Goal: Task Accomplishment & Management: Use online tool/utility

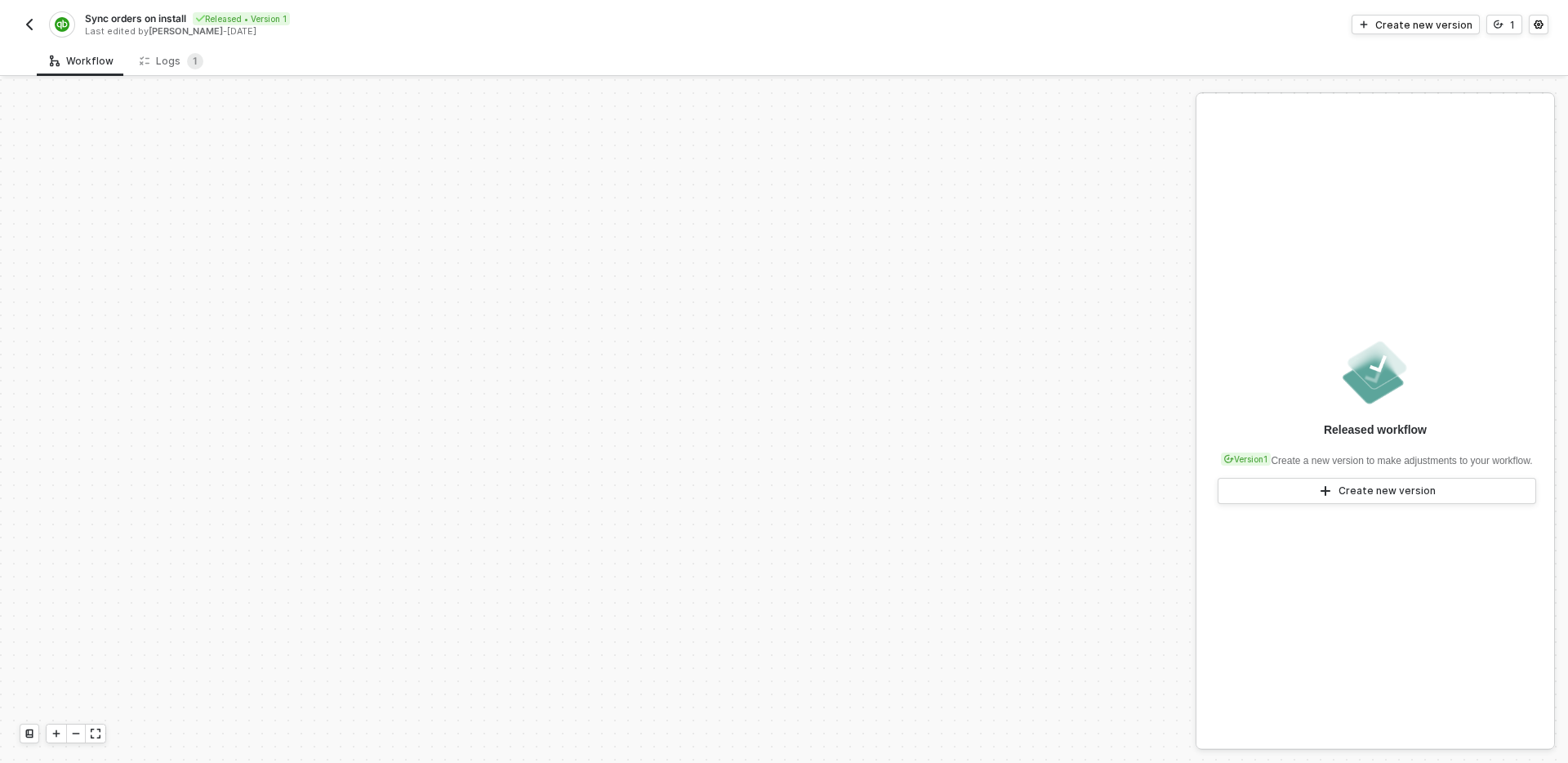
scroll to position [680, 0]
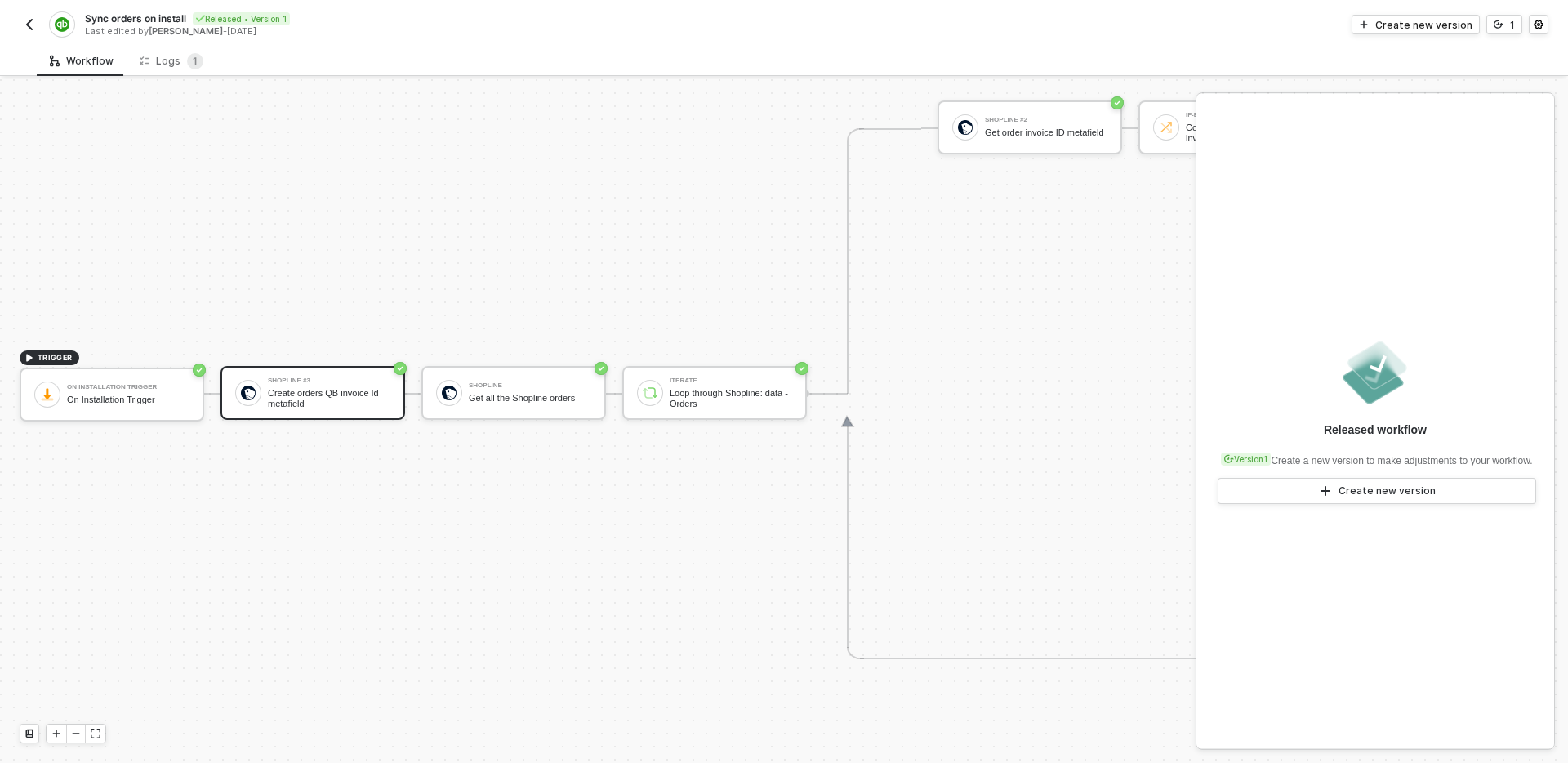
click at [527, 315] on div "TRIGGER On Installation Trigger On Installation Trigger Shopline #3 Create orde…" at bounding box center [1504, 394] width 3009 height 1989
click at [439, 228] on div "TRIGGER On Installation Trigger On Installation Trigger Shopline #3 Create orde…" at bounding box center [1504, 394] width 3009 height 1989
click at [336, 397] on div "Create orders QB invoice Id metafield" at bounding box center [329, 398] width 122 height 20
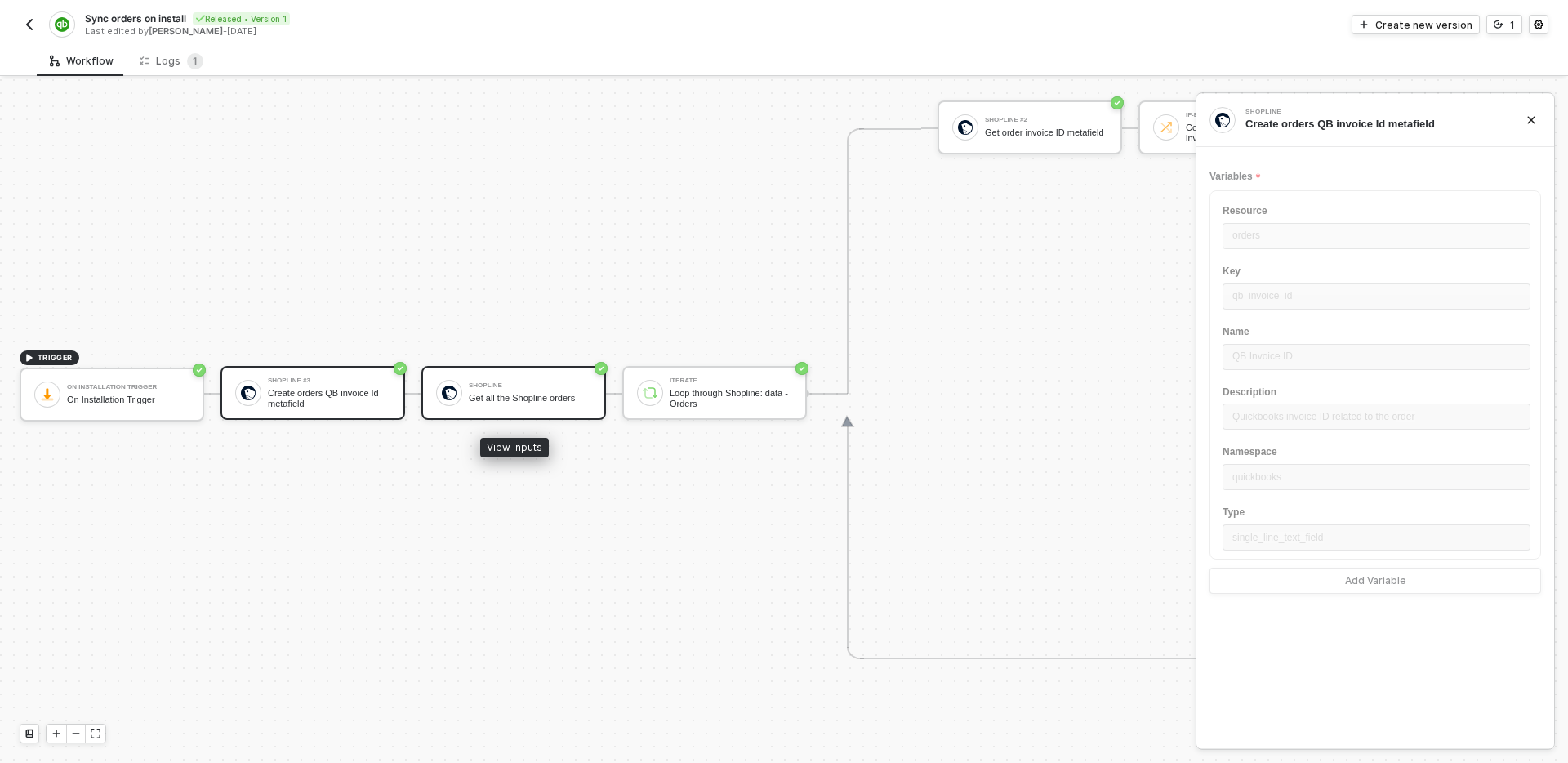
click at [508, 384] on div "Shopline" at bounding box center [530, 386] width 122 height 6
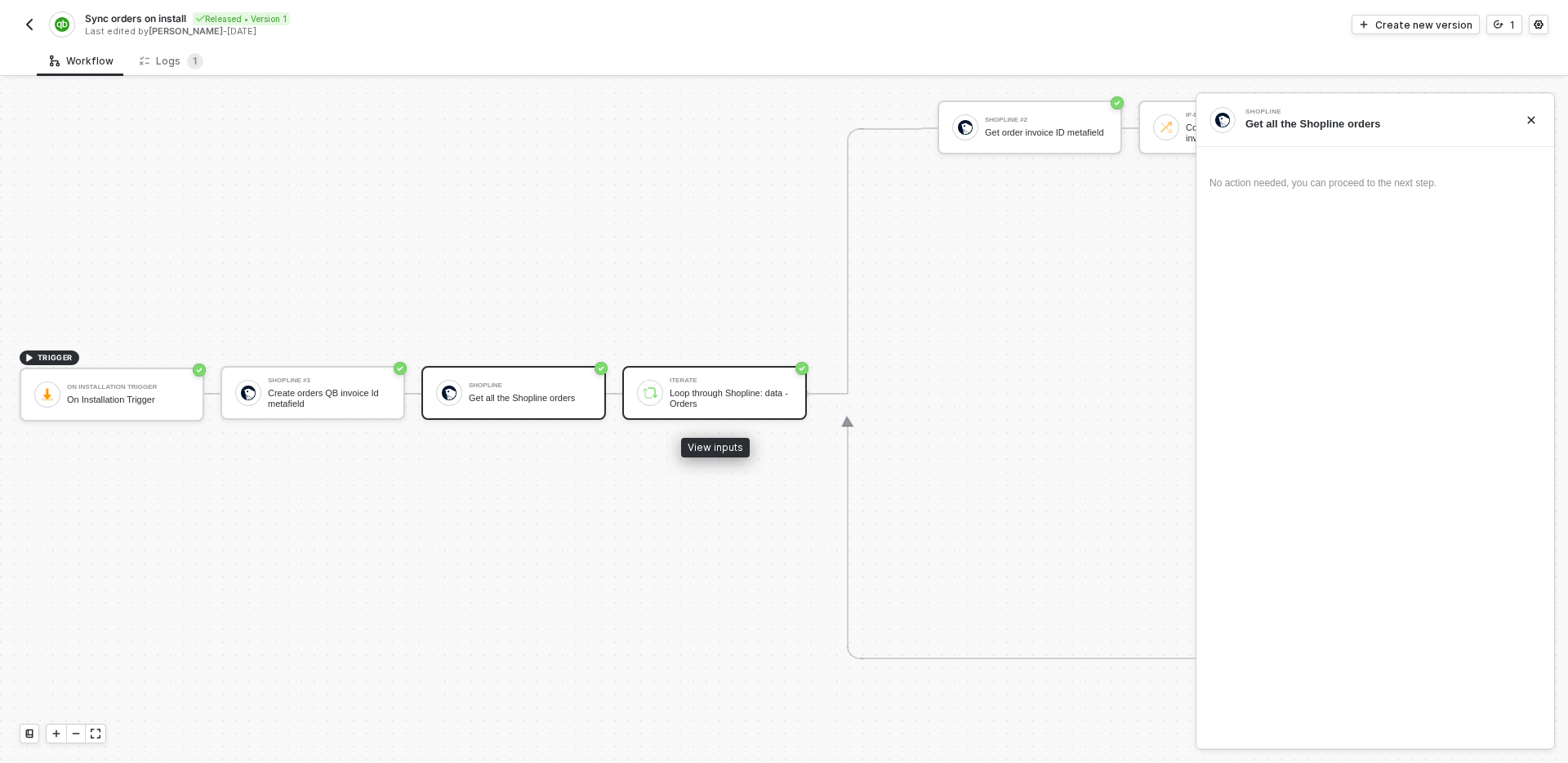
click at [726, 392] on div "Loop through Shopline: data - Orders" at bounding box center [731, 398] width 122 height 20
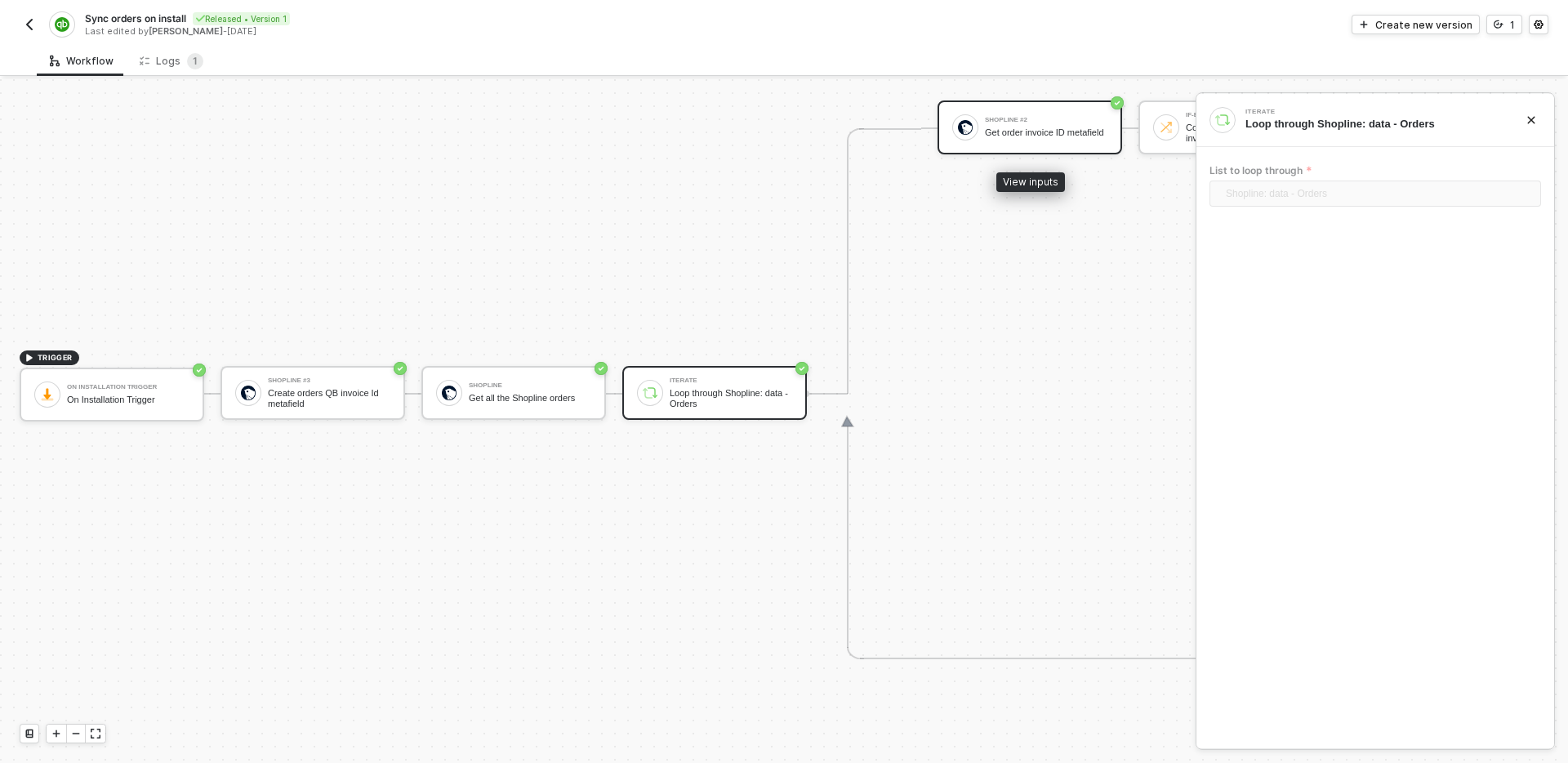
click at [1038, 129] on div "Get order invoice ID metafield" at bounding box center [1047, 133] width 122 height 11
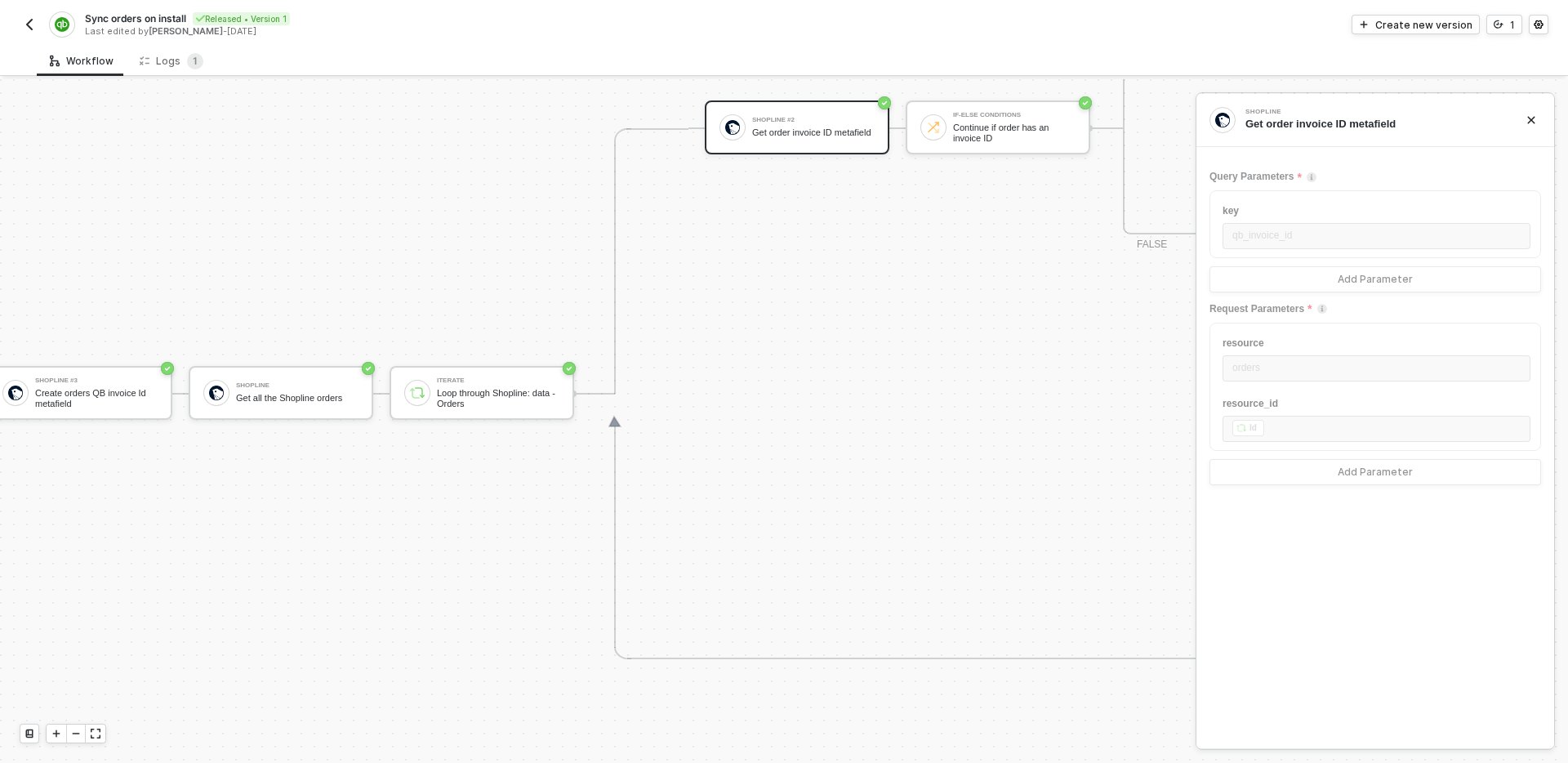
scroll to position [680, 236]
click at [997, 130] on div "Continue if order has an invoice ID" at bounding box center [1011, 132] width 122 height 20
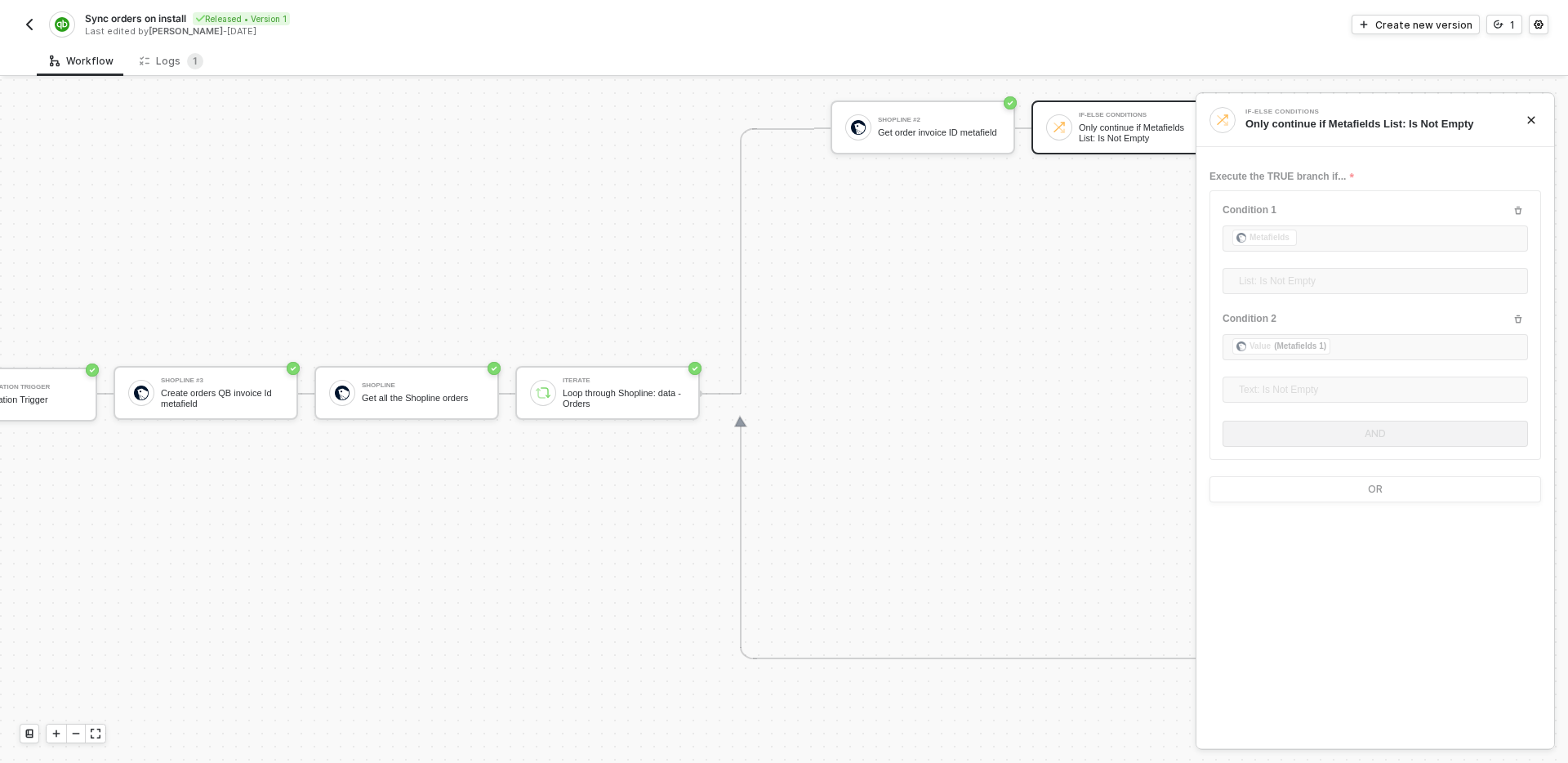
scroll to position [680, 0]
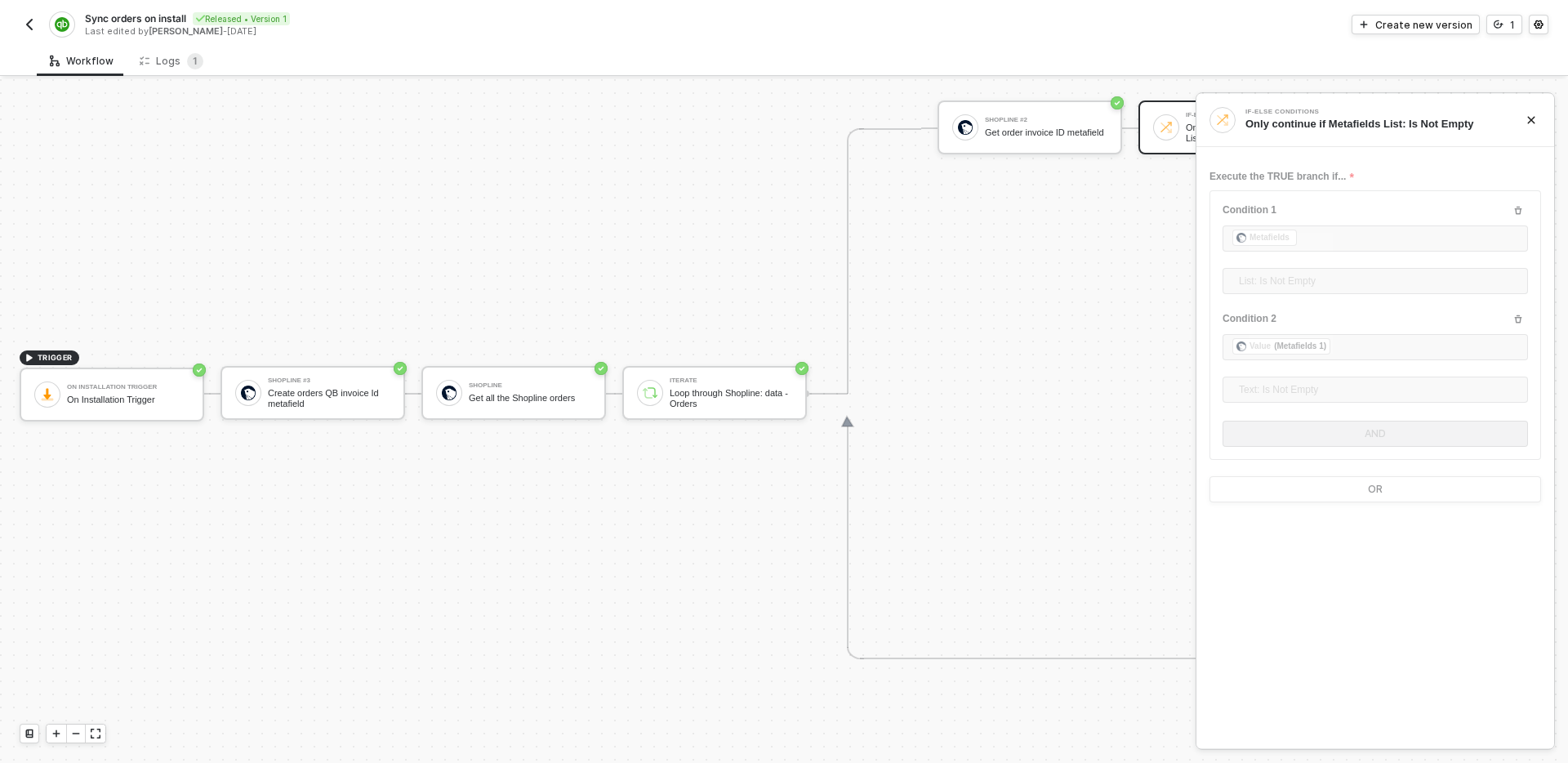
click at [645, 488] on div "TRIGGER On Installation Trigger On Installation Trigger Shopline #3 Create orde…" at bounding box center [1504, 394] width 3009 height 1989
click at [569, 411] on div "Shopline Get all the Shopline orders" at bounding box center [514, 393] width 184 height 54
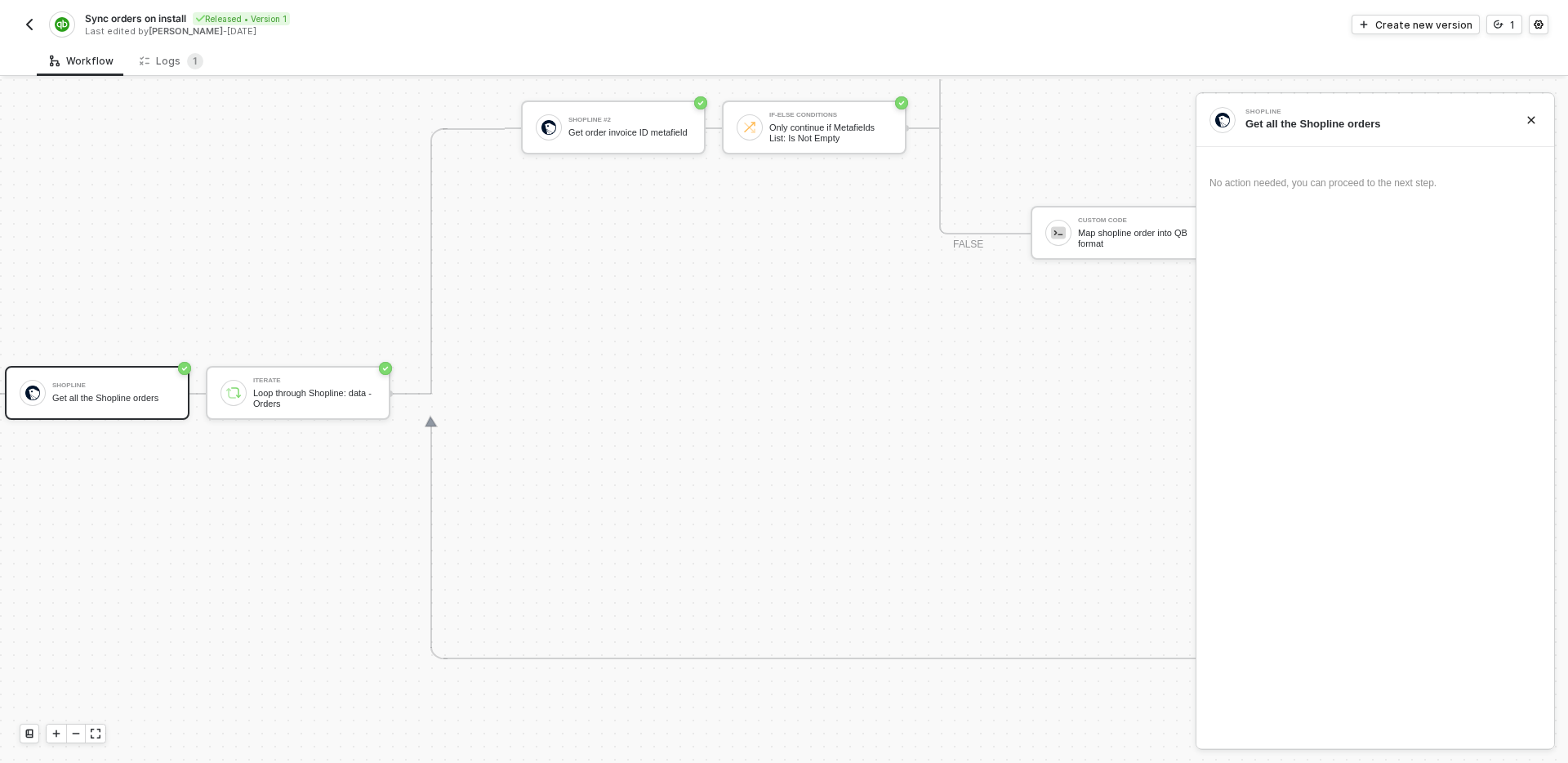
scroll to position [680, 420]
click at [372, 510] on div "TRIGGER On Installation Trigger On Installation Trigger Shopline #3 Create orde…" at bounding box center [1084, 394] width 3009 height 1989
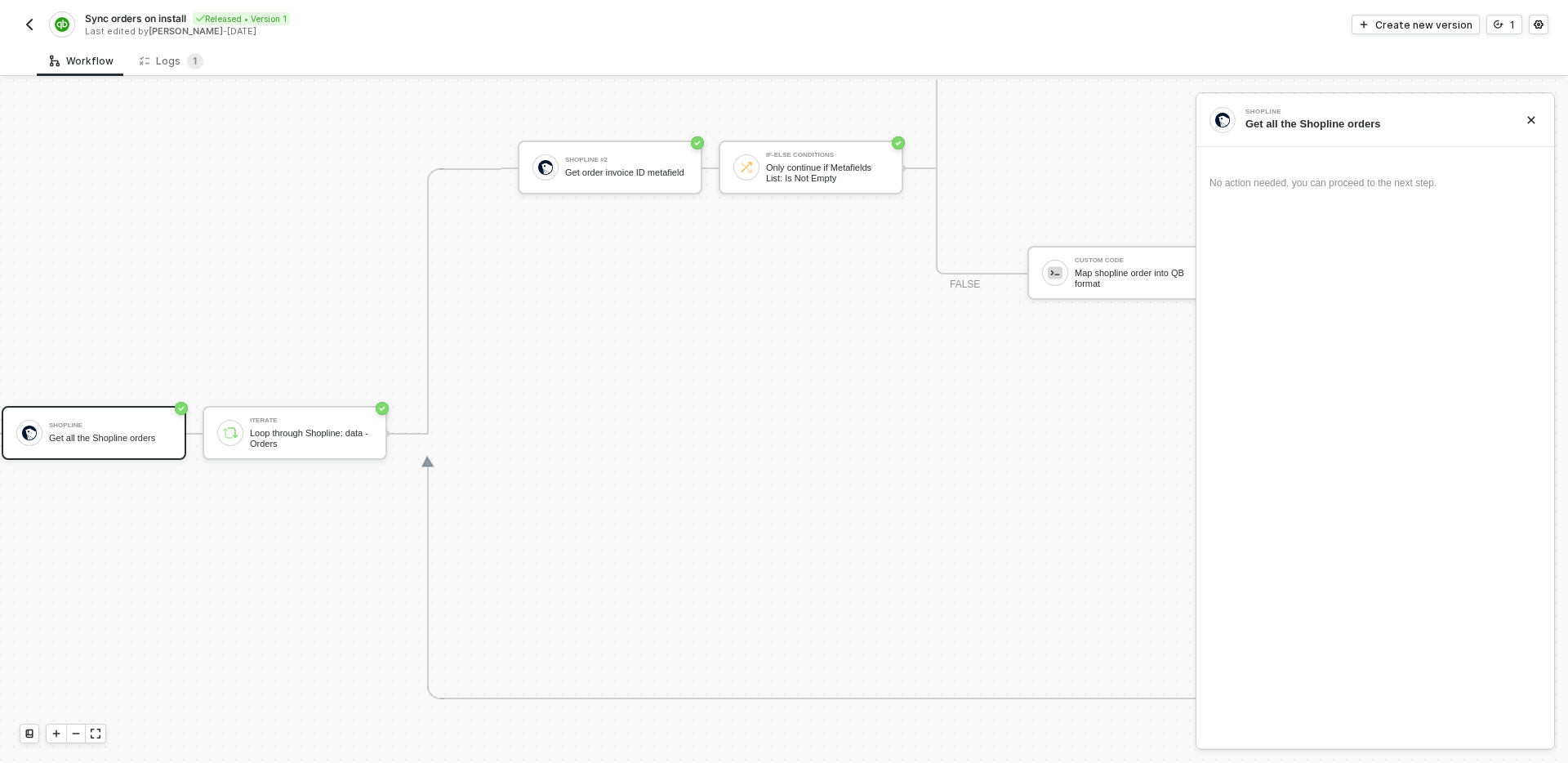
scroll to position [652, 420]
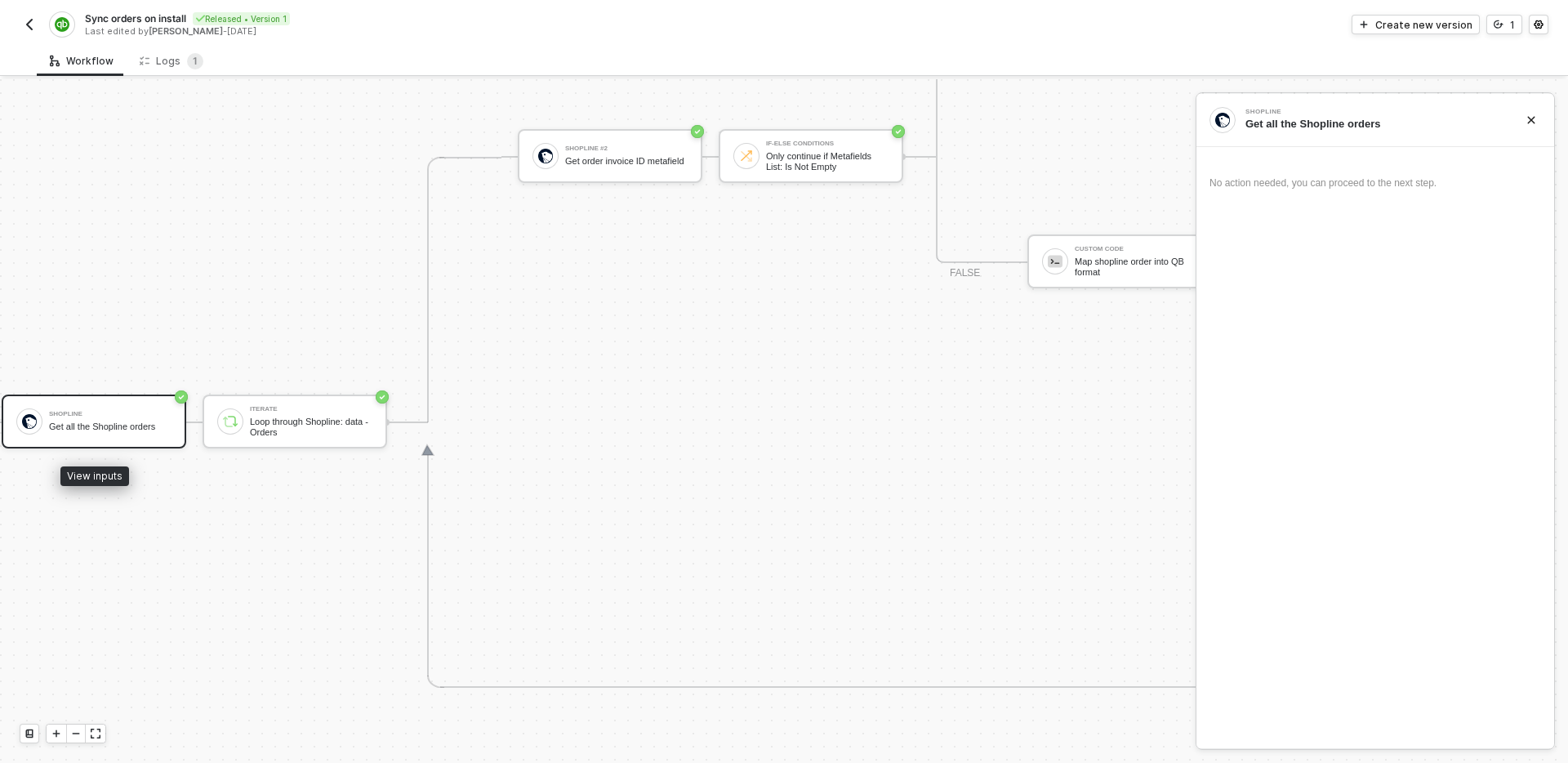
click at [161, 428] on div "Get all the Shopline orders" at bounding box center [110, 428] width 122 height 11
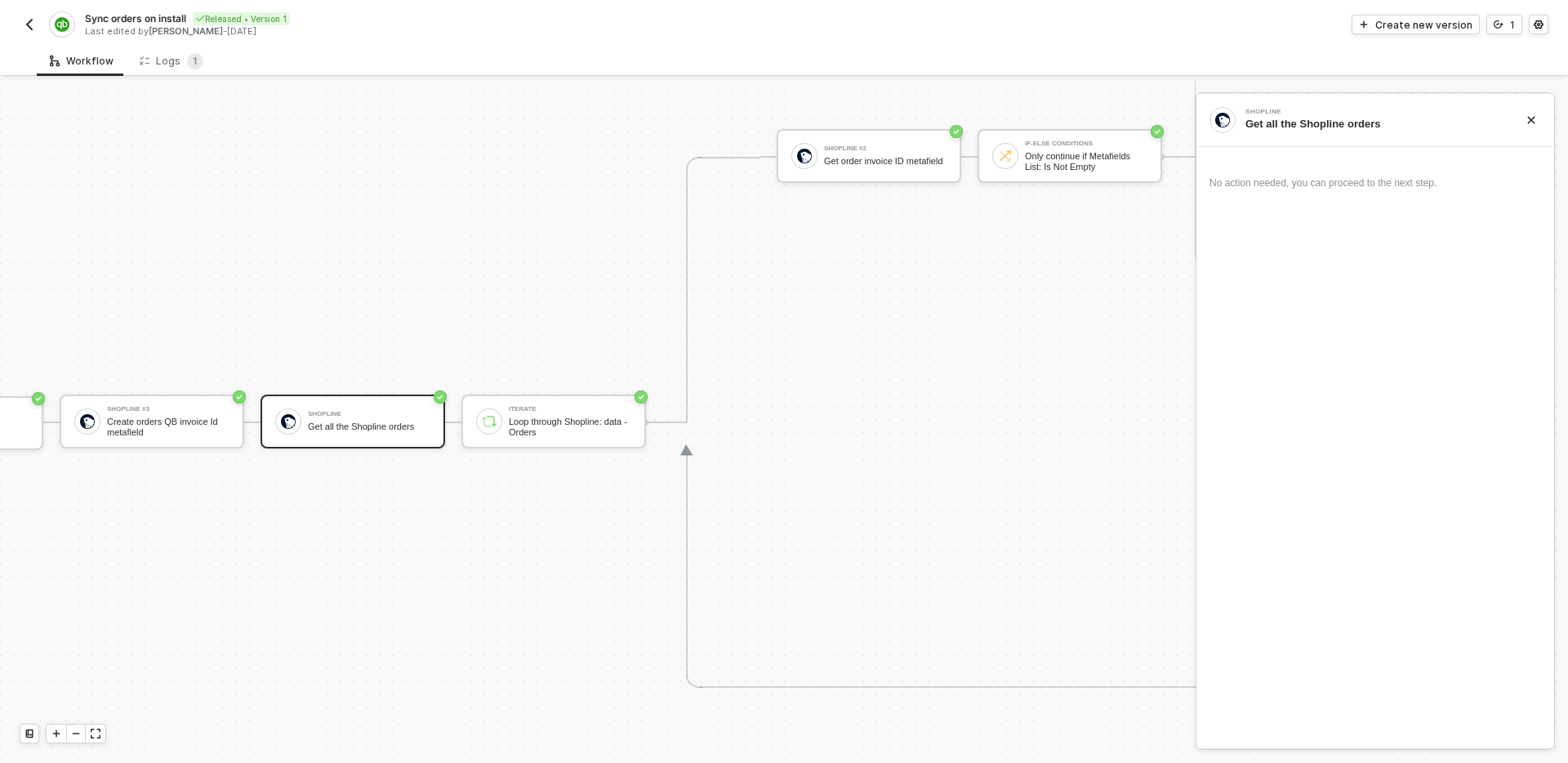
scroll to position [652, 148]
click at [1405, 32] on button "Create new version" at bounding box center [1415, 24] width 128 height 19
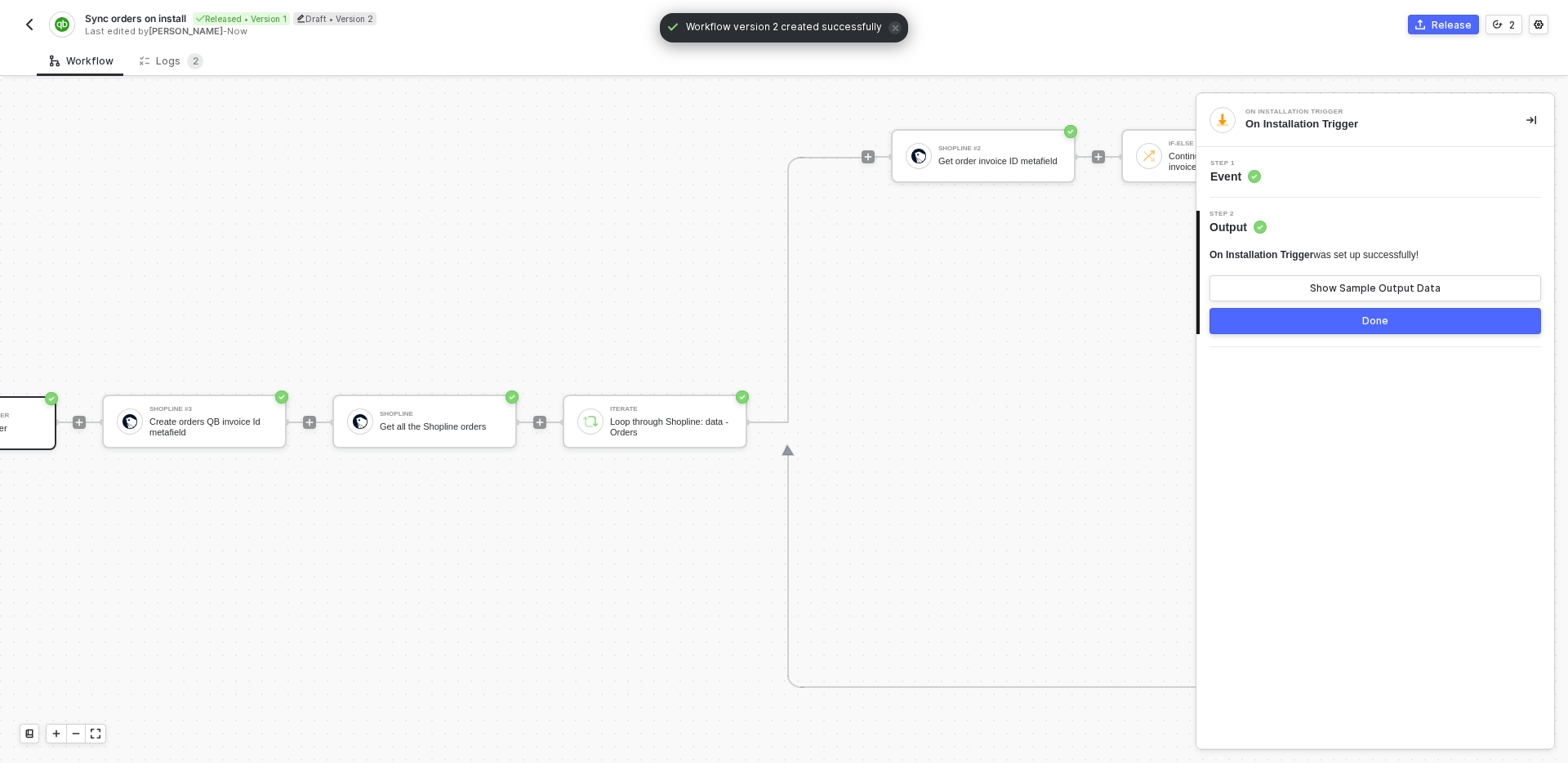
click at [1315, 170] on div "Step 1 Event" at bounding box center [1377, 172] width 353 height 25
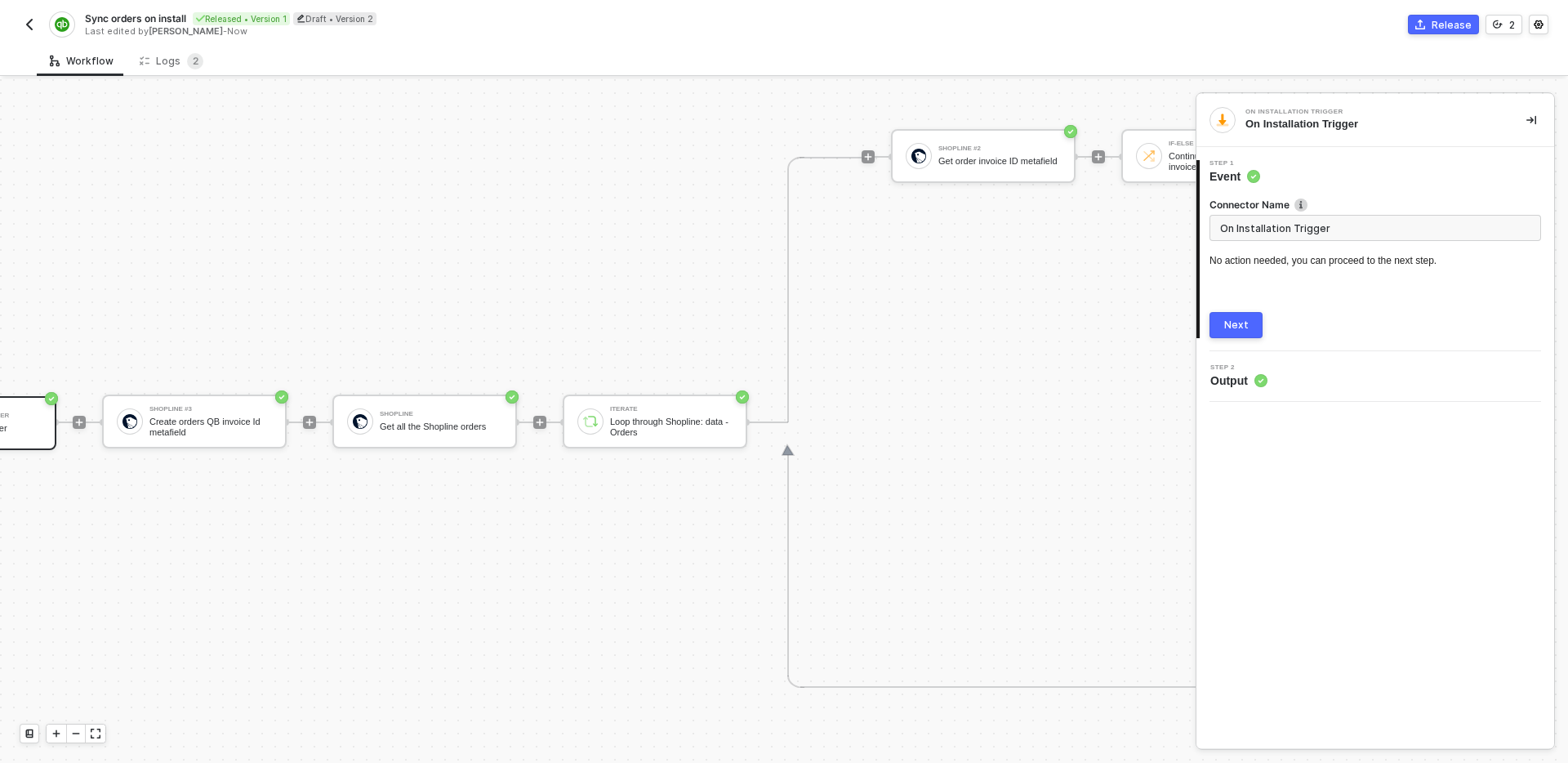
click at [1344, 230] on input "On Installation Trigger" at bounding box center [1375, 228] width 331 height 26
click at [429, 414] on div "Shopline" at bounding box center [441, 414] width 122 height 6
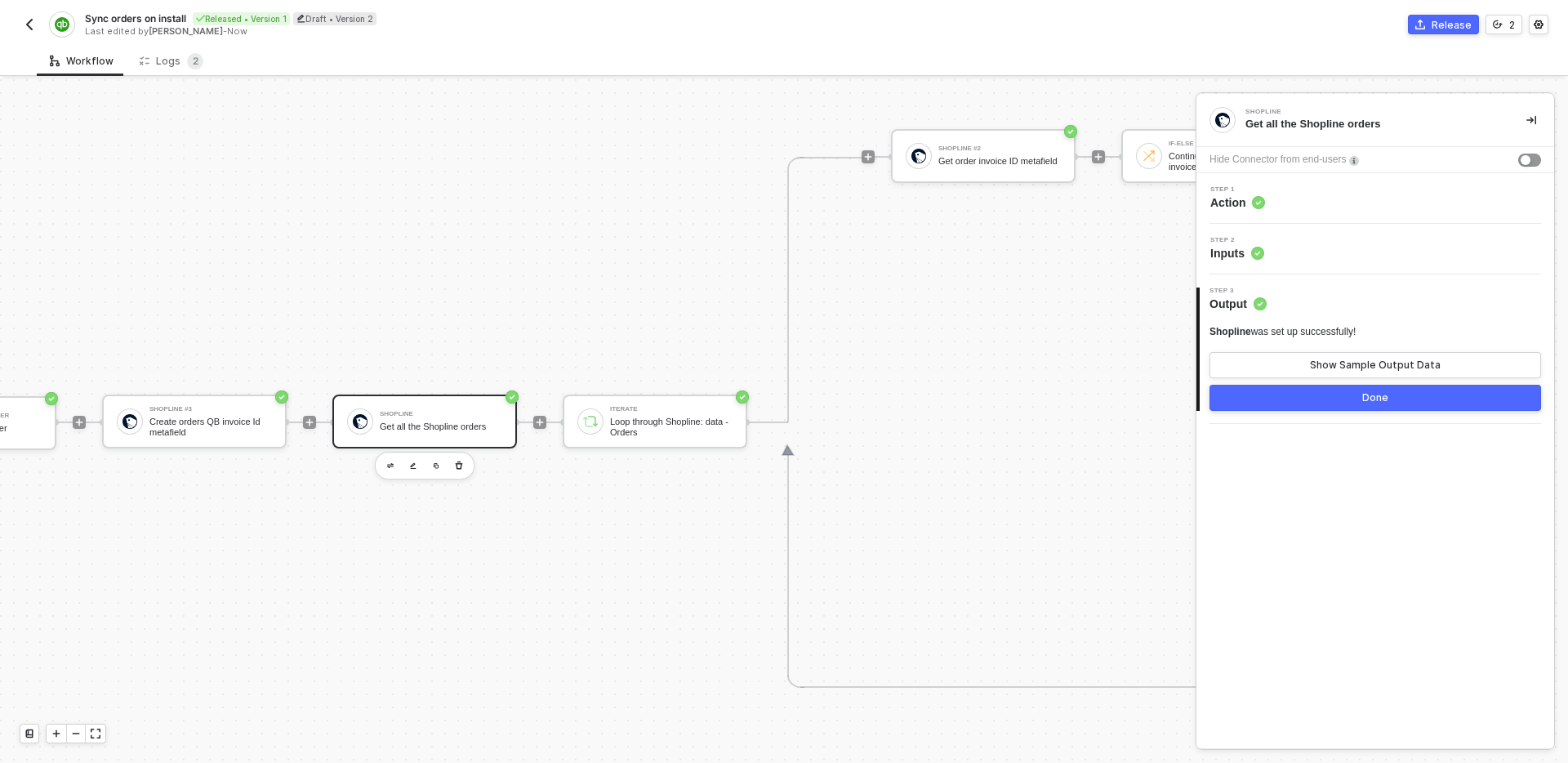
click at [1333, 198] on div "Step 1 Action" at bounding box center [1377, 198] width 353 height 25
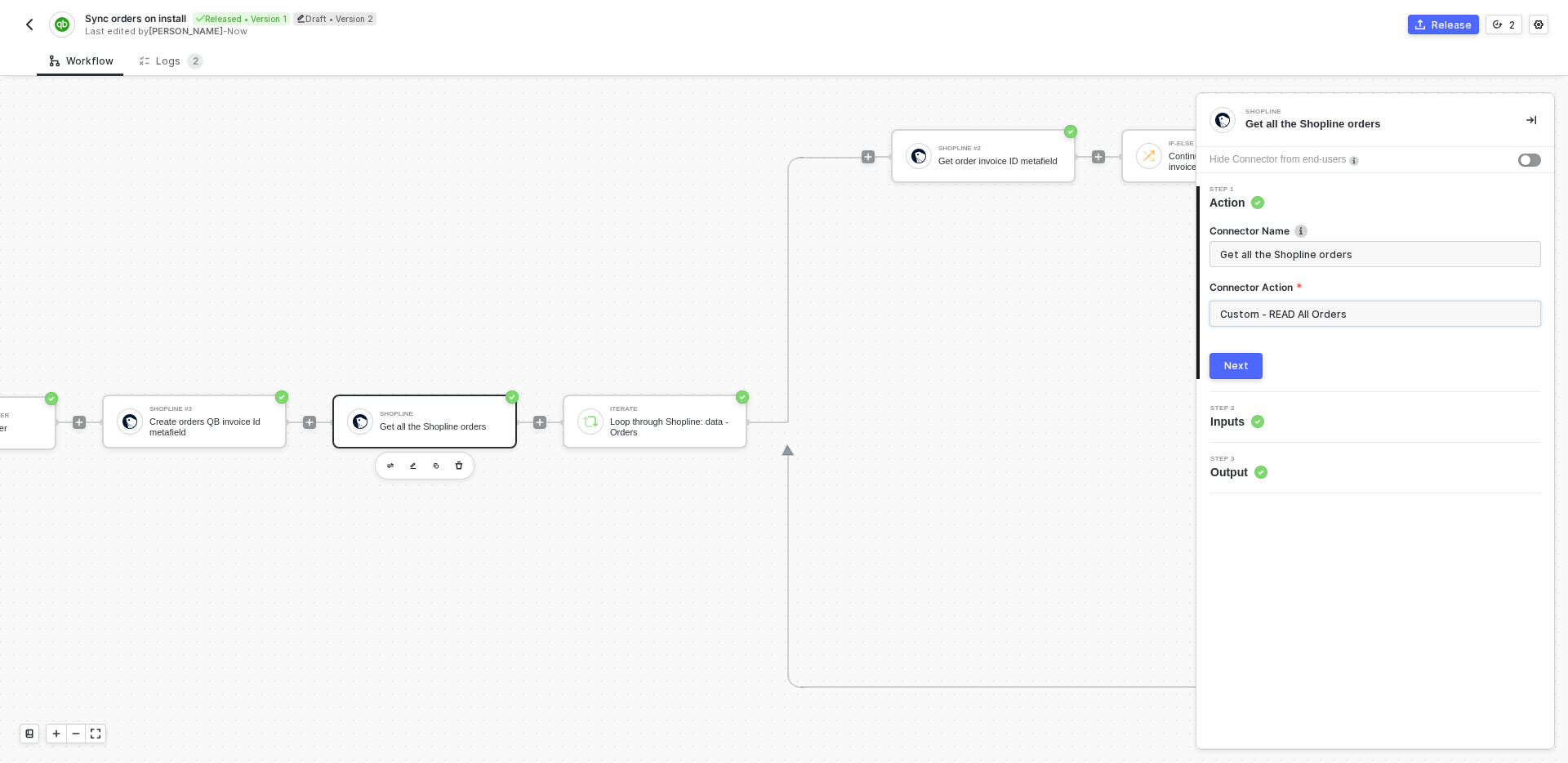
click at [1385, 303] on input "Custom - READ All Orders" at bounding box center [1375, 313] width 331 height 26
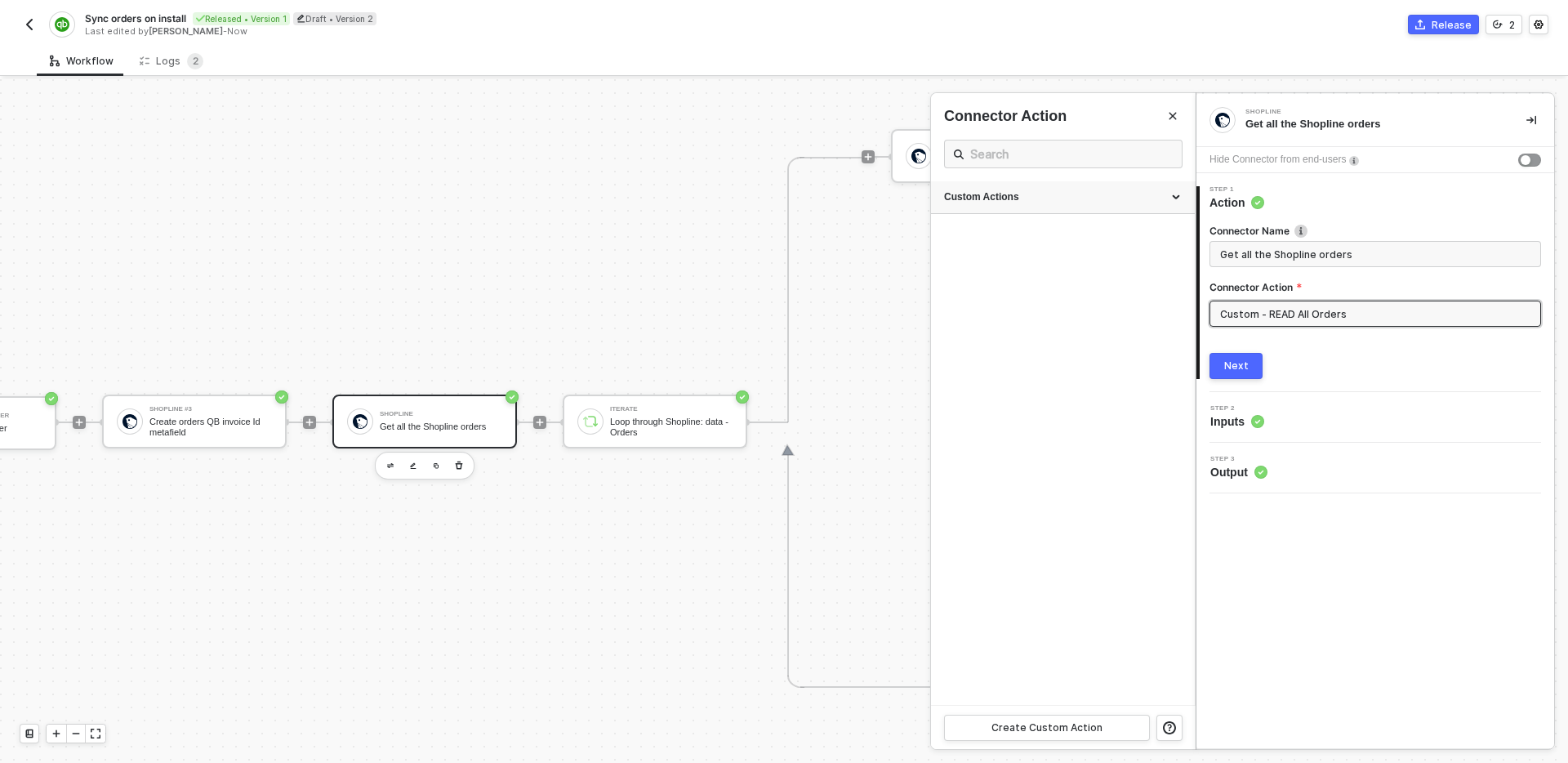
click at [1069, 207] on div "Custom Actions" at bounding box center [1063, 198] width 264 height 33
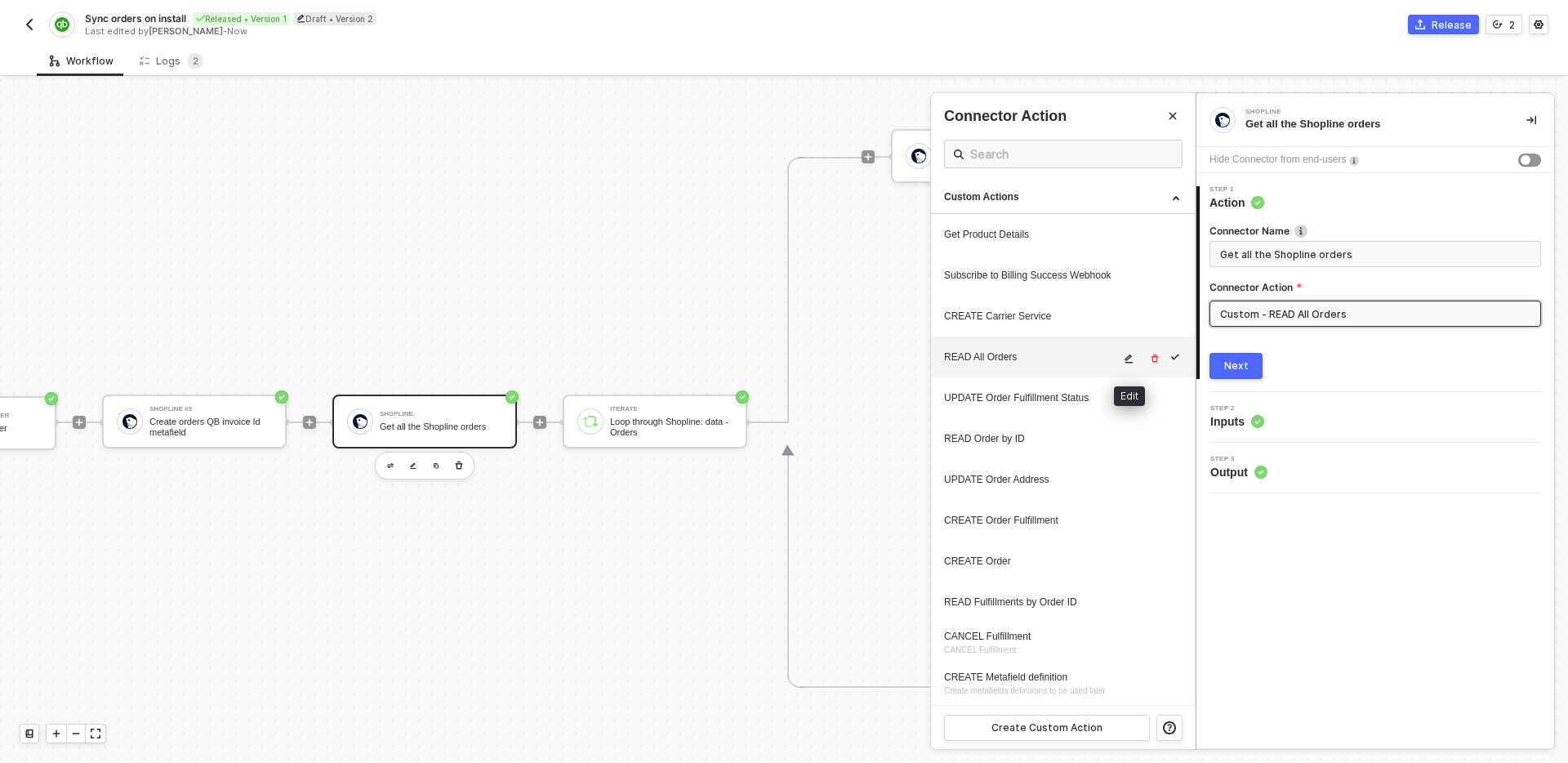
click at [1131, 359] on icon "icon-edit" at bounding box center [1129, 358] width 10 height 10
type textarea "HTTP/1.1 200 OK { "data": { "orders": null } }"
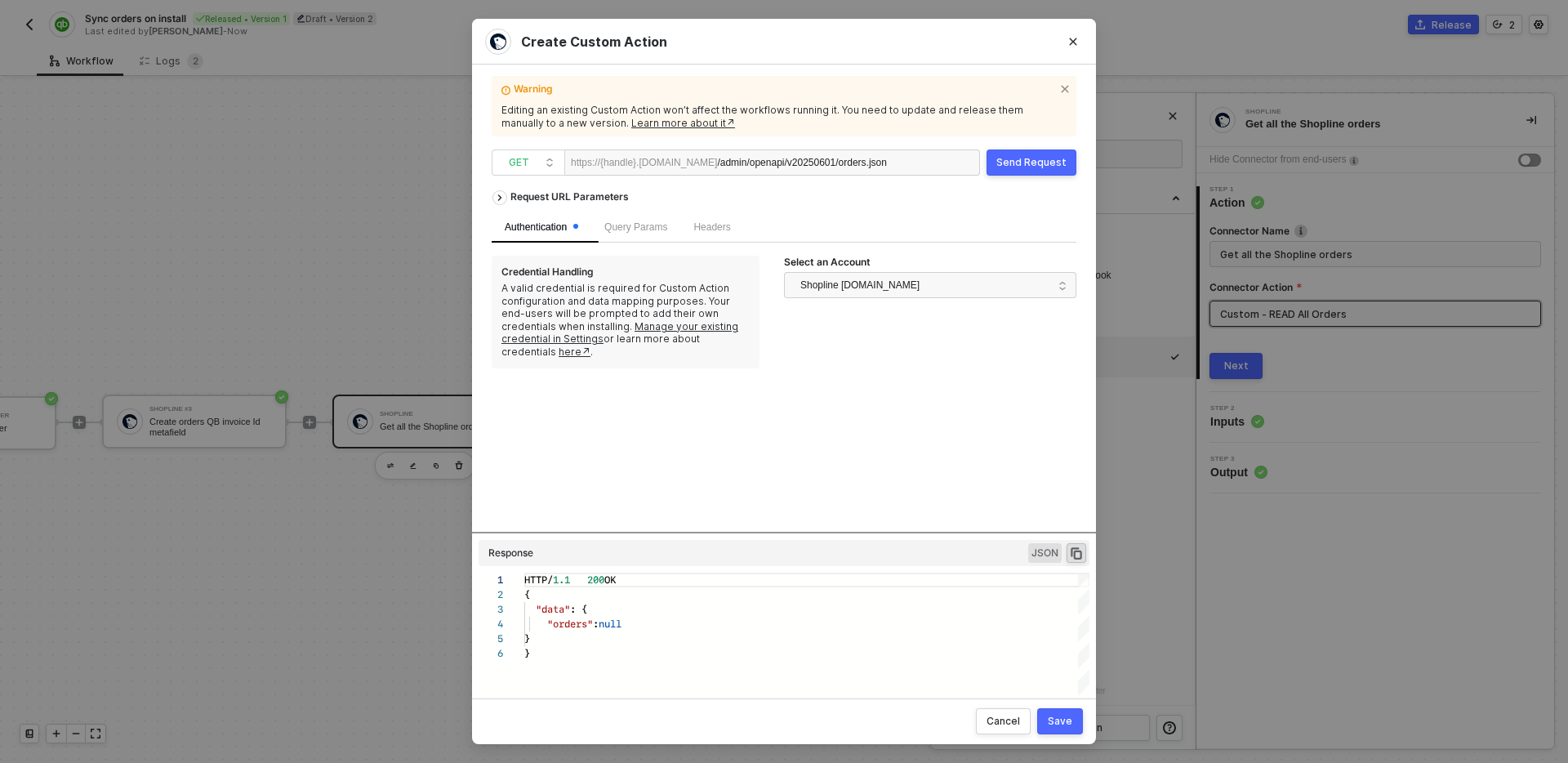
click at [922, 164] on div "https://{handle}.myshopline.com /admin/openapi/v20250601/orders.json" at bounding box center [772, 163] width 416 height 26
copy div "/admin/openapi/v20250601/orders.json"
click at [1038, 161] on div "Send Request" at bounding box center [1031, 163] width 70 height 13
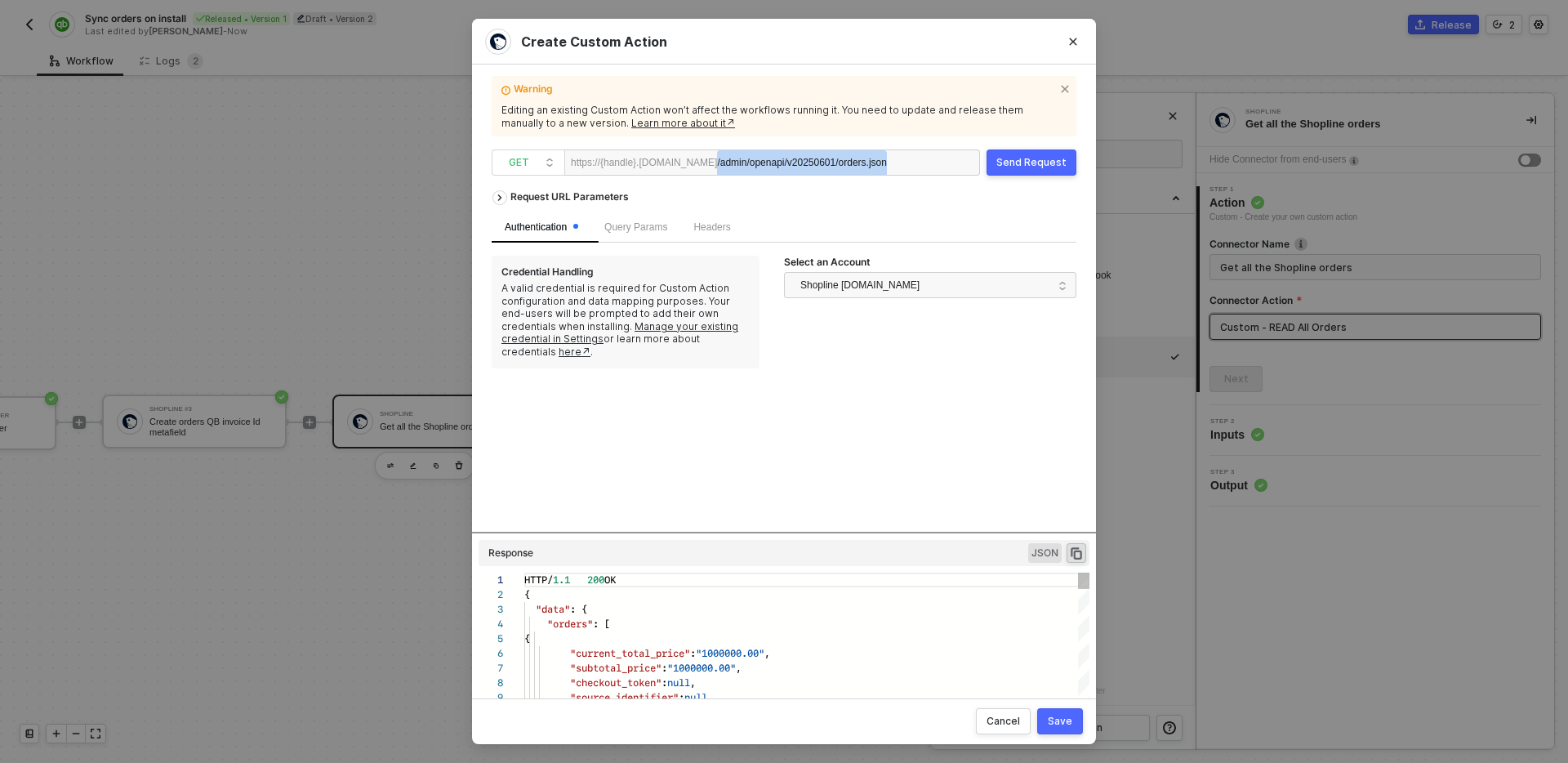
scroll to position [147, 0]
click at [1064, 725] on div "Save" at bounding box center [1060, 722] width 25 height 13
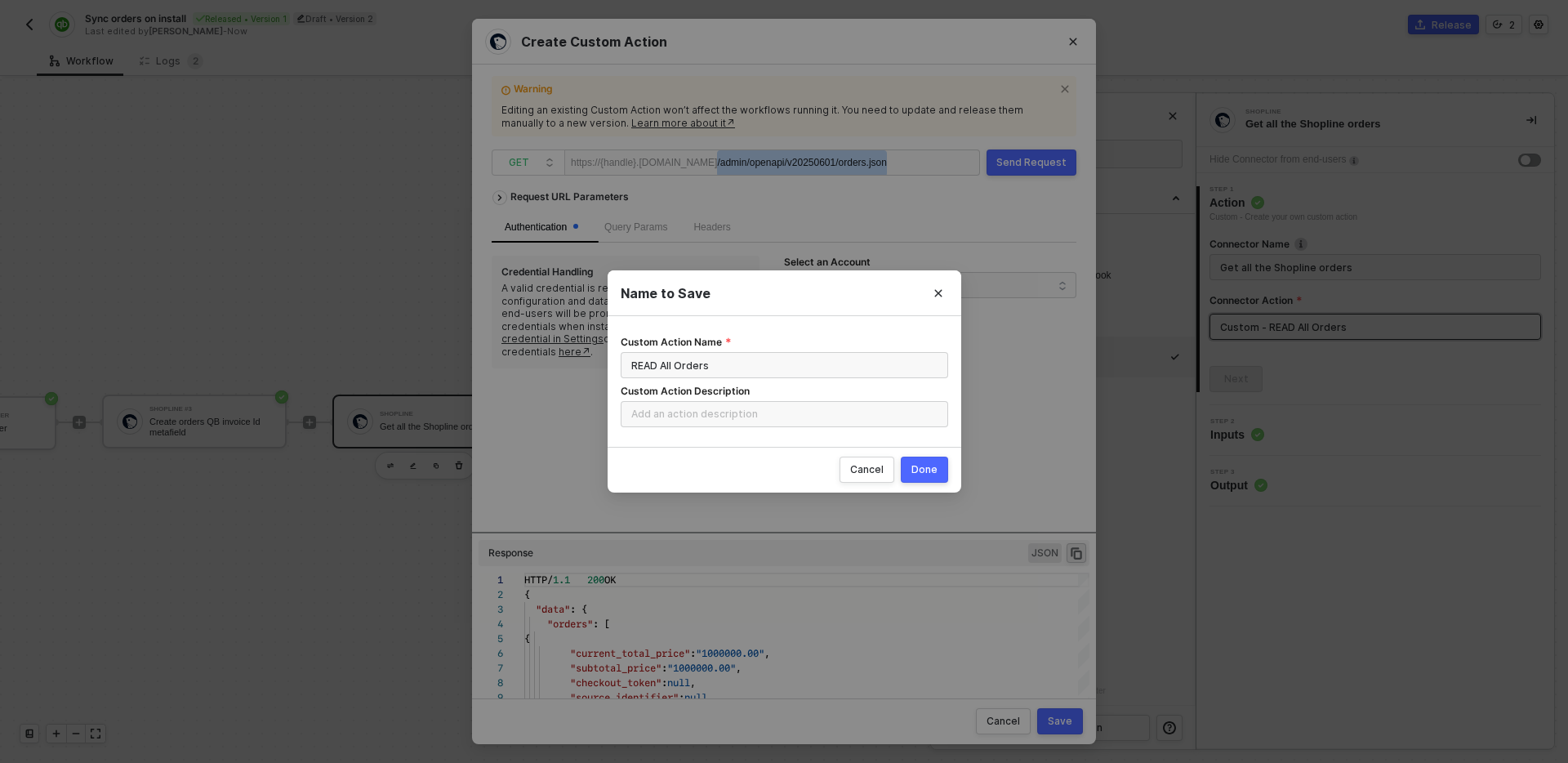
click at [928, 474] on div "Done" at bounding box center [924, 470] width 26 height 13
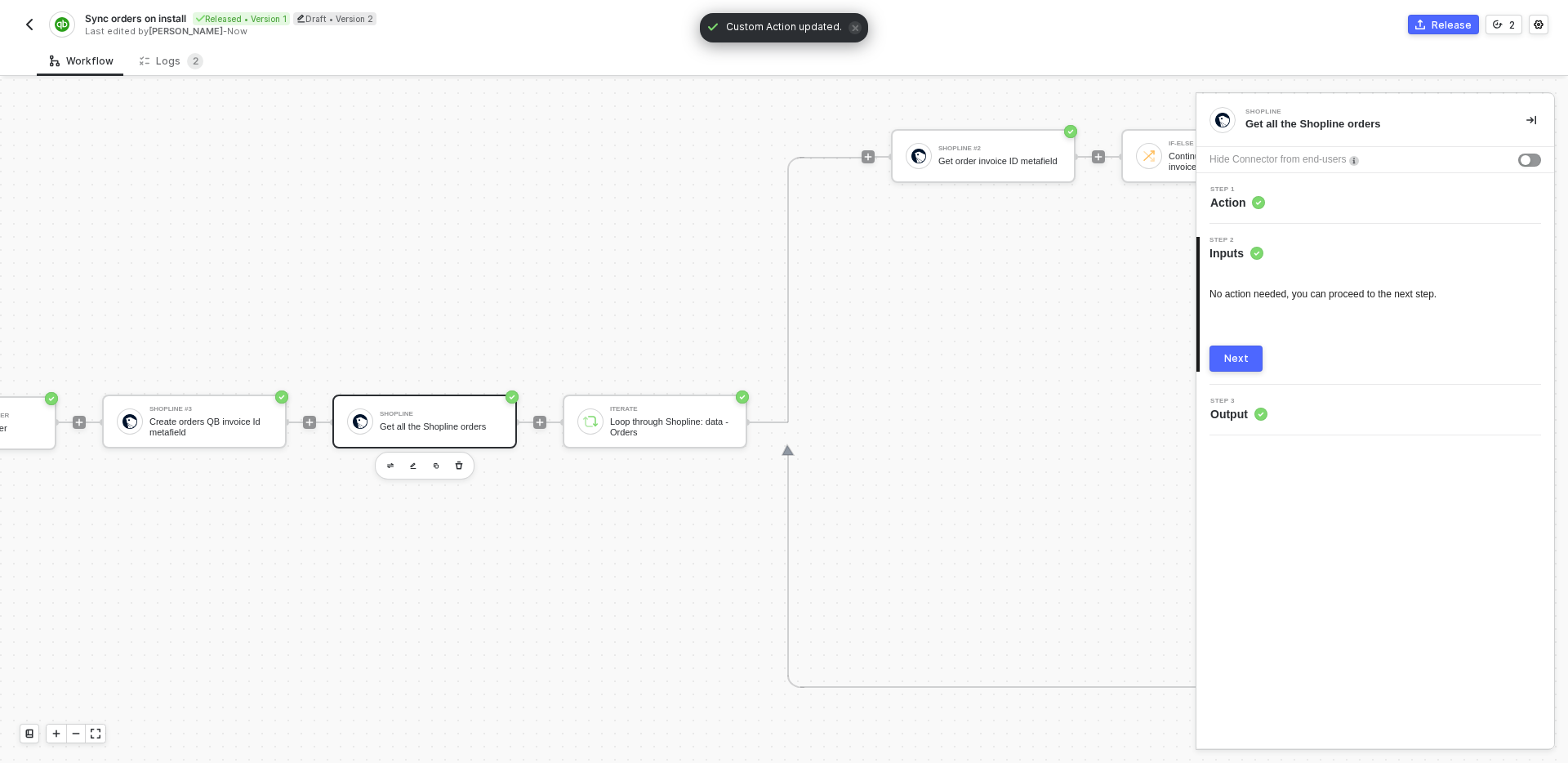
click at [1244, 357] on div "Next" at bounding box center [1237, 359] width 25 height 13
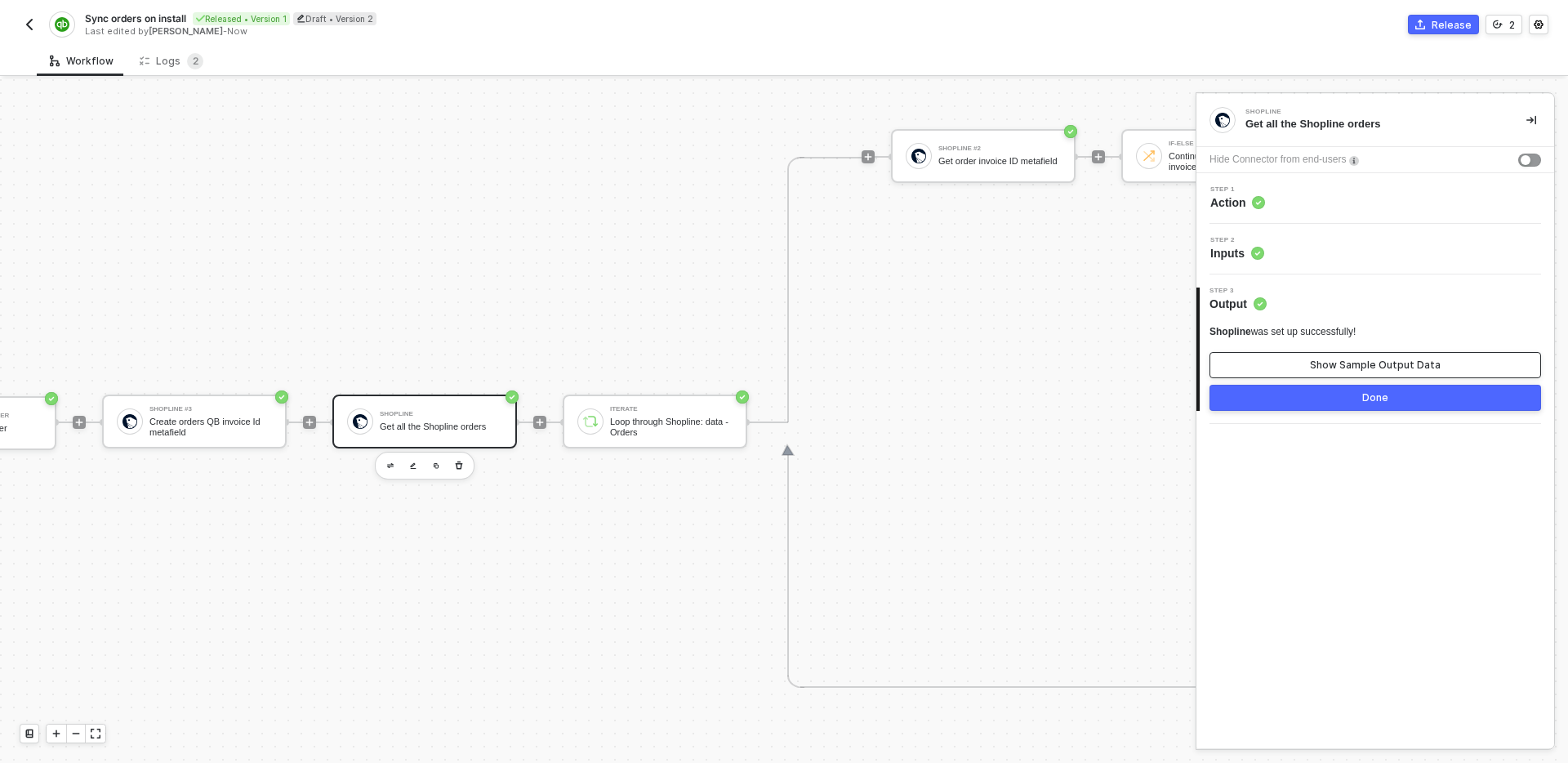
click at [1327, 370] on div "Show Sample Output Data" at bounding box center [1375, 366] width 131 height 13
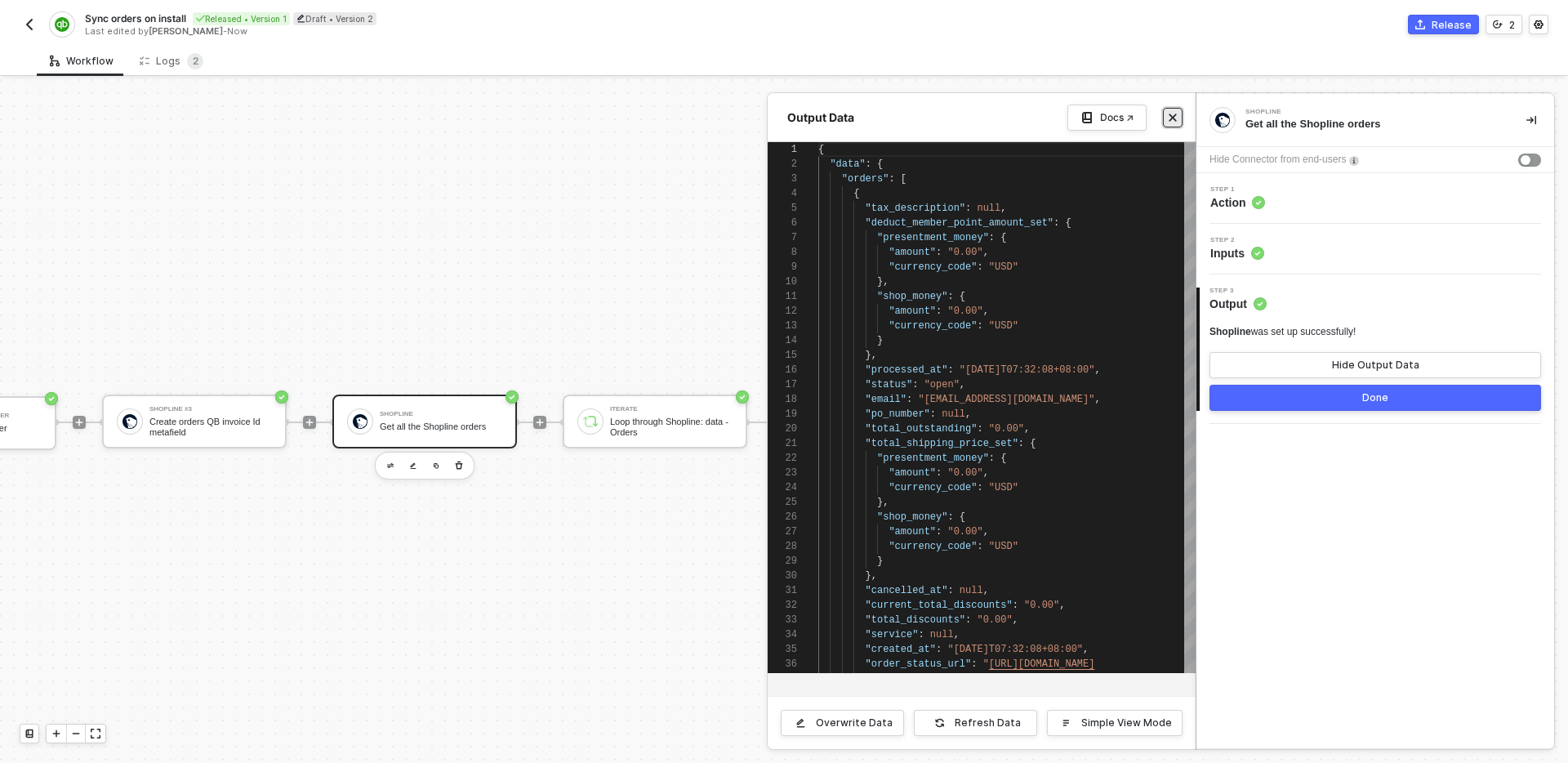
click at [1180, 122] on button "Close" at bounding box center [1173, 117] width 19 height 19
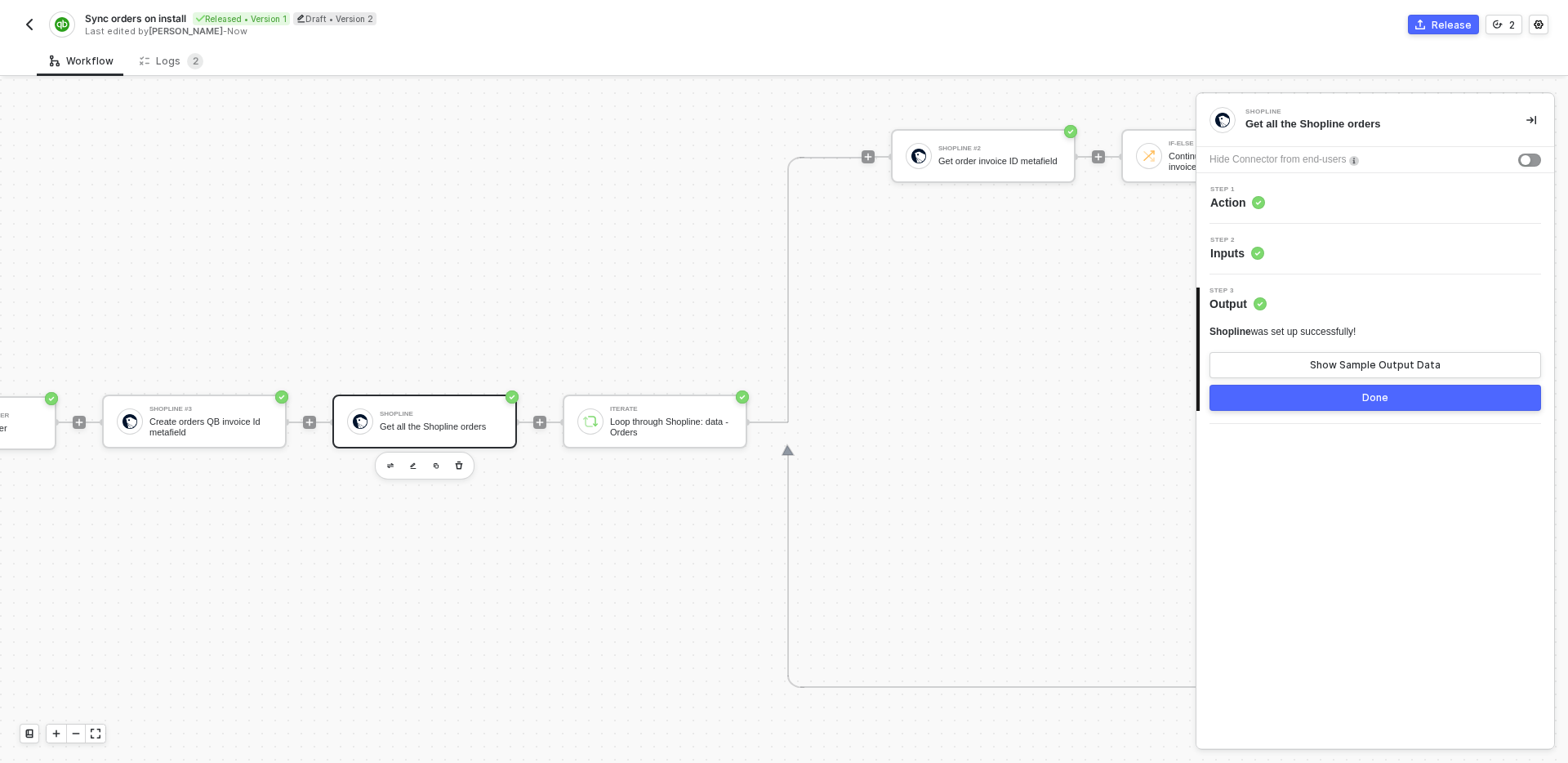
click at [654, 494] on div "TRIGGER On Installation Trigger On Installation Trigger Shopline #3 Create orde…" at bounding box center [1536, 422] width 3369 height 1989
click at [662, 433] on div "Loop through Shopline: data - Orders" at bounding box center [671, 427] width 122 height 20
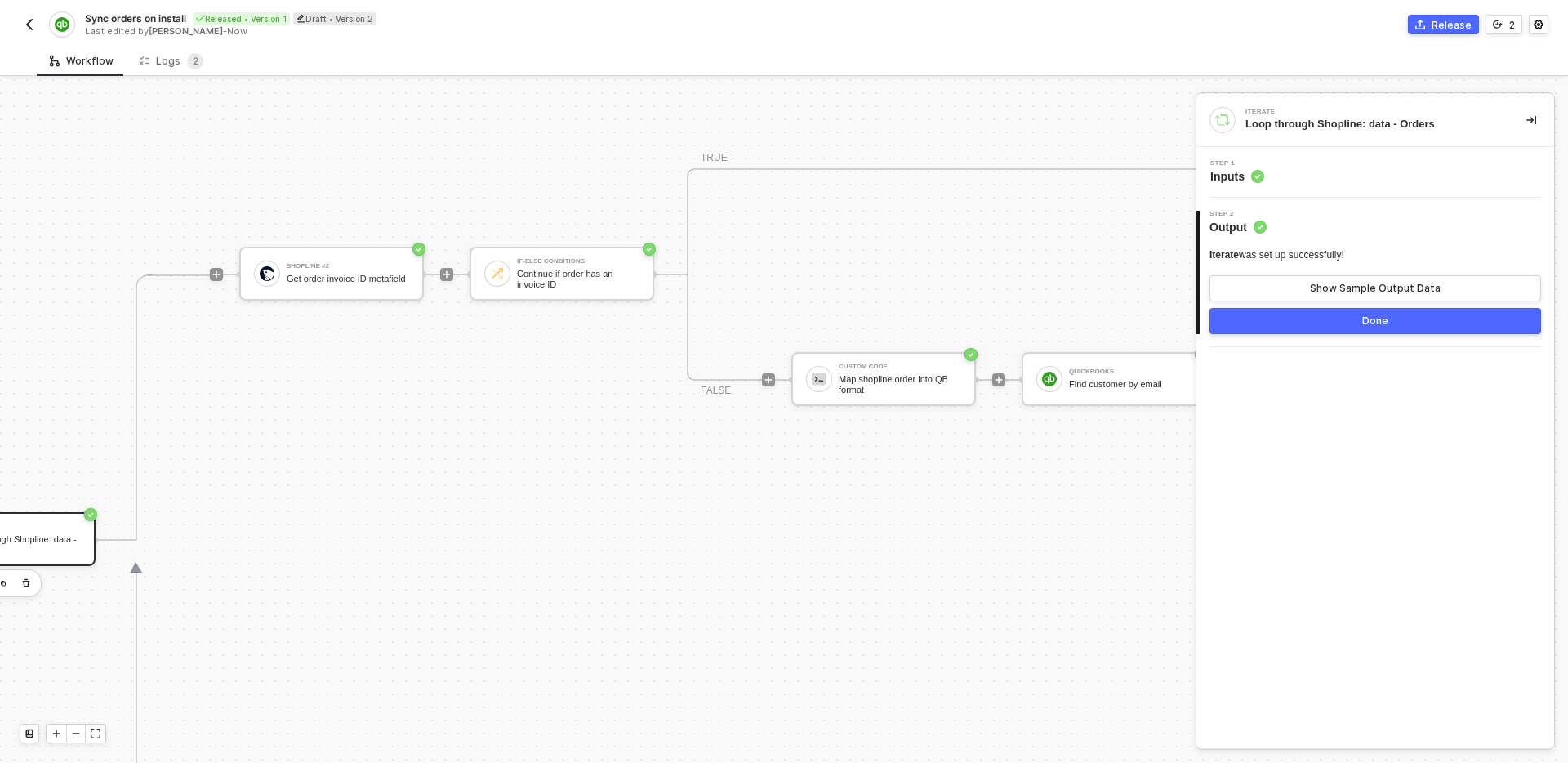
scroll to position [523, 800]
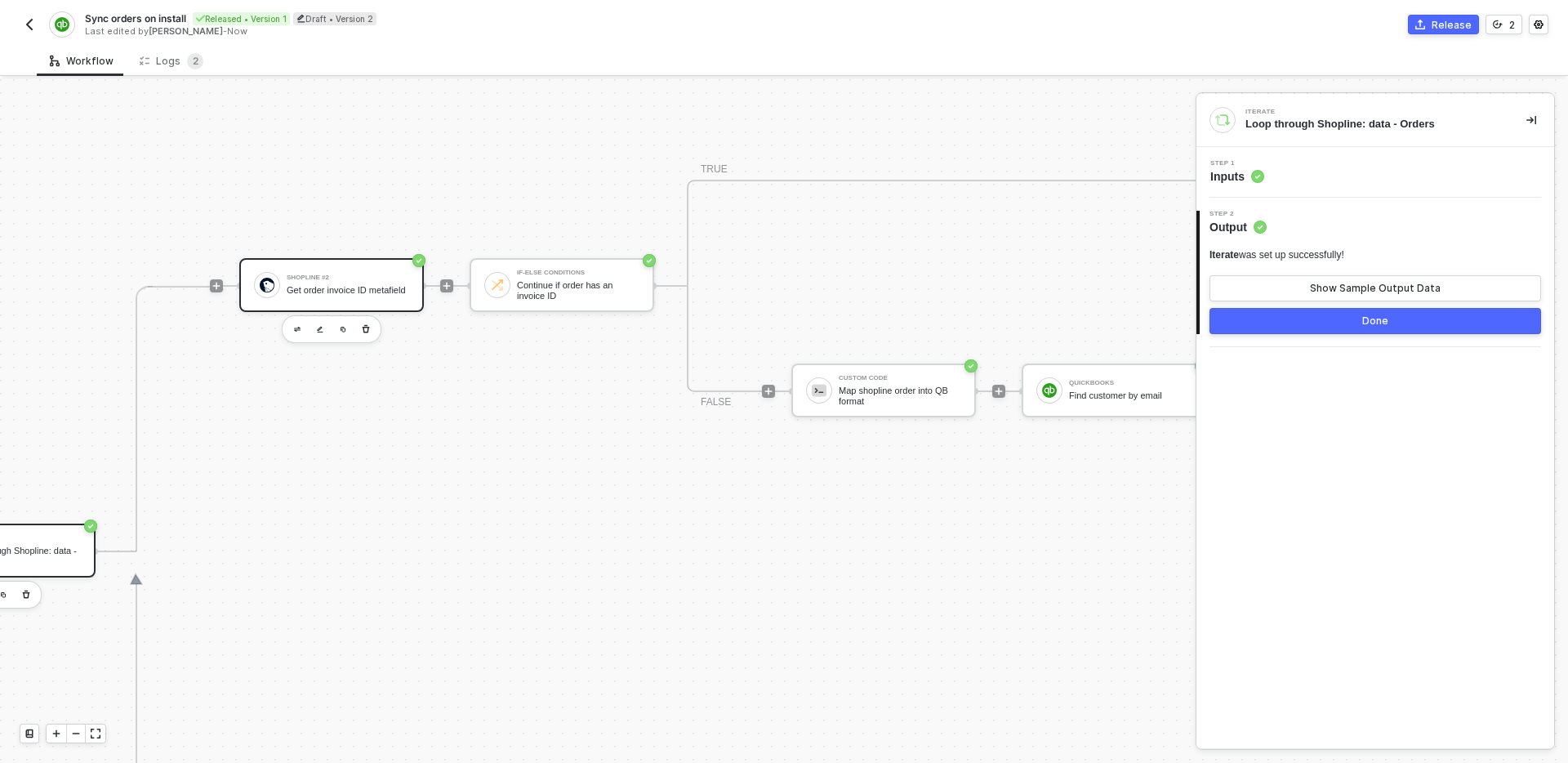
click at [359, 296] on div "Get order invoice ID metafield" at bounding box center [348, 291] width 122 height 11
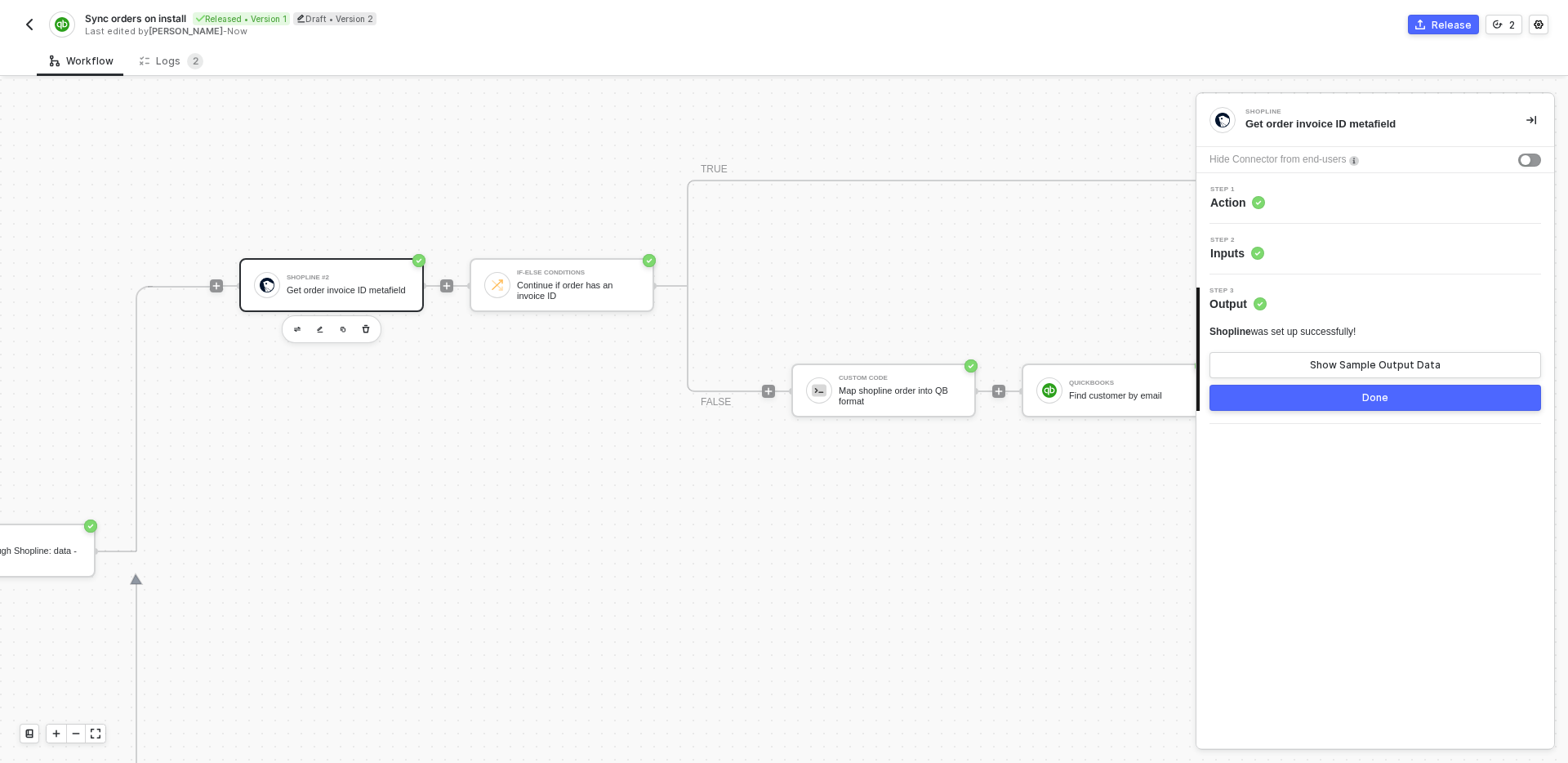
click at [1368, 206] on div "Step 1 Action" at bounding box center [1377, 198] width 353 height 25
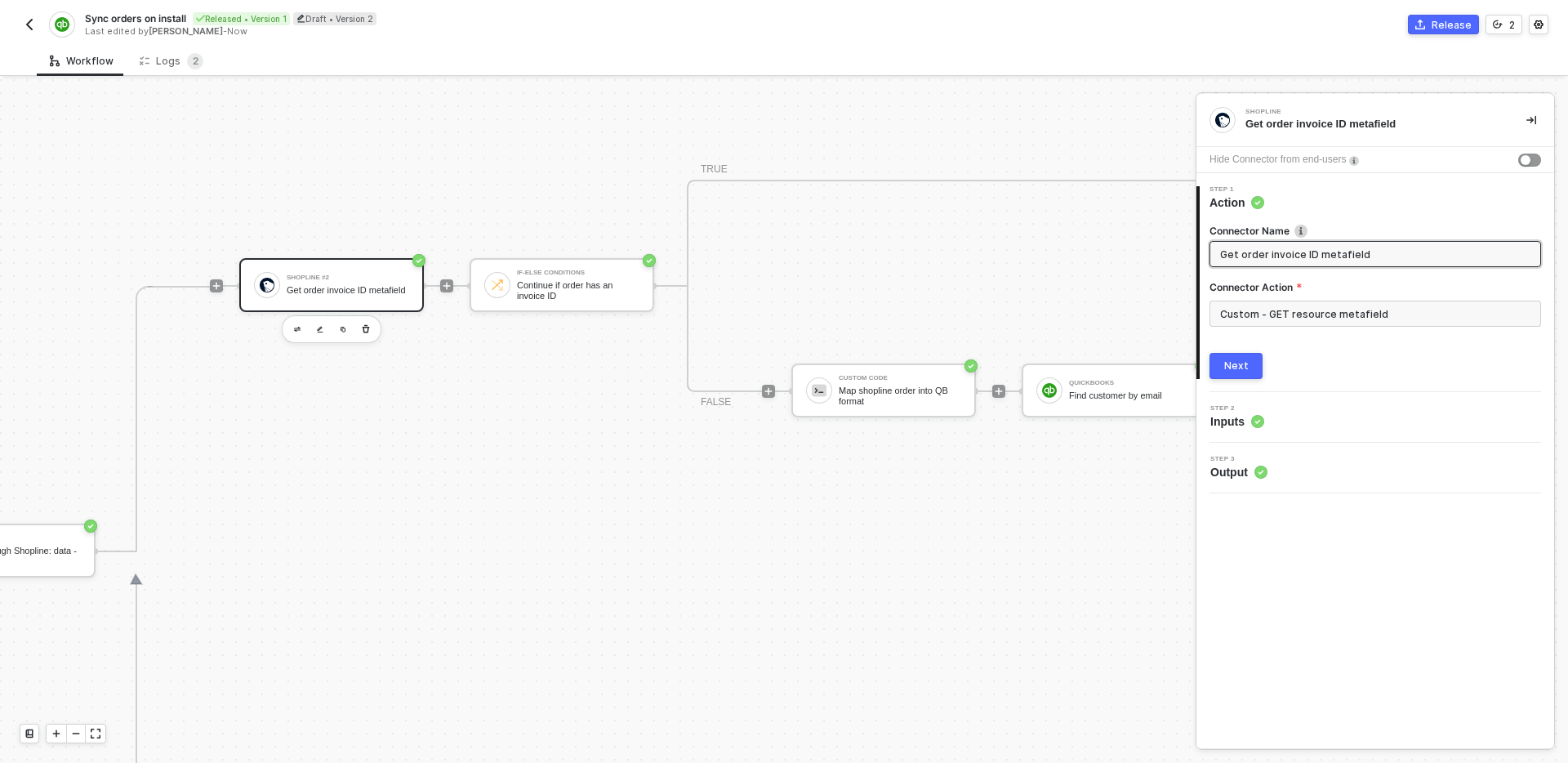
click at [1218, 374] on button "Next" at bounding box center [1237, 366] width 53 height 26
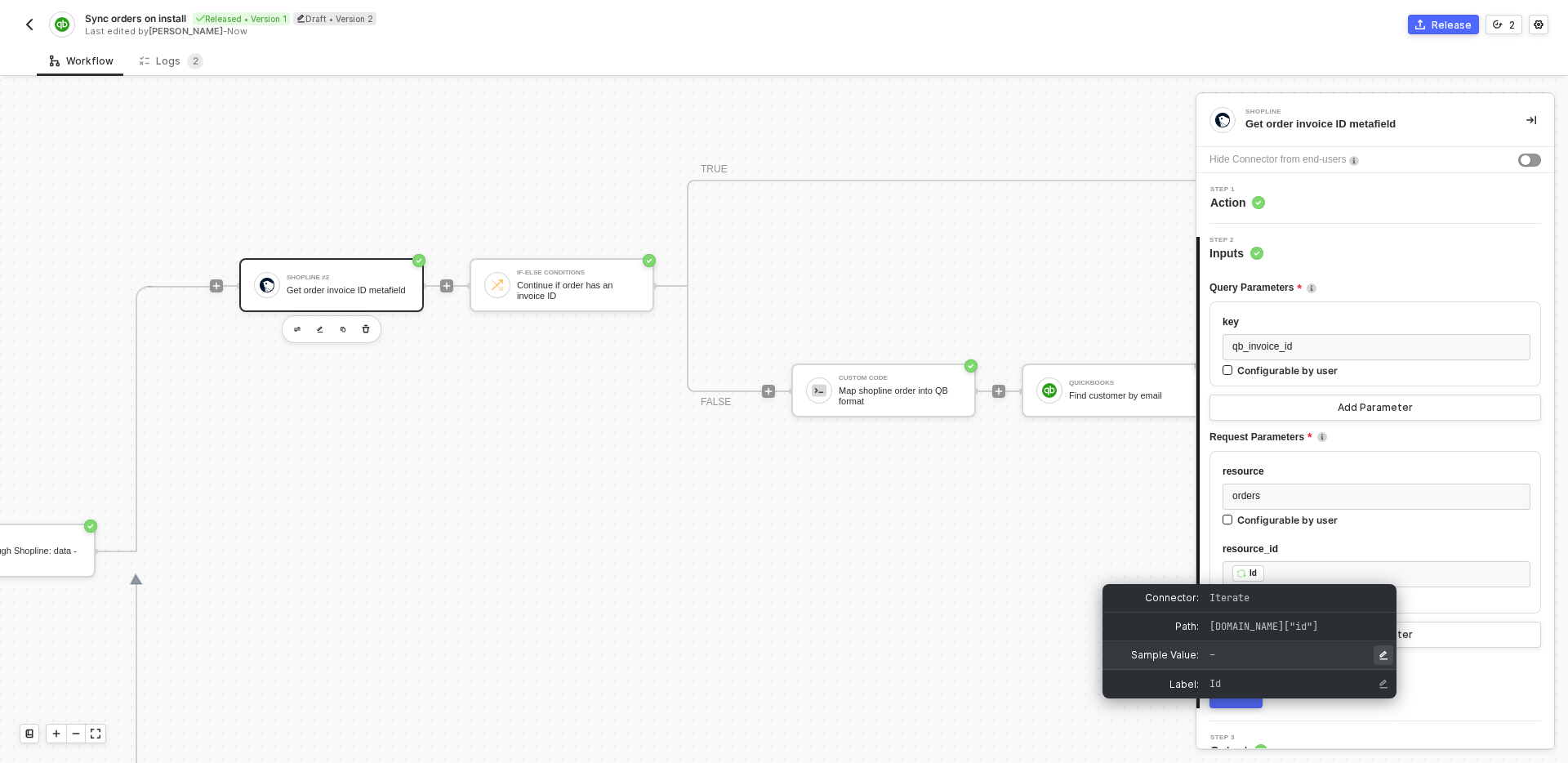
click at [1383, 654] on icon "Edit Sample Value" at bounding box center [1384, 655] width 8 height 9
type input "21071385547400324138603859"
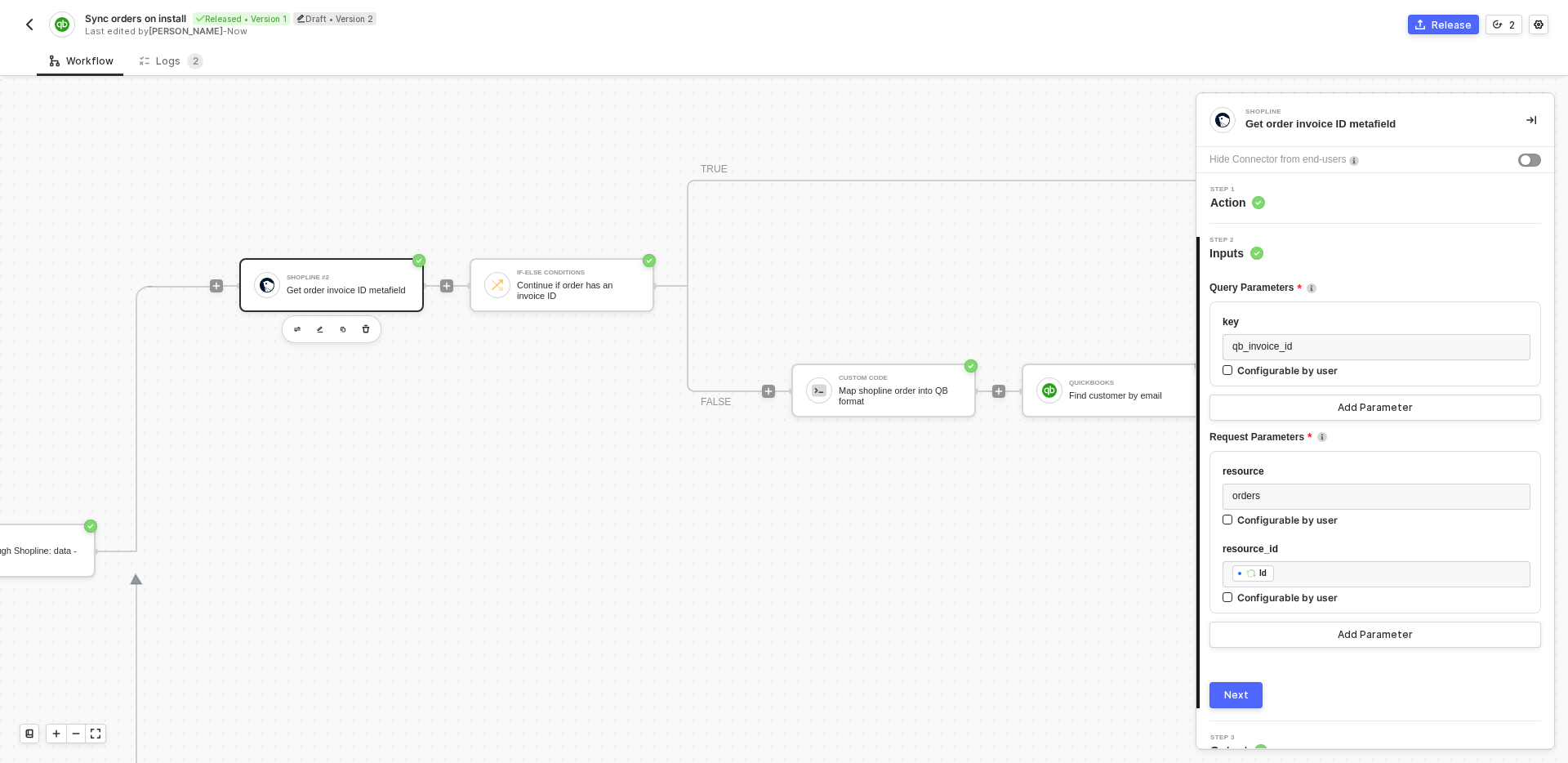
click at [1242, 689] on div "Next" at bounding box center [1237, 695] width 25 height 13
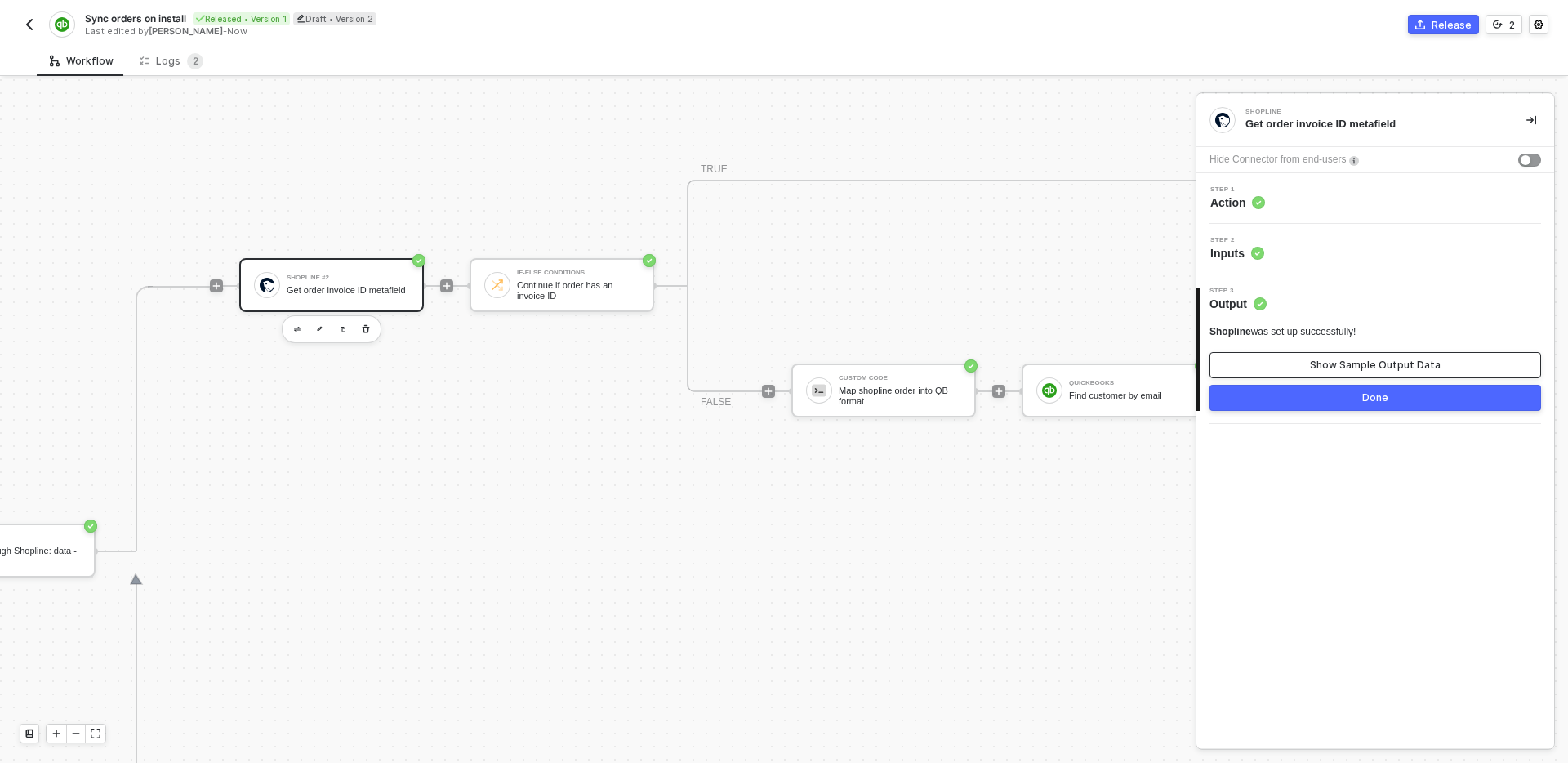
click at [1342, 372] on button "Show Sample Output Data" at bounding box center [1375, 366] width 331 height 26
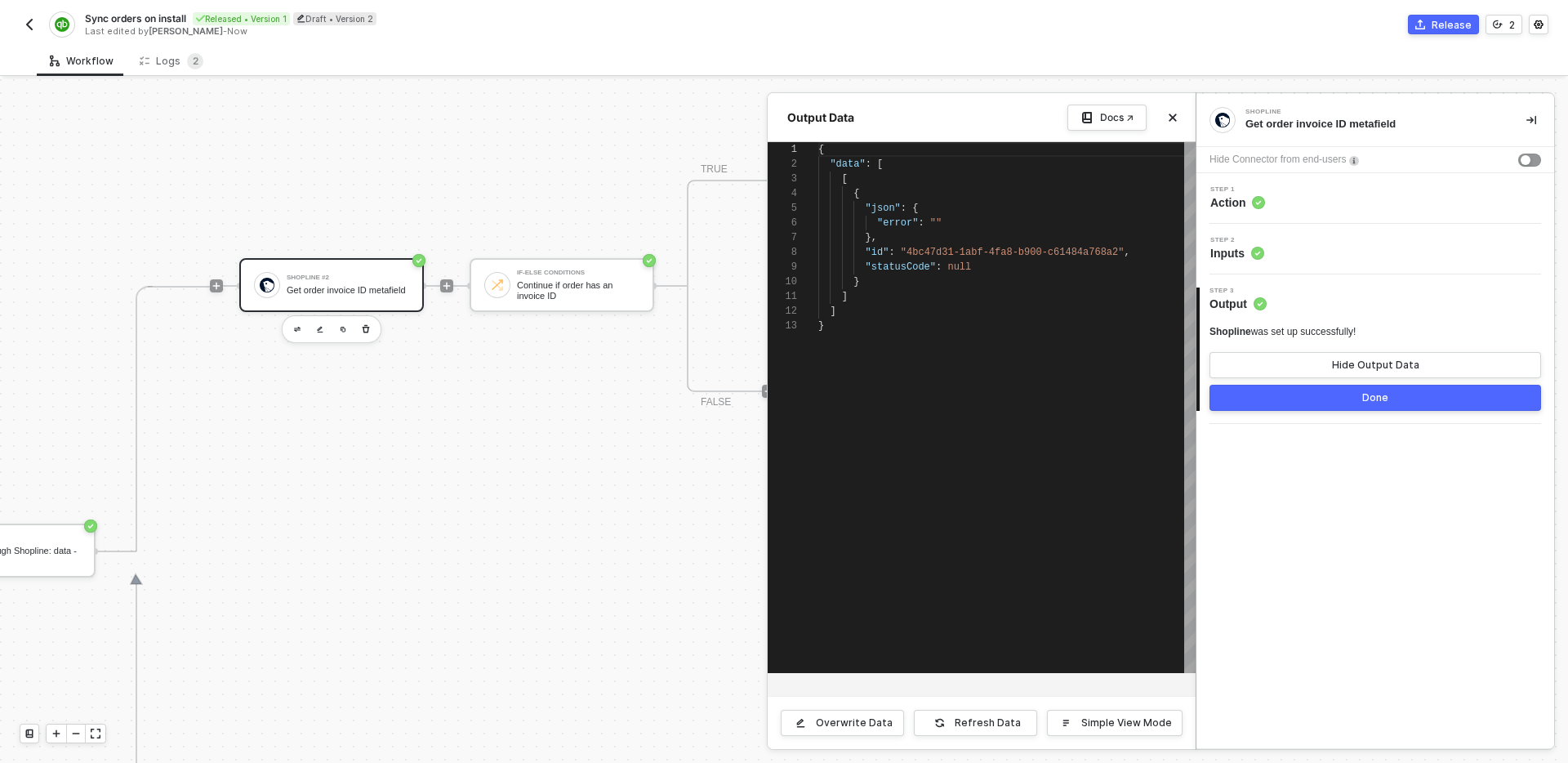
scroll to position [147, 0]
click at [987, 719] on div "Refresh Data" at bounding box center [988, 723] width 66 height 13
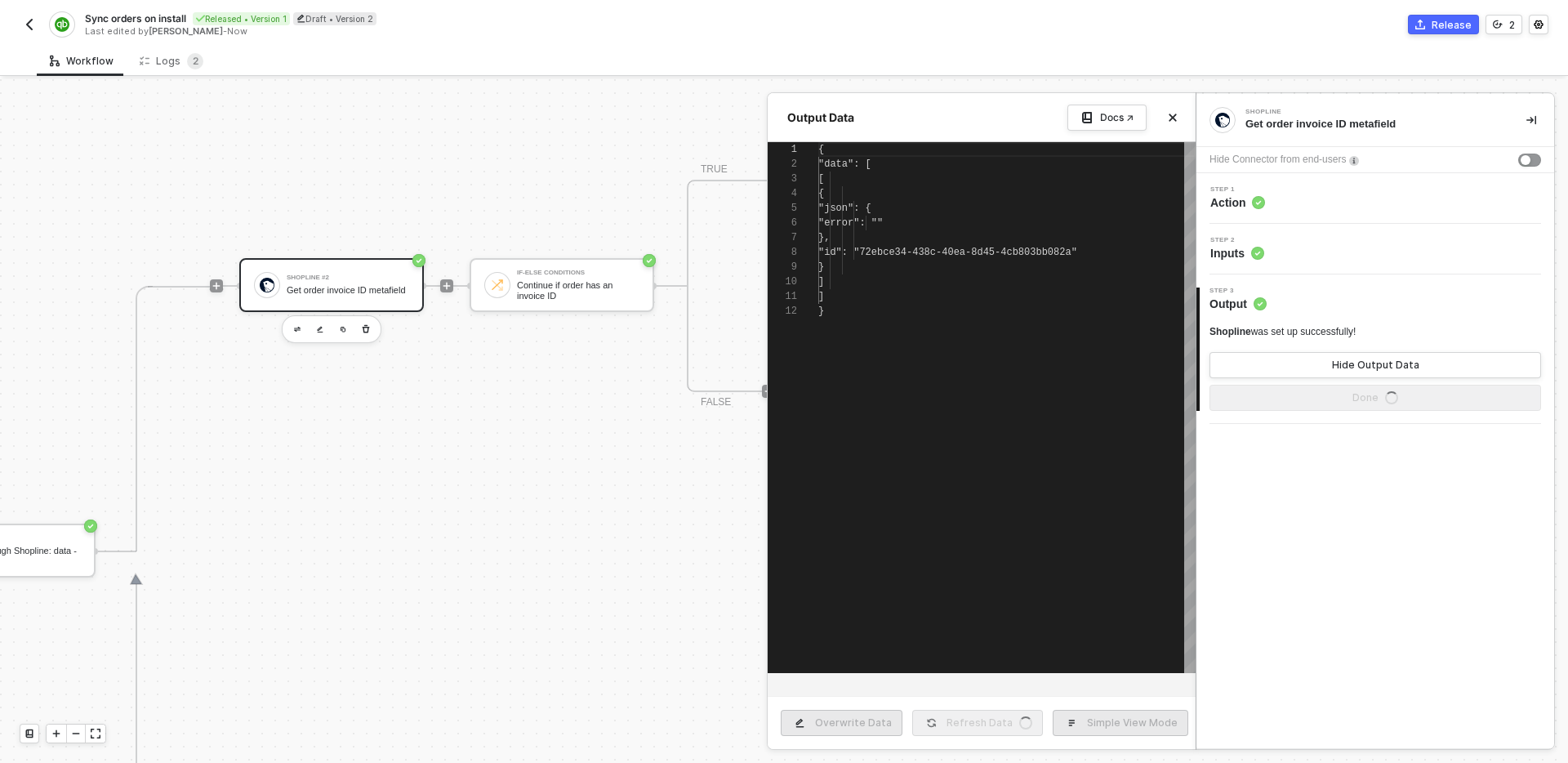
type textarea "{ "data": [ [ { "json": { "error": "" }, "id": "72ebce34-438c-40ea-8d45-4cb803b…"
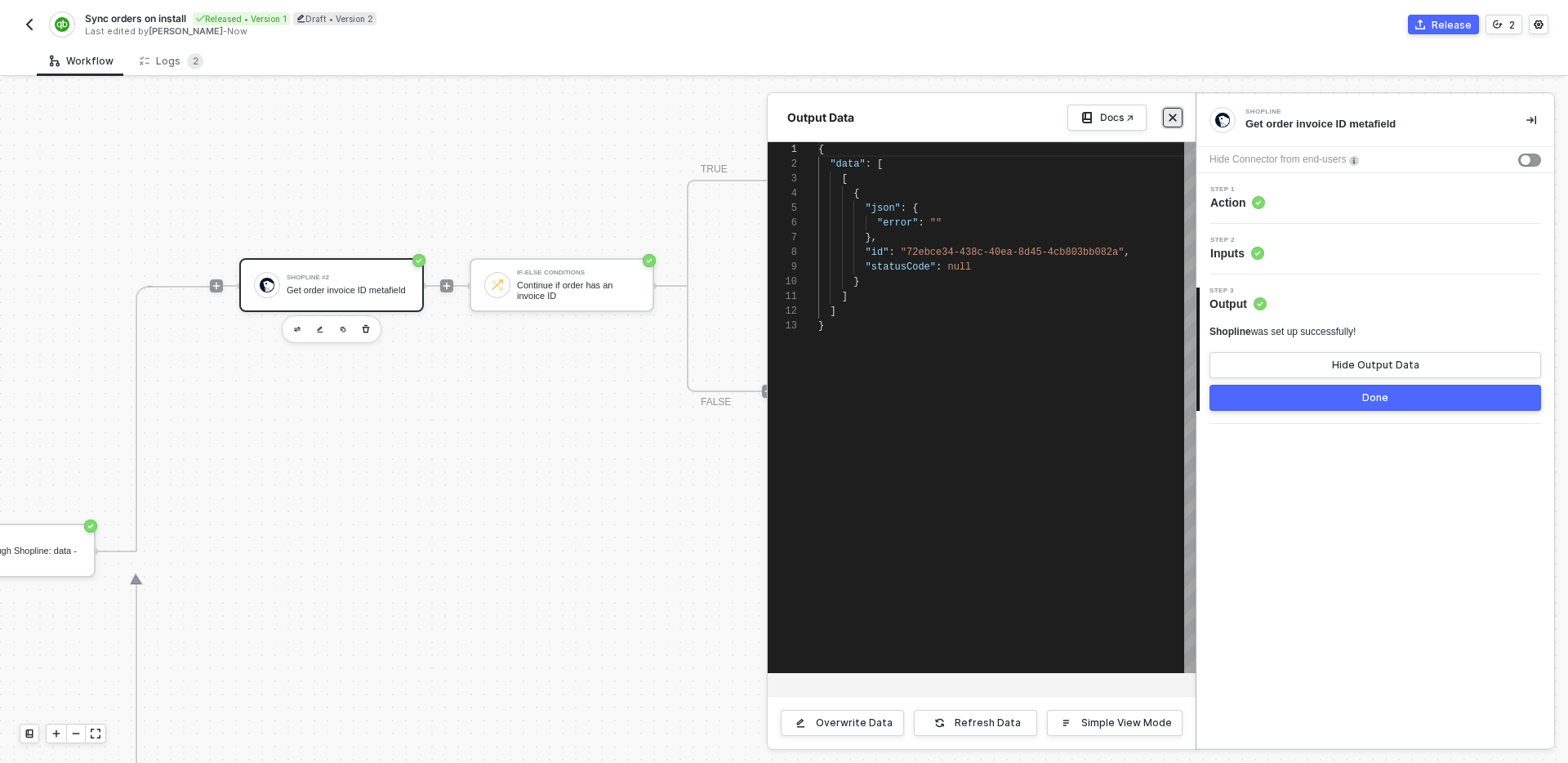
click at [1166, 119] on button "Close" at bounding box center [1173, 117] width 19 height 19
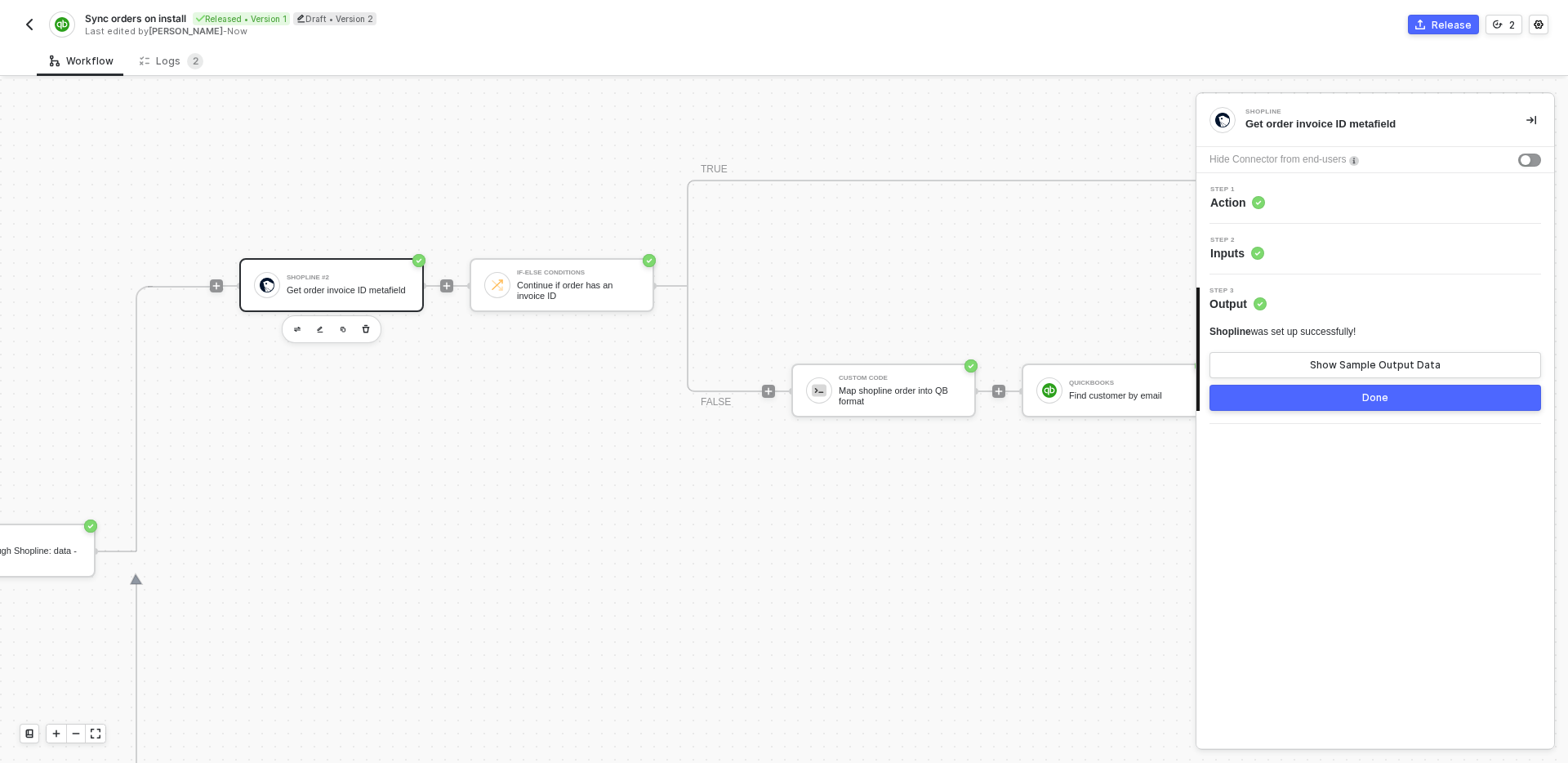
click at [1304, 201] on div "Step 1 Action" at bounding box center [1377, 198] width 353 height 25
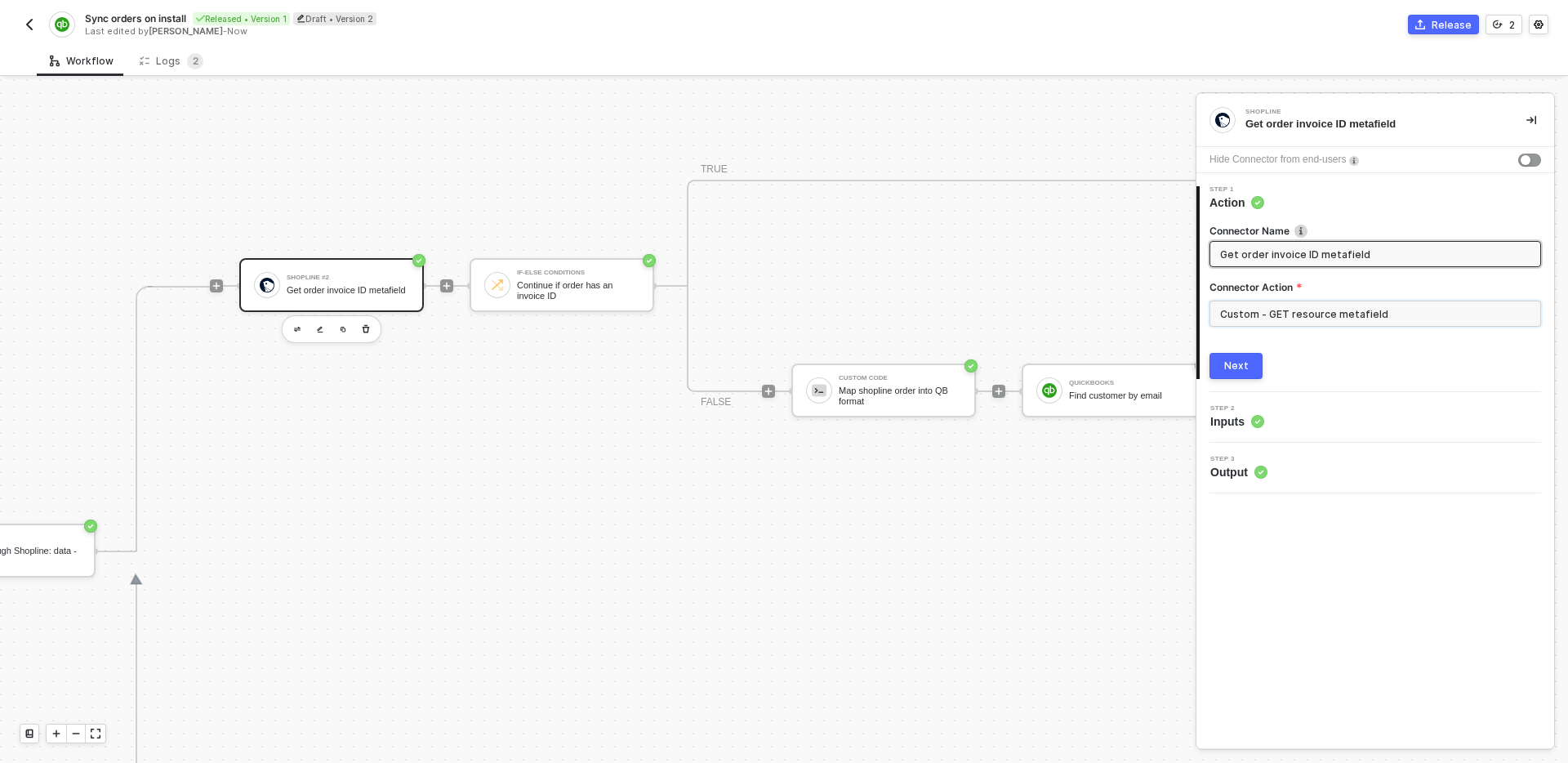
click at [1384, 316] on input "Custom - GET resource metafield" at bounding box center [1375, 313] width 331 height 26
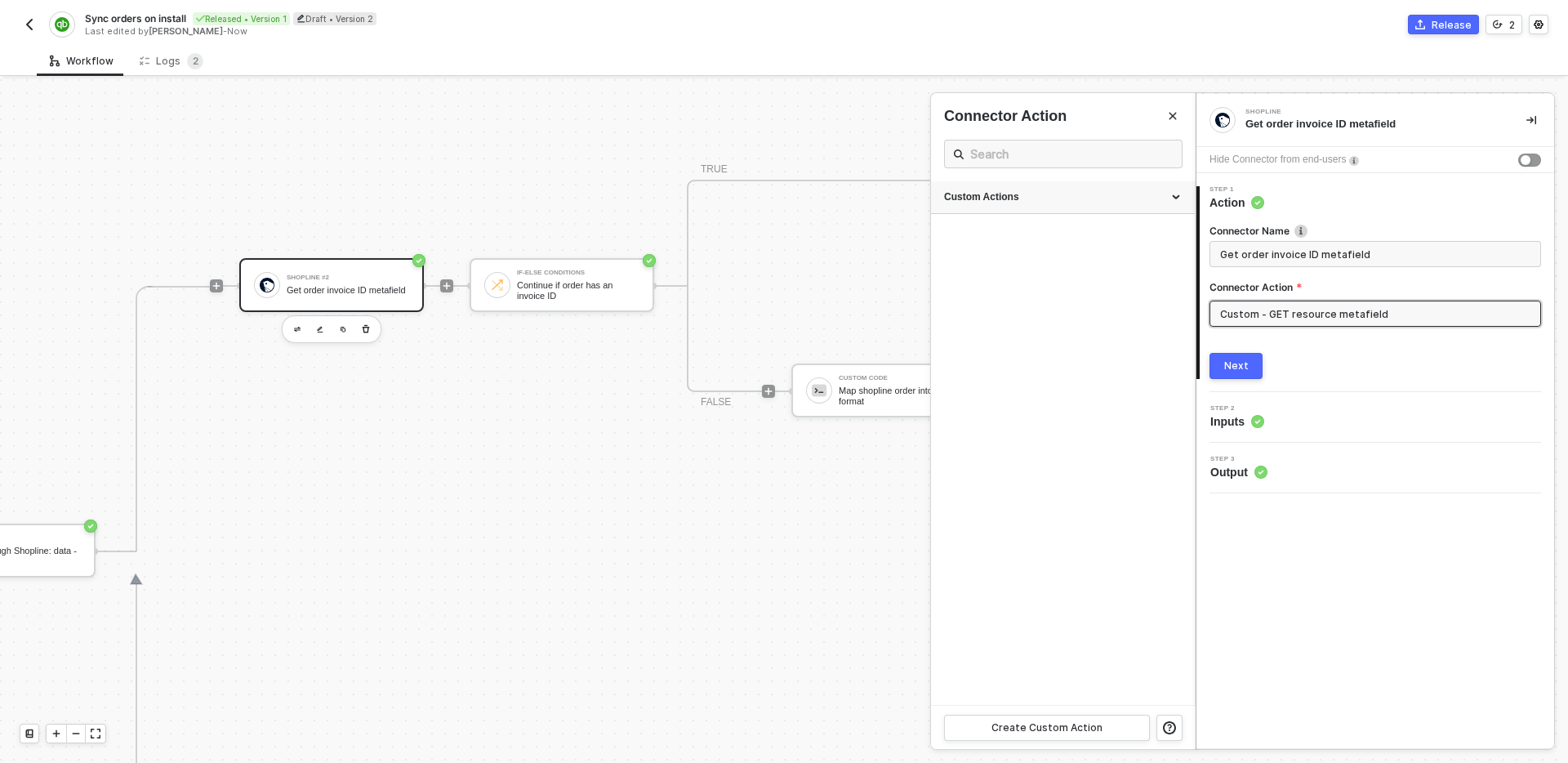
click at [1069, 199] on div "Custom Actions" at bounding box center [1063, 196] width 237 height 14
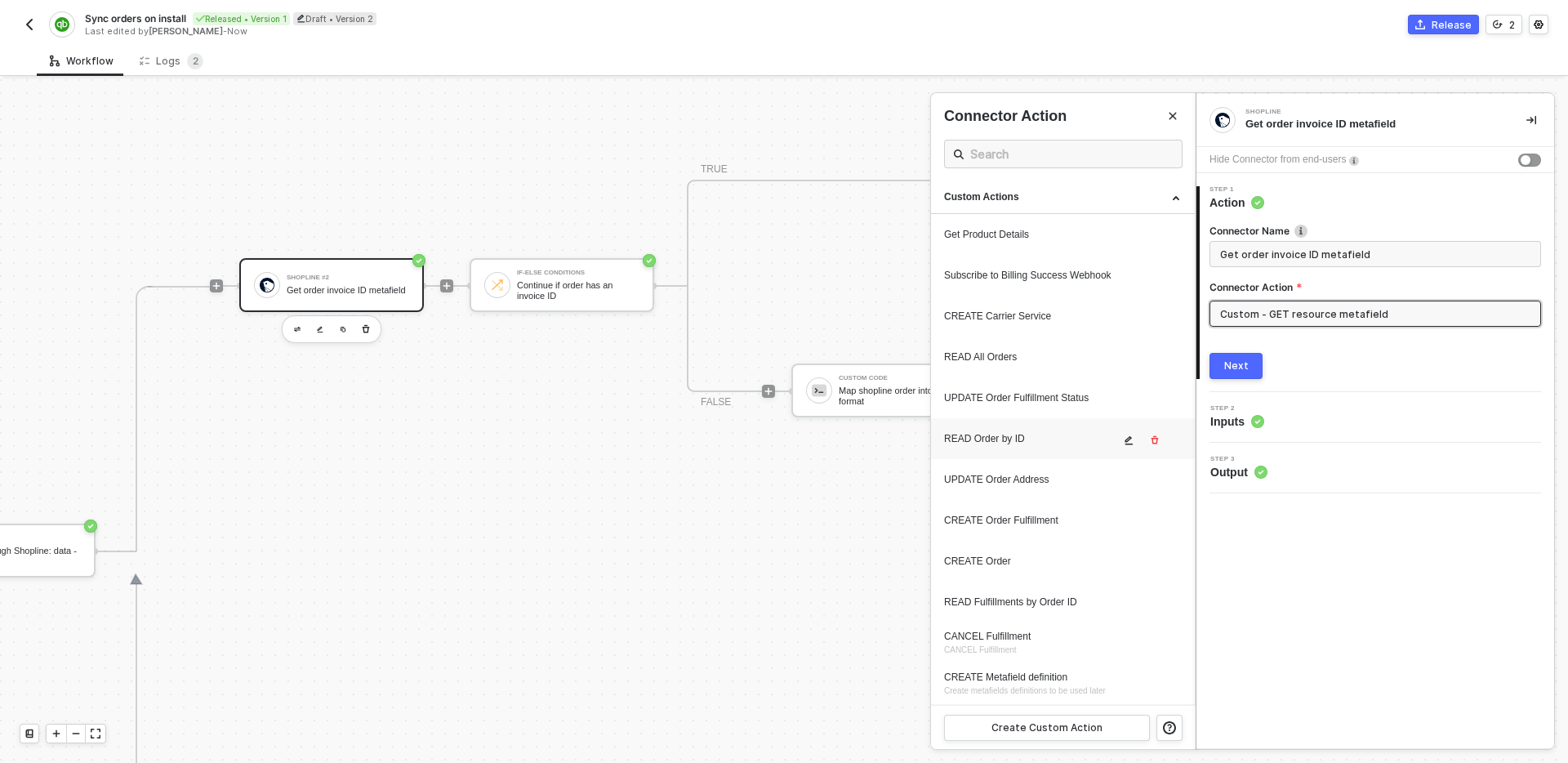
scroll to position [122, 0]
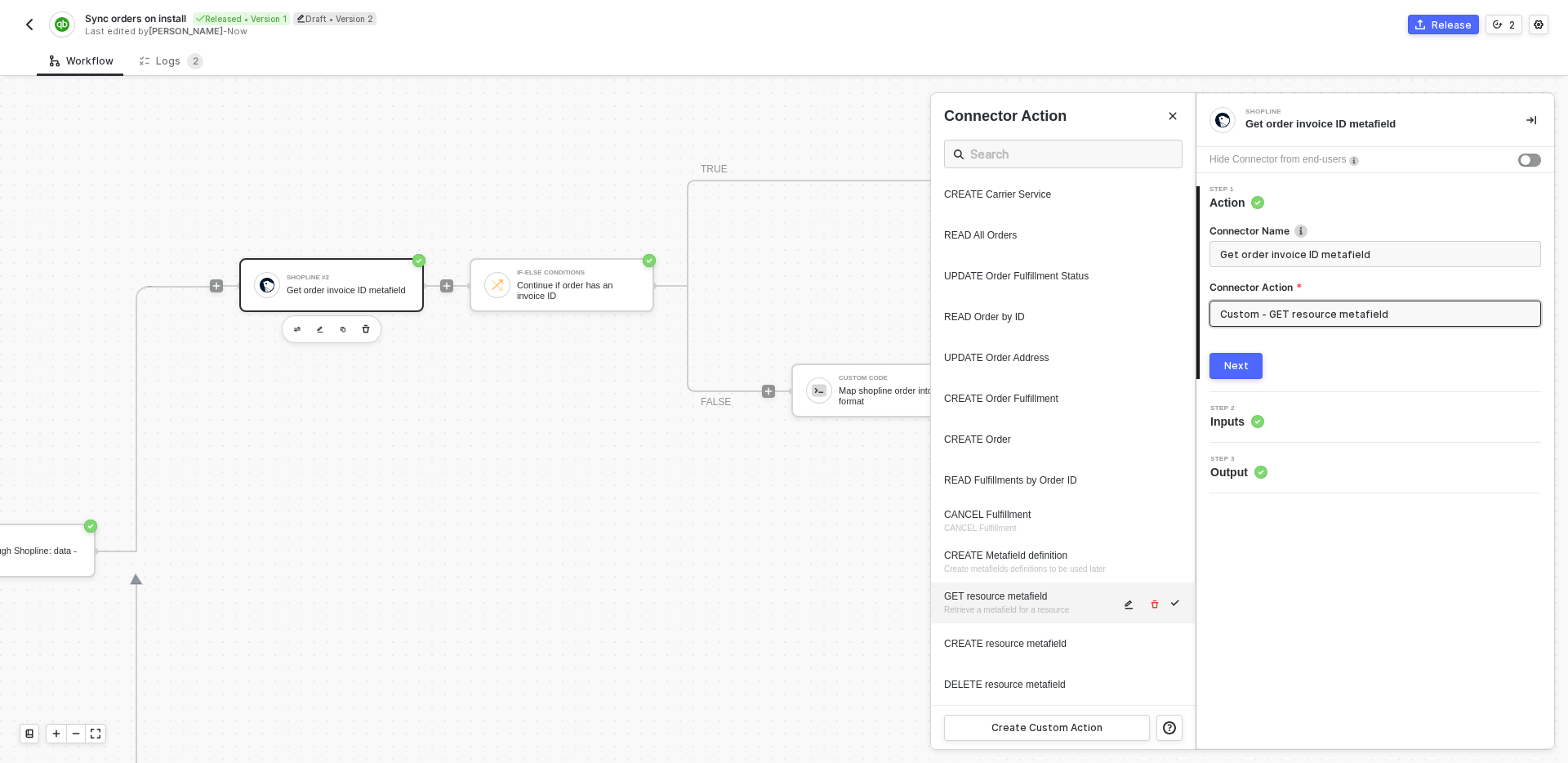
click at [1126, 609] on button "button" at bounding box center [1129, 604] width 19 height 19
type textarea "HTTP/1.1 200 OK { "data": { "metafields": [ { "updated_at": "2025-08-23T06:17:2…"
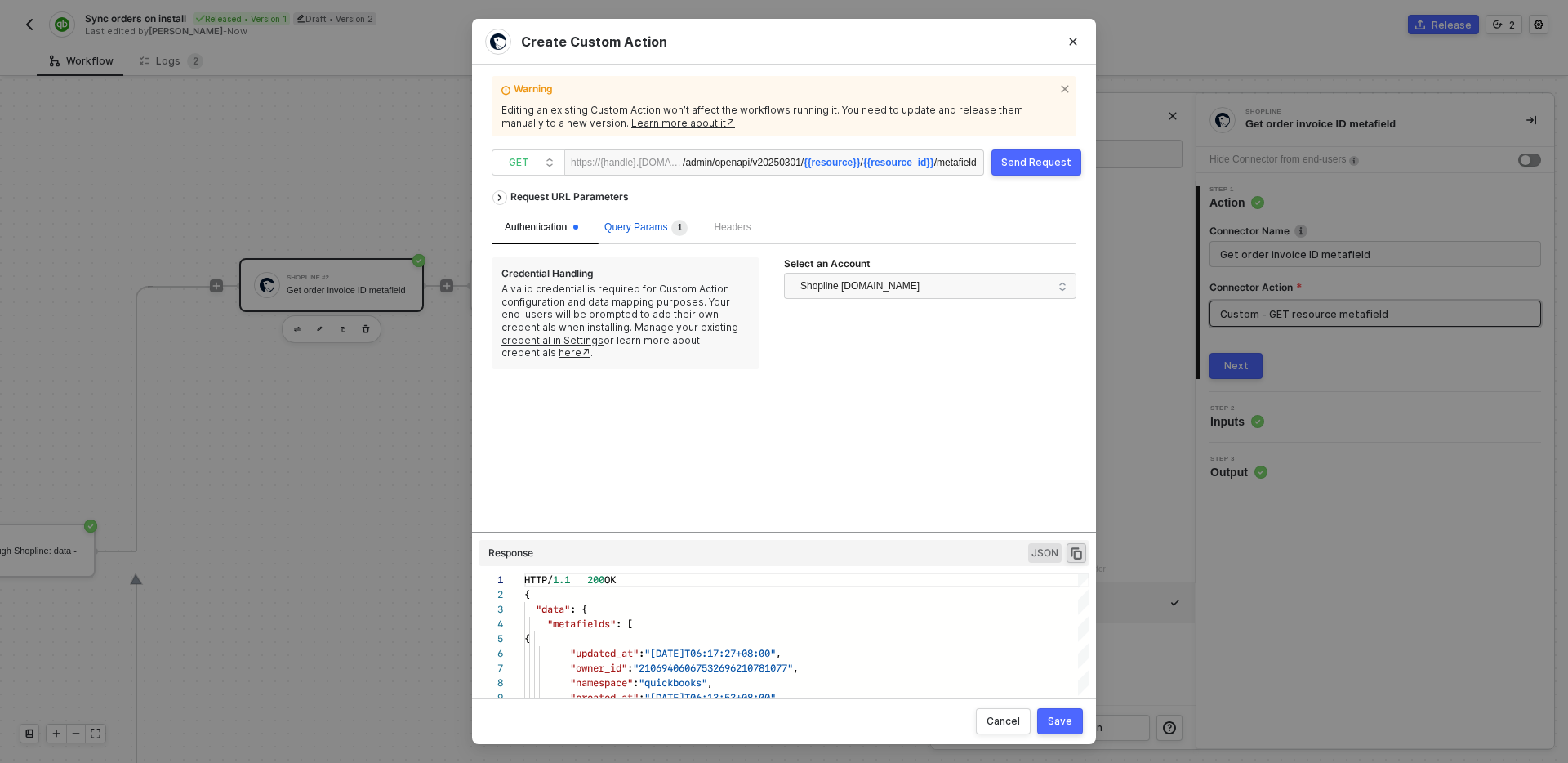
click at [644, 228] on span "Query Params 1" at bounding box center [646, 227] width 83 height 12
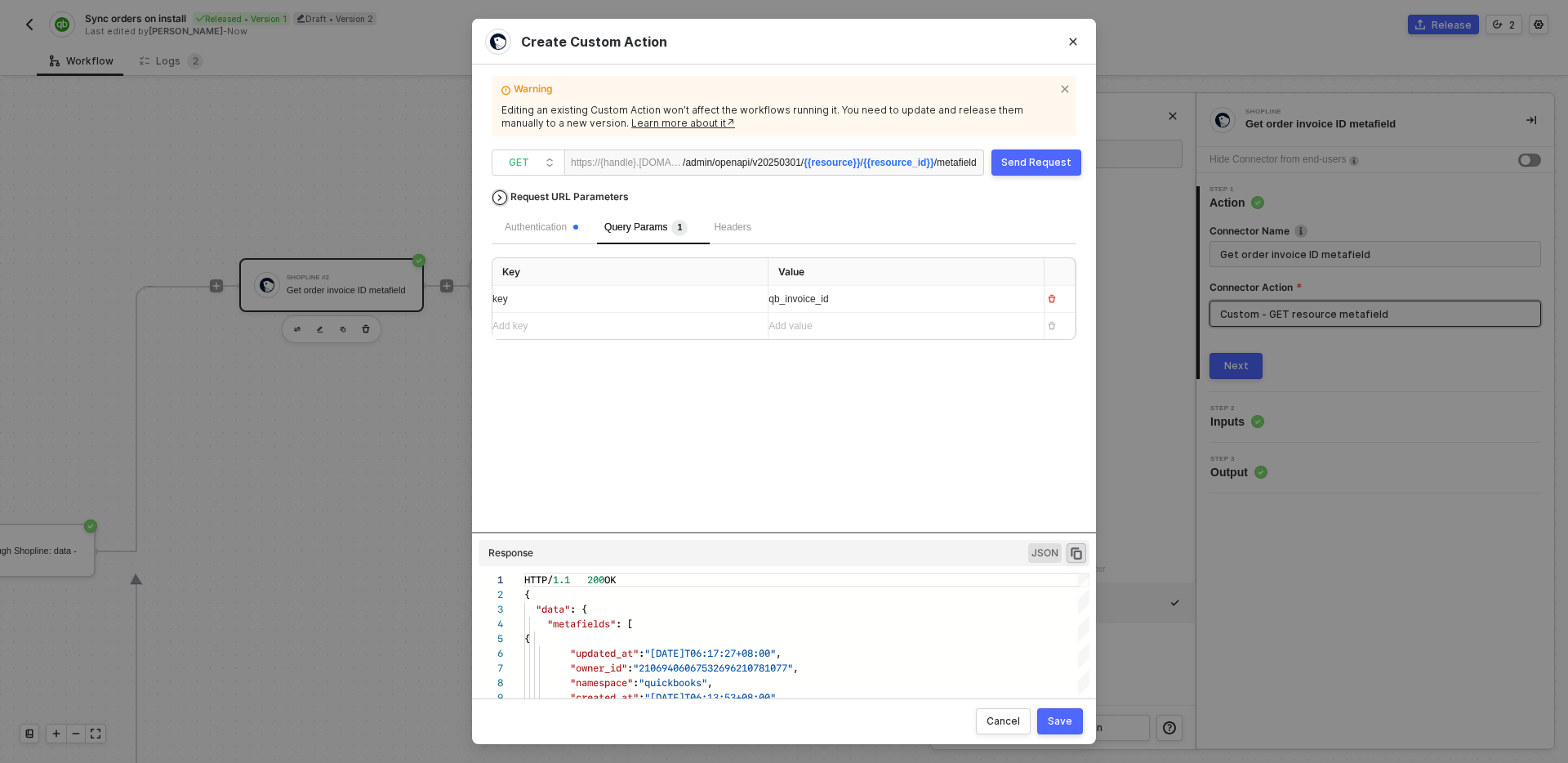
click at [592, 197] on div "Request URL Parameters" at bounding box center [570, 196] width 135 height 29
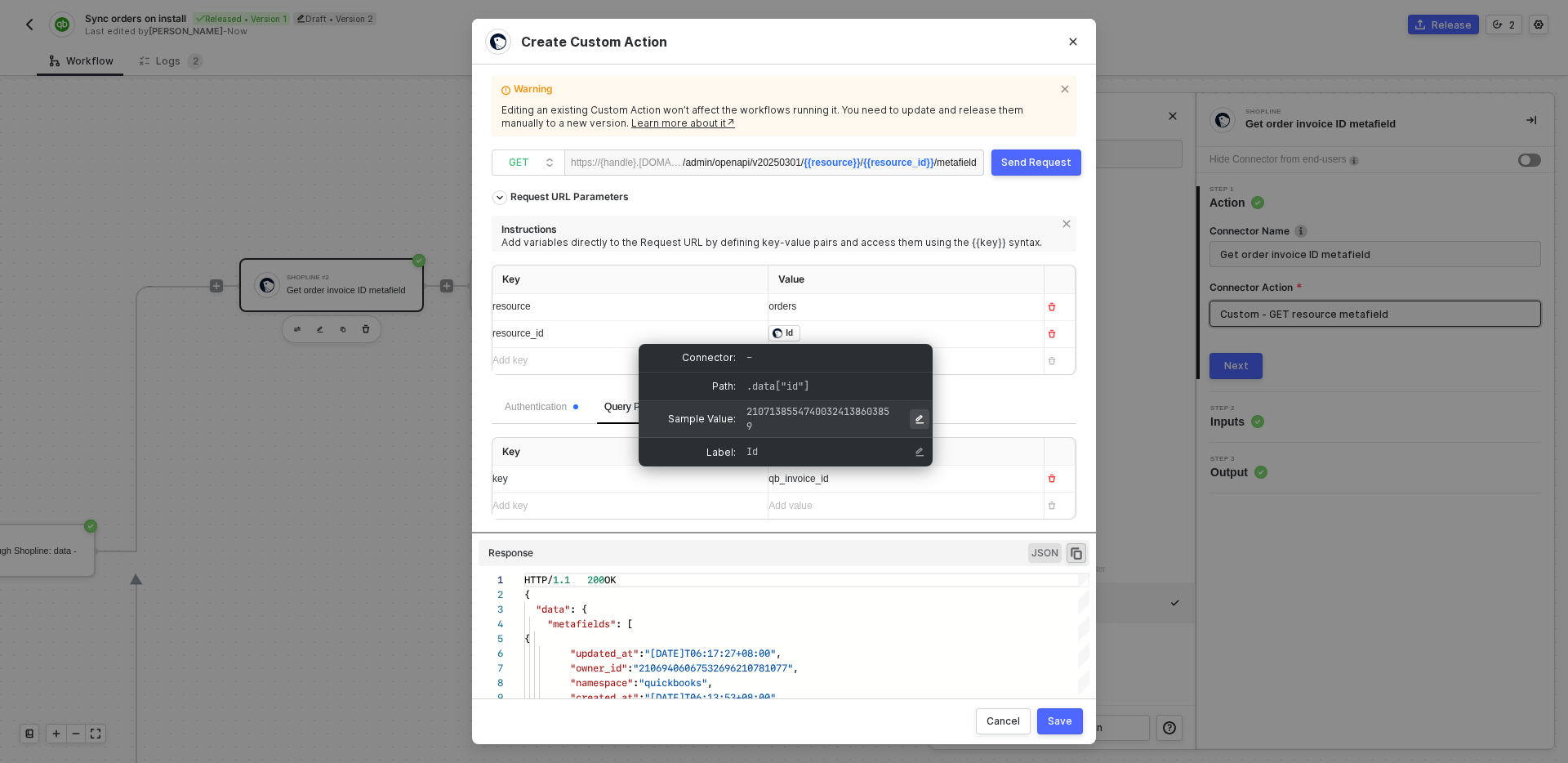
click at [921, 423] on icon "Edit Sample Value" at bounding box center [921, 419] width 8 height 9
type input "21071385547400324138603859"
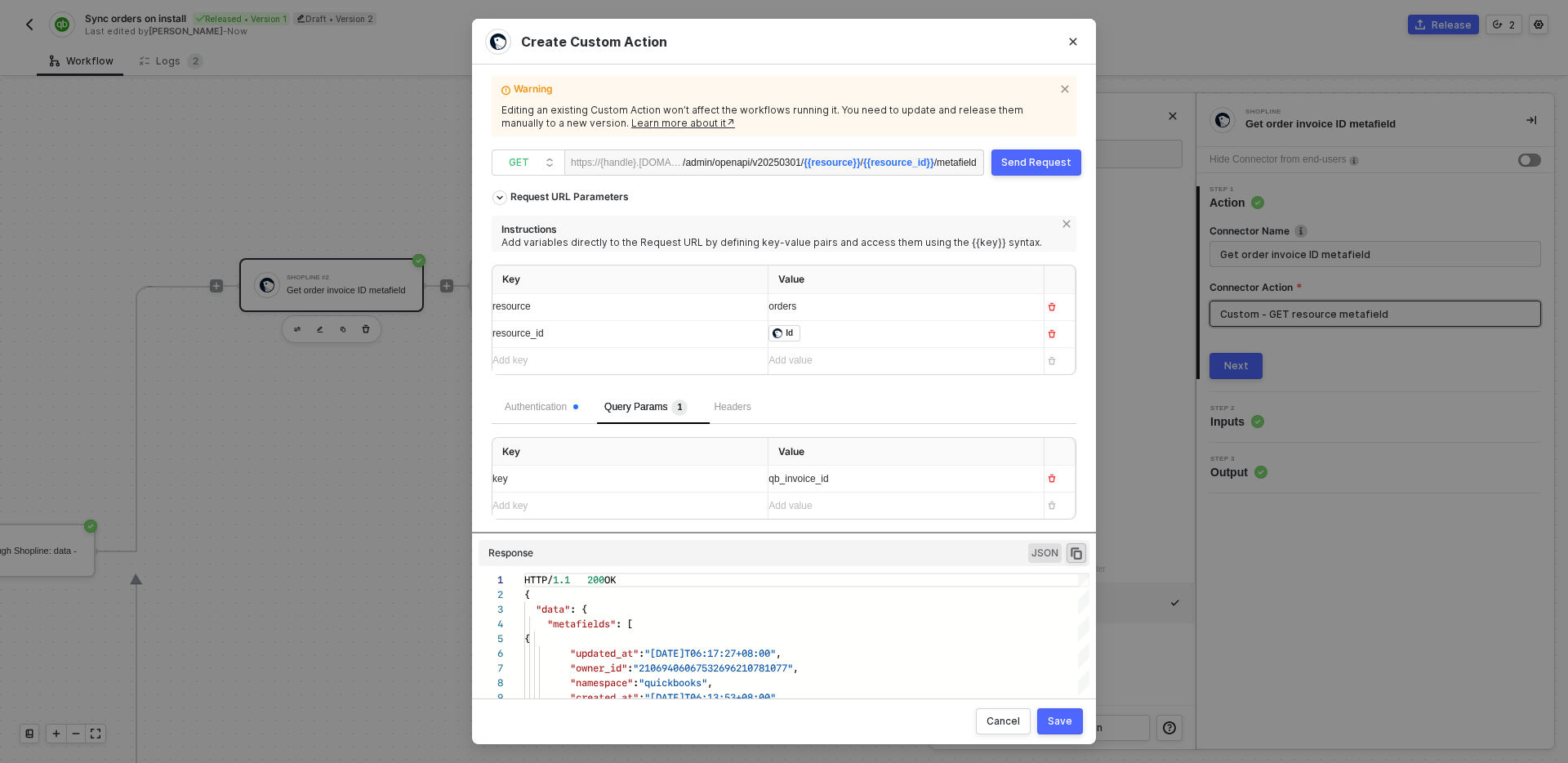
click at [1002, 395] on div "Authentication Query Params 1 Headers" at bounding box center [784, 408] width 584 height 33
click at [1037, 164] on div "Send Request" at bounding box center [1037, 163] width 70 height 13
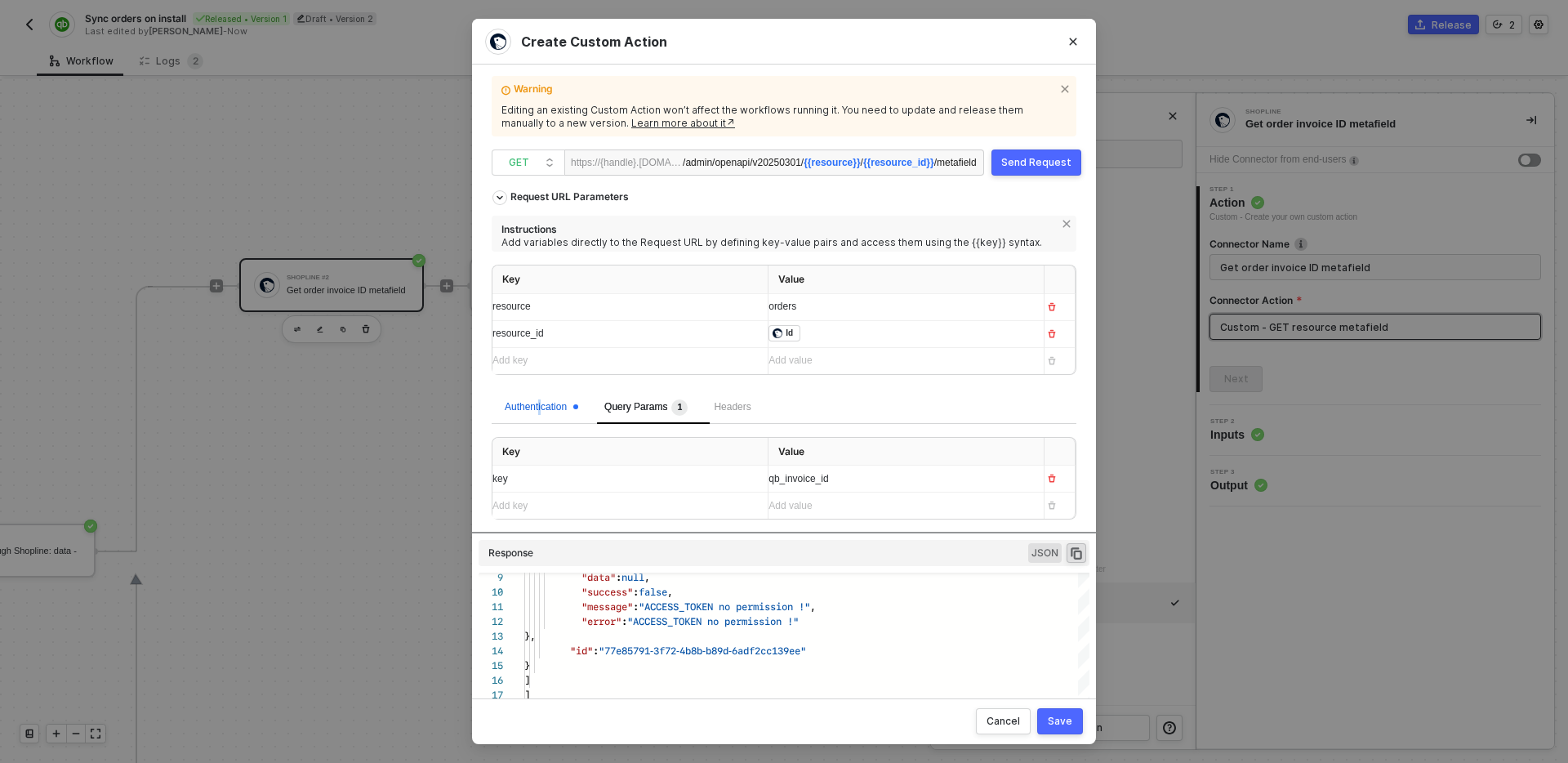
click at [542, 400] on div "Authentication" at bounding box center [542, 407] width 74 height 16
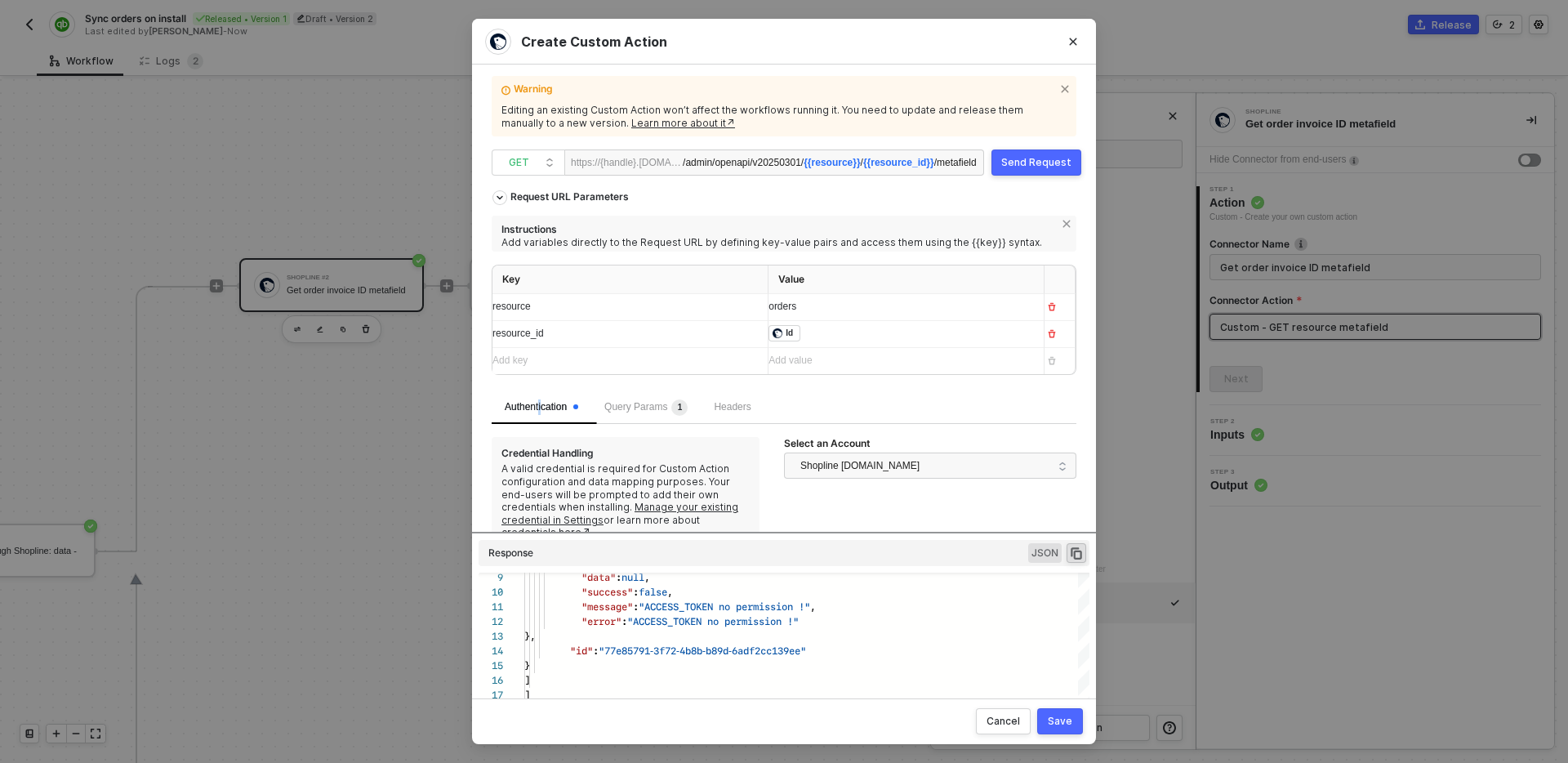
scroll to position [4, 0]
click at [1032, 163] on div "Send Request" at bounding box center [1037, 163] width 70 height 13
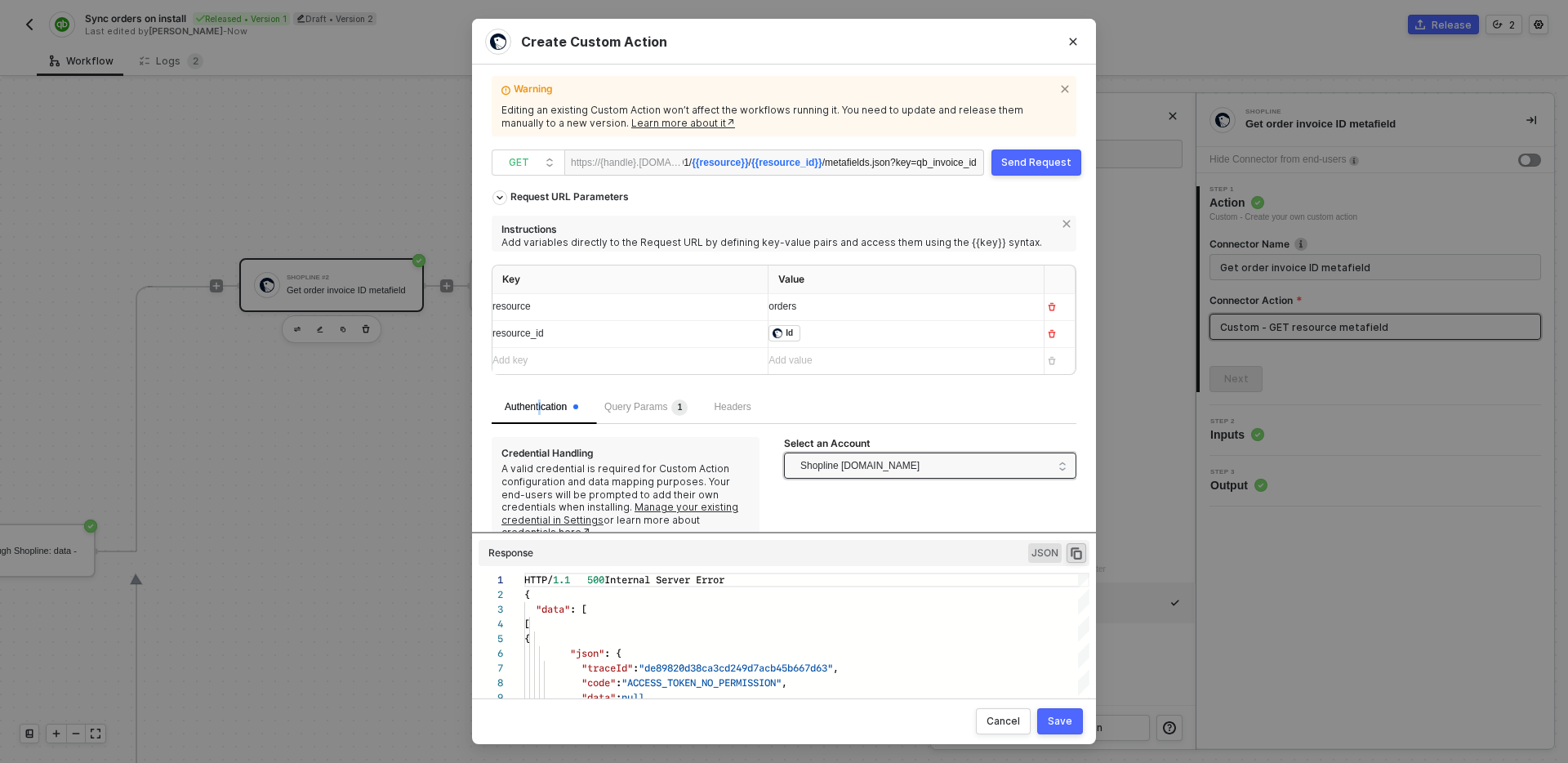
click at [835, 469] on span "Shopline testcs.myshopline.com" at bounding box center [860, 465] width 120 height 25
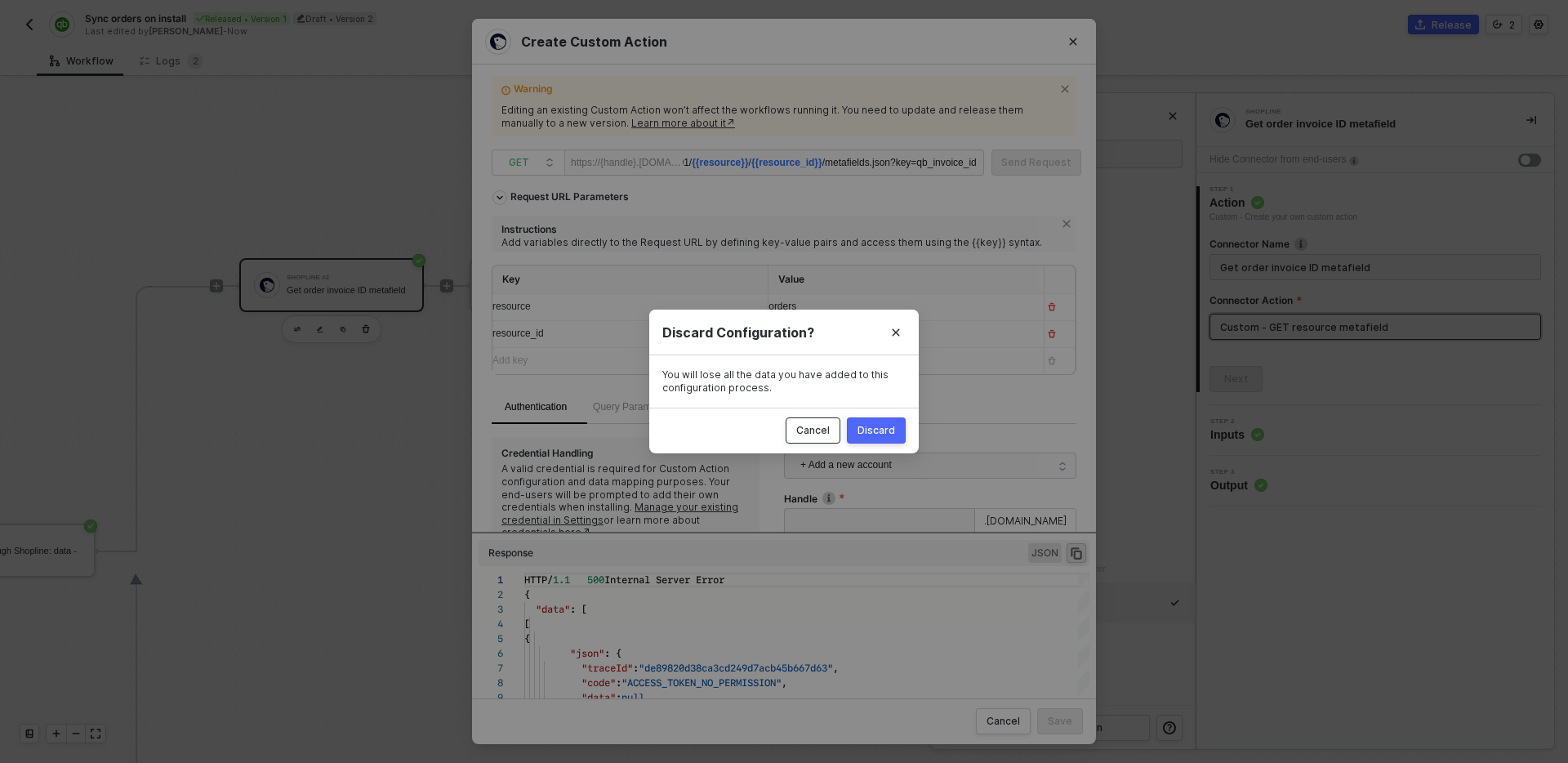
click at [810, 433] on div "Cancel" at bounding box center [813, 430] width 34 height 13
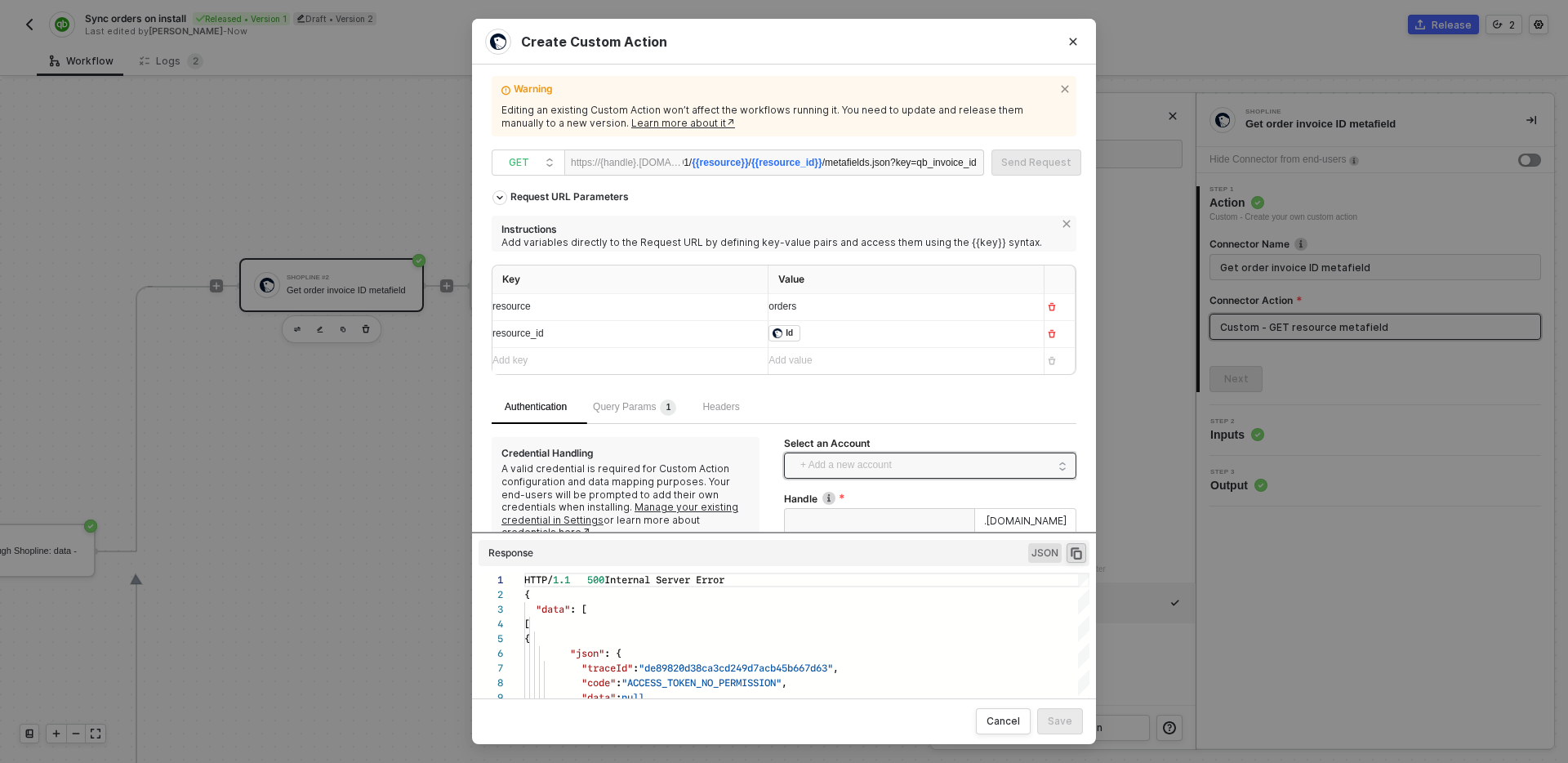
click at [911, 462] on span "+ Add a new account" at bounding box center [934, 466] width 267 height 26
click at [894, 531] on span "Shopline testcs.myshopline.com" at bounding box center [879, 538] width 165 height 18
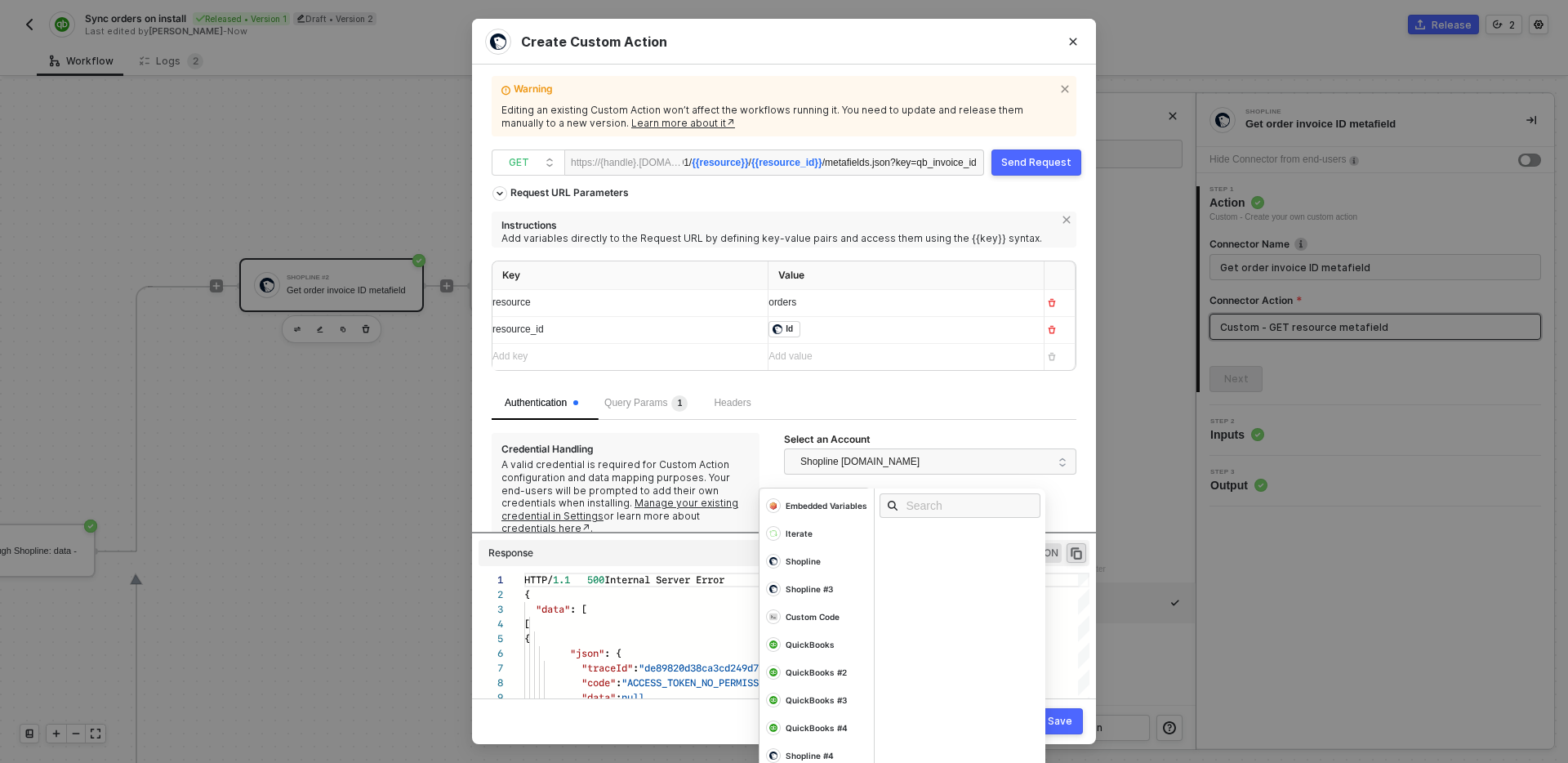
click at [835, 330] on div "﻿ ﻿ Id ﻿" at bounding box center [891, 331] width 246 height 18
click at [890, 253] on span "Instructions Add variables directly to the Request URL by defining key-value pa…" at bounding box center [784, 300] width 584 height 175
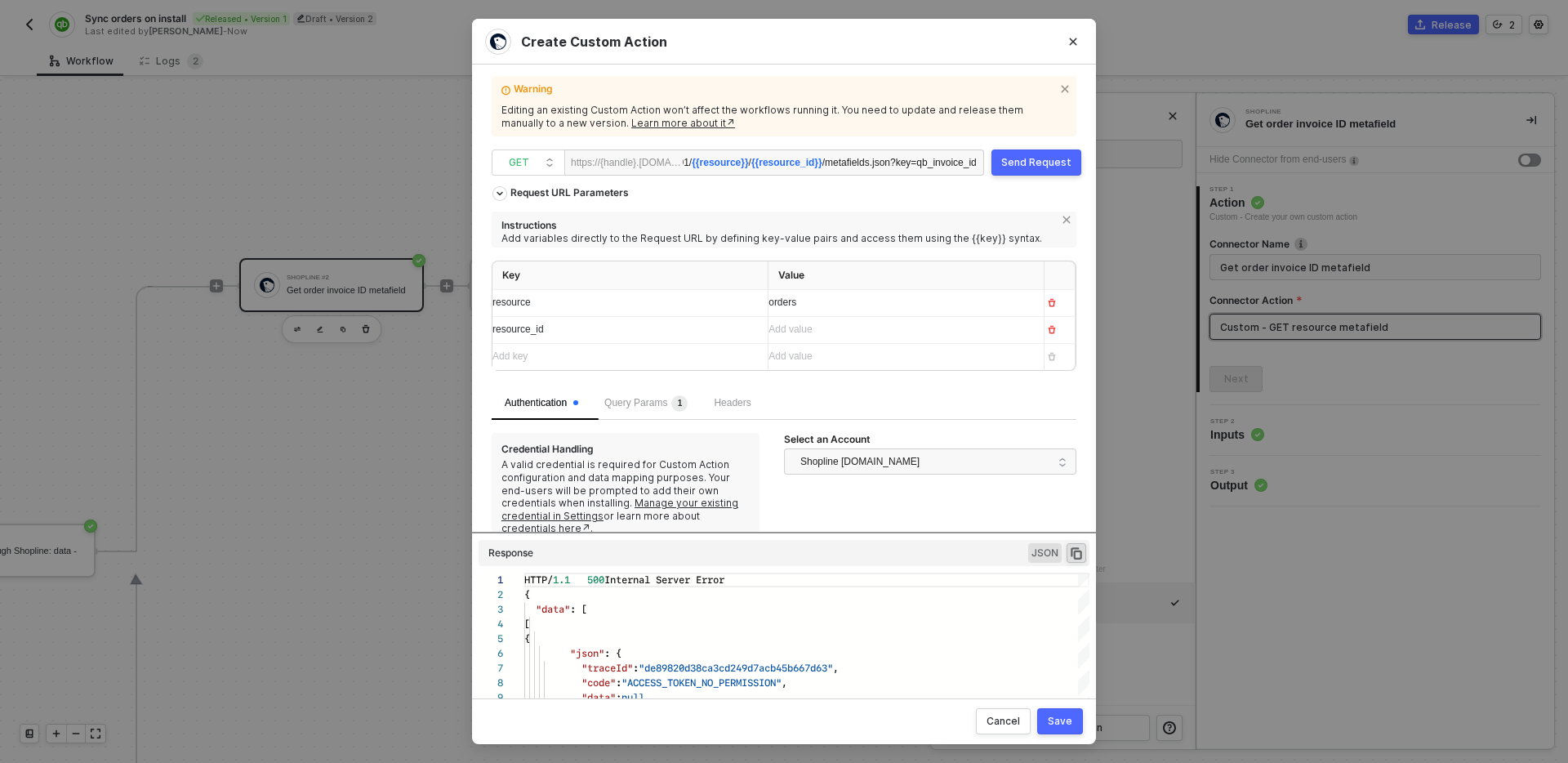
click at [852, 337] on div "Add value ﻿" at bounding box center [900, 329] width 262 height 16
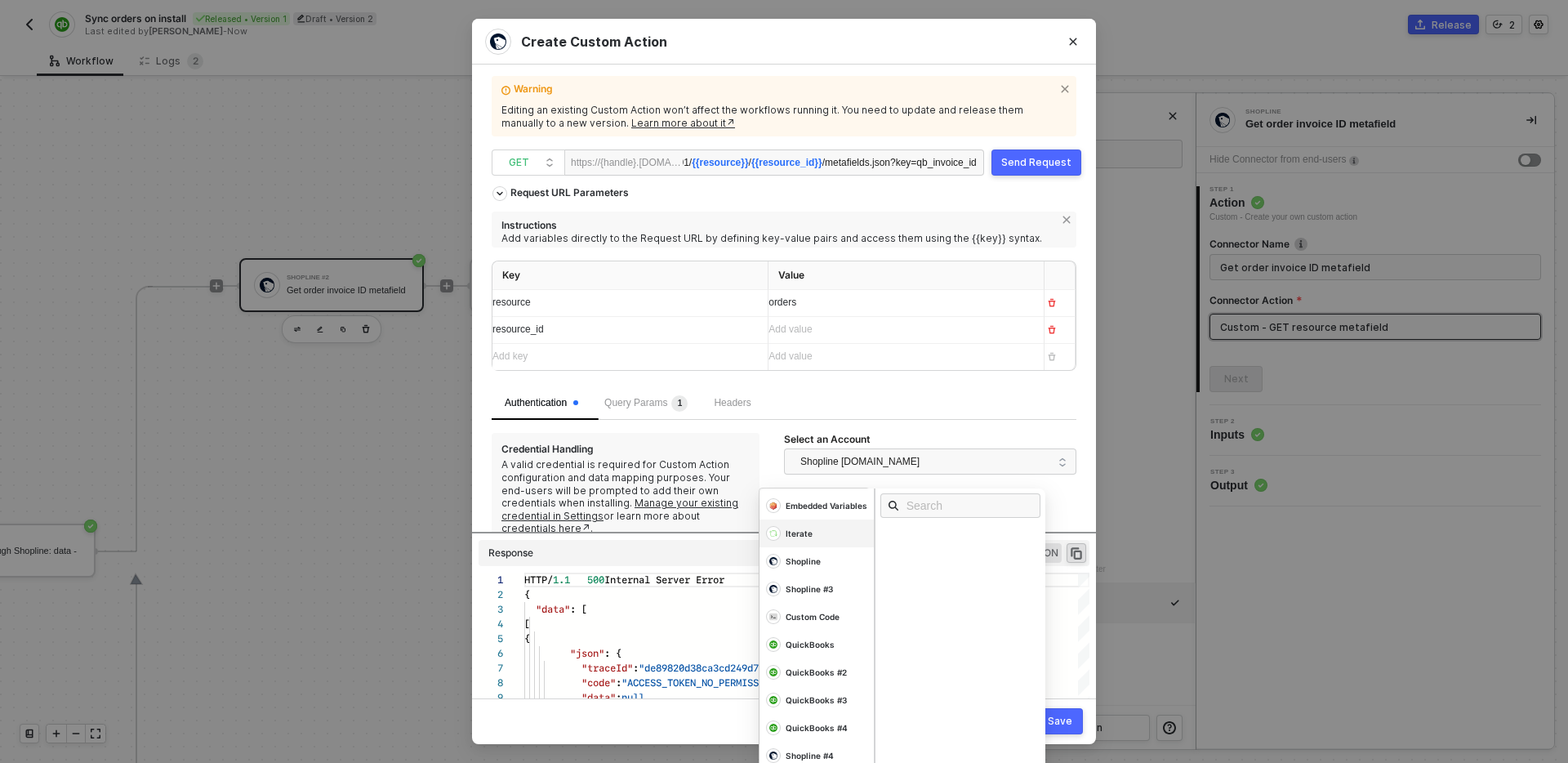
click at [817, 520] on div "Iterate" at bounding box center [816, 505] width 114 height 27
click at [918, 504] on input "text" at bounding box center [970, 506] width 130 height 18
type input "id"
click at [910, 586] on div "Id" at bounding box center [964, 588] width 171 height 18
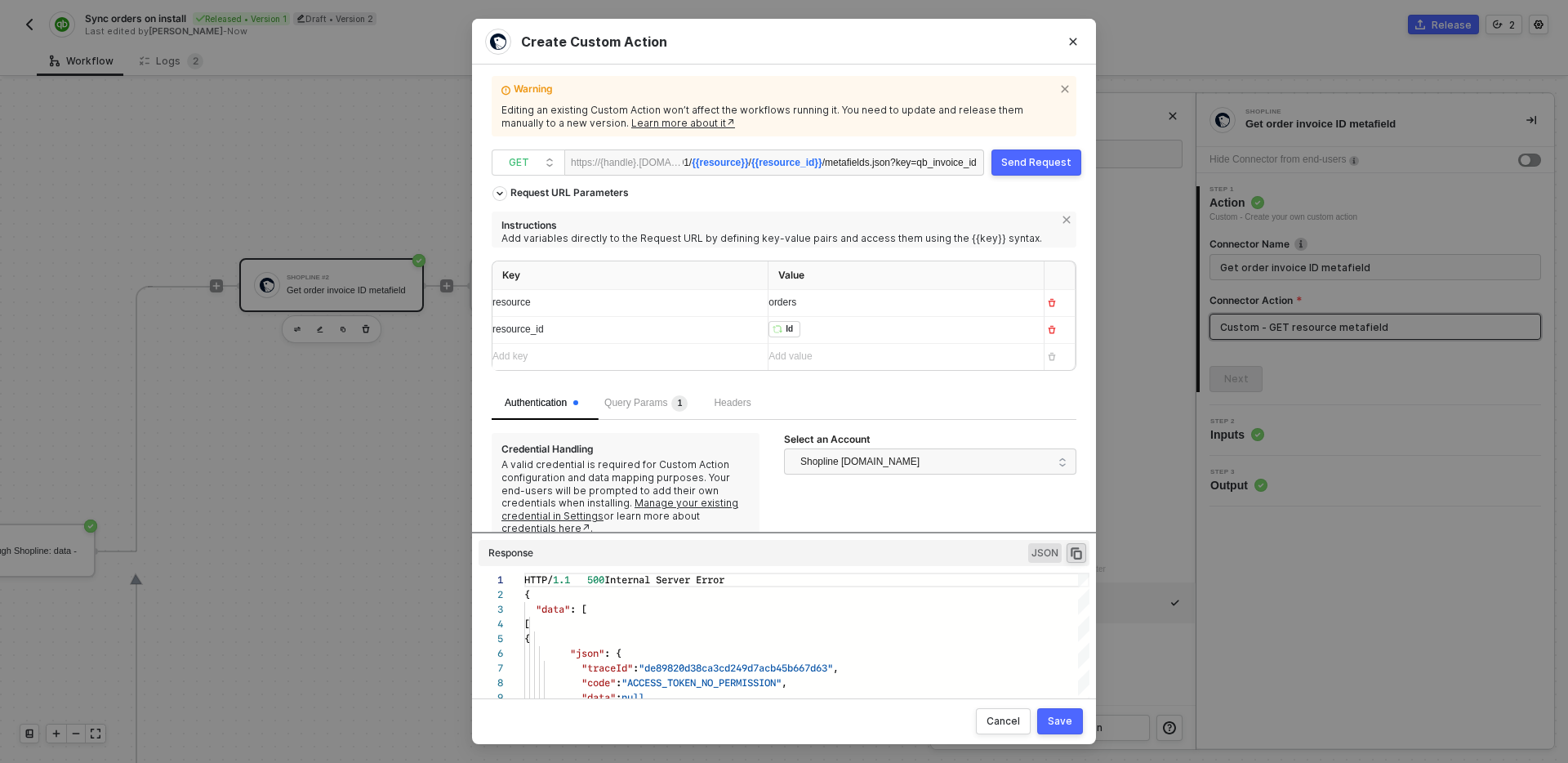
click at [904, 397] on div "Authentication Query Params 1 Headers" at bounding box center [784, 404] width 584 height 33
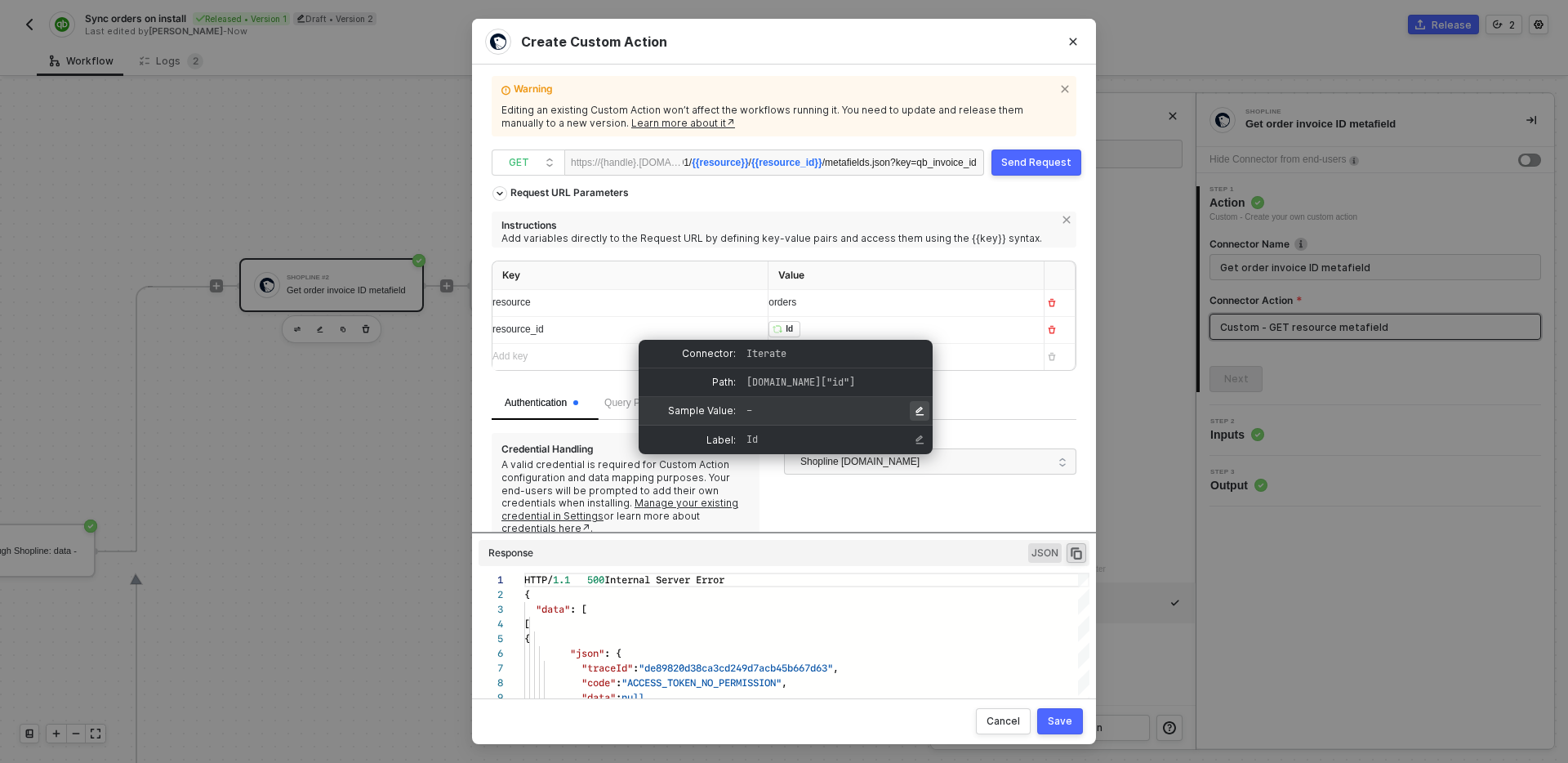
click at [918, 410] on icon "Edit Sample Value" at bounding box center [921, 411] width 8 height 9
click at [834, 410] on input "input for Sample Value" at bounding box center [833, 410] width 181 height 17
type input "21071385547400324138603859"
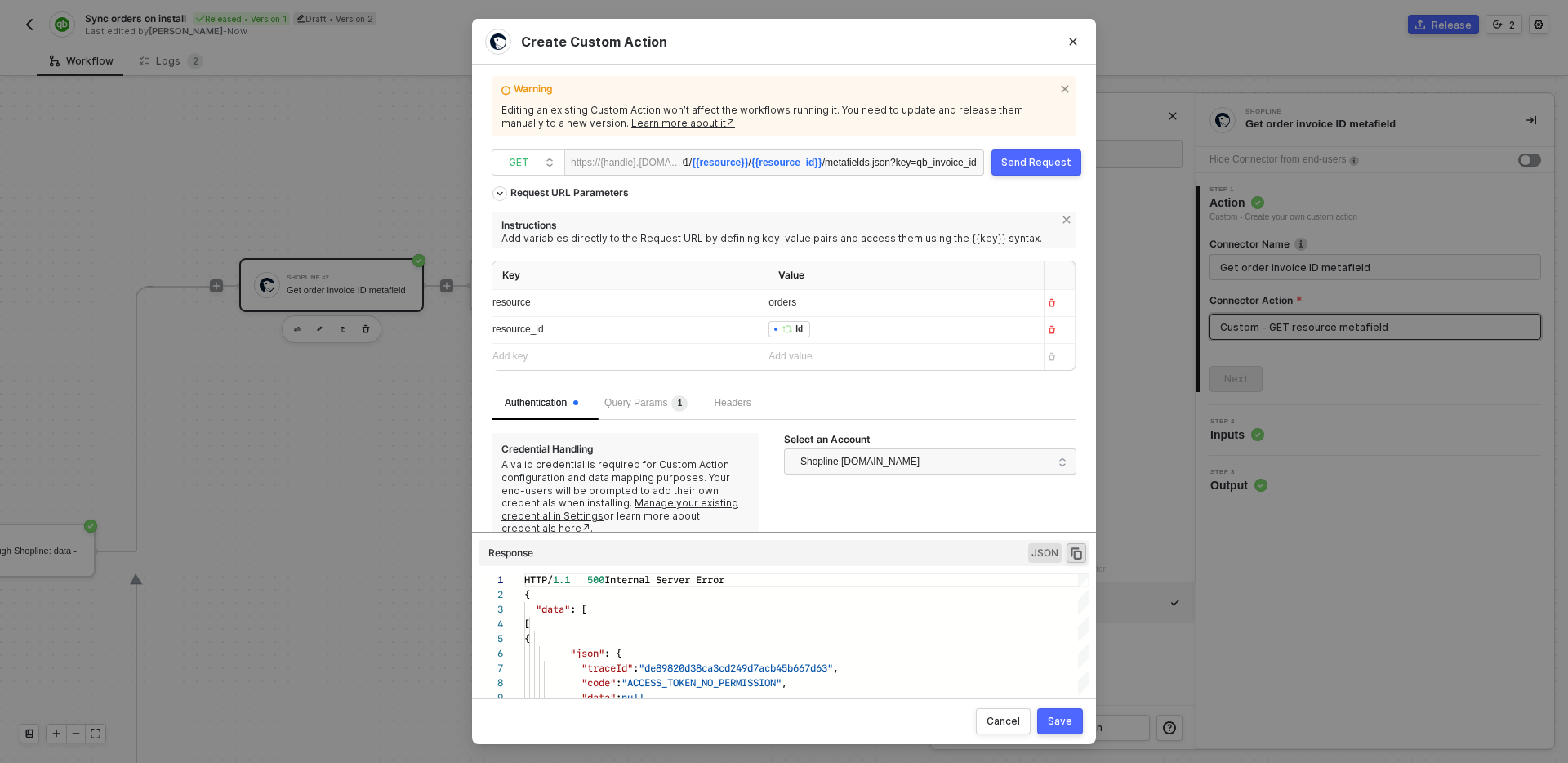
click at [1033, 161] on div "Send Request" at bounding box center [1037, 163] width 70 height 13
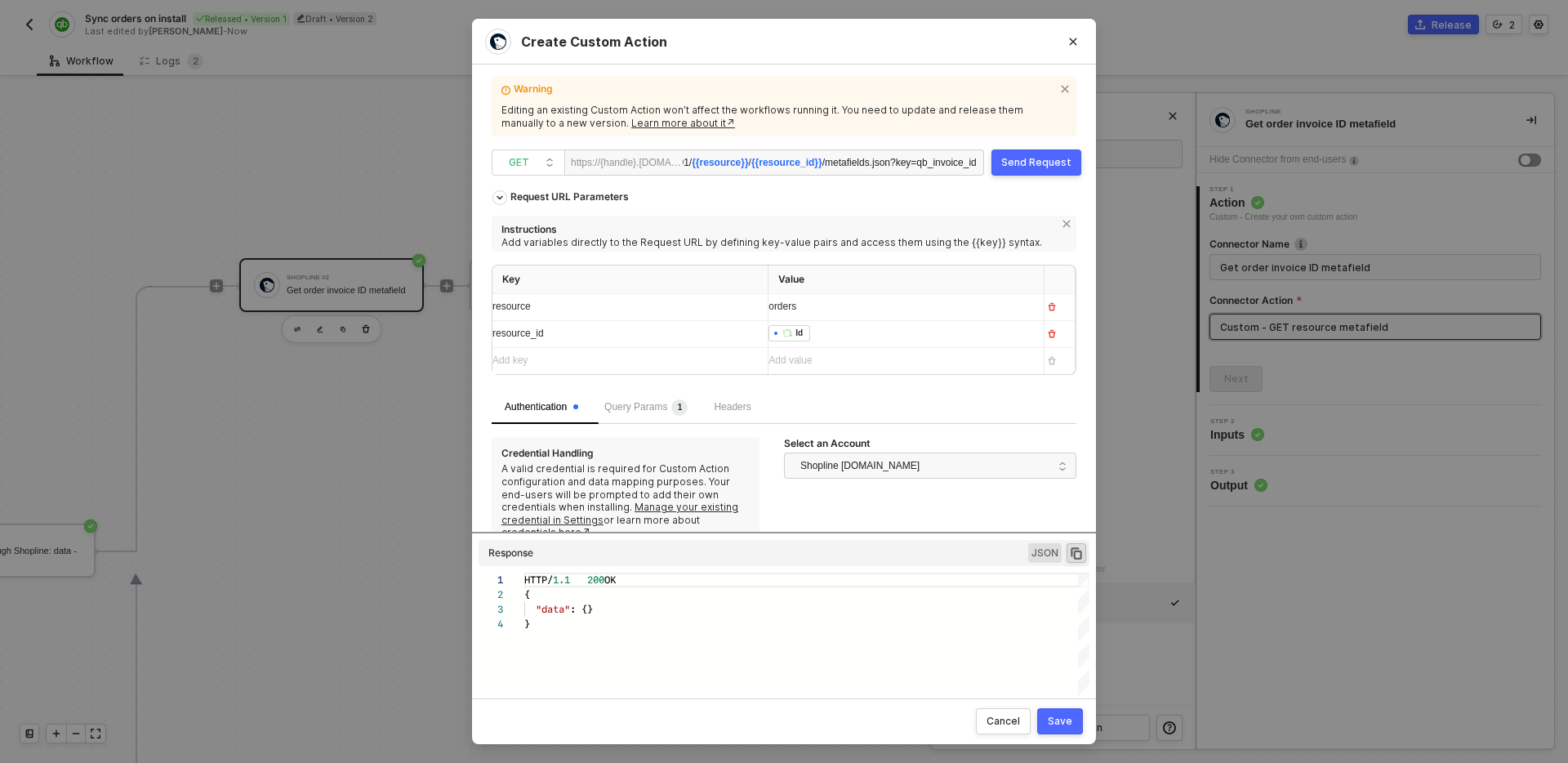
scroll to position [44, 0]
click at [931, 339] on div "﻿ ﻿ Id ﻿" at bounding box center [900, 334] width 262 height 18
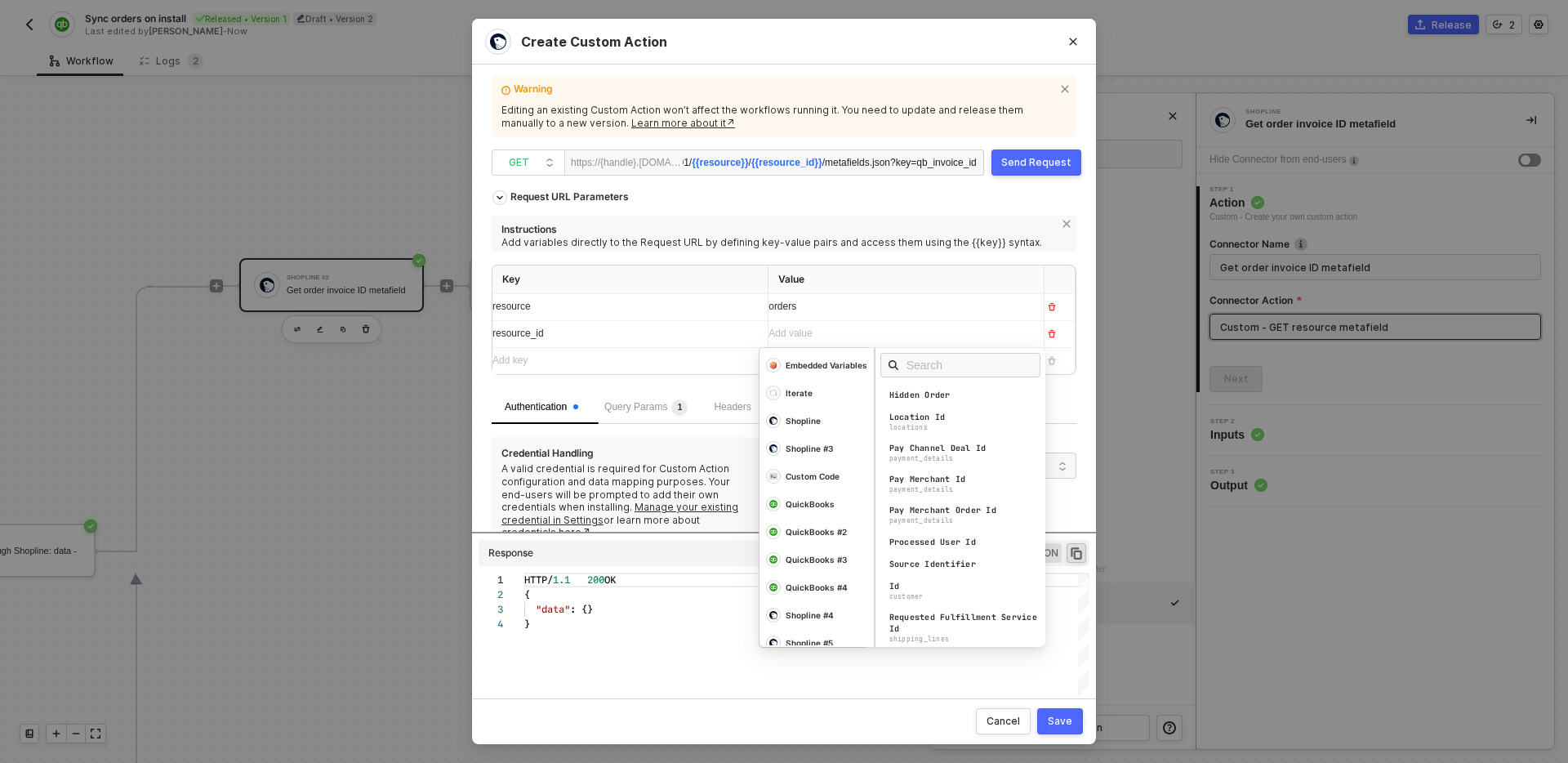
click at [1068, 395] on div "Authentication Query Params 1 Headers" at bounding box center [784, 408] width 584 height 33
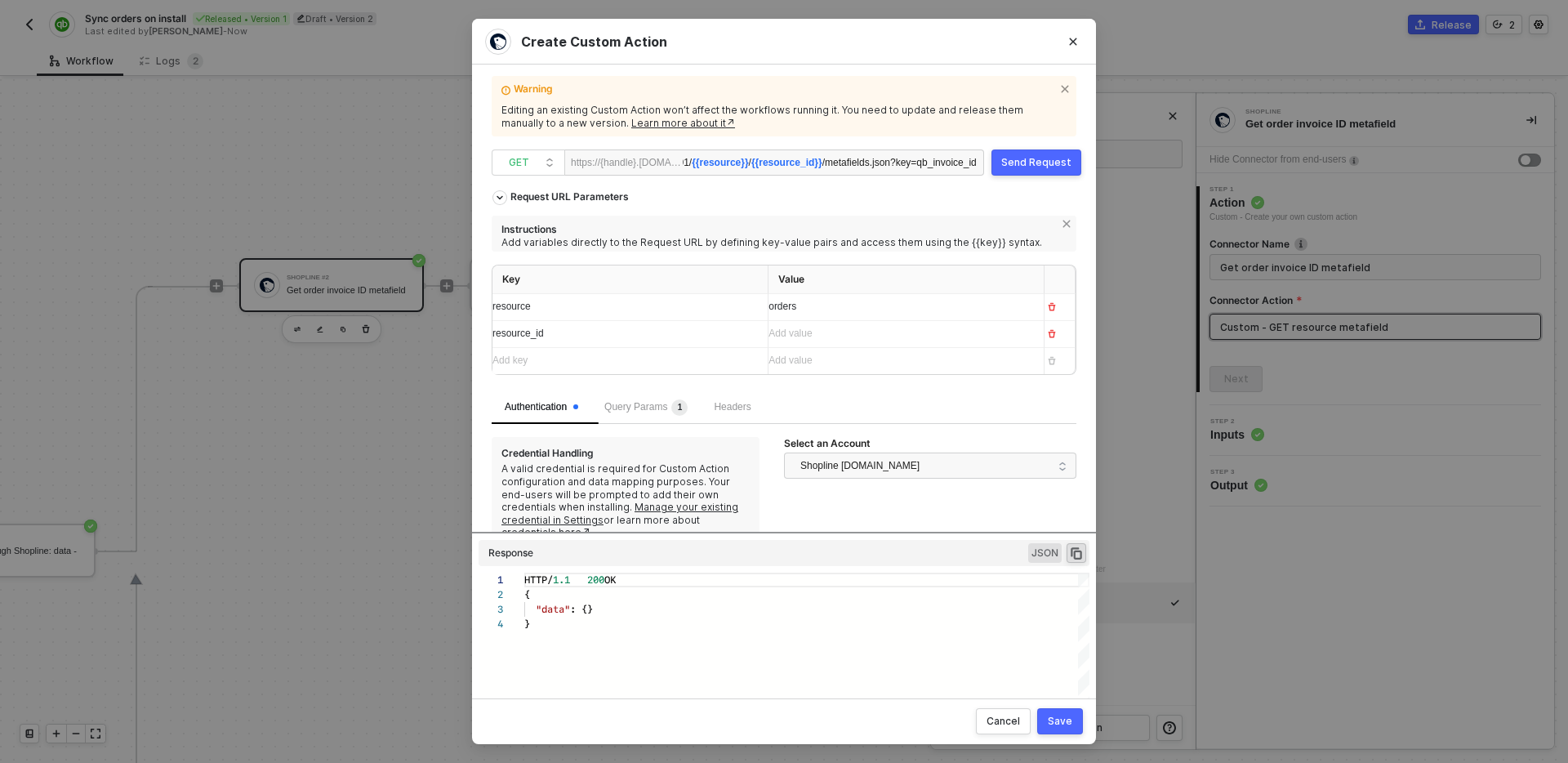
click at [1064, 721] on div "Save" at bounding box center [1060, 722] width 25 height 13
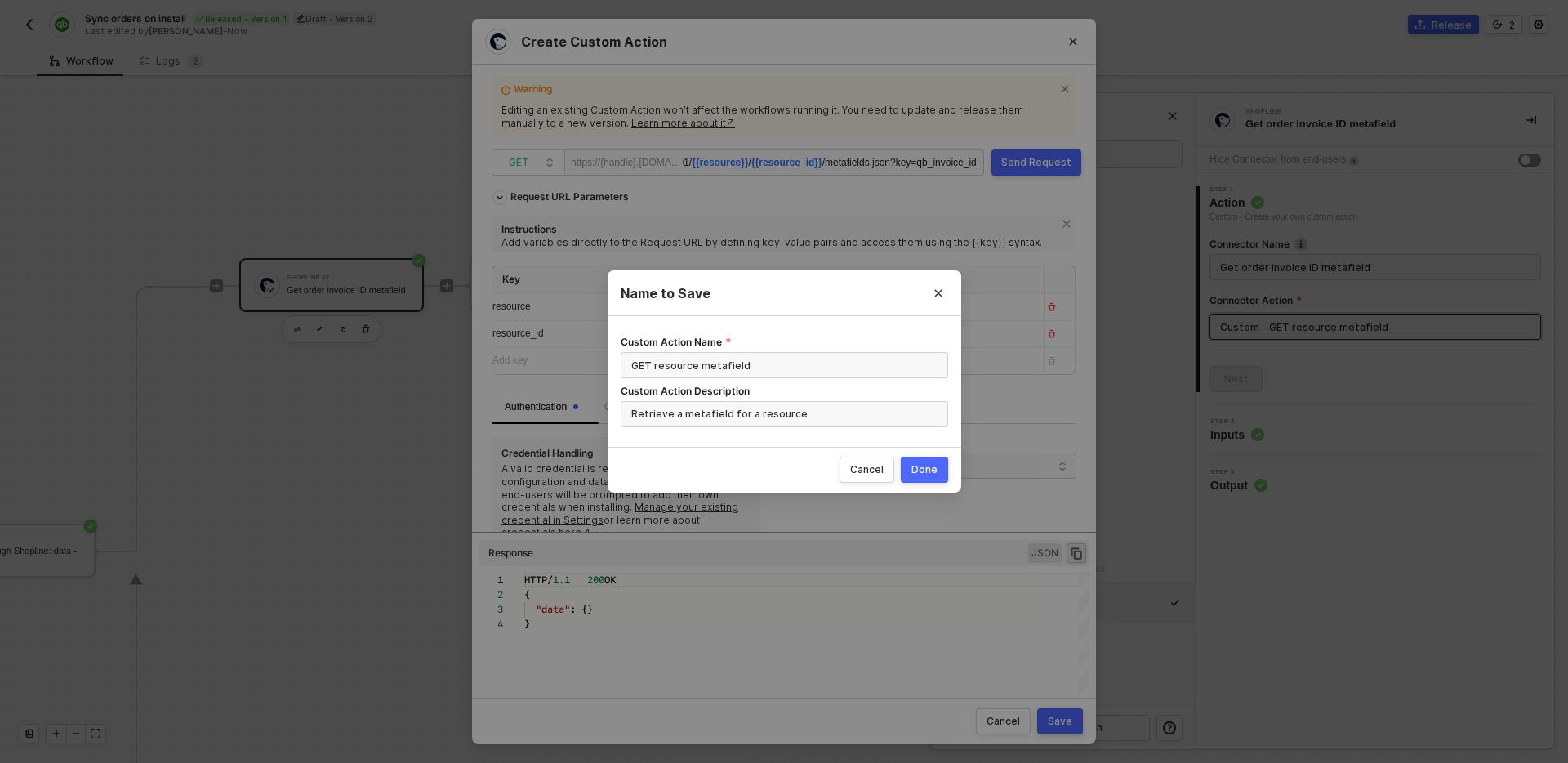
click at [932, 465] on div "Done" at bounding box center [924, 470] width 26 height 13
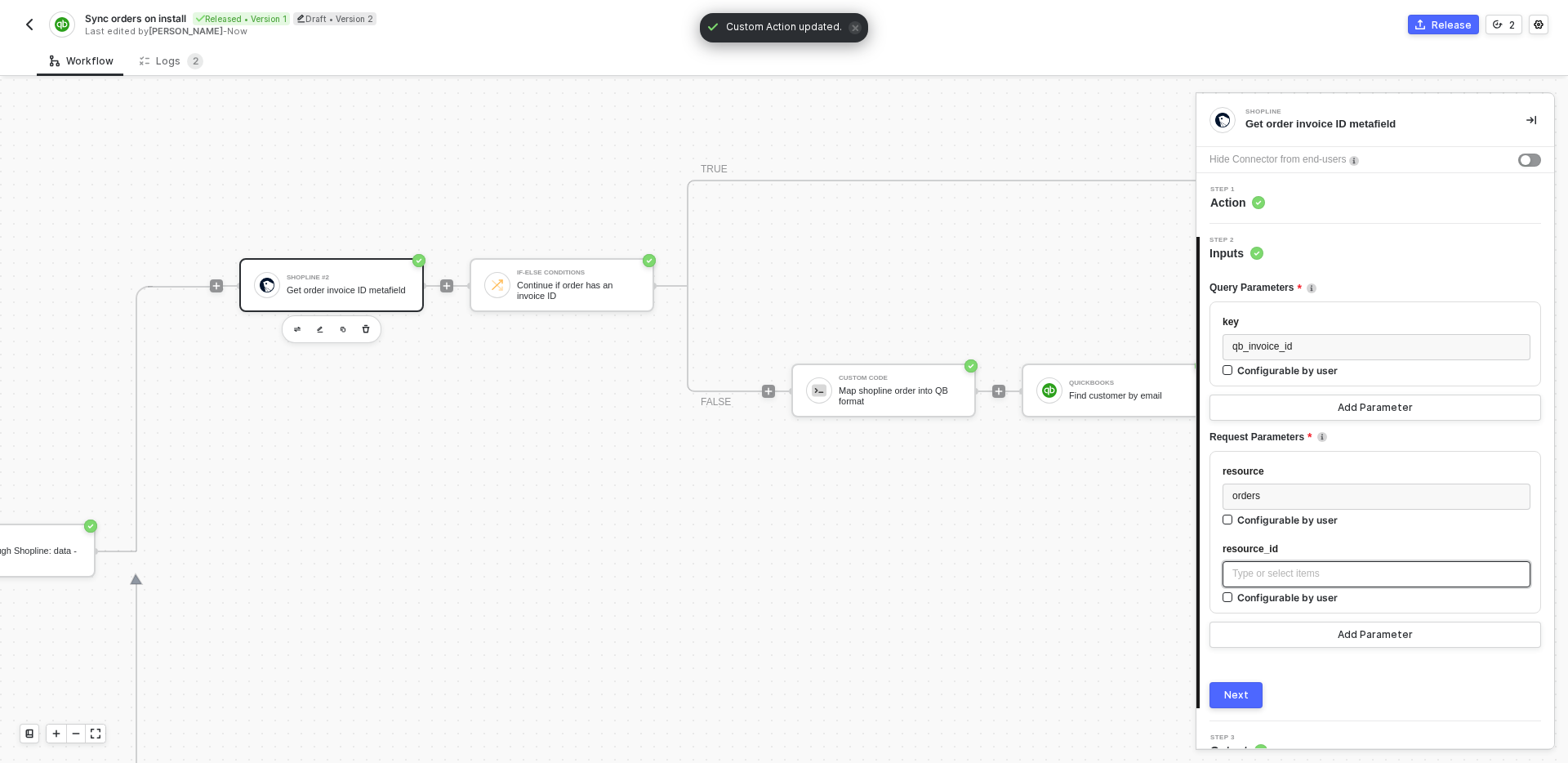
click at [1294, 575] on div "Type or select items ﻿" at bounding box center [1377, 574] width 289 height 16
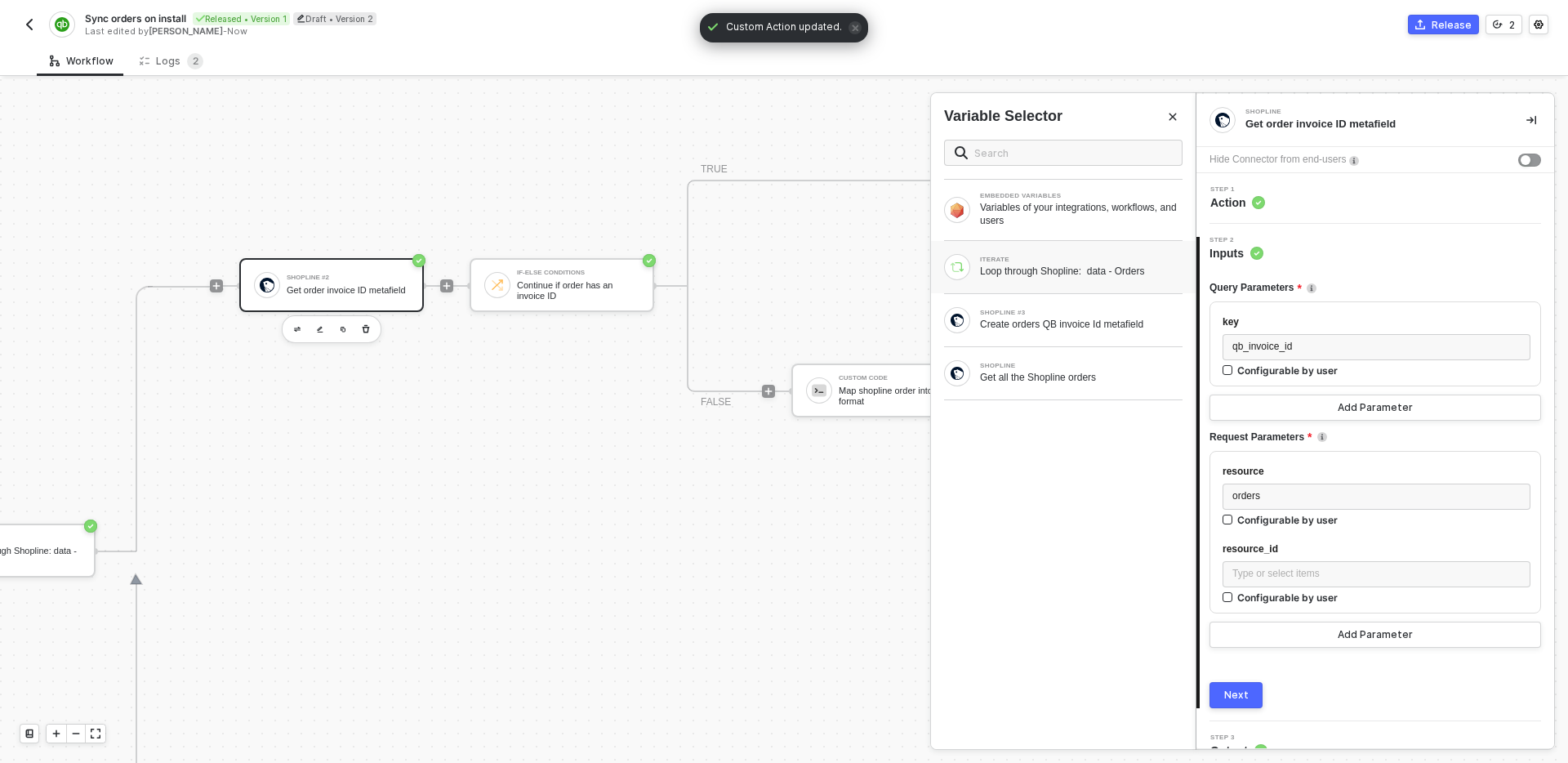
click at [1036, 274] on div "Loop through Shopline: data - Orders" at bounding box center [1081, 271] width 203 height 13
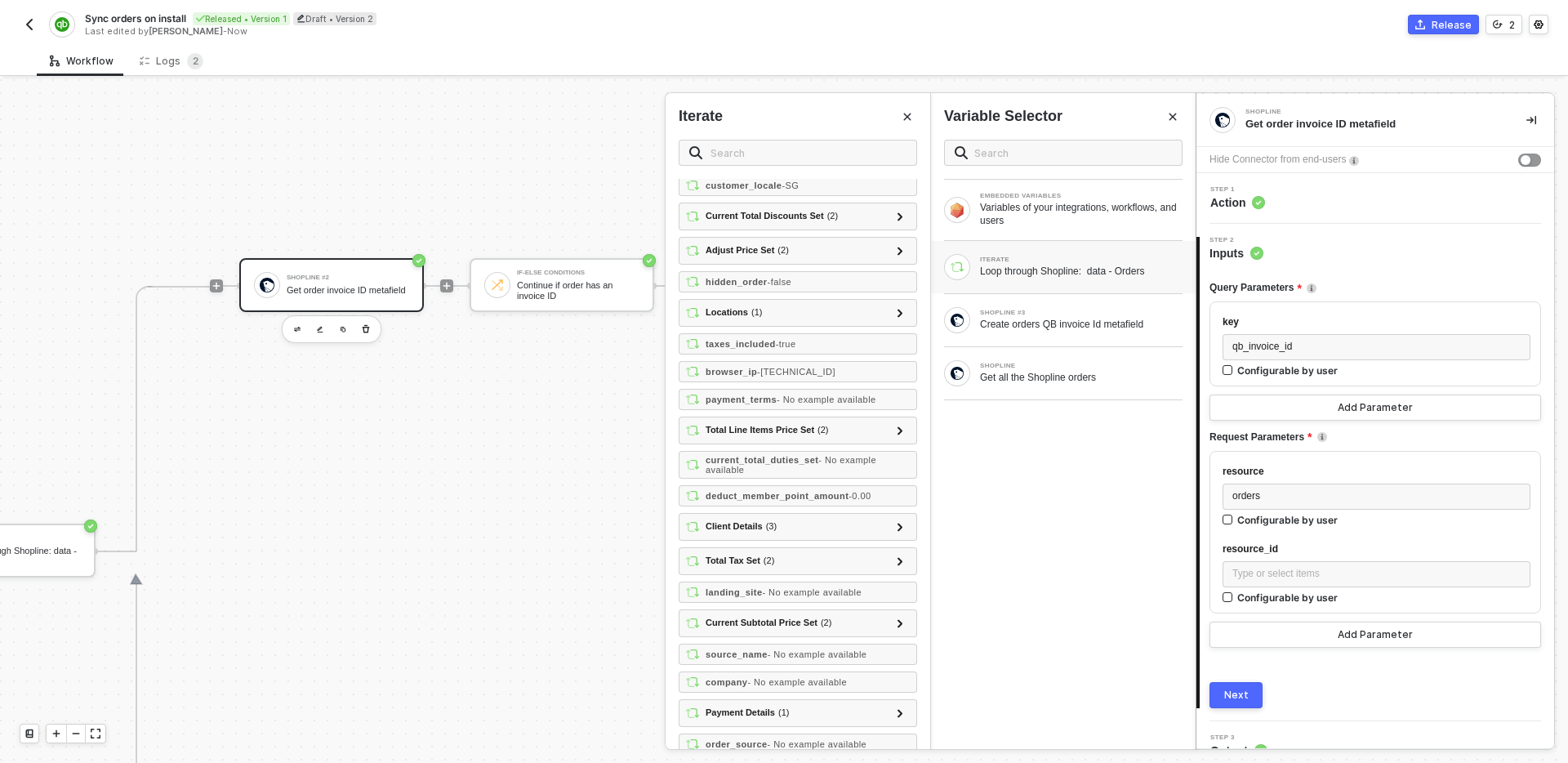
scroll to position [0, 0]
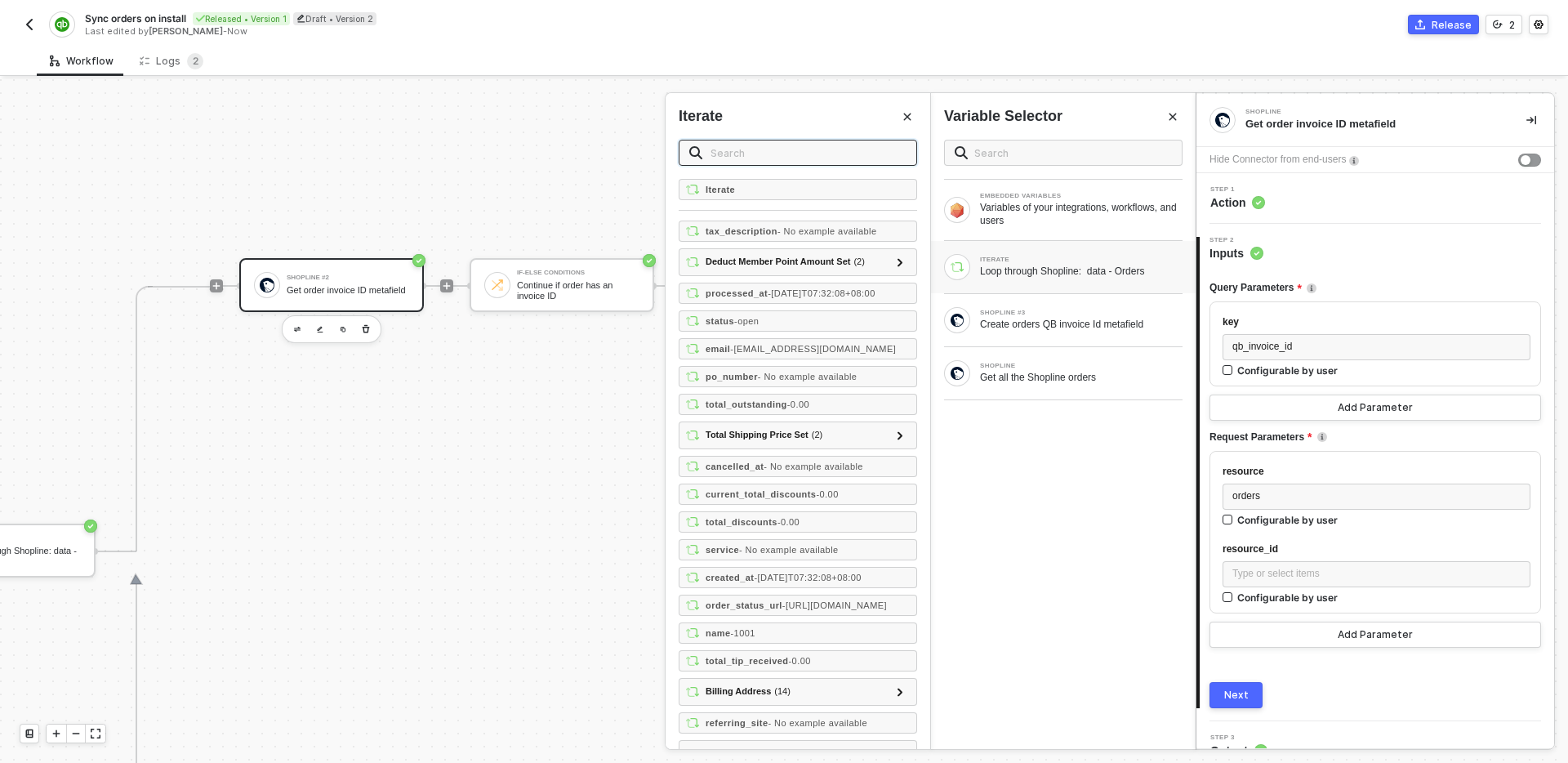
click at [754, 156] on input "text" at bounding box center [808, 153] width 196 height 18
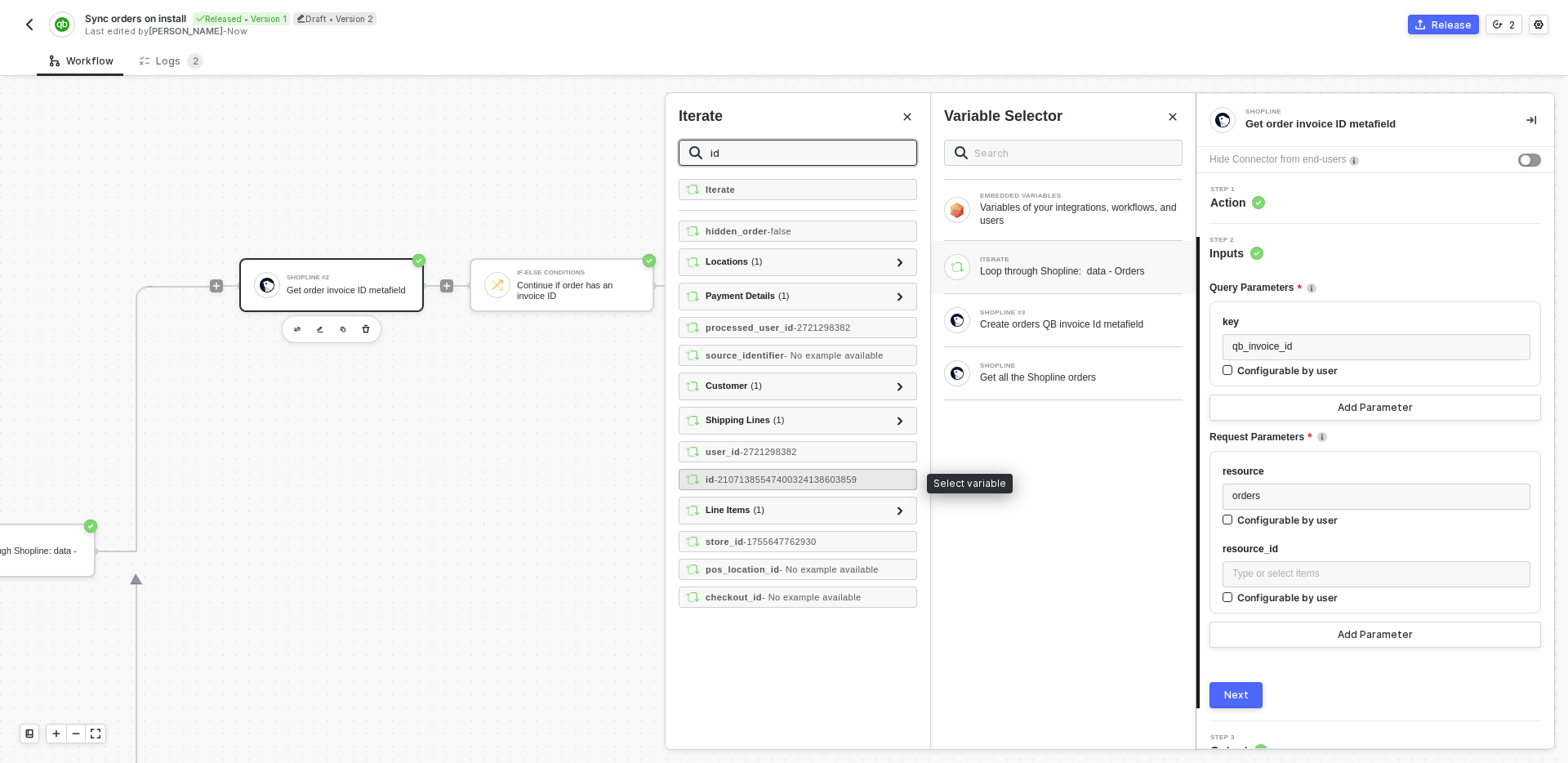
type input "id"
click at [798, 478] on span "- 21071385547400324138603859" at bounding box center [786, 480] width 143 height 10
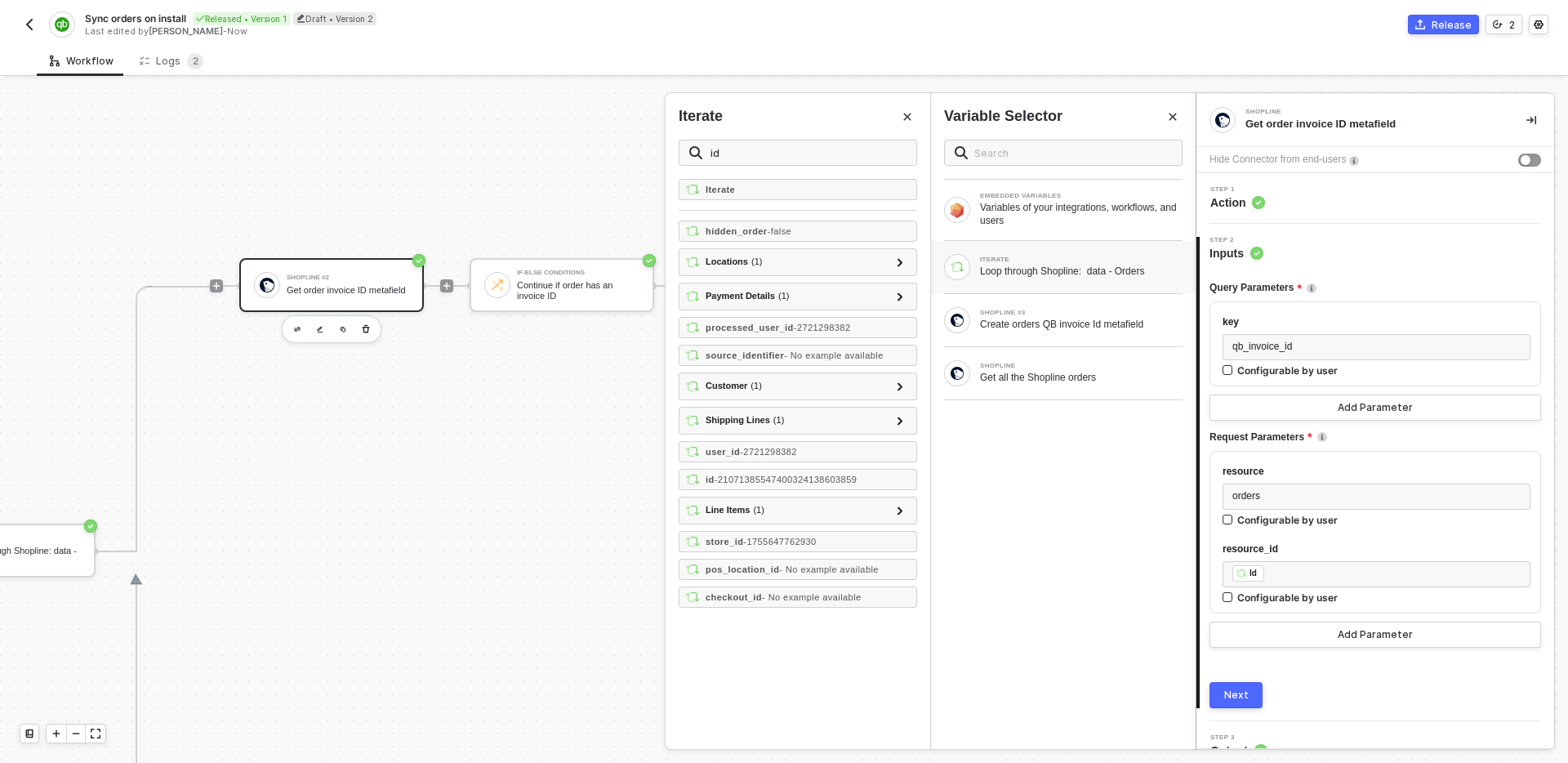
click at [910, 117] on icon "Close" at bounding box center [907, 117] width 10 height 10
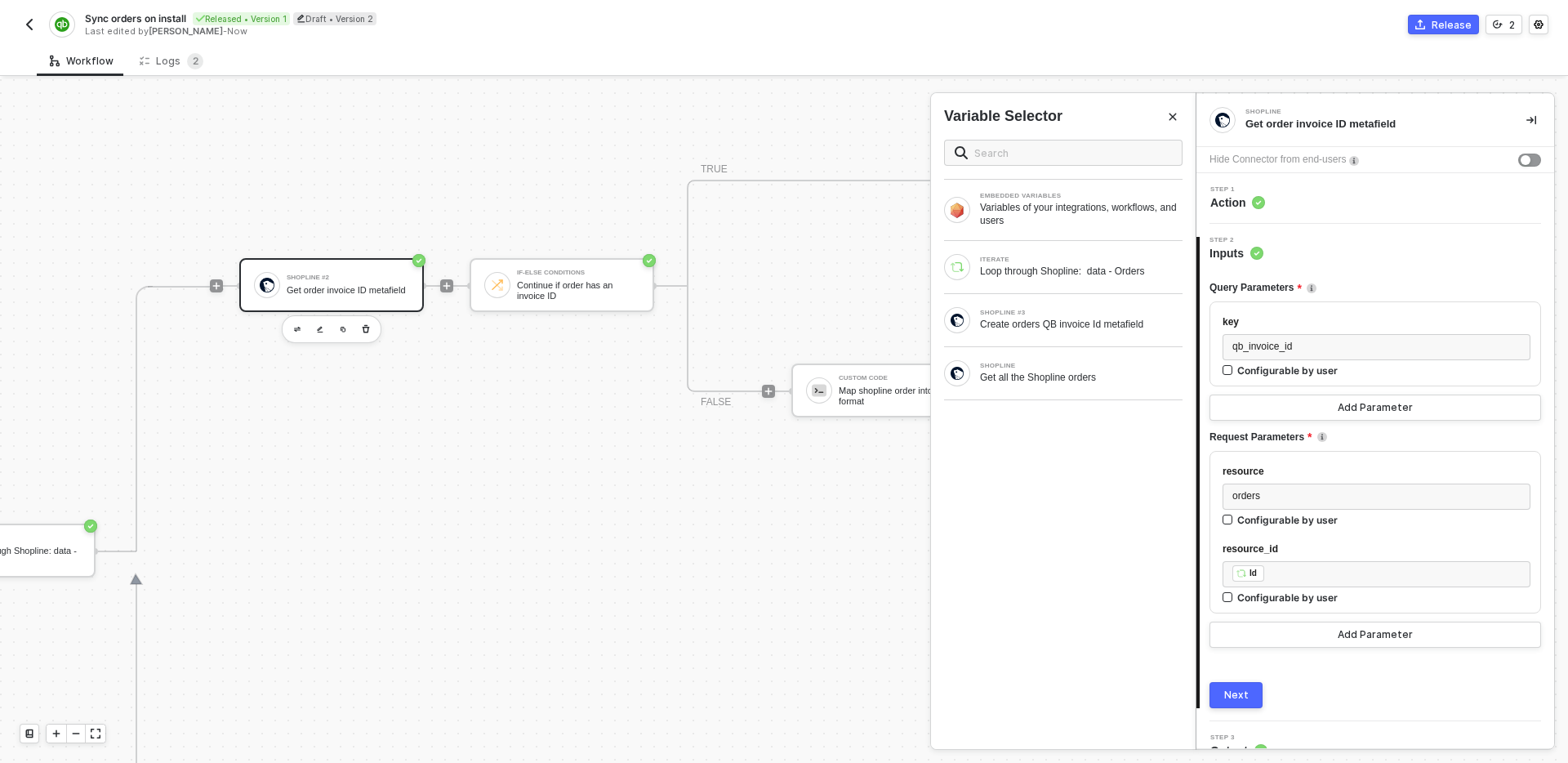
click at [1239, 699] on div "Next" at bounding box center [1237, 695] width 25 height 13
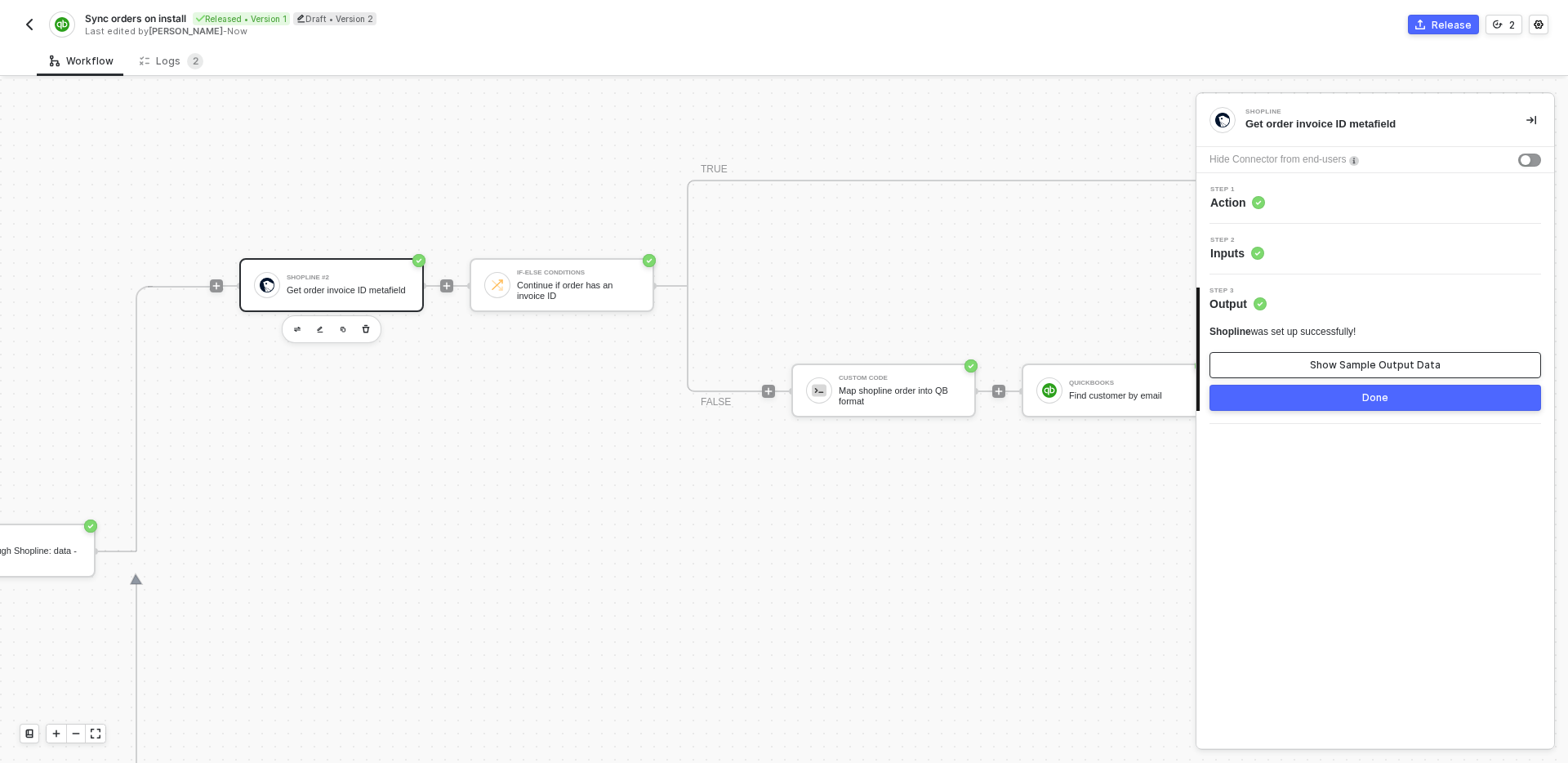
click at [1320, 356] on button "Show Sample Output Data" at bounding box center [1375, 366] width 331 height 26
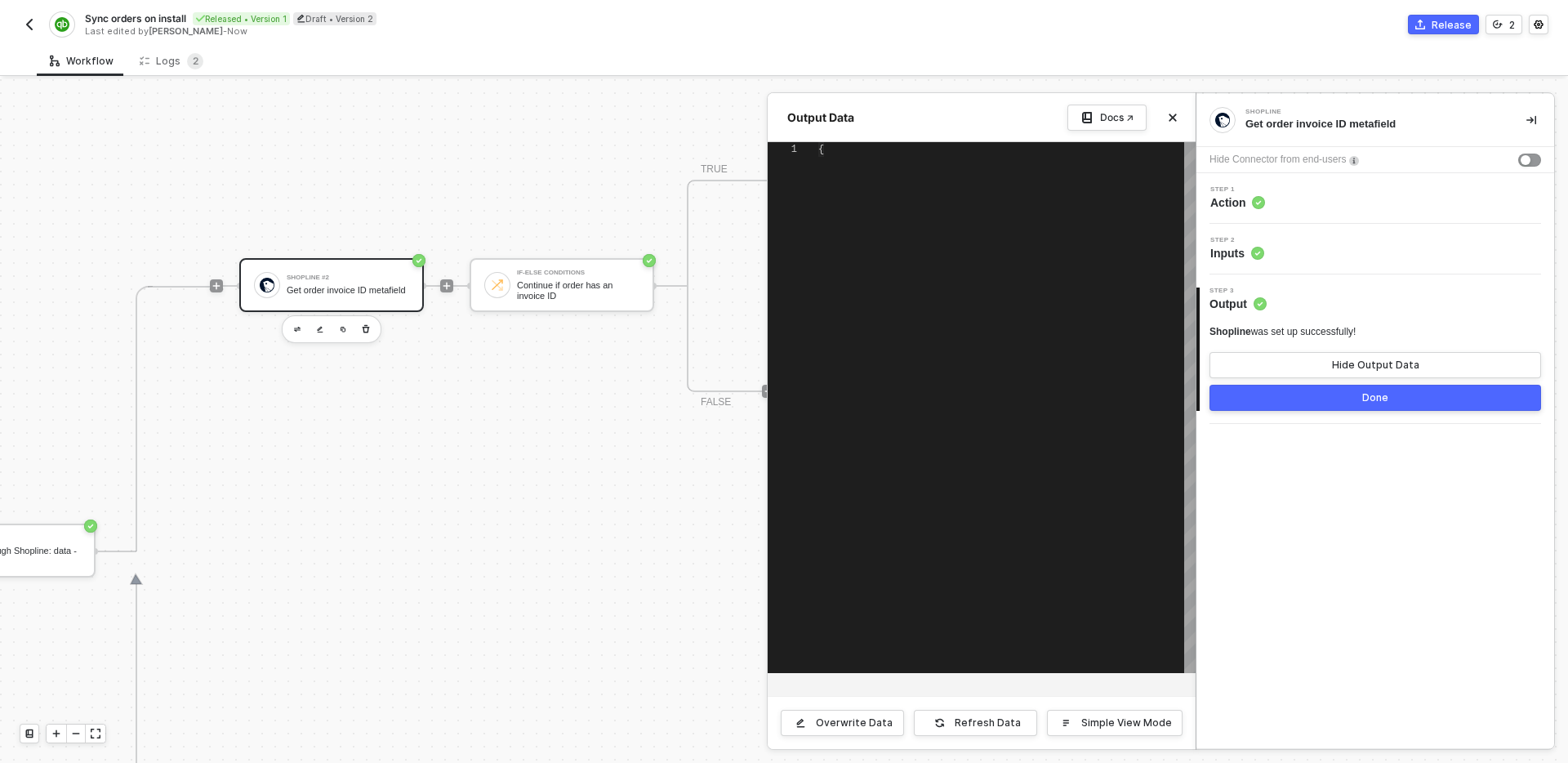
type textarea "{ "data": {} }"
click at [1005, 125] on div "Output Data Docs ↗" at bounding box center [982, 117] width 402 height 26
click at [1173, 119] on icon "icon-close" at bounding box center [1173, 118] width 7 height 7
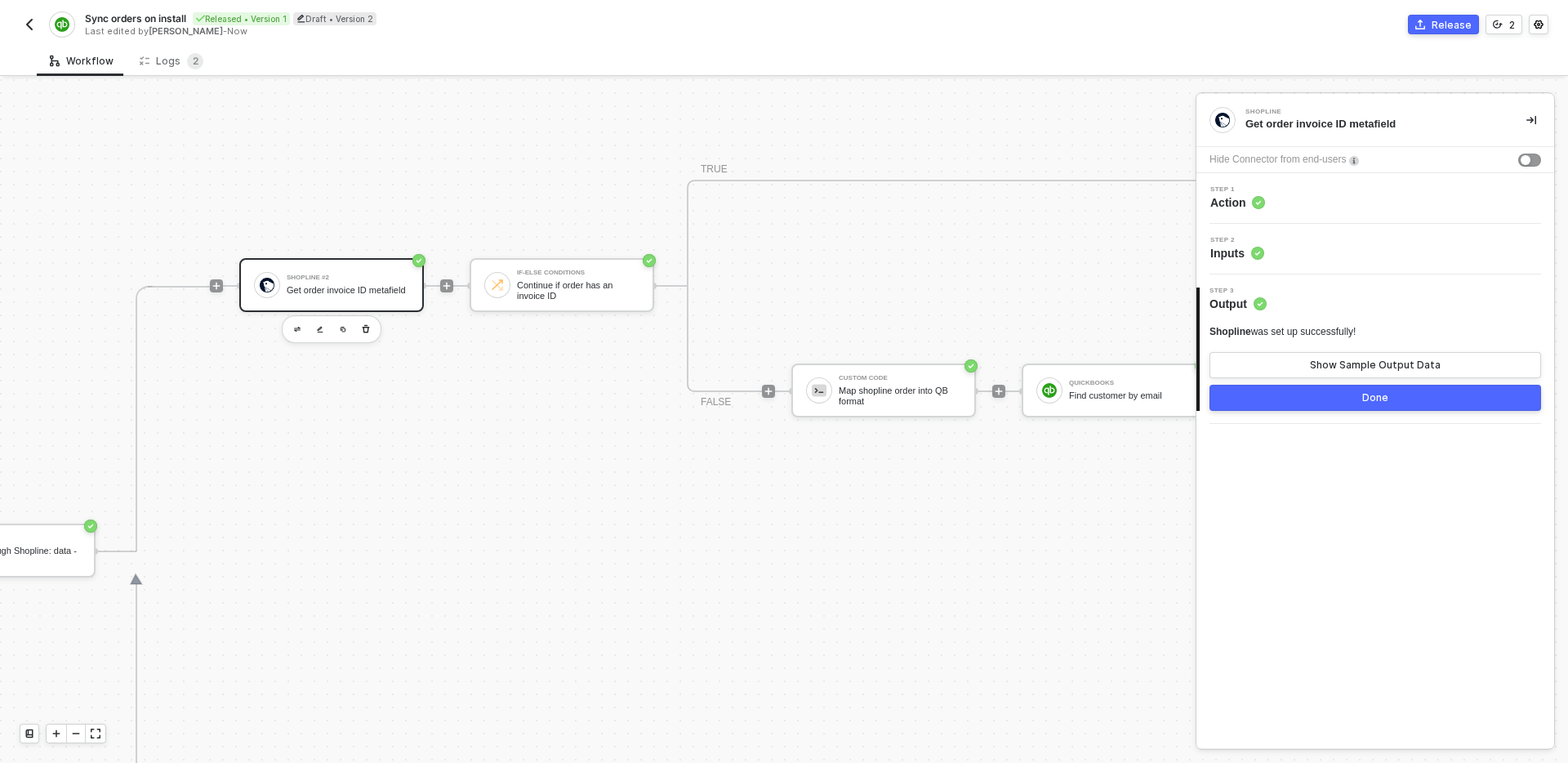
click at [1292, 397] on button "Done" at bounding box center [1375, 397] width 331 height 26
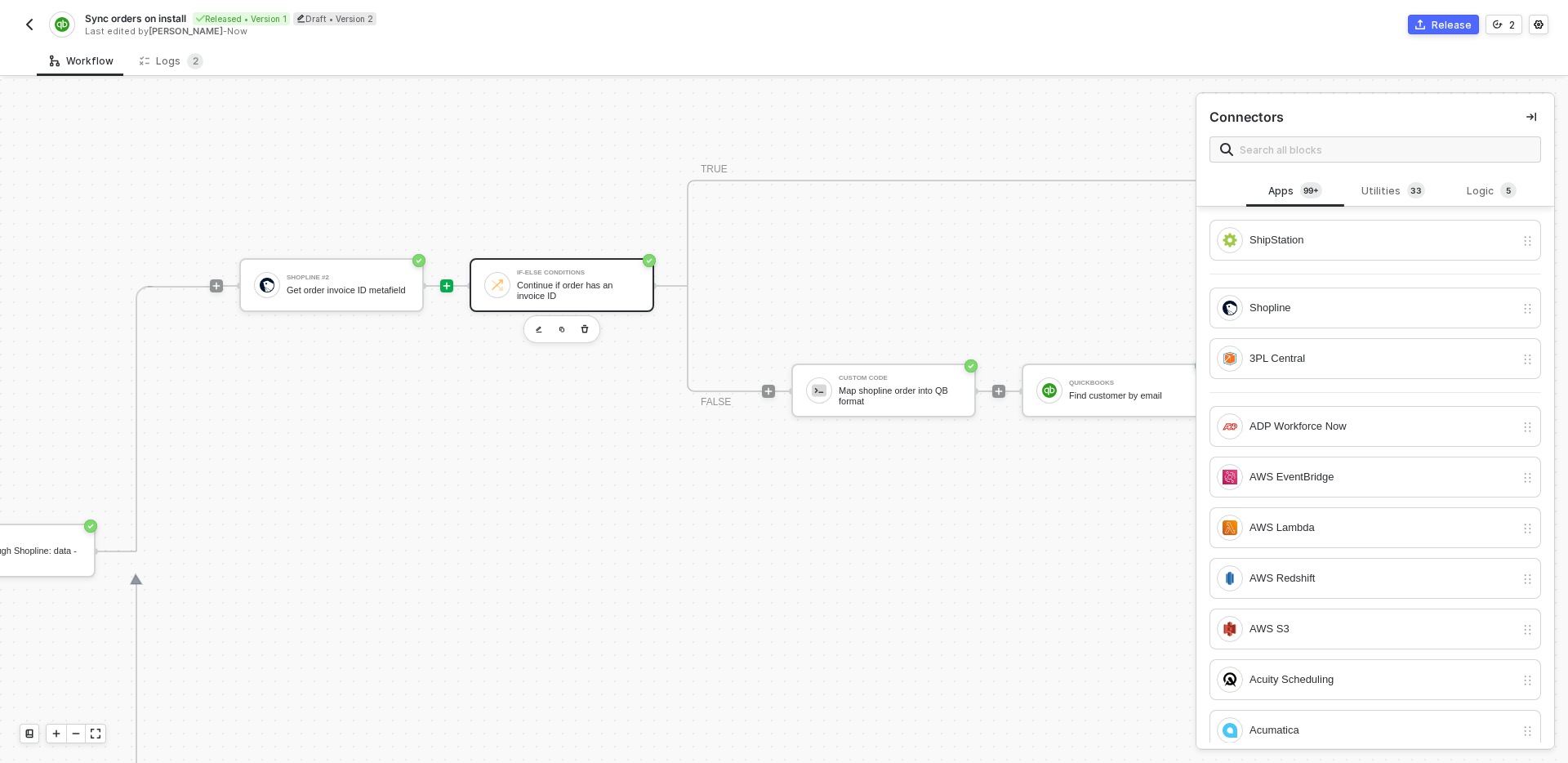
click at [608, 296] on div "Continue if order has an invoice ID" at bounding box center [578, 291] width 122 height 20
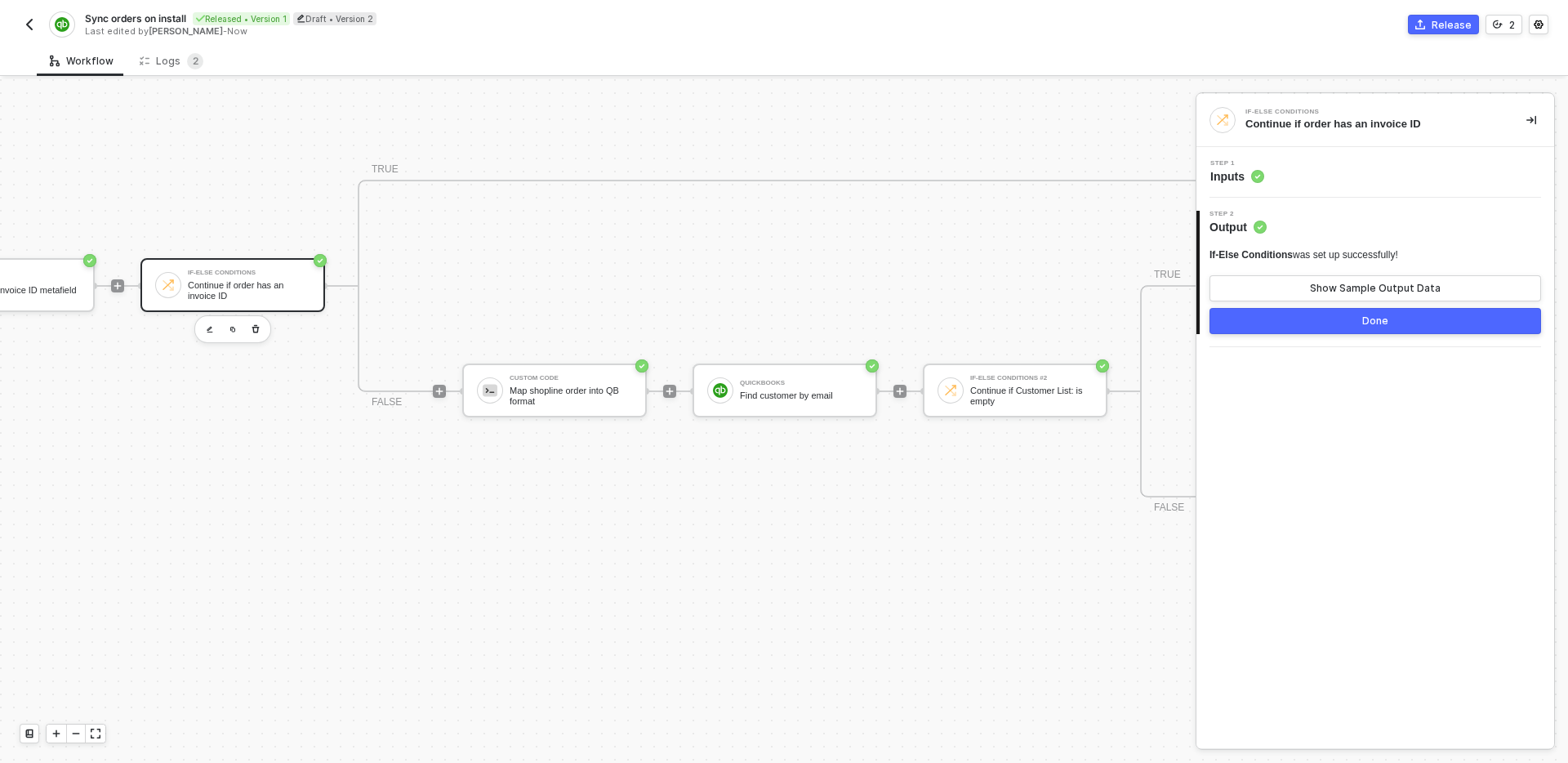
scroll to position [523, 1130]
click at [1342, 172] on div "Step 1 Inputs" at bounding box center [1377, 172] width 353 height 25
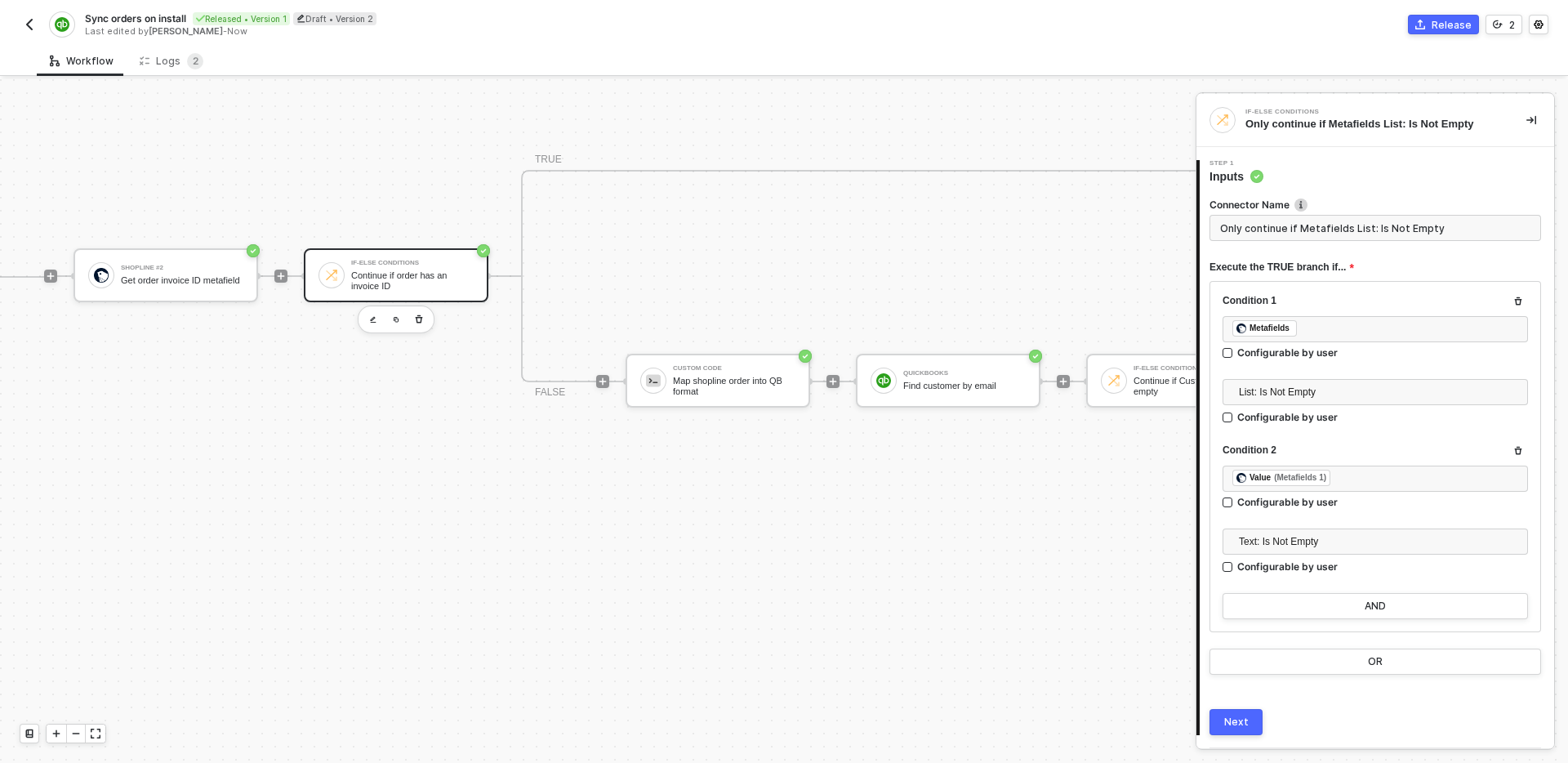
scroll to position [532, 966]
drag, startPoint x: 698, startPoint y: 469, endPoint x: 742, endPoint y: 323, distance: 152.5
click at [740, 323] on div "Shopline #2 Get order invoice ID metafield If-Else Conditions Continue if order…" at bounding box center [1182, 276] width 2218 height 531
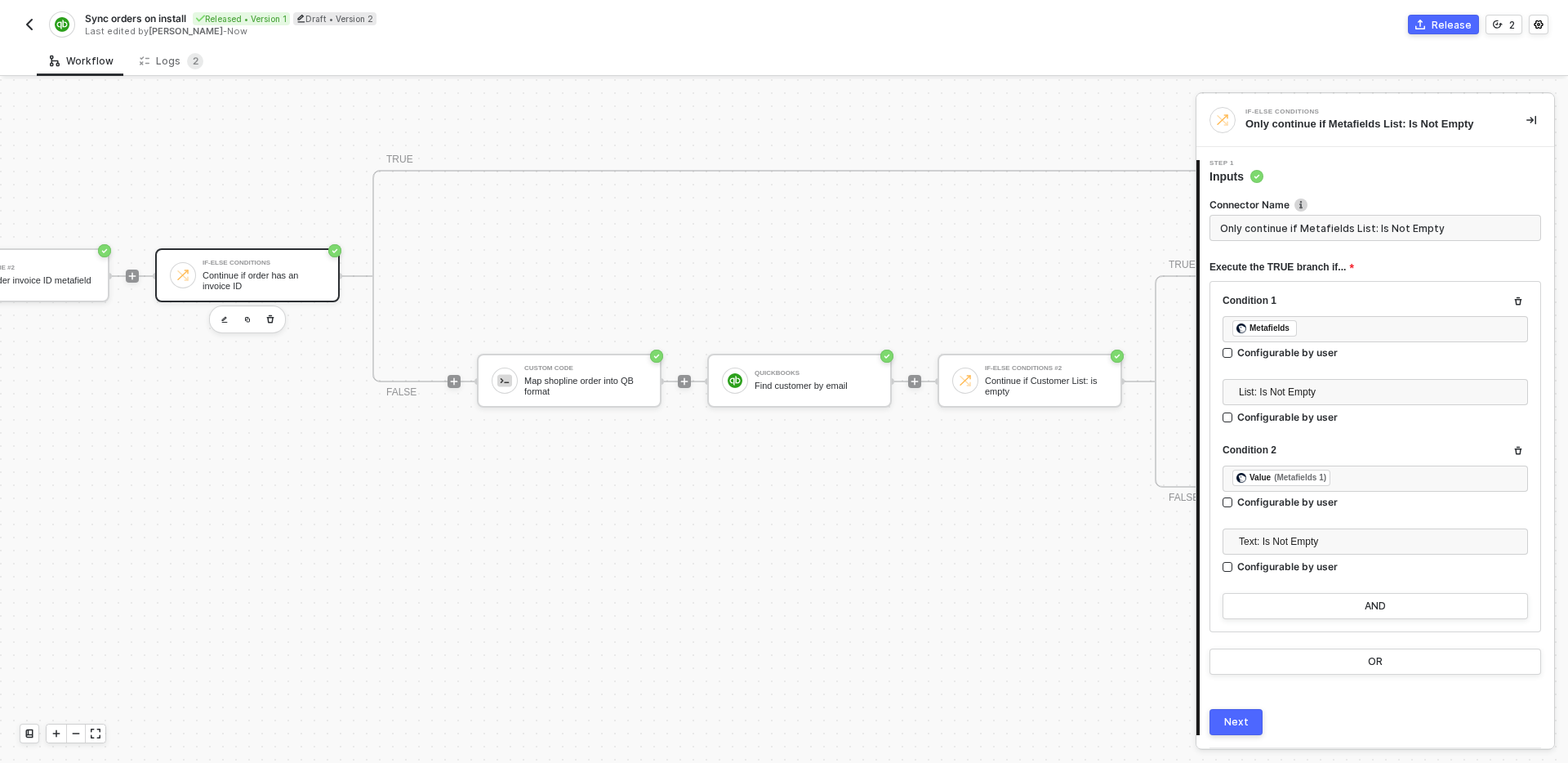
scroll to position [532, 1034]
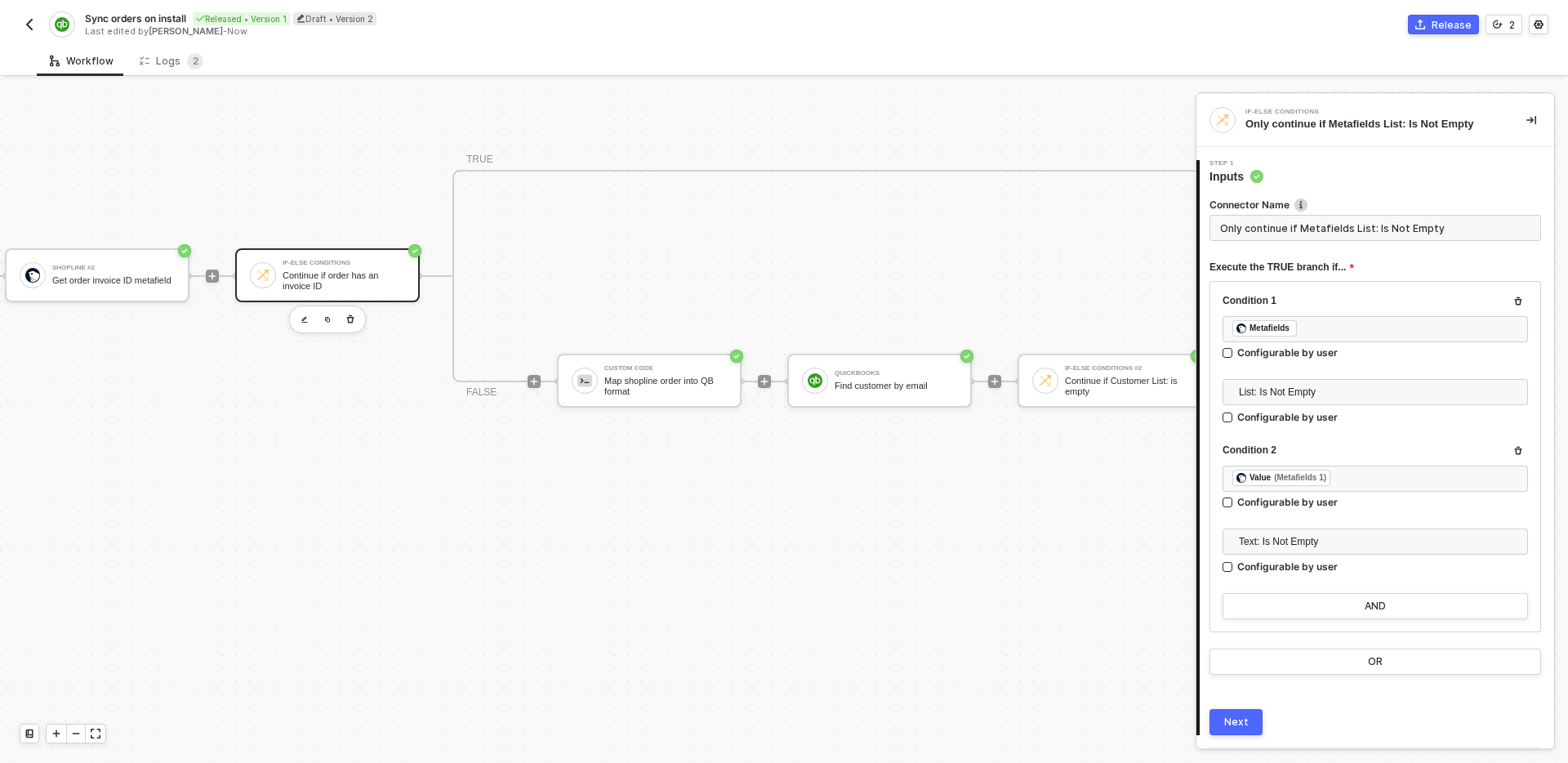
click at [784, 517] on div "Shopline #2 Get order invoice ID metafield If-Else Conditions Continue if order…" at bounding box center [1113, 276] width 2218 height 531
click at [662, 372] on div "Custom Code Map shopline order into QB format" at bounding box center [666, 381] width 122 height 31
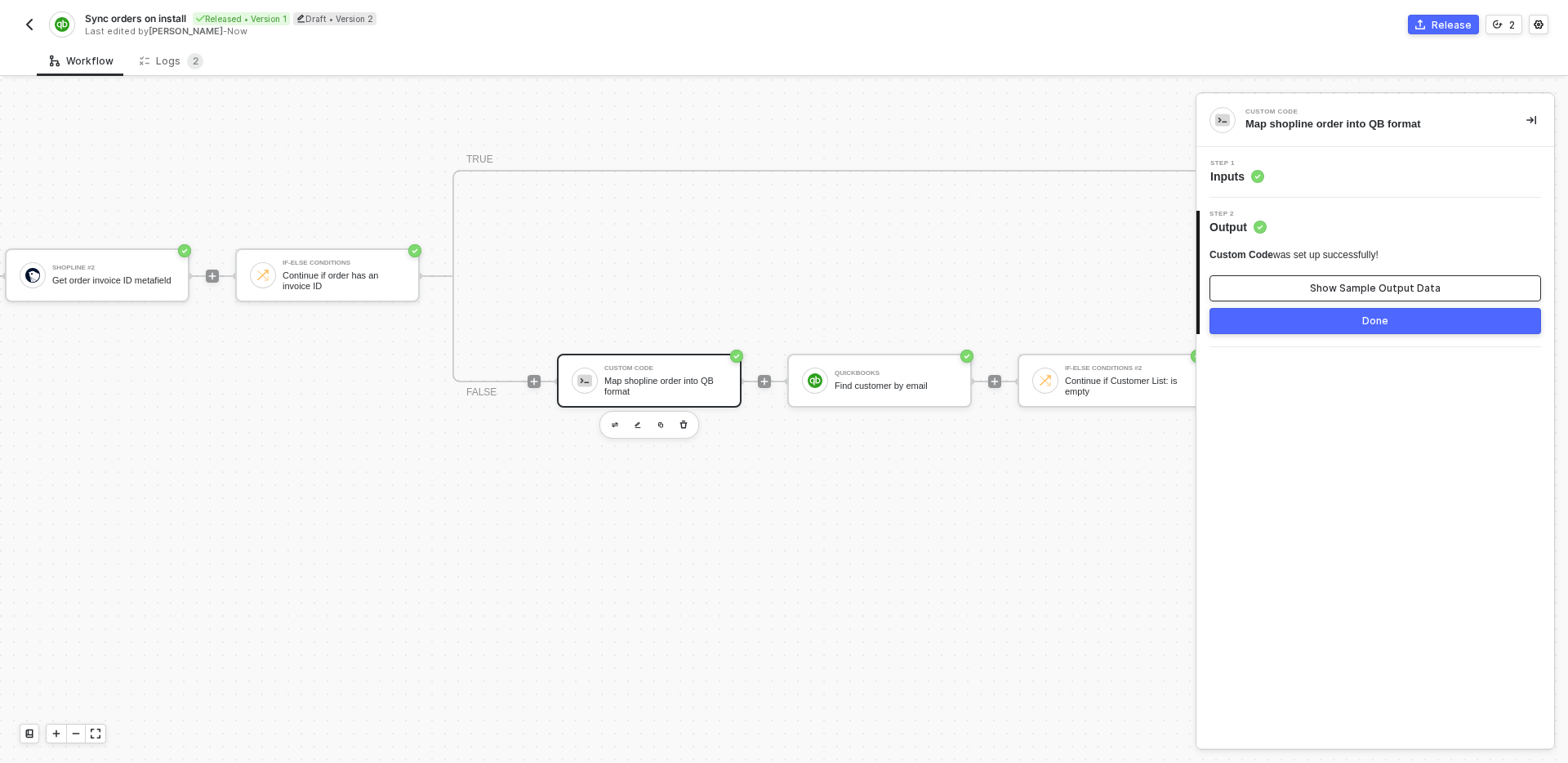
click at [1298, 298] on button "Show Sample Output Data" at bounding box center [1375, 288] width 331 height 26
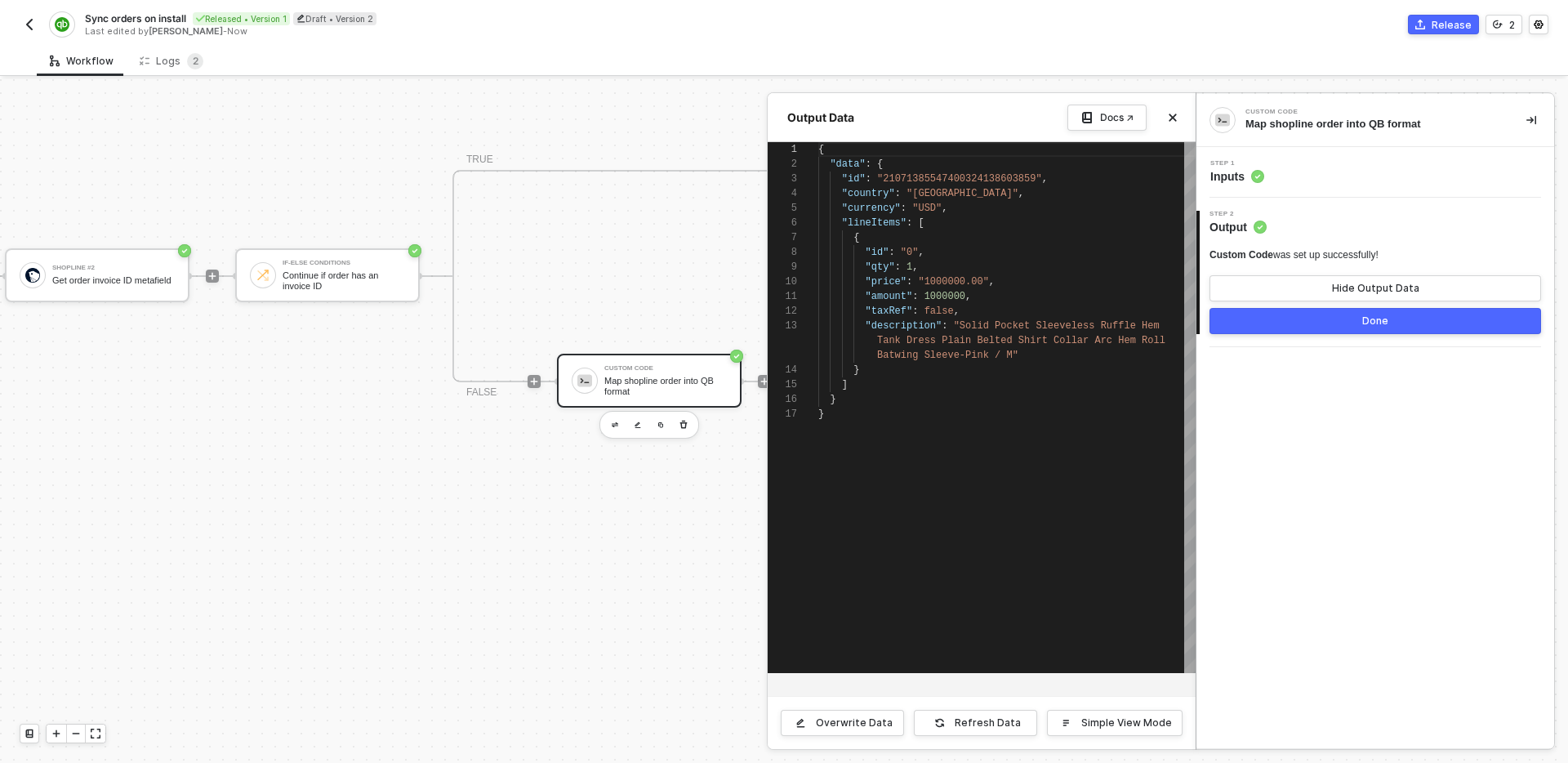
scroll to position [147, 0]
click at [1171, 115] on icon "icon-close" at bounding box center [1173, 118] width 7 height 7
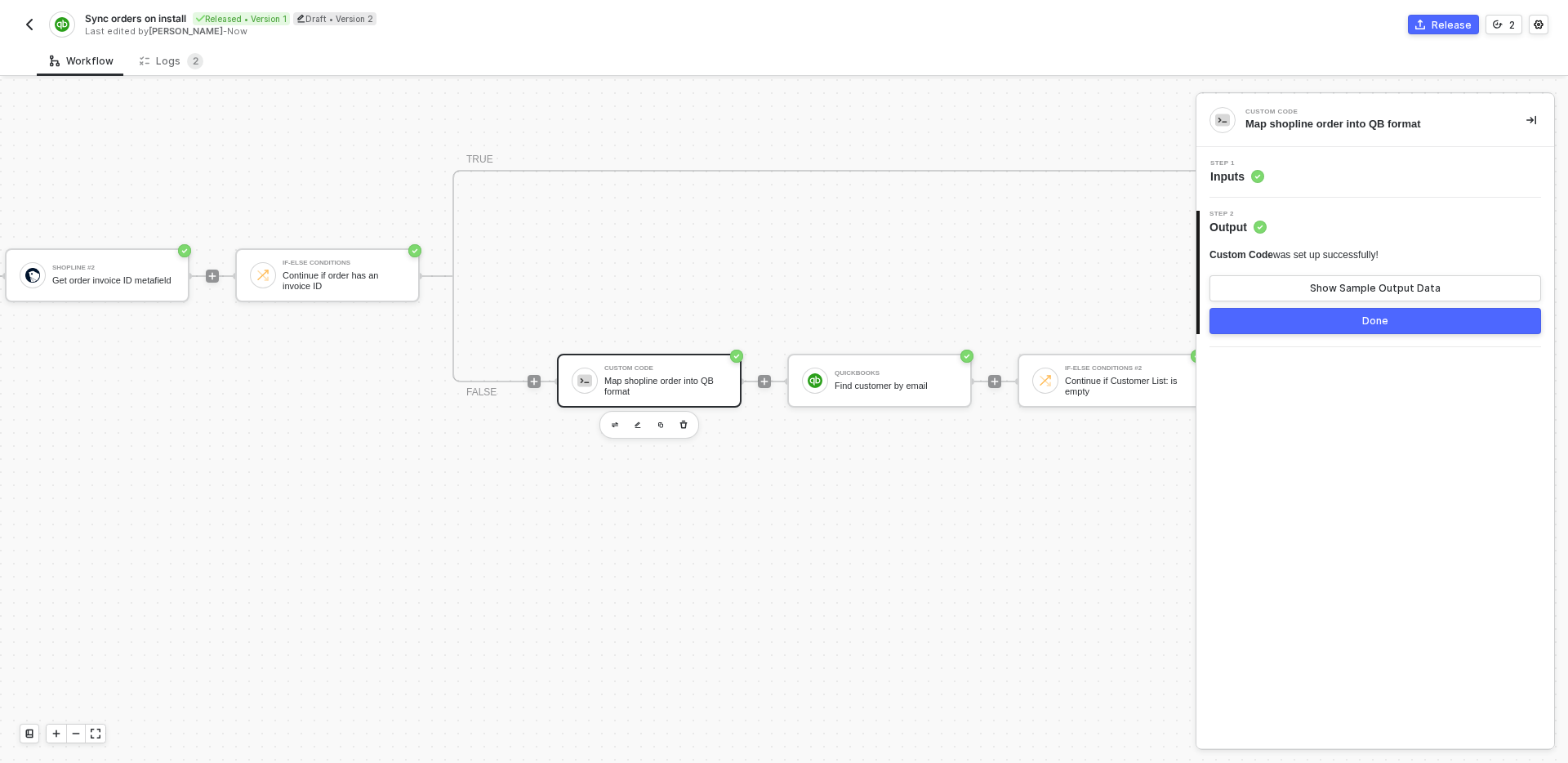
click at [1393, 179] on div "Step 1 Inputs" at bounding box center [1377, 172] width 353 height 25
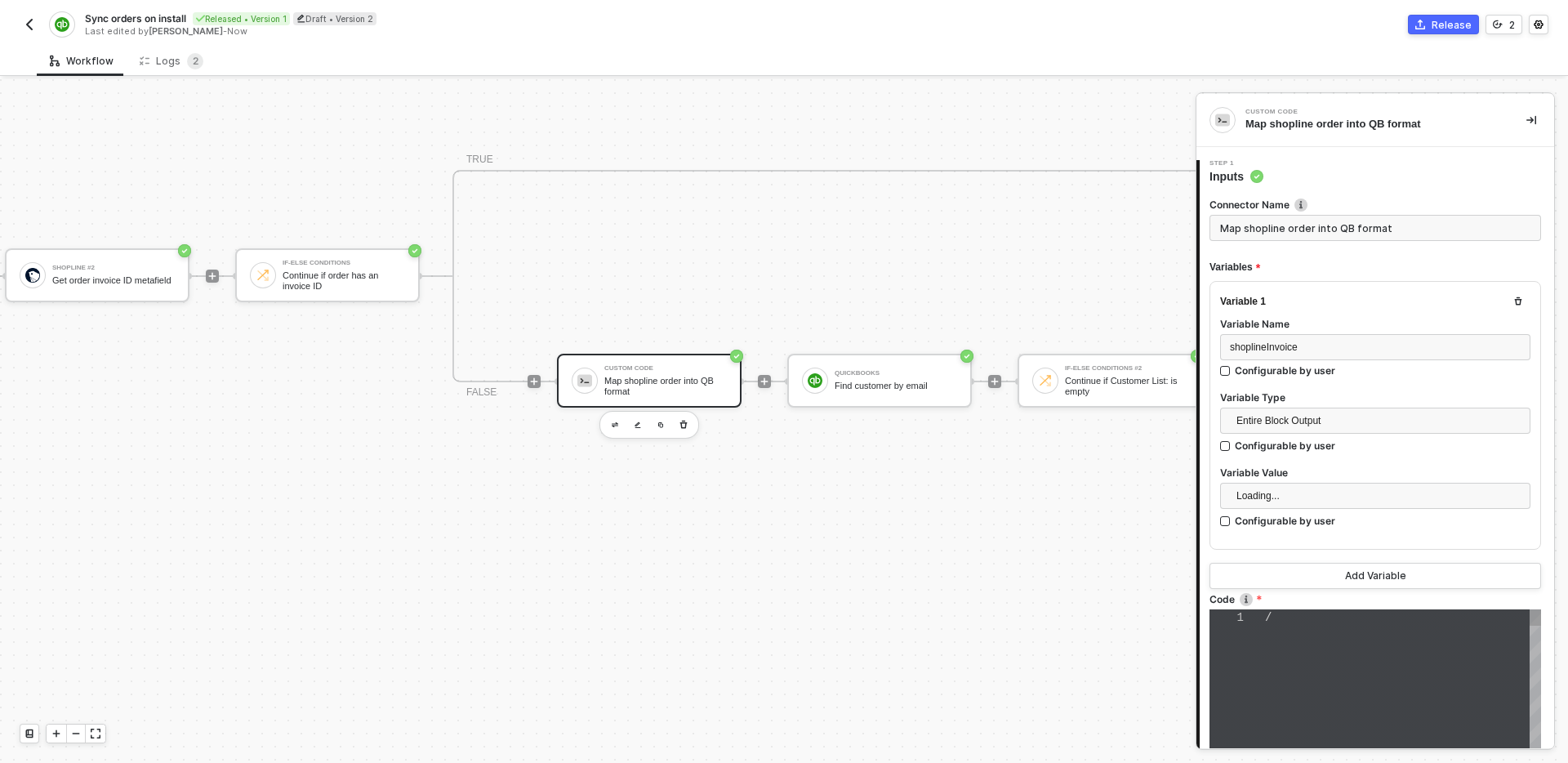
type textarea "/* You can access variables on the inputData object. ex: const myVariable = inp…"
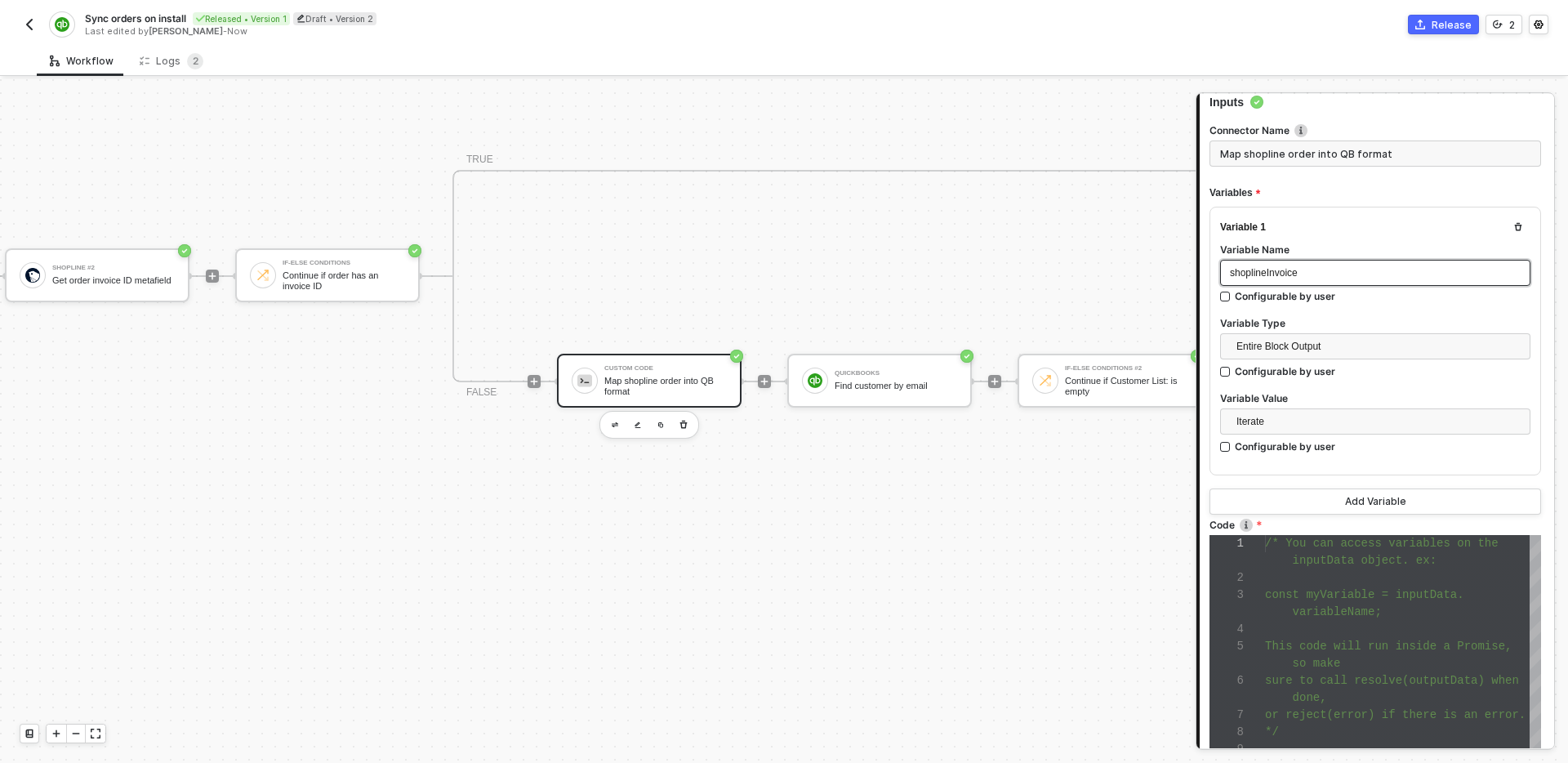
scroll to position [81, 0]
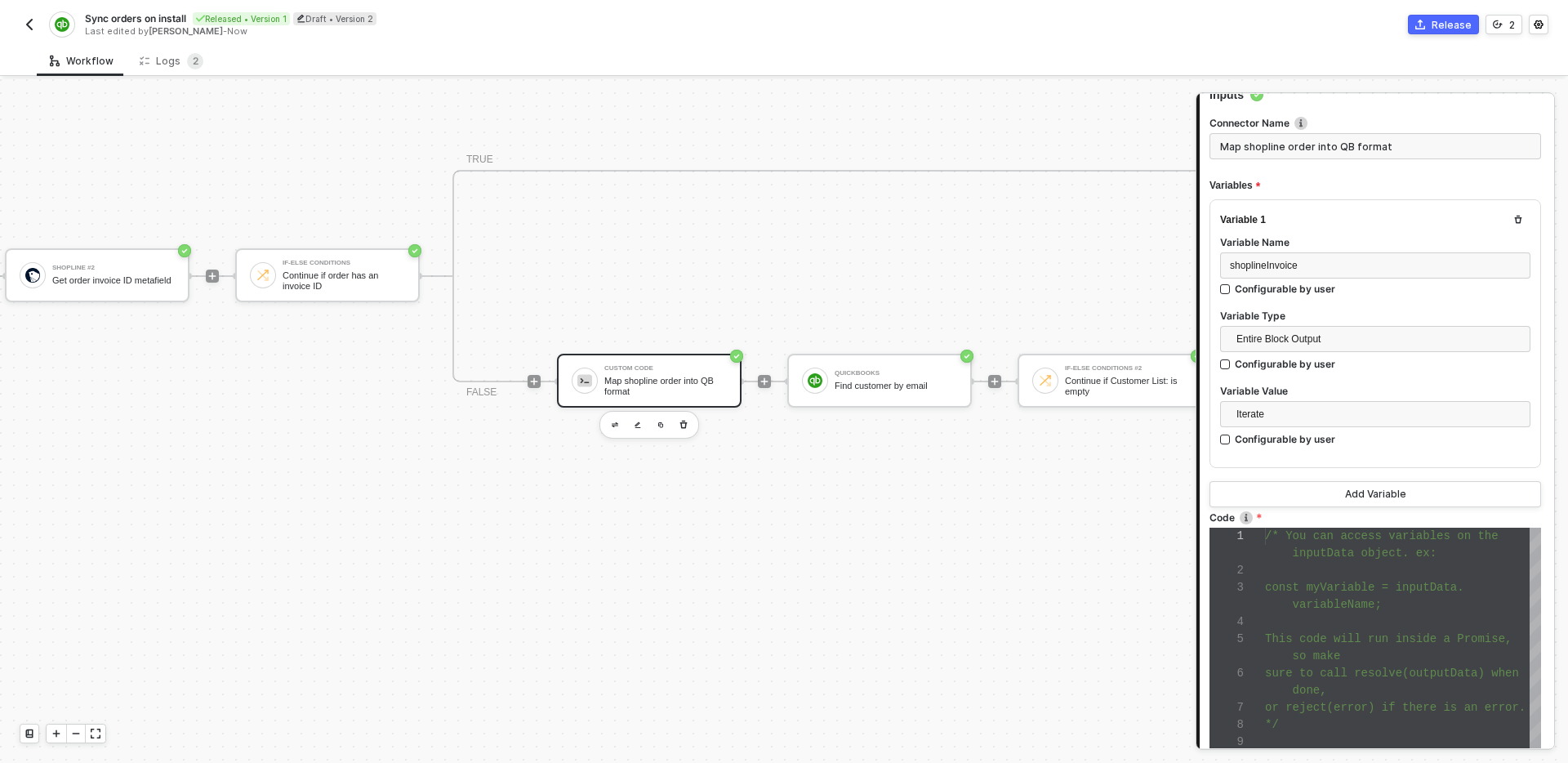
click at [1366, 398] on div "Variable Value" at bounding box center [1375, 392] width 310 height 17
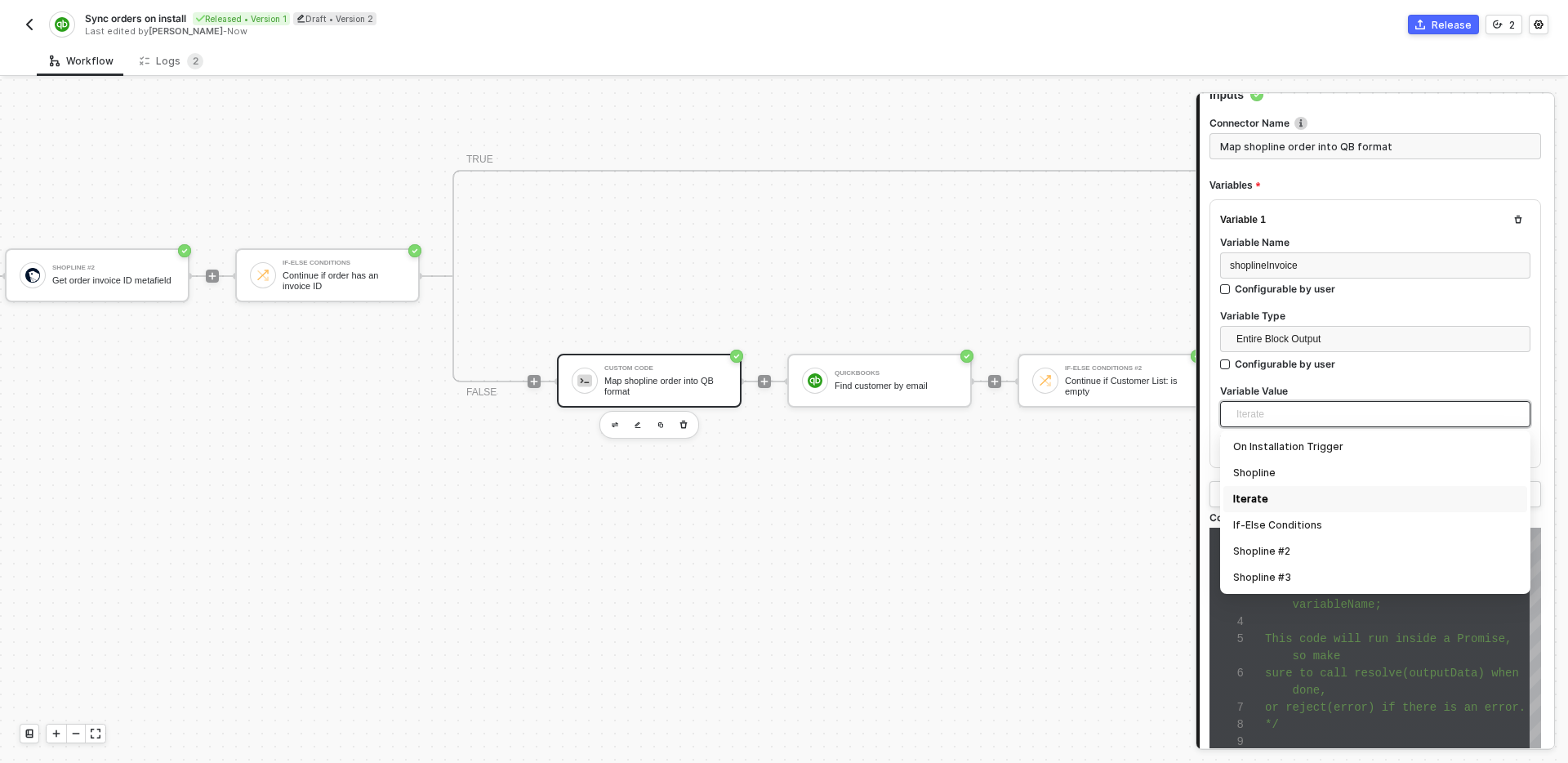
click at [1367, 408] on span "Iterate" at bounding box center [1378, 414] width 284 height 25
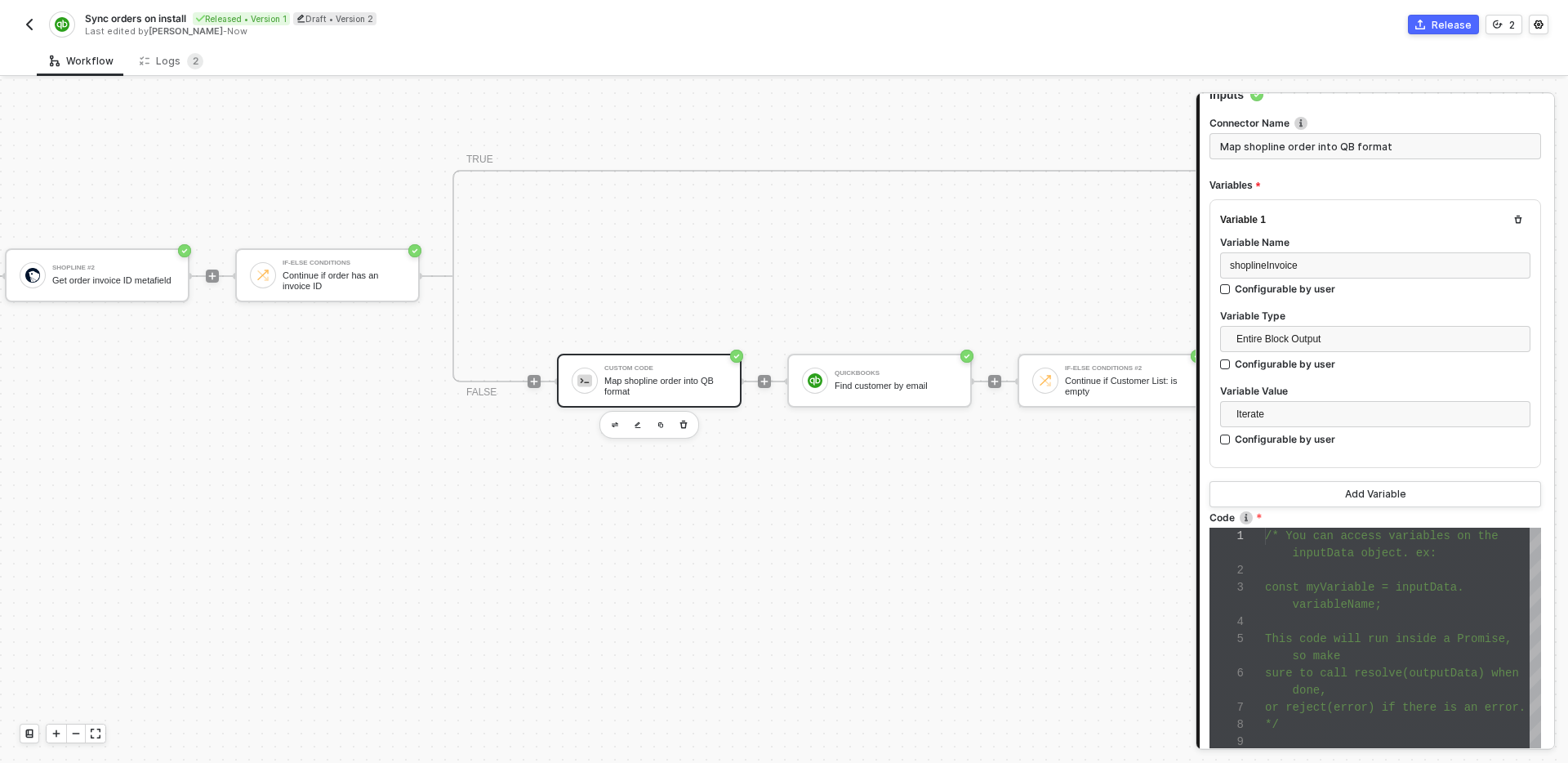
click at [1539, 391] on div "Variable 1 Variable Name shoplineInvoice Configurable by user Variable Type Ent…" at bounding box center [1375, 334] width 331 height 269
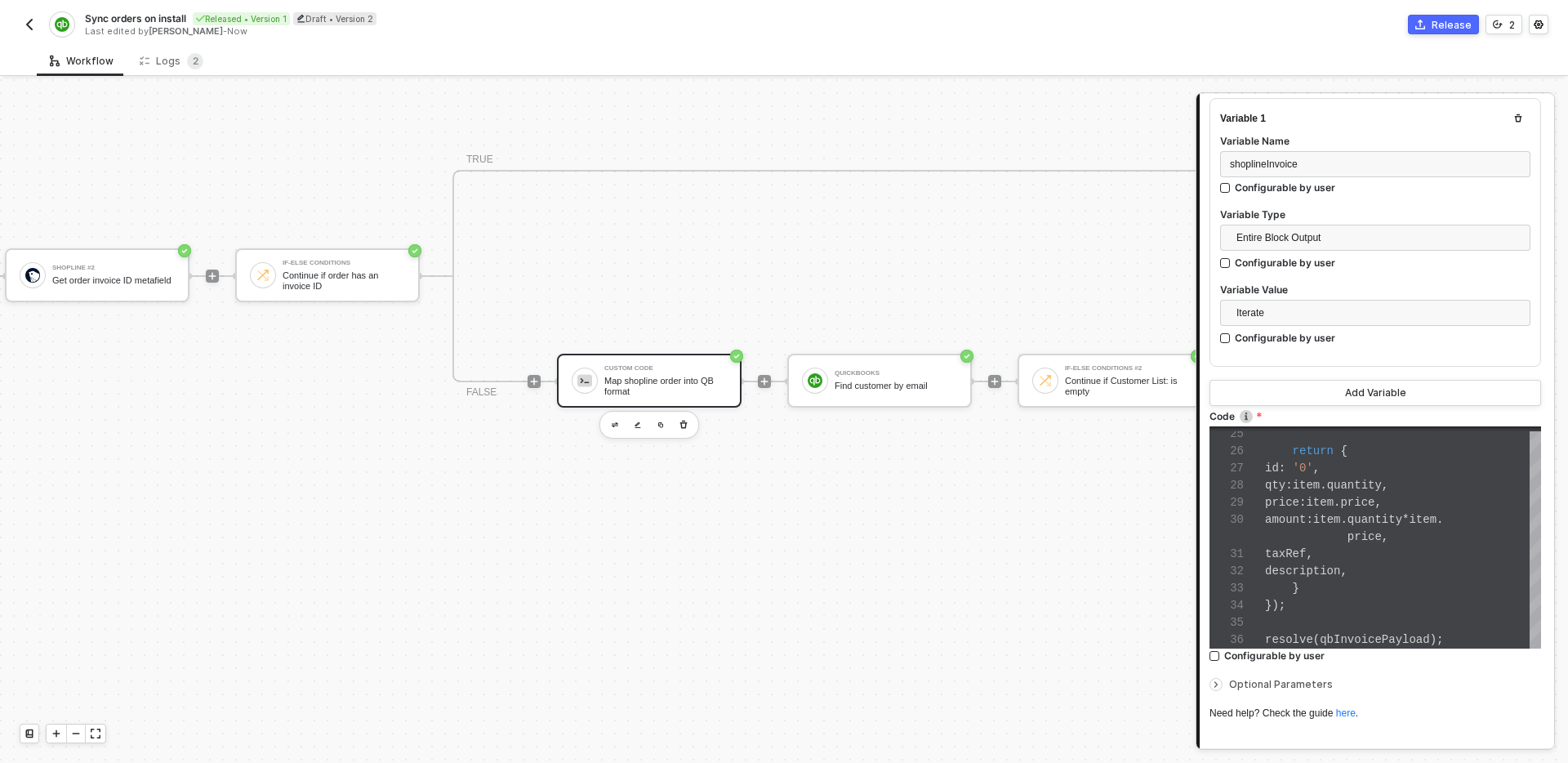
scroll to position [289, 0]
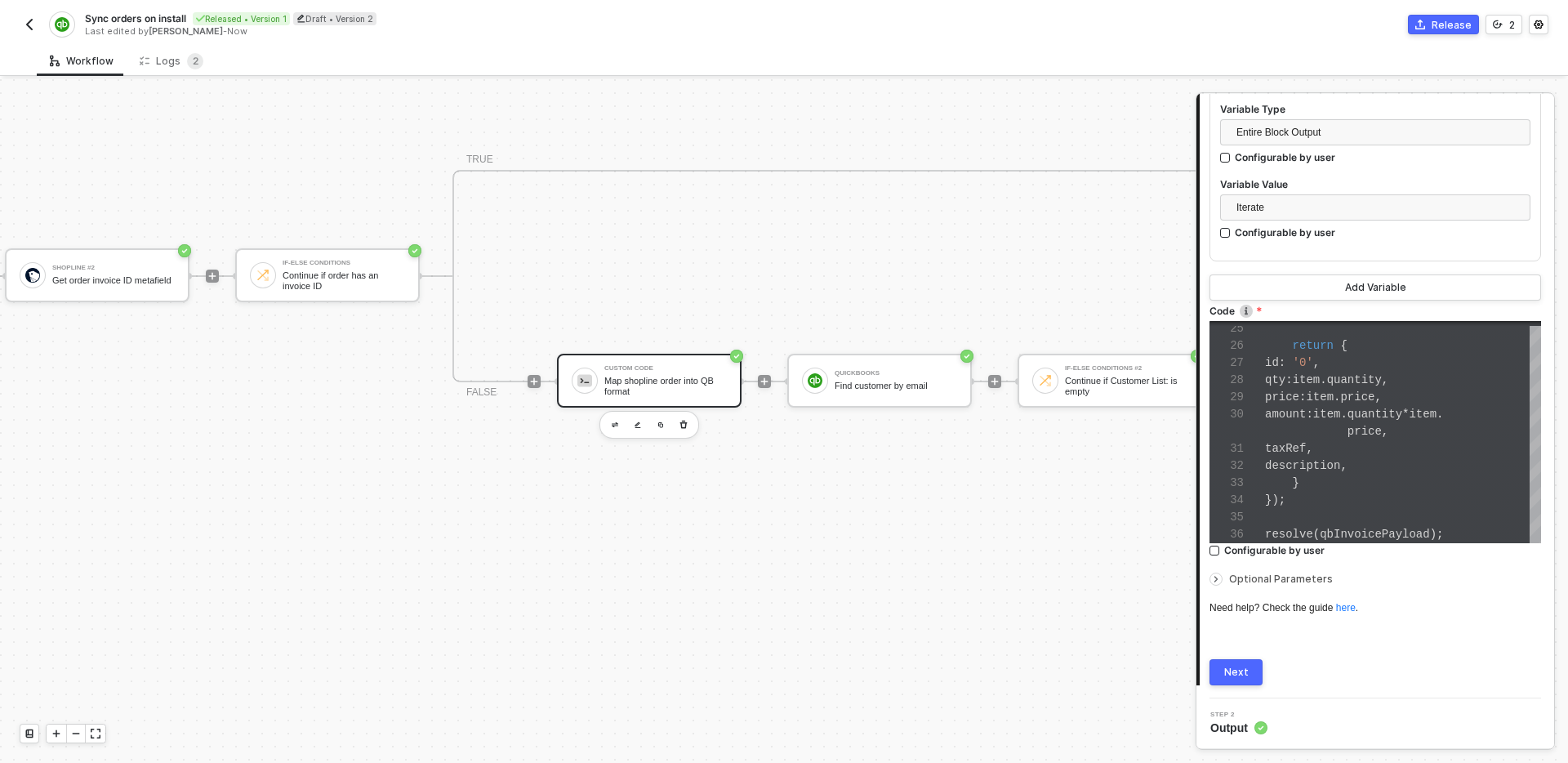
click at [1241, 683] on button "Next" at bounding box center [1237, 673] width 53 height 26
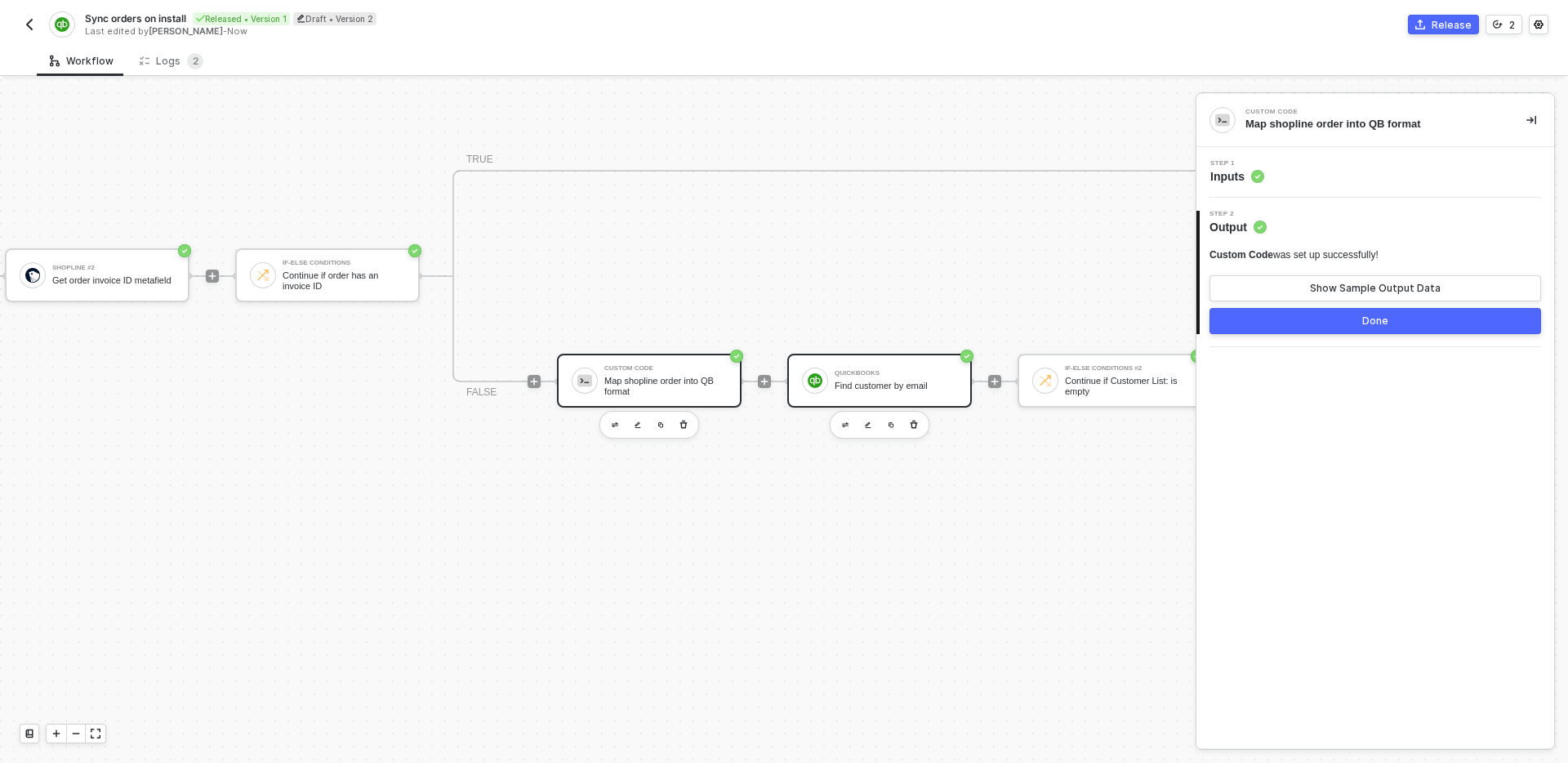
click at [903, 379] on div "QuickBooks Find customer by email" at bounding box center [896, 381] width 122 height 31
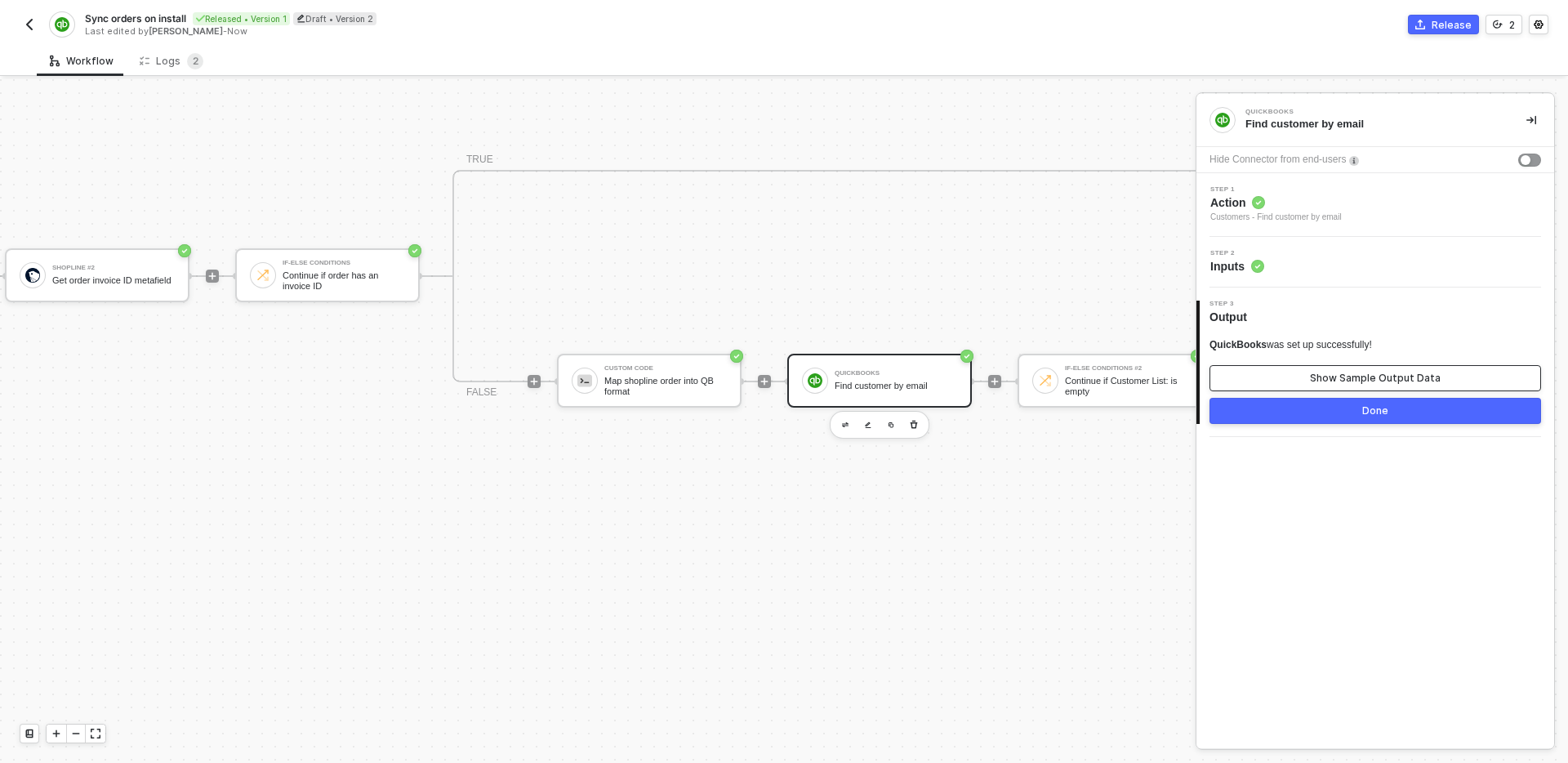
click at [1321, 376] on div "Show Sample Output Data" at bounding box center [1375, 378] width 131 height 13
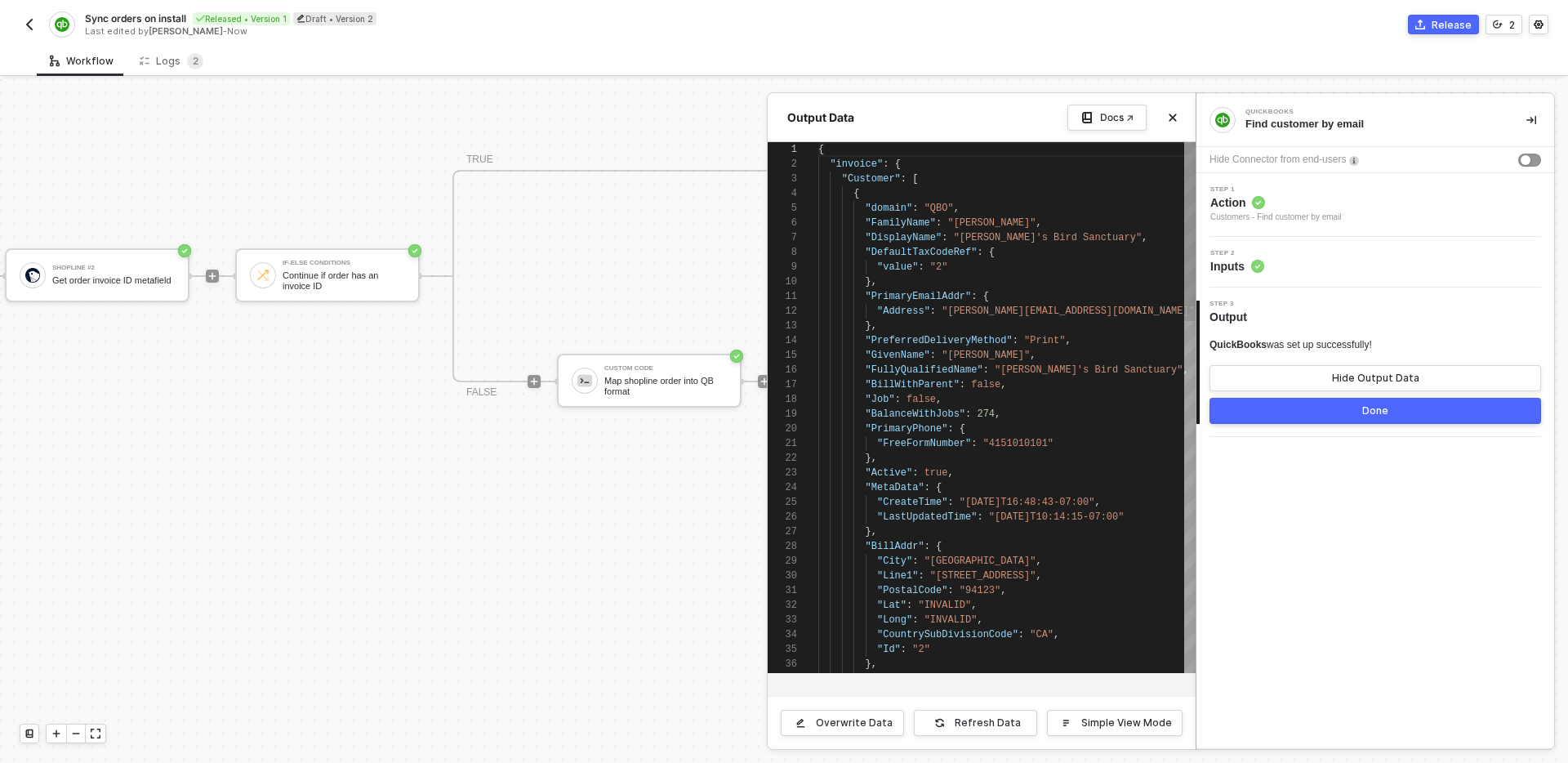
scroll to position [147, 0]
click at [1170, 121] on icon "icon-close" at bounding box center [1173, 117] width 10 height 10
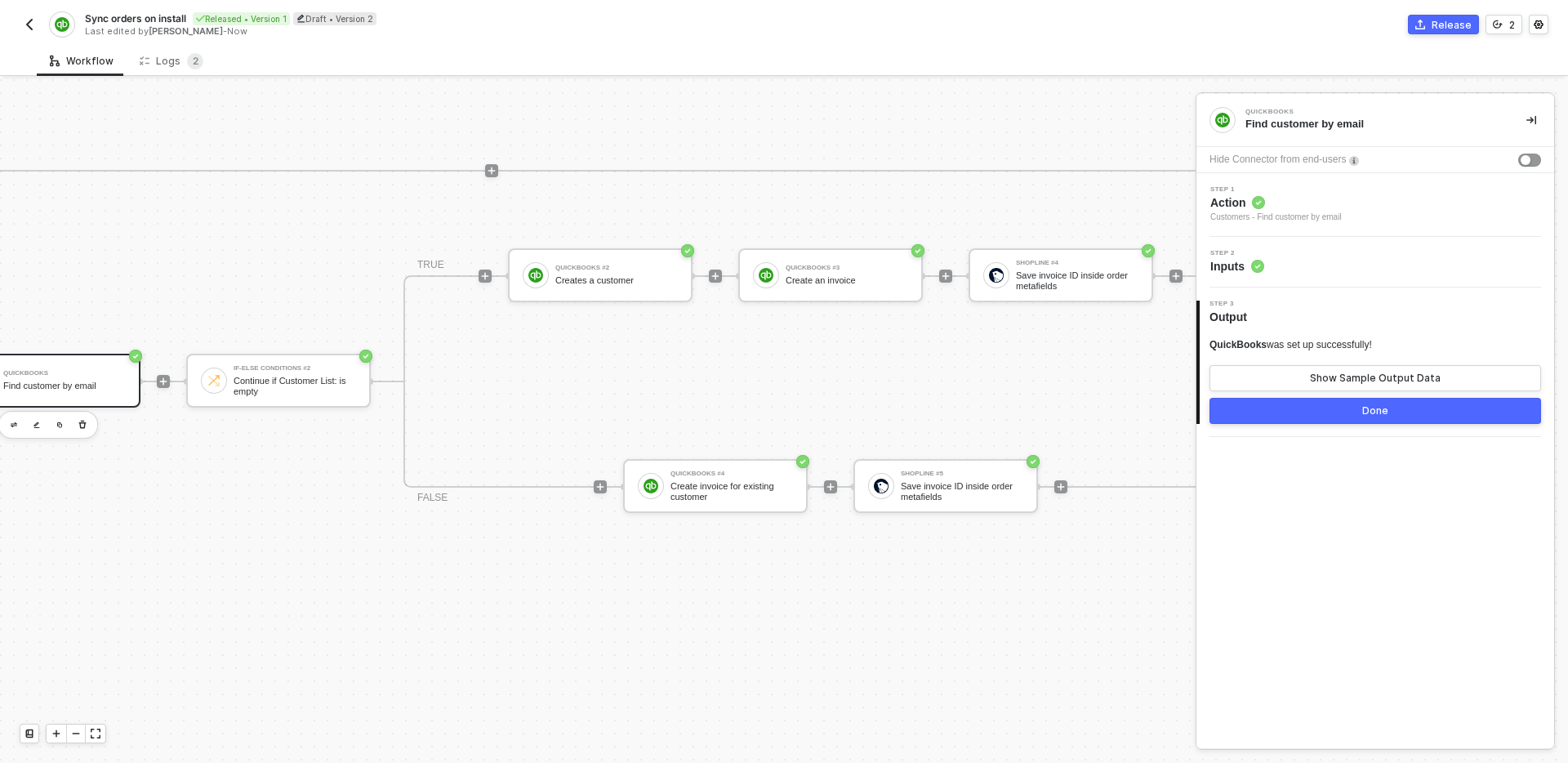
scroll to position [532, 1879]
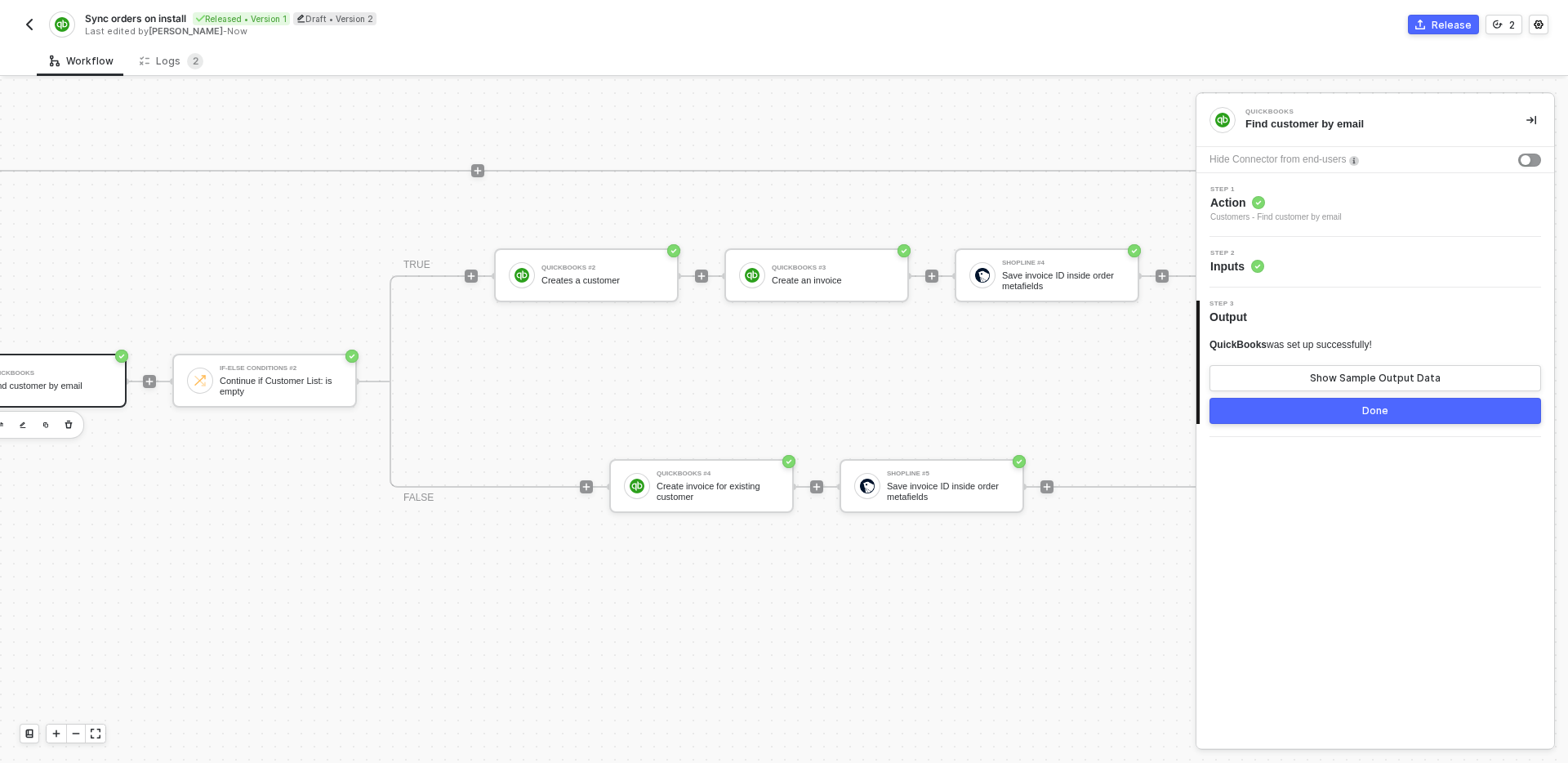
click at [826, 570] on div "Shopline #2 Get order invoice ID metafield If-Else Conditions Continue if order…" at bounding box center [254, 541] width 2248 height 531
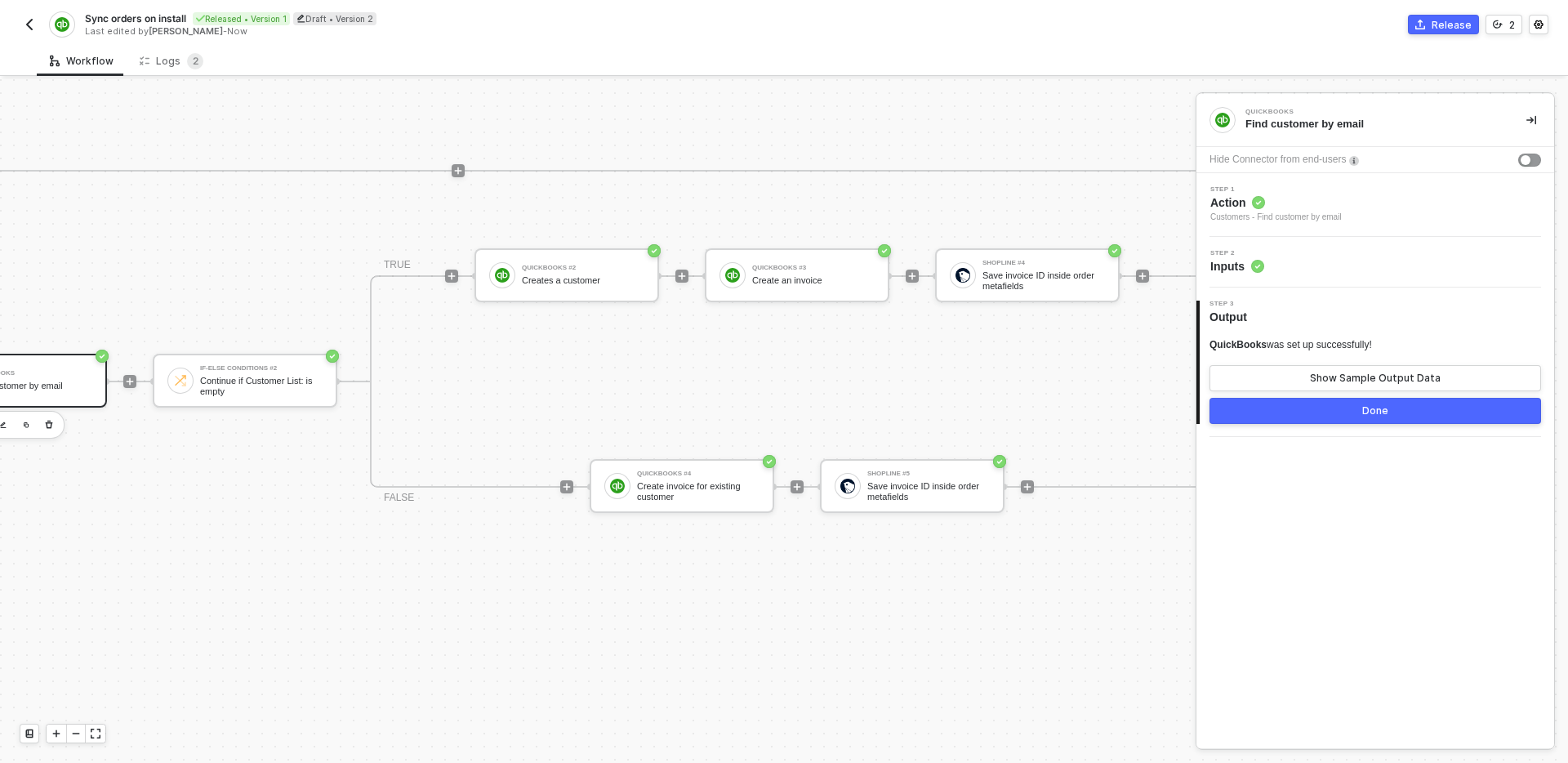
scroll to position [532, 1926]
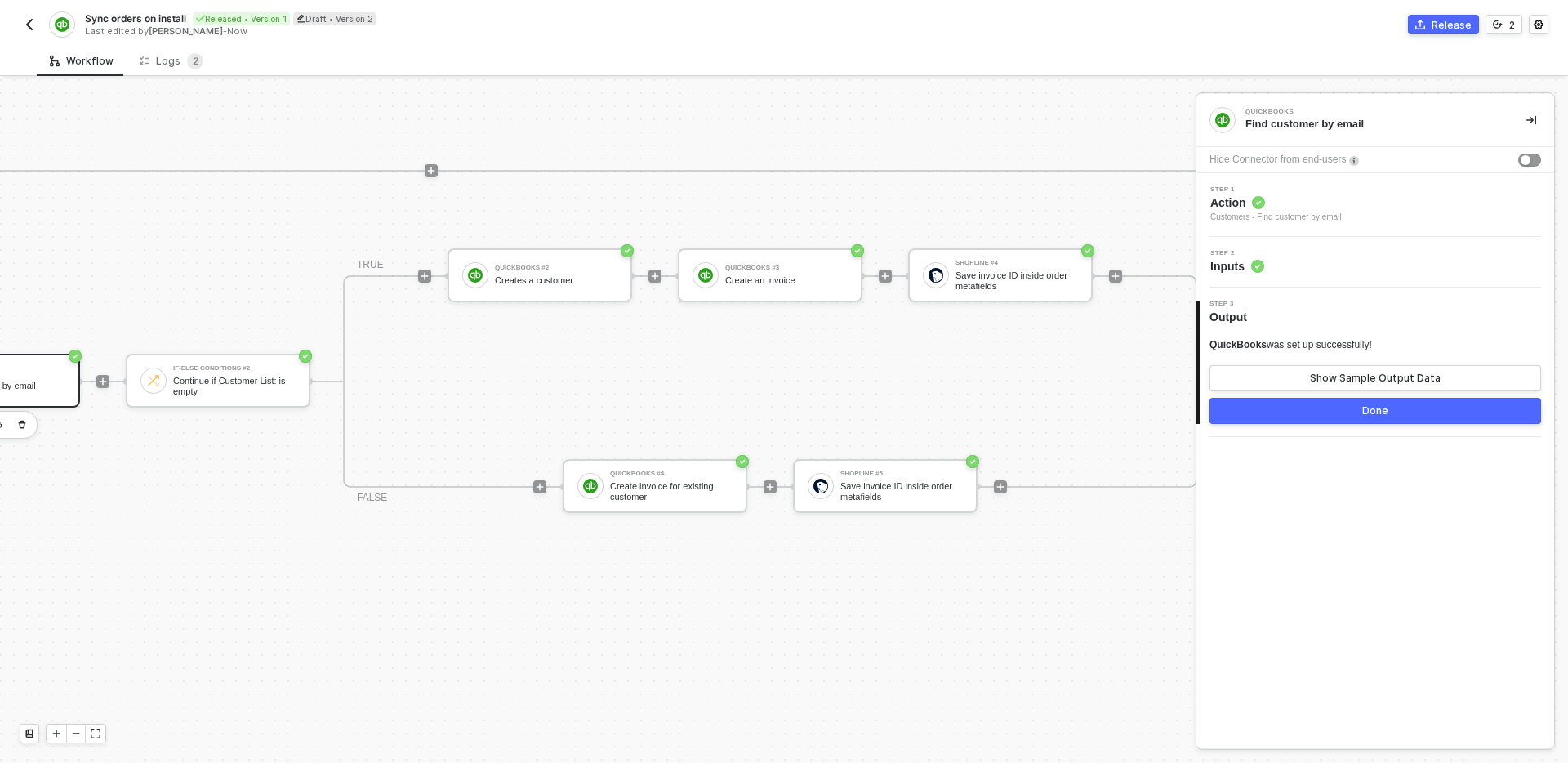
click at [1022, 604] on div "Shopline #2 Get order invoice ID metafield If-Else Conditions Continue if order…" at bounding box center [207, 541] width 2248 height 531
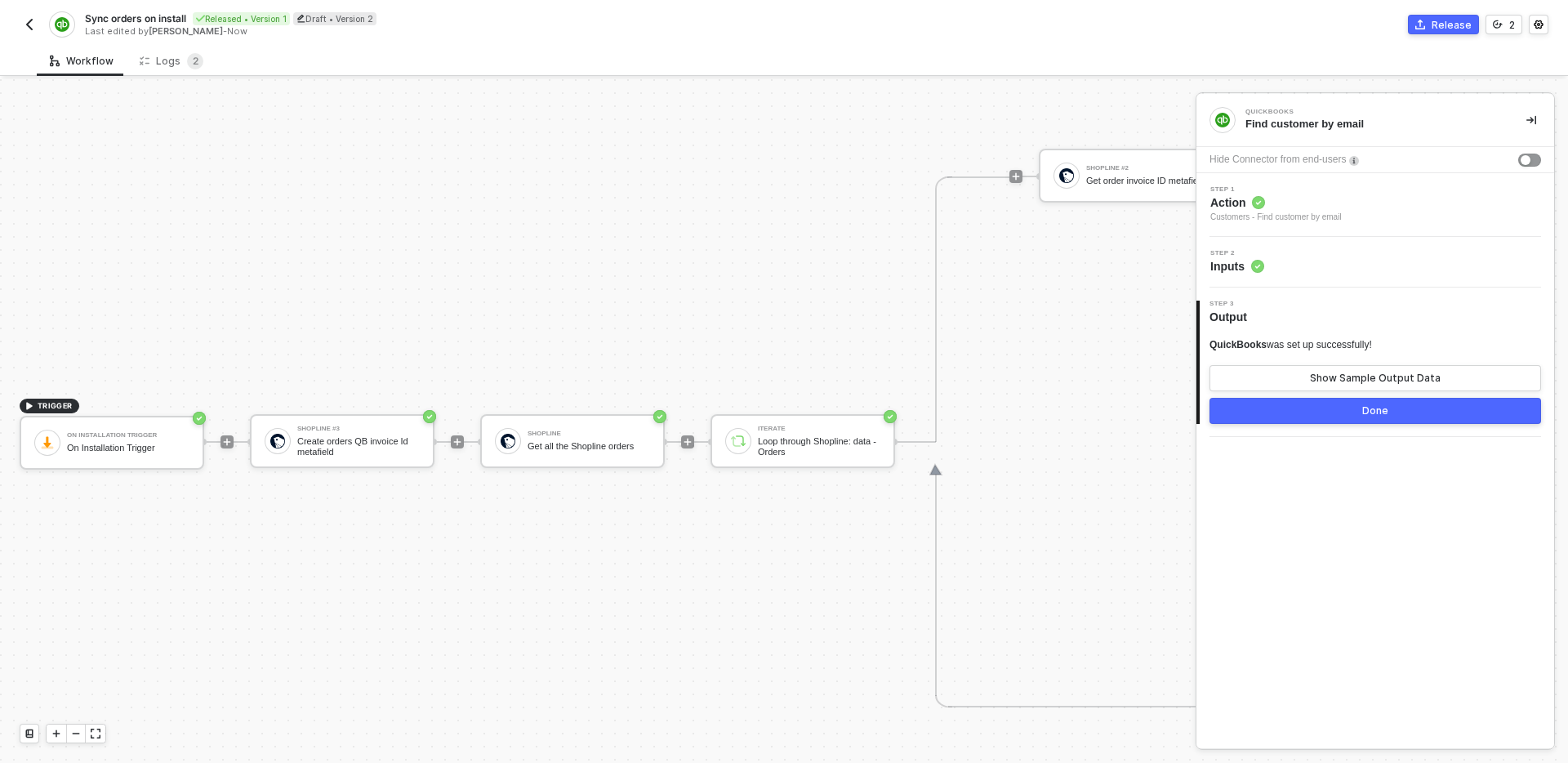
scroll to position [636, 0]
click at [379, 458] on div "Shopline #3 Create orders QB invoice Id metafield" at bounding box center [342, 437] width 184 height 54
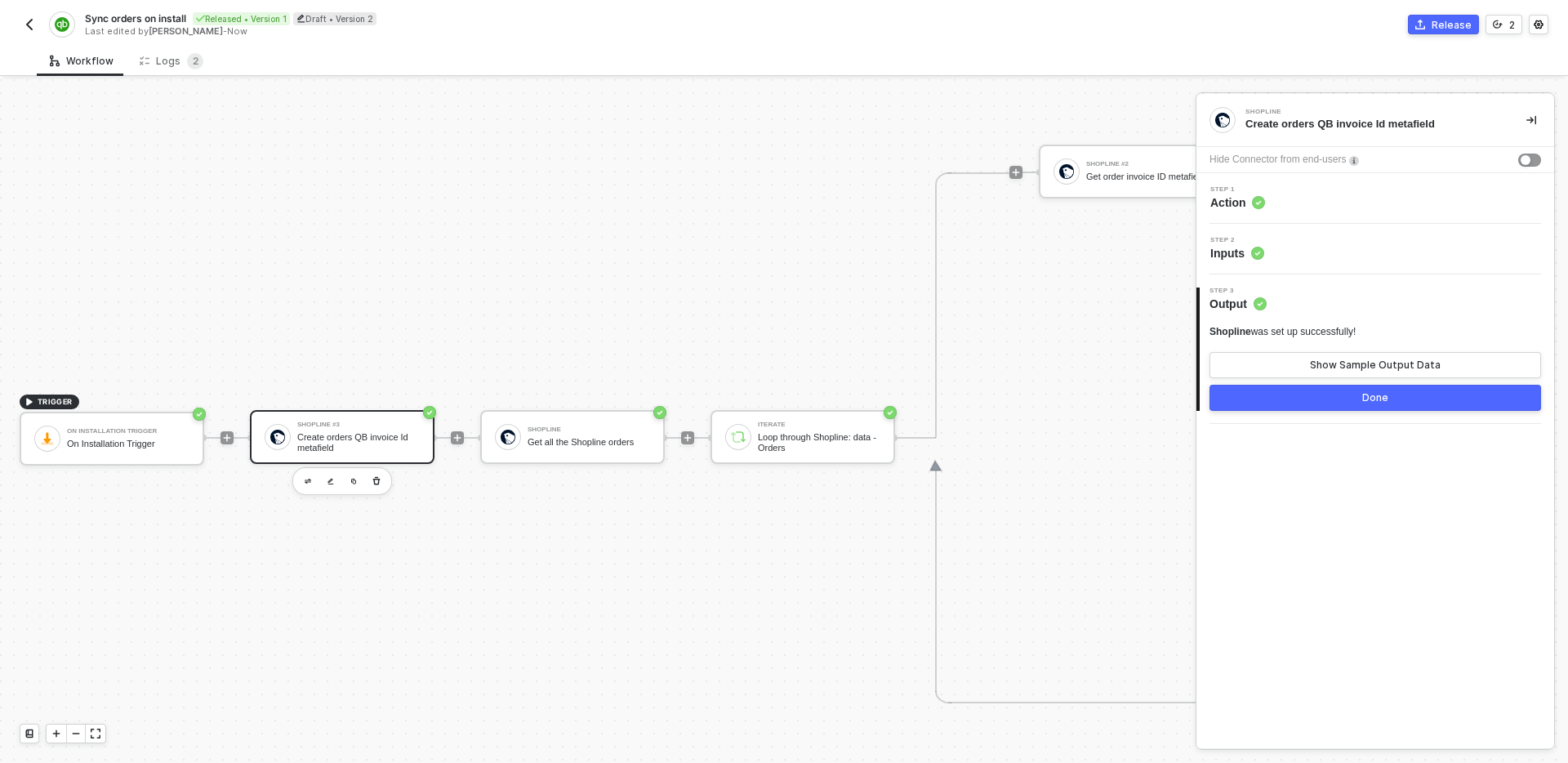
click at [1359, 249] on div "Step 2 Inputs" at bounding box center [1377, 249] width 353 height 25
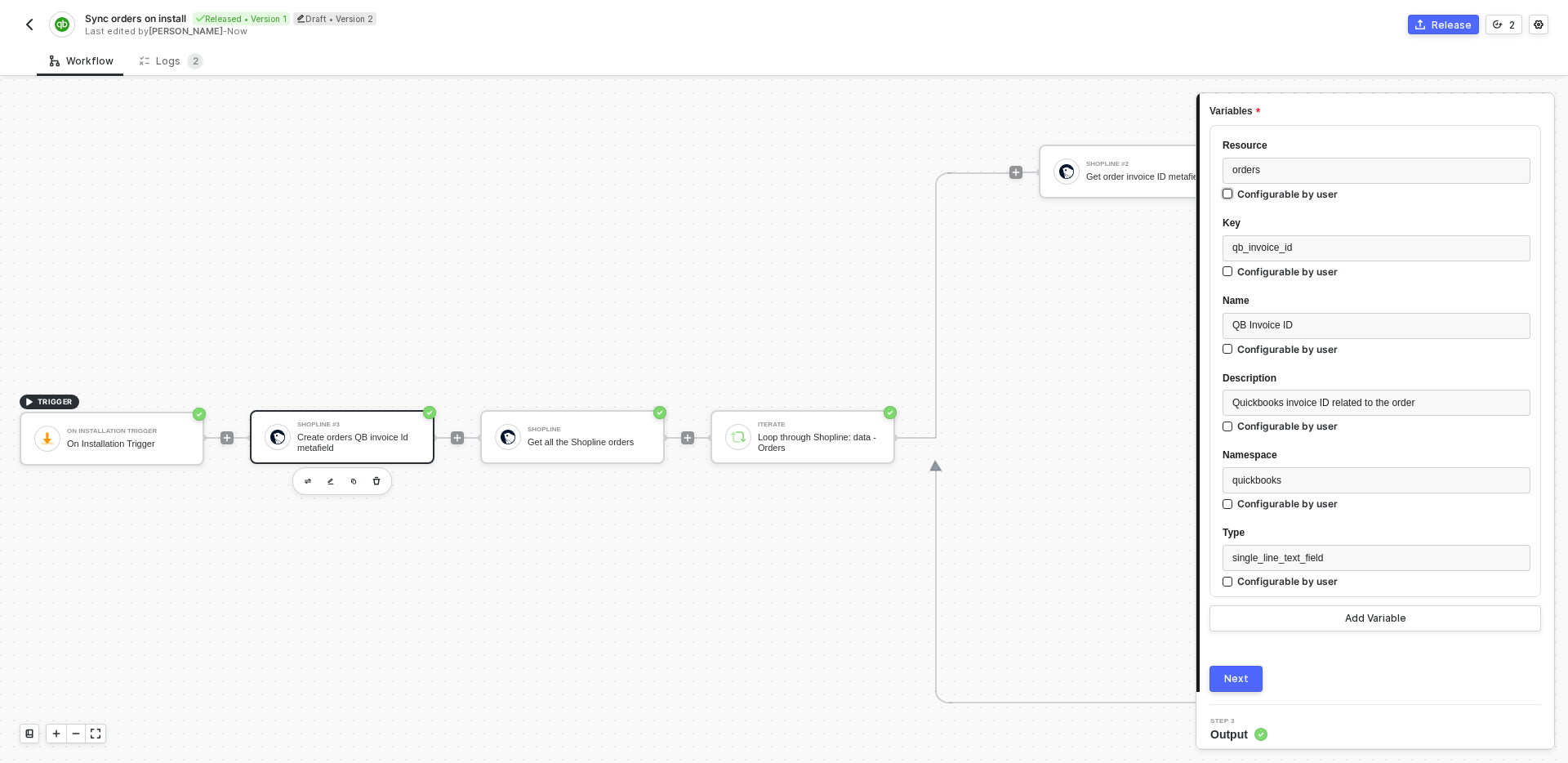
scroll to position [184, 0]
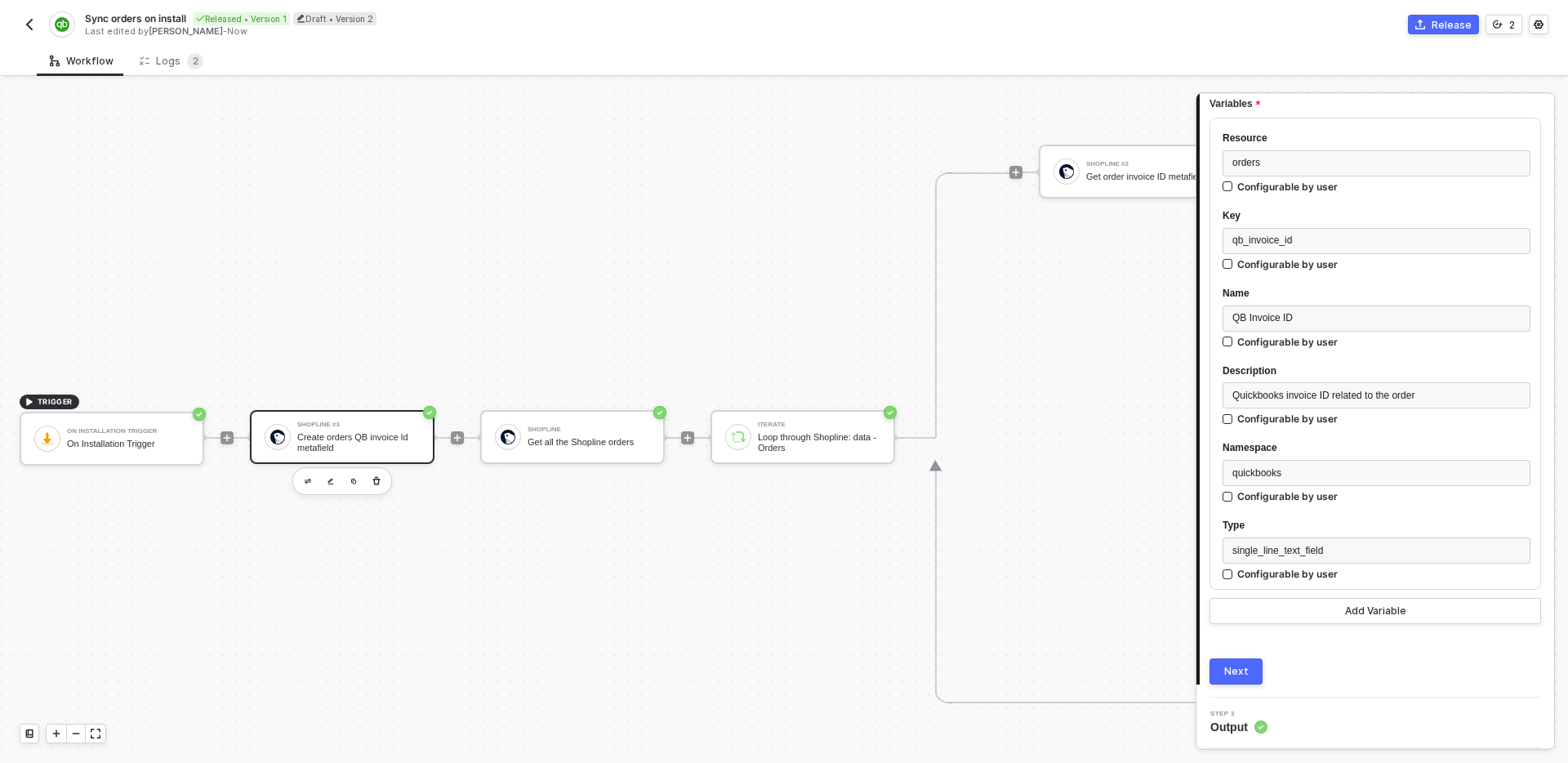
click at [1248, 671] on button "Next" at bounding box center [1237, 672] width 53 height 26
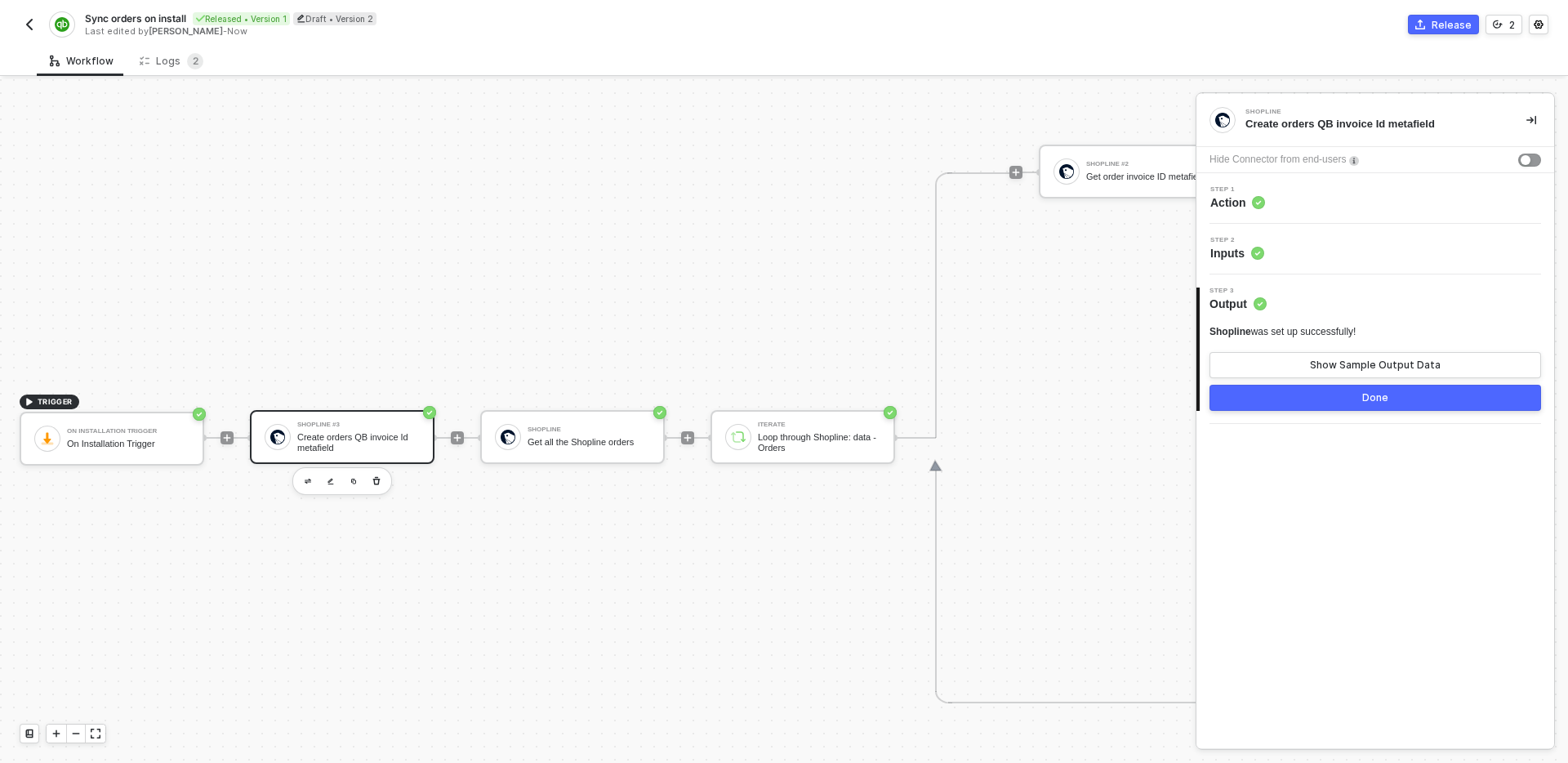
click at [1297, 406] on button "Done" at bounding box center [1375, 397] width 331 height 26
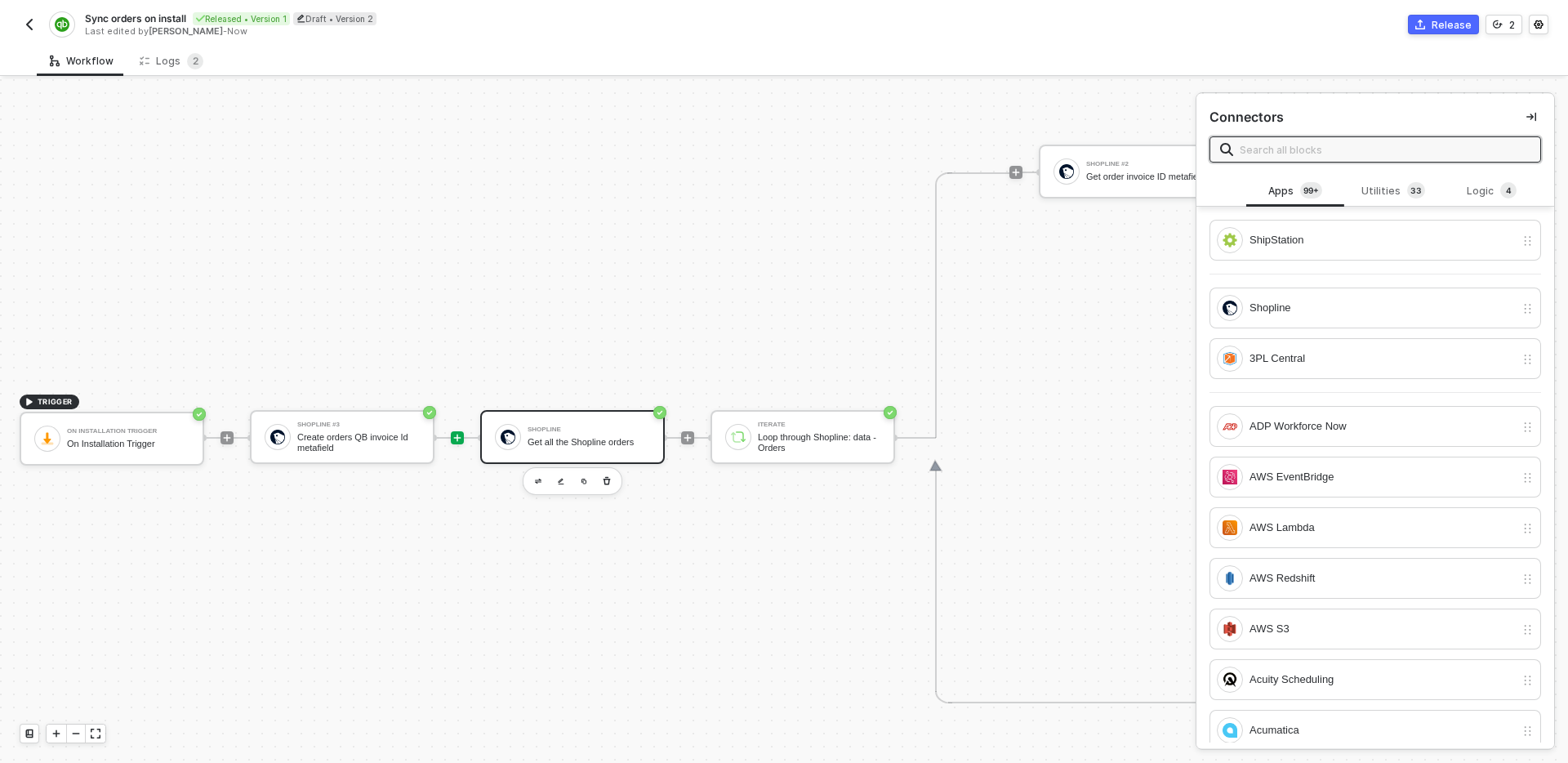
click at [587, 438] on div "Get all the Shopline orders" at bounding box center [589, 443] width 122 height 11
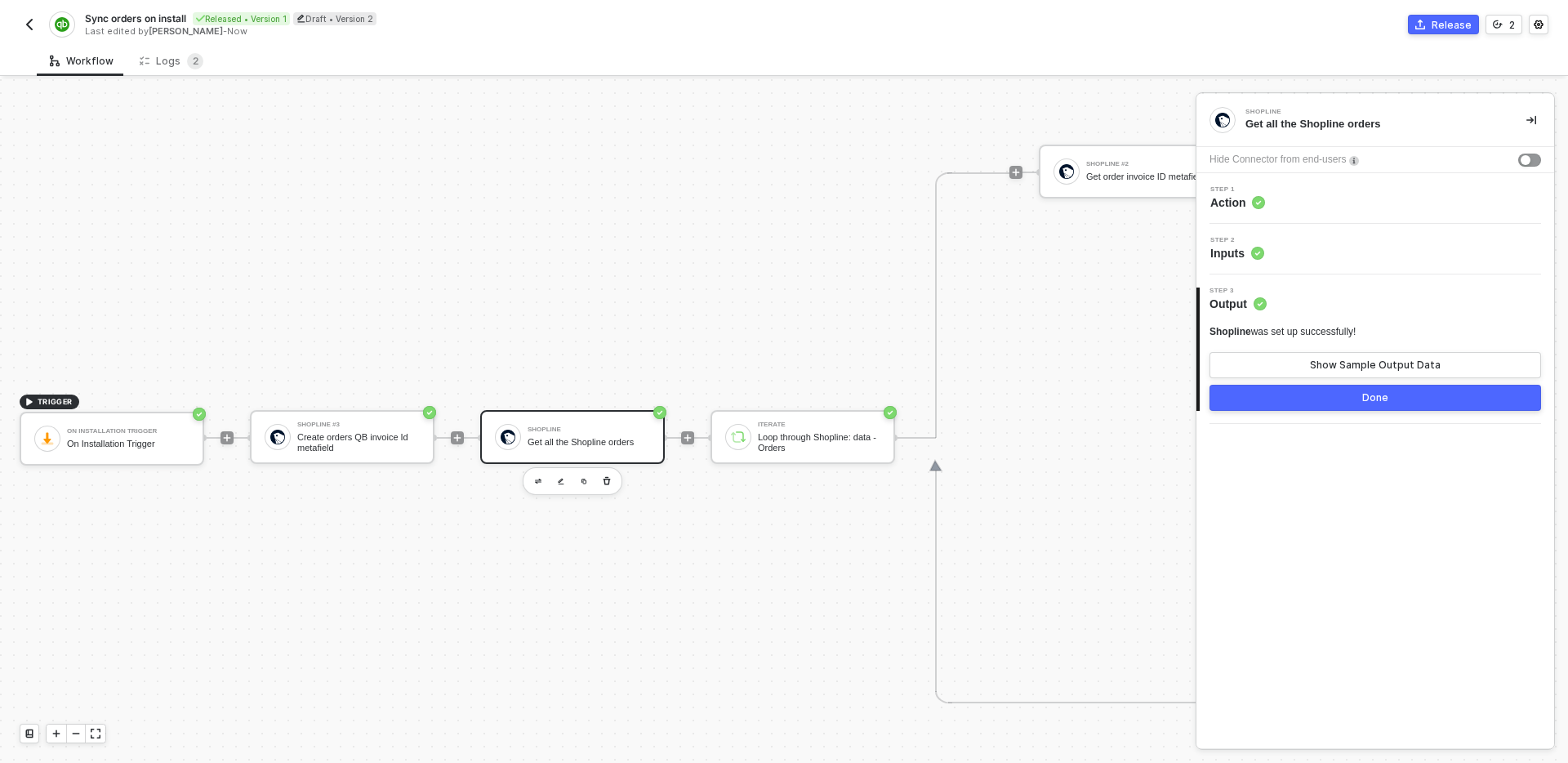
click at [1363, 247] on div "Step 2 Inputs" at bounding box center [1377, 249] width 353 height 25
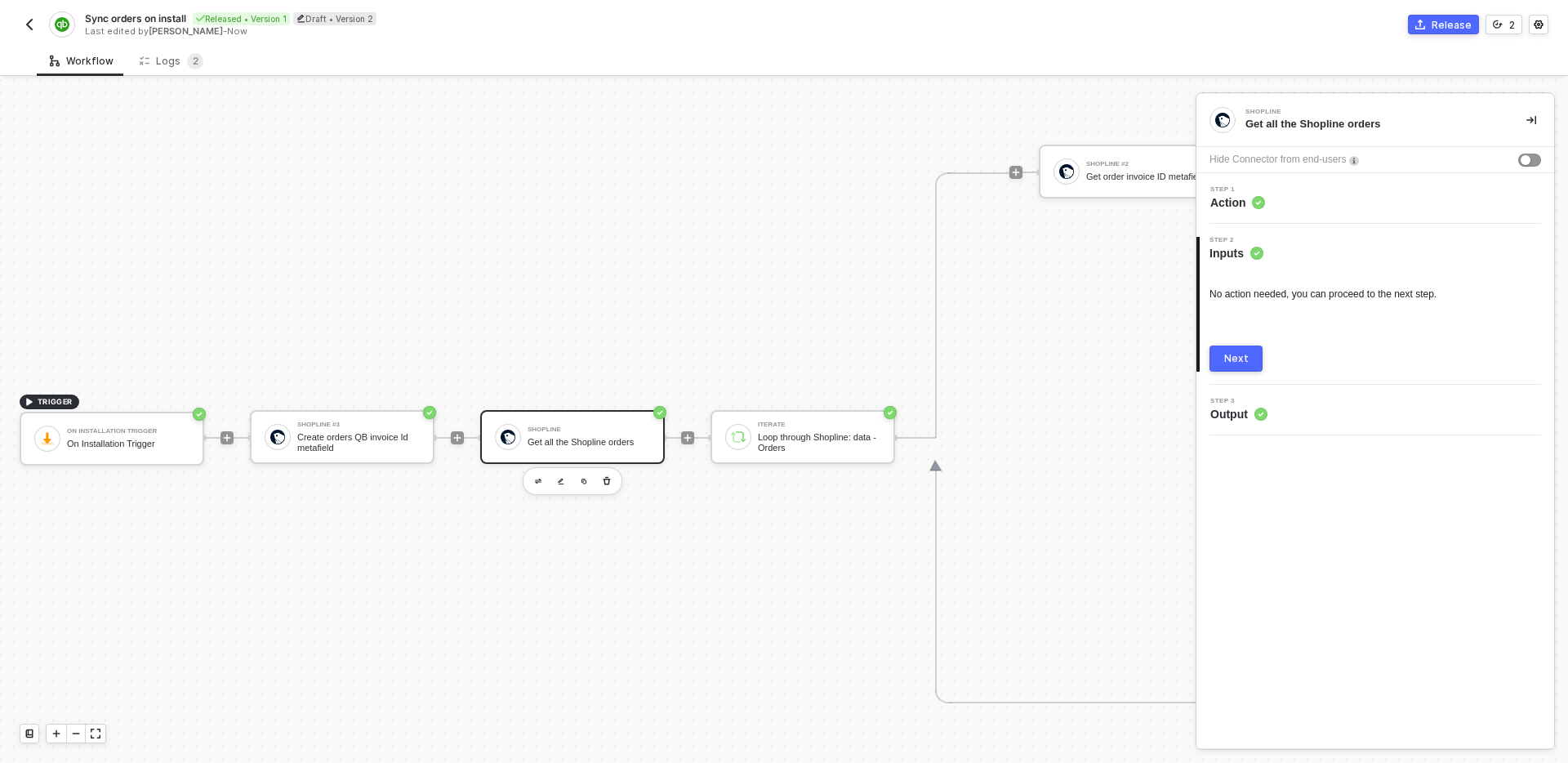
click at [1245, 356] on div "Next" at bounding box center [1237, 359] width 25 height 13
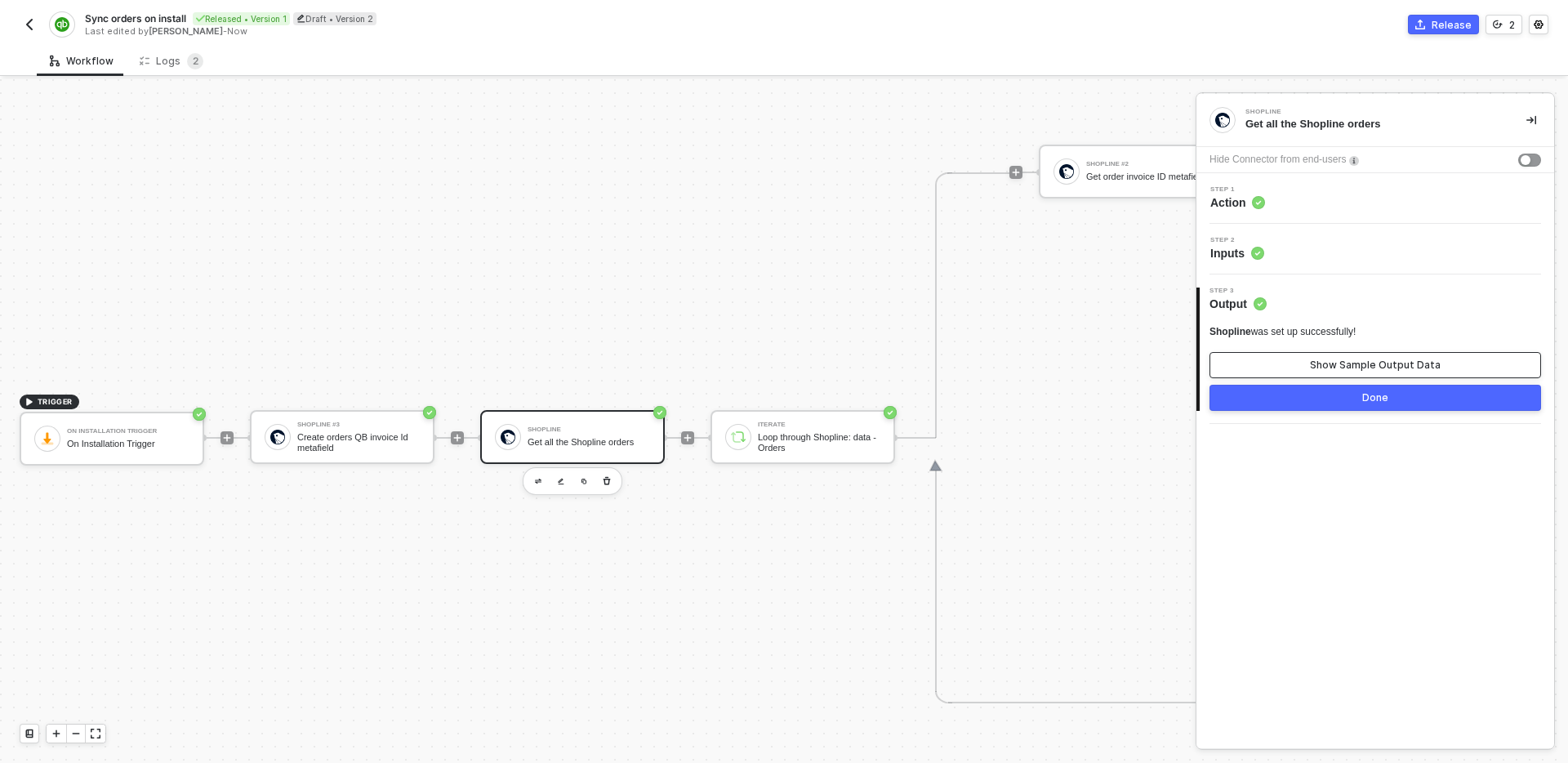
click at [1406, 355] on button "Show Sample Output Data" at bounding box center [1375, 366] width 331 height 26
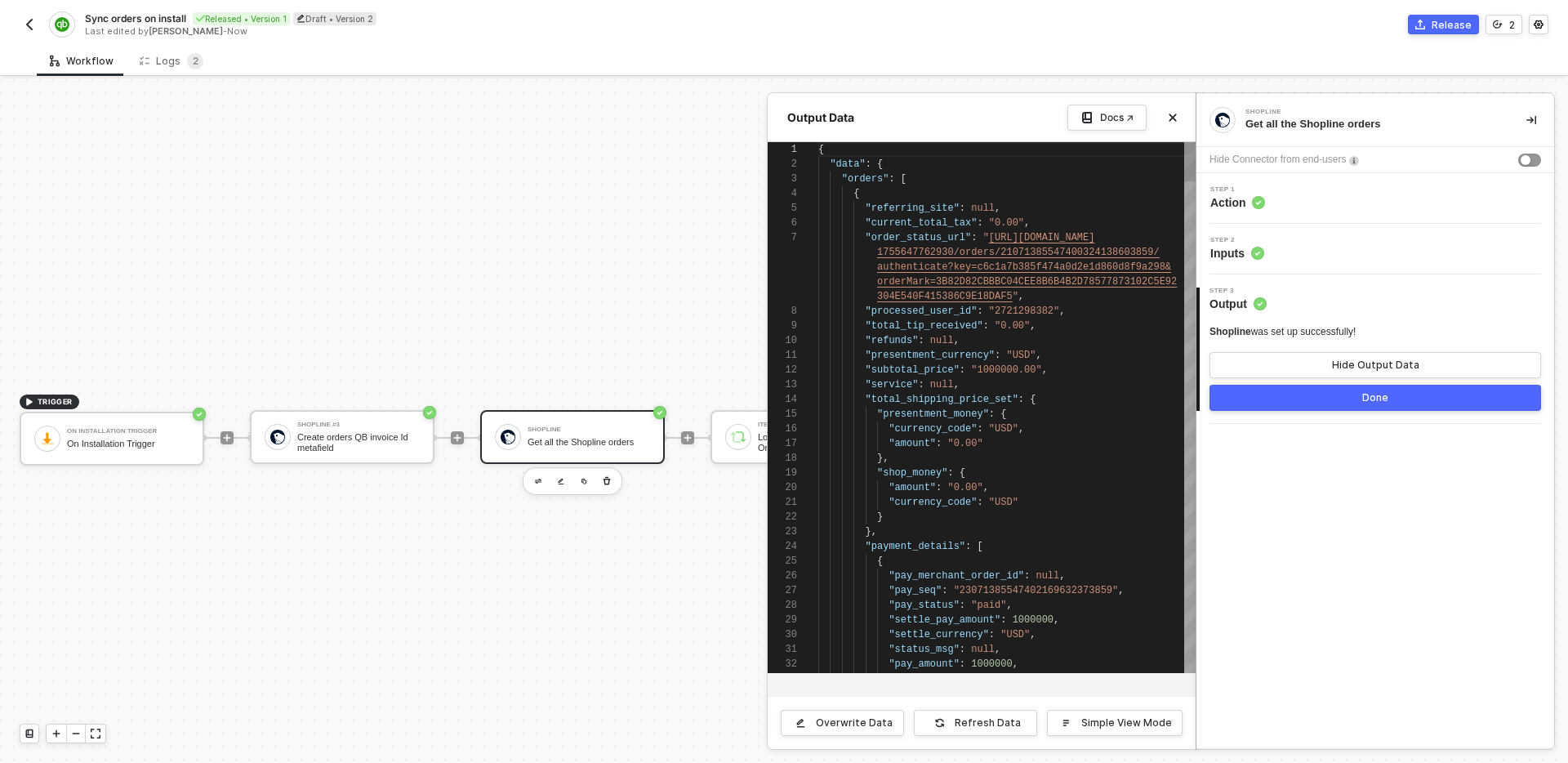
scroll to position [89, 0]
click at [1333, 391] on button "Done" at bounding box center [1375, 397] width 331 height 26
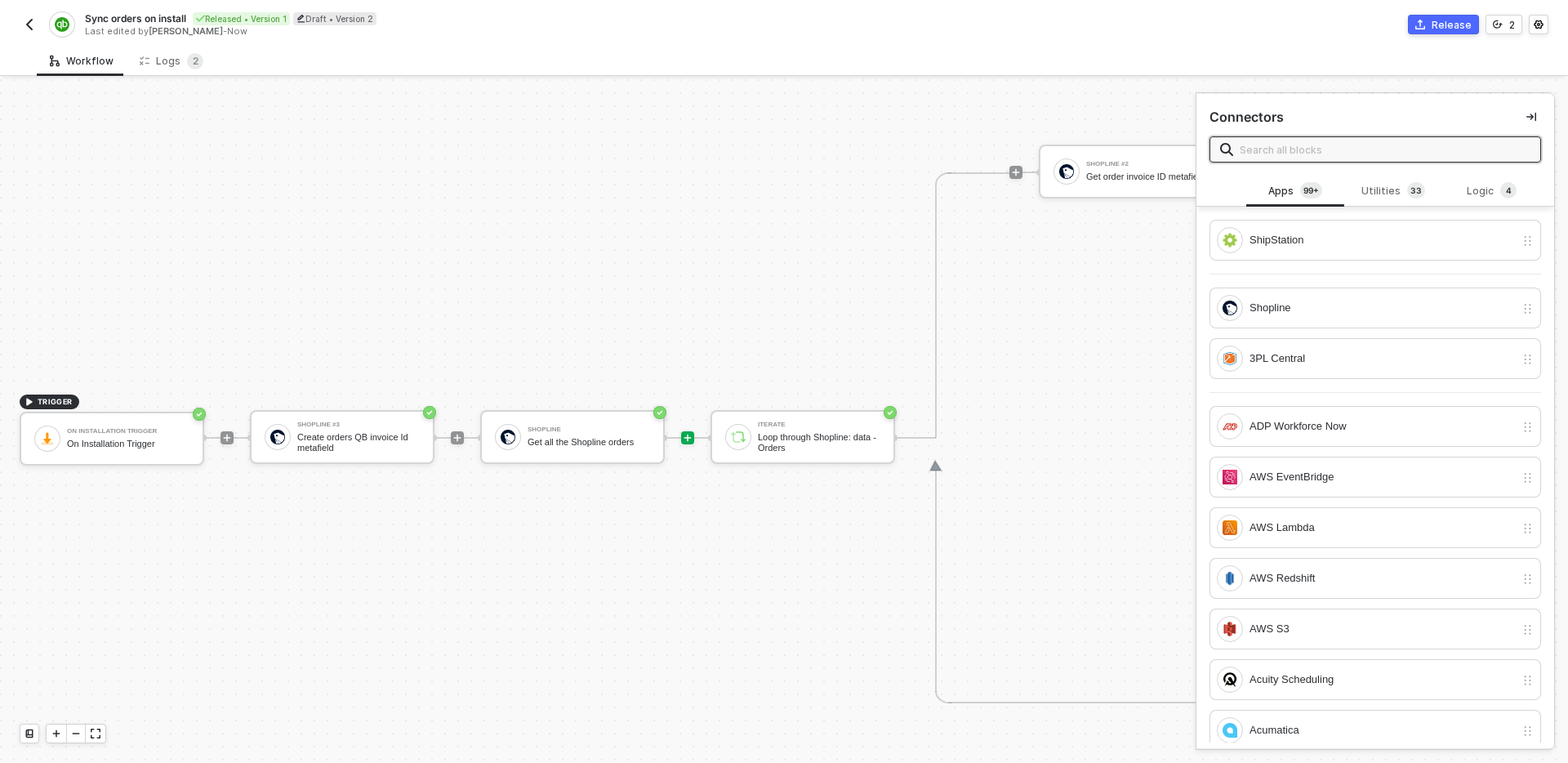
click at [1449, 18] on div "Release" at bounding box center [1452, 25] width 40 height 14
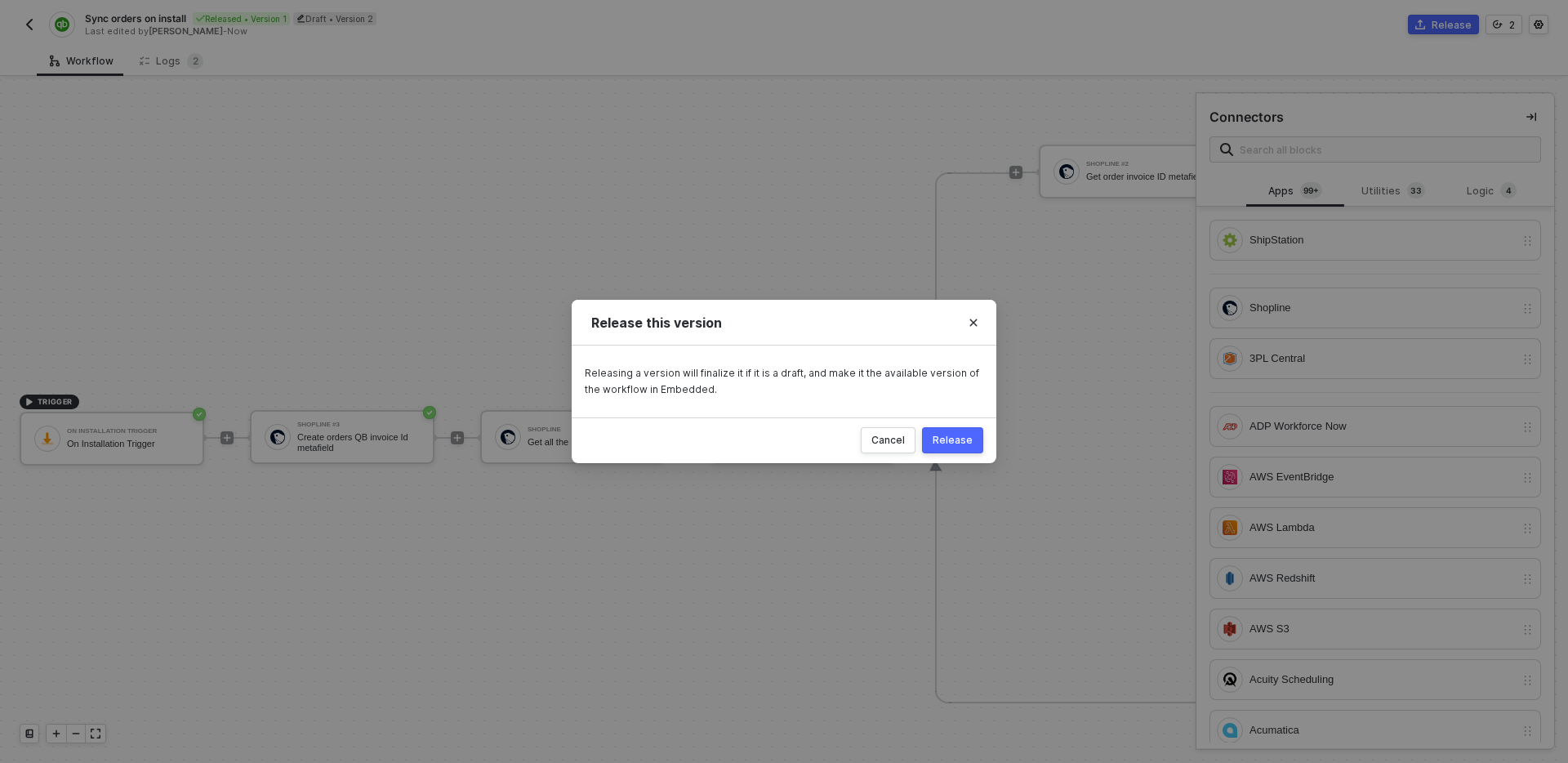
click at [967, 437] on div "Release" at bounding box center [952, 440] width 40 height 13
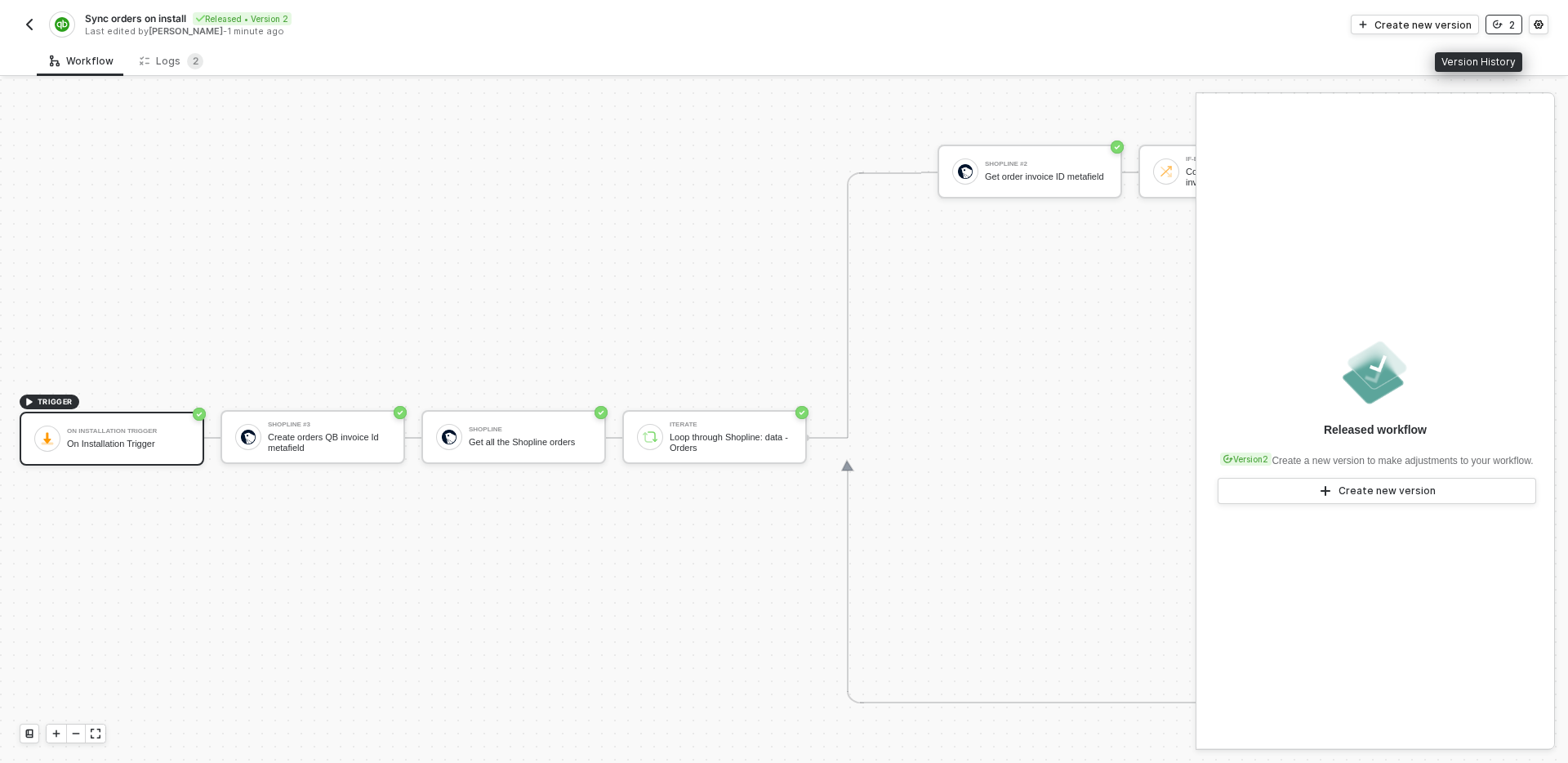
click at [1515, 27] on button "2" at bounding box center [1504, 24] width 37 height 19
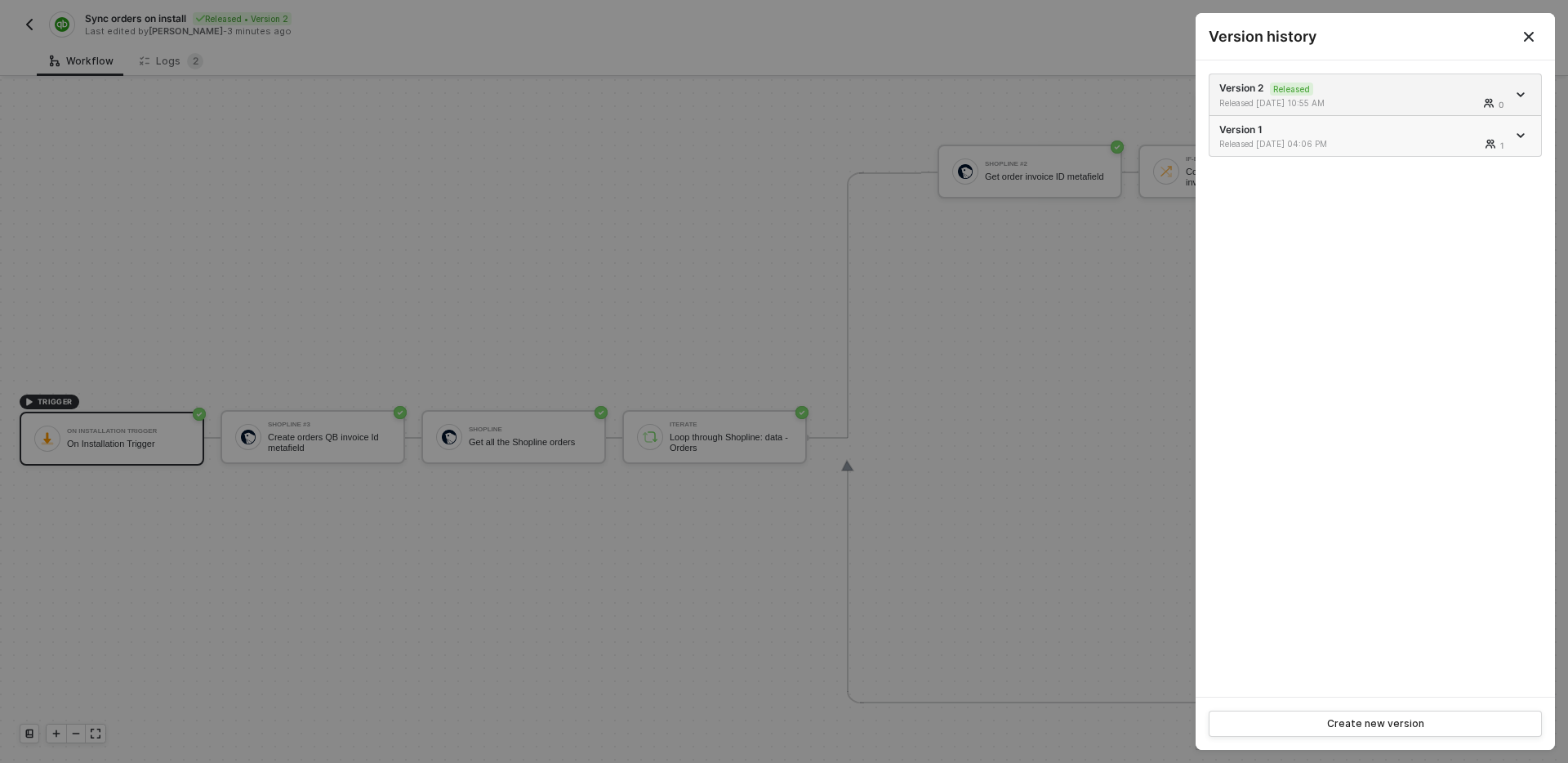
click at [1533, 141] on li "Version 1 Released 08/22/2025 04:06 PM 1" at bounding box center [1375, 136] width 331 height 40
click at [1523, 129] on div at bounding box center [1522, 135] width 18 height 19
click at [1544, 139] on div "Version 2 Released Released 08/26/2025 10:55 AM 0 Version 1 Released 08/22/2025…" at bounding box center [1375, 378] width 360 height 637
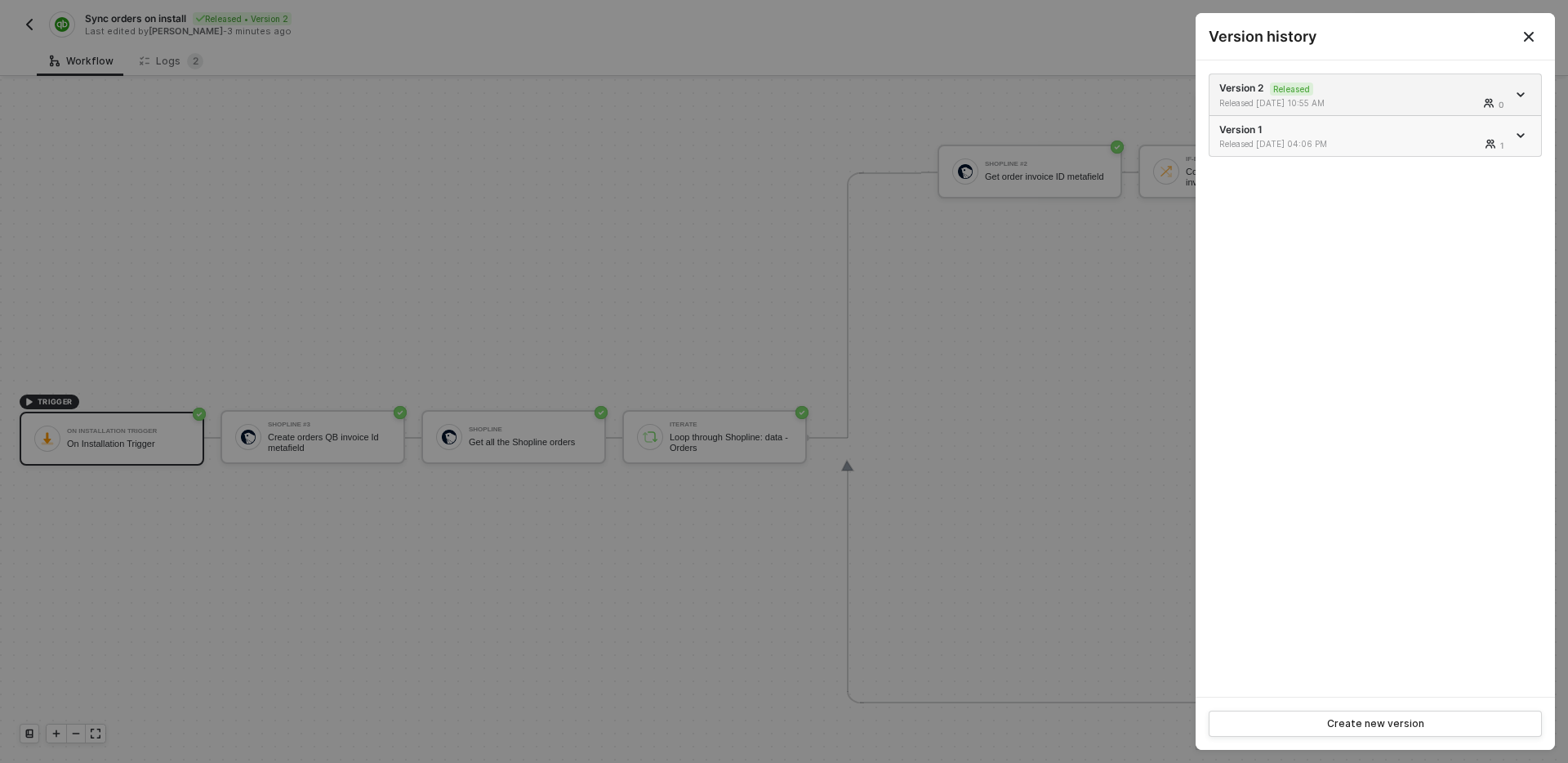
click at [1348, 128] on div "Version 1 Released 08/22/2025 04:06 PM 1" at bounding box center [1363, 136] width 288 height 27
click at [1237, 136] on div "Version 1 Released 08/22/2025 04:06 PM 1" at bounding box center [1363, 136] width 288 height 27
click at [1324, 250] on div "Version 2 Released Released 08/26/2025 10:55 AM 1 Version 1 Released 08/22/2025…" at bounding box center [1375, 378] width 360 height 637
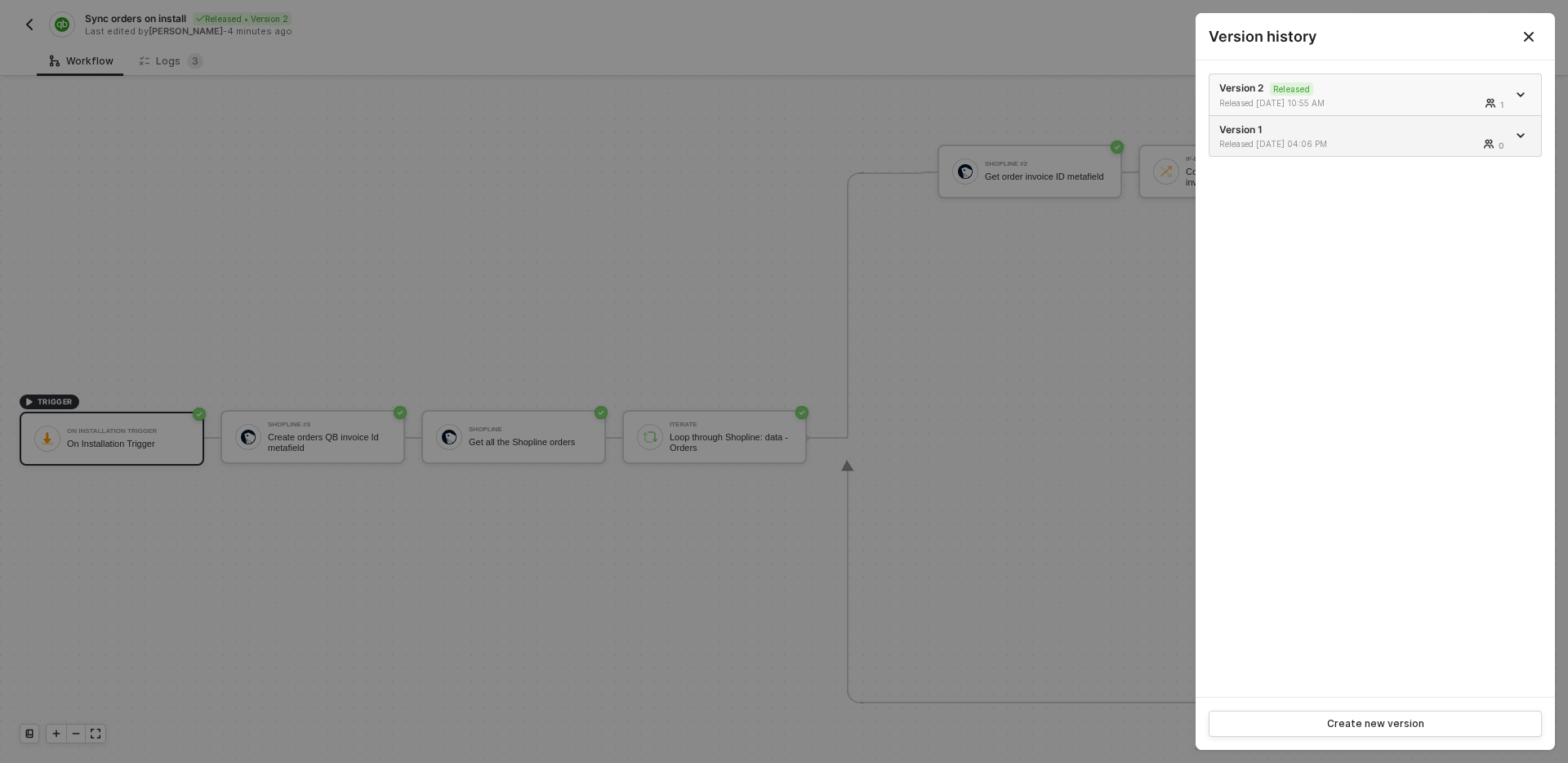
click at [1321, 93] on div "Version 2 Released Released 08/26/2025 10:55 AM 1" at bounding box center [1363, 95] width 288 height 27
click at [1361, 138] on div "Released 08/22/2025 04:06 PM" at bounding box center [1292, 143] width 146 height 12
click at [1363, 93] on div "Version 2 Released Released 08/26/2025 10:55 AM 1" at bounding box center [1363, 95] width 288 height 27
click at [1357, 138] on div "Released 08/22/2025 04:06 PM" at bounding box center [1292, 143] width 146 height 12
click at [1524, 45] on button "Close" at bounding box center [1529, 37] width 19 height 19
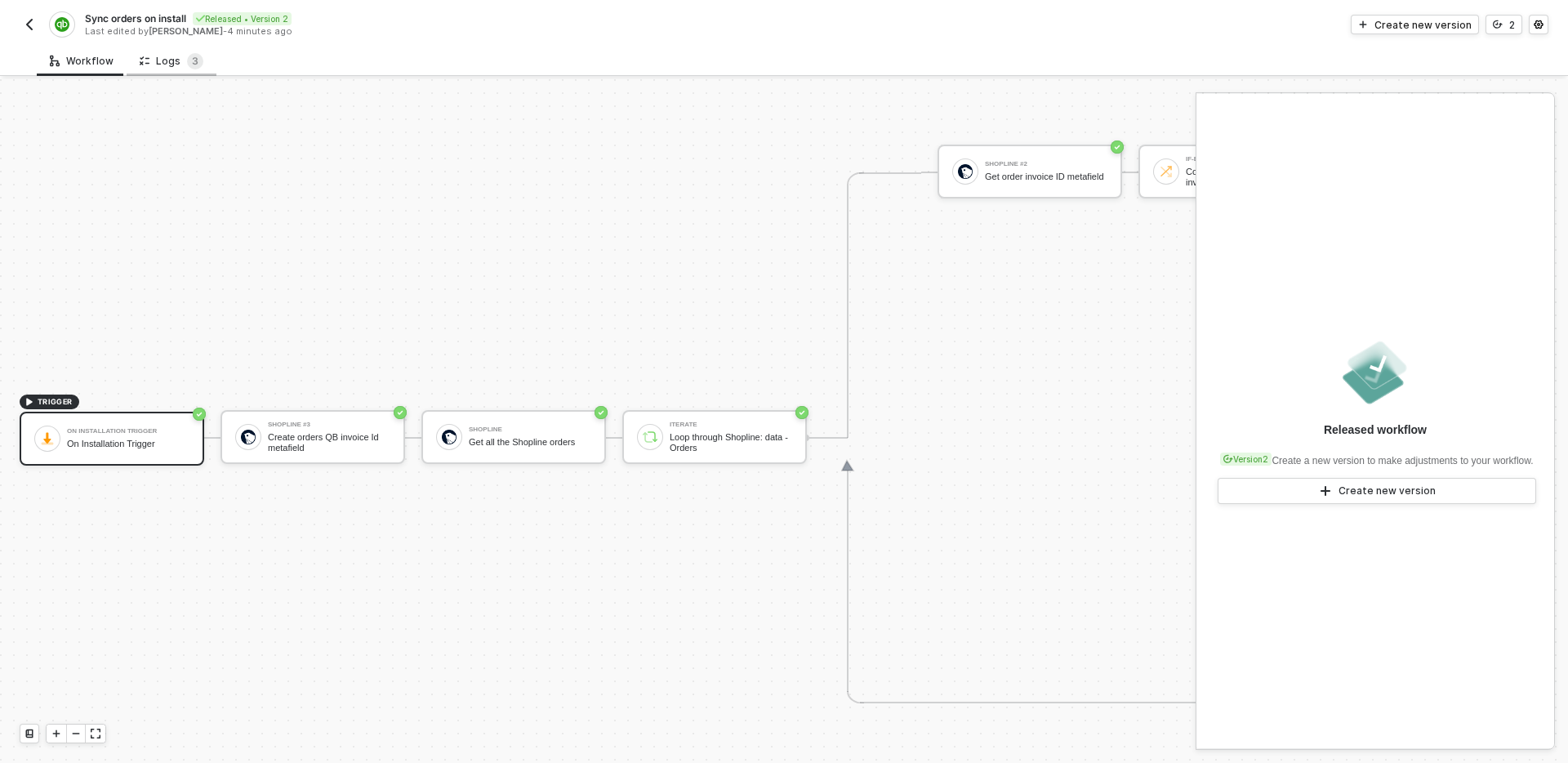
click at [174, 49] on div "Logs 3" at bounding box center [172, 60] width 89 height 30
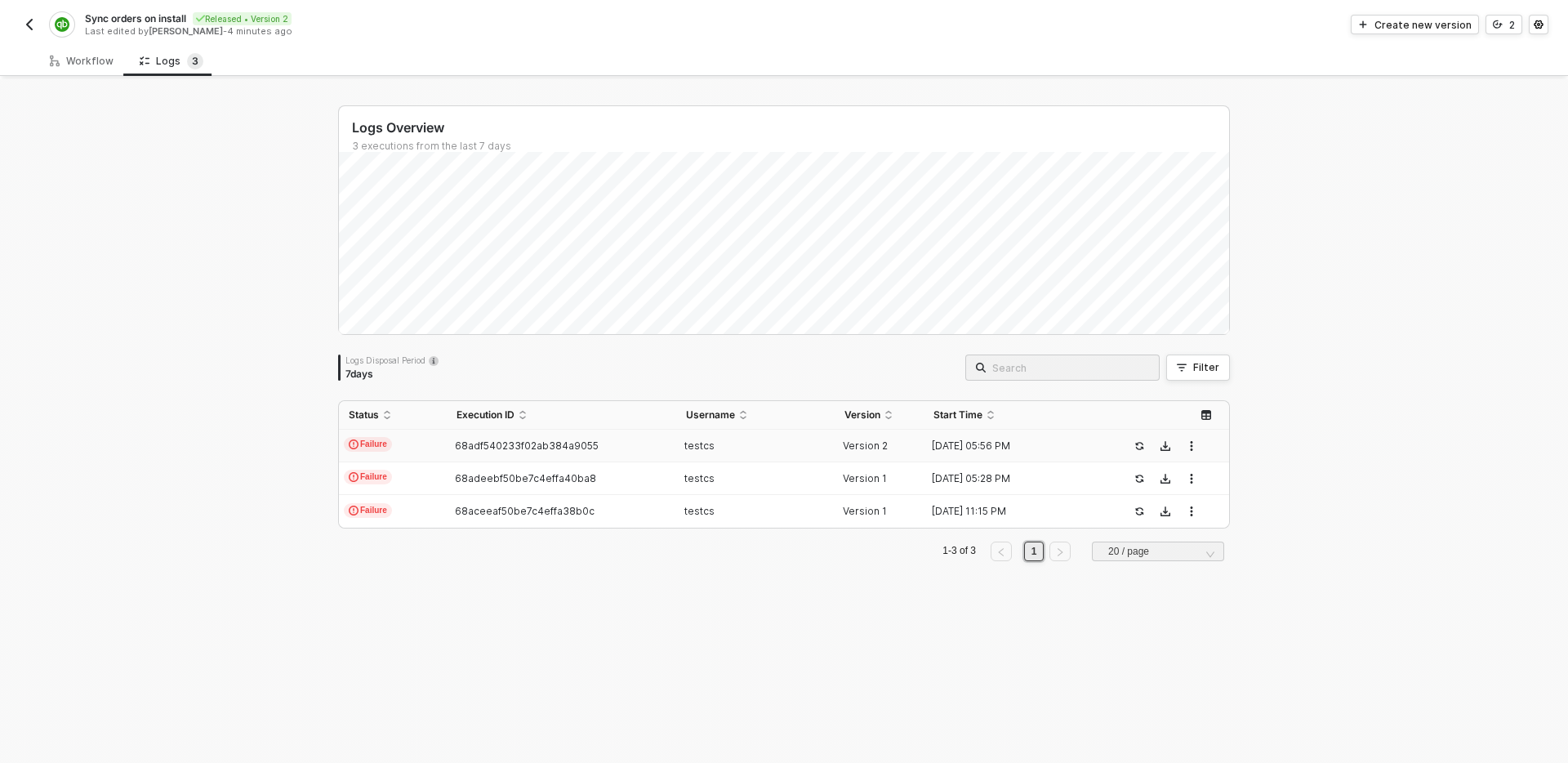
click at [760, 458] on td "testcs" at bounding box center [756, 446] width 159 height 33
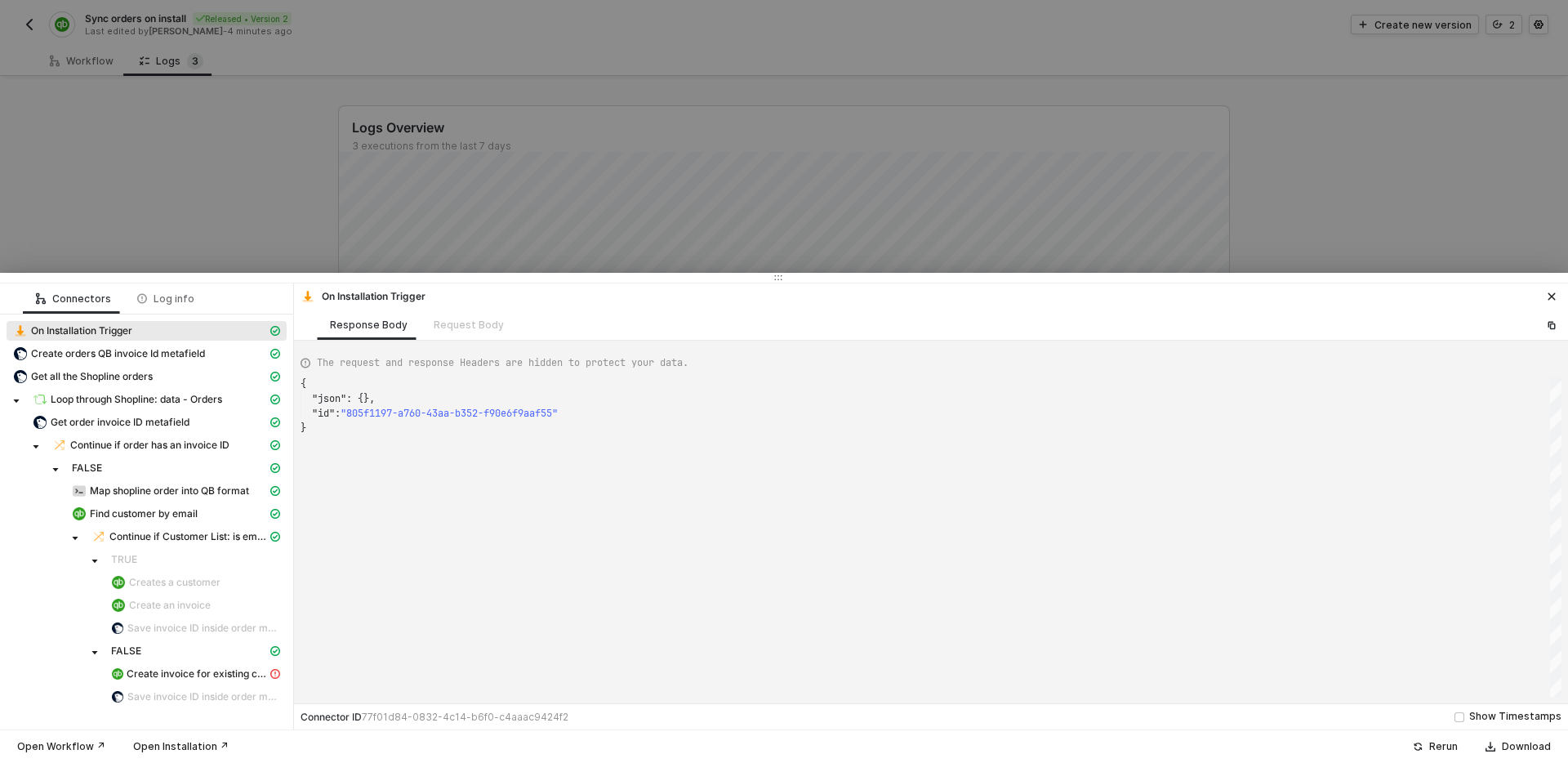
scroll to position [44, 0]
click at [1545, 296] on button "button" at bounding box center [1552, 296] width 19 height 19
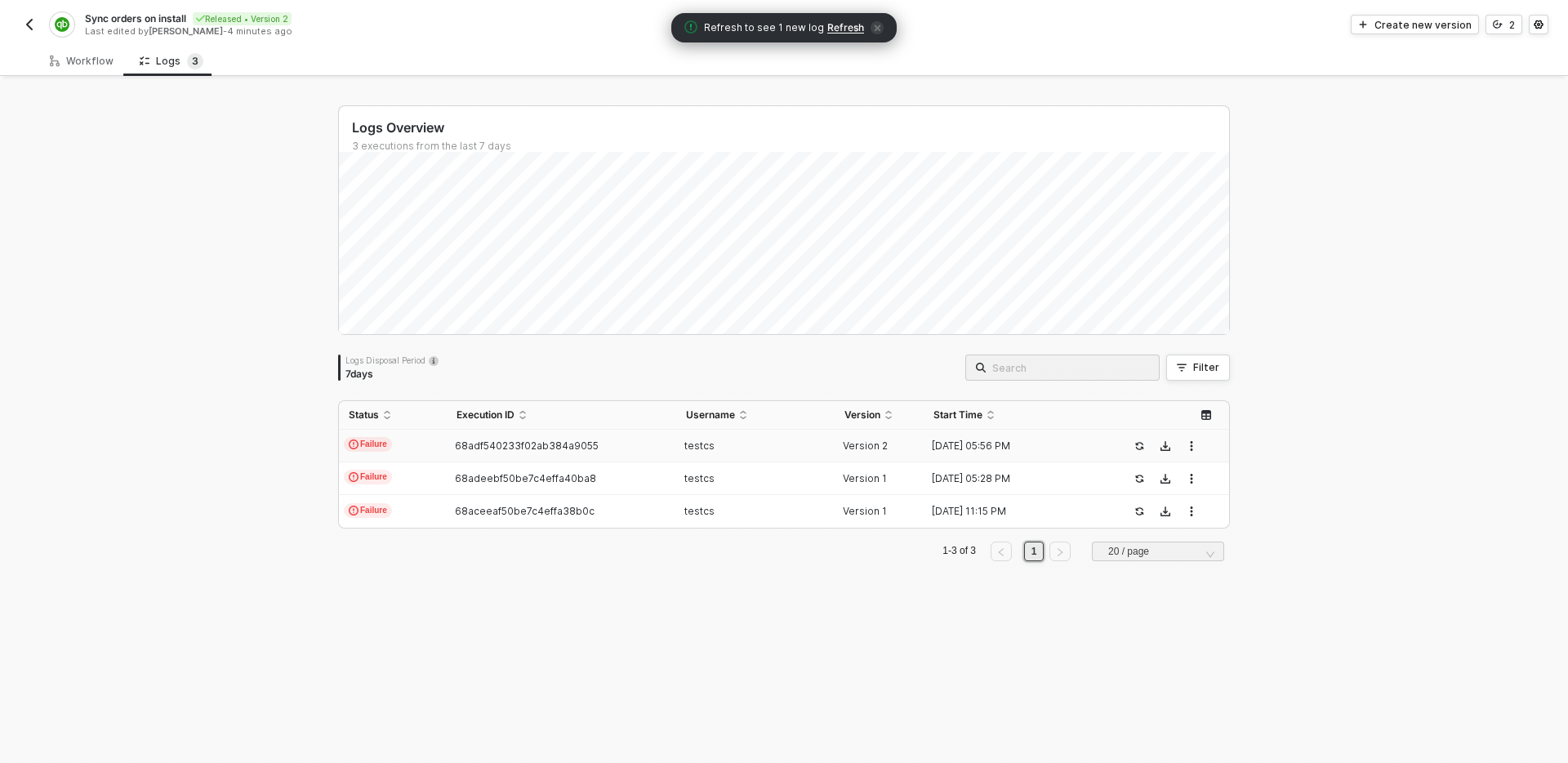
click at [405, 443] on td "Failure" at bounding box center [393, 446] width 108 height 33
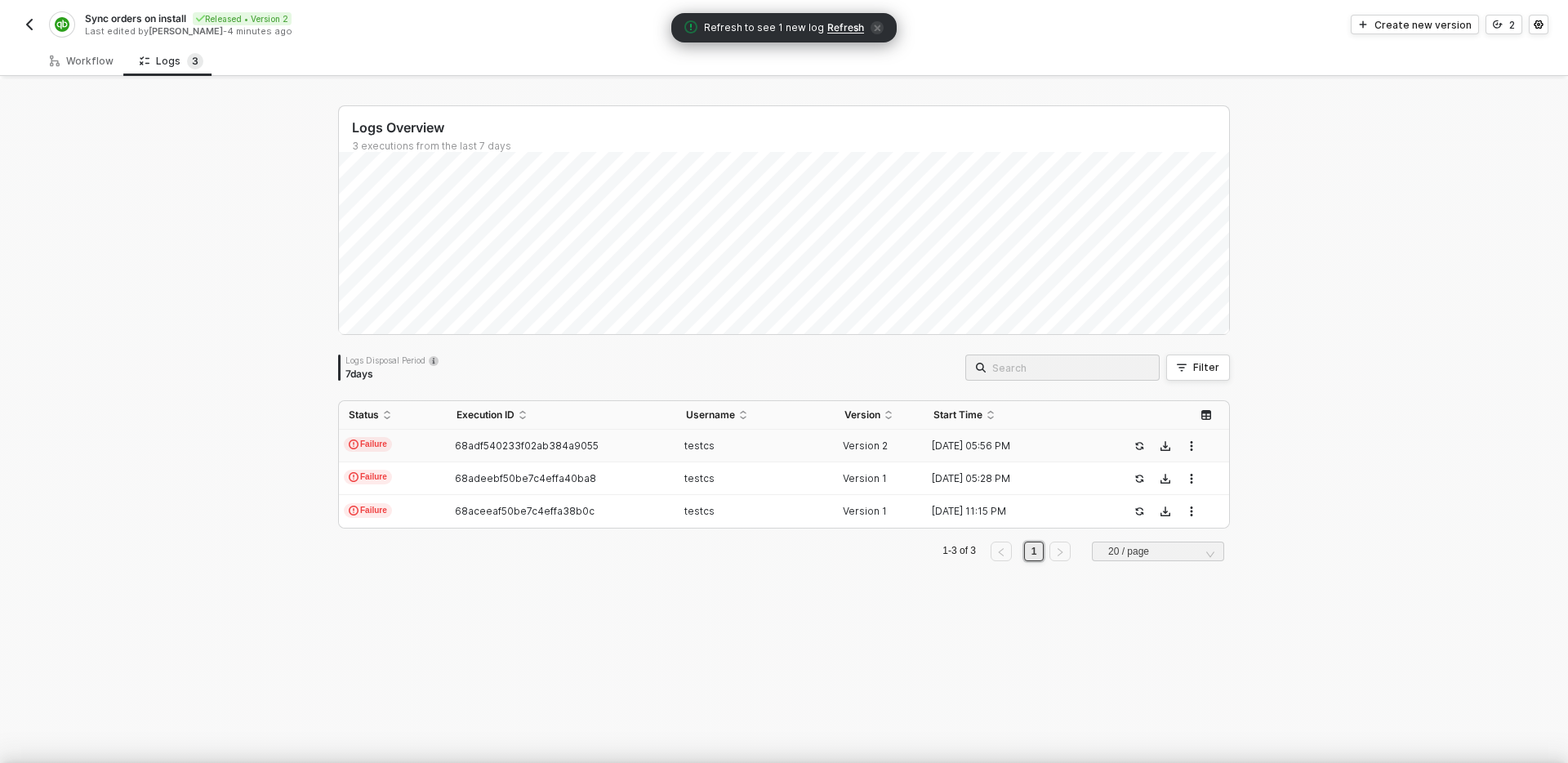
type textarea "{ "json": {}, "id": "805f1197-a760-43aa-b352-f90e6f9aaf55" }"
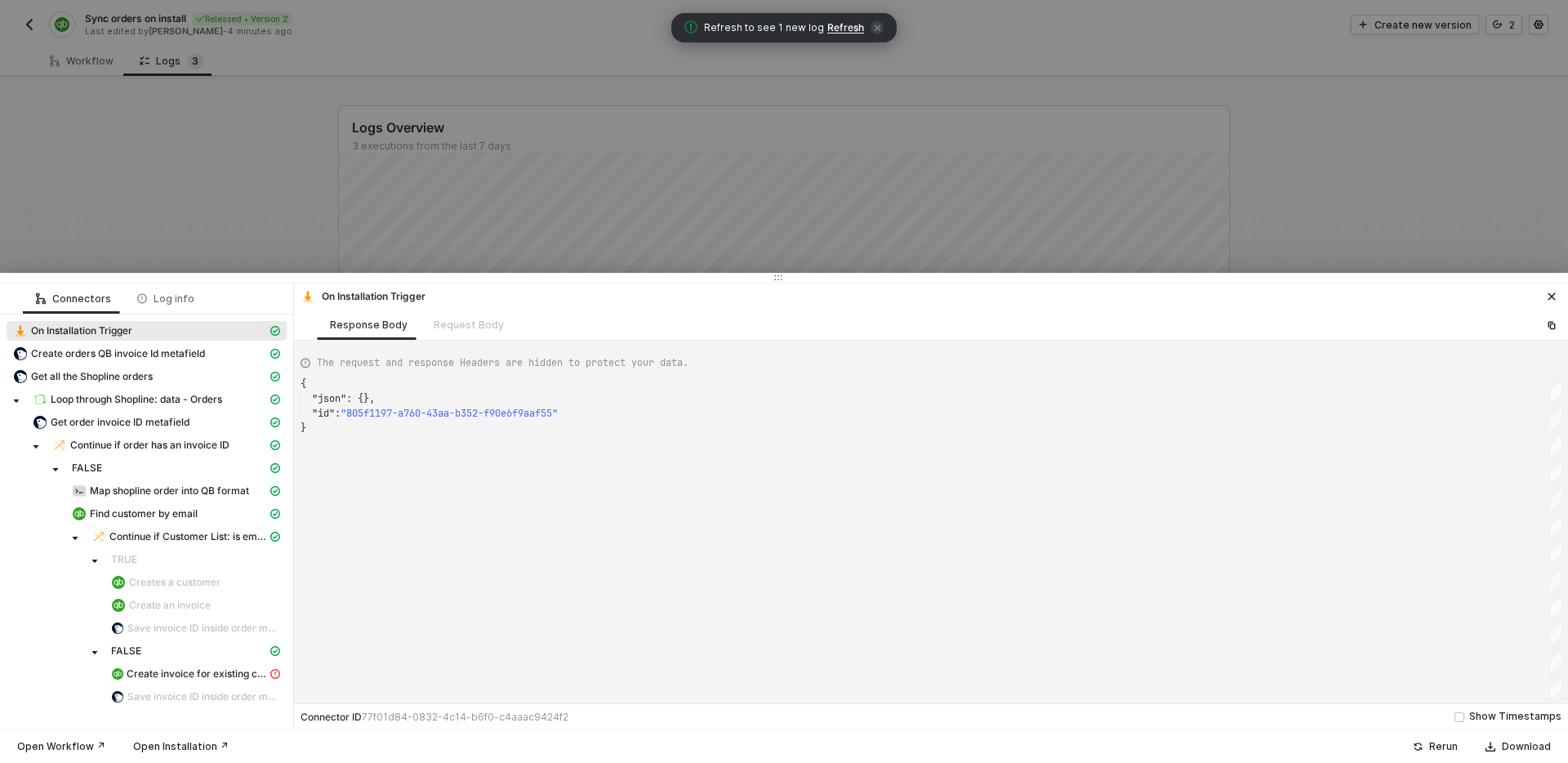
click at [217, 328] on div "On Installation Trigger" at bounding box center [140, 331] width 254 height 15
click at [198, 675] on span "Create invoice for existing customer" at bounding box center [197, 674] width 141 height 13
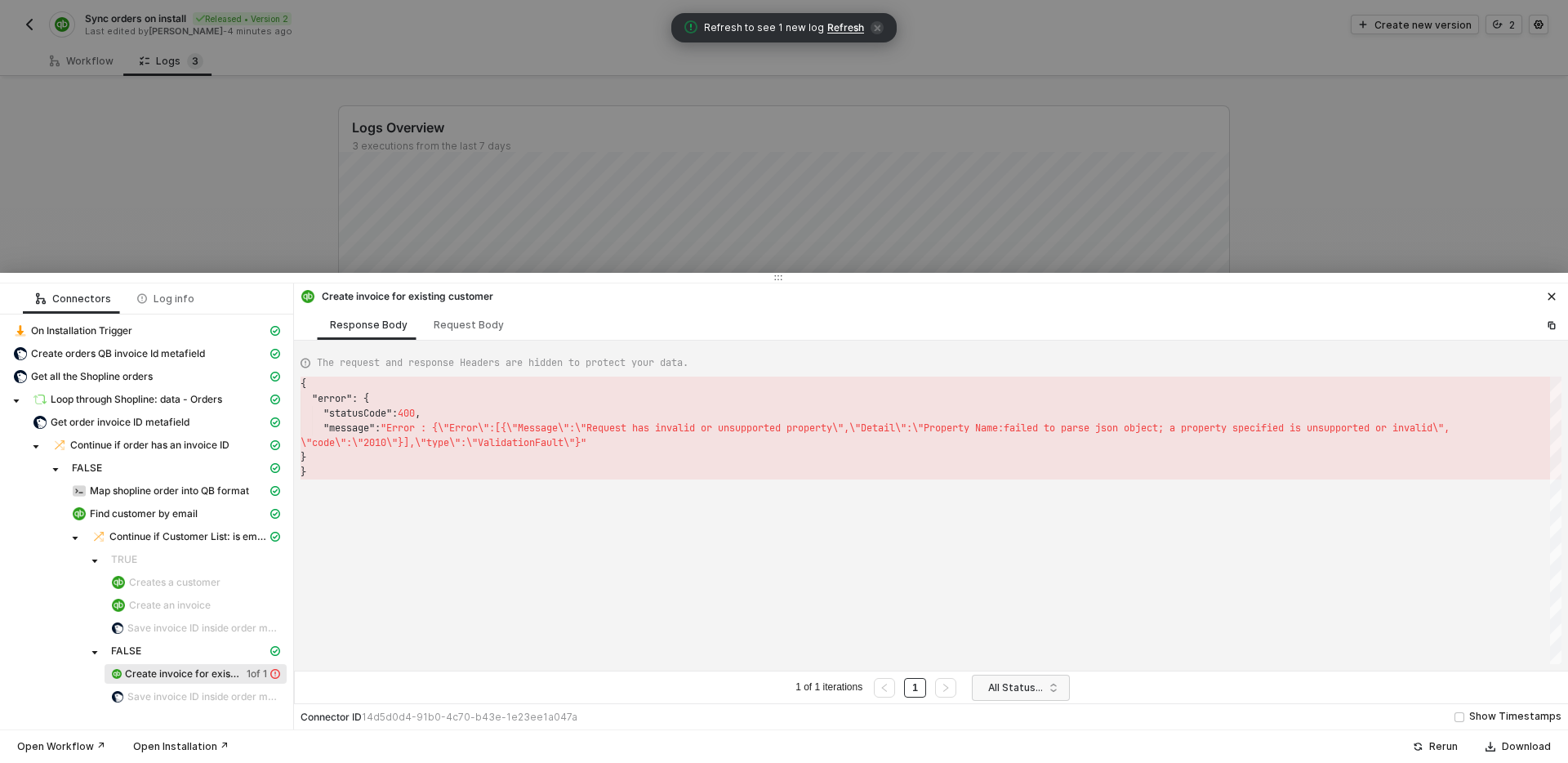
scroll to position [74, 0]
click at [450, 334] on div "Request Body" at bounding box center [469, 324] width 97 height 30
type textarea "[ { "ProjectRef": [], "resource": "invoices", "operation": "create", "Country":…"
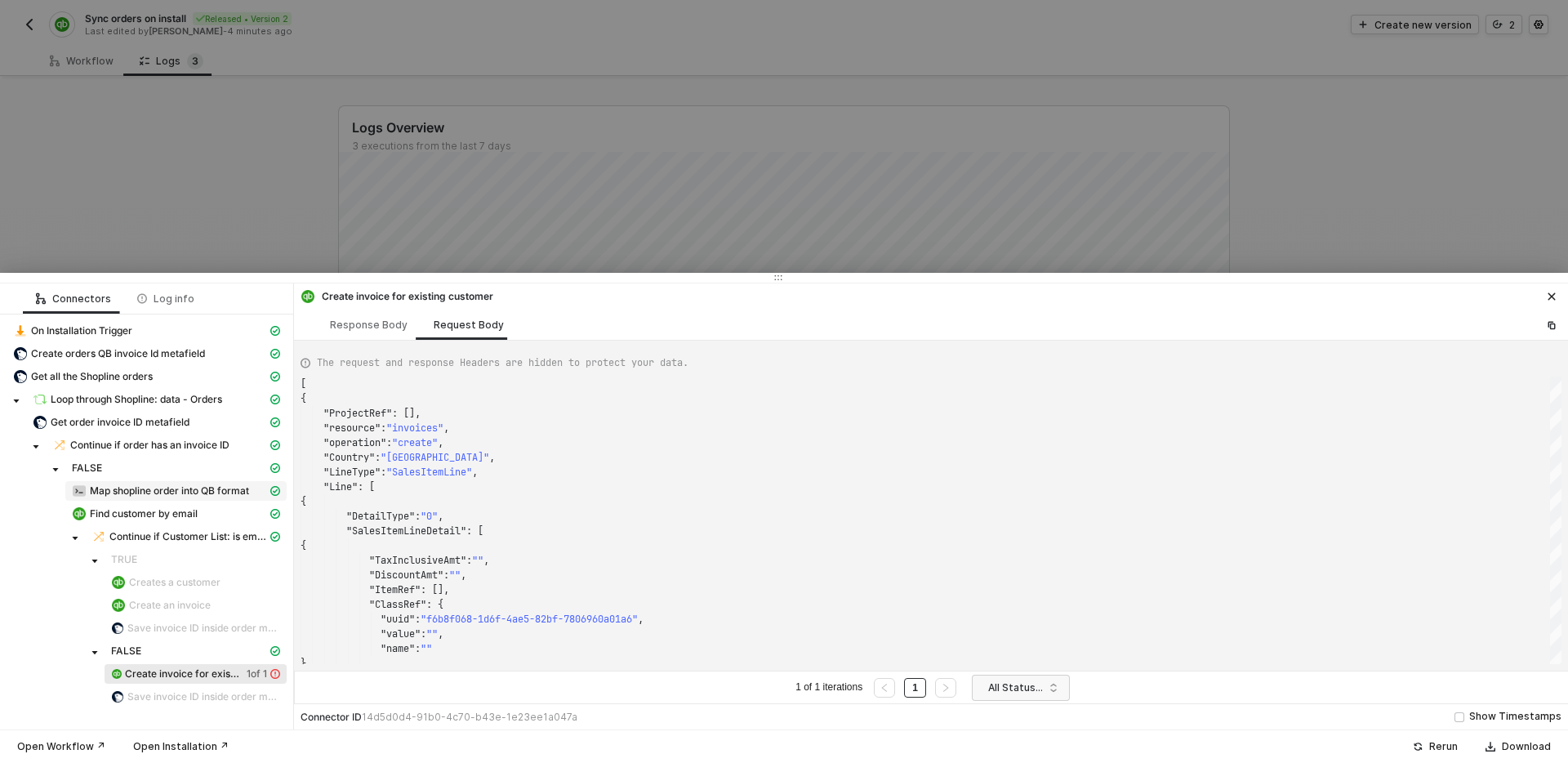
click at [153, 489] on span "Map shopline order into QB format" at bounding box center [169, 491] width 159 height 13
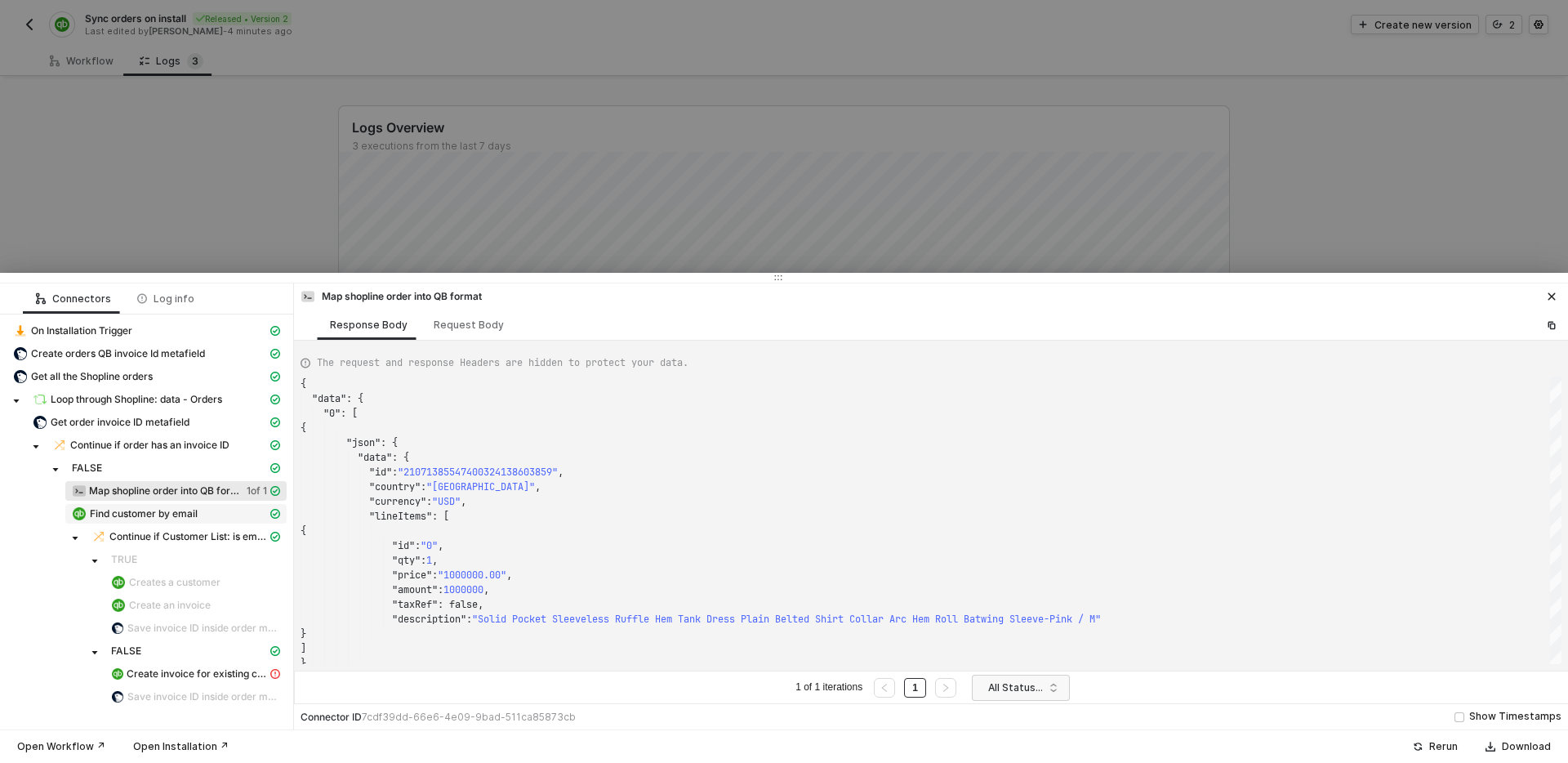
click at [195, 513] on span "Find customer by email" at bounding box center [143, 514] width 108 height 13
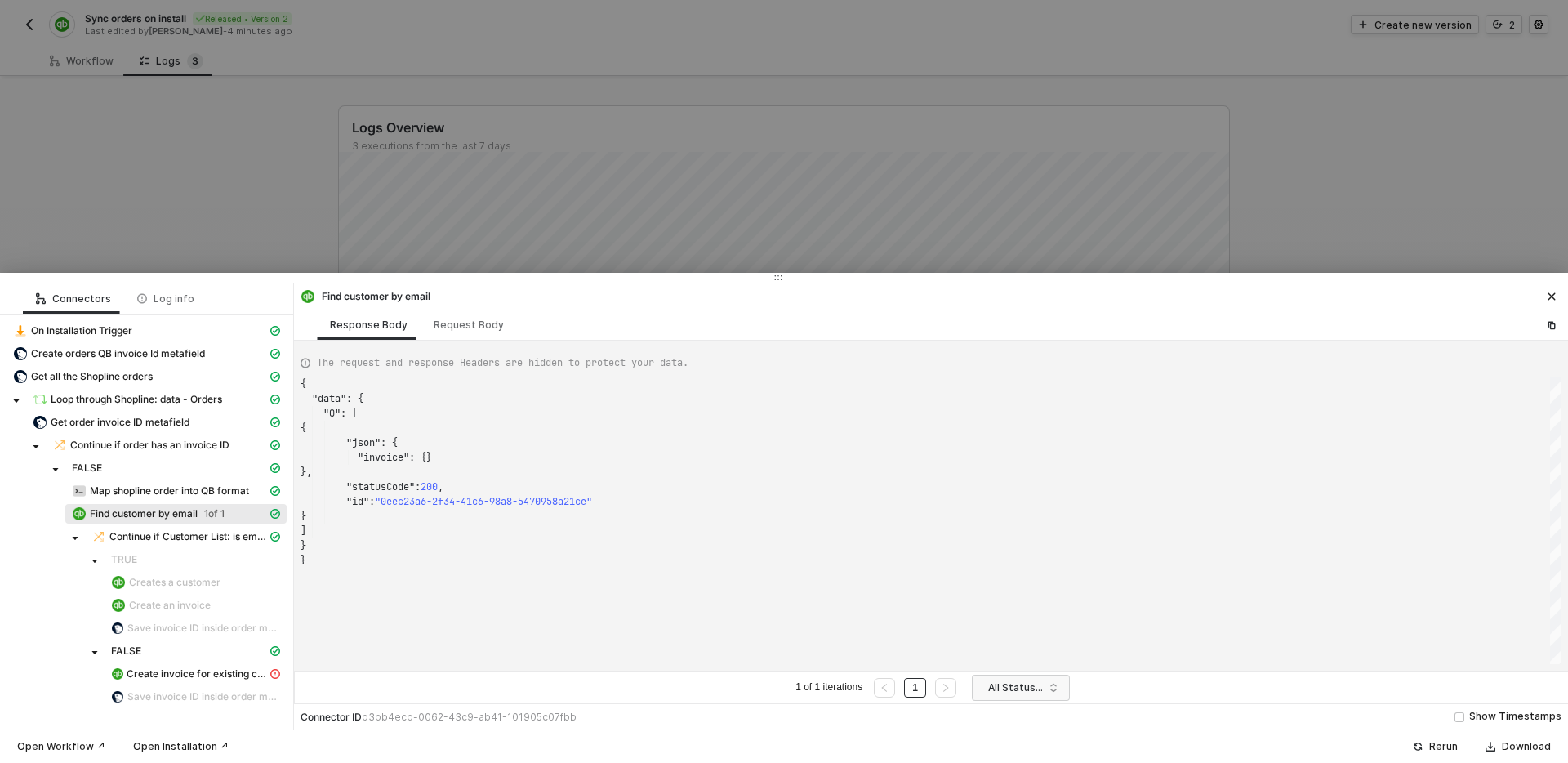
click at [163, 515] on span "Find customer by email" at bounding box center [143, 514] width 108 height 13
click at [1552, 302] on button "button" at bounding box center [1552, 296] width 19 height 19
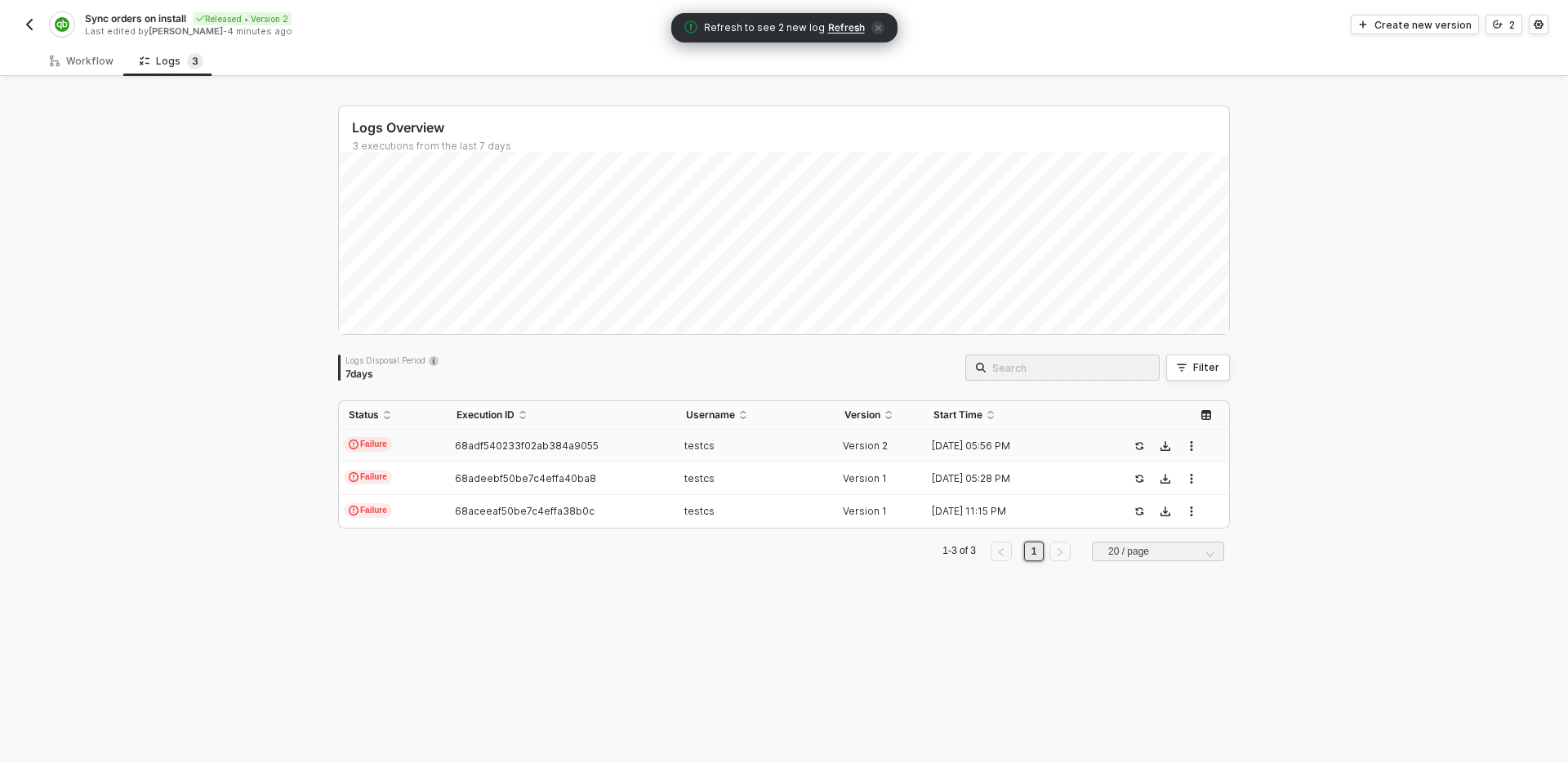
click at [840, 29] on span "Refresh" at bounding box center [847, 27] width 37 height 13
click at [97, 67] on div "Workflow" at bounding box center [81, 60] width 89 height 30
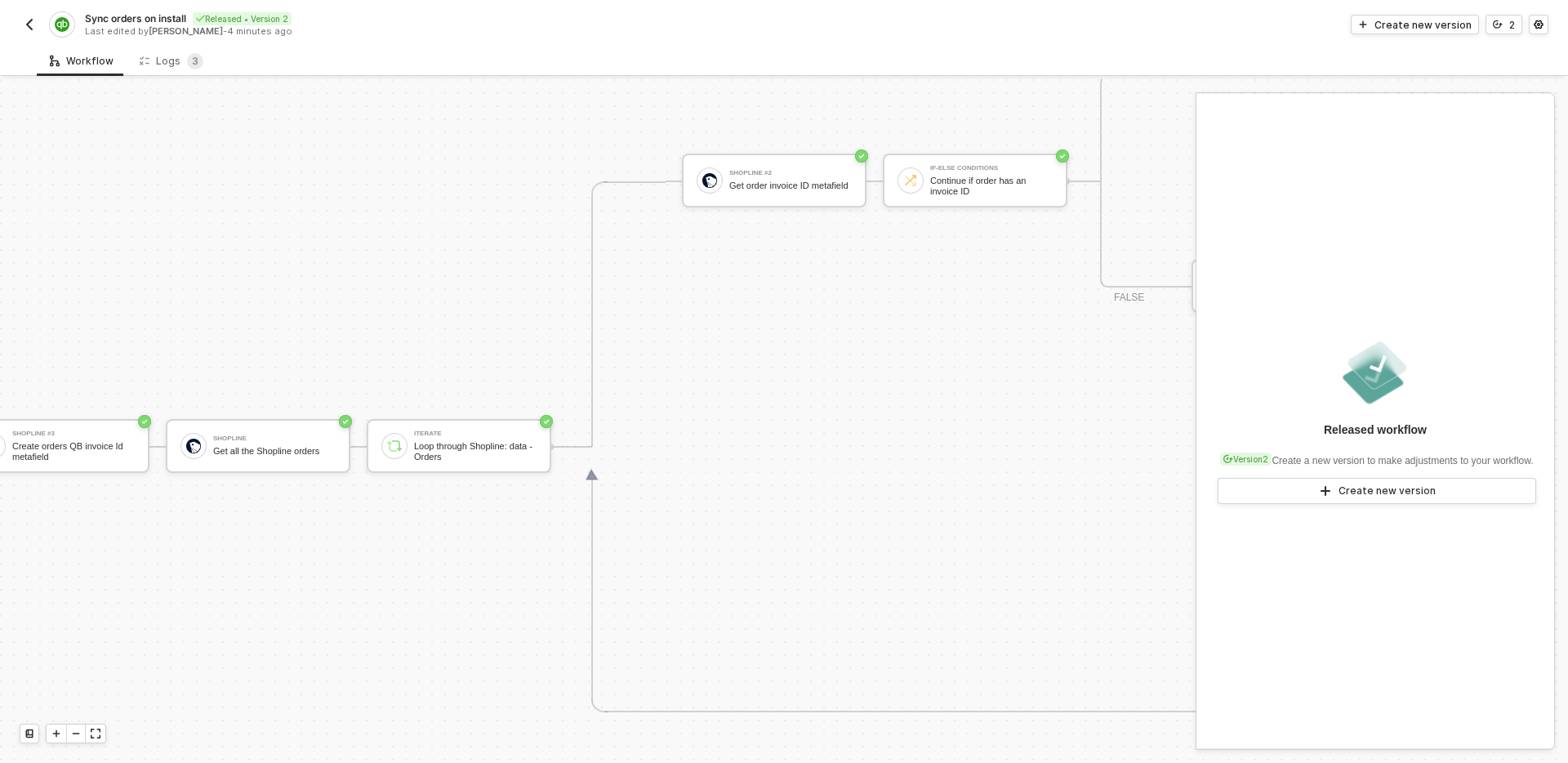
scroll to position [627, 254]
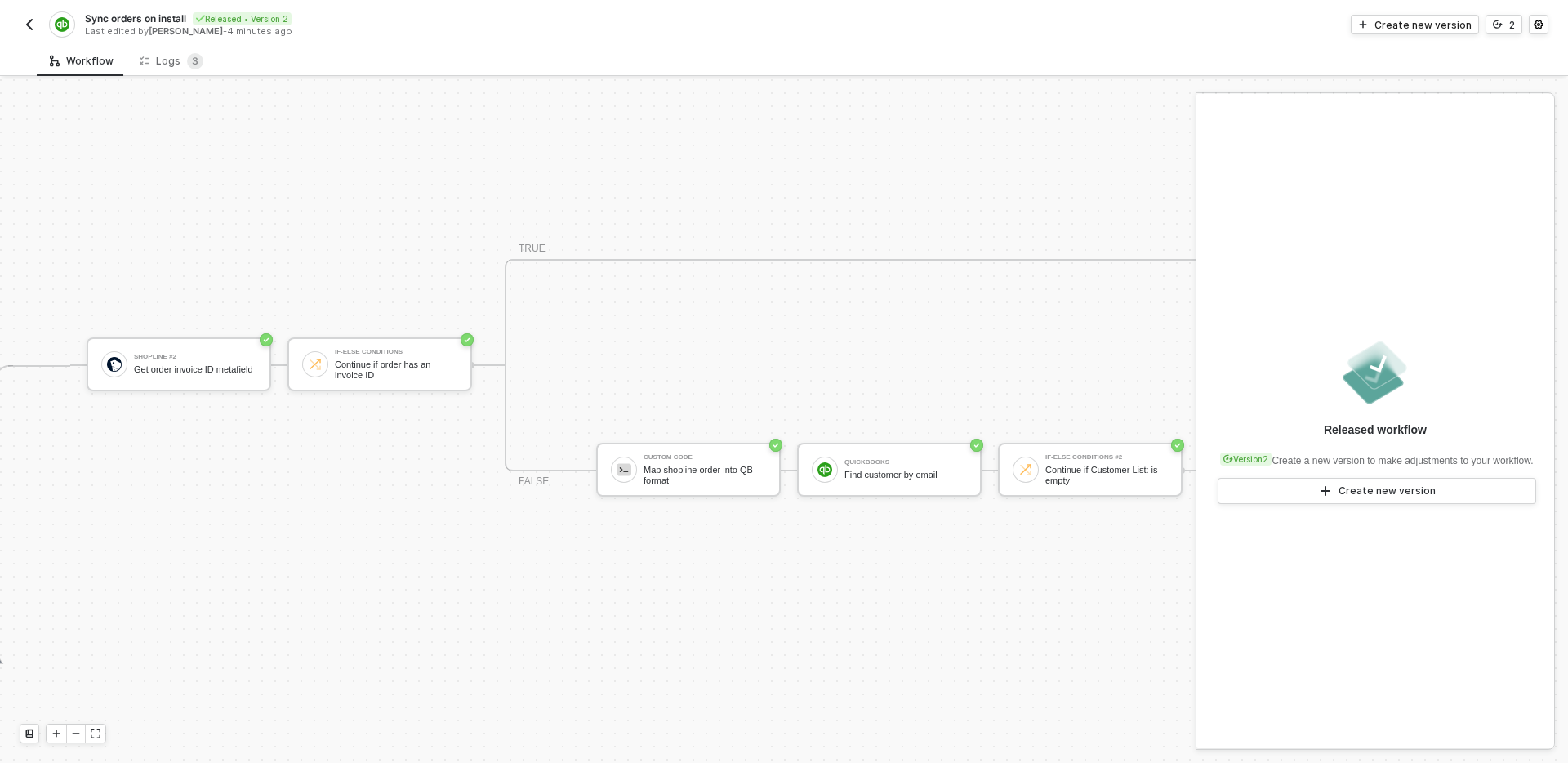
scroll to position [443, 792]
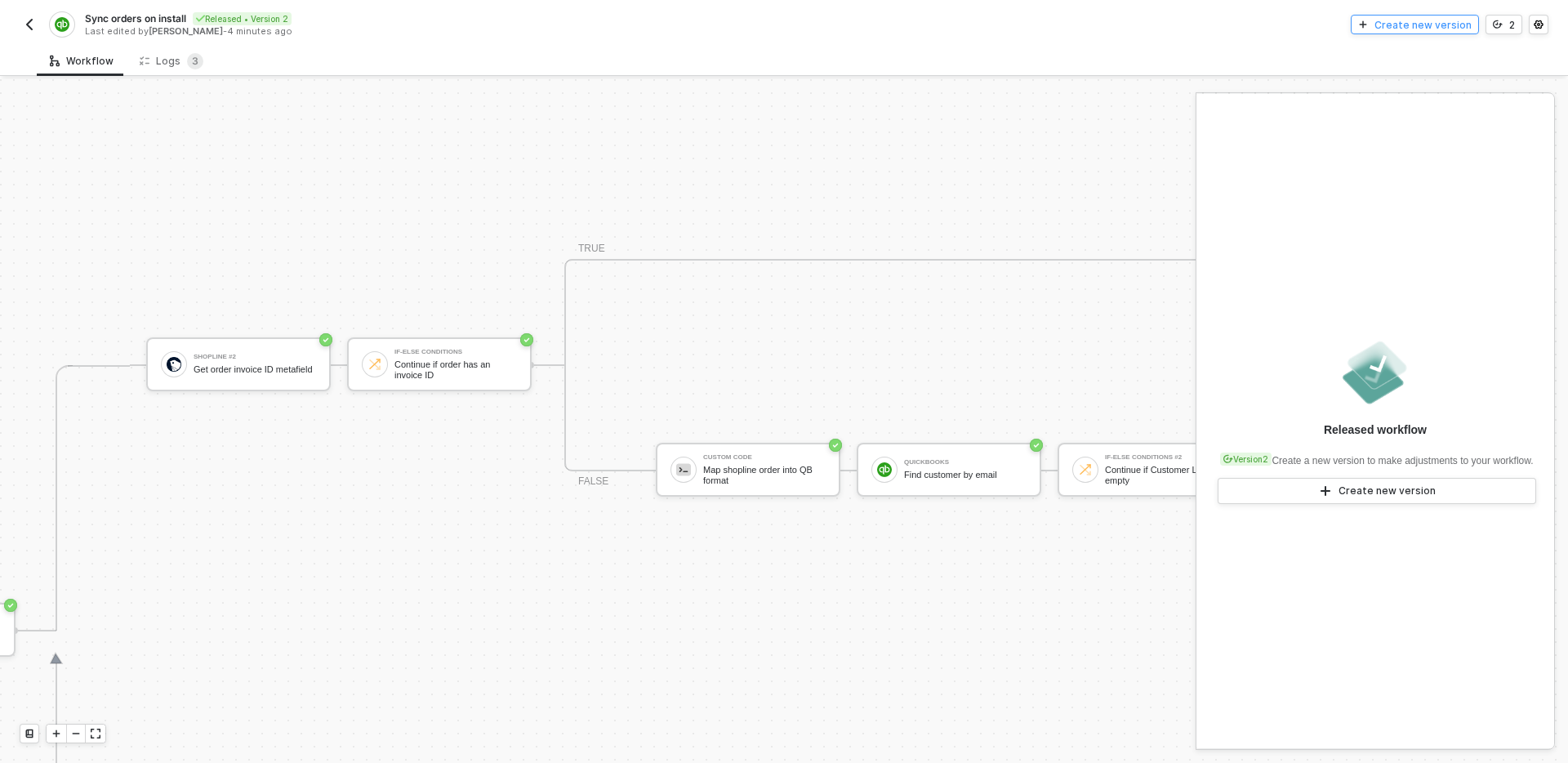
click at [1399, 31] on div "Create new version" at bounding box center [1423, 25] width 97 height 14
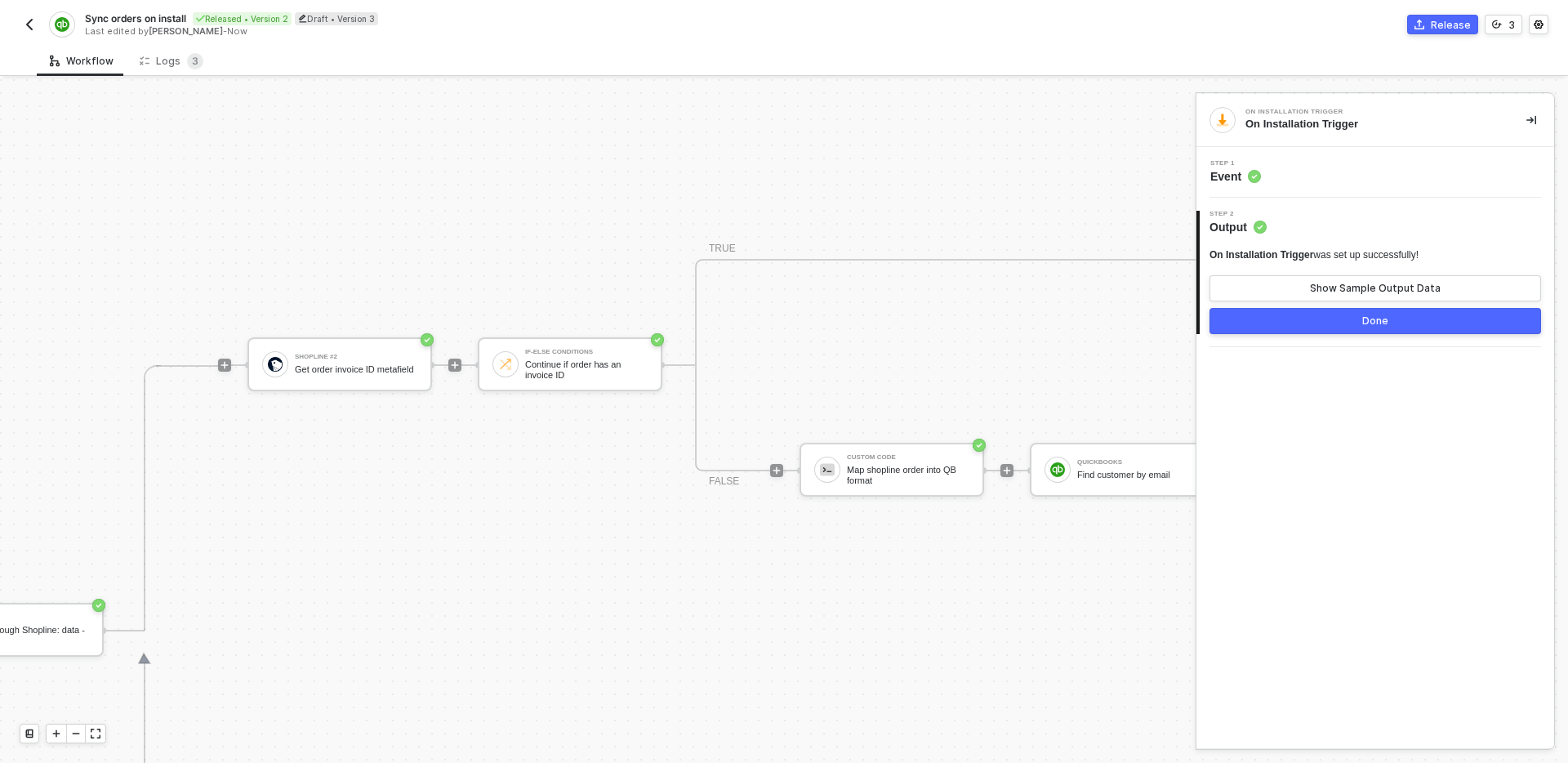
click at [636, 505] on div "Shopline #2 Get order invoice ID metafield If-Else Conditions Continue if order…" at bounding box center [1356, 365] width 2218 height 531
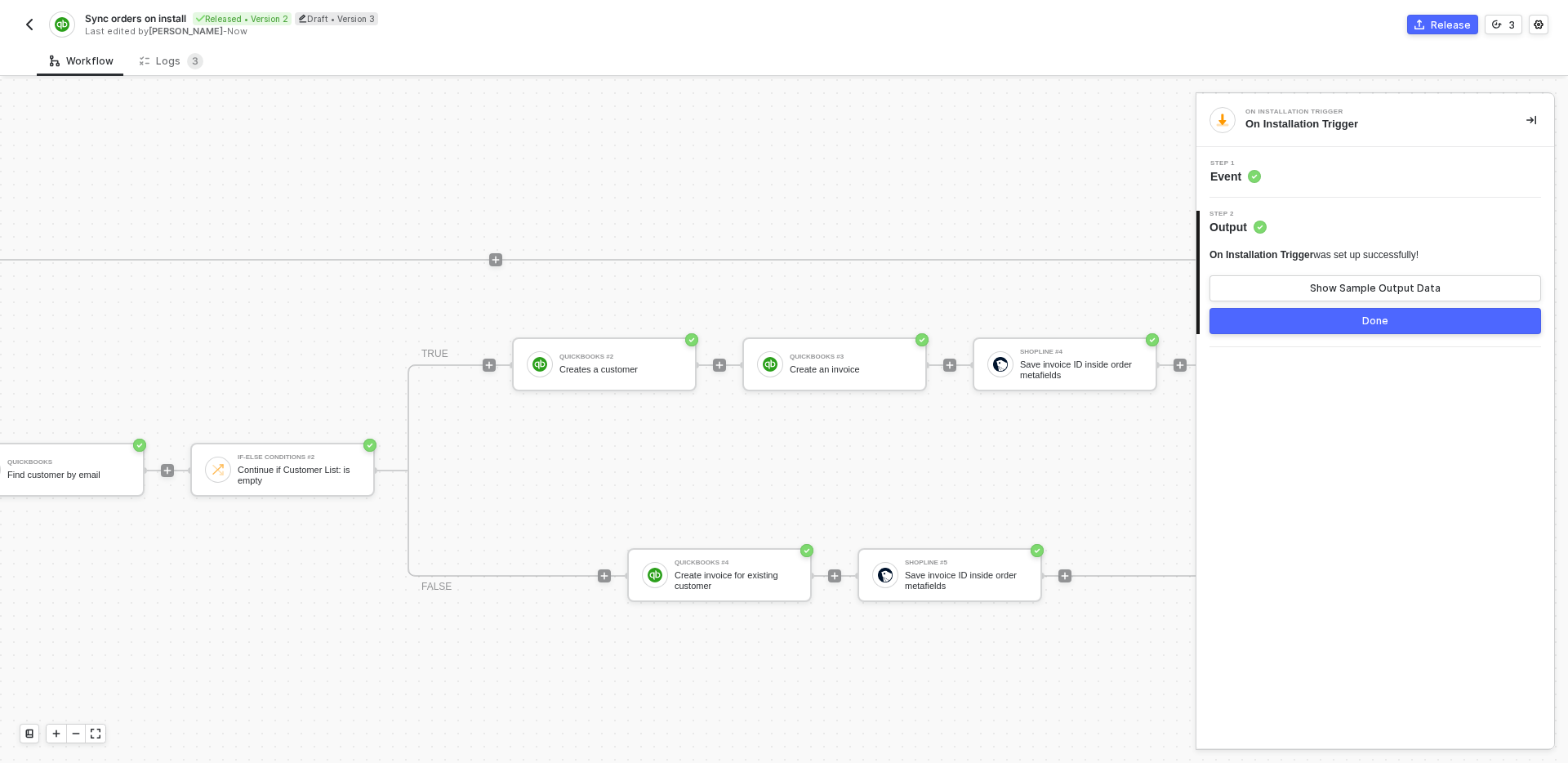
scroll to position [443, 1929]
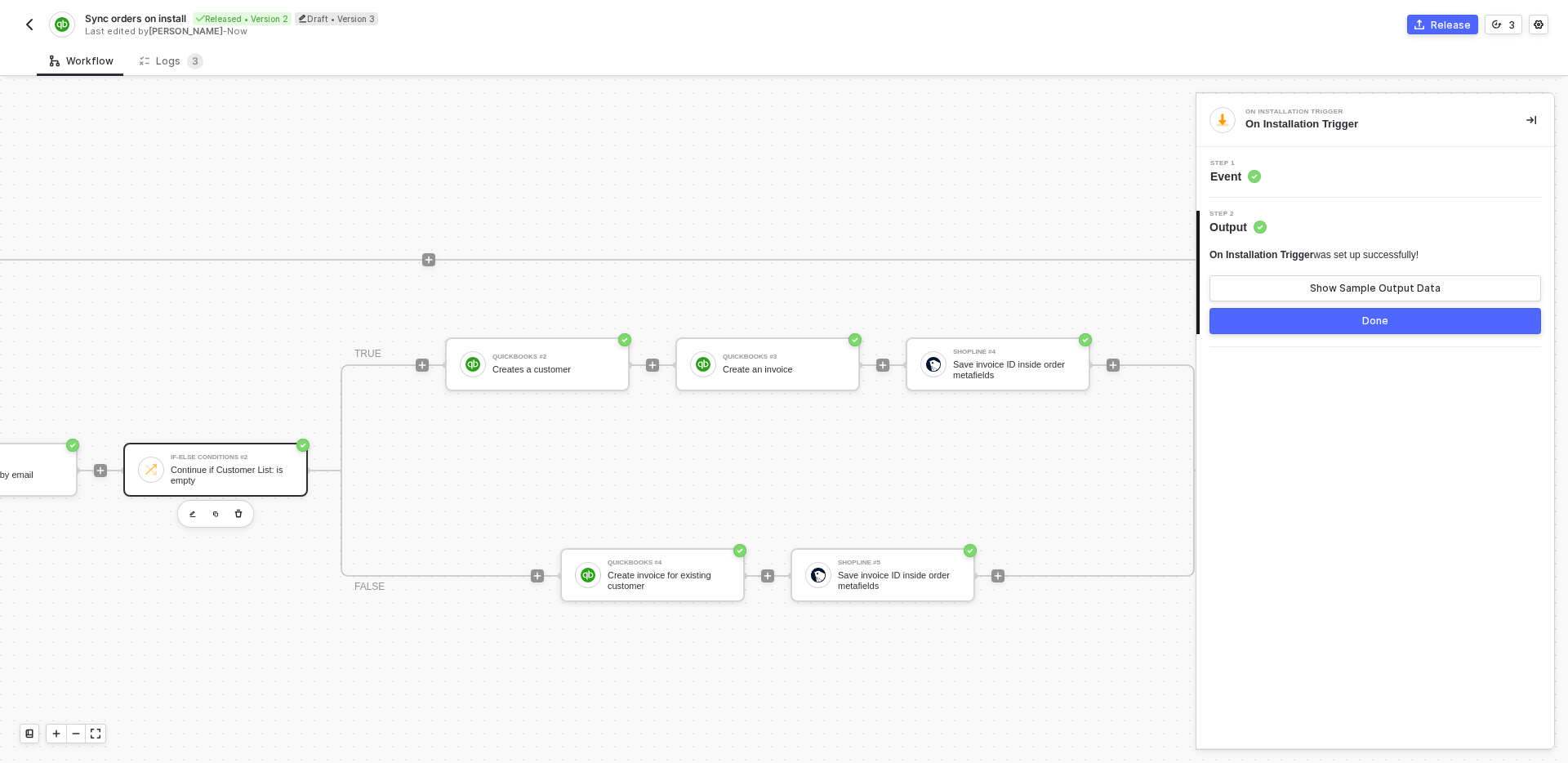
click at [241, 476] on div "Continue if Customer List: is empty" at bounding box center [232, 475] width 122 height 20
click at [579, 361] on div "QuickBooks #2 Creates a customer" at bounding box center [553, 365] width 122 height 31
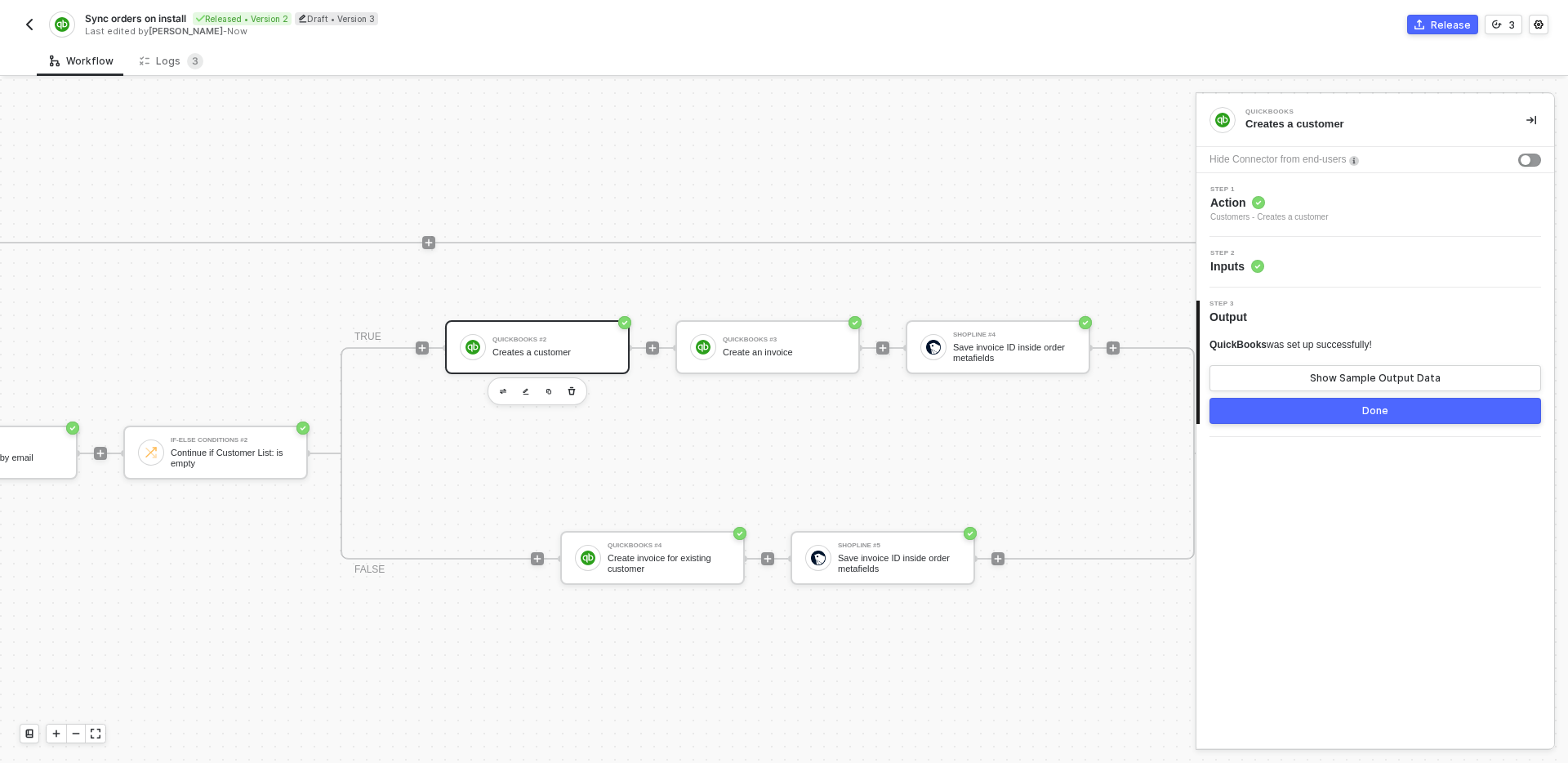
scroll to position [470, 1929]
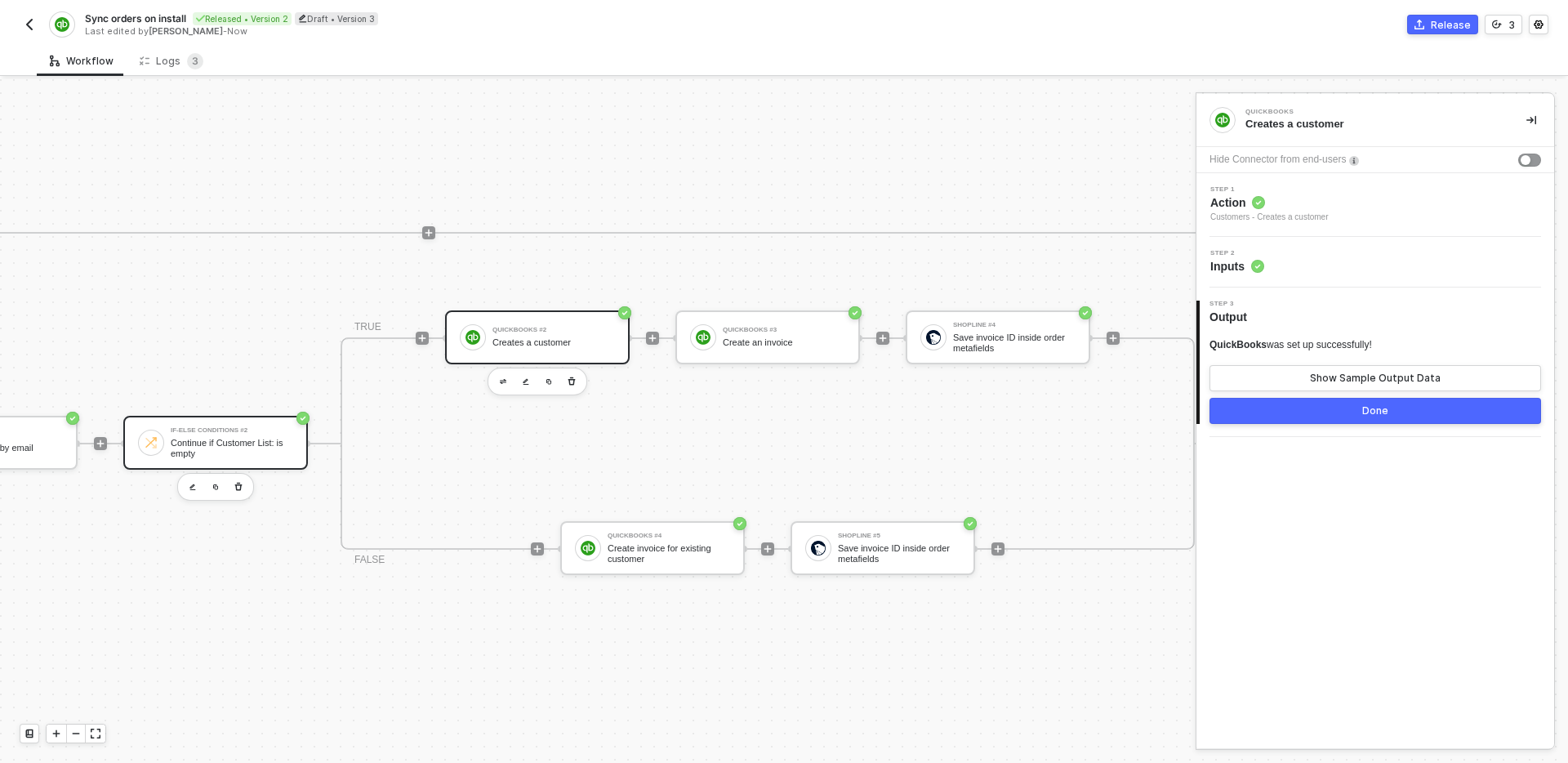
click at [237, 461] on div "If-Else Conditions #2 Continue if Customer List: is empty" at bounding box center [216, 442] width 184 height 54
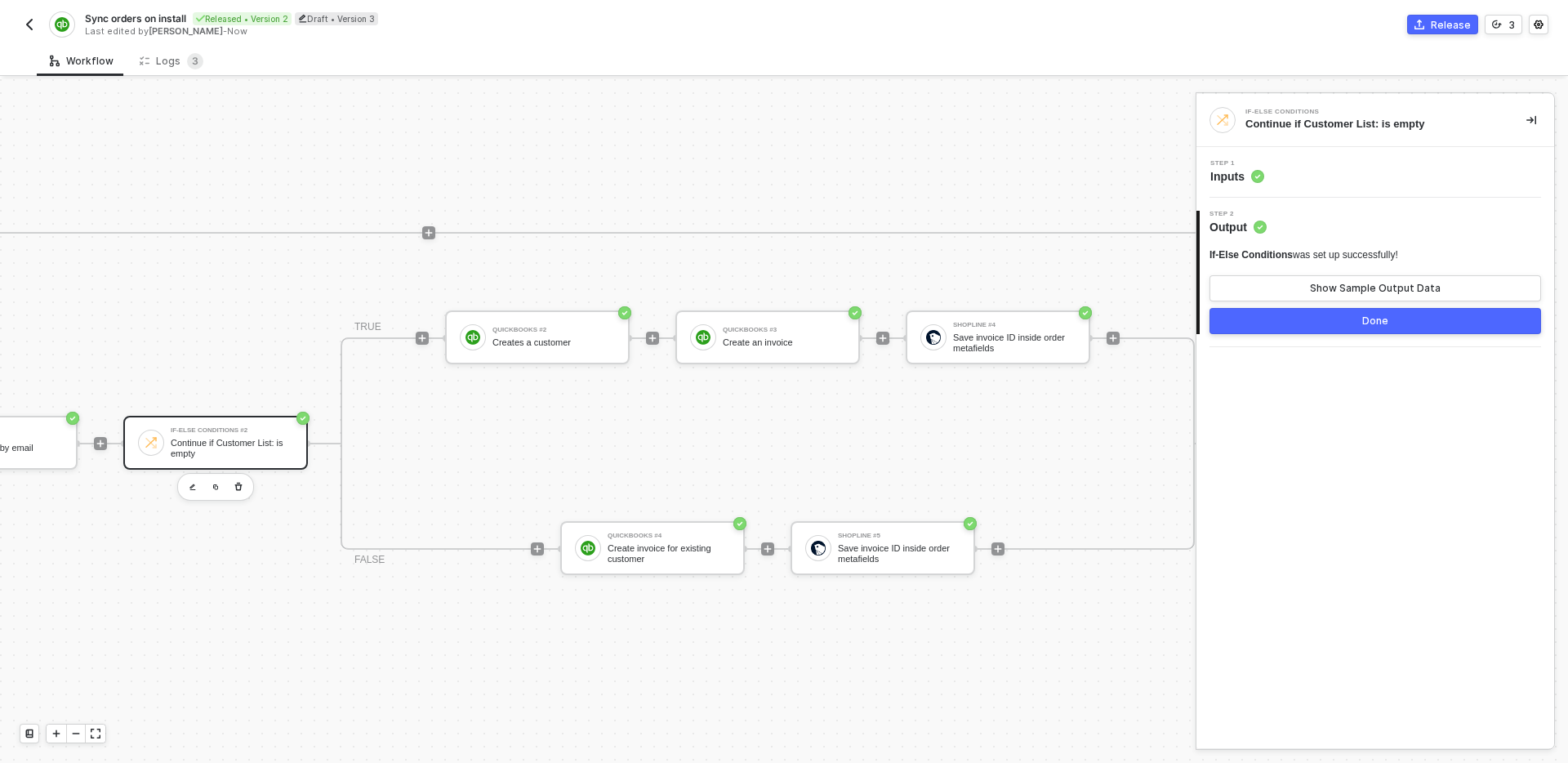
click at [1362, 167] on div "Step 1 Inputs" at bounding box center [1377, 172] width 353 height 25
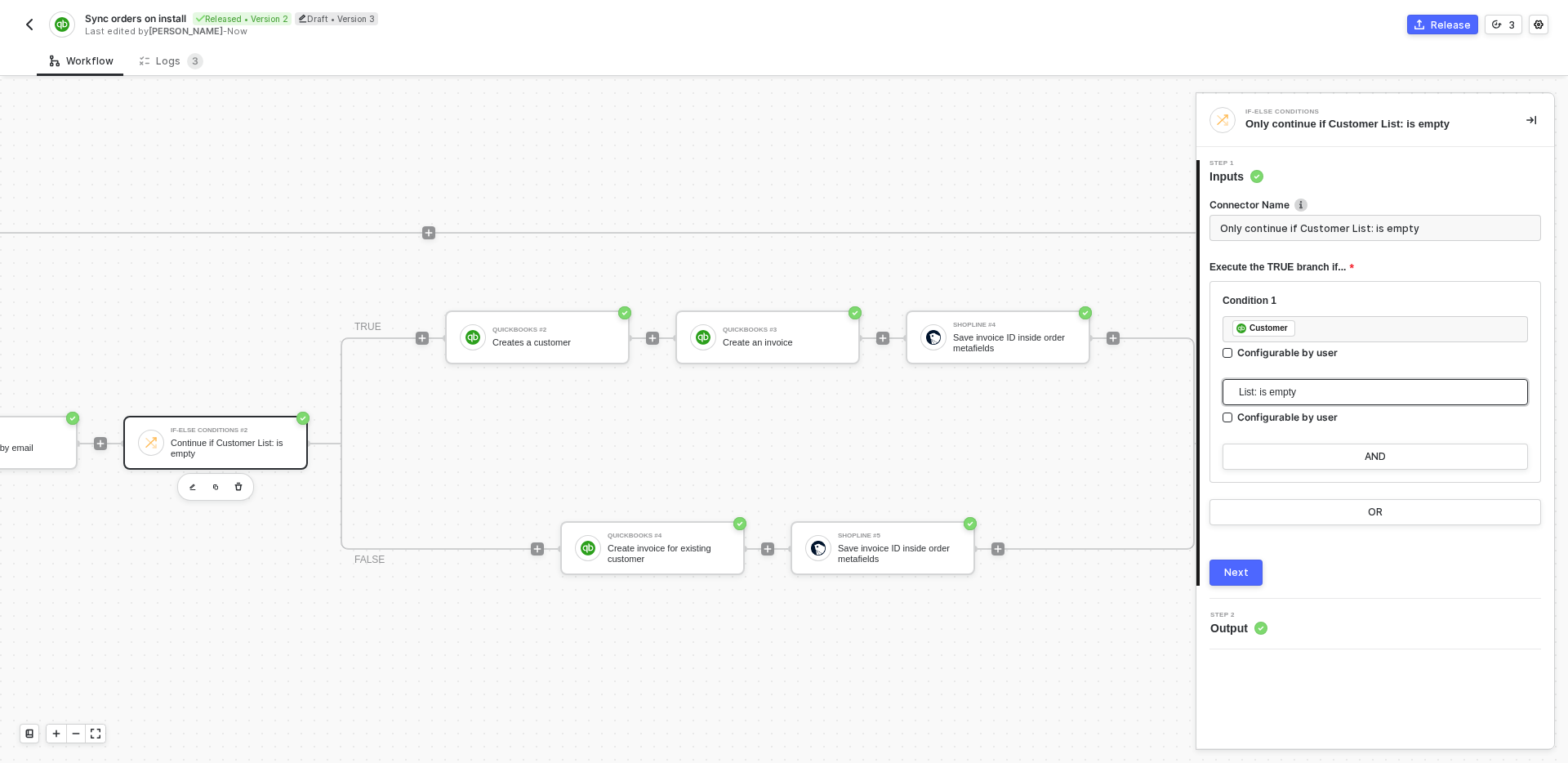
click at [1370, 385] on span "List: is empty" at bounding box center [1379, 392] width 279 height 25
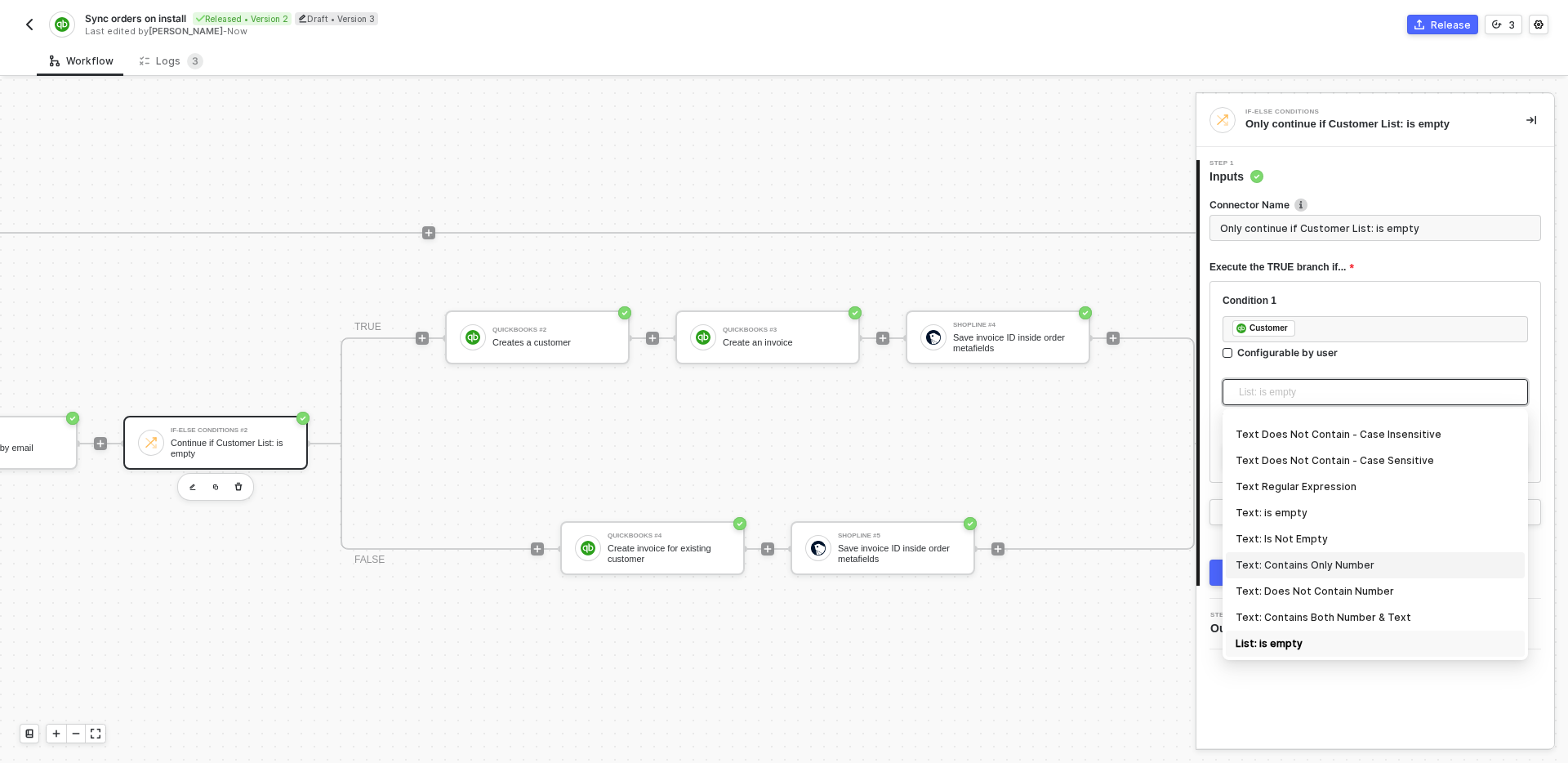
scroll to position [539, 0]
click at [1321, 591] on div "Exists" at bounding box center [1375, 592] width 279 height 18
type input "Only continue if Customer Exists"
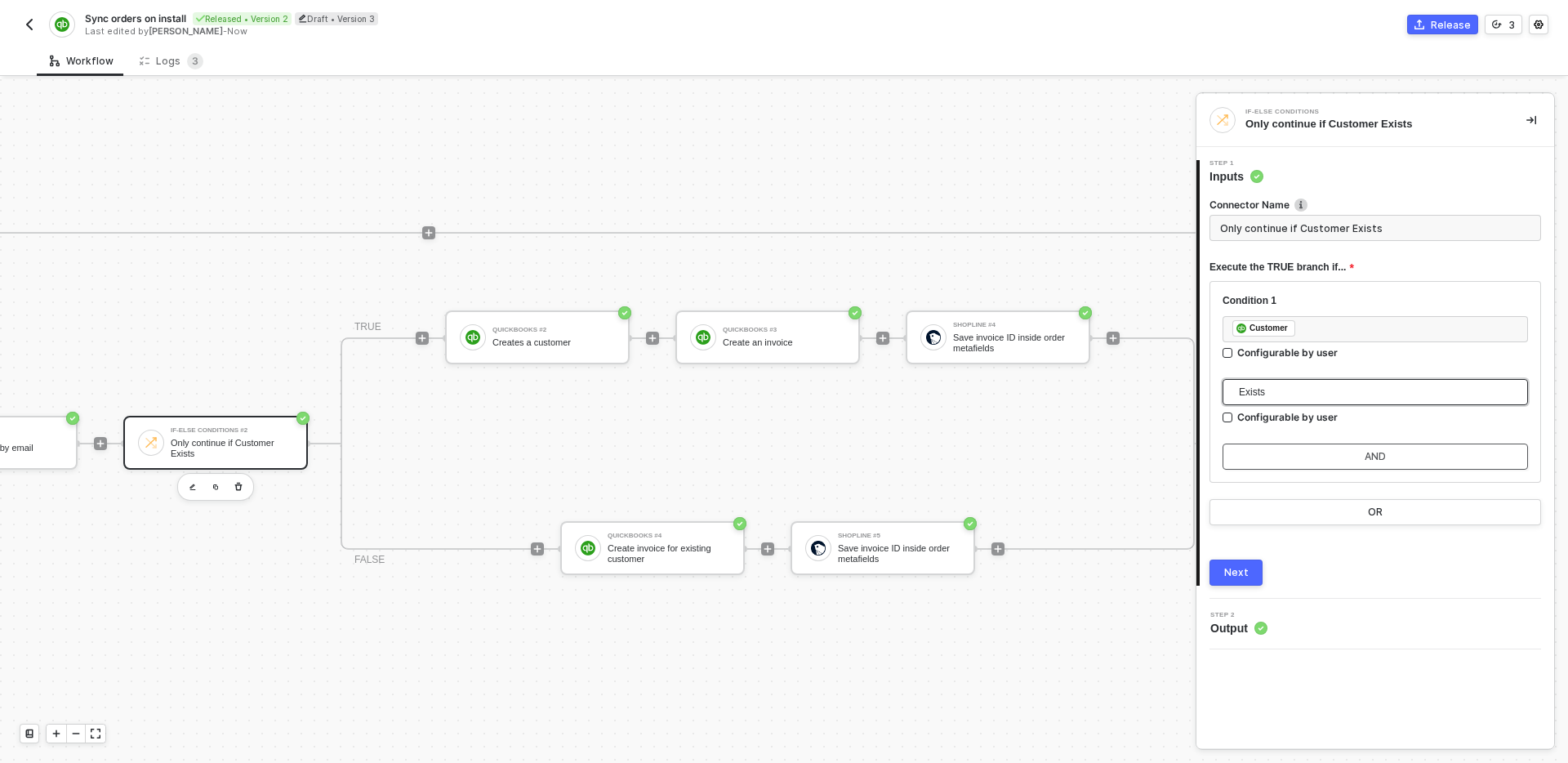
click at [1414, 456] on button "AND" at bounding box center [1375, 457] width 306 height 26
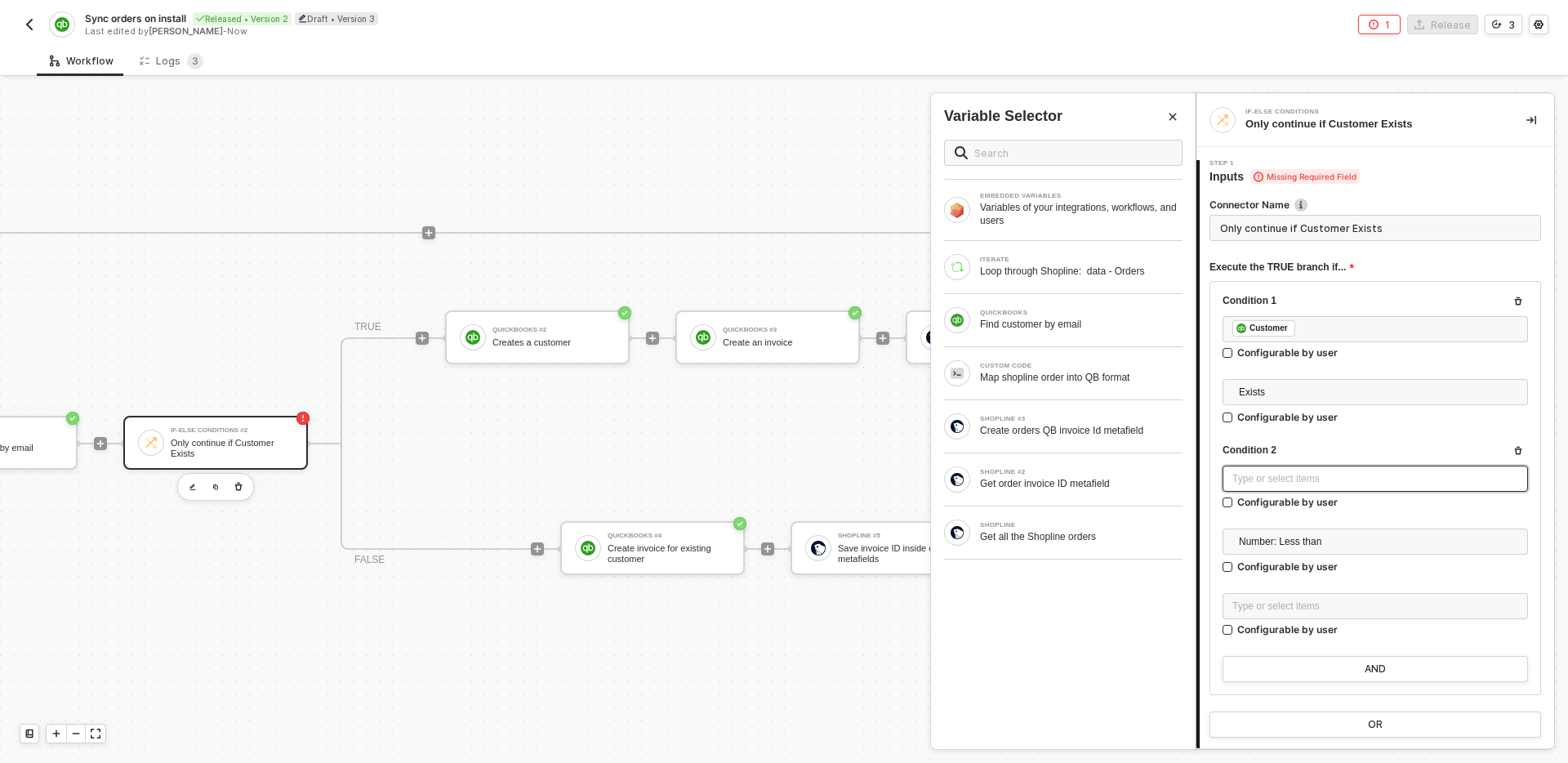
click at [1356, 481] on div "Type or select items ﻿" at bounding box center [1375, 479] width 286 height 16
click at [1104, 322] on div "Find customer by email" at bounding box center [1081, 324] width 203 height 13
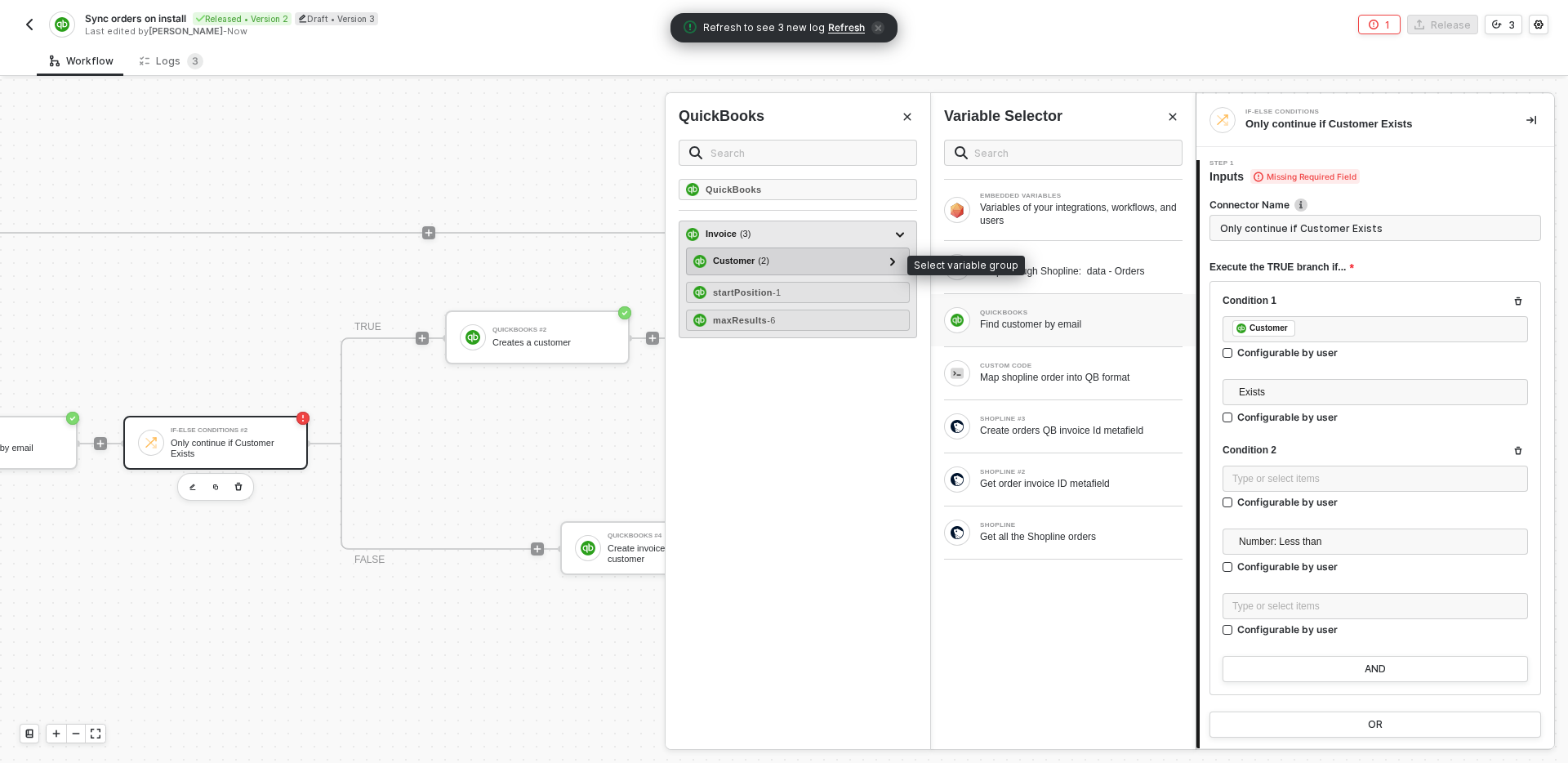
click at [809, 259] on div "Customer ( 2 )" at bounding box center [788, 260] width 190 height 19
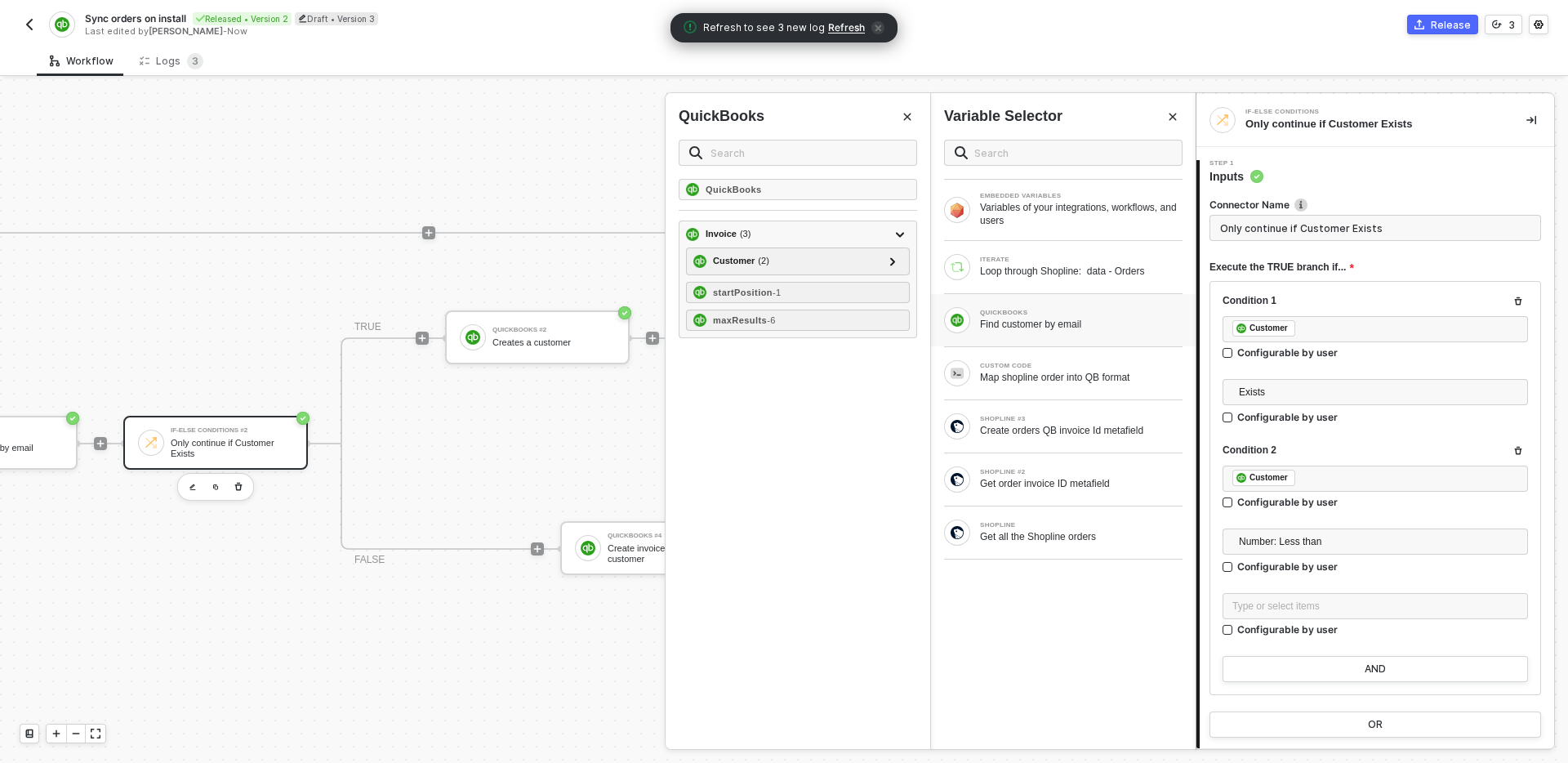
click at [1169, 114] on icon "Close" at bounding box center [1173, 117] width 10 height 10
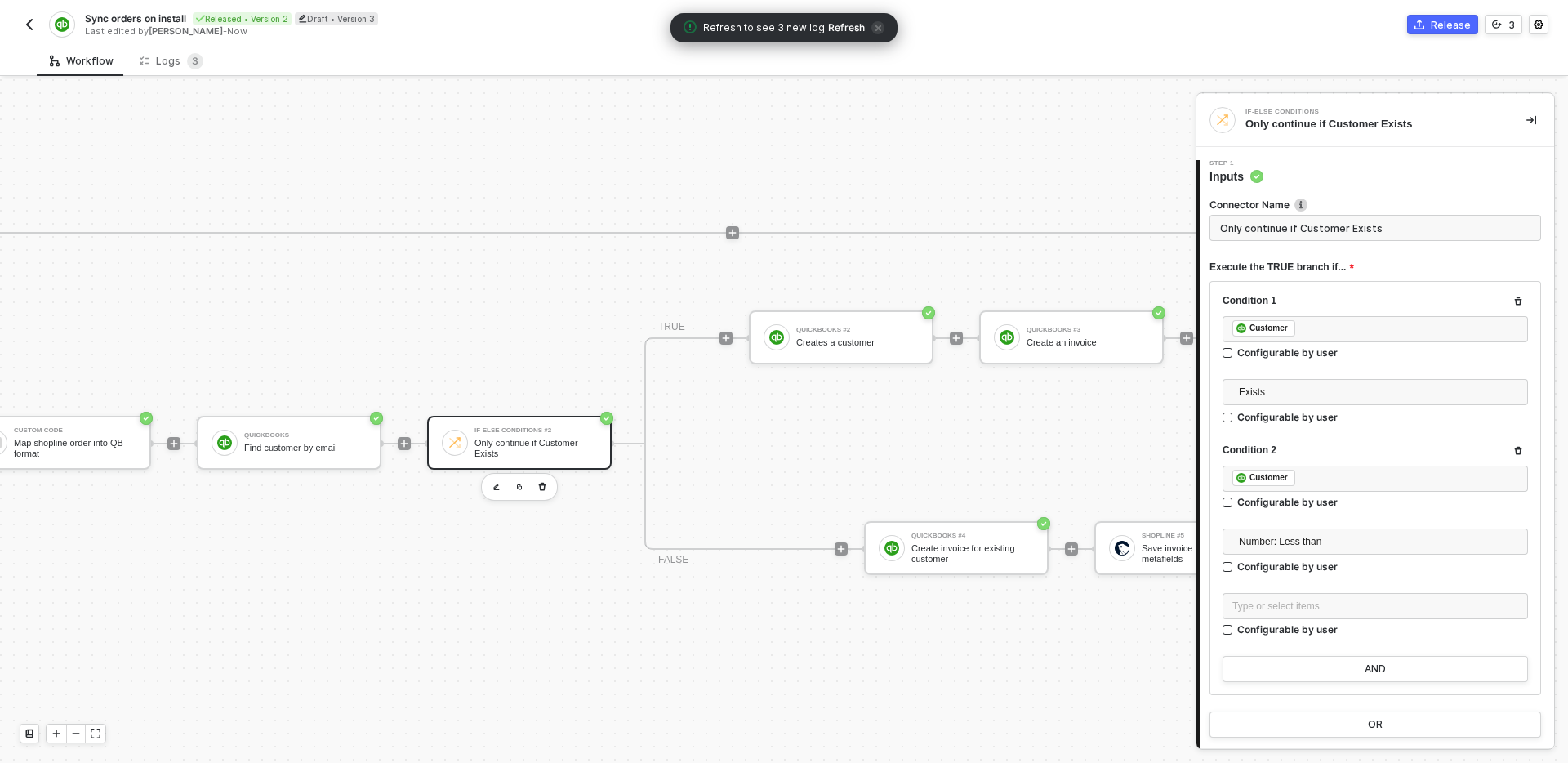
scroll to position [470, 1557]
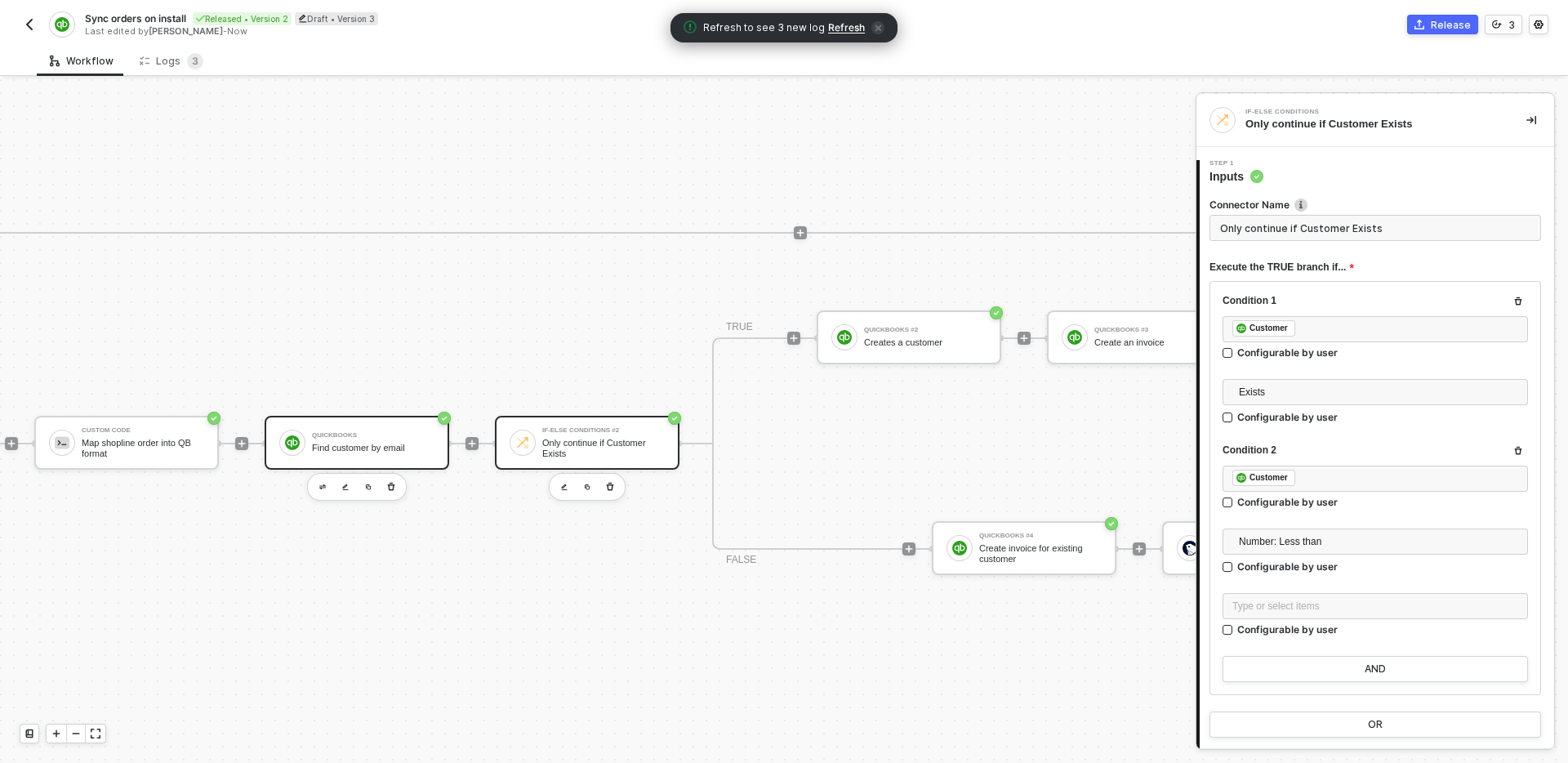
click at [373, 446] on div "Find customer by email" at bounding box center [374, 449] width 122 height 11
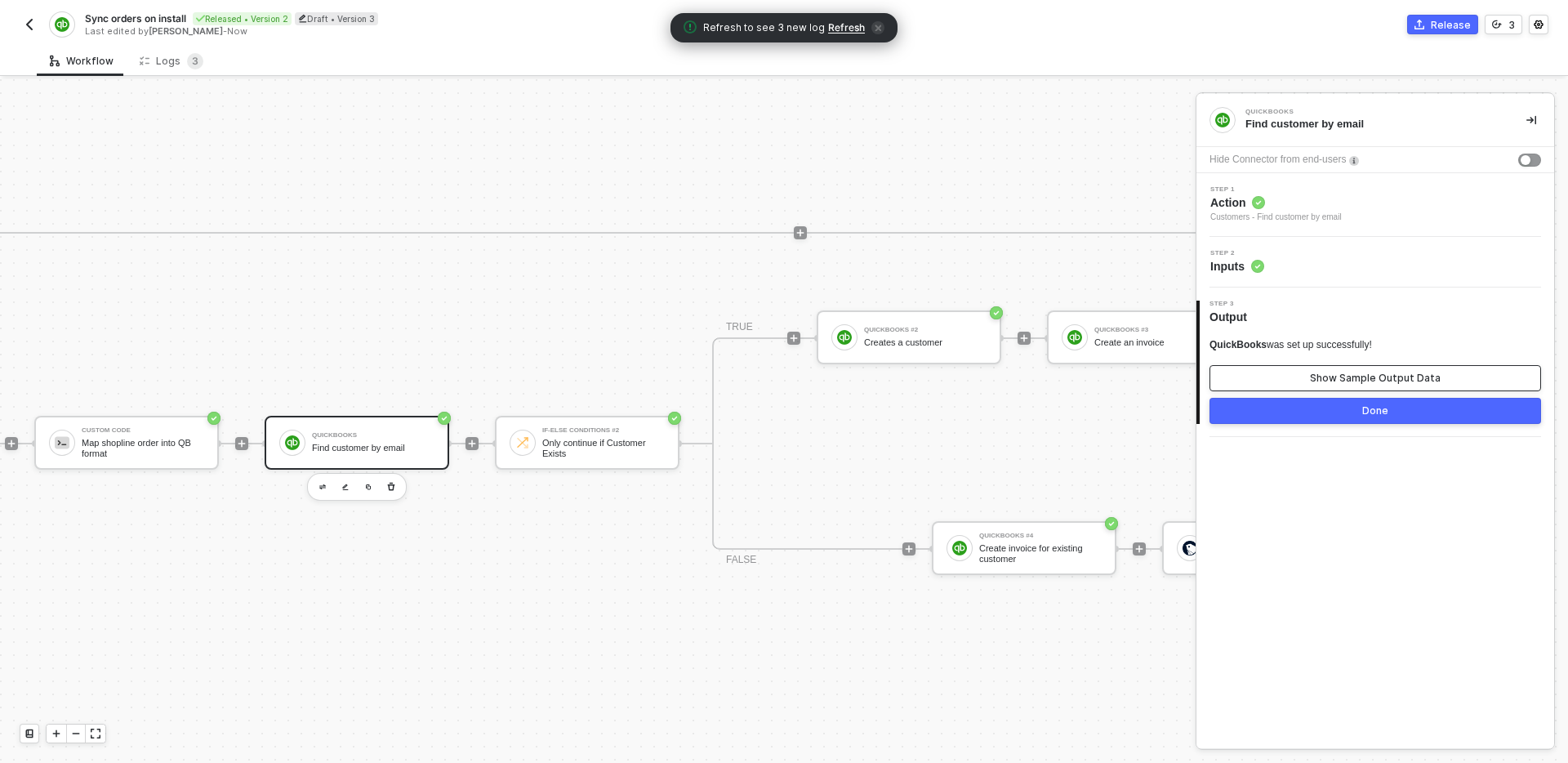
click at [1351, 374] on div "Show Sample Output Data" at bounding box center [1375, 378] width 131 height 13
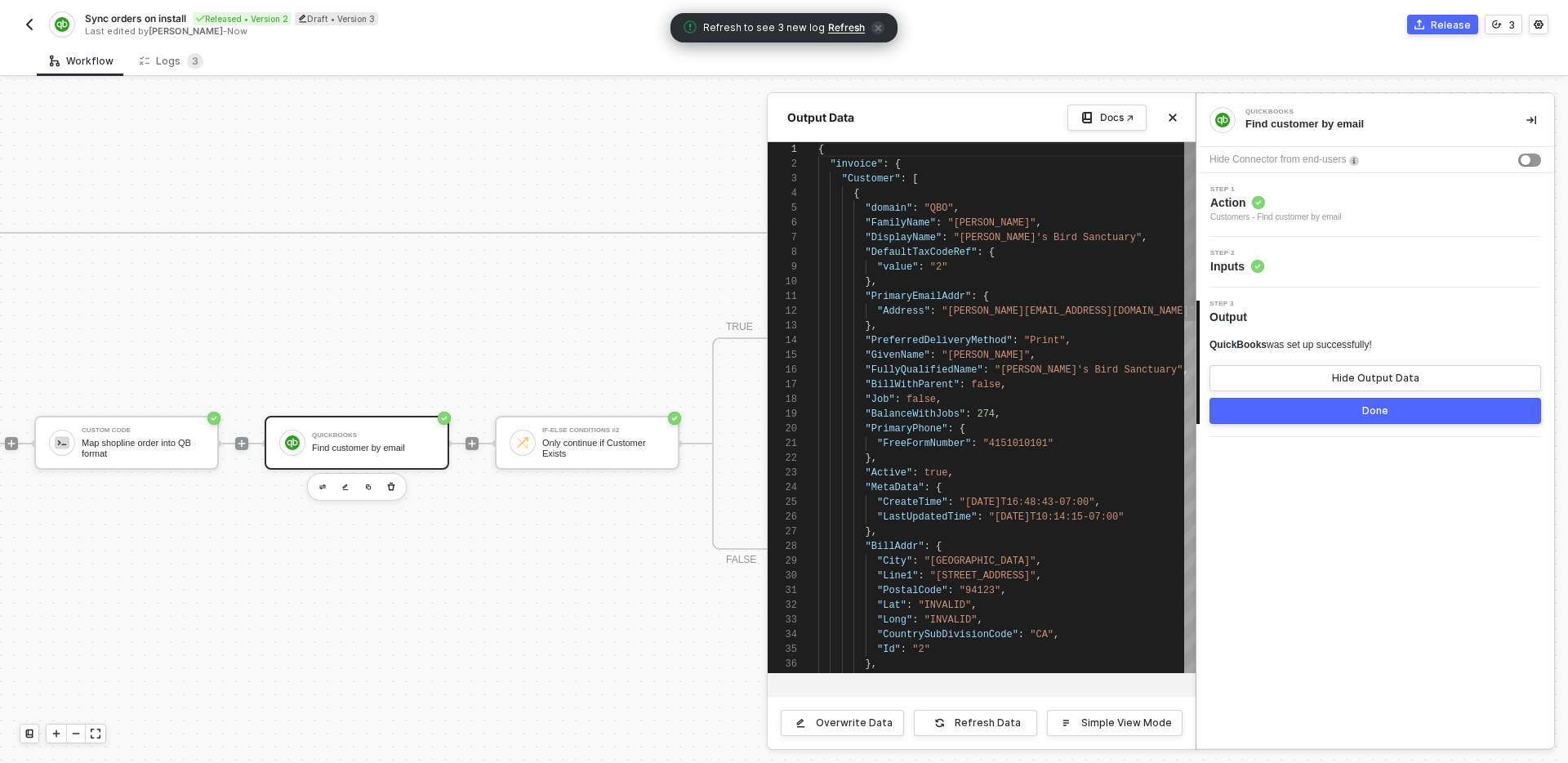
scroll to position [147, 0]
click at [1173, 120] on icon "icon-close" at bounding box center [1173, 118] width 7 height 7
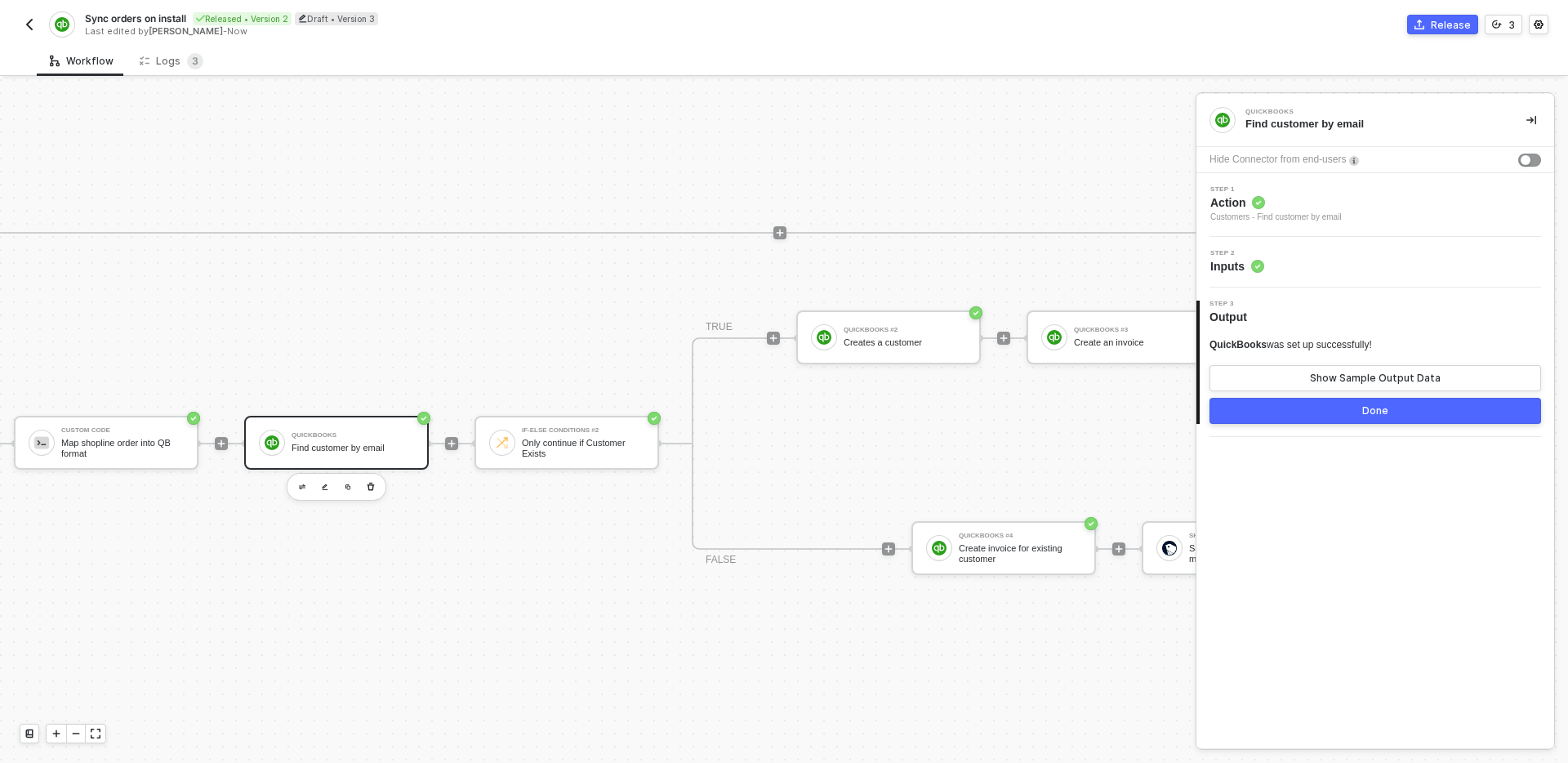
scroll to position [470, 1584]
click at [593, 452] on div "Only continue if Customer Exists" at bounding box center [576, 448] width 122 height 20
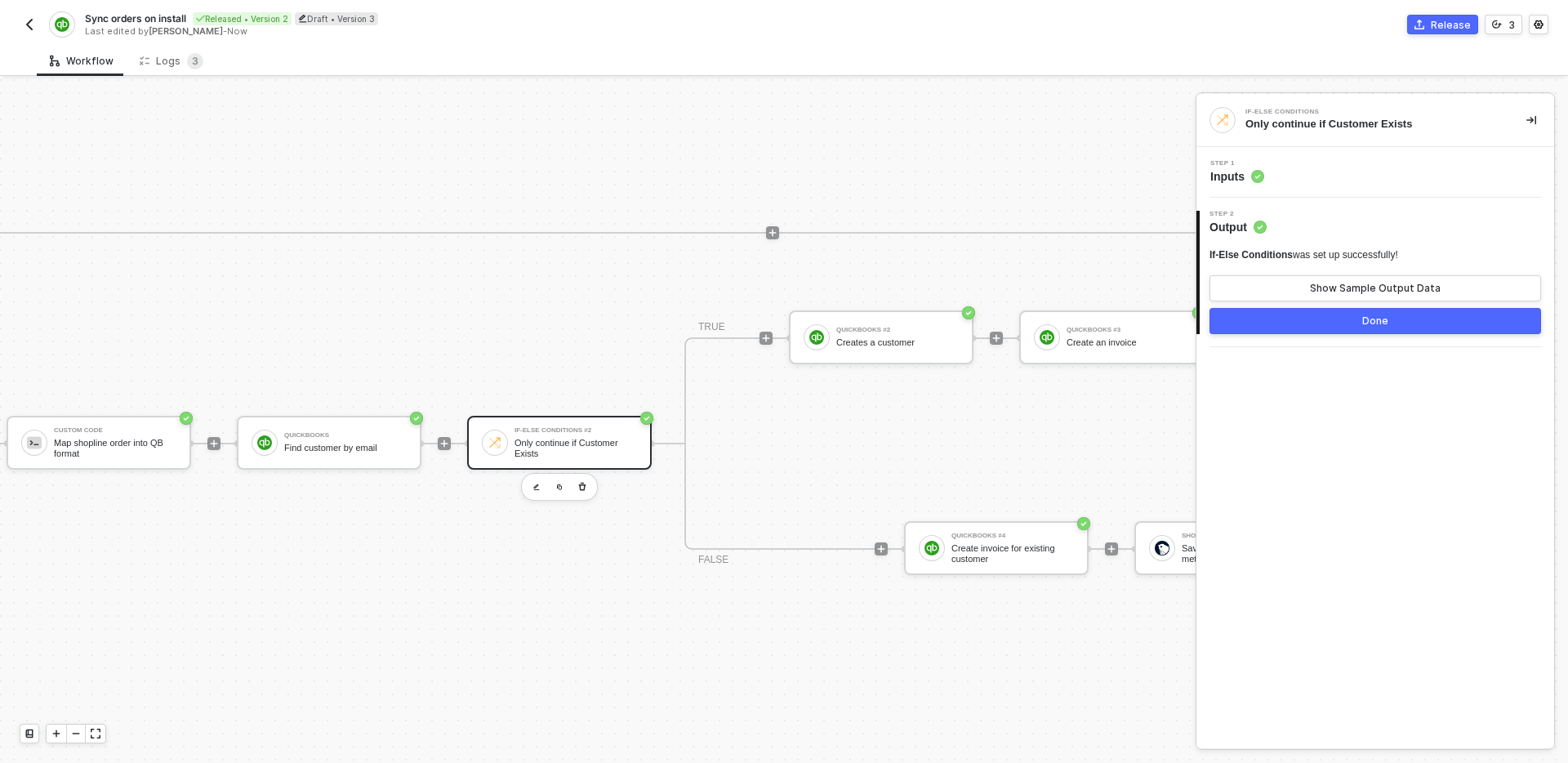
click at [1352, 178] on div "Step 1 Inputs" at bounding box center [1377, 172] width 353 height 25
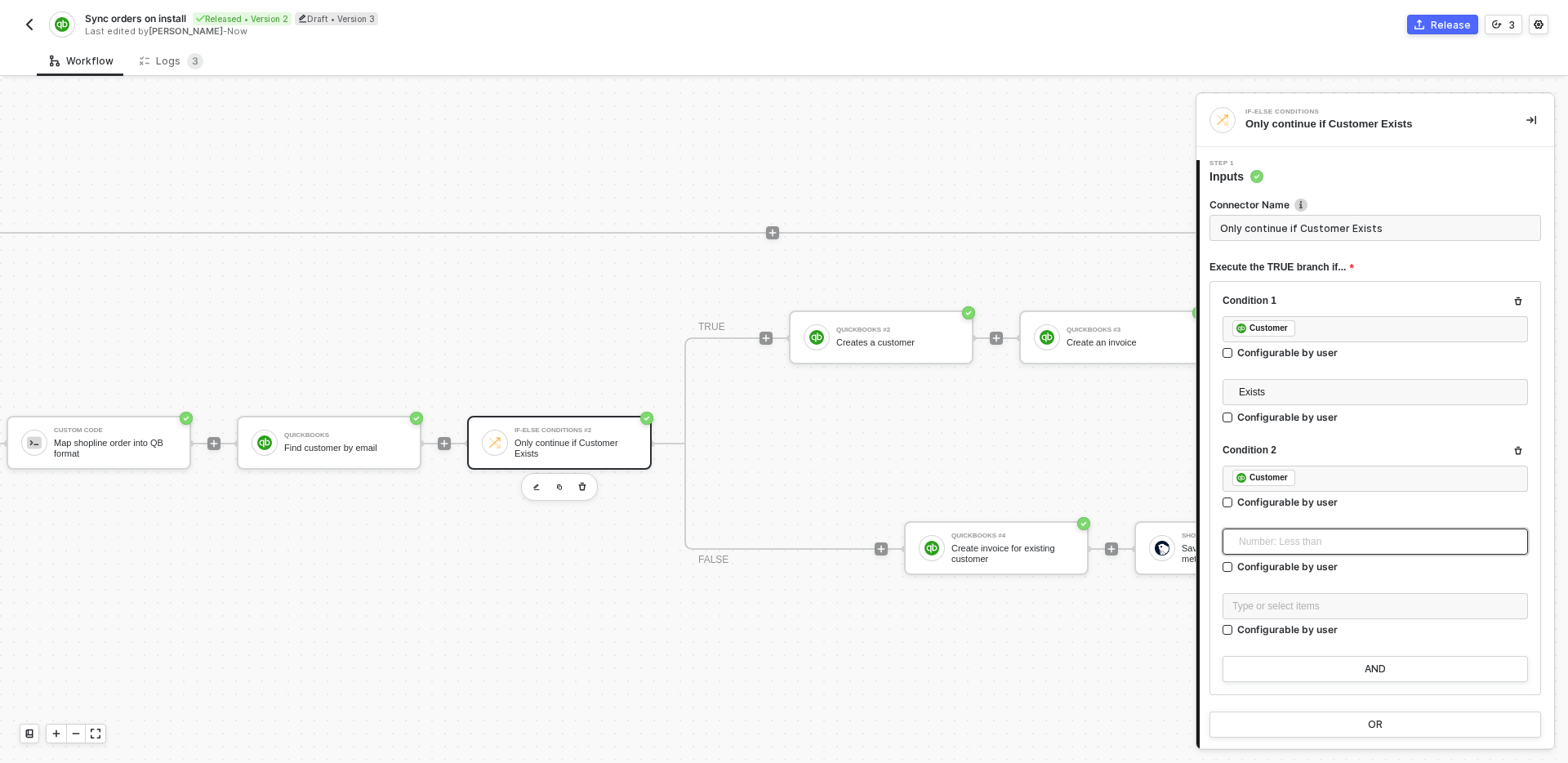
click at [1382, 541] on span "Number: Less than" at bounding box center [1379, 542] width 279 height 25
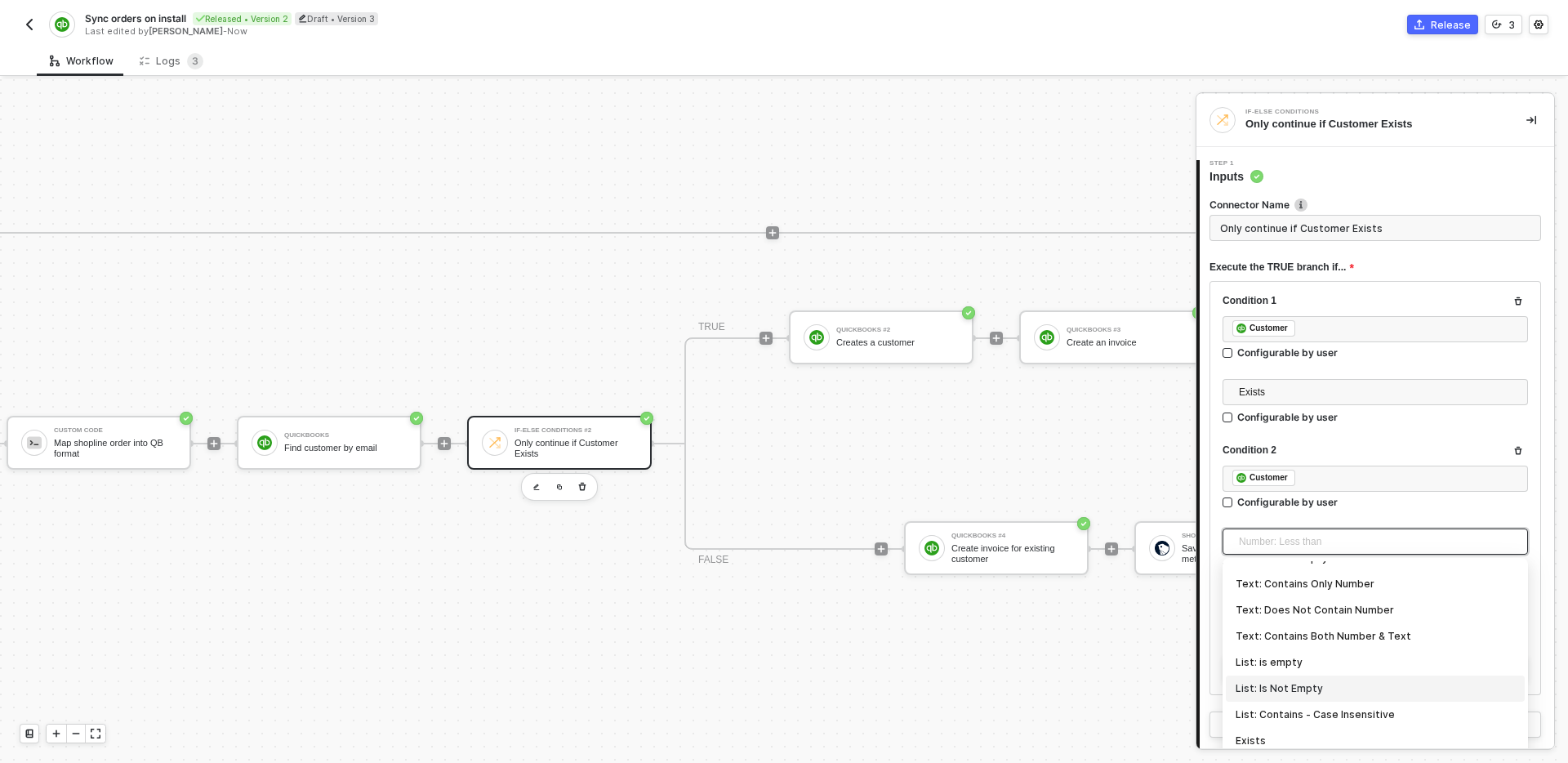
click at [1337, 688] on div "List: Is Not Empty" at bounding box center [1375, 689] width 279 height 18
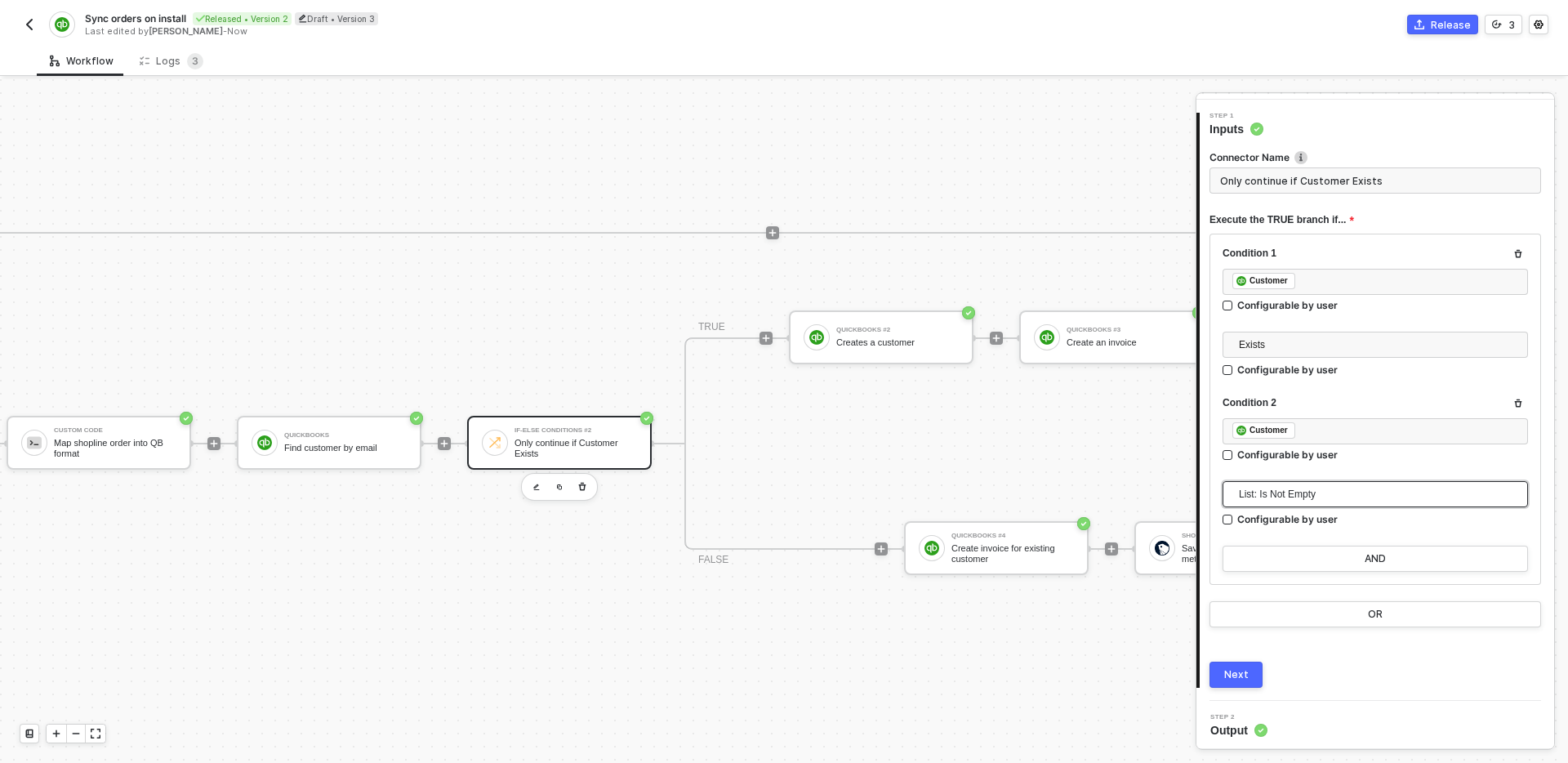
scroll to position [50, 0]
click at [1250, 671] on button "Next" at bounding box center [1237, 672] width 53 height 26
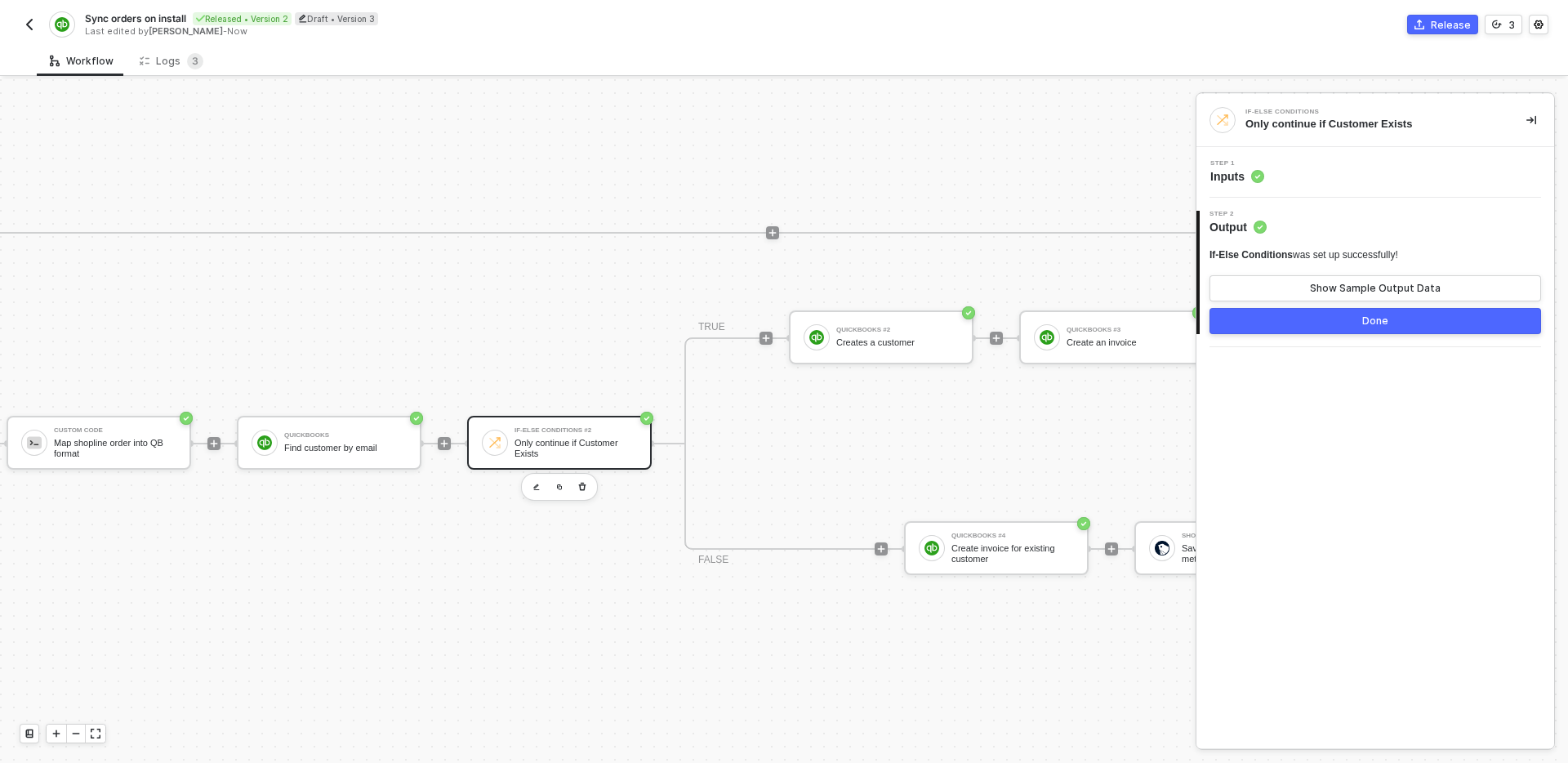
click at [1320, 322] on button "Done" at bounding box center [1375, 321] width 331 height 26
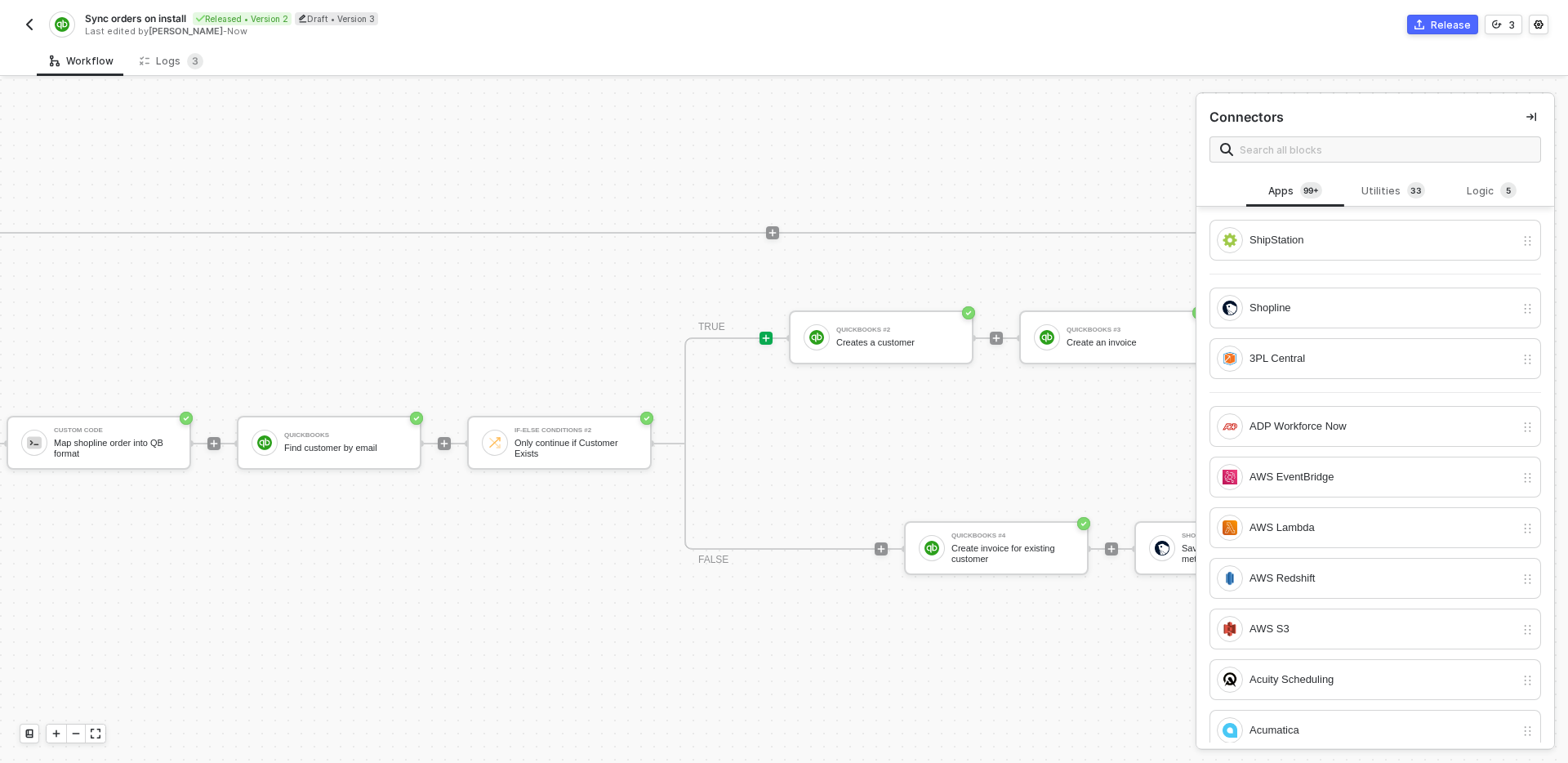
click at [963, 429] on div "TRUE QuickBooks #2 Creates a customer QuickBooks #3 Create an invoice Shopline …" at bounding box center [1112, 443] width 855 height 213
click at [1529, 120] on icon "icon-collapse-right" at bounding box center [1531, 117] width 10 height 10
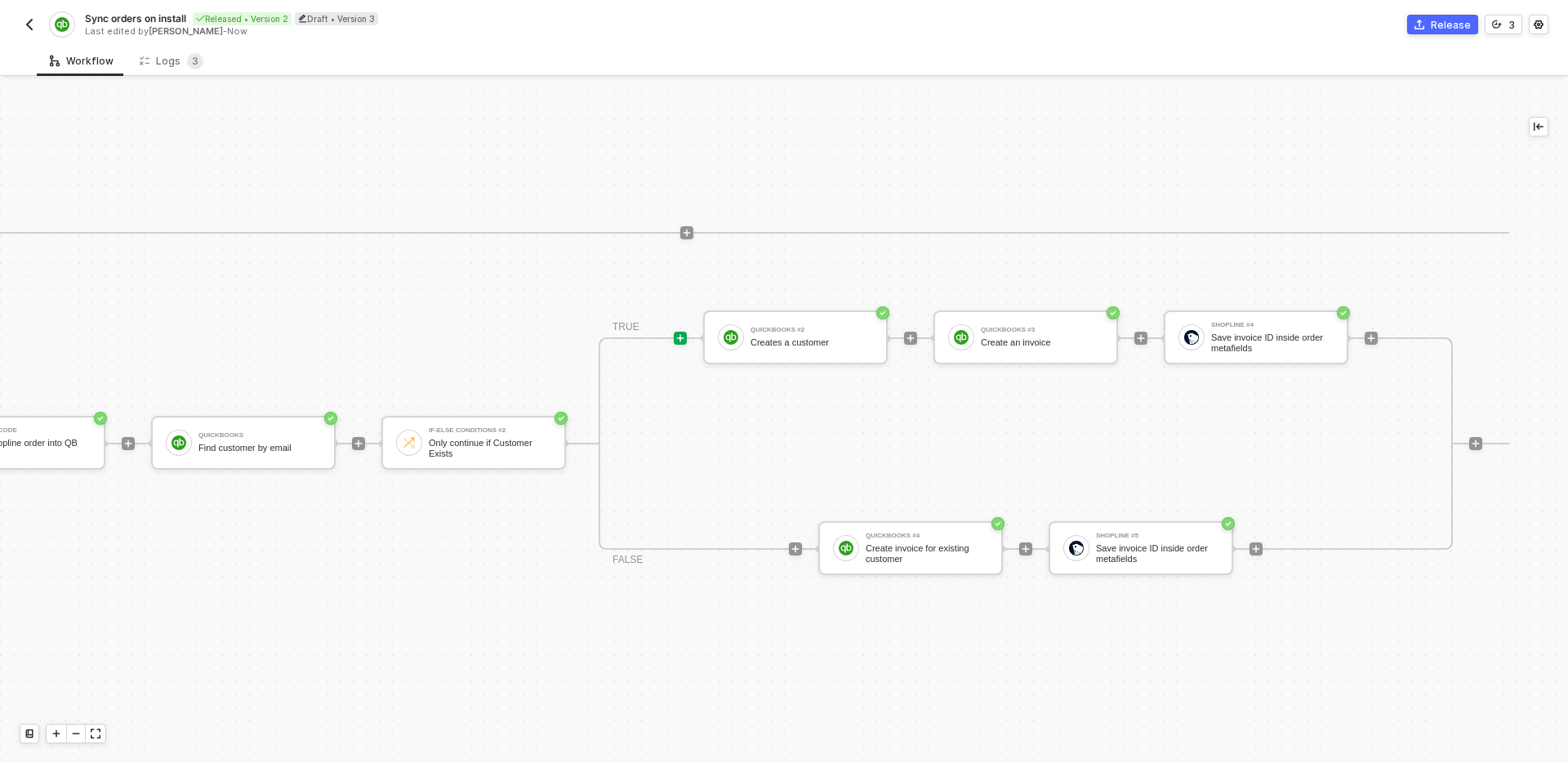
scroll to position [470, 1689]
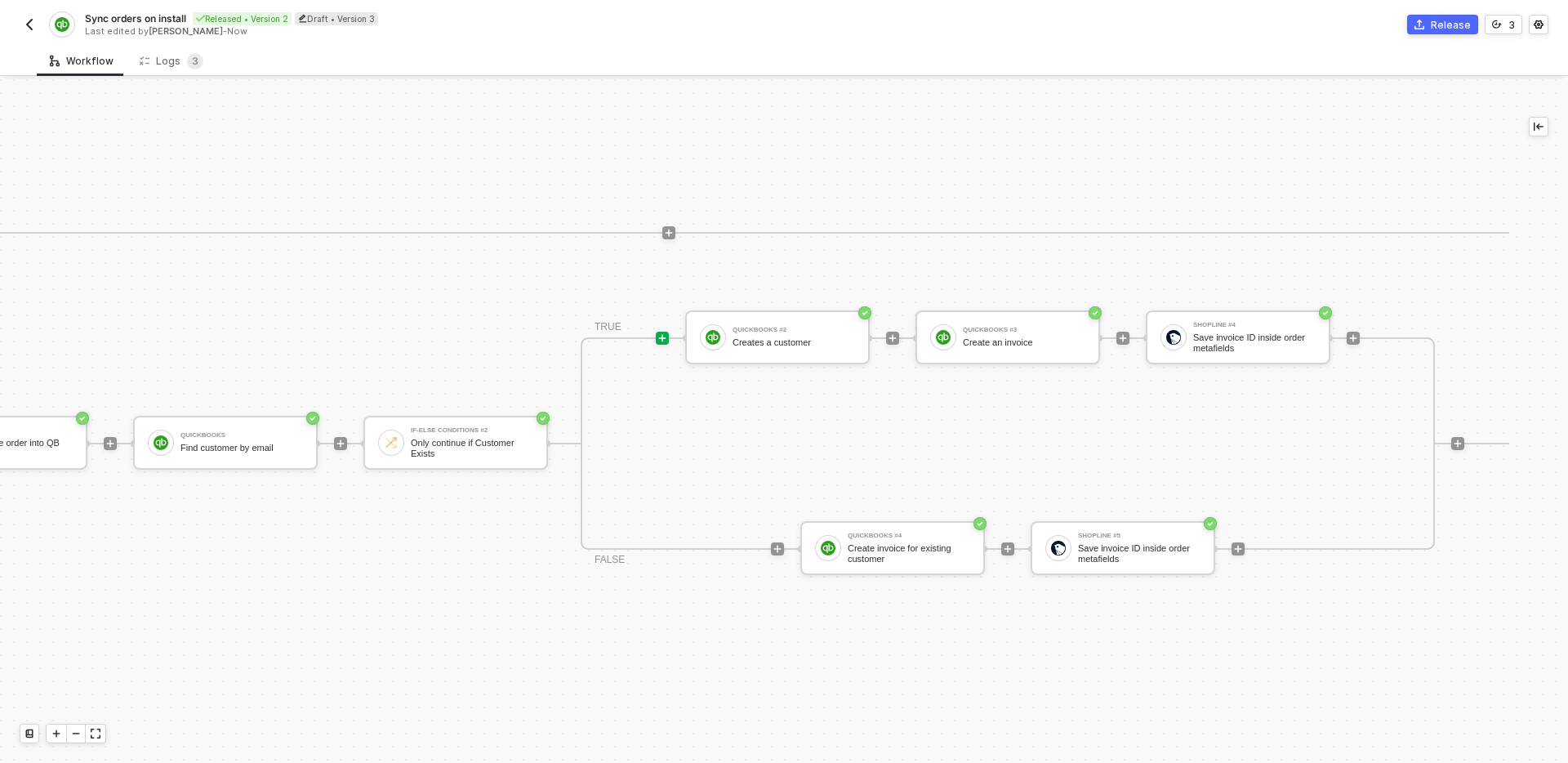
click at [828, 469] on div "TRUE QuickBooks #2 Creates a customer QuickBooks #3 Create an invoice Shopline …" at bounding box center [1008, 443] width 855 height 213
click at [801, 346] on div "Creates a customer" at bounding box center [794, 343] width 122 height 11
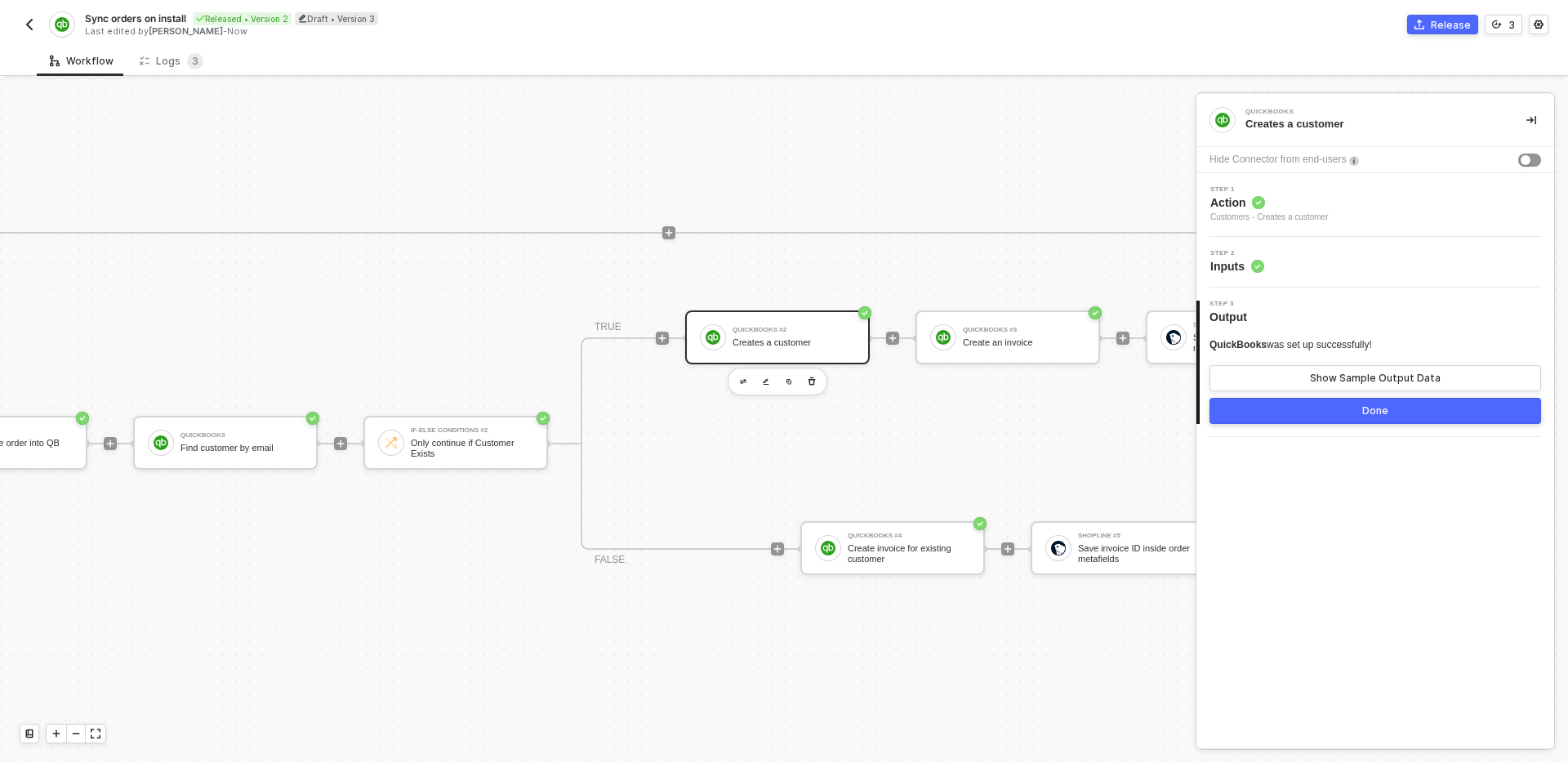
click at [1389, 264] on div "Step 2 Inputs" at bounding box center [1377, 262] width 353 height 25
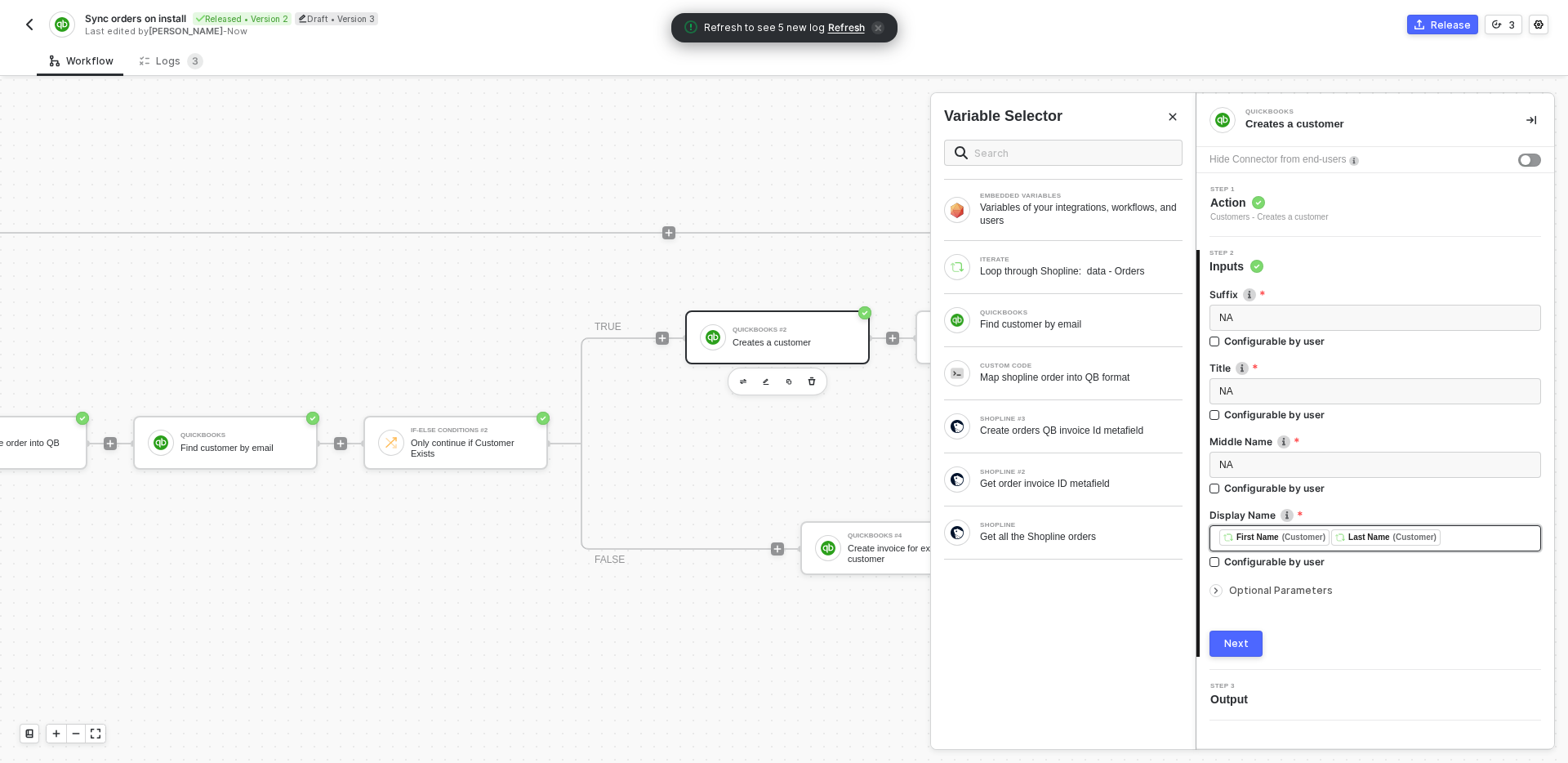
click at [1510, 538] on div "﻿ ﻿ First Name (Customer) ﻿ ﻿ Last Name (Customer) ﻿" at bounding box center [1375, 539] width 312 height 18
click at [1179, 119] on button "Close" at bounding box center [1173, 116] width 19 height 19
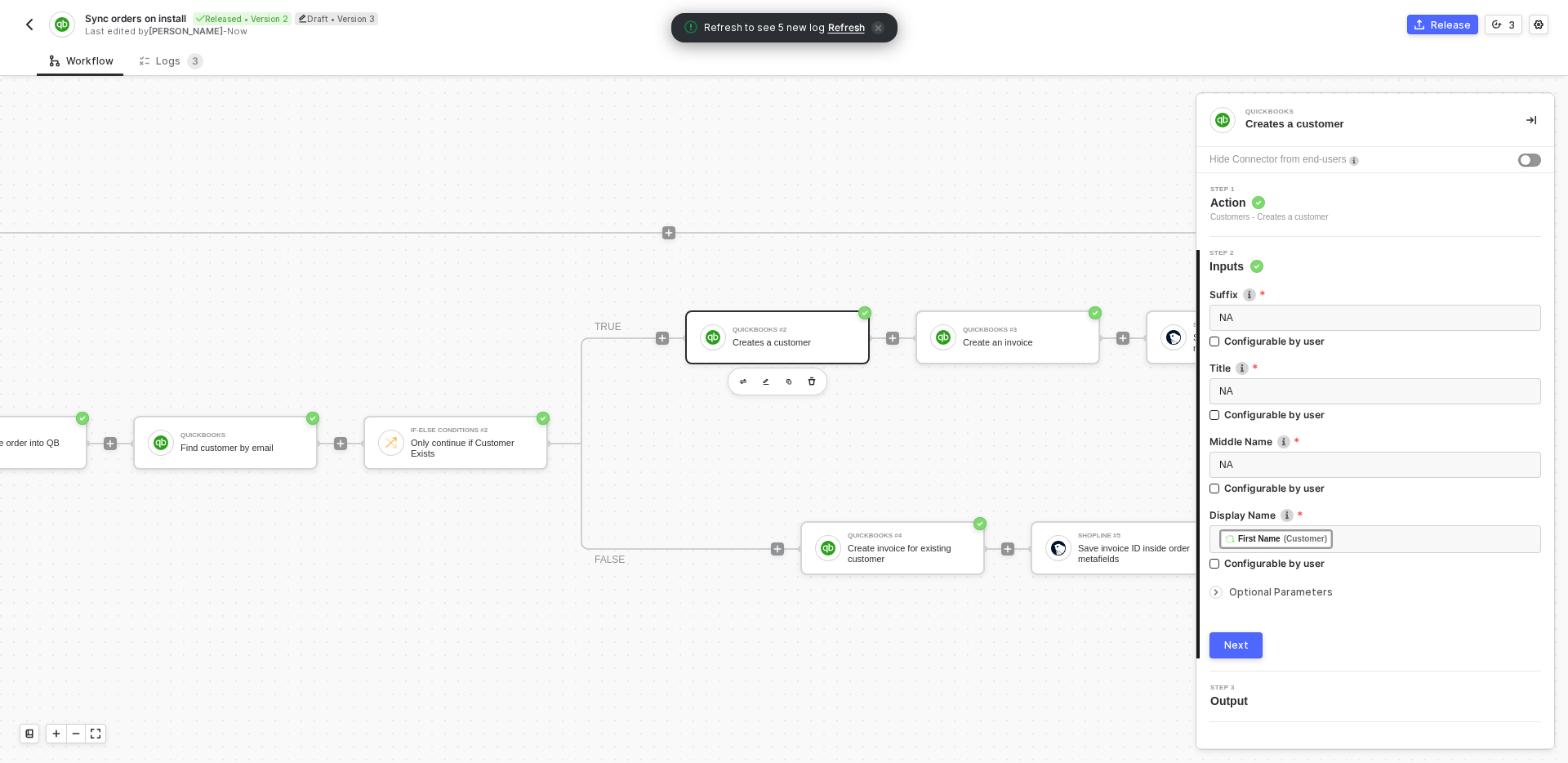
click at [994, 429] on div "TRUE QuickBooks #2 Creates a customer QuickBooks #3 Create an invoice Shopline …" at bounding box center [1008, 443] width 855 height 213
click at [1055, 654] on div "Shopline #2 Get order invoice ID metafield If-Else Conditions Continue if order…" at bounding box center [446, 603] width 2248 height 531
click at [833, 26] on span "Refresh" at bounding box center [847, 27] width 37 height 13
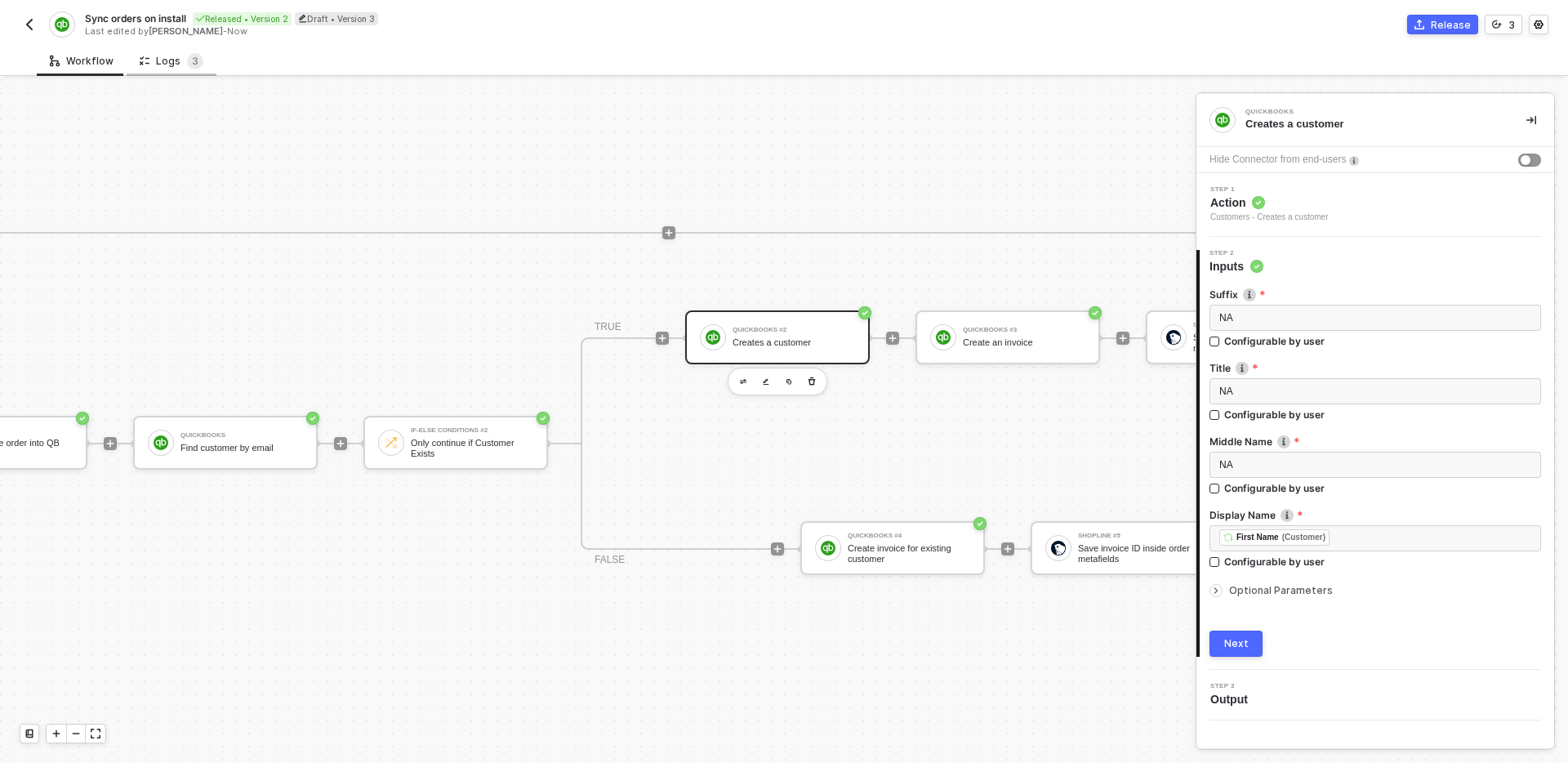
click at [162, 68] on div "Logs 3" at bounding box center [172, 61] width 64 height 16
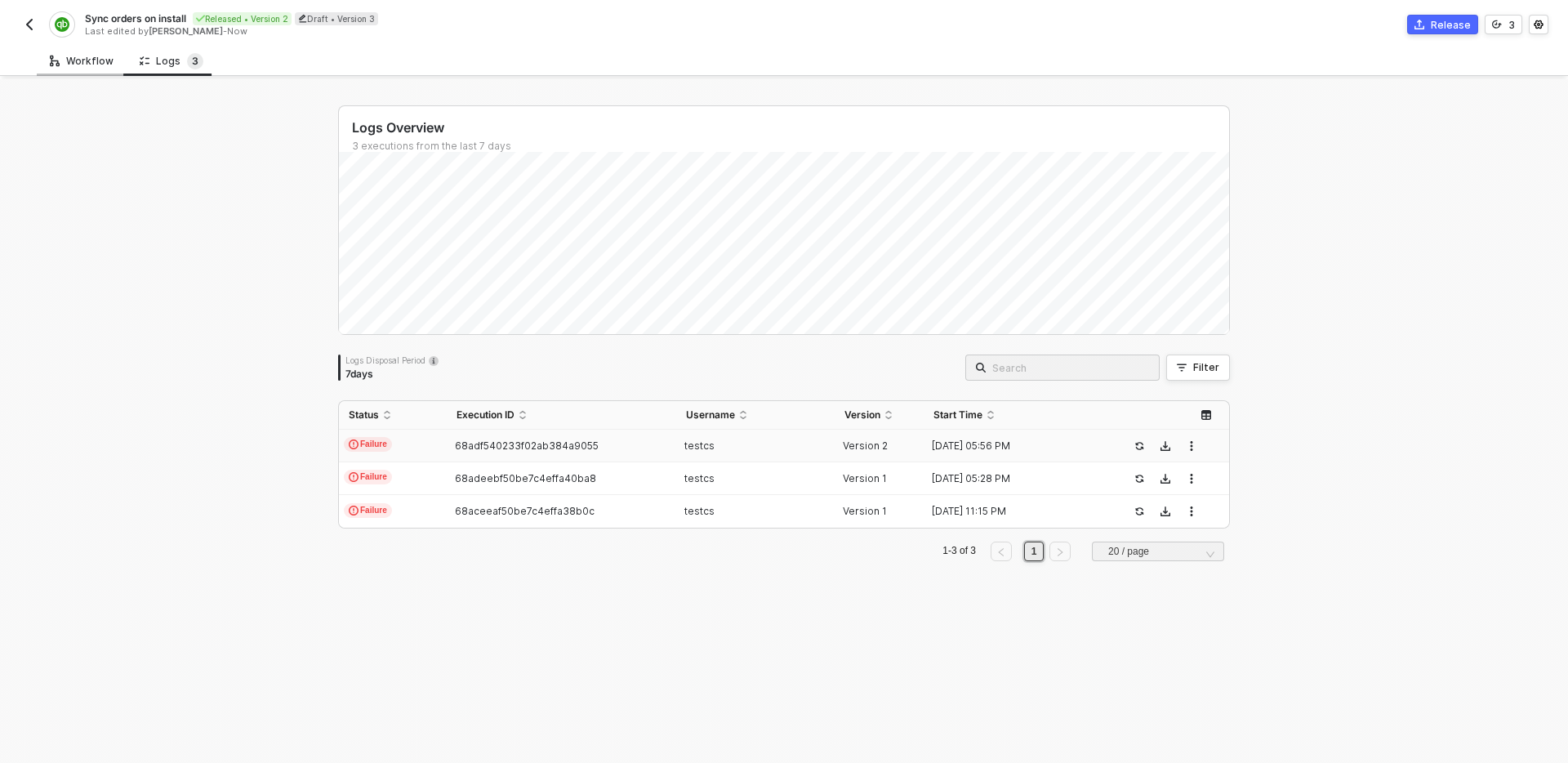
click at [81, 63] on div "Workflow" at bounding box center [82, 61] width 64 height 13
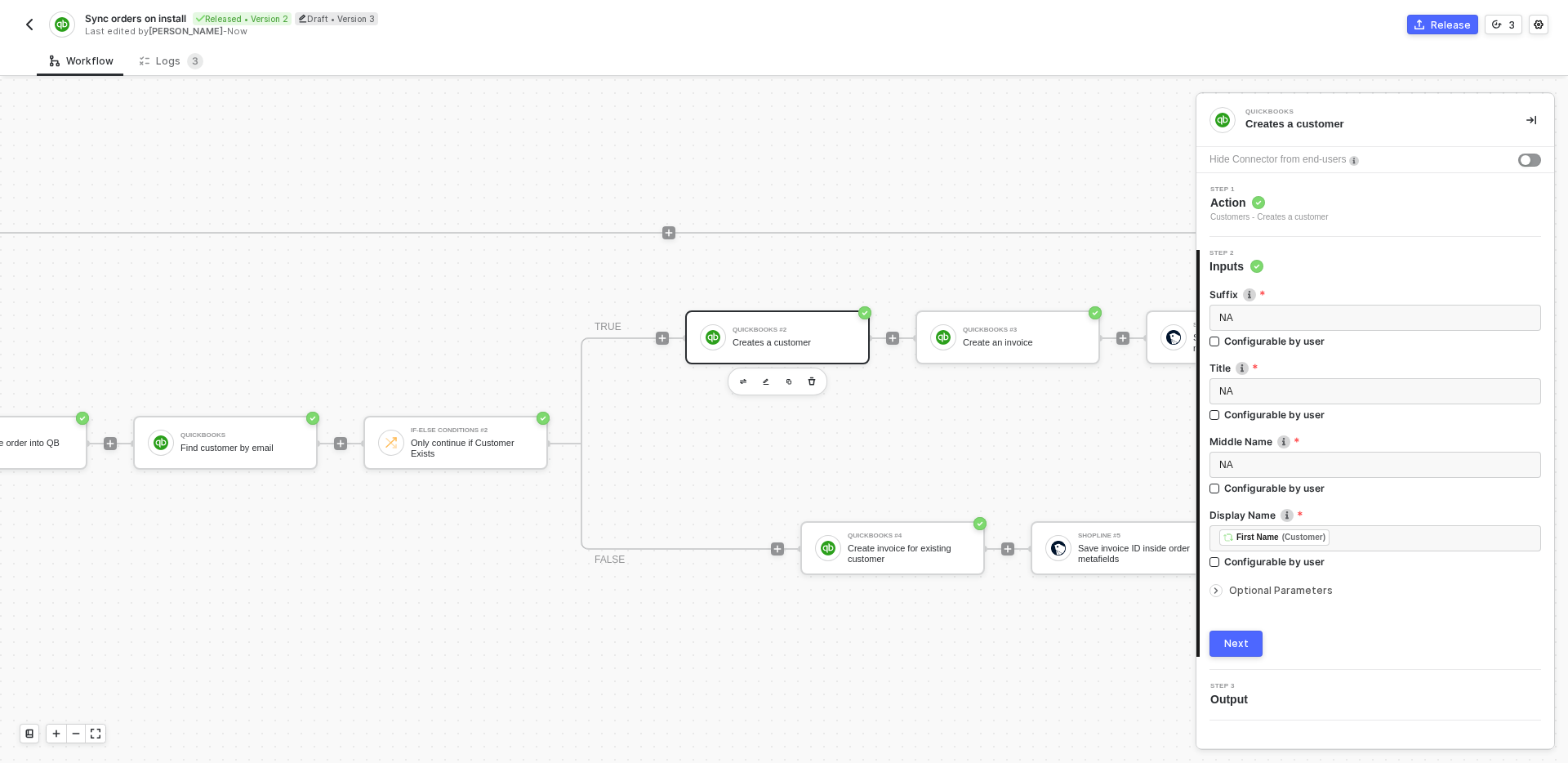
click at [937, 194] on div "Shopline #2 Get order invoice ID metafield If-Else Conditions Continue if order…" at bounding box center [459, 338] width 2218 height 531
click at [1387, 536] on div "﻿ ﻿ First Name (Customer) ﻿" at bounding box center [1375, 539] width 312 height 18
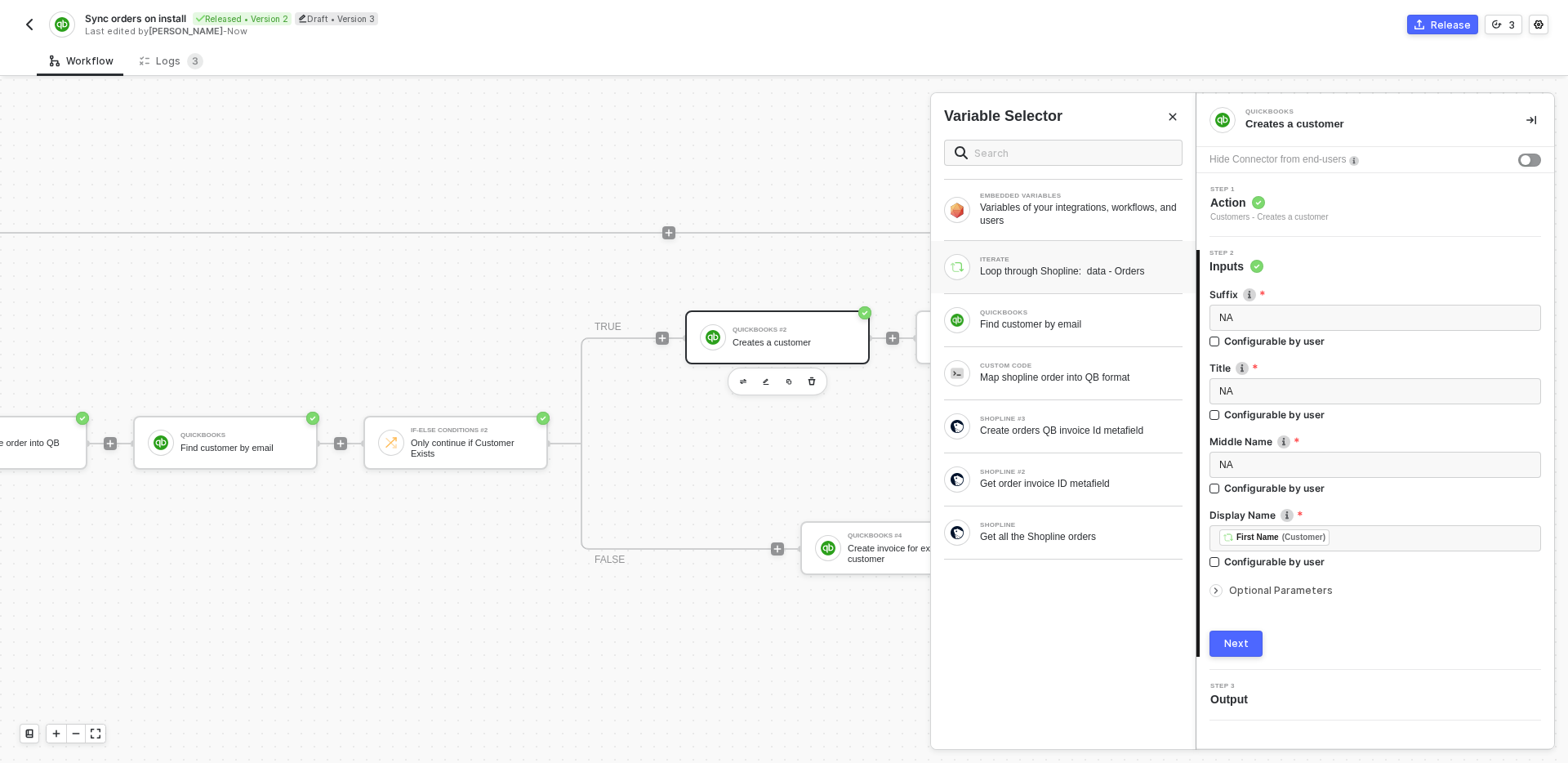
click at [1037, 280] on div "ITERATE Loop through Shopline: data - Orders" at bounding box center [1063, 267] width 238 height 26
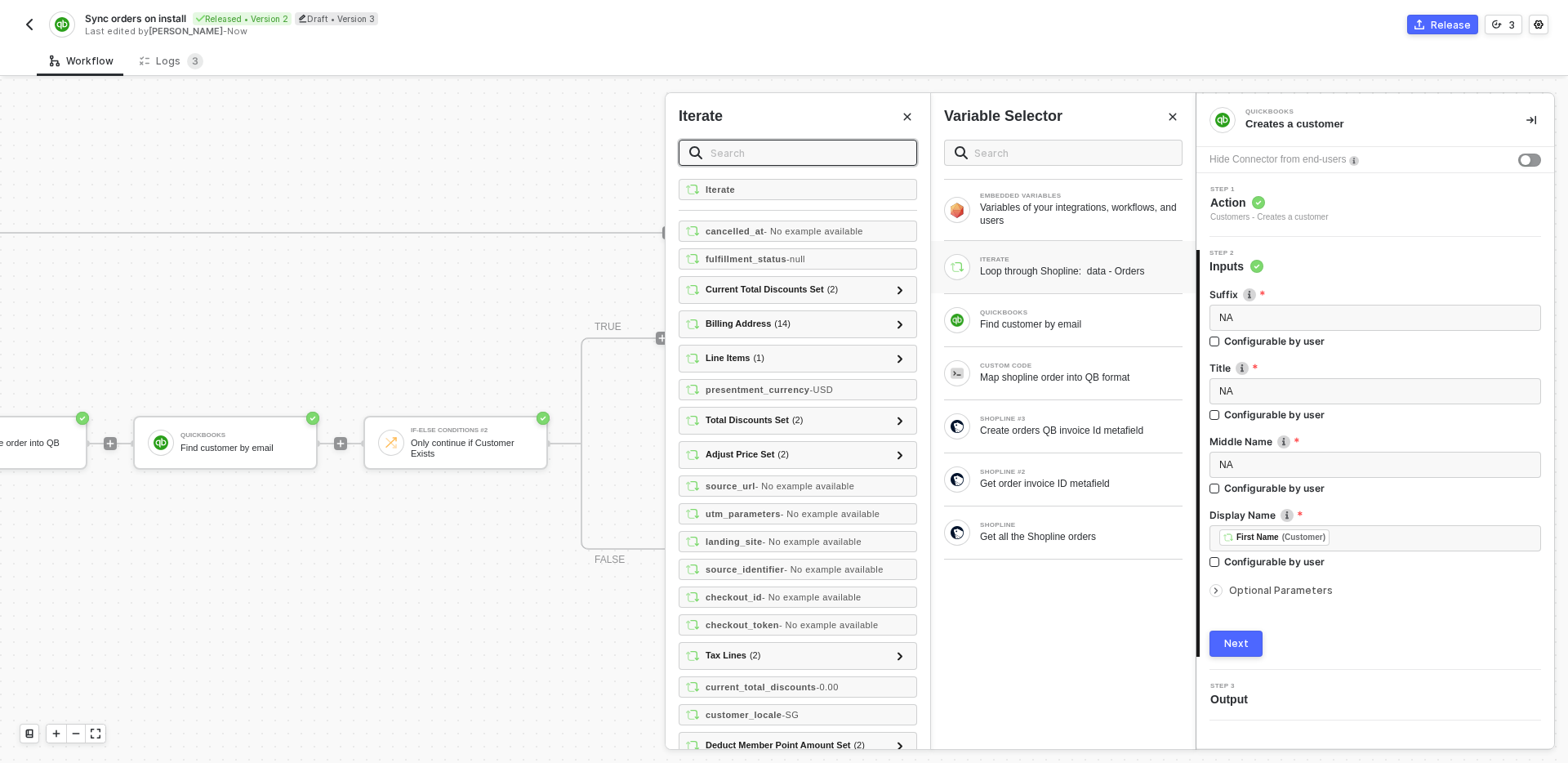
click at [774, 159] on input "text" at bounding box center [808, 153] width 196 height 18
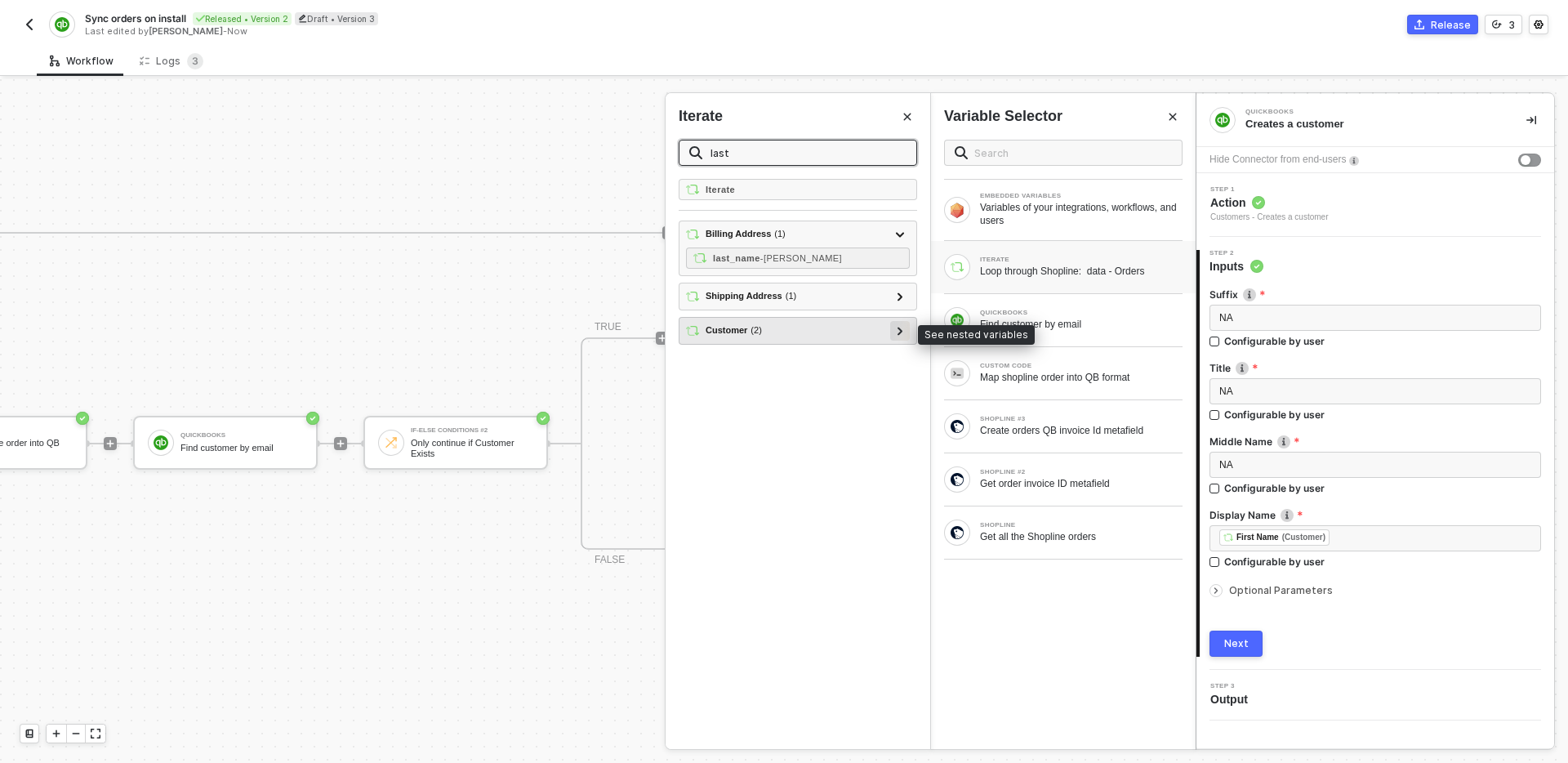
type input "last"
click at [901, 330] on icon at bounding box center [900, 331] width 5 height 8
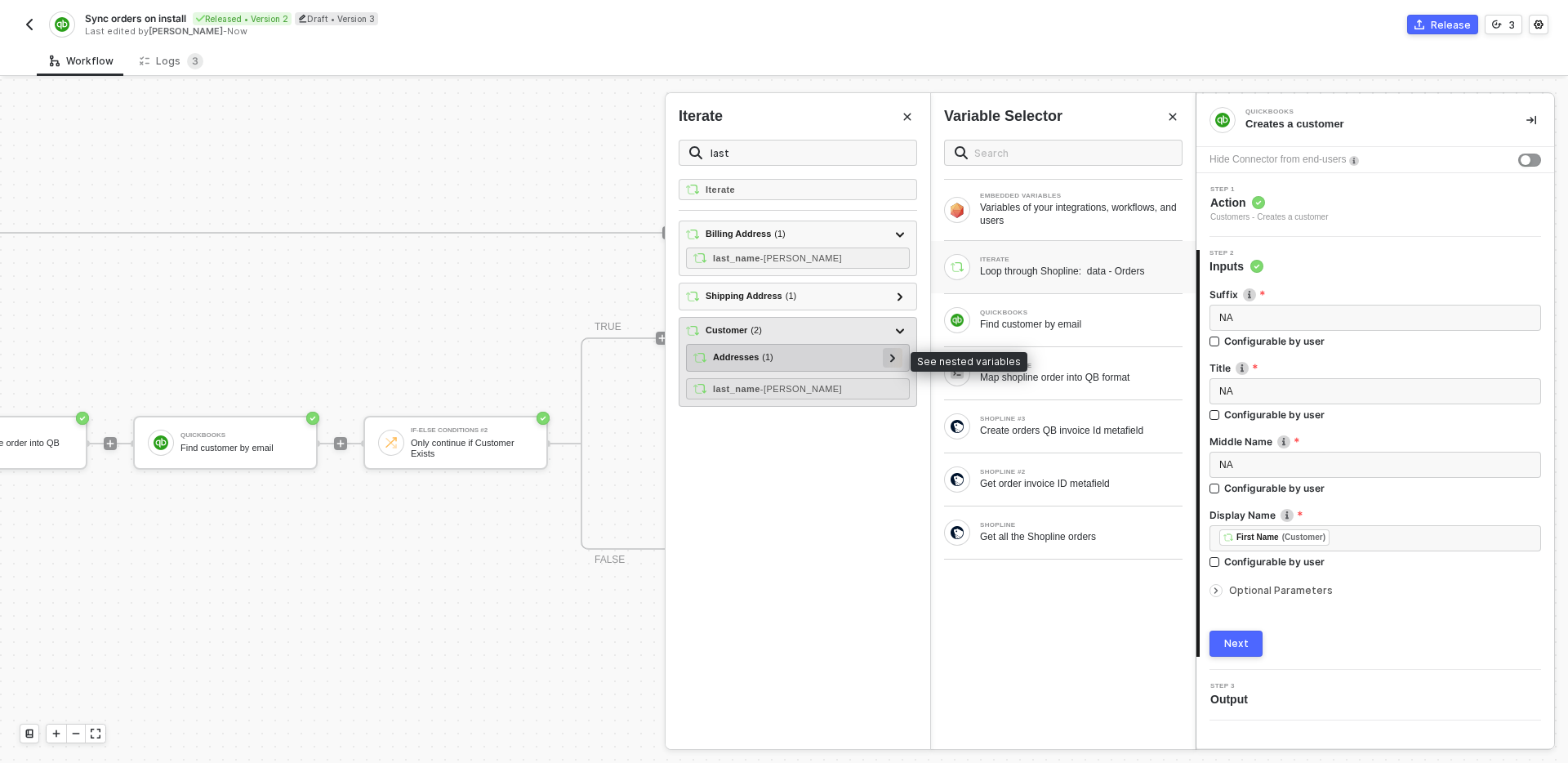
click at [894, 358] on icon at bounding box center [892, 357] width 5 height 8
click at [894, 358] on icon at bounding box center [892, 357] width 8 height 5
click at [765, 379] on div "last_name - Miller" at bounding box center [797, 388] width 224 height 21
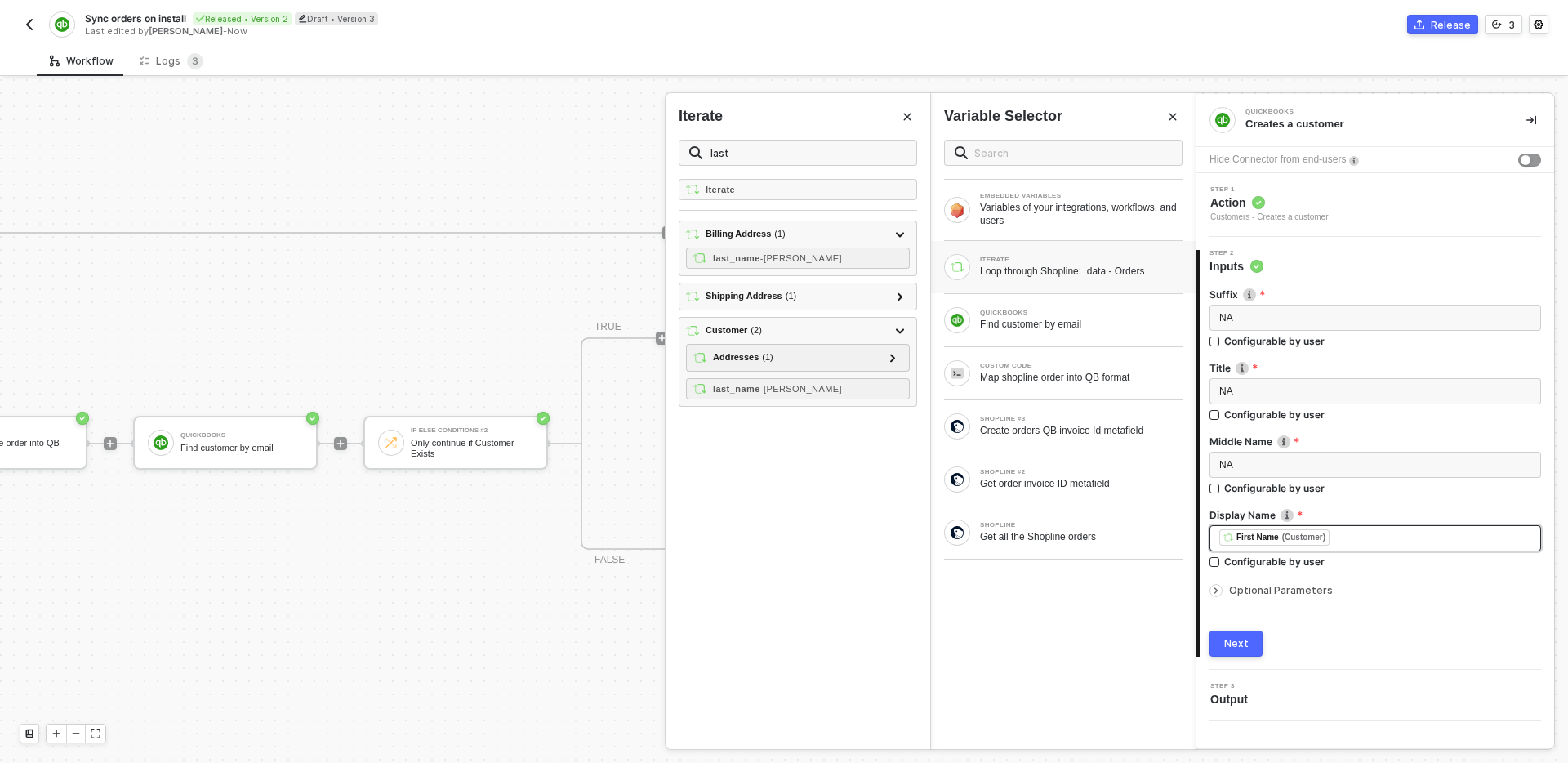
click at [1389, 538] on div "﻿ ﻿ First Name (Customer) ﻿" at bounding box center [1375, 539] width 312 height 18
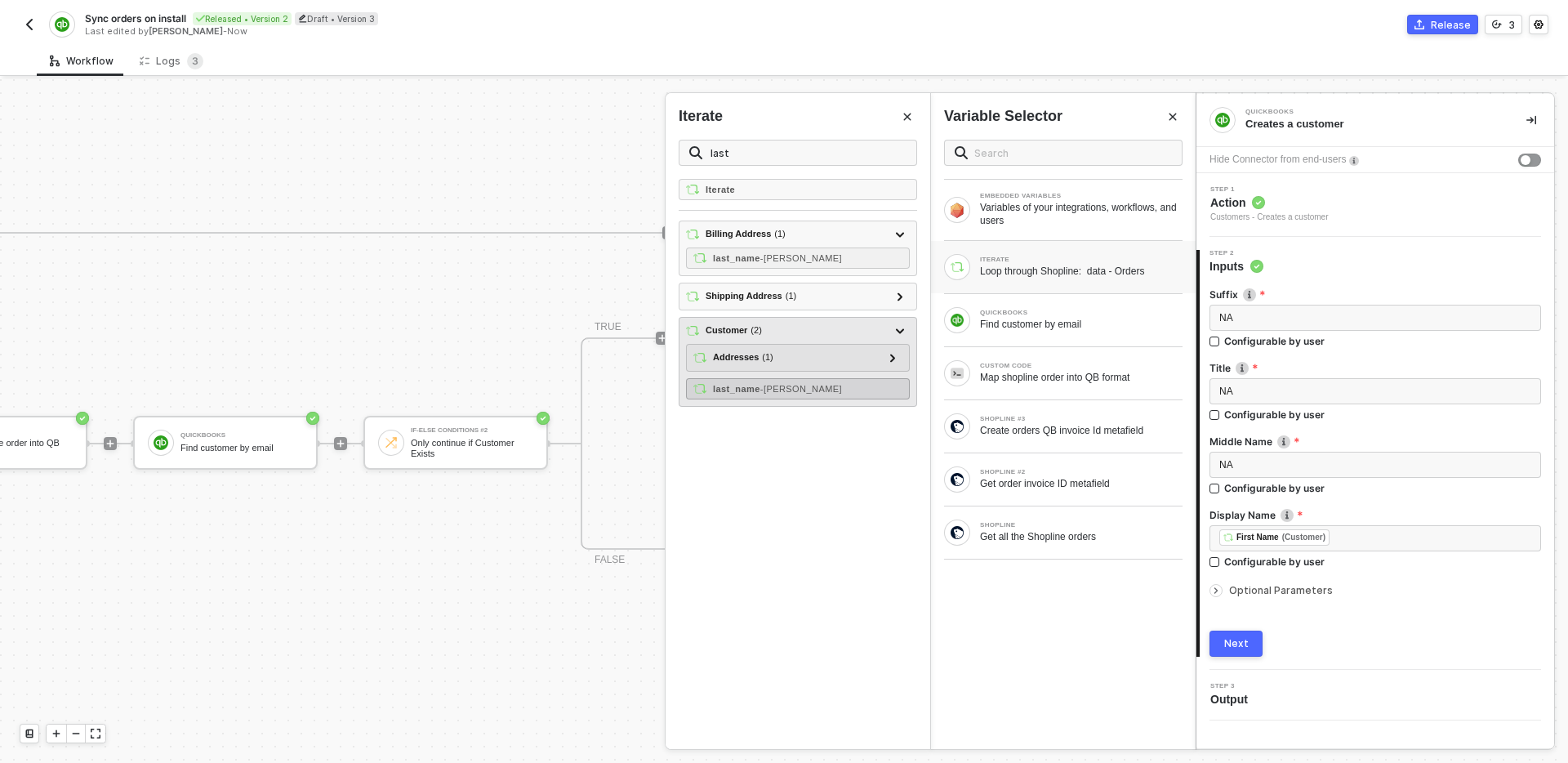
click at [784, 389] on span "- Miller" at bounding box center [801, 388] width 81 height 10
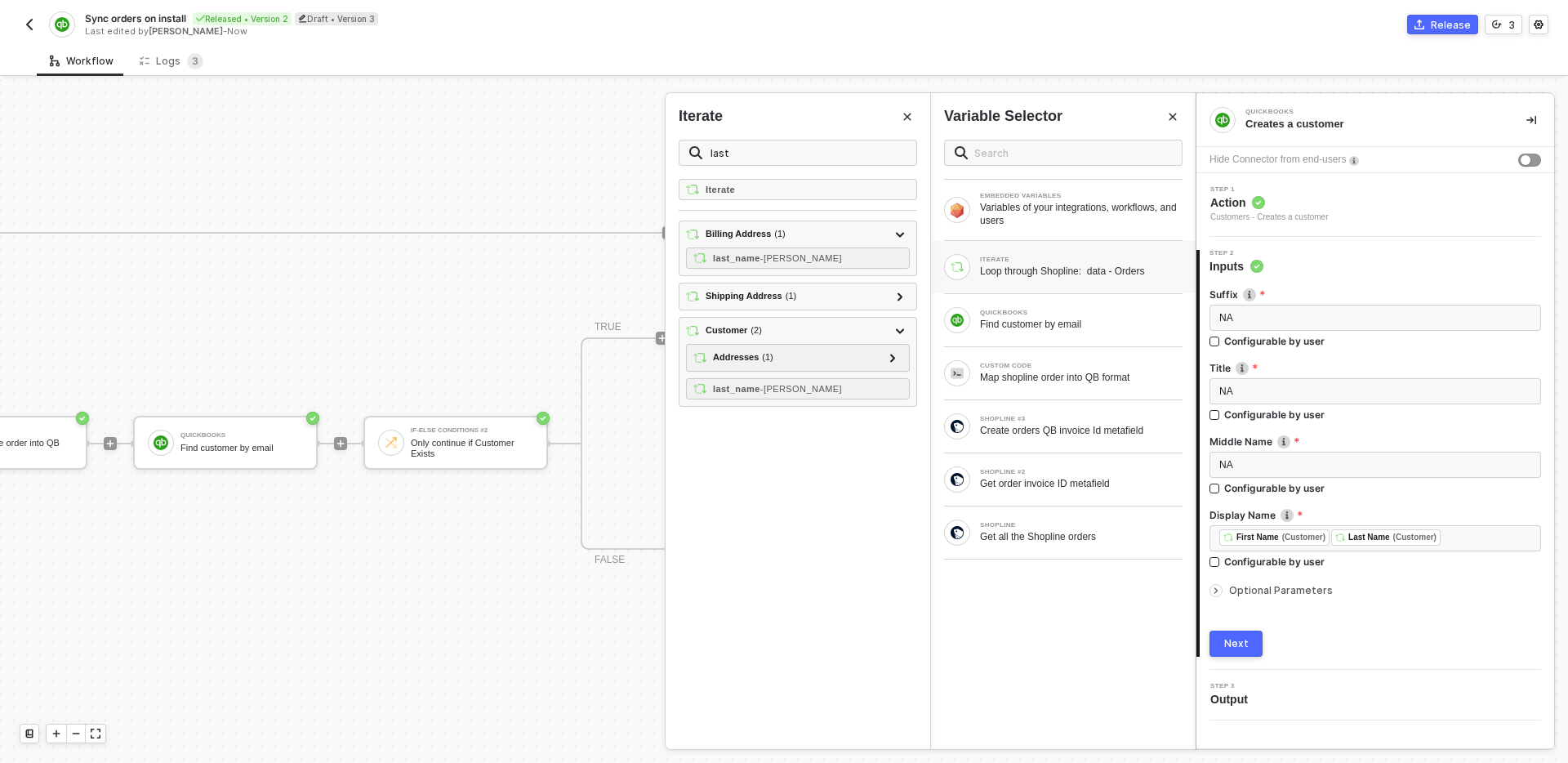
click at [905, 119] on icon "Close" at bounding box center [908, 117] width 7 height 7
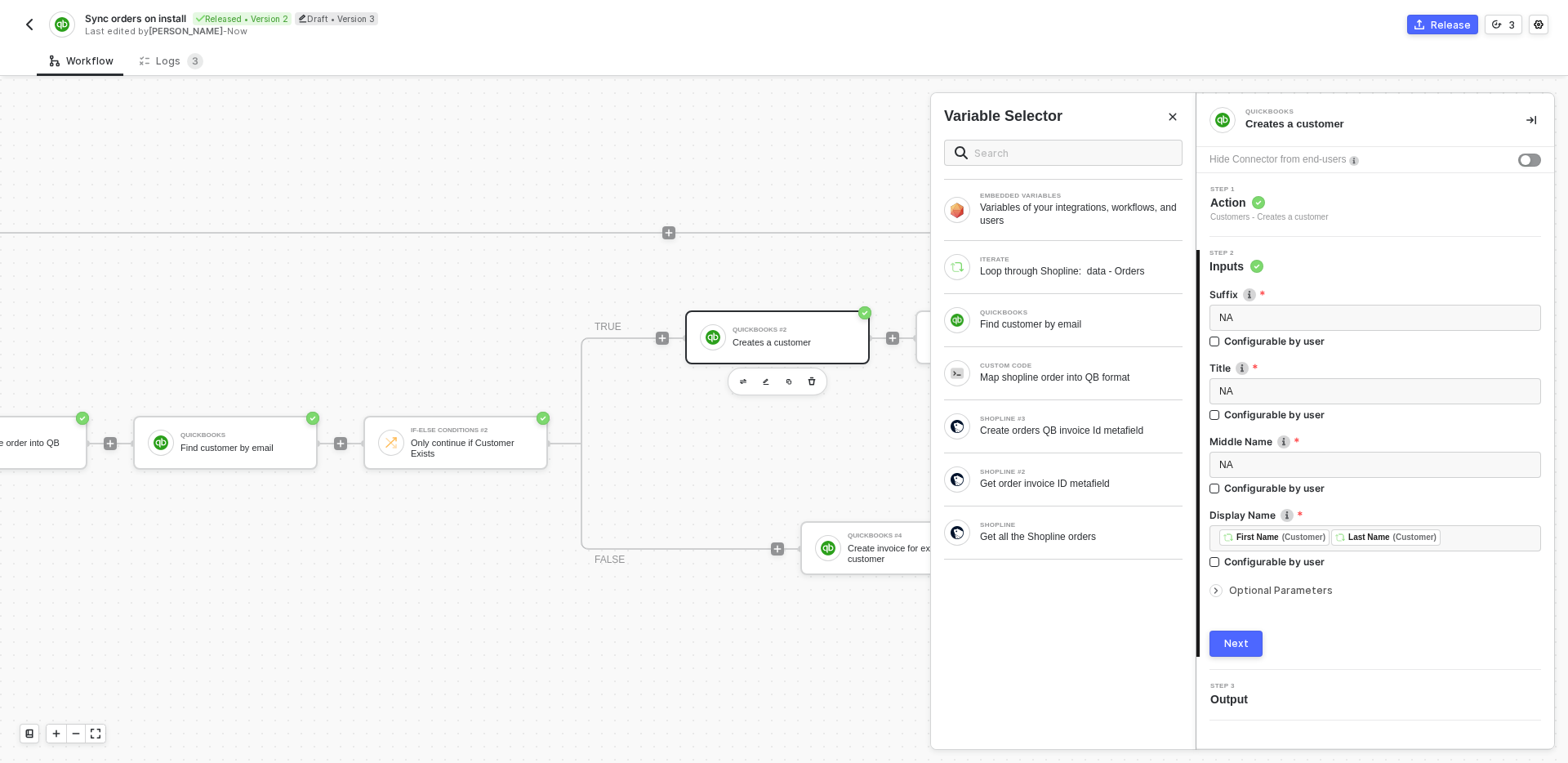
click at [1179, 111] on button "Close" at bounding box center [1173, 116] width 19 height 19
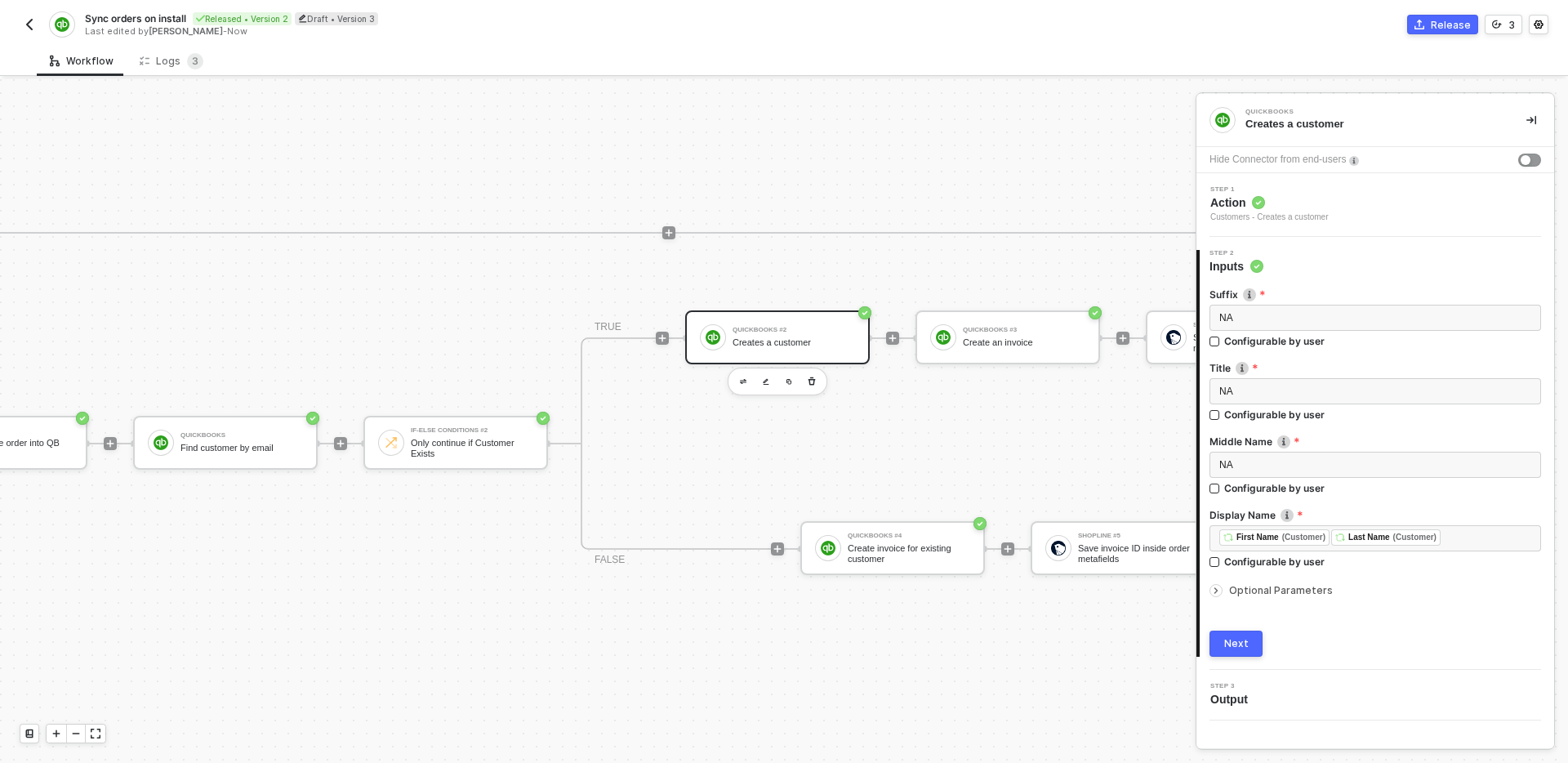
click at [1279, 595] on span "Optional Parameters" at bounding box center [1281, 590] width 104 height 12
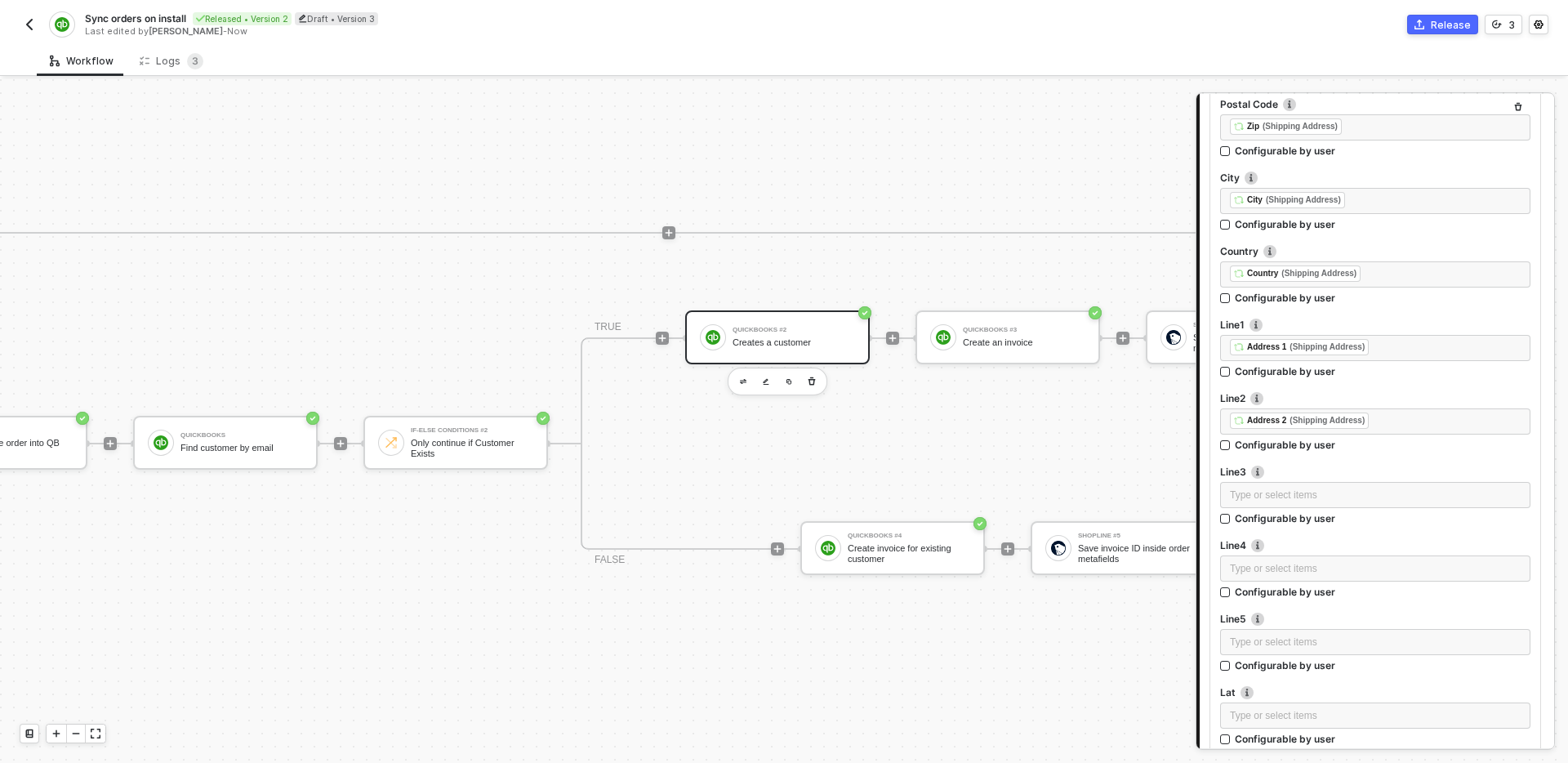
scroll to position [2165, 0]
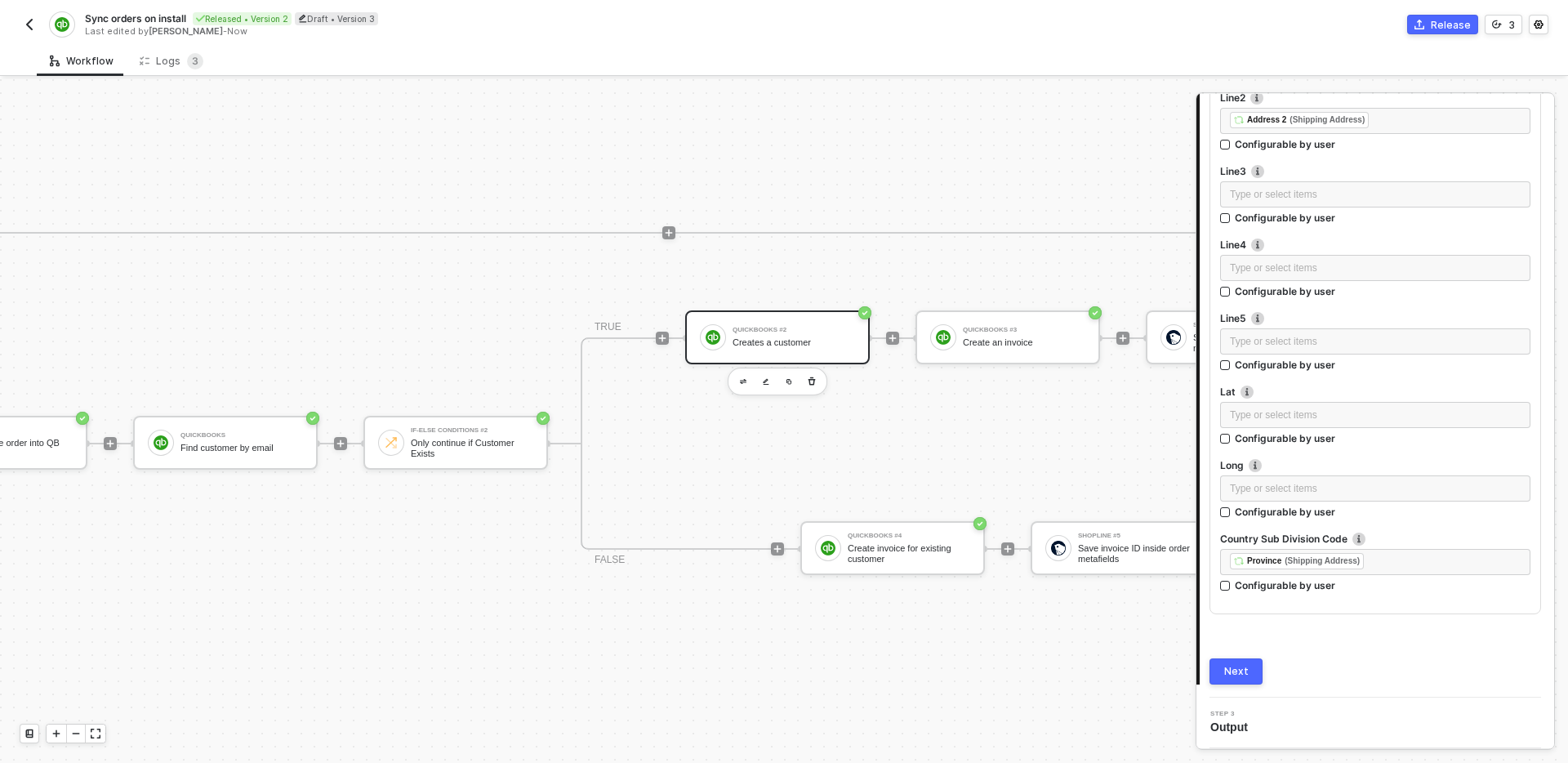
click at [1252, 670] on button "Next" at bounding box center [1237, 672] width 53 height 26
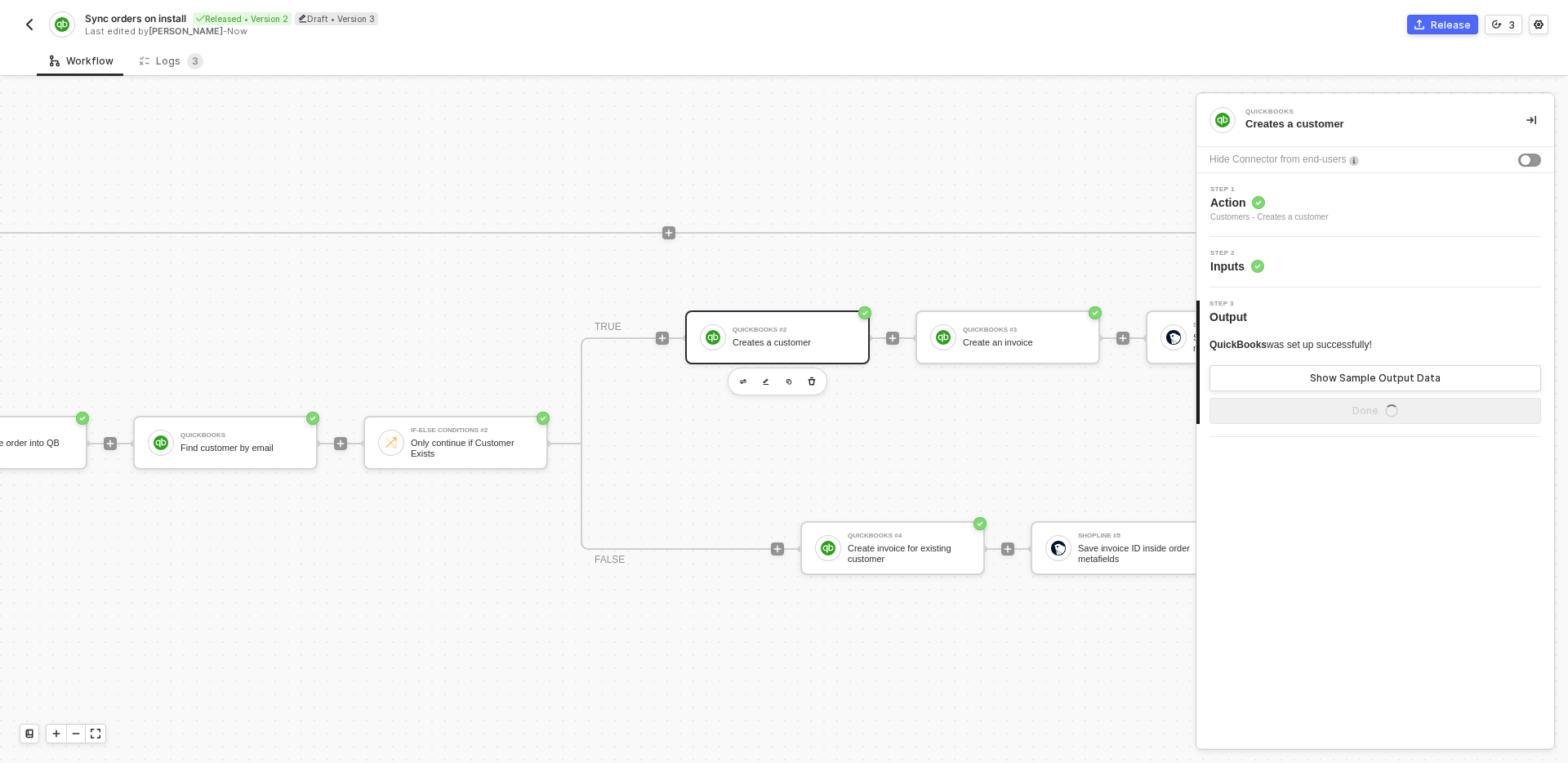
scroll to position [0, 0]
click at [1318, 407] on button "Done" at bounding box center [1375, 411] width 331 height 26
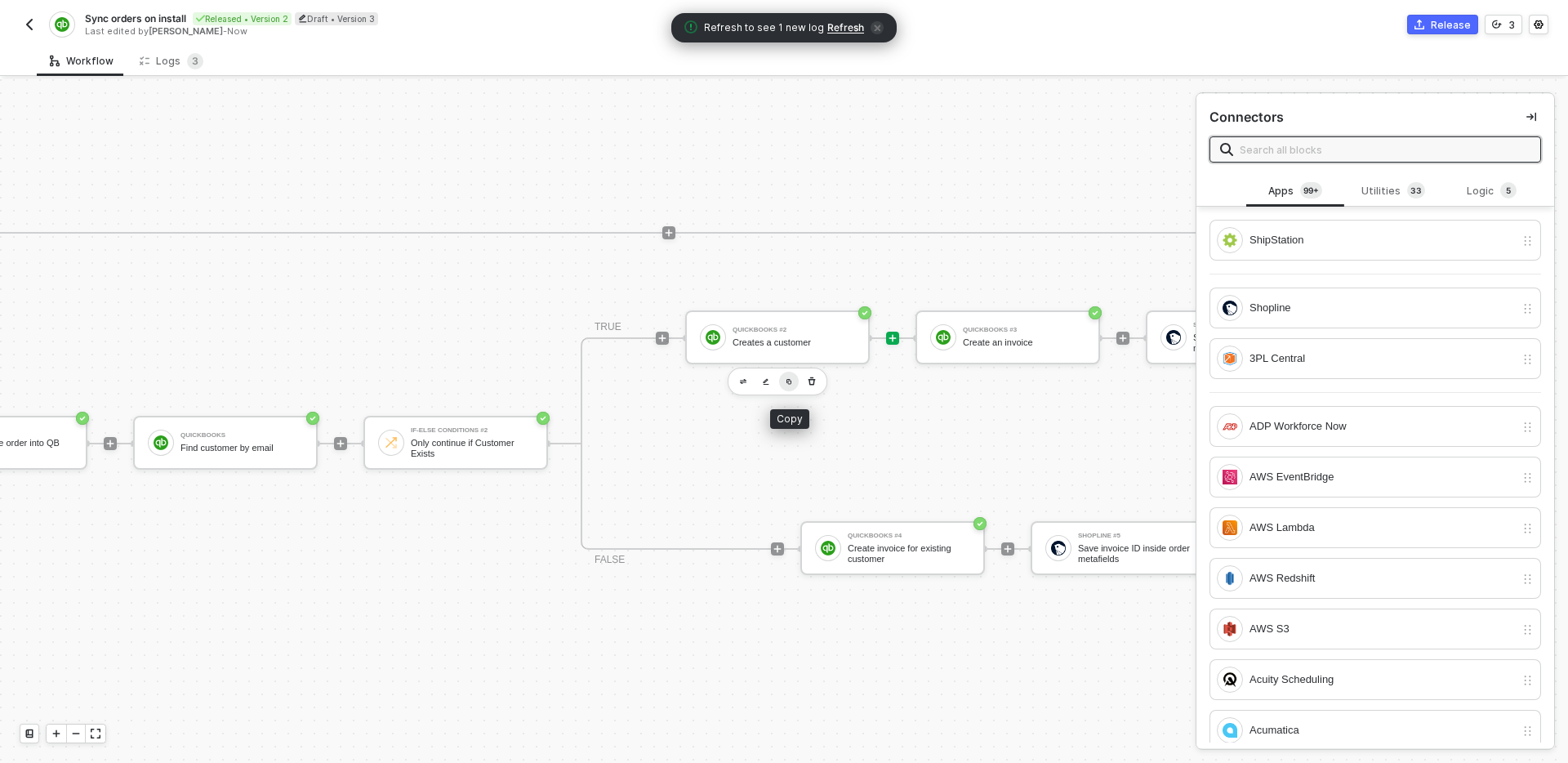
click at [788, 384] on img "button" at bounding box center [788, 381] width 6 height 6
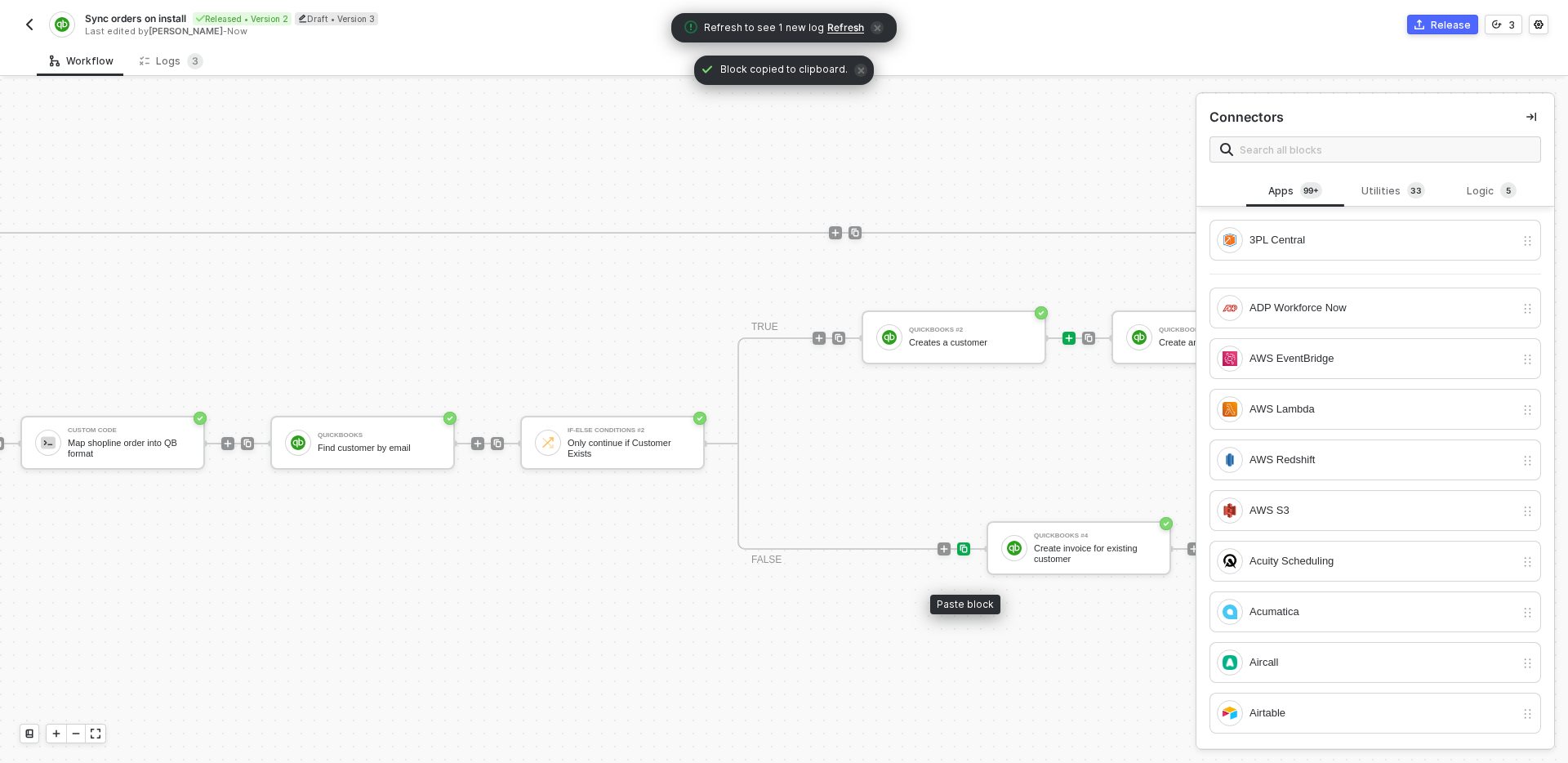
click at [966, 551] on img at bounding box center [963, 549] width 10 height 10
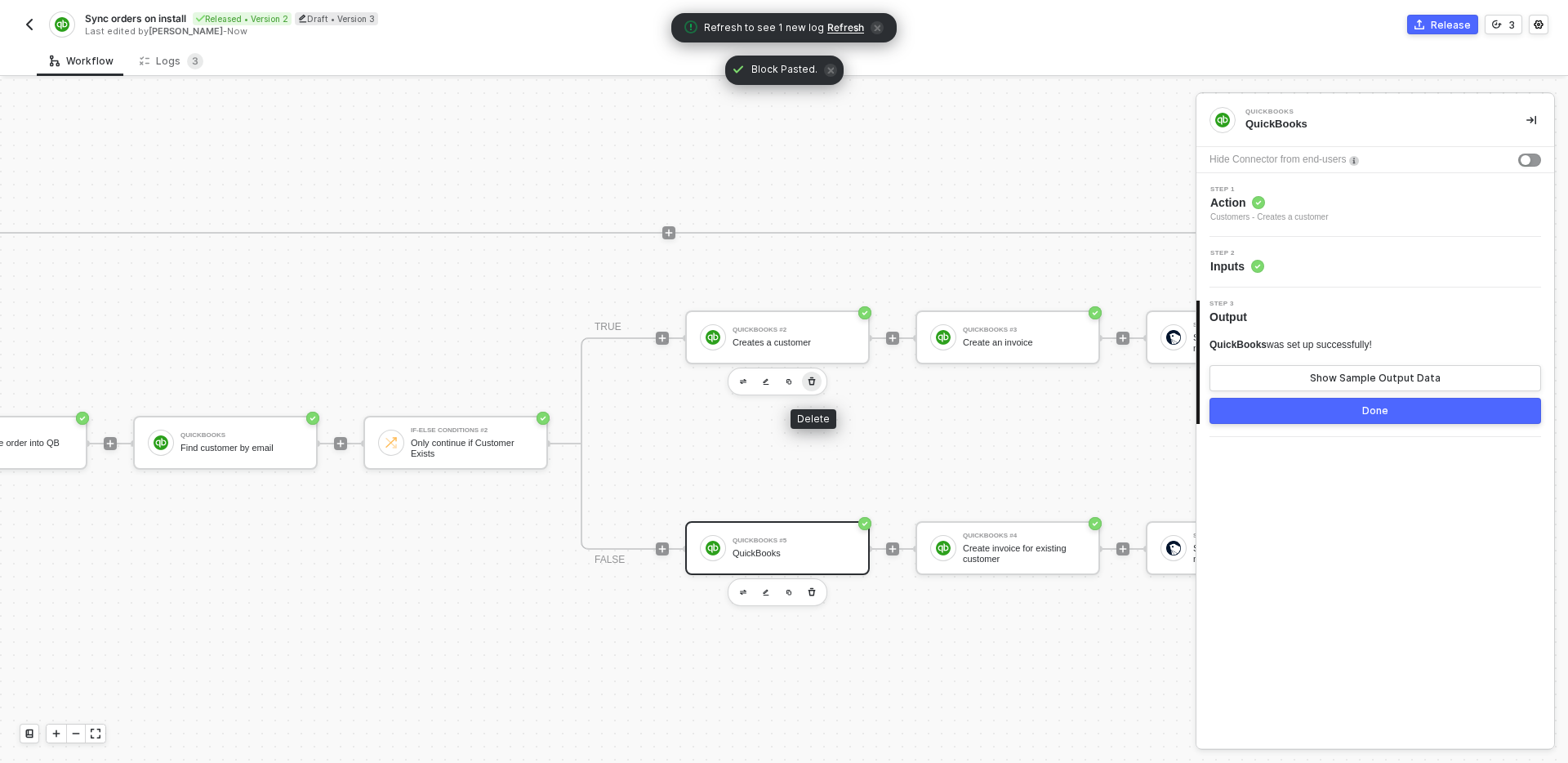
click at [815, 383] on icon "button" at bounding box center [812, 382] width 10 height 13
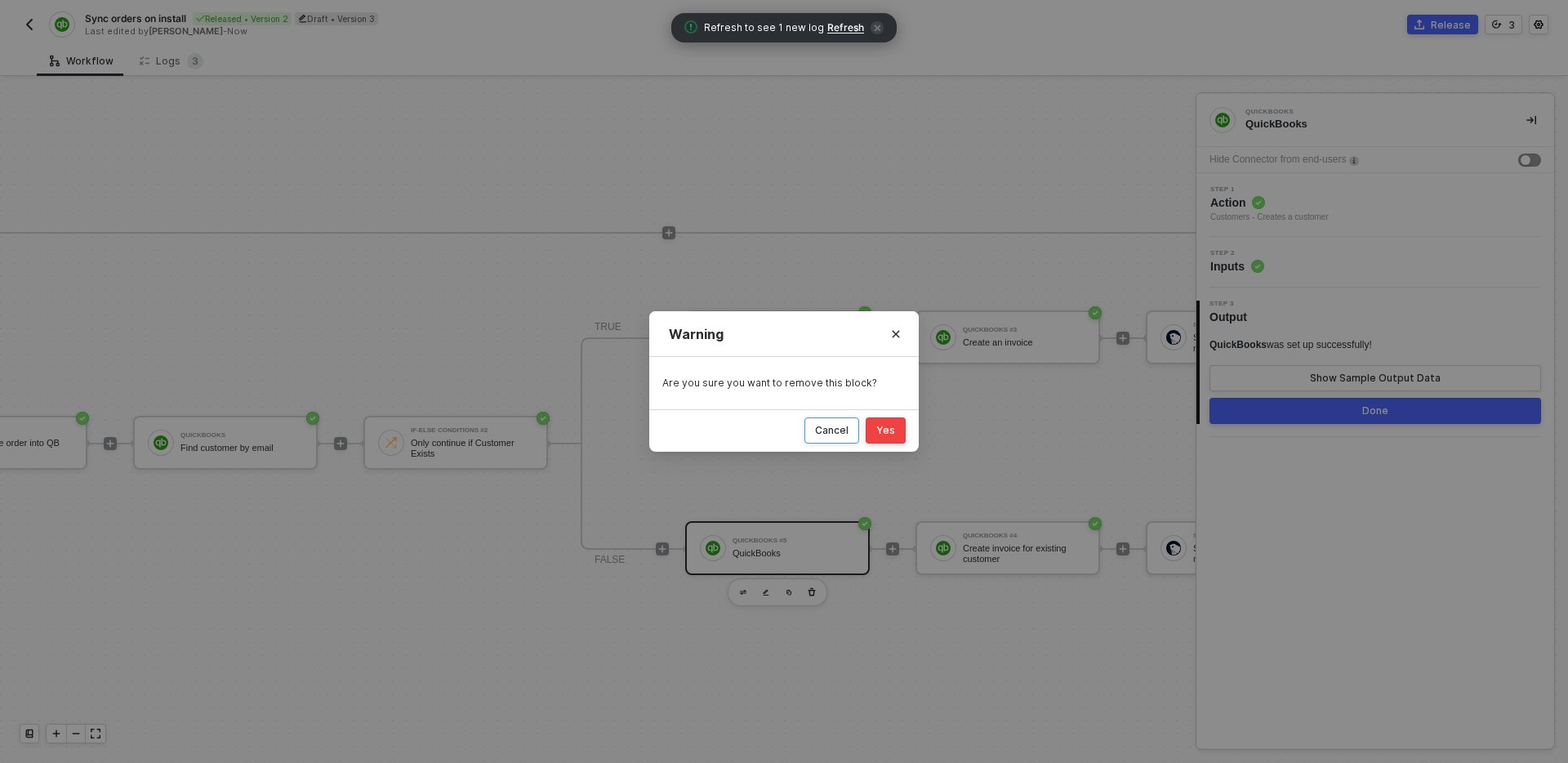
click at [844, 429] on div "Cancel" at bounding box center [832, 430] width 34 height 13
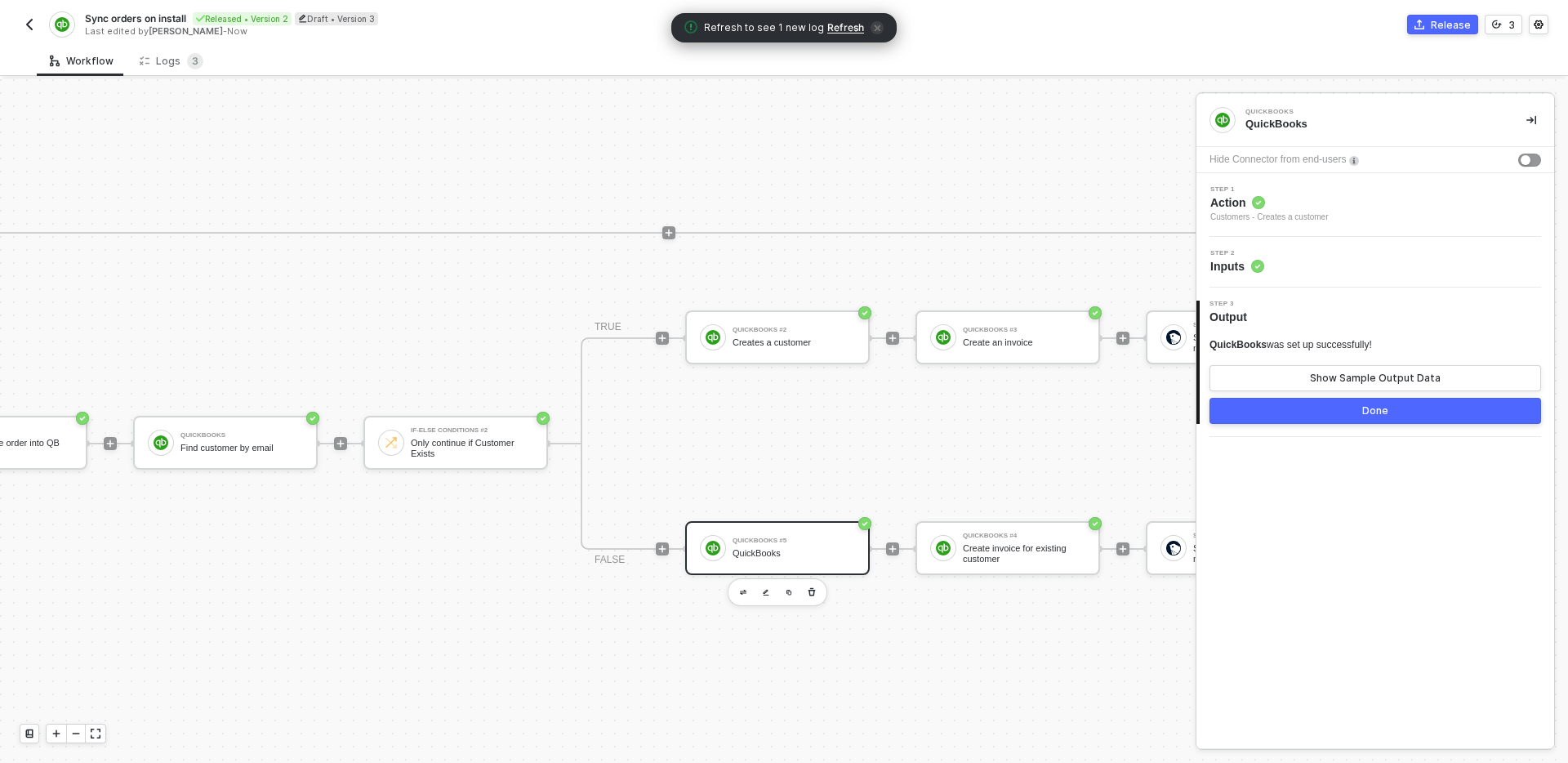
click at [1405, 207] on div "Step 1 Action Customers - Creates a customer" at bounding box center [1377, 205] width 353 height 37
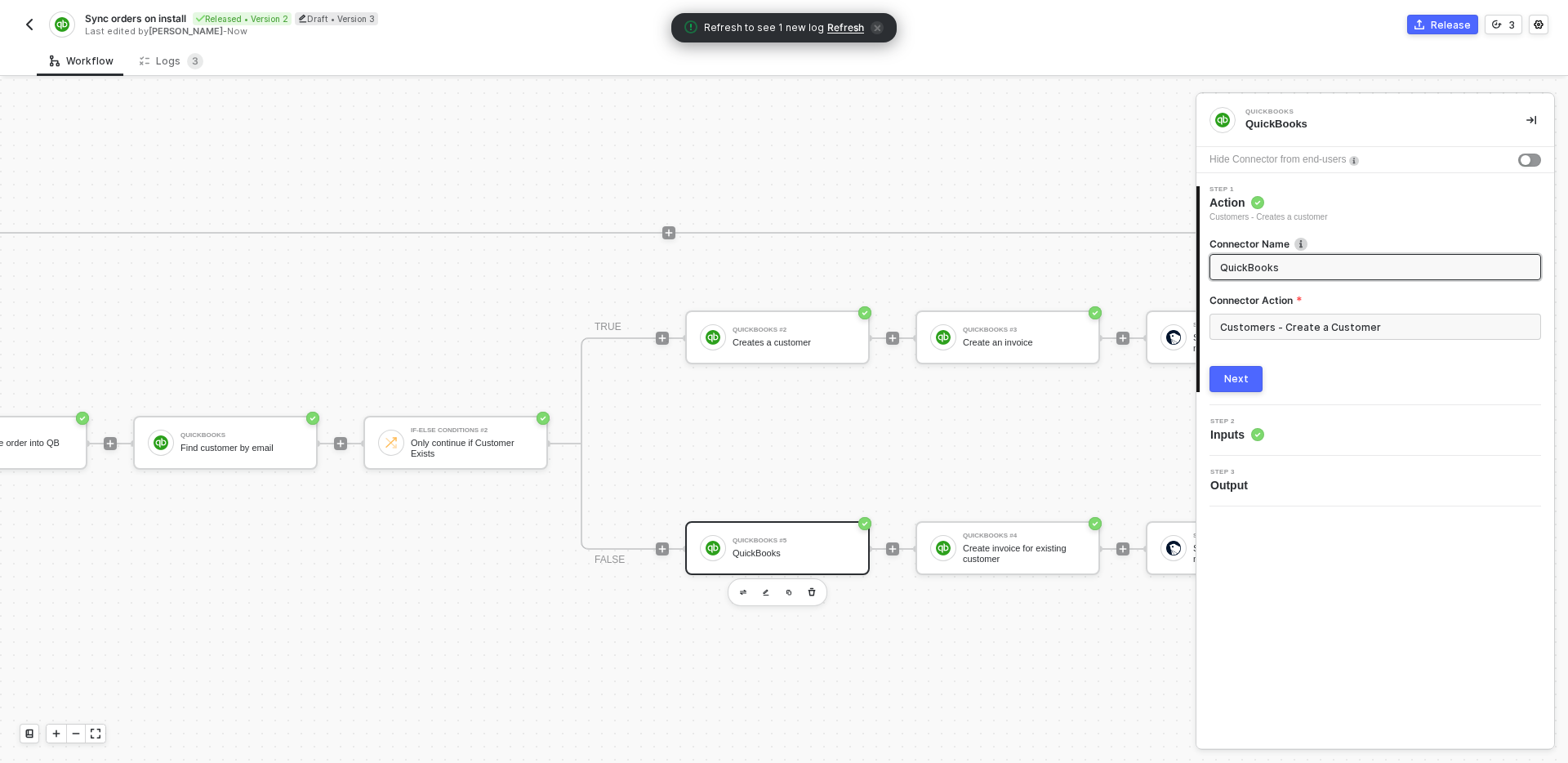
click at [1304, 261] on input "QuickBooks" at bounding box center [1373, 268] width 307 height 18
type input "Create a Customer"
click at [1241, 377] on div "Next" at bounding box center [1237, 379] width 25 height 13
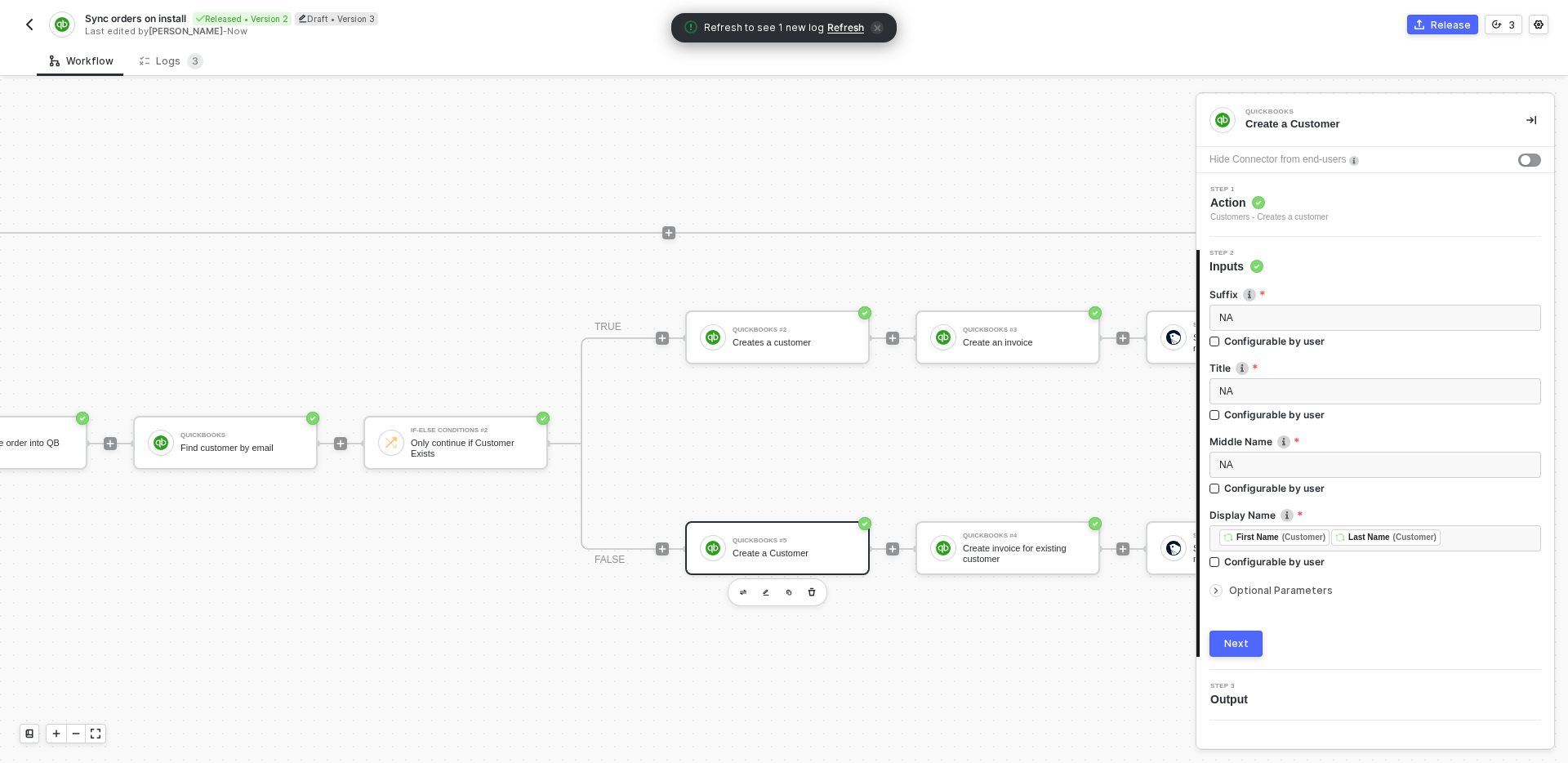
click at [1248, 641] on button "Next" at bounding box center [1237, 644] width 53 height 26
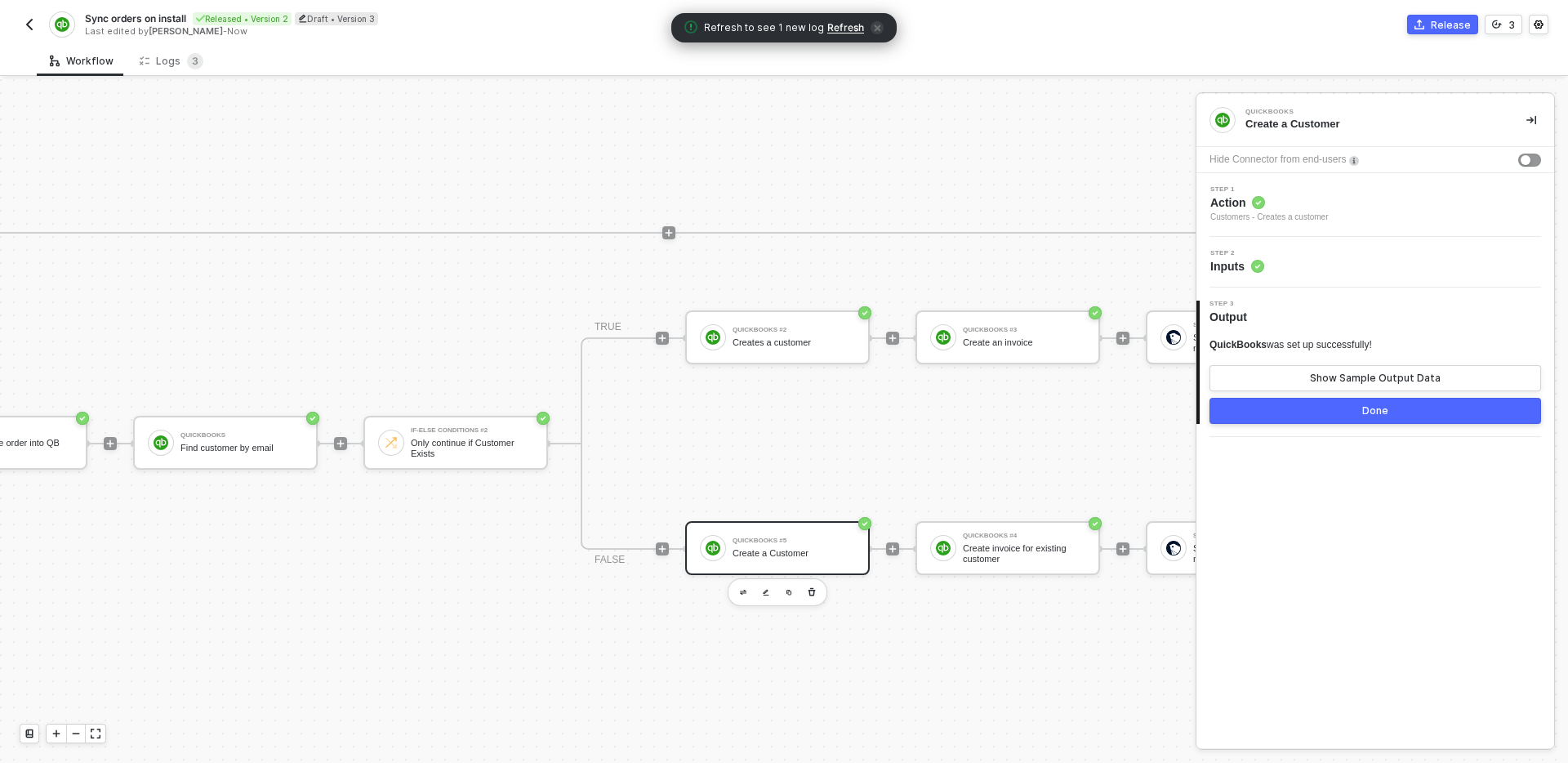
click at [1321, 414] on button "Done" at bounding box center [1375, 411] width 331 height 26
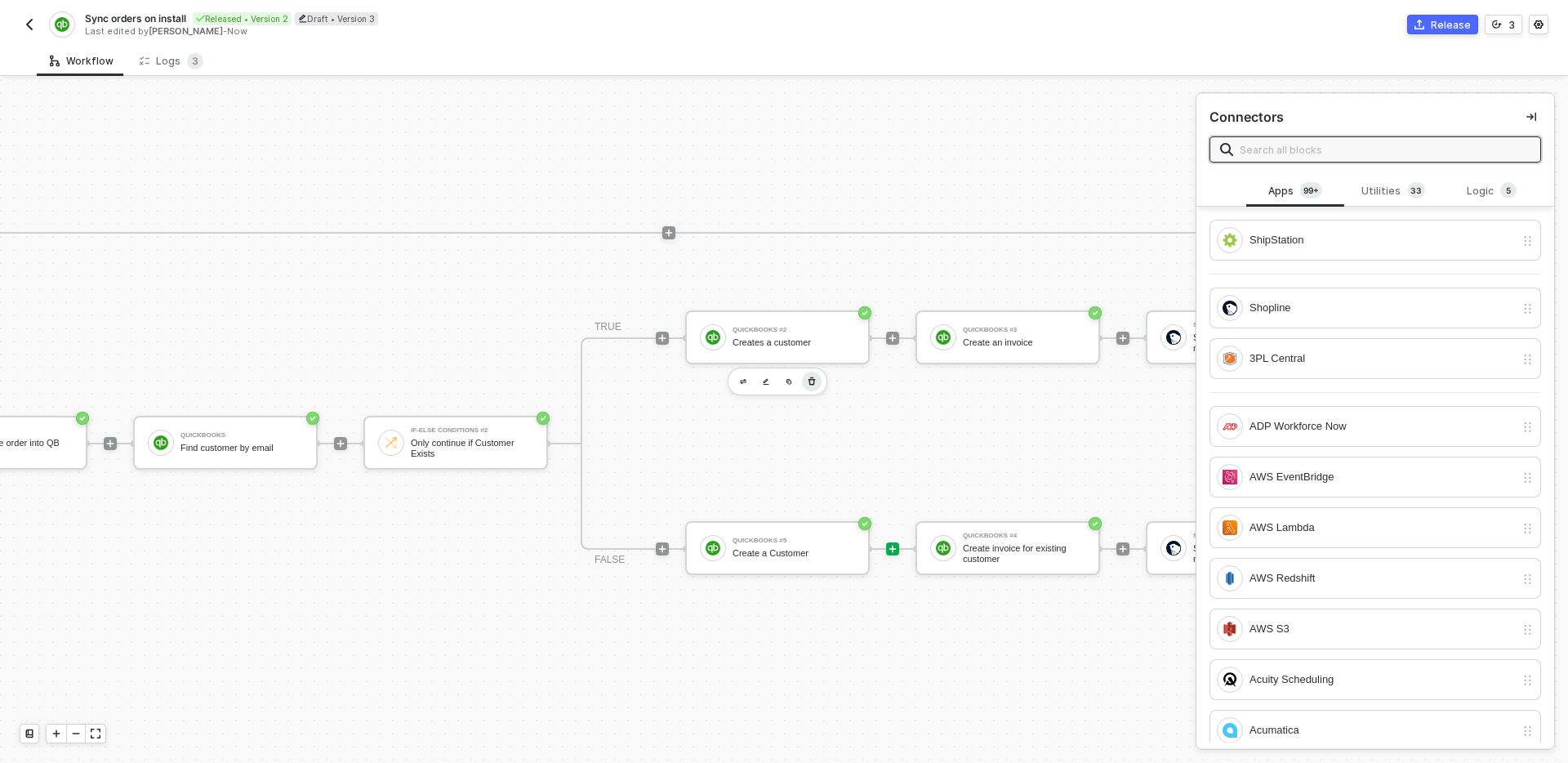
click at [816, 377] on button "button" at bounding box center [811, 381] width 19 height 19
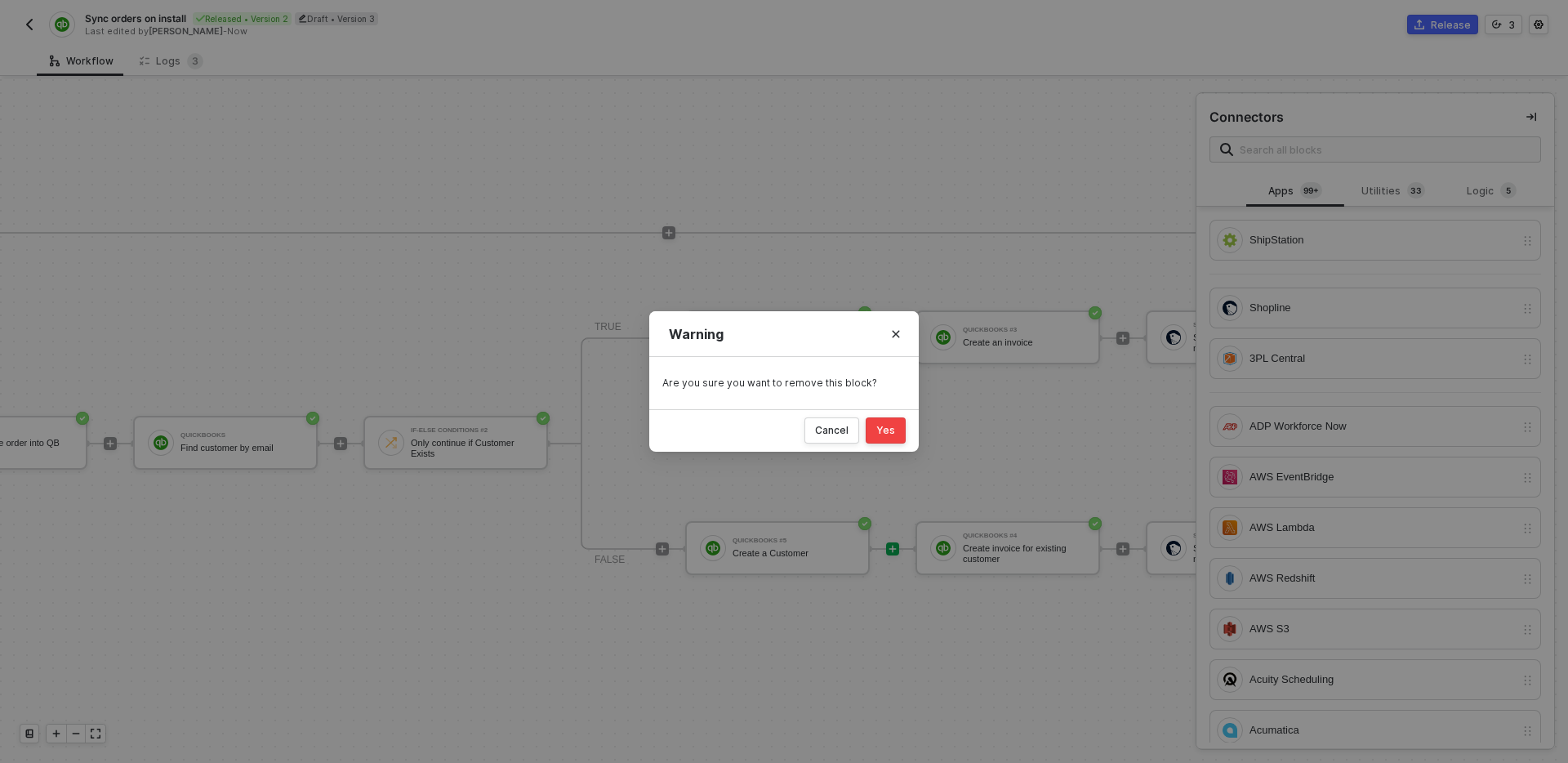
click at [886, 425] on div "Yes" at bounding box center [886, 430] width 19 height 13
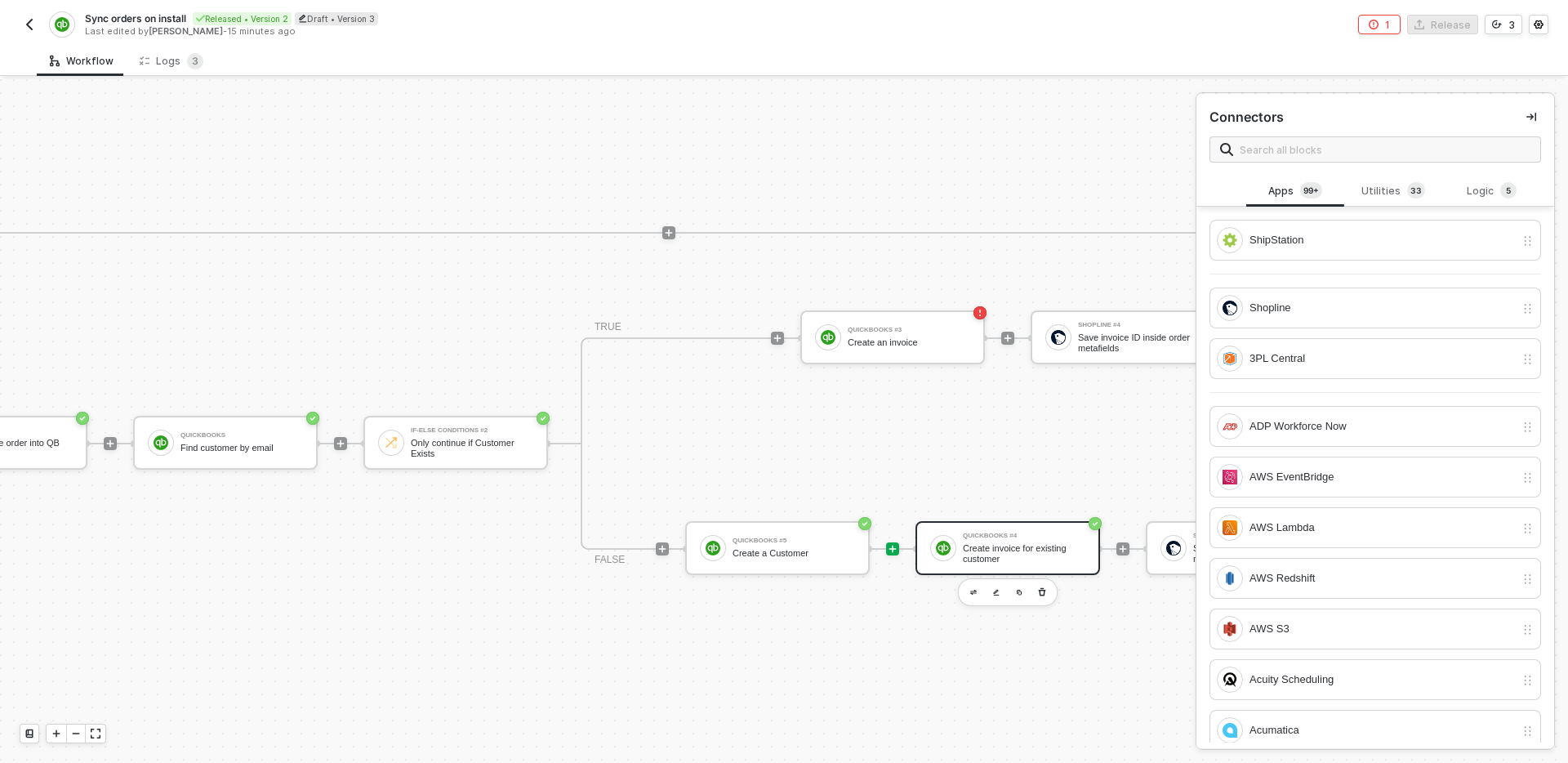
click at [1026, 567] on div "QuickBooks #4 Create invoice for existing customer" at bounding box center [1008, 548] width 184 height 54
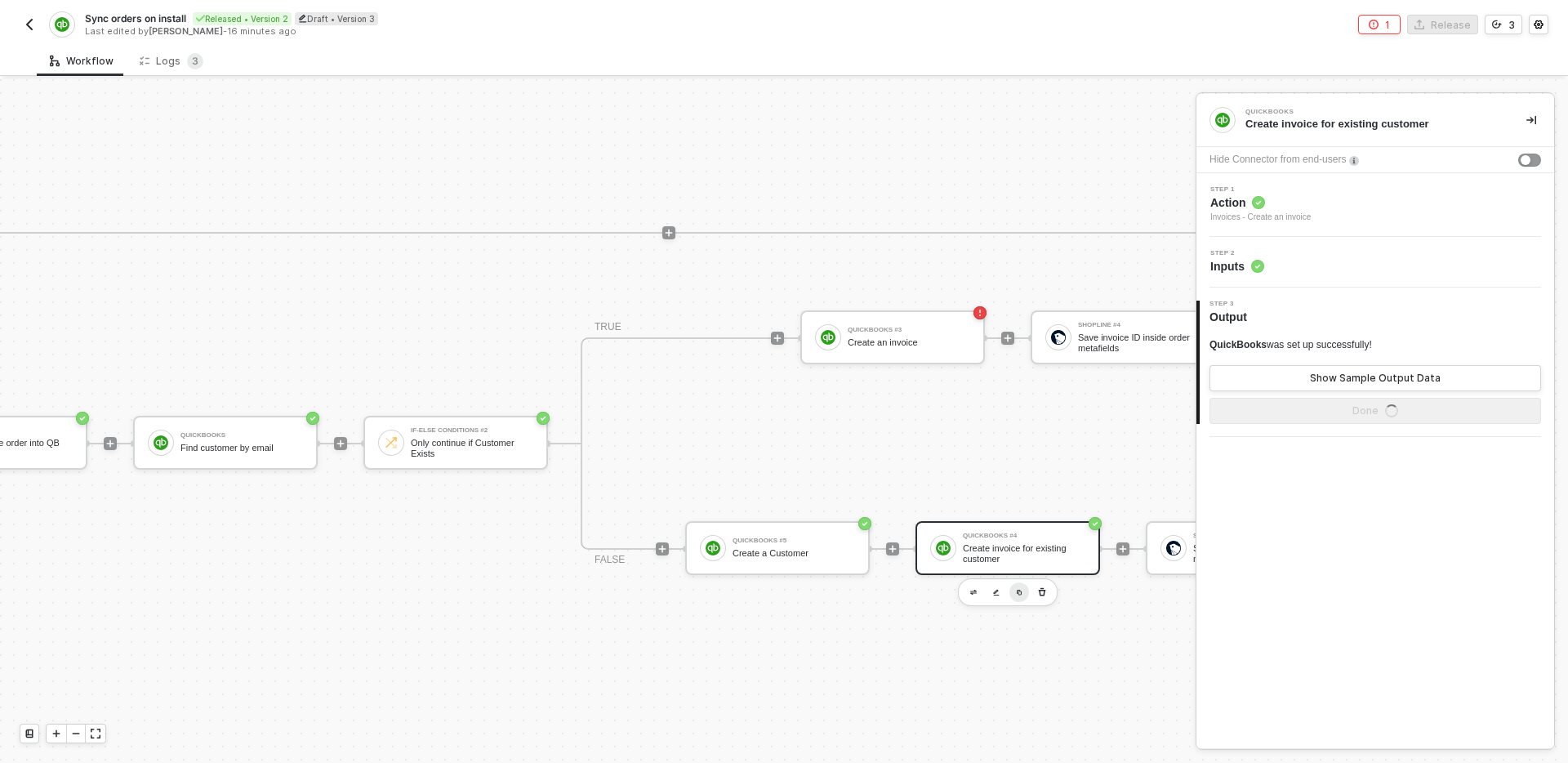
click at [1018, 599] on button "button" at bounding box center [1019, 592] width 19 height 19
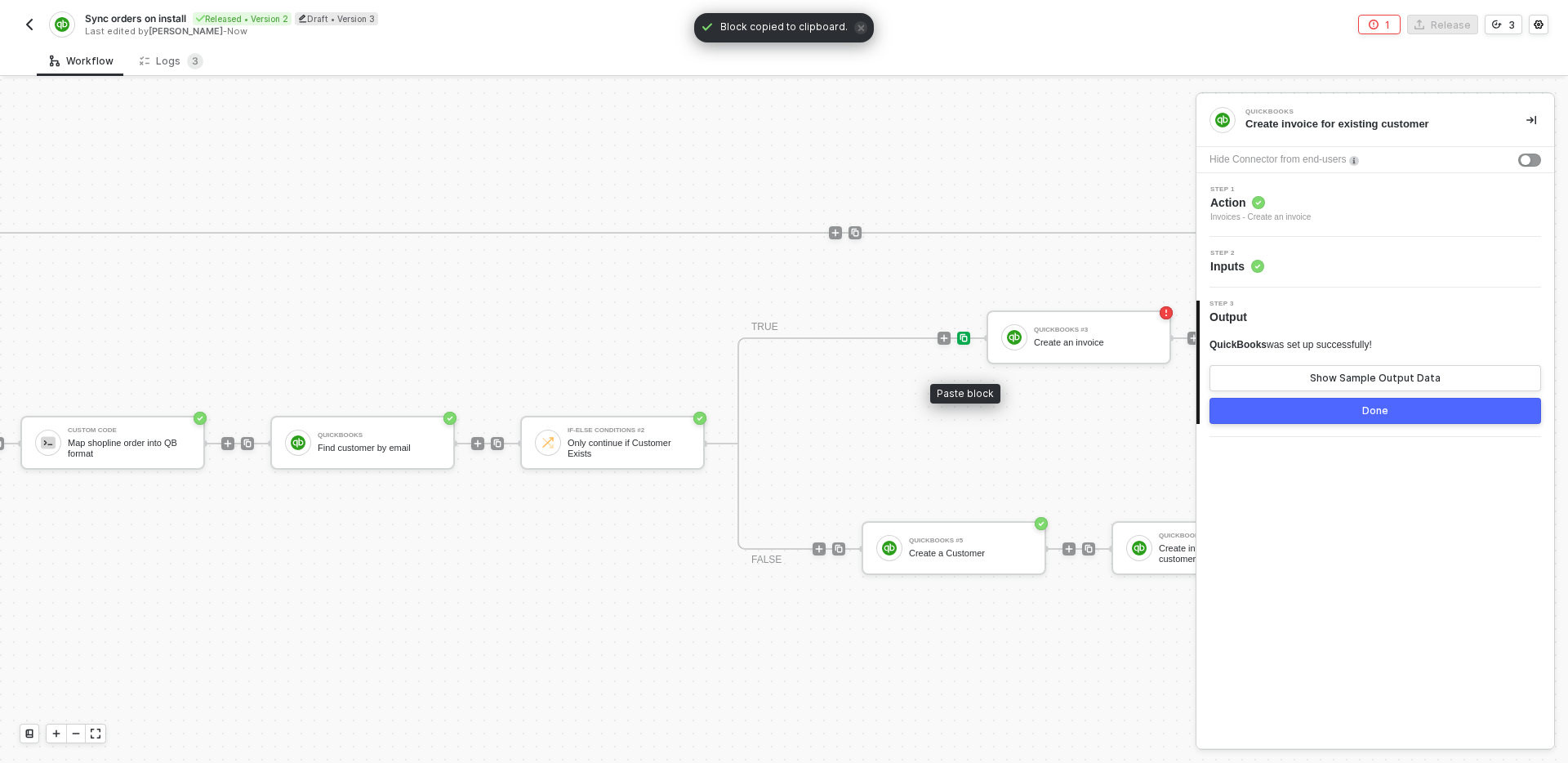
click at [963, 337] on img at bounding box center [963, 338] width 10 height 10
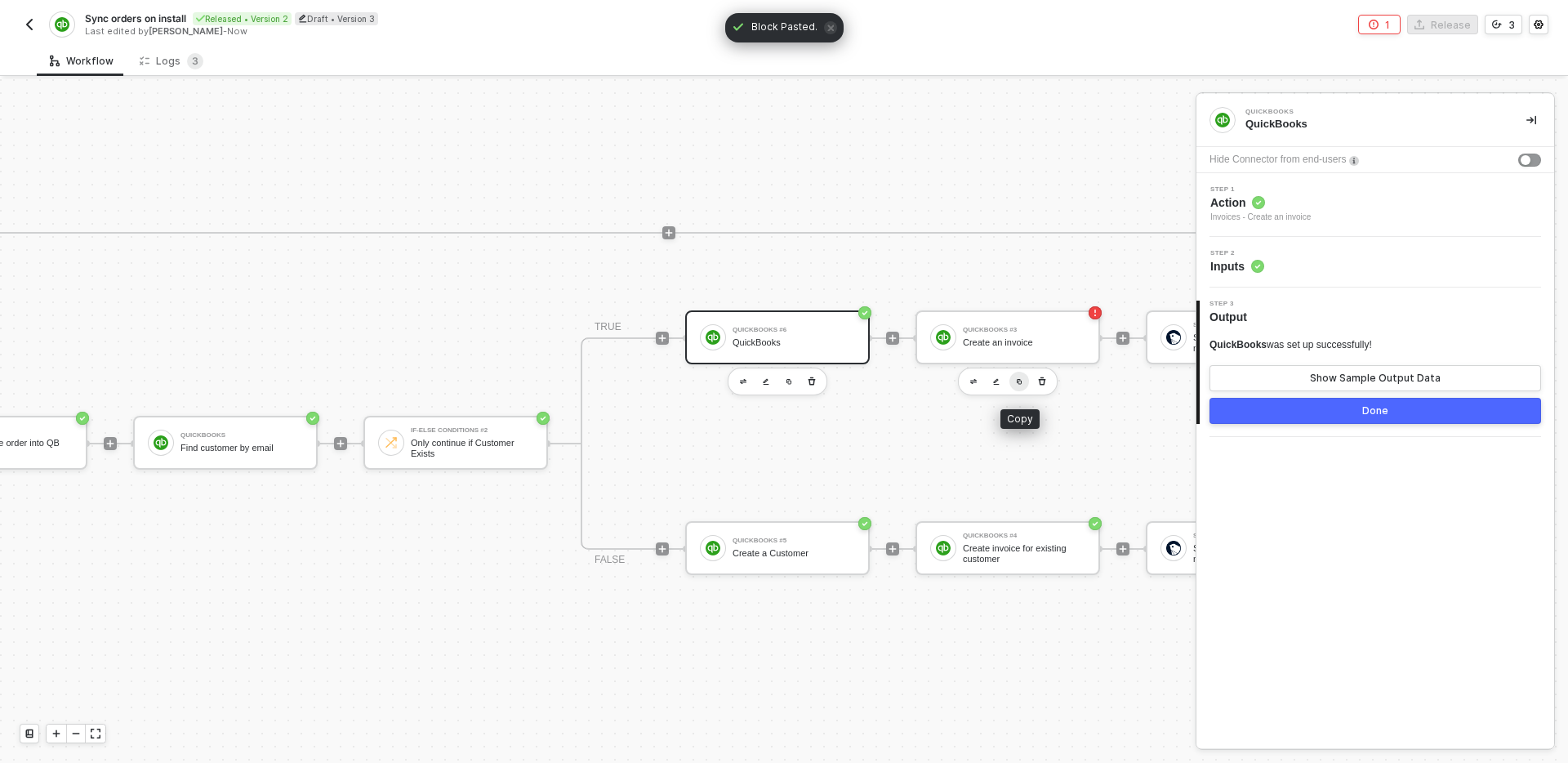
click at [1021, 383] on img "button" at bounding box center [1019, 381] width 6 height 6
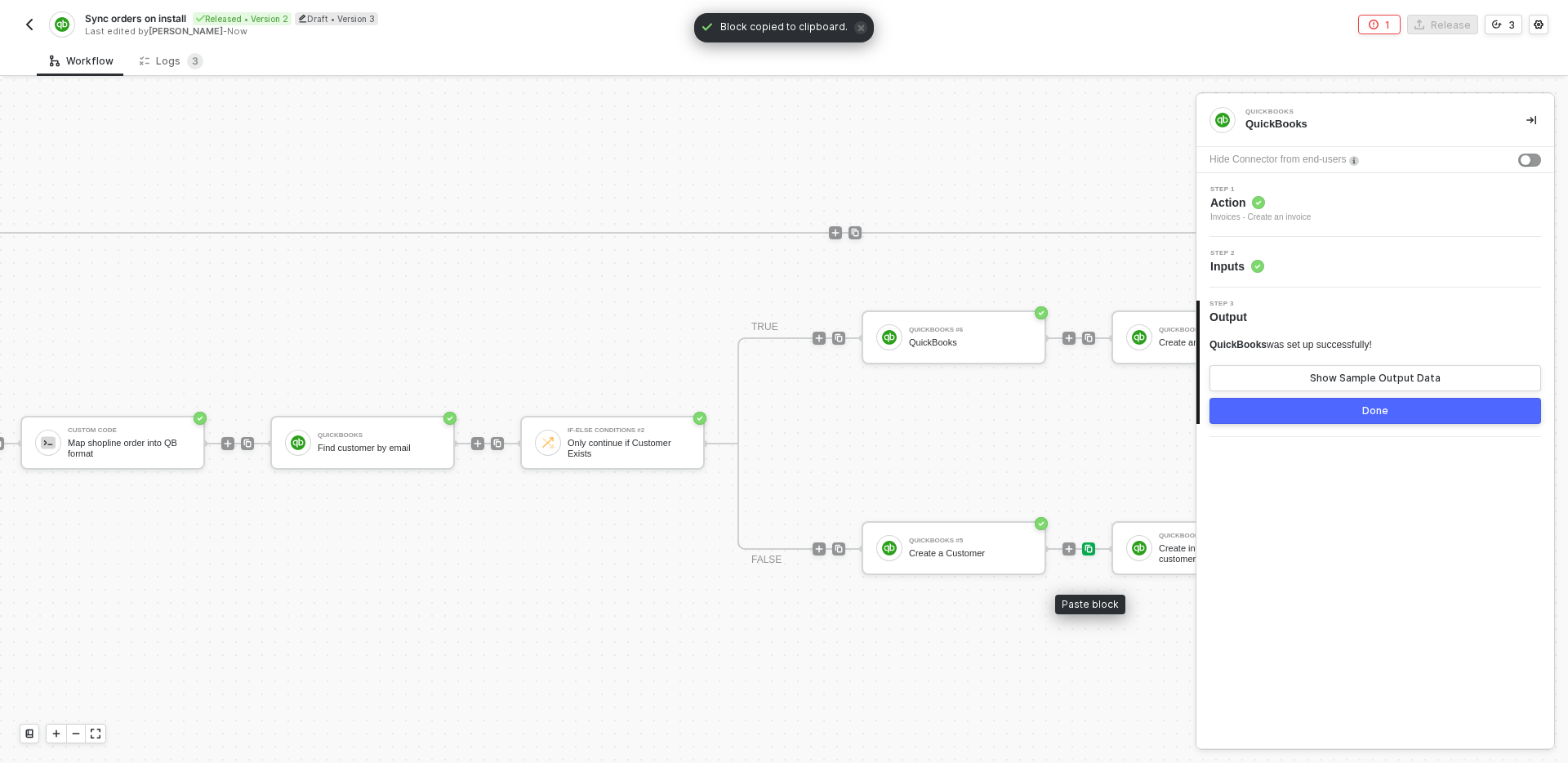
click at [1089, 551] on img at bounding box center [1089, 549] width 10 height 10
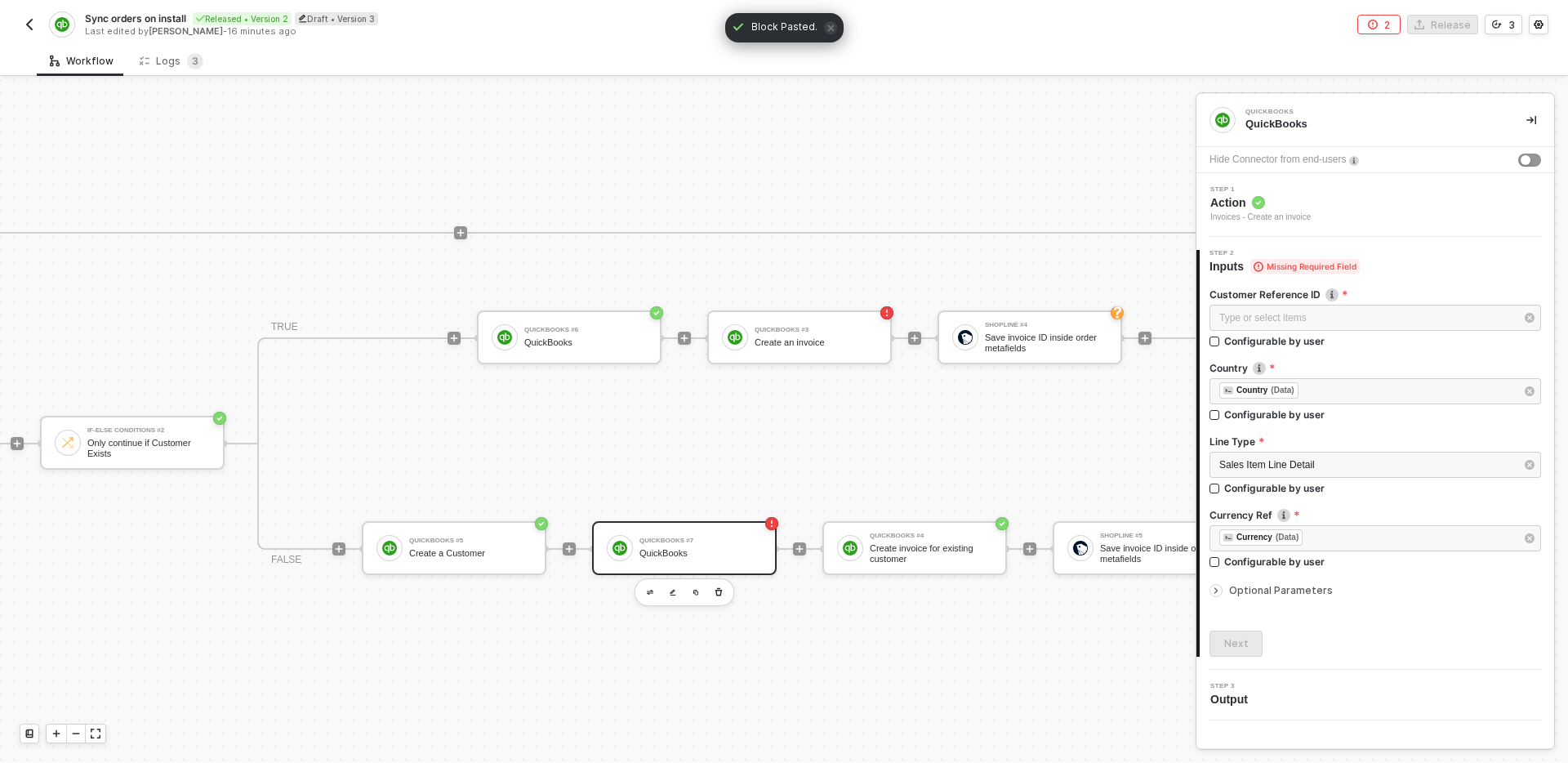
scroll to position [470, 2022]
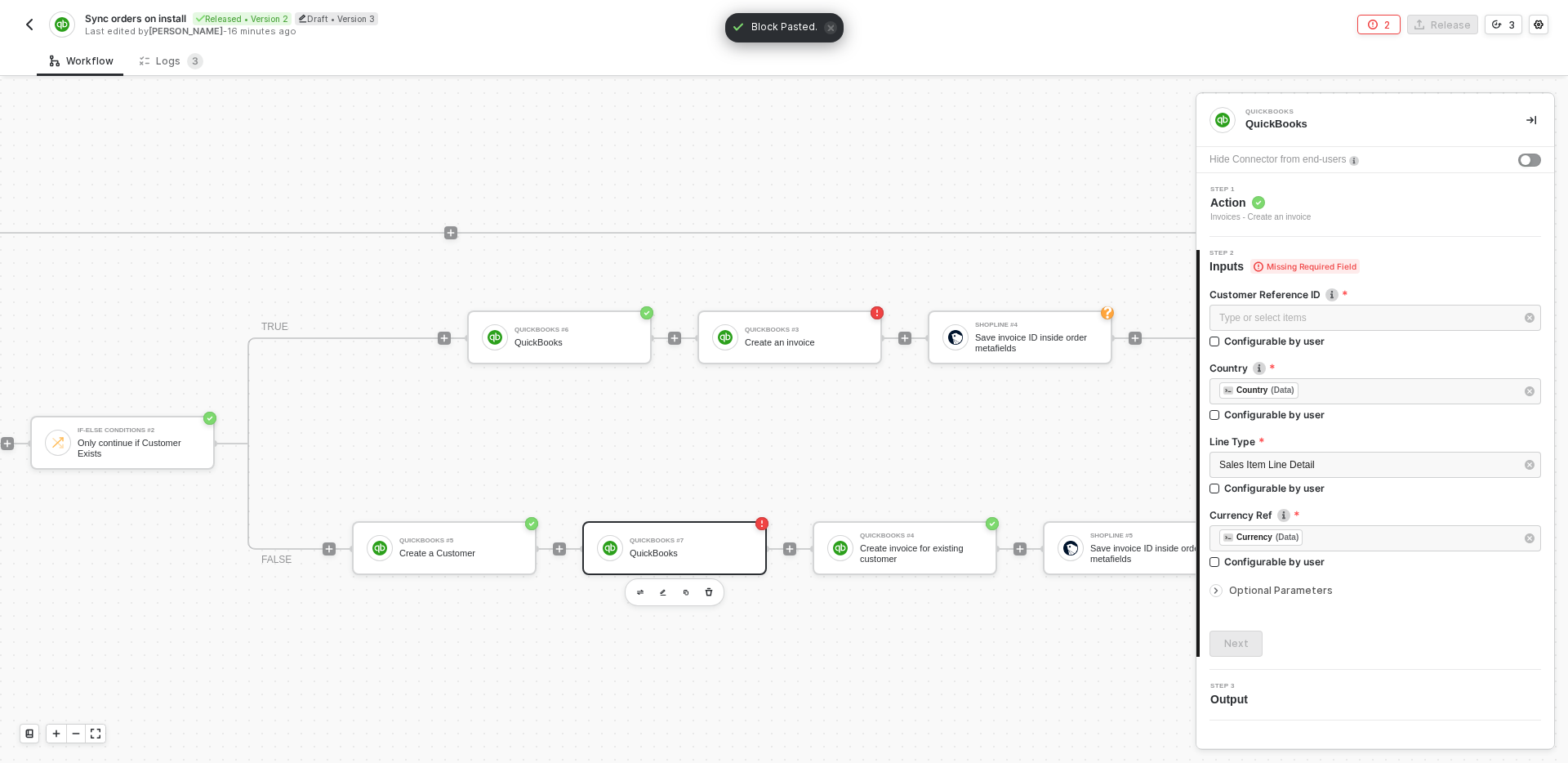
click at [879, 414] on div "TRUE QuickBooks #6 QuickBooks QuickBooks #3 Create an invoice Shopline #4 Save …" at bounding box center [790, 443] width 1085 height 213
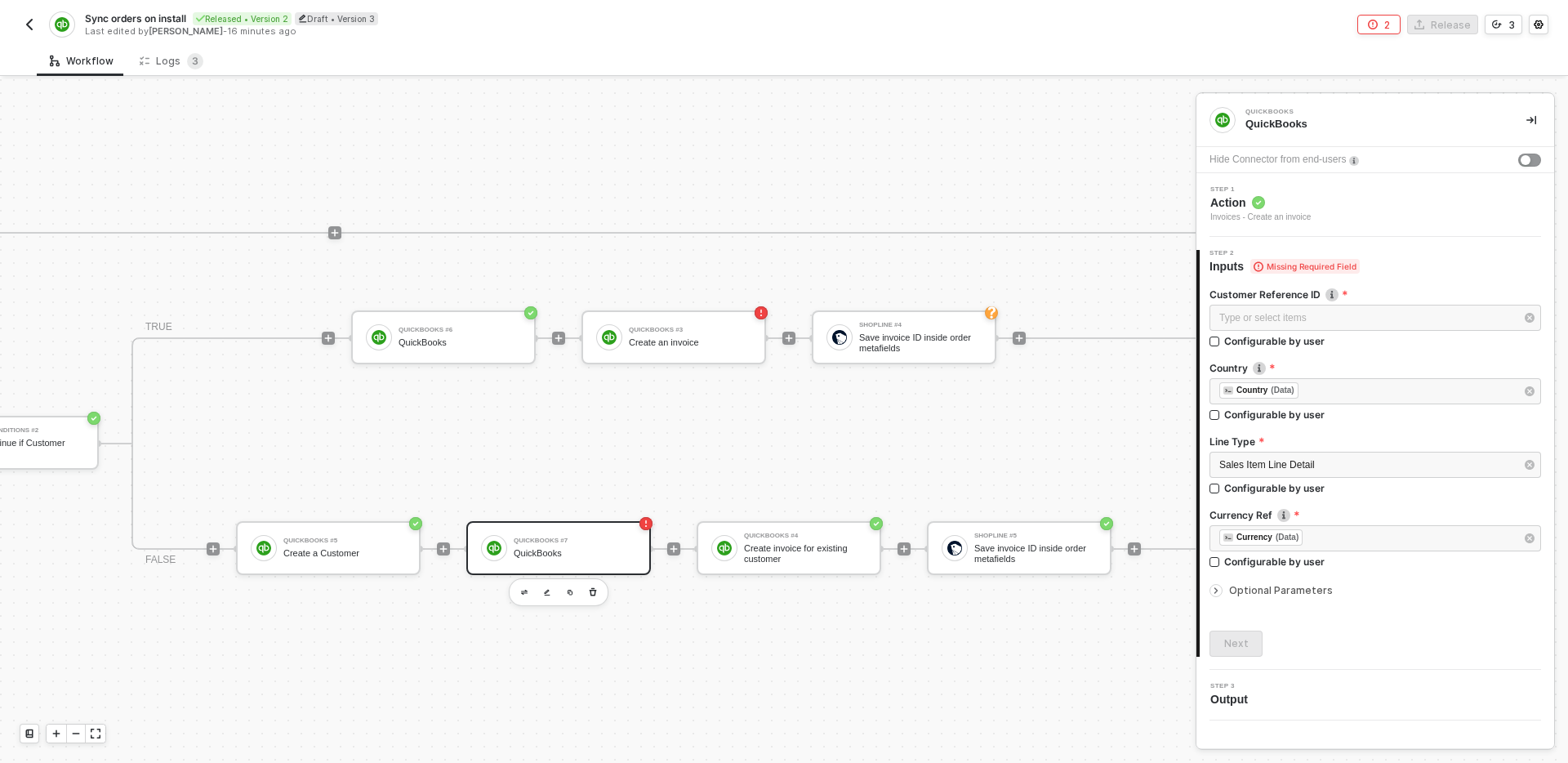
scroll to position [470, 2128]
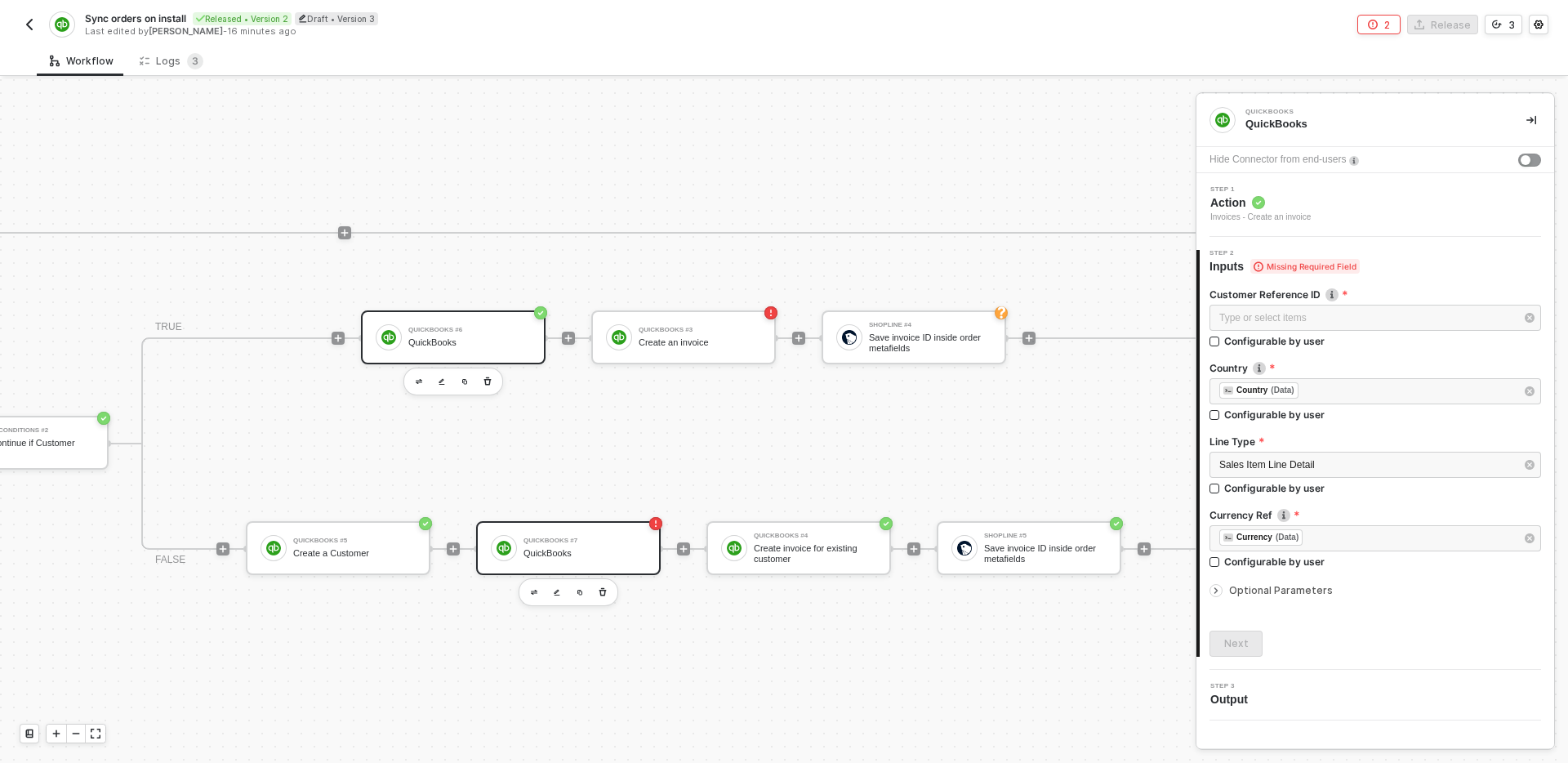
click at [437, 339] on div "QuickBooks" at bounding box center [469, 343] width 122 height 11
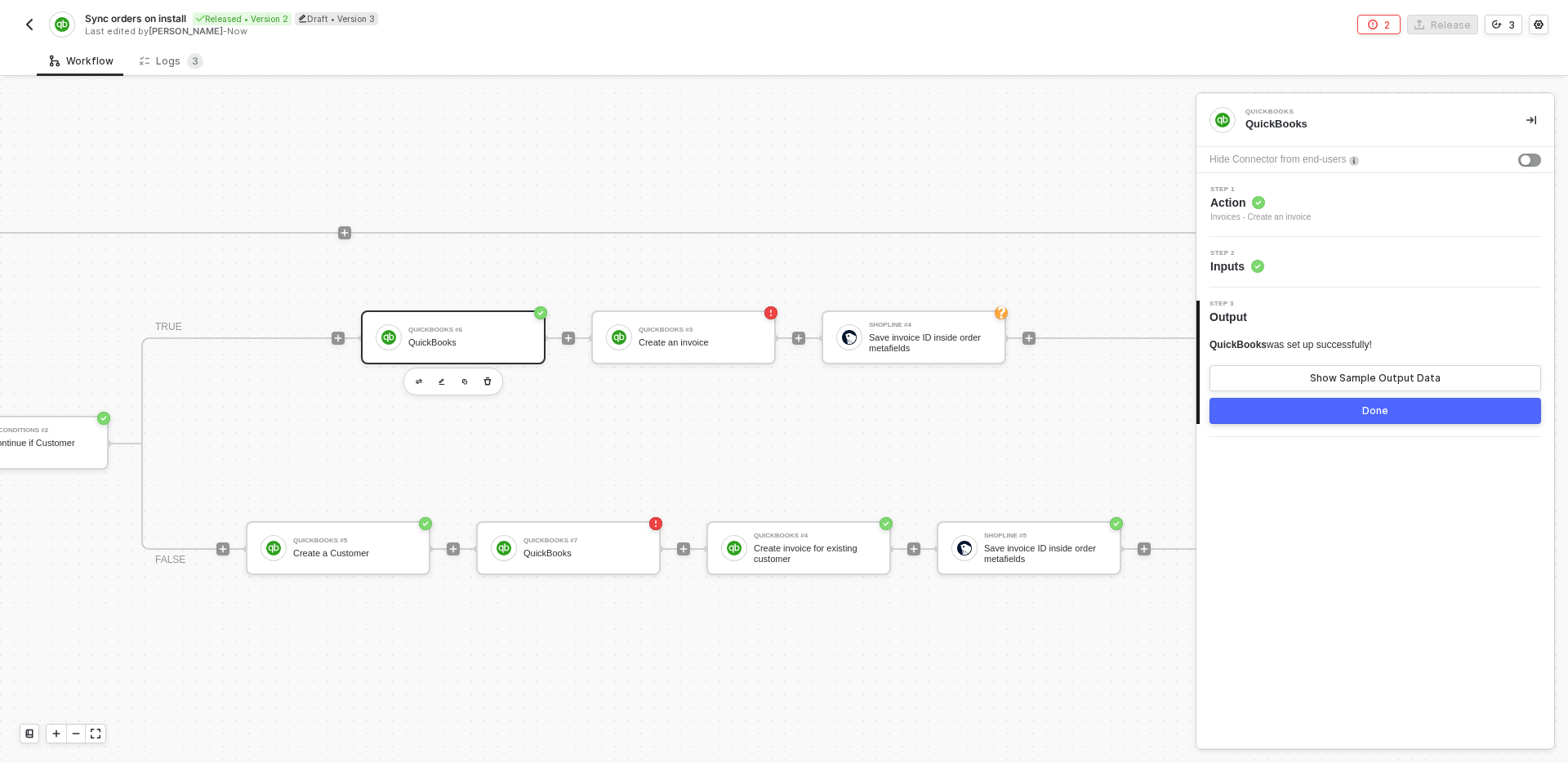
click at [1335, 213] on div "Step 1 Action Invoices - Create an invoice" at bounding box center [1377, 205] width 353 height 37
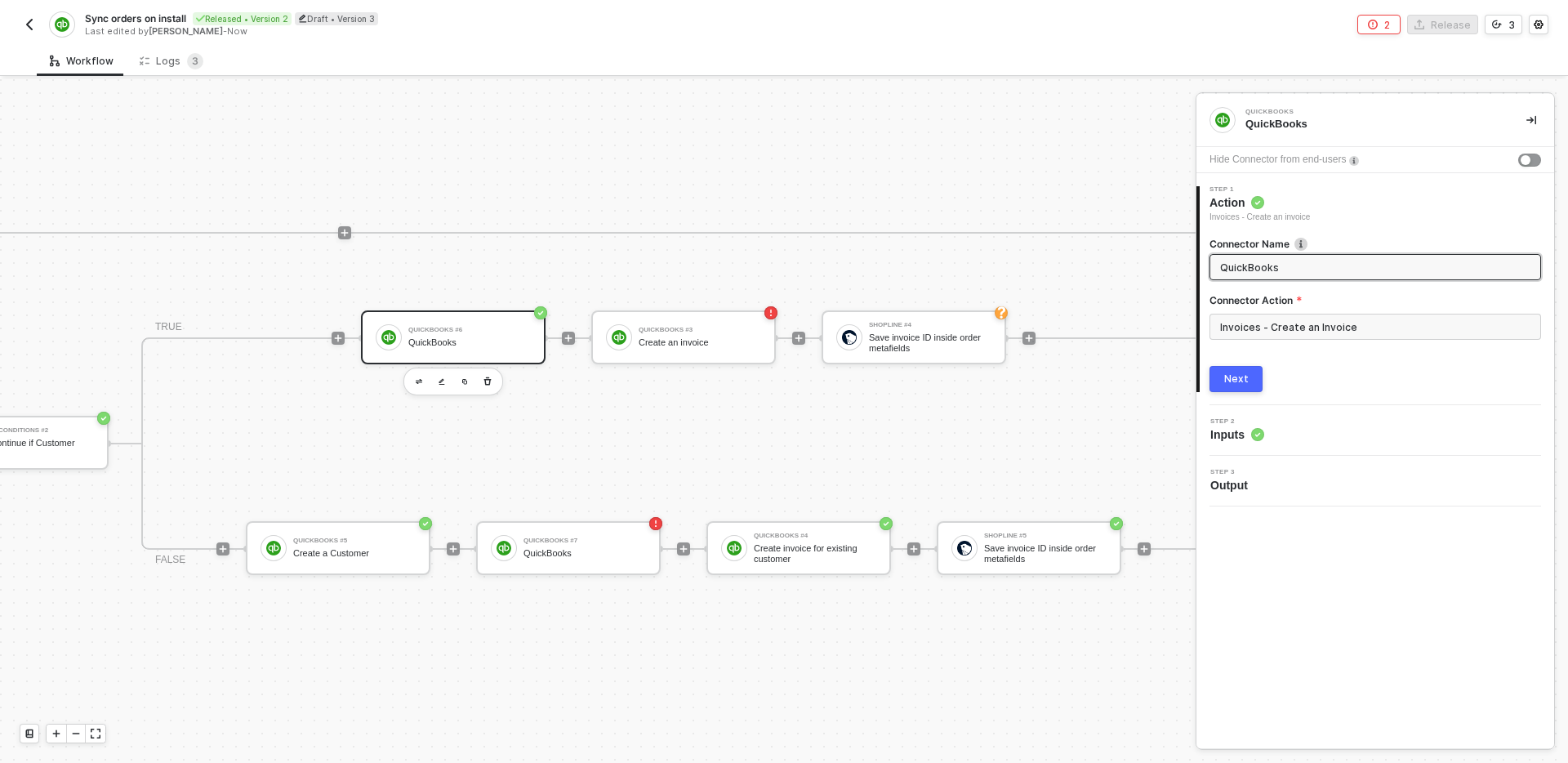
click at [1346, 260] on input "QuickBooks" at bounding box center [1373, 268] width 307 height 18
type input "Create invoice for existing customer"
click at [1248, 375] on button "Next" at bounding box center [1237, 379] width 53 height 26
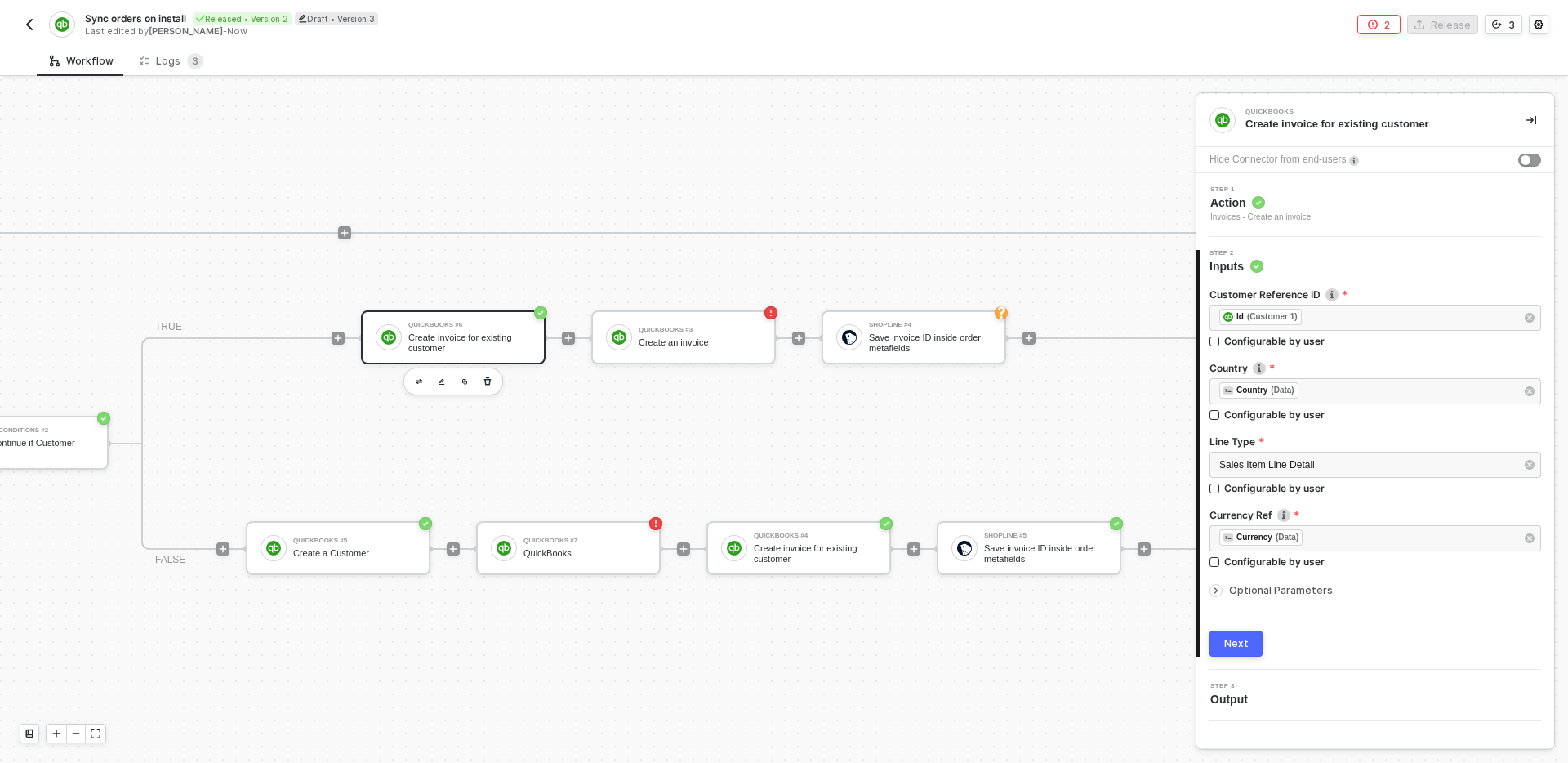
click at [1240, 647] on div "Next" at bounding box center [1237, 644] width 25 height 13
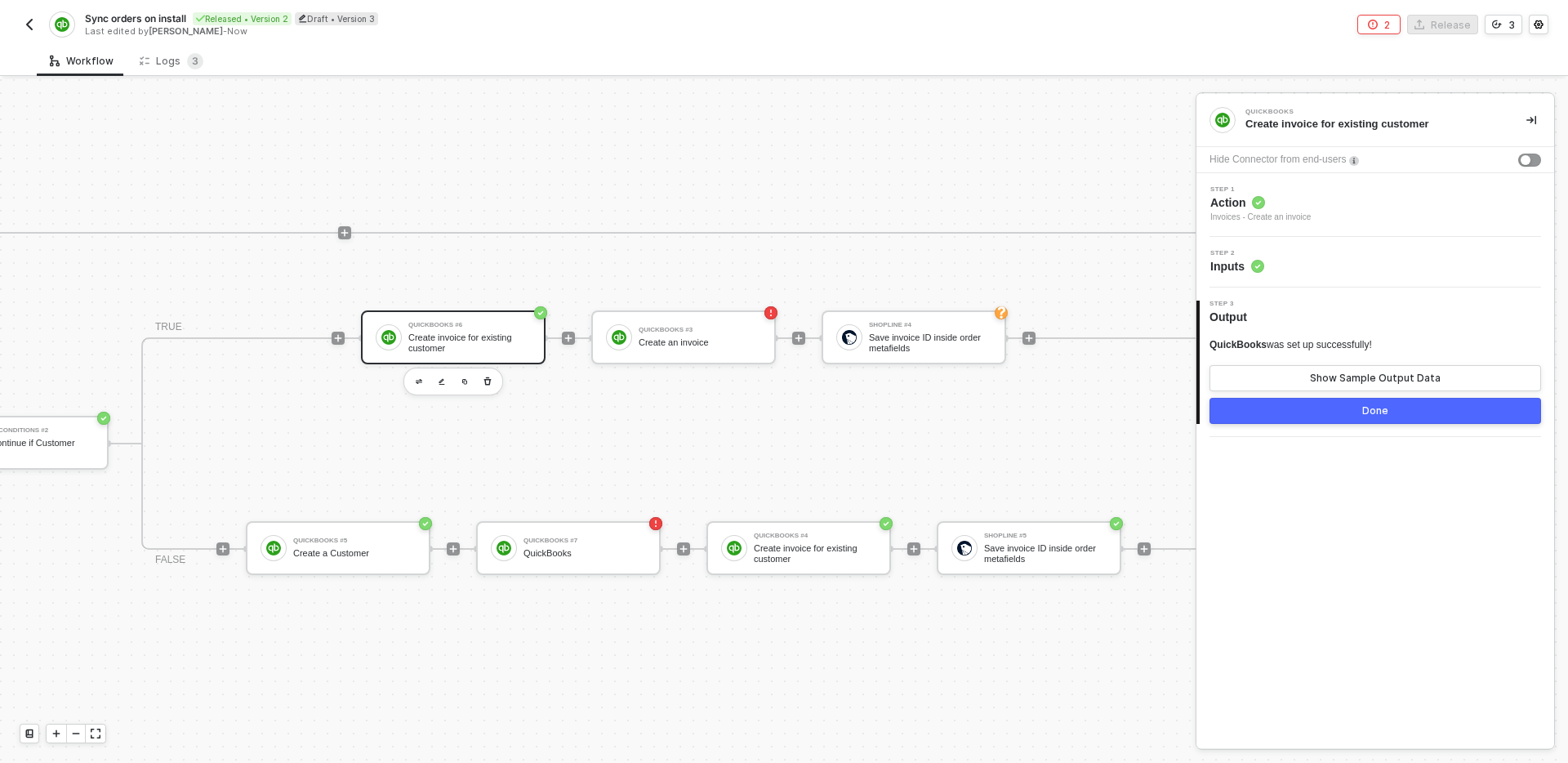
click at [1377, 416] on div "Done" at bounding box center [1375, 411] width 26 height 13
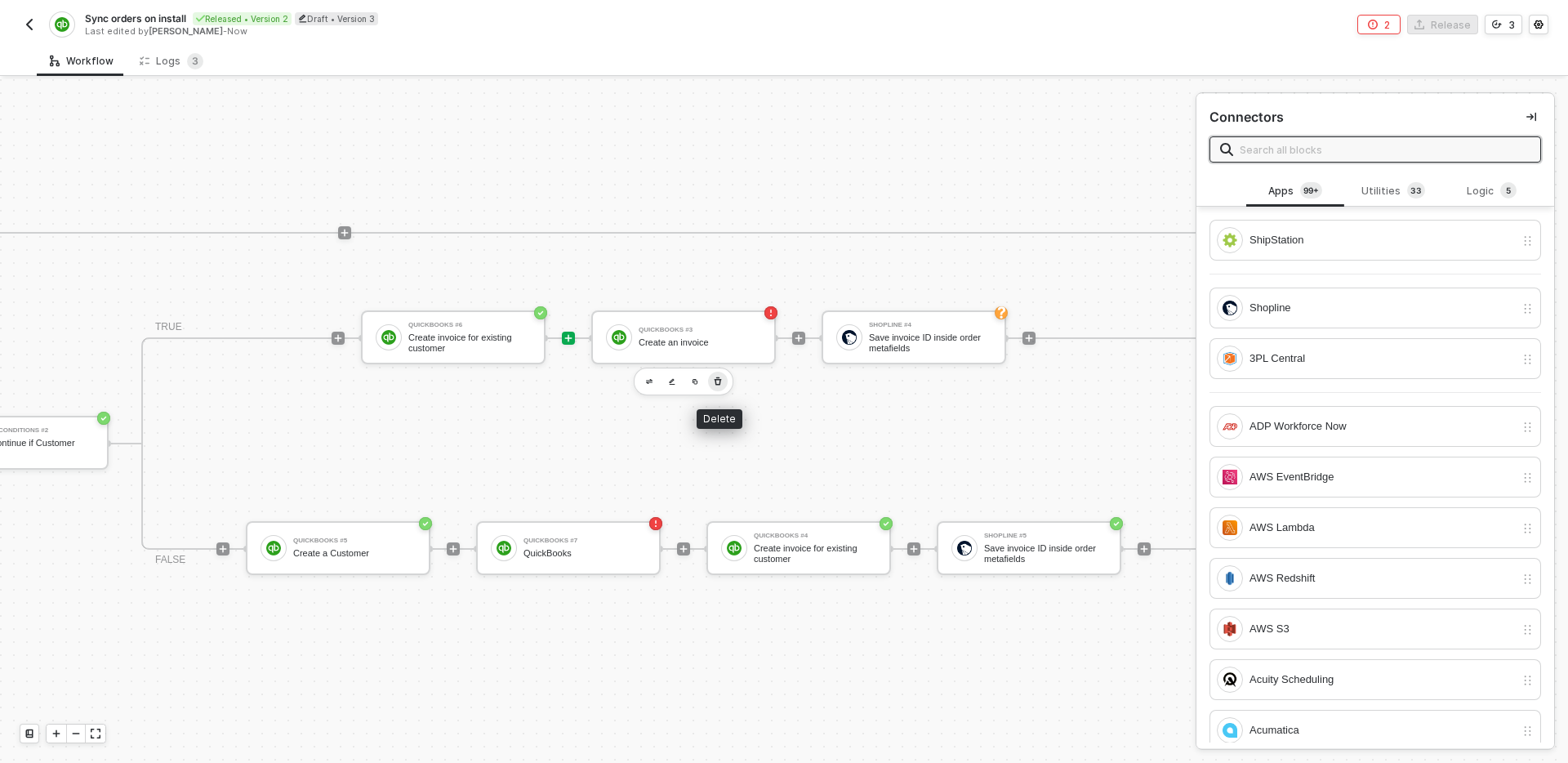
click at [719, 382] on icon "button" at bounding box center [718, 382] width 10 height 13
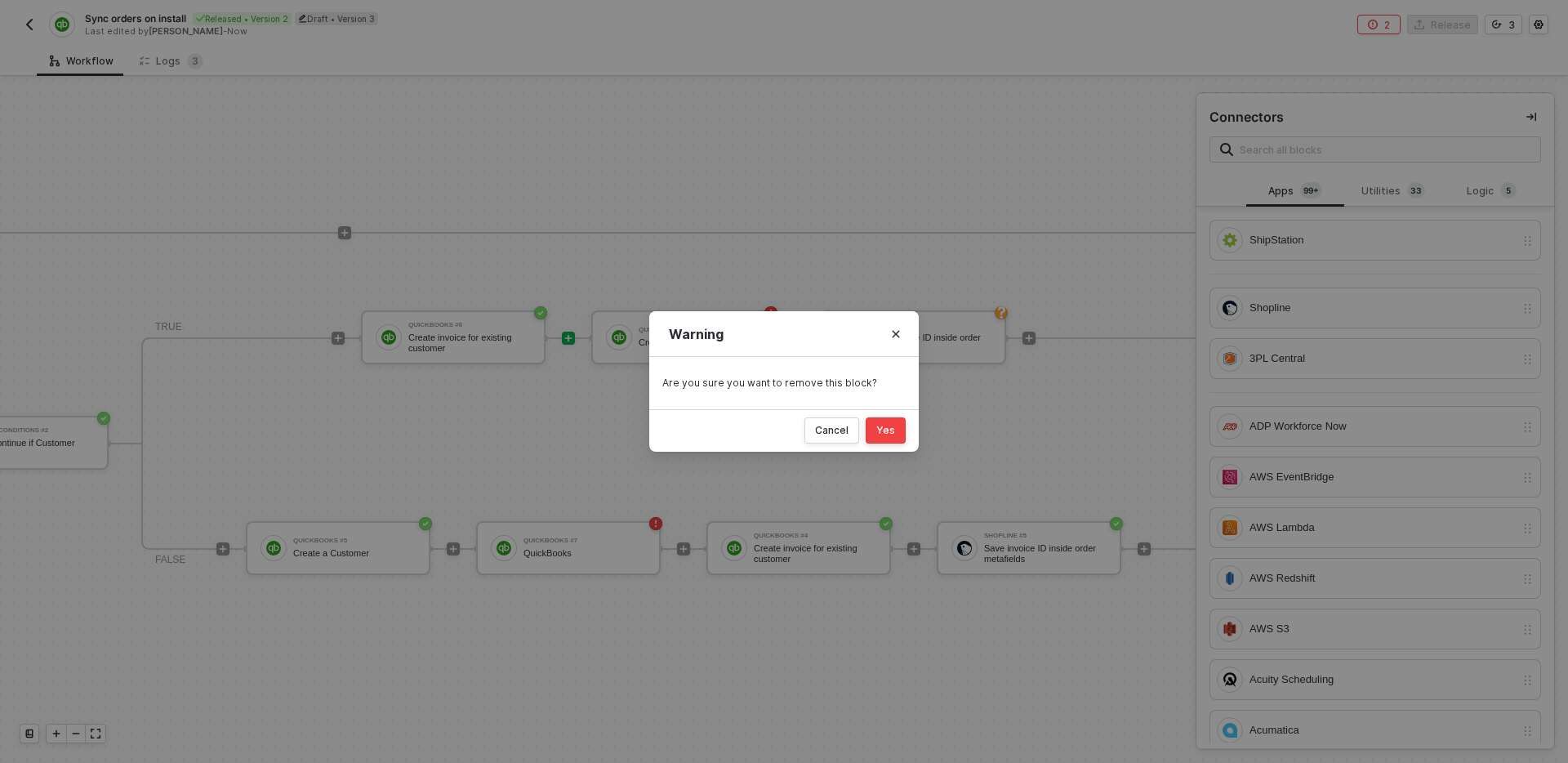
click at [896, 432] on button "Yes" at bounding box center [886, 430] width 40 height 26
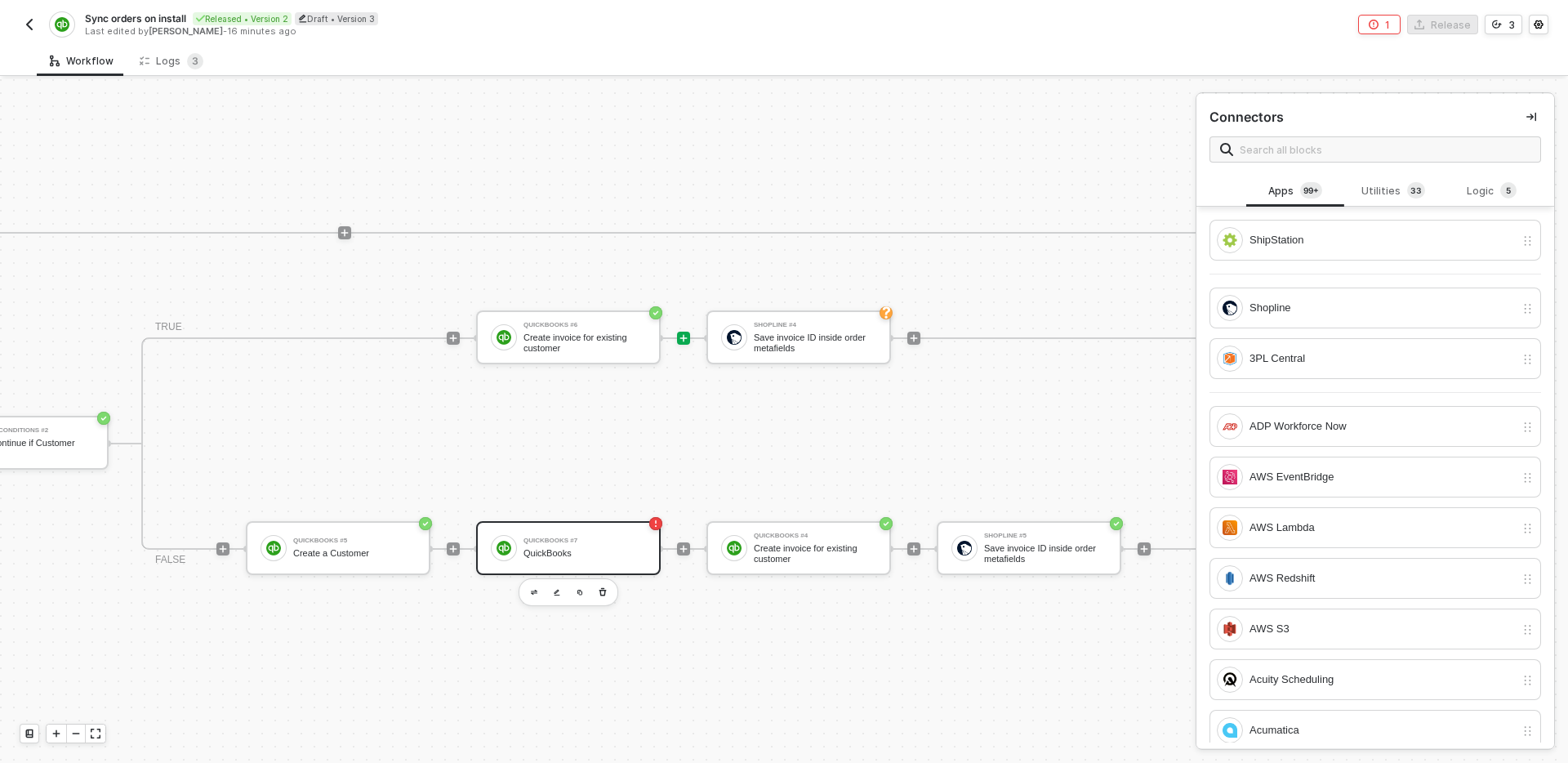
click at [610, 549] on div "QuickBooks" at bounding box center [584, 554] width 122 height 11
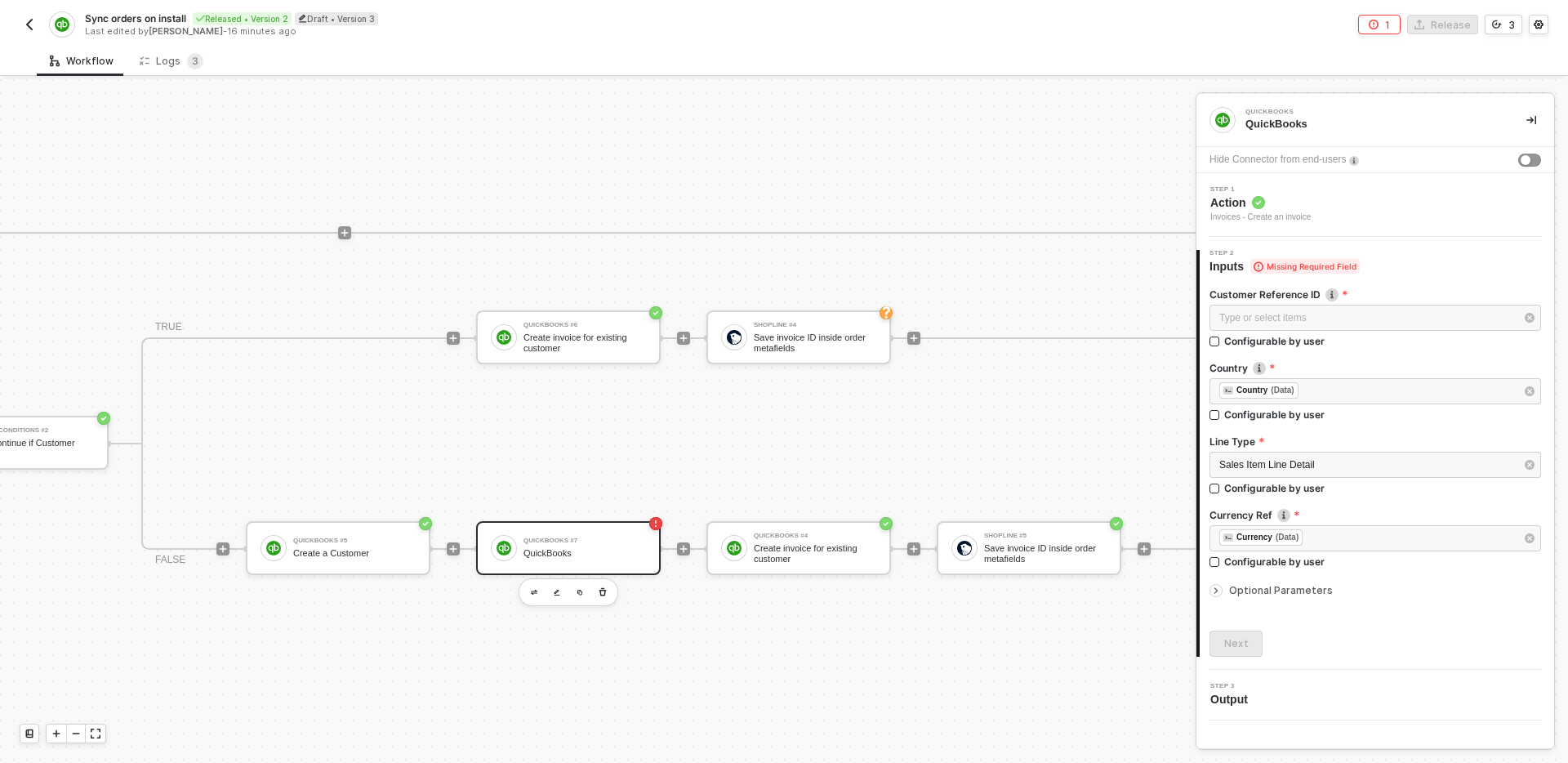
click at [1375, 206] on div "Step 1 Action Invoices - Create an invoice" at bounding box center [1377, 205] width 353 height 37
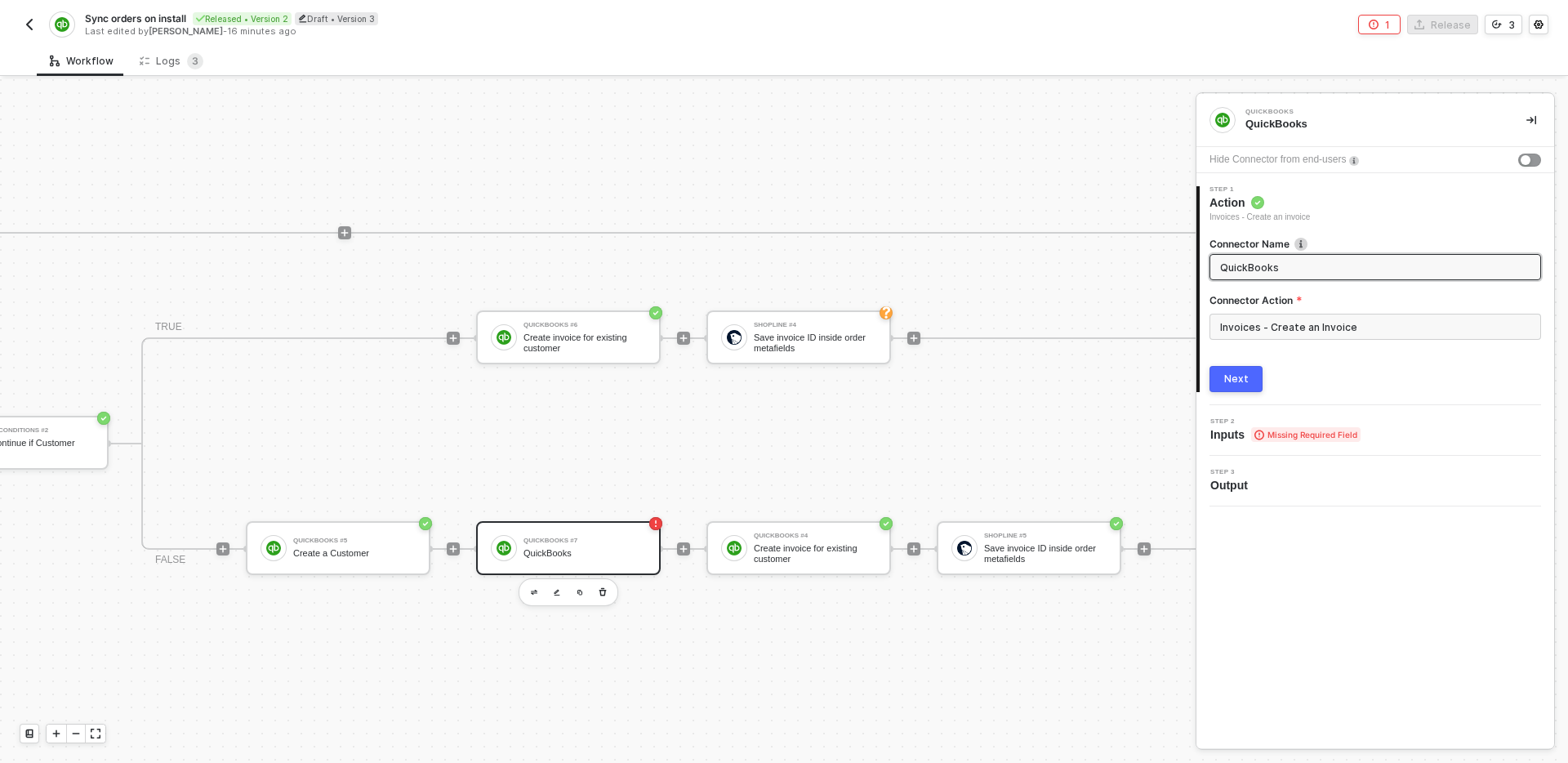
click at [1336, 260] on input "QuickBooks" at bounding box center [1373, 268] width 307 height 18
type input "Create invoice with new customer"
click at [1235, 391] on button "Next" at bounding box center [1237, 379] width 53 height 26
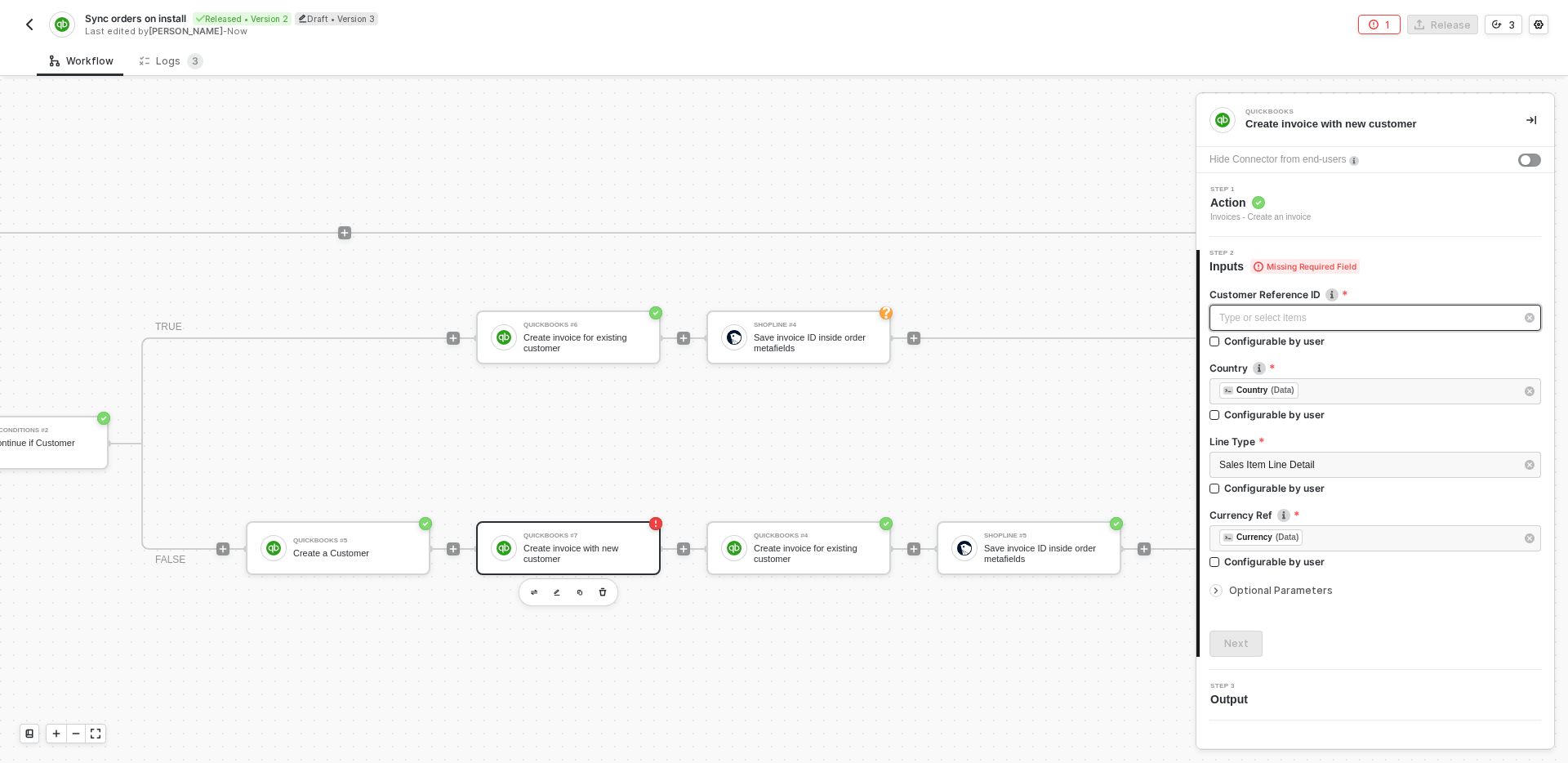
click at [1383, 322] on div "Type or select items ﻿" at bounding box center [1367, 318] width 296 height 16
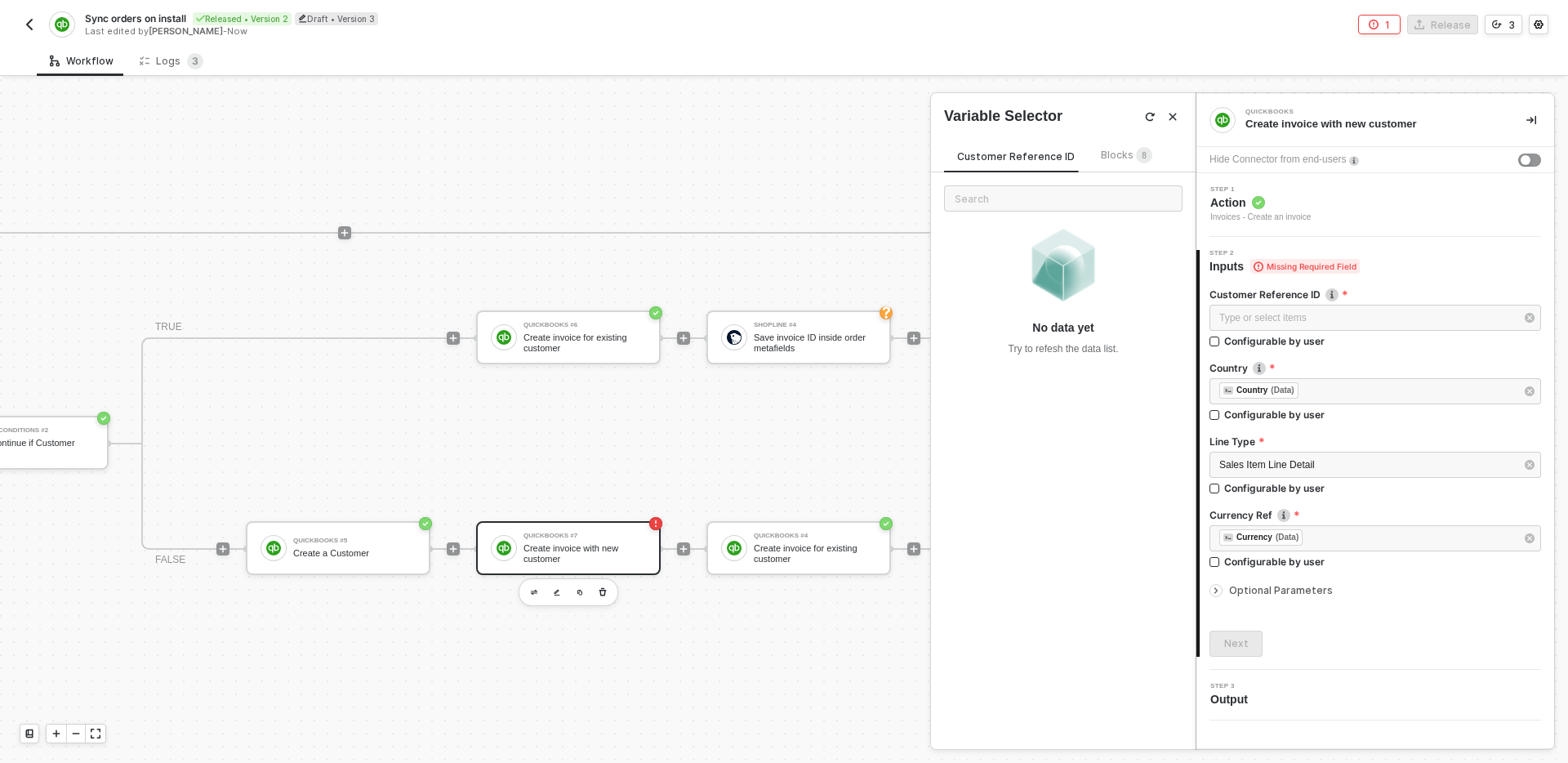
click at [1116, 154] on span "Blocks 8" at bounding box center [1127, 154] width 51 height 12
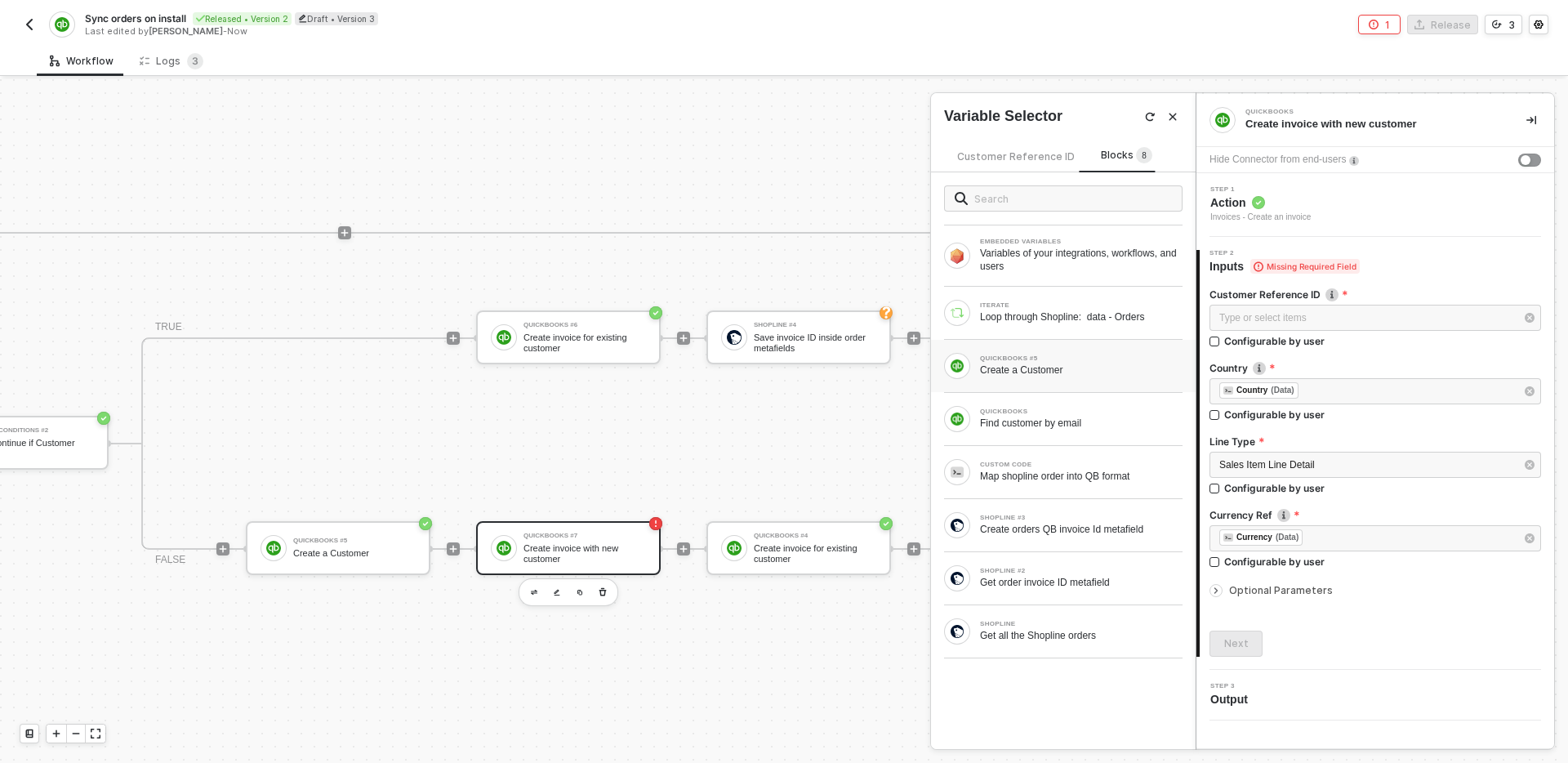
click at [1108, 373] on div "Create a Customer" at bounding box center [1081, 370] width 203 height 13
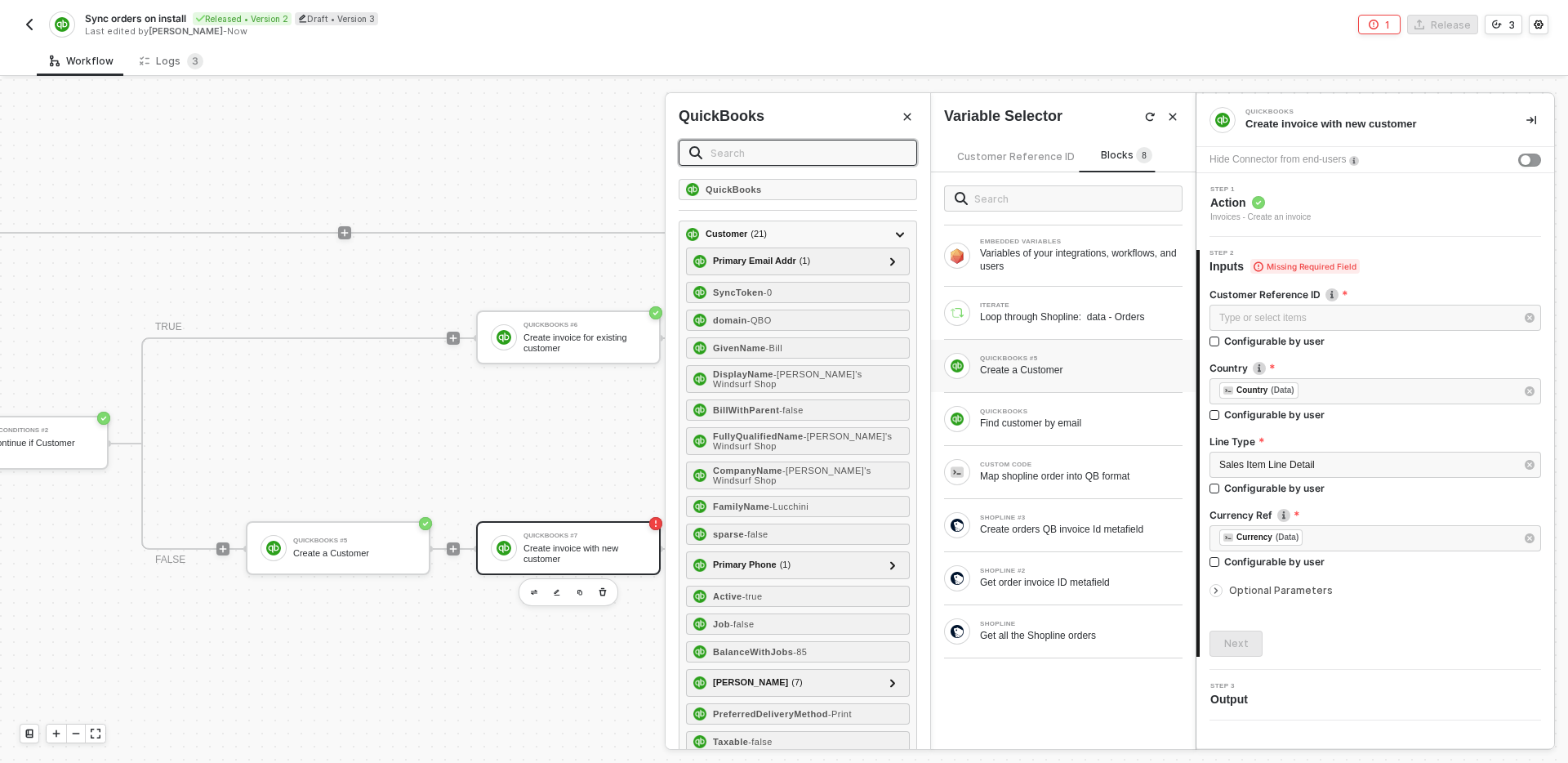
click at [830, 156] on input "text" at bounding box center [808, 153] width 196 height 18
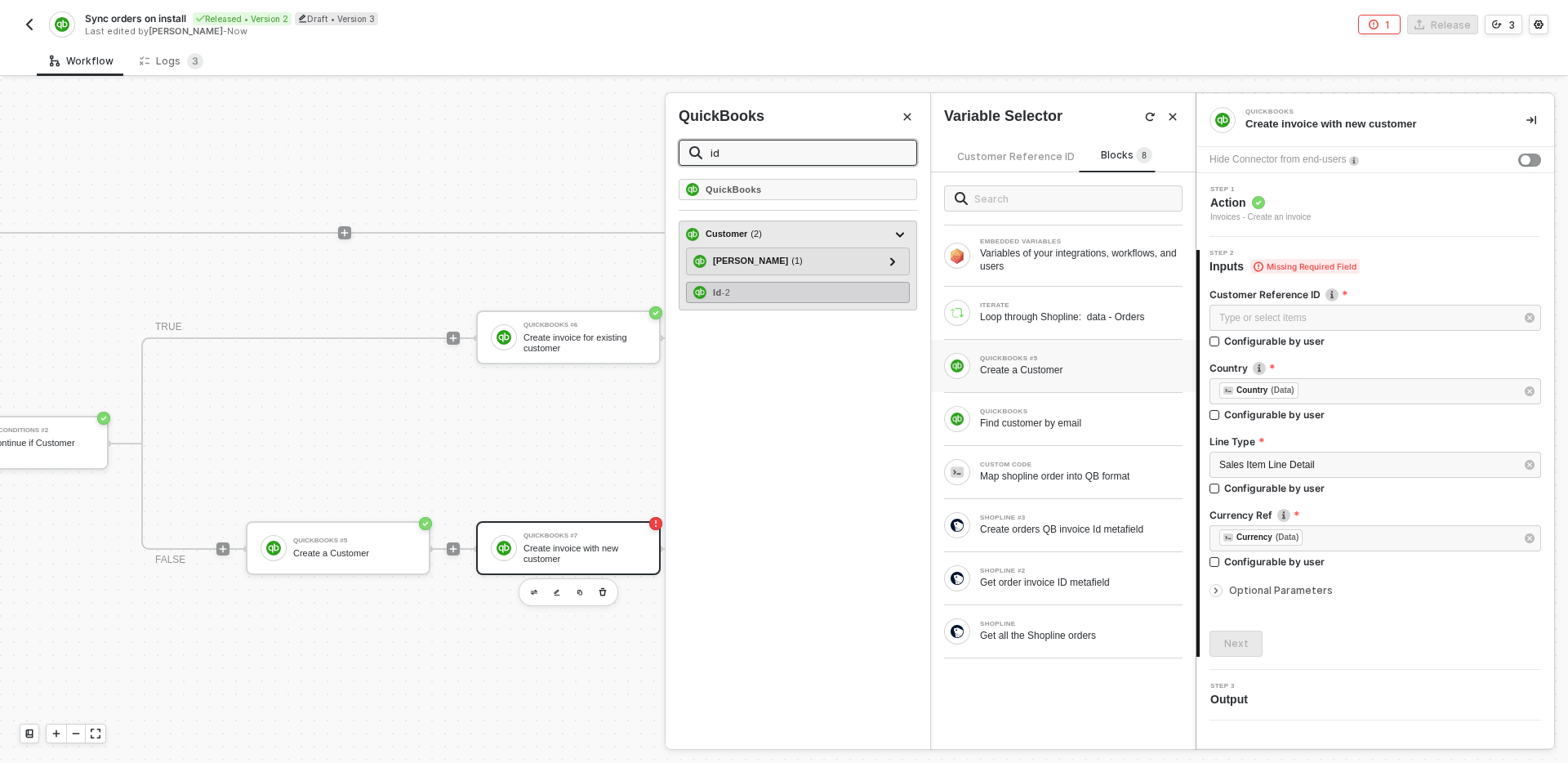
type input "id"
click at [830, 291] on div "Id - 2" at bounding box center [797, 292] width 224 height 21
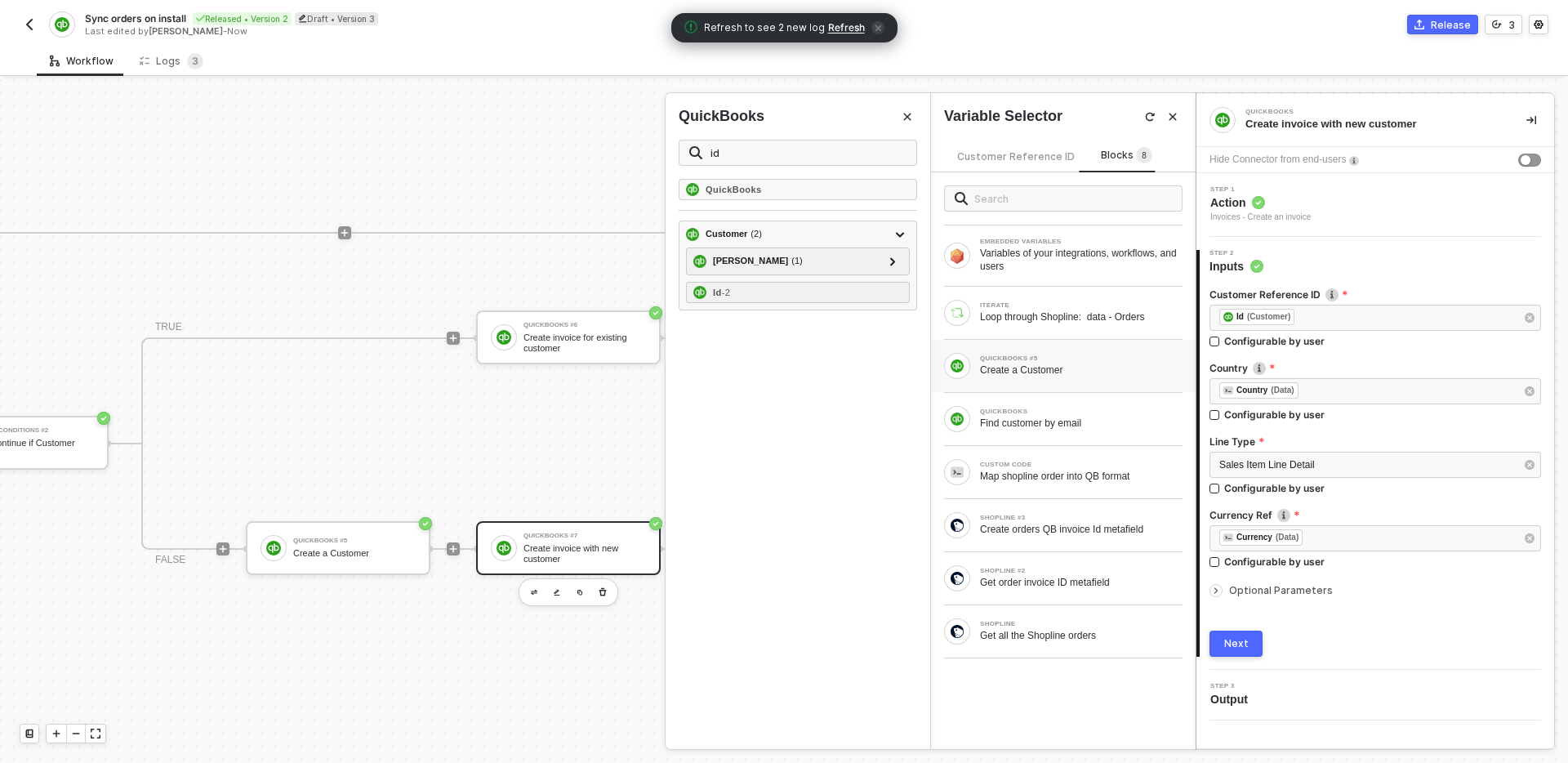
click at [1256, 590] on span "Optional Parameters" at bounding box center [1281, 590] width 104 height 12
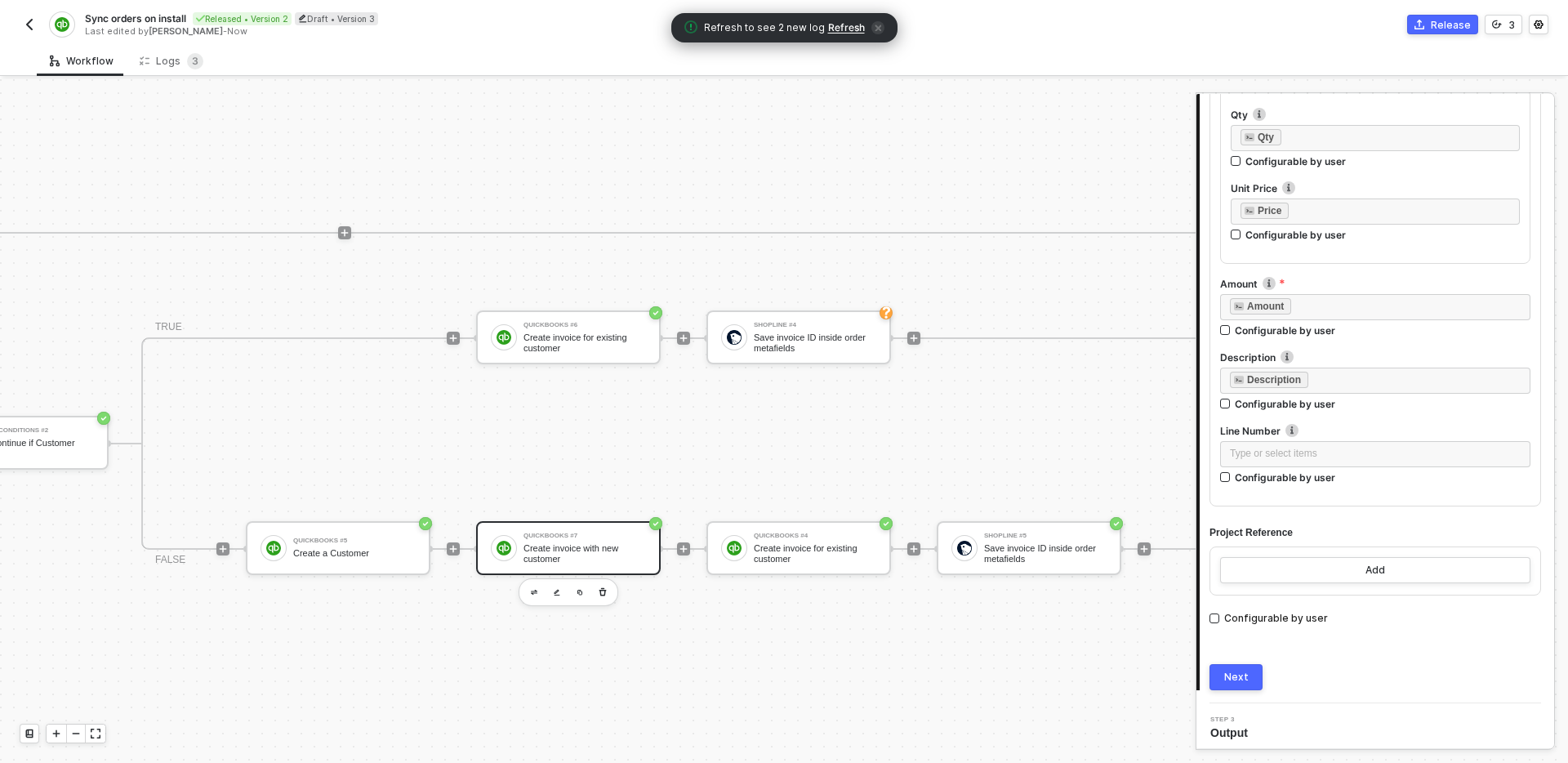
scroll to position [1274, 0]
click at [1244, 680] on button "Next" at bounding box center [1237, 672] width 53 height 26
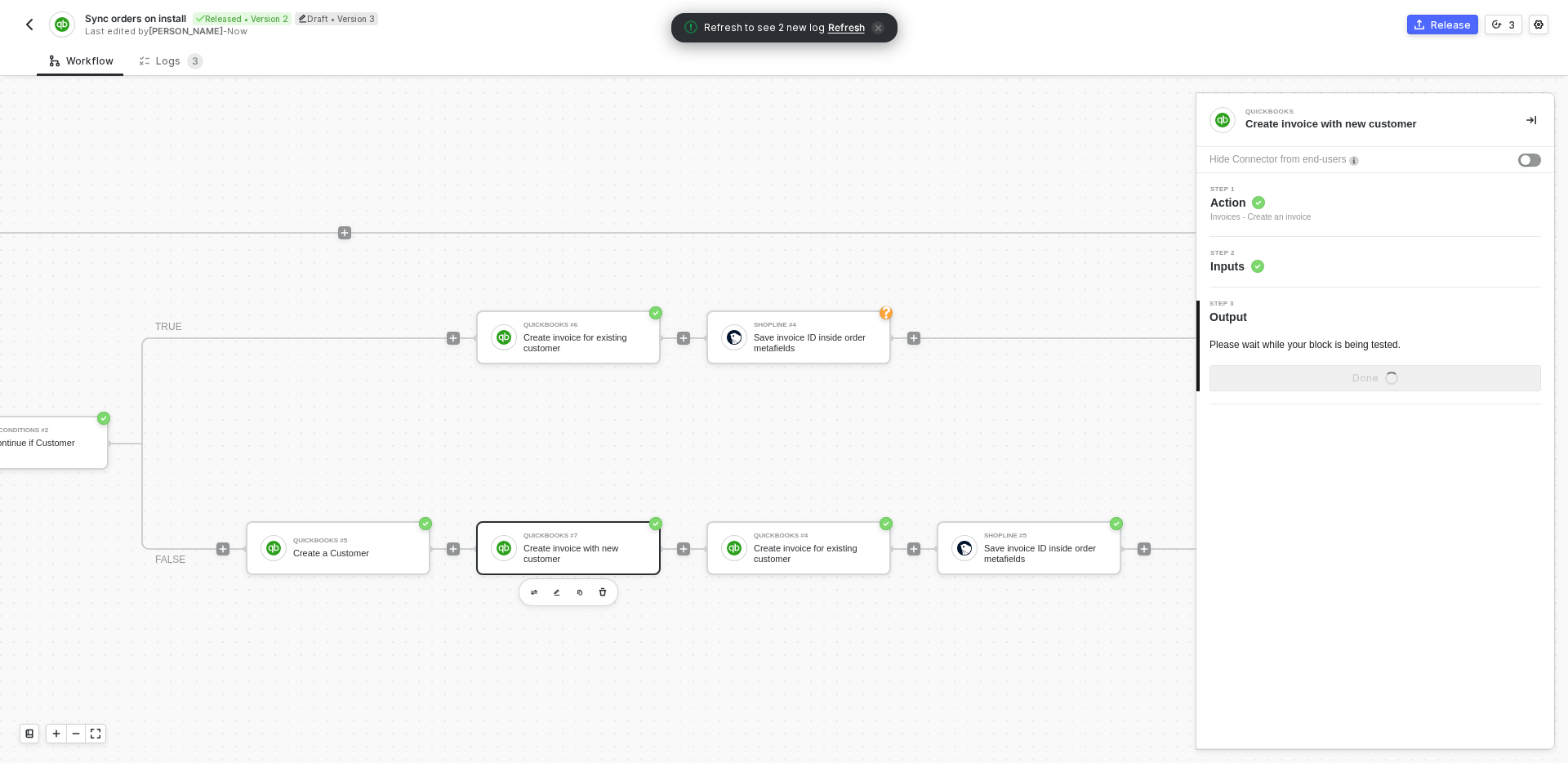
scroll to position [0, 0]
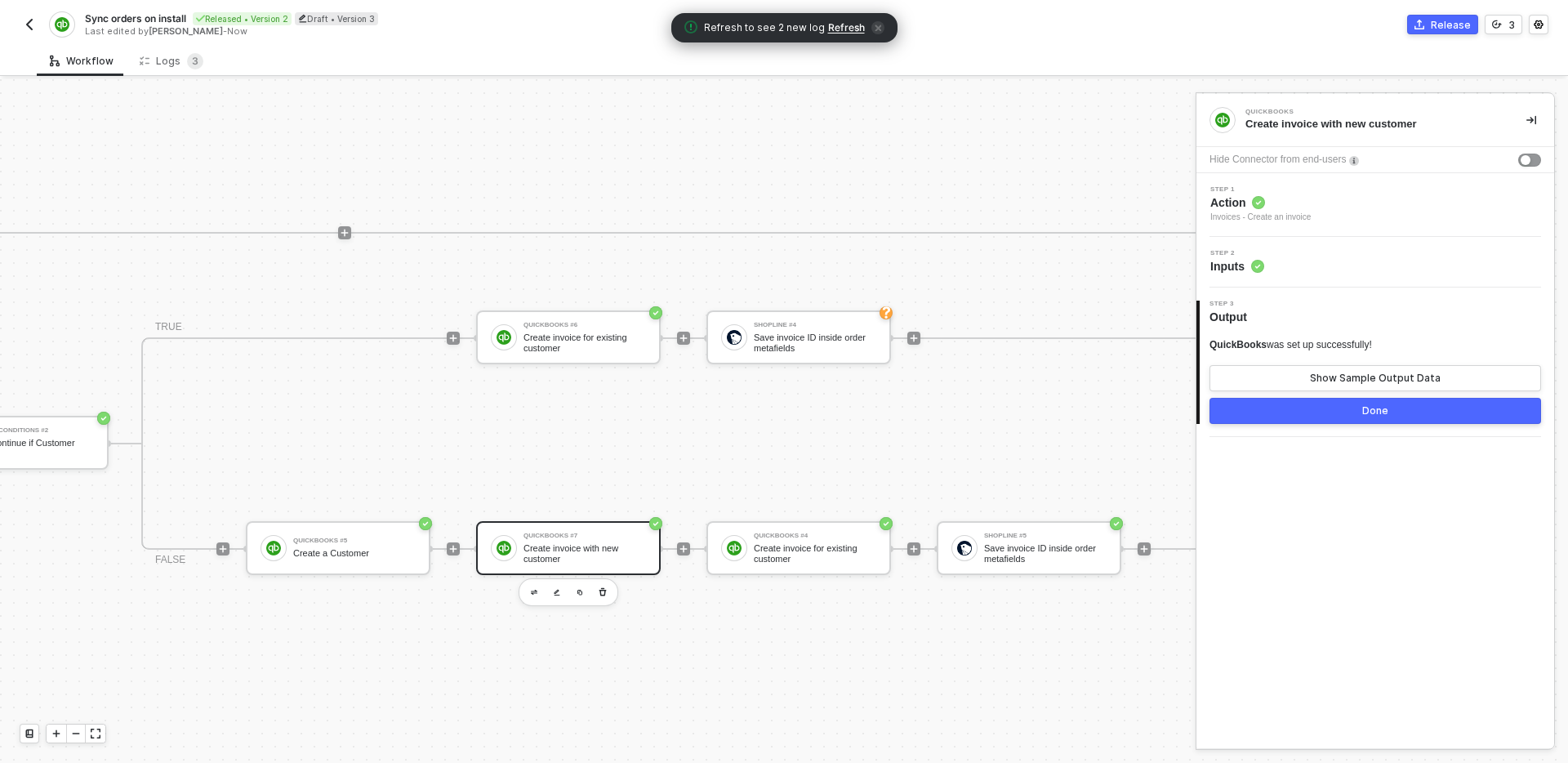
click at [1370, 408] on div "Done" at bounding box center [1375, 411] width 26 height 13
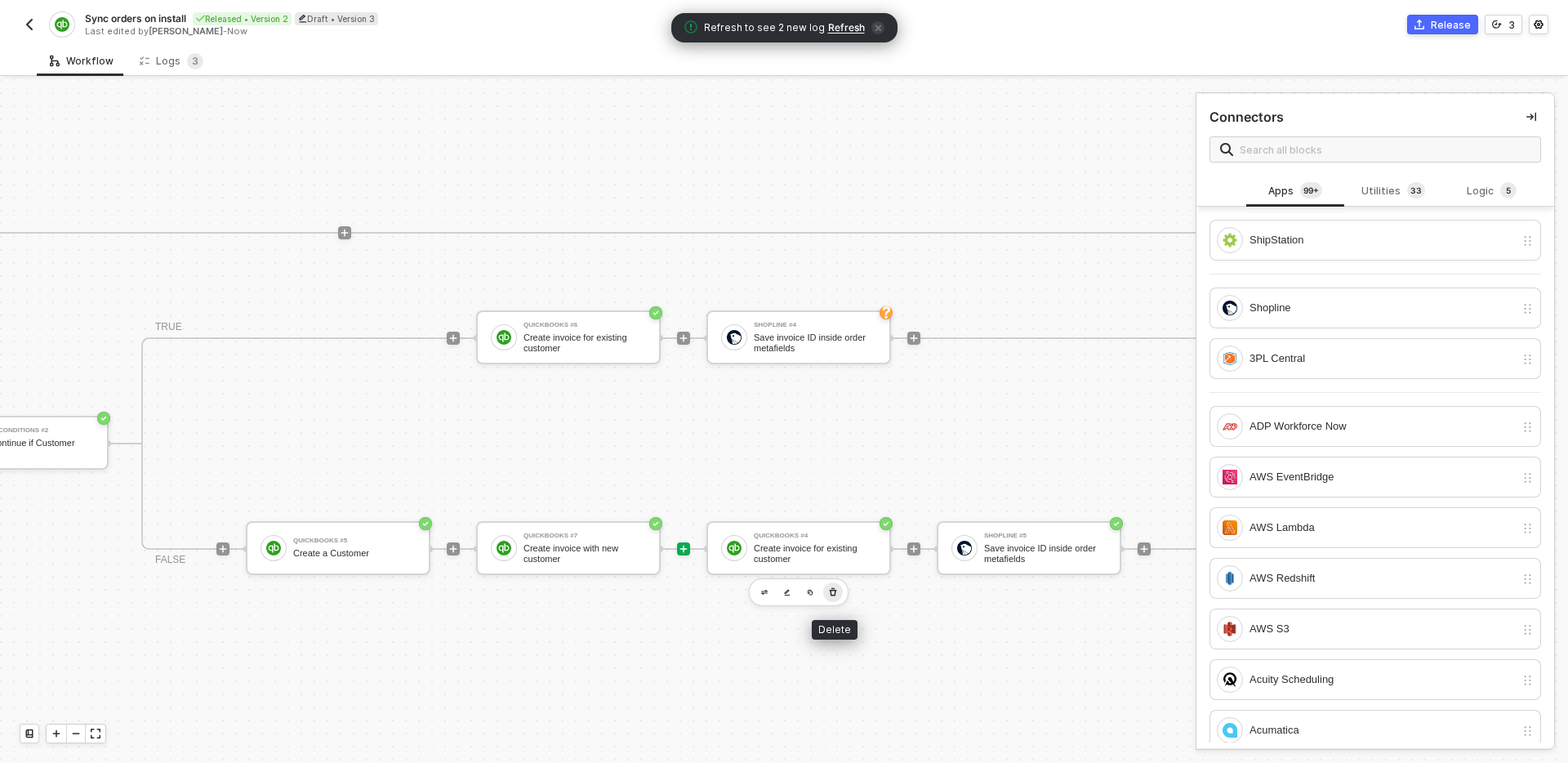
click at [834, 592] on icon "button" at bounding box center [833, 592] width 10 height 13
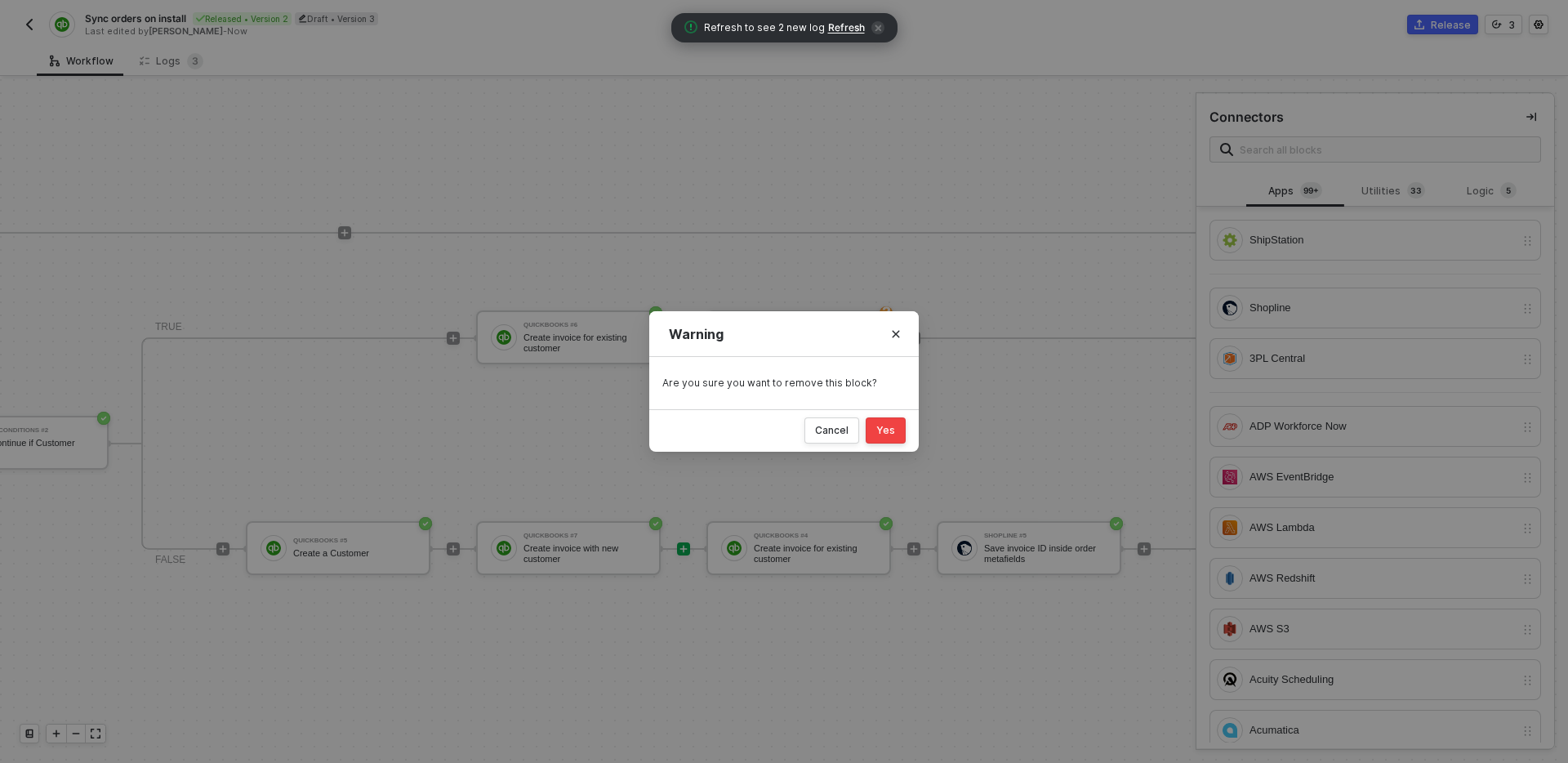
click at [887, 424] on div "Yes" at bounding box center [886, 430] width 19 height 13
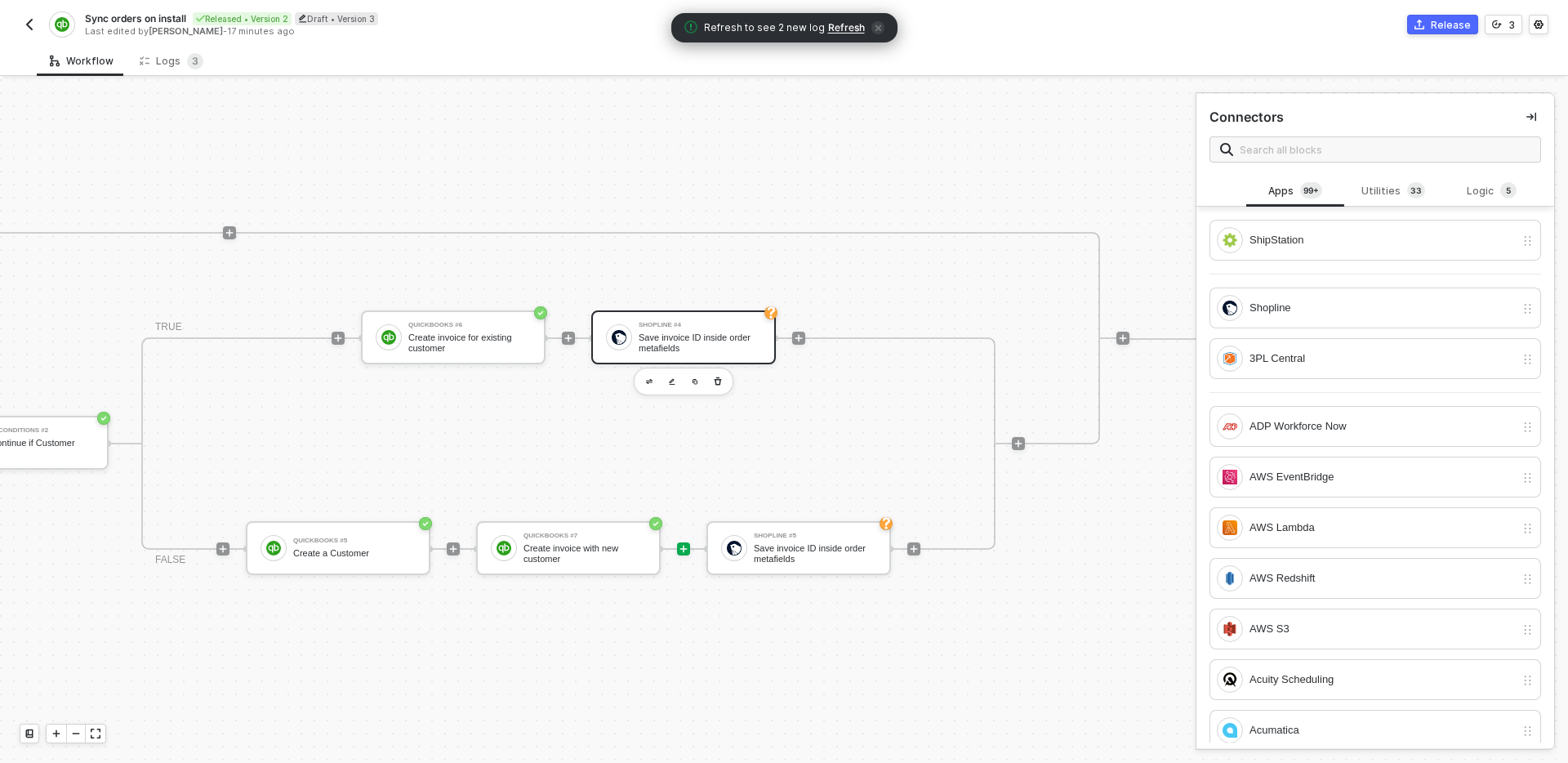
click at [710, 348] on div "Save invoice ID inside order metafields" at bounding box center [700, 343] width 122 height 20
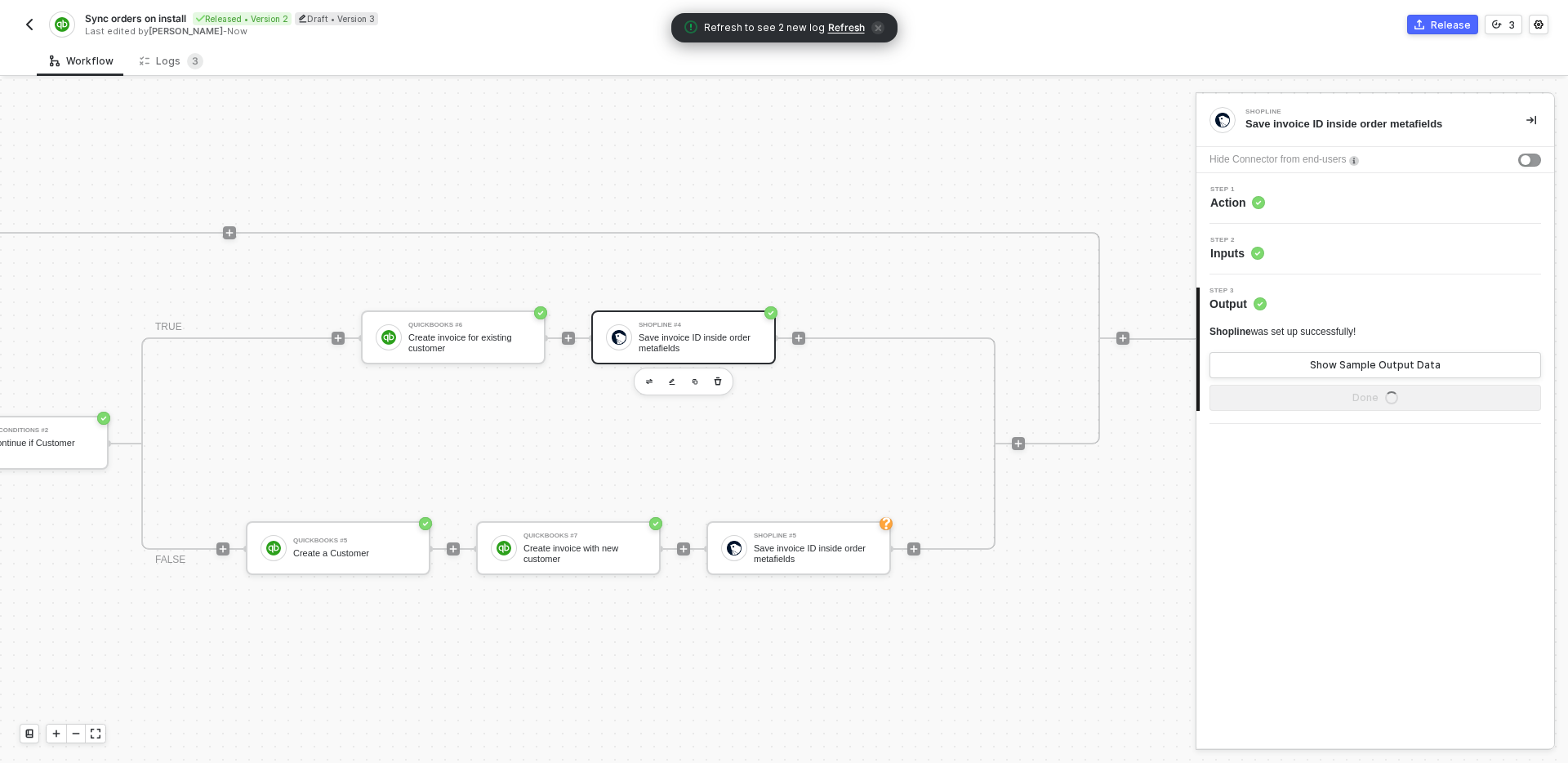
click at [1373, 249] on div "Step 2 Inputs" at bounding box center [1377, 249] width 353 height 25
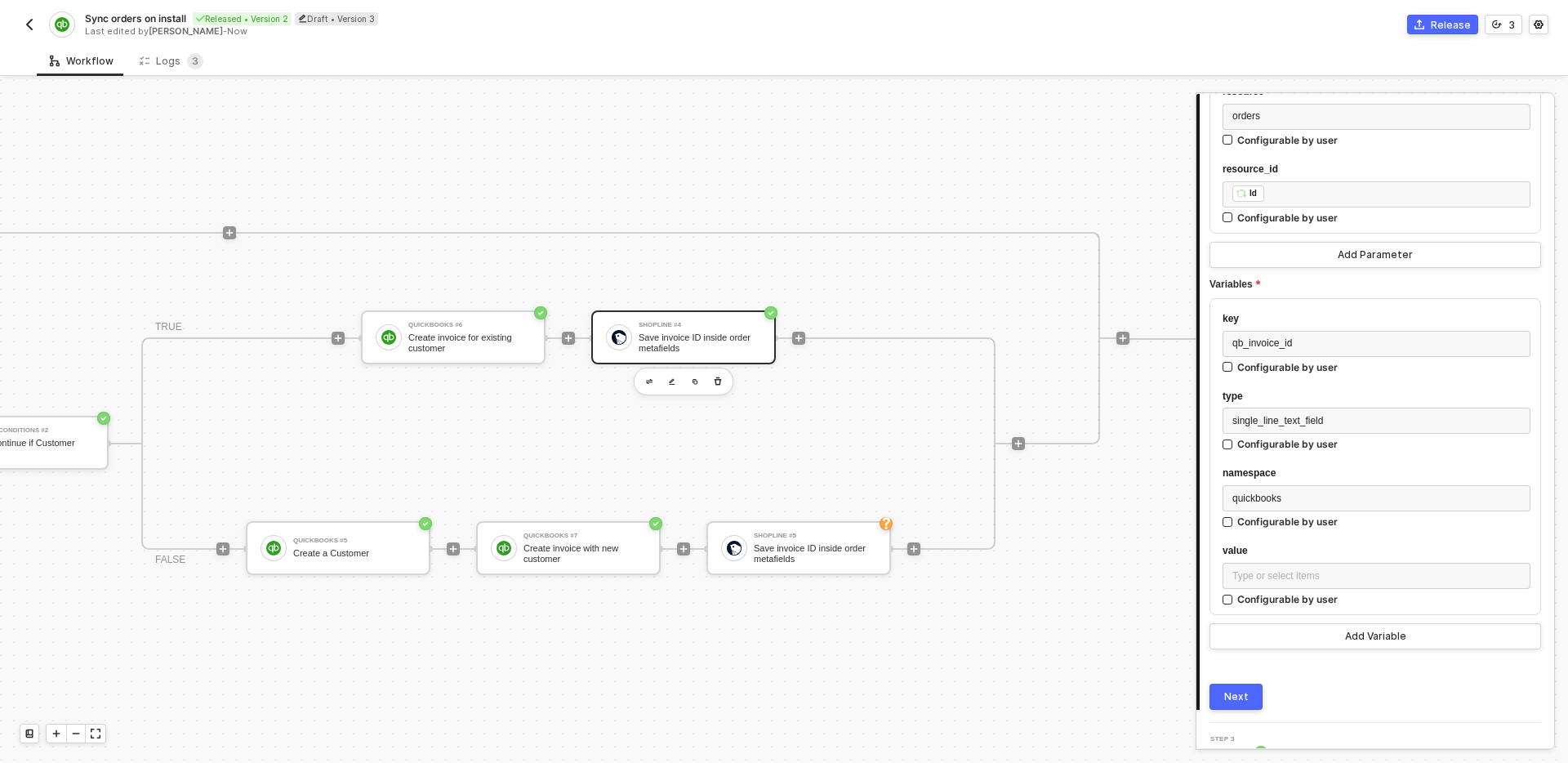
scroll to position [253, 0]
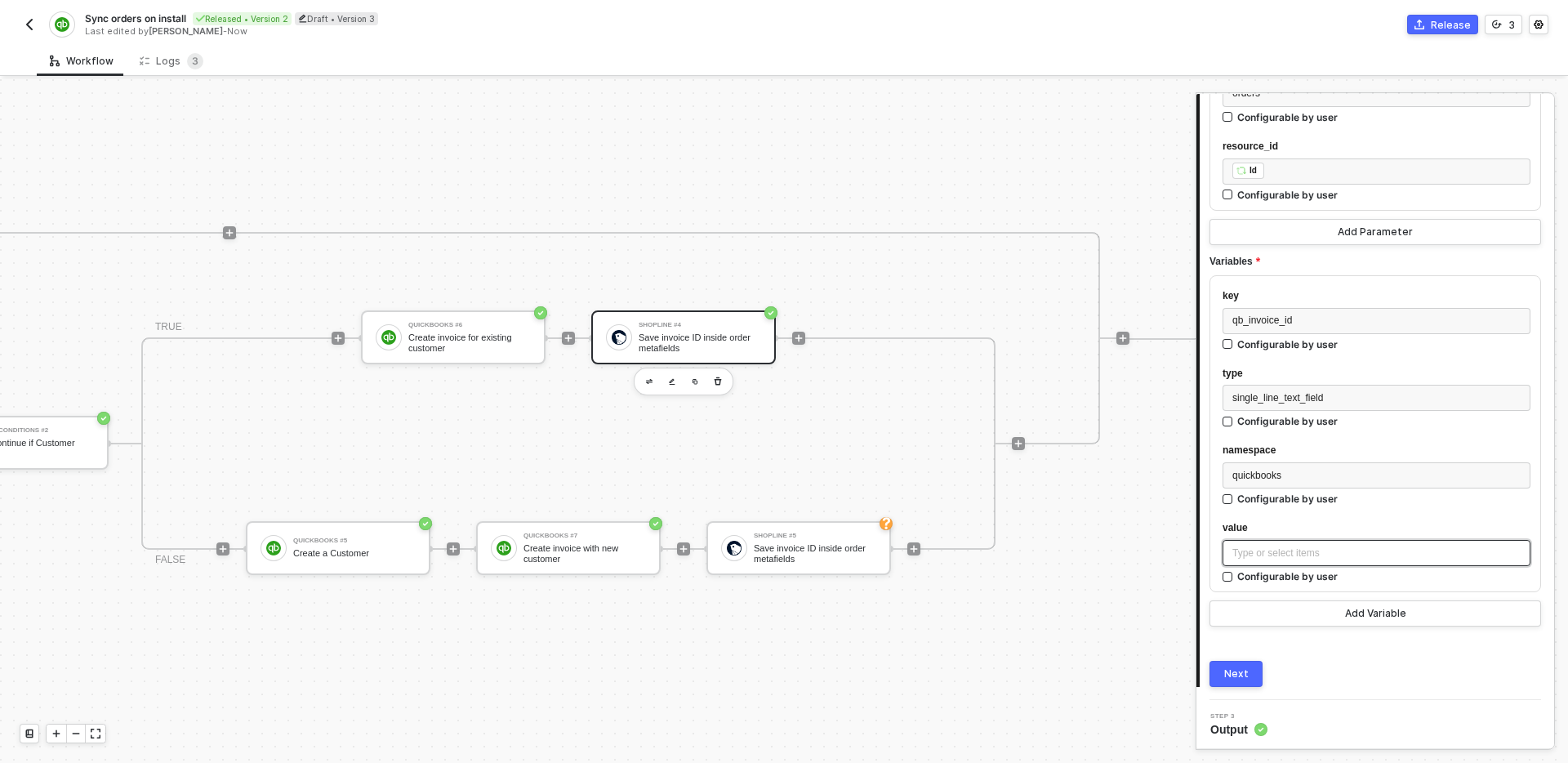
click at [1357, 552] on div "Type or select items ﻿" at bounding box center [1377, 553] width 289 height 16
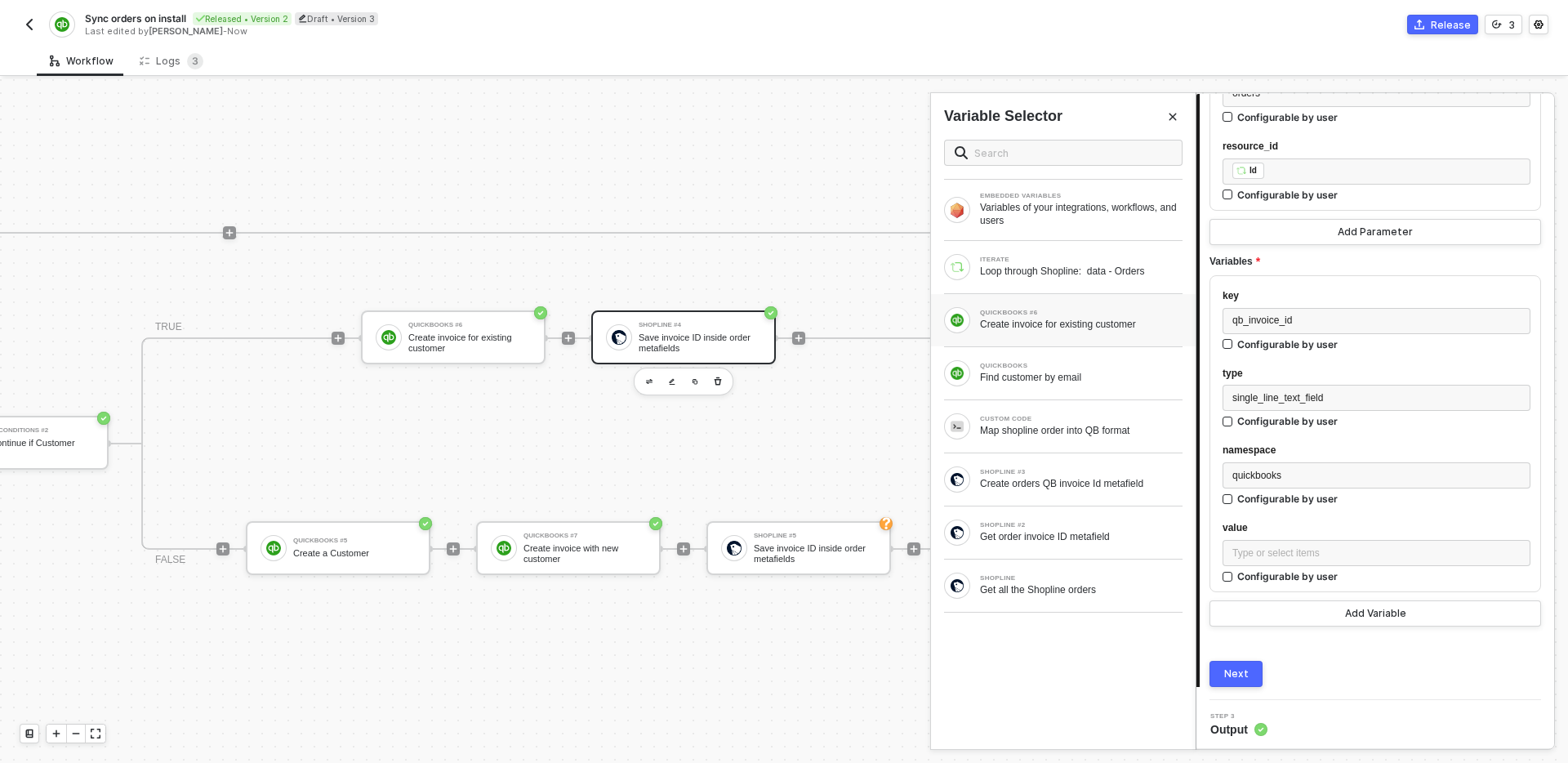
click at [1072, 326] on div "Create invoice for existing customer" at bounding box center [1081, 324] width 203 height 13
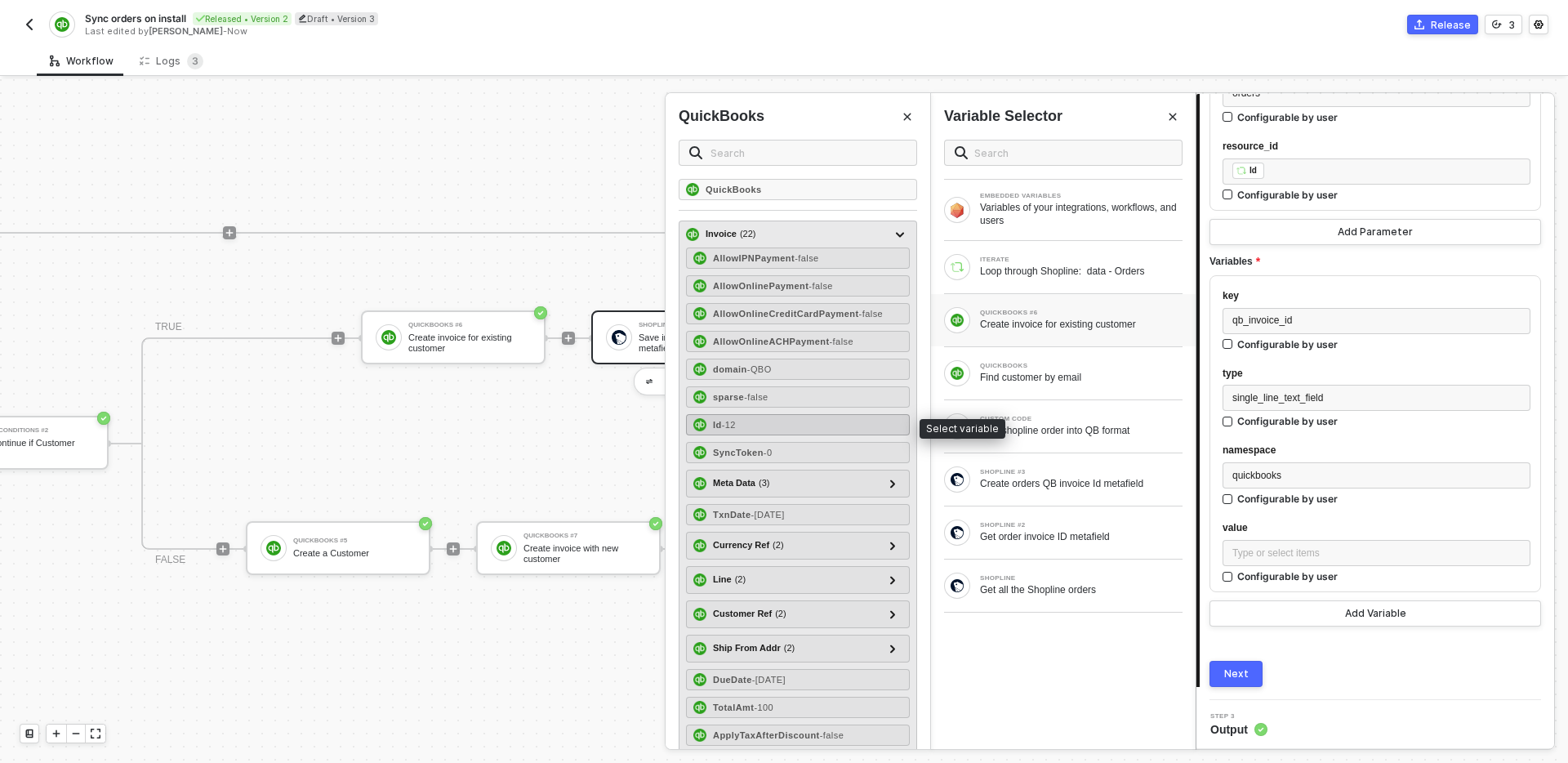
click at [811, 425] on div "Id - 12" at bounding box center [797, 424] width 224 height 21
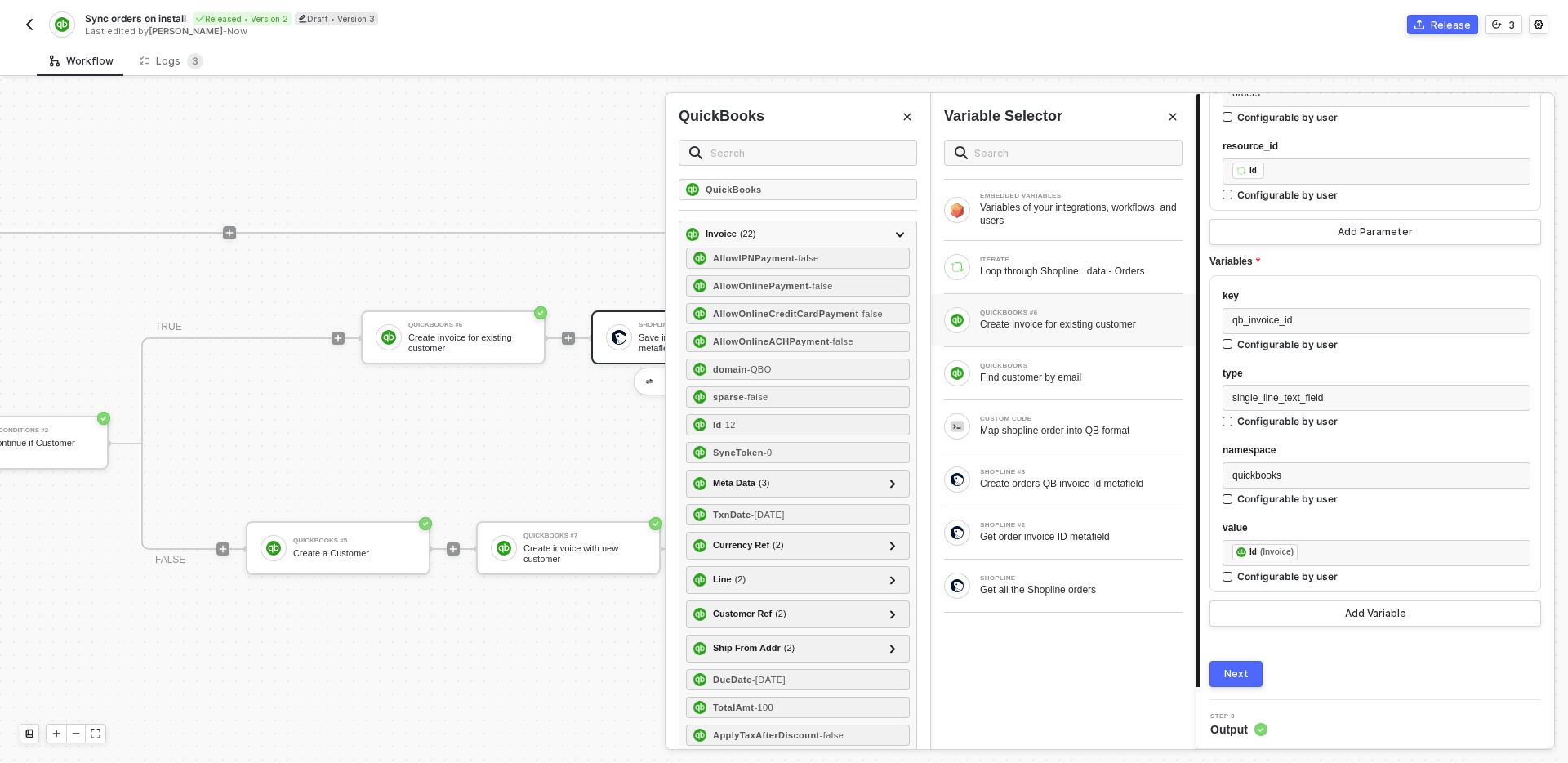
click at [909, 104] on div "QuickBooks QuickBooks Invoice ( 22 ) AllowIPNPayment - false AllowOnlinePayment…" at bounding box center [798, 421] width 265 height 656
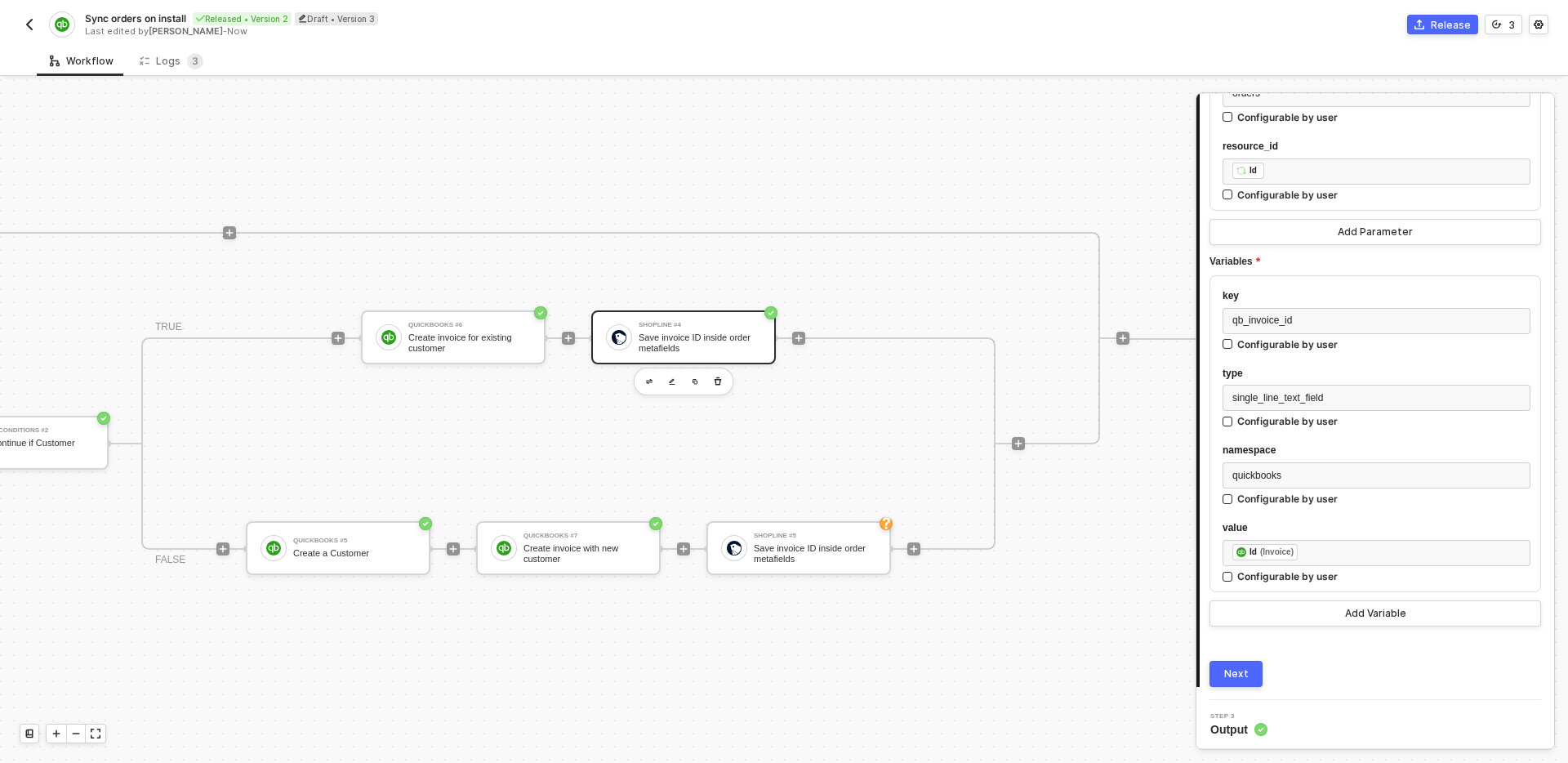
click at [1243, 672] on div "Next" at bounding box center [1237, 674] width 25 height 13
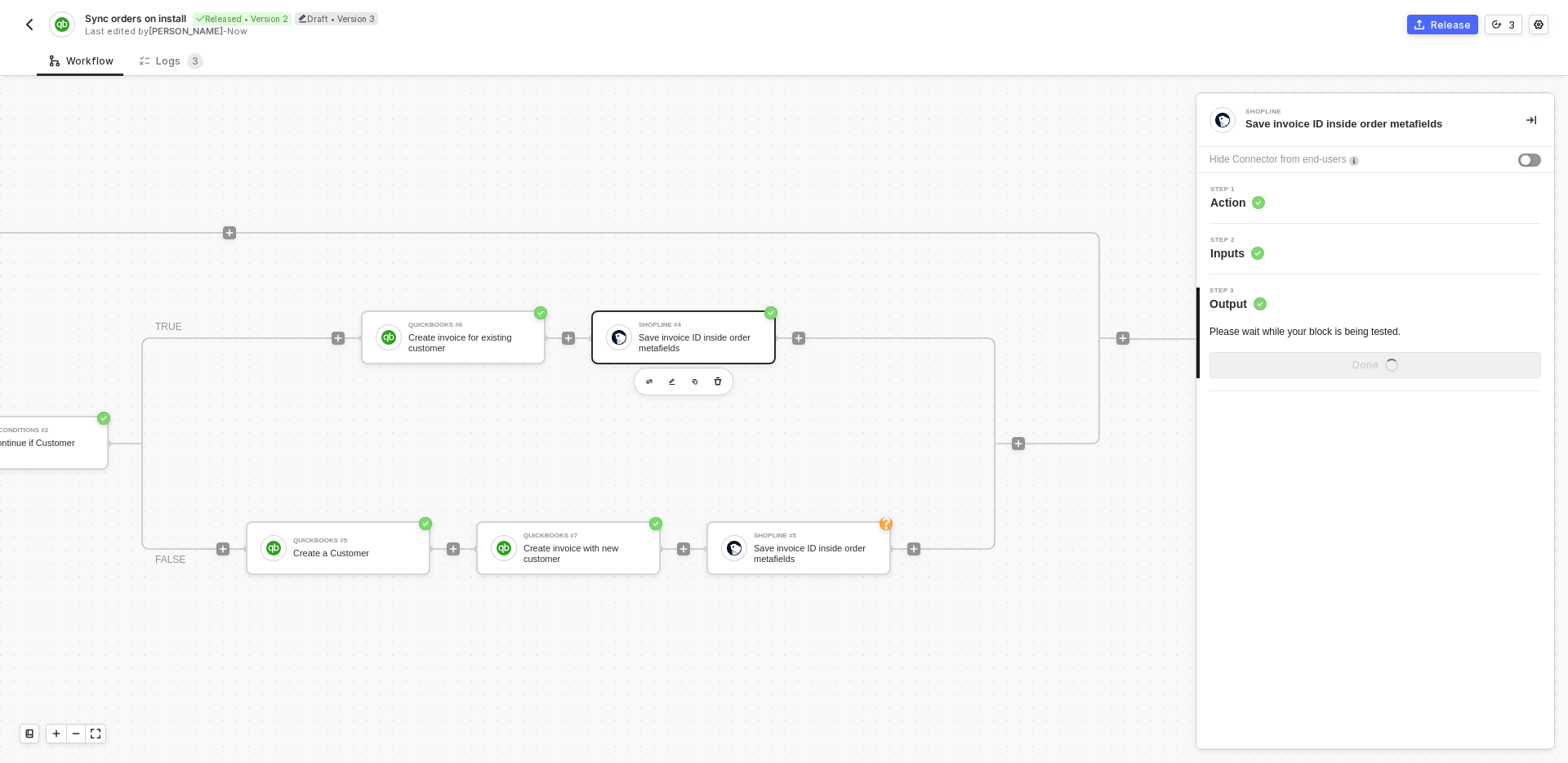
scroll to position [0, 0]
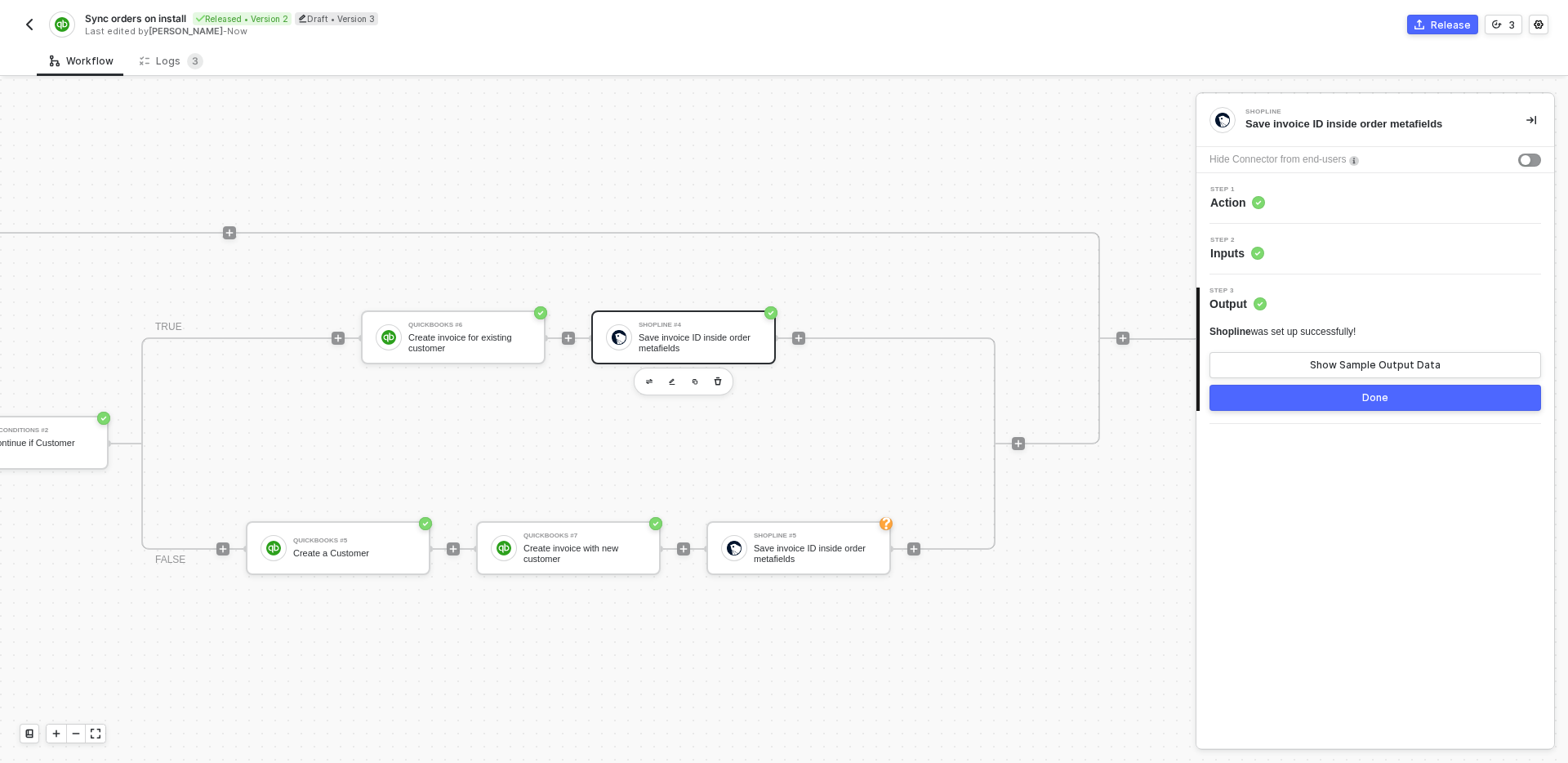
click at [1349, 398] on button "Done" at bounding box center [1375, 397] width 331 height 26
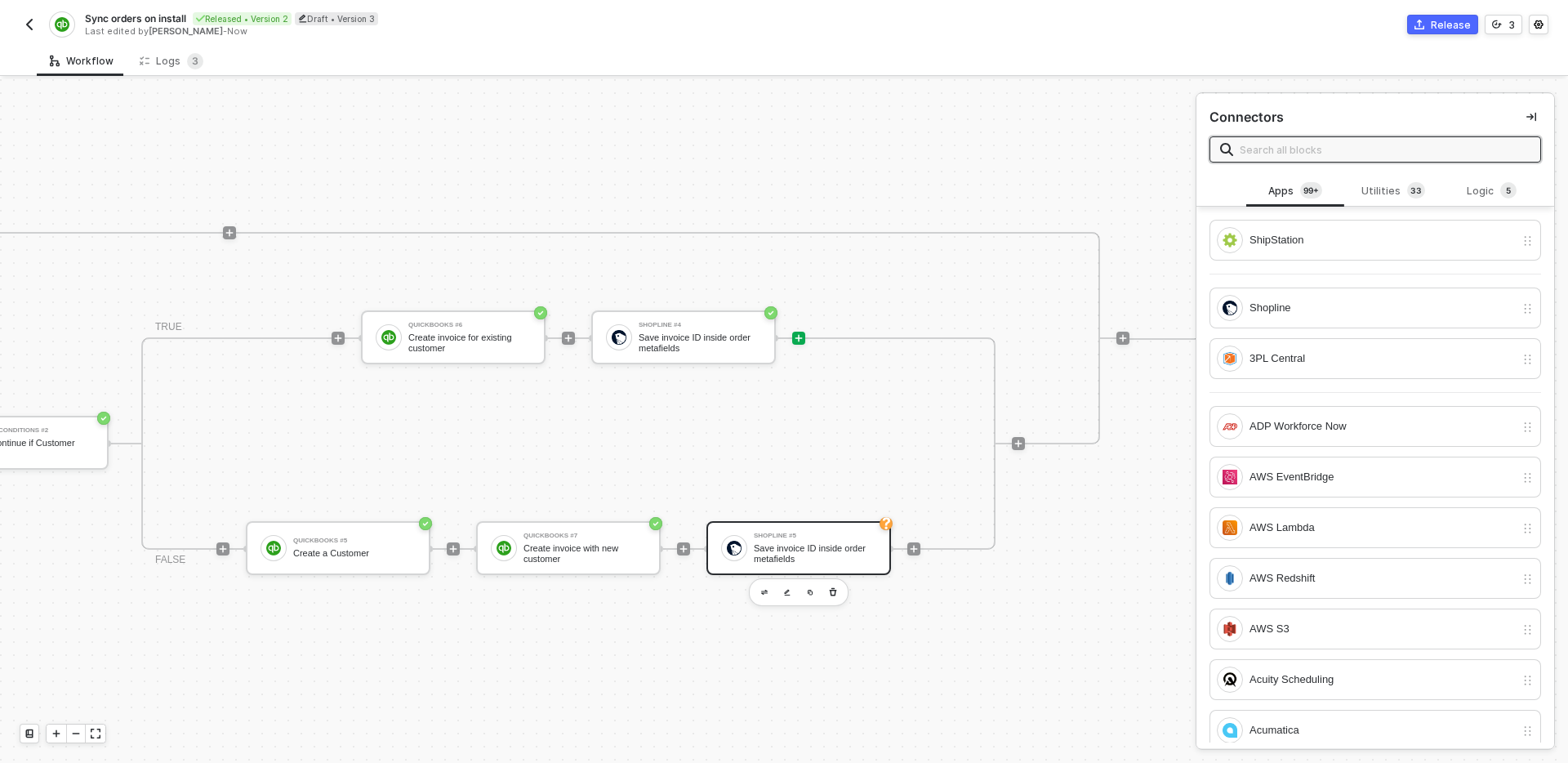
click at [823, 545] on div "Save invoice ID inside order metafields" at bounding box center [816, 554] width 122 height 20
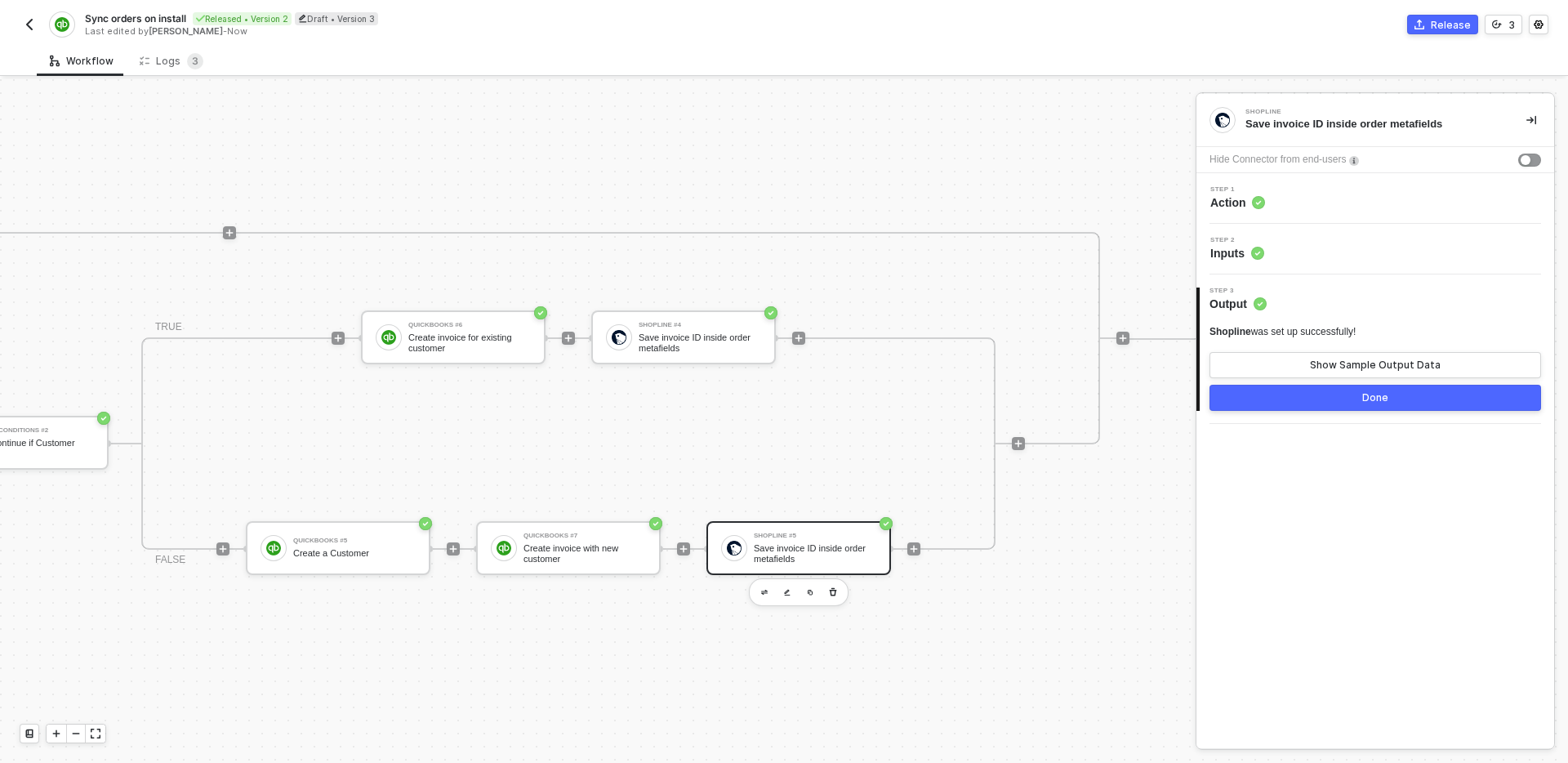
click at [1321, 244] on div "Step 2 Inputs" at bounding box center [1377, 249] width 353 height 25
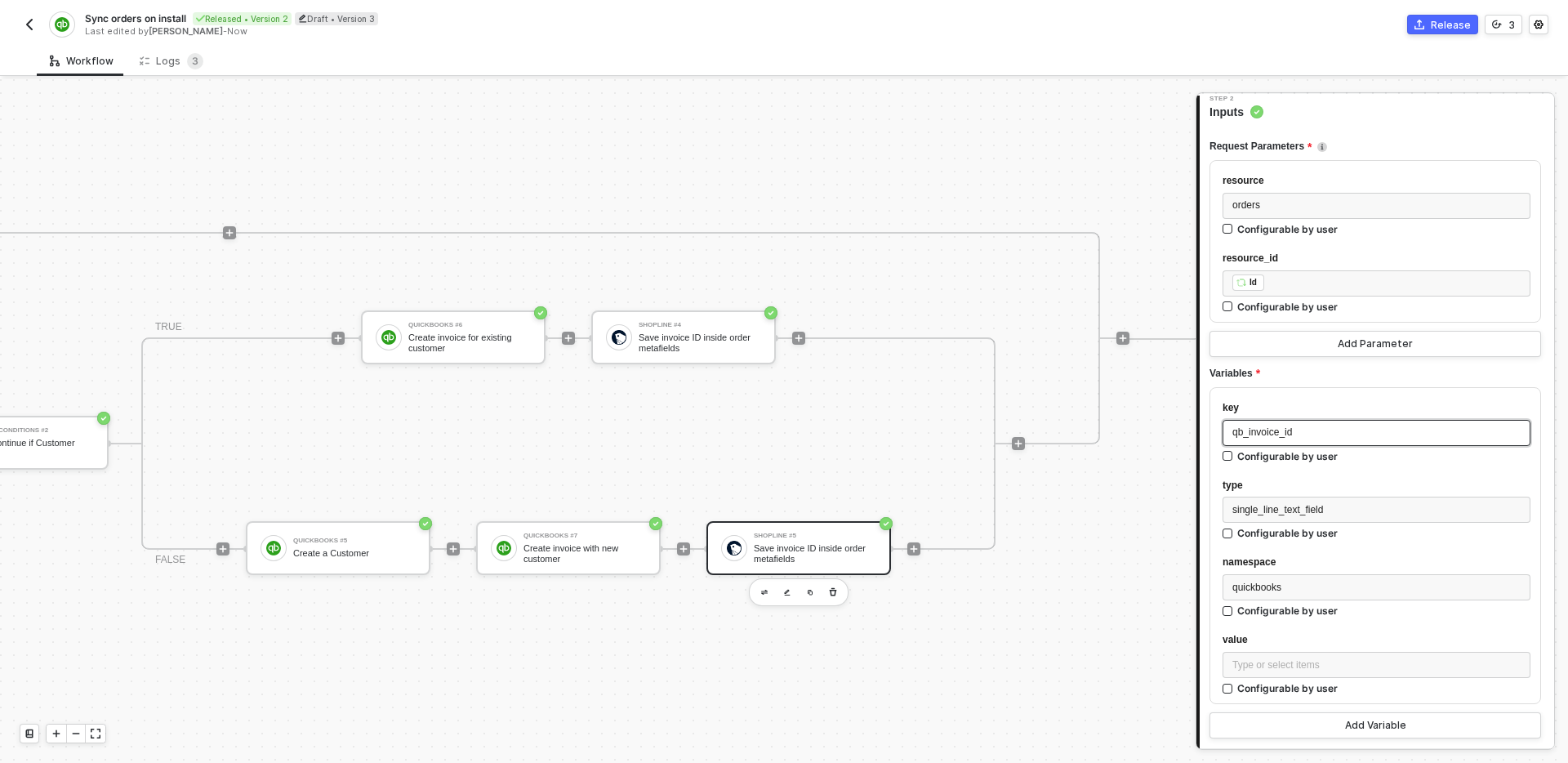
scroll to position [256, 0]
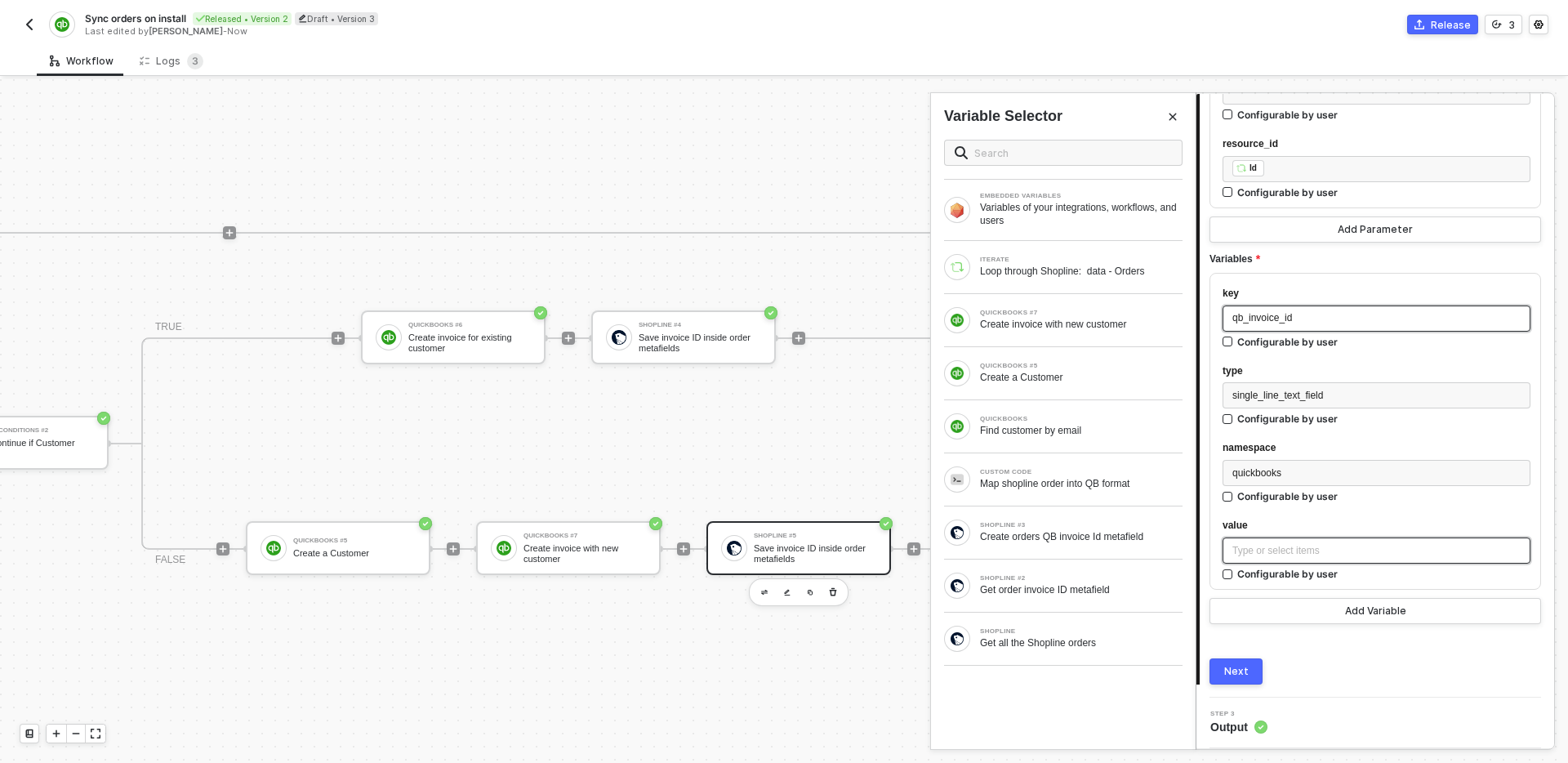
click at [1359, 561] on div "Type or select items ﻿" at bounding box center [1376, 551] width 308 height 26
click at [1079, 315] on div "QUICKBOOKS #7" at bounding box center [1081, 313] width 203 height 6
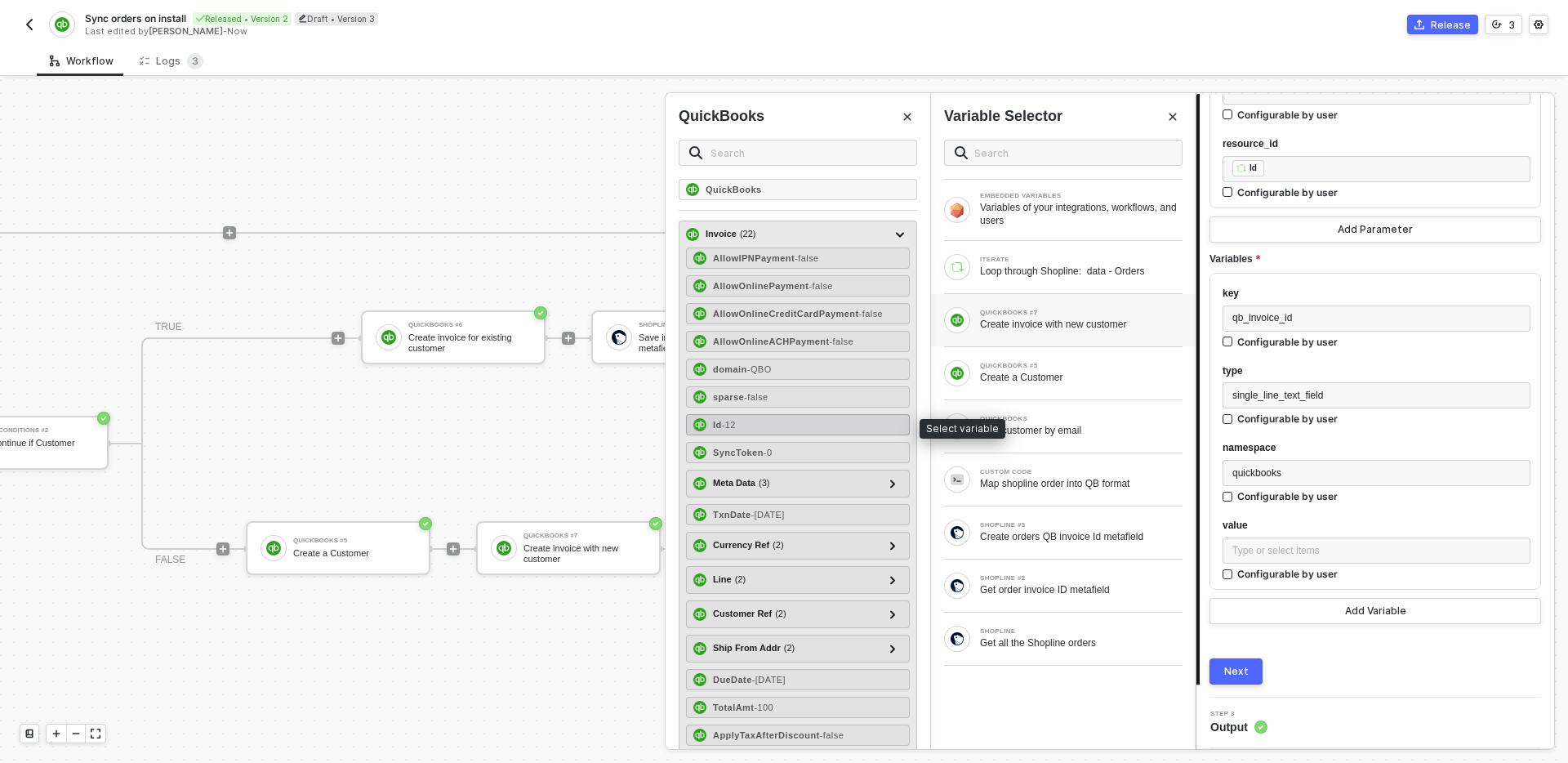
click at [775, 414] on div "Id - 12" at bounding box center [797, 424] width 224 height 21
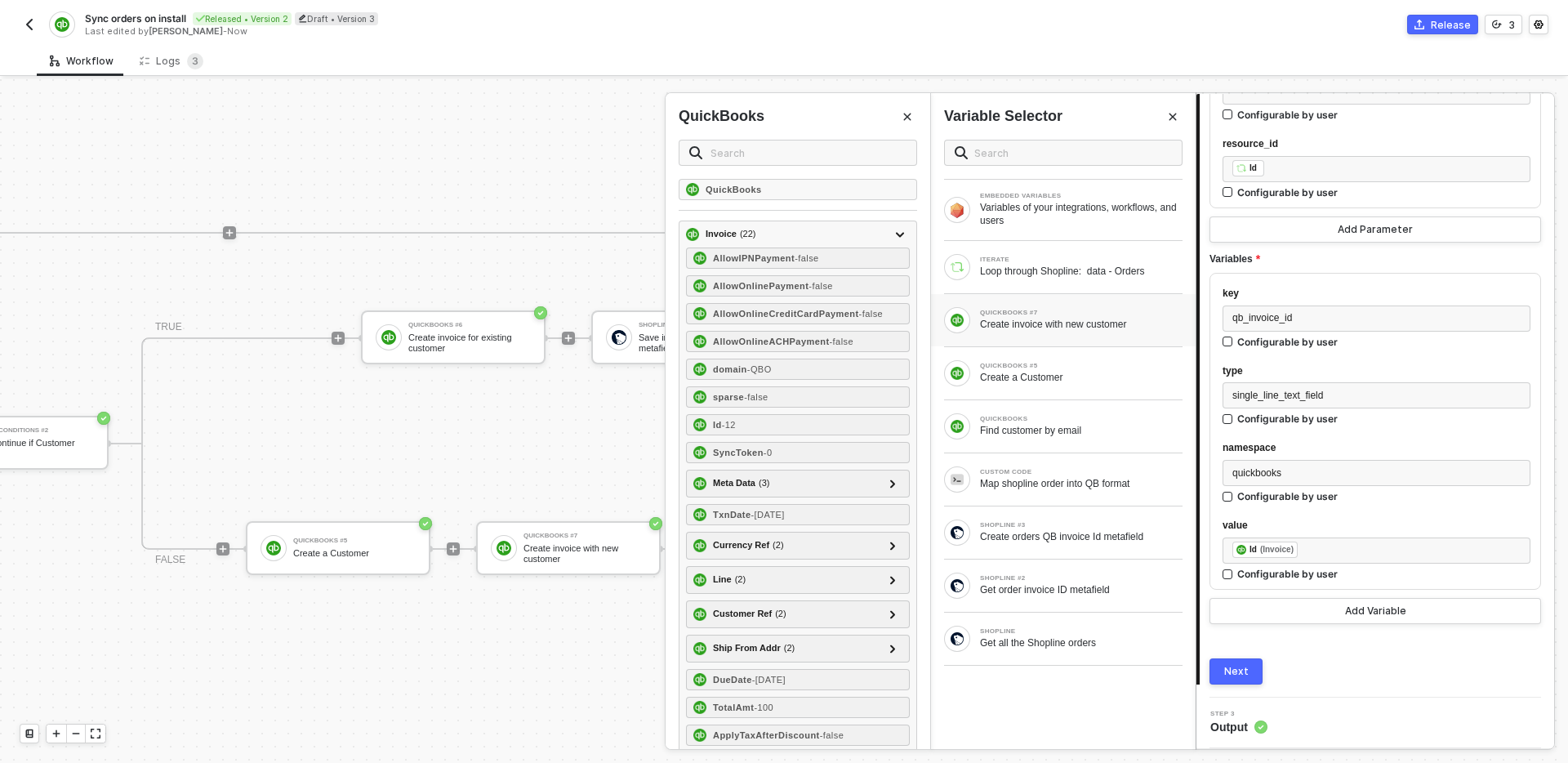
click at [1241, 668] on div "Next" at bounding box center [1237, 672] width 25 height 13
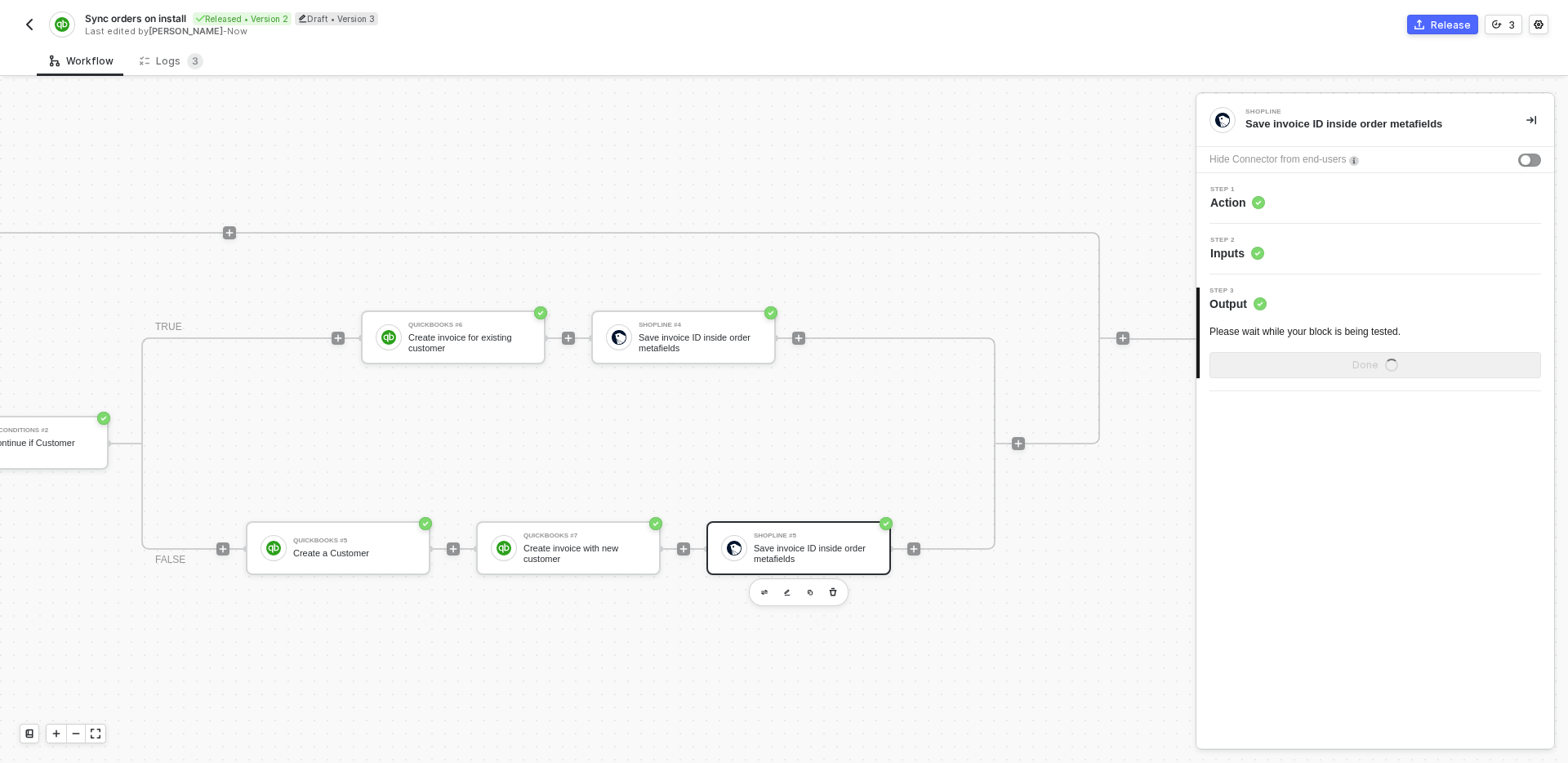
scroll to position [0, 0]
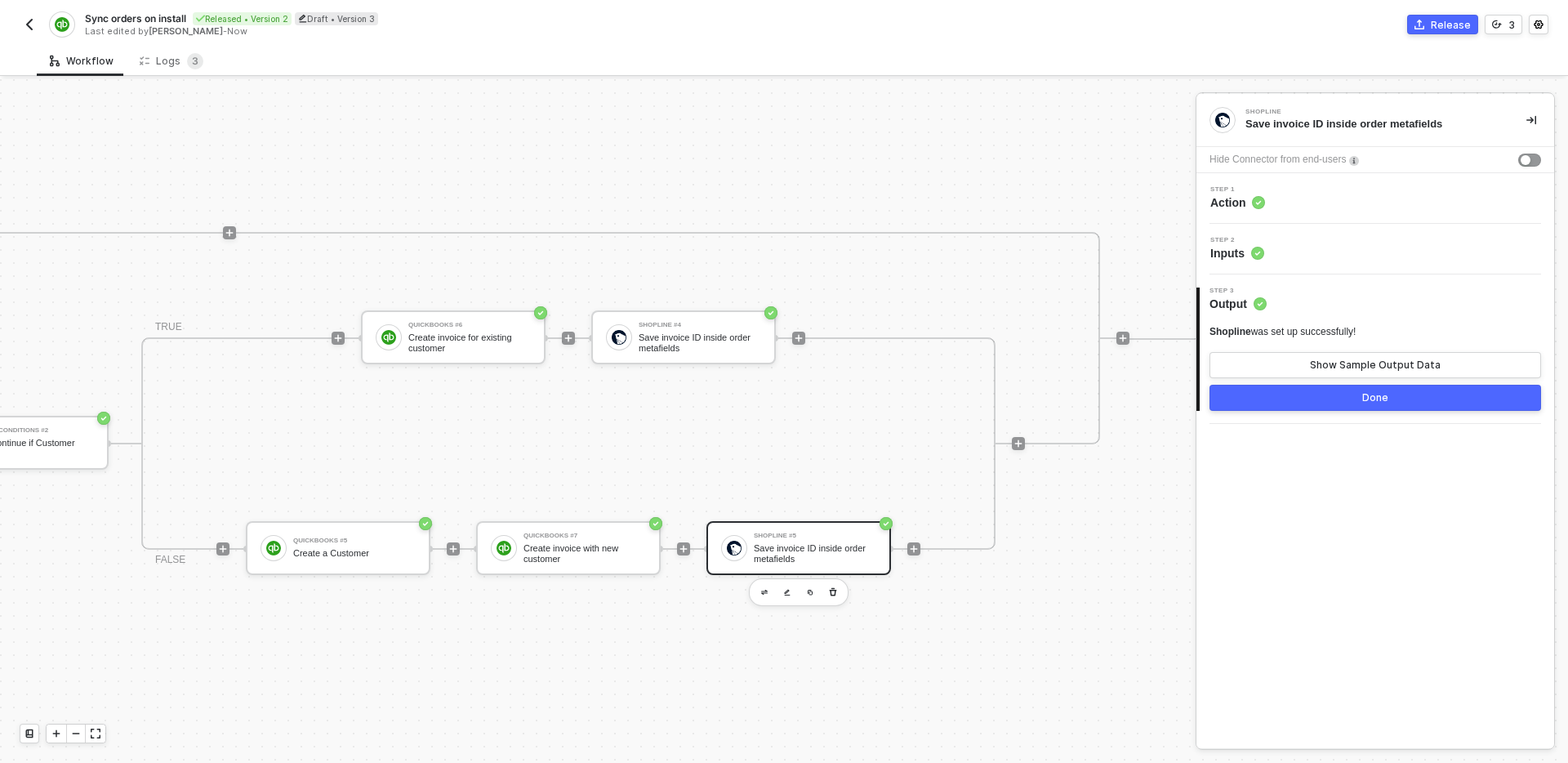
click at [1342, 409] on button "Done" at bounding box center [1375, 397] width 331 height 26
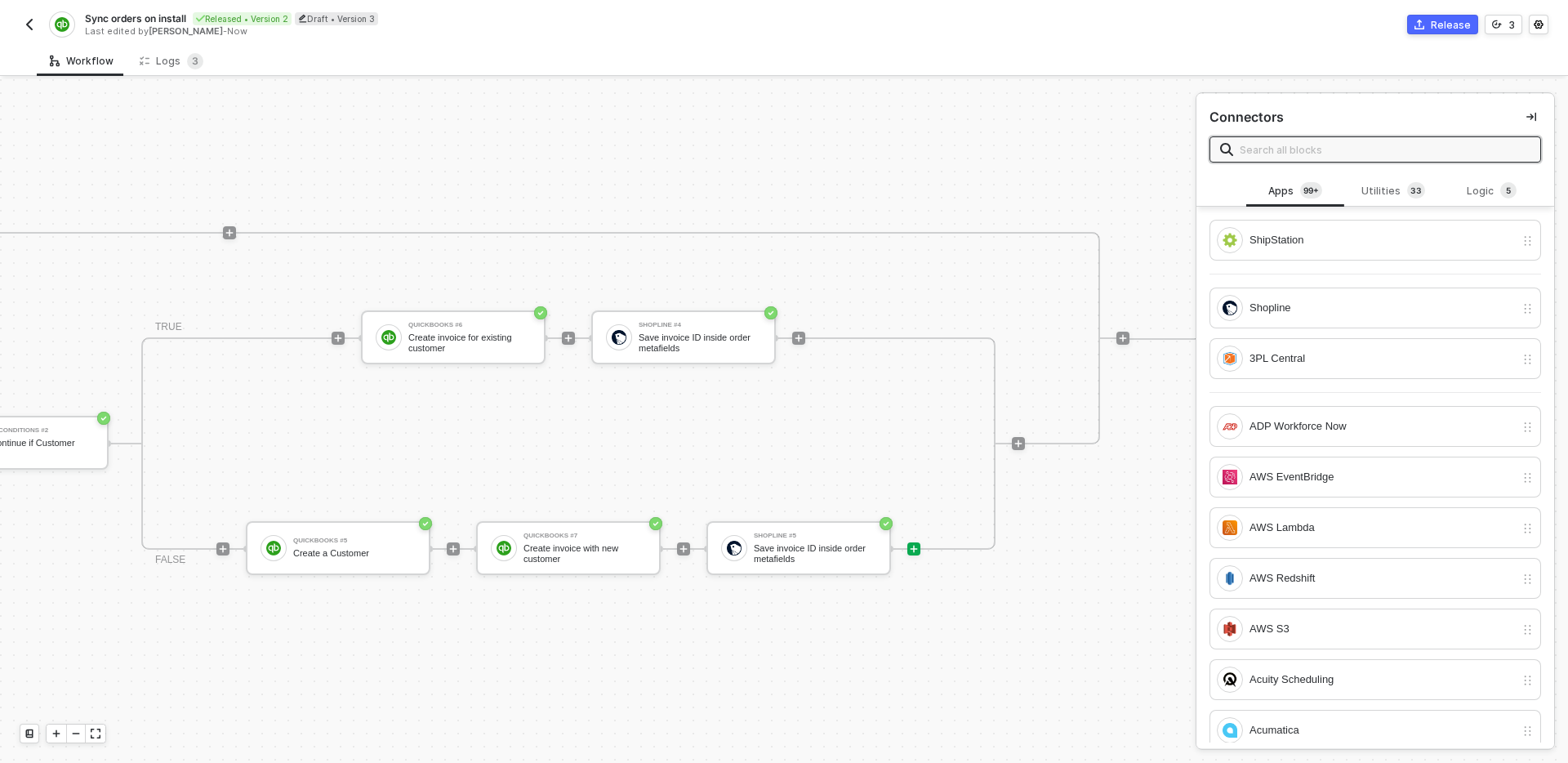
click at [1057, 593] on div "Shopline #2 Get order invoice ID metafield If-Else Conditions Continue if order…" at bounding box center [20, 338] width 2218 height 531
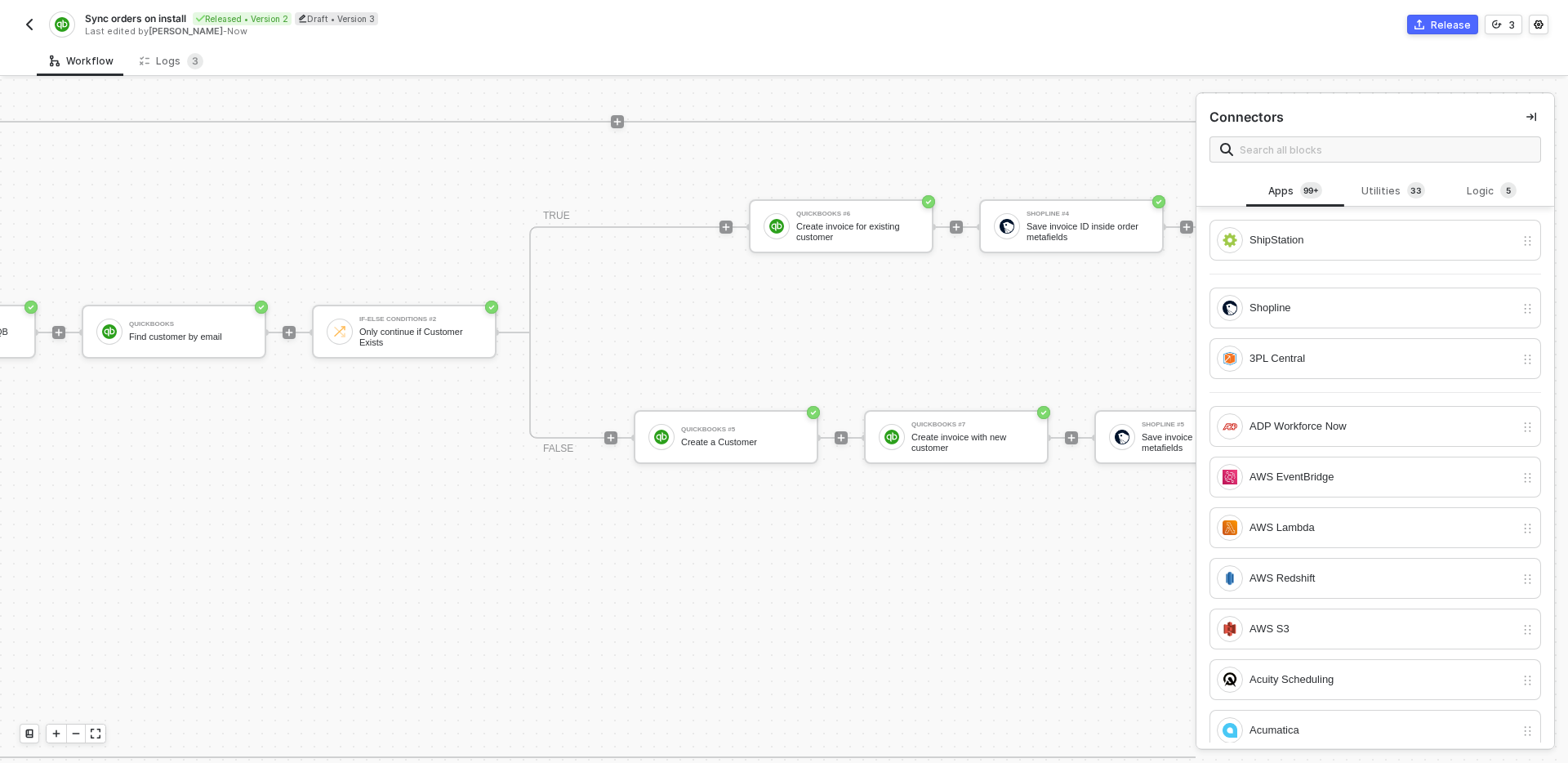
scroll to position [581, 1739]
click at [1527, 120] on icon "icon-collapse-right" at bounding box center [1531, 117] width 10 height 10
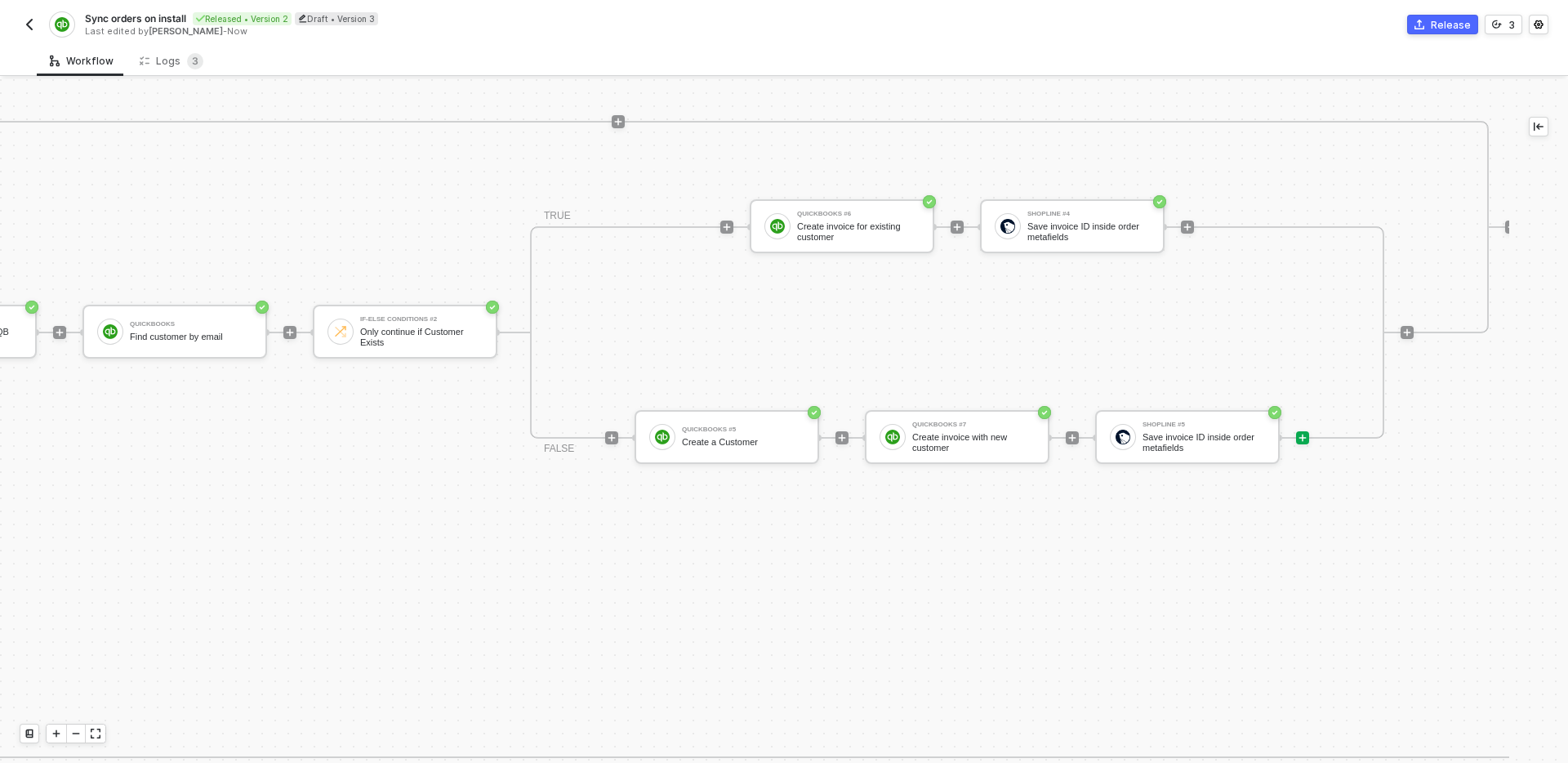
click at [857, 636] on div "Shopline #2 Get order invoice ID metafield If-Else Conditions Continue if order…" at bounding box center [395, 493] width 2248 height 531
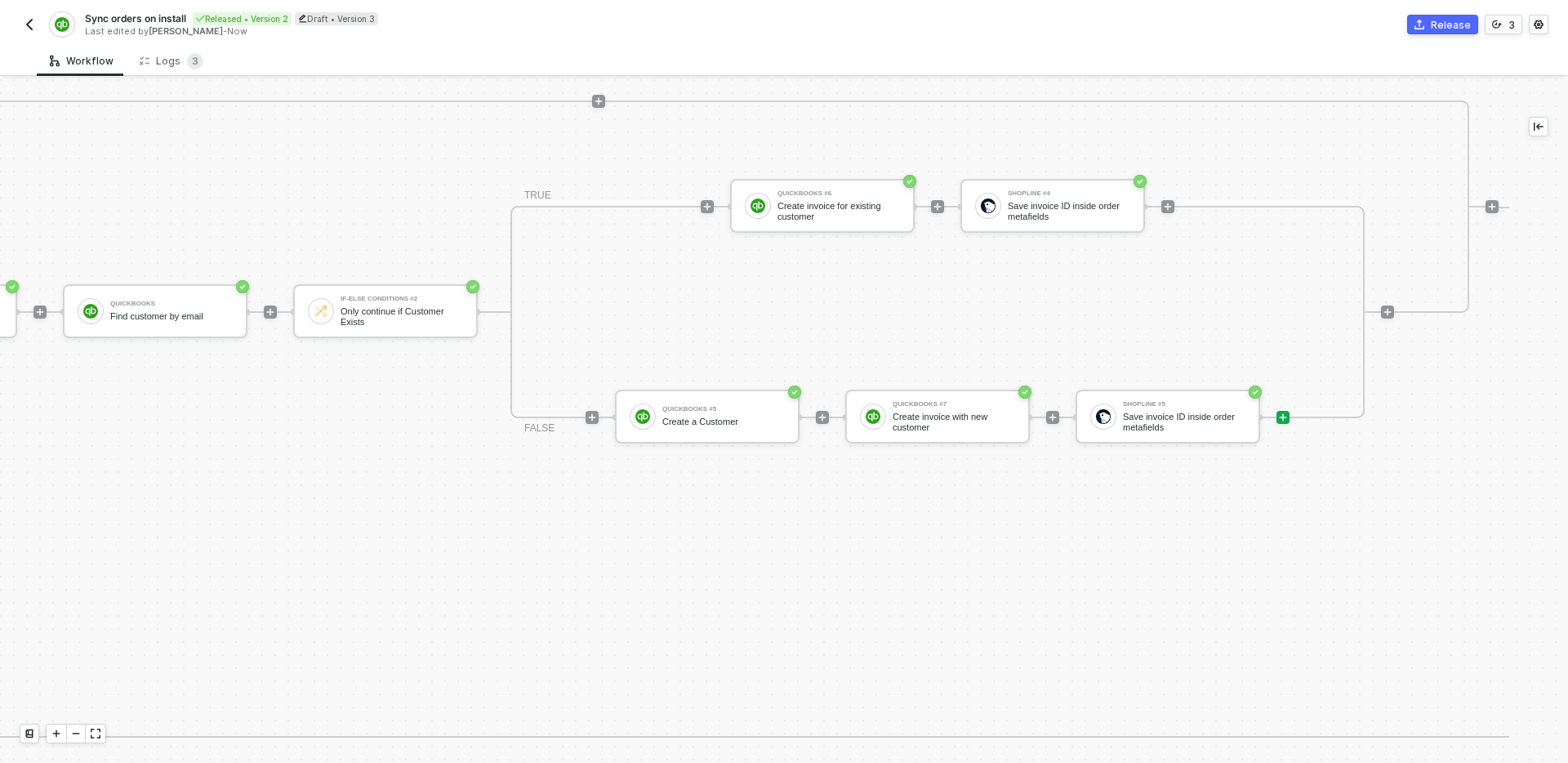
scroll to position [601, 1761]
click at [424, 48] on div "Workflow Logs 3" at bounding box center [802, 60] width 1531 height 30
click at [30, 22] on img "button" at bounding box center [29, 25] width 13 height 13
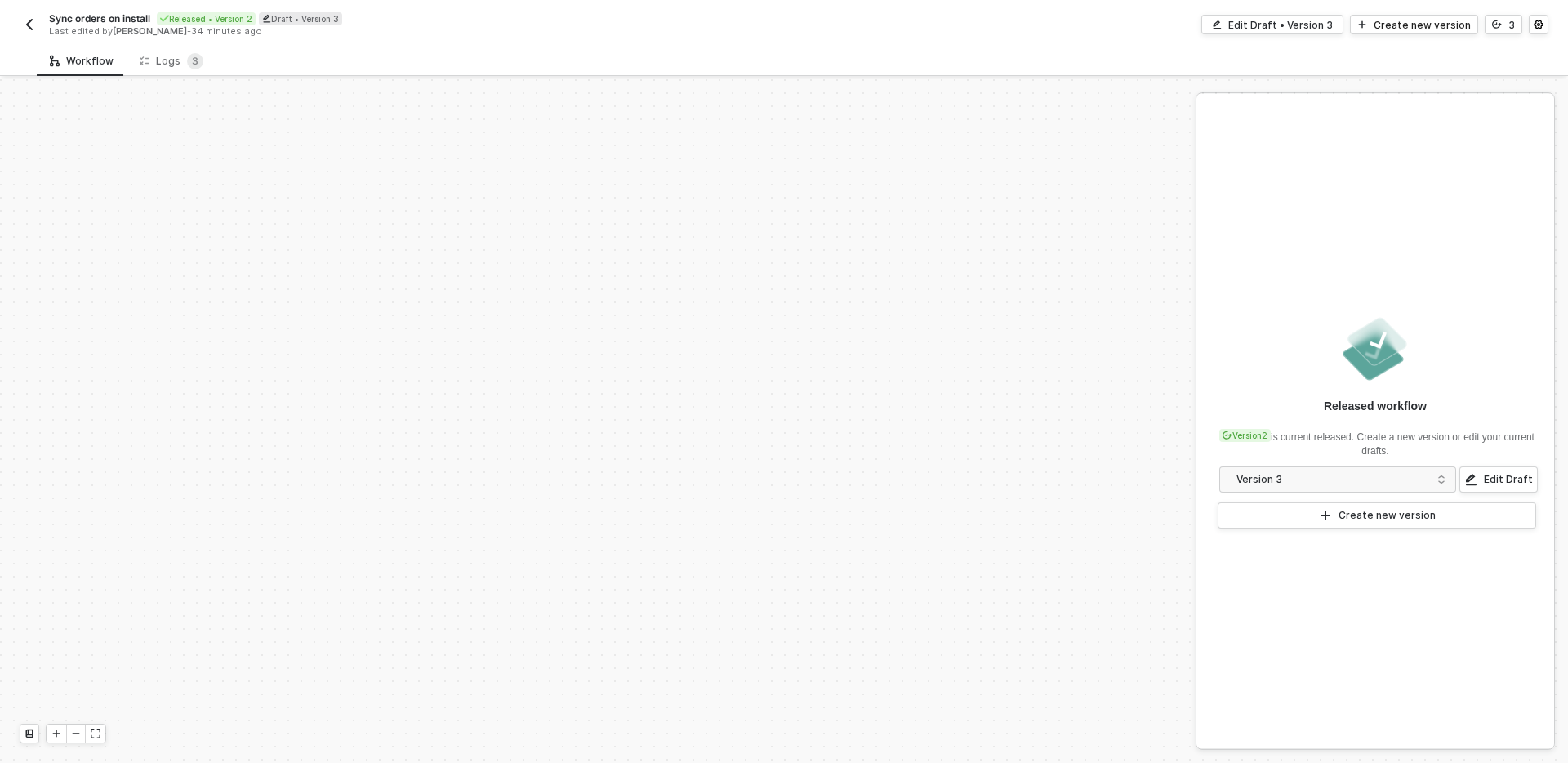
scroll to position [498, 0]
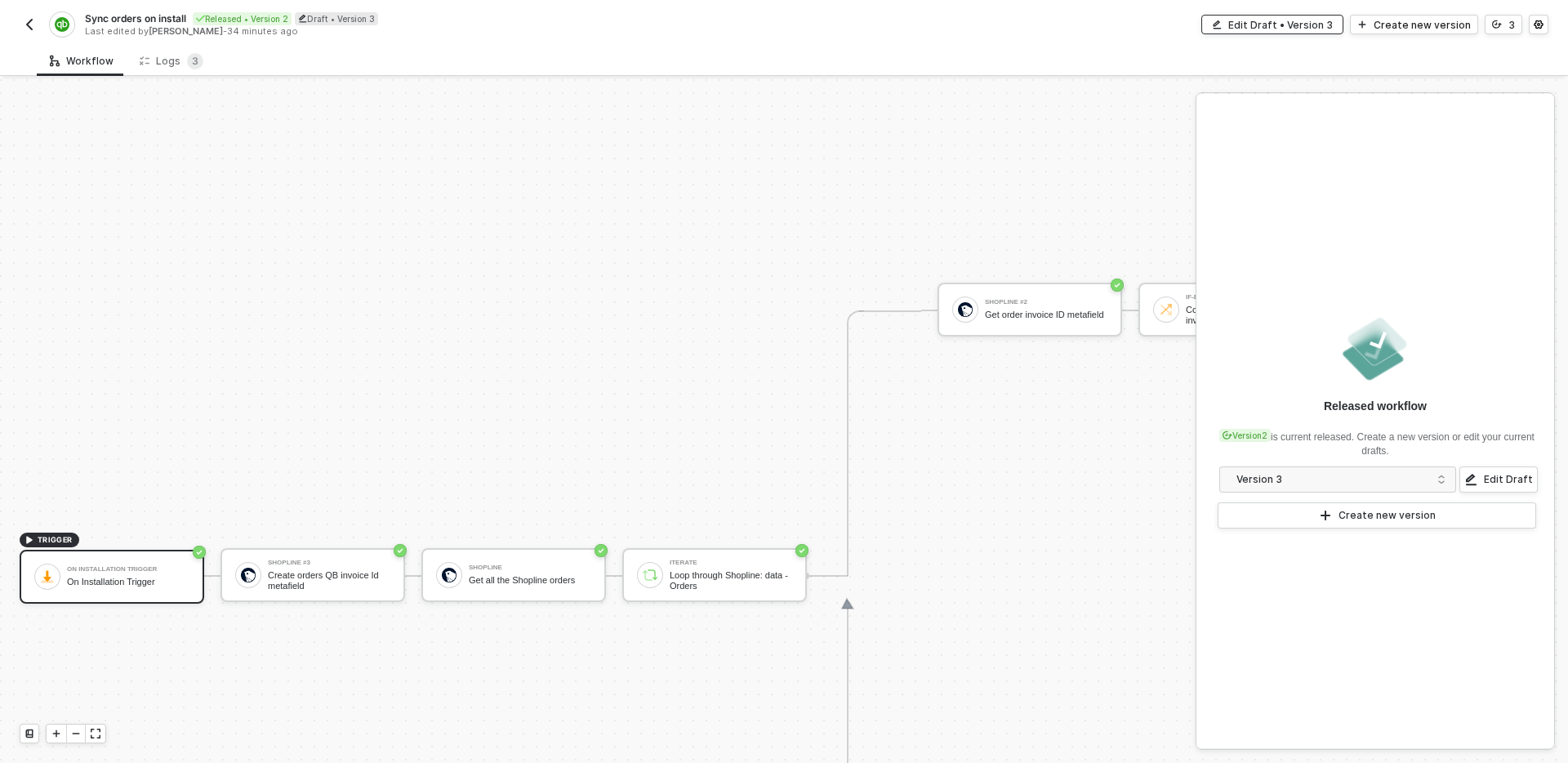
click at [1274, 25] on div "Edit Draft • Version 3" at bounding box center [1280, 25] width 104 height 14
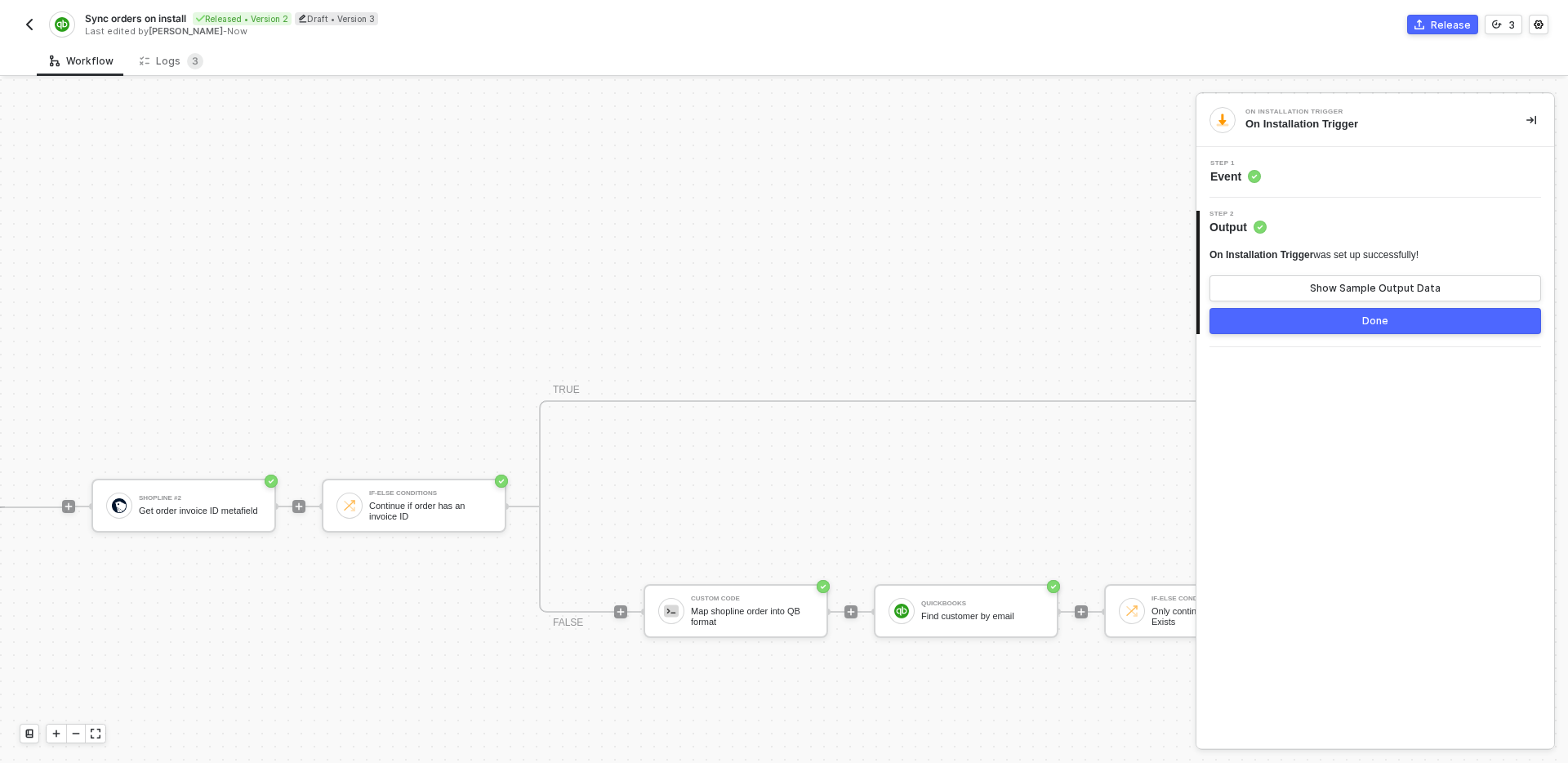
scroll to position [301, 953]
click at [1355, 323] on button "Done" at bounding box center [1375, 321] width 331 height 26
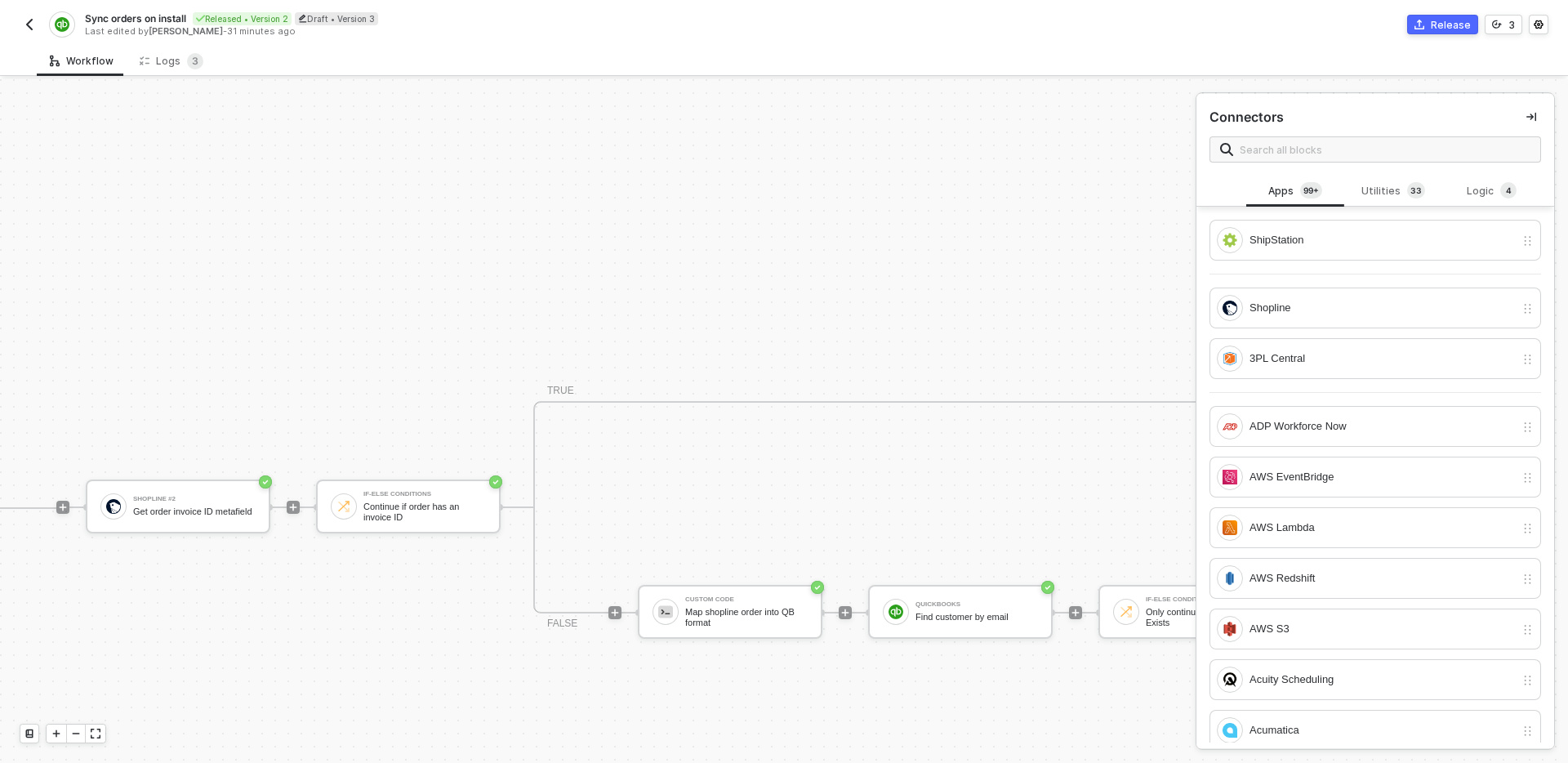
click at [1536, 115] on button "button" at bounding box center [1531, 116] width 19 height 19
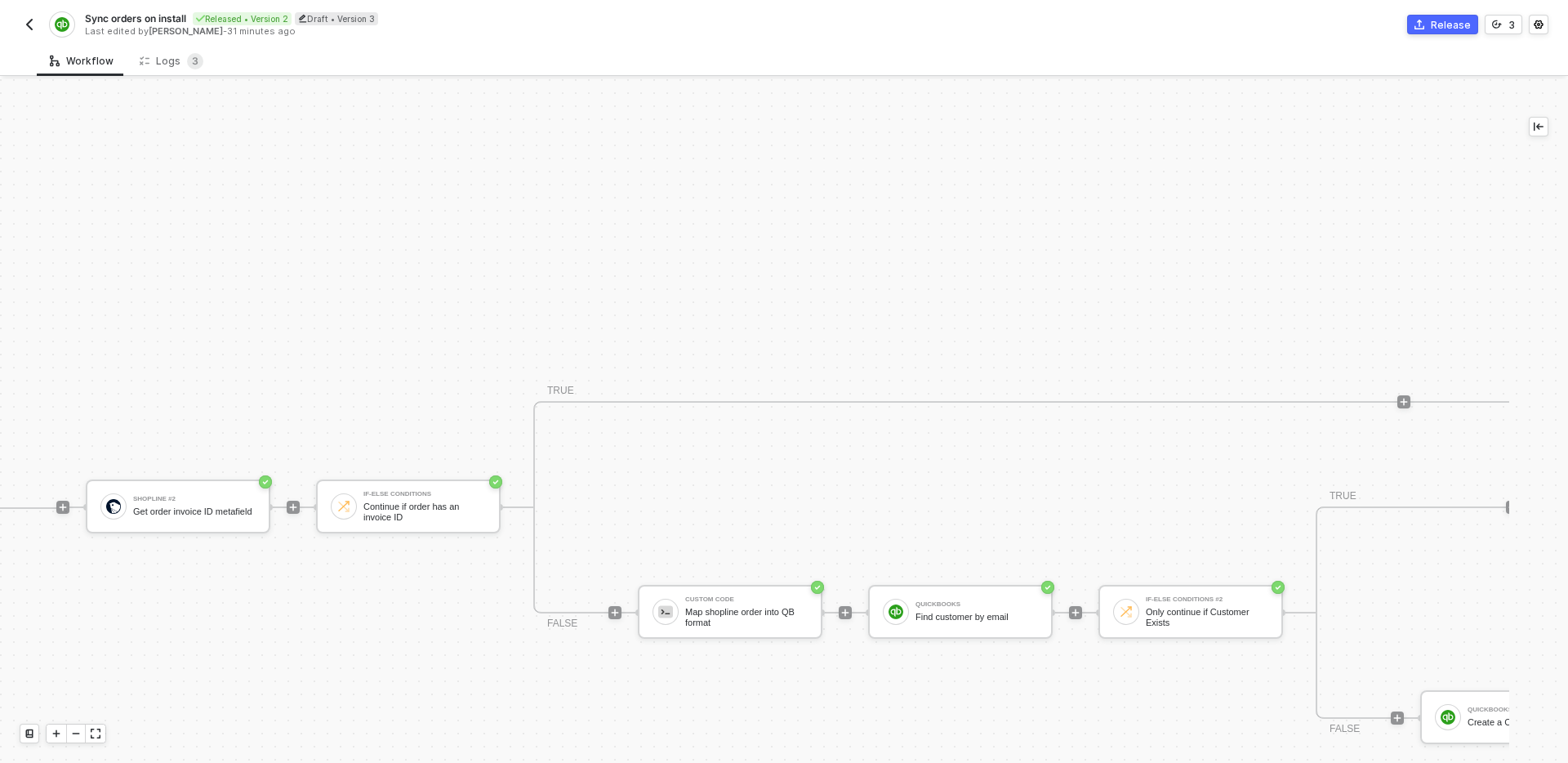
click at [1161, 260] on div "Shopline #2 Get order invoice ID metafield If-Else Conditions Continue if order…" at bounding box center [1194, 507] width 2218 height 531
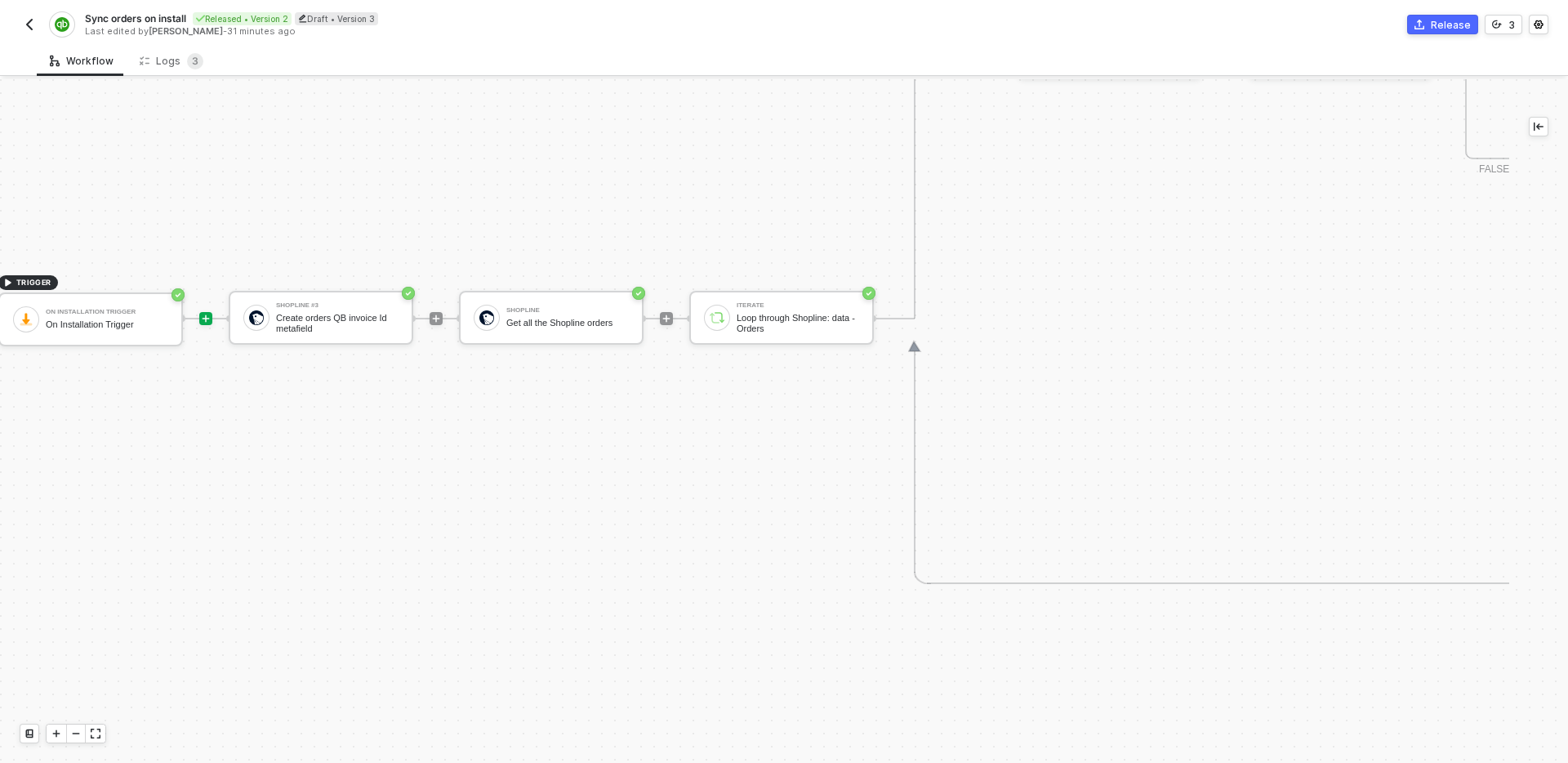
scroll to position [632, 21]
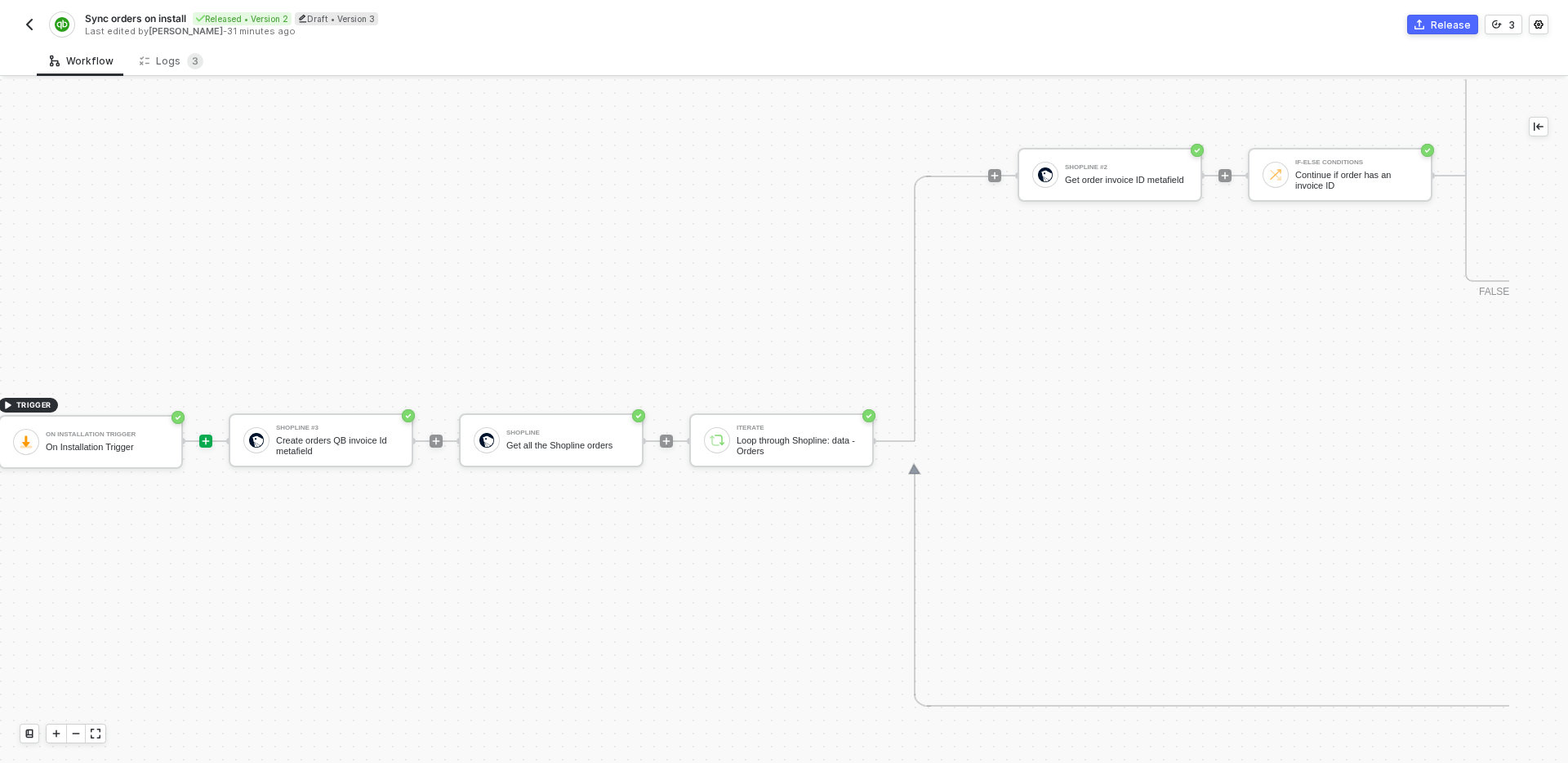
click at [1443, 27] on div "Release" at bounding box center [1451, 25] width 40 height 14
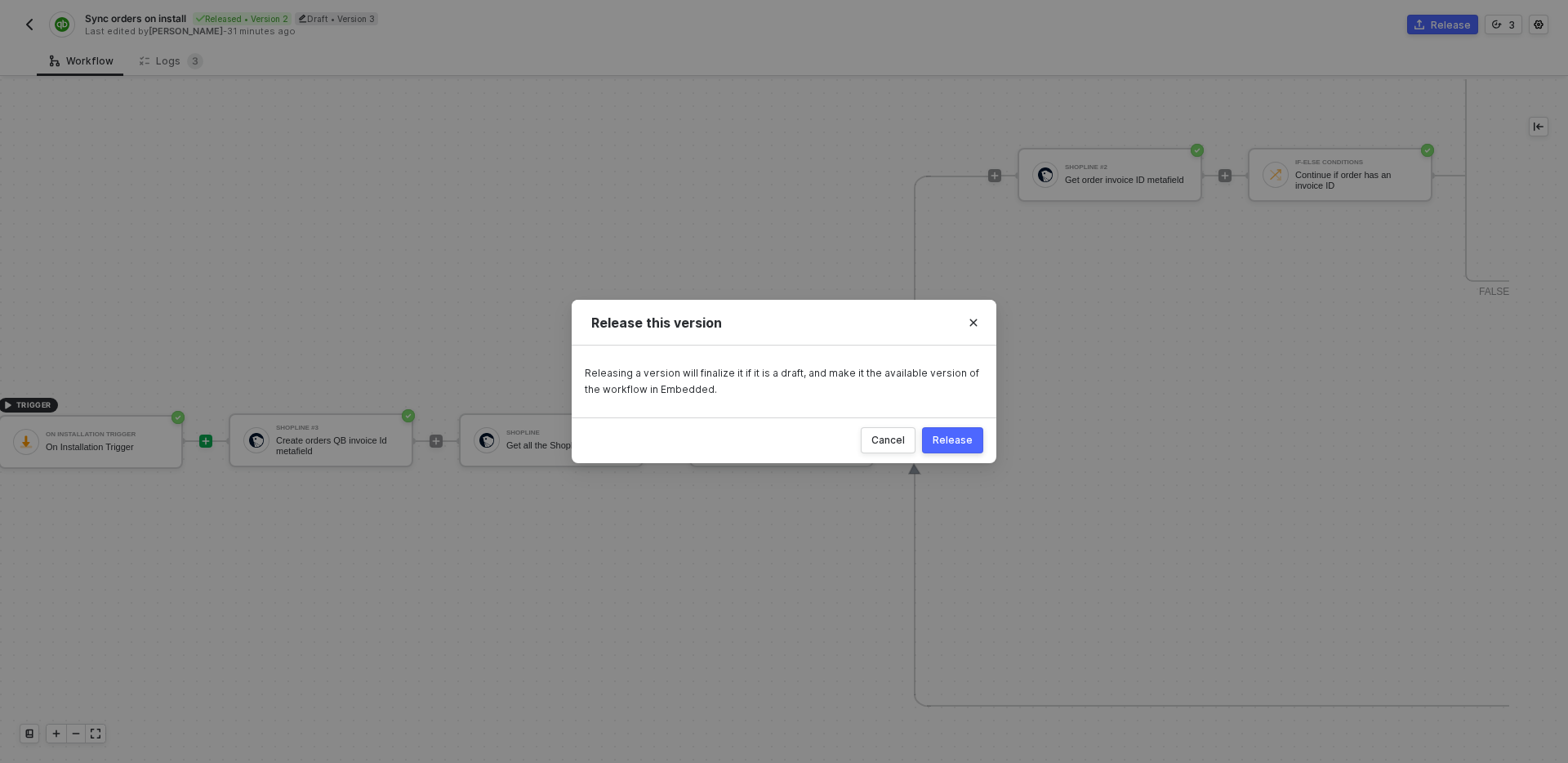
click at [963, 439] on div "Release" at bounding box center [952, 440] width 40 height 13
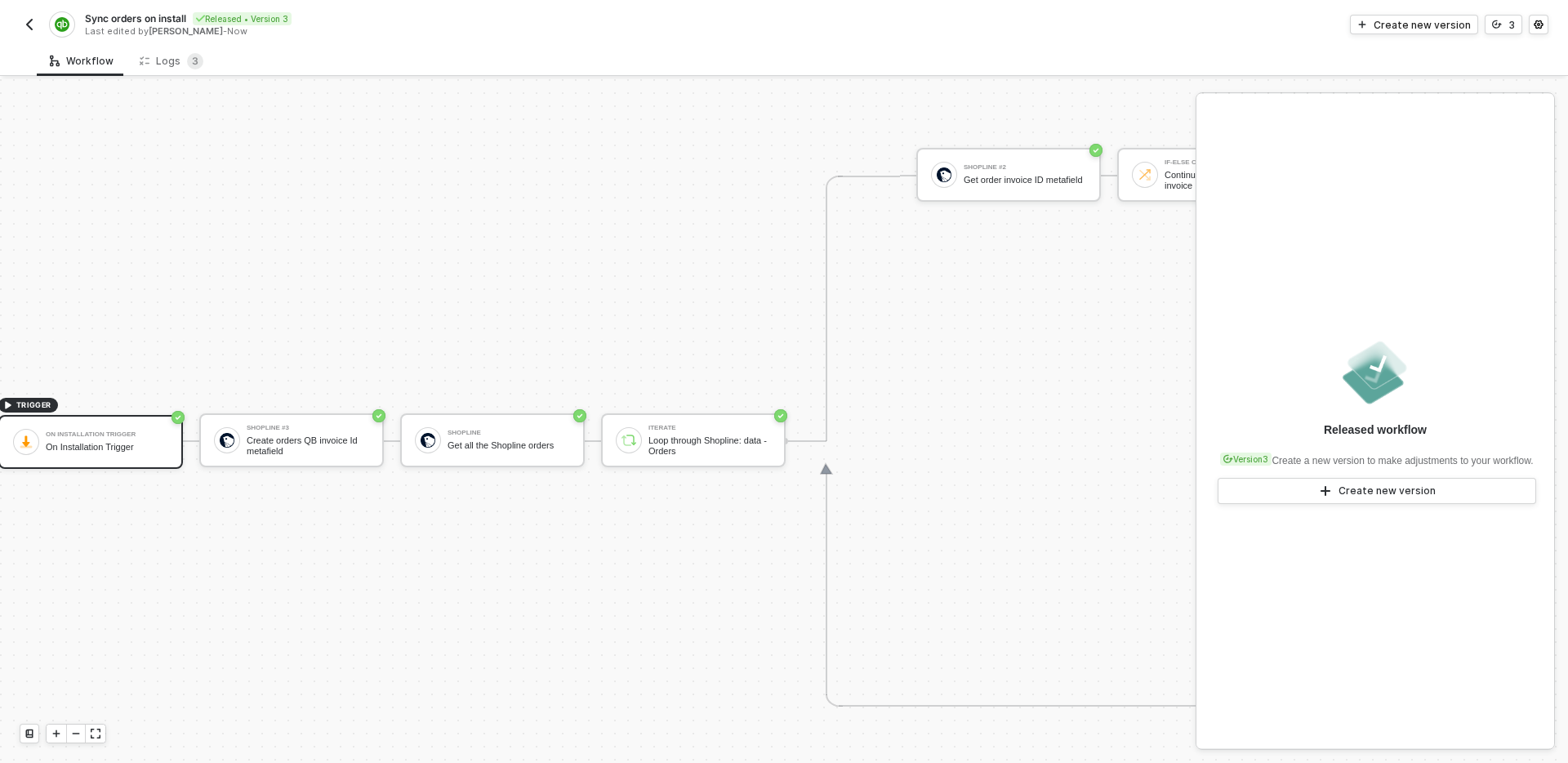
click at [29, 26] on img "button" at bounding box center [29, 25] width 13 height 13
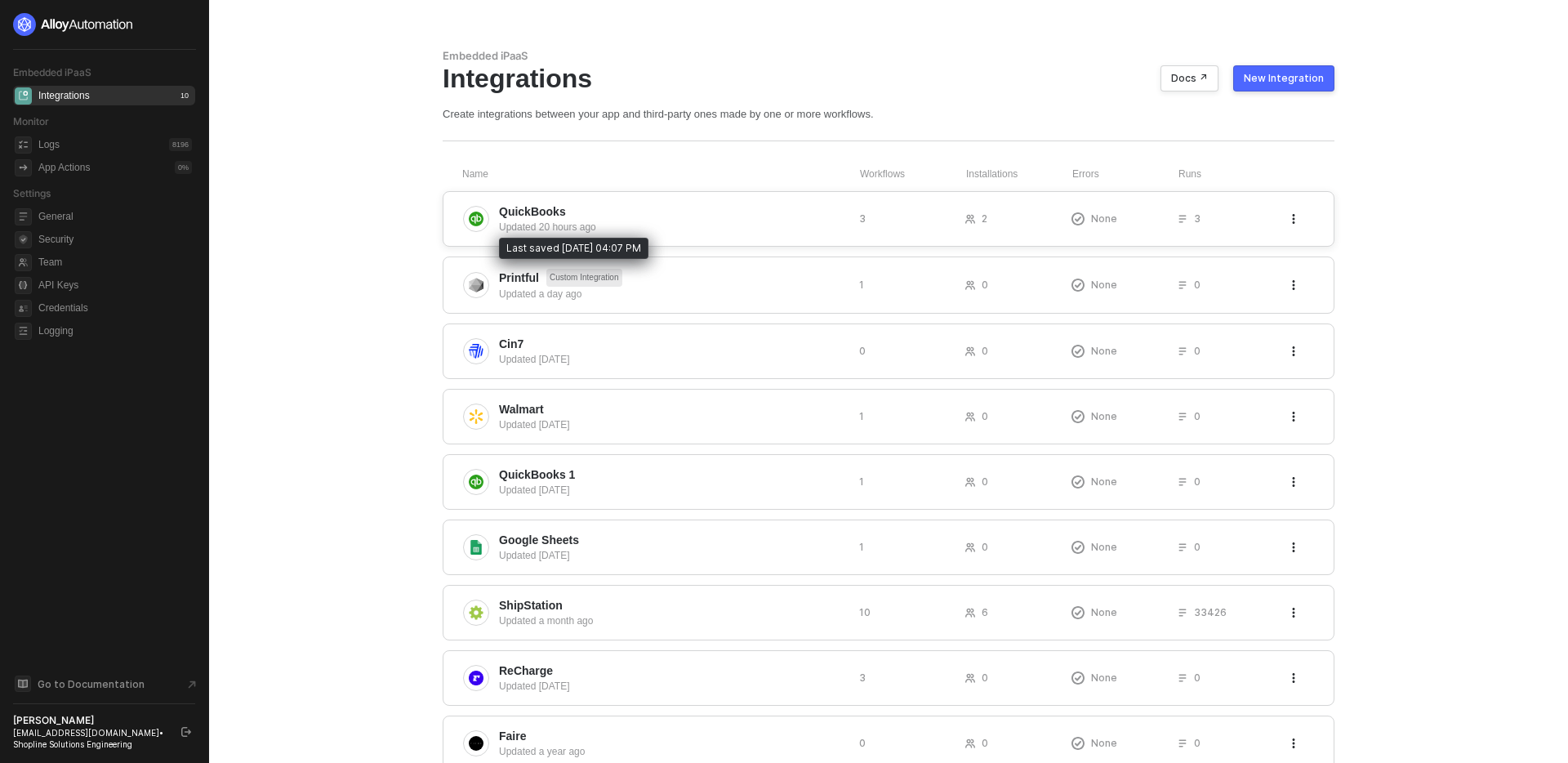
click at [738, 221] on div "Updated 20 hours ago" at bounding box center [673, 228] width 347 height 15
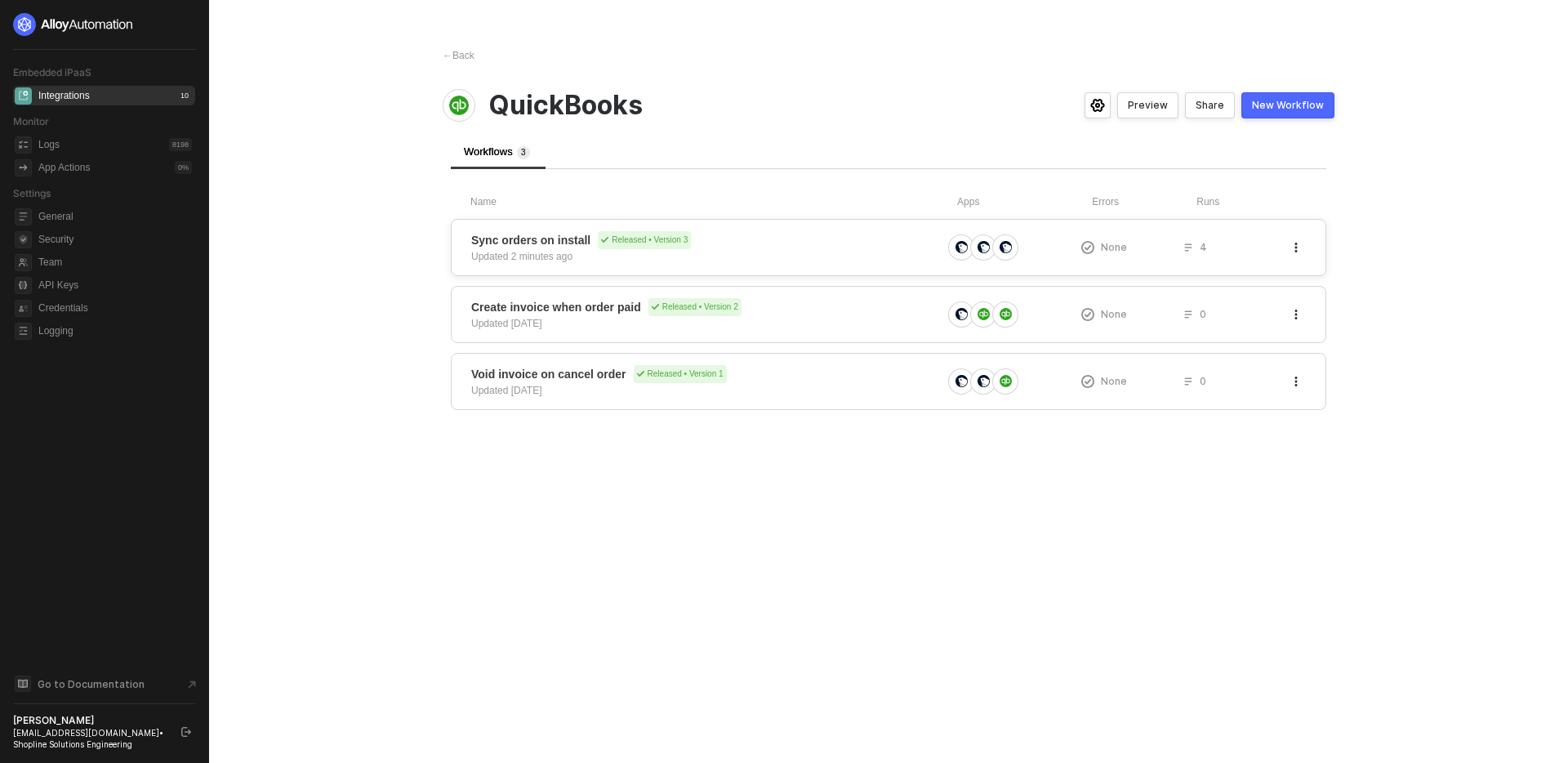
click at [837, 236] on span "Sync orders on install Released • Version 3" at bounding box center [706, 240] width 470 height 18
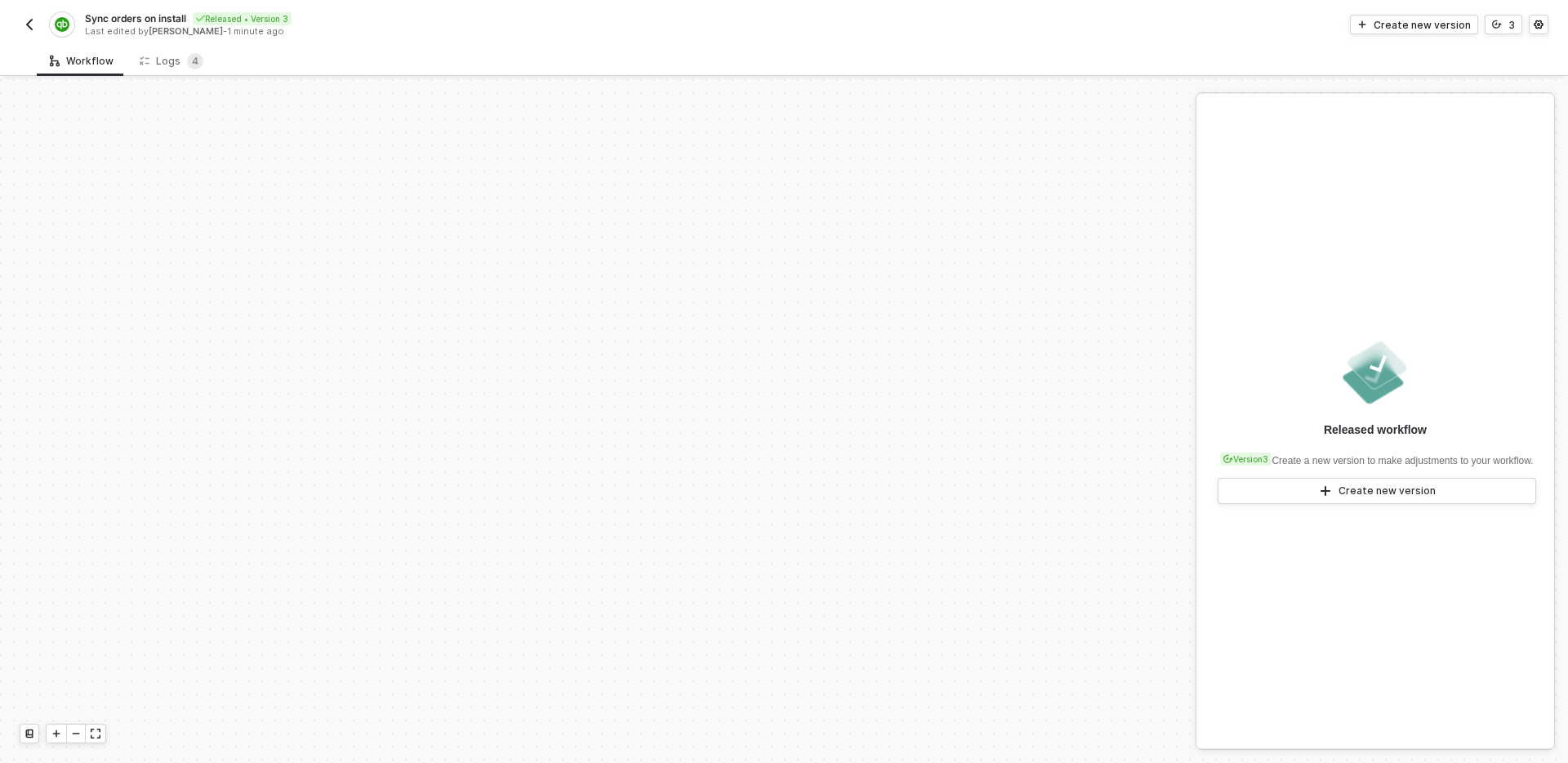
scroll to position [498, 0]
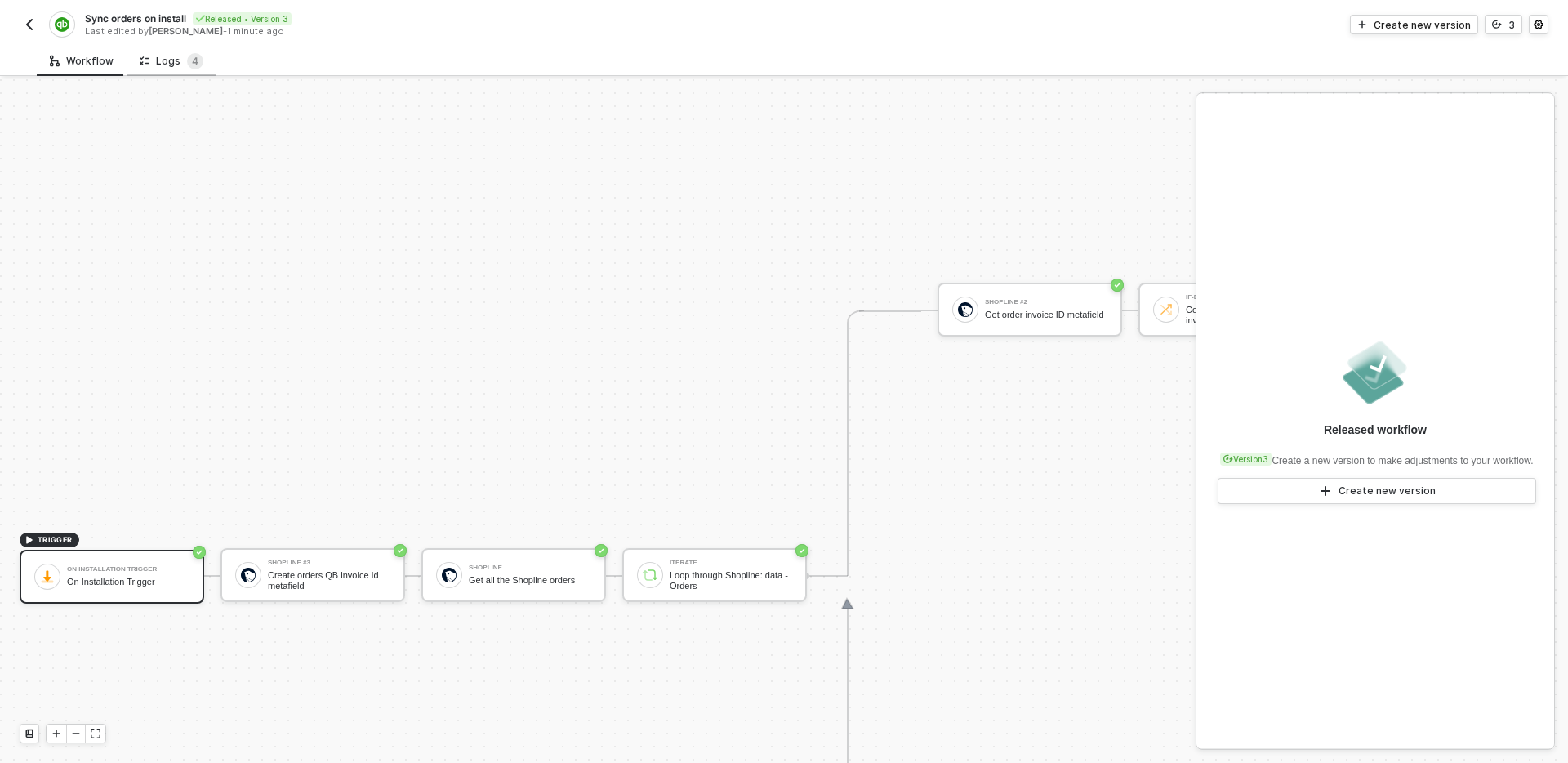
click at [171, 64] on div "Logs 4" at bounding box center [172, 61] width 64 height 16
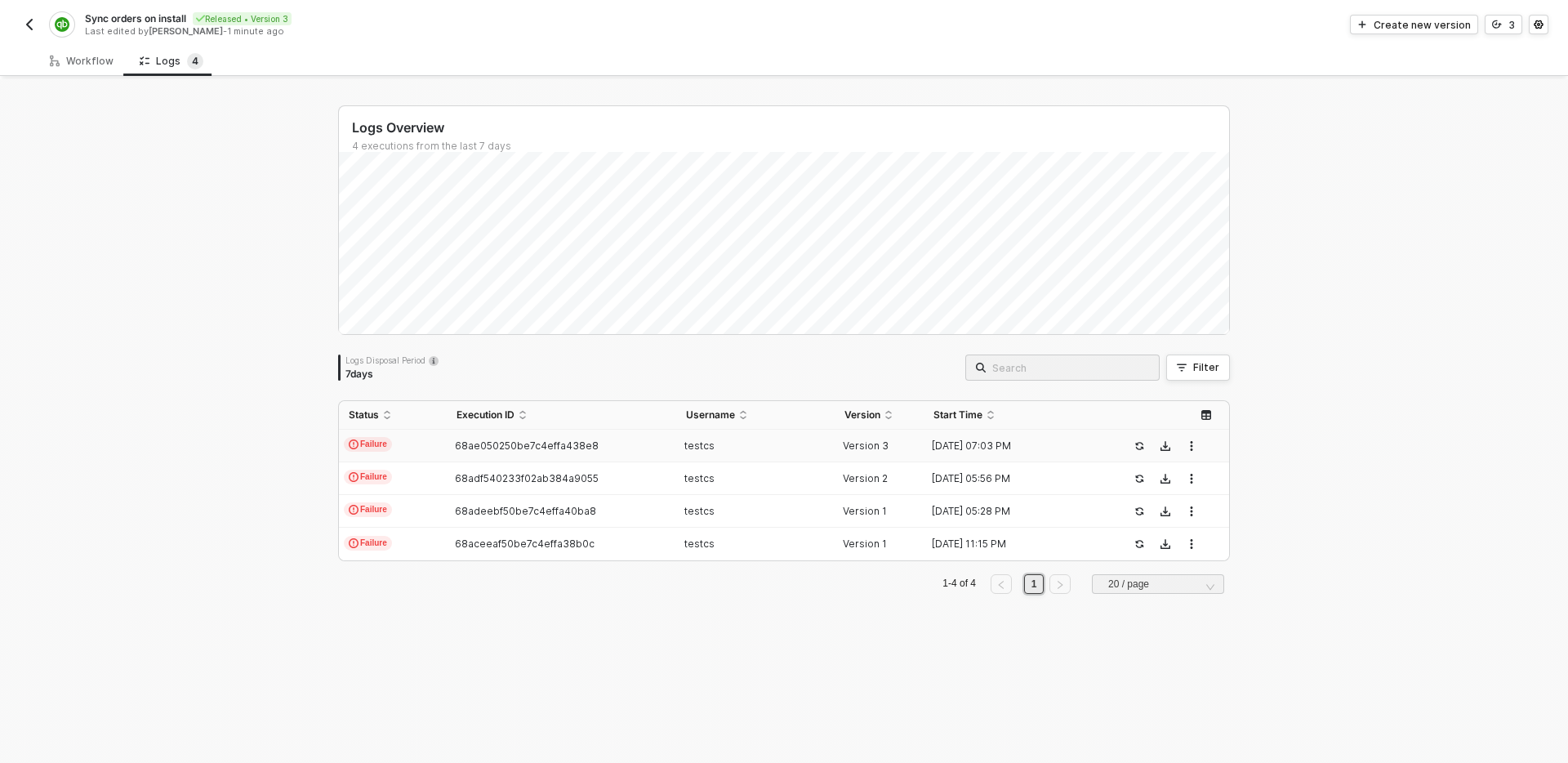
click at [621, 442] on div "68ae050250be7c4effa438e8" at bounding box center [554, 446] width 216 height 13
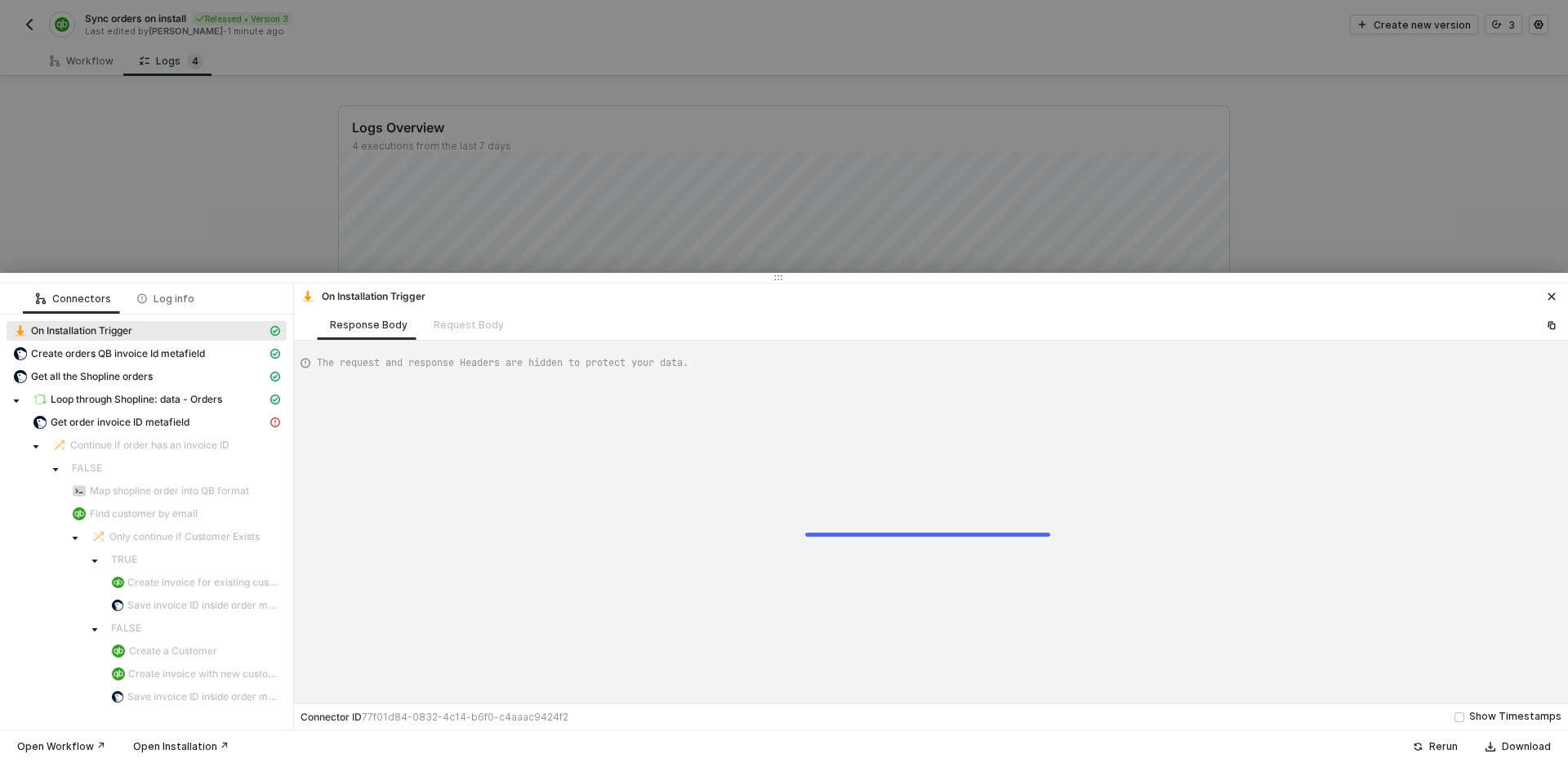
type textarea "{ "json": {}, "id": "28e8adb5-5263-4eab-af67-7bd6912563f3" }"
click at [199, 424] on div "Get order invoice ID metafield" at bounding box center [150, 422] width 235 height 15
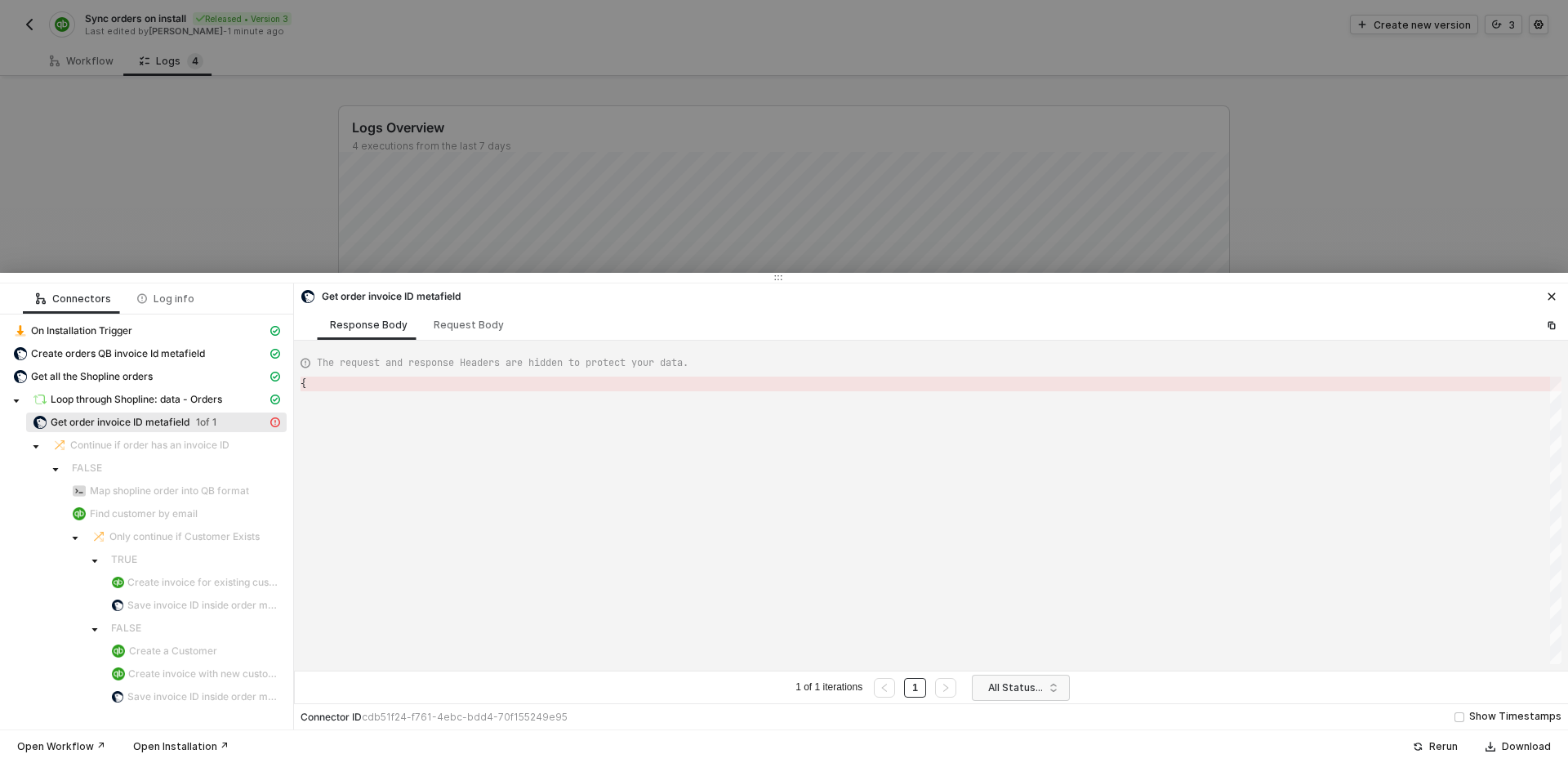
scroll to position [74, 0]
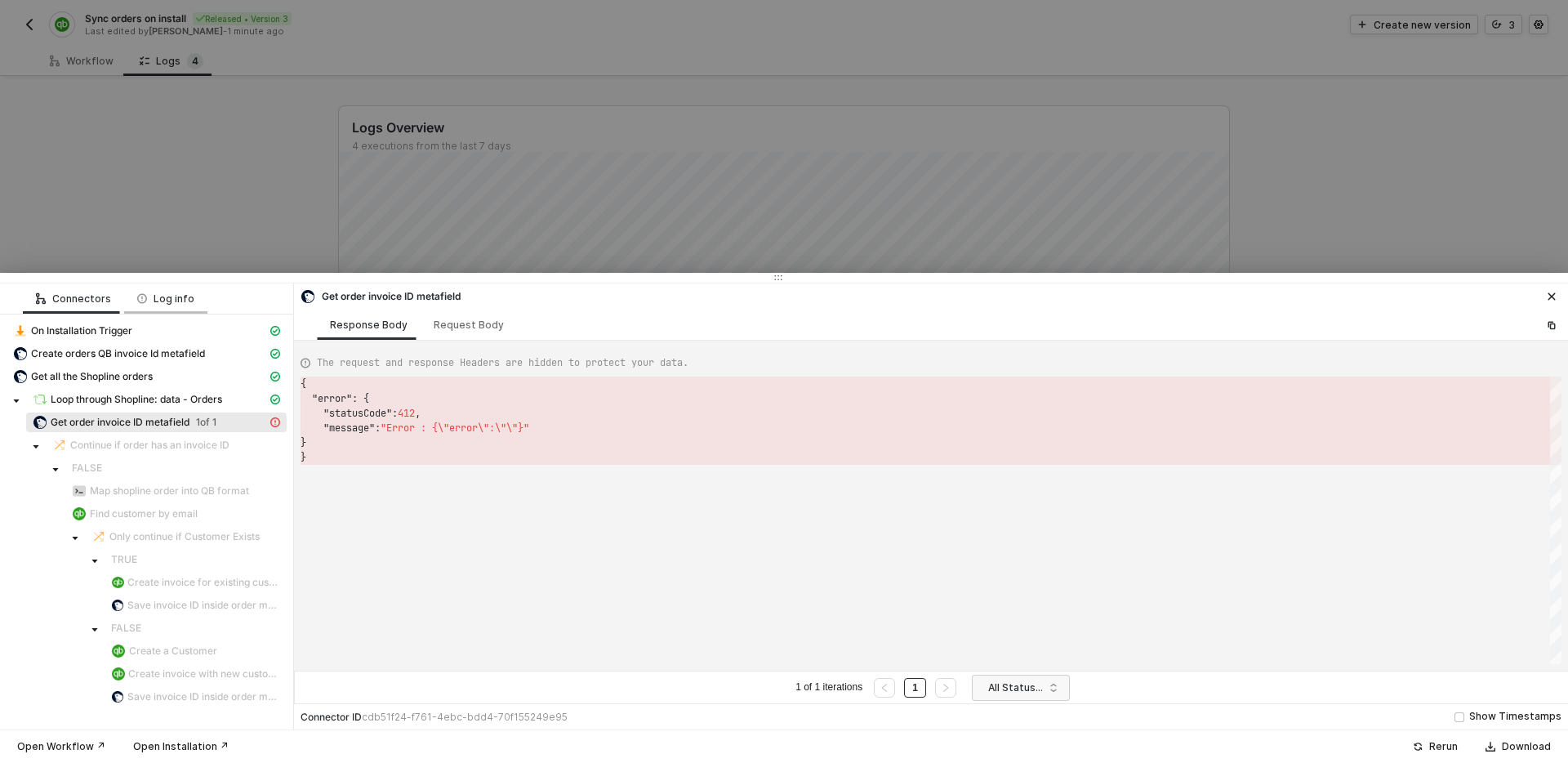
click at [164, 298] on div "Log info" at bounding box center [165, 299] width 58 height 13
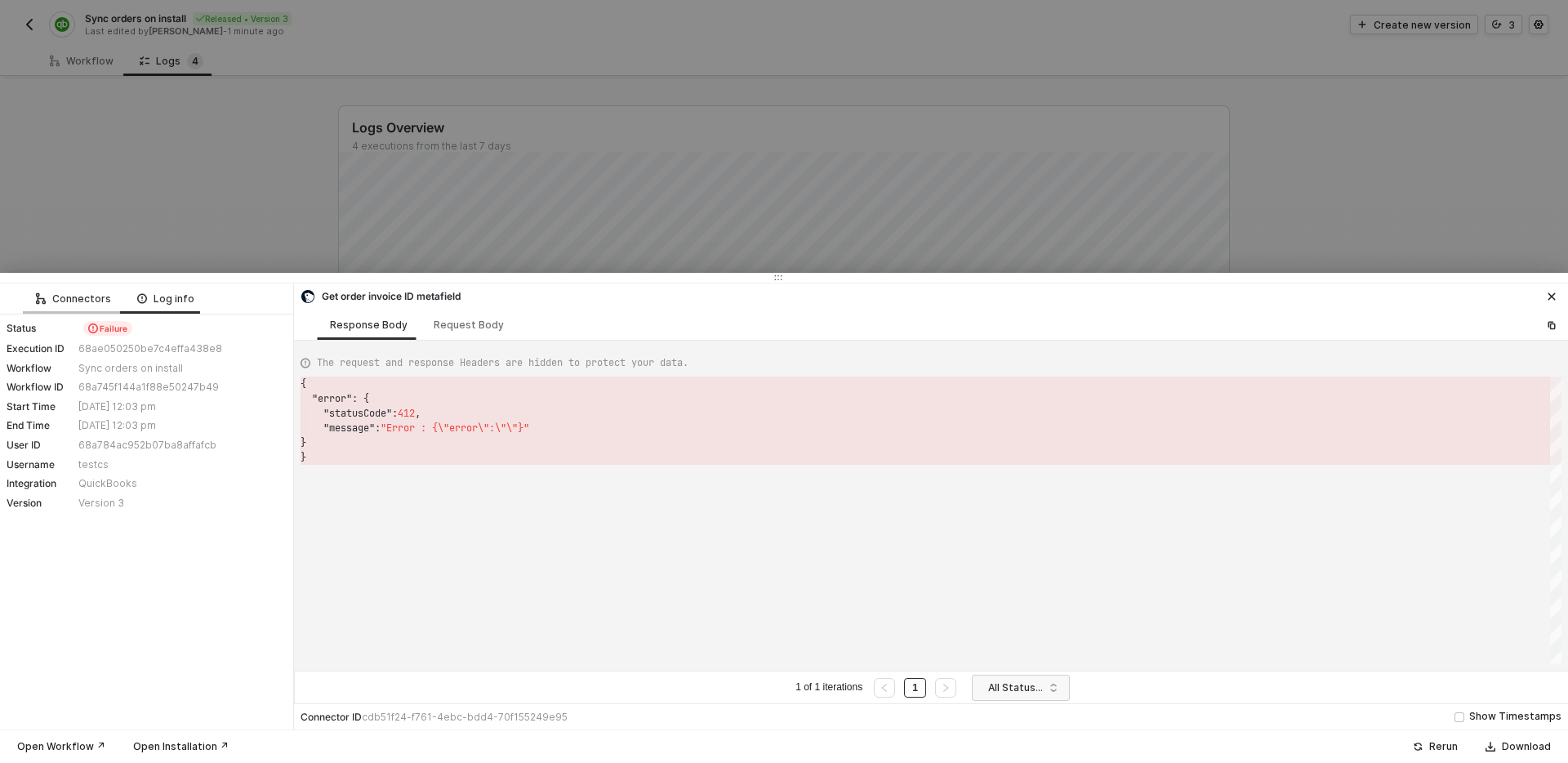
click at [77, 301] on div "Connectors" at bounding box center [73, 299] width 75 height 13
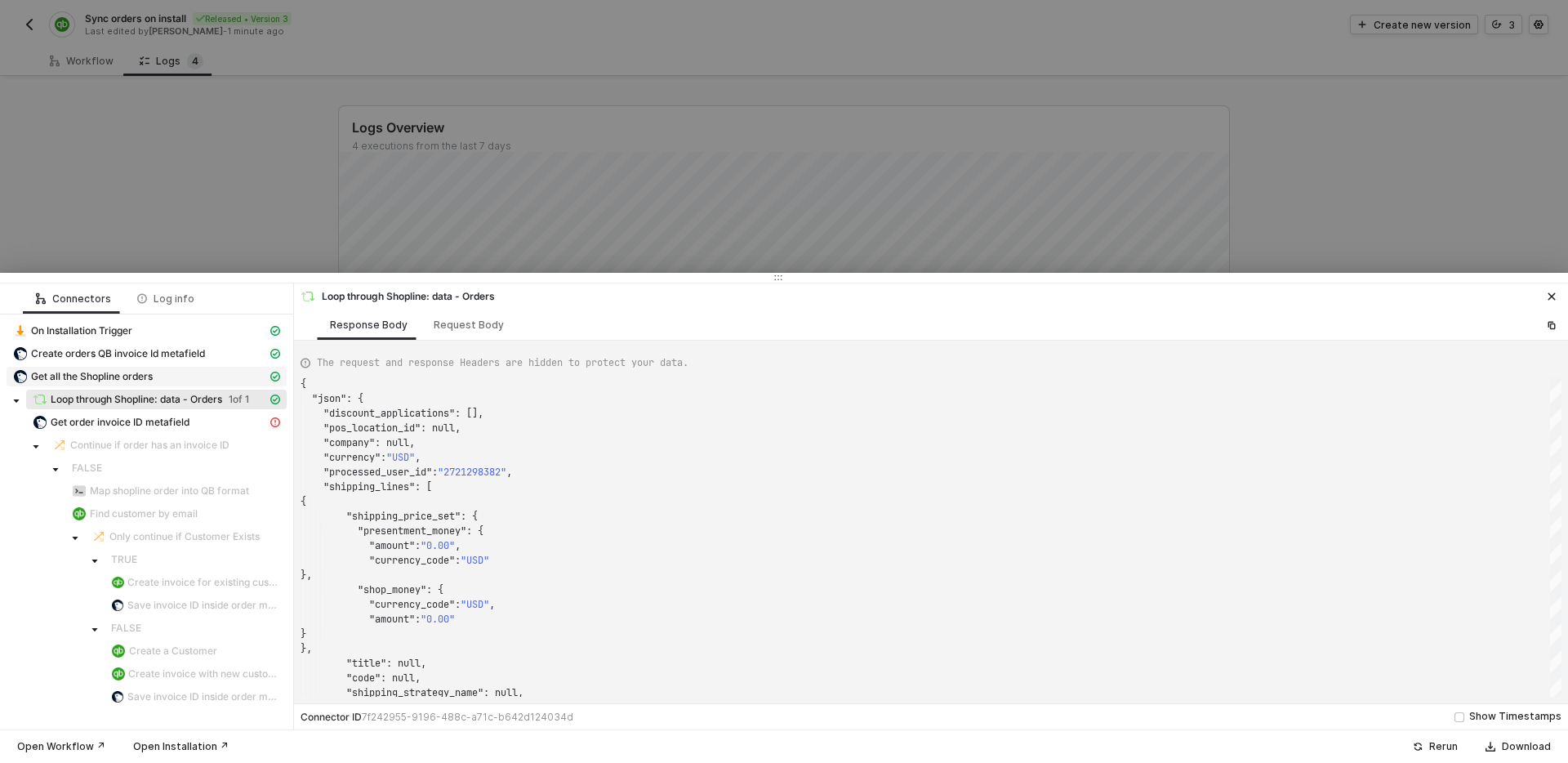
click at [163, 380] on div "Get all the Shopline orders" at bounding box center [140, 376] width 254 height 15
type textarea "{ "json": { "data": { "orders": [ { "discount_applications": [], "pos_location_…"
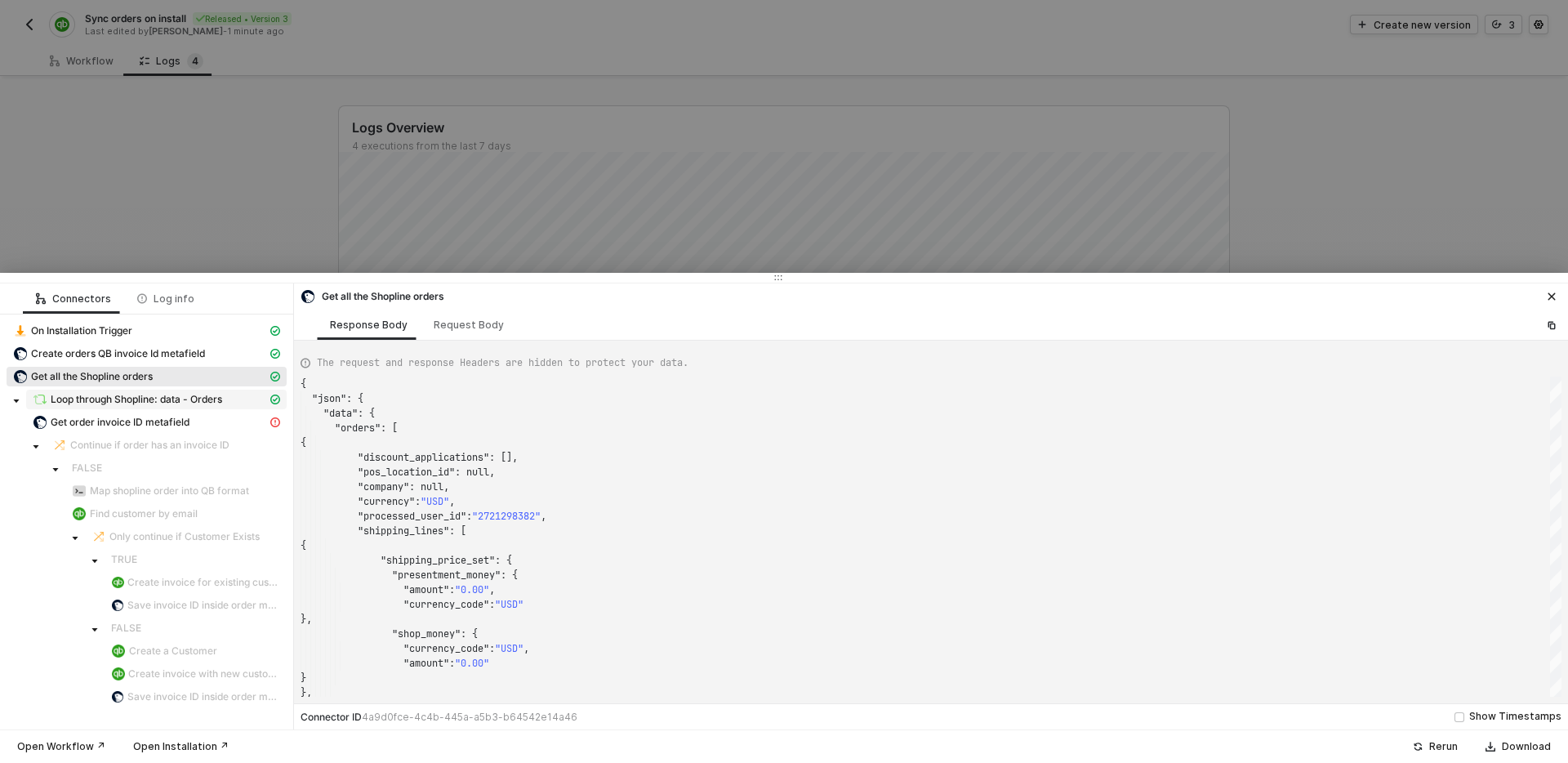
click at [141, 398] on span "Loop through Shopline: data - Orders" at bounding box center [136, 399] width 172 height 13
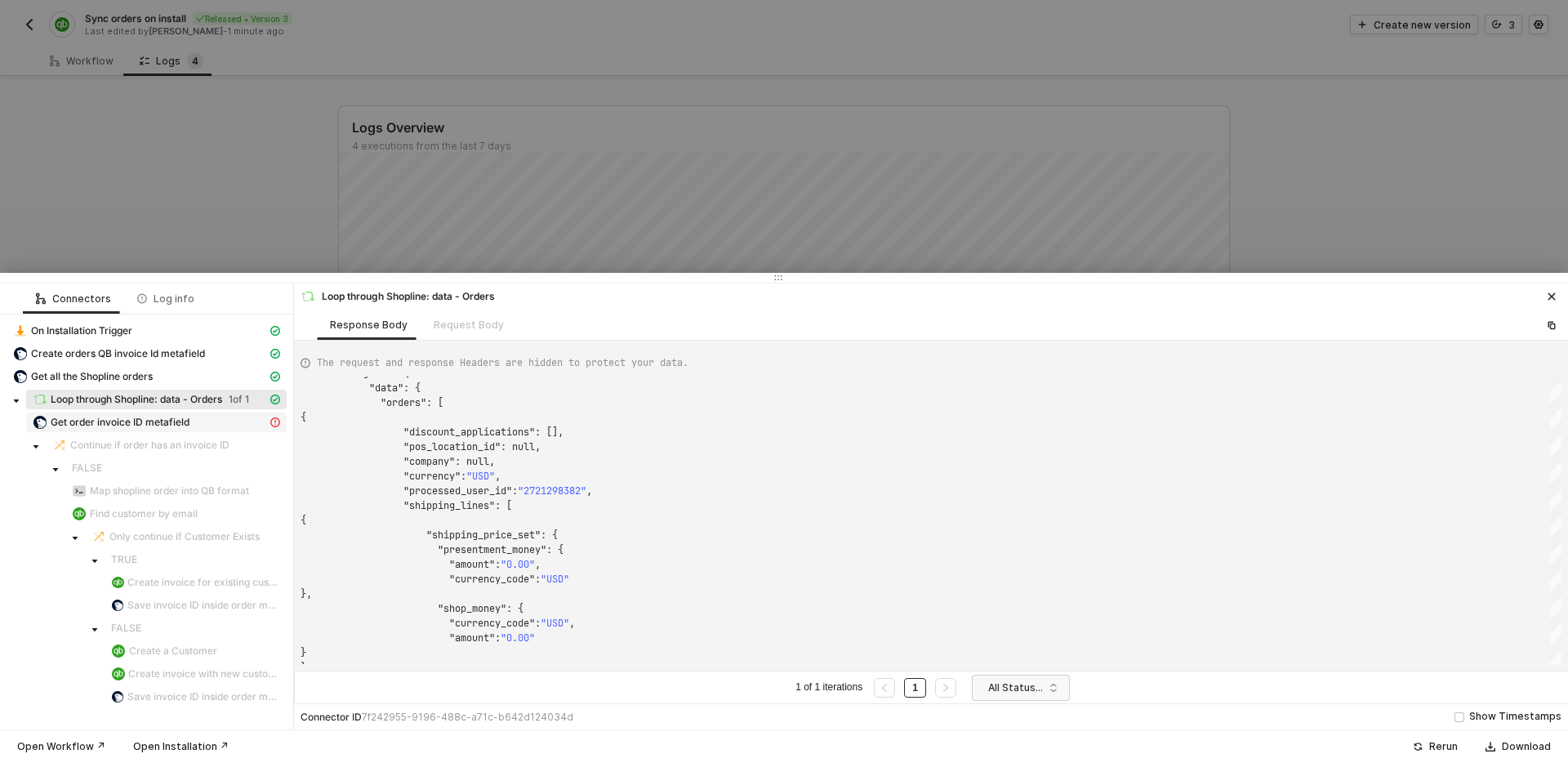
click at [182, 421] on span "Get order invoice ID metafield" at bounding box center [120, 422] width 139 height 13
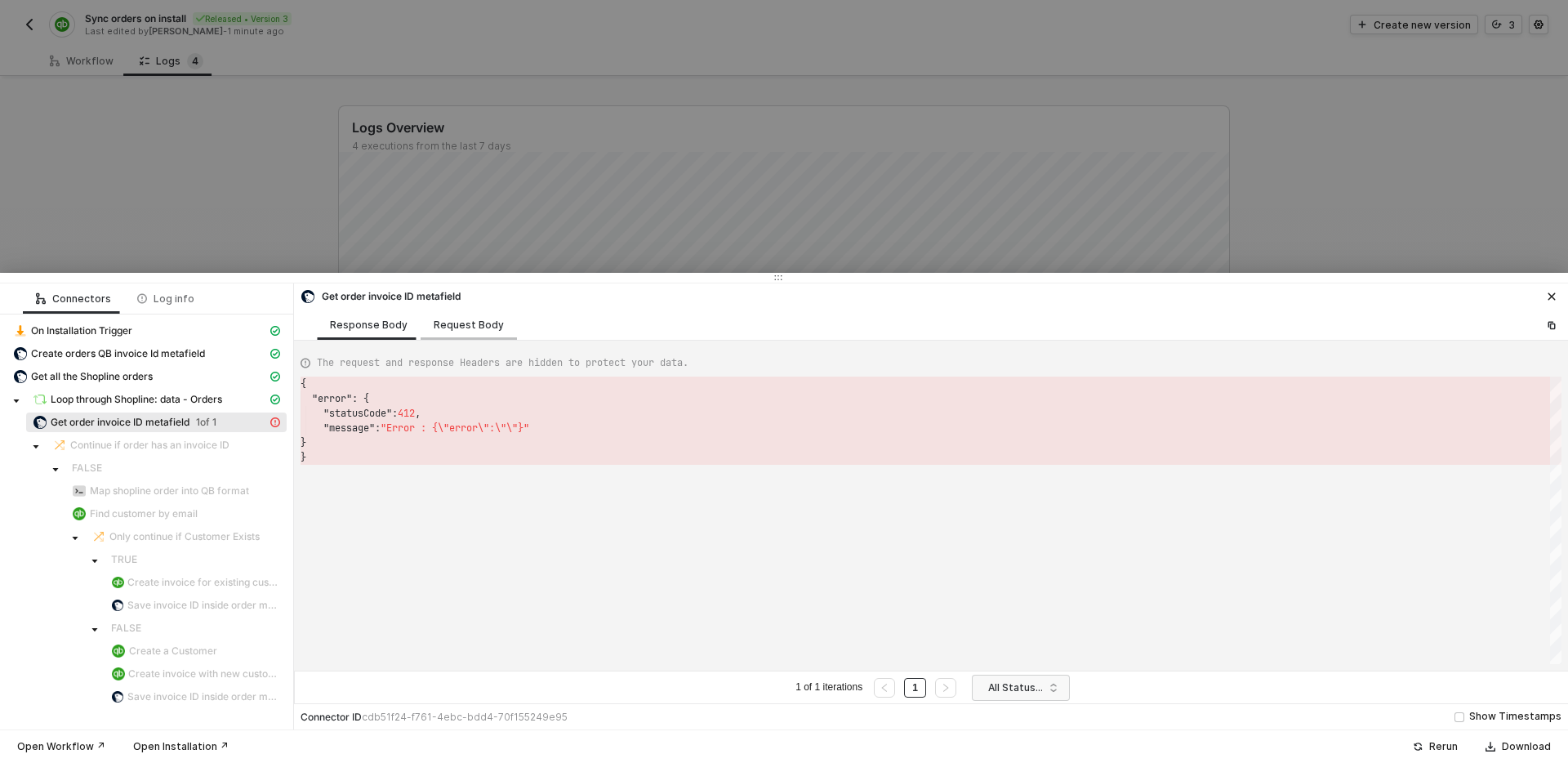
click at [479, 334] on div "Request Body" at bounding box center [469, 324] width 97 height 30
type textarea "[ { "resource": "custom", "operation": "68a7a1a33b86e56e369f43cd", "requestMeth…"
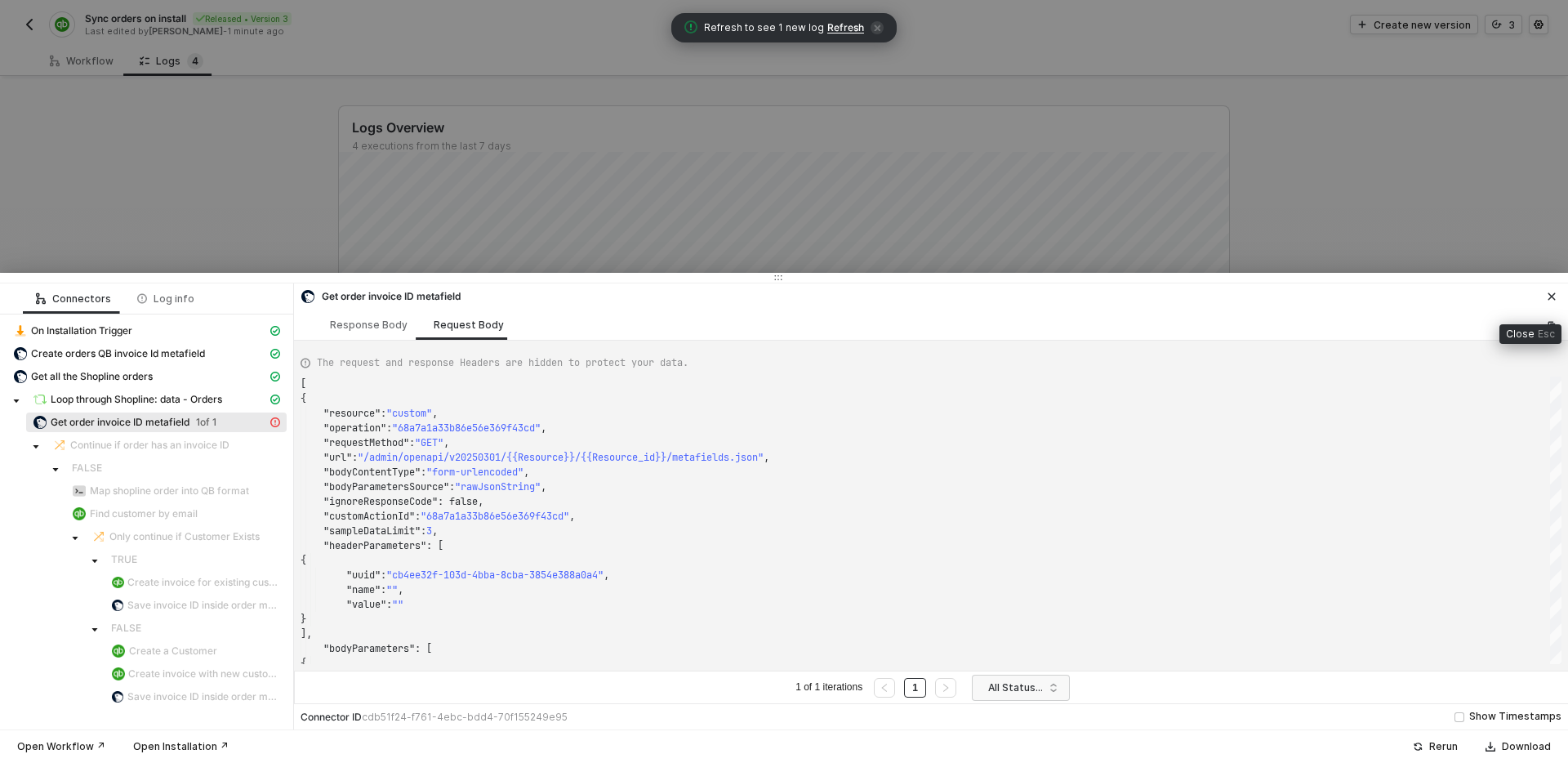
click at [1552, 297] on icon "icon-close" at bounding box center [1552, 296] width 10 height 10
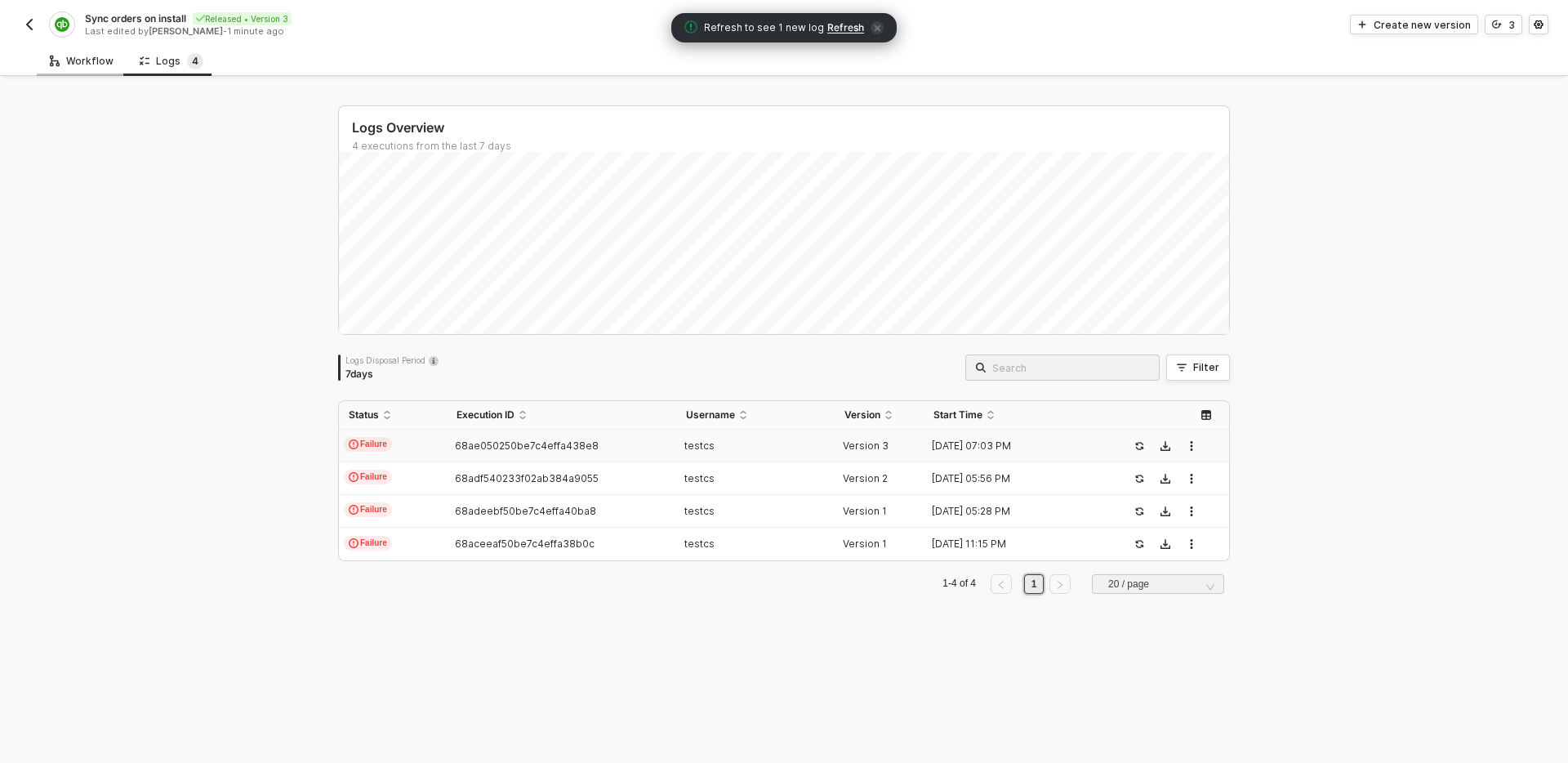
click at [73, 66] on div "Workflow" at bounding box center [82, 61] width 64 height 13
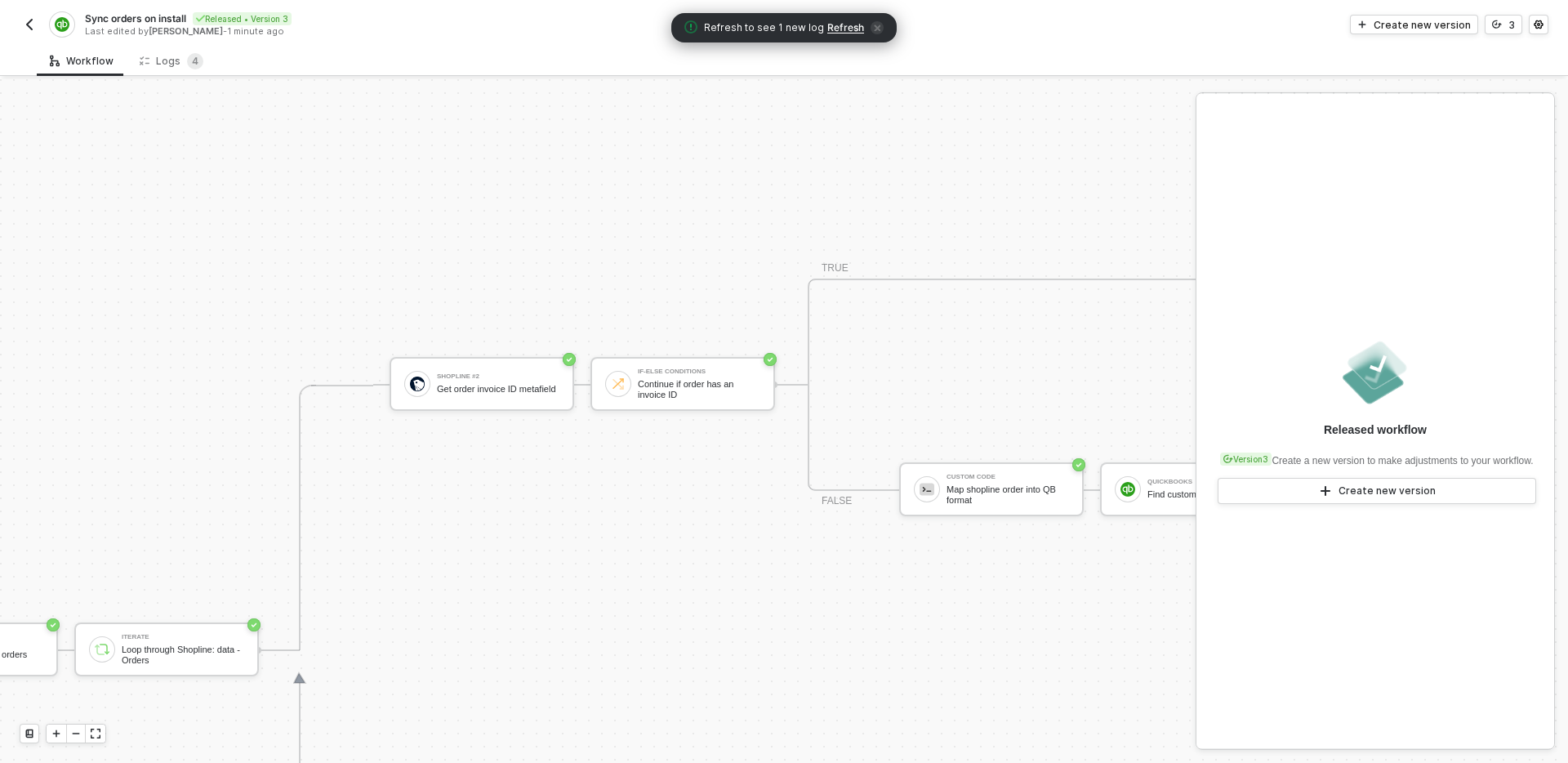
scroll to position [419, 548]
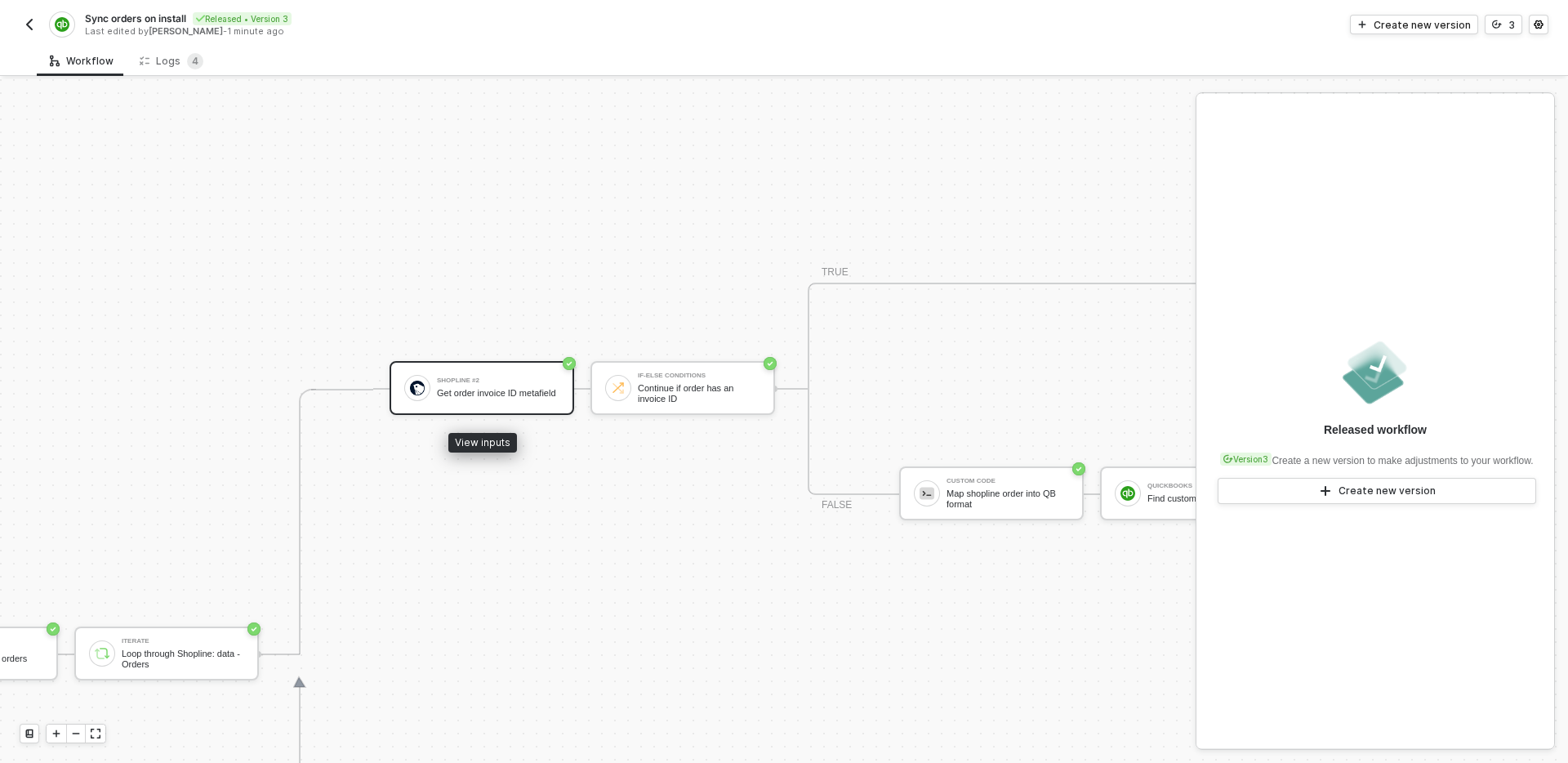
click at [503, 394] on div "Get order invoice ID metafield" at bounding box center [499, 394] width 122 height 11
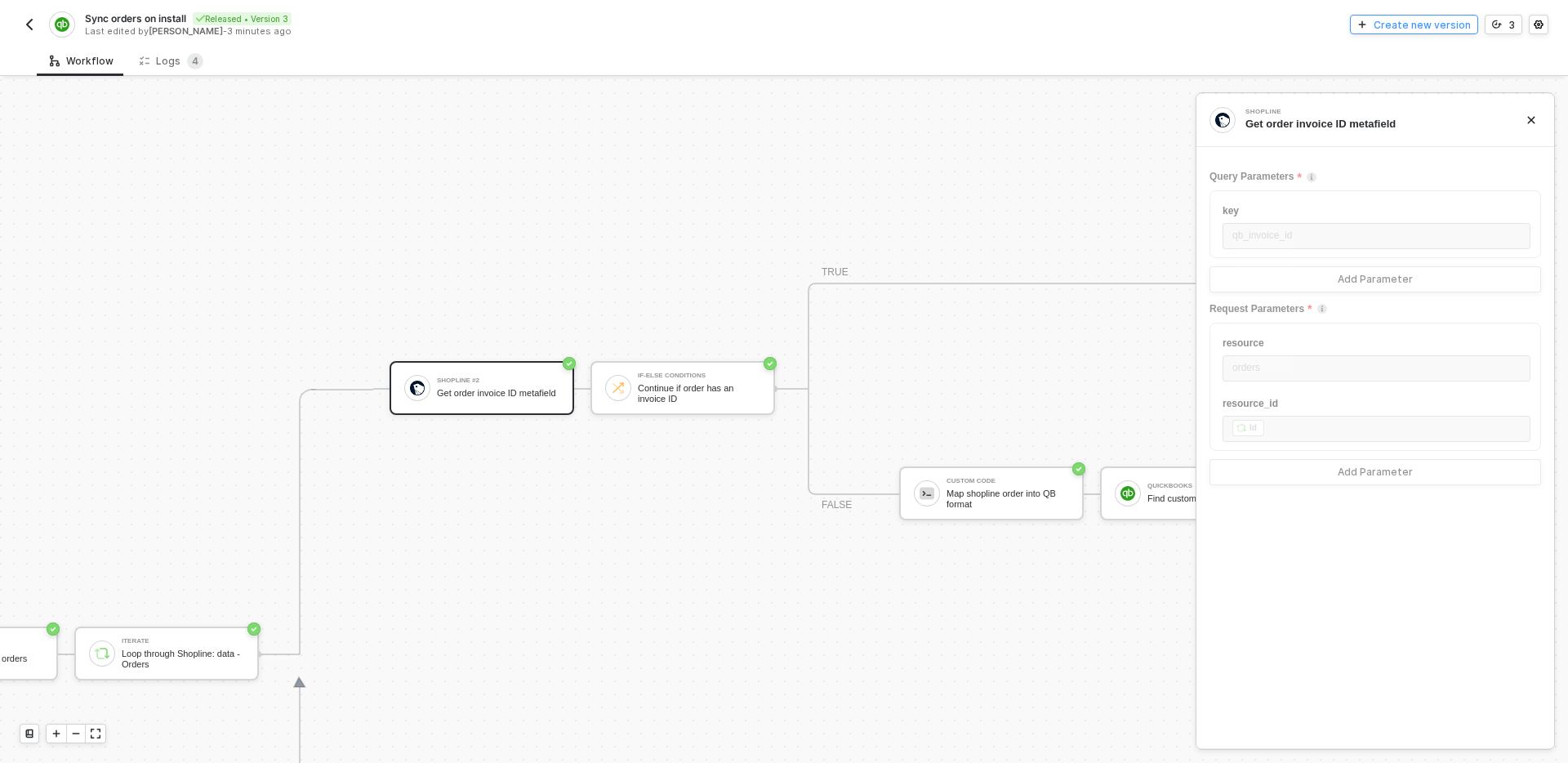
click at [1432, 24] on div "Create new version" at bounding box center [1422, 25] width 97 height 14
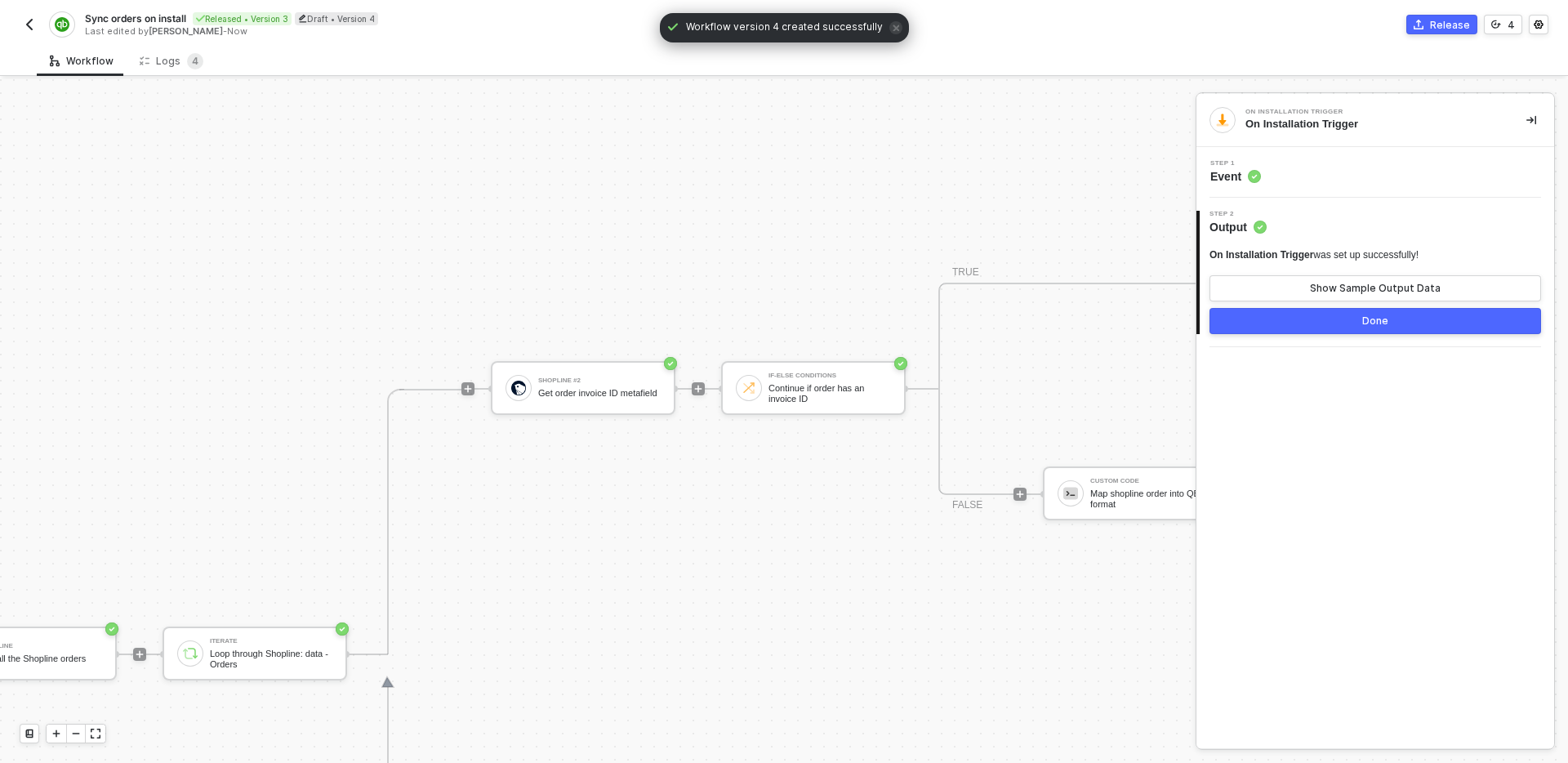
click at [1363, 184] on div "Step 1 Event" at bounding box center [1375, 172] width 358 height 50
click at [1359, 175] on div "Step 1 Event" at bounding box center [1377, 172] width 353 height 25
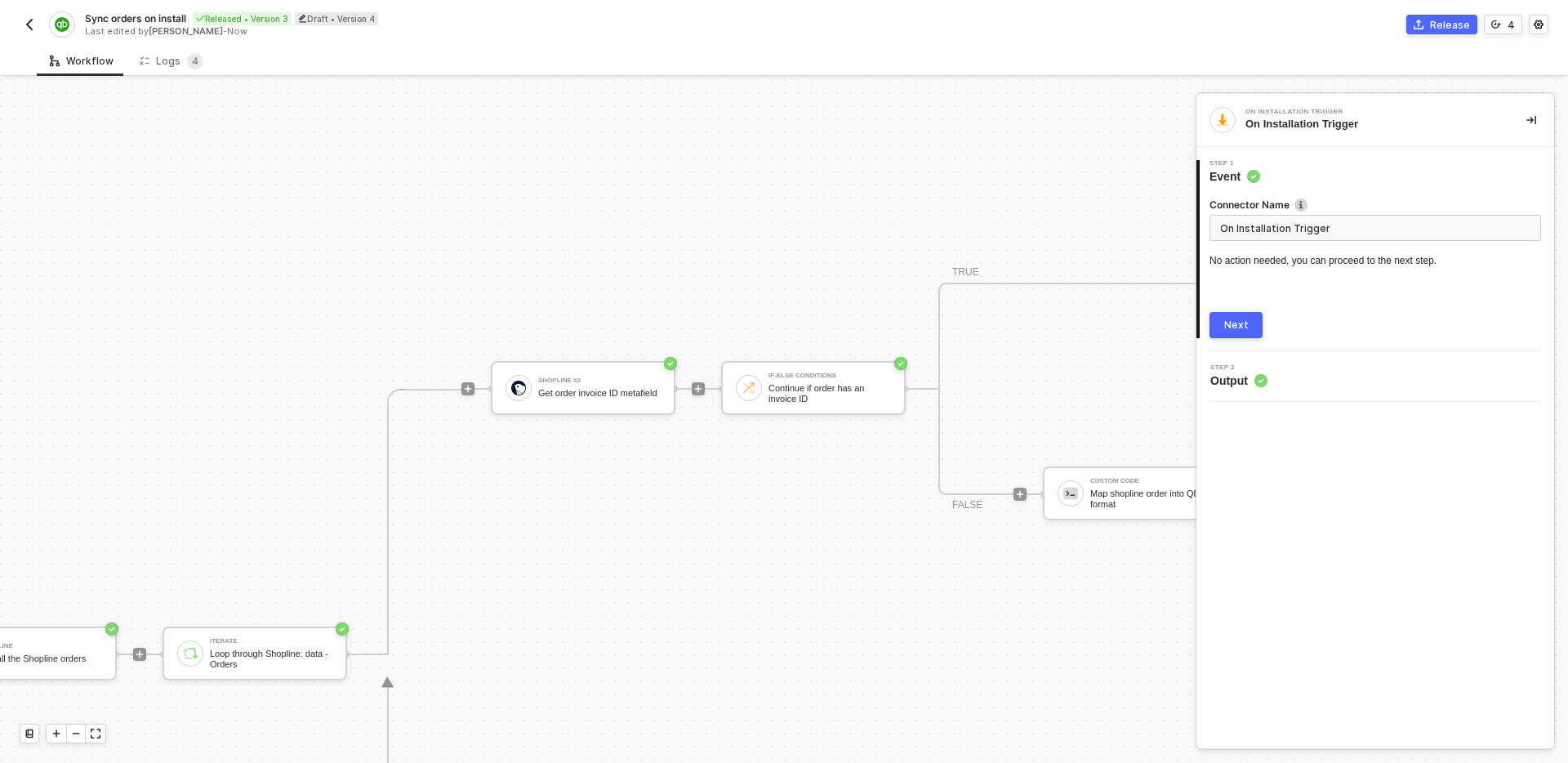
click at [1297, 376] on div "Step 2 Output" at bounding box center [1377, 376] width 353 height 25
click at [595, 380] on div "Shopline #2 Get order invoice ID metafield" at bounding box center [599, 388] width 122 height 31
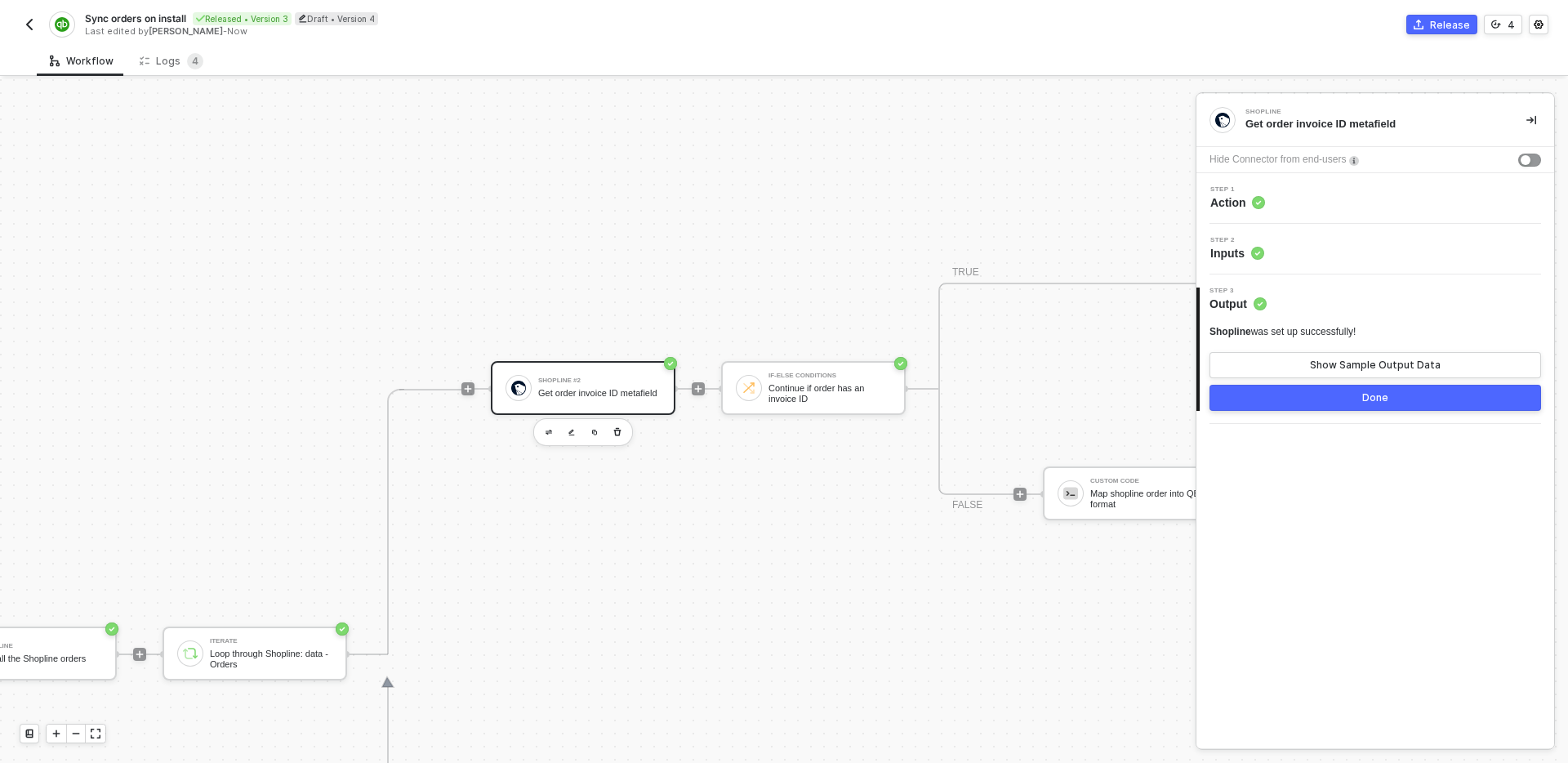
click at [1337, 193] on div "Step 1 Action" at bounding box center [1377, 198] width 353 height 25
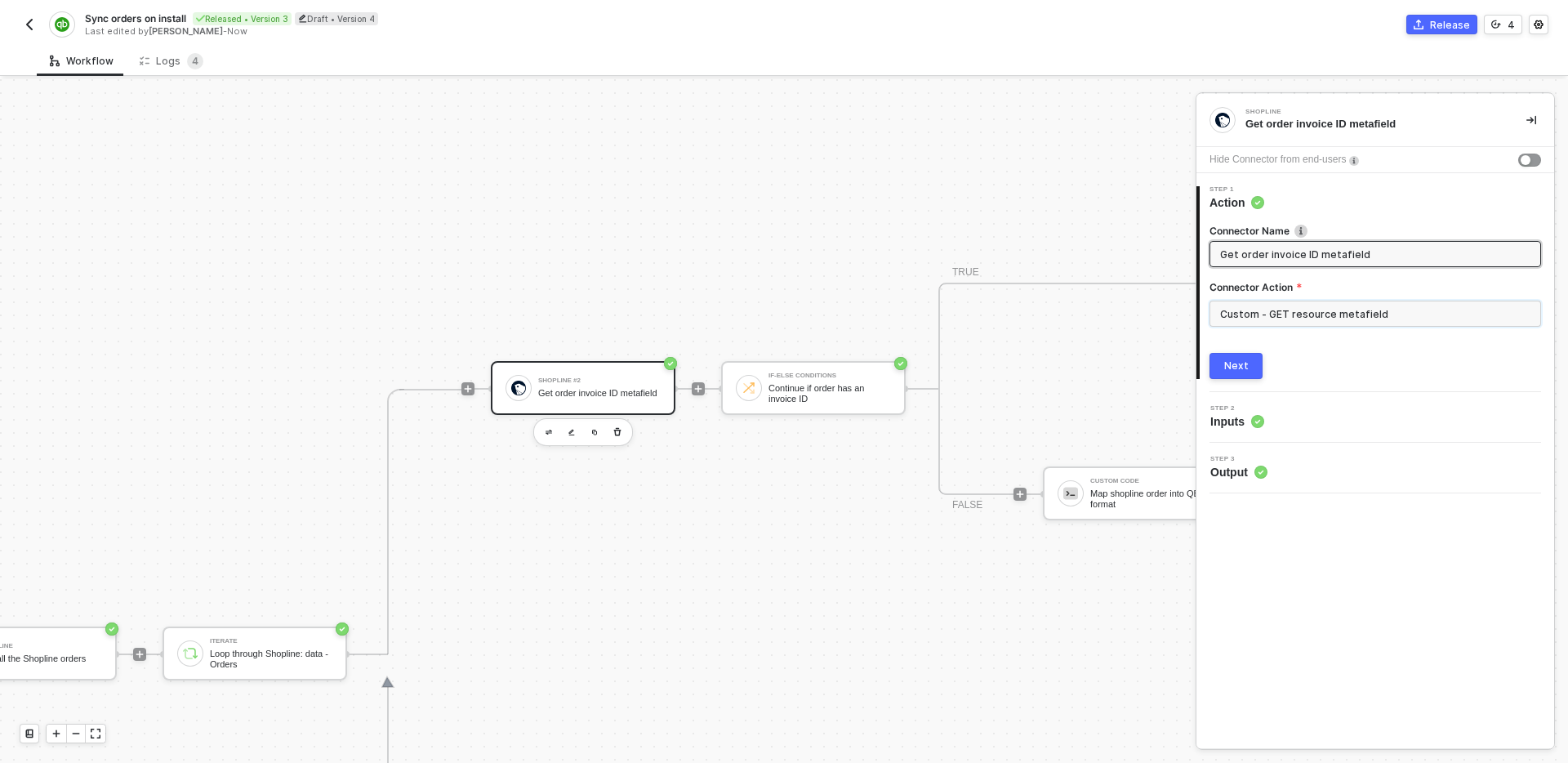
click at [1427, 324] on input "Custom - GET resource metafield" at bounding box center [1375, 313] width 331 height 26
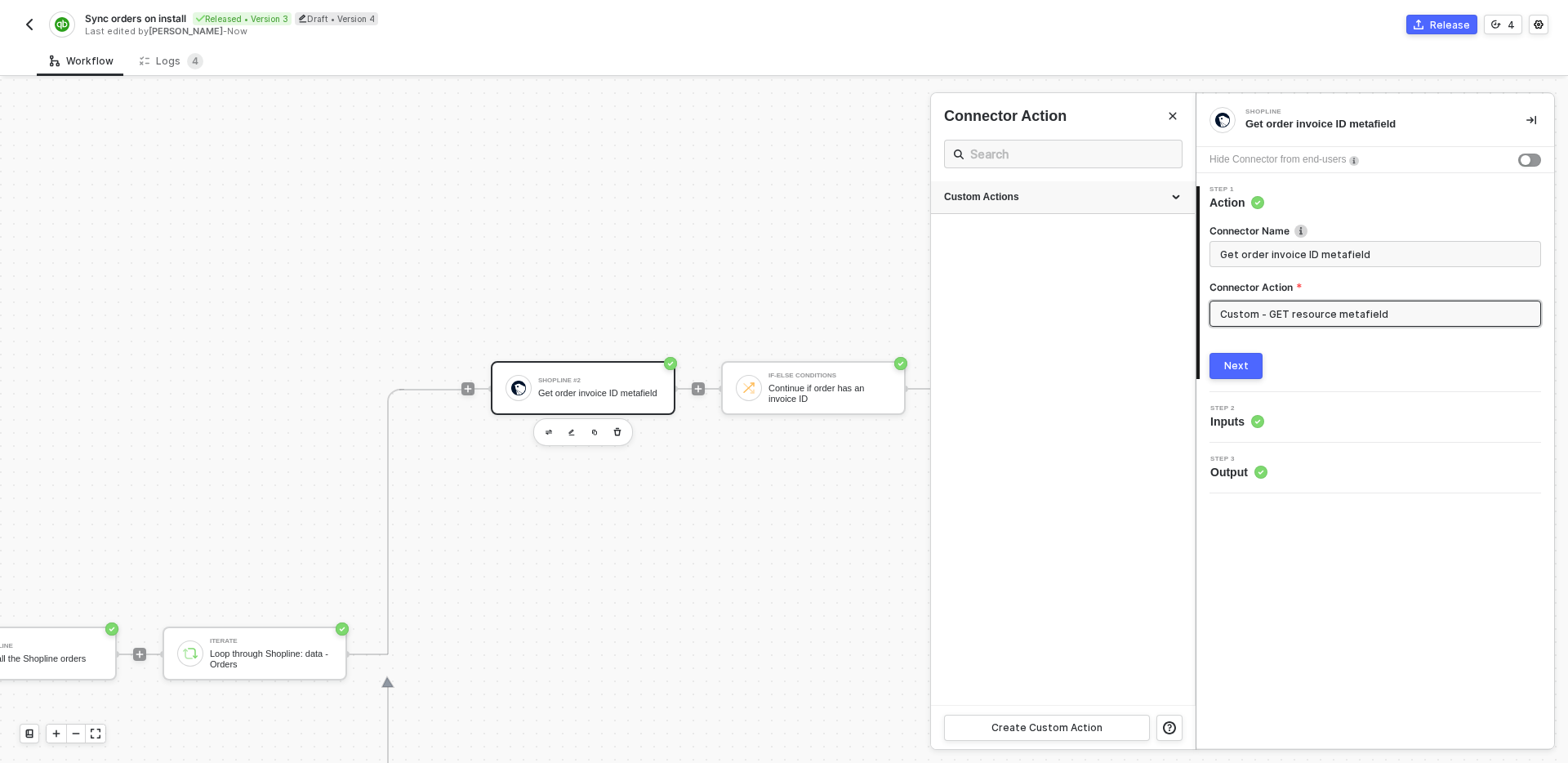
click at [1140, 201] on div "Custom Actions" at bounding box center [1063, 196] width 237 height 14
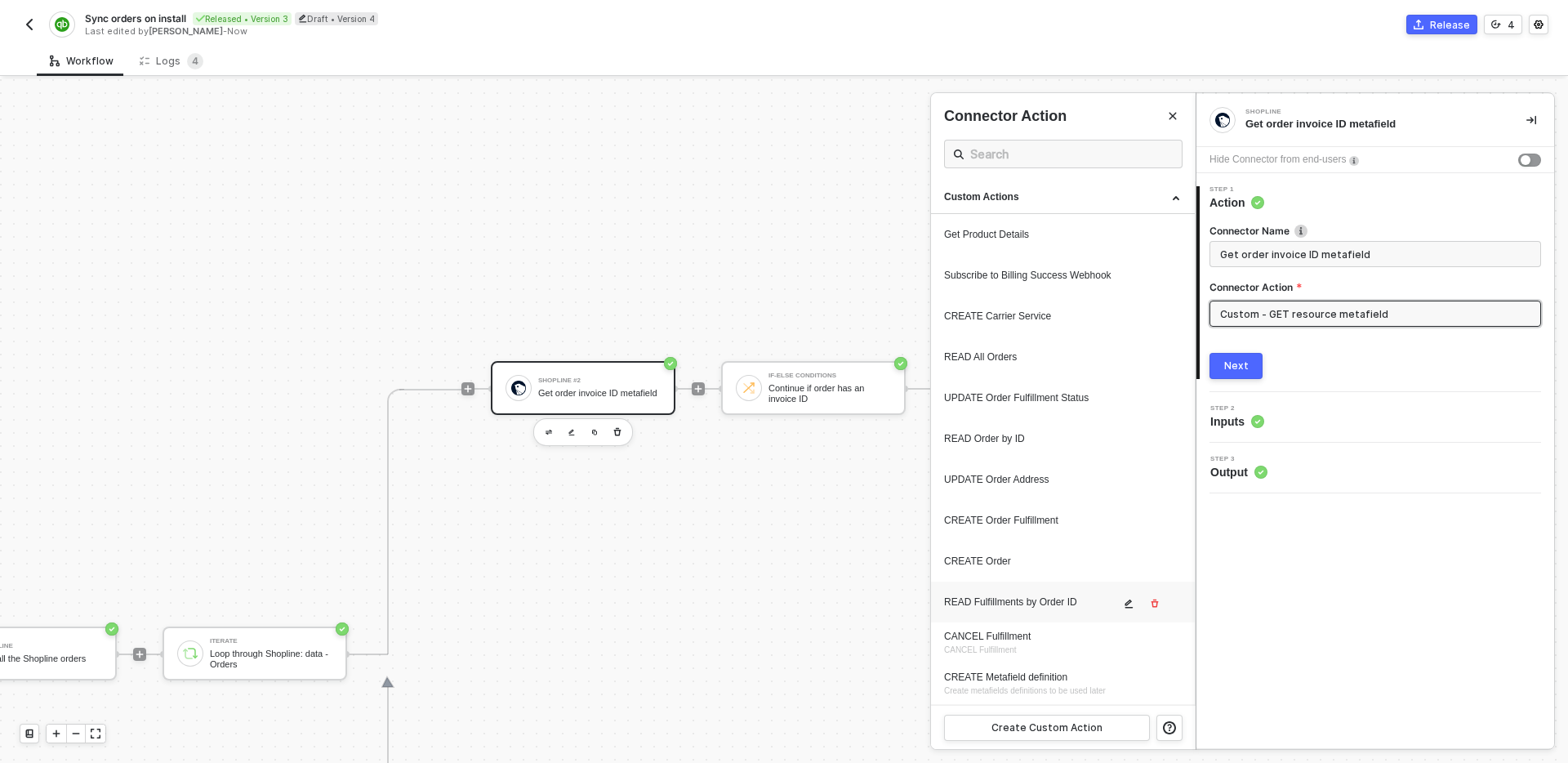
scroll to position [122, 0]
click at [1134, 604] on span "icon-edit" at bounding box center [1130, 605] width 12 height 10
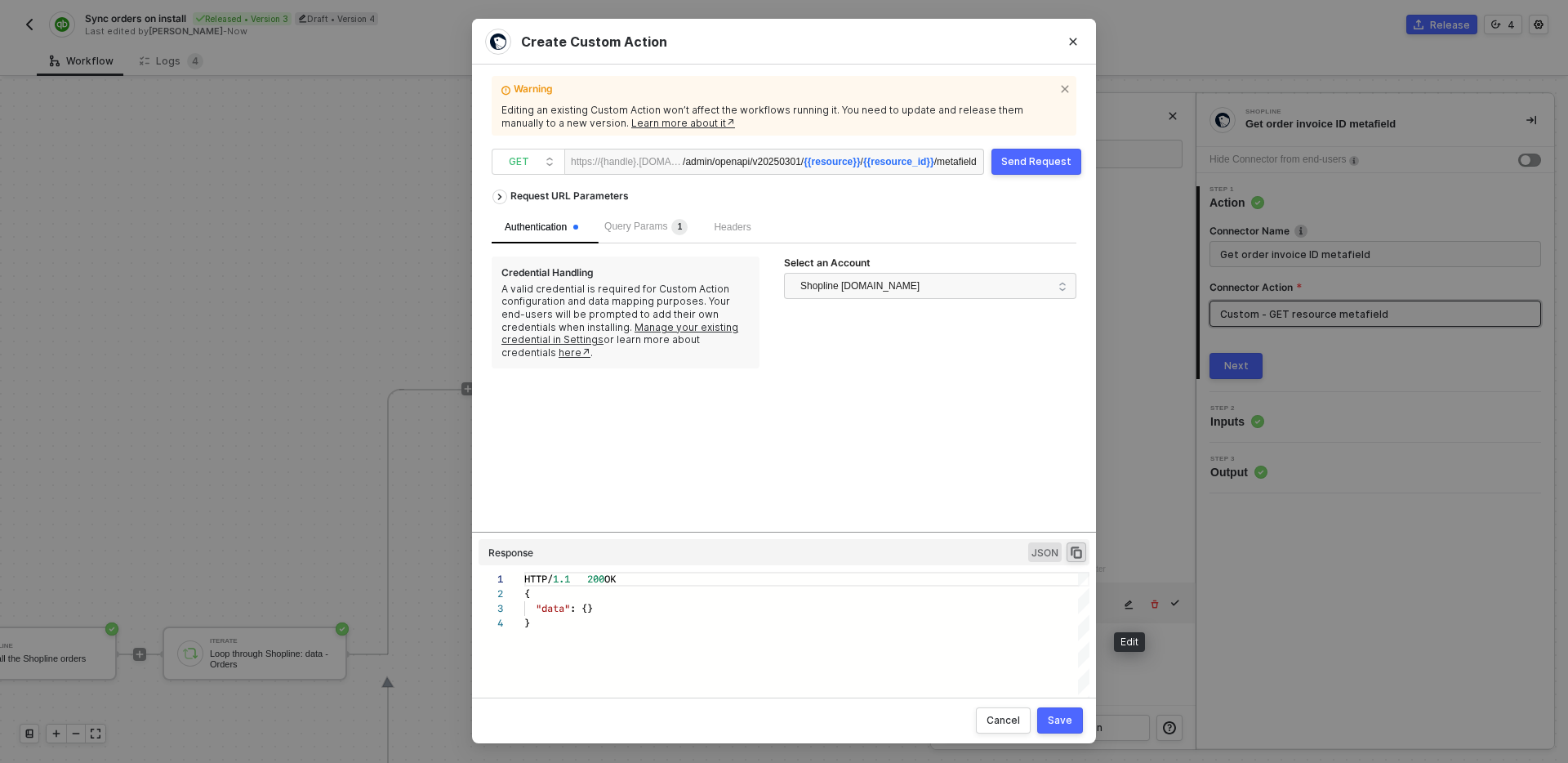
scroll to position [44, 0]
click at [668, 224] on span "Query Params 1" at bounding box center [646, 227] width 83 height 12
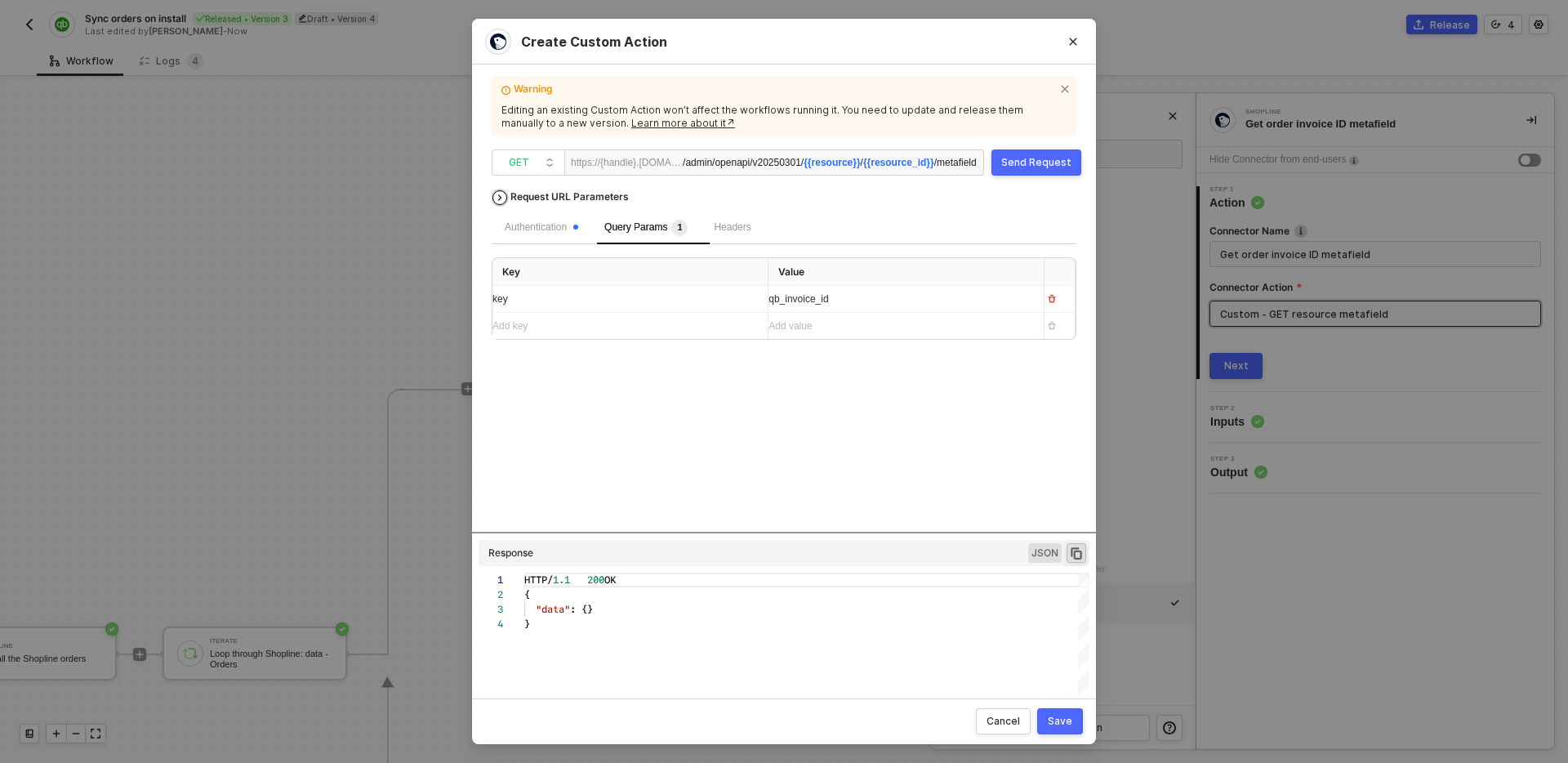
click at [577, 207] on div "Request URL Parameters" at bounding box center [570, 196] width 135 height 29
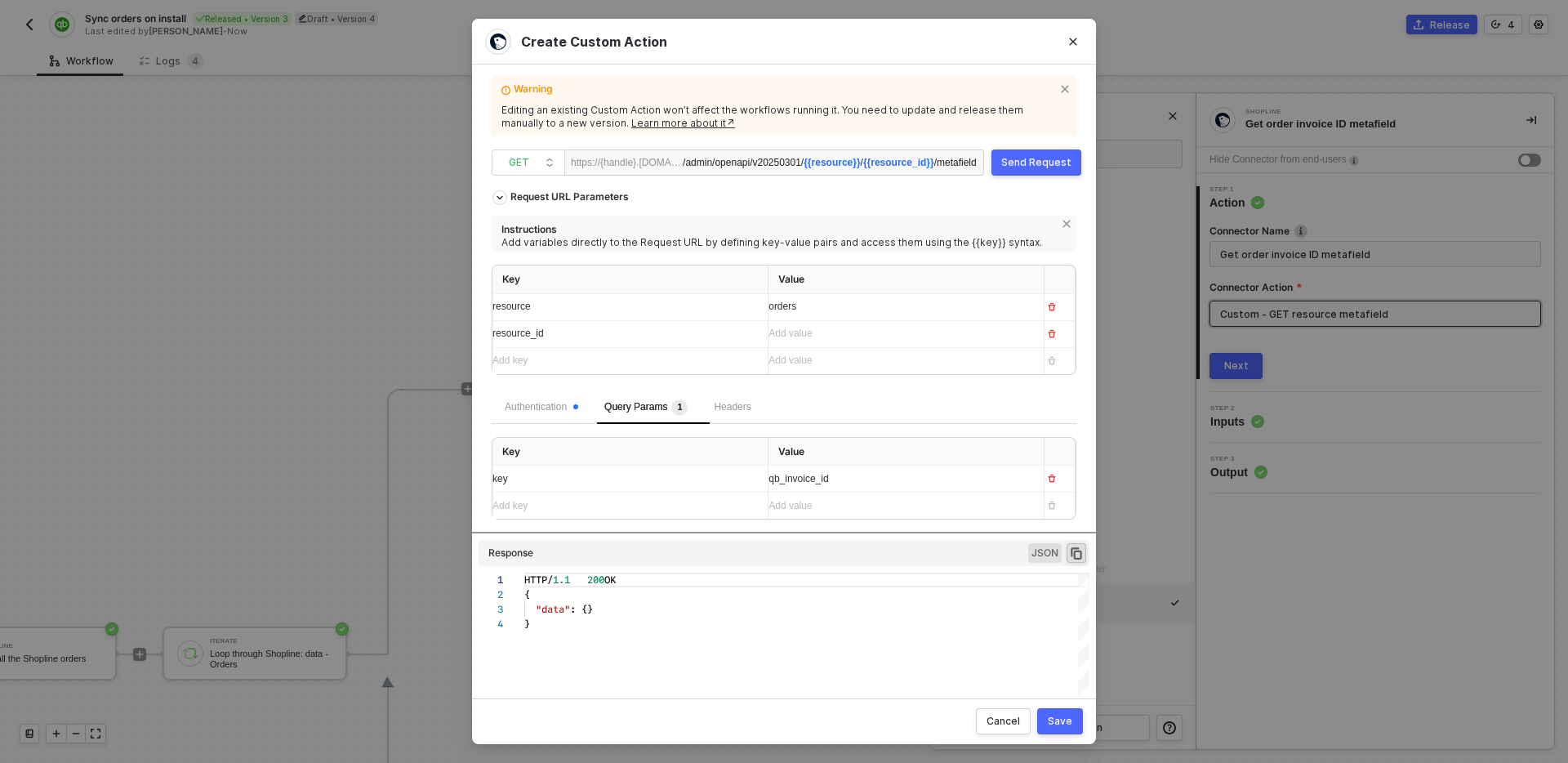
click at [1053, 156] on div "Send Request" at bounding box center [1037, 163] width 70 height 13
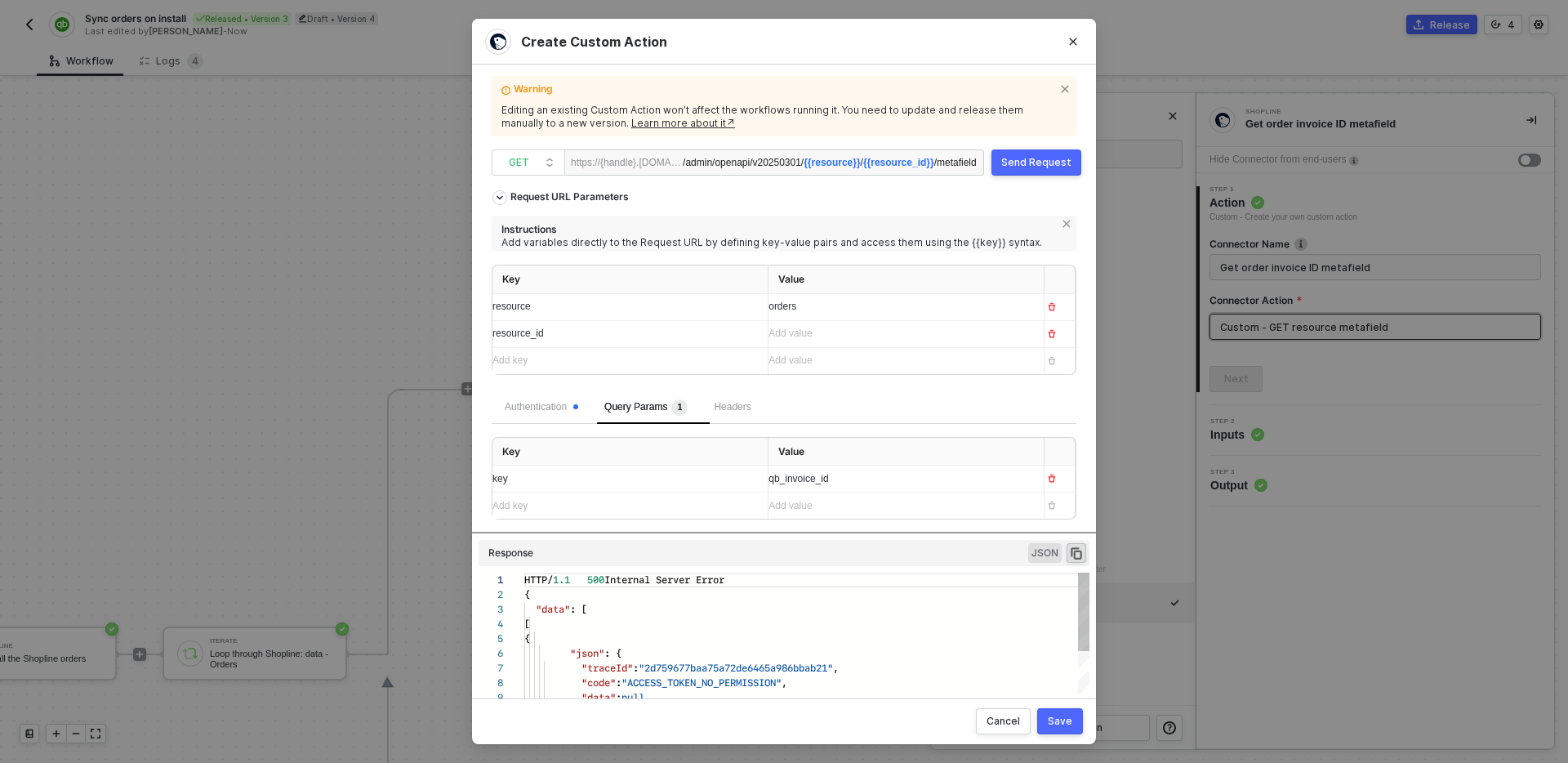
scroll to position [147, 0]
click at [860, 337] on div "Add value ﻿" at bounding box center [891, 334] width 246 height 16
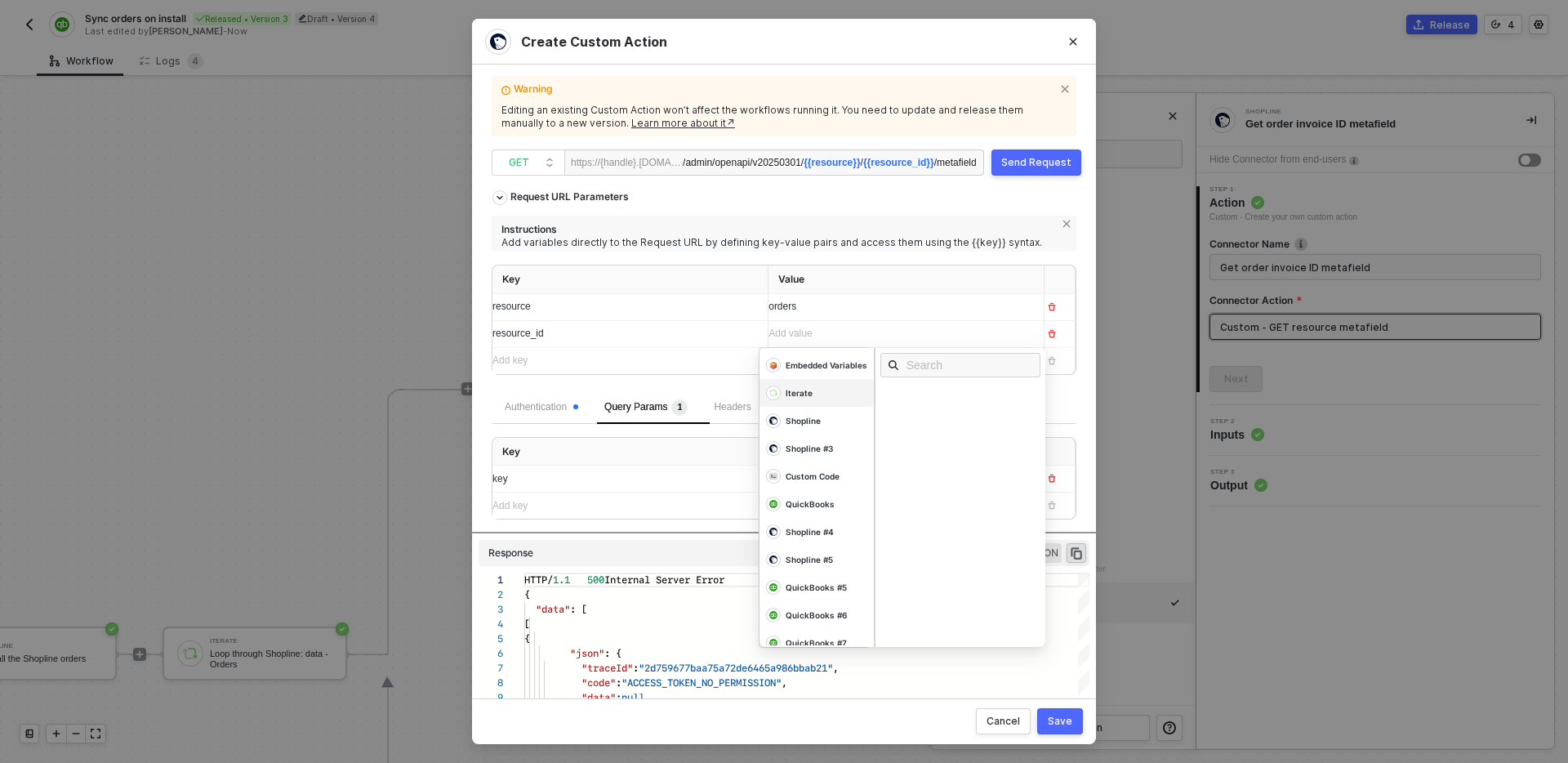
click at [816, 379] on div "Iterate" at bounding box center [816, 366] width 114 height 27
click at [926, 368] on input "text" at bounding box center [970, 366] width 130 height 18
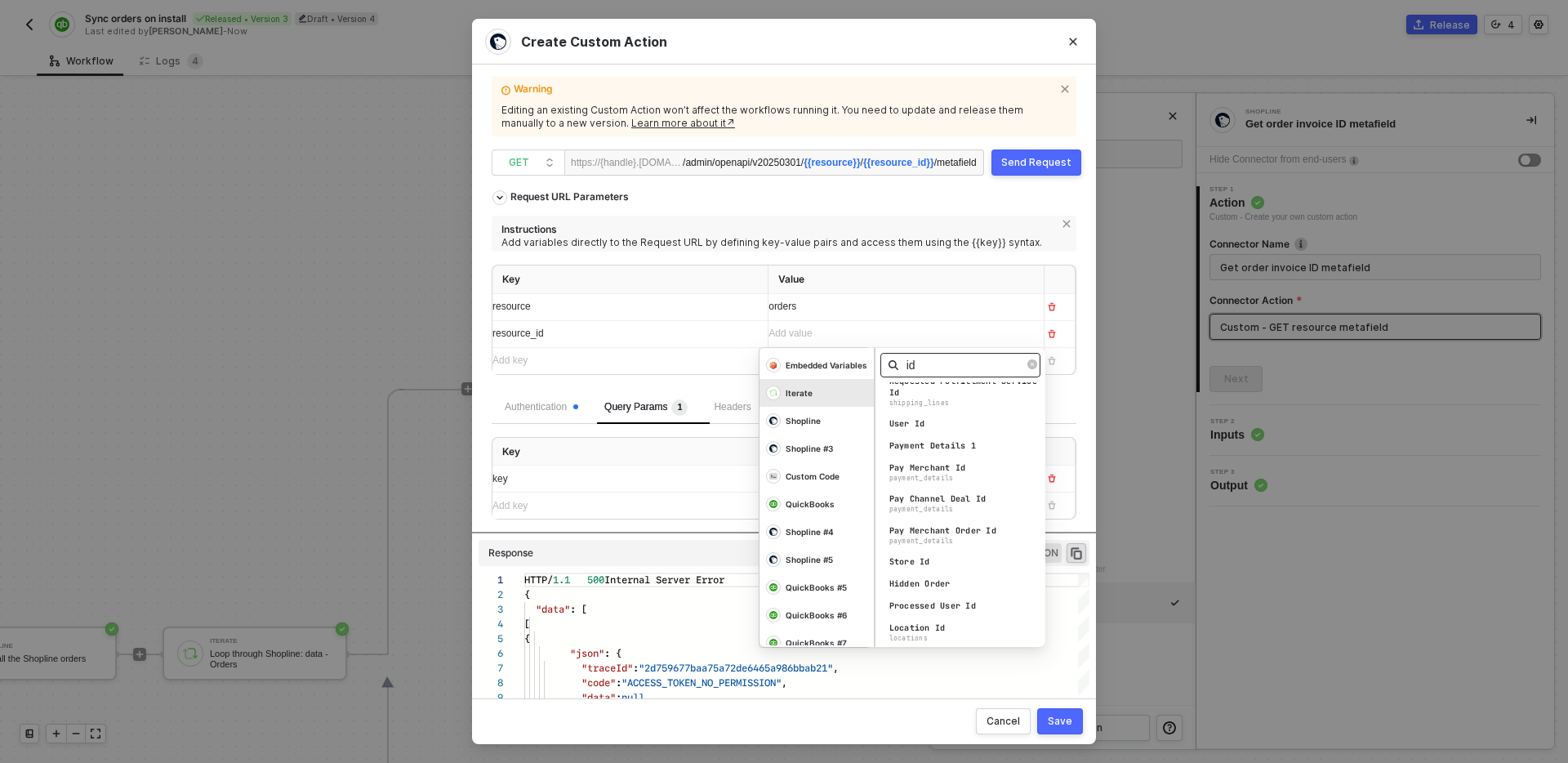
scroll to position [73, 0]
type input "id"
click at [946, 567] on div "Id" at bounding box center [964, 567] width 171 height 18
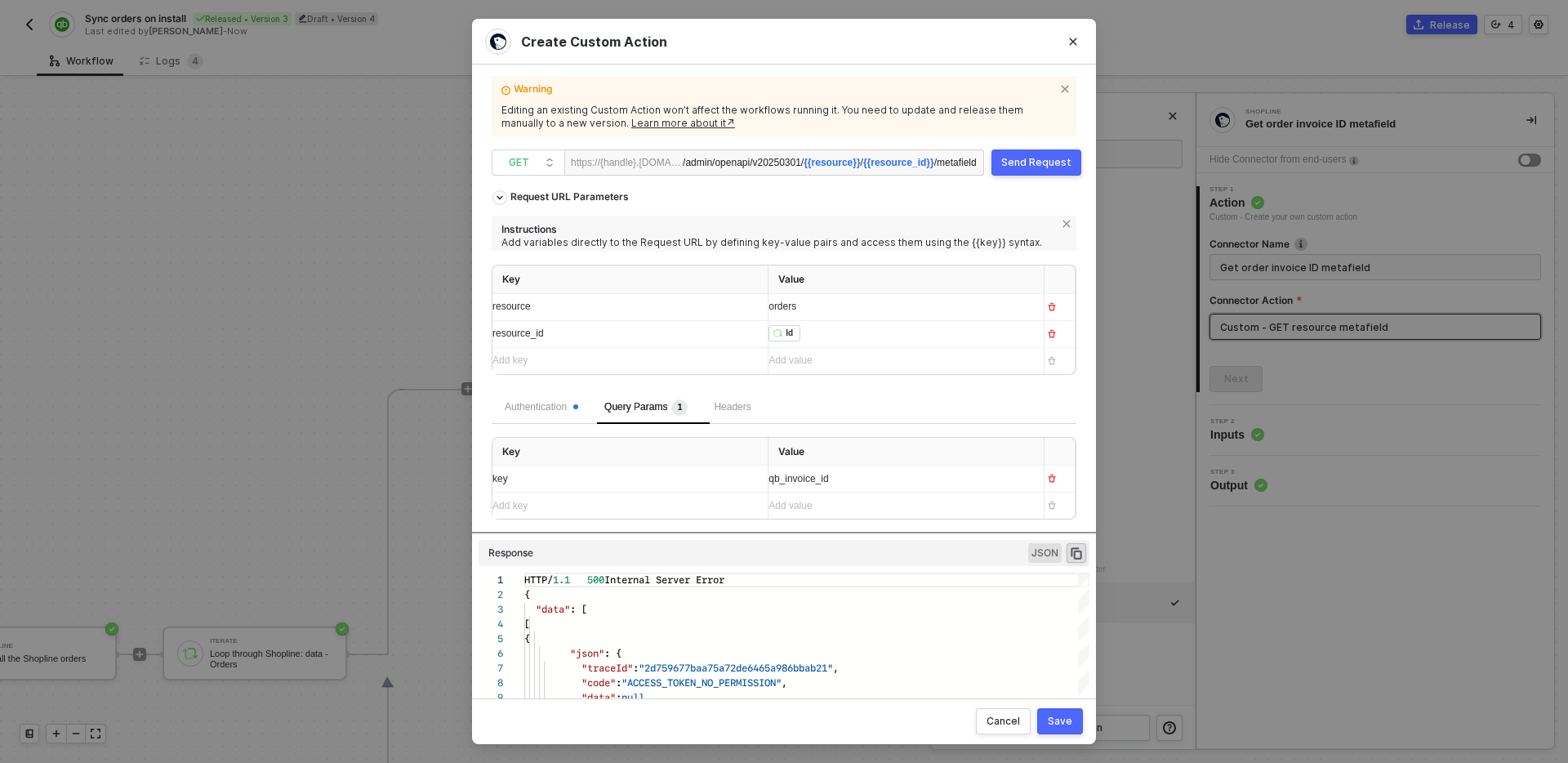
click at [697, 377] on div "Key Value resource orders resource_id ﻿ ﻿ Id ﻿ Add key ﻿ Add value ﻿" at bounding box center [784, 328] width 584 height 127
click at [821, 329] on div "﻿ ﻿ Id ﻿" at bounding box center [891, 334] width 246 height 18
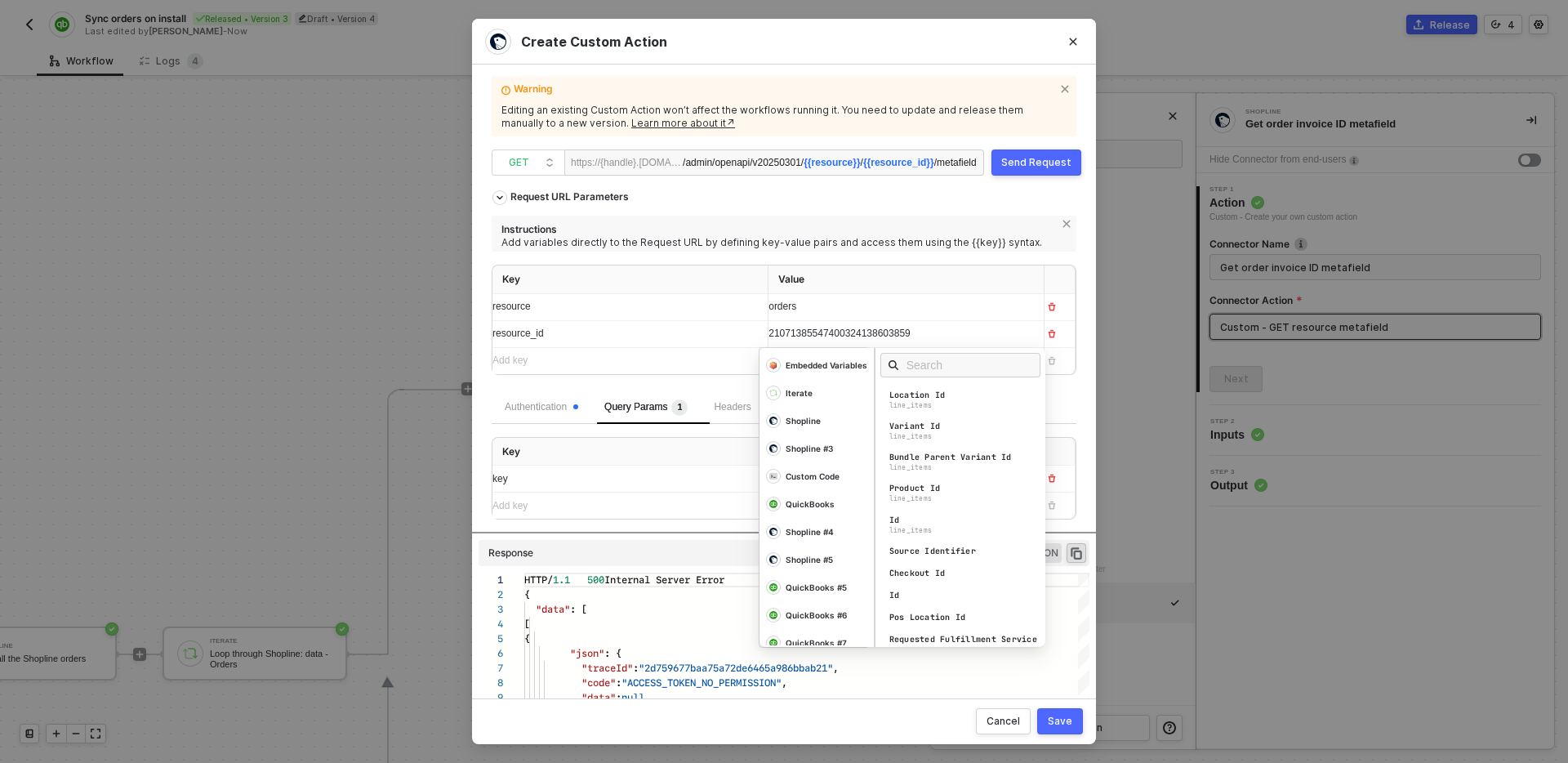
click at [900, 194] on div "Request URL Parameters Instructions Add variables directly to the Request URL b…" at bounding box center [784, 286] width 584 height 209
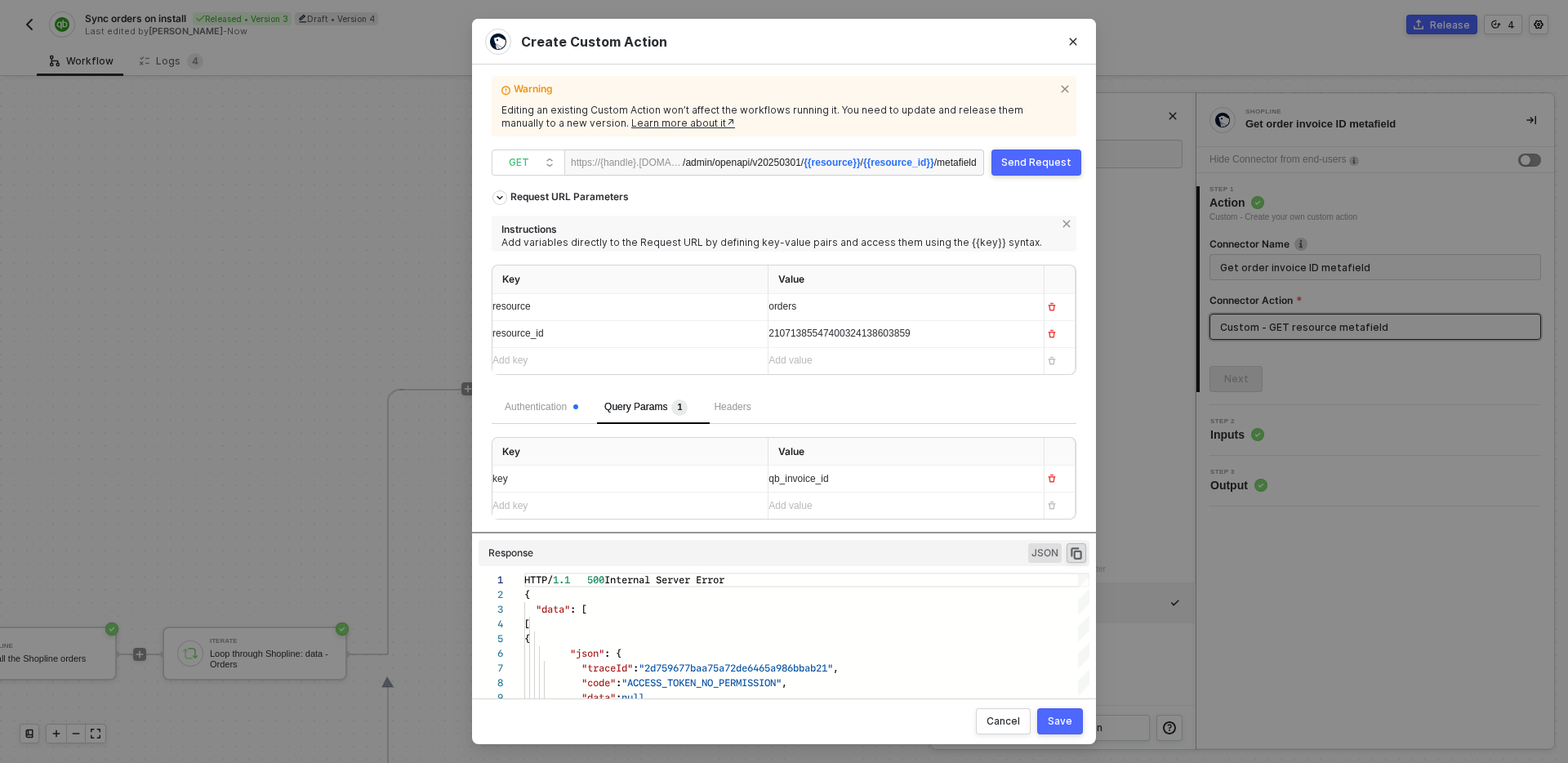
click at [1027, 162] on div "Send Request" at bounding box center [1037, 163] width 70 height 13
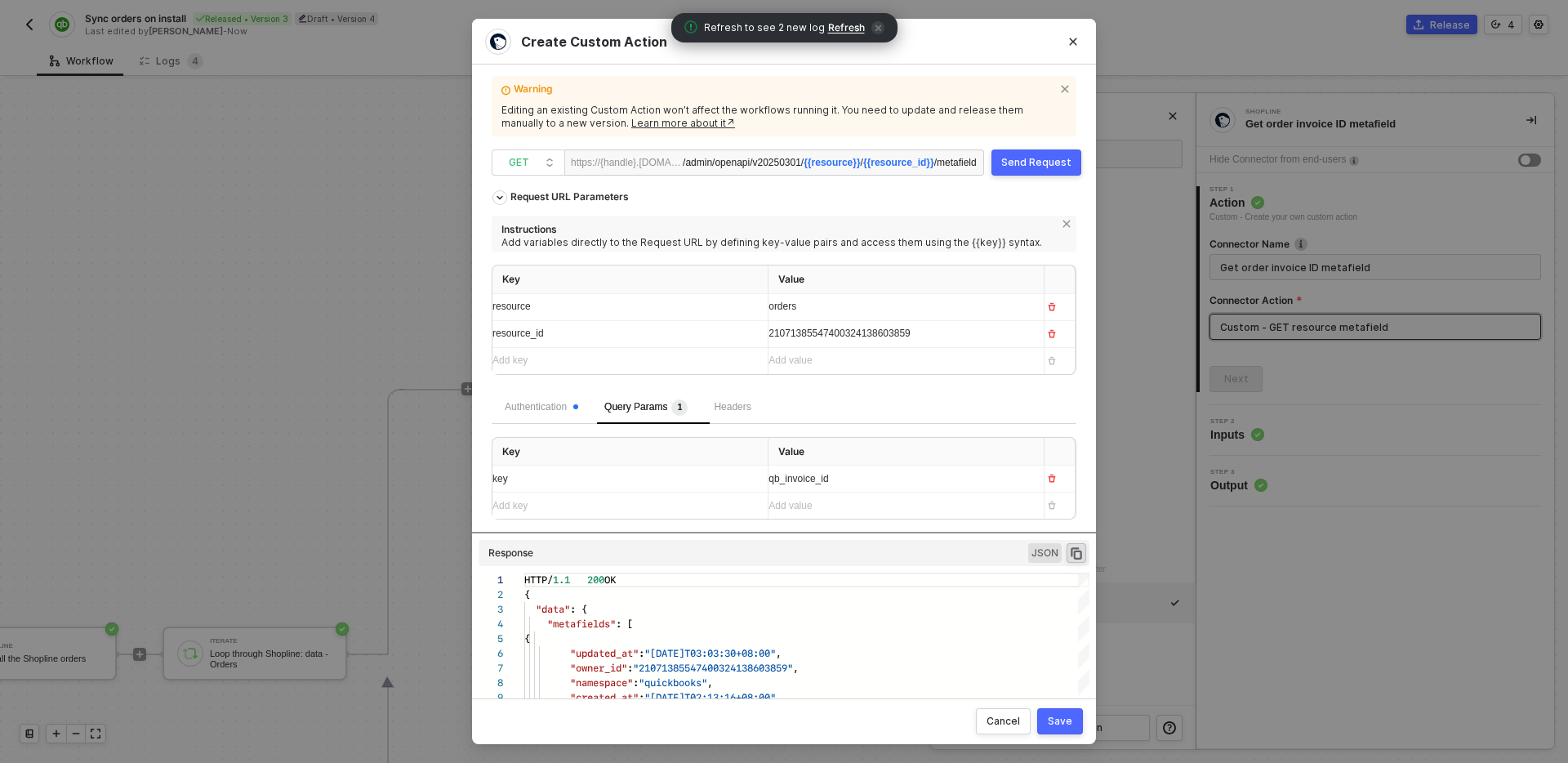
click at [959, 333] on div "21071385547400324138603859" at bounding box center [891, 334] width 246 height 16
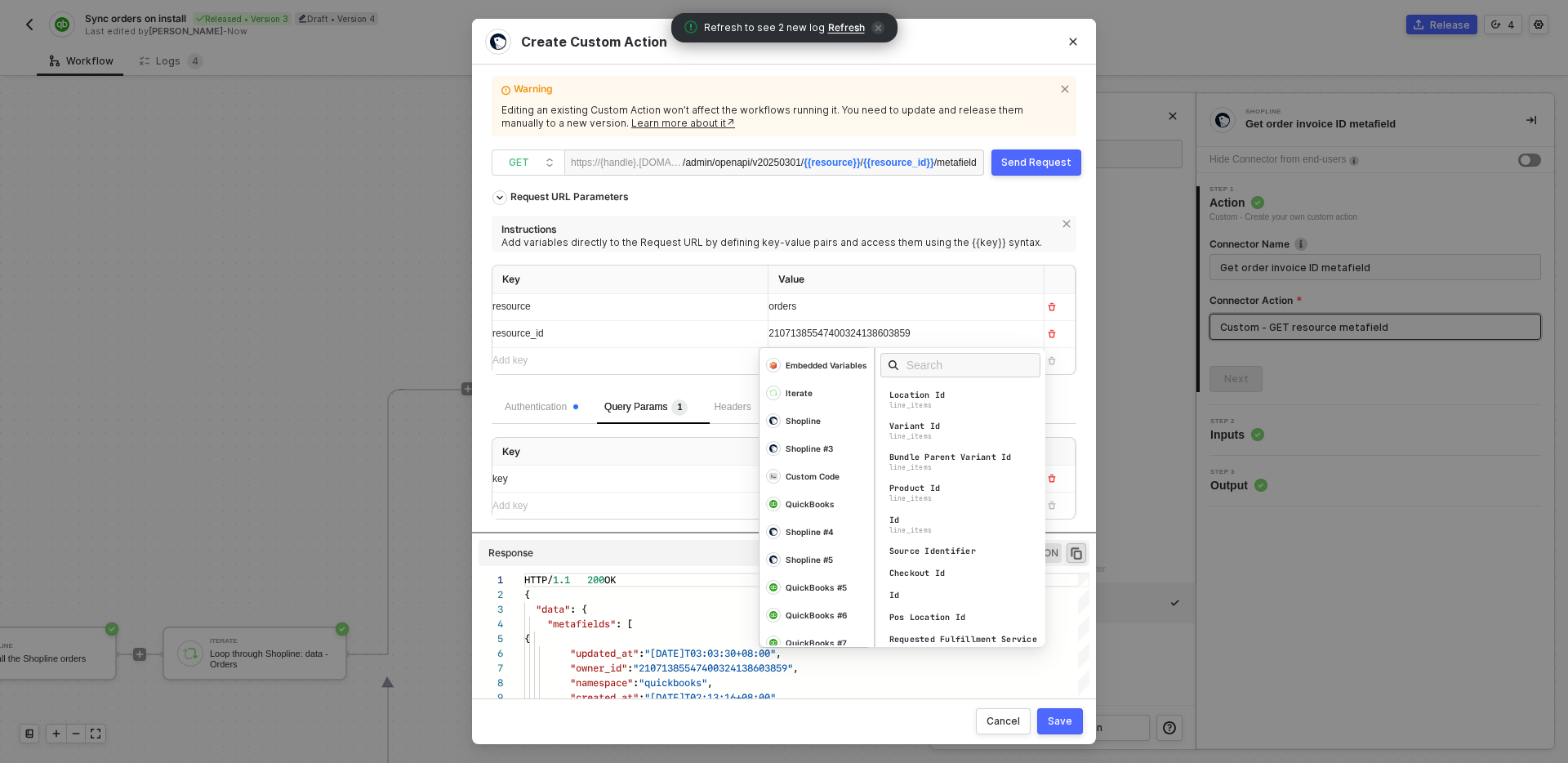
click at [959, 333] on div "21071385547400324138603859" at bounding box center [891, 334] width 246 height 16
click at [1068, 397] on div "Authentication Query Params 1 Headers" at bounding box center [784, 408] width 584 height 33
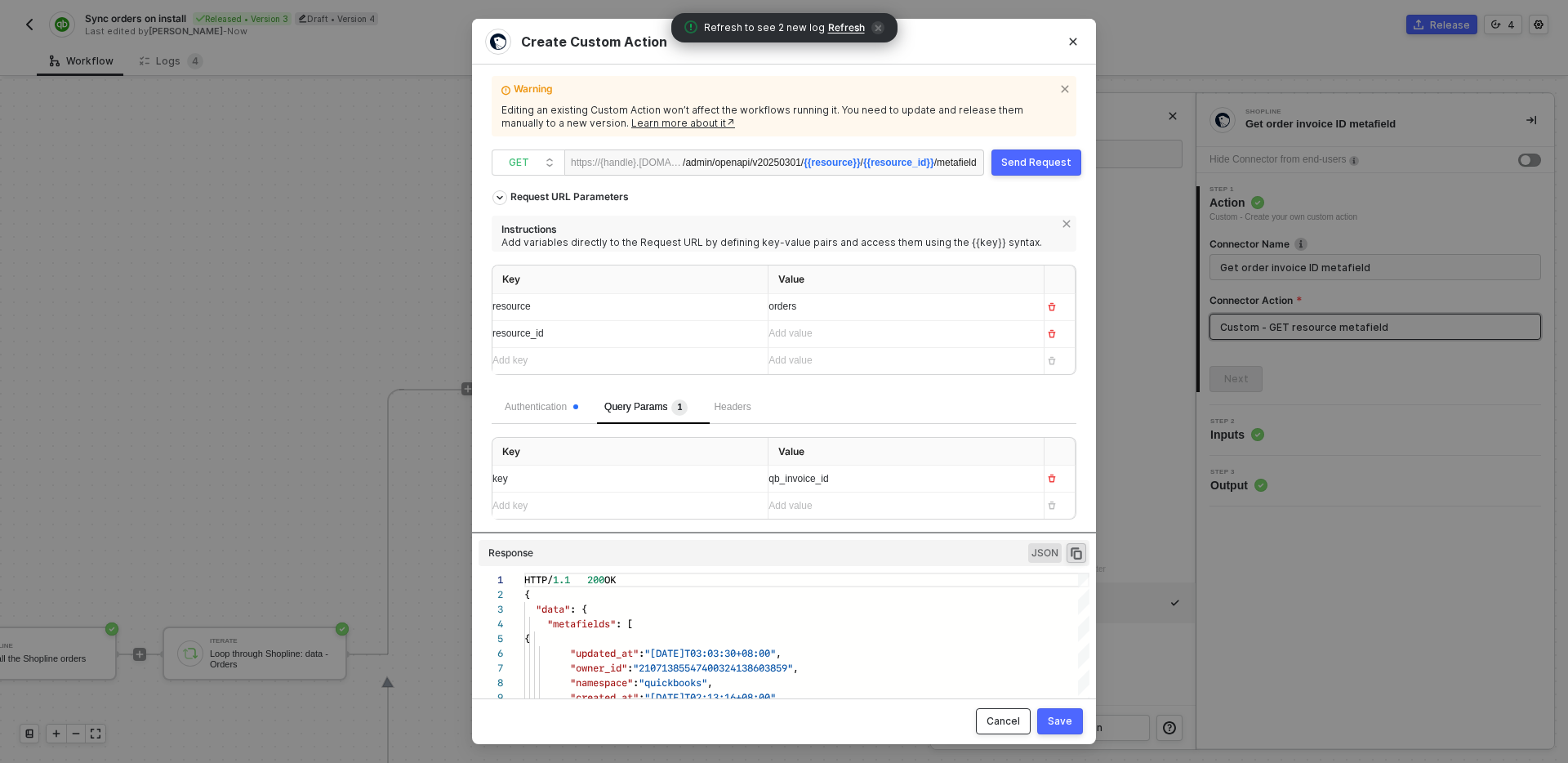
click at [1010, 726] on div "Cancel" at bounding box center [1004, 722] width 34 height 13
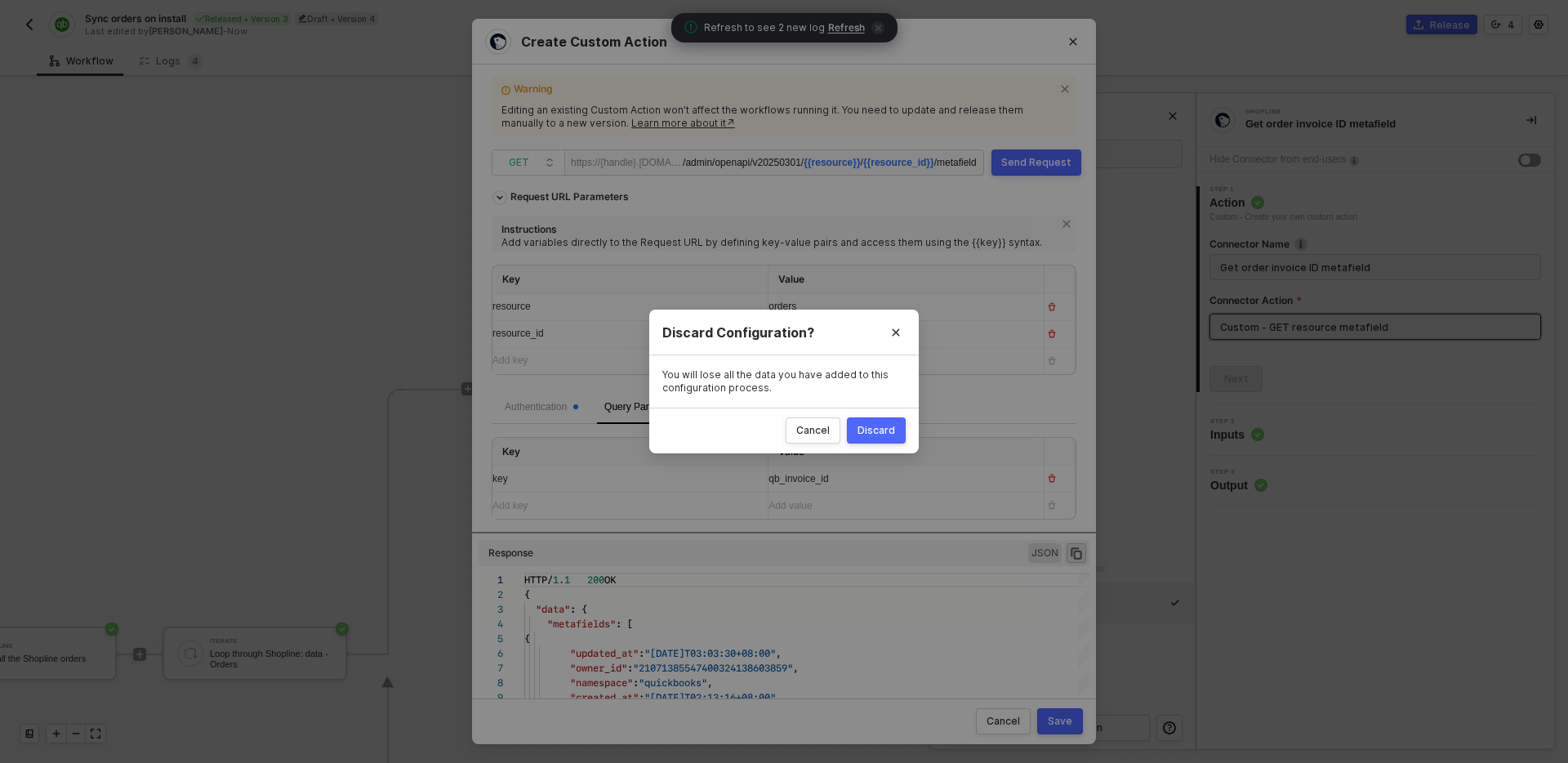
click at [859, 424] on div "Discard" at bounding box center [876, 430] width 37 height 13
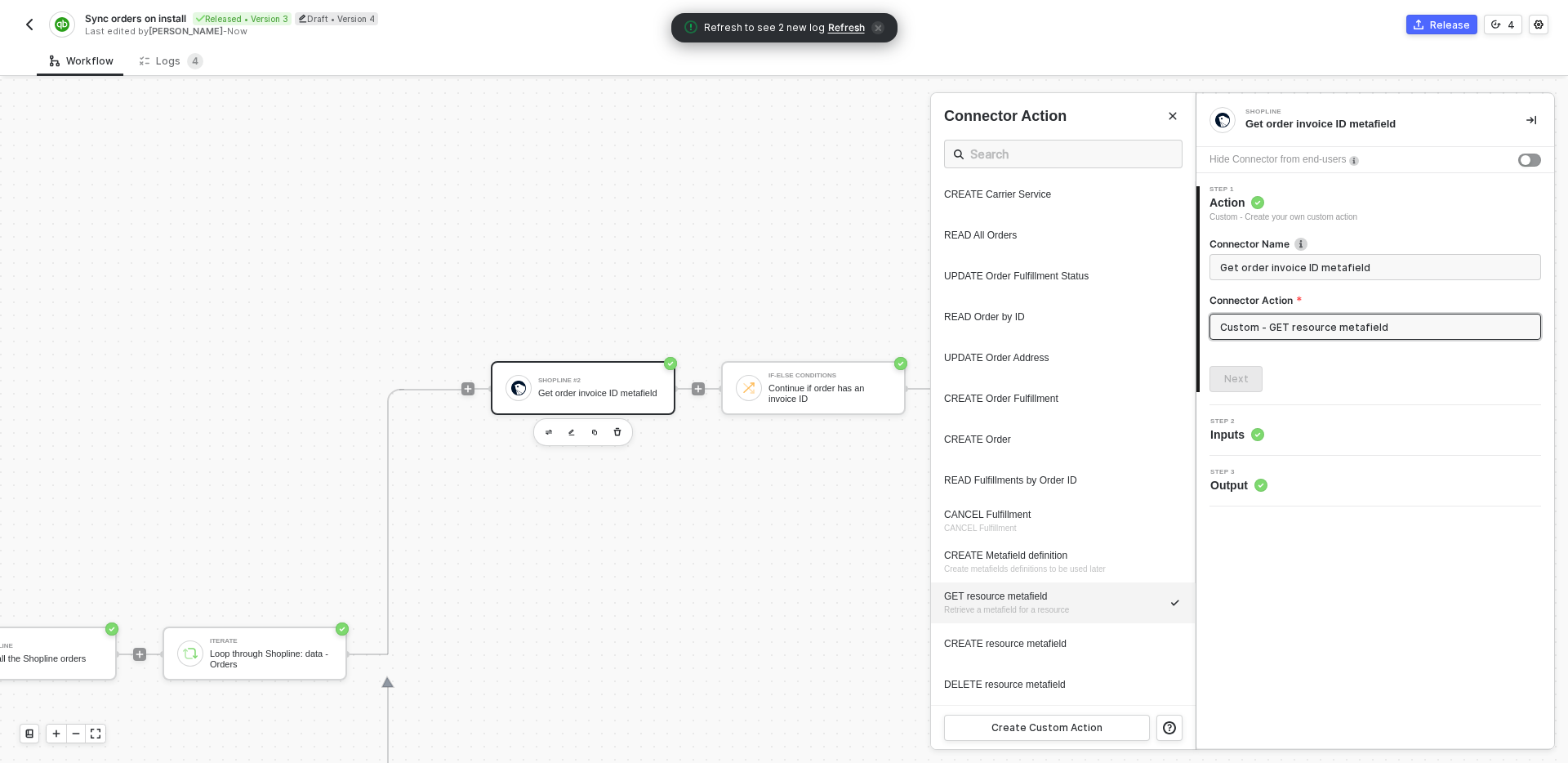
click at [1332, 434] on div "Step 2 Inputs" at bounding box center [1377, 430] width 353 height 25
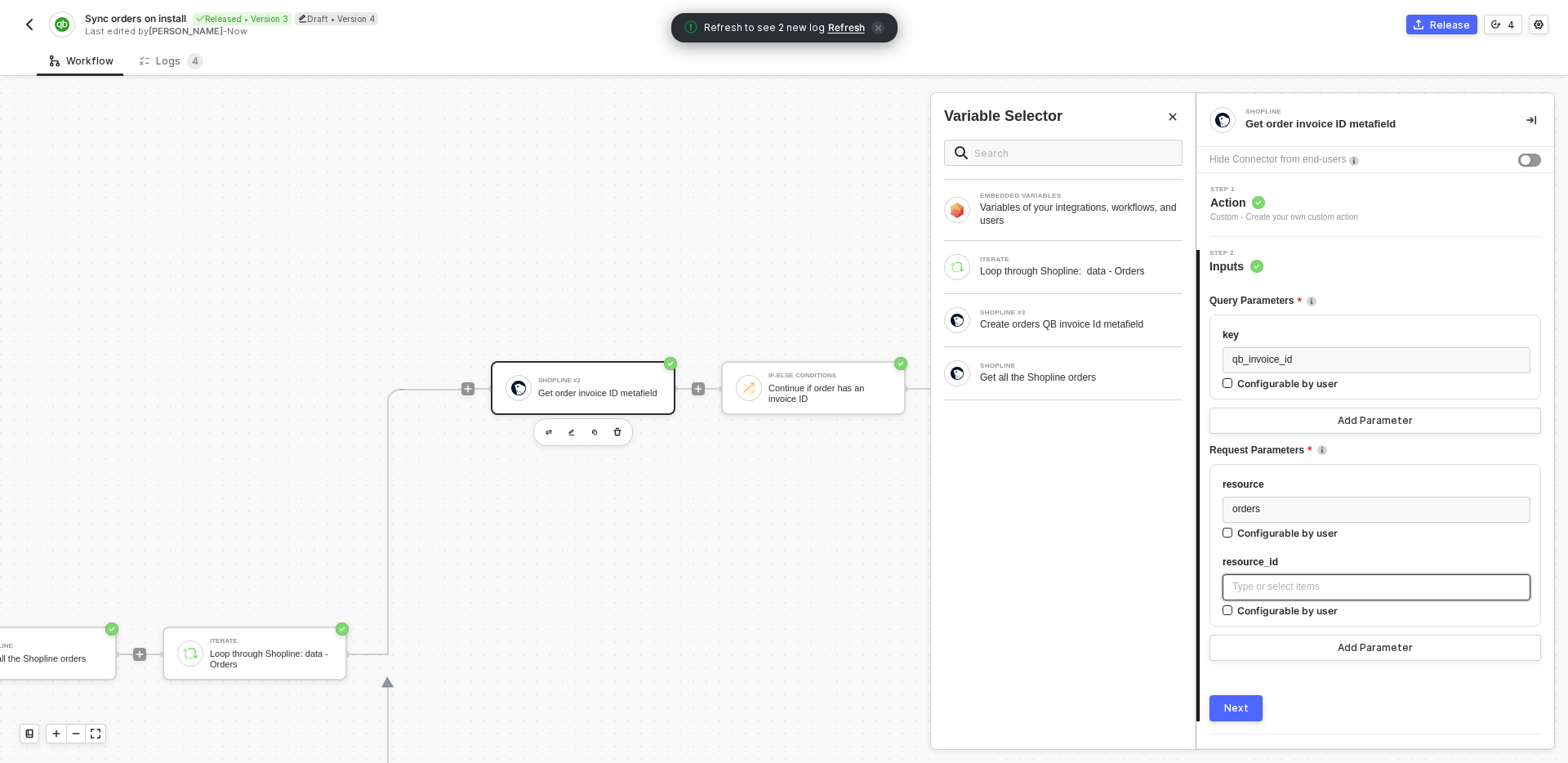
click at [1349, 586] on div "Type or select items ﻿" at bounding box center [1377, 587] width 289 height 16
click at [1110, 265] on div "Loop through Shopline: data - Orders" at bounding box center [1081, 271] width 203 height 13
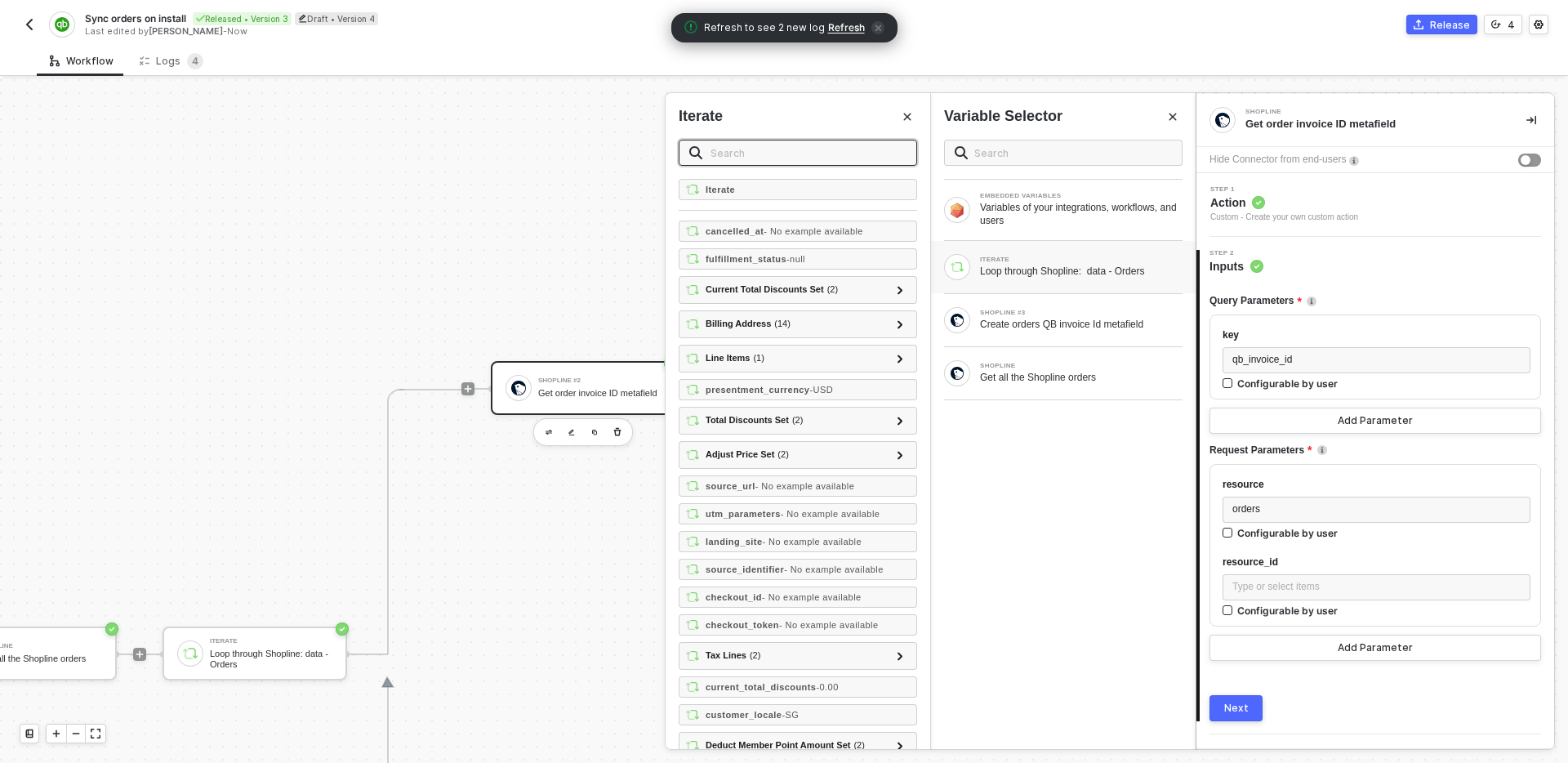
click at [795, 157] on input "text" at bounding box center [808, 153] width 196 height 18
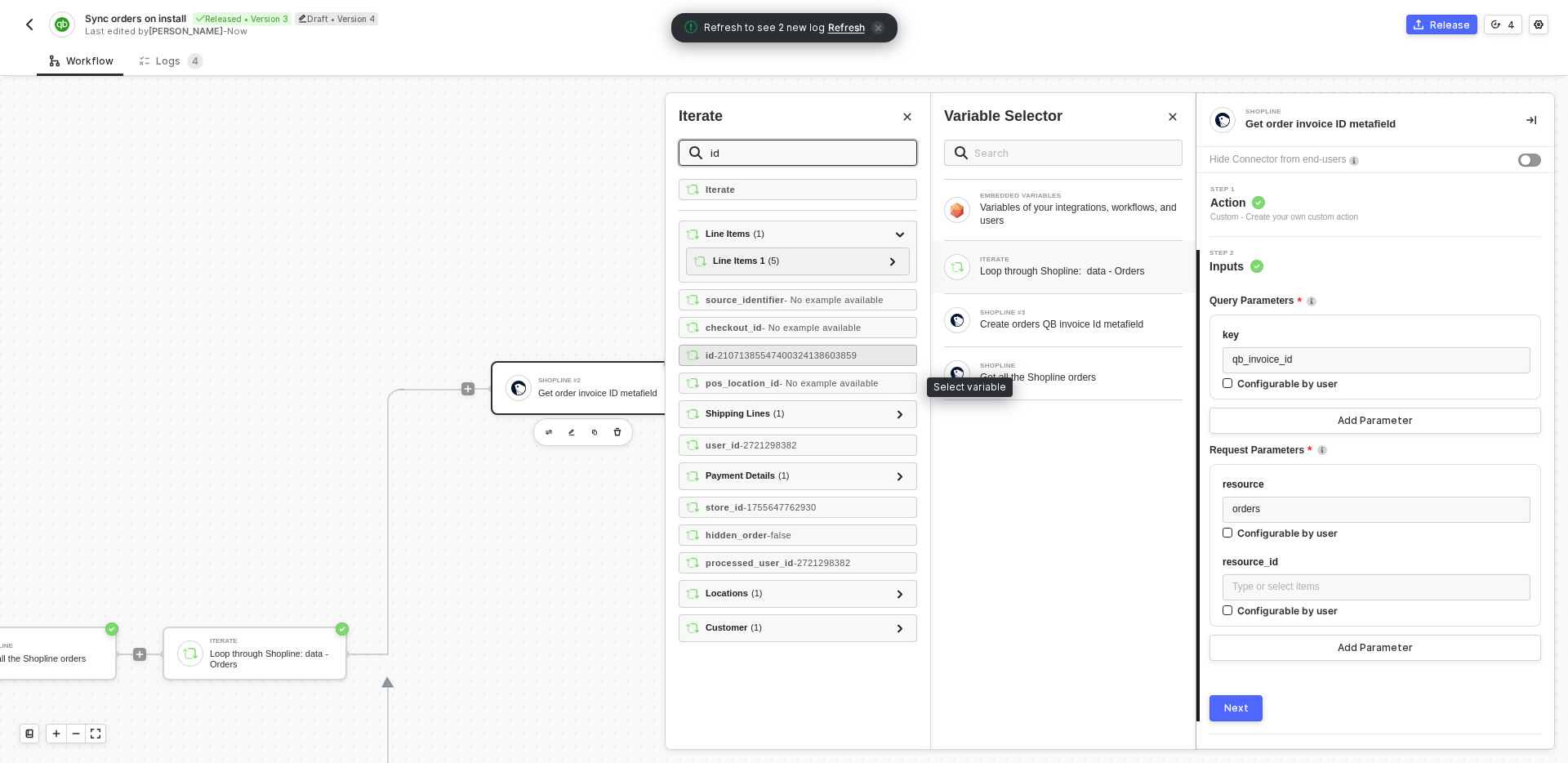
type input "id"
click at [789, 359] on span "- 21071385547400324138603859" at bounding box center [786, 355] width 143 height 10
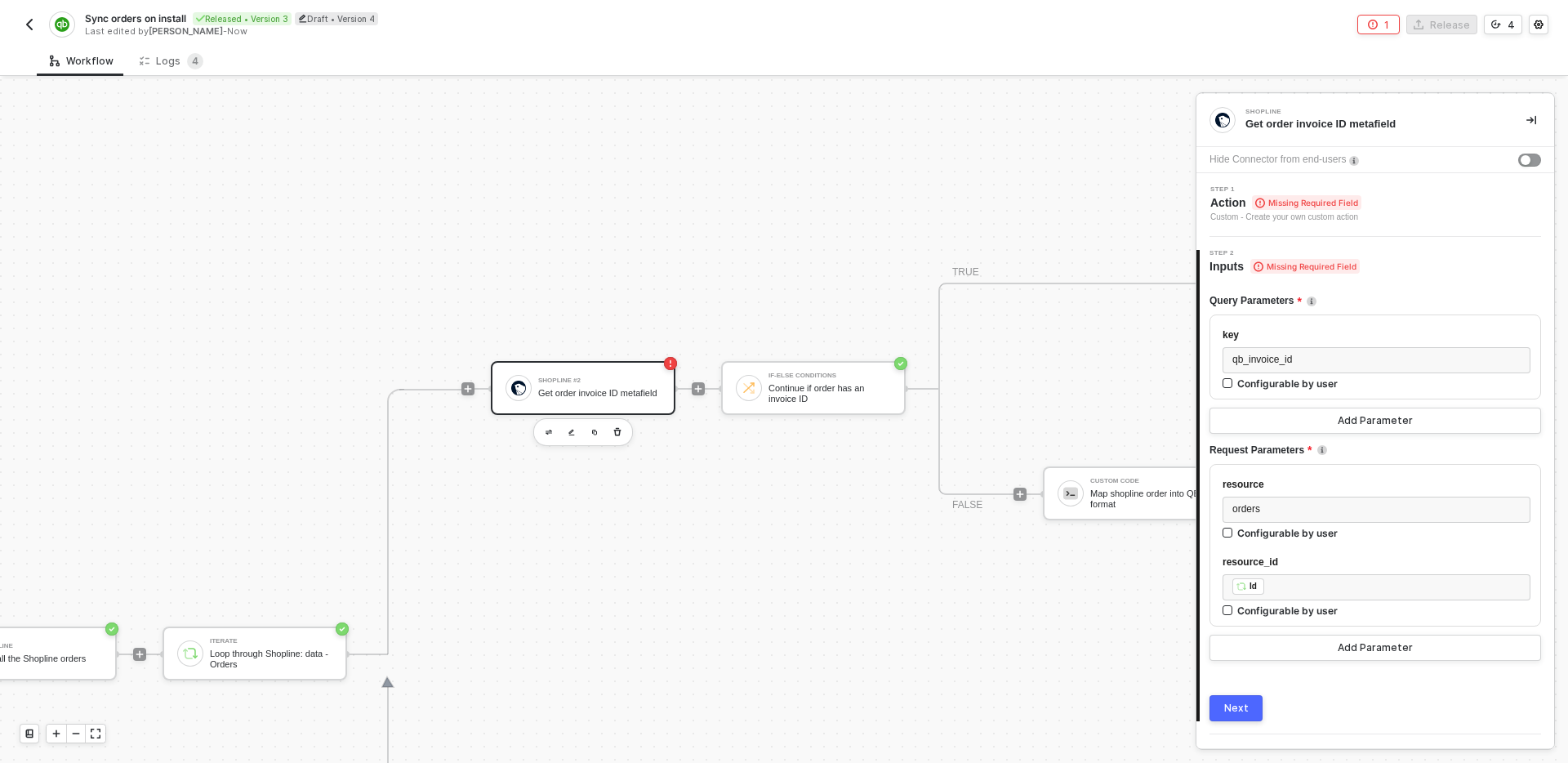
click at [1386, 276] on div "Query Parameters key qb_invoice_id Configurable by user Add Parameter Request P…" at bounding box center [1375, 498] width 331 height 447
click at [1384, 255] on div "Step 2 Inputs Missing Required Field" at bounding box center [1377, 262] width 354 height 25
click at [1248, 711] on button "Next" at bounding box center [1237, 708] width 53 height 26
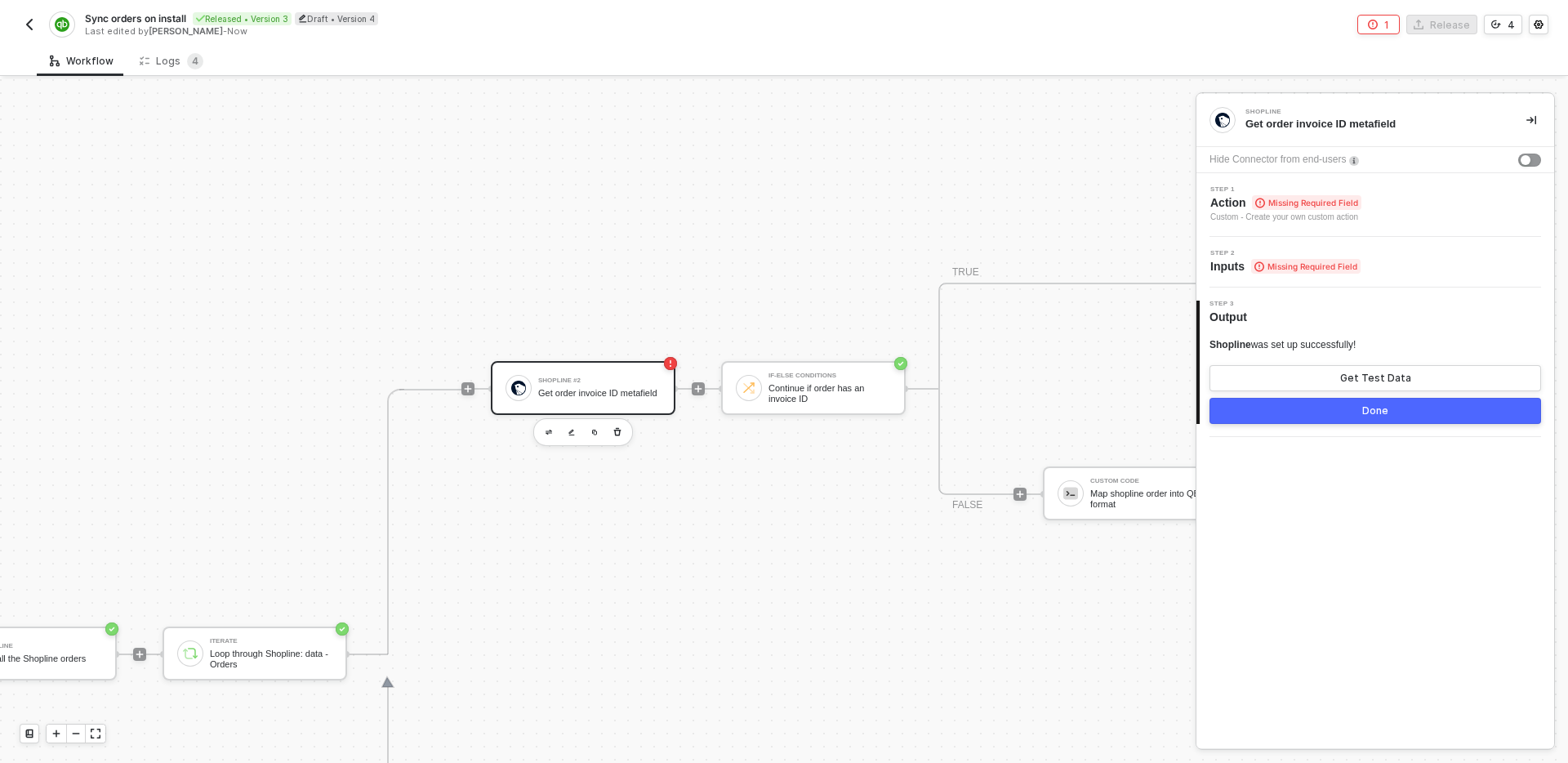
click at [1414, 202] on div "Step 1 Action Missing Required Field Custom - Create your own custom action" at bounding box center [1377, 205] width 353 height 37
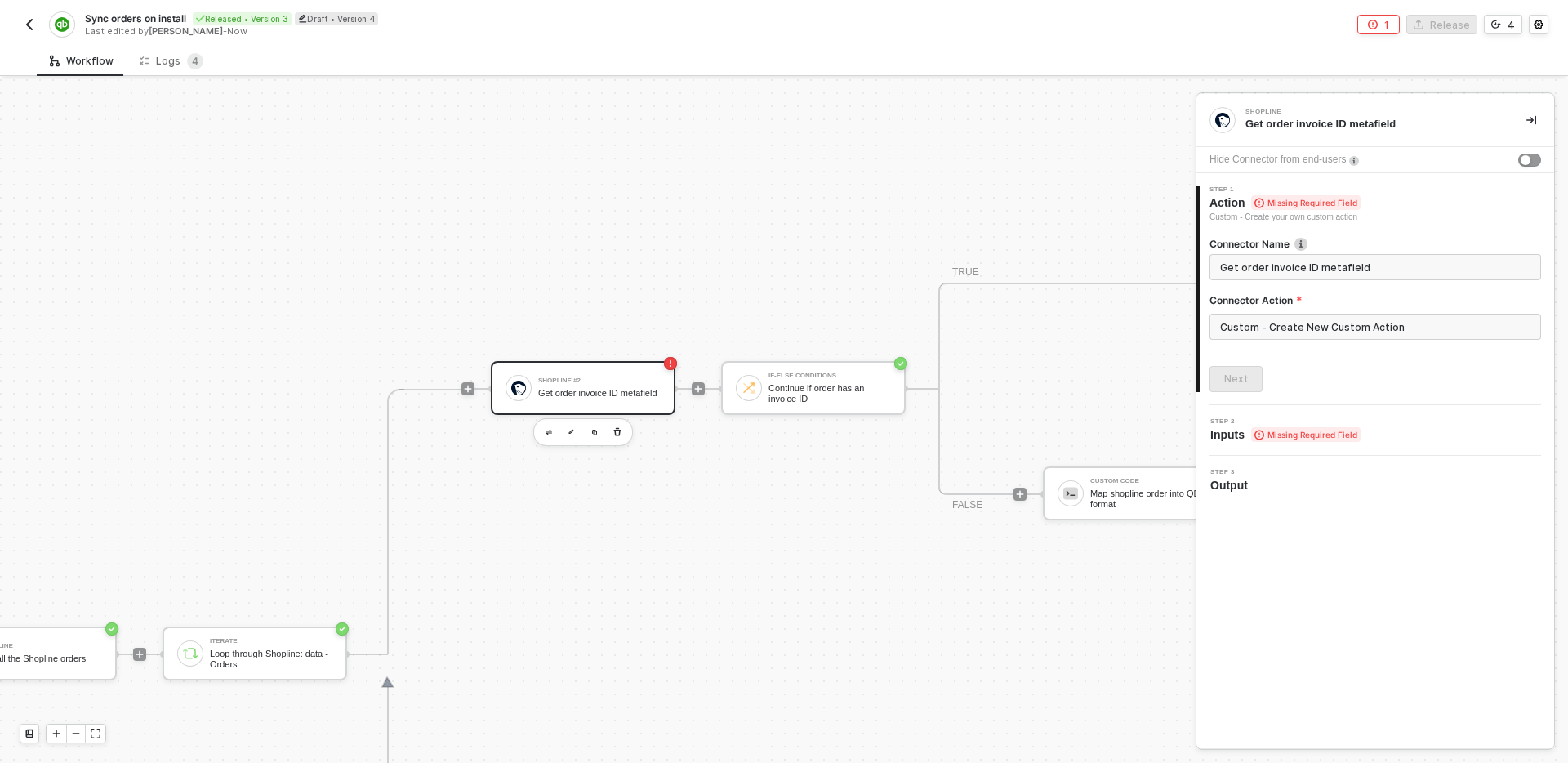
click at [1405, 344] on div "Custom - Create New Custom Action" at bounding box center [1375, 333] width 331 height 39
click at [1405, 330] on input "Custom - Create New Custom Action" at bounding box center [1375, 326] width 331 height 26
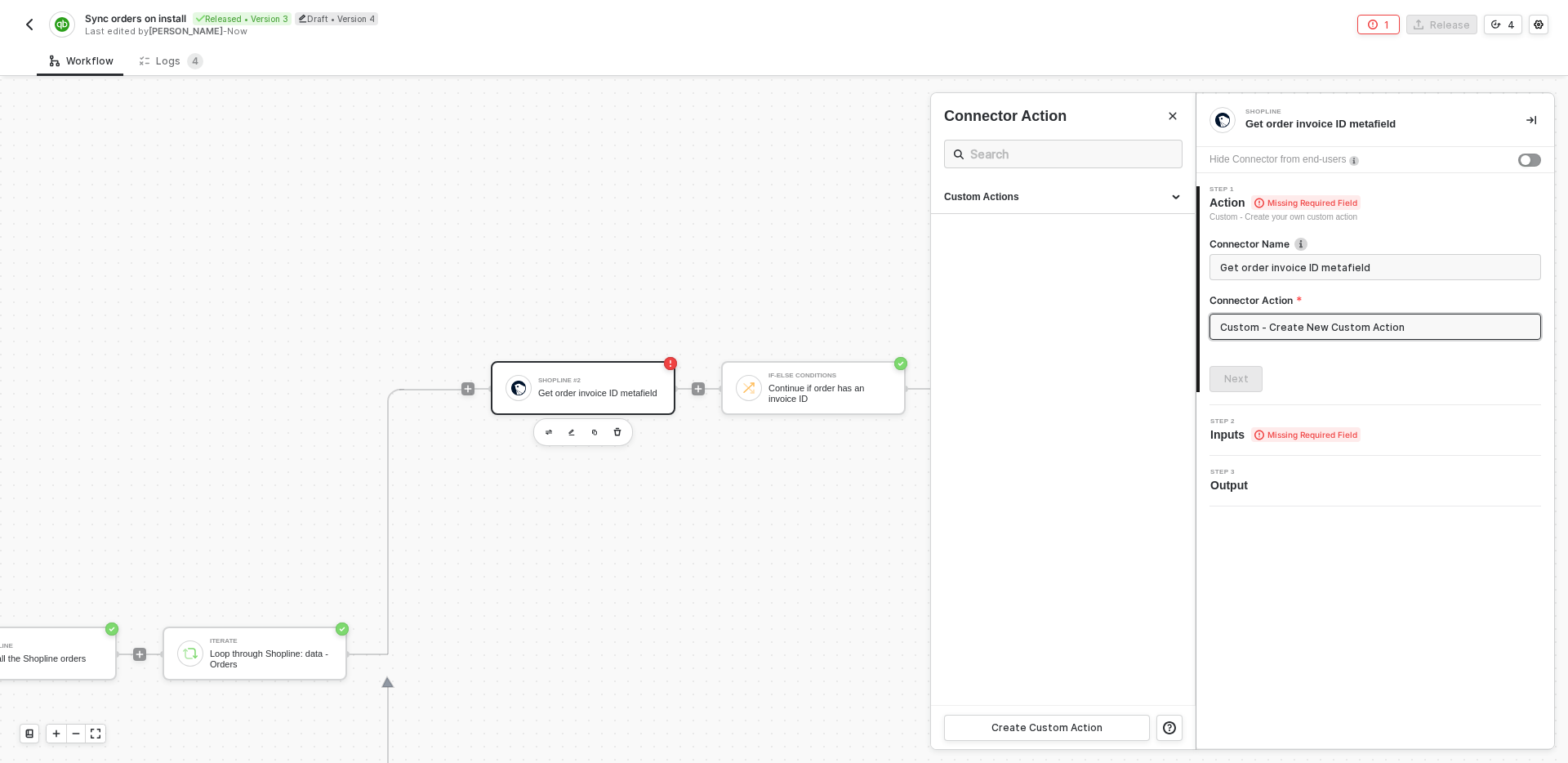
click at [1402, 366] on div "Next" at bounding box center [1375, 379] width 331 height 26
click at [1097, 185] on div "Custom Actions" at bounding box center [1063, 198] width 264 height 33
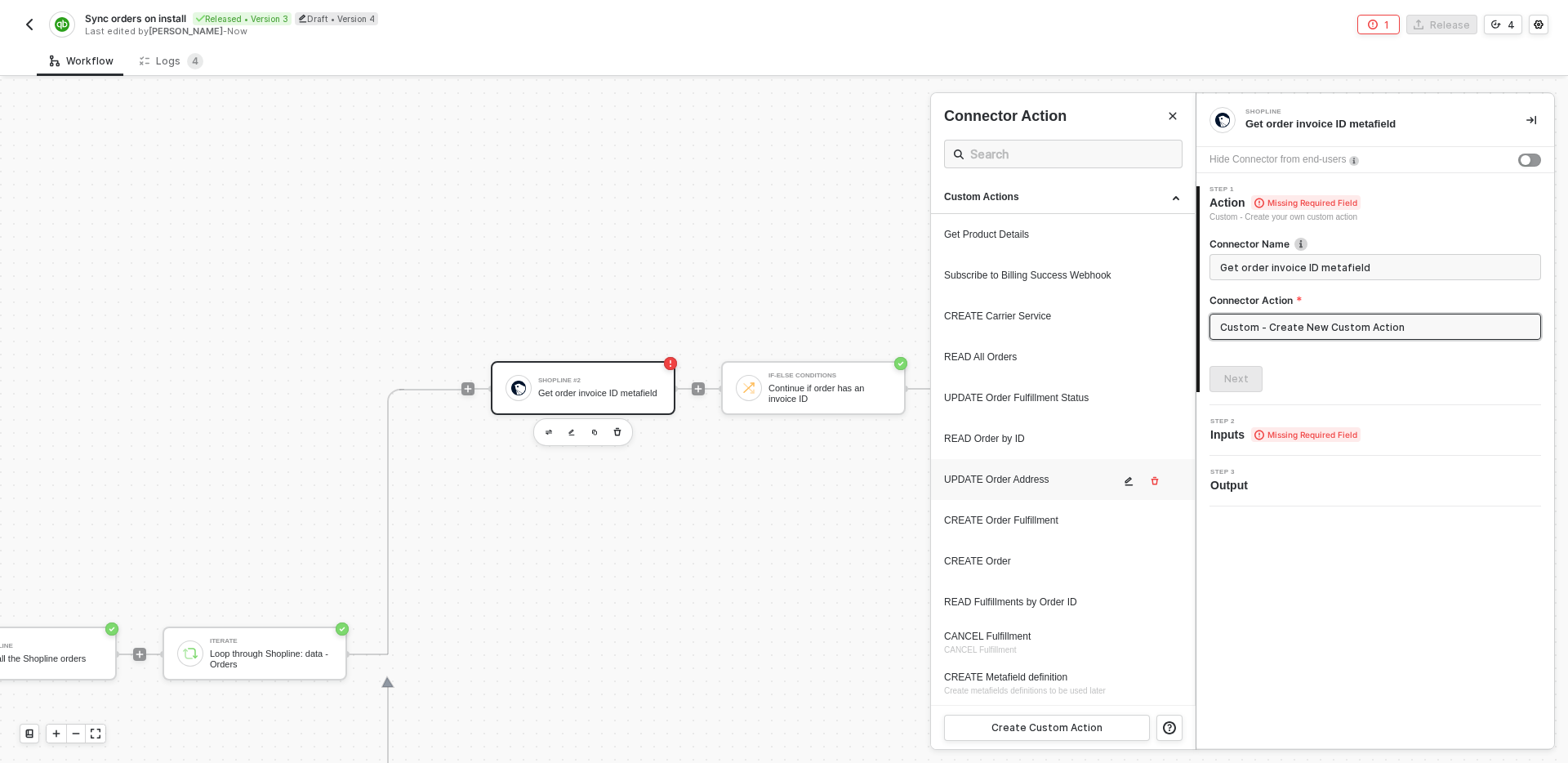
scroll to position [122, 0]
click at [1066, 601] on div "GET resource metafield" at bounding box center [1032, 597] width 175 height 14
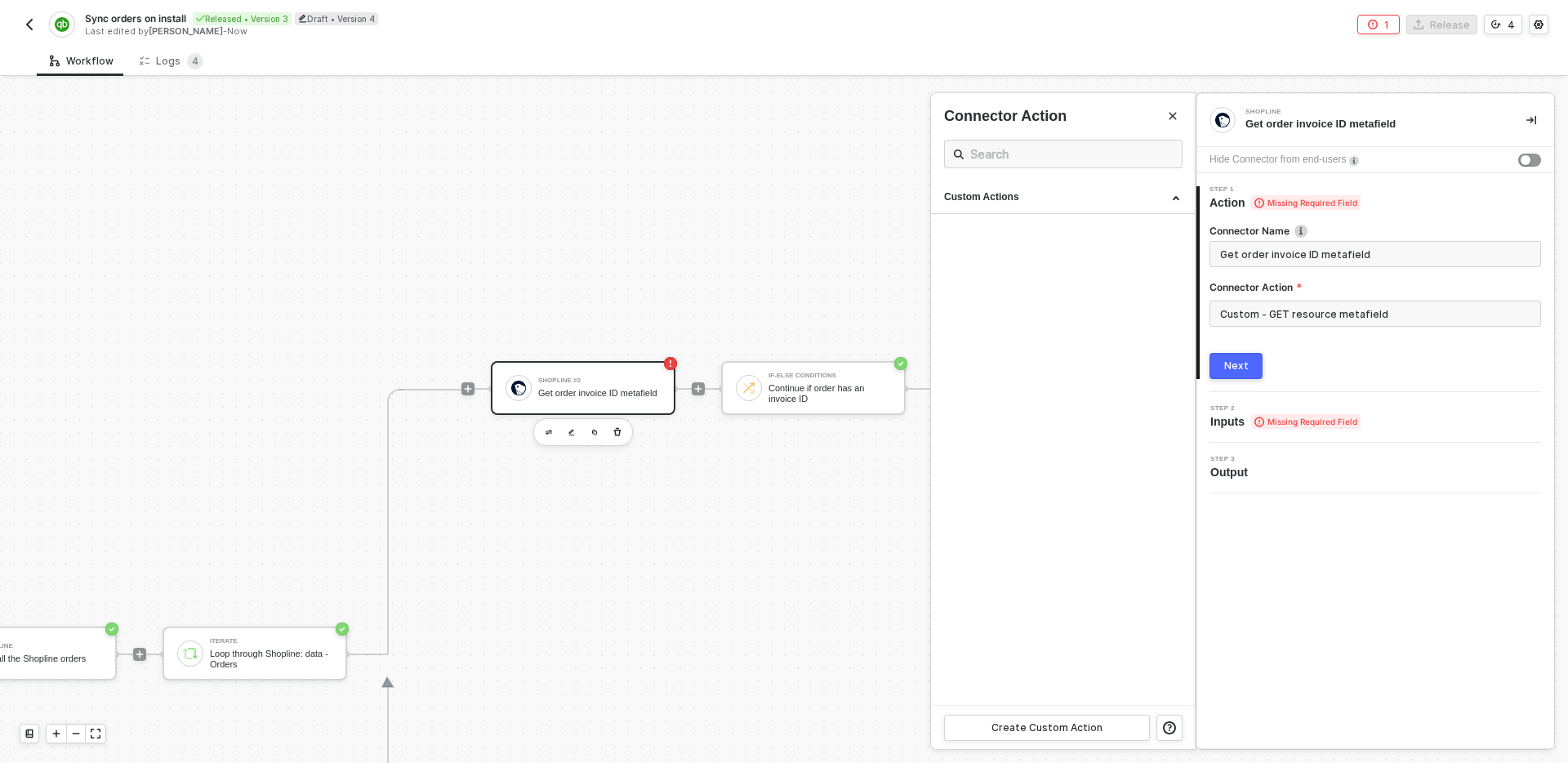
type input "Custom - GET resource metafield"
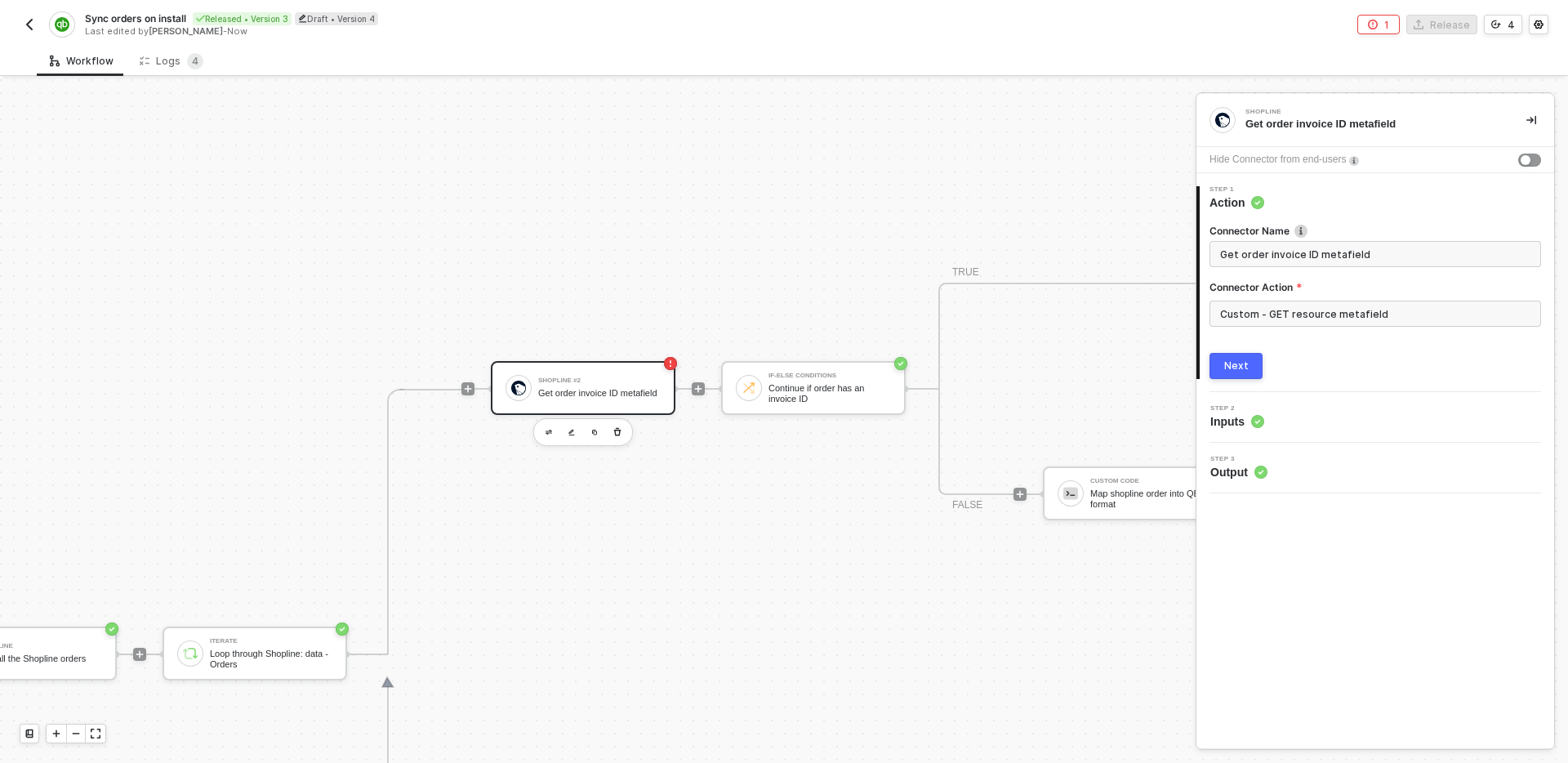
click at [1234, 368] on div "Next" at bounding box center [1237, 366] width 25 height 13
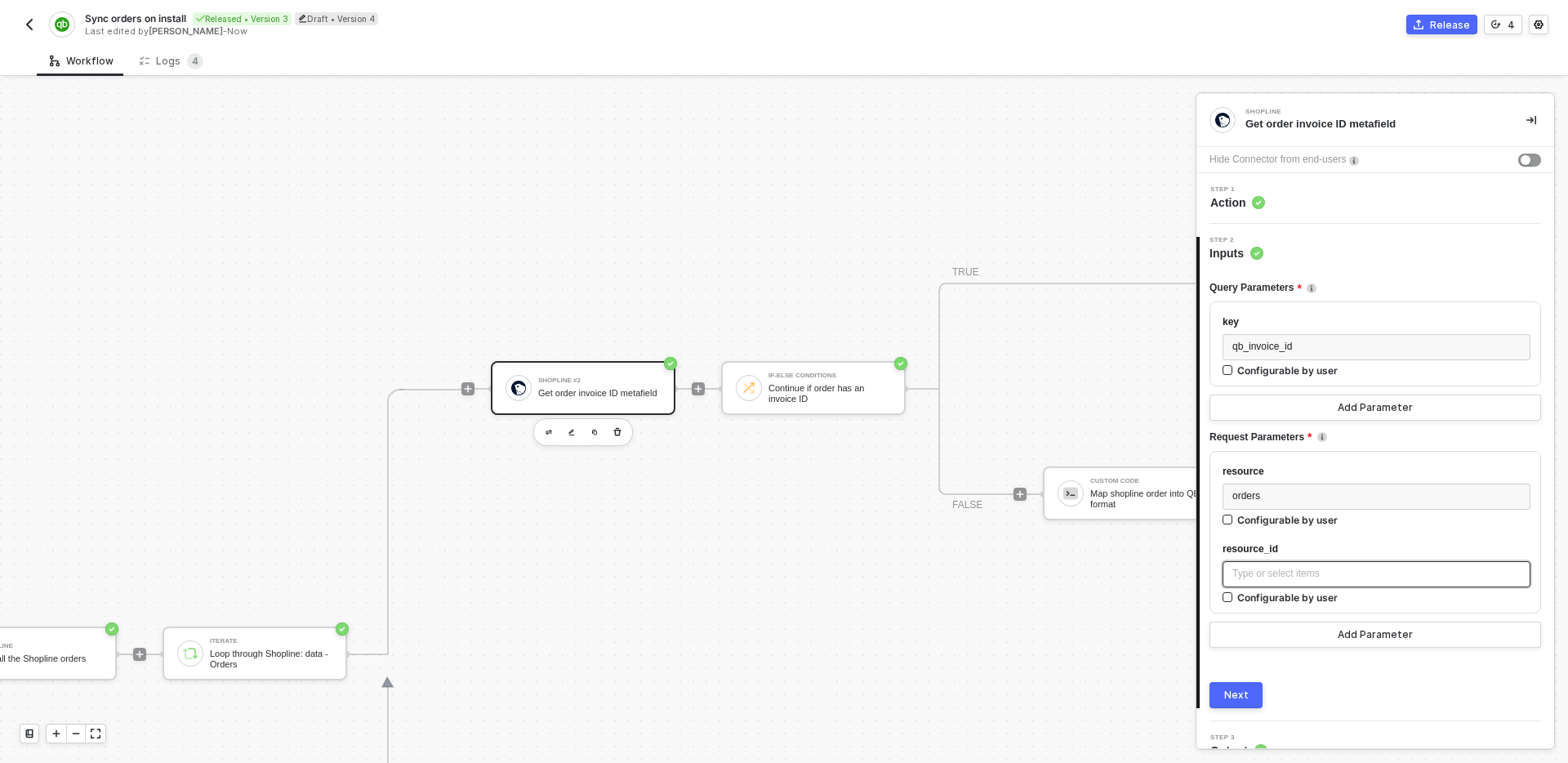
click at [1286, 575] on div "Type or select items ﻿" at bounding box center [1377, 574] width 289 height 16
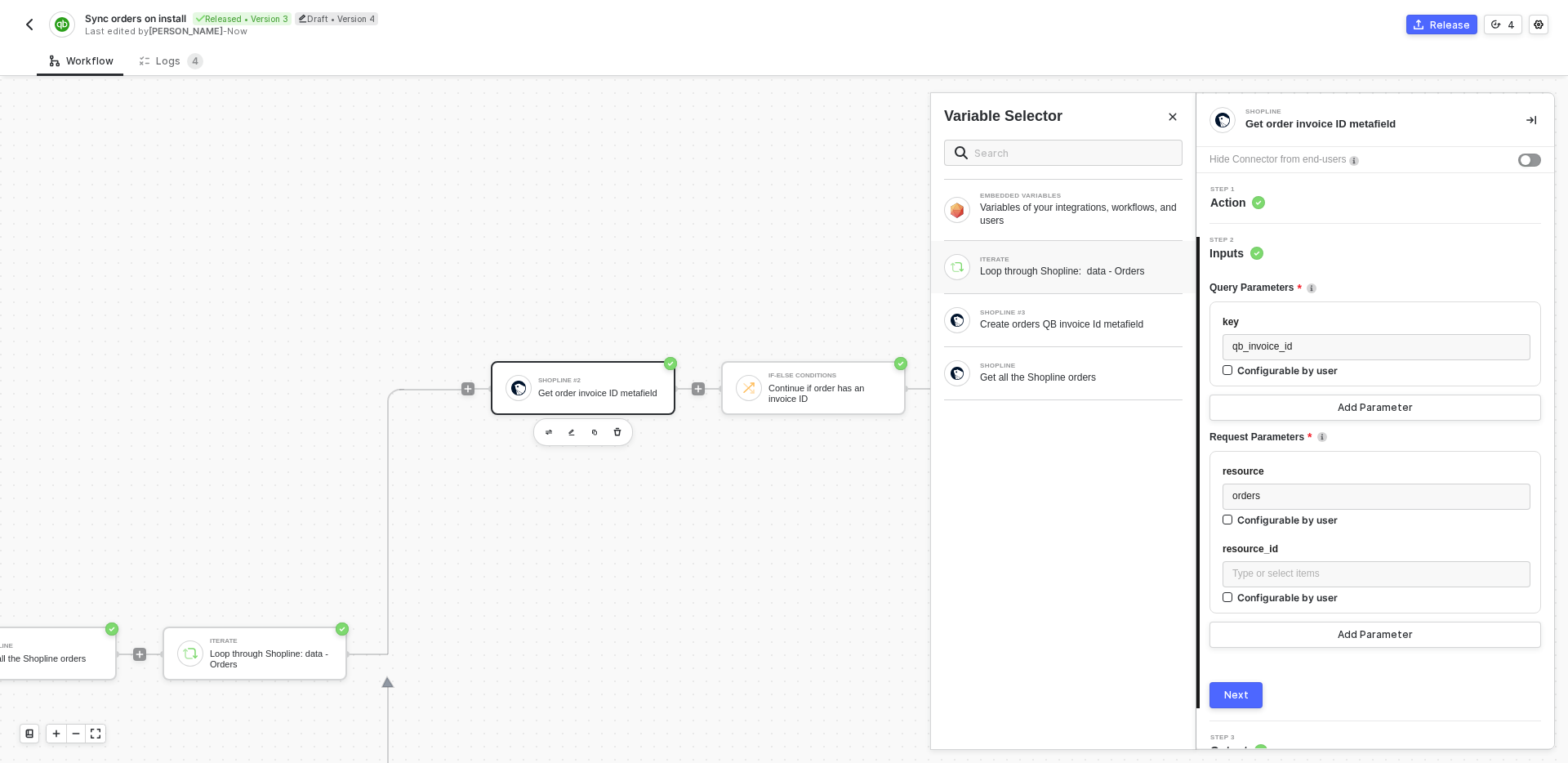
click at [1057, 280] on div "ITERATE Loop through Shopline: data - Orders" at bounding box center [1063, 267] width 238 height 26
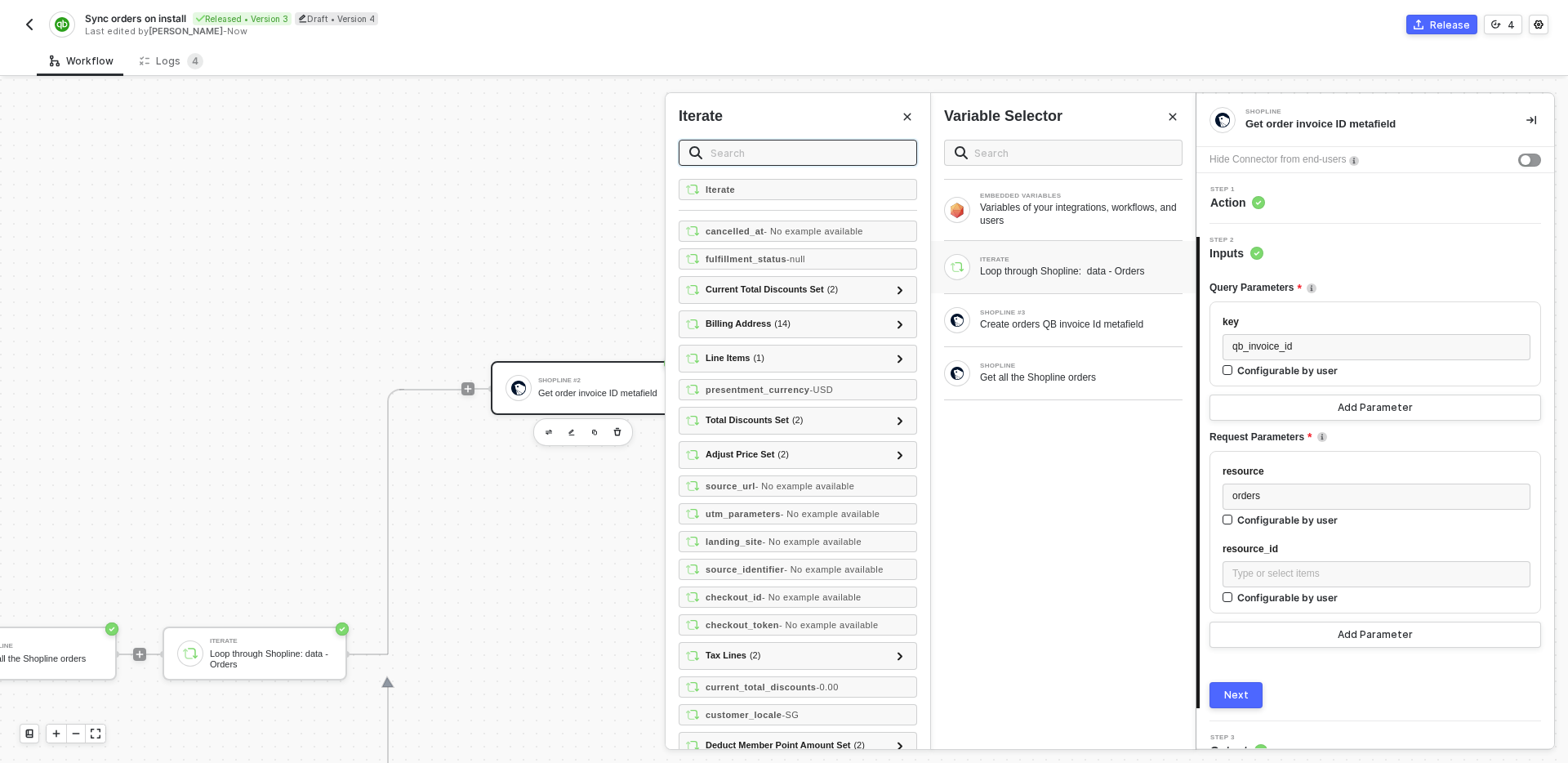
click at [806, 154] on input "text" at bounding box center [808, 153] width 196 height 18
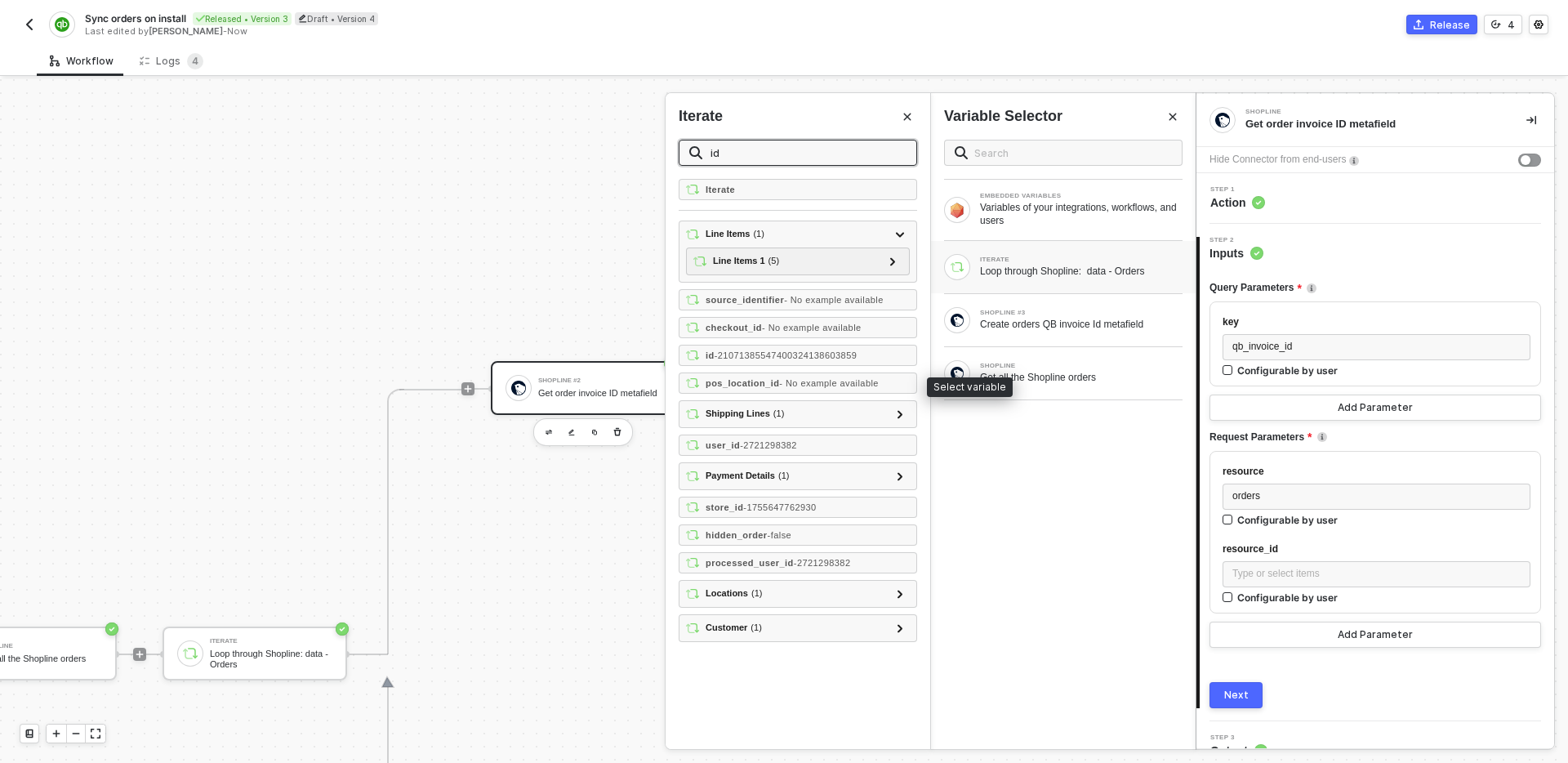
type input "id"
click at [803, 341] on div "Line Items ( 1 ) Line Items 1 ( 5 ) location_id - 7135672893766279988 variant_i…" at bounding box center [797, 432] width 238 height 422
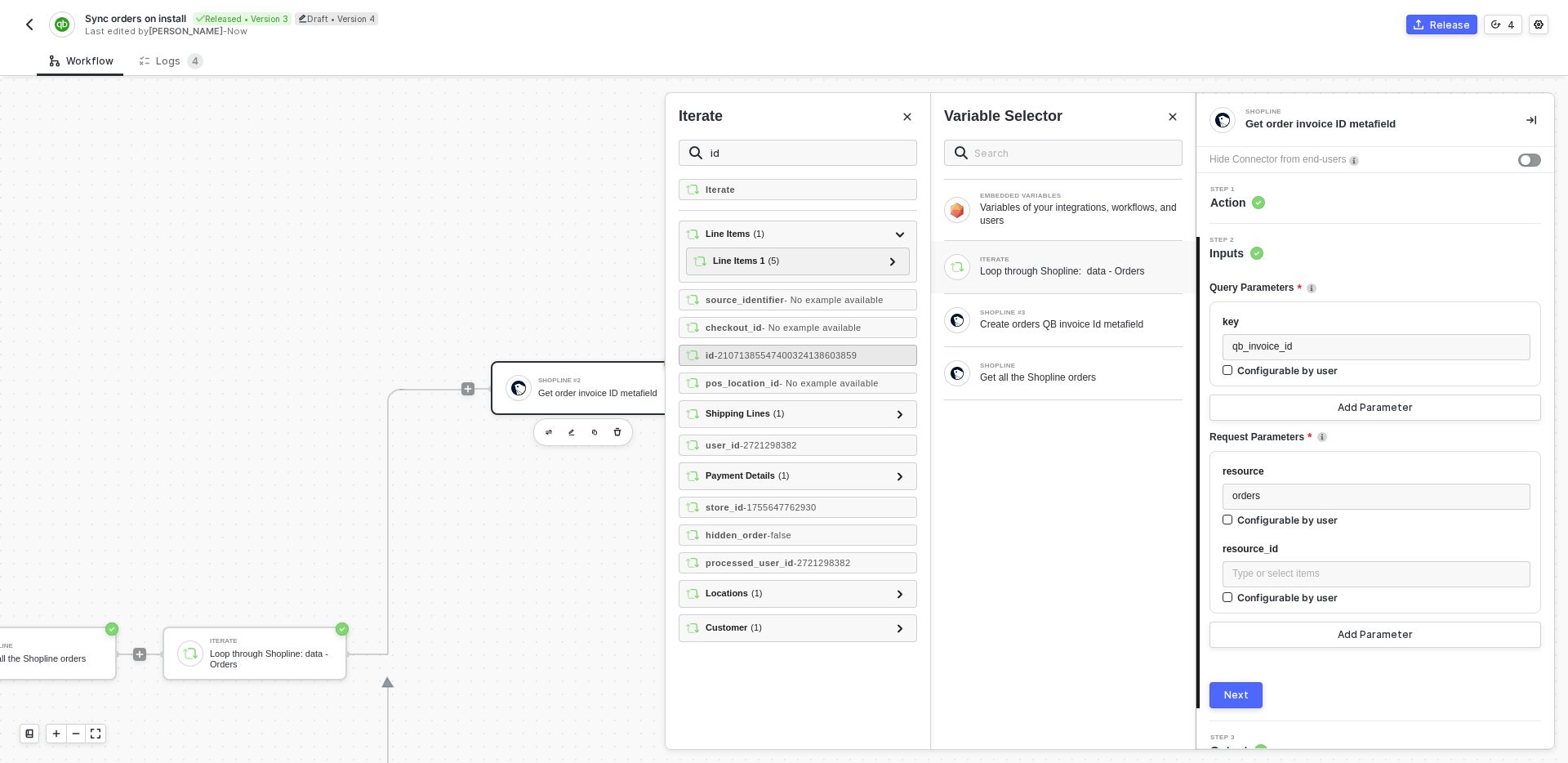
click at [805, 353] on span "- 21071385547400324138603859" at bounding box center [786, 355] width 143 height 10
click at [1245, 697] on div "Next" at bounding box center [1237, 695] width 25 height 13
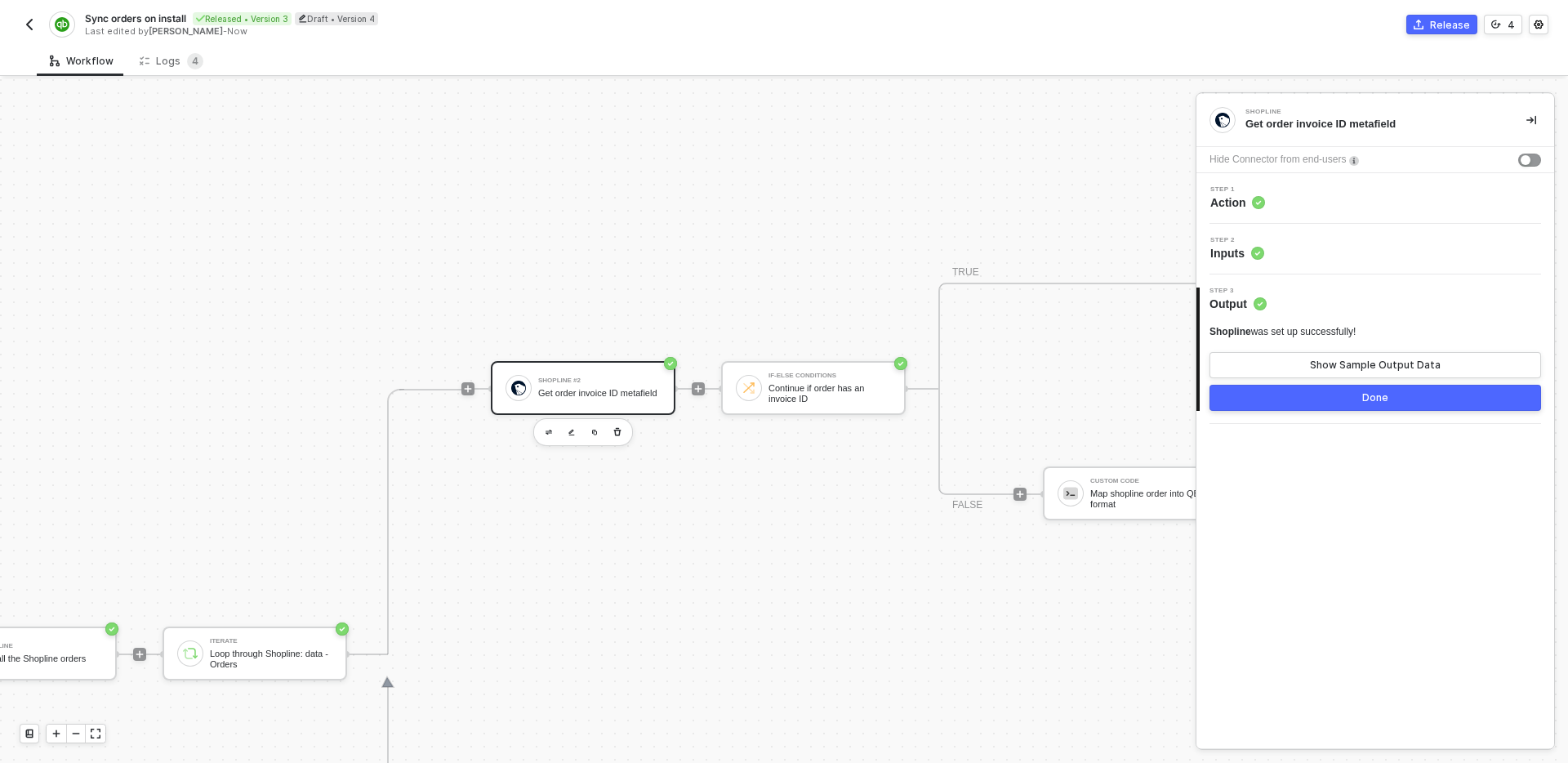
click at [1337, 399] on button "Done" at bounding box center [1375, 397] width 331 height 26
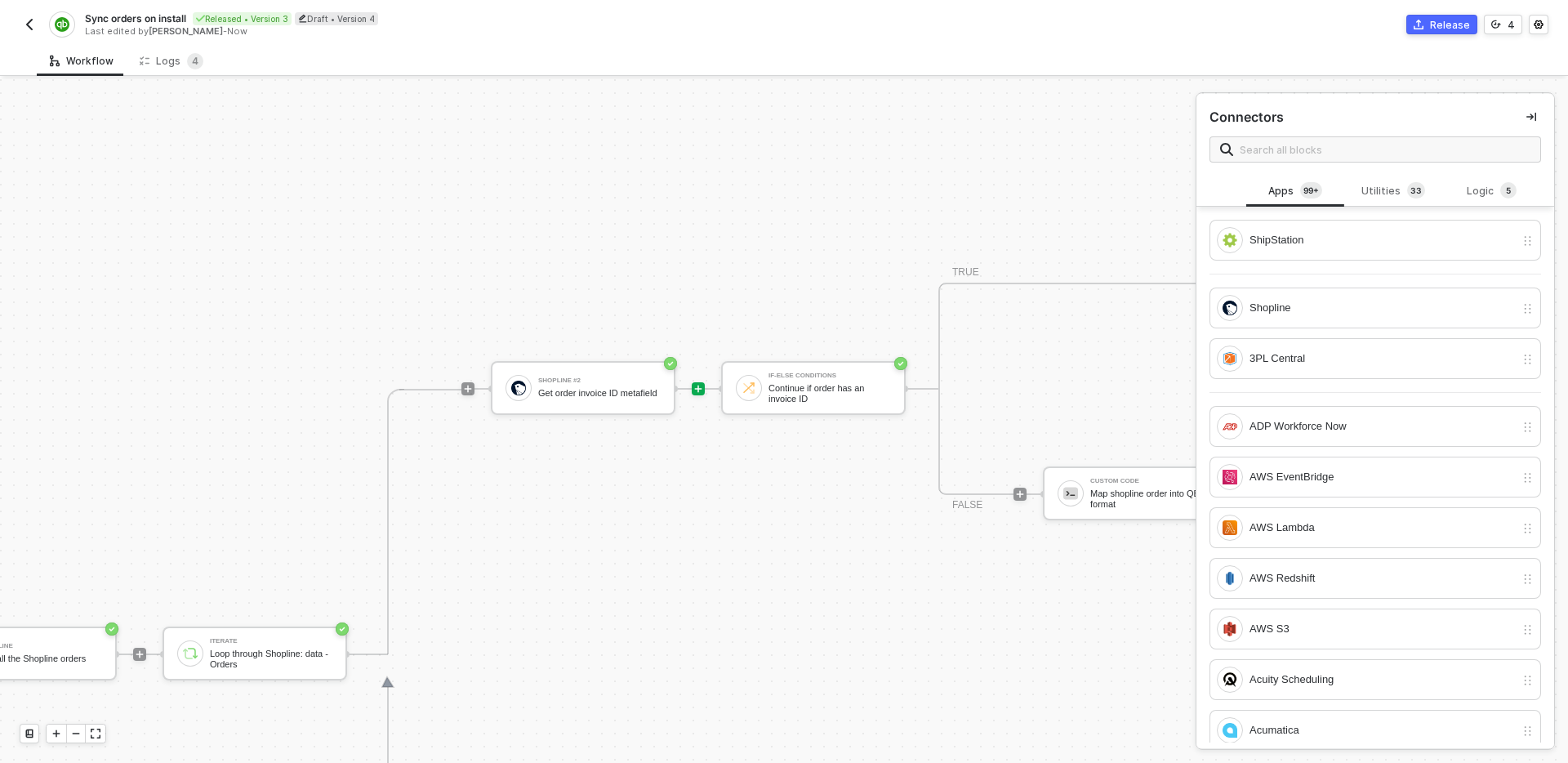
click at [149, 61] on div "Logs 4" at bounding box center [172, 61] width 64 height 16
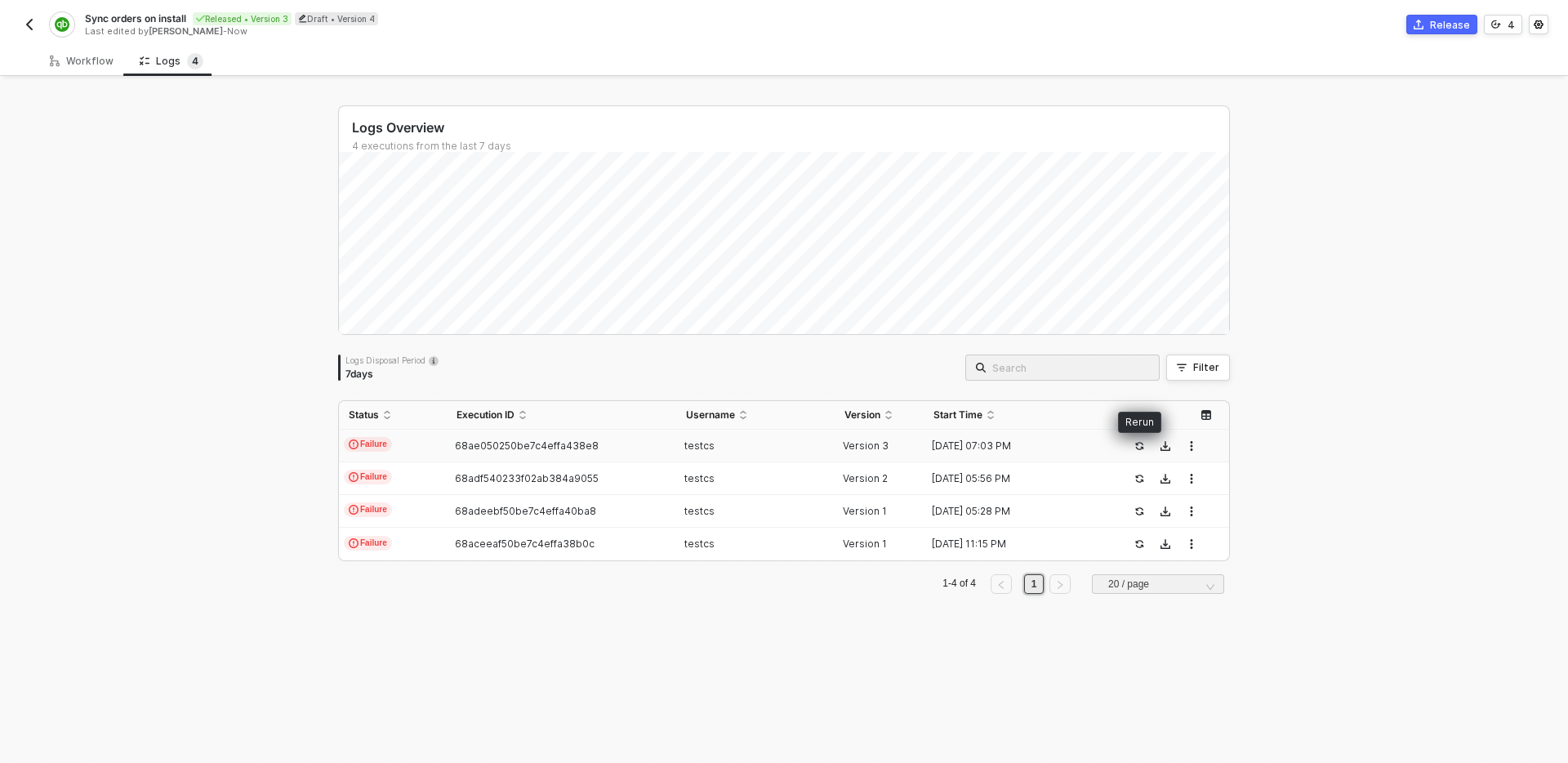
click at [1092, 449] on div "[DATE] 07:03 PM" at bounding box center [1013, 446] width 178 height 13
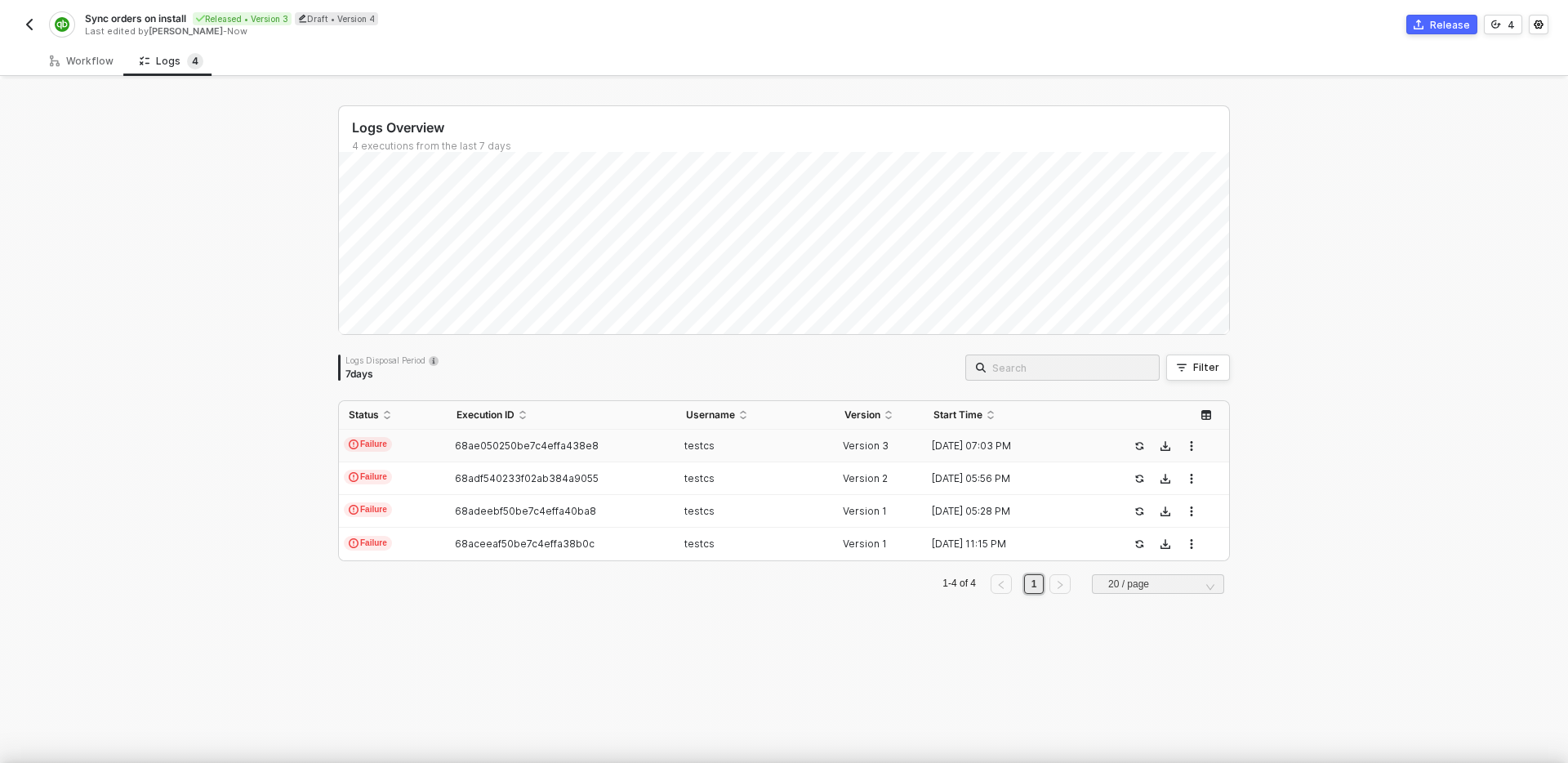
type textarea "{ "json": {}, "id": "28e8adb5-5263-4eab-af67-7bd6912563f3" }"
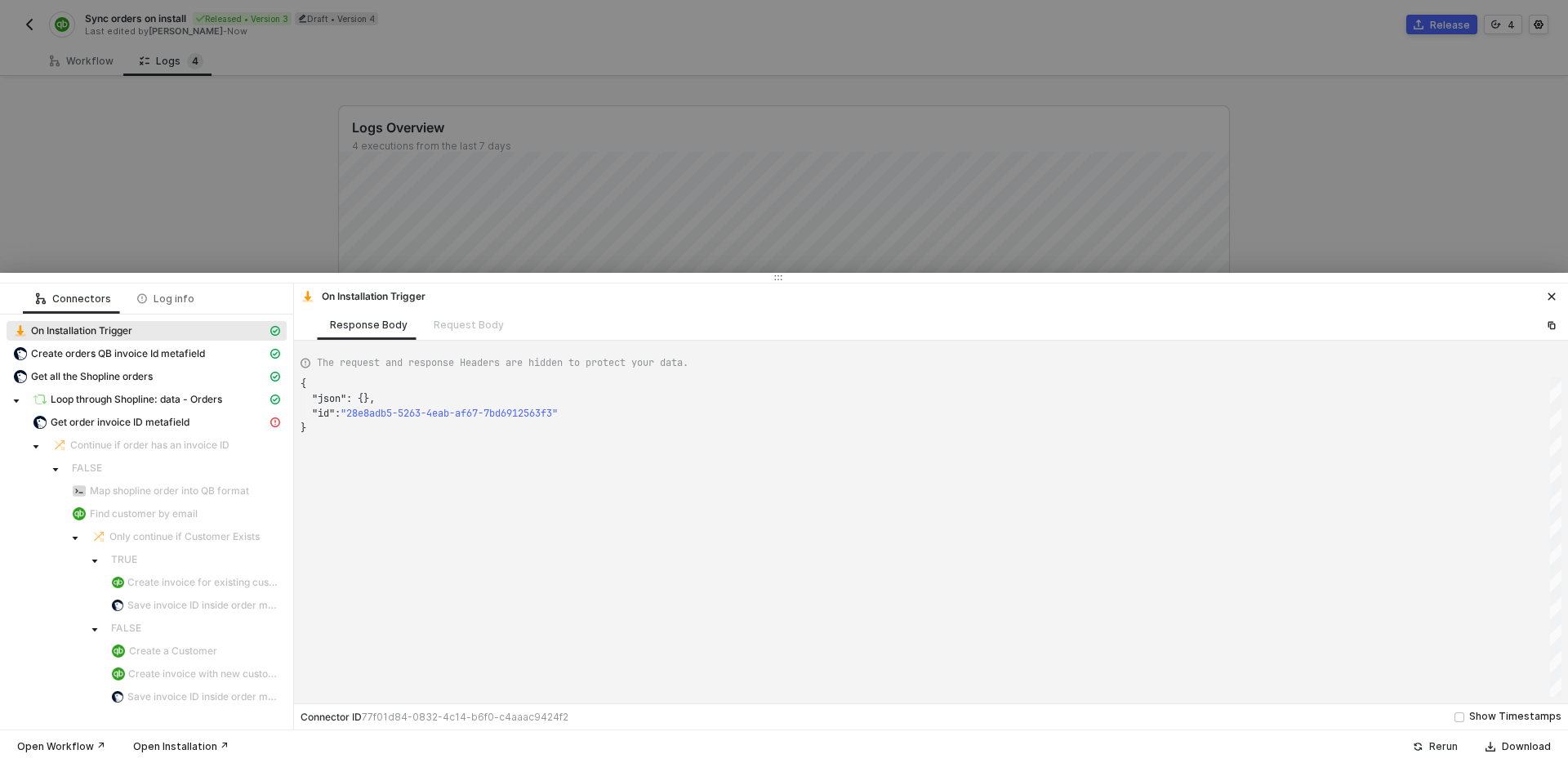
click at [1431, 748] on button "Rerun" at bounding box center [1436, 747] width 66 height 19
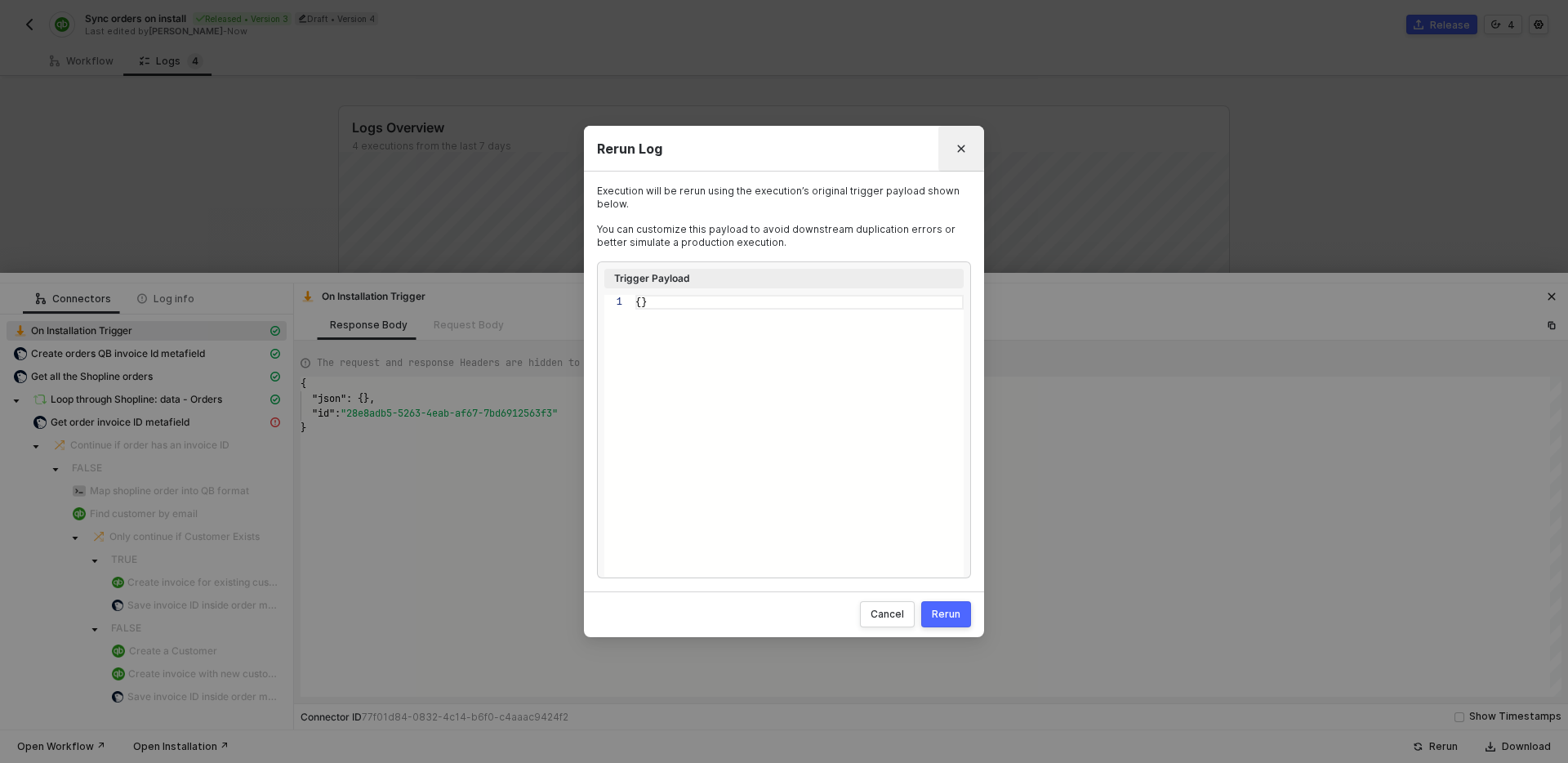
click at [954, 145] on button "Close" at bounding box center [961, 148] width 26 height 26
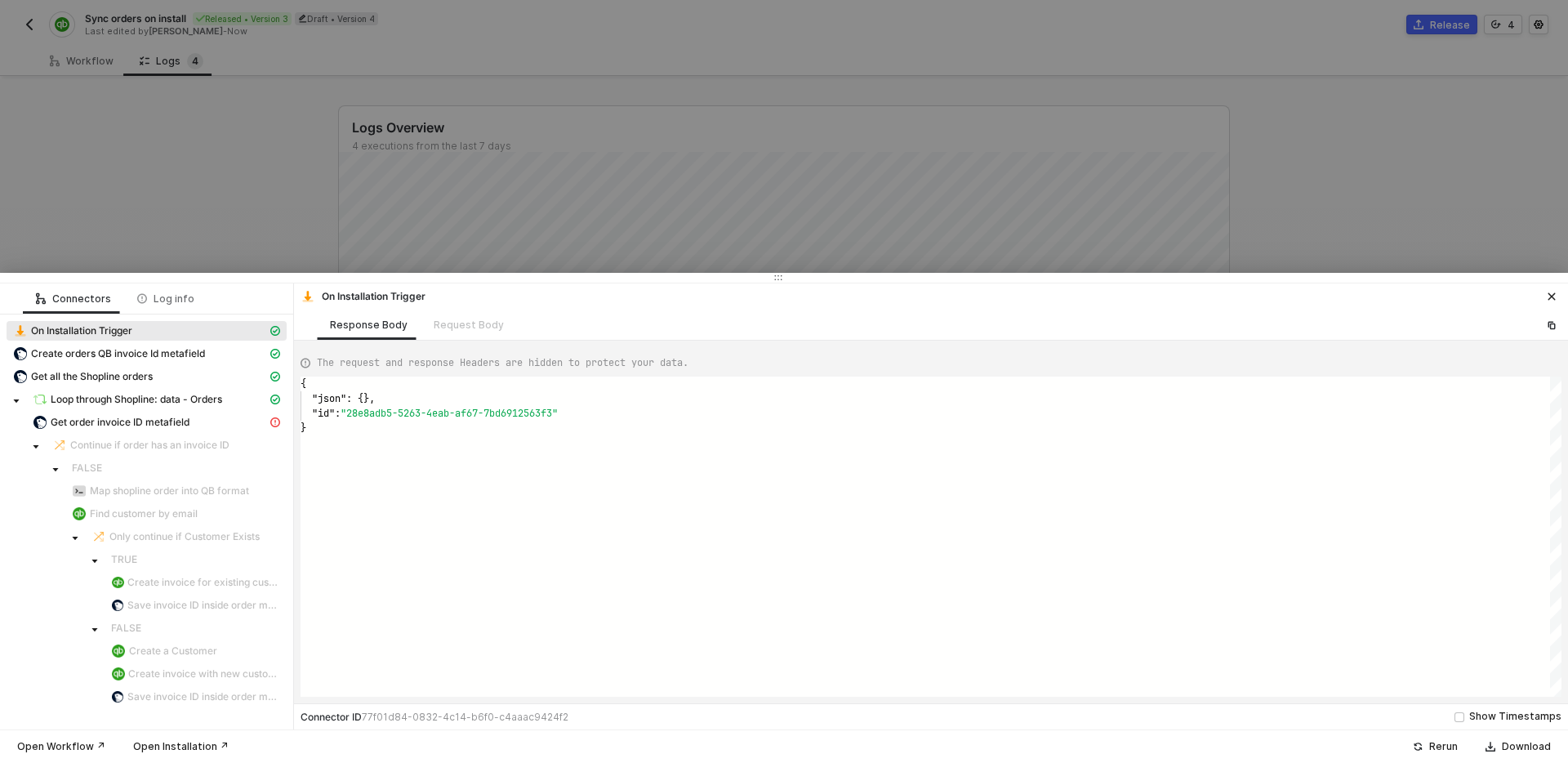
click at [76, 332] on span "On Installation Trigger" at bounding box center [81, 331] width 101 height 13
click at [1436, 745] on div "Rerun" at bounding box center [1443, 747] width 28 height 13
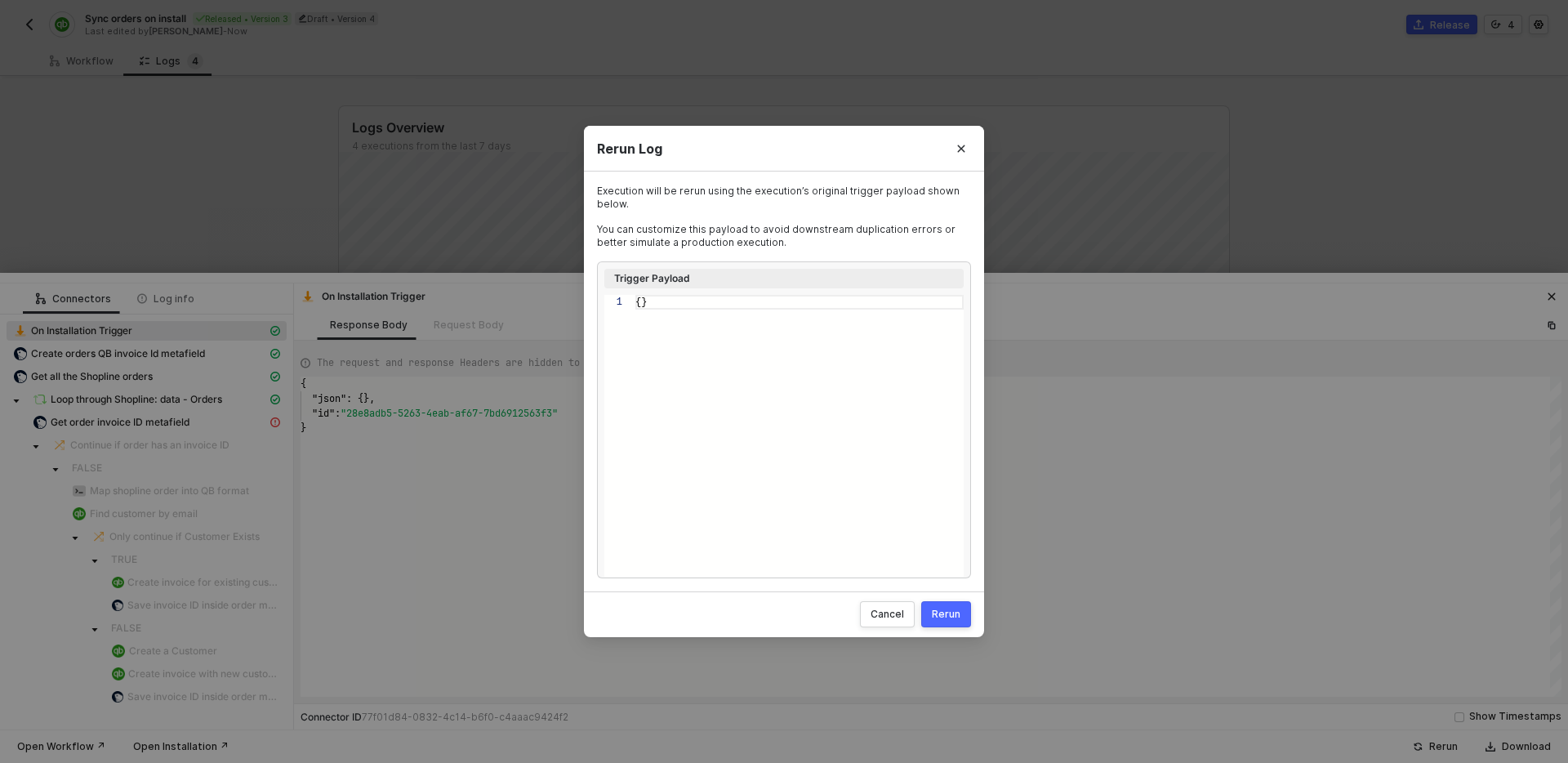
click at [946, 609] on div "Rerun" at bounding box center [946, 614] width 28 height 13
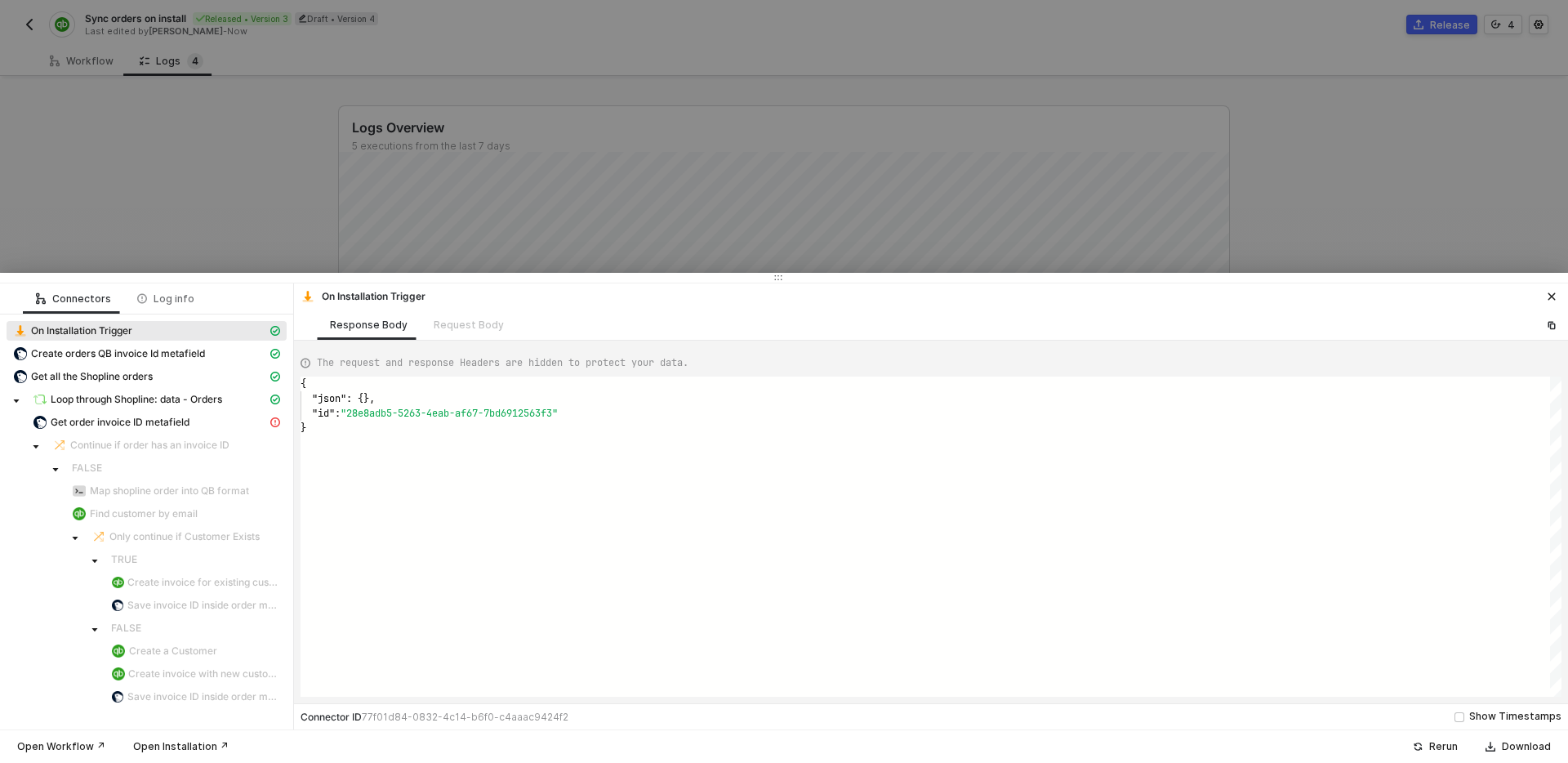
click at [785, 211] on div at bounding box center [784, 381] width 1568 height 763
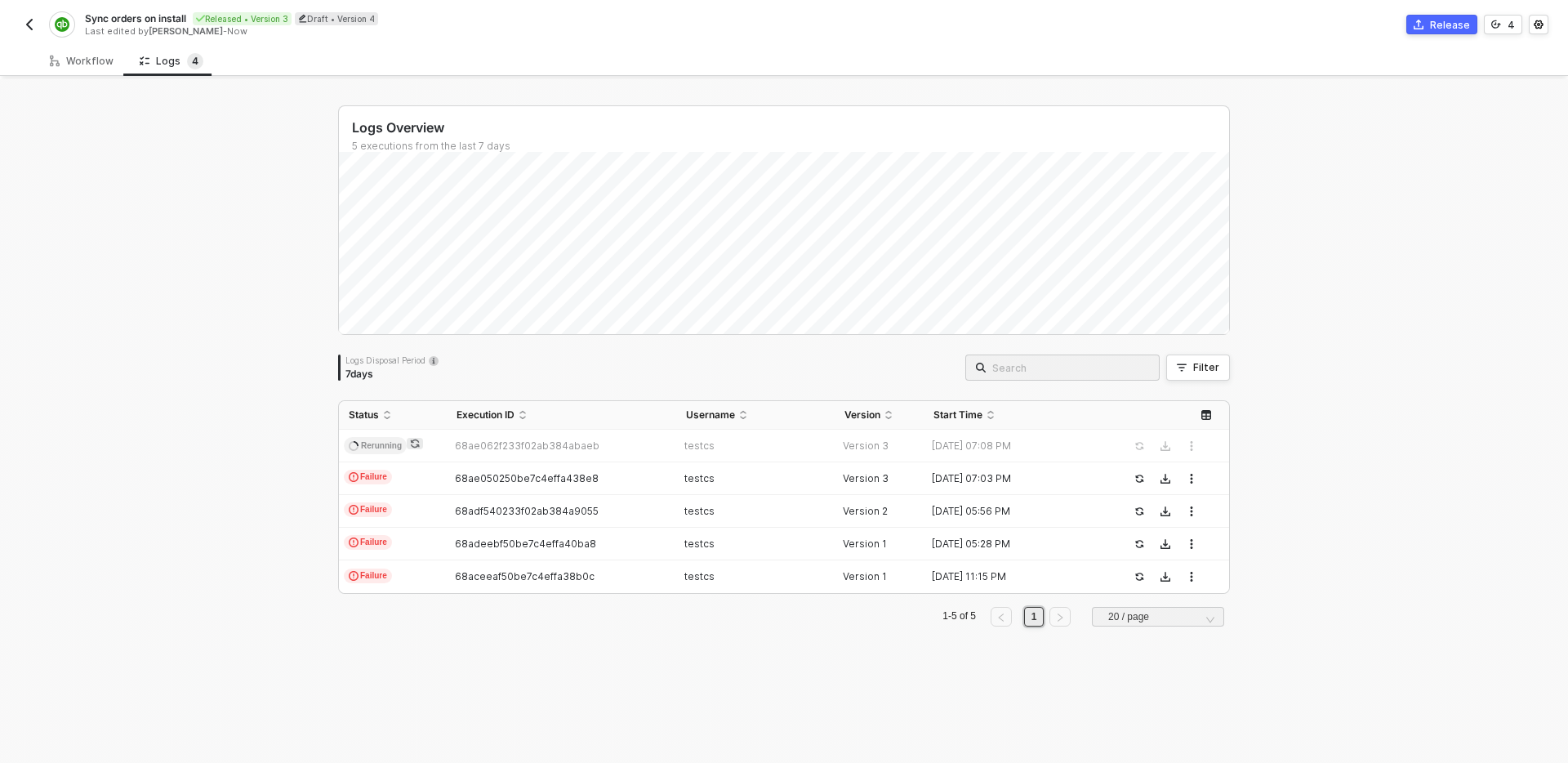
click at [1272, 368] on div "Logs Overview 5 executions from the last 7 days Tue 26 Success 1 Failure 3 Logs…" at bounding box center [784, 421] width 1568 height 684
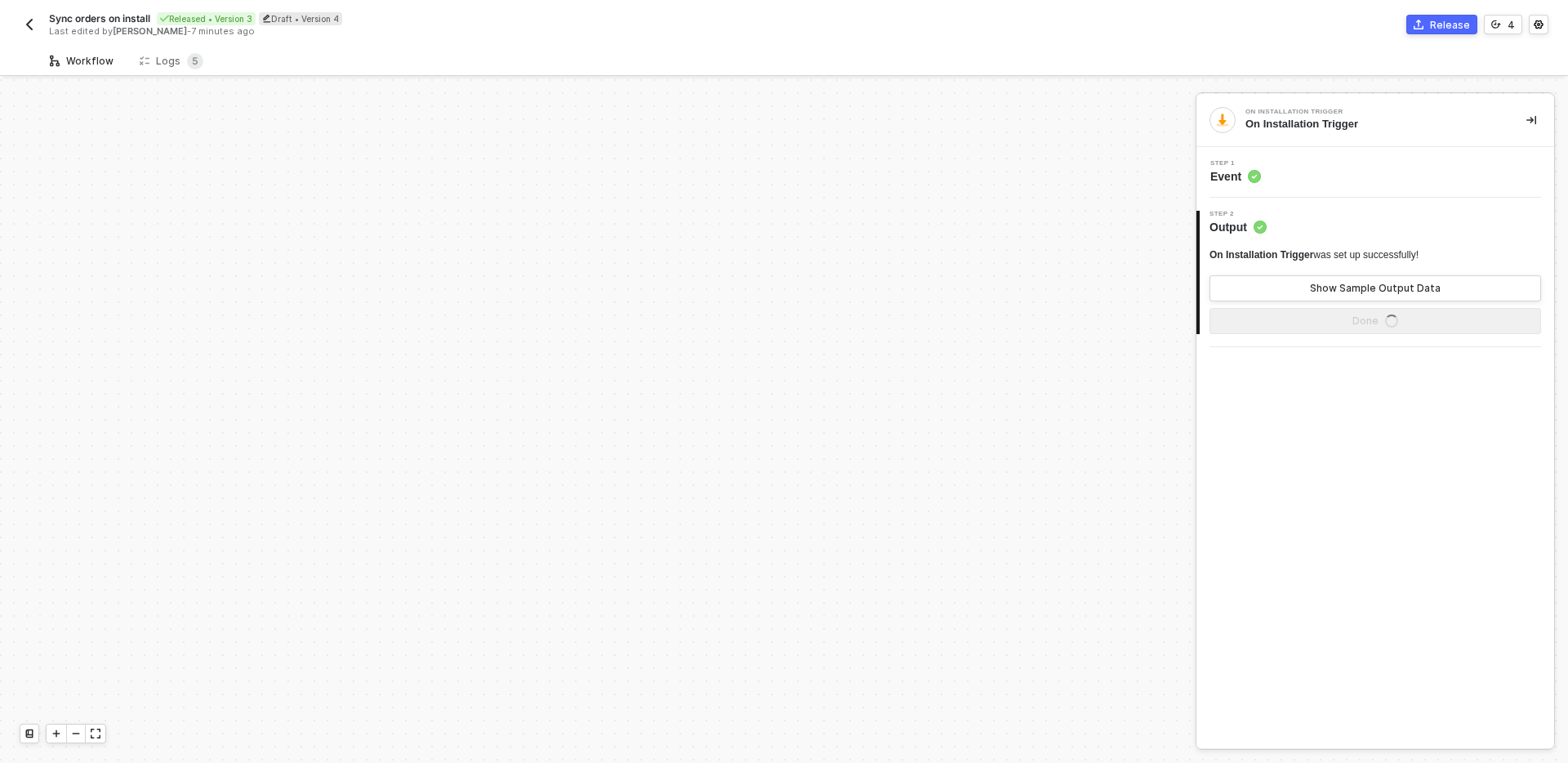
scroll to position [498, 0]
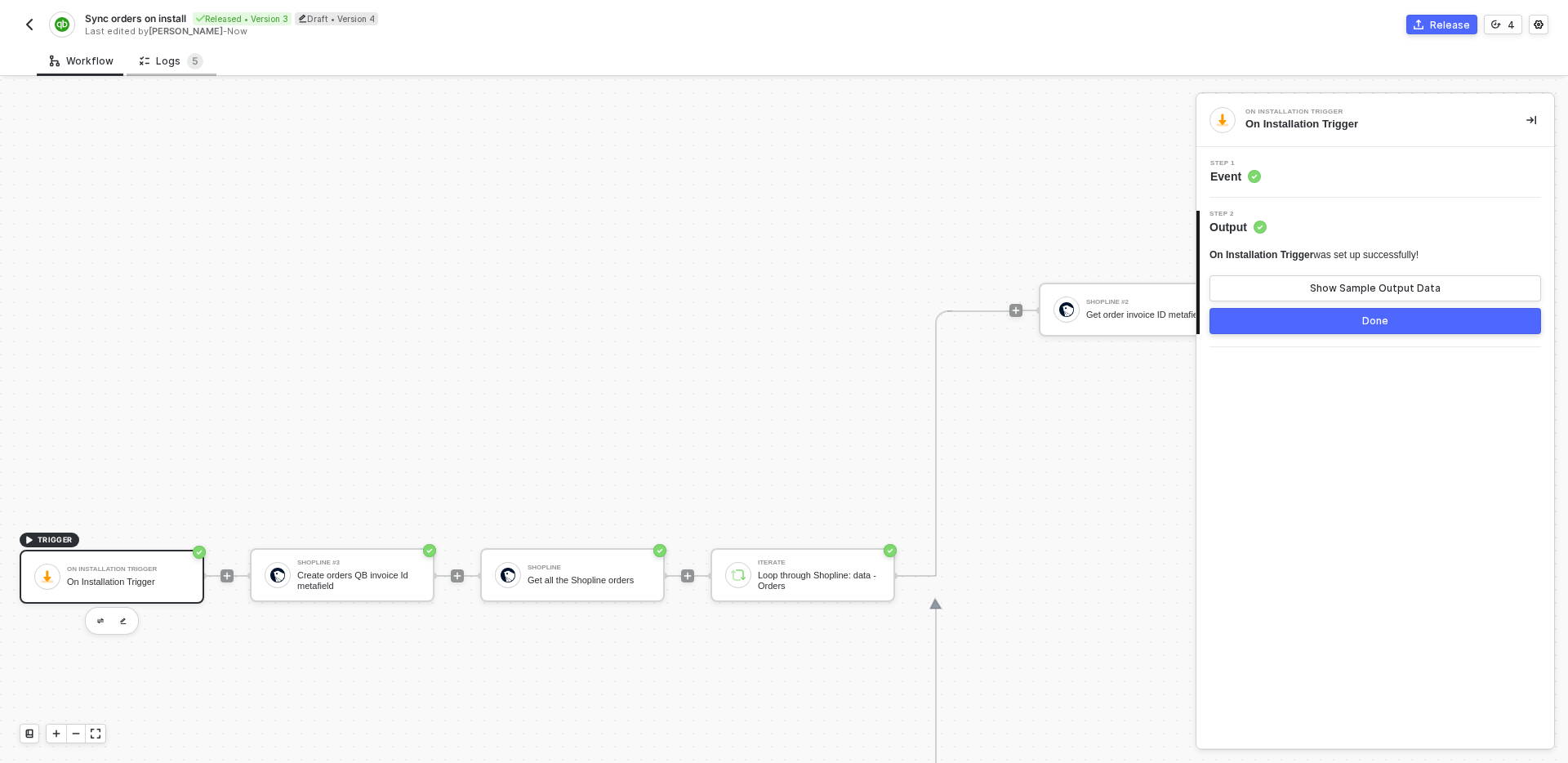
click at [159, 61] on div "Logs 5" at bounding box center [172, 61] width 64 height 16
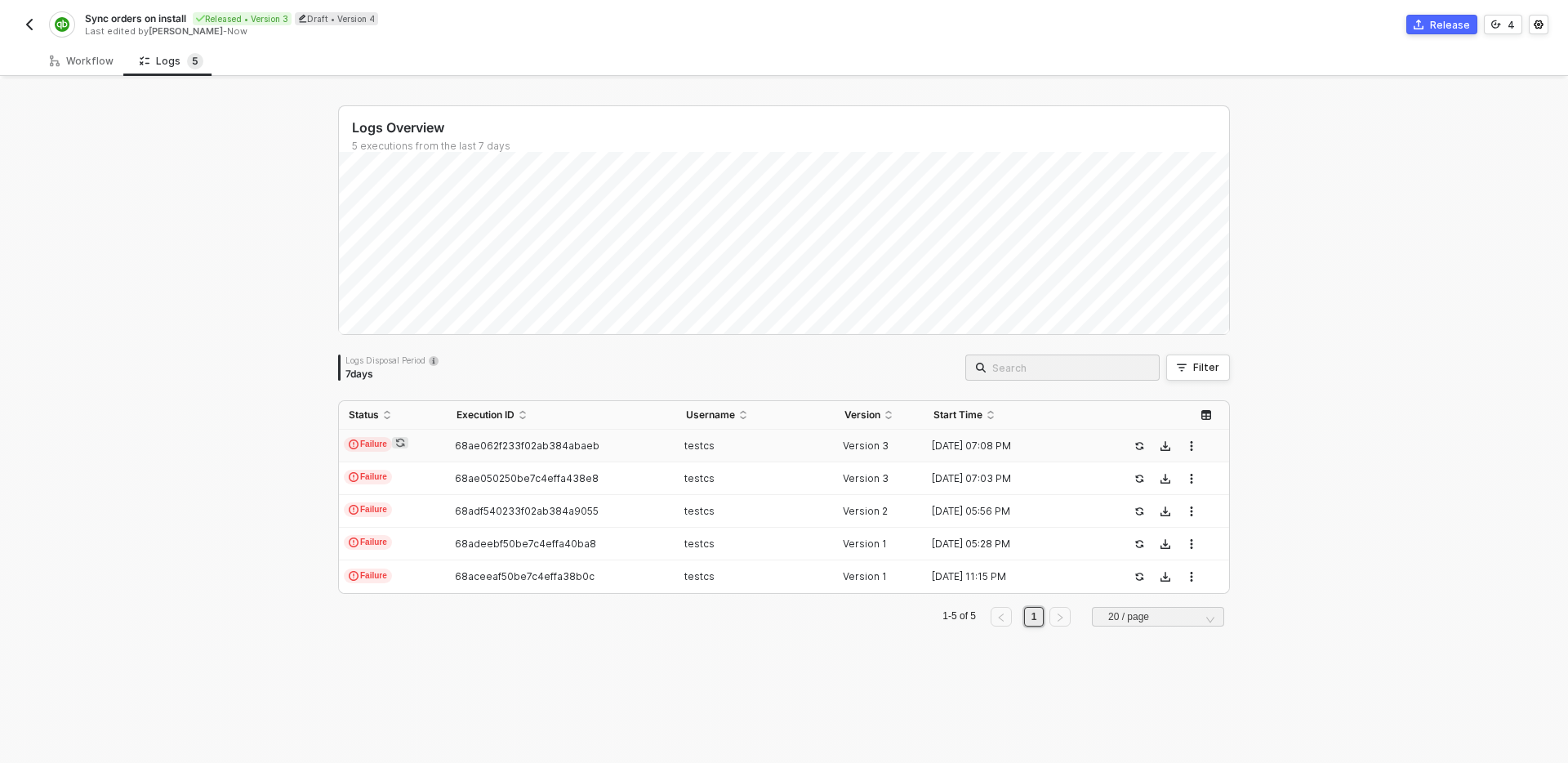
click at [646, 444] on div "68ae062f233f02ab384abaeb" at bounding box center [554, 446] width 216 height 13
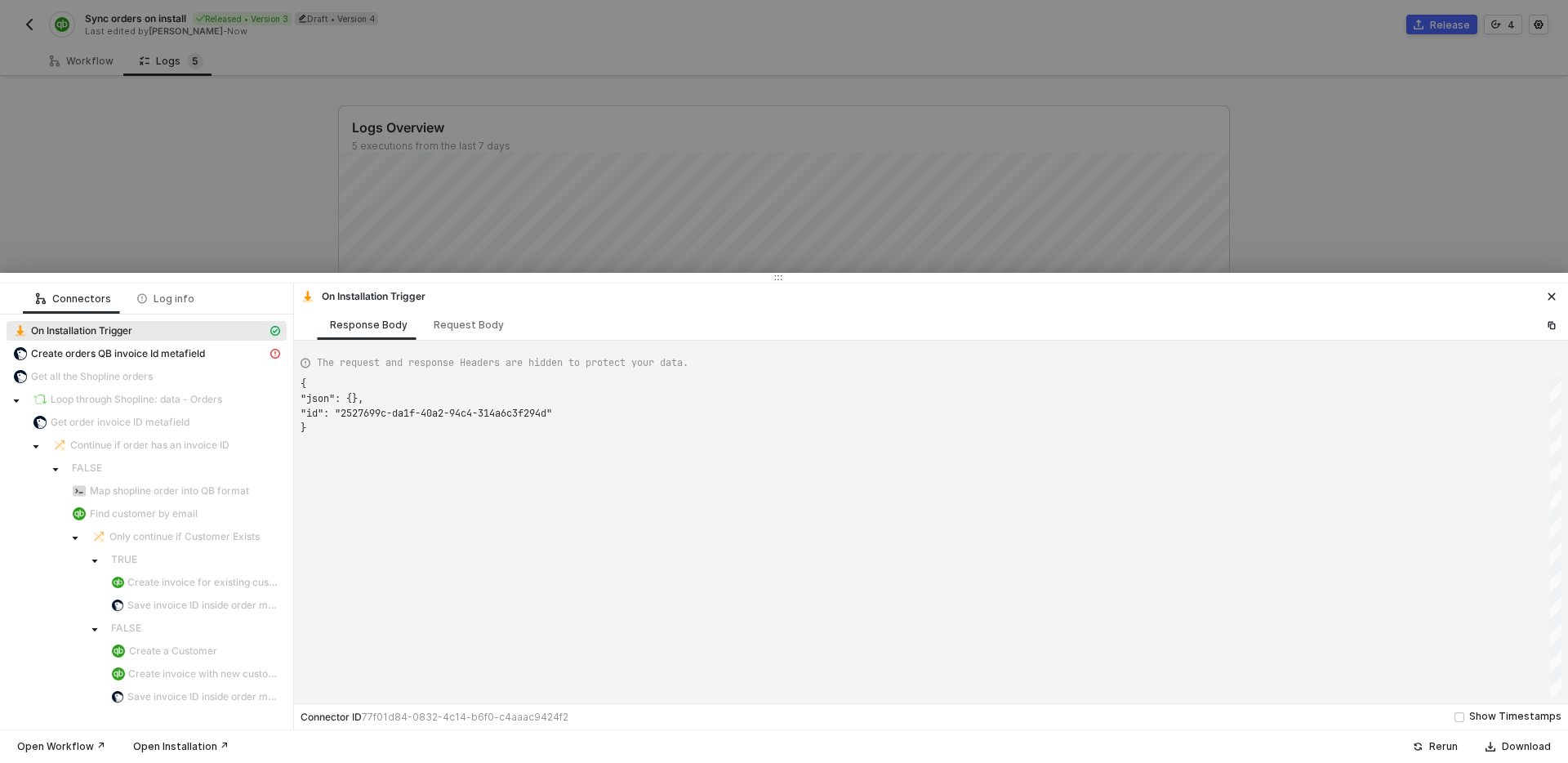
scroll to position [44, 0]
click at [167, 349] on span "Create orders QB invoice Id metafield" at bounding box center [118, 354] width 174 height 13
type textarea "{ "statusCode": 500, "message": "Error : {\"errors\":\"metafield definition is …"
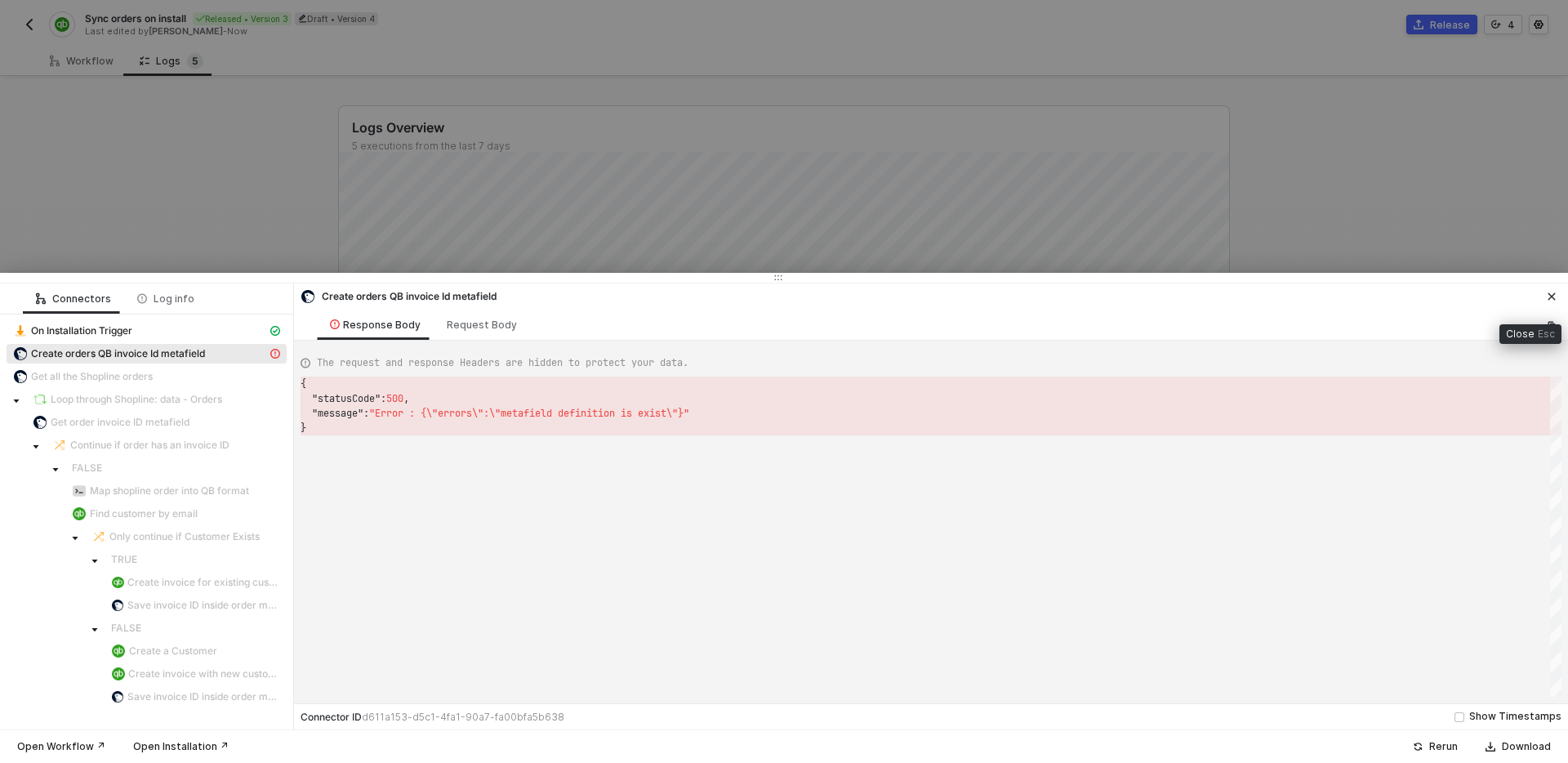
click at [1550, 297] on icon "icon-close" at bounding box center [1552, 296] width 10 height 10
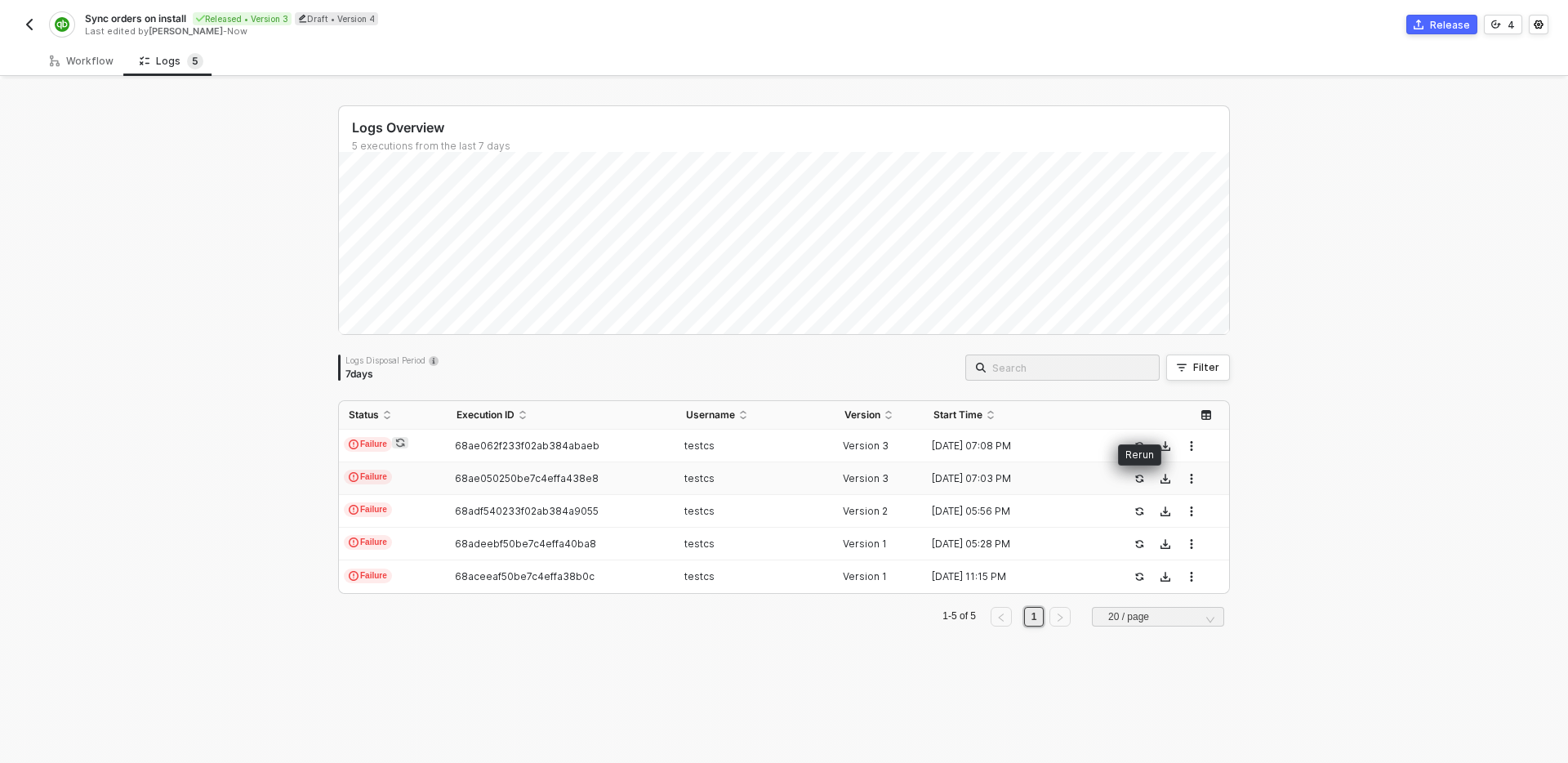
click at [1135, 475] on icon "icon-success-page" at bounding box center [1139, 479] width 8 height 8
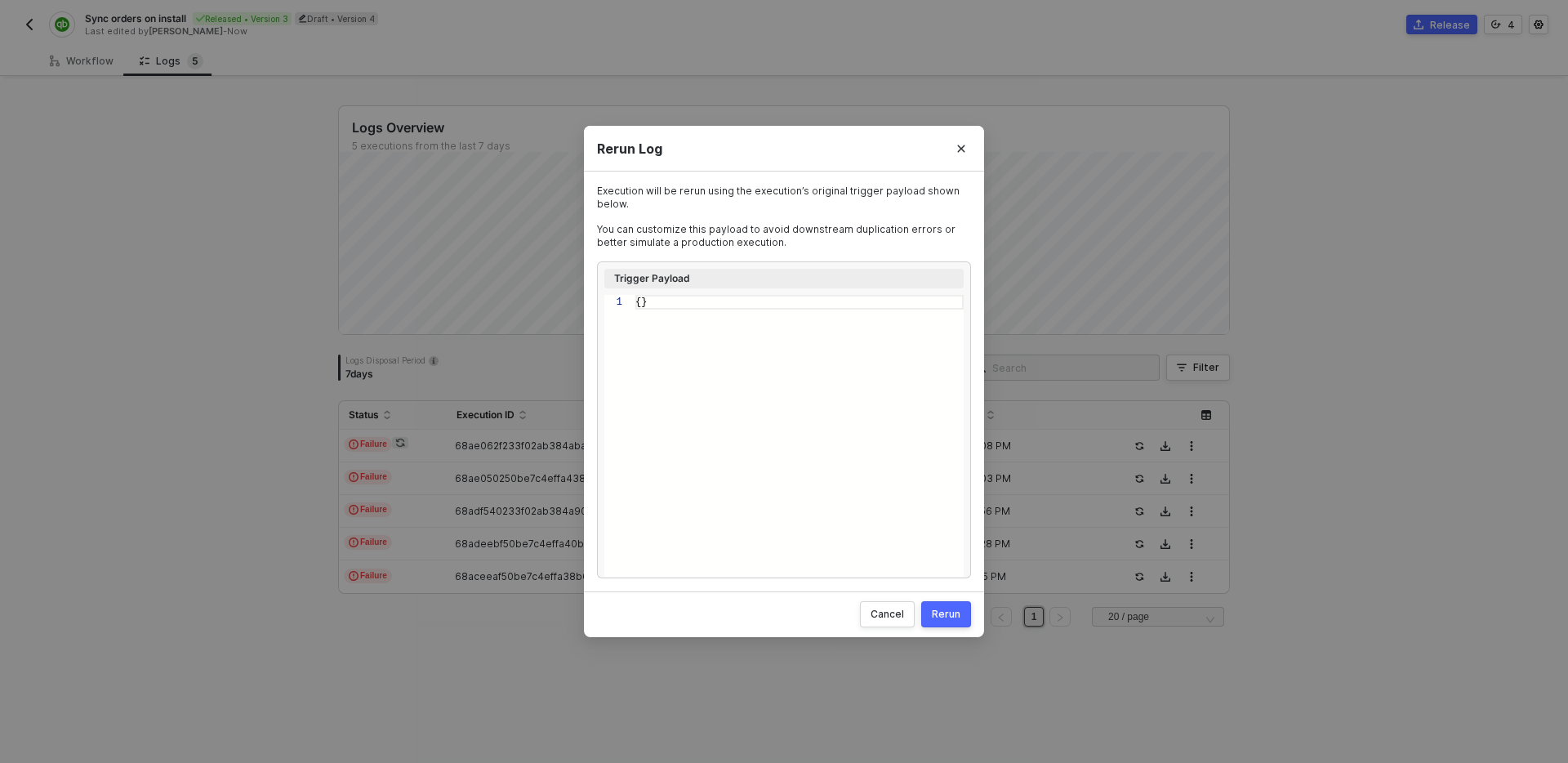
click at [969, 616] on button "Rerun" at bounding box center [946, 614] width 50 height 26
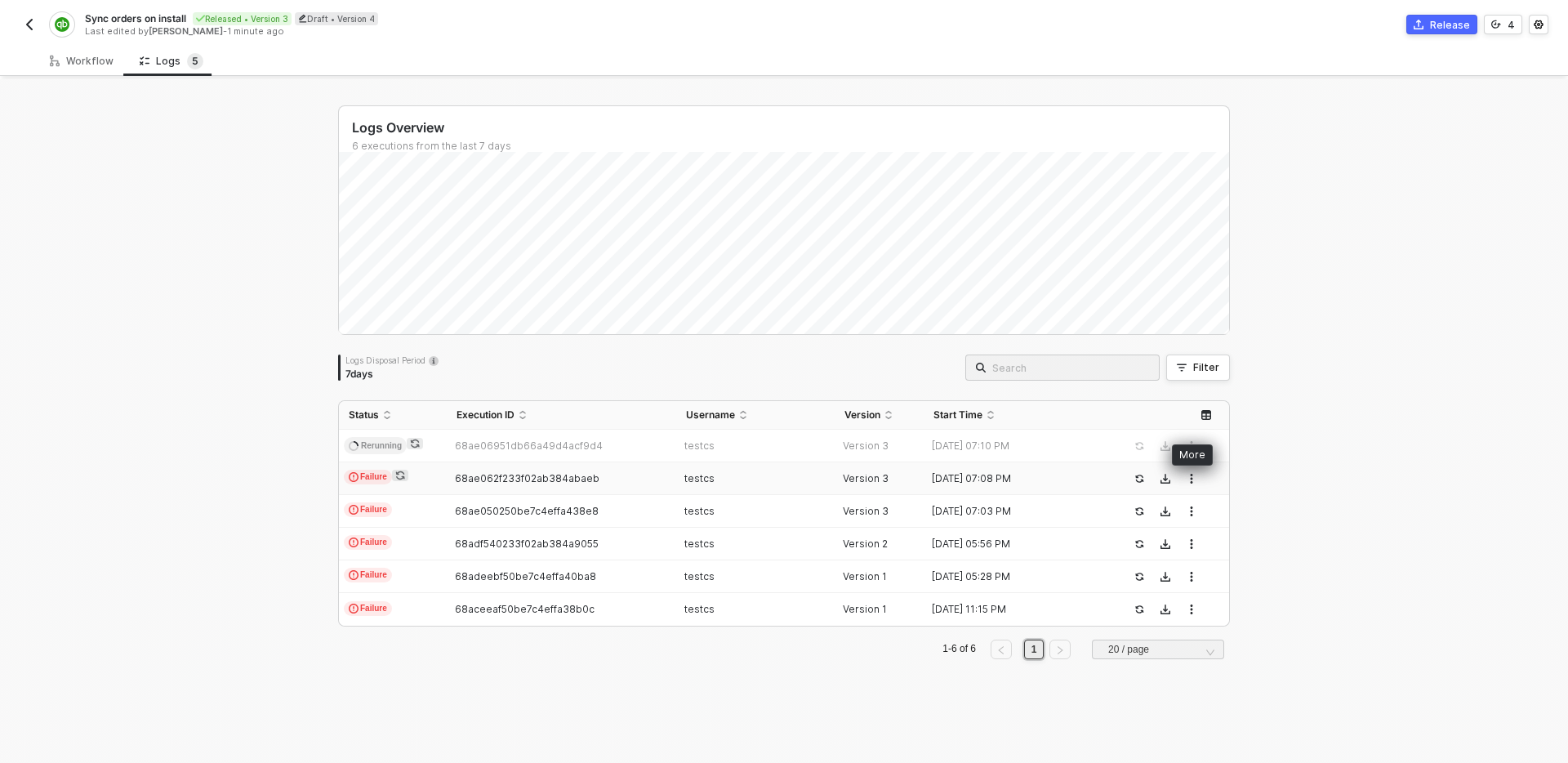
click at [1192, 478] on icon "button" at bounding box center [1191, 479] width 3 height 10
click at [1304, 485] on div "Logs Overview 6 executions from the last 7 days Logs Disposal Period 7 days Fil…" at bounding box center [784, 421] width 1568 height 684
click at [270, 430] on div "Logs Overview 6 executions from the last 7 days Logs Disposal Period 7 days Fil…" at bounding box center [784, 421] width 1568 height 684
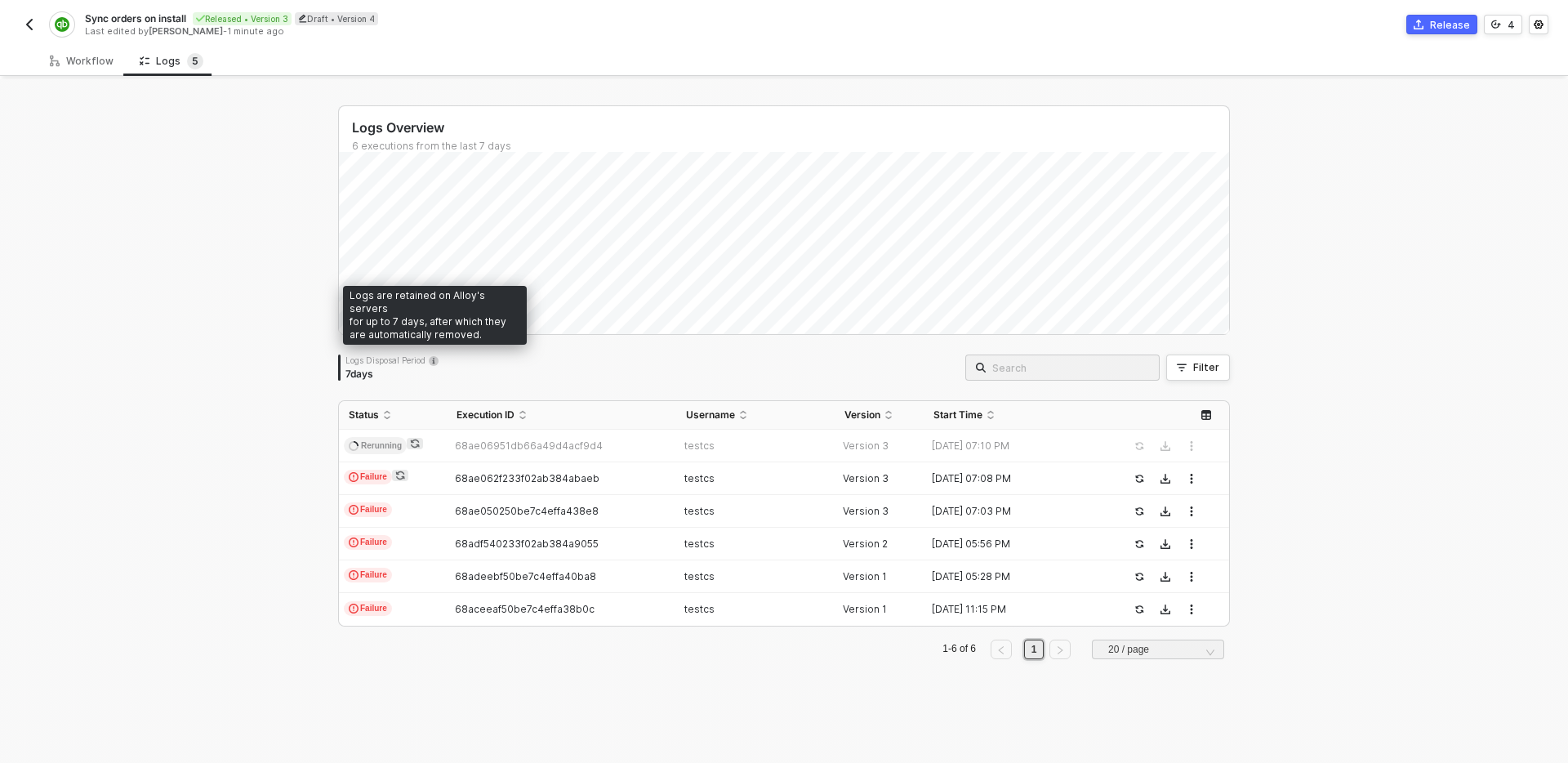
click at [260, 418] on div "Logs Overview 6 executions from the last 7 days Logs Disposal Period 7 days Fil…" at bounding box center [784, 421] width 1568 height 684
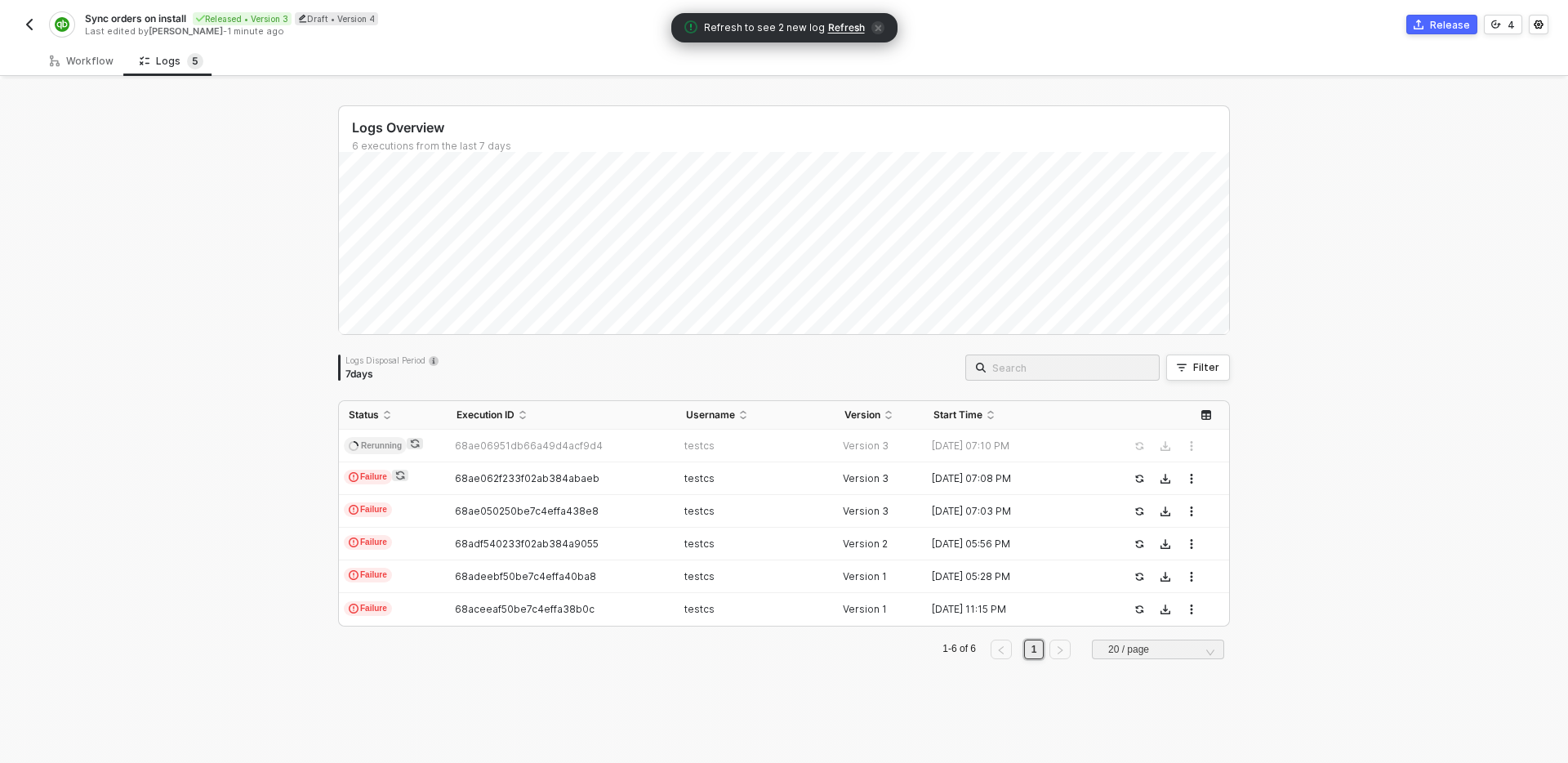
click at [841, 26] on span "Refresh" at bounding box center [847, 27] width 37 height 13
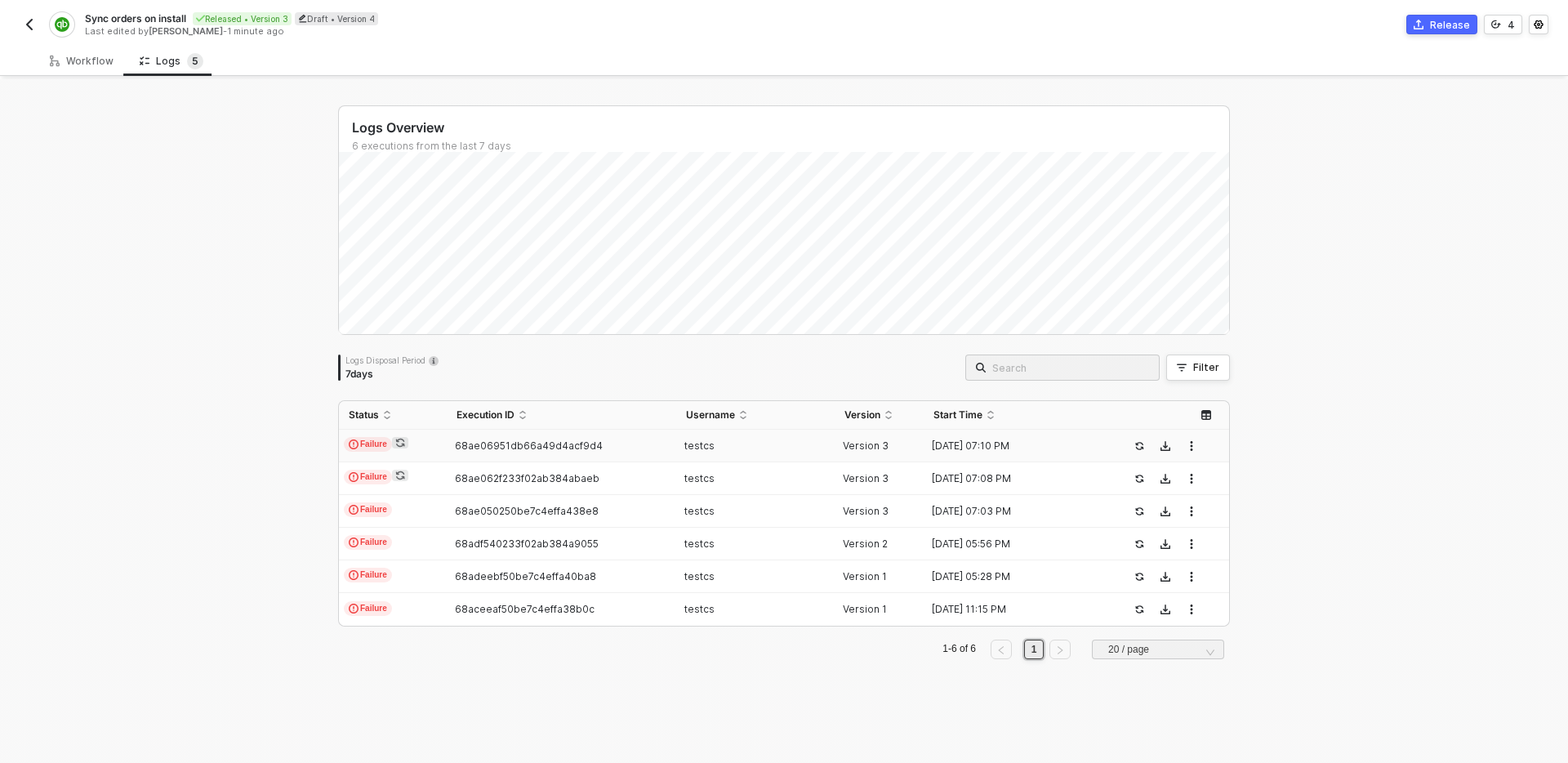
click at [624, 446] on div "68ae06951db66a49d4acf9d4" at bounding box center [554, 446] width 216 height 13
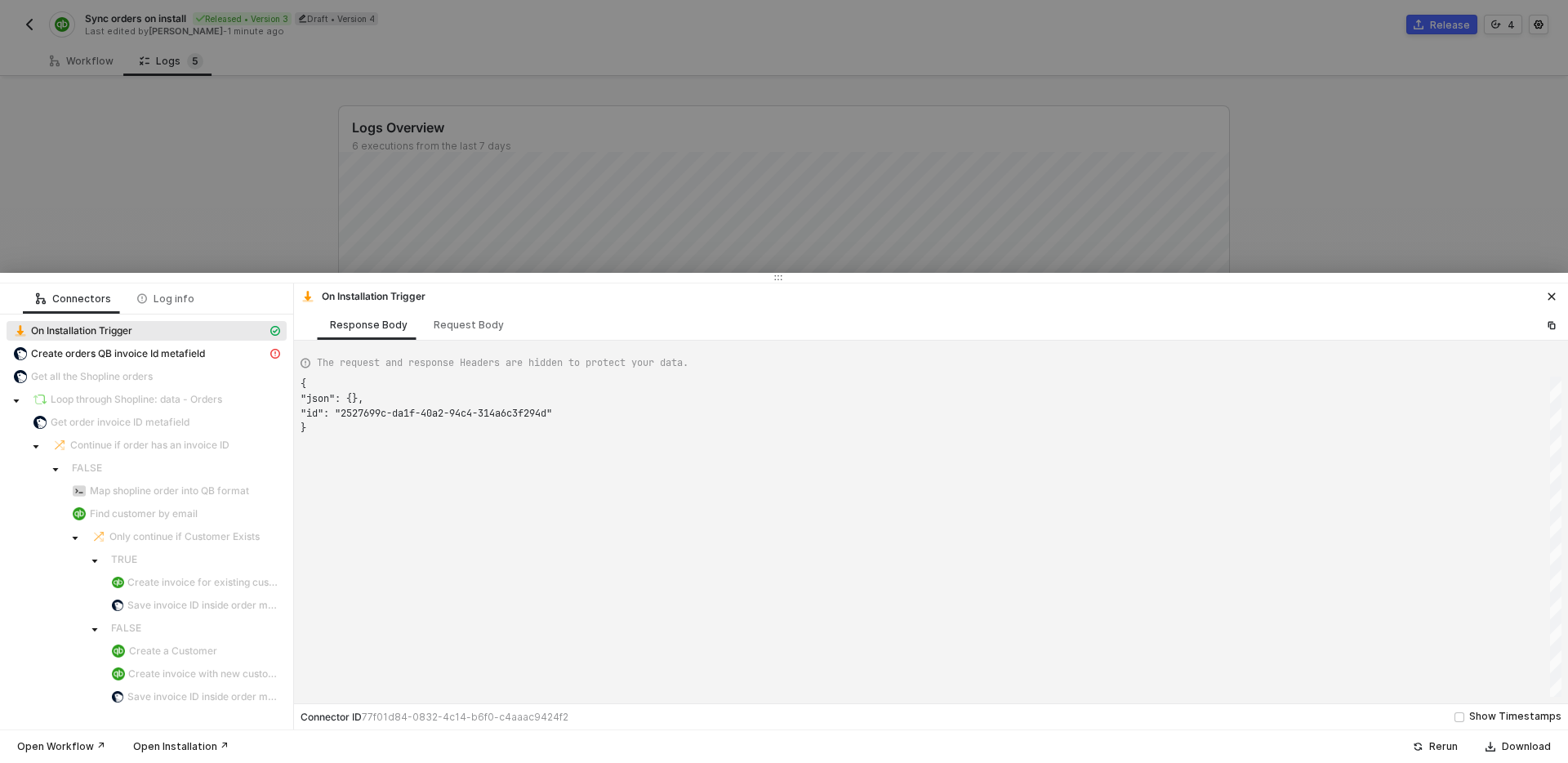
type textarea "{ "json": {}, "id": "af4903ad-b2f9-4774-ba8d-6238317a0314" }"
click at [203, 423] on div "Get order invoice ID metafield" at bounding box center [150, 422] width 235 height 15
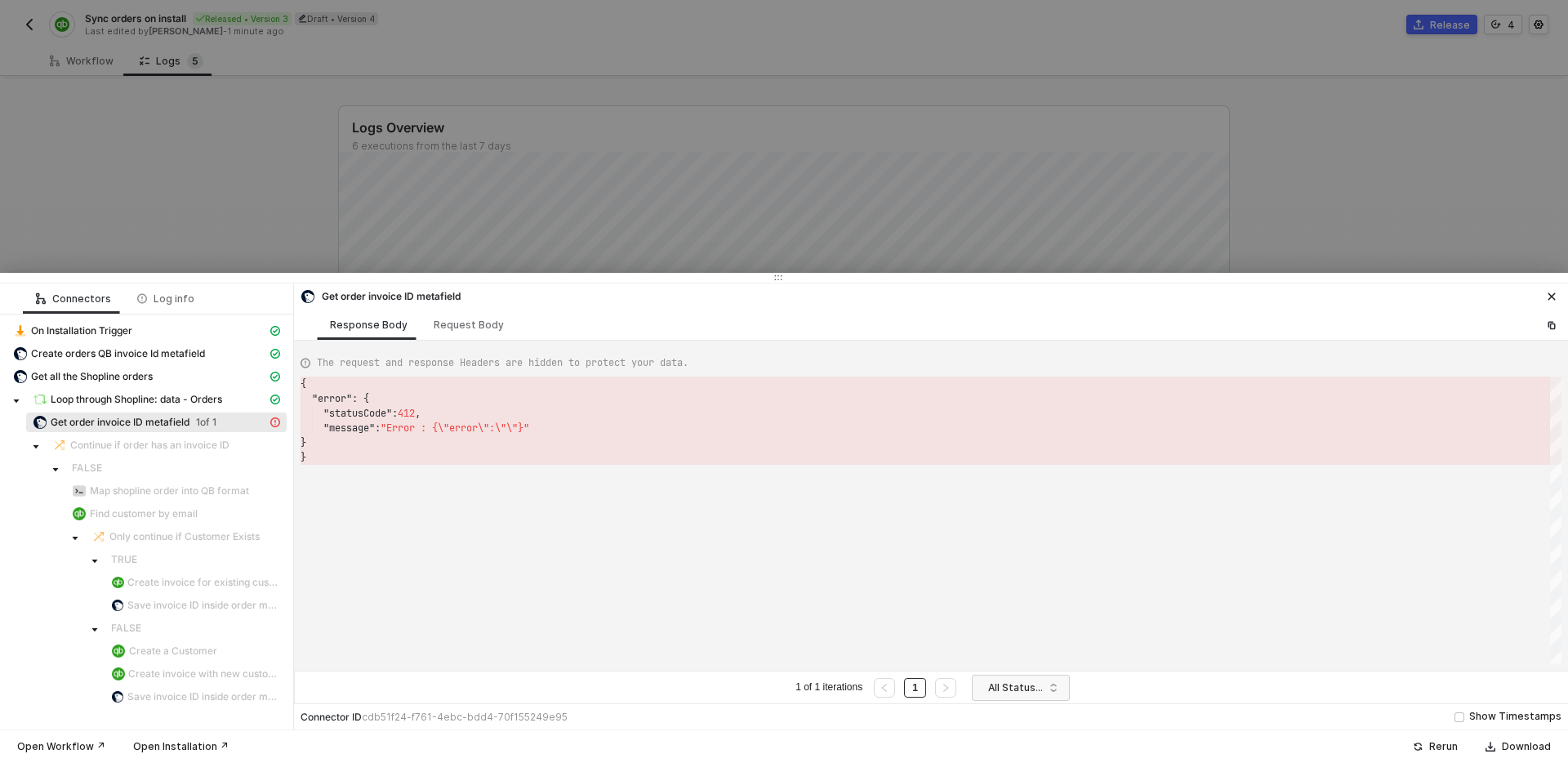
scroll to position [74, 0]
click at [466, 329] on div "Request Body" at bounding box center [468, 325] width 70 height 13
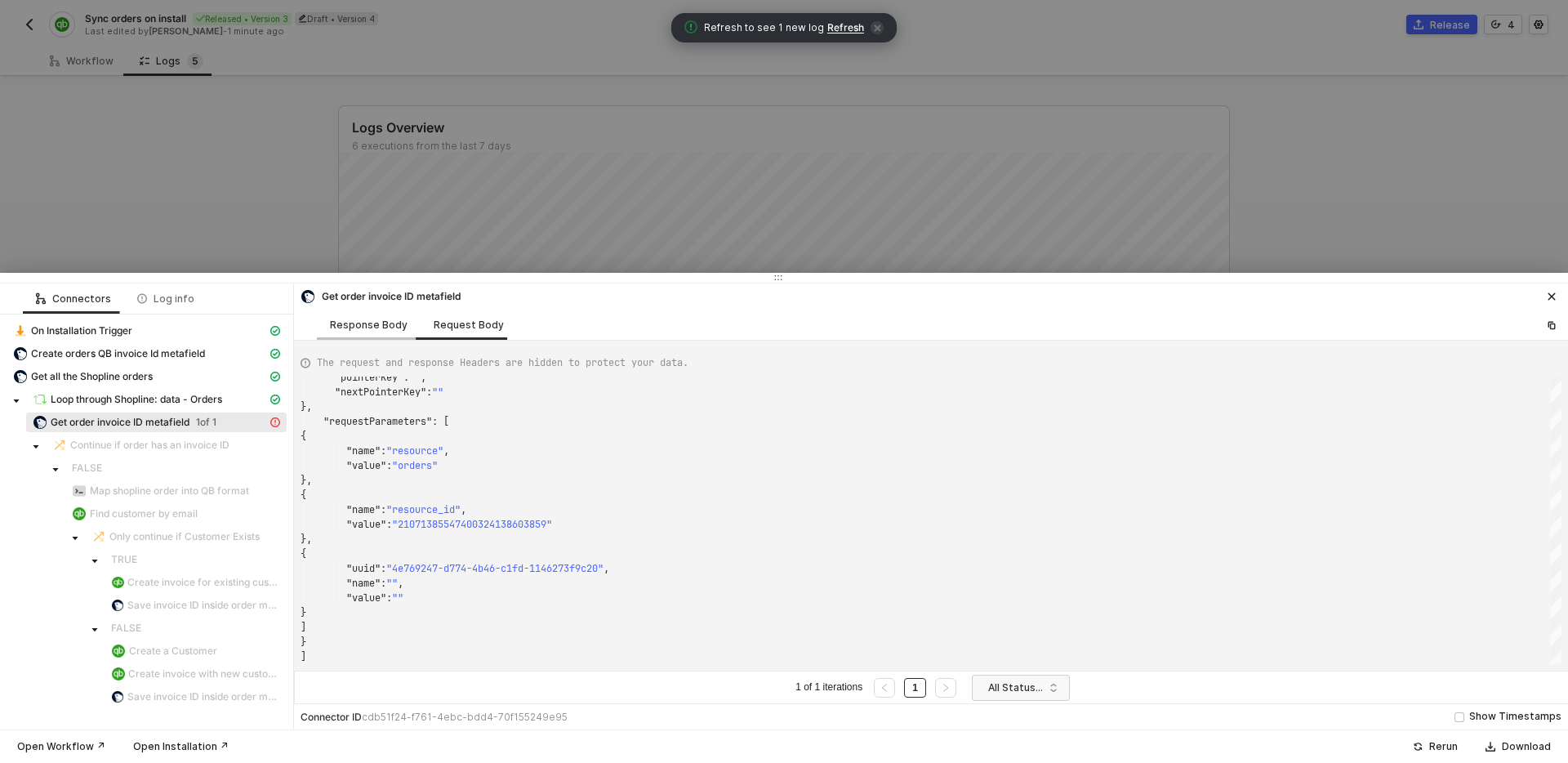
click at [350, 320] on div "Response Body" at bounding box center [368, 325] width 78 height 13
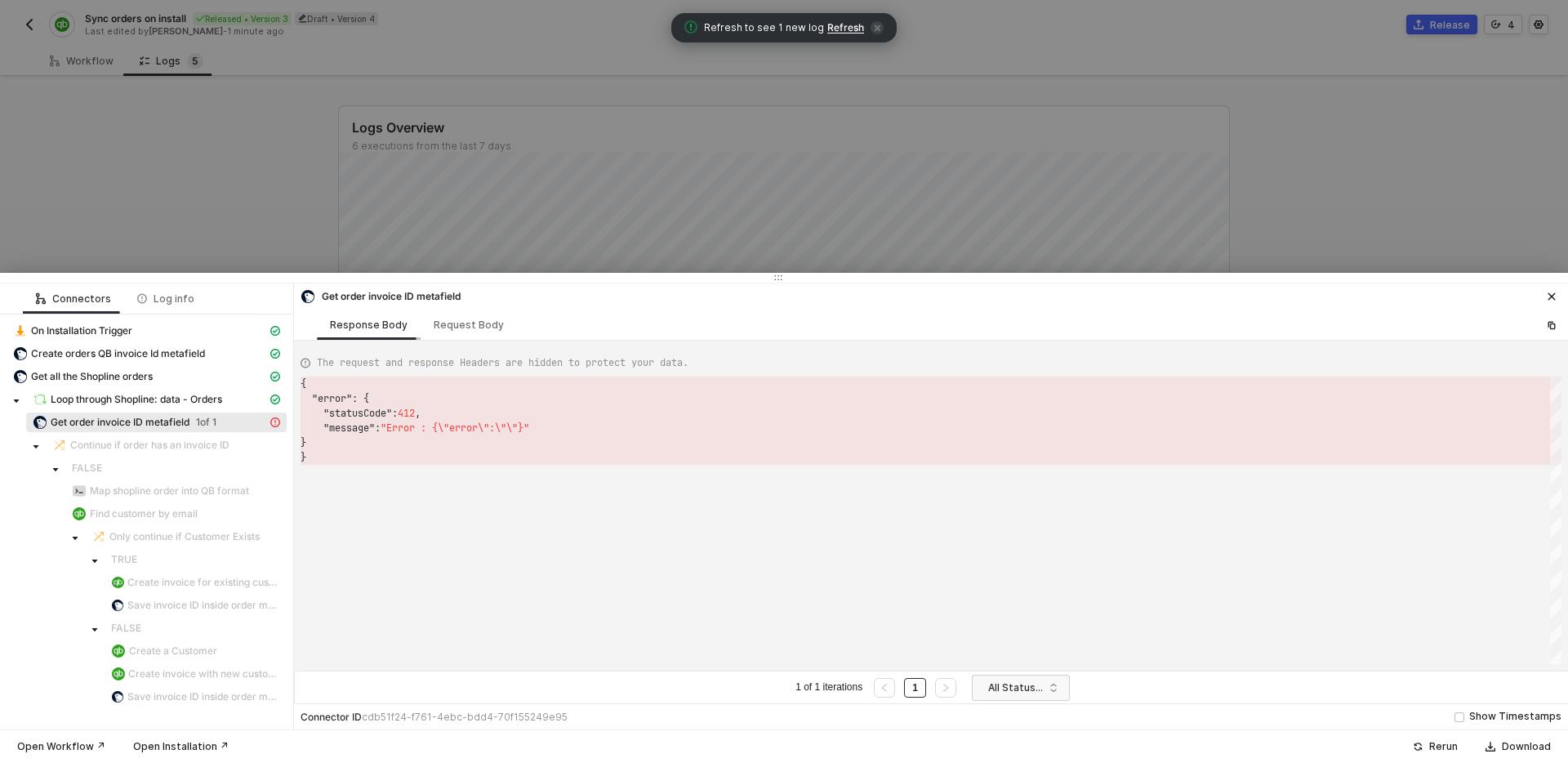
scroll to position [74, 0]
click at [460, 323] on div "Request Body" at bounding box center [468, 325] width 70 height 13
type textarea "[ { "resource": "custom", "operation": "68a7a1a33b86e56e369f43cd", "requestMeth…"
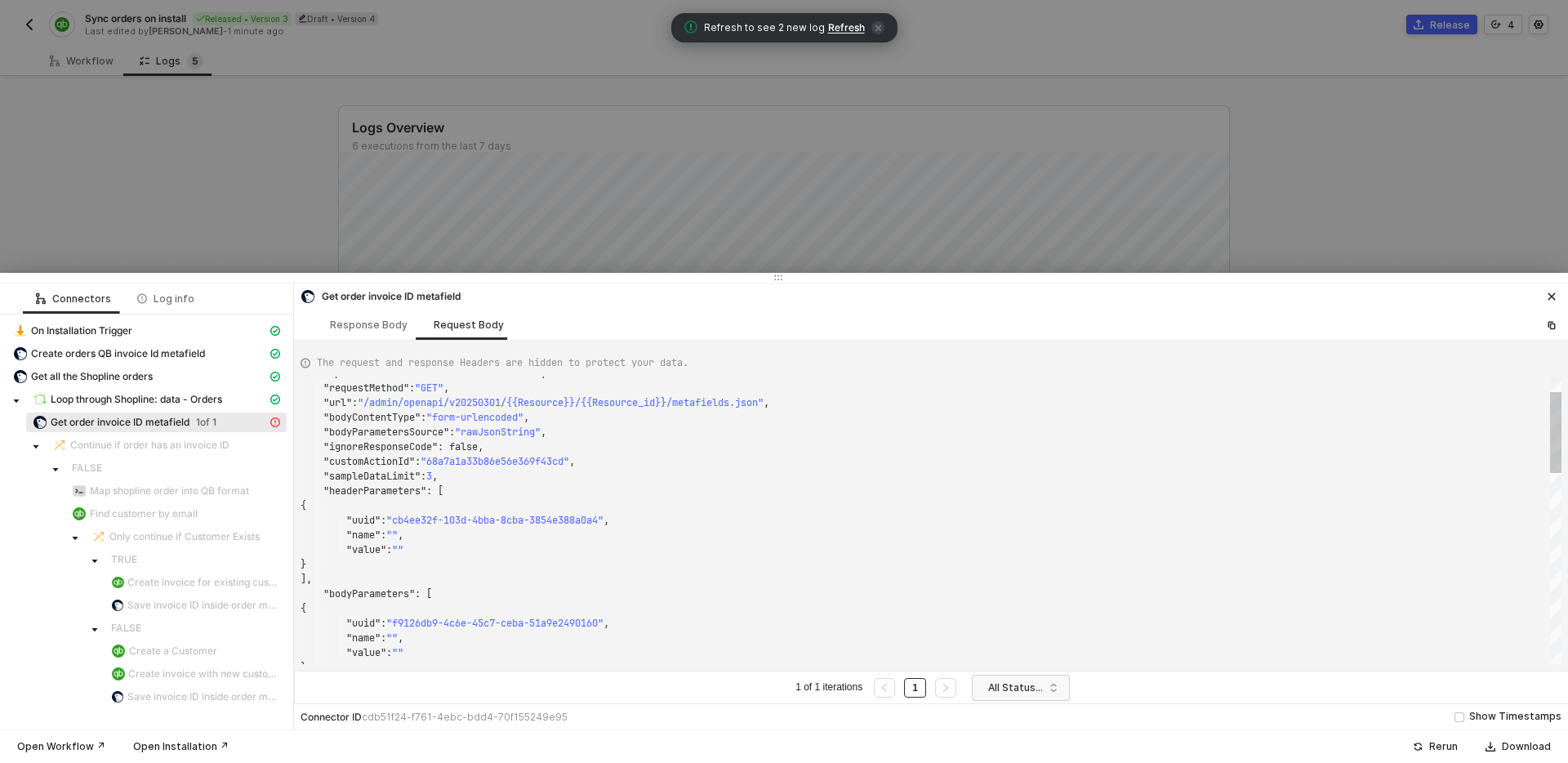
scroll to position [147, 0]
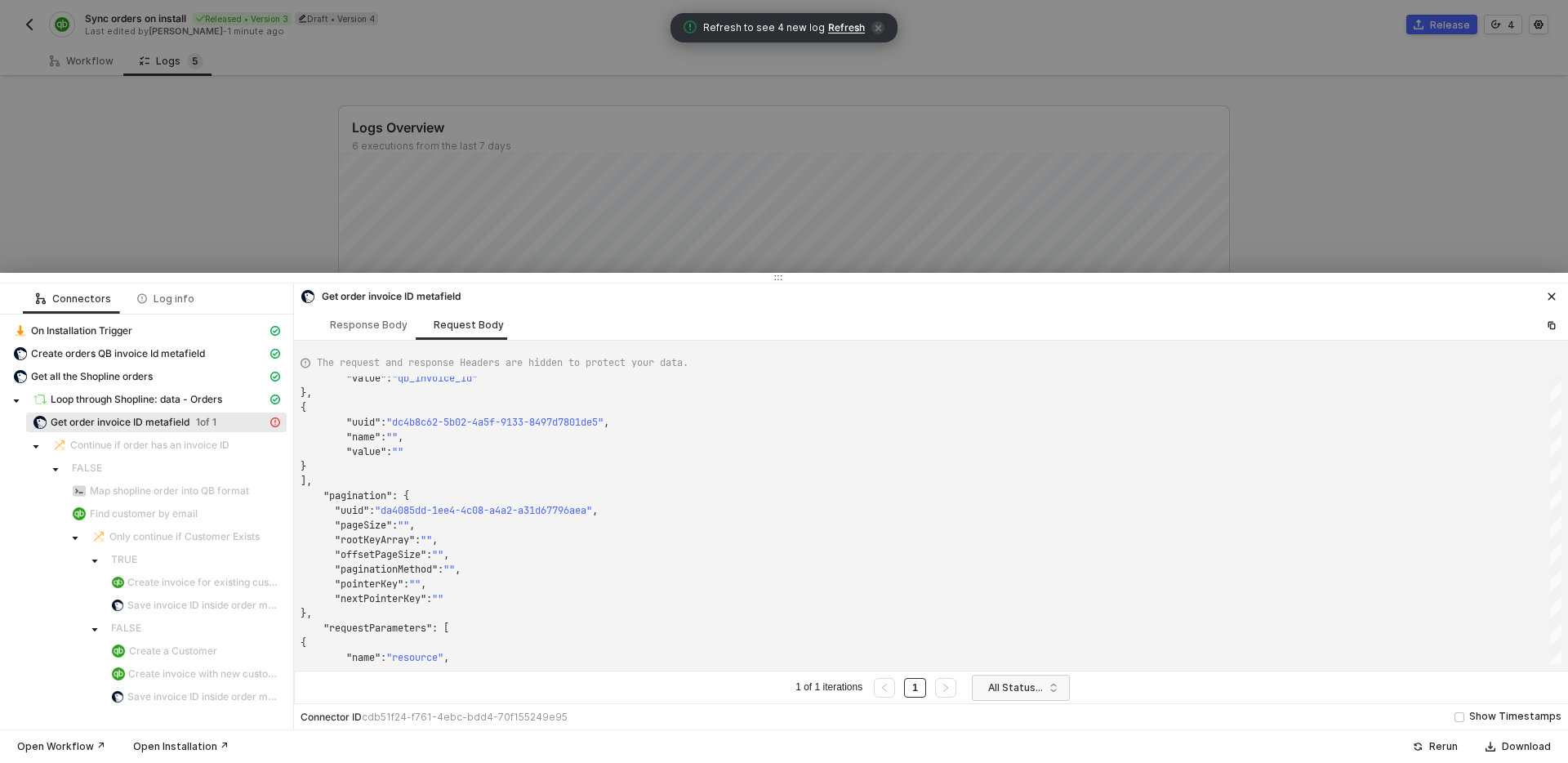
click at [581, 716] on div "Connector ID cdb51f24-f761-4ebc-bdd4-70f155249e95 Show Timestamps" at bounding box center [931, 716] width 1274 height 26
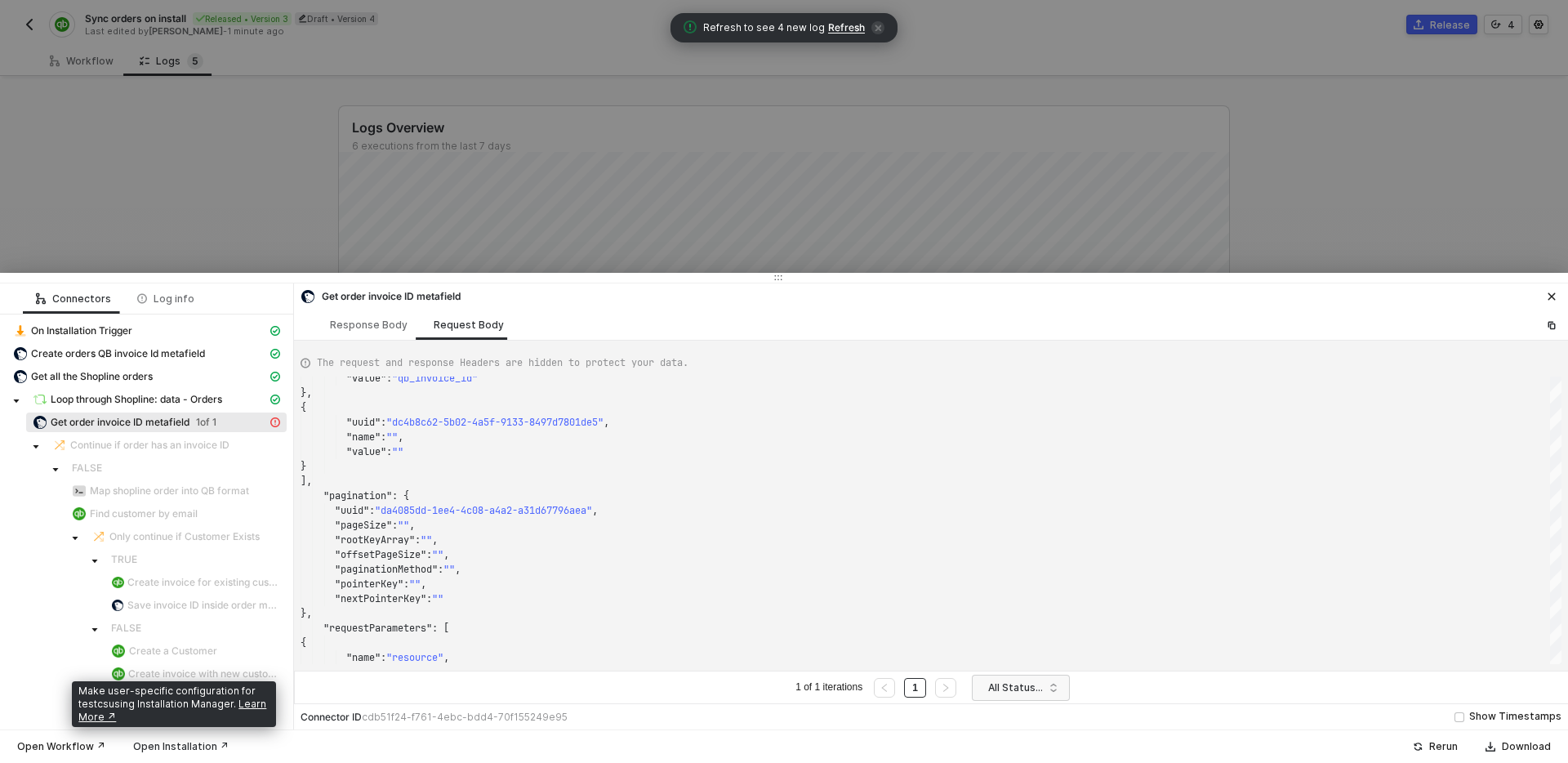
click at [183, 747] on div "Open Installation ↗" at bounding box center [181, 747] width 96 height 13
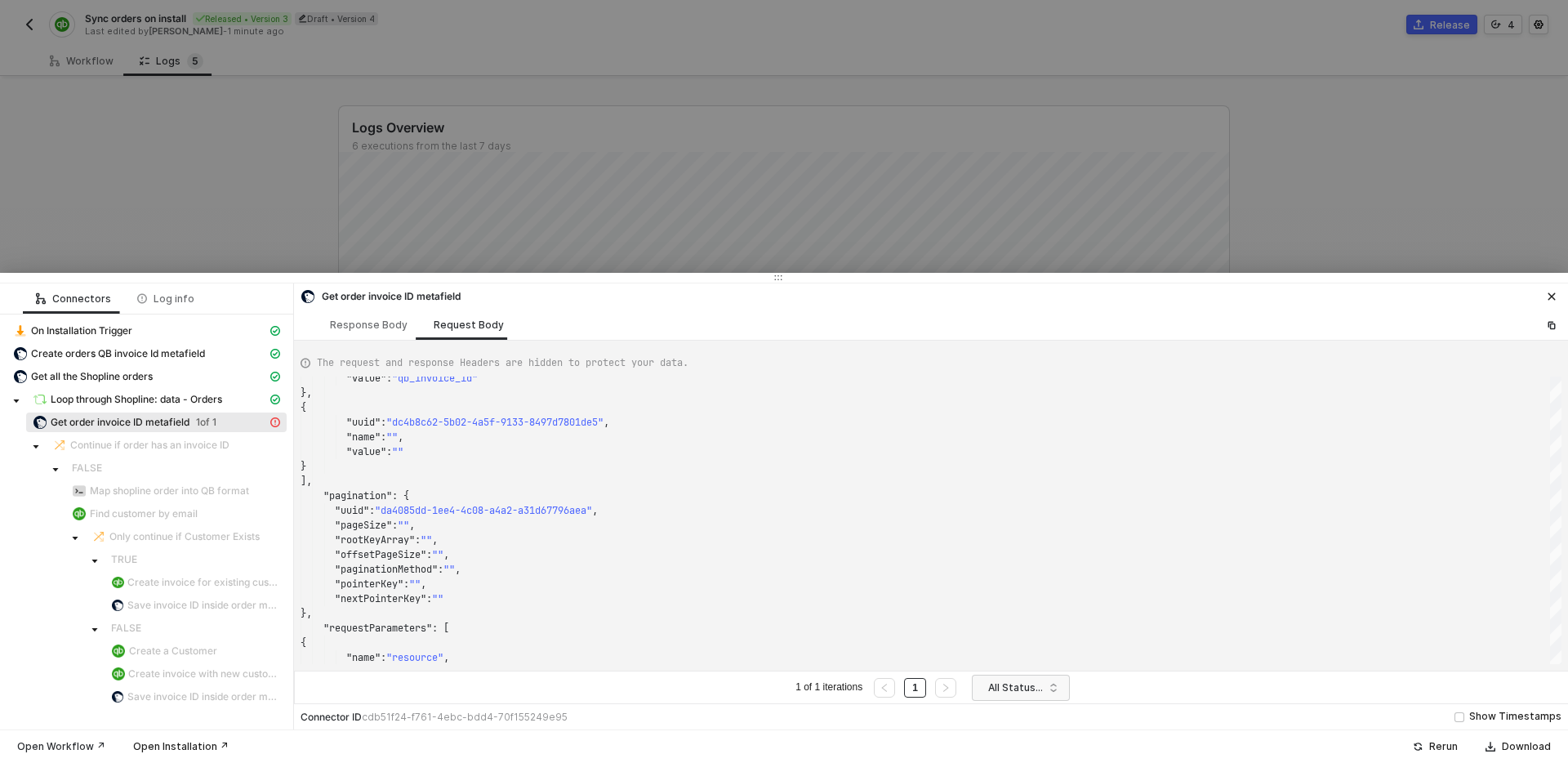
click at [55, 747] on div "Open Workflow ↗" at bounding box center [61, 747] width 89 height 13
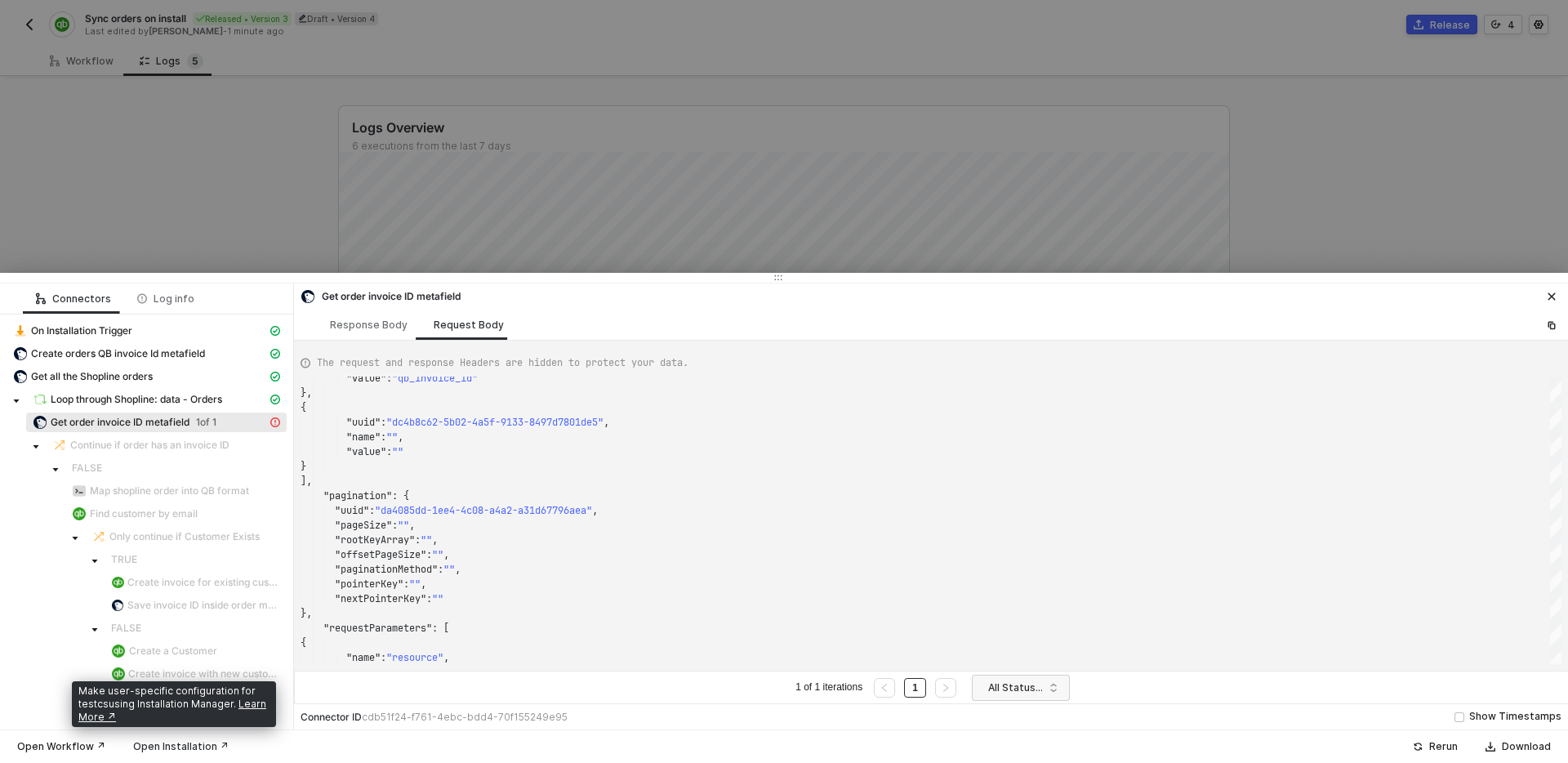
click at [197, 748] on div "Open Installation ↗" at bounding box center [181, 747] width 96 height 13
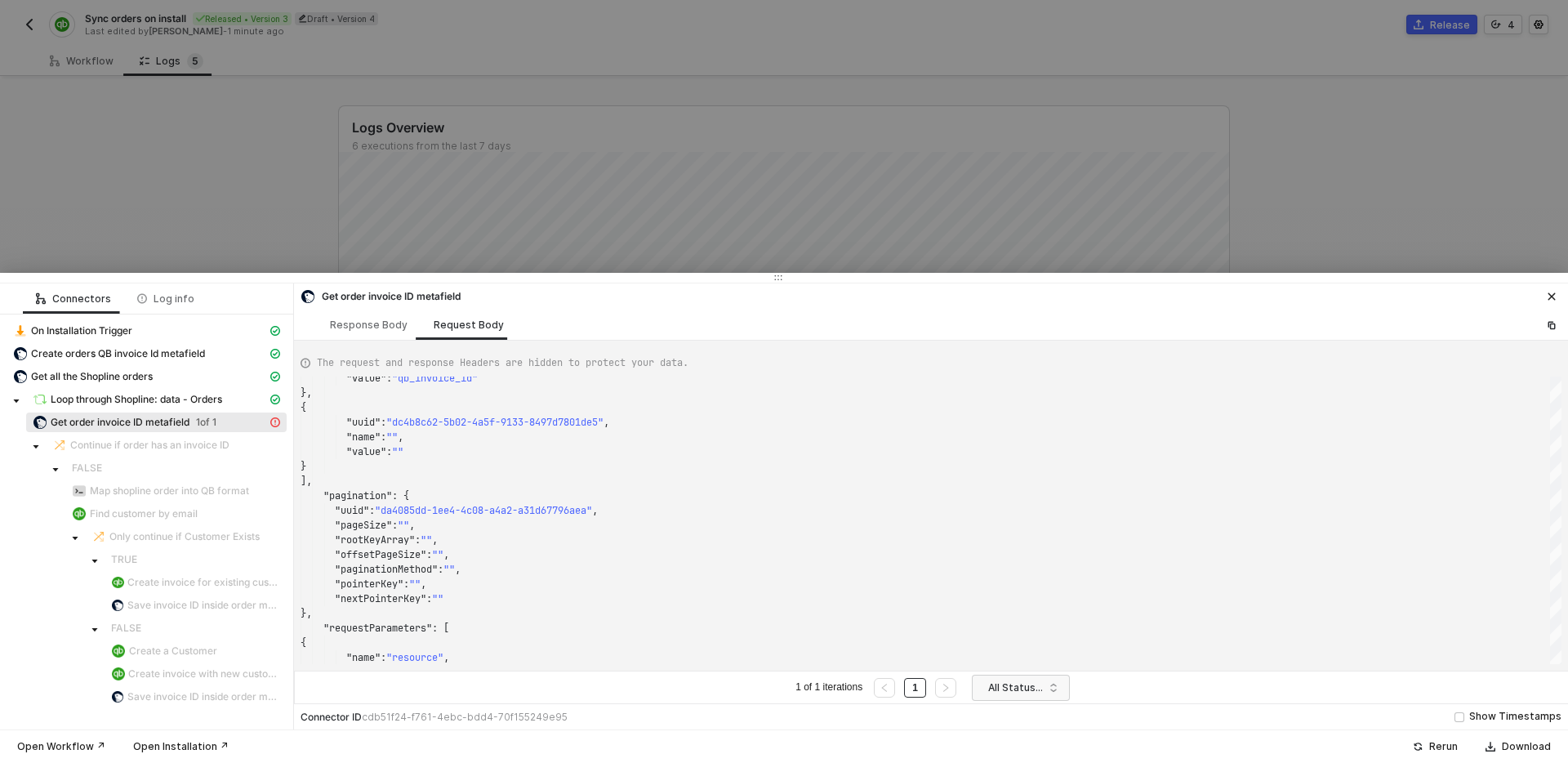
click at [600, 177] on div at bounding box center [784, 381] width 1568 height 763
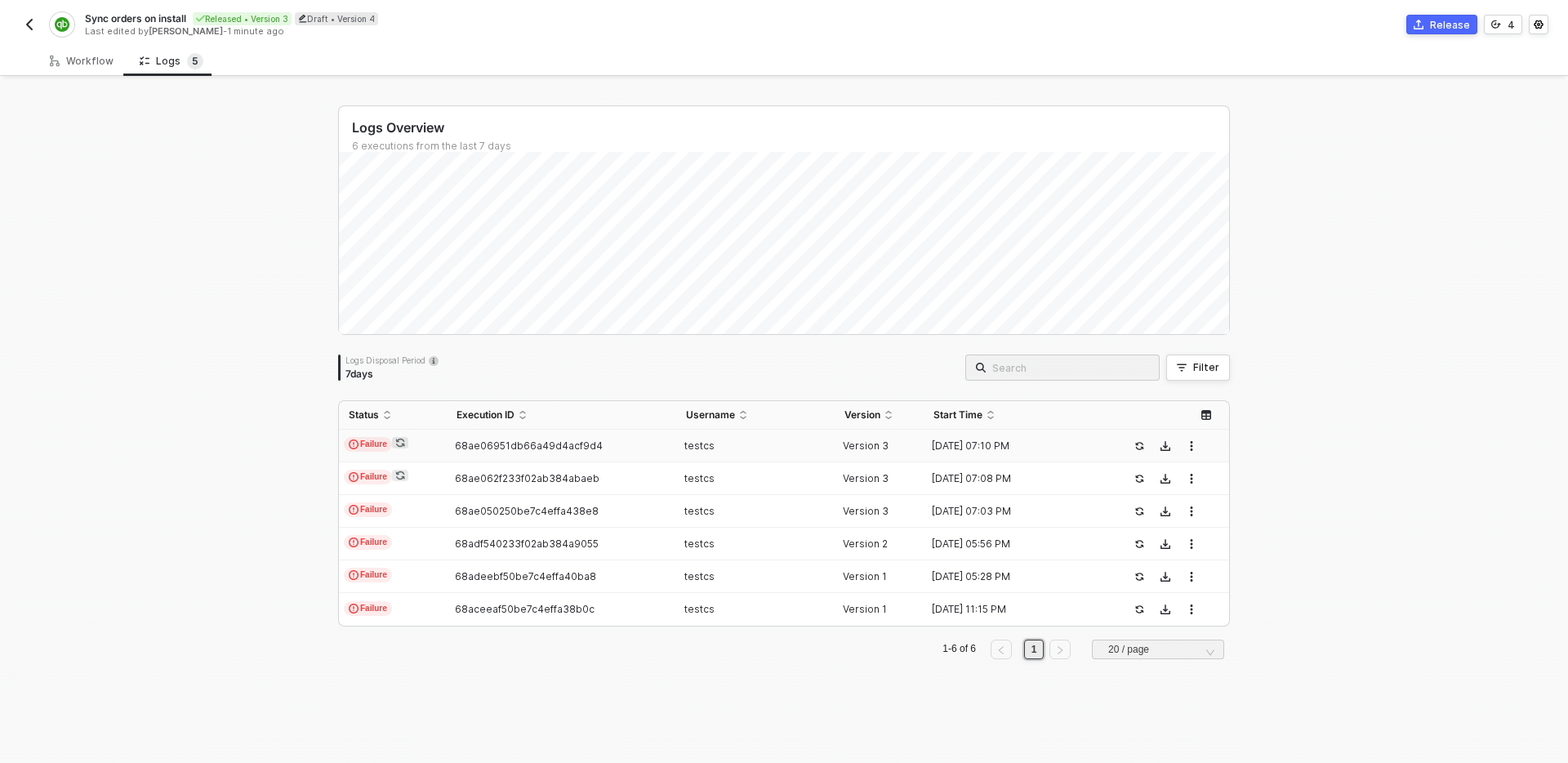
click at [220, 375] on div "Logs Overview 6 executions from the last 7 days Thu 21 Success 0 Failure 0 Logs…" at bounding box center [784, 421] width 1568 height 684
click at [74, 55] on div "Workflow" at bounding box center [82, 61] width 64 height 13
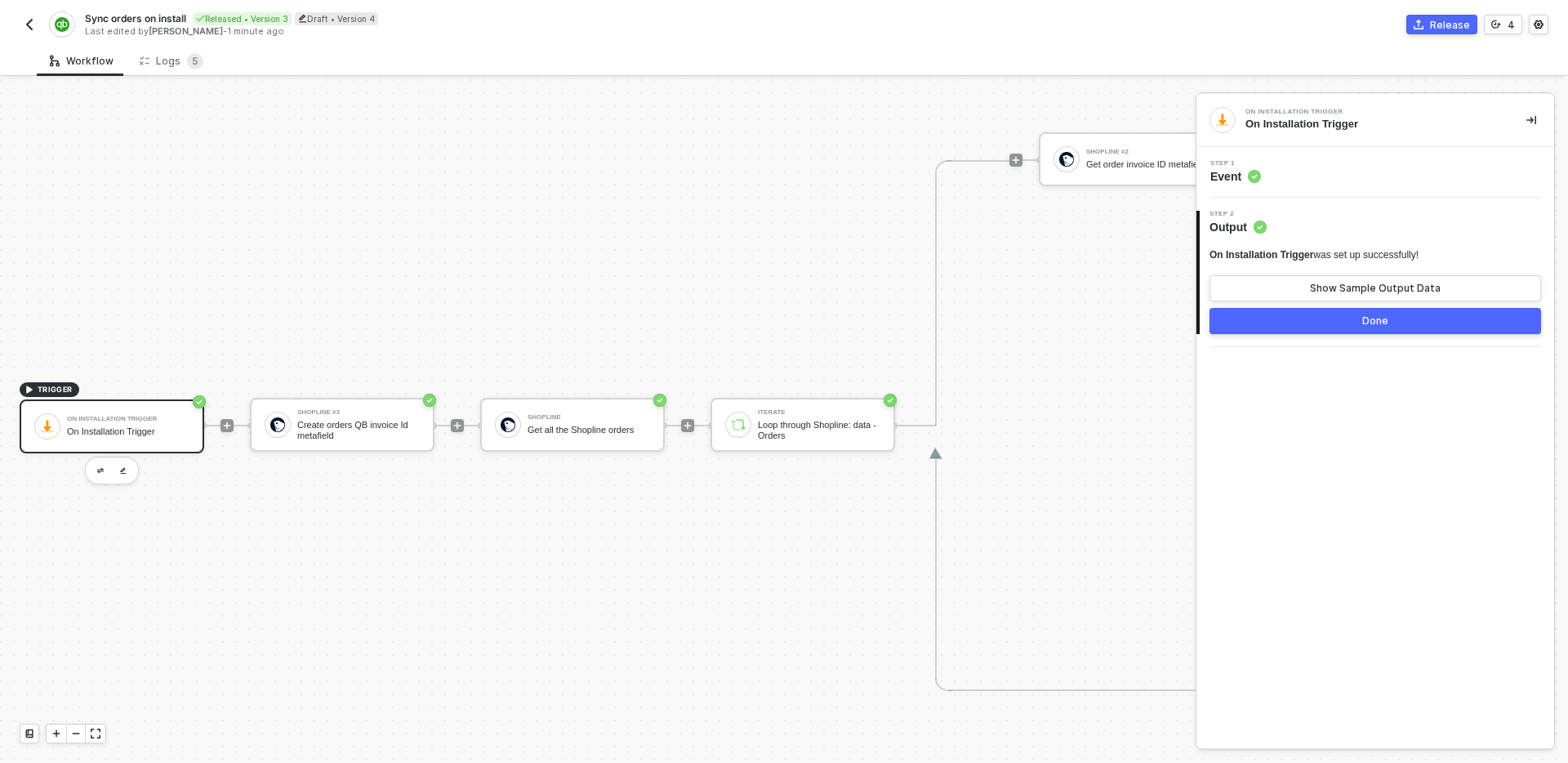
scroll to position [649, 0]
click at [157, 67] on div "Logs 5" at bounding box center [172, 61] width 64 height 16
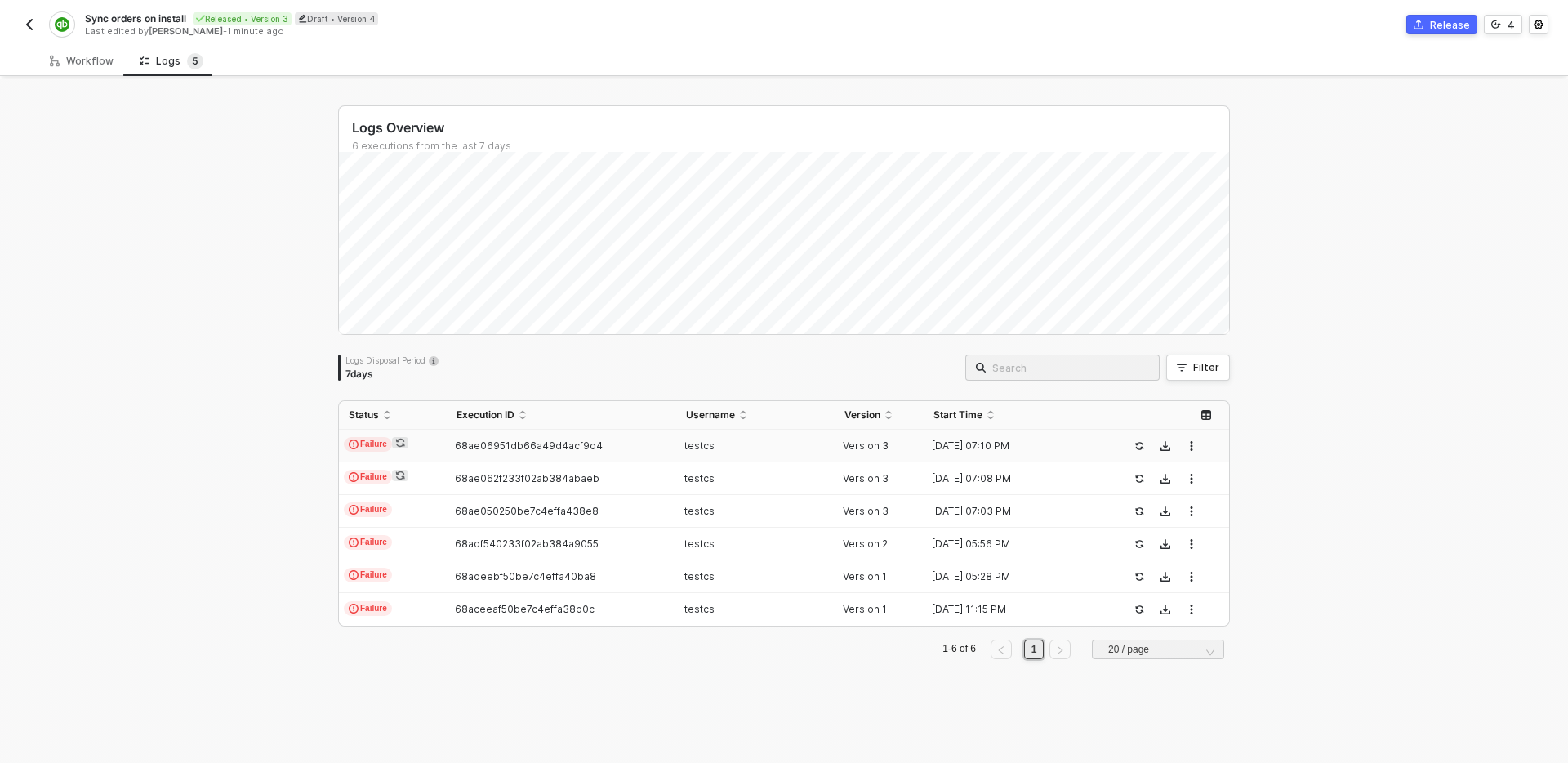
click at [429, 445] on td "Failure" at bounding box center [393, 446] width 108 height 33
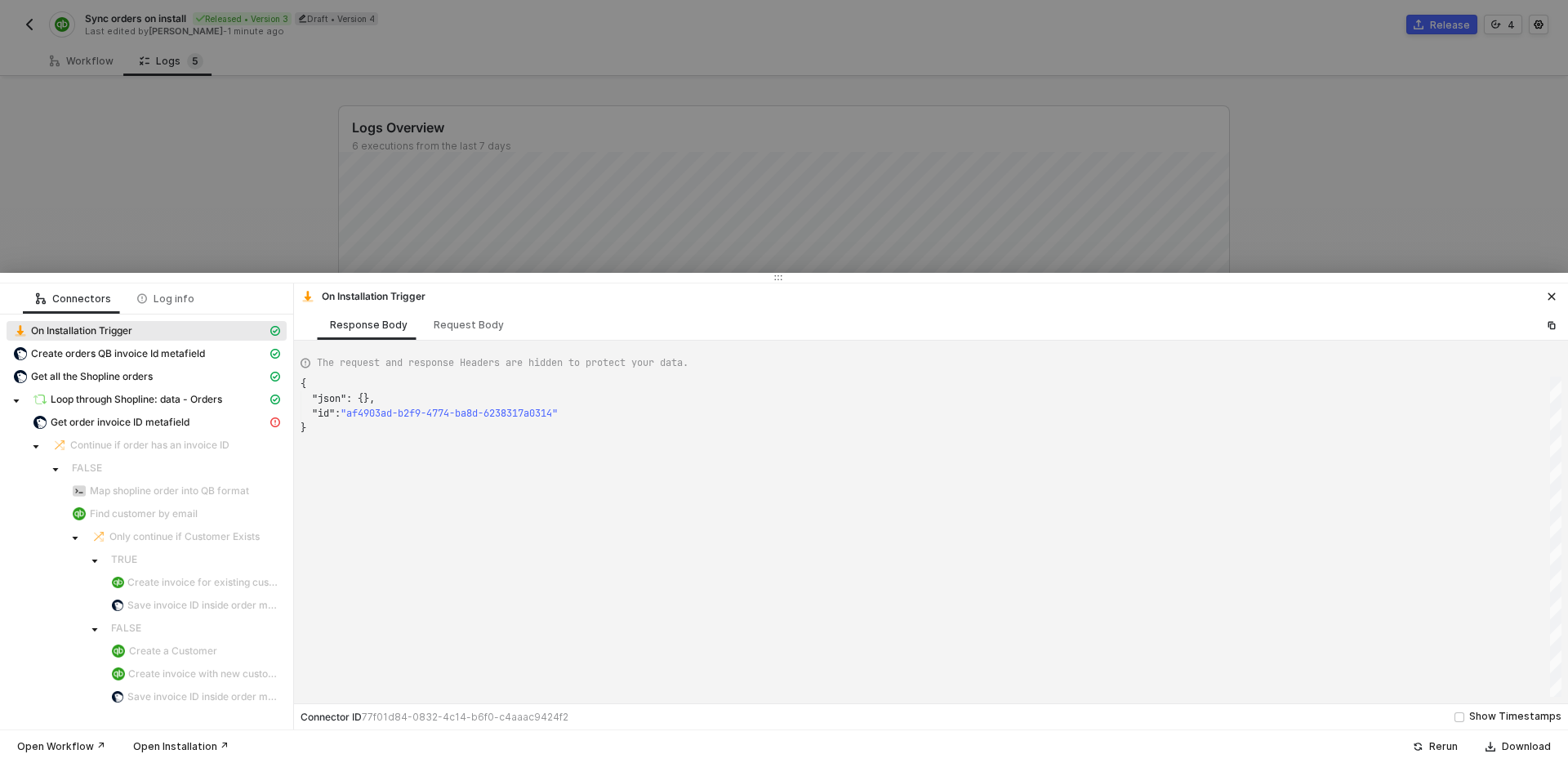
scroll to position [44, 0]
click at [193, 355] on span "Create orders QB invoice Id metafield" at bounding box center [118, 354] width 174 height 13
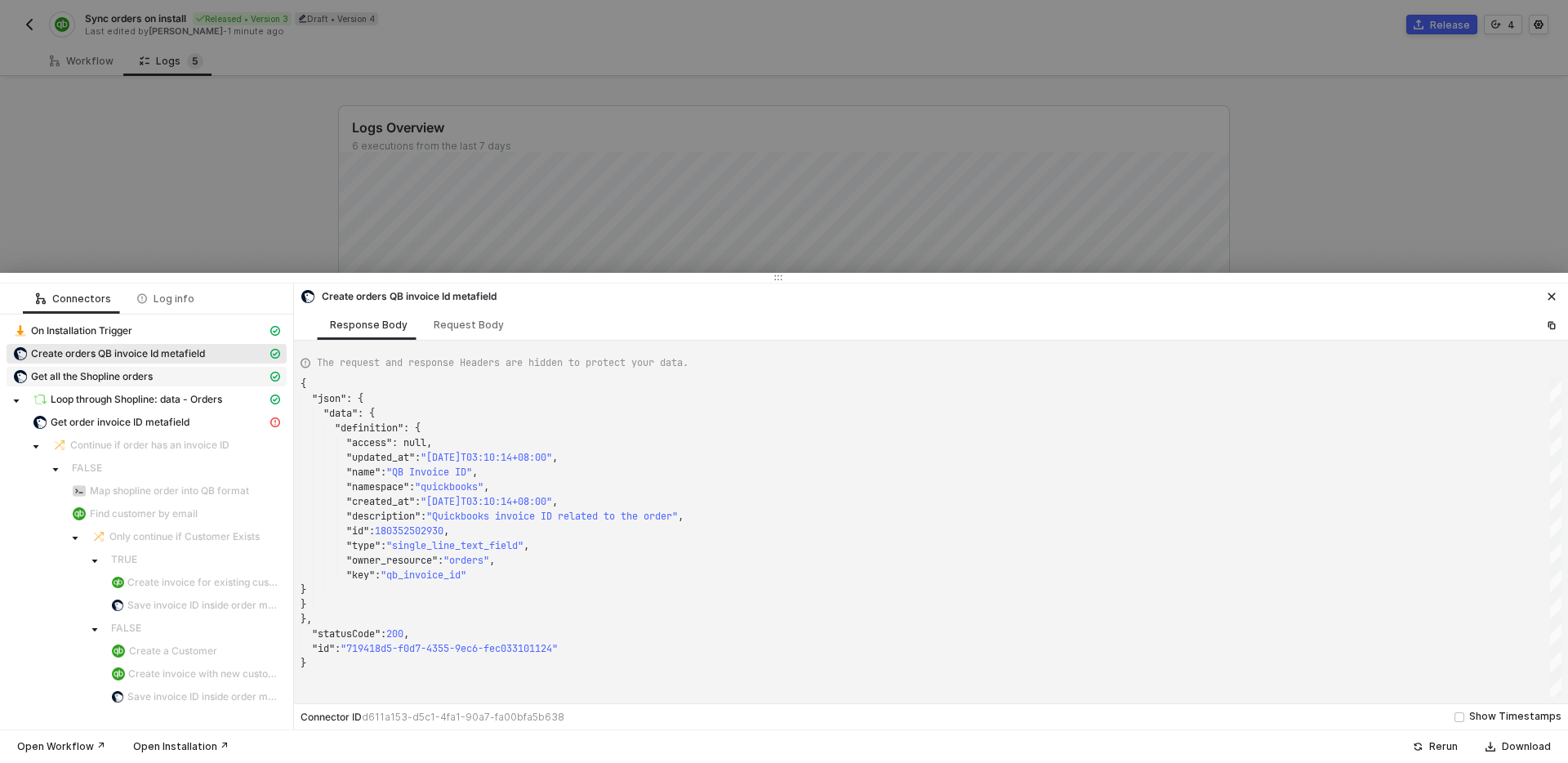
click at [187, 375] on div "Get all the Shopline orders" at bounding box center [140, 376] width 254 height 15
type textarea "{ "json": { "data": { "orders": [ { "subtotal_price": "1000000.00", "payment_de…"
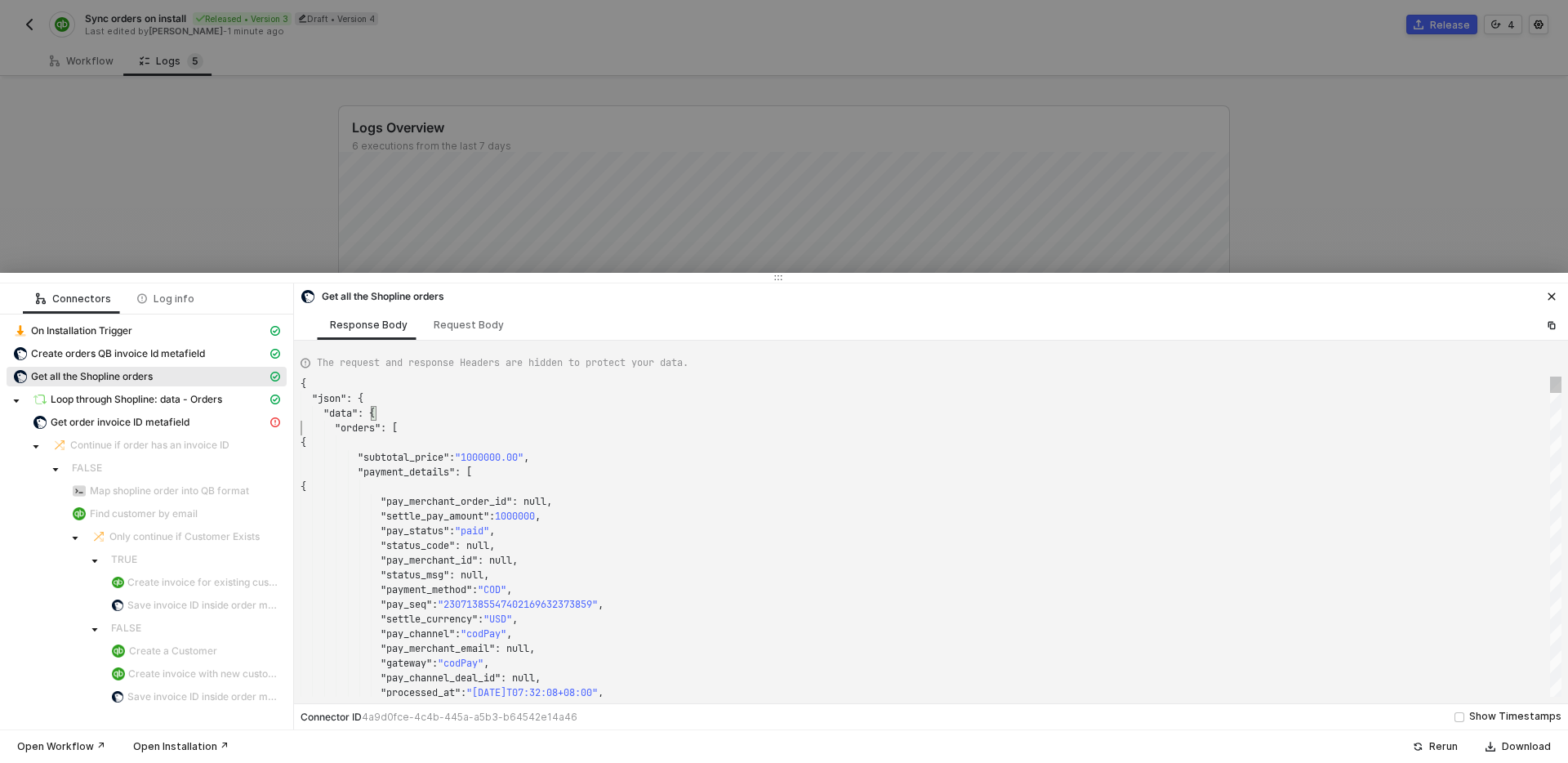
scroll to position [44, 0]
click at [303, 429] on span at bounding box center [318, 429] width 35 height 13
click at [401, 431] on div ""orders" : [" at bounding box center [931, 429] width 1261 height 15
click at [154, 397] on span "Loop through Shopline: data - Orders" at bounding box center [136, 399] width 172 height 13
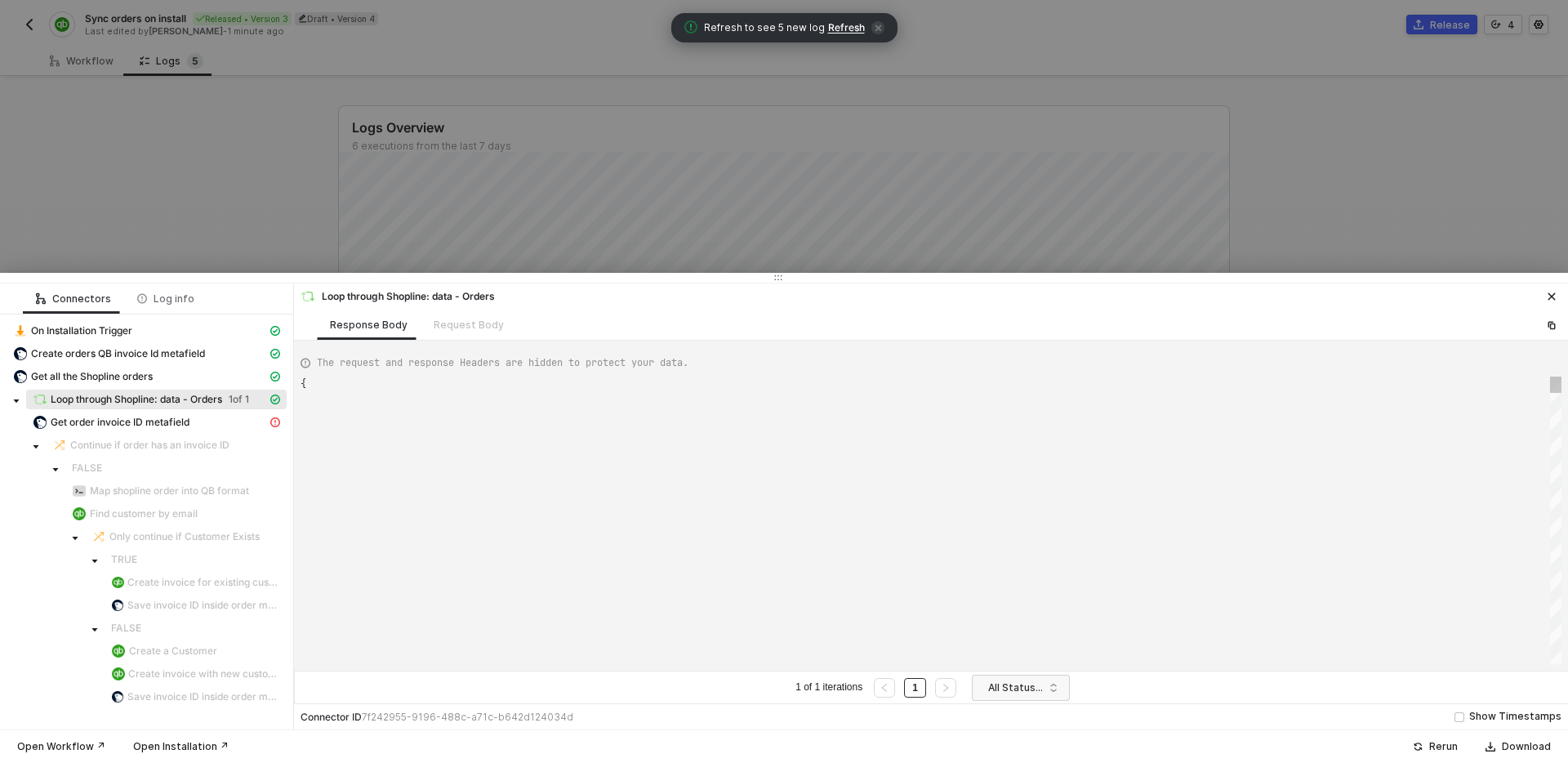
type textarea "{ "data": [ [ [ { "json": { "data": { "orders": [ { "subtotal_price": "1000000.…"
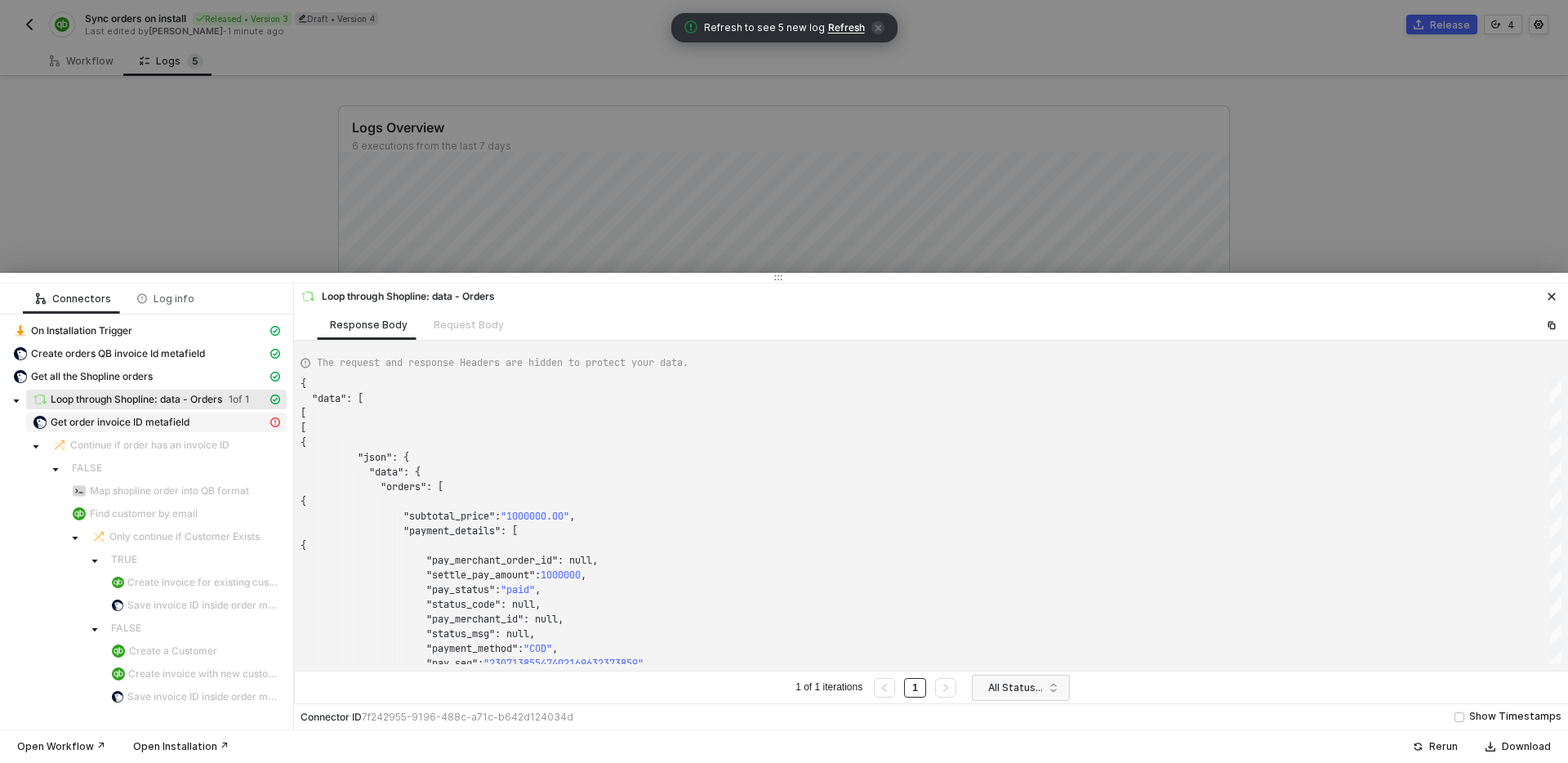
click at [205, 423] on div "Get order invoice ID metafield" at bounding box center [150, 422] width 235 height 15
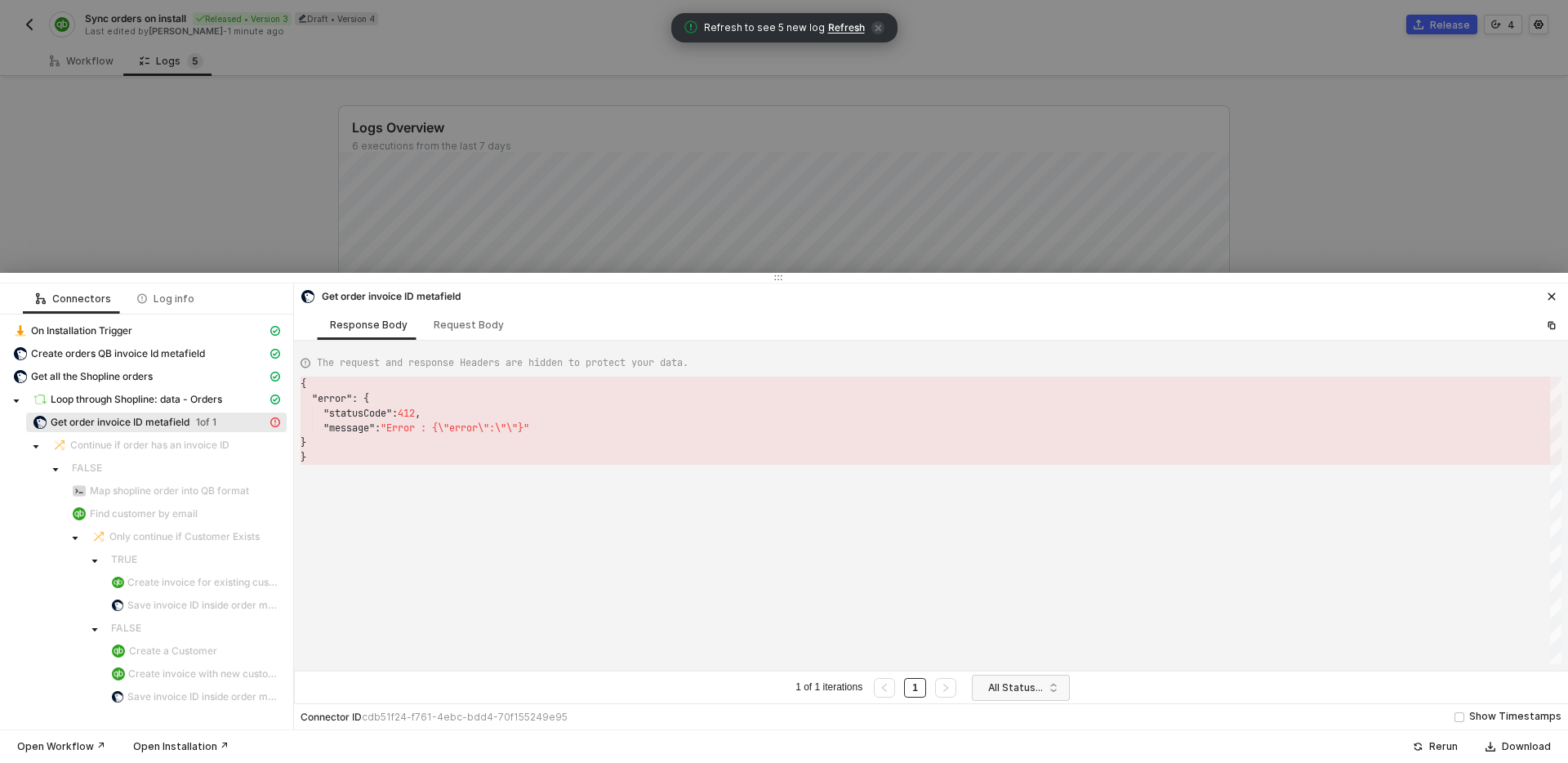
scroll to position [74, 0]
click at [1547, 291] on icon "icon-close" at bounding box center [1552, 296] width 10 height 10
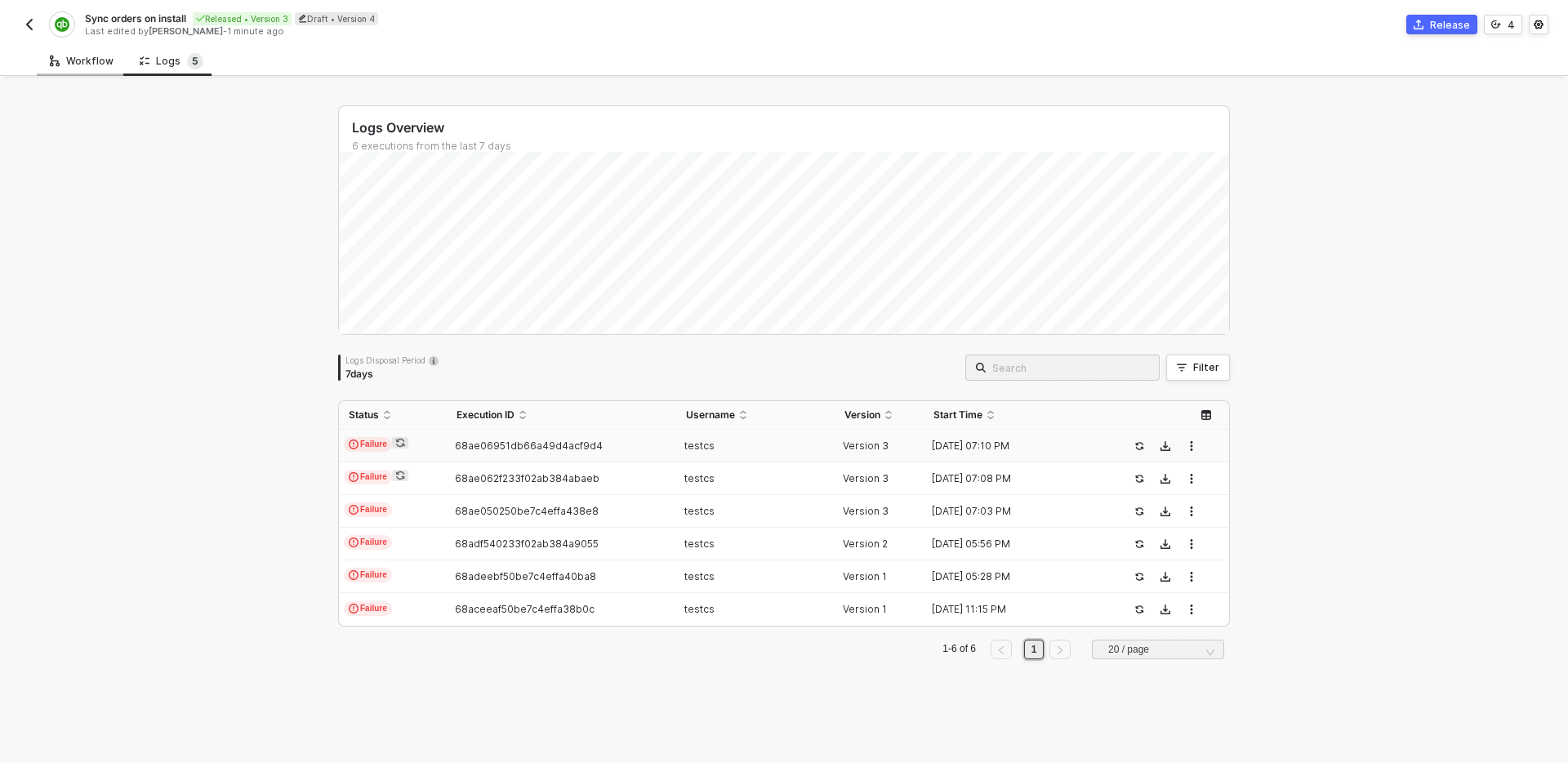
click at [78, 66] on div "Workflow" at bounding box center [81, 60] width 89 height 30
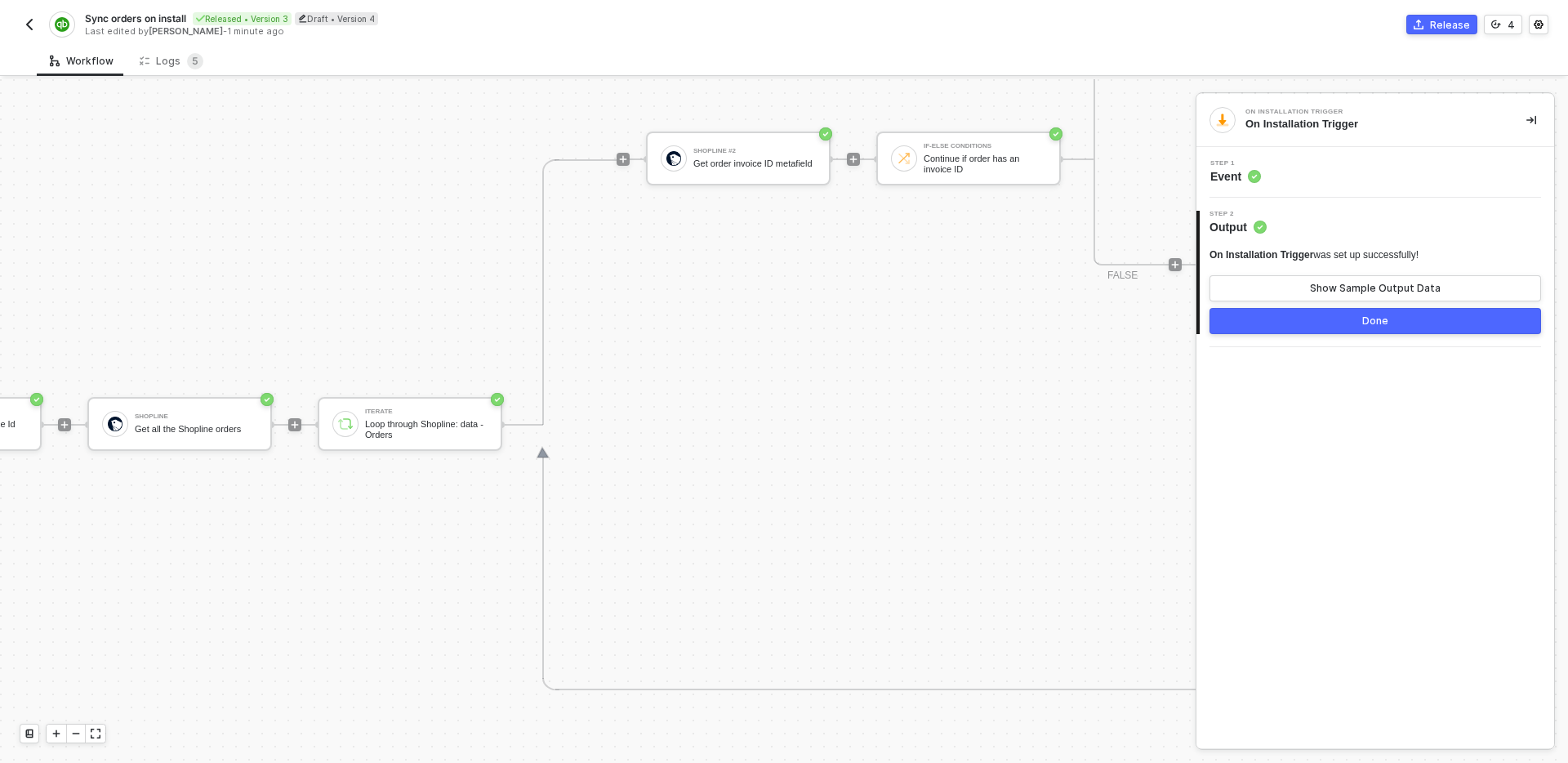
scroll to position [577, 393]
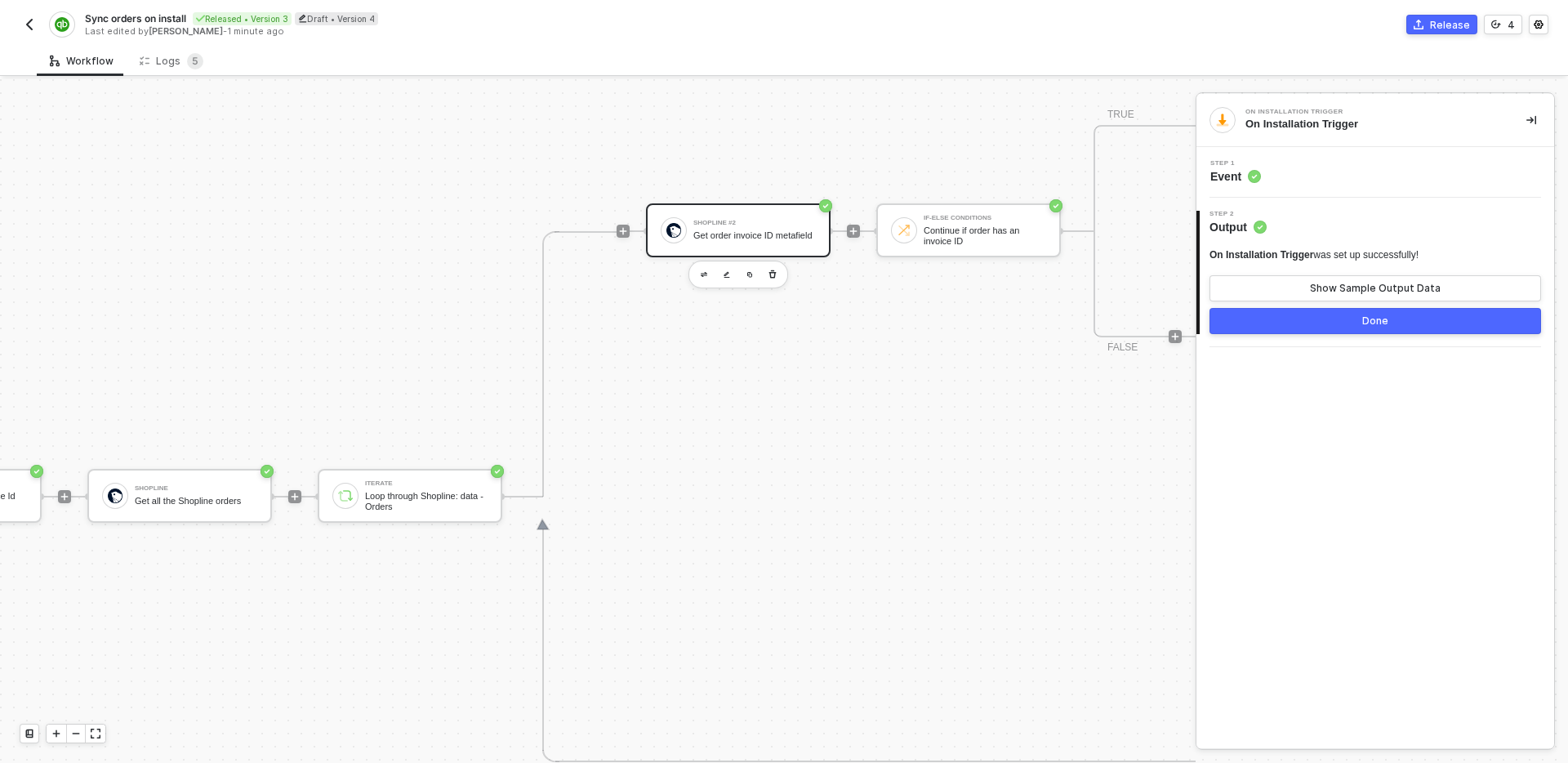
click at [720, 241] on div "Get order invoice ID metafield" at bounding box center [754, 236] width 122 height 11
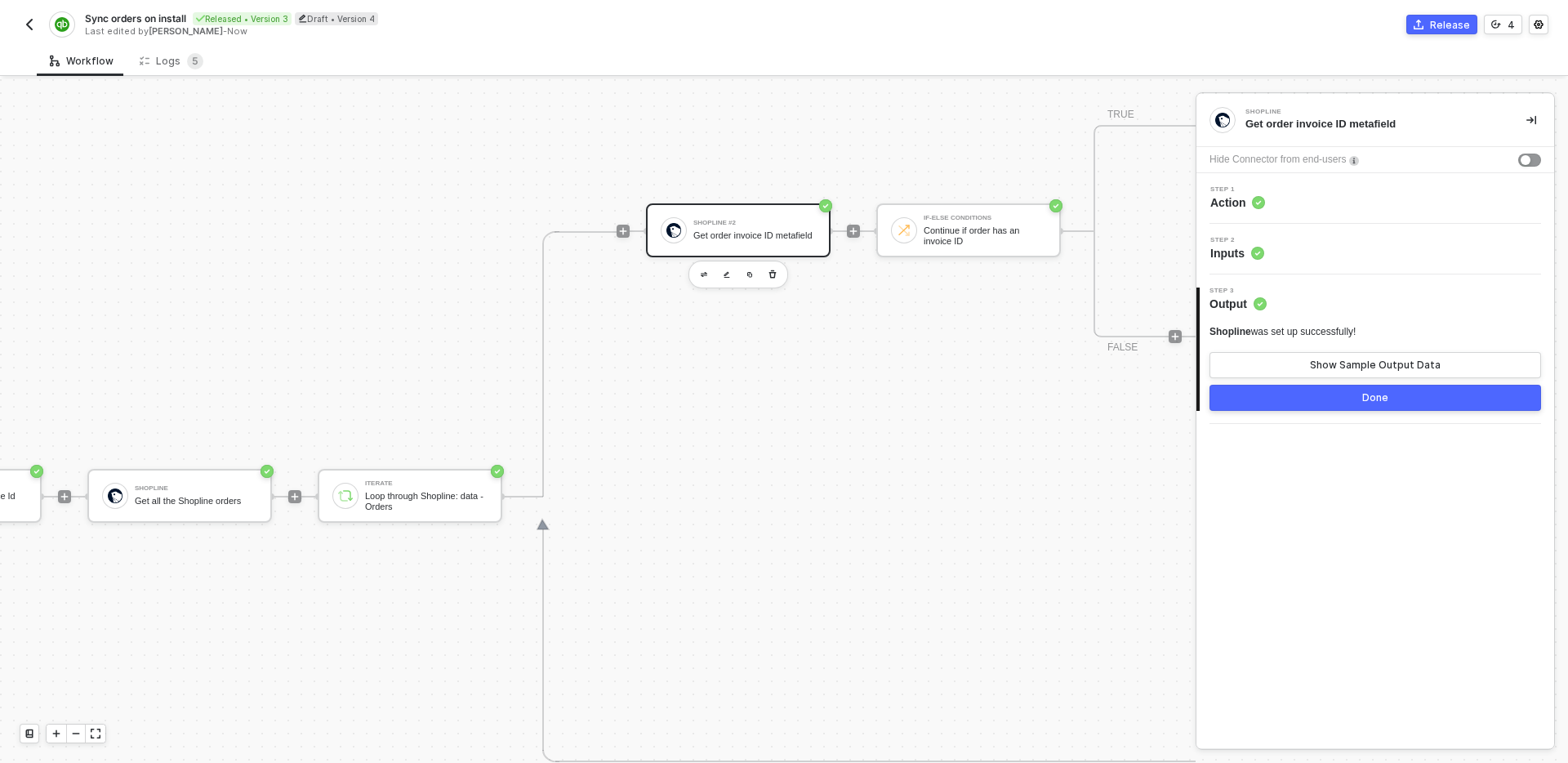
click at [1363, 202] on div "Step 1 Action" at bounding box center [1377, 198] width 353 height 25
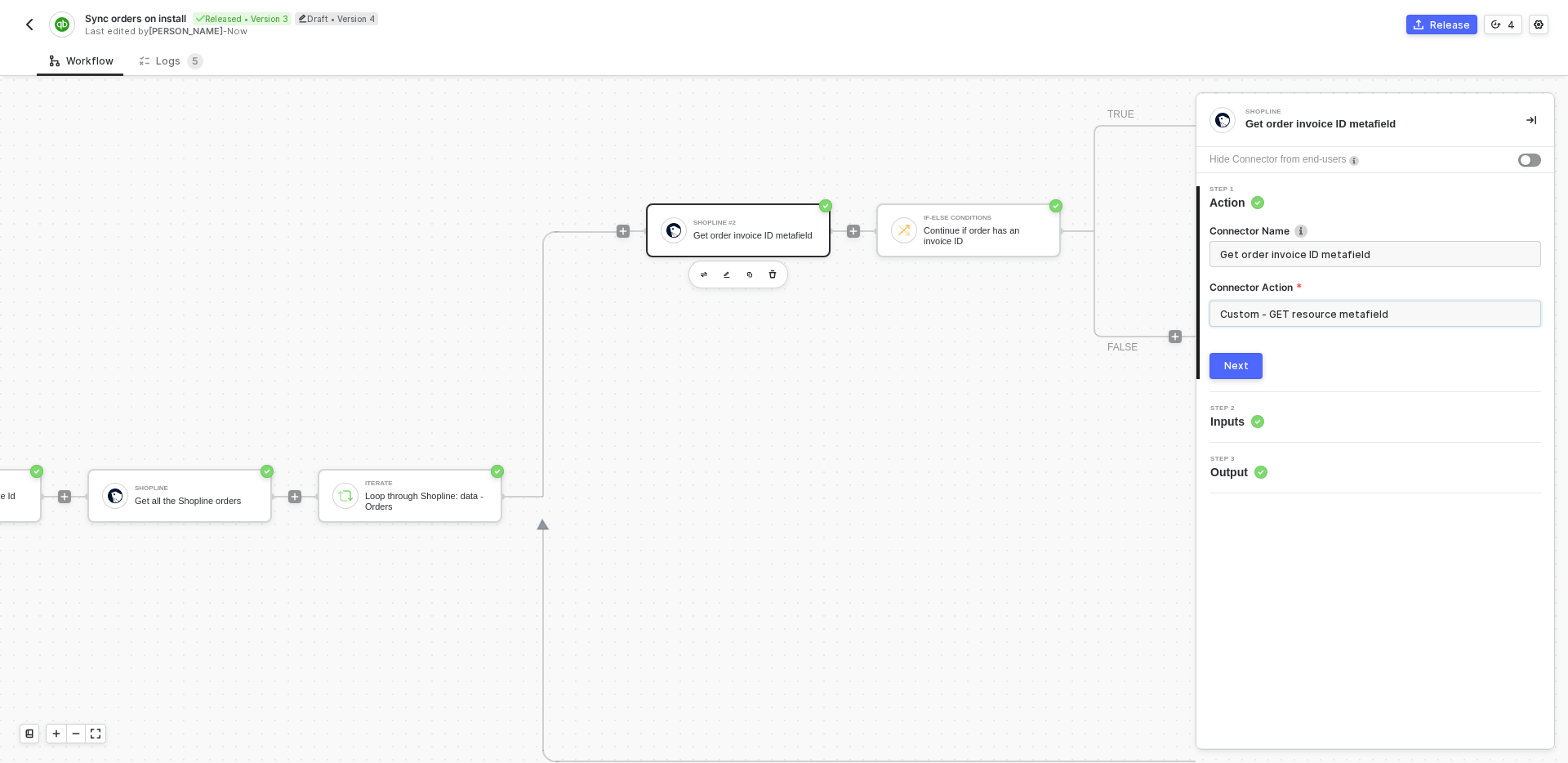
click at [1397, 311] on input "Custom - GET resource metafield" at bounding box center [1375, 313] width 331 height 26
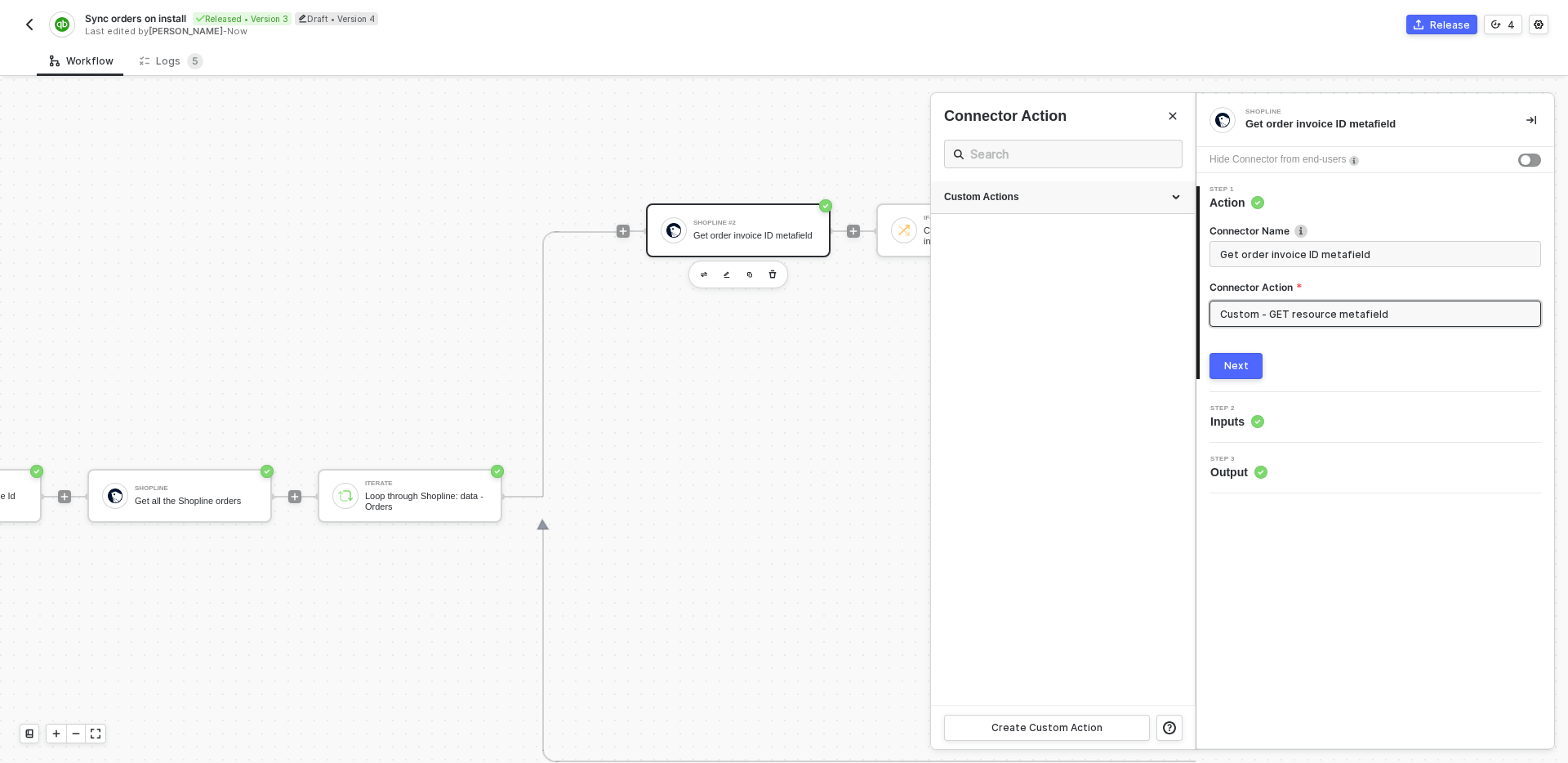
click at [1041, 187] on div "Custom Actions" at bounding box center [1063, 198] width 264 height 33
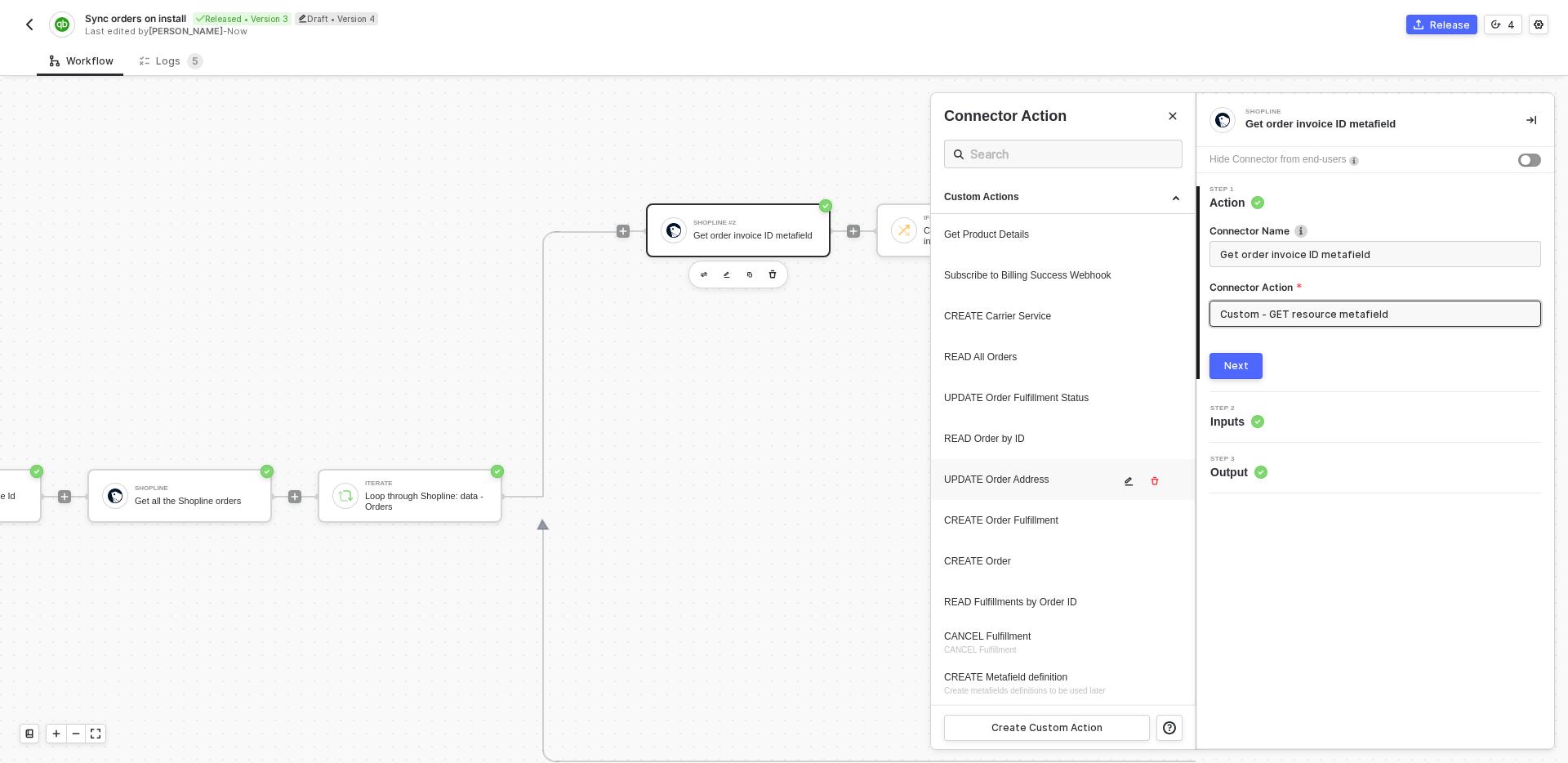
scroll to position [122, 0]
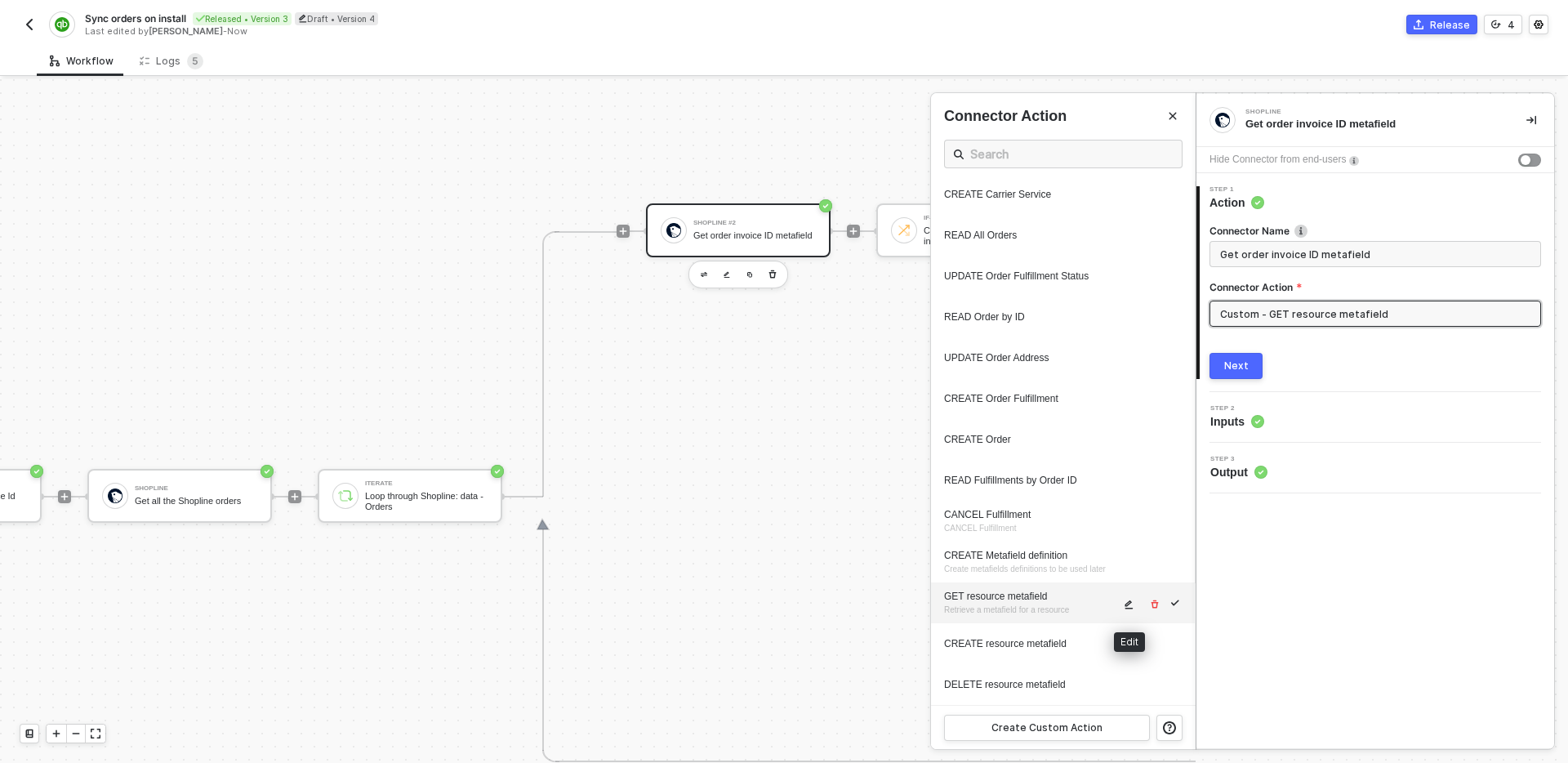
click at [1126, 606] on icon "icon-edit" at bounding box center [1129, 605] width 10 height 10
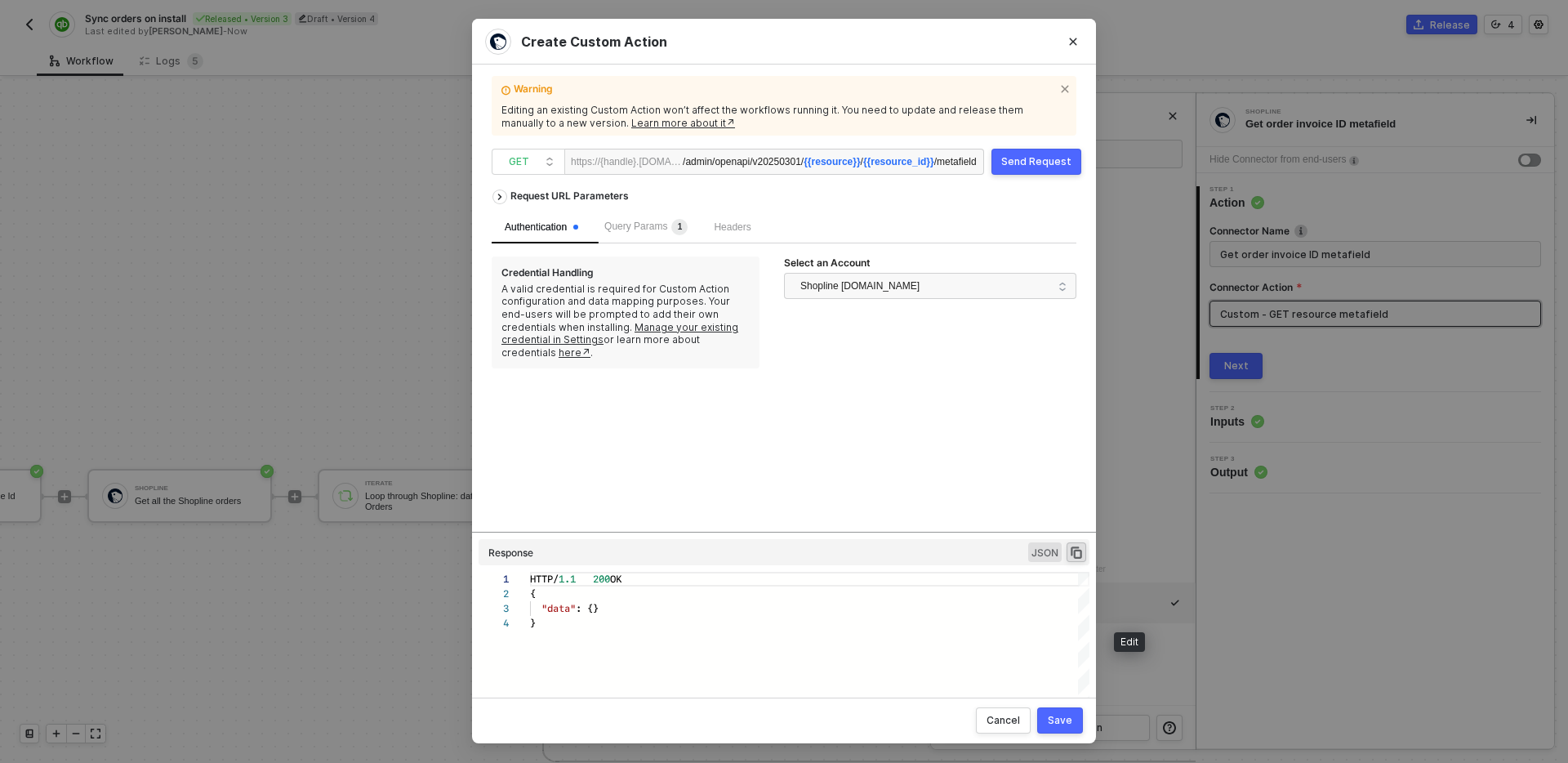
scroll to position [44, 0]
click at [894, 165] on span "{{resource_id}}" at bounding box center [899, 163] width 71 height 12
click at [662, 224] on span "Query Params 1" at bounding box center [646, 227] width 83 height 12
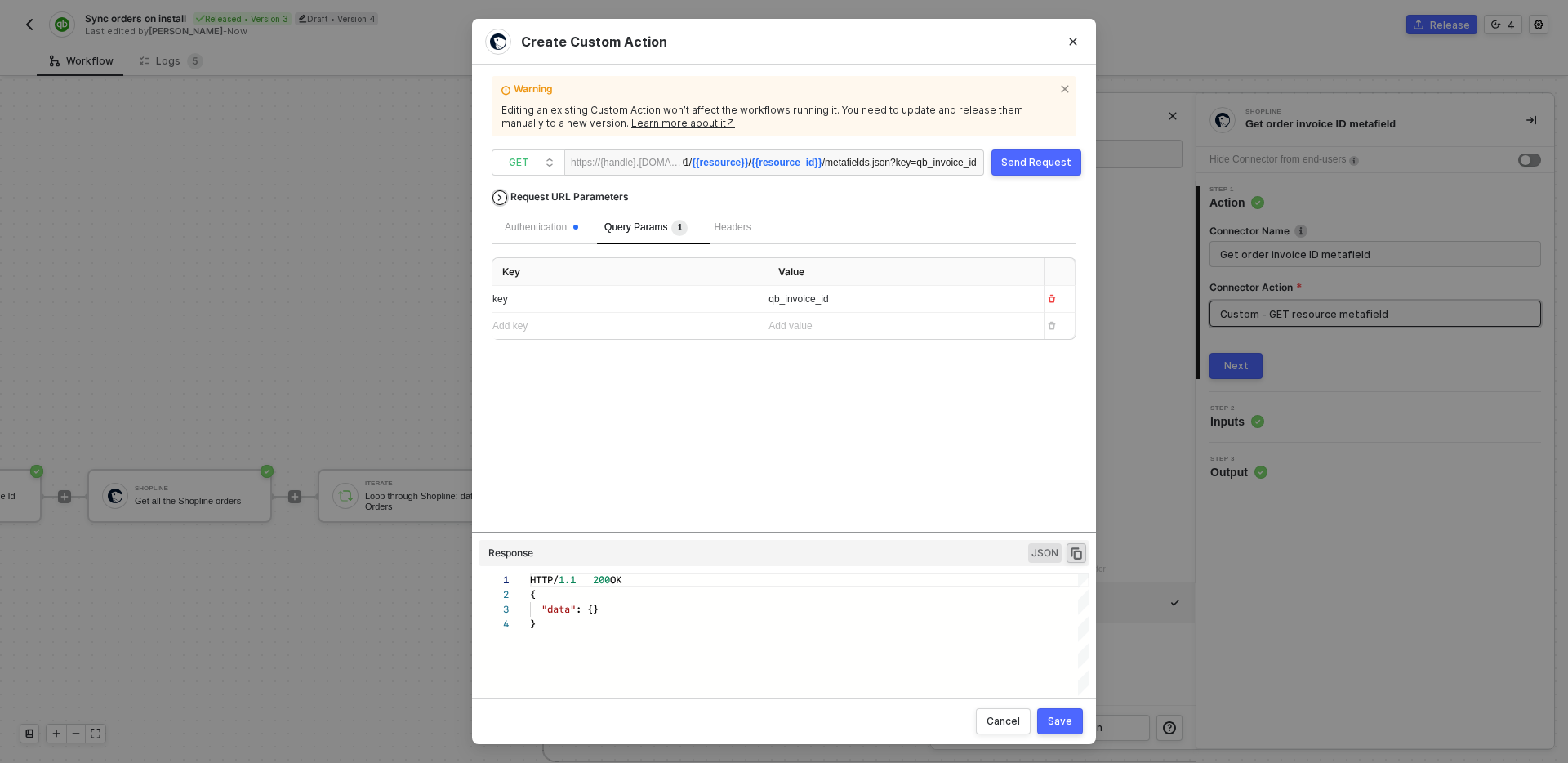
click at [606, 198] on div "Request URL Parameters" at bounding box center [570, 196] width 135 height 29
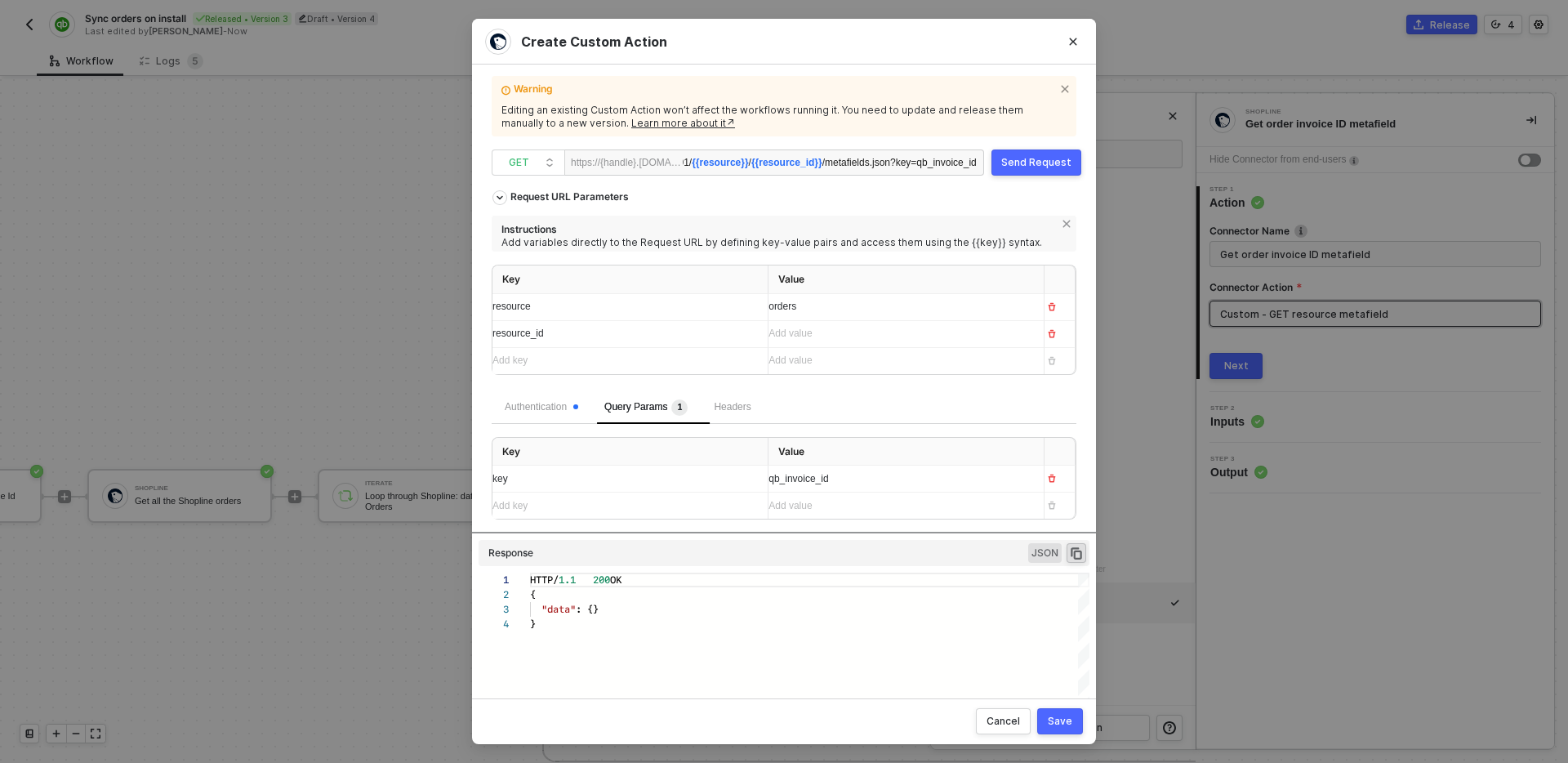
click at [812, 307] on div "orders" at bounding box center [900, 306] width 262 height 16
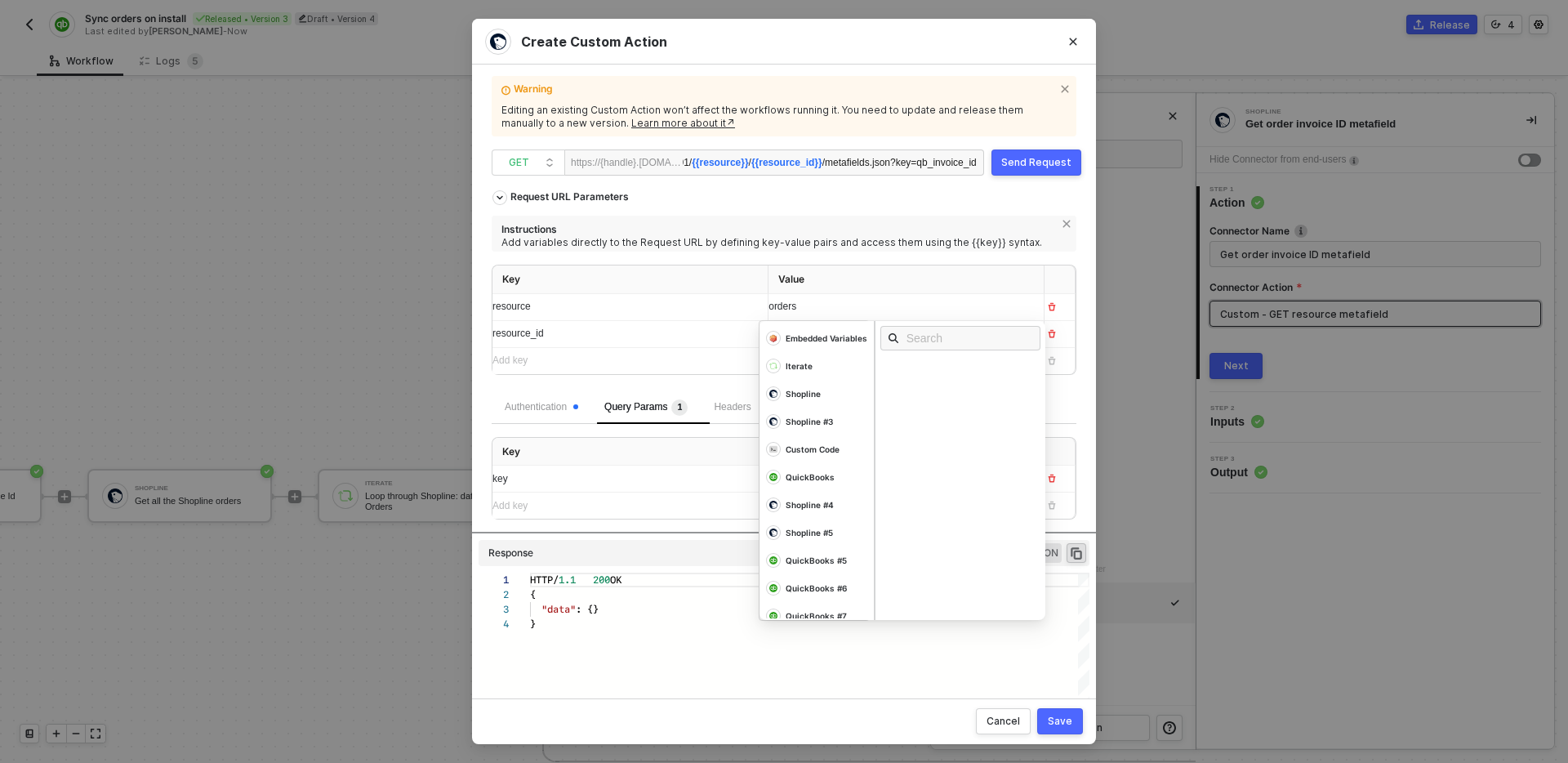
click at [855, 262] on span "Instructions Add variables directly to the Request URL by defining key-value pa…" at bounding box center [784, 303] width 584 height 175
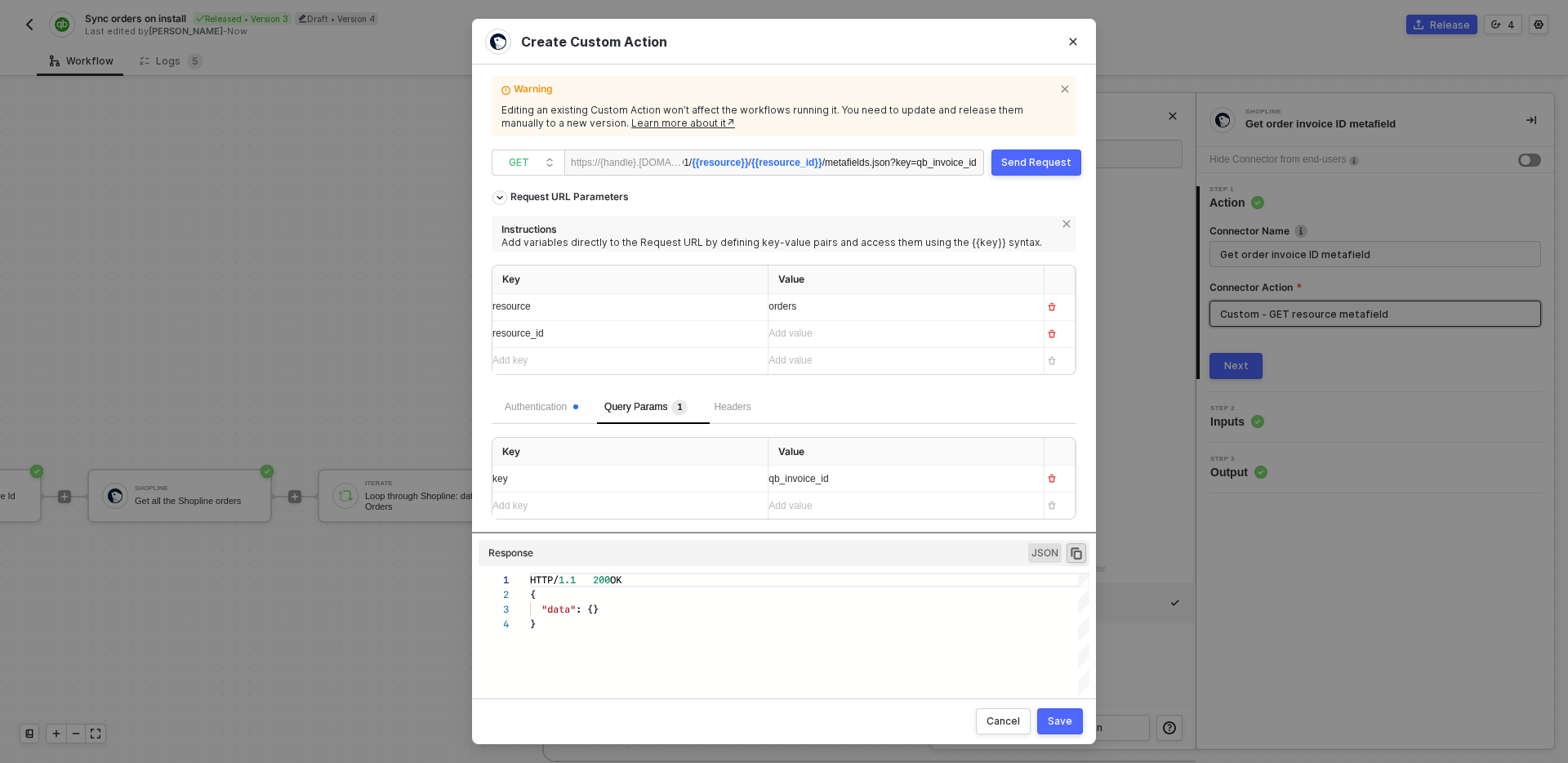
click at [847, 342] on div "Add value ﻿" at bounding box center [900, 334] width 262 height 16
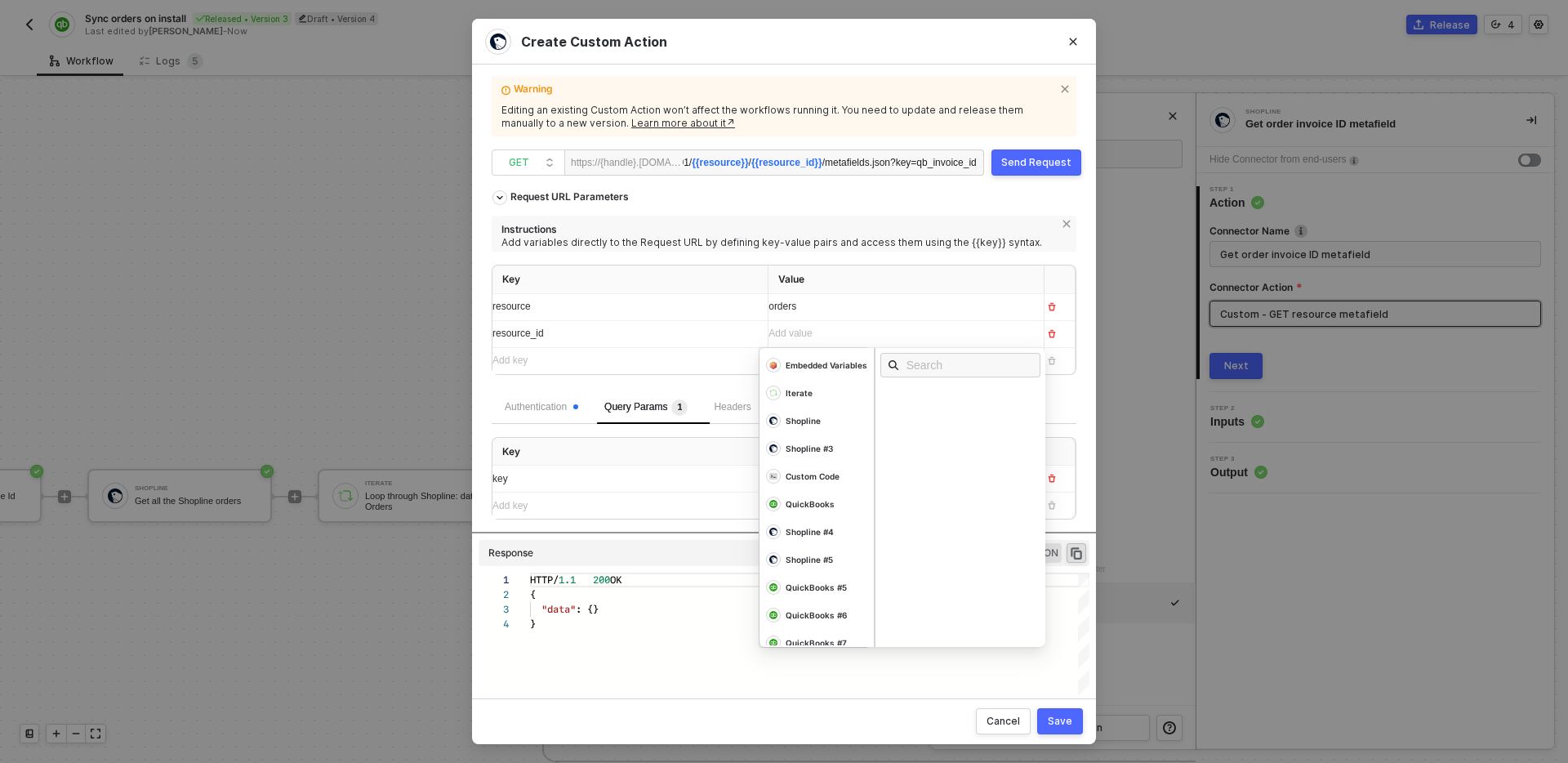
click at [848, 337] on div "Add value ﻿" at bounding box center [891, 334] width 246 height 16
click at [828, 331] on div "Add value ﻿" at bounding box center [891, 334] width 246 height 16
click at [903, 259] on span "Instructions Add variables directly to the Request URL by defining key-value pa…" at bounding box center [784, 303] width 584 height 175
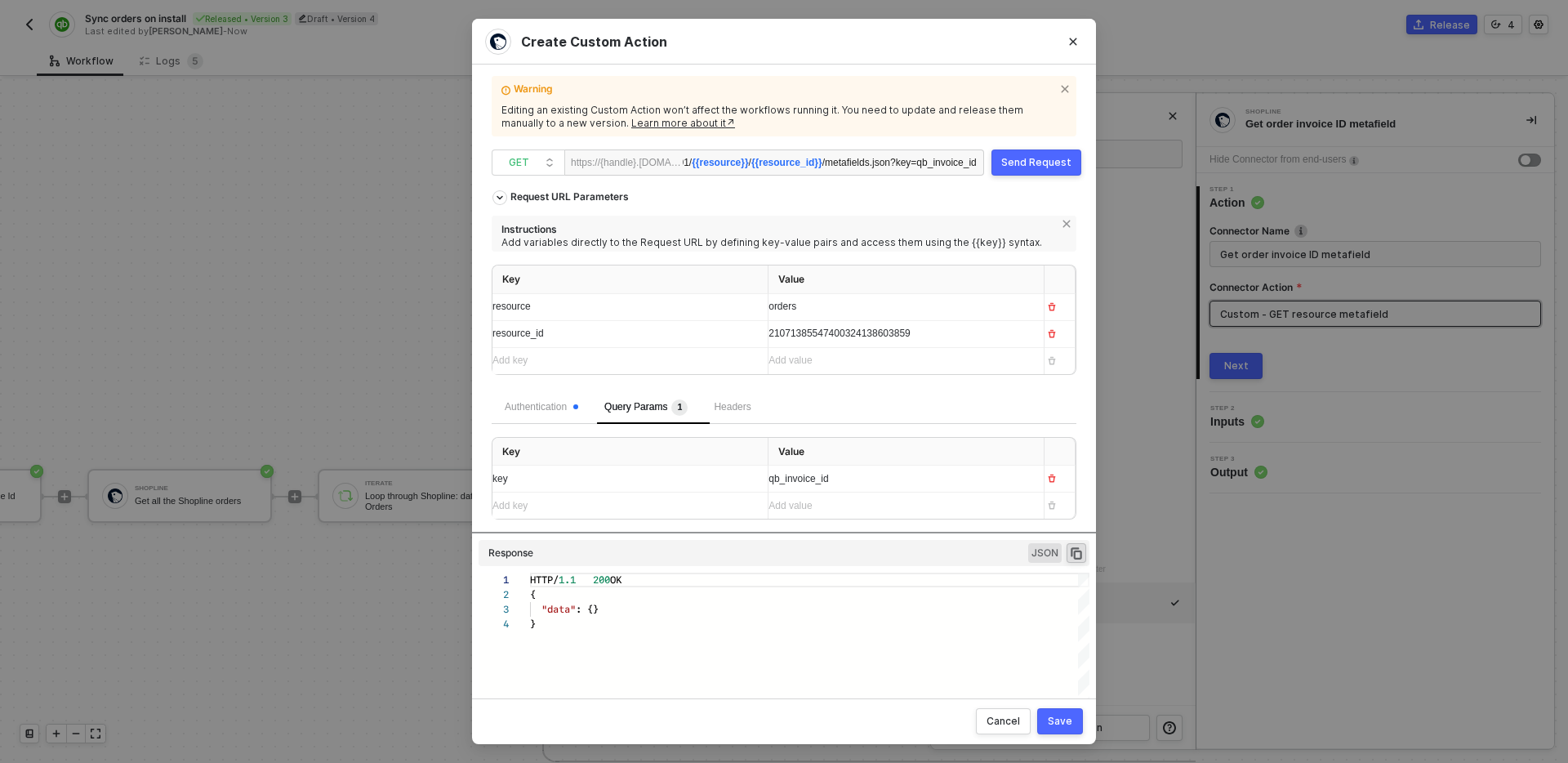
click at [1023, 154] on button "Send Request" at bounding box center [1037, 163] width 89 height 26
click at [950, 337] on div "21071385547400324138603859" at bounding box center [900, 334] width 262 height 16
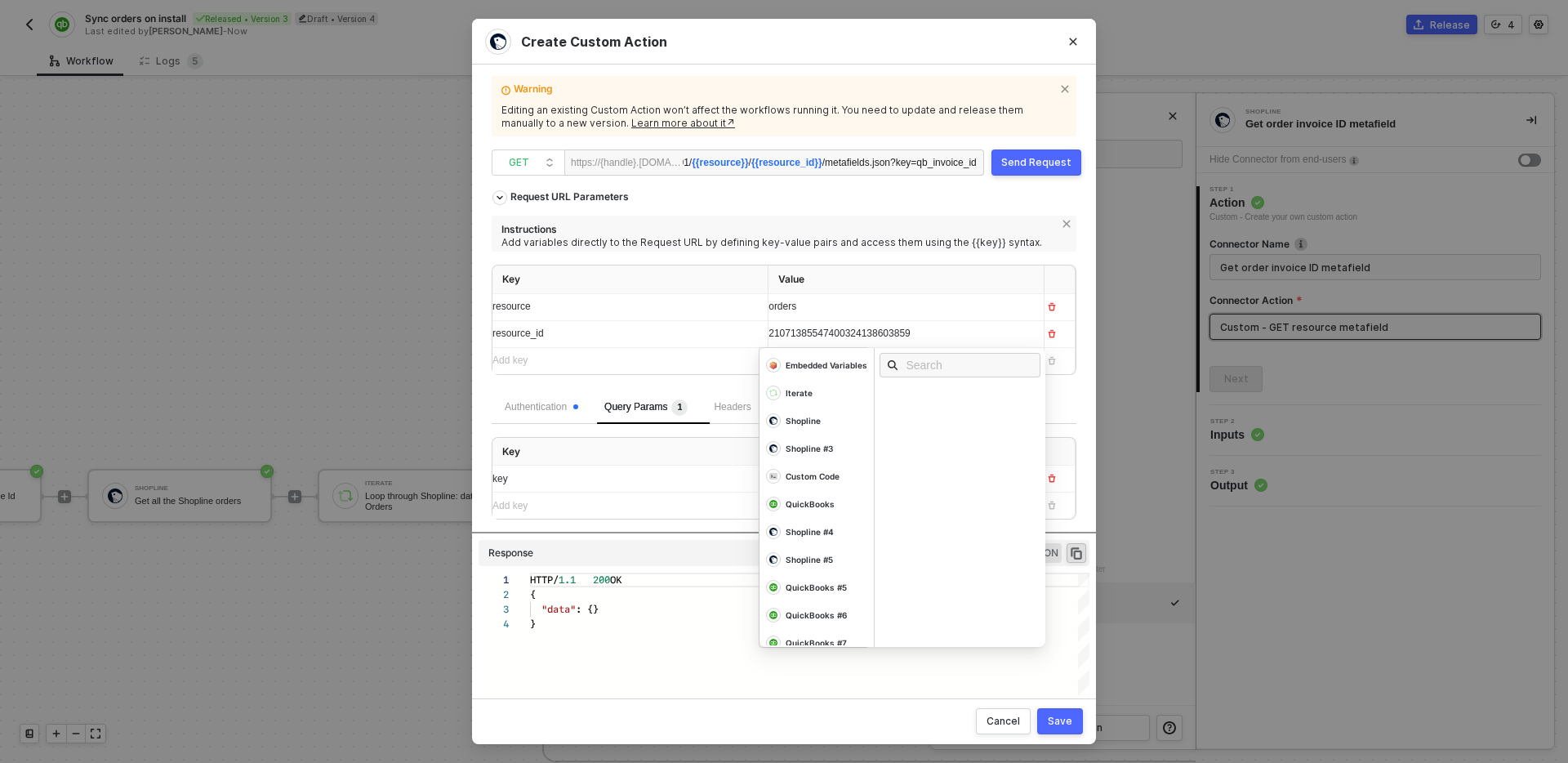
click at [950, 337] on div "21071385547400324138603859" at bounding box center [891, 334] width 246 height 16
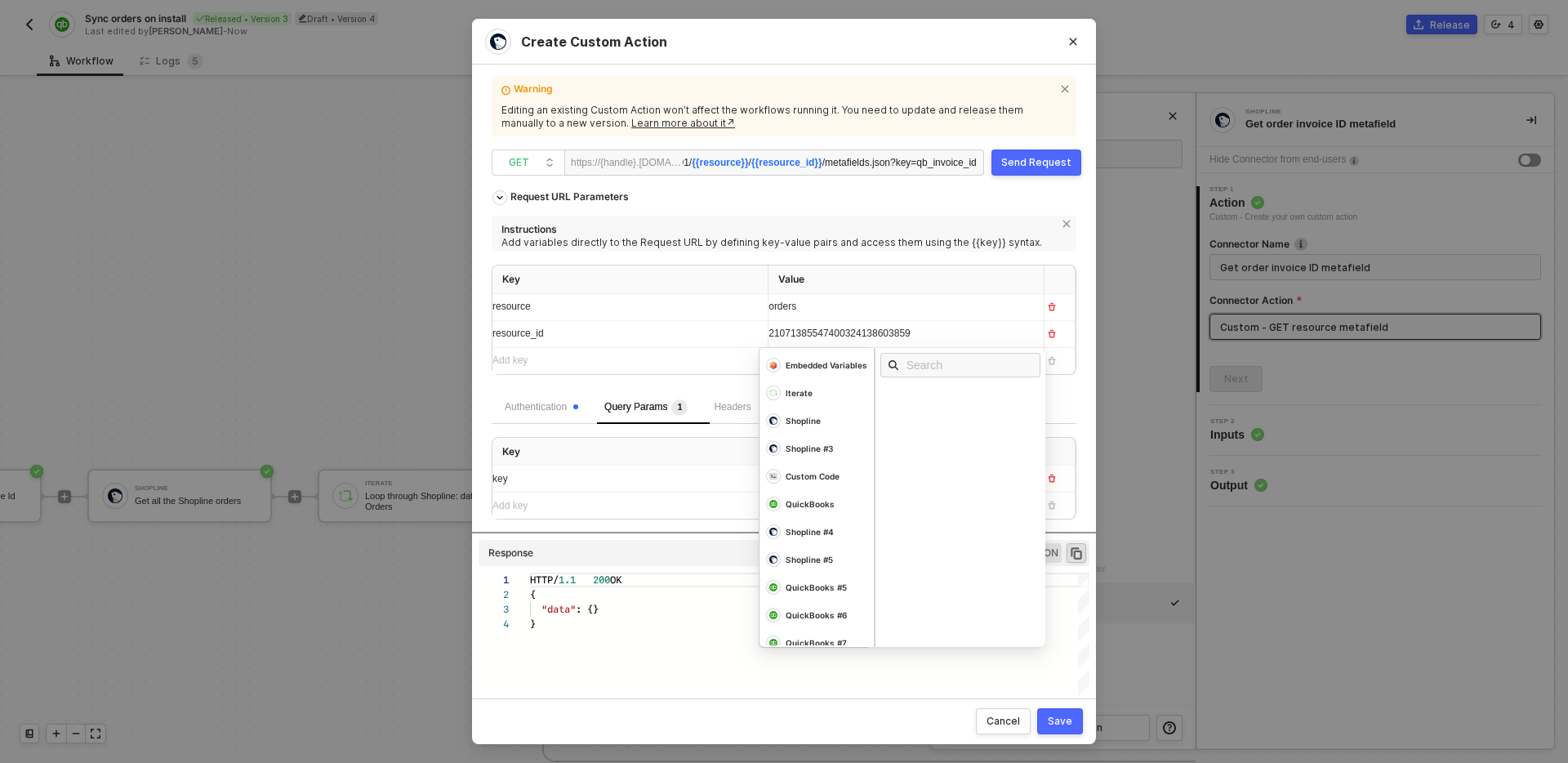
click at [881, 337] on span "21071385547400324138603859" at bounding box center [840, 334] width 142 height 12
click at [929, 225] on div "Instructions" at bounding box center [777, 228] width 552 height 17
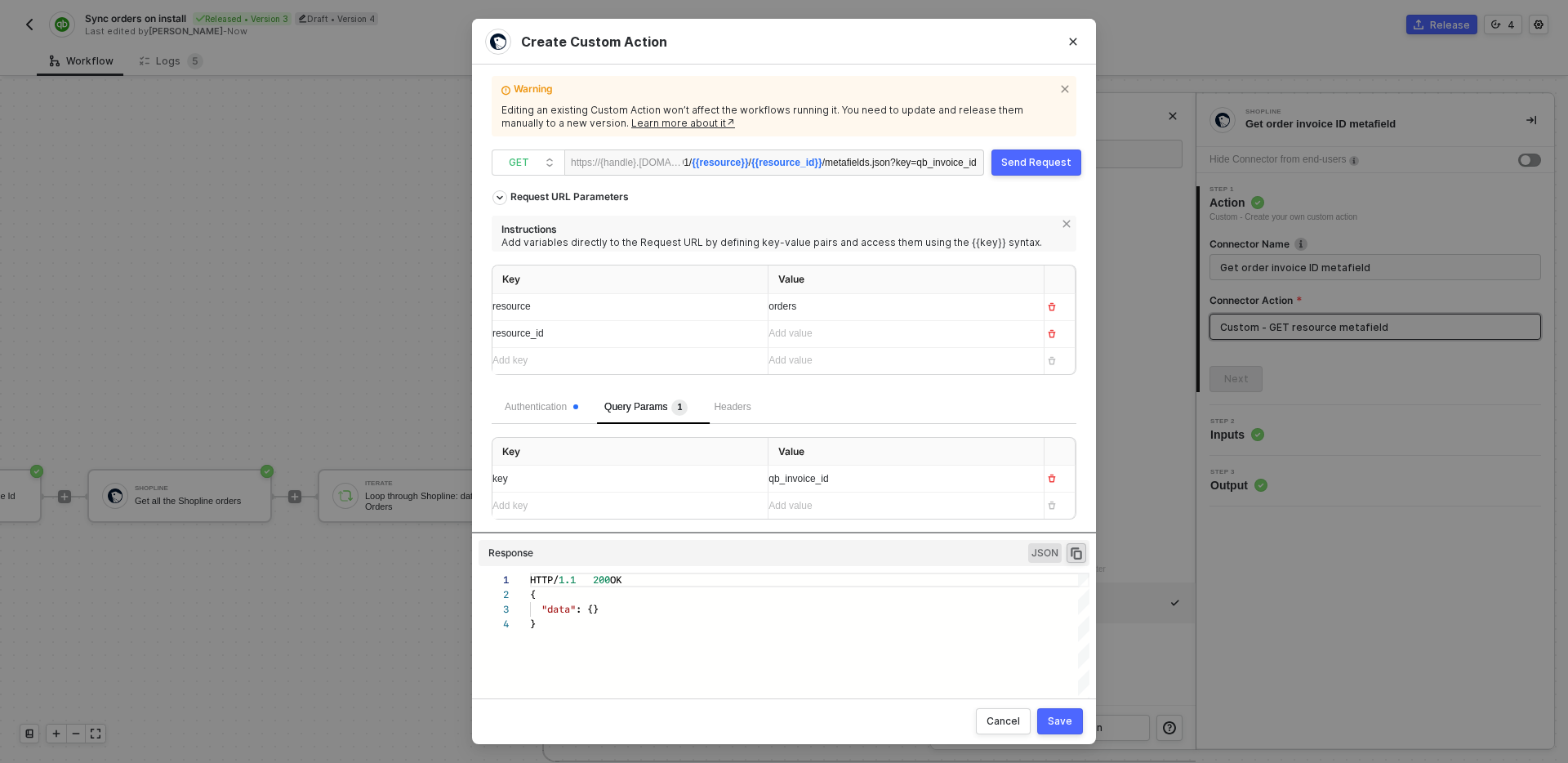
click at [1058, 724] on div "Save" at bounding box center [1060, 722] width 25 height 13
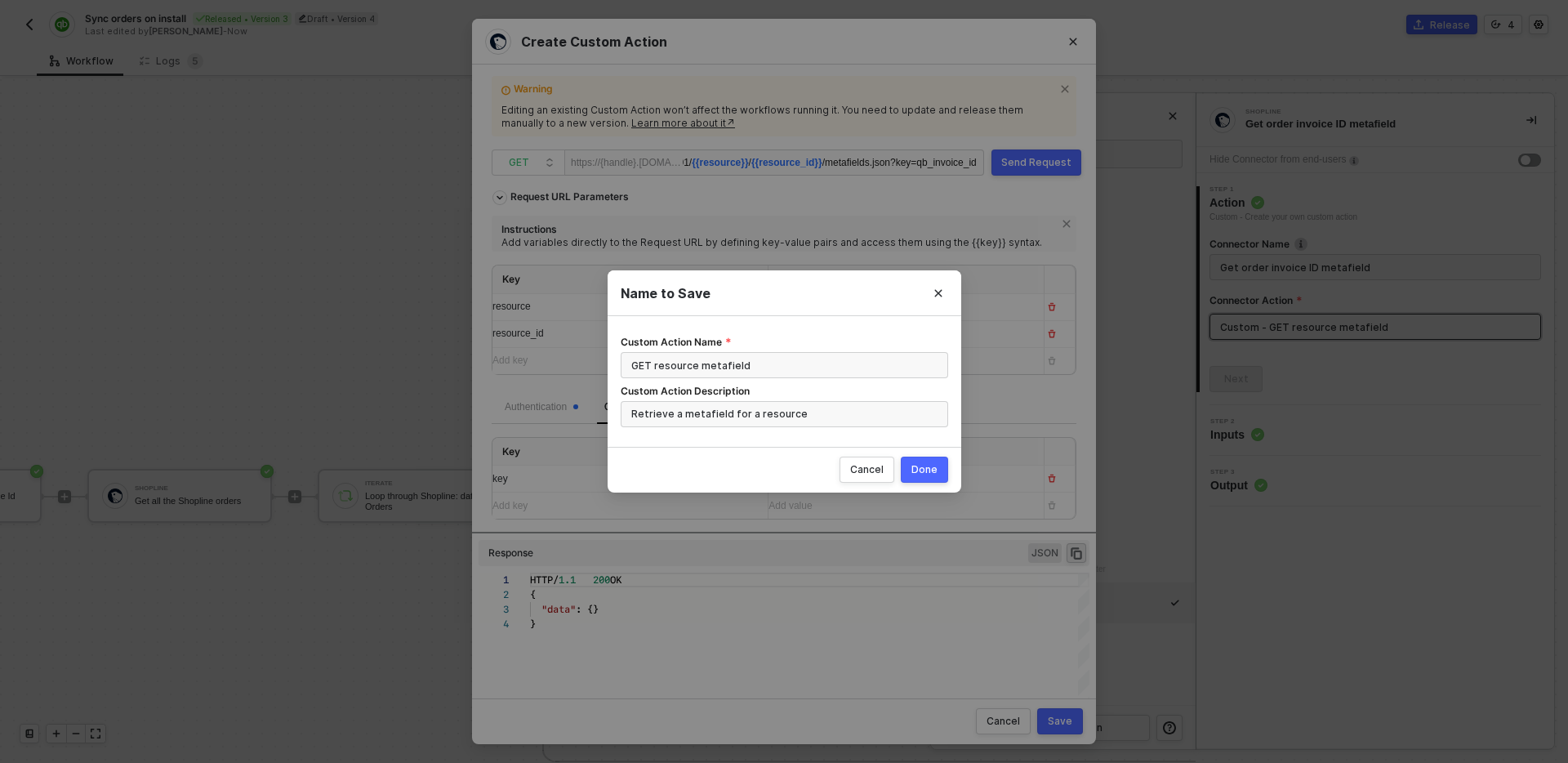
click at [925, 475] on div "Done" at bounding box center [924, 470] width 26 height 13
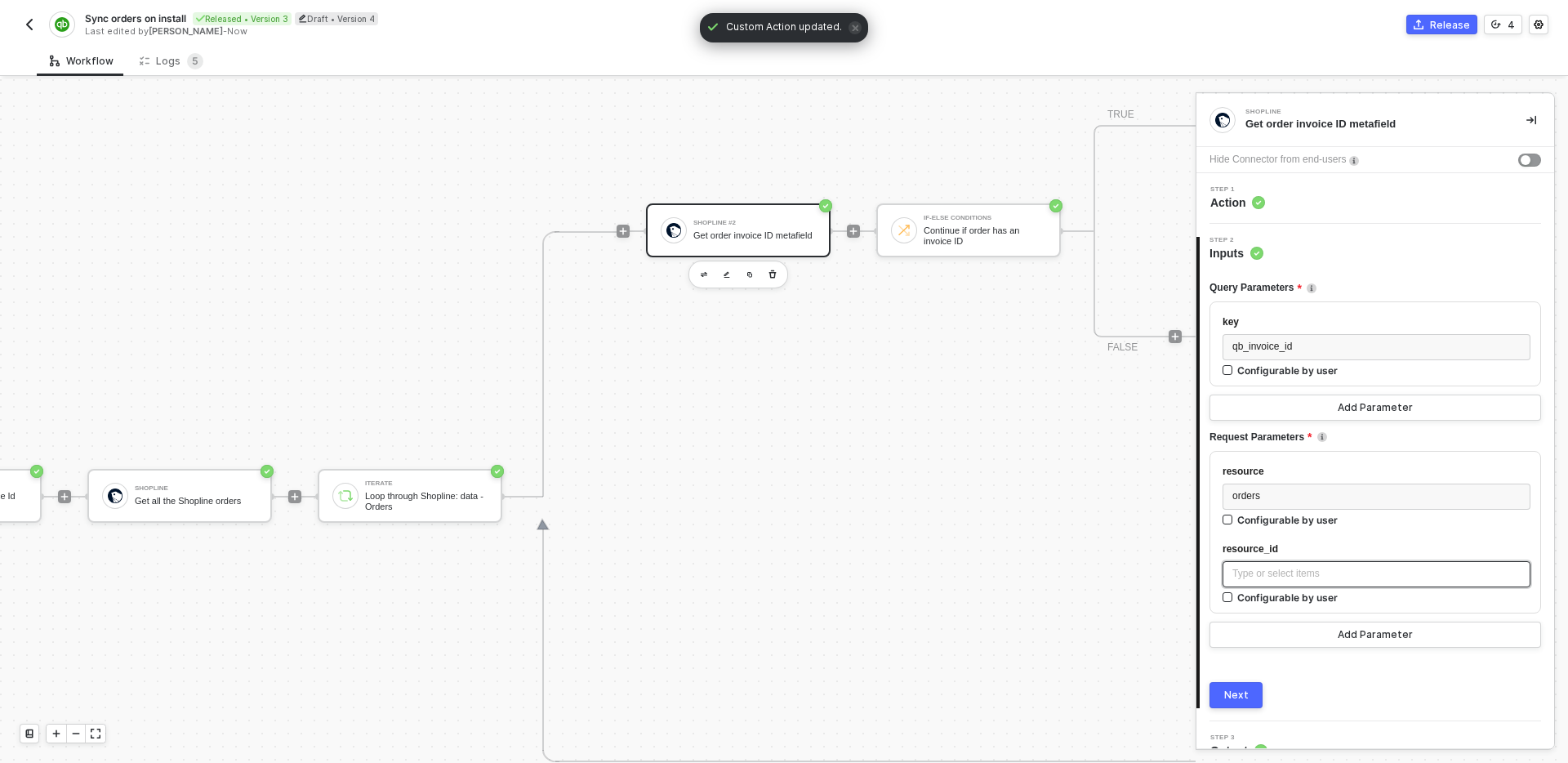
click at [1289, 577] on div "Type or select items ﻿" at bounding box center [1377, 574] width 289 height 16
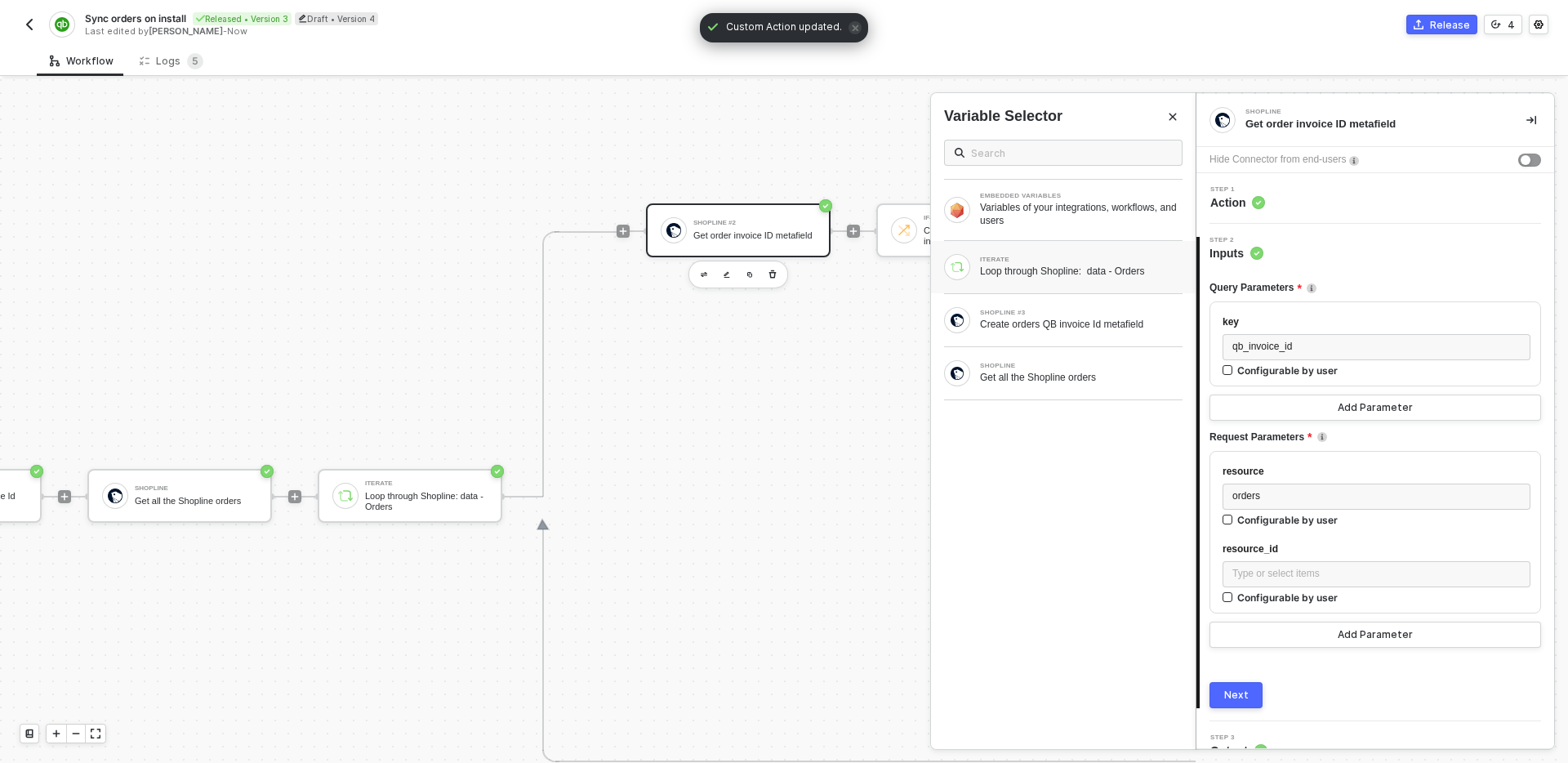
click at [1089, 281] on div "ITERATE Loop through Shopline: data - Orders" at bounding box center [1064, 267] width 265 height 52
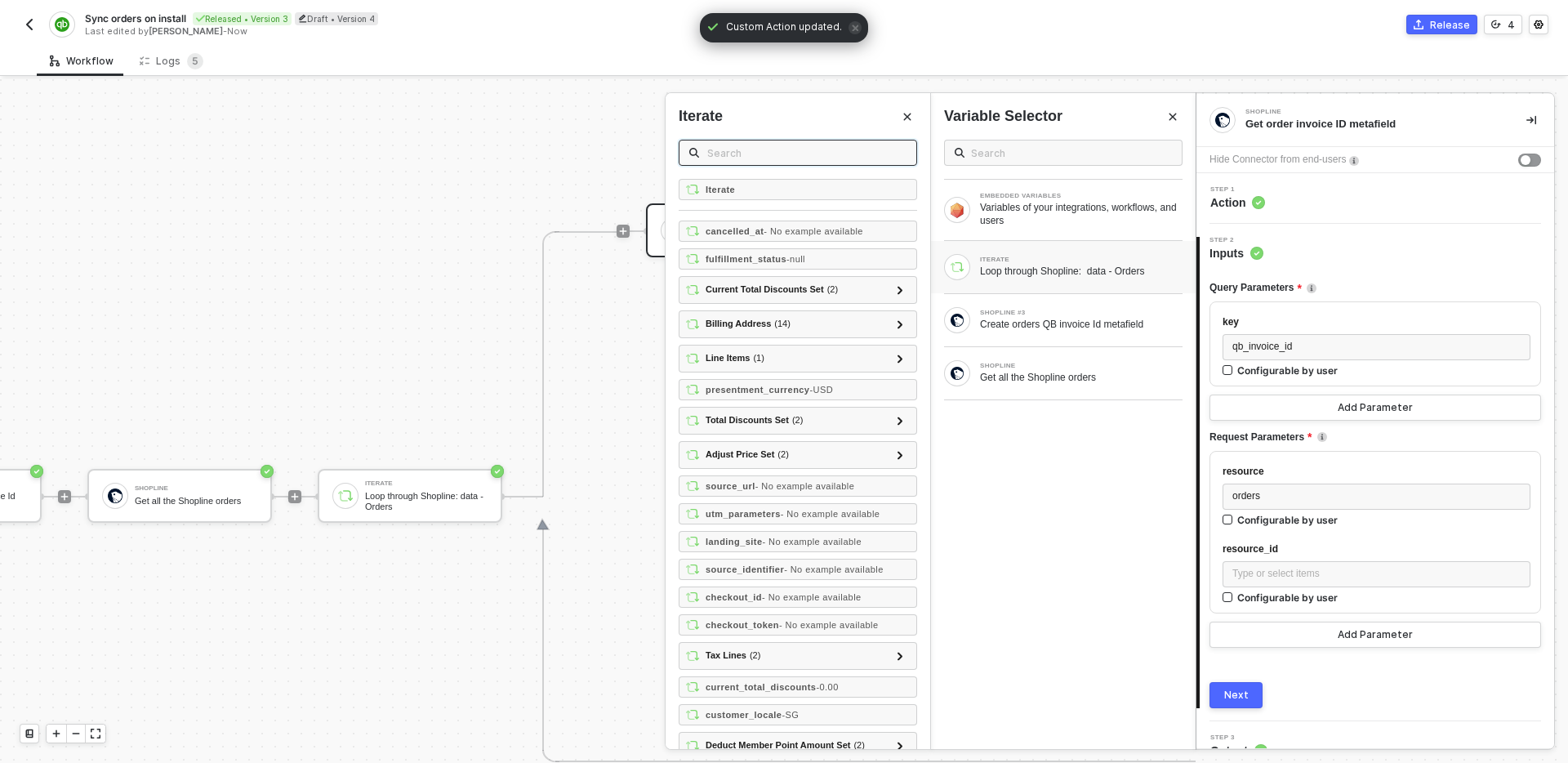
click at [855, 152] on input "text" at bounding box center [807, 153] width 199 height 18
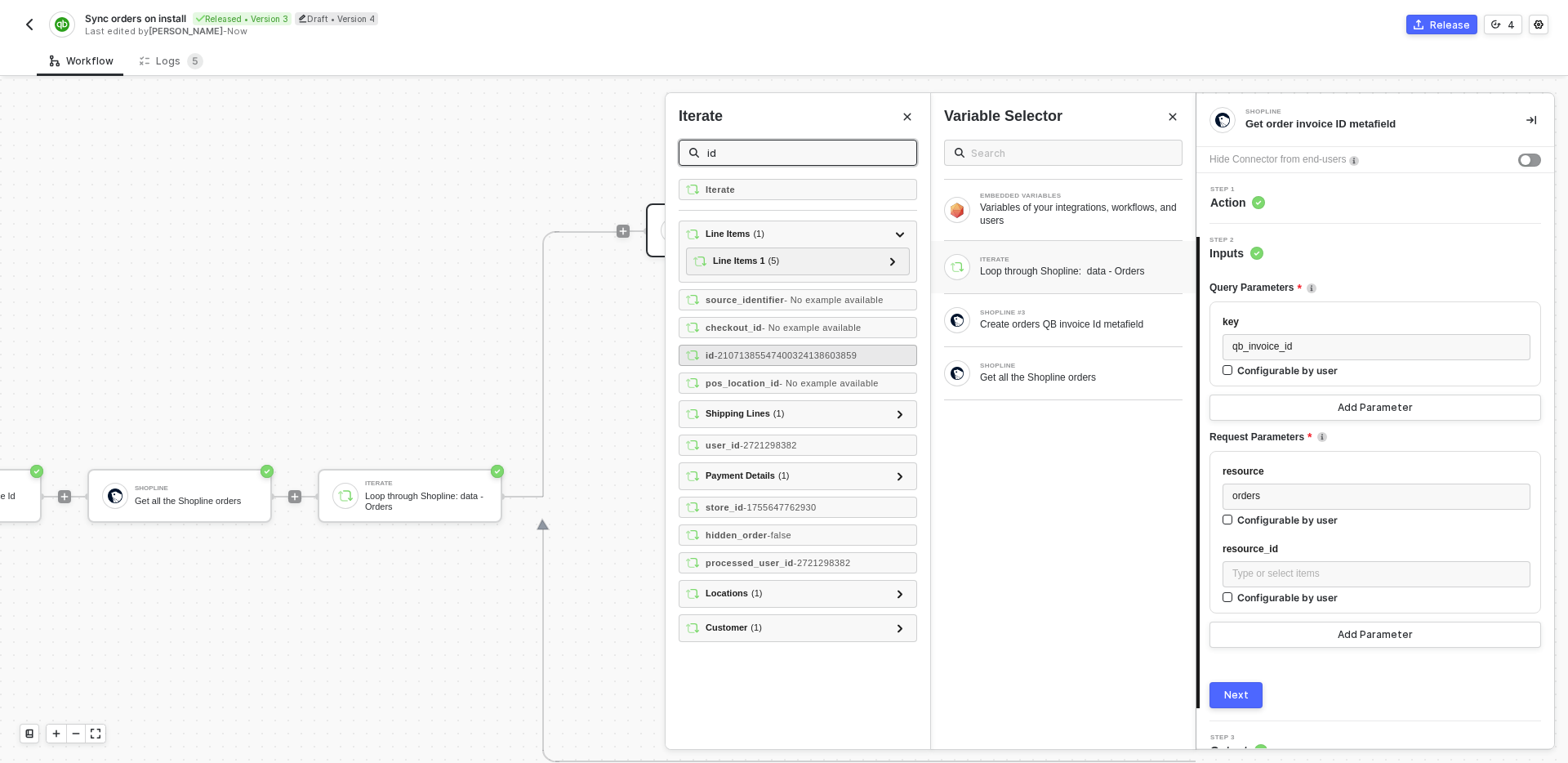
type input "id"
click at [799, 358] on span "- 21071385547400324138603859" at bounding box center [786, 355] width 143 height 10
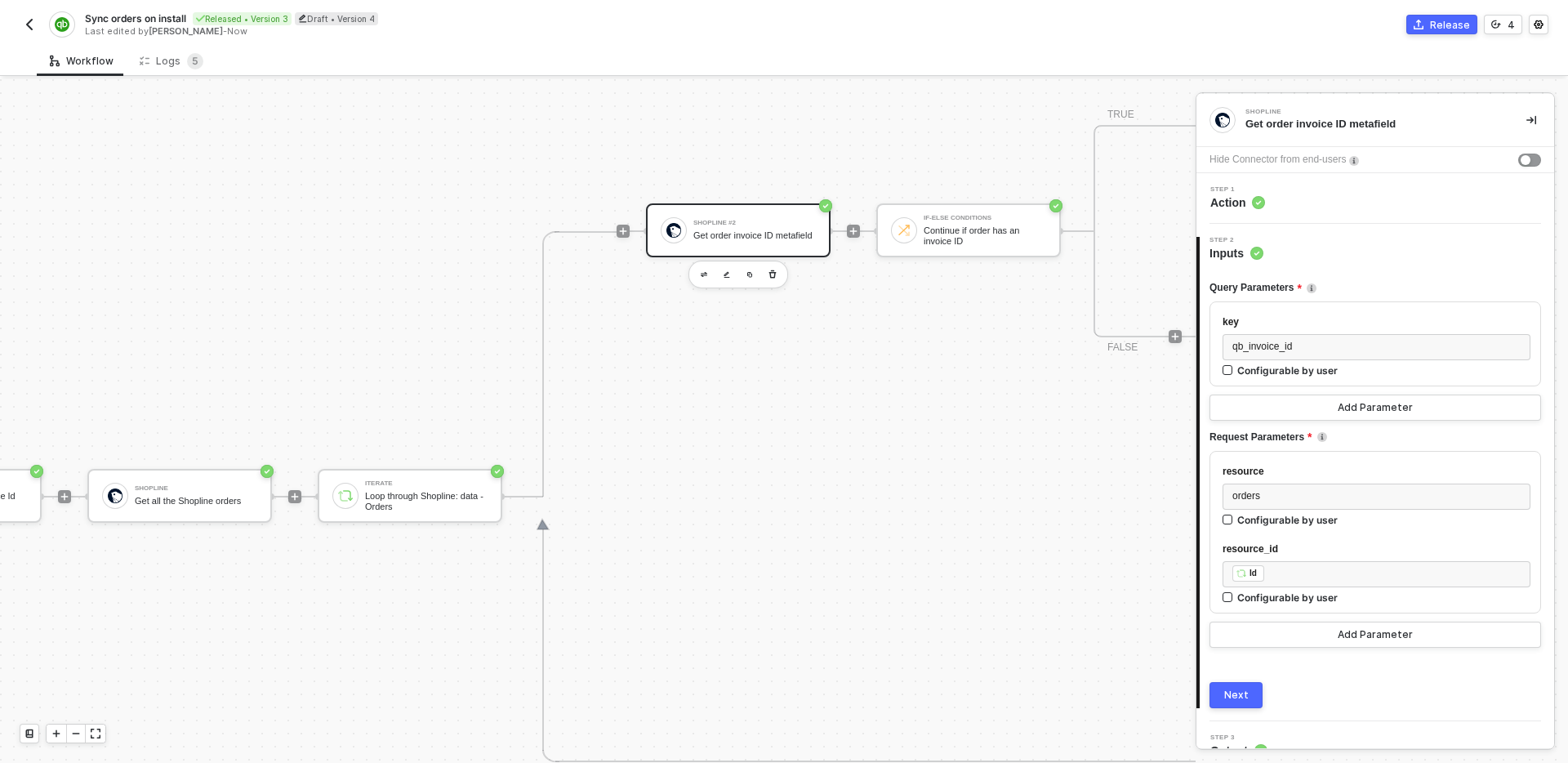
click at [1237, 689] on div "Next" at bounding box center [1237, 695] width 25 height 13
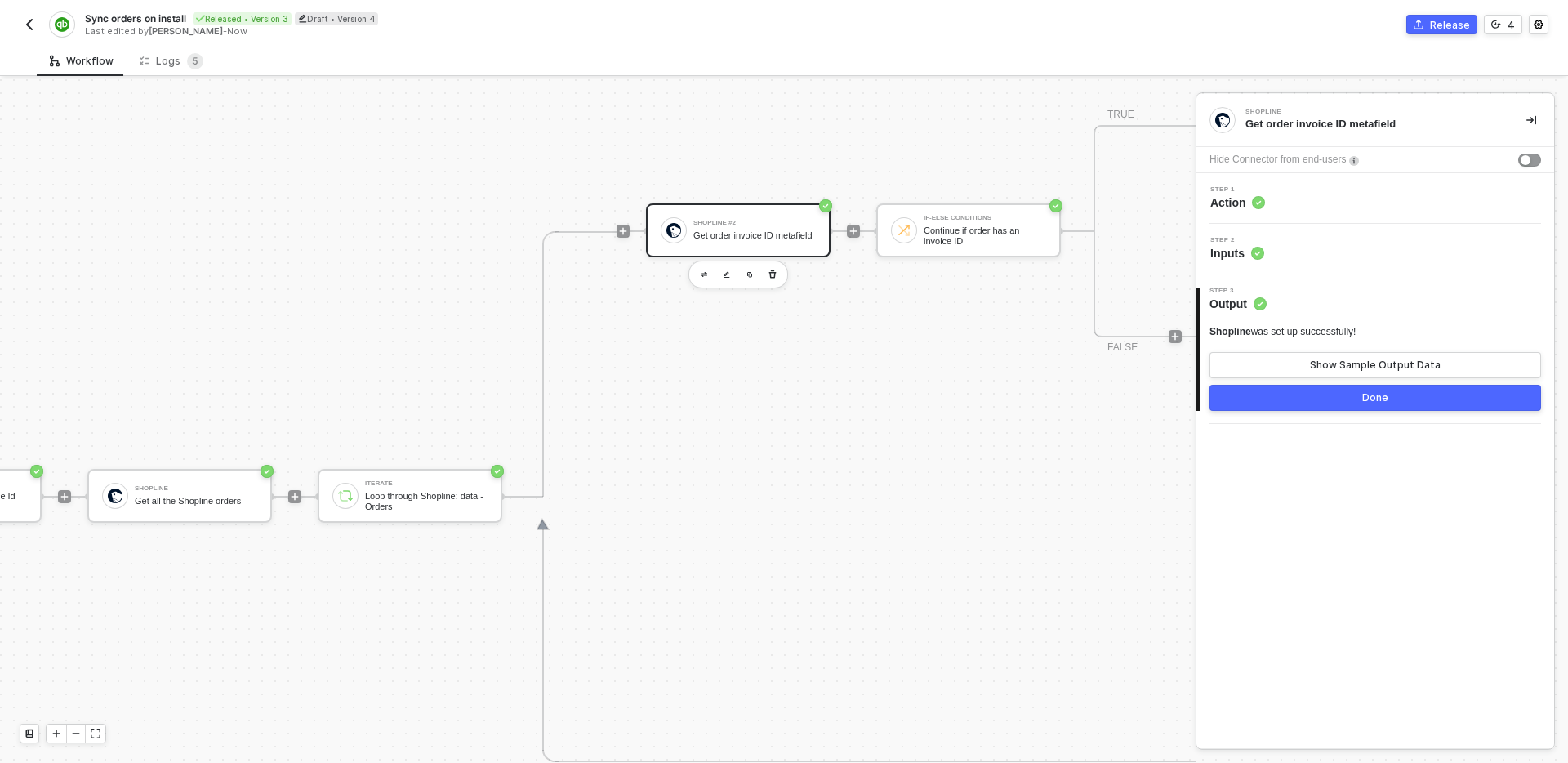
click at [1321, 406] on button "Done" at bounding box center [1375, 397] width 331 height 26
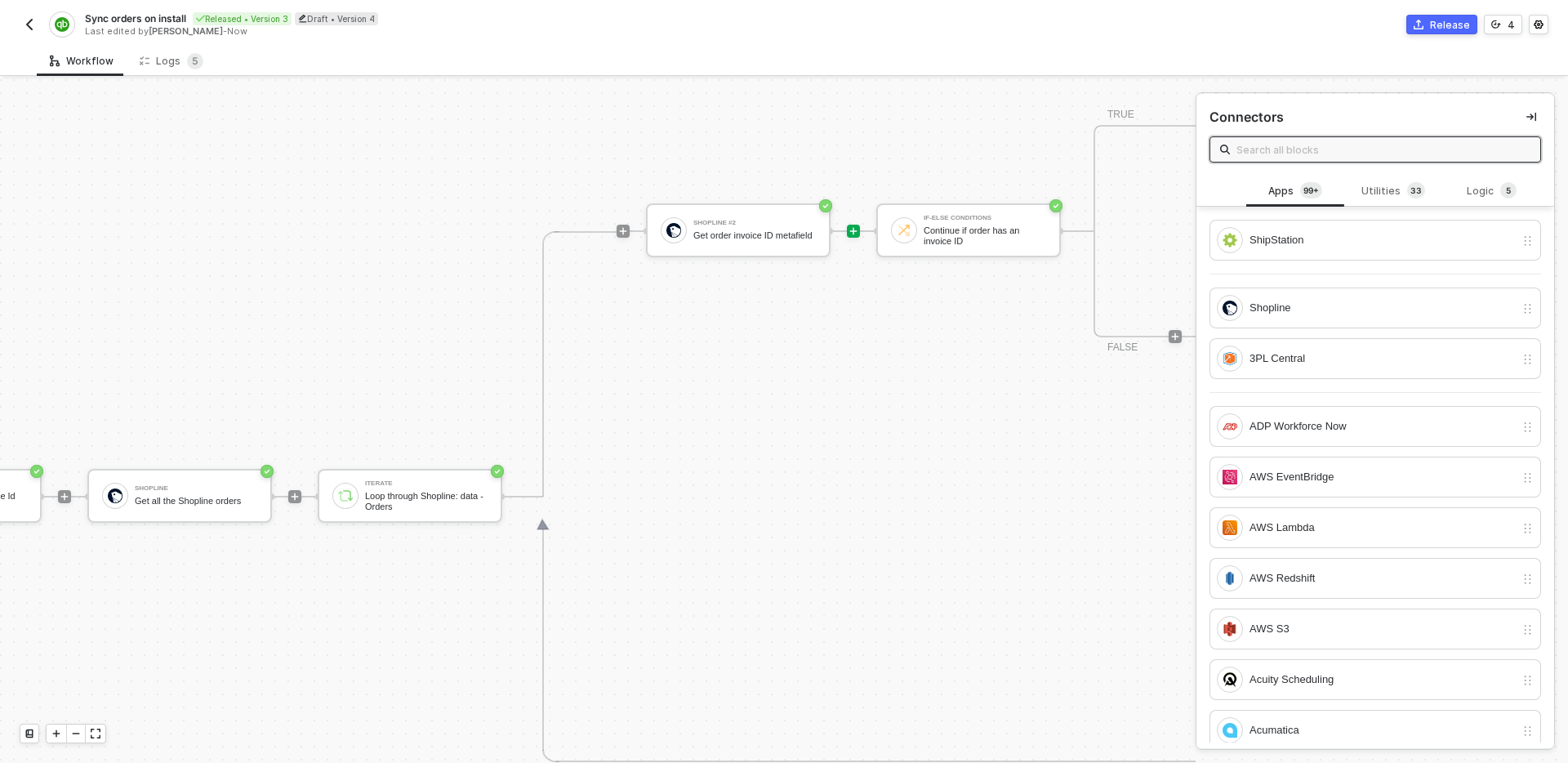
click at [1447, 18] on div "Release" at bounding box center [1450, 25] width 40 height 14
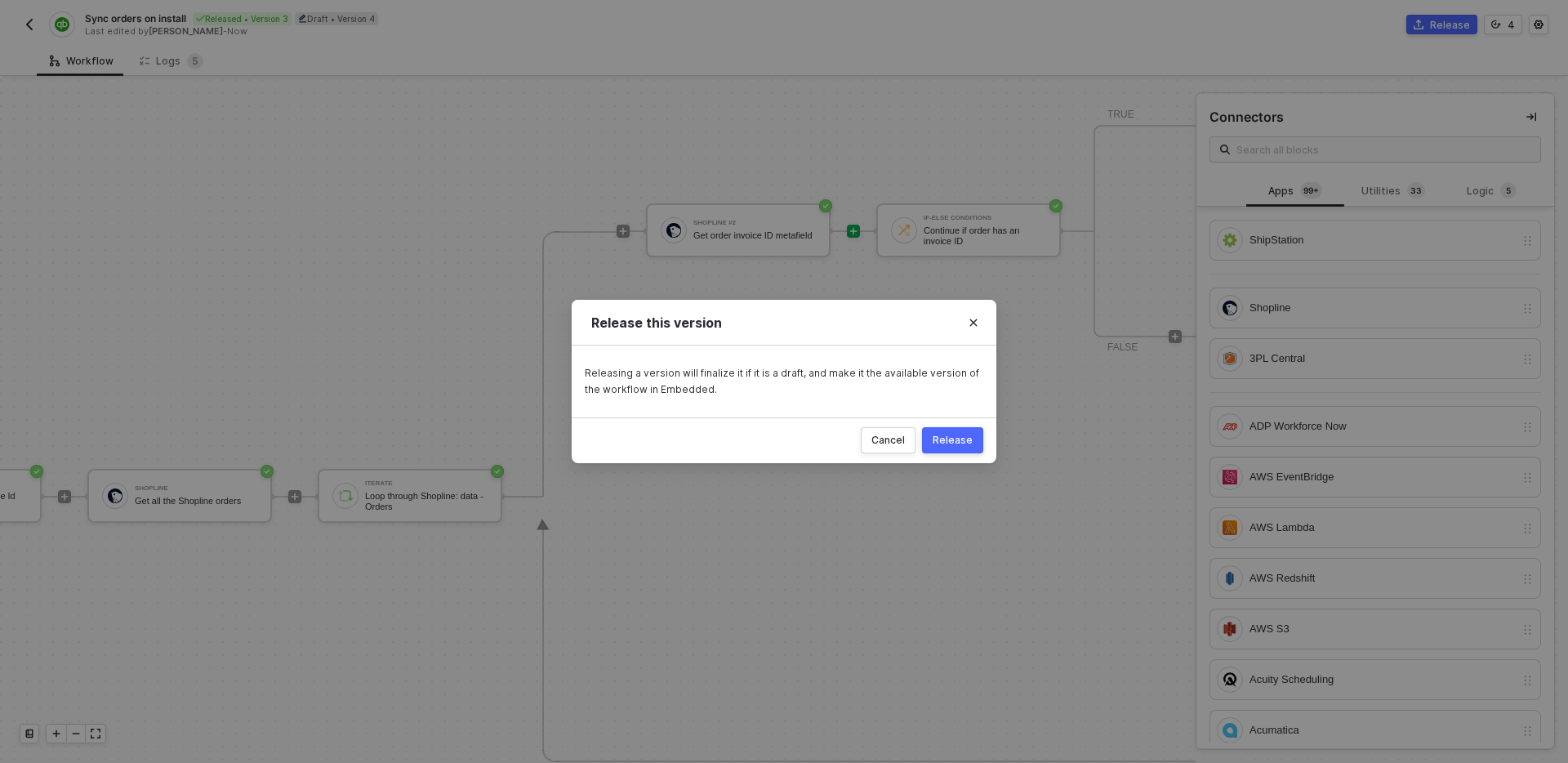
click at [967, 445] on div "Release" at bounding box center [952, 440] width 40 height 13
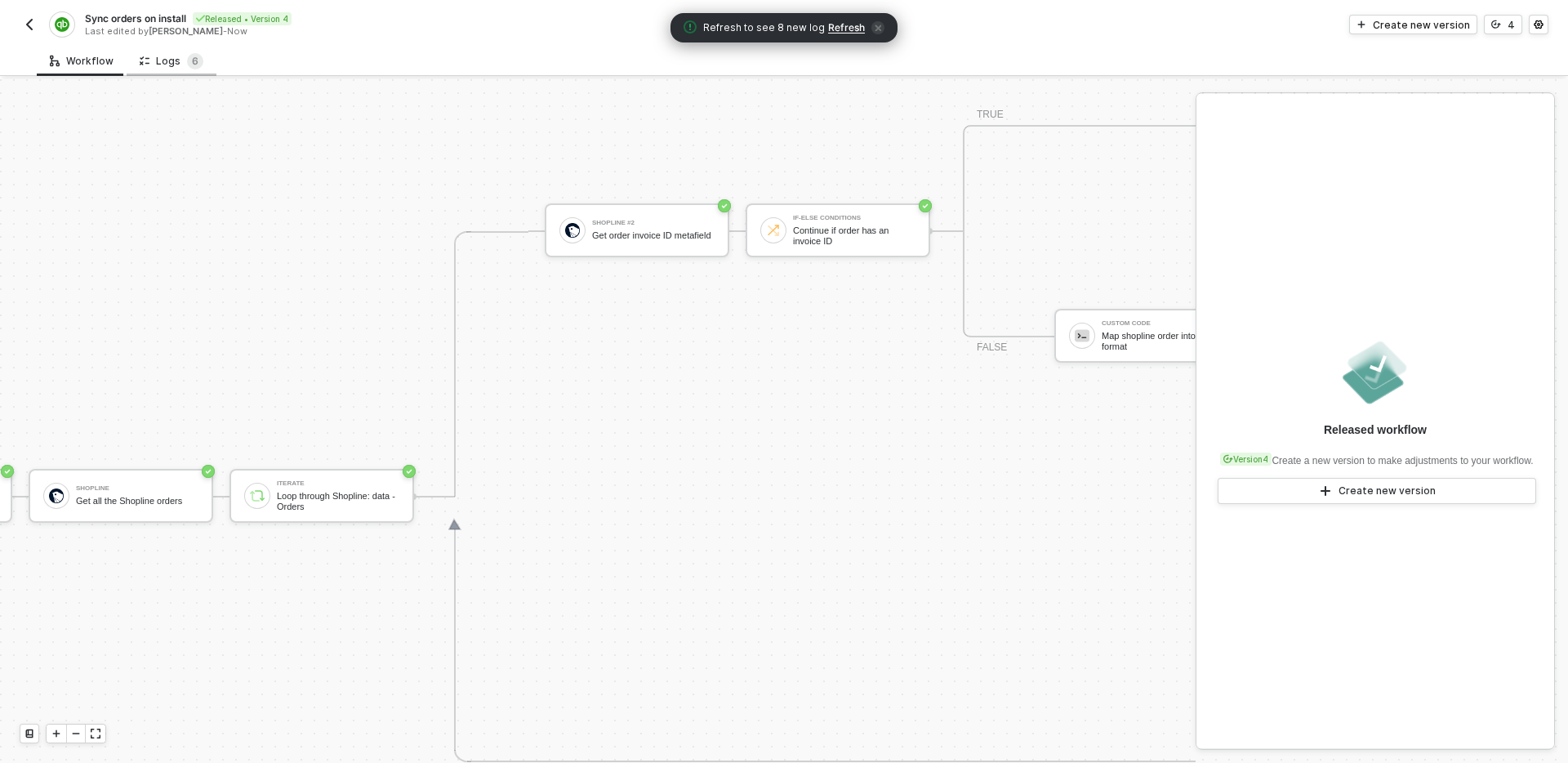
click at [155, 73] on div "Logs 6" at bounding box center [172, 60] width 89 height 30
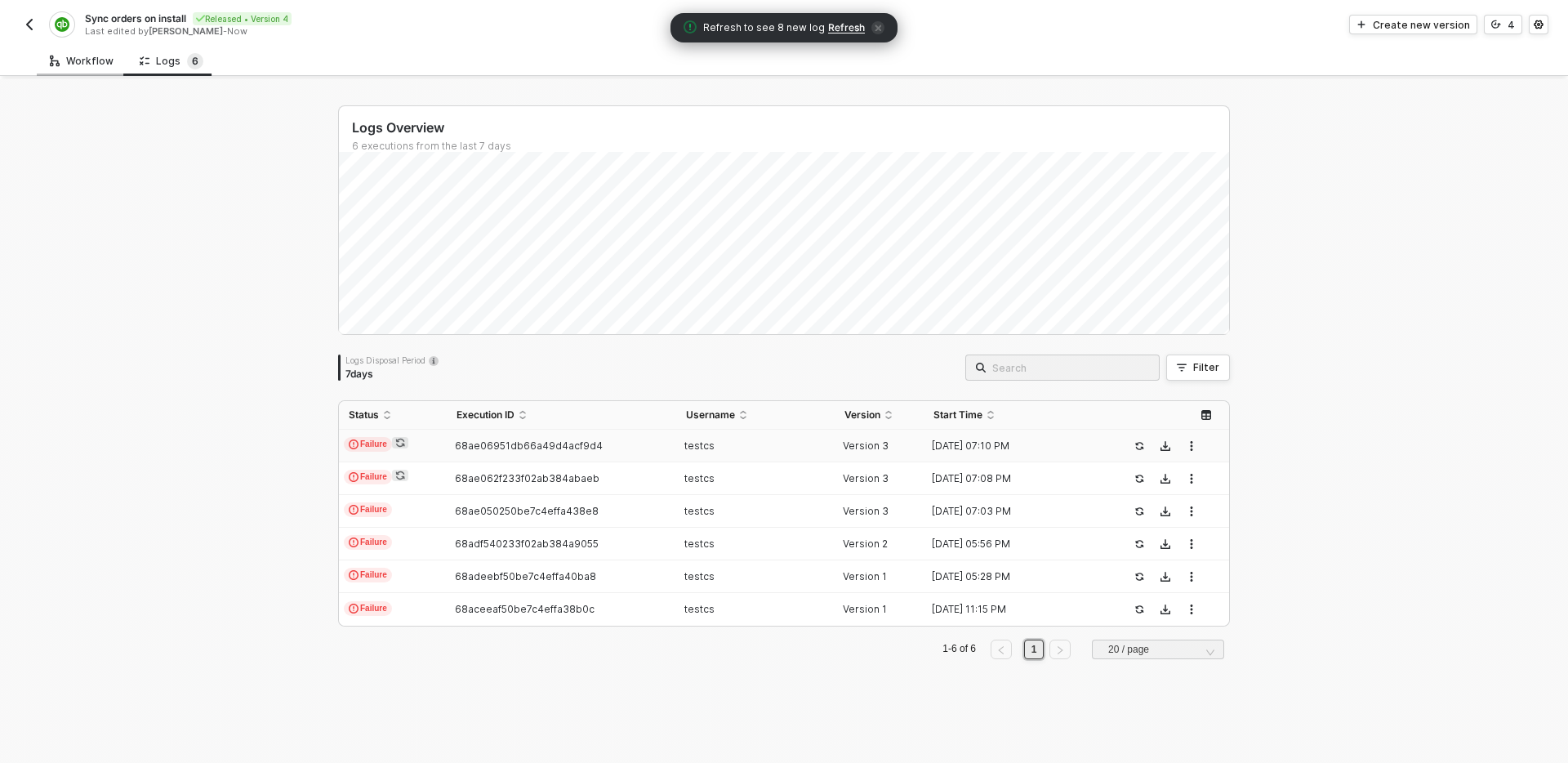
click at [89, 61] on div "Workflow" at bounding box center [82, 61] width 64 height 13
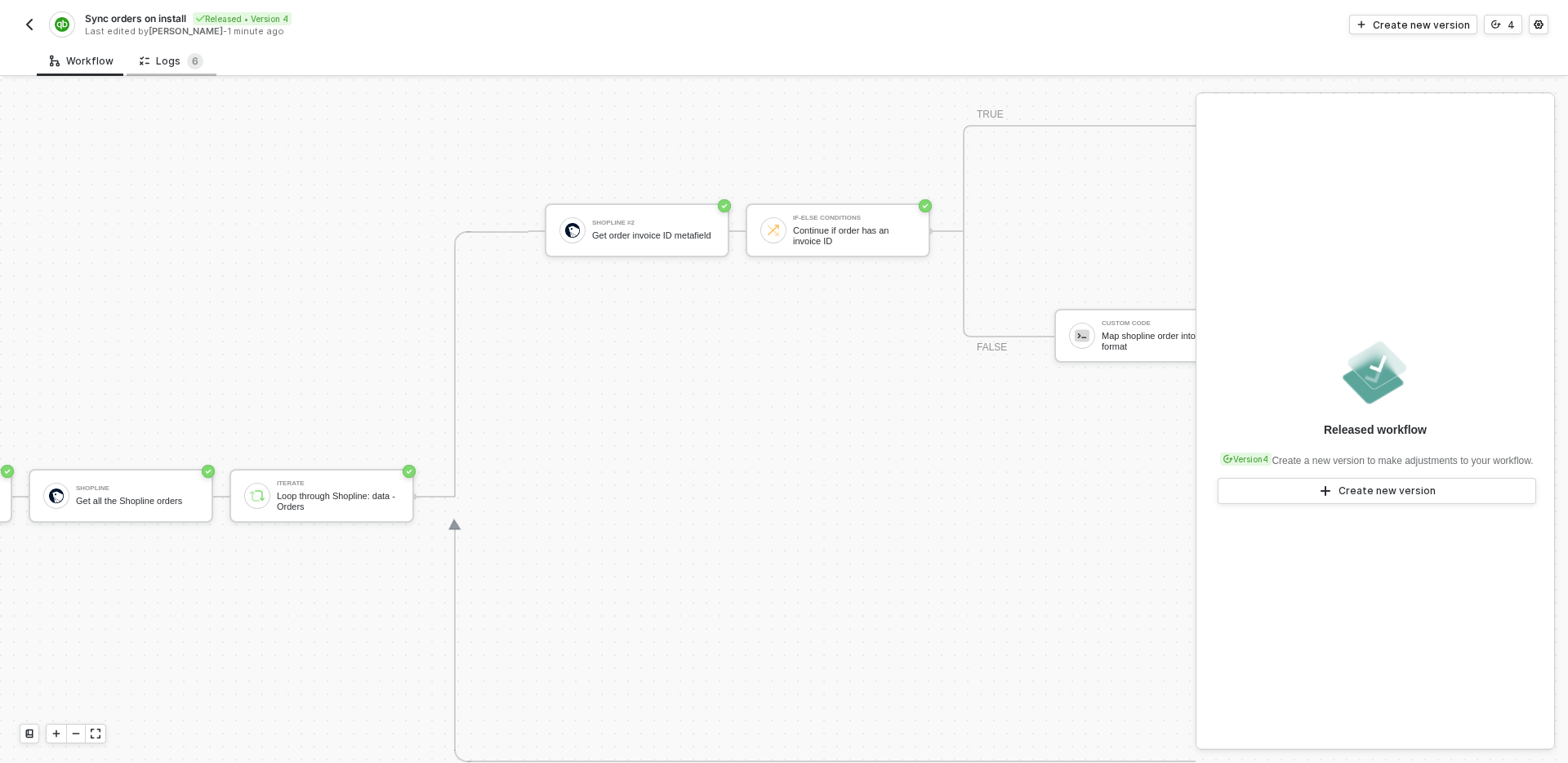
click at [175, 63] on div "Logs 6" at bounding box center [172, 61] width 64 height 16
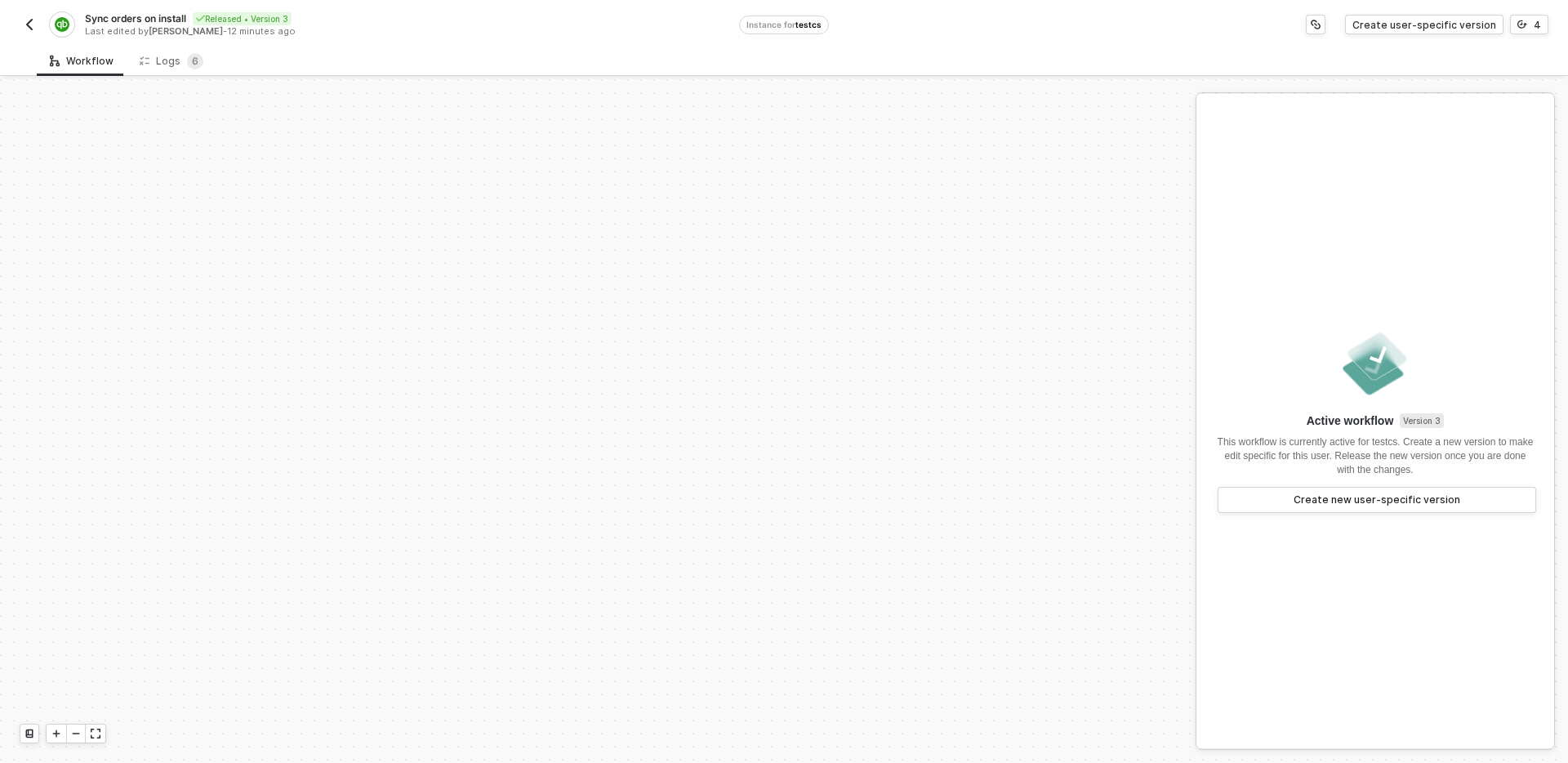
scroll to position [498, 0]
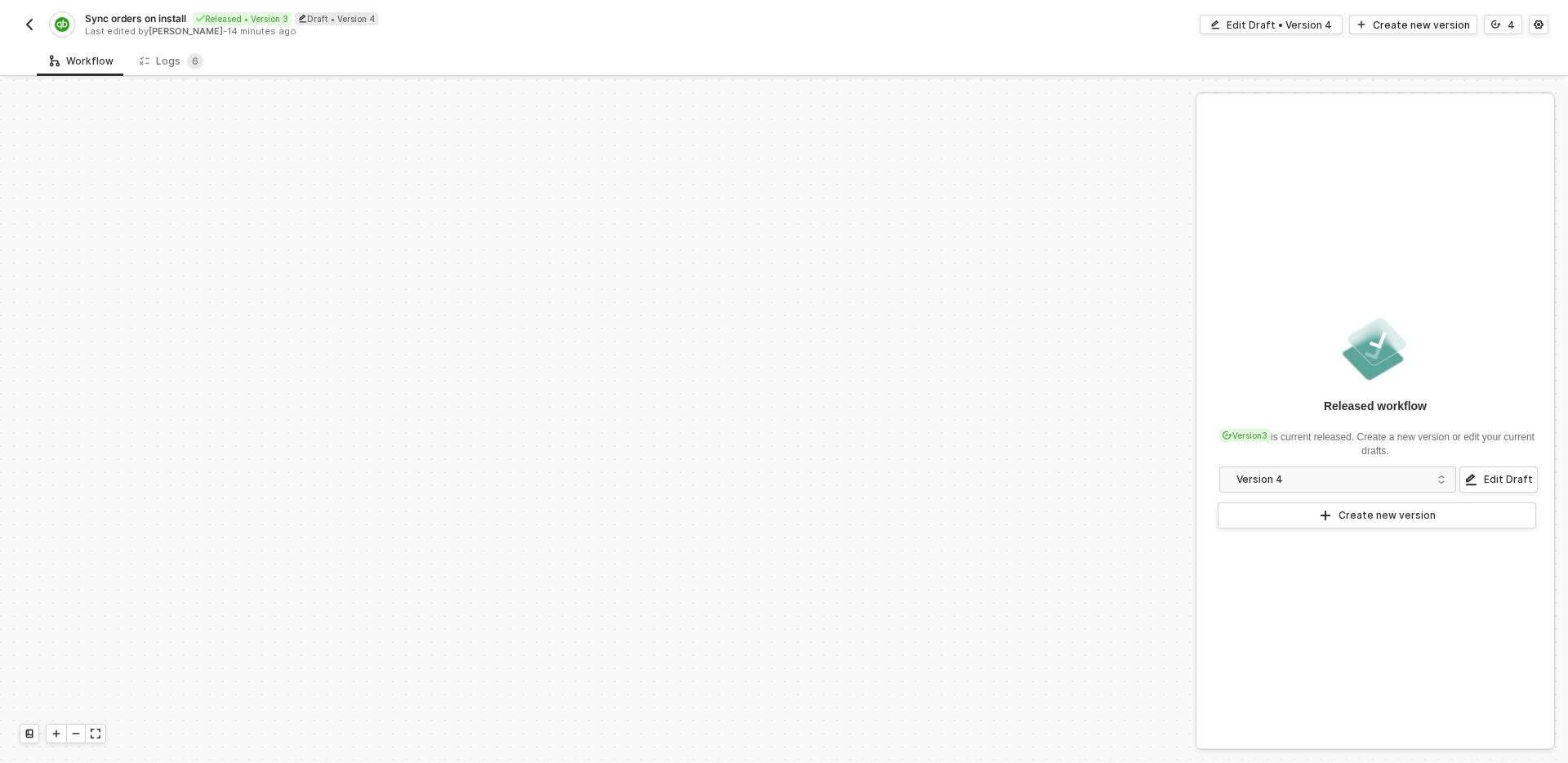
scroll to position [498, 0]
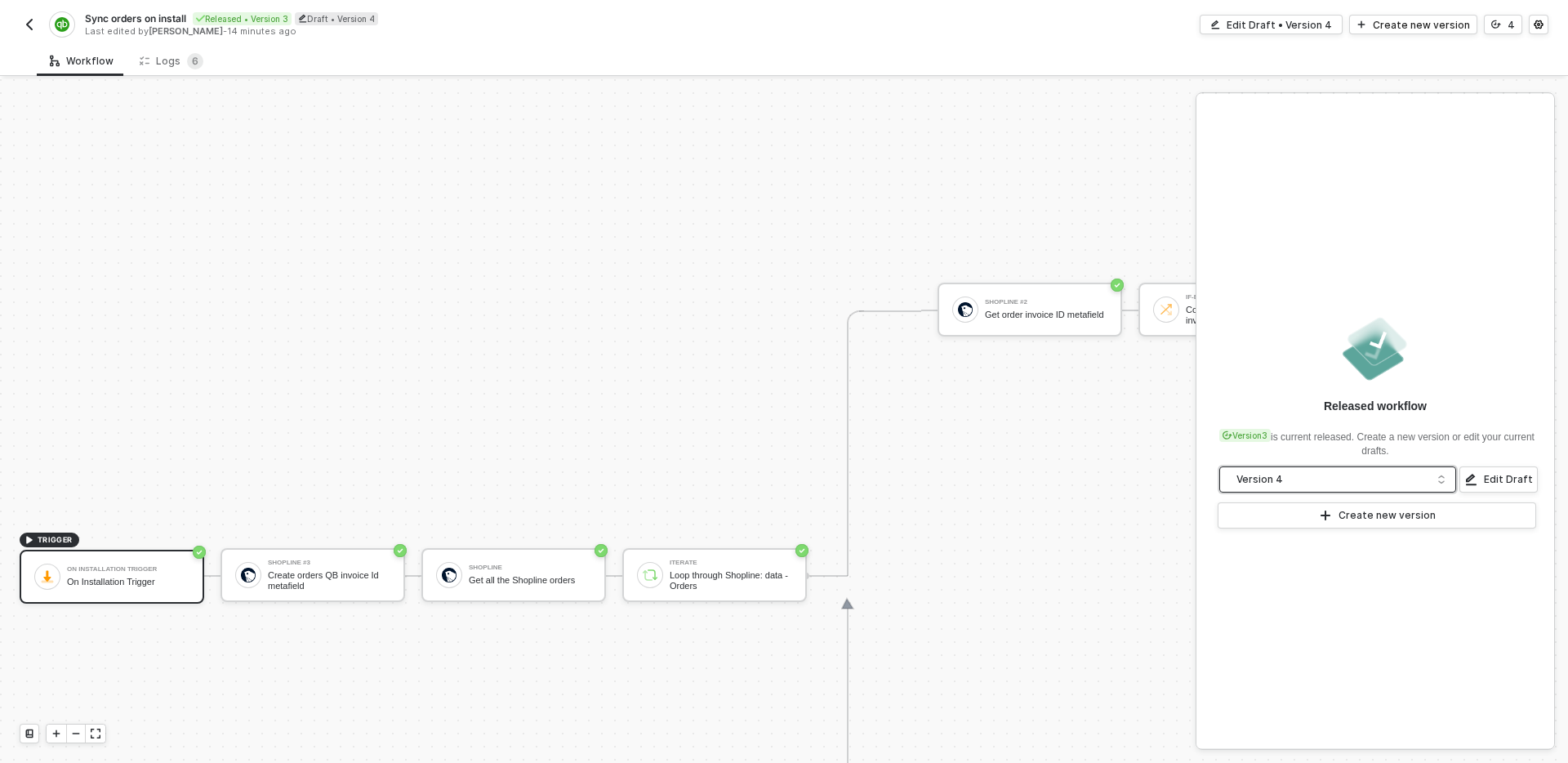
click at [1433, 483] on span "Version 4" at bounding box center [1341, 480] width 209 height 18
click at [1463, 382] on div "Released workflow Version 3 is current released. Create a new version or edit y…" at bounding box center [1375, 421] width 358 height 654
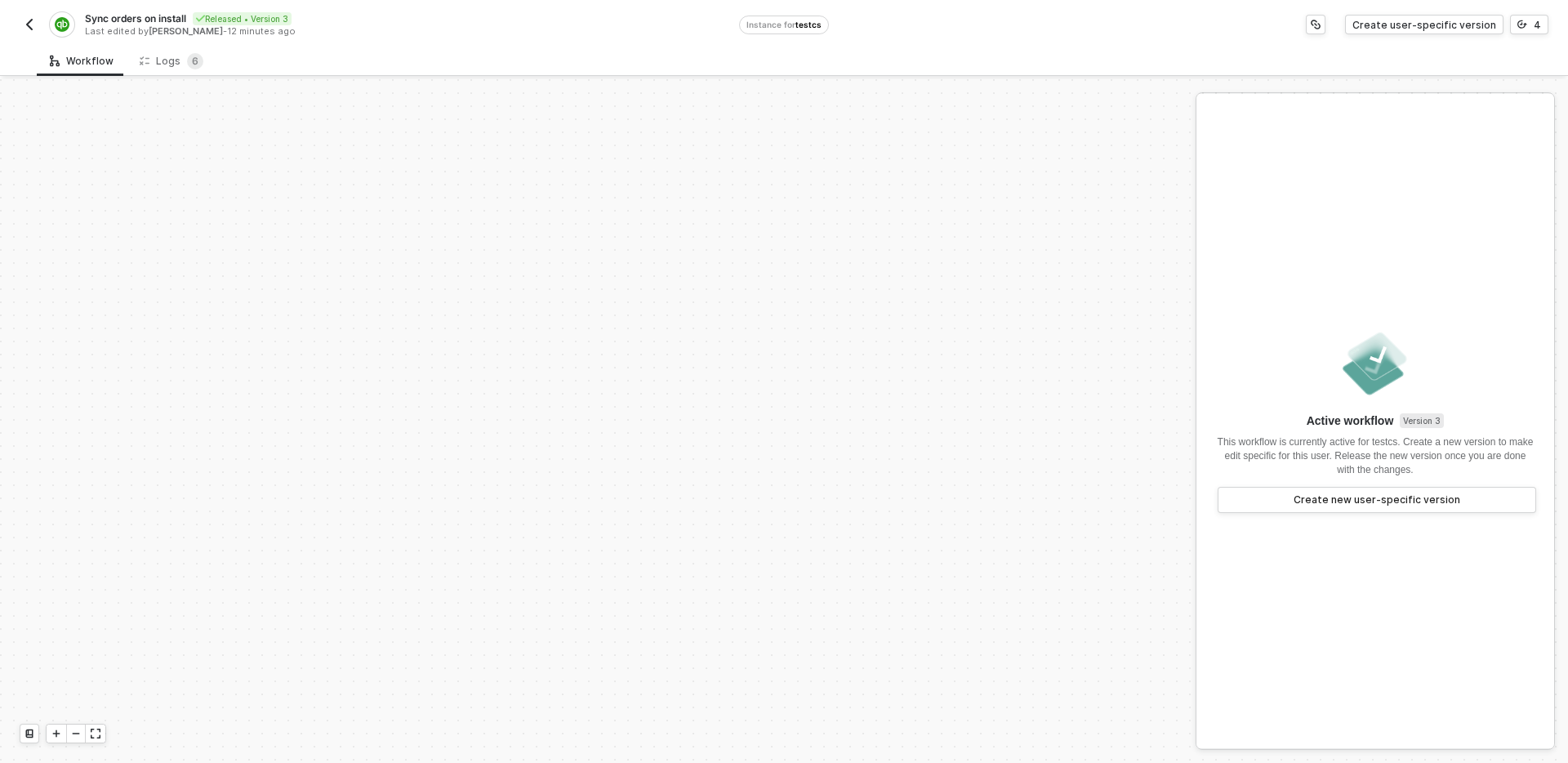
scroll to position [498, 0]
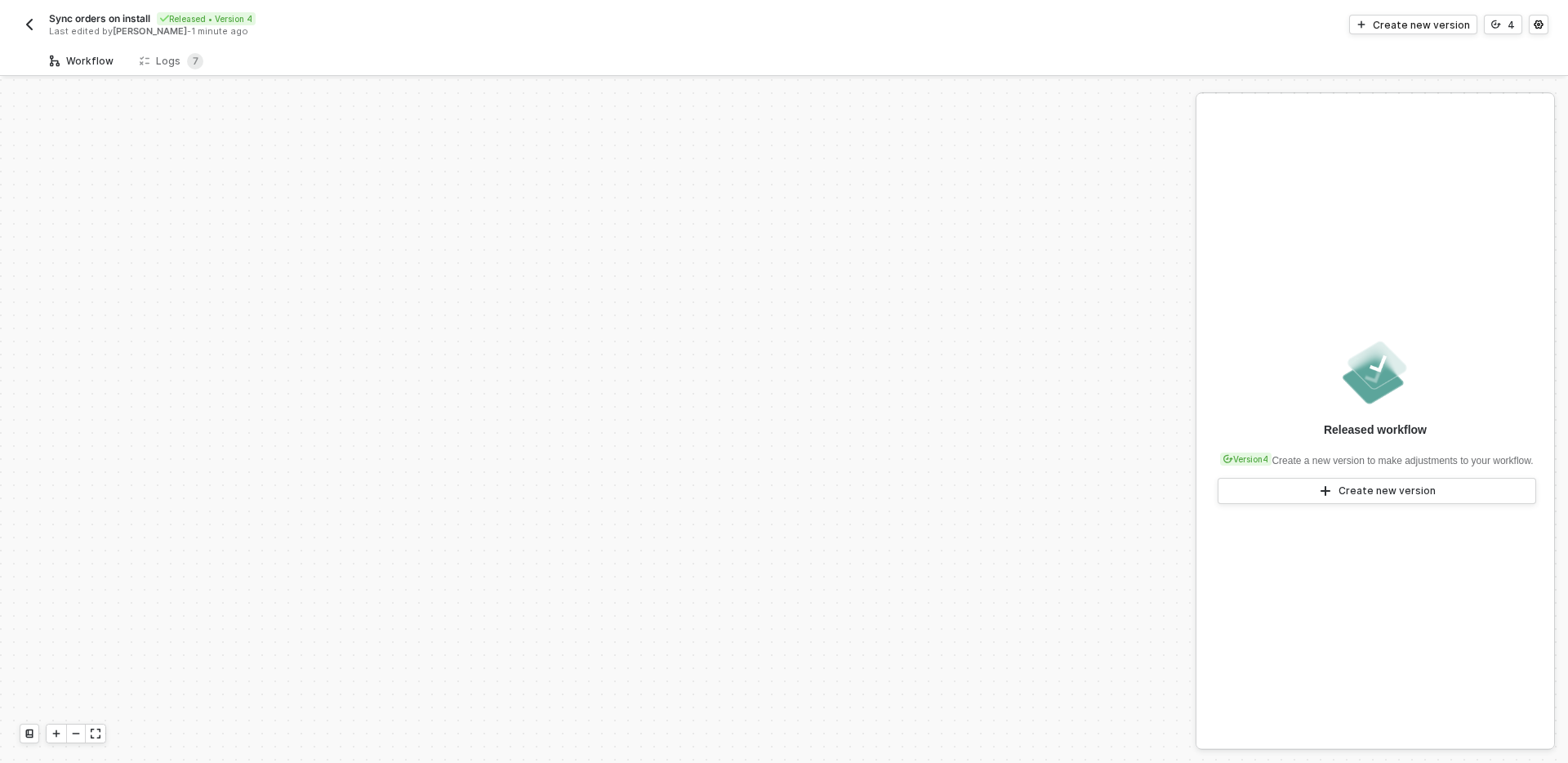
scroll to position [498, 0]
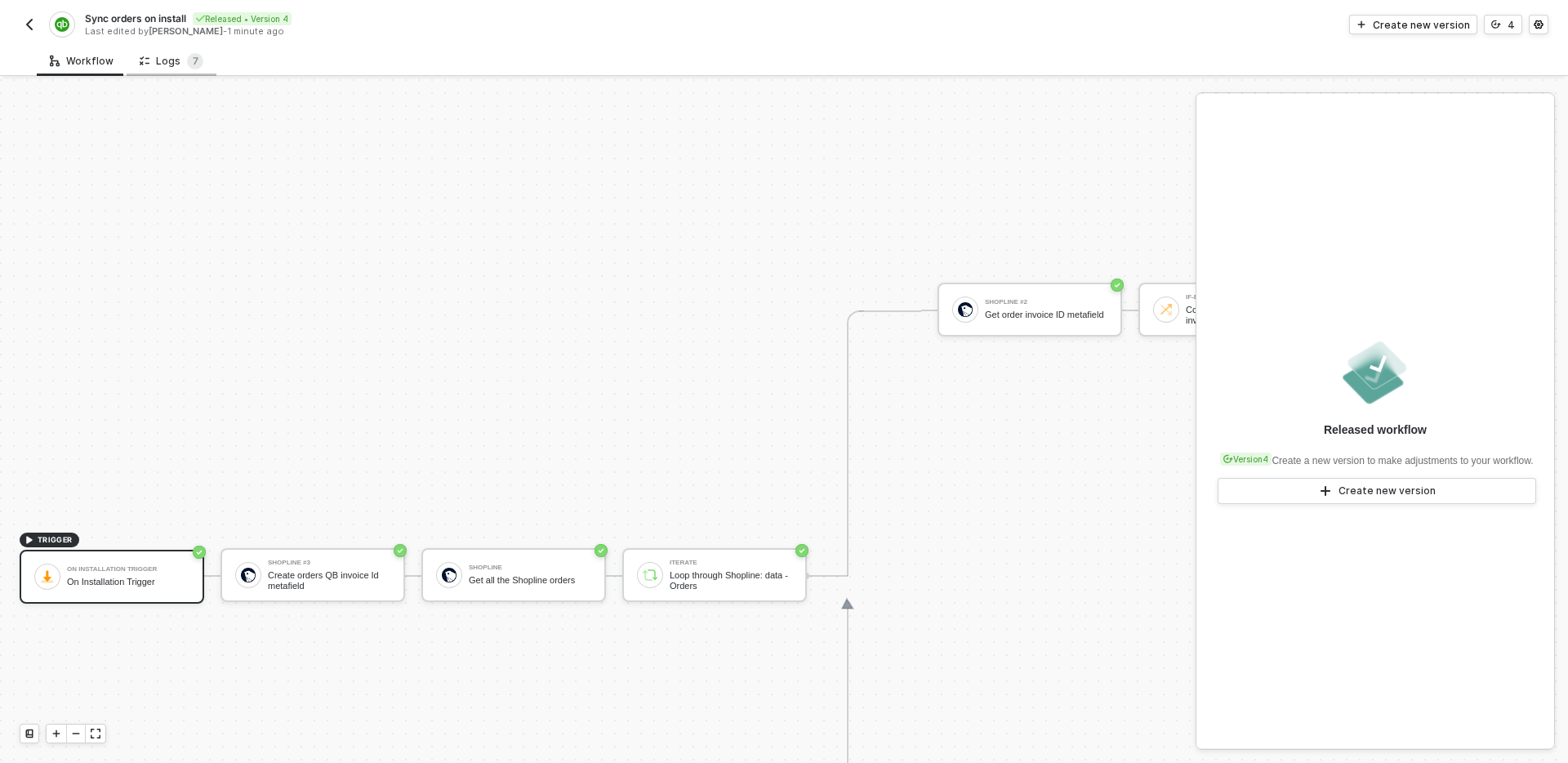
click at [174, 55] on div "Logs 7" at bounding box center [172, 61] width 64 height 16
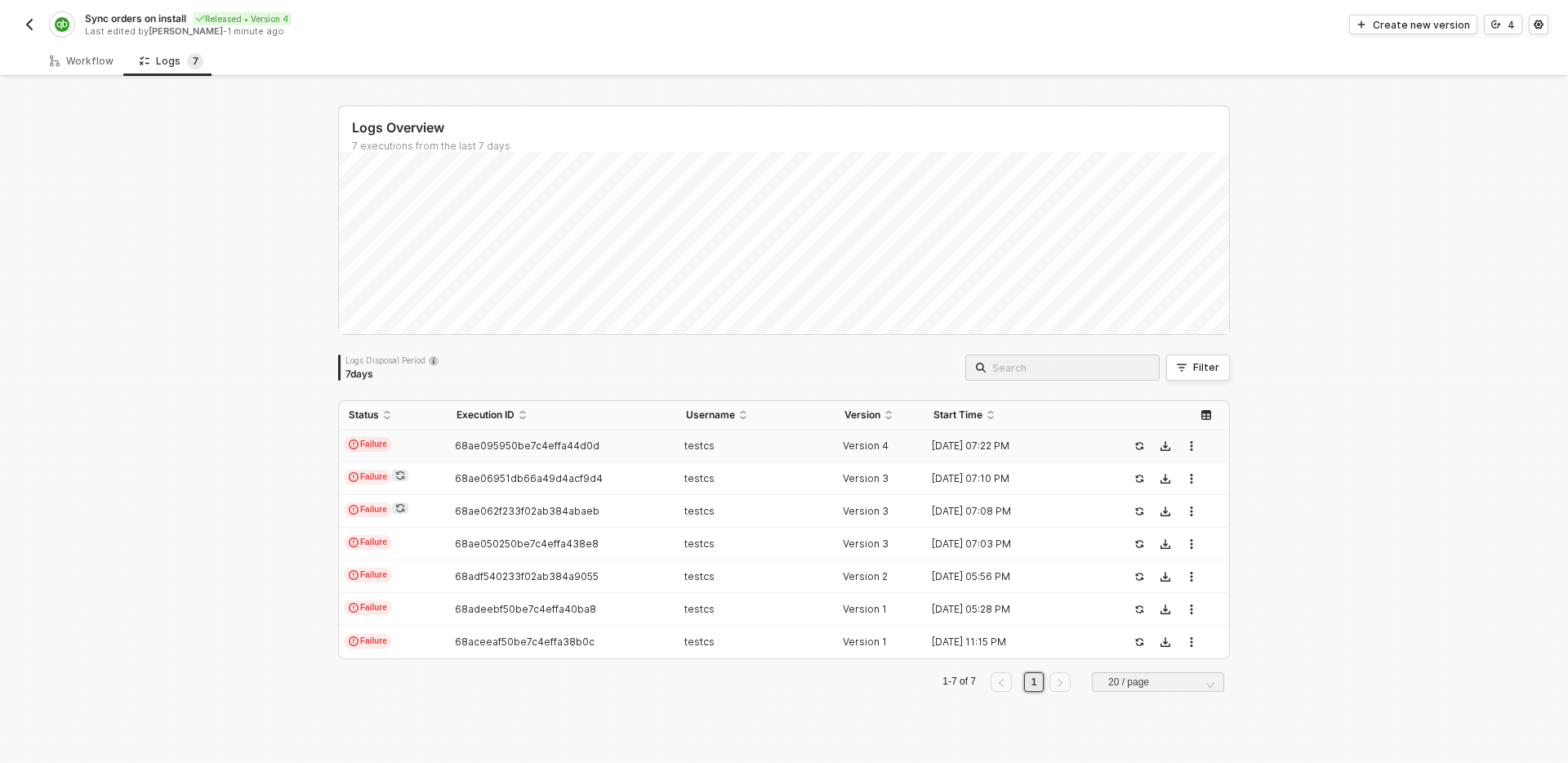
click at [428, 444] on td "Failure" at bounding box center [393, 446] width 108 height 33
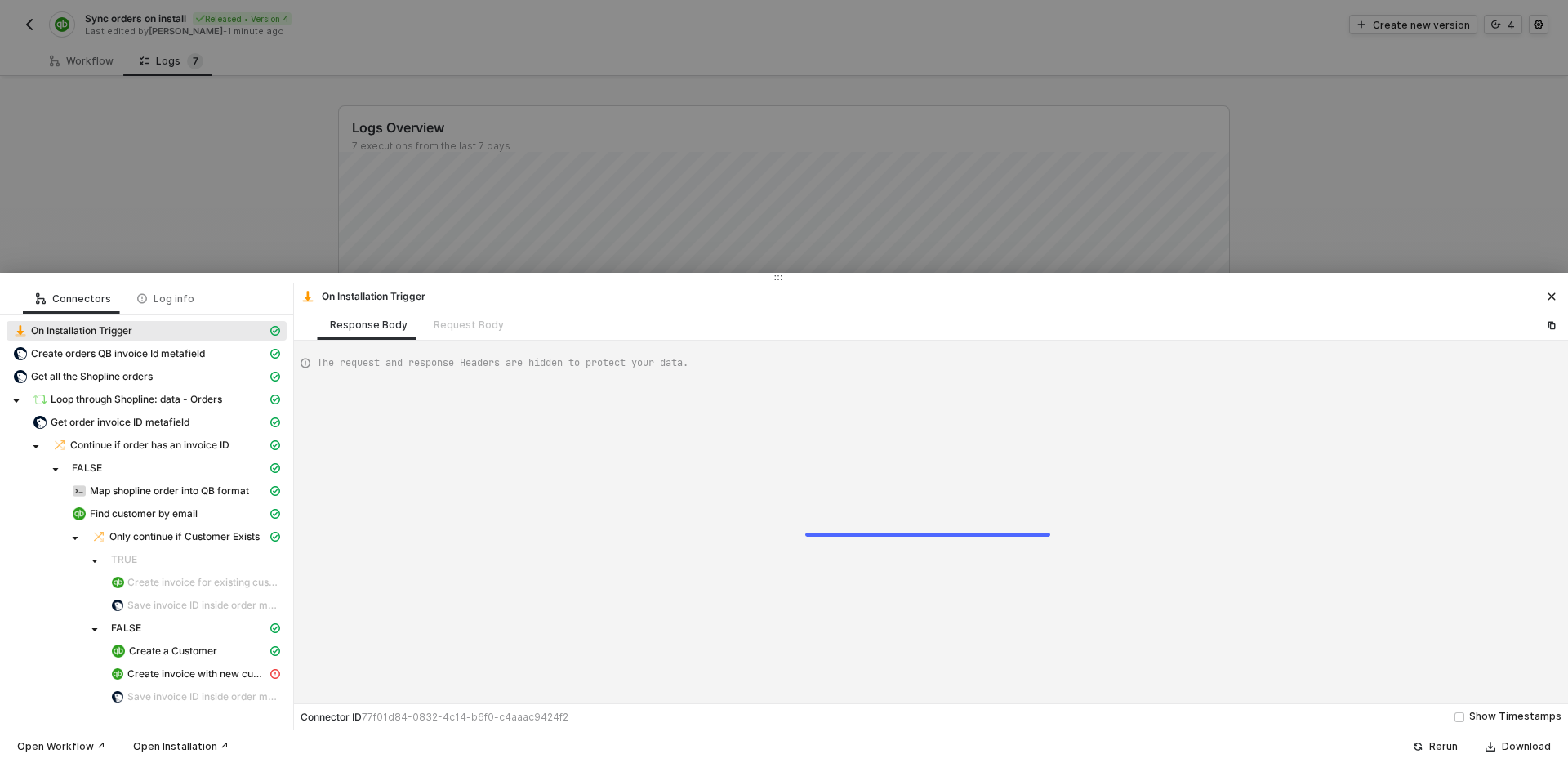
type textarea "{ "json": {}, "id": "808f9414-6cea-4f2f-b1f1-d2e05eed56ae" }"
click at [226, 654] on div "Create a Customer" at bounding box center [189, 652] width 156 height 15
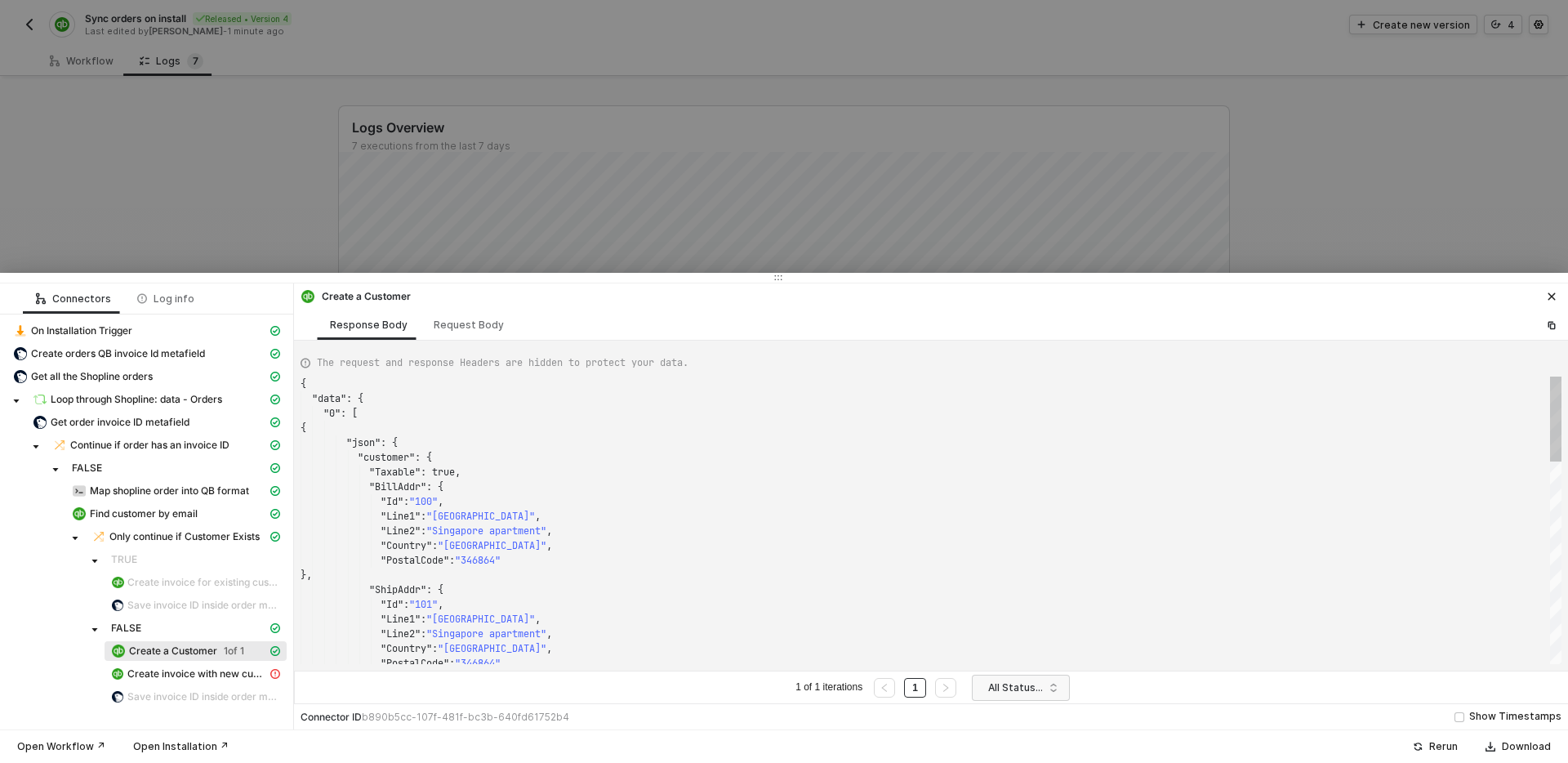
scroll to position [147, 0]
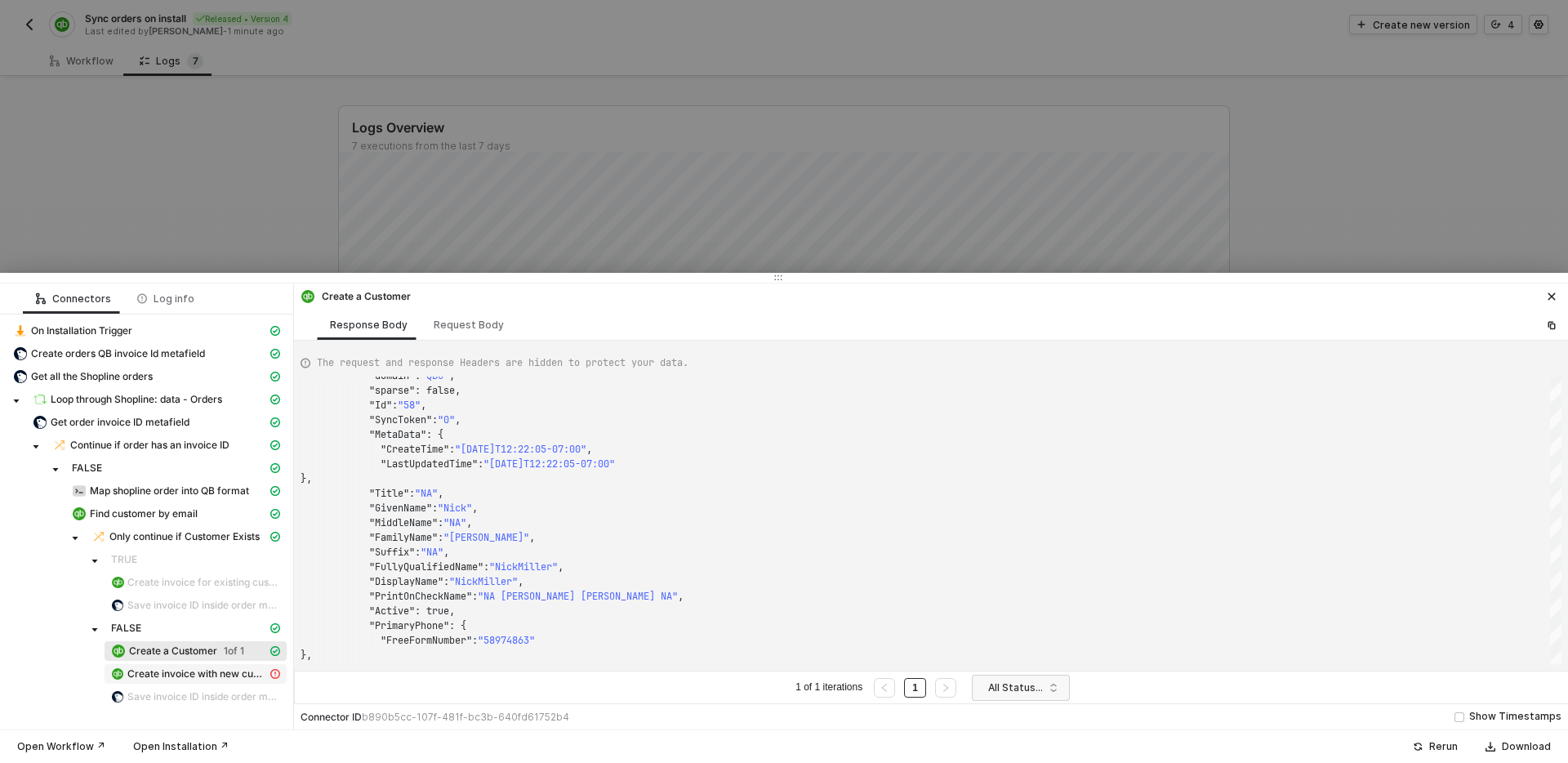
click at [214, 678] on span "Create invoice with new customer" at bounding box center [197, 674] width 140 height 13
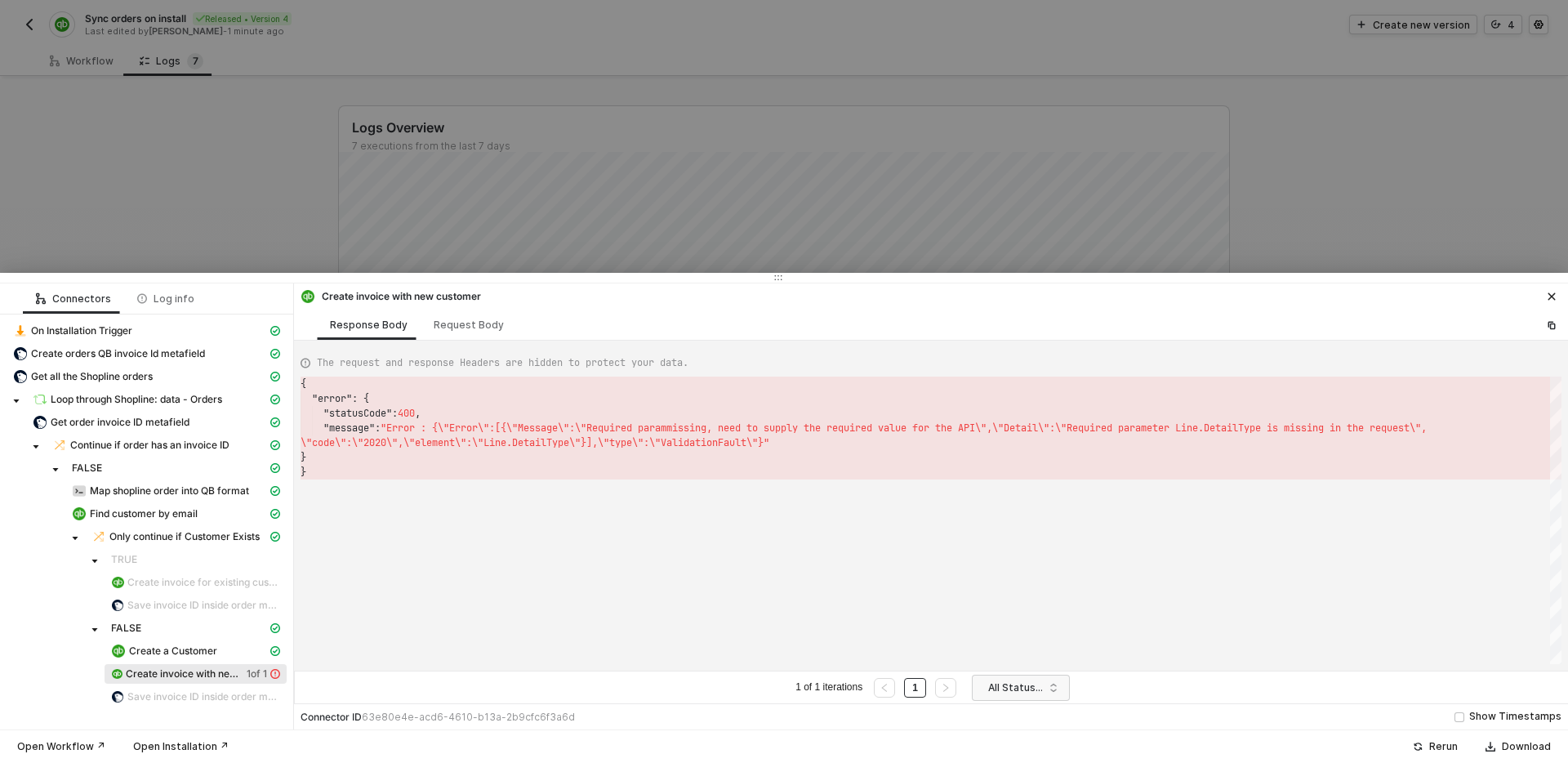
scroll to position [74, 0]
click at [1555, 299] on icon "icon-close" at bounding box center [1552, 296] width 10 height 10
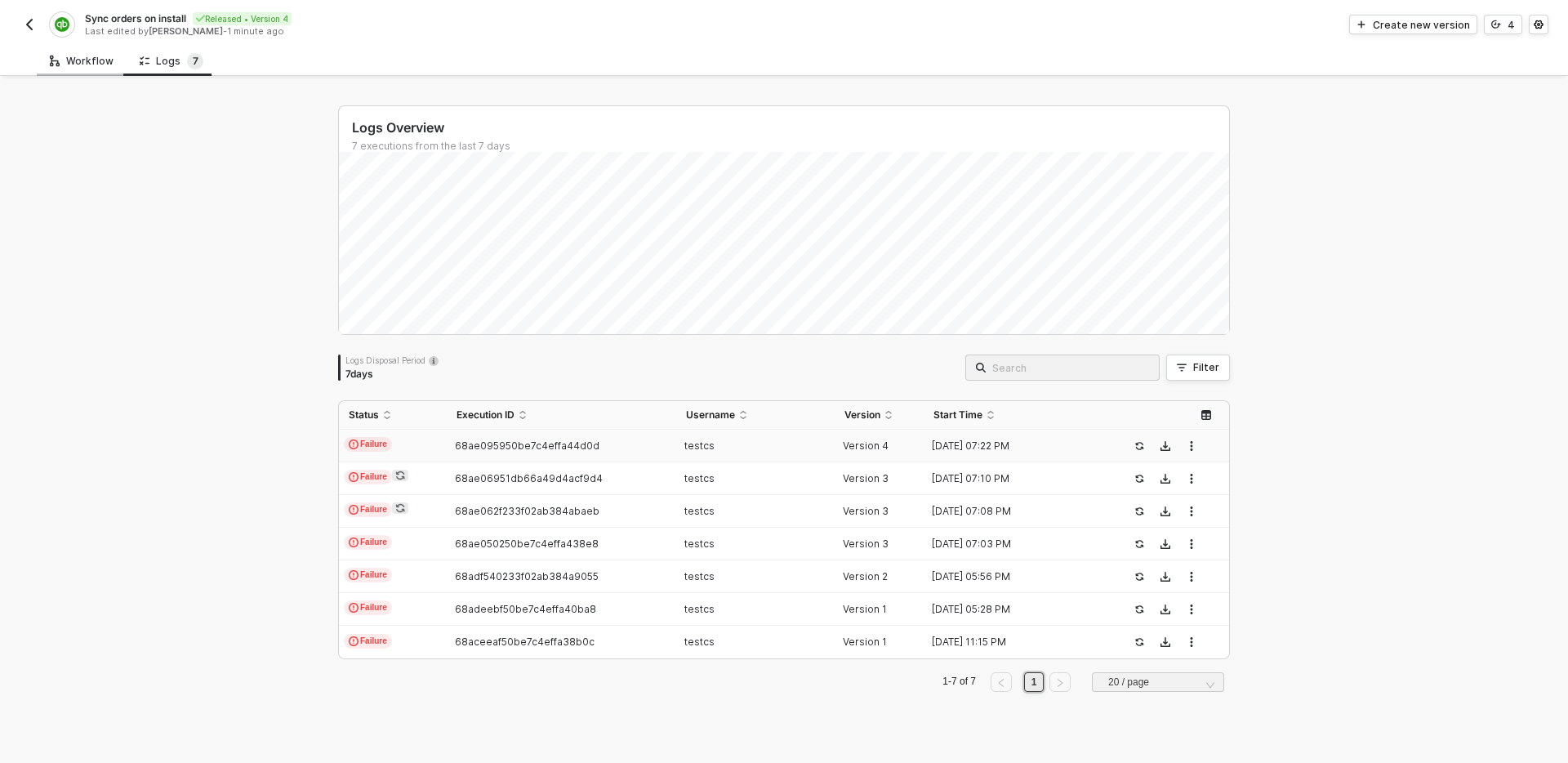
click at [85, 63] on div "Workflow" at bounding box center [82, 61] width 64 height 13
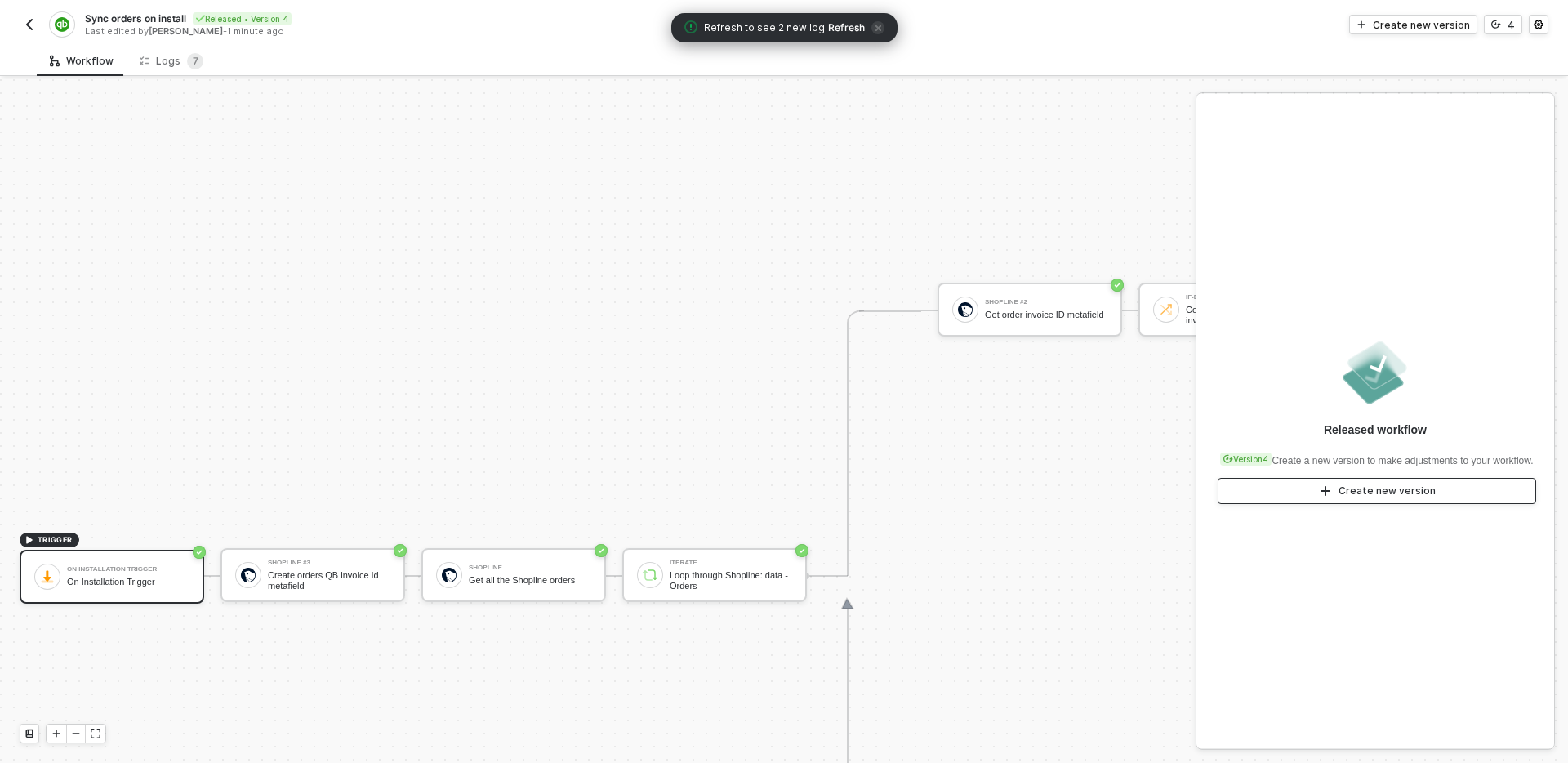
click at [1368, 493] on div "Create new version" at bounding box center [1387, 491] width 97 height 13
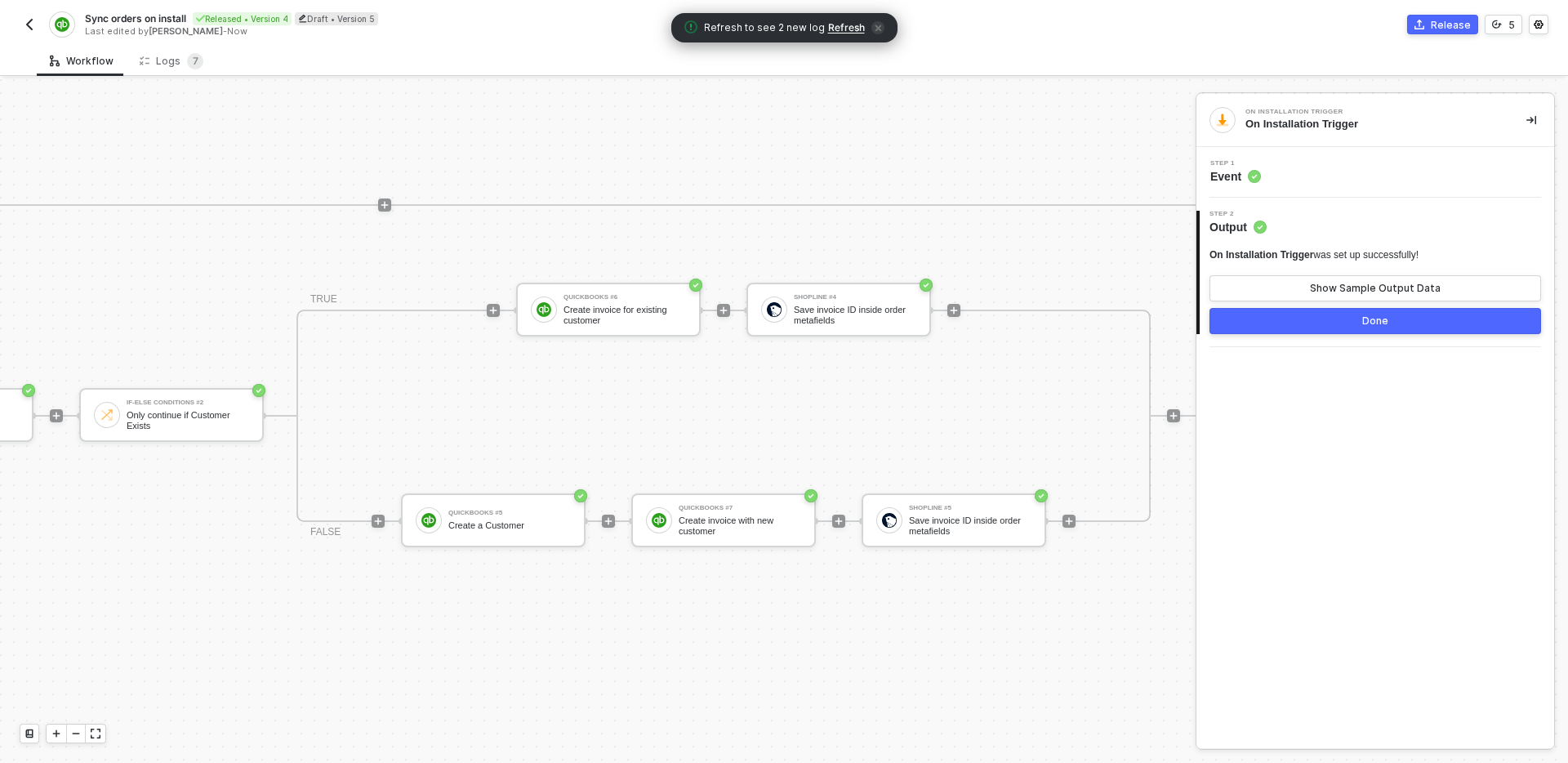
scroll to position [498, 1973]
click at [758, 520] on div "Create invoice with new customer" at bounding box center [739, 525] width 122 height 20
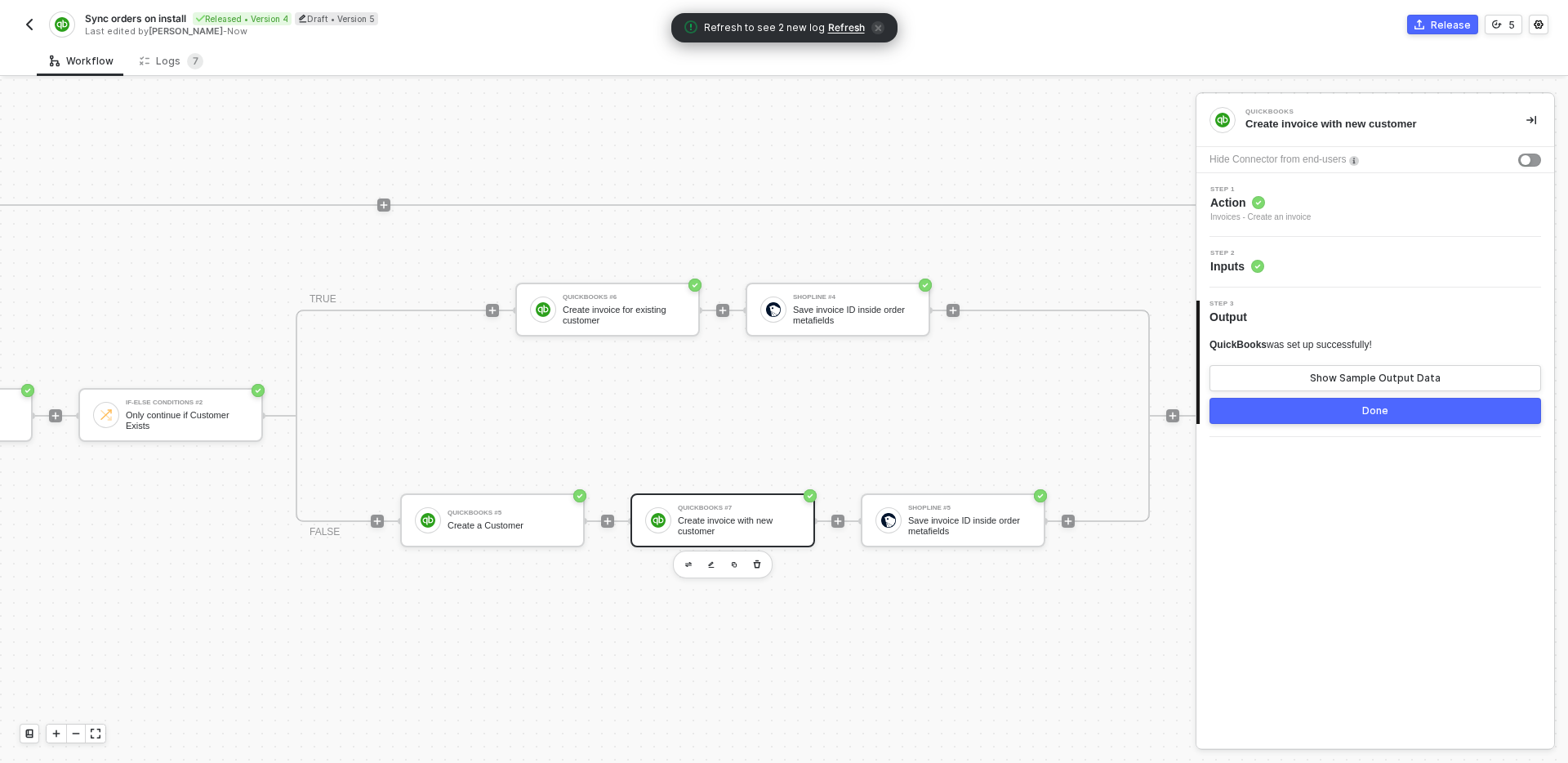
click at [1412, 255] on div "Step 2 Inputs" at bounding box center [1377, 262] width 353 height 25
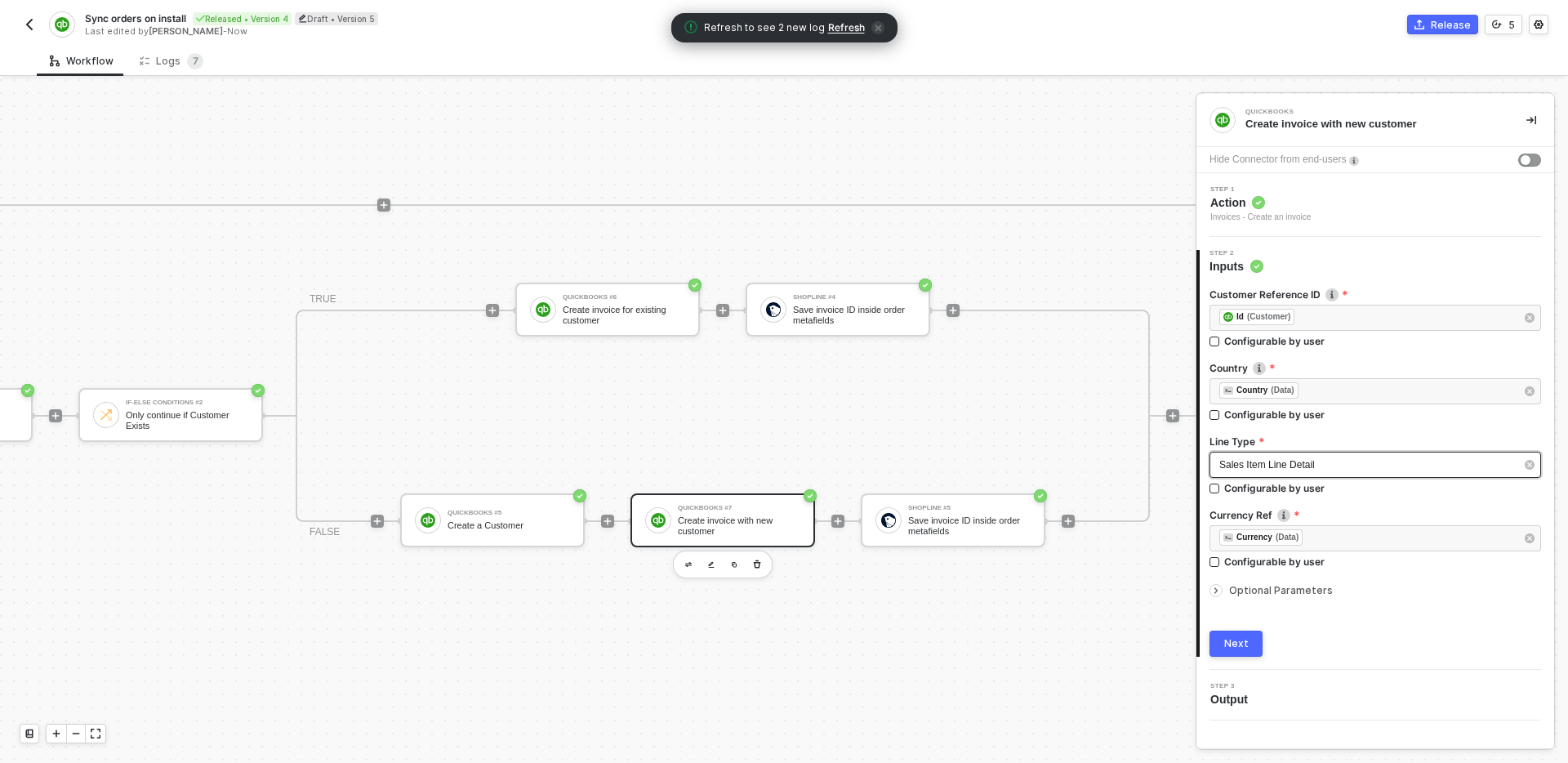
click at [1381, 463] on div "Sales Item Line Detail" at bounding box center [1367, 465] width 296 height 16
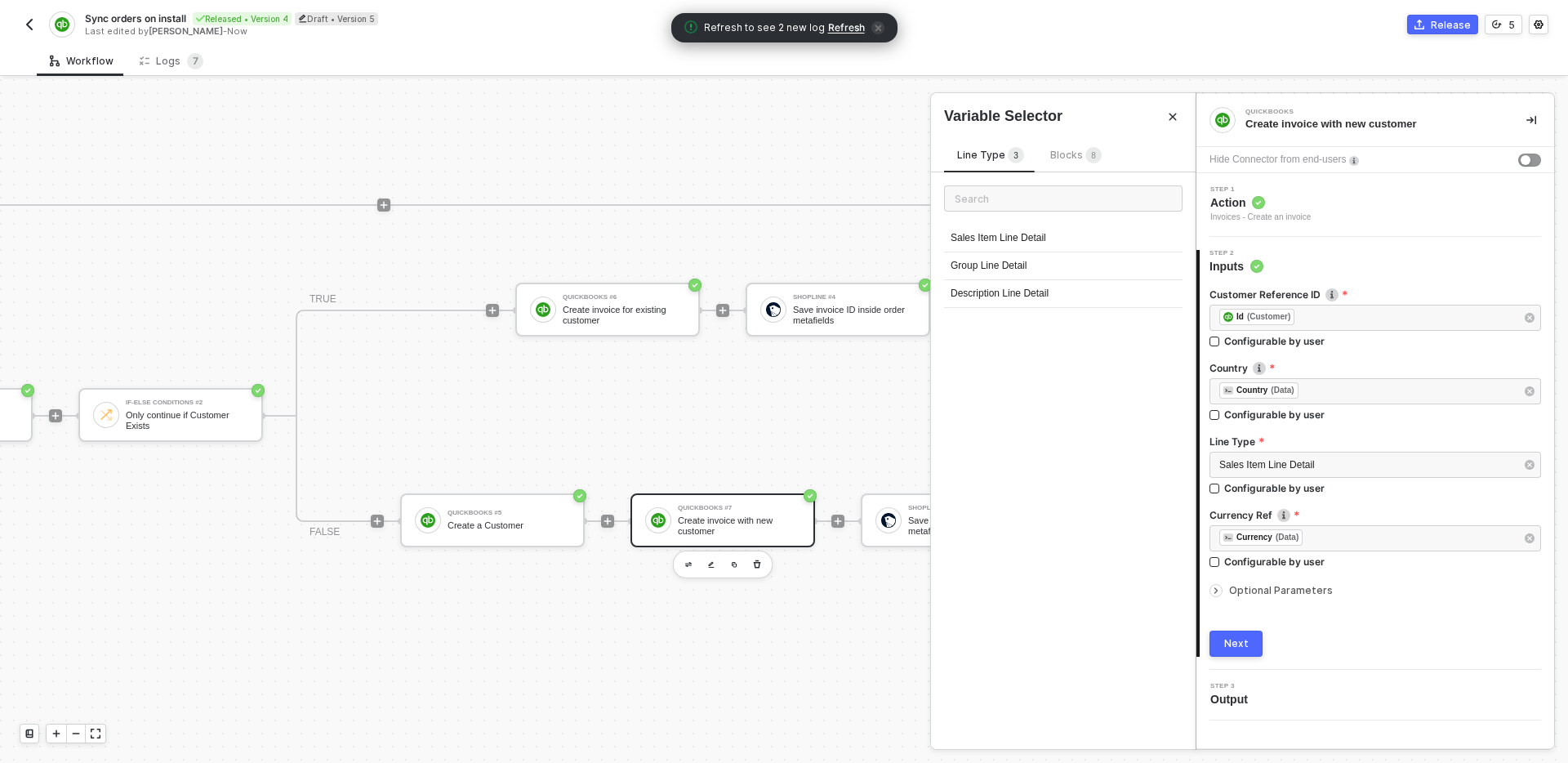
click at [1086, 432] on div "Sales Item Line Detail Group Line Detail Description Line Detail" at bounding box center [1064, 461] width 265 height 577
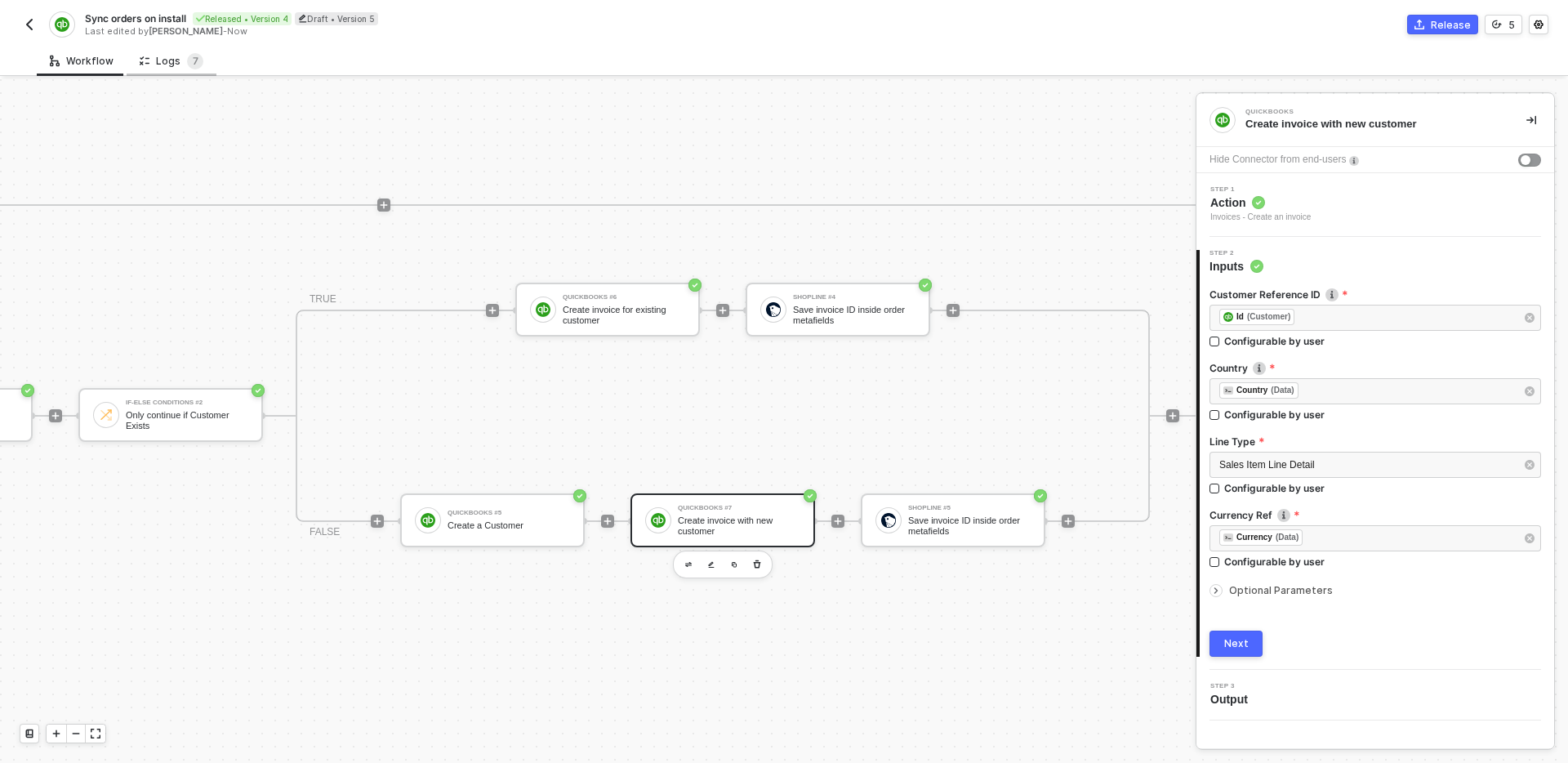
click at [149, 54] on div "Logs 7" at bounding box center [172, 61] width 64 height 16
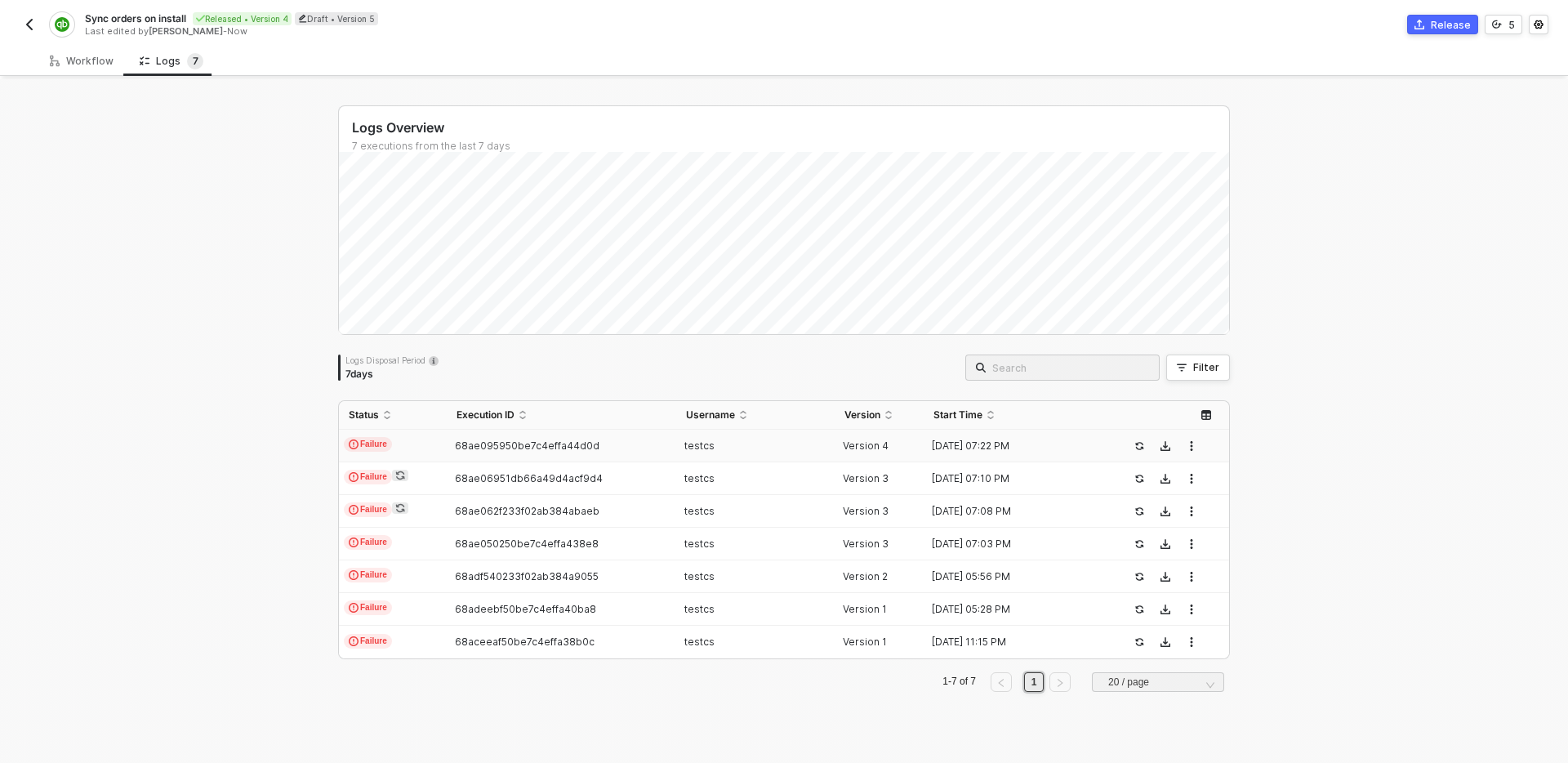
click at [417, 438] on td "Failure" at bounding box center [393, 446] width 108 height 33
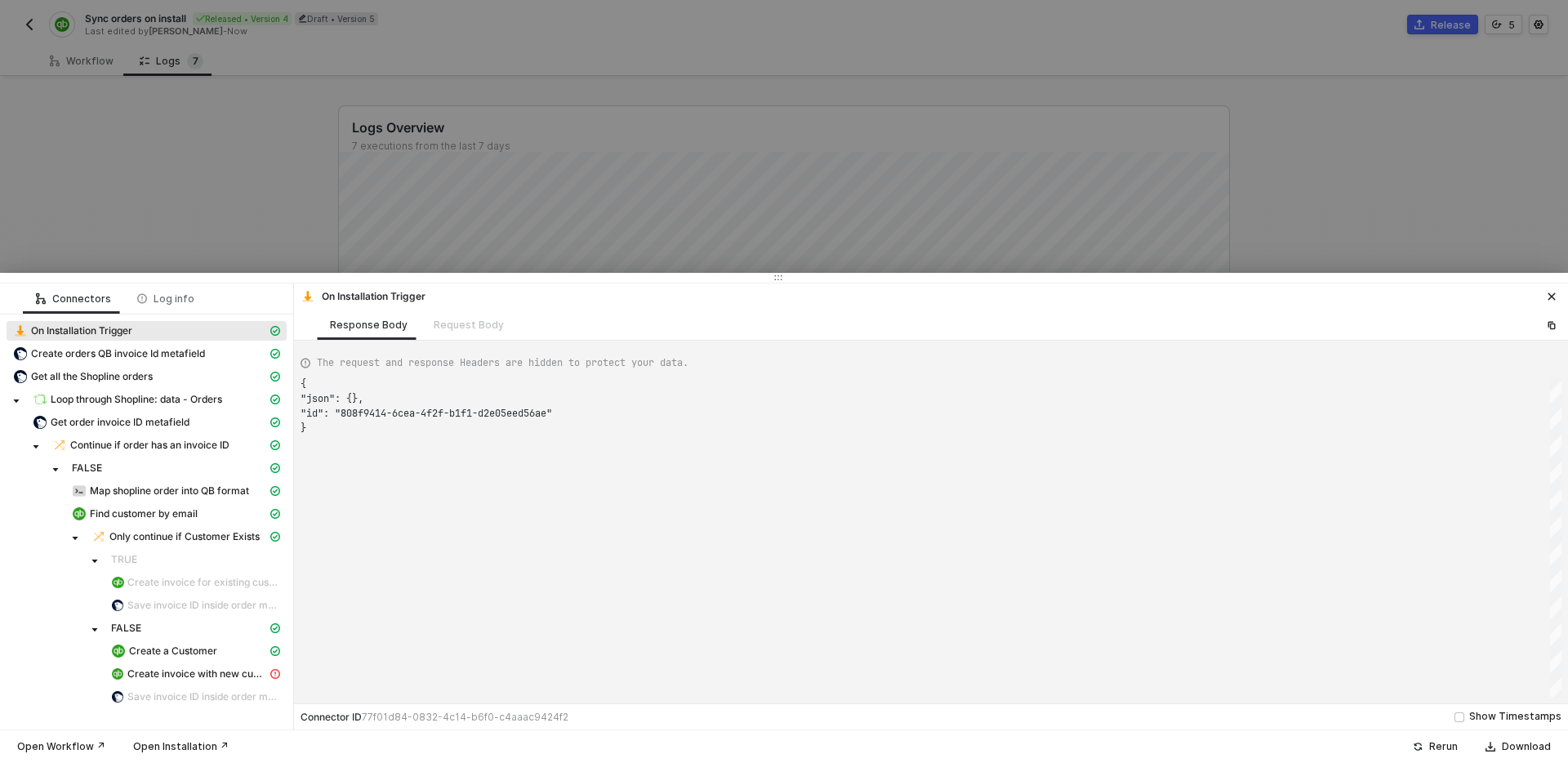
scroll to position [44, 0]
click at [208, 667] on div "Create invoice with new customer" at bounding box center [189, 674] width 156 height 15
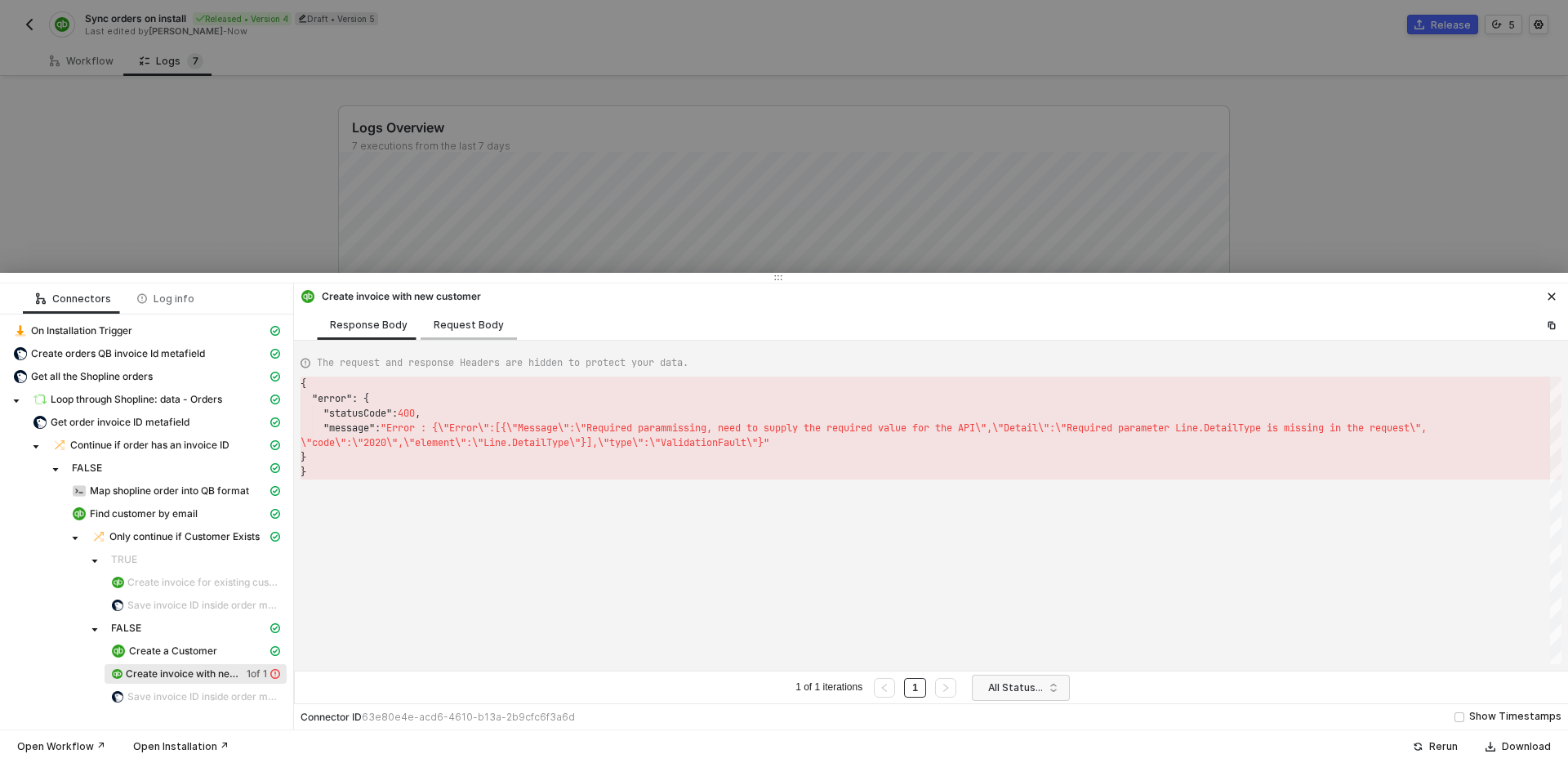
click at [453, 323] on div "Request Body" at bounding box center [468, 325] width 70 height 13
type textarea "[ { "ProjectRef": [], "resource": "invoices", "operation": "create", "CustomerR…"
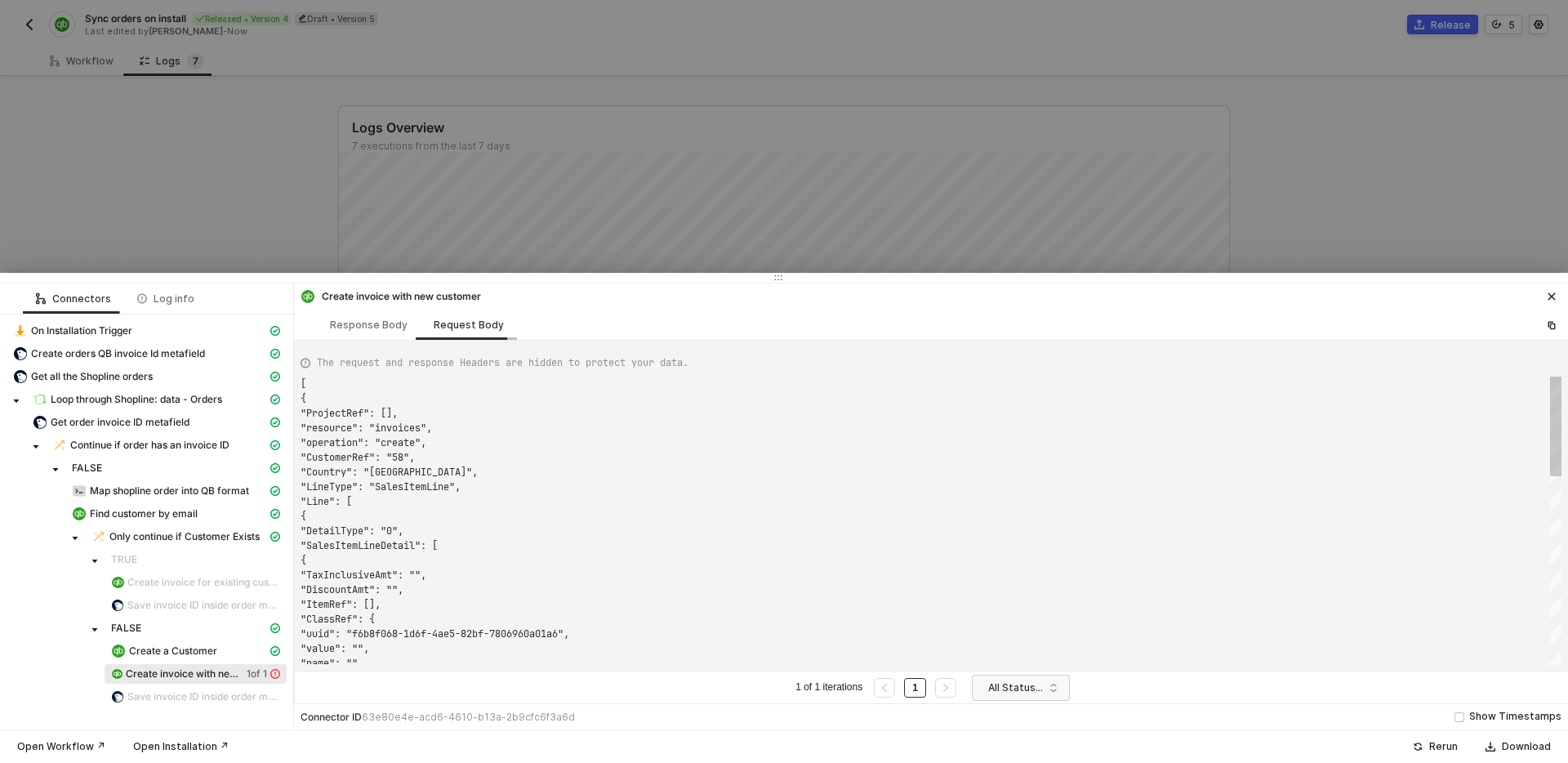
scroll to position [147, 0]
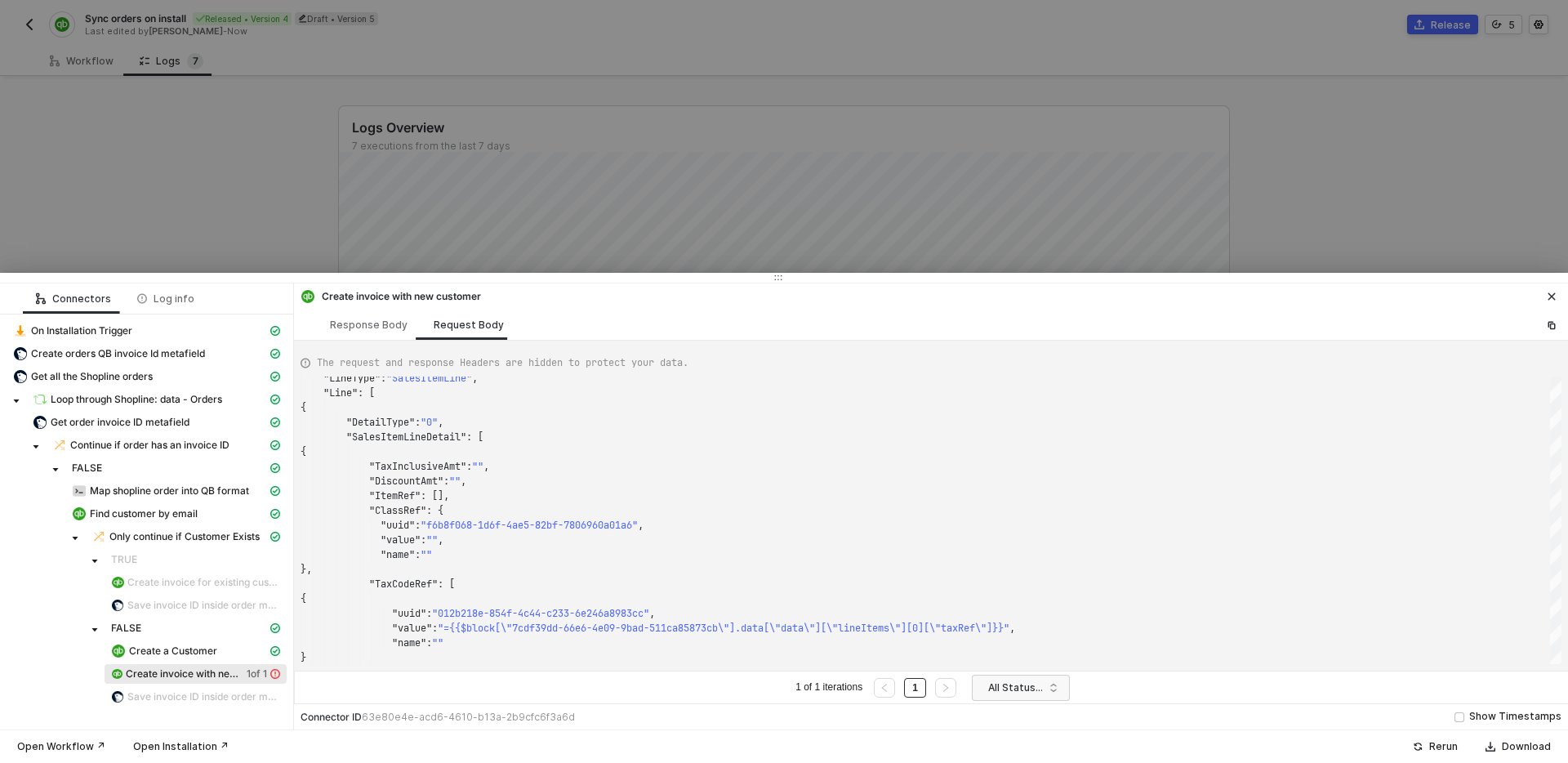
click at [1547, 293] on icon "icon-close" at bounding box center [1552, 296] width 10 height 10
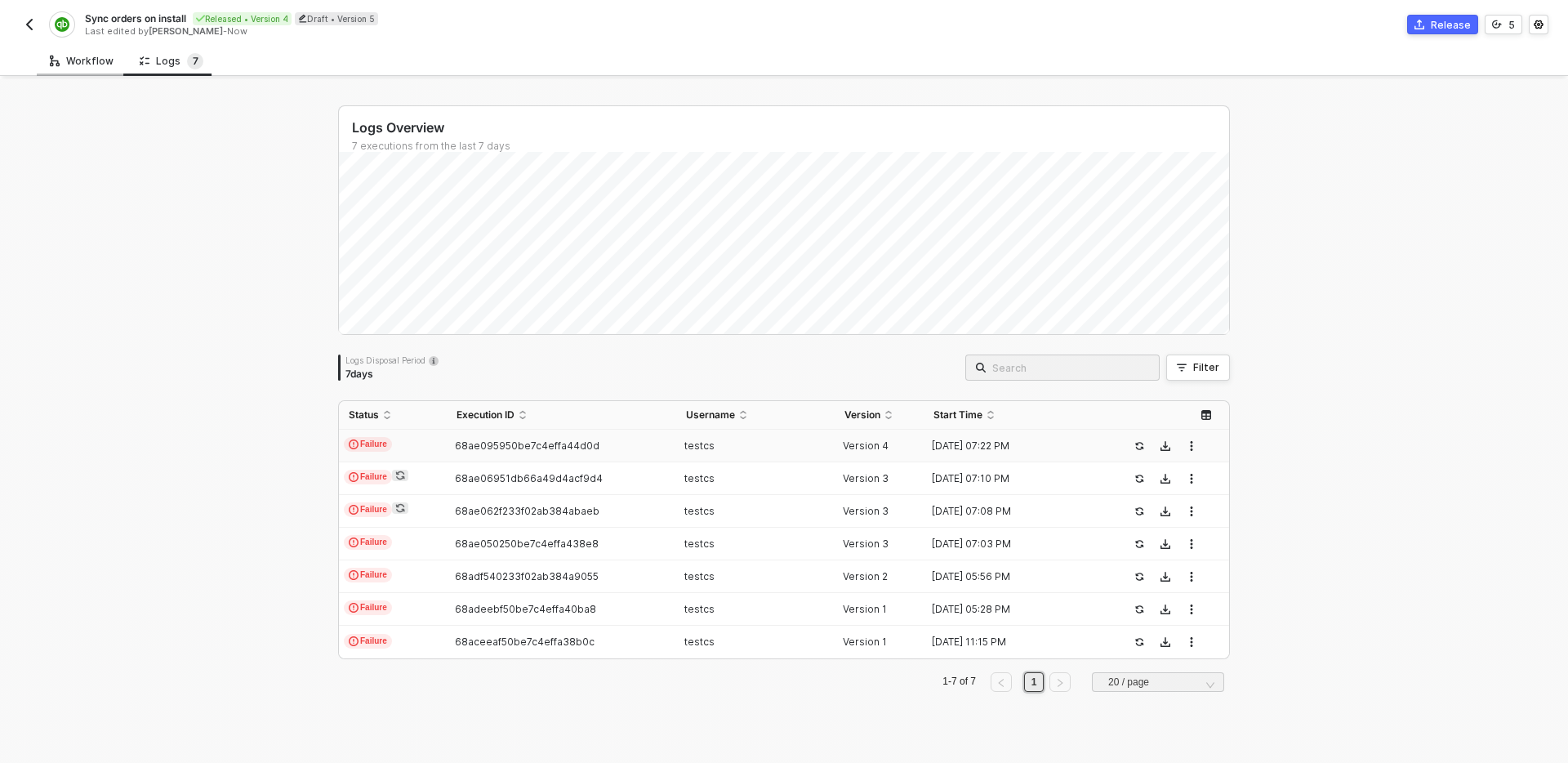
click at [70, 70] on div "Workflow" at bounding box center [81, 60] width 89 height 30
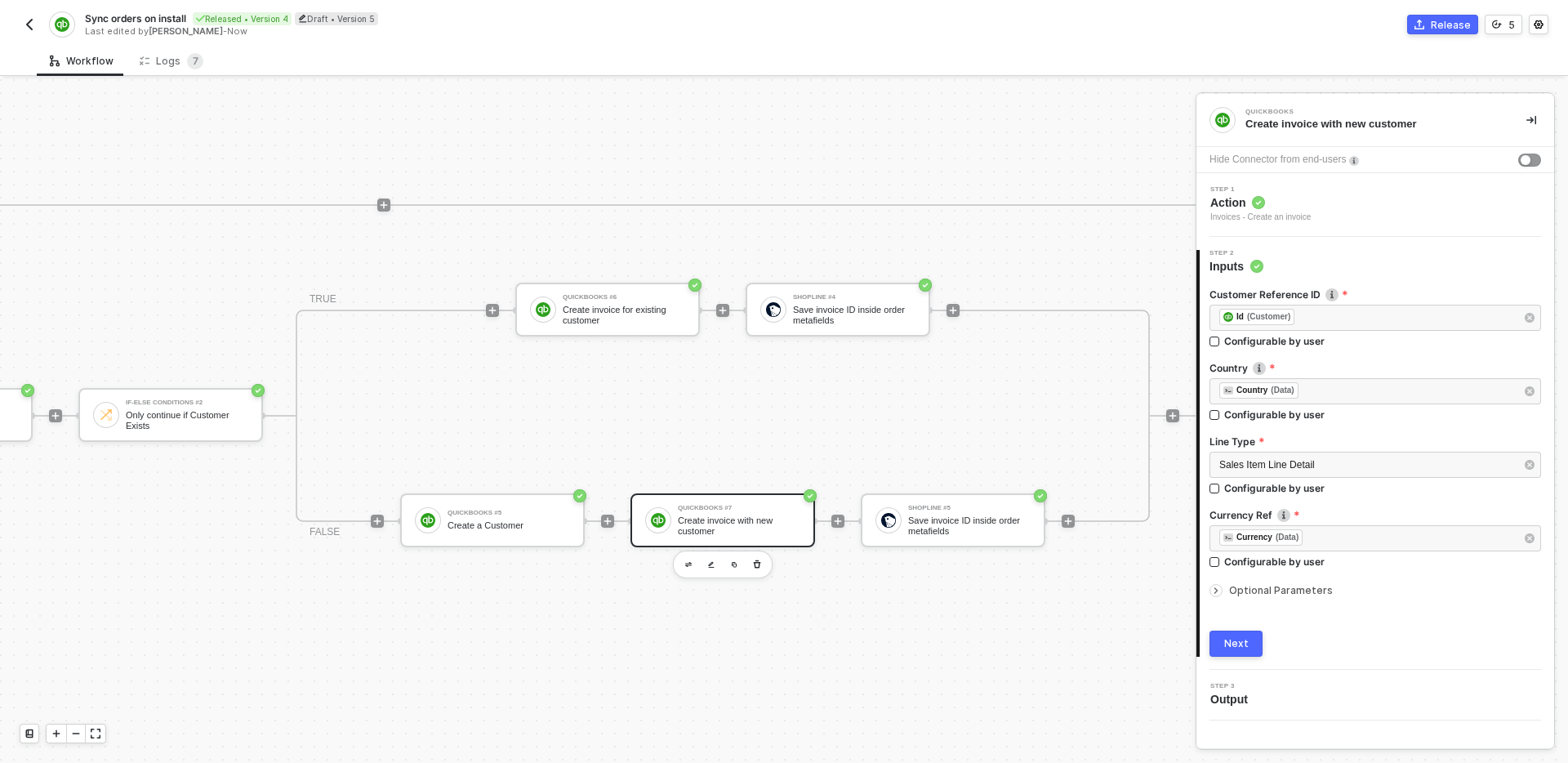
click at [1262, 598] on div "Optional Parameters" at bounding box center [1375, 591] width 331 height 18
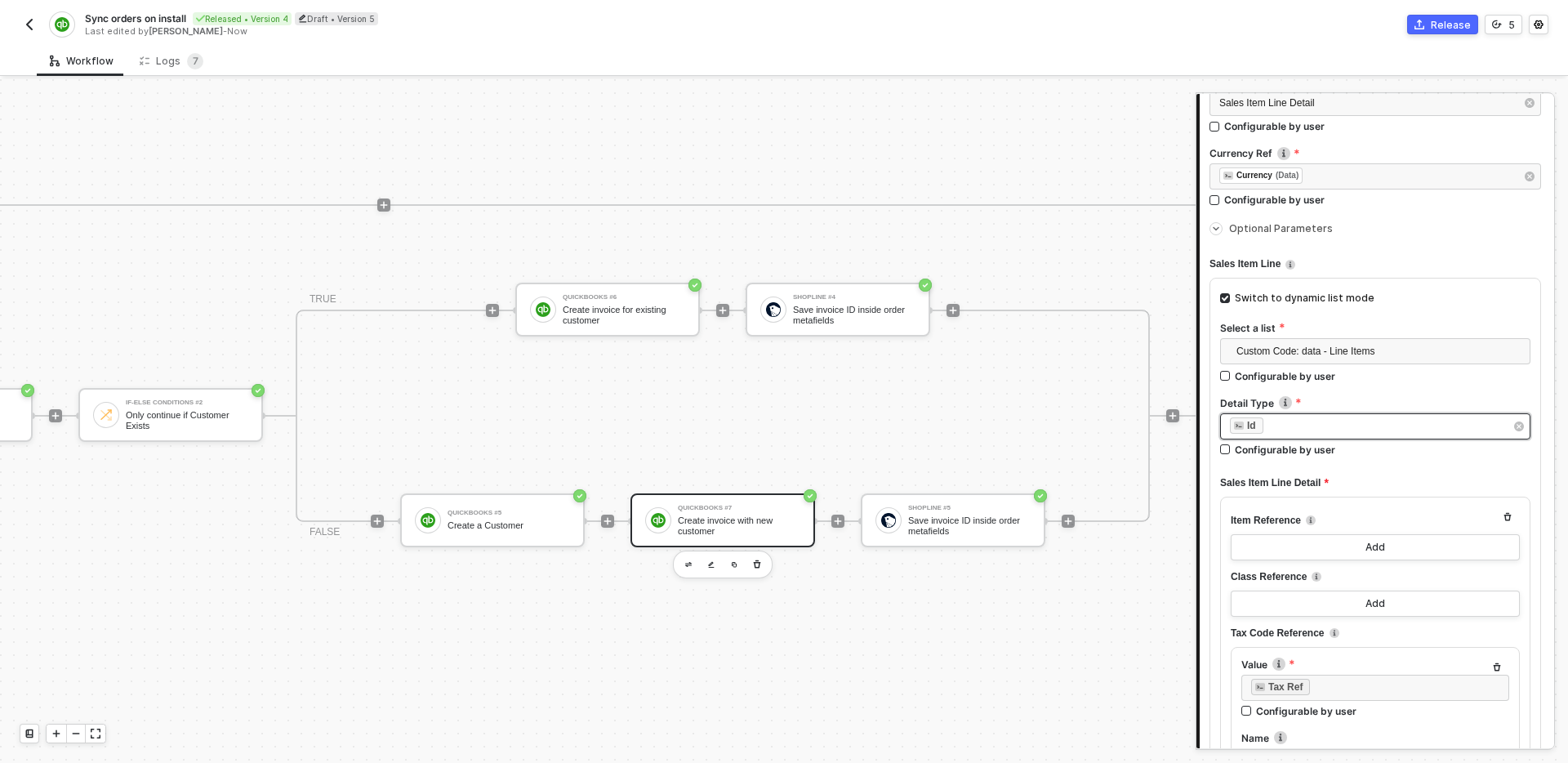
scroll to position [363, 0]
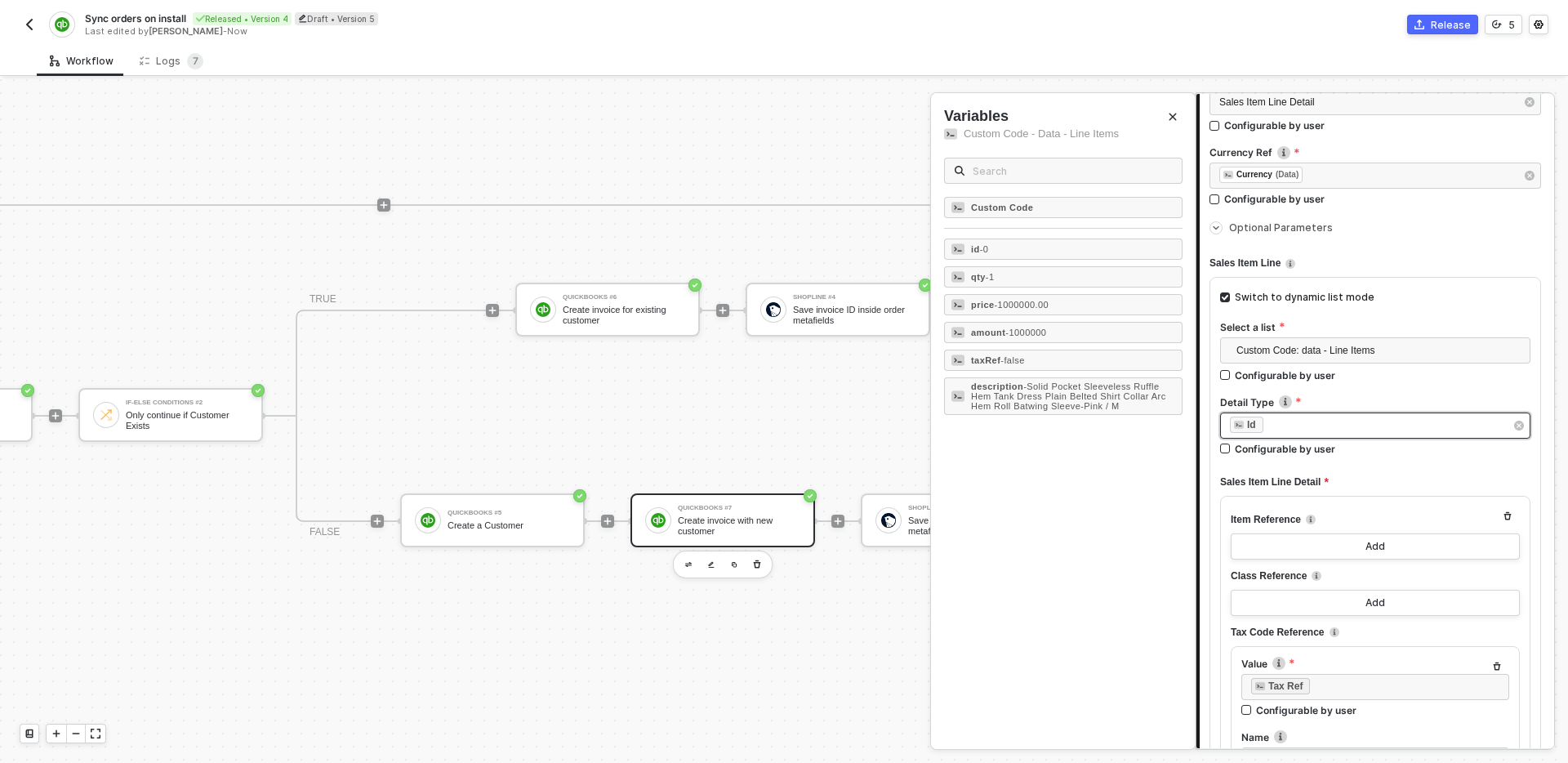
click at [1327, 417] on div "﻿ ﻿ Id ﻿" at bounding box center [1367, 426] width 275 height 18
click at [1332, 423] on div "﻿ ﻿ Id ﻿" at bounding box center [1367, 426] width 275 height 18
click at [798, 443] on div at bounding box center [784, 421] width 1568 height 684
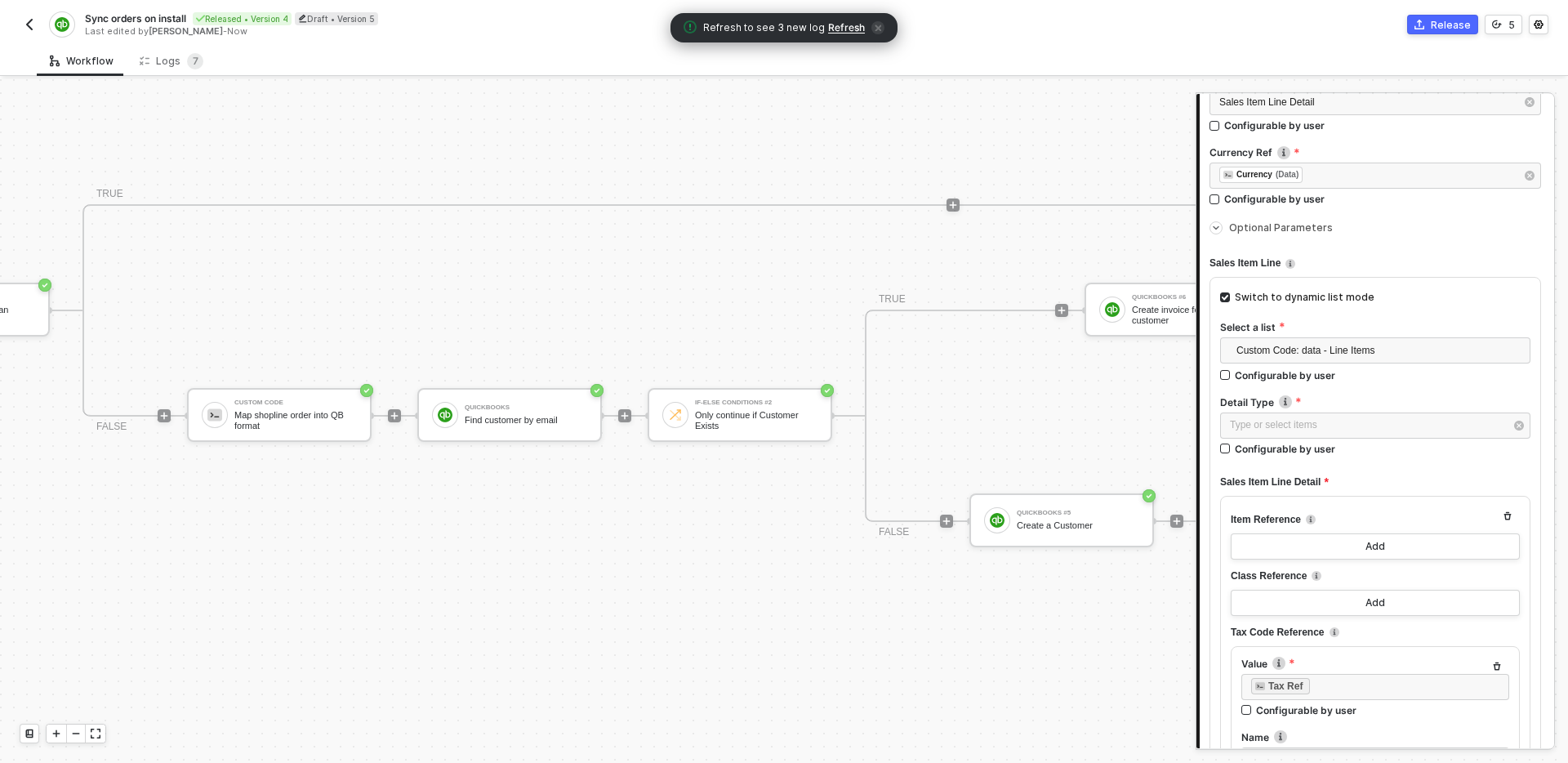
scroll to position [498, 1403]
click at [327, 427] on div "Map shopline order into QB format" at bounding box center [297, 420] width 122 height 20
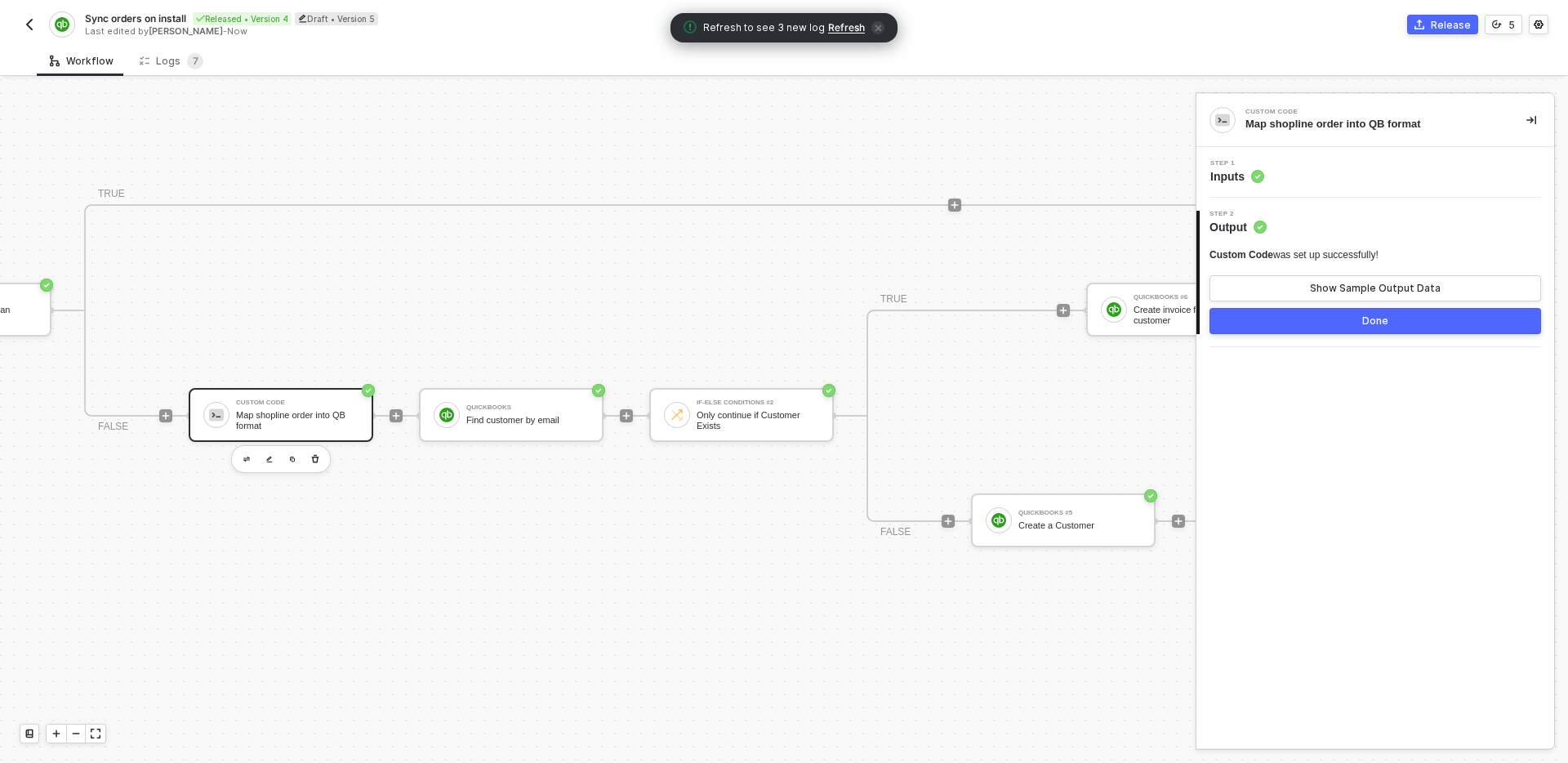
click at [1373, 170] on div "Step 1 Inputs" at bounding box center [1377, 172] width 353 height 25
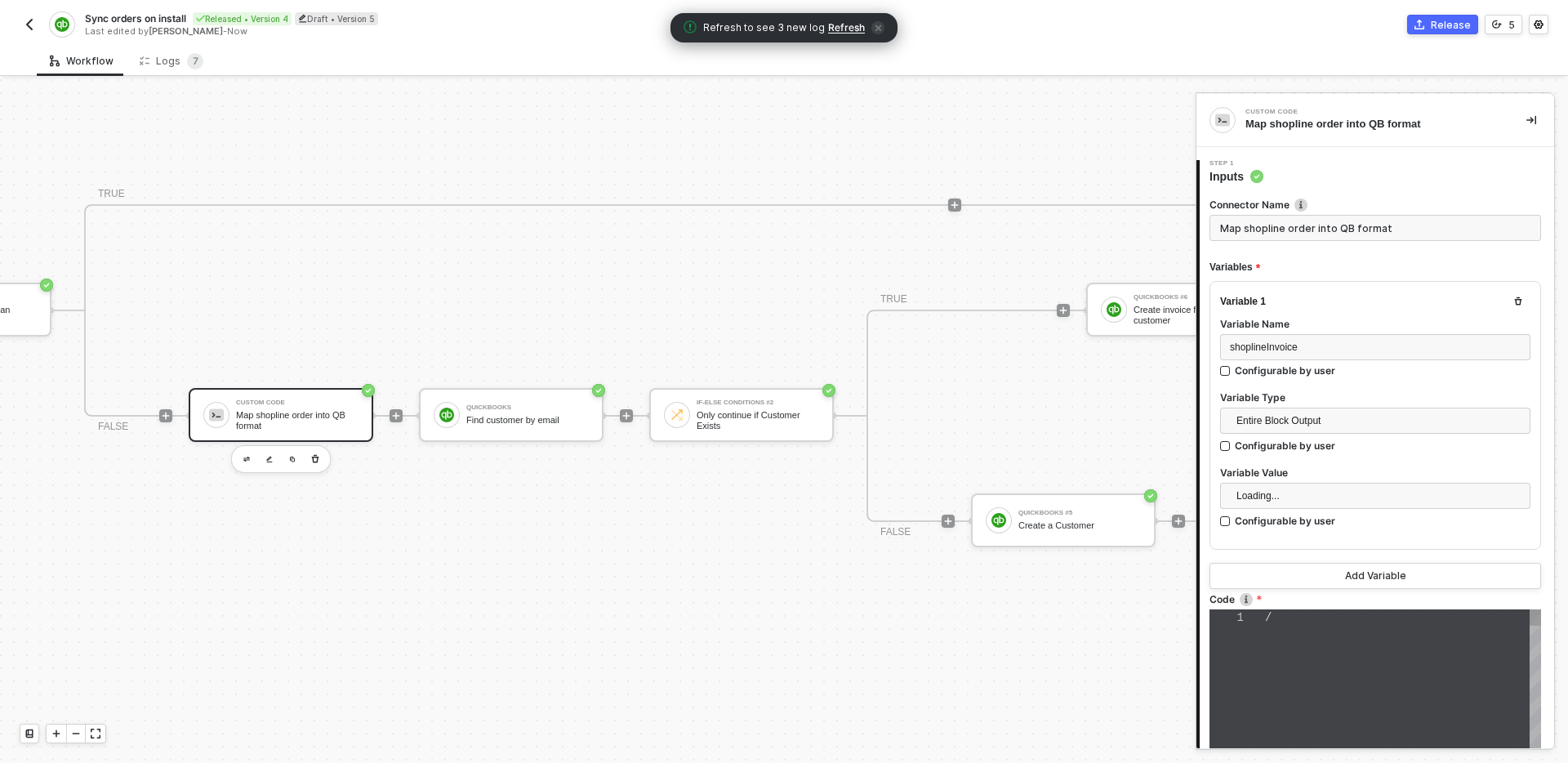
scroll to position [103, 0]
type textarea "or reject(error) if there is an error. */ const { shoplineInvoice } = inputData…"
click at [1412, 647] on span "shoplineInvoice" at bounding box center [1378, 650] width 103 height 13
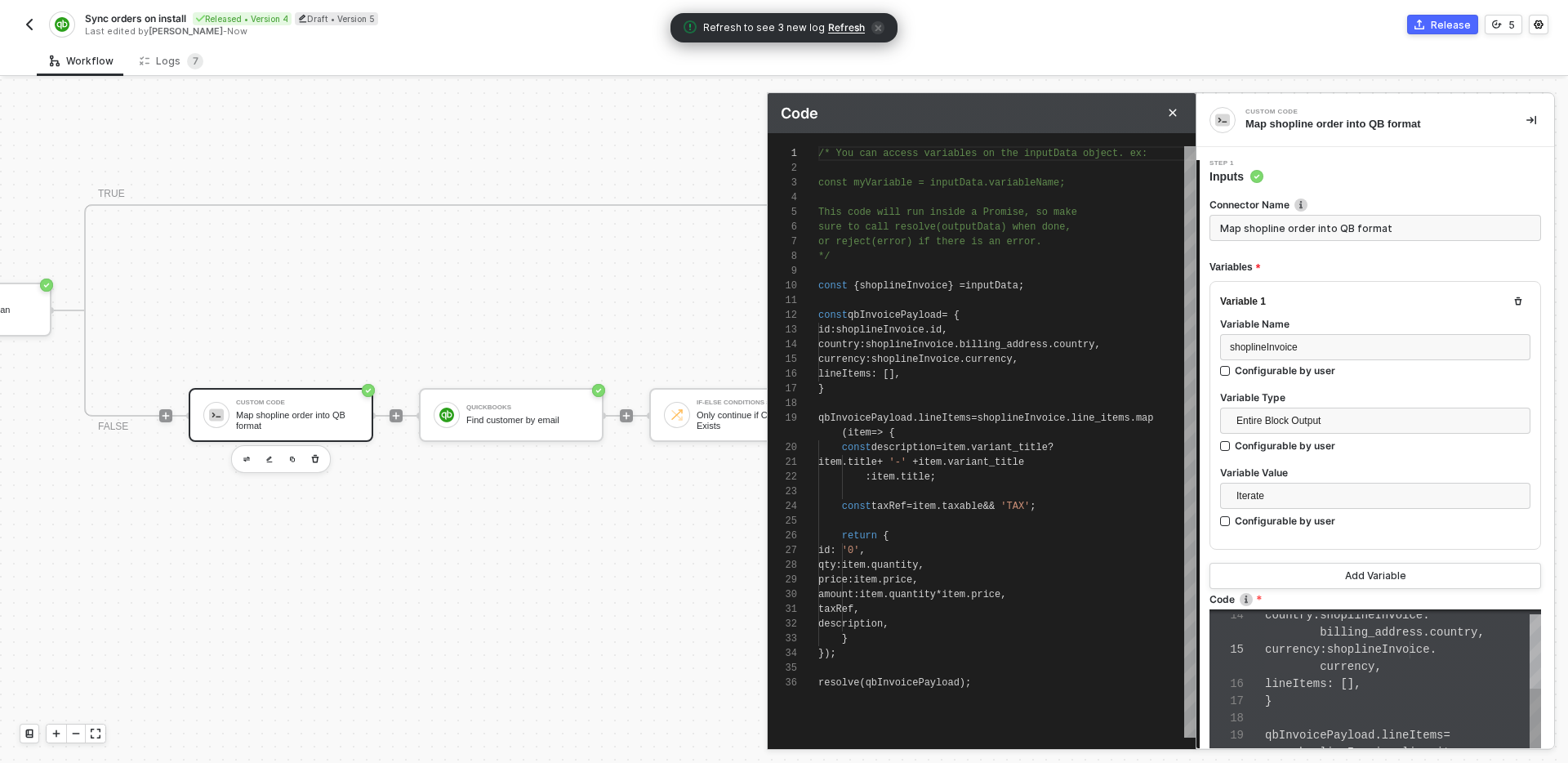
scroll to position [147, 0]
type textarea "const qbInvoicePayload = { id: [DOMAIN_NAME], country: shoplineInvoice.billing_…"
click at [830, 330] on span "id" at bounding box center [824, 330] width 12 height 12
type textarea "/* You can access variables on the inputData object. ex: const myVariable = inp…"
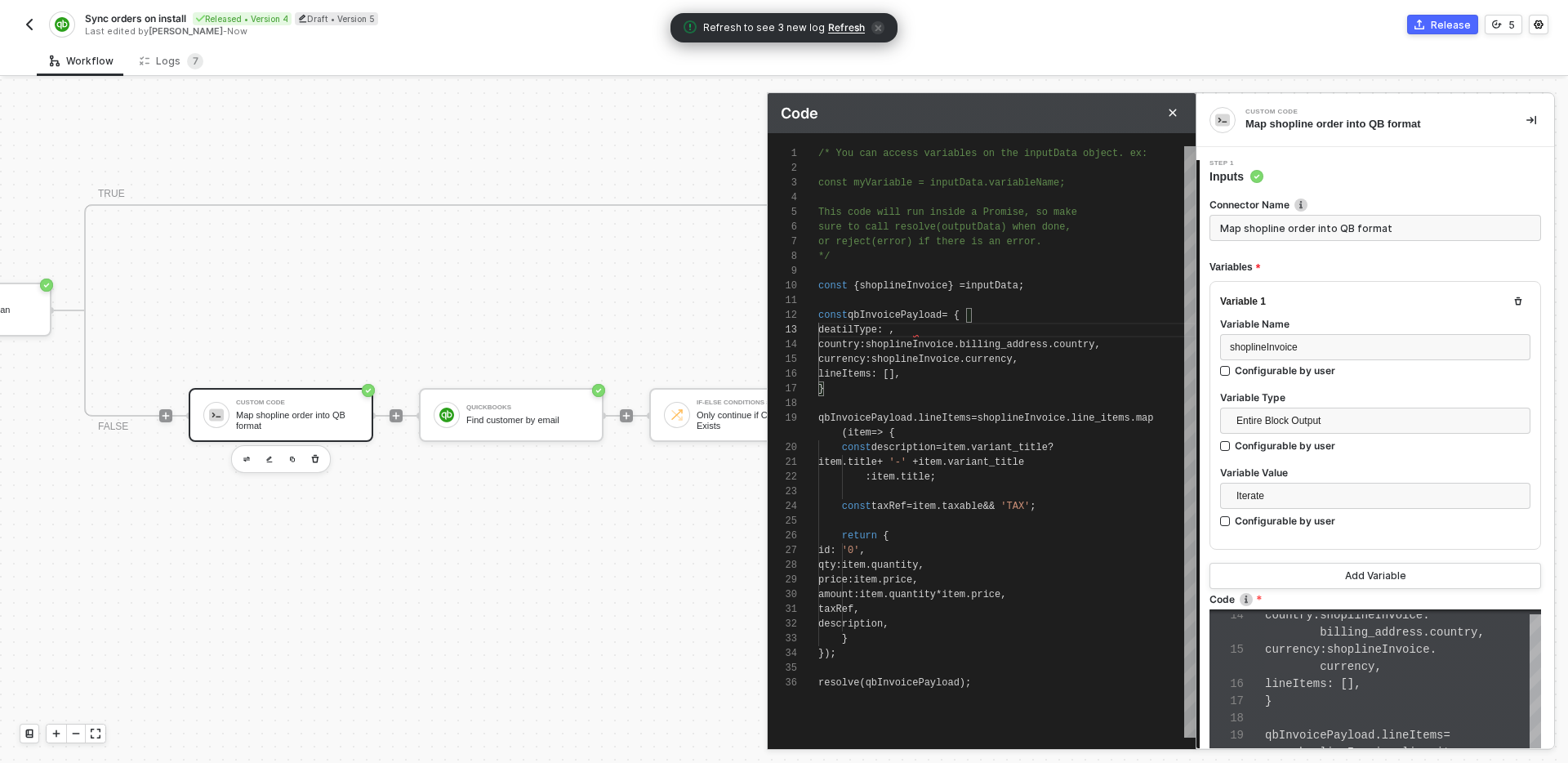
scroll to position [29, 100]
paste textarea "SalesItemLineDetail"
type textarea "const qbInvoicePayload = { deatilType: "SalesItemLineDetail", country: shopline…"
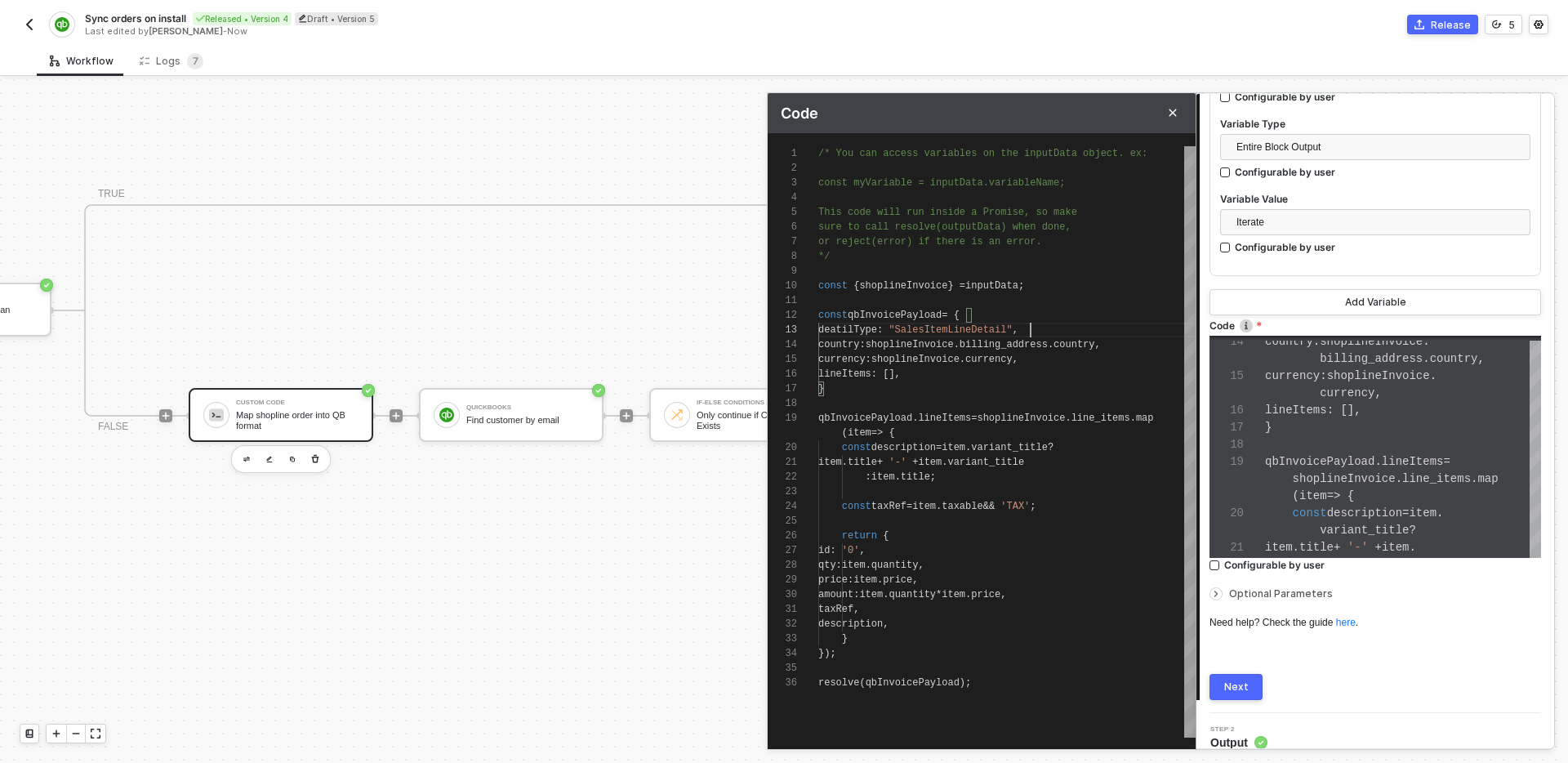
scroll to position [289, 0]
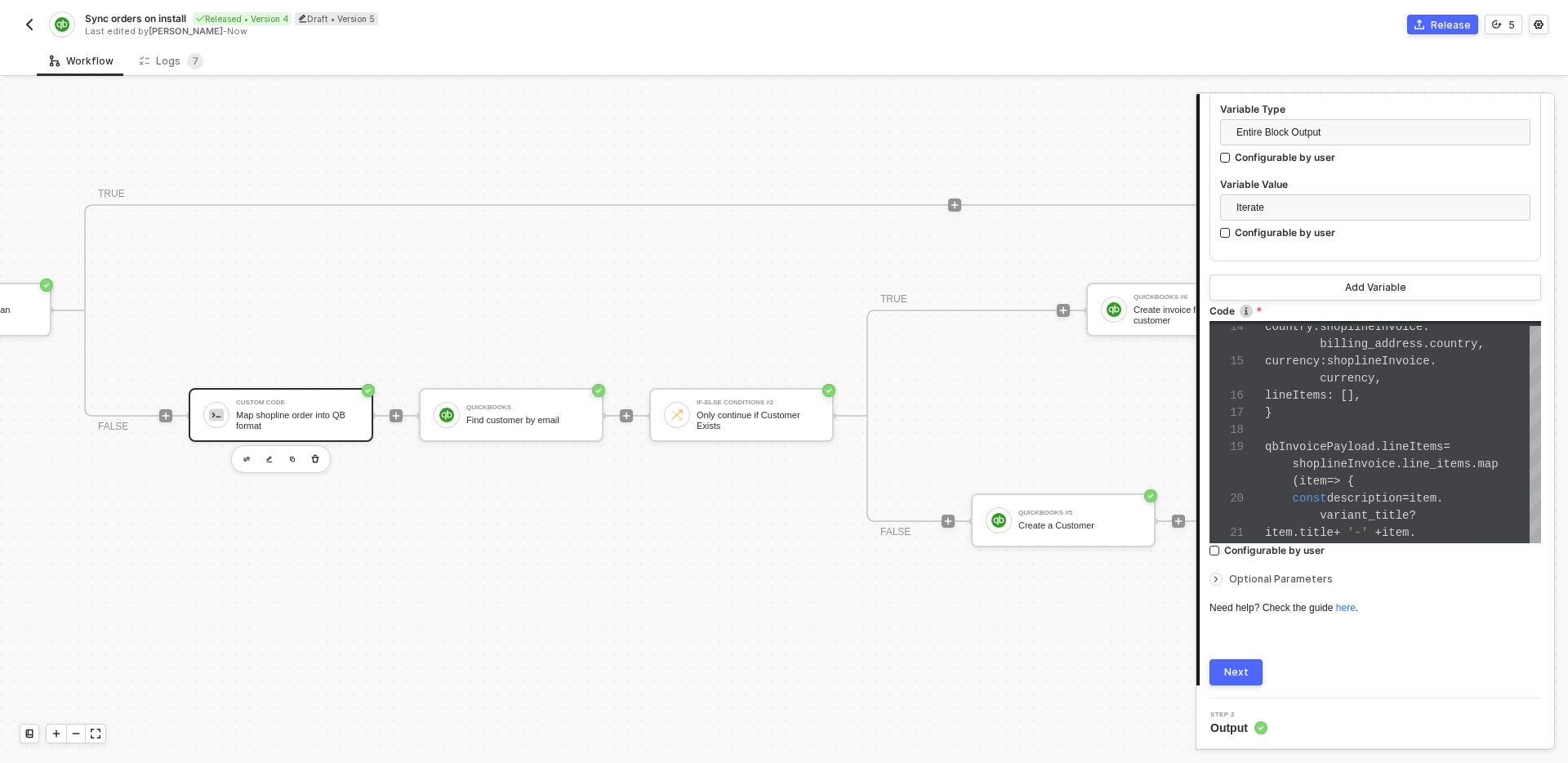
click at [1257, 667] on button "Next" at bounding box center [1237, 673] width 53 height 26
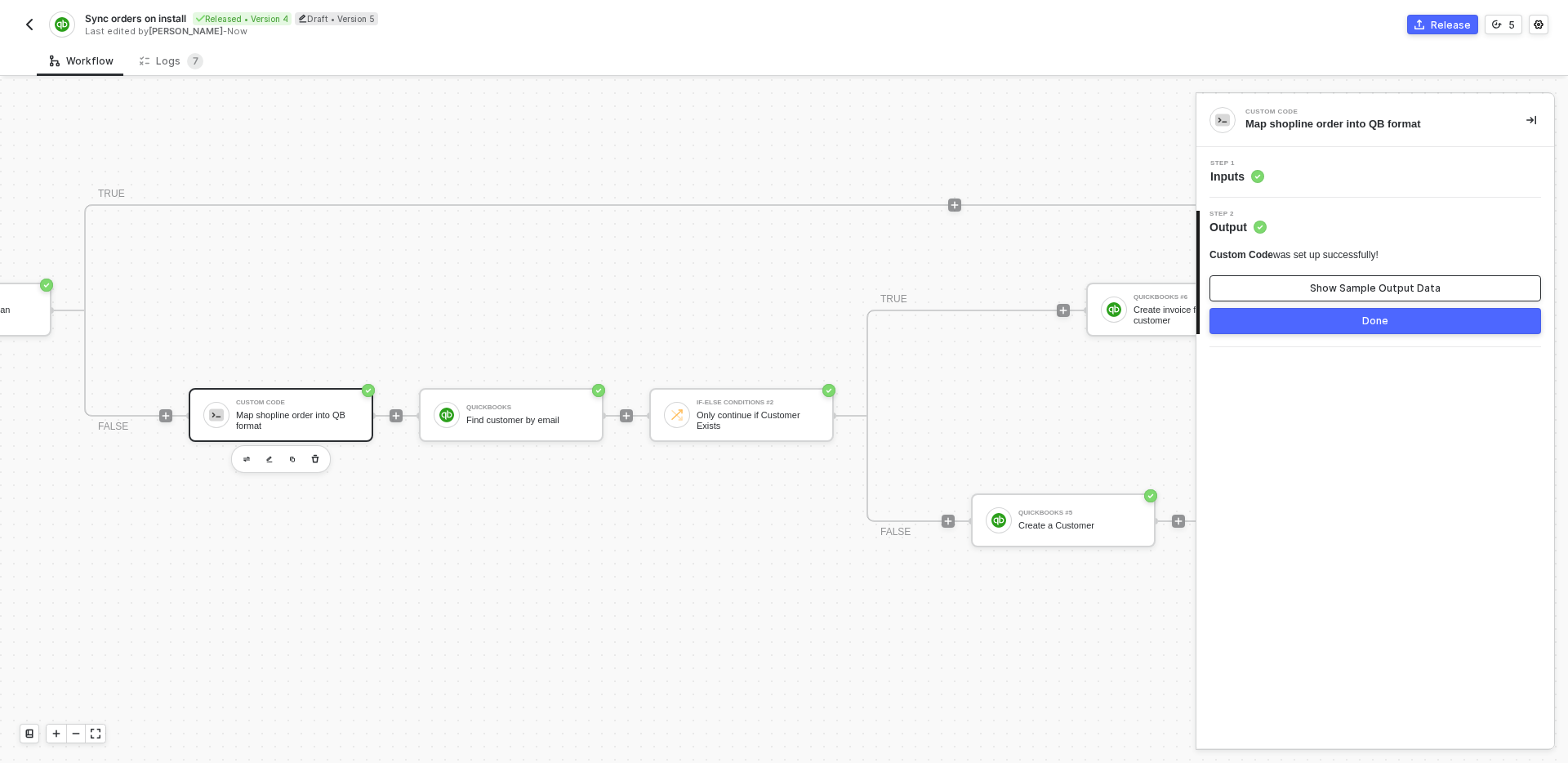
click at [1347, 295] on button "Show Sample Output Data" at bounding box center [1375, 288] width 331 height 26
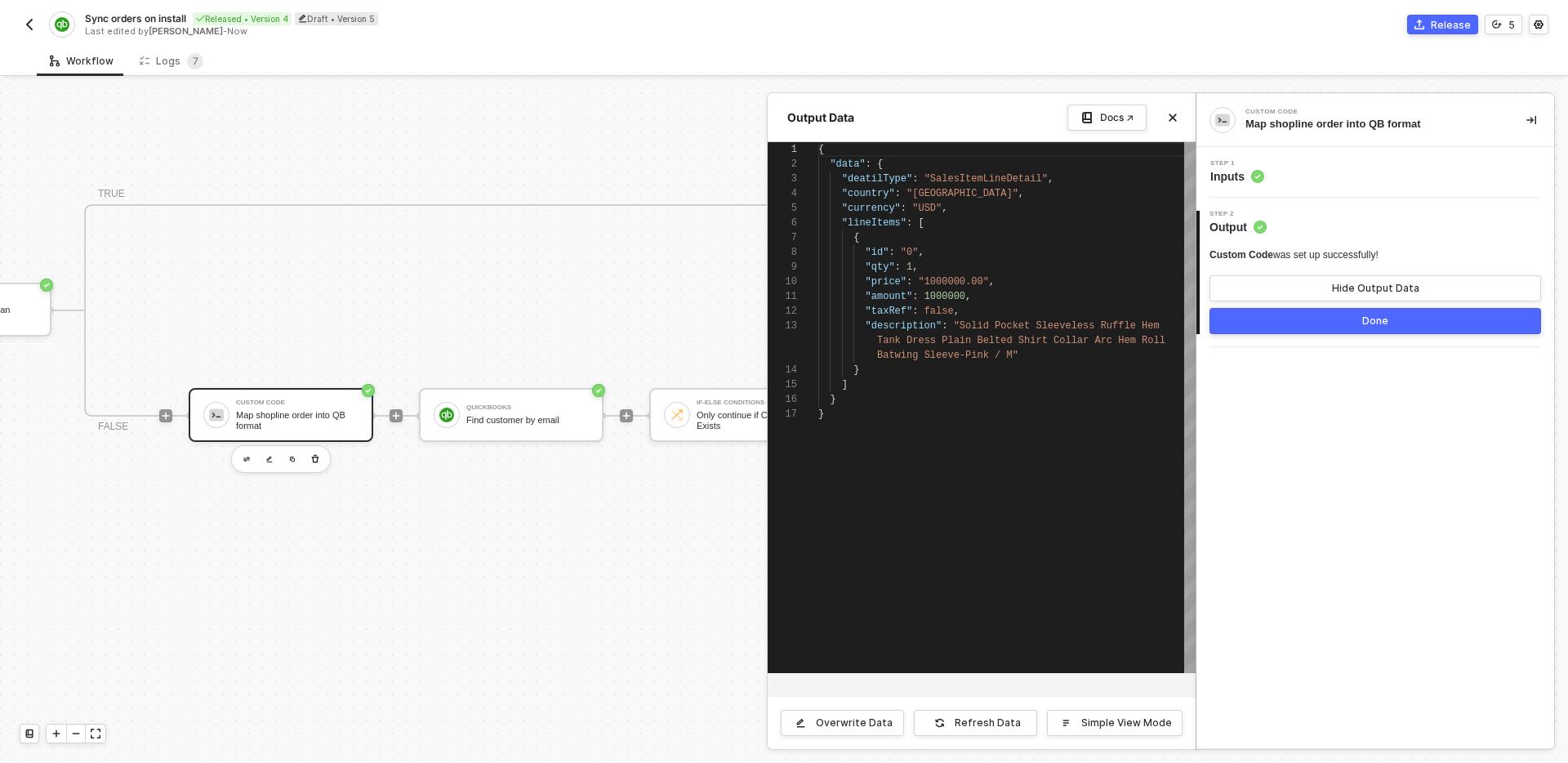
scroll to position [147, 0]
click at [1358, 321] on button "Done" at bounding box center [1375, 321] width 331 height 26
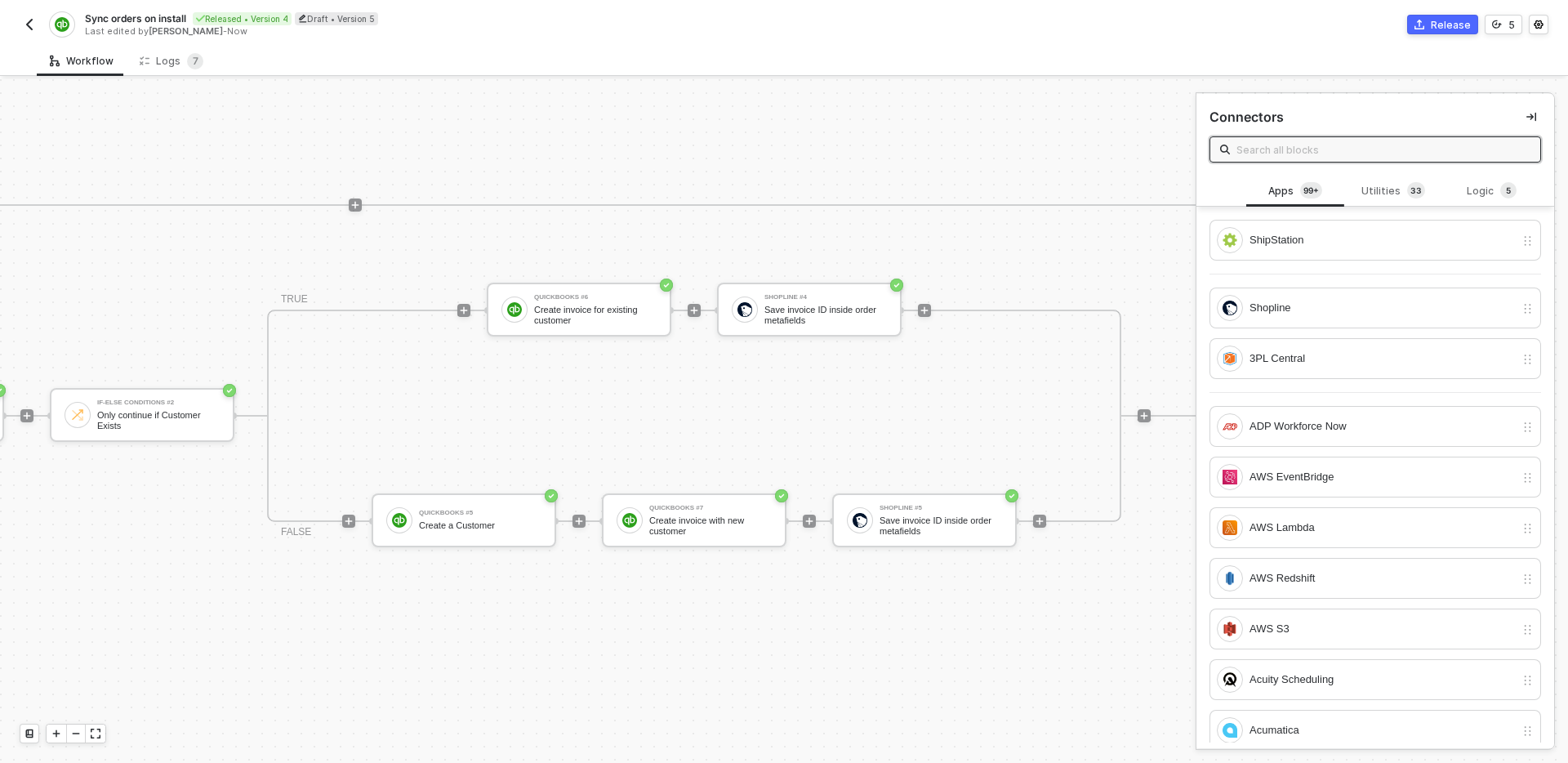
scroll to position [498, 2005]
click at [714, 521] on div "Create invoice with new customer" at bounding box center [708, 525] width 122 height 20
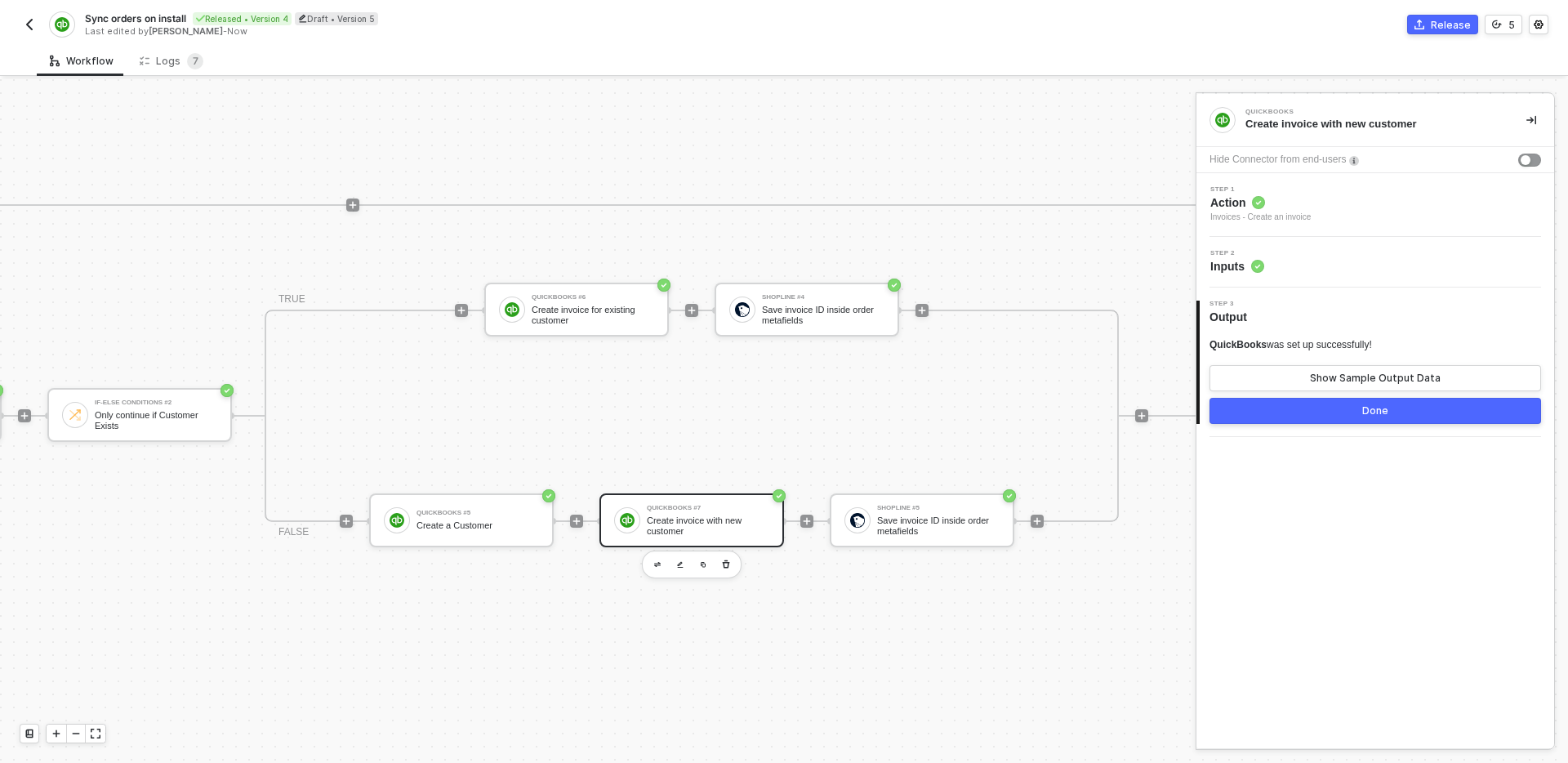
click at [1377, 250] on div "Step 2 Inputs" at bounding box center [1377, 262] width 353 height 25
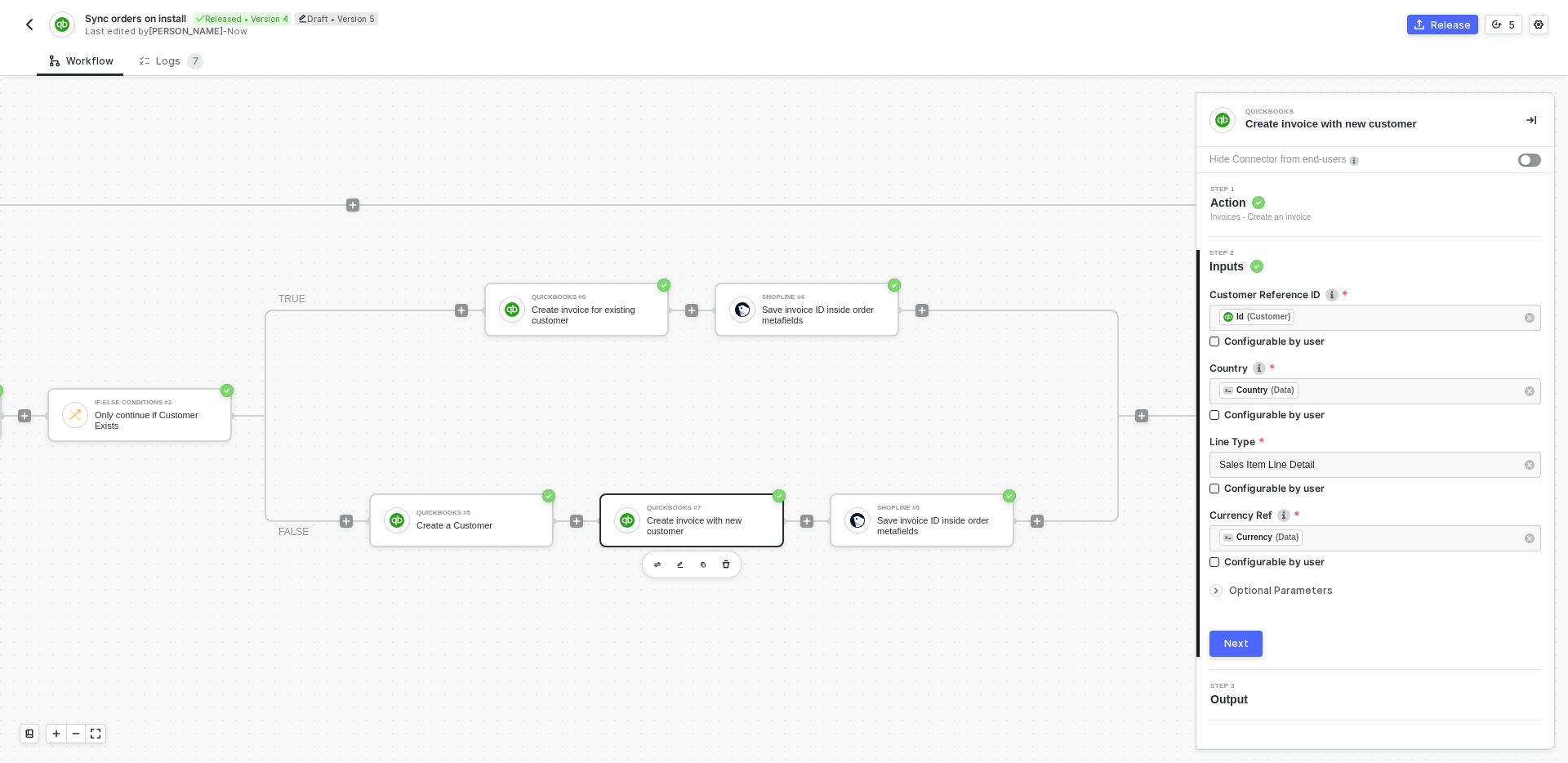
click at [1277, 589] on span "Optional Parameters" at bounding box center [1281, 590] width 104 height 12
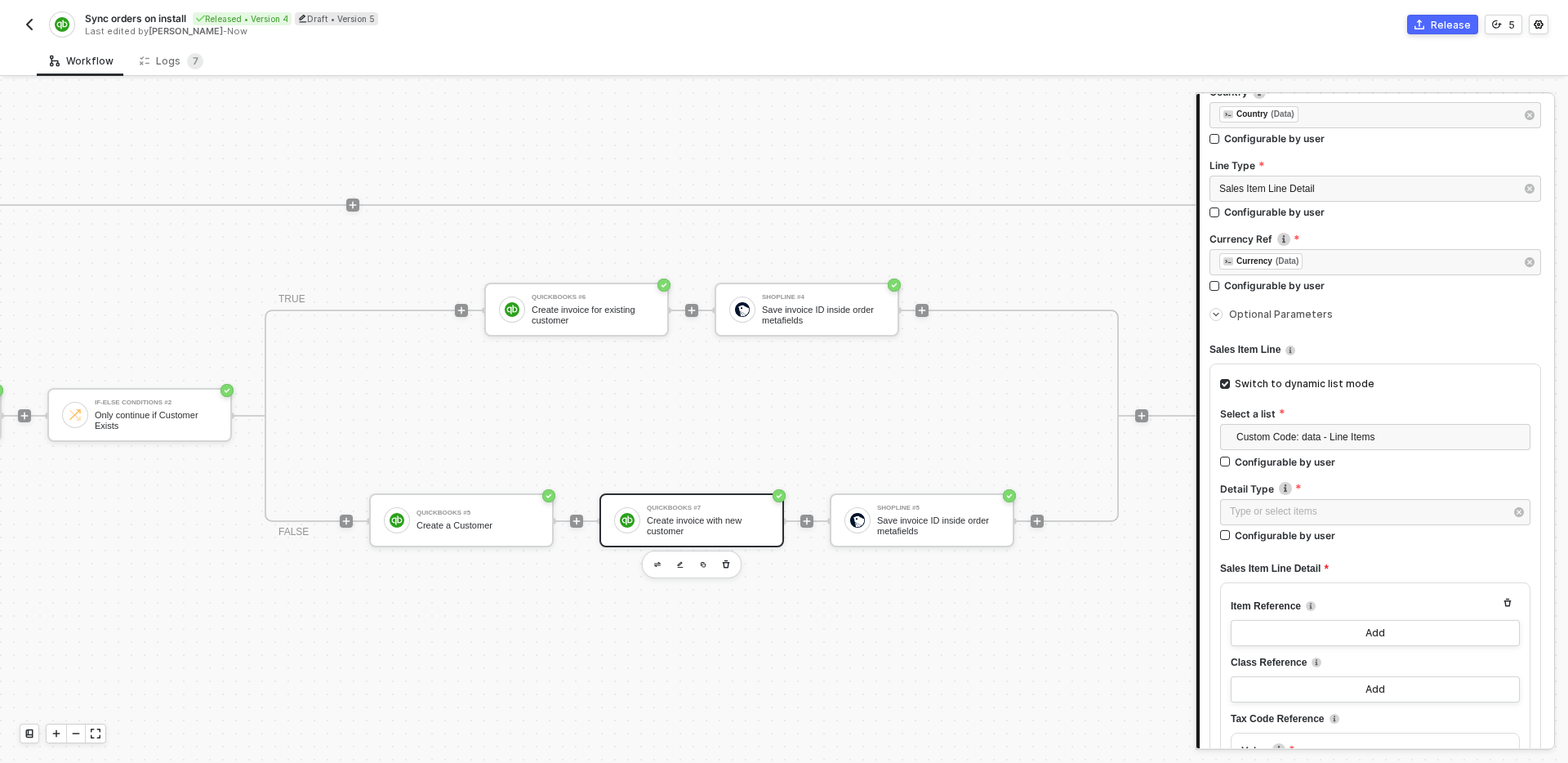
scroll to position [284, 0]
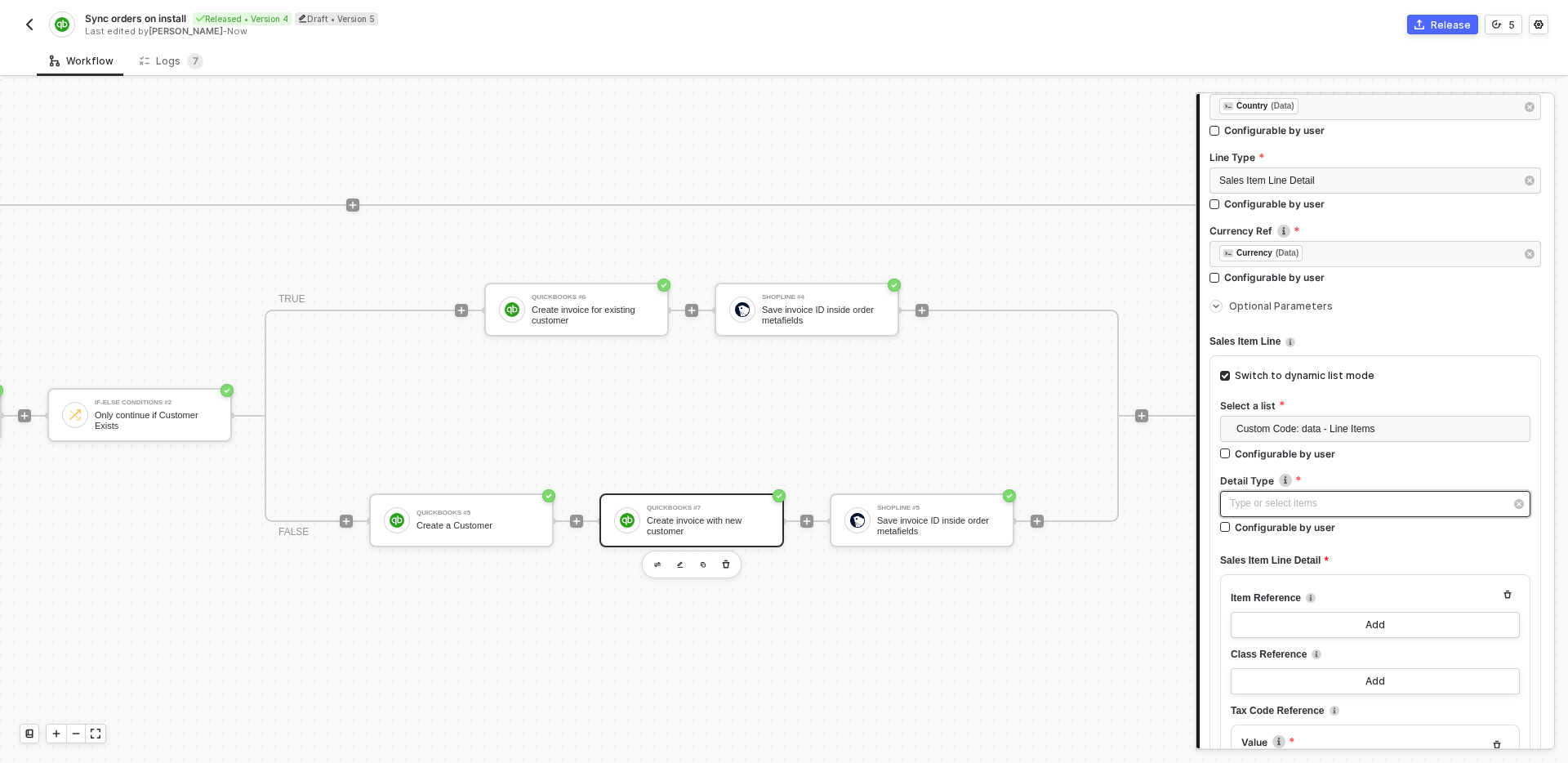
click at [1370, 507] on div "Type or select items ﻿" at bounding box center [1367, 503] width 275 height 16
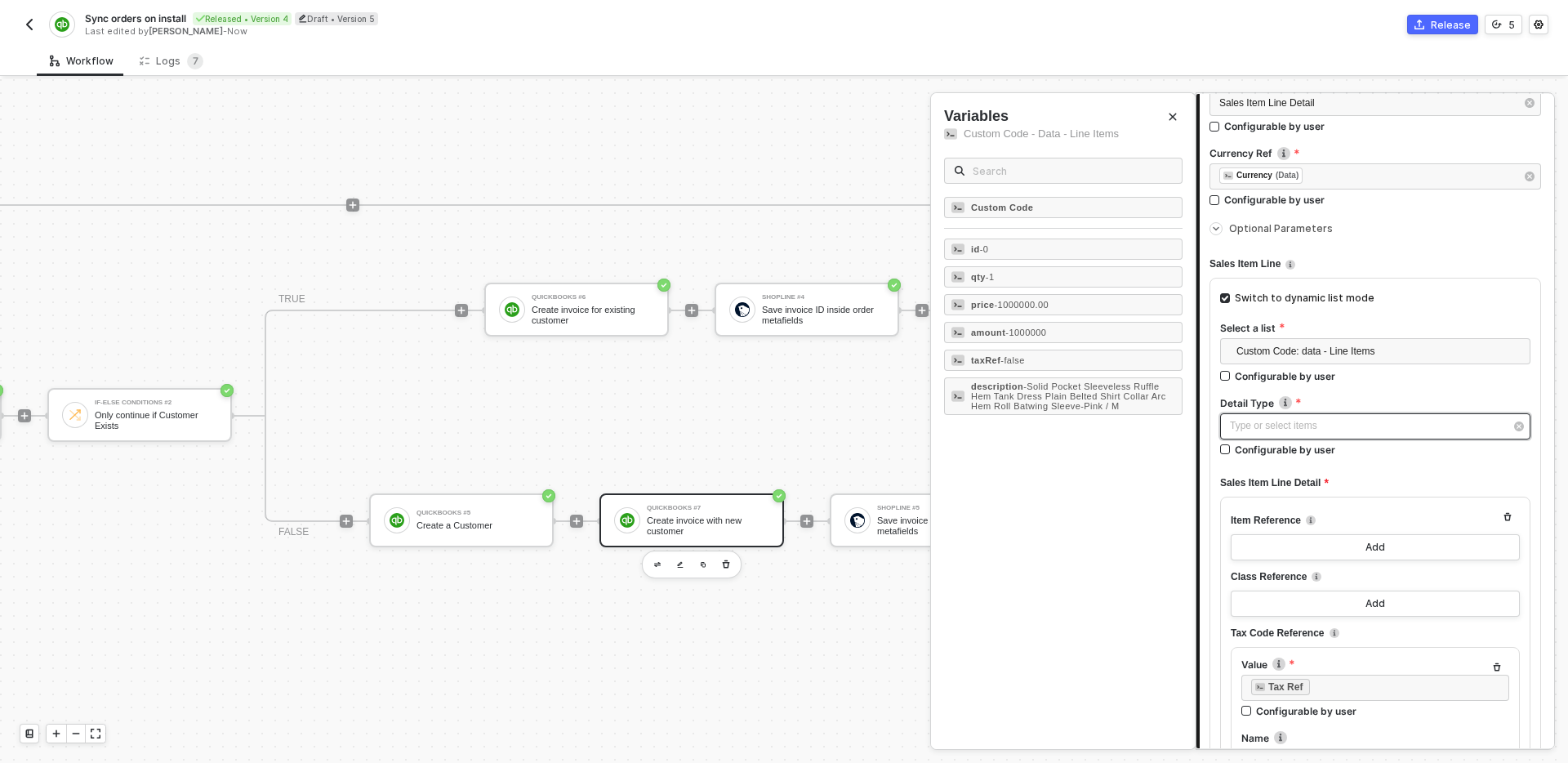
scroll to position [363, 0]
click at [1173, 118] on icon "Close" at bounding box center [1173, 117] width 7 height 7
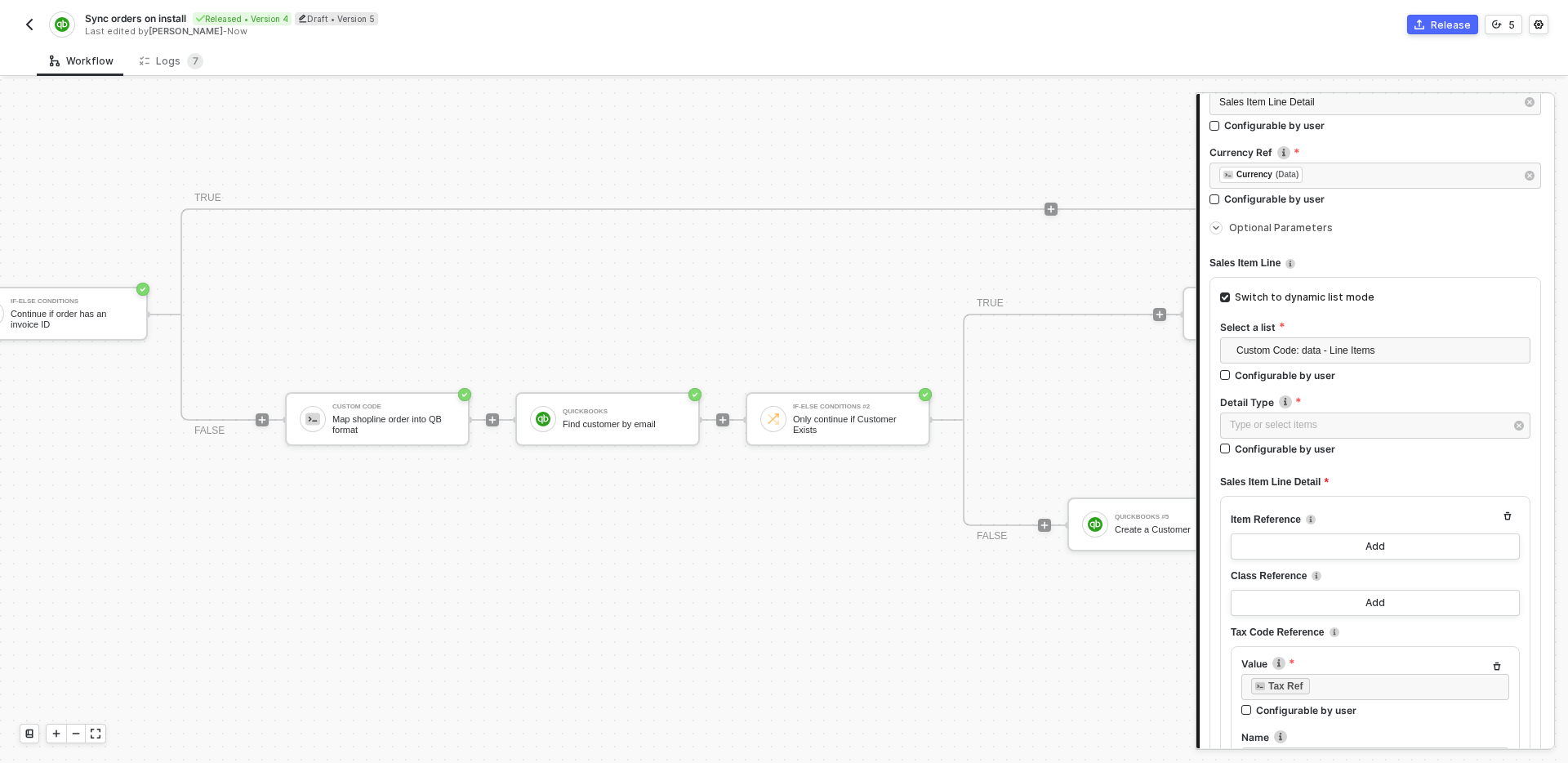
scroll to position [493, 1188]
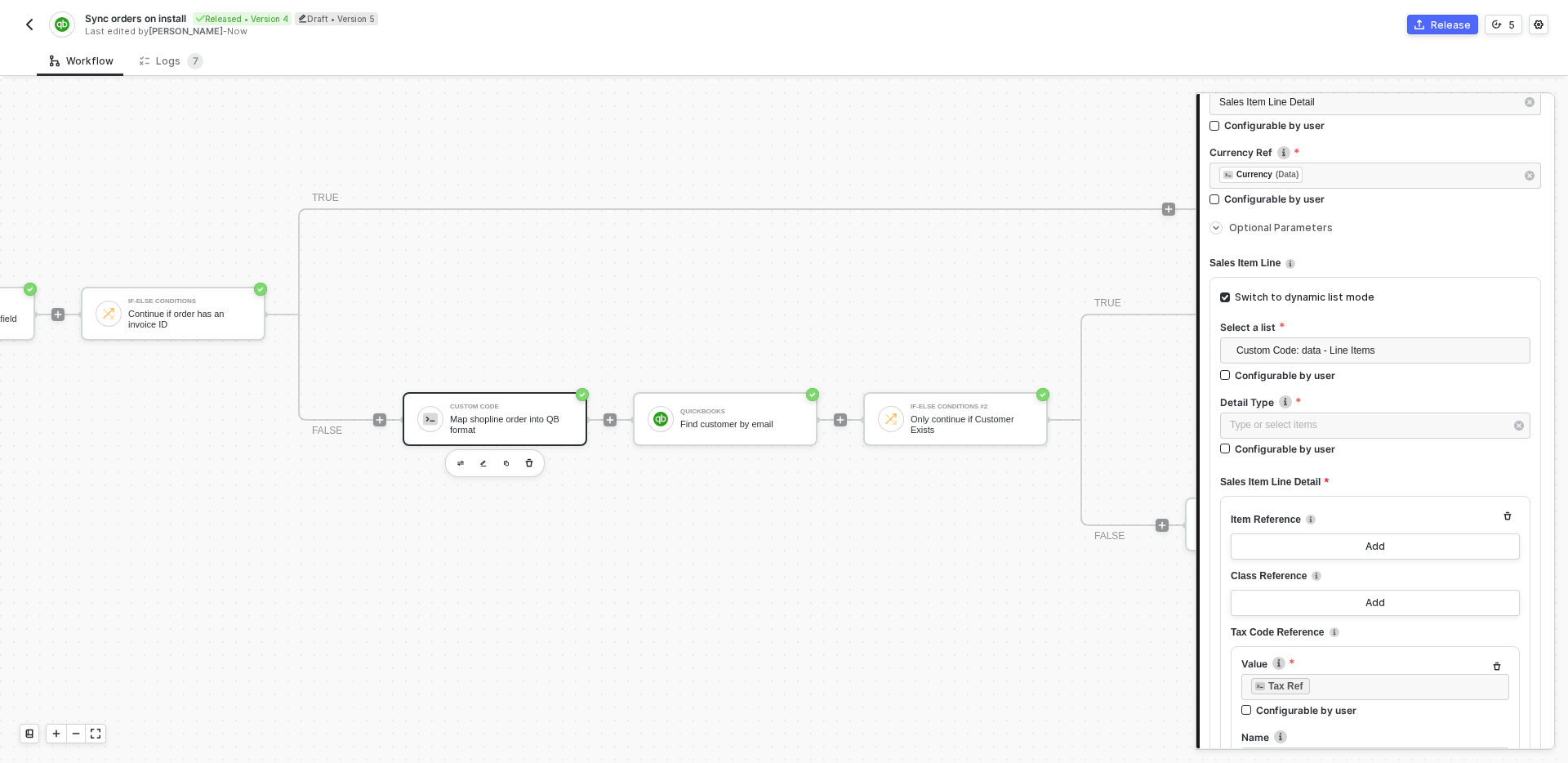
click at [512, 428] on div "Map shopline order into QB format" at bounding box center [511, 424] width 122 height 20
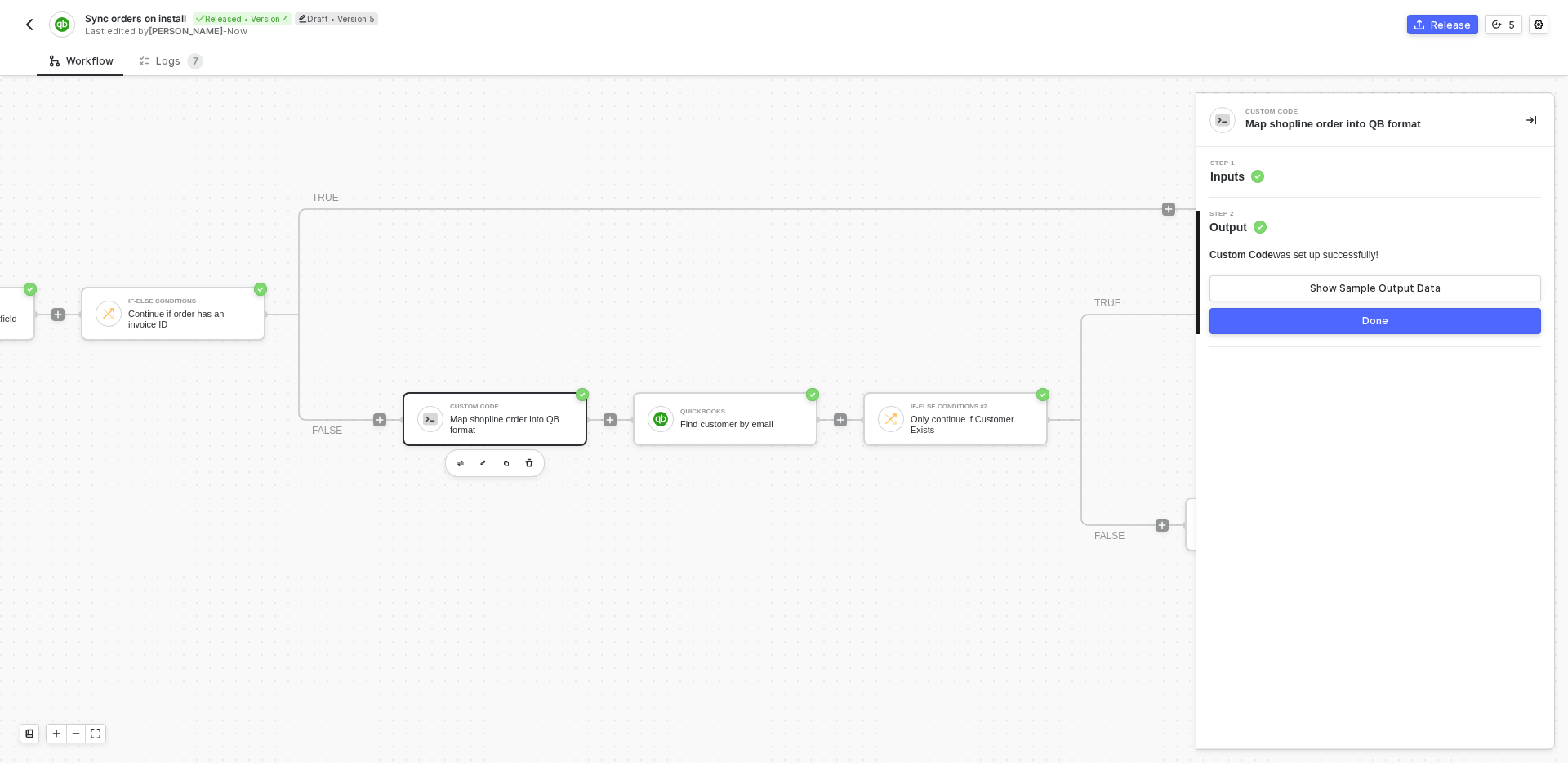
click at [1411, 175] on div "Step 1 Inputs" at bounding box center [1377, 172] width 353 height 25
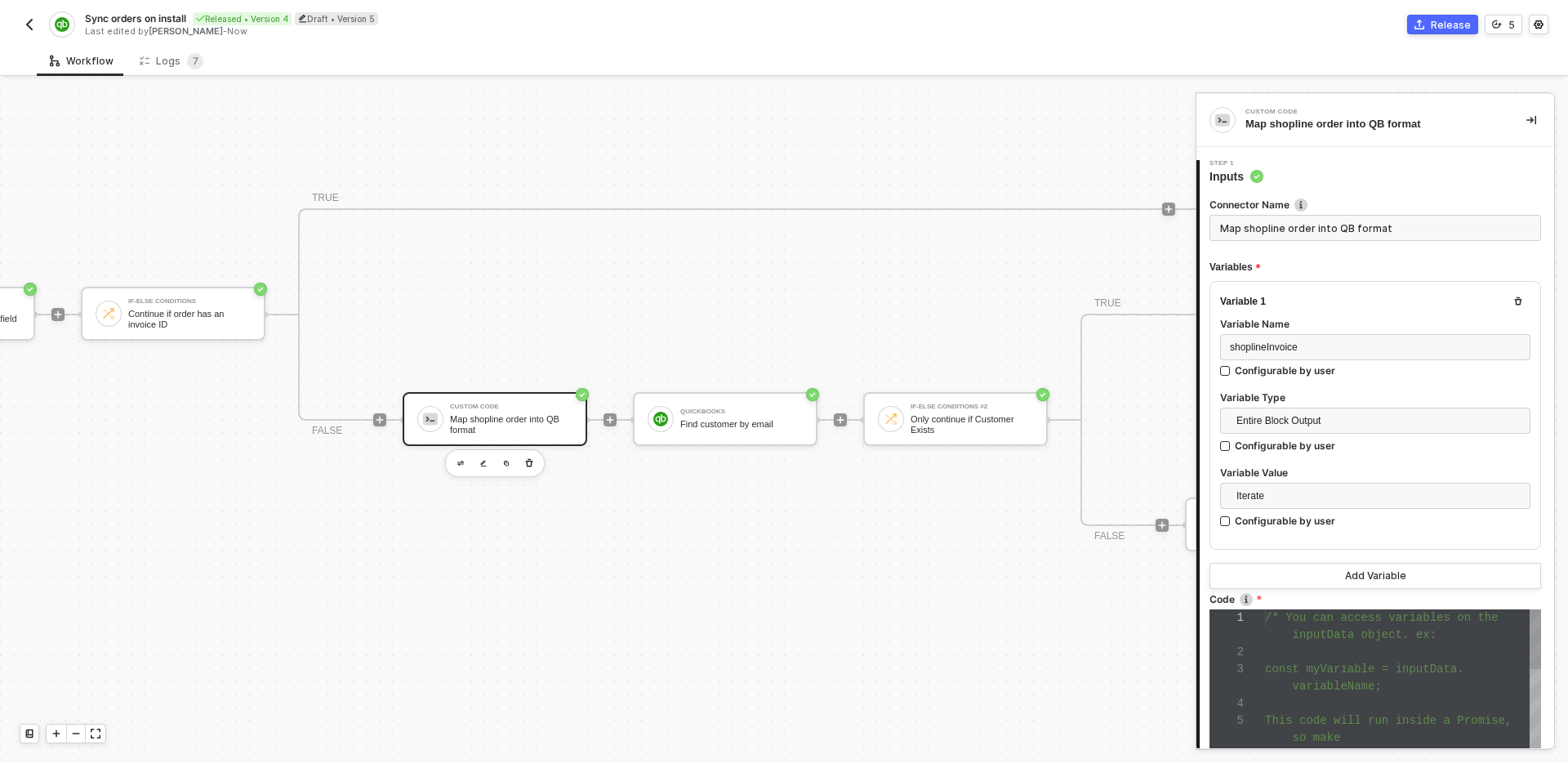
click at [1376, 647] on div at bounding box center [1404, 652] width 276 height 17
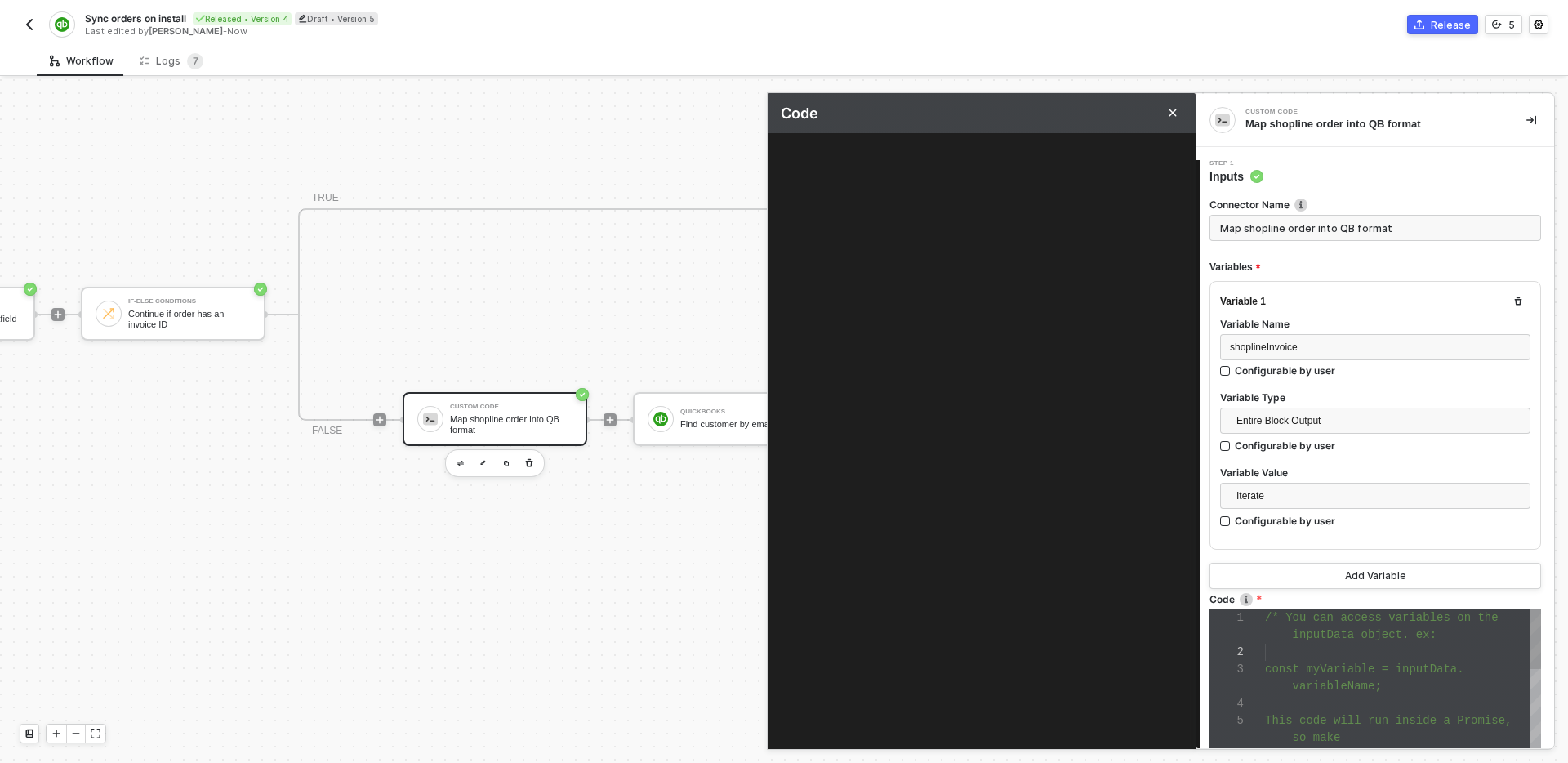
scroll to position [147, 0]
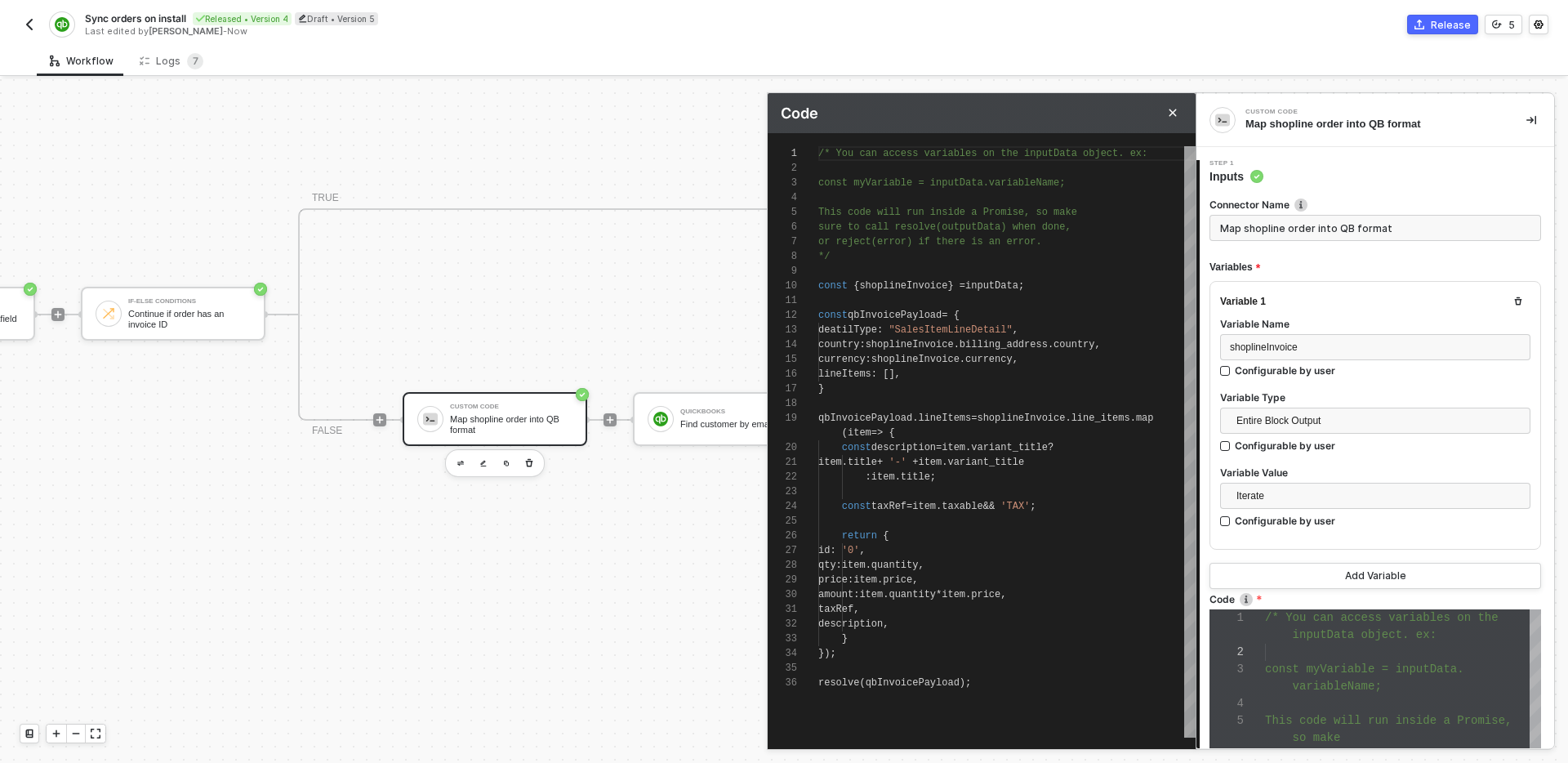
click at [994, 329] on span ""SalesItemLineDetail"" at bounding box center [950, 330] width 123 height 12
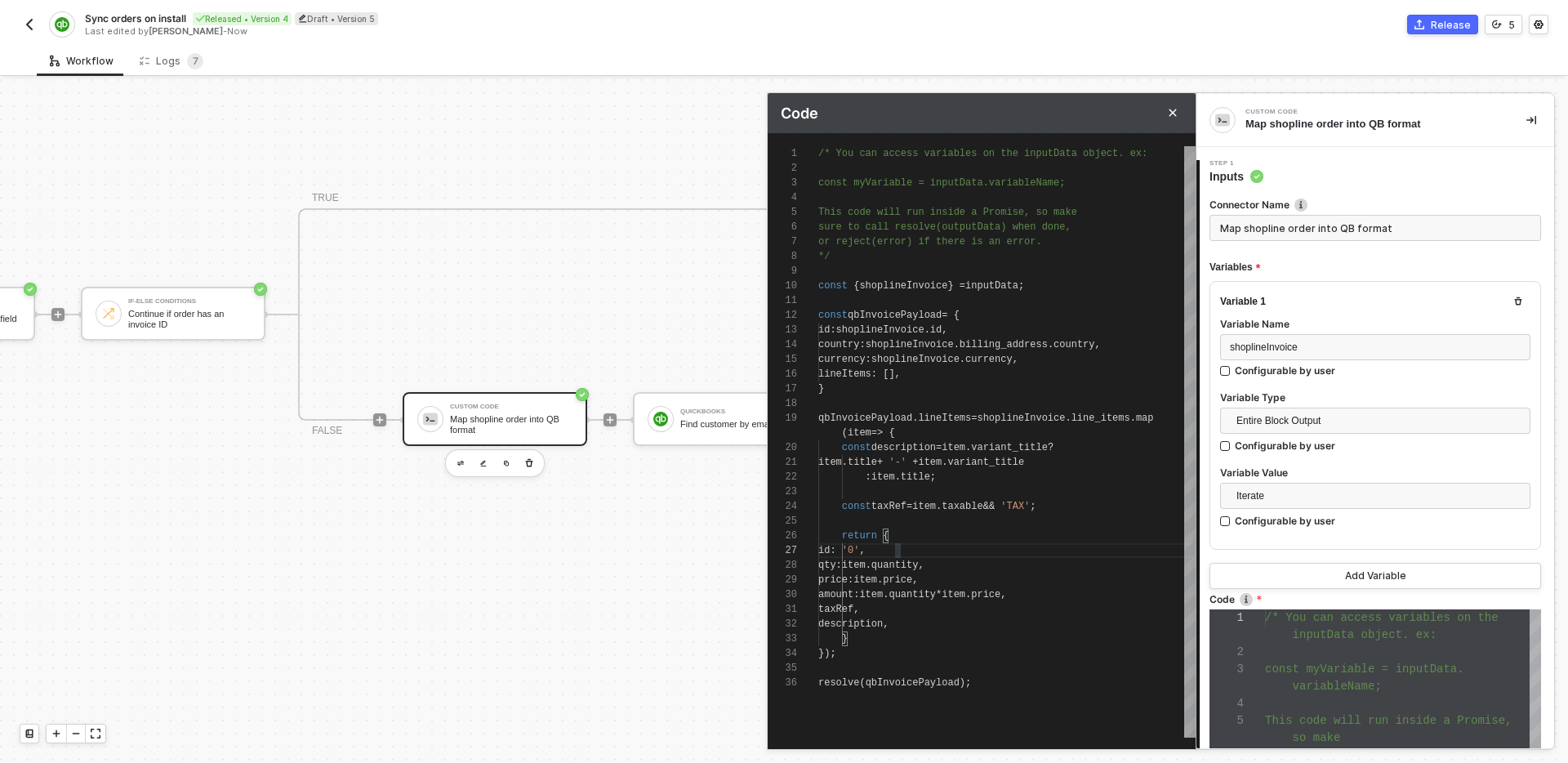
paste textarea ""SalesItemLineDetail""
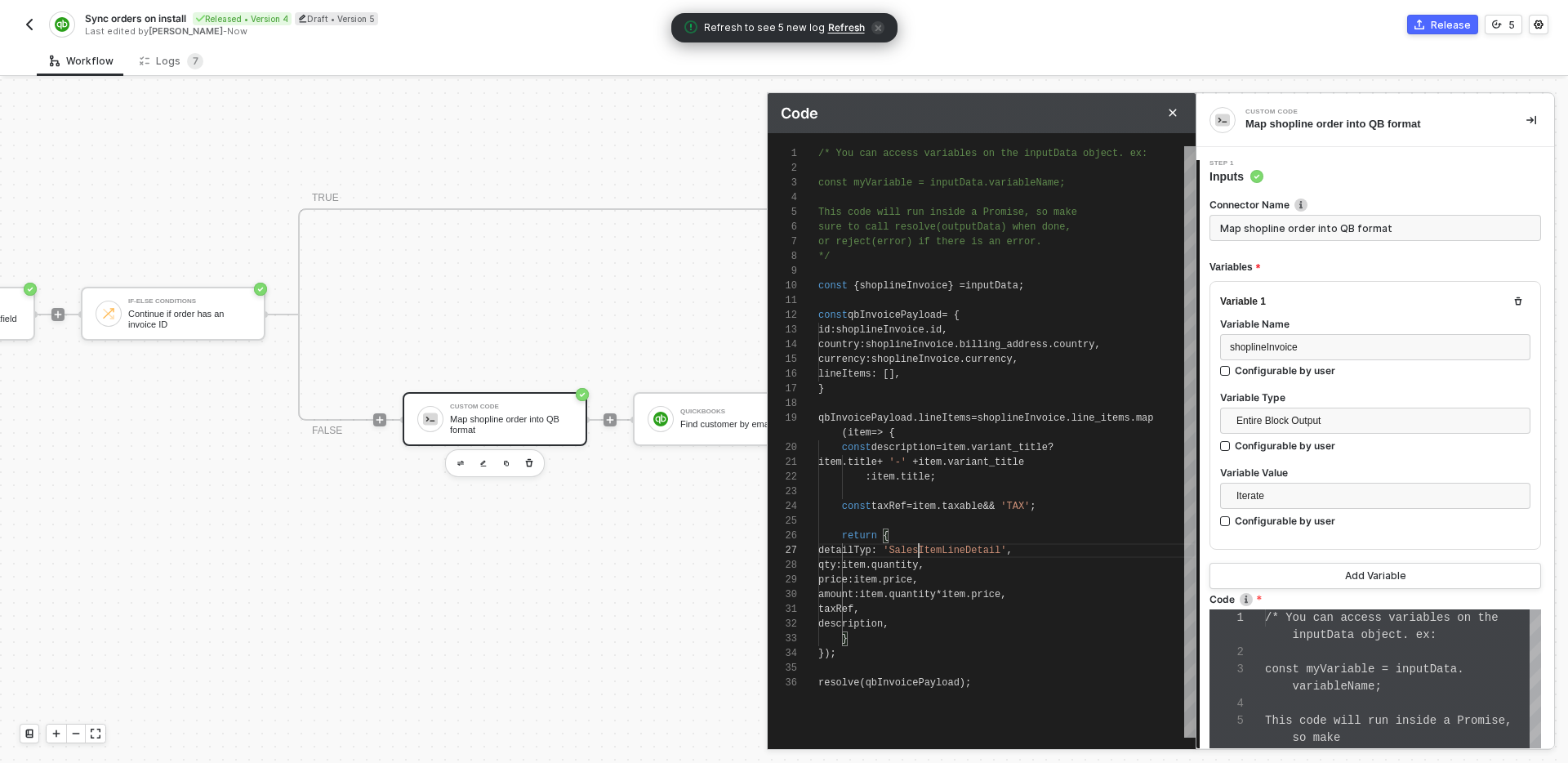
scroll to position [103, 106]
type textarea "const description = item.variant_title ? item.title + '-' + item.variant_title …"
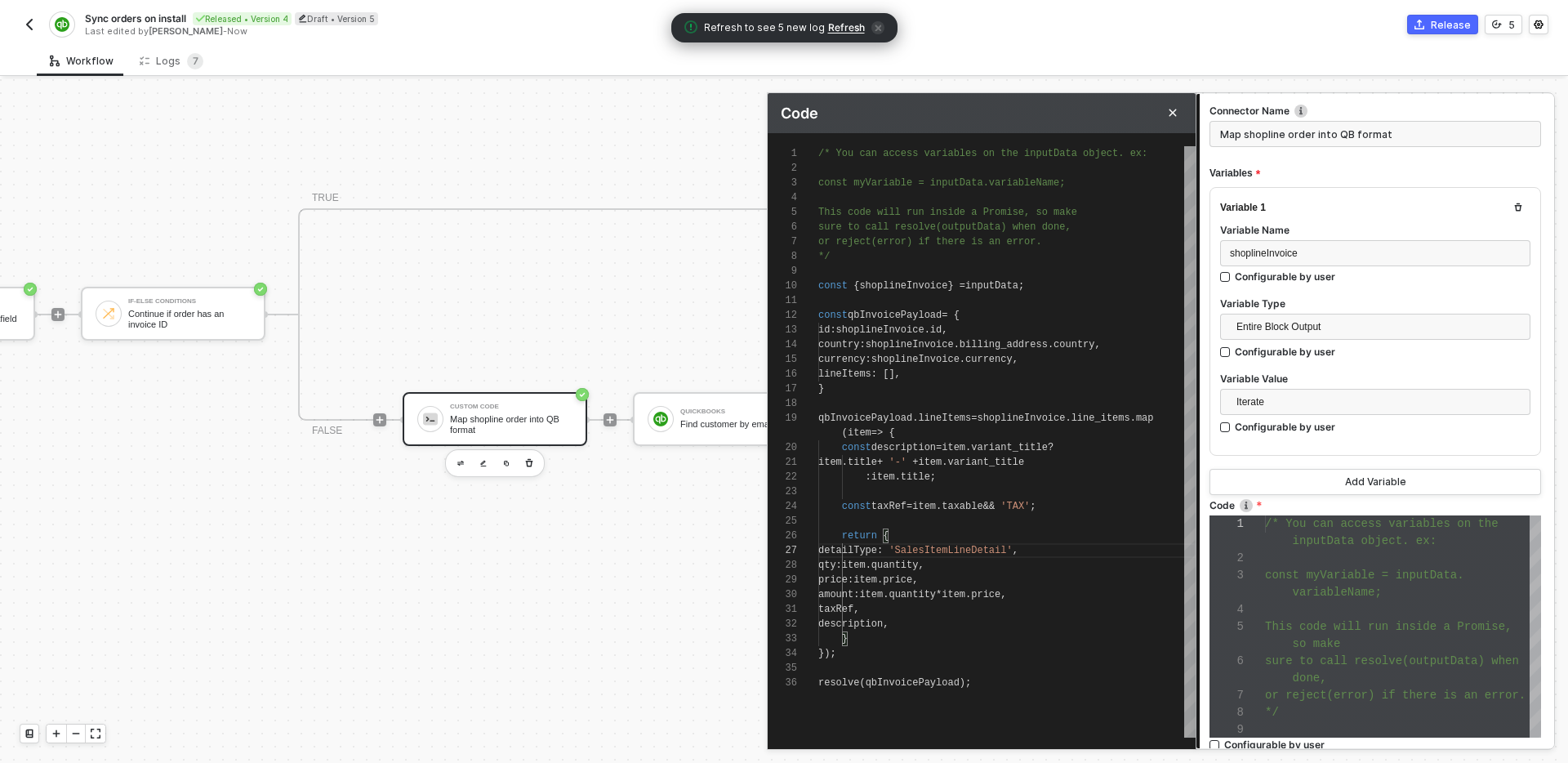
scroll to position [289, 0]
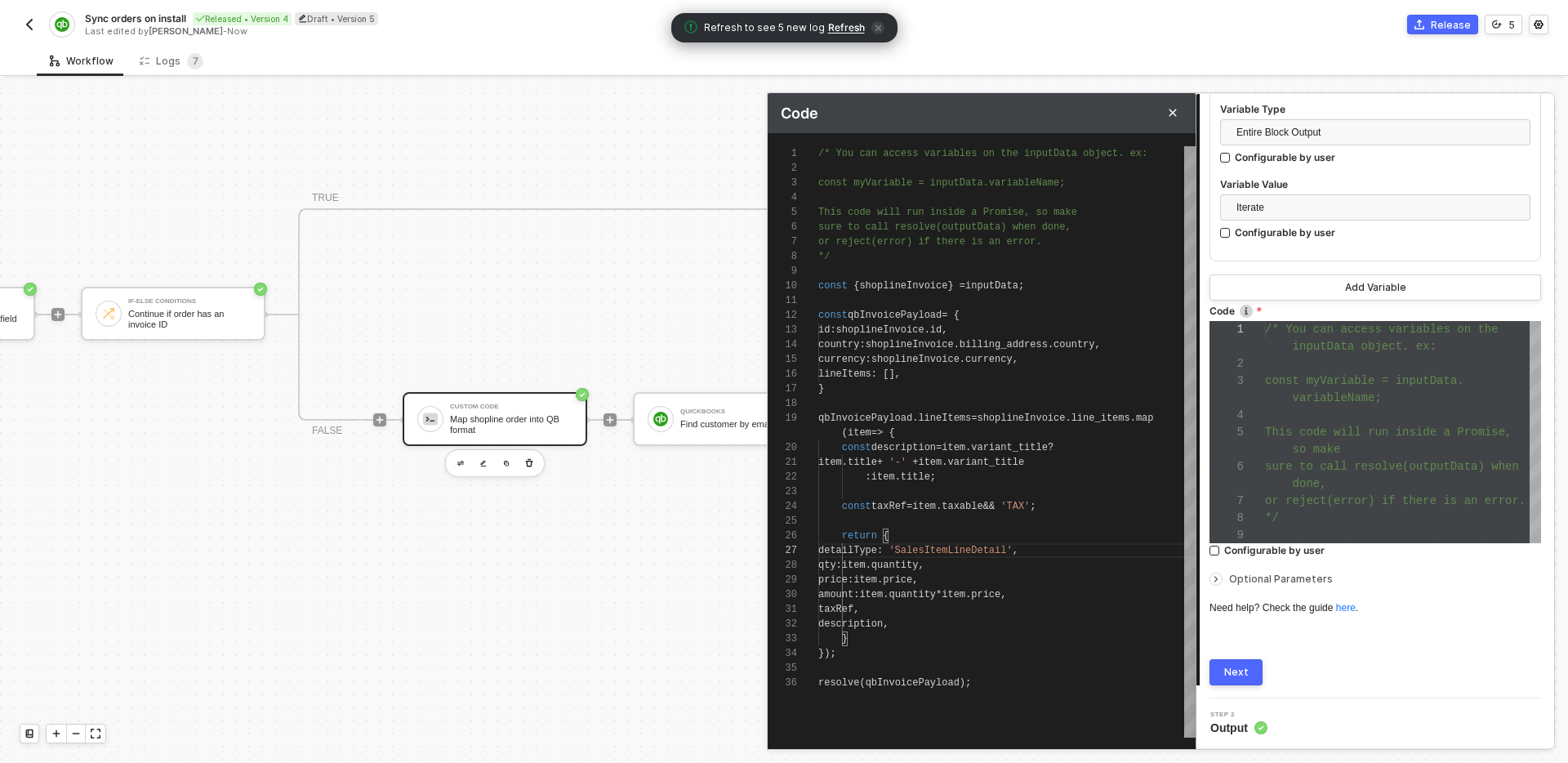
click at [1295, 636] on div "Connector Name Map shopline order into QB format Variables Variable 1 Variable …" at bounding box center [1375, 291] width 331 height 789
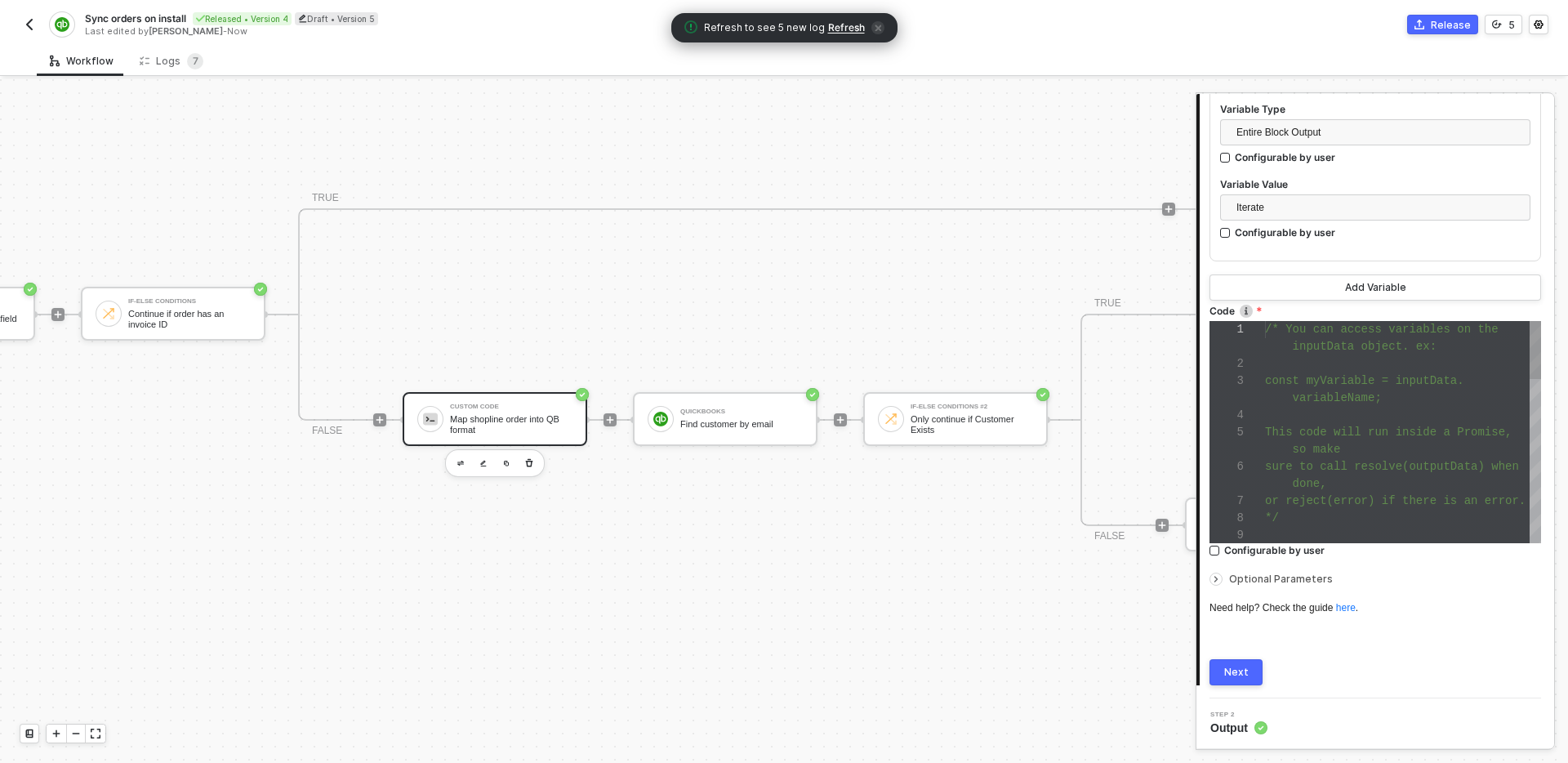
click at [1317, 414] on div at bounding box center [1404, 415] width 276 height 17
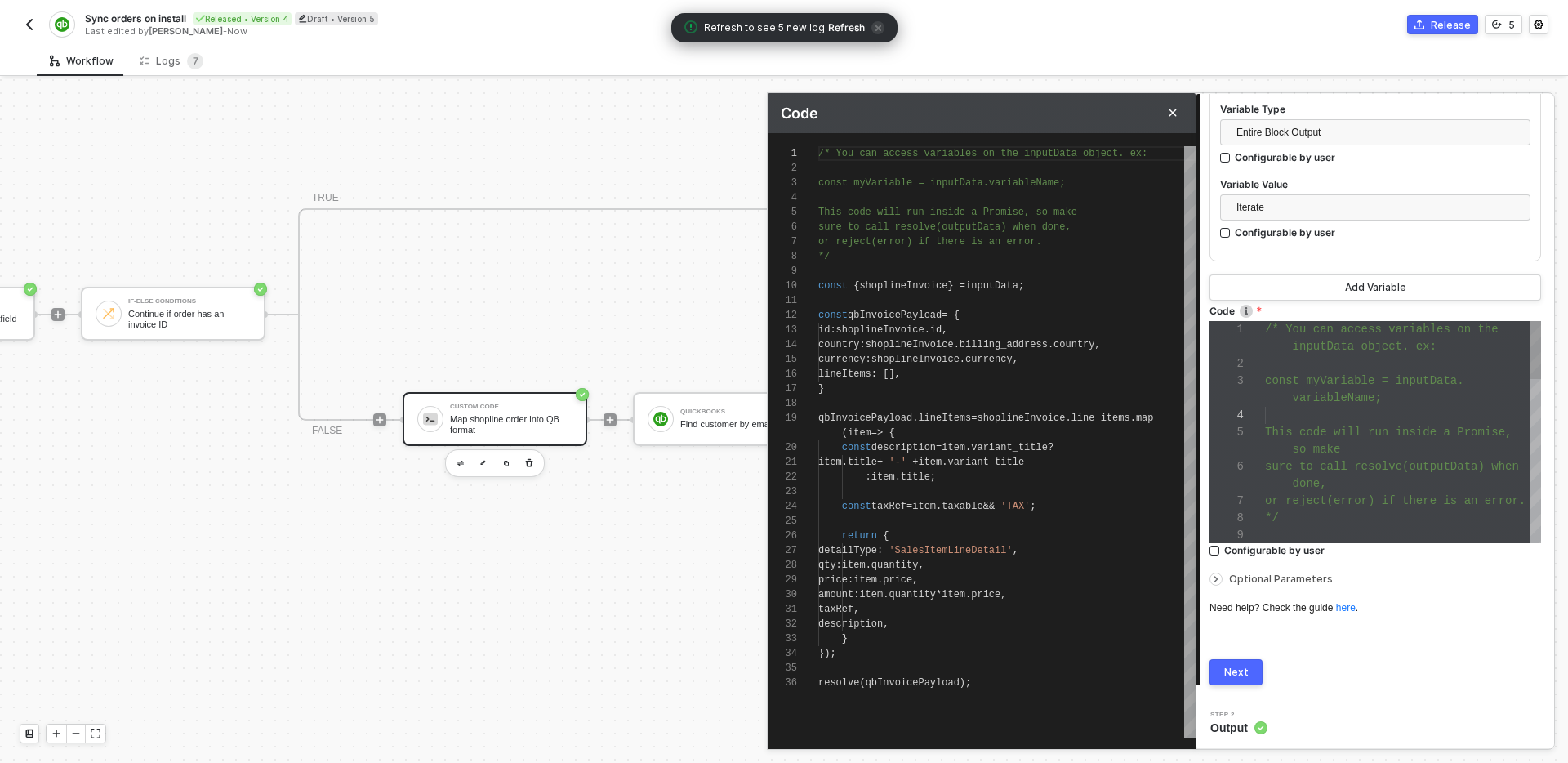
scroll to position [147, 0]
click at [1237, 673] on div "Next" at bounding box center [1237, 673] width 25 height 13
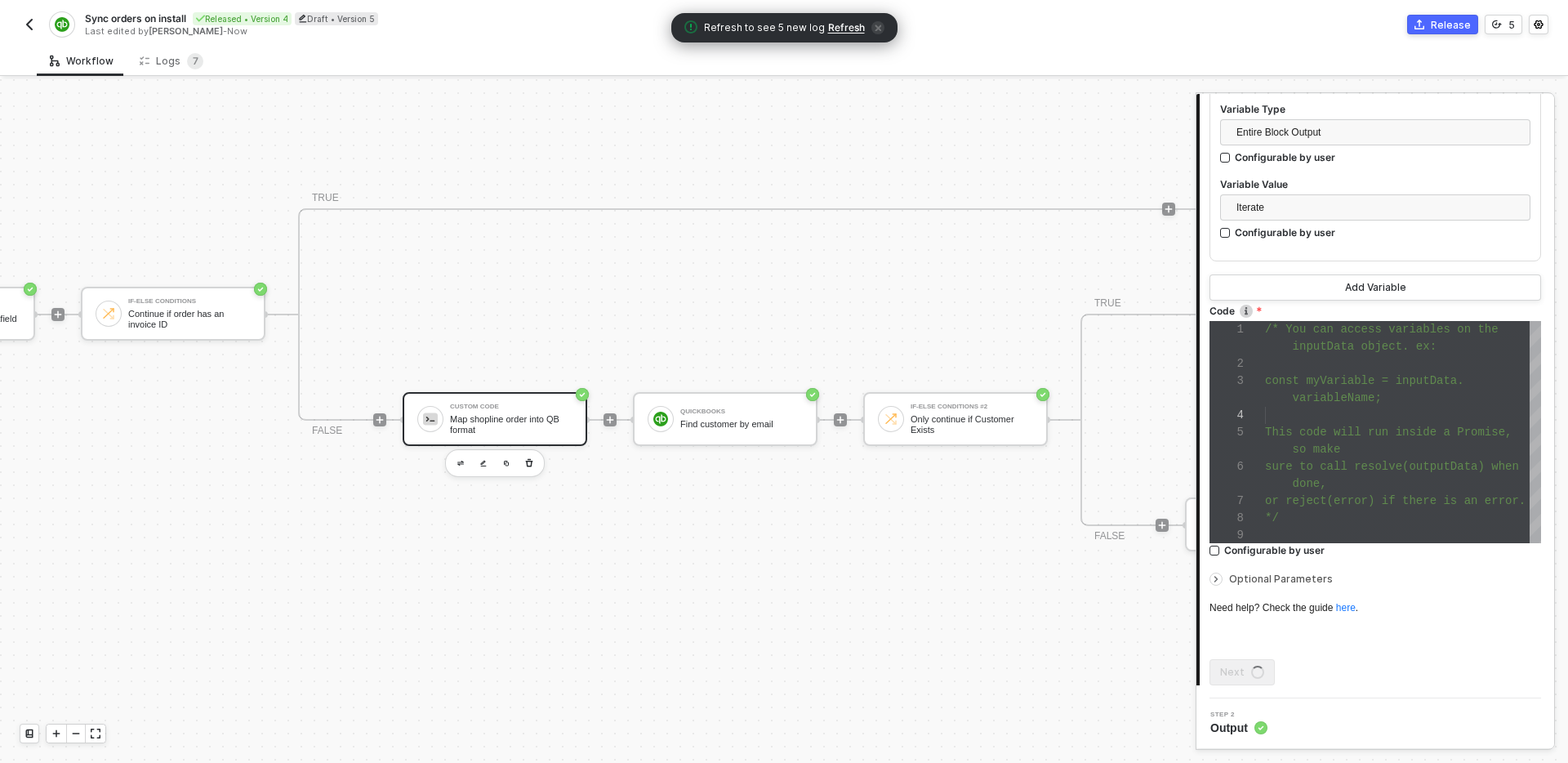
scroll to position [0, 0]
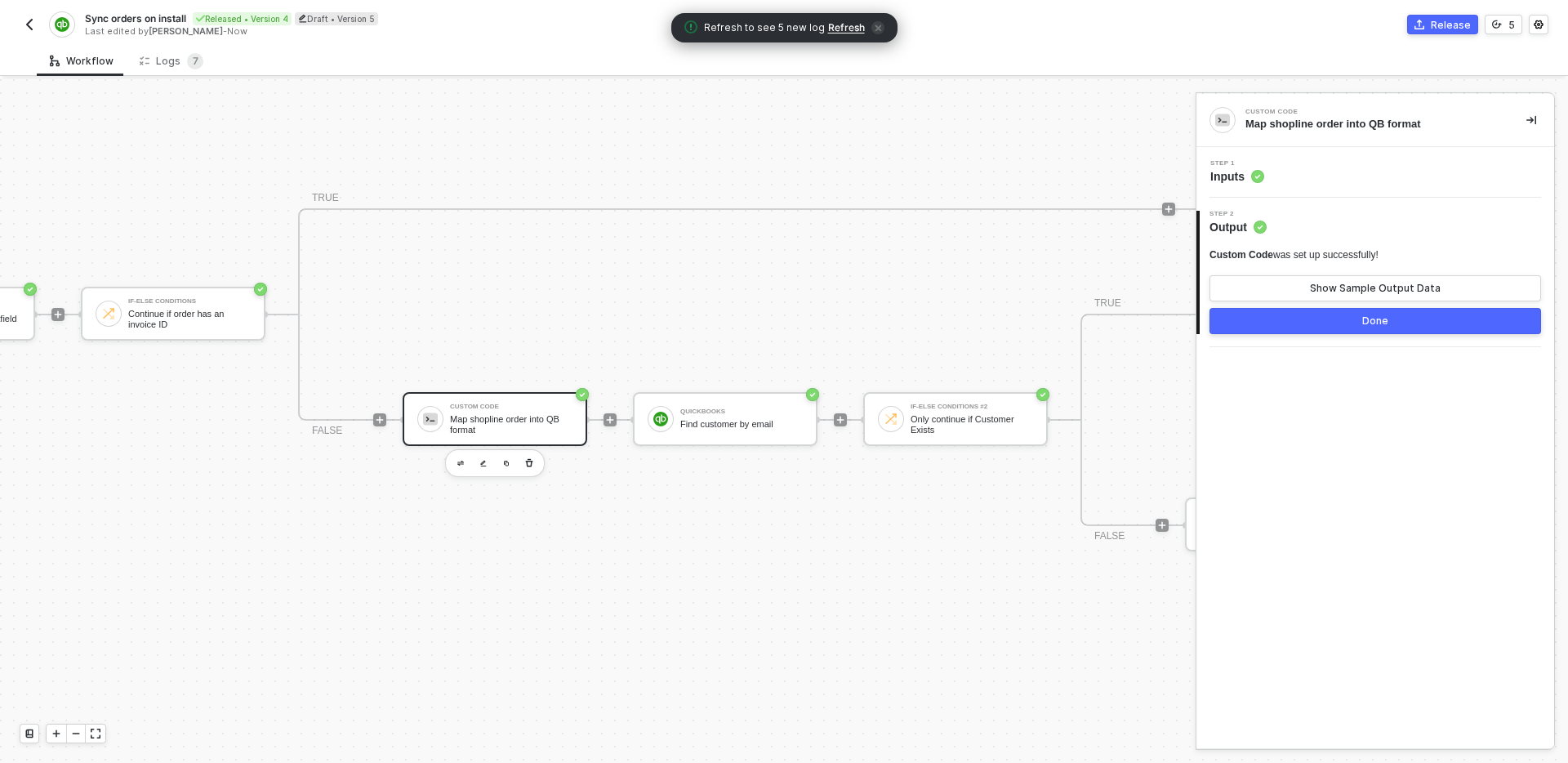
click at [1309, 328] on button "Done" at bounding box center [1375, 321] width 331 height 26
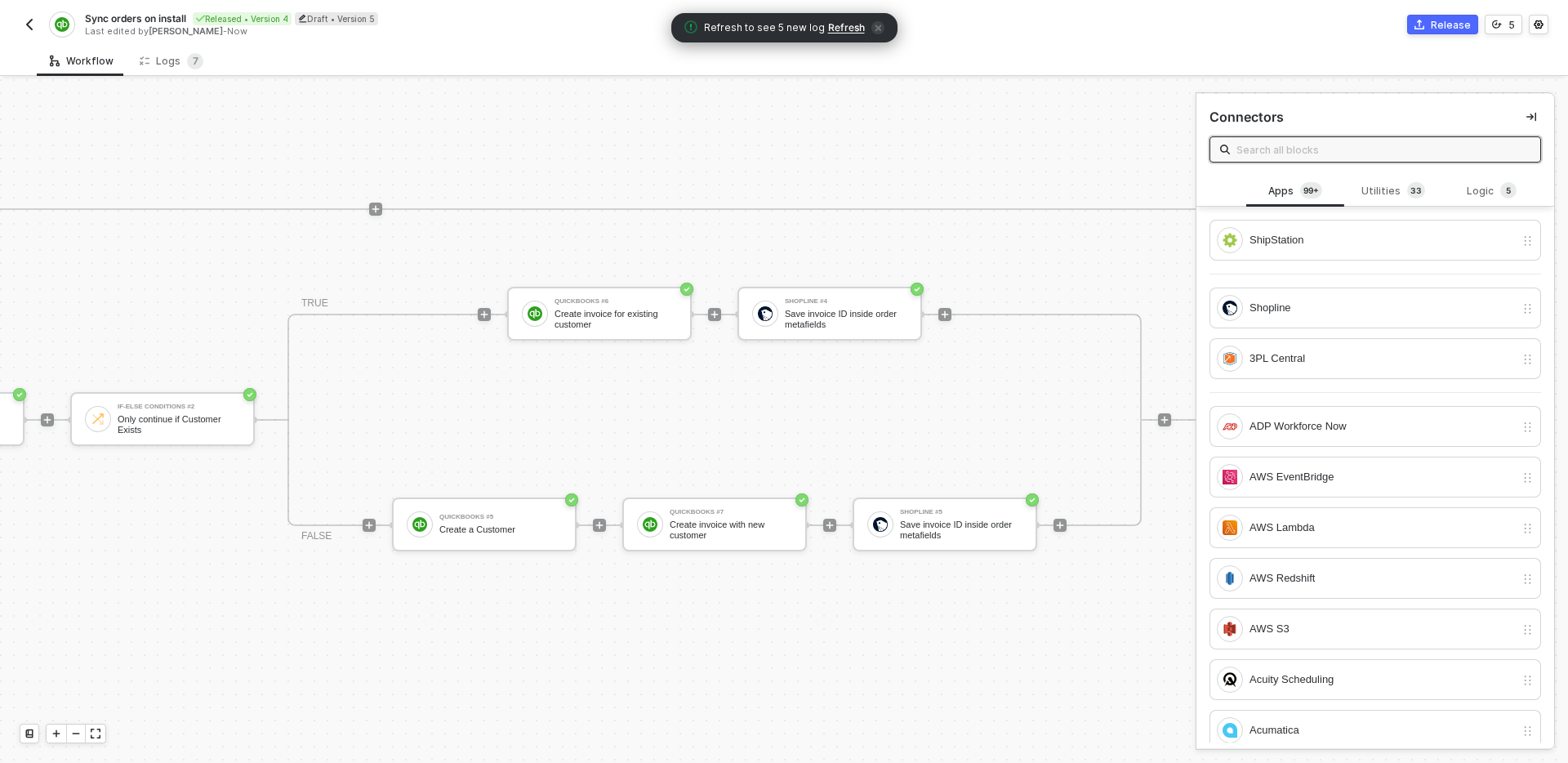
scroll to position [493, 2005]
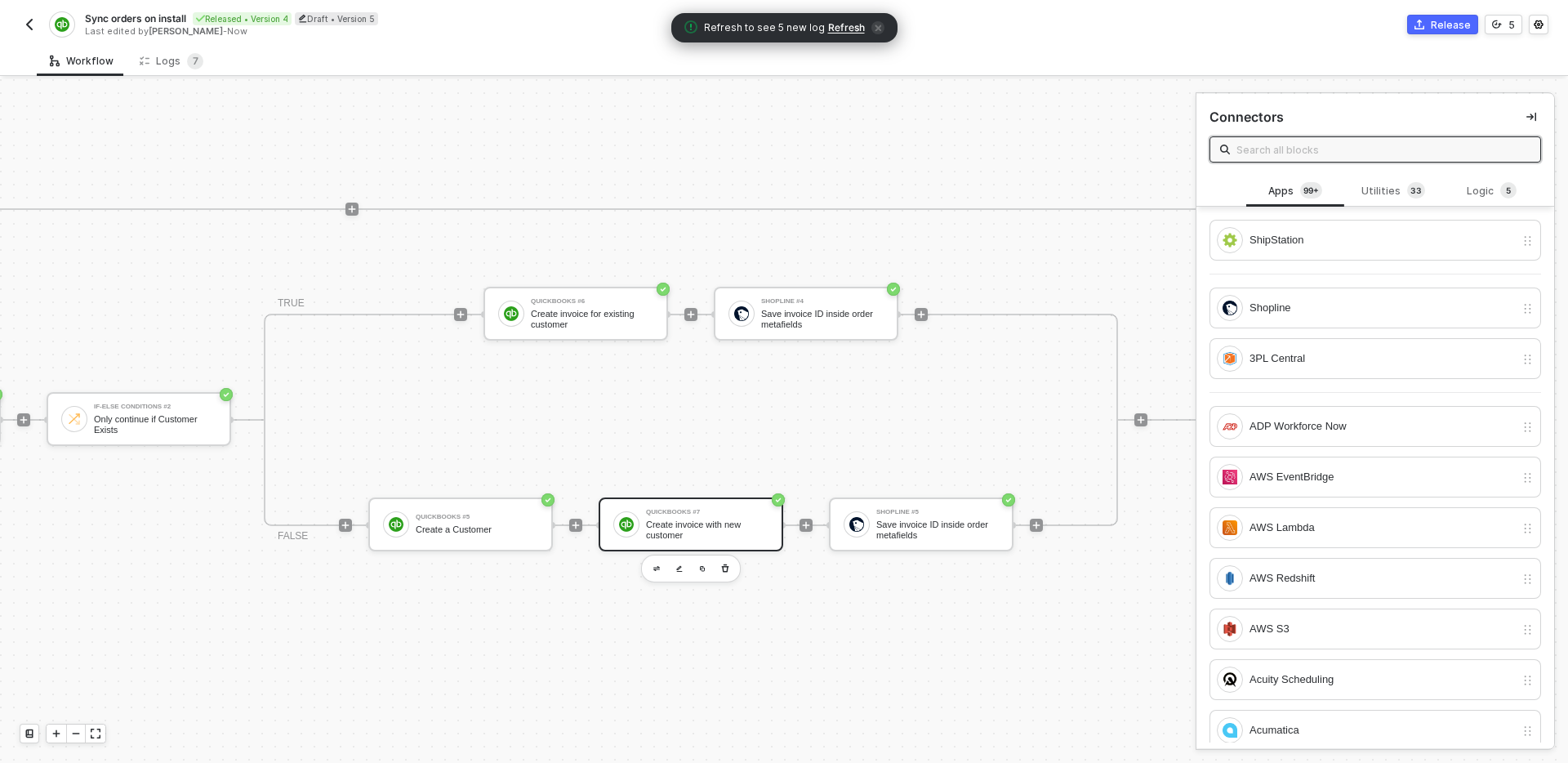
click at [700, 524] on div "Create invoice with new customer" at bounding box center [708, 530] width 122 height 20
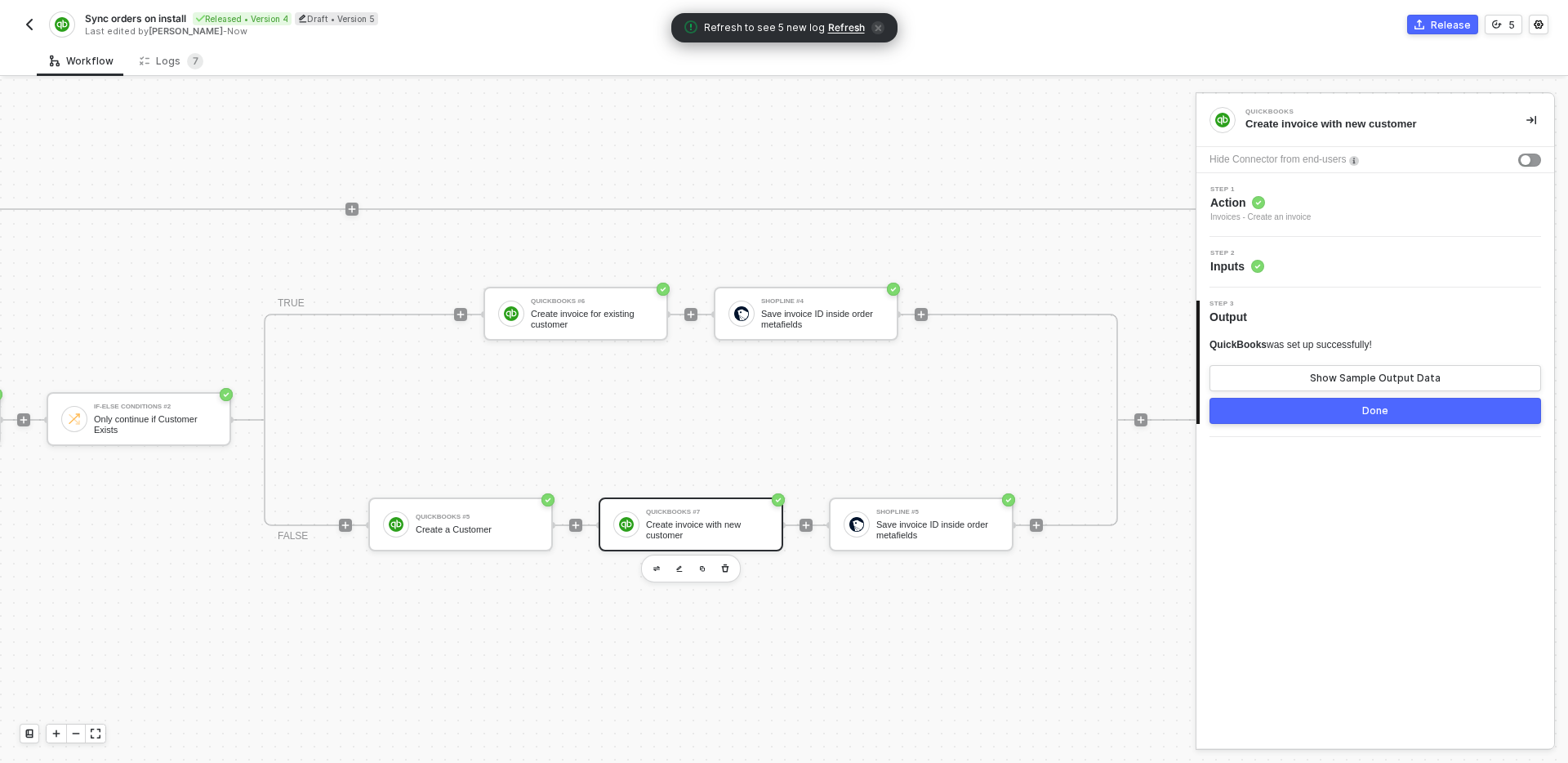
click at [1364, 281] on div "Step 2 Inputs" at bounding box center [1375, 261] width 358 height 50
click at [1364, 275] on div "Step 2 Inputs" at bounding box center [1375, 261] width 358 height 50
click at [1354, 262] on div "Step 2 Inputs" at bounding box center [1377, 262] width 353 height 25
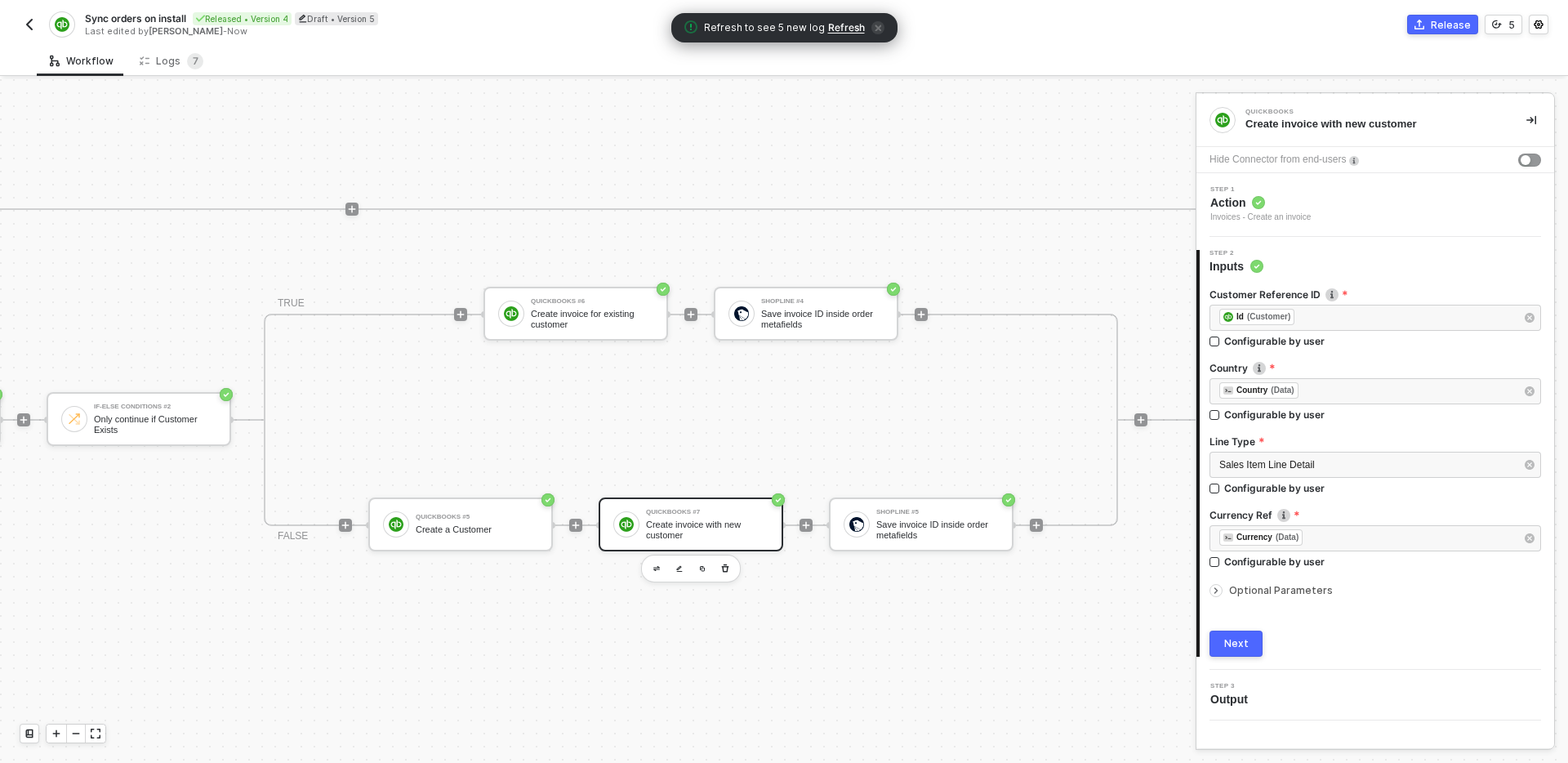
click at [1265, 586] on span "Optional Parameters" at bounding box center [1281, 590] width 104 height 12
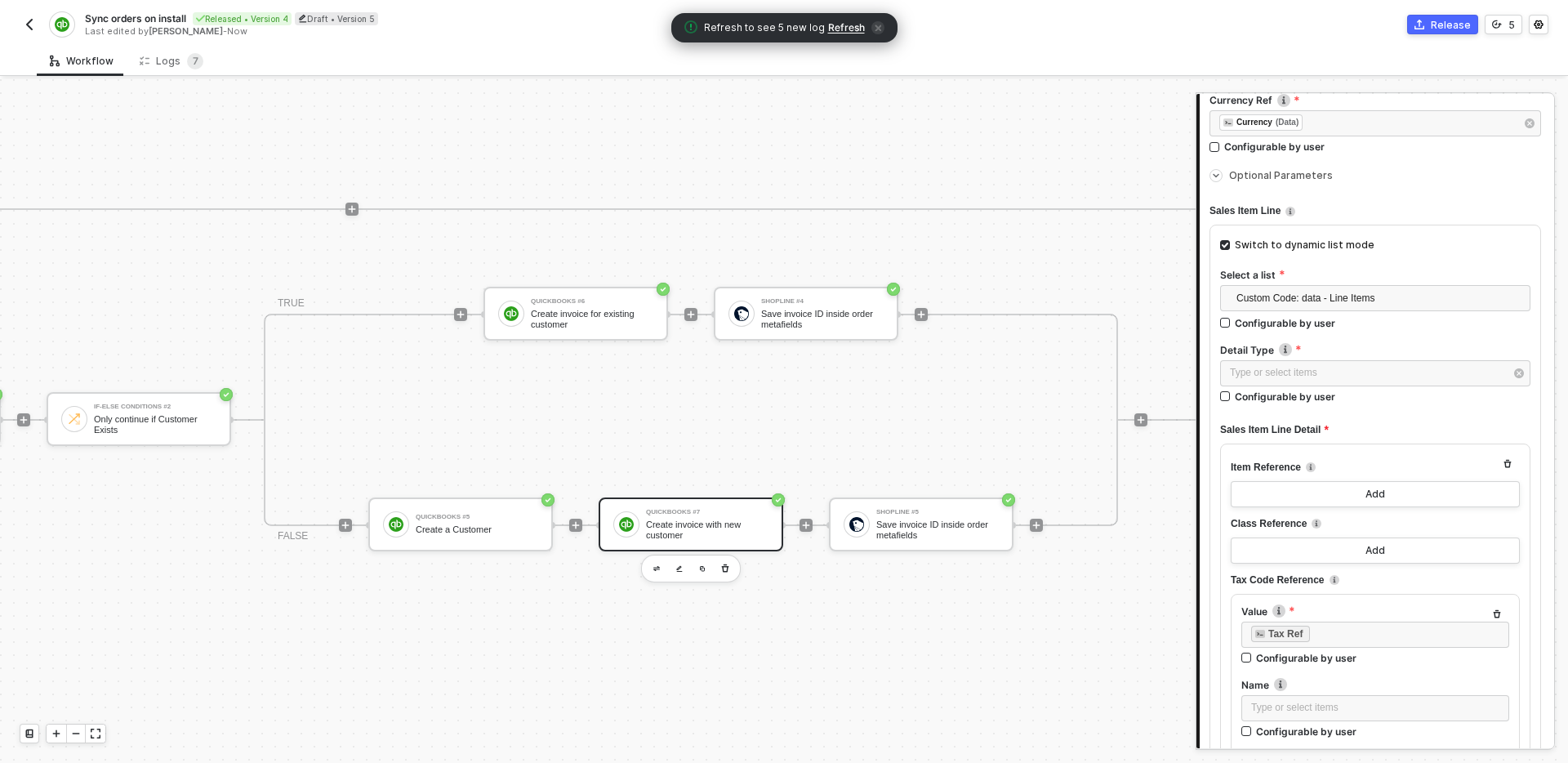
scroll to position [429, 0]
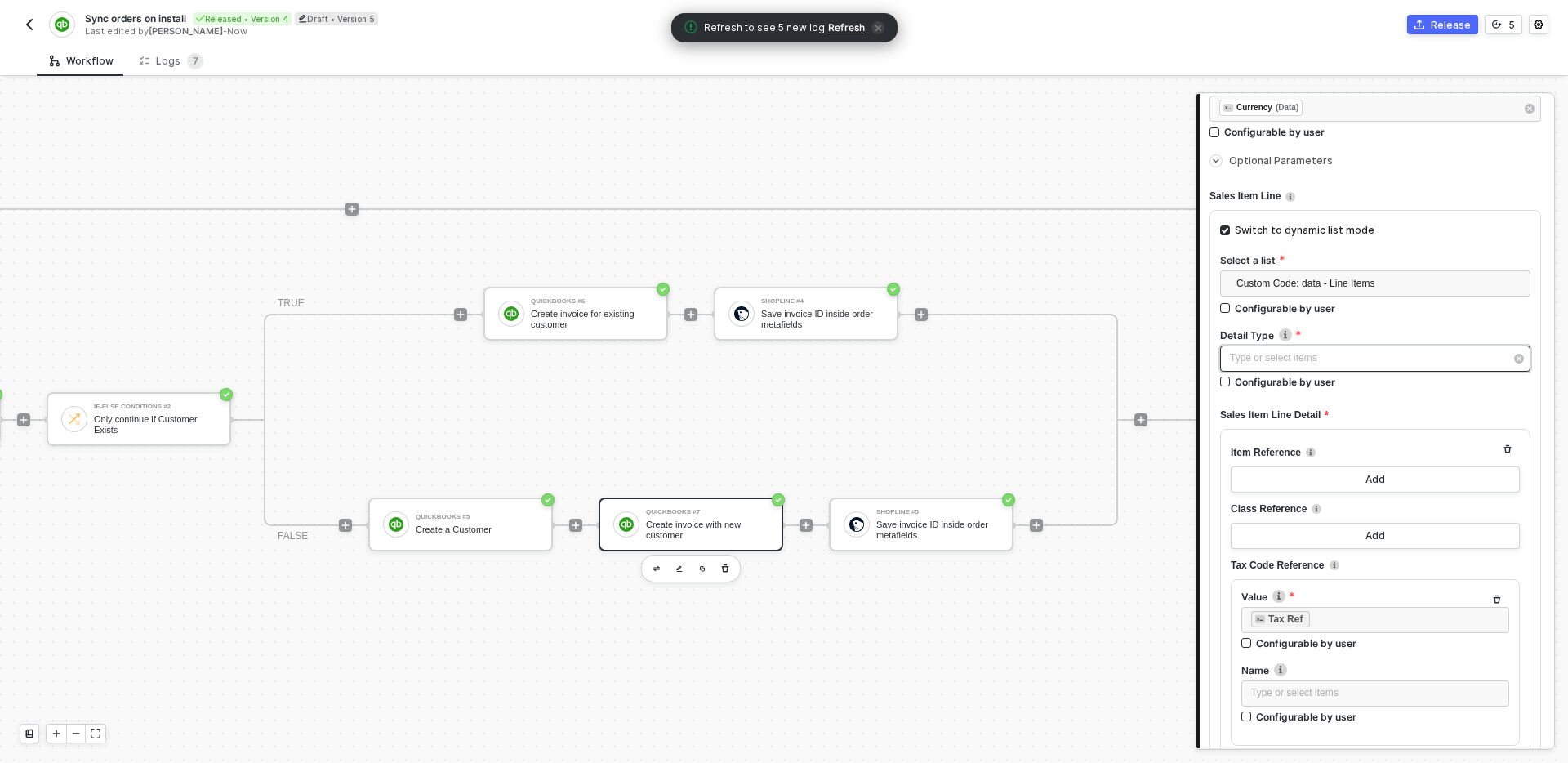
click at [1390, 360] on div "Type or select items ﻿" at bounding box center [1367, 358] width 275 height 16
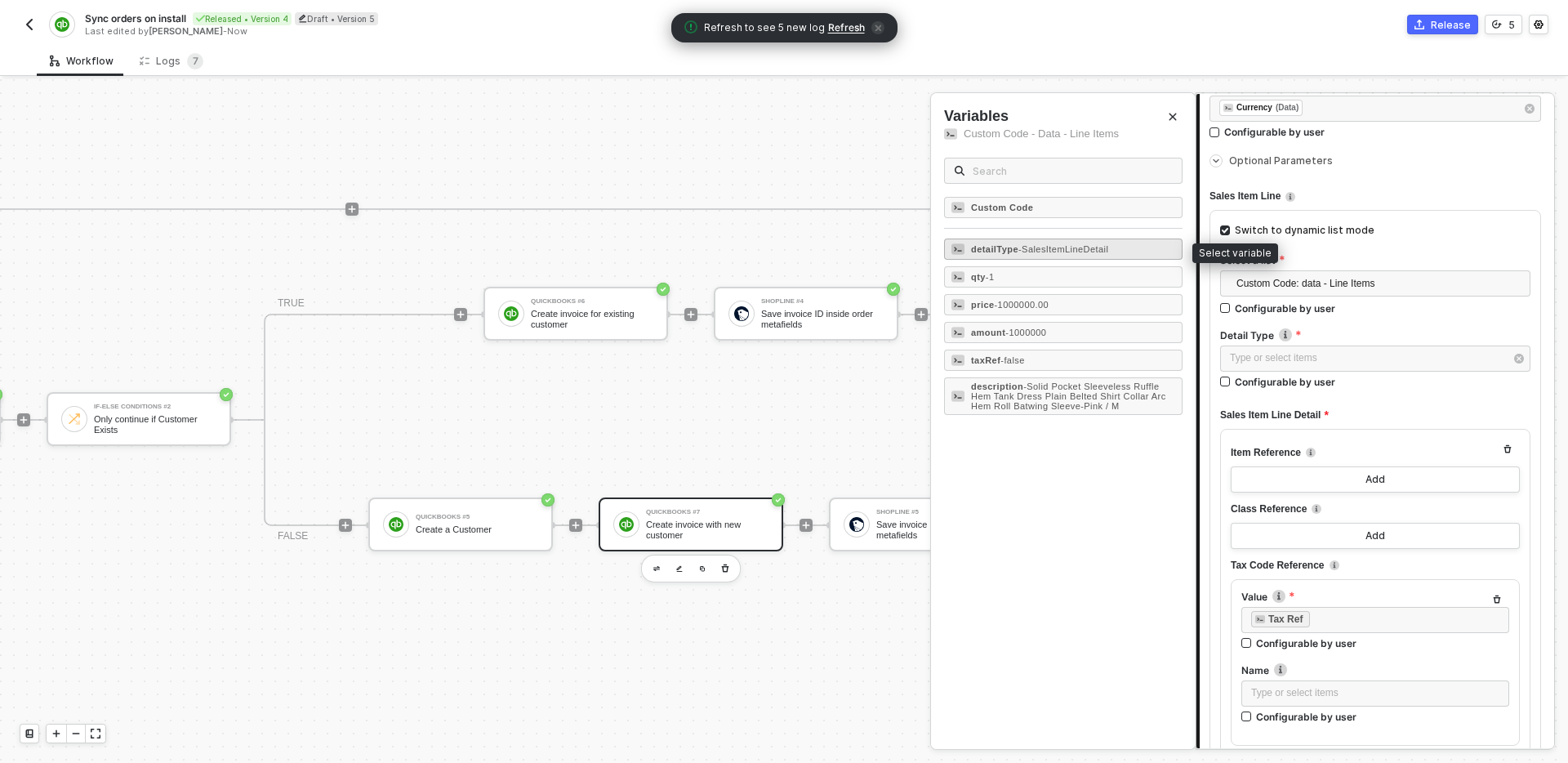
click at [1061, 250] on span "- SalesItemLineDetail" at bounding box center [1063, 249] width 89 height 10
click at [1420, 403] on div "Sales Item Line Detail" at bounding box center [1375, 416] width 310 height 27
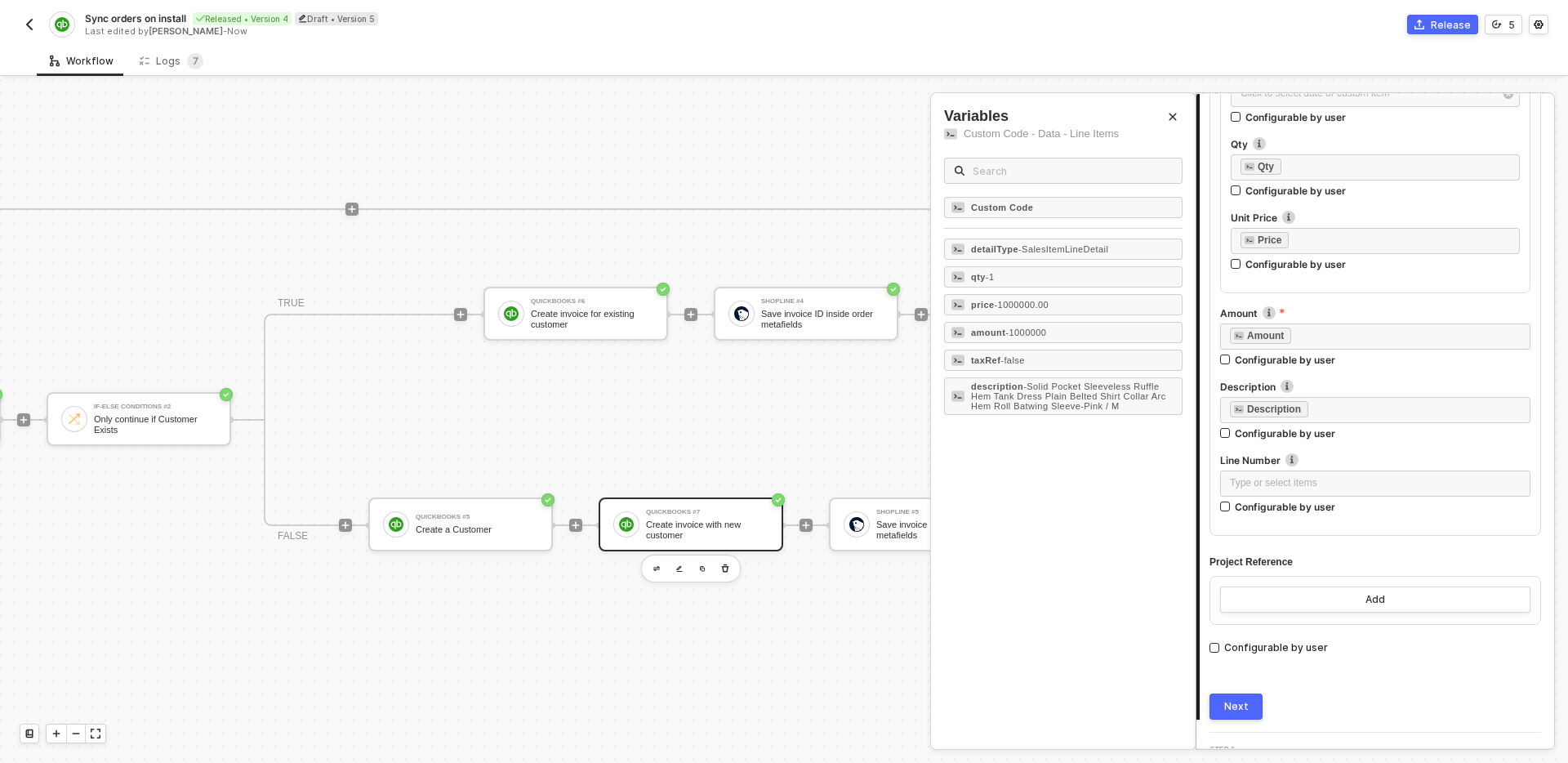
scroll to position [1274, 0]
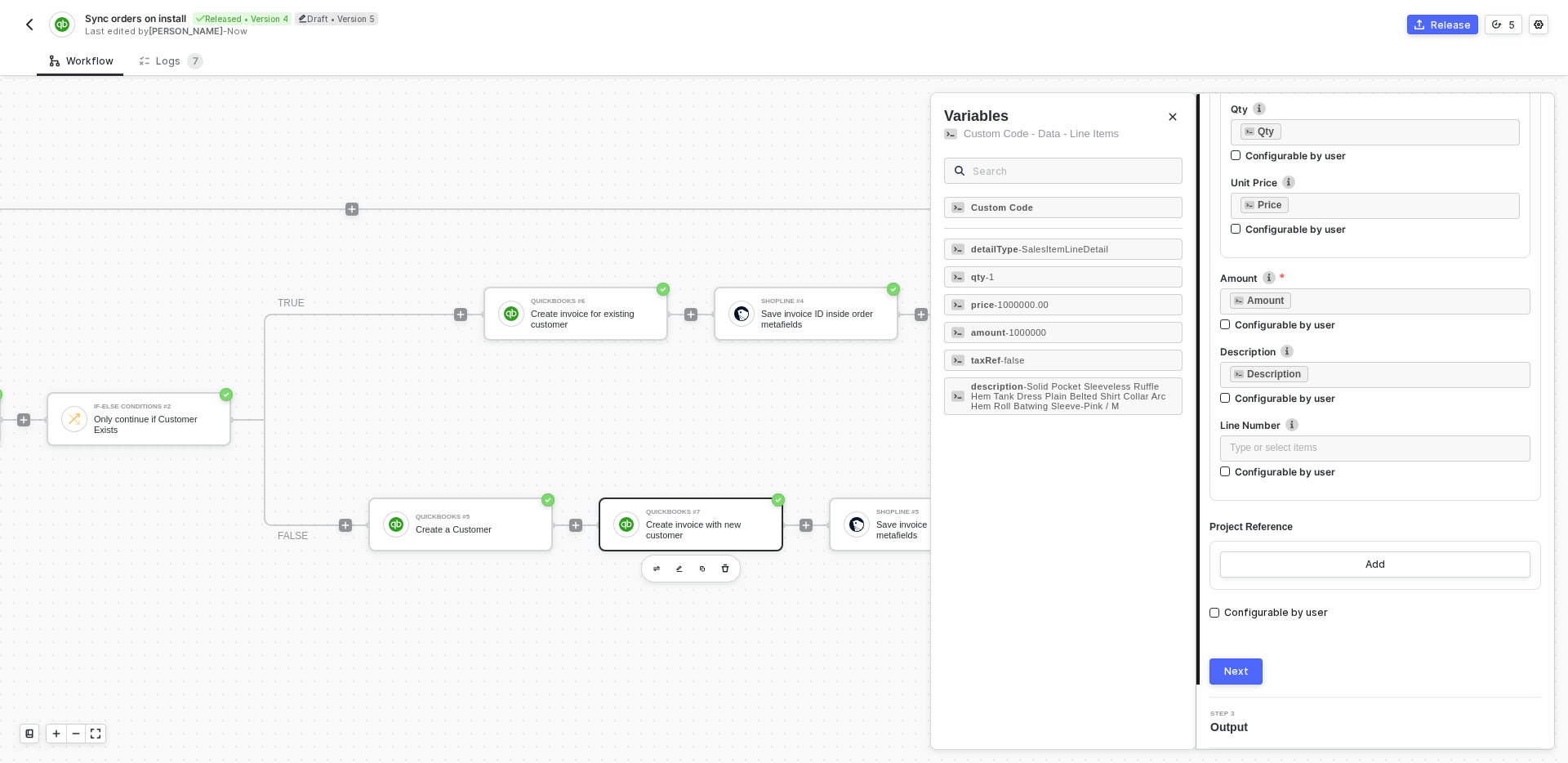
click at [1247, 661] on button "Next" at bounding box center [1237, 672] width 53 height 26
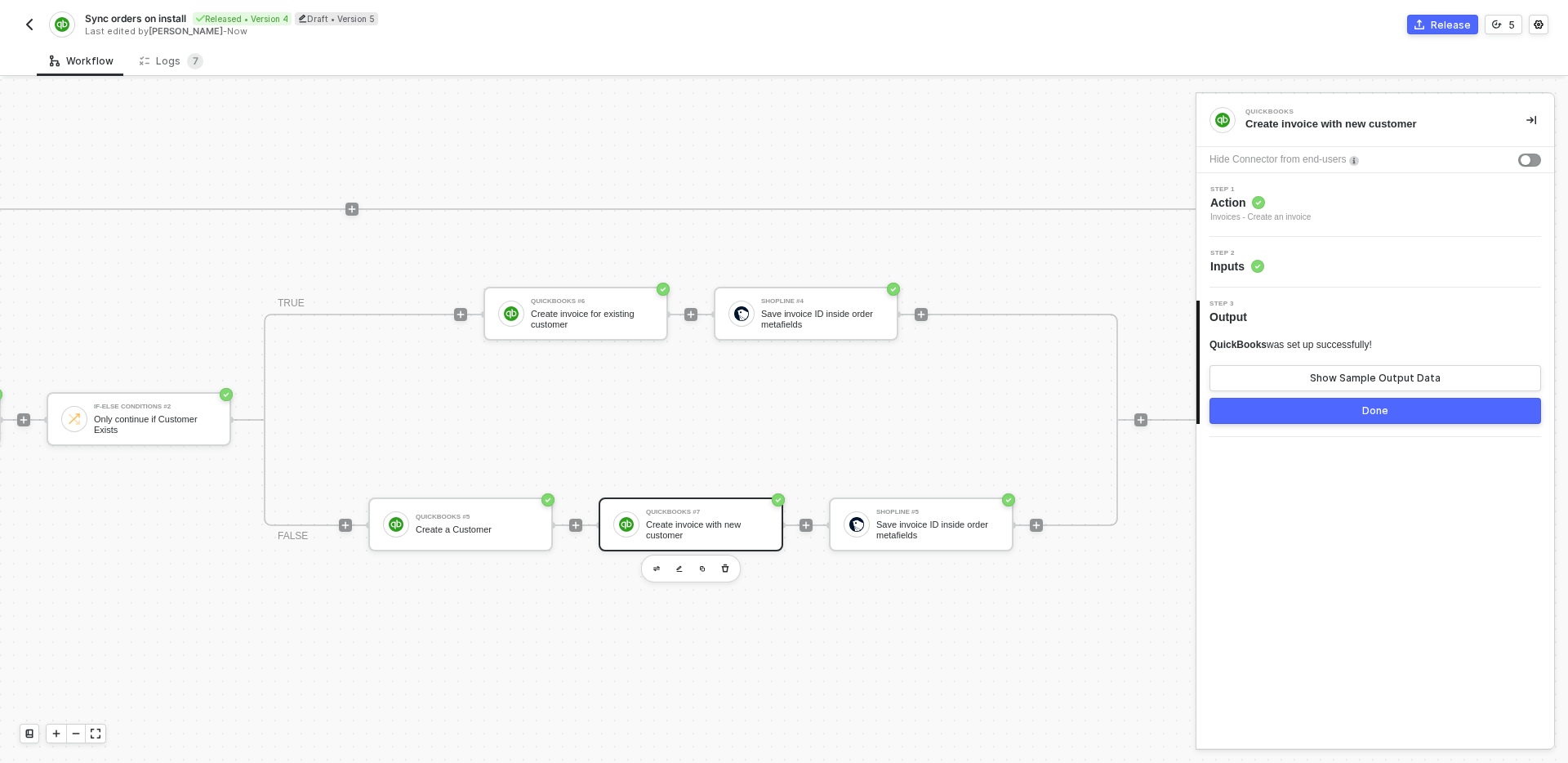
click at [1329, 411] on button "Done" at bounding box center [1375, 411] width 331 height 26
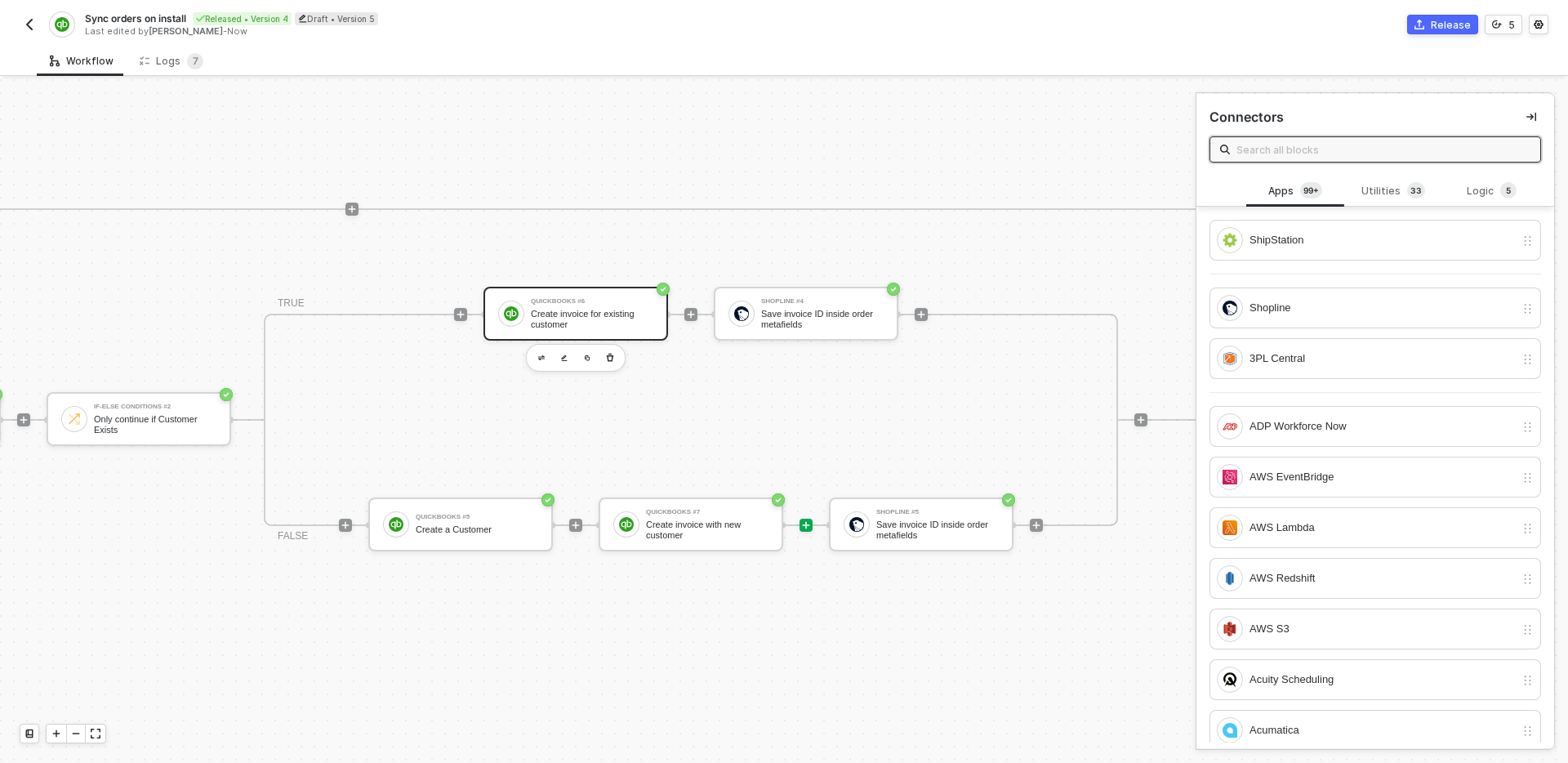
click at [565, 311] on div "Create invoice for existing customer" at bounding box center [592, 319] width 122 height 20
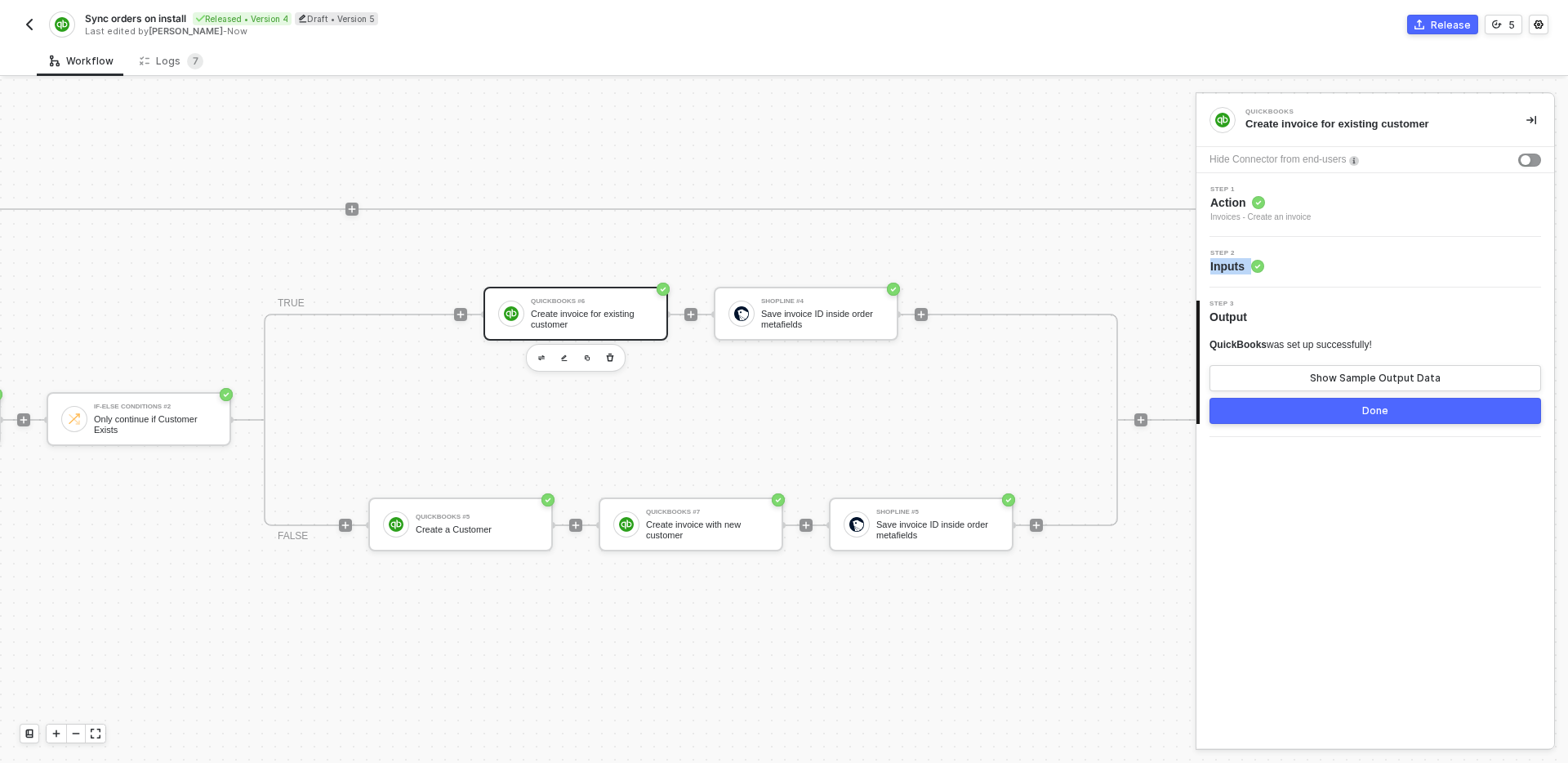
click at [1356, 259] on div "Step 2 Inputs" at bounding box center [1377, 262] width 353 height 25
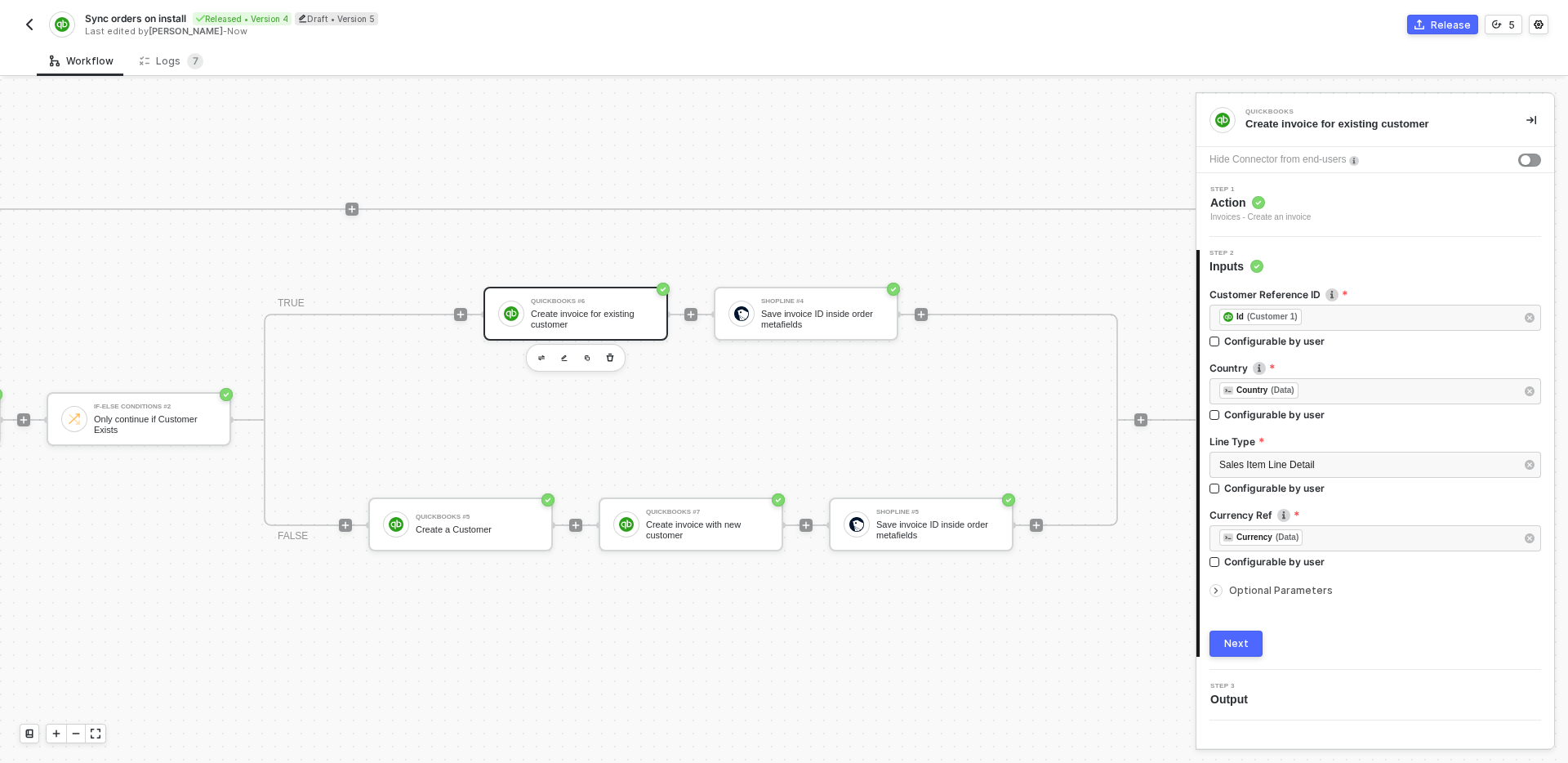
click at [1304, 593] on span "Optional Parameters" at bounding box center [1281, 590] width 104 height 12
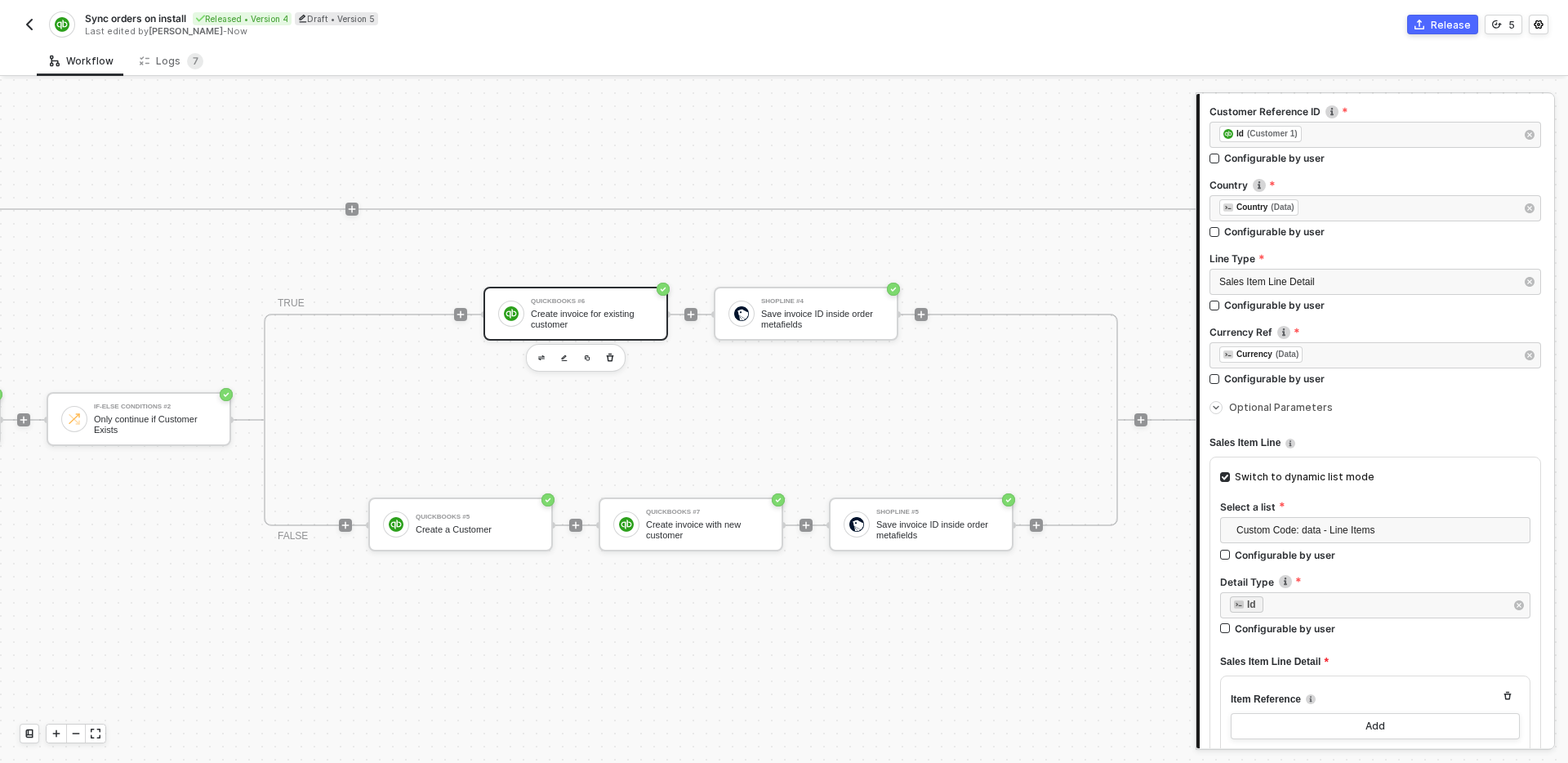
scroll to position [233, 0]
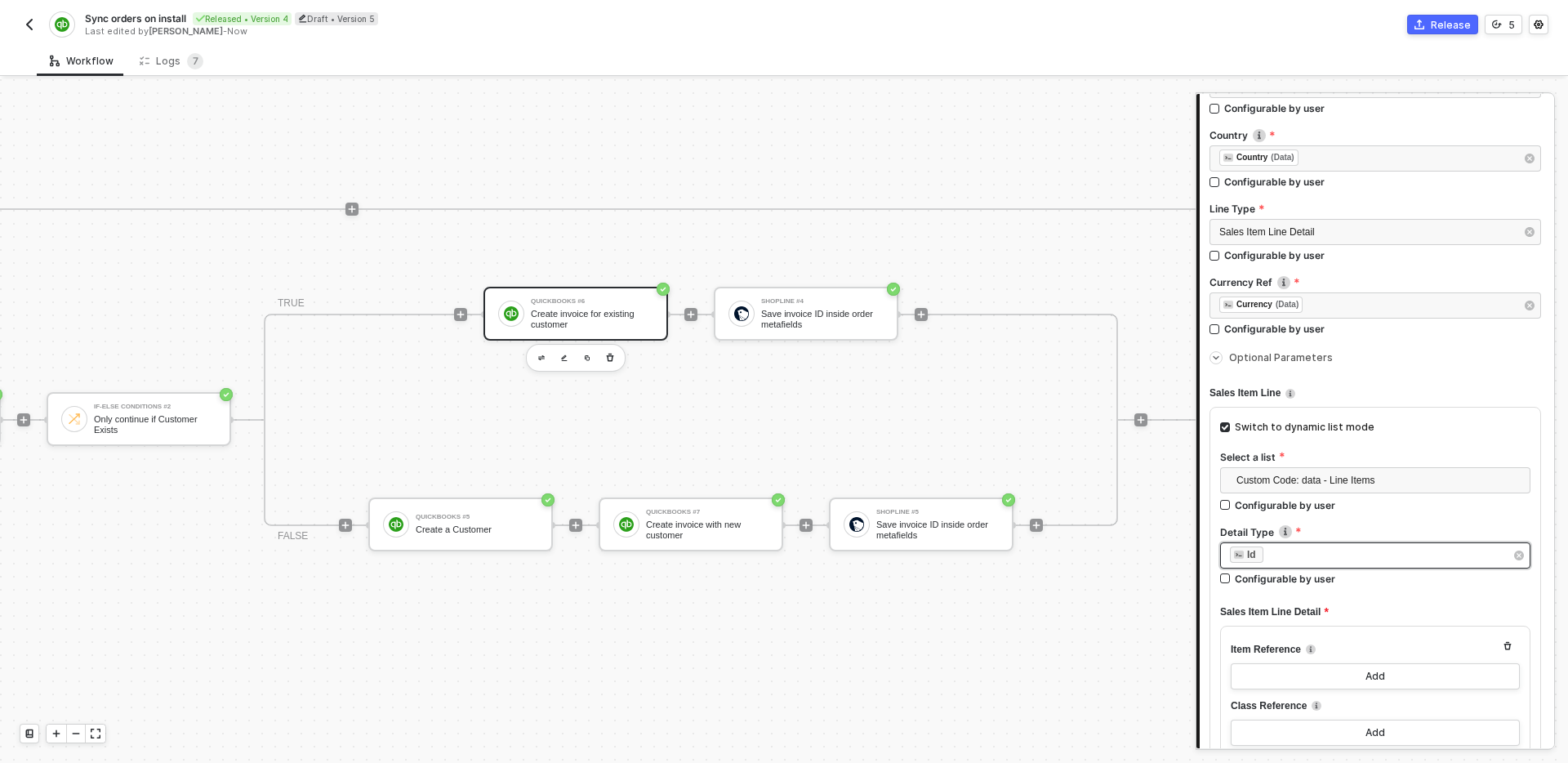
click at [1355, 549] on div "﻿ ﻿ Id ﻿" at bounding box center [1367, 556] width 275 height 18
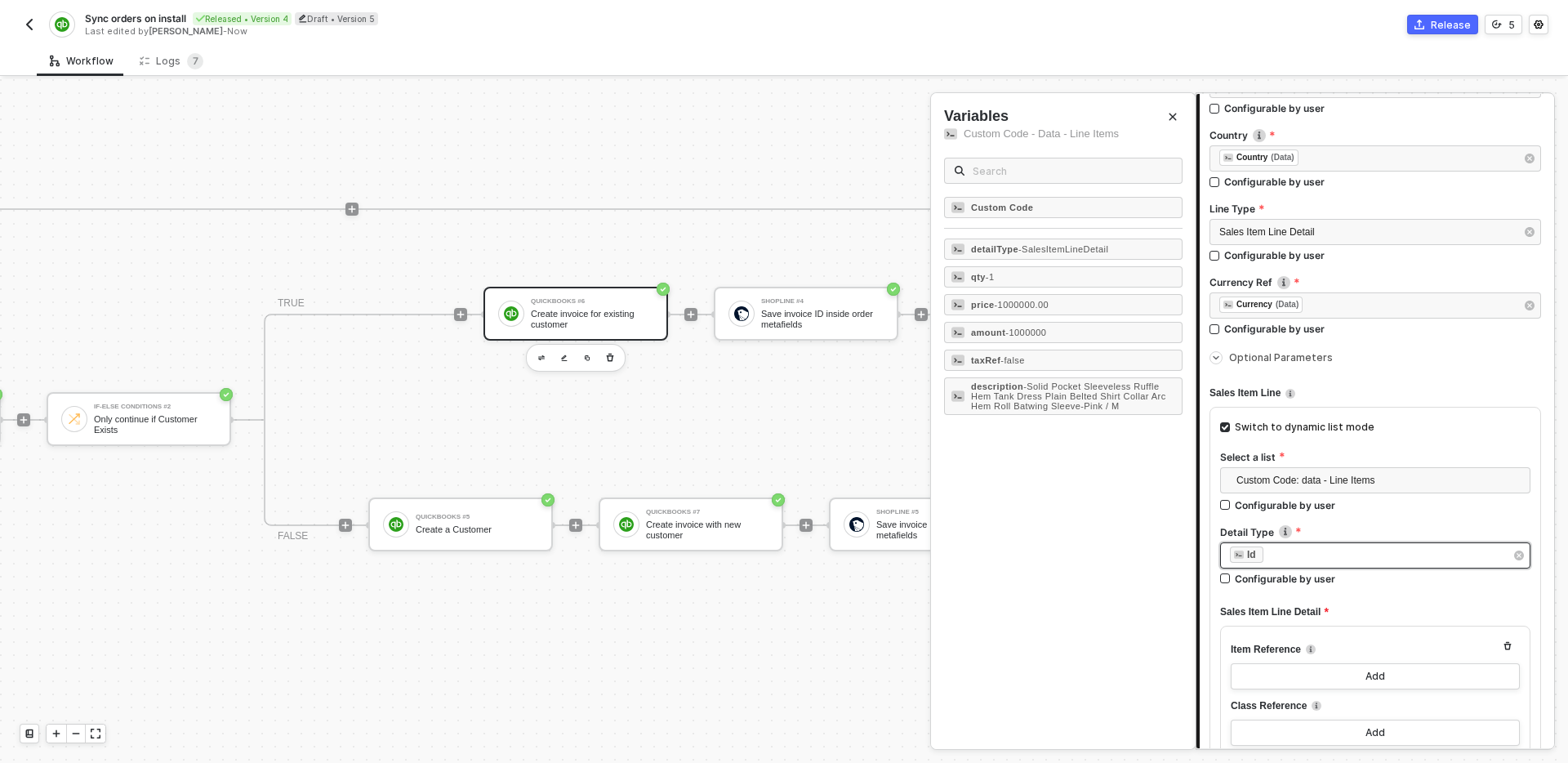
click at [1356, 551] on div "﻿ ﻿ Id ﻿" at bounding box center [1367, 556] width 275 height 18
click at [1095, 249] on span "- SalesItemLineDetail" at bounding box center [1063, 249] width 89 height 10
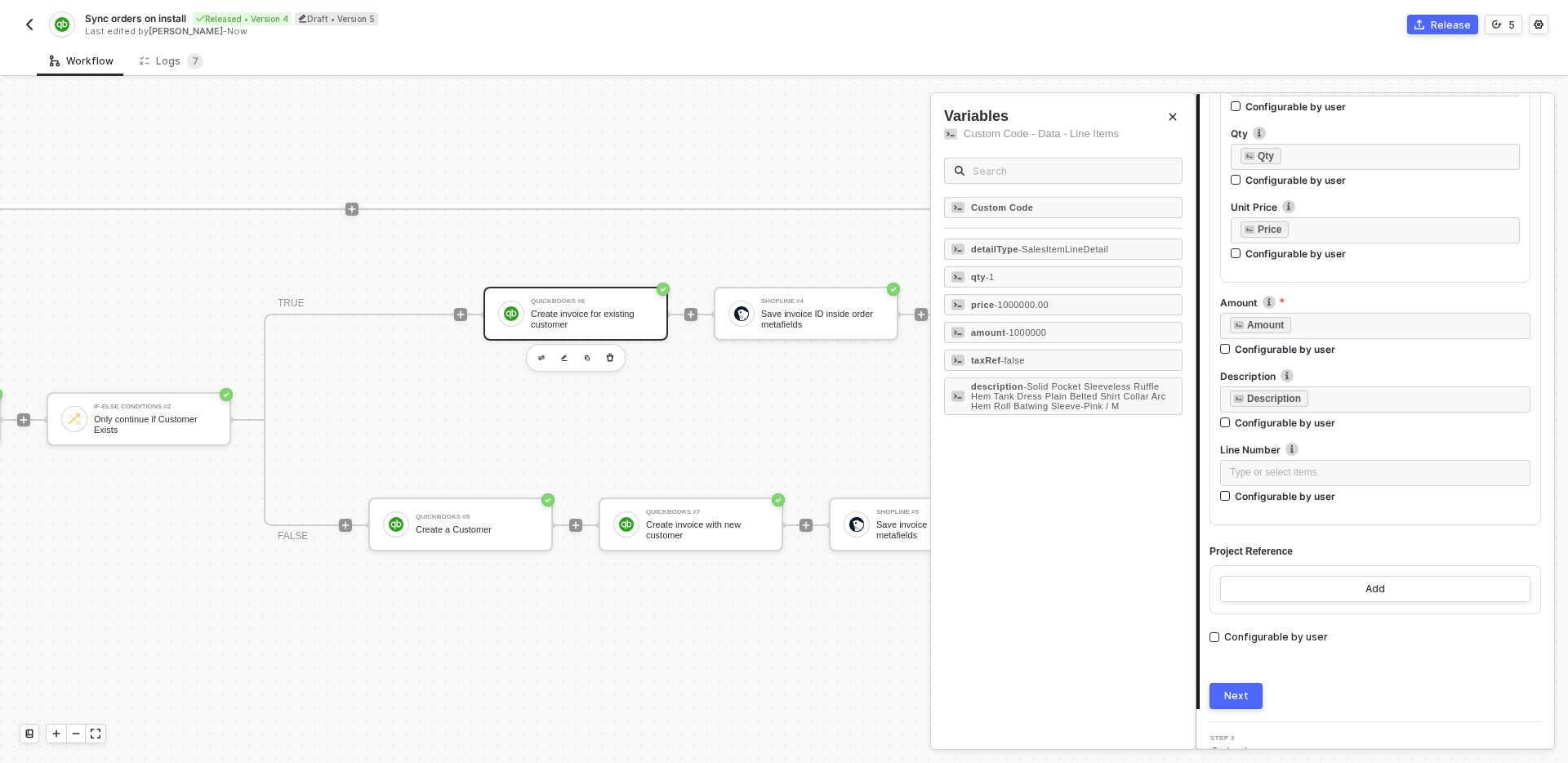
scroll to position [1274, 0]
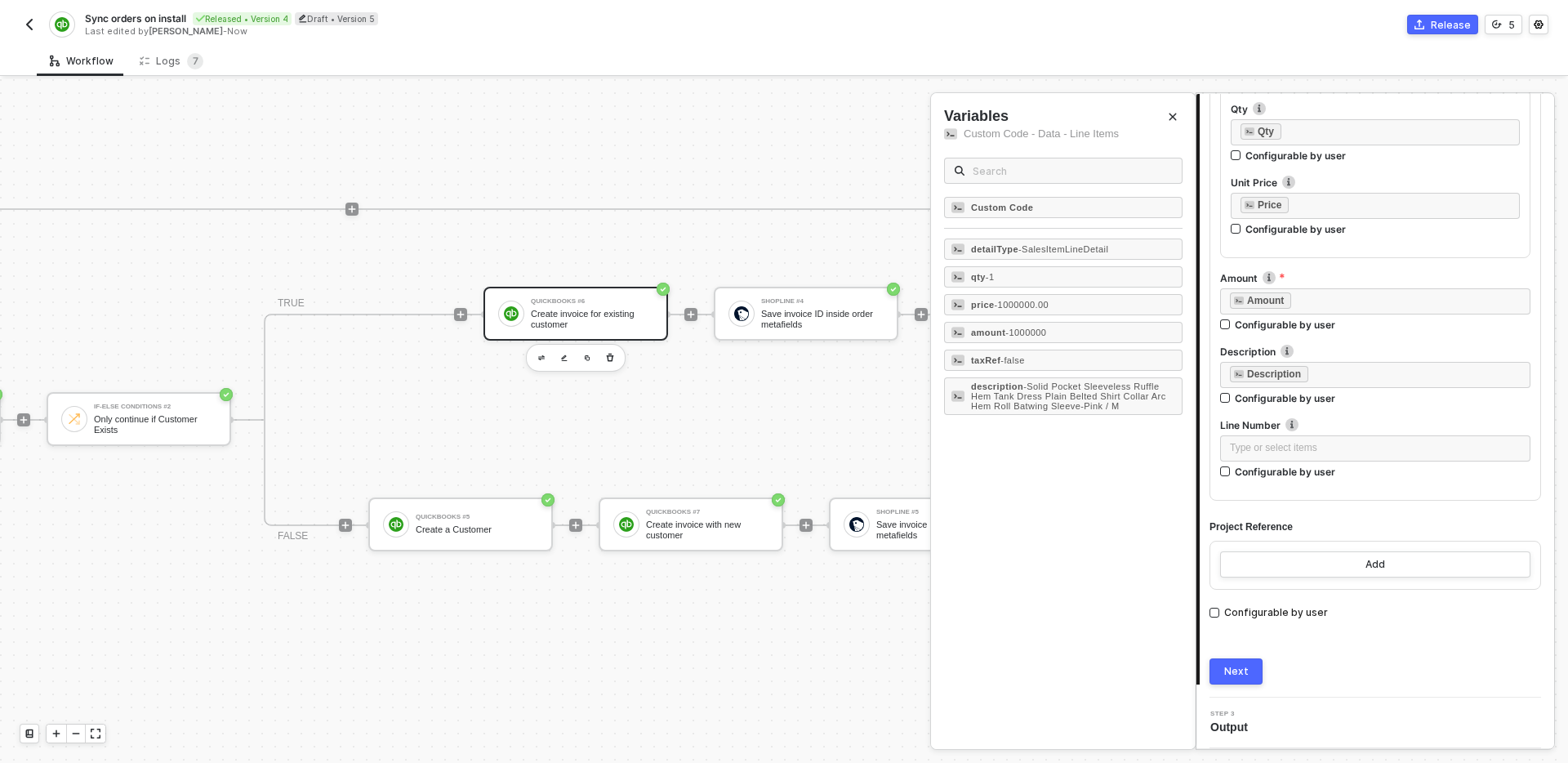
click at [1245, 662] on button "Next" at bounding box center [1237, 672] width 53 height 26
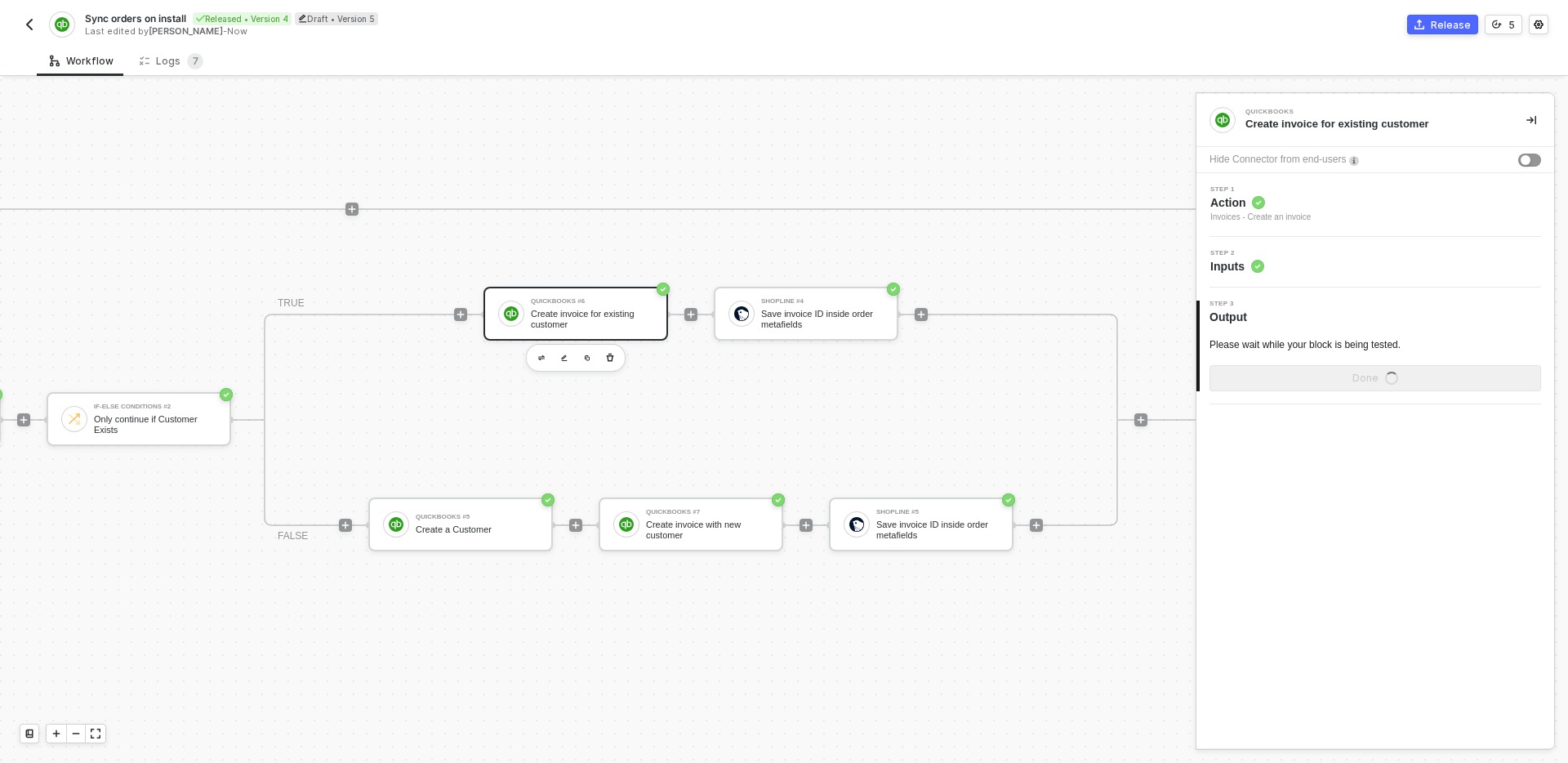
scroll to position [0, 0]
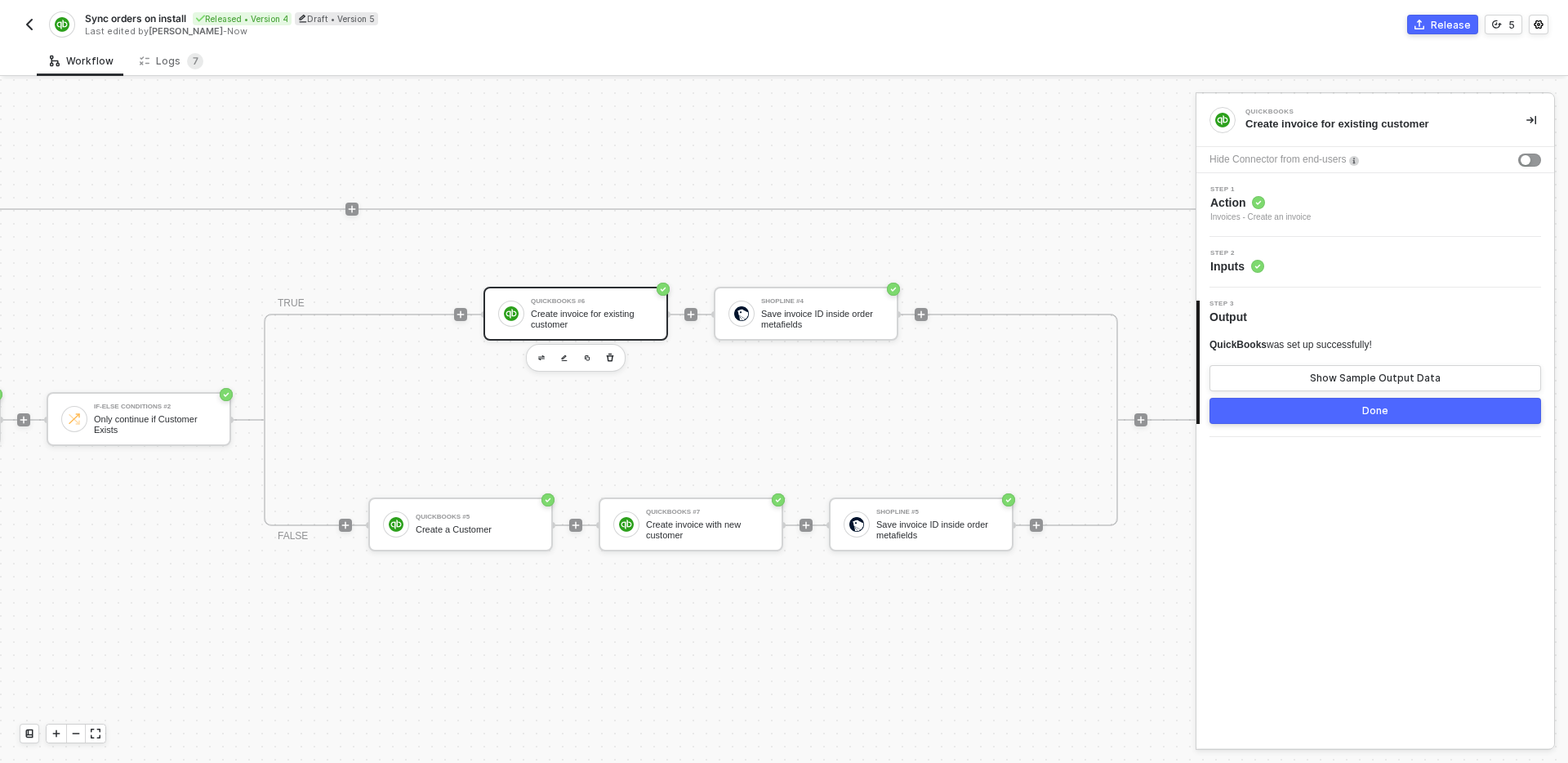
click at [1336, 407] on button "Done" at bounding box center [1375, 411] width 331 height 26
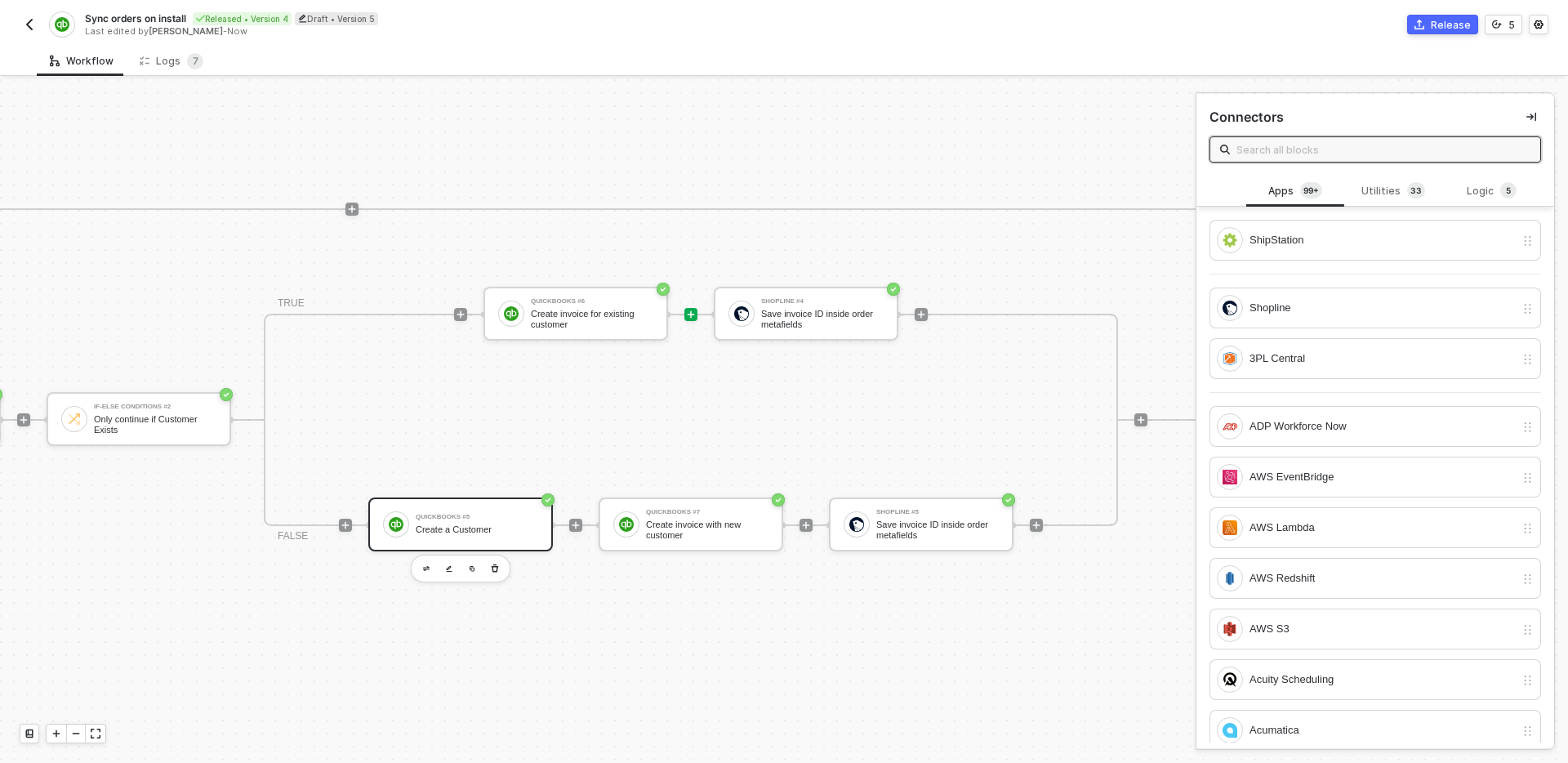
click at [506, 537] on div "QuickBooks #5 Create a Customer" at bounding box center [477, 525] width 122 height 31
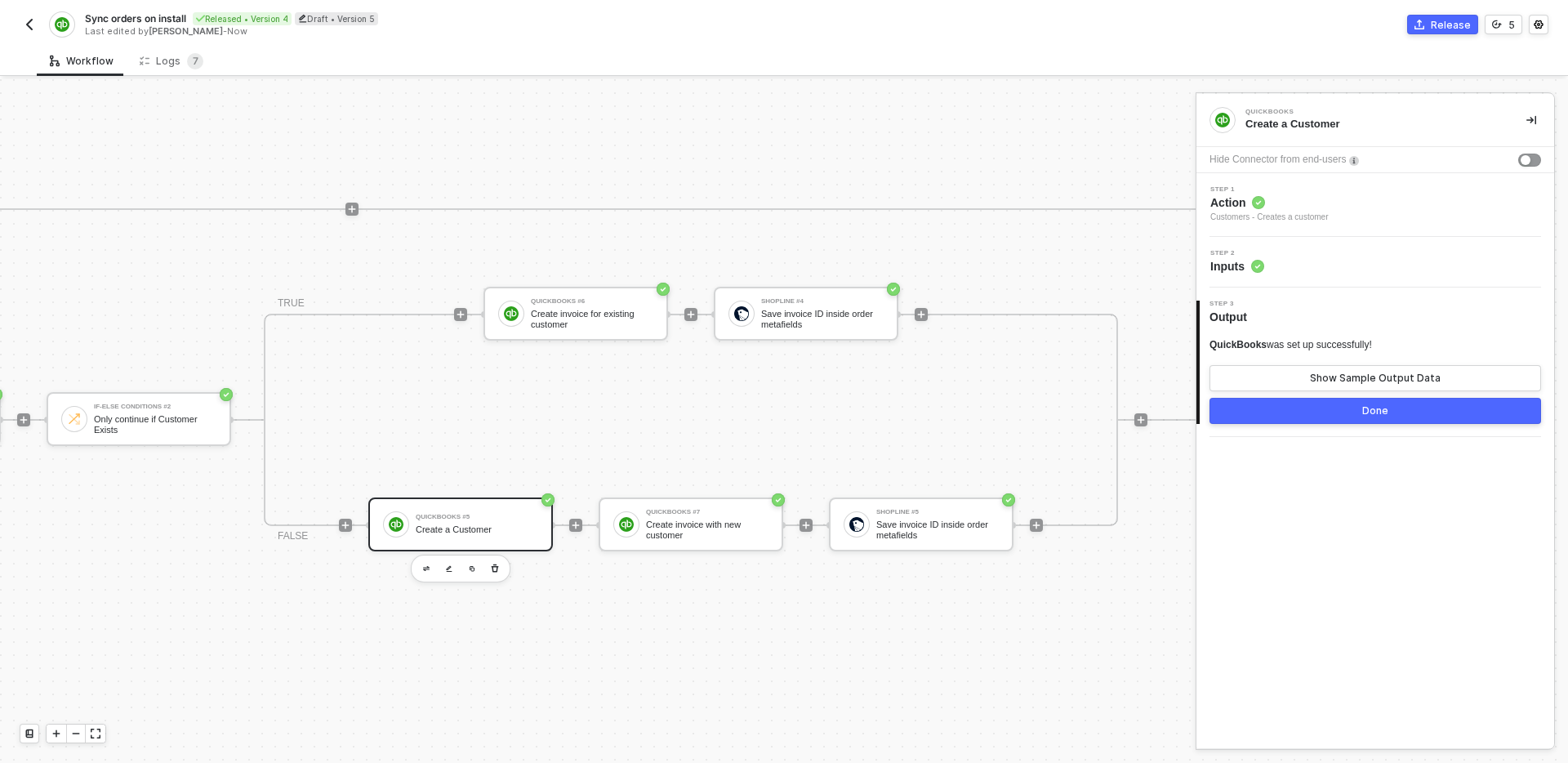
click at [1328, 225] on div "Step 1 Action Customers - Creates a customer" at bounding box center [1375, 206] width 358 height 64
click at [1349, 257] on div "Step 2 Inputs" at bounding box center [1377, 262] width 353 height 25
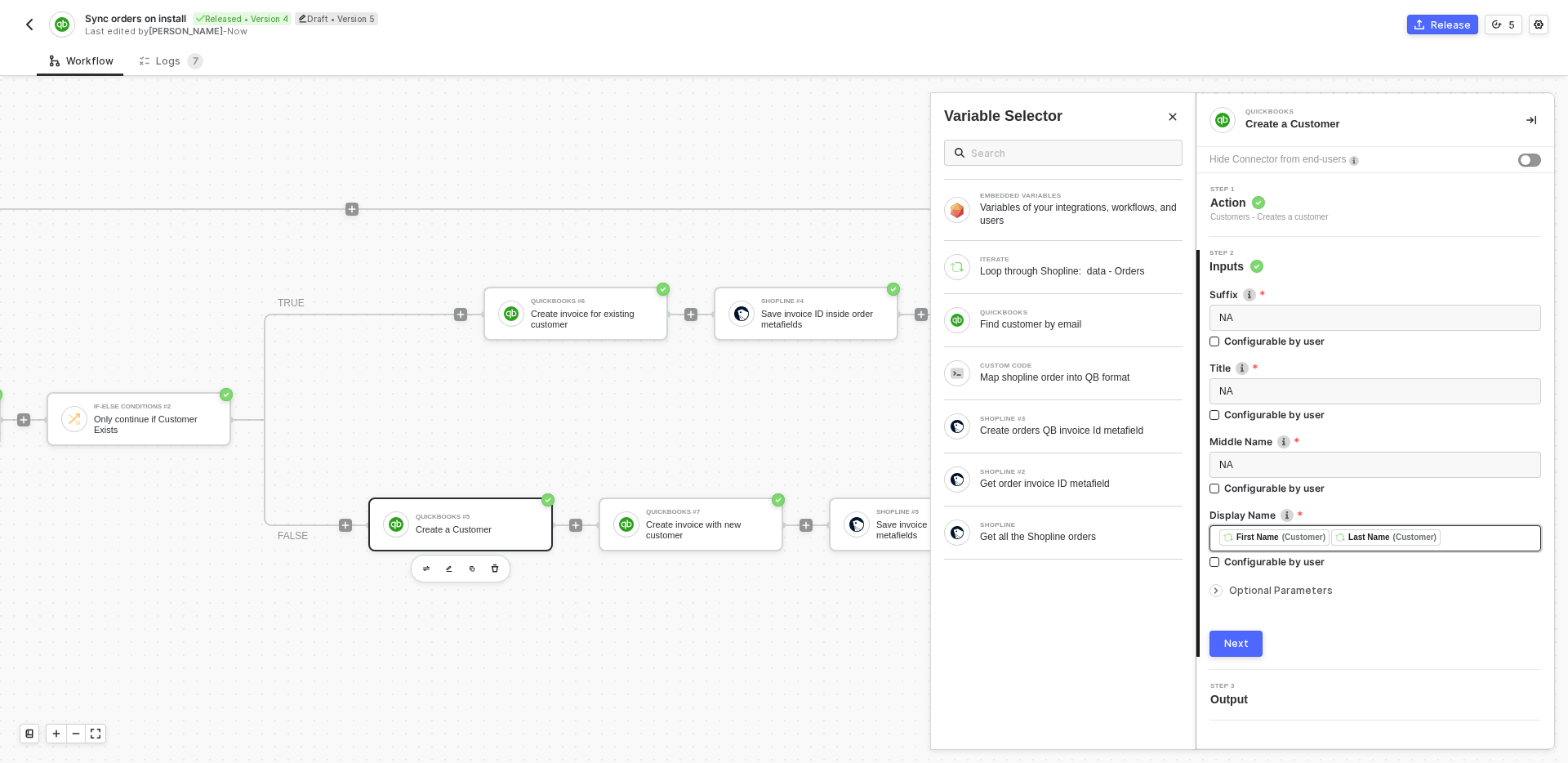
click at [1500, 534] on div "﻿ ﻿ First Name (Customer) ﻿ ﻿ Last Name (Customer) ﻿" at bounding box center [1375, 539] width 312 height 18
click at [1501, 539] on div "﻿ ﻿ First Name (Customer) ﻿ ﻿ Last Name (Customer) ﻿" at bounding box center [1375, 539] width 312 height 18
click at [1498, 543] on div "﻿ ﻿ First Name (Customer) ﻿ ﻿ Last Name (Customer) ﻿" at bounding box center [1375, 539] width 312 height 19
click at [1487, 546] on div "﻿ ﻿ First Name (Customer) ﻿" at bounding box center [1375, 539] width 312 height 19
click at [1031, 267] on div "Loop through Shopline: data - Orders" at bounding box center [1081, 271] width 203 height 13
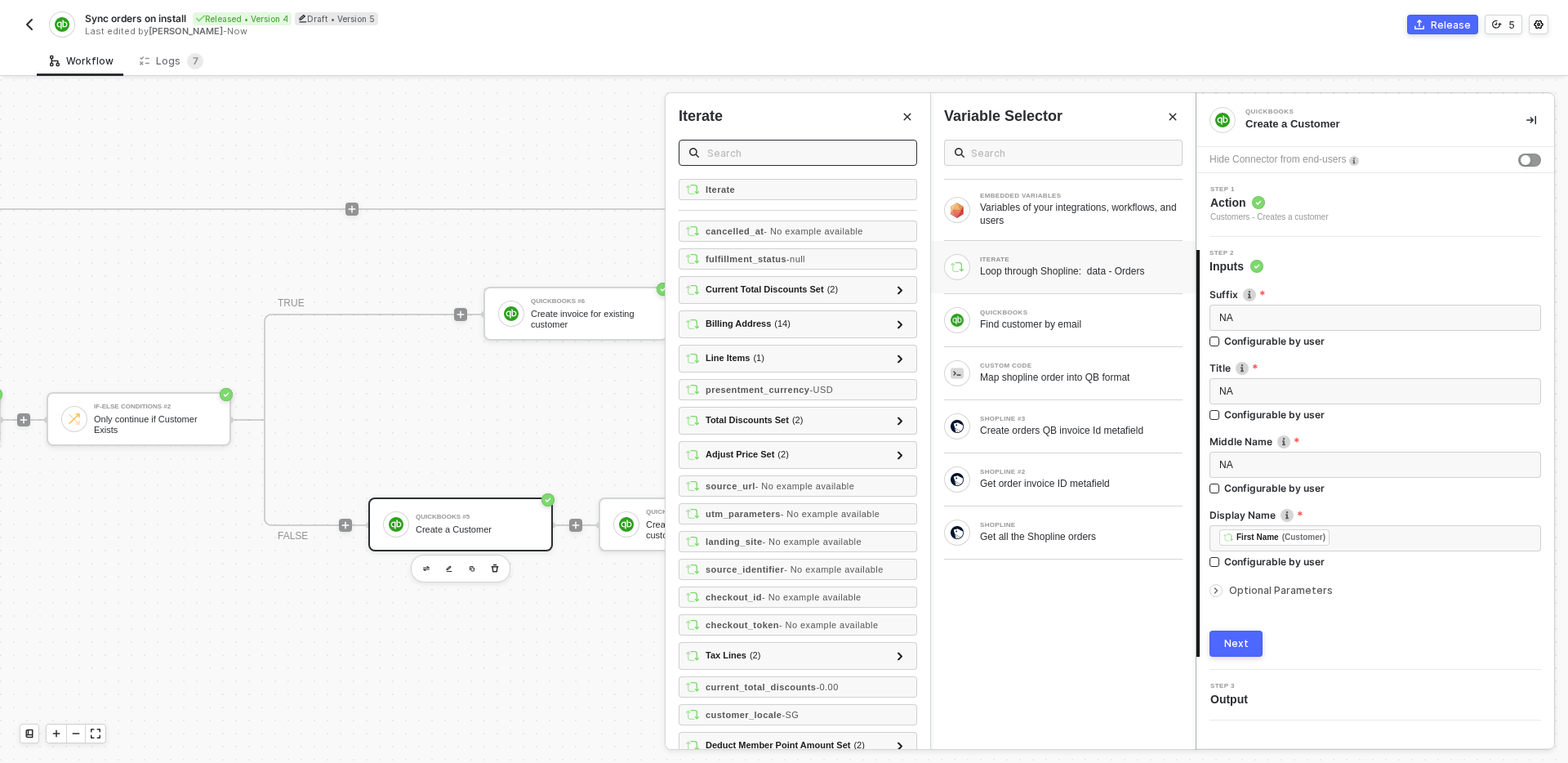
click at [823, 164] on span at bounding box center [797, 153] width 238 height 26
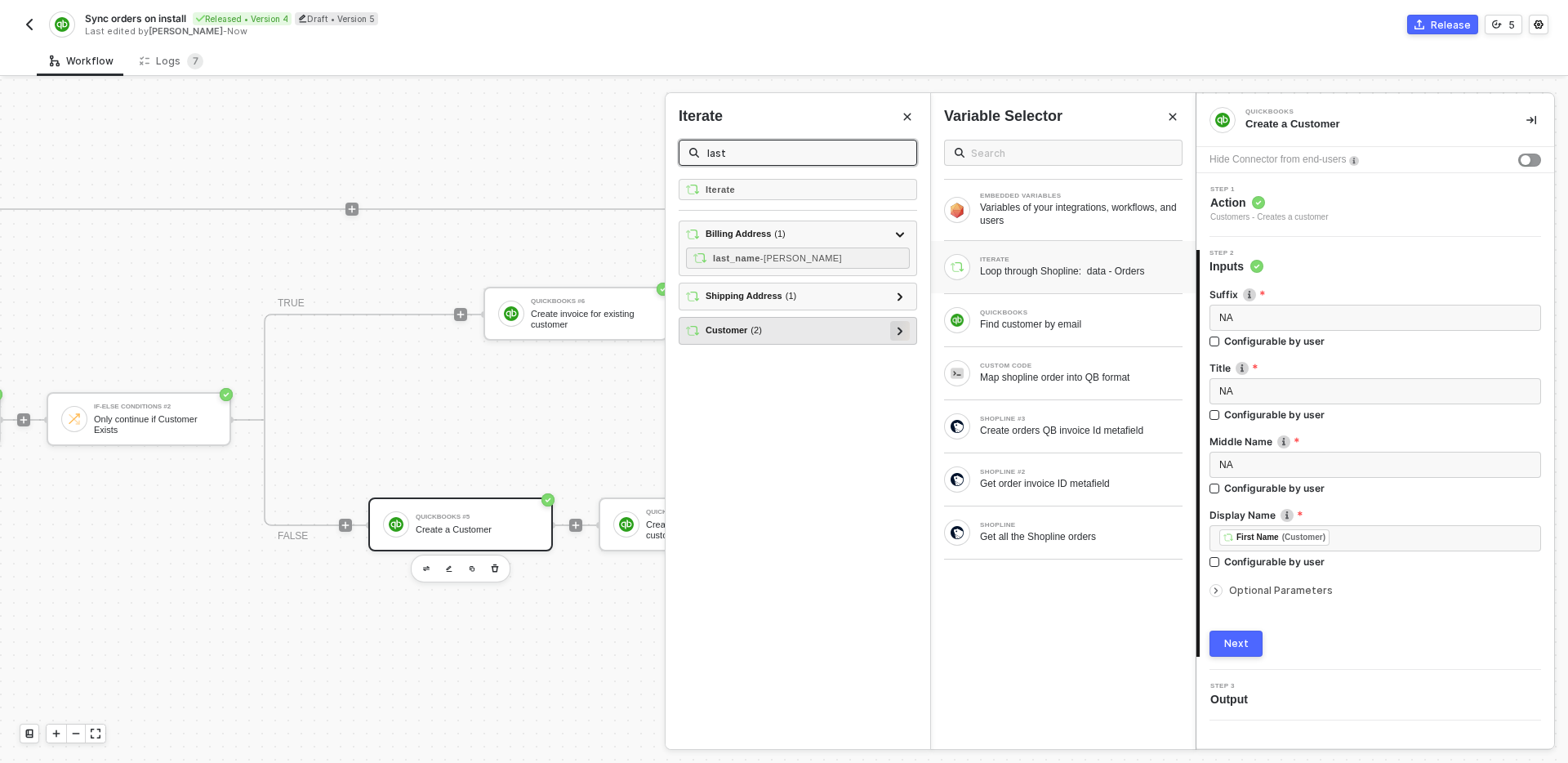
type input "last"
click at [902, 331] on icon at bounding box center [900, 331] width 5 height 8
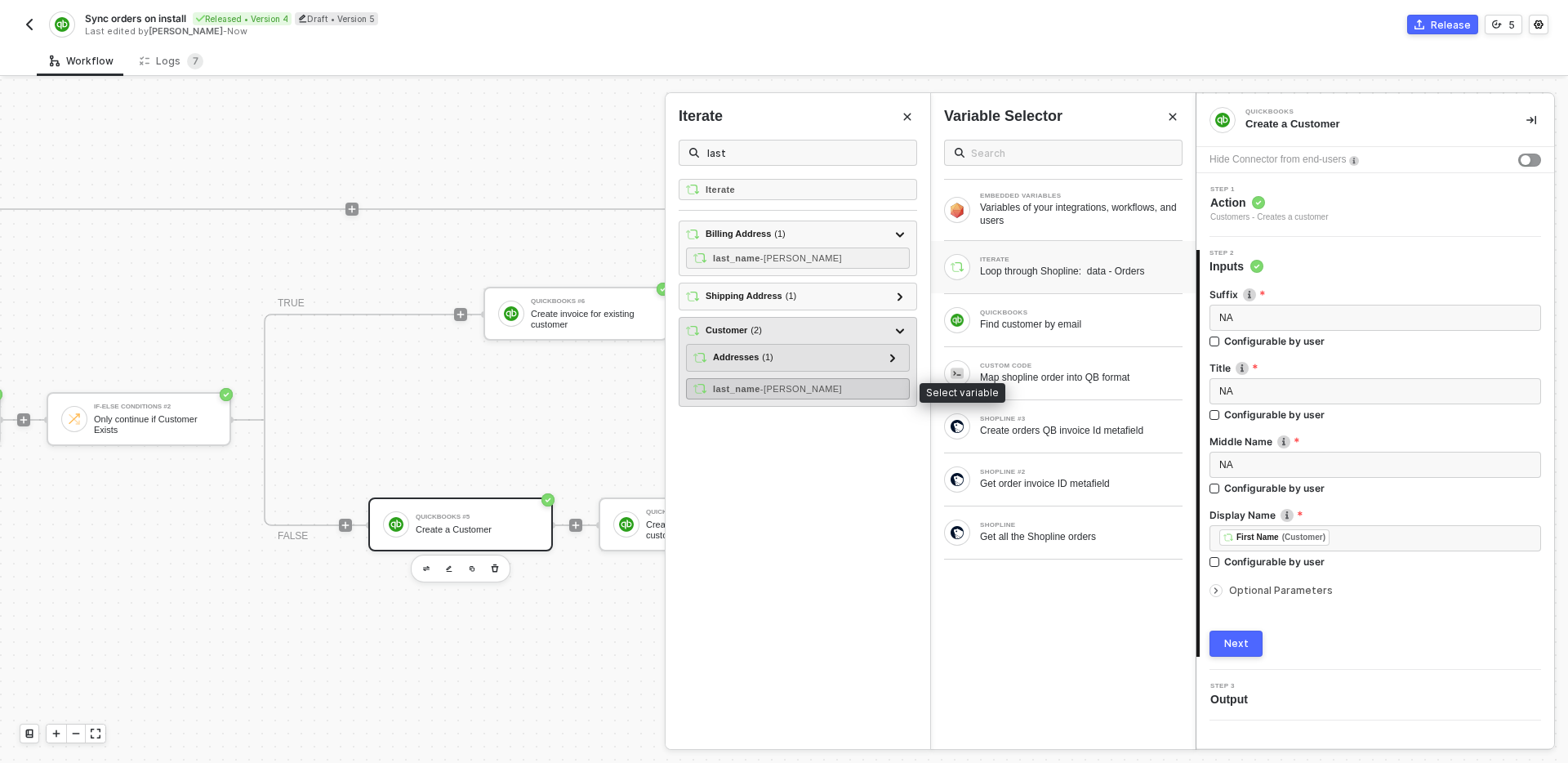
click at [794, 387] on span "- Miller" at bounding box center [801, 388] width 81 height 10
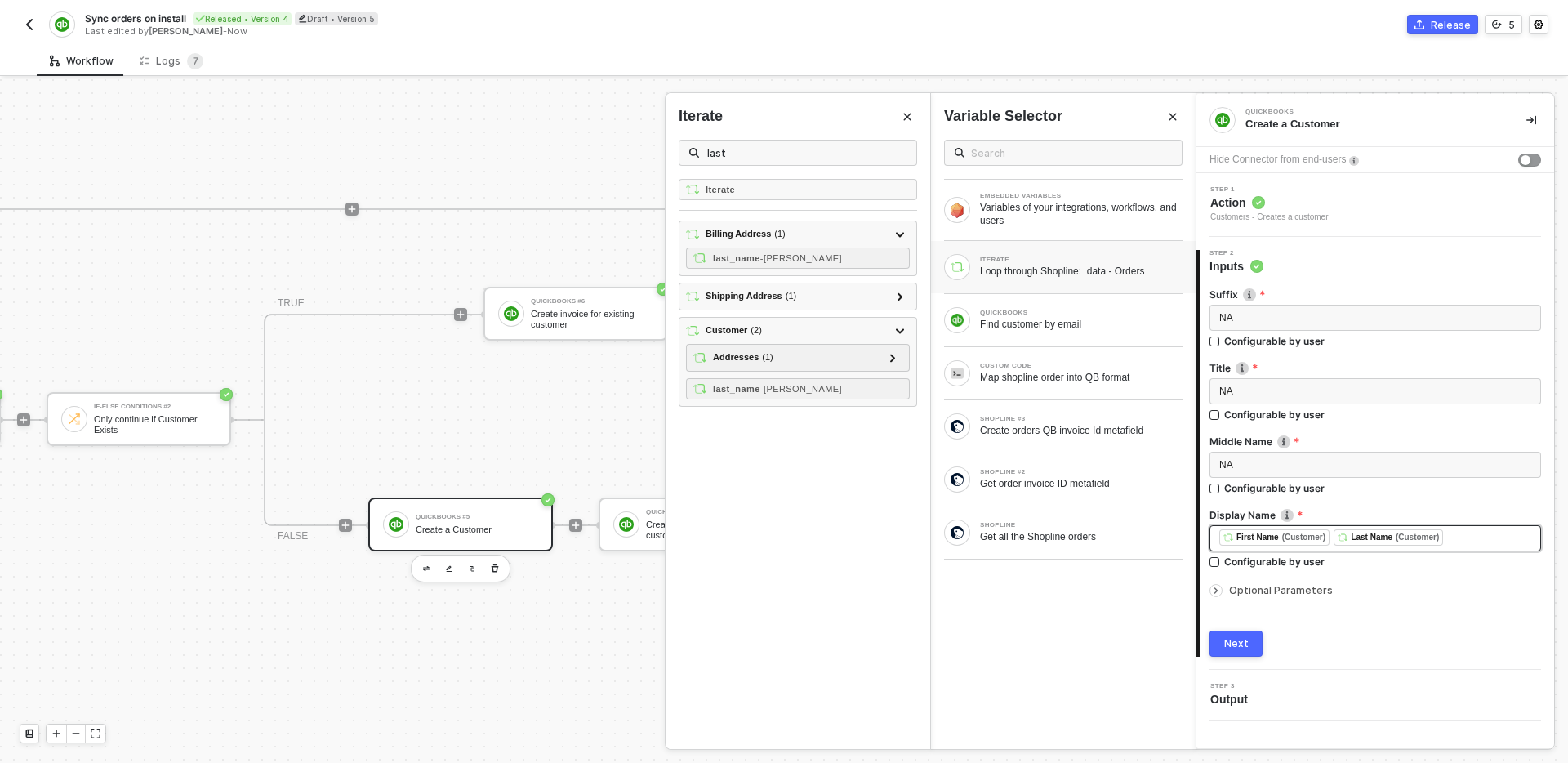
click at [1489, 535] on div "﻿ ﻿ First Name (Customer) ﻿ Last Name (Customer) ﻿" at bounding box center [1375, 539] width 312 height 18
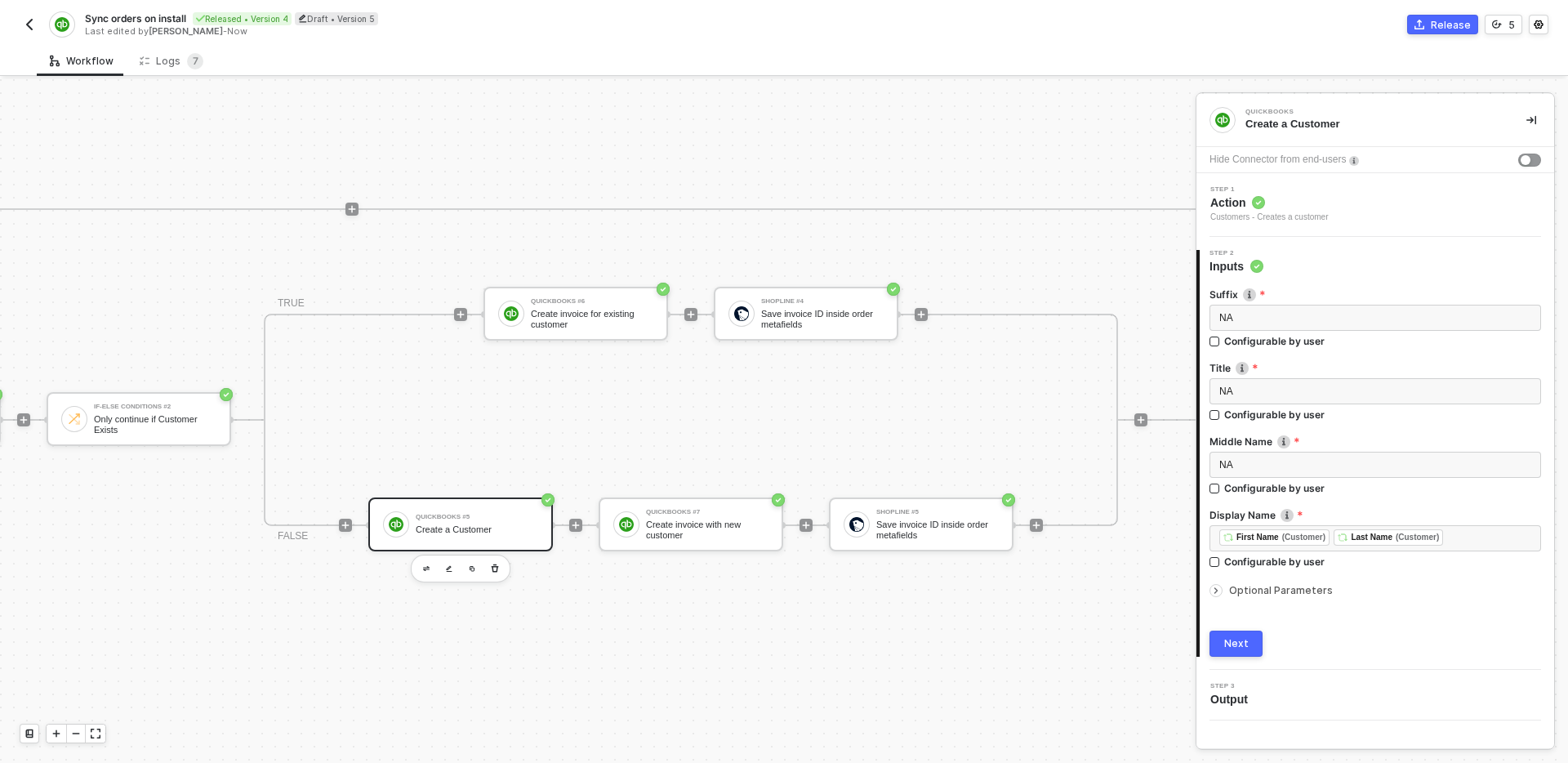
click at [1236, 650] on button "Next" at bounding box center [1237, 644] width 53 height 26
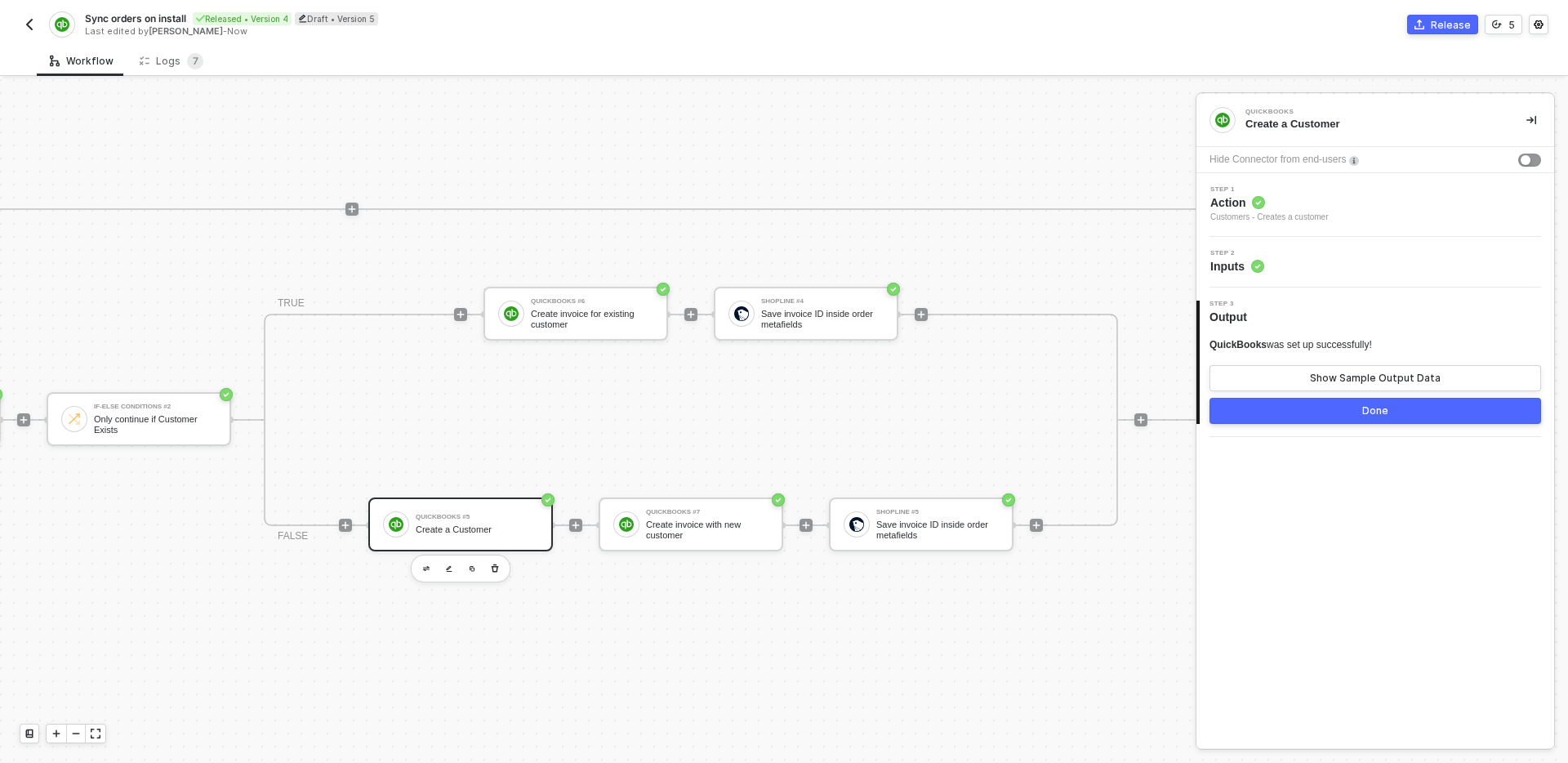
click at [1342, 413] on button "Done" at bounding box center [1375, 411] width 331 height 26
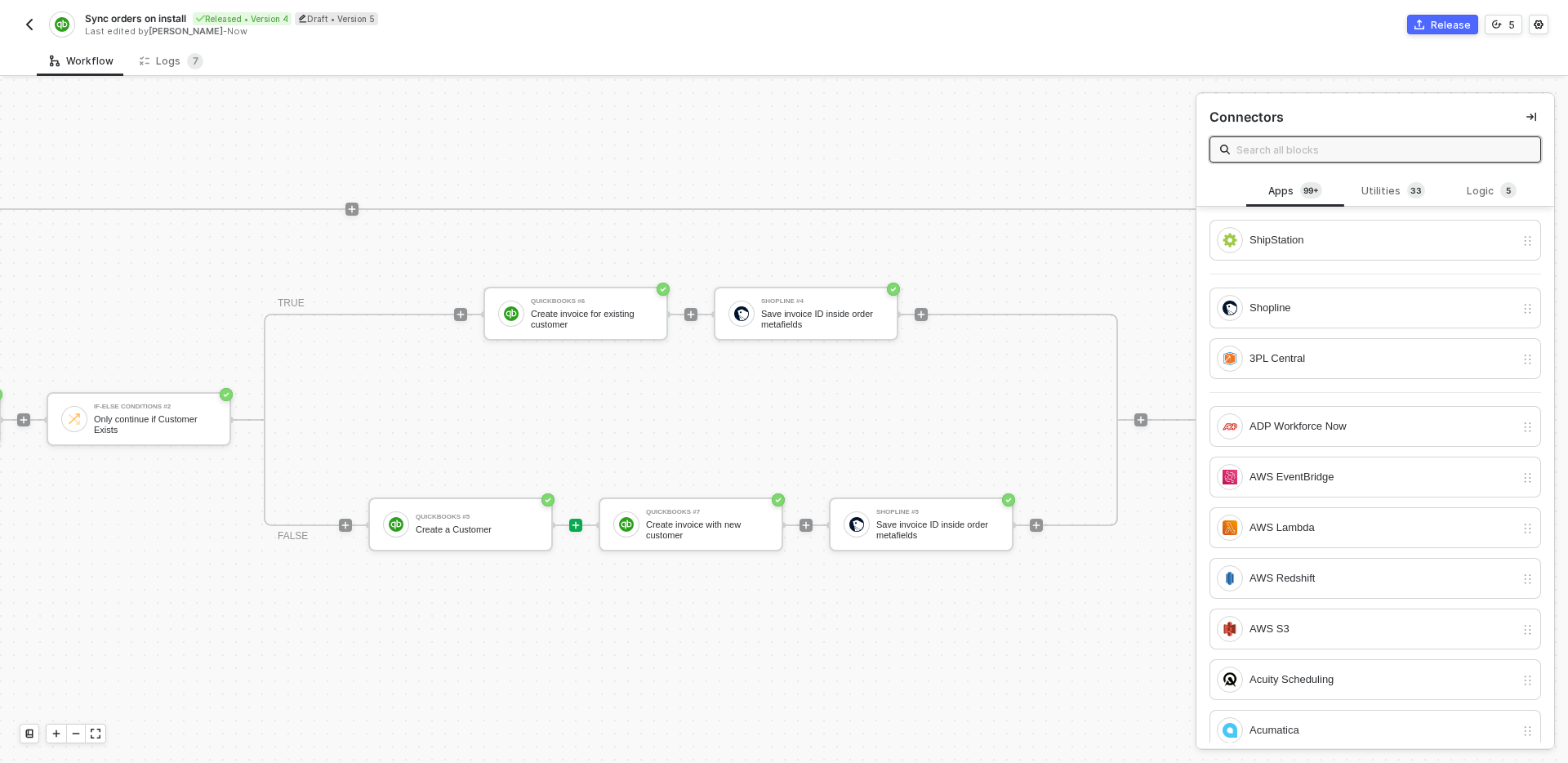
click at [962, 596] on div "Shopline #2 Get order invoice ID metafield If-Else Conditions Continue if order…" at bounding box center [129, 579] width 2248 height 531
click at [1439, 20] on div "Release" at bounding box center [1451, 25] width 40 height 14
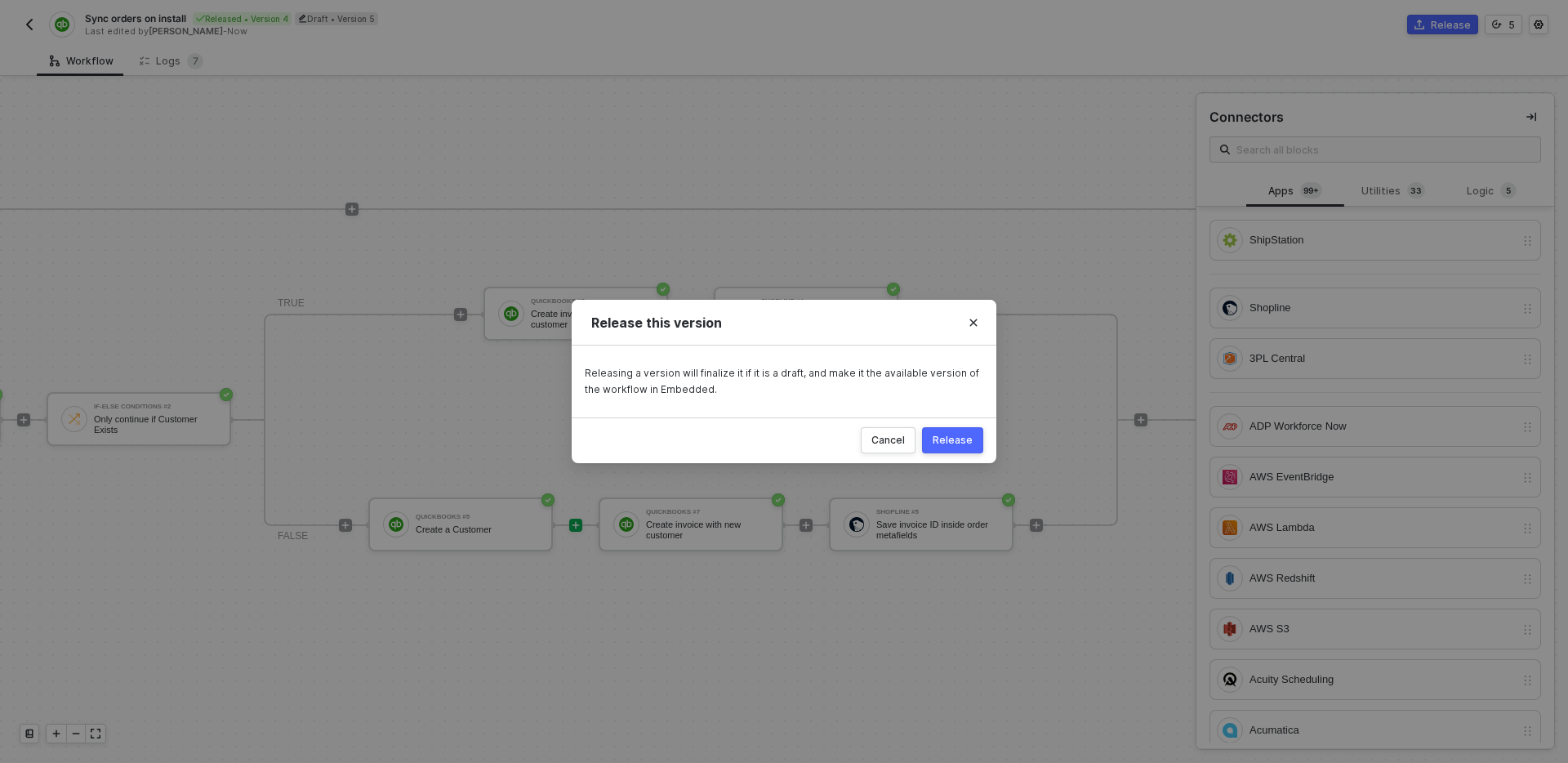
click at [970, 439] on div "Release" at bounding box center [952, 440] width 40 height 13
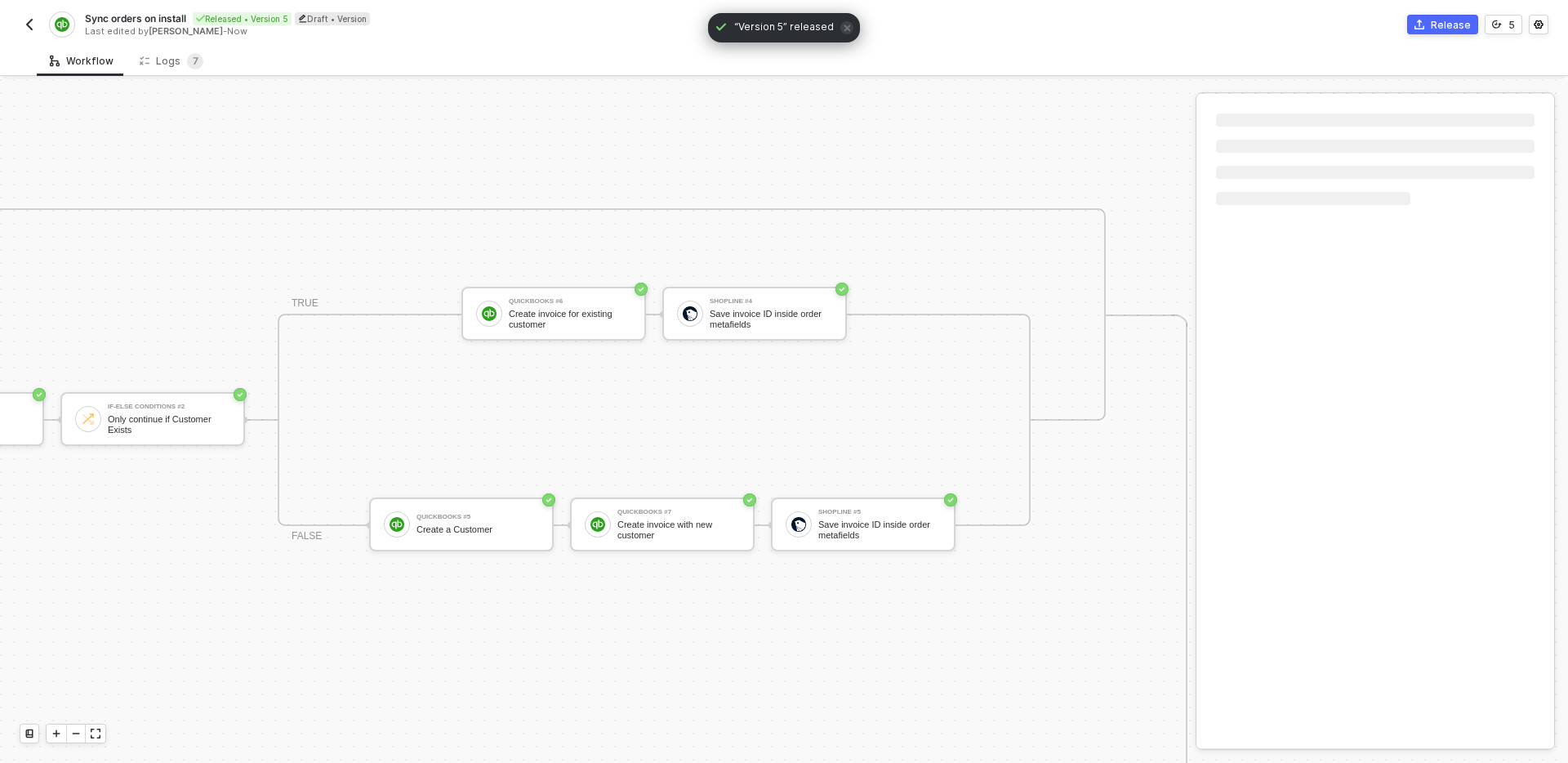
scroll to position [493, 1789]
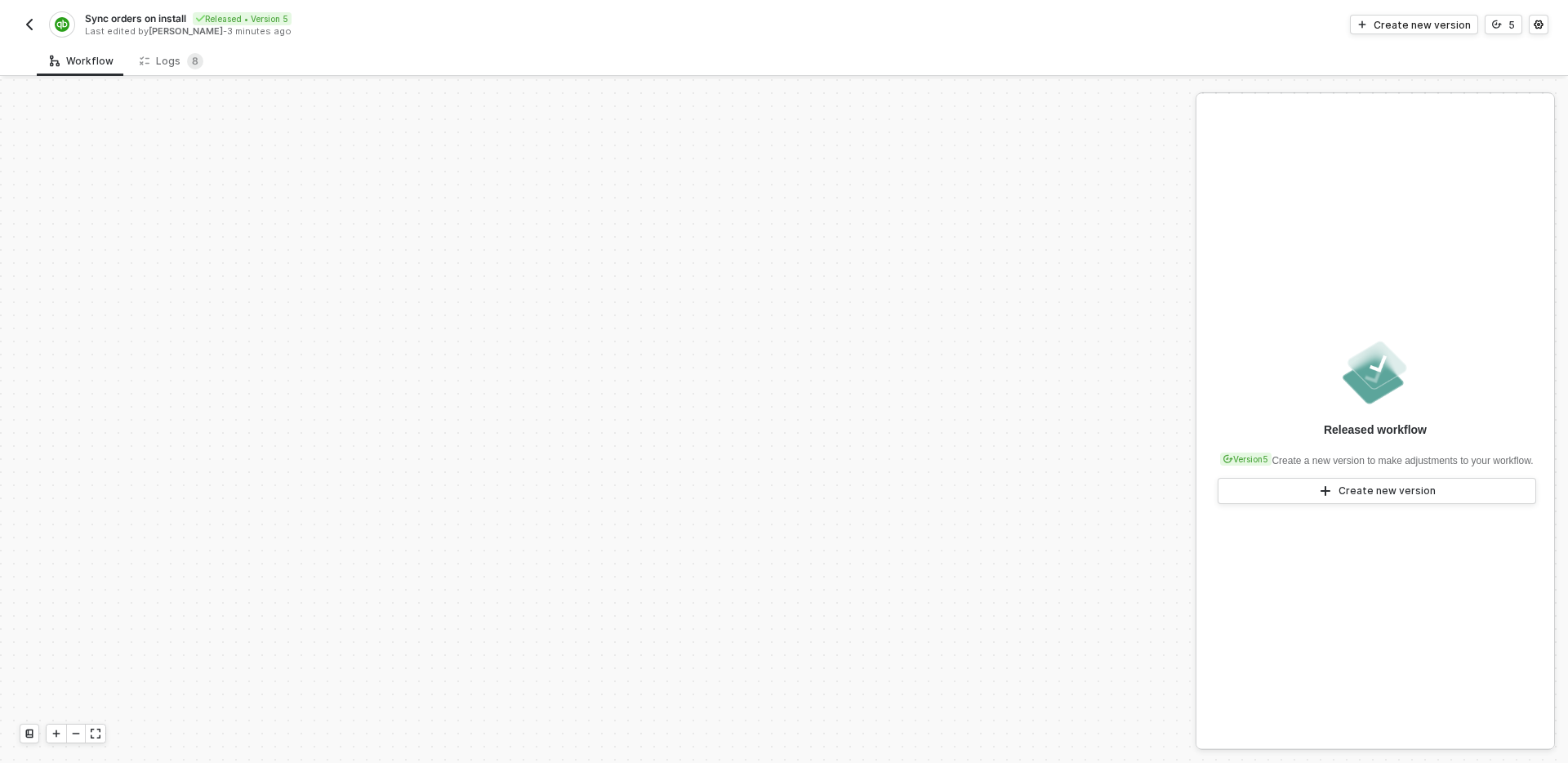
scroll to position [498, 0]
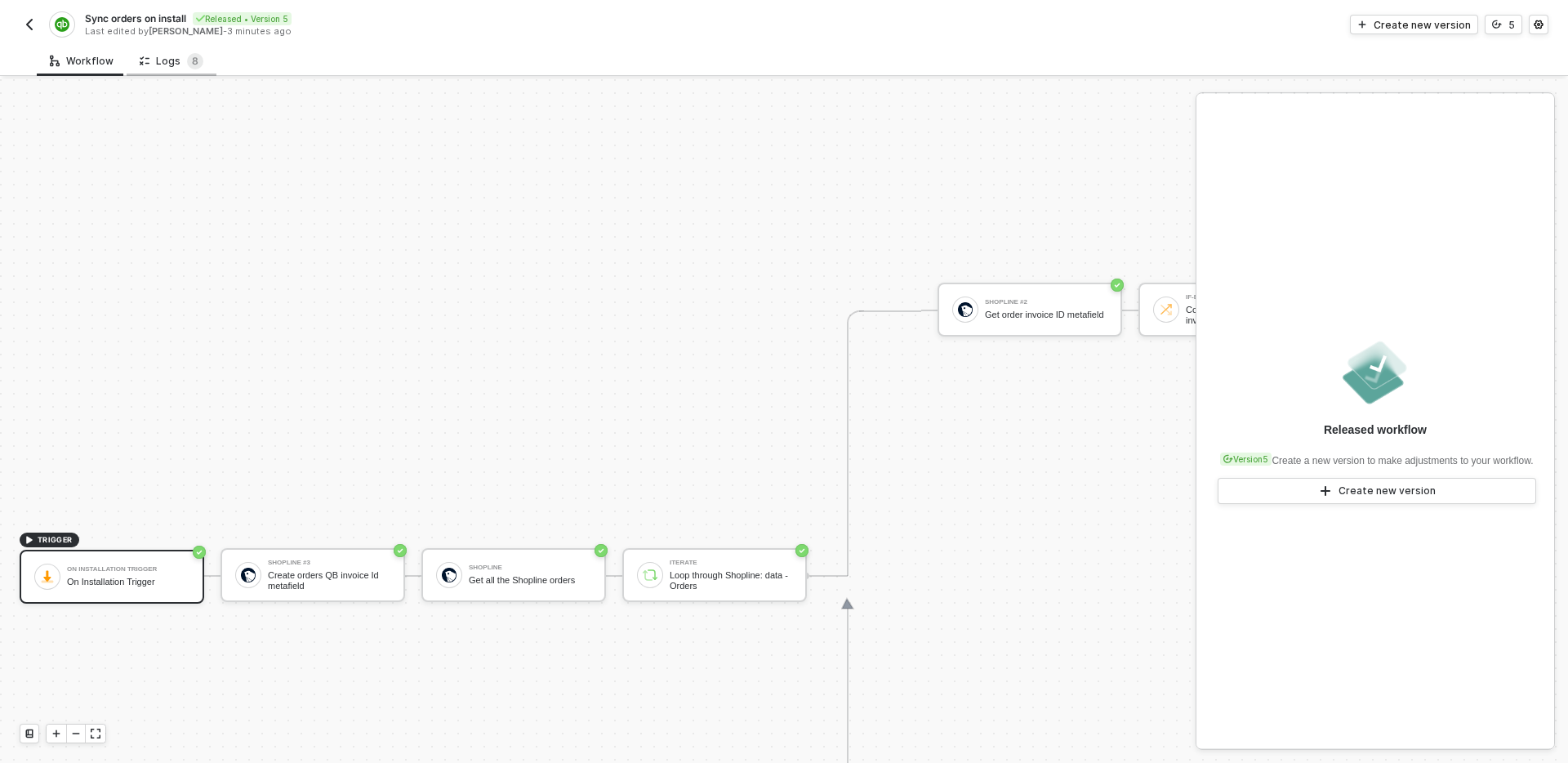
click at [174, 66] on div "Logs 8" at bounding box center [172, 61] width 64 height 16
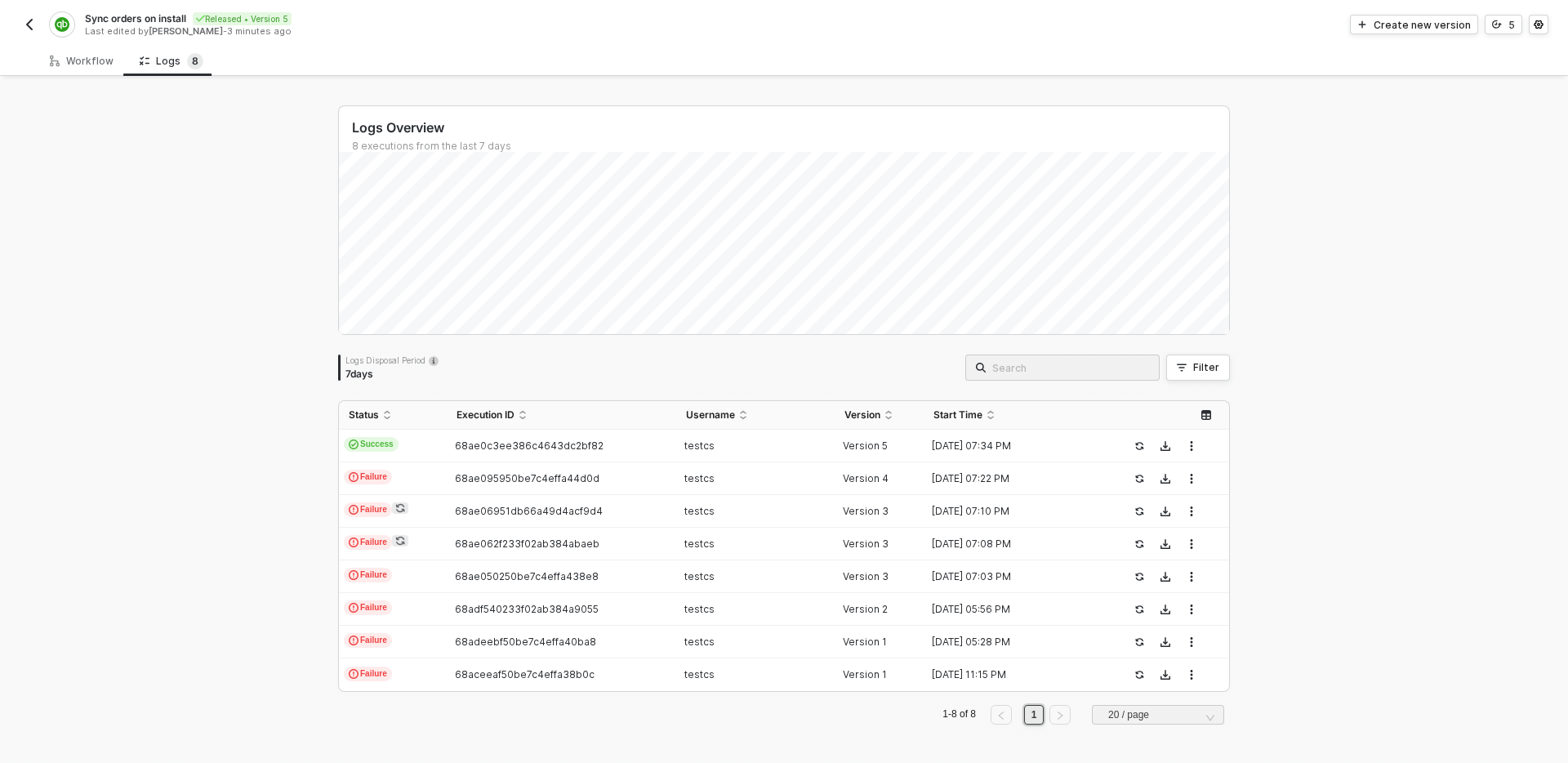
click at [298, 388] on div "Logs Overview 8 executions from the last 7 days Logs Disposal Period 7 days Fil…" at bounding box center [784, 422] width 1568 height 685
click at [199, 352] on div "Logs Overview 8 executions from the last 7 days Thu 21 Success 0 Failure 0 Logs…" at bounding box center [784, 422] width 1568 height 685
click at [80, 56] on div "Workflow" at bounding box center [82, 61] width 64 height 13
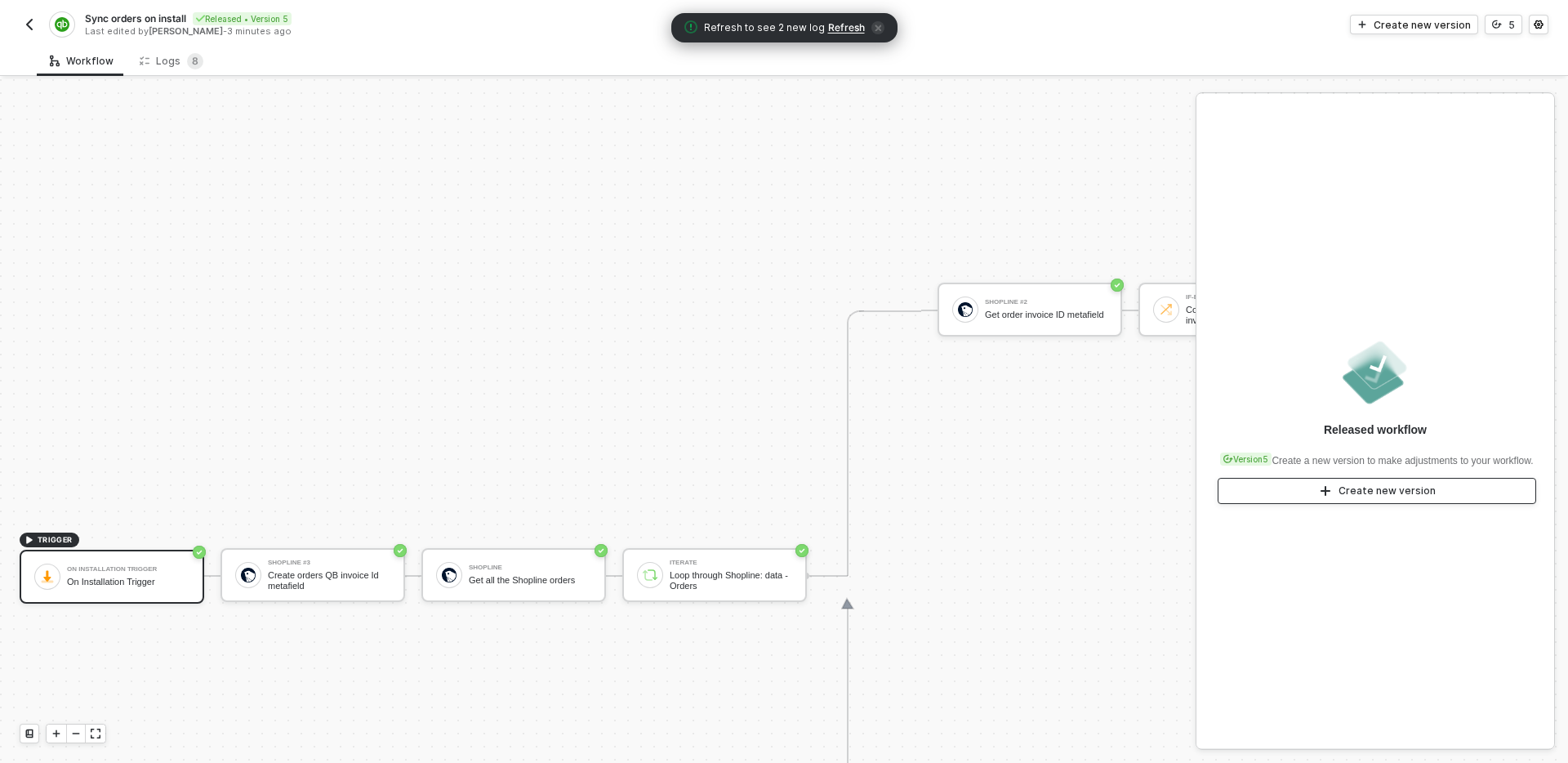
click at [1329, 496] on icon "icon-play" at bounding box center [1325, 491] width 10 height 10
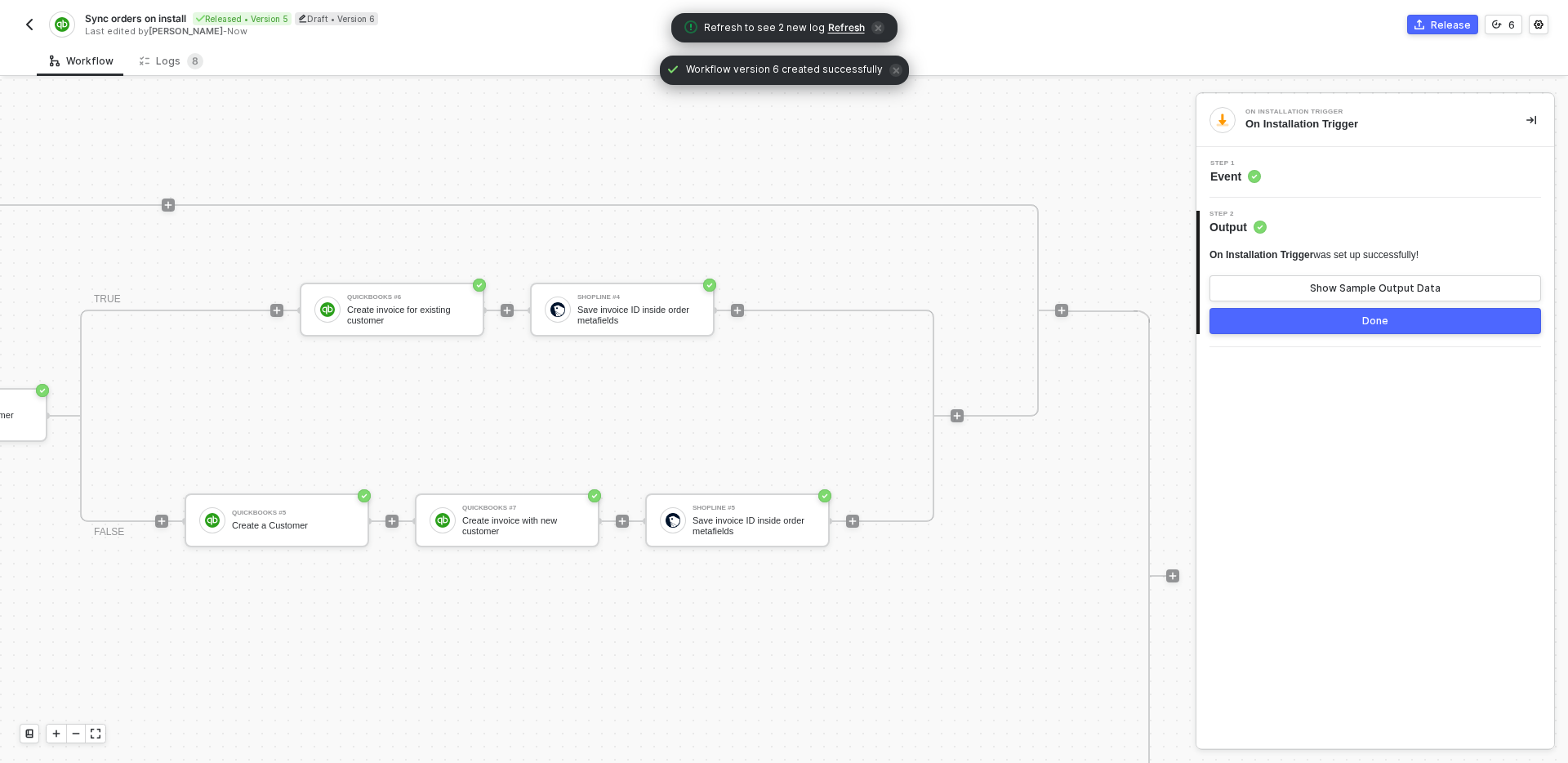
scroll to position [498, 2213]
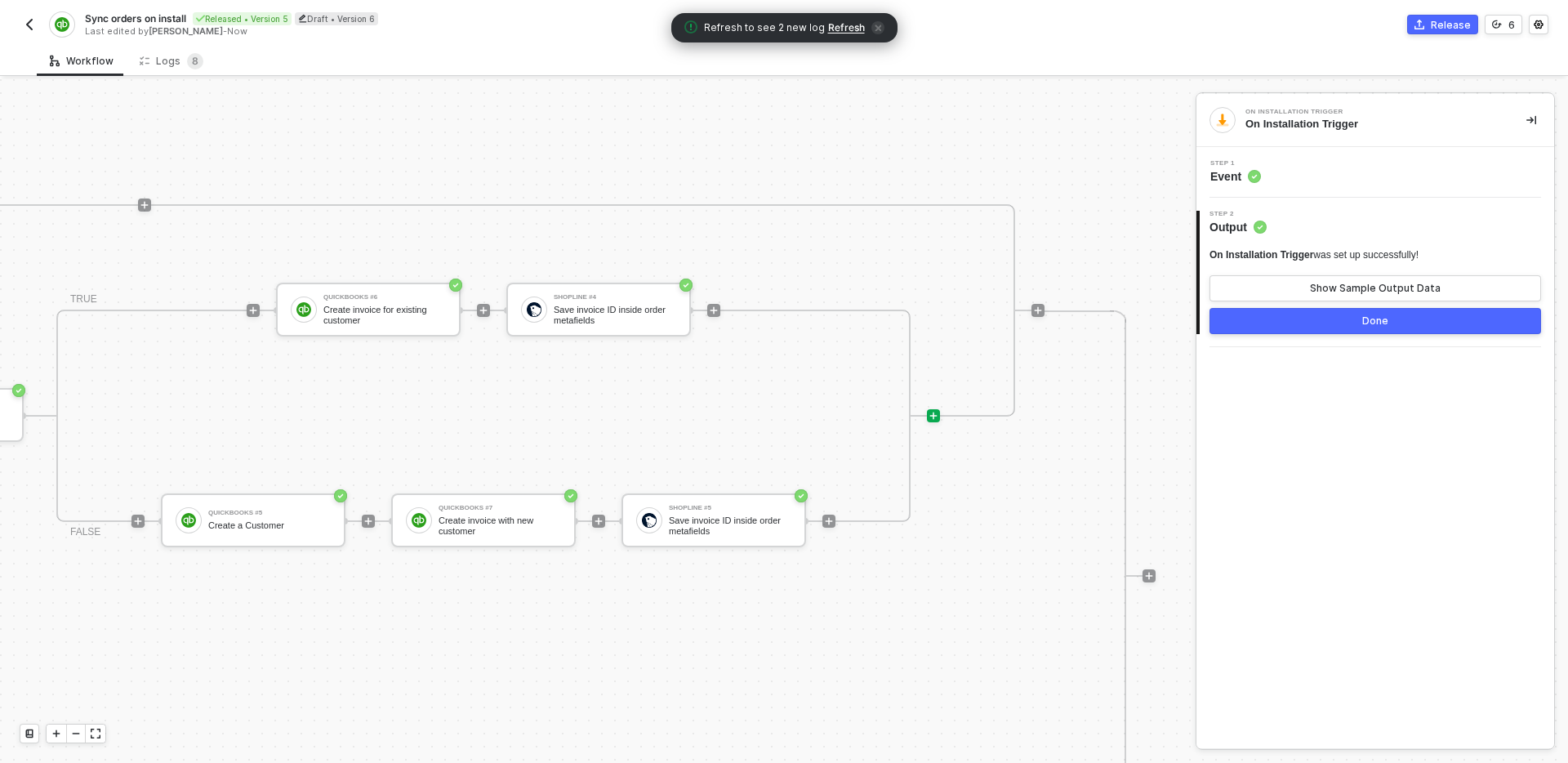
click at [934, 419] on icon "icon-play" at bounding box center [933, 416] width 10 height 10
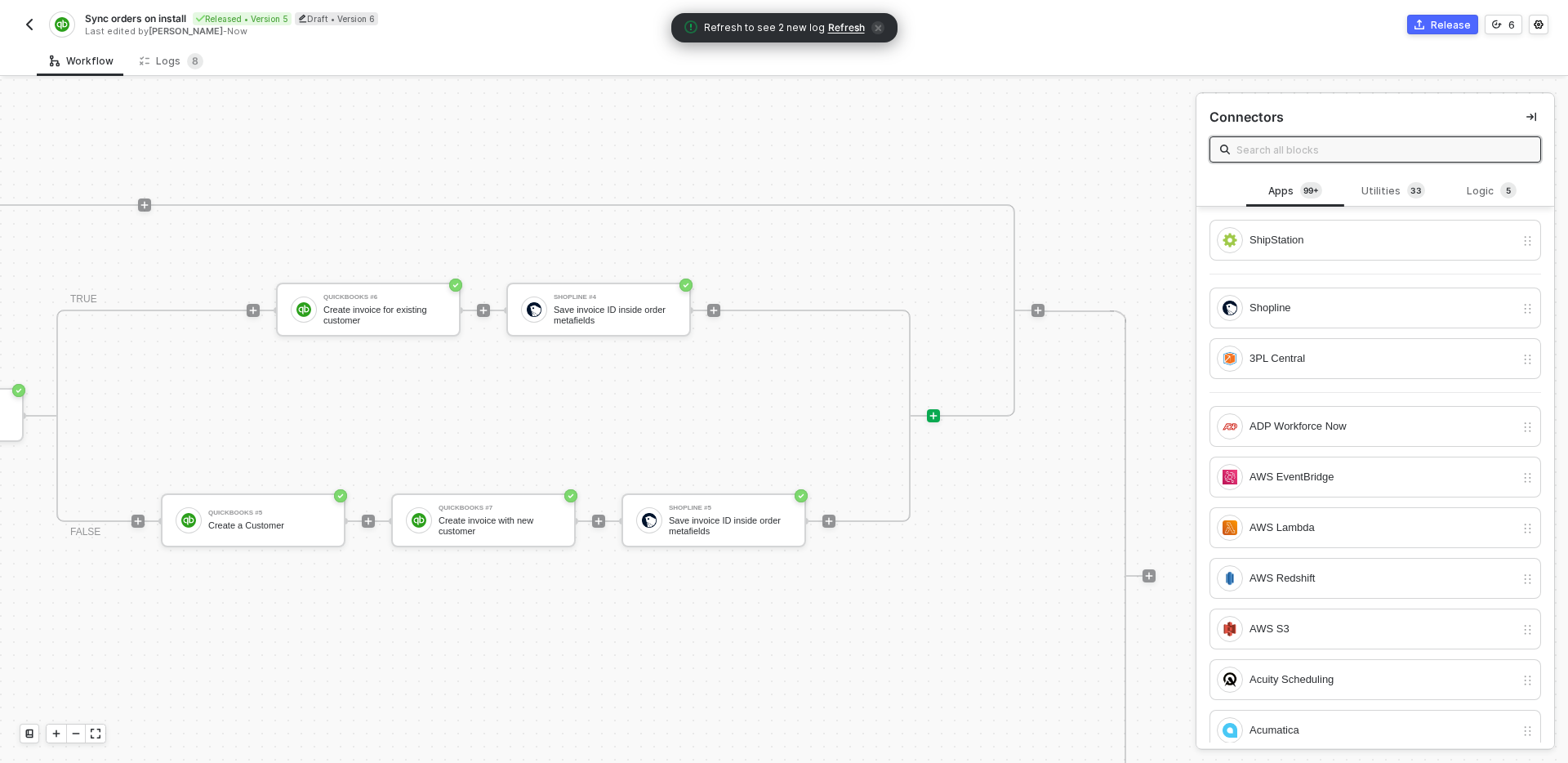
click at [1333, 151] on input "text" at bounding box center [1384, 150] width 294 height 18
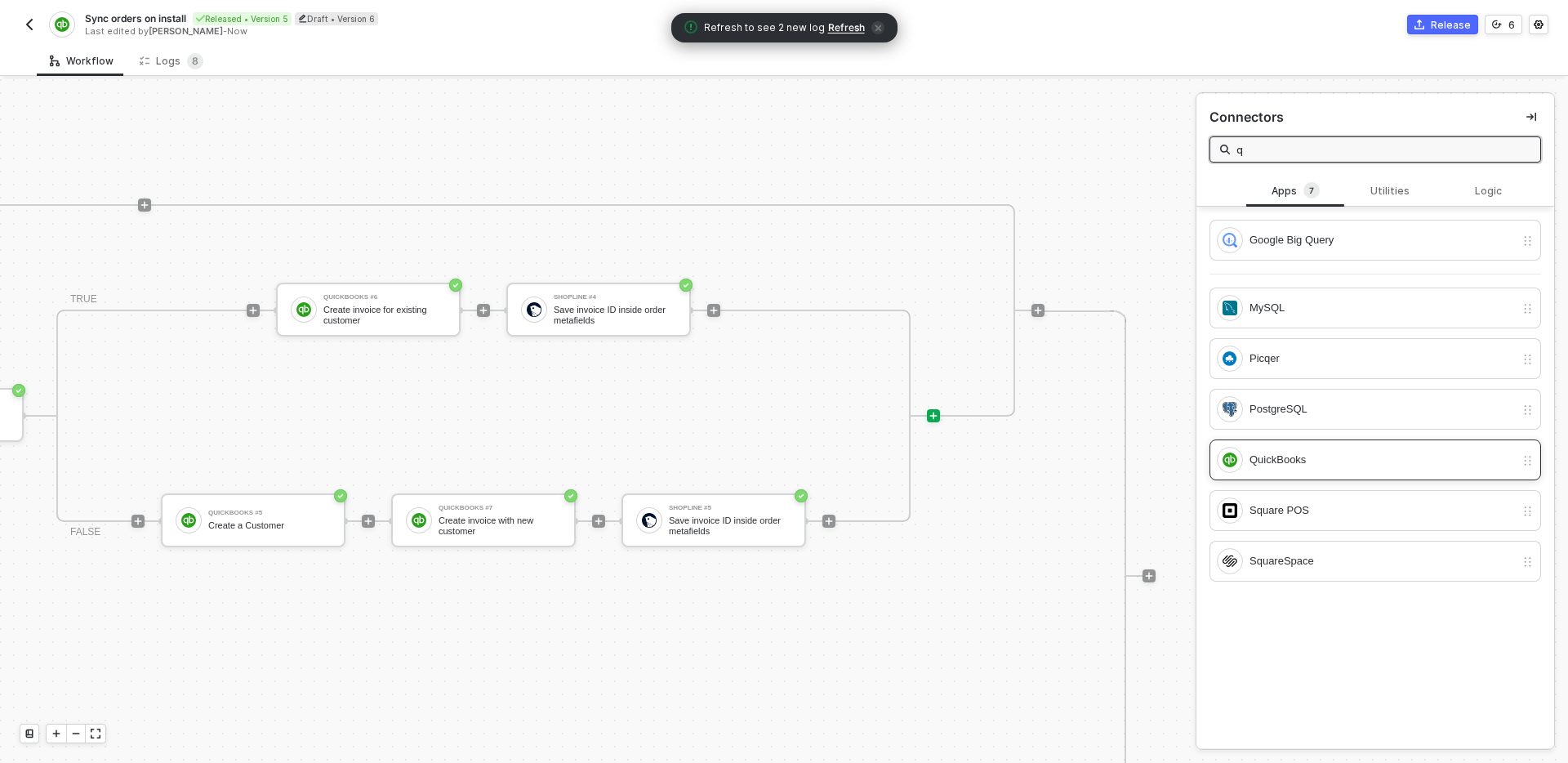
type input "q"
click at [1352, 467] on div "QuickBooks" at bounding box center [1383, 461] width 266 height 18
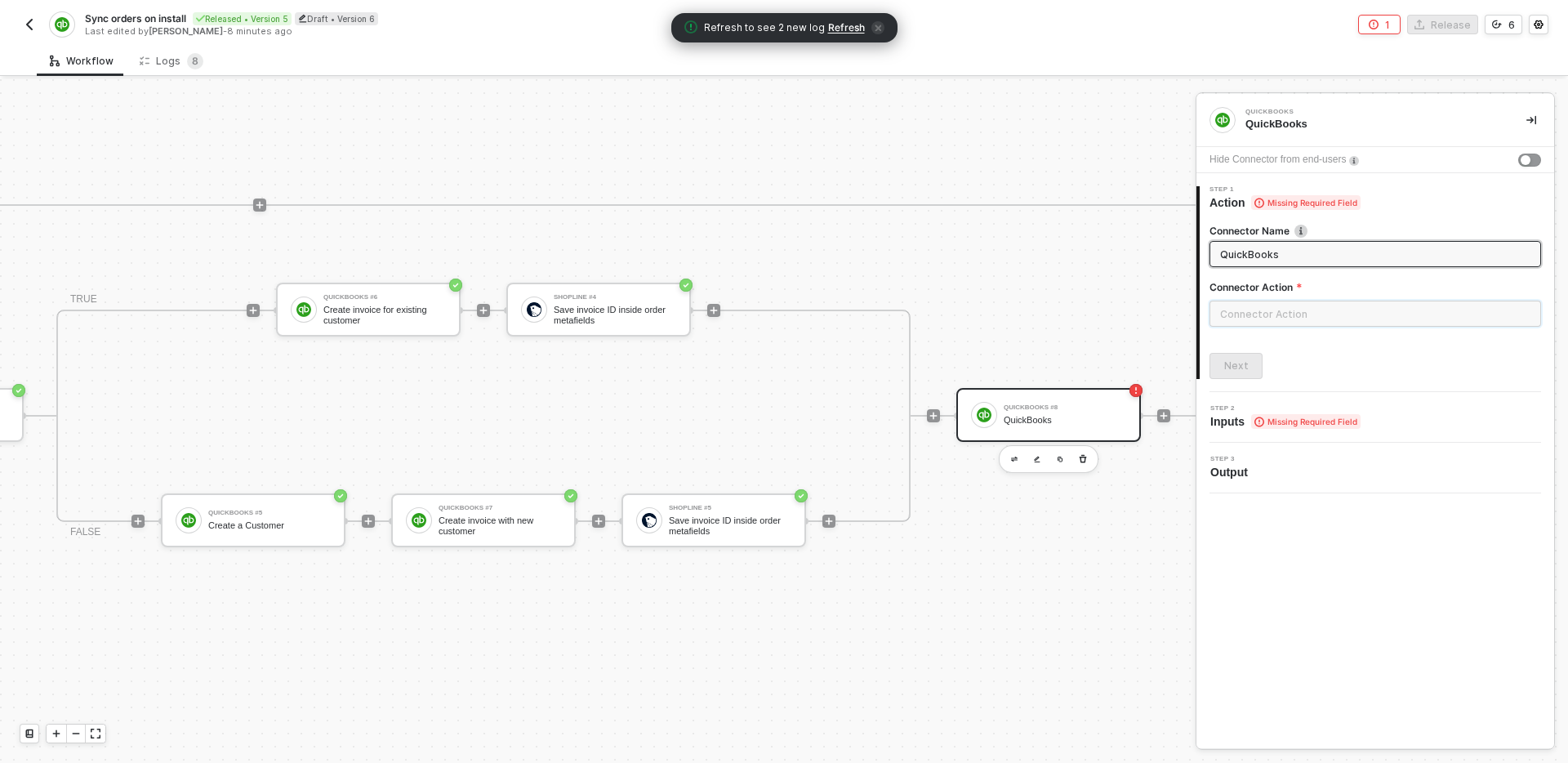
click at [1294, 317] on input "text" at bounding box center [1375, 313] width 331 height 26
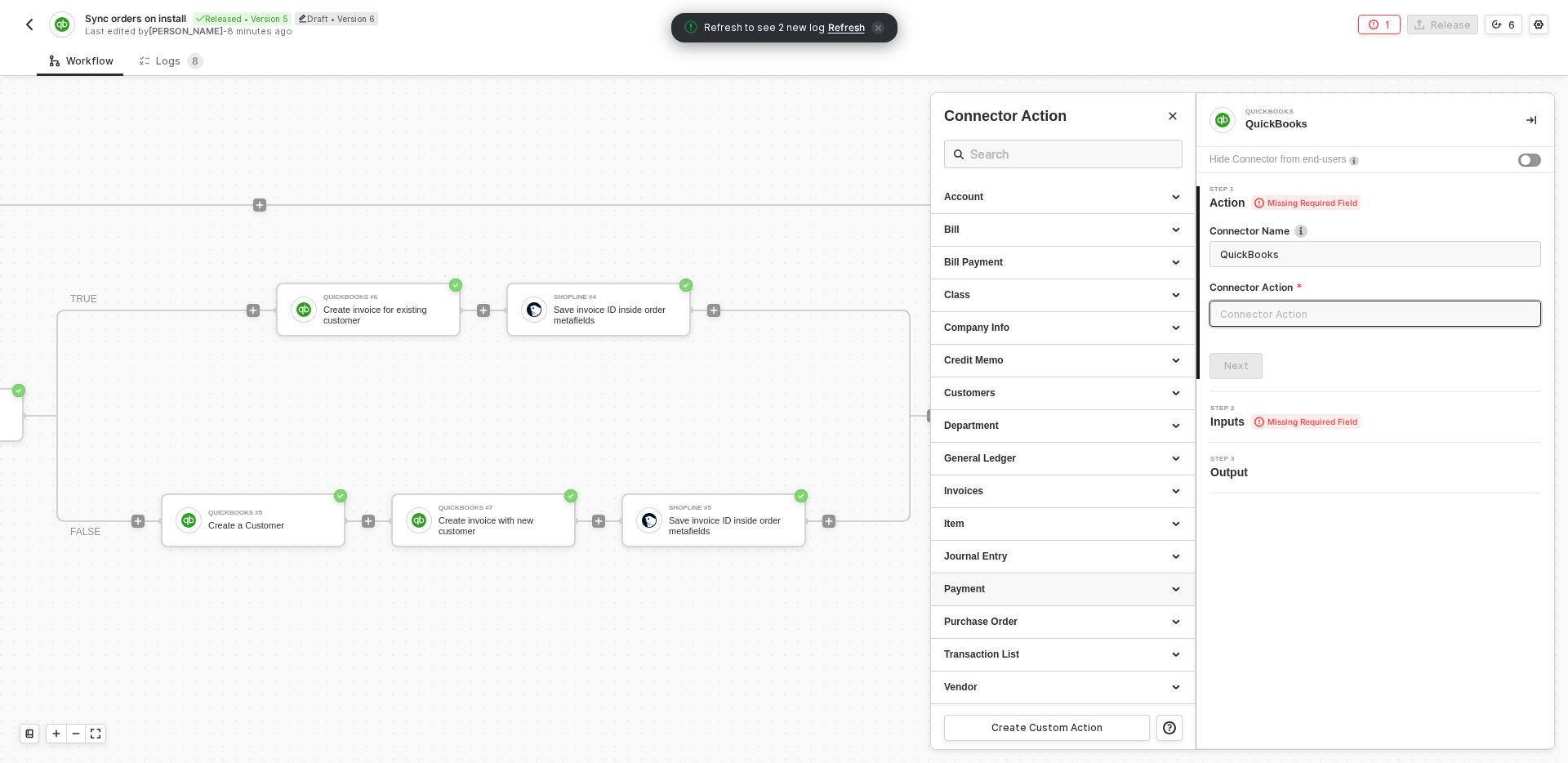
click at [1058, 591] on div "Payment" at bounding box center [1063, 589] width 237 height 14
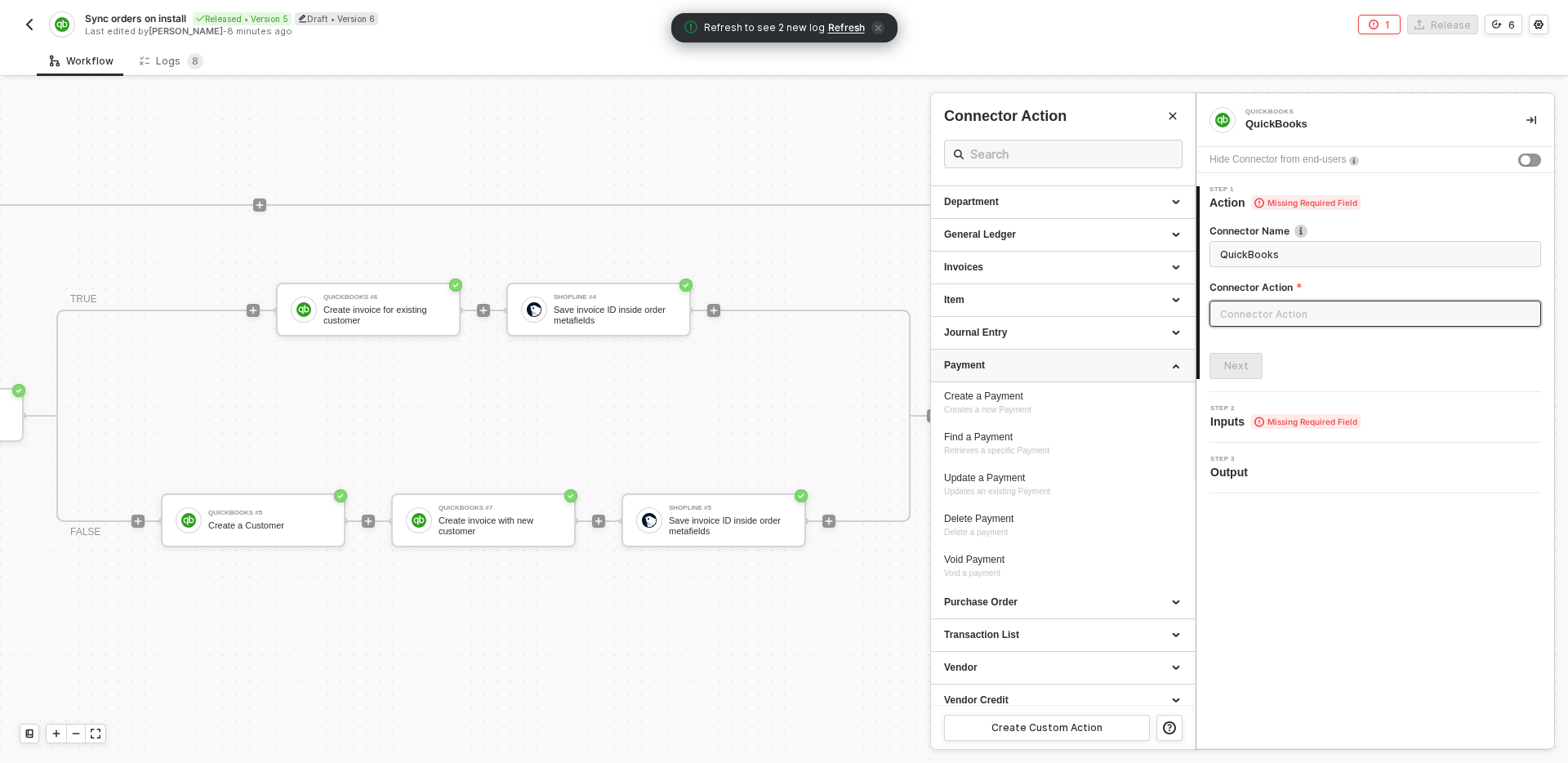
scroll to position [236, 0]
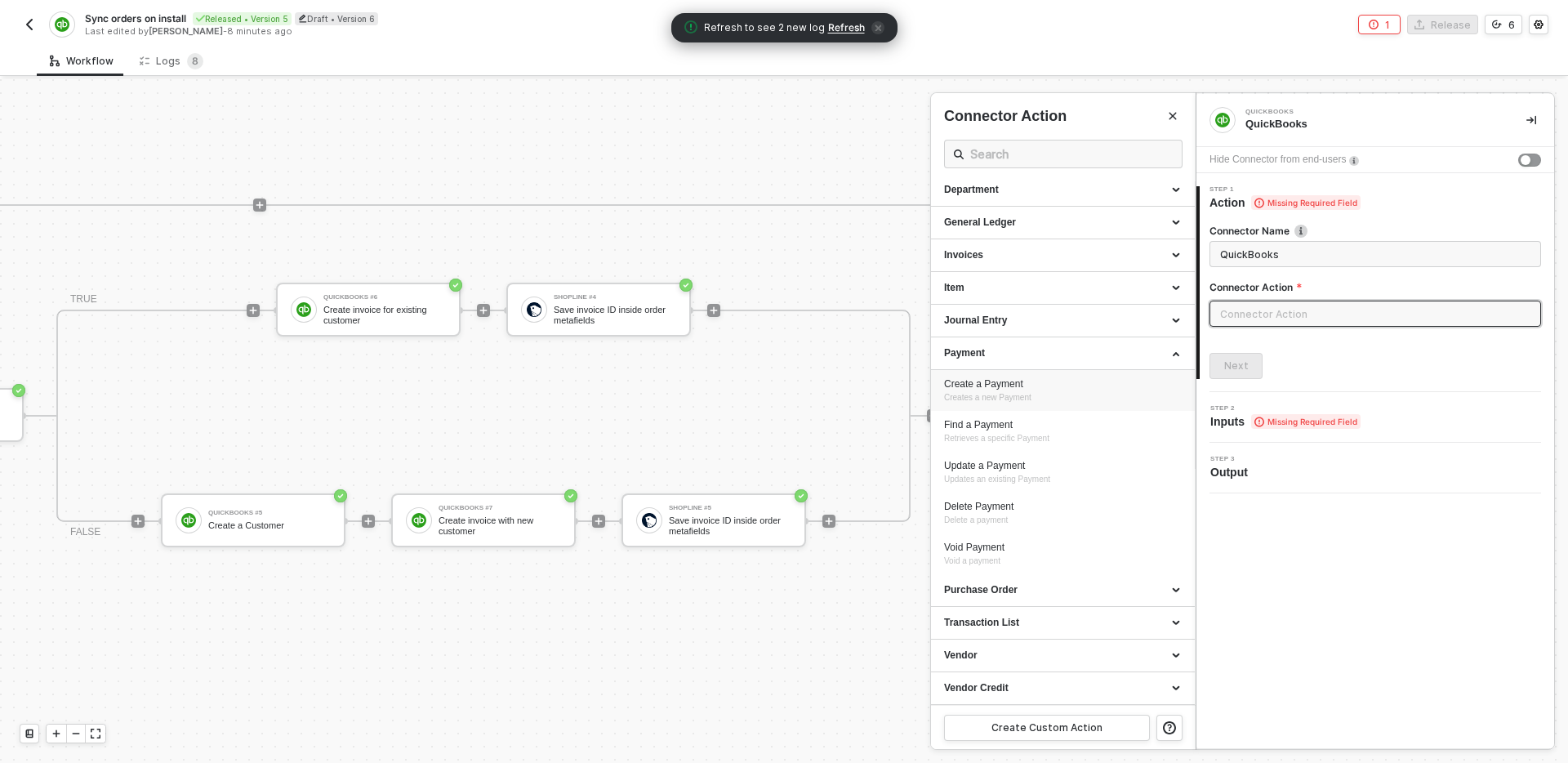
click at [1048, 383] on div "Create a Payment" at bounding box center [1063, 384] width 237 height 14
type input "Creates a new Payment"
type input "Payment - Create a Payment"
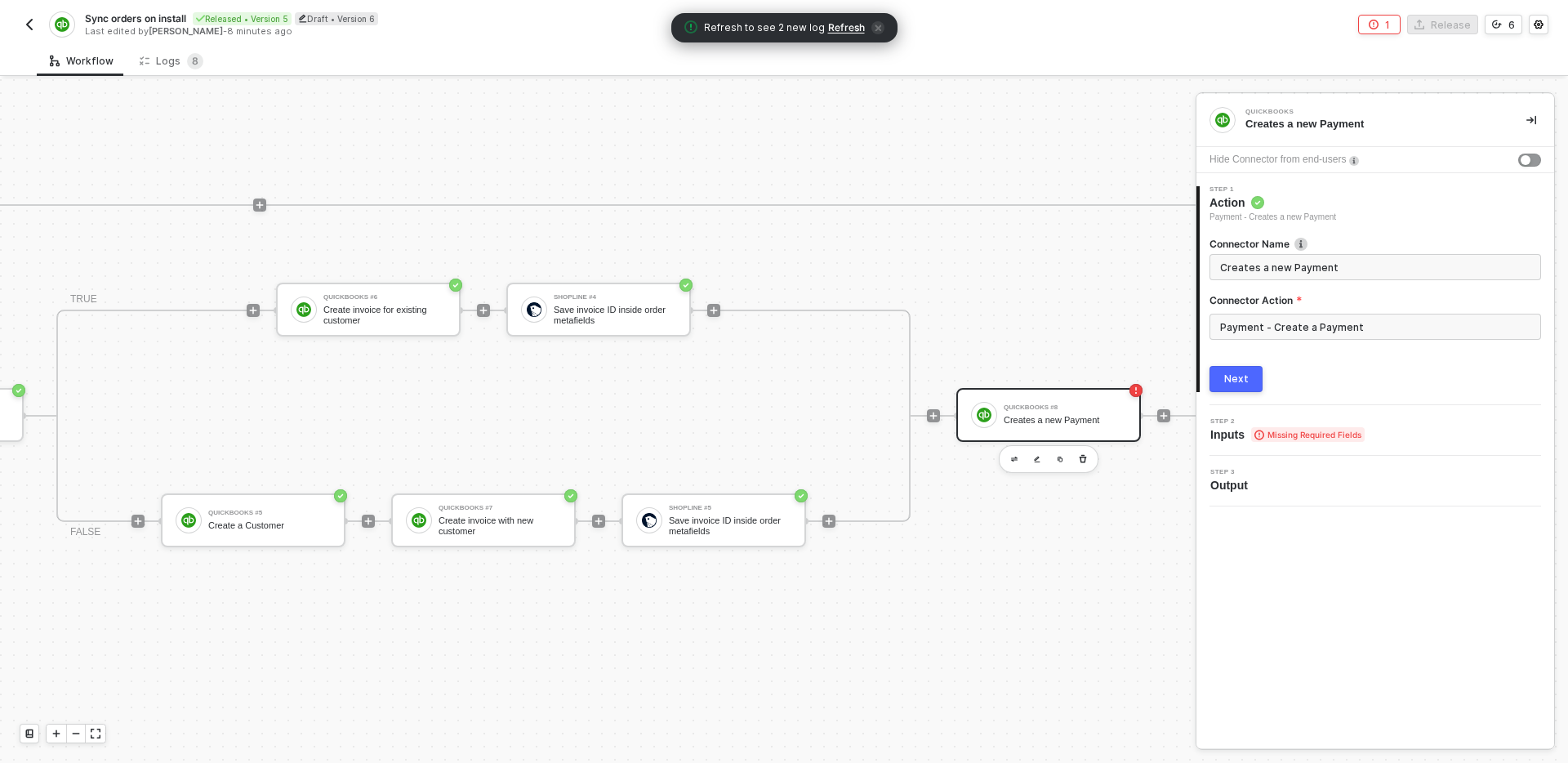
click at [1248, 376] on button "Next" at bounding box center [1237, 379] width 53 height 26
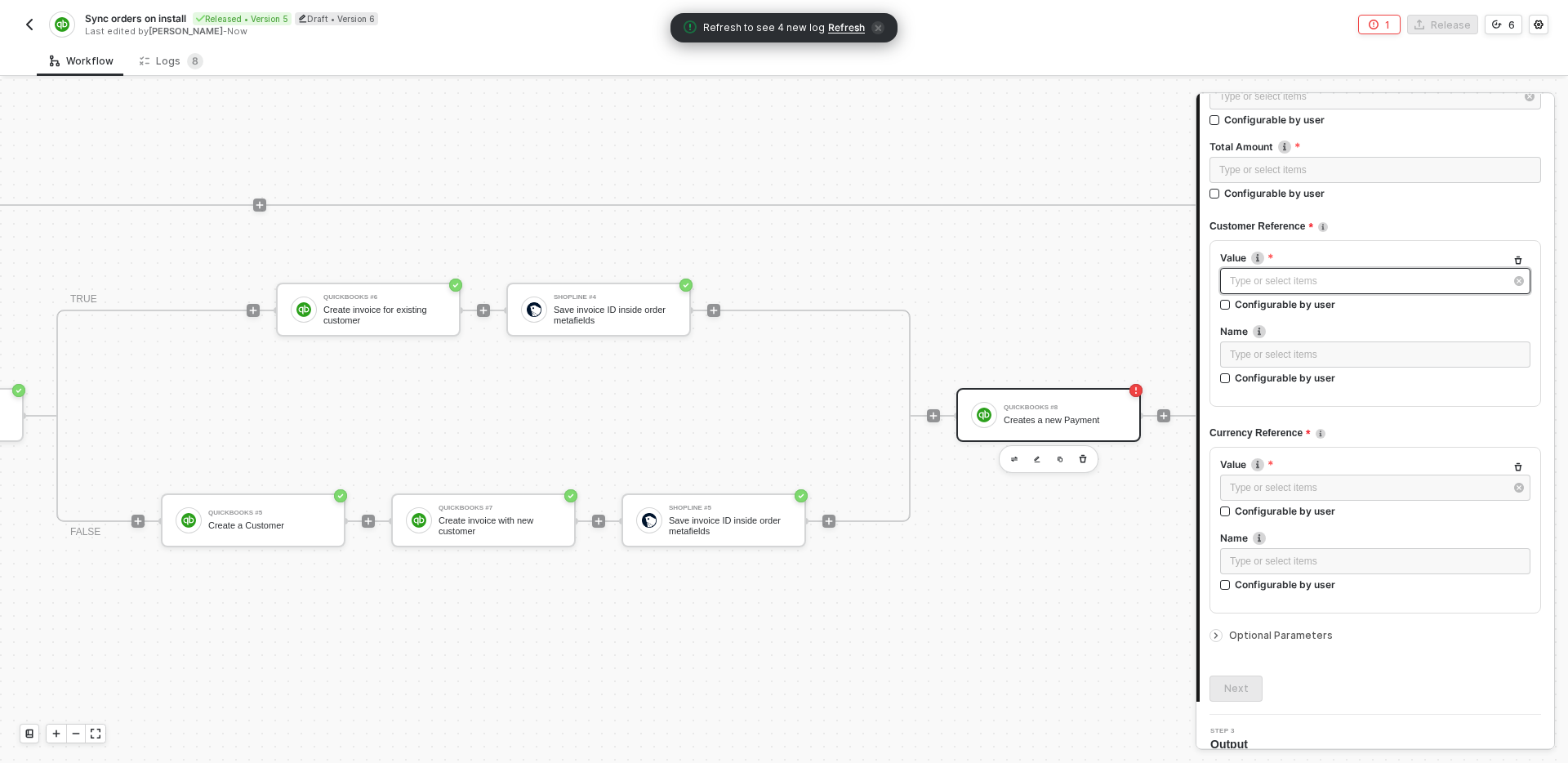
scroll to position [238, 0]
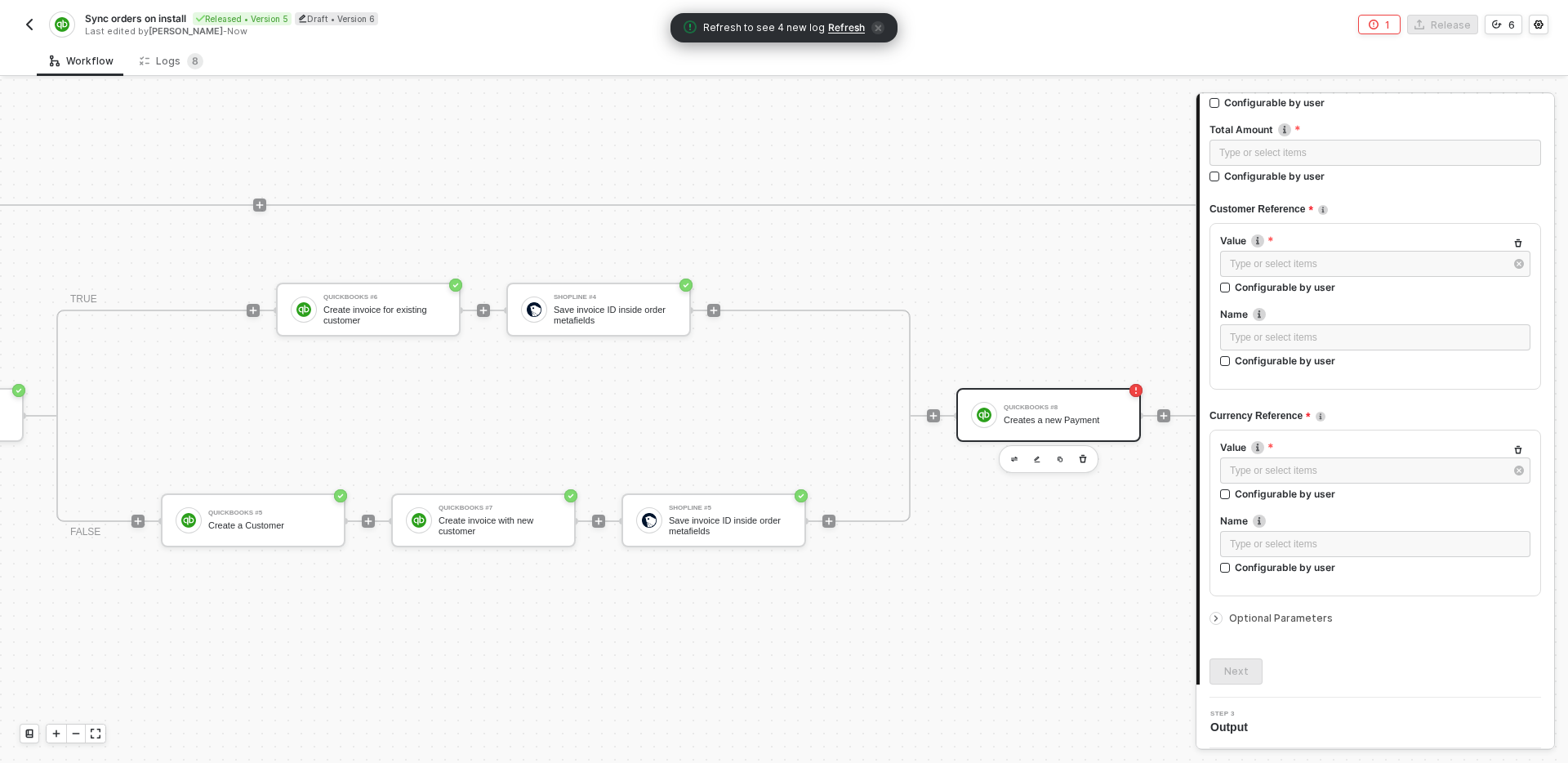
click at [1285, 627] on div "Optional Parameters" at bounding box center [1375, 619] width 331 height 18
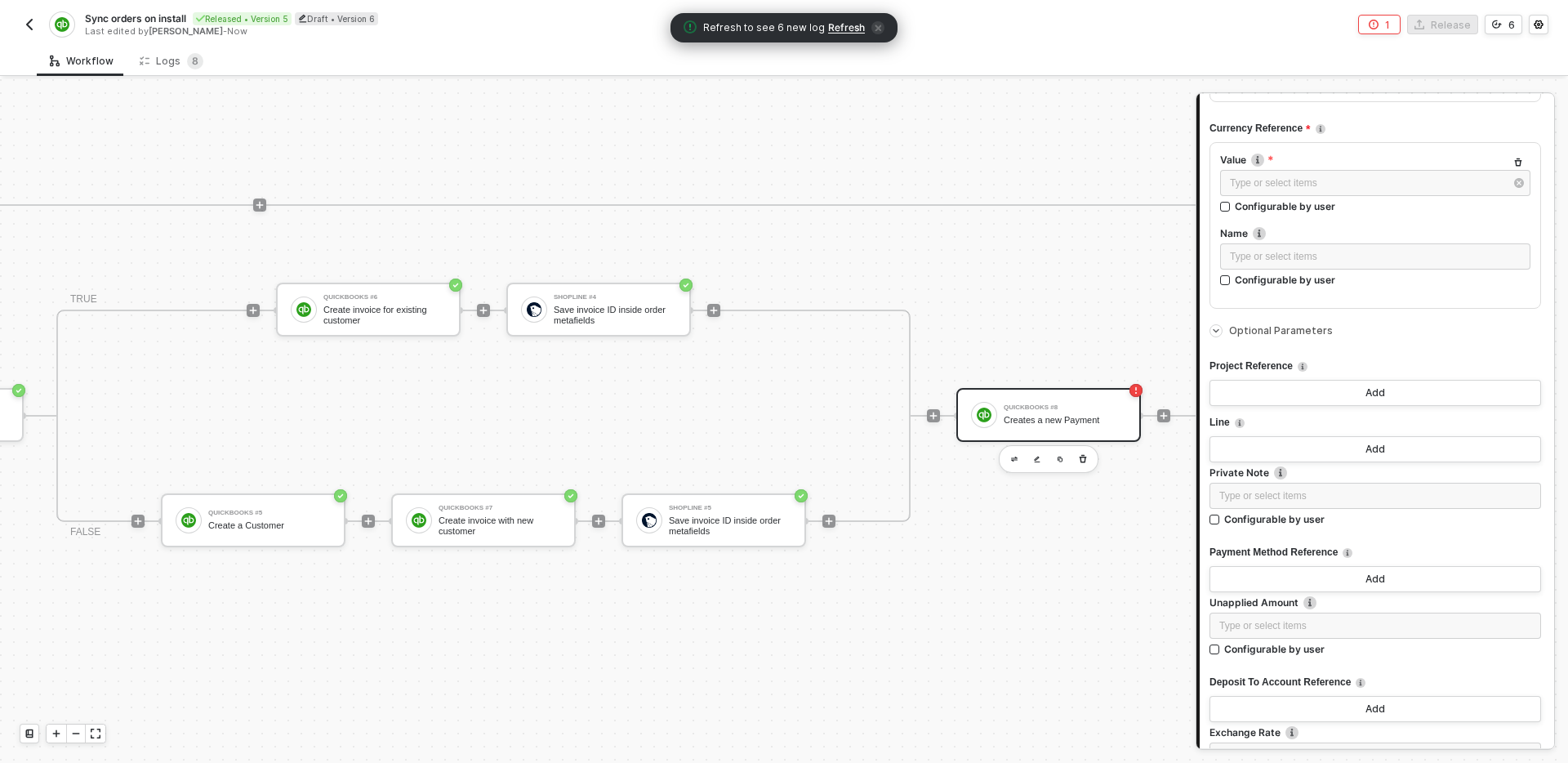
scroll to position [524, 0]
click at [1349, 440] on button "Add" at bounding box center [1375, 451] width 331 height 26
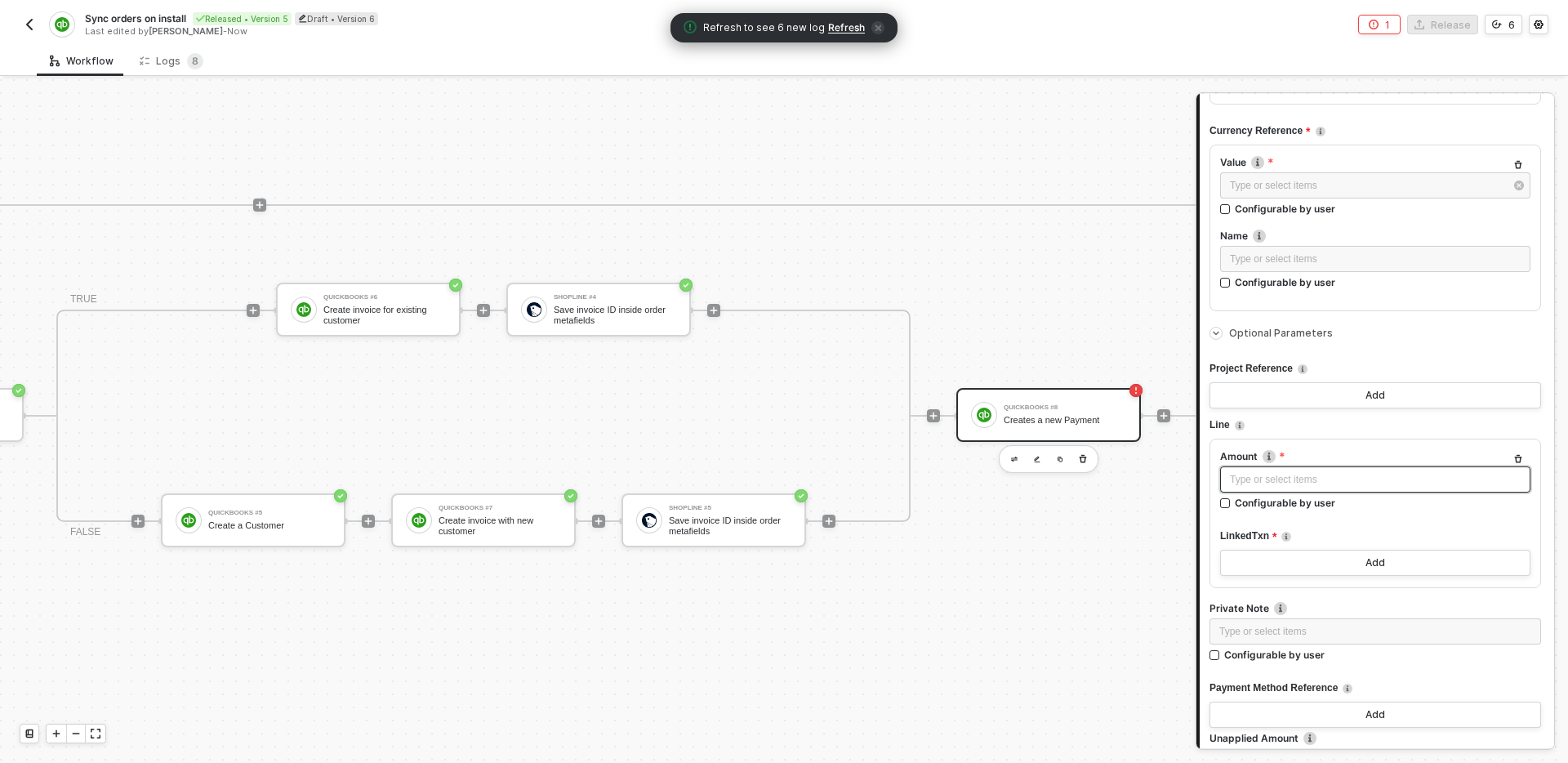
click at [1372, 476] on div "Type or select items ﻿" at bounding box center [1375, 480] width 290 height 16
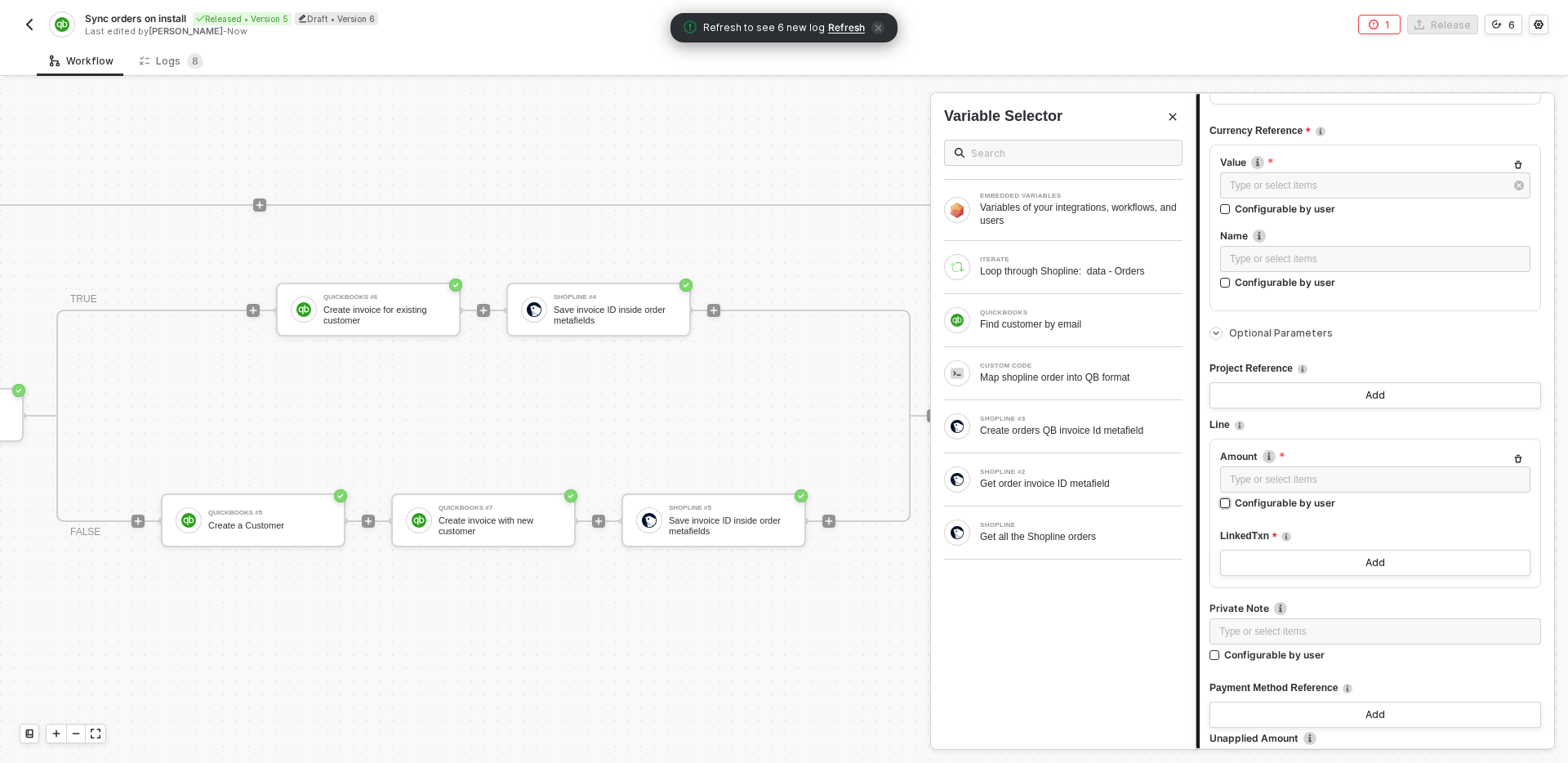
click at [1400, 508] on label "Configurable by user" at bounding box center [1375, 503] width 310 height 14
click at [1232, 508] on input "Configurable by user" at bounding box center [1226, 504] width 12 height 12
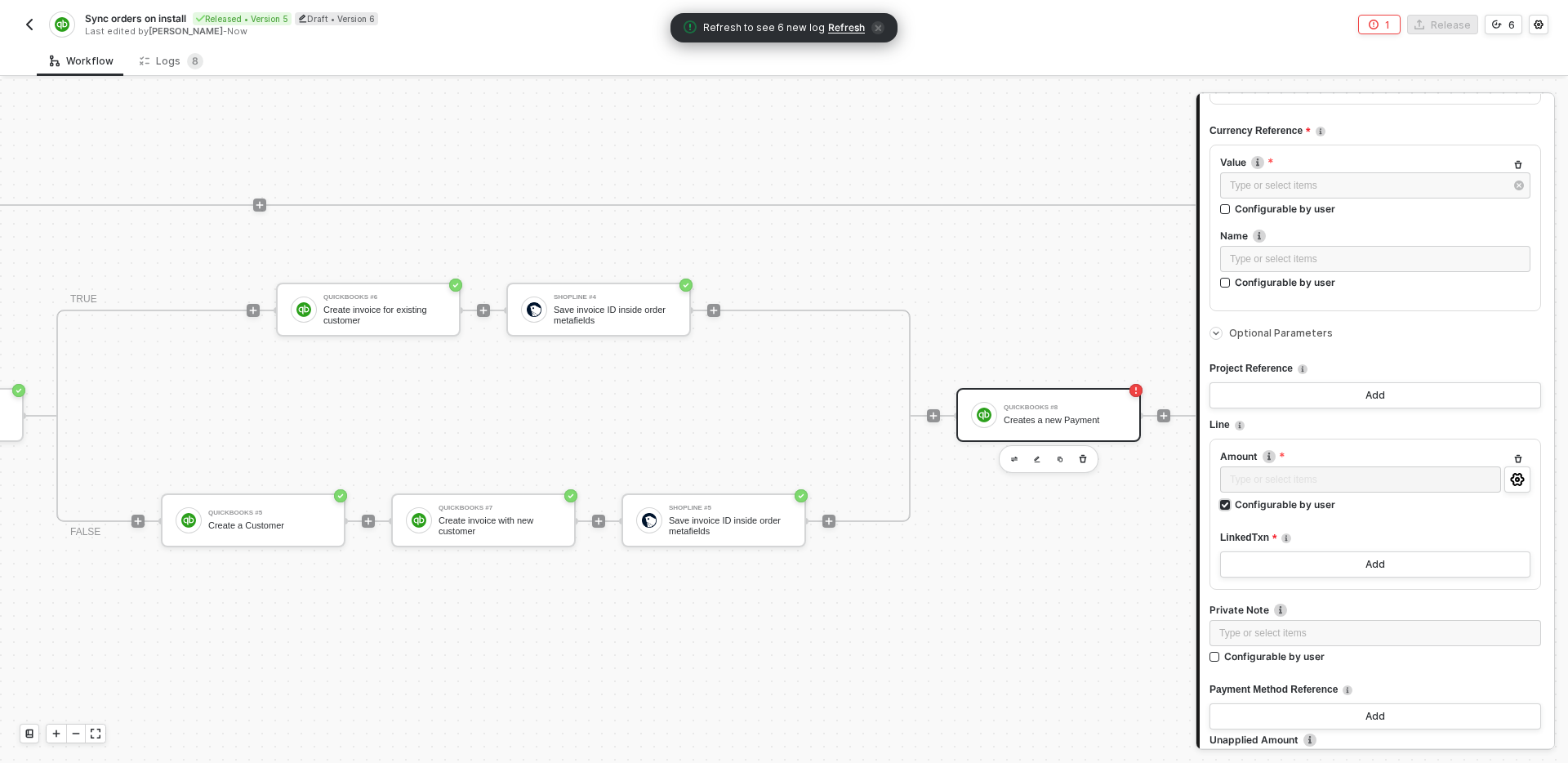
click at [1400, 508] on label "Configurable by user" at bounding box center [1375, 504] width 310 height 14
click at [1232, 508] on input "Configurable by user" at bounding box center [1226, 505] width 12 height 12
checkbox input "false"
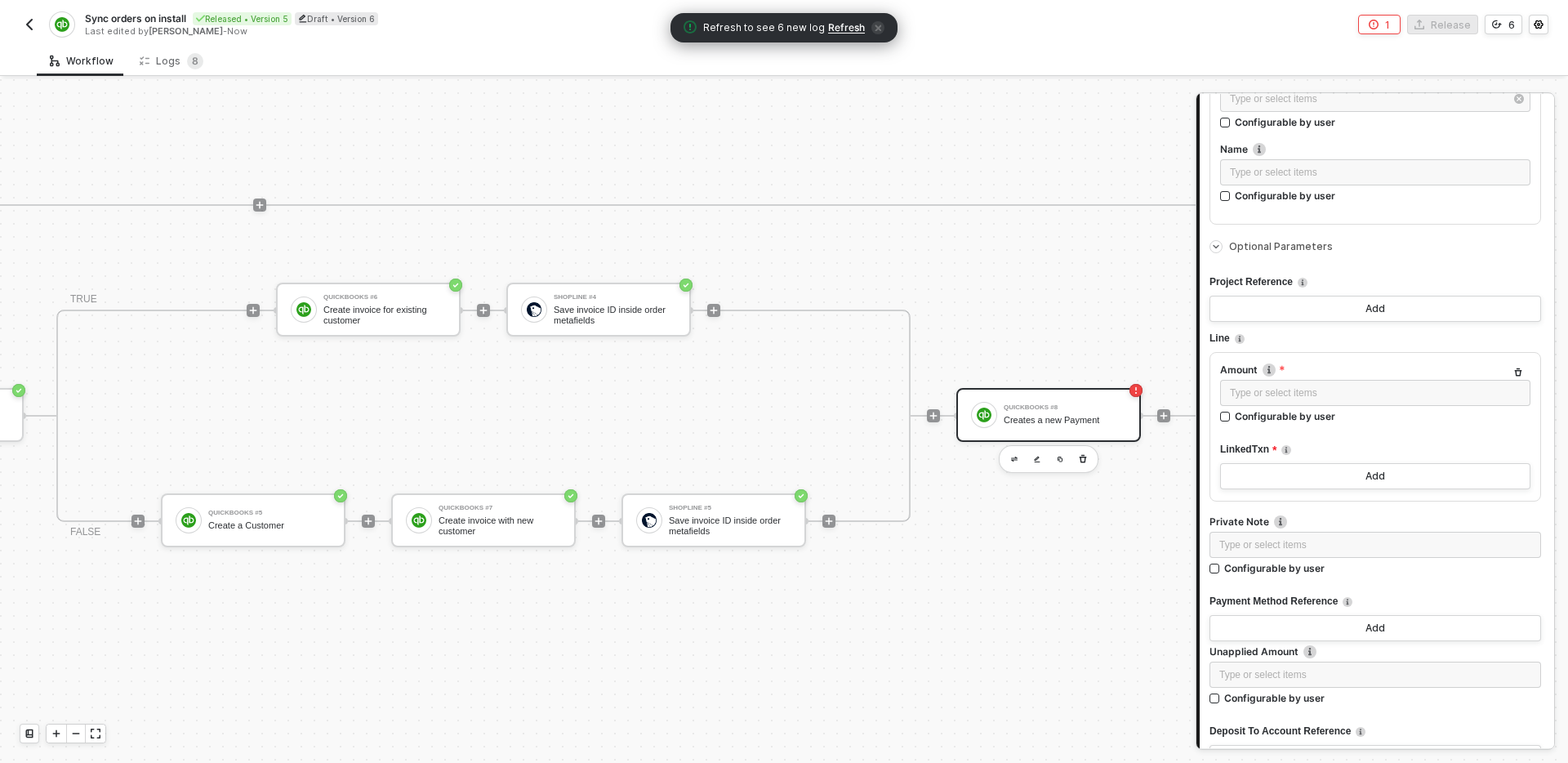
scroll to position [616, 0]
click at [1369, 469] on div "Add" at bounding box center [1375, 472] width 19 height 13
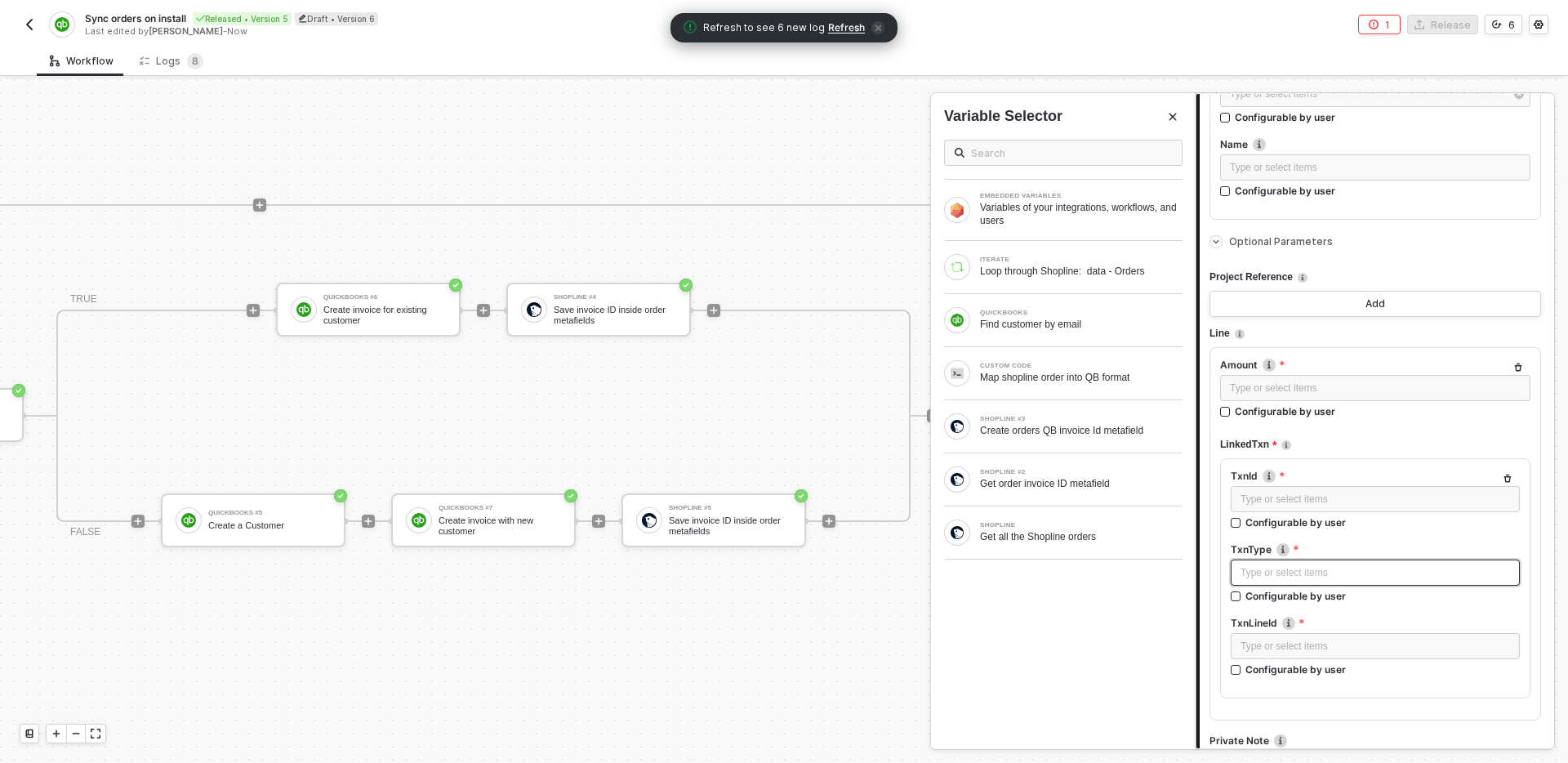
click at [1302, 580] on div "Type or select items ﻿" at bounding box center [1375, 573] width 289 height 26
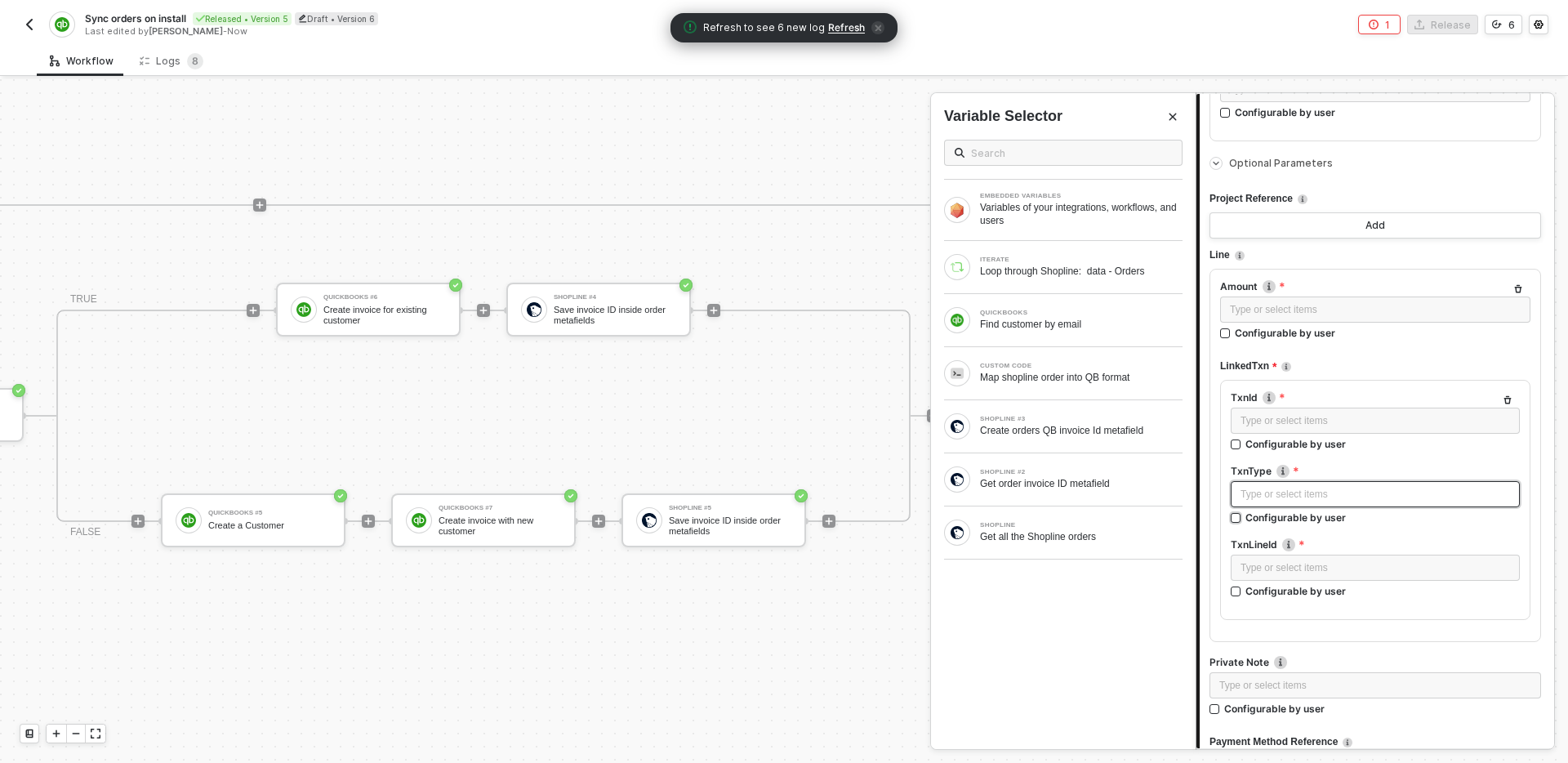
scroll to position [696, 0]
click at [1392, 569] on div "Type or select items ﻿" at bounding box center [1375, 566] width 269 height 16
click at [1291, 491] on div "Type or select items ﻿" at bounding box center [1375, 492] width 269 height 16
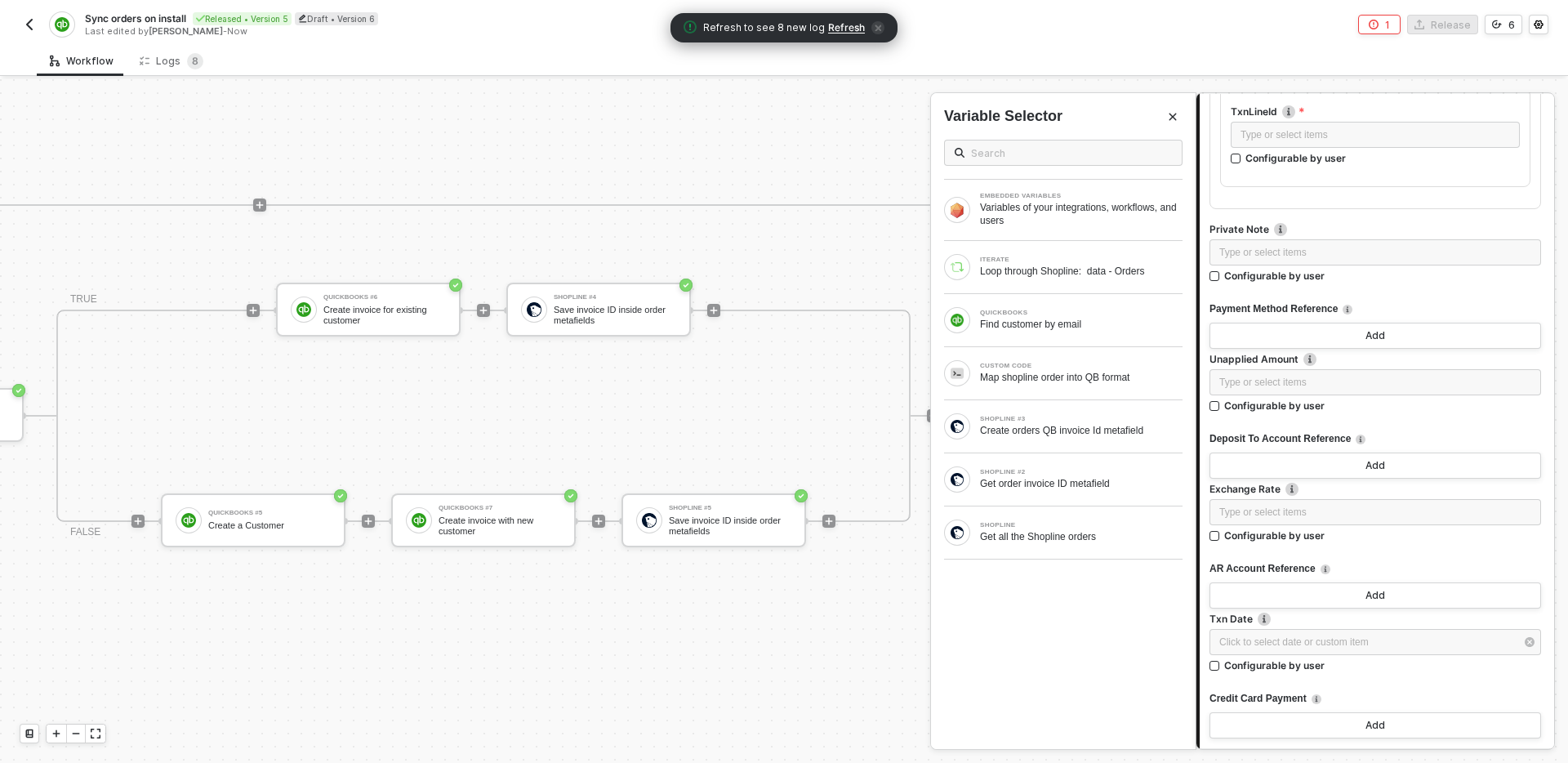
scroll to position [1242, 0]
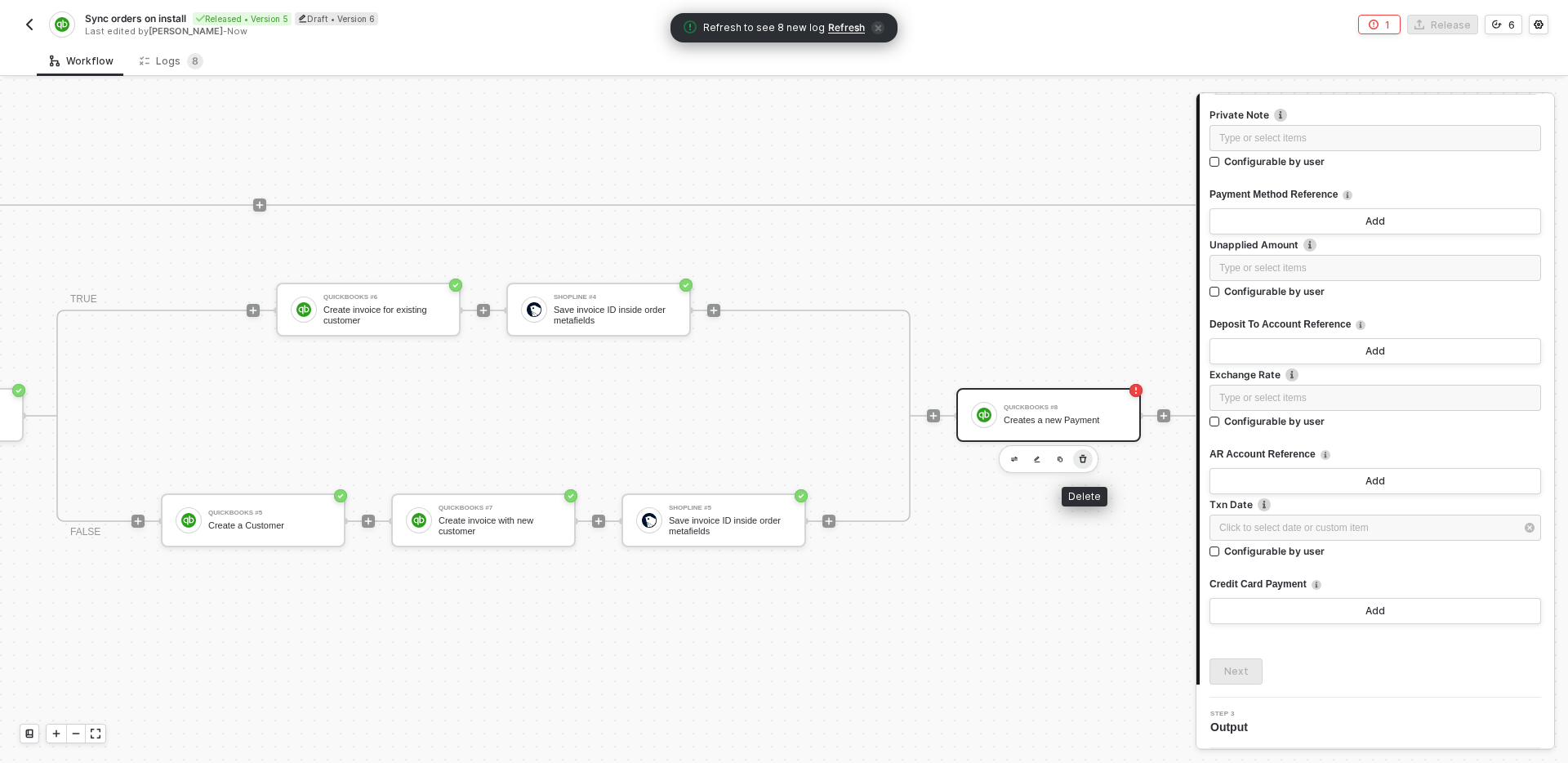
click at [1087, 461] on icon "button" at bounding box center [1083, 460] width 10 height 13
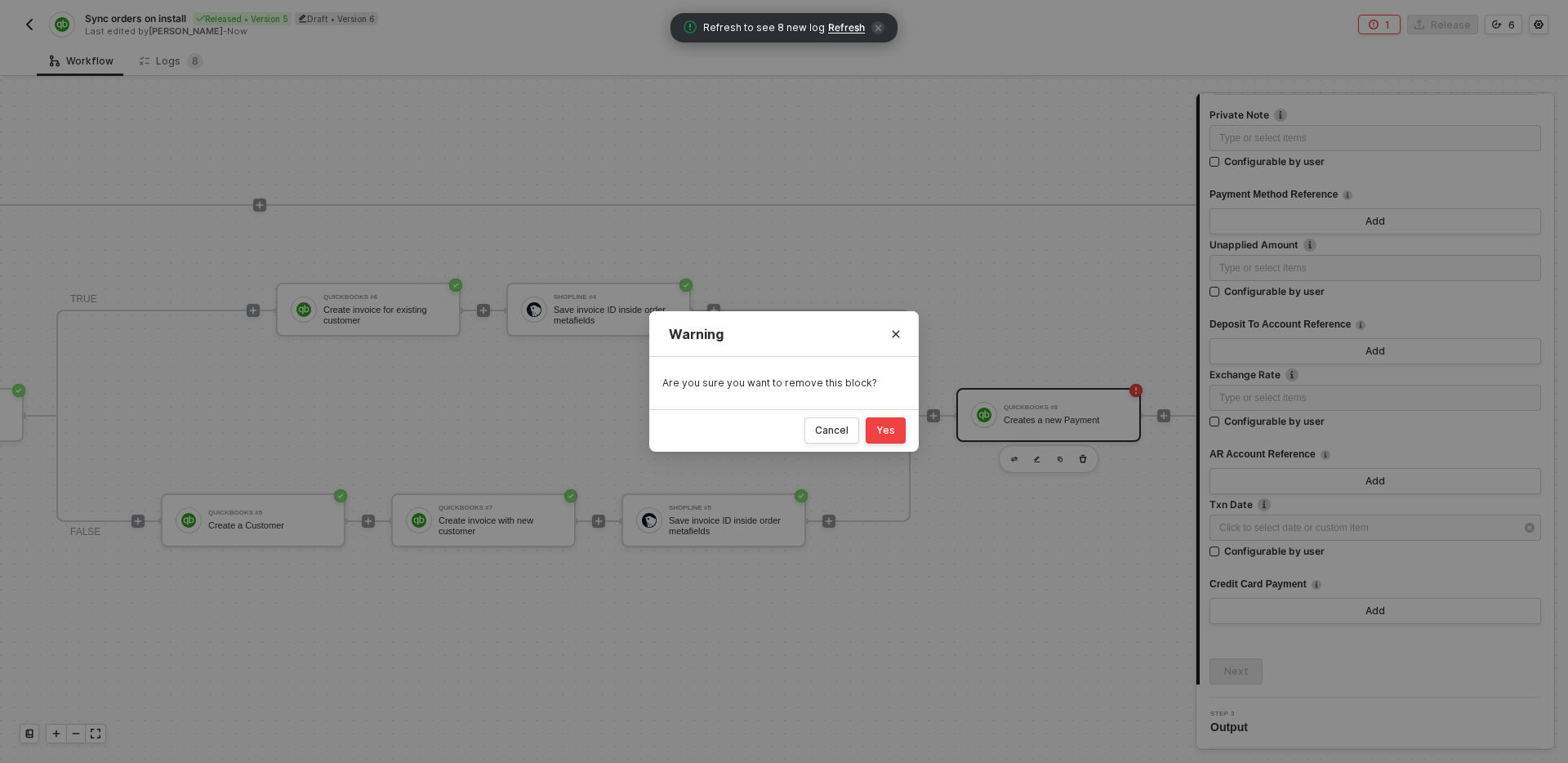
click at [899, 431] on button "Yes" at bounding box center [886, 430] width 40 height 26
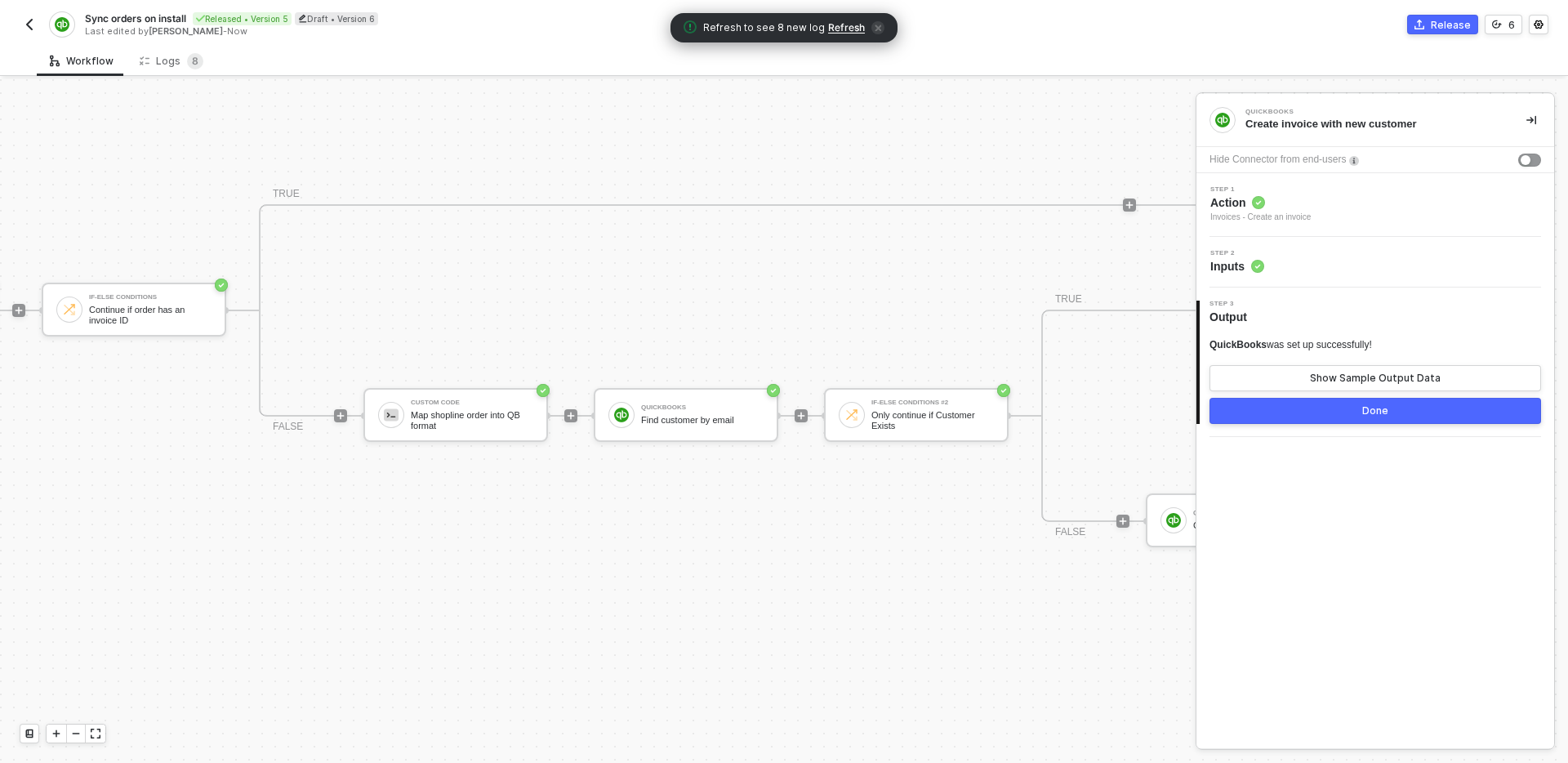
scroll to position [498, 1157]
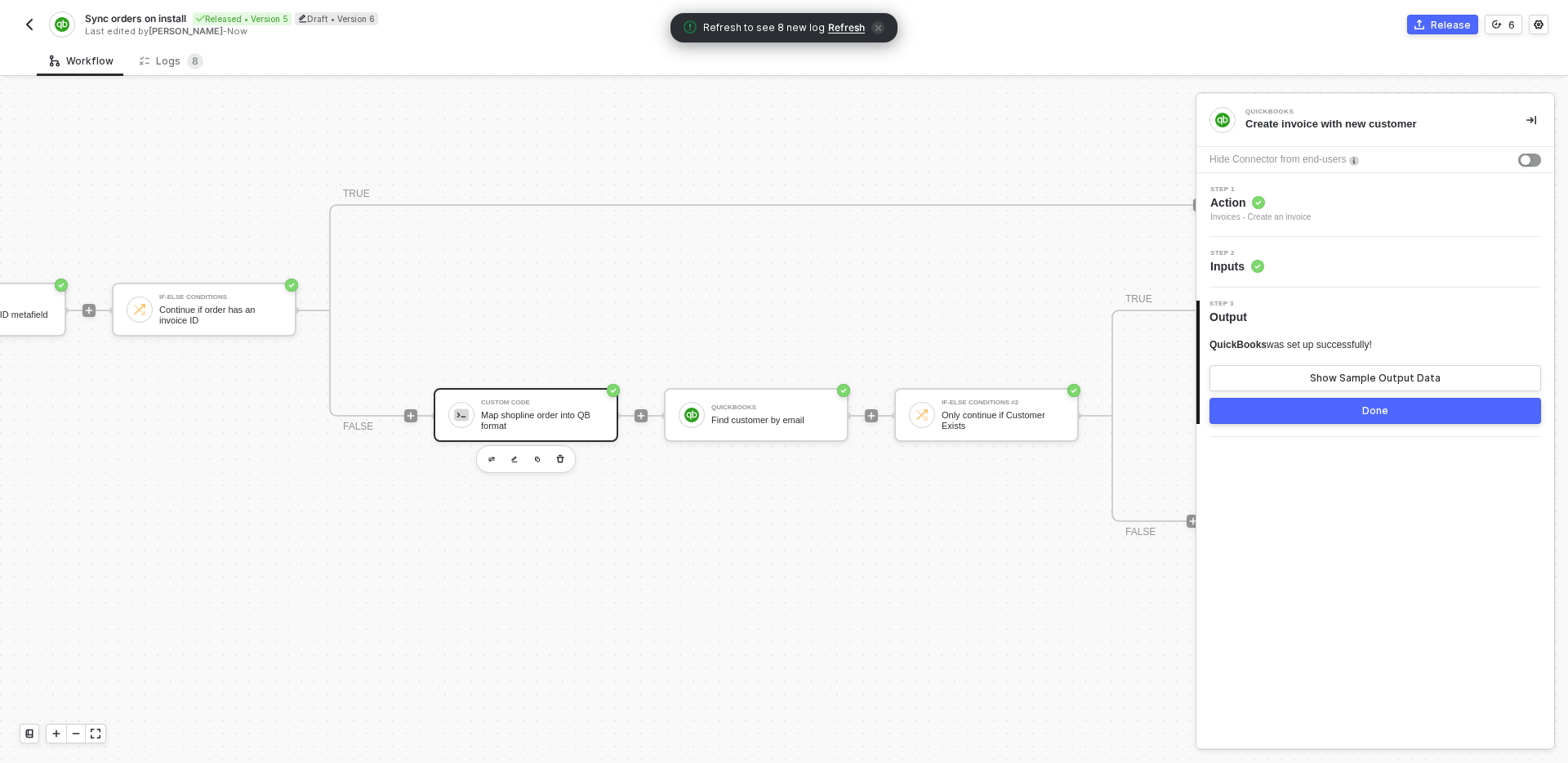
click at [537, 417] on div "Map shopline order into QB format" at bounding box center [542, 420] width 122 height 20
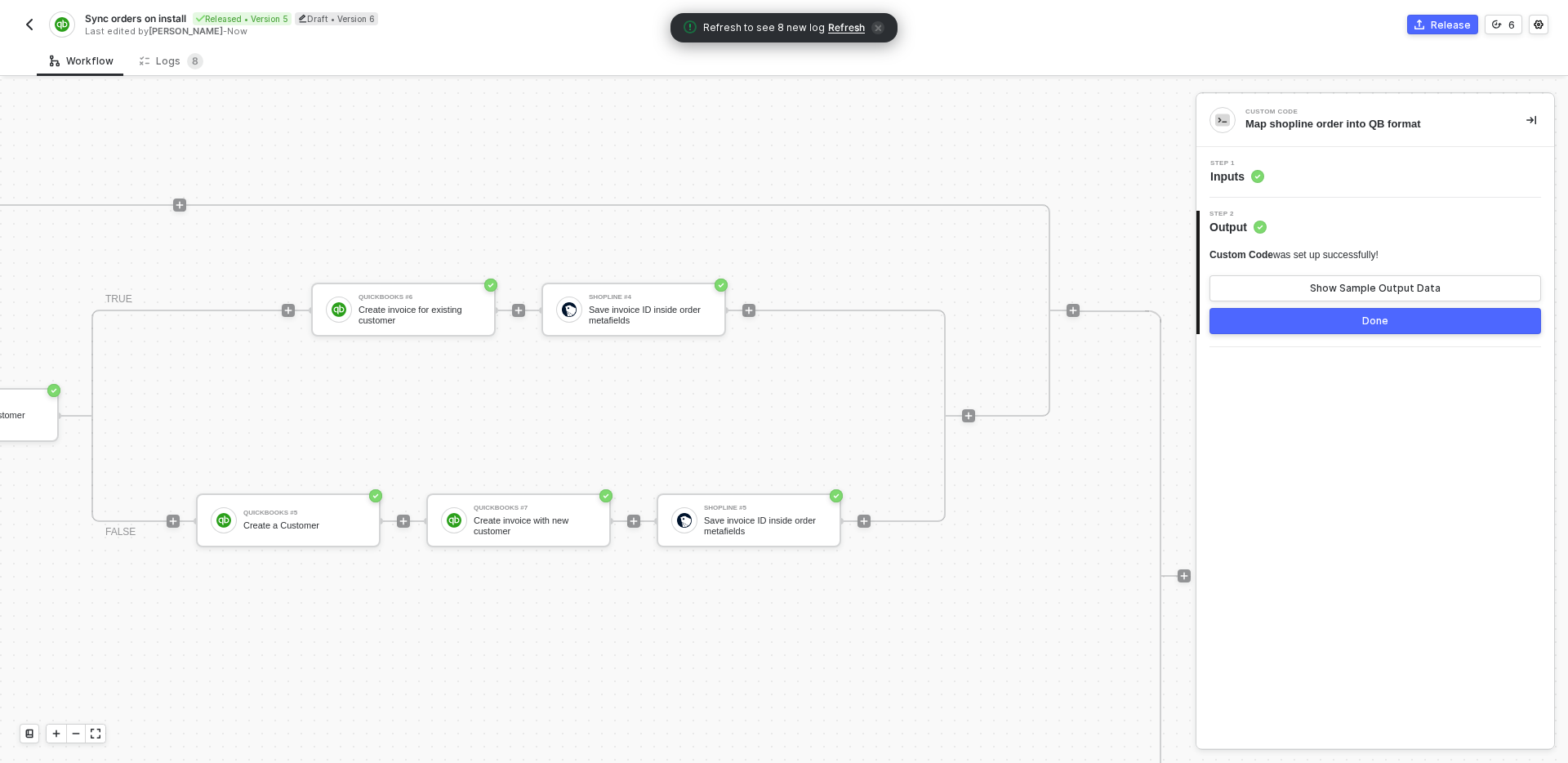
scroll to position [498, 2186]
click at [744, 313] on icon "icon-play" at bounding box center [741, 311] width 10 height 10
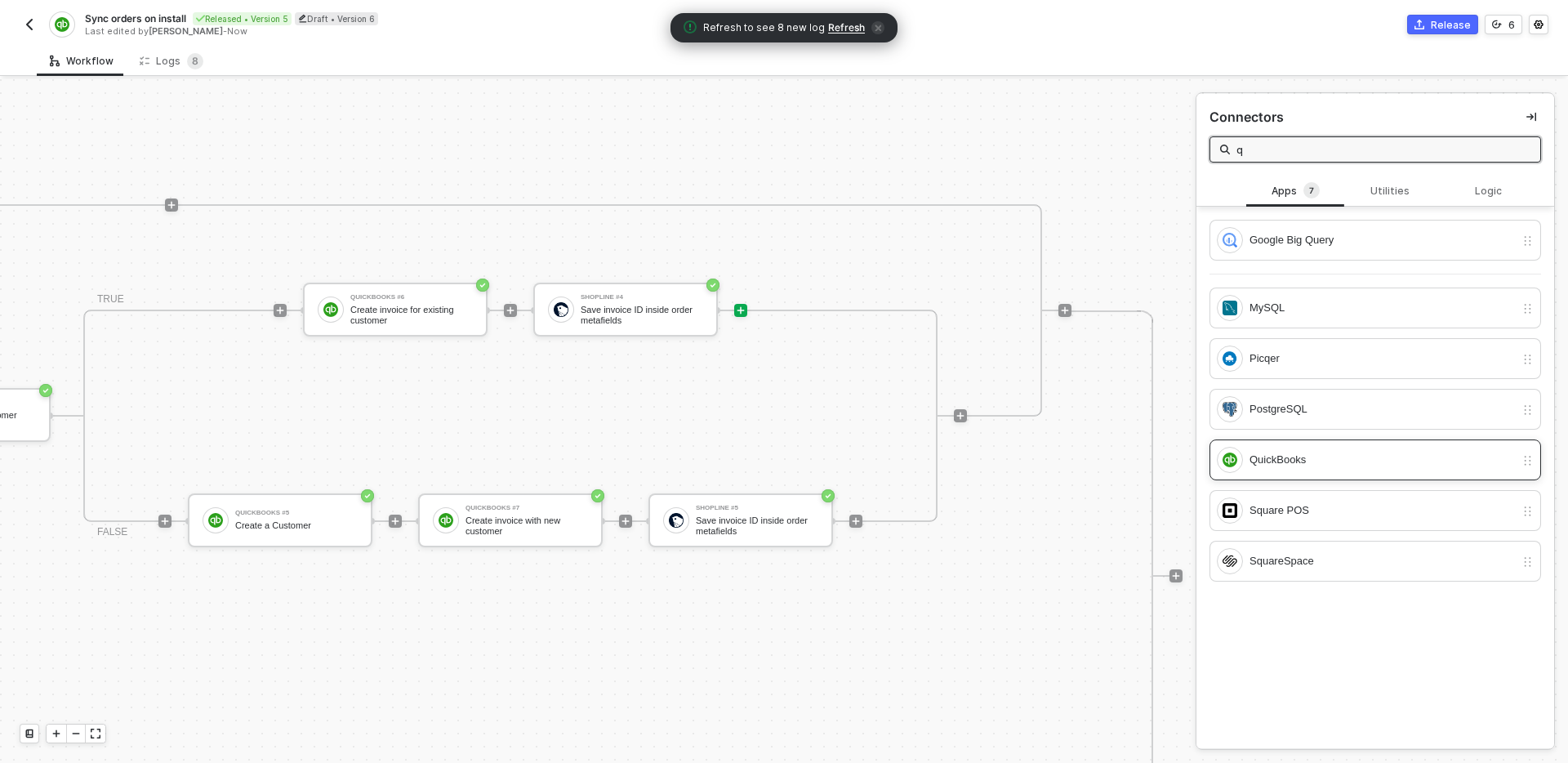
type input "q"
click at [1307, 452] on div "QuickBooks" at bounding box center [1383, 461] width 266 height 18
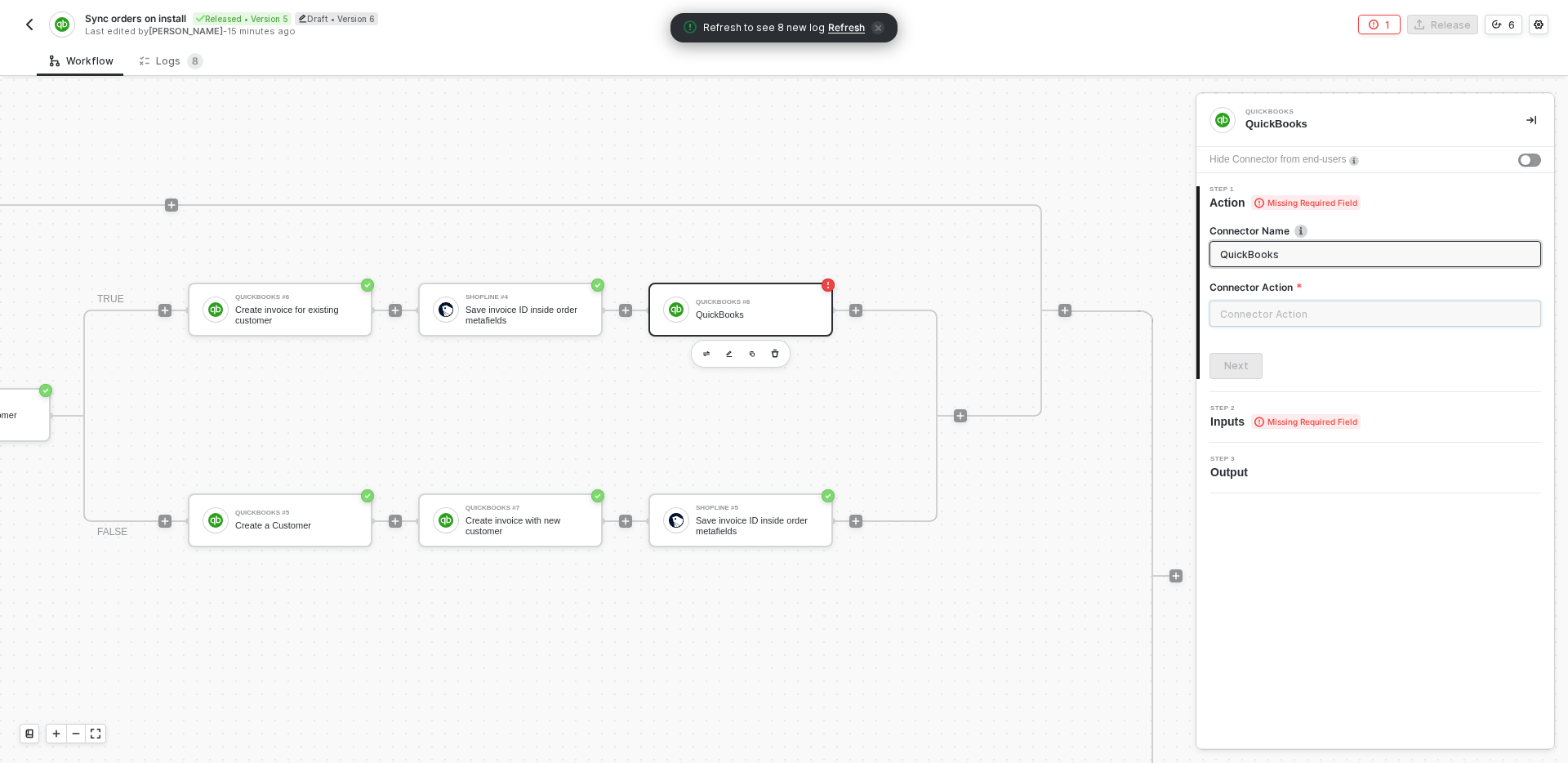
click at [1313, 309] on input "text" at bounding box center [1375, 313] width 331 height 26
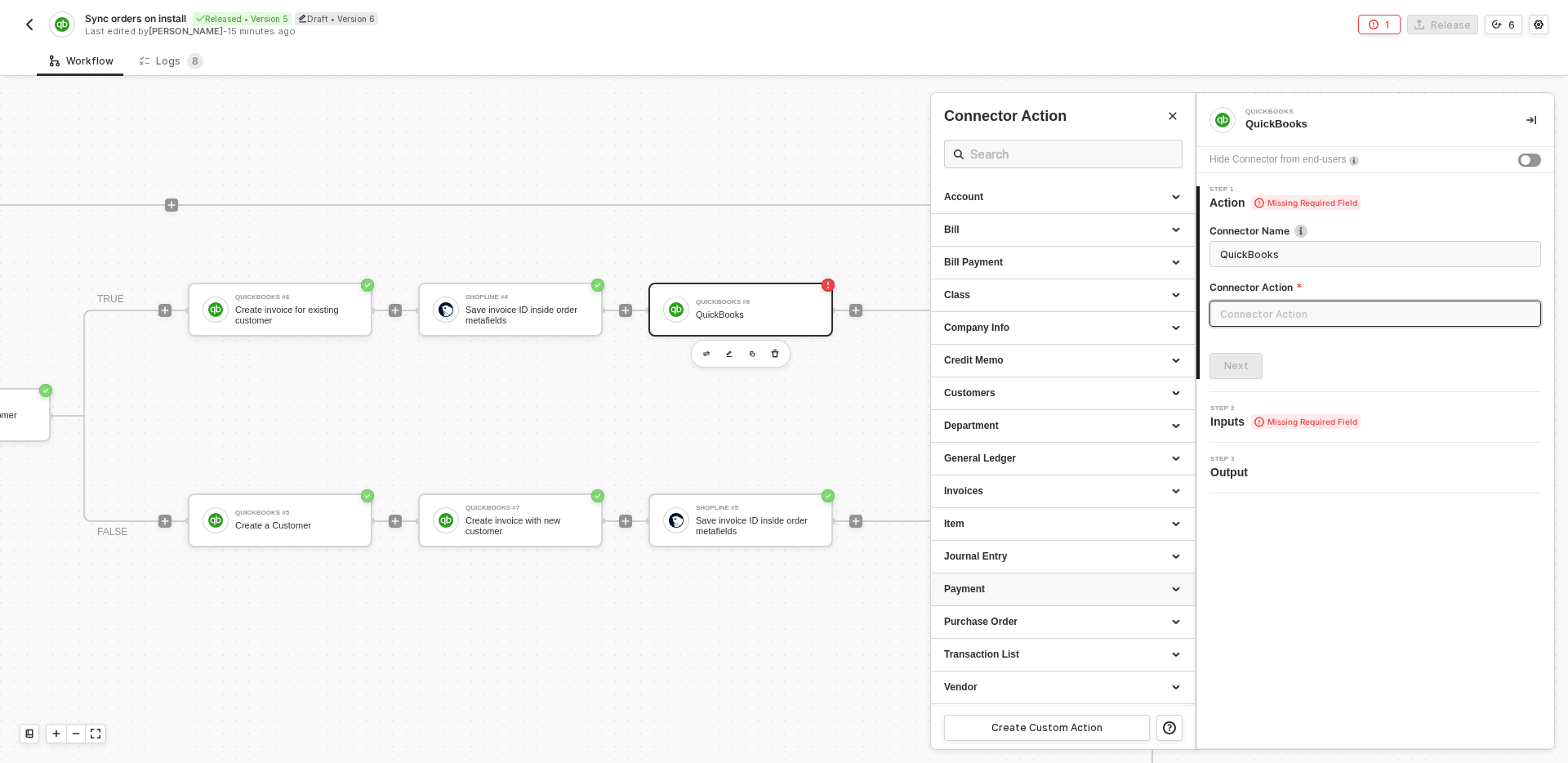
click at [1039, 589] on div "Payment" at bounding box center [1063, 589] width 237 height 14
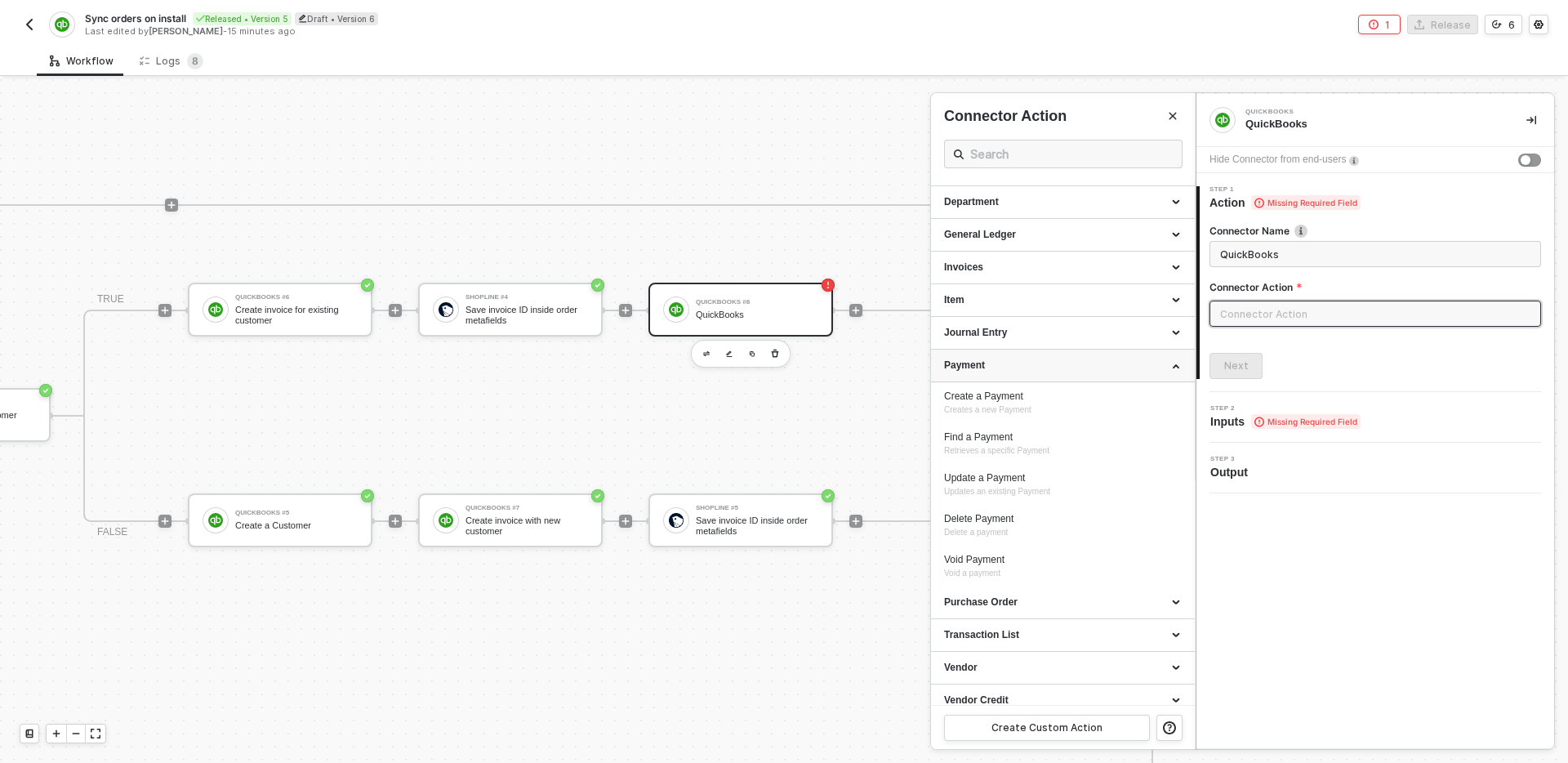
scroll to position [236, 0]
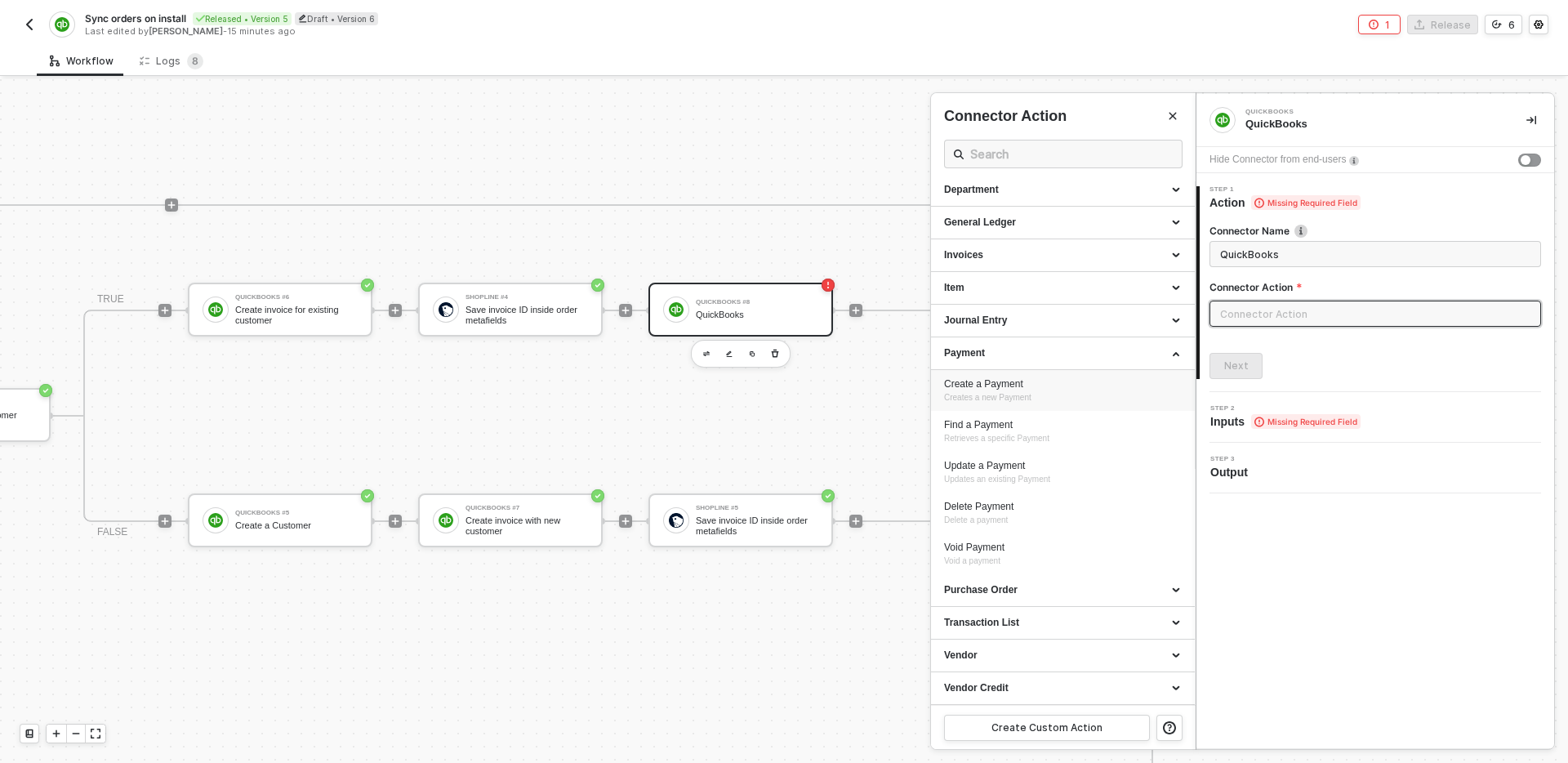
click at [1064, 396] on div "Create a Payment Creates a new Payment" at bounding box center [1063, 391] width 237 height 27
type input "Creates a new Payment"
type input "Payment - Create a Payment"
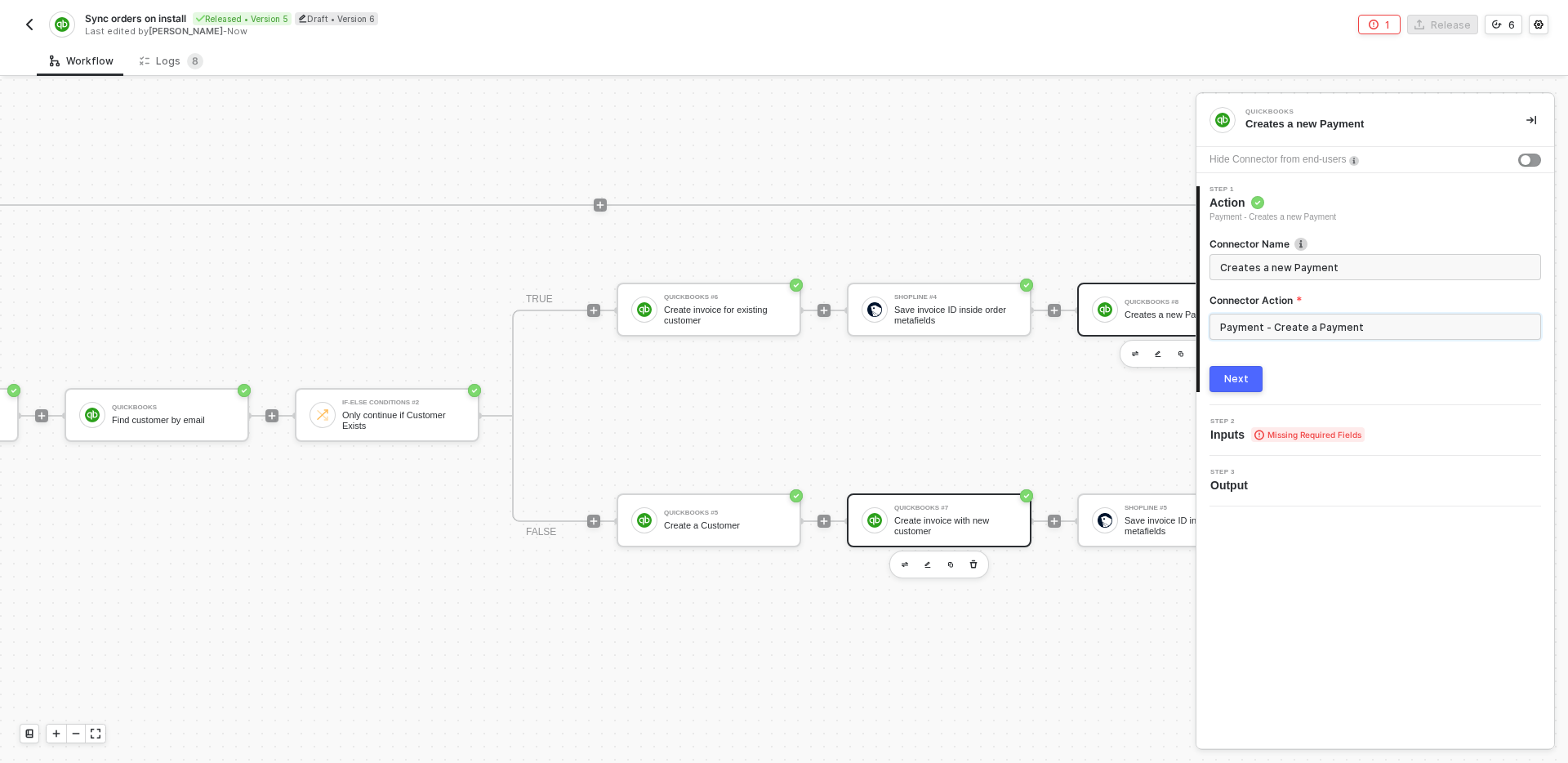
scroll to position [498, 1720]
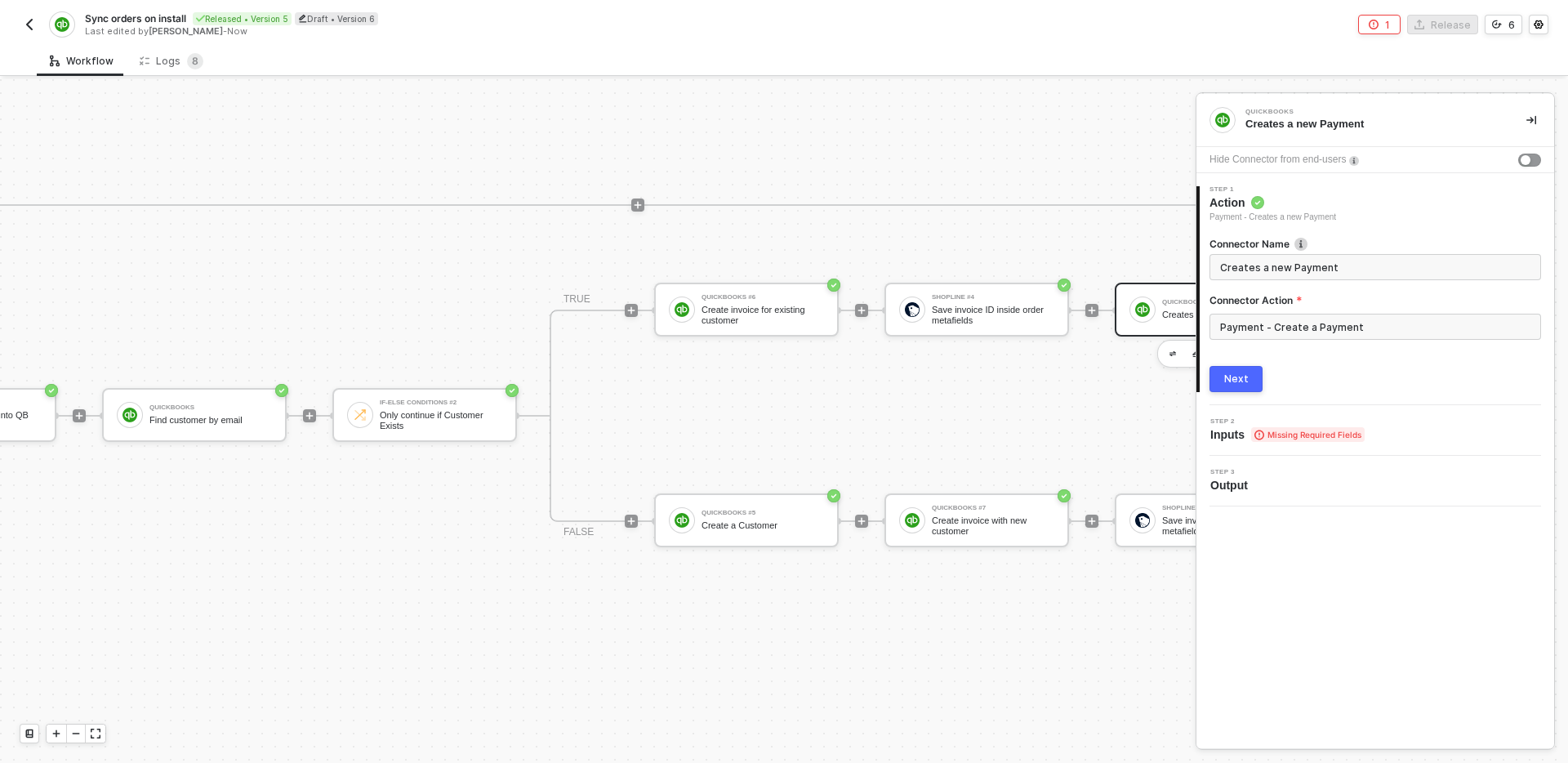
click at [1239, 391] on button "Next" at bounding box center [1237, 379] width 53 height 26
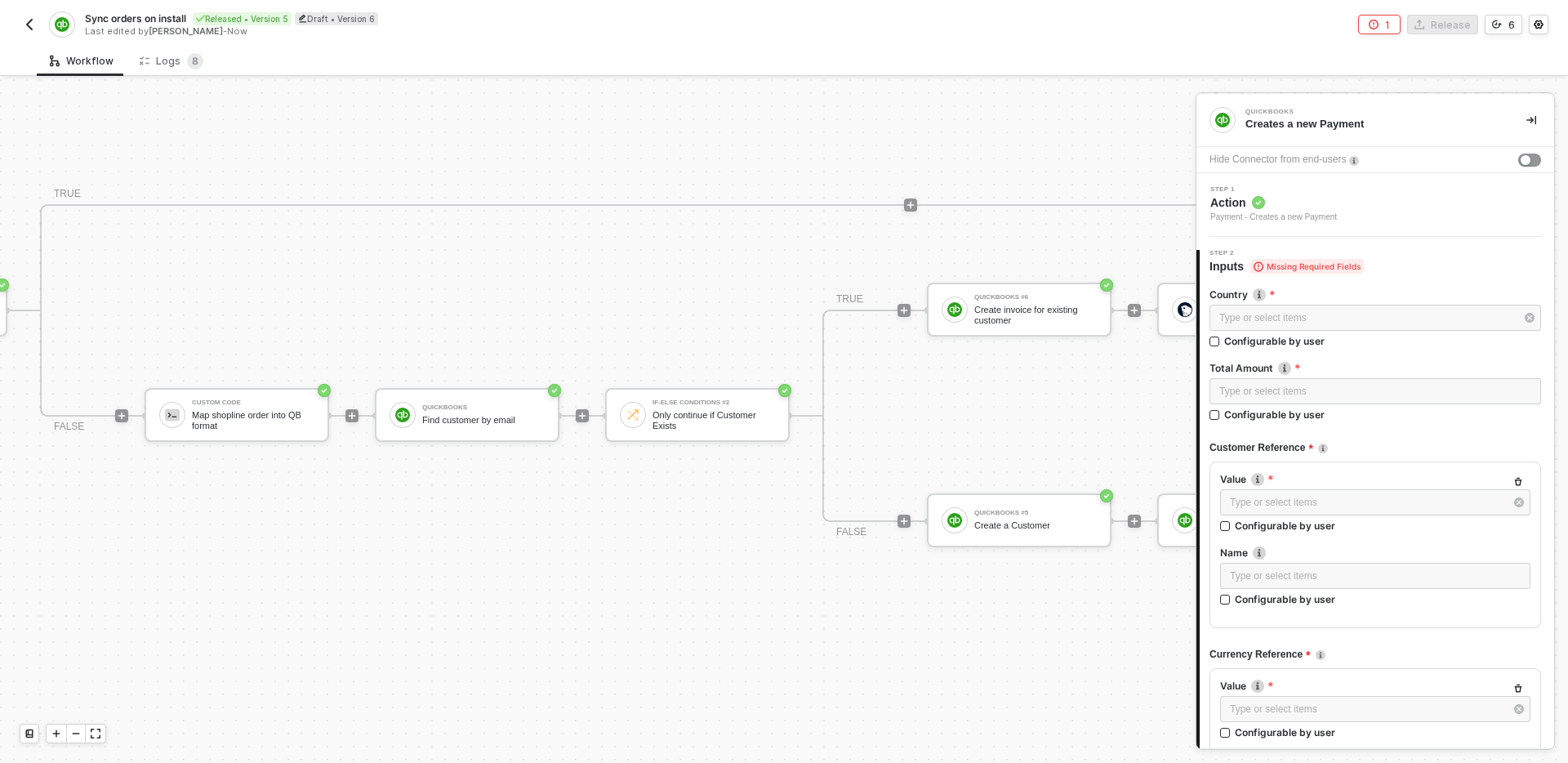
scroll to position [498, 1411]
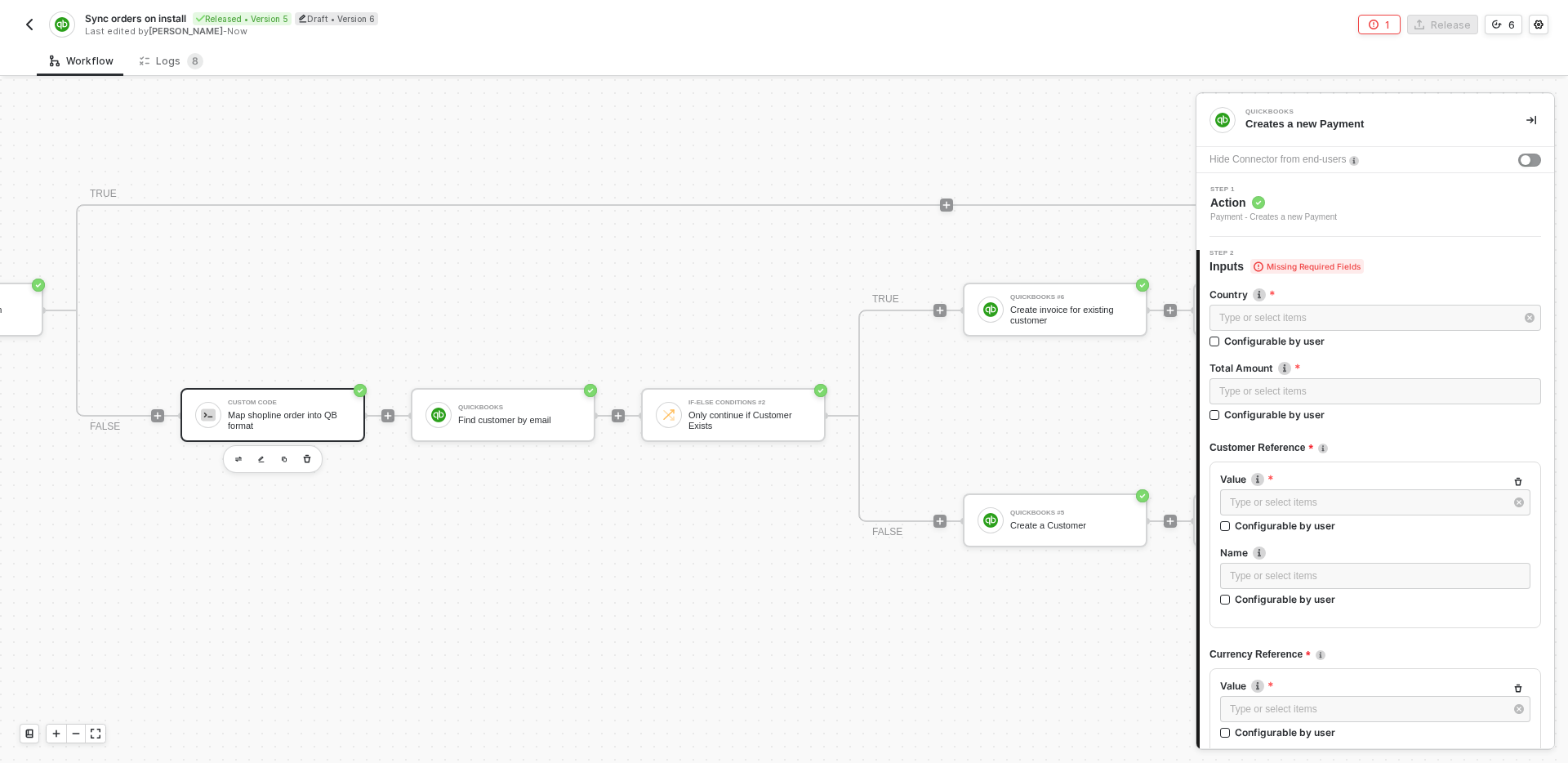
click at [292, 418] on div "Map shopline order into QB format" at bounding box center [289, 420] width 122 height 20
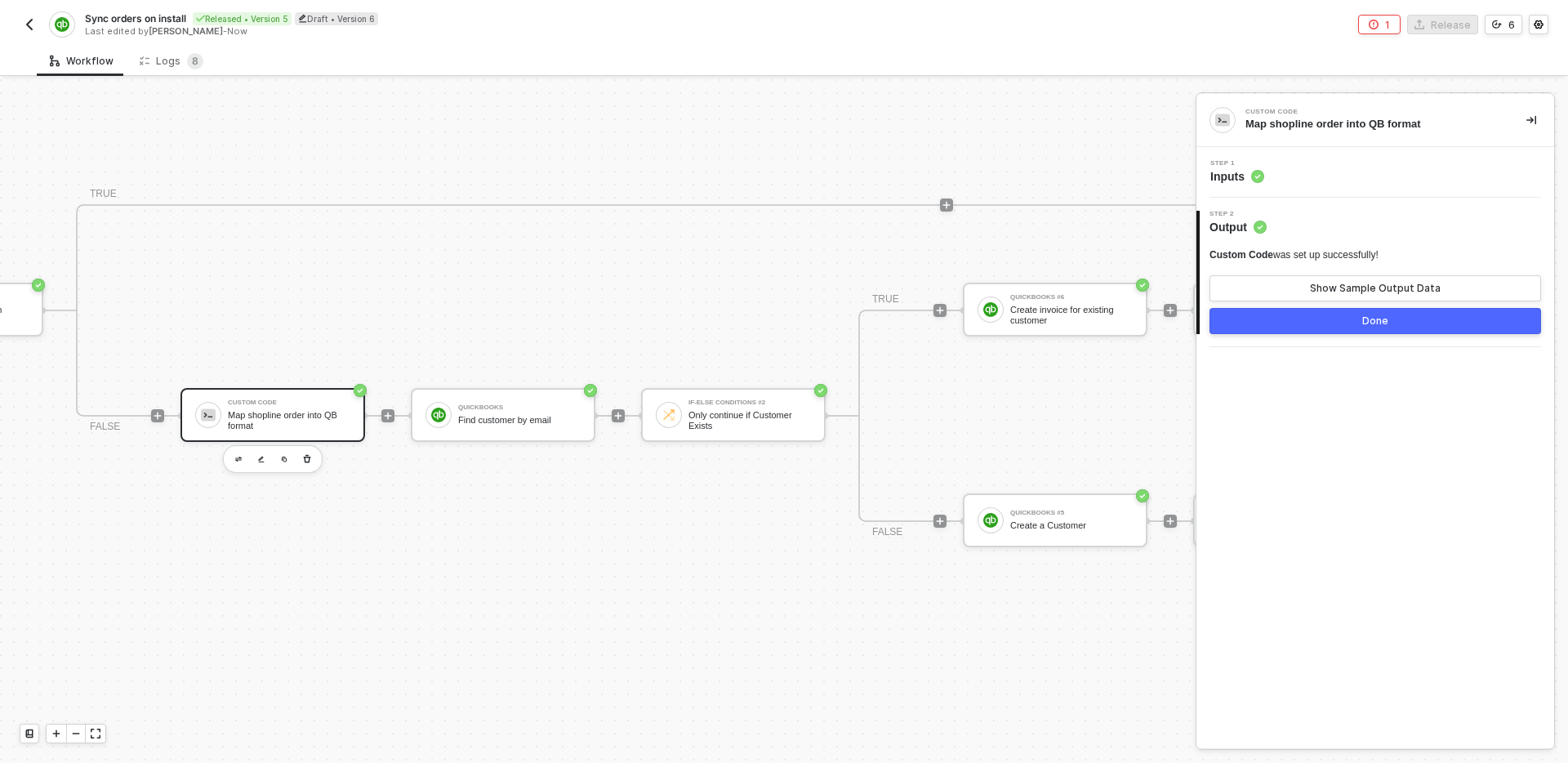
click at [1385, 159] on div "Step 1 Inputs" at bounding box center [1375, 172] width 358 height 50
click at [1384, 168] on div "Step 1 Inputs" at bounding box center [1377, 172] width 353 height 25
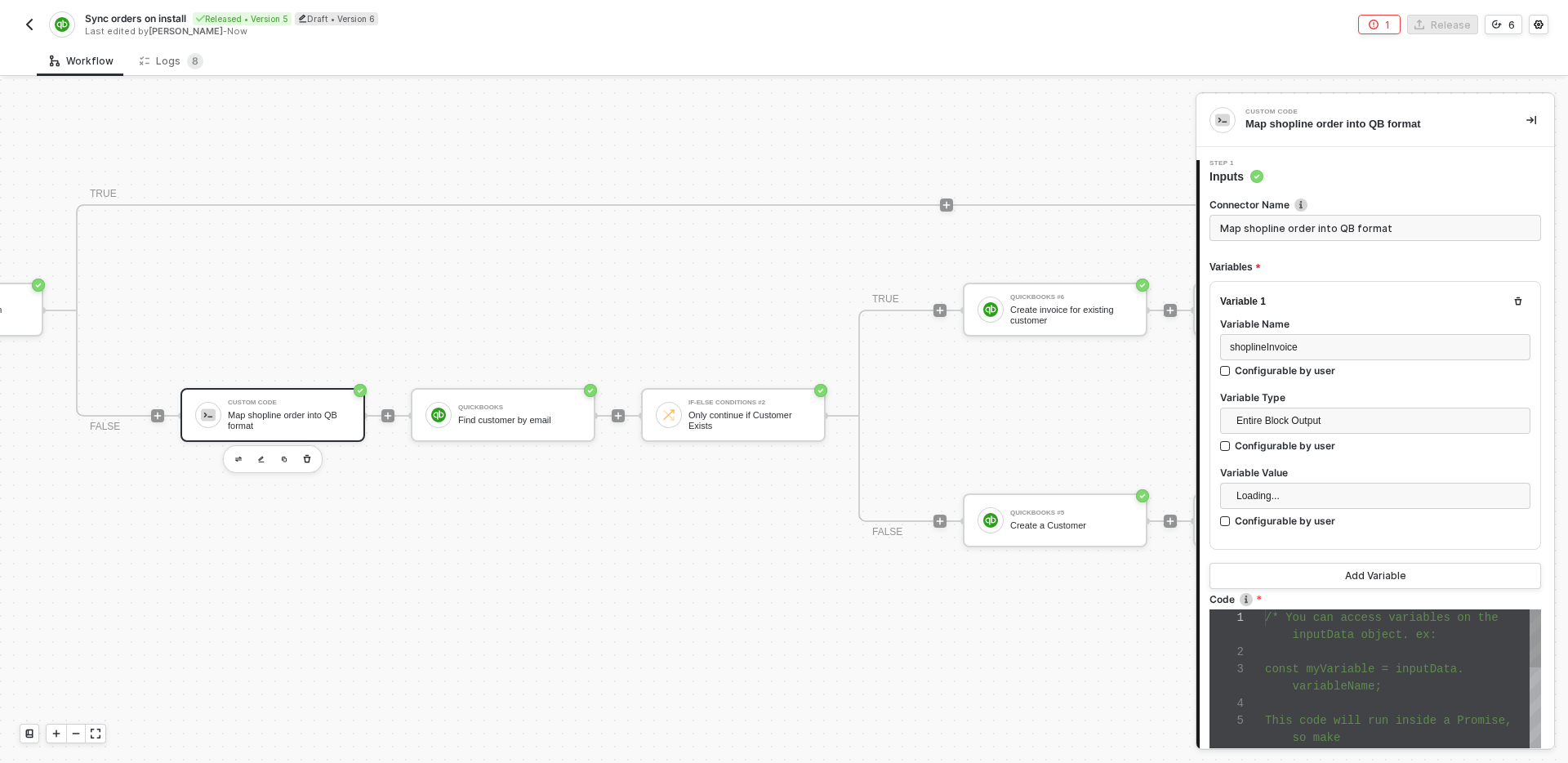
scroll to position [103, 0]
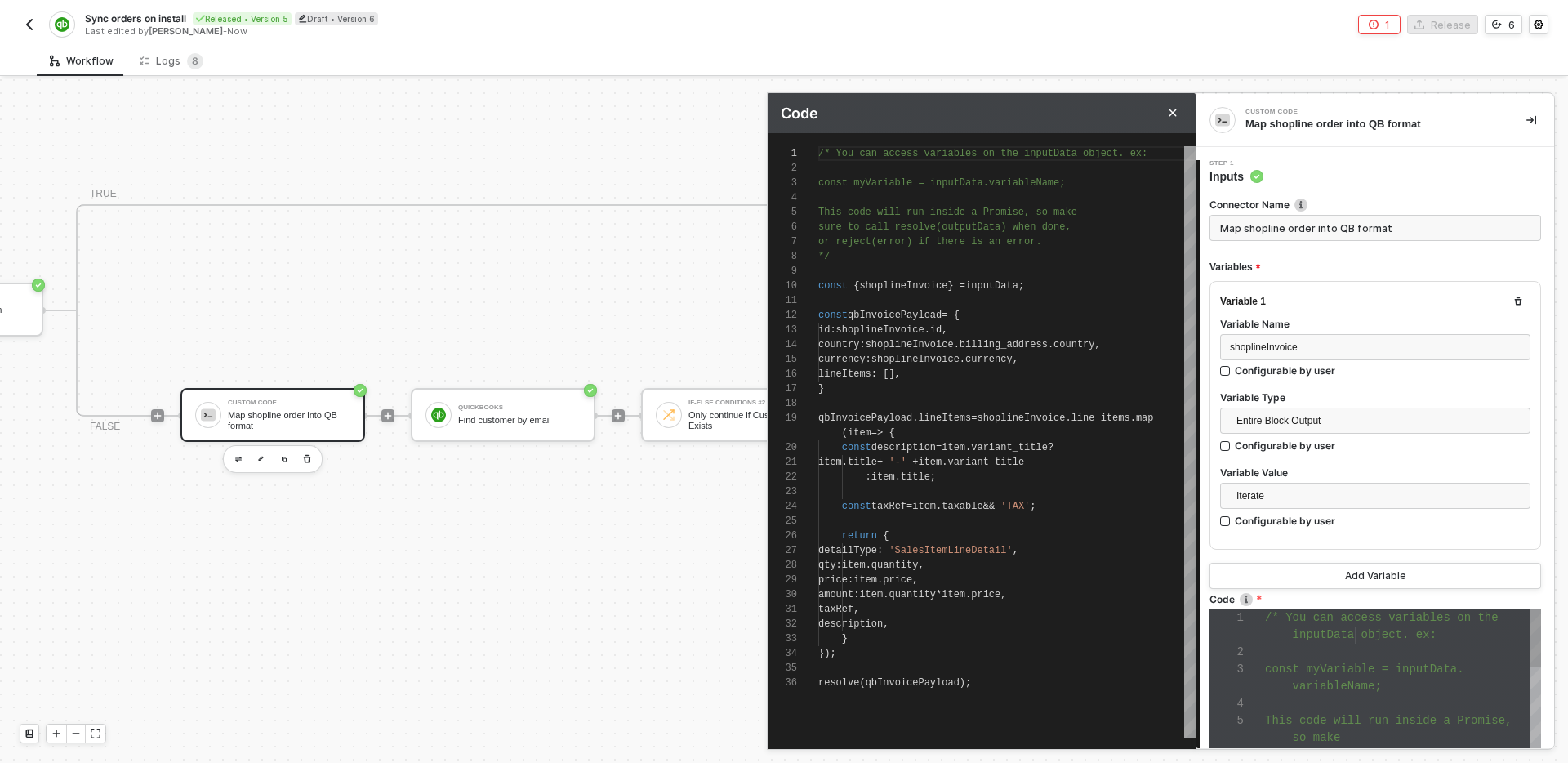
scroll to position [147, 0]
click at [1170, 116] on icon "Close" at bounding box center [1173, 112] width 10 height 10
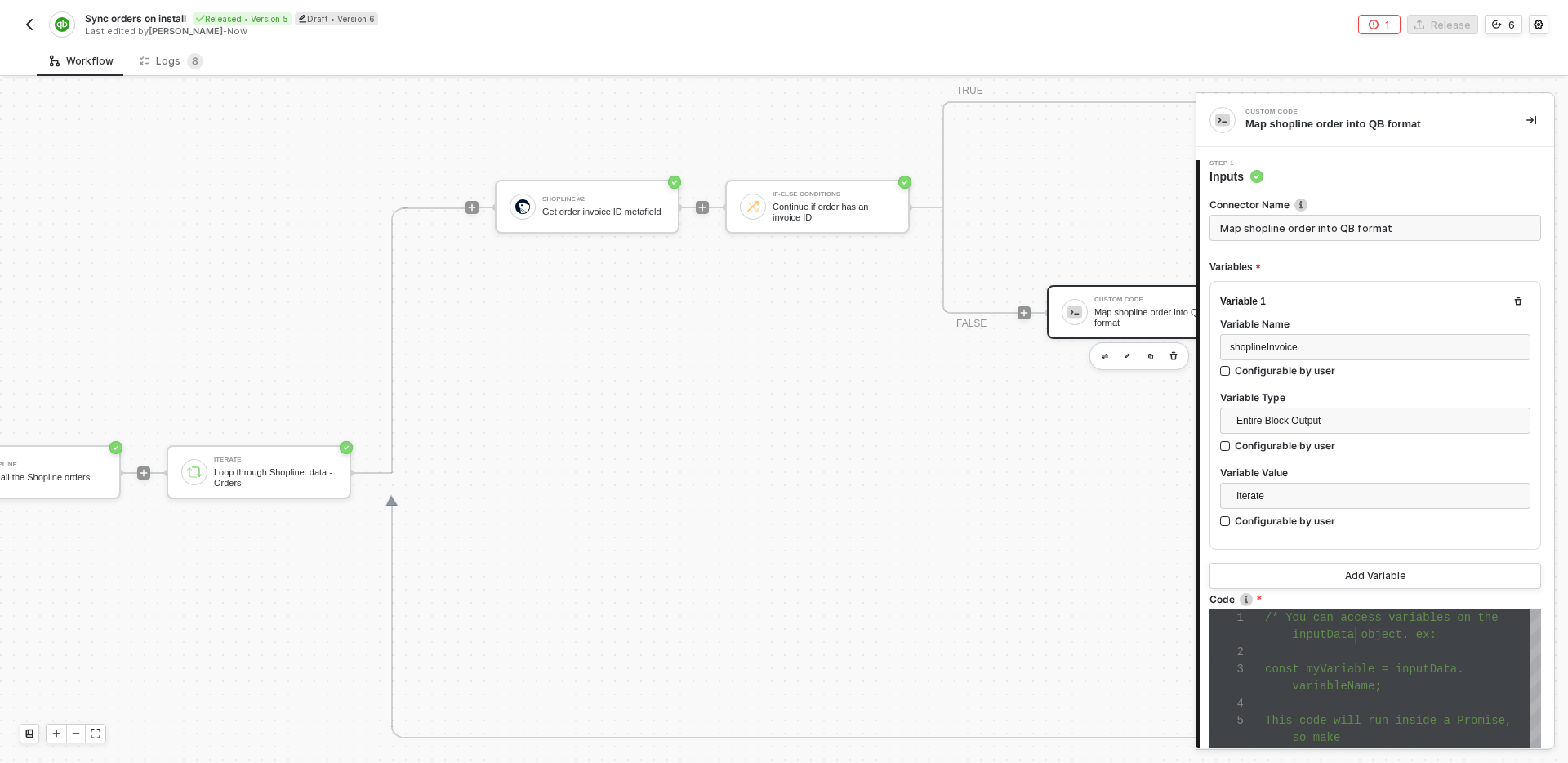
scroll to position [600, 491]
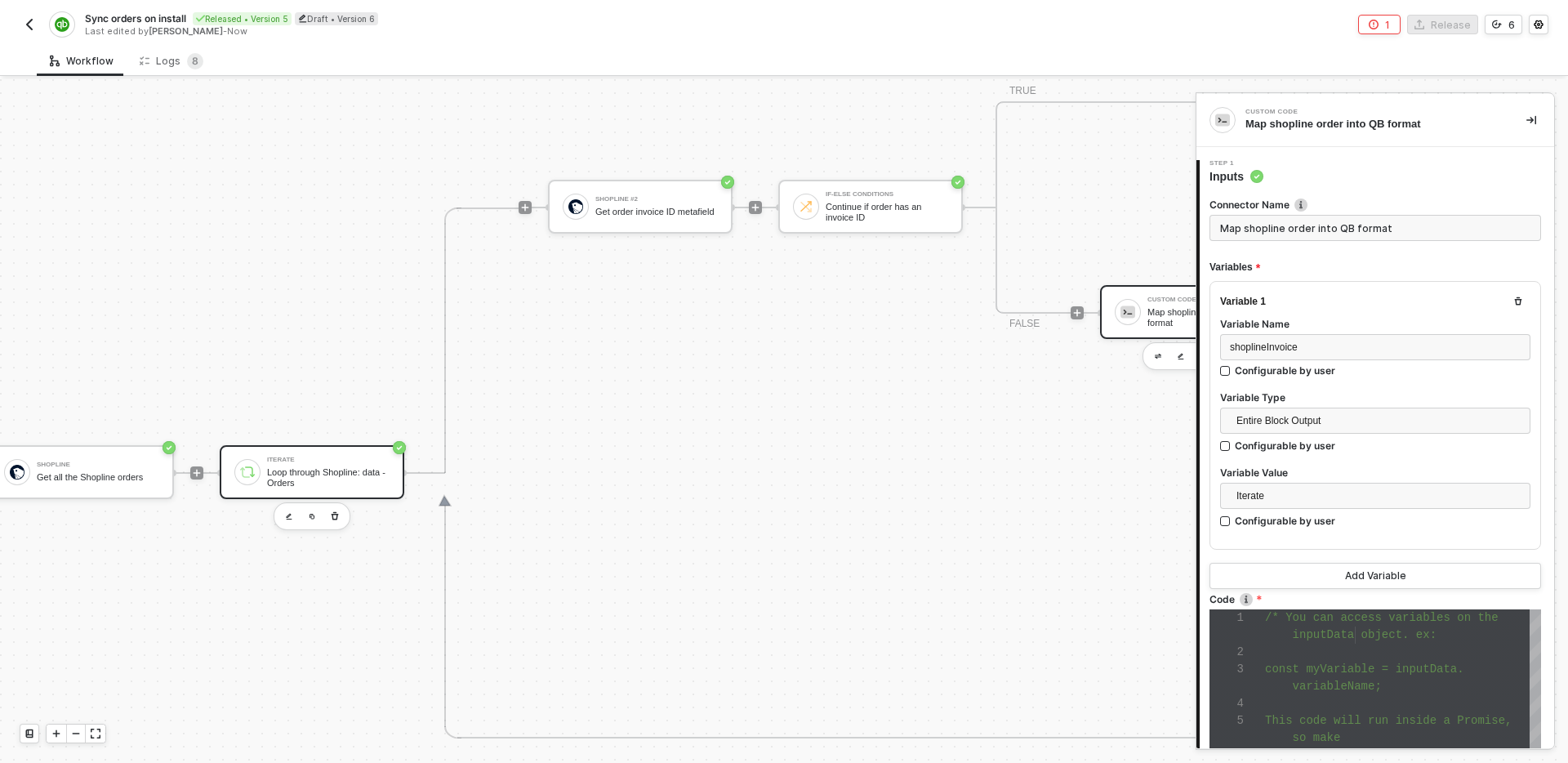
click at [343, 478] on div "Loop through Shopline: data - Orders" at bounding box center [328, 478] width 122 height 20
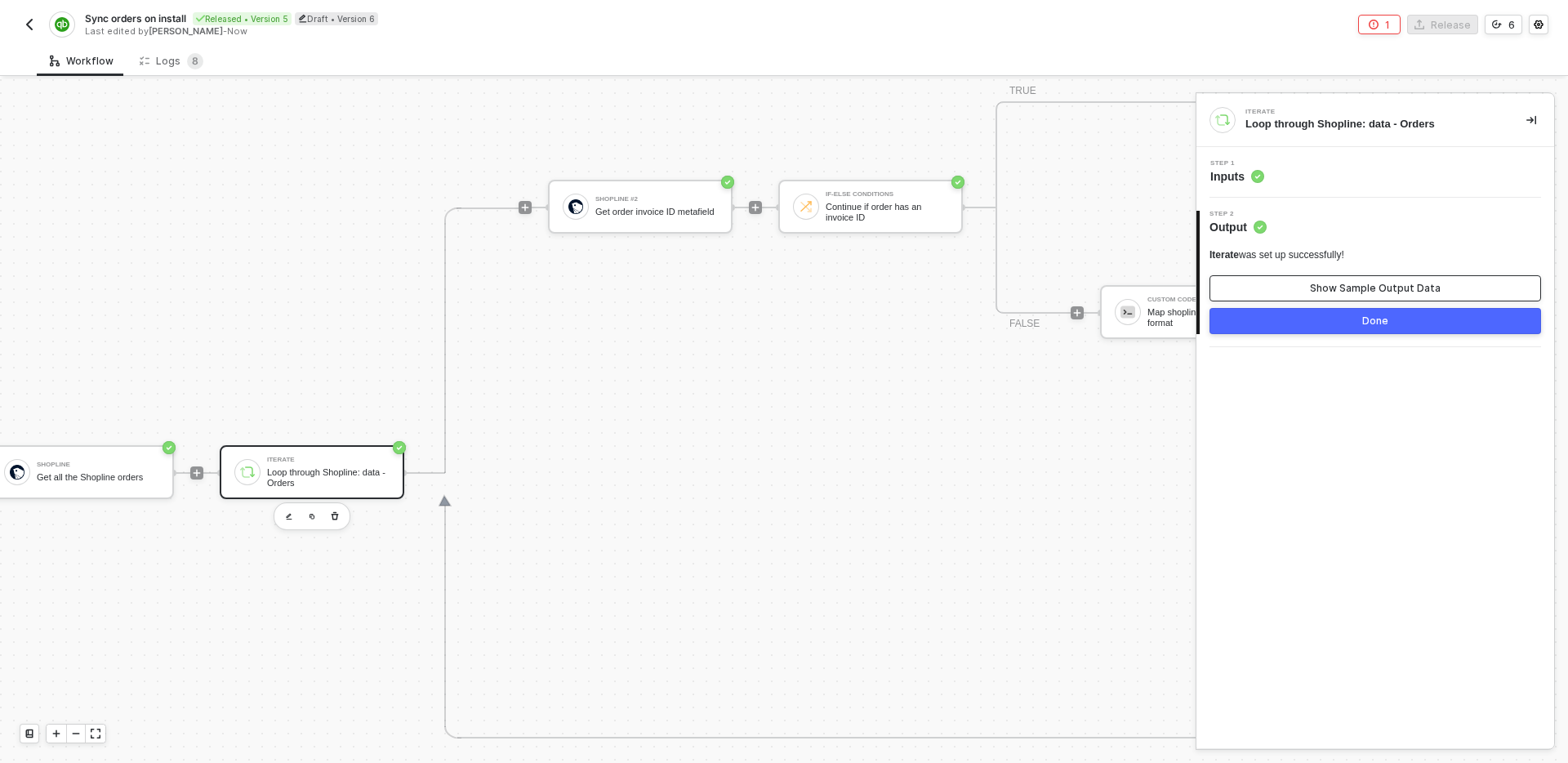
click at [1388, 287] on div "Show Sample Output Data" at bounding box center [1375, 289] width 131 height 13
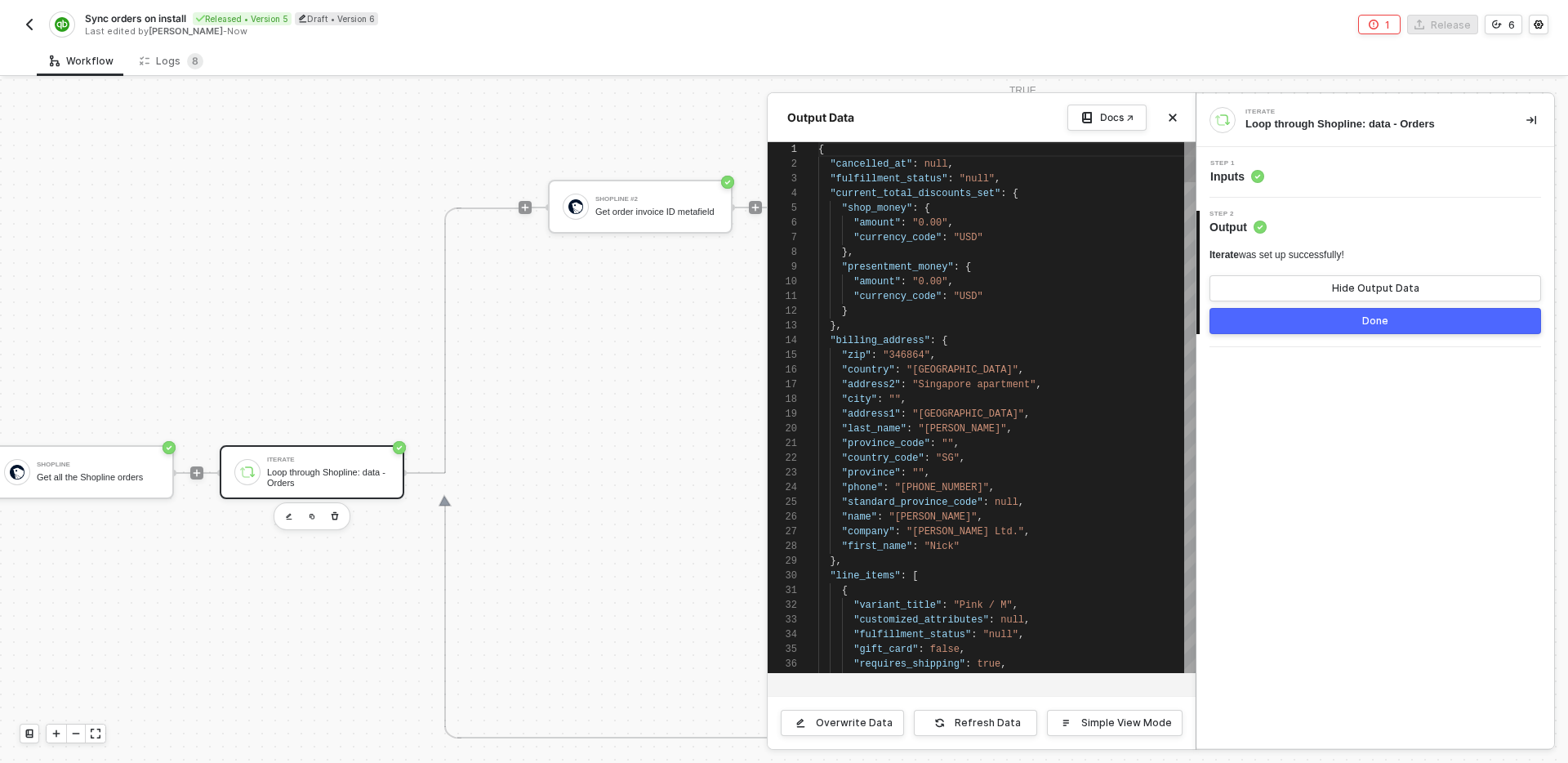
scroll to position [147, 0]
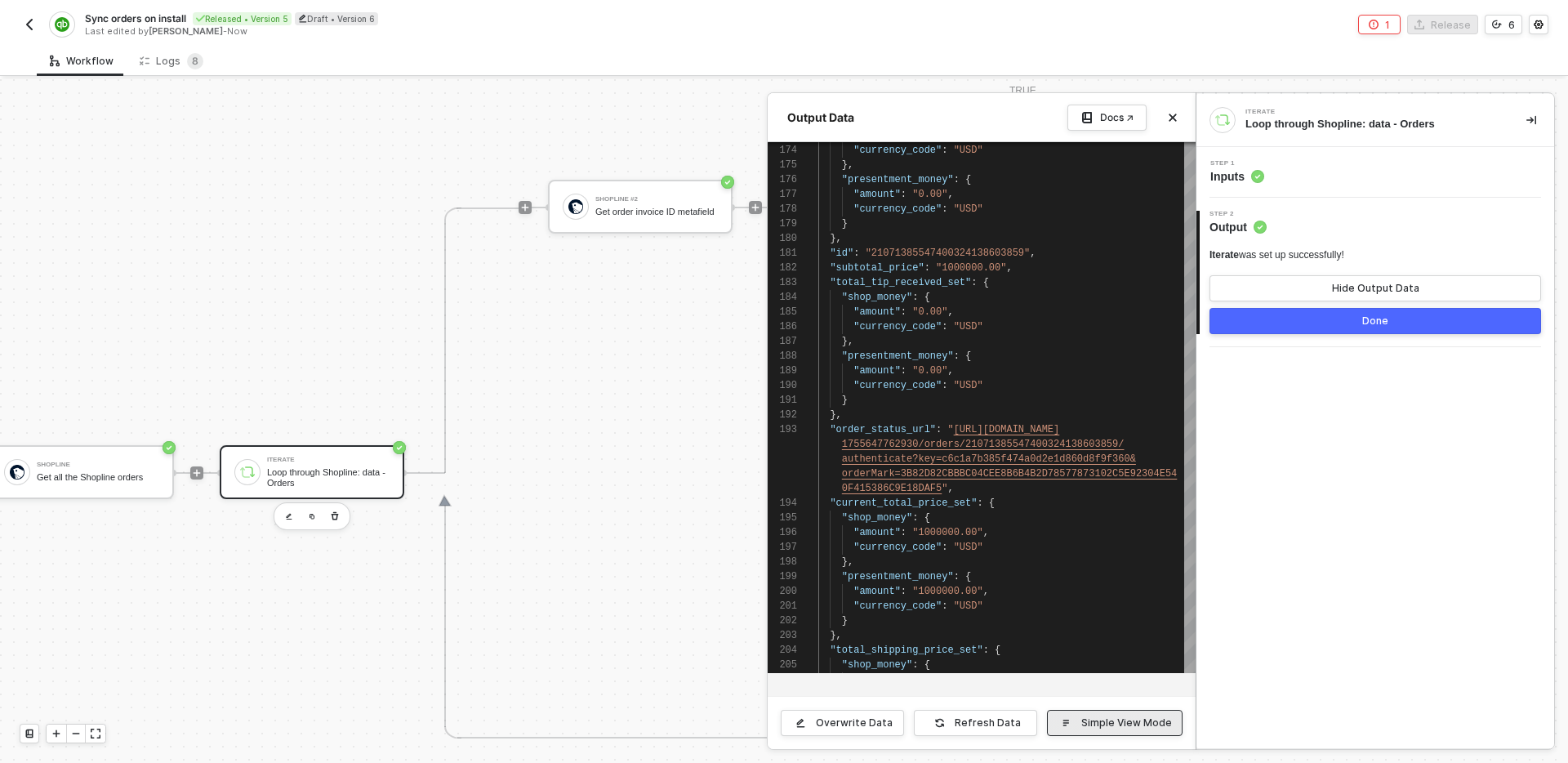
click at [1109, 717] on div "Simple View Mode" at bounding box center [1126, 723] width 90 height 13
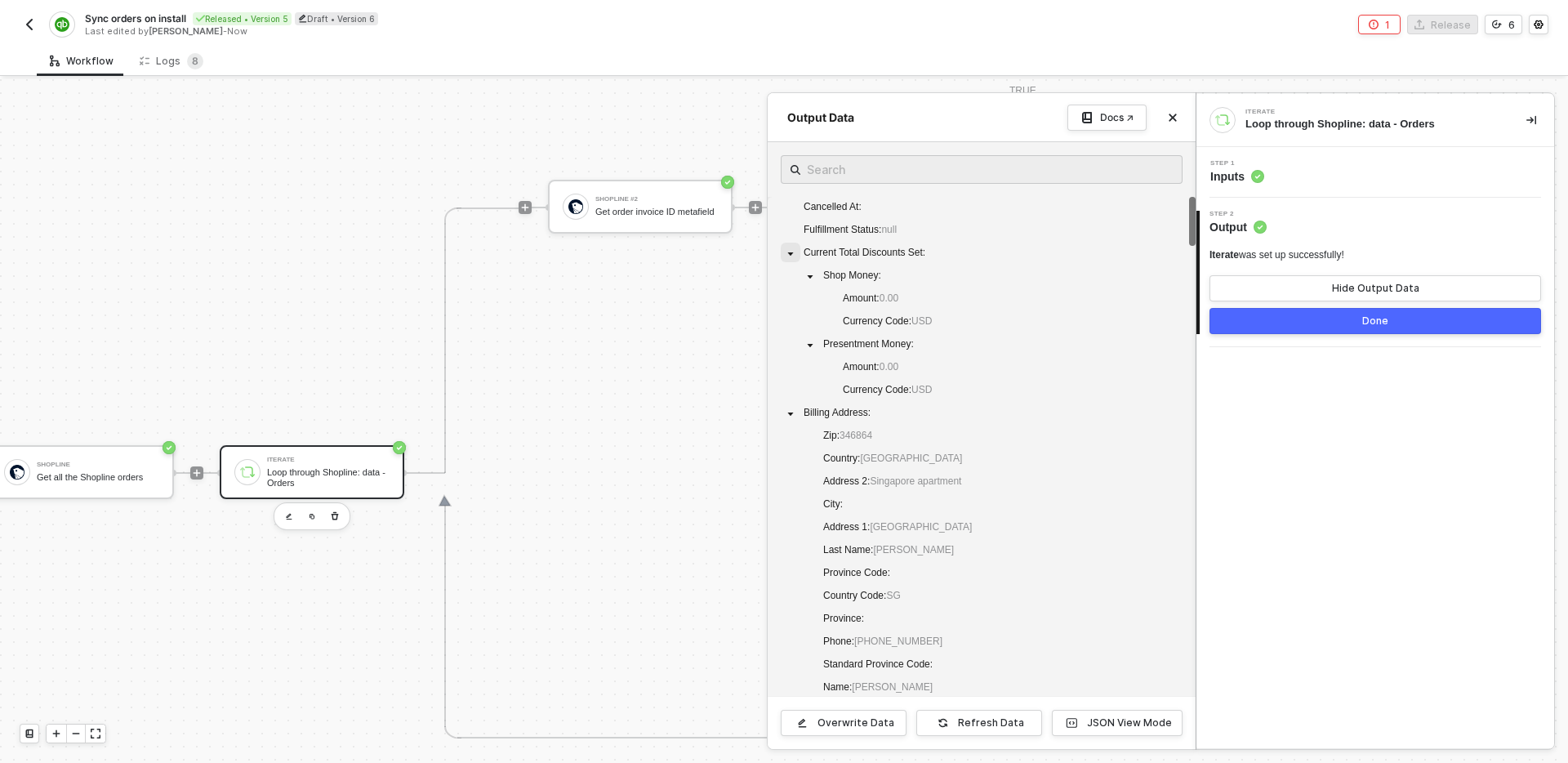
click at [787, 250] on icon "caret-down" at bounding box center [790, 254] width 8 height 8
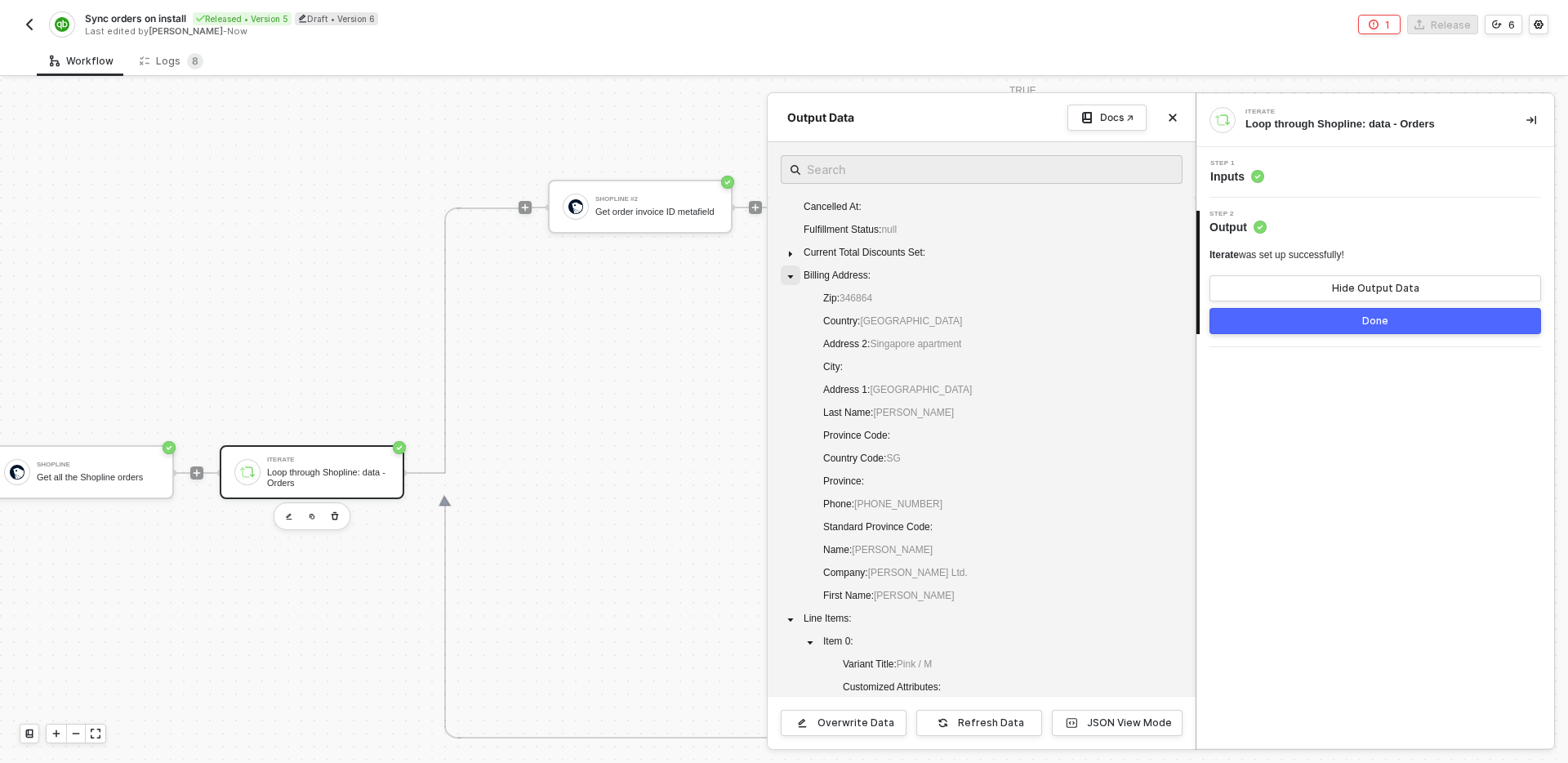
click at [787, 279] on icon "caret-down" at bounding box center [790, 277] width 8 height 8
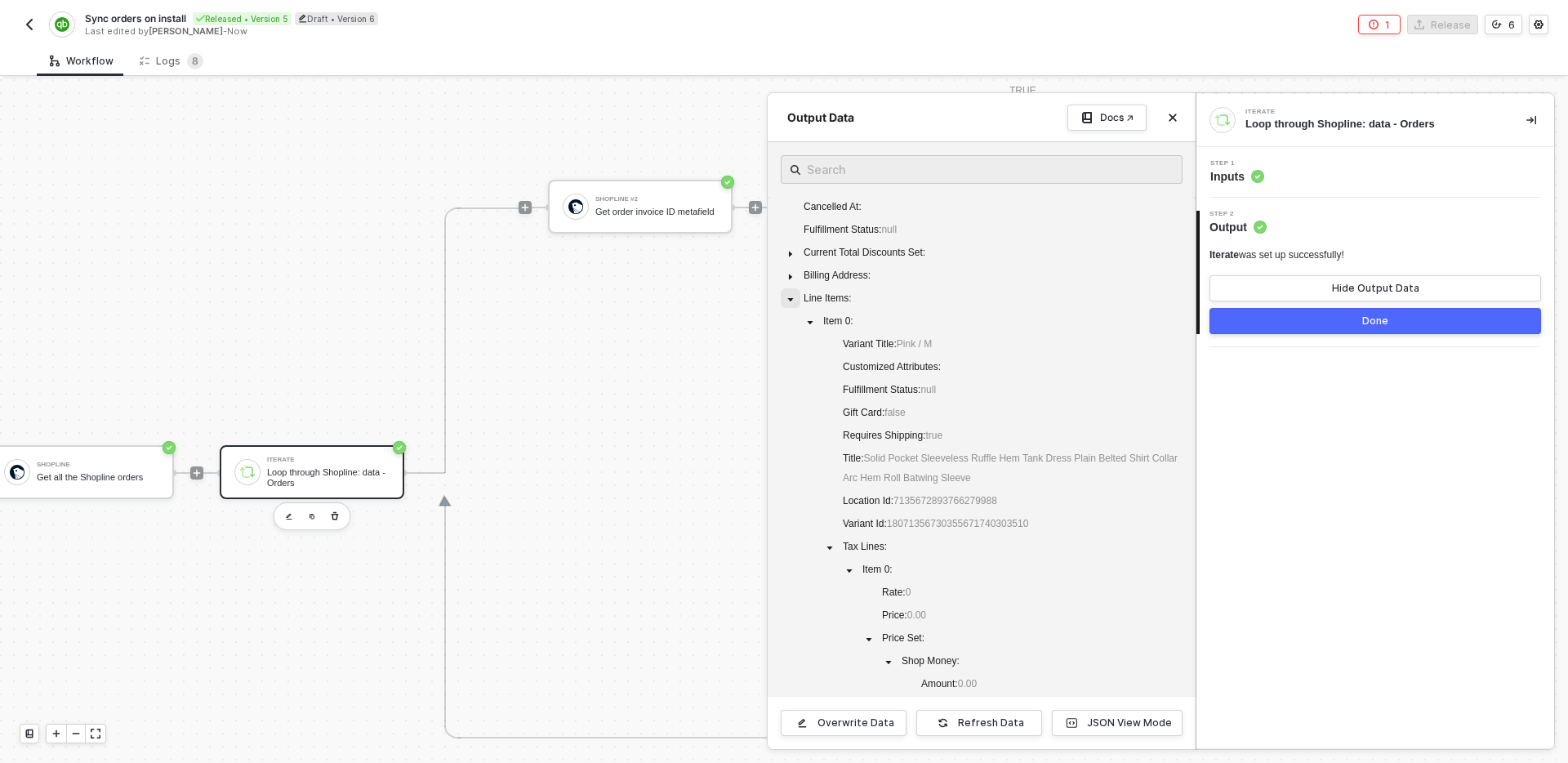
click at [786, 298] on icon "caret-down" at bounding box center [790, 300] width 8 height 8
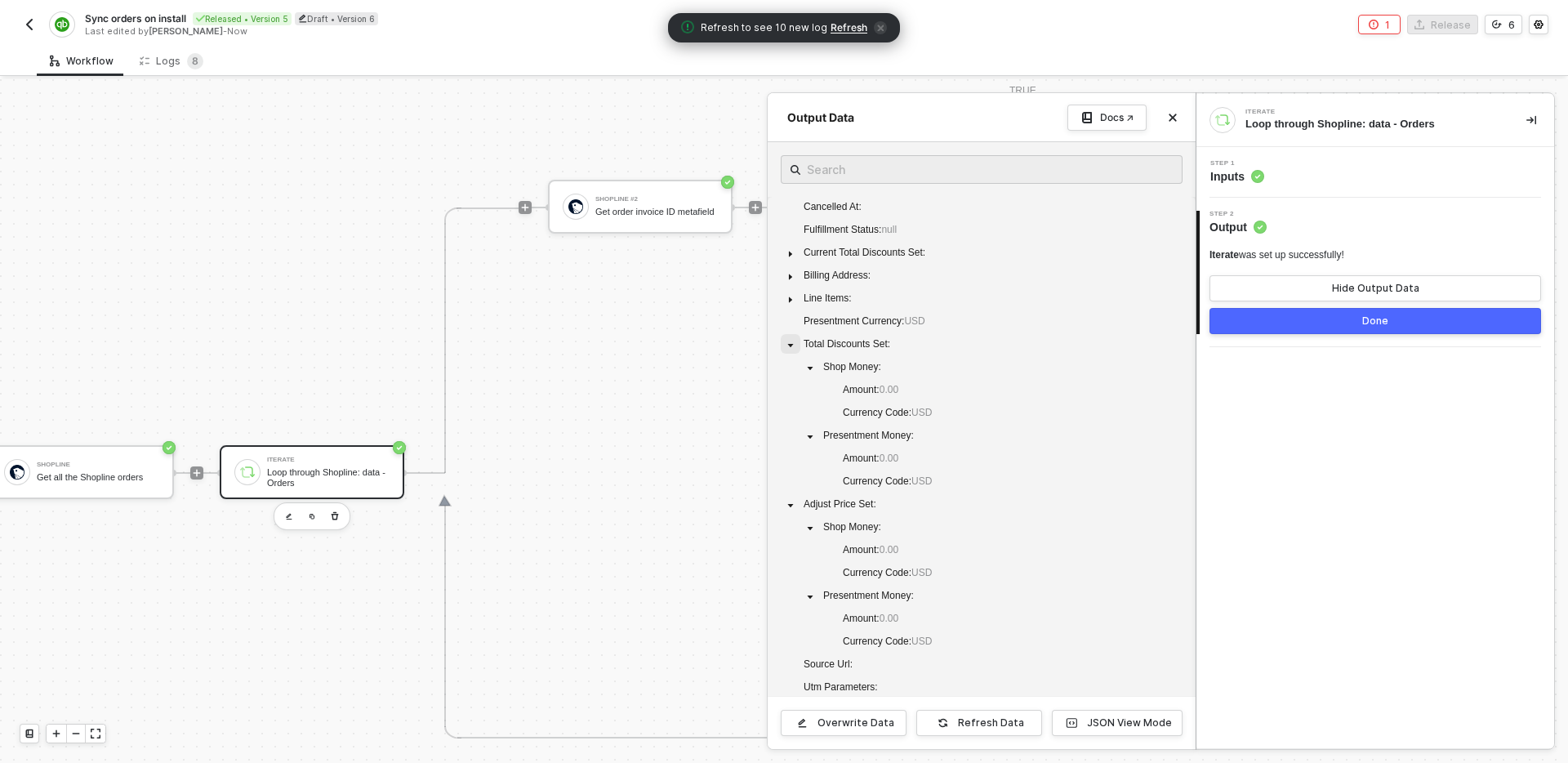
click at [794, 345] on icon "caret-down" at bounding box center [790, 345] width 8 height 8
click at [790, 370] on icon "caret-down" at bounding box center [790, 368] width 8 height 8
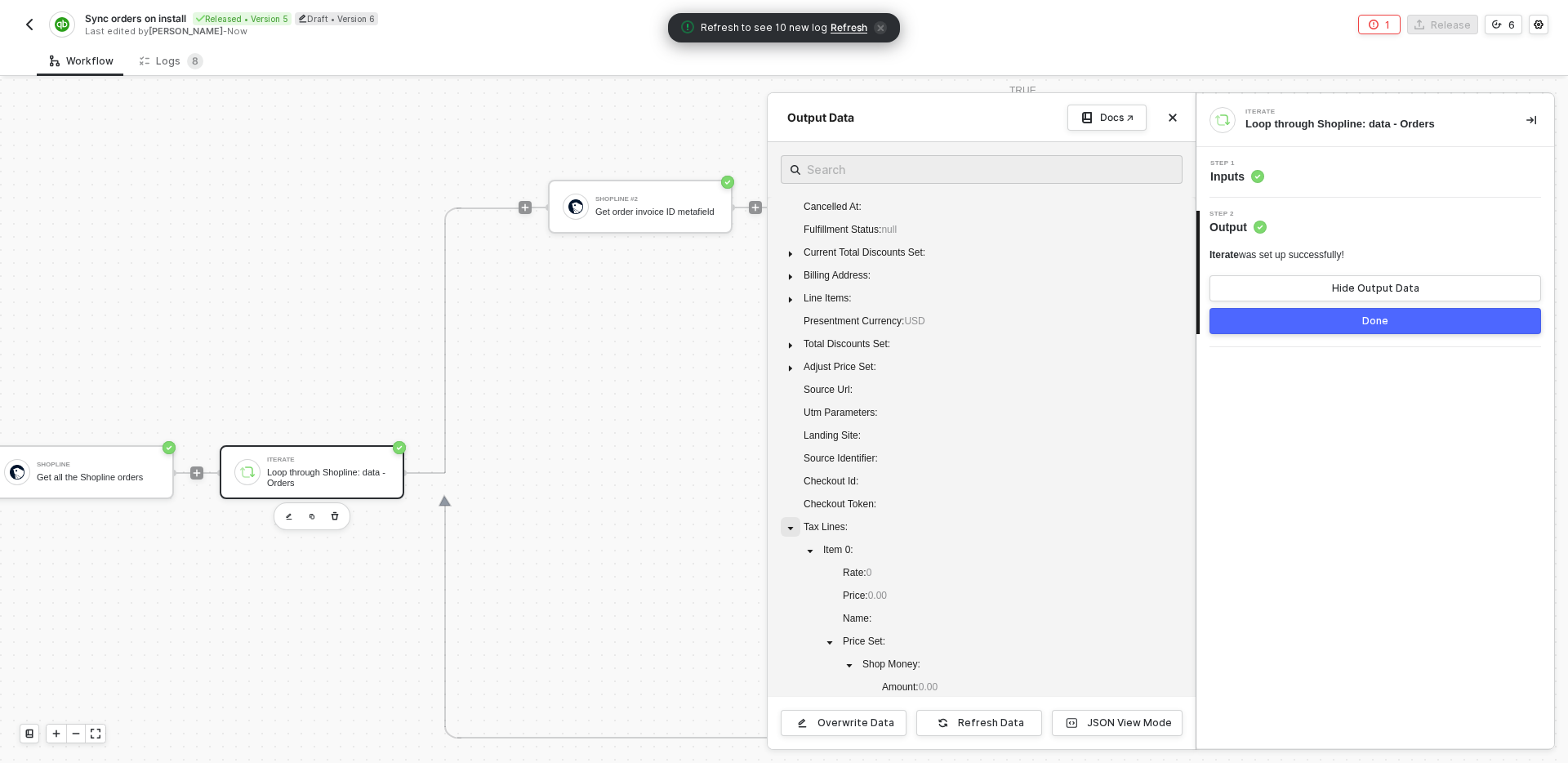
click at [791, 525] on icon "caret-down" at bounding box center [790, 528] width 8 height 8
click at [792, 593] on icon "caret-down" at bounding box center [790, 597] width 8 height 8
click at [792, 664] on icon "caret-down" at bounding box center [791, 665] width 5 height 4
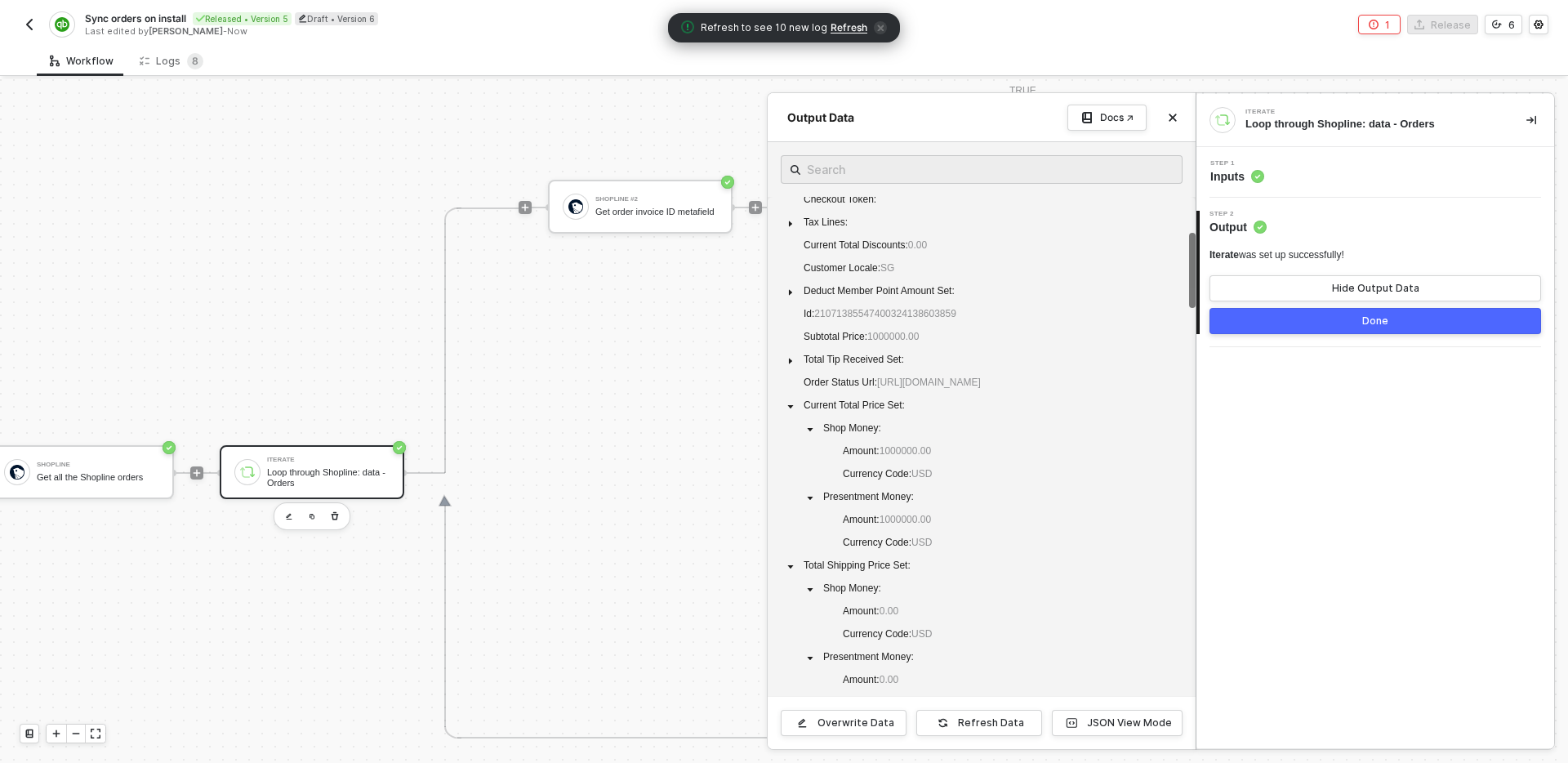
scroll to position [313, 0]
click at [790, 398] on icon "caret-down" at bounding box center [791, 397] width 5 height 4
click at [786, 425] on icon "caret-down" at bounding box center [790, 420] width 8 height 8
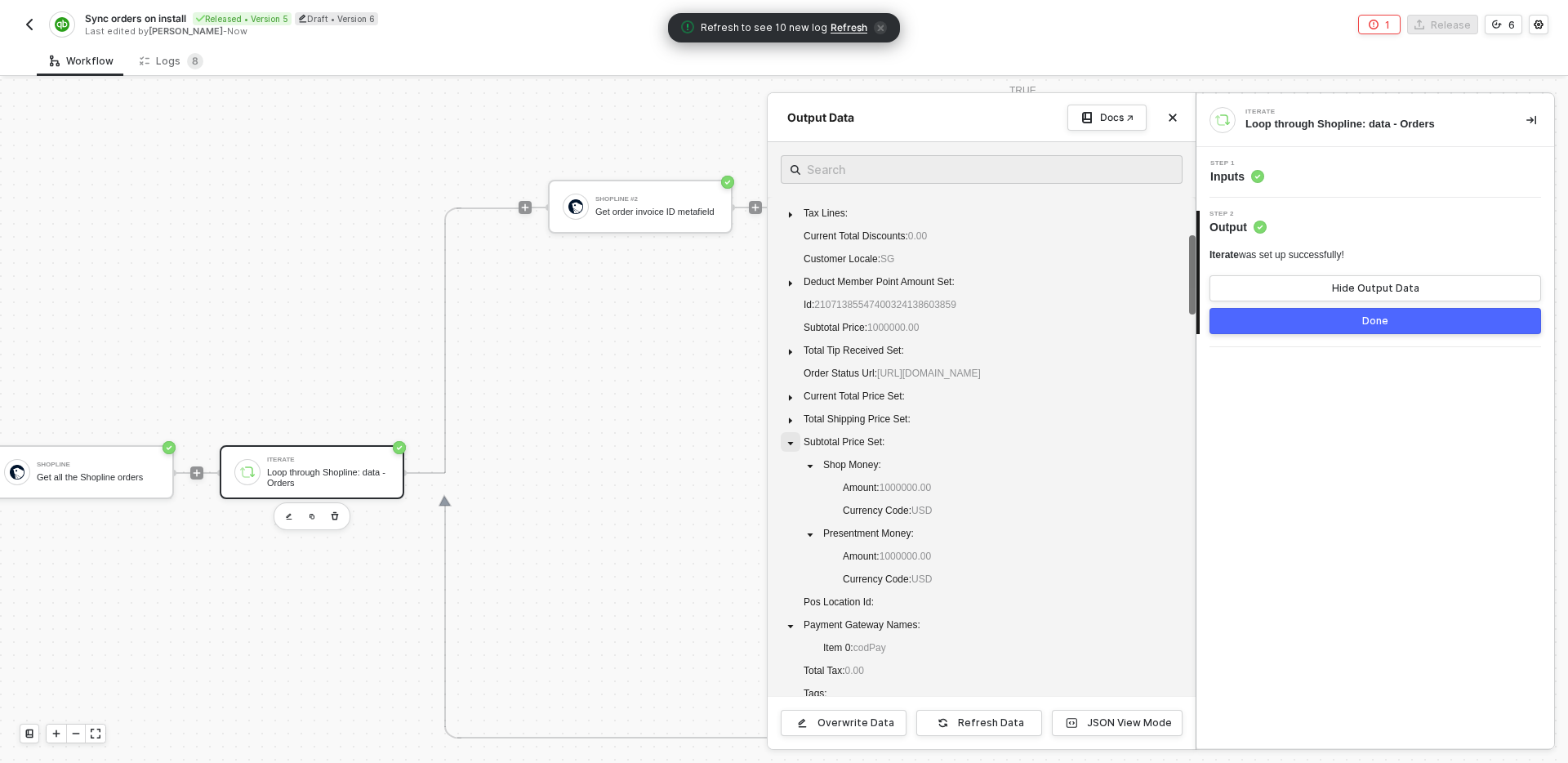
click at [789, 445] on icon "caret-down" at bounding box center [791, 443] width 5 height 4
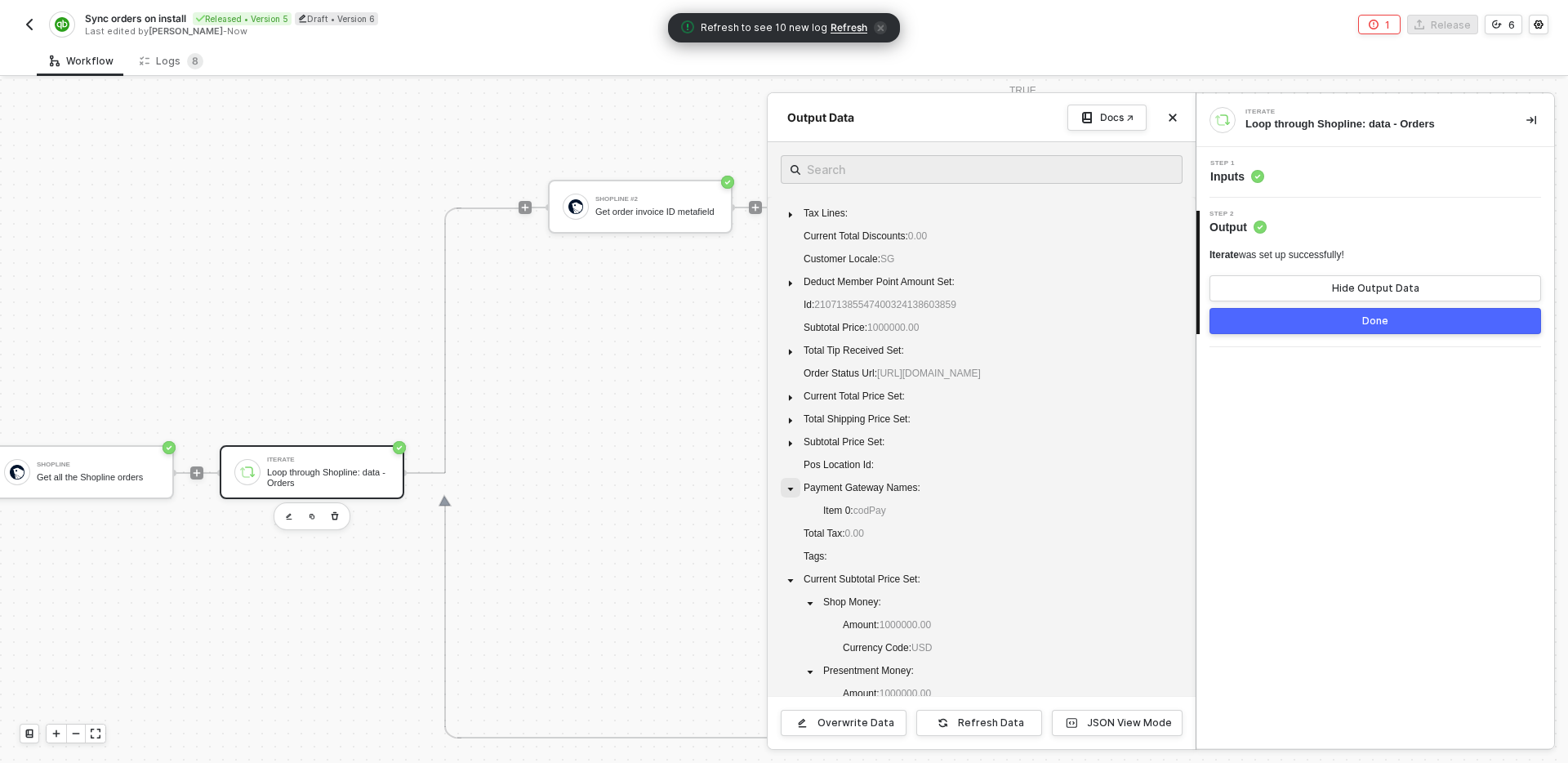
click at [786, 493] on icon "caret-down" at bounding box center [790, 489] width 8 height 8
click at [793, 562] on icon "caret-down" at bounding box center [790, 557] width 8 height 8
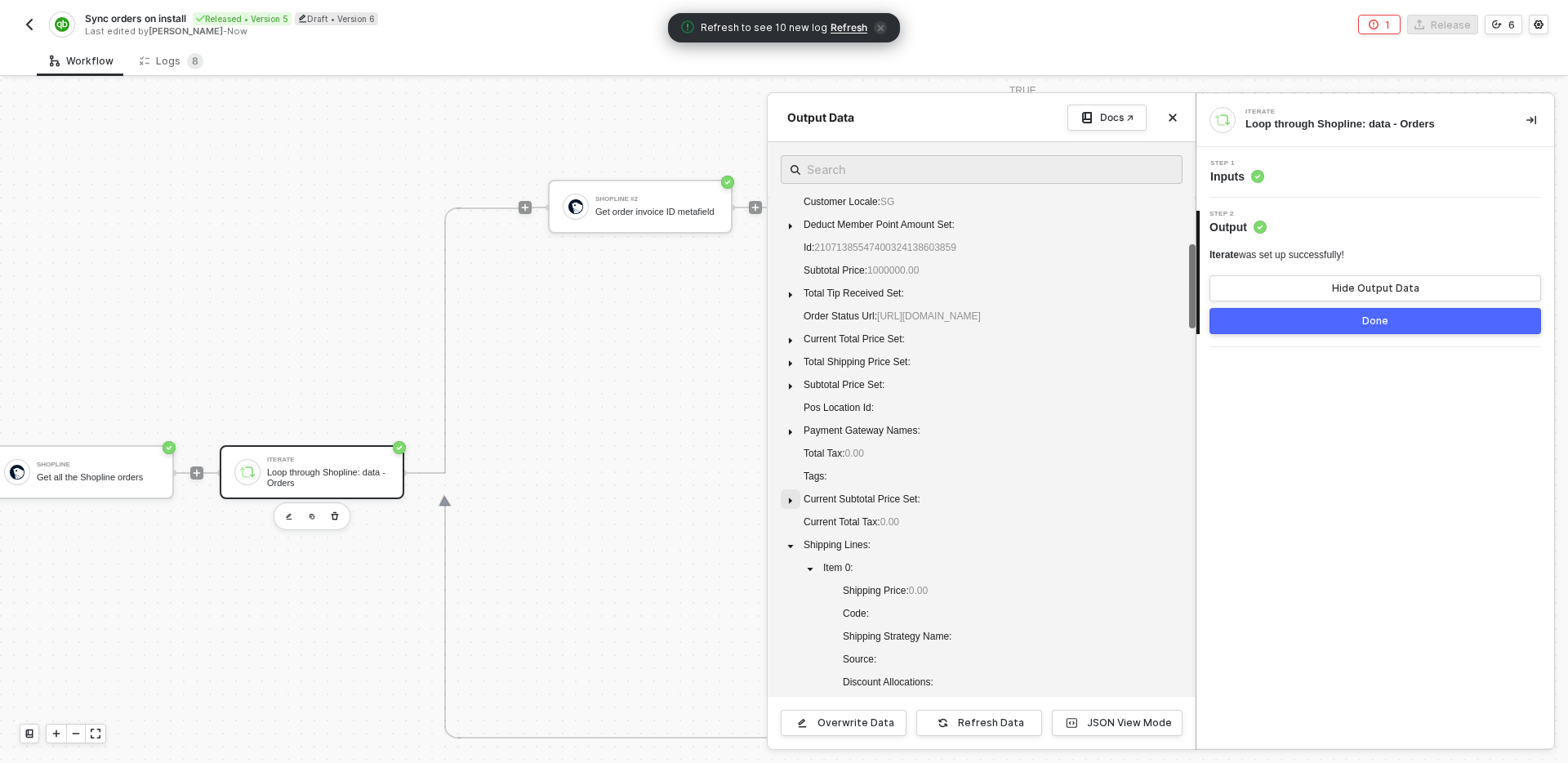
scroll to position [377, 0]
click at [788, 545] on icon "caret-down" at bounding box center [790, 540] width 8 height 8
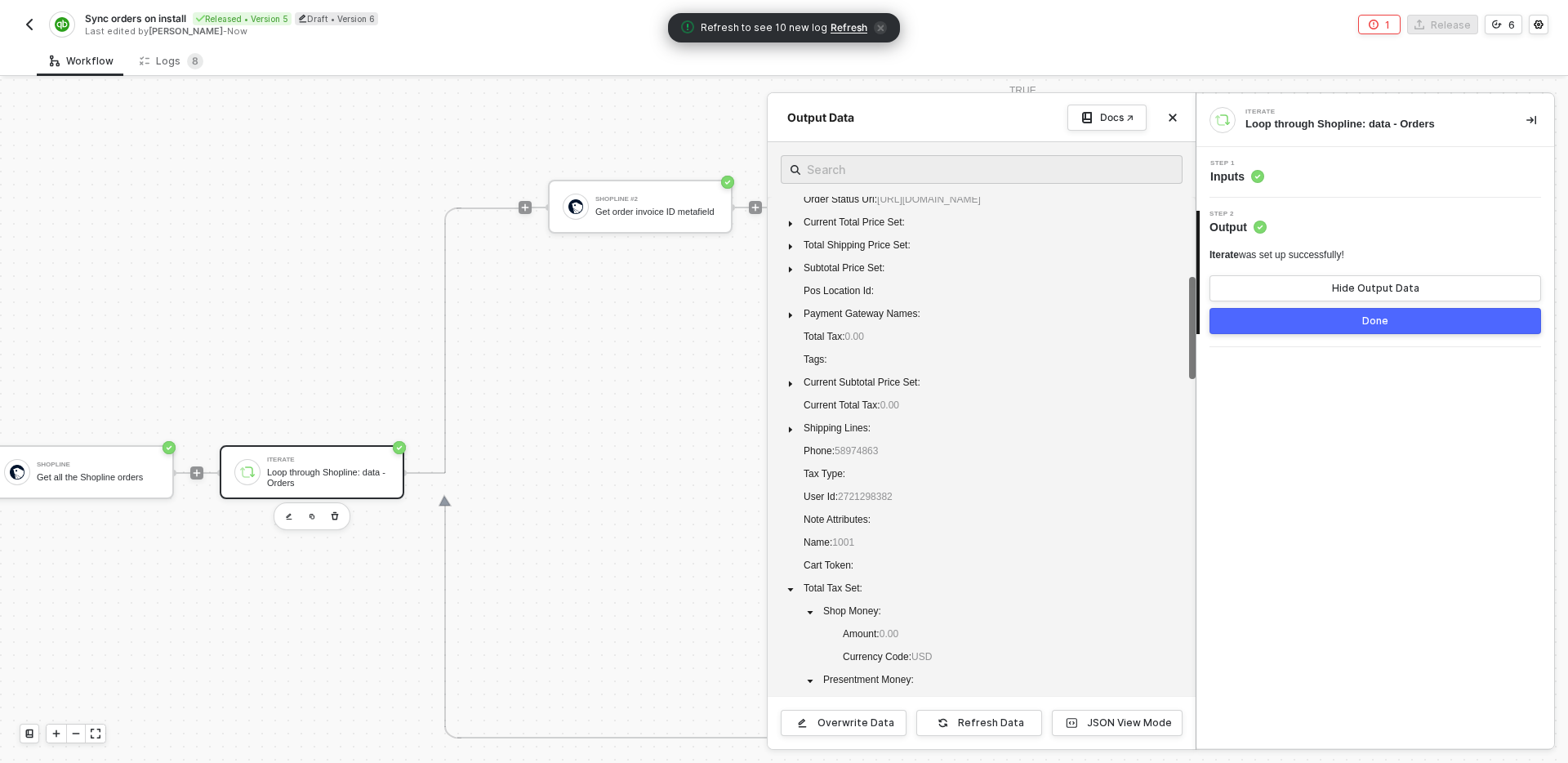
scroll to position [600, 0]
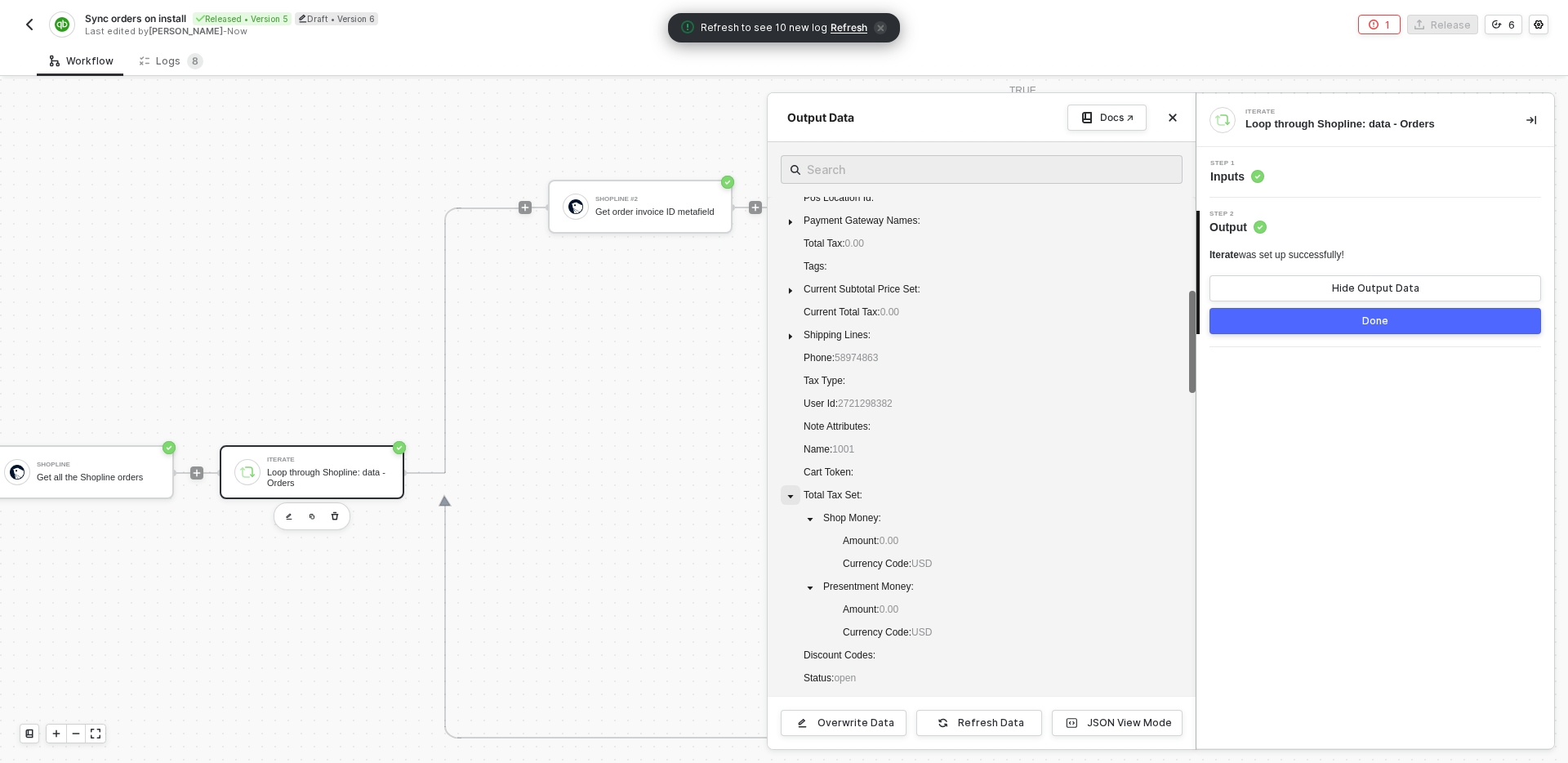
click at [794, 498] on icon "caret-down" at bounding box center [790, 496] width 8 height 8
click at [788, 613] on icon "caret-down" at bounding box center [790, 611] width 8 height 8
click at [791, 631] on icon "caret-down" at bounding box center [791, 633] width 5 height 4
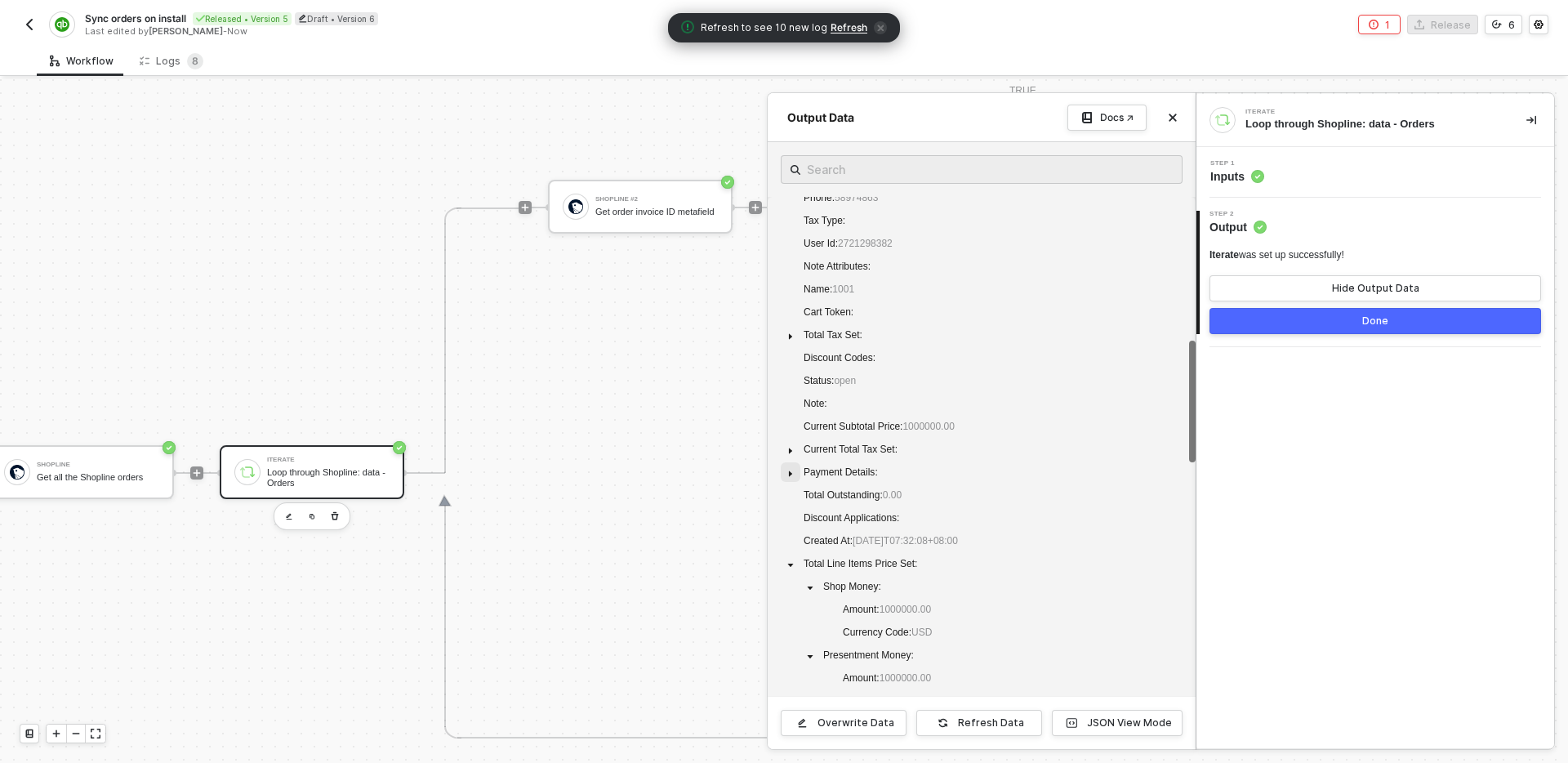
scroll to position [800, 0]
click at [794, 525] on icon "caret-down" at bounding box center [790, 526] width 8 height 8
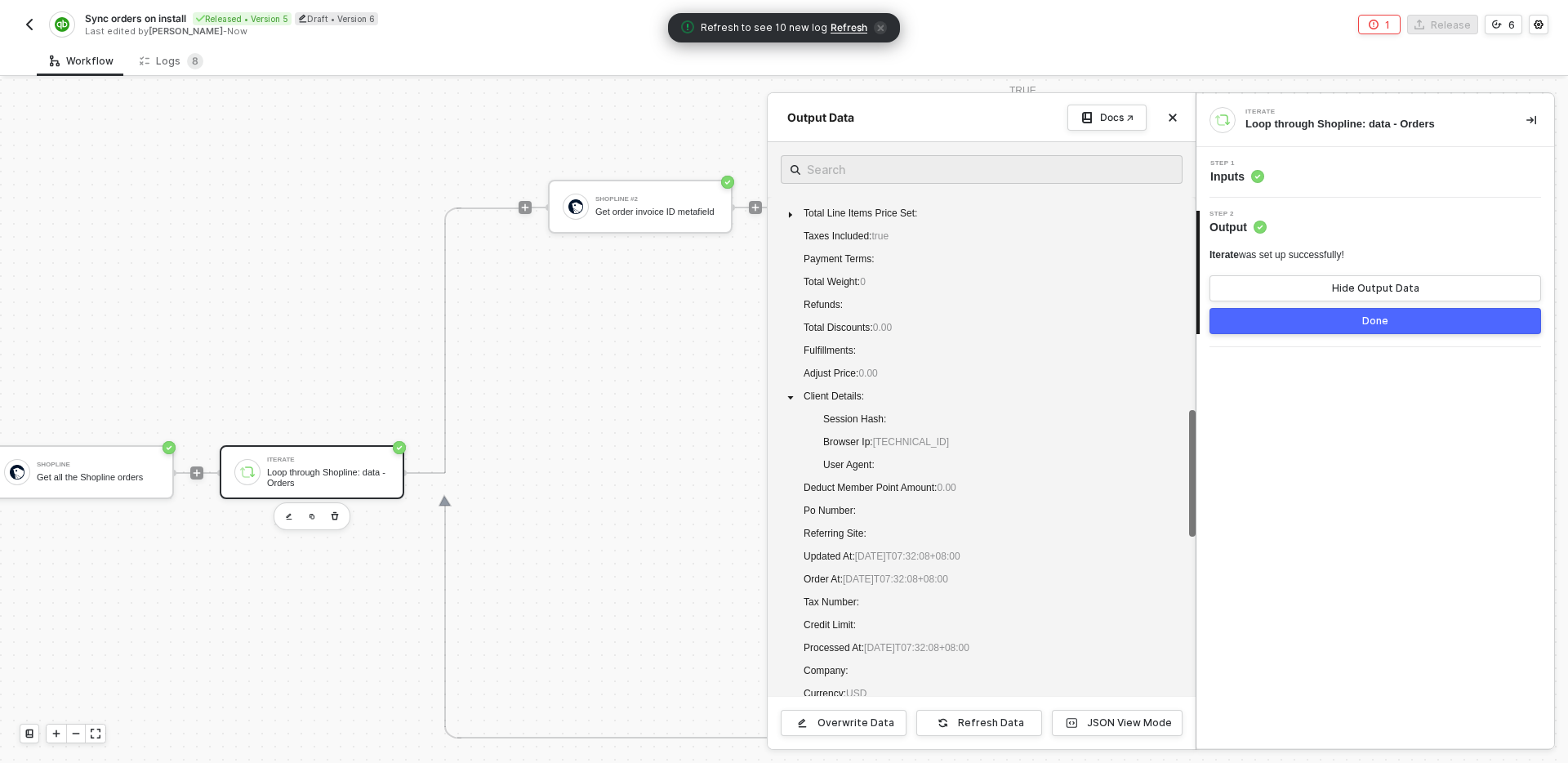
scroll to position [1121, 0]
click at [795, 385] on span at bounding box center [790, 386] width 19 height 19
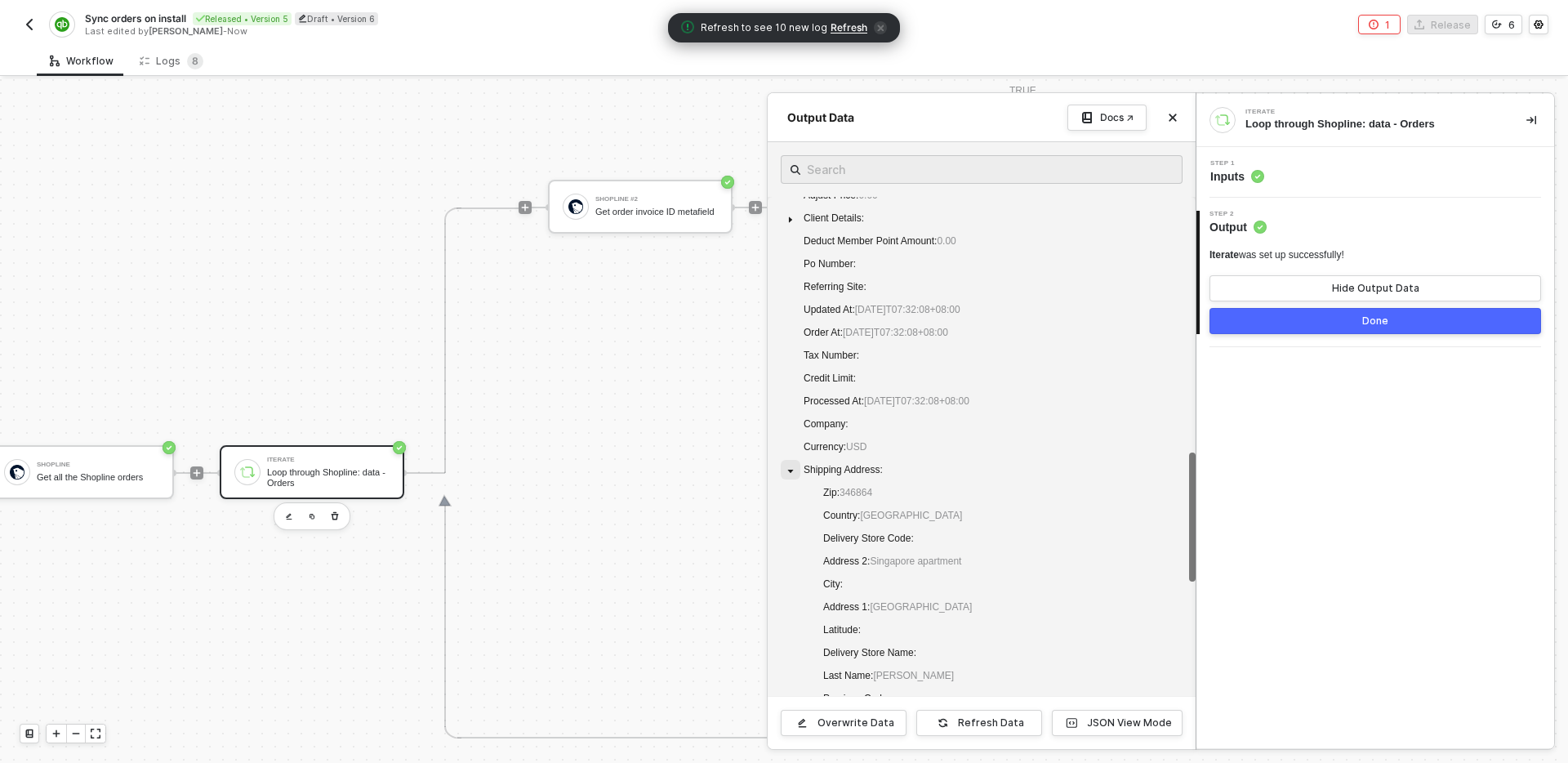
scroll to position [1291, 0]
click at [788, 466] on icon "caret-down" at bounding box center [790, 470] width 8 height 8
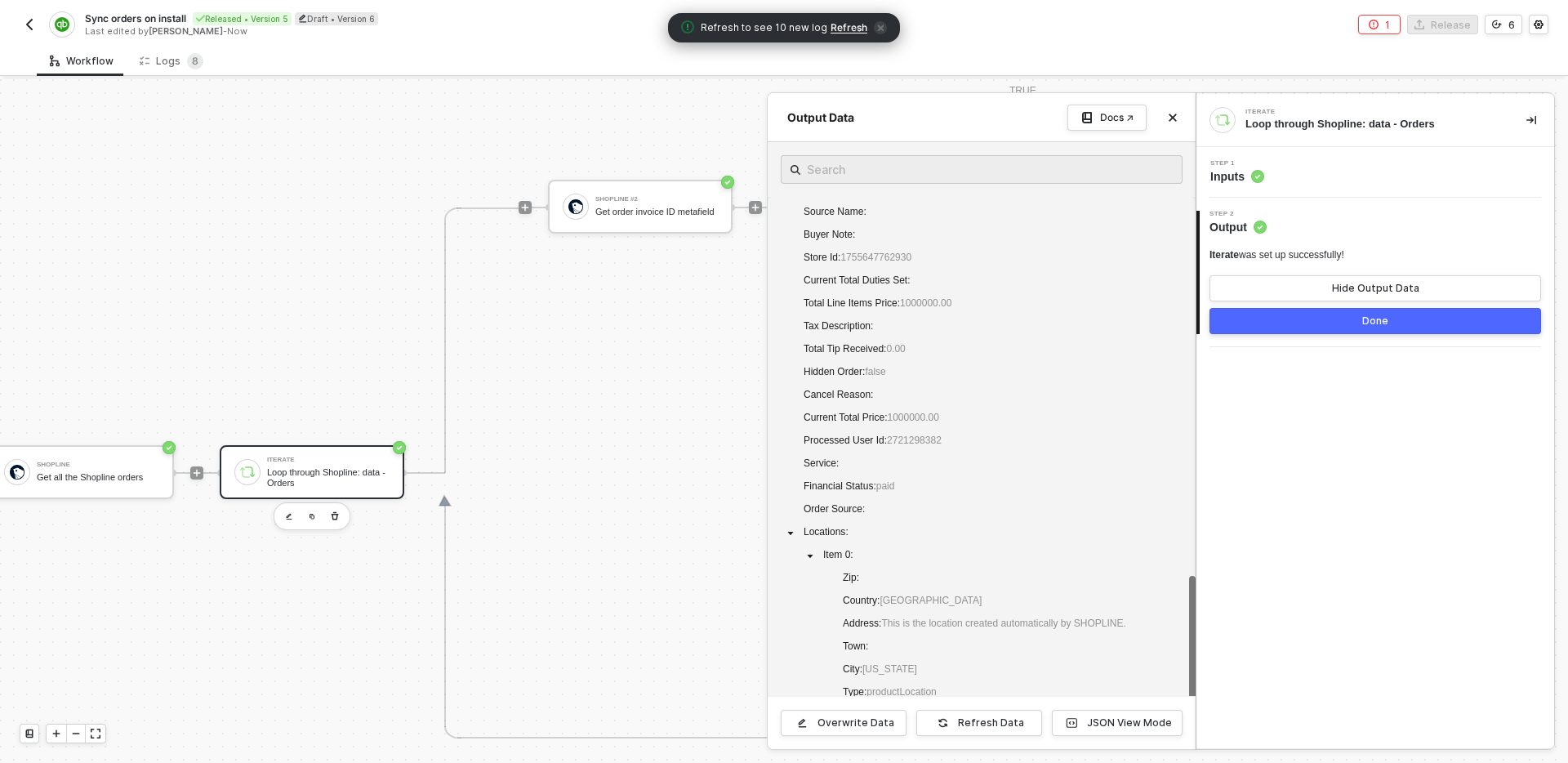
scroll to position [1640, 0]
click at [790, 529] on icon "caret-down" at bounding box center [790, 533] width 8 height 8
click at [789, 559] on span at bounding box center [790, 554] width 19 height 19
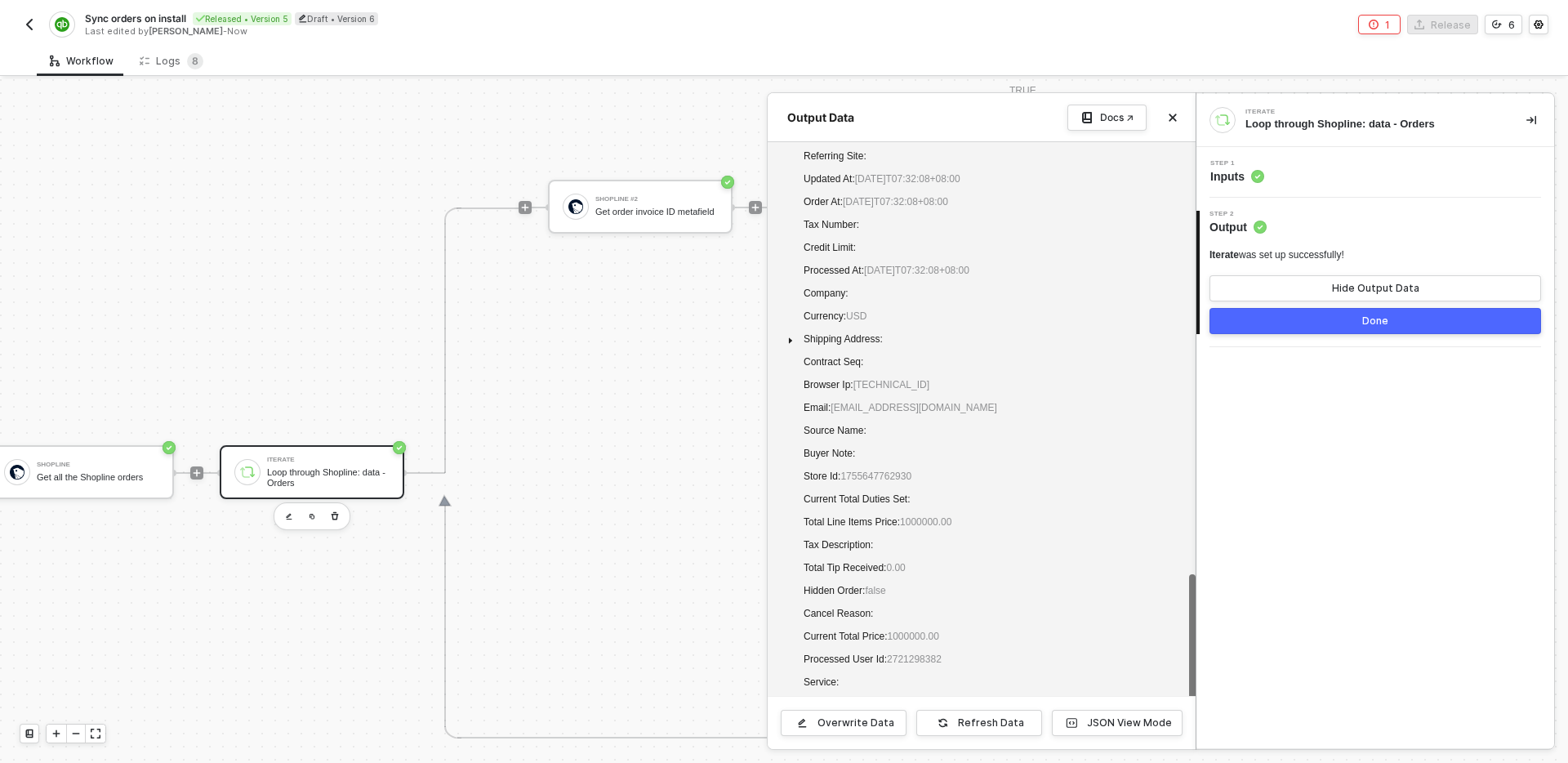
scroll to position [154, 0]
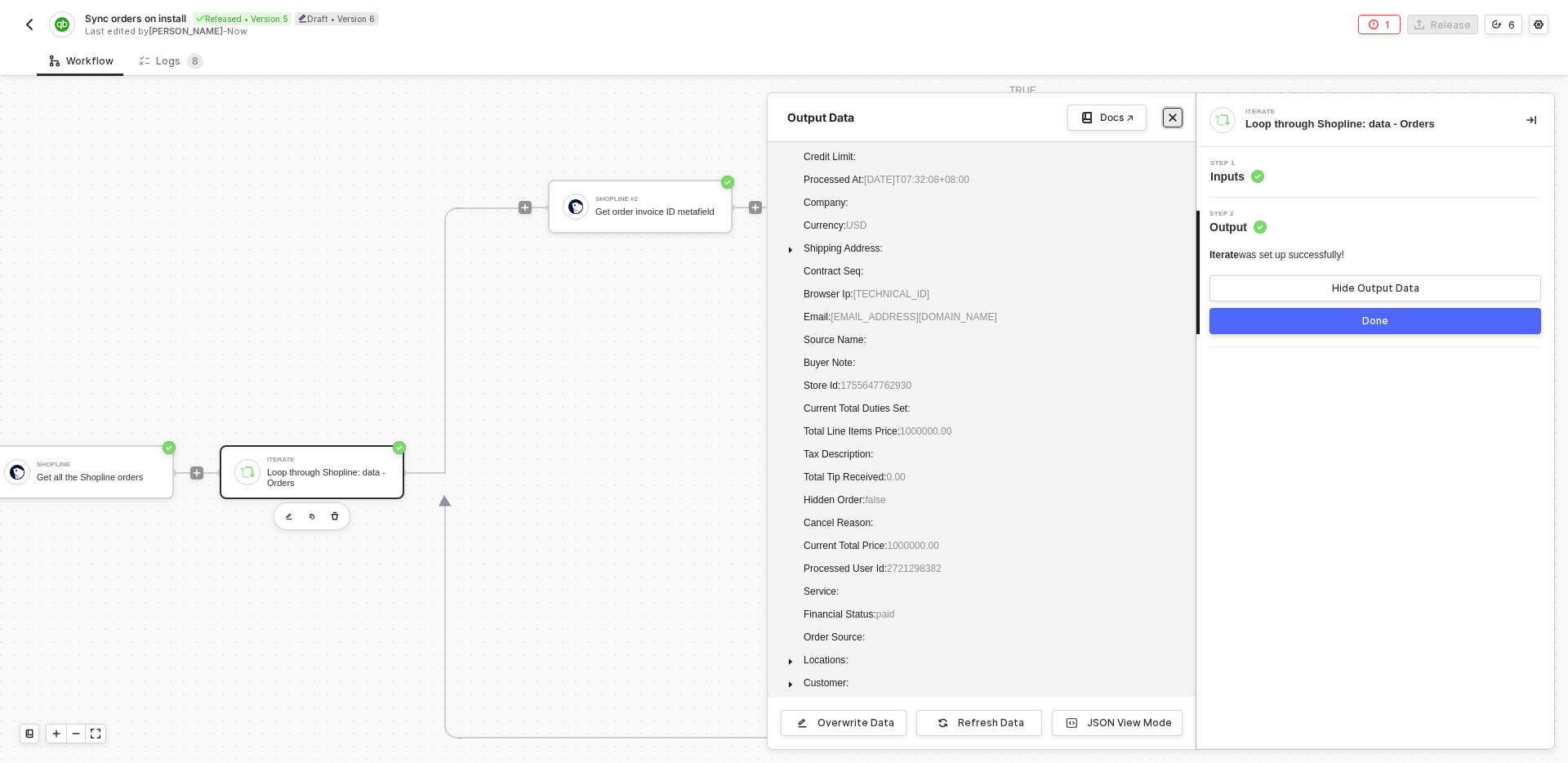
click at [1175, 116] on icon "icon-close" at bounding box center [1173, 117] width 10 height 10
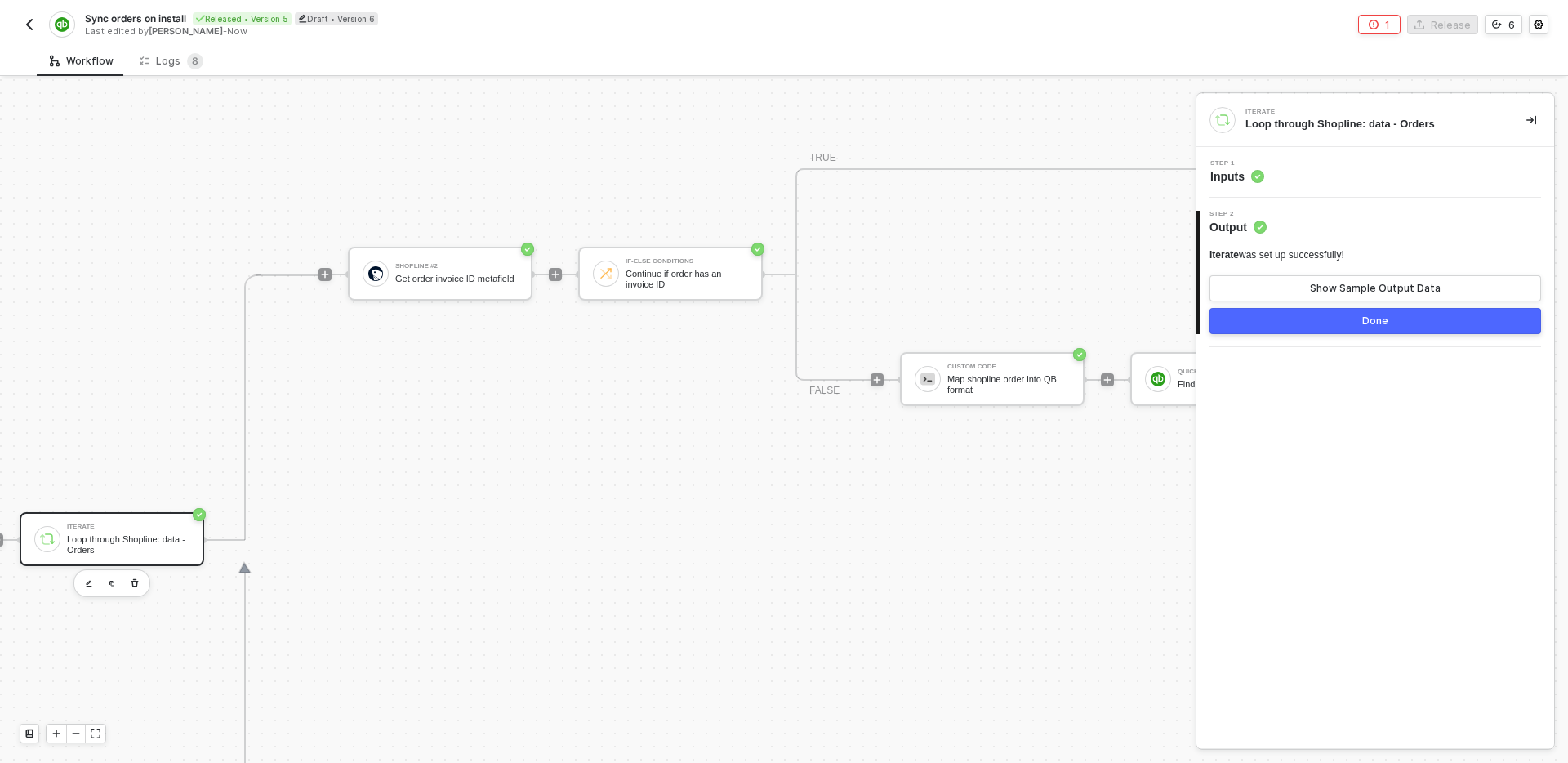
scroll to position [534, 969]
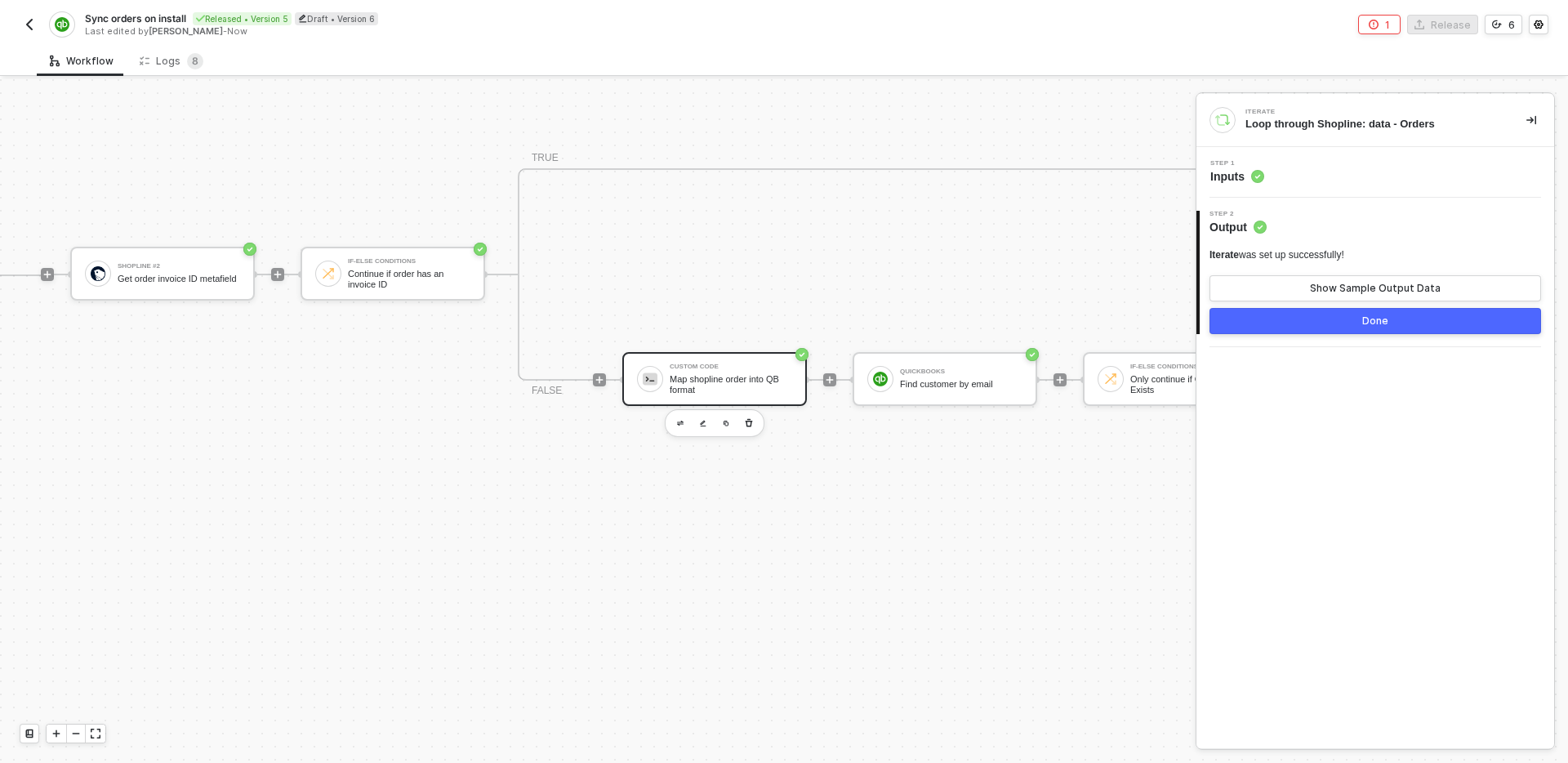
click at [736, 387] on div "Map shopline order into QB format" at bounding box center [731, 385] width 122 height 20
click at [1356, 173] on div "Step 1 Inputs" at bounding box center [1377, 172] width 353 height 25
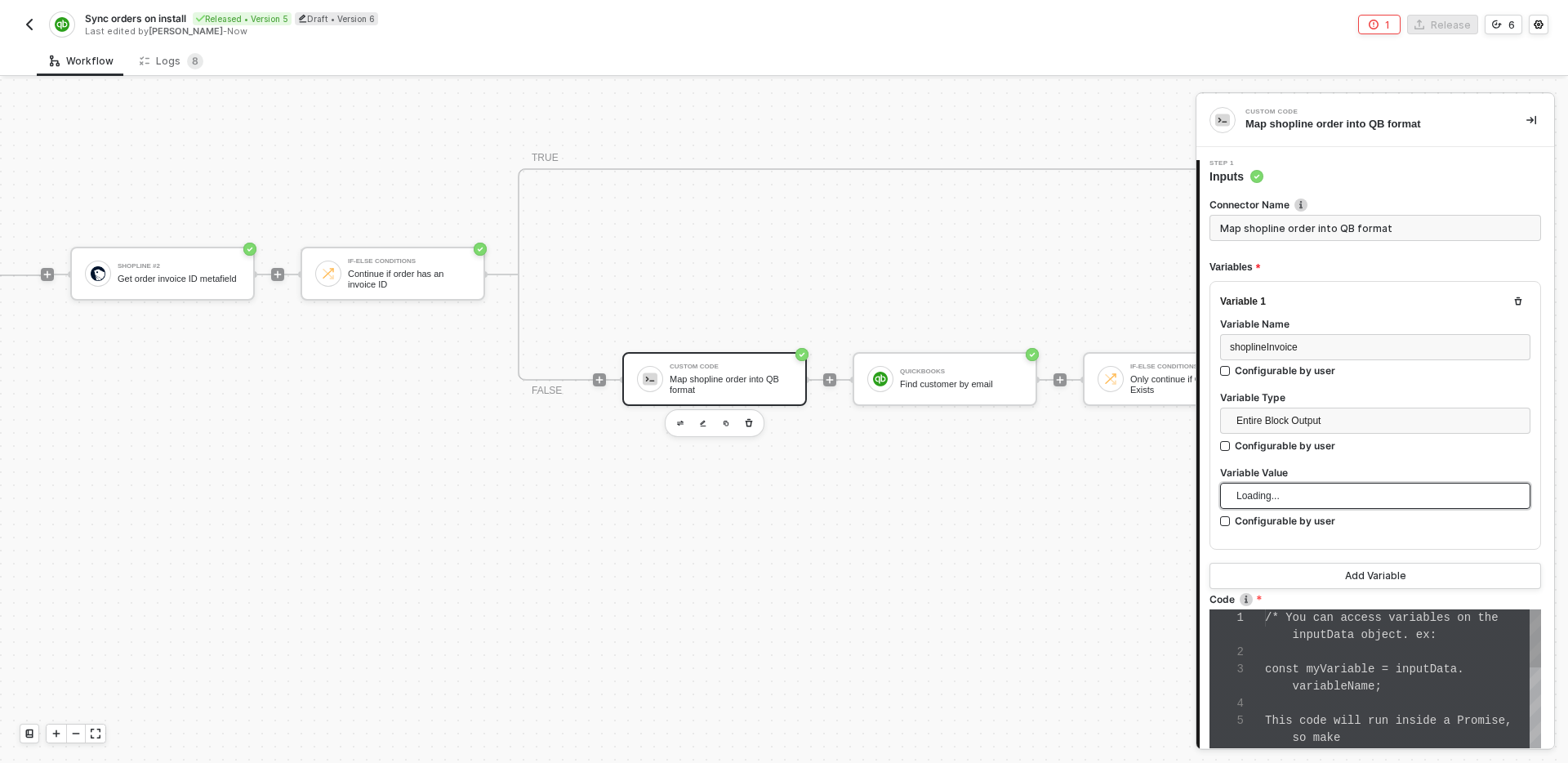
scroll to position [103, 0]
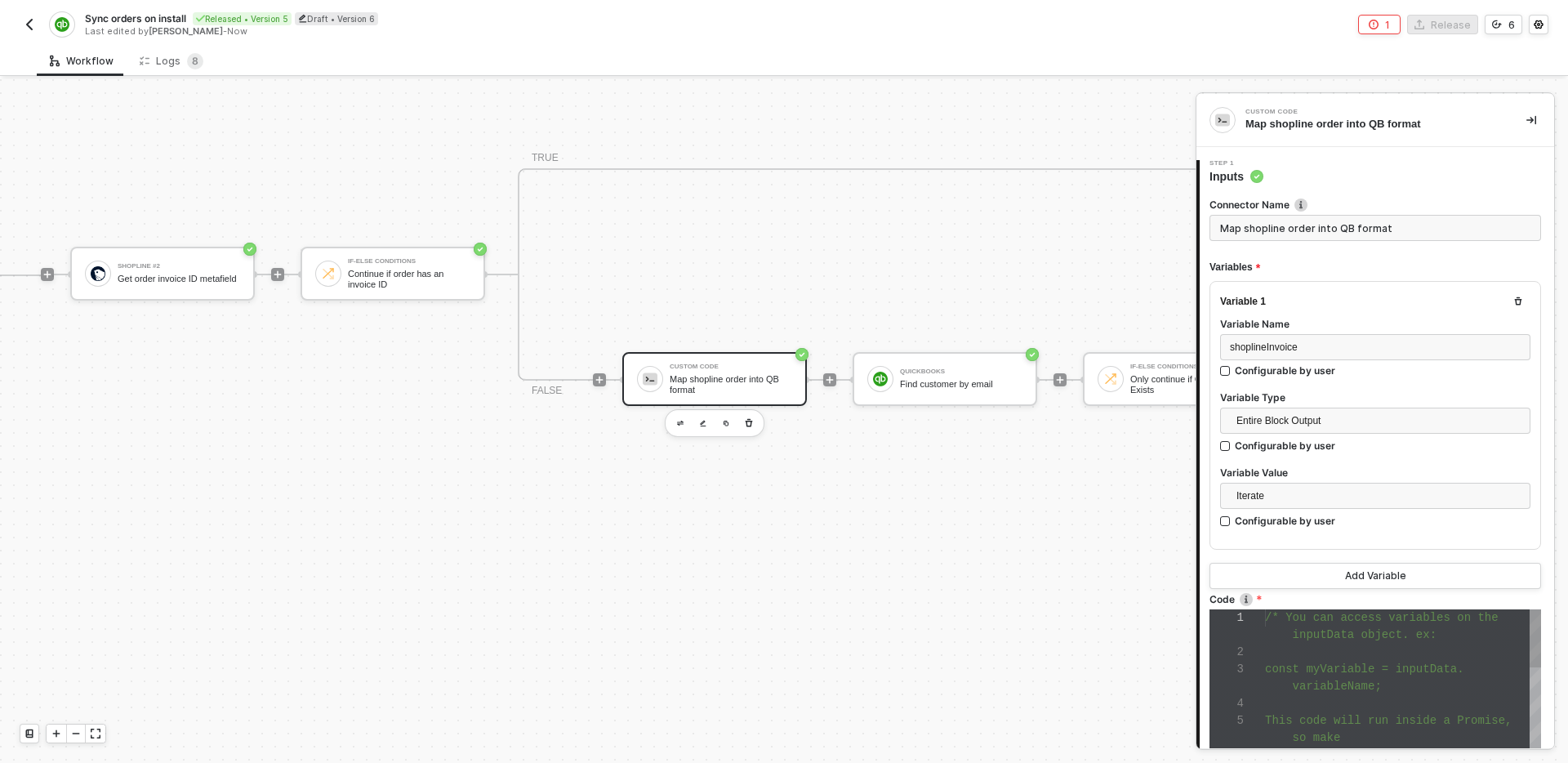
click at [1379, 641] on div "inputData object. ex:" at bounding box center [1404, 635] width 276 height 17
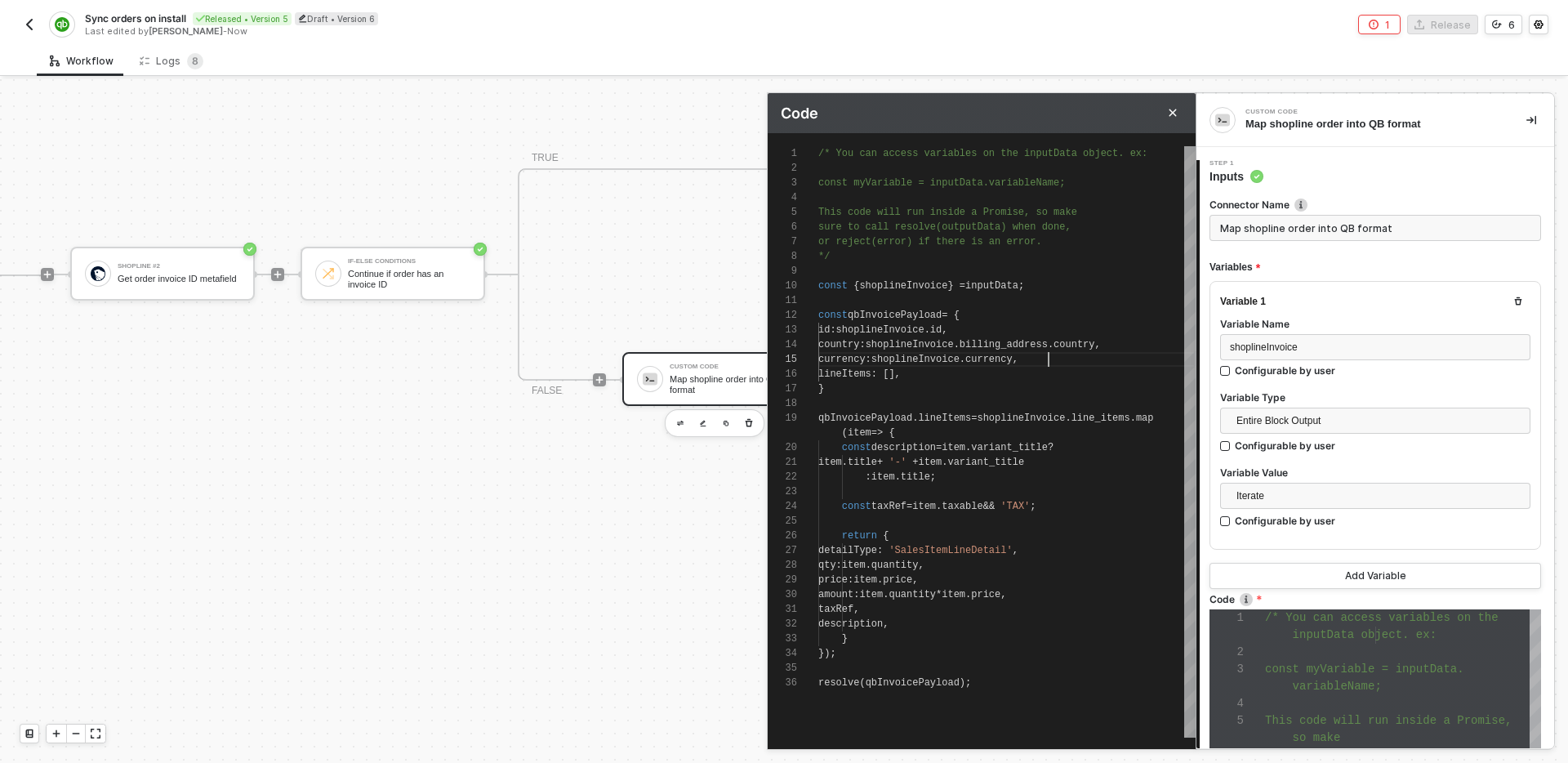
scroll to position [58, 230]
click at [1092, 361] on div "currency : shoplineInvoice . currency ," at bounding box center [1006, 360] width 377 height 15
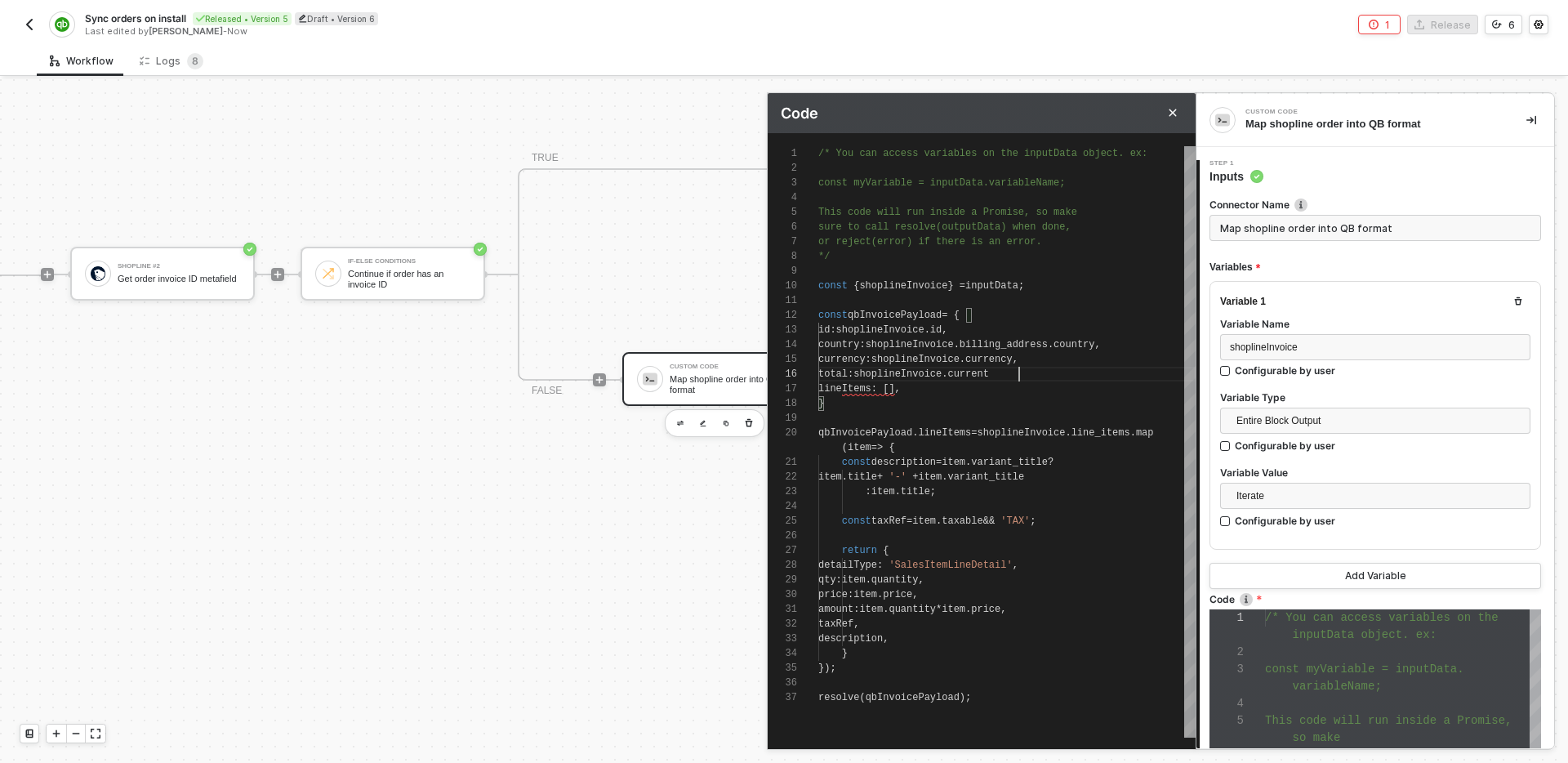
scroll to position [74, 159]
paste textarea "current_total_price"
type textarea "const qbInvoicePayload = { id: [DOMAIN_NAME], country: shoplineInvoice.billing_…"
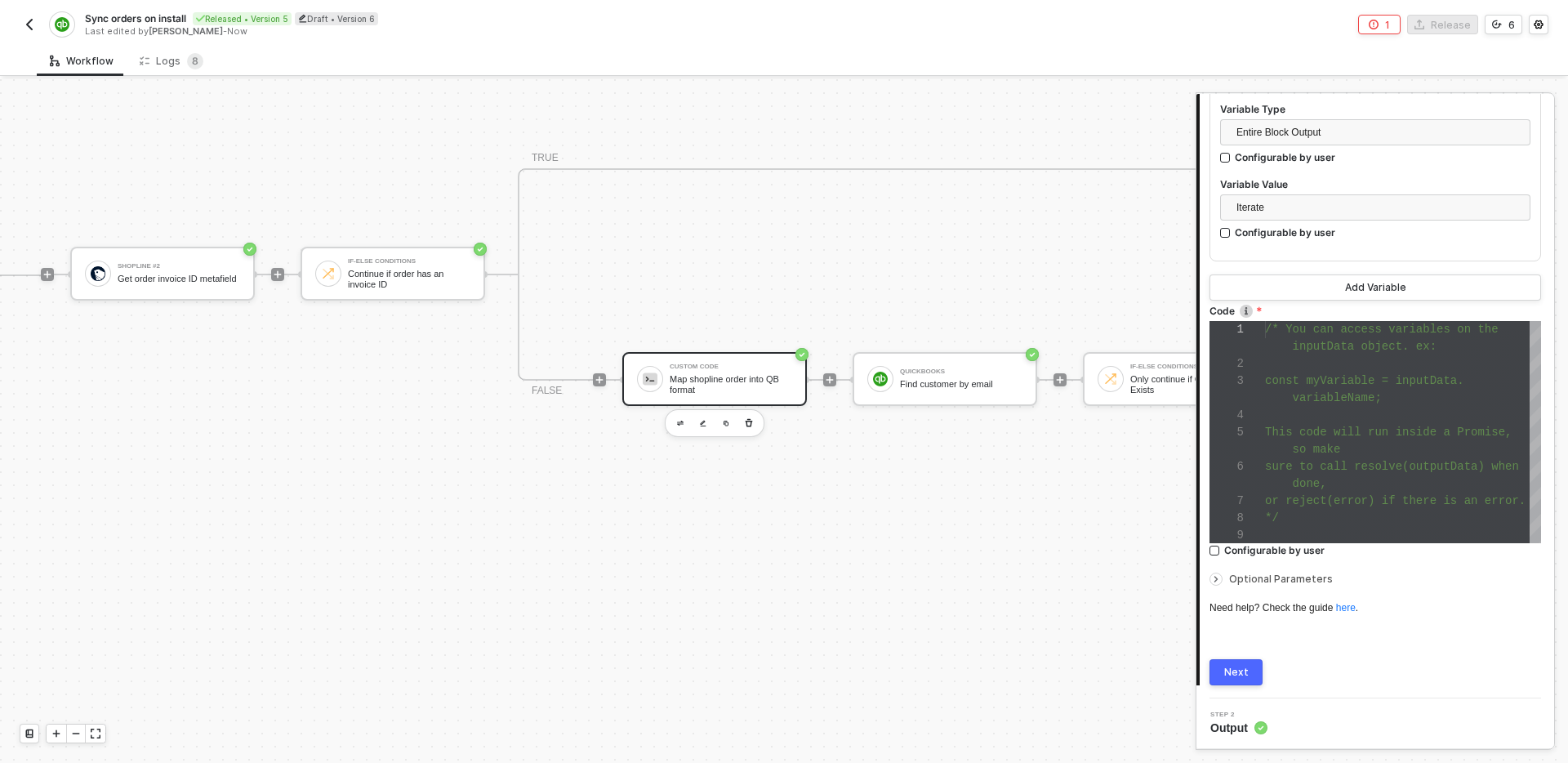
click at [1238, 669] on div "Next" at bounding box center [1237, 673] width 25 height 13
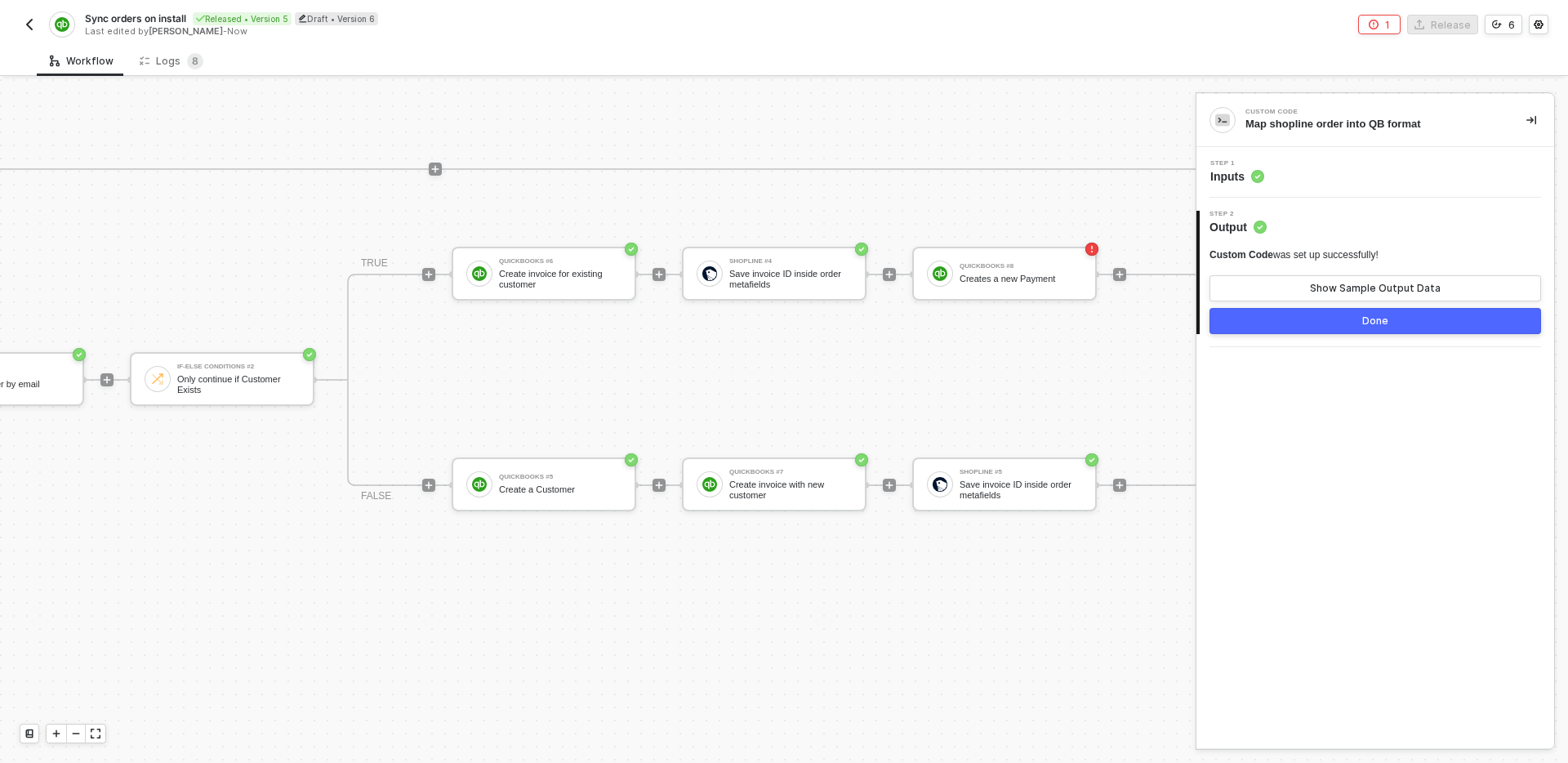
scroll to position [534, 2179]
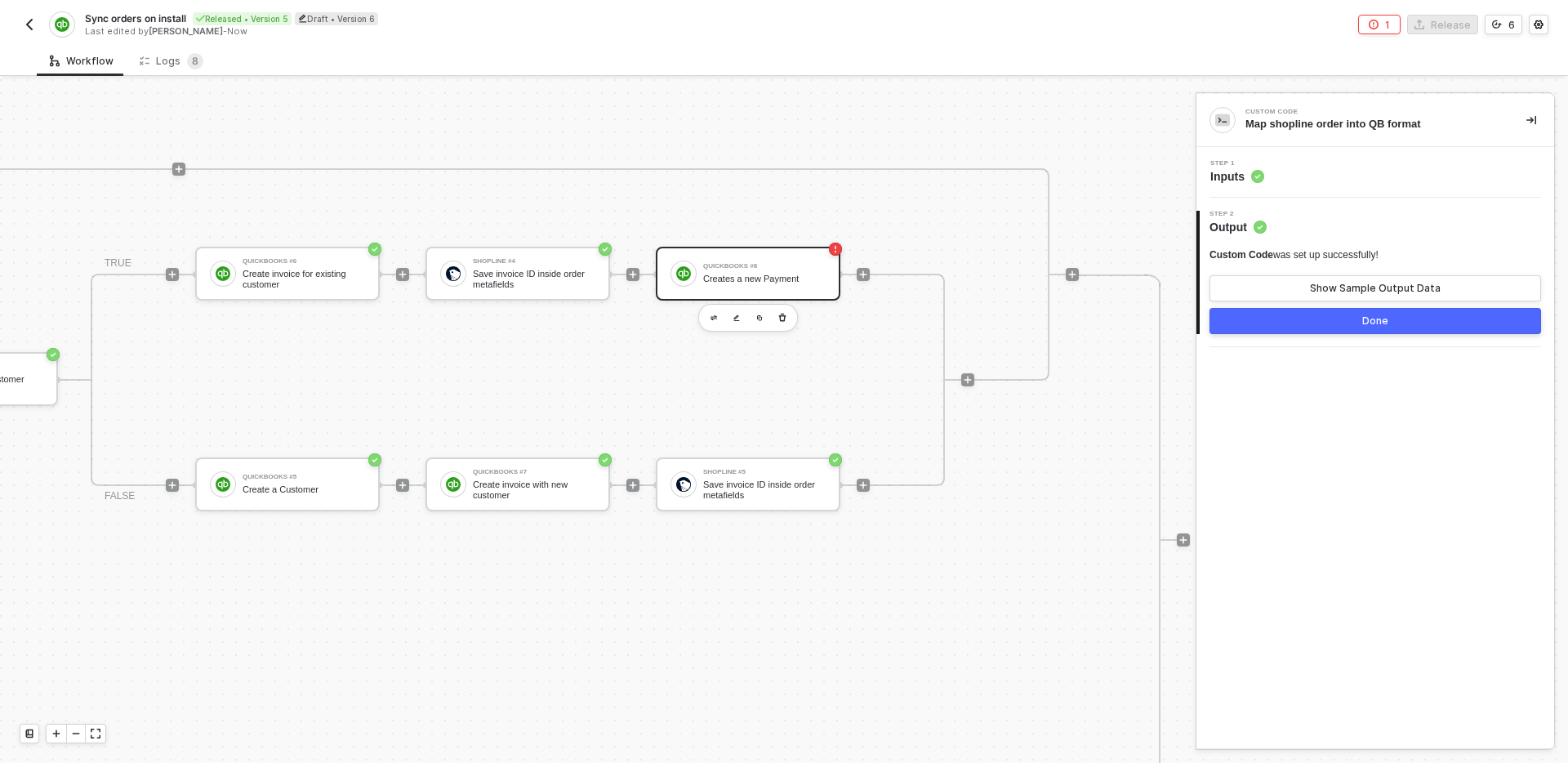
click at [735, 263] on div "QuickBooks #8" at bounding box center [764, 266] width 122 height 6
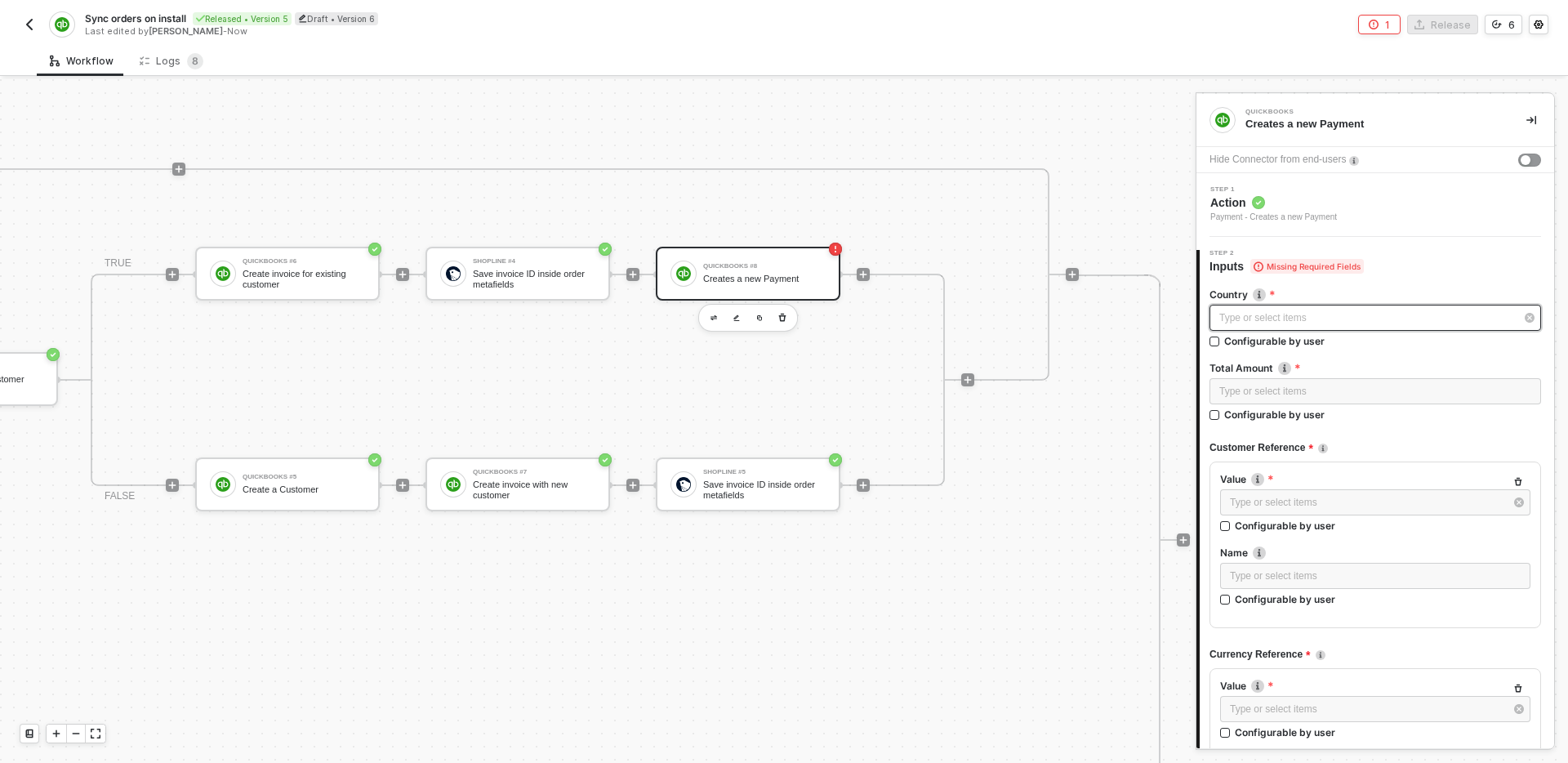
click at [1373, 323] on div "Type or select items ﻿" at bounding box center [1367, 318] width 296 height 16
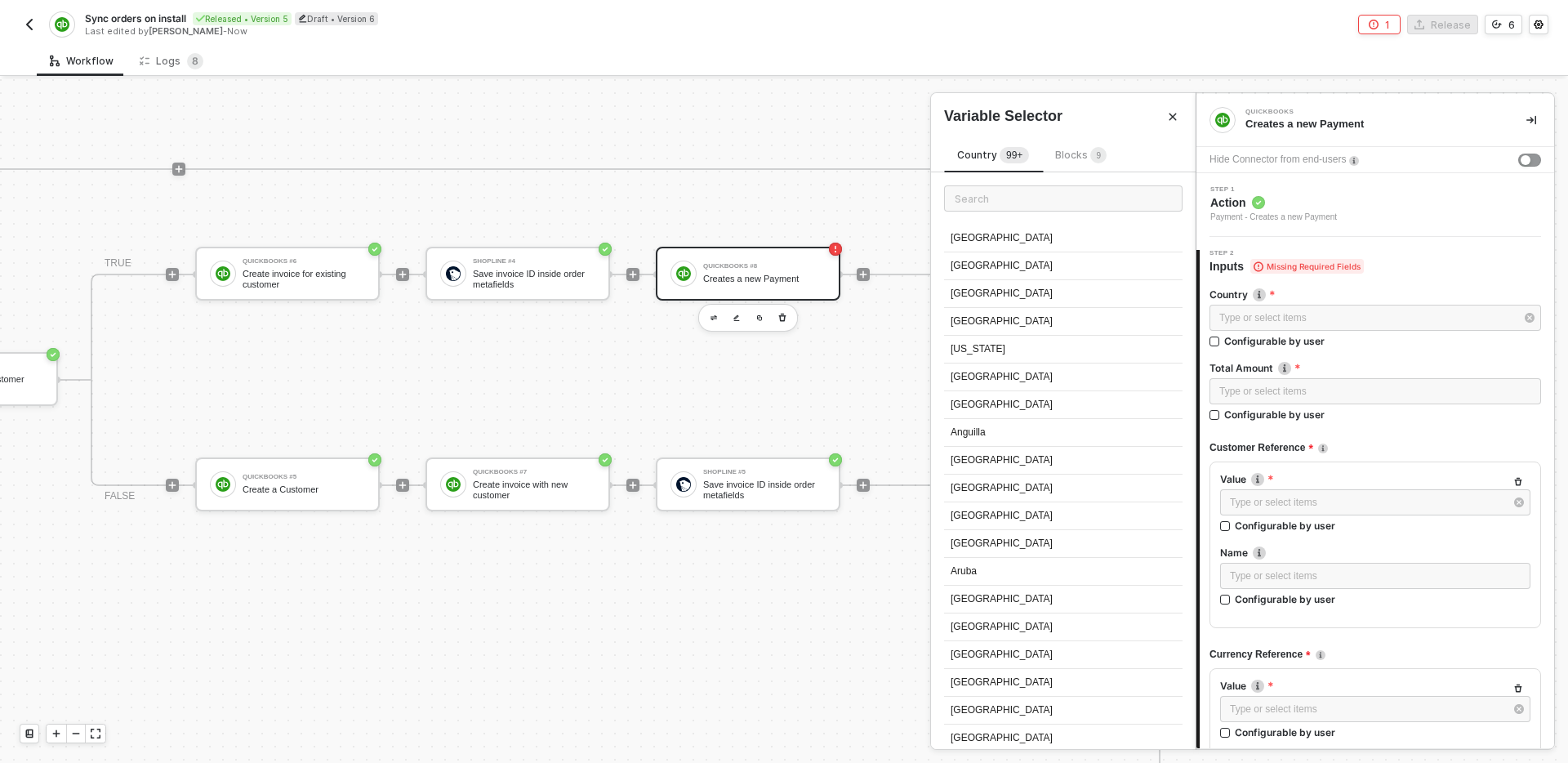
click at [1075, 154] on span "Blocks 9" at bounding box center [1081, 154] width 51 height 12
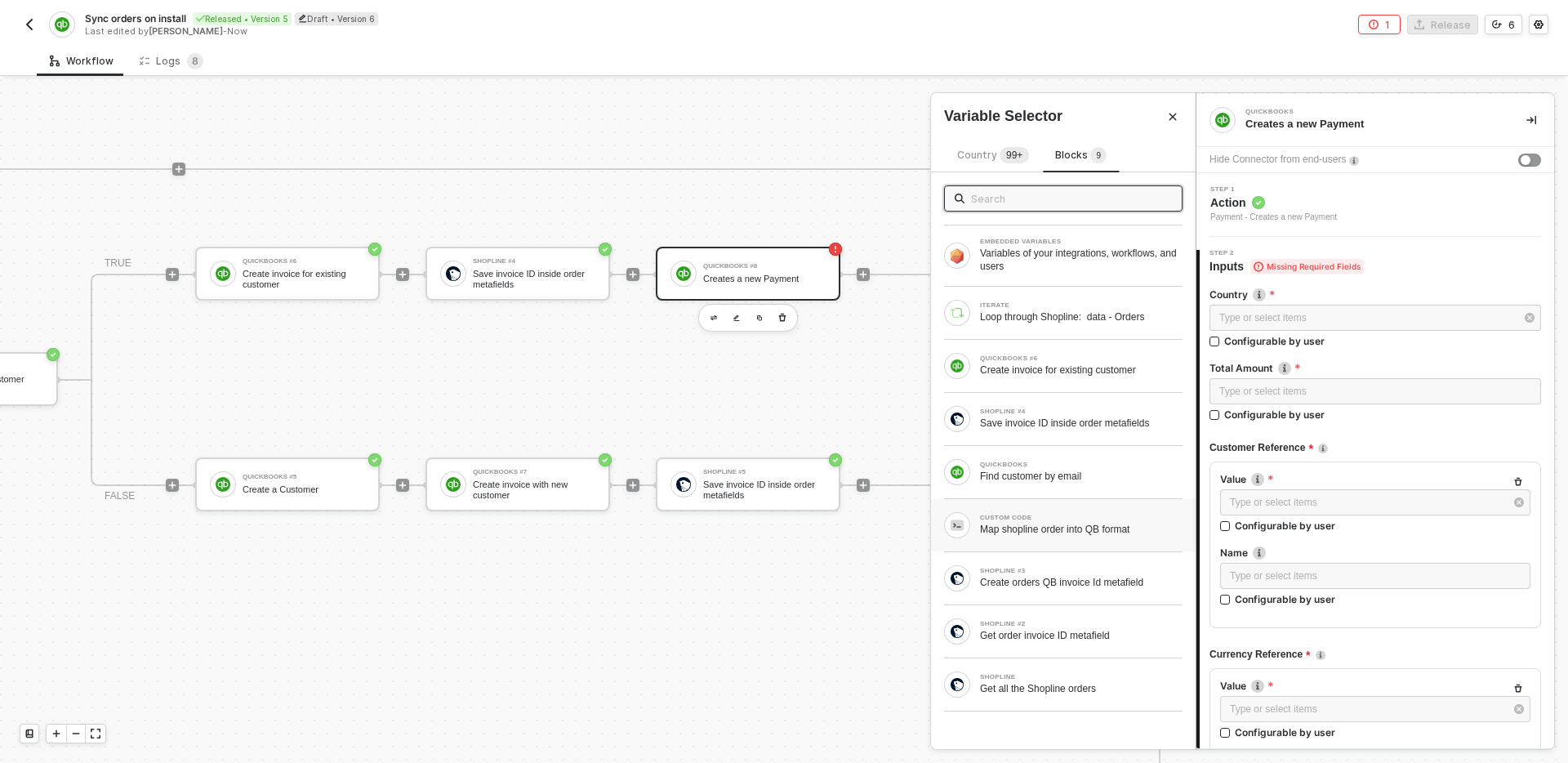
click at [1102, 533] on div "Map shopline order into QB format" at bounding box center [1081, 529] width 203 height 13
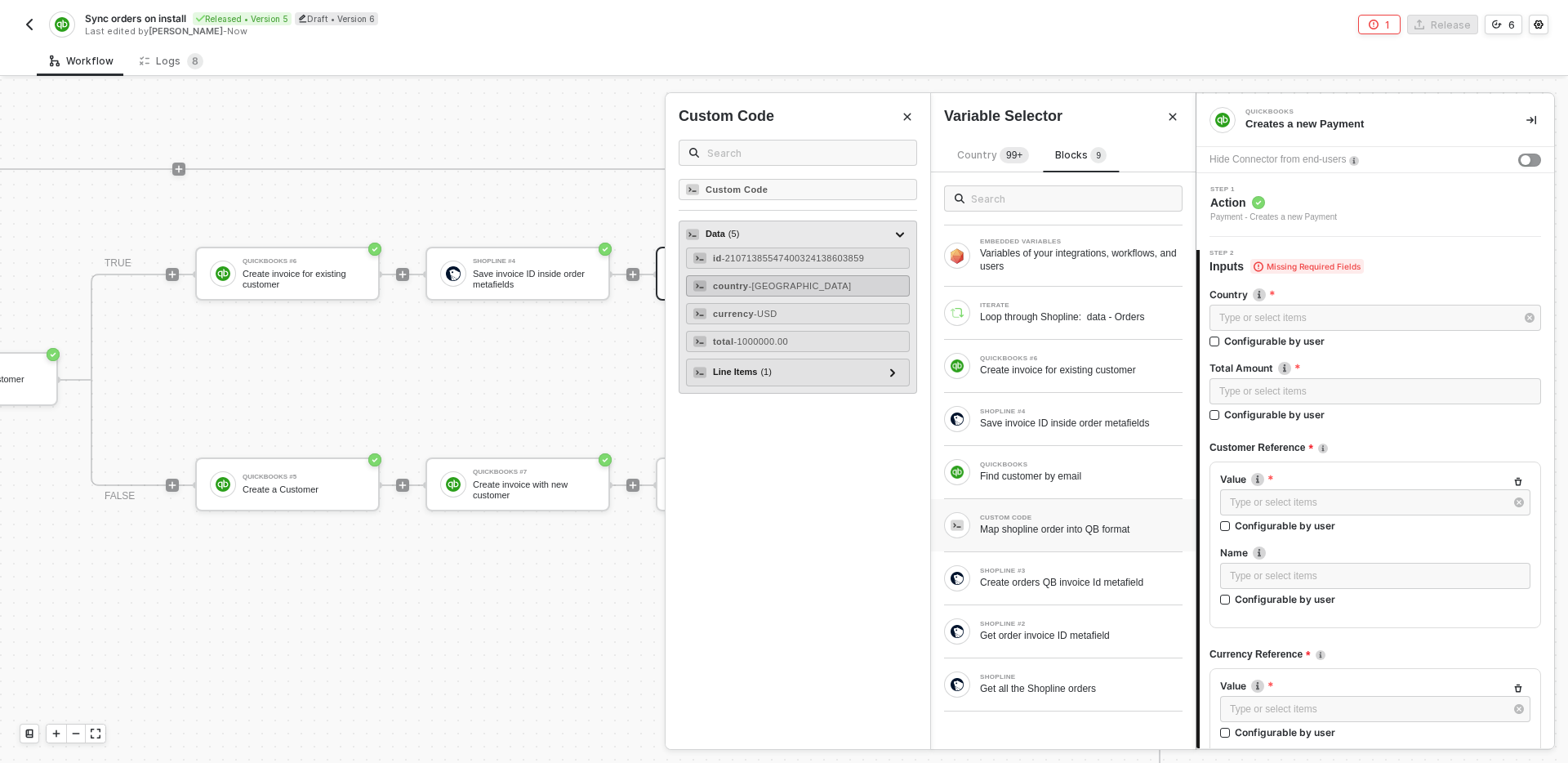
click at [790, 289] on span "- Singapore" at bounding box center [799, 286] width 103 height 10
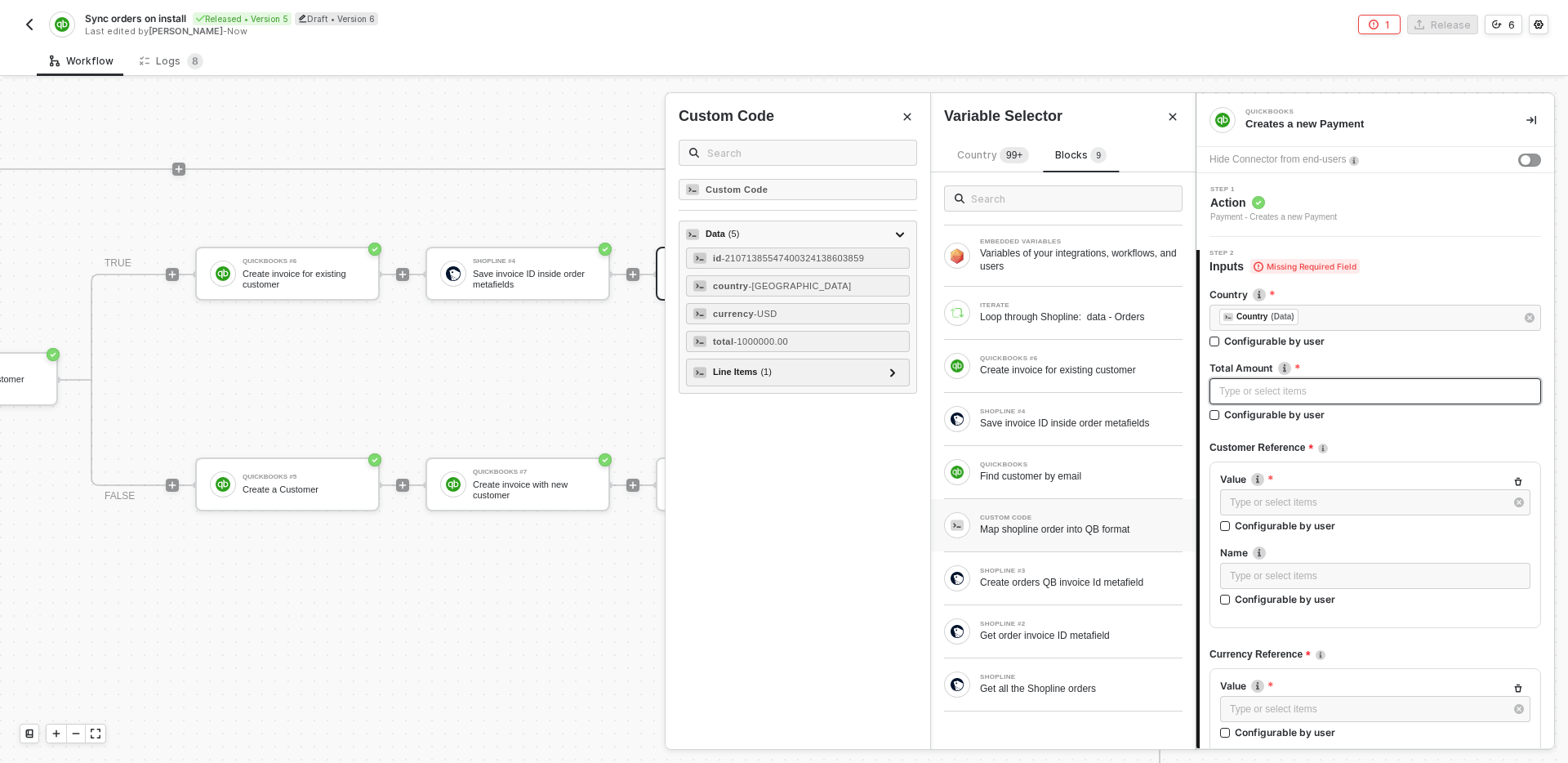
click at [1266, 390] on div "Type or select items ﻿" at bounding box center [1375, 391] width 312 height 16
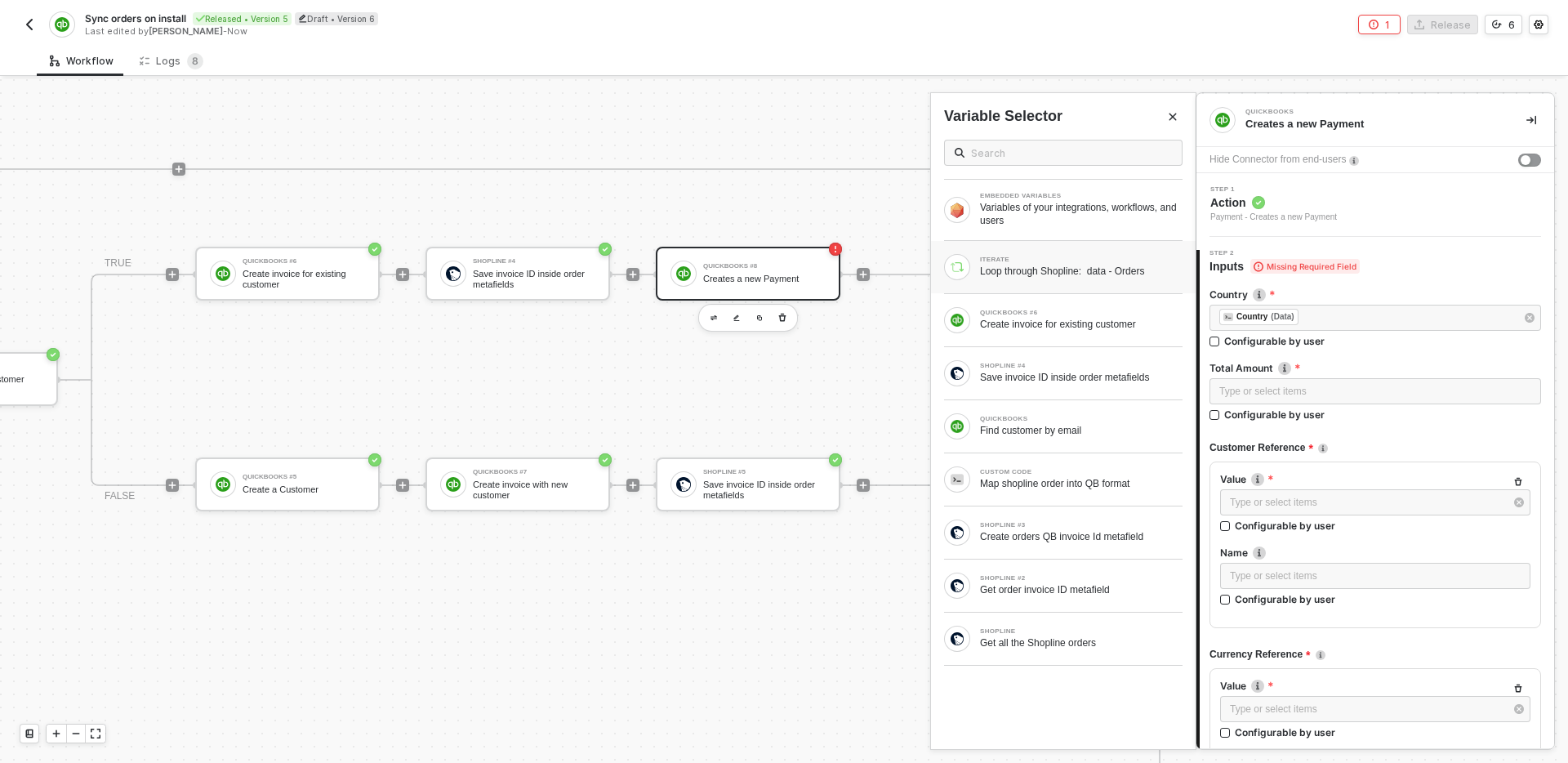
click at [1092, 275] on div "Loop through Shopline: data - Orders" at bounding box center [1081, 271] width 203 height 13
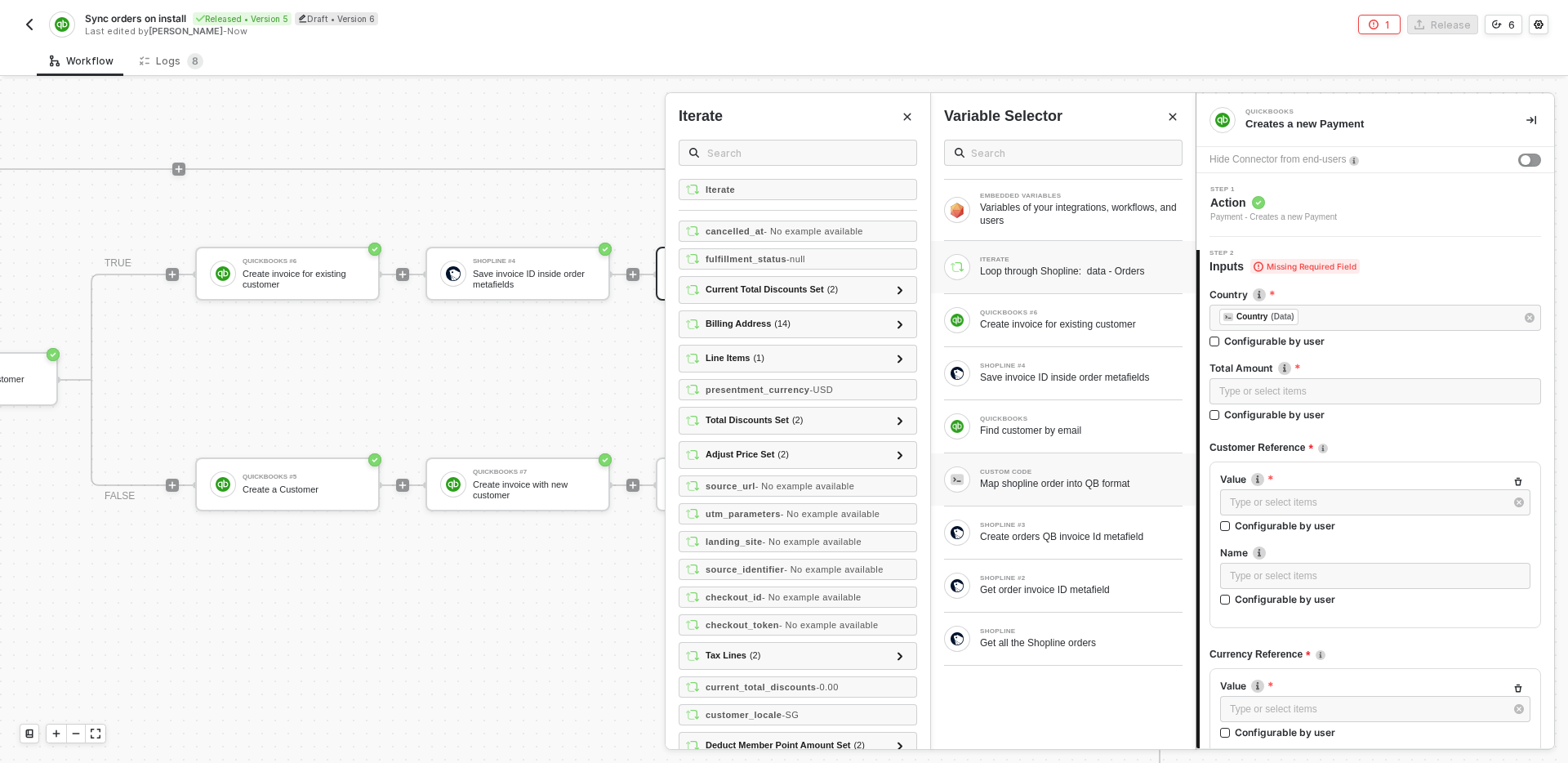
click at [1059, 472] on div "CUSTOM CODE" at bounding box center [1081, 472] width 203 height 6
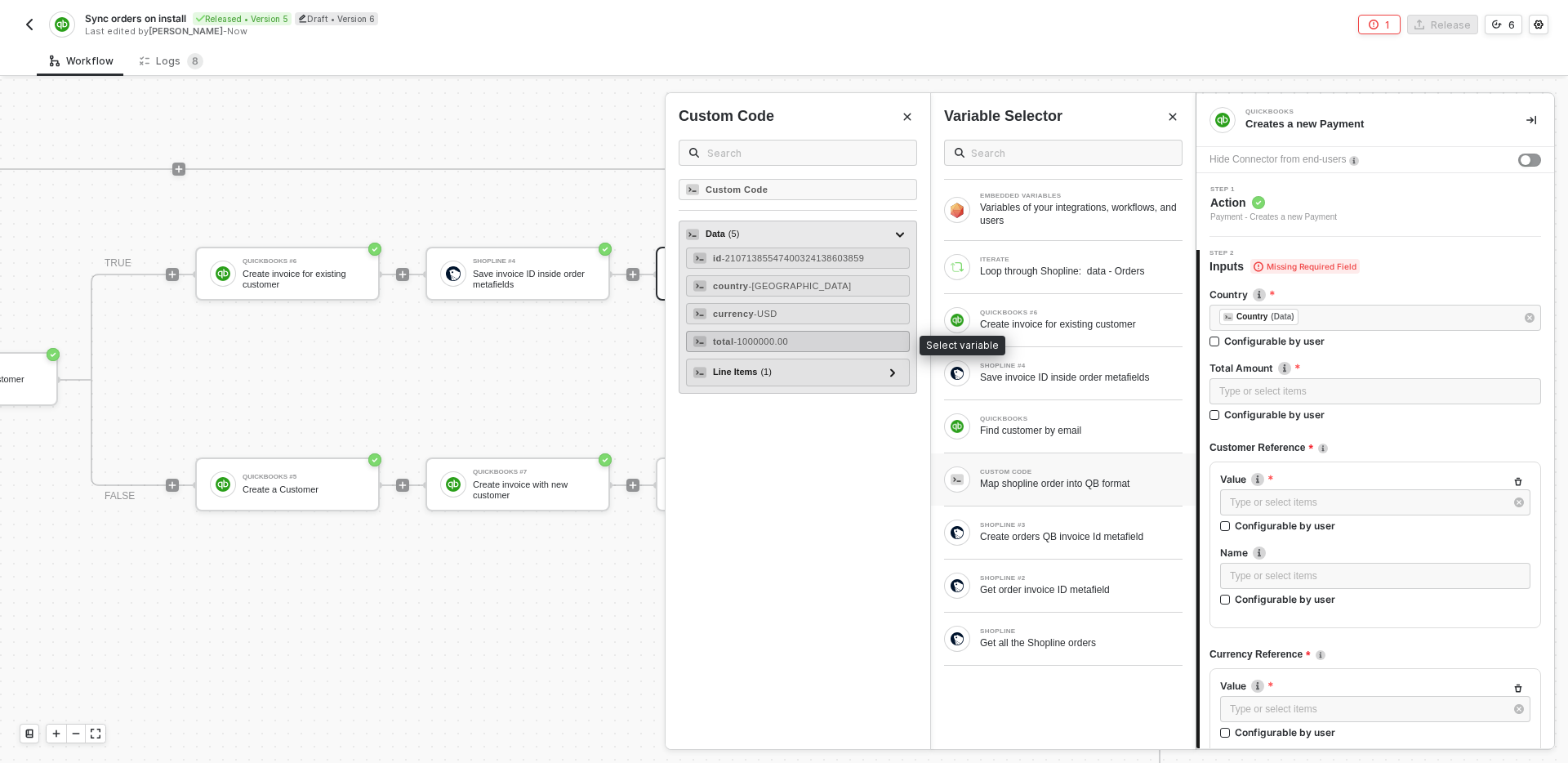
click at [786, 341] on span "- 1000000.00" at bounding box center [761, 342] width 55 height 10
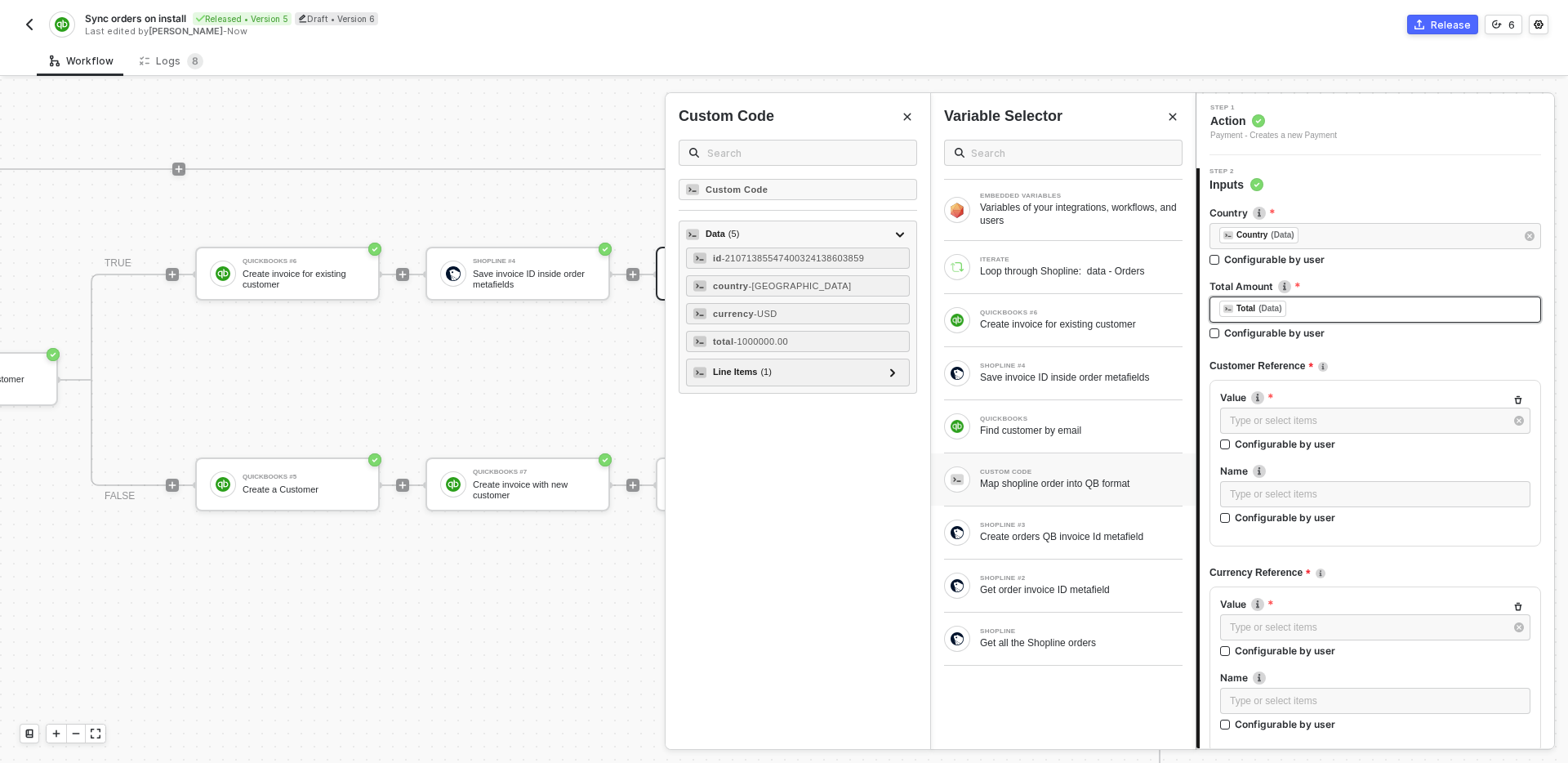
scroll to position [104, 0]
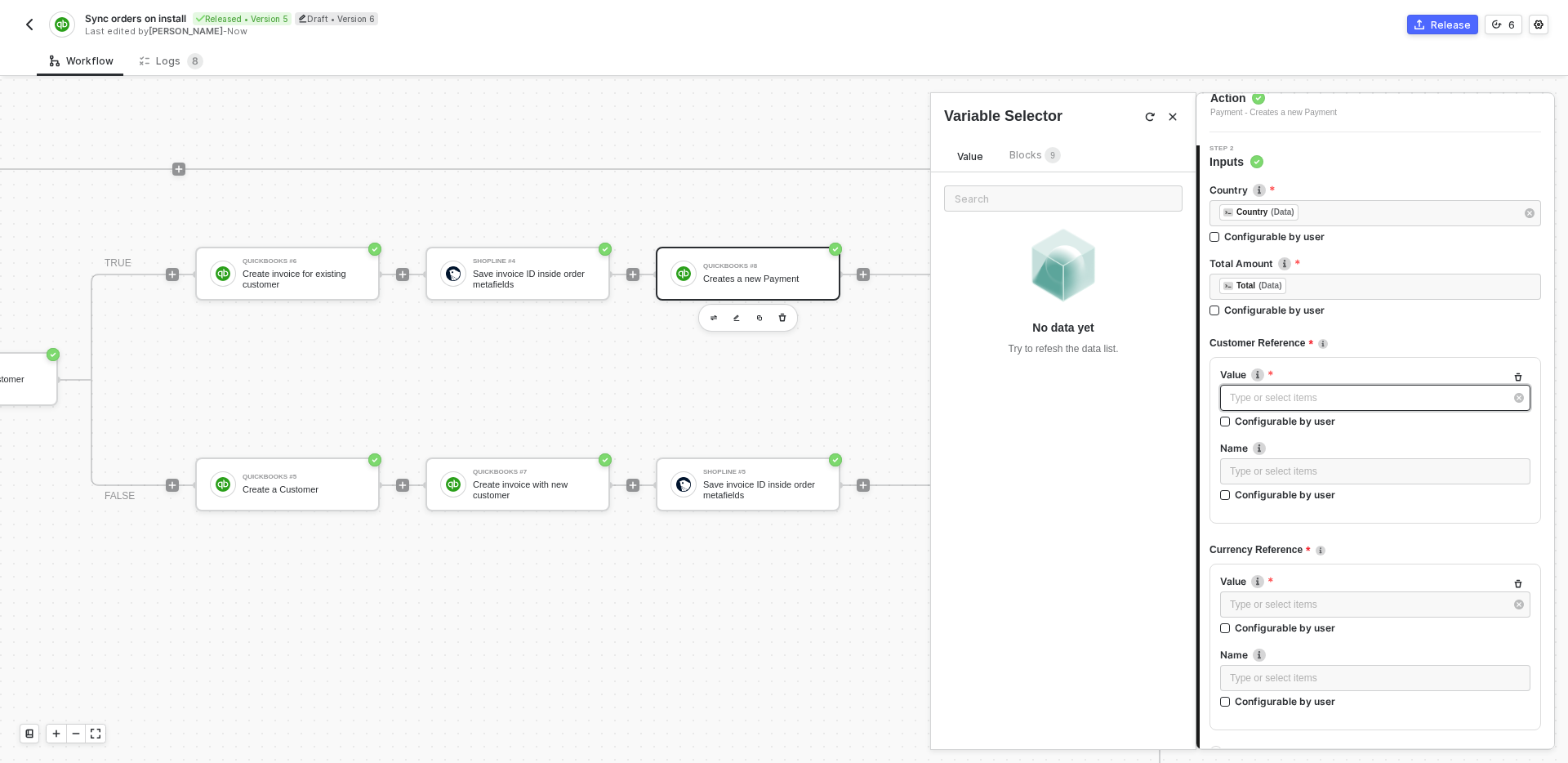
click at [1332, 396] on div "Type or select items ﻿" at bounding box center [1367, 398] width 275 height 16
click at [1038, 155] on span "Blocks 9" at bounding box center [1036, 154] width 51 height 12
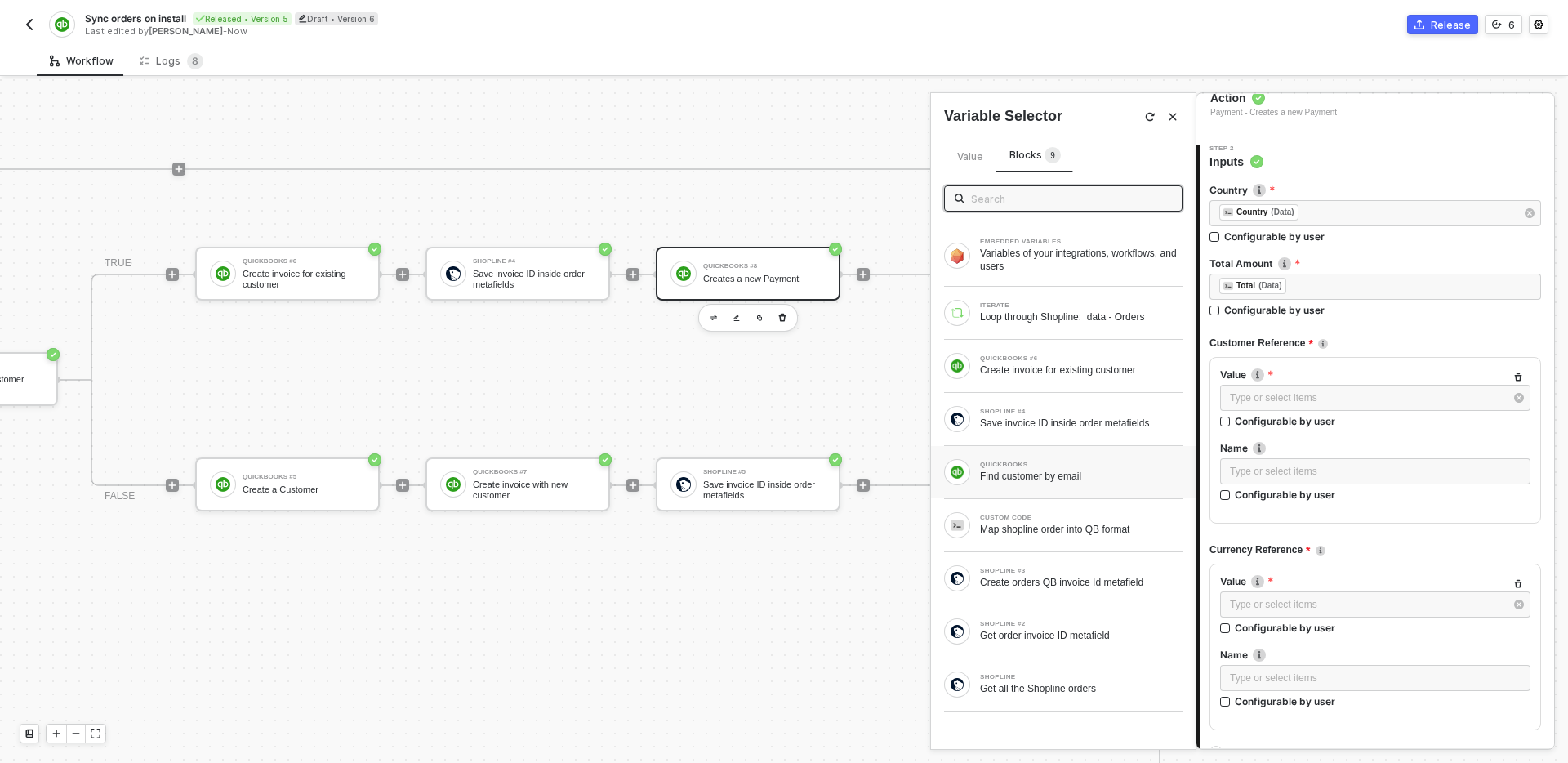
click at [1097, 472] on div "Find customer by email" at bounding box center [1081, 476] width 203 height 13
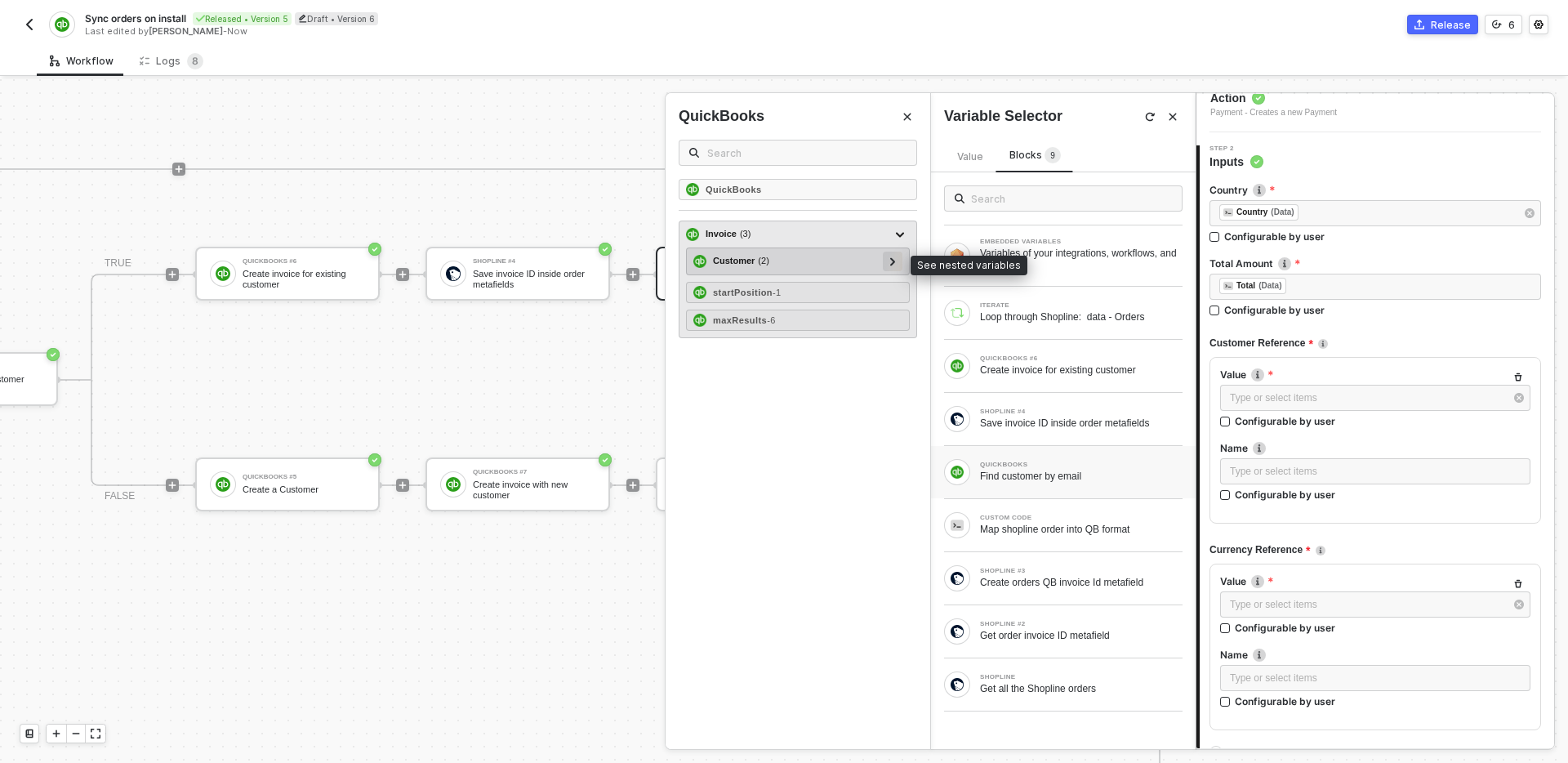
click at [894, 263] on icon at bounding box center [893, 261] width 5 height 8
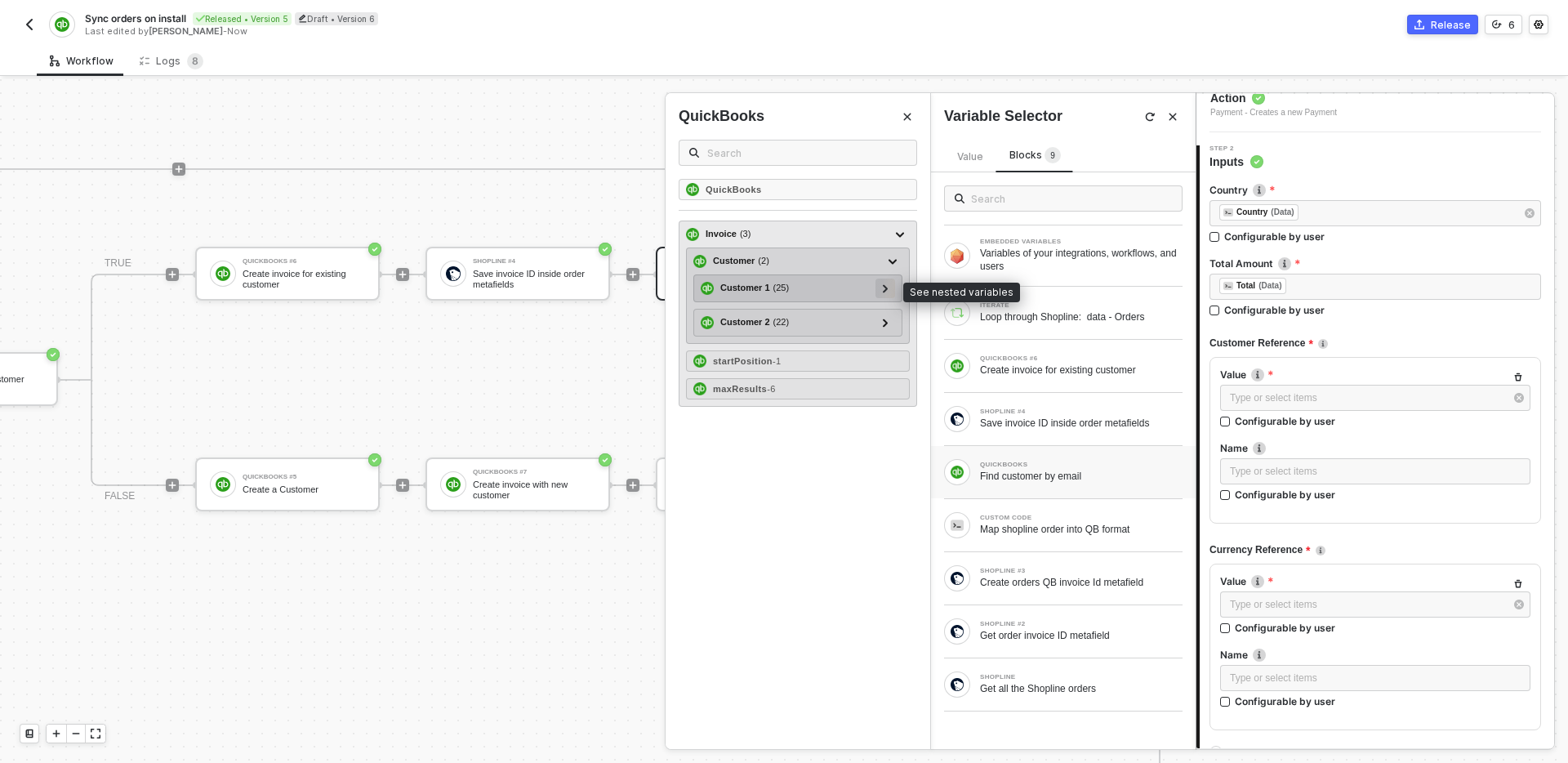
click at [885, 293] on div at bounding box center [885, 288] width 8 height 18
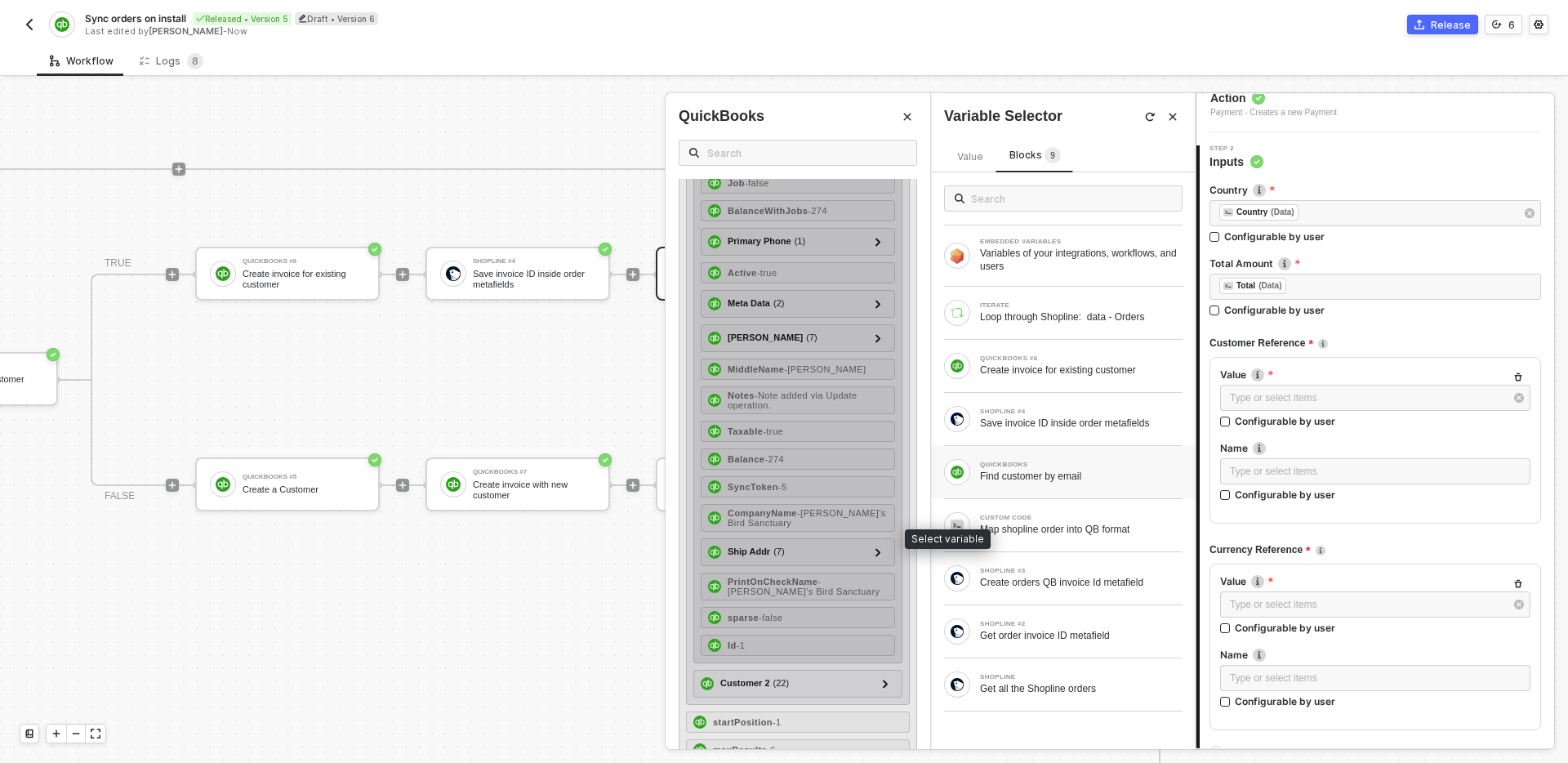
scroll to position [429, 0]
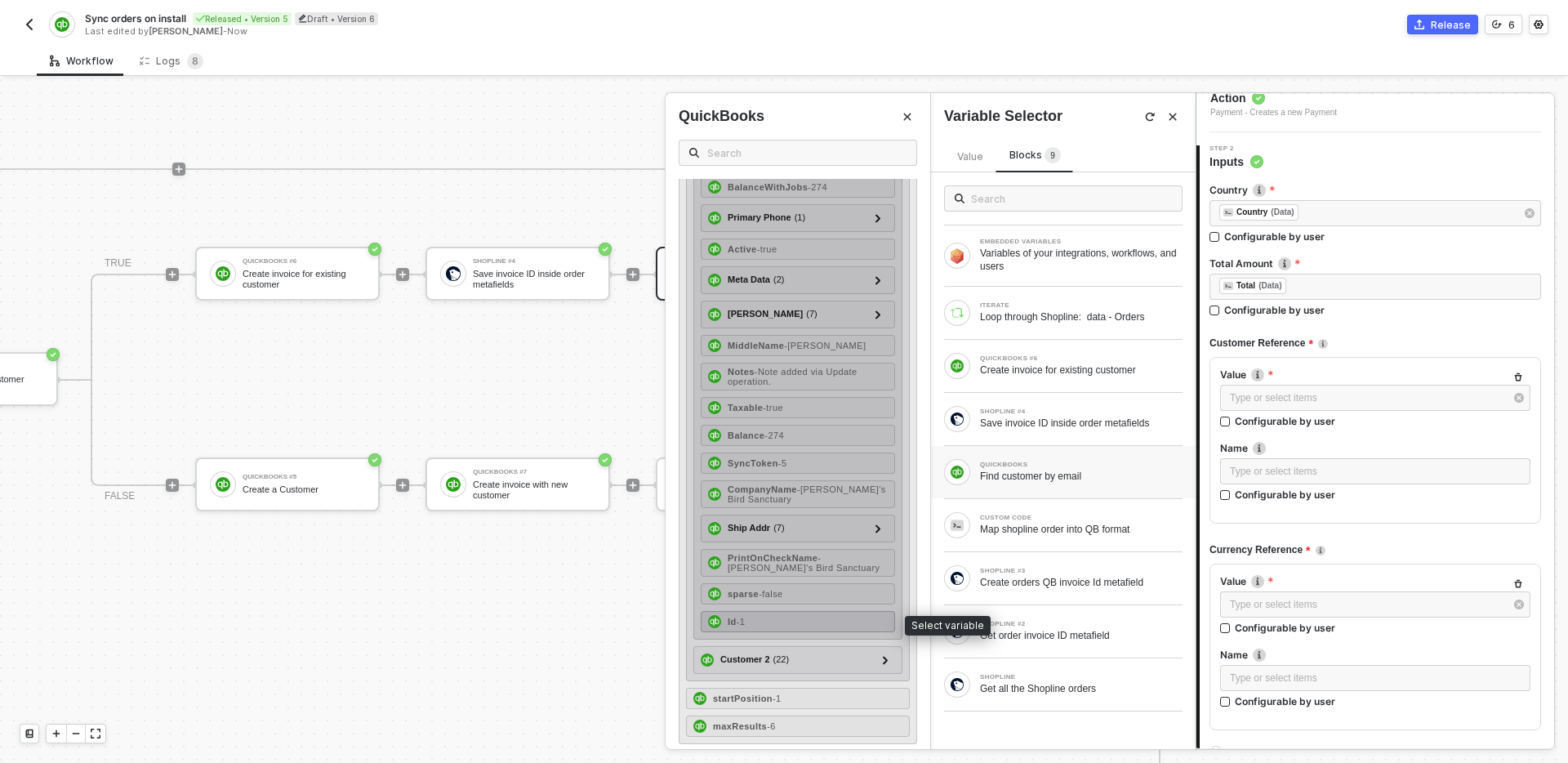
click at [776, 631] on div "Id - 1" at bounding box center [797, 621] width 195 height 21
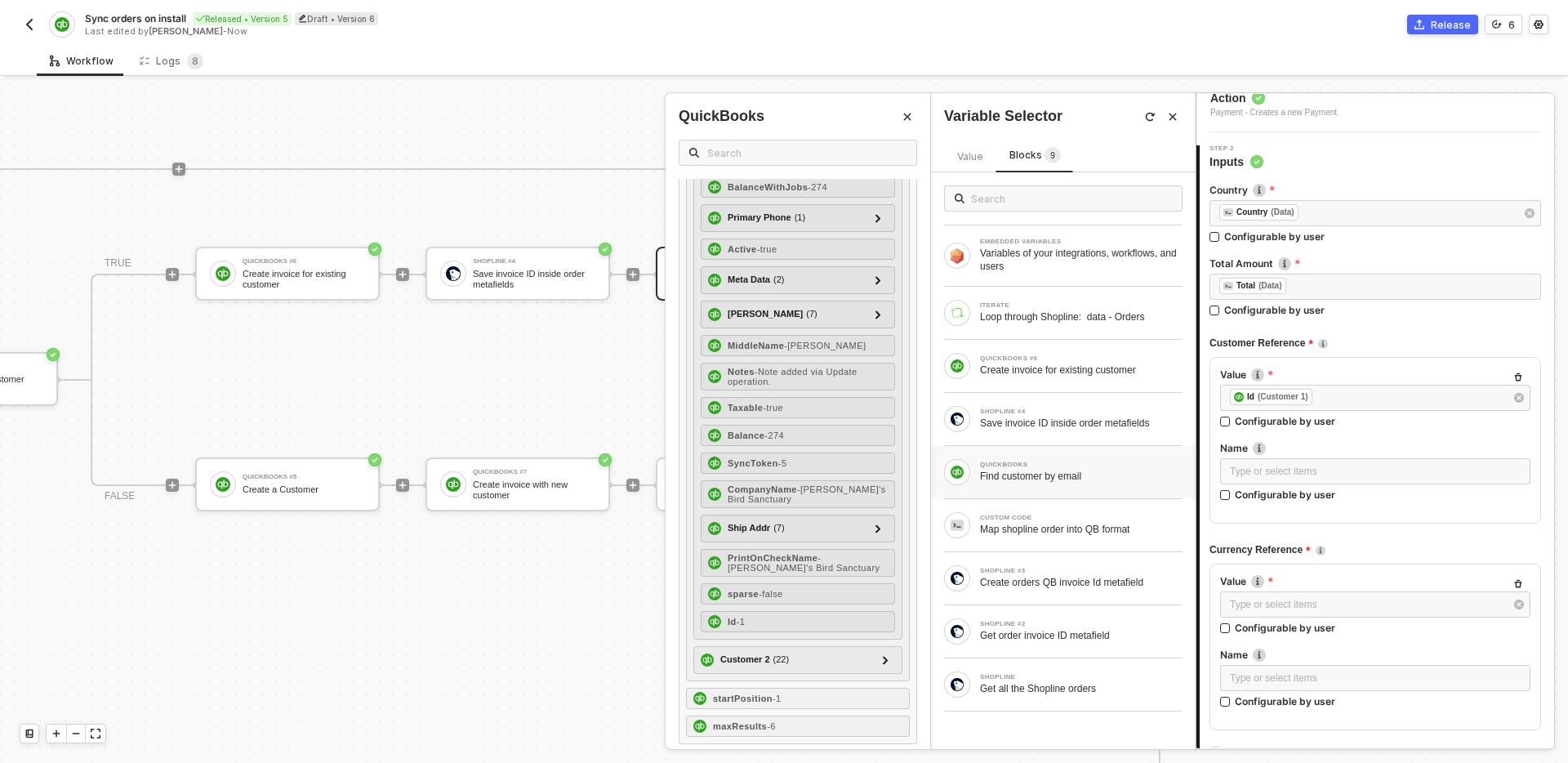
click at [909, 120] on icon "Close" at bounding box center [907, 117] width 10 height 10
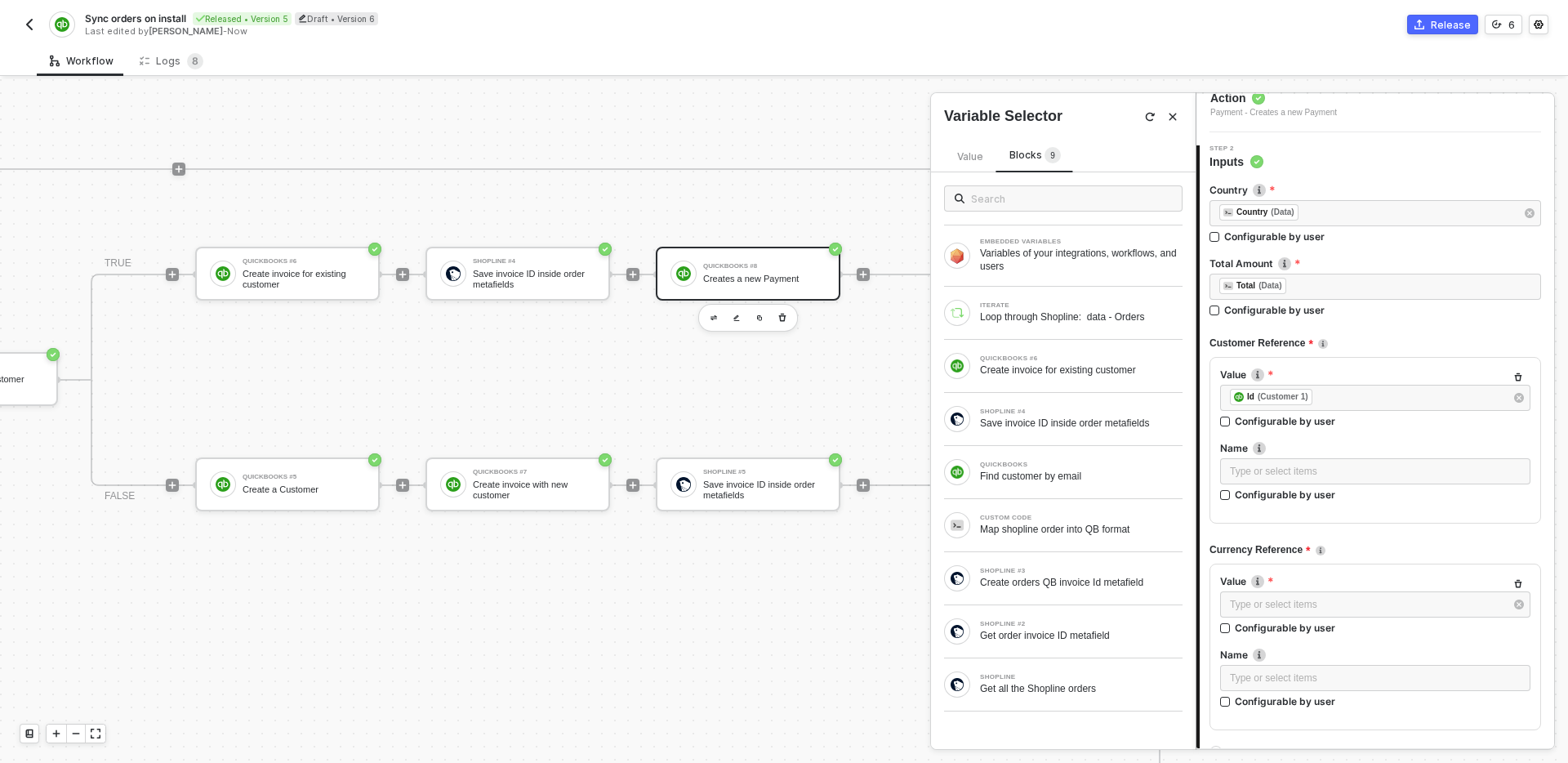
click at [1178, 112] on button "Close" at bounding box center [1173, 116] width 19 height 19
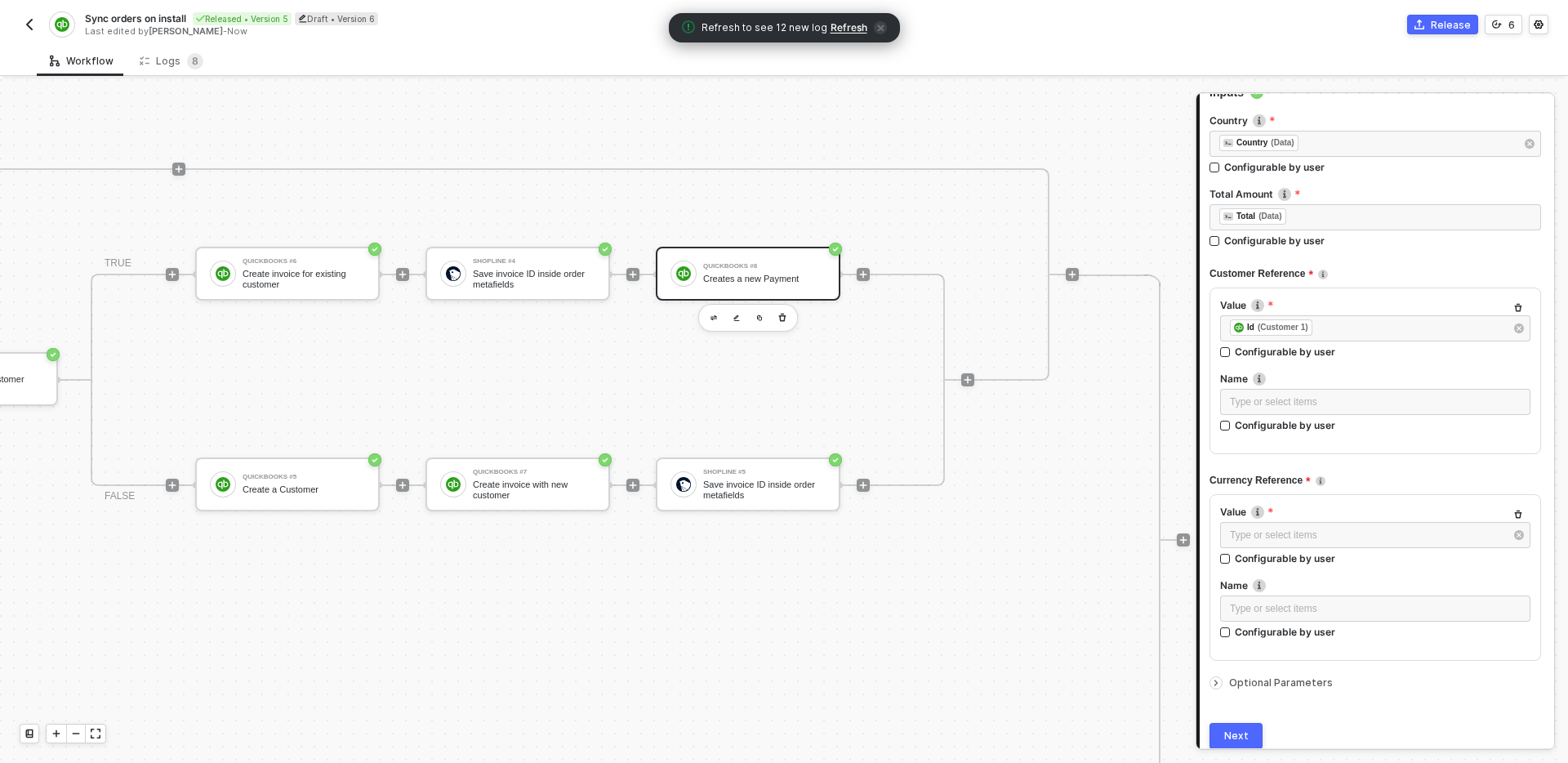
scroll to position [238, 0]
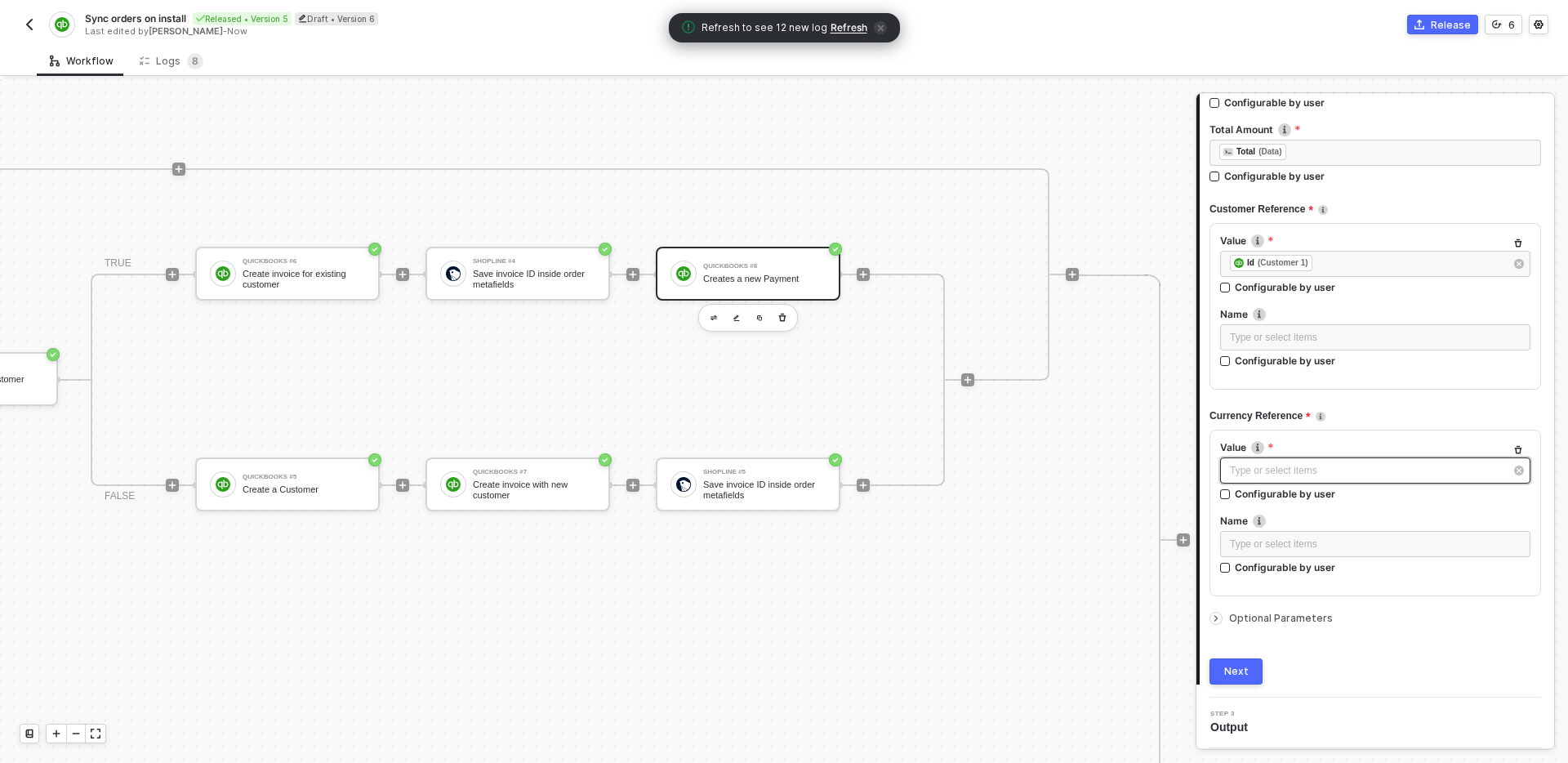
click at [1332, 482] on div "Type or select items ﻿" at bounding box center [1375, 471] width 310 height 26
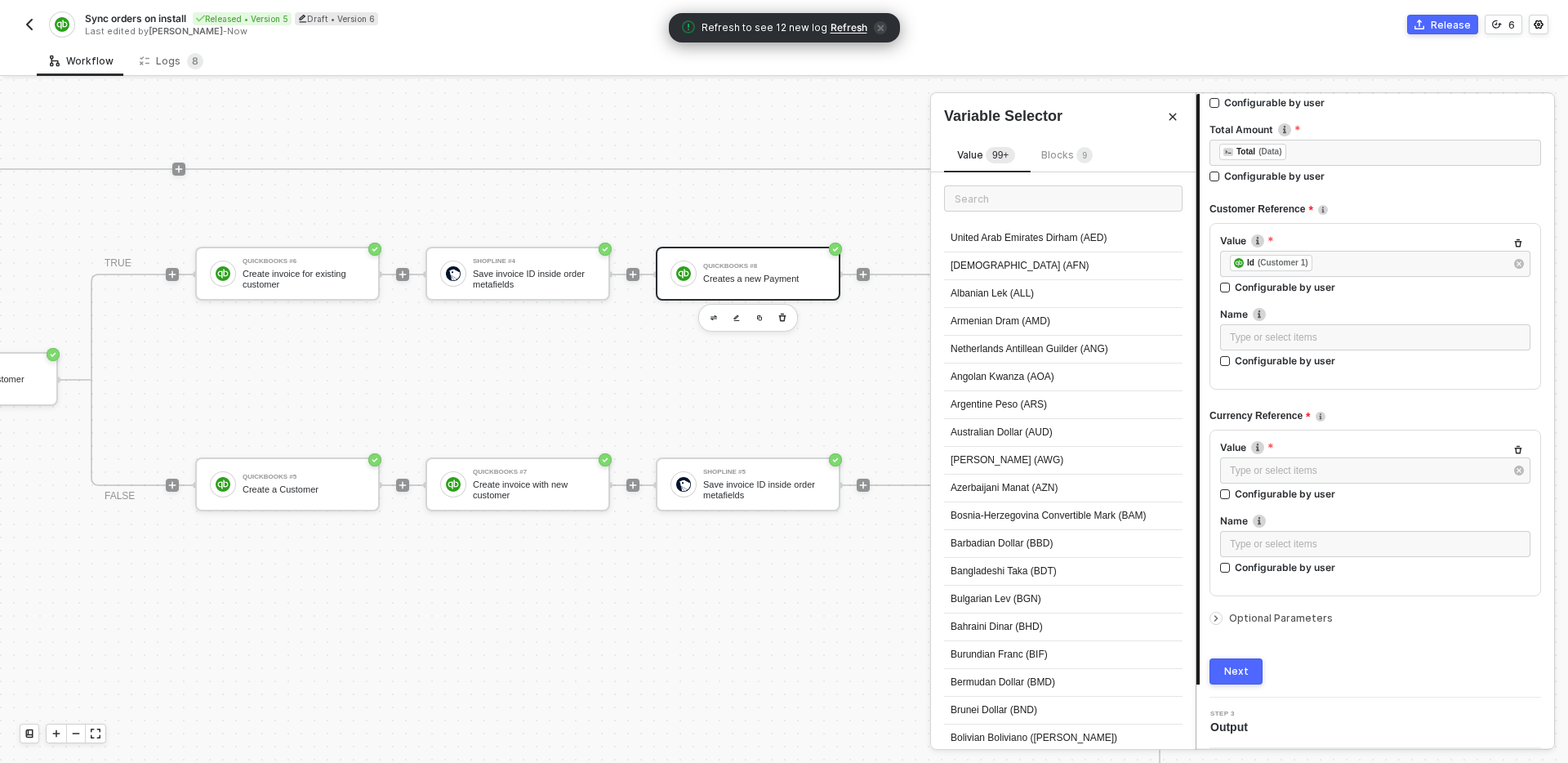
click at [1054, 162] on div "Blocks 9" at bounding box center [1067, 156] width 51 height 18
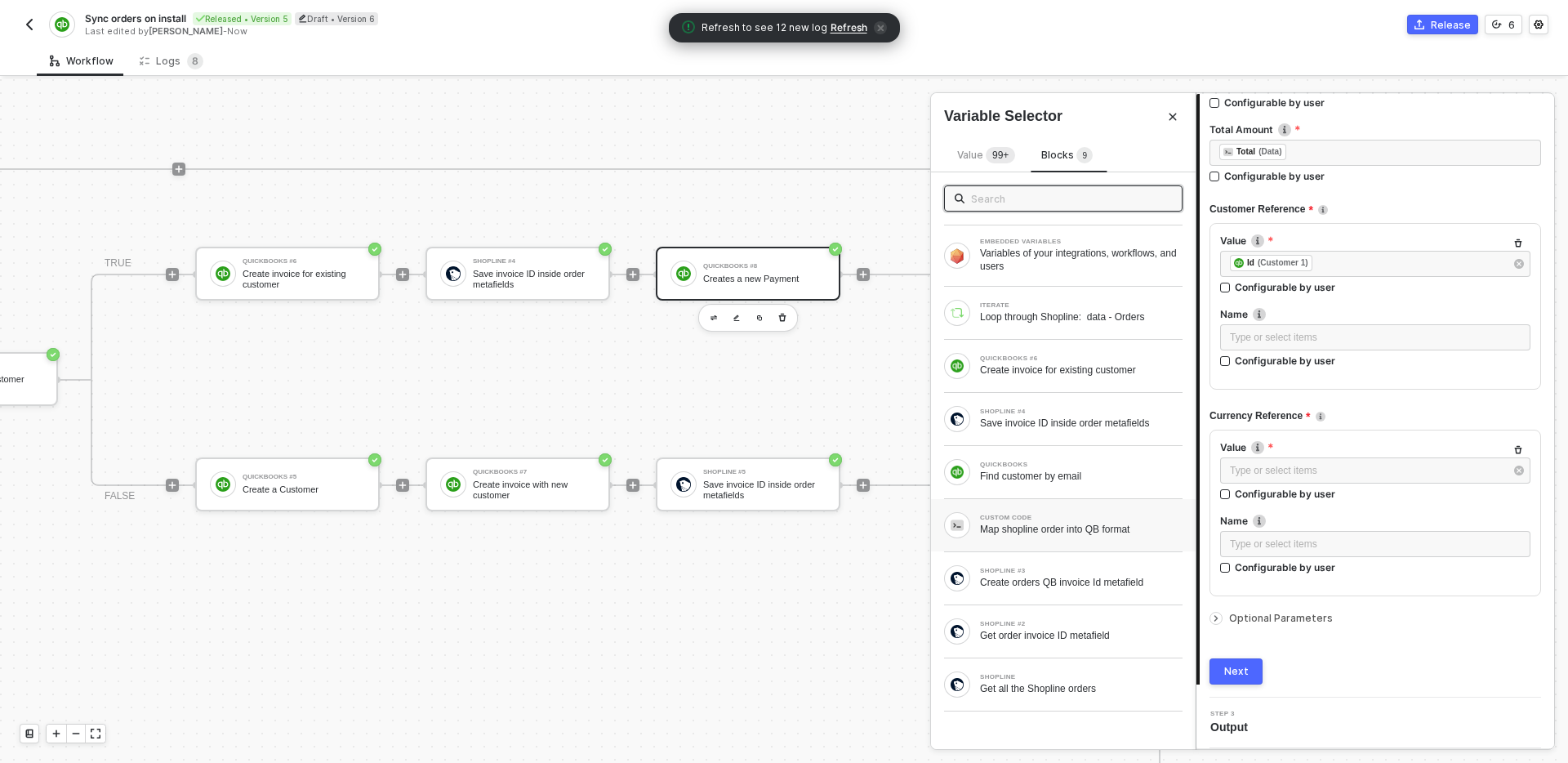
click at [1064, 517] on div "CUSTOM CODE" at bounding box center [1081, 518] width 203 height 6
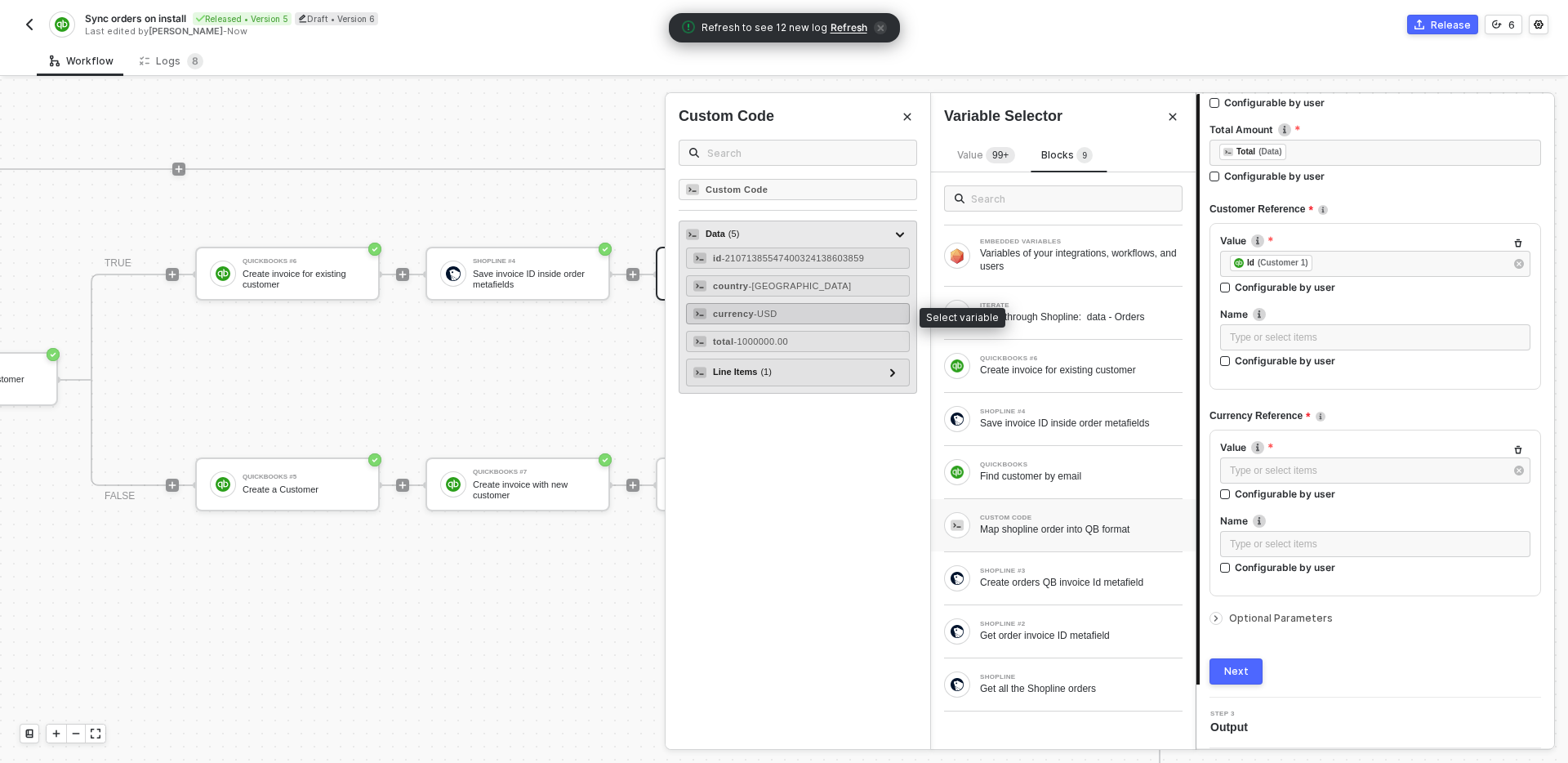
click at [815, 313] on div "currency - USD" at bounding box center [797, 313] width 224 height 21
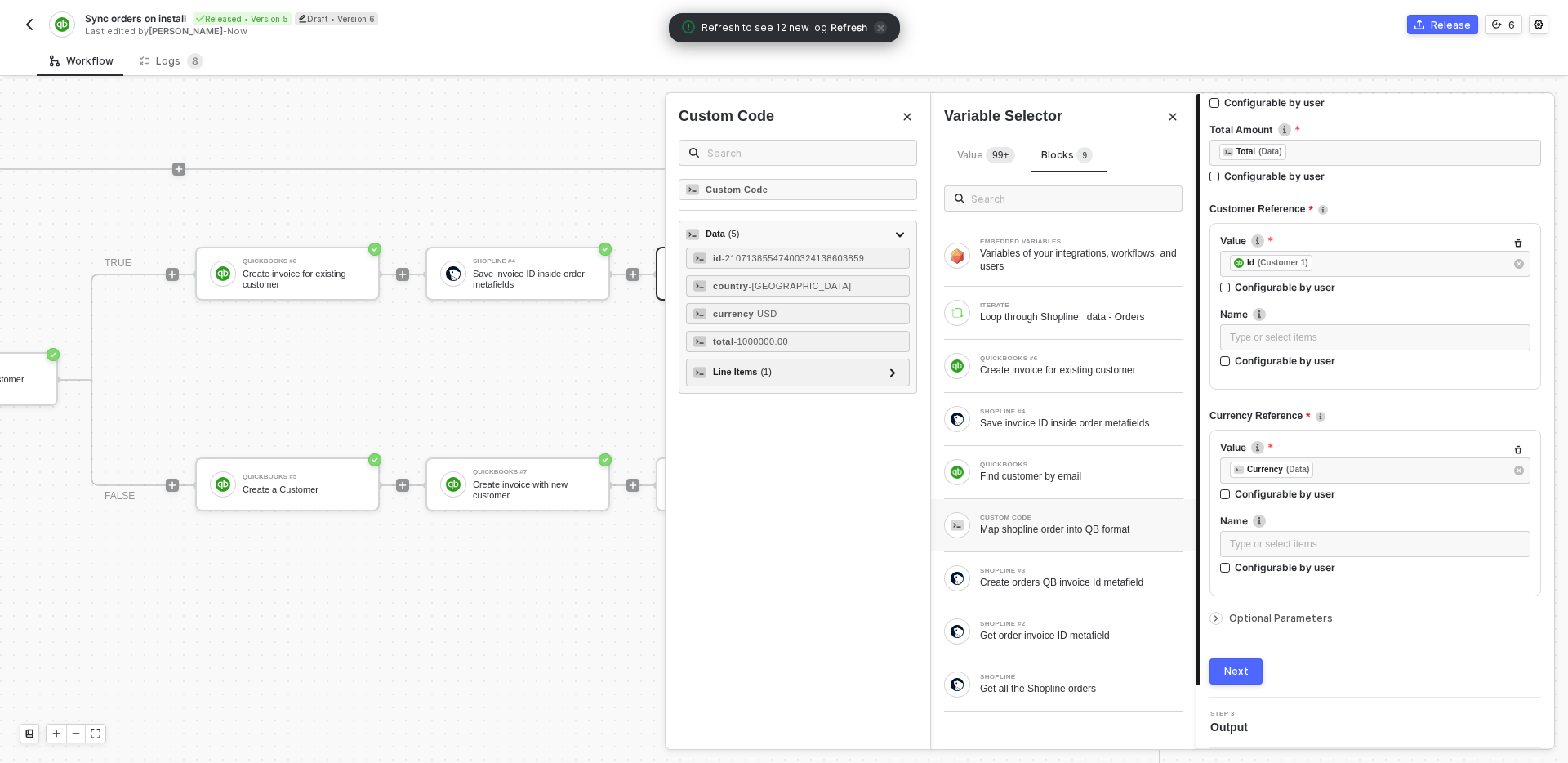
click at [1273, 620] on span "Optional Parameters" at bounding box center [1281, 618] width 104 height 12
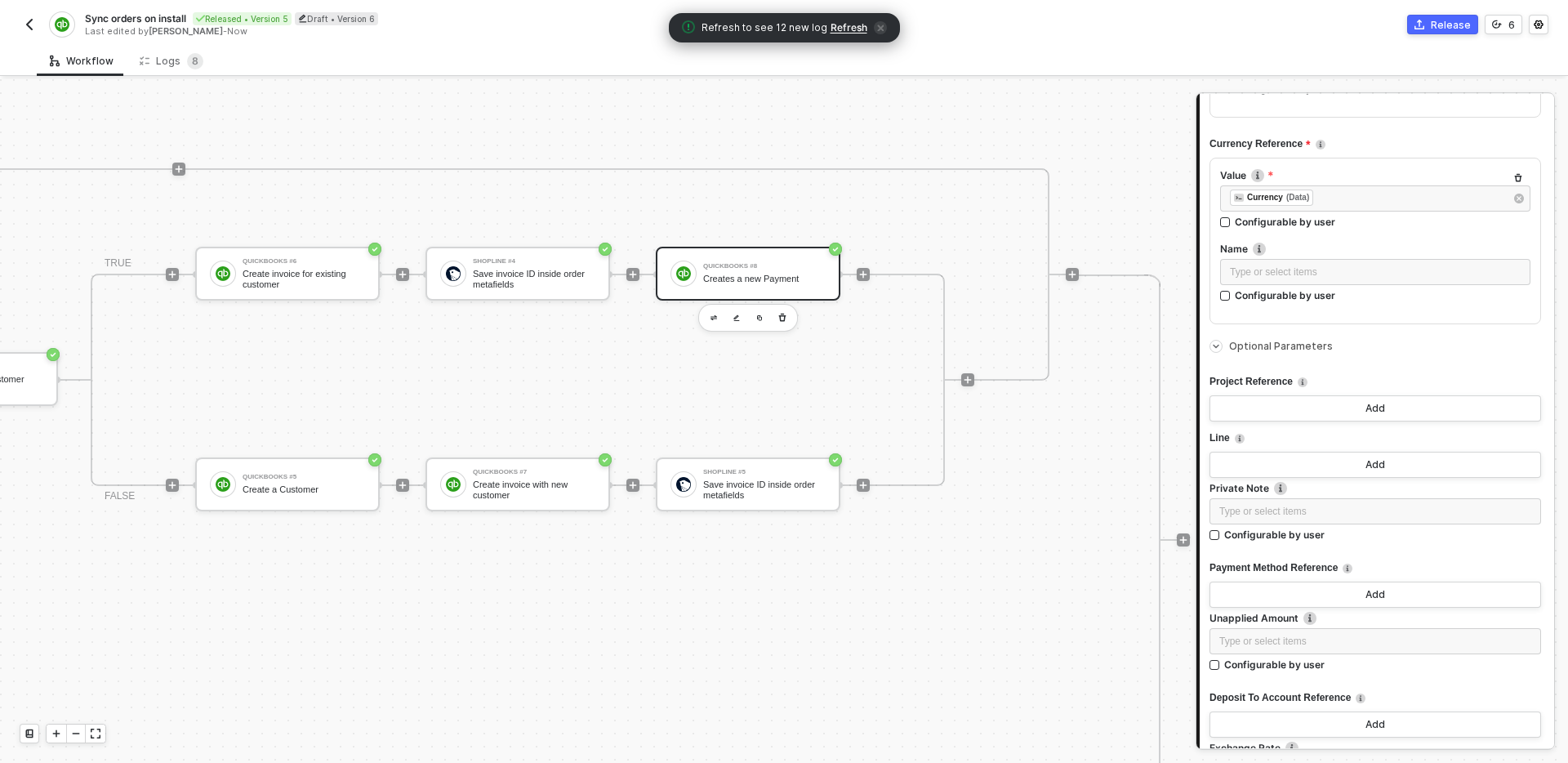
scroll to position [513, 0]
click at [1369, 467] on div "Add" at bounding box center [1375, 463] width 19 height 13
click at [1299, 501] on div "Type or select items ﻿" at bounding box center [1375, 491] width 310 height 26
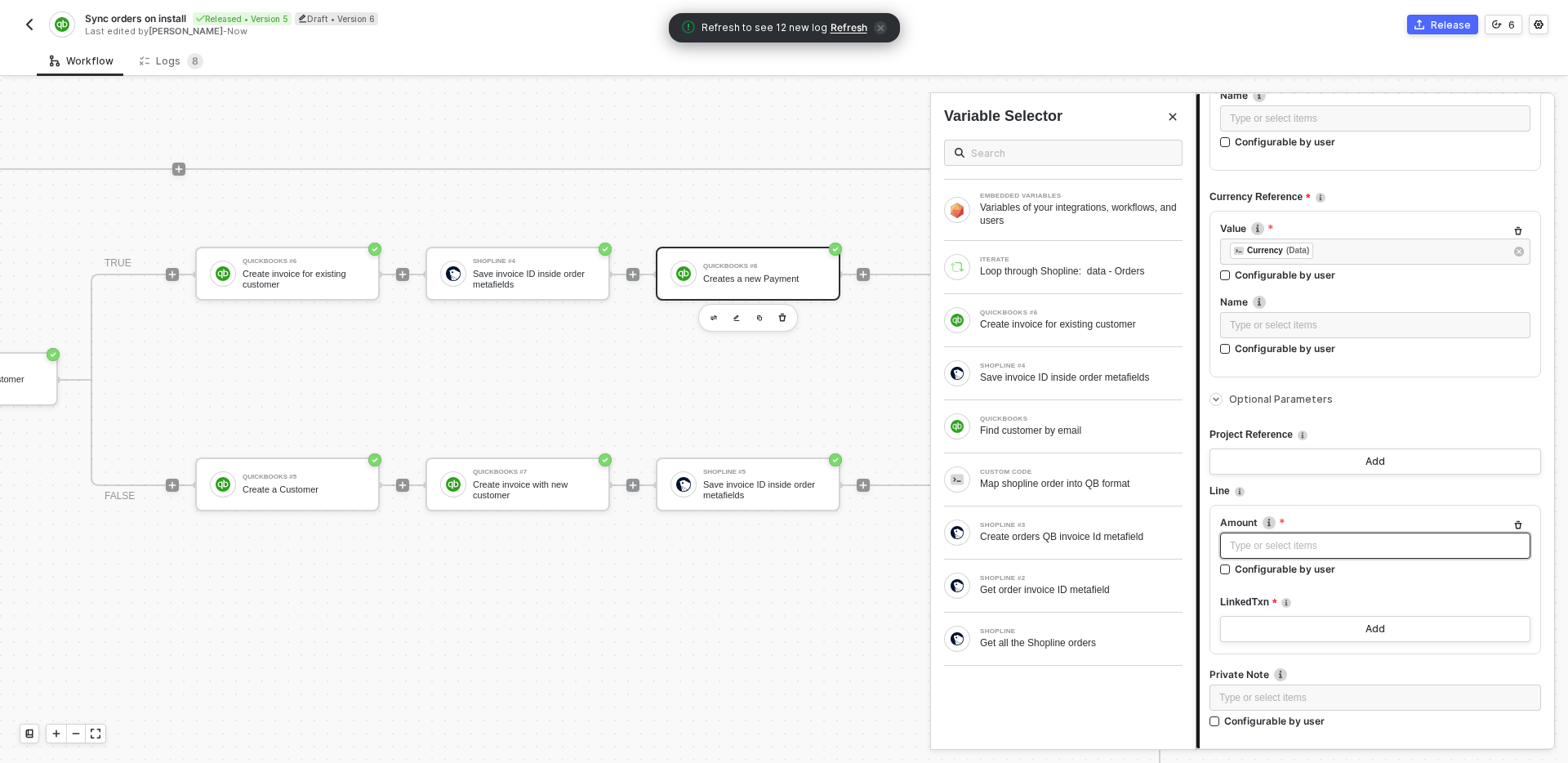
scroll to position [495, 0]
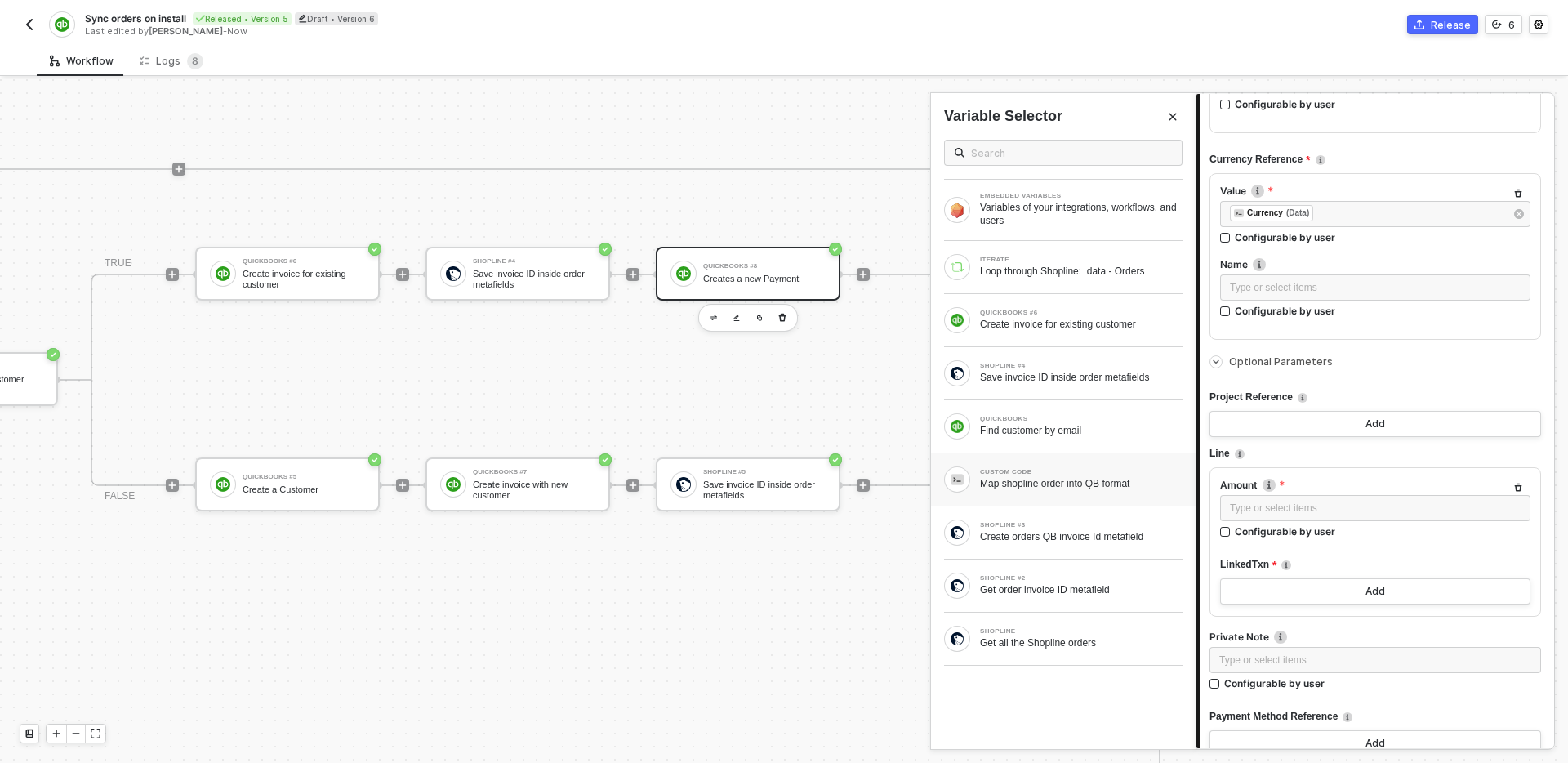
click at [1064, 475] on div "CUSTOM CODE" at bounding box center [1081, 472] width 203 height 6
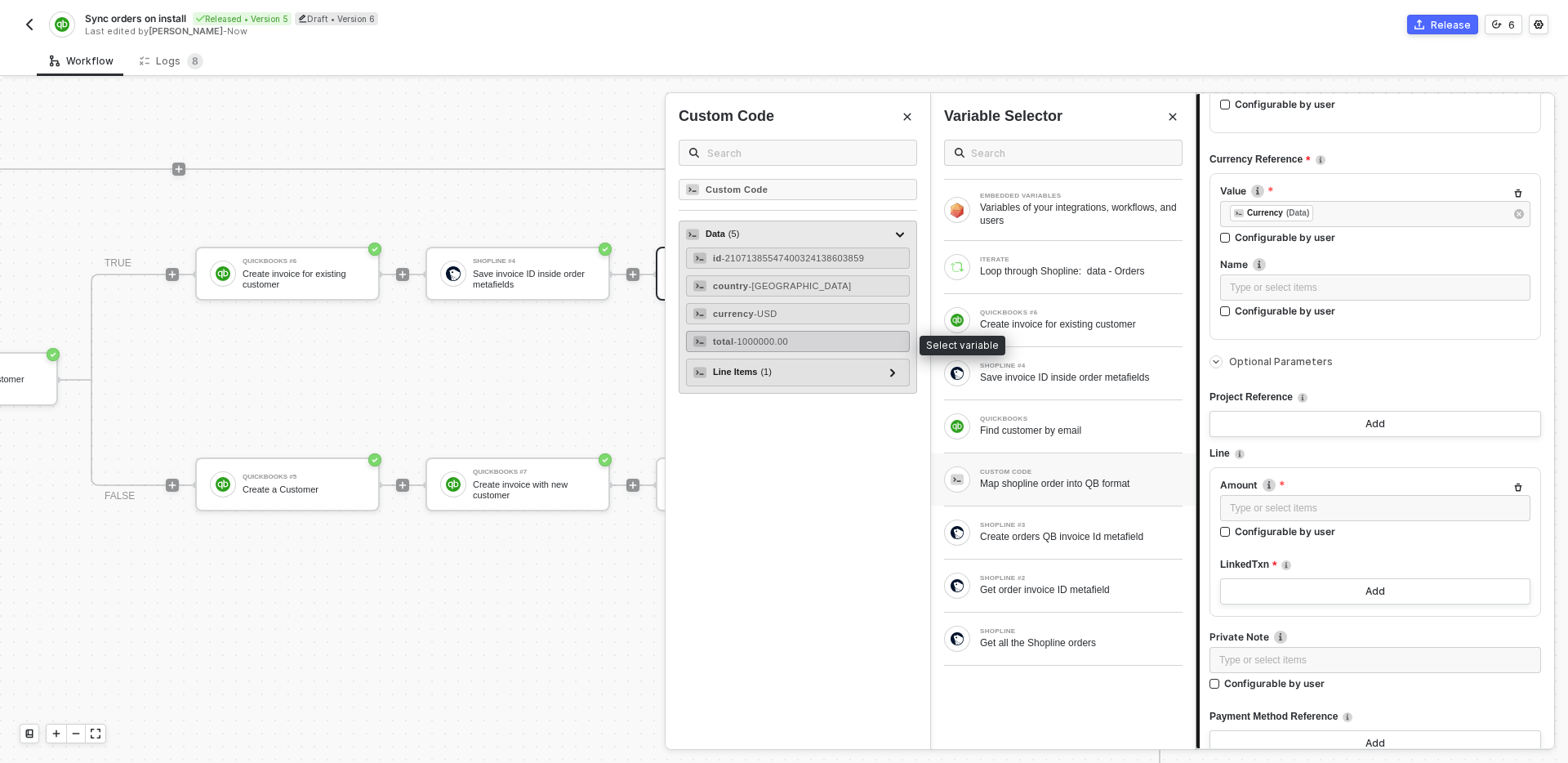
click at [805, 341] on div "total - 1000000.00" at bounding box center [797, 341] width 224 height 21
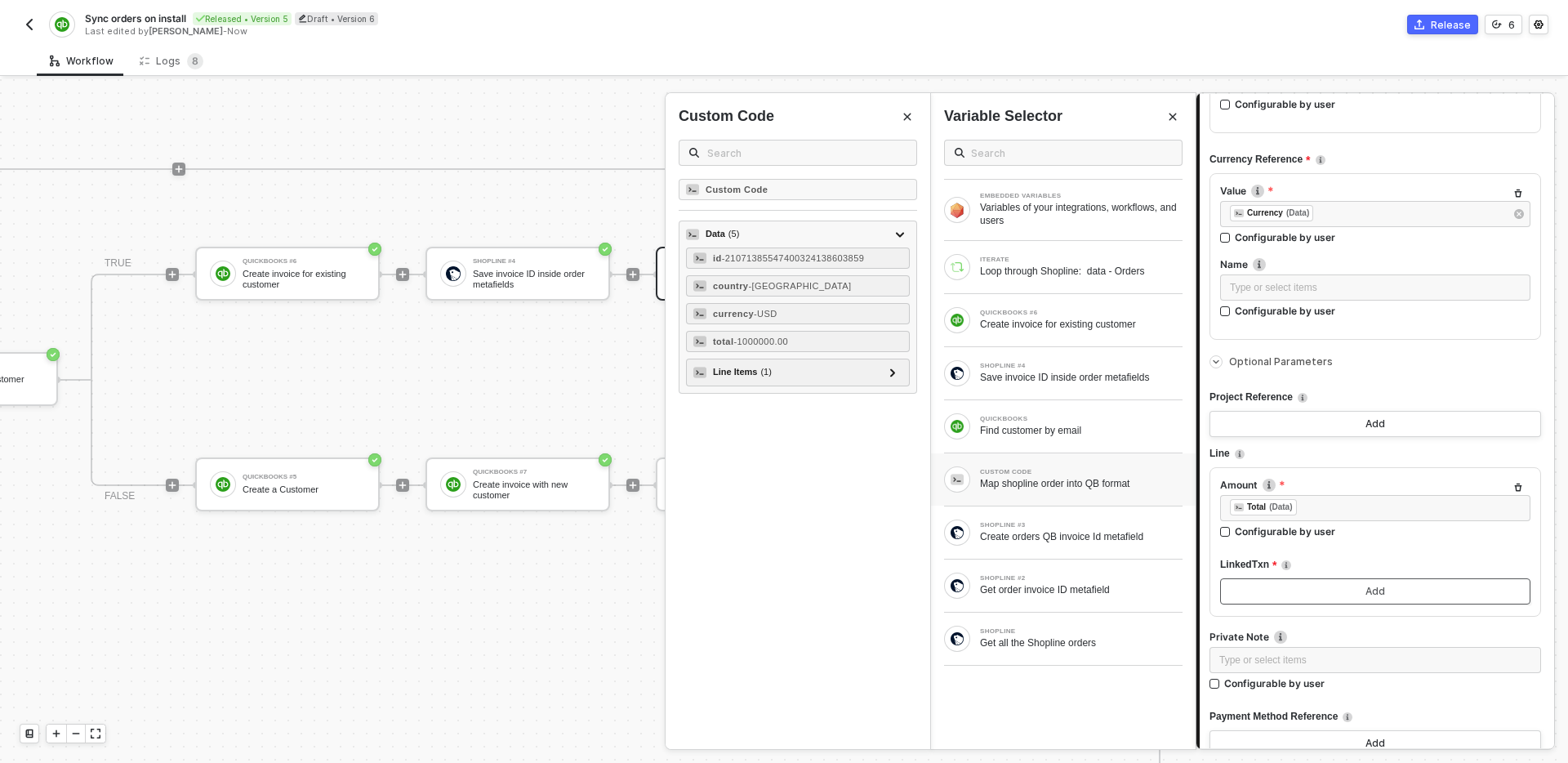
click at [1358, 591] on button "Add" at bounding box center [1375, 591] width 310 height 26
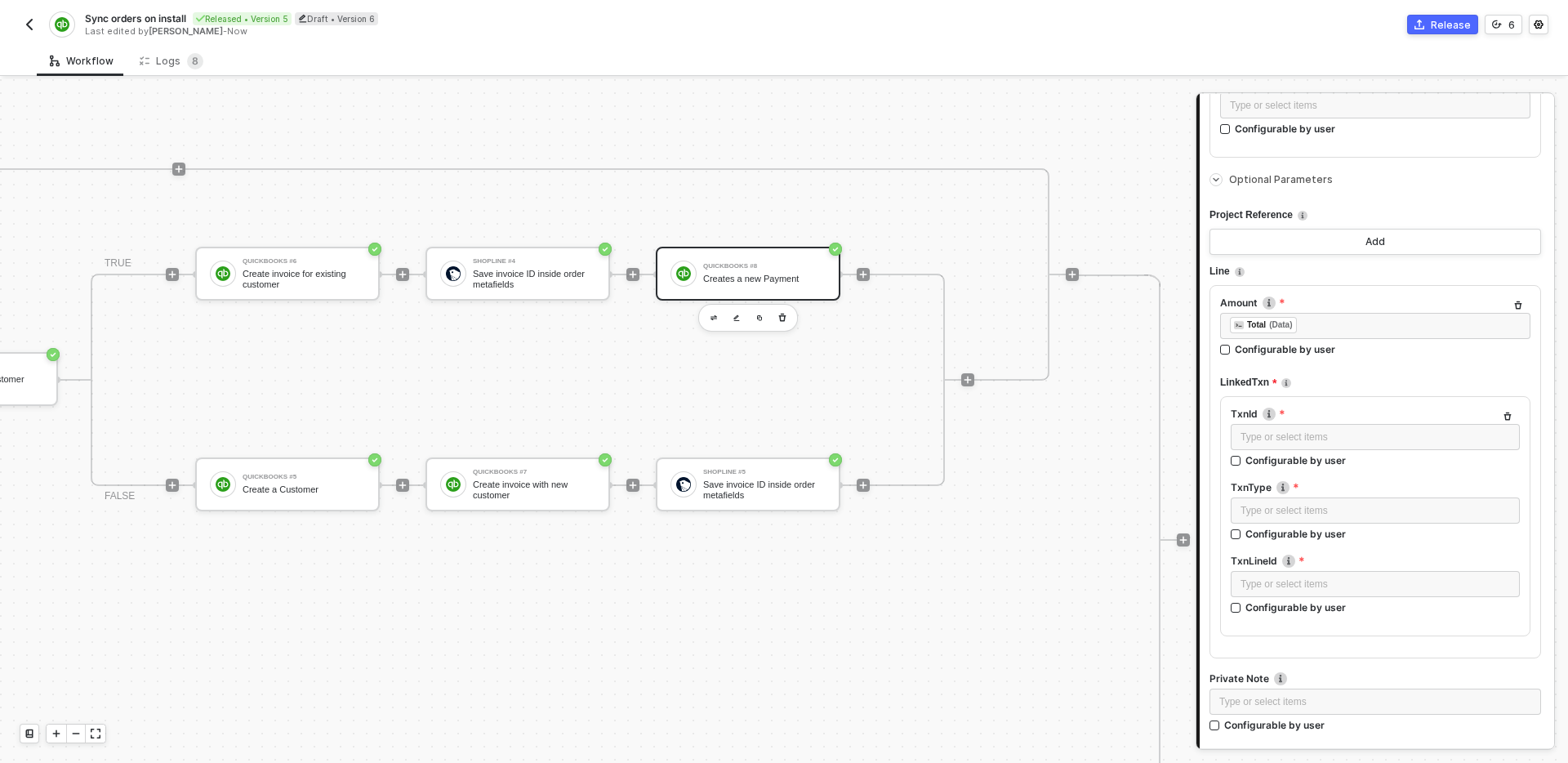
scroll to position [701, 0]
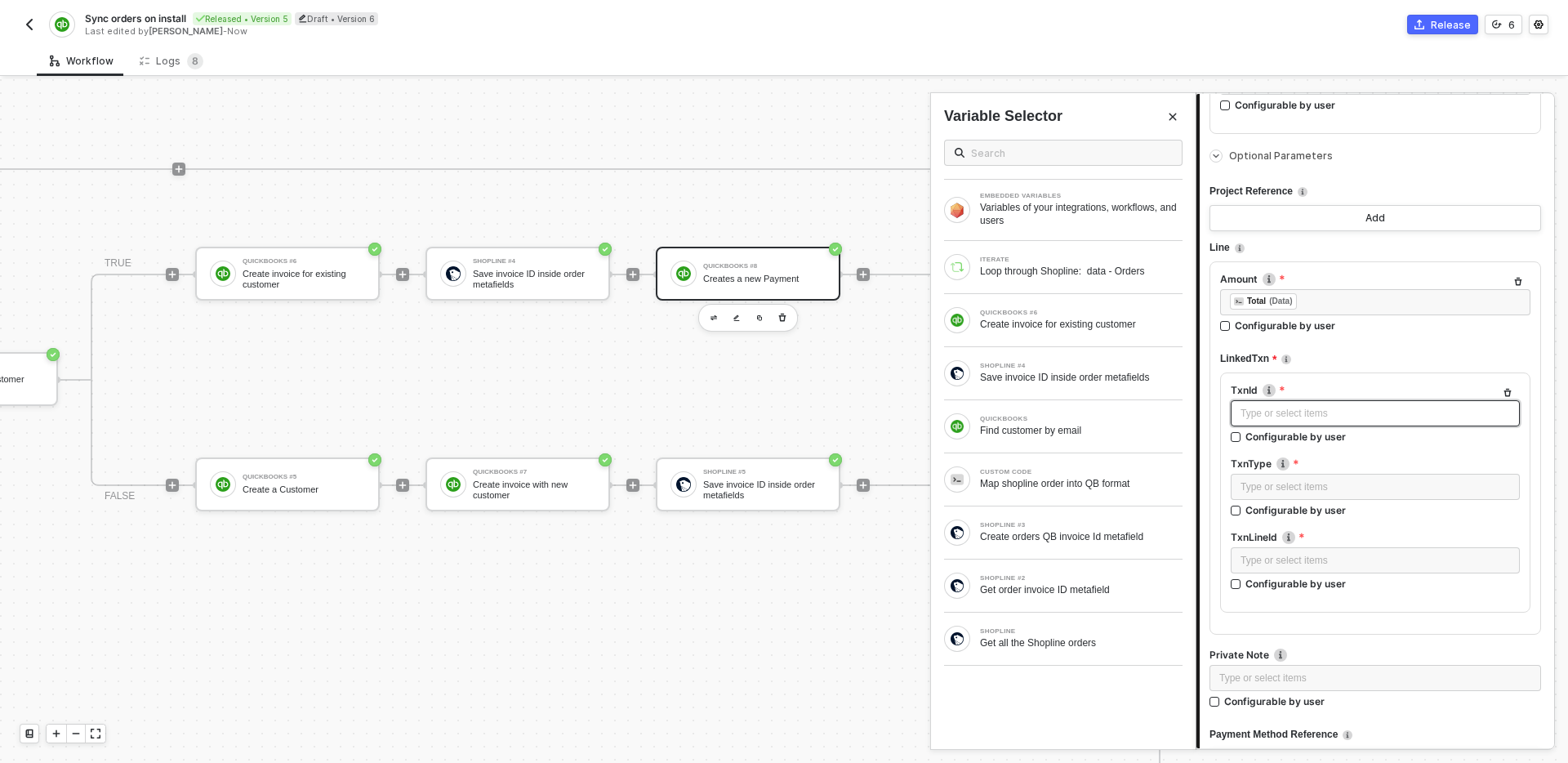
click at [1351, 407] on div "Type or select items ﻿" at bounding box center [1375, 414] width 269 height 16
click at [1064, 317] on div "QUICKBOOKS #6 Create invoice for existing customer" at bounding box center [1081, 320] width 203 height 21
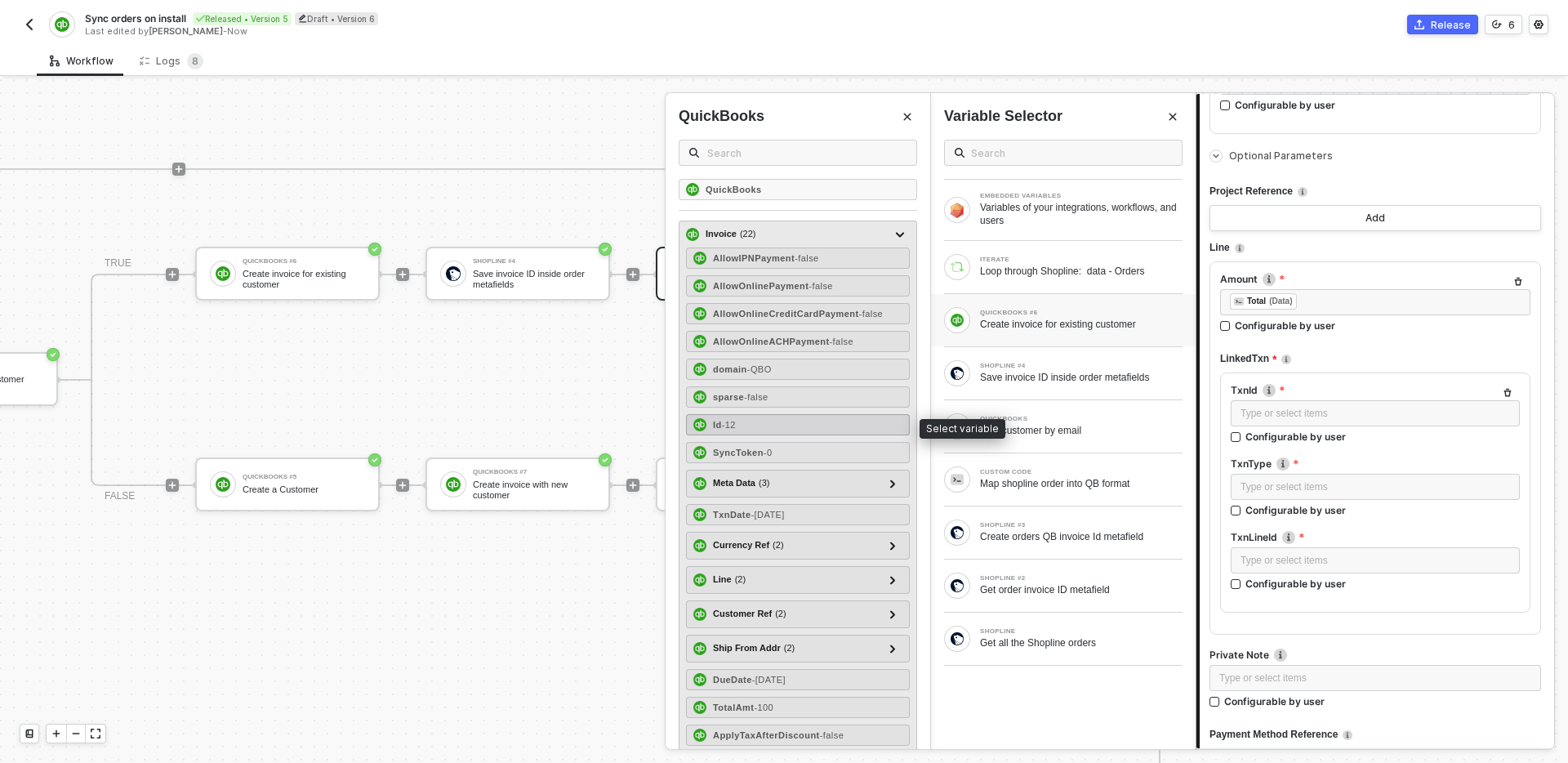
click at [826, 423] on div "Id - 12" at bounding box center [797, 424] width 224 height 21
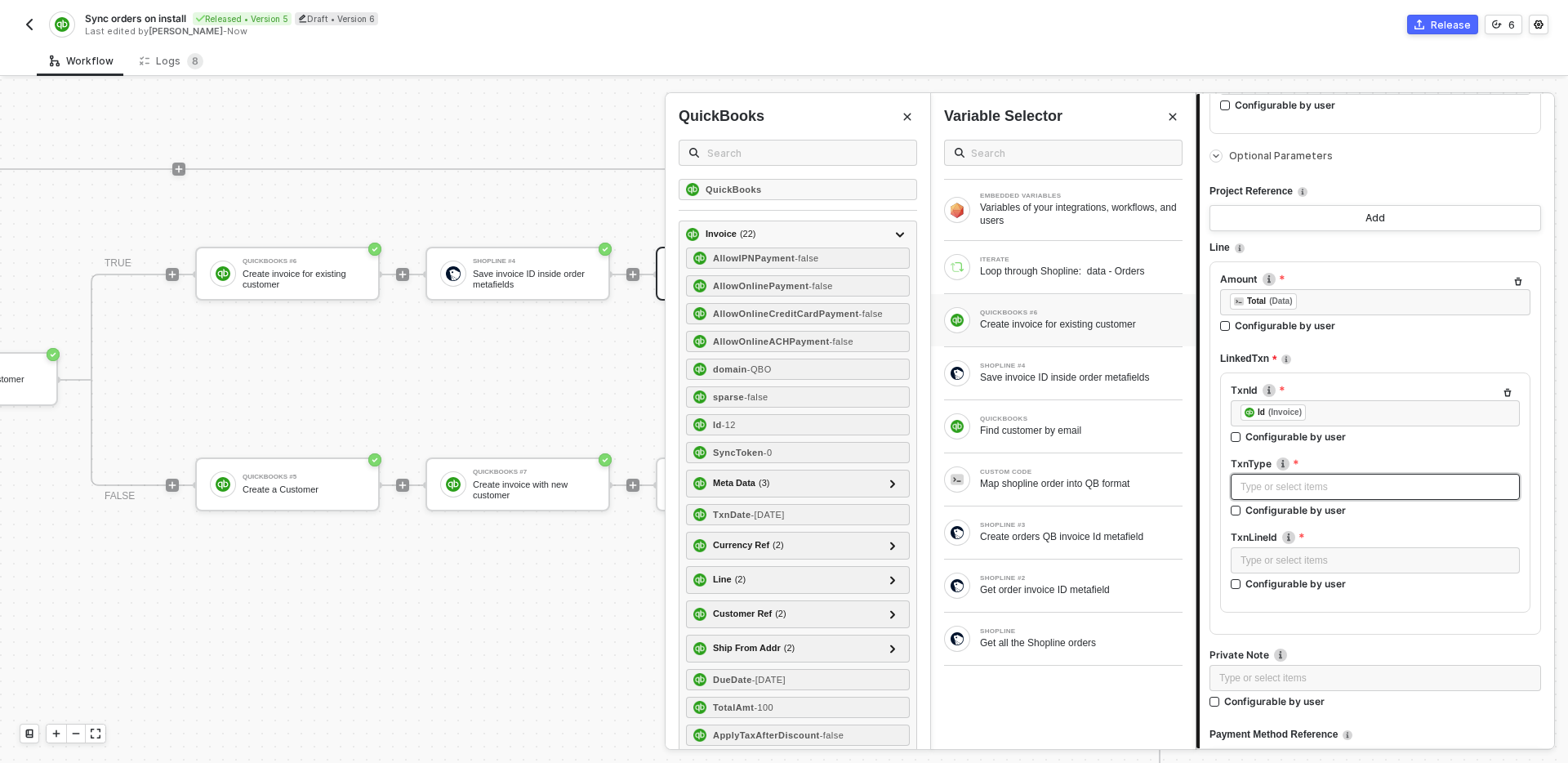
click at [1342, 482] on div "Type or select items ﻿" at bounding box center [1375, 487] width 269 height 16
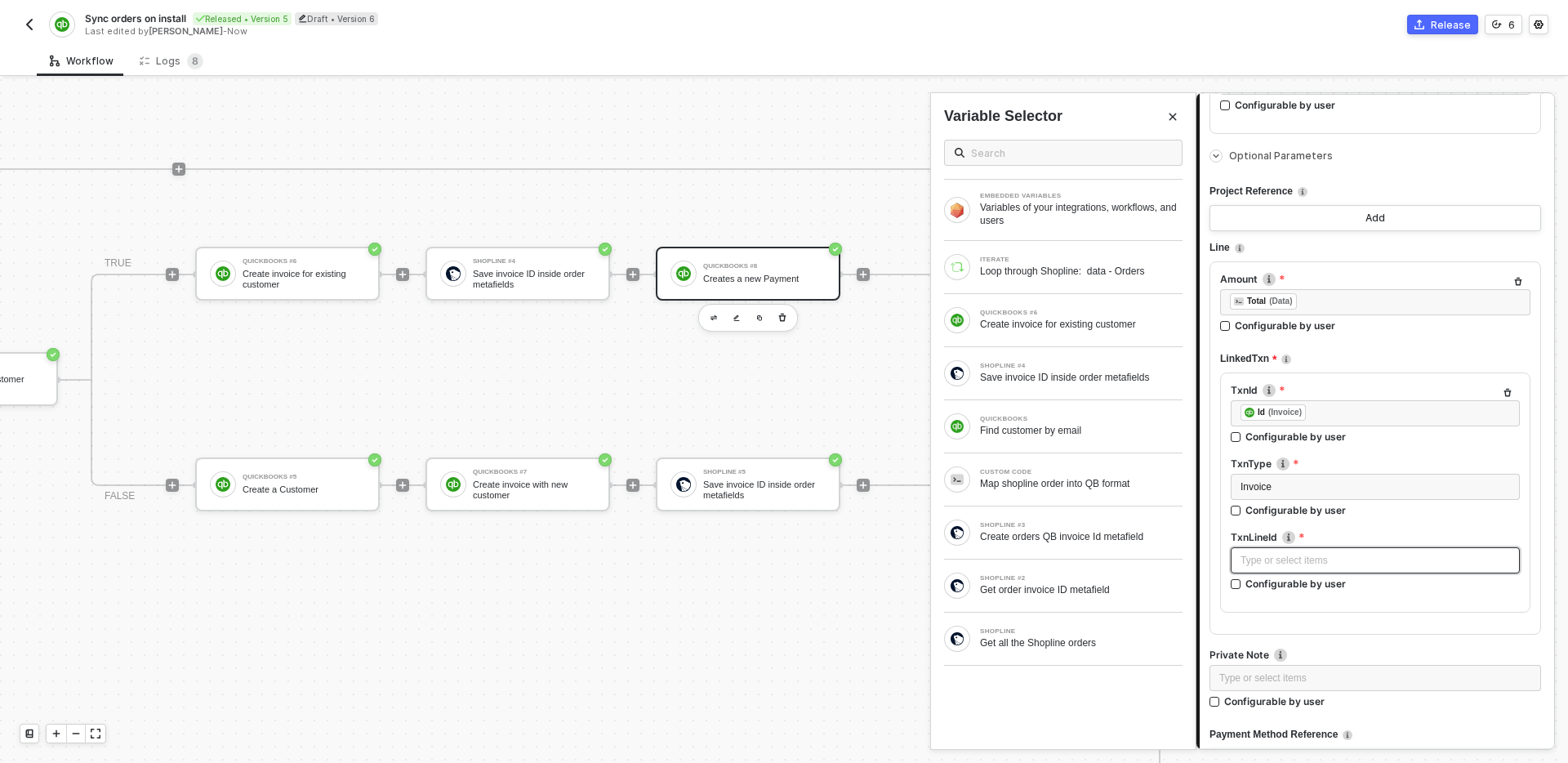
click at [1333, 557] on div "Type or select items ﻿" at bounding box center [1375, 561] width 269 height 16
click at [1250, 537] on label "TxnLineId Required for Deposit and Bill entities" at bounding box center [1375, 537] width 289 height 14
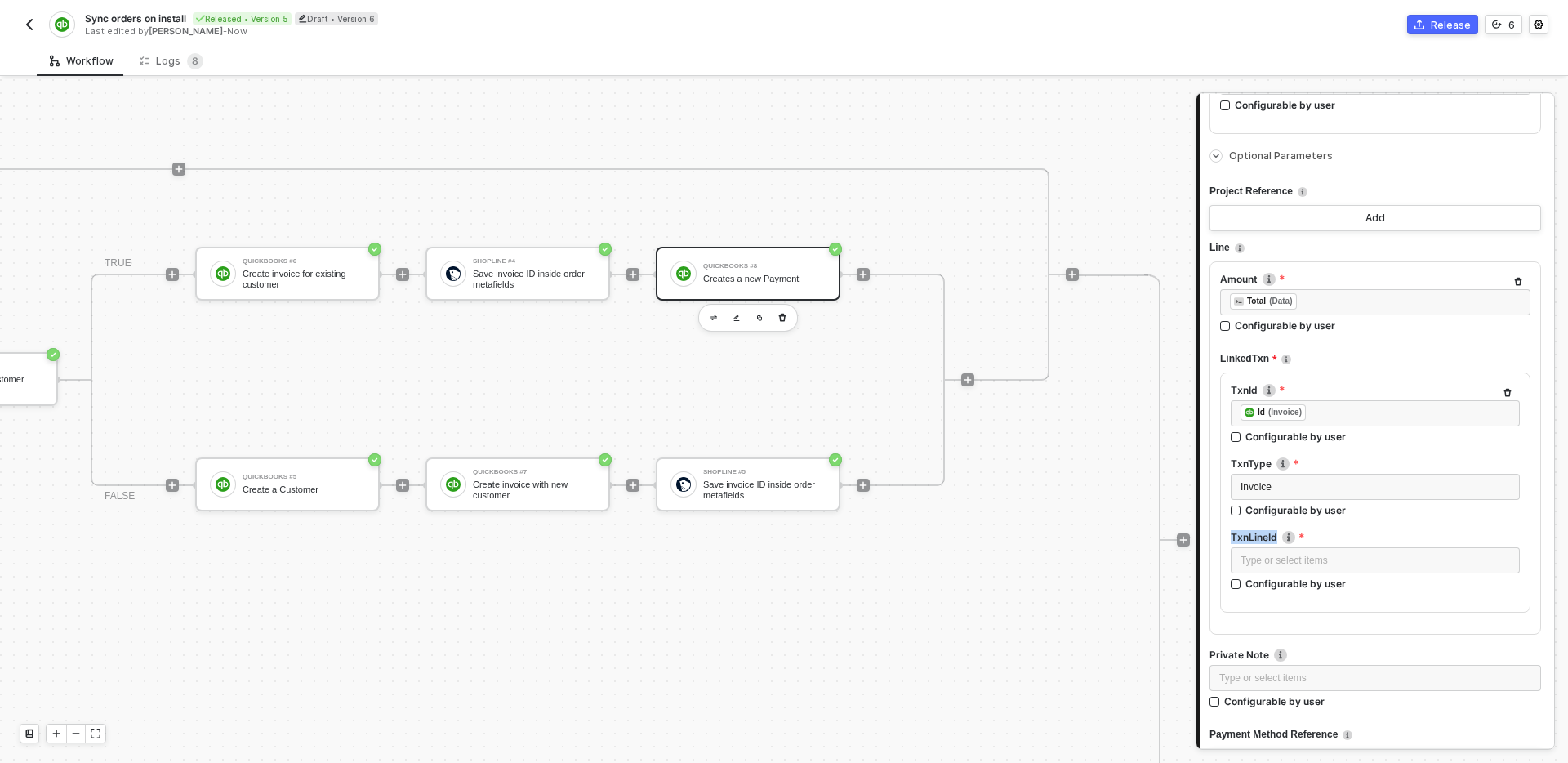
click at [1250, 537] on label "TxnLineId Required for Deposit and Bill entities" at bounding box center [1375, 537] width 289 height 14
copy label "TxnLineId"
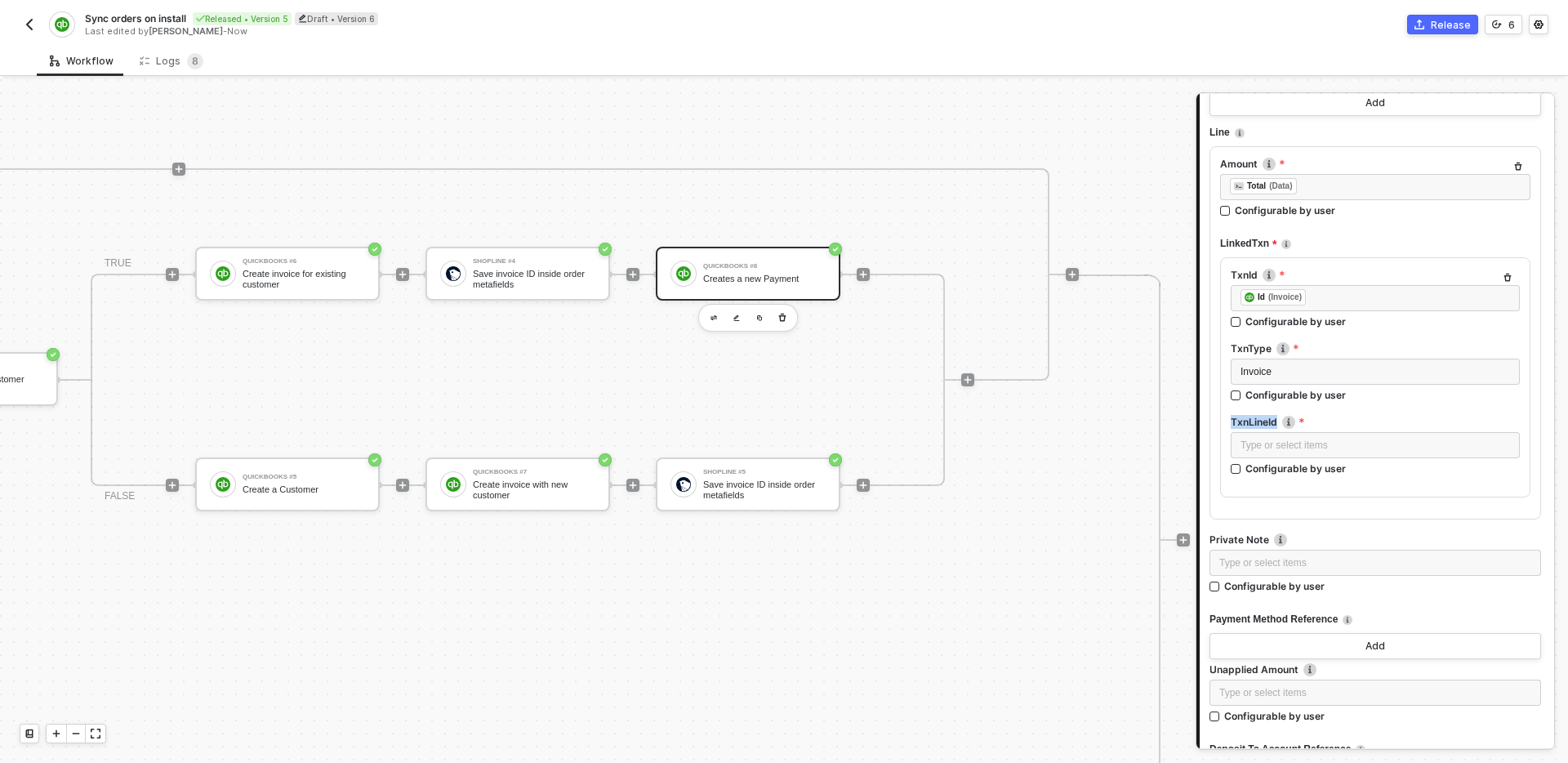
scroll to position [818, 0]
click at [1249, 414] on label "TxnLineId Required for Deposit and Bill entities" at bounding box center [1375, 420] width 289 height 14
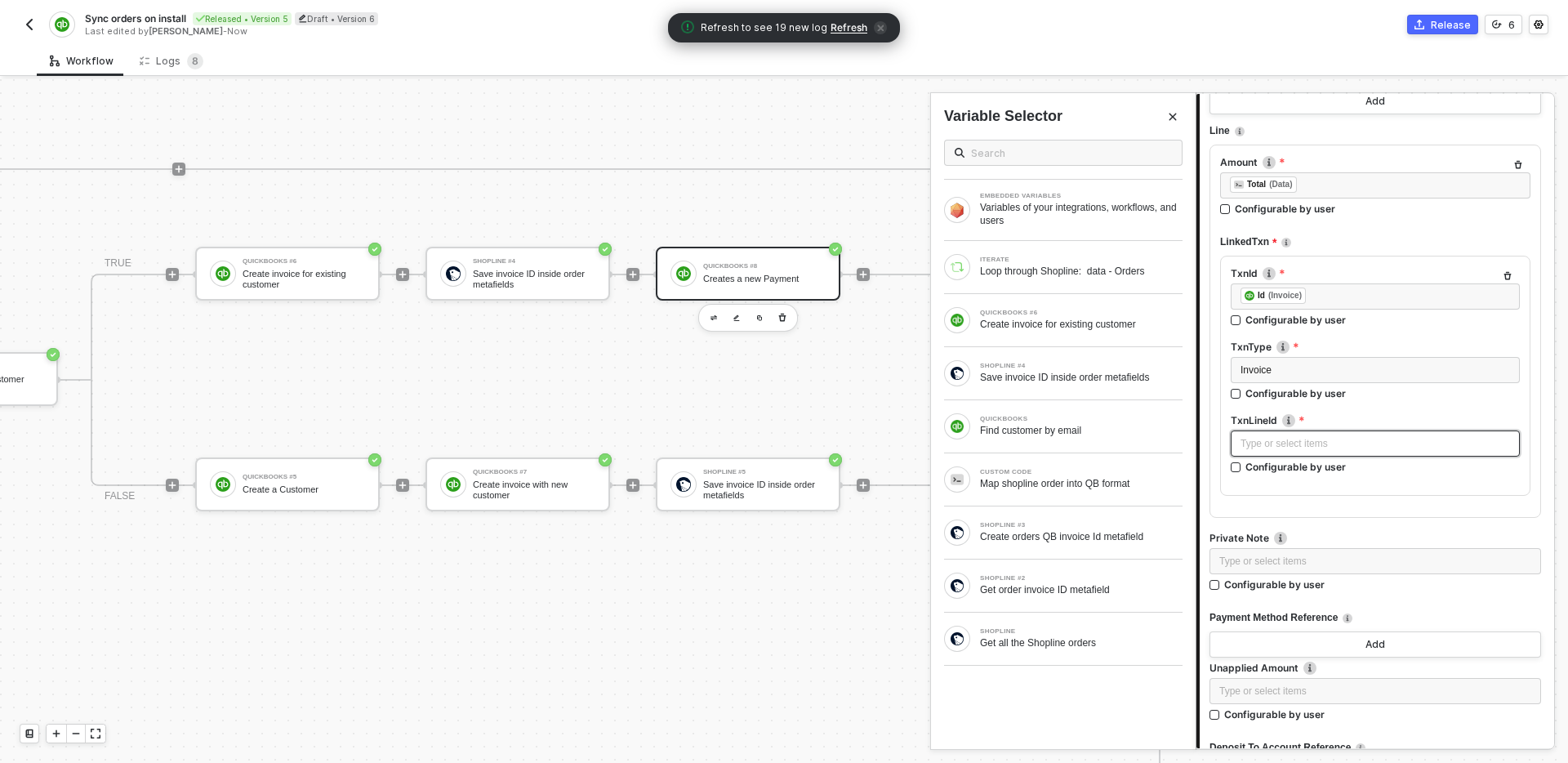
click at [1341, 450] on div "Type or select items ﻿" at bounding box center [1375, 444] width 269 height 16
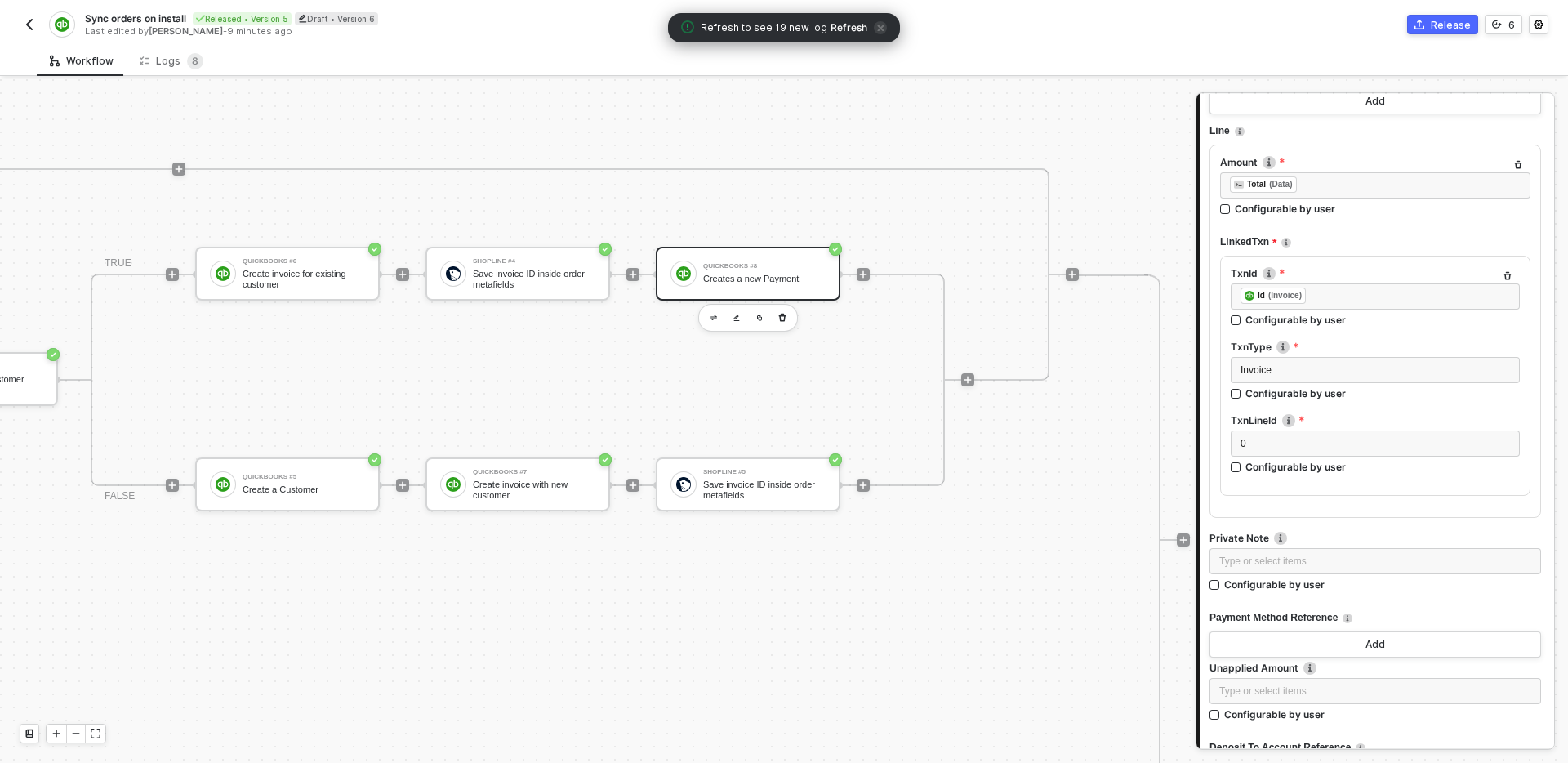
click at [1347, 429] on div "TxnLineId Required for Deposit and Bill entities" at bounding box center [1375, 422] width 289 height 17
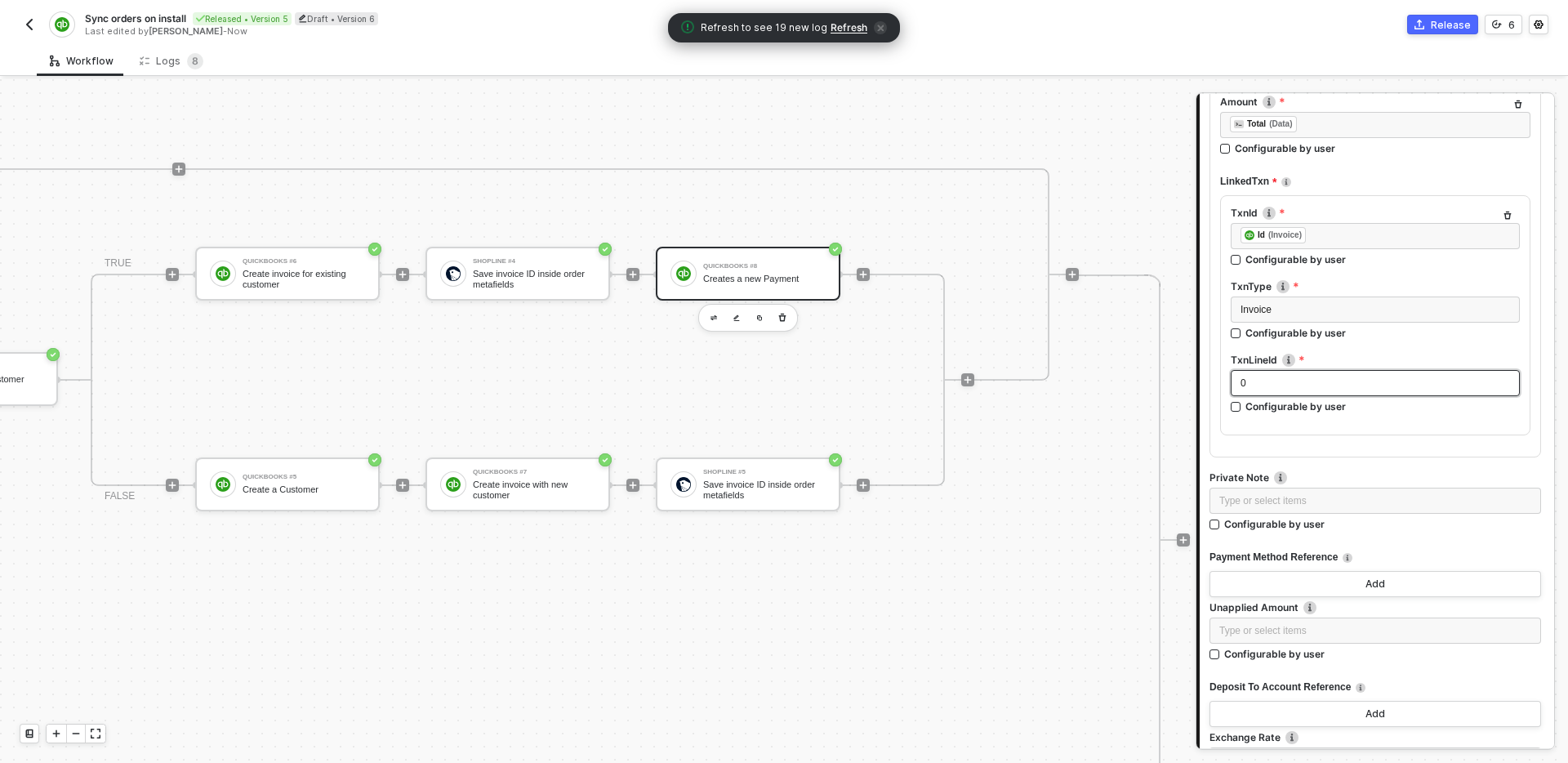
scroll to position [905, 0]
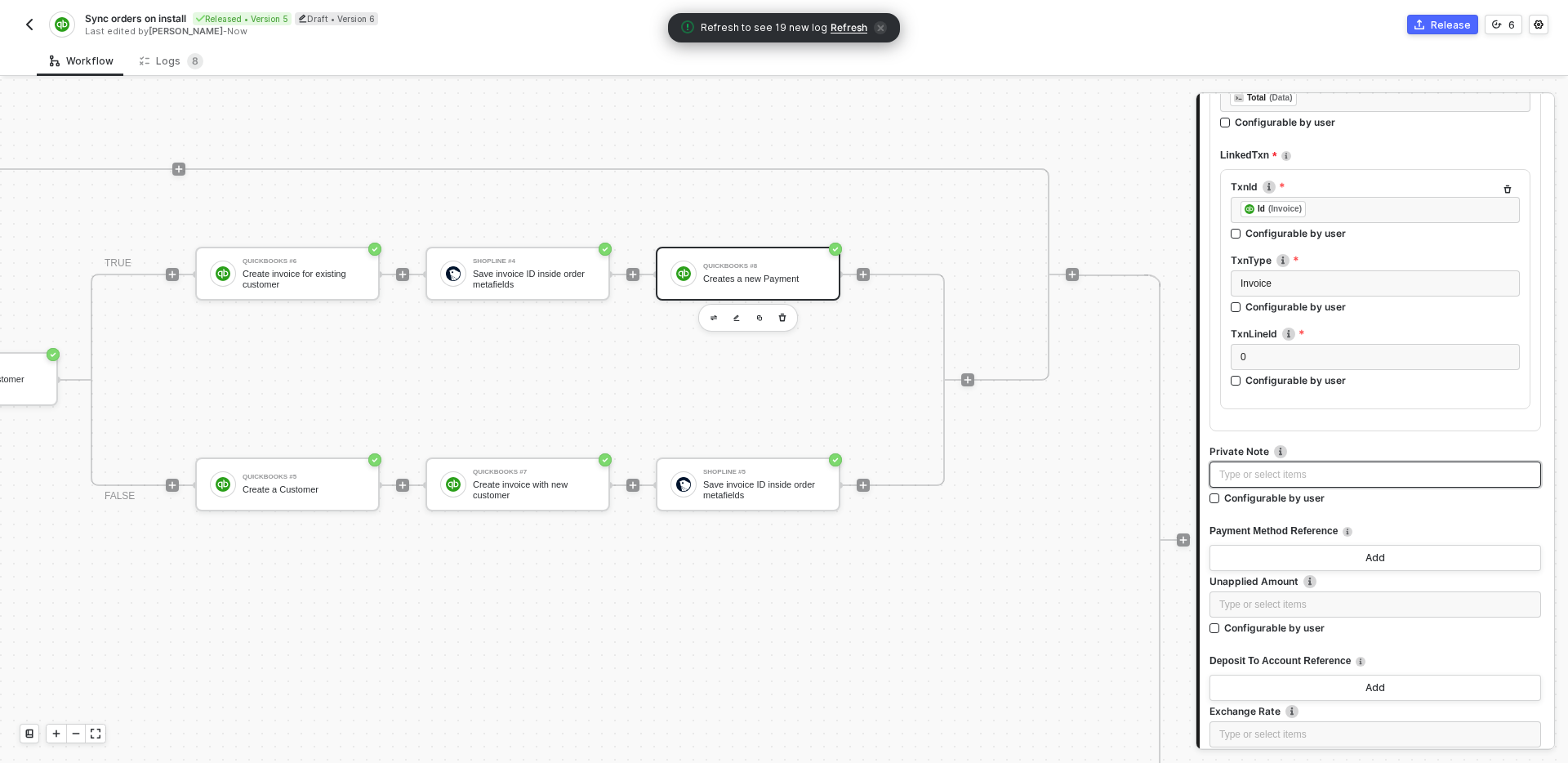
click at [1346, 473] on div "Type or select items ﻿" at bounding box center [1375, 475] width 312 height 16
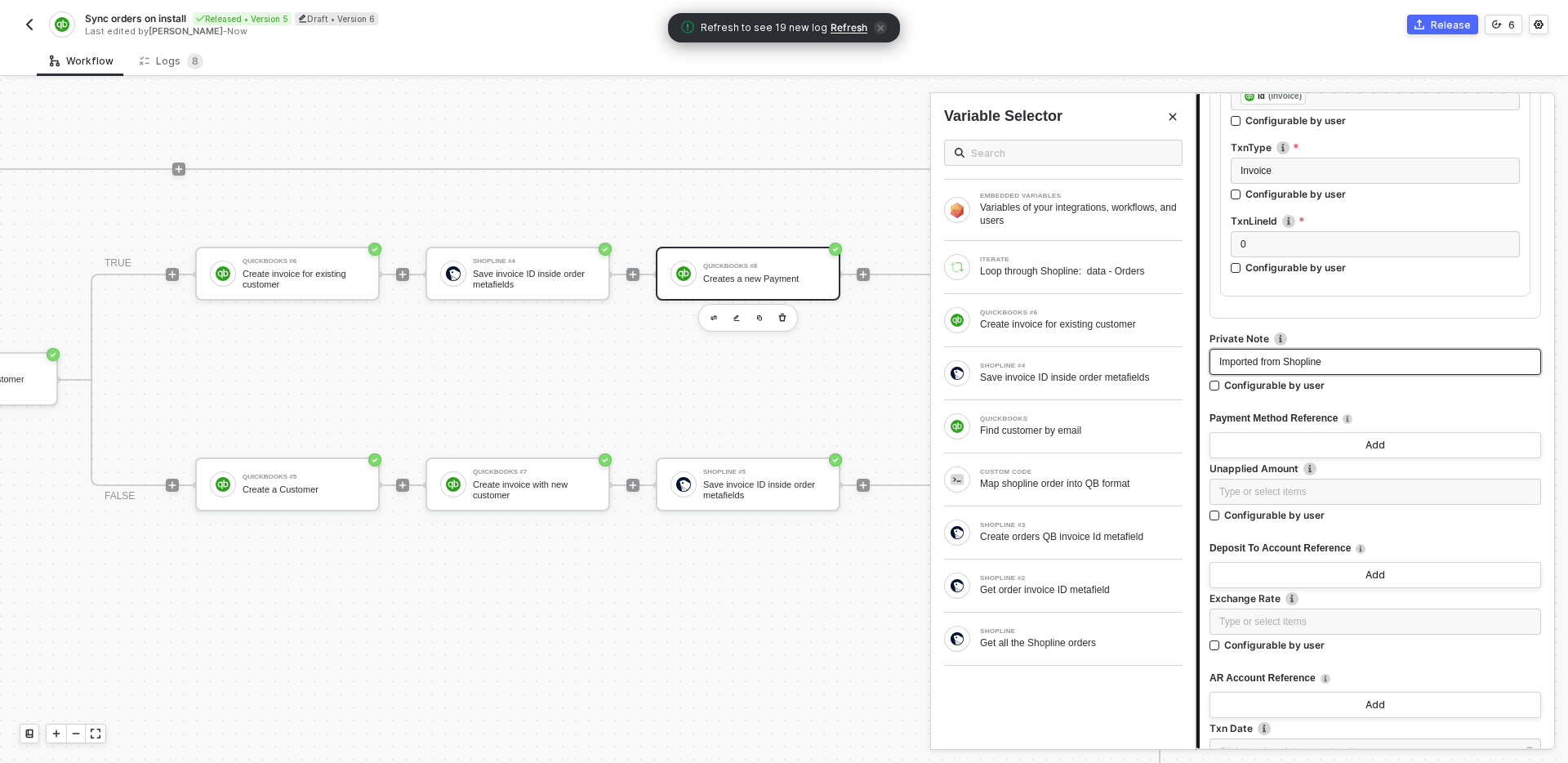
scroll to position [1030, 0]
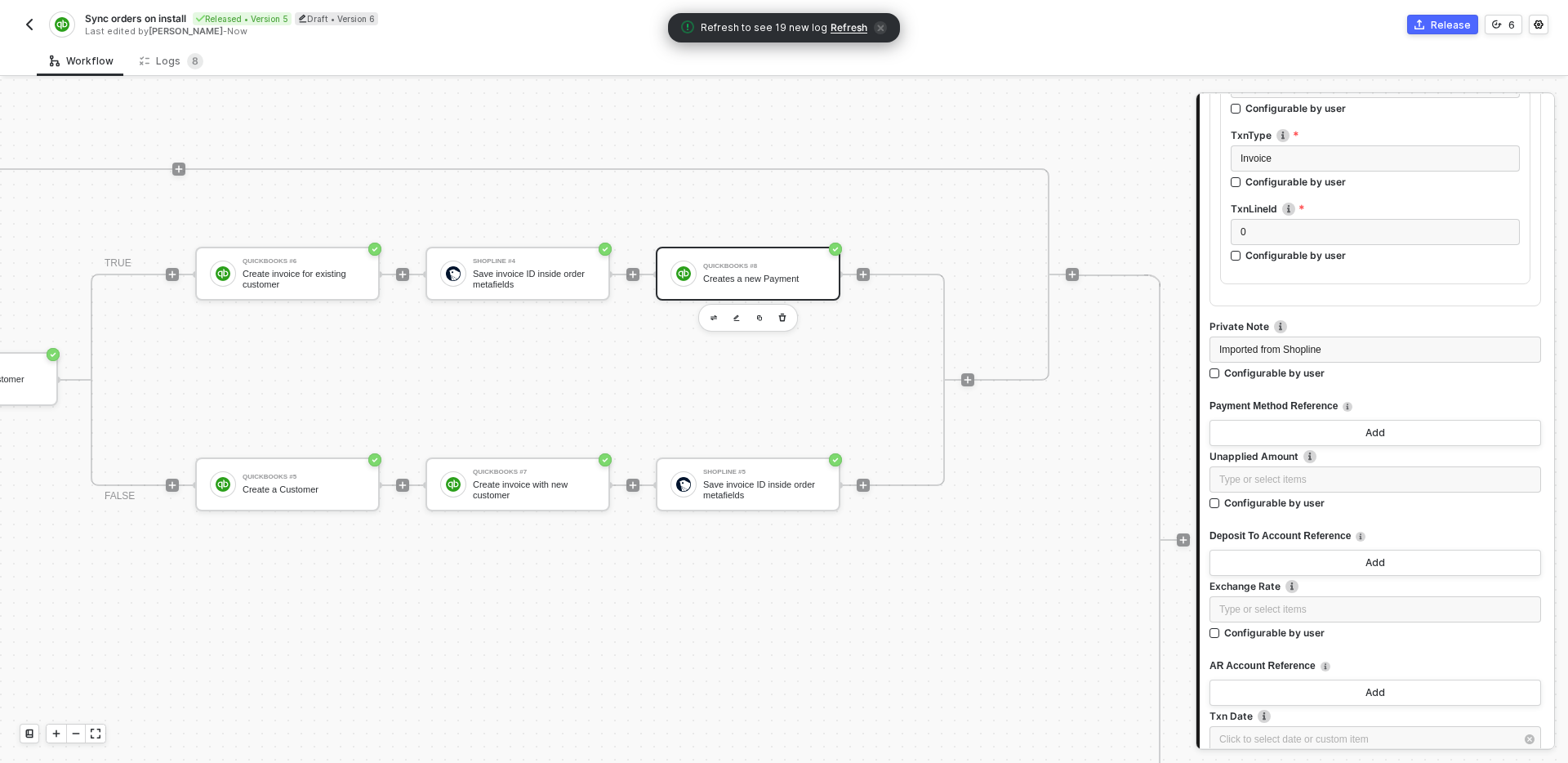
click at [1426, 523] on div "Deposit To Account Reference" at bounding box center [1375, 536] width 331 height 27
click at [1392, 436] on button "Add" at bounding box center [1375, 433] width 331 height 26
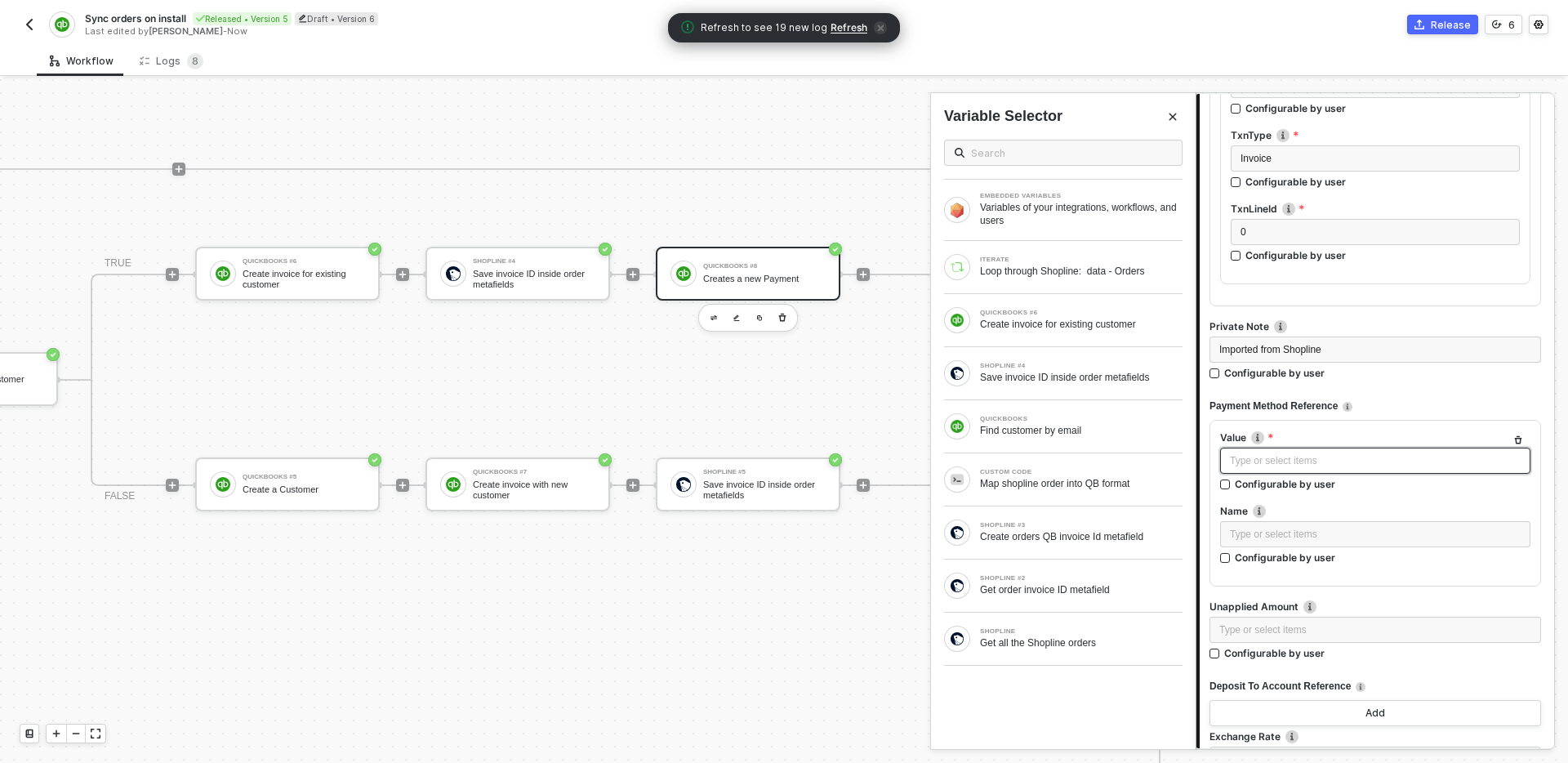
click at [1356, 462] on div "Type or select items ﻿" at bounding box center [1375, 461] width 290 height 16
click at [1521, 437] on icon "button" at bounding box center [1518, 440] width 10 height 10
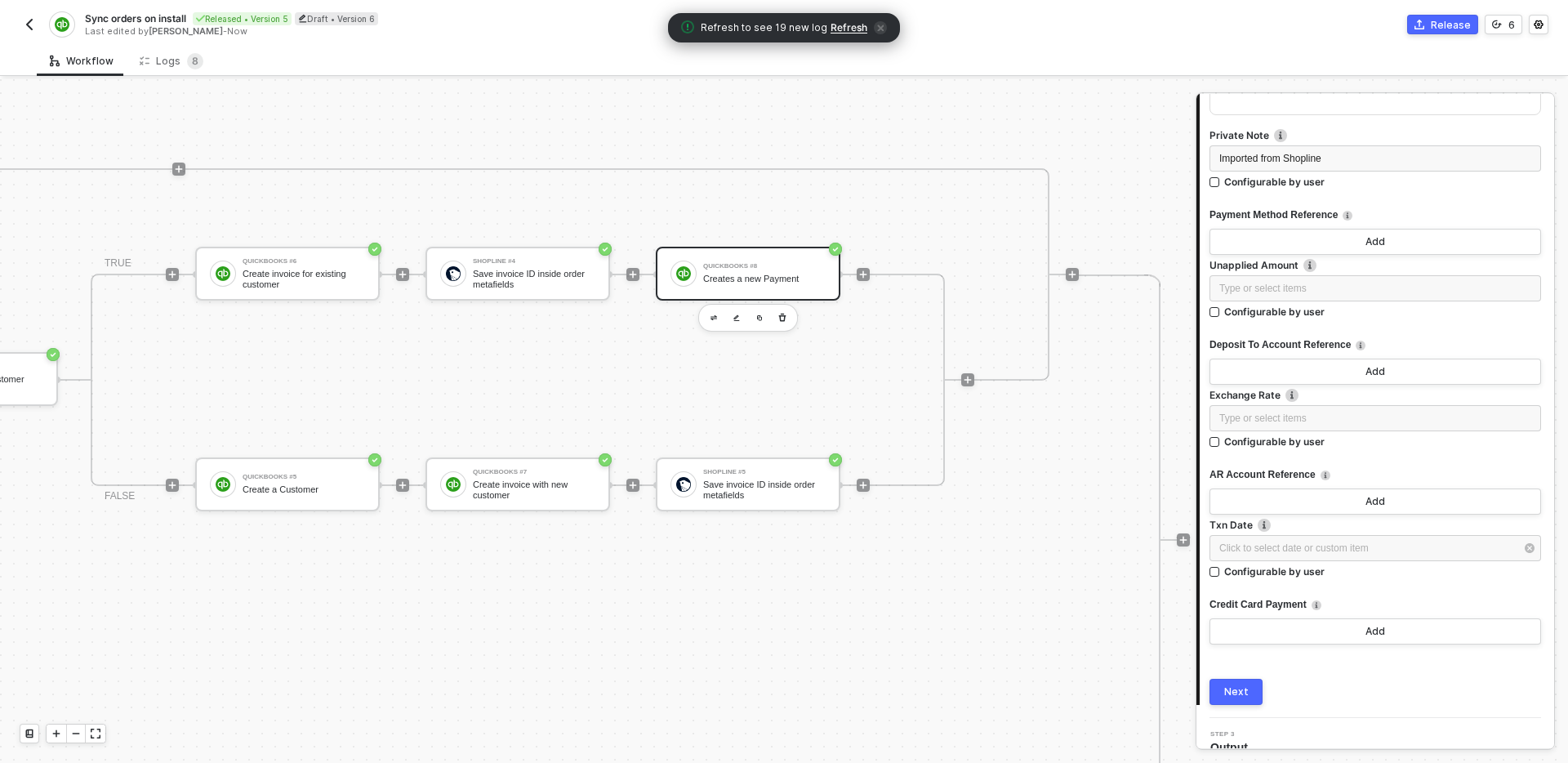
scroll to position [1242, 0]
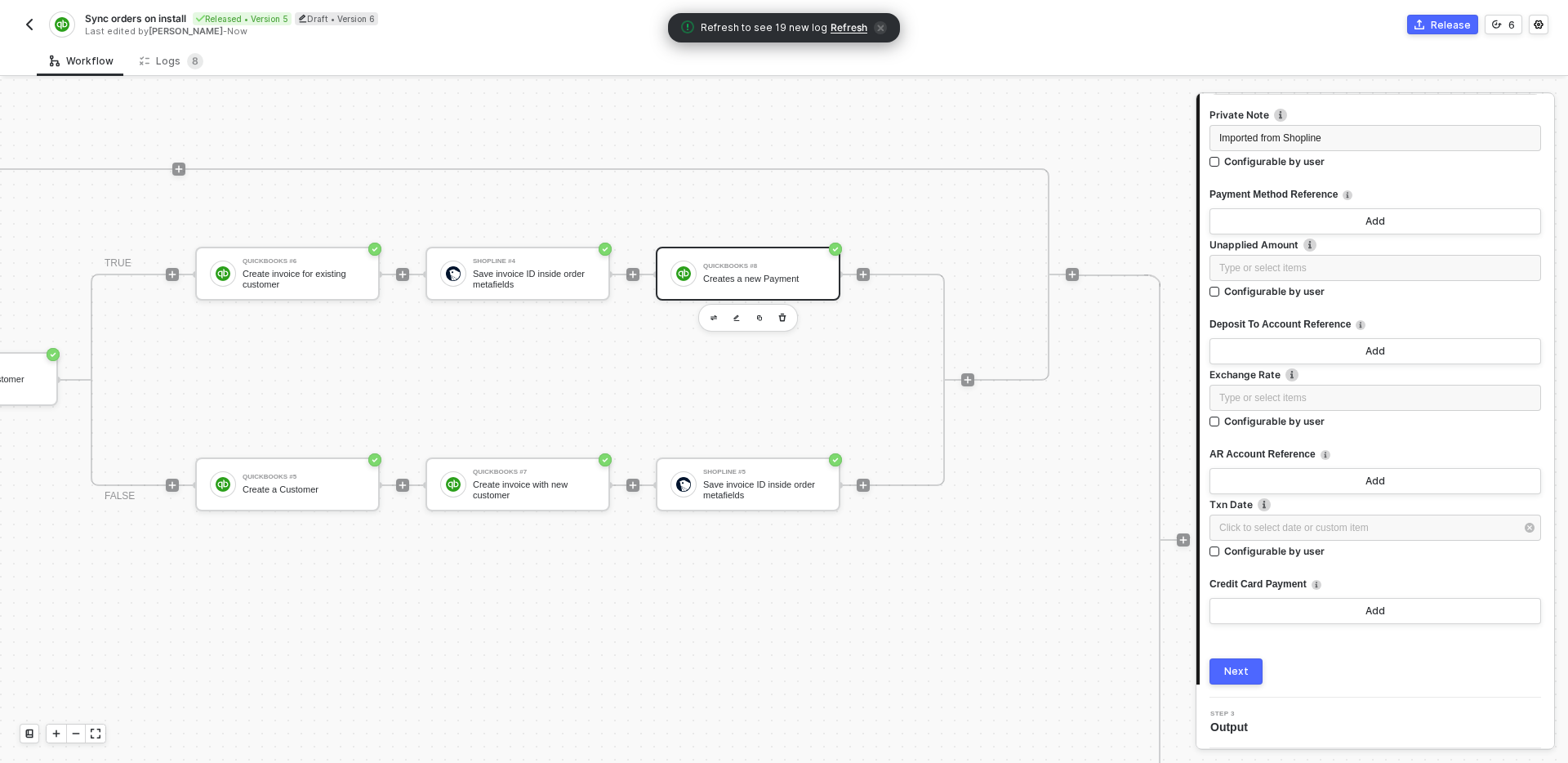
click at [1248, 671] on button "Next" at bounding box center [1237, 672] width 53 height 26
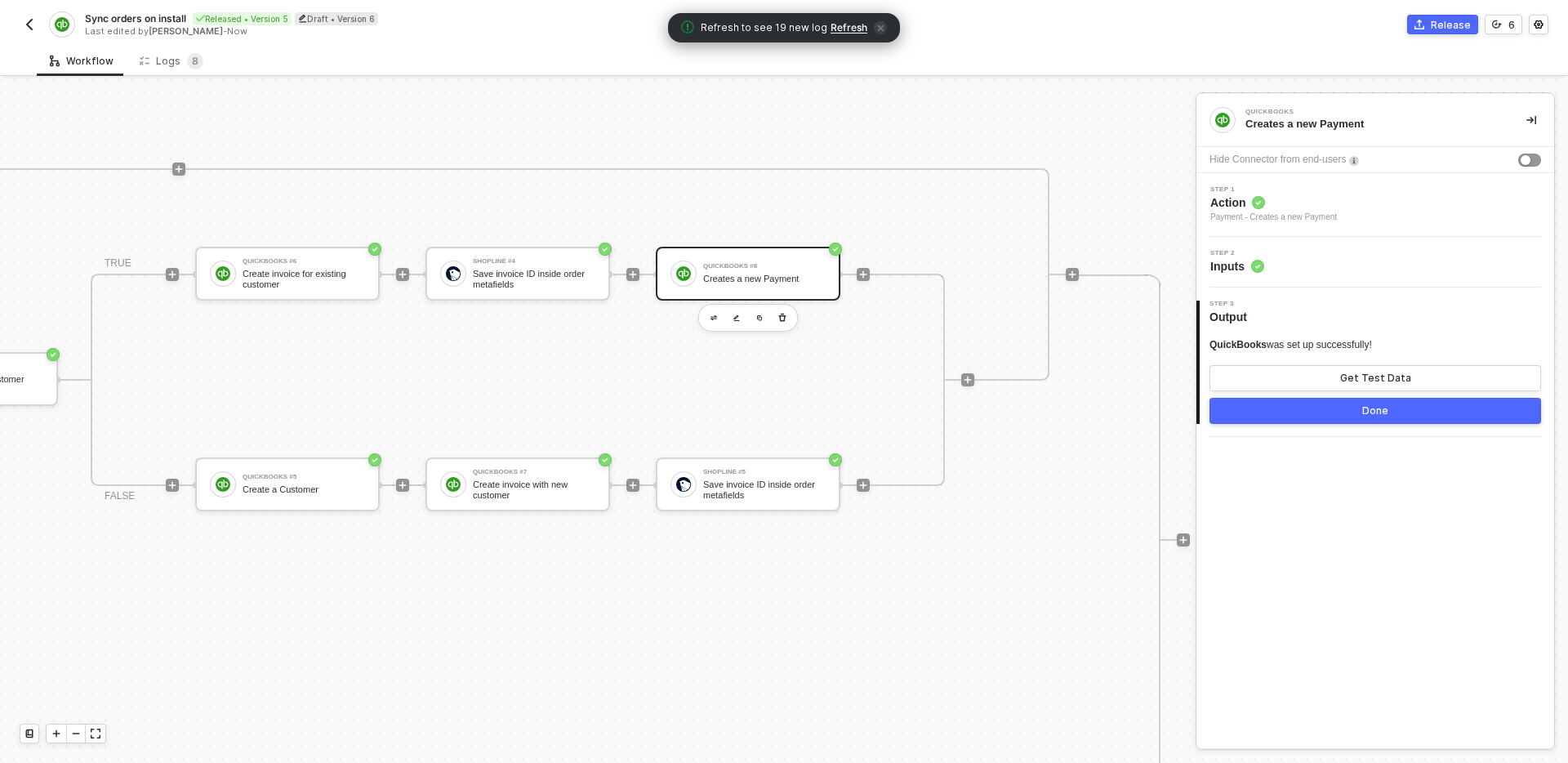
click at [1339, 504] on div "QuickBooks Creates a new Payment Hide Connector from end-users Step 1 Action Pa…" at bounding box center [1375, 421] width 358 height 654
click at [760, 320] on img "button" at bounding box center [759, 317] width 6 height 6
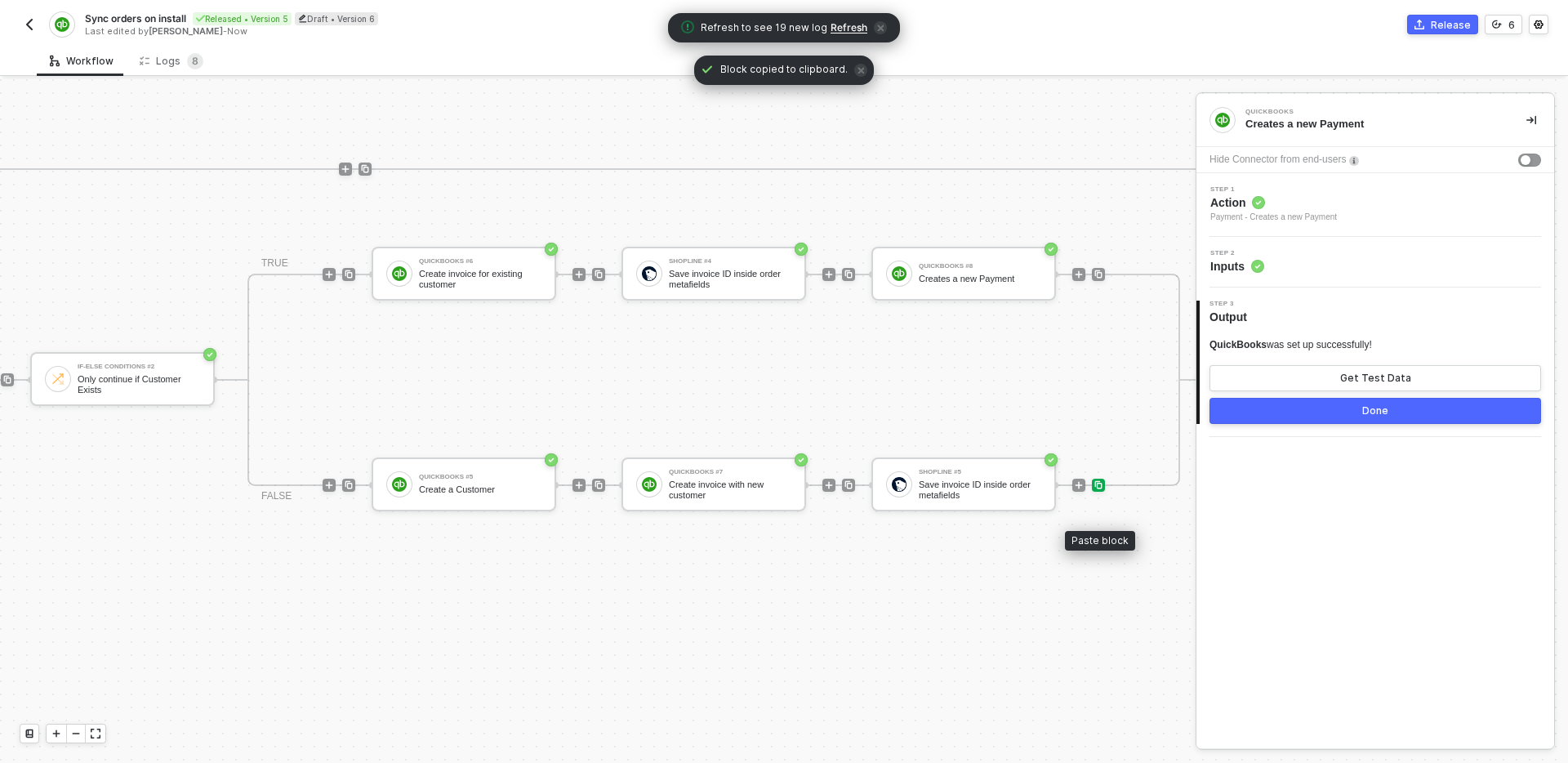
click at [1102, 484] on img at bounding box center [1099, 485] width 10 height 10
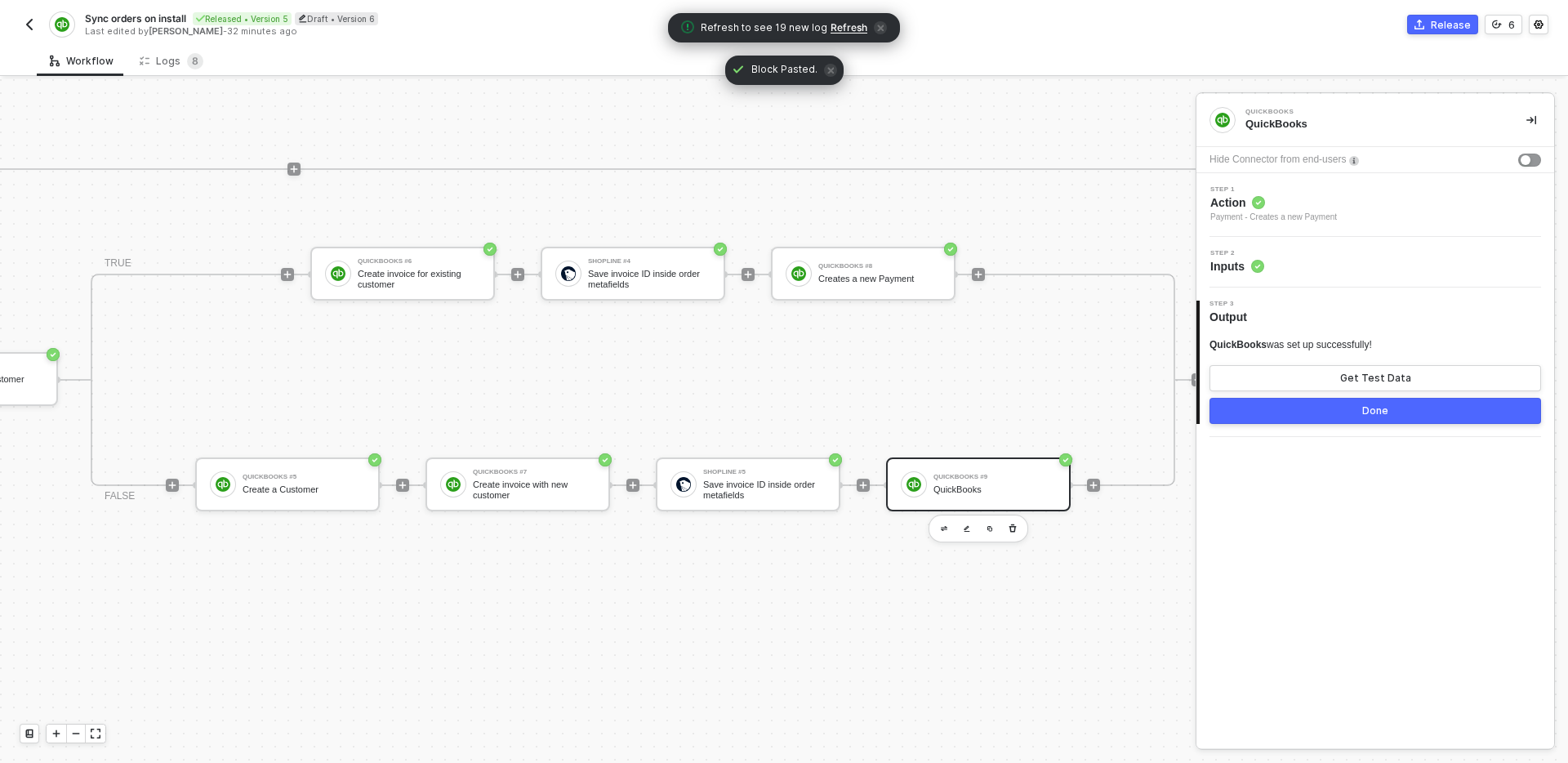
click at [1356, 202] on div "Step 1 Action Payment - Creates a new Payment" at bounding box center [1377, 205] width 353 height 37
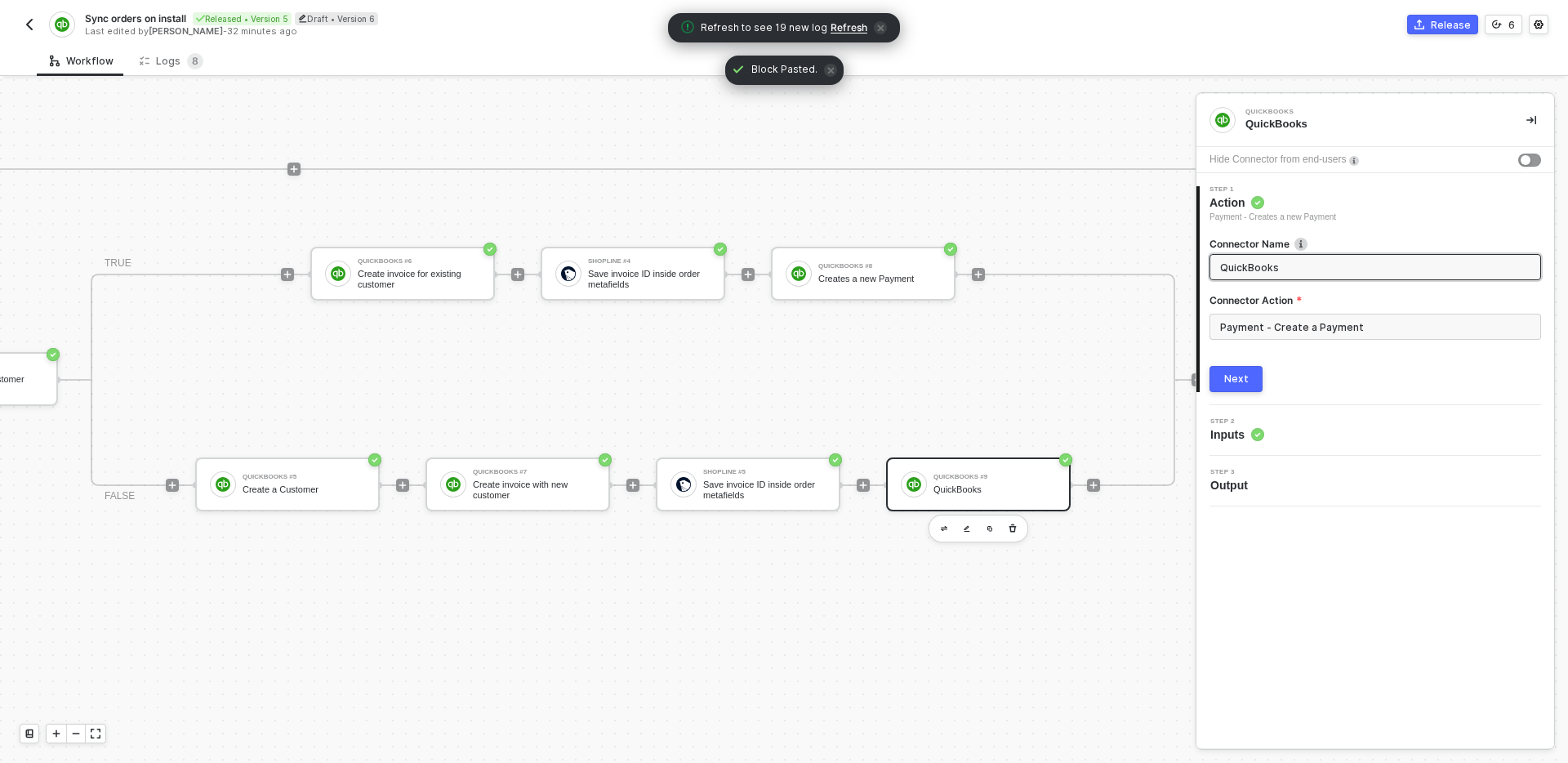
click at [1334, 267] on input "QuickBooks" at bounding box center [1373, 268] width 307 height 18
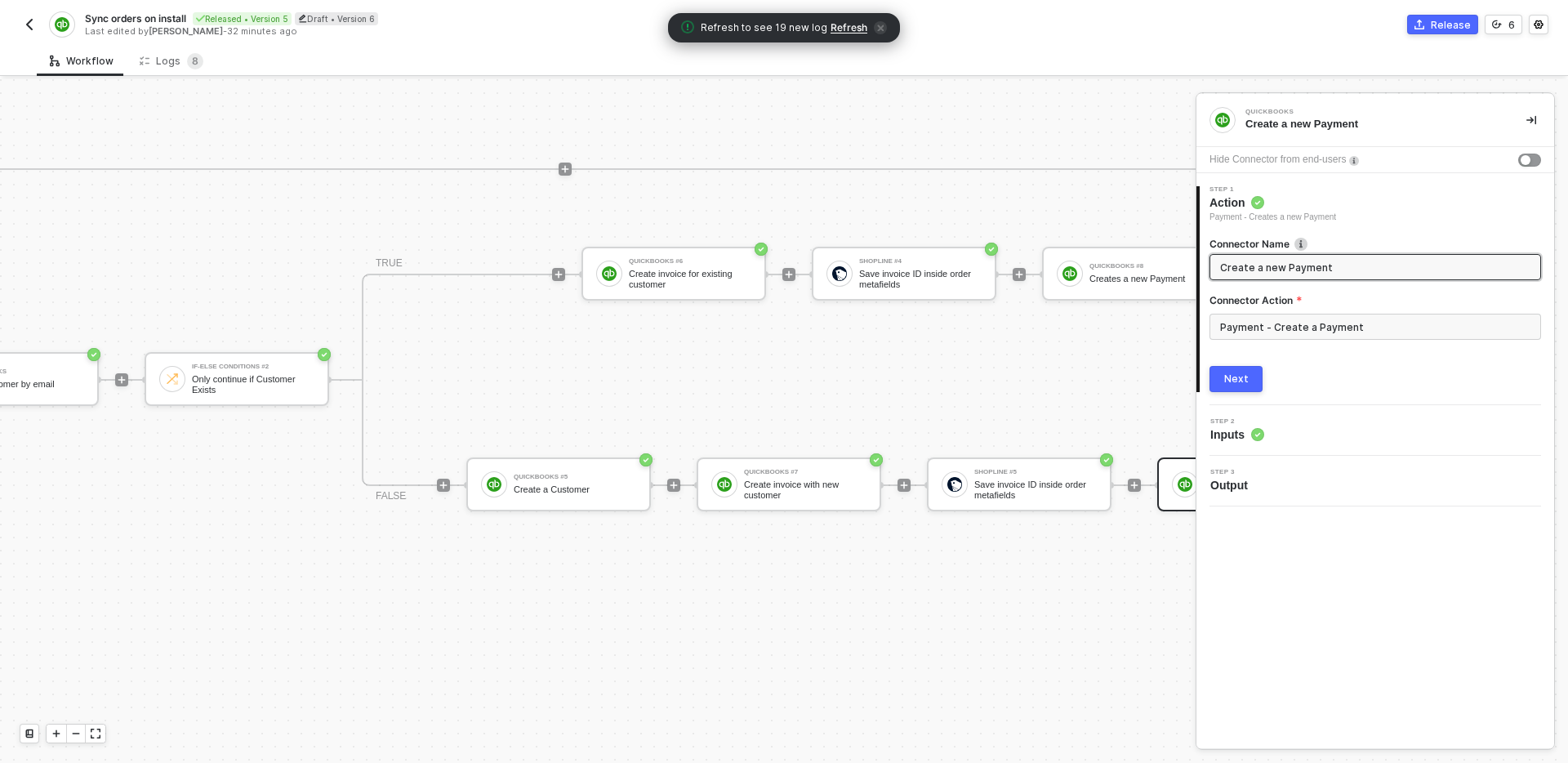
scroll to position [534, 1885]
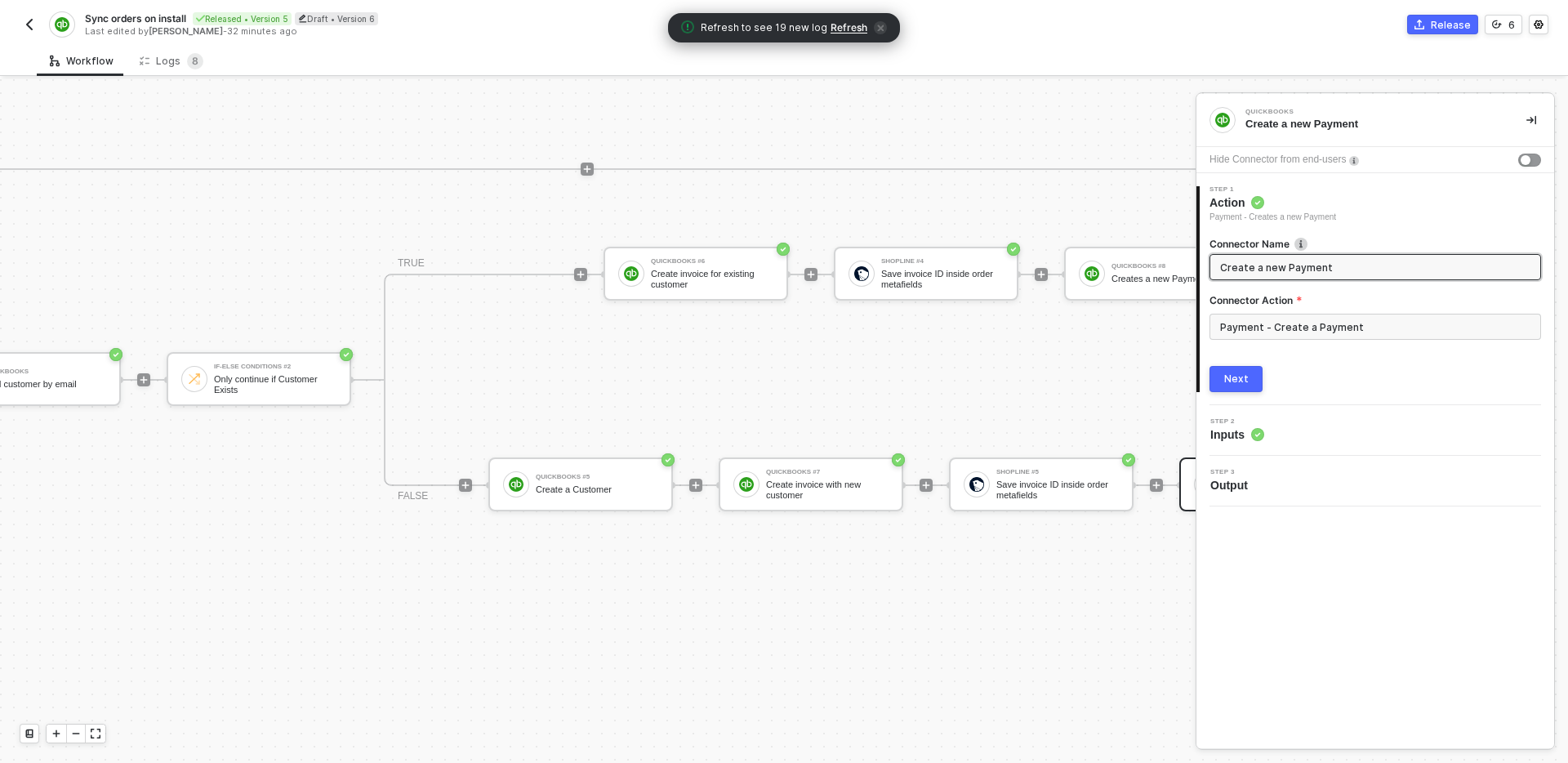
type input "Create a new Payment"
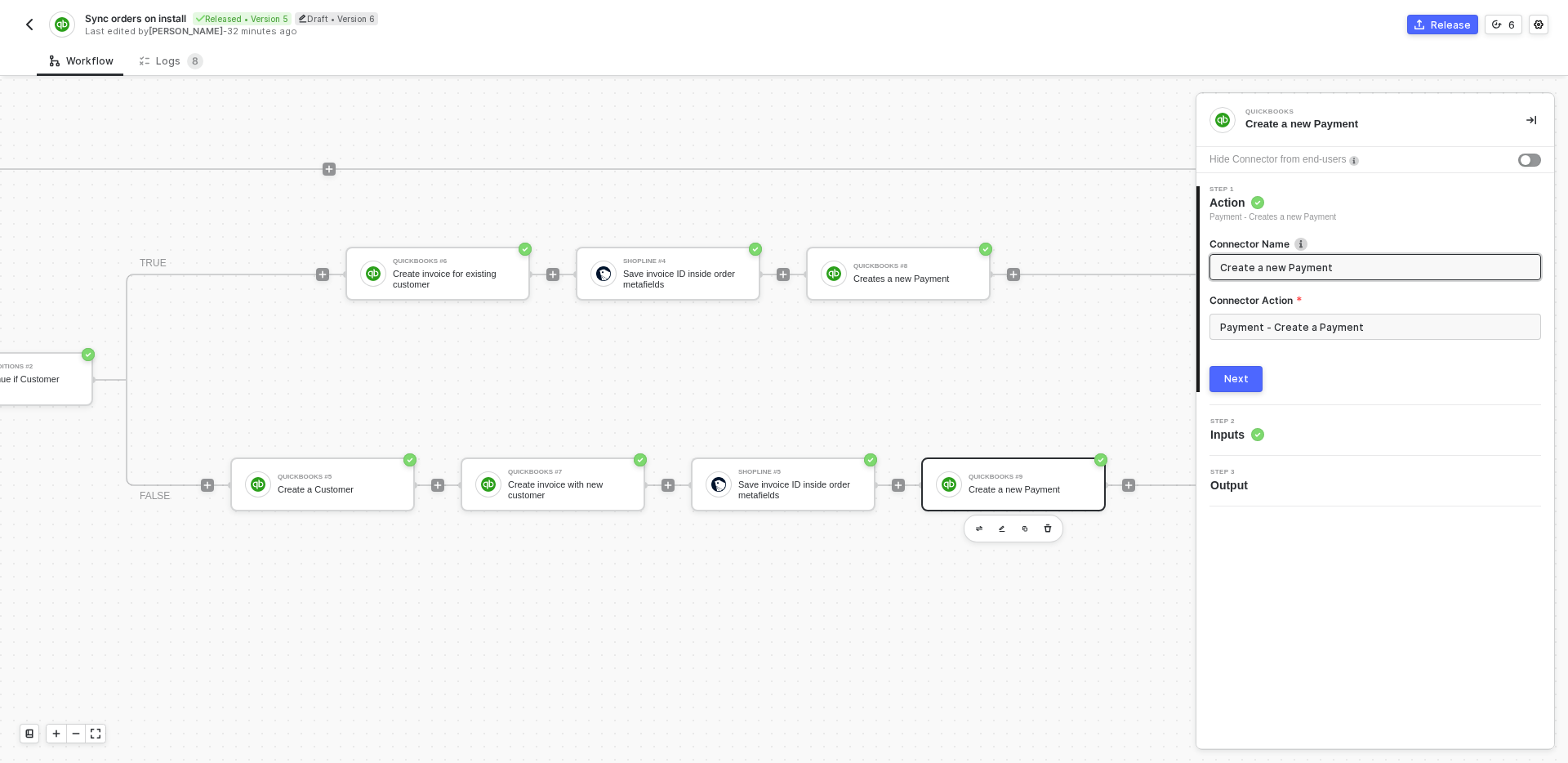
scroll to position [534, 2150]
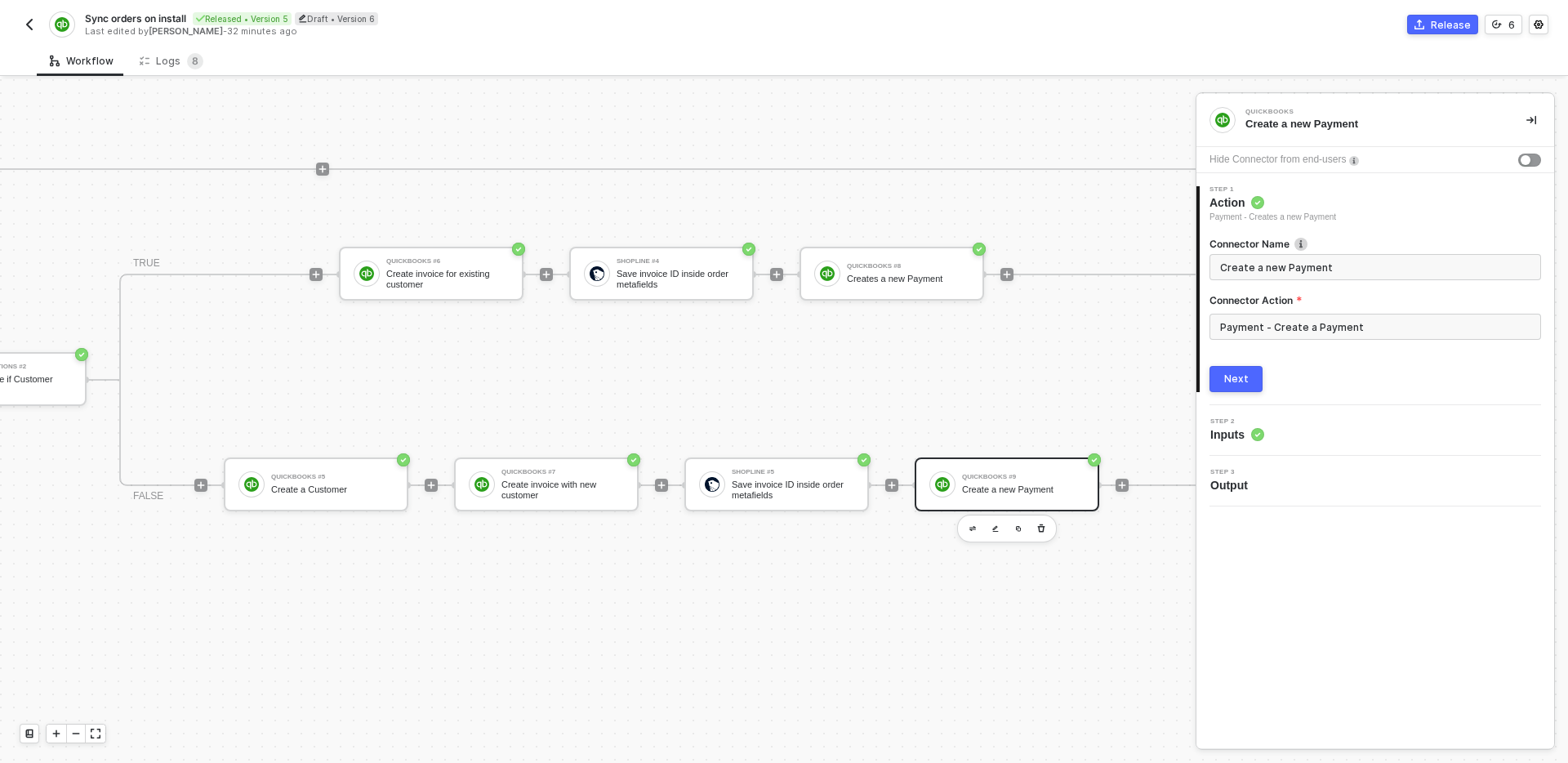
click at [1247, 376] on button "Next" at bounding box center [1237, 379] width 53 height 26
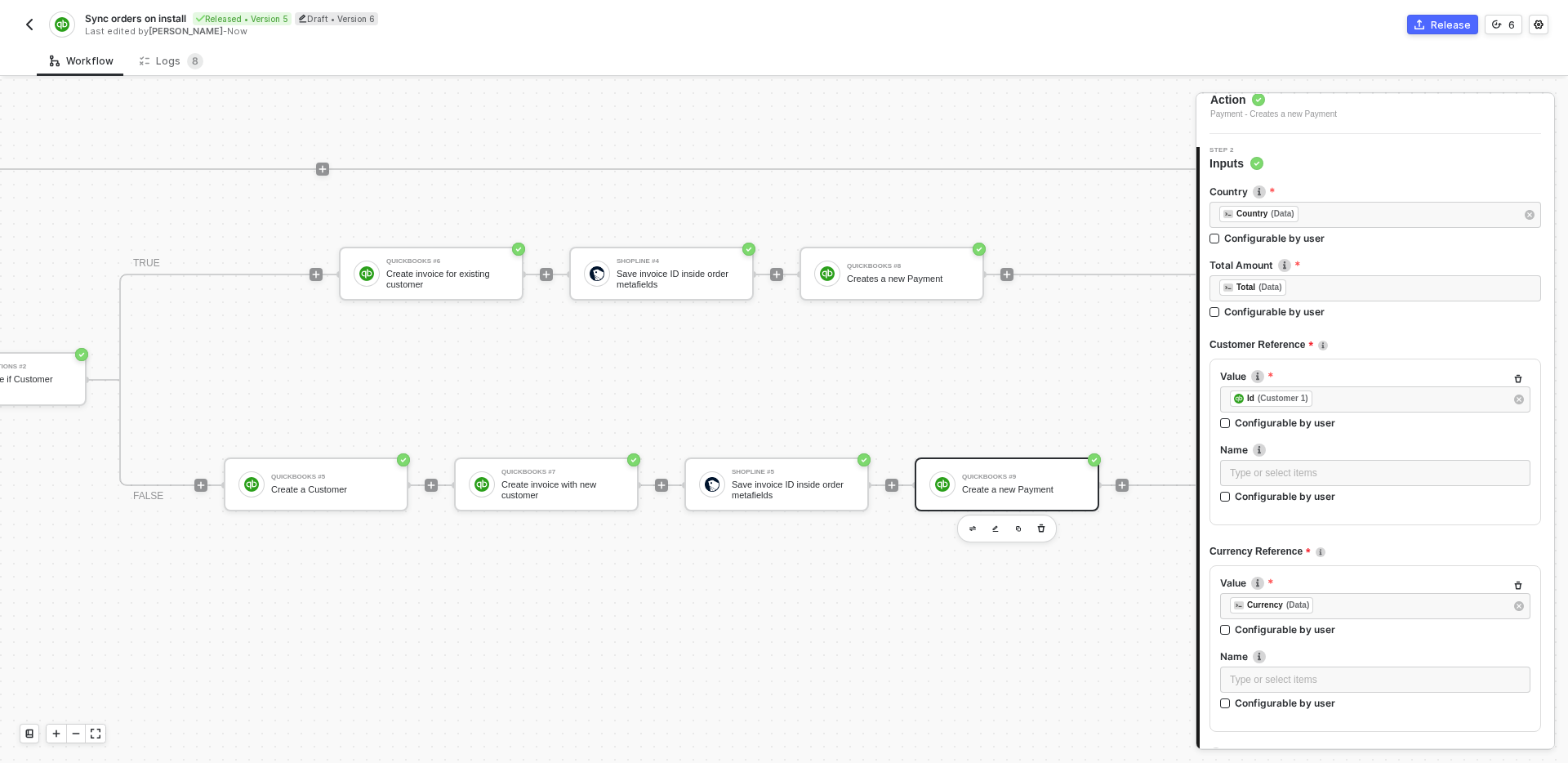
scroll to position [109, 0]
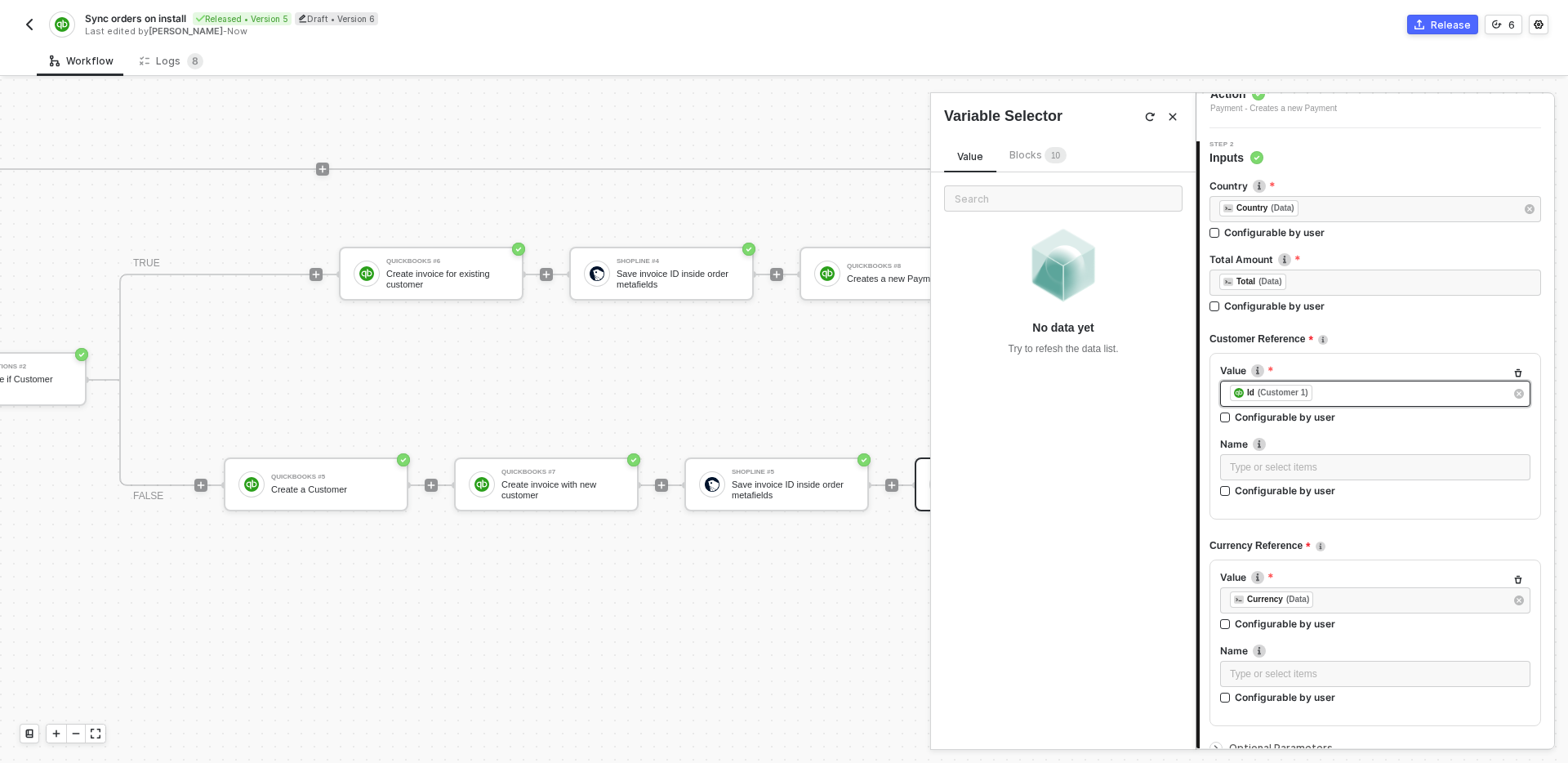
click at [1327, 391] on div "﻿ ﻿ Id (Customer 1) ﻿" at bounding box center [1367, 394] width 275 height 18
click at [1041, 158] on span "Blocks 1 0" at bounding box center [1038, 154] width 58 height 12
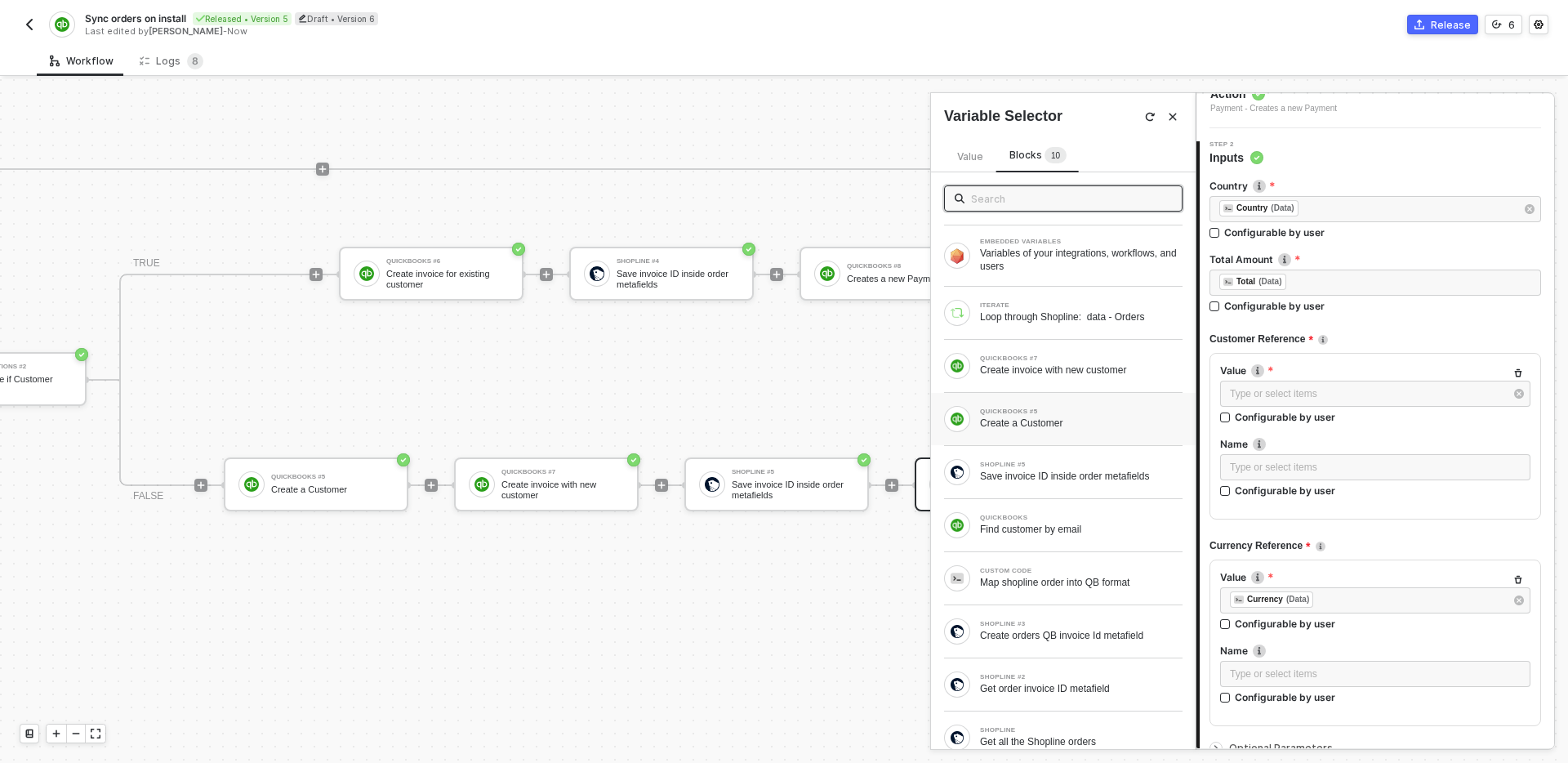
click at [1079, 429] on div "QUICKBOOKS #5 Create a Customer" at bounding box center [1063, 419] width 238 height 26
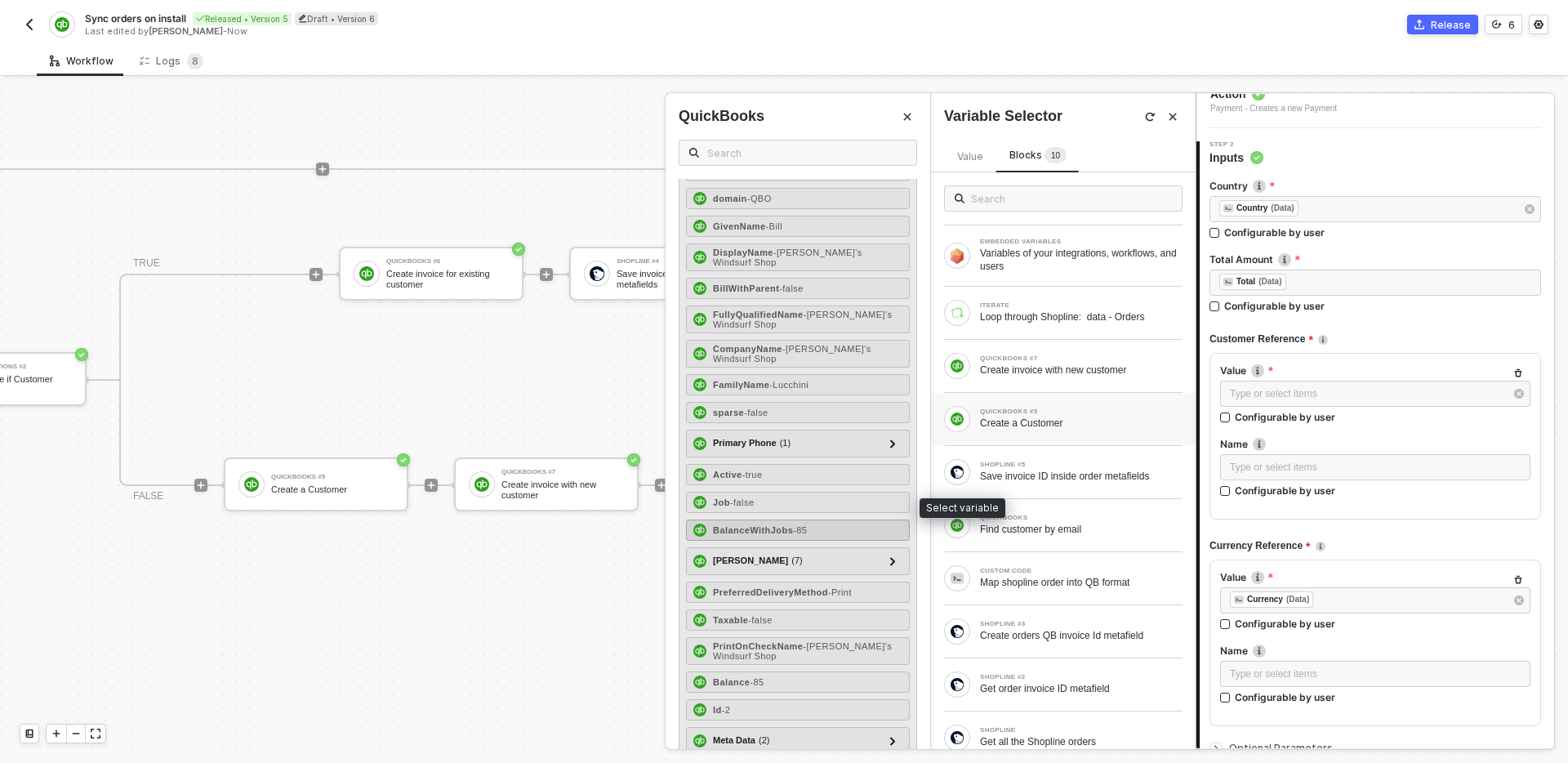
scroll to position [135, 0]
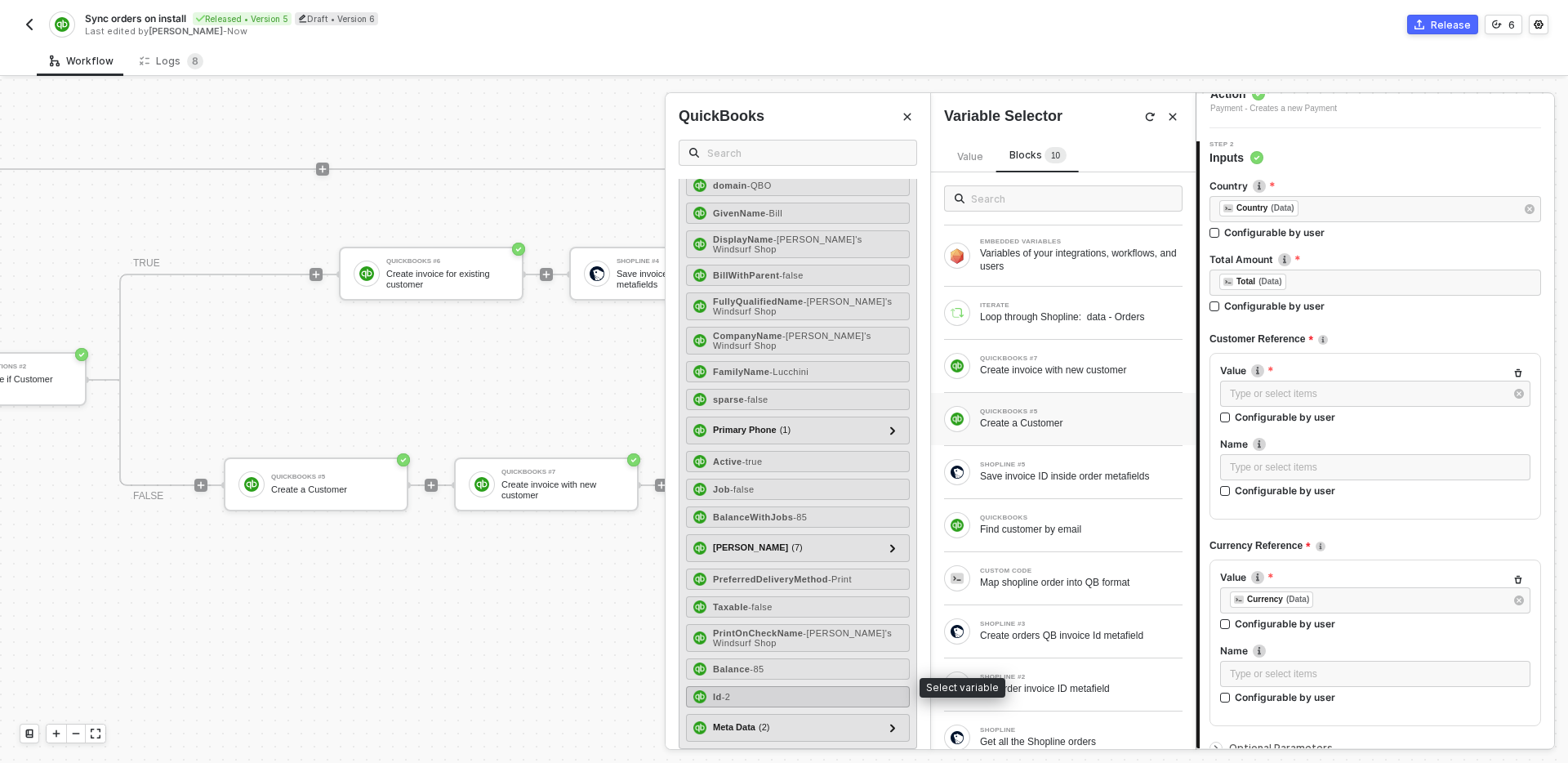
click at [779, 686] on div "Id - 2" at bounding box center [797, 696] width 224 height 21
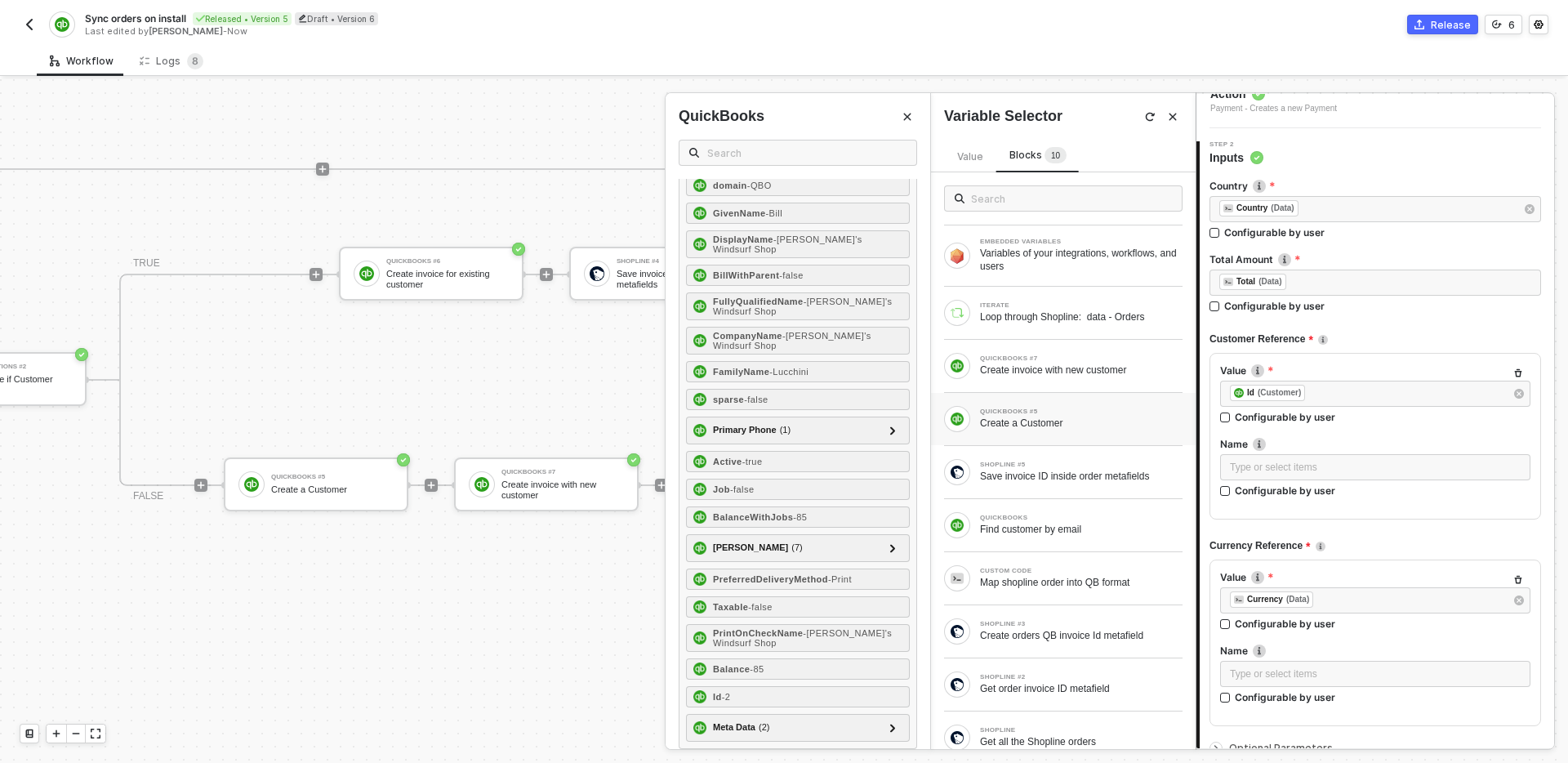
click at [1389, 534] on div "Currency Reference" at bounding box center [1375, 546] width 331 height 27
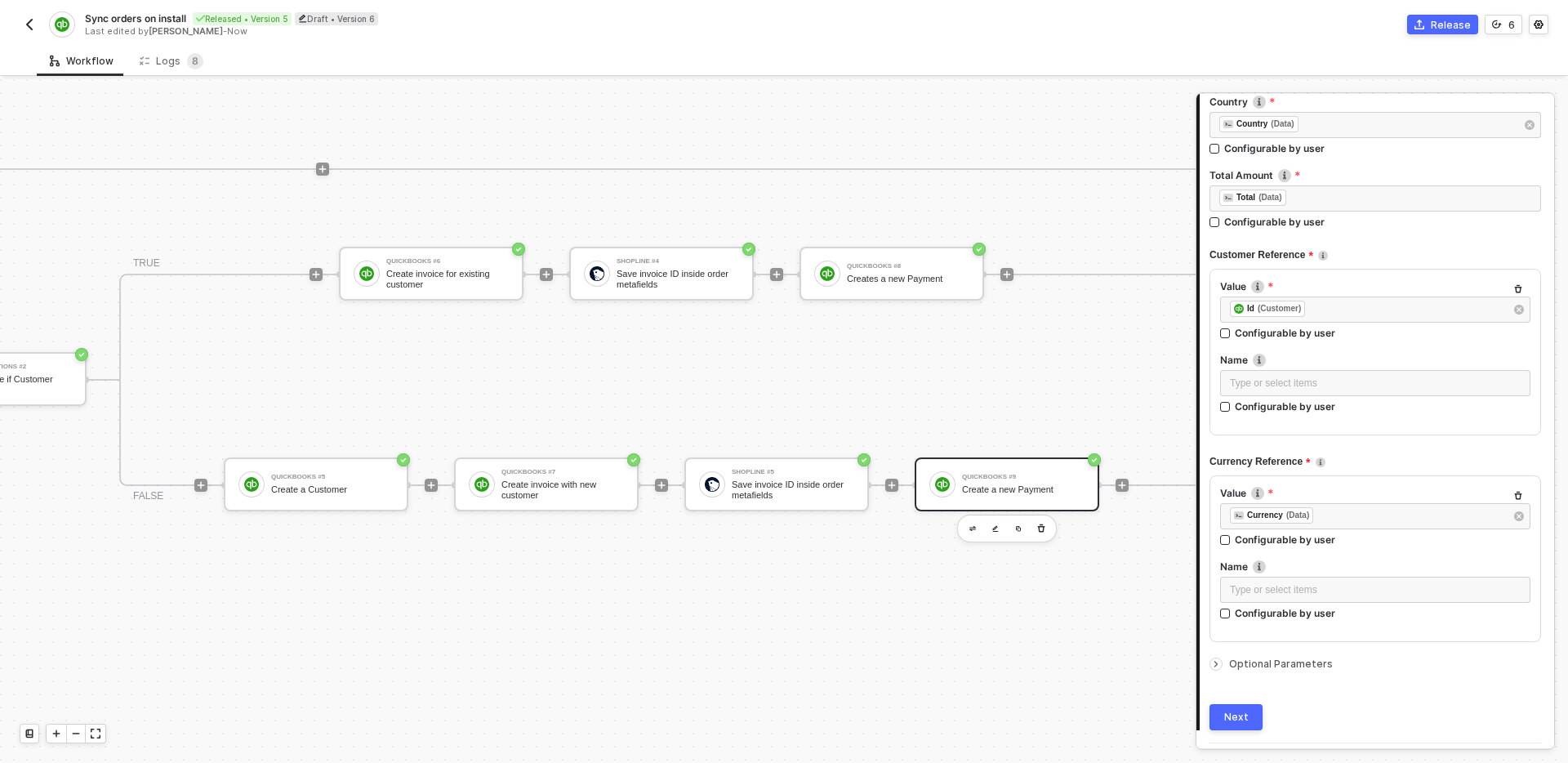
scroll to position [238, 0]
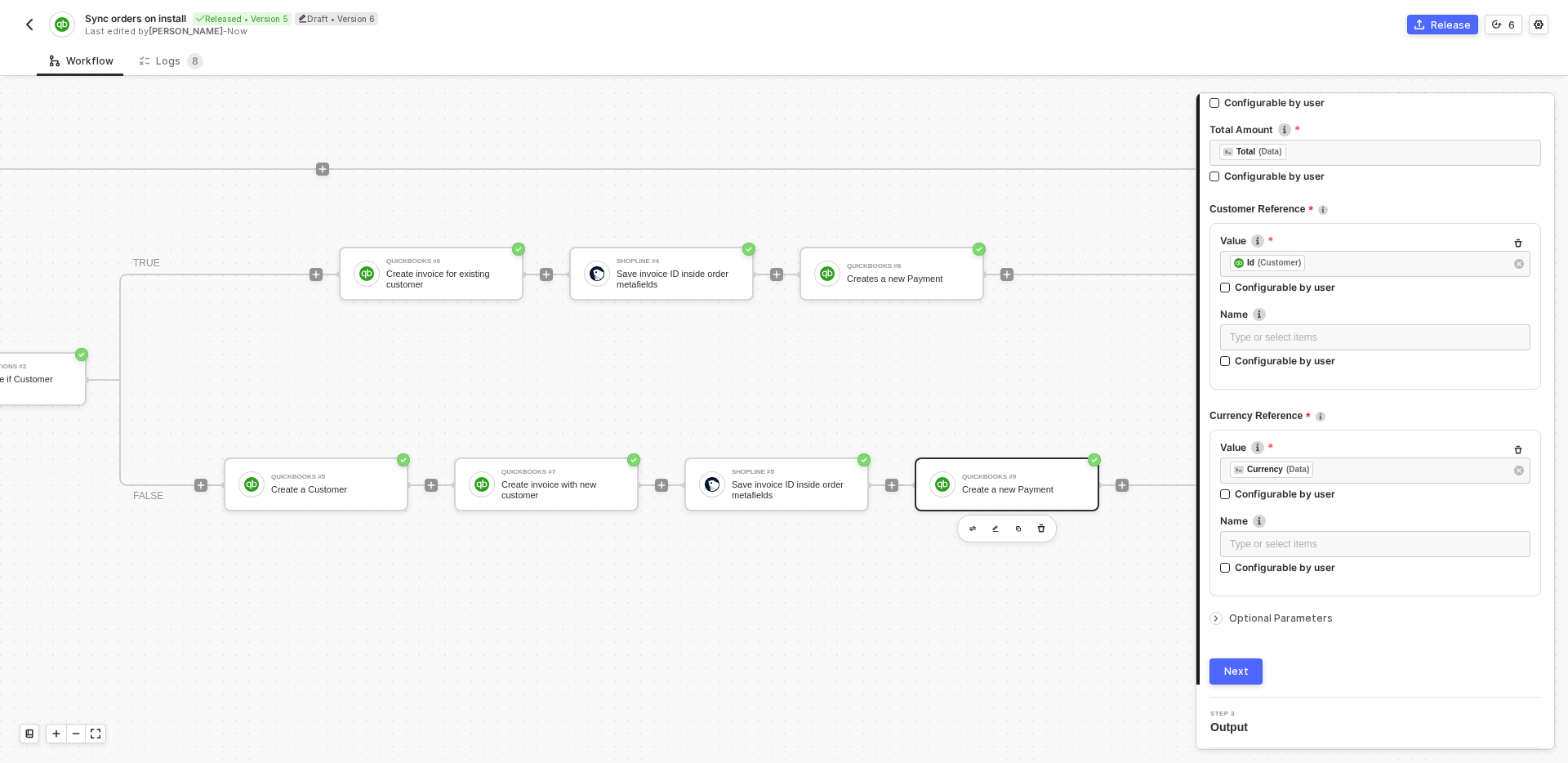
click at [1272, 620] on span "Optional Parameters" at bounding box center [1281, 618] width 104 height 12
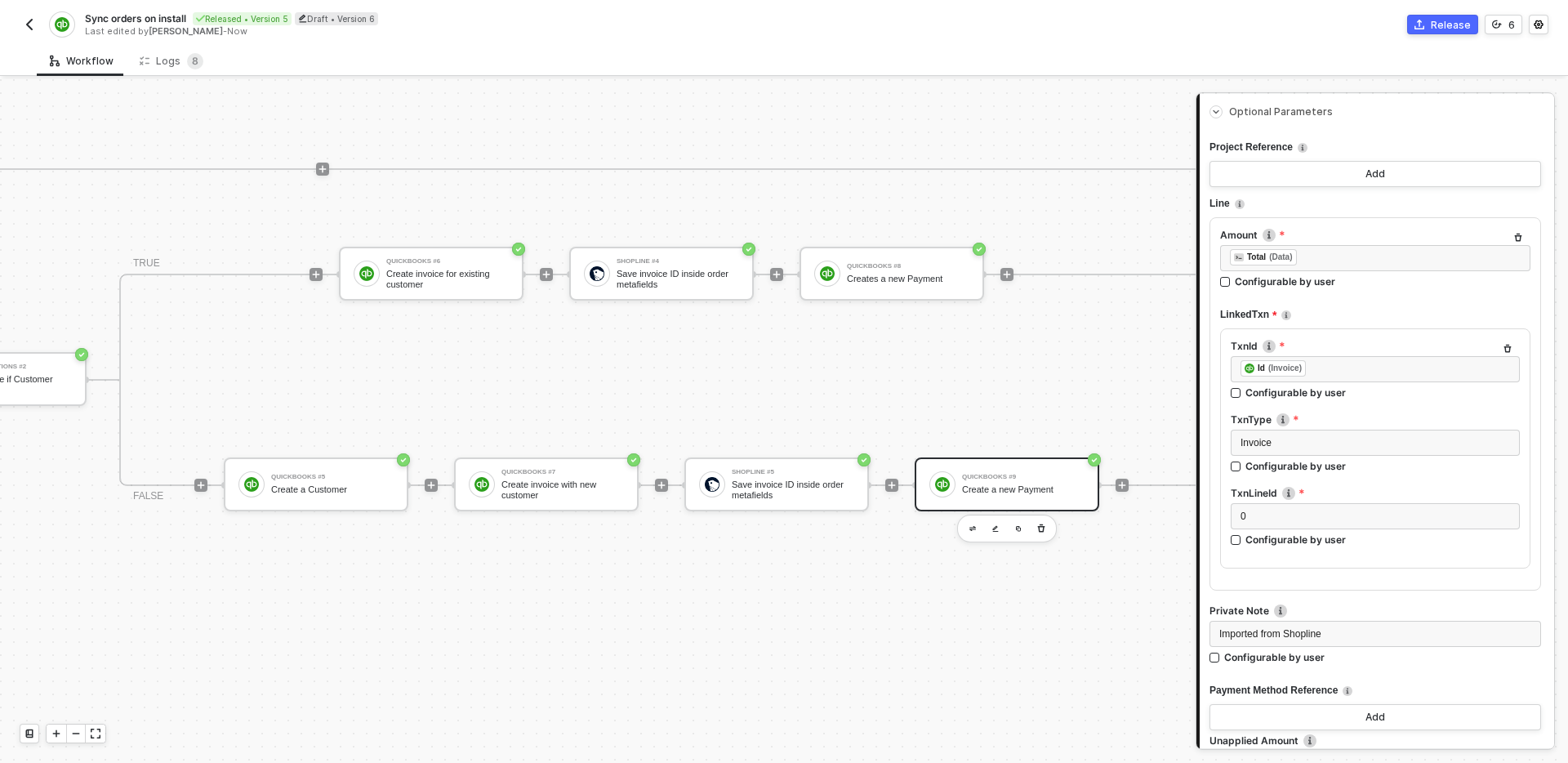
scroll to position [1242, 0]
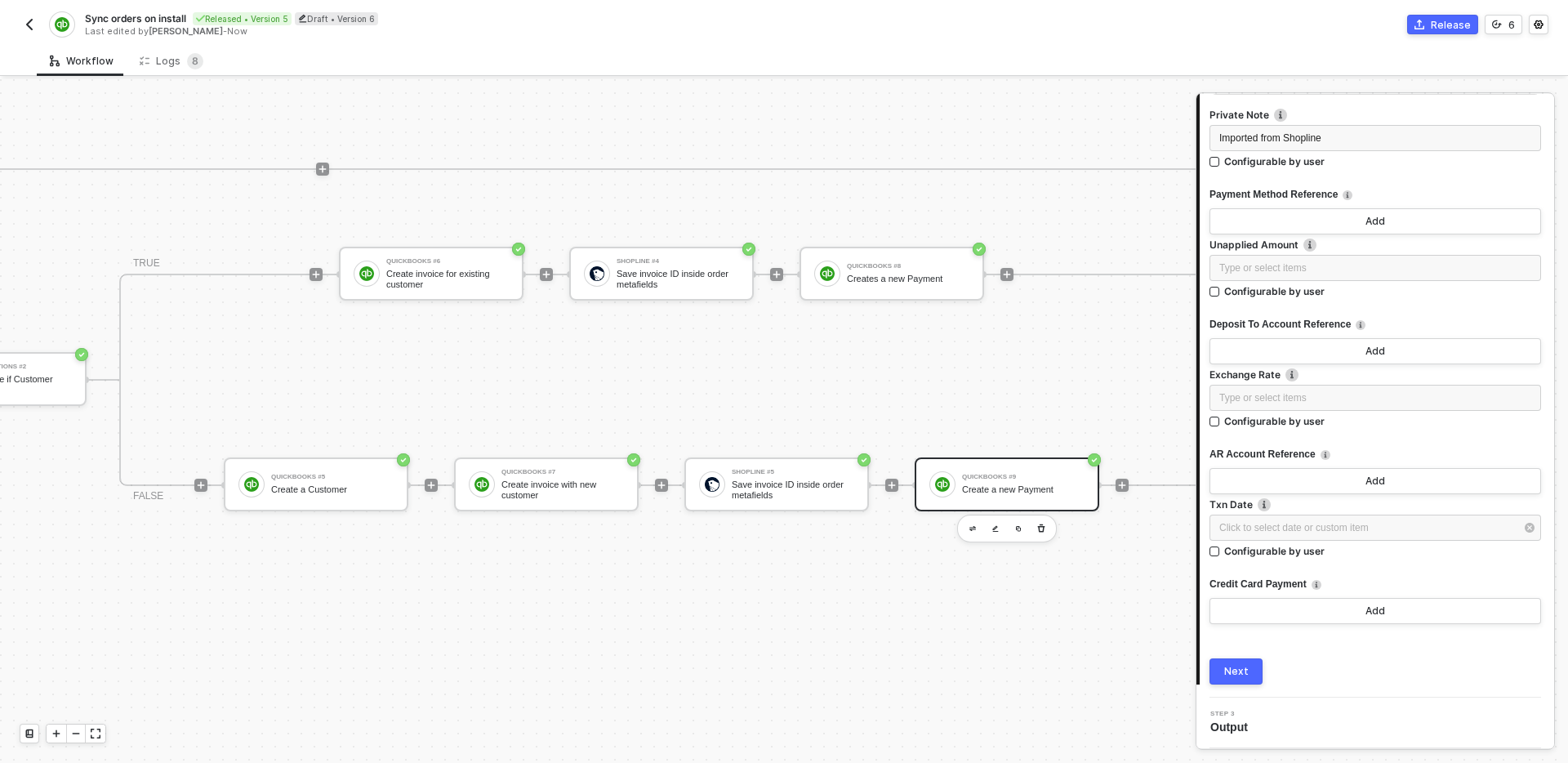
click at [1237, 670] on div "Next" at bounding box center [1237, 672] width 25 height 13
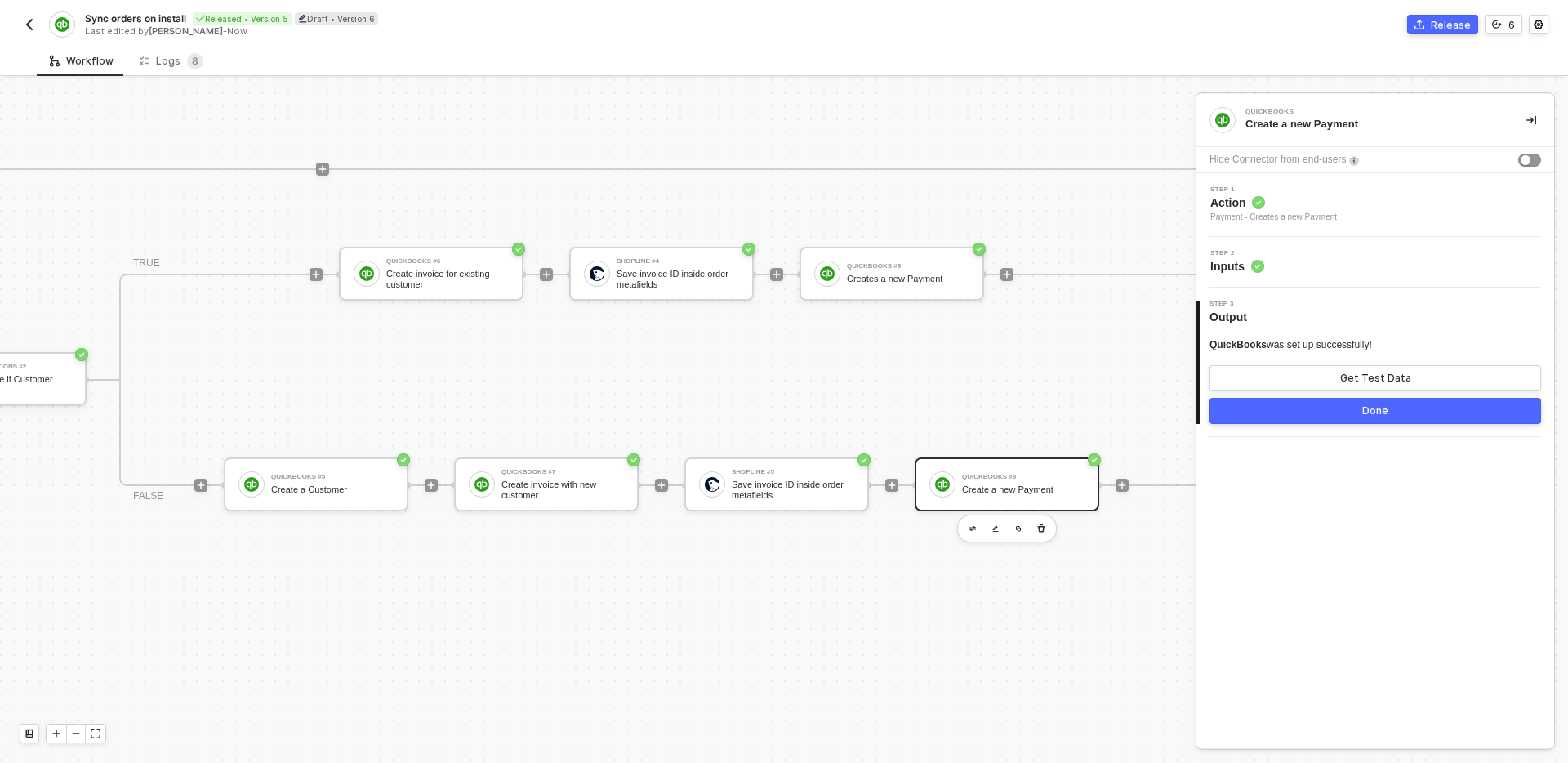
scroll to position [0, 0]
click at [1370, 424] on div "3 Step 3 Output QuickBooks was set up successfully! Get Test Data Done" at bounding box center [1375, 363] width 358 height 150
click at [1359, 412] on button "Done" at bounding box center [1375, 411] width 331 height 26
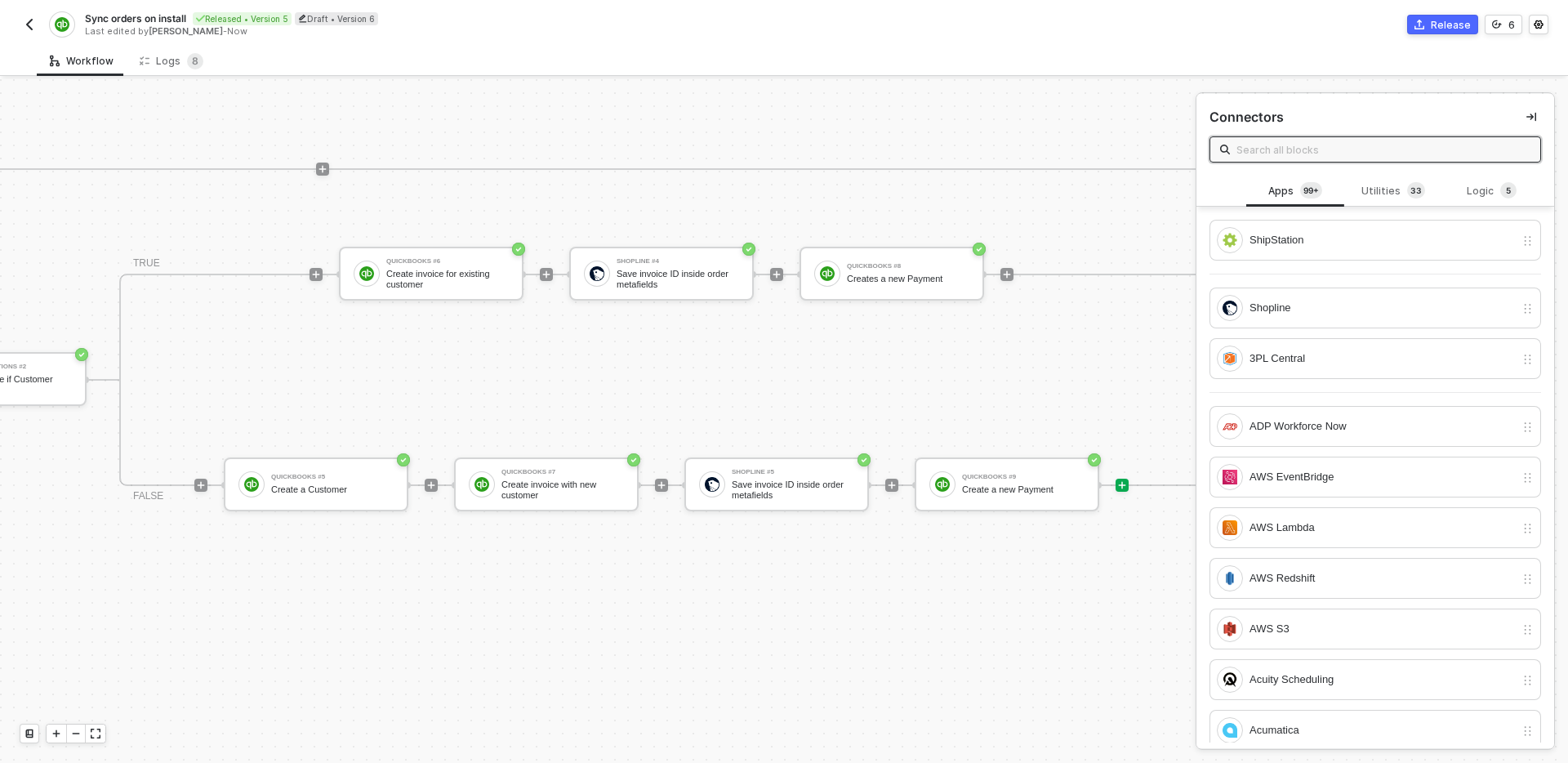
click at [852, 600] on div "Shopline #2 Get order invoice ID metafield If-Else Conditions Continue if order…" at bounding box center [99, 540] width 2478 height 531
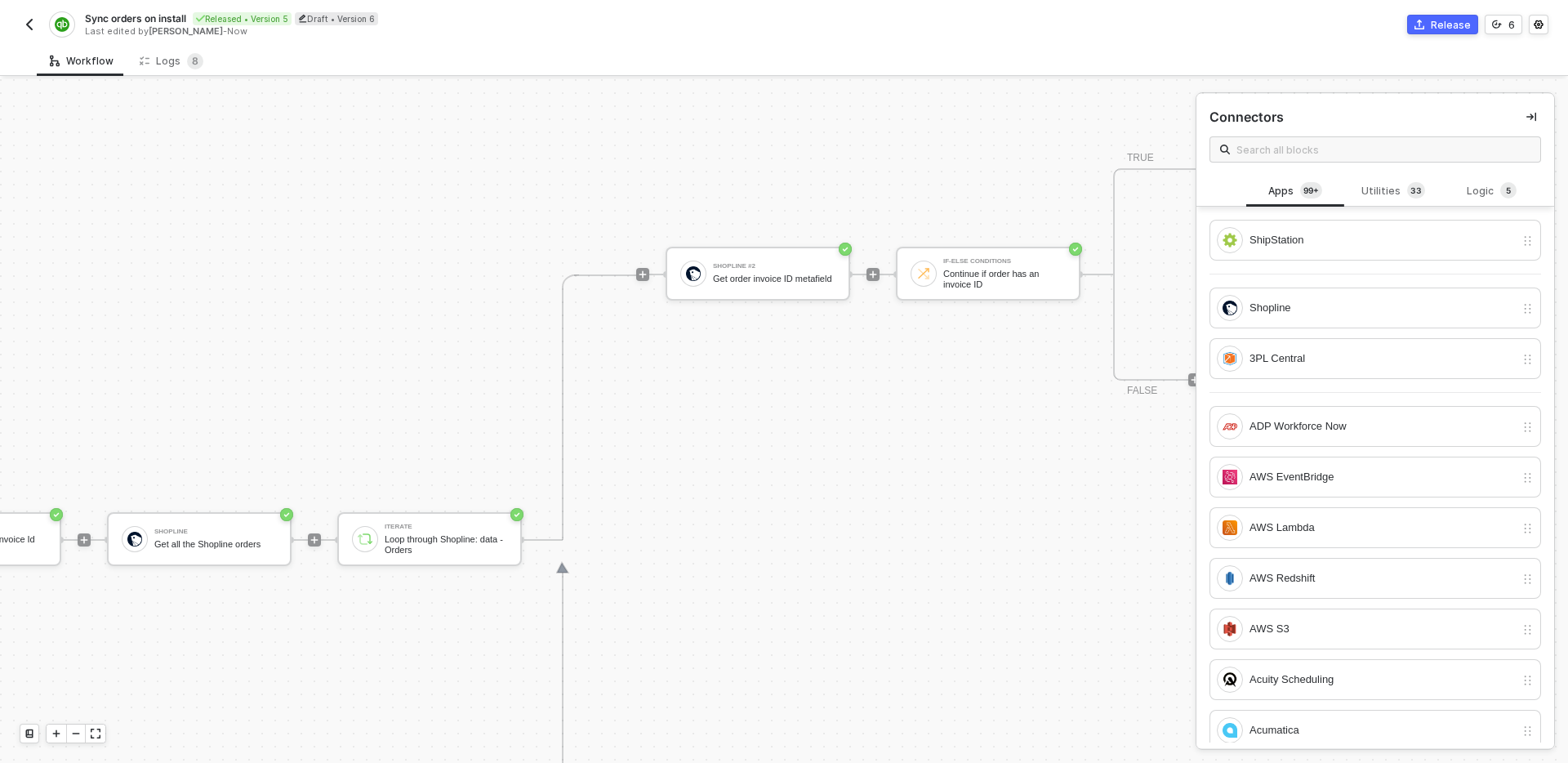
scroll to position [534, 281]
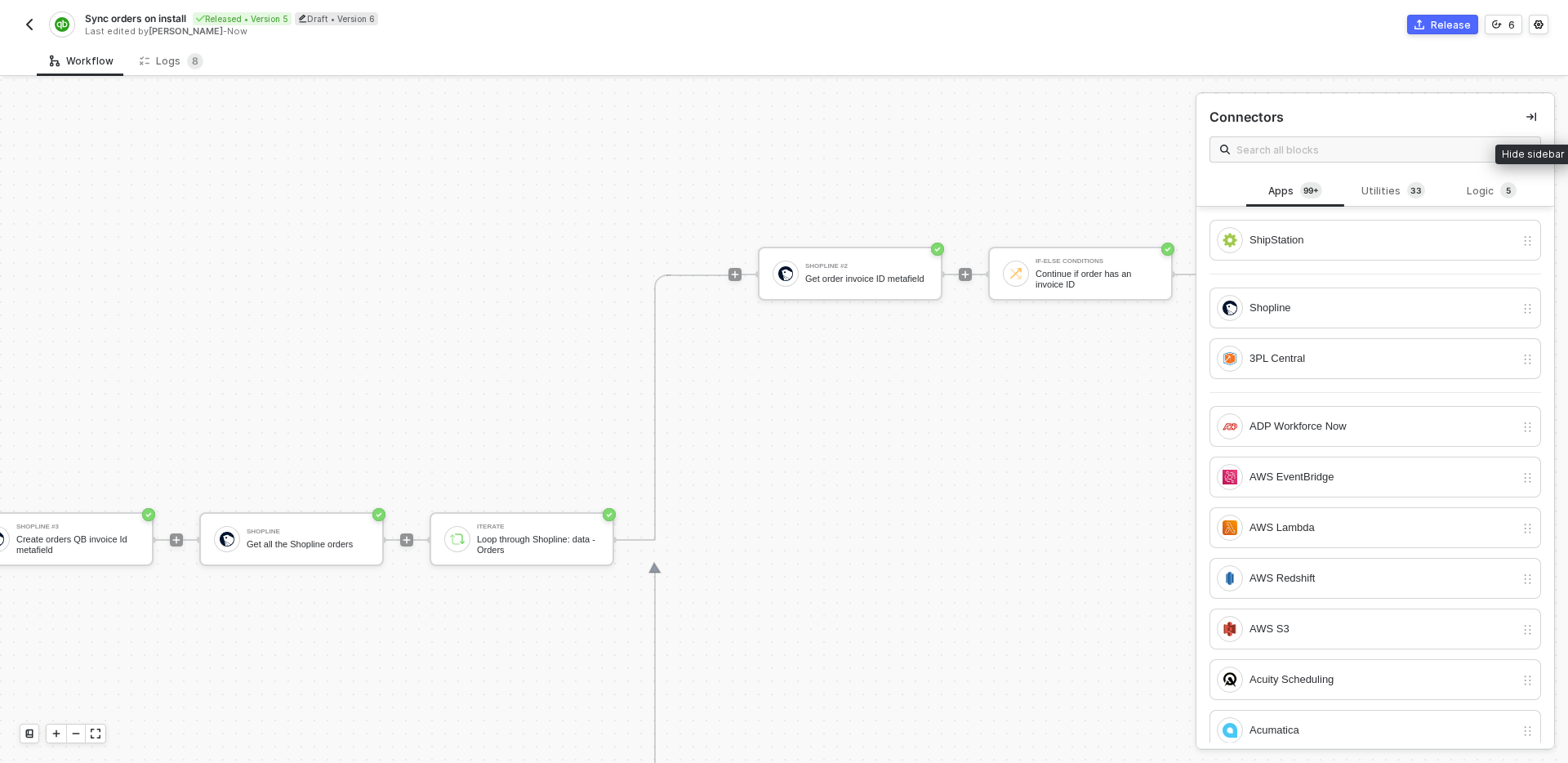
click at [1523, 115] on button "button" at bounding box center [1531, 116] width 19 height 19
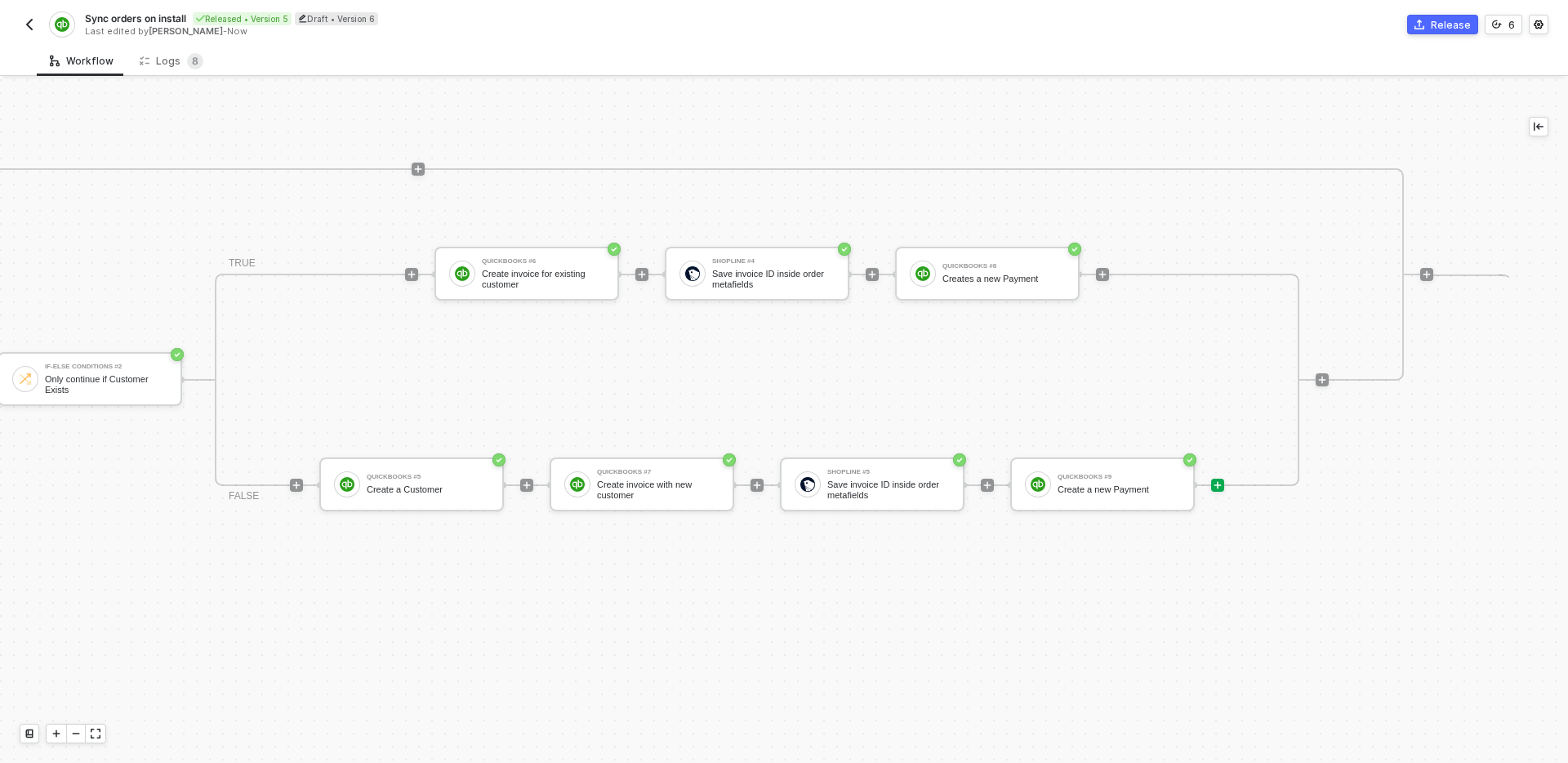
scroll to position [534, 2064]
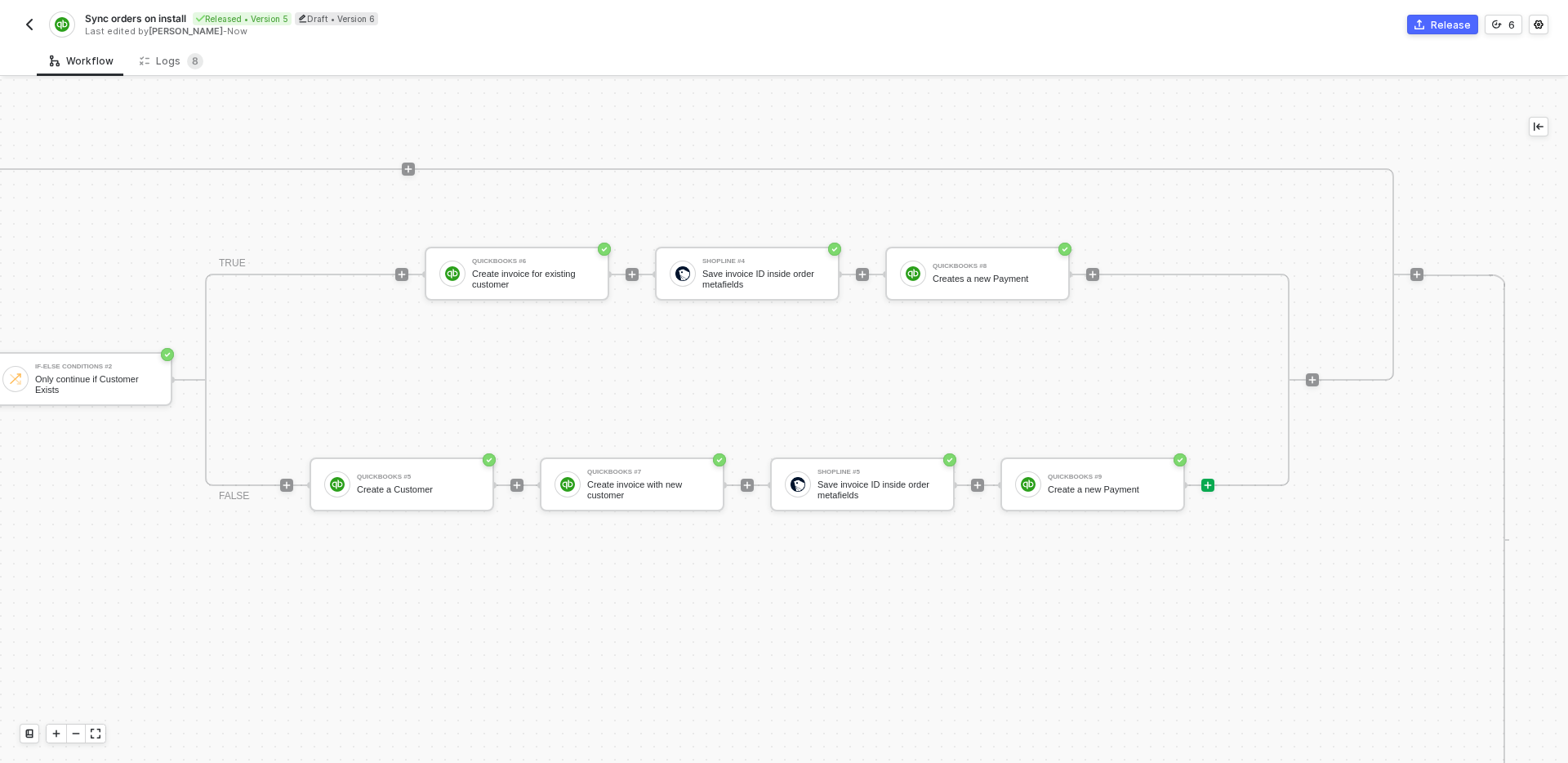
click at [1123, 582] on div "Shopline #2 Get order invoice ID metafield If-Else Conditions Continue if order…" at bounding box center [184, 540] width 2478 height 531
click at [1196, 611] on div "Shopline #2 Get order invoice ID metafield If-Else Conditions Continue if order…" at bounding box center [184, 540] width 2478 height 531
click at [1534, 127] on icon "icon-collapse-left" at bounding box center [1539, 127] width 10 height 9
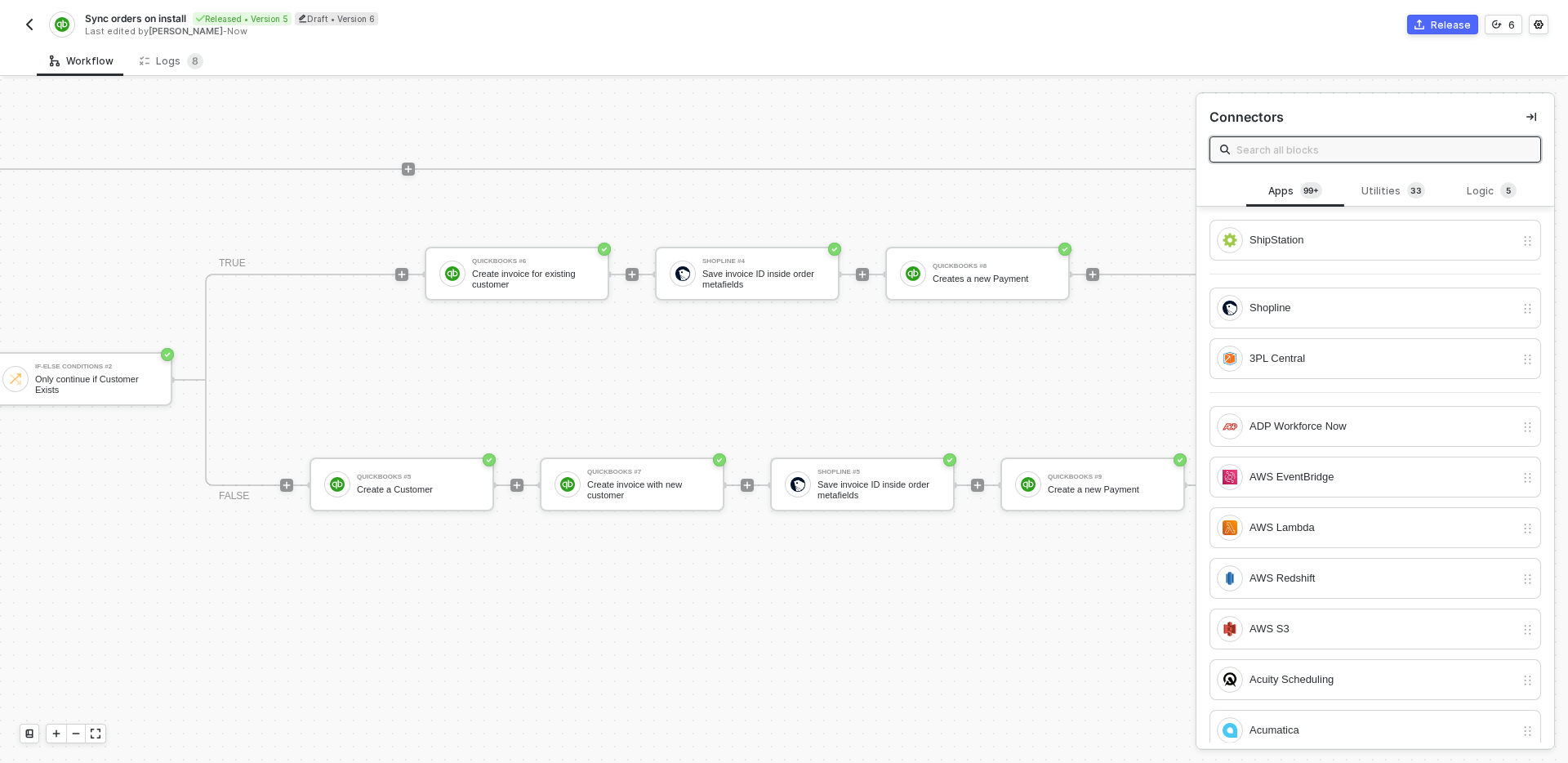
click at [1530, 118] on icon "icon-collapse-right" at bounding box center [1531, 117] width 10 height 10
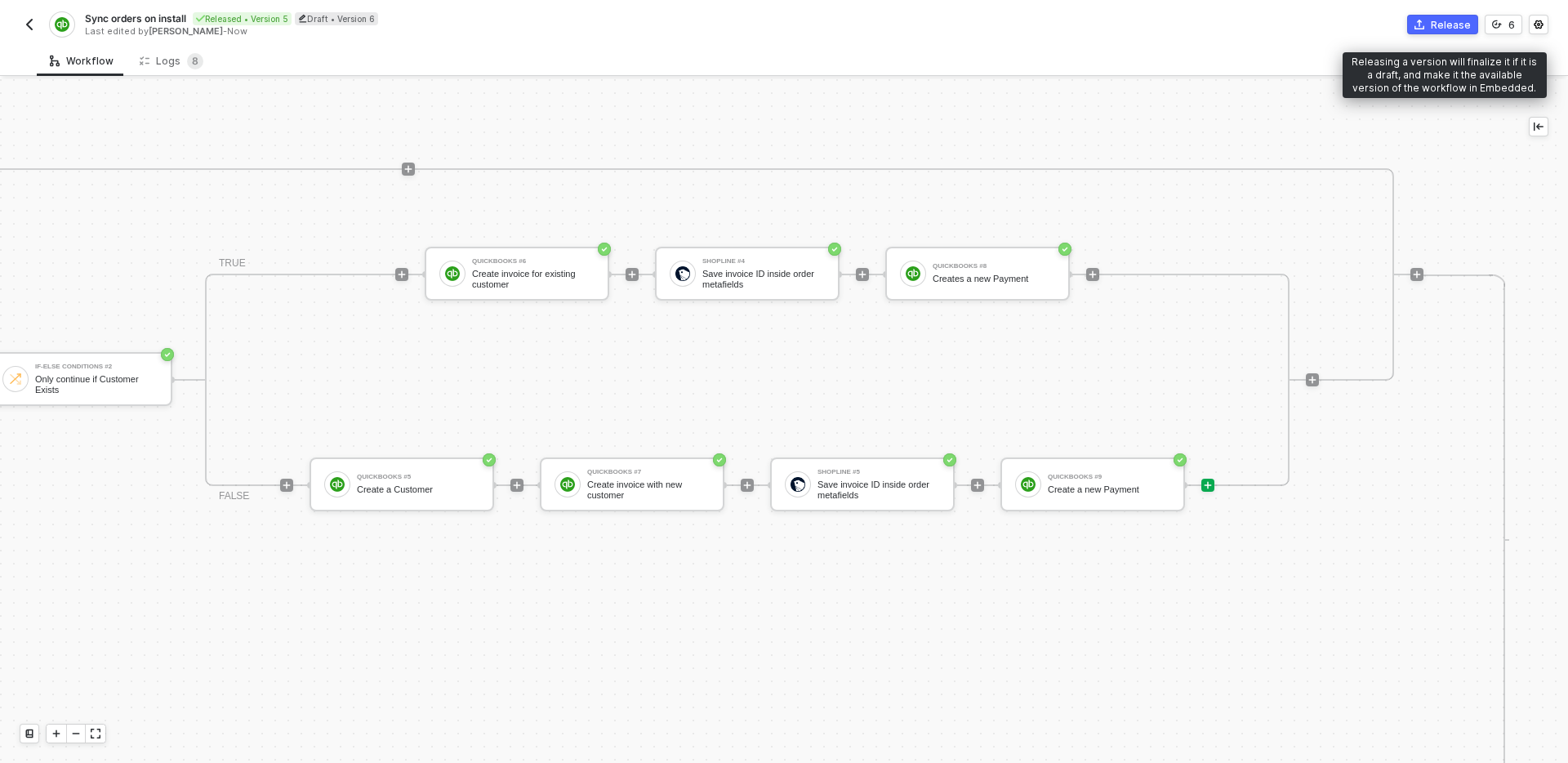
click at [1428, 27] on button "Release" at bounding box center [1443, 24] width 71 height 19
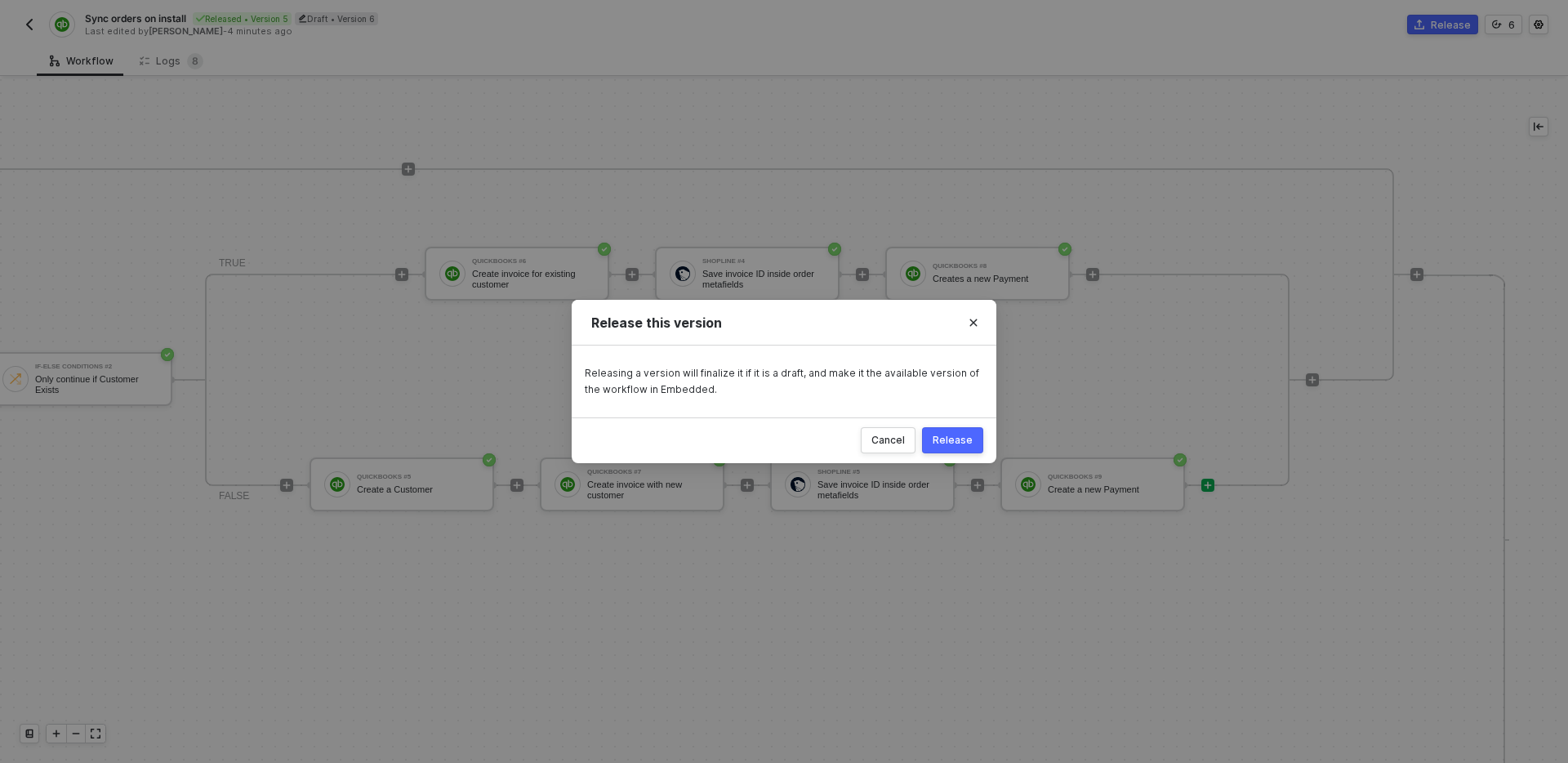
click at [944, 434] on div "Release" at bounding box center [952, 440] width 40 height 13
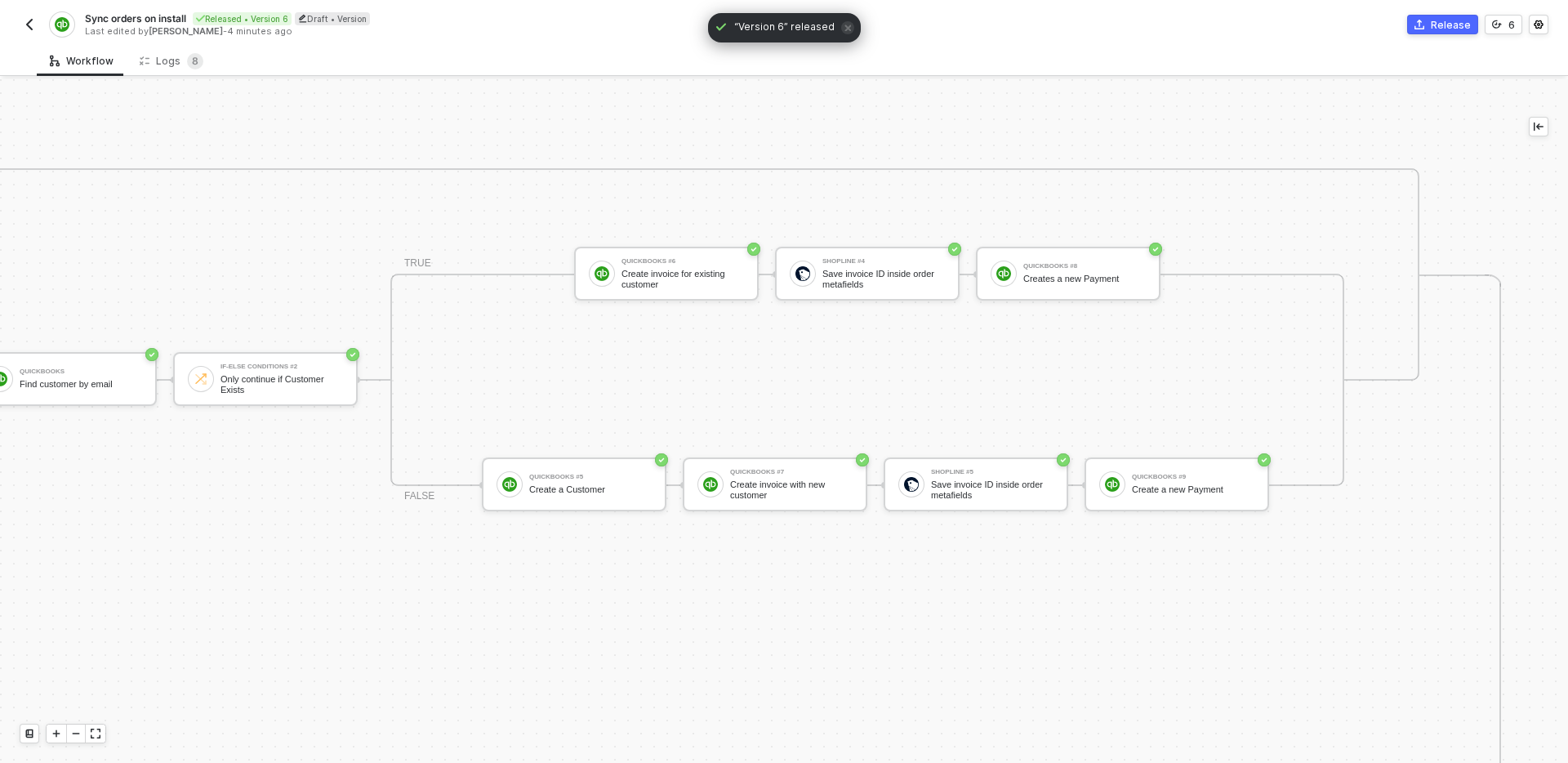
scroll to position [534, 1676]
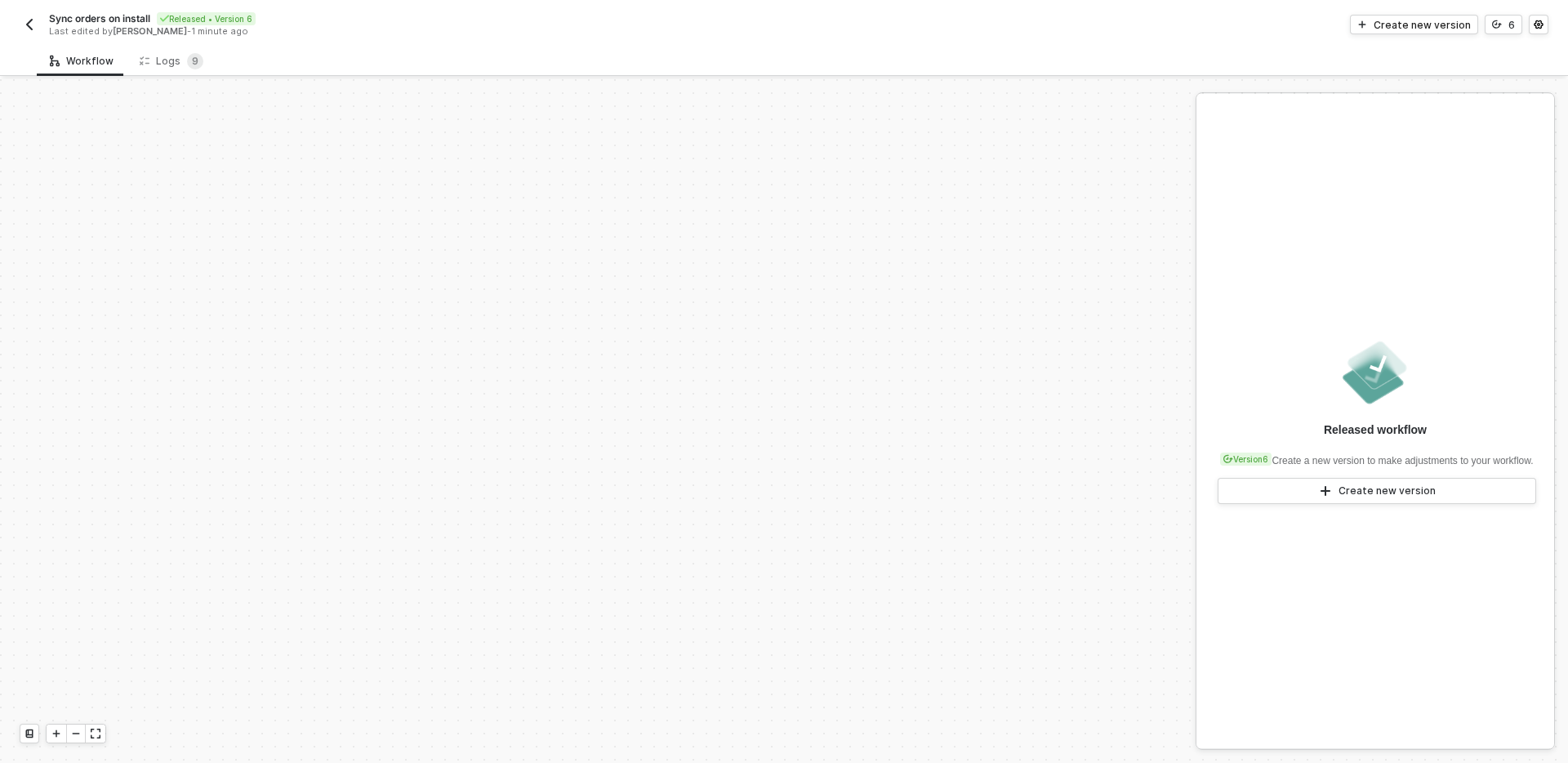
scroll to position [498, 0]
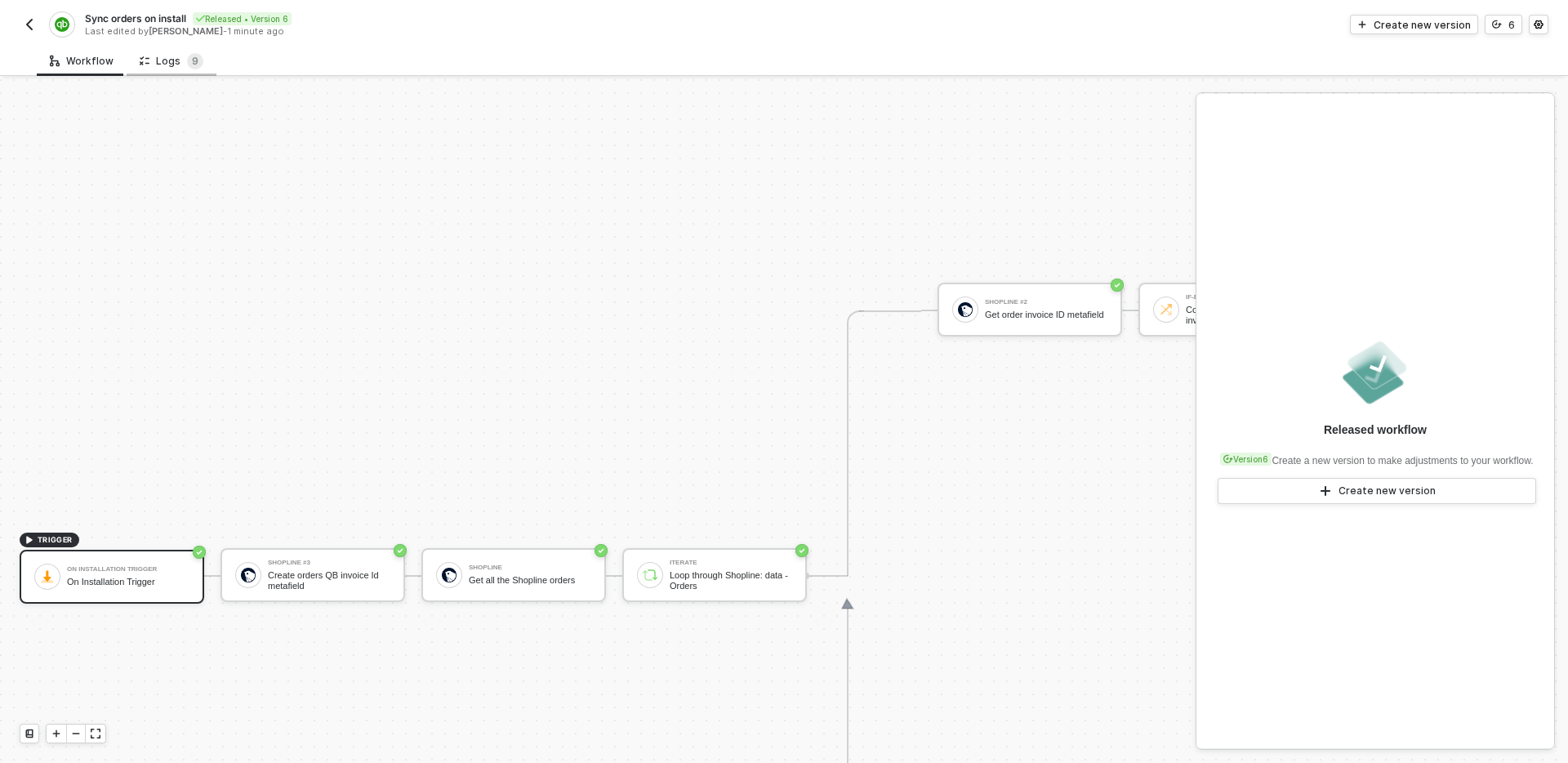
click at [170, 63] on div "Logs 9" at bounding box center [172, 61] width 64 height 16
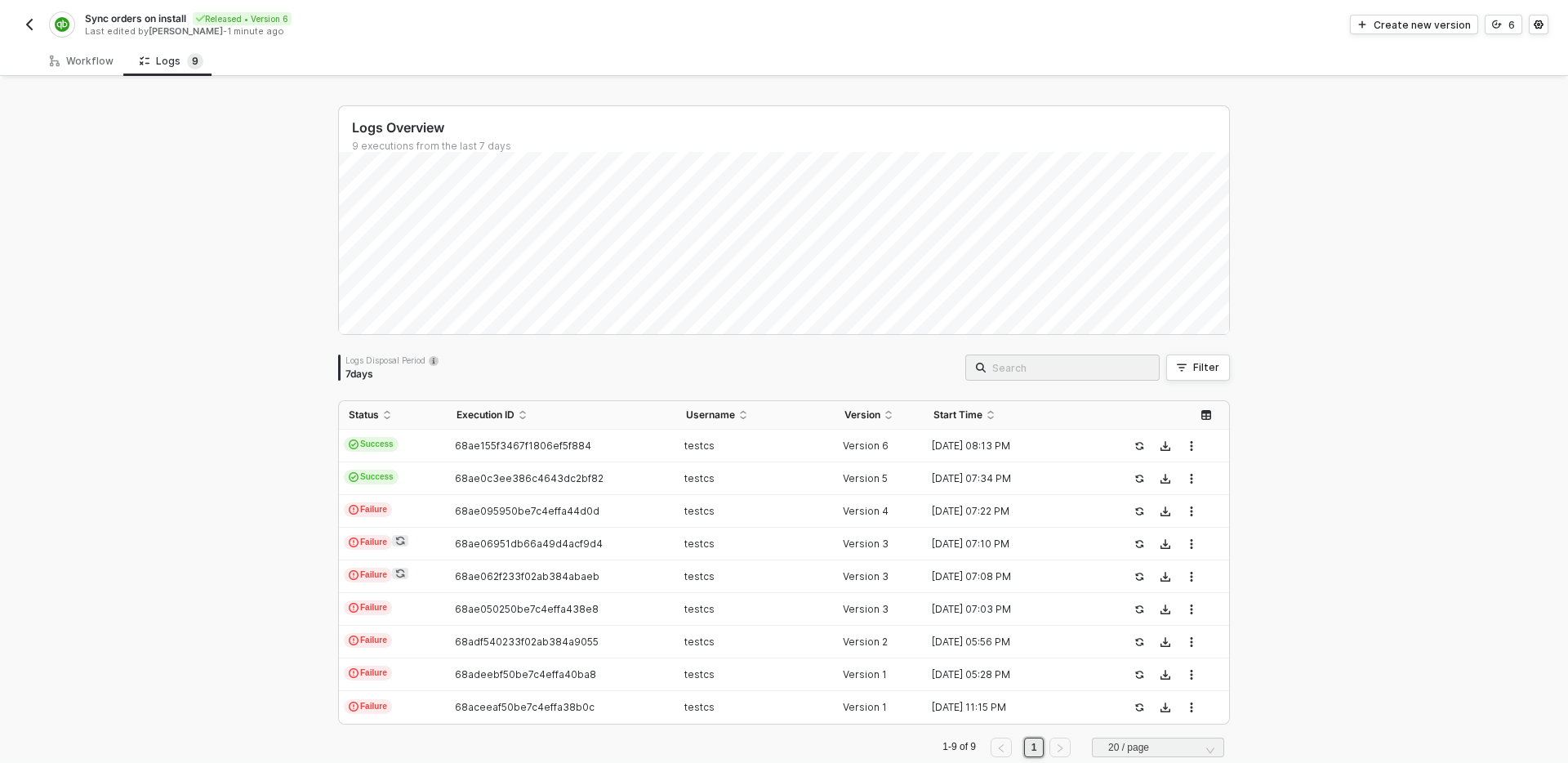
click at [163, 261] on div "Logs Overview 9 executions from the last 7 days Logs Disposal Period 7 days Fil…" at bounding box center [784, 438] width 1568 height 717
click at [417, 448] on td "Success" at bounding box center [393, 446] width 108 height 33
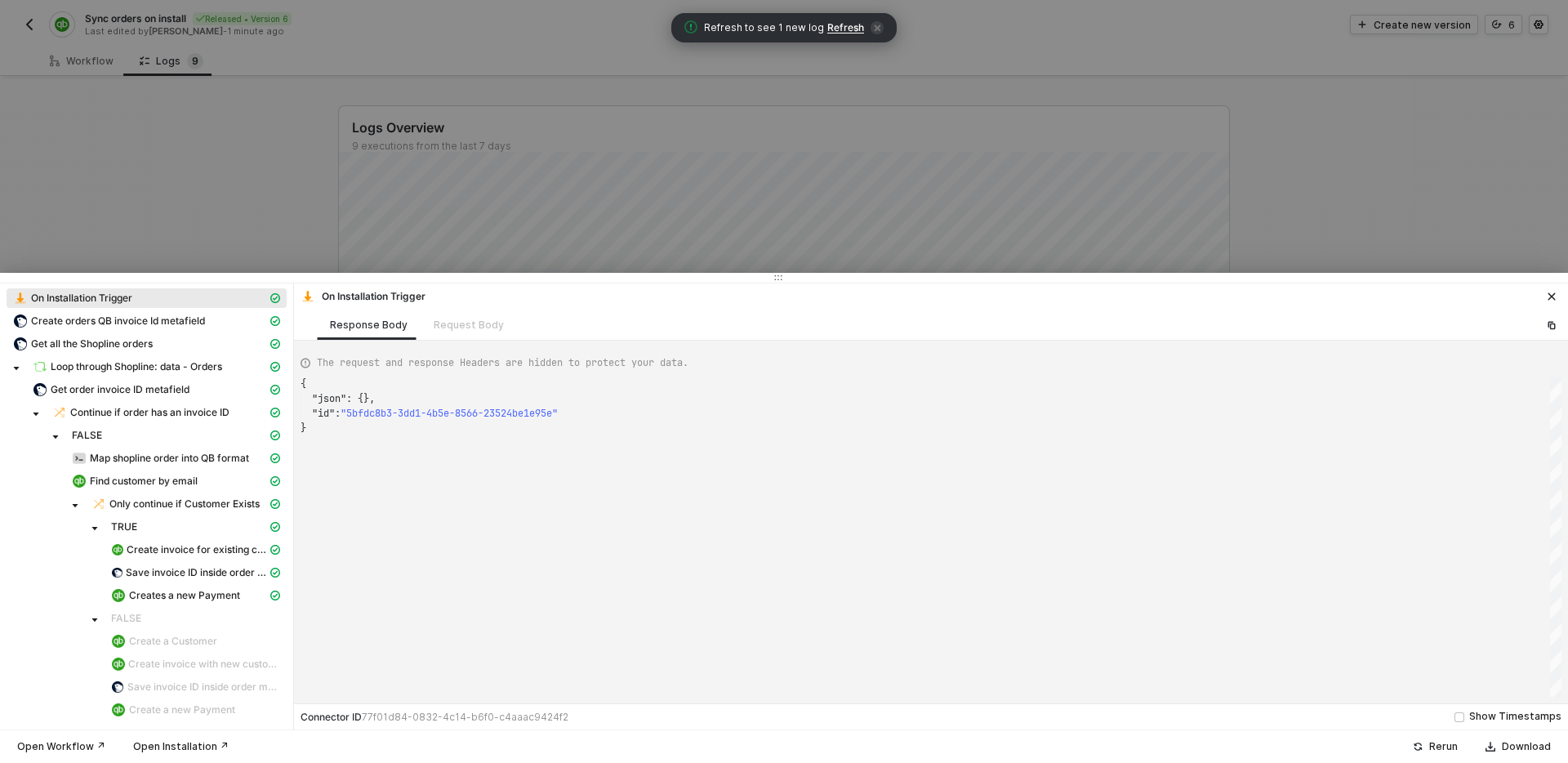
scroll to position [0, 0]
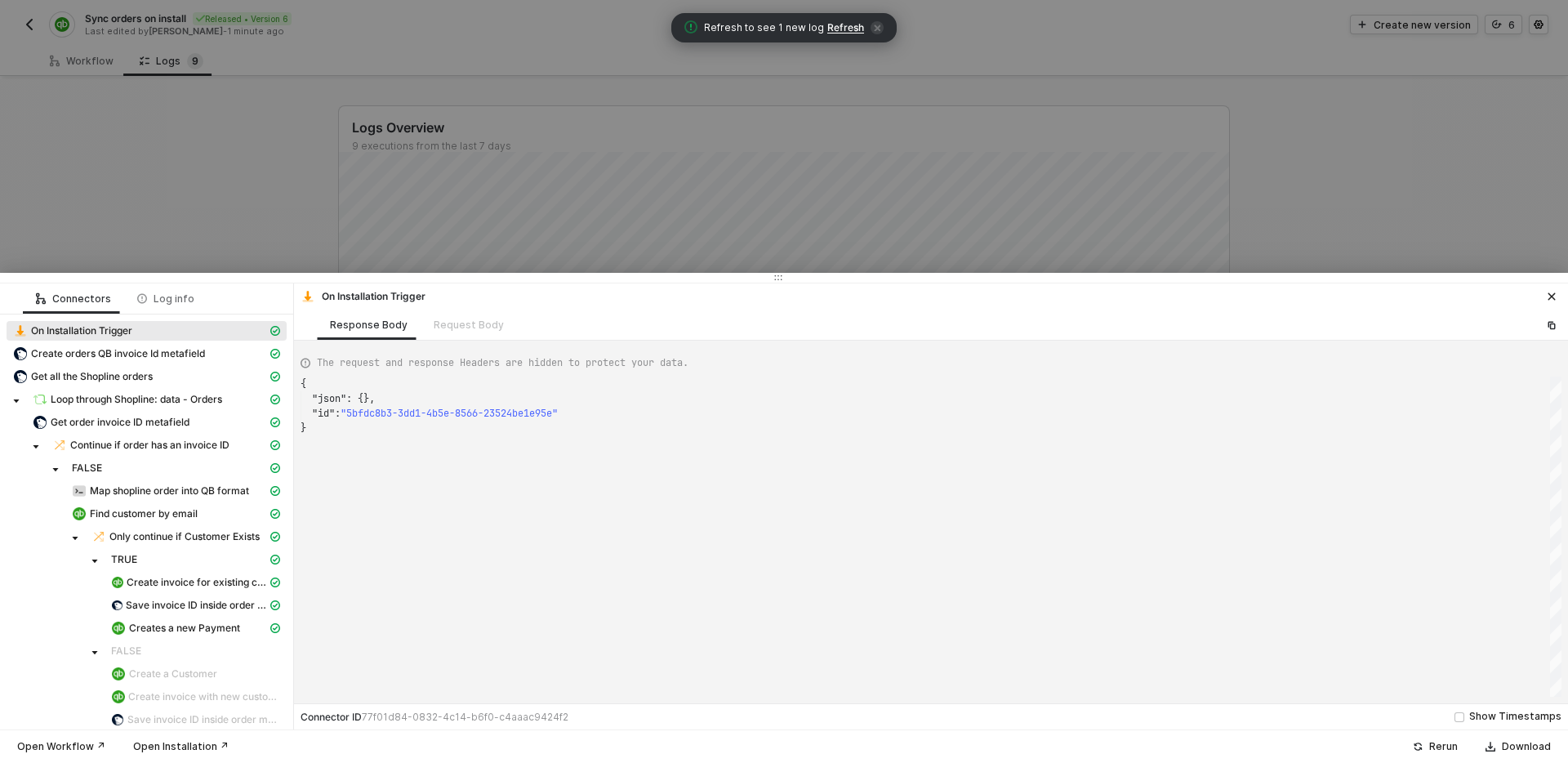
click at [708, 214] on div at bounding box center [784, 381] width 1568 height 763
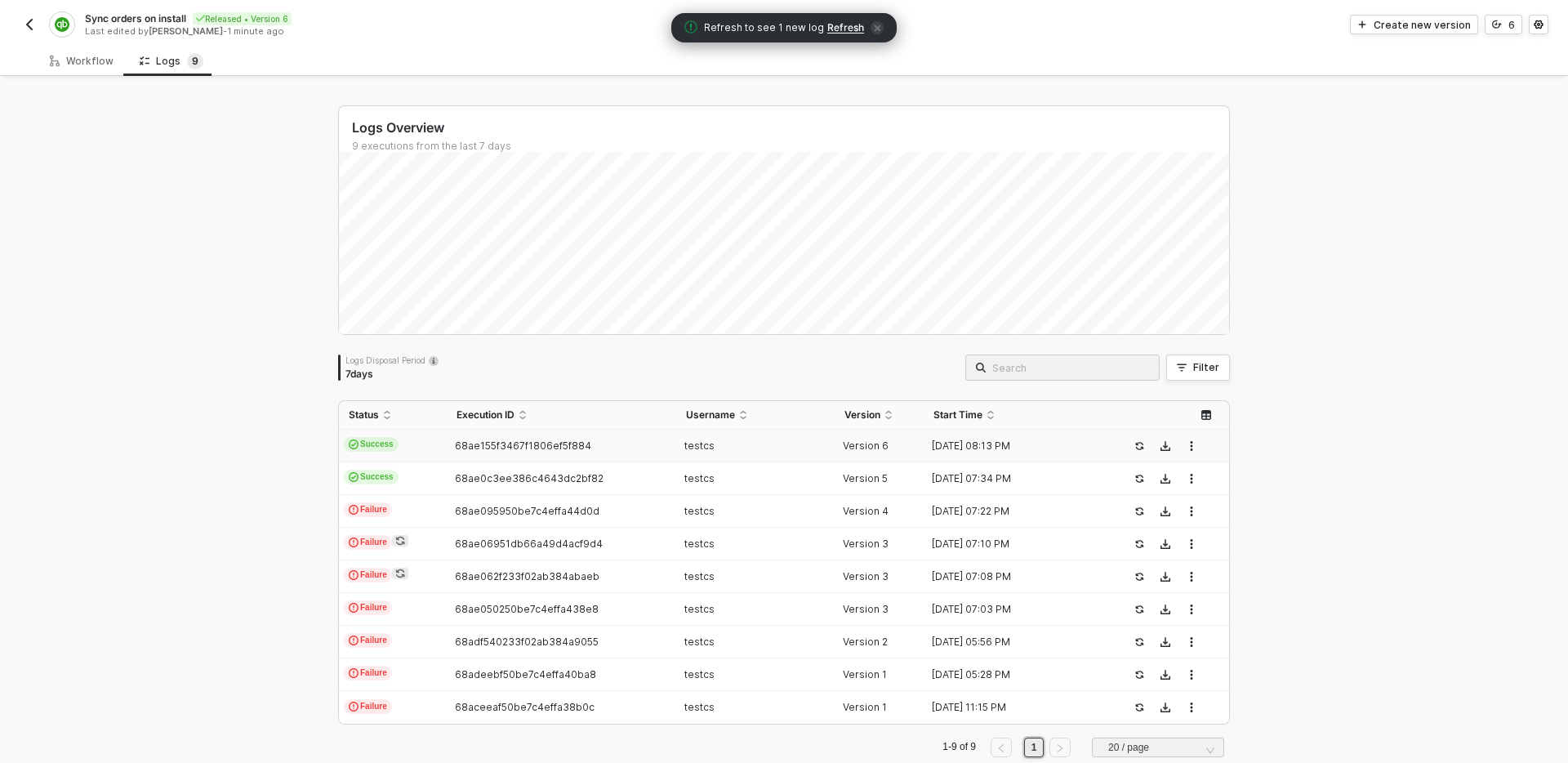
click at [23, 20] on img "button" at bounding box center [29, 25] width 13 height 13
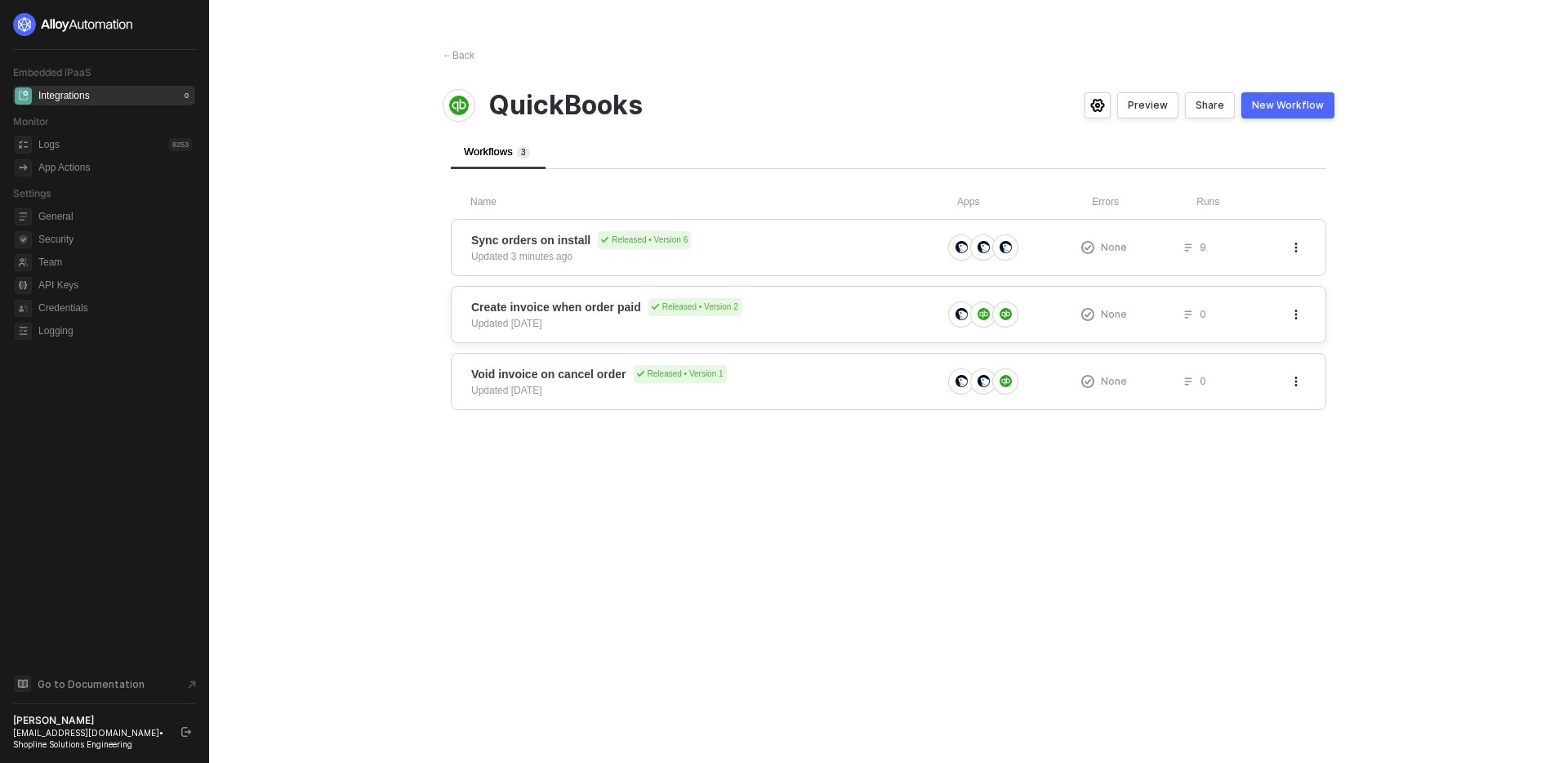
click at [811, 313] on span "Create invoice when order paid Released • Version 2" at bounding box center [706, 307] width 470 height 18
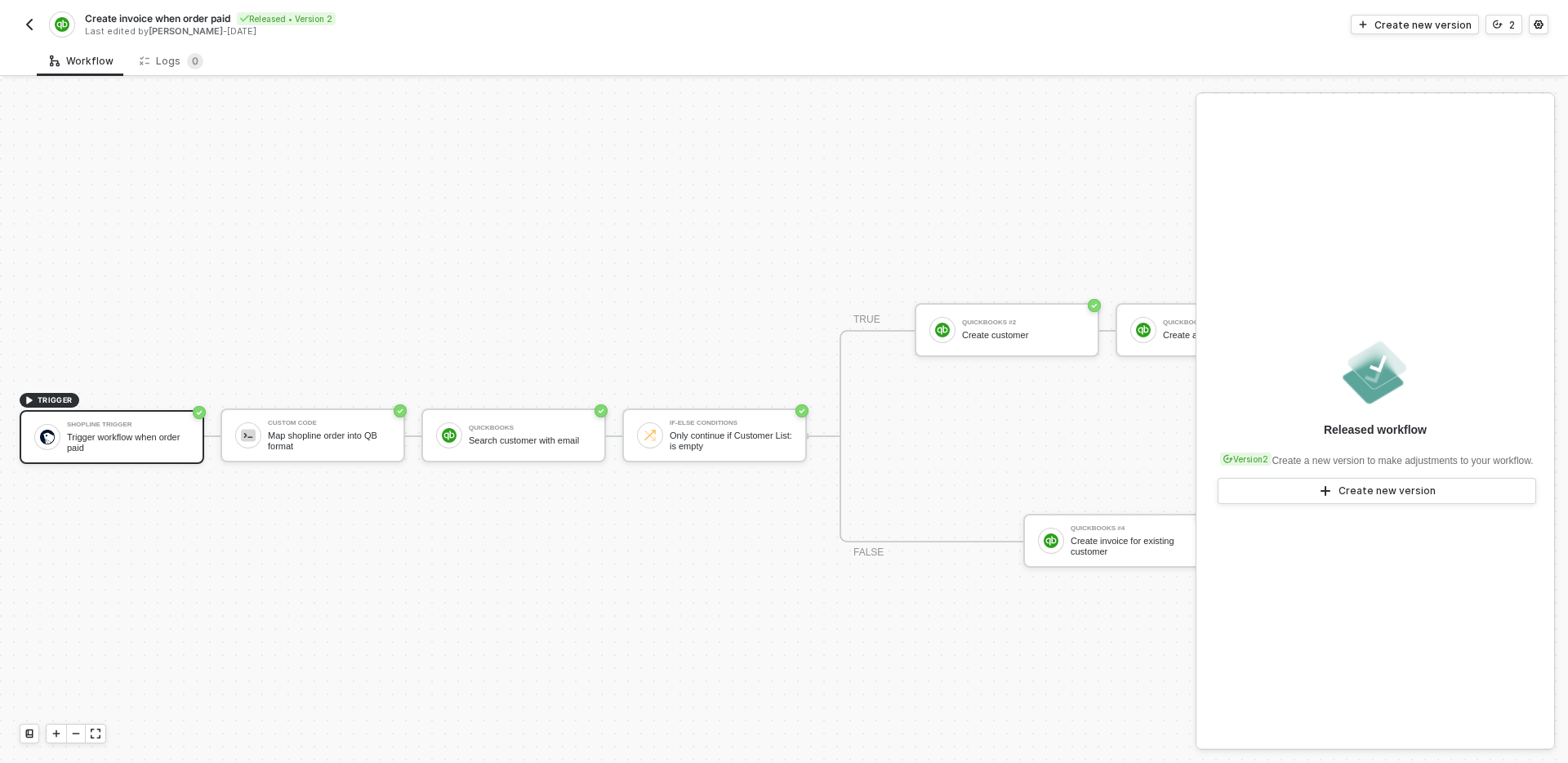
scroll to position [30, 0]
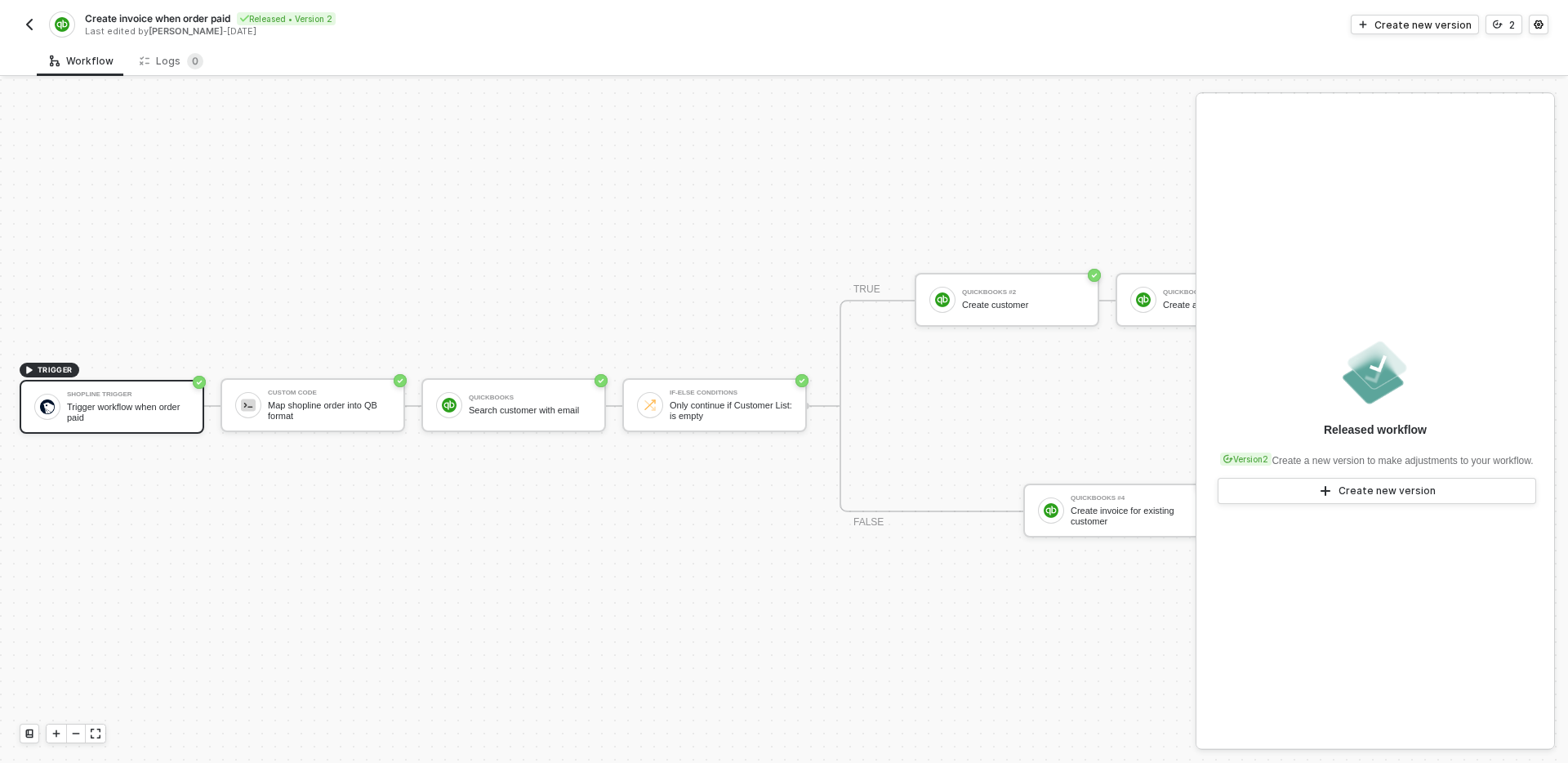
click at [543, 551] on div "TRIGGER Shopline Trigger Trigger workflow when order paid Custom Code Map shopl…" at bounding box center [796, 407] width 1593 height 715
click at [1322, 313] on div "Released workflow Version 2 Create a new version to make adjustments to your wo…" at bounding box center [1375, 421] width 358 height 654
click at [850, 607] on div "TRIGGER Shopline Trigger Trigger workflow when order paid Custom Code Map shopl…" at bounding box center [796, 407] width 1593 height 715
click at [357, 412] on div "Map shopline order into QB format" at bounding box center [329, 410] width 122 height 20
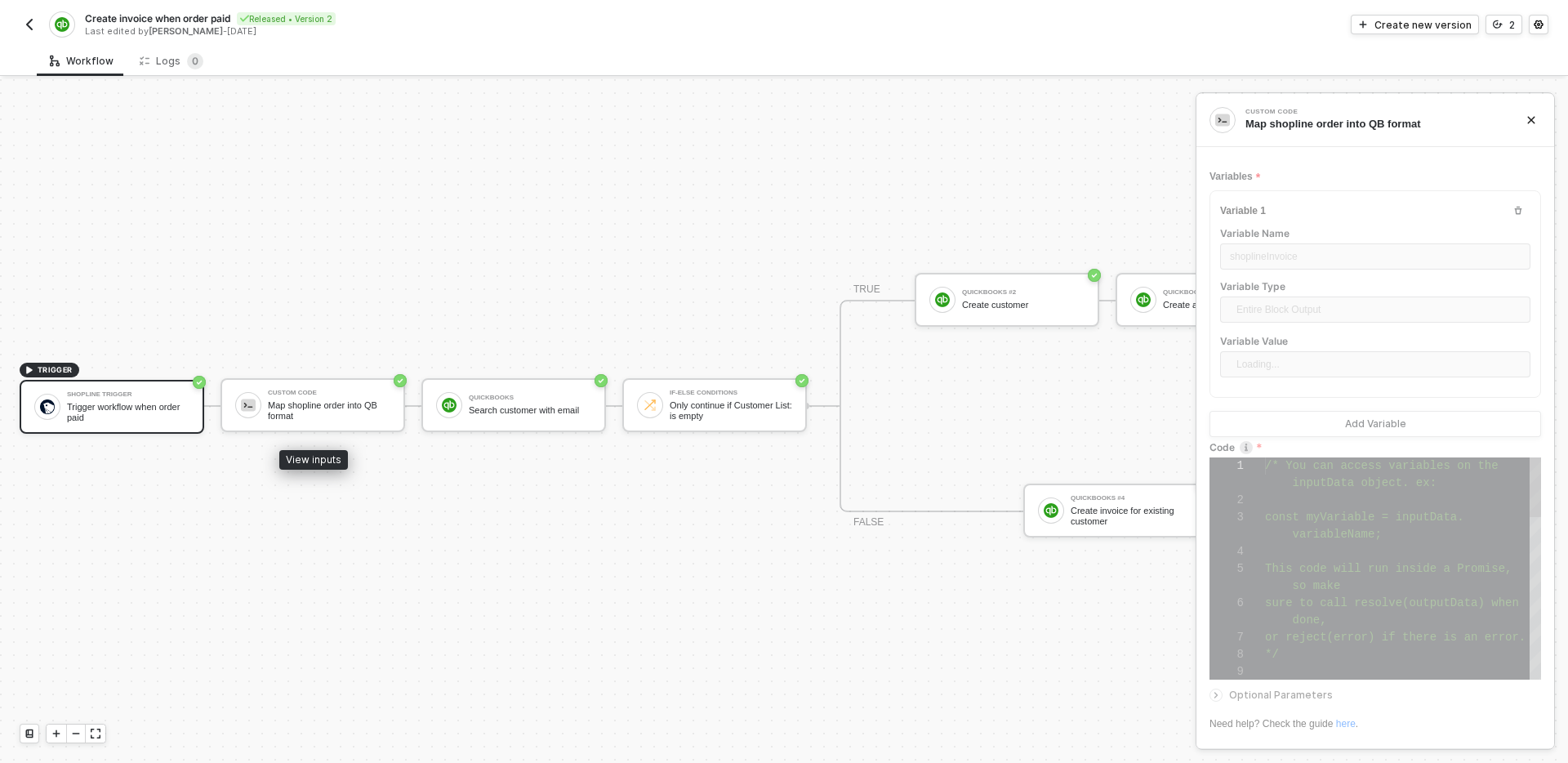
scroll to position [103, 0]
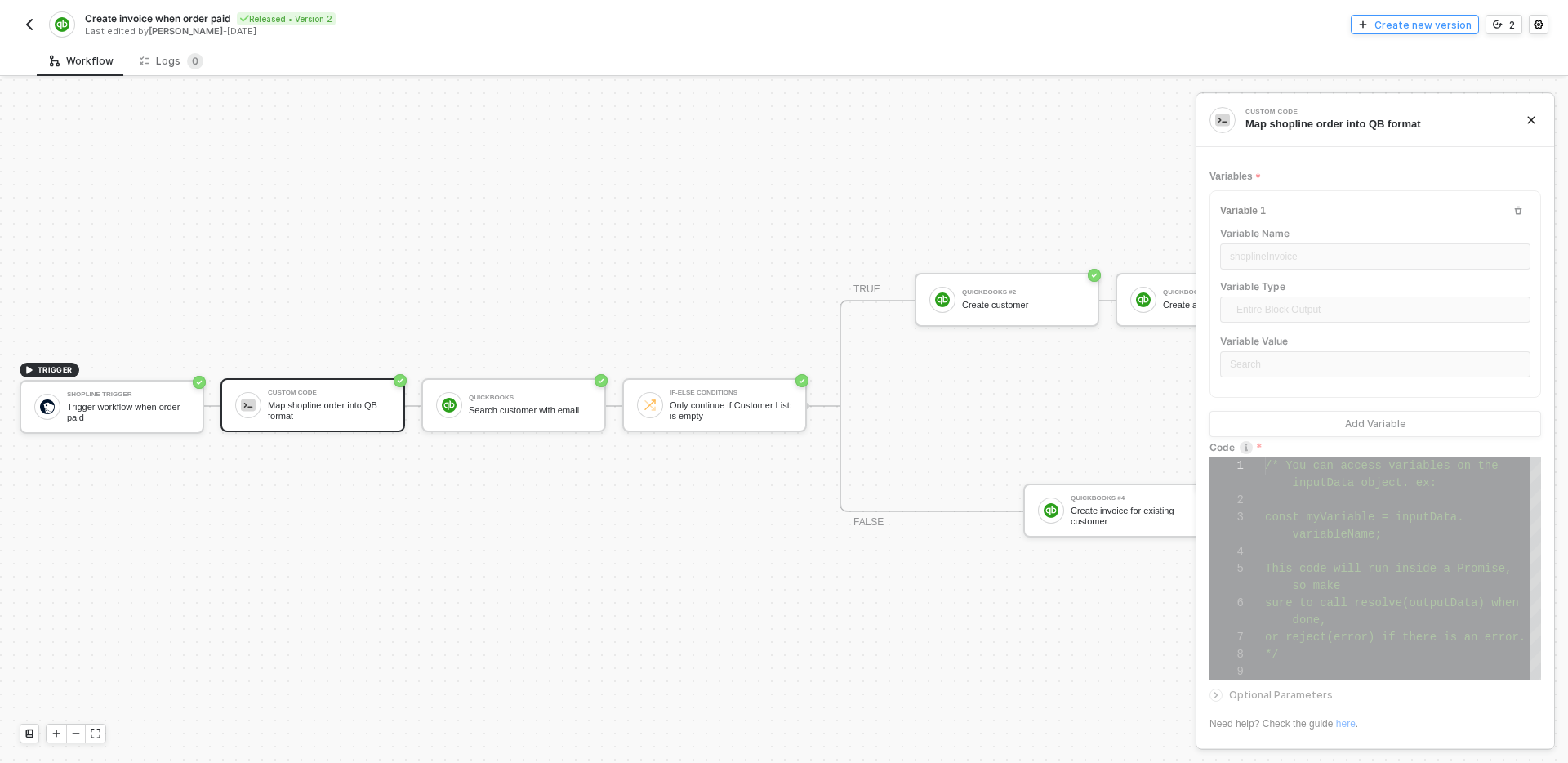
click at [1390, 24] on div "Create new version" at bounding box center [1423, 25] width 97 height 14
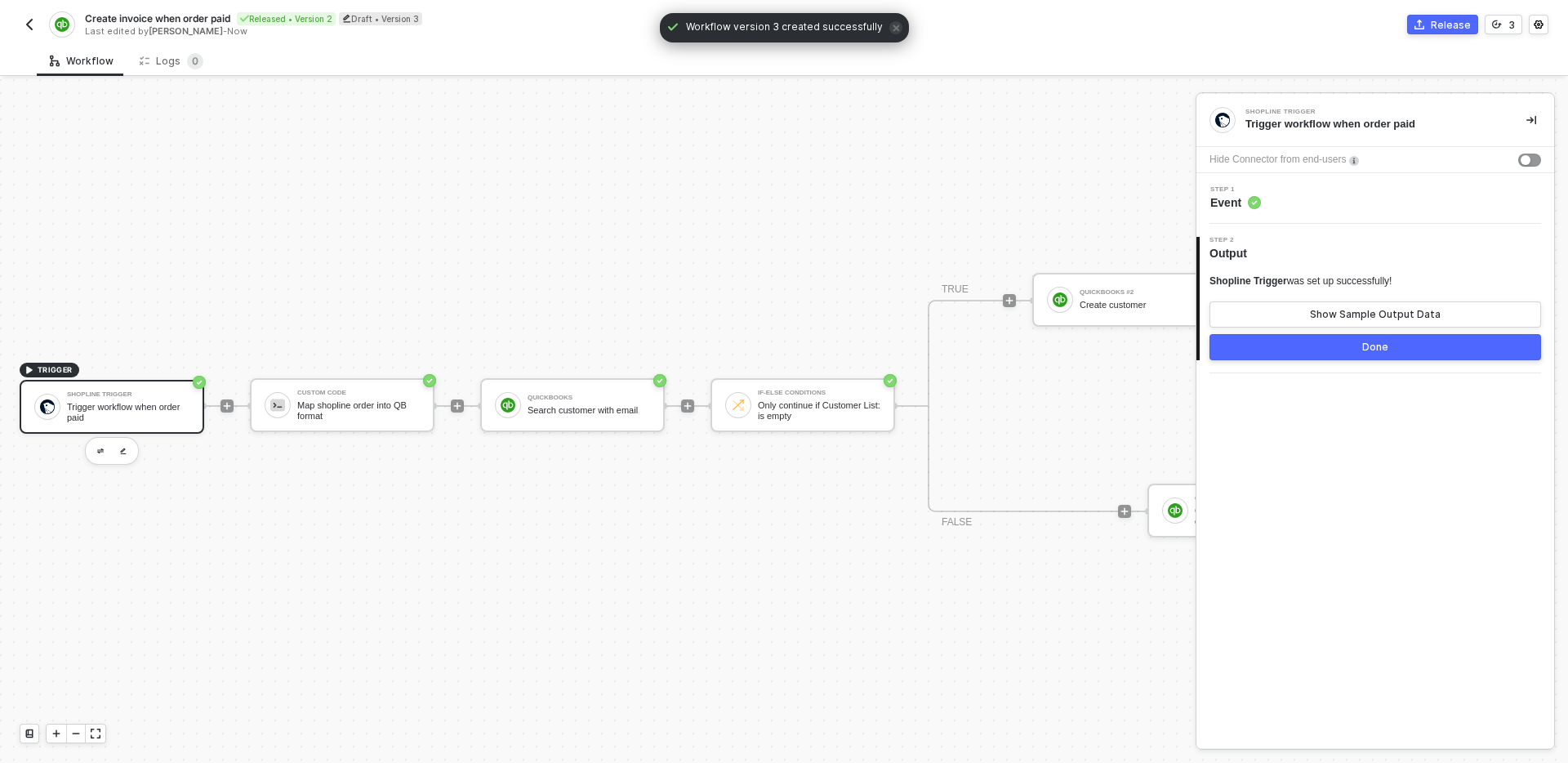
click at [1320, 198] on div "Step 1 Event" at bounding box center [1377, 198] width 353 height 25
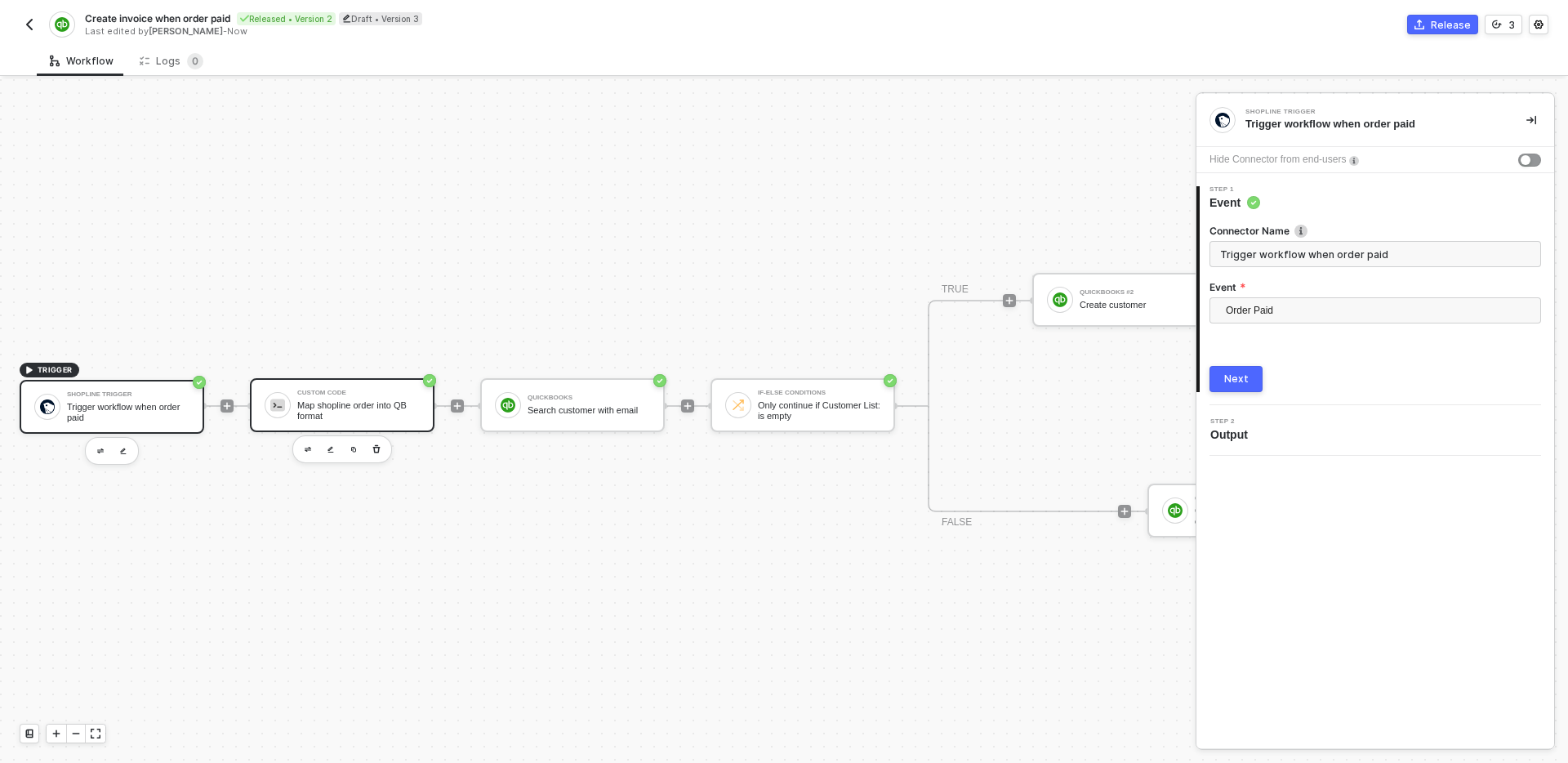
click at [354, 407] on div "Map shopline order into QB format" at bounding box center [359, 410] width 122 height 20
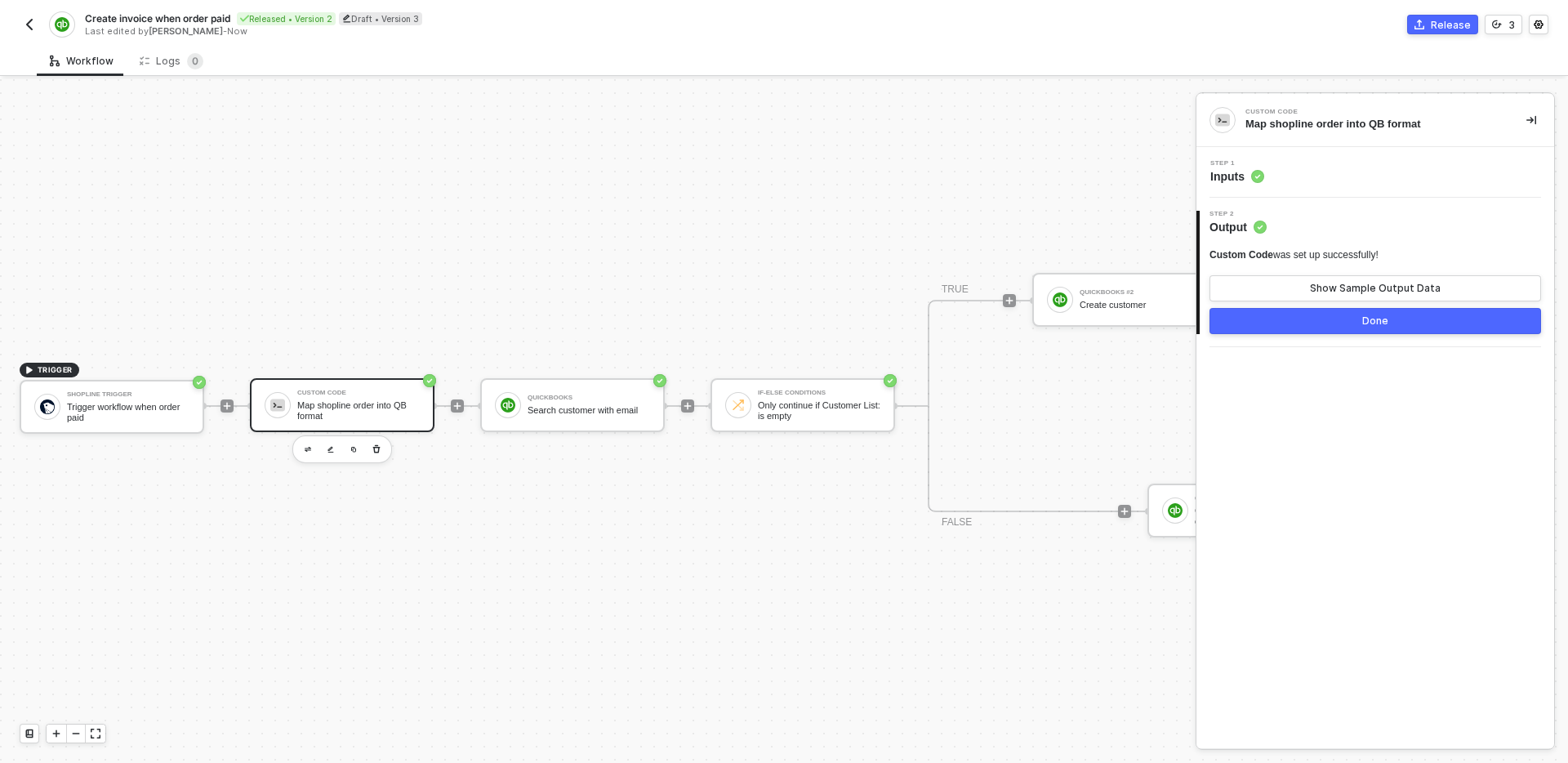
click at [1395, 170] on div "Step 1 Inputs" at bounding box center [1377, 172] width 353 height 25
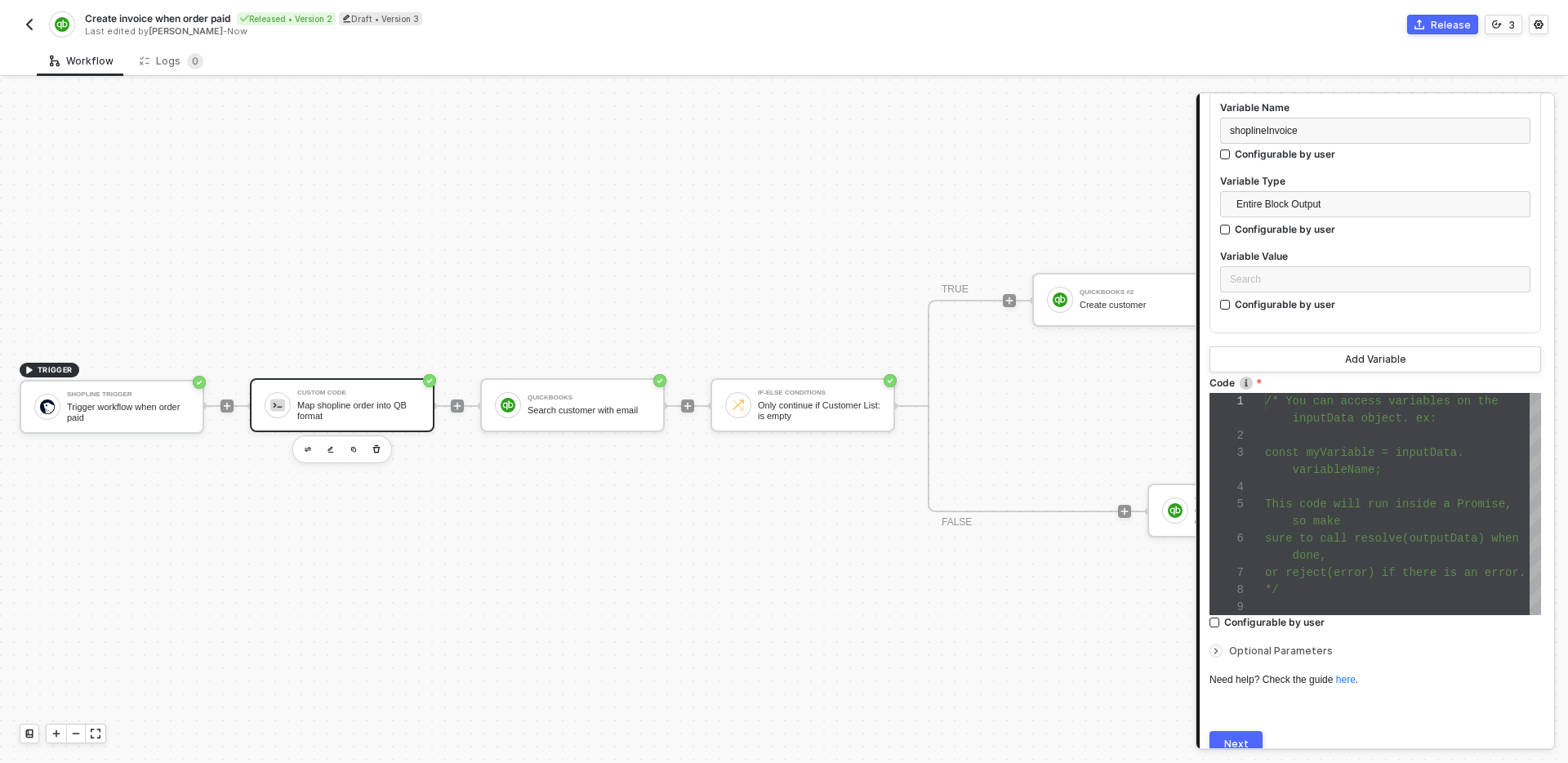
scroll to position [215, 0]
click at [1350, 282] on div "Search" at bounding box center [1375, 281] width 310 height 26
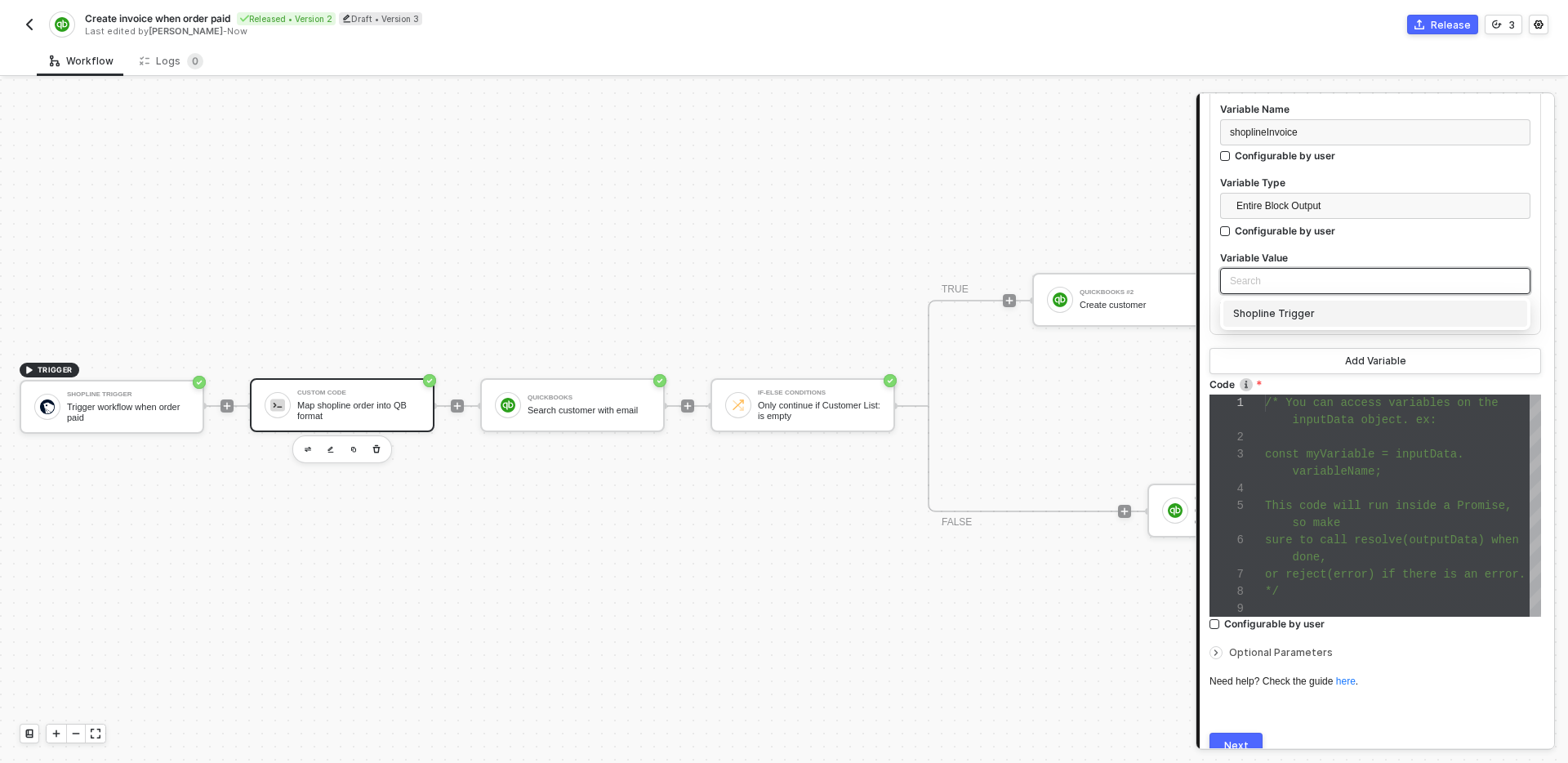
click at [1325, 316] on div "Shopline Trigger" at bounding box center [1375, 314] width 284 height 18
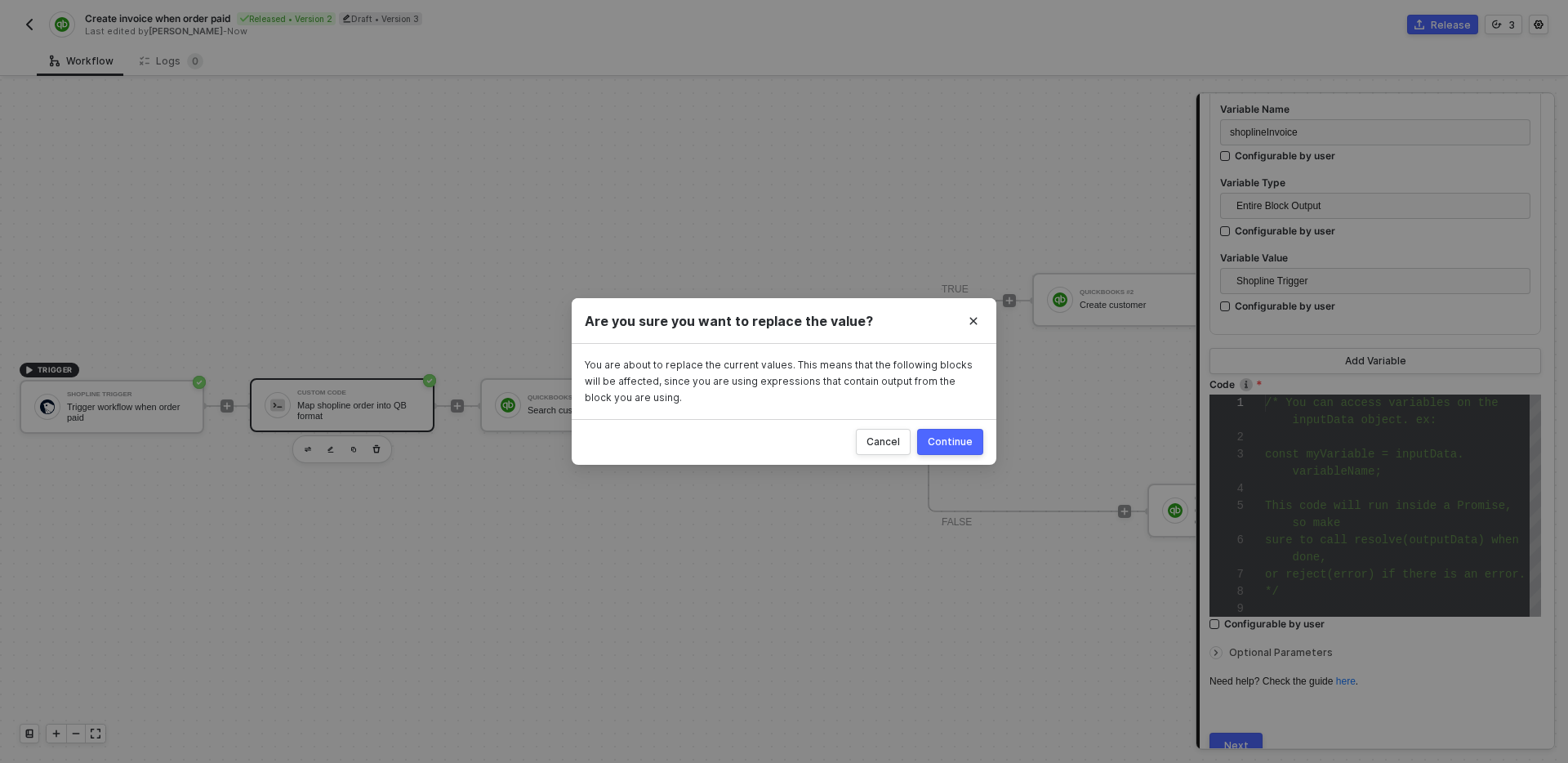
click at [948, 444] on div "Continue" at bounding box center [950, 442] width 45 height 13
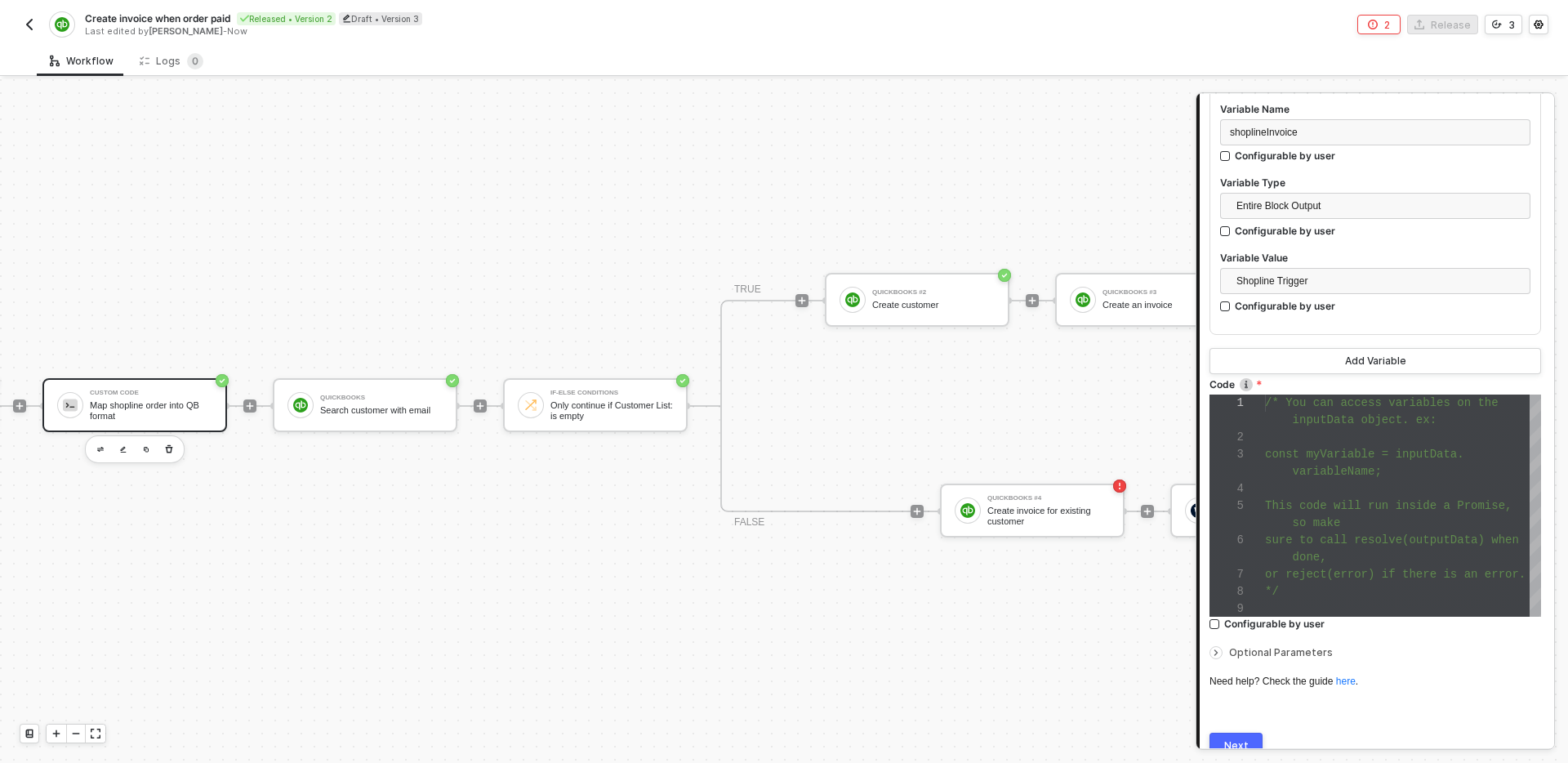
scroll to position [30, 0]
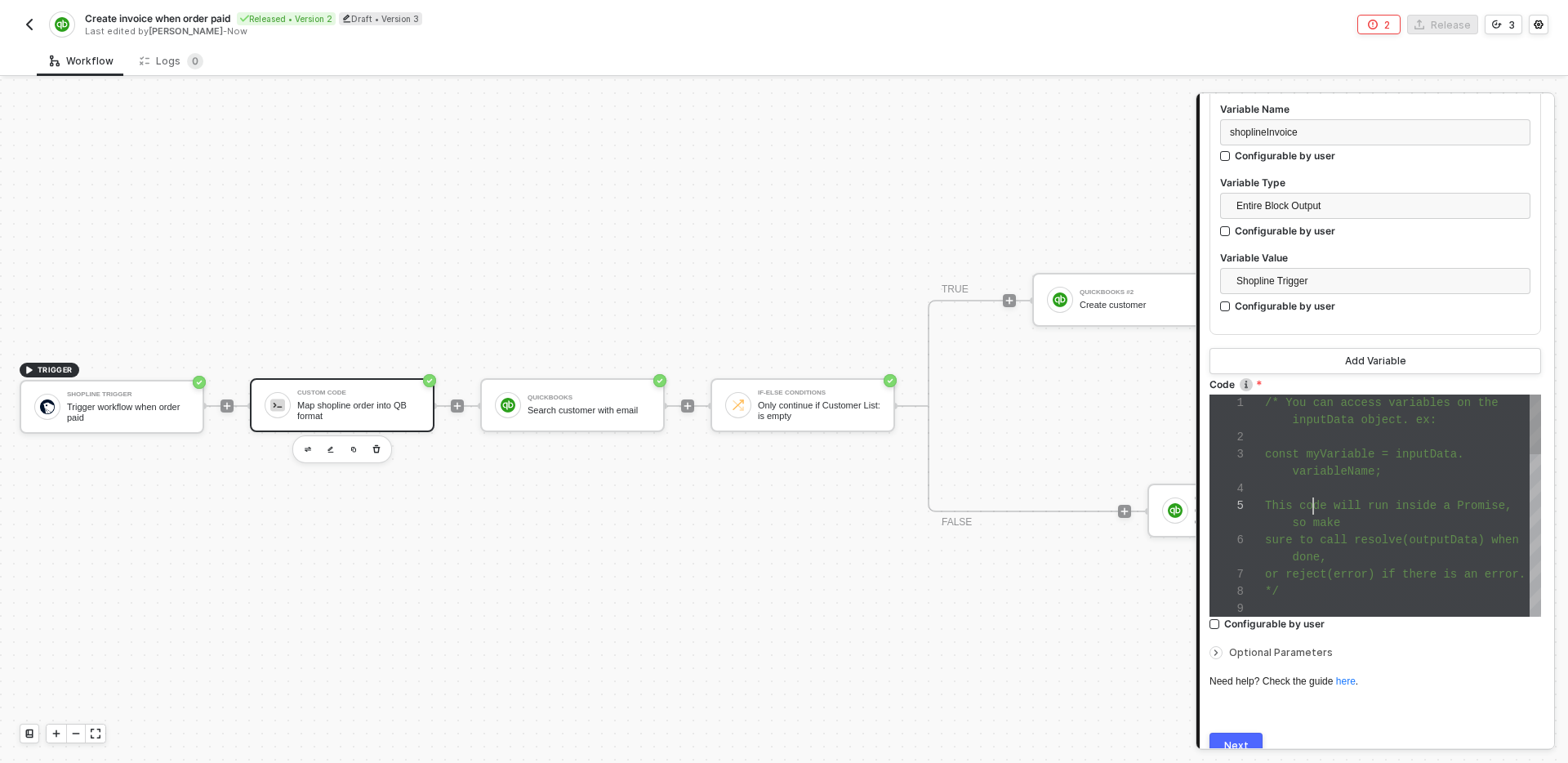
click at [1312, 514] on div "1 2 3 4 5 6 7 8 9 /* You can access variables on the inputData object. ex: cons…" at bounding box center [1375, 505] width 331 height 222
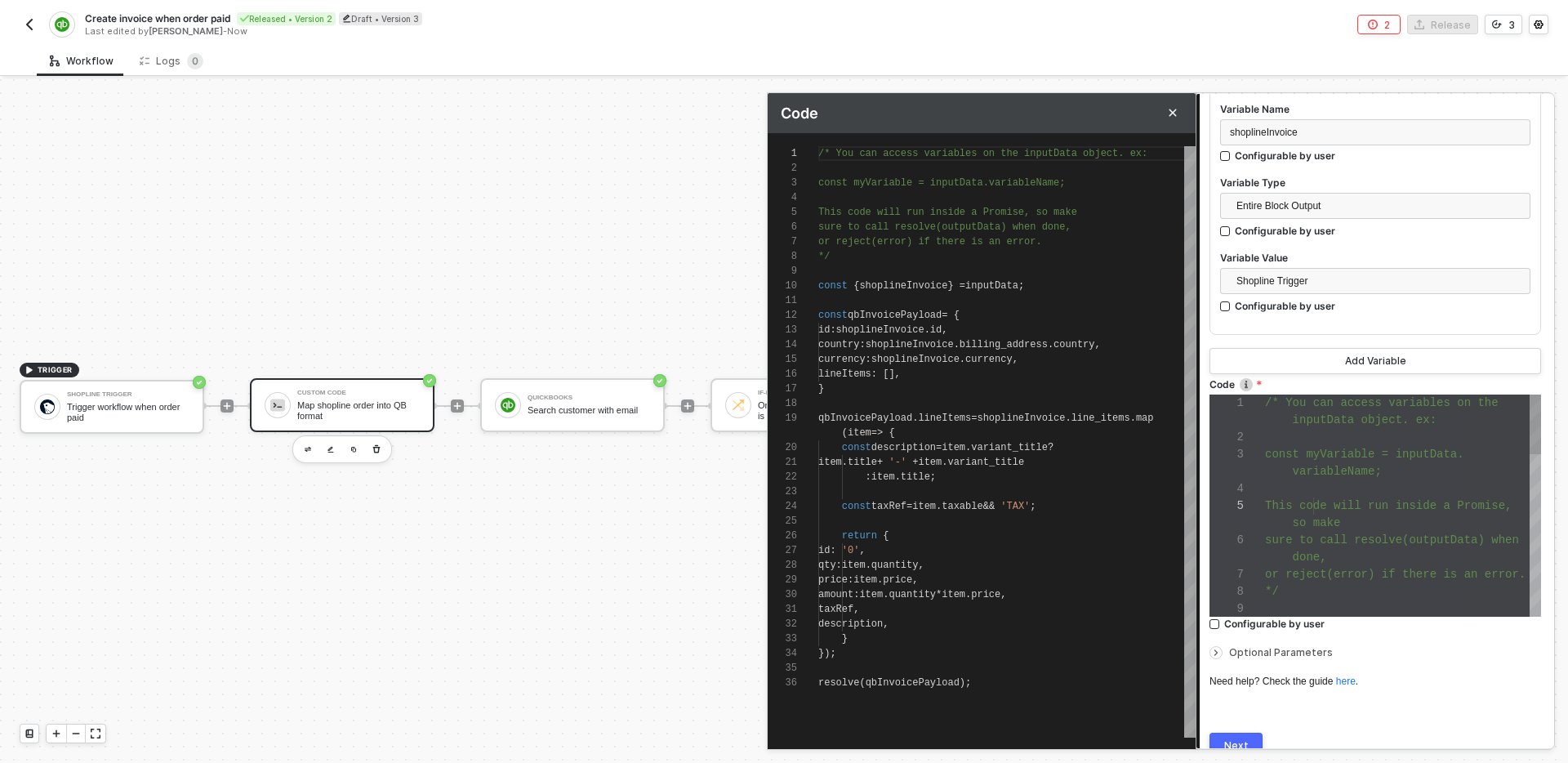
scroll to position [147, 0]
click at [1072, 359] on div "currency : shoplineInvoice . currency ," at bounding box center [1006, 360] width 377 height 15
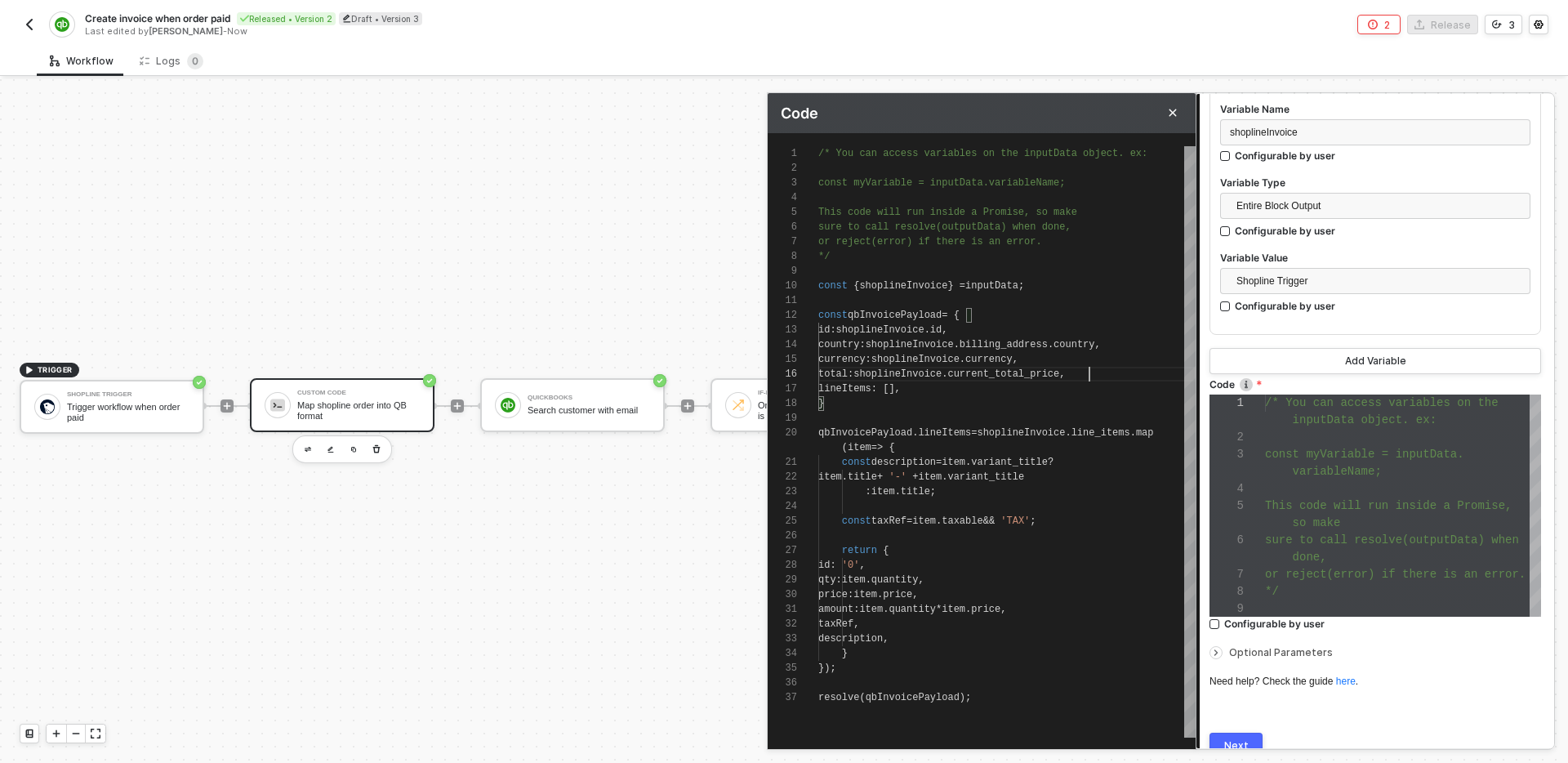
scroll to position [74, 271]
click at [1056, 376] on span "current_total_price" at bounding box center [1004, 374] width 112 height 12
click at [901, 568] on div "1 2 3 4 5 6 7 8 9 10 11 12 13 14 15 17 18 19 20 21 22 23 24 25 26 27 28 29 30 3…" at bounding box center [982, 442] width 428 height 592
paste textarea "SalesItemLineDetail"
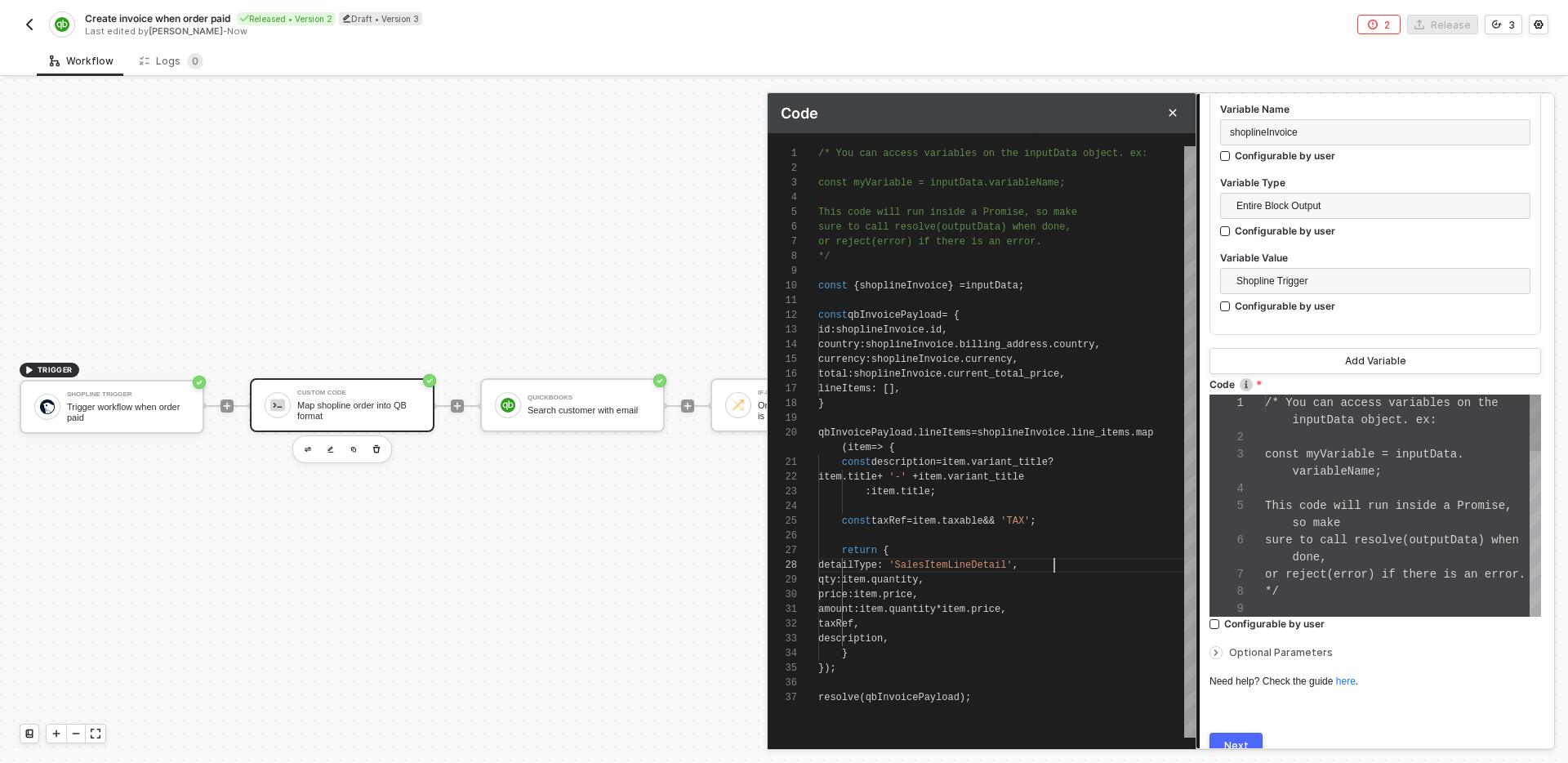
scroll to position [118, 236]
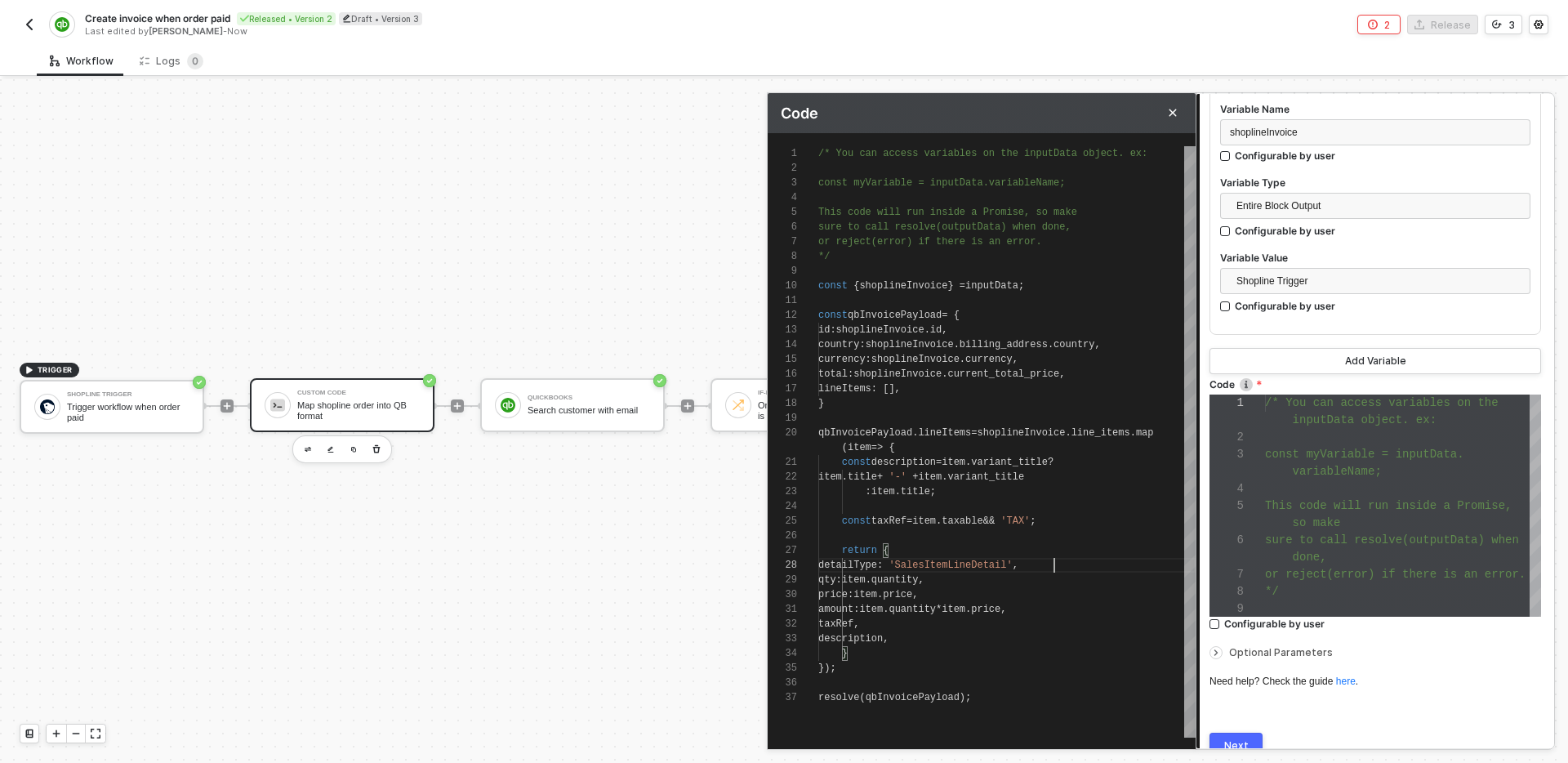
type textarea "price: item.price, amount: item.quantity * item.price, taxRef, description, } }…"
click at [1081, 662] on div "});" at bounding box center [1006, 669] width 377 height 15
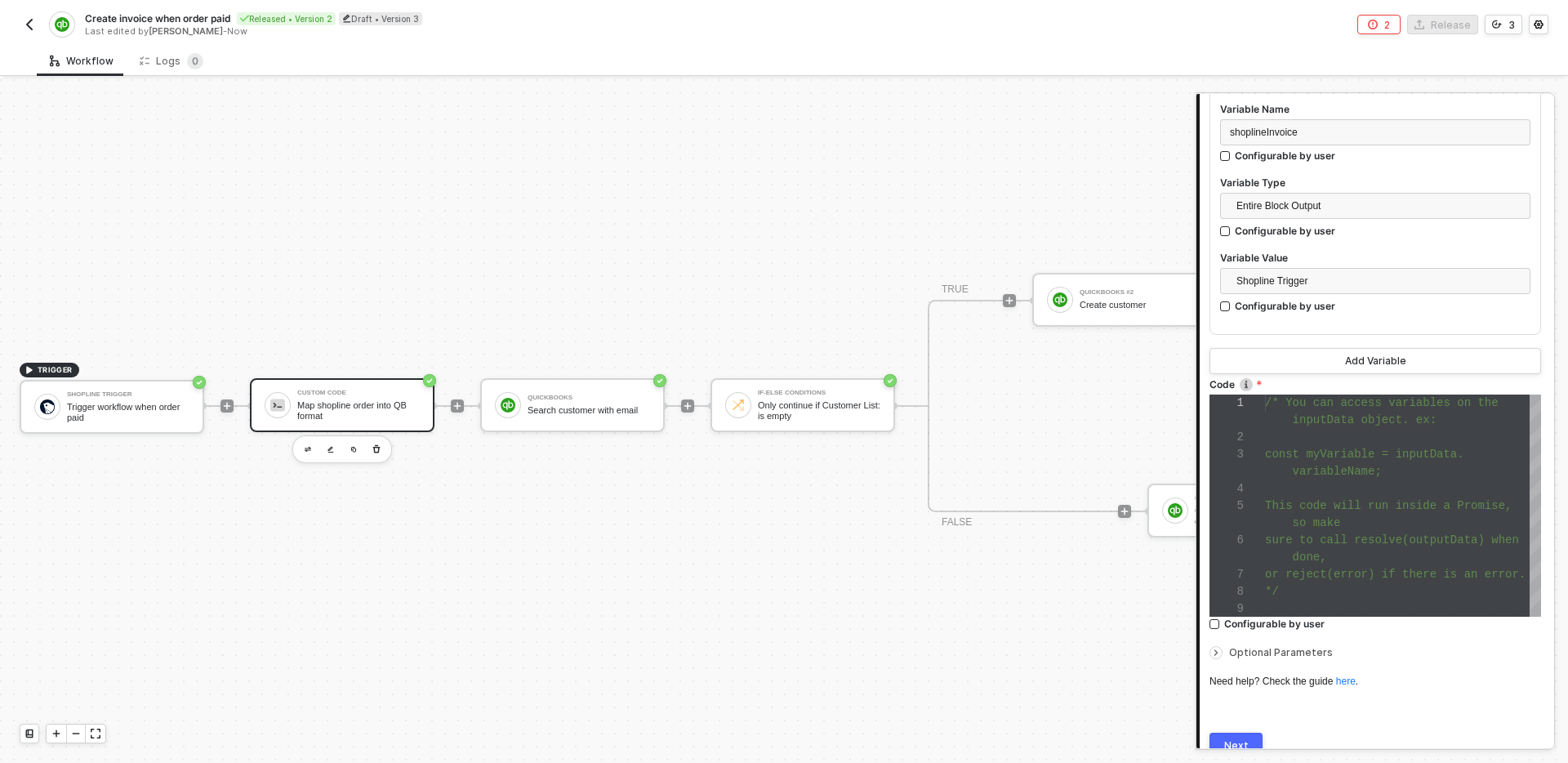
click at [1237, 739] on div "Next" at bounding box center [1237, 746] width 25 height 13
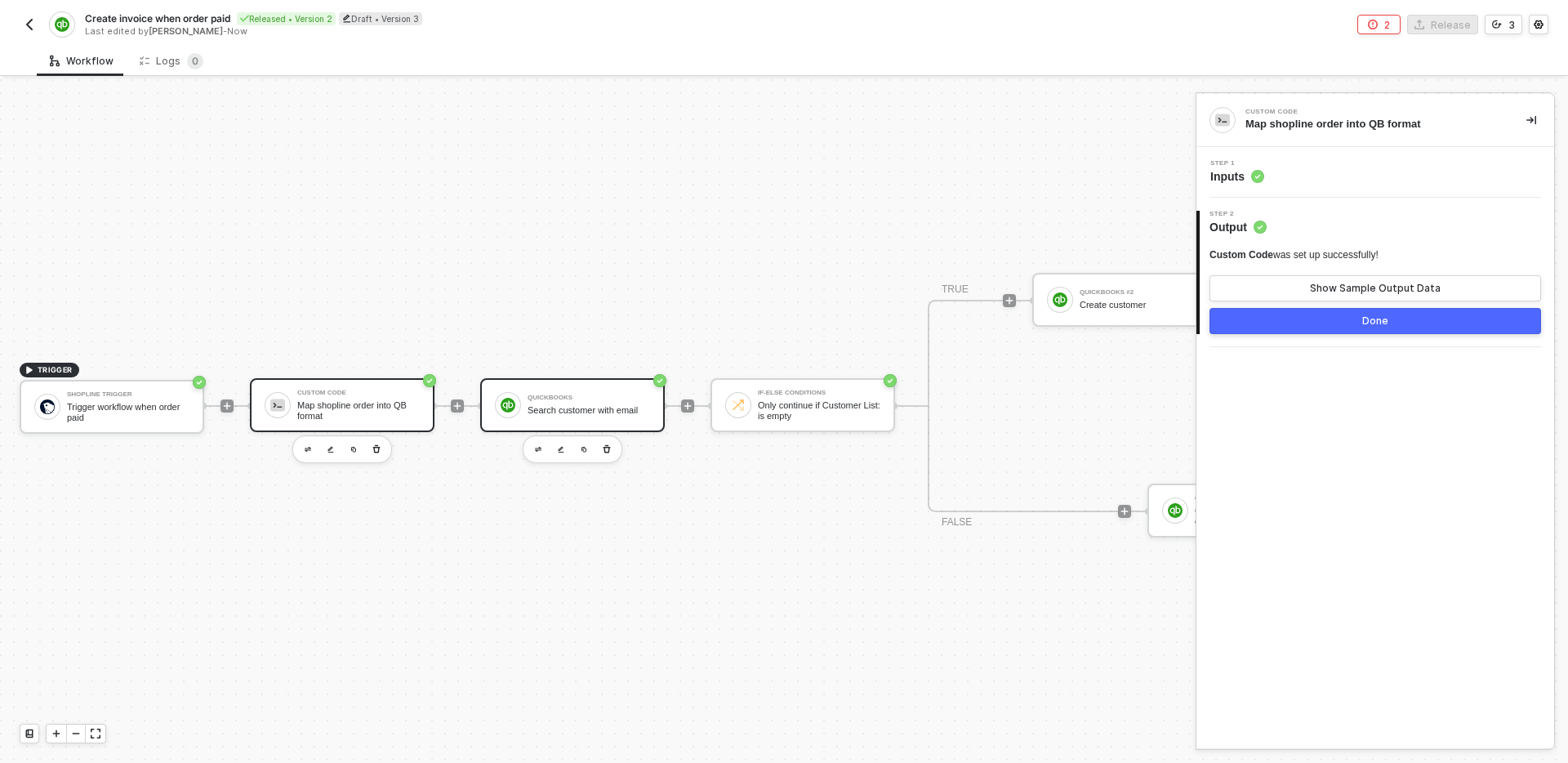
click at [587, 391] on div "QuickBooks Search customer with email" at bounding box center [589, 406] width 122 height 31
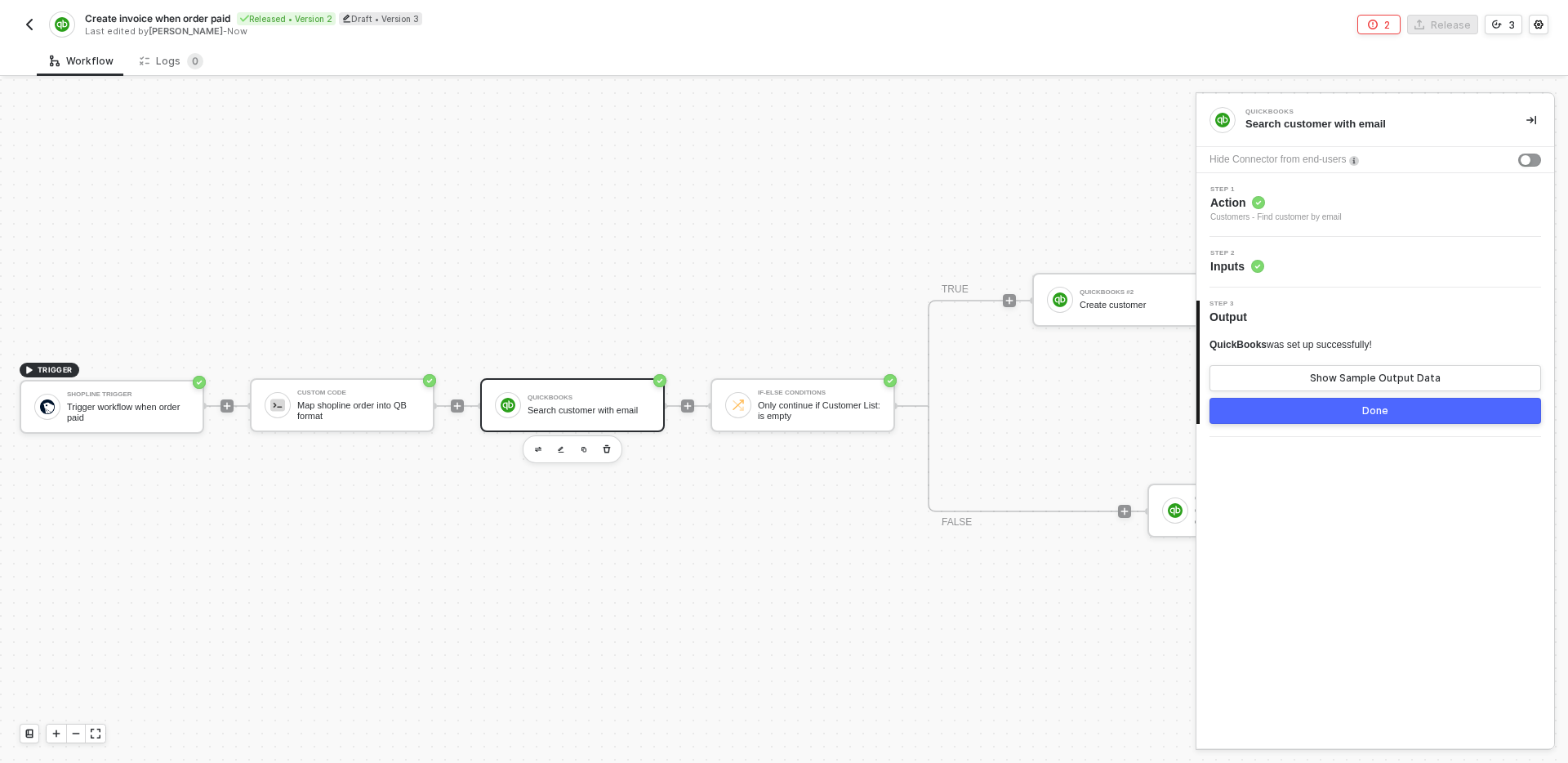
click at [1382, 267] on div "Step 2 Inputs" at bounding box center [1377, 262] width 353 height 25
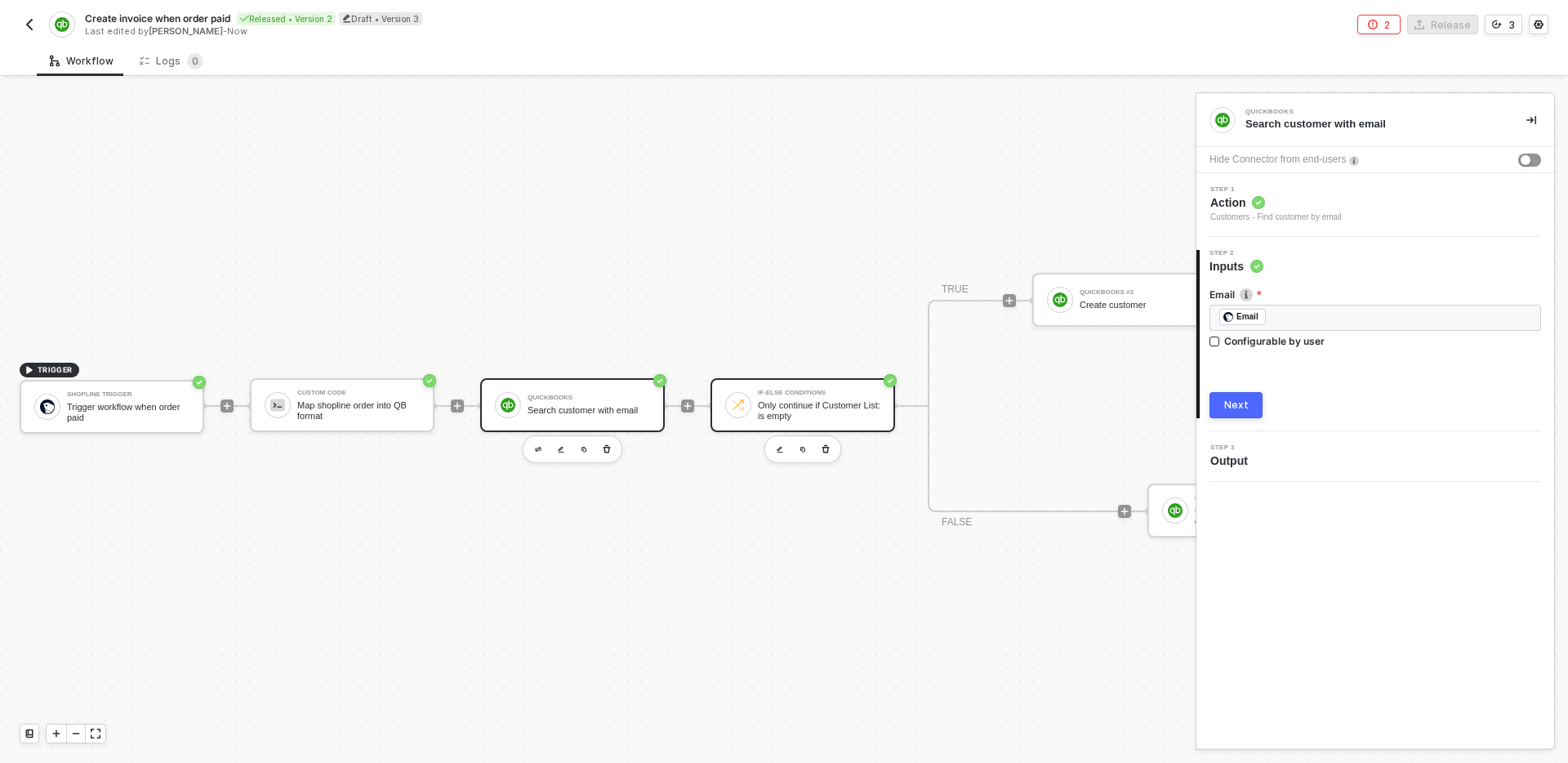
click at [847, 412] on div "Only continue if Customer List: is empty" at bounding box center [819, 410] width 122 height 20
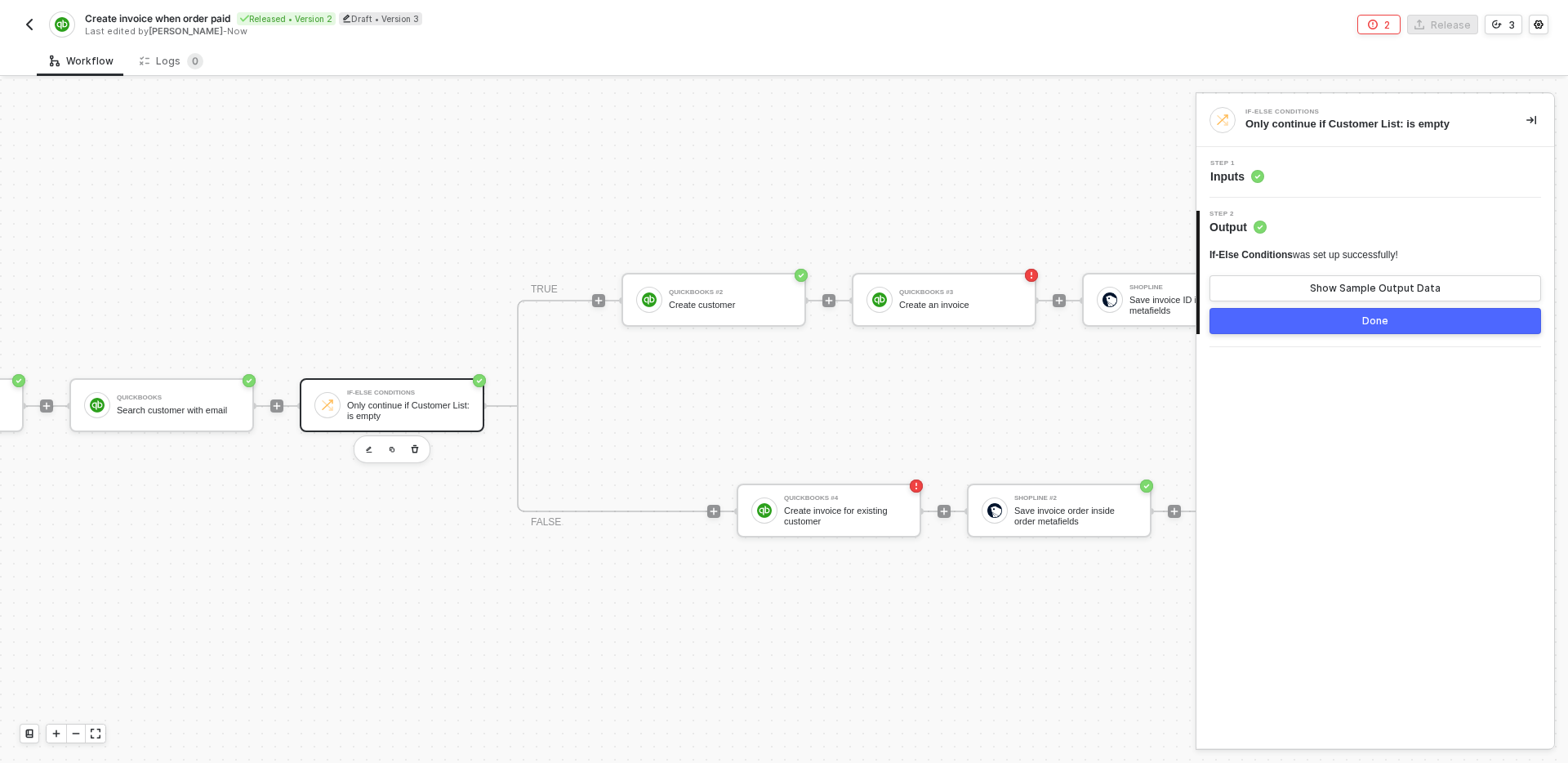
scroll to position [30, 409]
click at [1376, 170] on div "Step 1 Inputs" at bounding box center [1377, 172] width 353 height 25
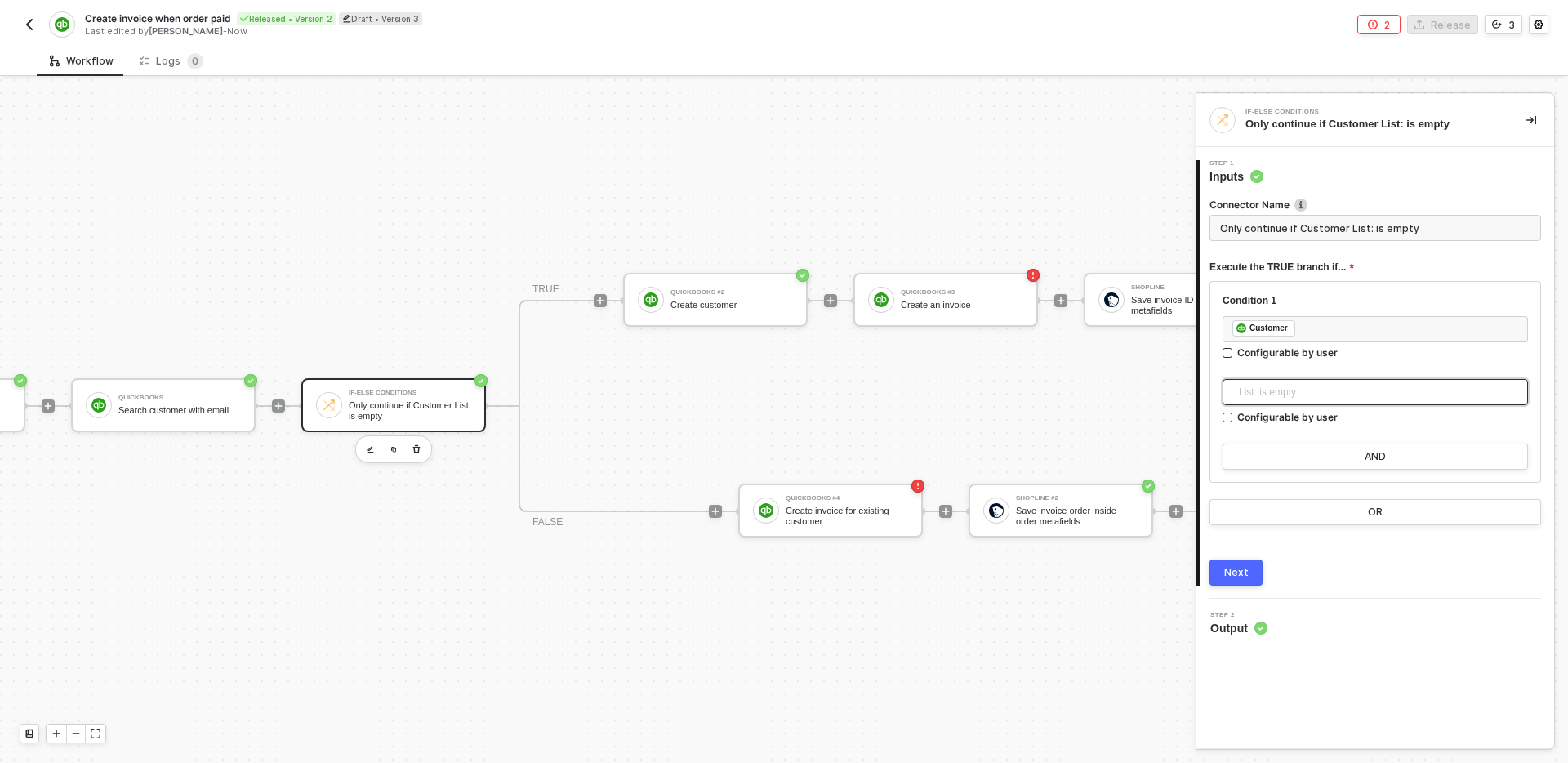
click at [1385, 385] on span "List: is empty" at bounding box center [1379, 392] width 279 height 25
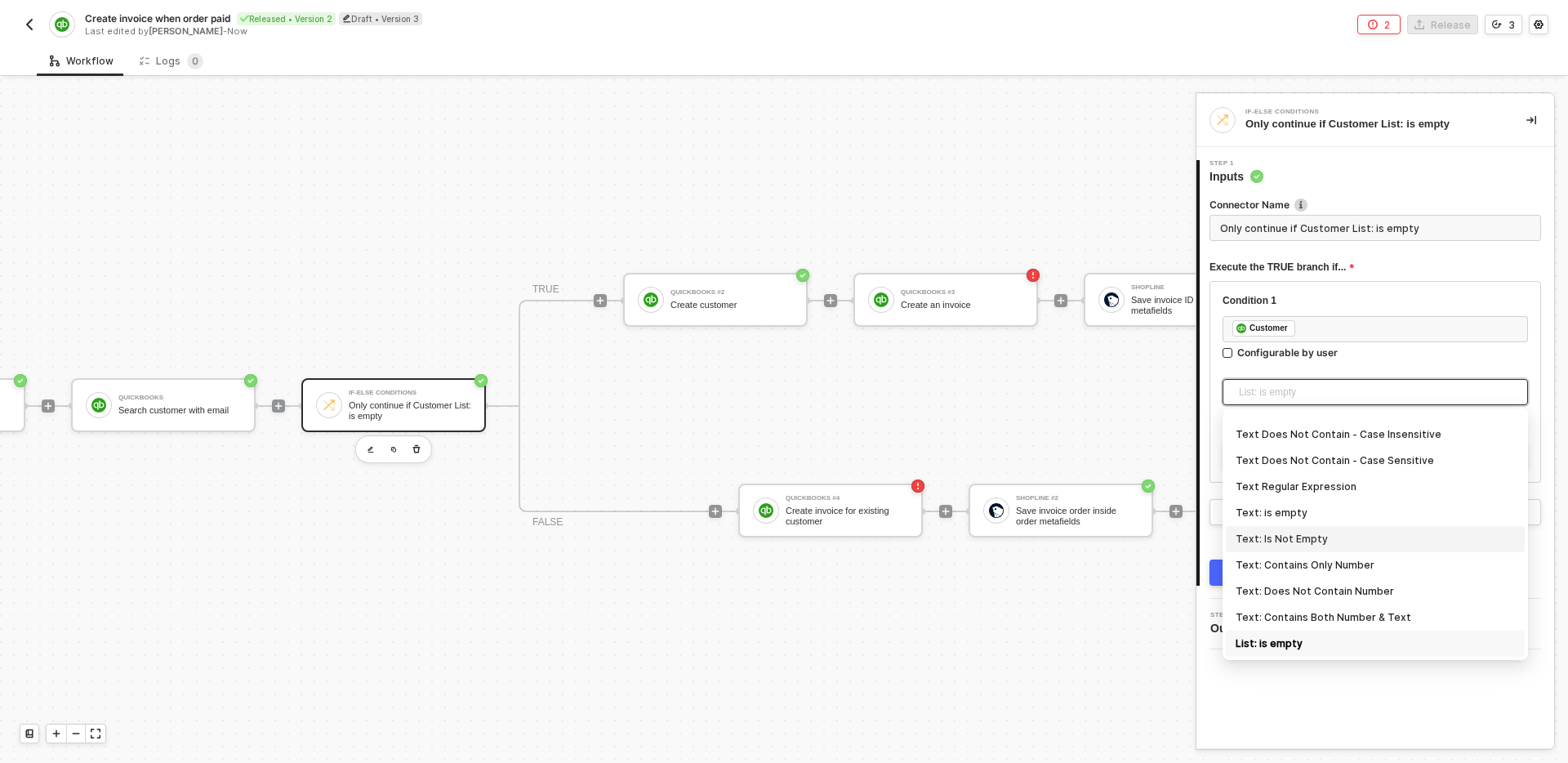
scroll to position [539, 0]
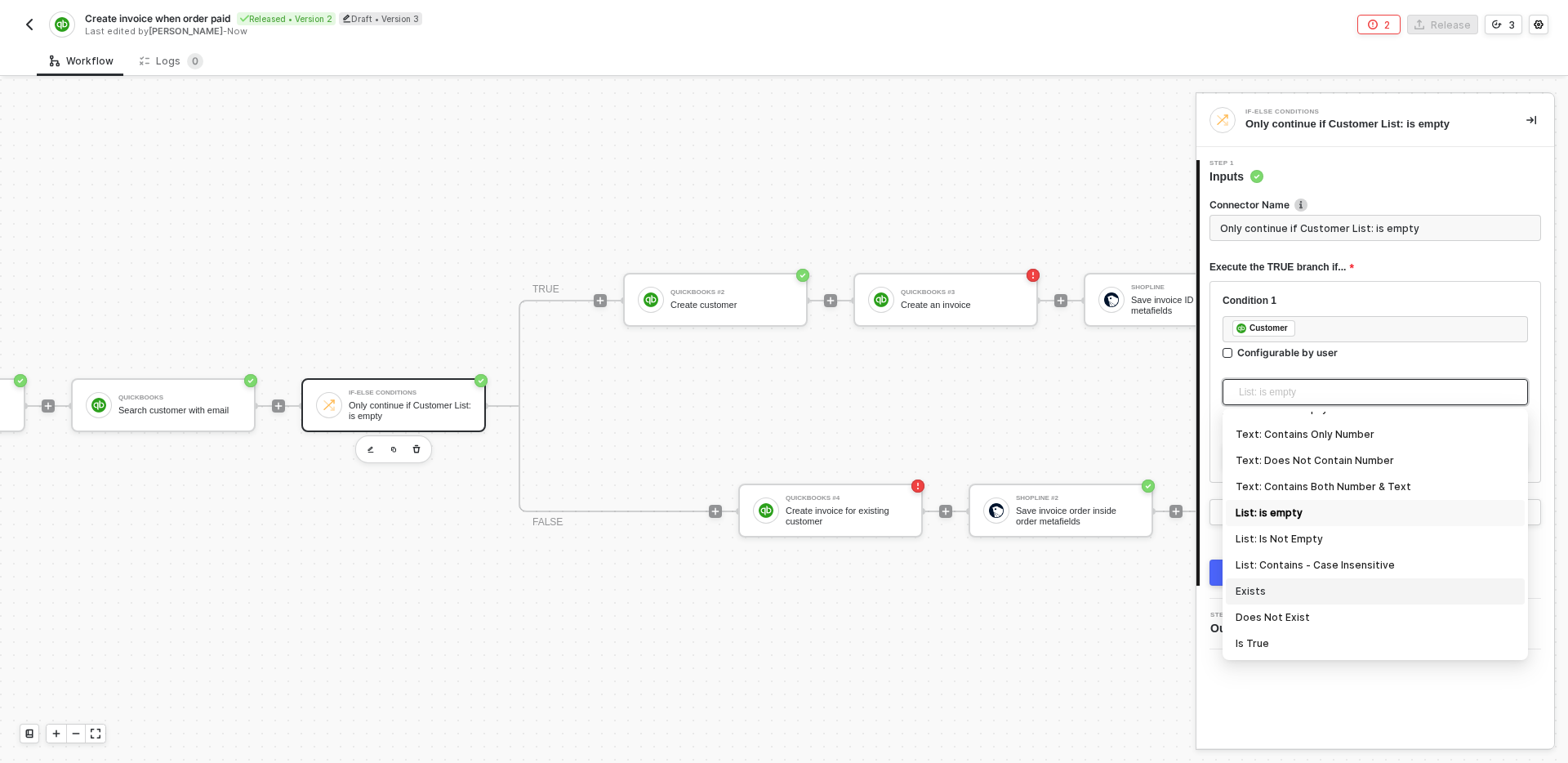
click at [1313, 595] on div "Exists" at bounding box center [1375, 592] width 279 height 18
type input "Only continue if Customer Exists"
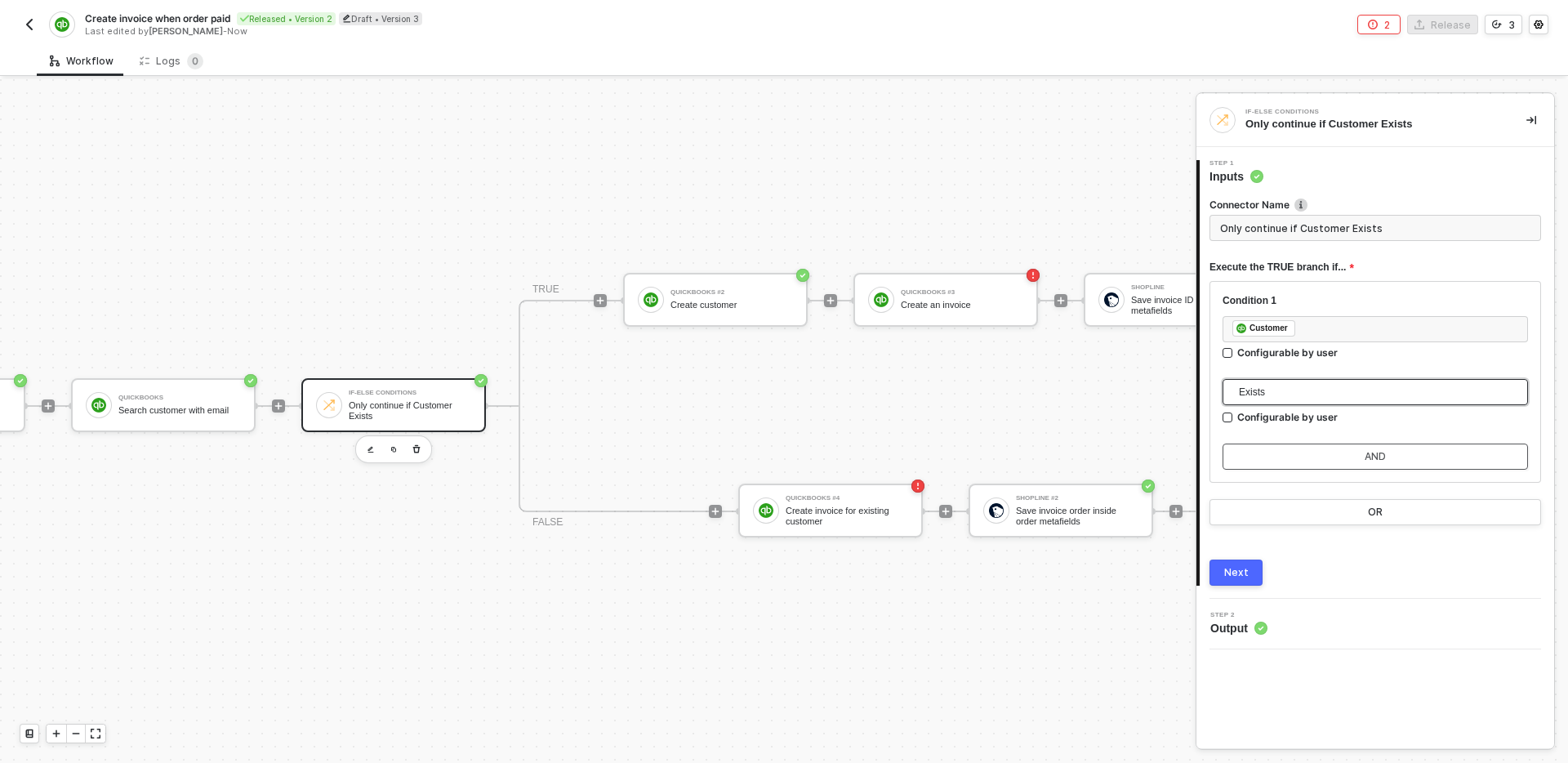
click at [1382, 456] on div "AND" at bounding box center [1375, 457] width 21 height 13
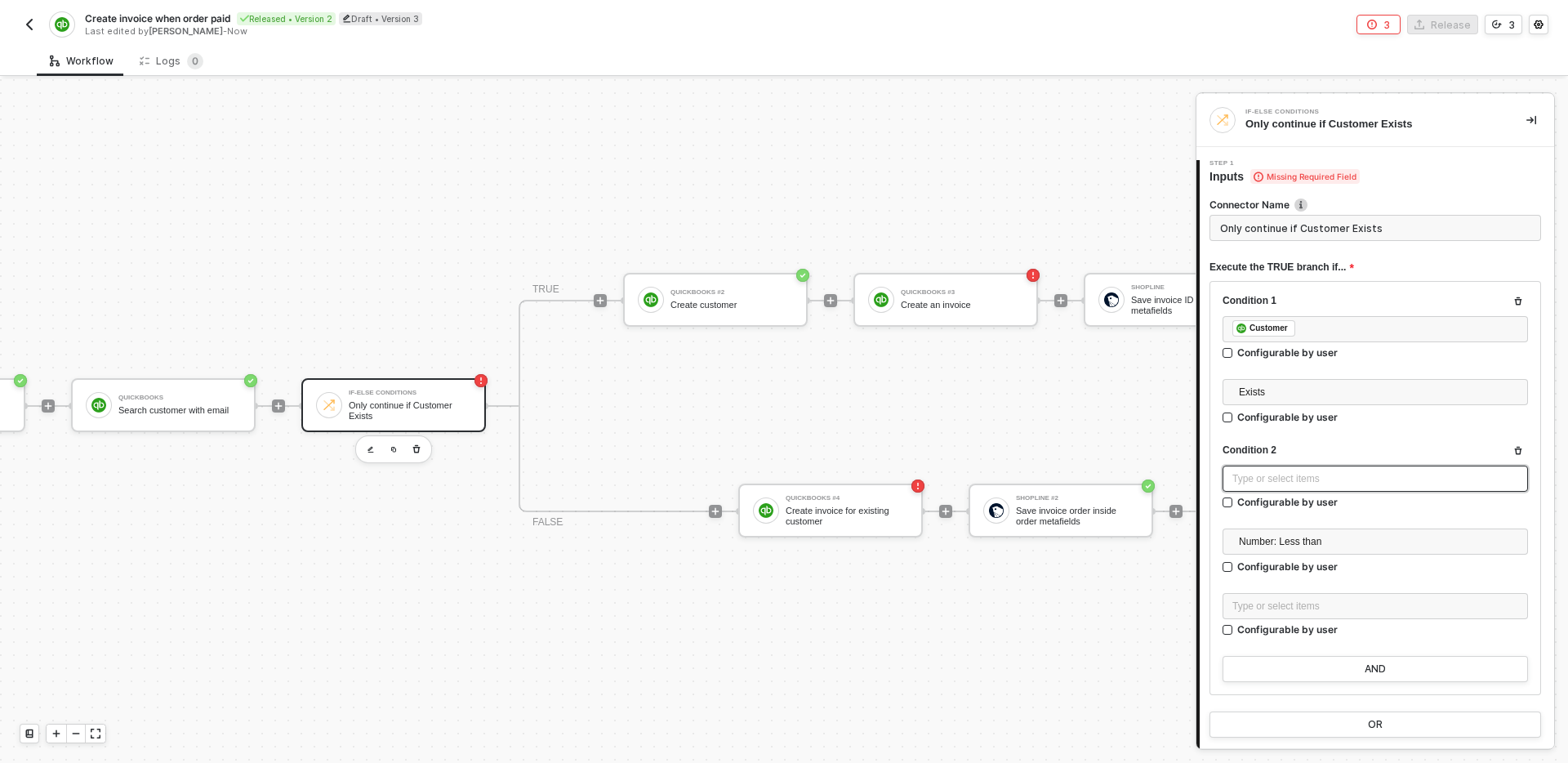
click at [1304, 469] on div "Type or select items ﻿" at bounding box center [1375, 479] width 306 height 26
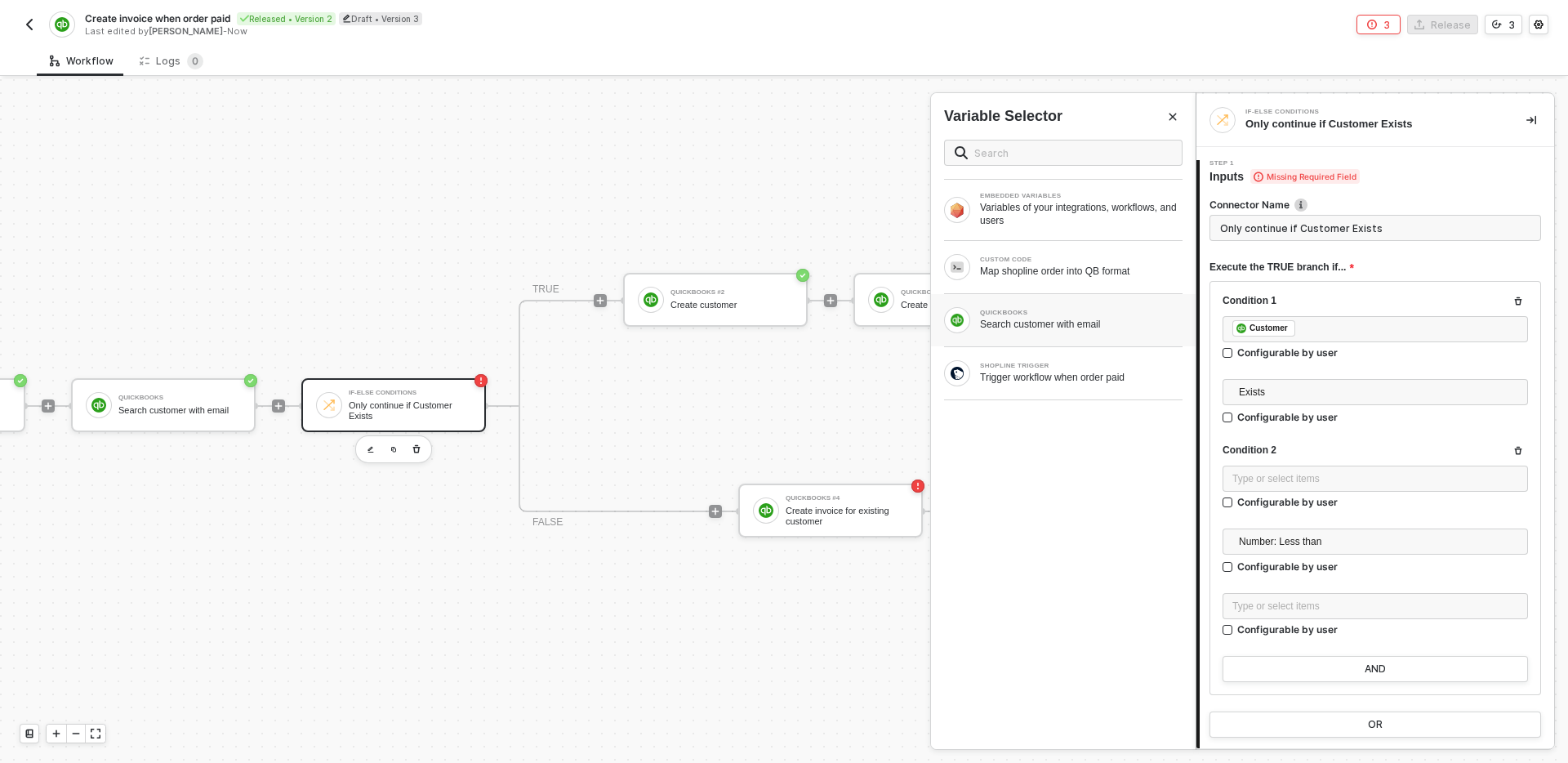
click at [1108, 318] on div "Search customer with email" at bounding box center [1081, 324] width 203 height 13
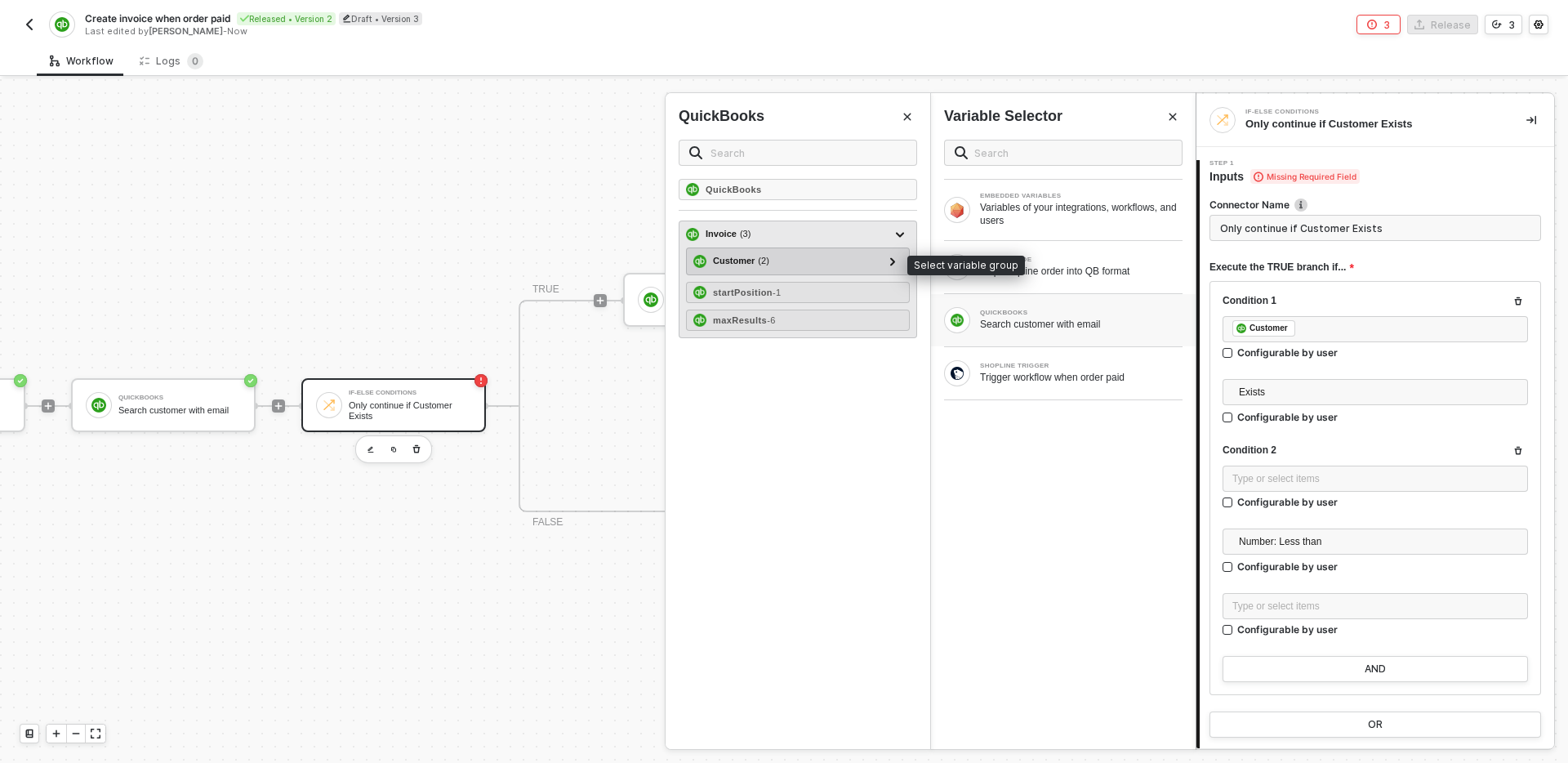
click at [845, 261] on div "Customer ( 2 )" at bounding box center [788, 260] width 190 height 19
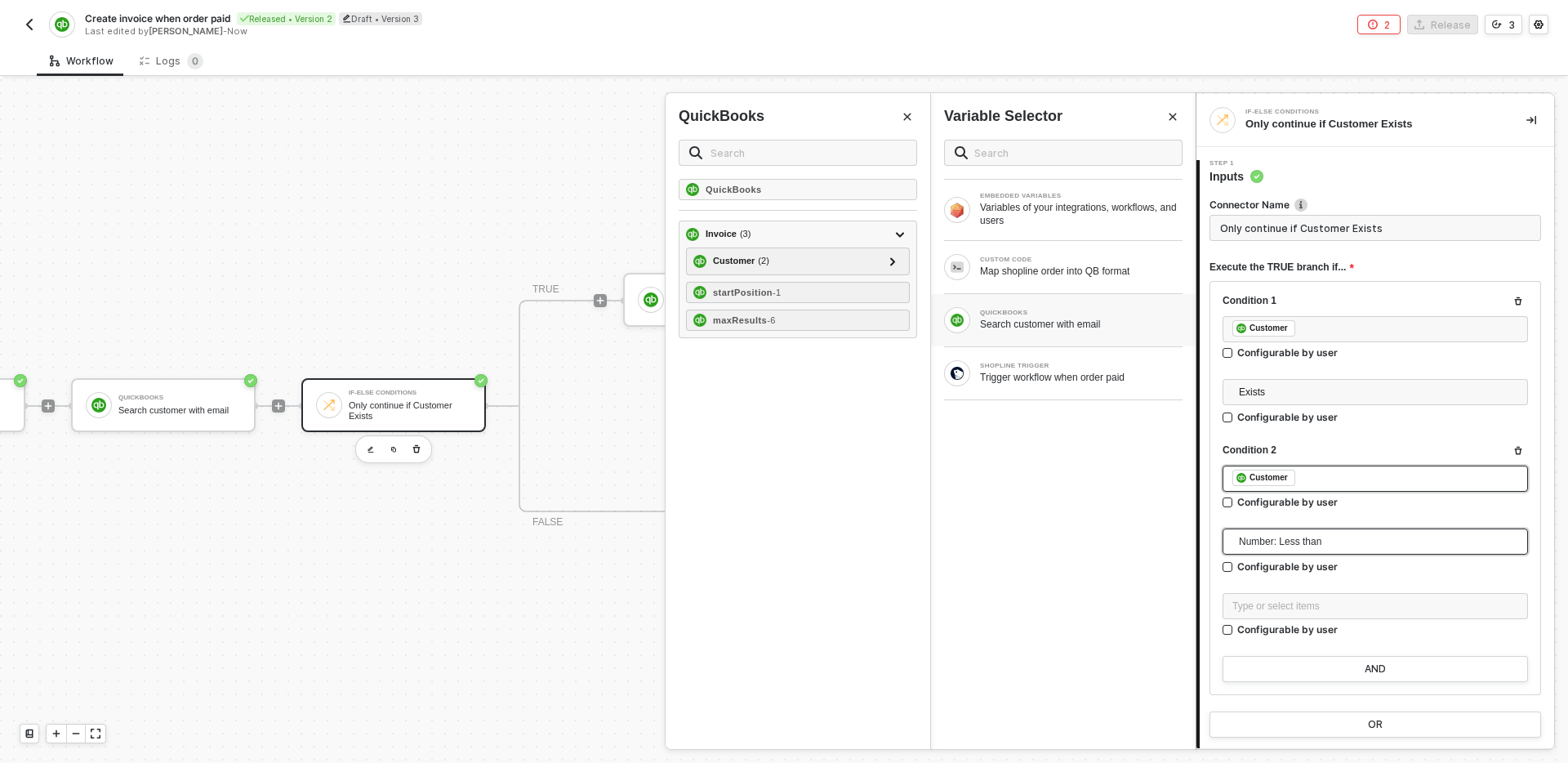
click at [1329, 537] on span "Number: Less than" at bounding box center [1379, 542] width 279 height 25
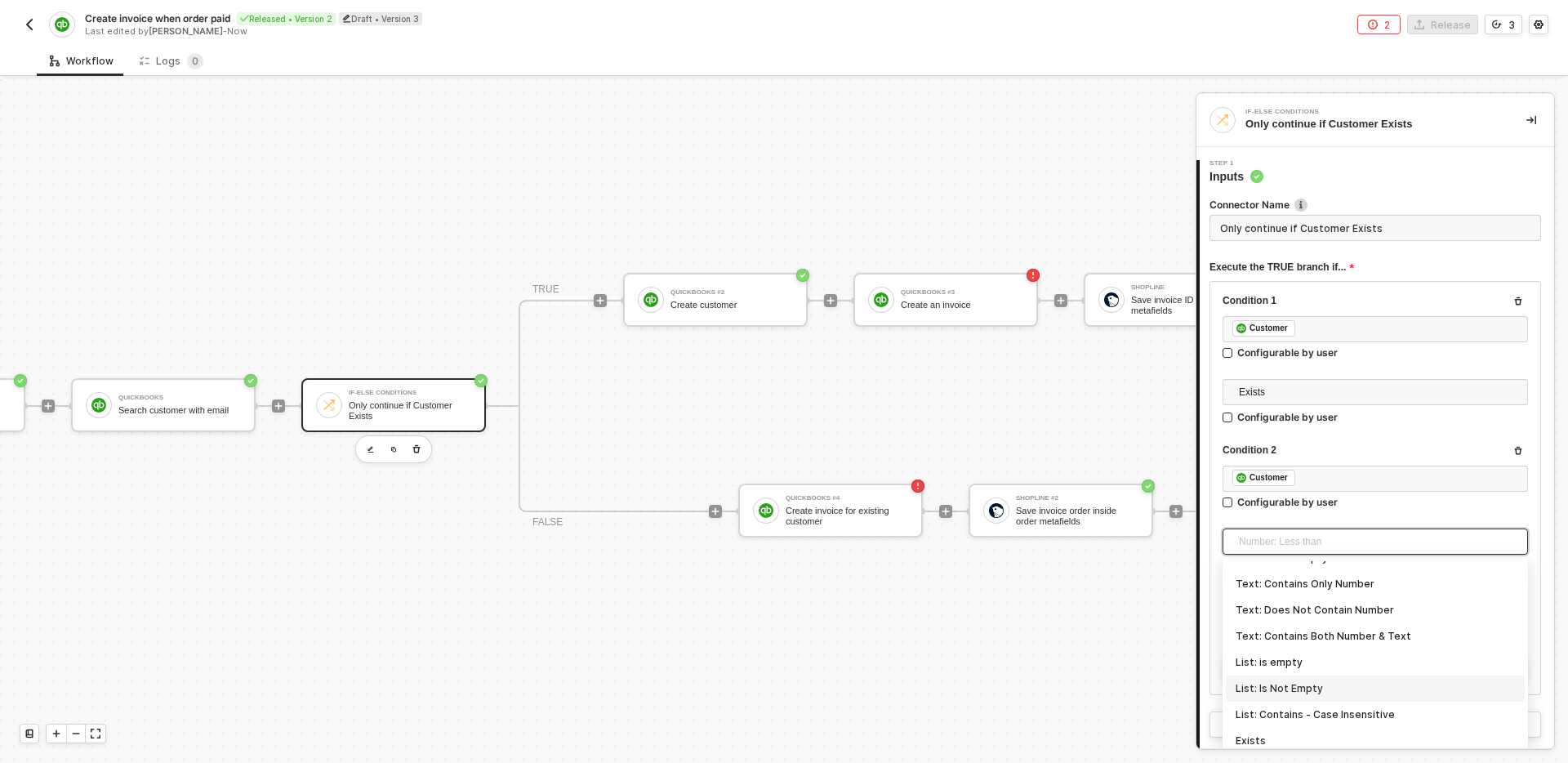
click at [1321, 689] on div "List: Is Not Empty" at bounding box center [1375, 689] width 279 height 18
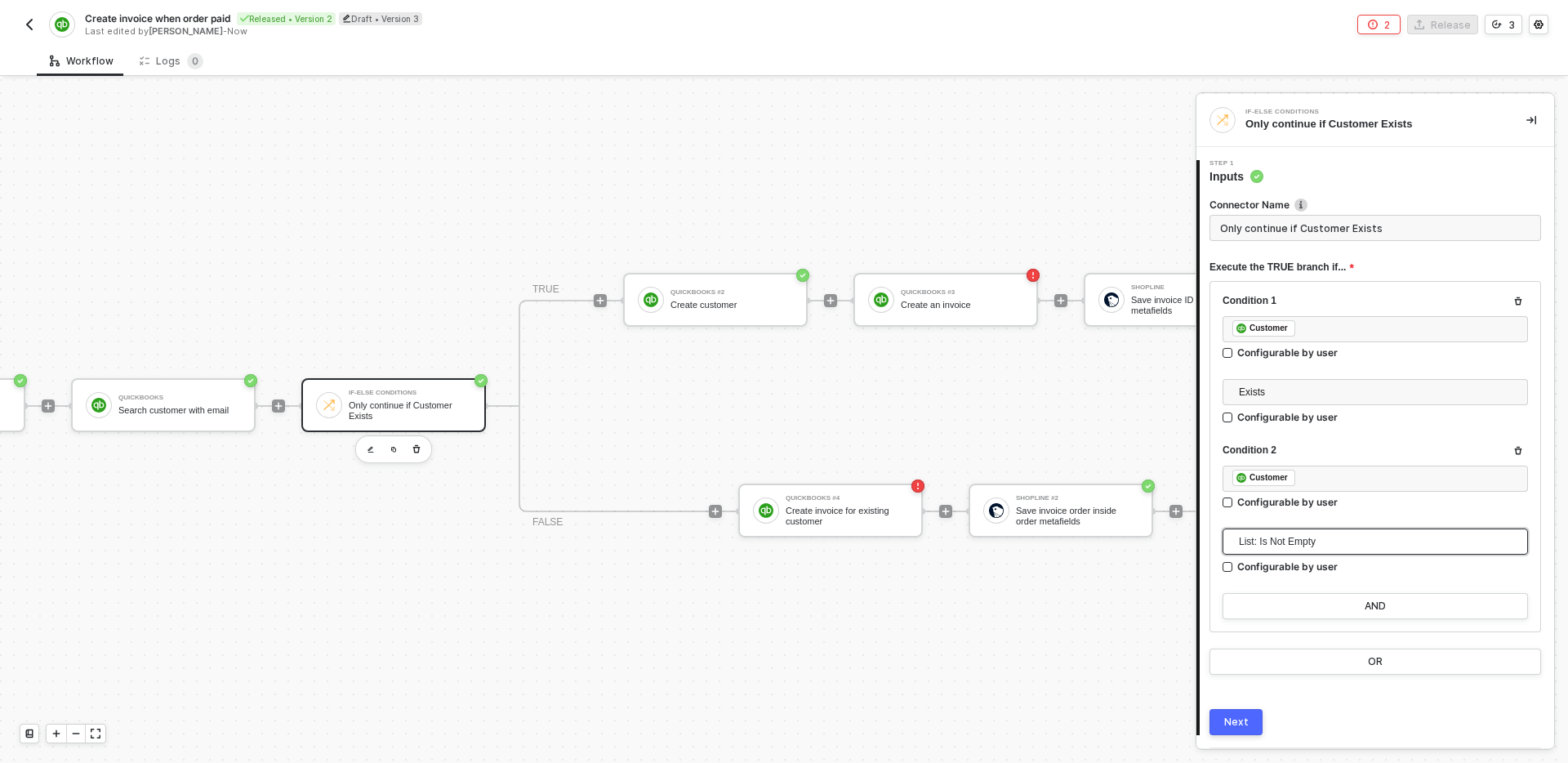
click at [1242, 724] on div "Next" at bounding box center [1237, 723] width 25 height 13
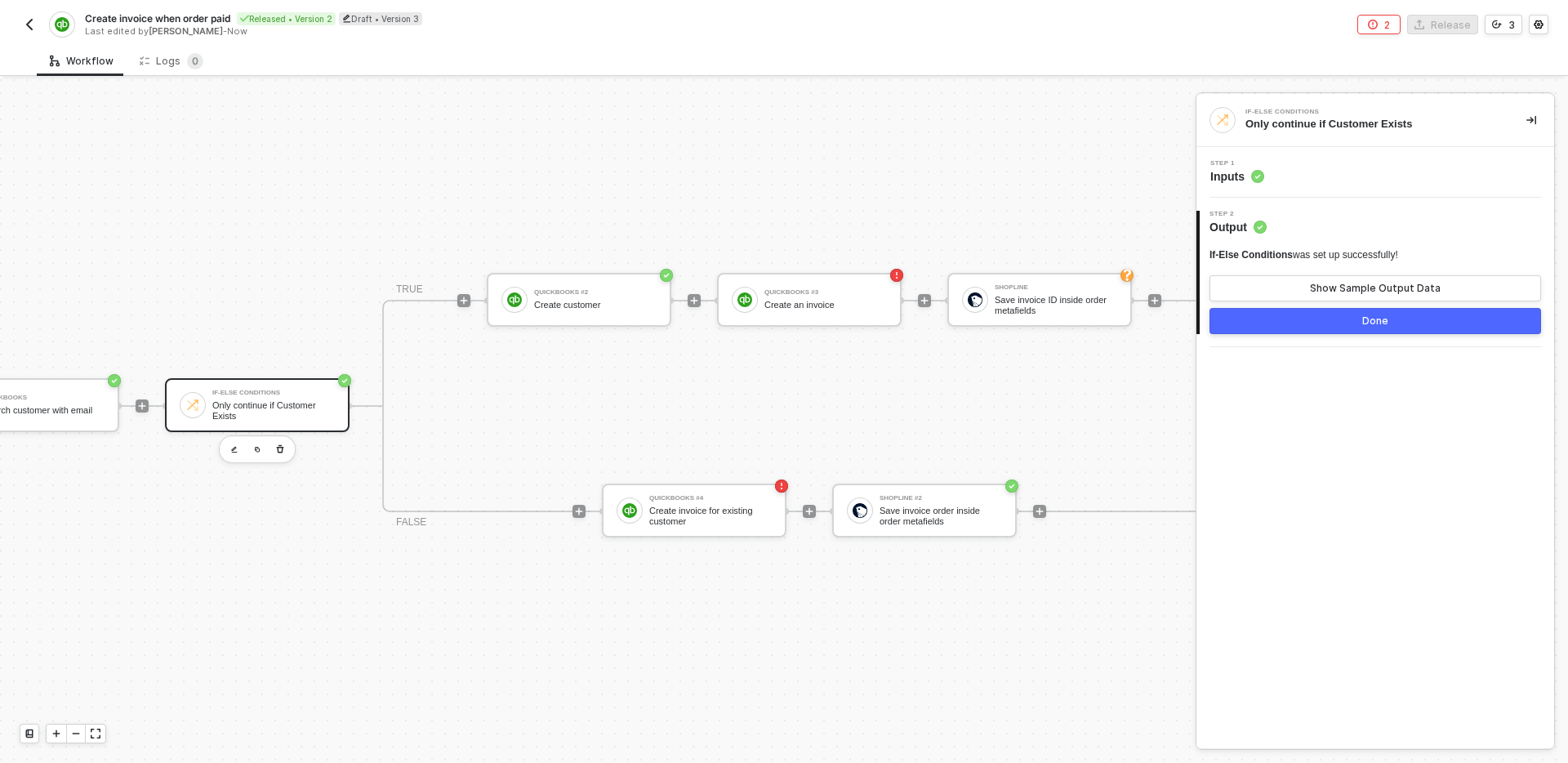
scroll to position [30, 554]
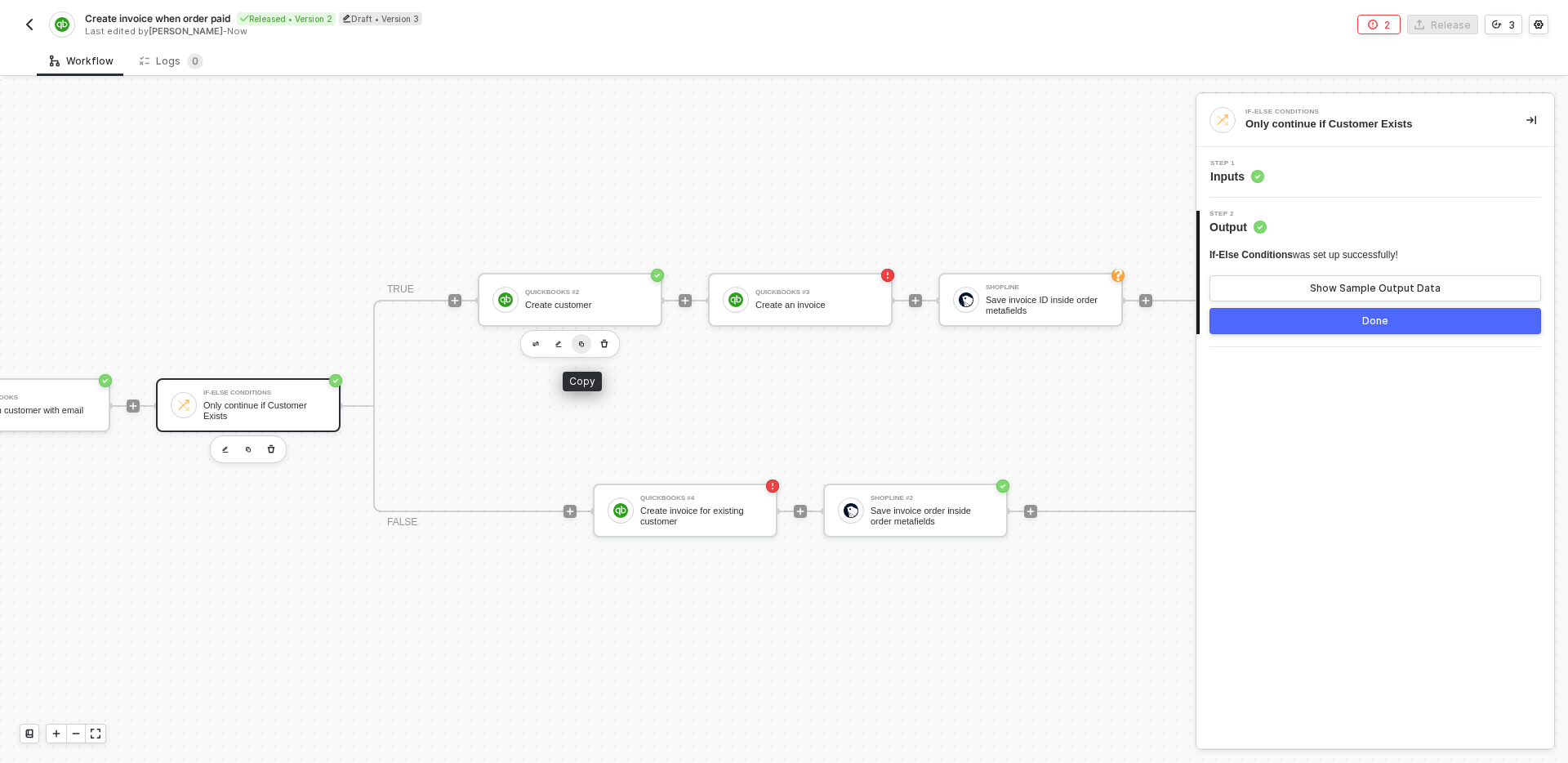
click at [580, 346] on button "button" at bounding box center [581, 344] width 19 height 19
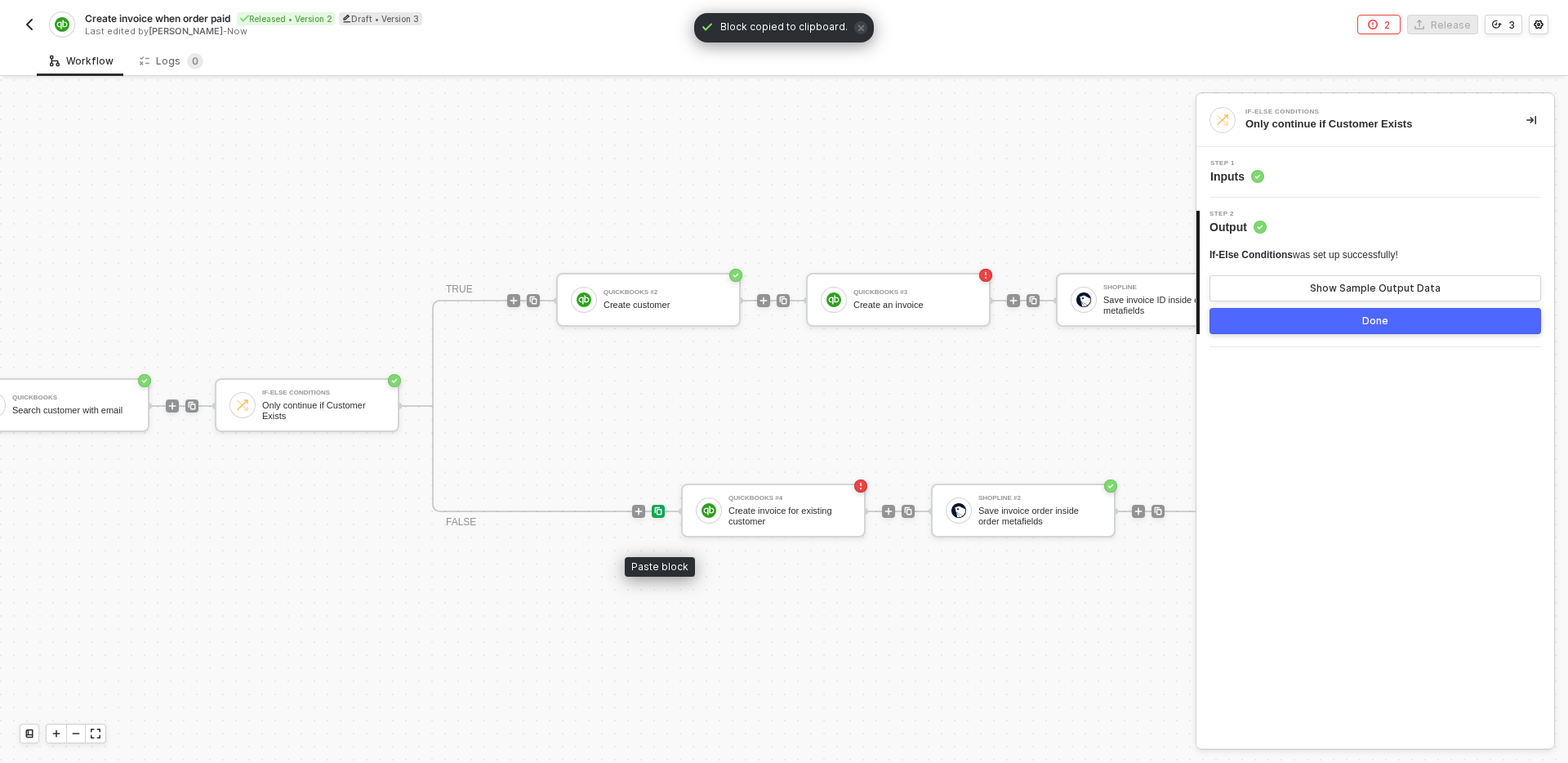
click at [660, 514] on img at bounding box center [658, 512] width 10 height 10
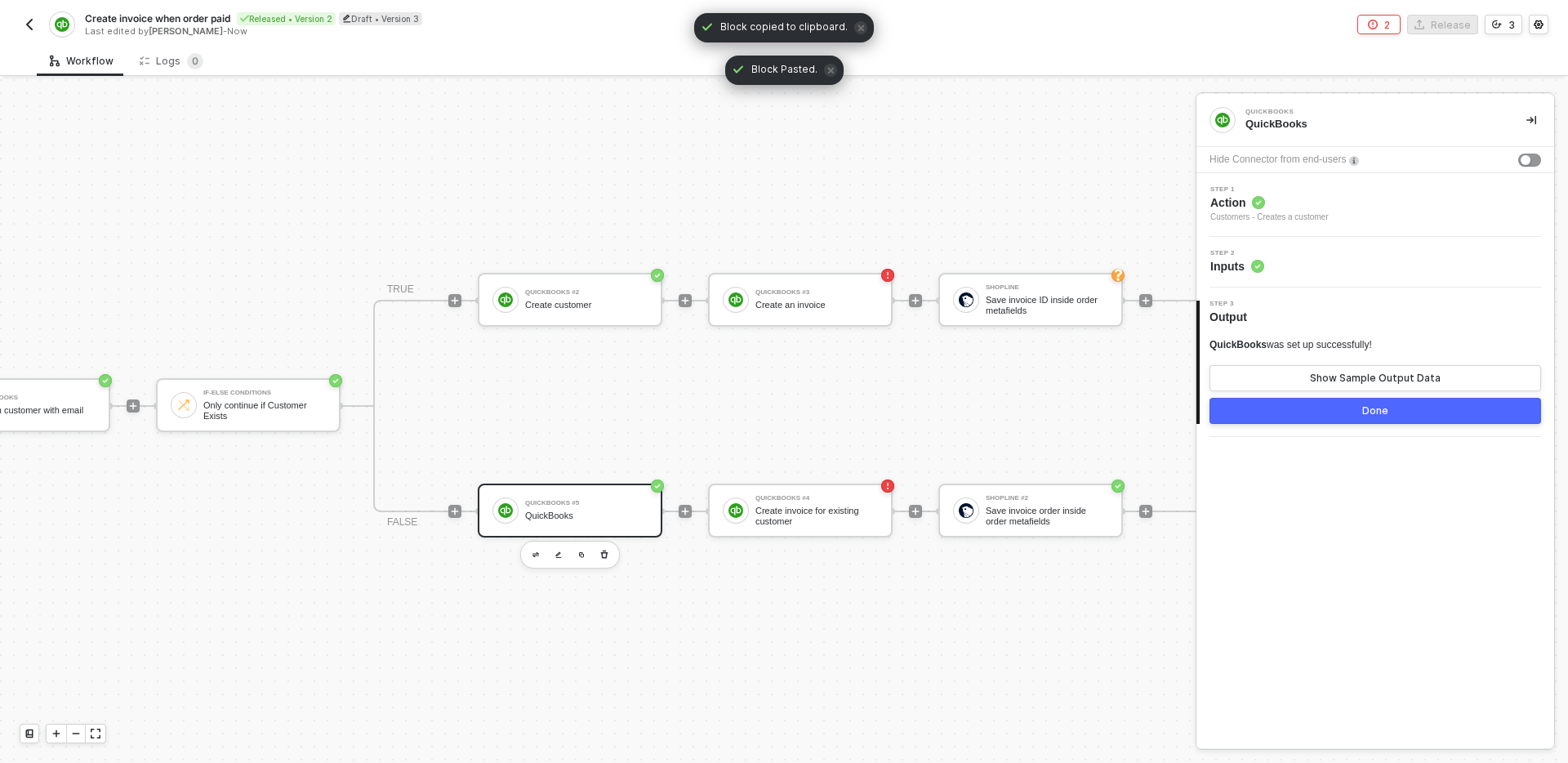
click at [1342, 197] on div "Step 1 Action Customers - Creates a customer" at bounding box center [1377, 205] width 353 height 37
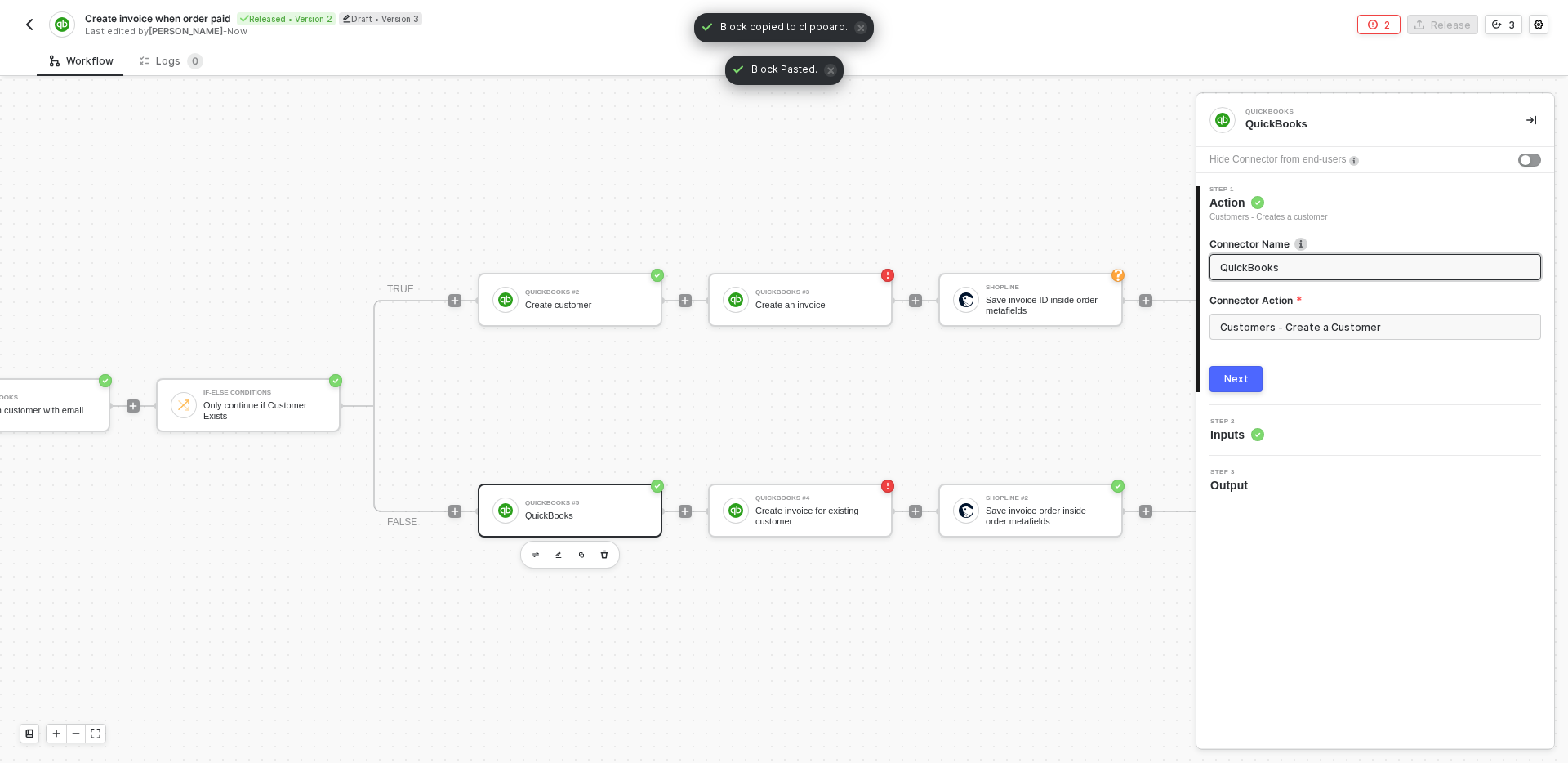
click at [1313, 272] on input "QuickBooks" at bounding box center [1373, 268] width 307 height 18
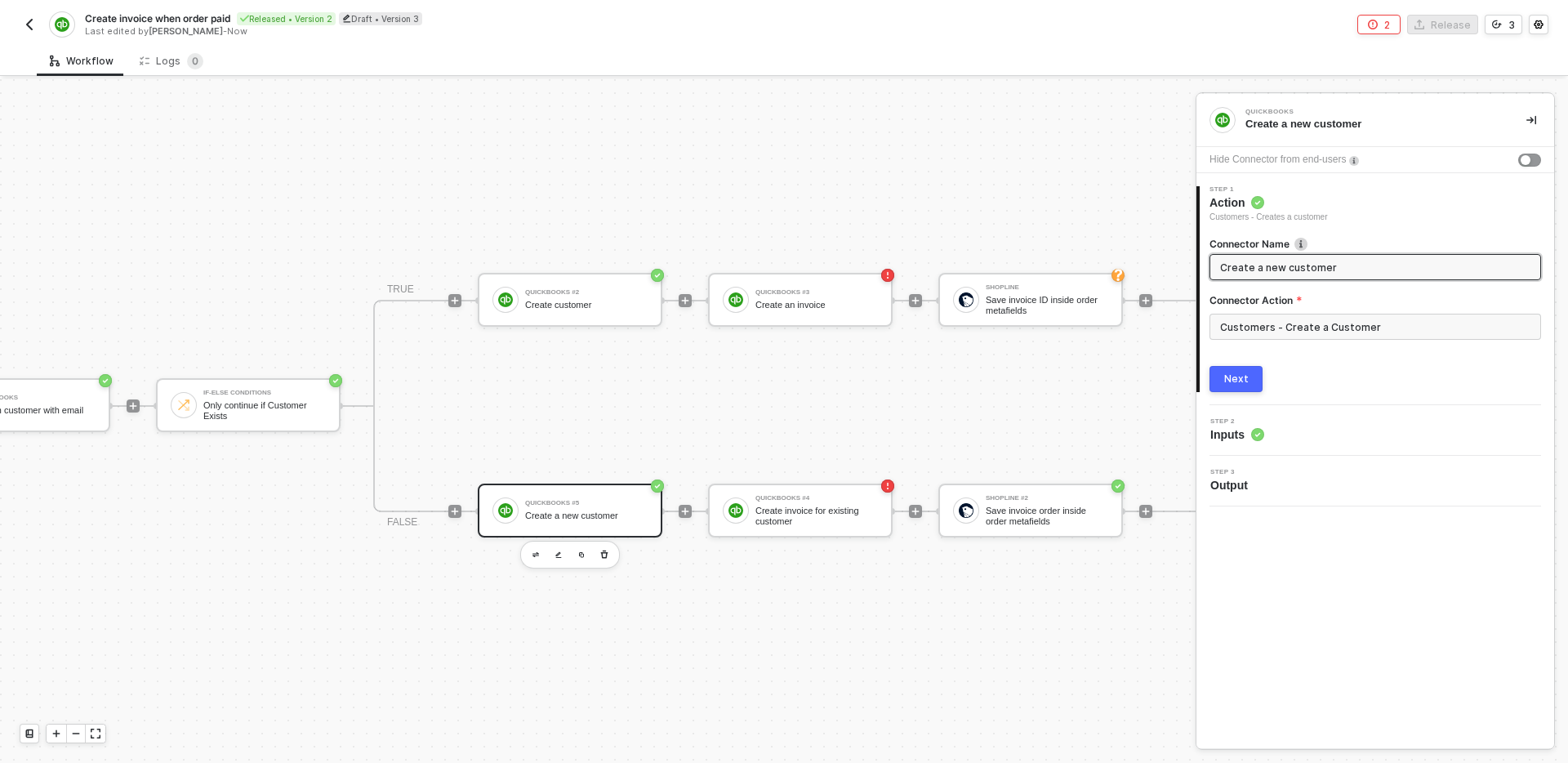
type input "Create a new customer"
click at [1241, 376] on div "Next" at bounding box center [1237, 379] width 25 height 13
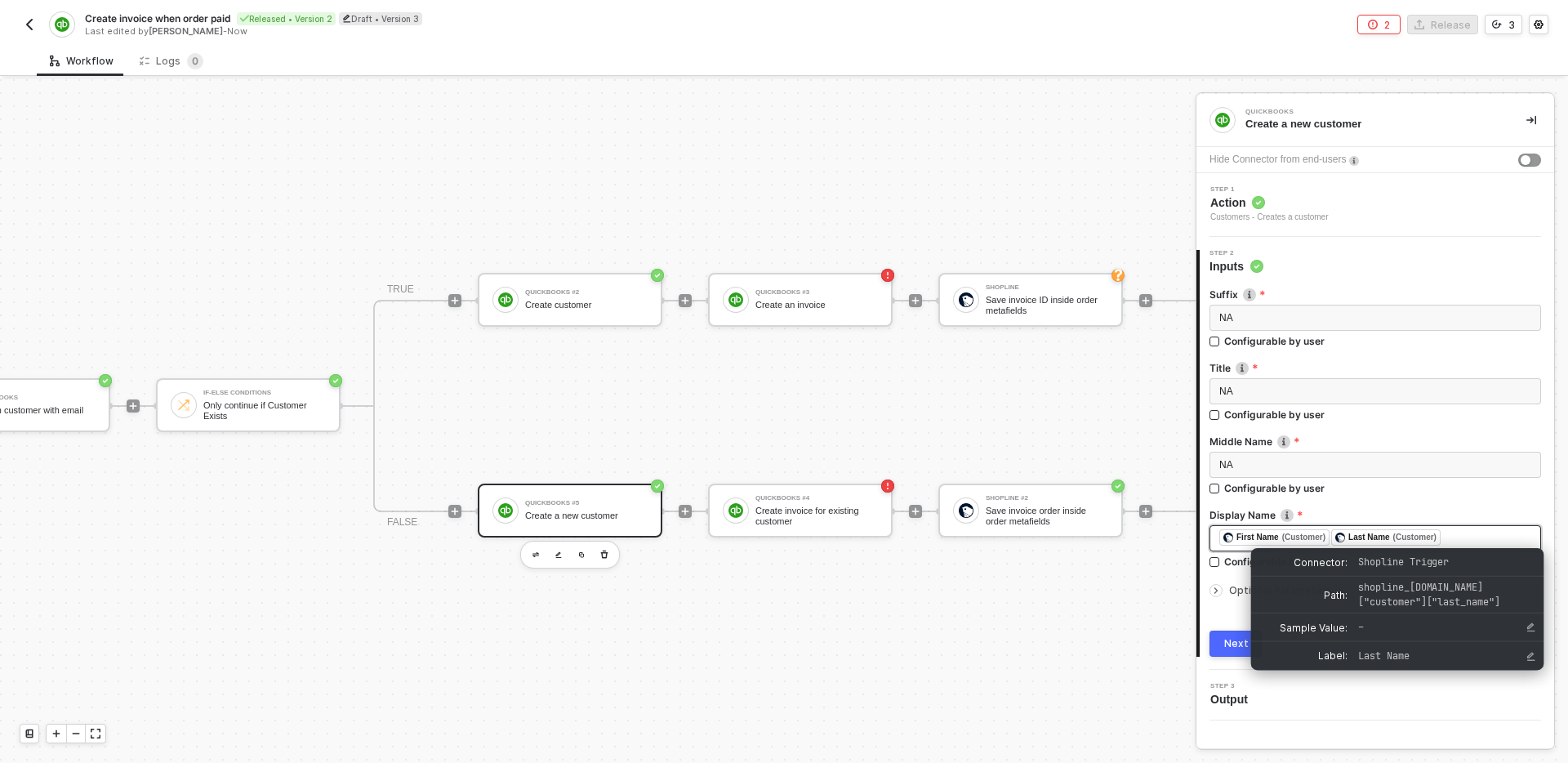
click at [1488, 534] on div "﻿ ﻿ First Name (Customer) ﻿ ﻿ Last Name (Customer) ﻿" at bounding box center [1375, 539] width 312 height 18
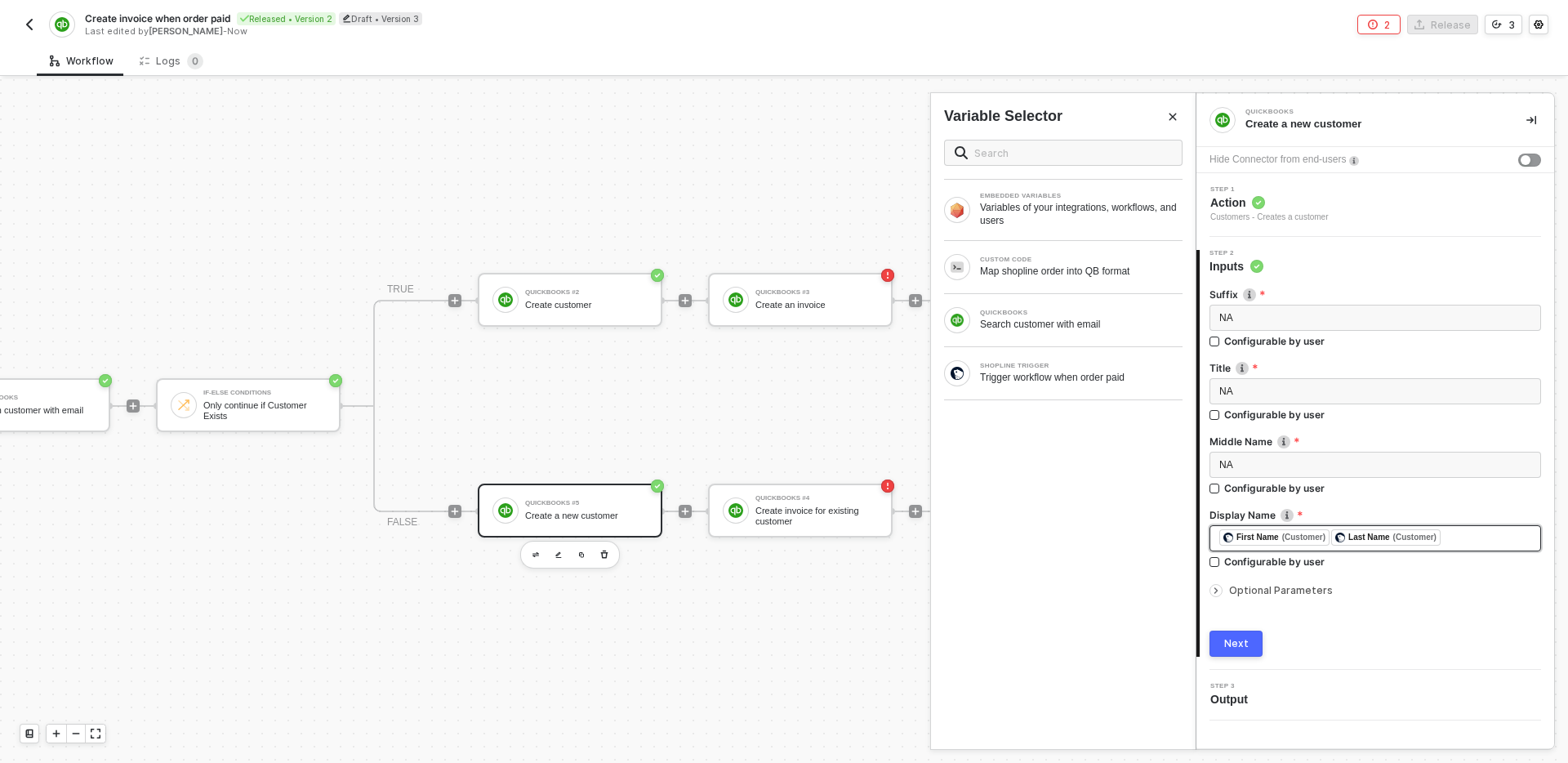
click at [1489, 535] on div "﻿ ﻿ First Name (Customer) ﻿ ﻿ Last Name (Customer) ﻿" at bounding box center [1375, 539] width 312 height 18
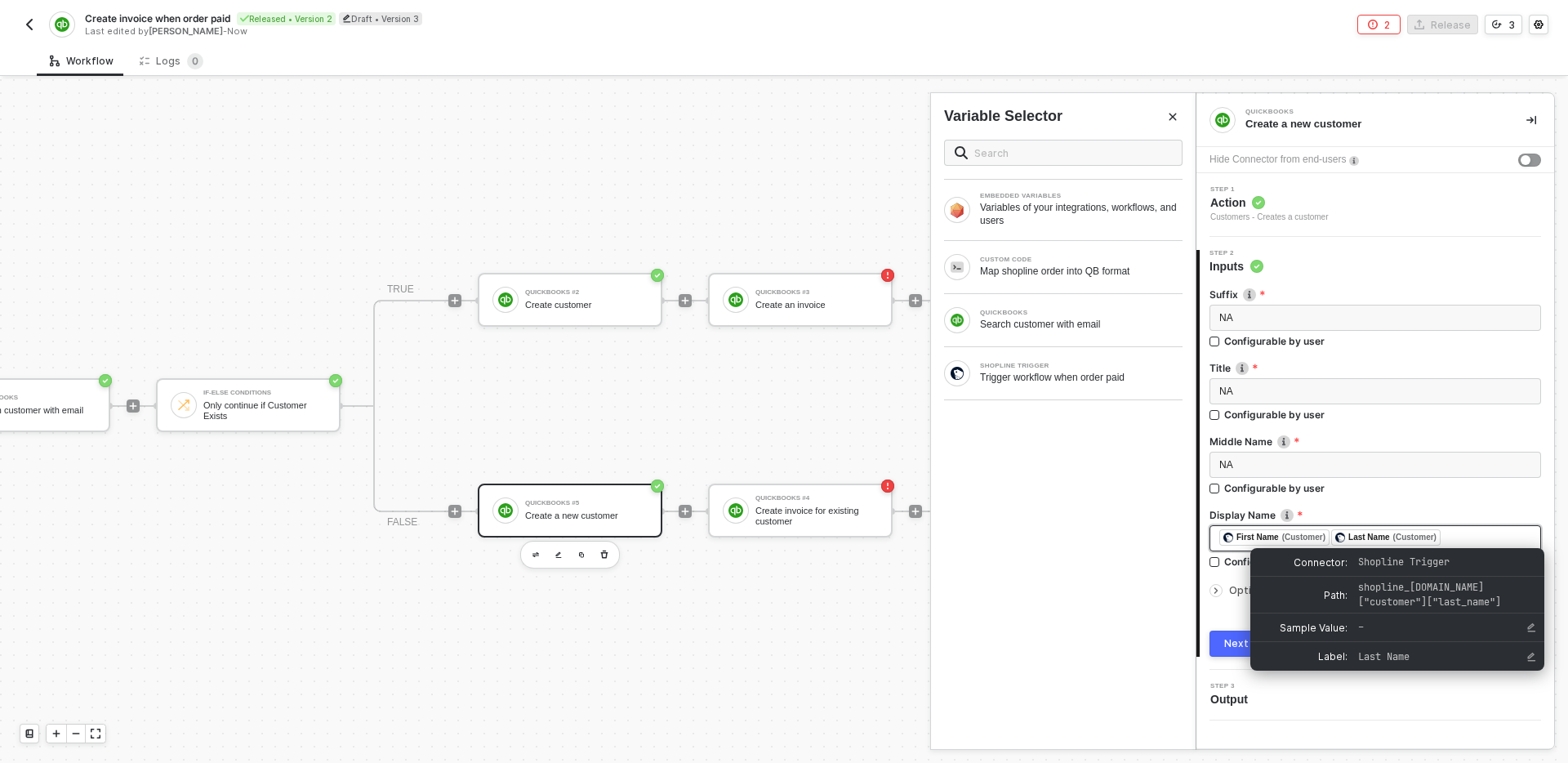
click at [1338, 538] on div "Last Name (Customer)" at bounding box center [1386, 538] width 110 height 16
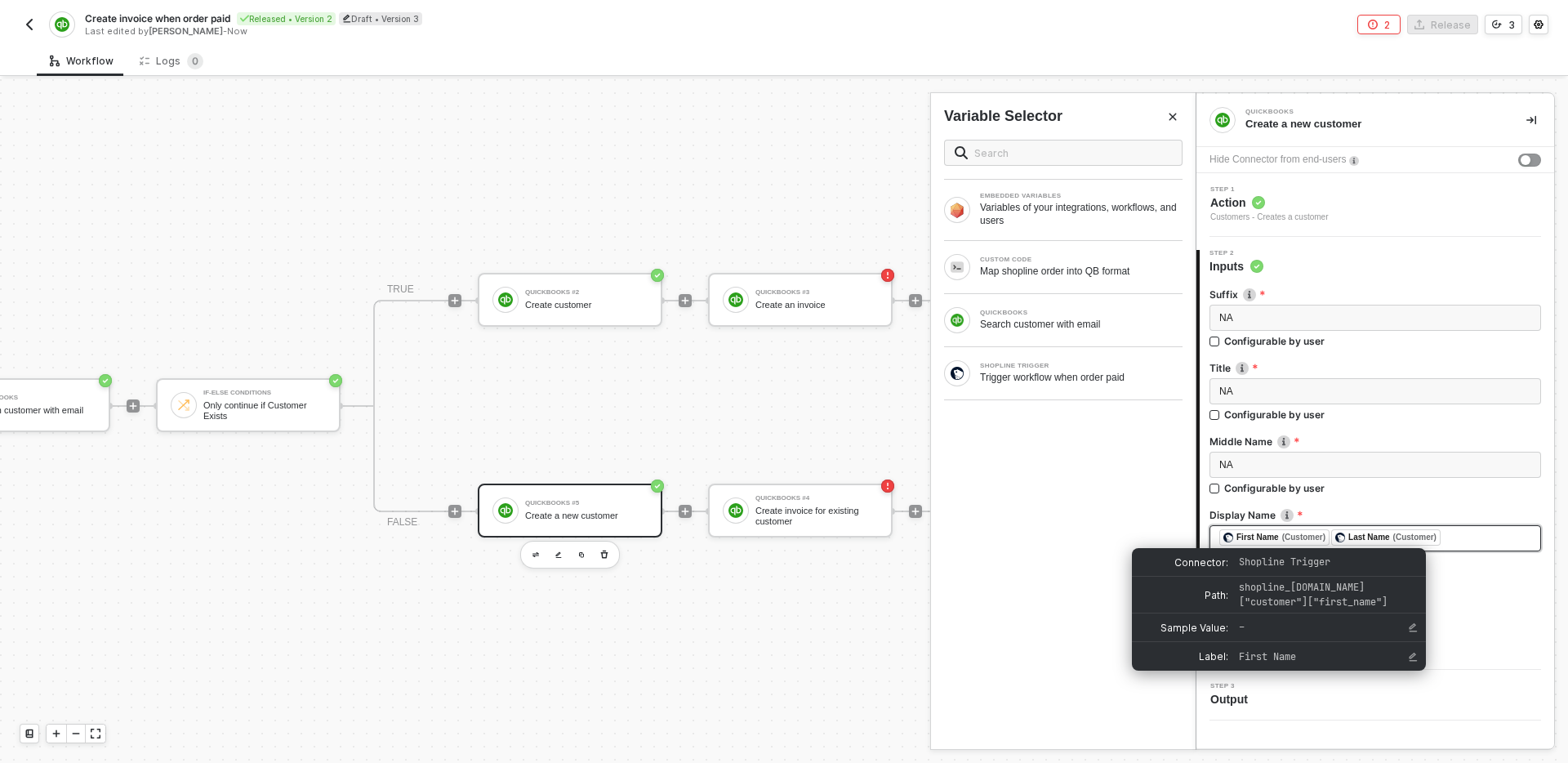
click at [1331, 537] on span "First Name (Customer)" at bounding box center [1275, 539] width 112 height 12
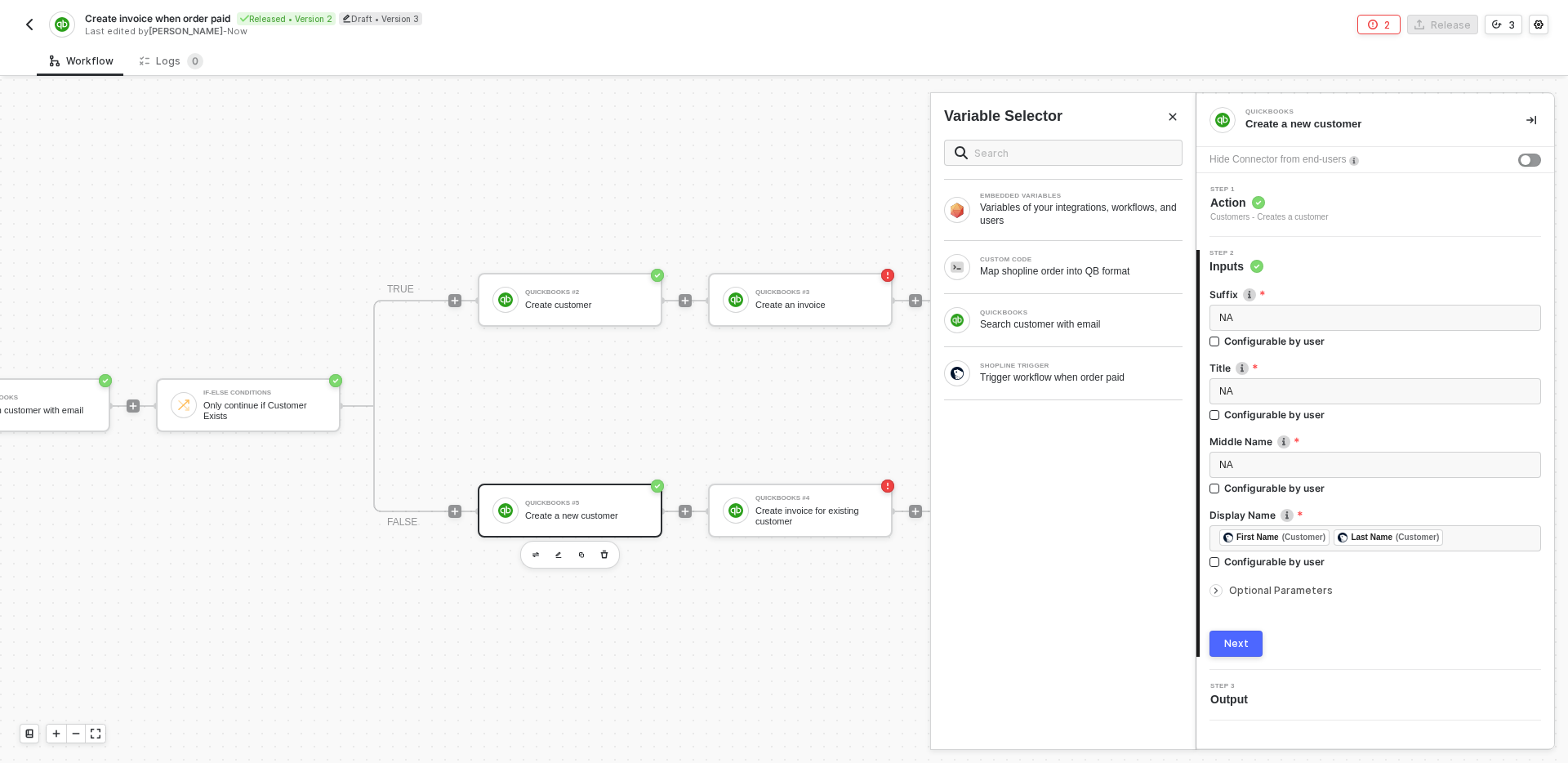
click at [1303, 596] on span "Optional Parameters" at bounding box center [1281, 590] width 104 height 12
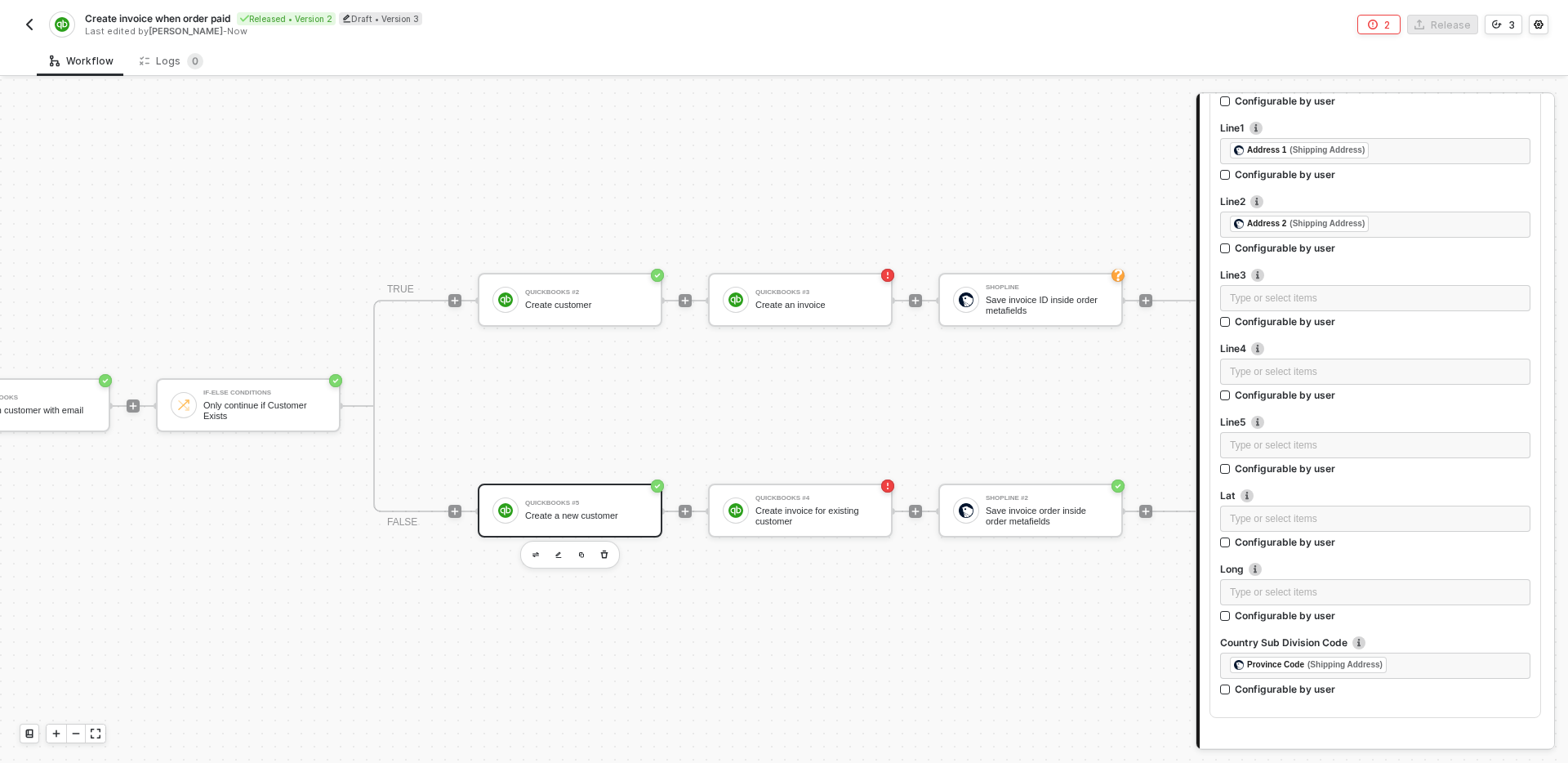
scroll to position [2165, 0]
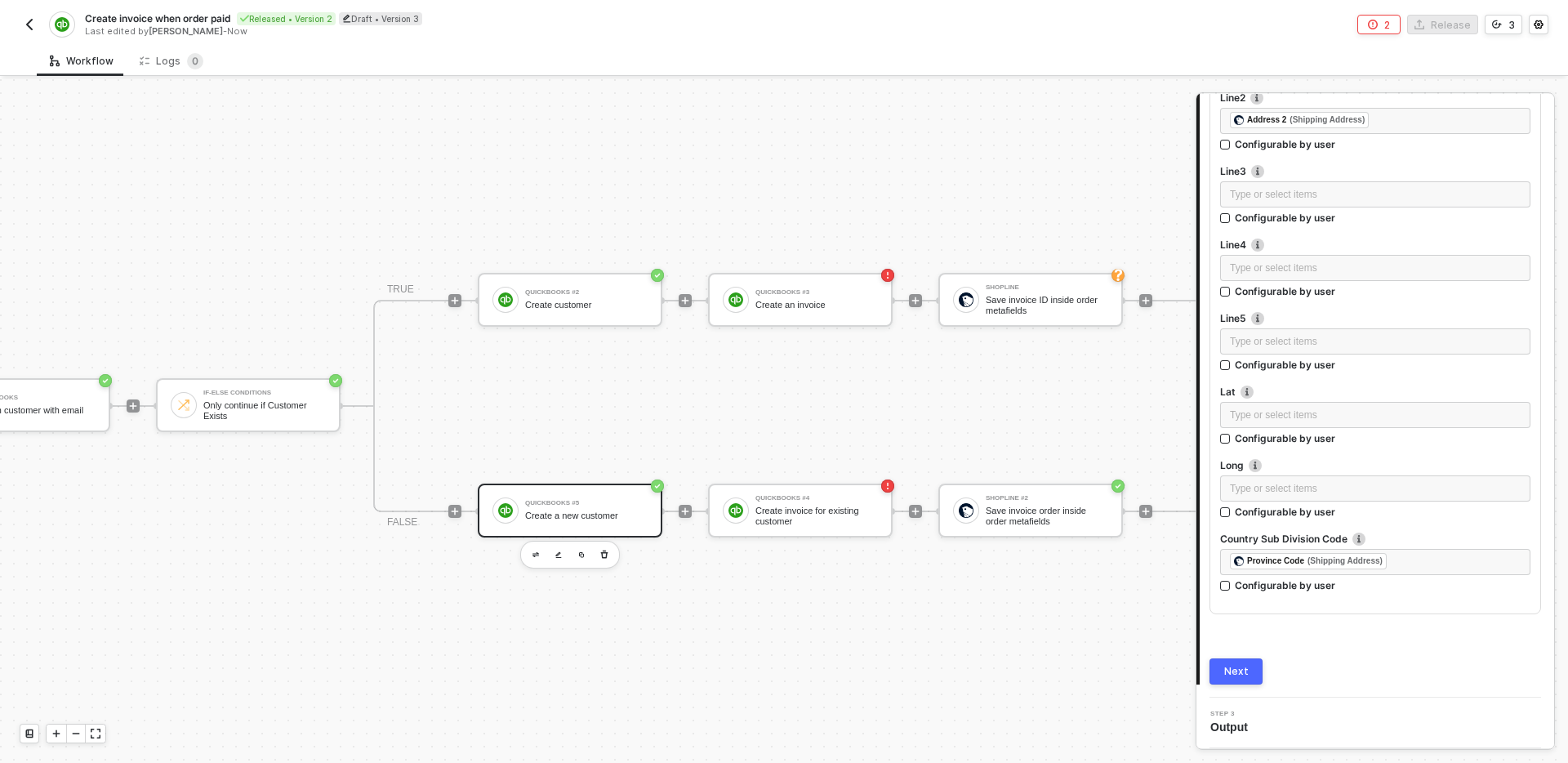
click at [1240, 667] on div "Next" at bounding box center [1237, 672] width 25 height 13
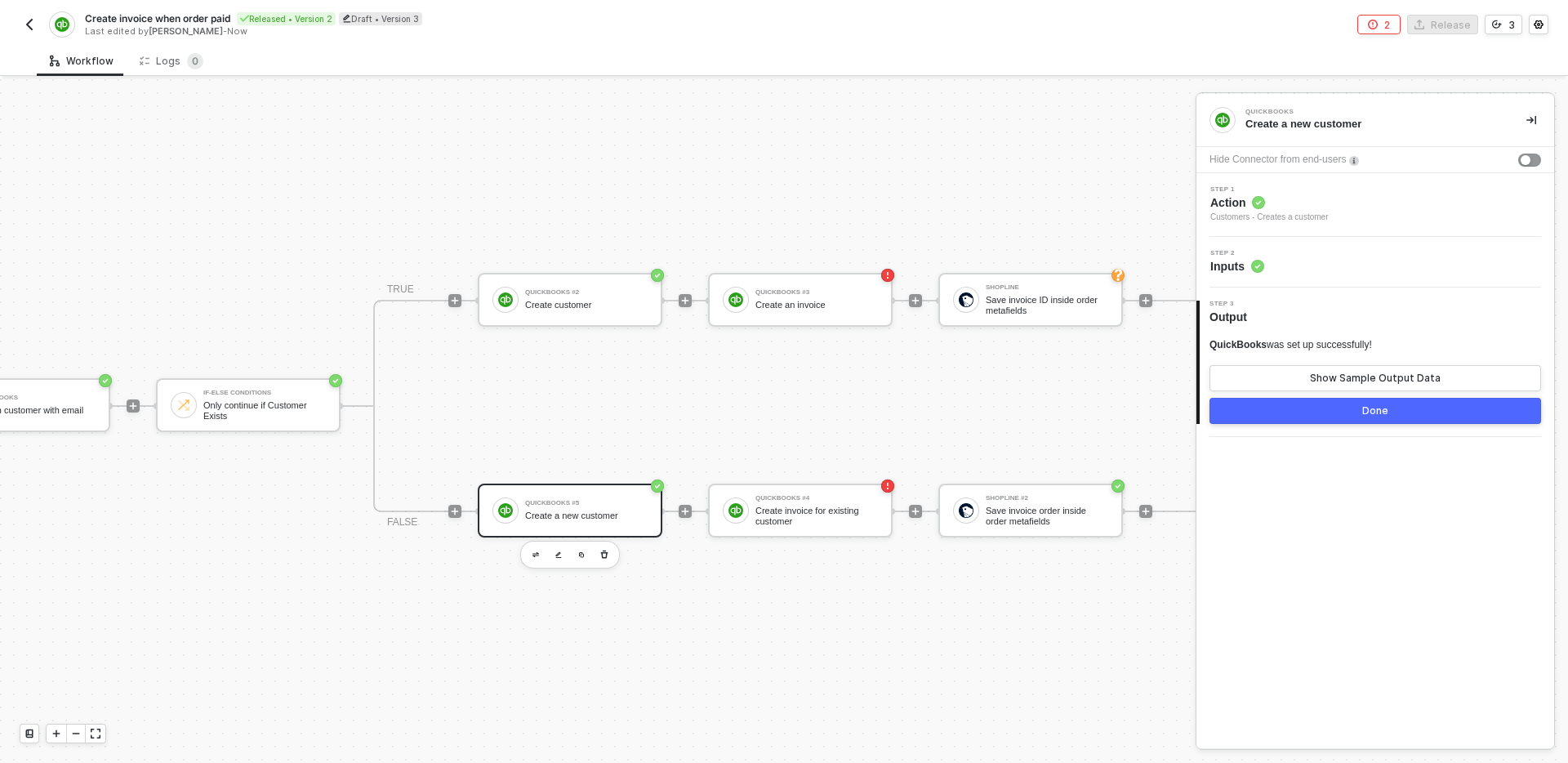
click at [1357, 415] on button "Done" at bounding box center [1375, 411] width 331 height 26
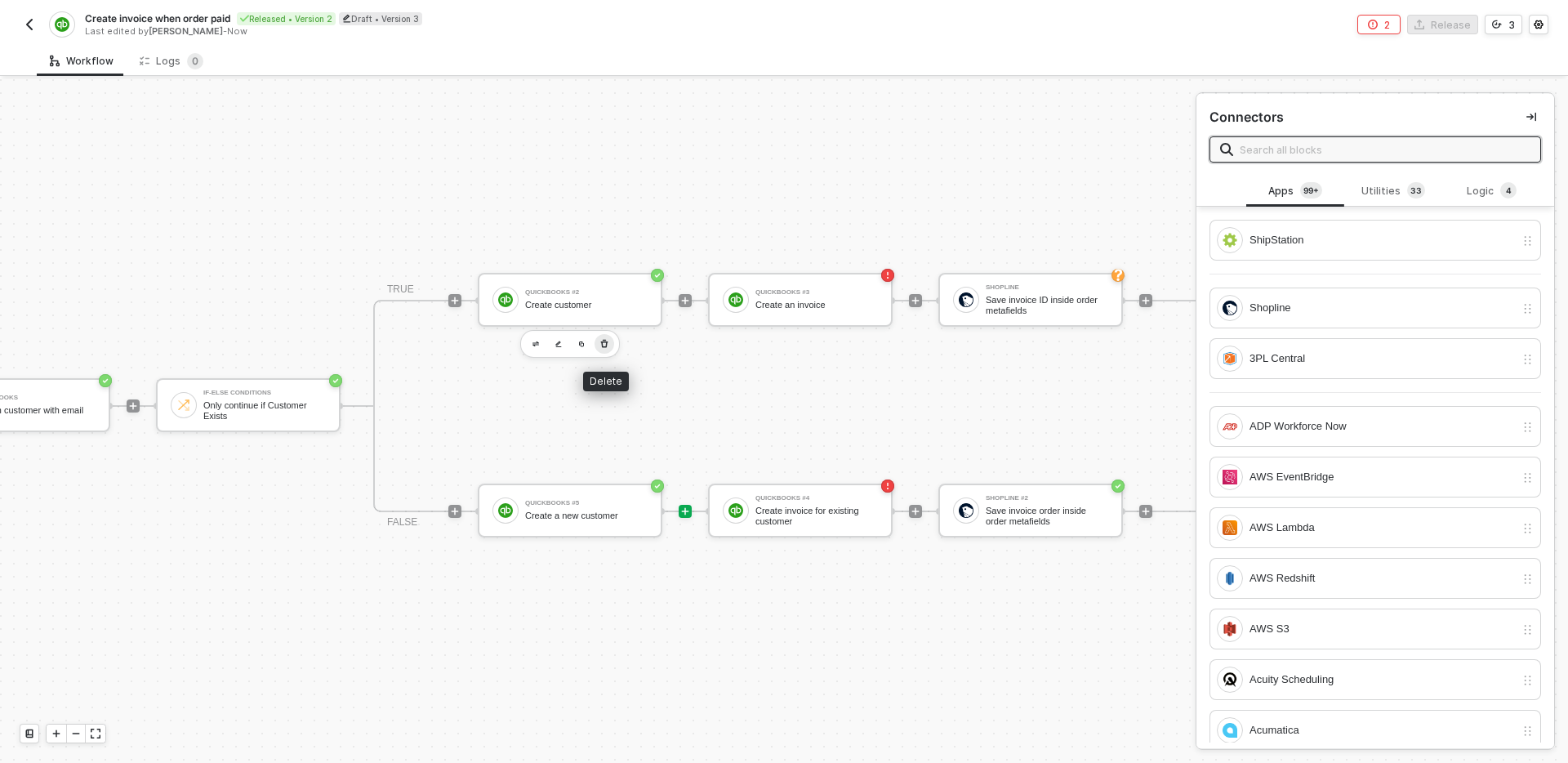
click at [610, 343] on button "button" at bounding box center [604, 344] width 19 height 19
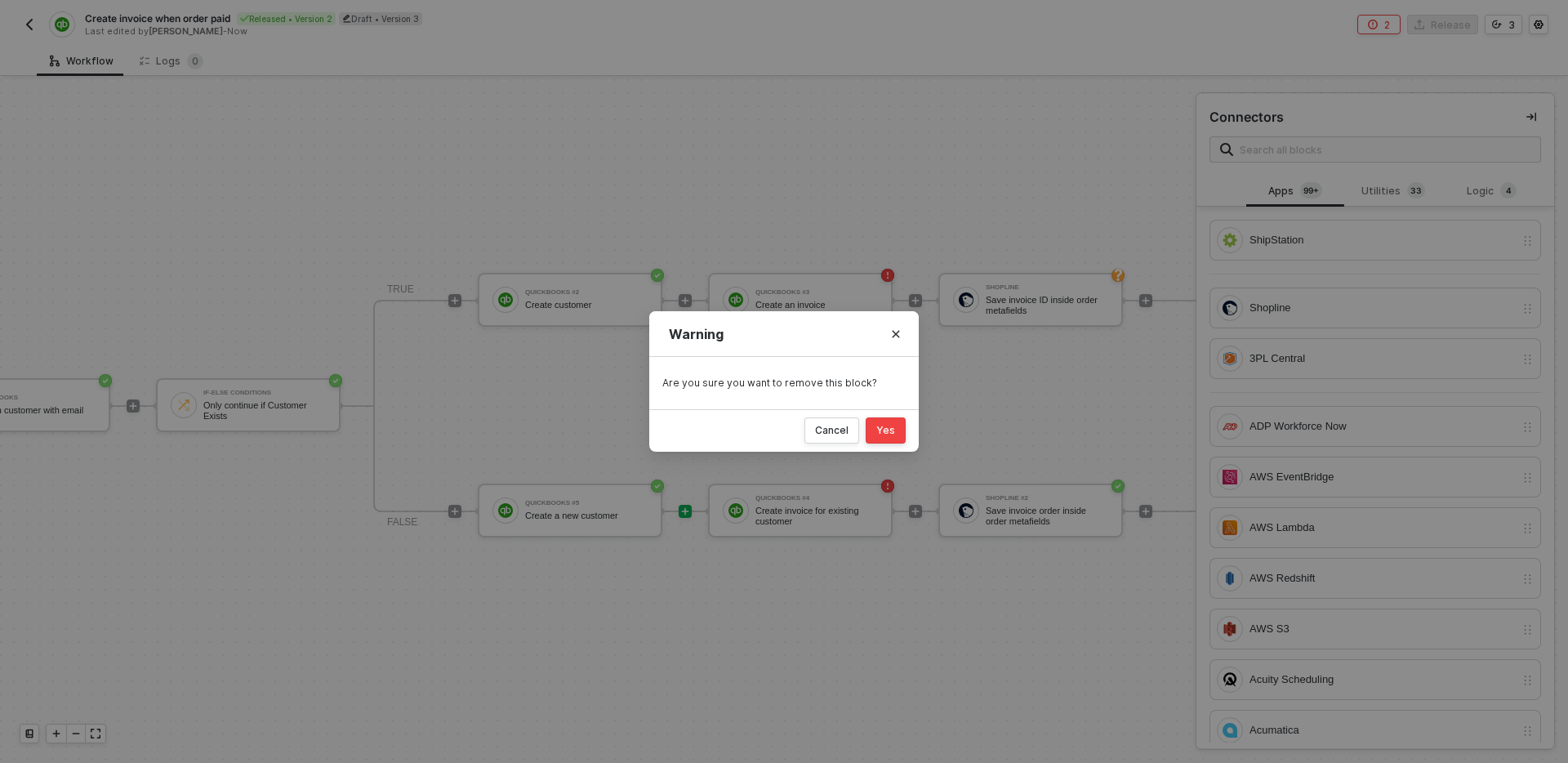
click at [898, 431] on button "Yes" at bounding box center [886, 430] width 40 height 26
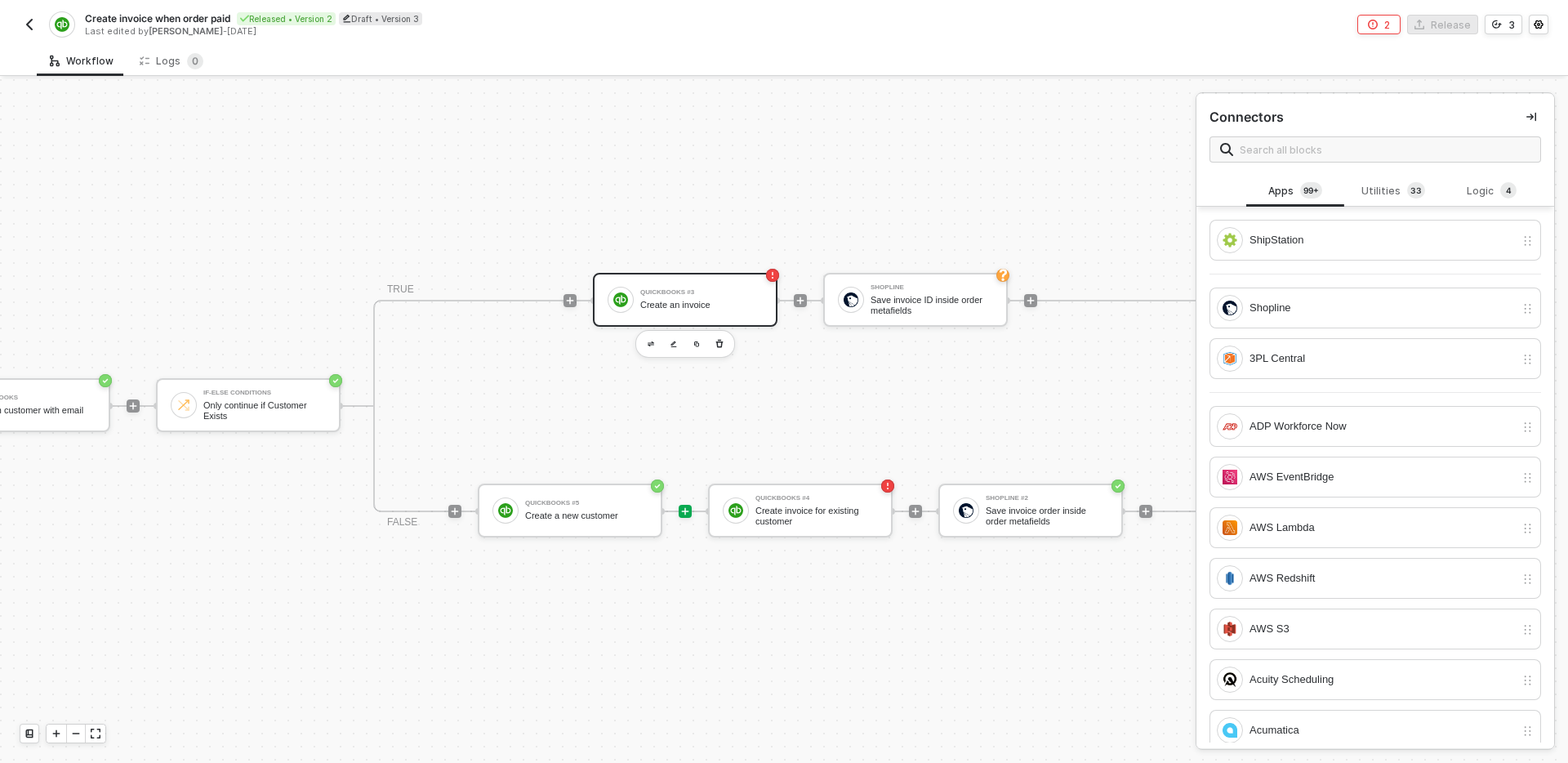
click at [698, 302] on div "Create an invoice" at bounding box center [701, 305] width 122 height 11
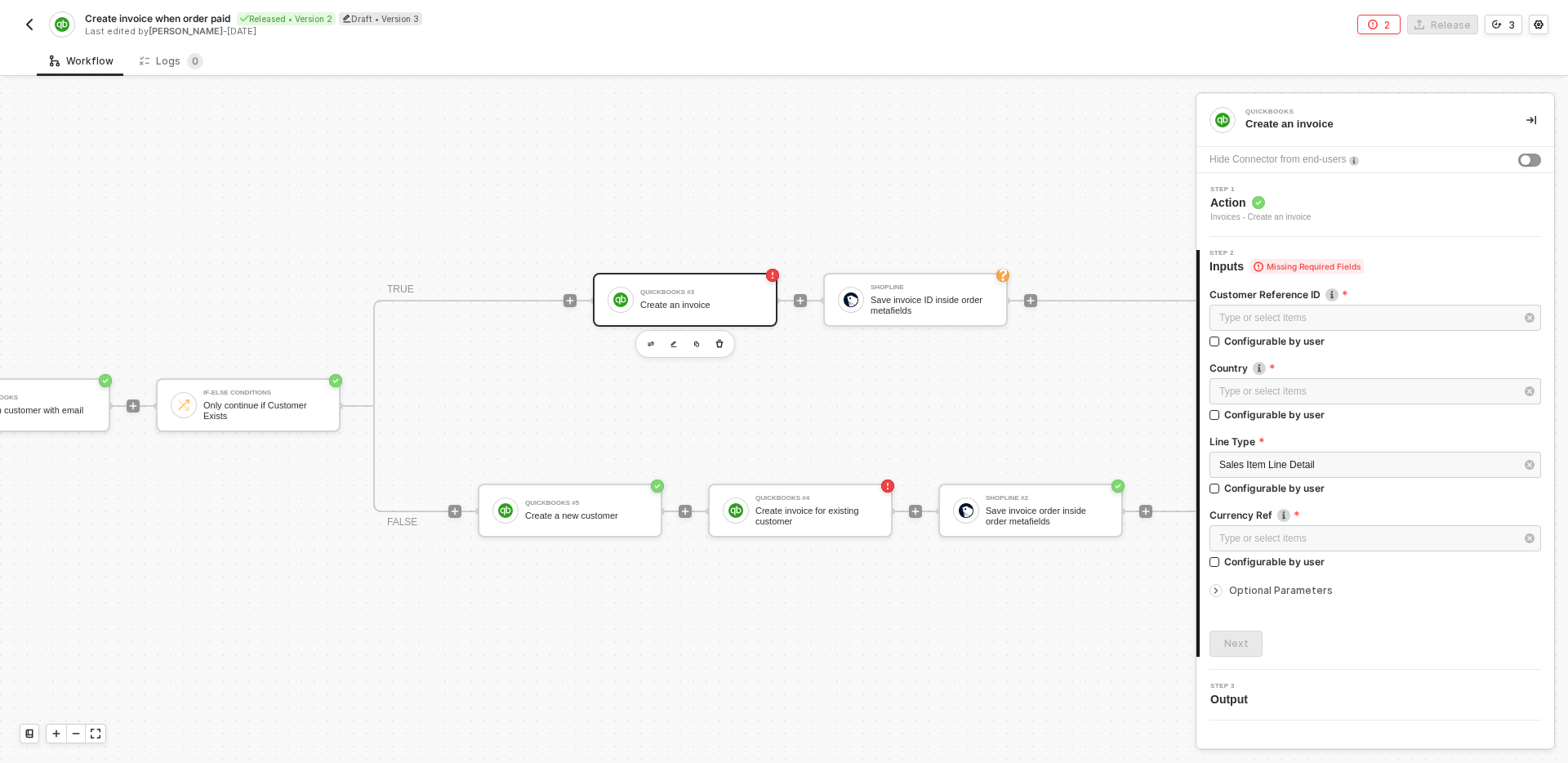
click at [1394, 201] on div "Step 1 Action Invoices - Create an invoice" at bounding box center [1377, 205] width 353 height 37
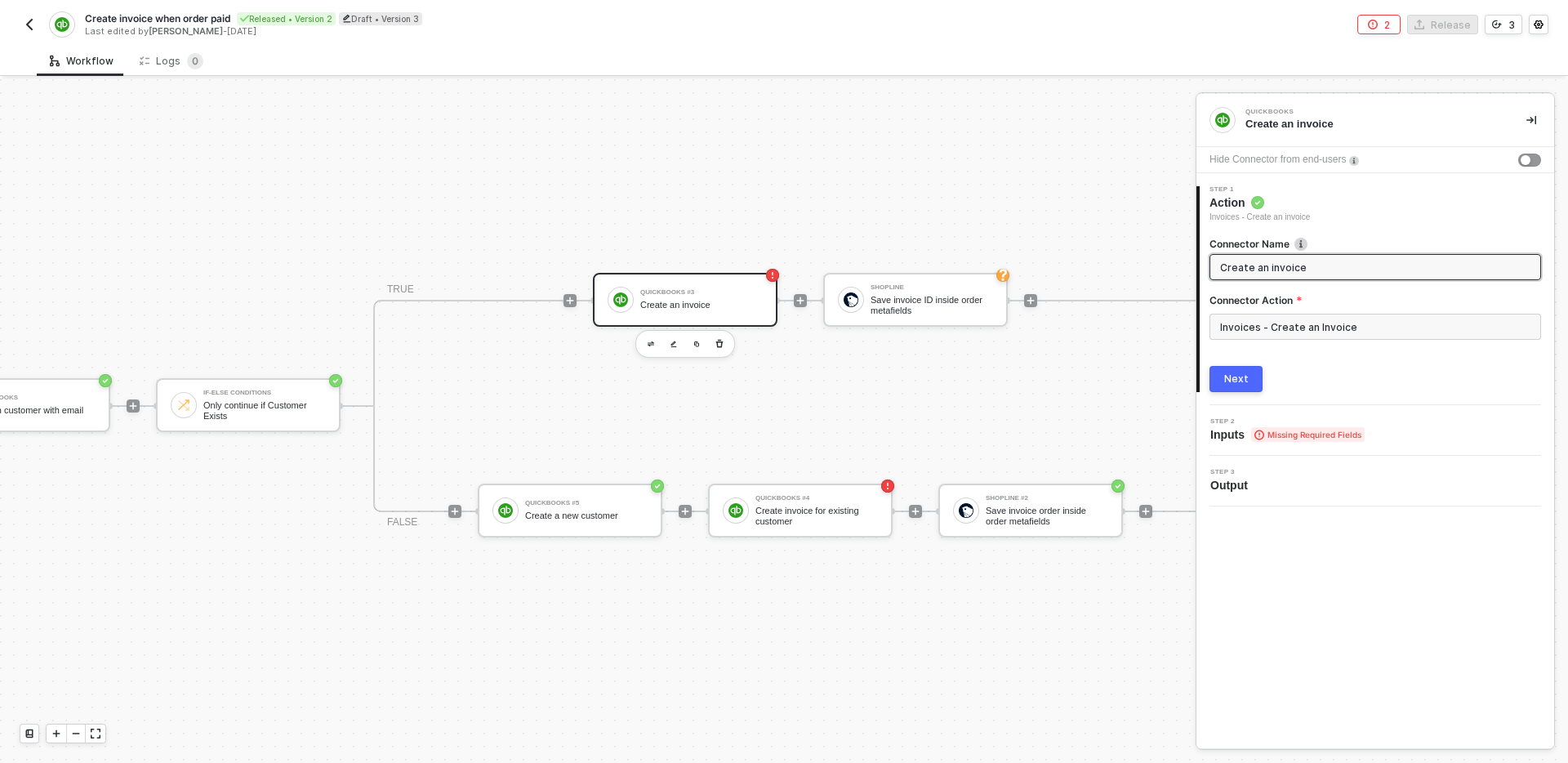
click at [1329, 267] on input "Create an invoice" at bounding box center [1373, 268] width 307 height 18
type input "Create invoice for existing customer"
click at [1228, 380] on div "Next" at bounding box center [1237, 379] width 25 height 13
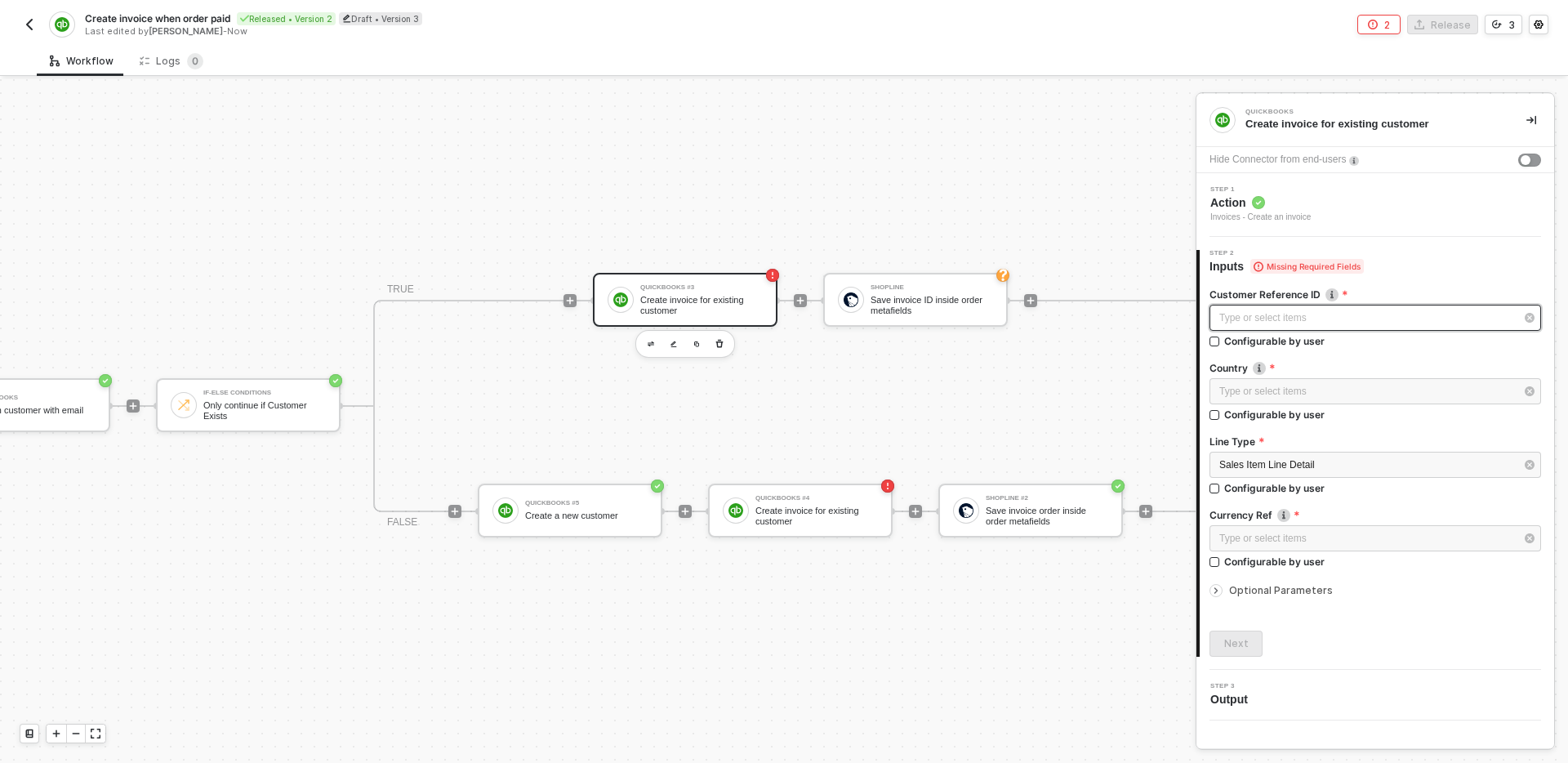
click at [1363, 308] on div "Type or select items ﻿" at bounding box center [1375, 318] width 331 height 26
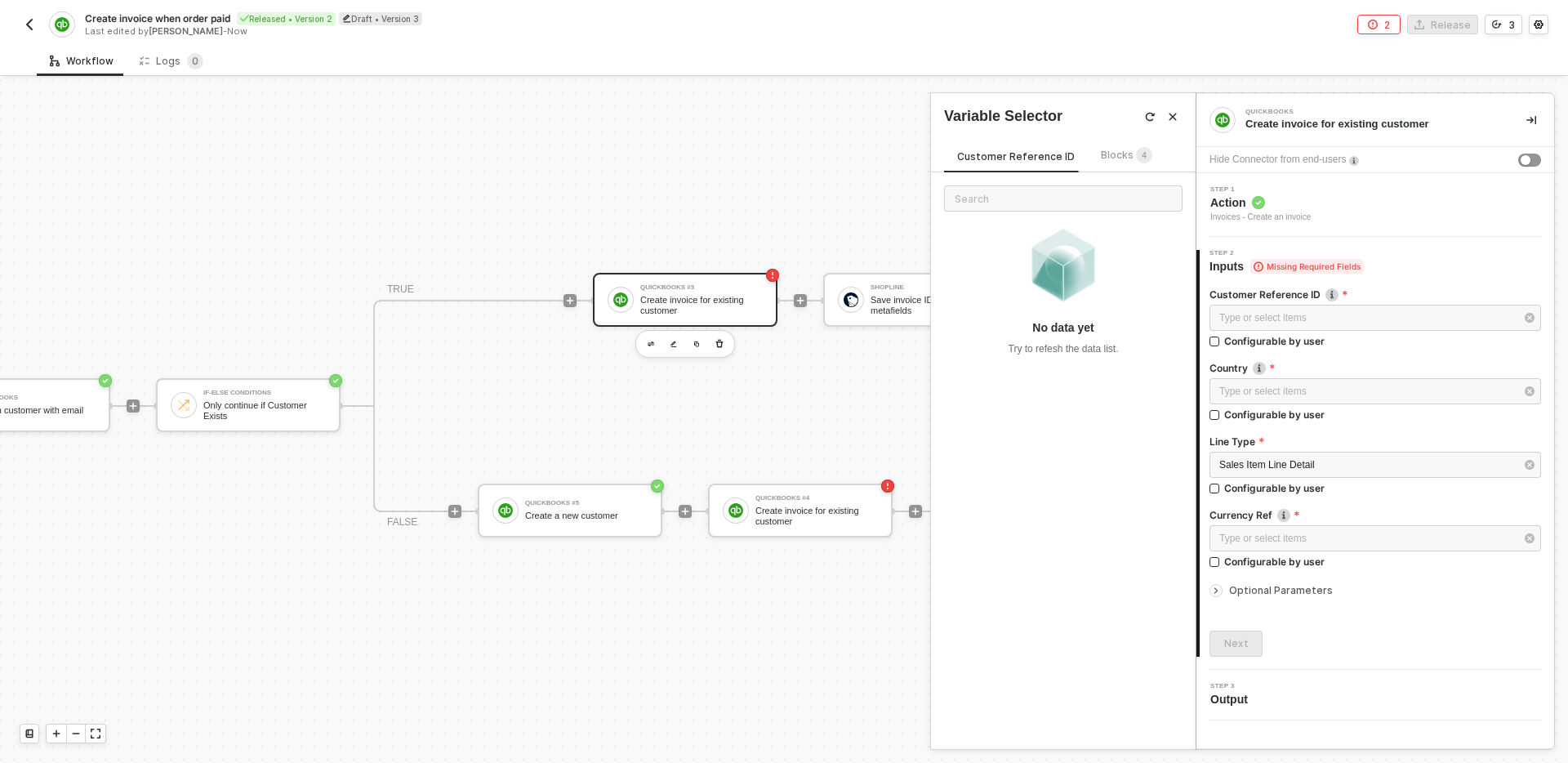
click at [1116, 154] on span "Blocks 4" at bounding box center [1127, 154] width 51 height 12
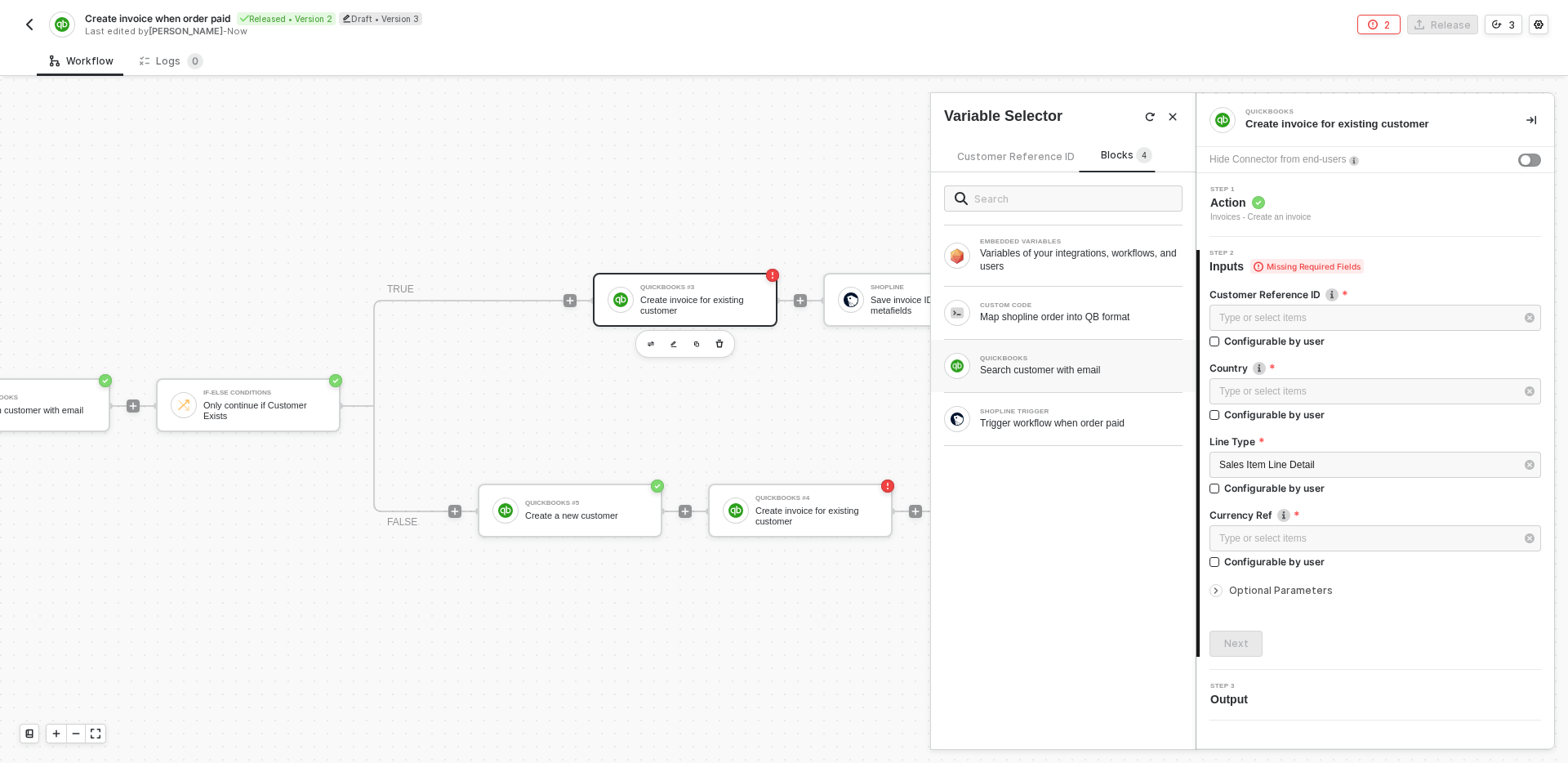
click at [1079, 376] on div "Search customer with email" at bounding box center [1081, 370] width 203 height 13
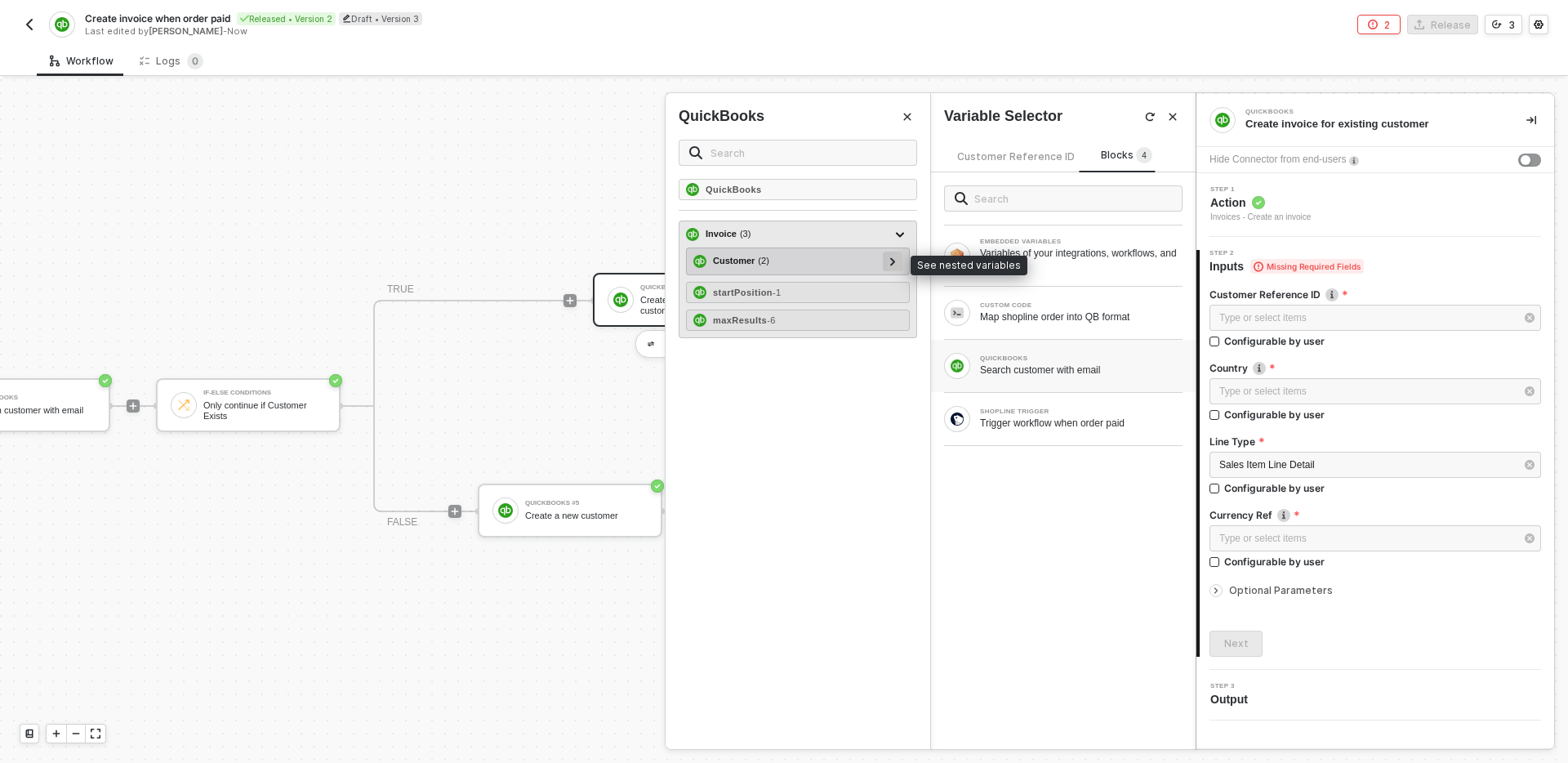
click at [890, 263] on icon at bounding box center [893, 261] width 5 height 8
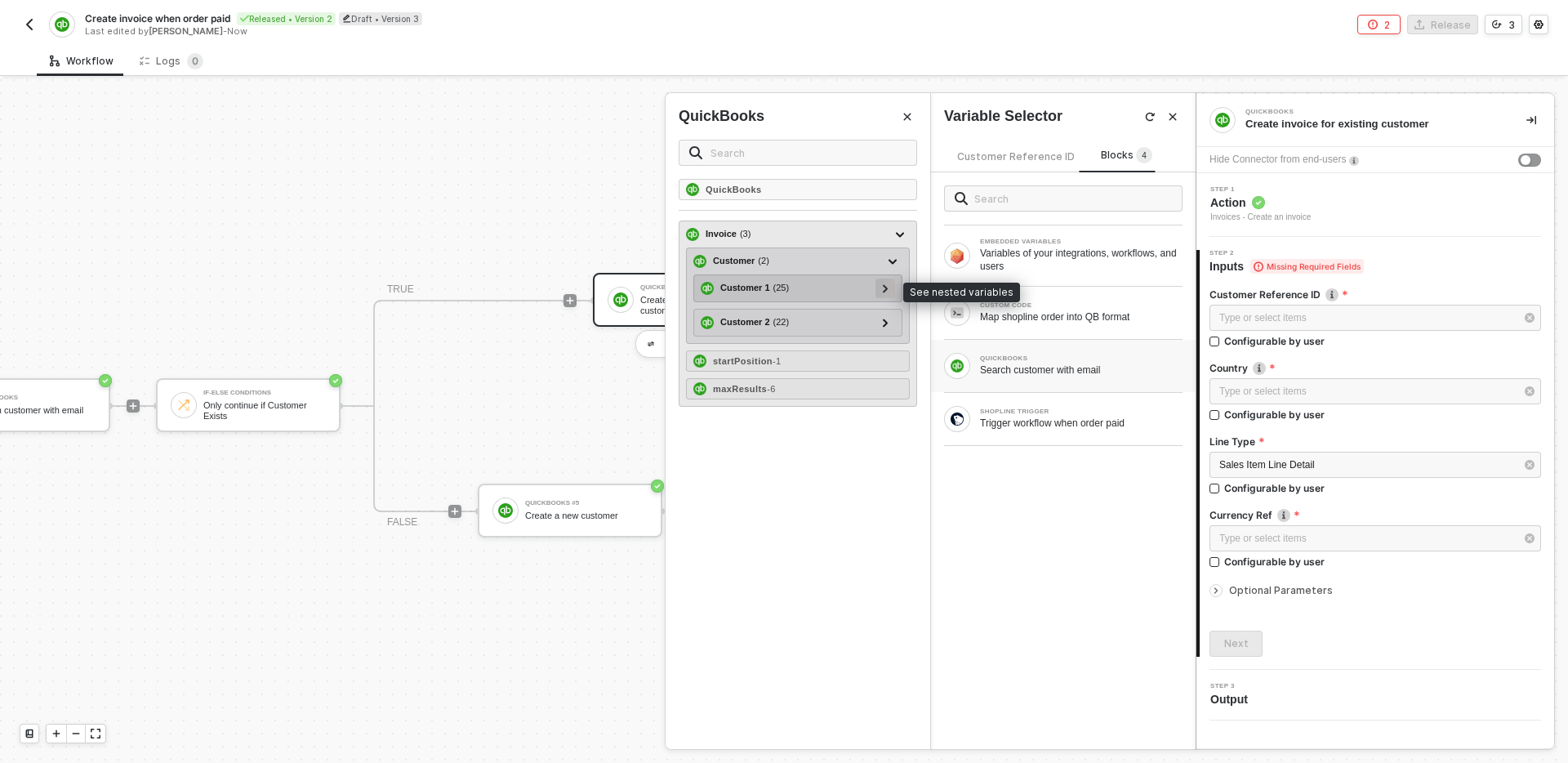
click at [884, 291] on icon at bounding box center [885, 288] width 5 height 8
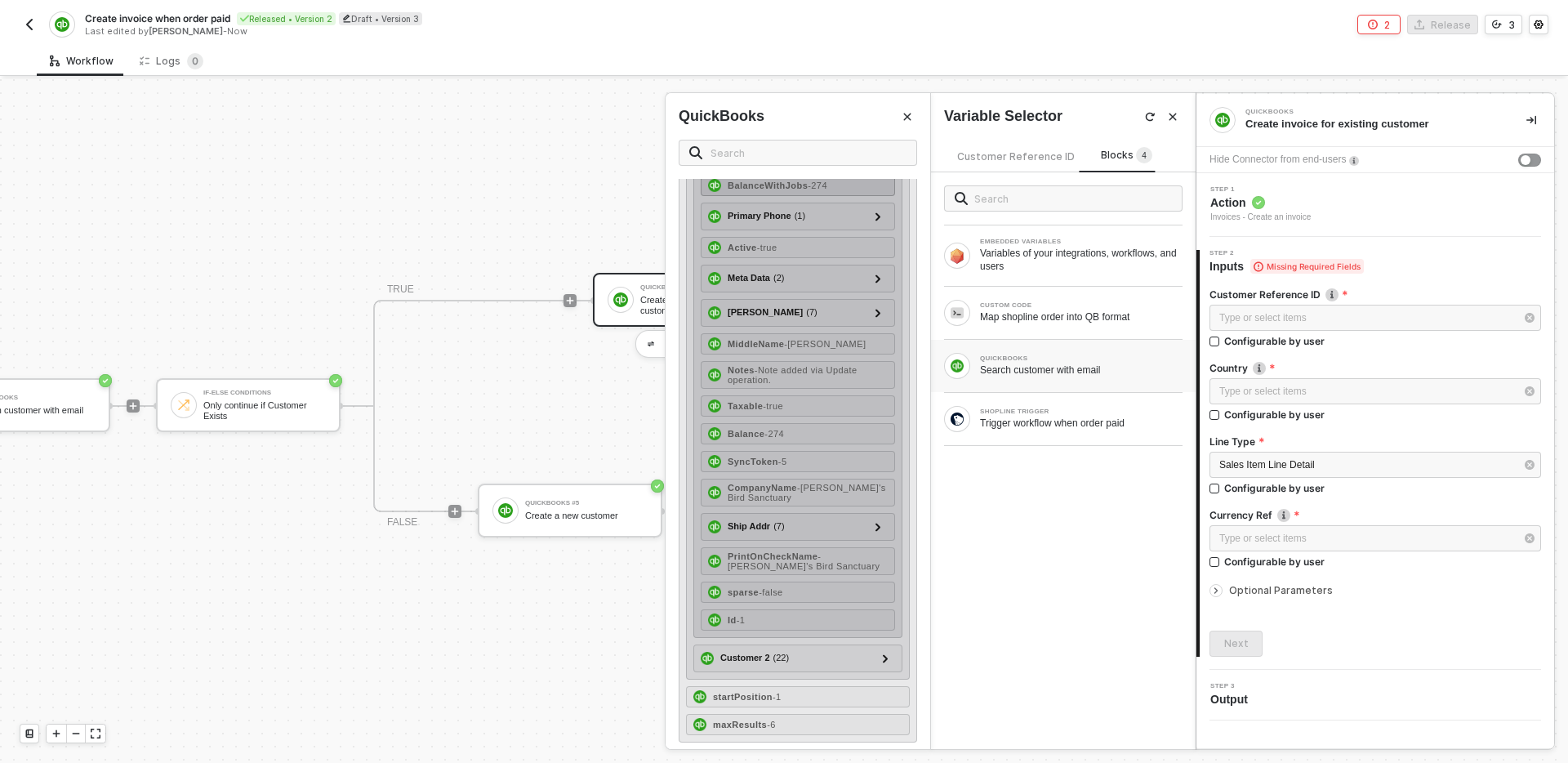
scroll to position [438, 0]
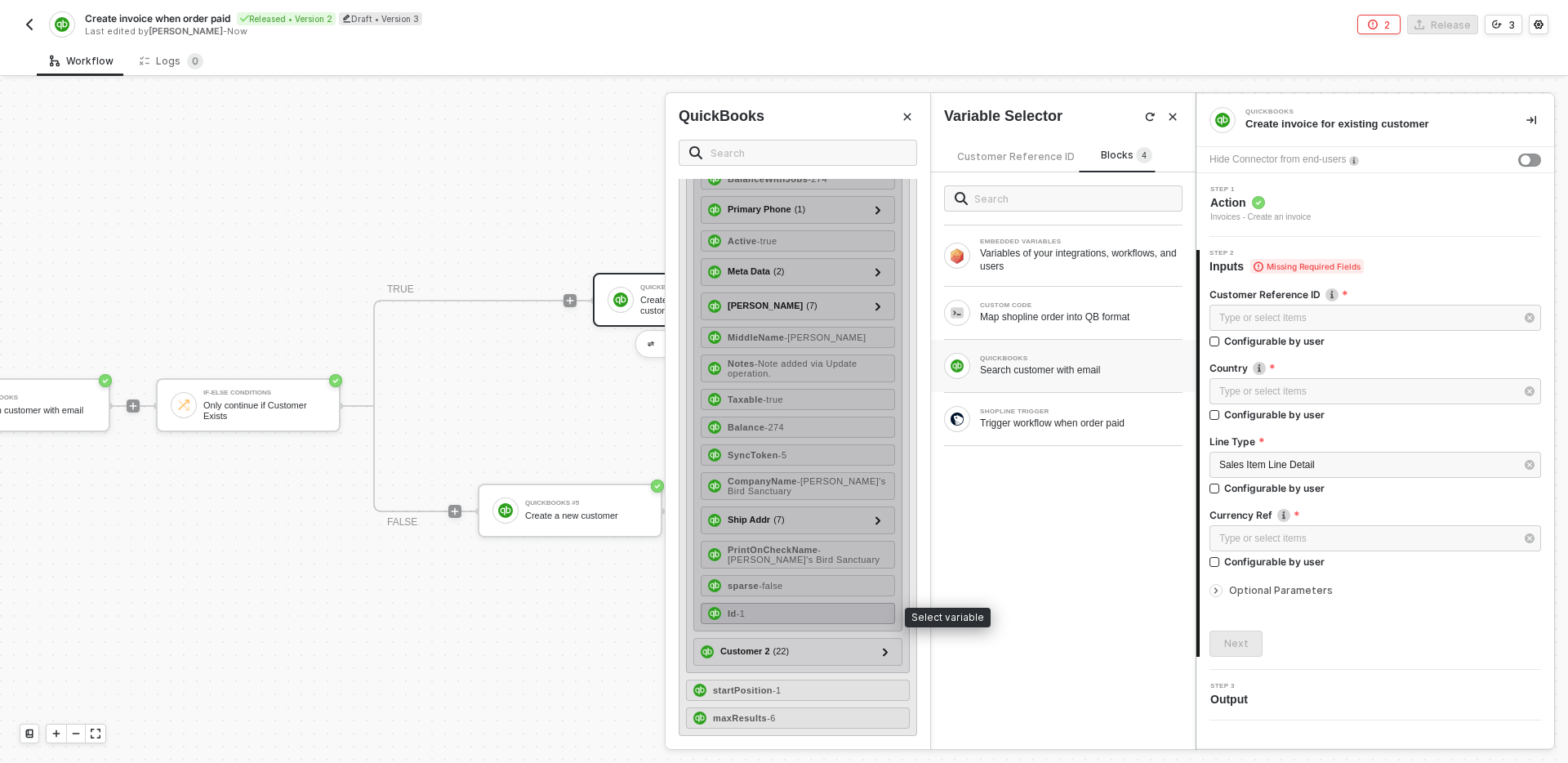
click at [805, 616] on div "Id - 1" at bounding box center [797, 613] width 195 height 21
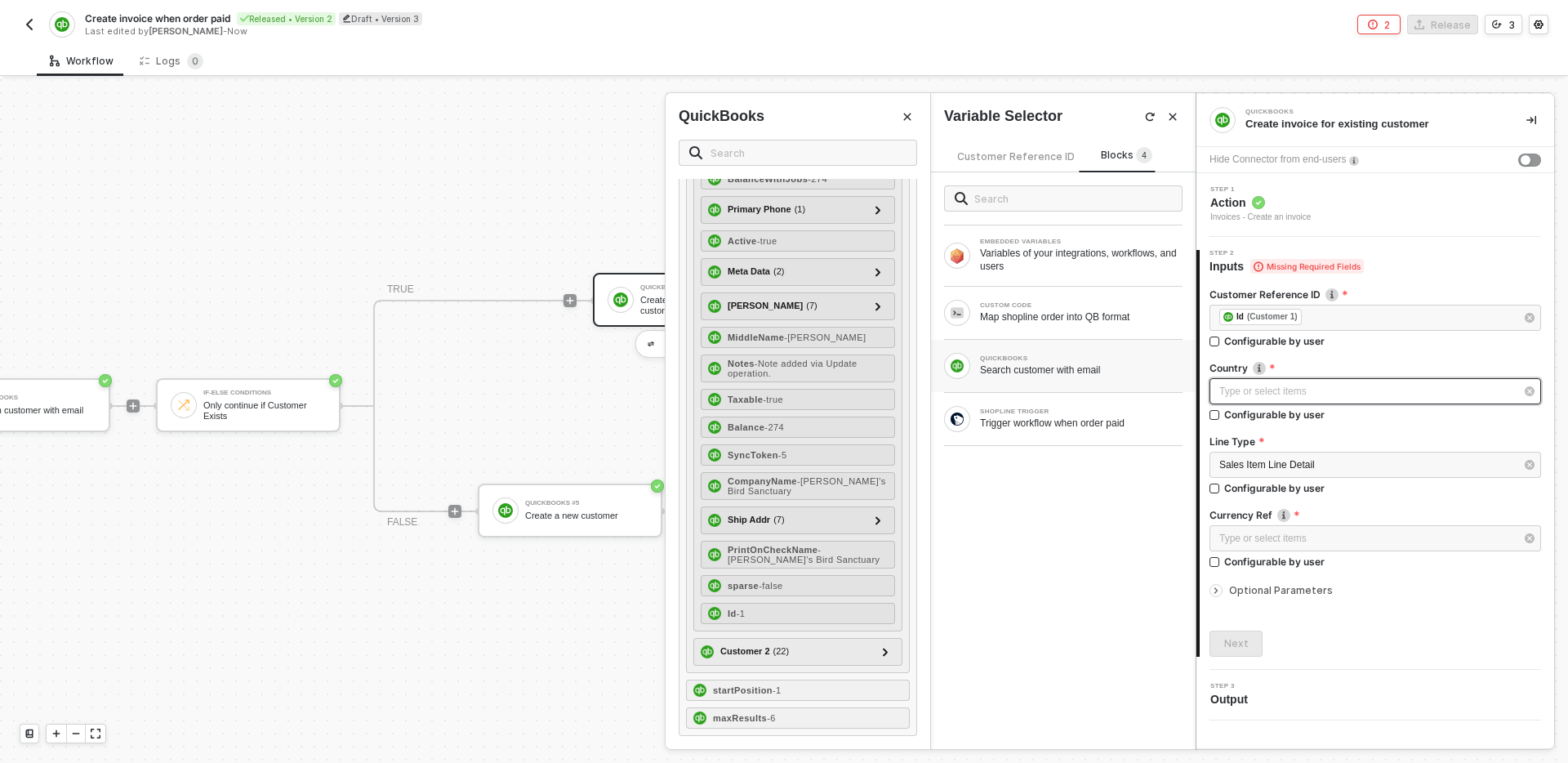
click at [1321, 390] on div "Type or select items ﻿" at bounding box center [1367, 391] width 296 height 16
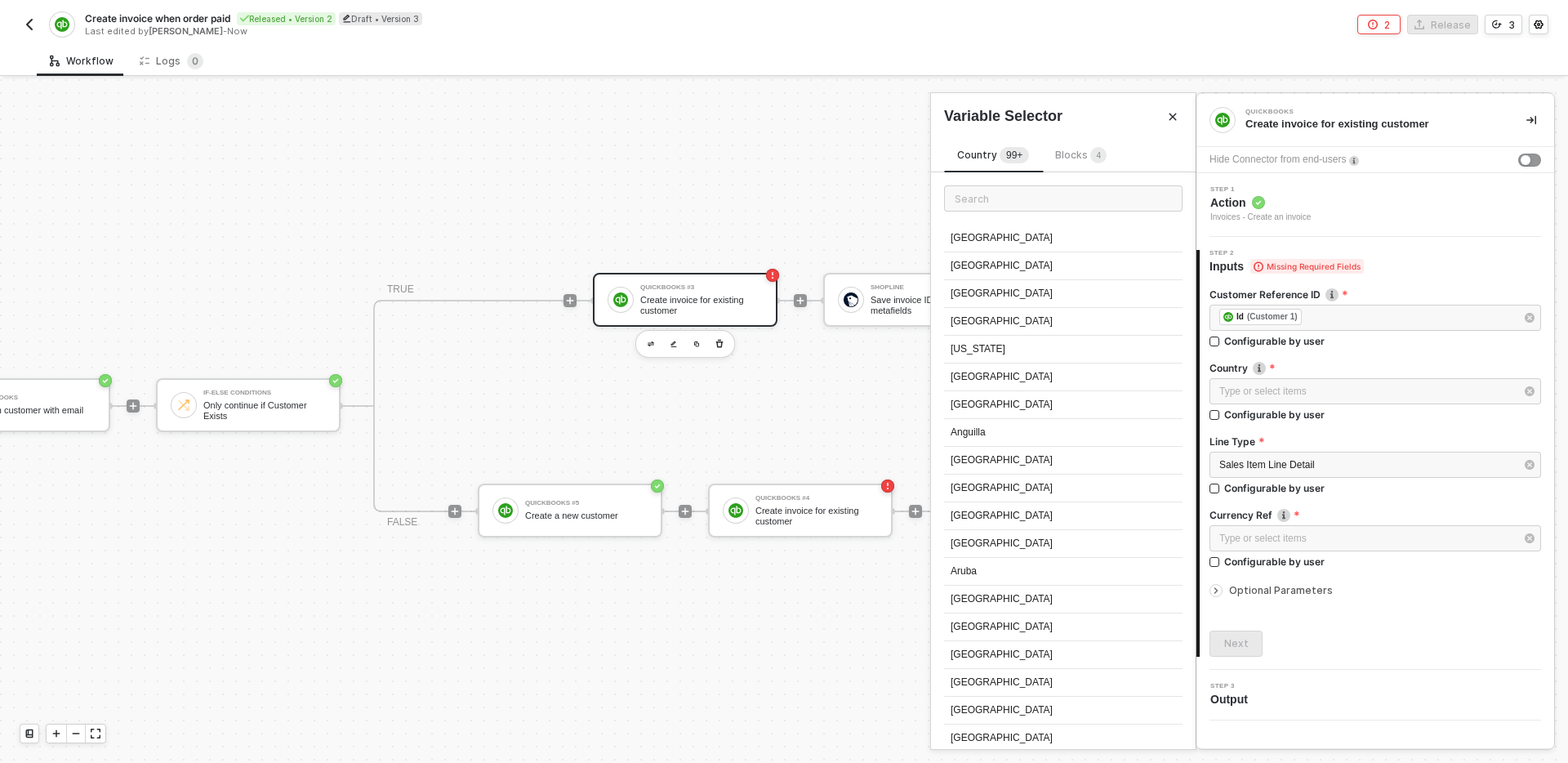
click at [1085, 155] on span "Blocks 4" at bounding box center [1081, 154] width 51 height 12
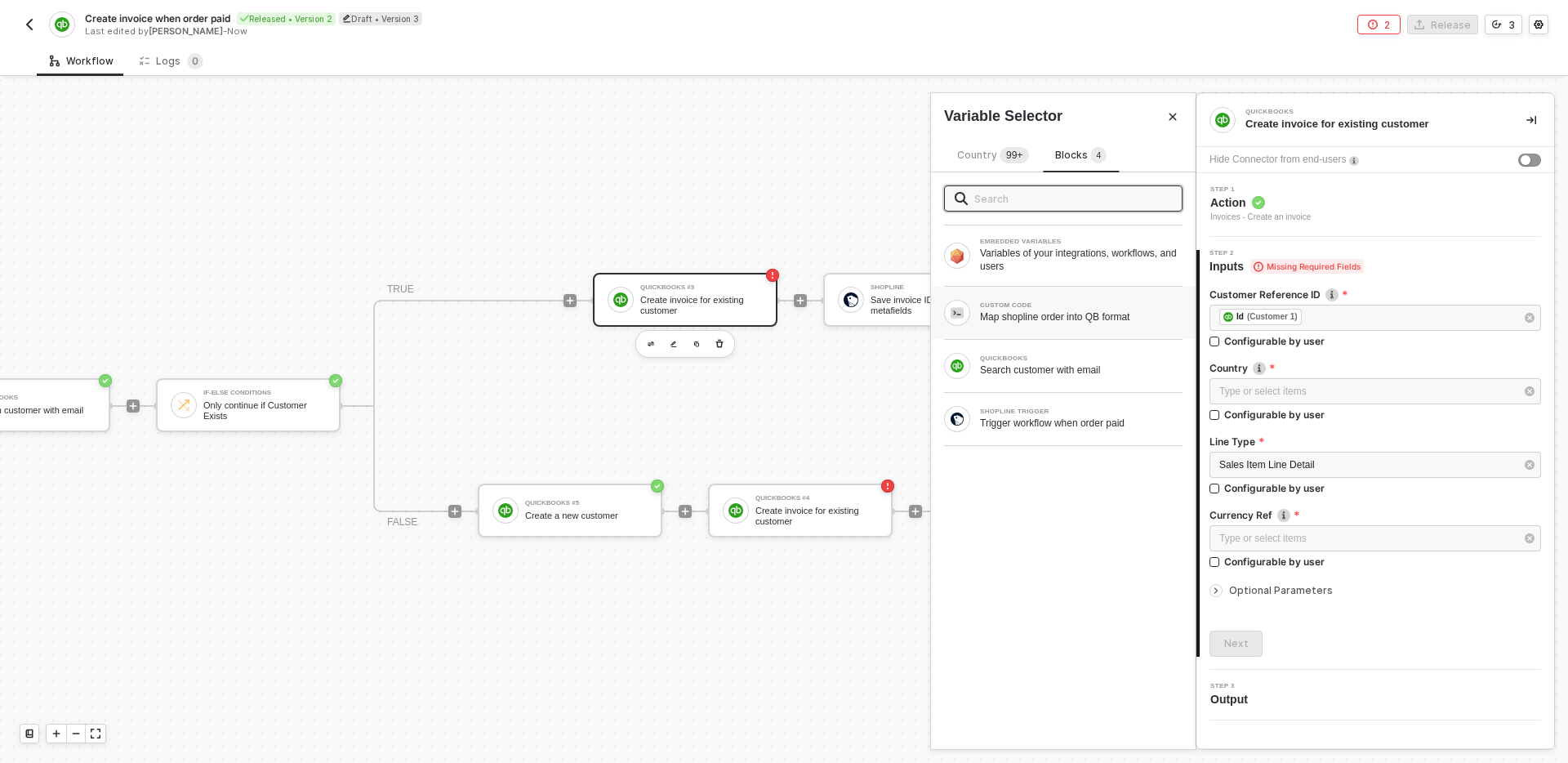
click at [1088, 320] on div "Map shopline order into QB format" at bounding box center [1081, 317] width 203 height 13
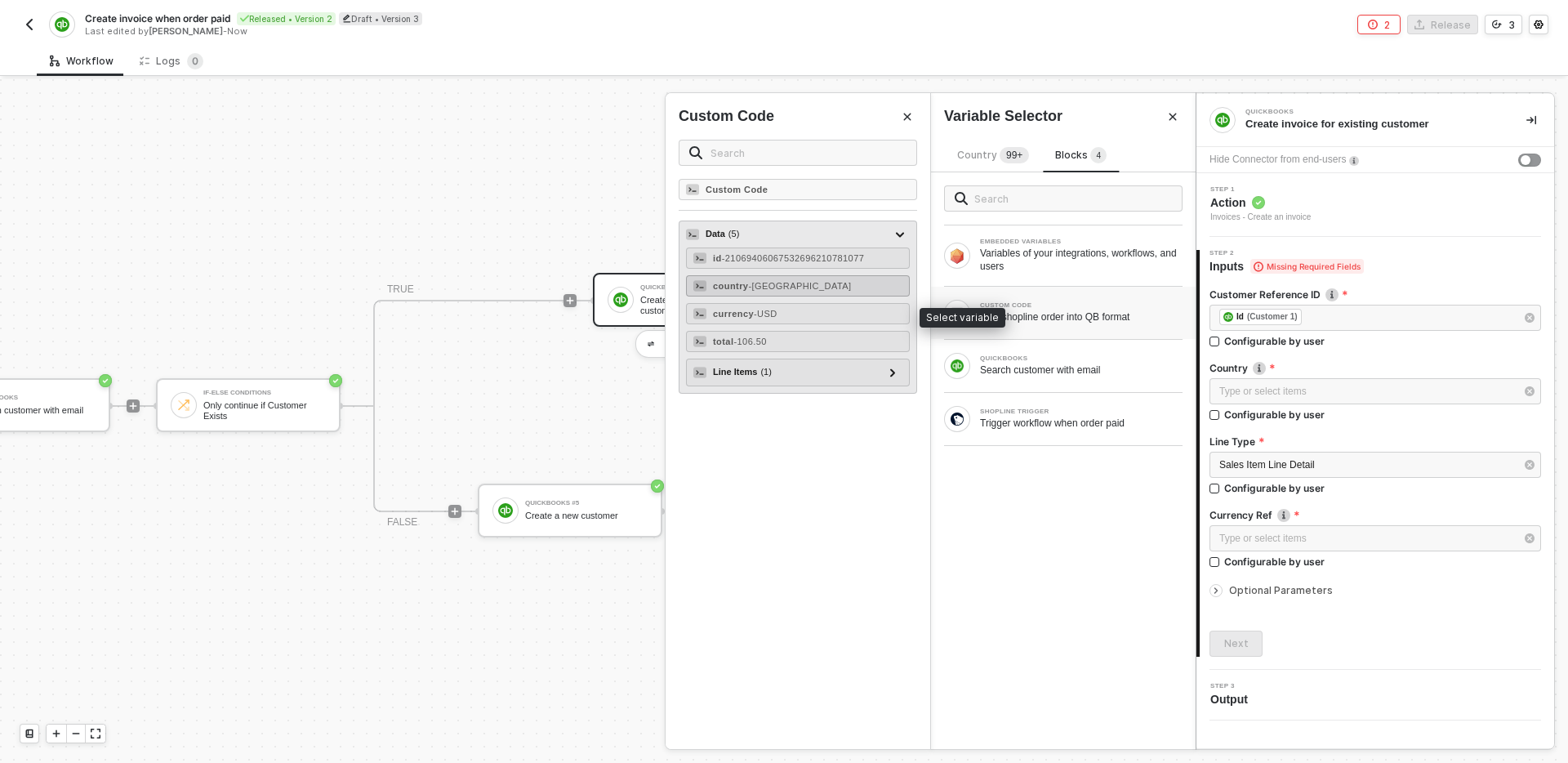
click at [811, 285] on div "country - [GEOGRAPHIC_DATA]" at bounding box center [797, 285] width 224 height 21
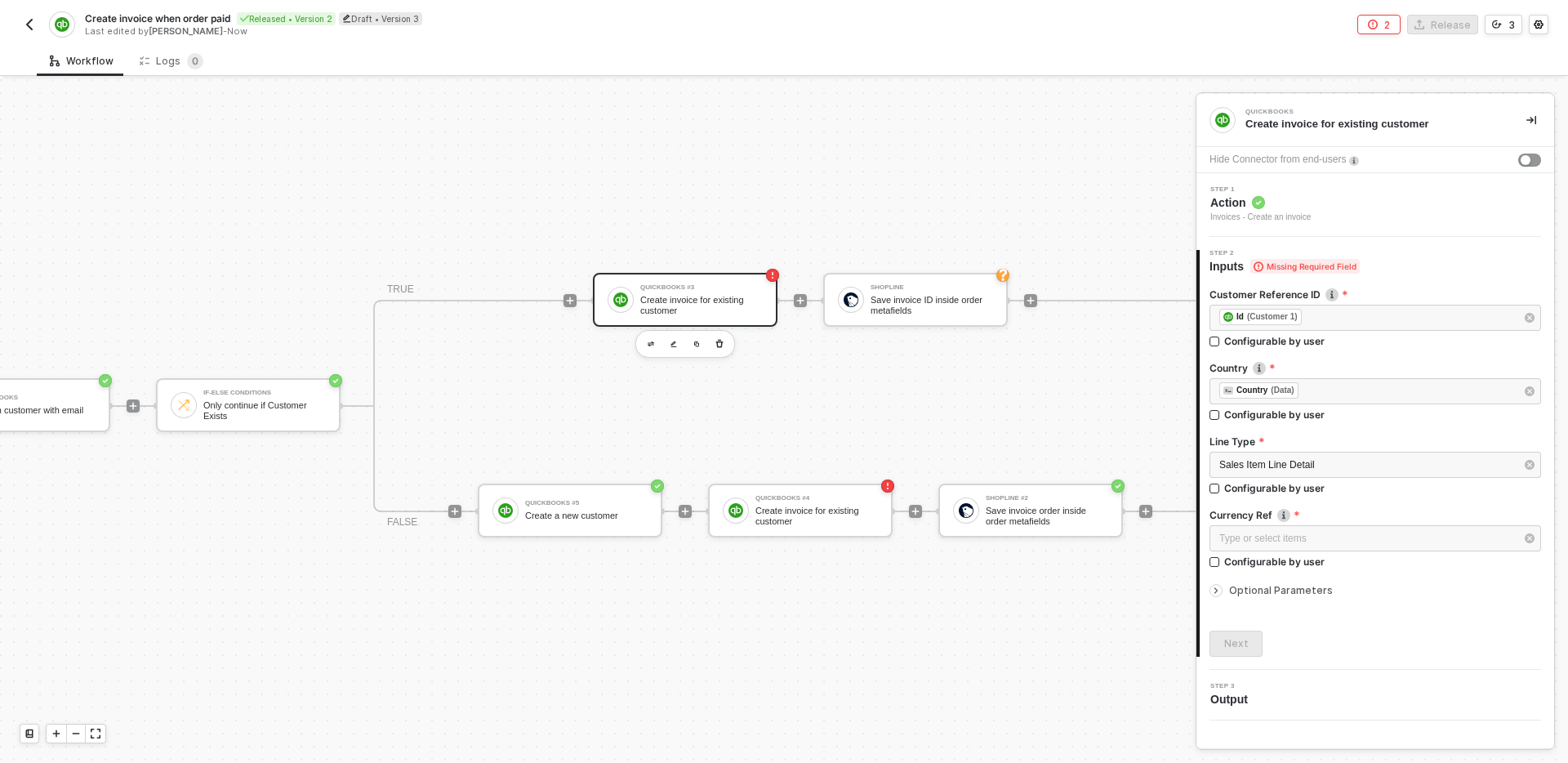
click at [1357, 552] on div "Type or select items ﻿" at bounding box center [1375, 540] width 331 height 29
click at [1345, 535] on div "Type or select items ﻿" at bounding box center [1367, 538] width 296 height 16
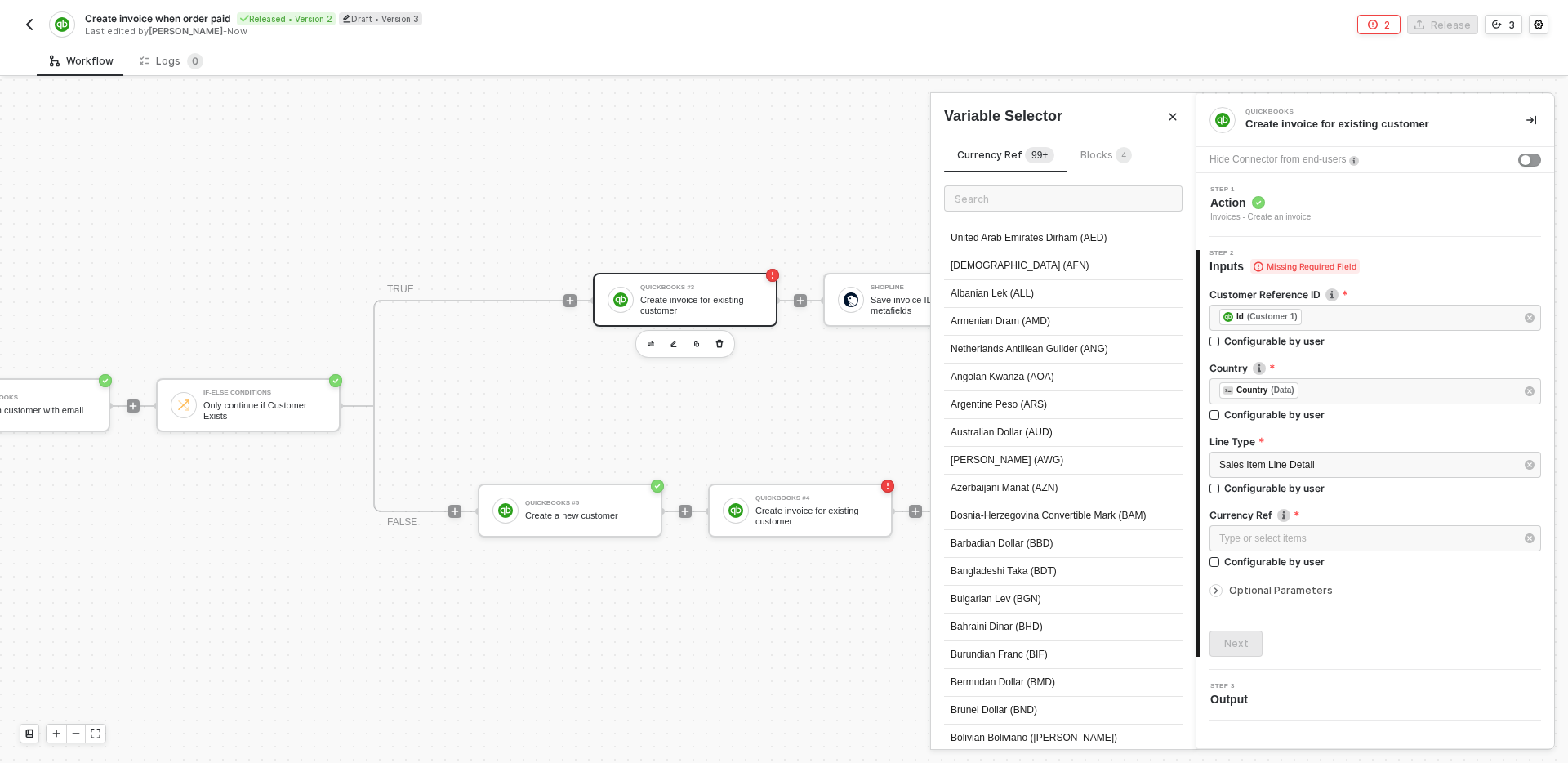
click at [1092, 157] on span "Blocks 4" at bounding box center [1106, 154] width 51 height 12
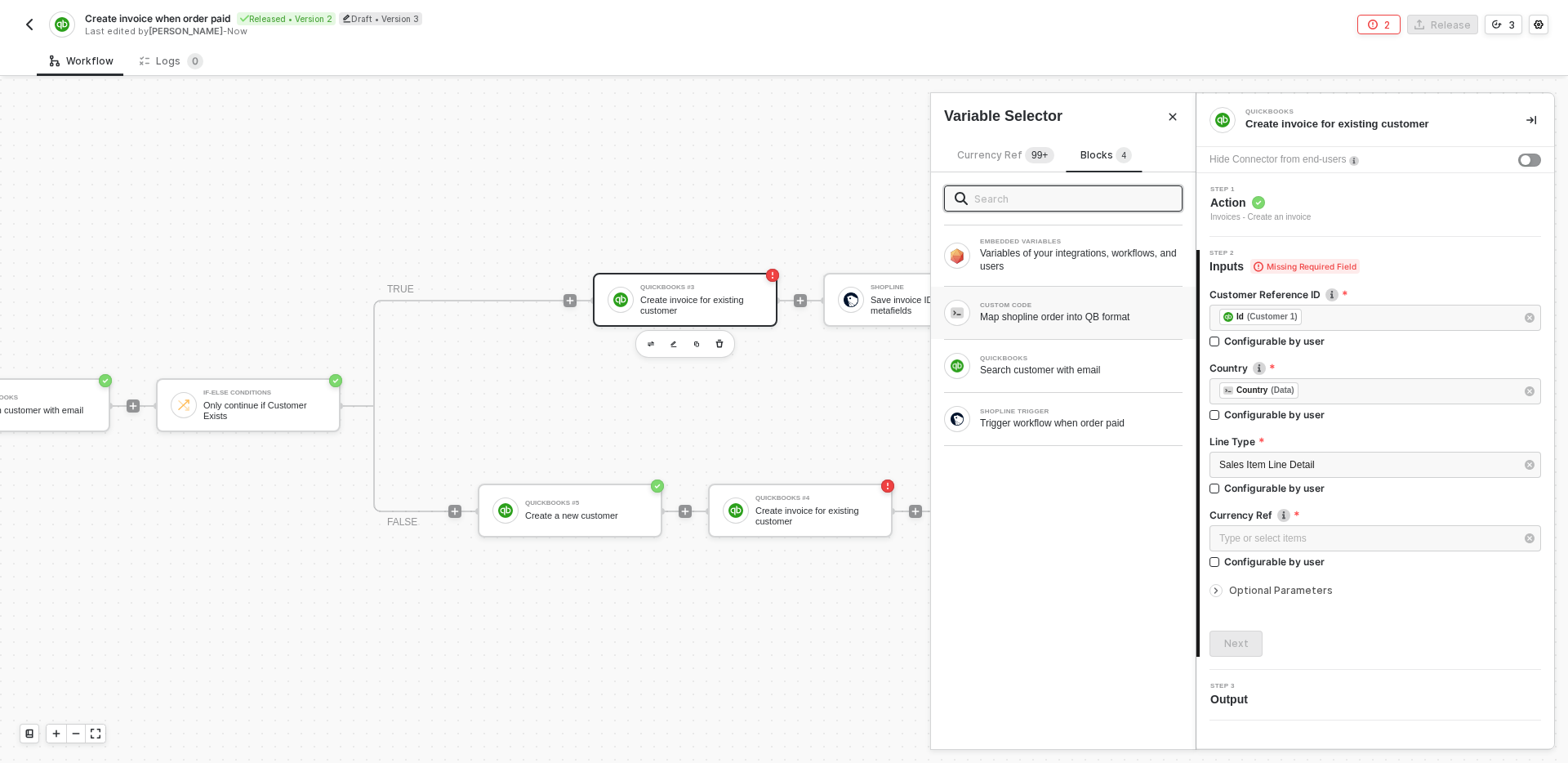
click at [1059, 303] on div "CUSTOM CODE" at bounding box center [1081, 305] width 203 height 6
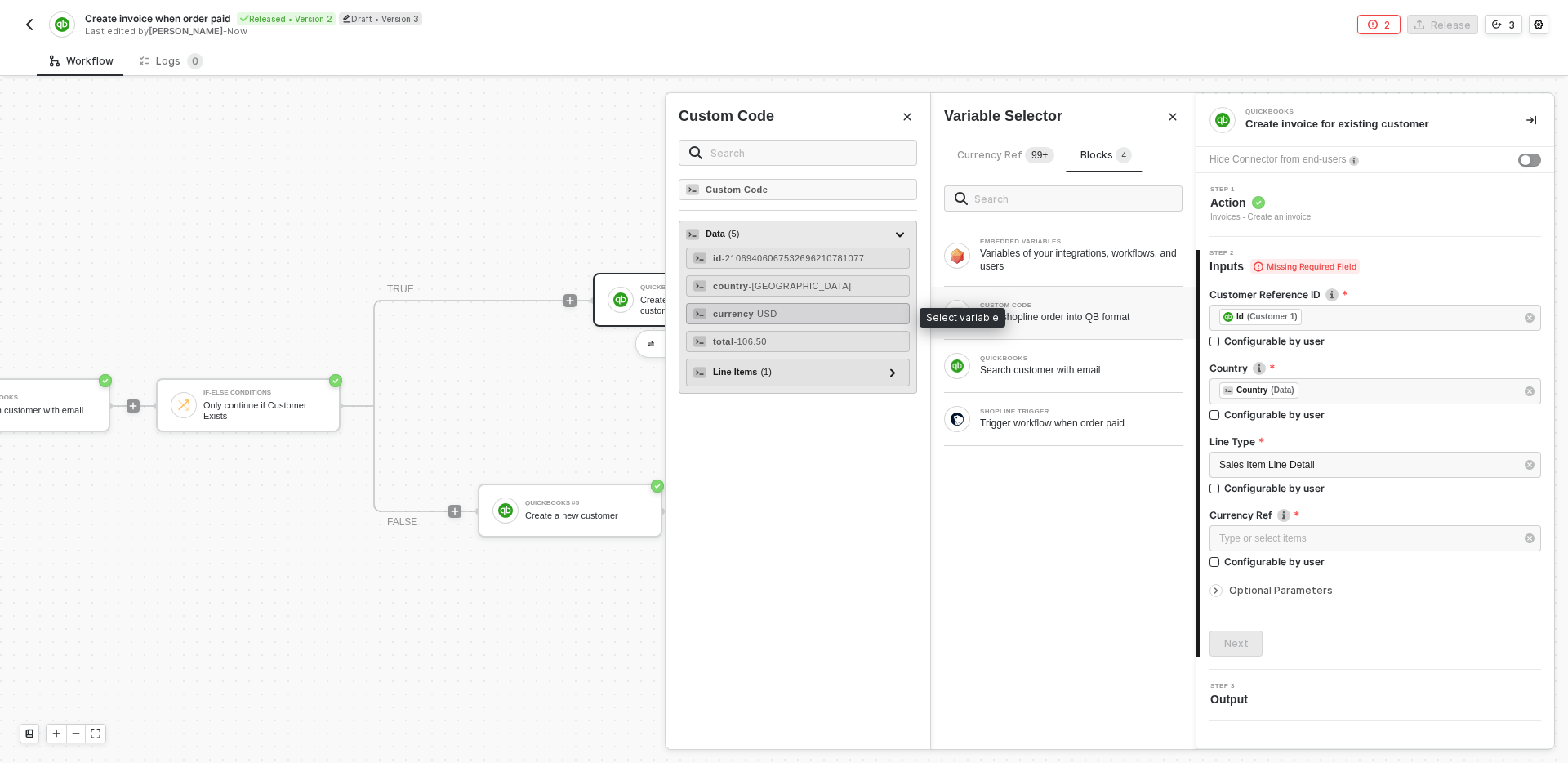
click at [798, 313] on div "currency - USD" at bounding box center [797, 313] width 224 height 21
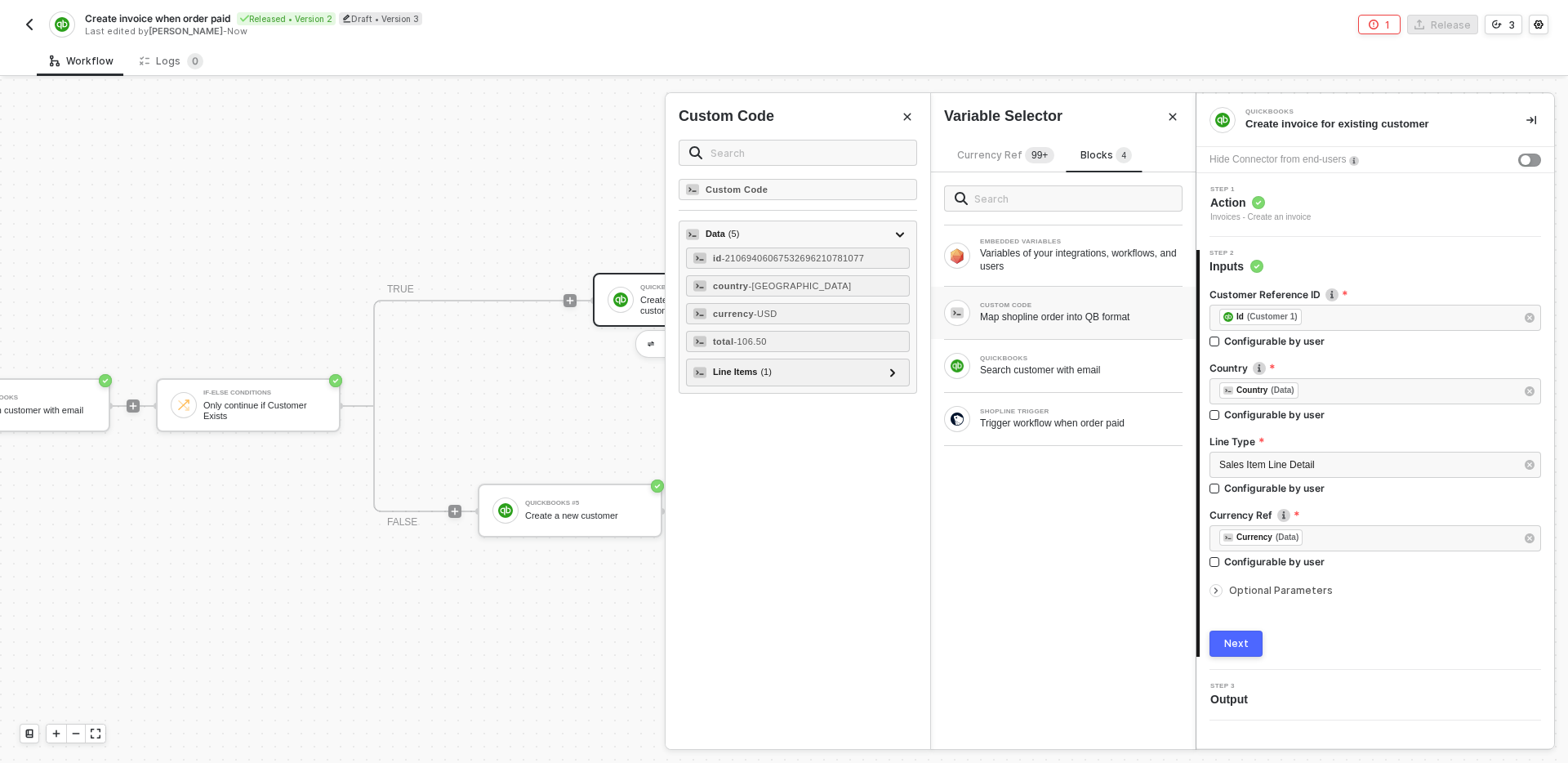
click at [1235, 644] on div "Next" at bounding box center [1237, 644] width 25 height 13
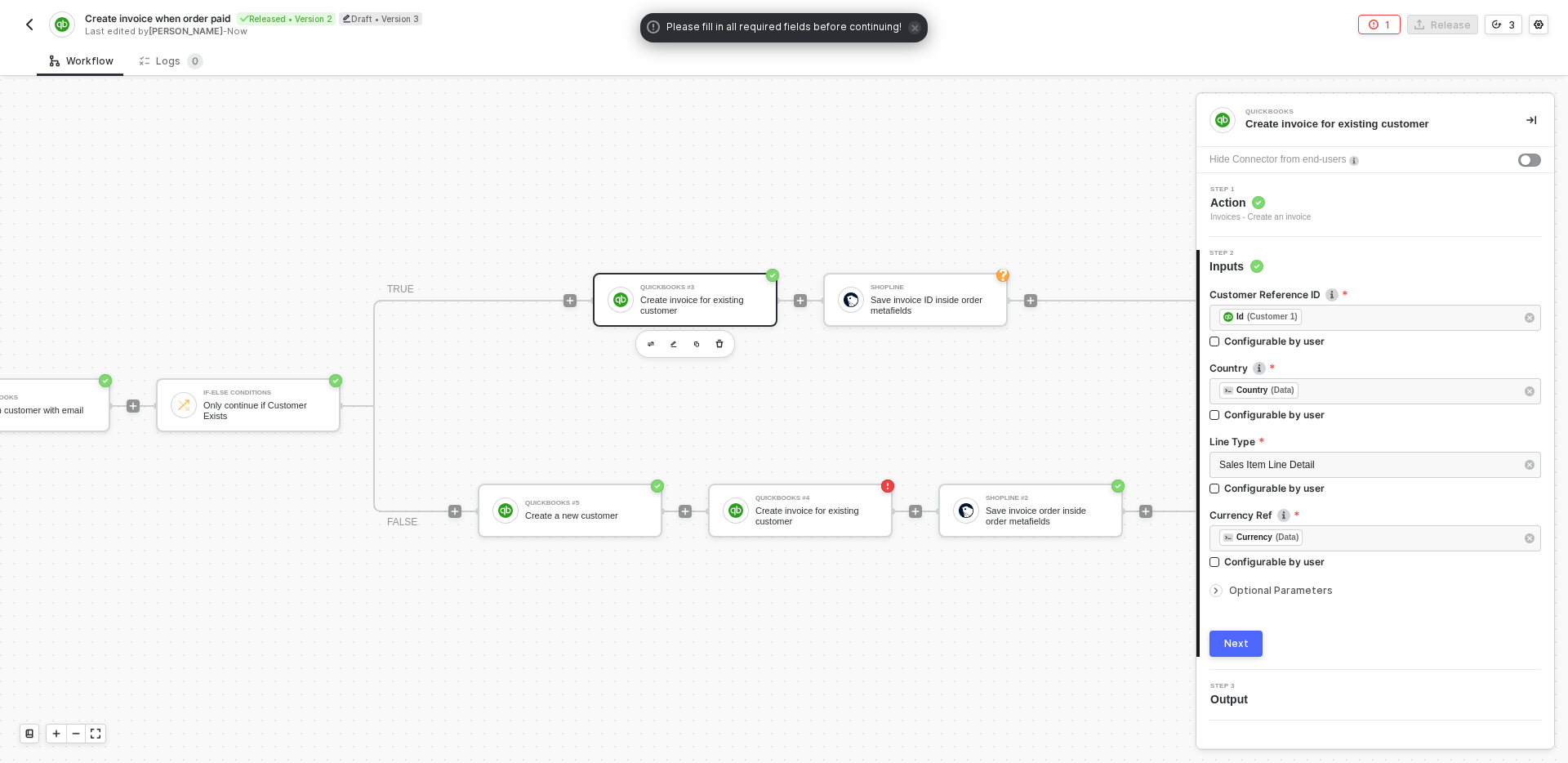
click at [1248, 589] on span "Optional Parameters" at bounding box center [1281, 590] width 104 height 12
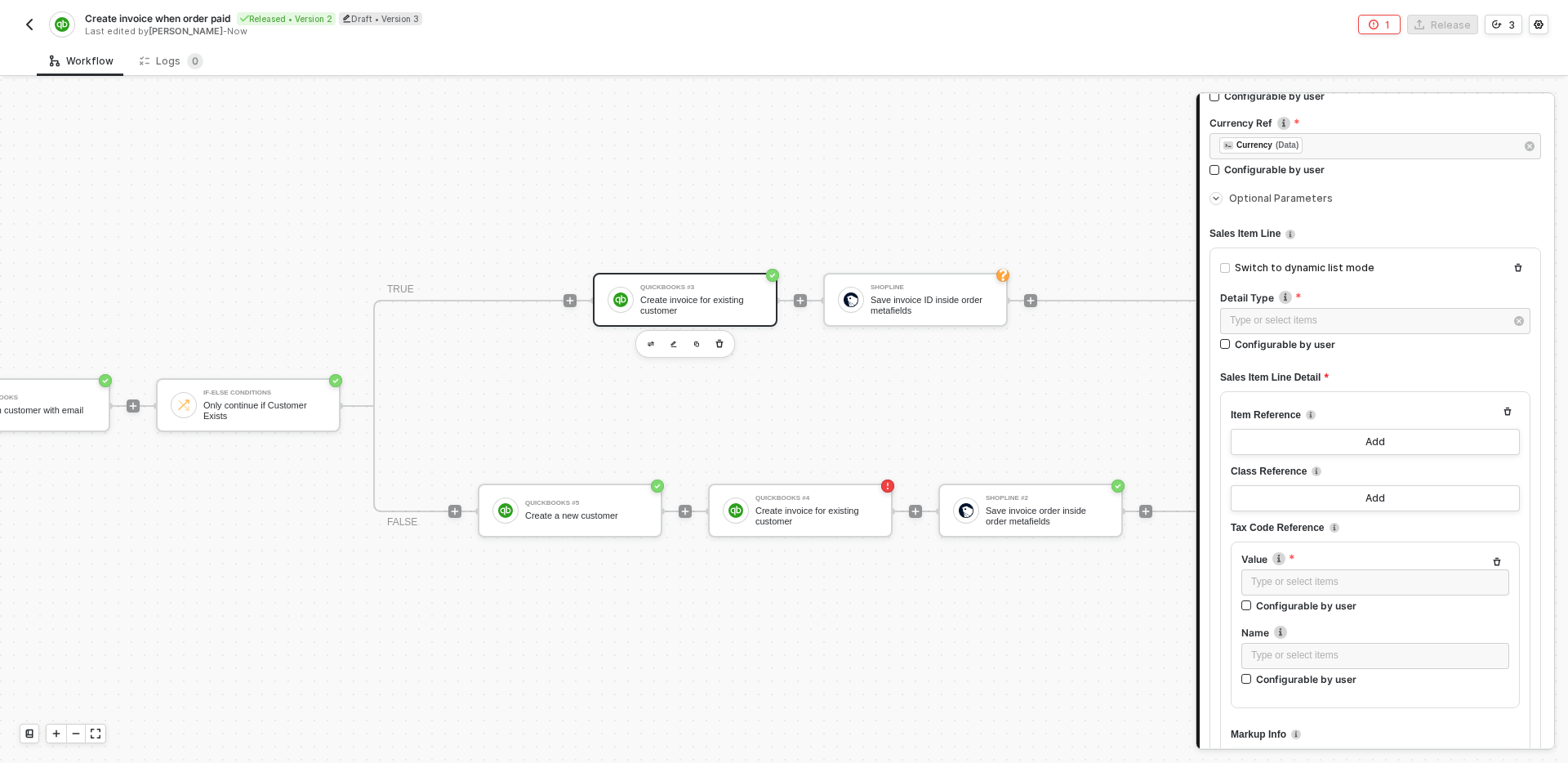
scroll to position [393, 0]
click at [1339, 317] on div "Type or select items ﻿" at bounding box center [1367, 320] width 275 height 16
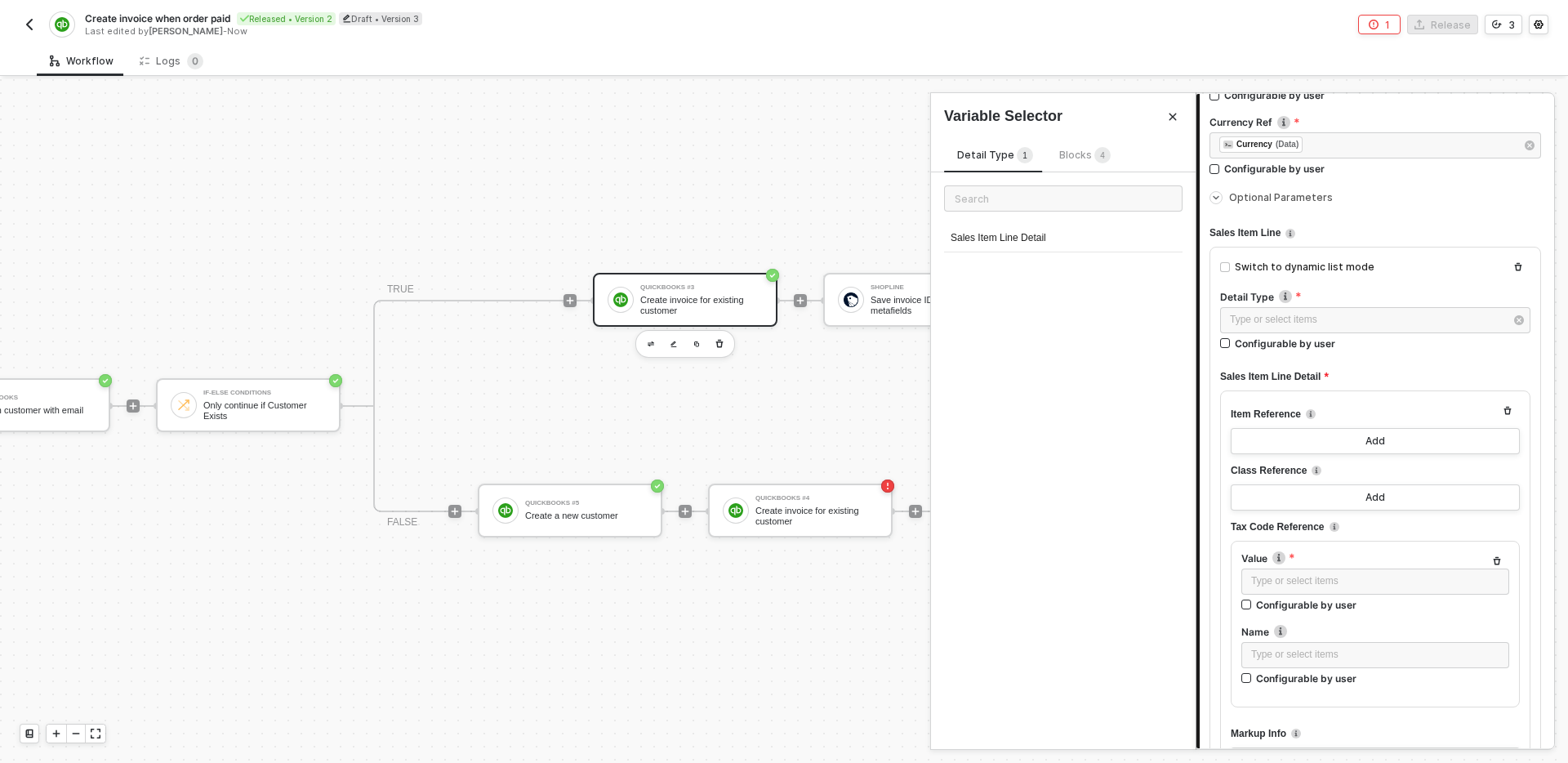
click at [1069, 152] on span "Blocks 4" at bounding box center [1085, 154] width 51 height 12
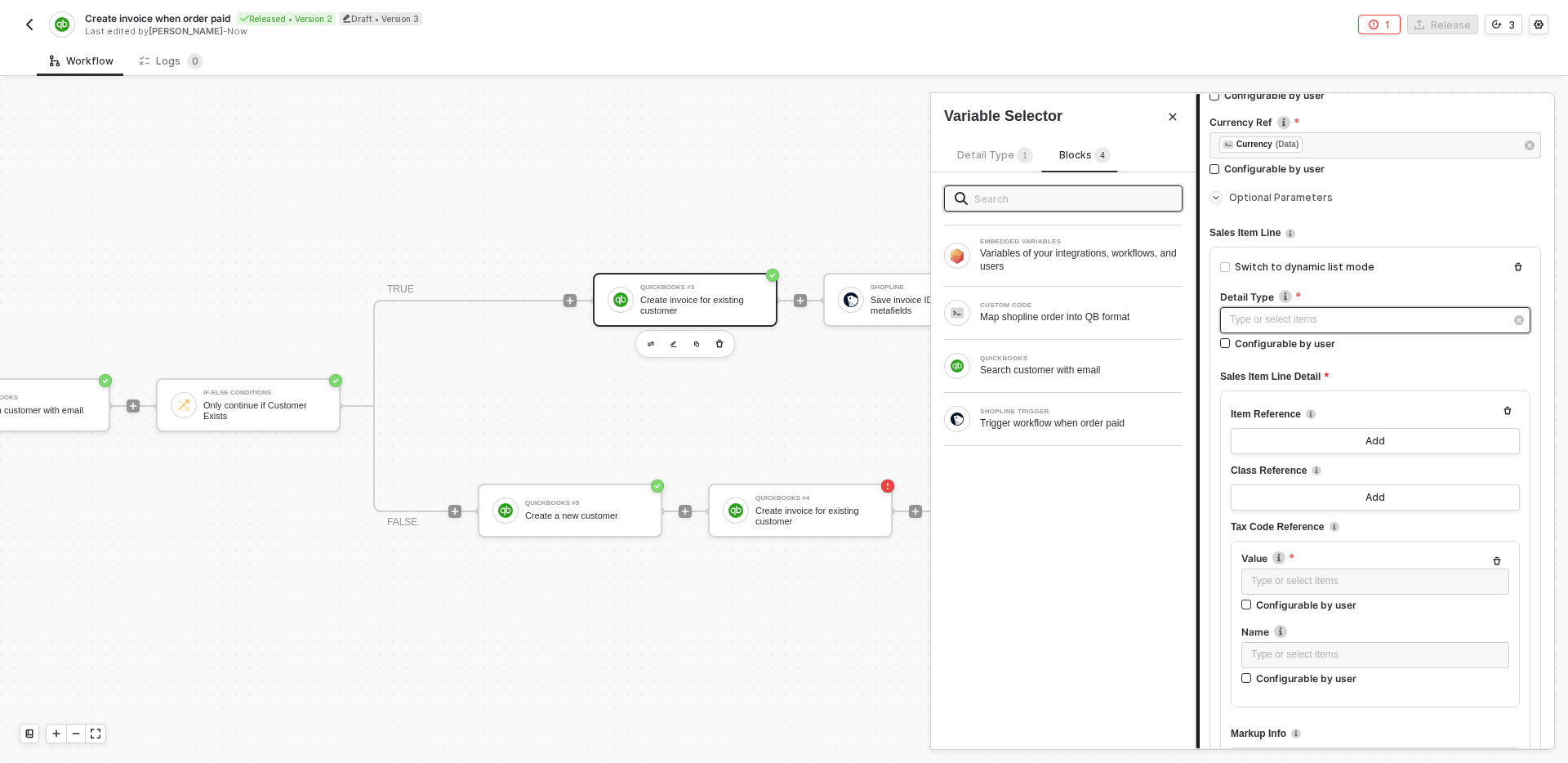
click at [1311, 321] on div "Type or select items ﻿" at bounding box center [1367, 320] width 275 height 16
click at [994, 156] on span "Detail Type 1" at bounding box center [994, 154] width 76 height 12
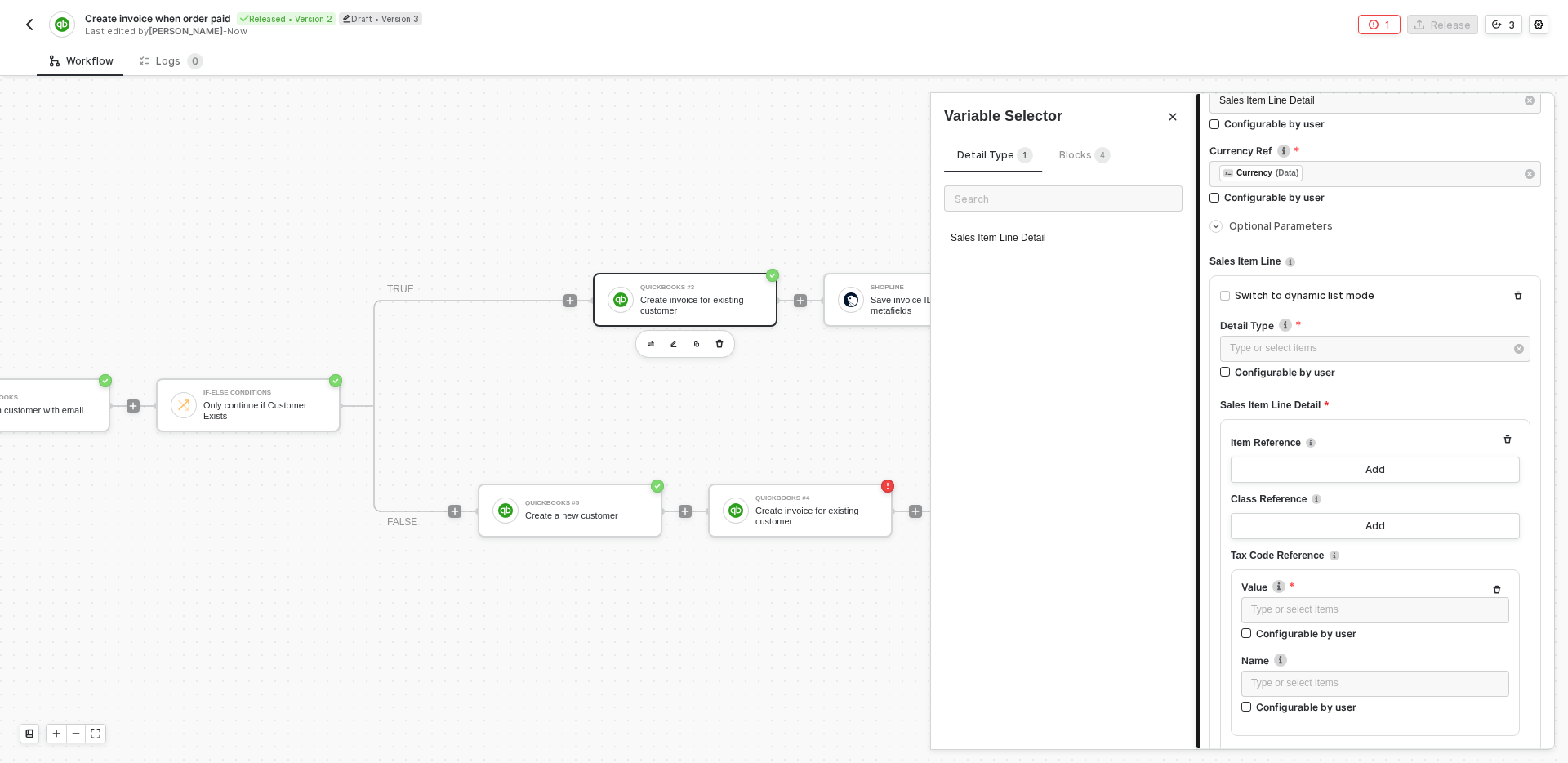
scroll to position [366, 0]
click at [1072, 236] on div "Sales Item Line Detail" at bounding box center [1063, 238] width 238 height 27
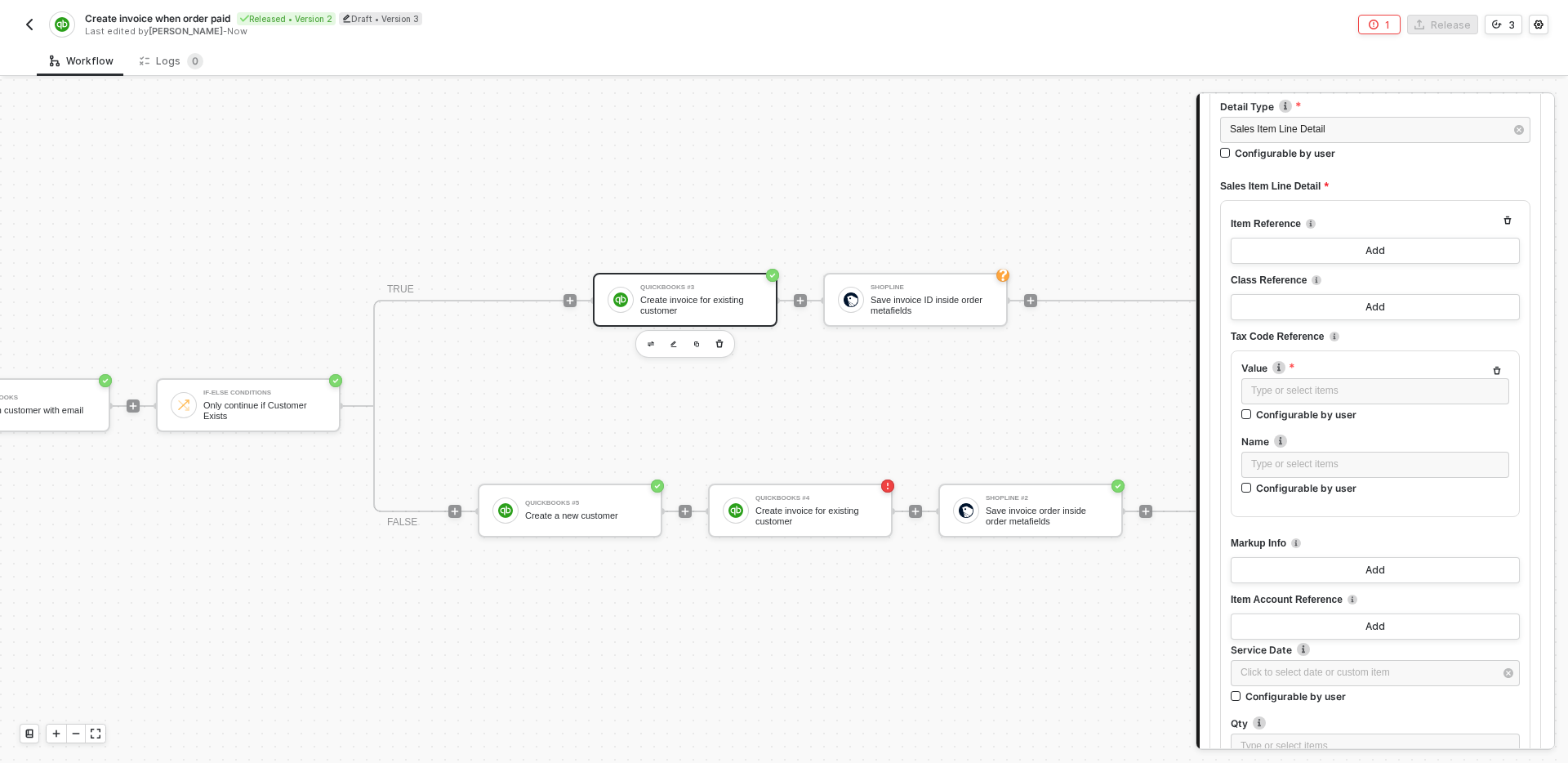
scroll to position [592, 0]
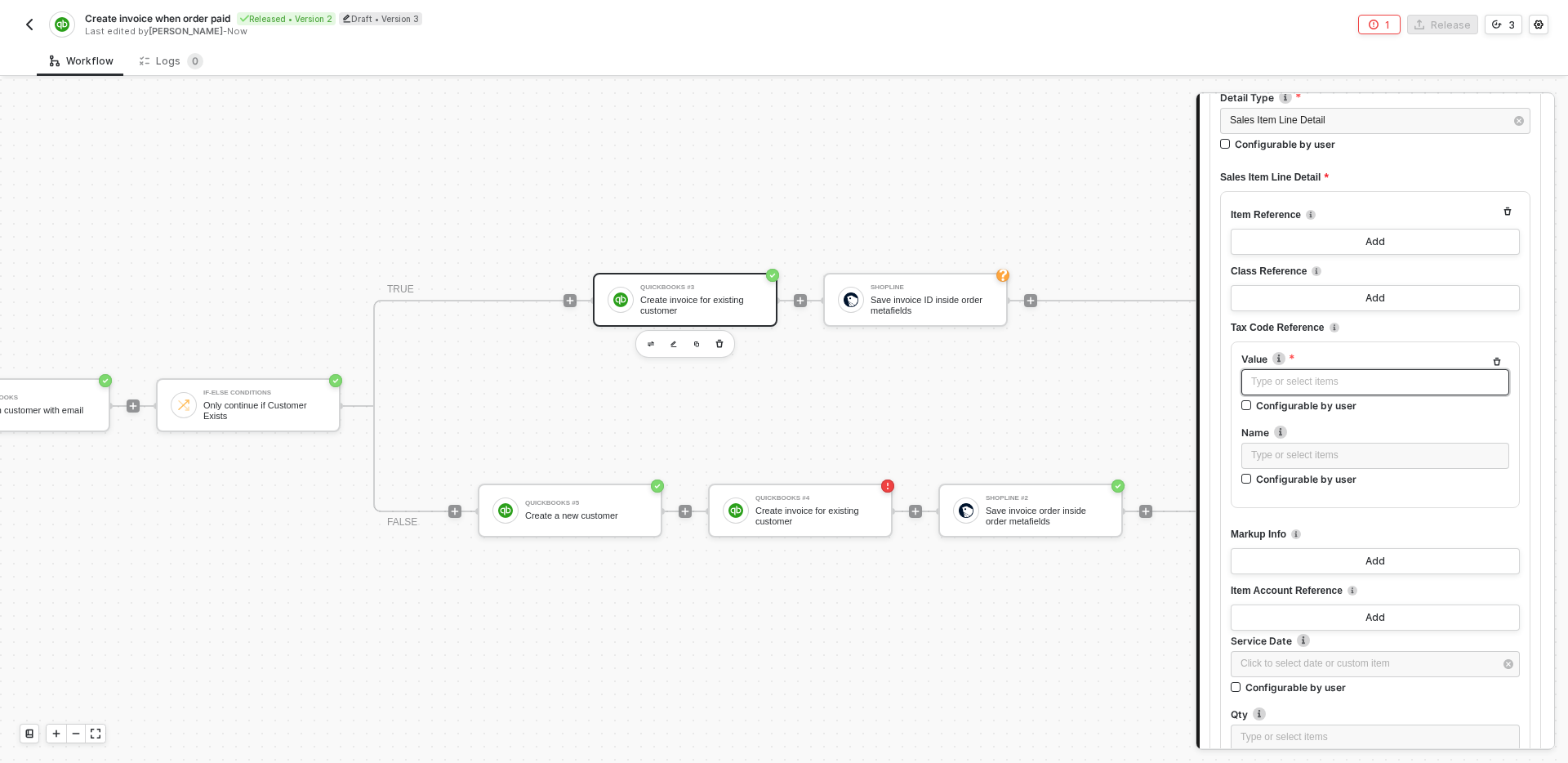
click at [1357, 389] on div "Type or select items ﻿" at bounding box center [1375, 382] width 248 height 16
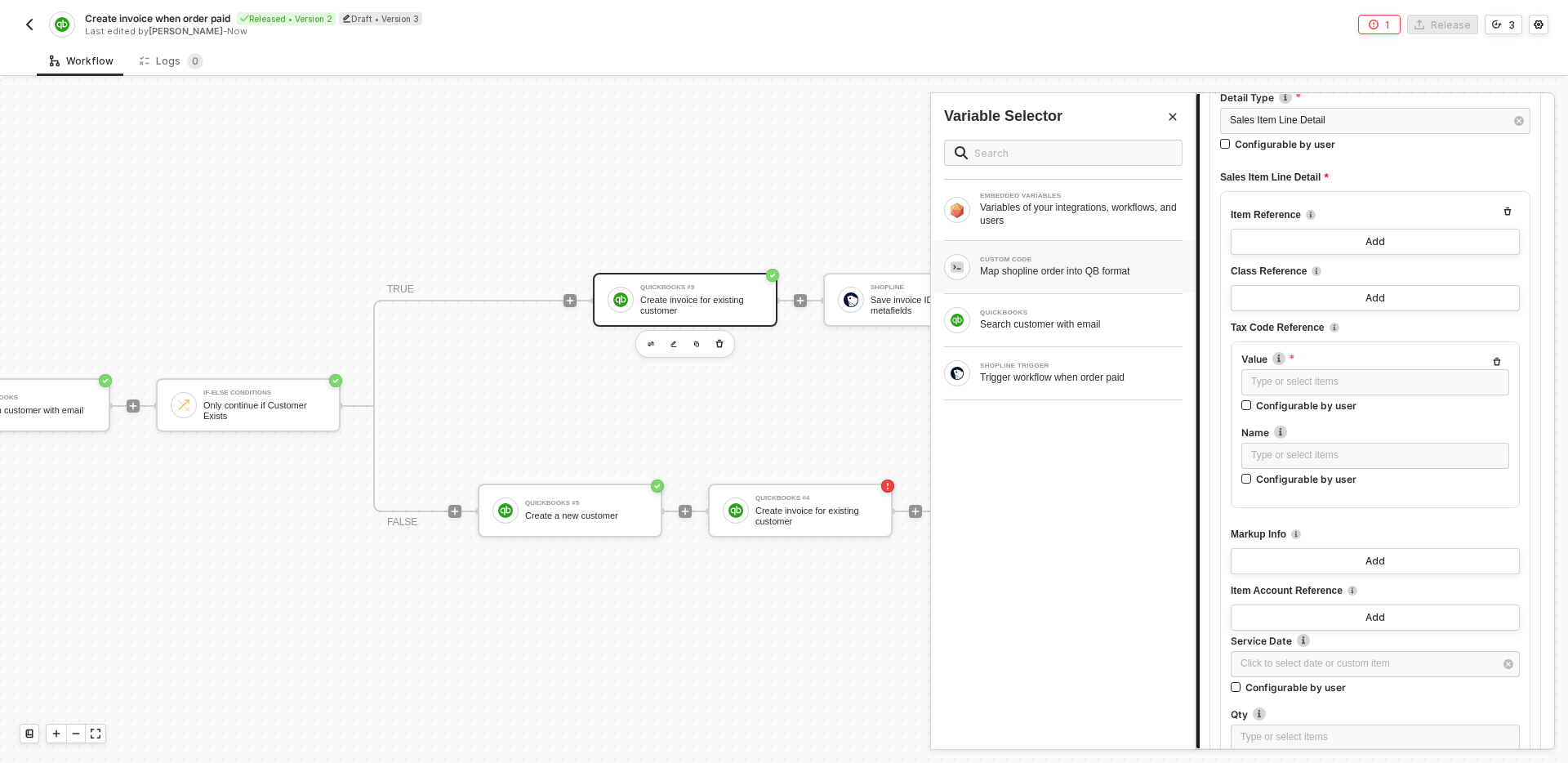
click at [1057, 261] on div "CUSTOM CODE" at bounding box center [1081, 260] width 203 height 6
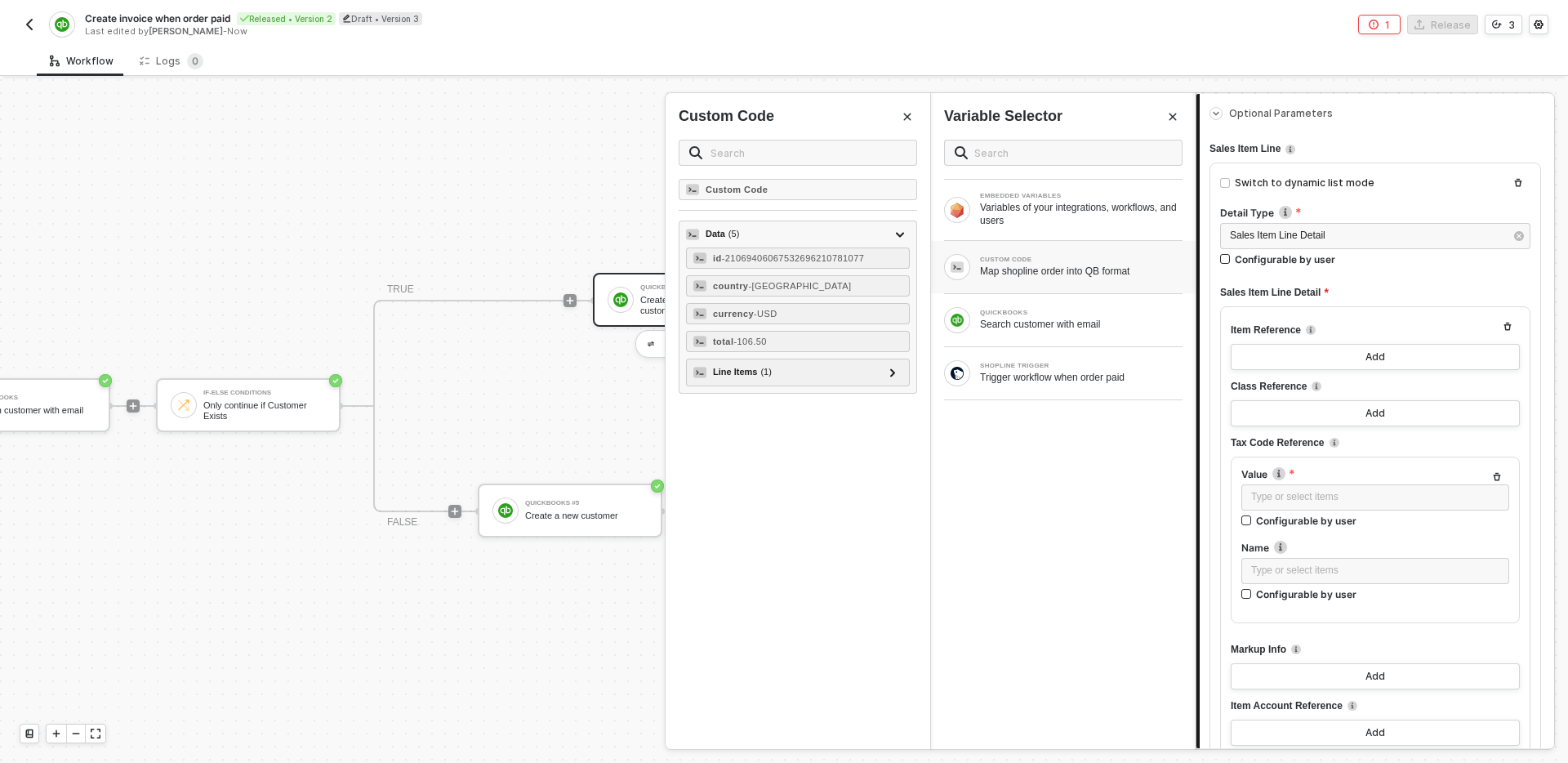
scroll to position [459, 0]
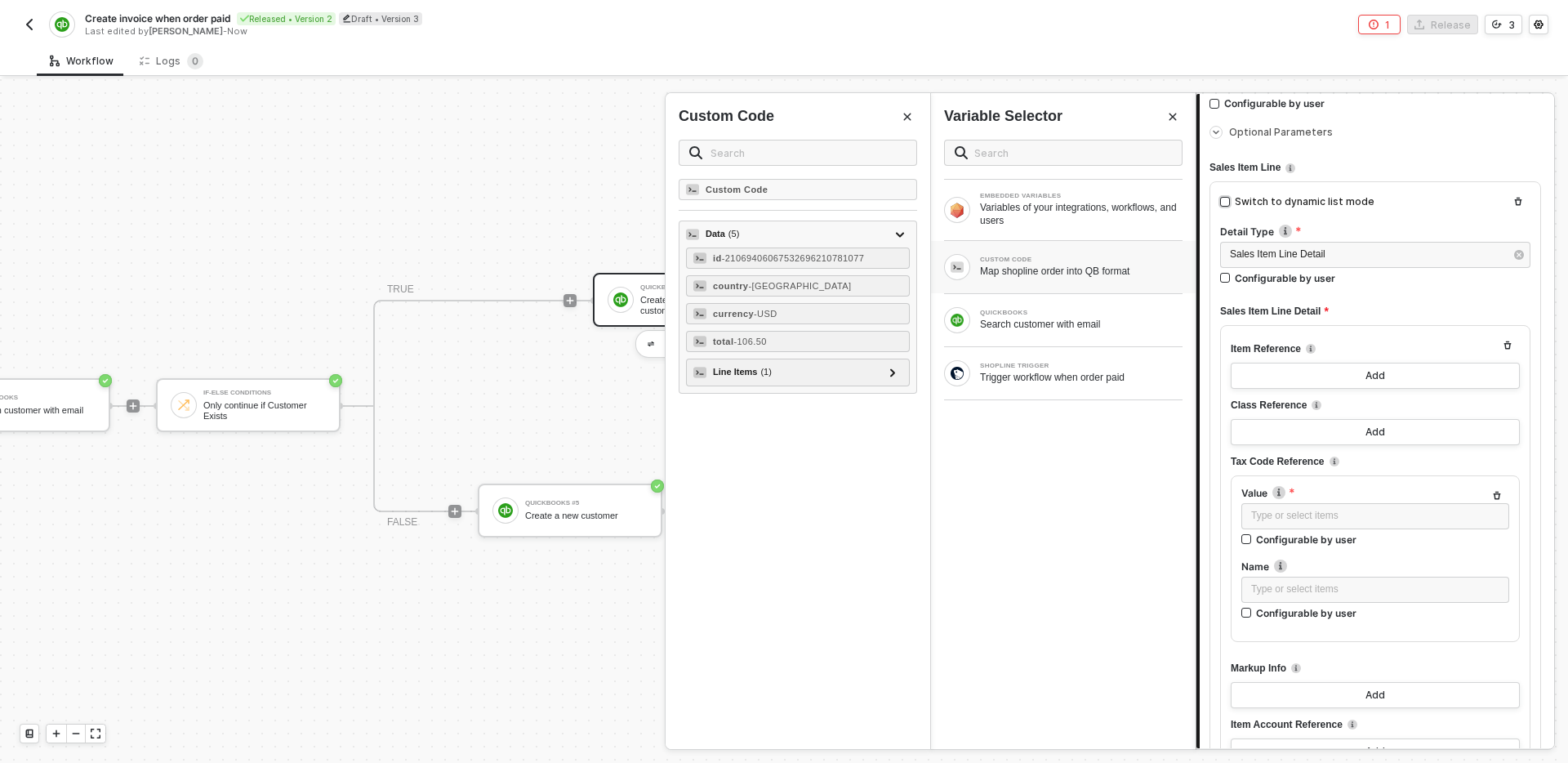
click at [1292, 200] on div "Switch to dynamic list mode" at bounding box center [1304, 202] width 140 height 16
click at [1230, 200] on input "Switch to dynamic list mode" at bounding box center [1225, 202] width 10 height 10
checkbox input "true"
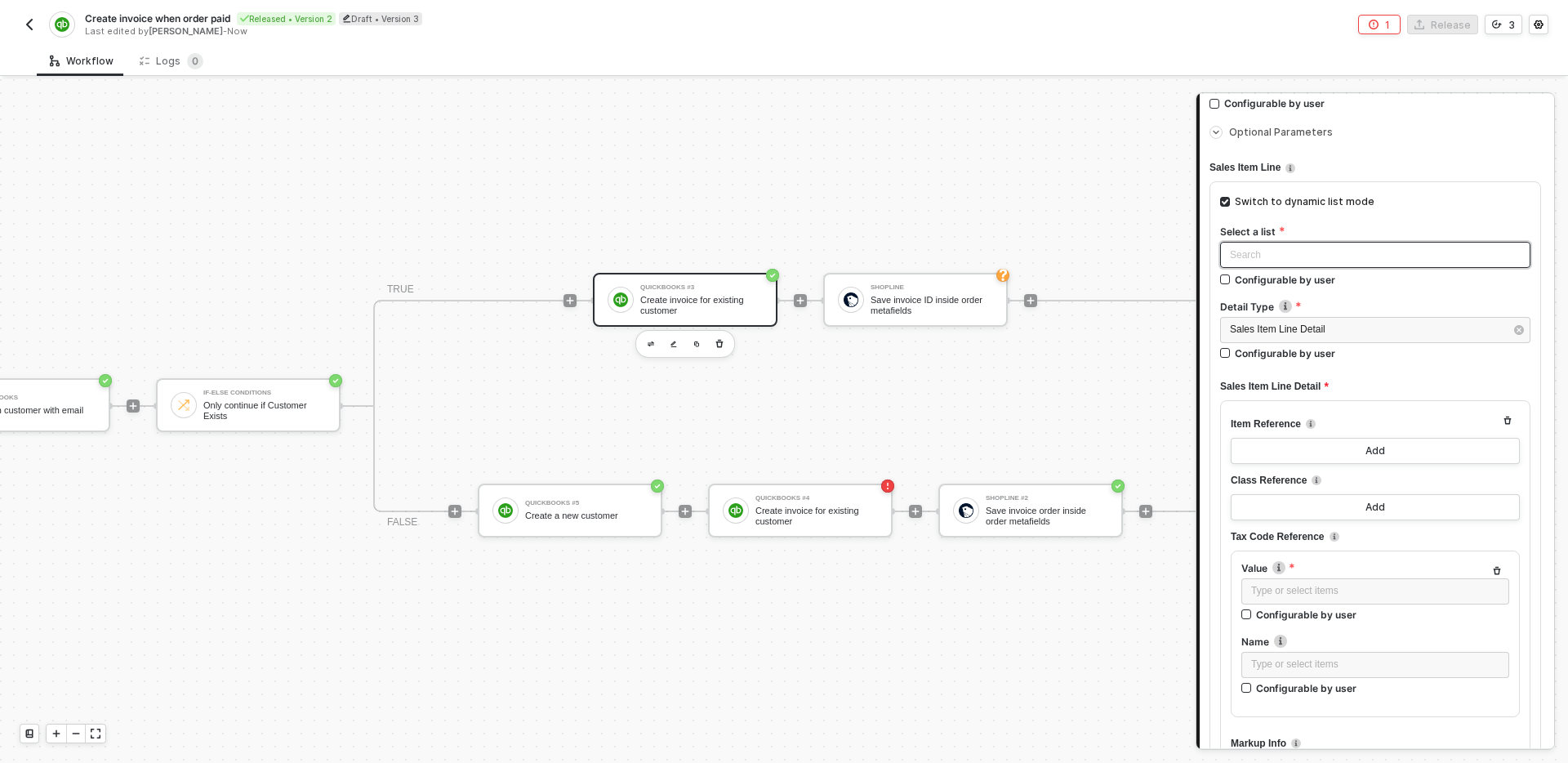
click at [1324, 264] on input "search" at bounding box center [1375, 255] width 290 height 25
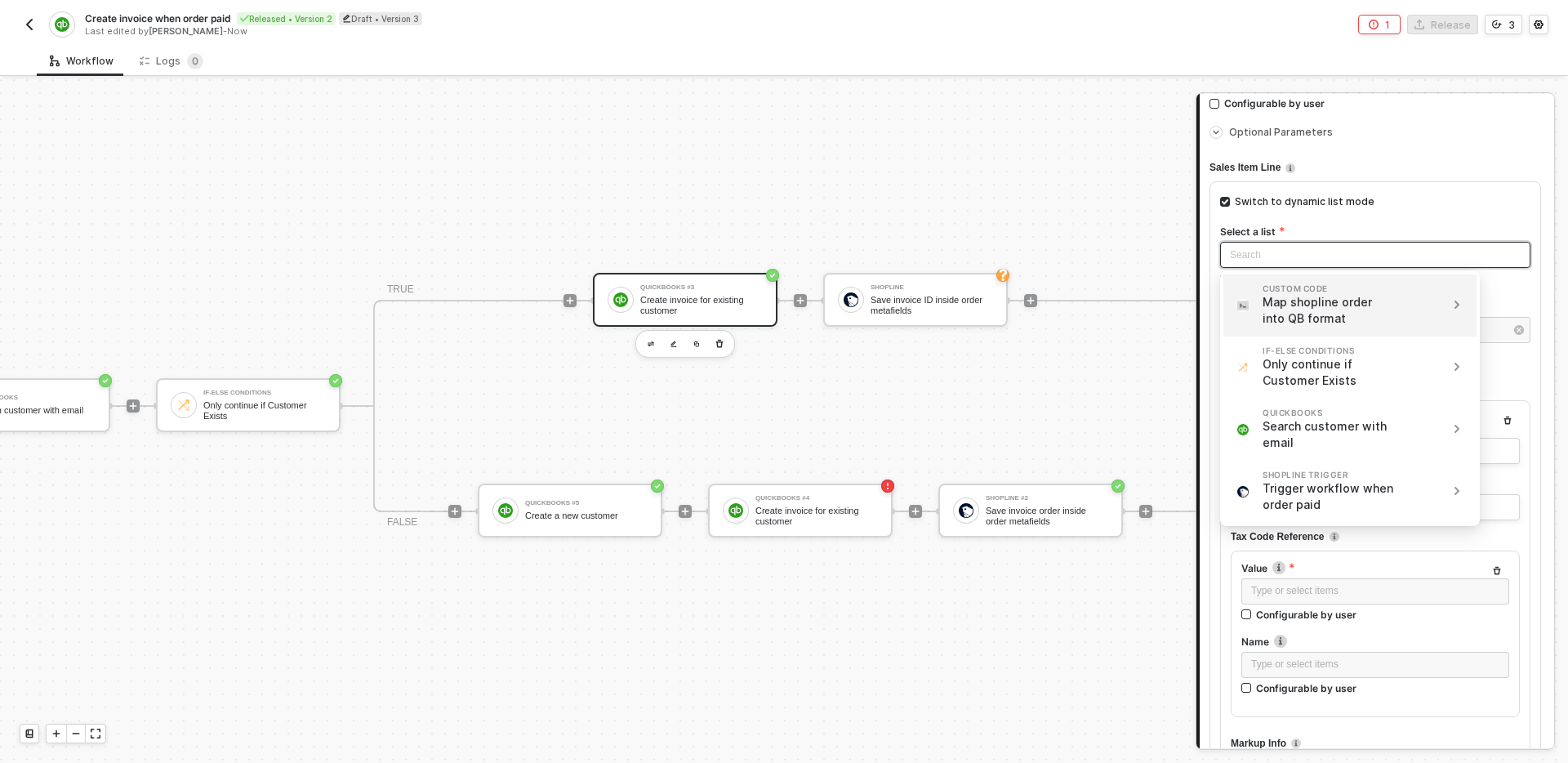
click at [1413, 313] on div "CUSTOM CODE Map shopline order into QB format" at bounding box center [1337, 305] width 201 height 43
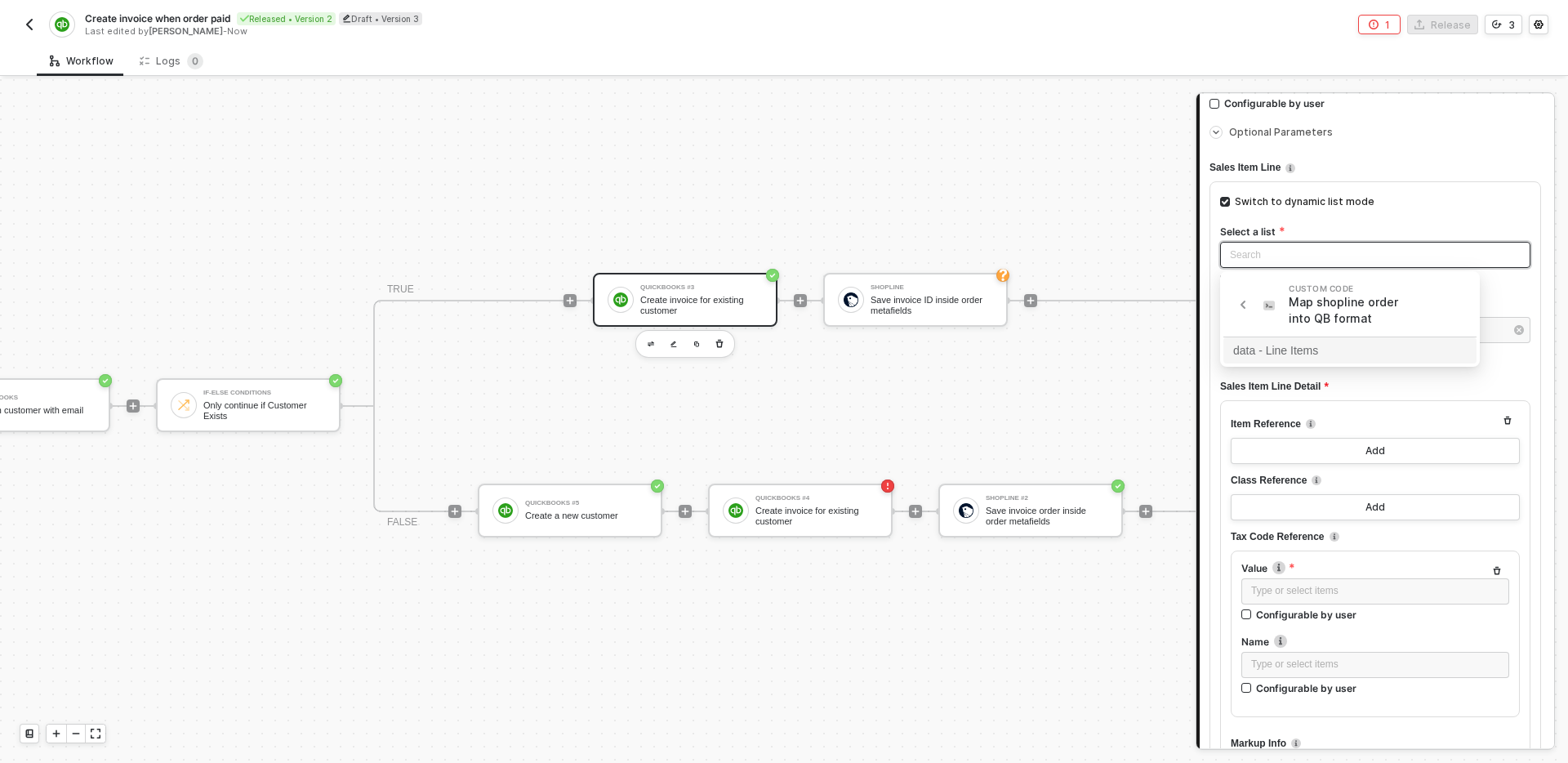
click at [1273, 354] on div "data - Line Items" at bounding box center [1351, 351] width 234 height 18
click at [1355, 327] on div "Sales Item Line Detail" at bounding box center [1367, 329] width 275 height 16
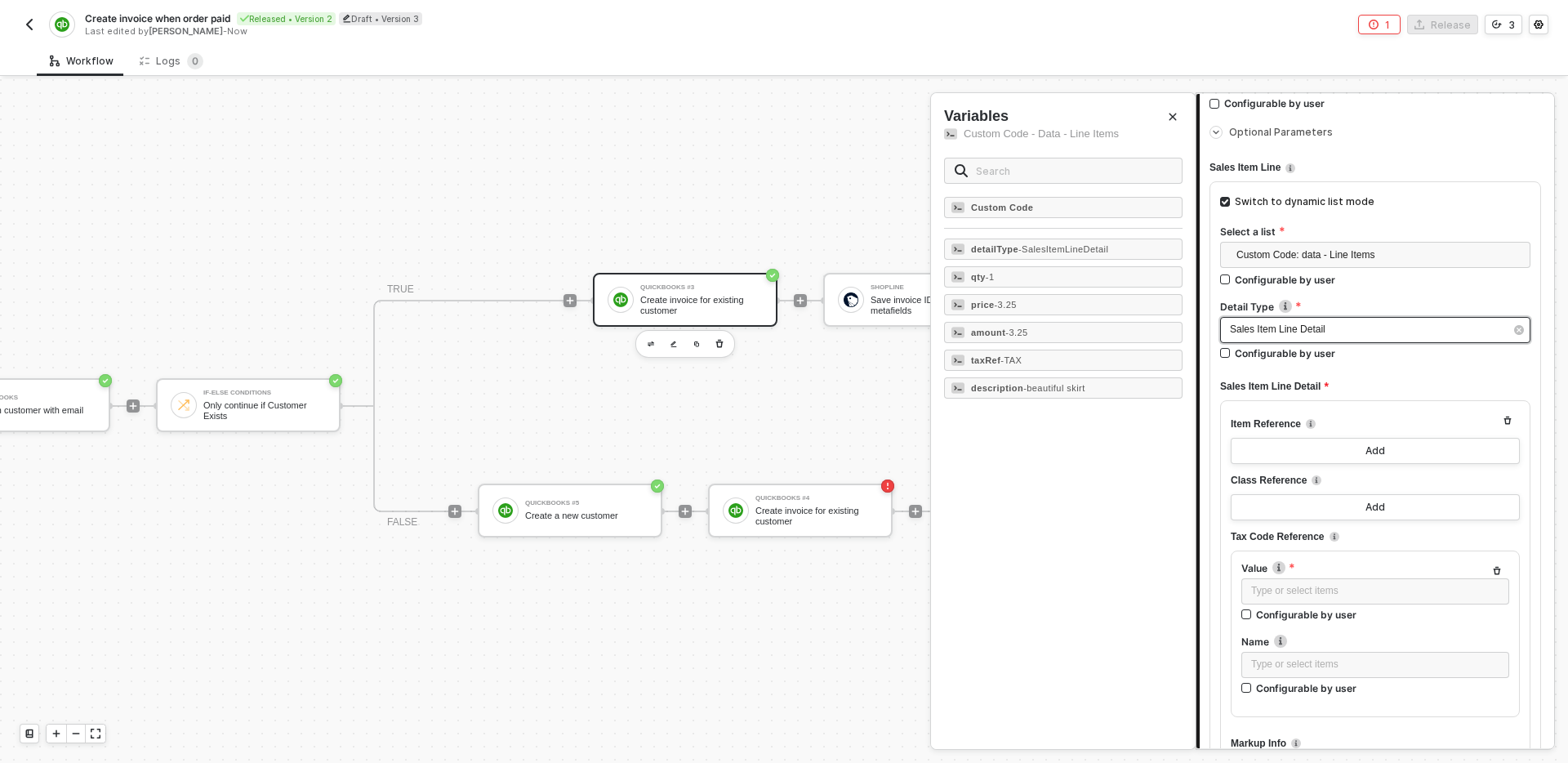
click at [1355, 329] on div "Sales Item Line Detail" at bounding box center [1367, 329] width 275 height 16
click at [1077, 249] on span "- SalesItemLineDetail" at bounding box center [1063, 249] width 89 height 10
click at [1370, 416] on div "Item Reference" at bounding box center [1375, 425] width 289 height 27
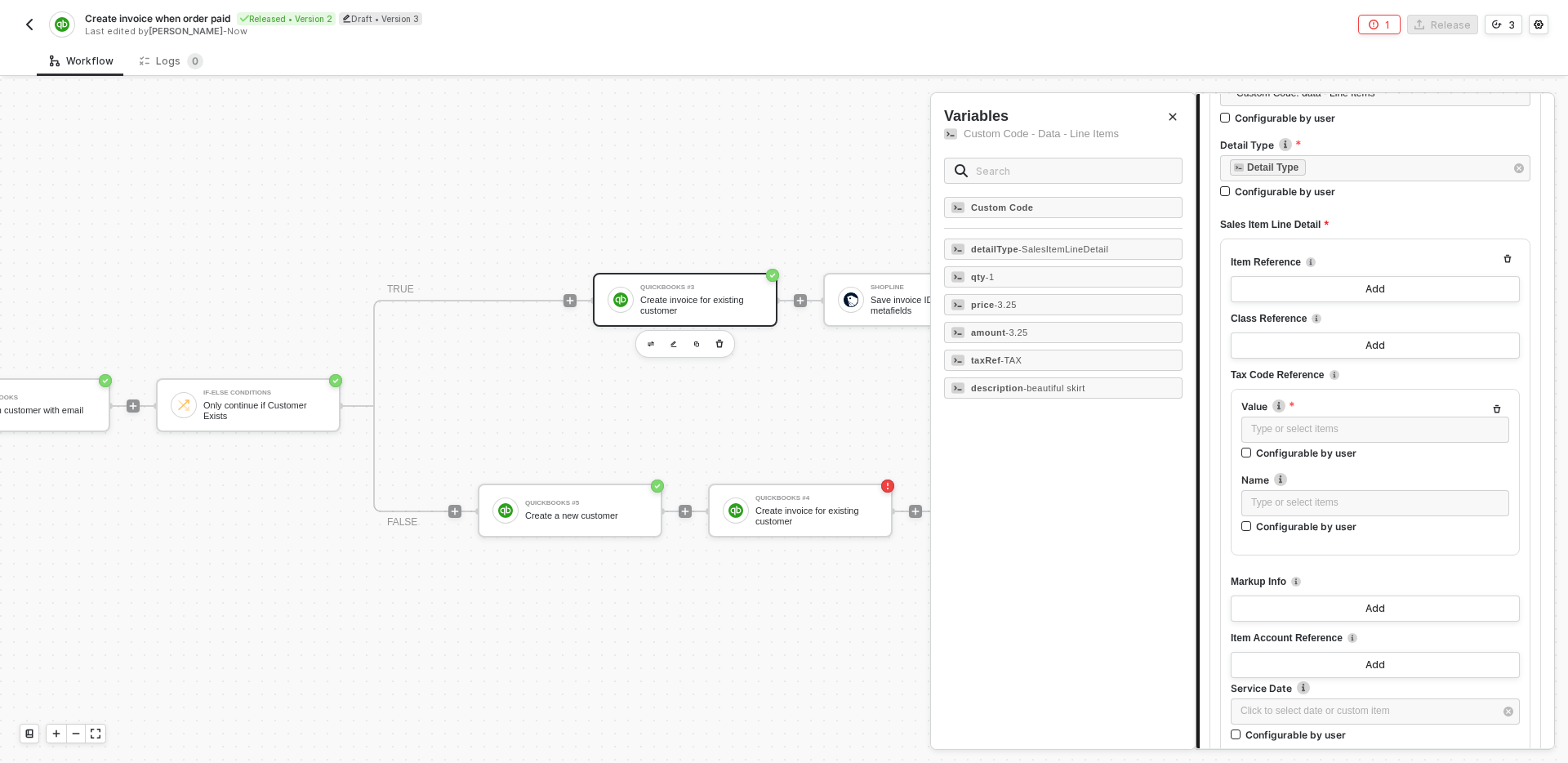
scroll to position [635, 0]
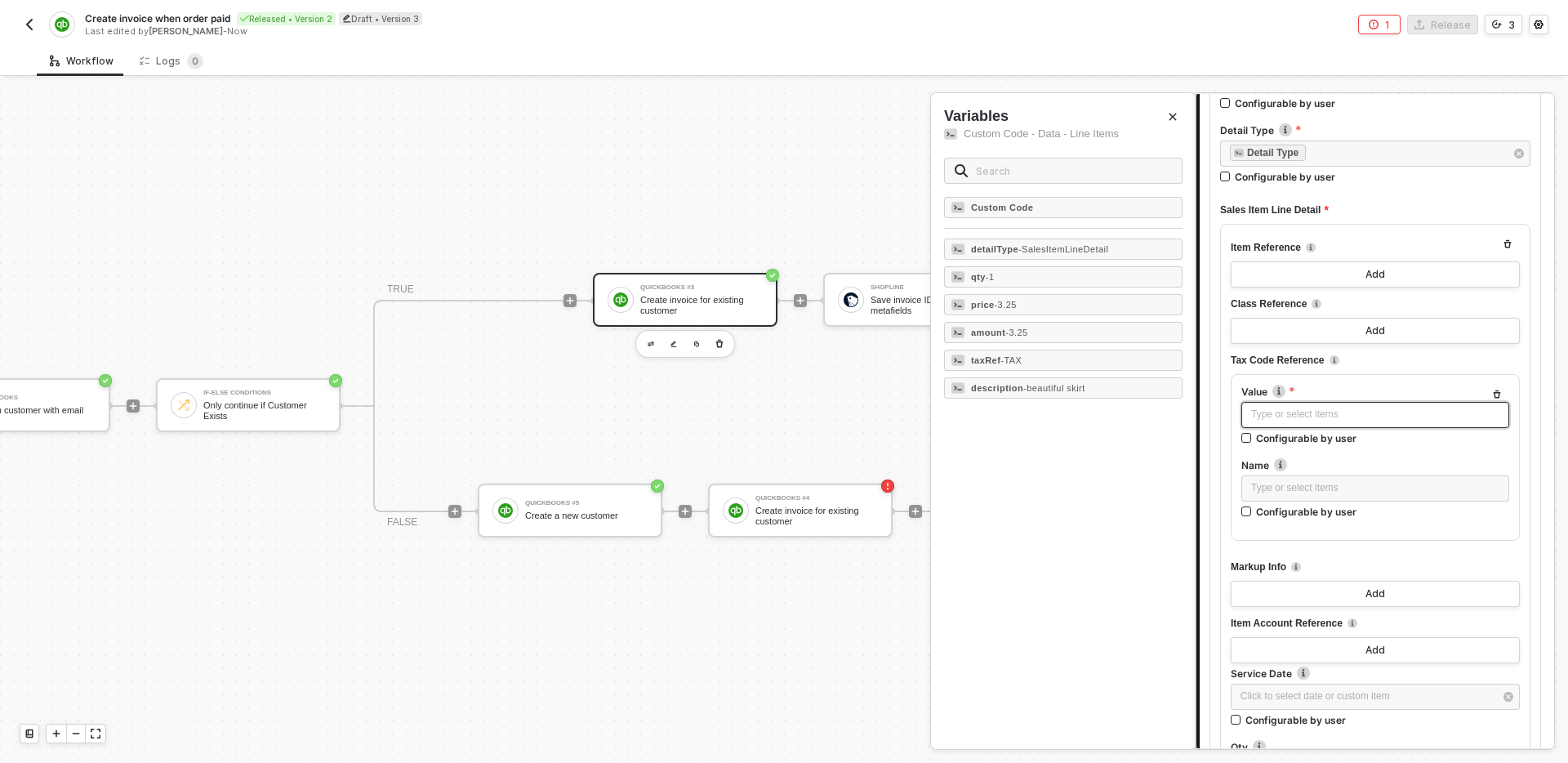
click at [1334, 422] on div "Type or select items ﻿" at bounding box center [1375, 414] width 248 height 16
click at [1045, 357] on div "taxRef - TAX" at bounding box center [1063, 360] width 238 height 21
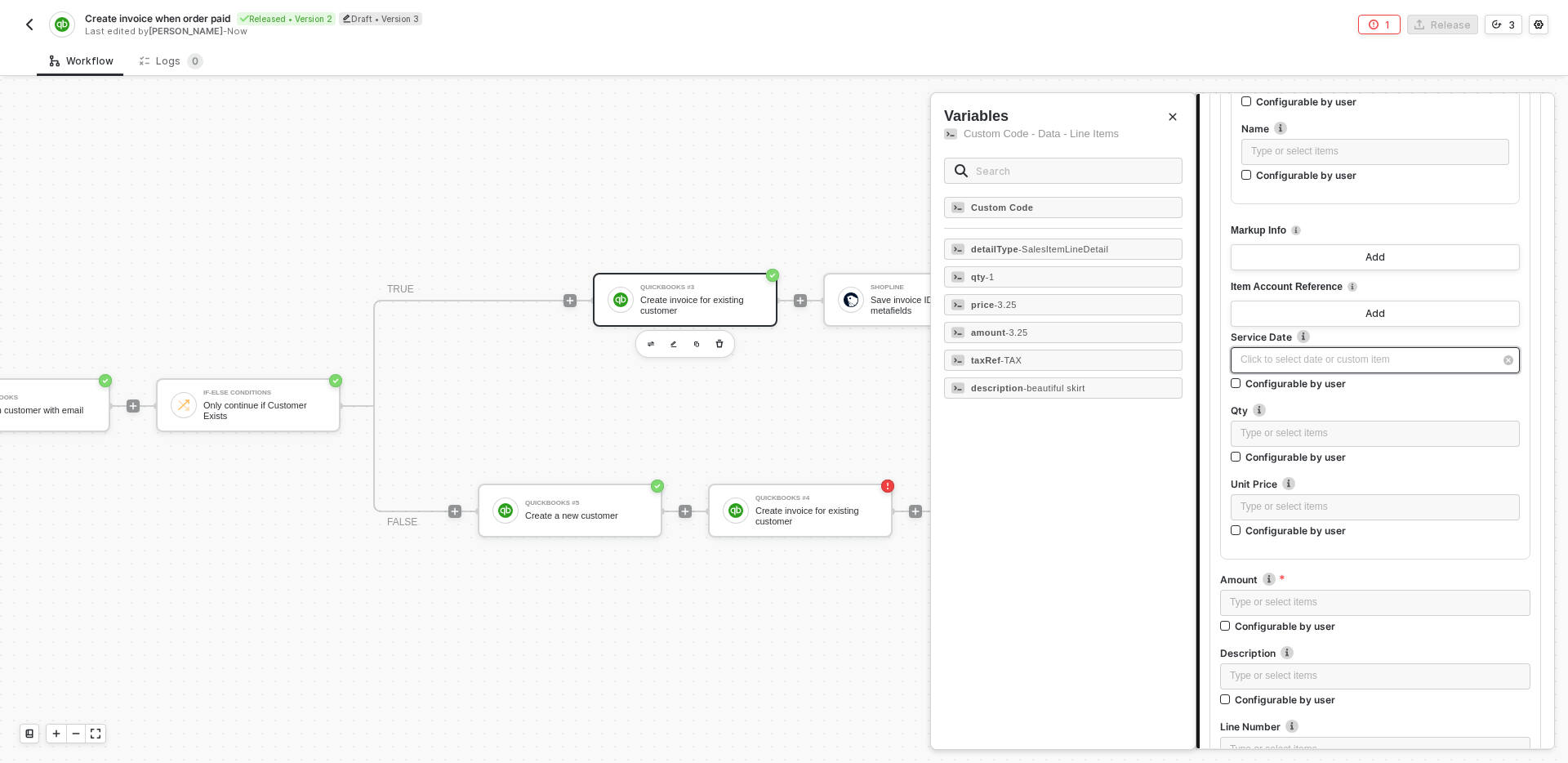
scroll to position [972, 0]
click at [1344, 445] on div "Type or select items ﻿" at bounding box center [1375, 433] width 289 height 26
click at [1067, 270] on div "qty - 1" at bounding box center [1063, 277] width 238 height 21
click at [1460, 510] on div "Type or select items ﻿" at bounding box center [1375, 506] width 269 height 16
click at [1061, 300] on div "price - 3.25" at bounding box center [1063, 304] width 238 height 21
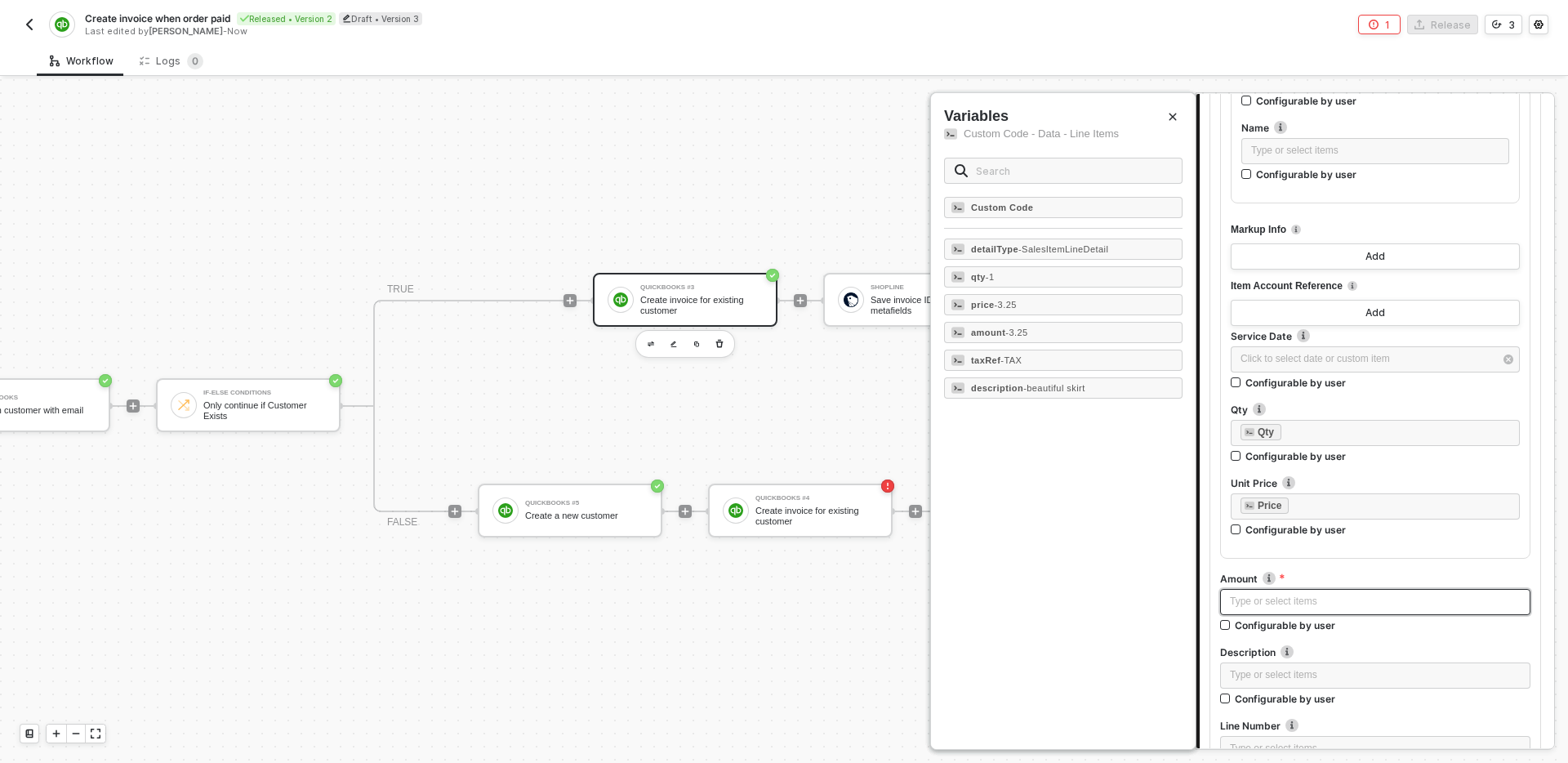
click at [1402, 605] on div "Type or select items ﻿" at bounding box center [1375, 601] width 290 height 16
click at [1037, 338] on div "amount - 3.25" at bounding box center [1063, 332] width 238 height 21
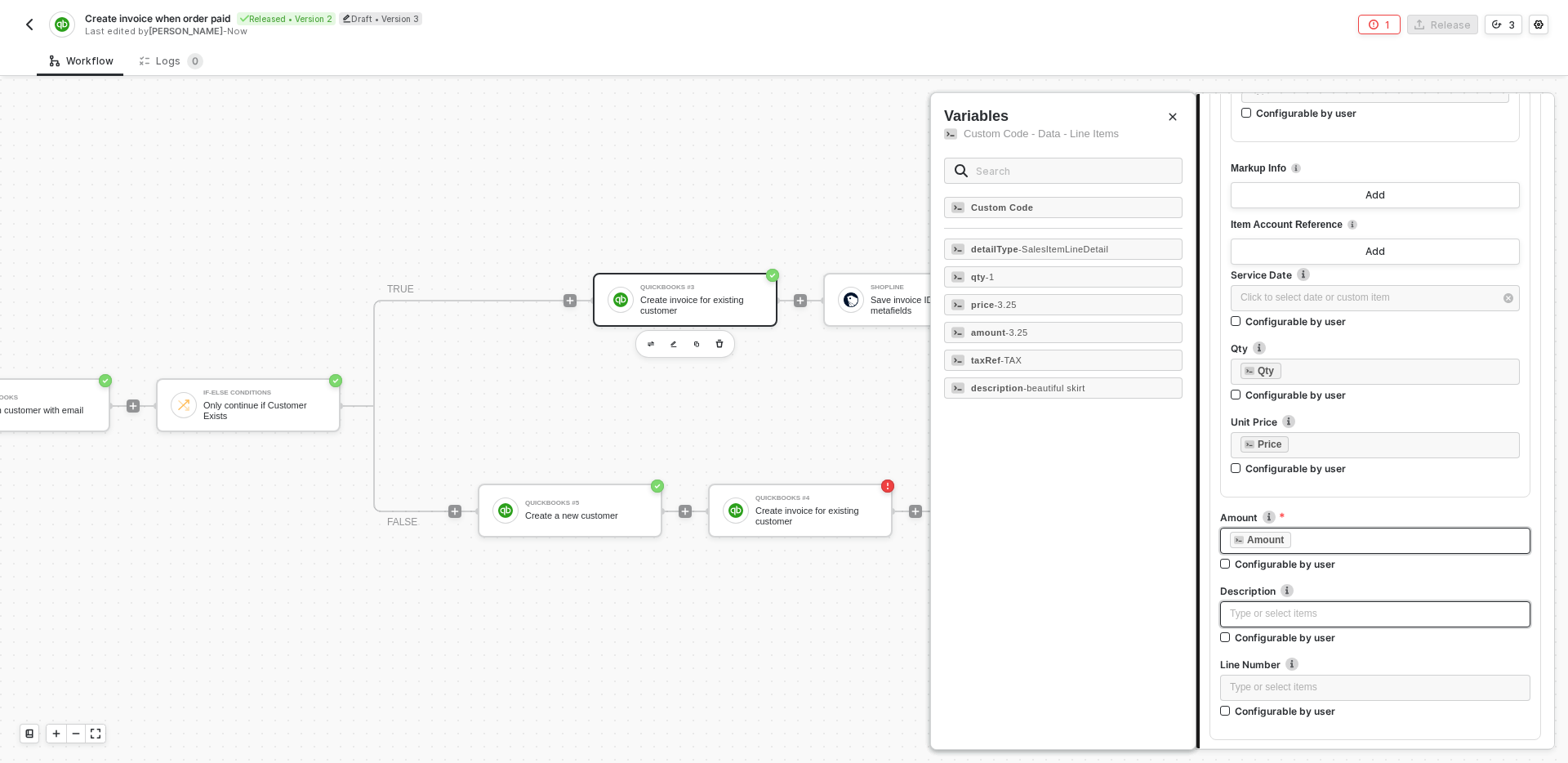
scroll to position [1036, 0]
click at [1353, 617] on div "Type or select items ﻿" at bounding box center [1375, 611] width 290 height 16
click at [1086, 387] on span "- beautiful skirt" at bounding box center [1055, 387] width 62 height 10
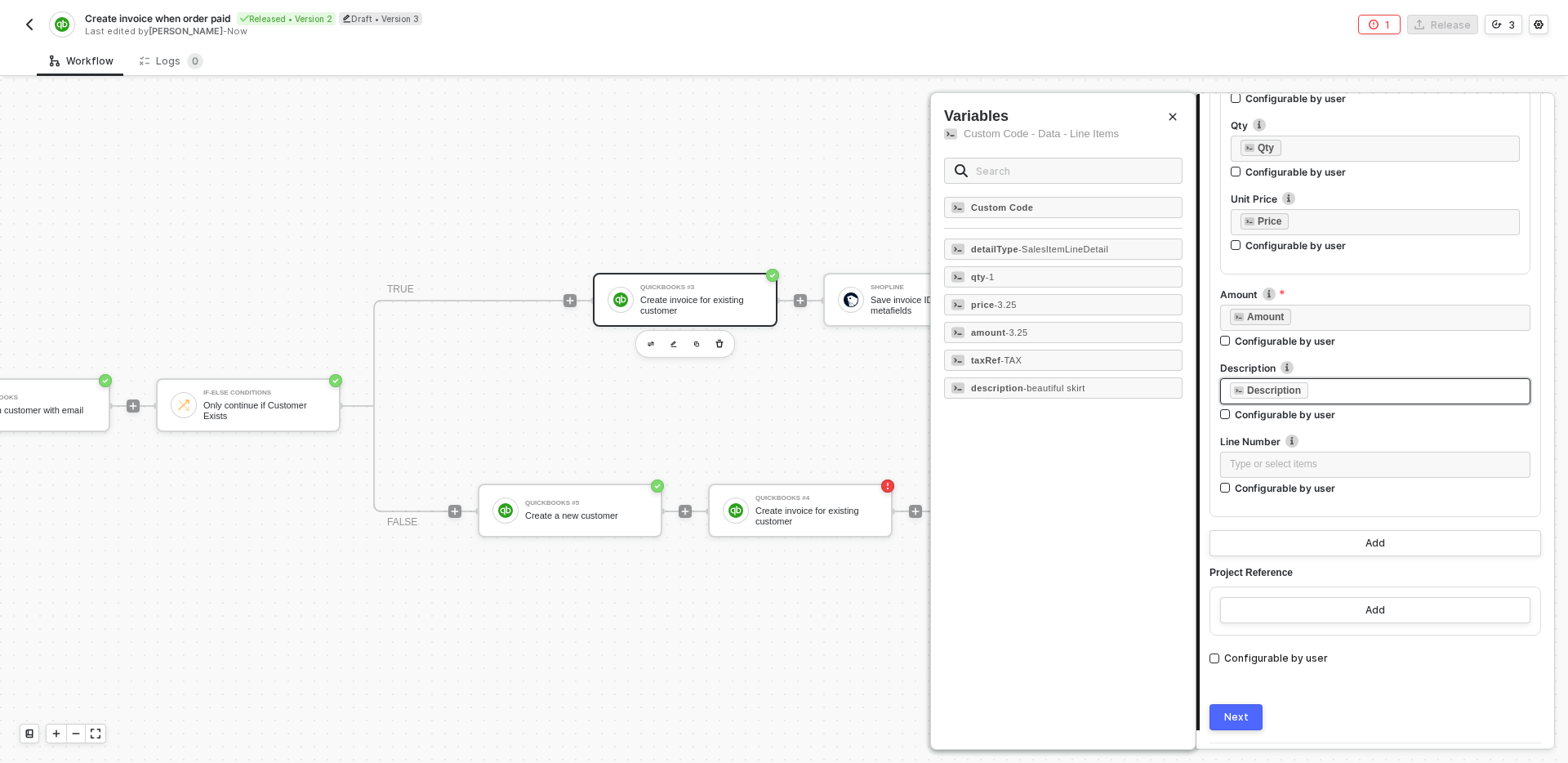
scroll to position [1303, 0]
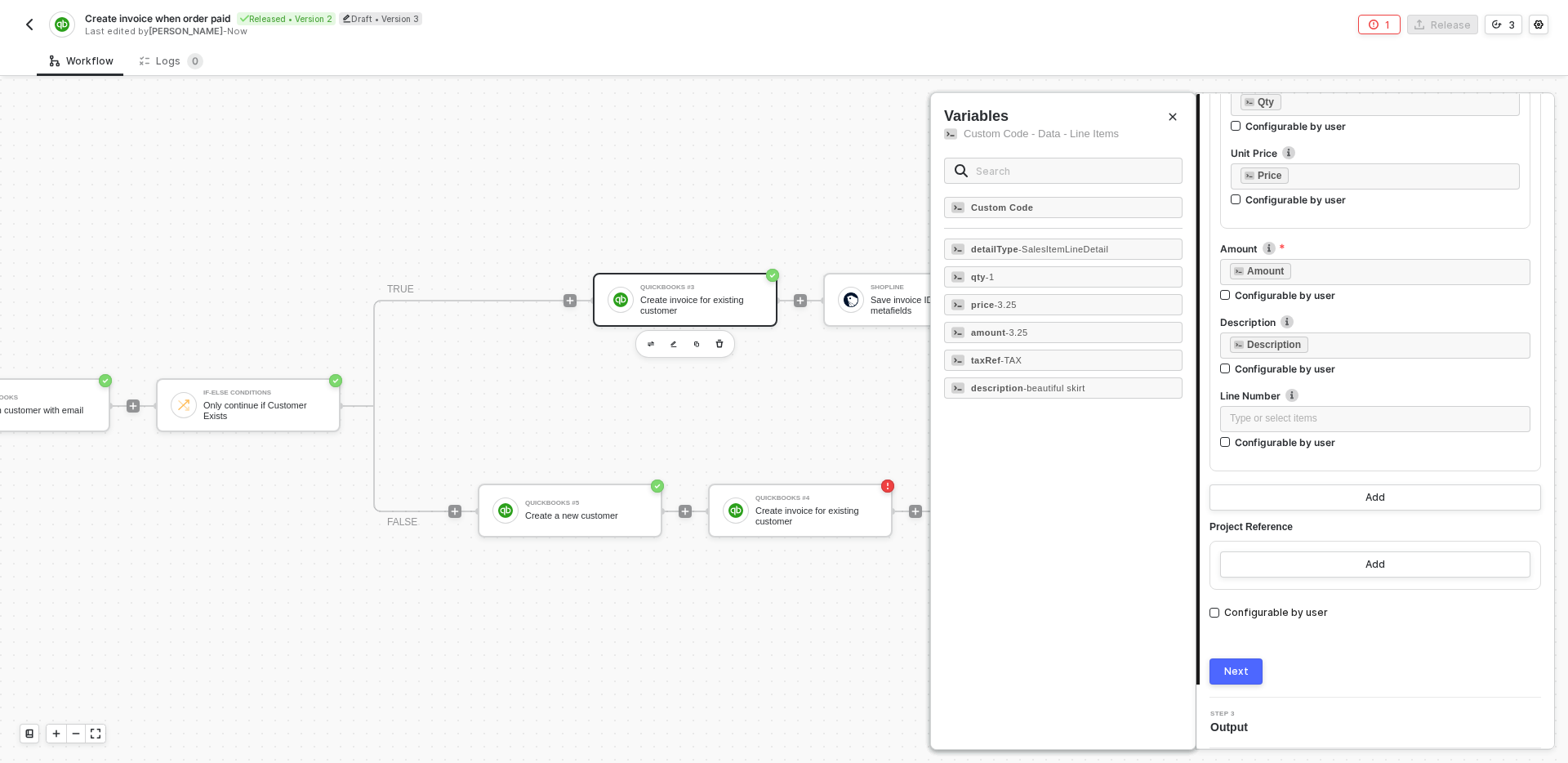
click at [1240, 671] on div "Next" at bounding box center [1237, 672] width 25 height 13
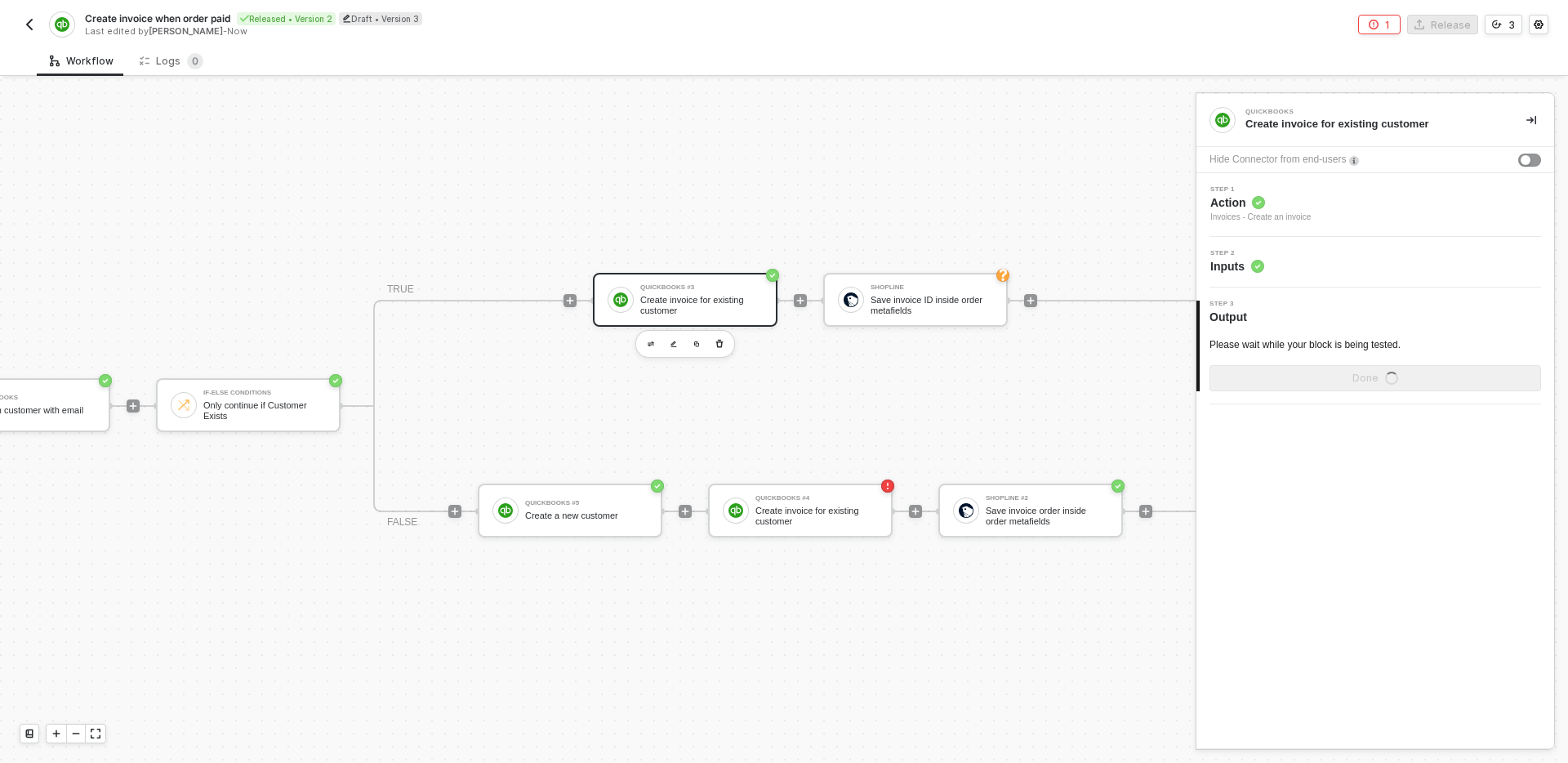
scroll to position [0, 0]
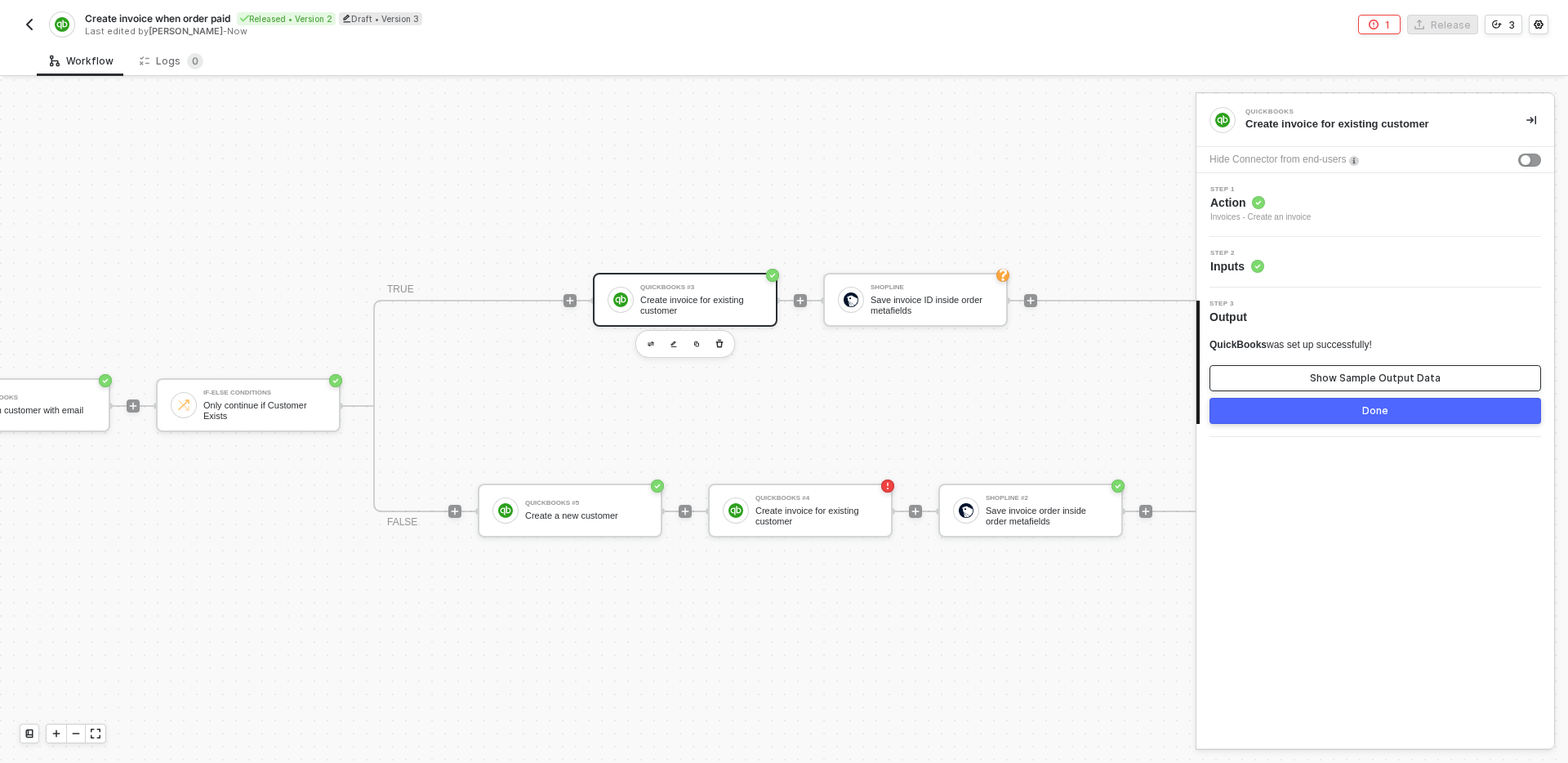
click at [1362, 377] on div "Show Sample Output Data" at bounding box center [1375, 378] width 131 height 13
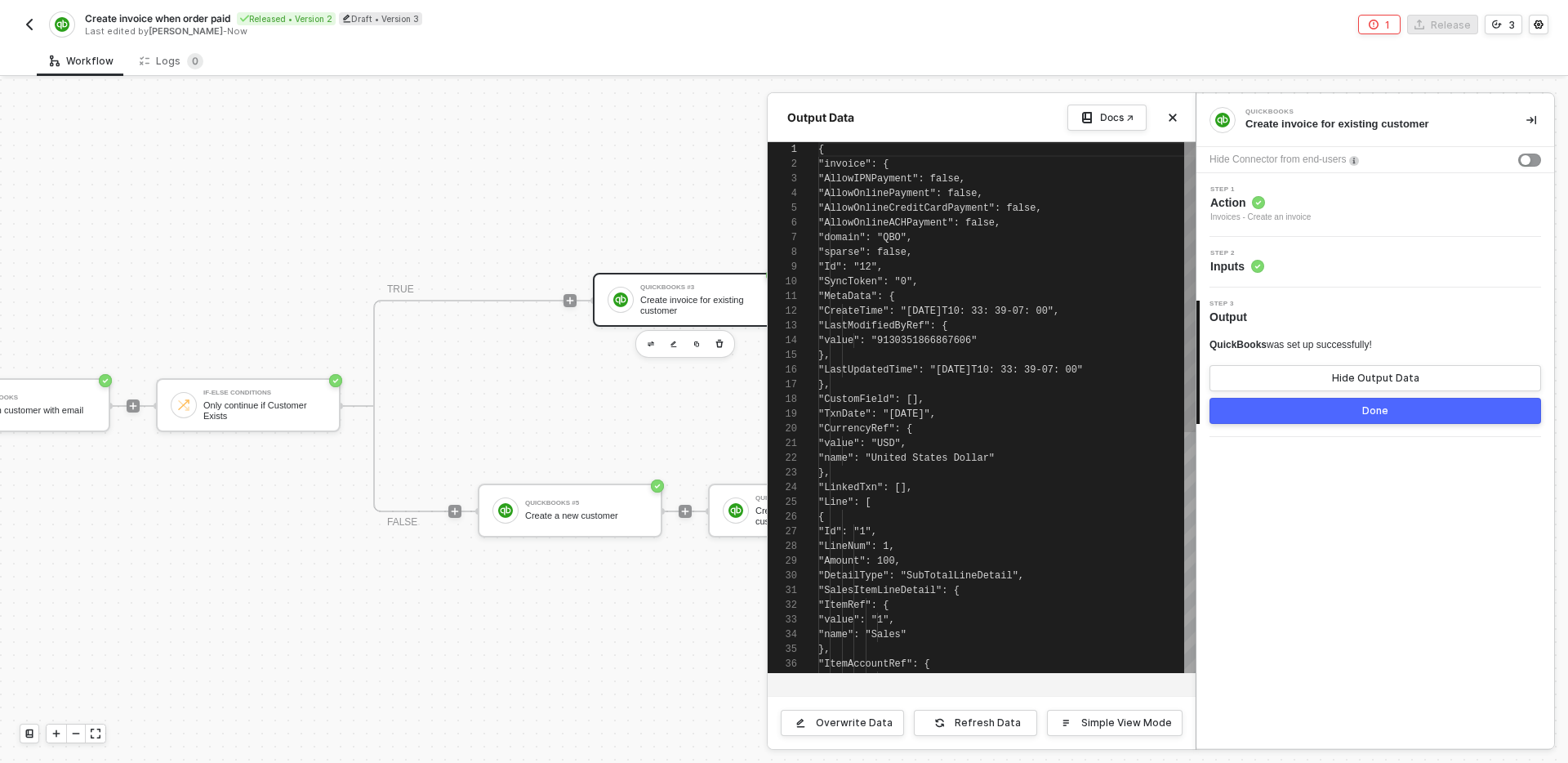
scroll to position [147, 0]
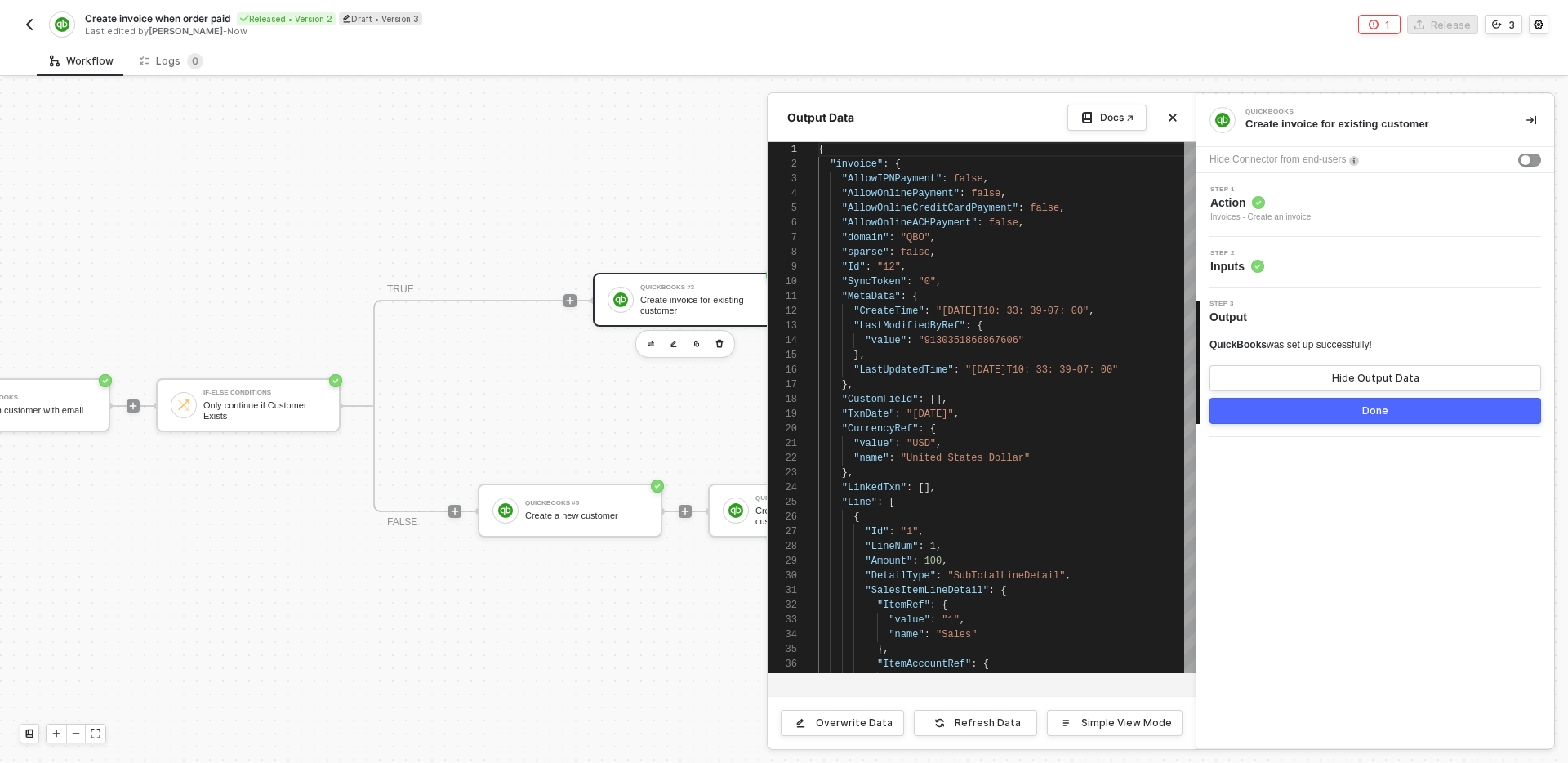
click at [1352, 414] on button "Done" at bounding box center [1375, 411] width 331 height 26
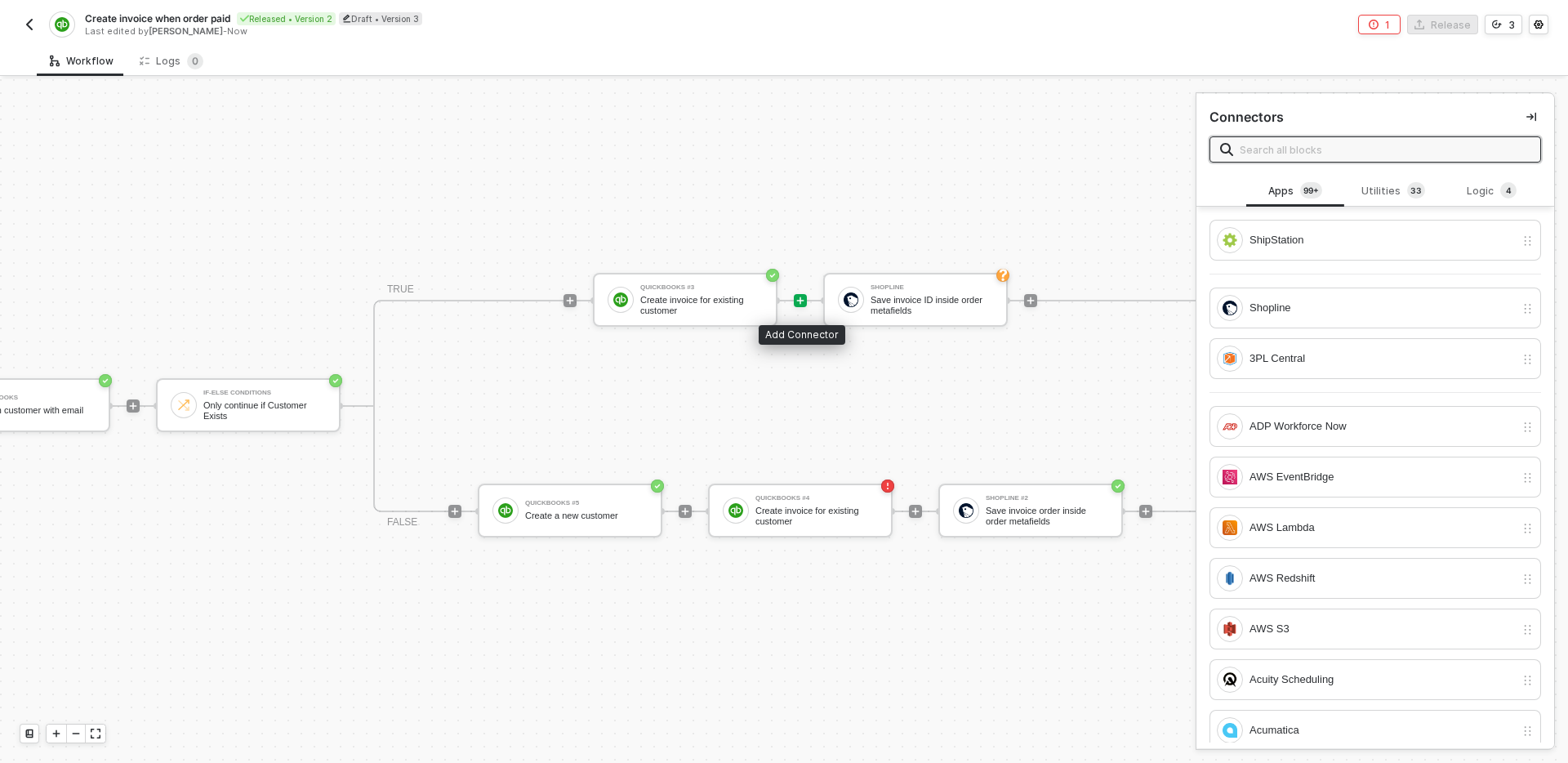
click at [801, 298] on icon "icon-play" at bounding box center [801, 302] width 7 height 7
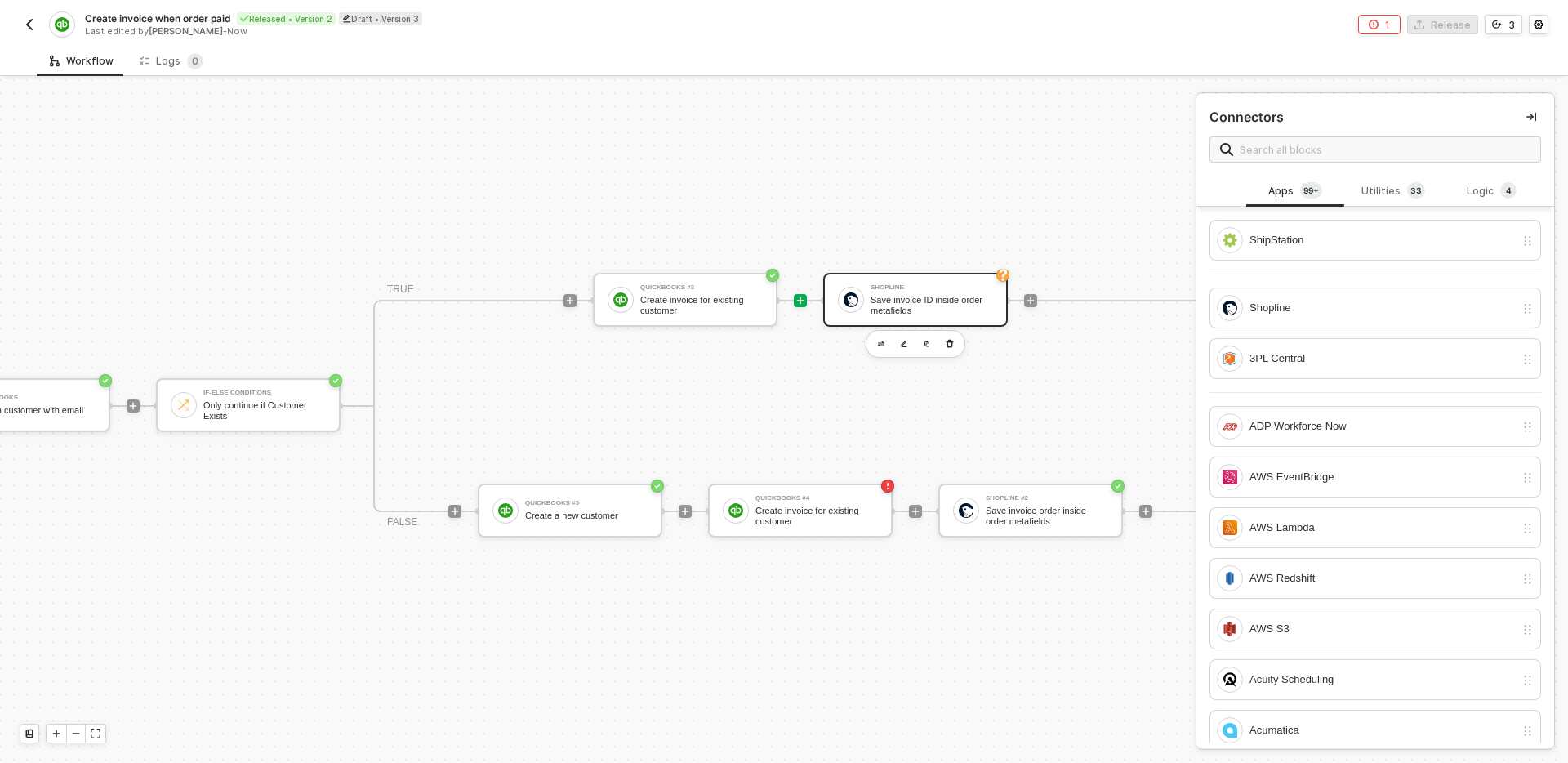
click at [931, 304] on div "Save invoice ID inside order metafields" at bounding box center [931, 305] width 122 height 20
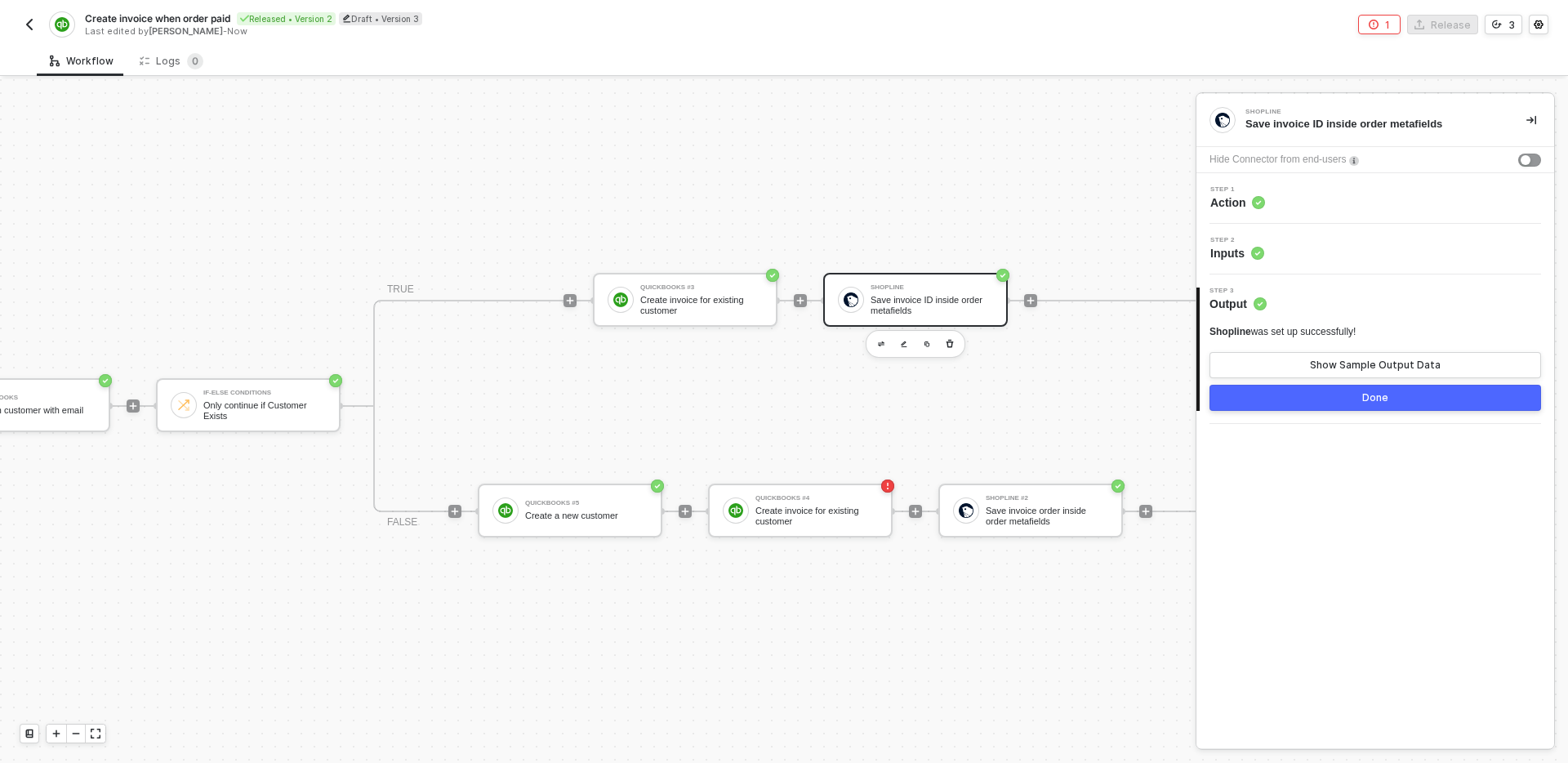
click at [1349, 244] on div "Step 2 Inputs" at bounding box center [1377, 249] width 353 height 25
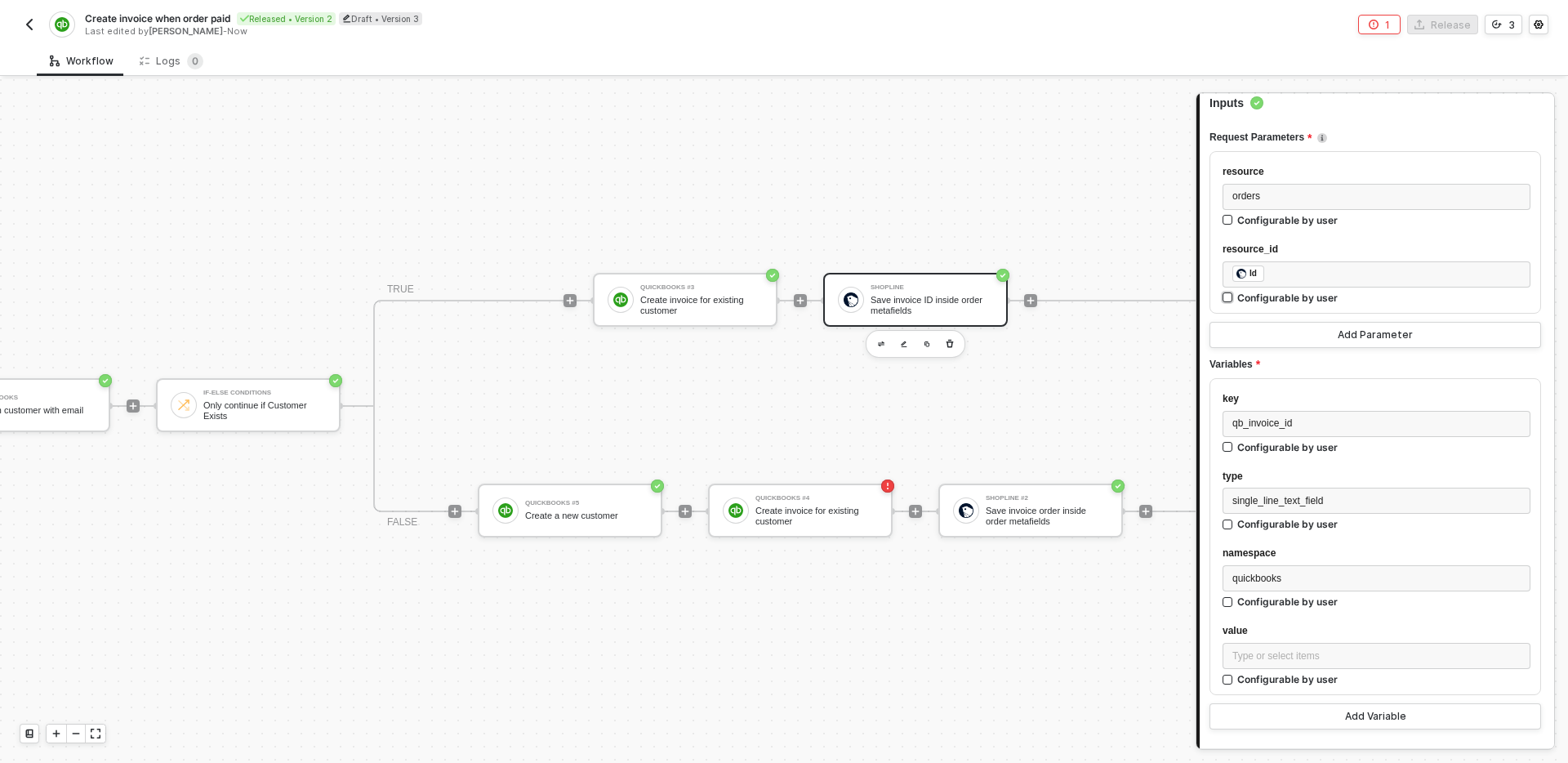
scroll to position [167, 0]
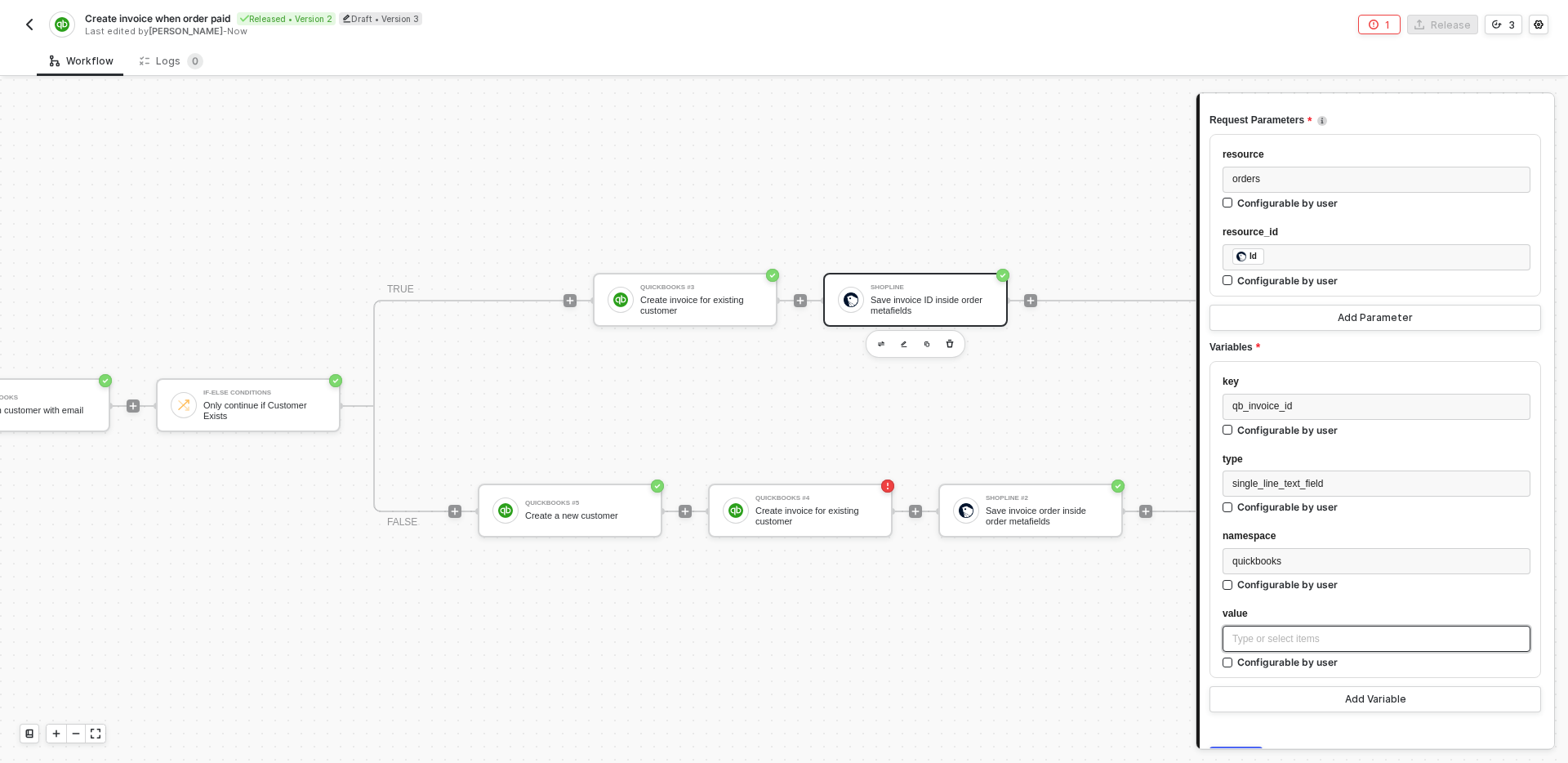
click at [1309, 639] on div "Type or select items ﻿" at bounding box center [1377, 639] width 289 height 16
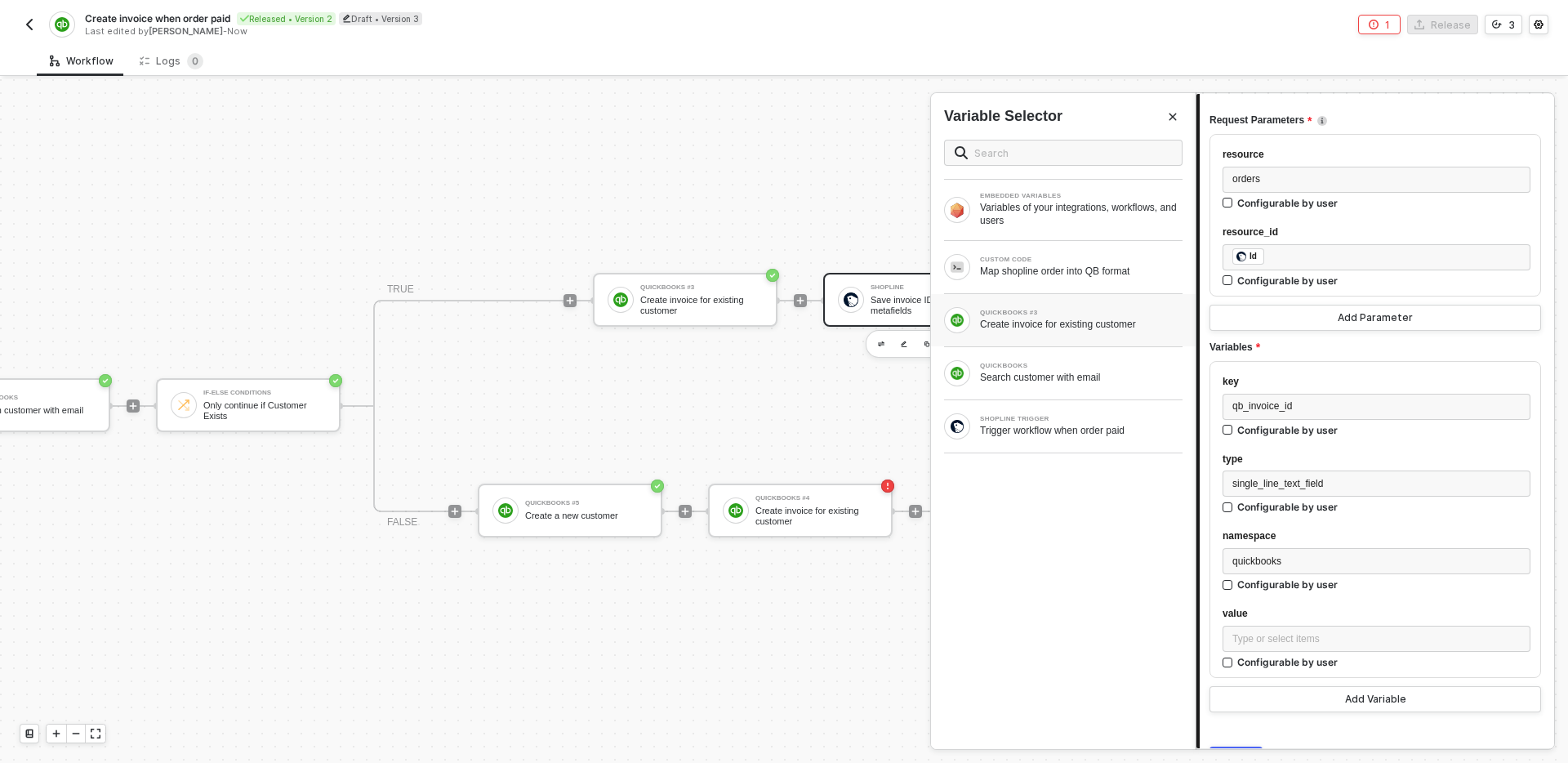
click at [1064, 337] on div "QUICKBOOKS #3 Create invoice for existing customer" at bounding box center [1064, 320] width 265 height 52
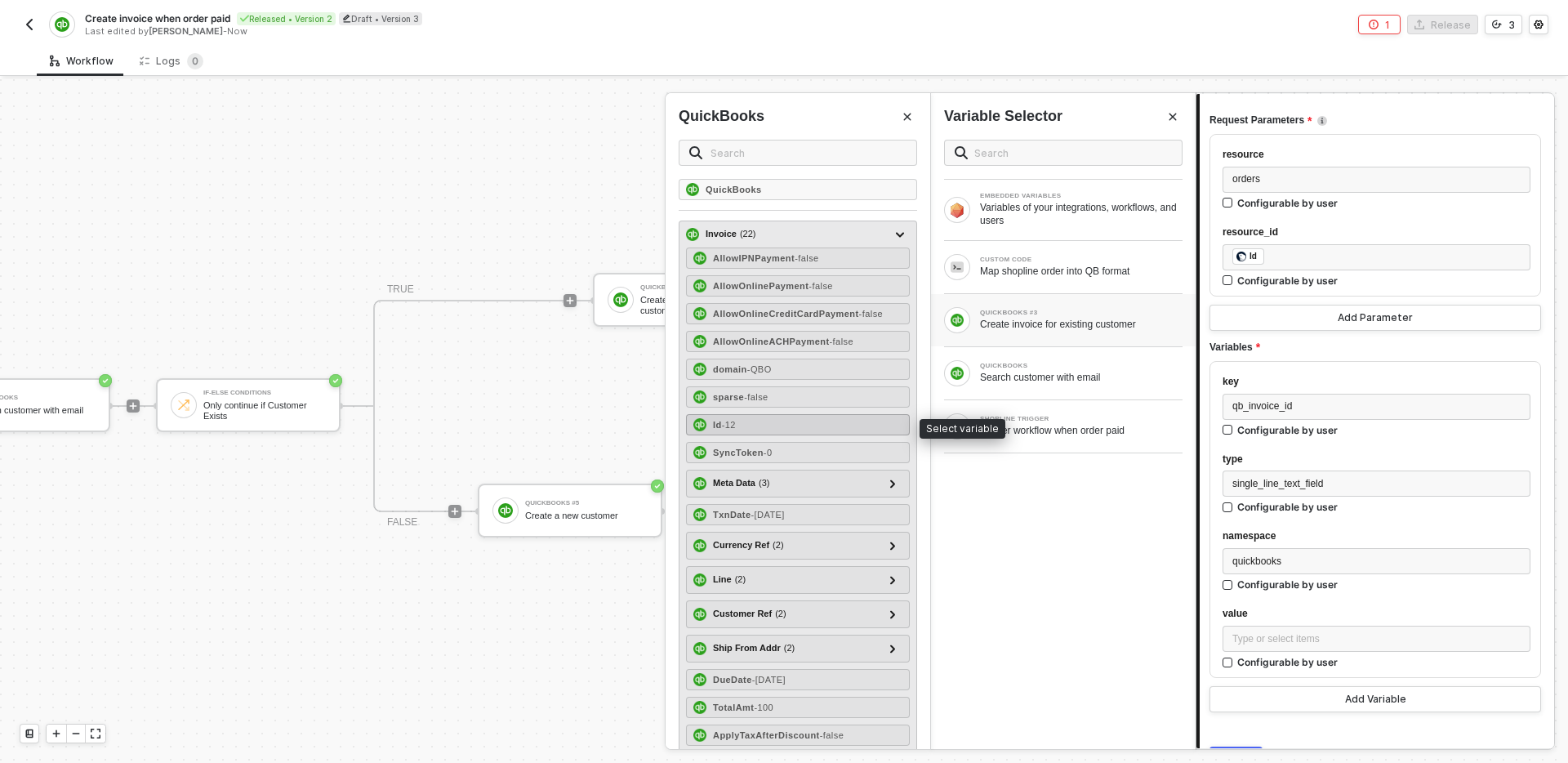
click at [759, 426] on div "Id - 12" at bounding box center [797, 424] width 224 height 21
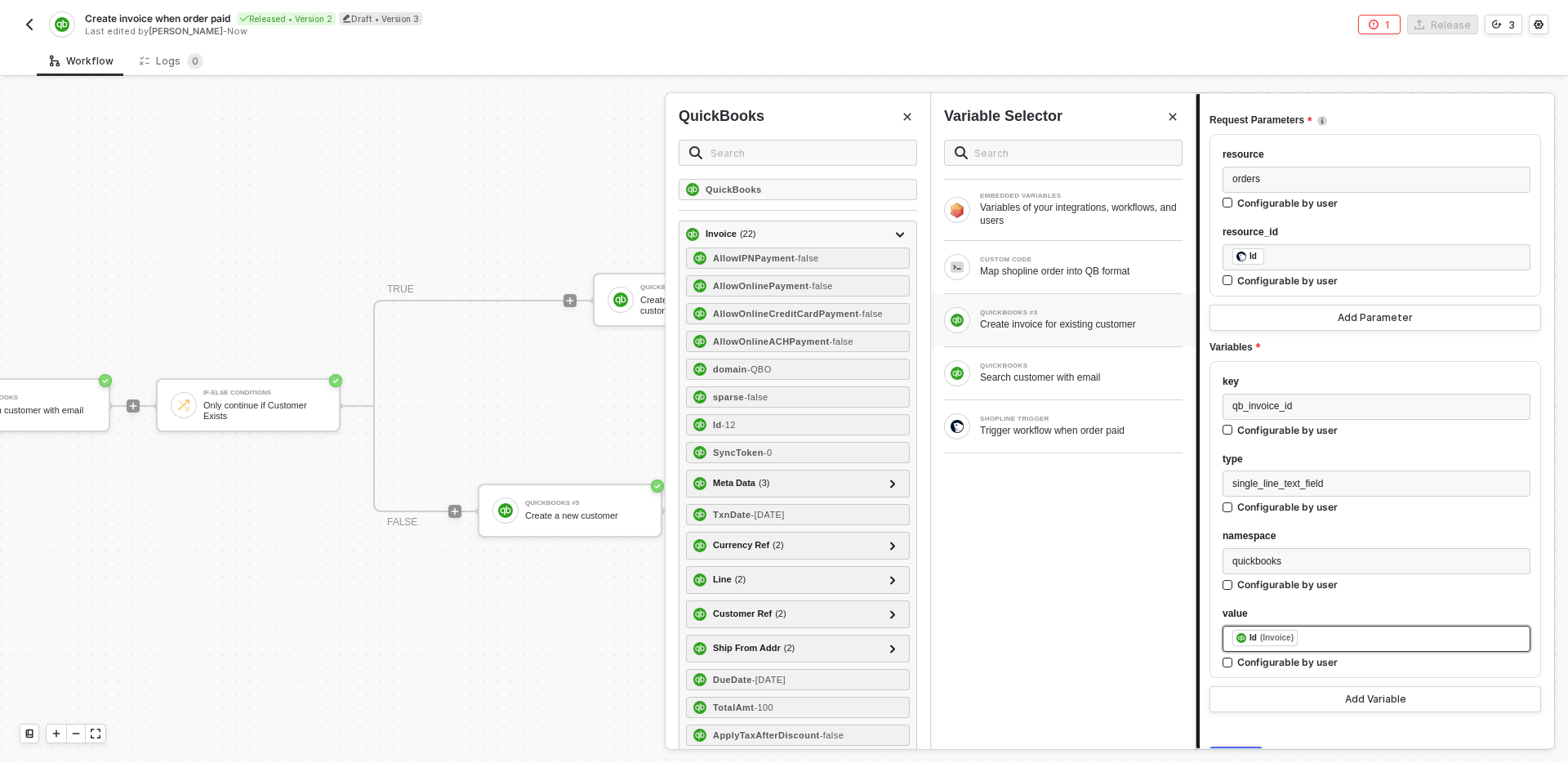
scroll to position [256, 0]
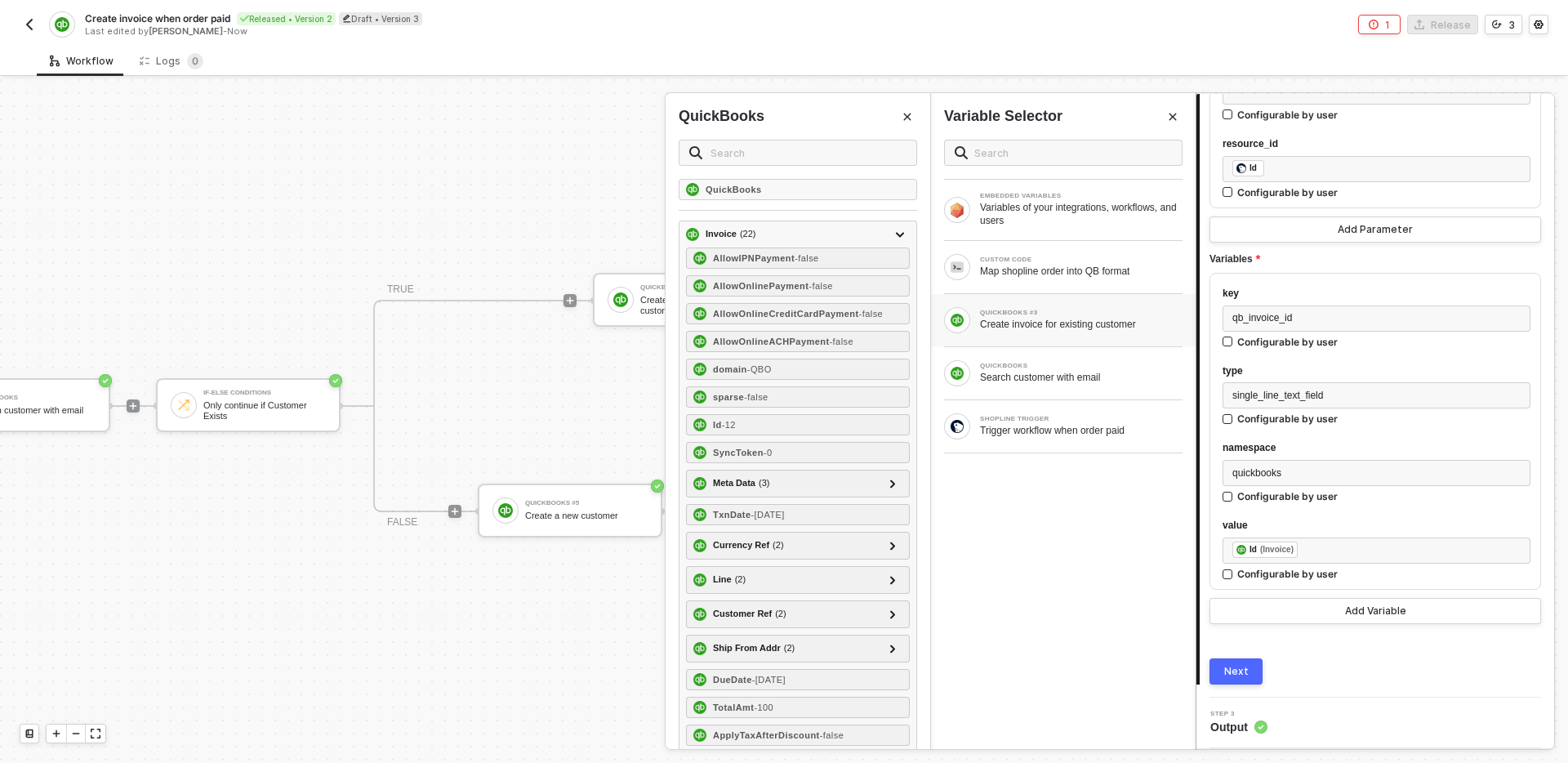
click at [1243, 667] on div "Next" at bounding box center [1237, 672] width 25 height 13
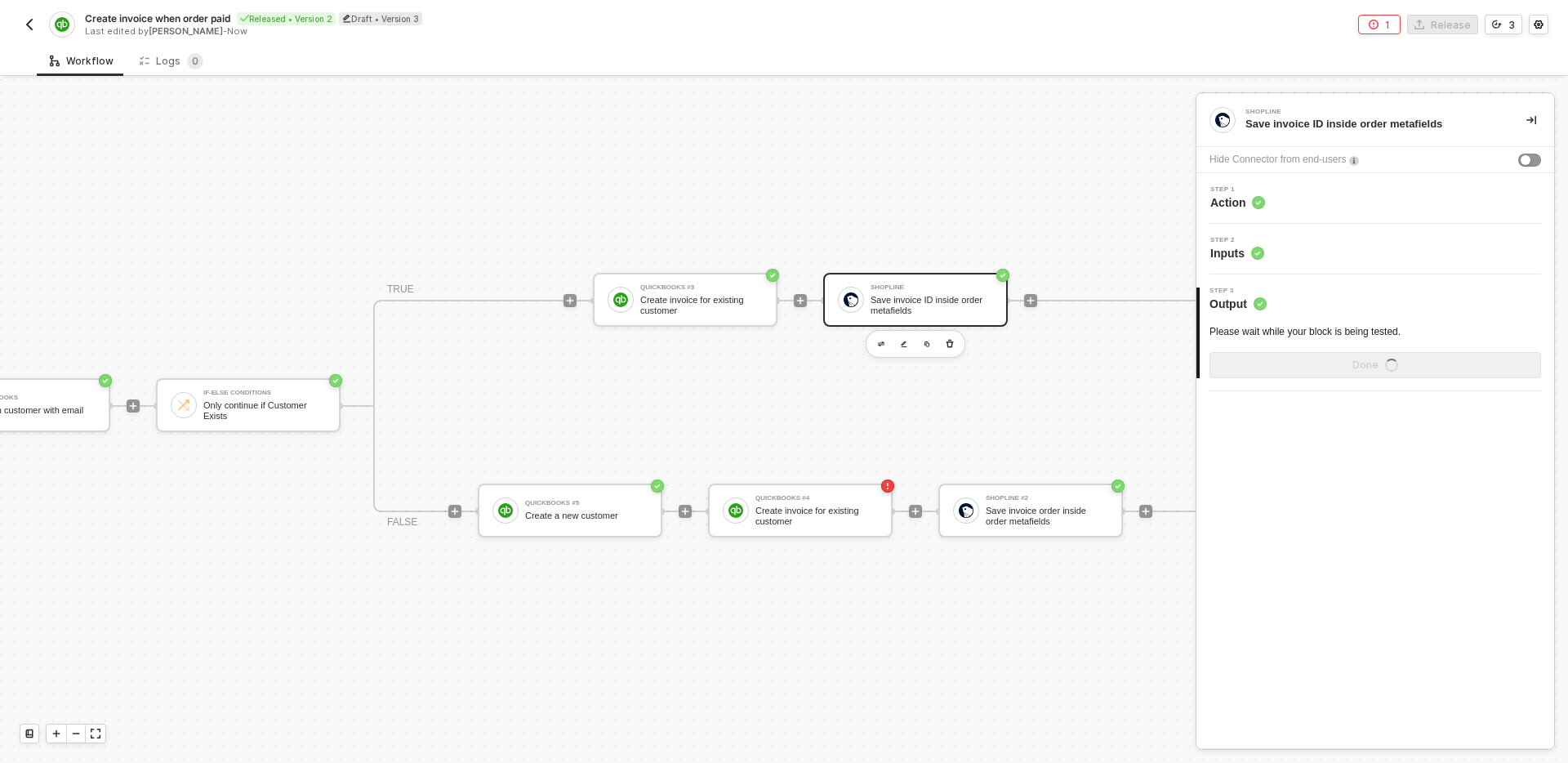
scroll to position [0, 0]
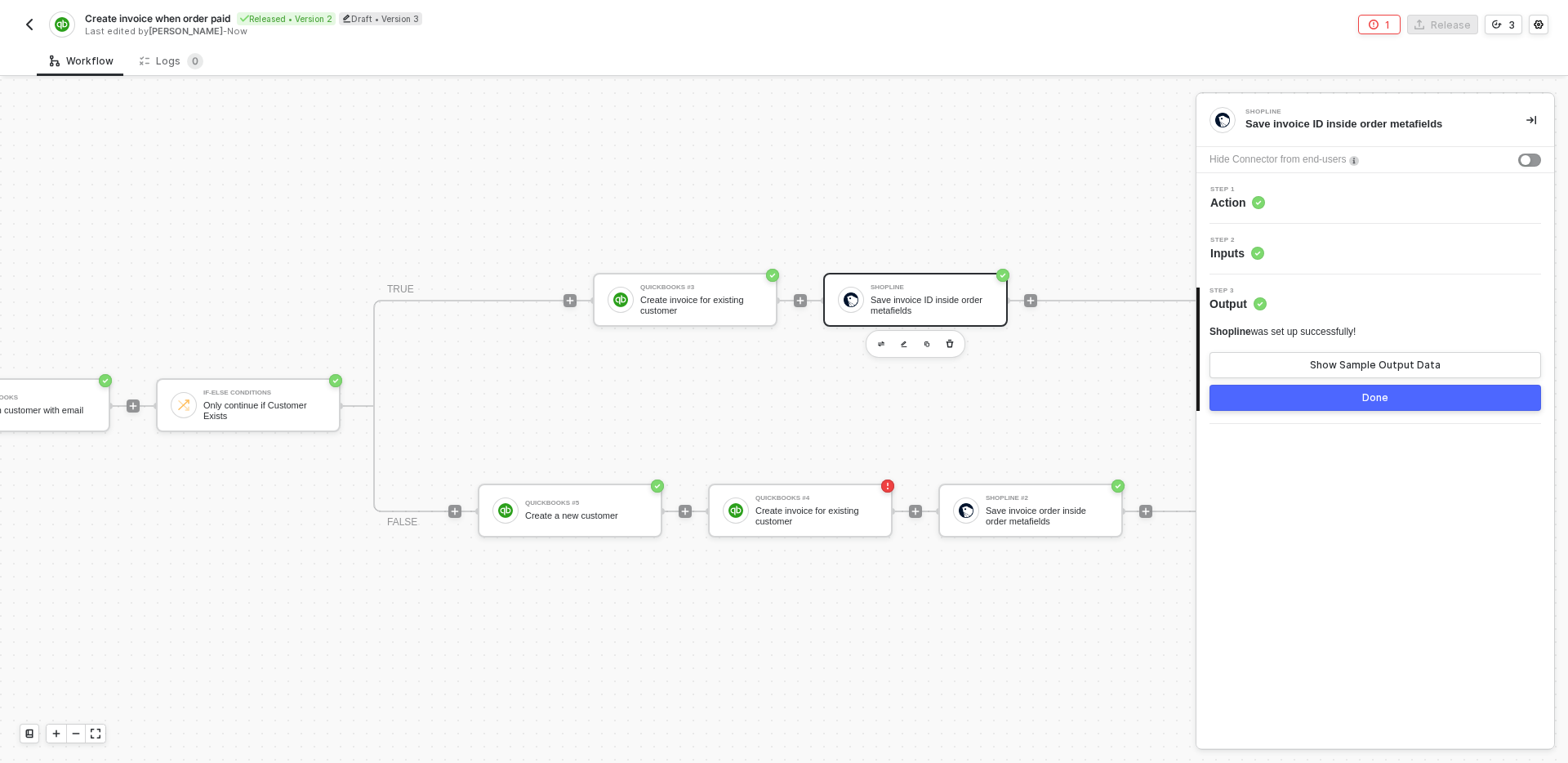
click at [1351, 403] on button "Done" at bounding box center [1375, 397] width 331 height 26
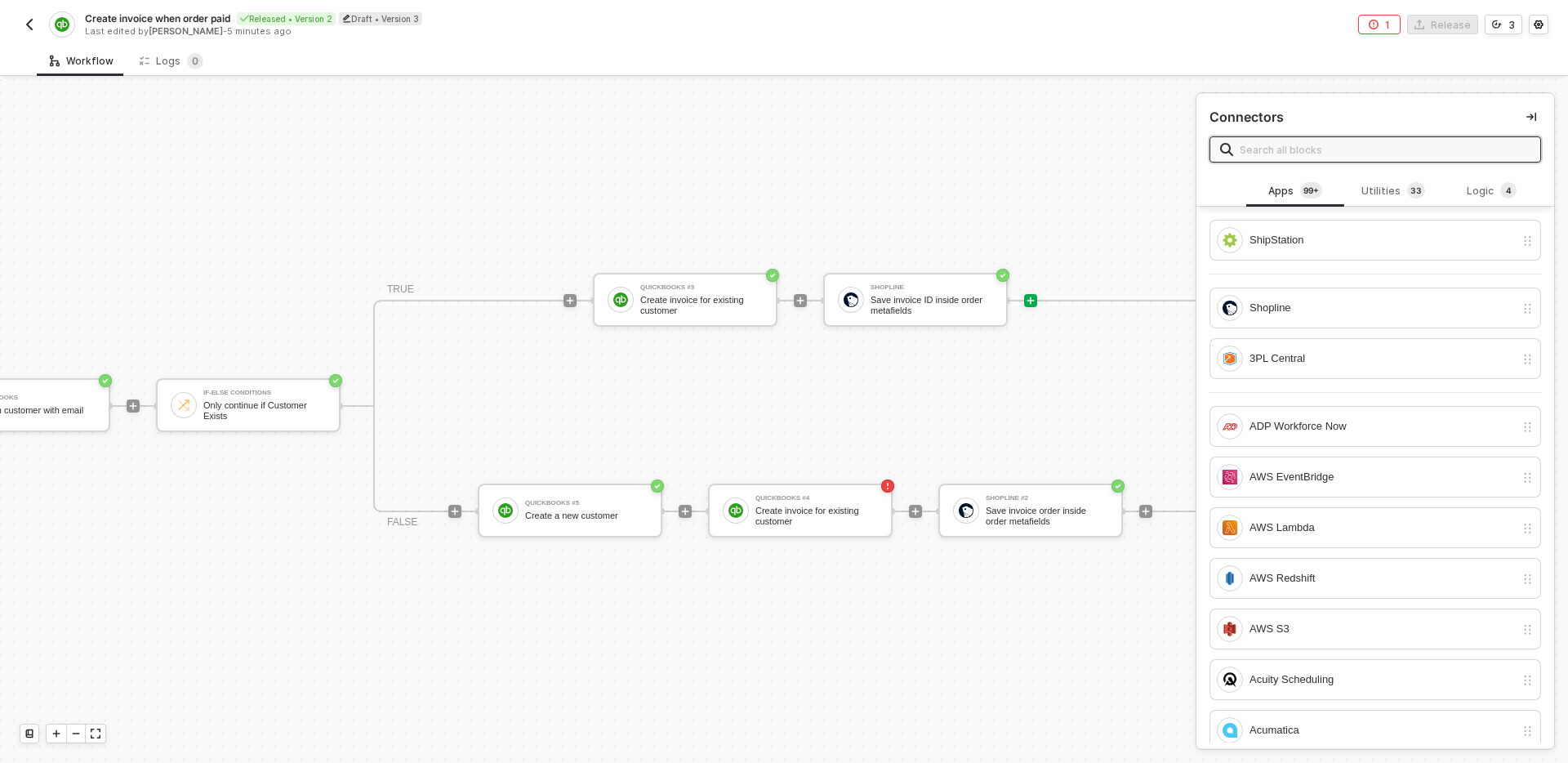
click at [1298, 151] on input "text" at bounding box center [1385, 150] width 290 height 18
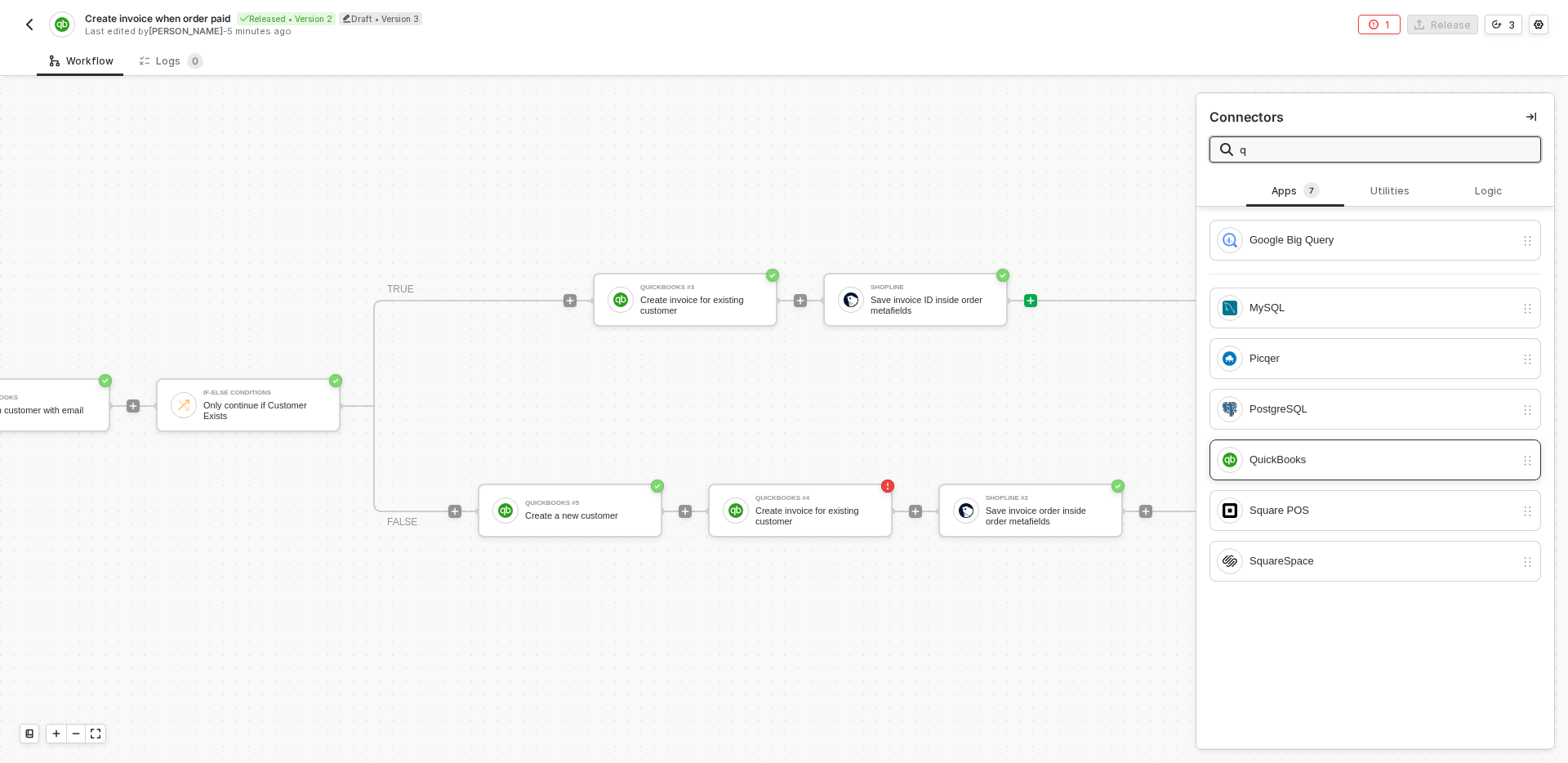
type input "q"
click at [1309, 469] on div "QuickBooks" at bounding box center [1366, 460] width 298 height 26
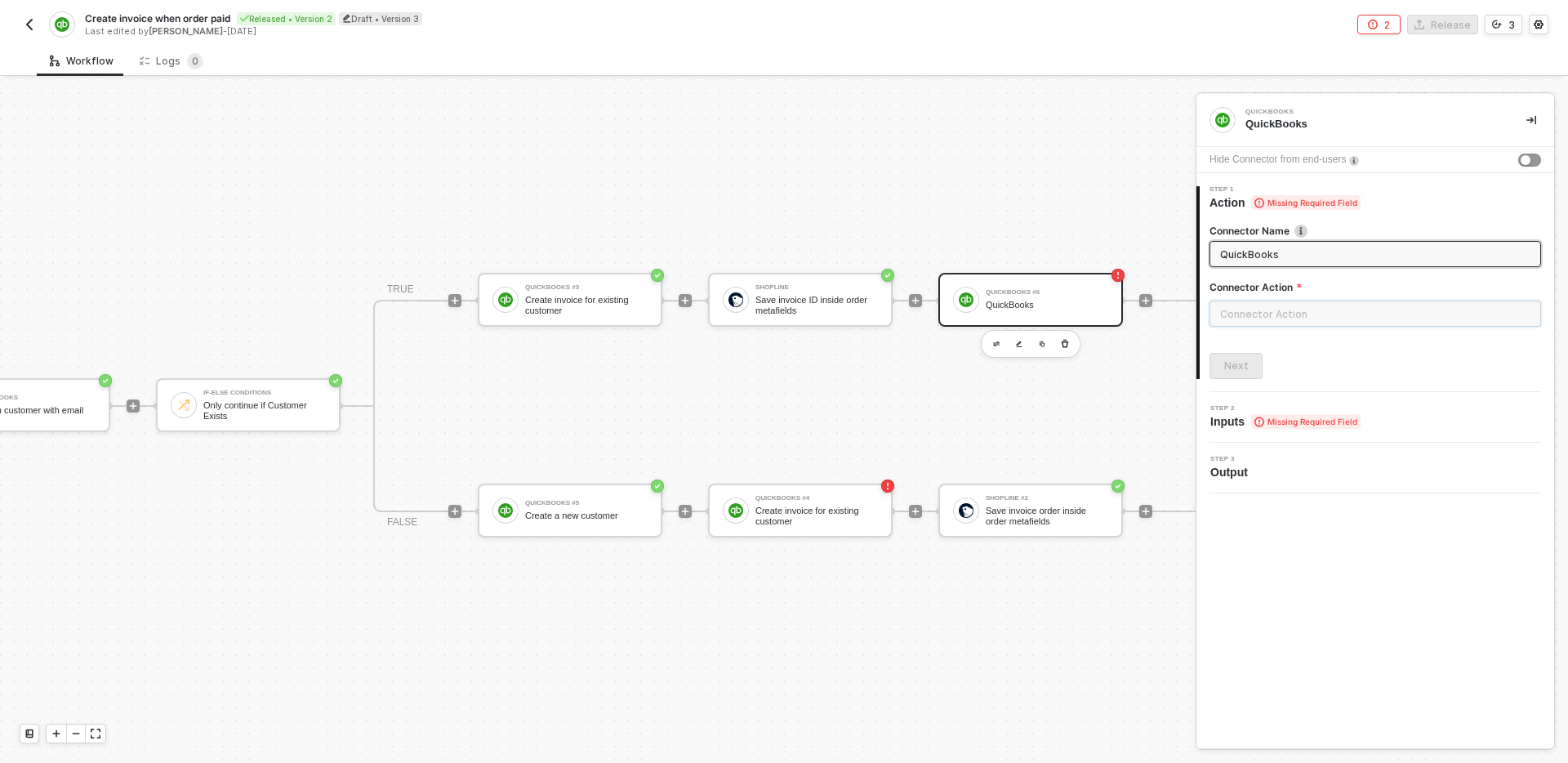
click at [1331, 326] on input "text" at bounding box center [1375, 313] width 331 height 26
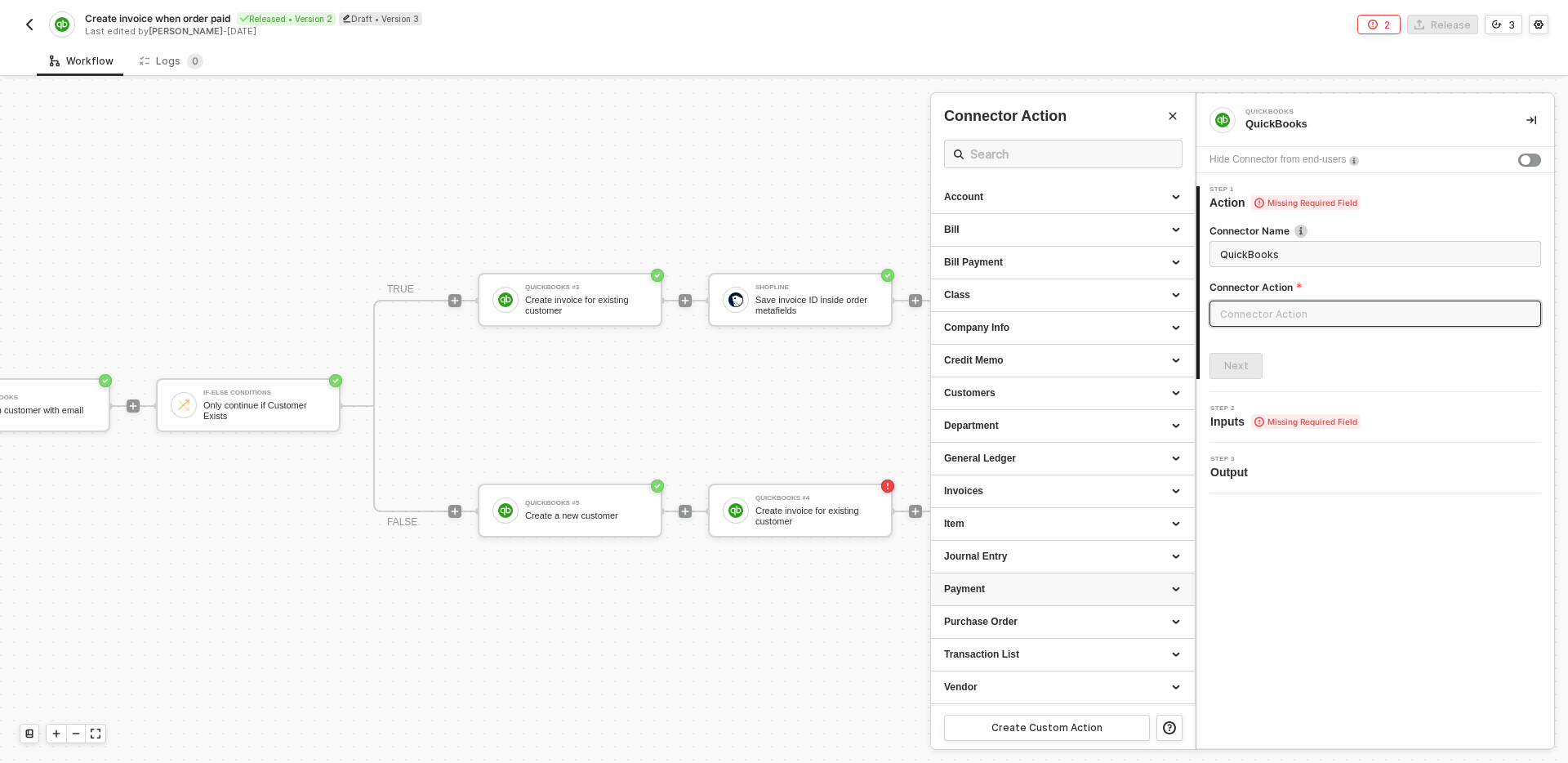
click at [1058, 588] on div "Payment" at bounding box center [1063, 589] width 237 height 14
click at [1055, 620] on div "Create a Payment" at bounding box center [1063, 620] width 237 height 14
type input "Creates a new Payment"
type input "Payment - Create a Payment"
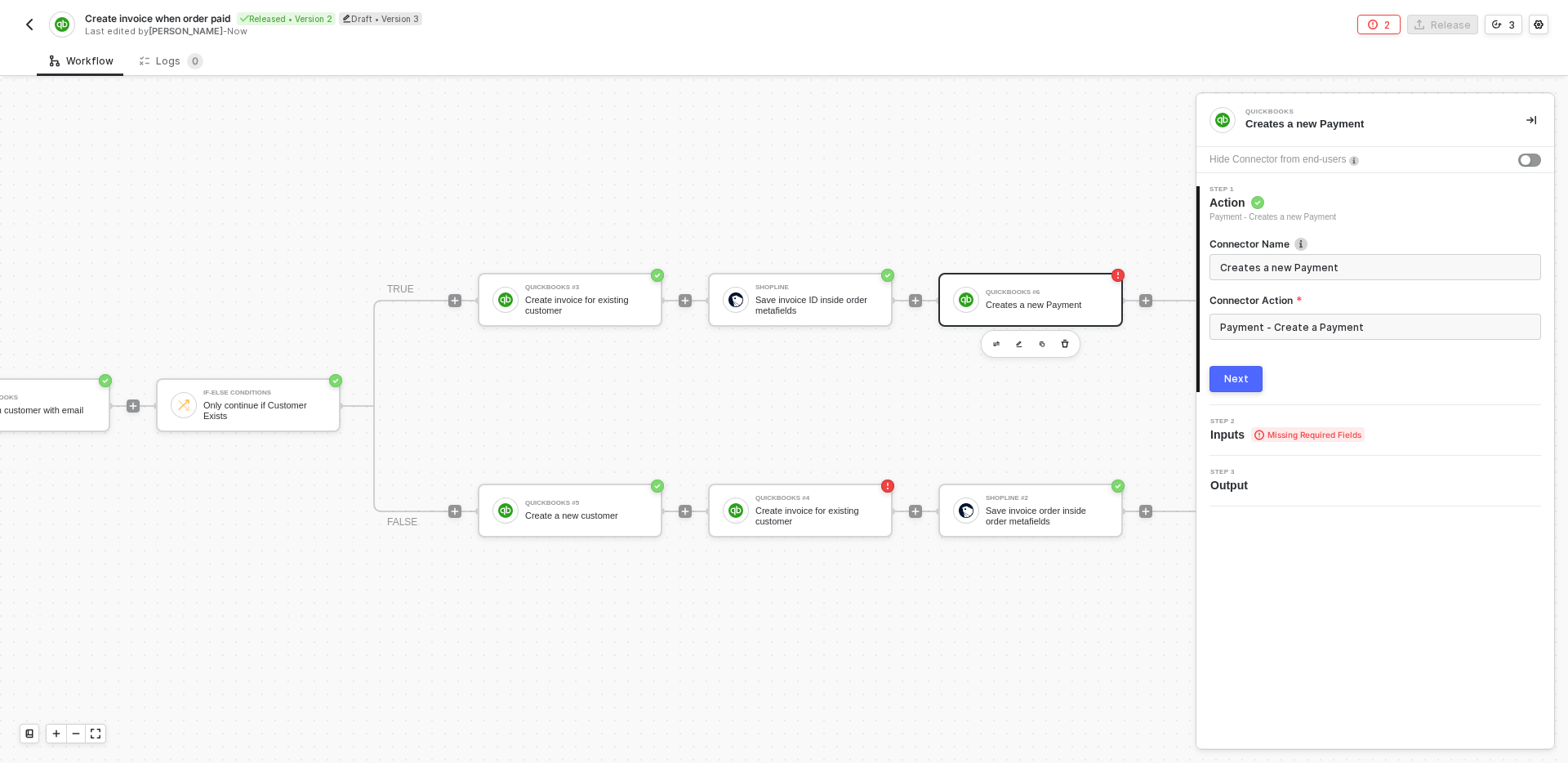
click at [1250, 375] on button "Next" at bounding box center [1237, 379] width 53 height 26
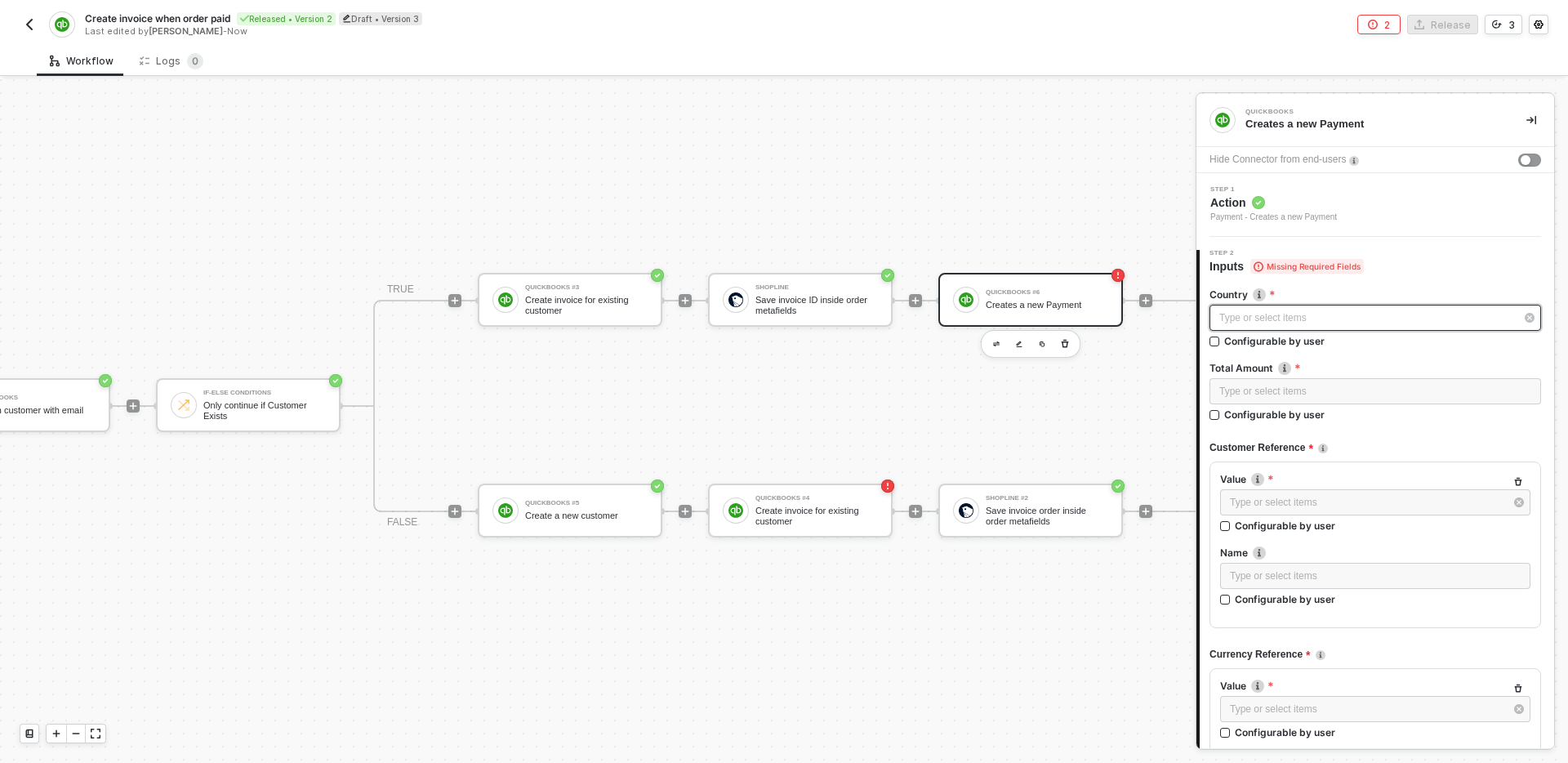
click at [1311, 321] on div "Type or select items ﻿" at bounding box center [1367, 318] width 296 height 16
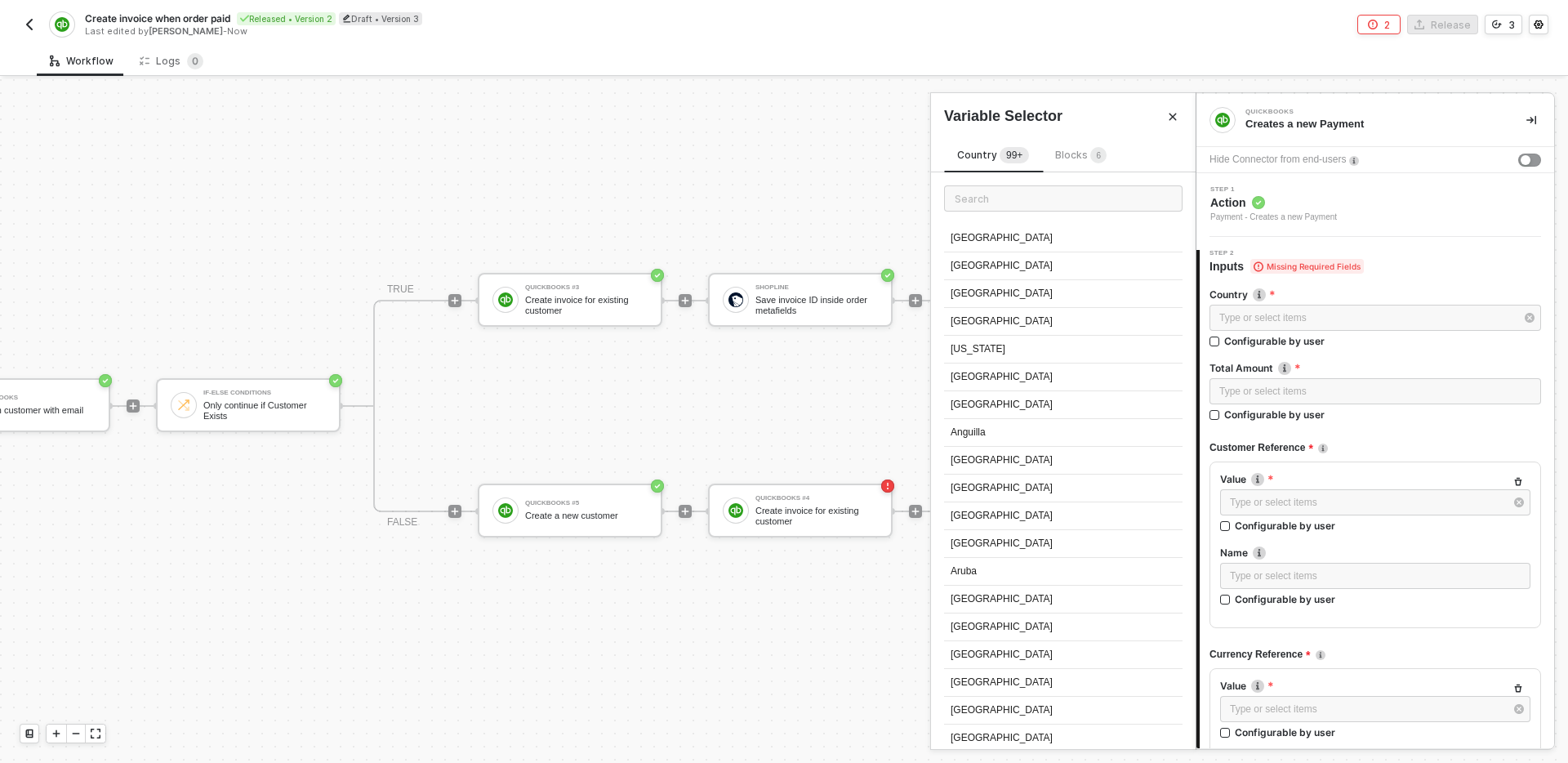
click at [1082, 149] on span "Blocks 6" at bounding box center [1081, 154] width 51 height 12
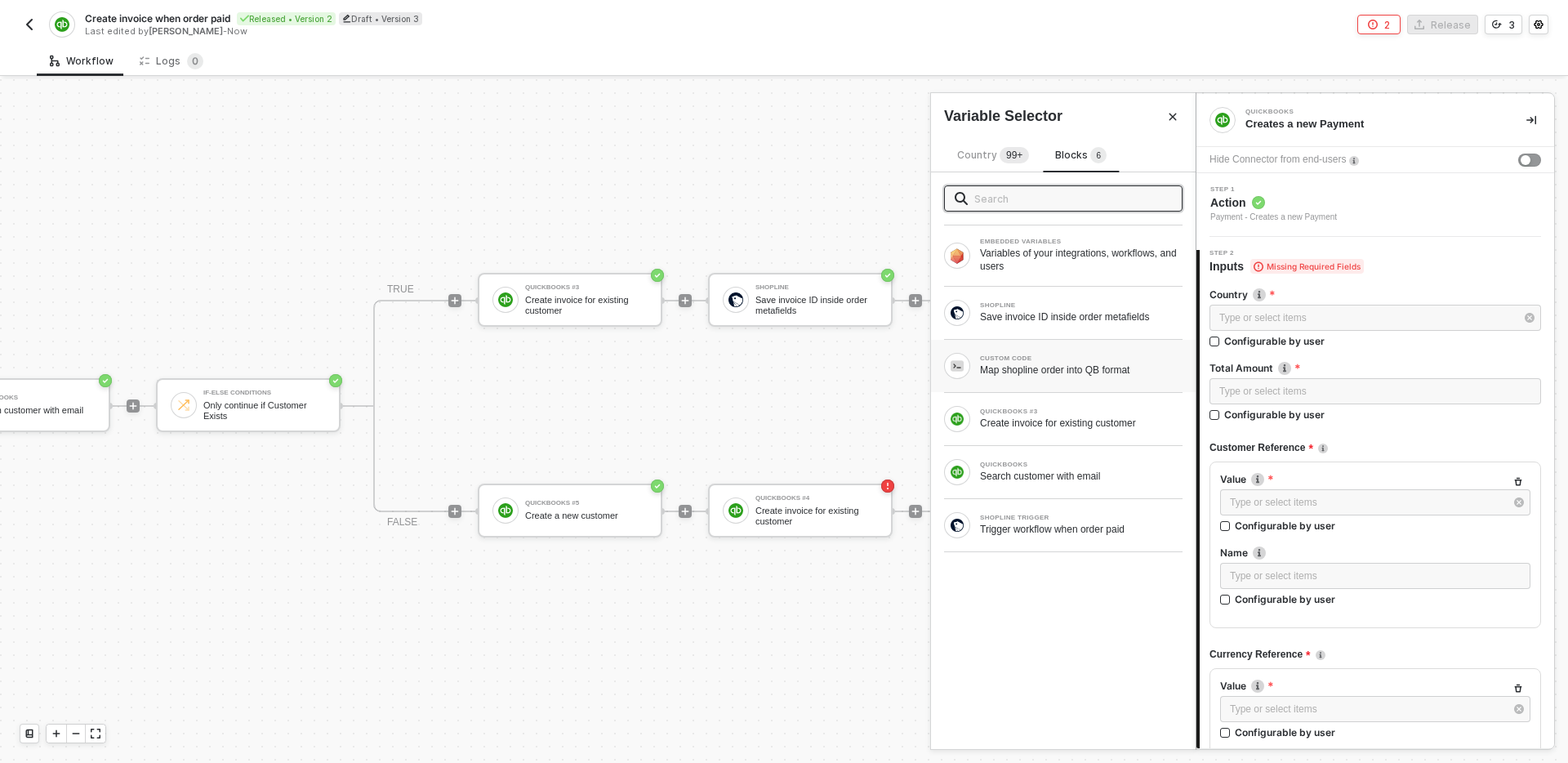
click at [1063, 375] on div "Map shopline order into QB format" at bounding box center [1081, 370] width 203 height 13
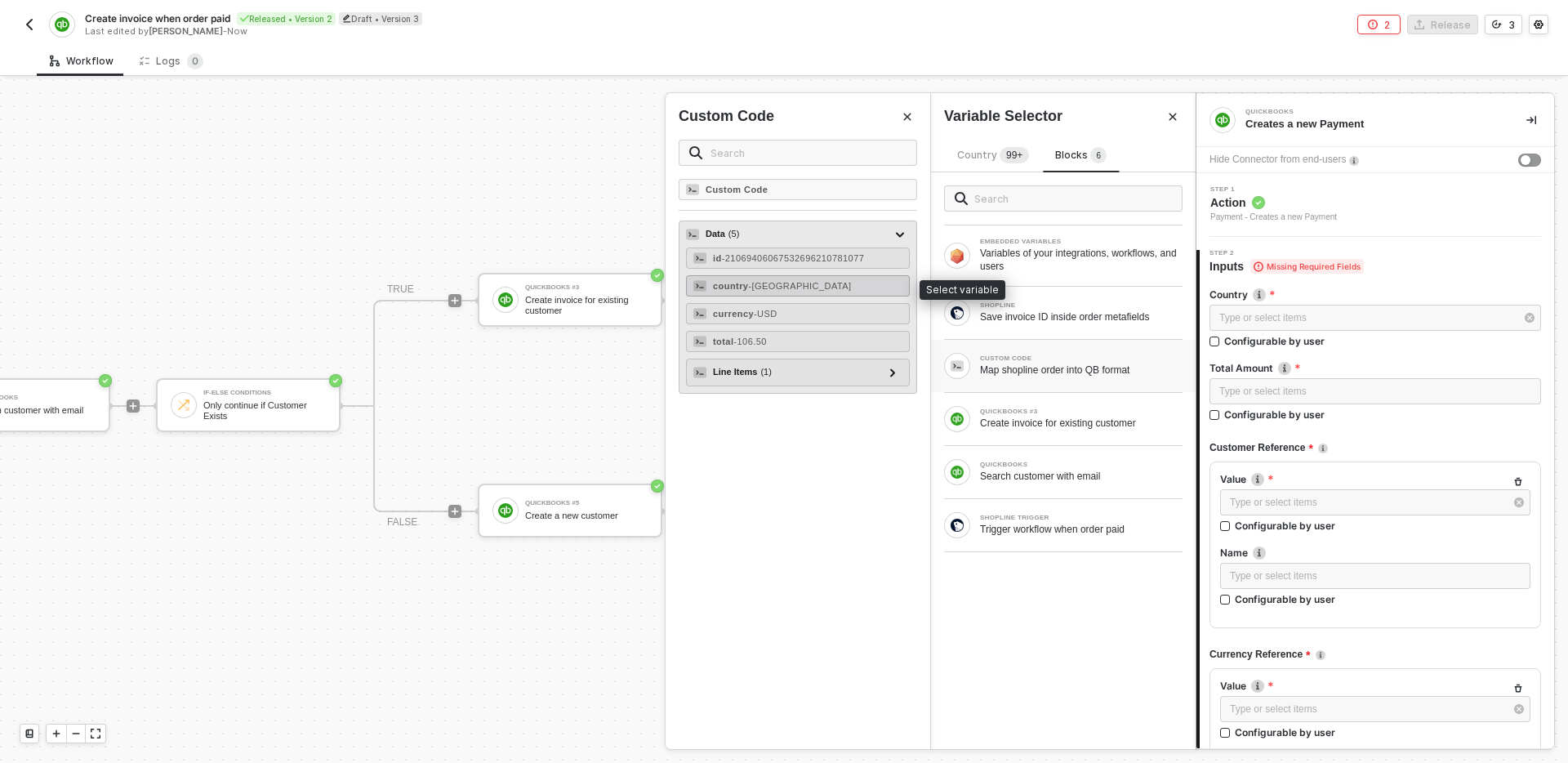
click at [844, 292] on div "country - China" at bounding box center [797, 285] width 224 height 21
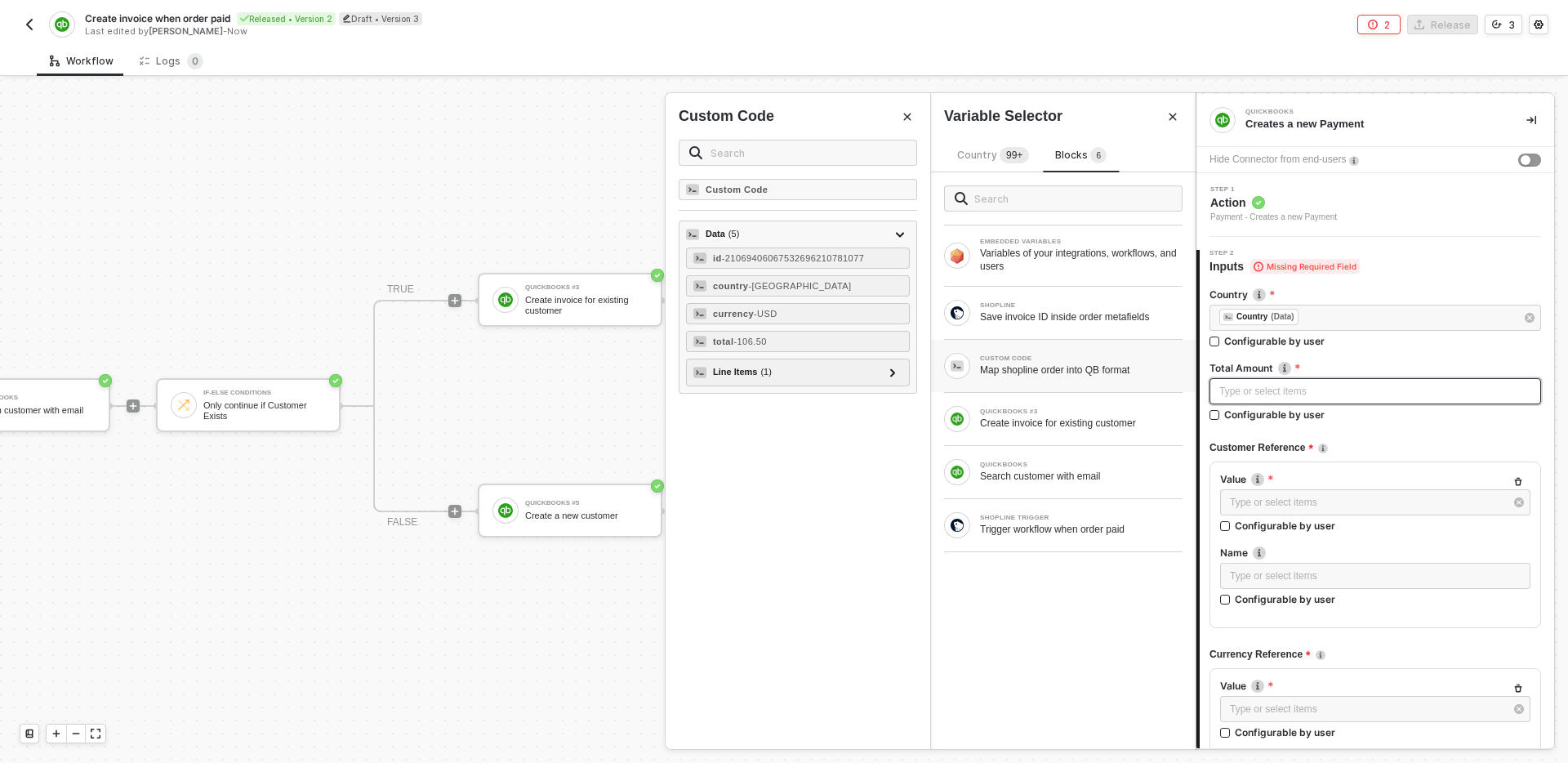
click at [1326, 397] on div "Type or select items ﻿" at bounding box center [1375, 391] width 312 height 16
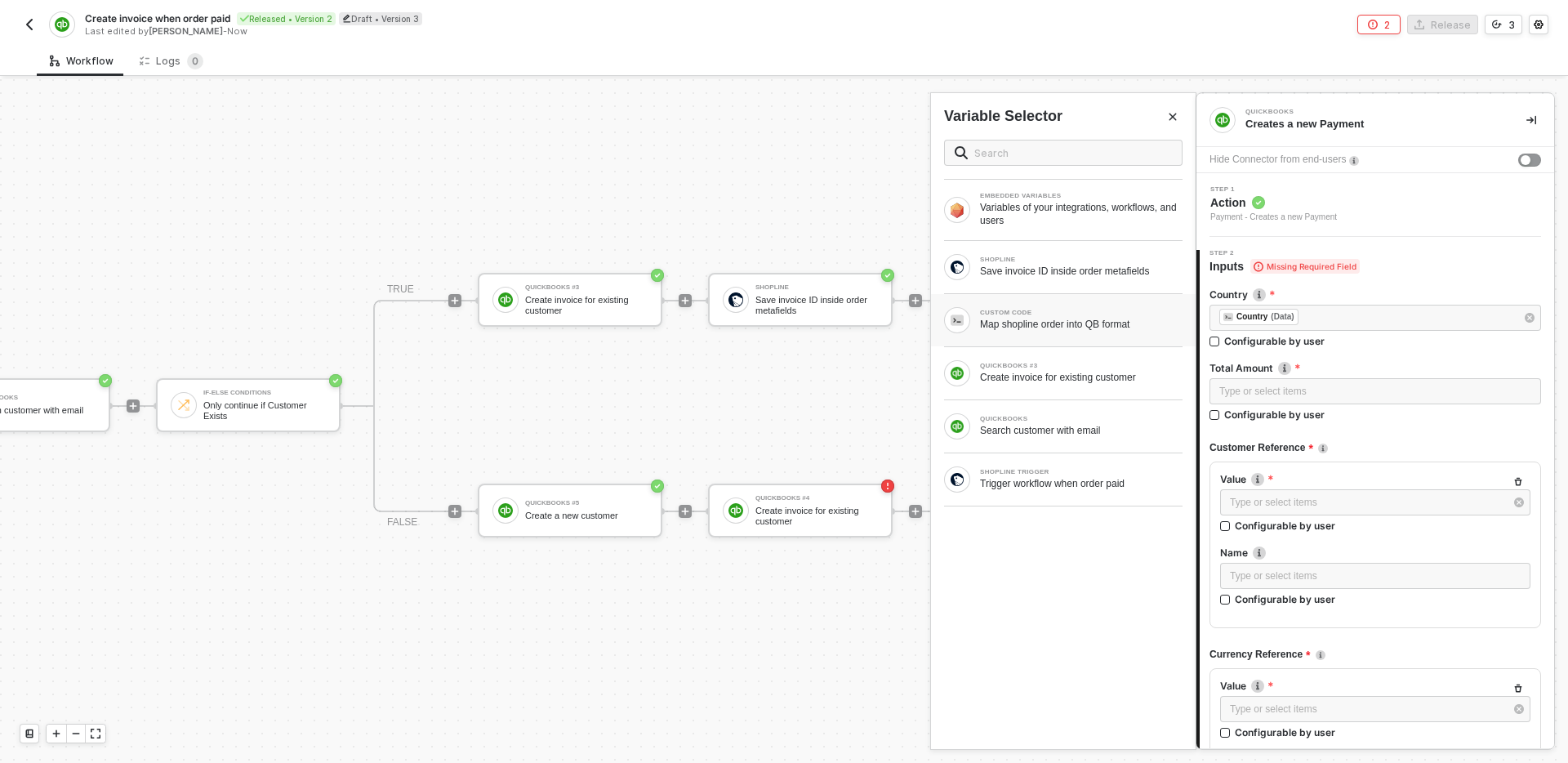
click at [1099, 322] on div "Map shopline order into QB format" at bounding box center [1081, 324] width 203 height 13
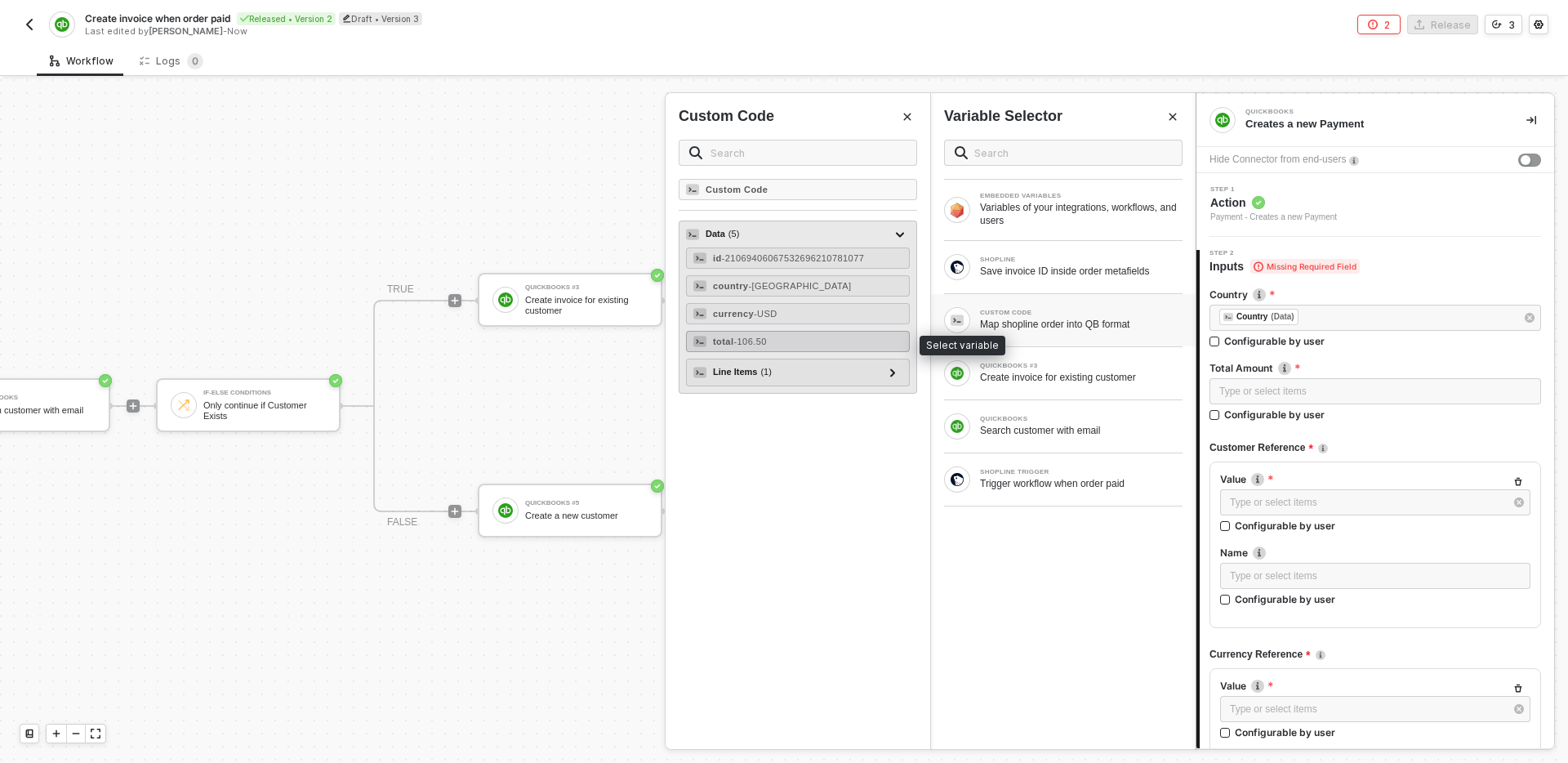
click at [775, 334] on div "total - 106.50" at bounding box center [797, 341] width 224 height 21
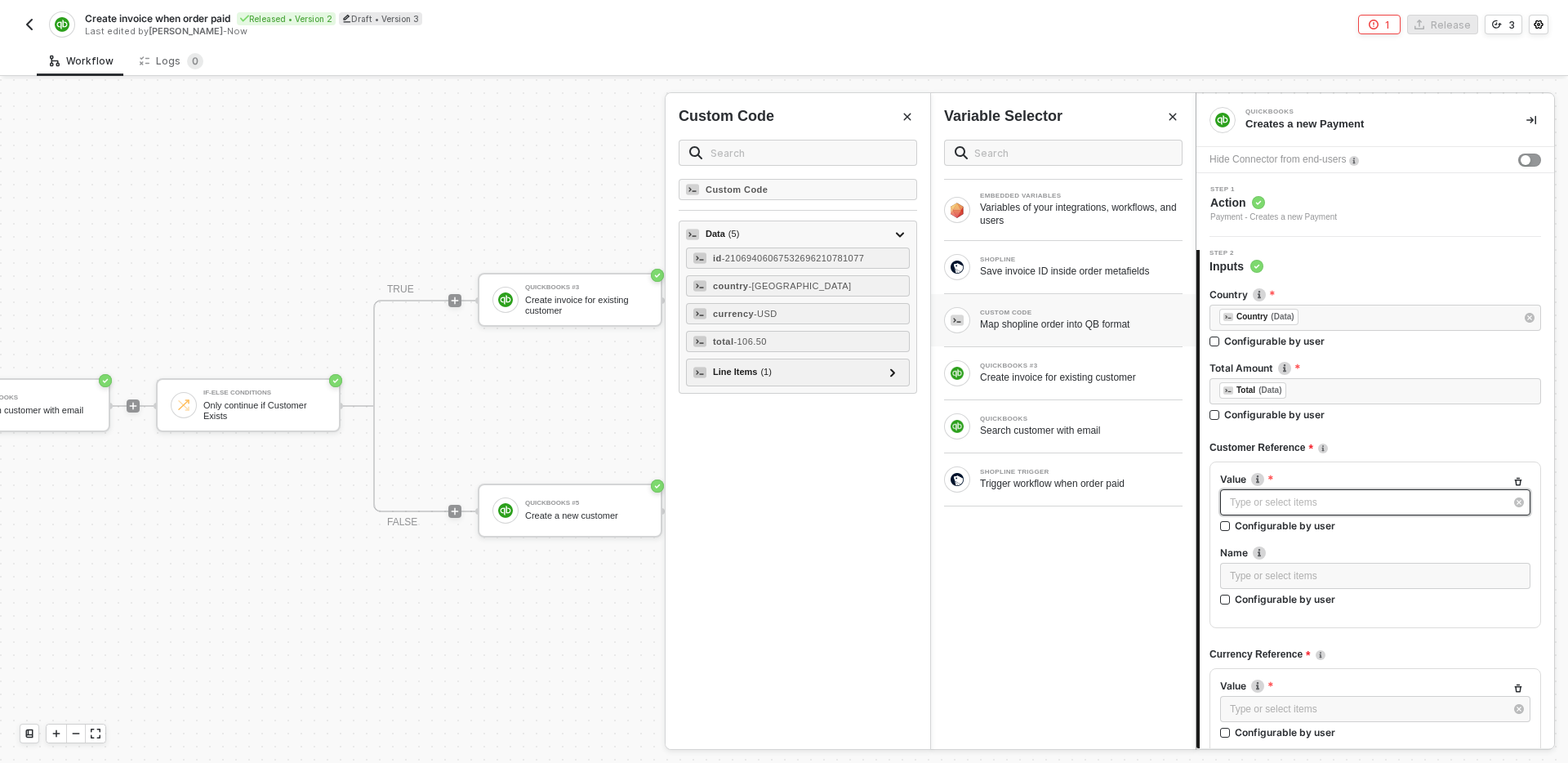
click at [1342, 509] on div "Type or select items ﻿" at bounding box center [1367, 503] width 275 height 16
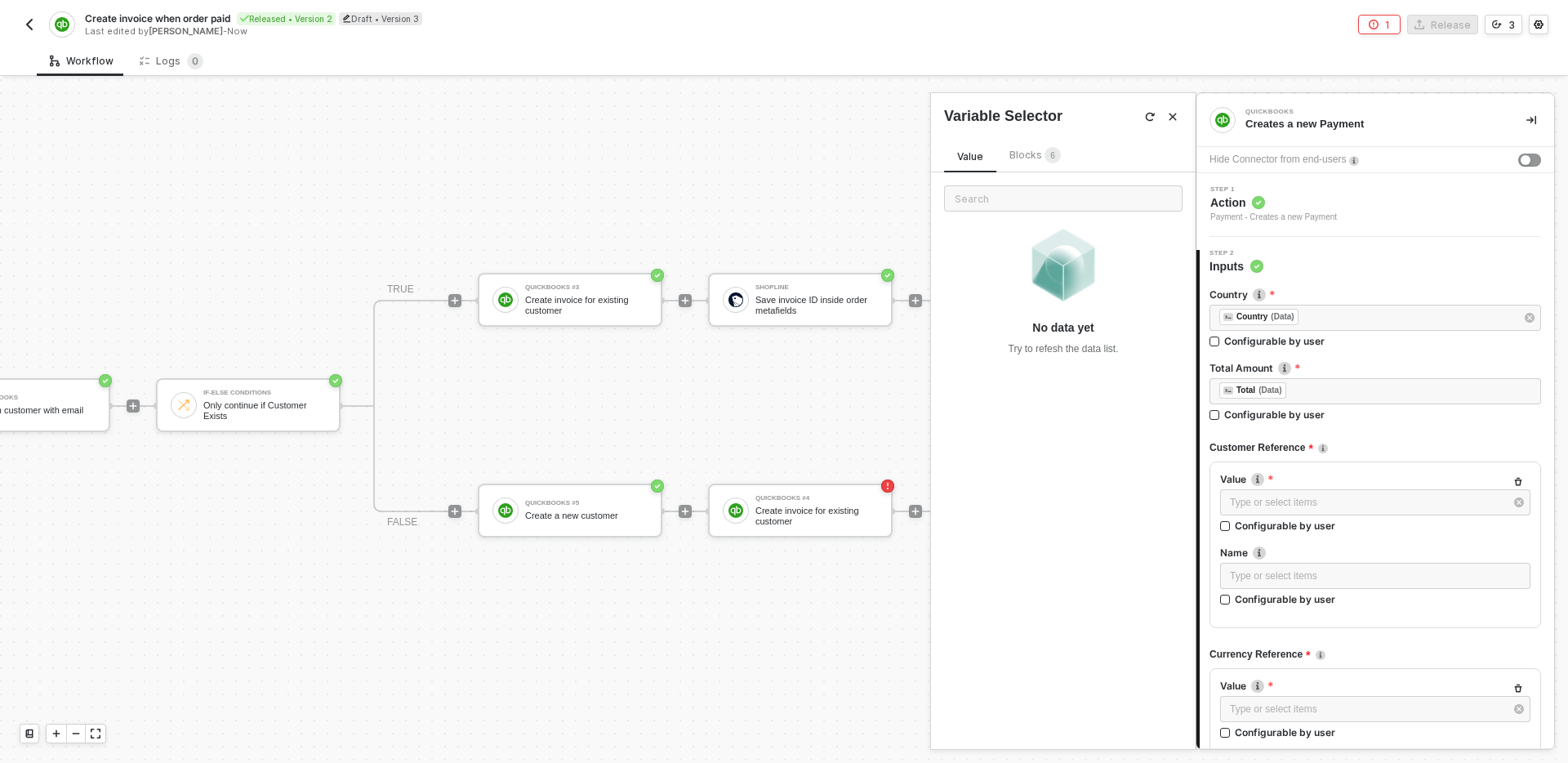
click at [1035, 154] on span "Blocks 6" at bounding box center [1036, 154] width 51 height 12
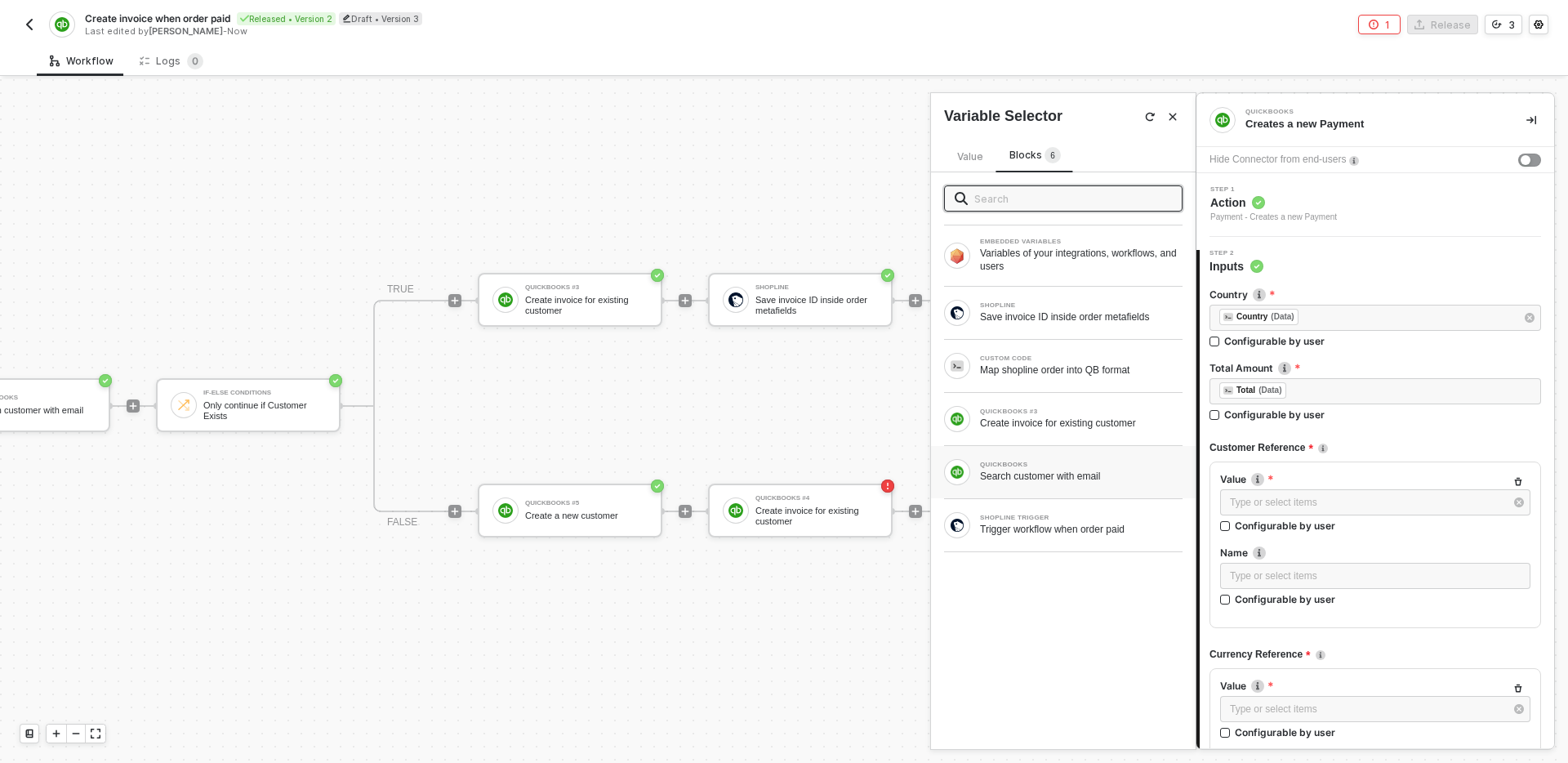
click at [1102, 475] on div "Search customer with email" at bounding box center [1081, 476] width 203 height 13
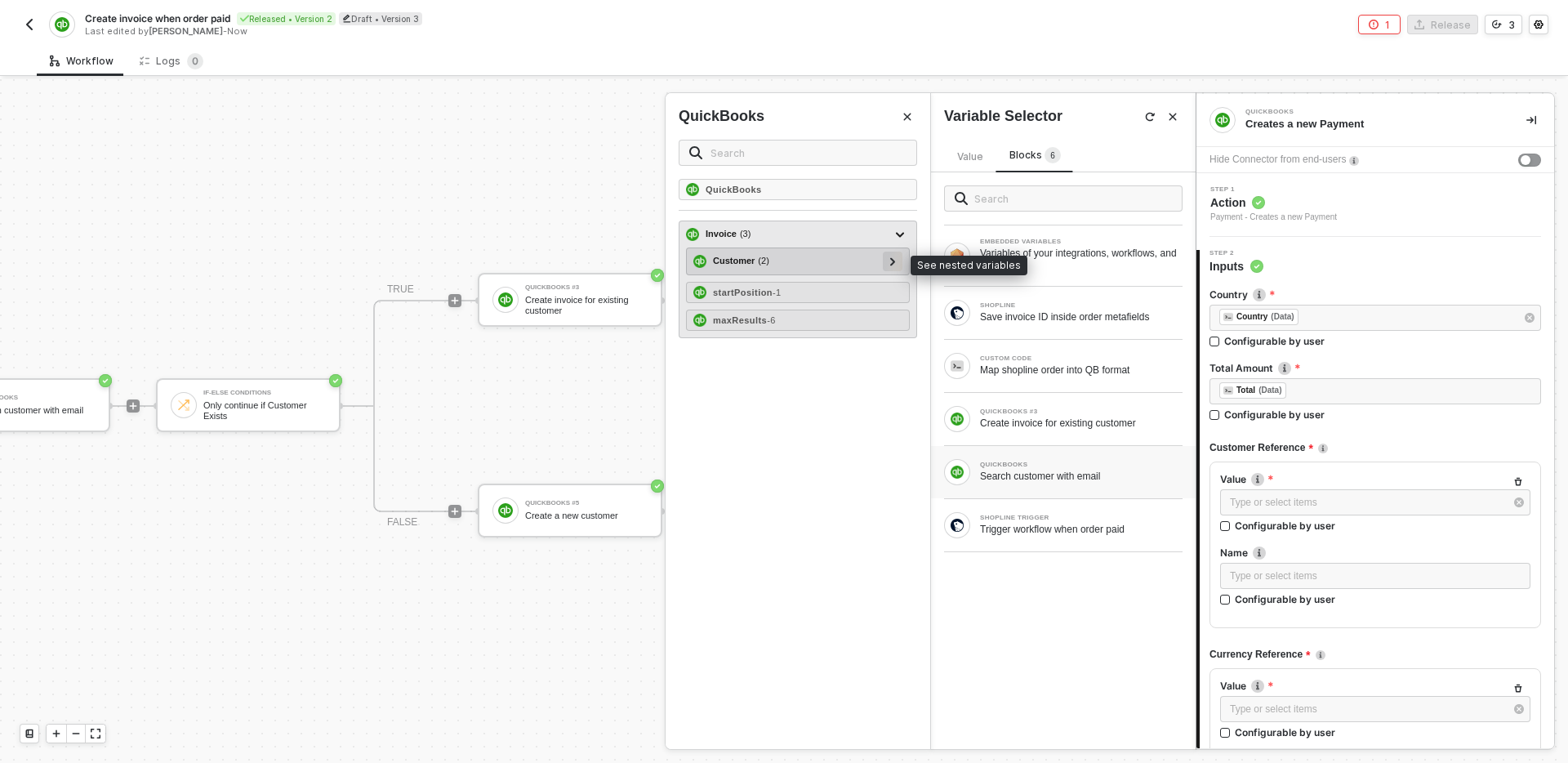
click at [893, 258] on icon at bounding box center [893, 261] width 5 height 8
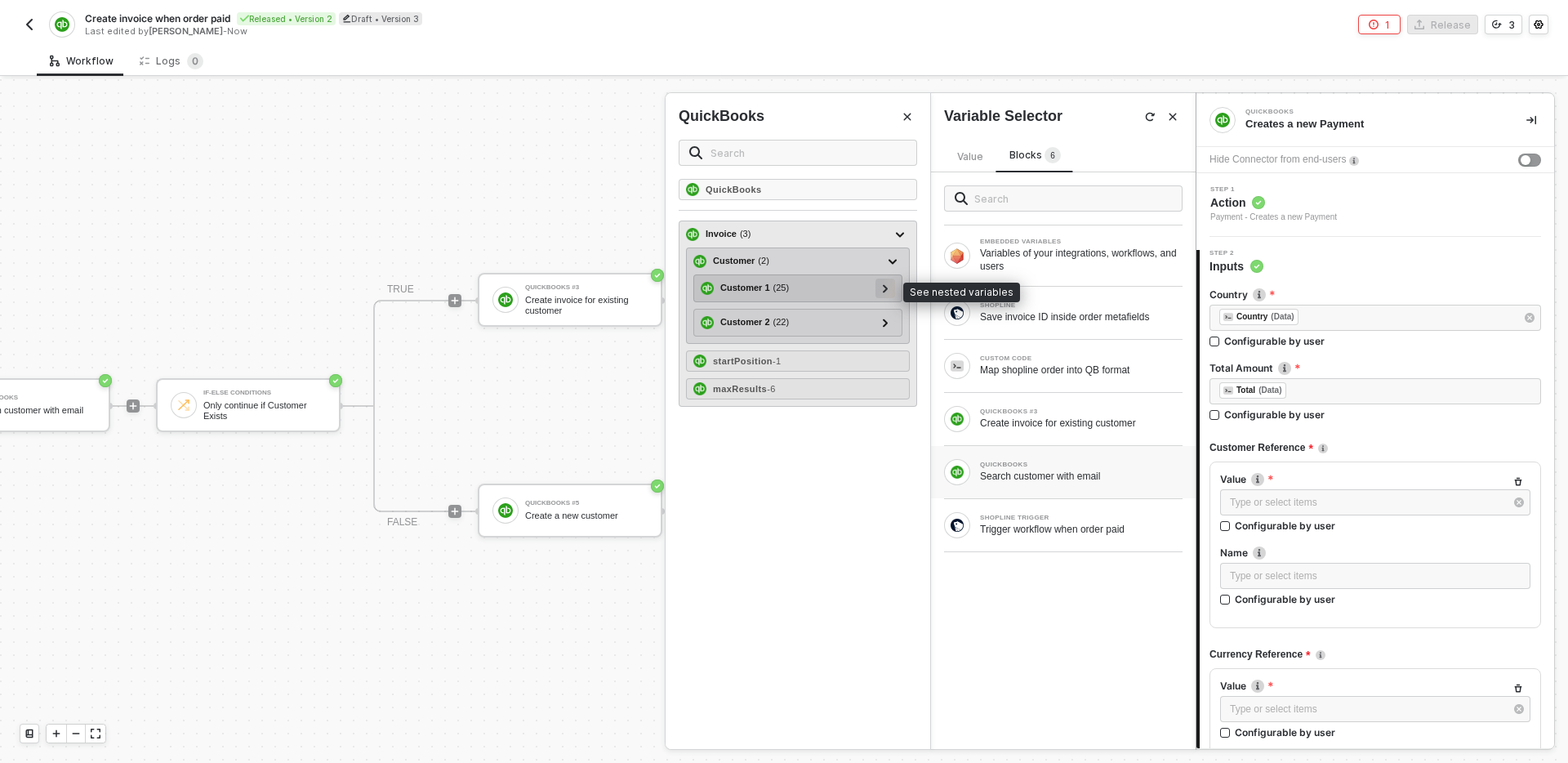
click at [883, 291] on icon at bounding box center [886, 288] width 5 height 8
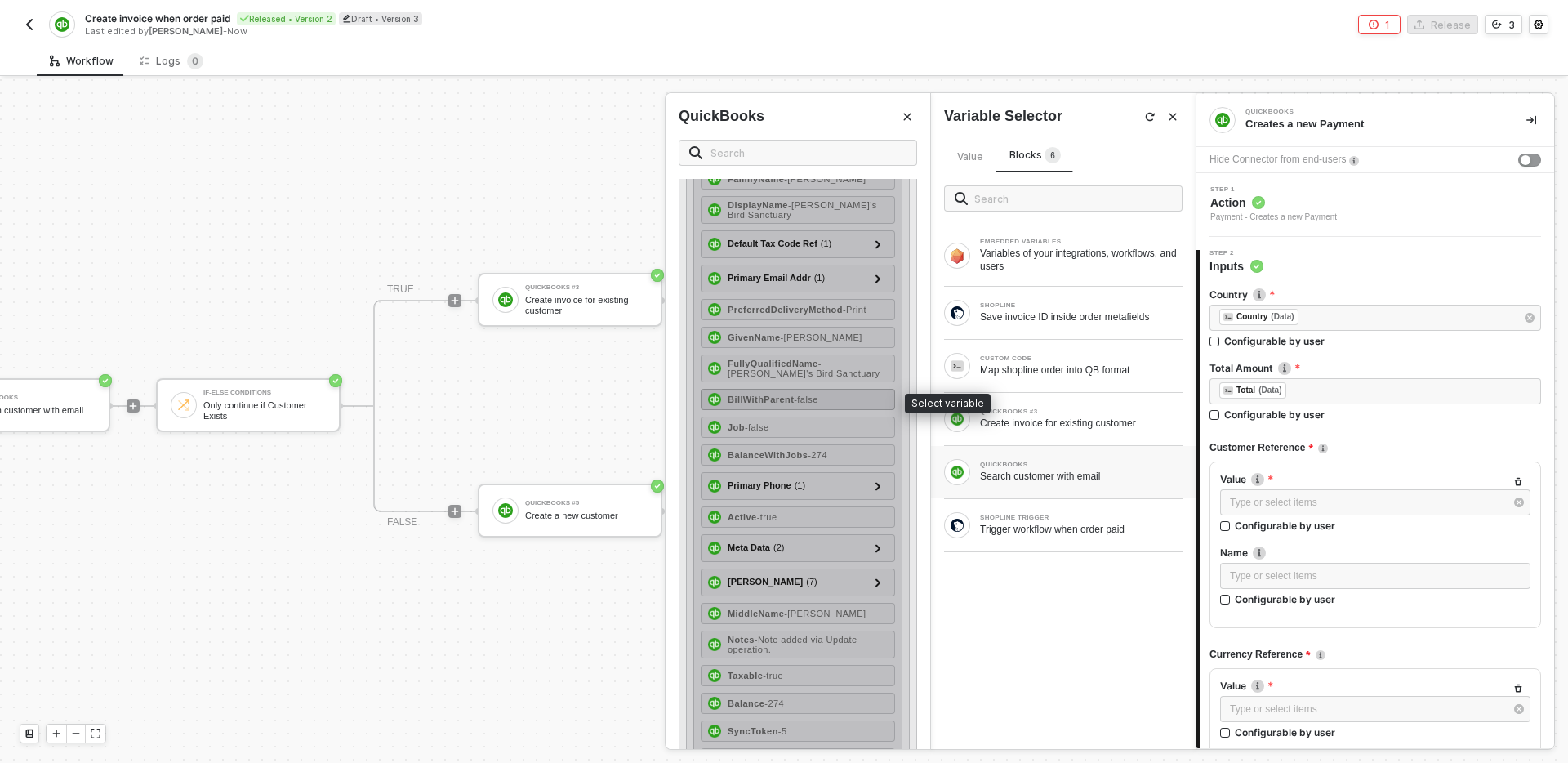
scroll to position [438, 0]
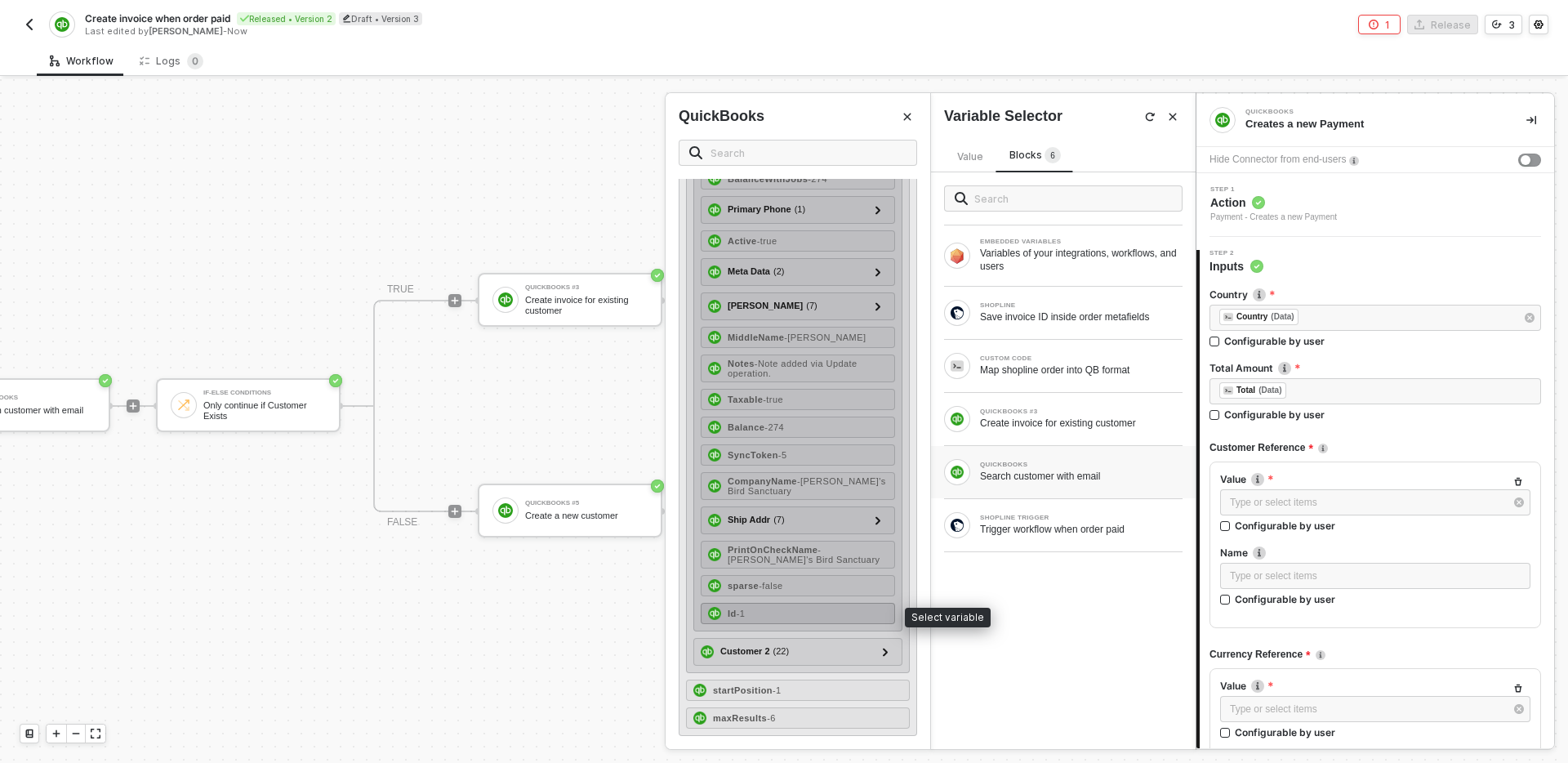
click at [796, 623] on div "Id - 1" at bounding box center [797, 613] width 195 height 21
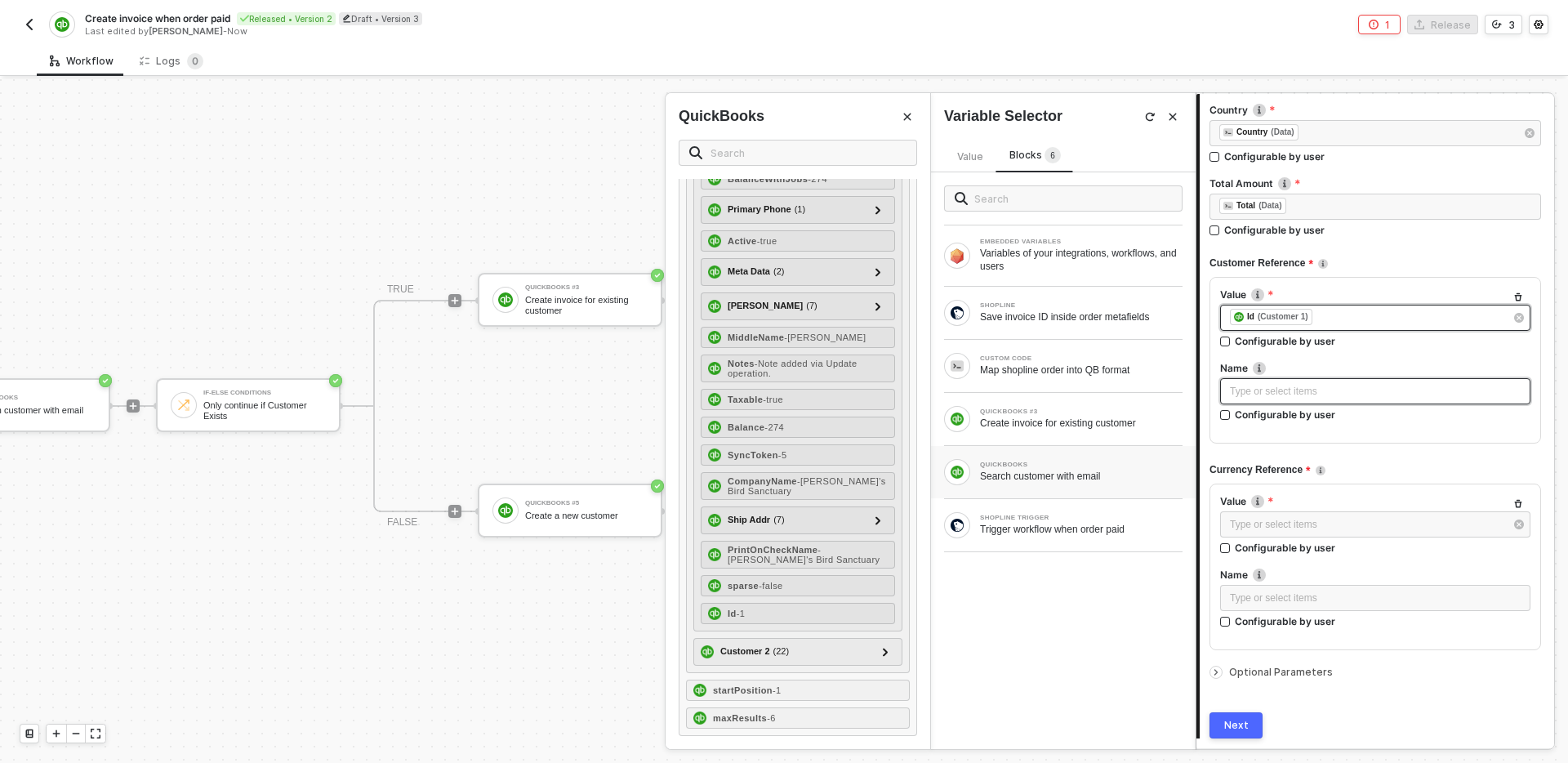
scroll to position [197, 0]
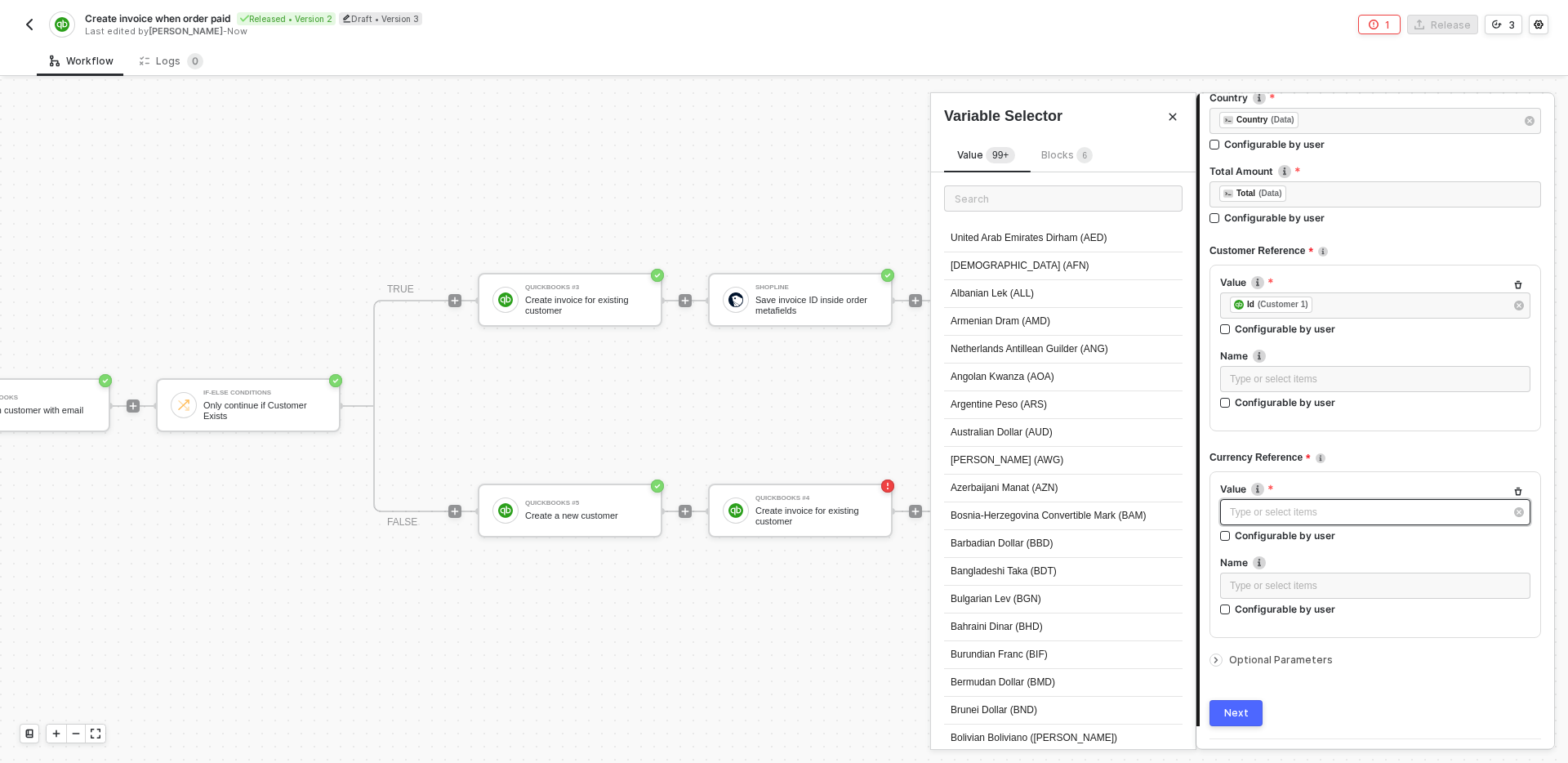
click at [1348, 500] on div "Type or select items ﻿" at bounding box center [1375, 513] width 310 height 26
click at [1072, 165] on div "Blocks 6" at bounding box center [1067, 155] width 78 height 19
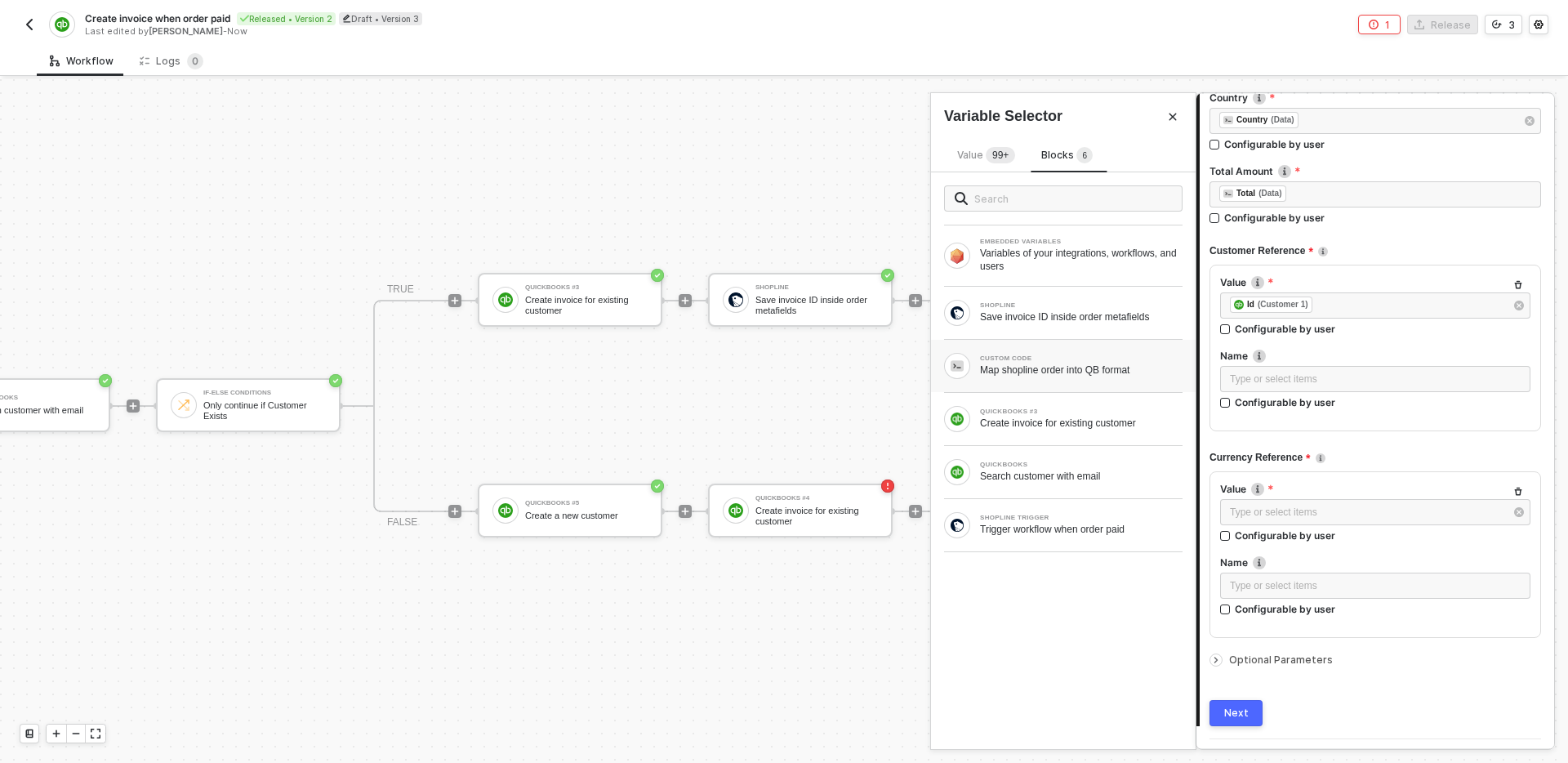
click at [1052, 376] on div "Map shopline order into QB format" at bounding box center [1081, 370] width 203 height 13
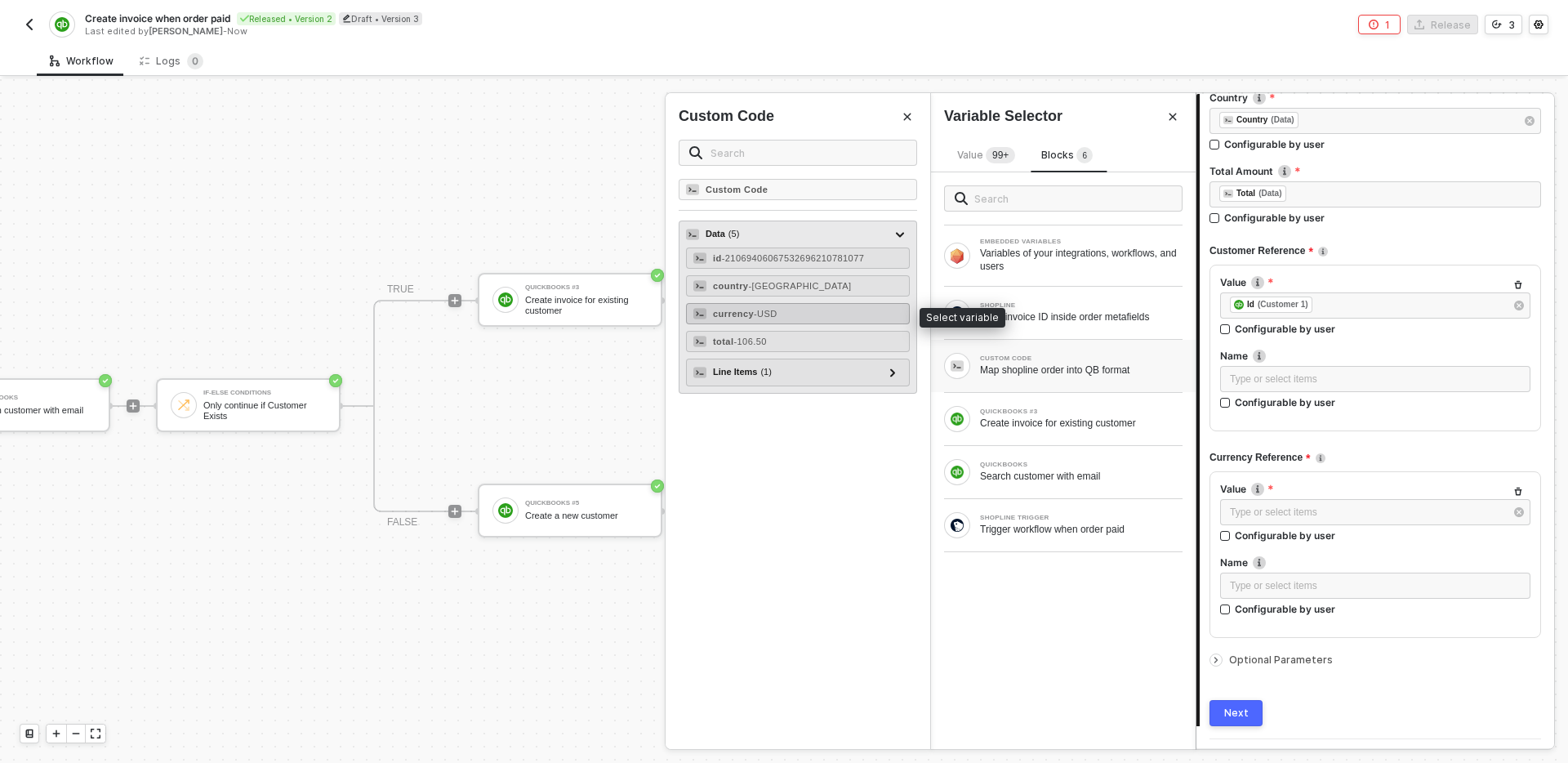
click at [824, 316] on div "currency - USD" at bounding box center [797, 313] width 224 height 21
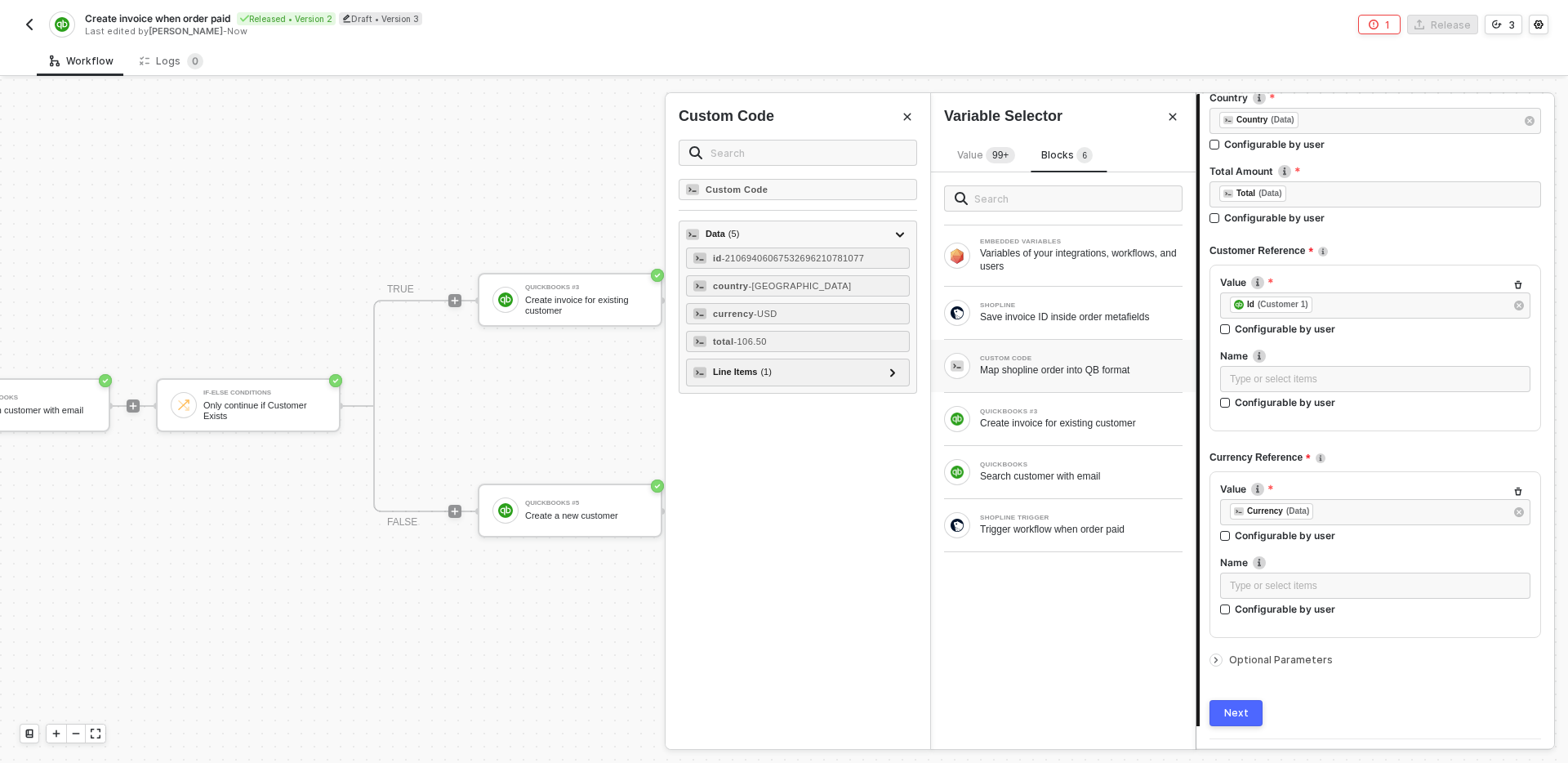
click at [1242, 717] on div "Next" at bounding box center [1237, 714] width 25 height 13
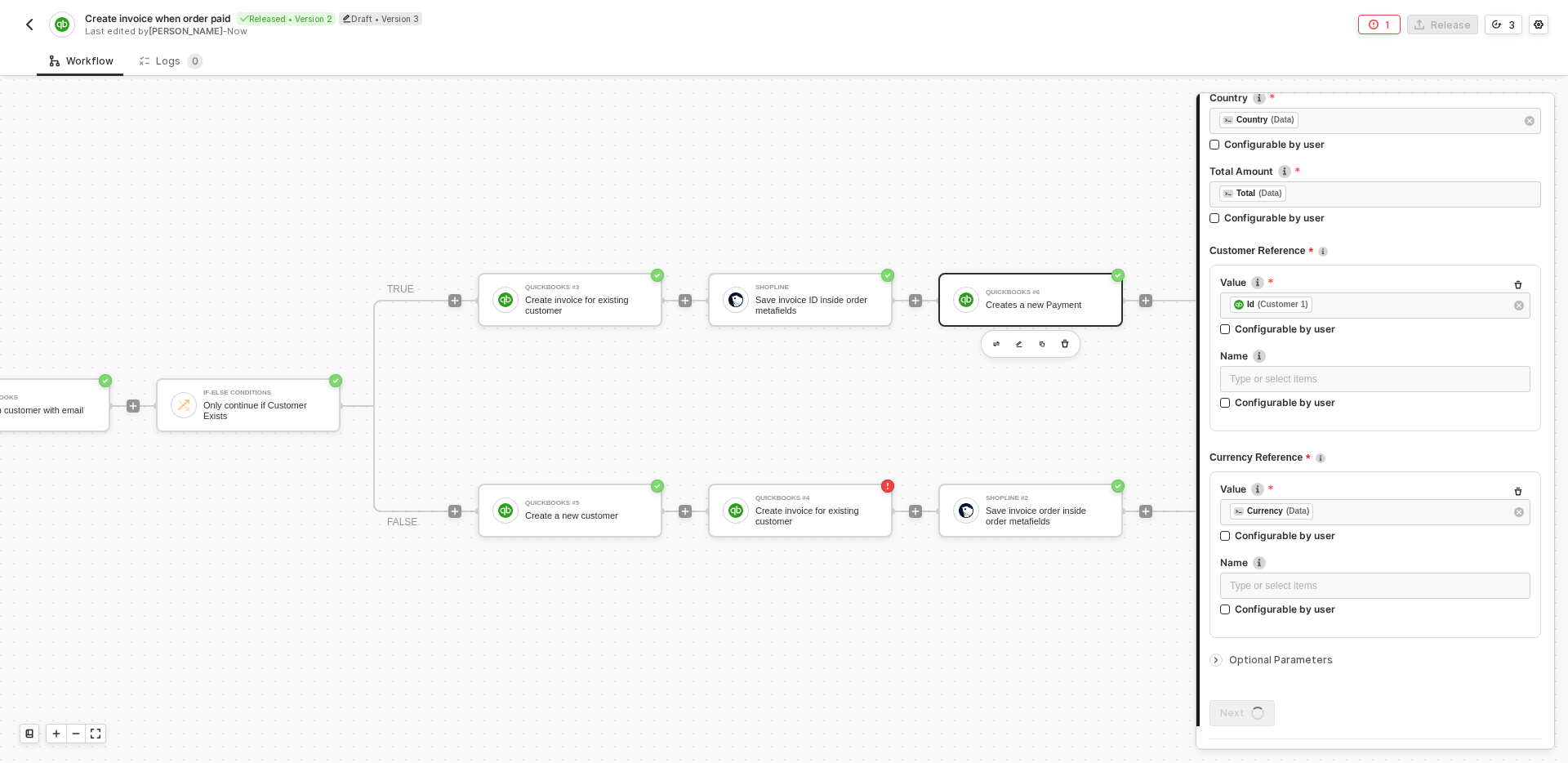
scroll to position [0, 0]
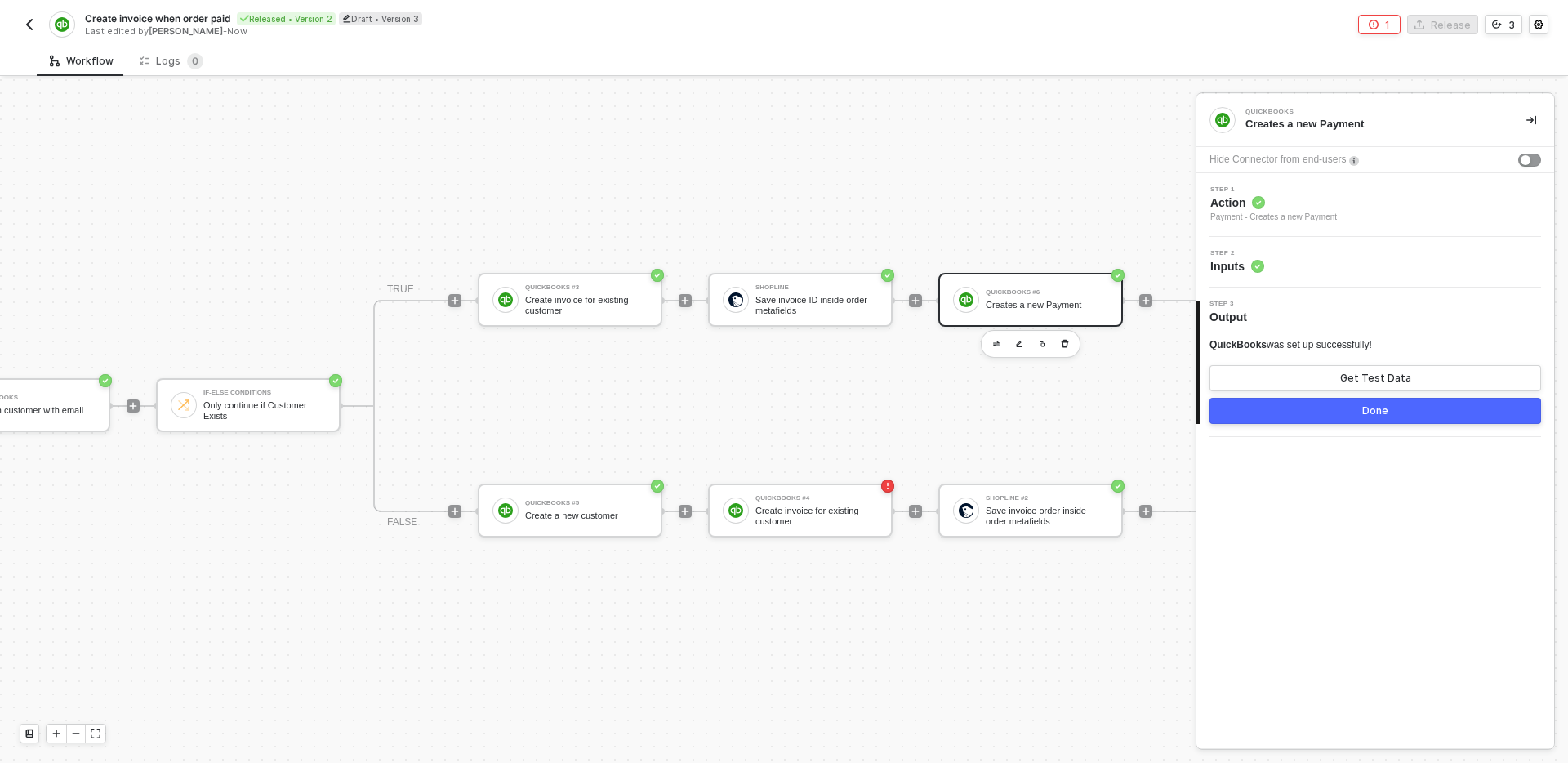
click at [27, 27] on img "button" at bounding box center [29, 25] width 13 height 13
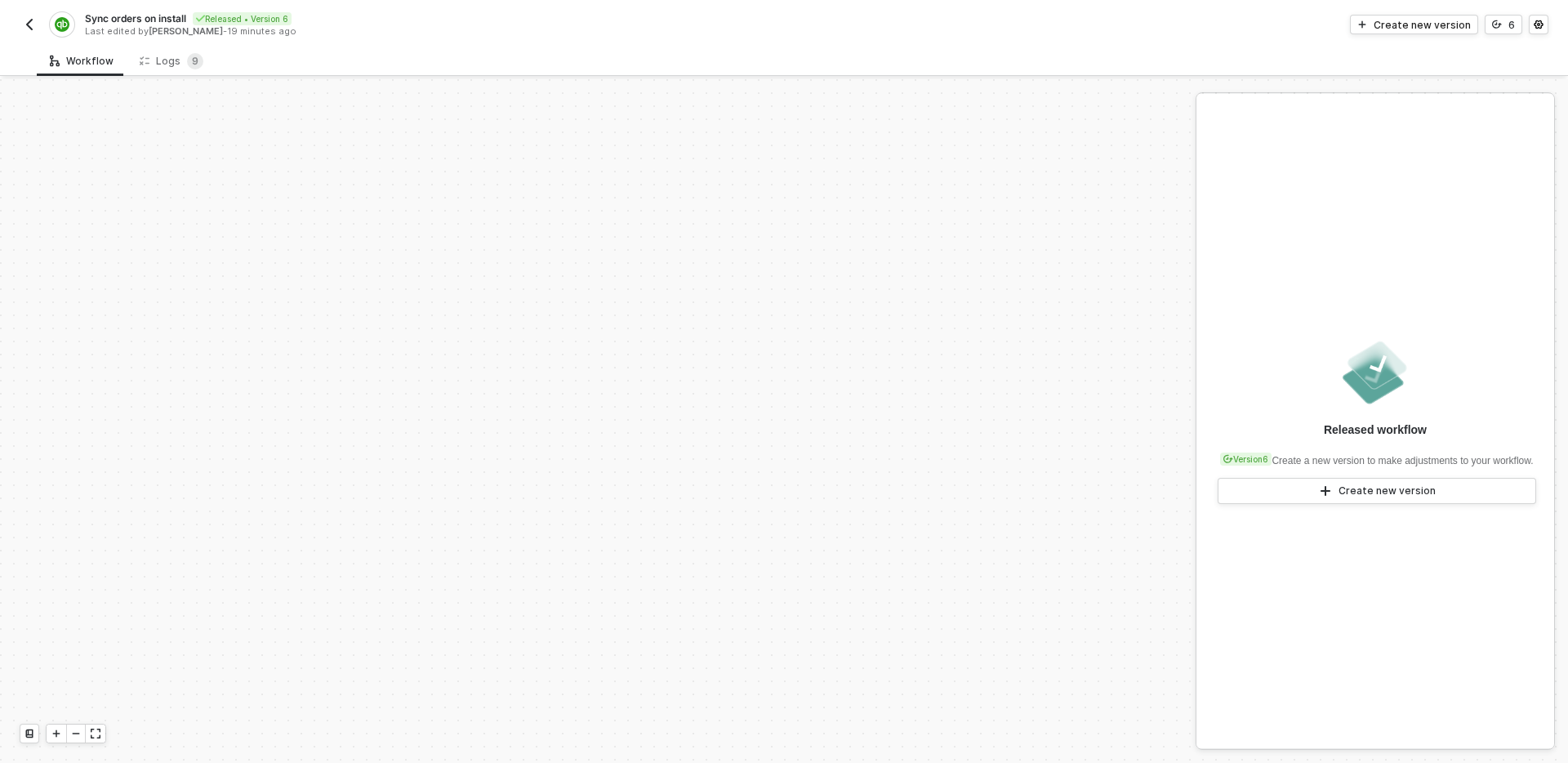
scroll to position [498, 0]
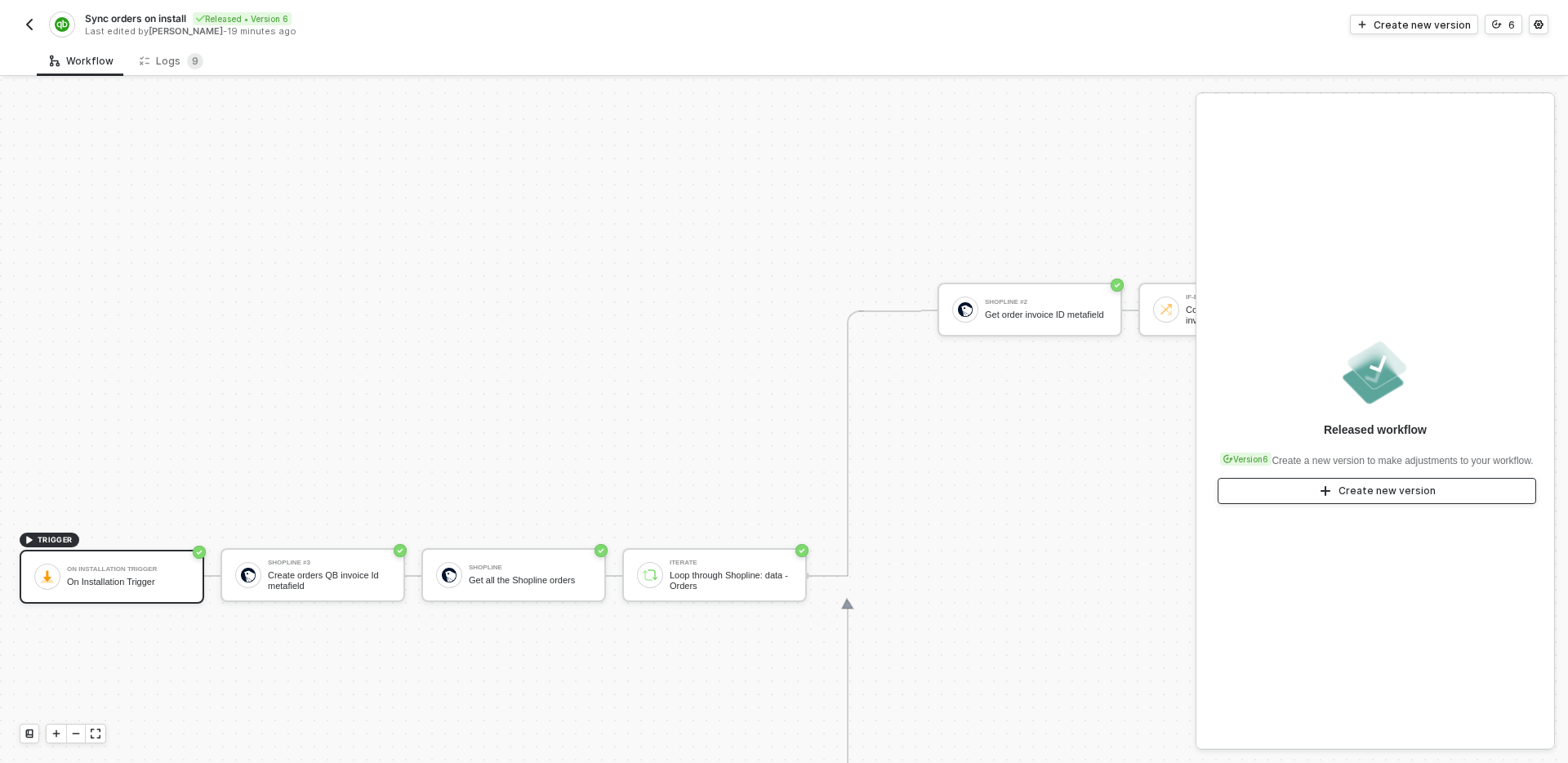
click at [1343, 498] on div "Create new version" at bounding box center [1387, 491] width 97 height 13
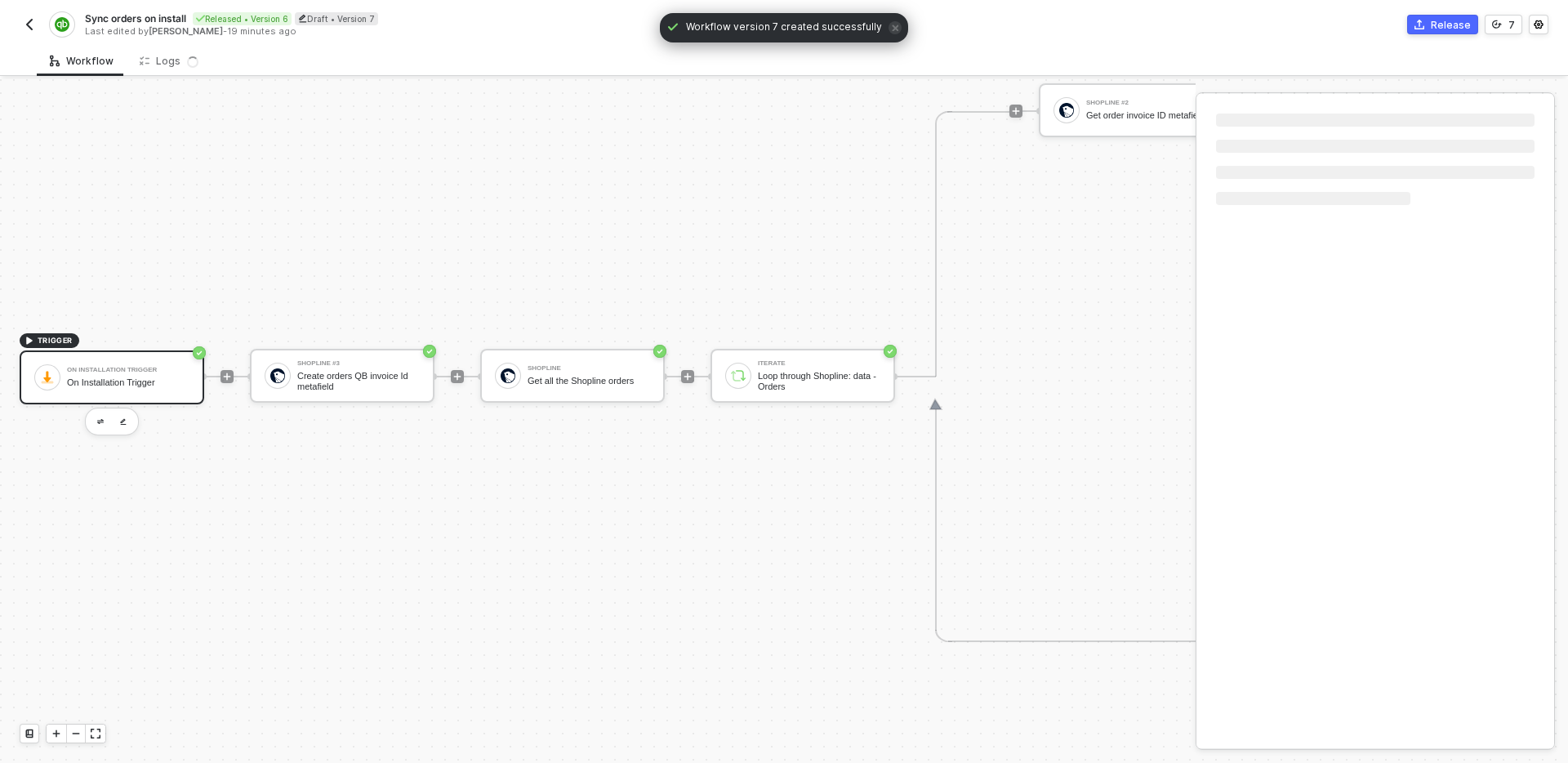
scroll to position [713, 0]
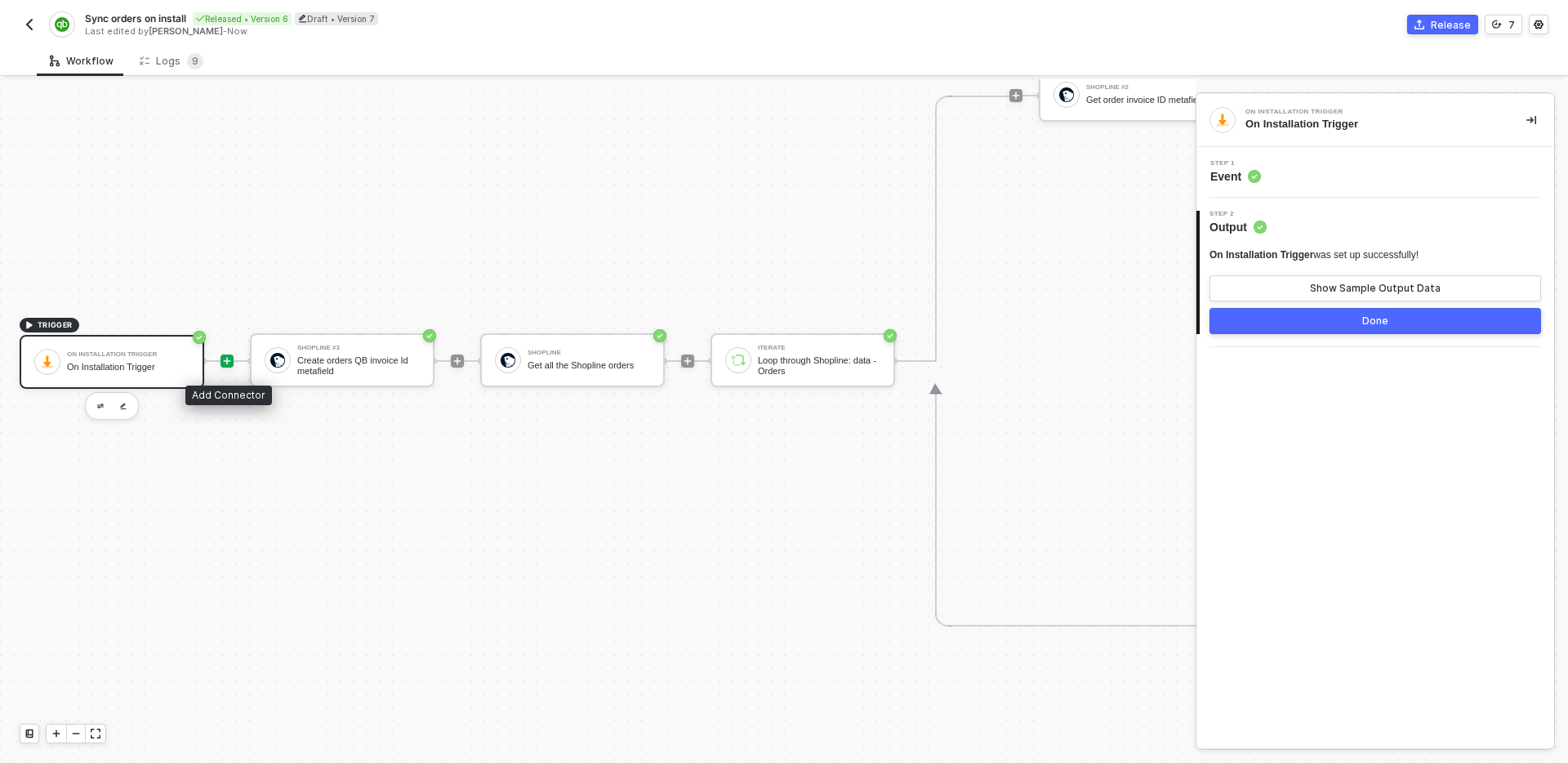
click at [224, 363] on icon "icon-play" at bounding box center [226, 361] width 10 height 10
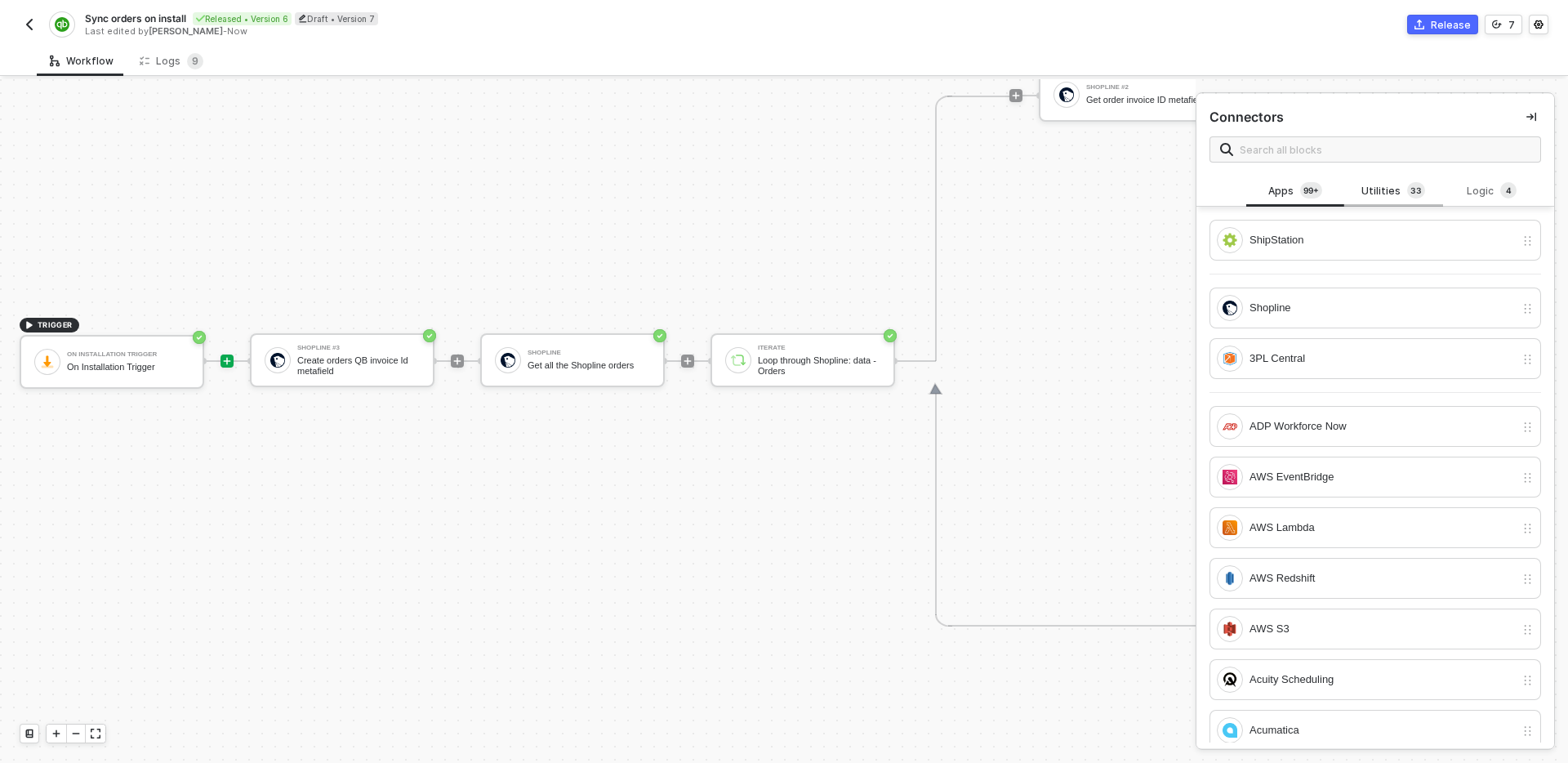
click at [1393, 182] on div "Utilities 3 3" at bounding box center [1394, 191] width 72 height 18
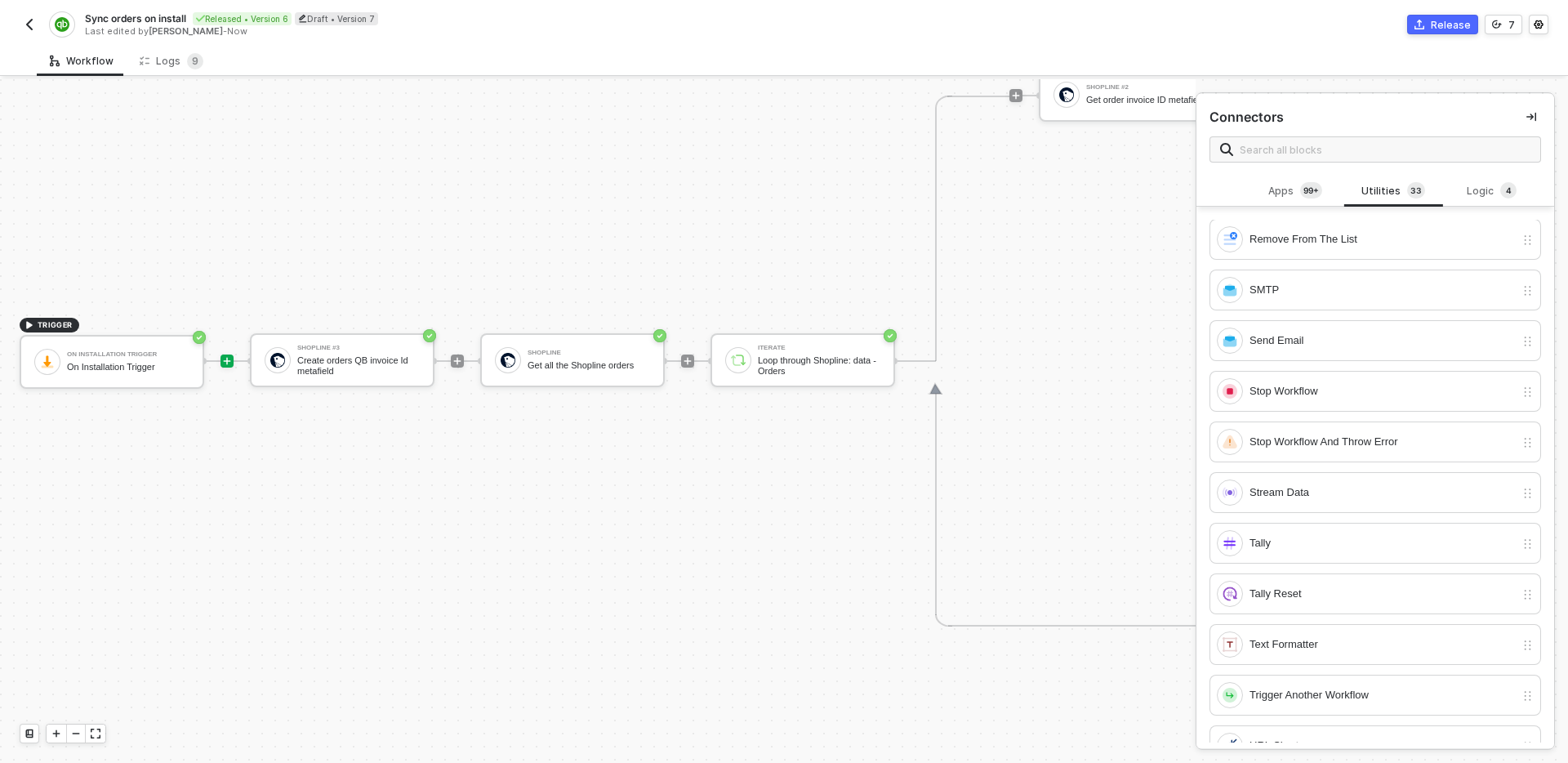
scroll to position [1150, 0]
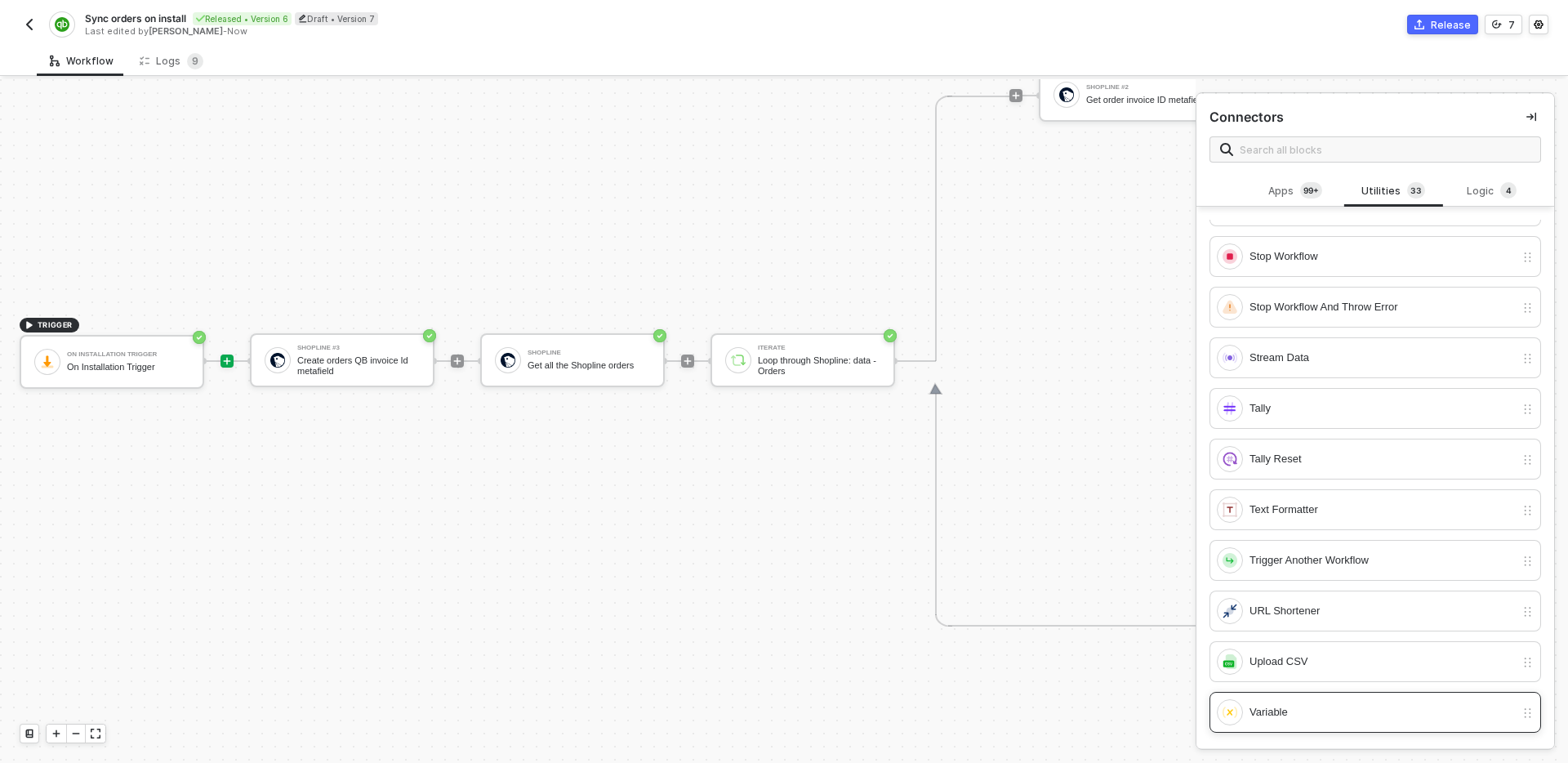
click at [1306, 719] on div "Variable" at bounding box center [1383, 713] width 266 height 18
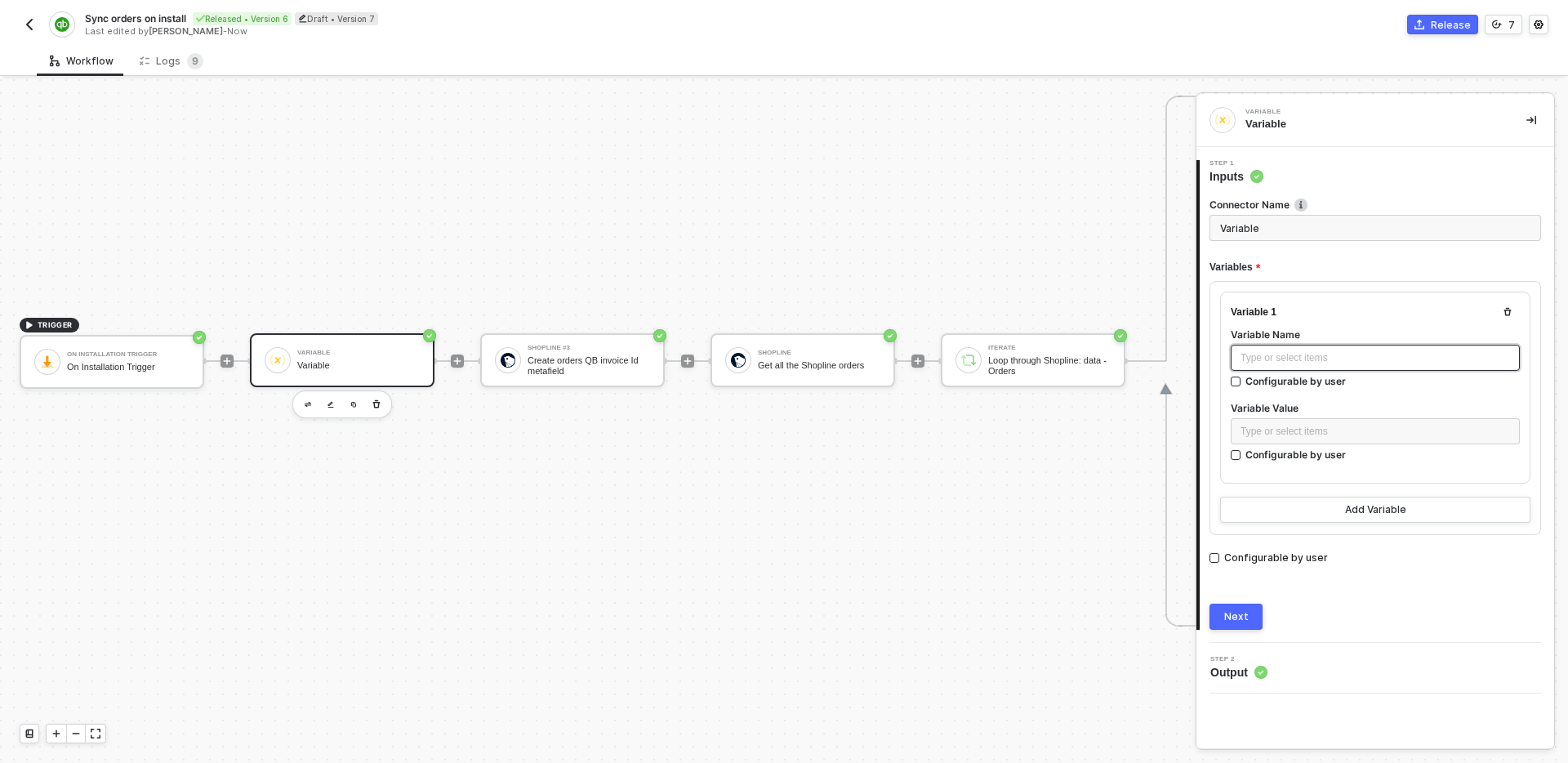
click at [1317, 361] on div "Type or select items ﻿" at bounding box center [1375, 358] width 269 height 16
click at [1344, 429] on div "Type or select items ﻿" at bounding box center [1375, 431] width 269 height 16
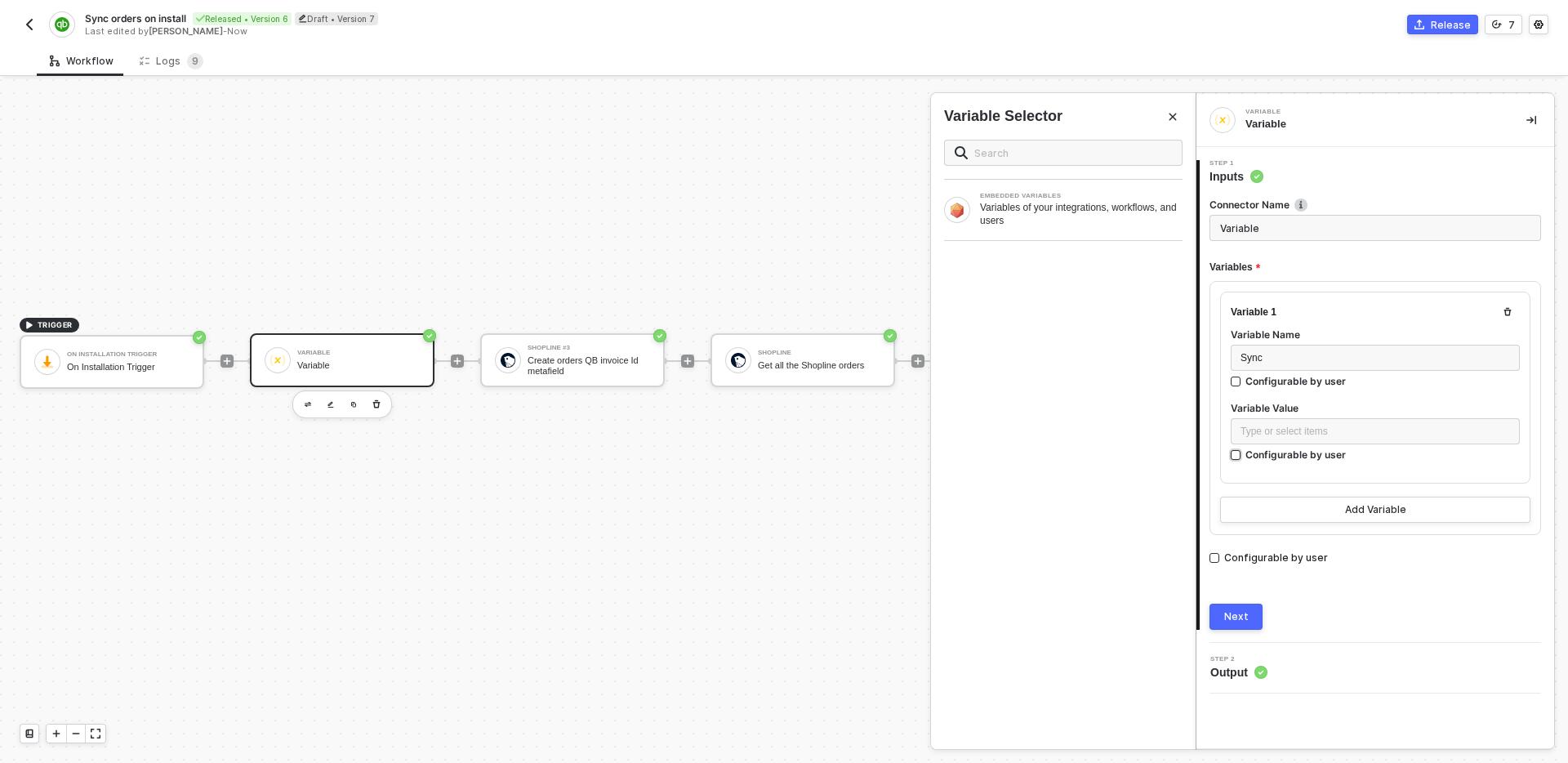
click at [1307, 388] on div "Configurable by user" at bounding box center [1296, 381] width 100 height 14
click at [1242, 457] on input "Configurable by user" at bounding box center [1237, 456] width 12 height 12
checkbox input "true"
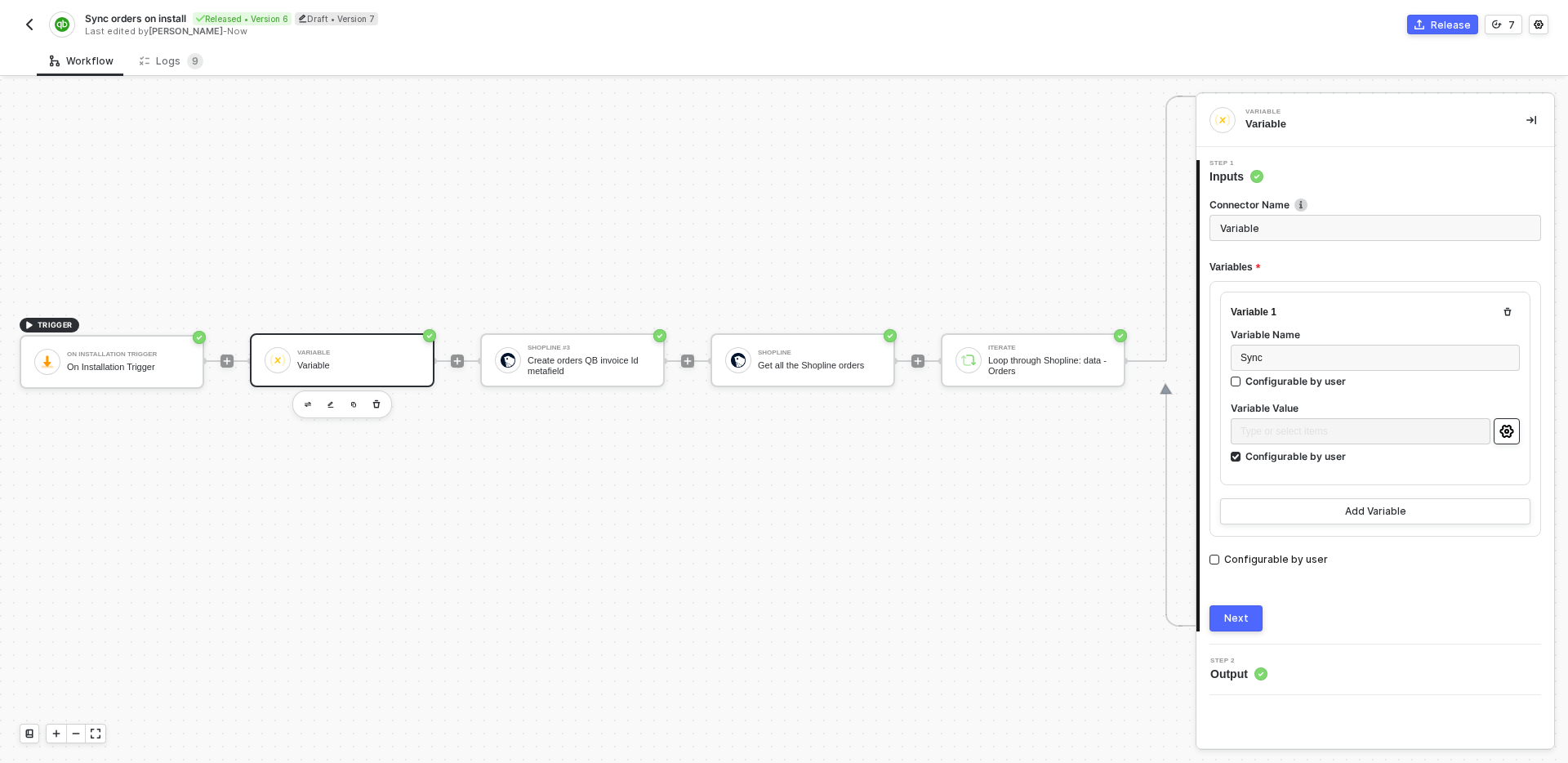
click at [1502, 431] on icon "icon-settings" at bounding box center [1506, 431] width 14 height 13
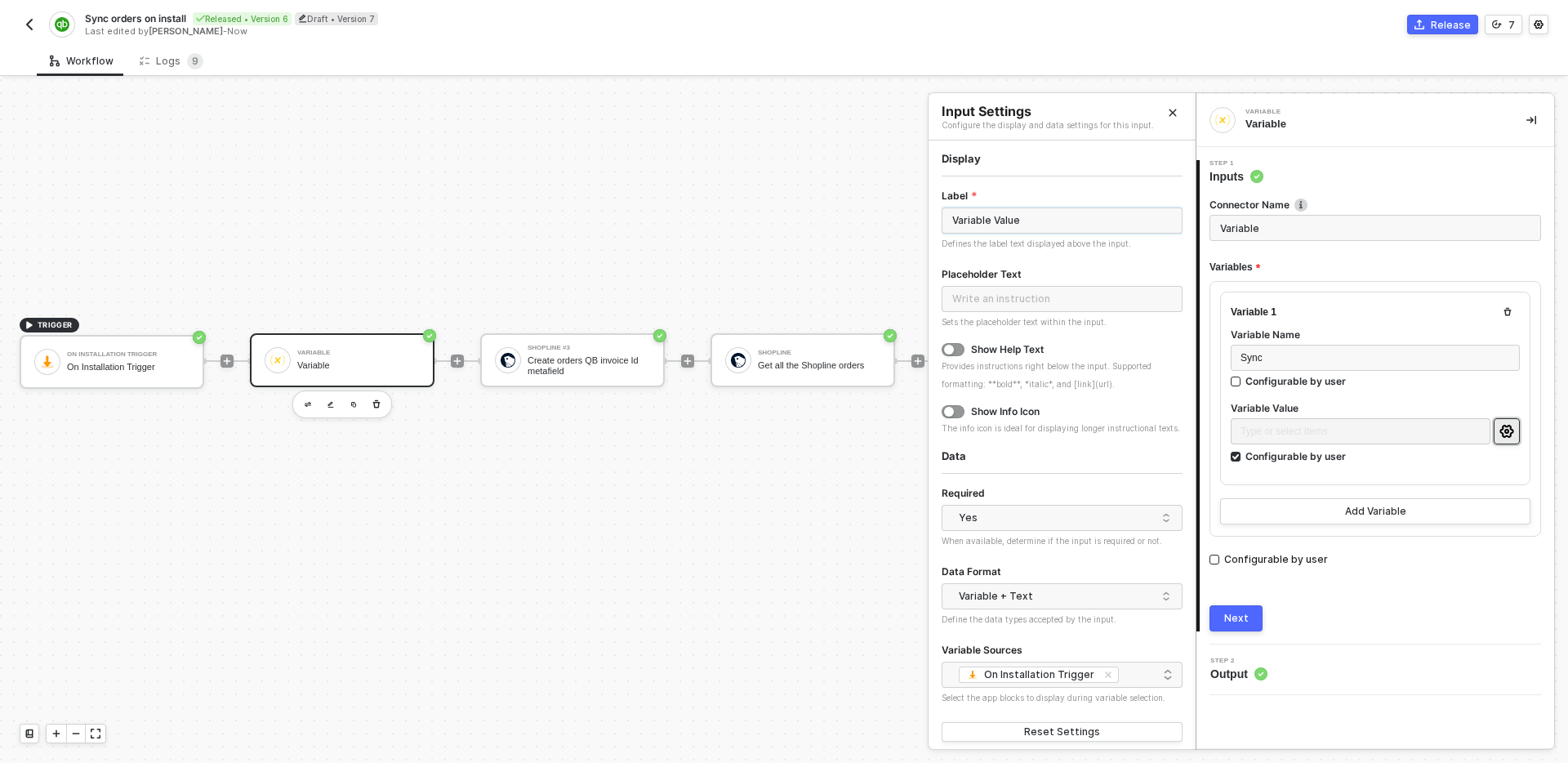
click at [1059, 220] on input "Variable Value" at bounding box center [1062, 220] width 241 height 26
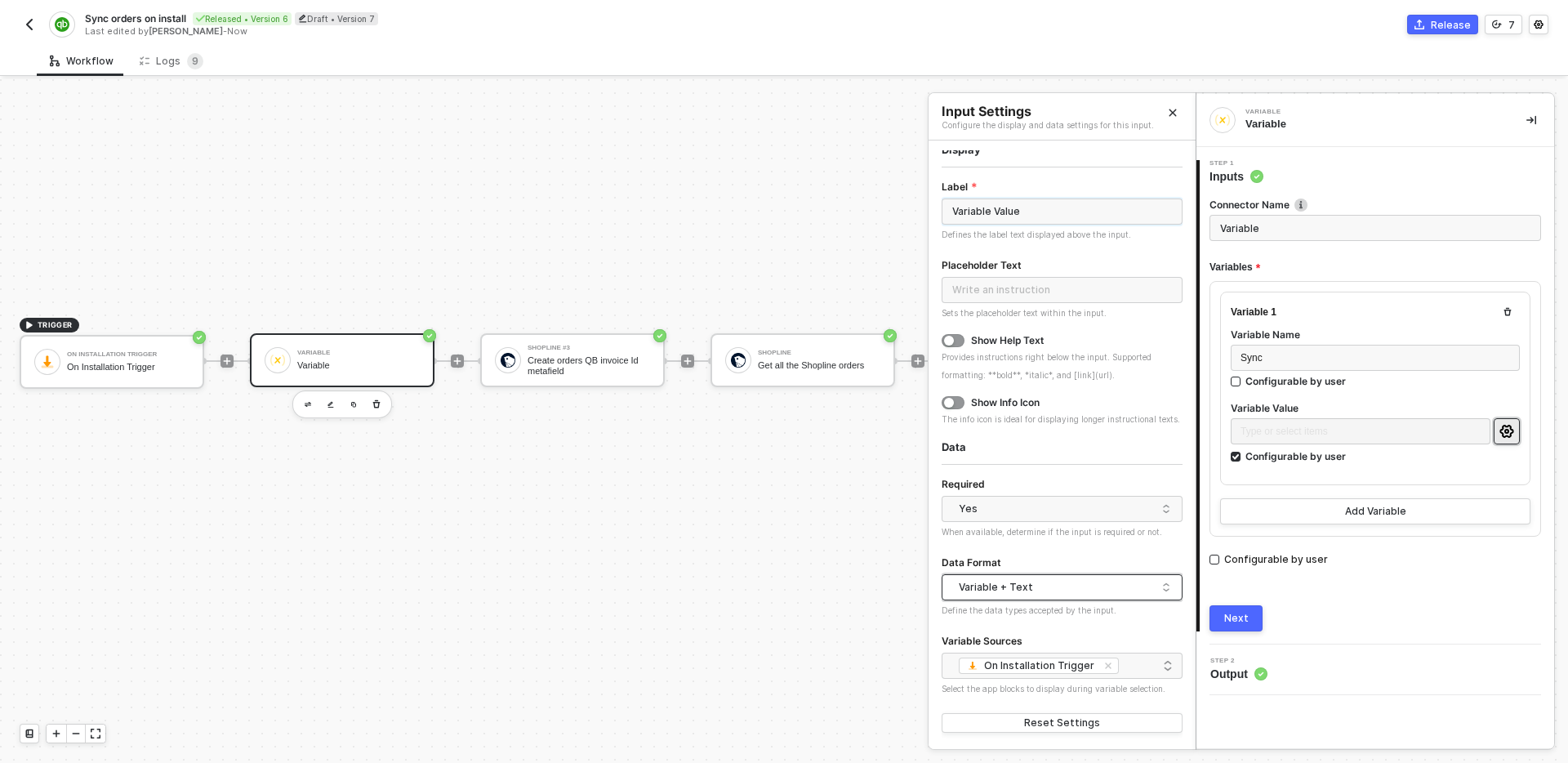
click at [1082, 591] on div "Variable + Text" at bounding box center [1058, 588] width 198 height 25
click at [1037, 644] on div "Just Variables" at bounding box center [1062, 646] width 215 height 16
click at [1057, 554] on div "Data Format" at bounding box center [1062, 564] width 241 height 21
click at [1077, 584] on div "Just Variables" at bounding box center [1058, 588] width 198 height 25
click at [1067, 554] on div "Data Format" at bounding box center [1062, 564] width 241 height 21
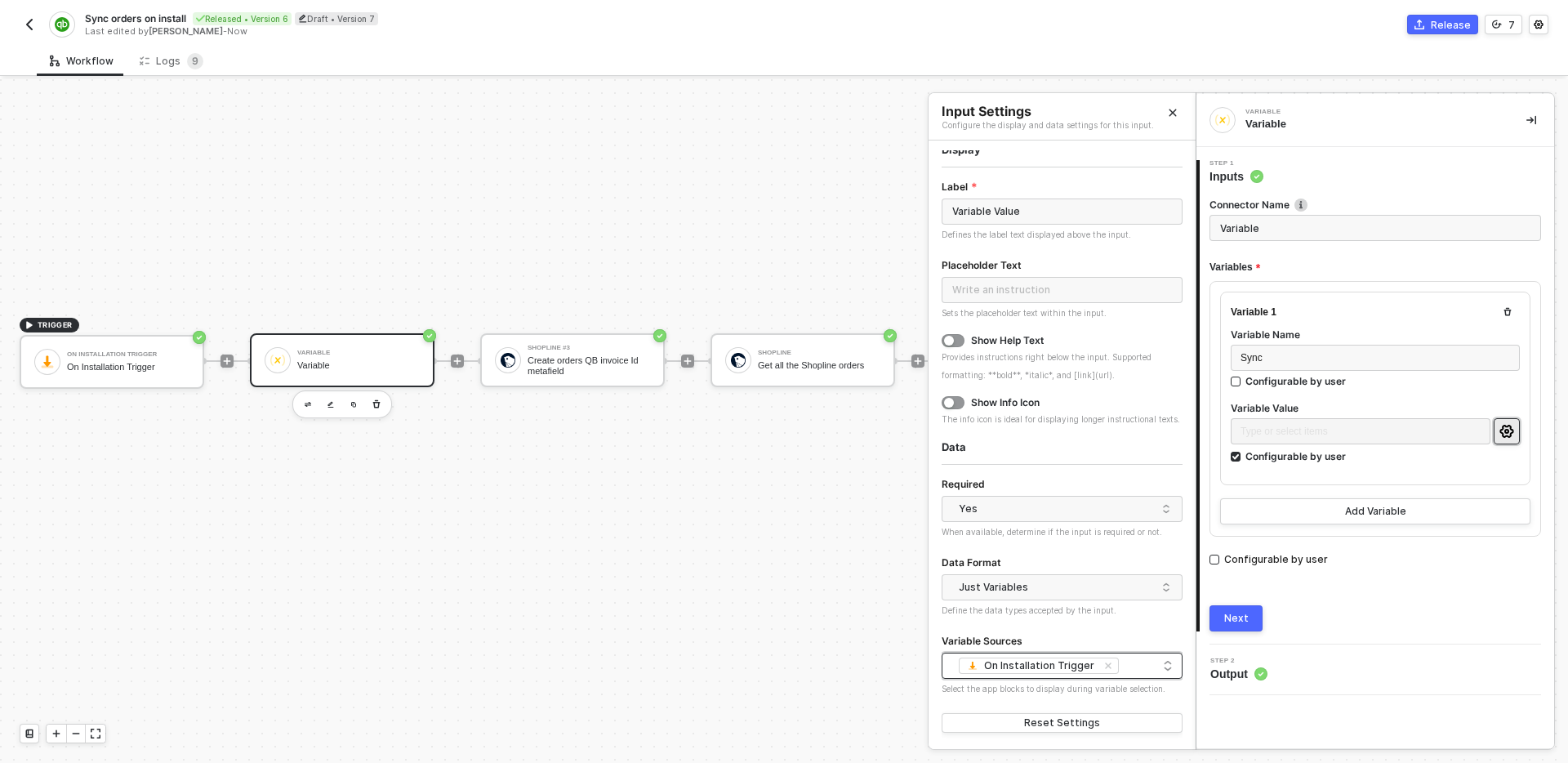
click at [1134, 669] on div "On Installation Trigger + 0 ..." at bounding box center [1062, 665] width 220 height 19
click at [1105, 666] on icon "icon-close-small" at bounding box center [1108, 665] width 6 height 6
click at [1058, 663] on div at bounding box center [1062, 665] width 220 height 12
click at [1035, 663] on div at bounding box center [1062, 665] width 220 height 12
type input "Yes, No"
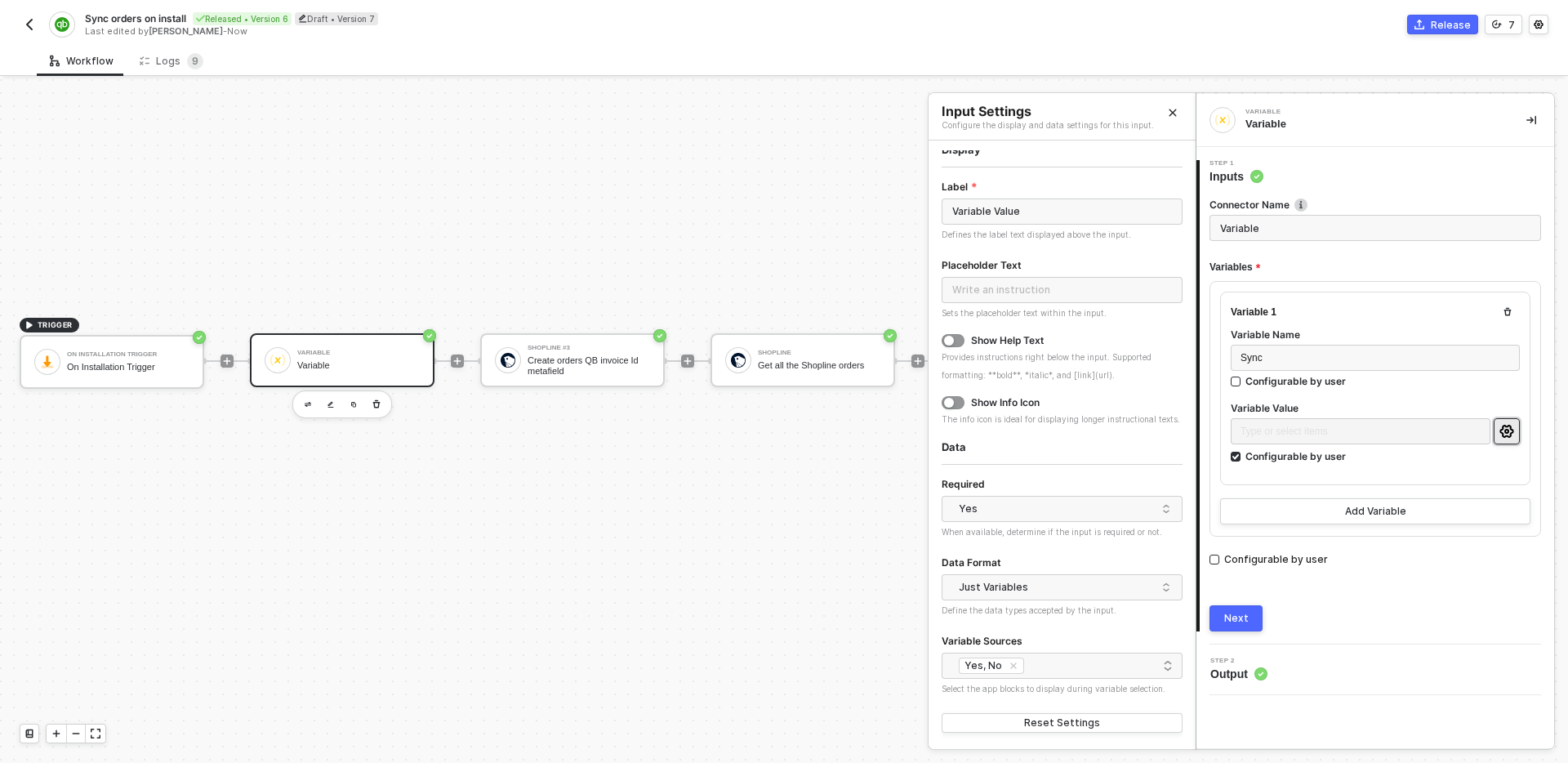
click at [1053, 631] on div "Variable Sources" at bounding box center [1062, 641] width 241 height 21
click at [1019, 505] on div "Yes" at bounding box center [1058, 509] width 198 height 25
click at [1042, 459] on form "Label Variable Value Defines the label text displayed above the input. Placehol…" at bounding box center [1062, 457] width 241 height 559
click at [1057, 588] on div "Just Variables" at bounding box center [1058, 588] width 198 height 25
click at [1046, 561] on div "Data Format" at bounding box center [1062, 564] width 241 height 21
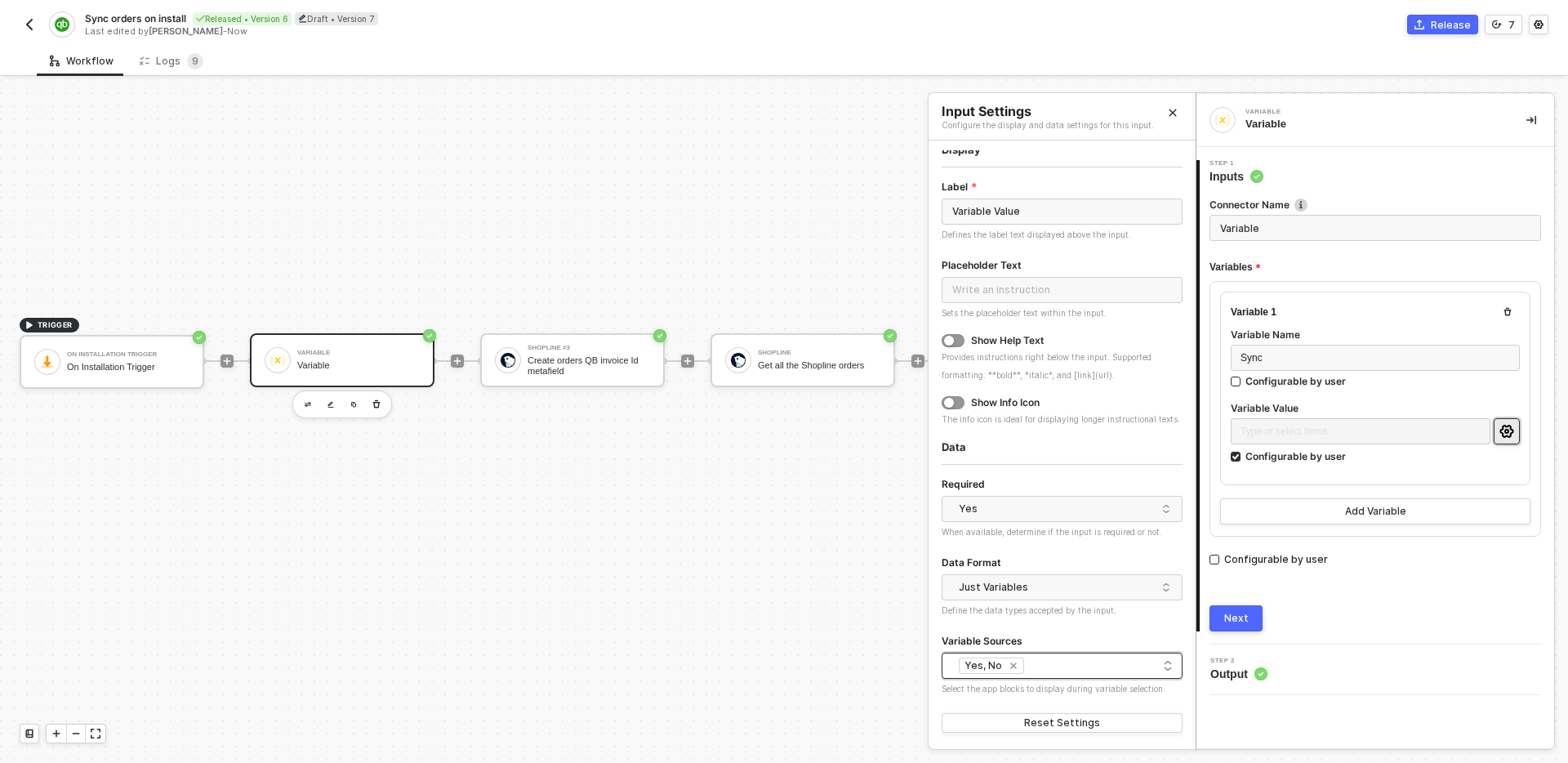
click at [1013, 666] on icon "icon-close-small" at bounding box center [1014, 666] width 10 height 10
click at [1027, 667] on div at bounding box center [1062, 665] width 220 height 12
type input "yes"
type input "Y"
type input "Sync"
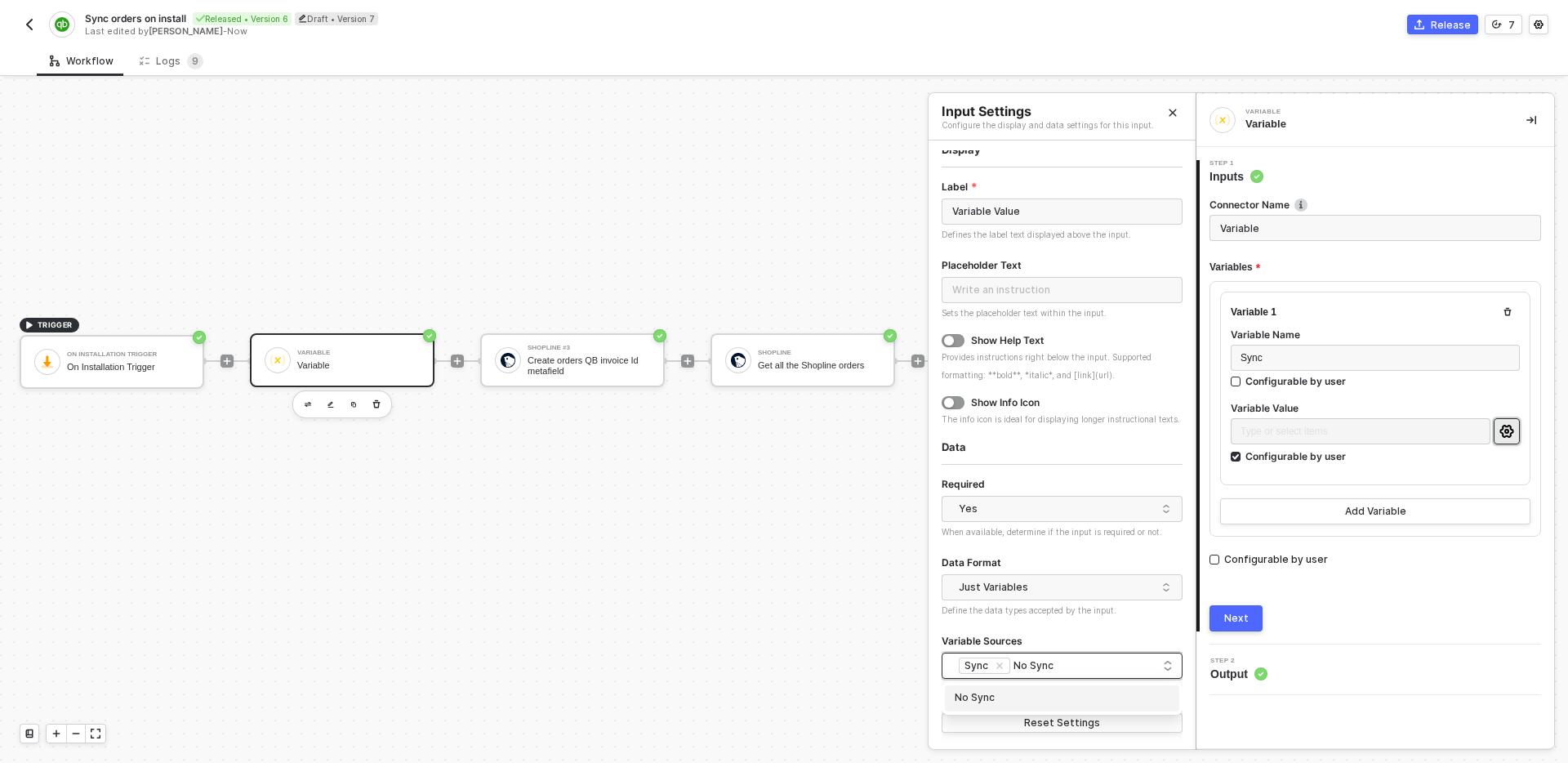
type input "No Sync"
click at [1121, 688] on span "Select the app blocks to display during variable selection." at bounding box center [1053, 689] width 224 height 10
click at [1100, 698] on form "Label Variable Value Defines the label text displayed above the input. Placehol…" at bounding box center [1062, 457] width 241 height 559
click at [1096, 693] on span "Select the app blocks to display during variable selection." at bounding box center [1053, 689] width 224 height 10
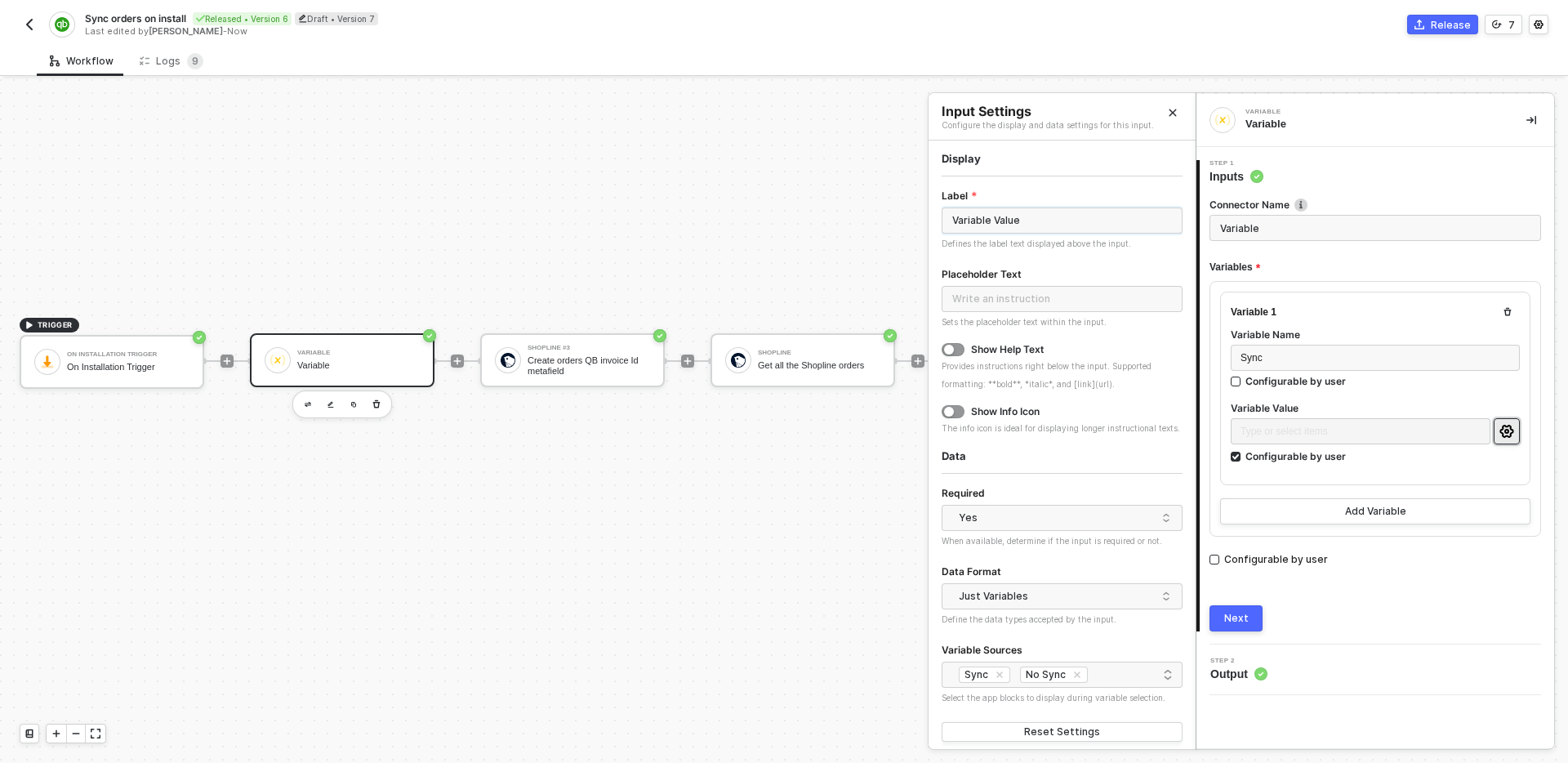
click at [1058, 227] on input "Variable Value" at bounding box center [1062, 220] width 241 height 26
type input "Do you want to sync ALL your order history with Quickbooks?"
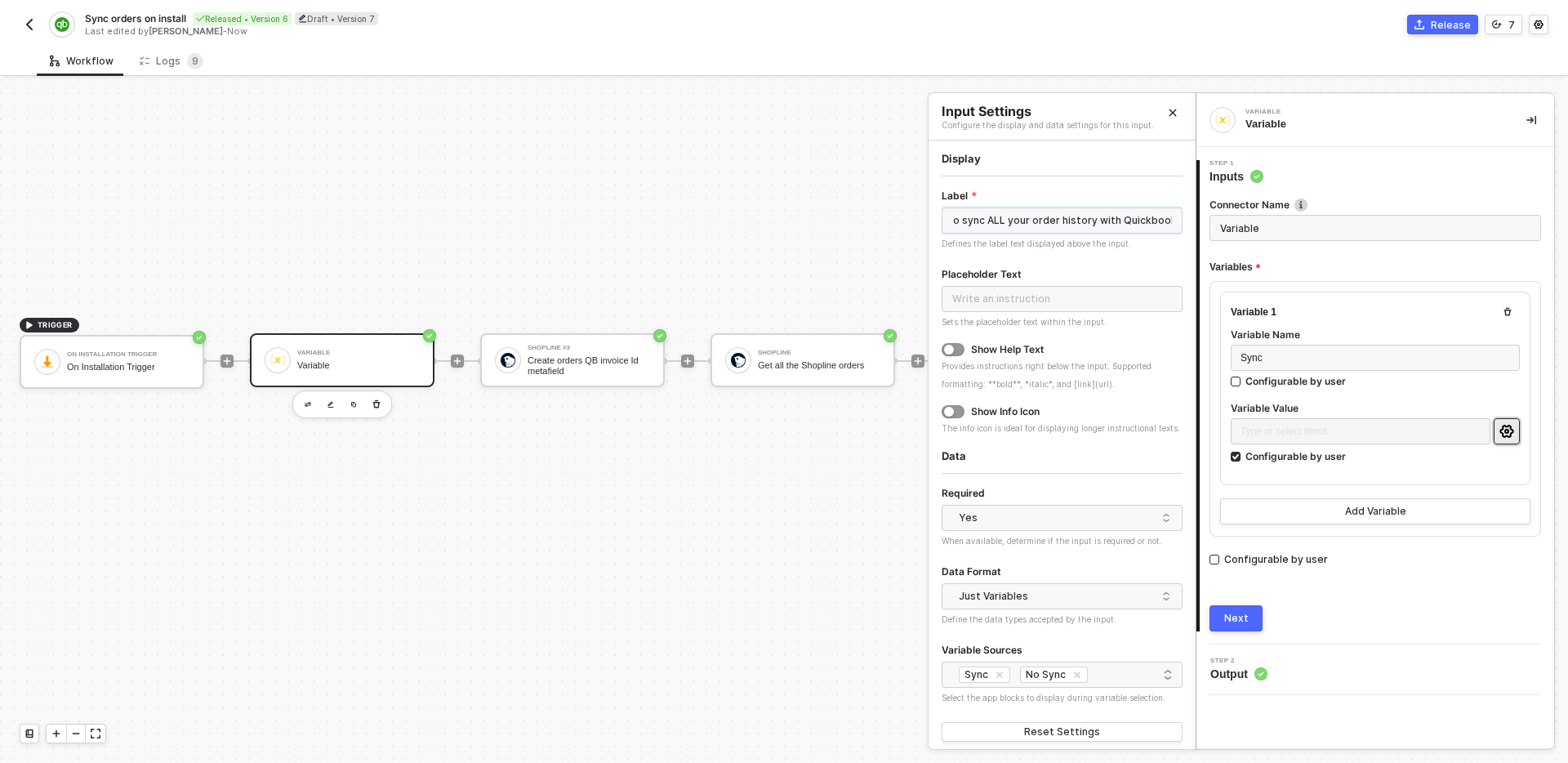
scroll to position [9, 0]
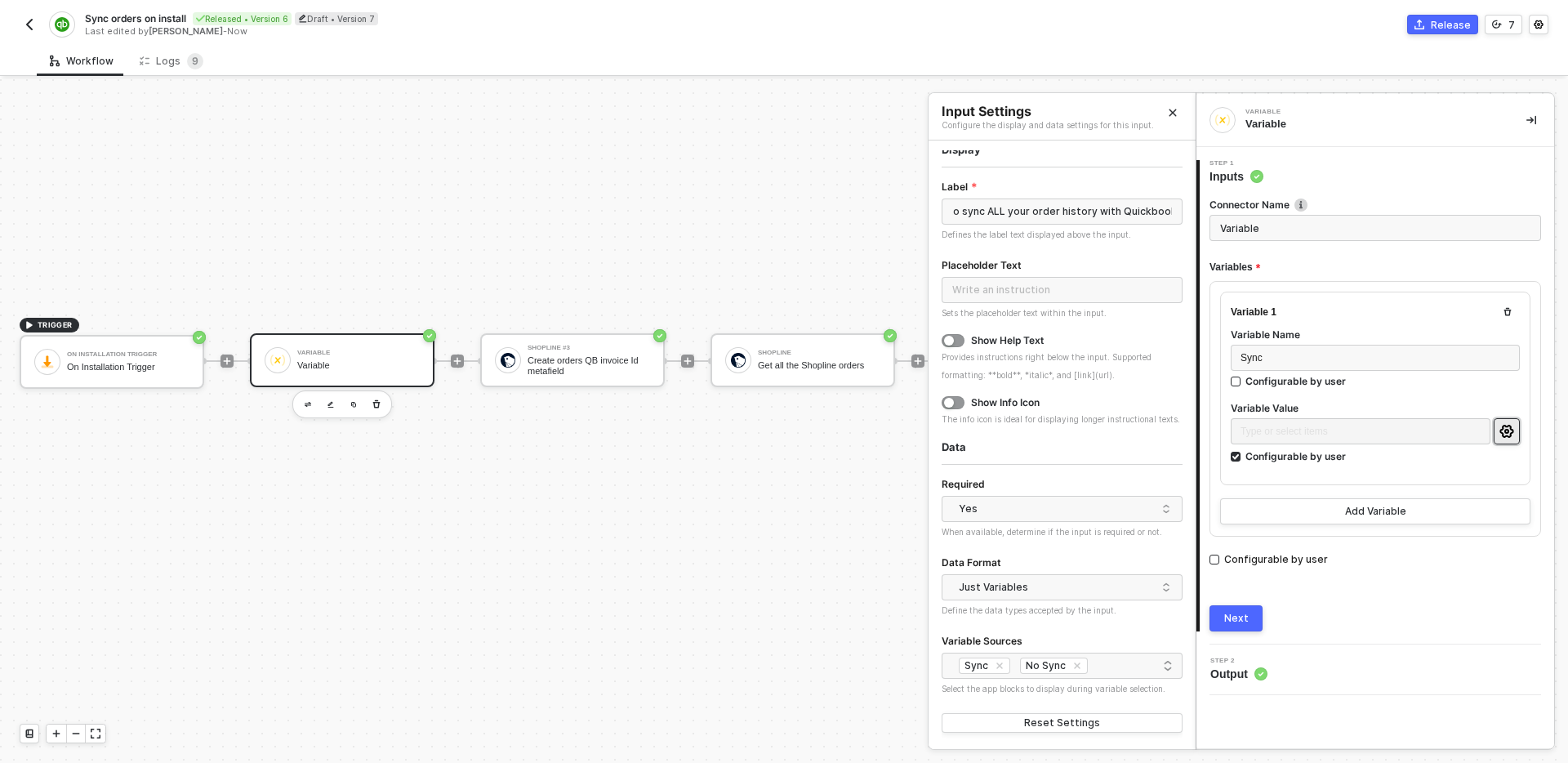
click at [1333, 607] on div "Next" at bounding box center [1375, 619] width 331 height 26
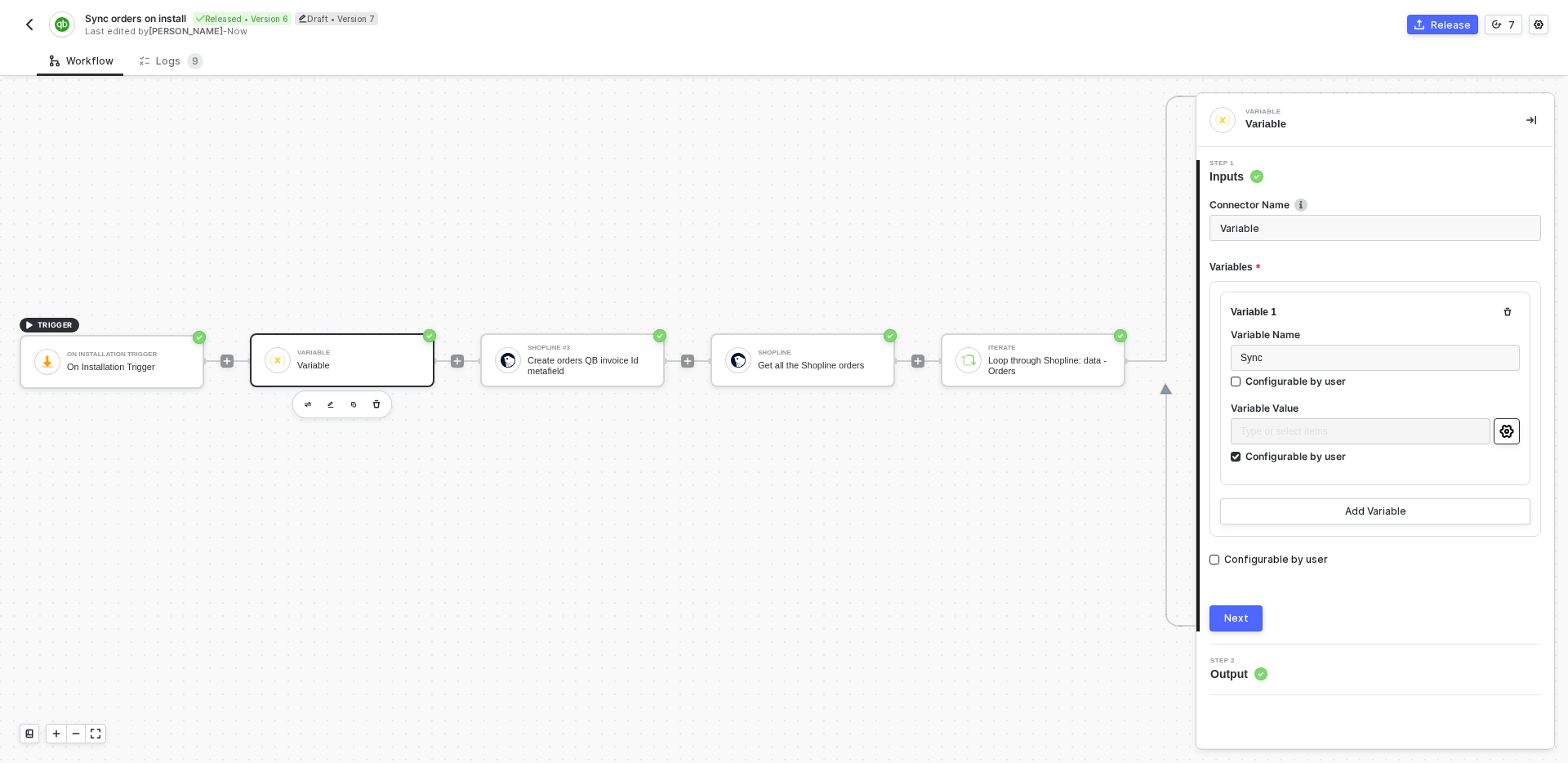
click at [1513, 422] on button "button" at bounding box center [1507, 431] width 26 height 26
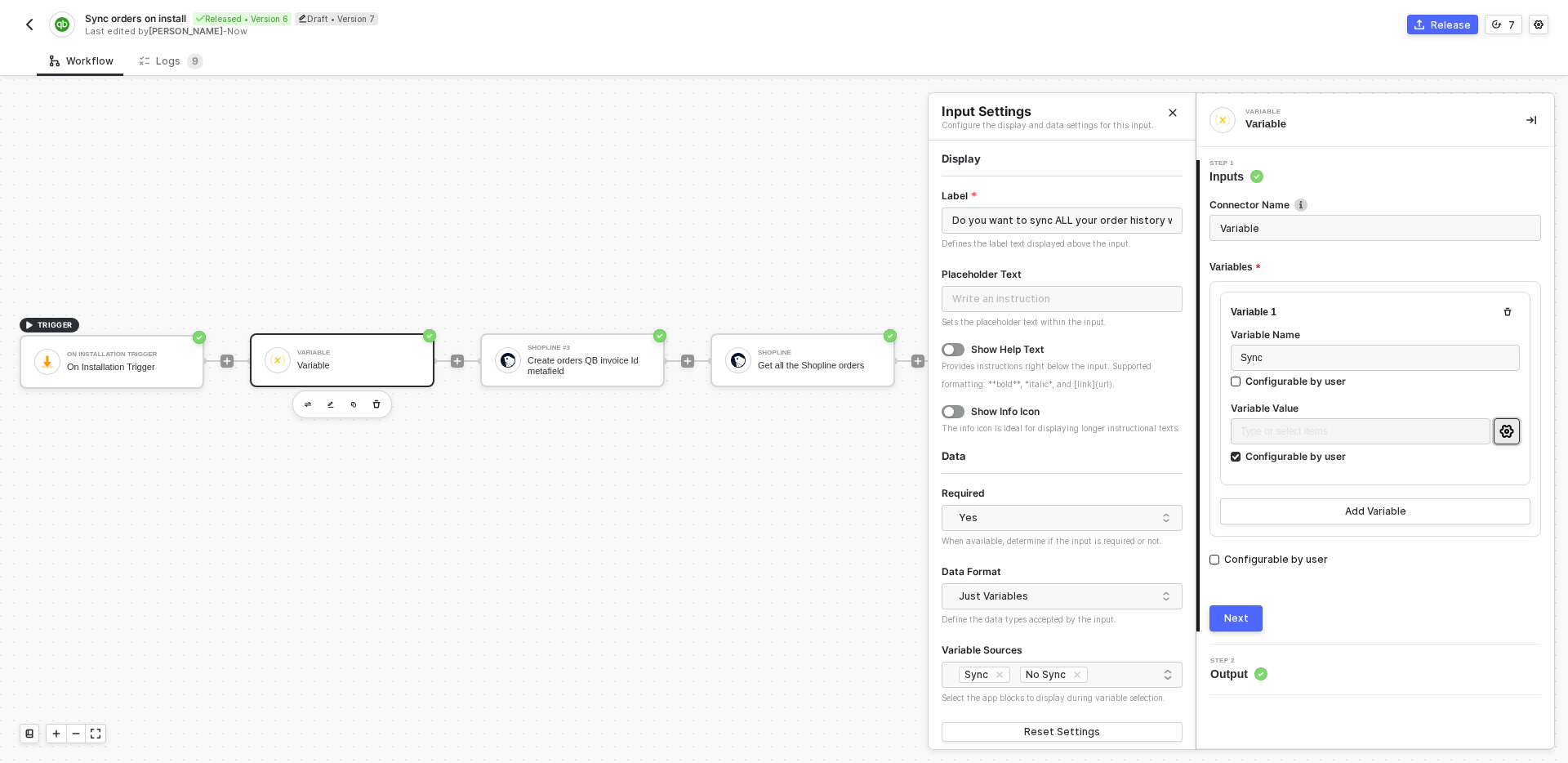
click at [1239, 621] on div "Next" at bounding box center [1237, 619] width 25 height 13
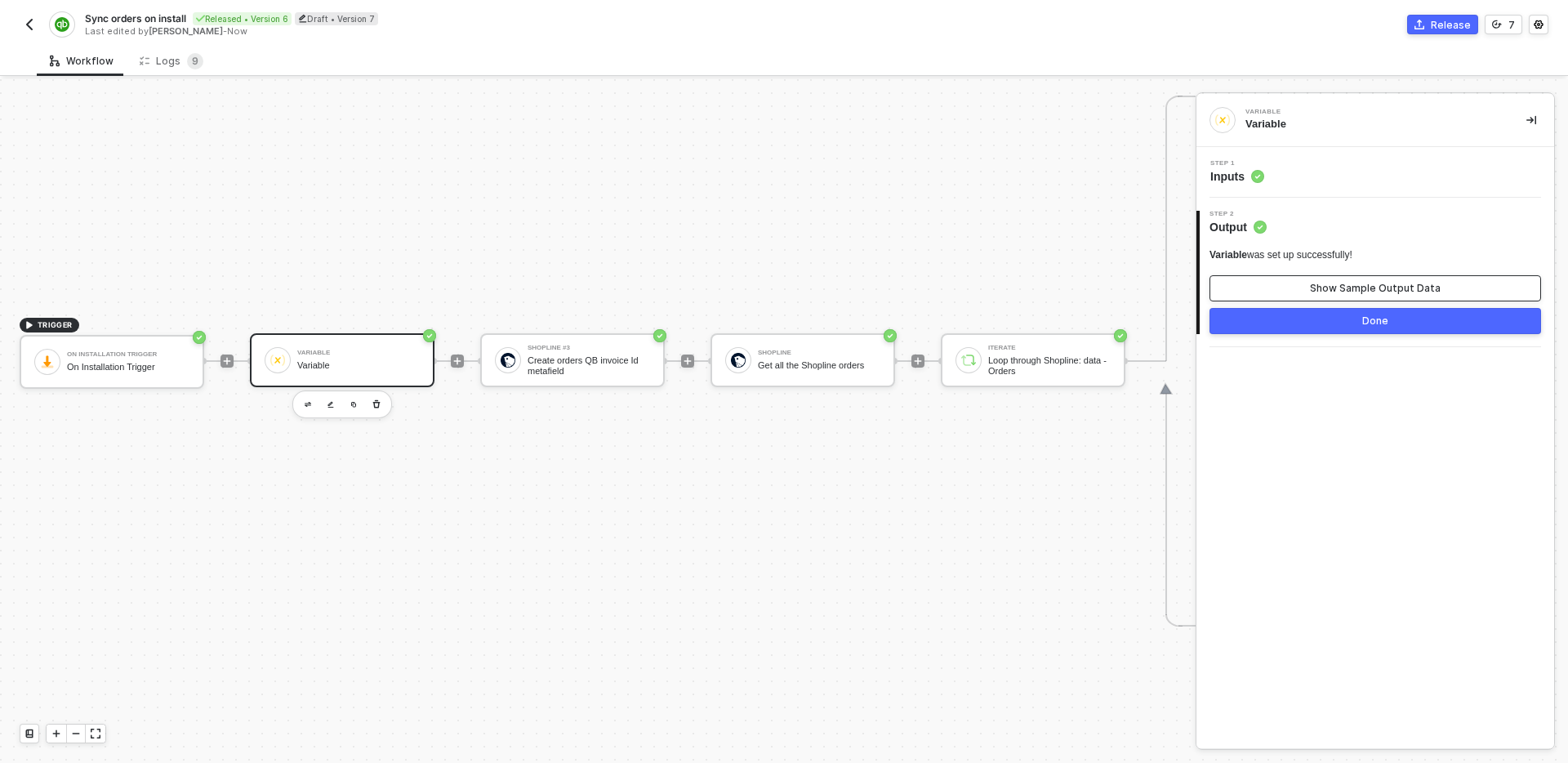
click at [1381, 298] on button "Show Sample Output Data" at bounding box center [1375, 288] width 331 height 26
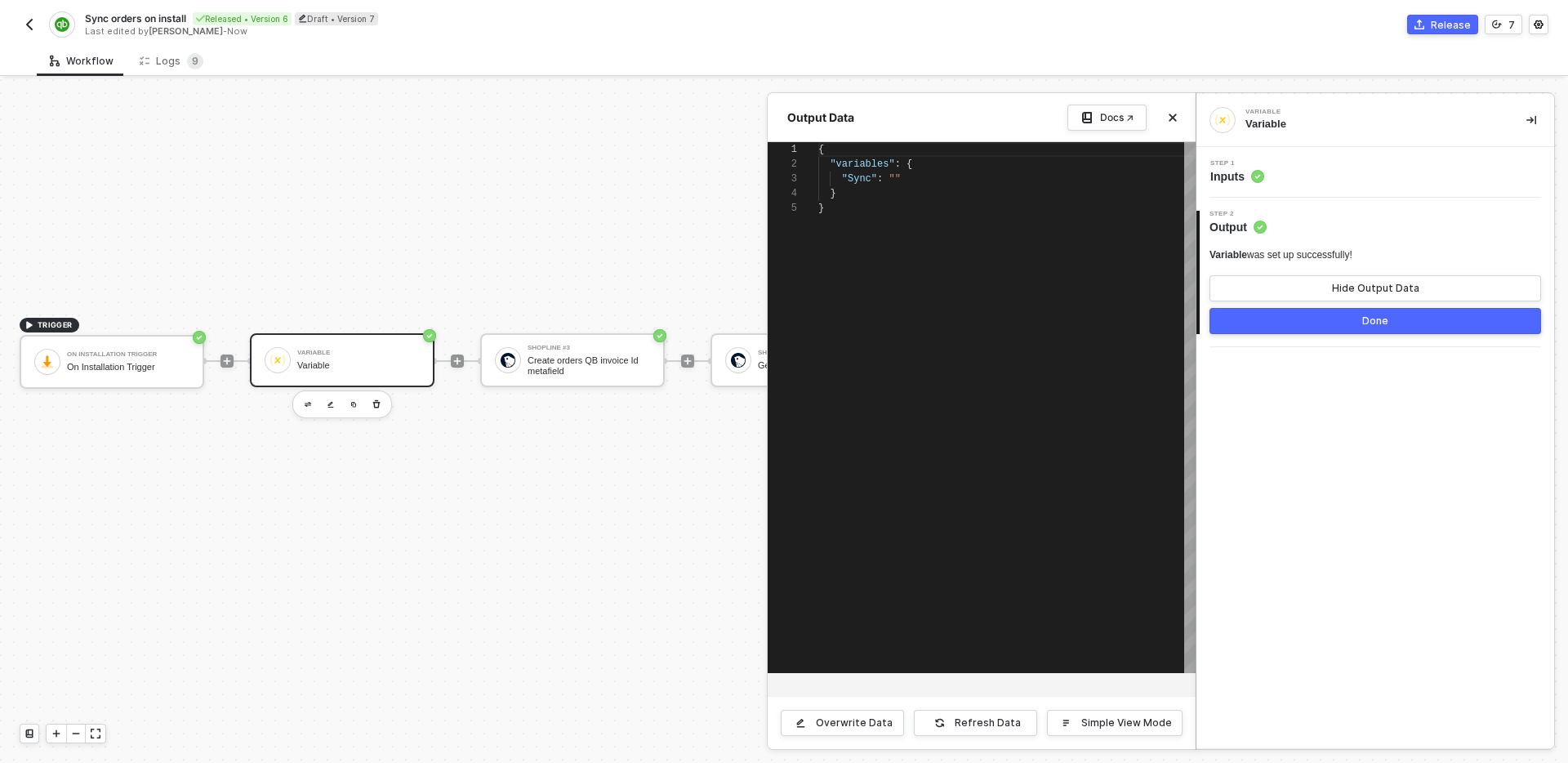
scroll to position [58, 0]
click at [1175, 116] on icon "icon-close" at bounding box center [1173, 117] width 10 height 10
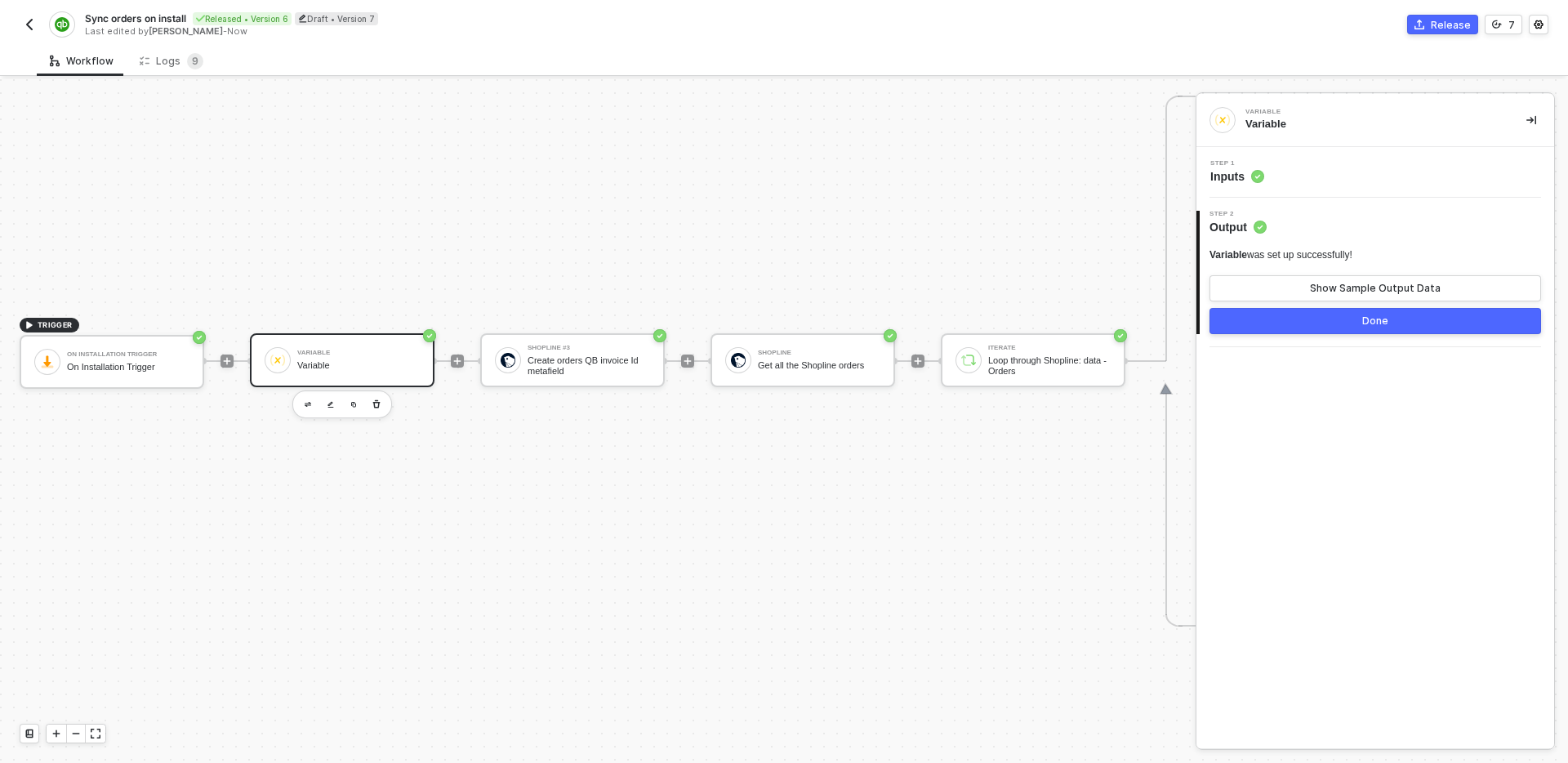
click at [1396, 164] on div "Step 1 Inputs" at bounding box center [1377, 172] width 353 height 25
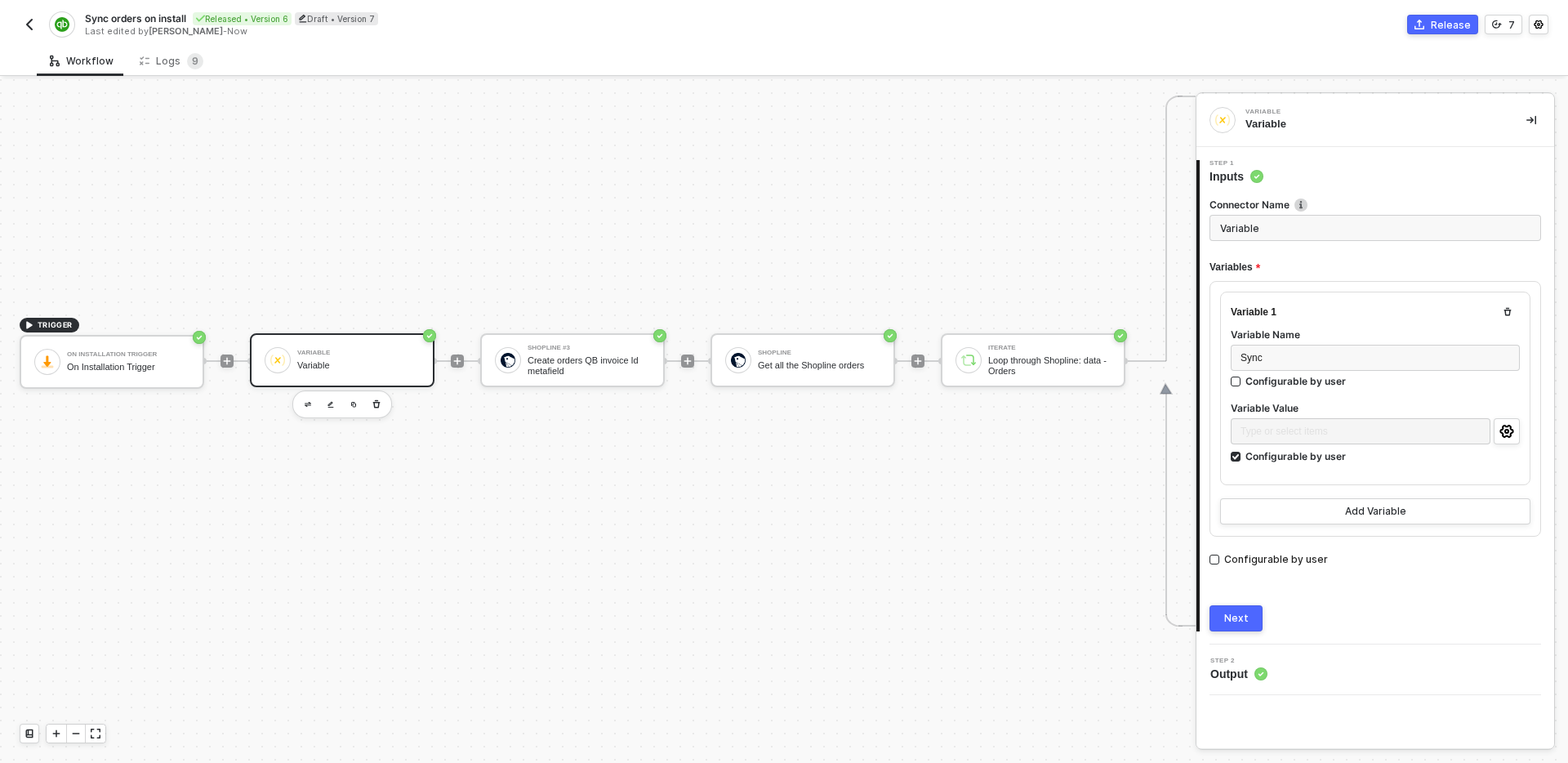
click at [1259, 620] on button "Next" at bounding box center [1237, 619] width 53 height 26
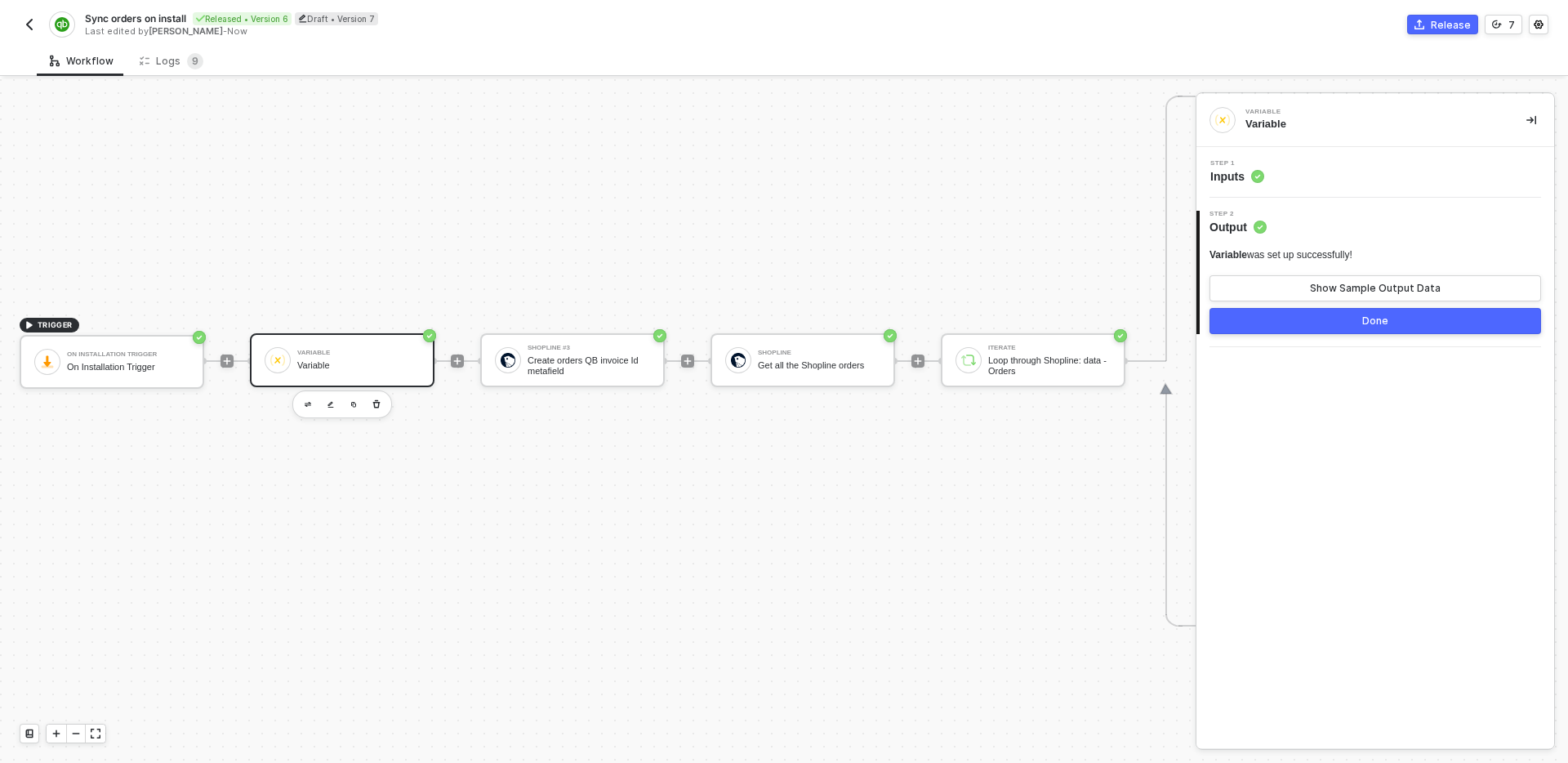
click at [1360, 329] on button "Done" at bounding box center [1375, 321] width 331 height 26
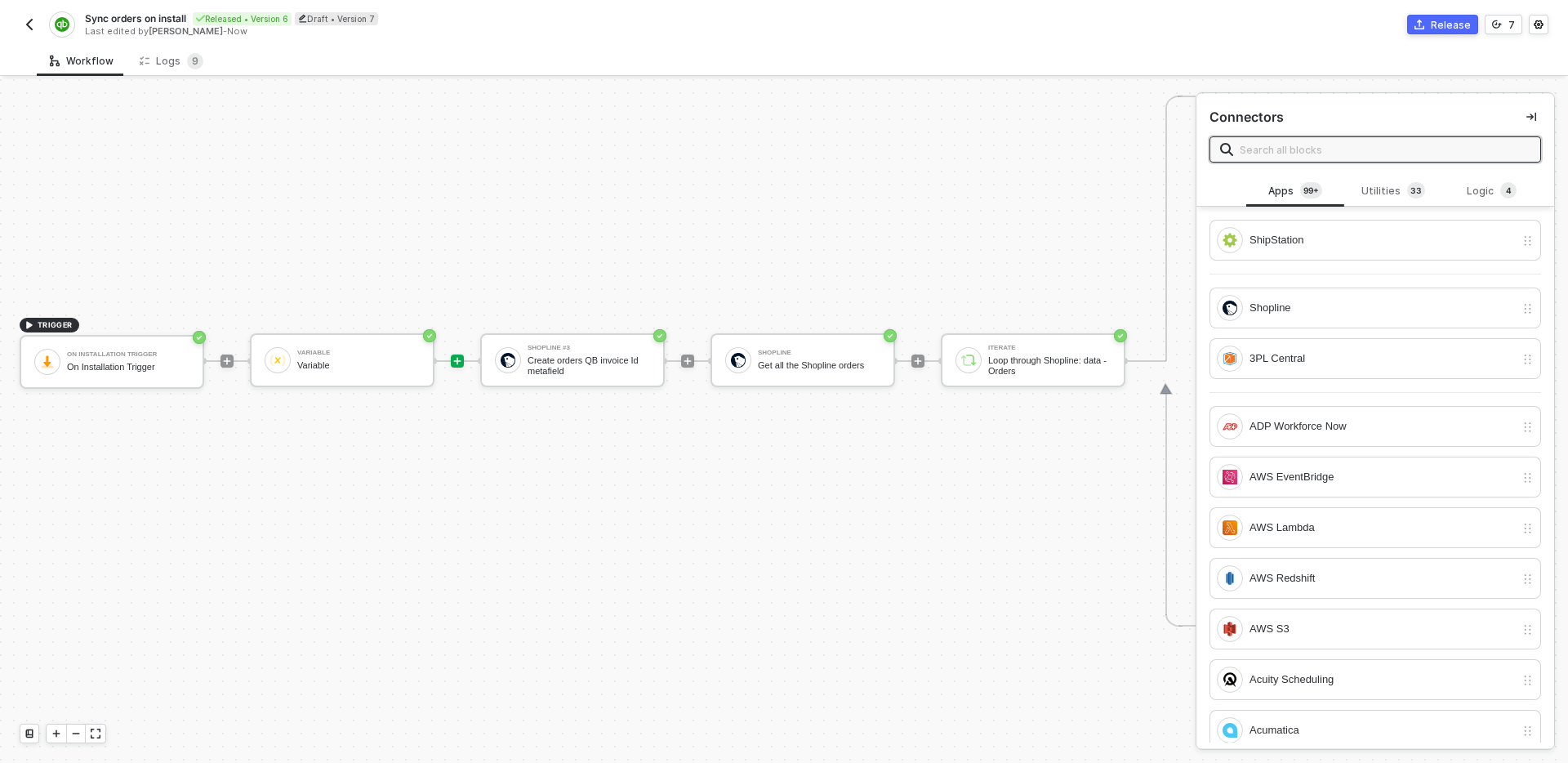
click at [1544, 22] on button "button" at bounding box center [1538, 24] width 19 height 19
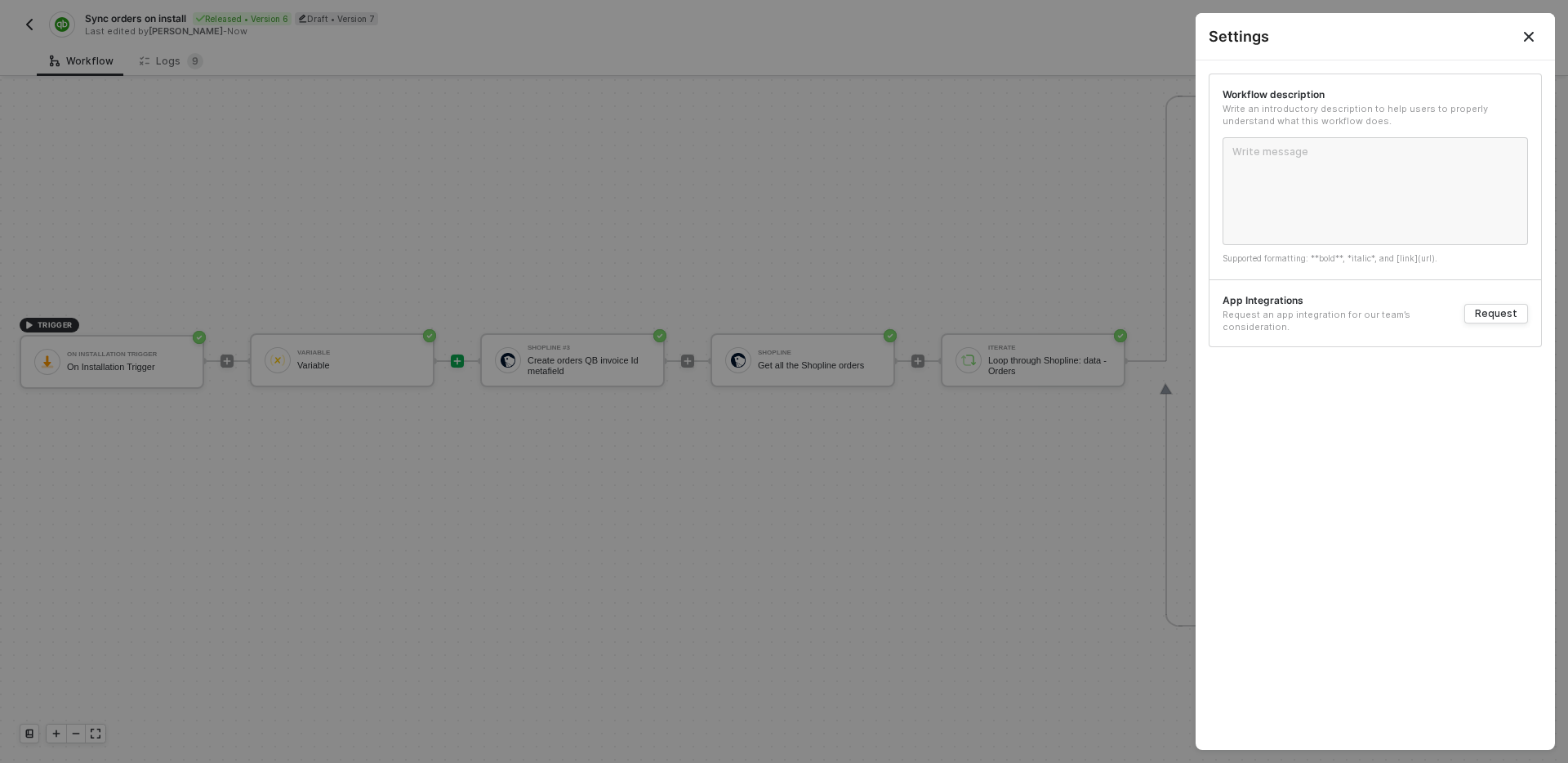
click at [1530, 39] on icon "Close" at bounding box center [1529, 37] width 13 height 13
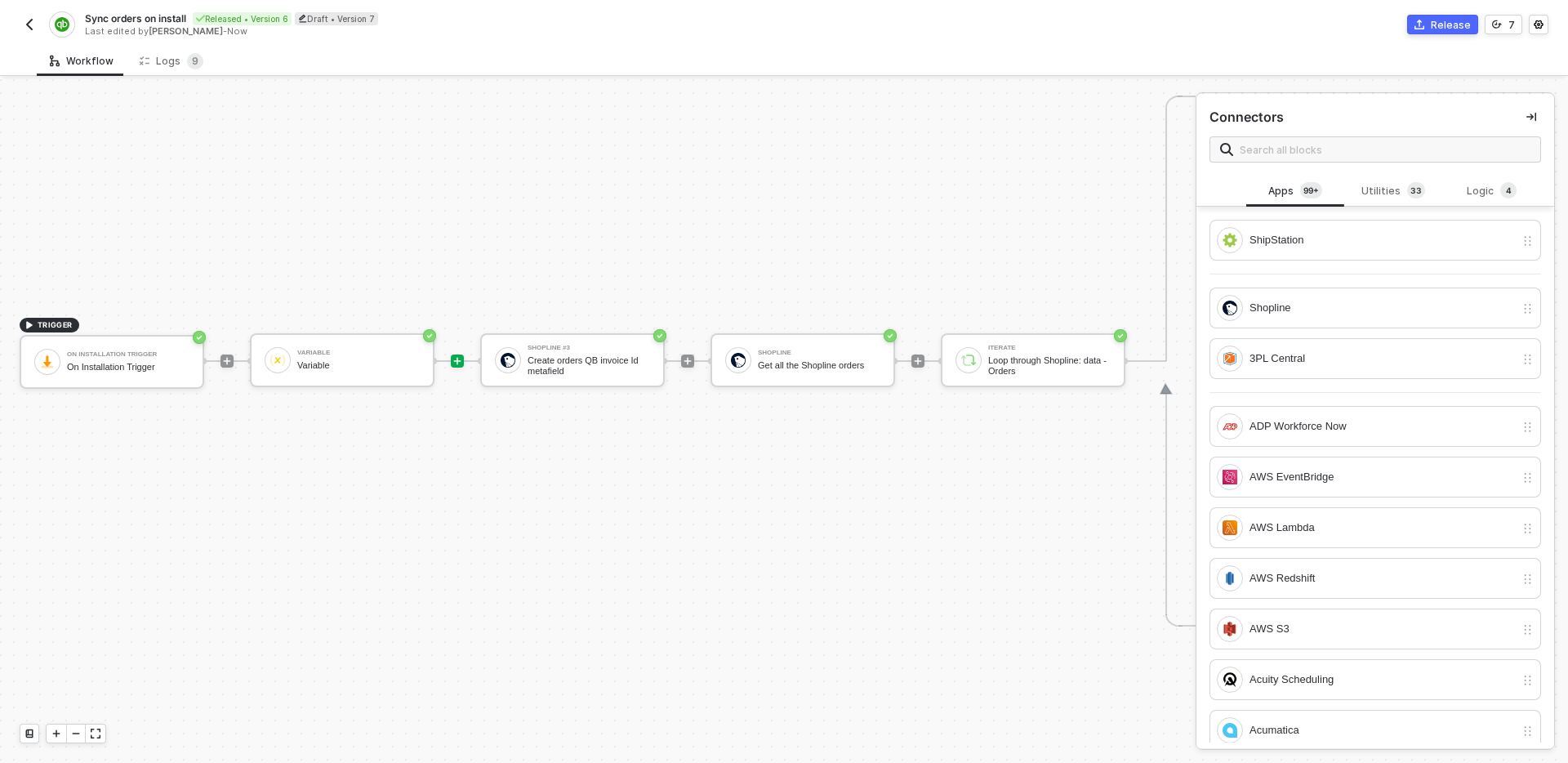
click at [29, 26] on img "button" at bounding box center [29, 25] width 13 height 13
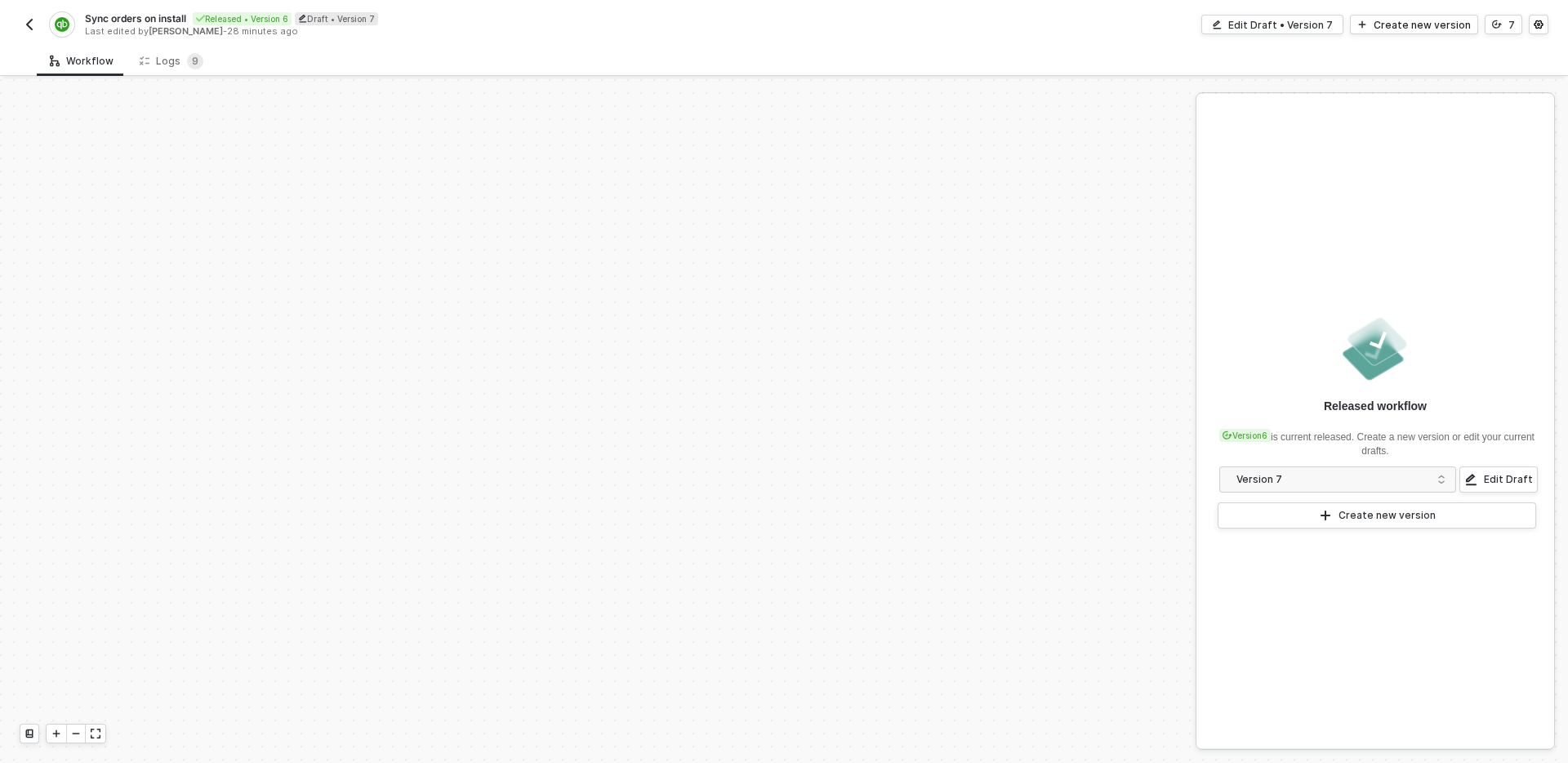
scroll to position [498, 0]
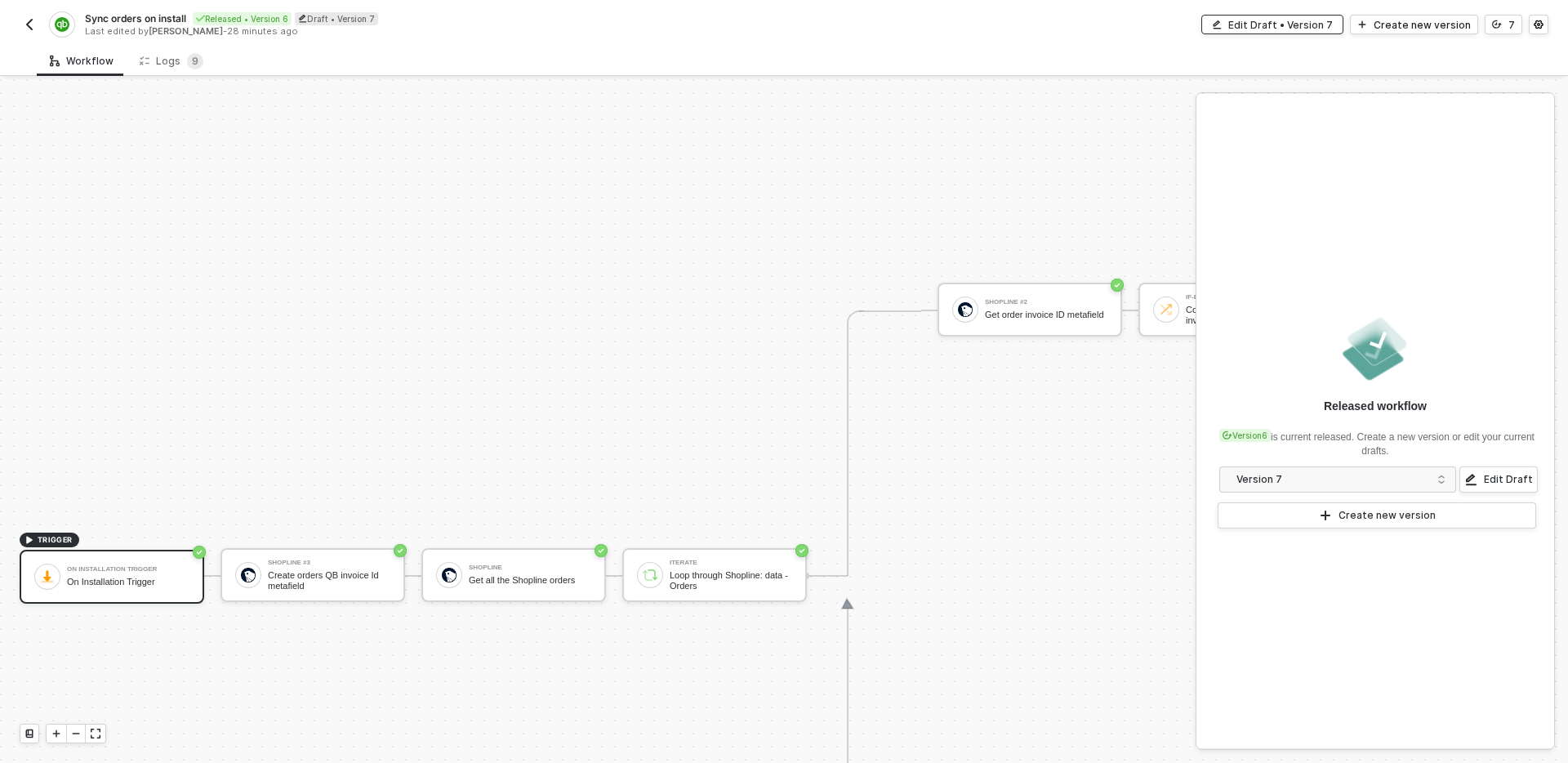
click at [1291, 23] on div "Edit Draft • Version 7" at bounding box center [1280, 25] width 104 height 14
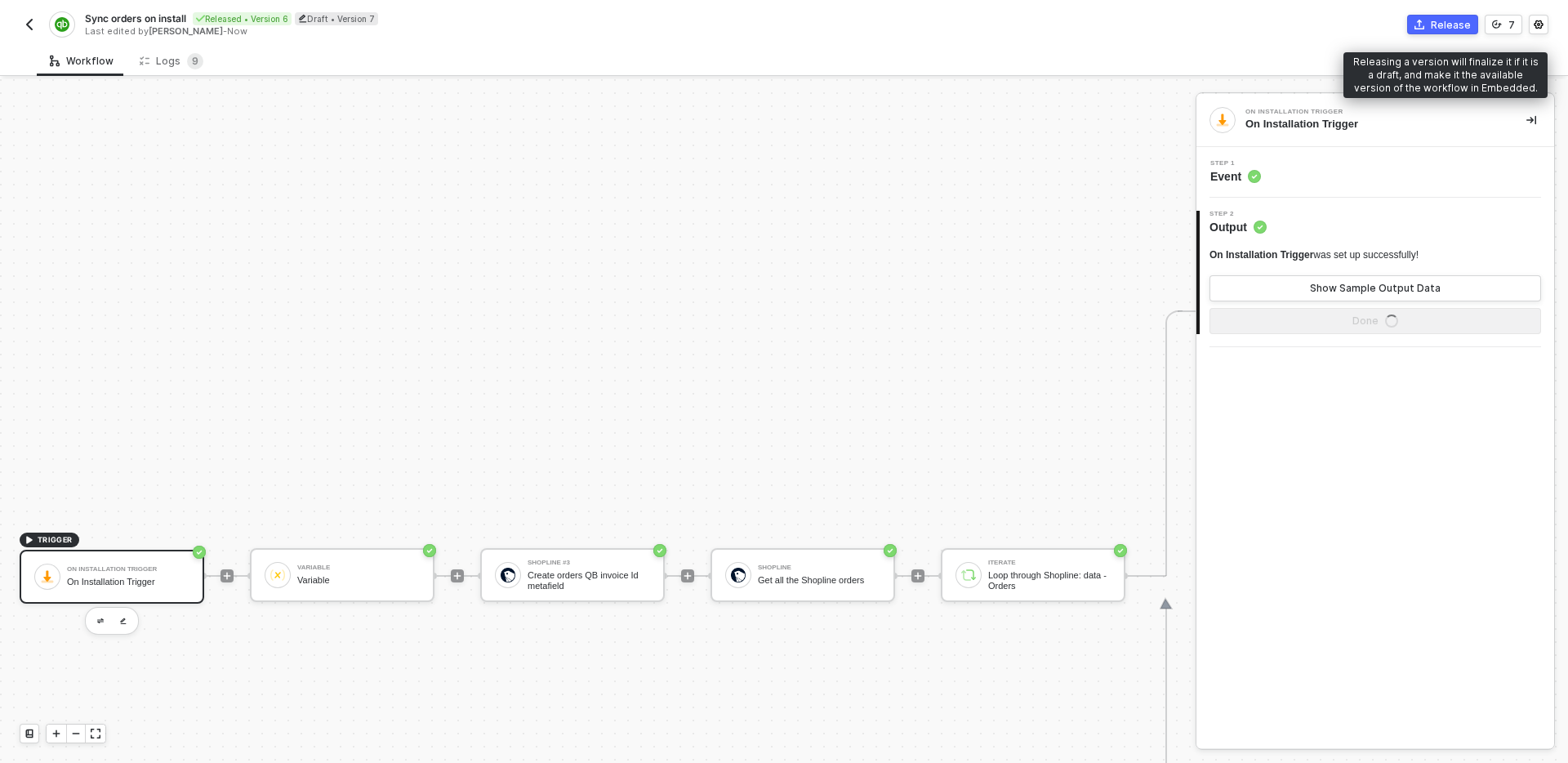
click at [1447, 21] on div "Release" at bounding box center [1451, 25] width 40 height 14
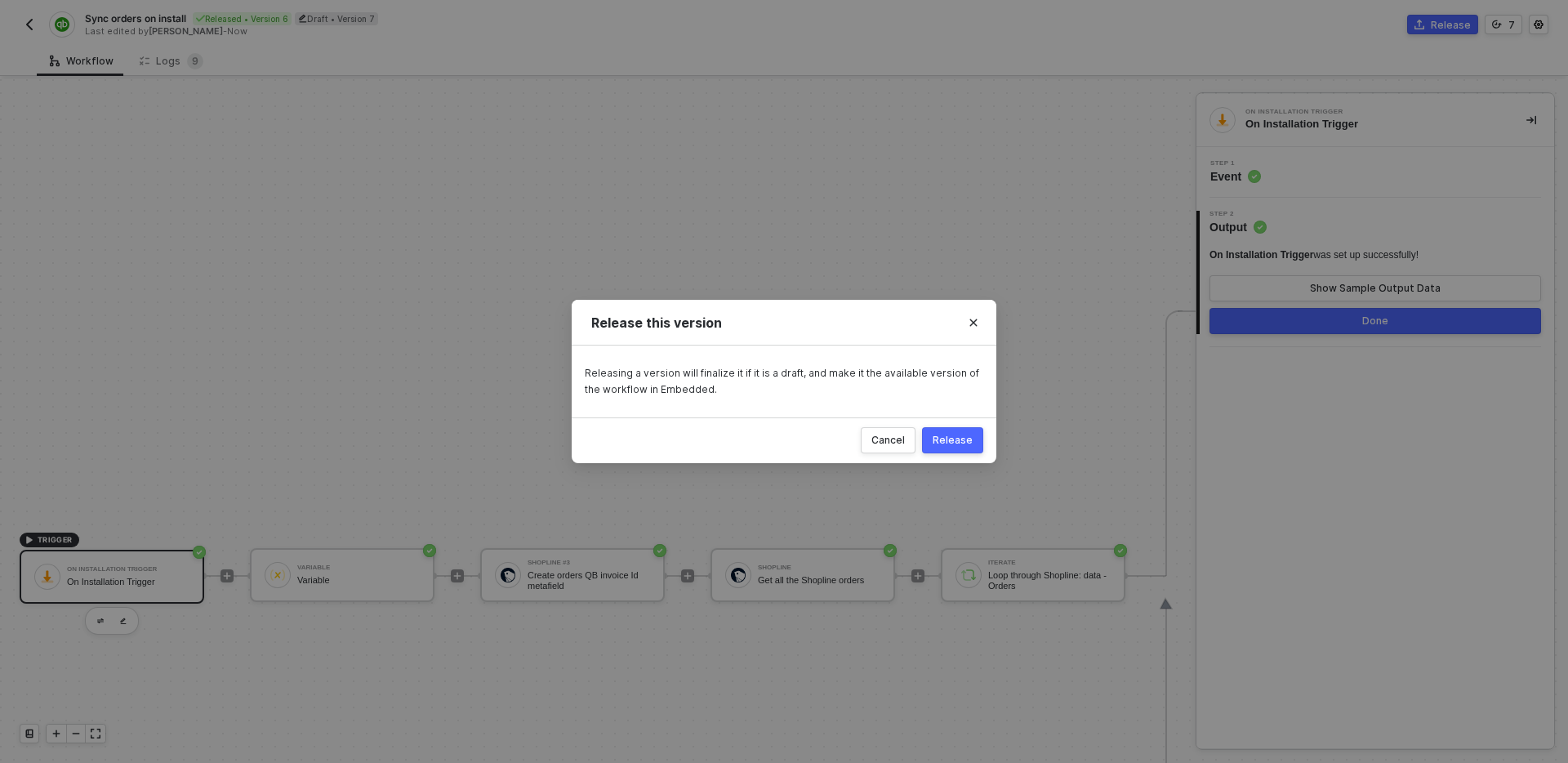
click at [959, 442] on div "Release" at bounding box center [952, 440] width 40 height 13
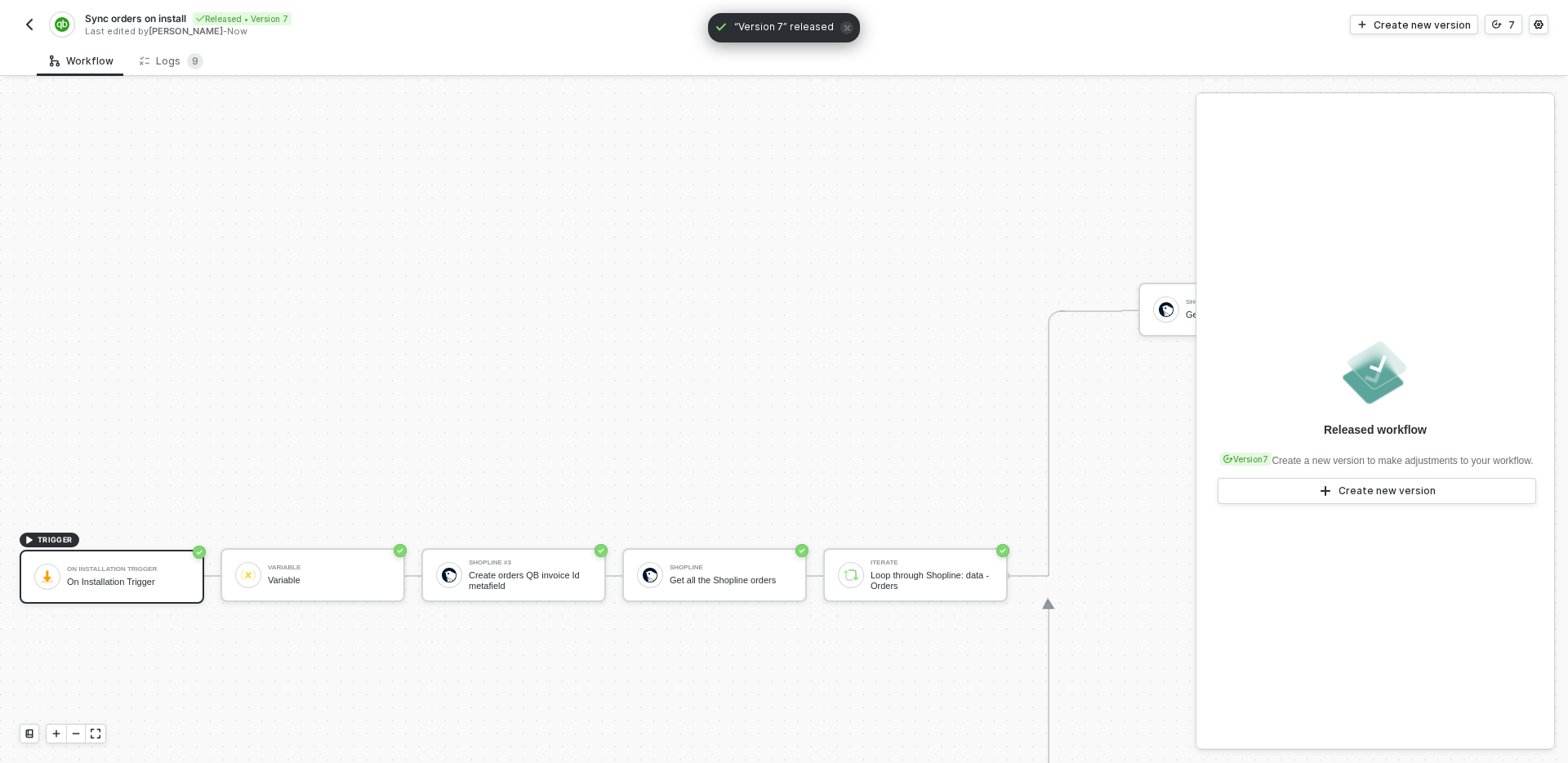
click at [23, 30] on img "button" at bounding box center [29, 25] width 13 height 13
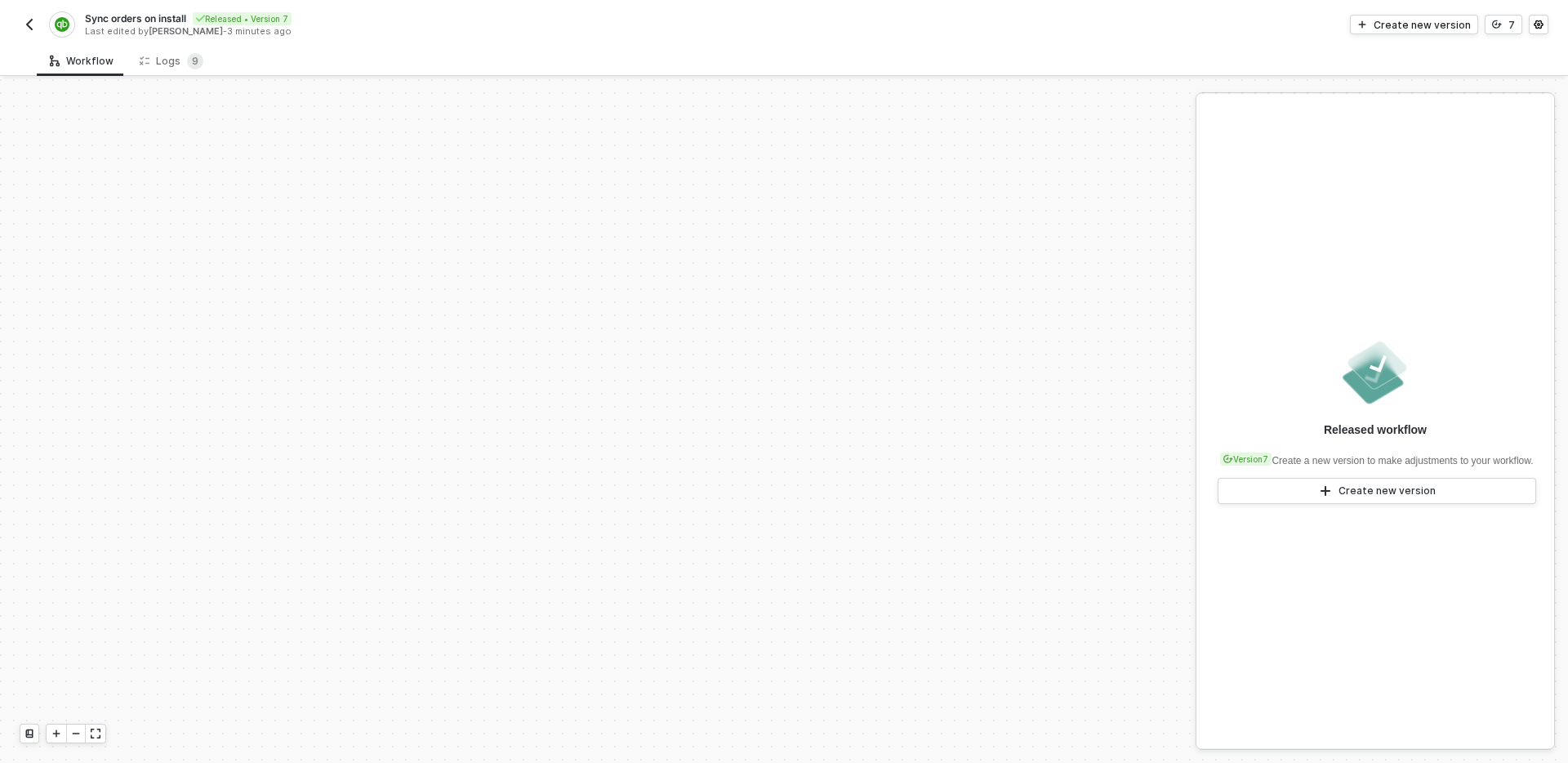
scroll to position [498, 0]
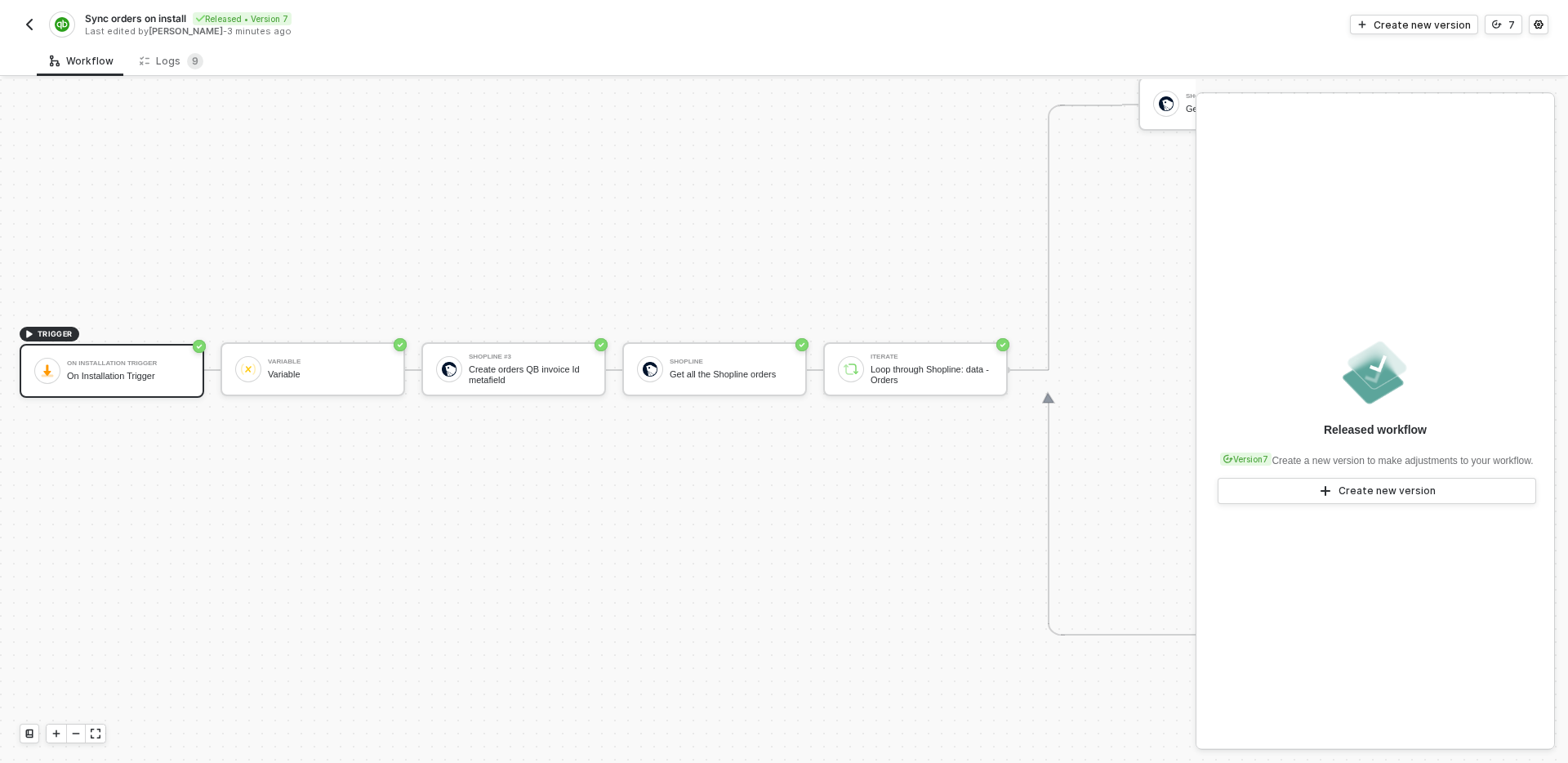
scroll to position [713, 0]
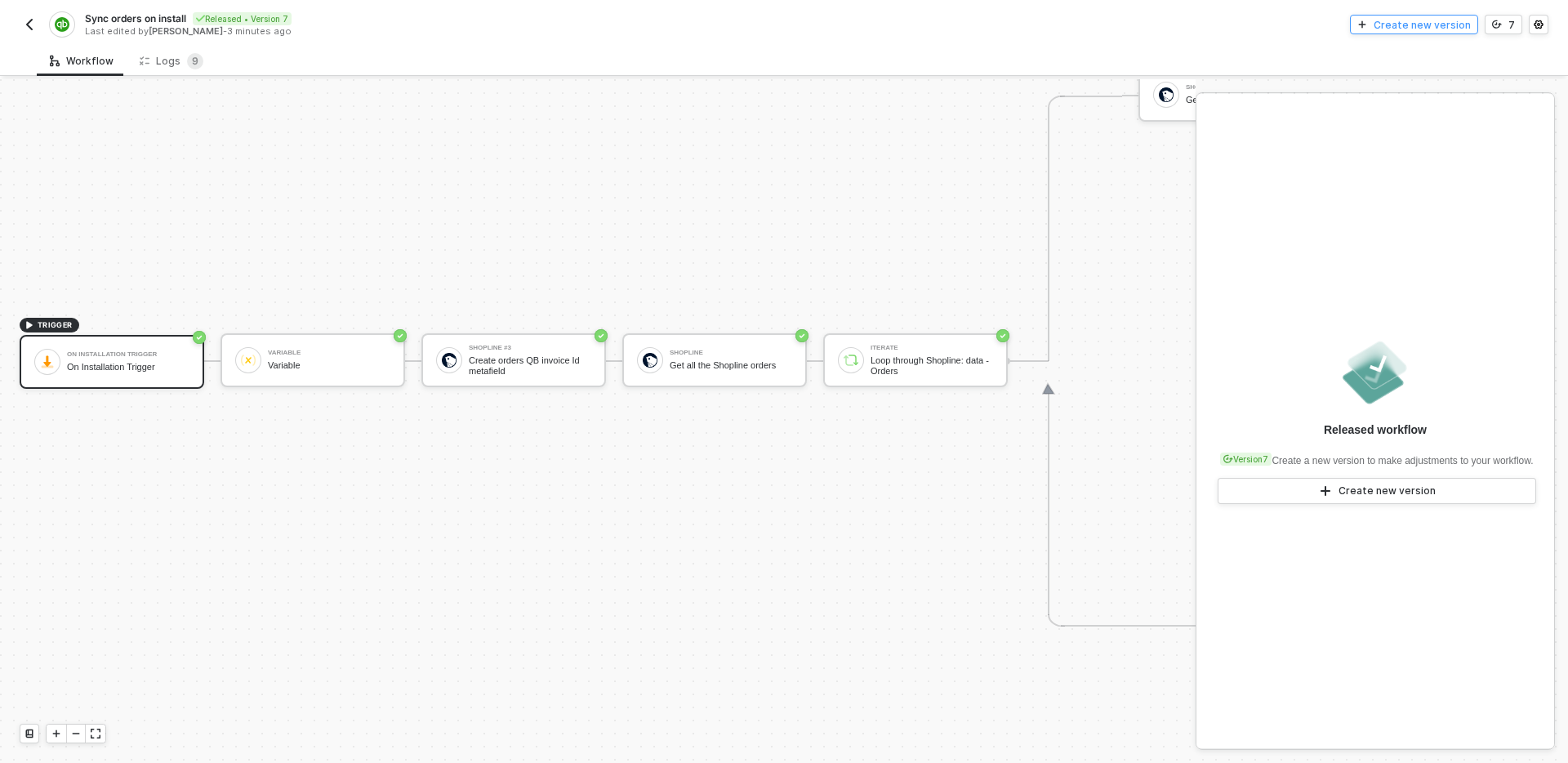
click at [1427, 22] on div "Create new version" at bounding box center [1422, 25] width 97 height 14
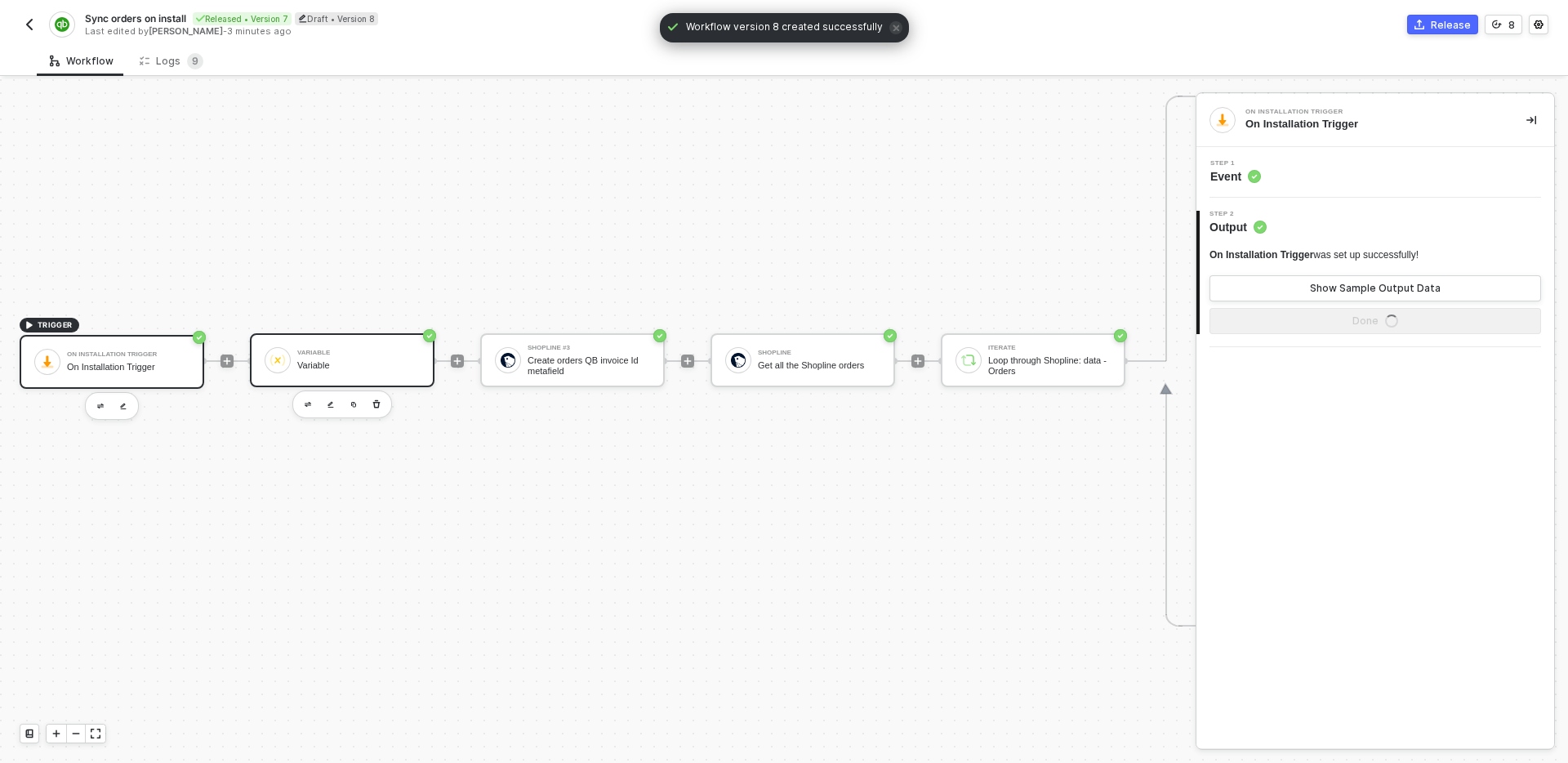
click at [343, 361] on div "Variable" at bounding box center [359, 366] width 122 height 11
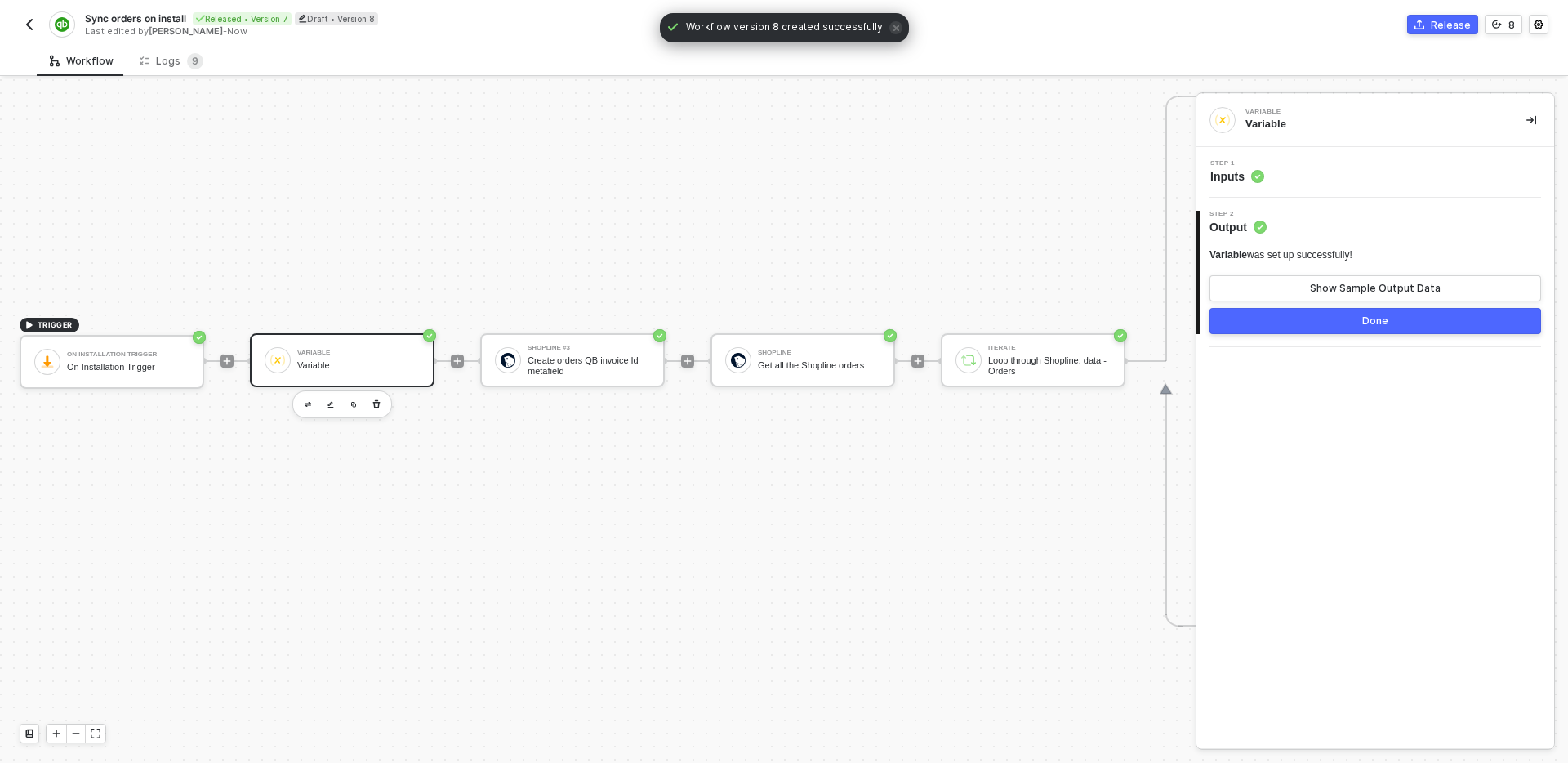
click at [1354, 174] on div "Step 1 Inputs" at bounding box center [1377, 172] width 353 height 25
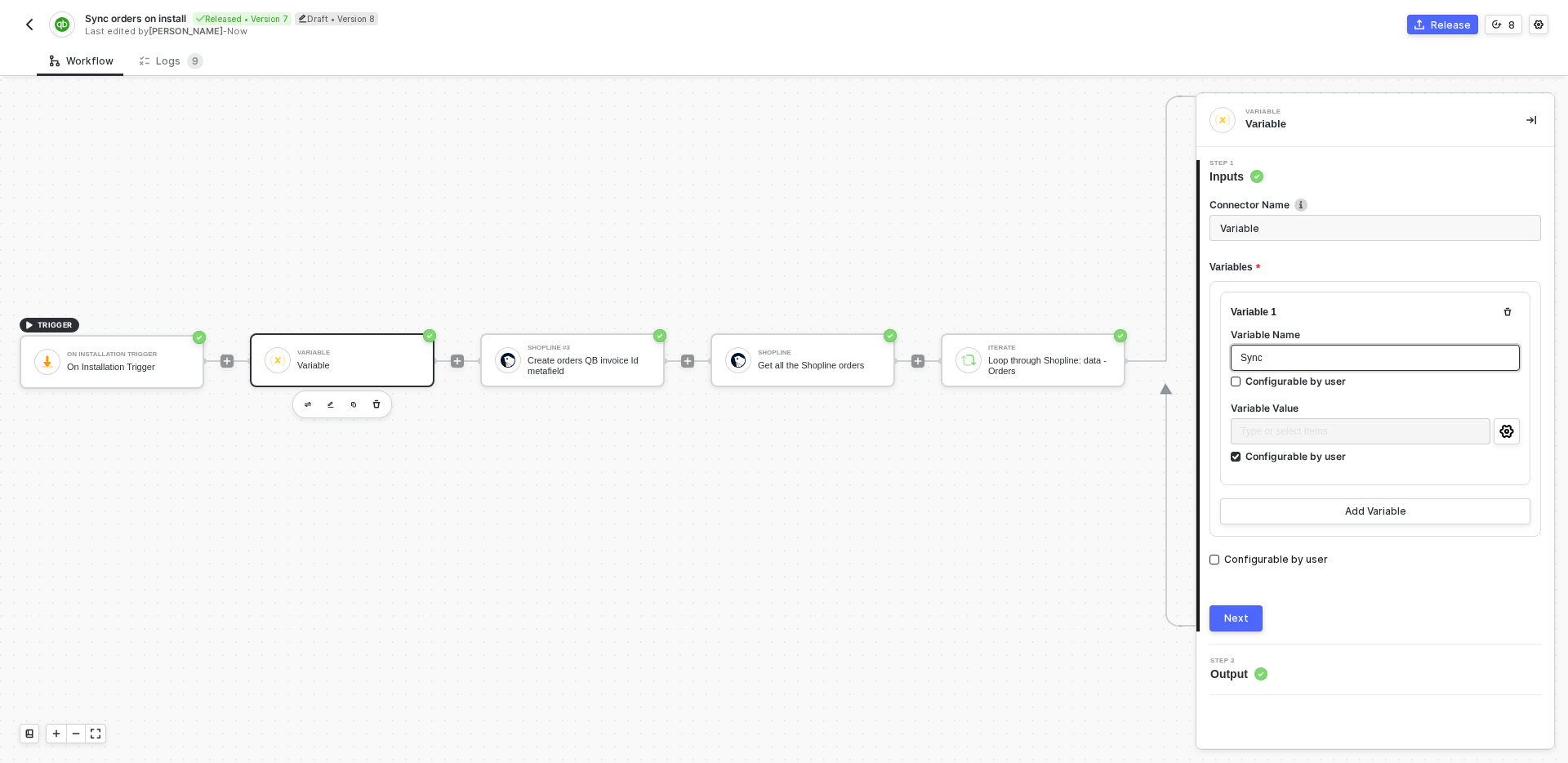
click at [1300, 361] on div "Sync" at bounding box center [1375, 358] width 269 height 16
click at [1280, 459] on div "Configurable by user" at bounding box center [1296, 456] width 100 height 14
click at [1242, 459] on input "Configurable by user" at bounding box center [1237, 458] width 12 height 12
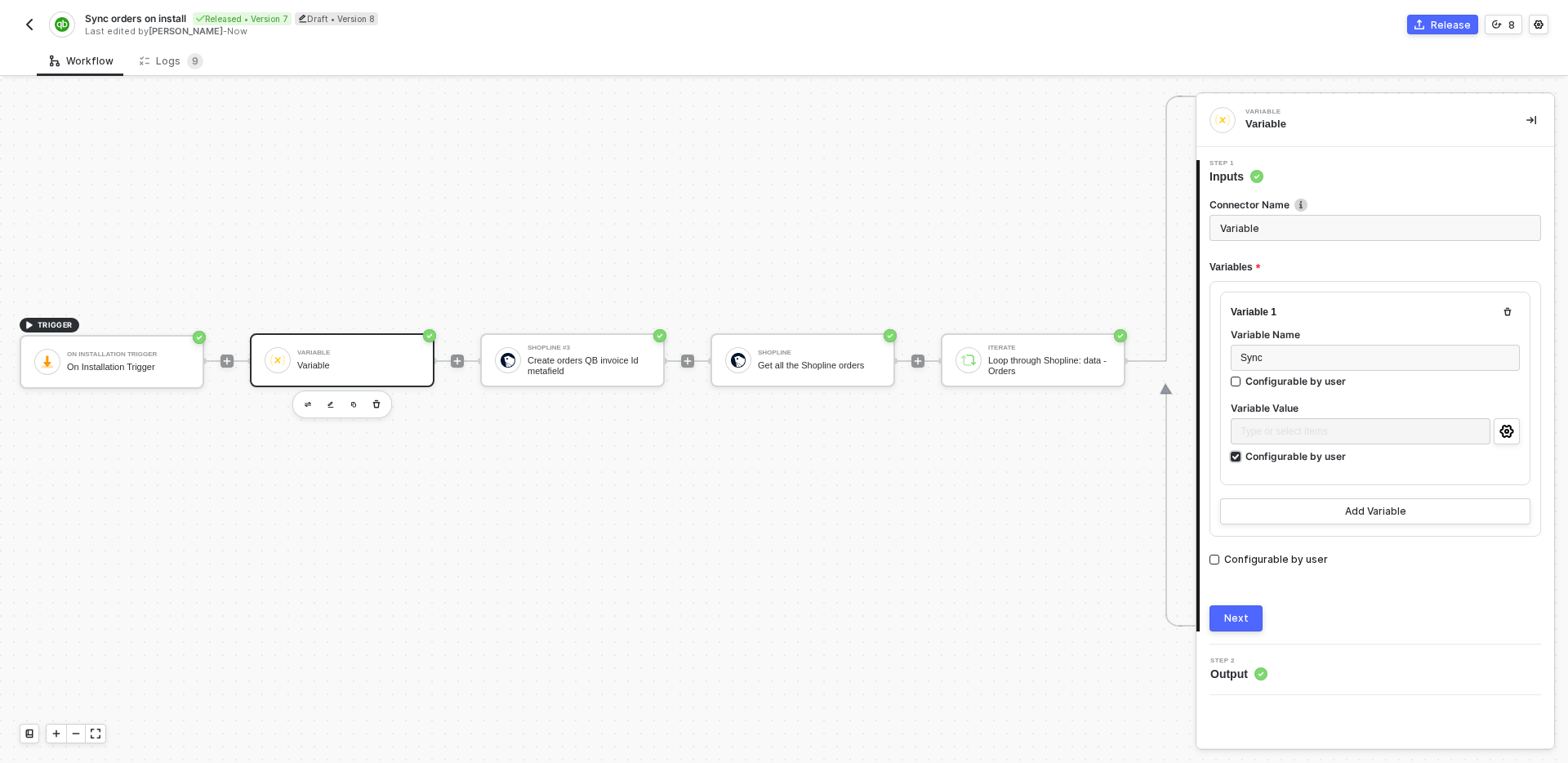
checkbox input "false"
click at [1377, 429] on div "Type or select items ﻿" at bounding box center [1375, 431] width 269 height 16
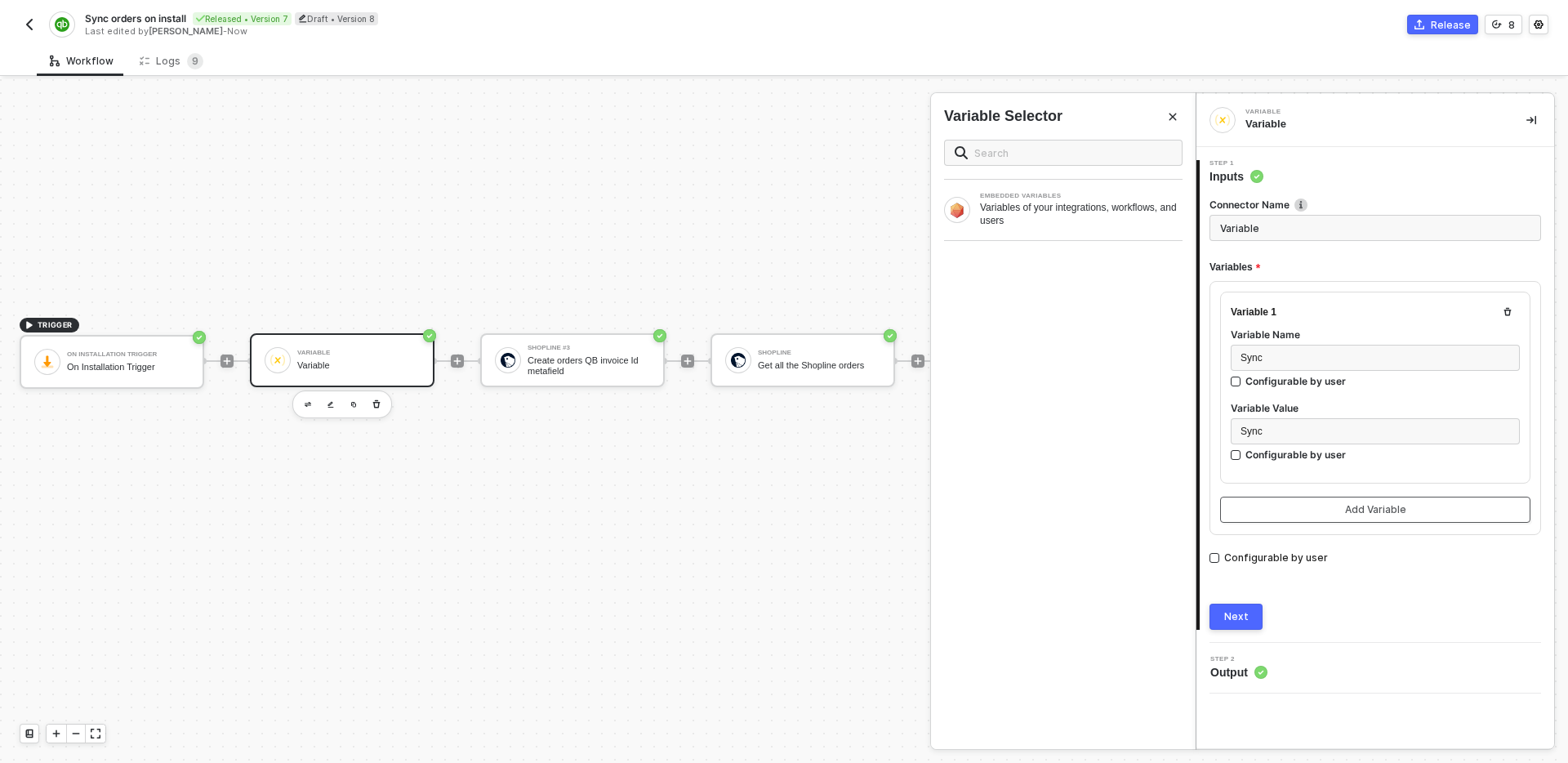
click at [1402, 503] on div "Add Variable" at bounding box center [1375, 510] width 61 height 13
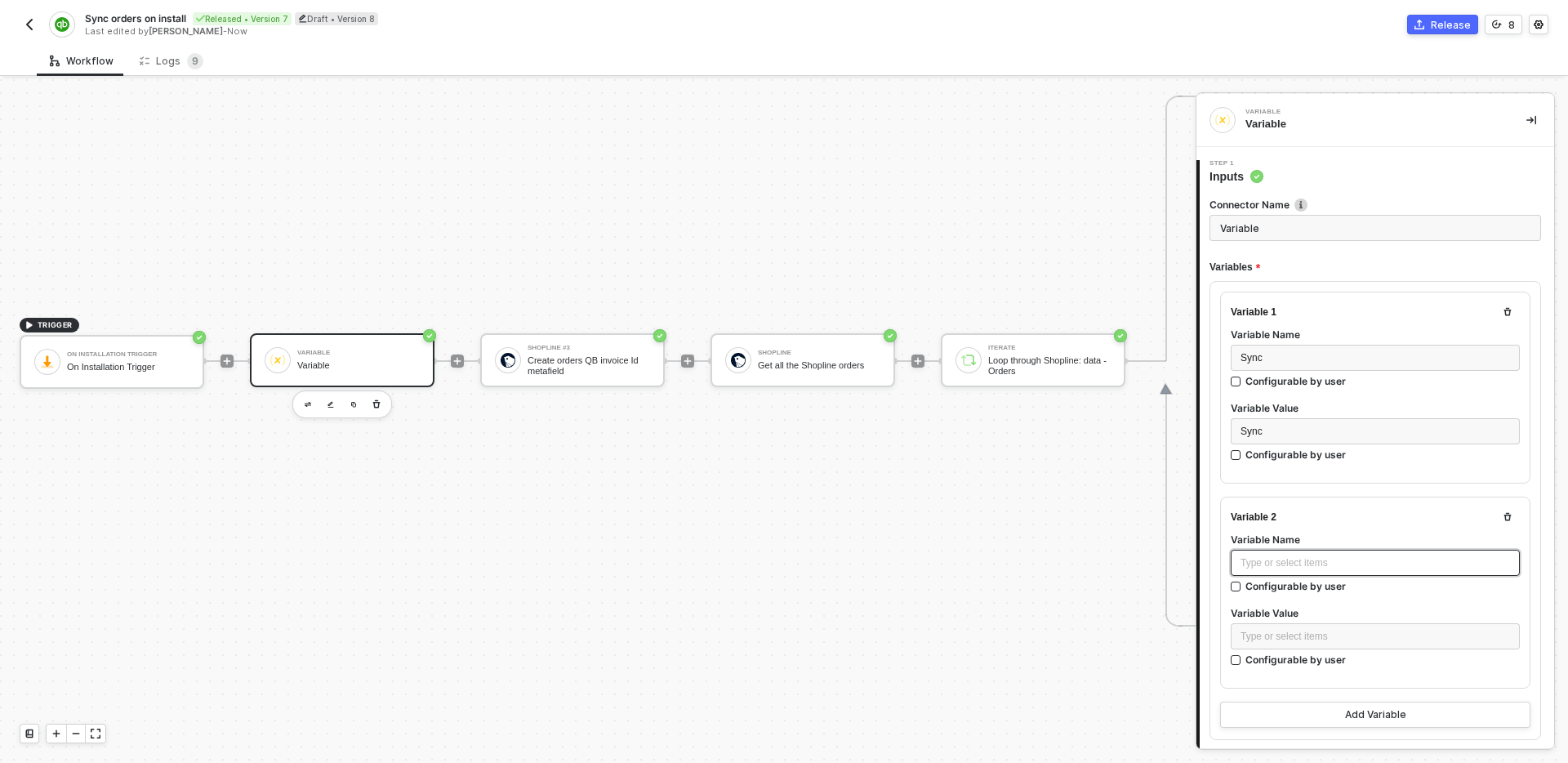
click at [1336, 561] on div "Type or select items ﻿" at bounding box center [1375, 563] width 269 height 16
click at [1338, 633] on div "Type or select items ﻿" at bounding box center [1375, 637] width 269 height 16
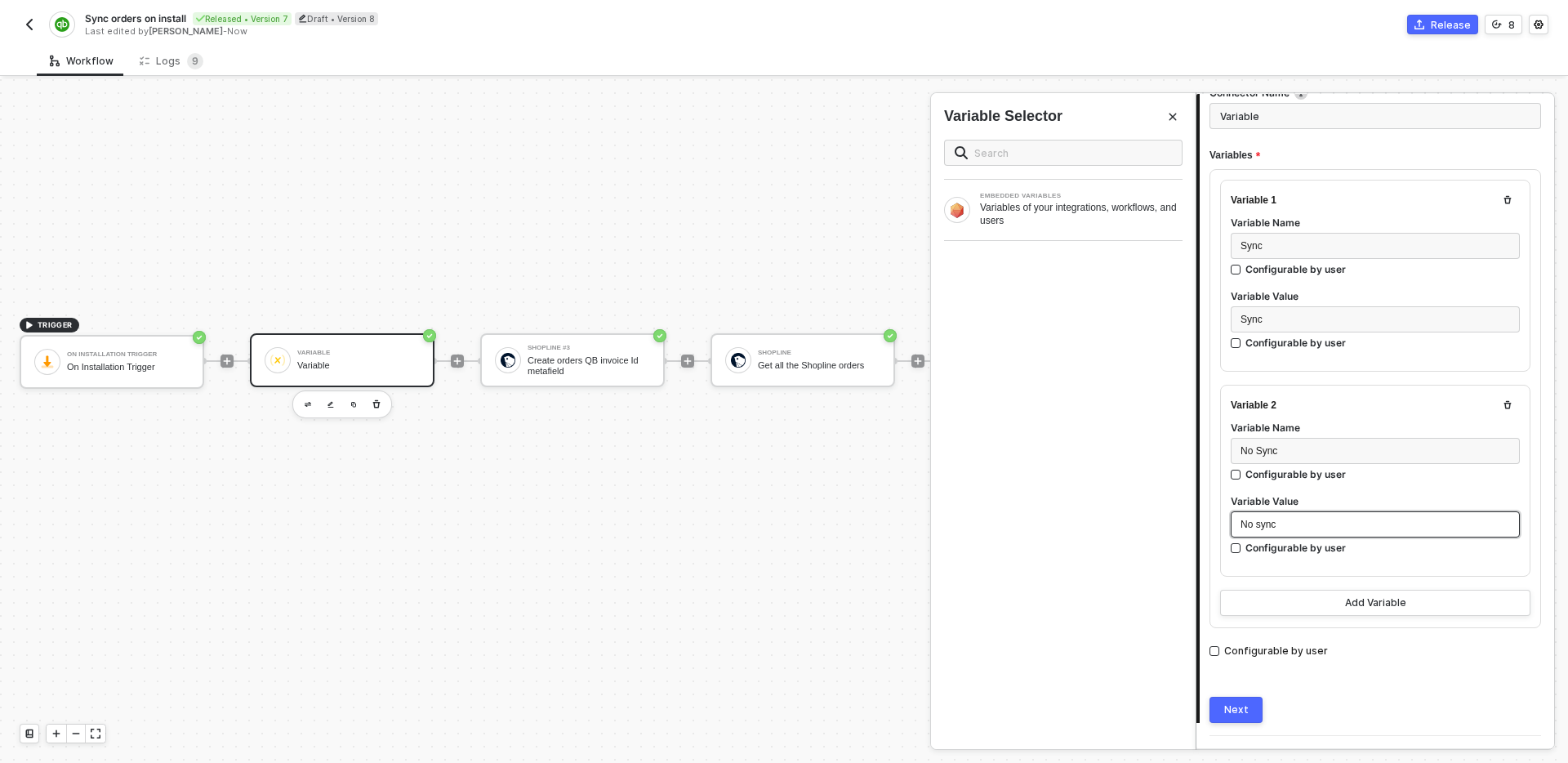
scroll to position [149, 0]
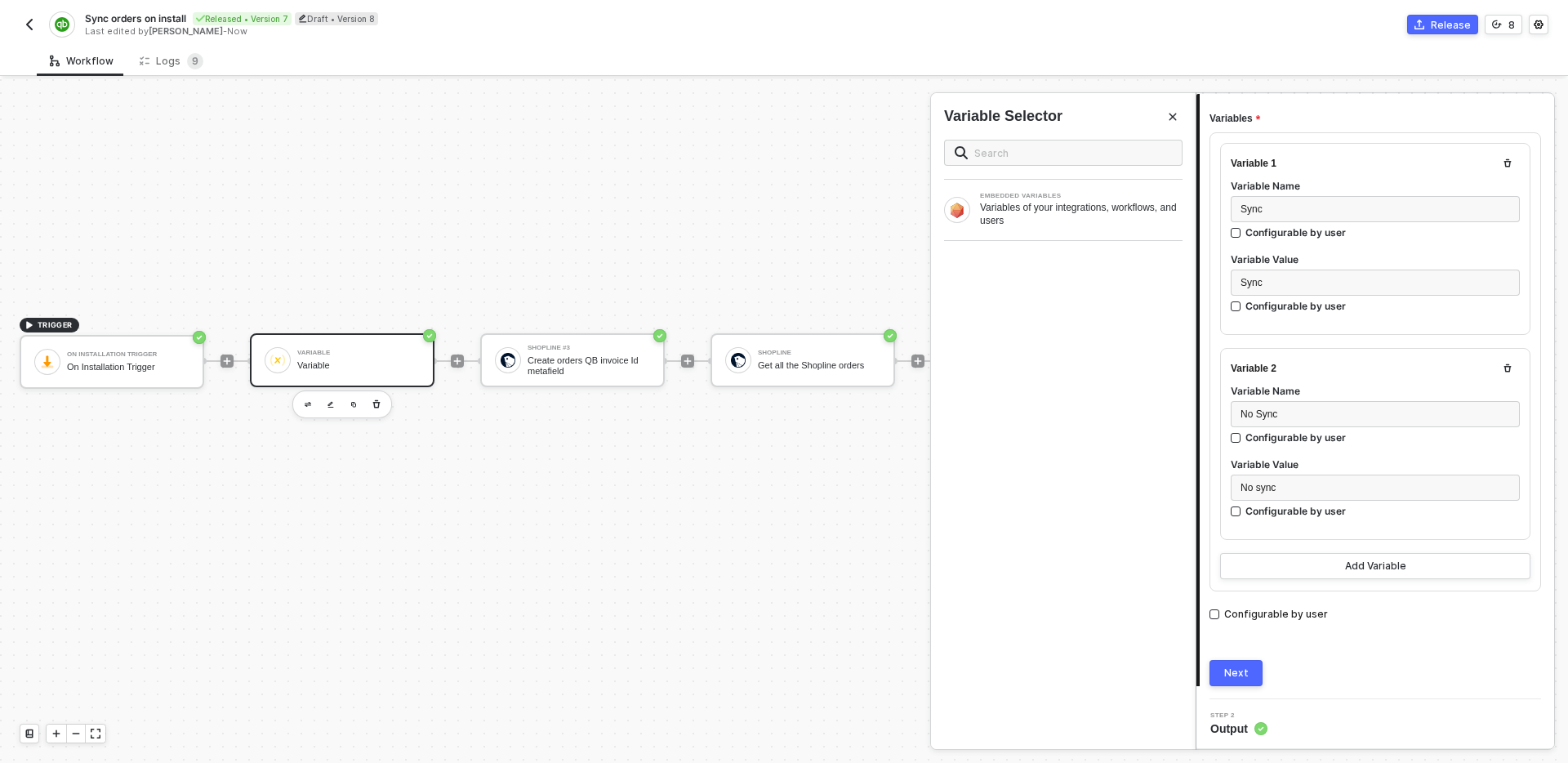
click at [1246, 675] on div "Next" at bounding box center [1237, 673] width 25 height 13
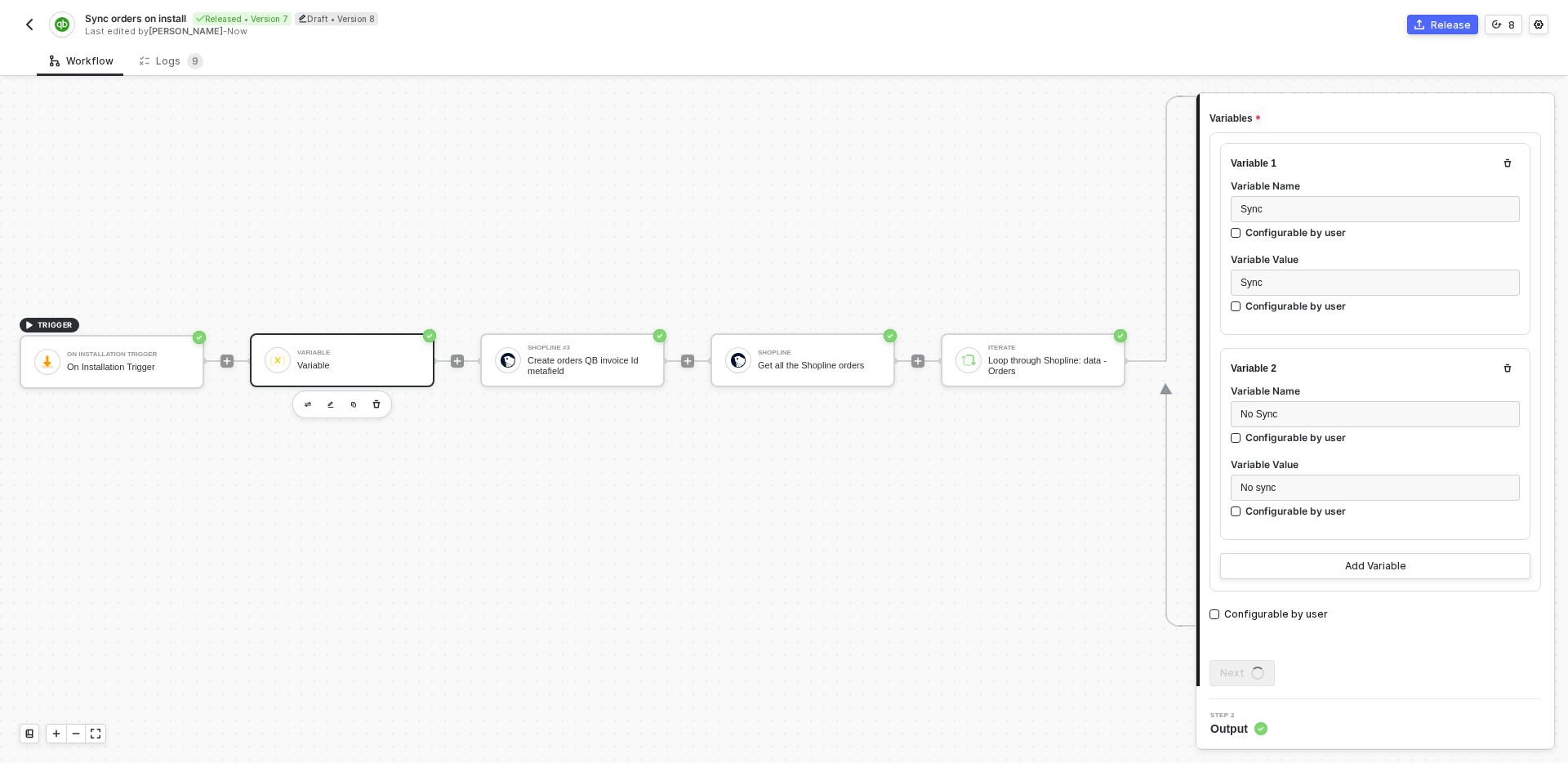
scroll to position [0, 0]
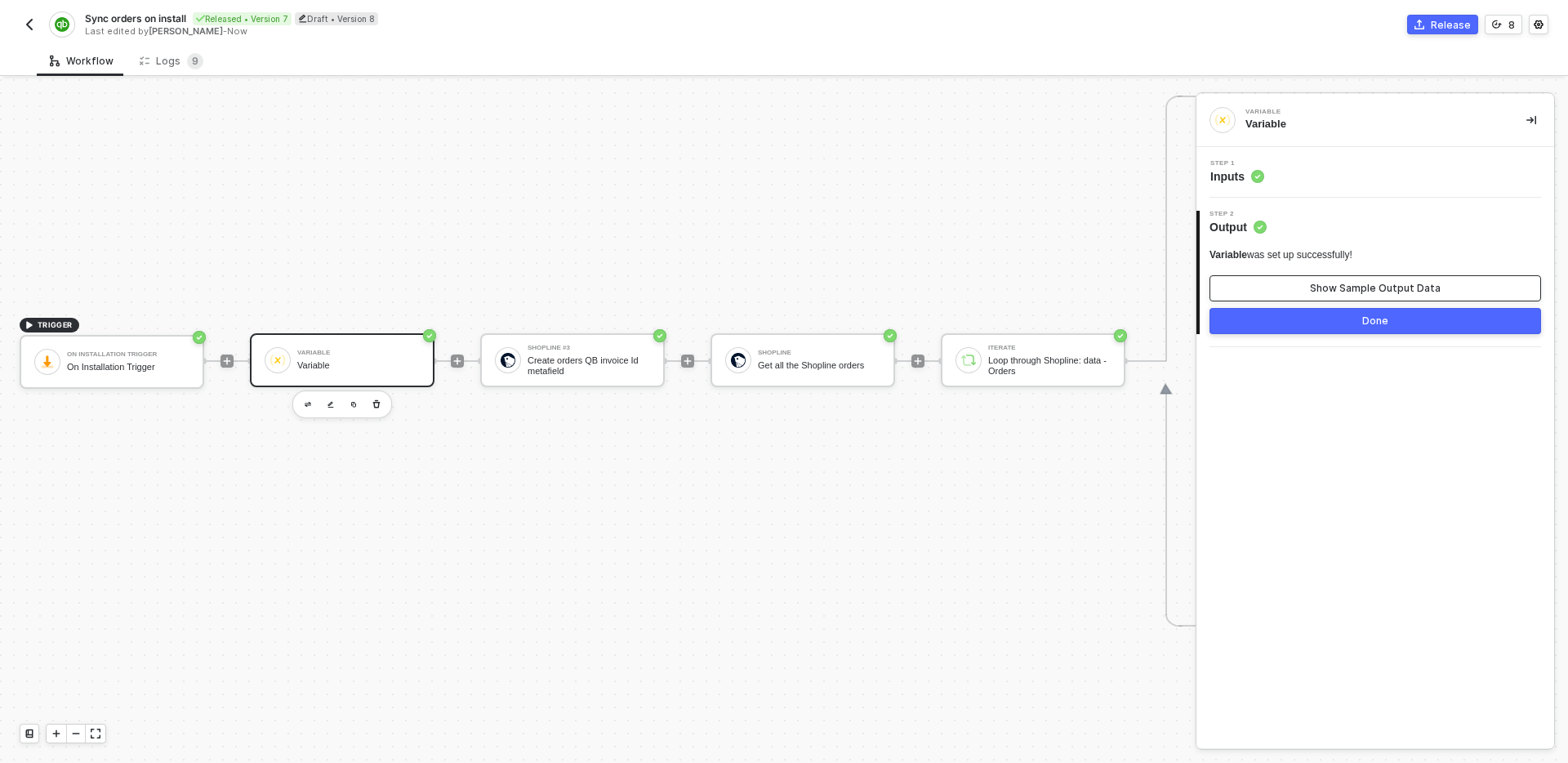
click at [1319, 283] on div "Show Sample Output Data" at bounding box center [1375, 289] width 131 height 13
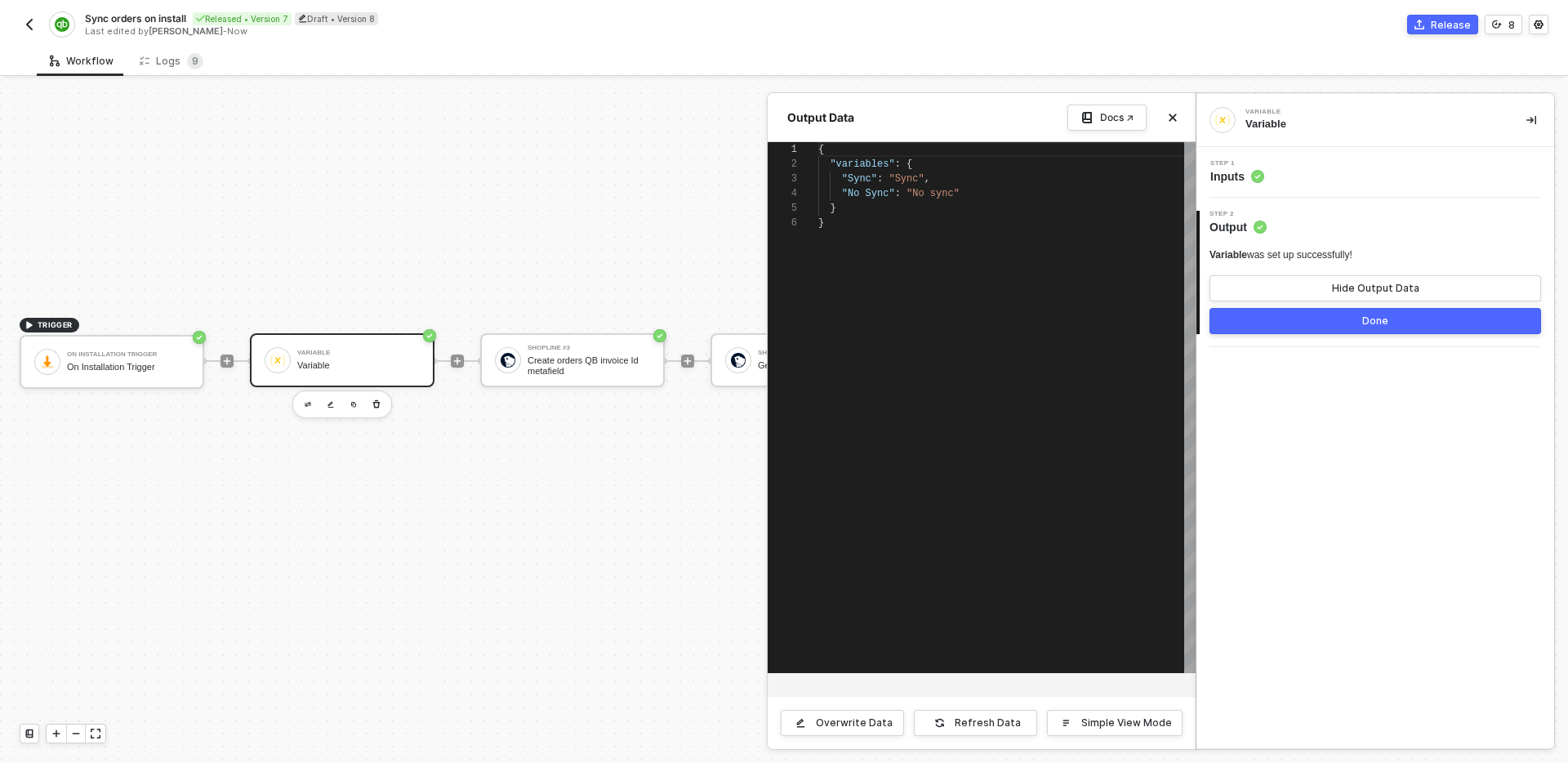
scroll to position [74, 0]
click at [1330, 322] on button "Done" at bounding box center [1375, 321] width 331 height 26
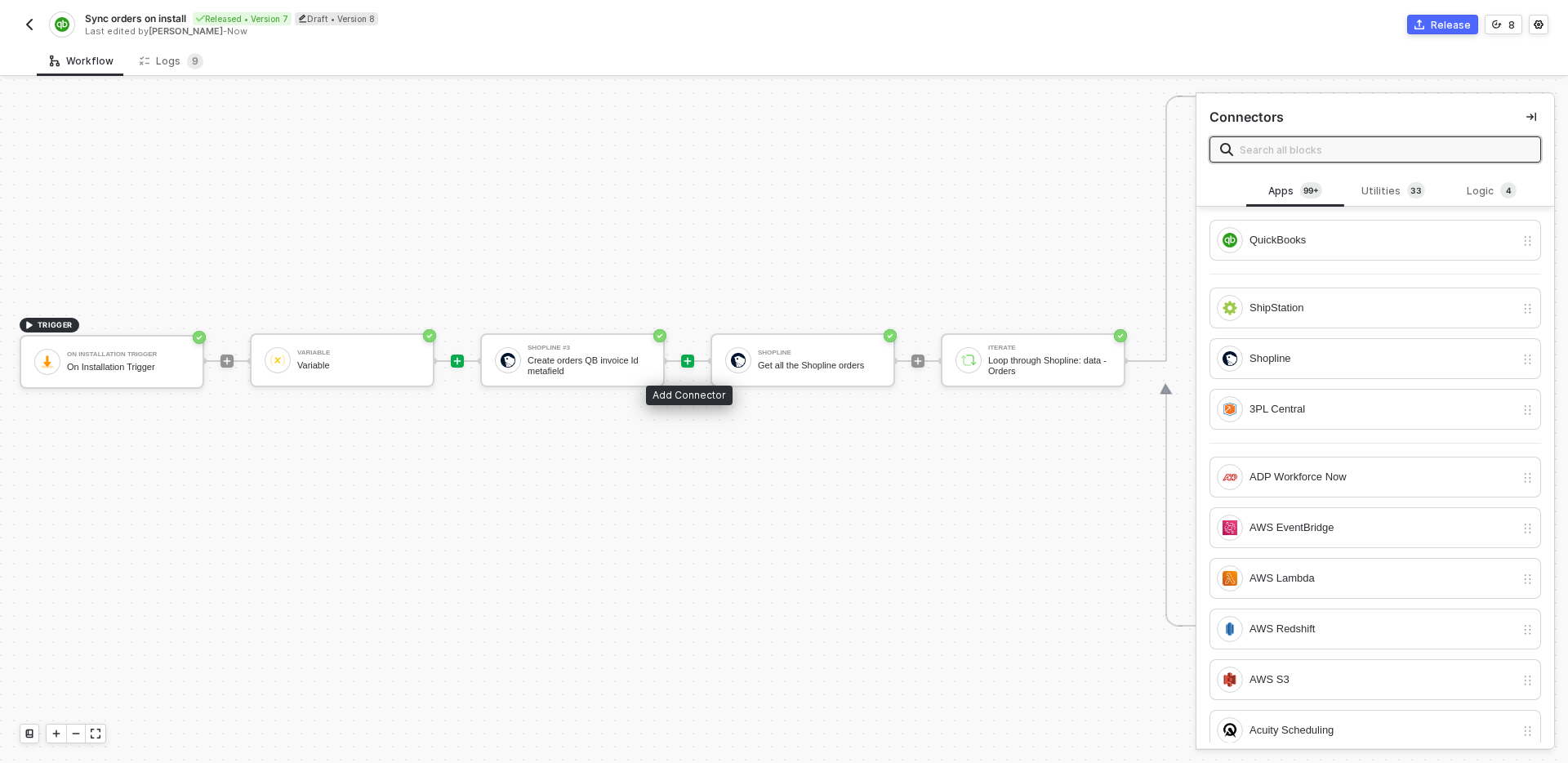
click at [690, 366] on icon "icon-play" at bounding box center [688, 361] width 10 height 10
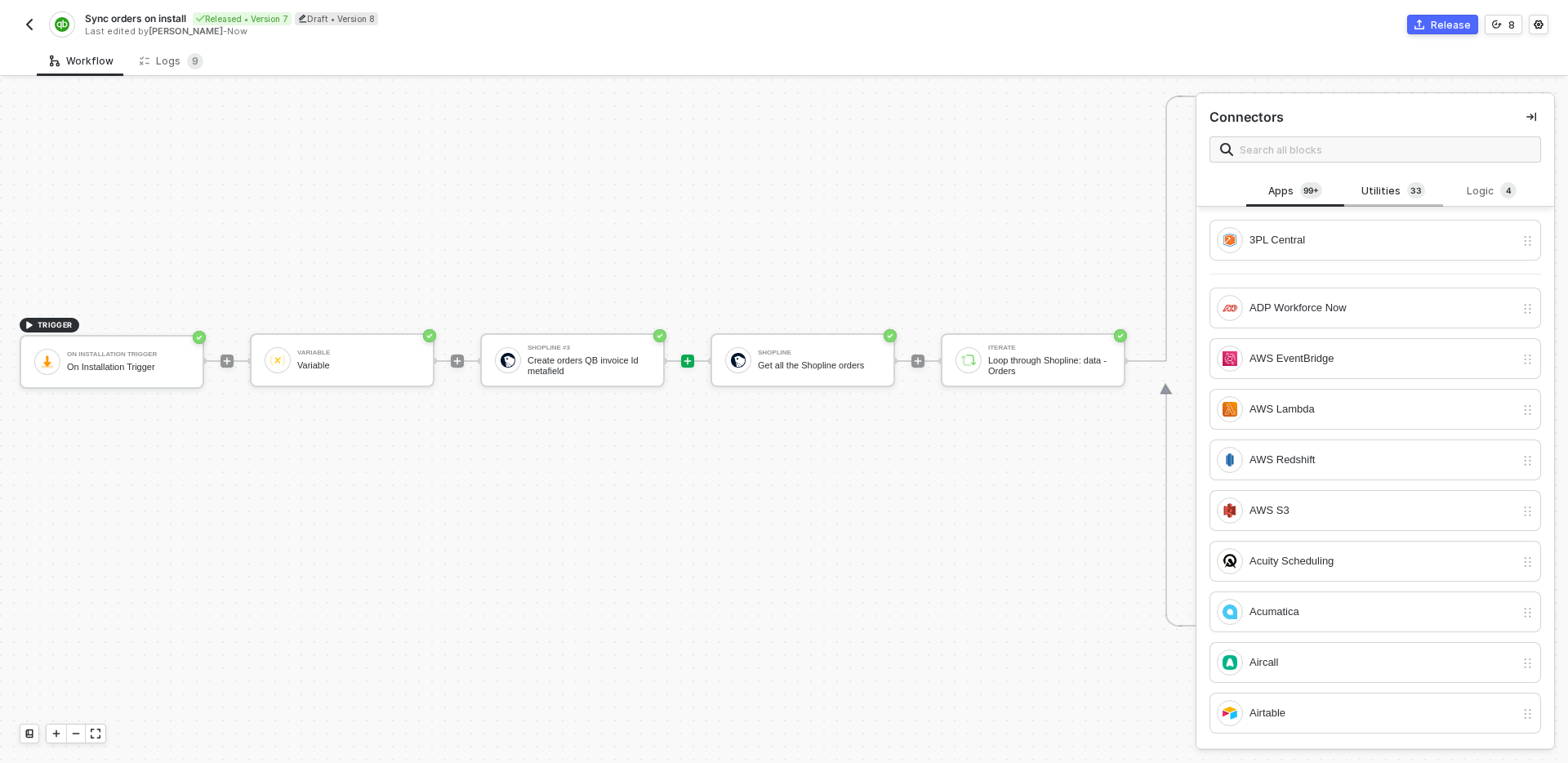
click at [1383, 192] on div "Utilities 3 3" at bounding box center [1394, 191] width 72 height 18
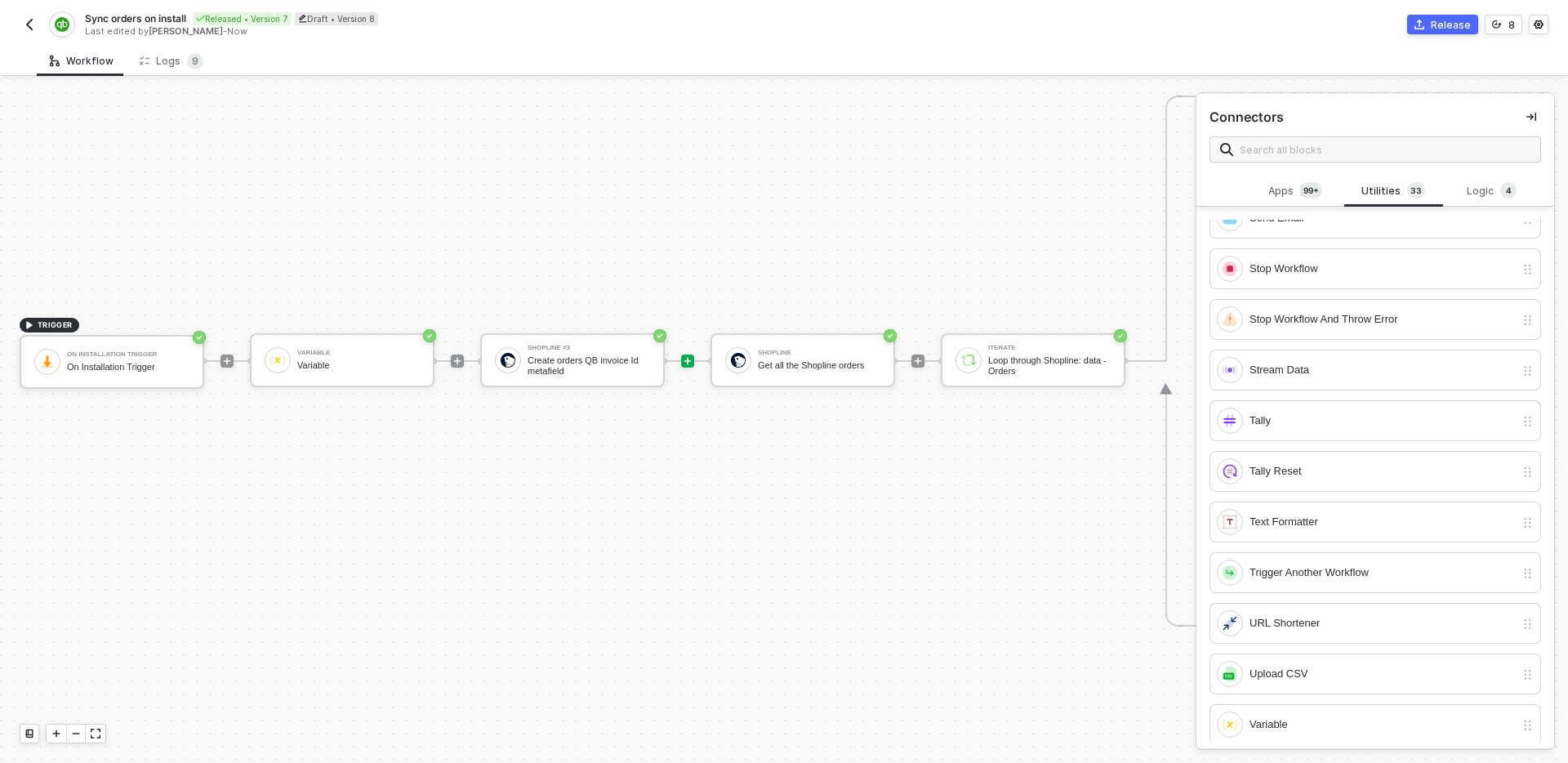
scroll to position [1150, 0]
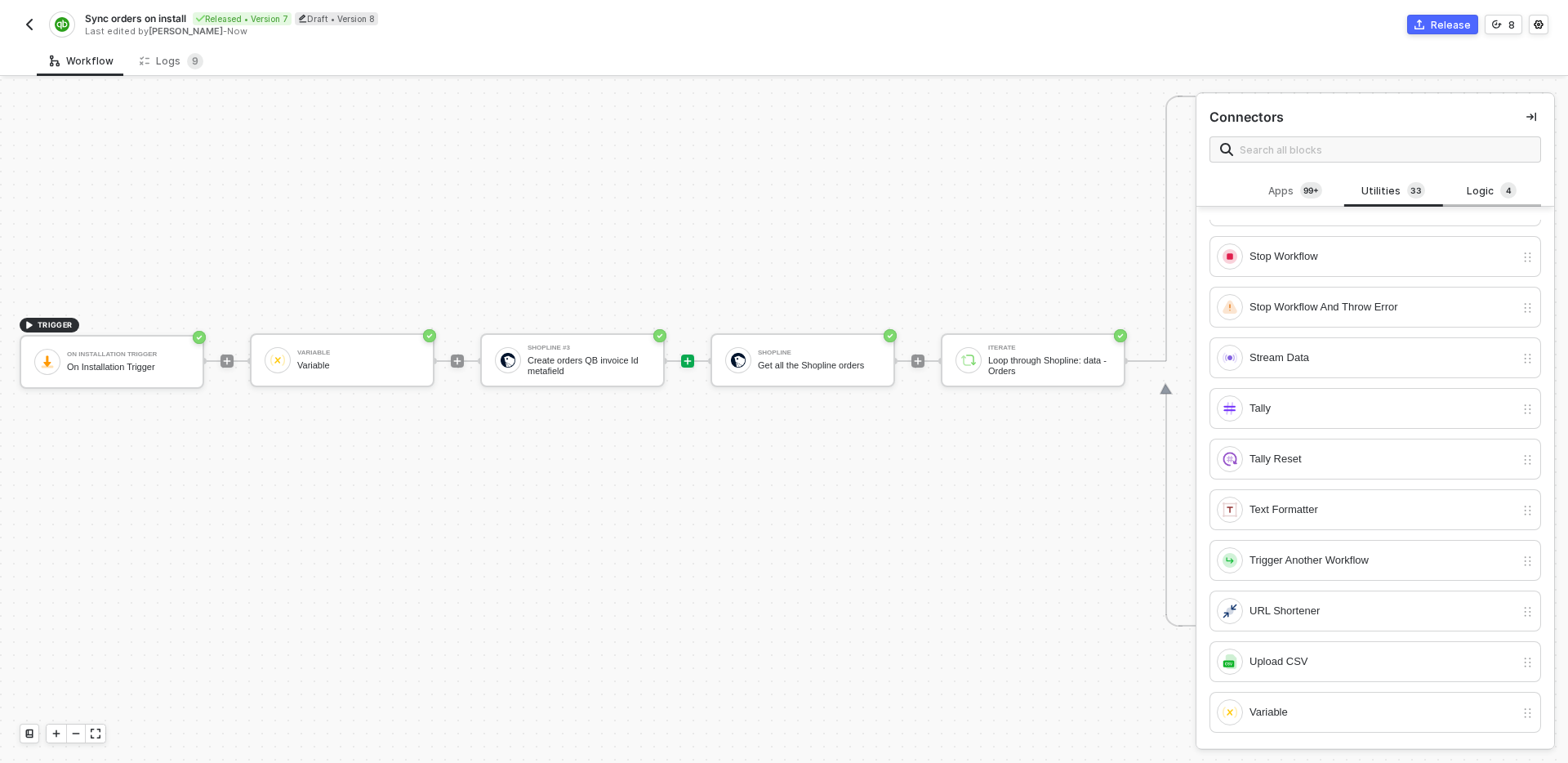
click at [1484, 191] on div "Logic 4" at bounding box center [1492, 191] width 72 height 18
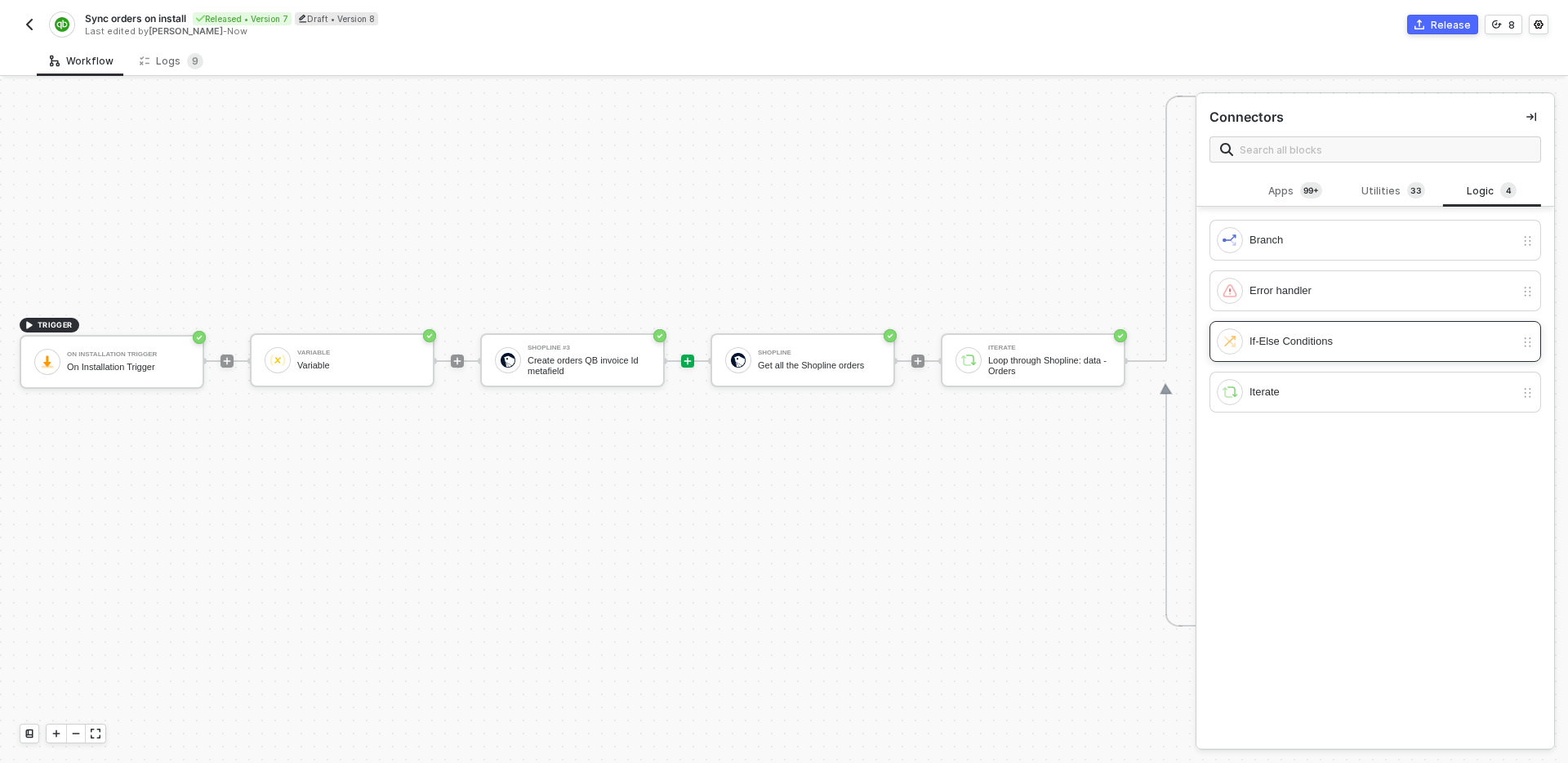
click at [1330, 335] on div "If-Else Conditions" at bounding box center [1383, 342] width 266 height 18
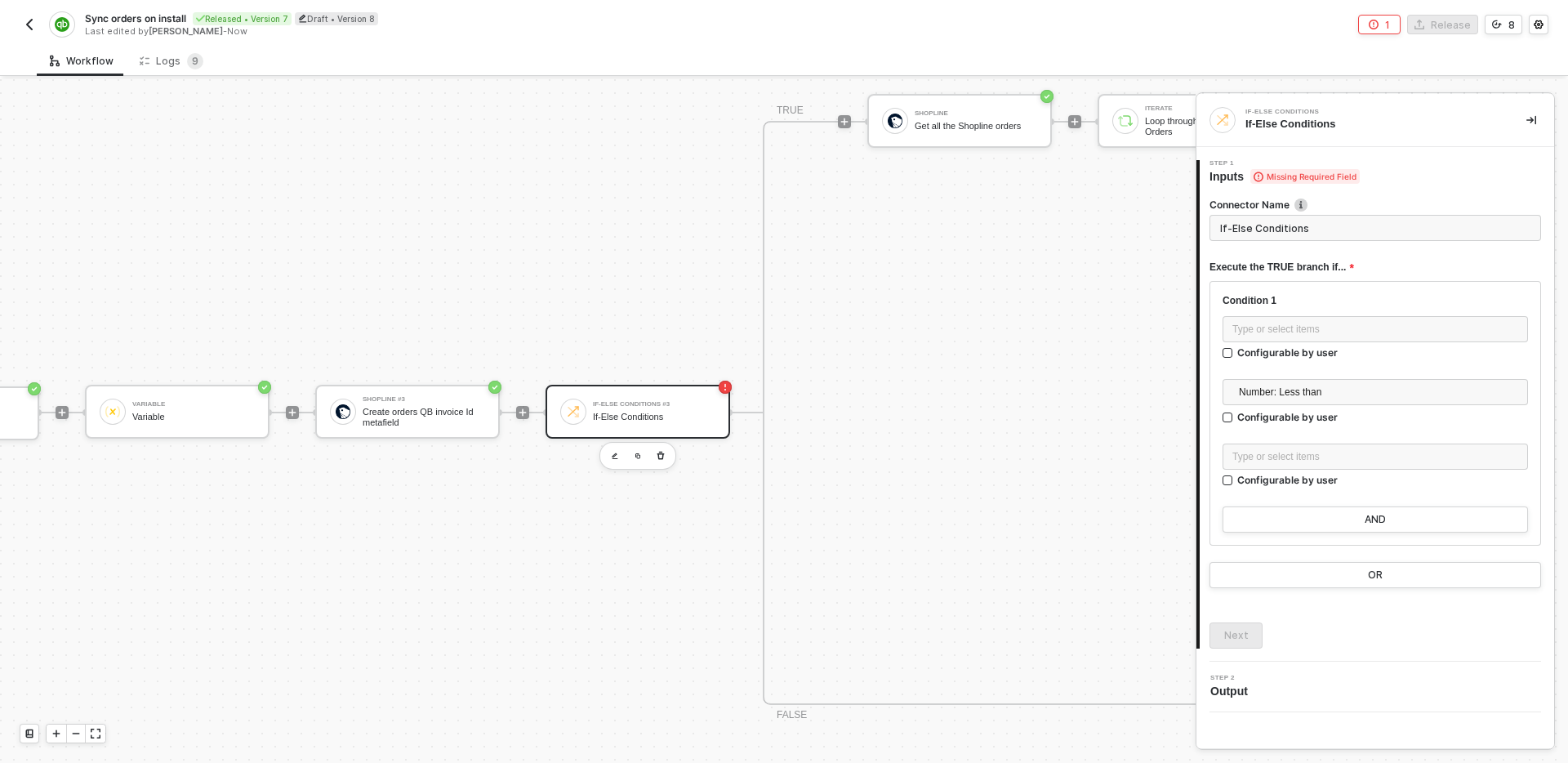
scroll to position [865, 162]
click at [1358, 329] on div "Type or select items ﻿" at bounding box center [1375, 329] width 286 height 16
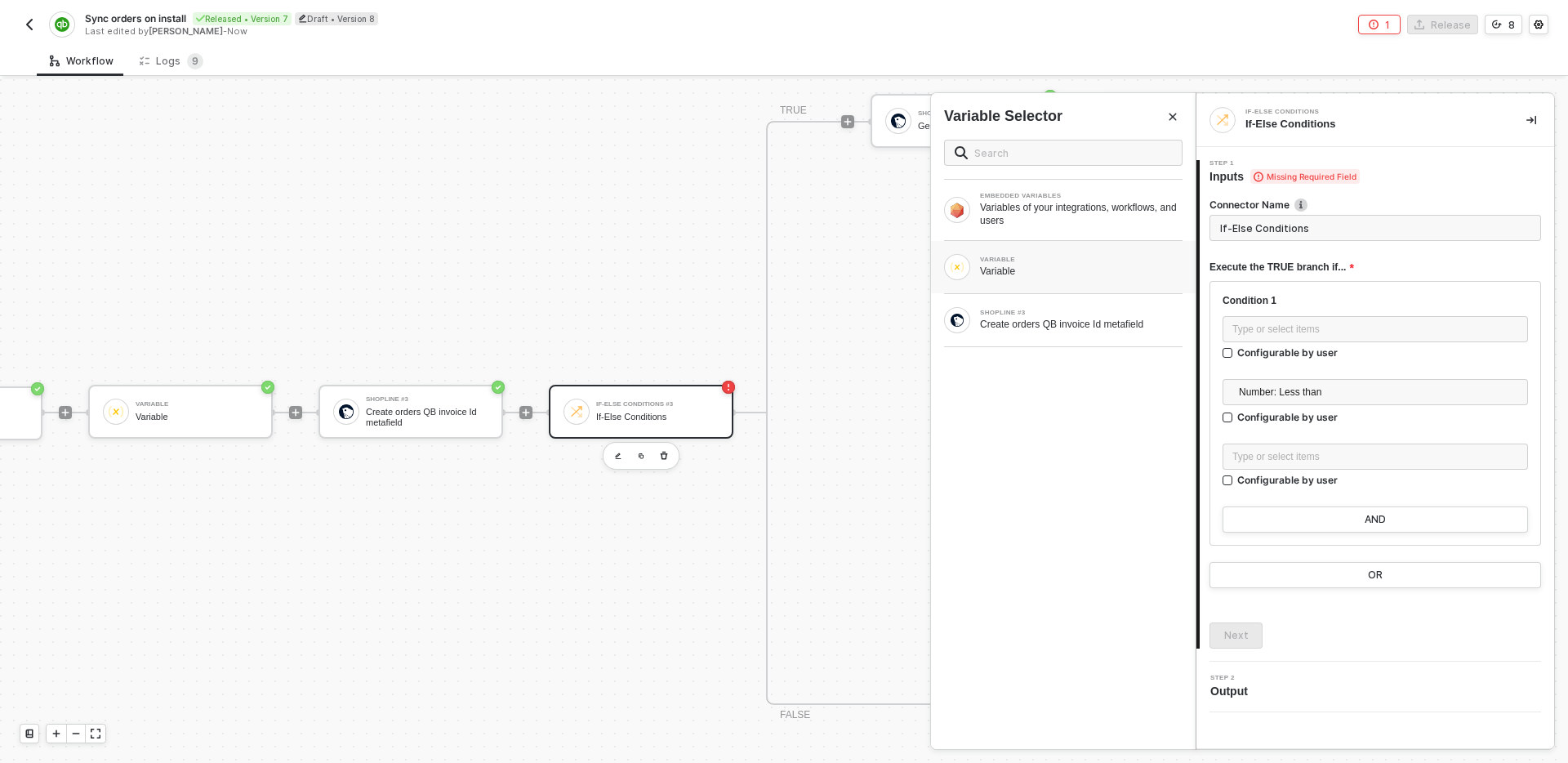
click at [1063, 272] on div "Variable" at bounding box center [1081, 271] width 203 height 13
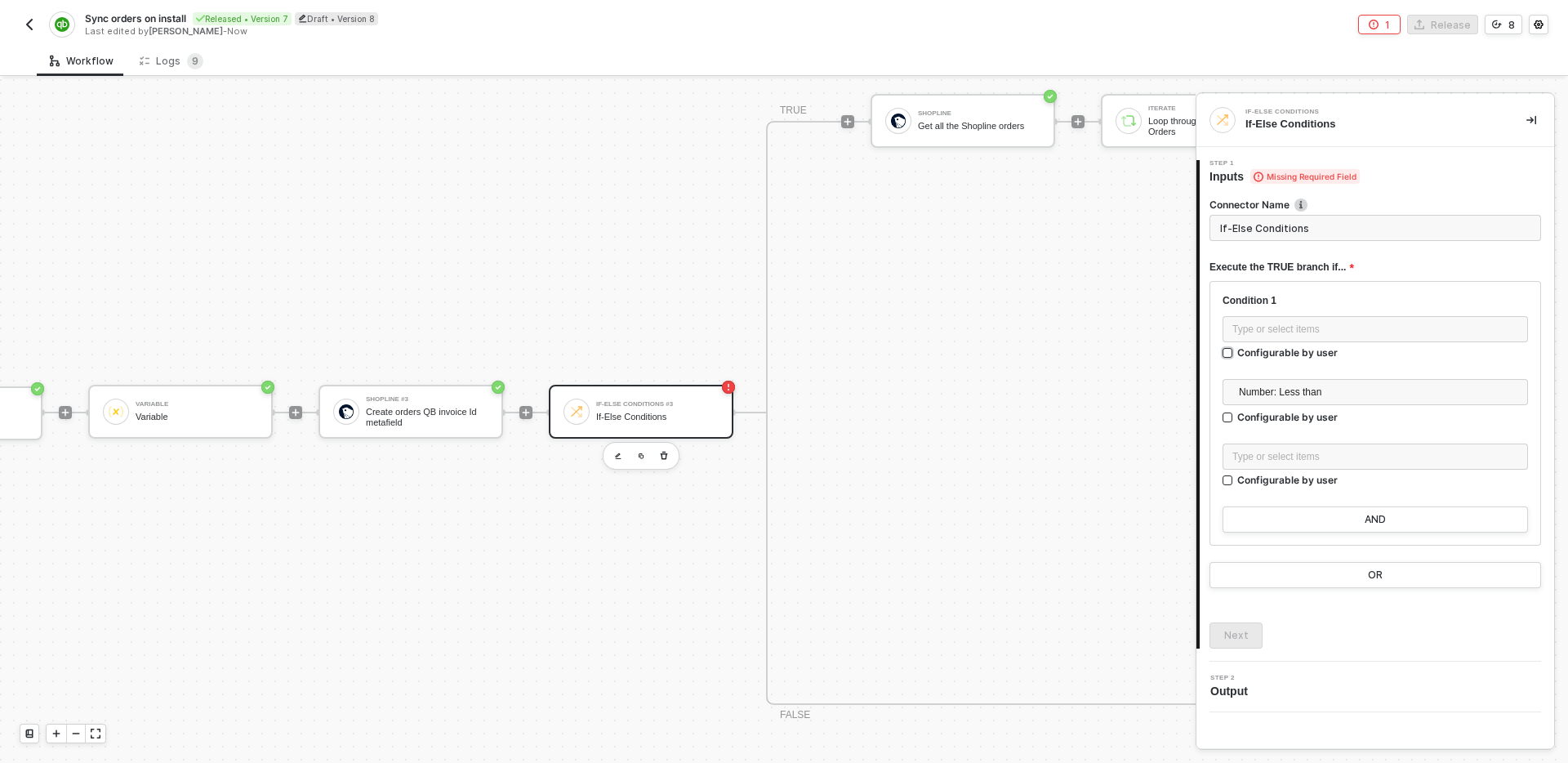
click at [1300, 352] on div "Configurable by user" at bounding box center [1288, 352] width 100 height 14
click at [1235, 352] on input "Configurable by user" at bounding box center [1228, 354] width 12 height 12
click at [1292, 351] on div "Configurable by user" at bounding box center [1288, 352] width 100 height 14
click at [1235, 351] on input "Configurable by user" at bounding box center [1228, 354] width 12 height 12
click at [1359, 335] on div "Type or select items ﻿" at bounding box center [1375, 329] width 286 height 16
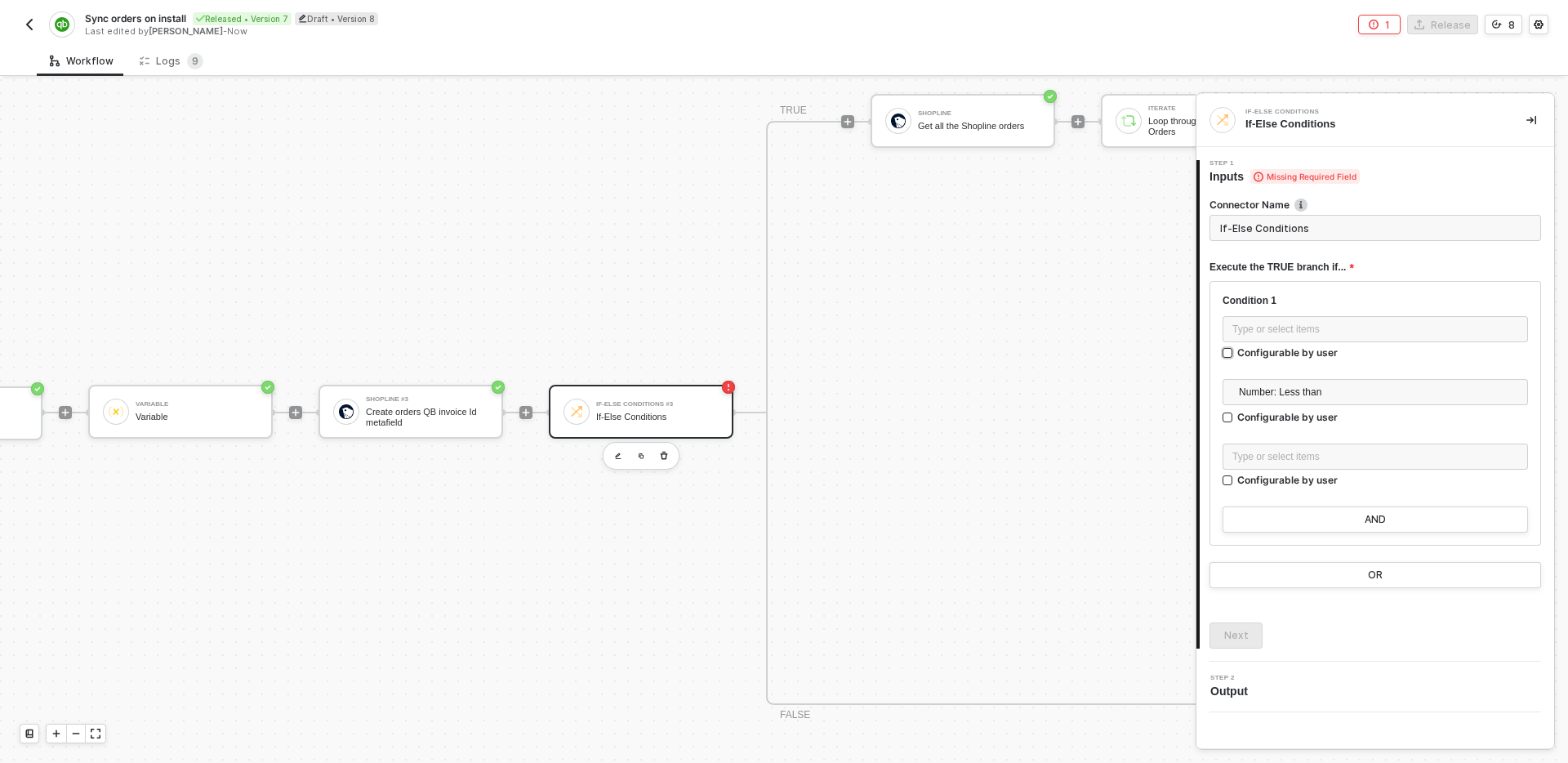
click at [1311, 354] on div "Configurable by user" at bounding box center [1288, 352] width 100 height 14
click at [1235, 354] on input "Configurable by user" at bounding box center [1228, 354] width 12 height 12
checkbox input "true"
click at [1524, 335] on div "Type or select items ﻿" at bounding box center [1375, 331] width 306 height 29
click at [1331, 360] on div "Configurable by user" at bounding box center [1288, 352] width 100 height 14
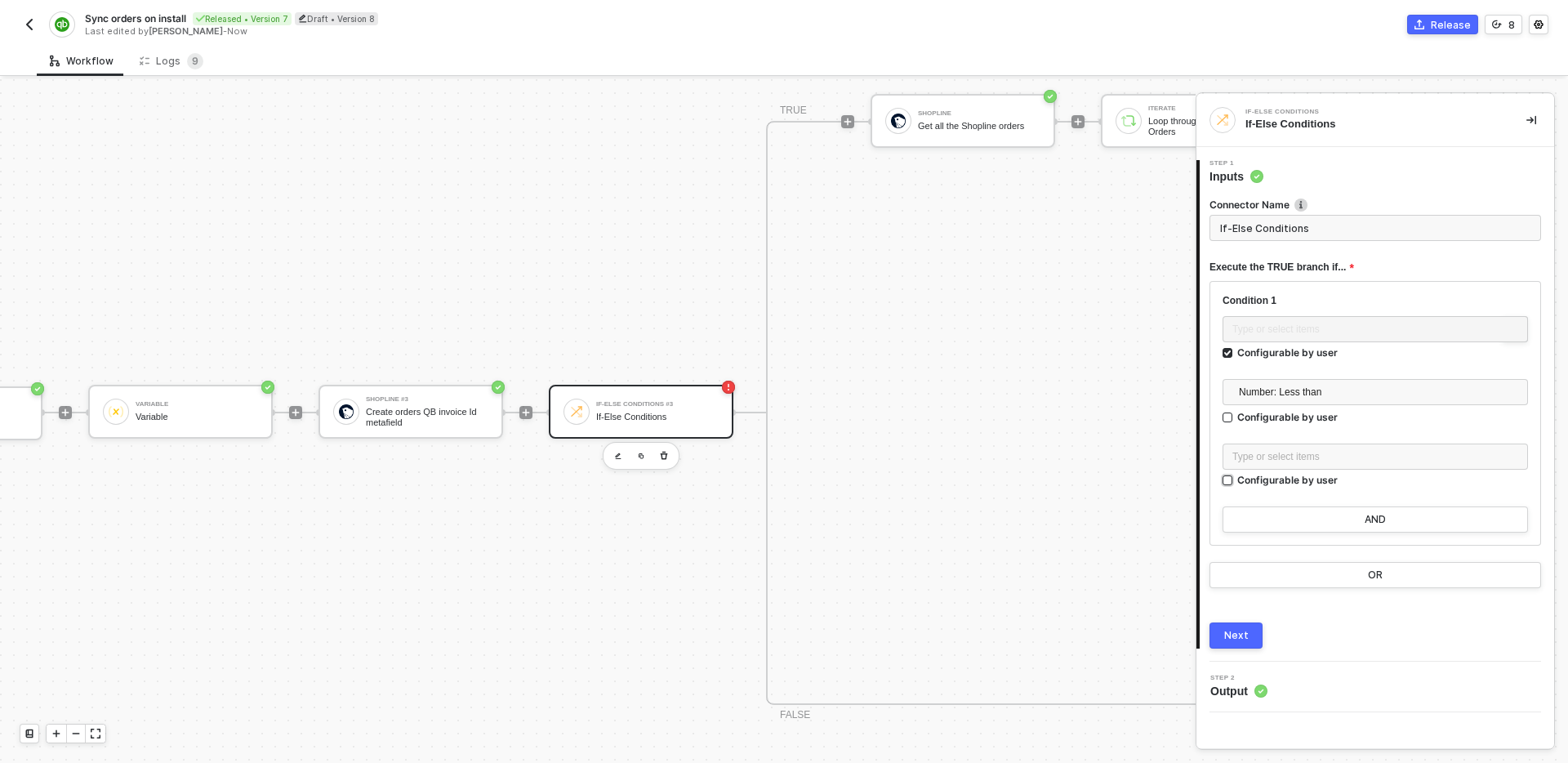
click at [1235, 476] on input "Configurable by user" at bounding box center [1228, 482] width 12 height 12
click at [1294, 360] on div "Configurable by user" at bounding box center [1288, 352] width 100 height 14
click at [1235, 481] on input "Configurable by user" at bounding box center [1228, 482] width 12 height 12
checkbox input "false"
click at [1309, 357] on div "Configurable by user" at bounding box center [1288, 352] width 100 height 14
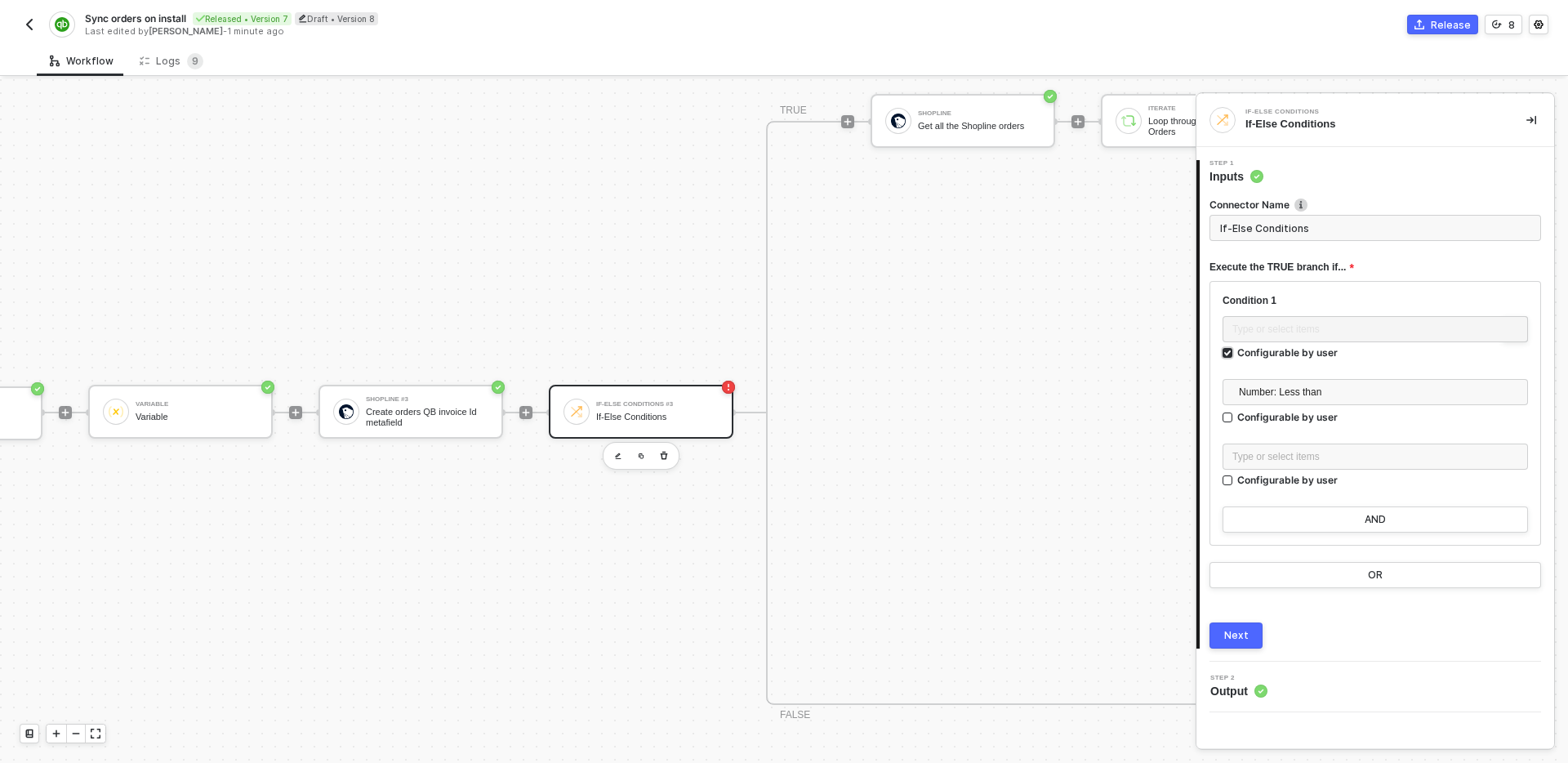
click at [1235, 357] on input "Configurable by user" at bounding box center [1228, 354] width 12 height 12
checkbox input "false"
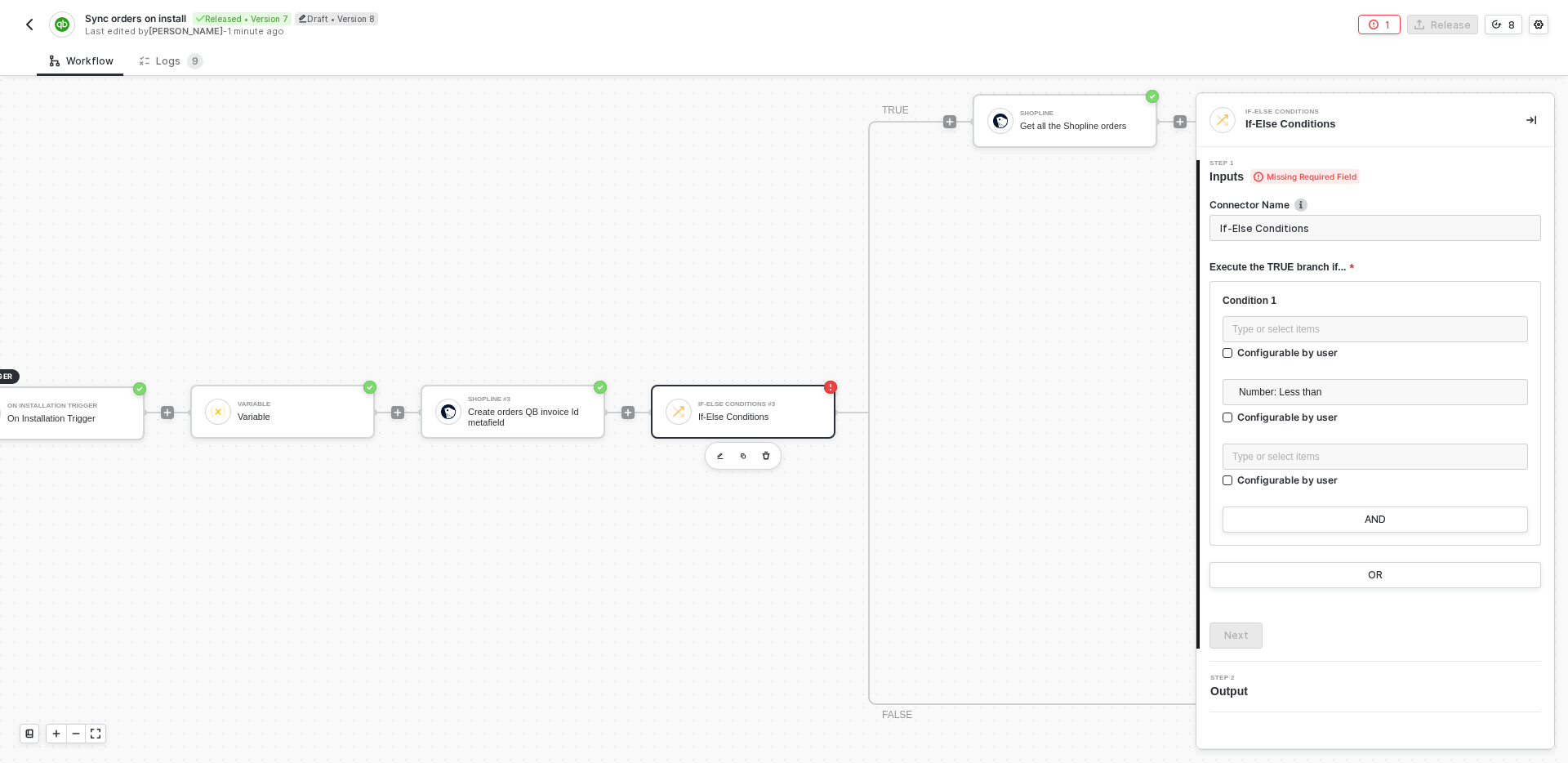
scroll to position [865, 0]
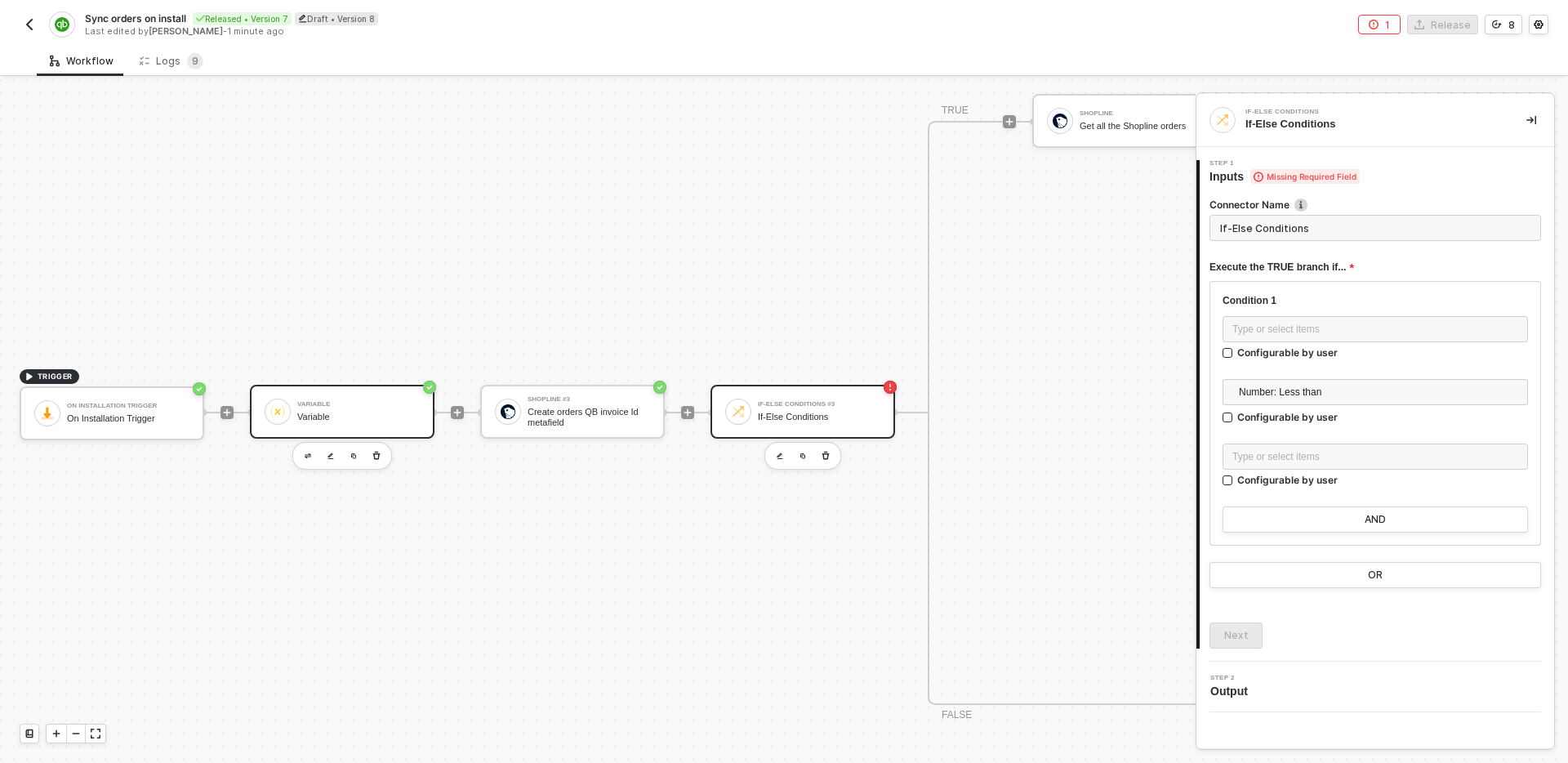
click at [341, 413] on div "Variable" at bounding box center [359, 418] width 122 height 11
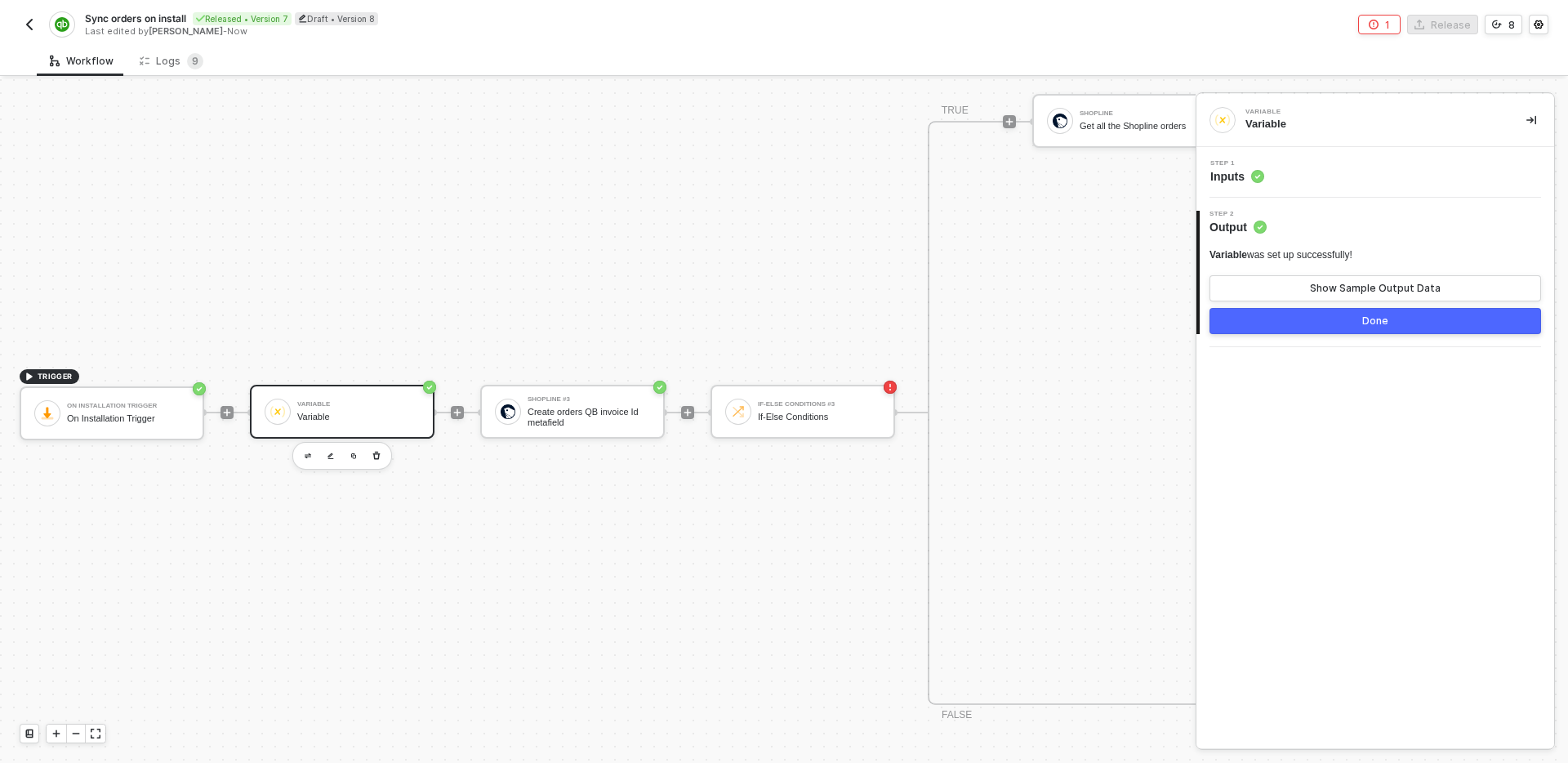
click at [1344, 182] on div "Step 1 Inputs" at bounding box center [1377, 172] width 353 height 25
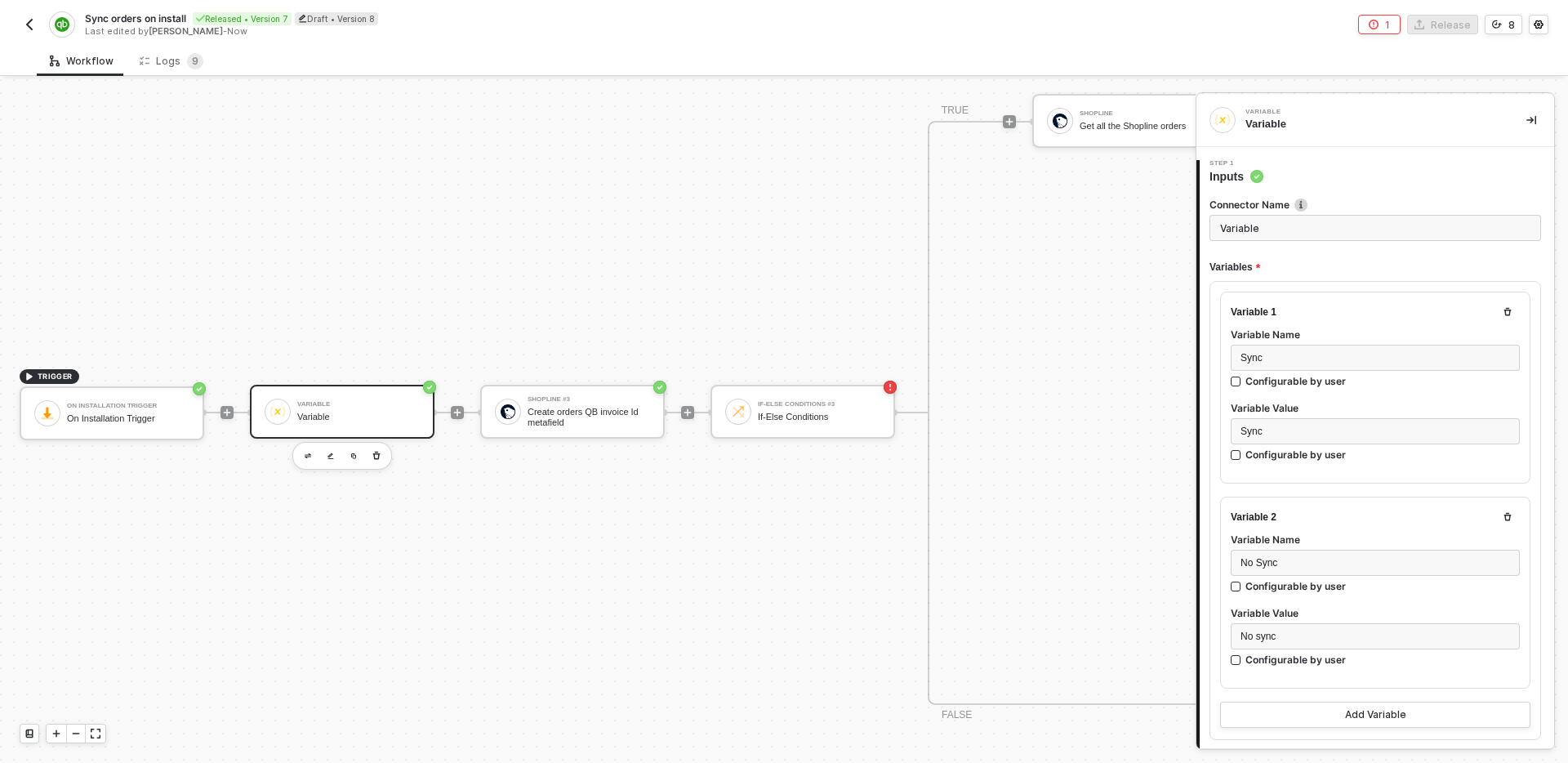
scroll to position [149, 0]
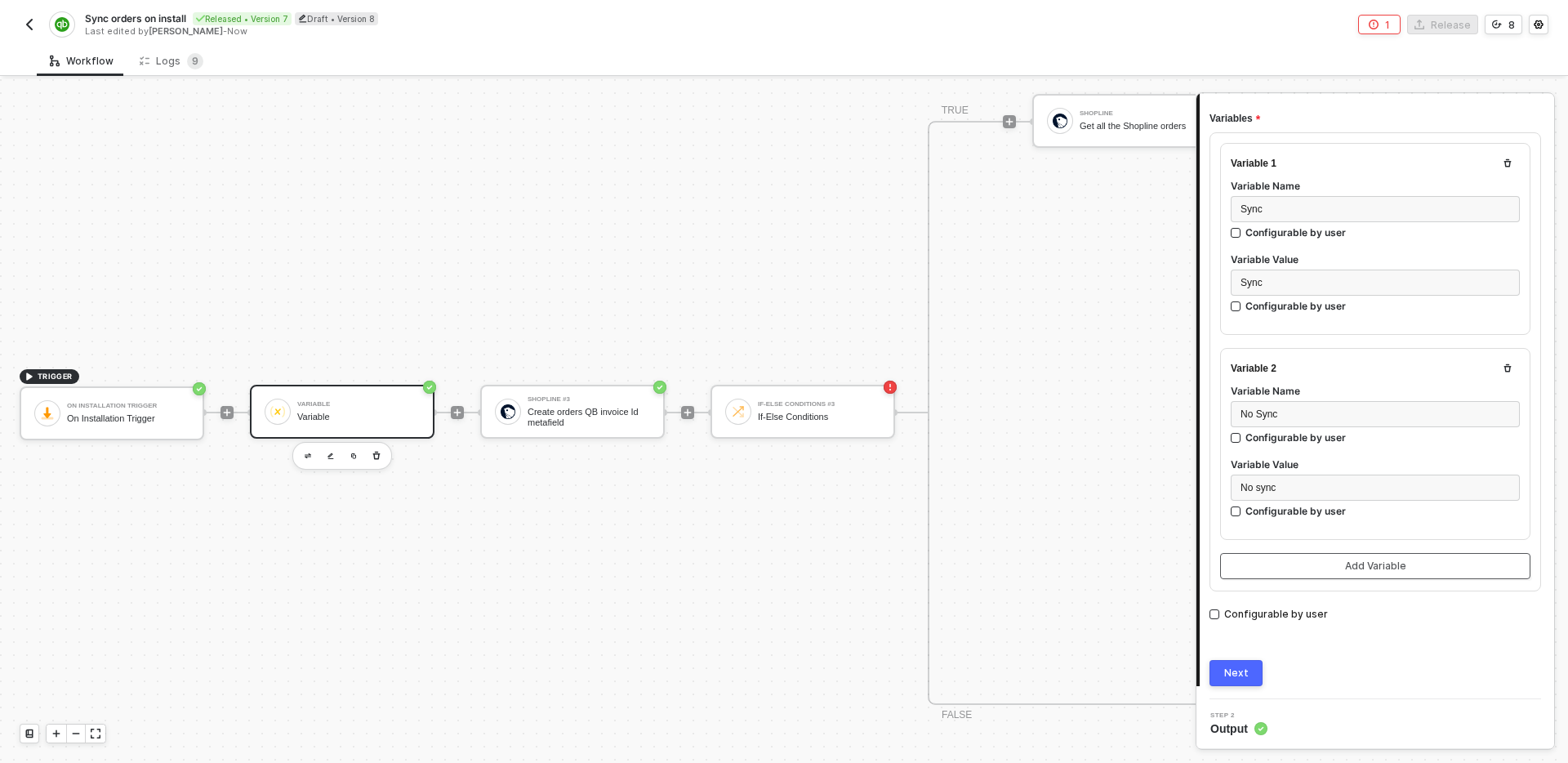
click at [1378, 568] on div "Add Variable" at bounding box center [1375, 567] width 61 height 13
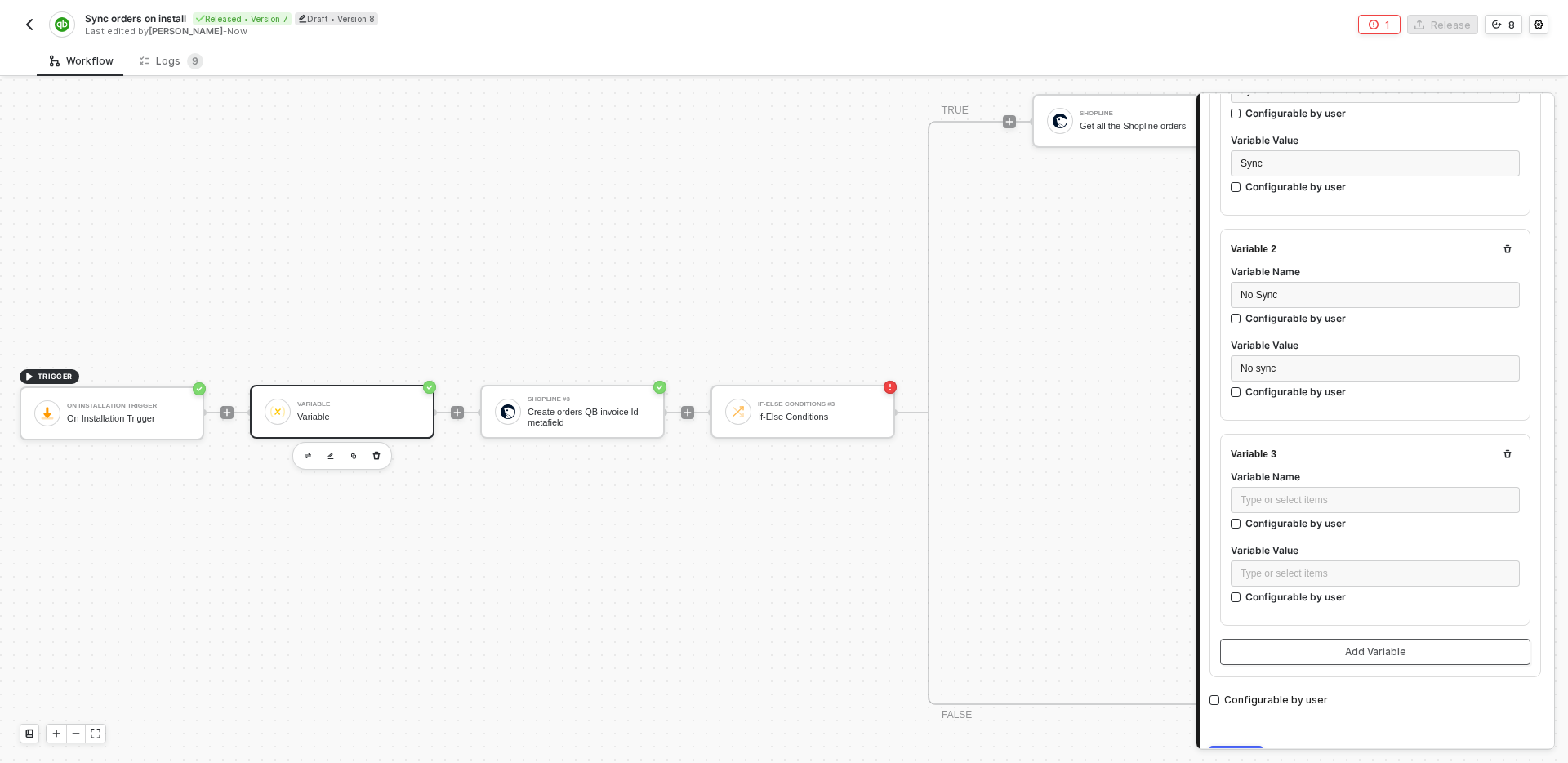
scroll to position [270, 0]
click at [1314, 118] on div "Configurable by user" at bounding box center [1296, 111] width 100 height 14
click at [1242, 590] on input "Configurable by user" at bounding box center [1237, 596] width 12 height 12
checkbox input "true"
click at [1509, 569] on icon "icon-settings" at bounding box center [1507, 571] width 15 height 13
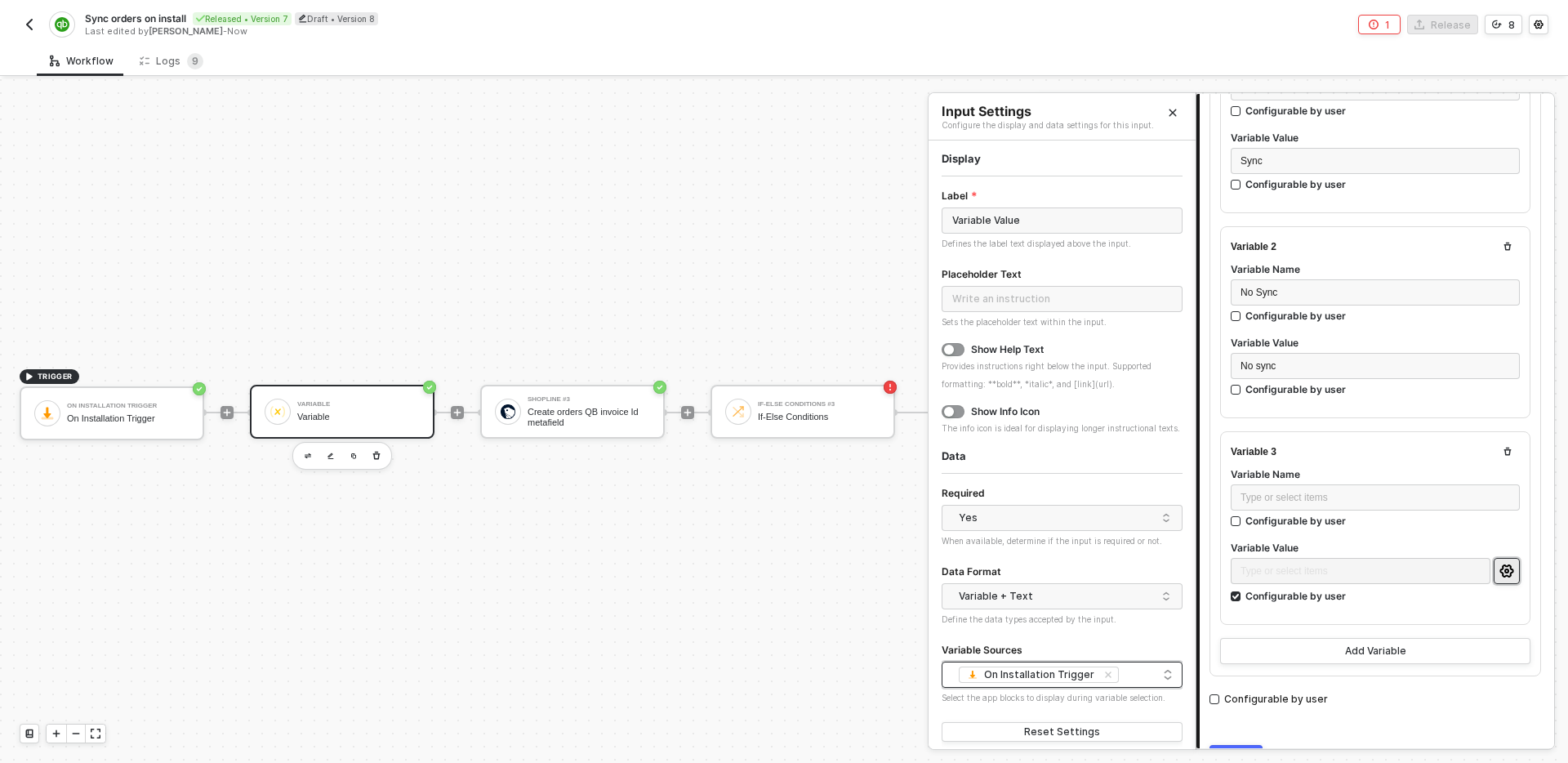
click at [1139, 676] on div "On Installation Trigger + 0 ..." at bounding box center [1062, 674] width 220 height 19
click at [1103, 676] on icon "icon-close-small" at bounding box center [1108, 674] width 10 height 10
click at [1122, 644] on div "Variable Sources" at bounding box center [1062, 651] width 241 height 21
click at [1121, 670] on div at bounding box center [1062, 674] width 220 height 12
click at [1073, 703] on div "On Installation Trigger" at bounding box center [1029, 707] width 110 height 13
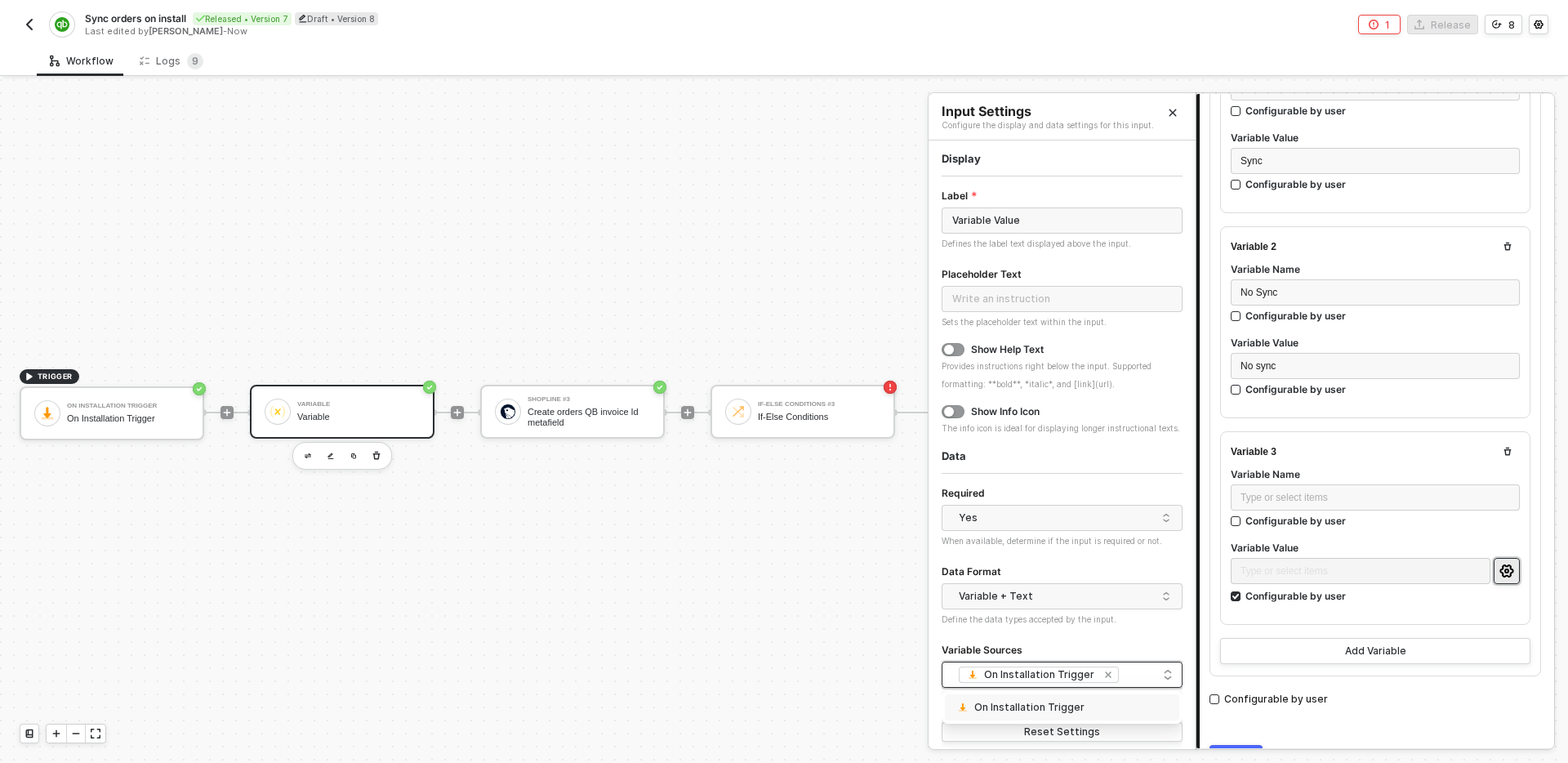
click at [1103, 676] on icon "icon-close-small" at bounding box center [1108, 674] width 10 height 10
click at [1105, 642] on div "Variable Sources" at bounding box center [1062, 651] width 241 height 21
click at [997, 344] on div "Show Help Text" at bounding box center [1008, 350] width 73 height 13
click at [961, 346] on button "button" at bounding box center [952, 350] width 23 height 13
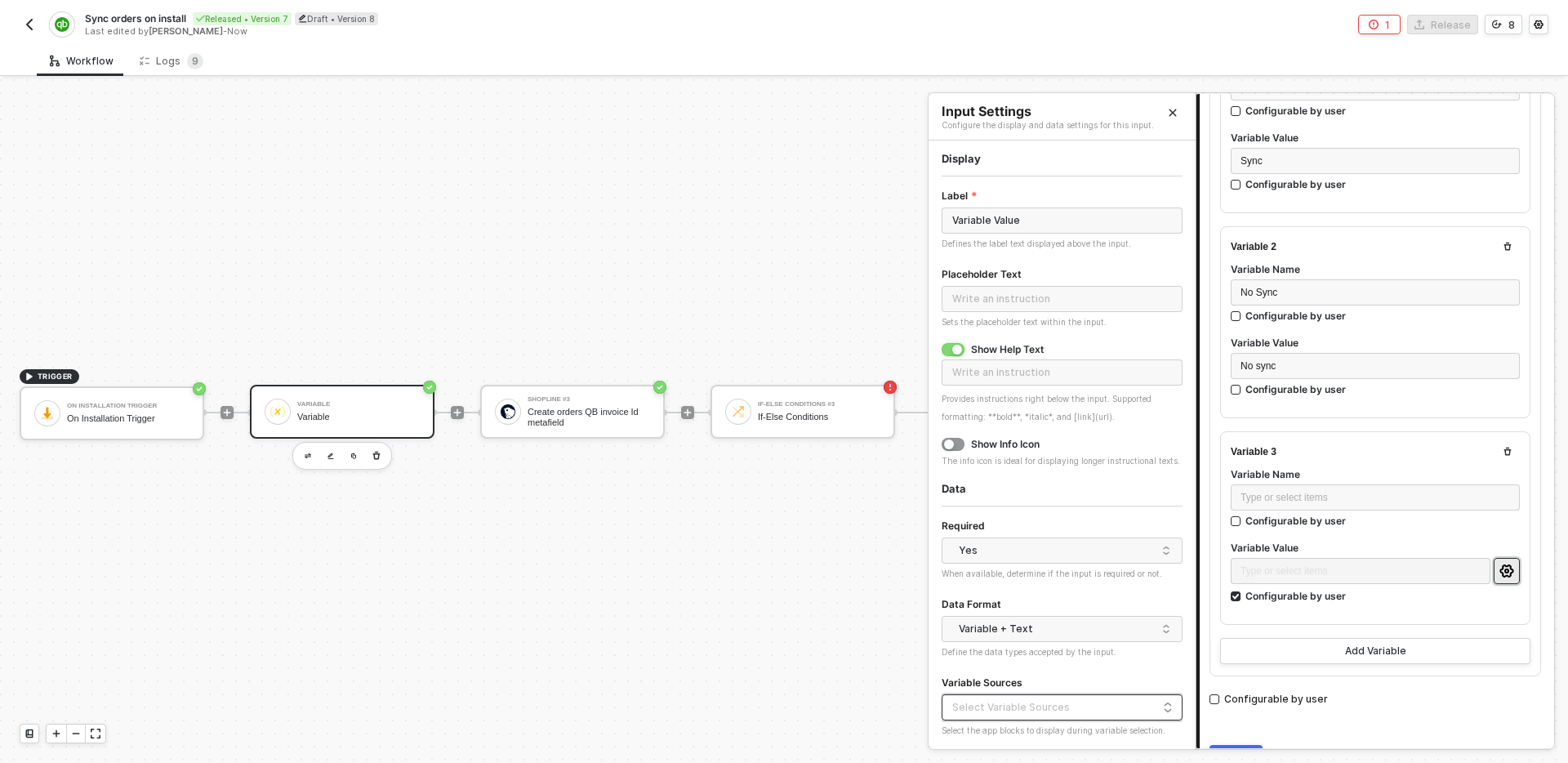
click at [961, 346] on div "button" at bounding box center [957, 349] width 10 height 10
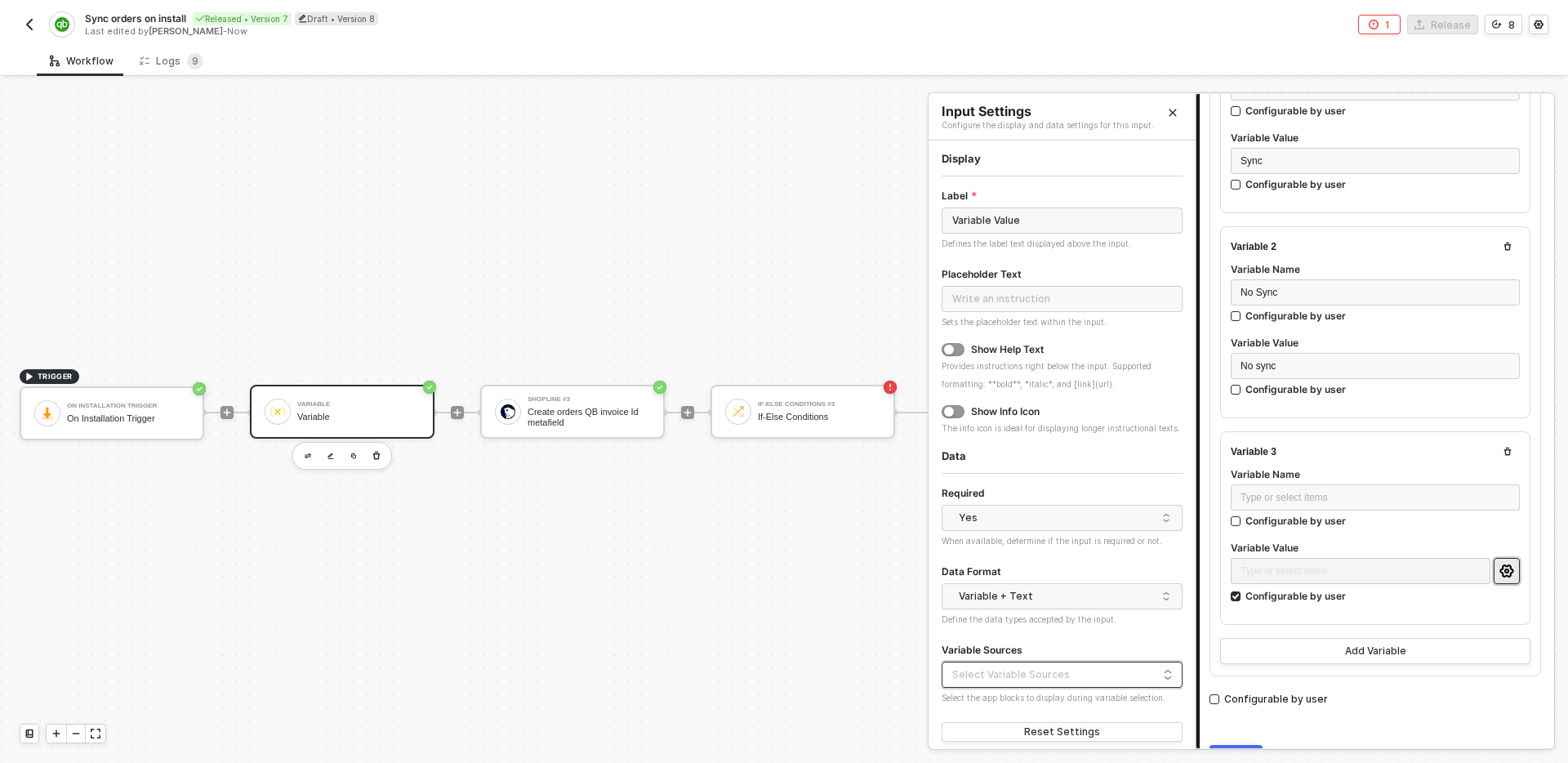
click at [1087, 471] on form "Label Variable Value Defines the label text displayed above the input. Placehol…" at bounding box center [1062, 466] width 241 height 559
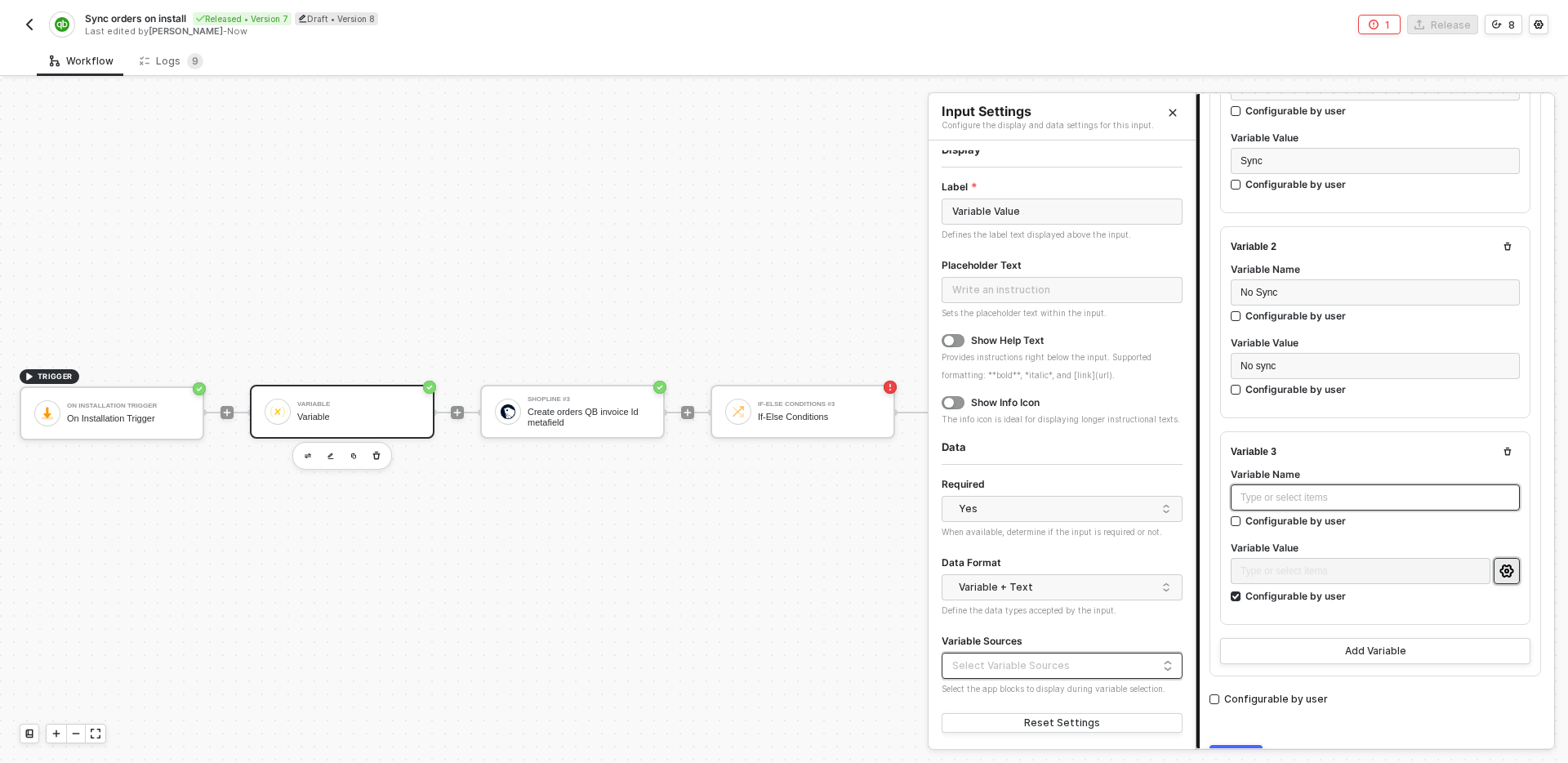
click at [1306, 492] on div "Type or select items ﻿" at bounding box center [1375, 498] width 269 height 16
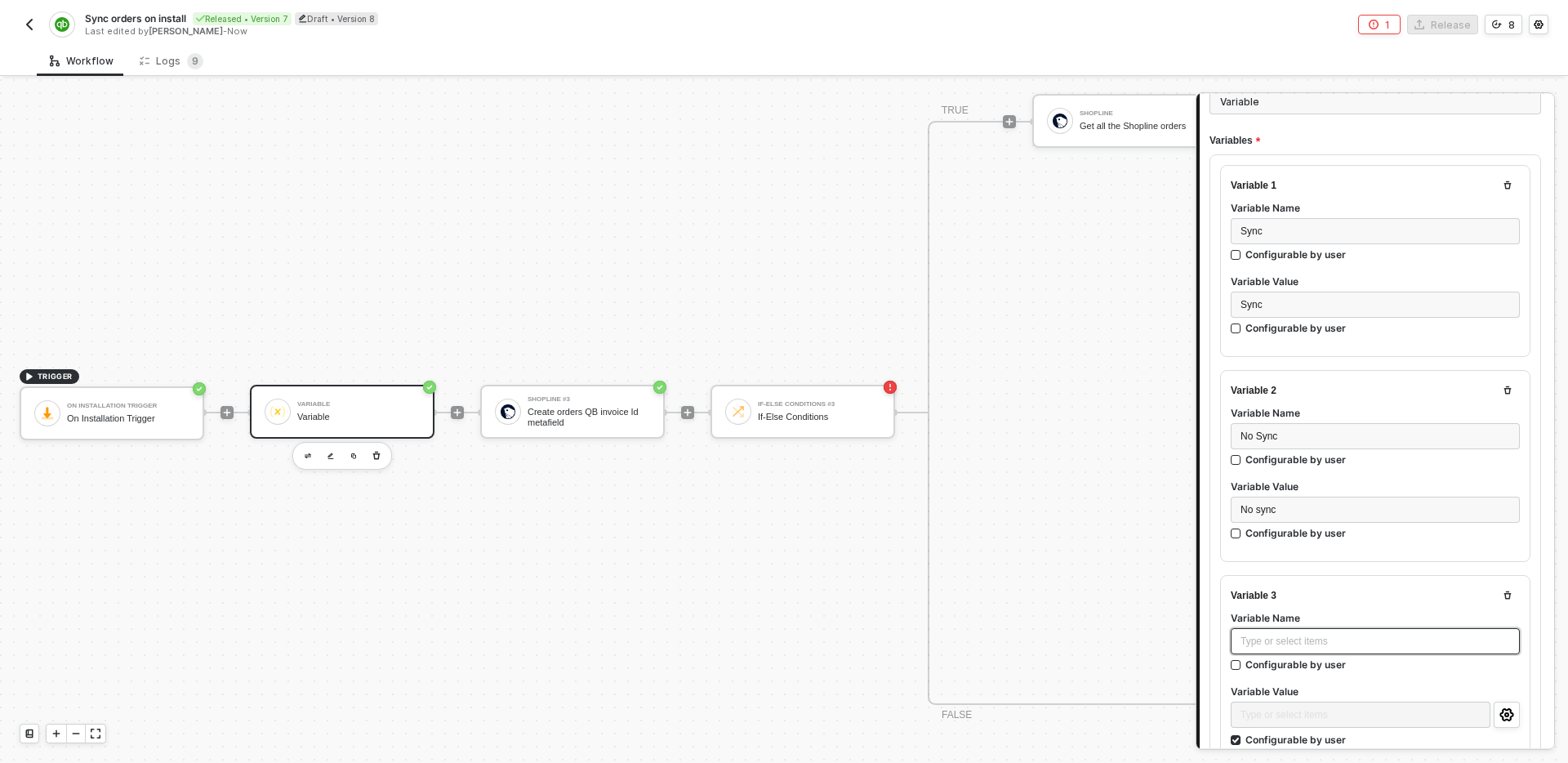
scroll to position [0, 0]
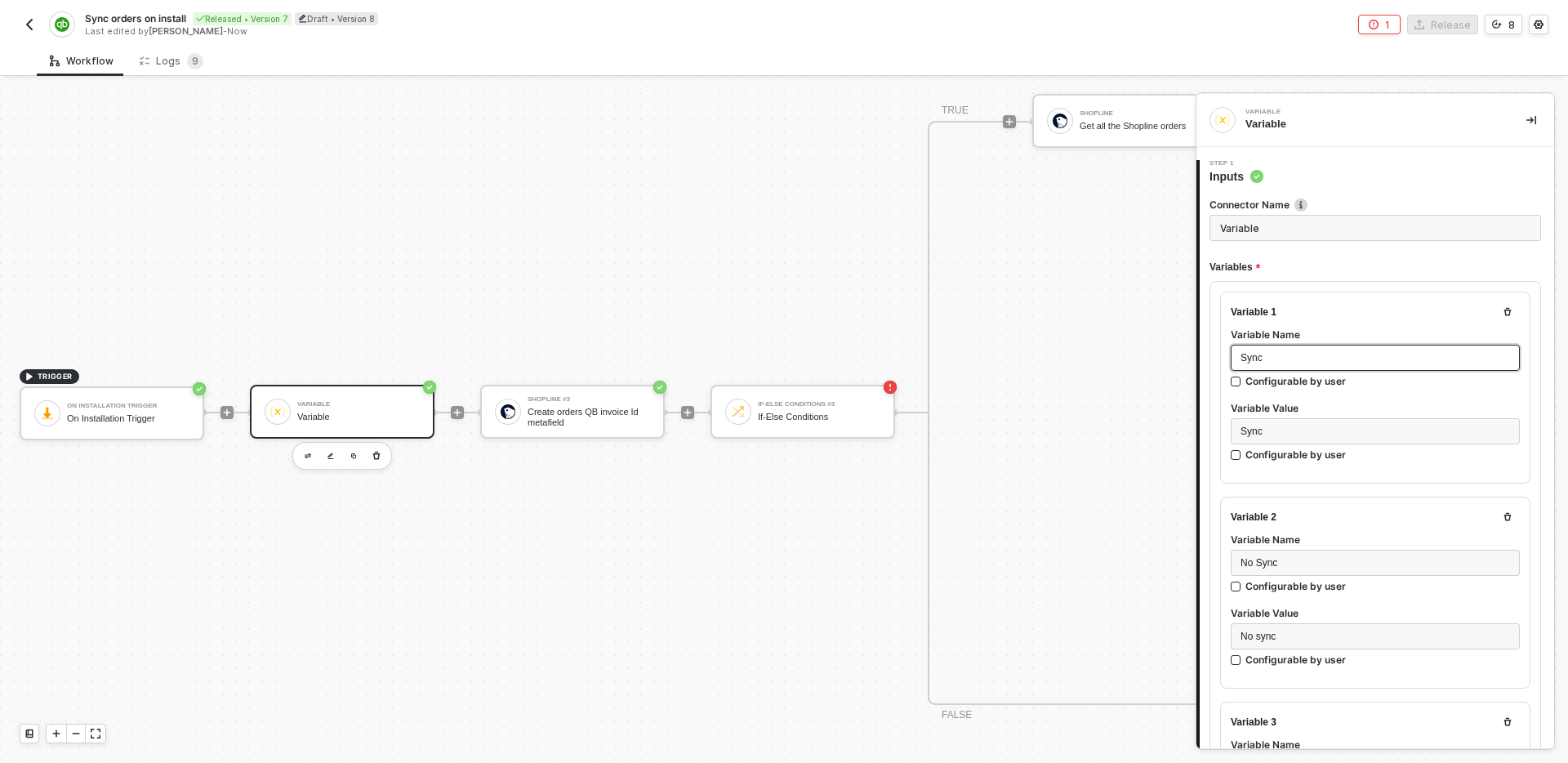
click at [1289, 355] on div "Sync" at bounding box center [1375, 358] width 269 height 16
click at [1281, 360] on div "Sync" at bounding box center [1375, 358] width 269 height 16
click at [1247, 360] on span "Sync" at bounding box center [1252, 358] width 22 height 12
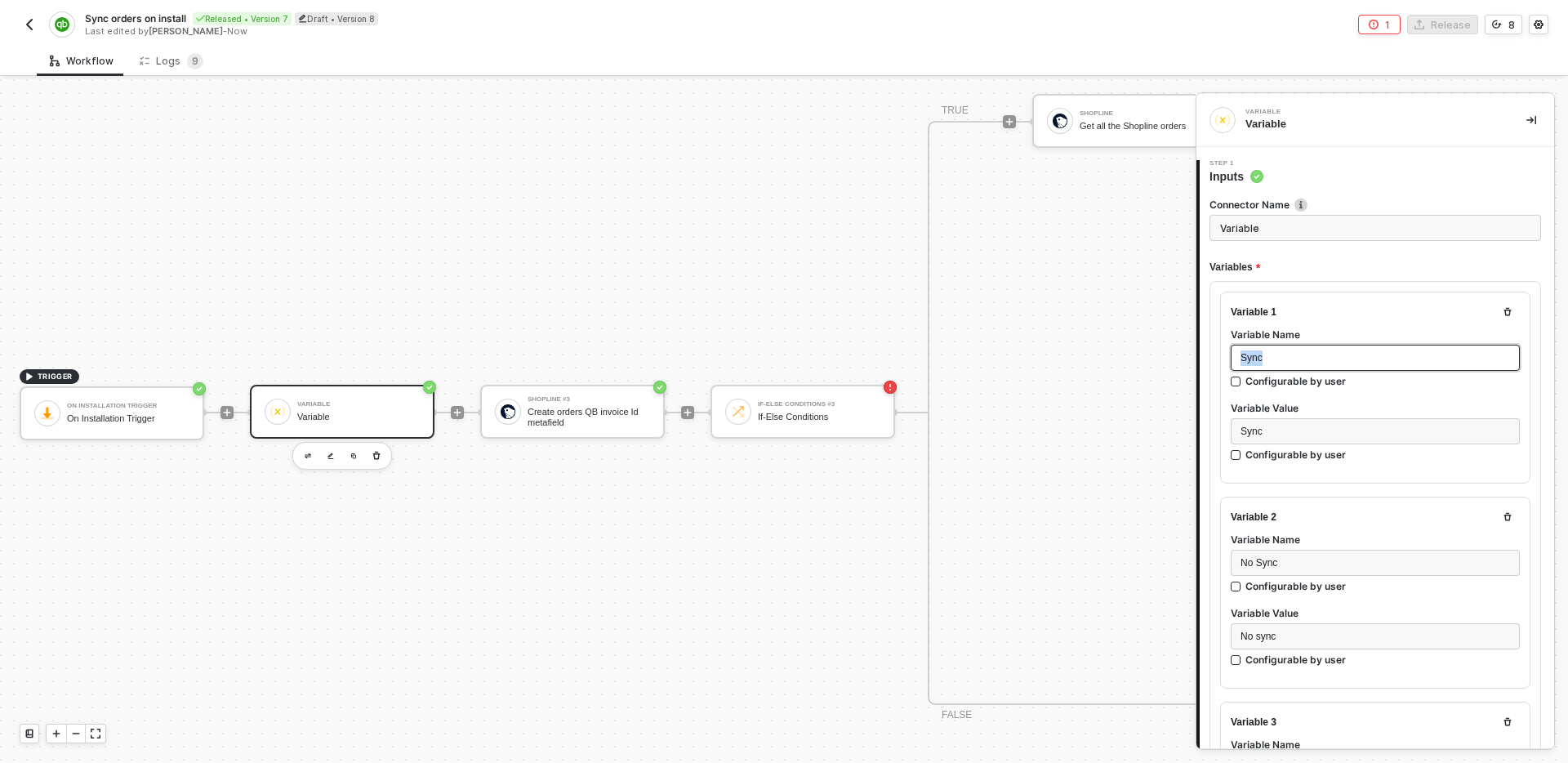
click at [1247, 360] on span "Sync" at bounding box center [1252, 358] width 22 height 12
click at [1291, 360] on div "Sync" at bounding box center [1375, 358] width 269 height 16
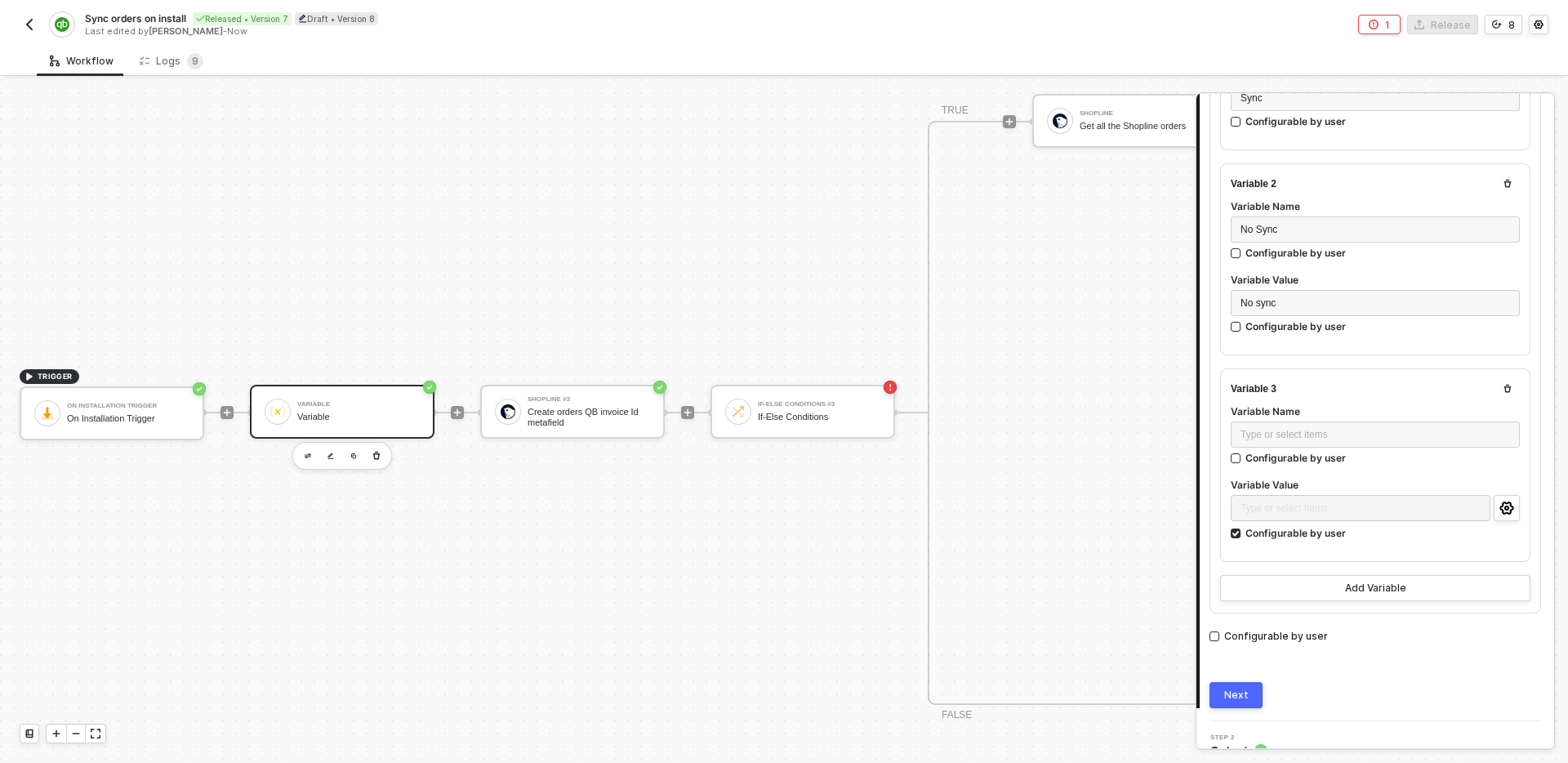
scroll to position [337, 0]
click at [1508, 391] on button "button" at bounding box center [1507, 385] width 19 height 19
click at [1252, 688] on button "Next" at bounding box center [1237, 691] width 53 height 26
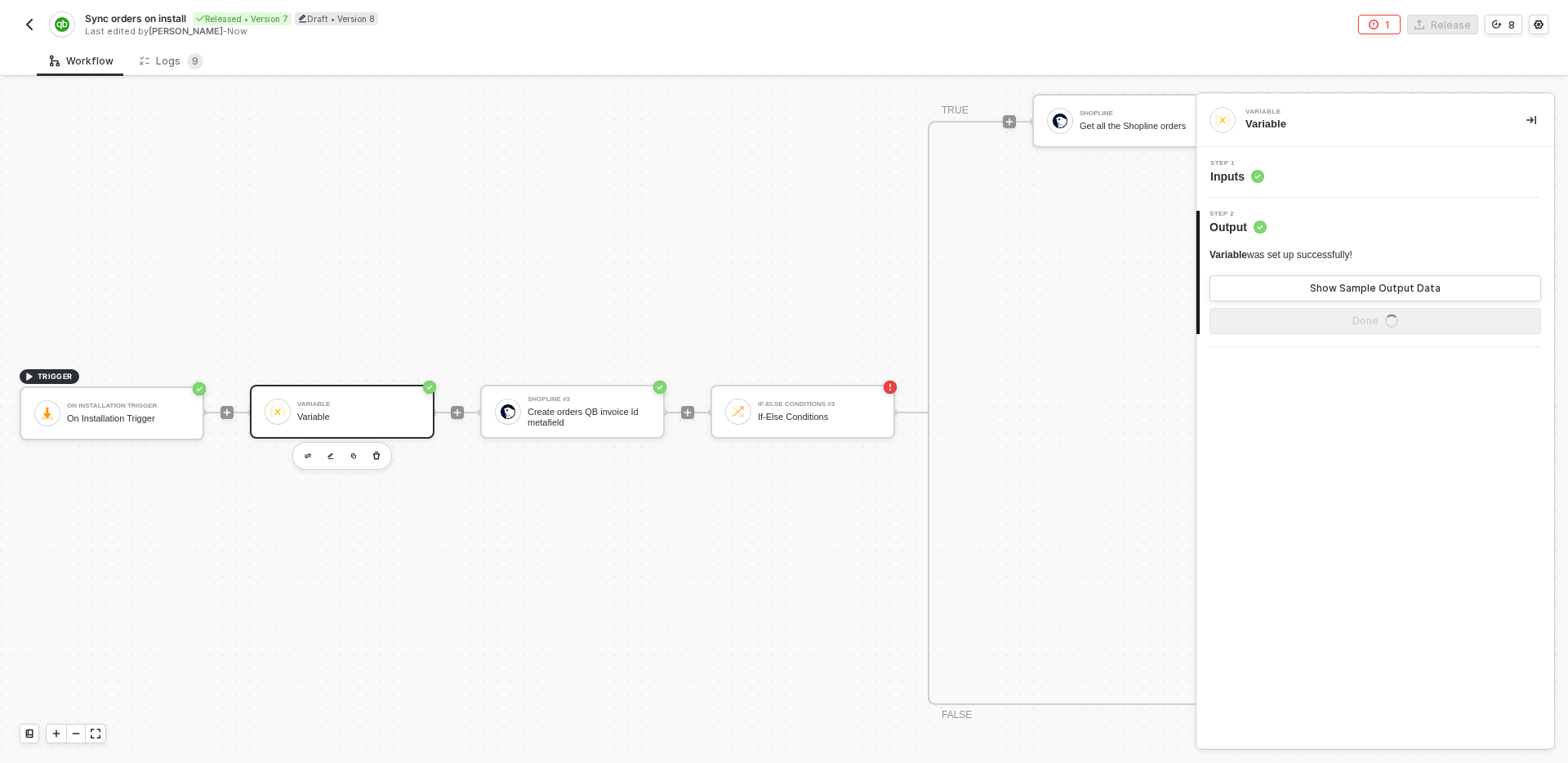
scroll to position [0, 0]
click at [1321, 316] on button "Done" at bounding box center [1375, 321] width 331 height 26
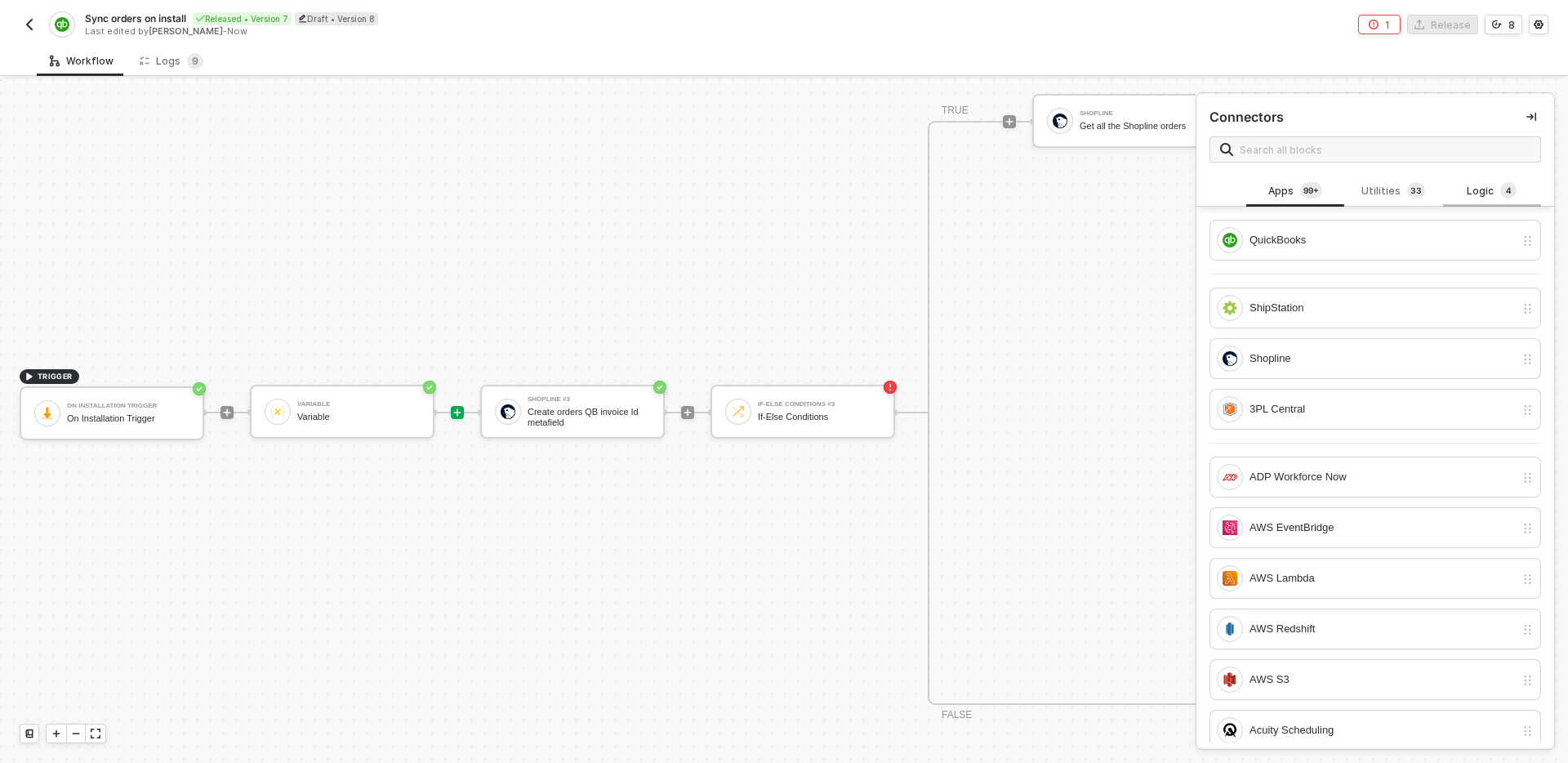
click at [1480, 183] on div "Logic 4" at bounding box center [1492, 191] width 72 height 18
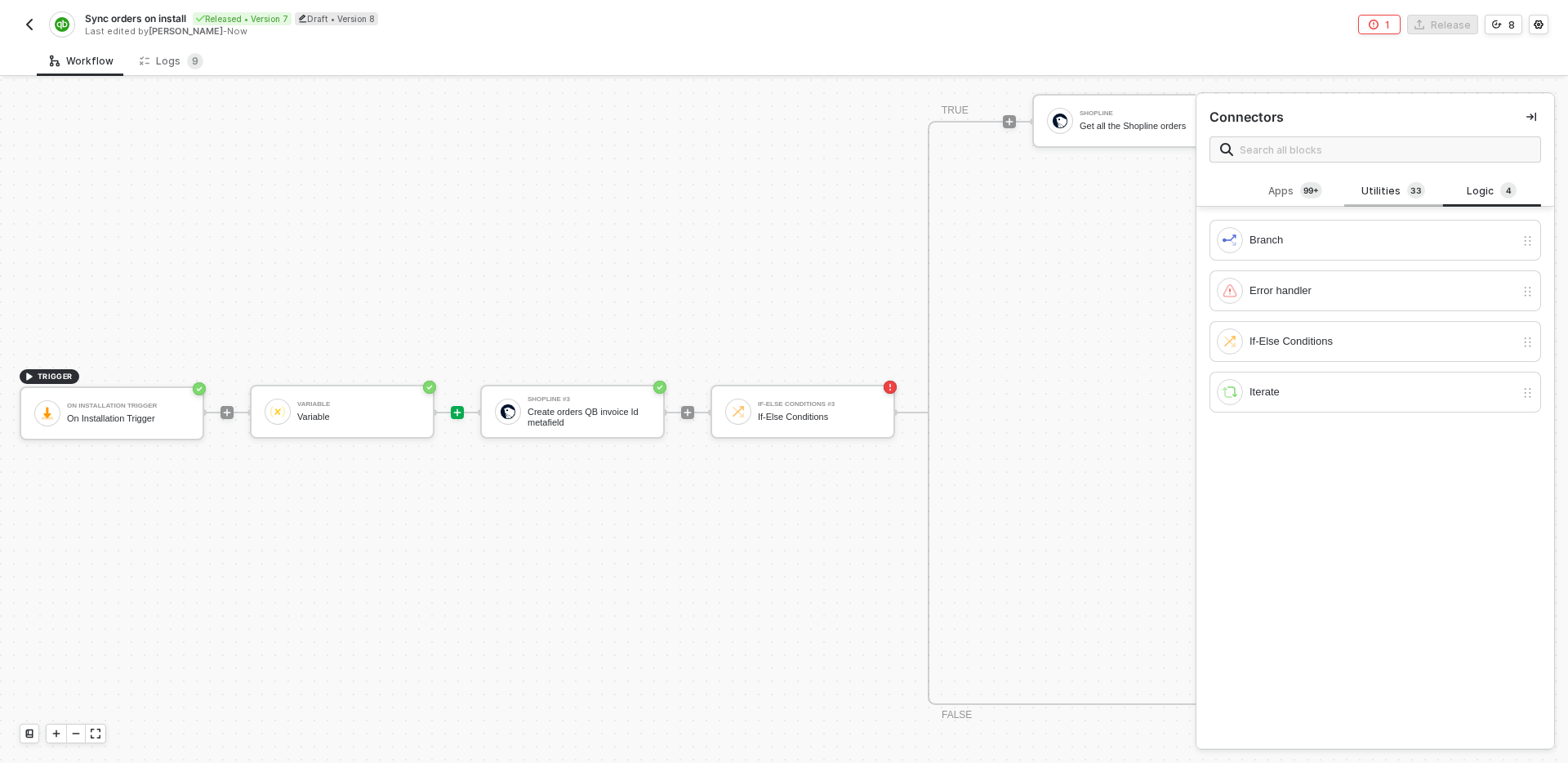
click at [1401, 183] on div "Utilities 3 3" at bounding box center [1394, 191] width 72 height 18
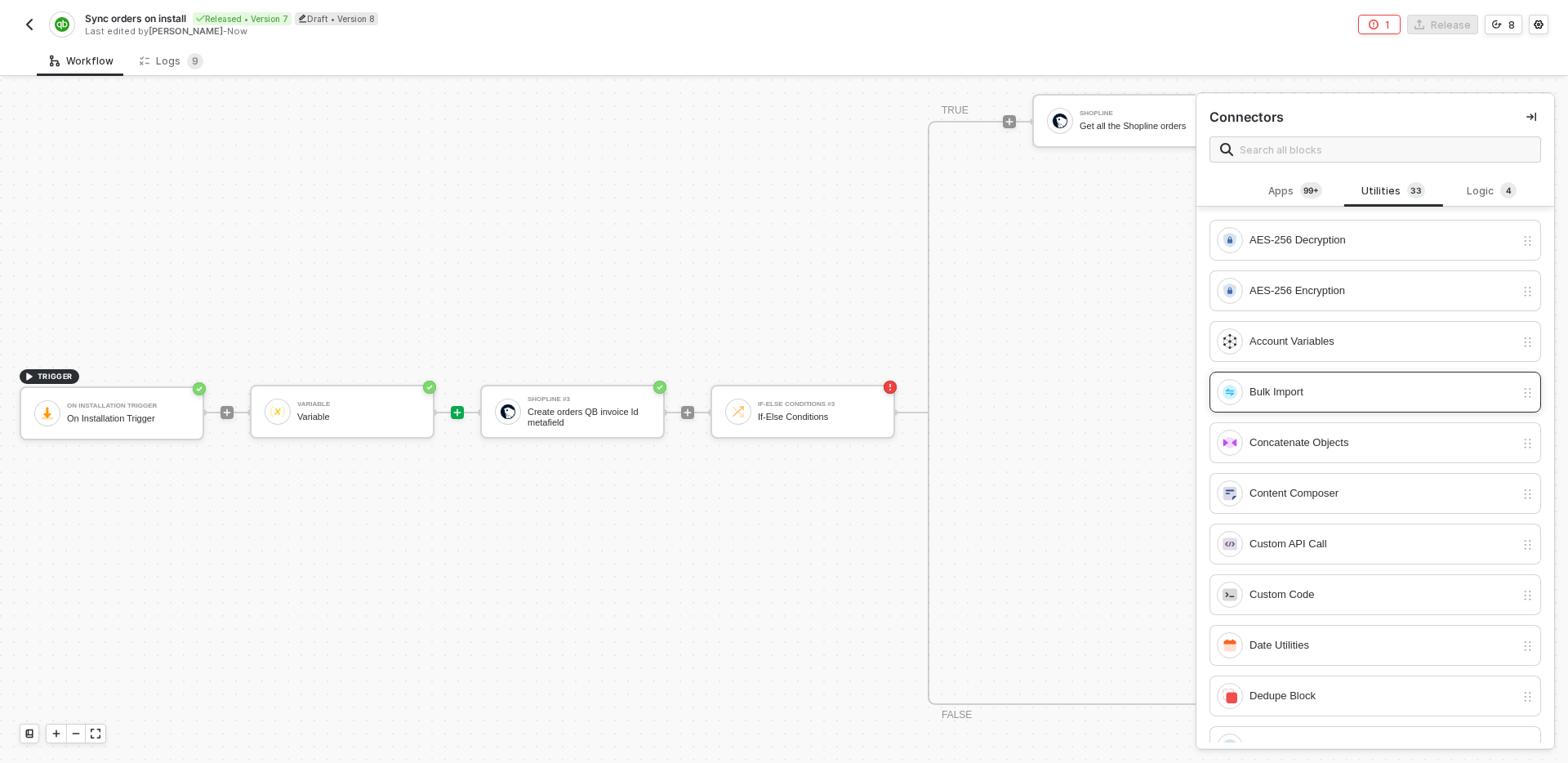
scroll to position [1150, 0]
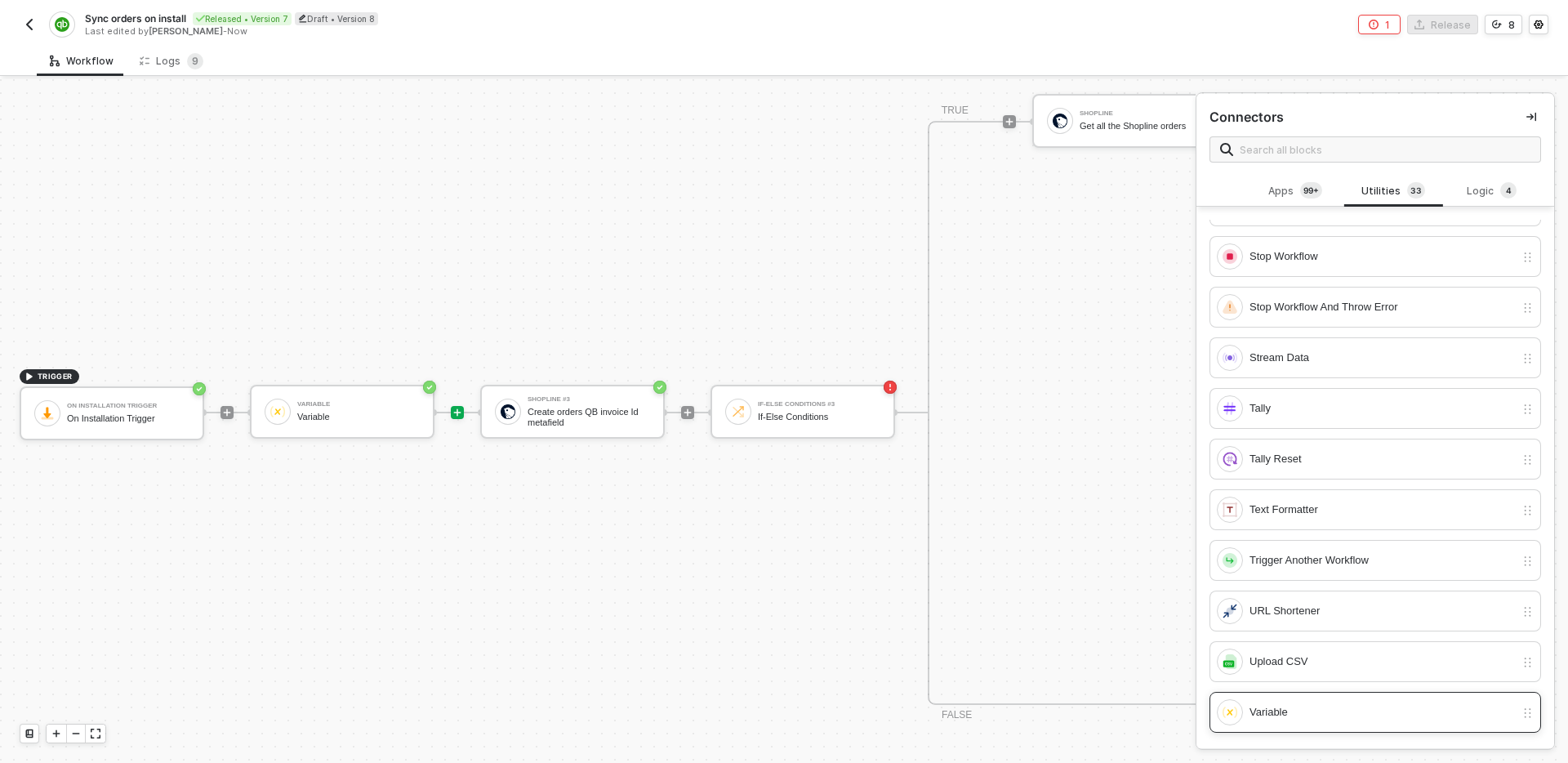
click at [1292, 713] on div "Variable" at bounding box center [1383, 713] width 266 height 18
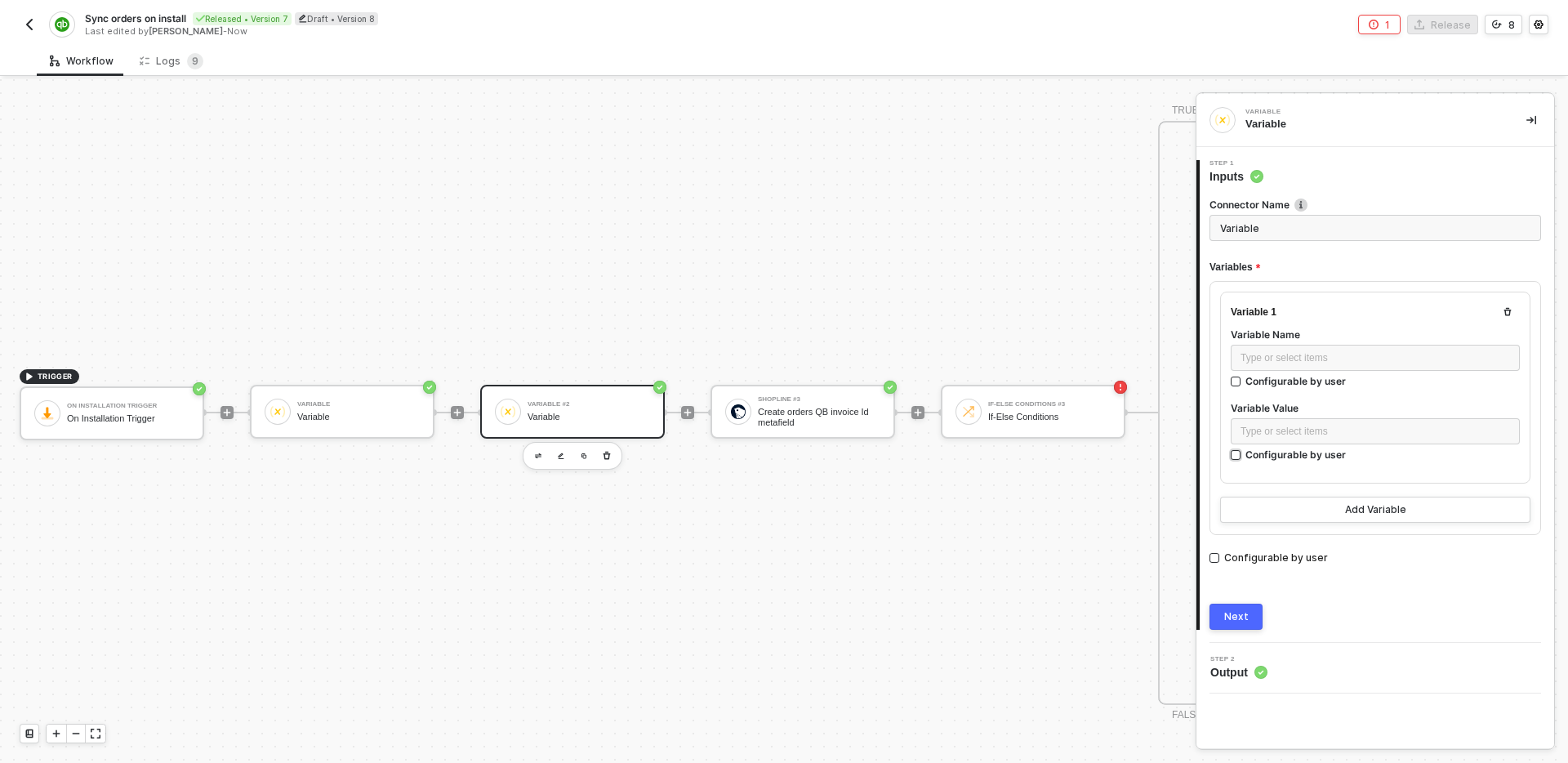
click at [1284, 388] on div "Configurable by user" at bounding box center [1296, 381] width 100 height 14
click at [1242, 458] on input "Configurable by user" at bounding box center [1237, 456] width 12 height 12
checkbox input "true"
click at [1512, 429] on icon "icon-settings" at bounding box center [1506, 431] width 14 height 13
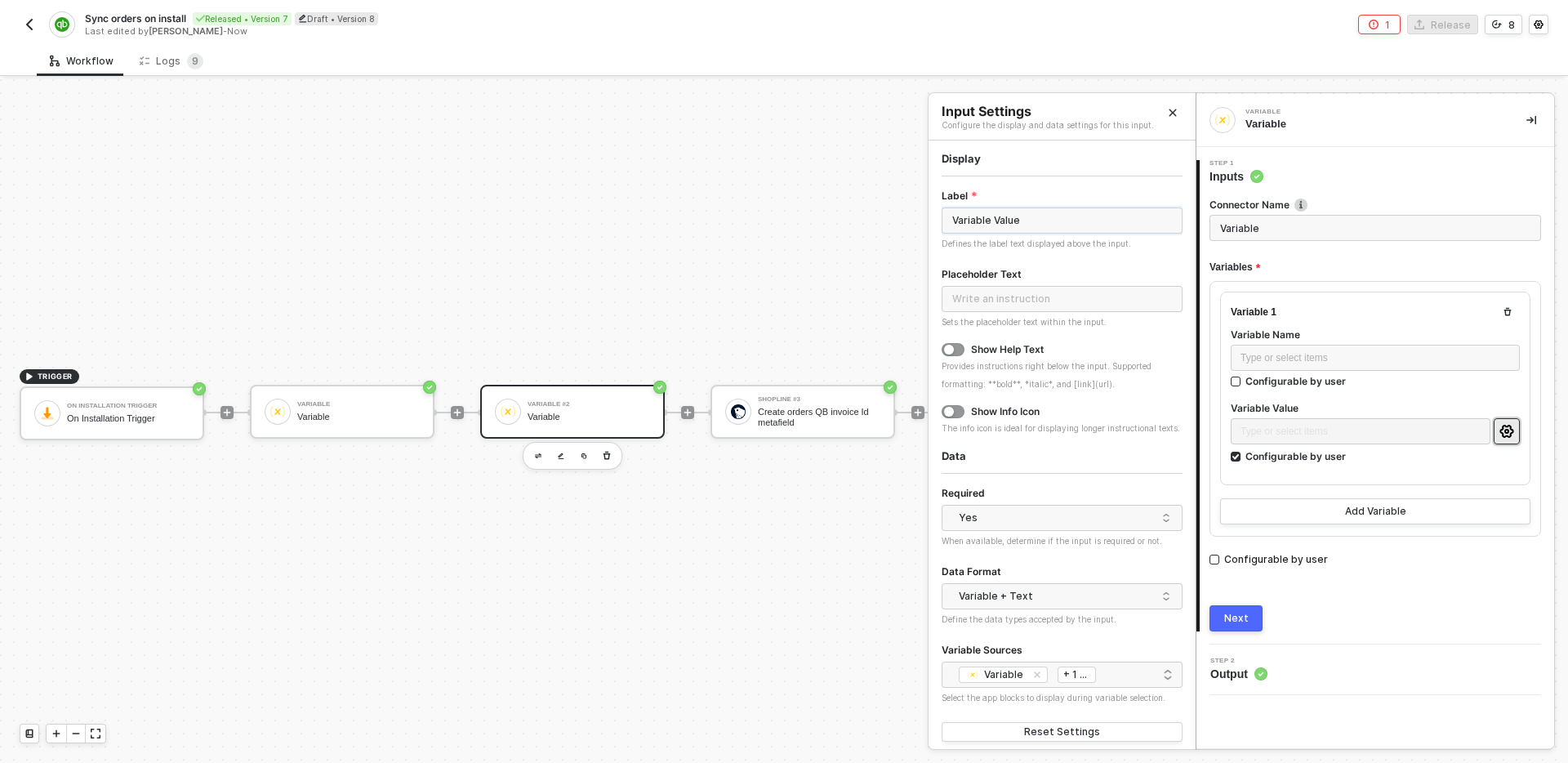
click at [1048, 224] on input "Variable Value" at bounding box center [1062, 220] width 241 height 26
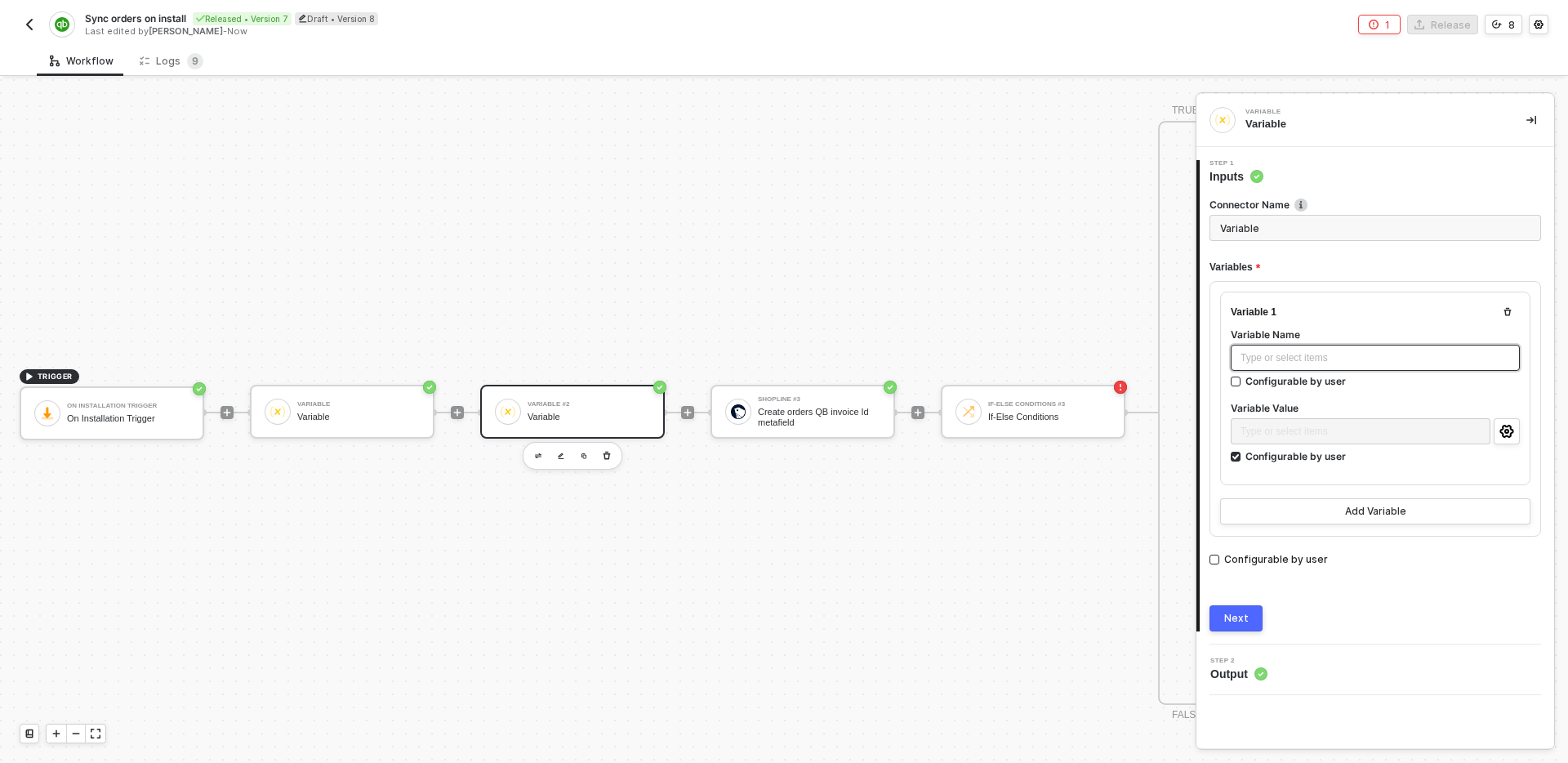
click at [1322, 357] on div "Type or select items ﻿" at bounding box center [1375, 358] width 269 height 16
click at [1334, 384] on div "Configurable by user" at bounding box center [1296, 381] width 100 height 14
click at [1242, 384] on input "Configurable by user" at bounding box center [1237, 382] width 12 height 12
click at [1334, 384] on div "Configurable by user" at bounding box center [1296, 382] width 100 height 14
click at [1242, 384] on input "Configurable by user" at bounding box center [1237, 384] width 12 height 12
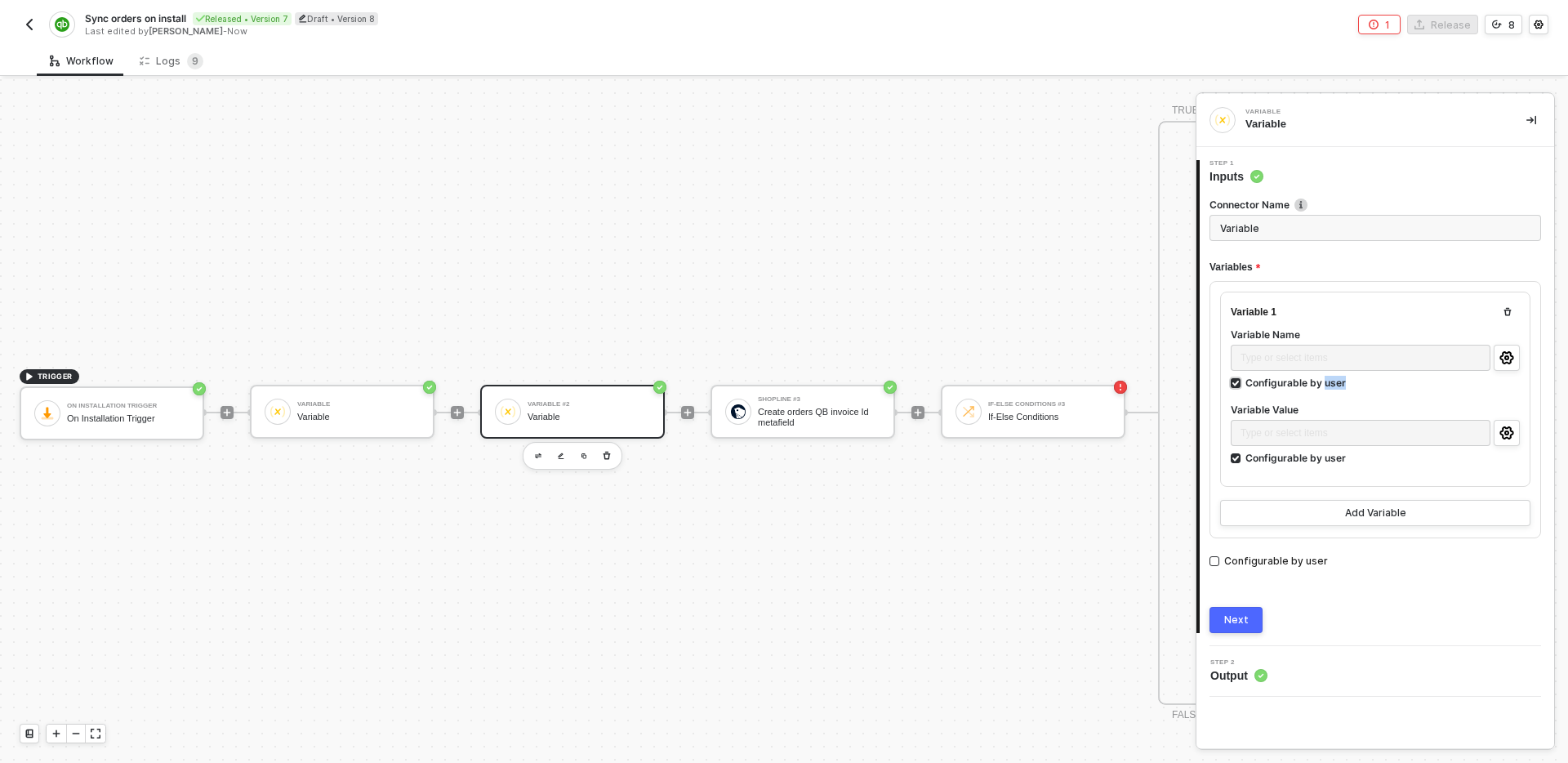
checkbox input "false"
click at [1391, 355] on div "Type or select items ﻿" at bounding box center [1375, 358] width 269 height 16
click at [1507, 429] on circle "icon-settings" at bounding box center [1507, 431] width 4 height 4
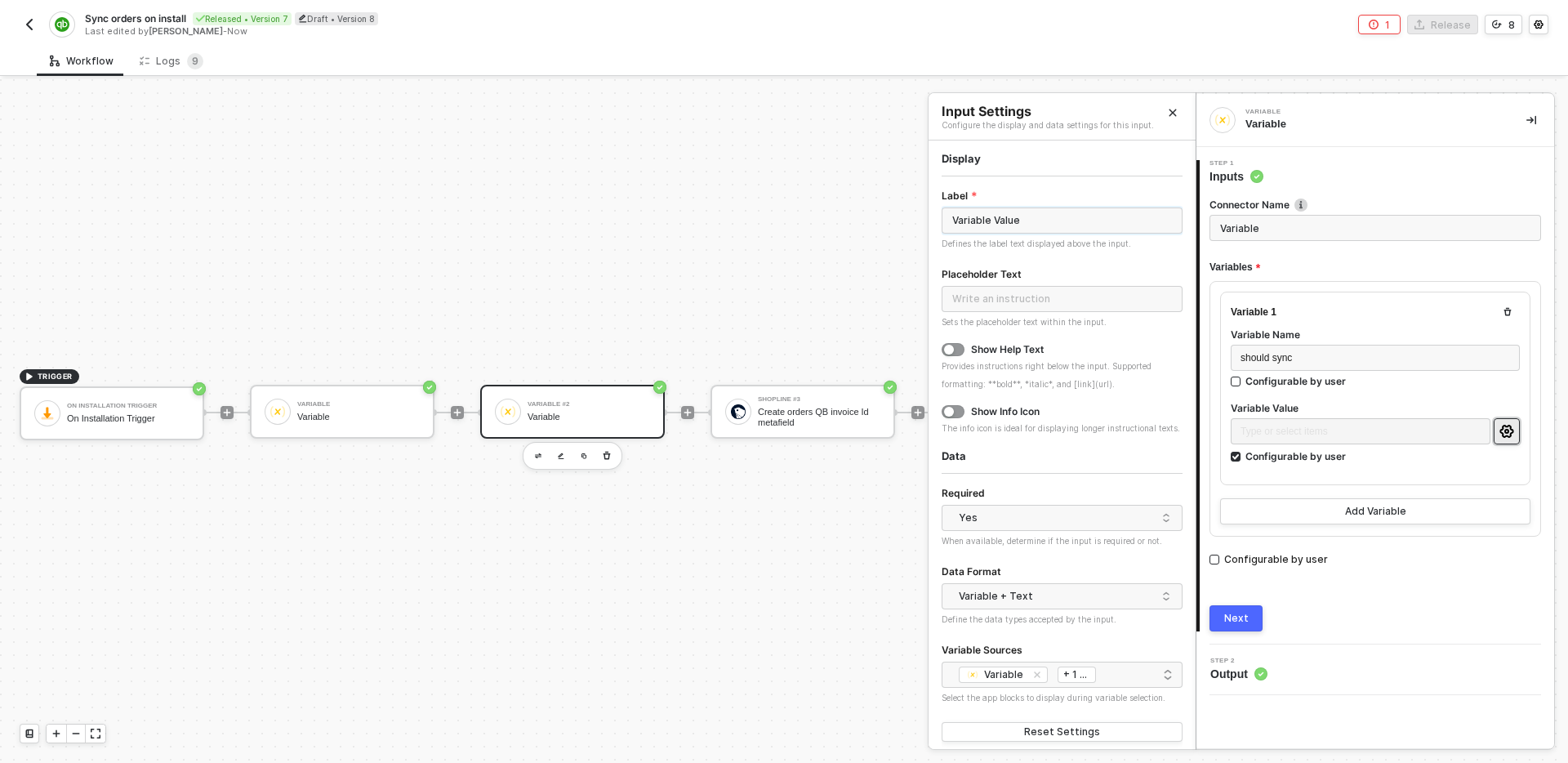
click at [1030, 223] on input "Variable Value" at bounding box center [1062, 220] width 241 height 26
type input "Do you want to sync ALL your order history with Quickbooks?"
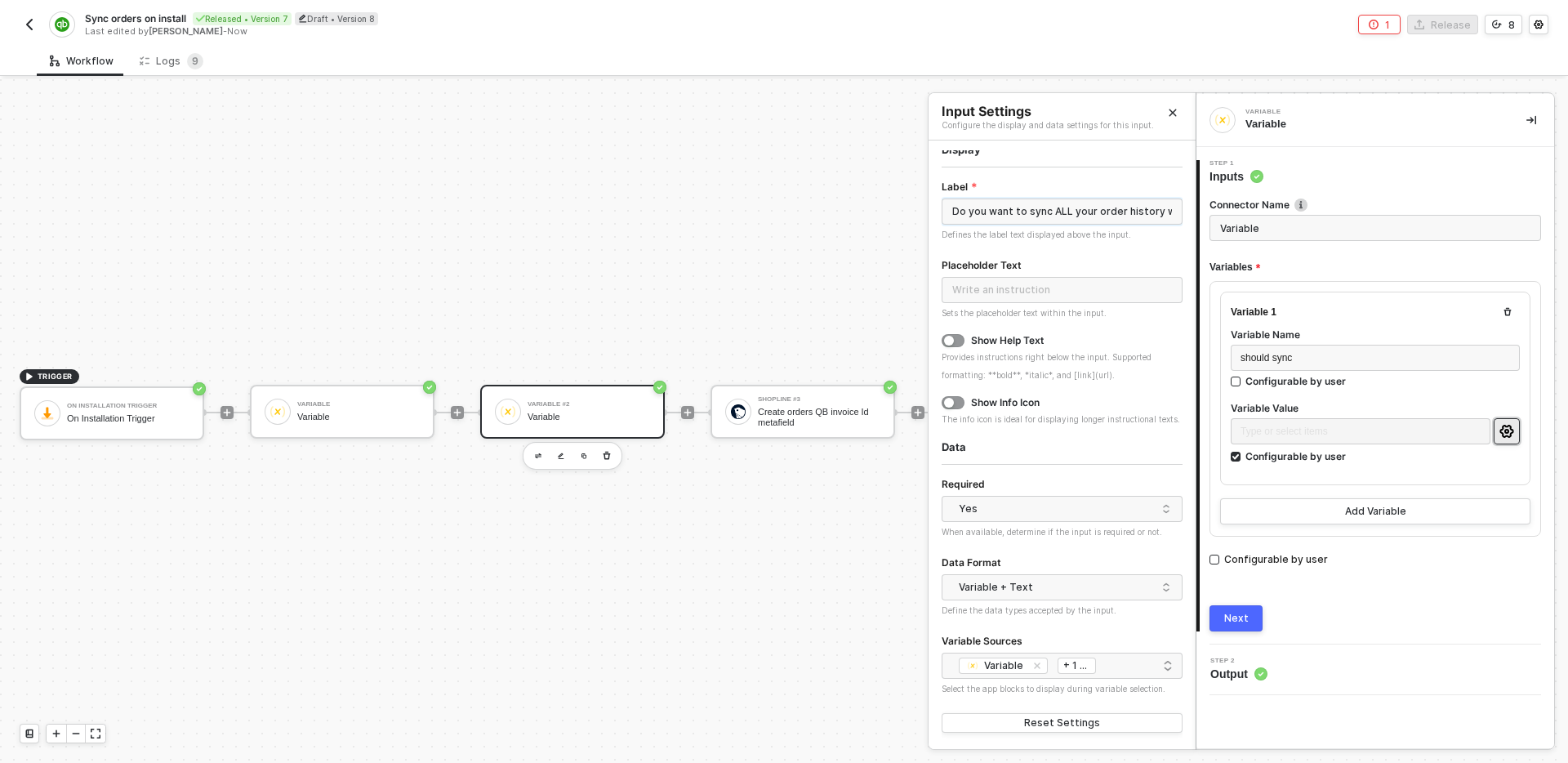
scroll to position [1, 0]
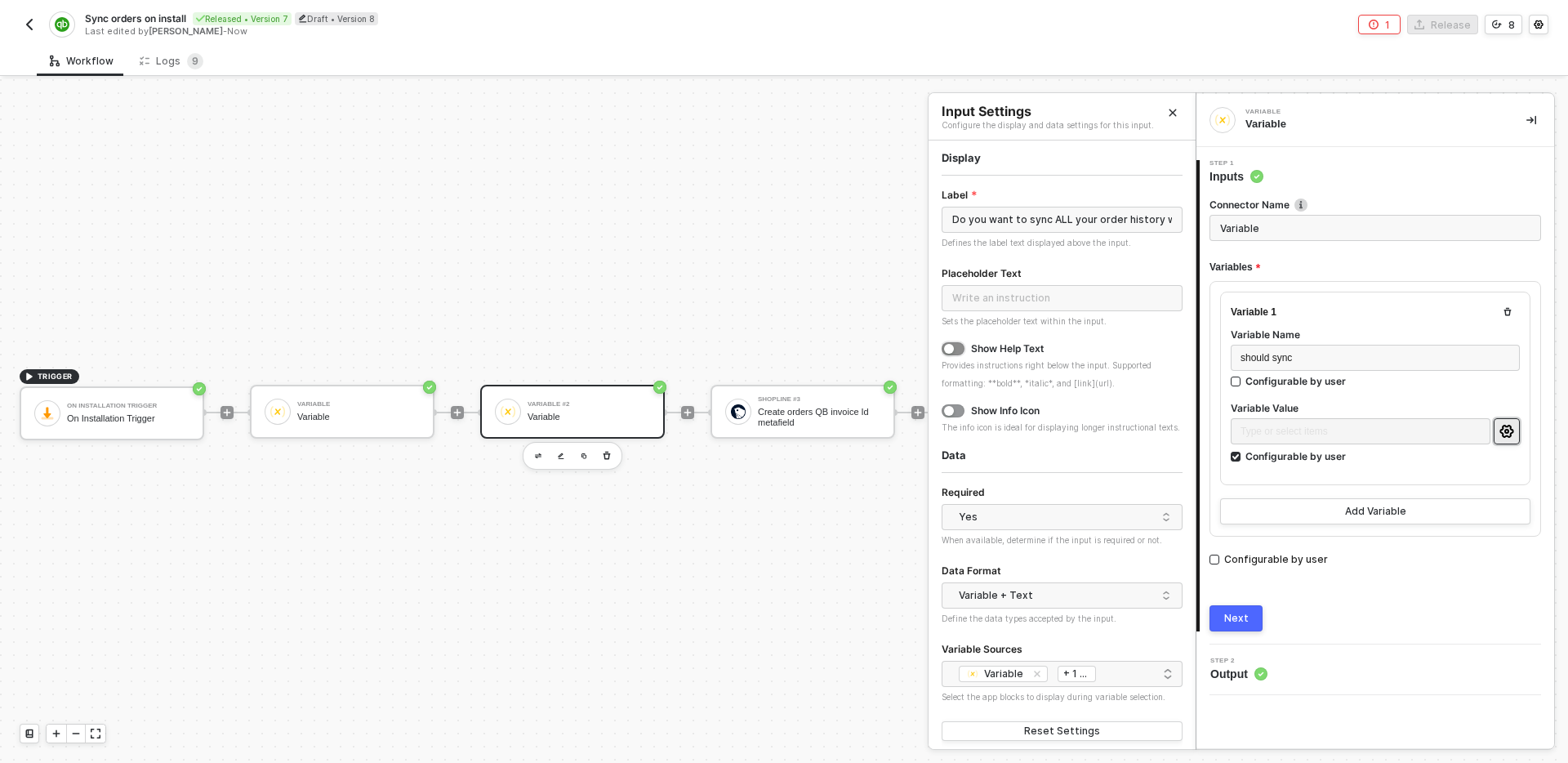
click at [962, 345] on button "button" at bounding box center [952, 349] width 23 height 13
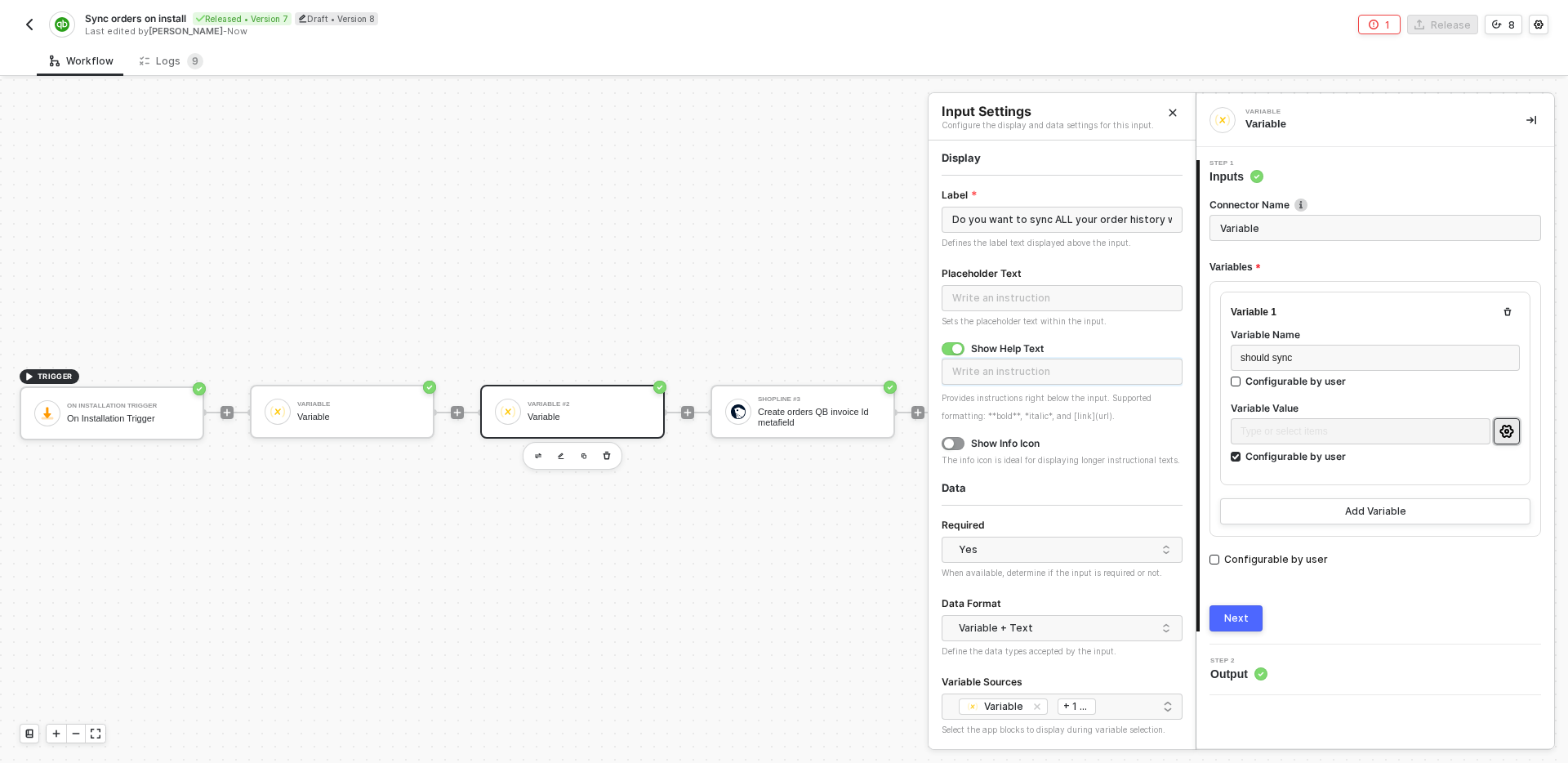
click at [1016, 376] on input "text" at bounding box center [1062, 372] width 241 height 26
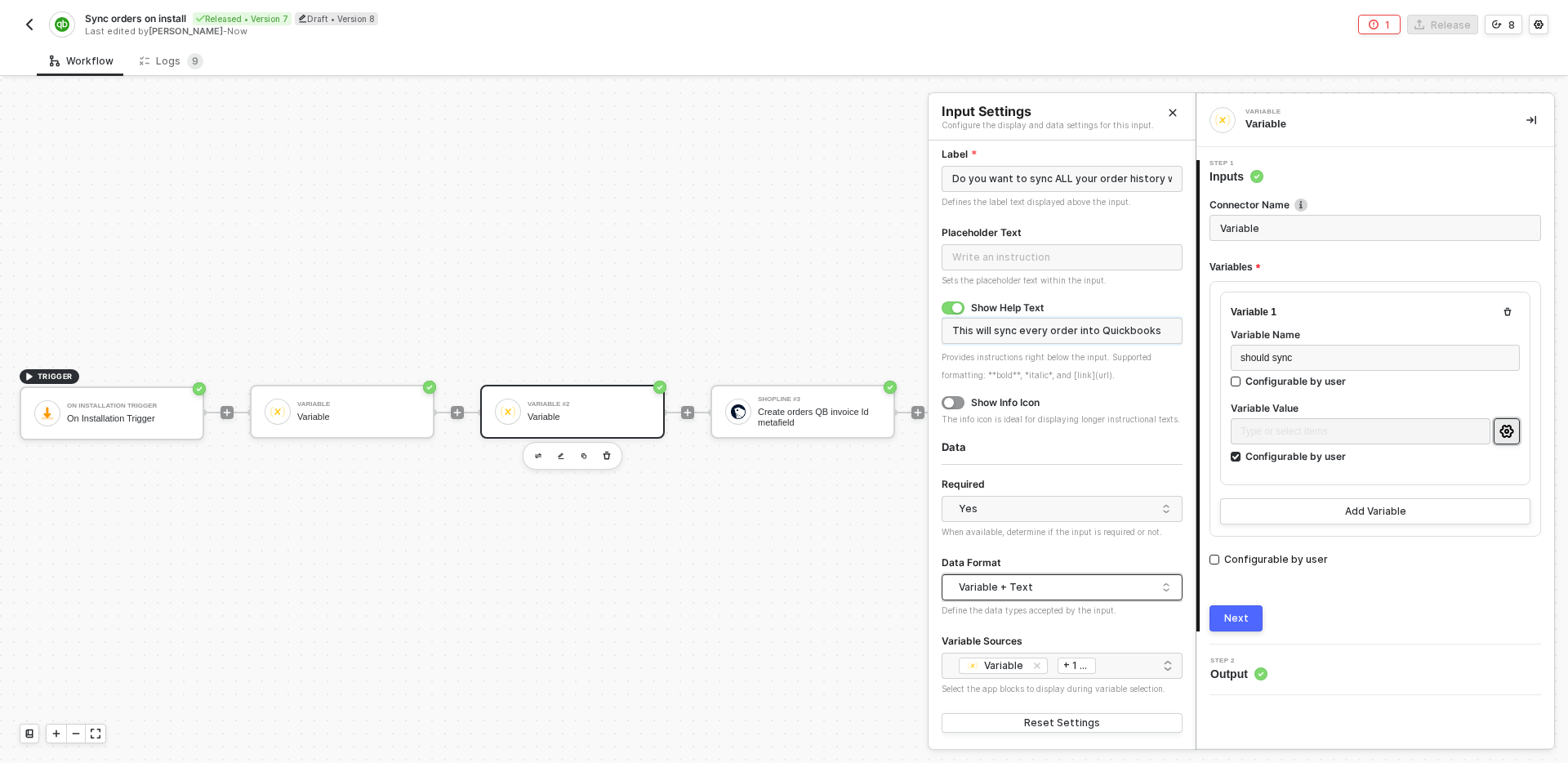
click at [1055, 591] on div "Variable + Text" at bounding box center [1058, 588] width 198 height 25
type input "This will sync every order into Quickbooks"
click at [1039, 647] on div "Just Variables" at bounding box center [1062, 646] width 215 height 16
click at [1142, 662] on div "Variable On Installation Trigger + 1 ..." at bounding box center [1062, 665] width 220 height 19
click at [1078, 626] on form "Label Do you want to sync ALL your order history with Quickbooks? Defines the l…" at bounding box center [1062, 440] width 241 height 592
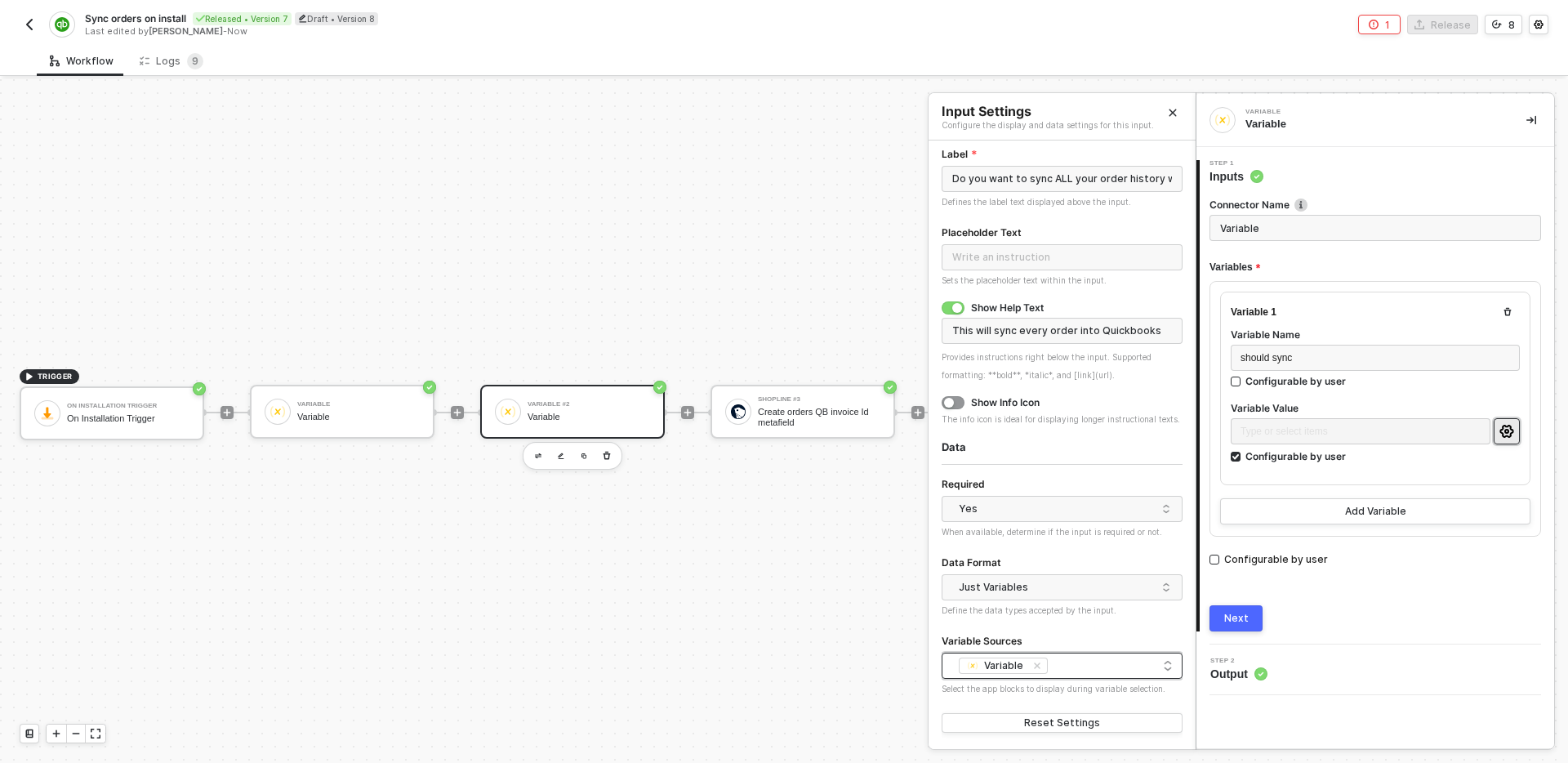
click at [1089, 662] on div "Variable + 0 ..." at bounding box center [1062, 665] width 220 height 19
click at [1074, 636] on div "Variable Sources" at bounding box center [1062, 641] width 241 height 21
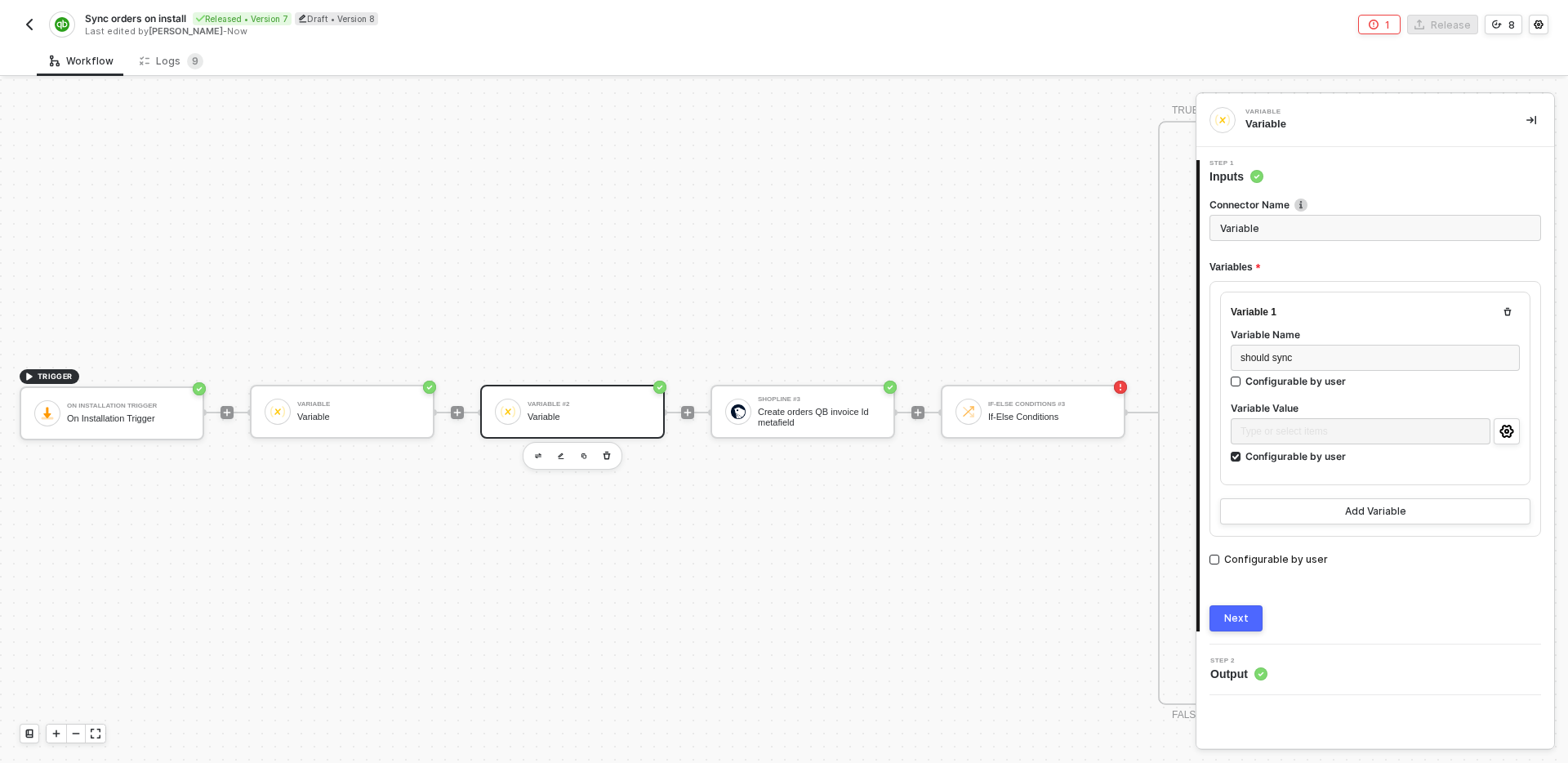
click at [1247, 619] on div "Next" at bounding box center [1237, 619] width 25 height 13
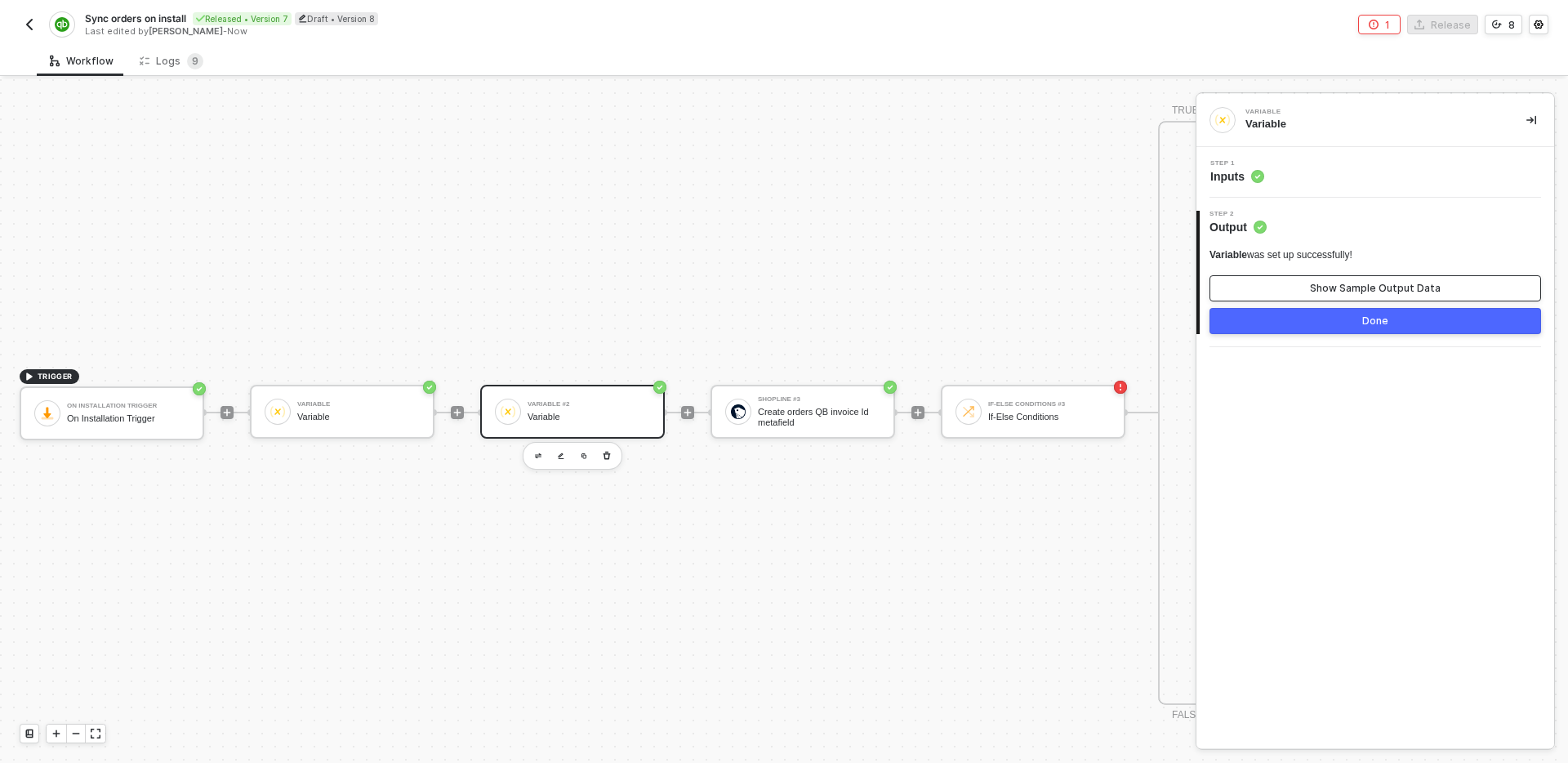
click at [1347, 285] on div "Show Sample Output Data" at bounding box center [1375, 289] width 131 height 13
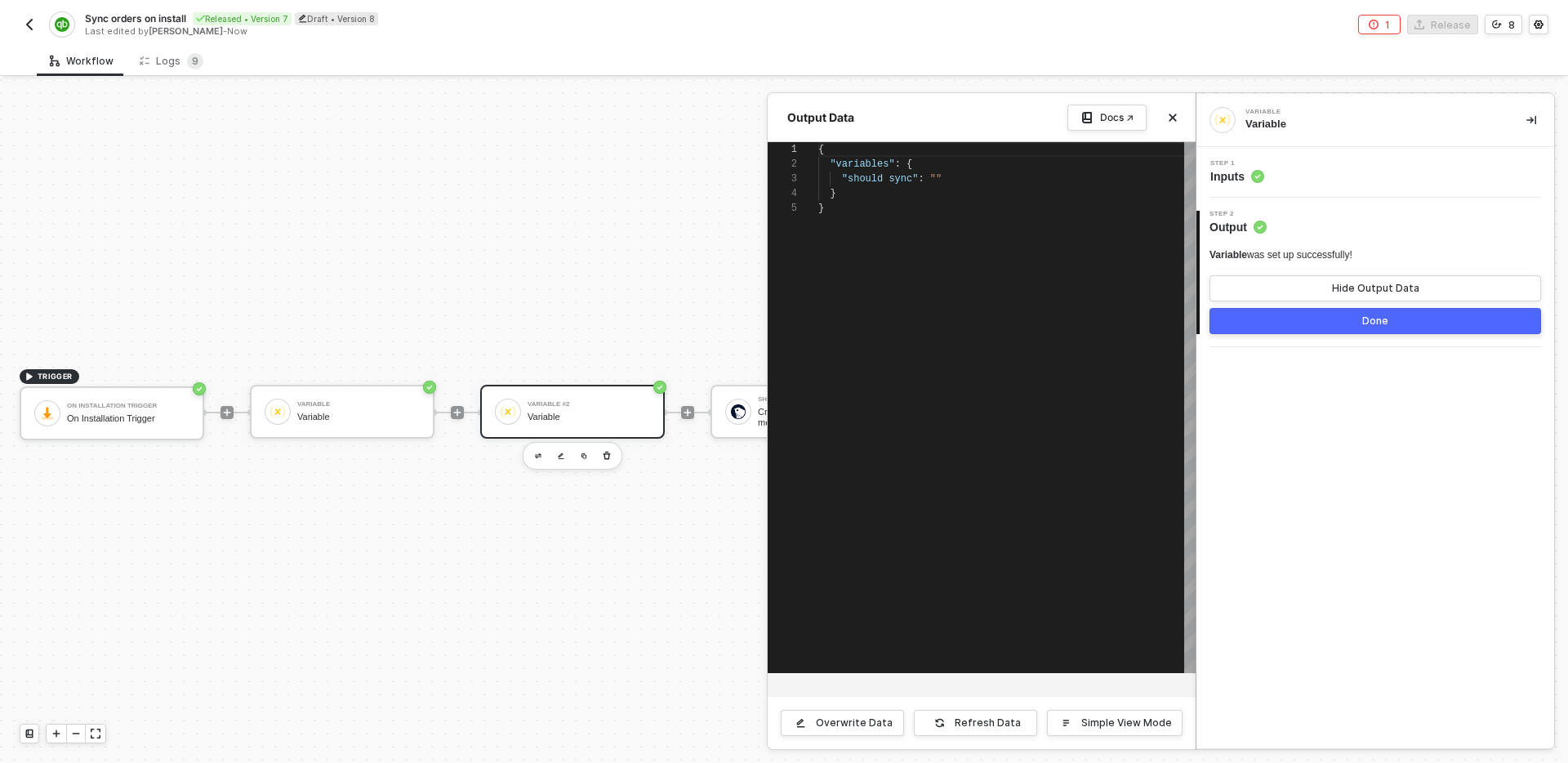
scroll to position [58, 0]
click at [1338, 322] on button "Done" at bounding box center [1375, 321] width 331 height 26
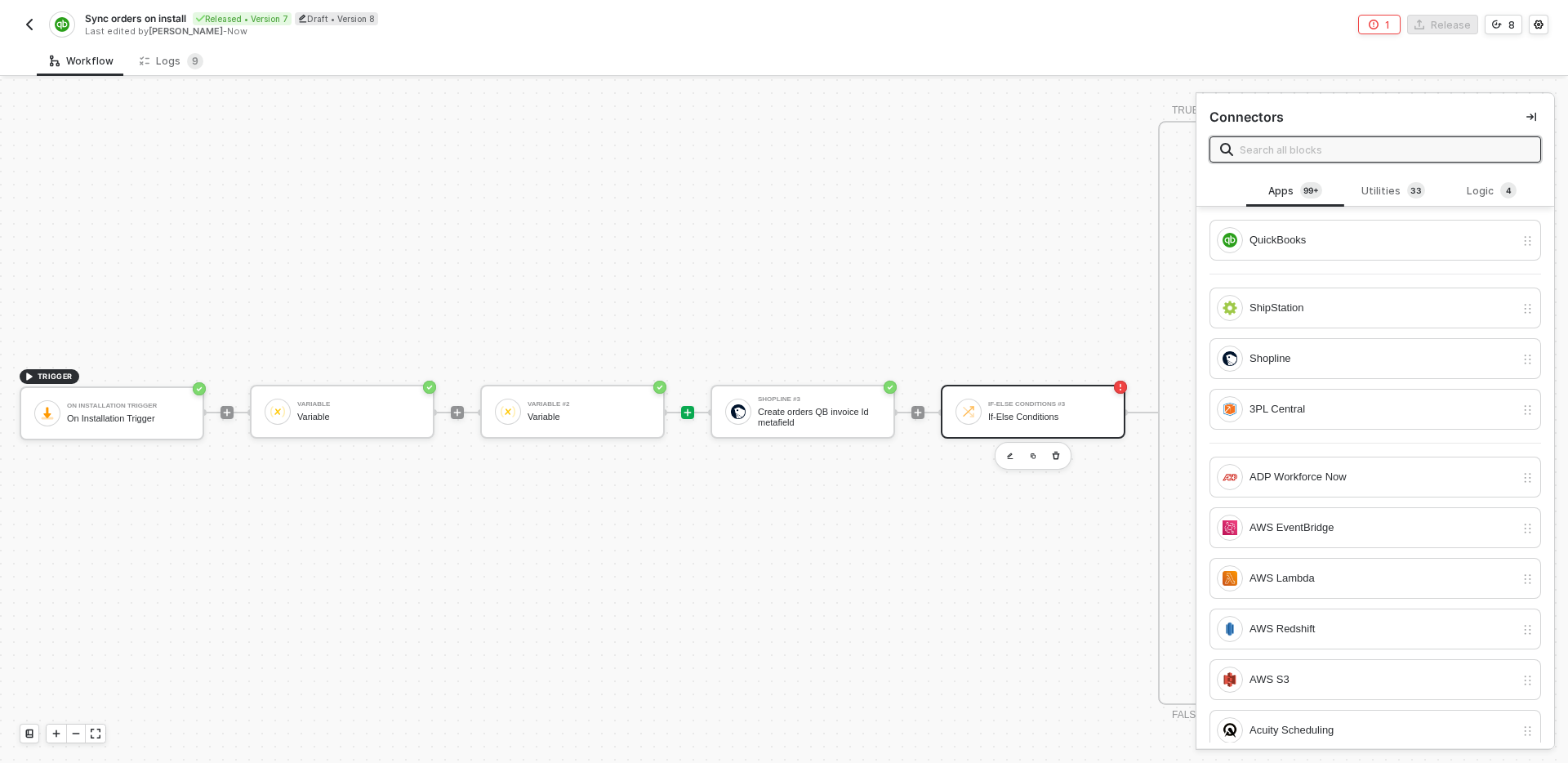
click at [1017, 406] on div "If-Else Conditions #3" at bounding box center [1049, 404] width 122 height 6
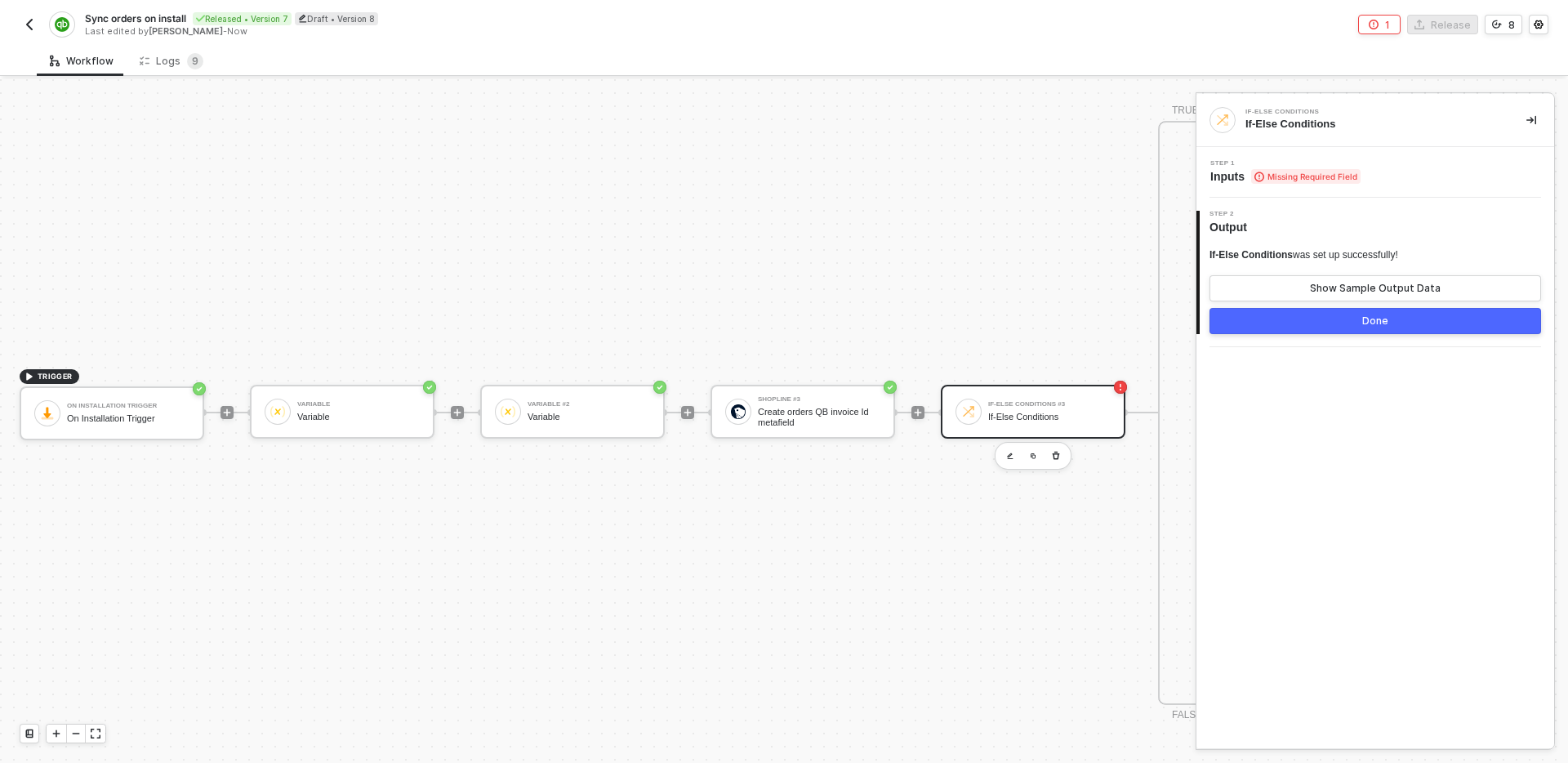
click at [1398, 182] on div "Step 1 Inputs Missing Required Field" at bounding box center [1377, 172] width 353 height 25
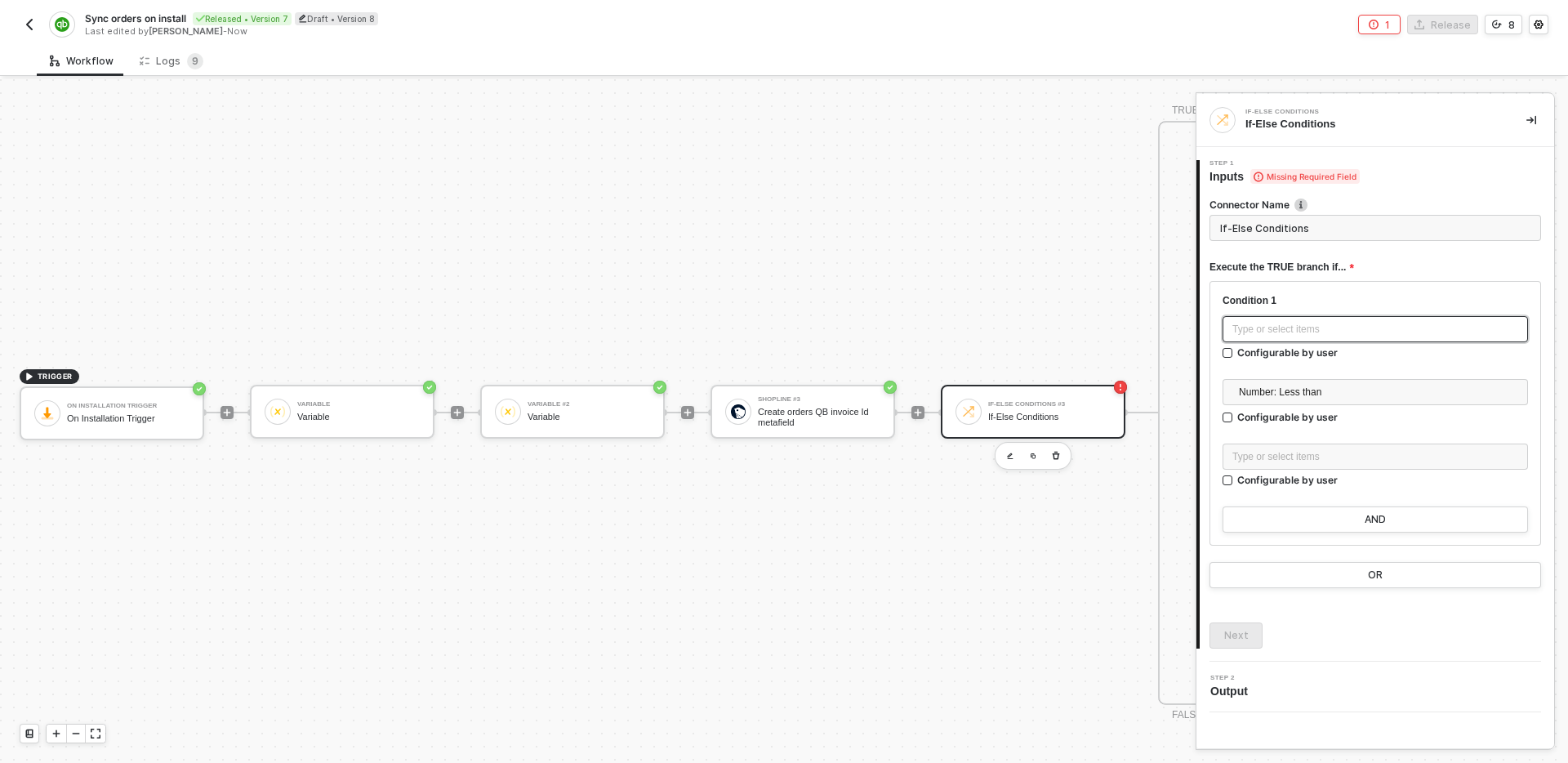
click at [1336, 331] on div "Type or select items ﻿" at bounding box center [1375, 329] width 286 height 16
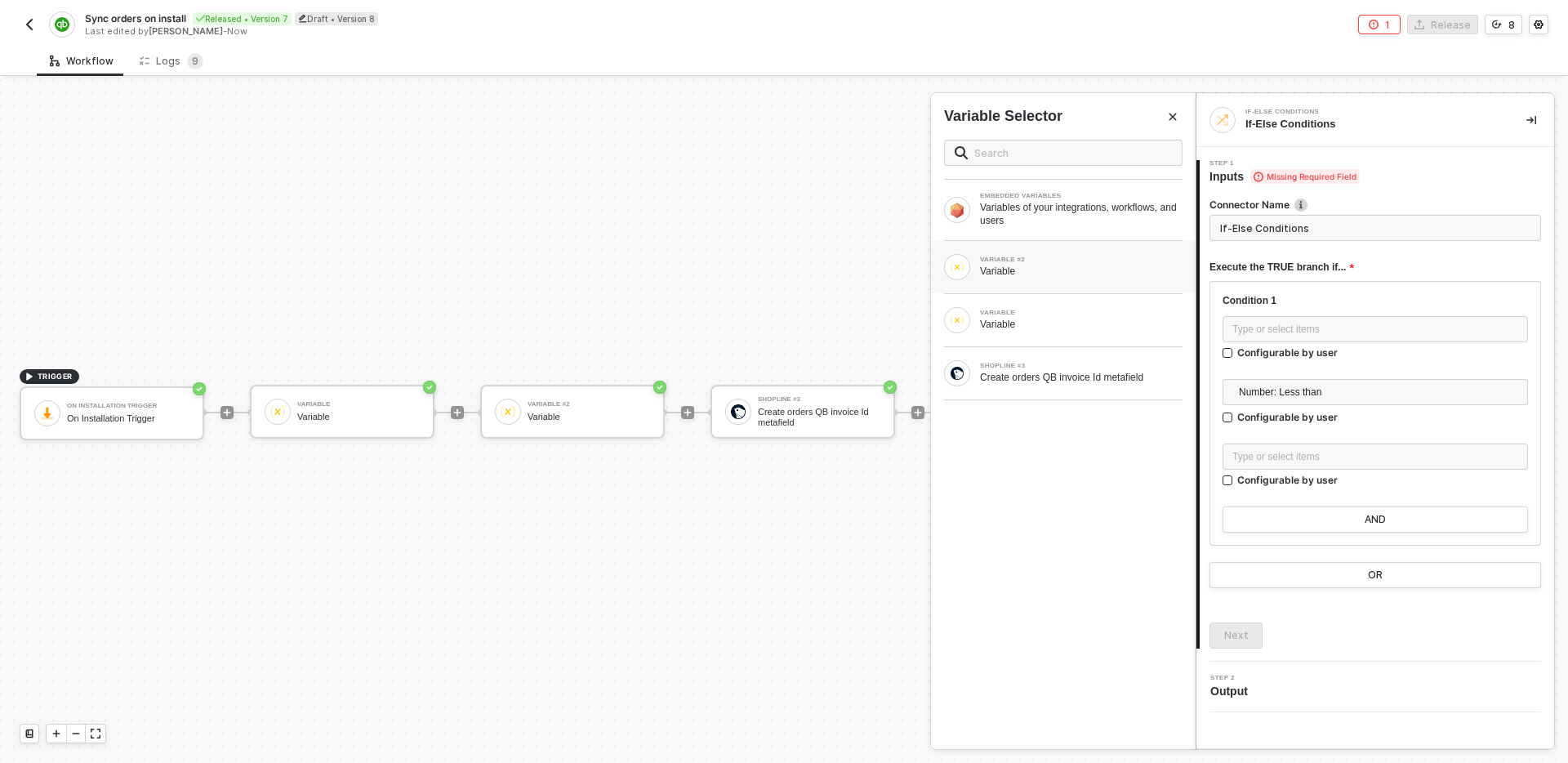
click at [1088, 270] on div "Variable" at bounding box center [1081, 271] width 203 height 13
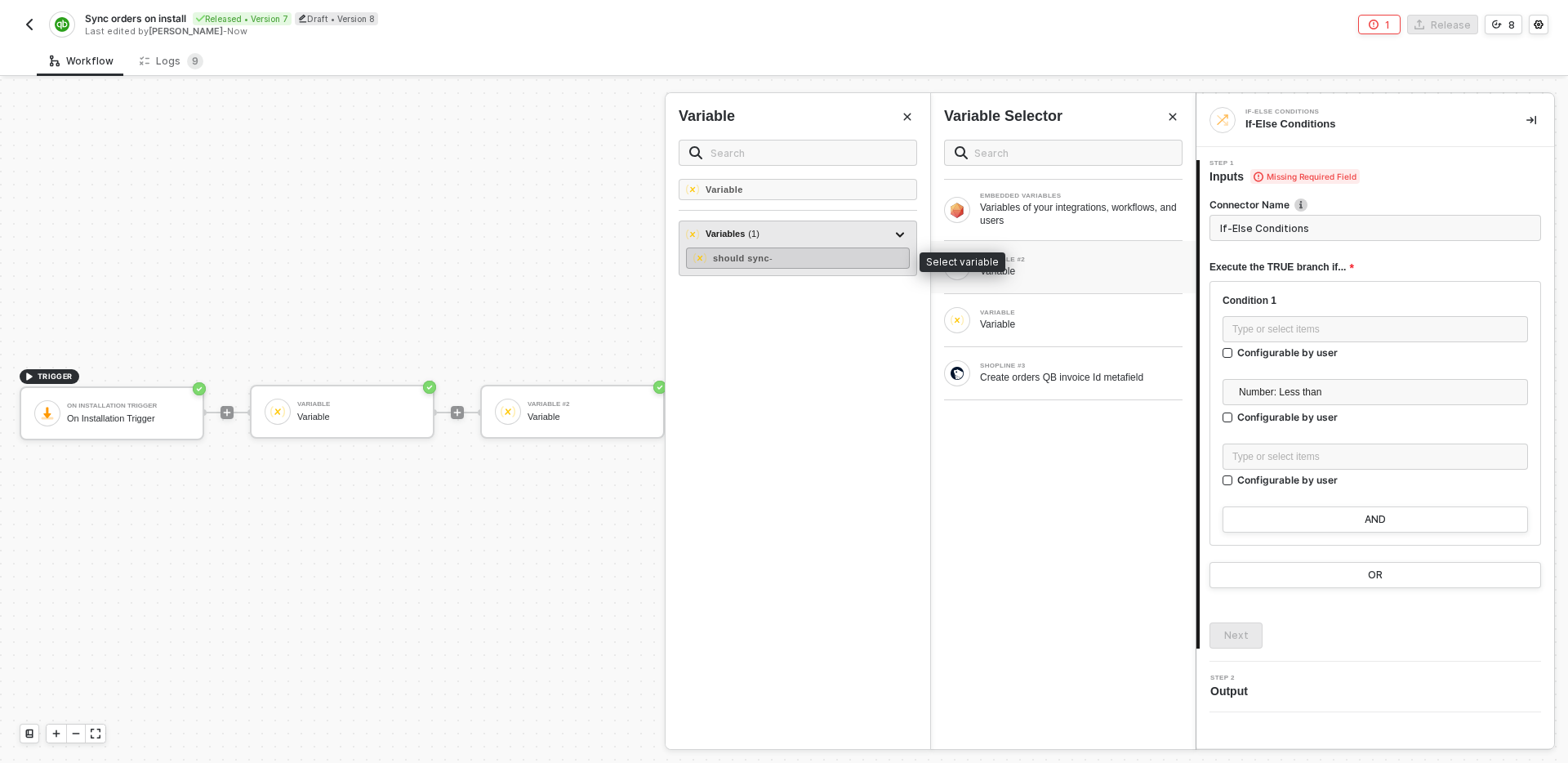
click at [845, 258] on div "should sync -" at bounding box center [797, 258] width 224 height 21
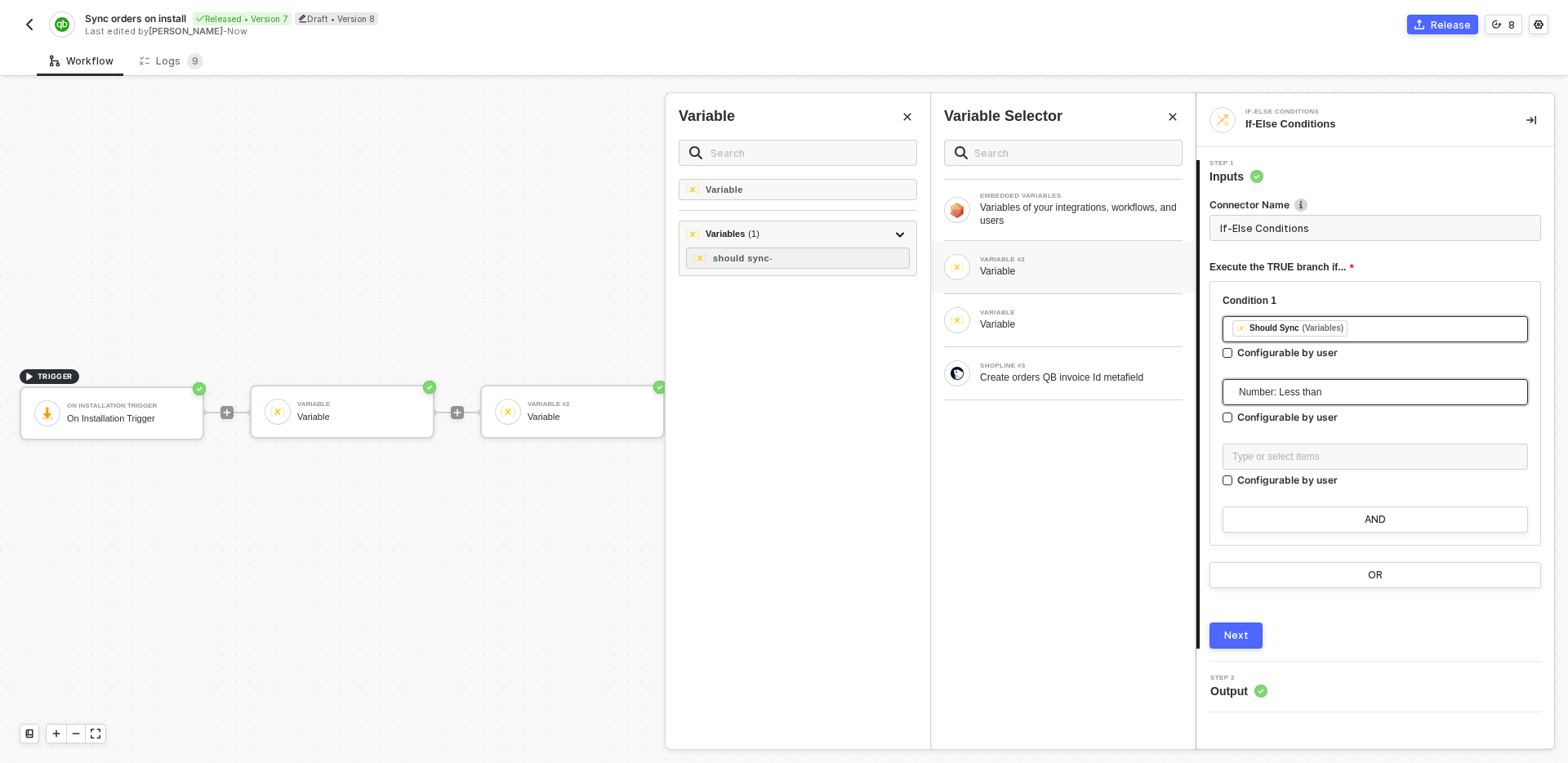
click at [1389, 391] on span "Number: Less than" at bounding box center [1379, 392] width 279 height 25
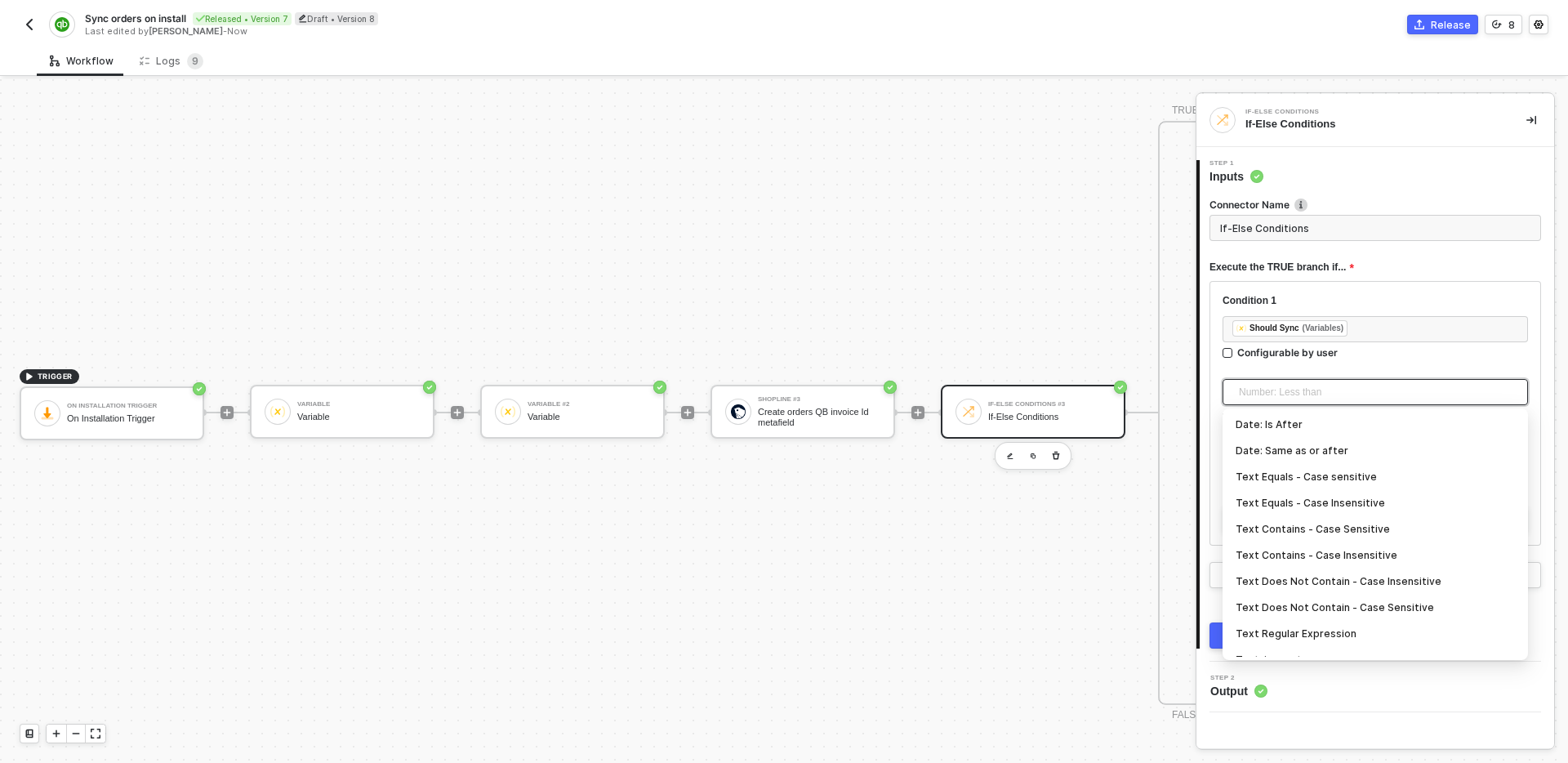
scroll to position [264, 0]
click at [1366, 476] on div "Text Equals - Case sensitive" at bounding box center [1375, 475] width 279 height 18
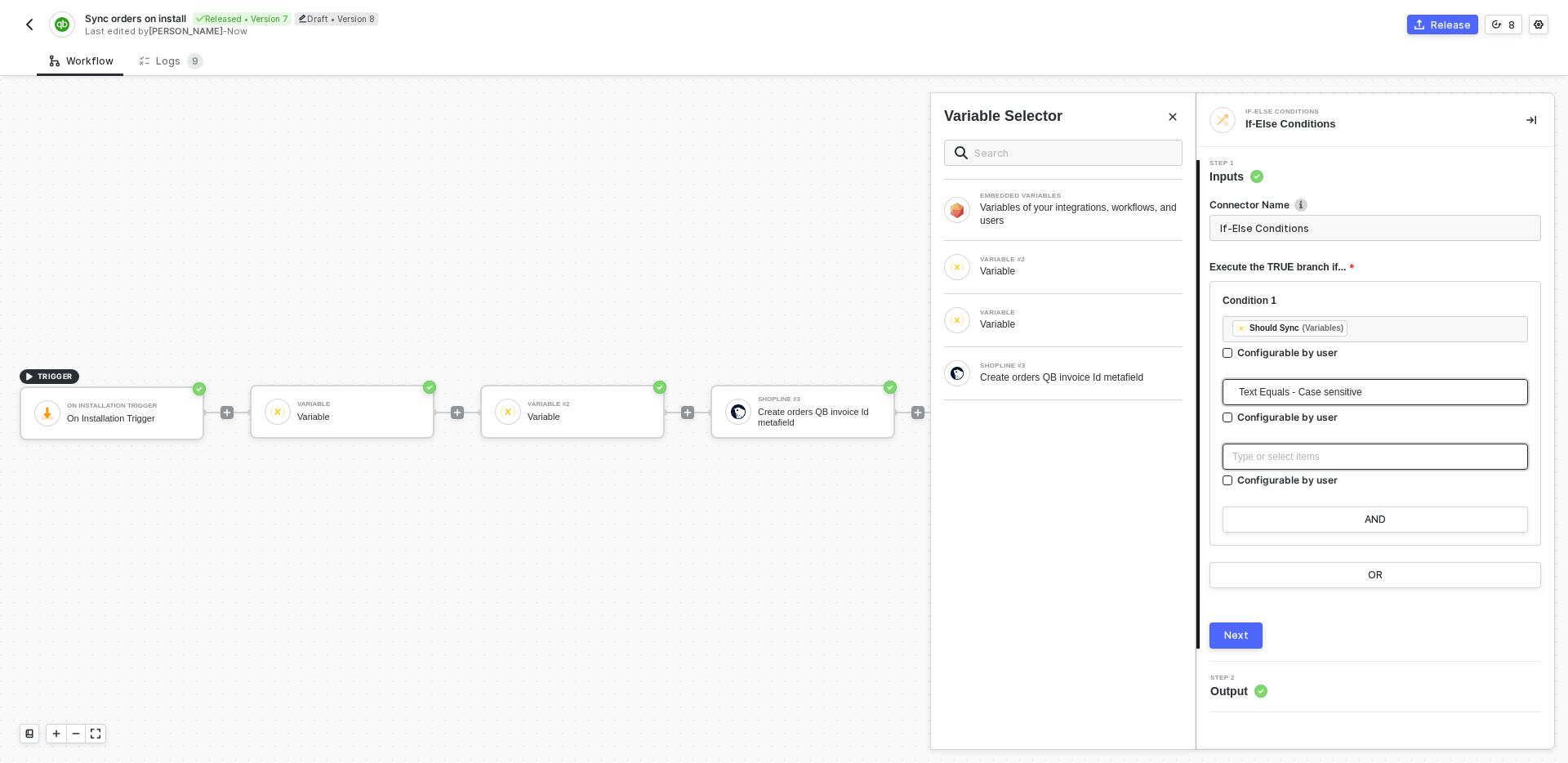
click at [1337, 453] on div "Type or select items ﻿" at bounding box center [1375, 457] width 286 height 16
click at [1061, 337] on div "VARIABLE Variable" at bounding box center [1064, 320] width 265 height 52
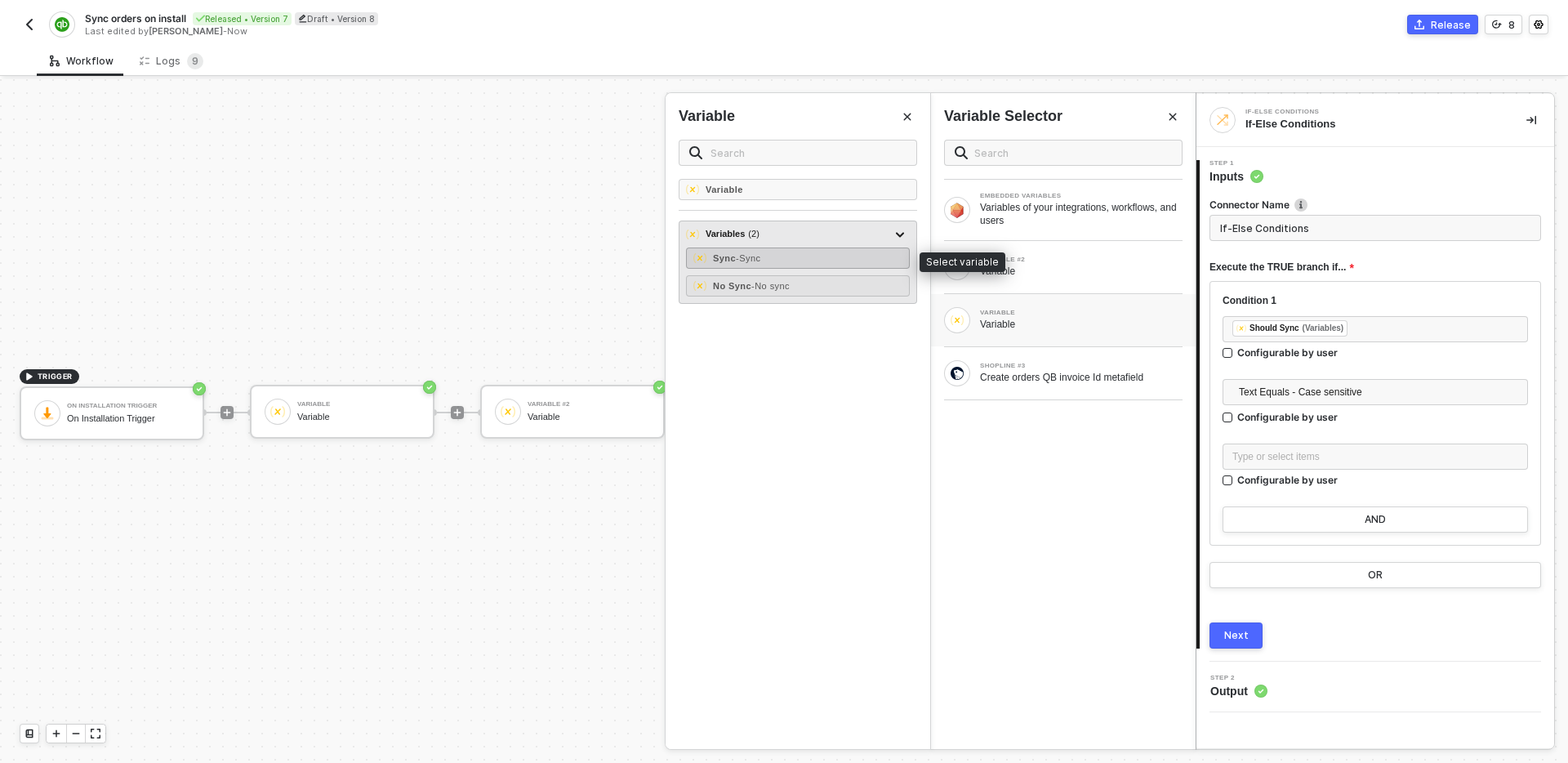
click at [822, 265] on div "Sync - Sync" at bounding box center [797, 258] width 224 height 21
type input "Only continue if Should Sync = Sync"
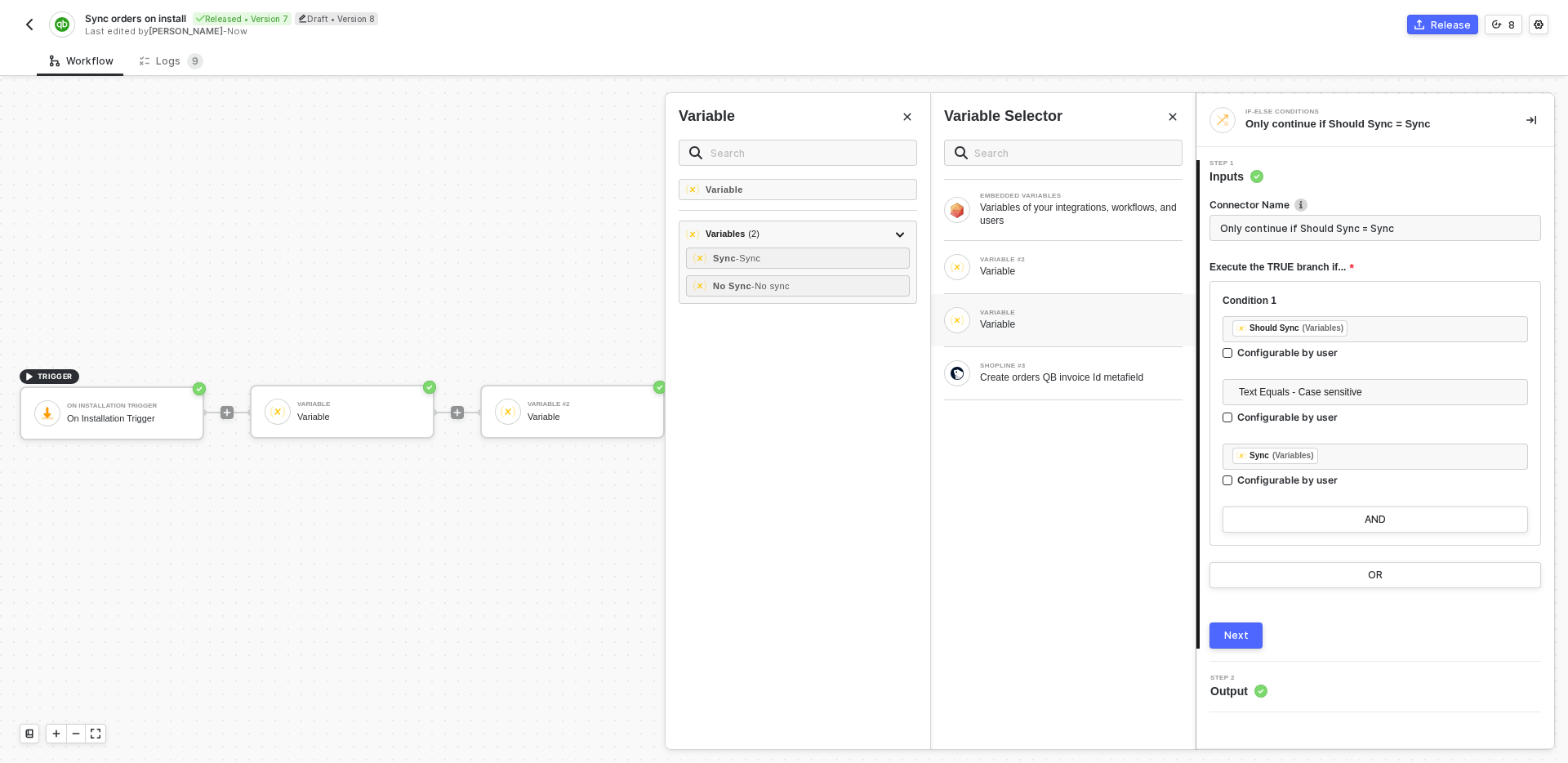
click at [1238, 632] on div "Next" at bounding box center [1237, 636] width 25 height 13
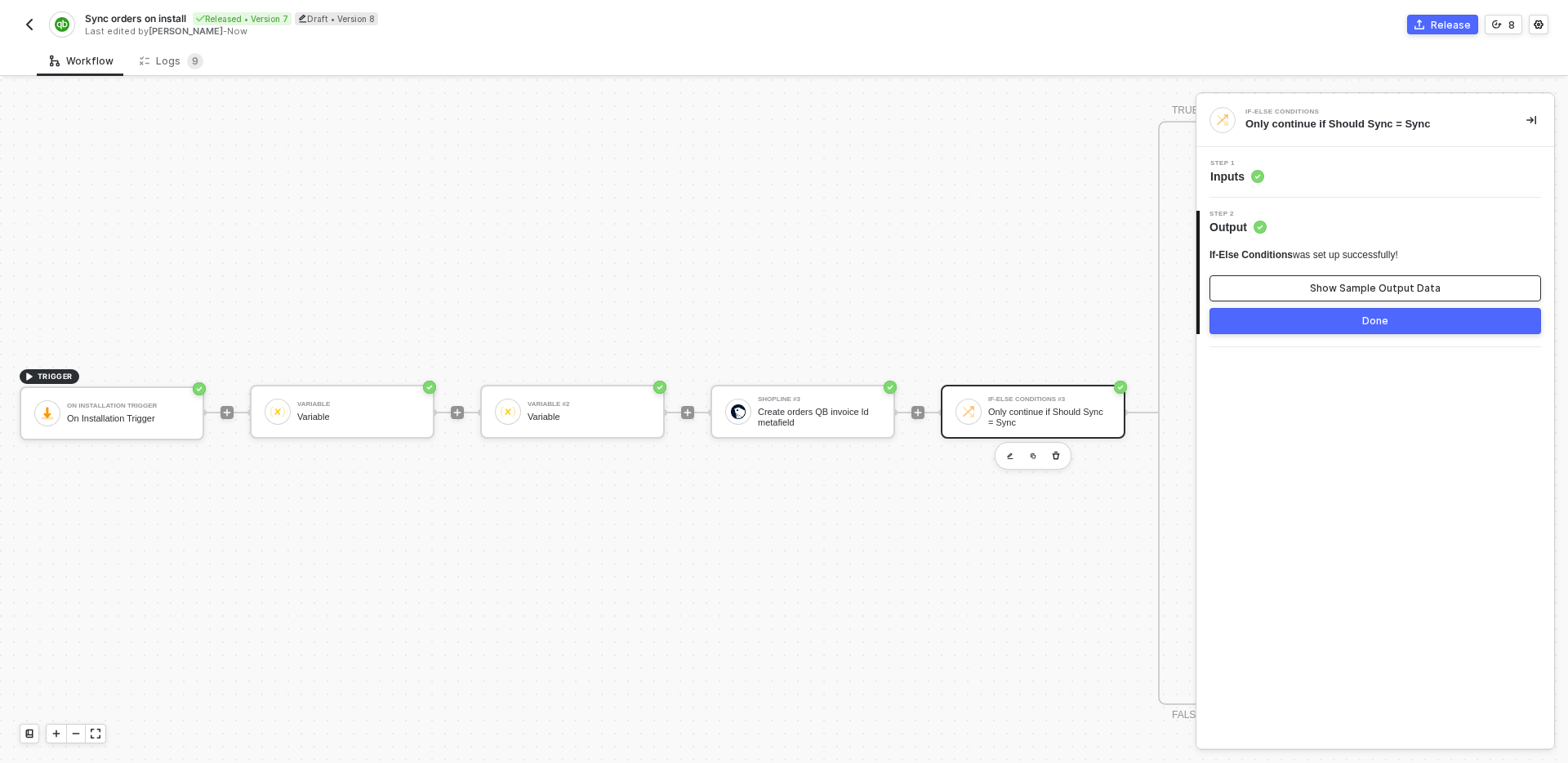
click at [1379, 289] on div "Show Sample Output Data" at bounding box center [1375, 289] width 131 height 13
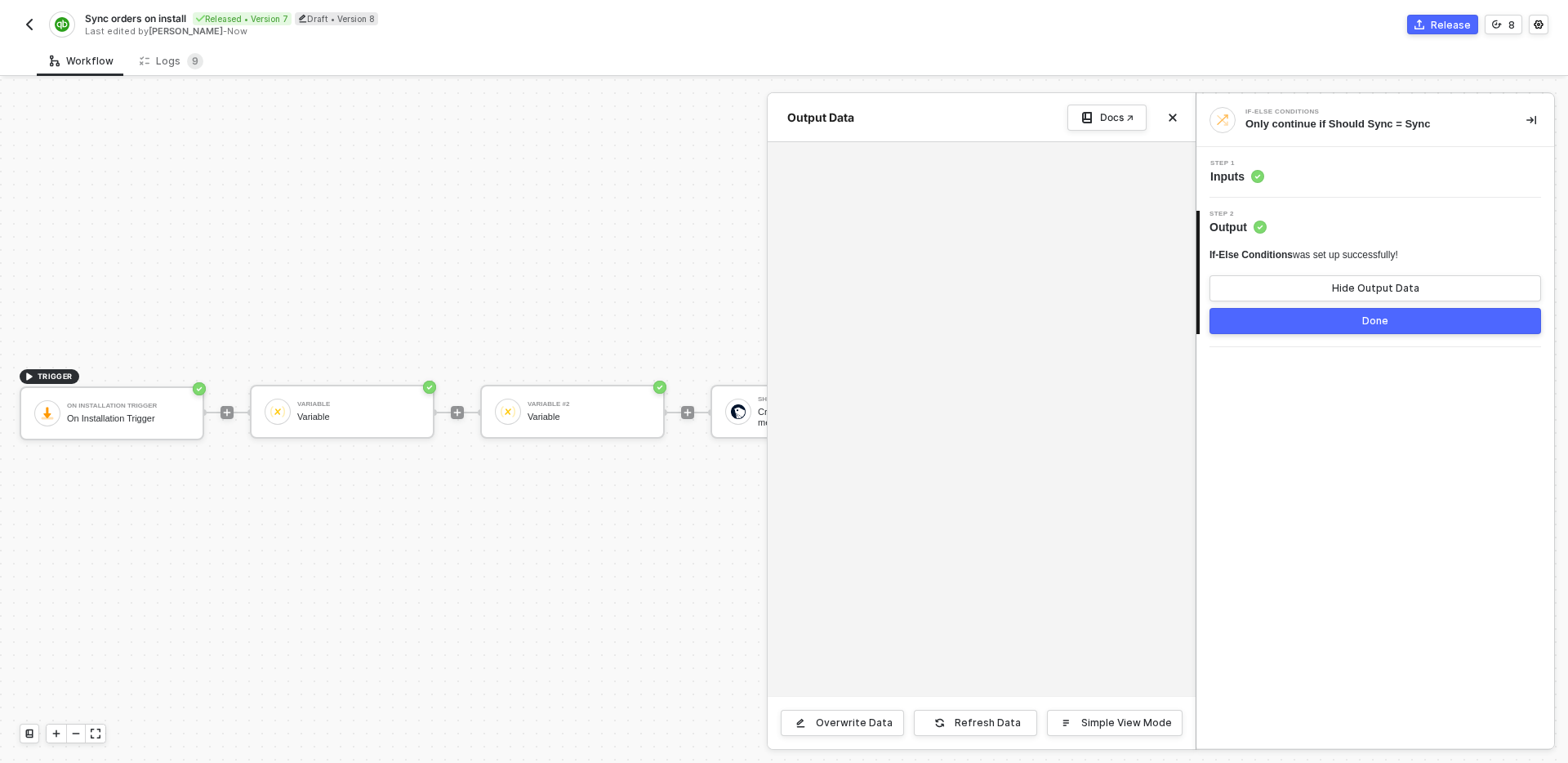
click at [1355, 321] on button "Done" at bounding box center [1375, 321] width 331 height 26
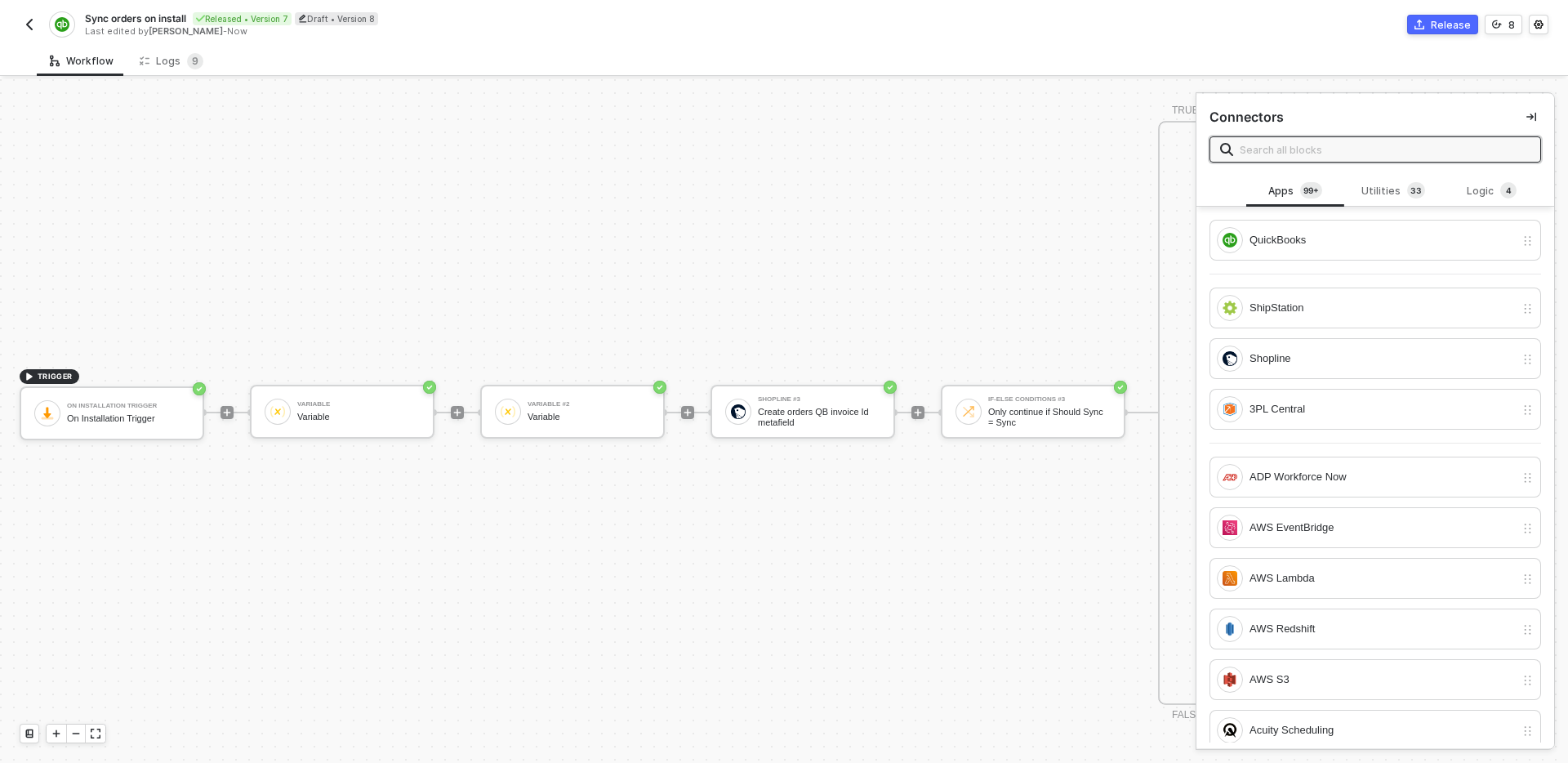
click at [1535, 120] on icon "icon-collapse-right" at bounding box center [1531, 117] width 10 height 10
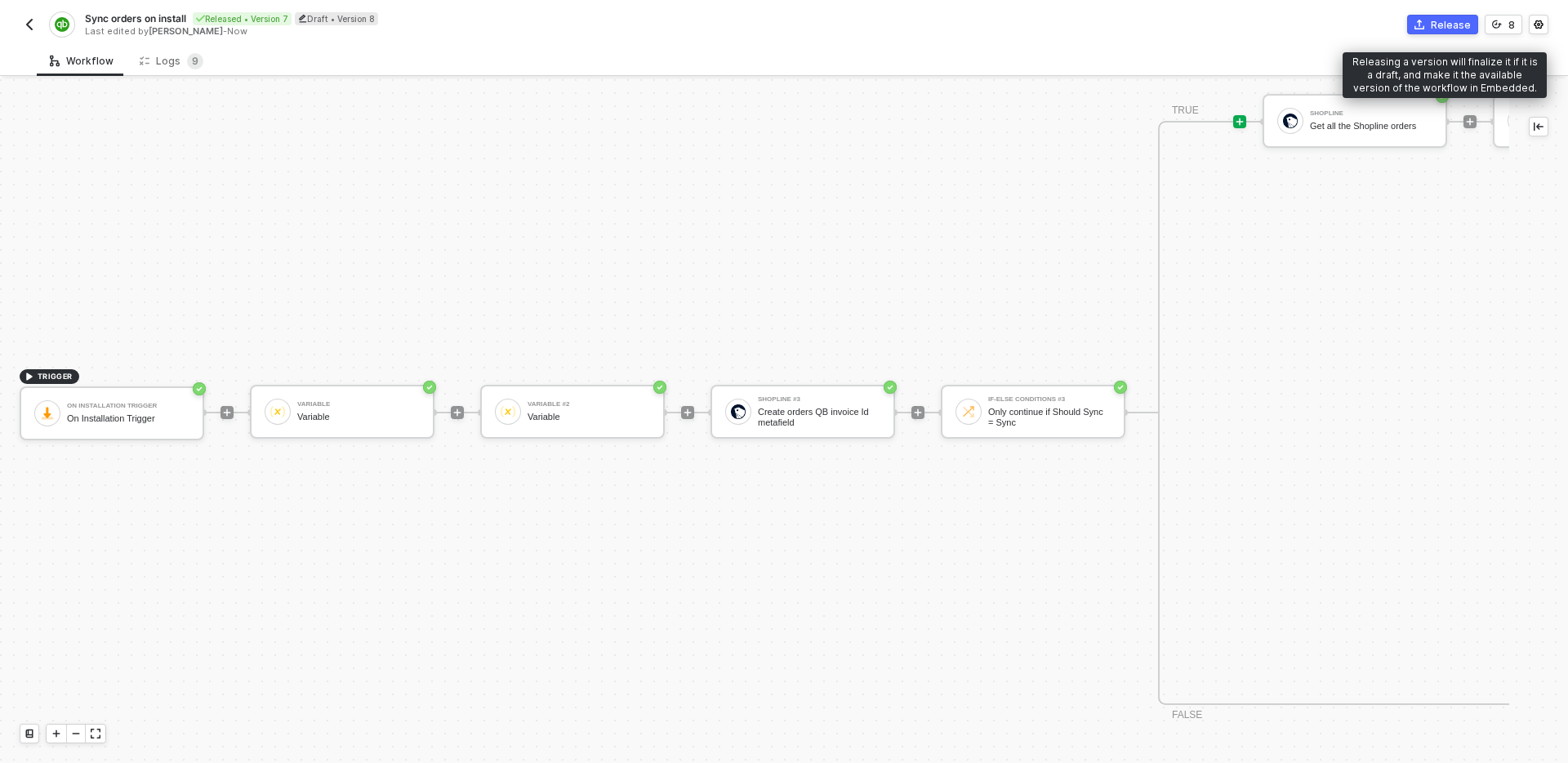
click at [1470, 22] on div "Release" at bounding box center [1451, 25] width 40 height 14
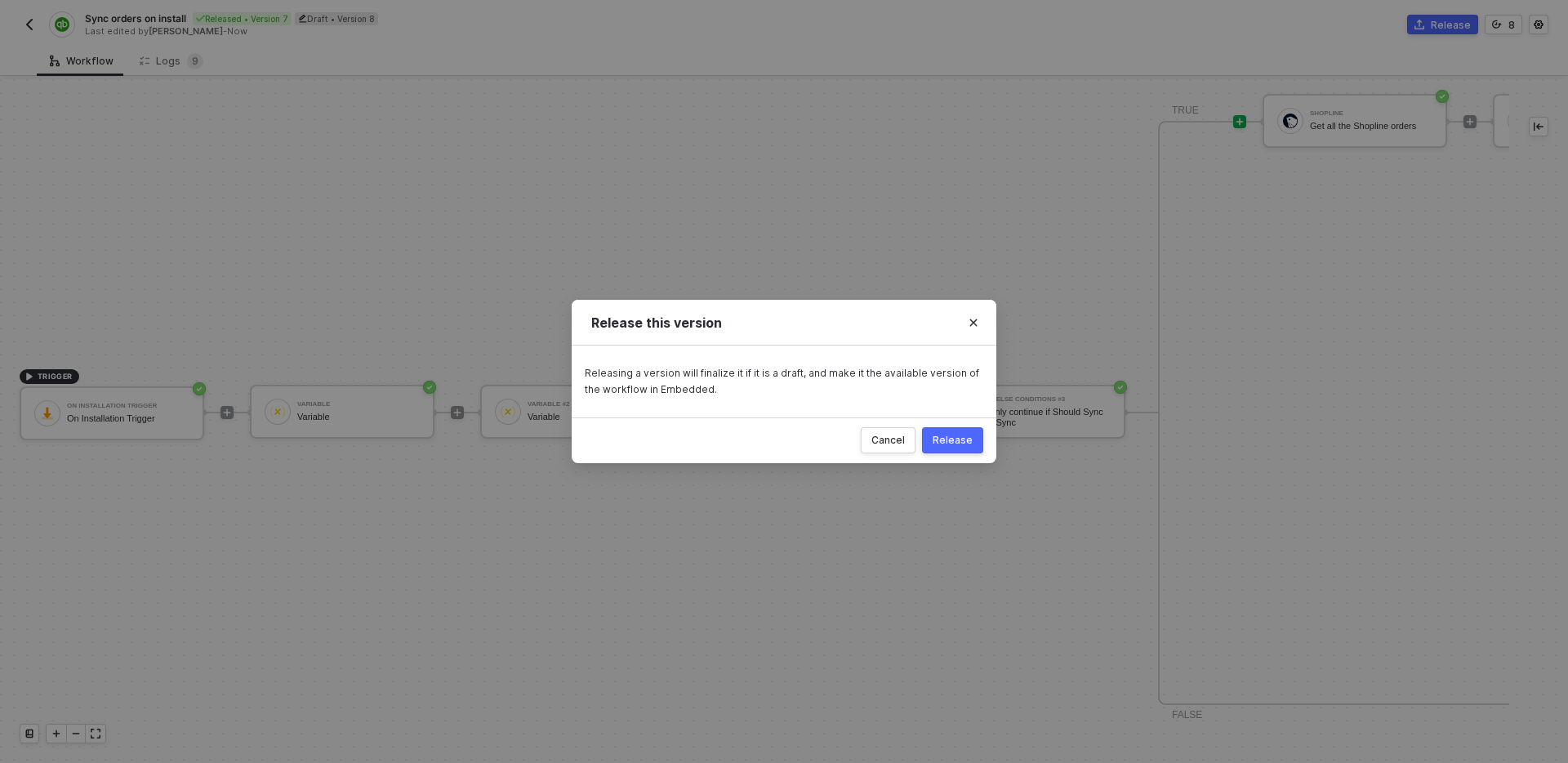
click at [968, 429] on button "Release" at bounding box center [952, 440] width 61 height 26
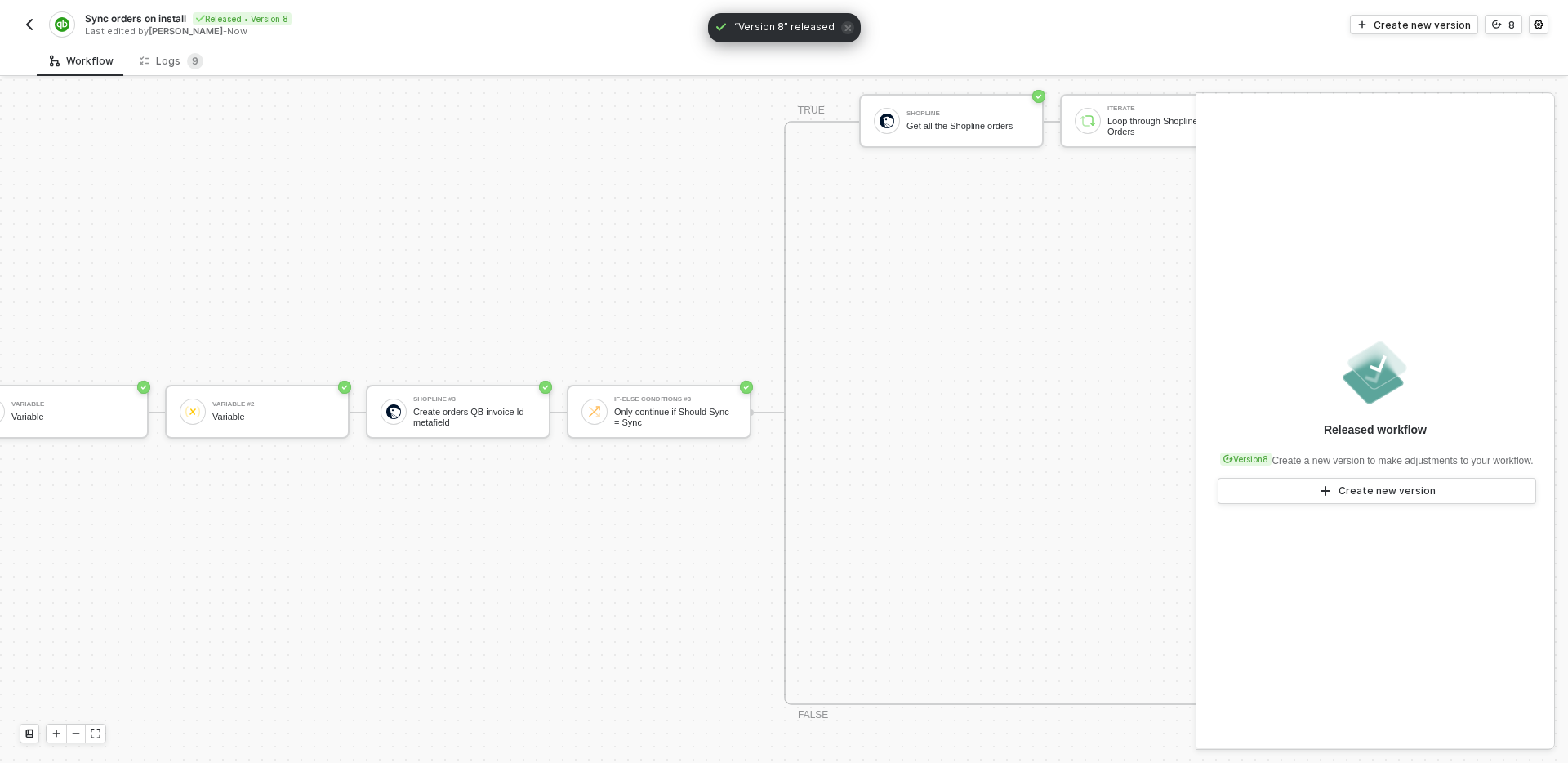
scroll to position [865, 259]
click at [28, 22] on img "button" at bounding box center [29, 25] width 13 height 13
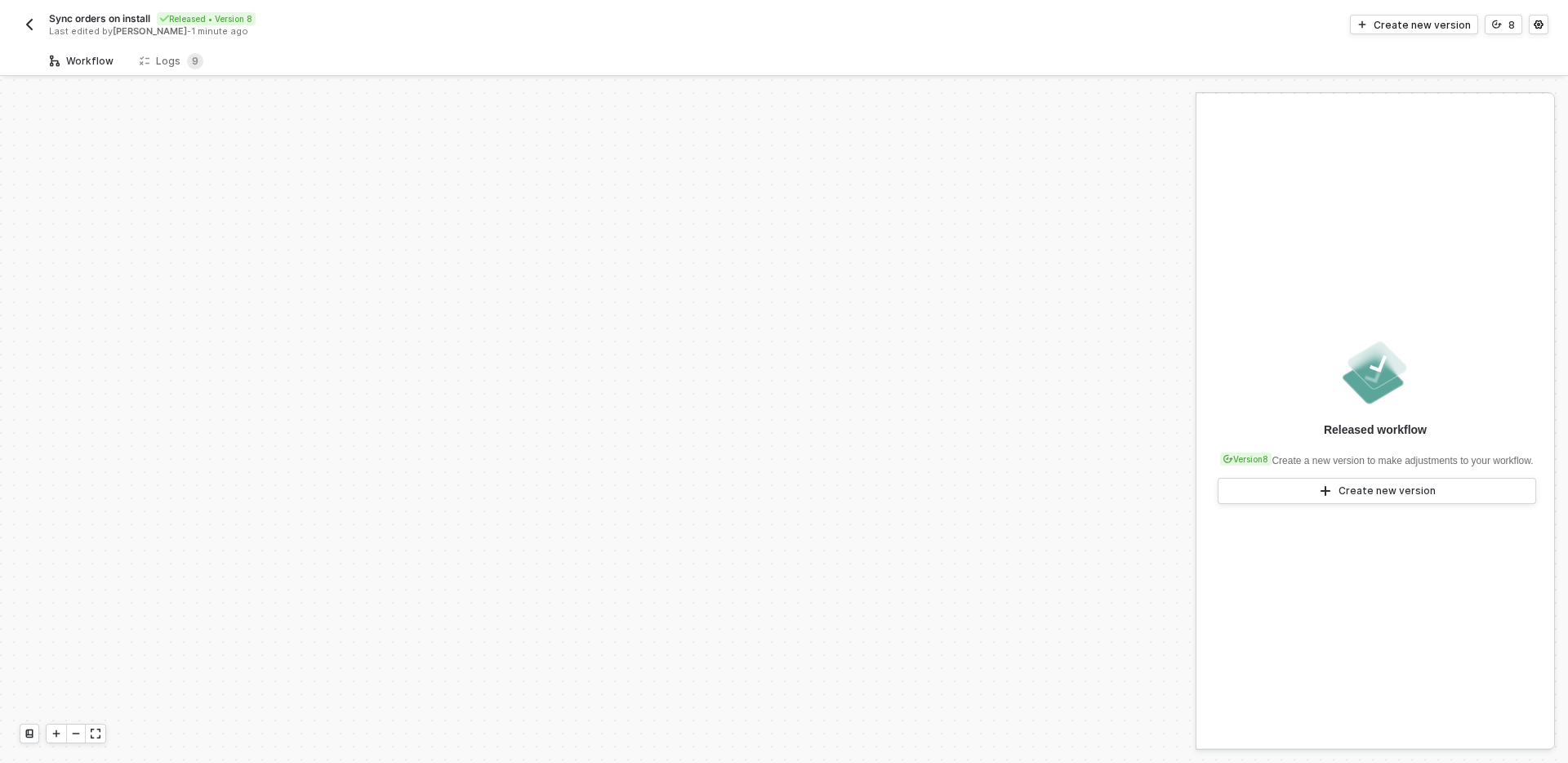
scroll to position [600, 0]
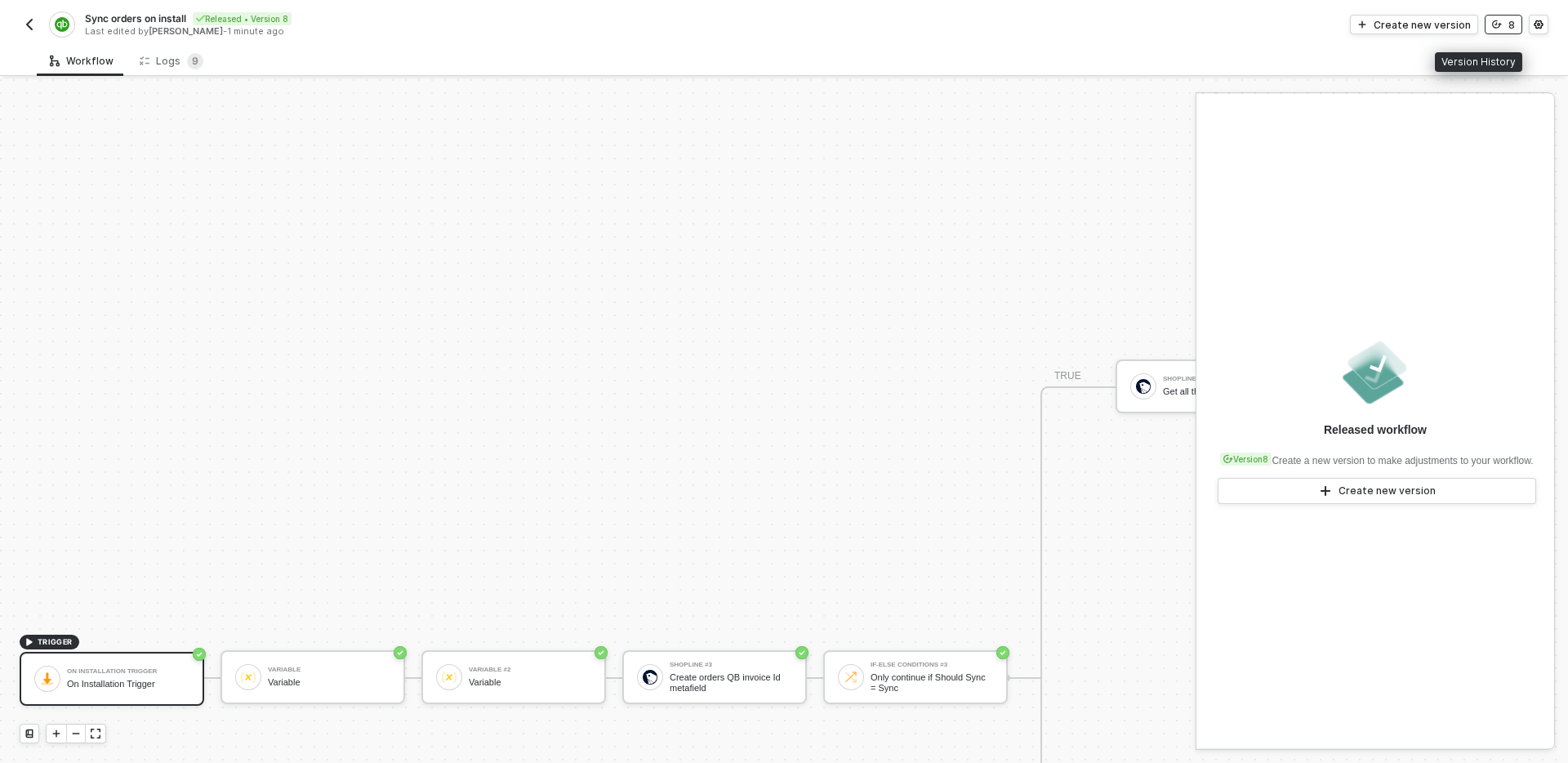
click at [1505, 27] on button "8" at bounding box center [1503, 24] width 37 height 19
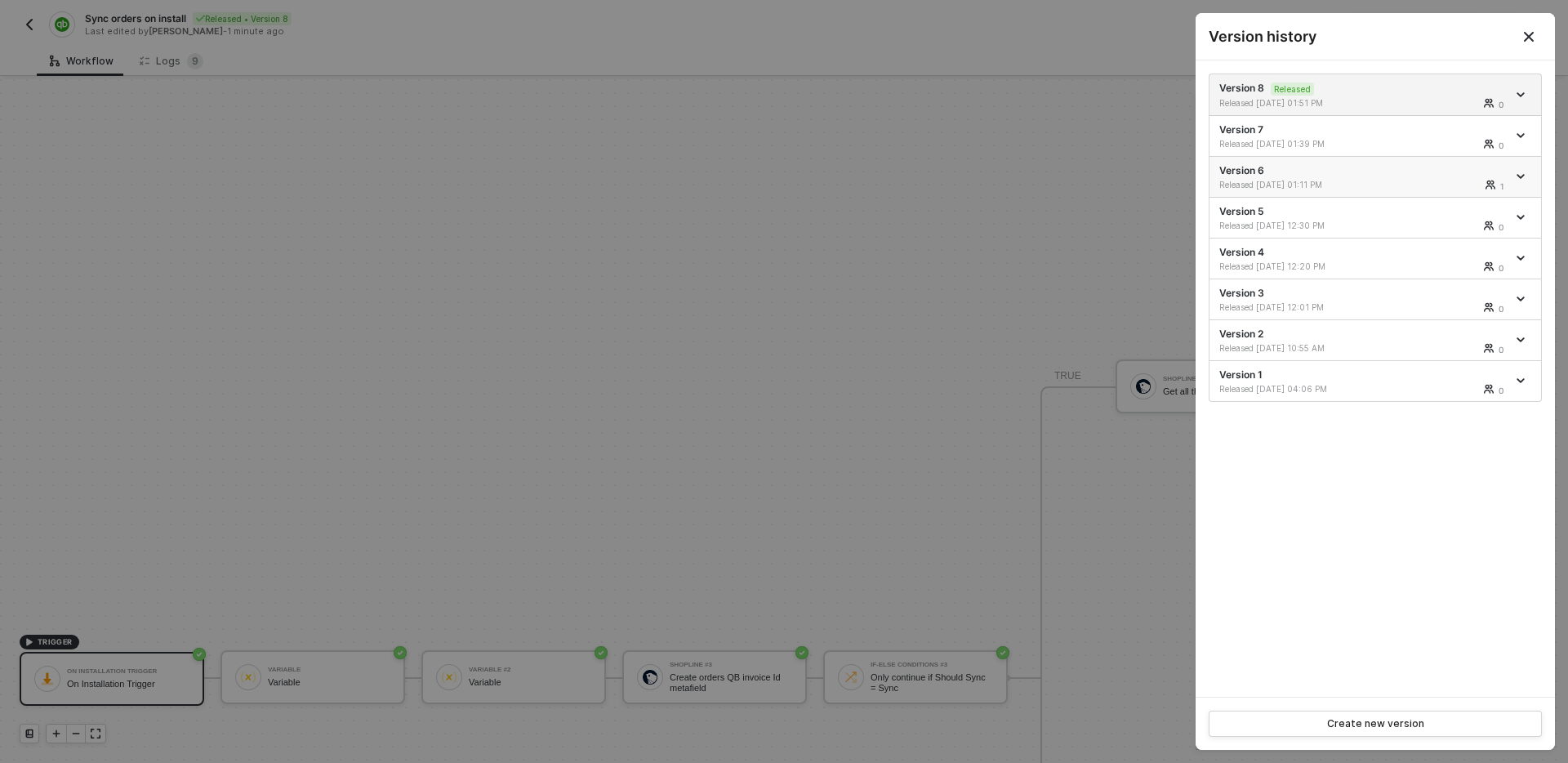
click at [1387, 183] on div "Released [DATE] 01:11 PM 1" at bounding box center [1363, 185] width 288 height 12
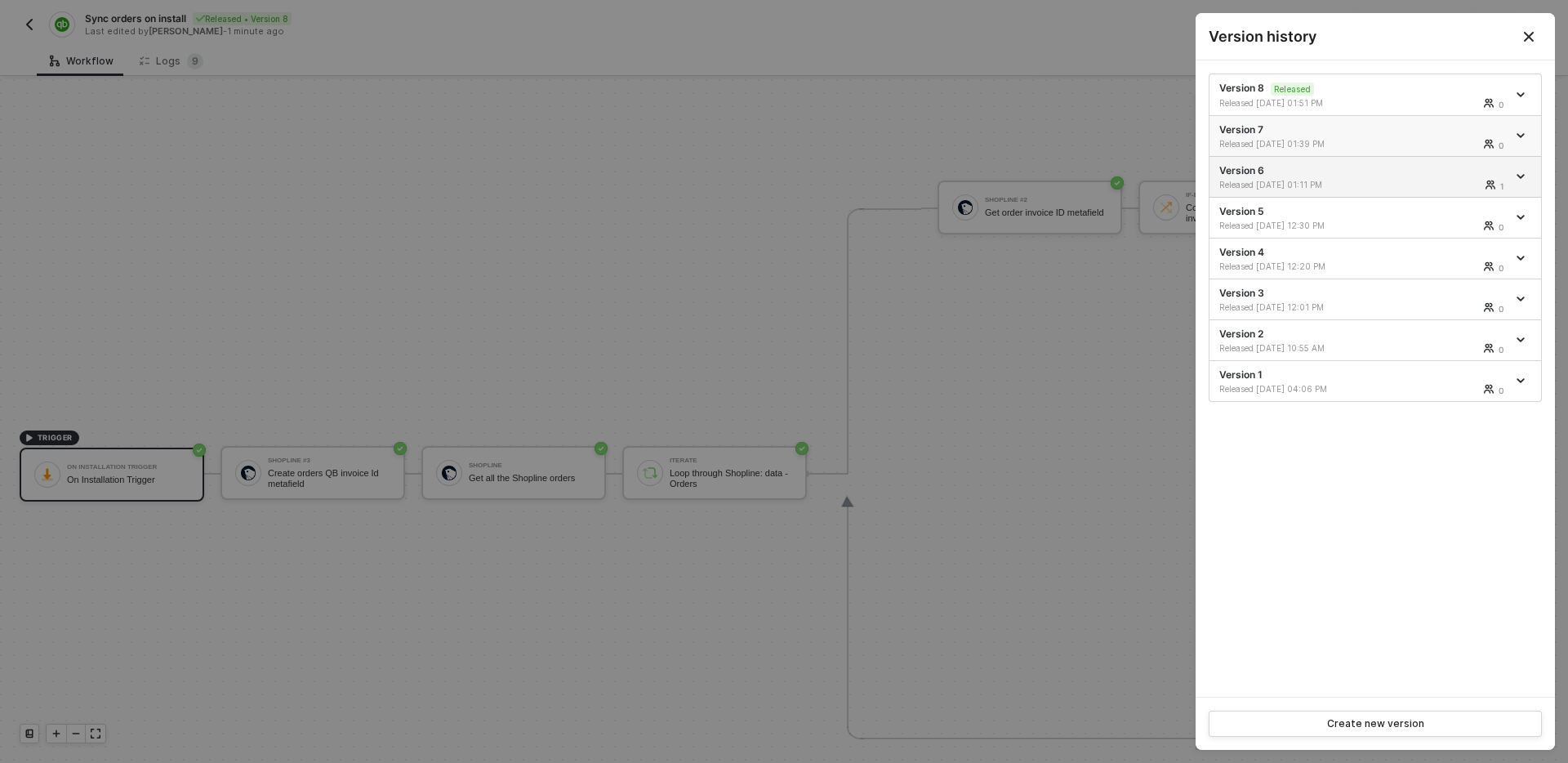
click at [1403, 138] on div "Released [DATE] 01:39 PM 0" at bounding box center [1363, 143] width 288 height 12
click at [1397, 175] on div "Version 6 Released [DATE] 01:11 PM 1" at bounding box center [1363, 177] width 288 height 27
click at [1525, 170] on div at bounding box center [1522, 175] width 18 height 19
click at [1522, 175] on icon "icon-arrow-down" at bounding box center [1521, 176] width 6 height 4
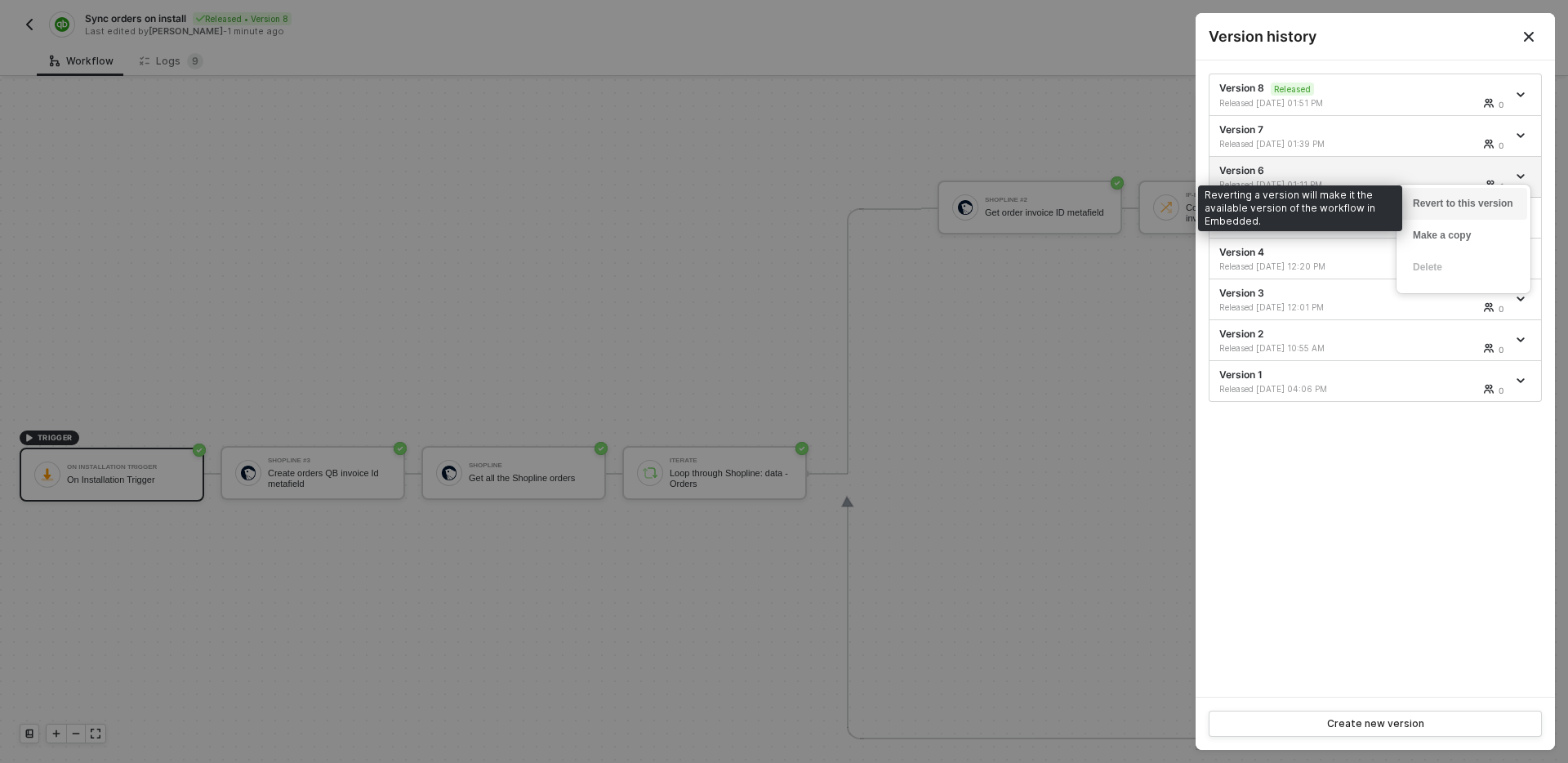
click at [1482, 203] on div "Revert to this version" at bounding box center [1463, 204] width 101 height 16
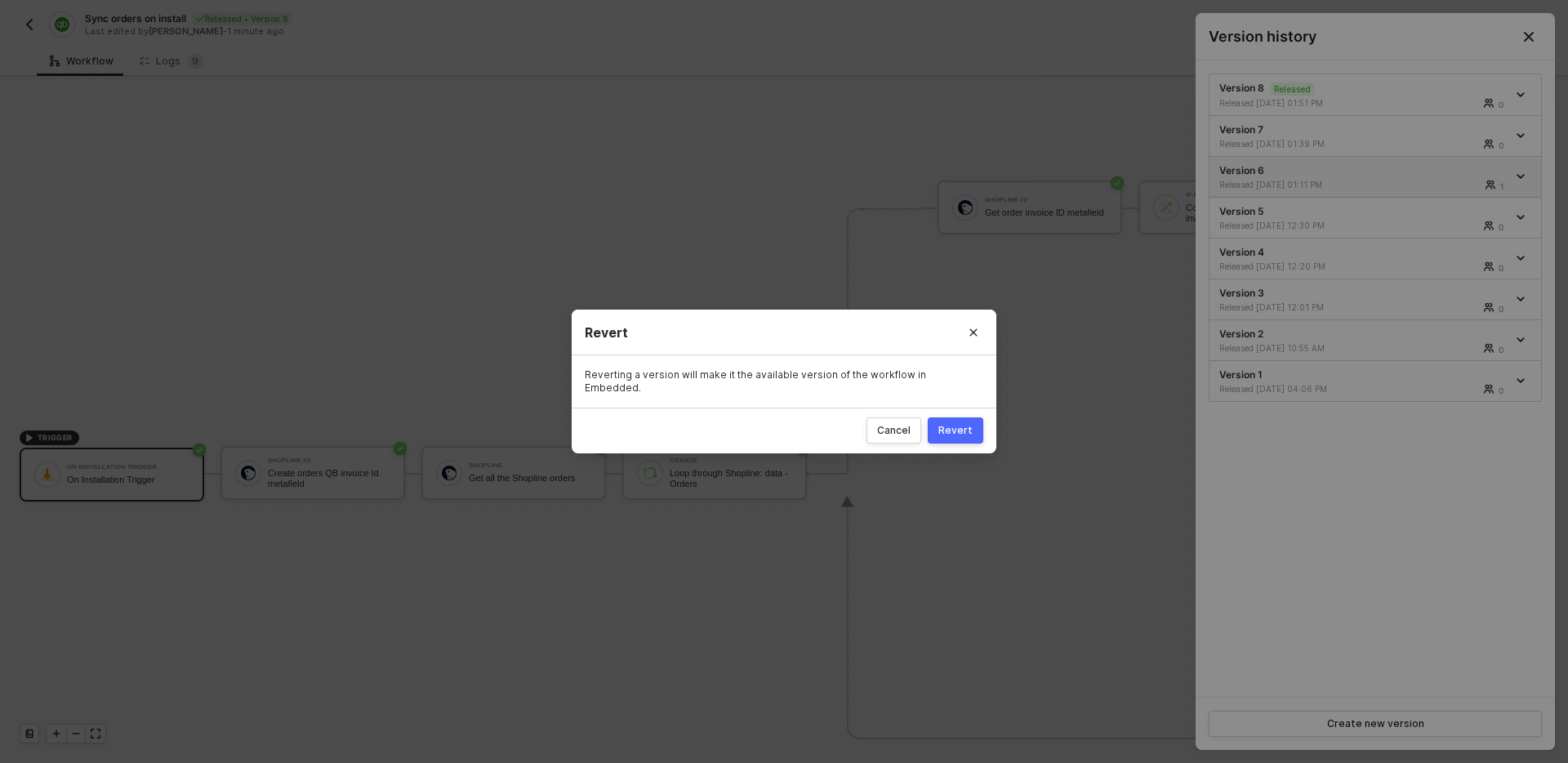
click at [954, 424] on div "Revert" at bounding box center [956, 430] width 35 height 13
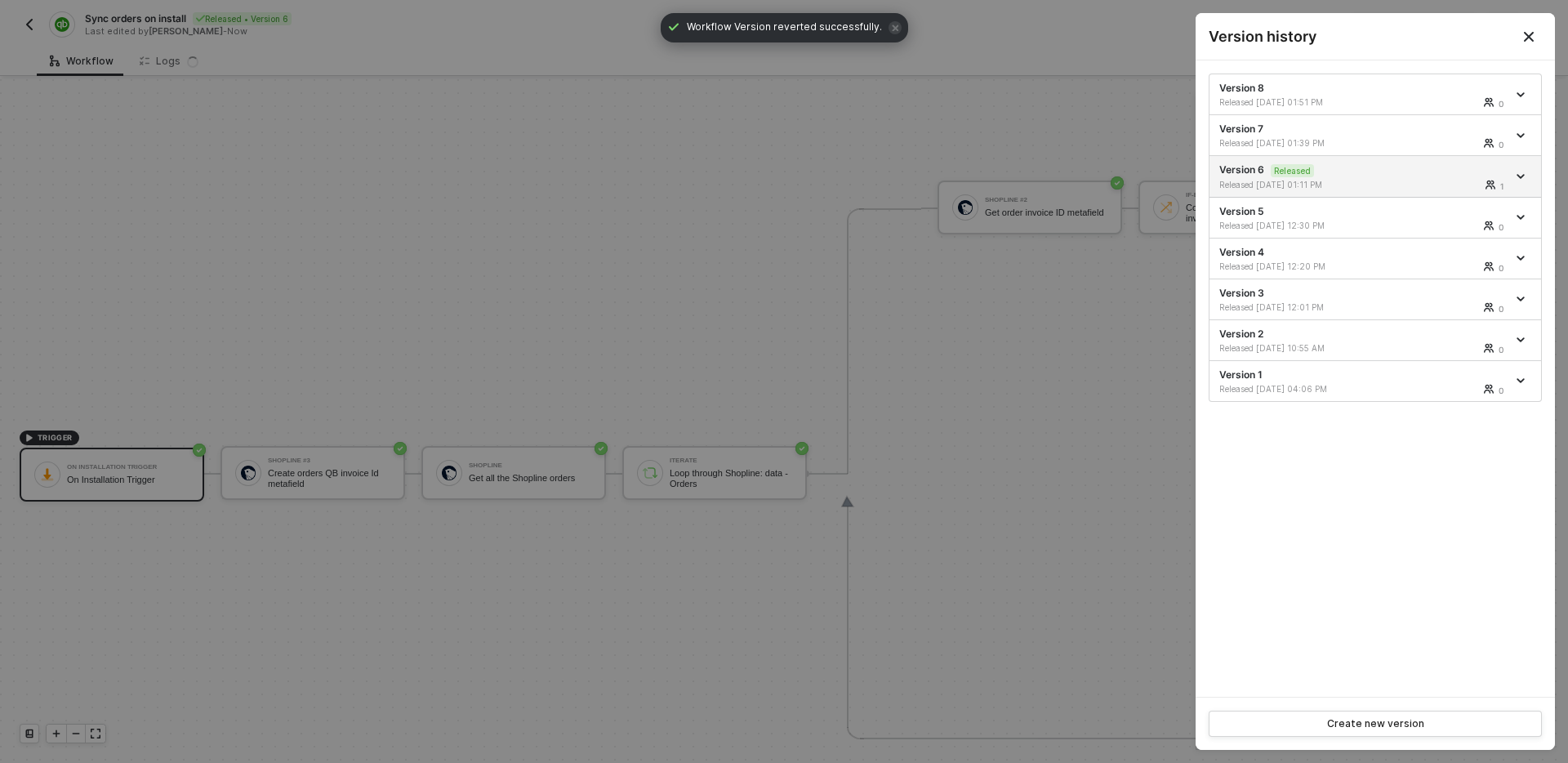
click at [1321, 594] on div "Version 8 Released [DATE] 01:51 PM 0 Version 7 Released [DATE] 01:39 PM 0 Versi…" at bounding box center [1375, 378] width 360 height 637
click at [935, 408] on div at bounding box center [784, 381] width 1568 height 763
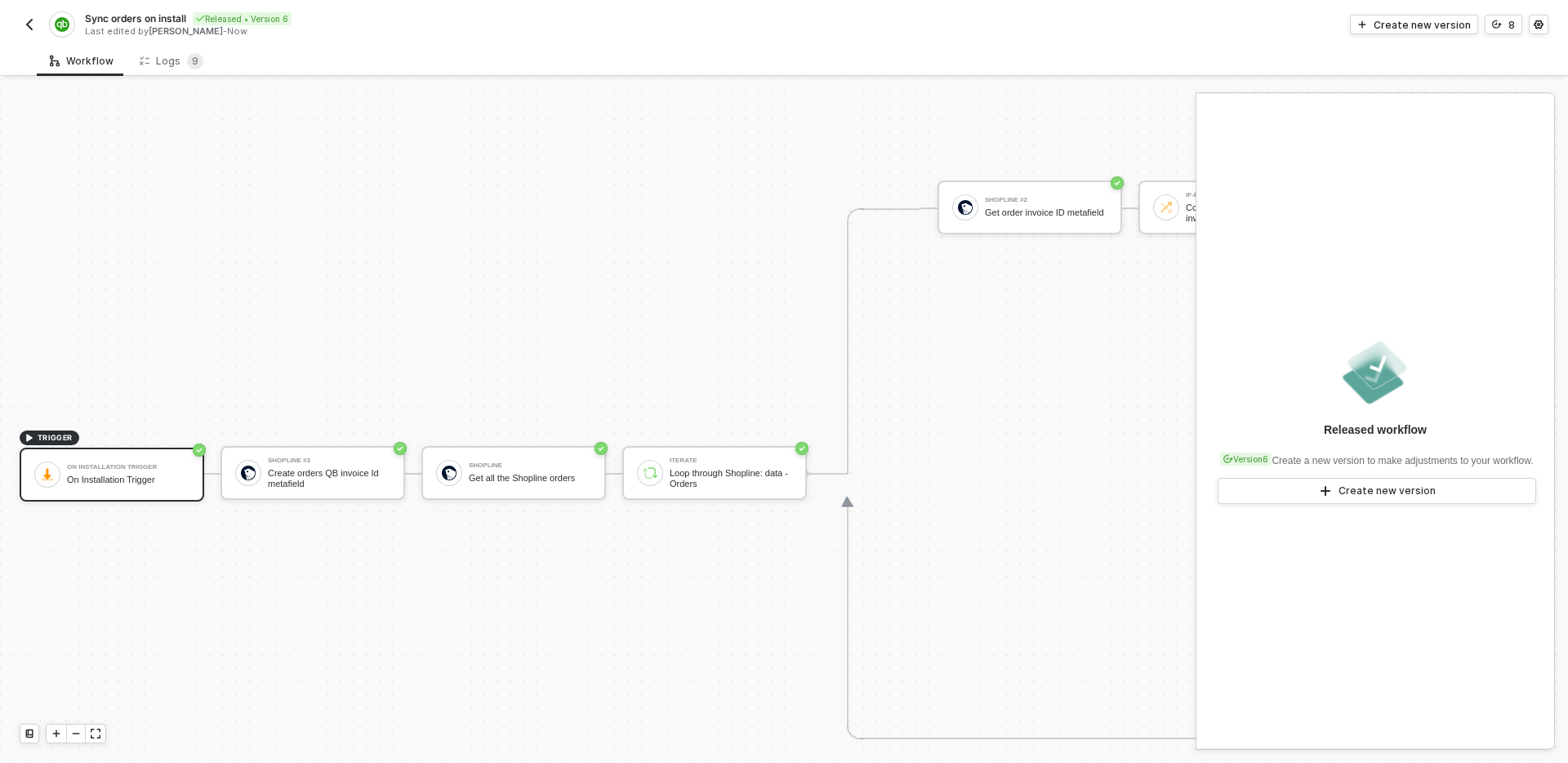
click at [320, 478] on div "Create orders QB invoice Id metafield" at bounding box center [329, 479] width 122 height 20
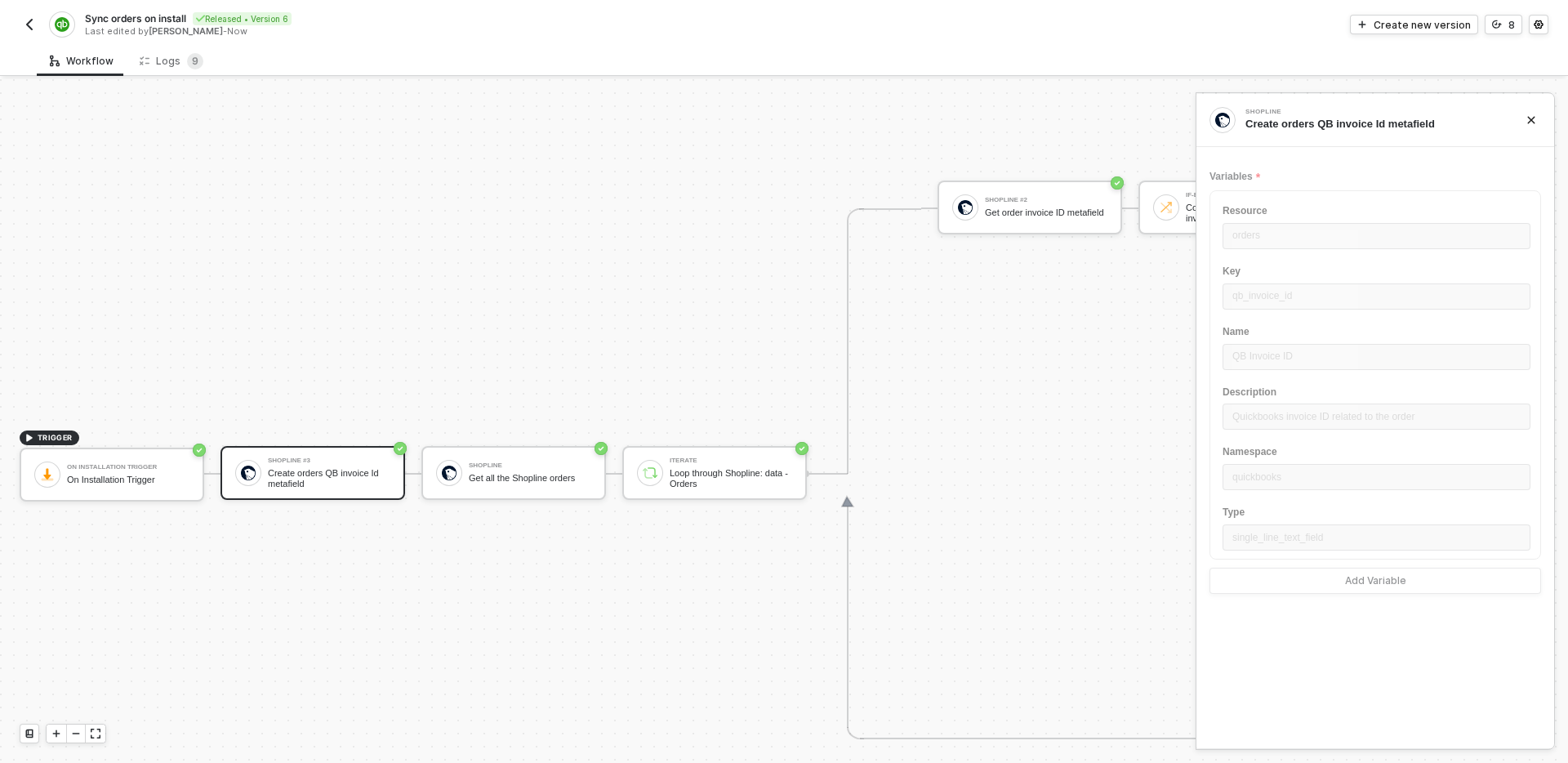
click at [25, 26] on img "button" at bounding box center [29, 25] width 13 height 13
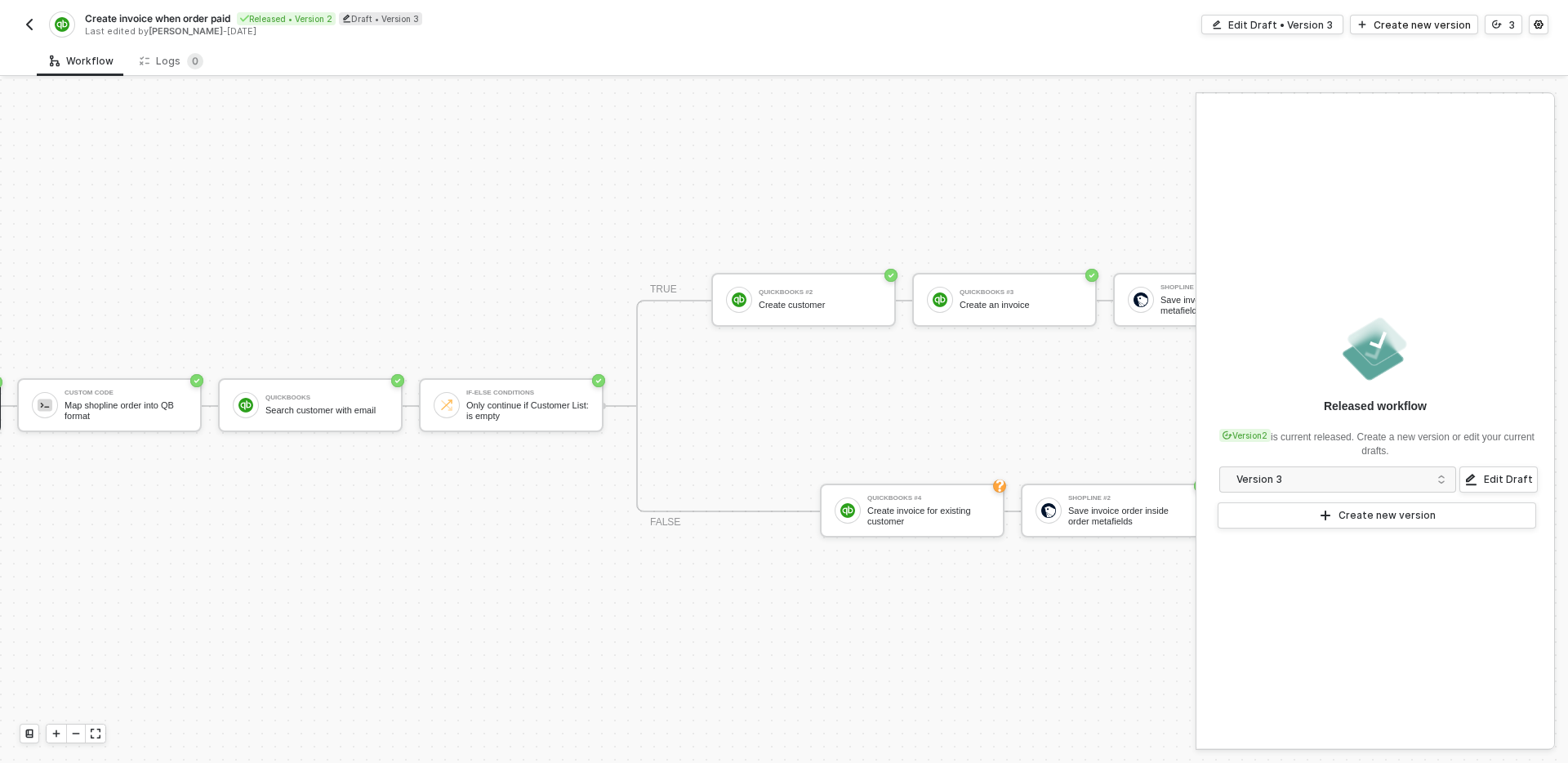
scroll to position [30, 405]
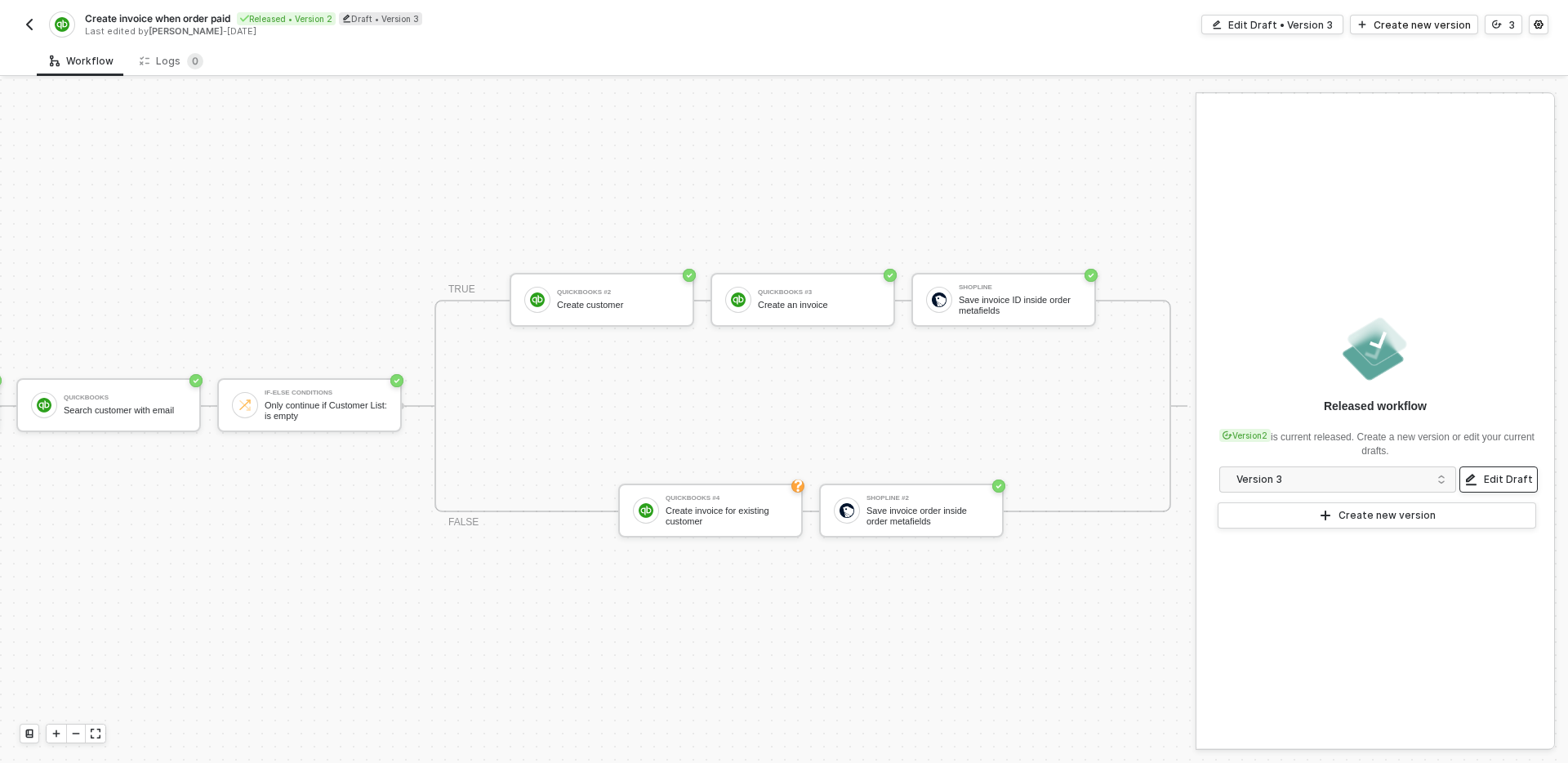
click at [1500, 474] on div "Edit Draft" at bounding box center [1509, 480] width 49 height 13
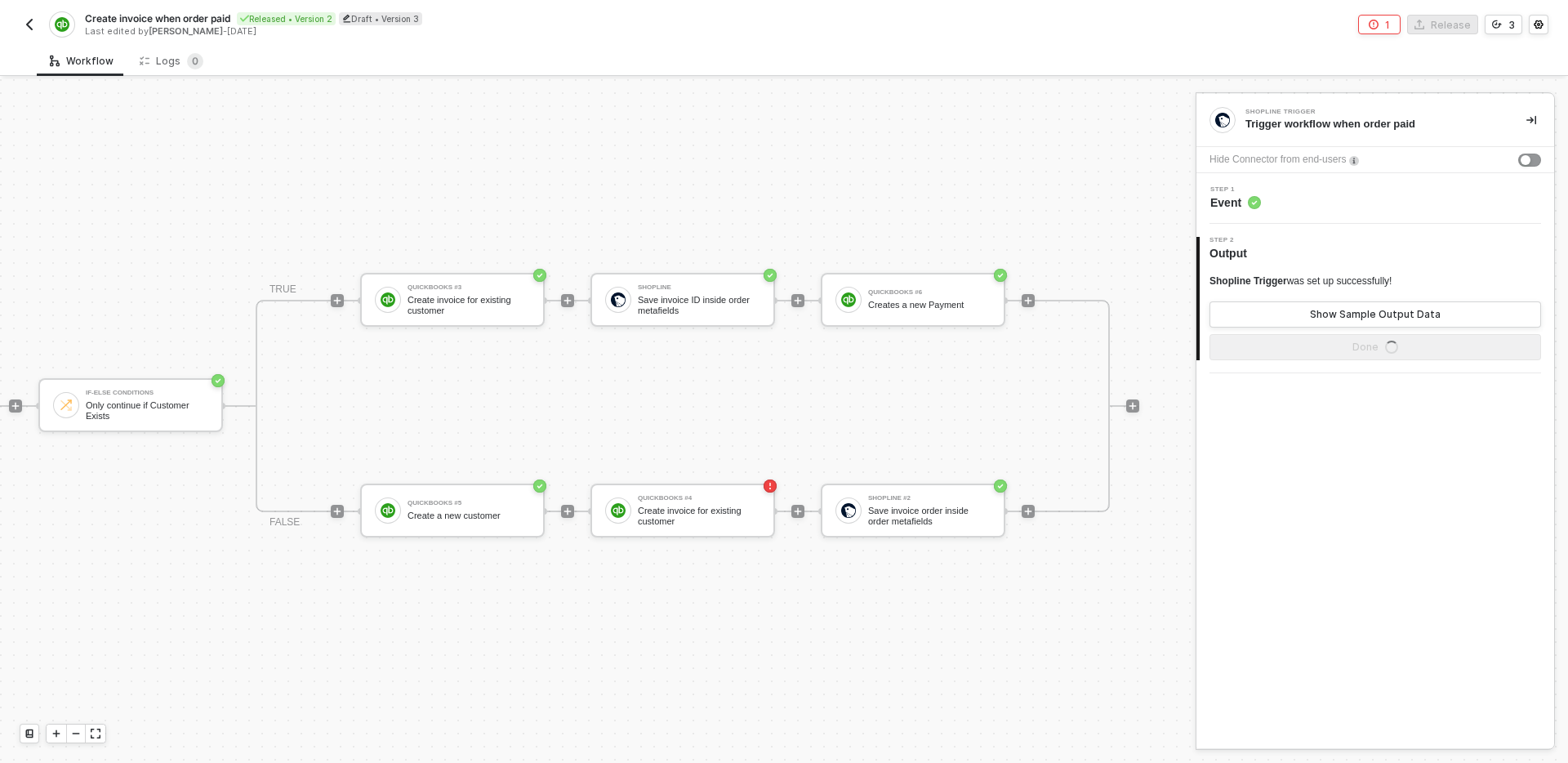
scroll to position [30, 718]
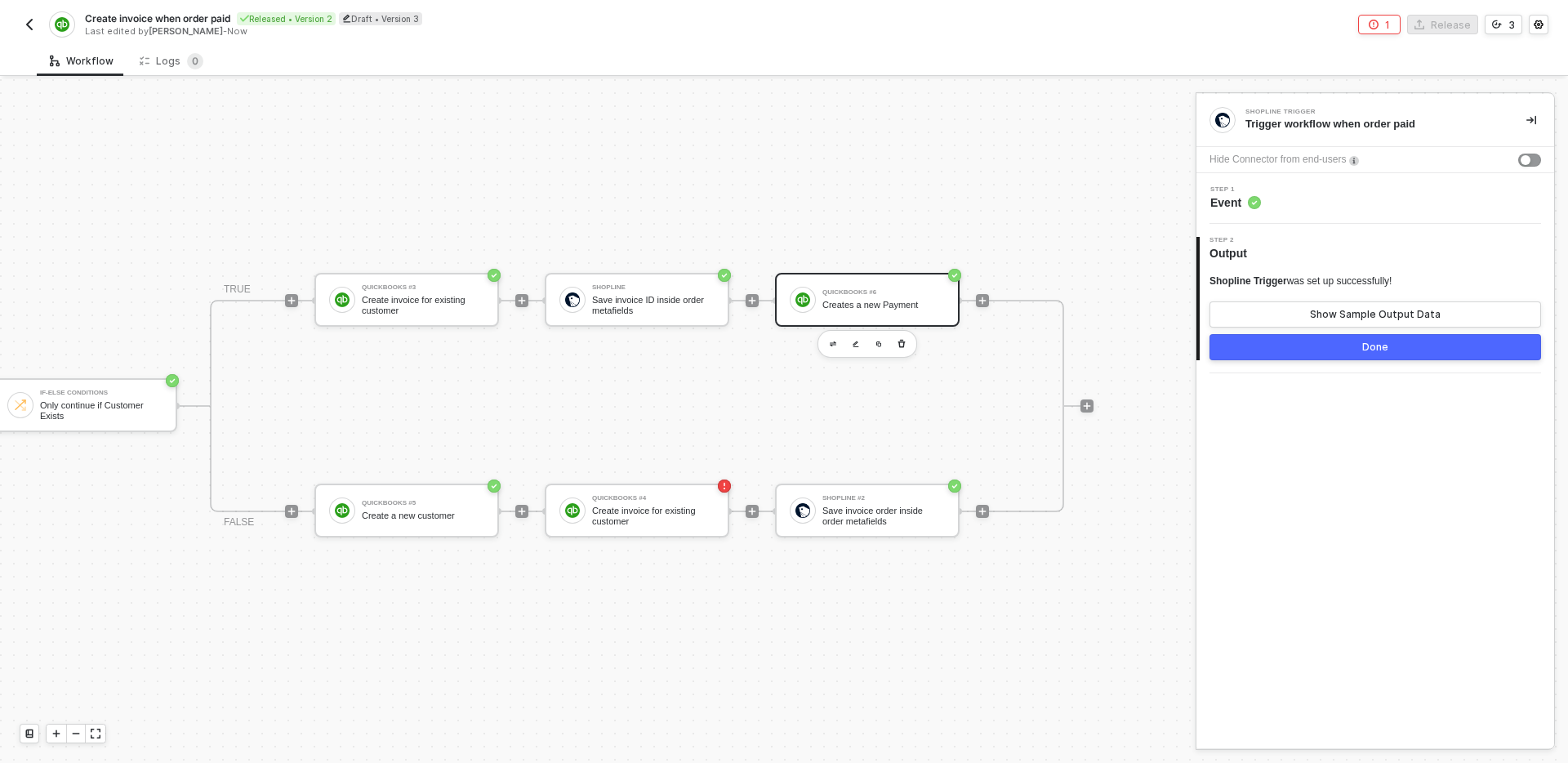
click at [879, 302] on div "Creates a new Payment" at bounding box center [884, 305] width 122 height 11
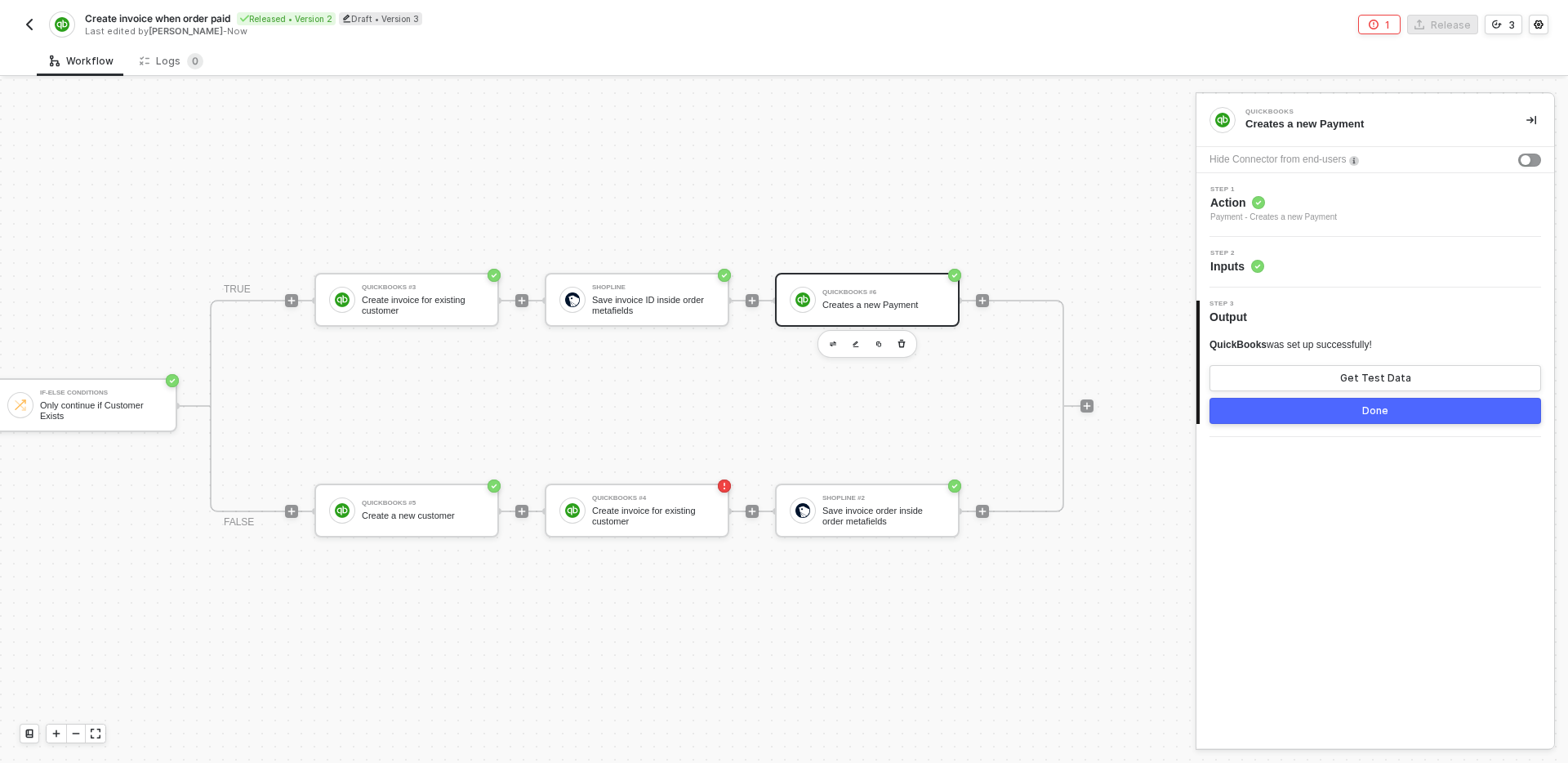
click at [1363, 267] on div "Step 2 Inputs" at bounding box center [1377, 262] width 353 height 25
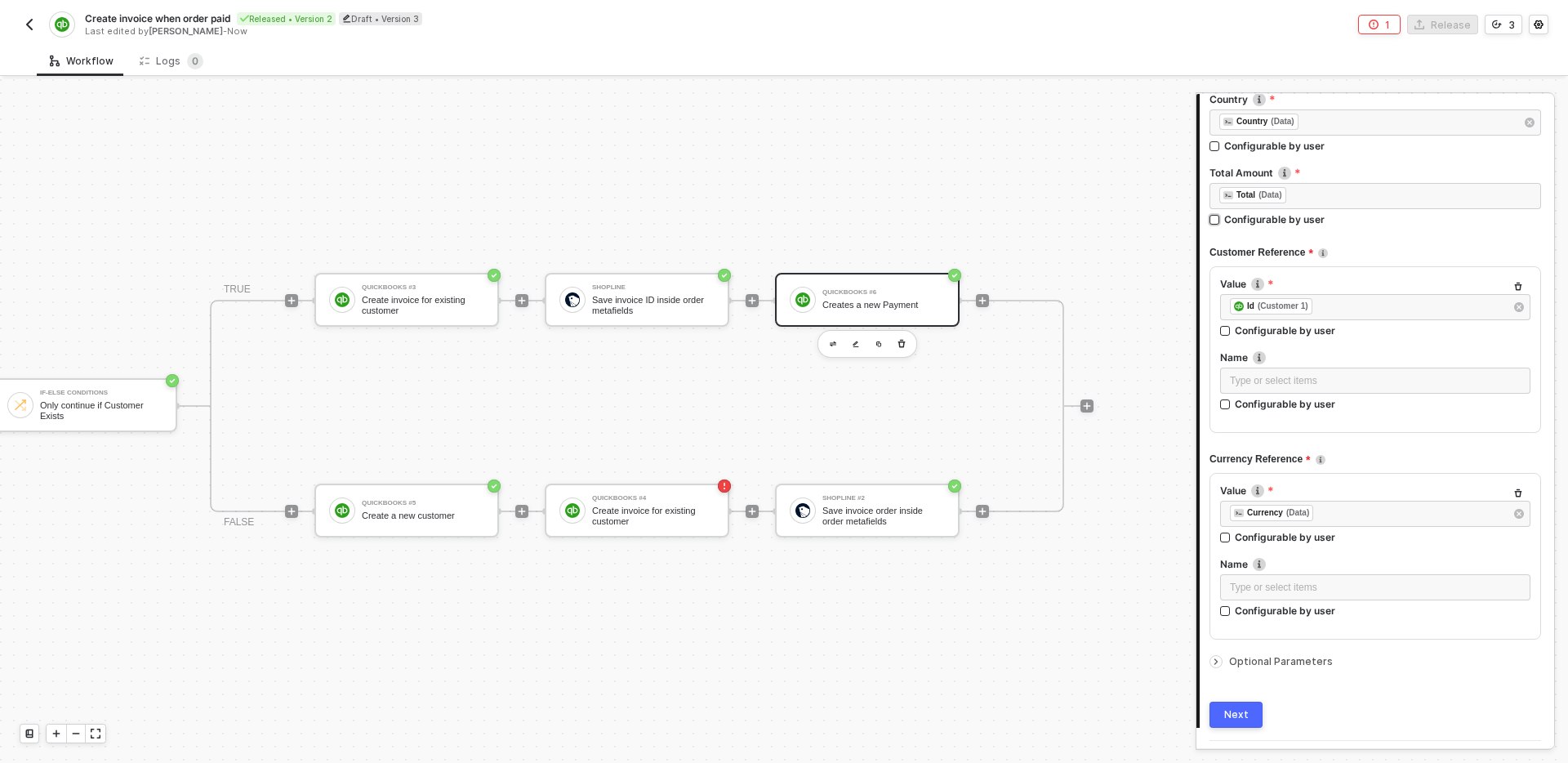
scroll to position [238, 0]
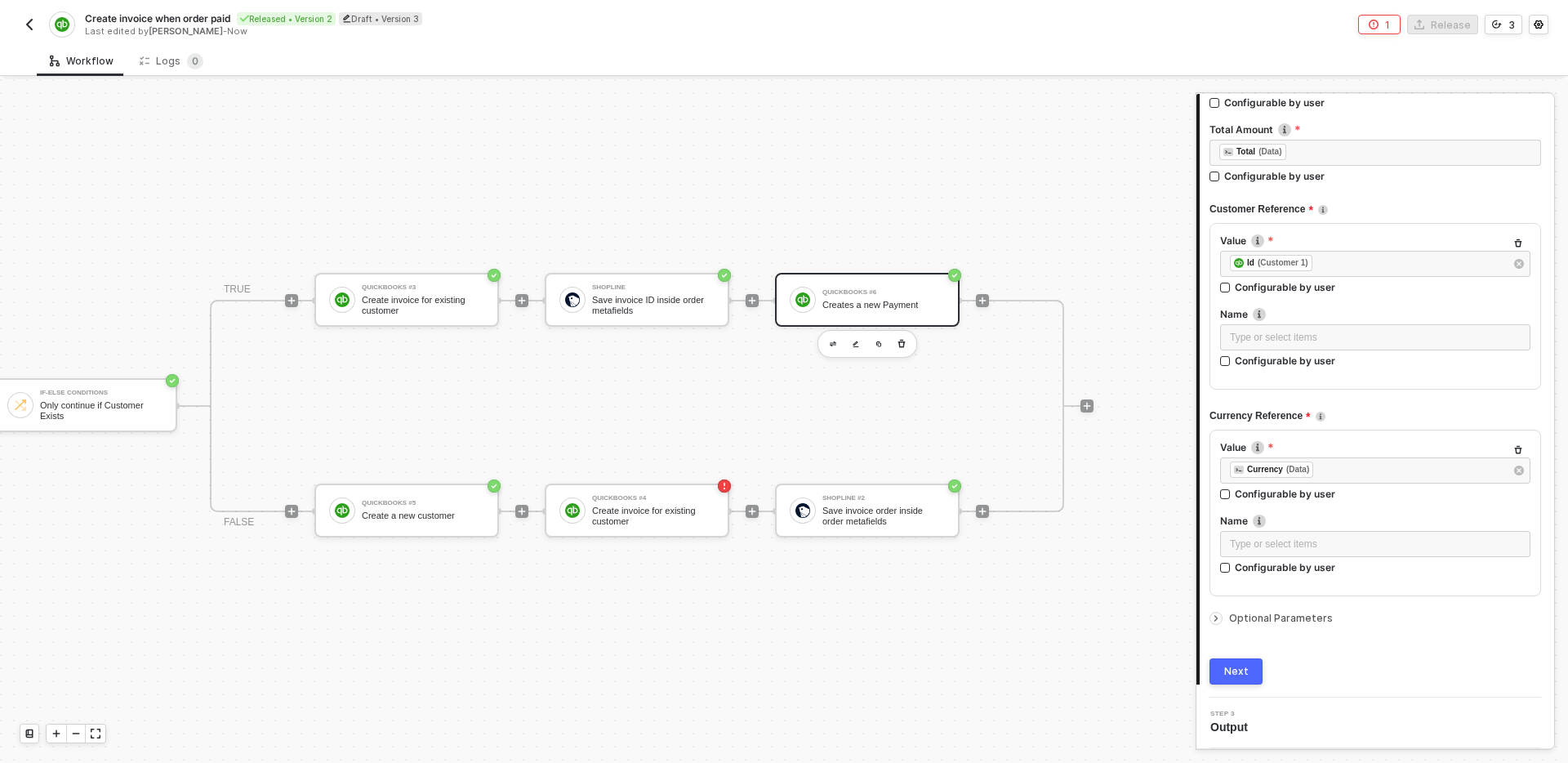
click at [1294, 617] on span "Optional Parameters" at bounding box center [1281, 618] width 104 height 12
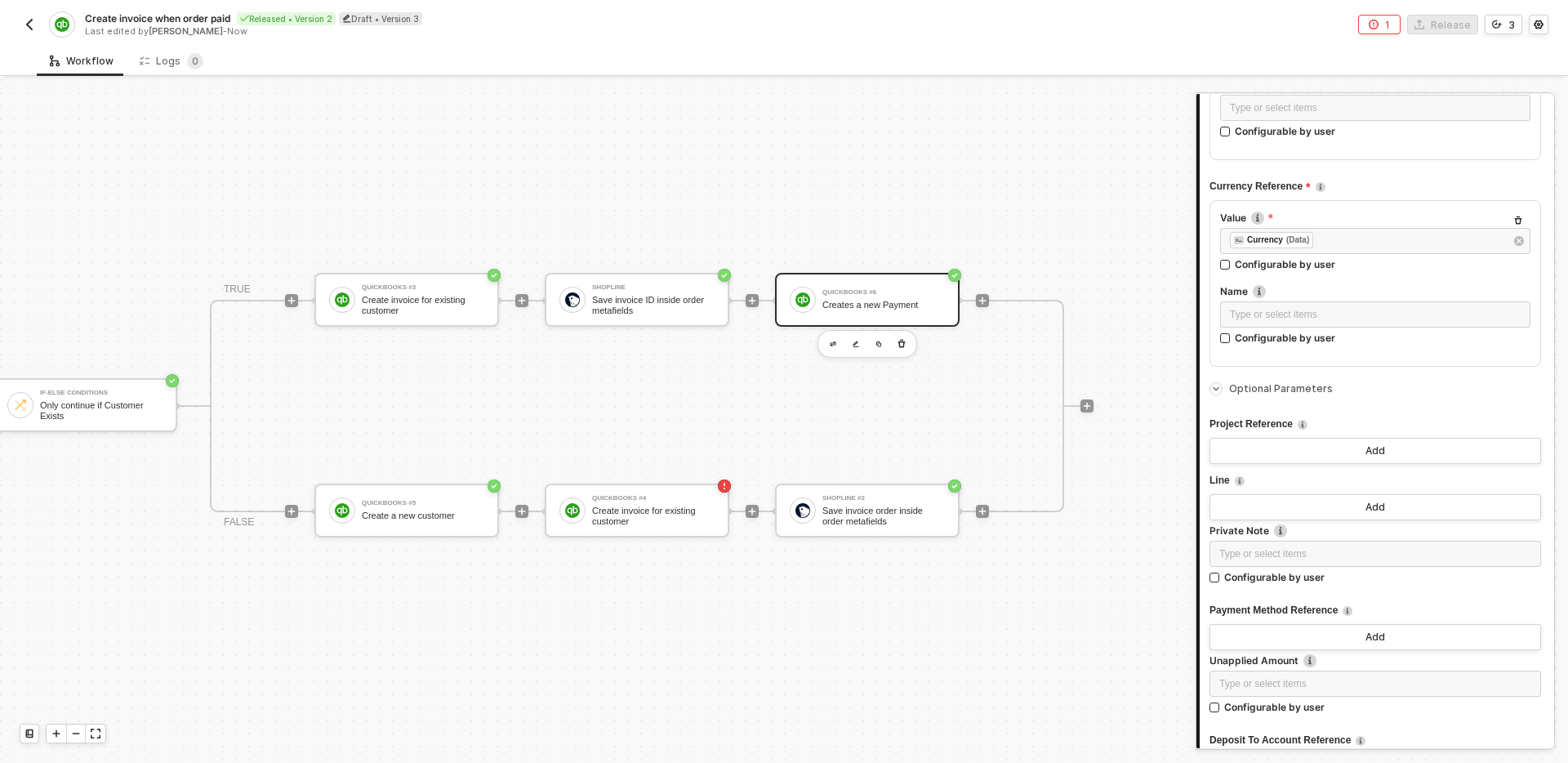
scroll to position [473, 0]
click at [1366, 509] on button "Add" at bounding box center [1375, 503] width 331 height 26
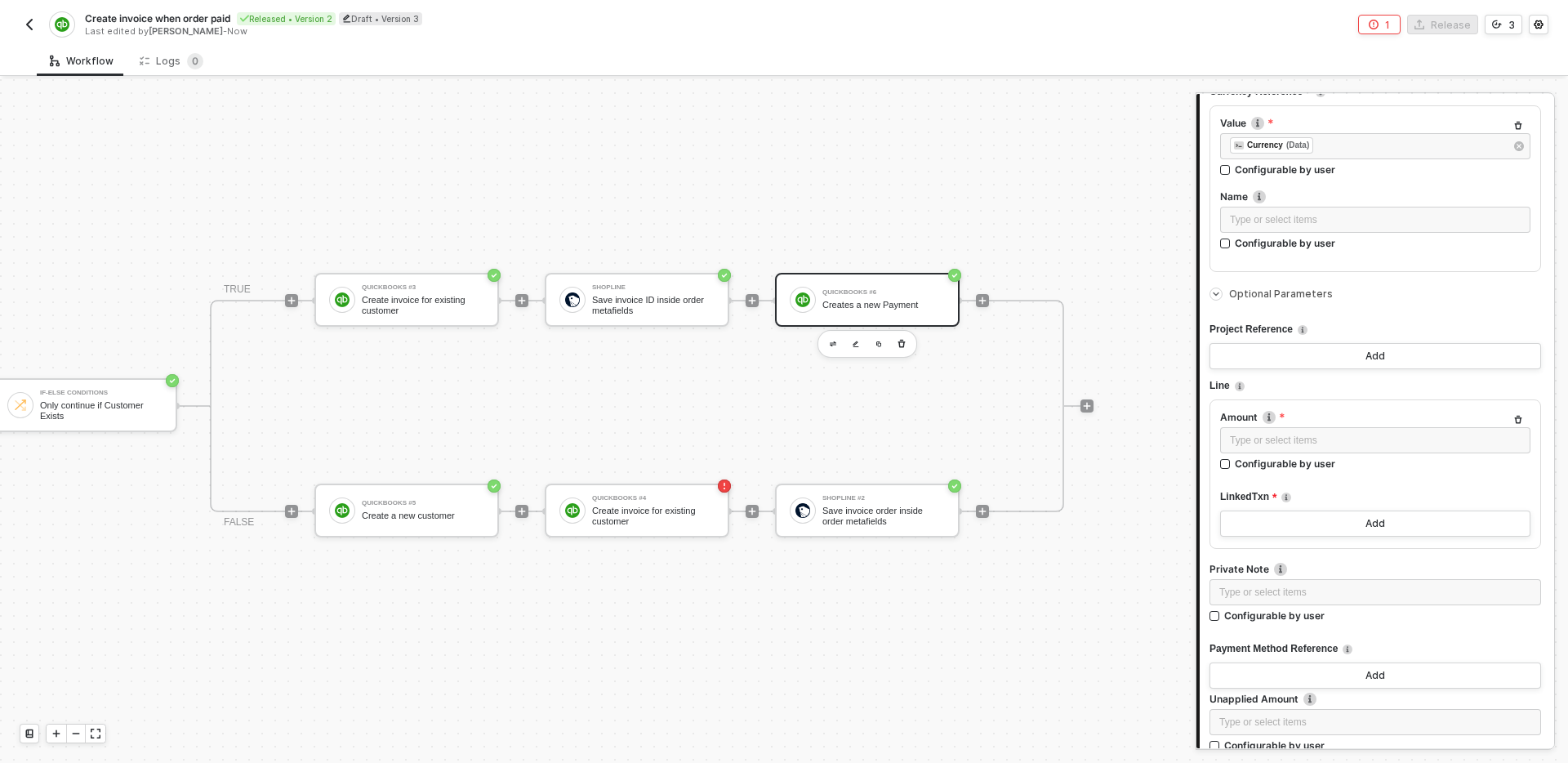
scroll to position [580, 0]
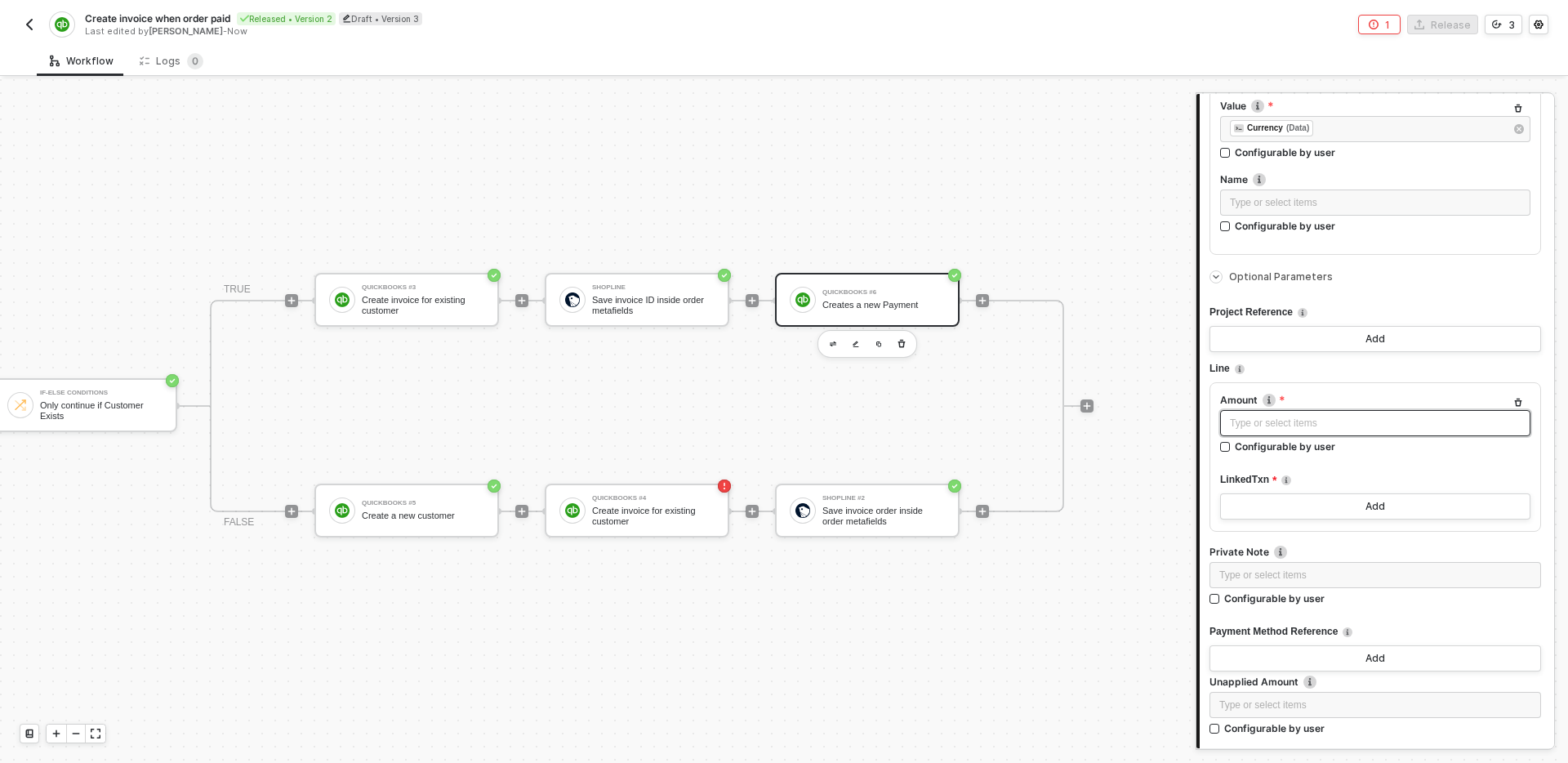
click at [1349, 420] on div "Type or select items ﻿" at bounding box center [1375, 423] width 290 height 16
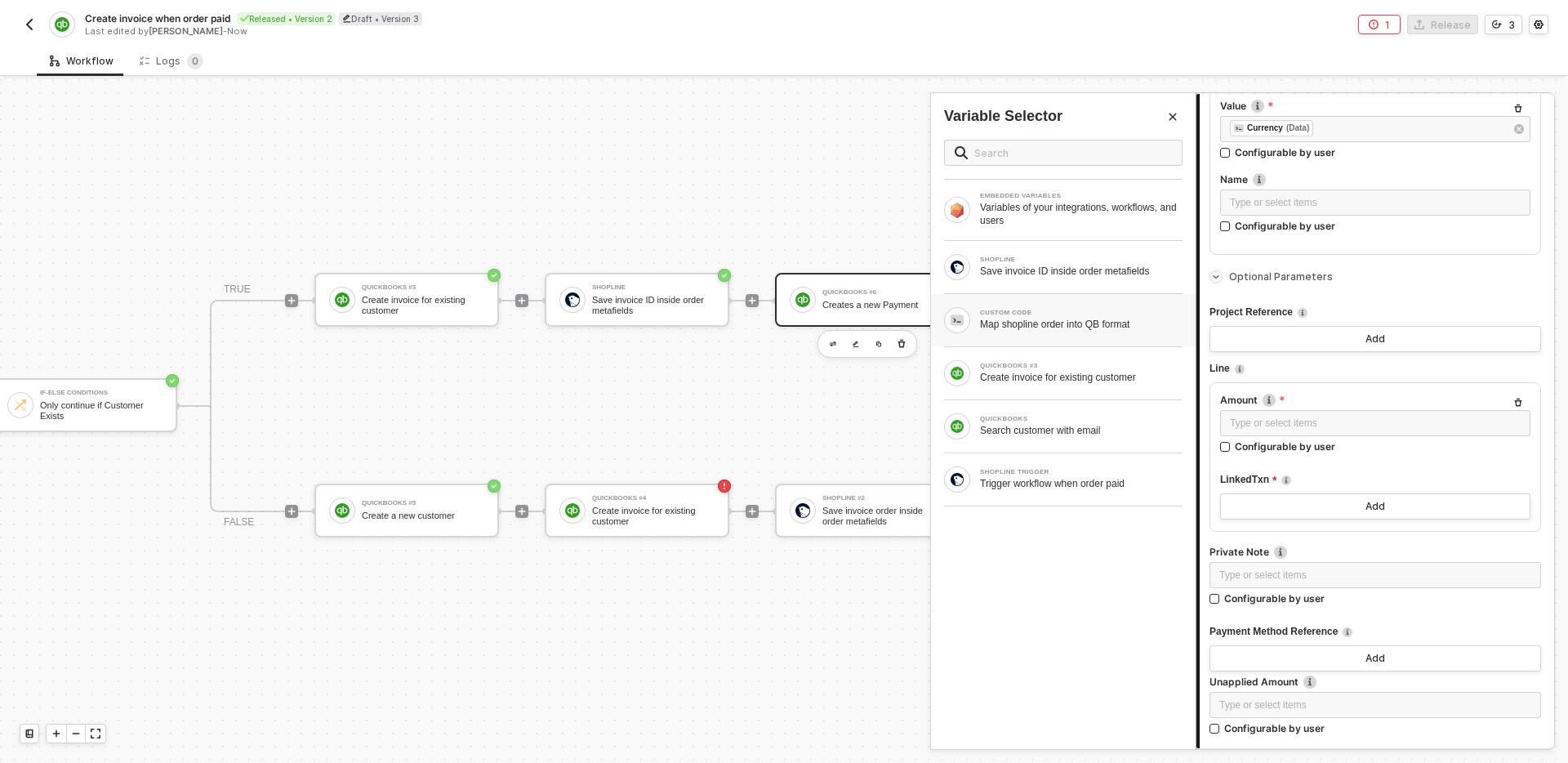
click at [1048, 327] on div "Map shopline order into QB format" at bounding box center [1081, 324] width 203 height 13
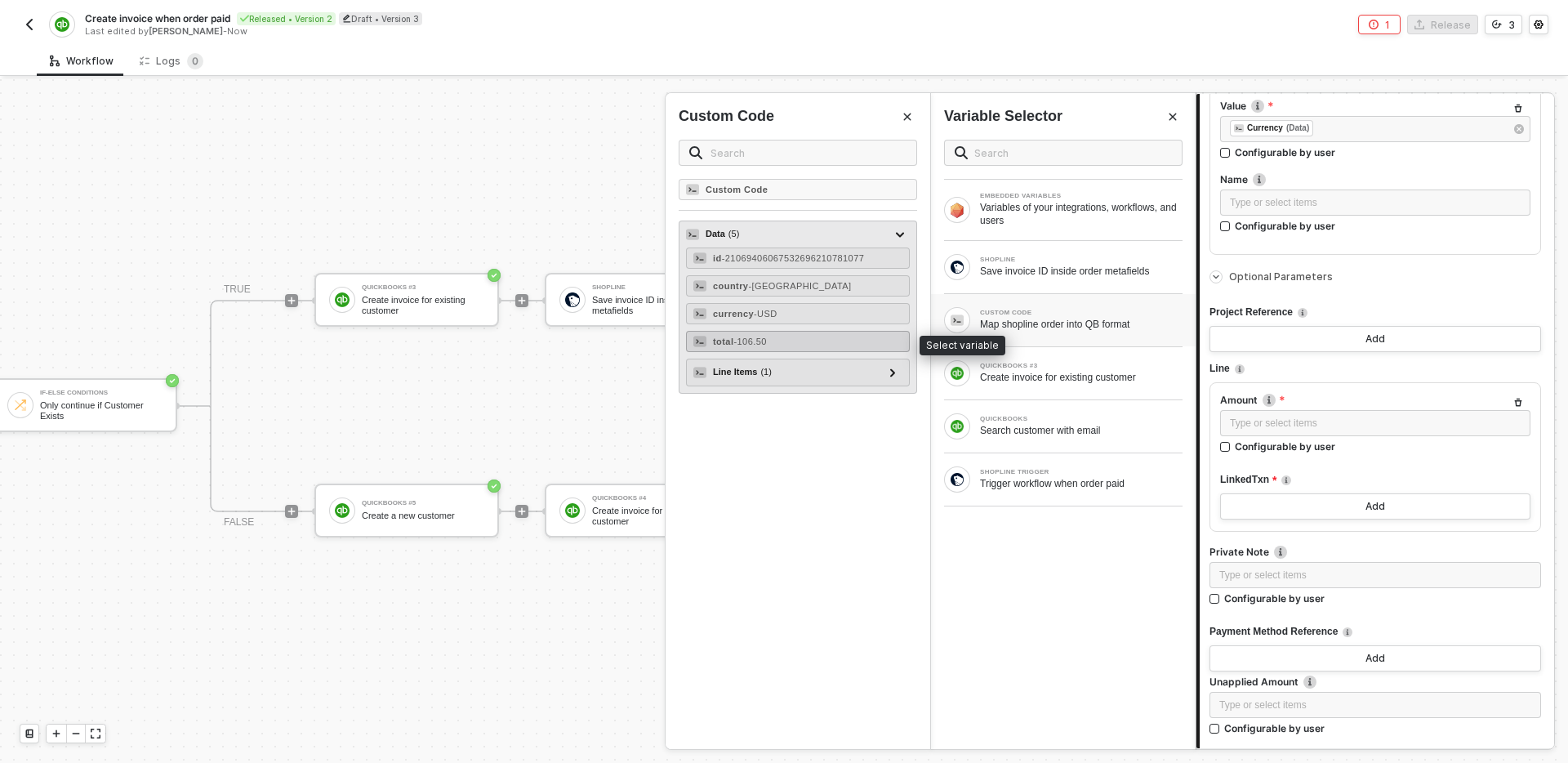
click at [795, 344] on div "total - 106.50" at bounding box center [797, 341] width 224 height 21
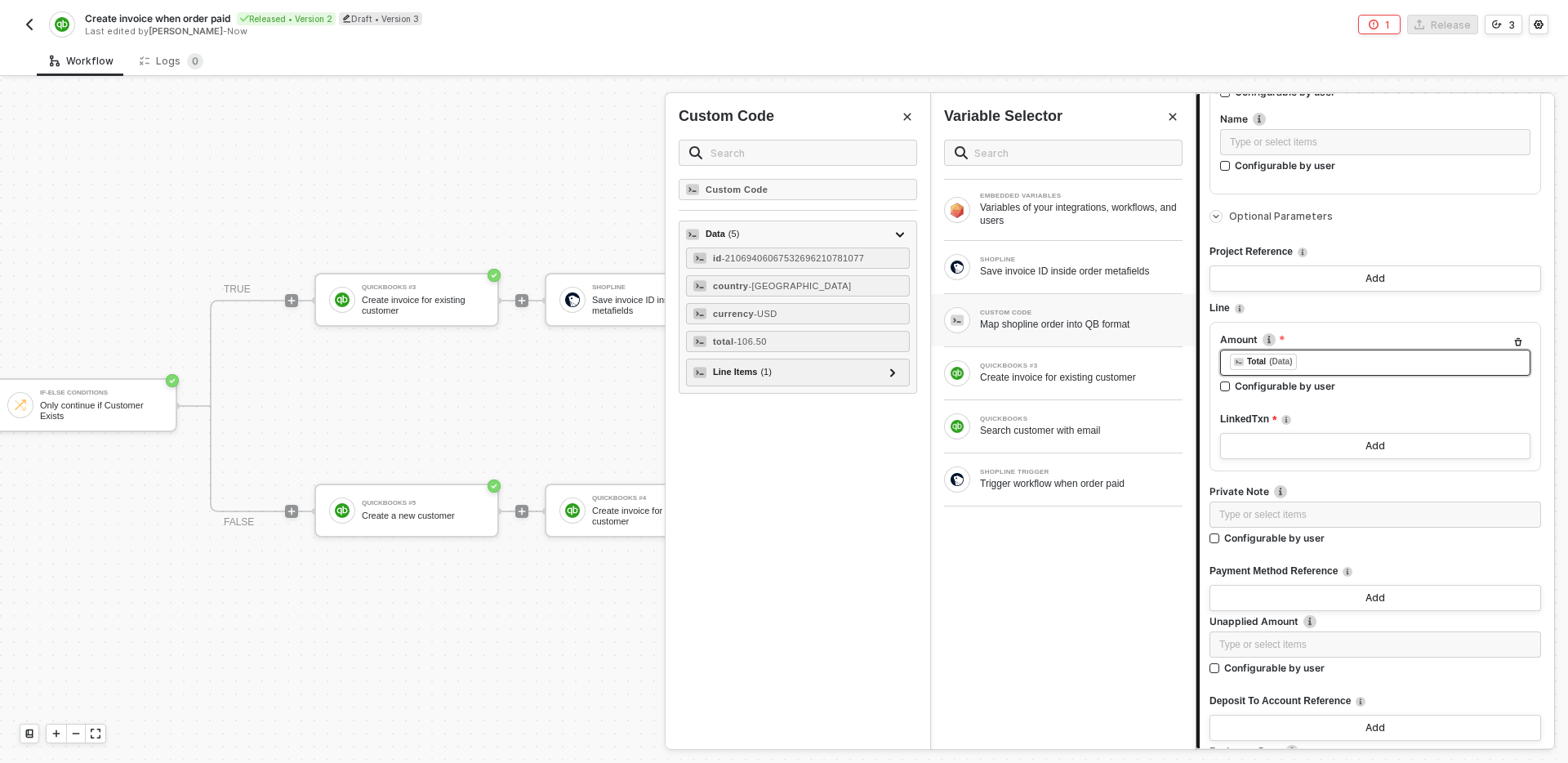
scroll to position [648, 0]
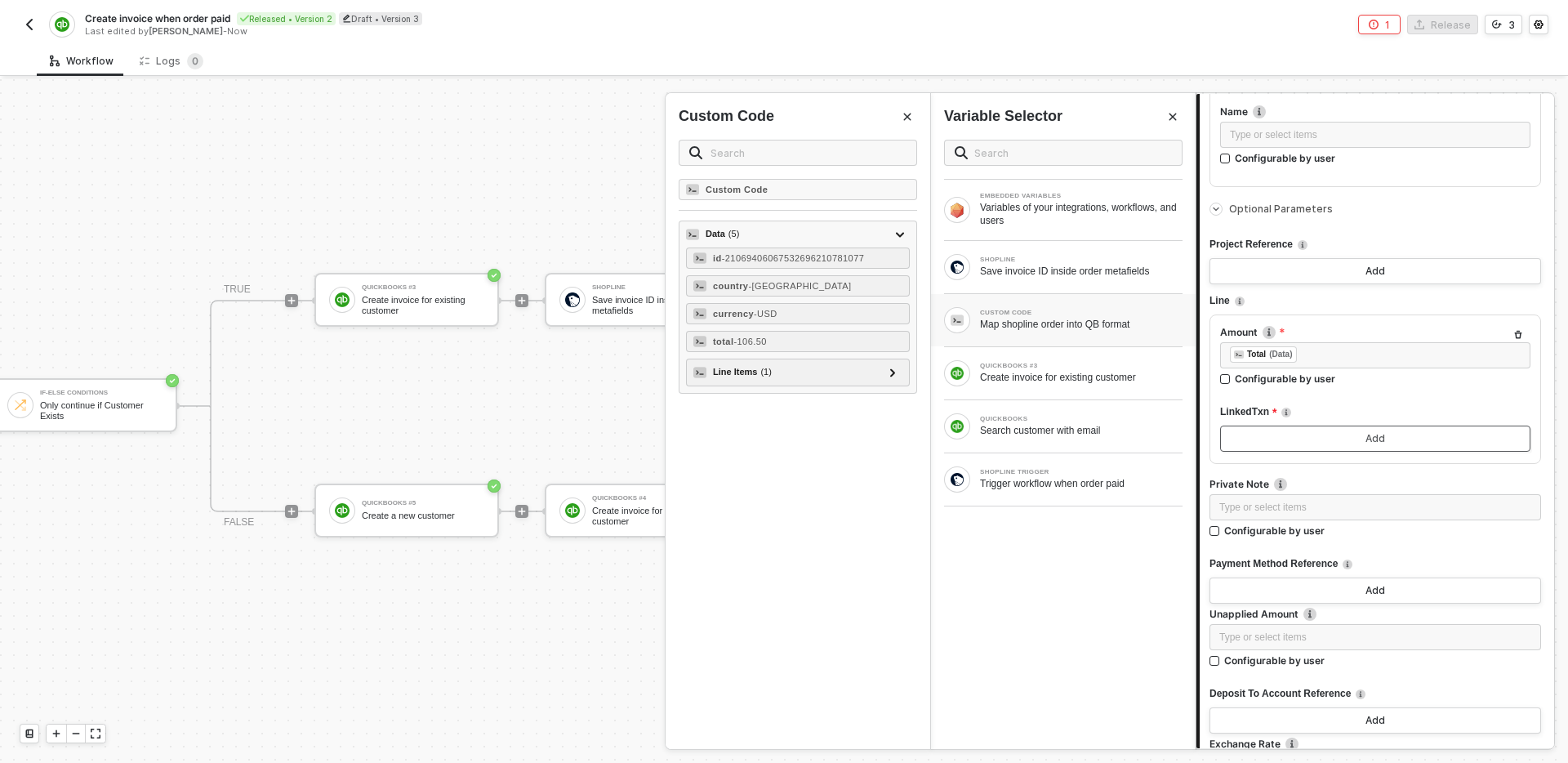
click at [1331, 436] on button "Add" at bounding box center [1375, 439] width 310 height 26
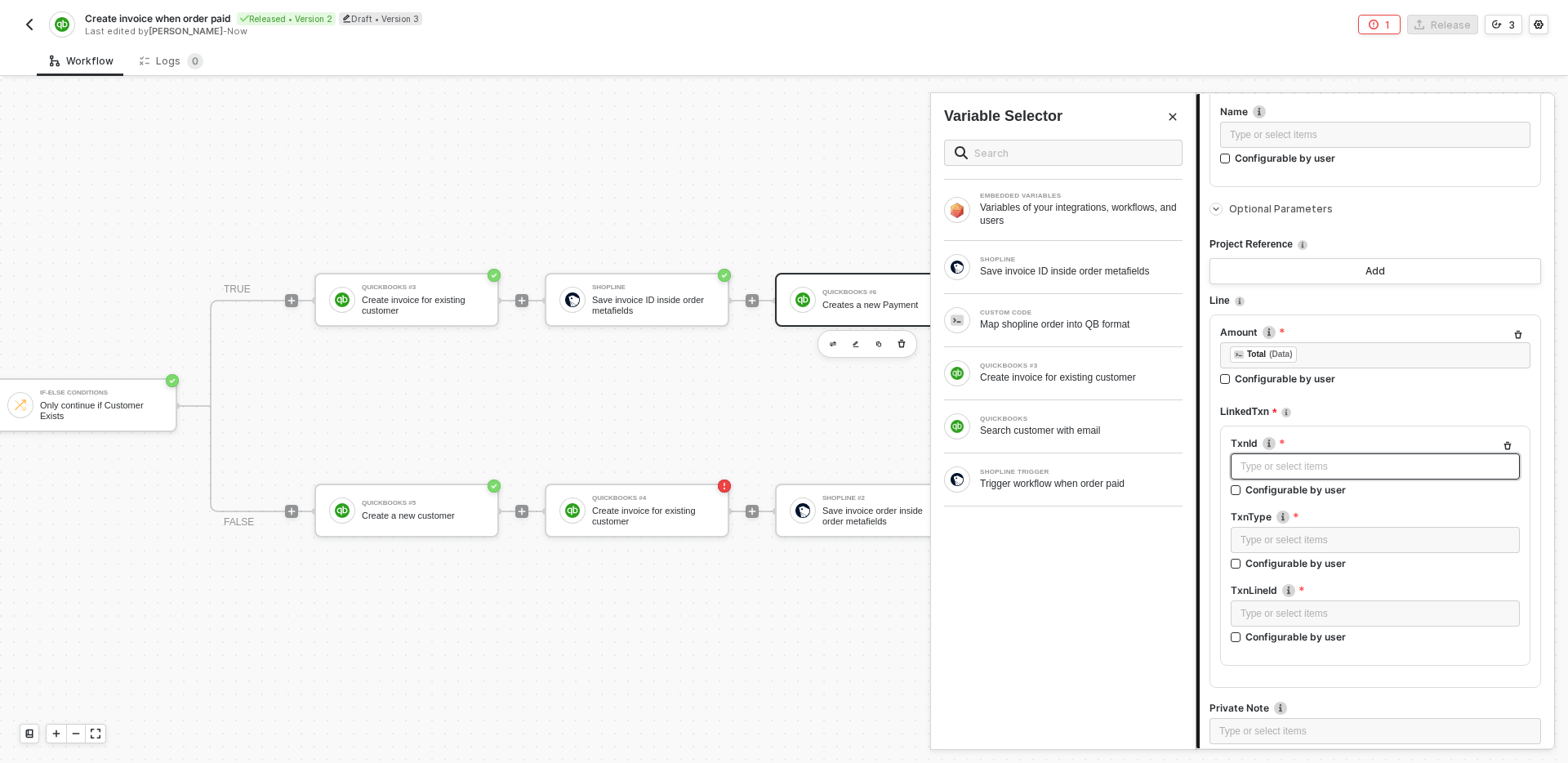
click at [1331, 473] on div "Type or select items ﻿" at bounding box center [1375, 467] width 269 height 16
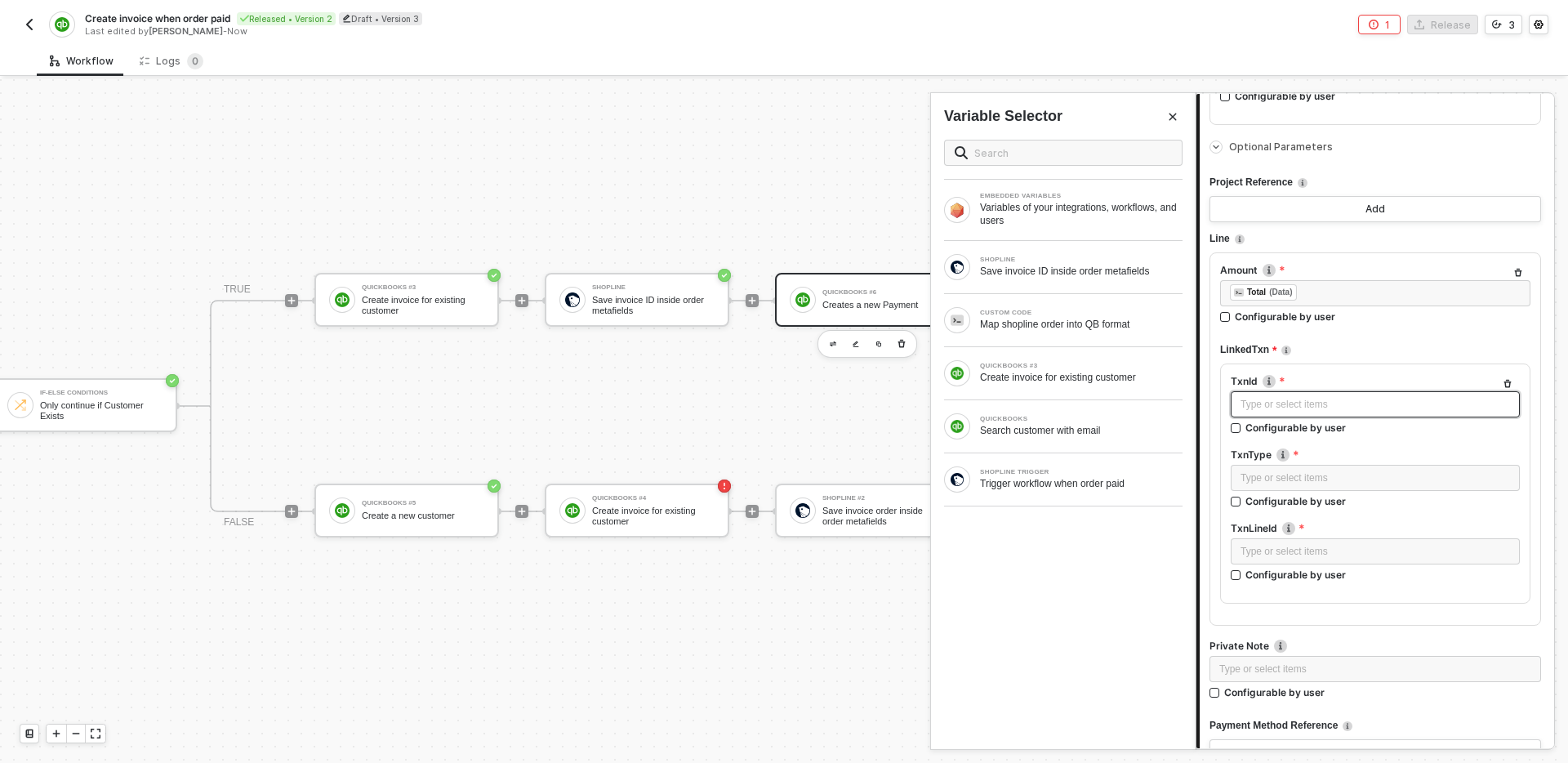
scroll to position [725, 0]
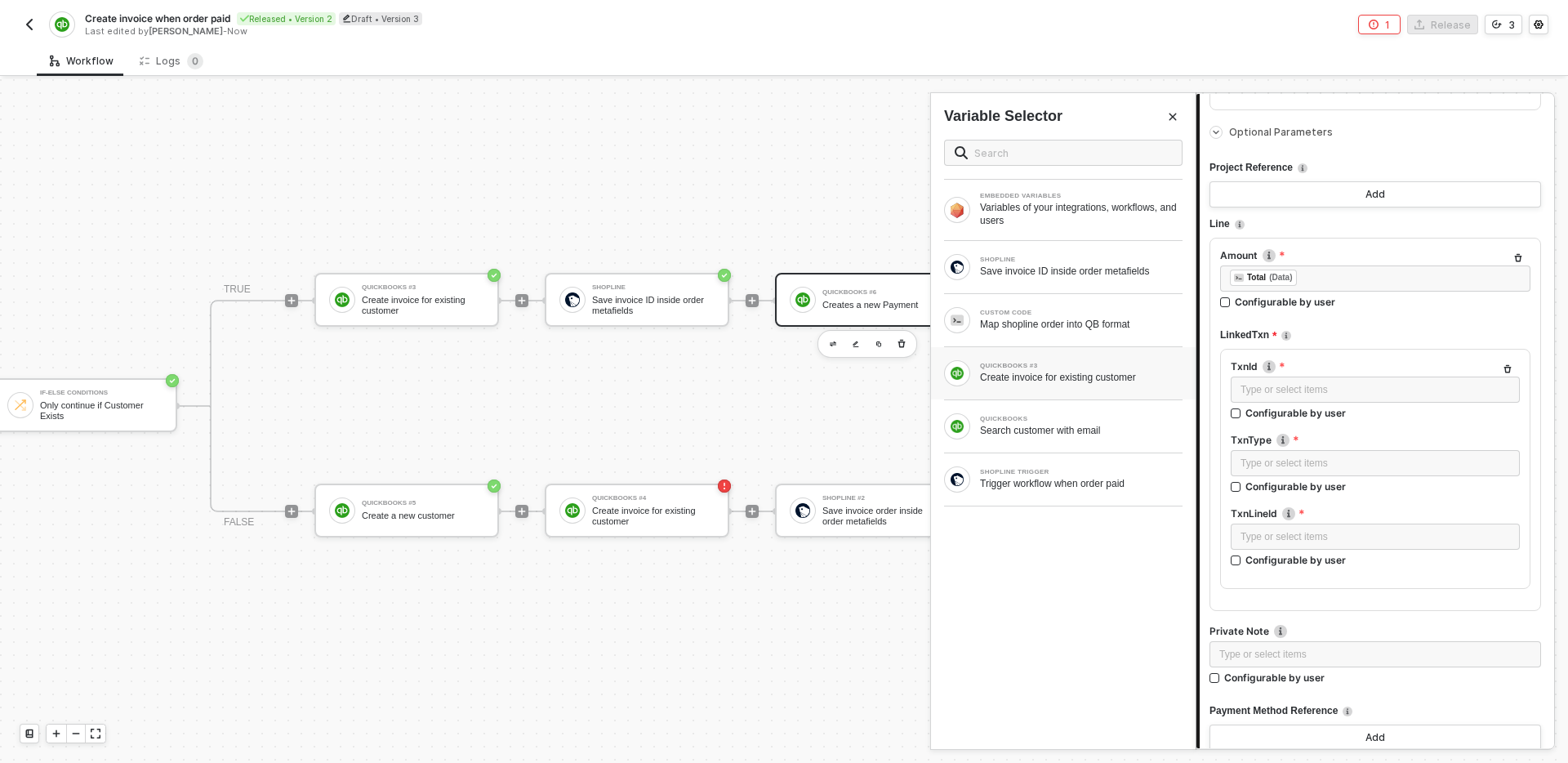
click at [1087, 366] on div "QUICKBOOKS #3" at bounding box center [1081, 366] width 203 height 6
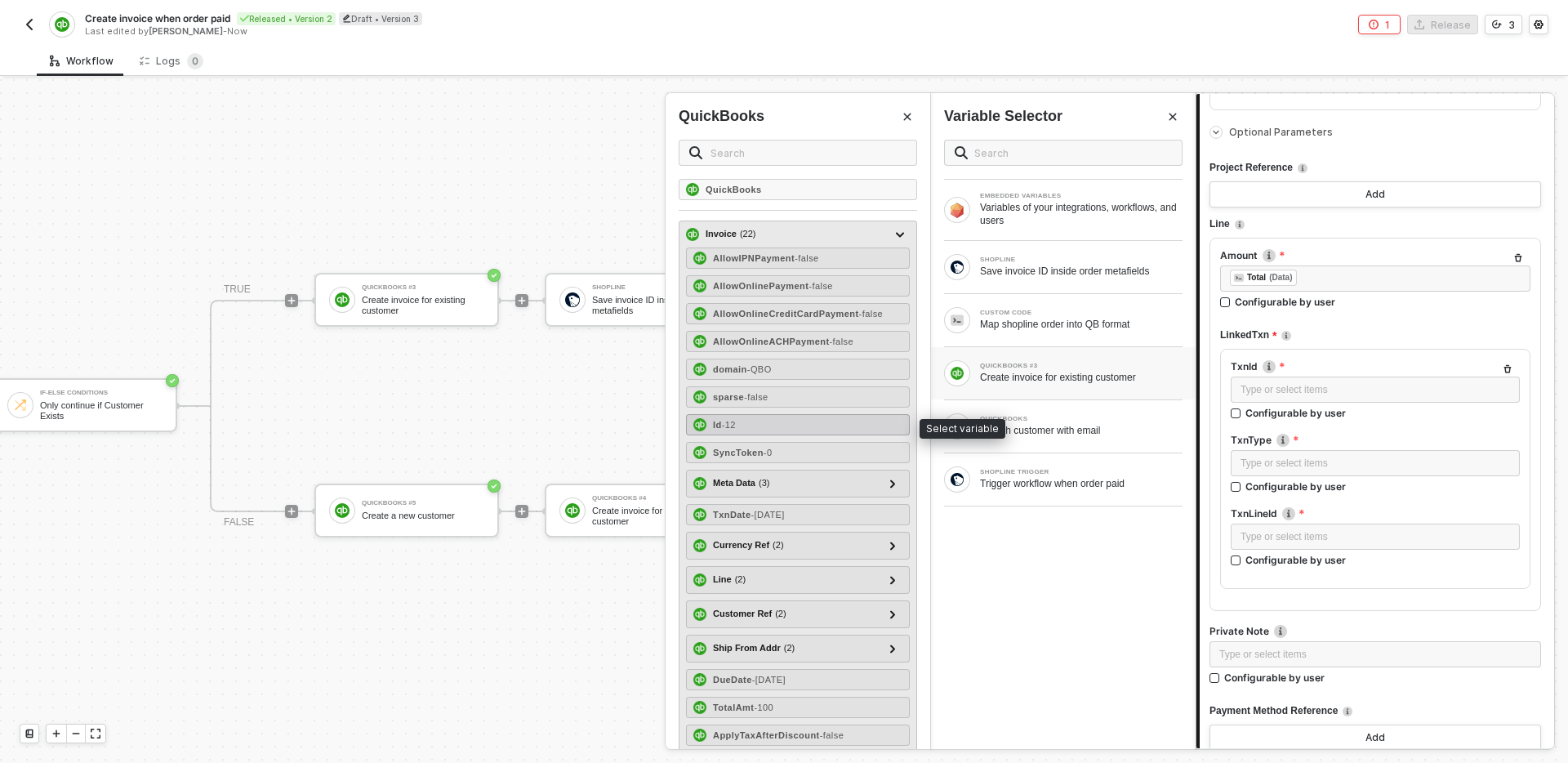
click at [823, 428] on div "Id - 12" at bounding box center [797, 424] width 224 height 21
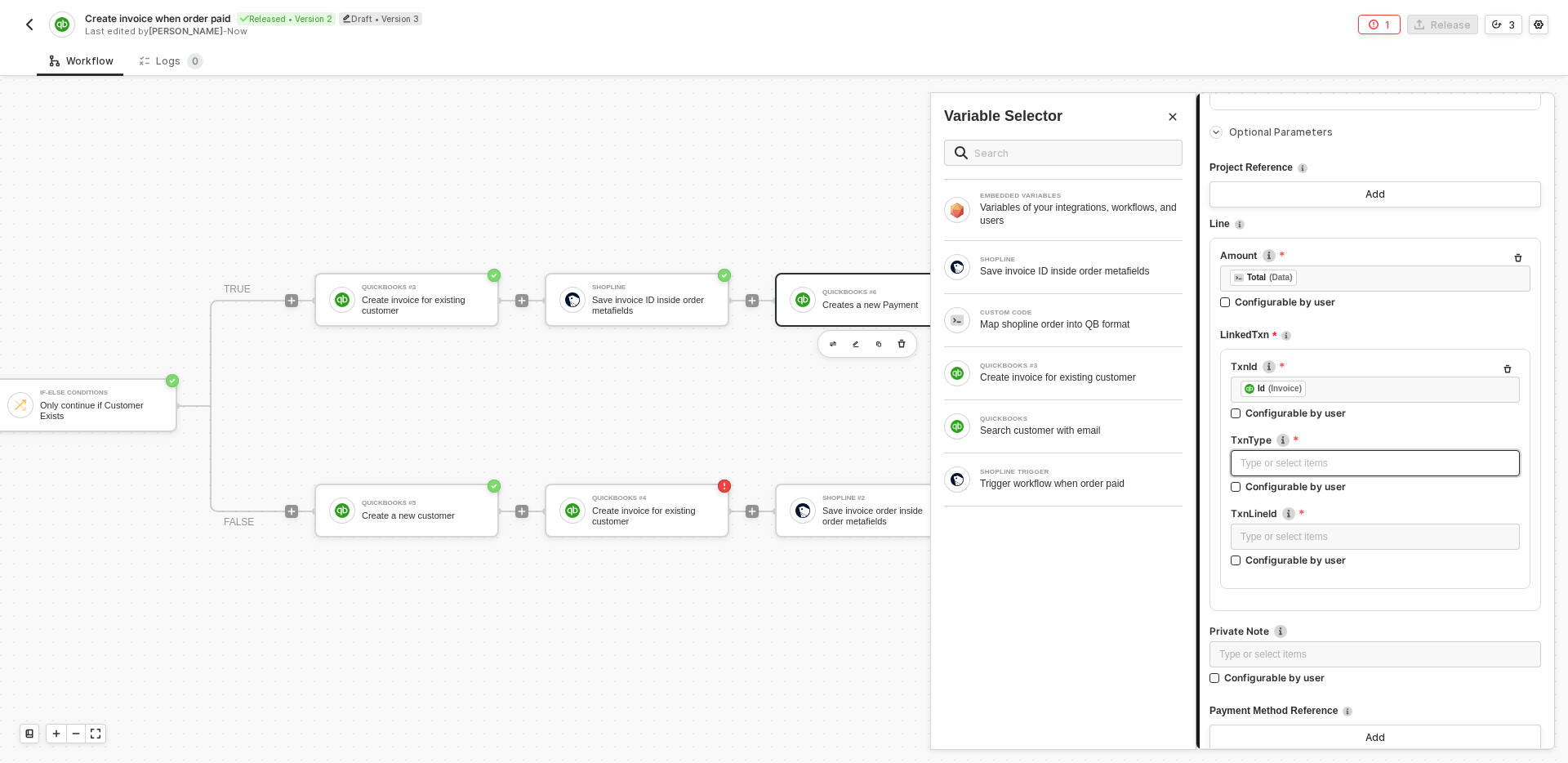
click at [1337, 458] on div "Type or select items ﻿" at bounding box center [1375, 463] width 269 height 16
click at [1342, 533] on div "Type or select items ﻿" at bounding box center [1375, 537] width 269 height 16
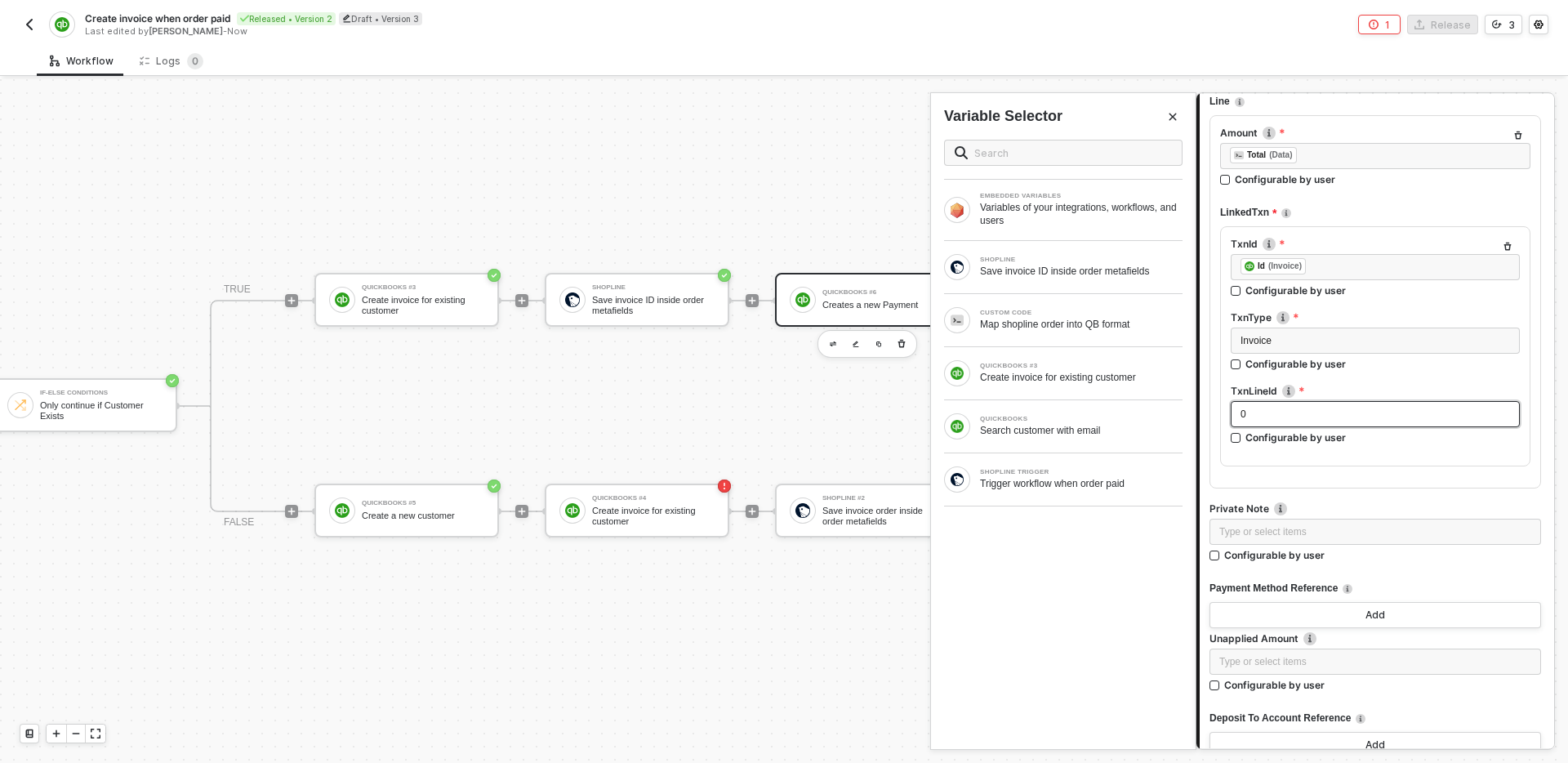
scroll to position [848, 0]
click at [1351, 543] on div "Type or select items ﻿" at bounding box center [1375, 531] width 331 height 26
click at [1411, 561] on div "Imported from Shopline Configurable by user" at bounding box center [1375, 543] width 331 height 50
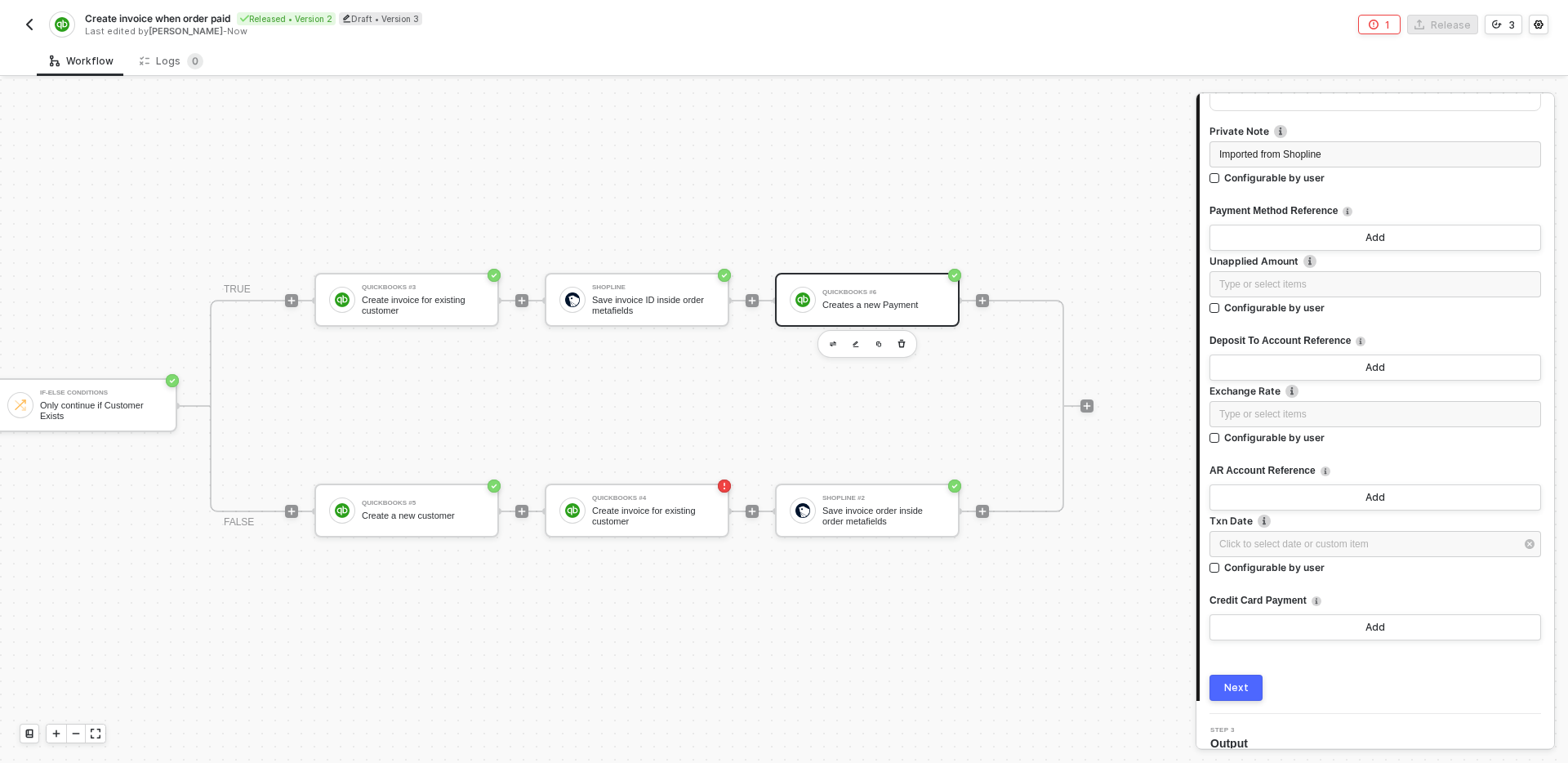
scroll to position [1242, 0]
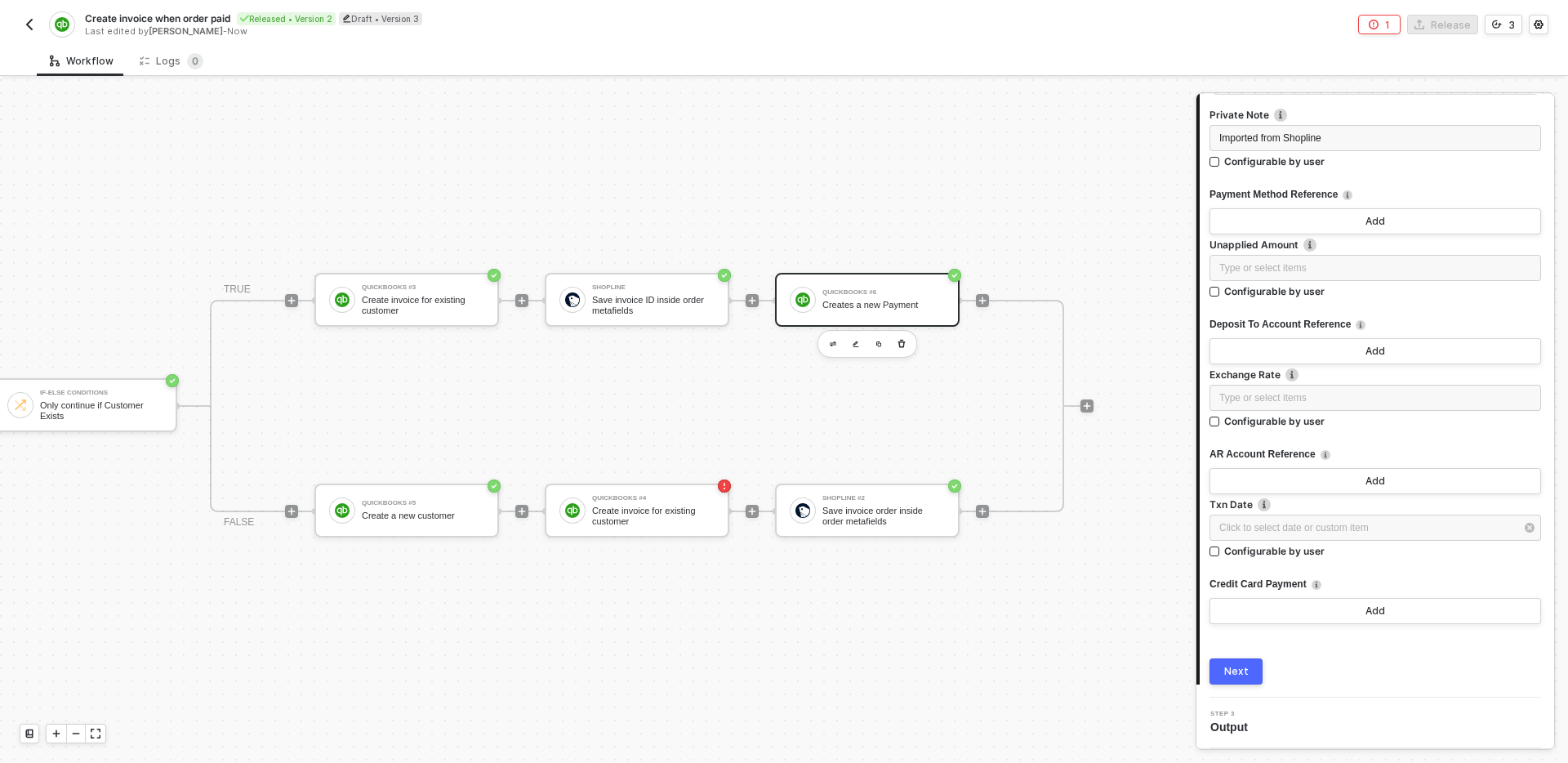
click at [1248, 670] on button "Next" at bounding box center [1237, 672] width 53 height 26
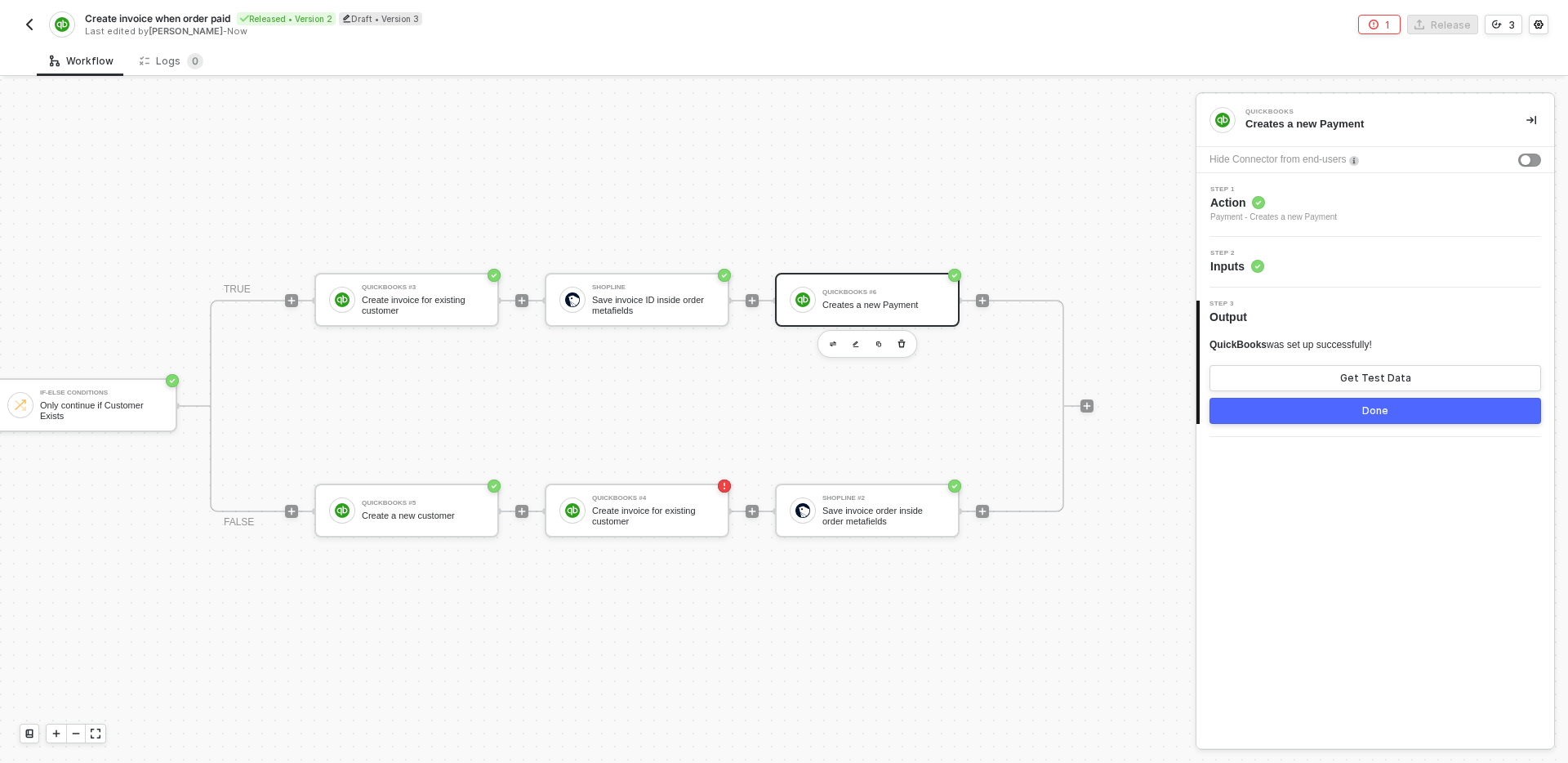
scroll to position [0, 0]
click at [1344, 406] on button "Done" at bounding box center [1375, 411] width 331 height 26
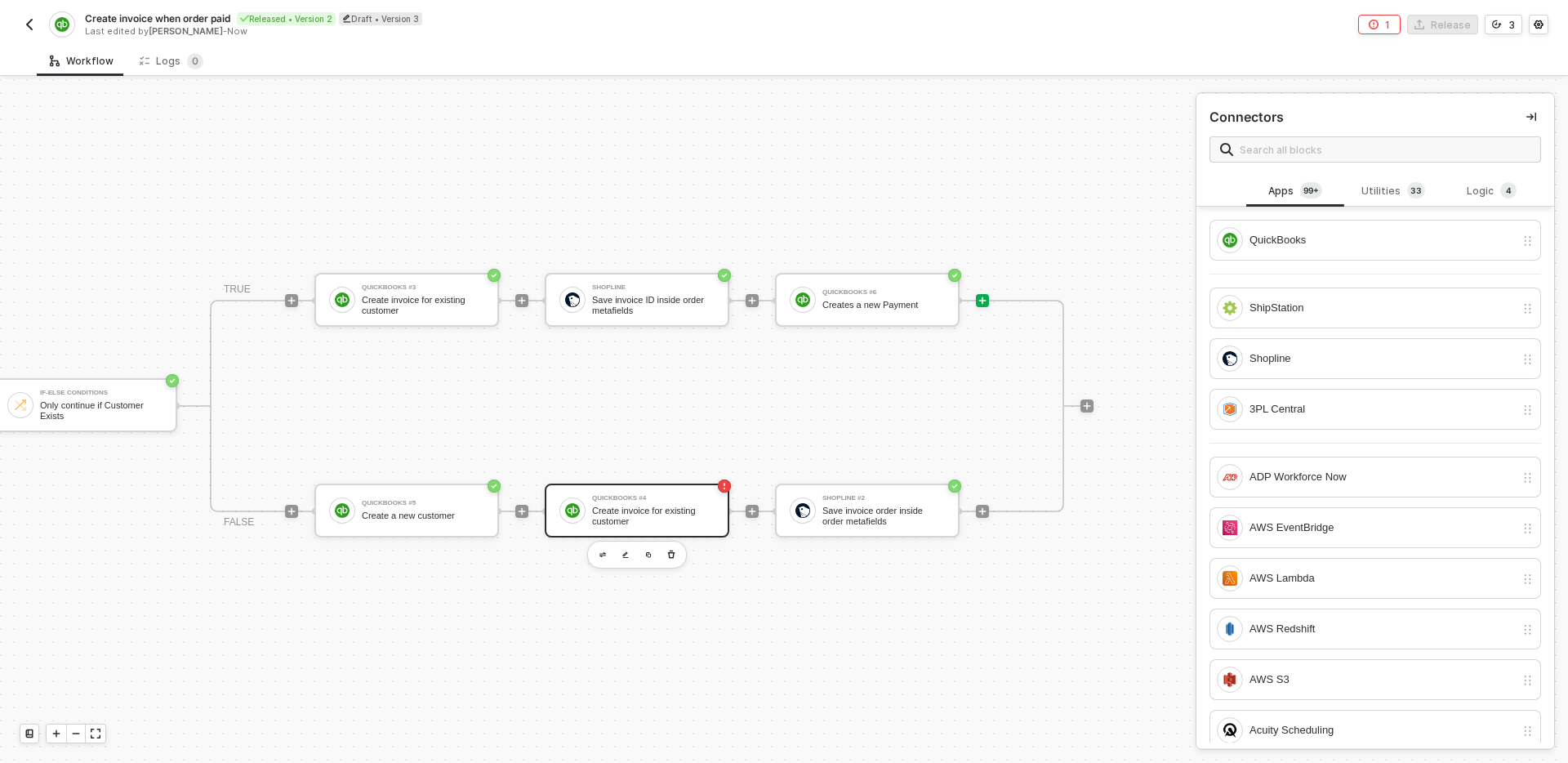
click at [651, 512] on div "Create invoice for existing customer" at bounding box center [653, 516] width 122 height 20
click at [637, 515] on div "Create invoice for existing customer" at bounding box center [653, 516] width 122 height 20
click at [626, 556] on img "button" at bounding box center [626, 556] width 6 height 7
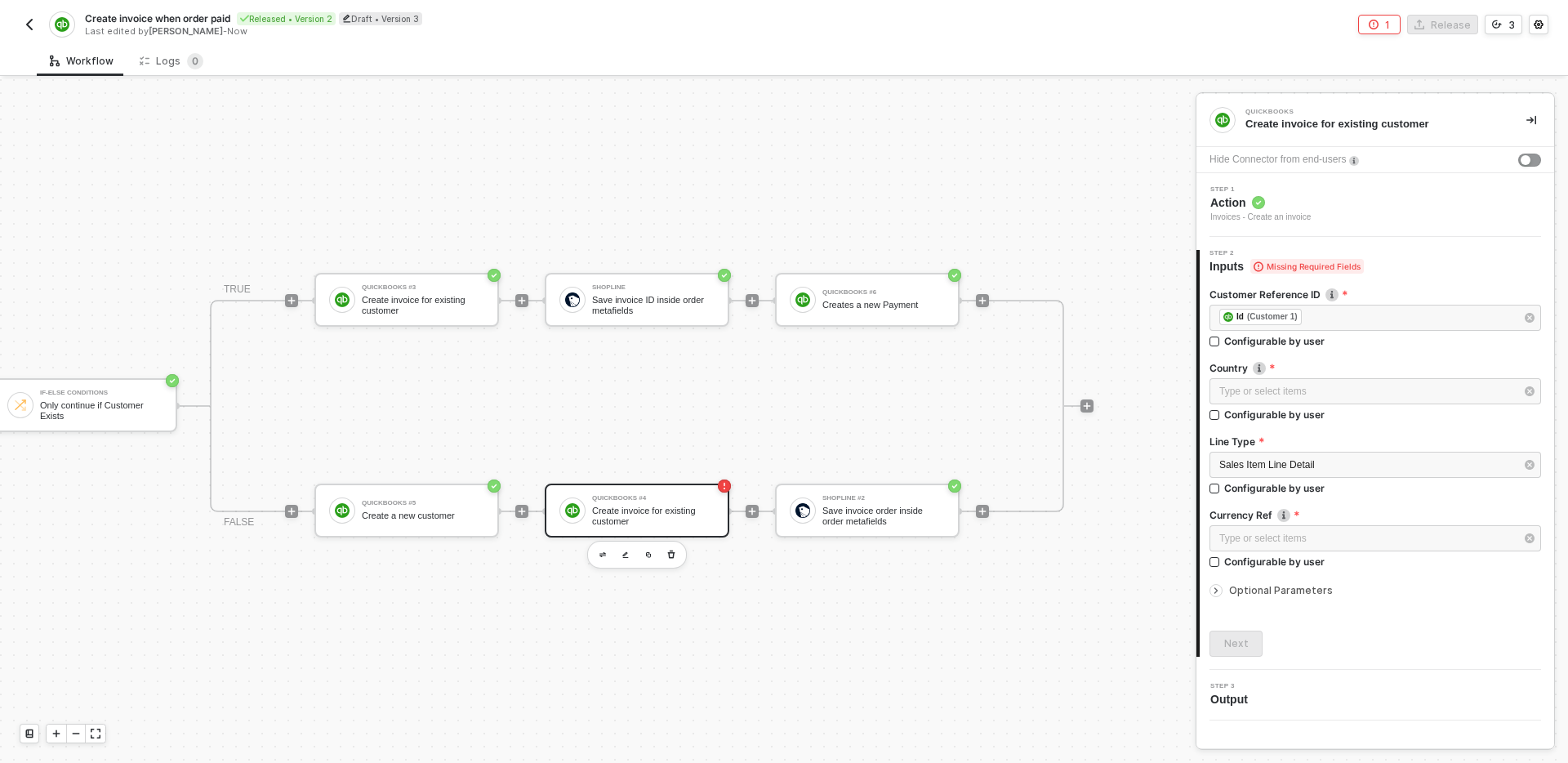
click at [1389, 196] on div "Step 1 Action Invoices - Create an invoice" at bounding box center [1377, 205] width 353 height 37
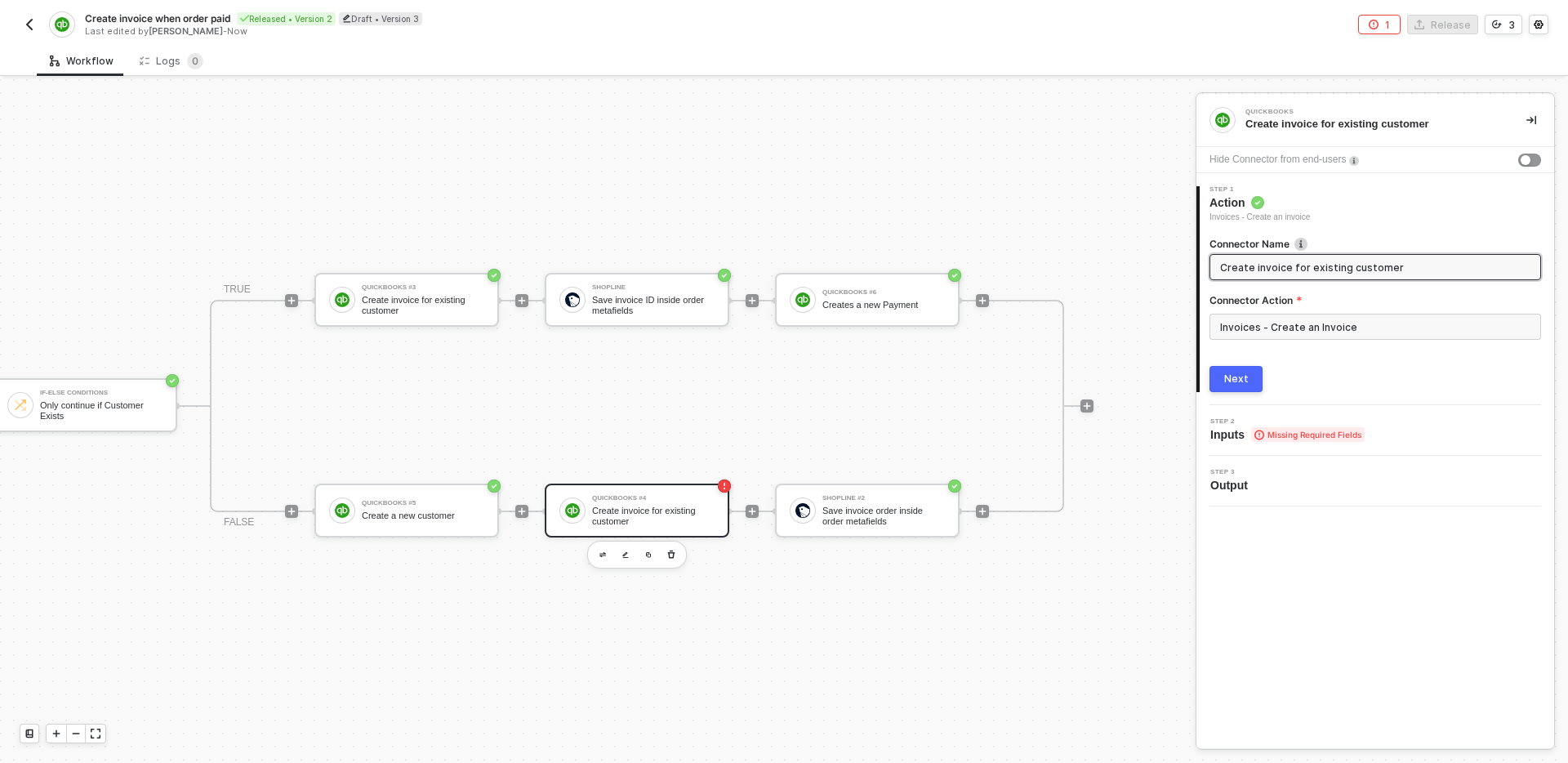
drag, startPoint x: 1290, startPoint y: 267, endPoint x: 1471, endPoint y: 267, distance: 181.0
click at [1471, 267] on input "Create invoice for existing customer" at bounding box center [1373, 268] width 307 height 18
type input "Create an invoice"
click at [1248, 375] on button "Next" at bounding box center [1237, 379] width 53 height 26
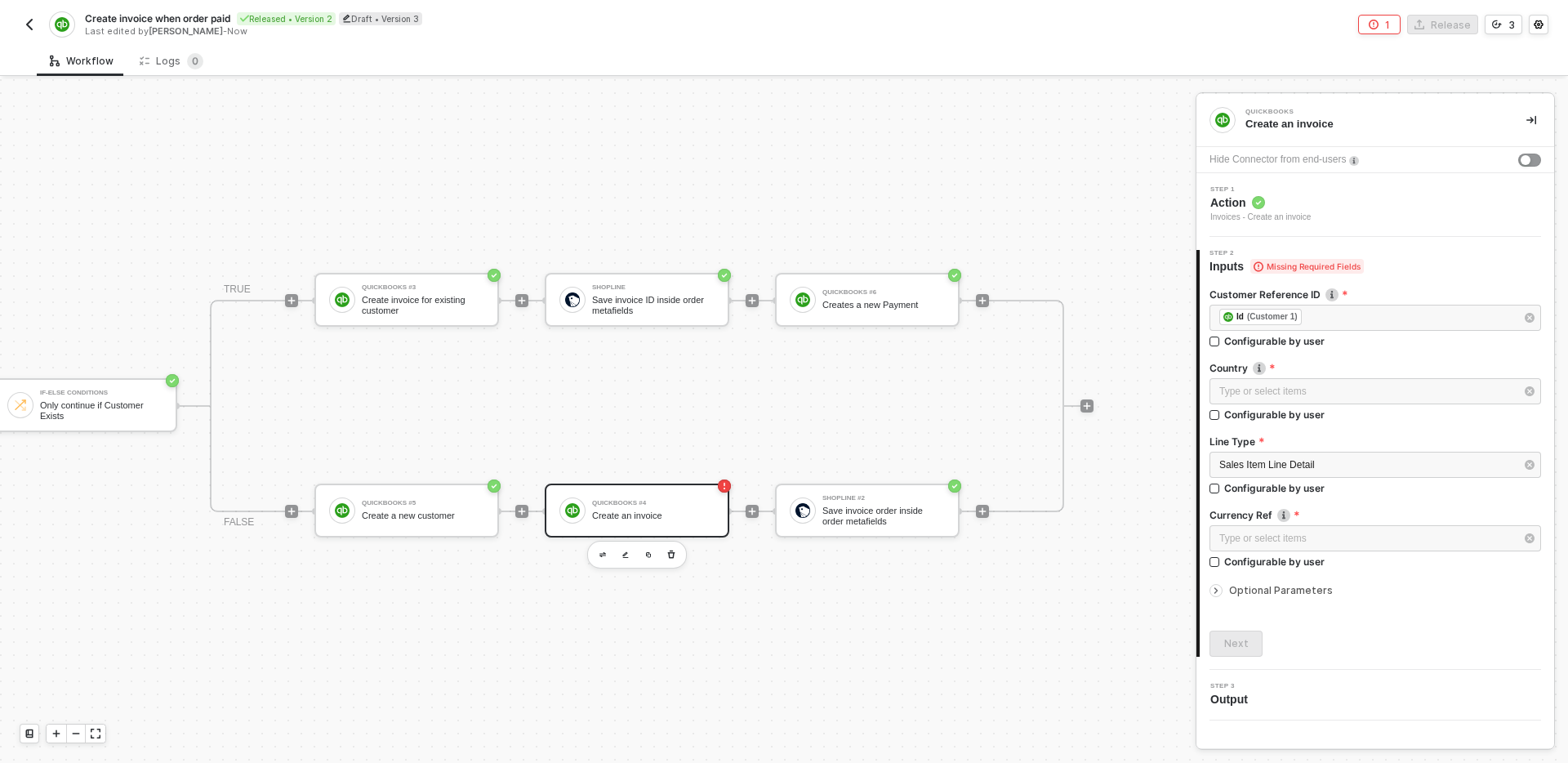
click at [1327, 407] on div "Type or select items ﻿" at bounding box center [1375, 393] width 331 height 29
click at [1322, 379] on div "Type or select items ﻿" at bounding box center [1375, 391] width 331 height 26
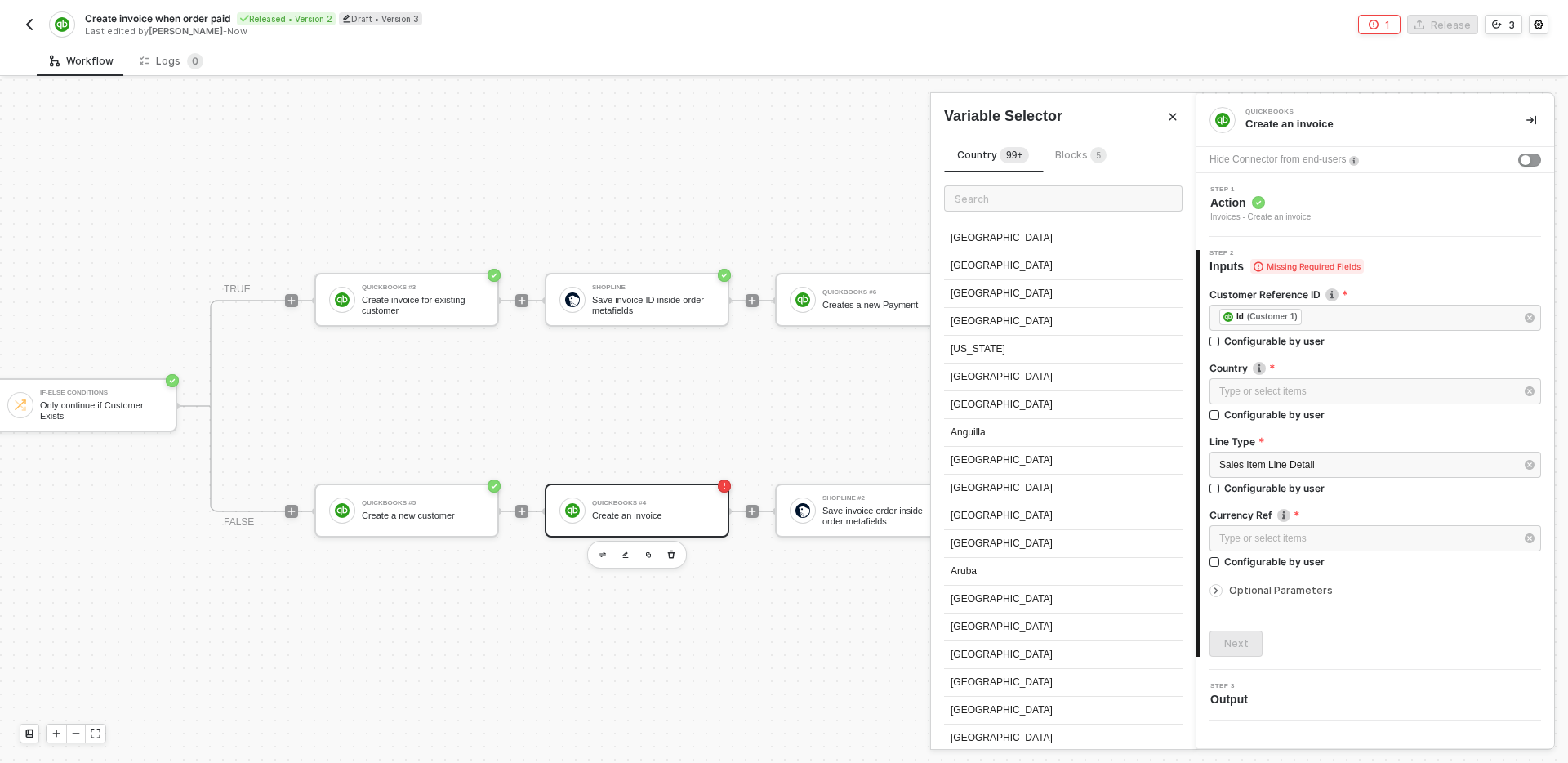
click at [1080, 152] on span "Blocks 5" at bounding box center [1081, 154] width 51 height 12
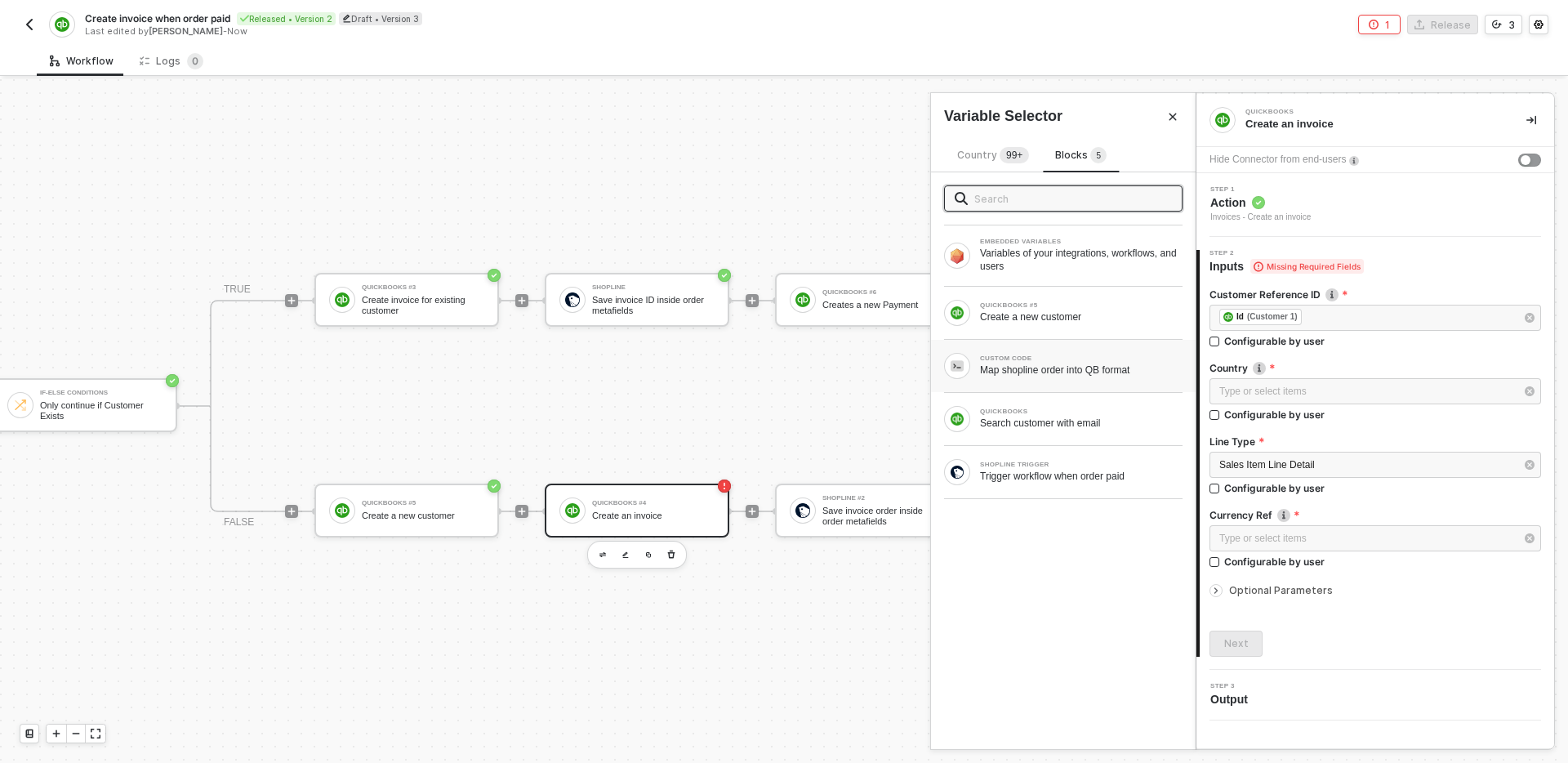
click at [1069, 381] on div "CUSTOM CODE Map shopline order into QB format" at bounding box center [1064, 366] width 265 height 52
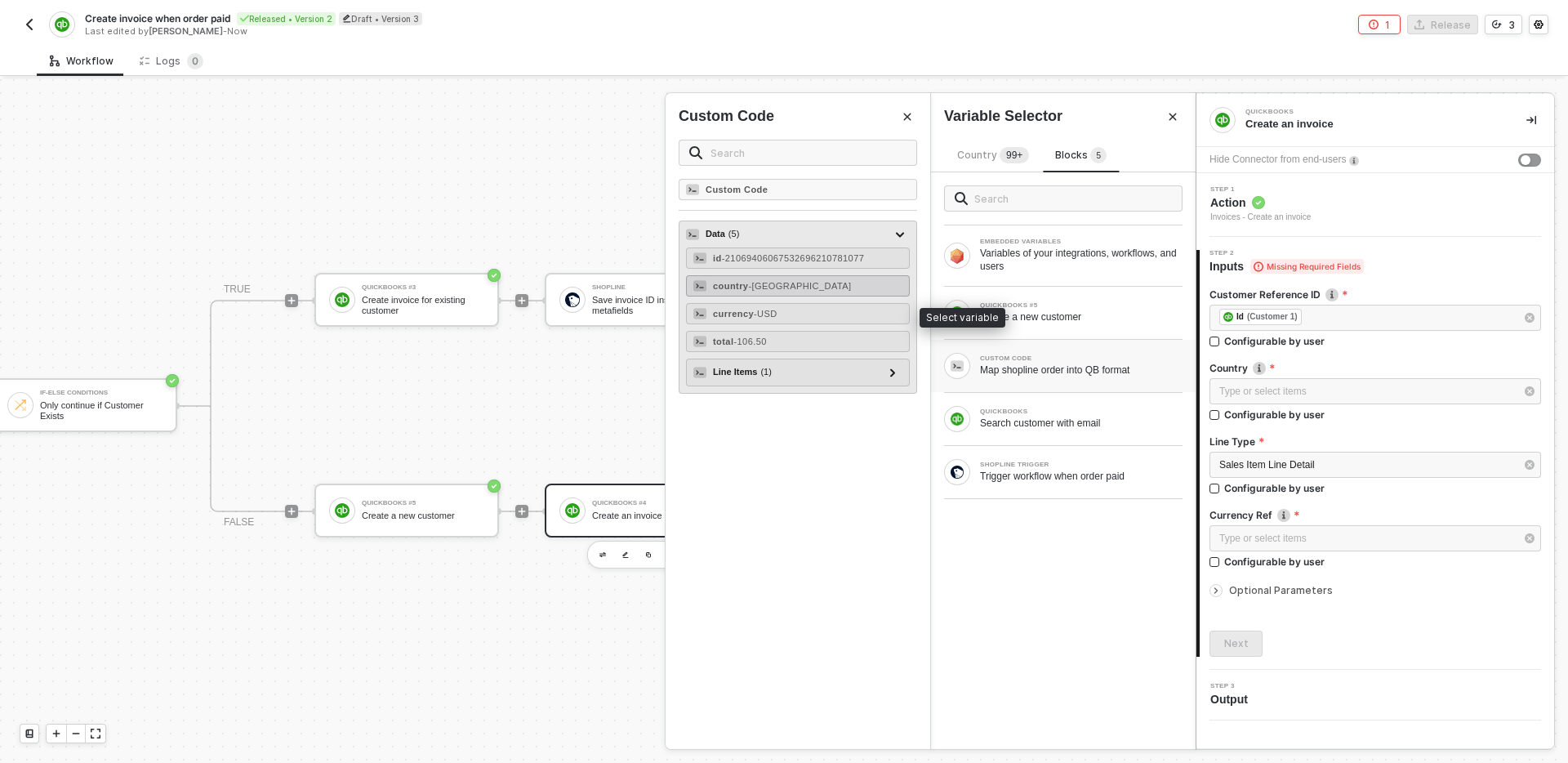
click at [821, 287] on div "country - China" at bounding box center [797, 285] width 224 height 21
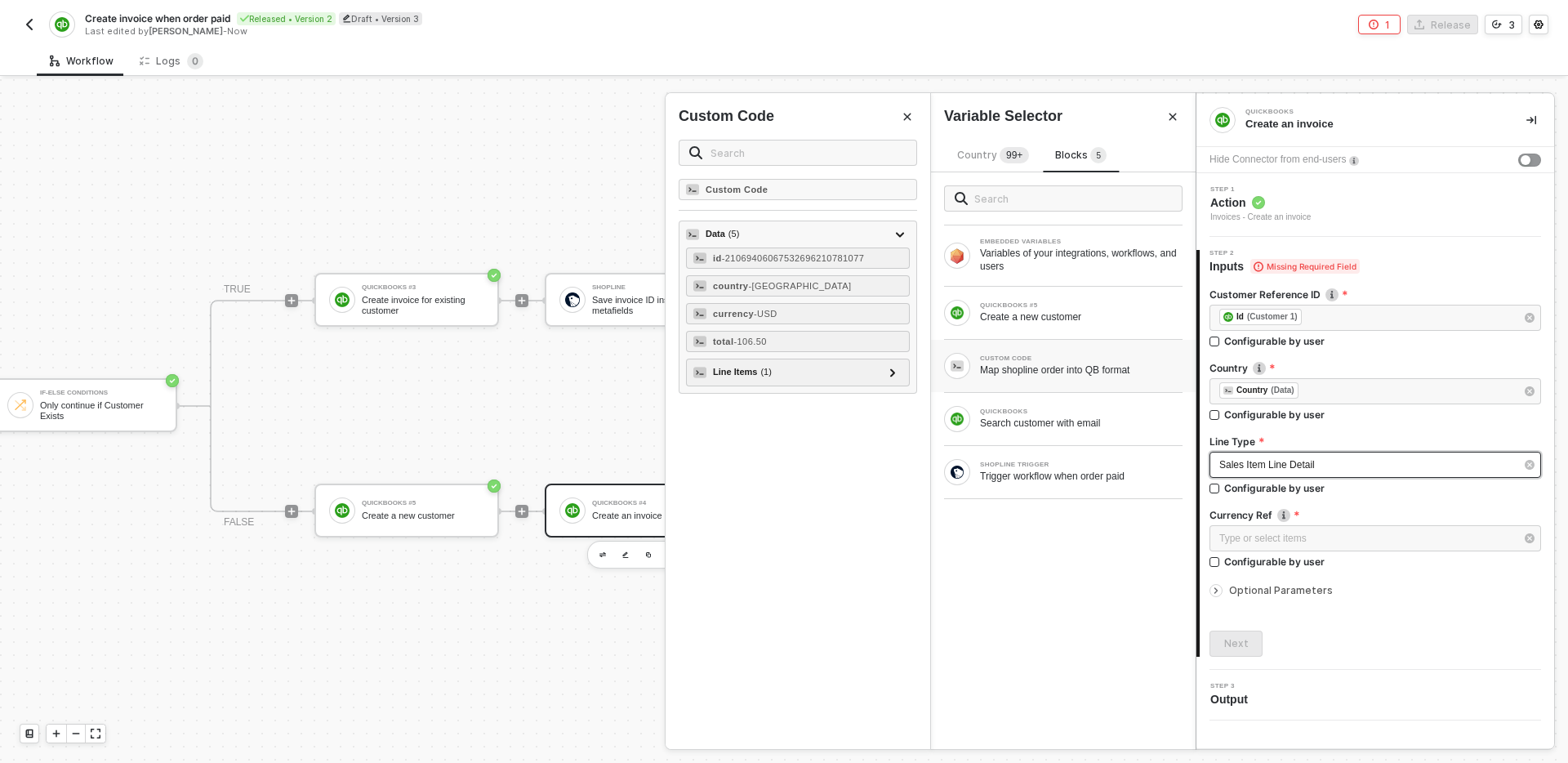
click at [1305, 467] on span "Sales Item Line Detail" at bounding box center [1267, 465] width 96 height 12
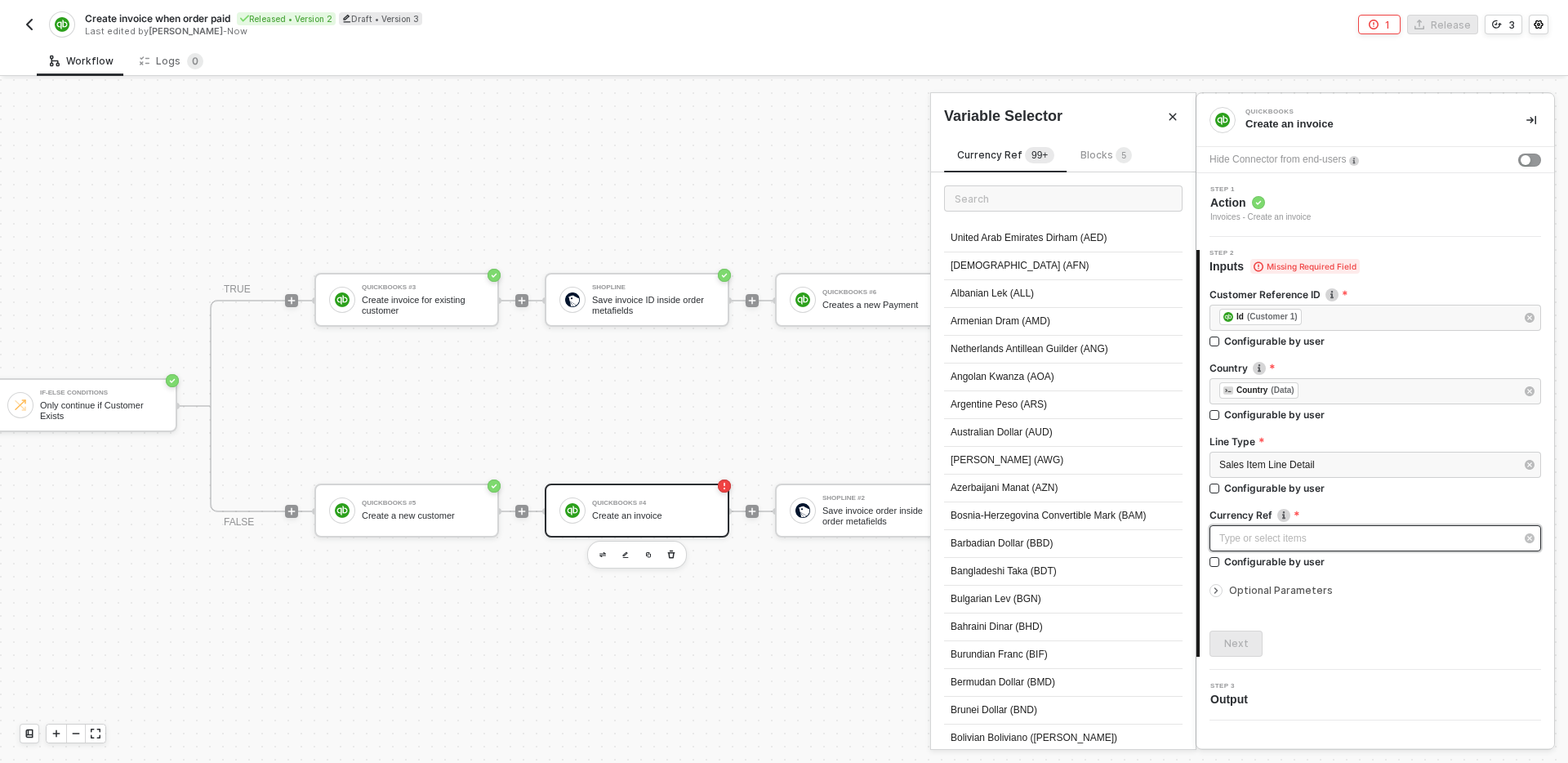
click at [1356, 543] on div "Type or select items ﻿" at bounding box center [1367, 538] width 296 height 16
click at [1103, 157] on span "Blocks 5" at bounding box center [1106, 154] width 51 height 12
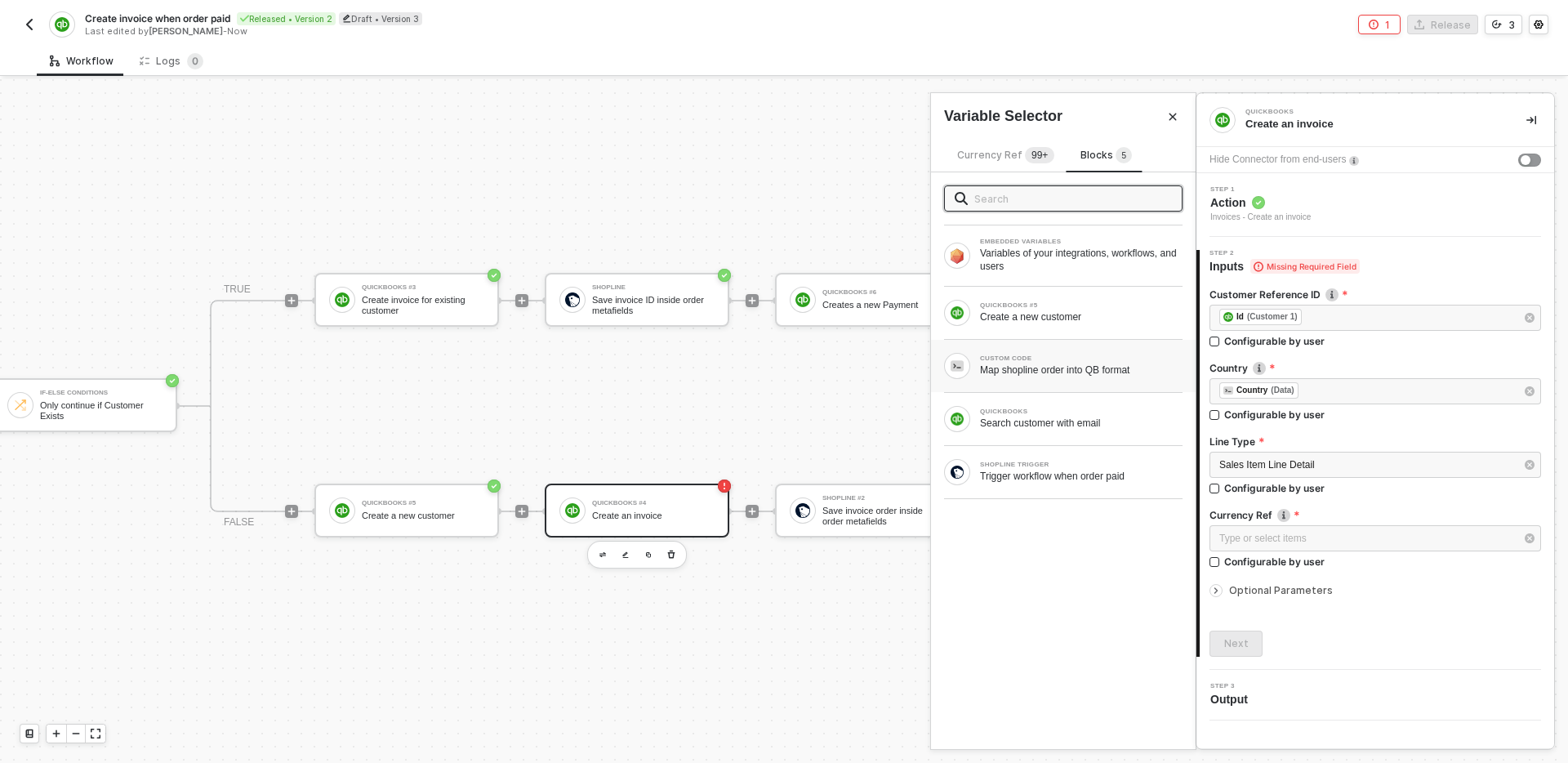
click at [1058, 356] on div "CUSTOM CODE" at bounding box center [1081, 358] width 203 height 6
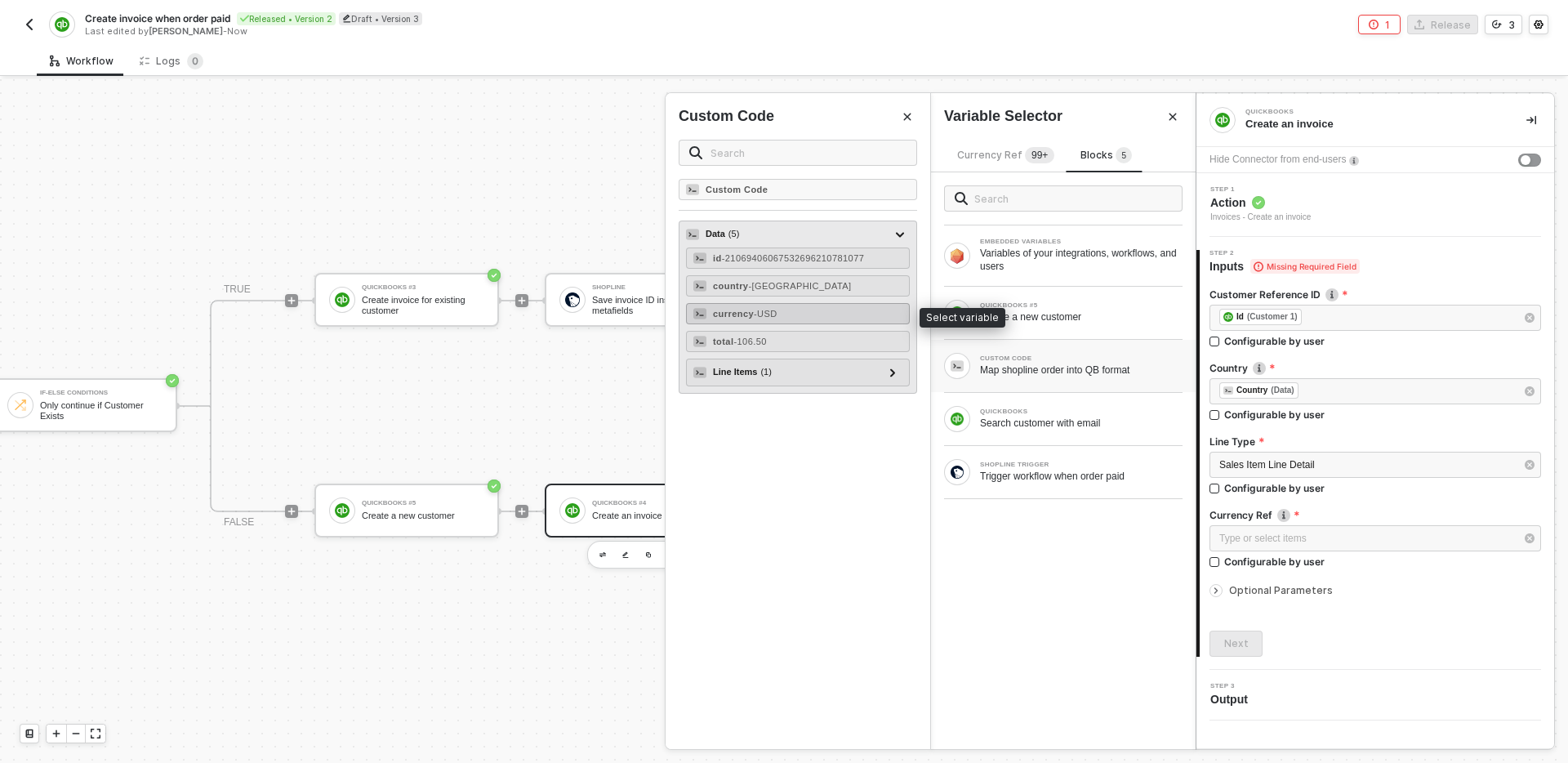
click at [792, 312] on div "currency - USD" at bounding box center [797, 313] width 224 height 21
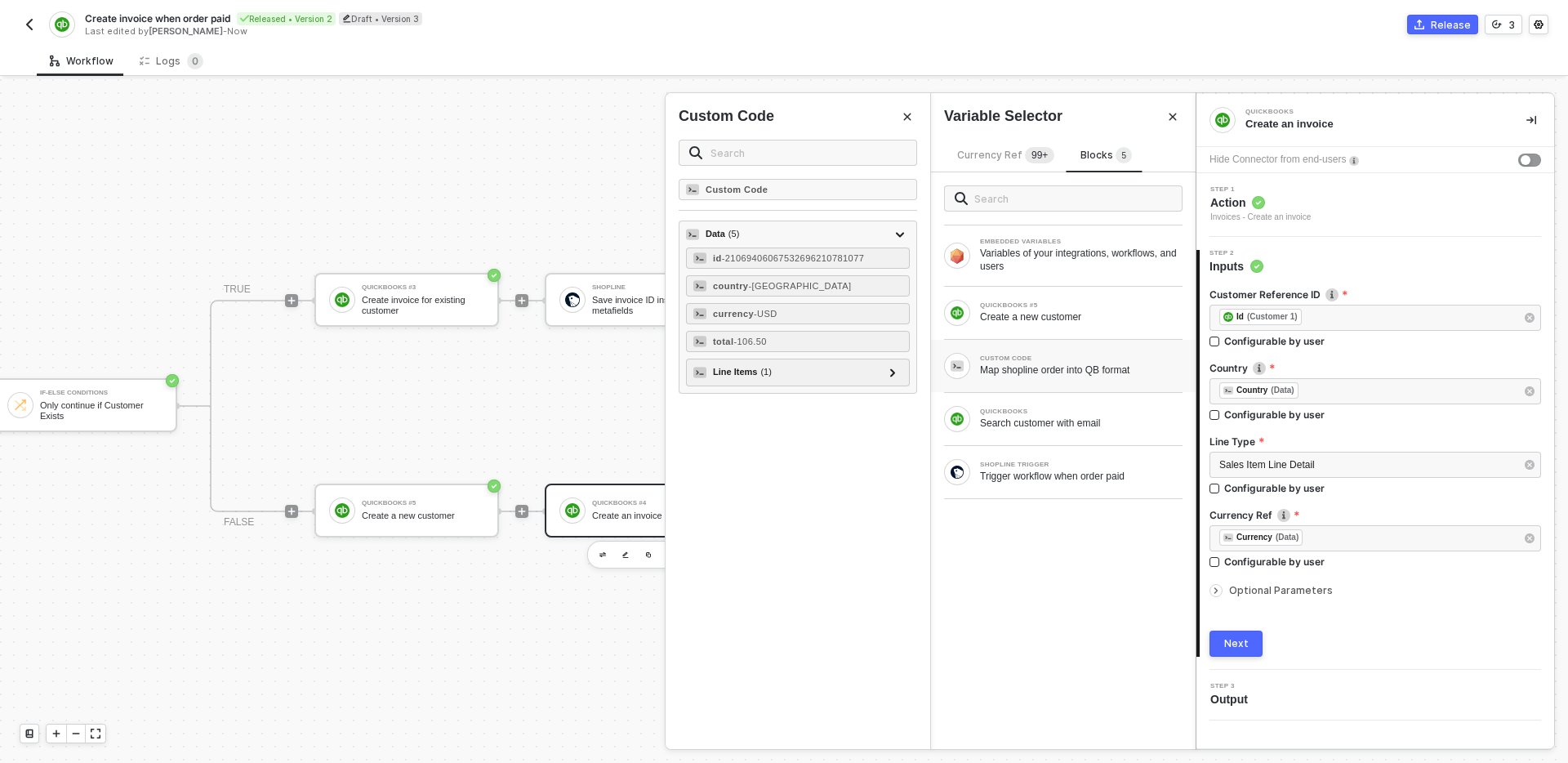
click at [1266, 603] on div "Customer Reference ID ﻿ ﻿ Id (Customer 1) ﻿ Configurable by user Country ﻿ ﻿ Co…" at bounding box center [1375, 466] width 331 height 383
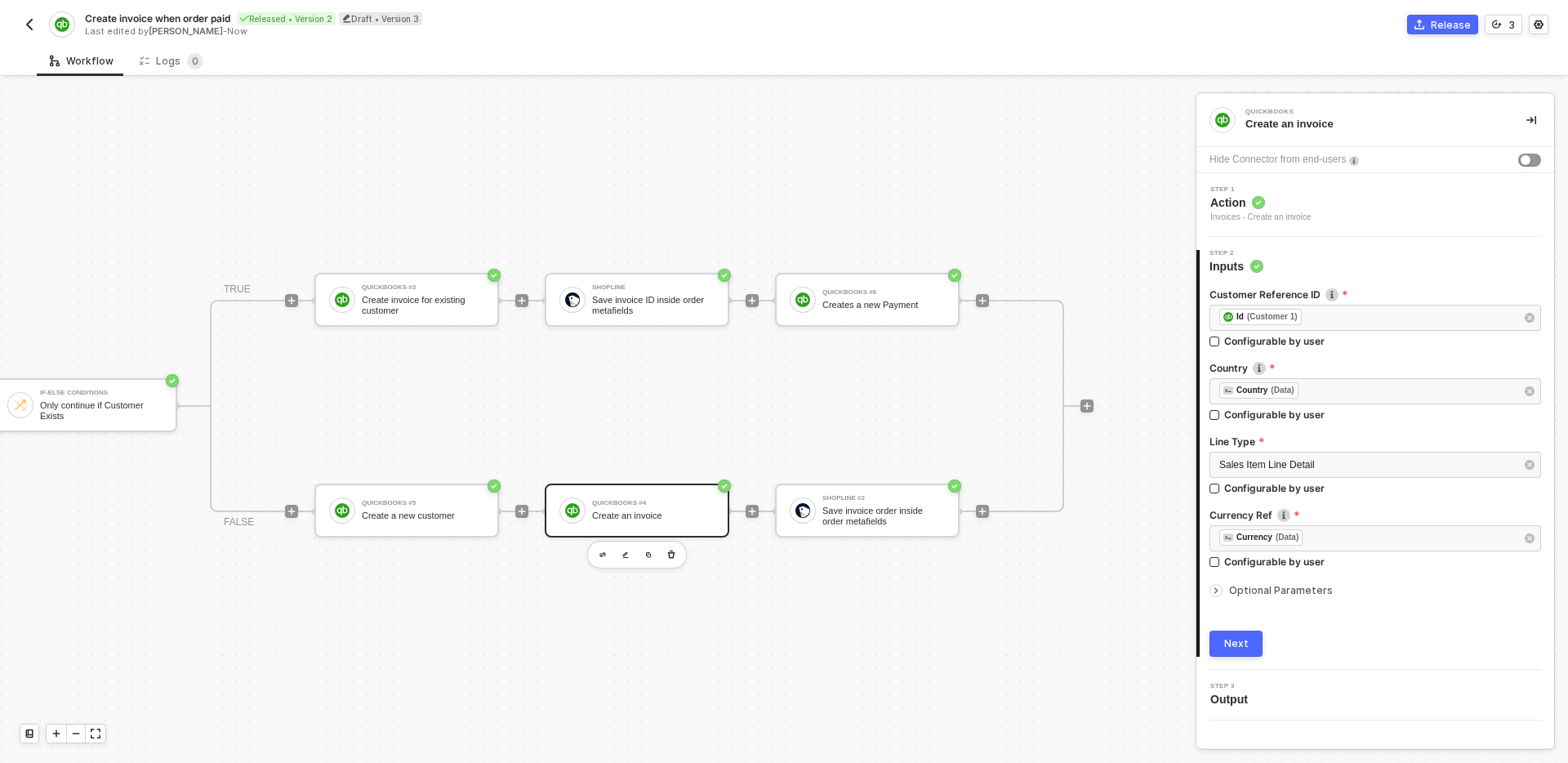
click at [1266, 588] on span "Optional Parameters" at bounding box center [1281, 590] width 104 height 12
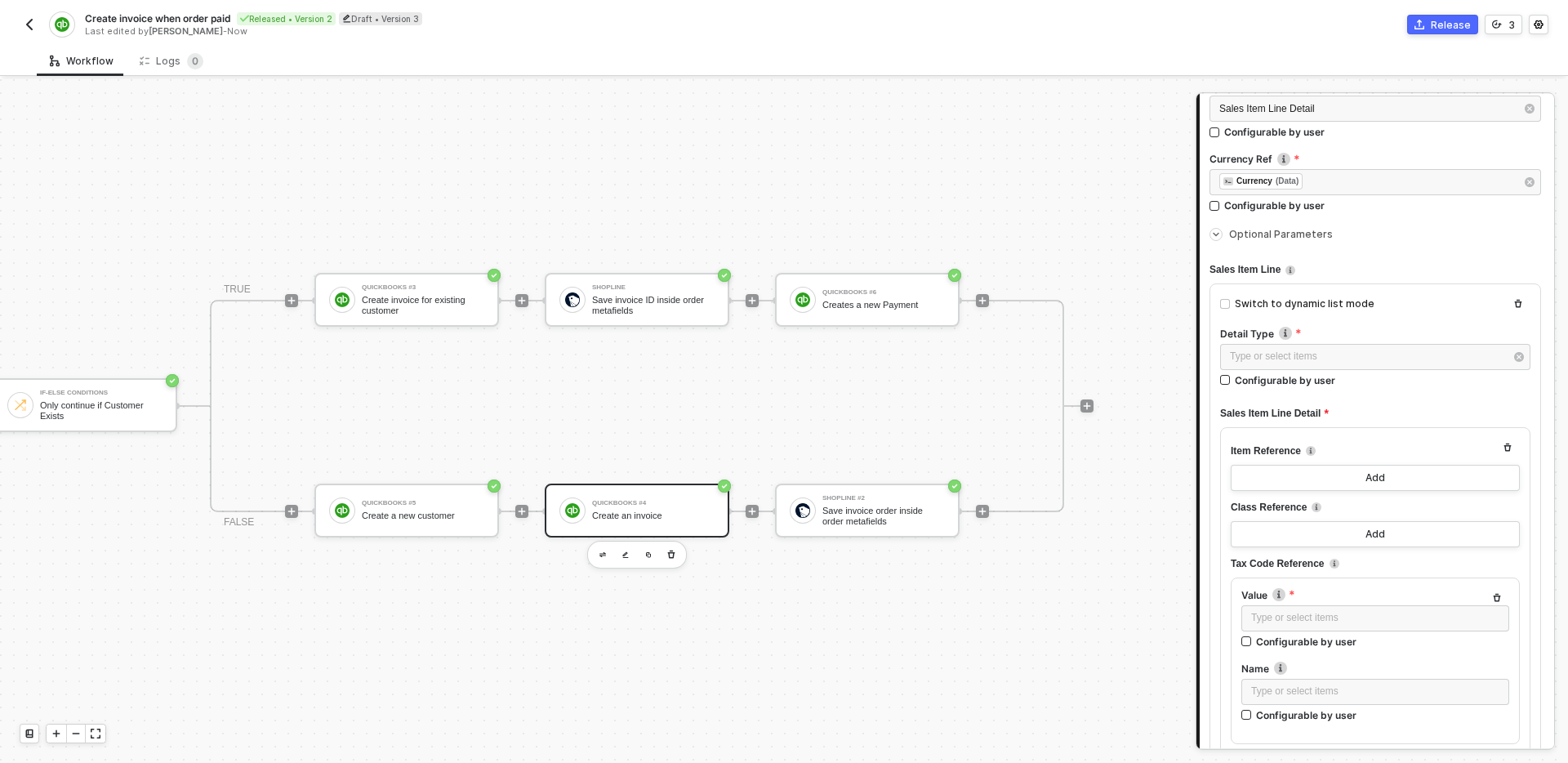
scroll to position [376, 0]
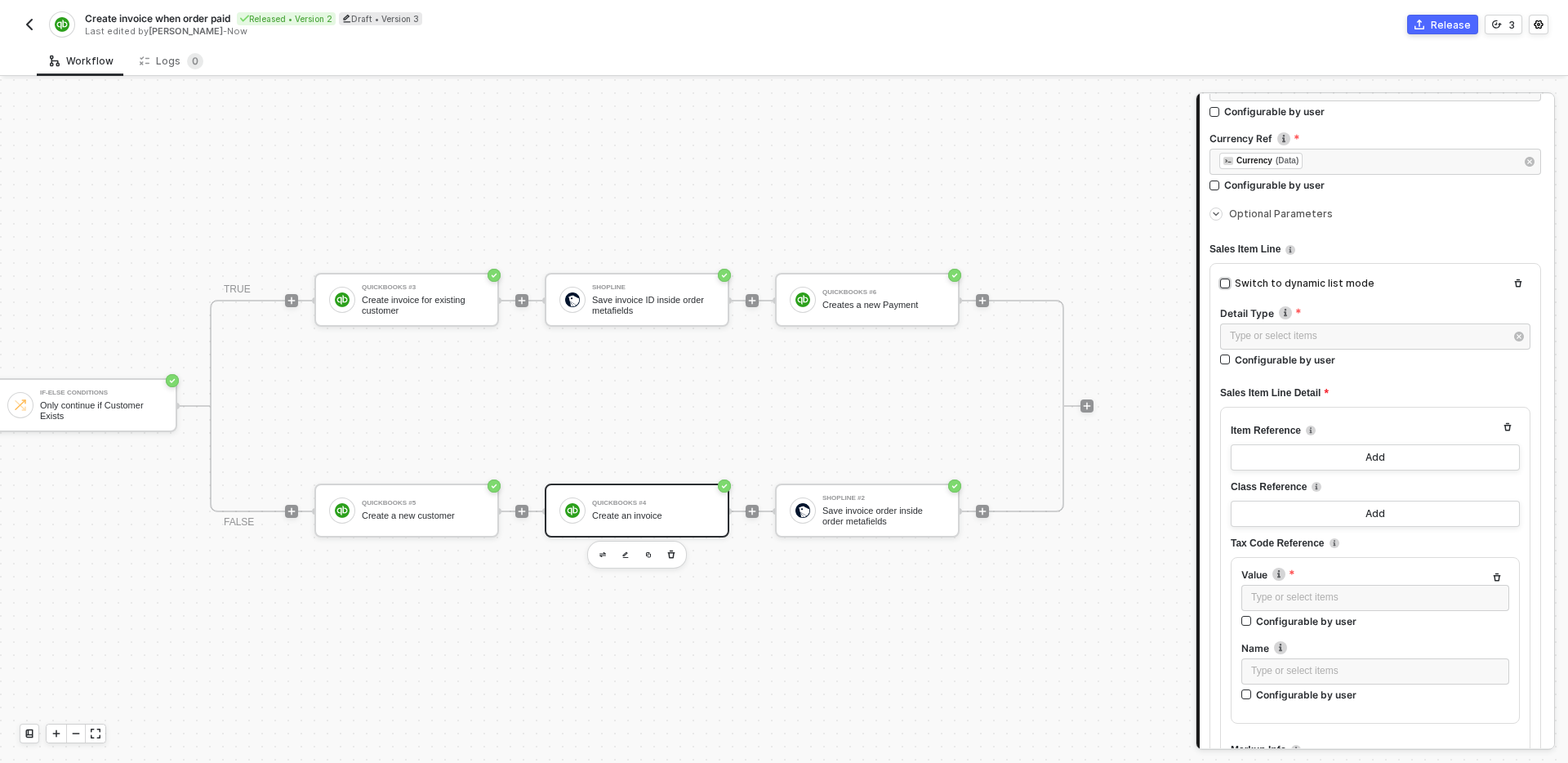
click at [1321, 283] on div "Switch to dynamic list mode" at bounding box center [1304, 283] width 140 height 16
click at [1230, 283] on input "Switch to dynamic list mode" at bounding box center [1225, 283] width 10 height 10
checkbox input "true"
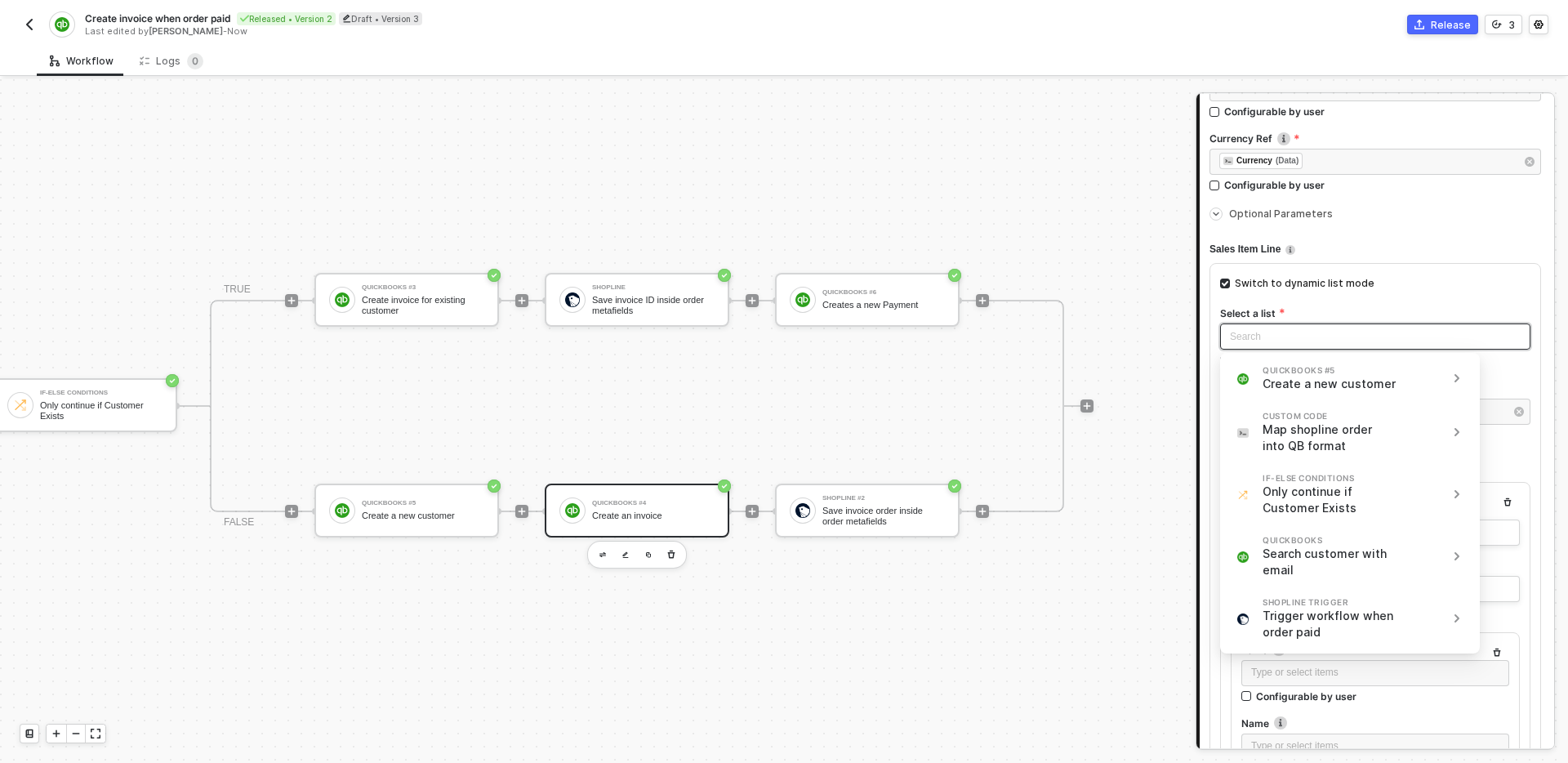
click at [1289, 333] on input "search" at bounding box center [1375, 336] width 290 height 25
click at [1331, 433] on div "Map shopline order into QB format" at bounding box center [1331, 439] width 135 height 33
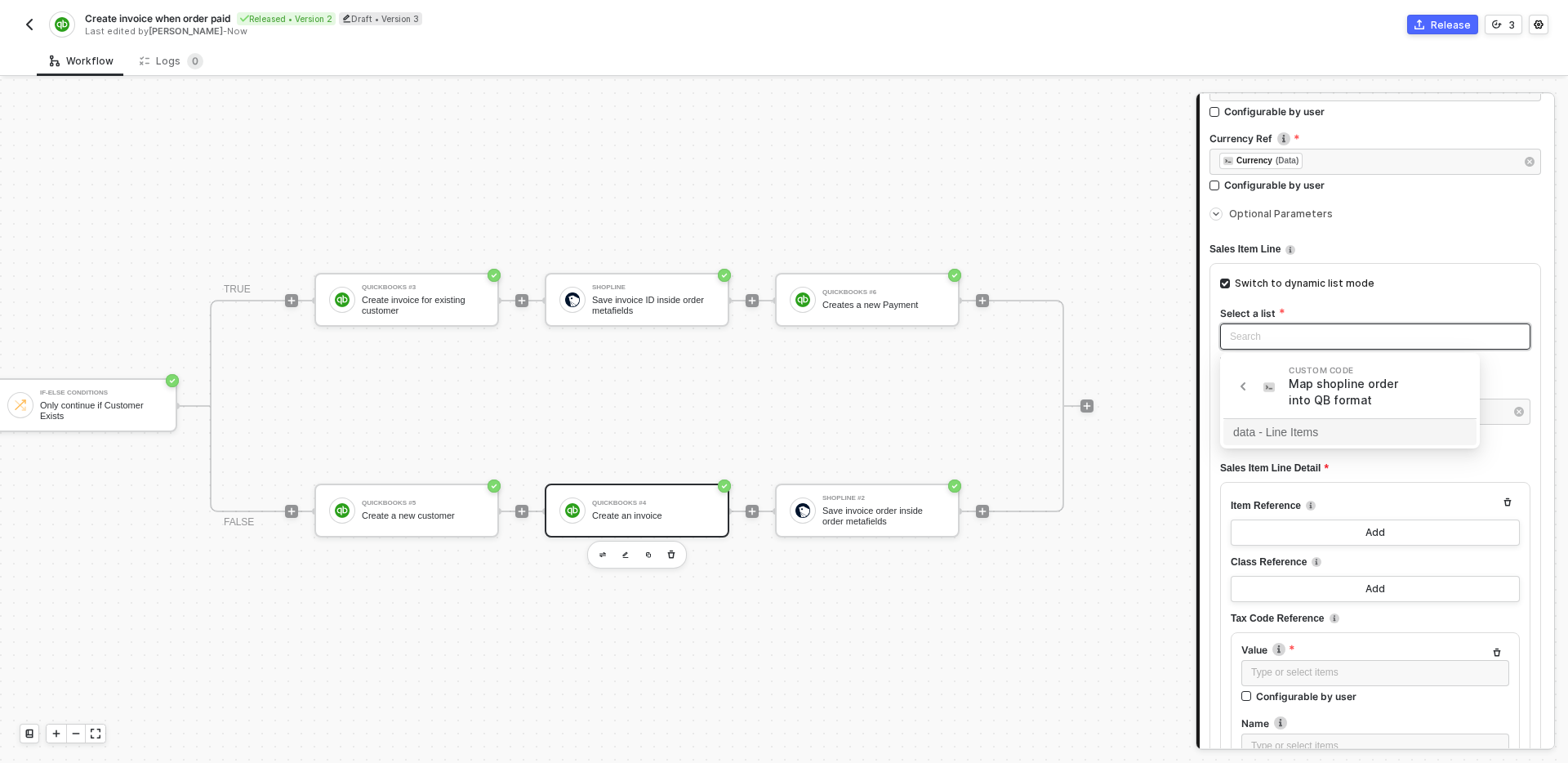
click at [1331, 433] on div "data - Line Items" at bounding box center [1351, 432] width 234 height 18
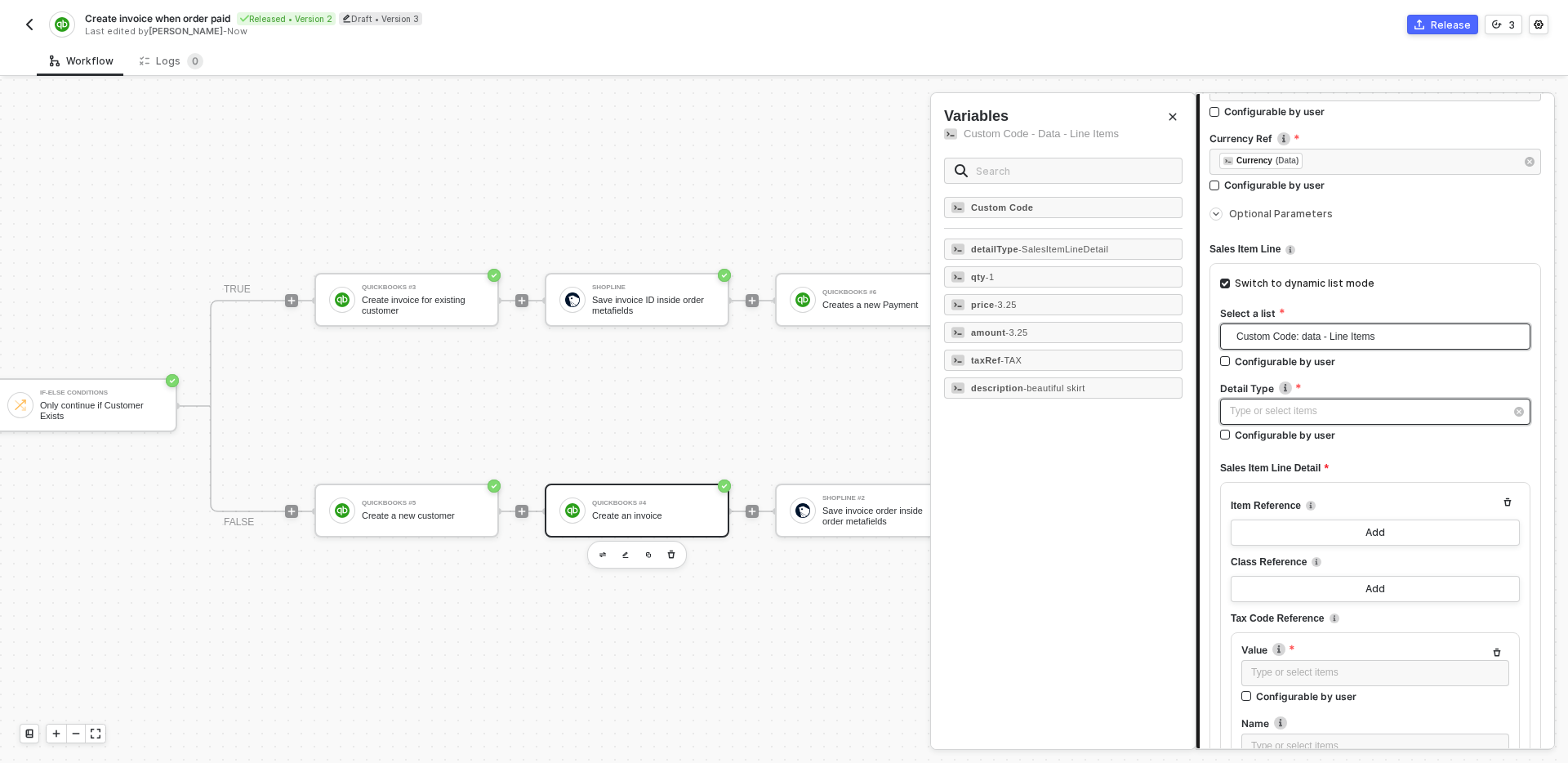
click at [1349, 416] on div "Type or select items ﻿" at bounding box center [1367, 411] width 275 height 16
click at [1048, 251] on span "- SalesItemLineDetail" at bounding box center [1063, 249] width 89 height 10
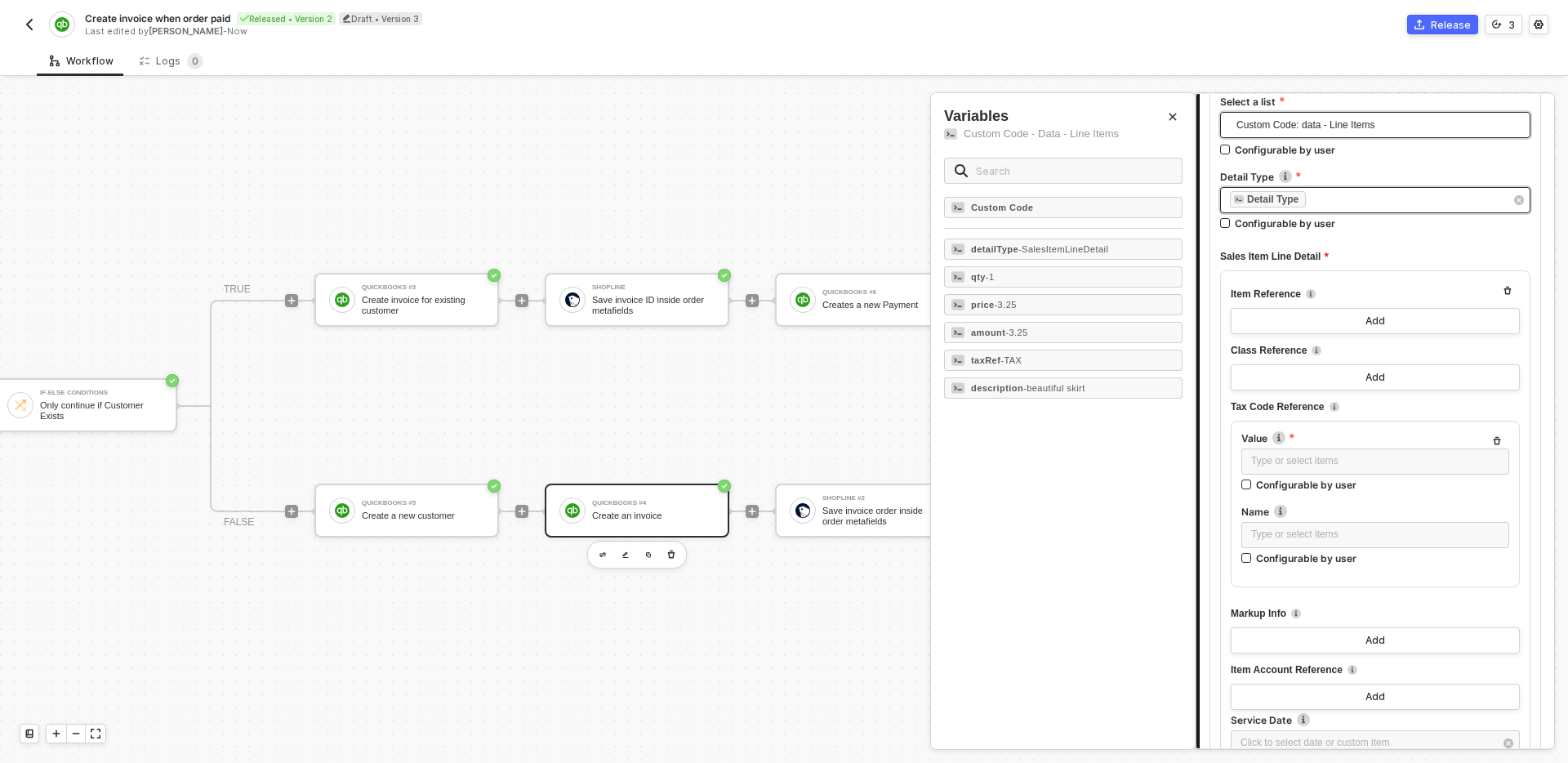
scroll to position [590, 0]
click at [1344, 467] on div "Type or select items ﻿" at bounding box center [1375, 460] width 248 height 16
click at [1078, 362] on div "taxRef - TAX" at bounding box center [1063, 360] width 238 height 21
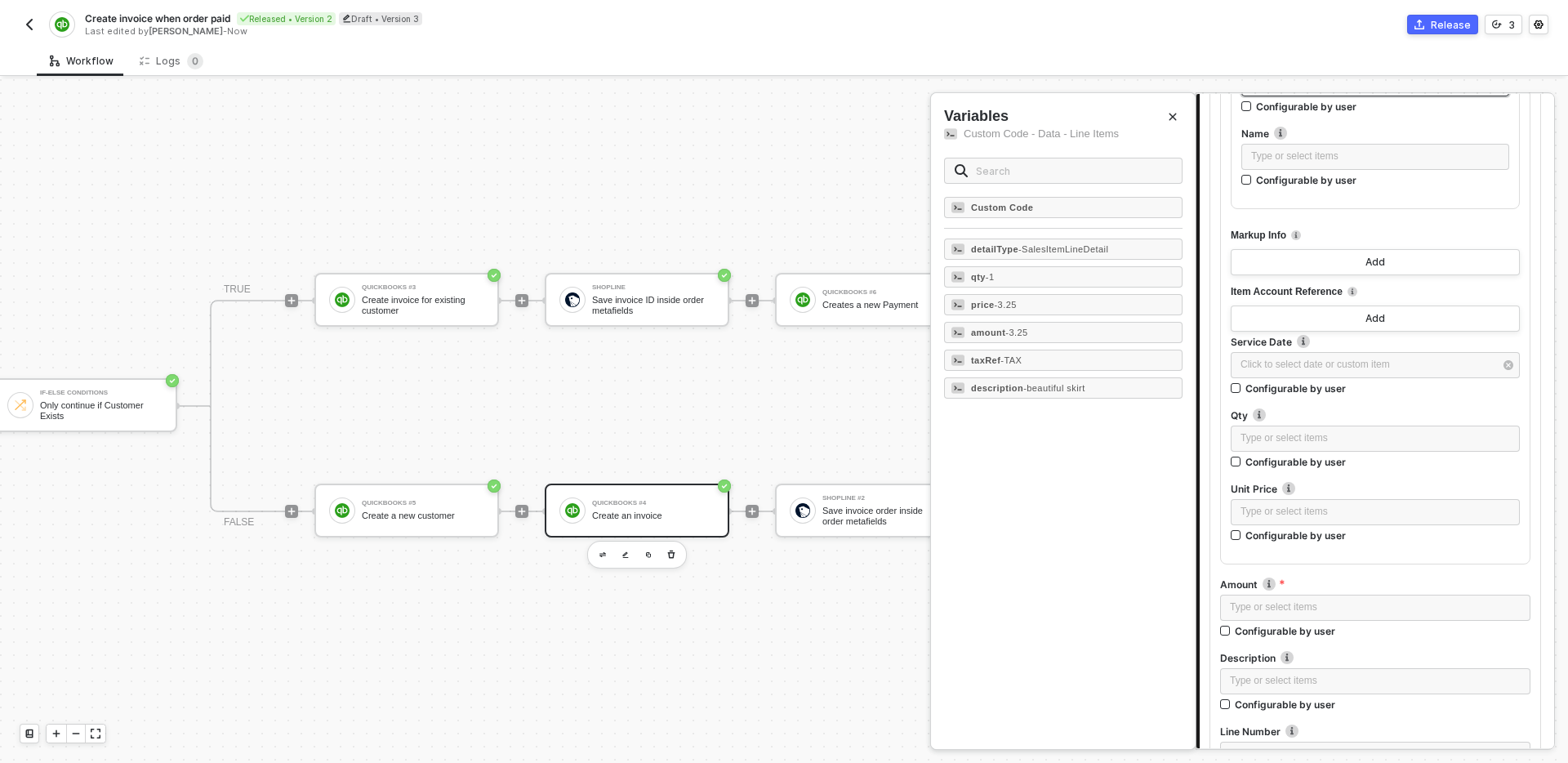
scroll to position [976, 0]
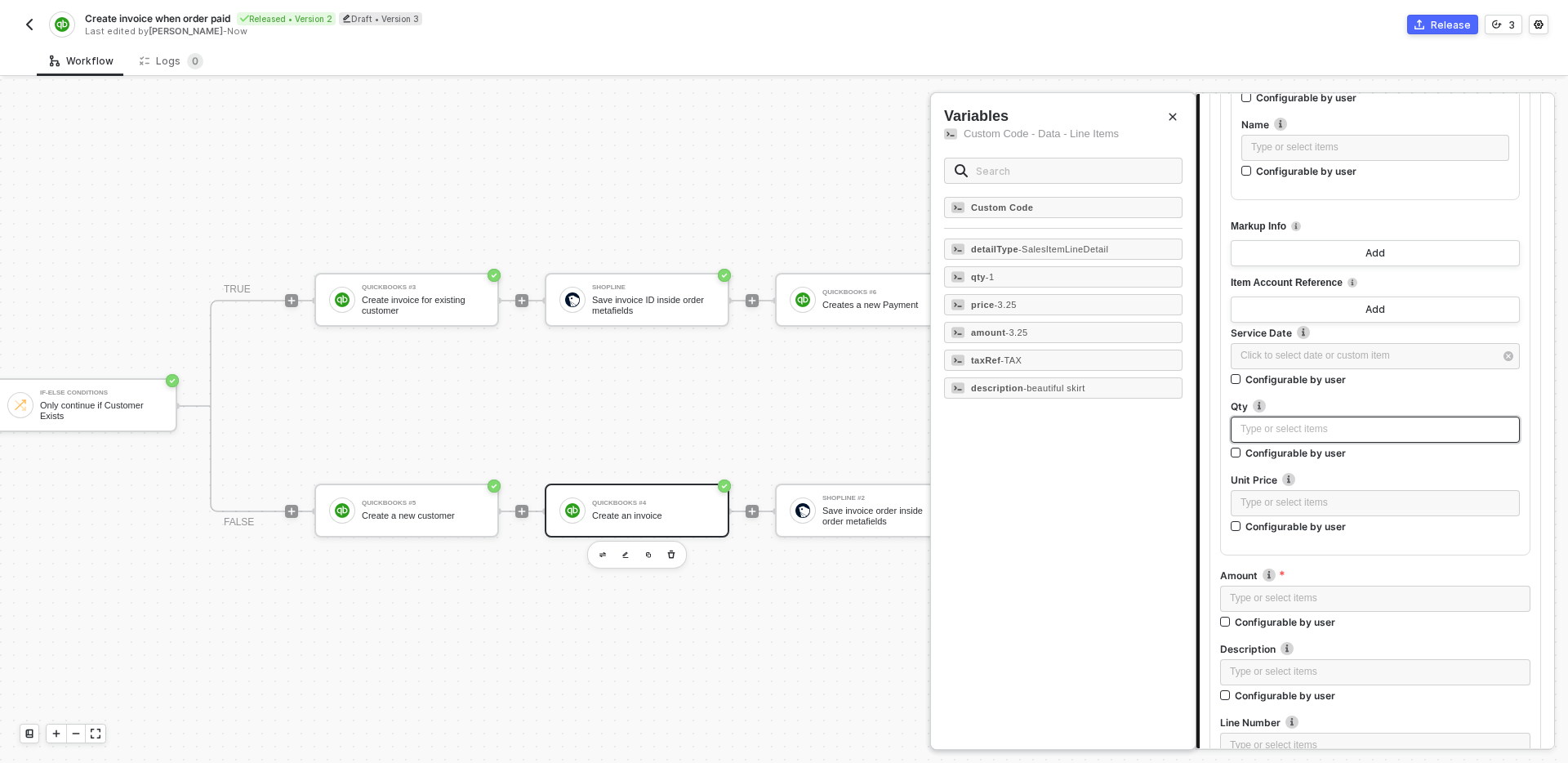
click at [1329, 429] on div "Type or select items ﻿" at bounding box center [1375, 429] width 269 height 16
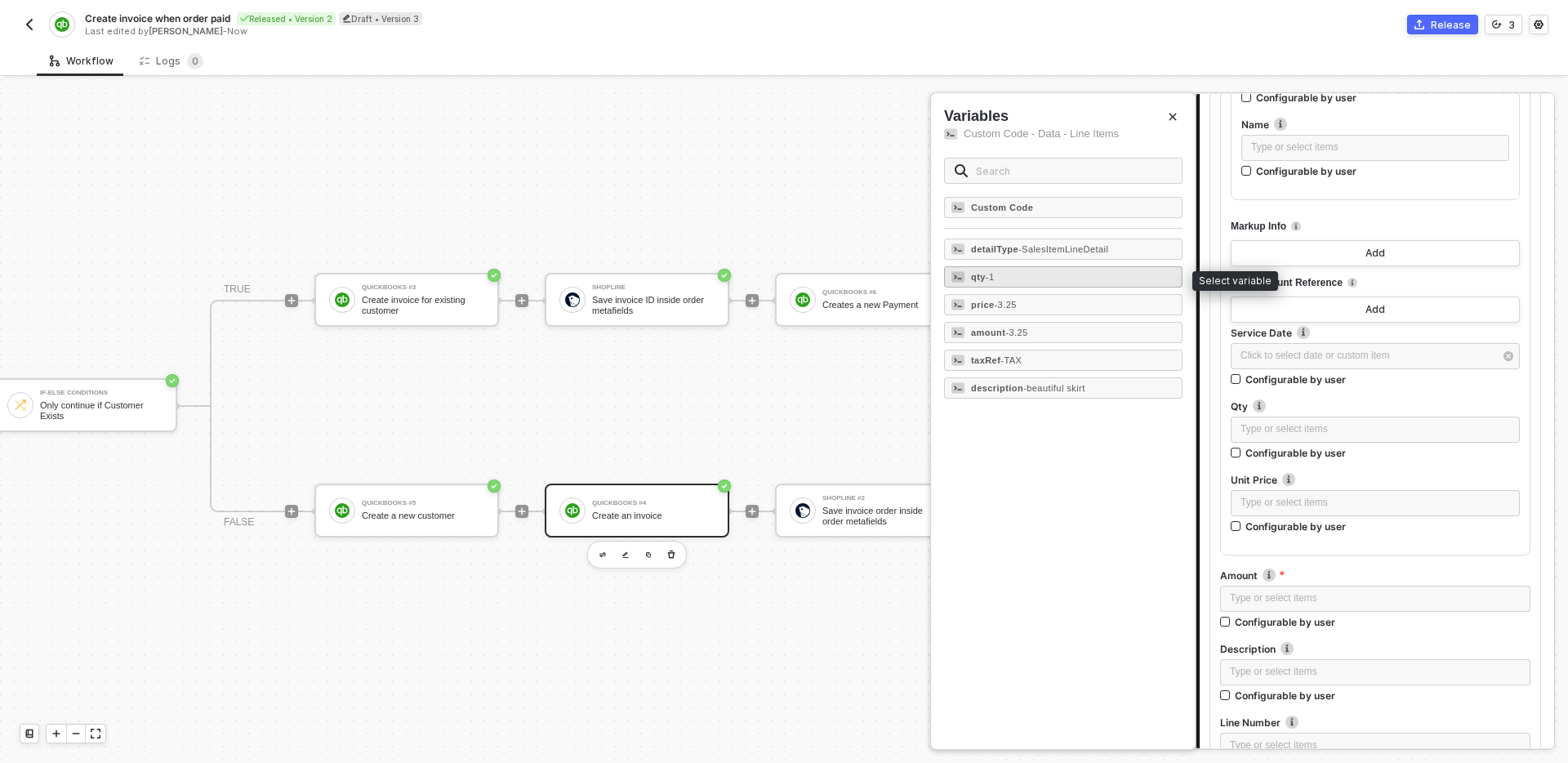
click at [1018, 282] on div "qty - 1" at bounding box center [1063, 277] width 238 height 21
click at [1331, 492] on div "Type or select items ﻿" at bounding box center [1375, 503] width 289 height 26
click at [1064, 299] on div "price - 3.25" at bounding box center [1063, 304] width 238 height 21
click at [1297, 603] on div "Type or select items ﻿" at bounding box center [1375, 599] width 290 height 16
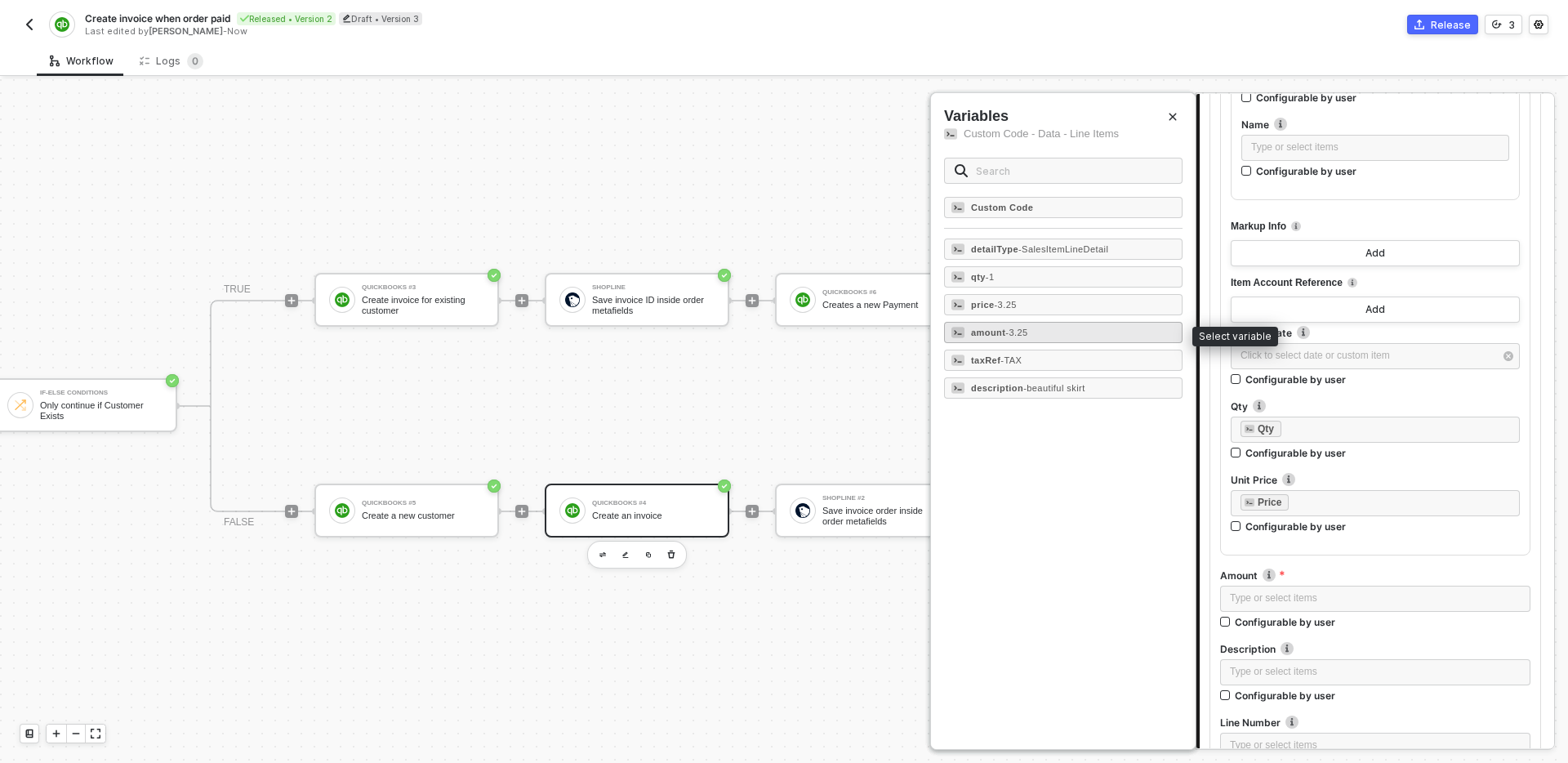
click at [1091, 333] on div "amount - 3.25" at bounding box center [1063, 332] width 238 height 21
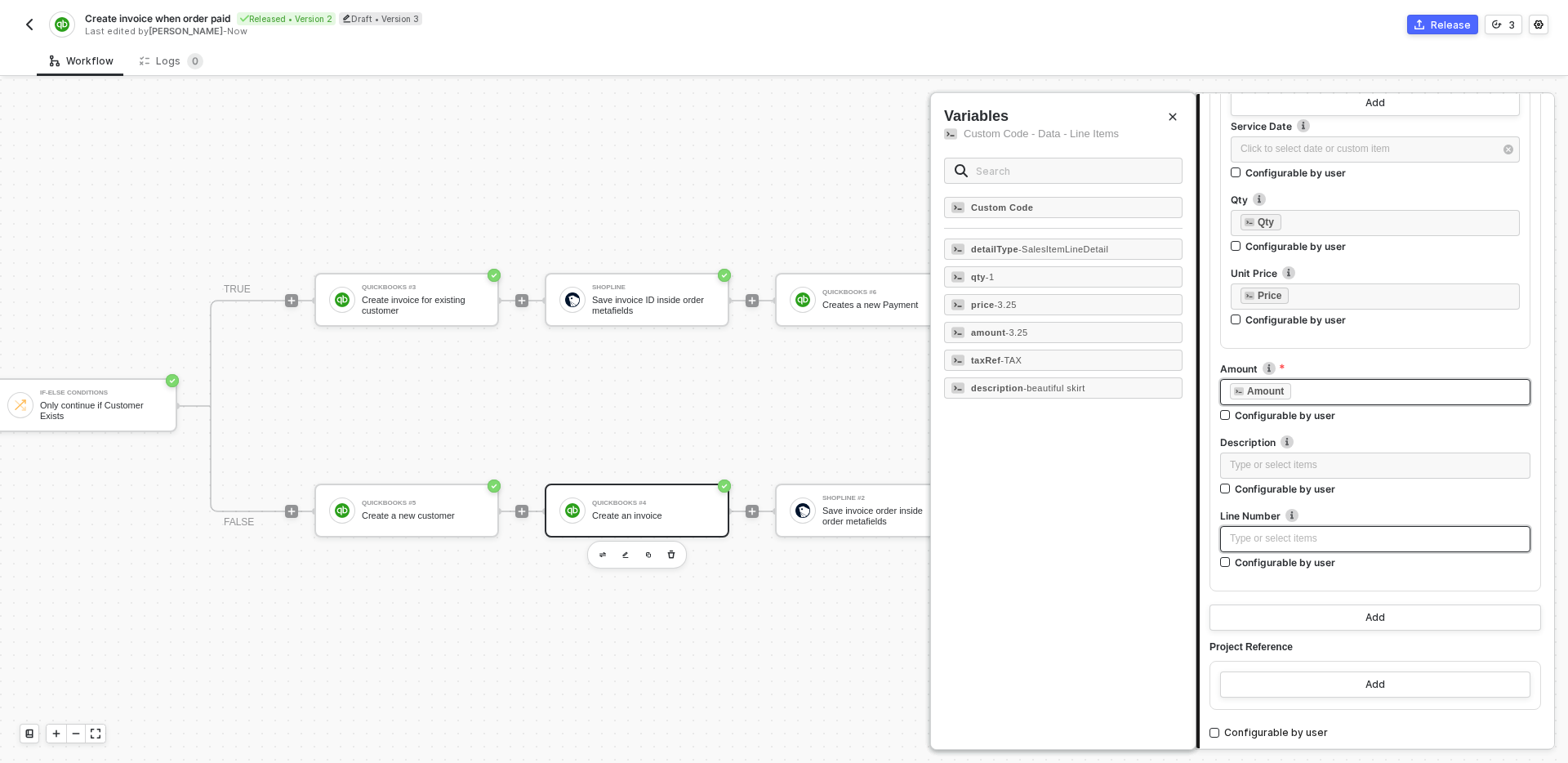
scroll to position [1184, 0]
click at [1323, 470] on div "Type or select items ﻿" at bounding box center [1375, 463] width 290 height 16
click at [1112, 383] on div "description - beautiful skirt" at bounding box center [1063, 387] width 238 height 21
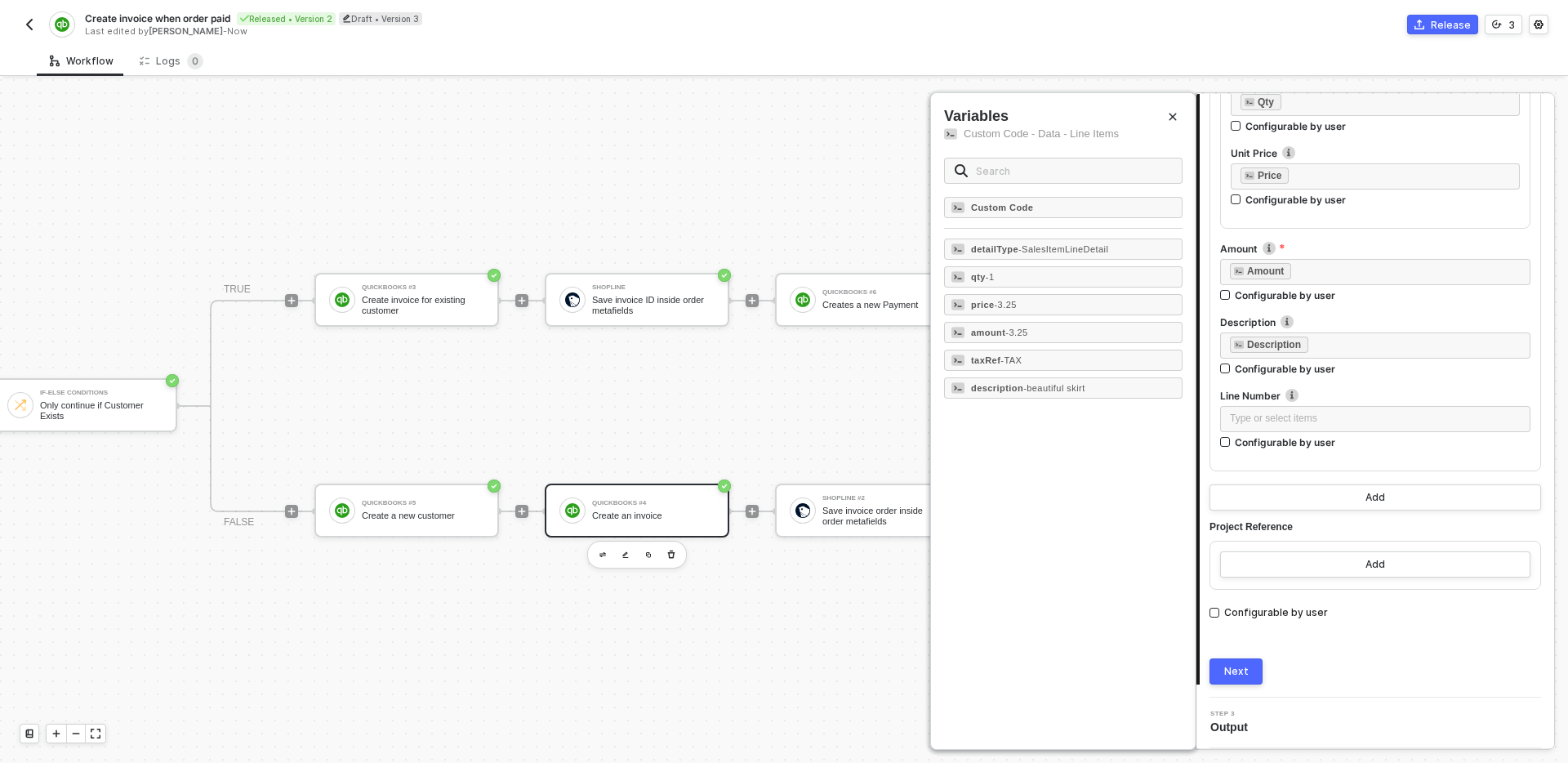
click at [1246, 662] on button "Next" at bounding box center [1237, 672] width 53 height 26
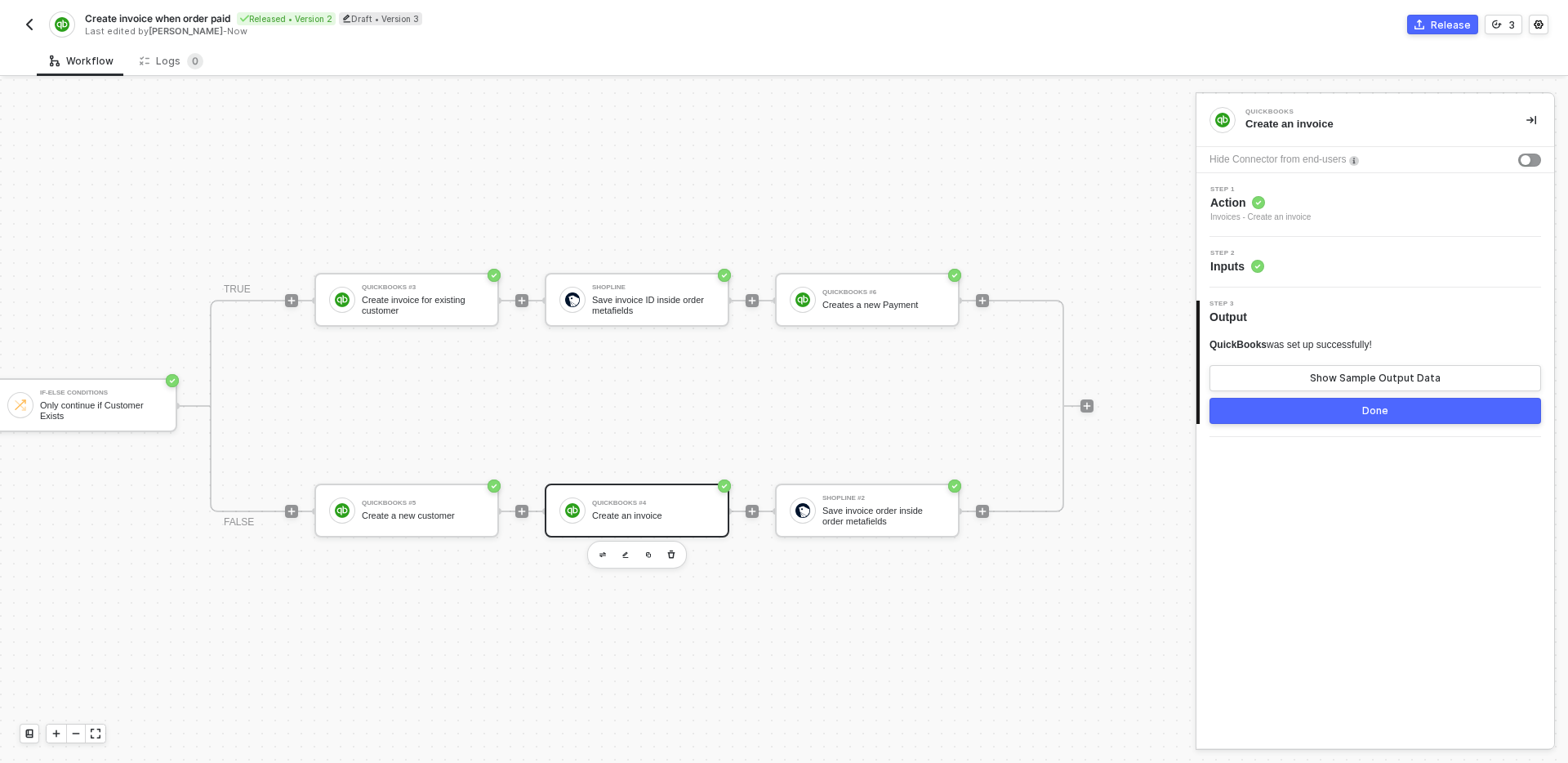
click at [1303, 412] on button "Done" at bounding box center [1375, 411] width 331 height 26
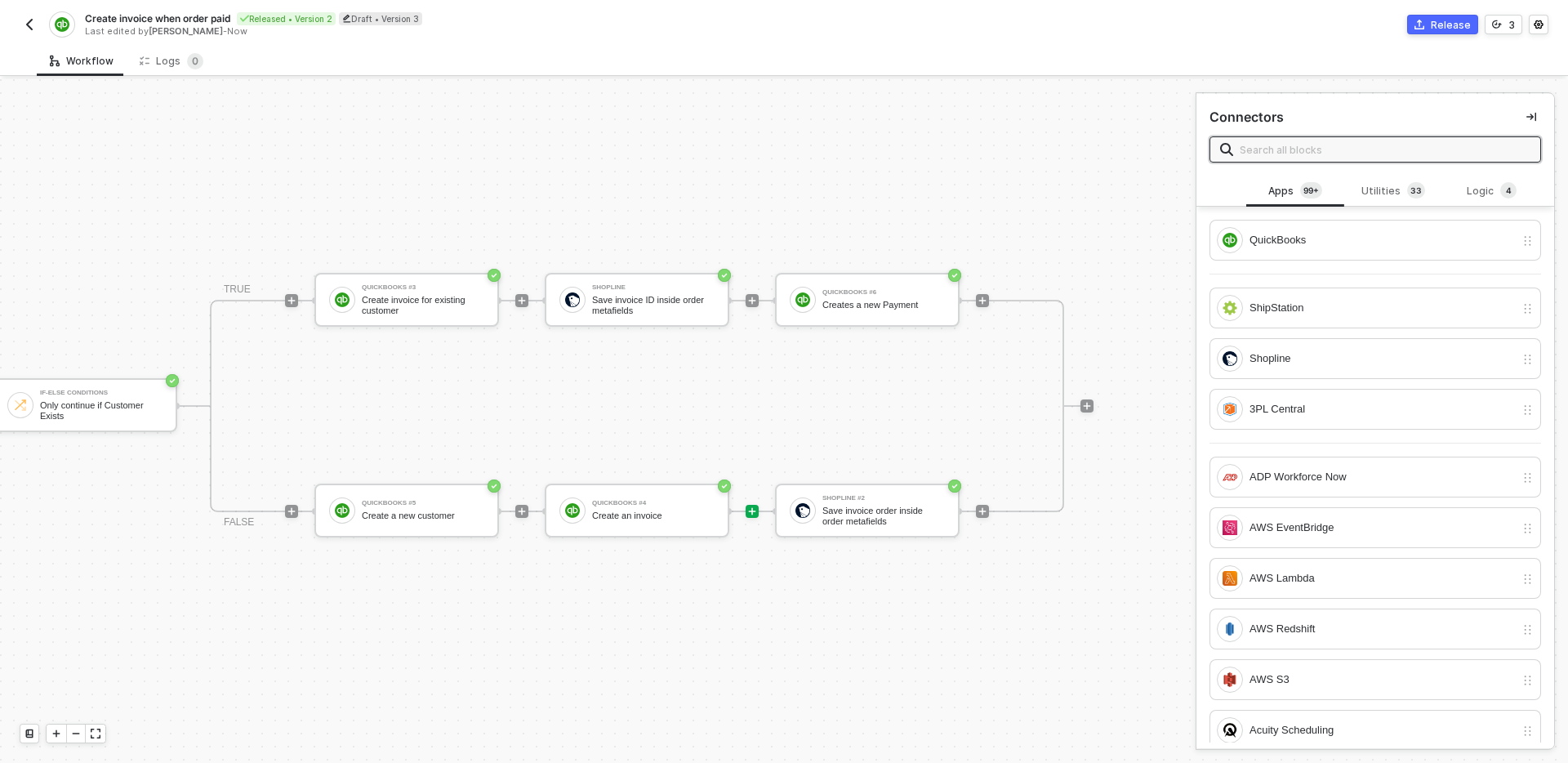
click at [911, 588] on div "TRIGGER Shopline Trigger Trigger workflow when order paid Custom Code Map shopl…" at bounding box center [188, 407] width 1812 height 715
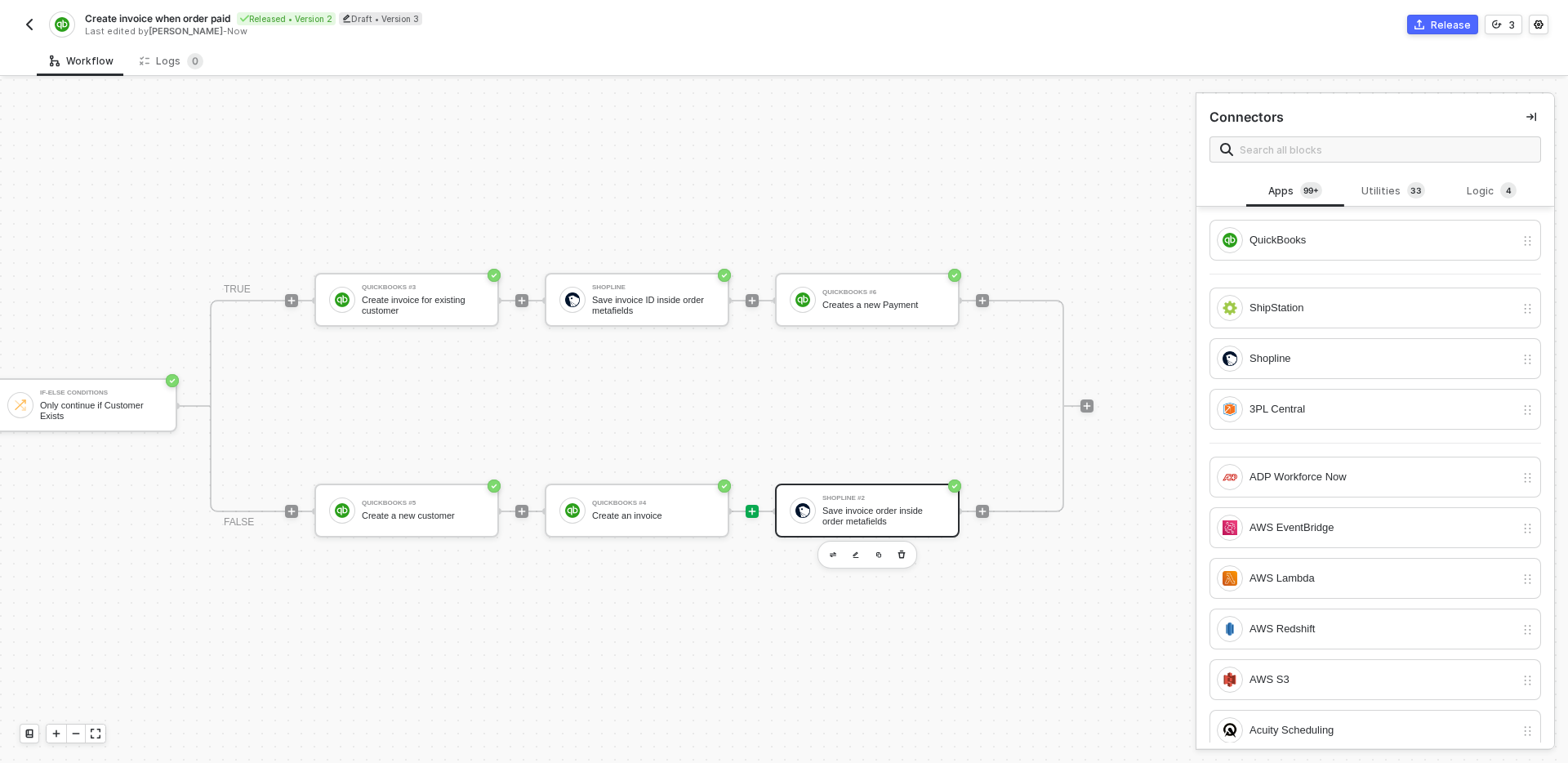
click at [861, 514] on div "Save invoice order inside order metafields" at bounding box center [884, 516] width 122 height 20
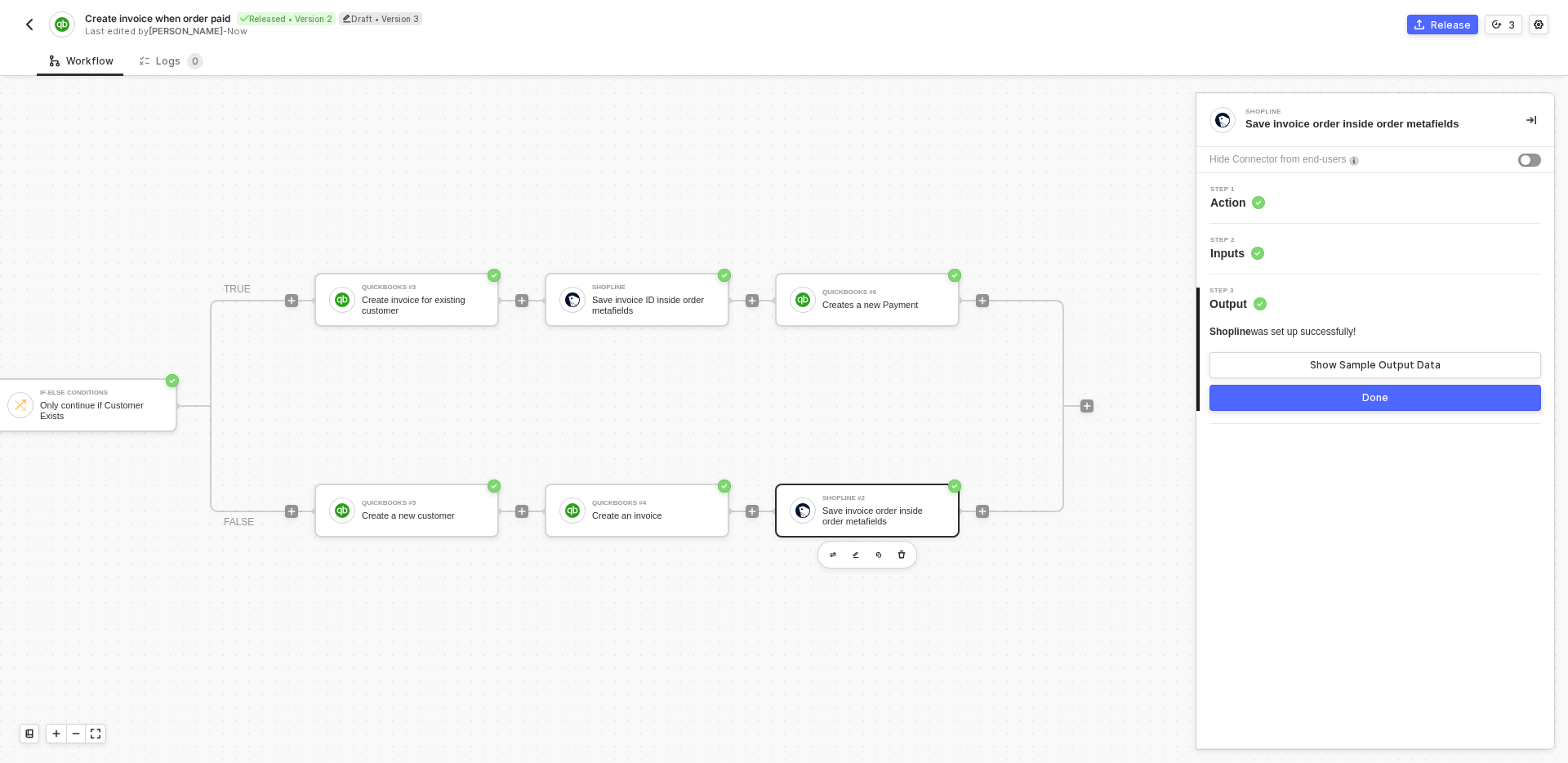
click at [1344, 251] on div "Step 2 Inputs" at bounding box center [1377, 249] width 353 height 25
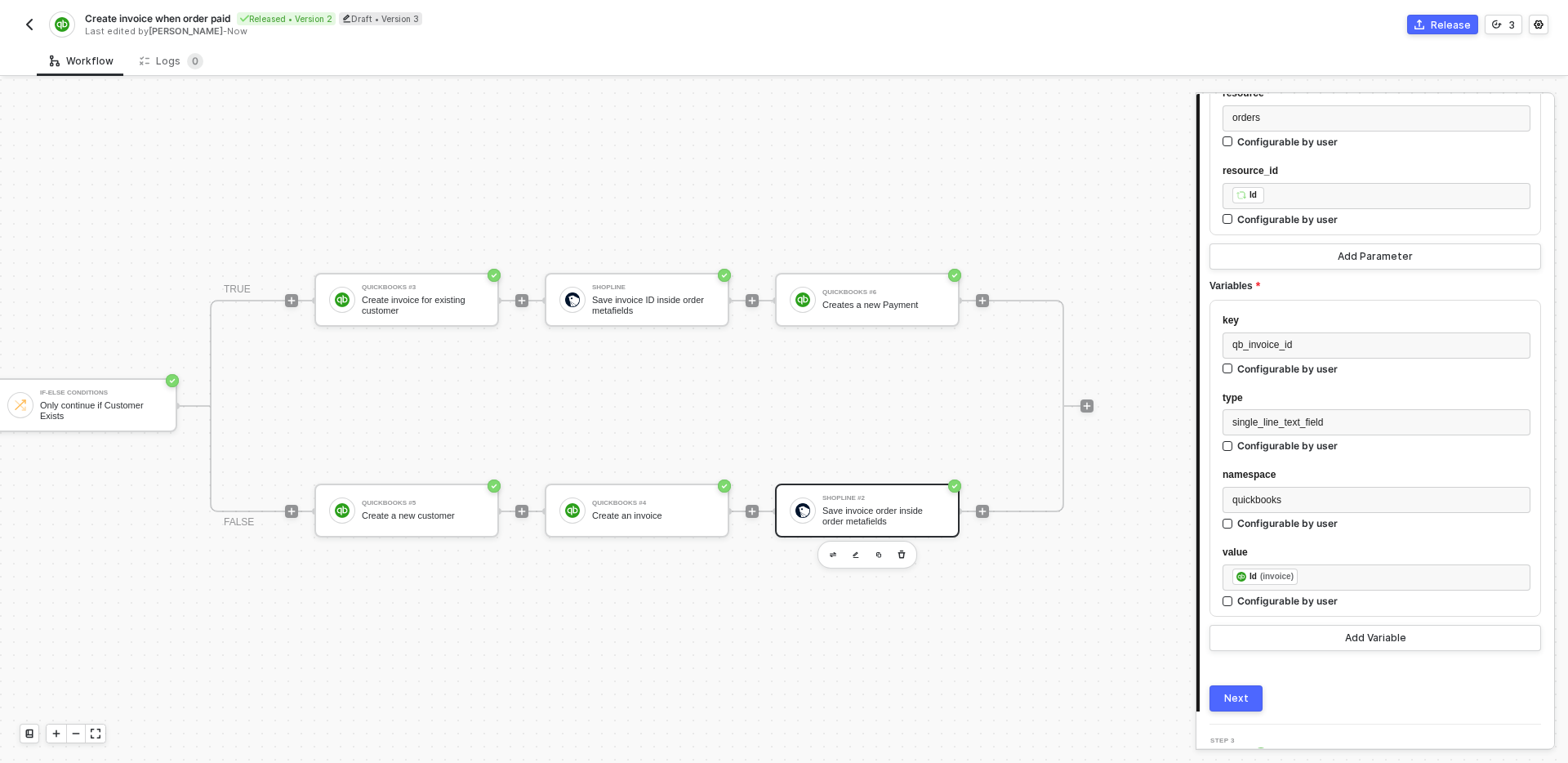
scroll to position [256, 0]
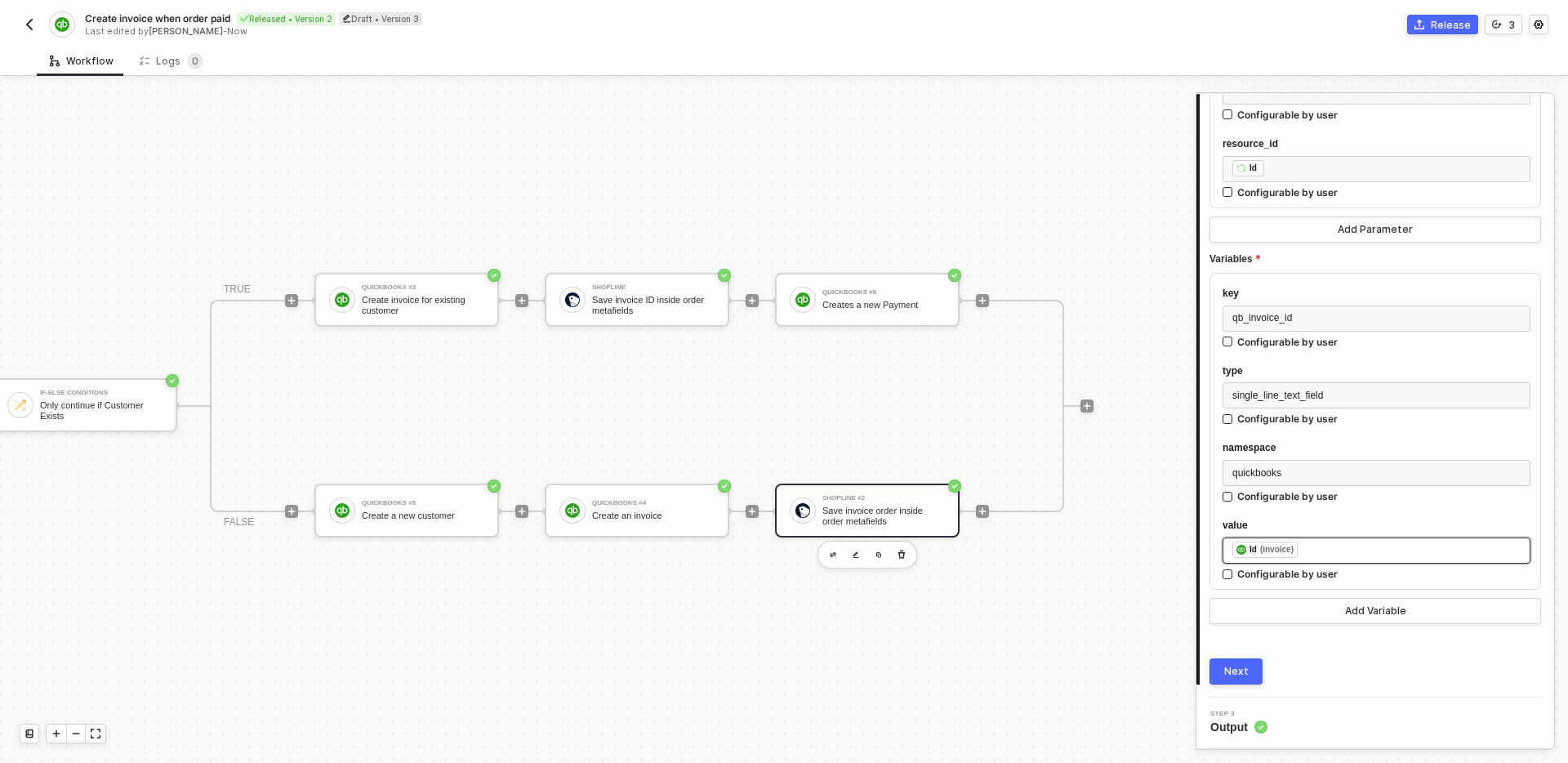
click at [1320, 555] on div "﻿ ﻿ Id (invoice) ﻿" at bounding box center [1377, 551] width 289 height 18
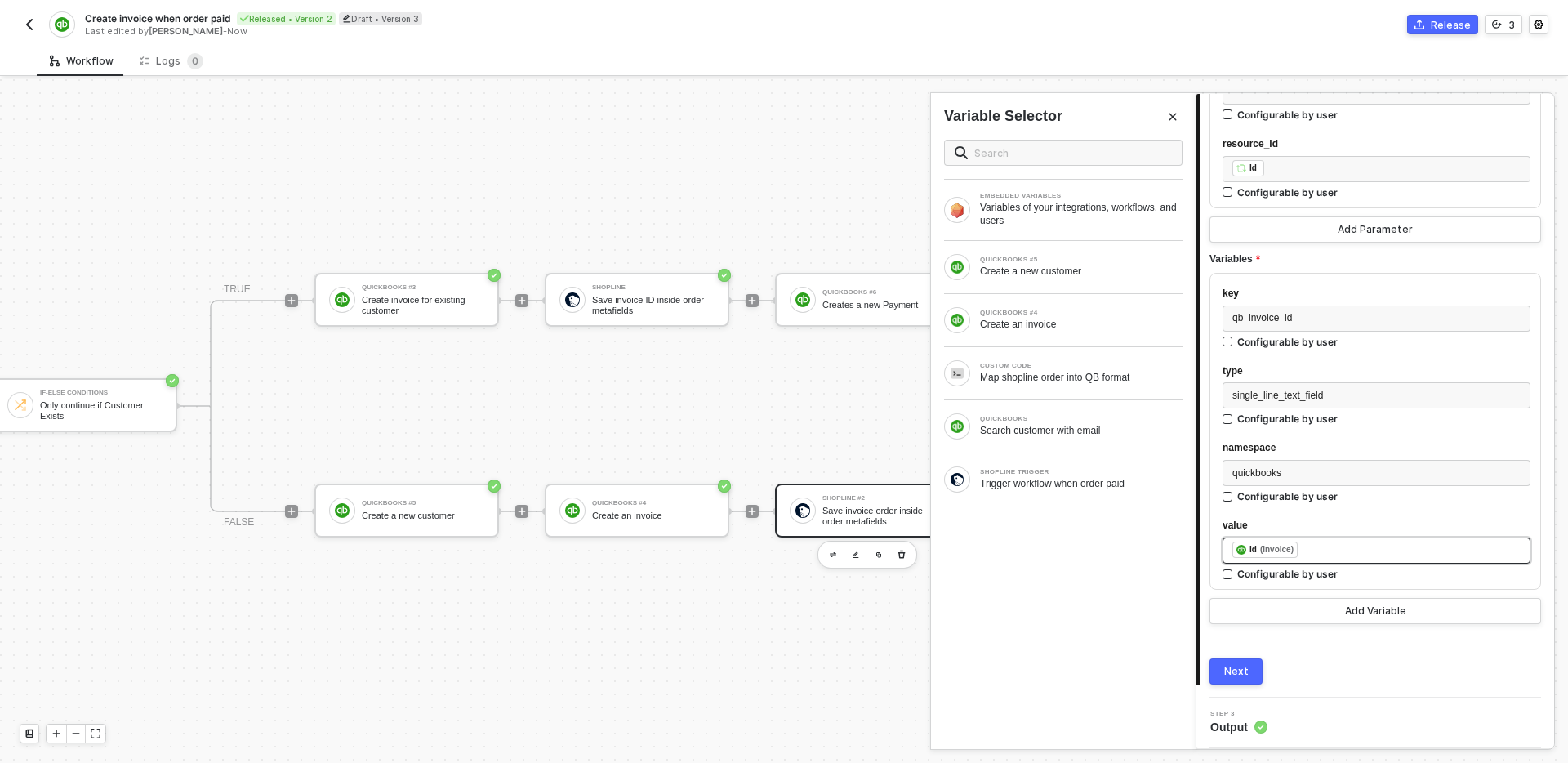
click at [1320, 555] on div "﻿ ﻿ Id (invoice) ﻿" at bounding box center [1377, 551] width 289 height 18
click at [1064, 327] on div "Create an invoice" at bounding box center [1081, 324] width 203 height 13
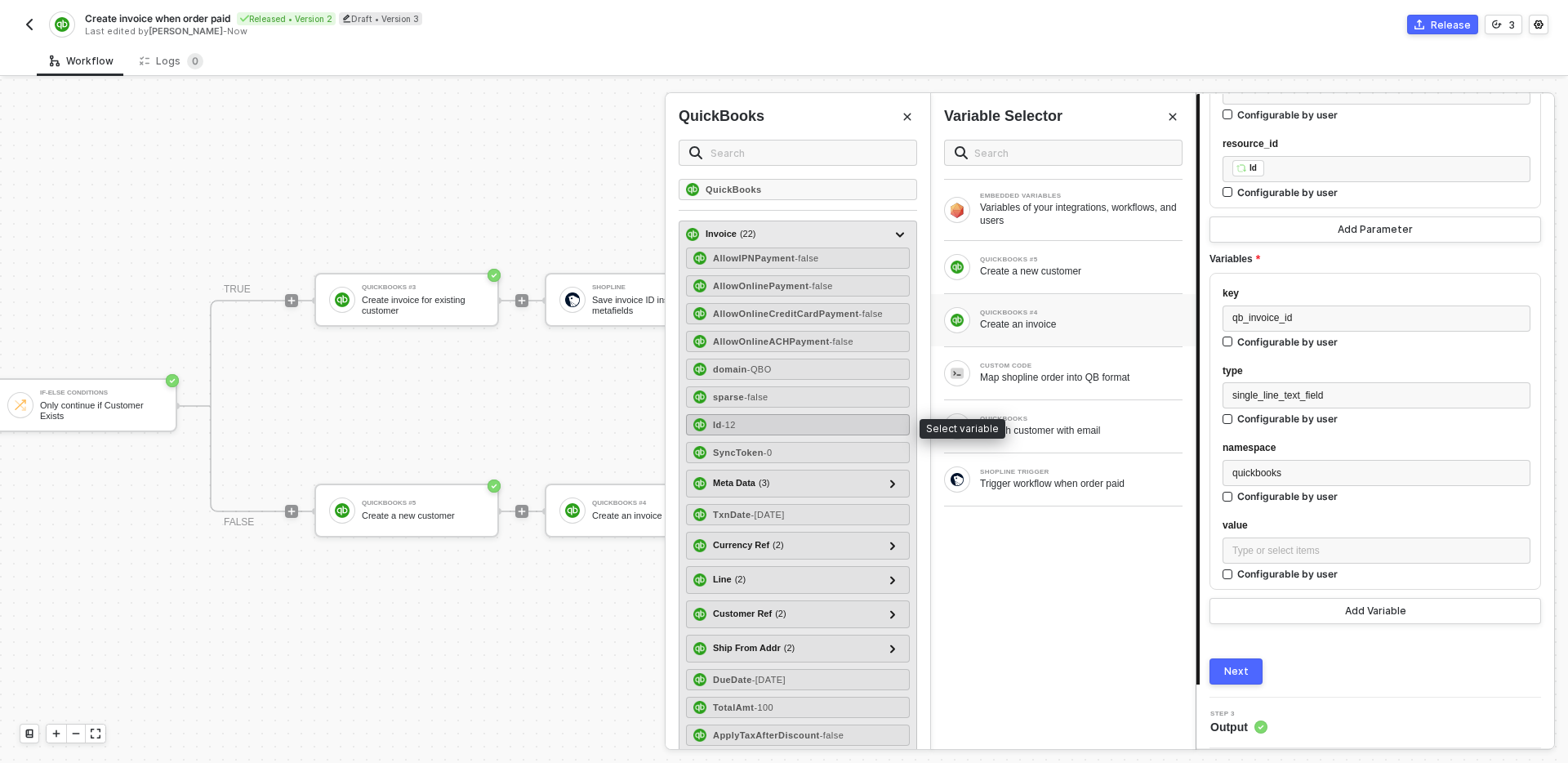
click at [843, 423] on div "Id - 12" at bounding box center [797, 424] width 224 height 21
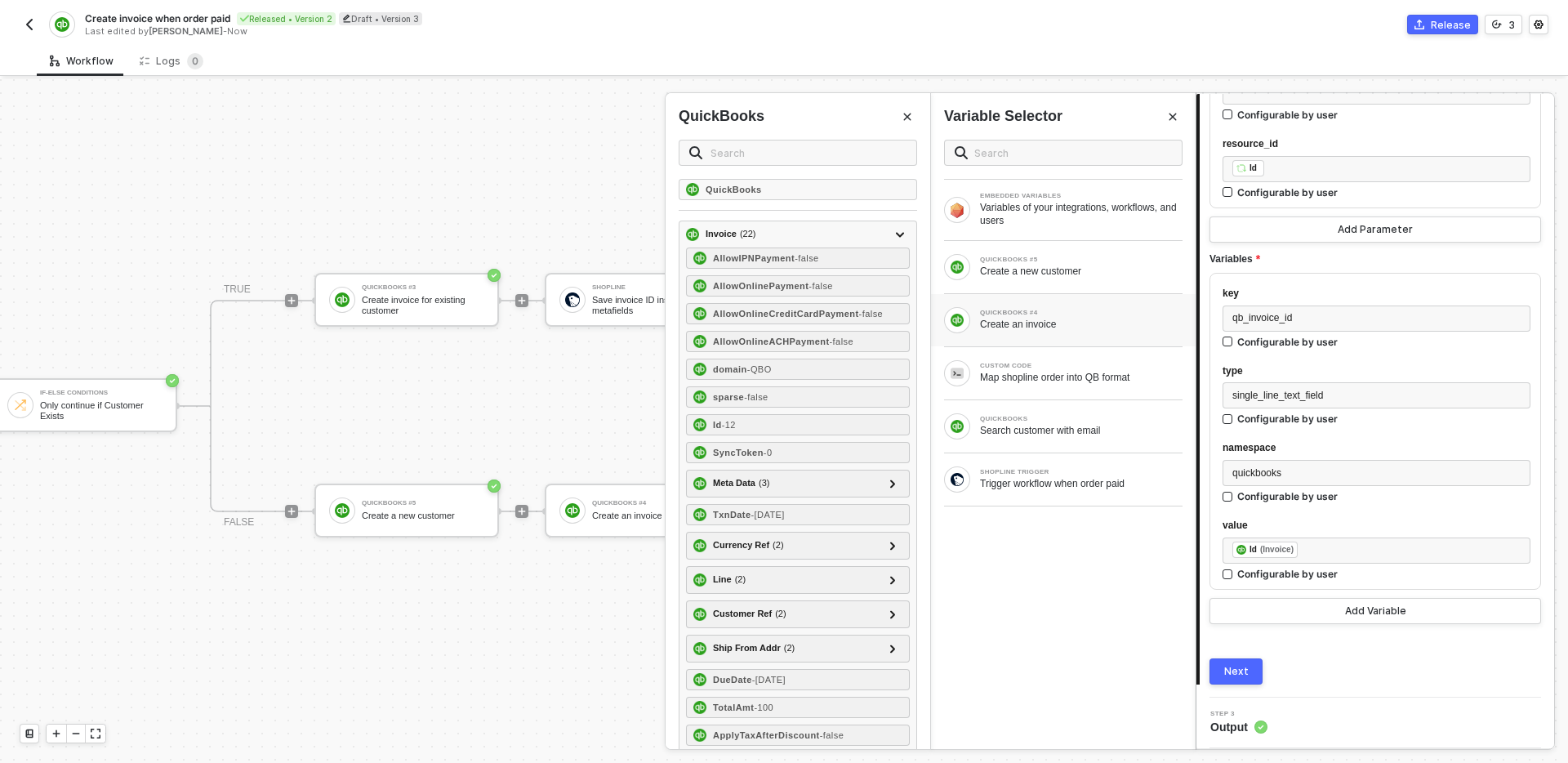
click at [1238, 673] on div "Next" at bounding box center [1237, 672] width 25 height 13
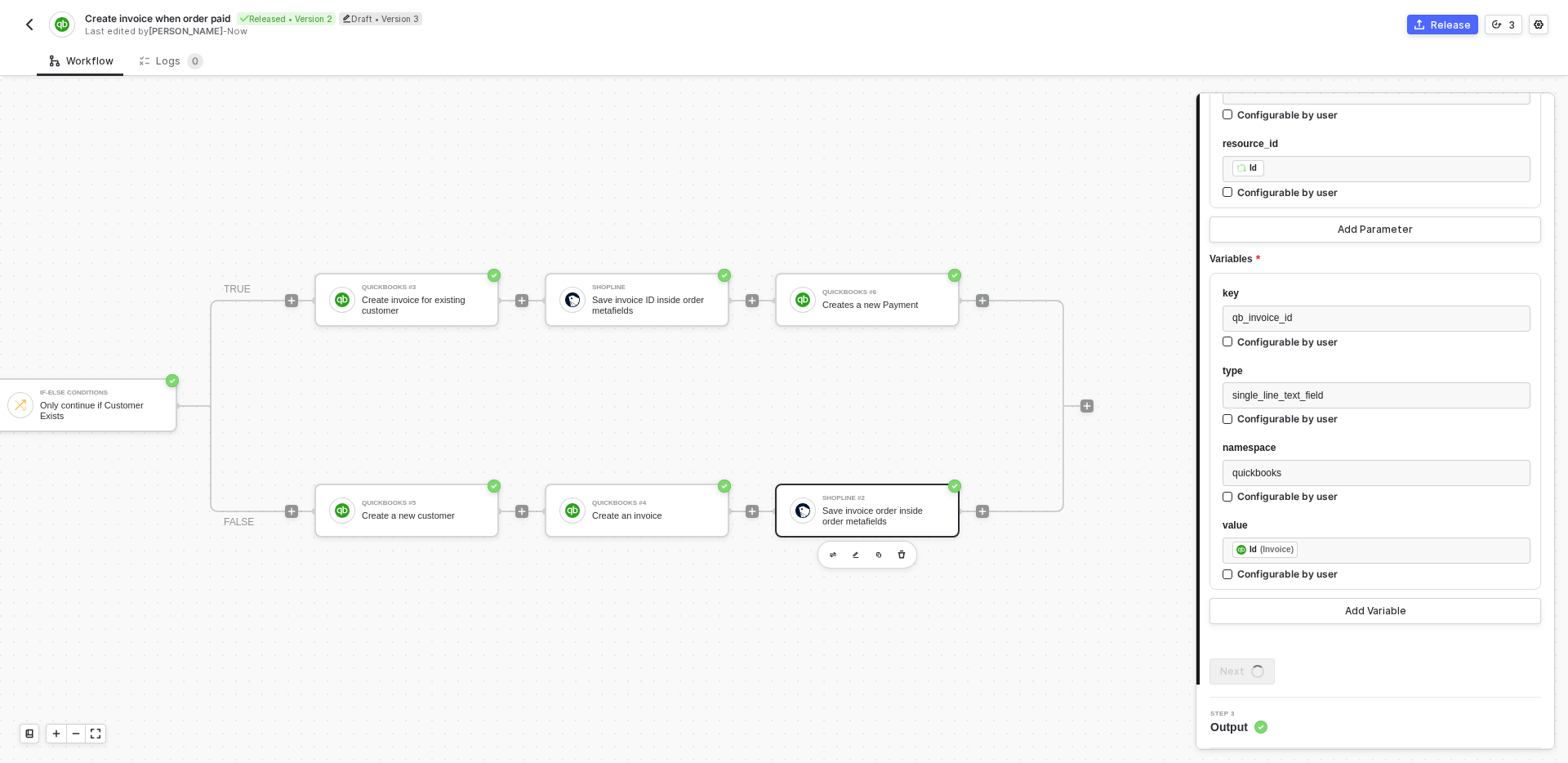
scroll to position [0, 0]
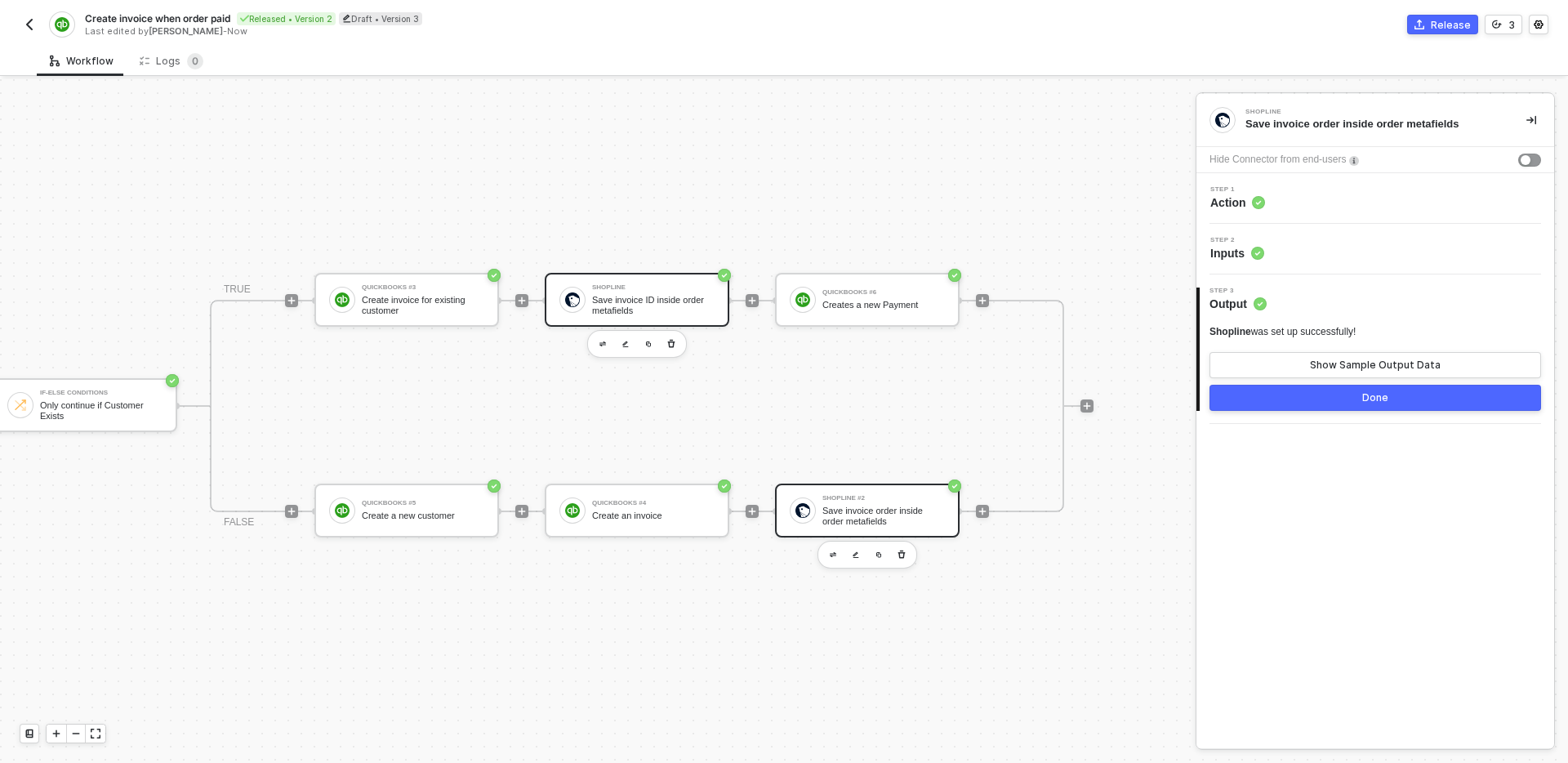
click at [676, 302] on div "Save invoice ID inside order metafields" at bounding box center [653, 305] width 122 height 20
click at [1423, 245] on div "Step 2 Inputs" at bounding box center [1377, 249] width 353 height 25
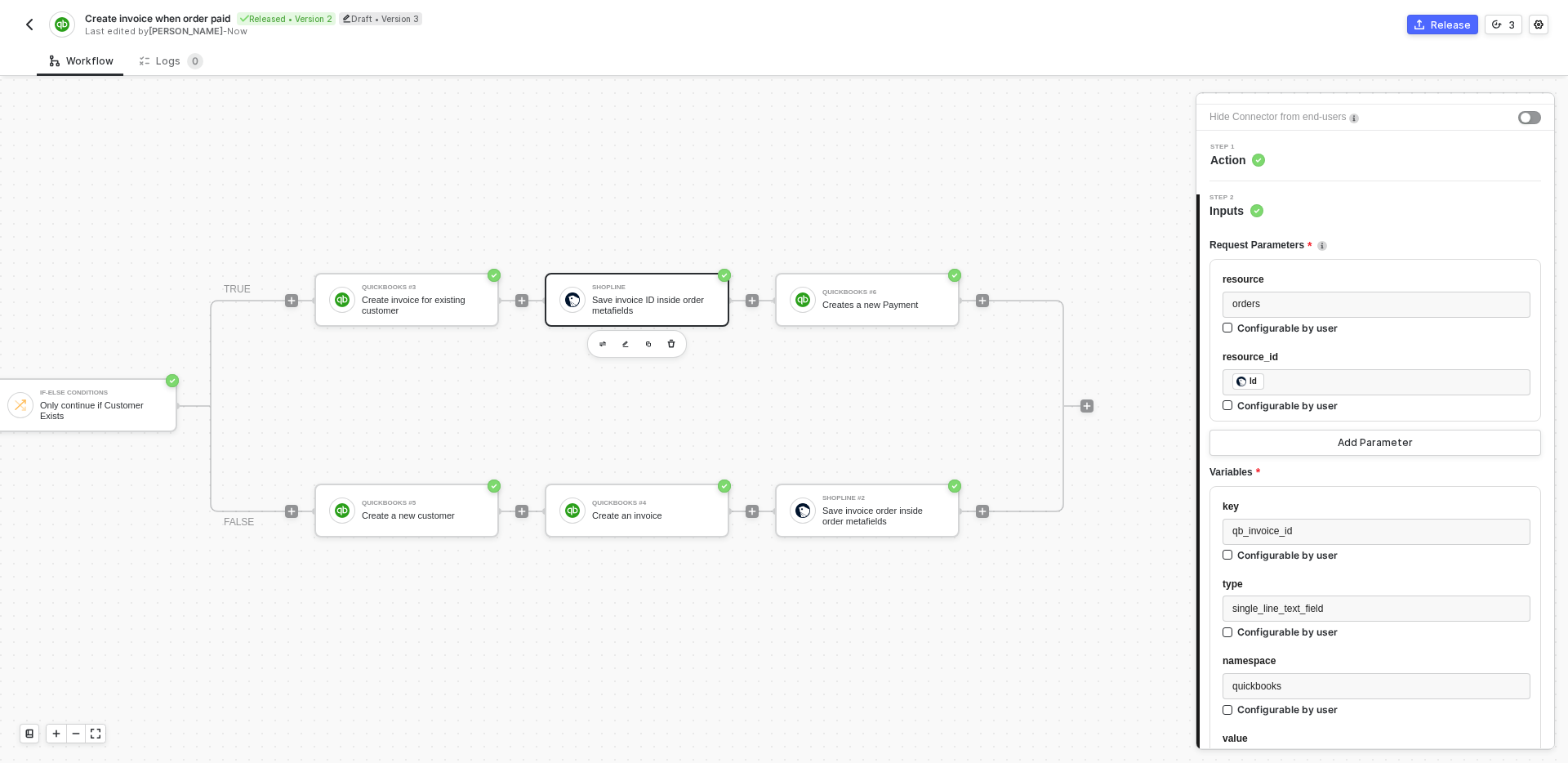
scroll to position [45, 0]
click at [1330, 378] on div "﻿ ﻿ Id ﻿" at bounding box center [1377, 380] width 289 height 18
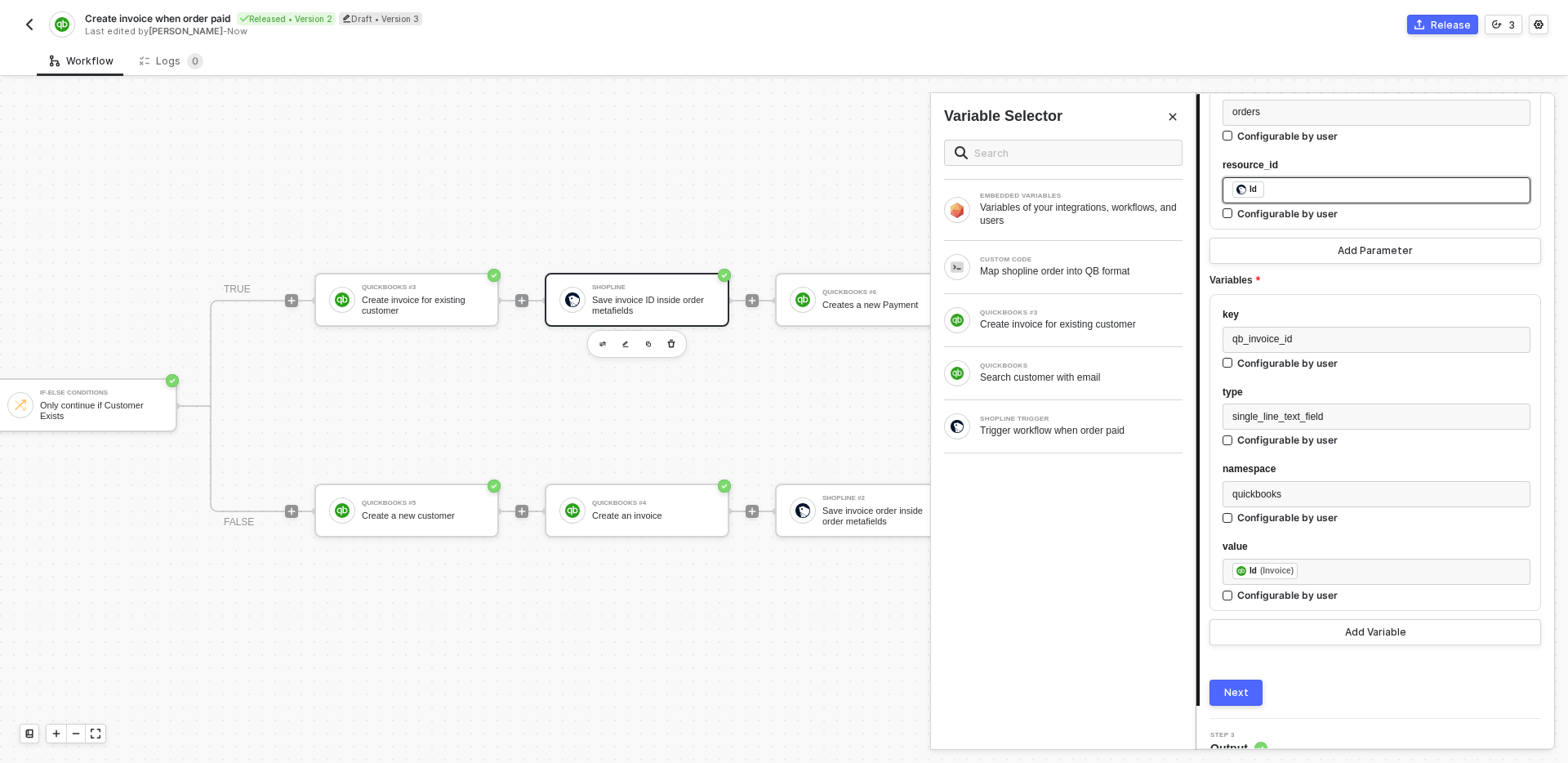
scroll to position [256, 0]
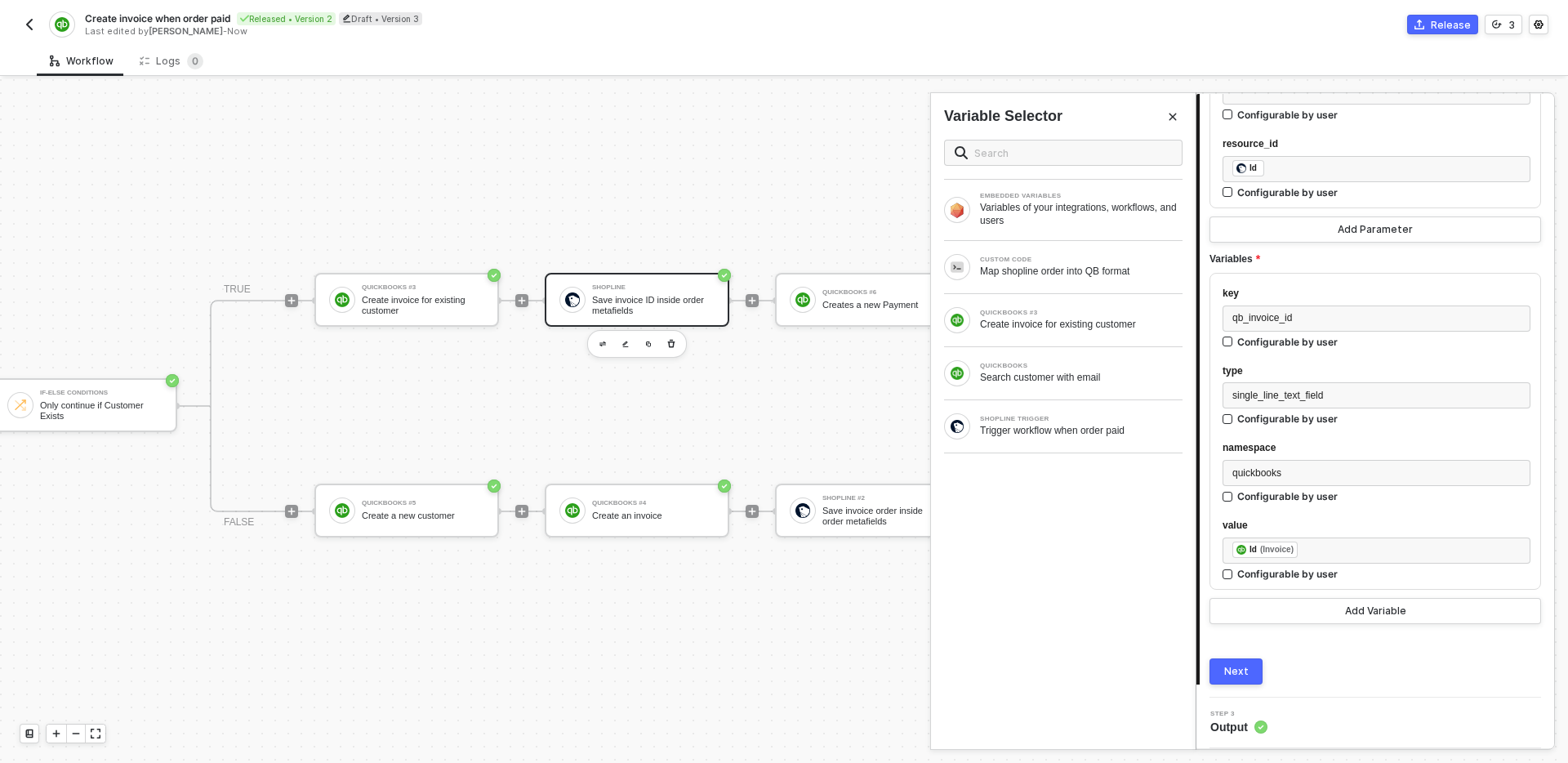
click at [1243, 676] on div "Next" at bounding box center [1237, 672] width 25 height 13
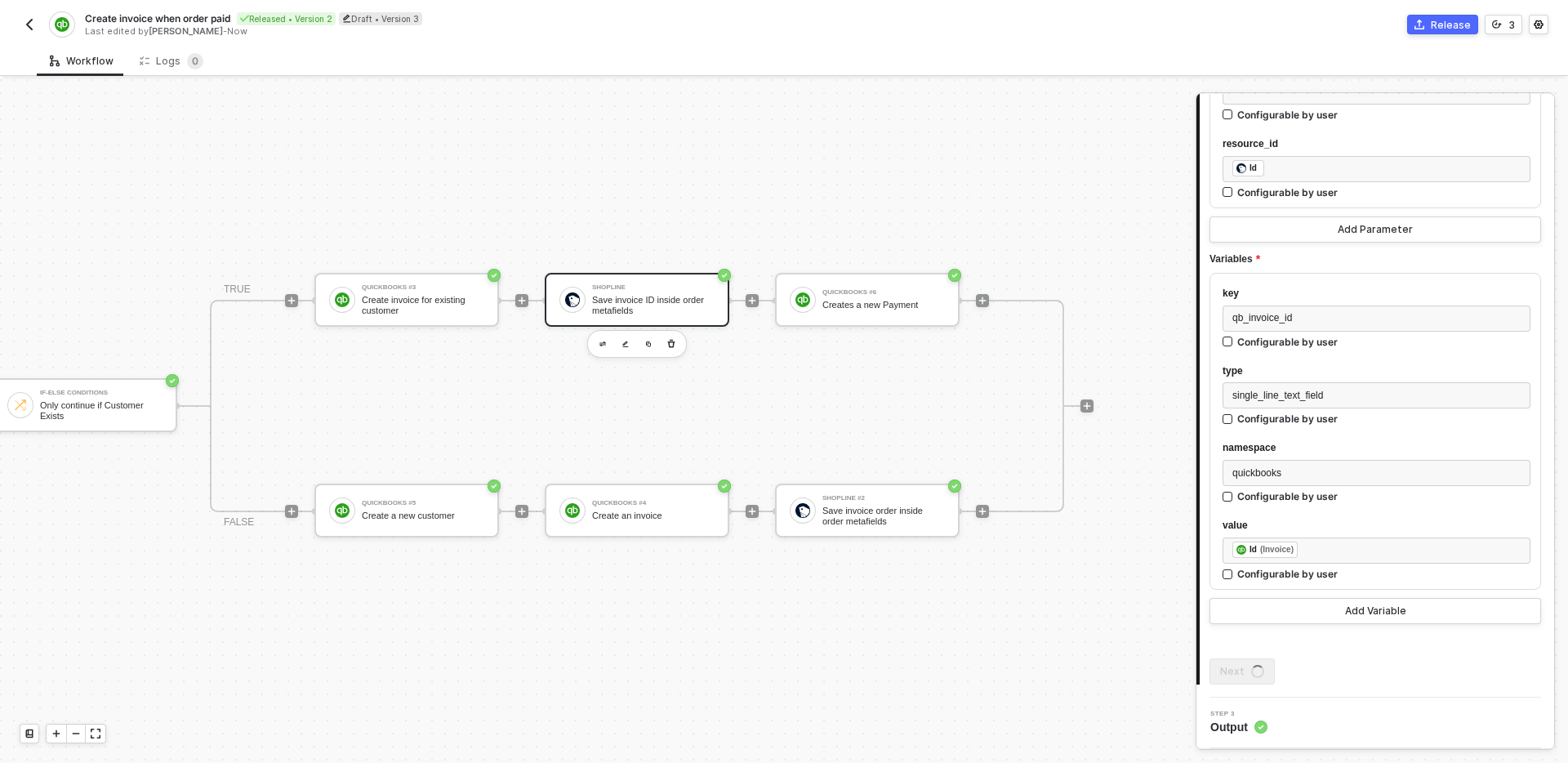
scroll to position [0, 0]
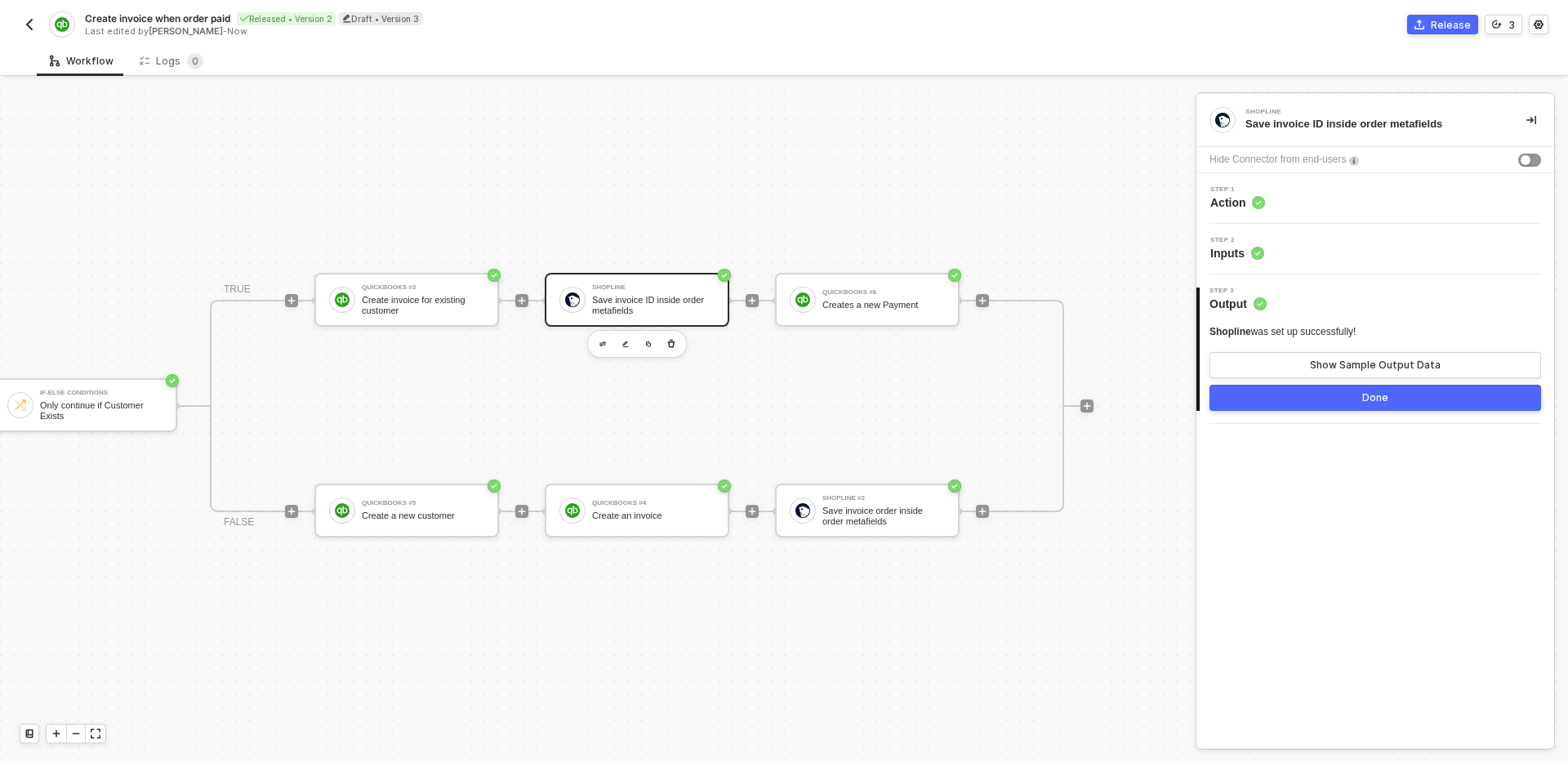
click at [1296, 408] on button "Done" at bounding box center [1375, 397] width 331 height 26
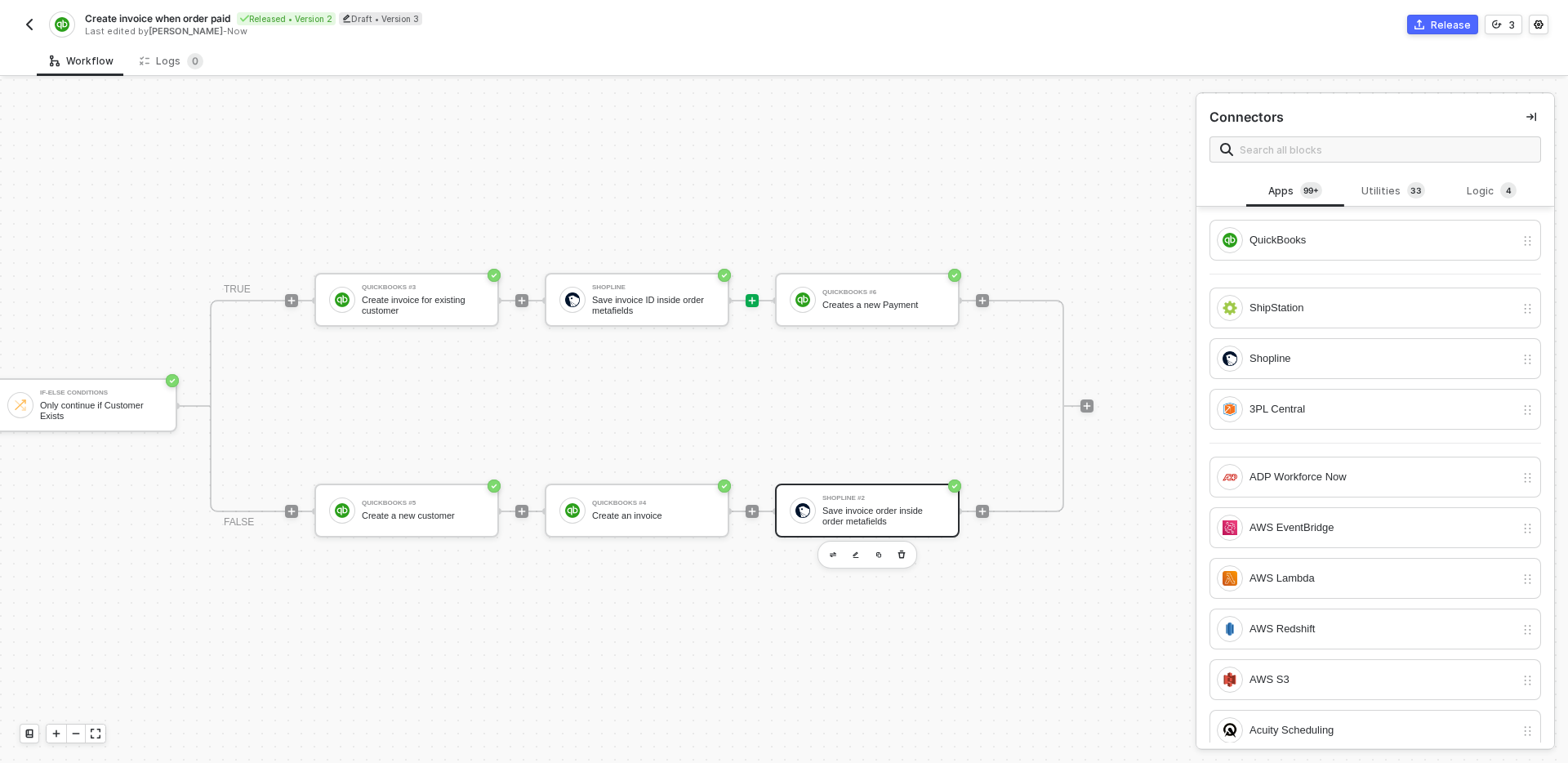
click at [856, 503] on div "Shopline #2 Save invoice order inside order metafields" at bounding box center [884, 511] width 122 height 31
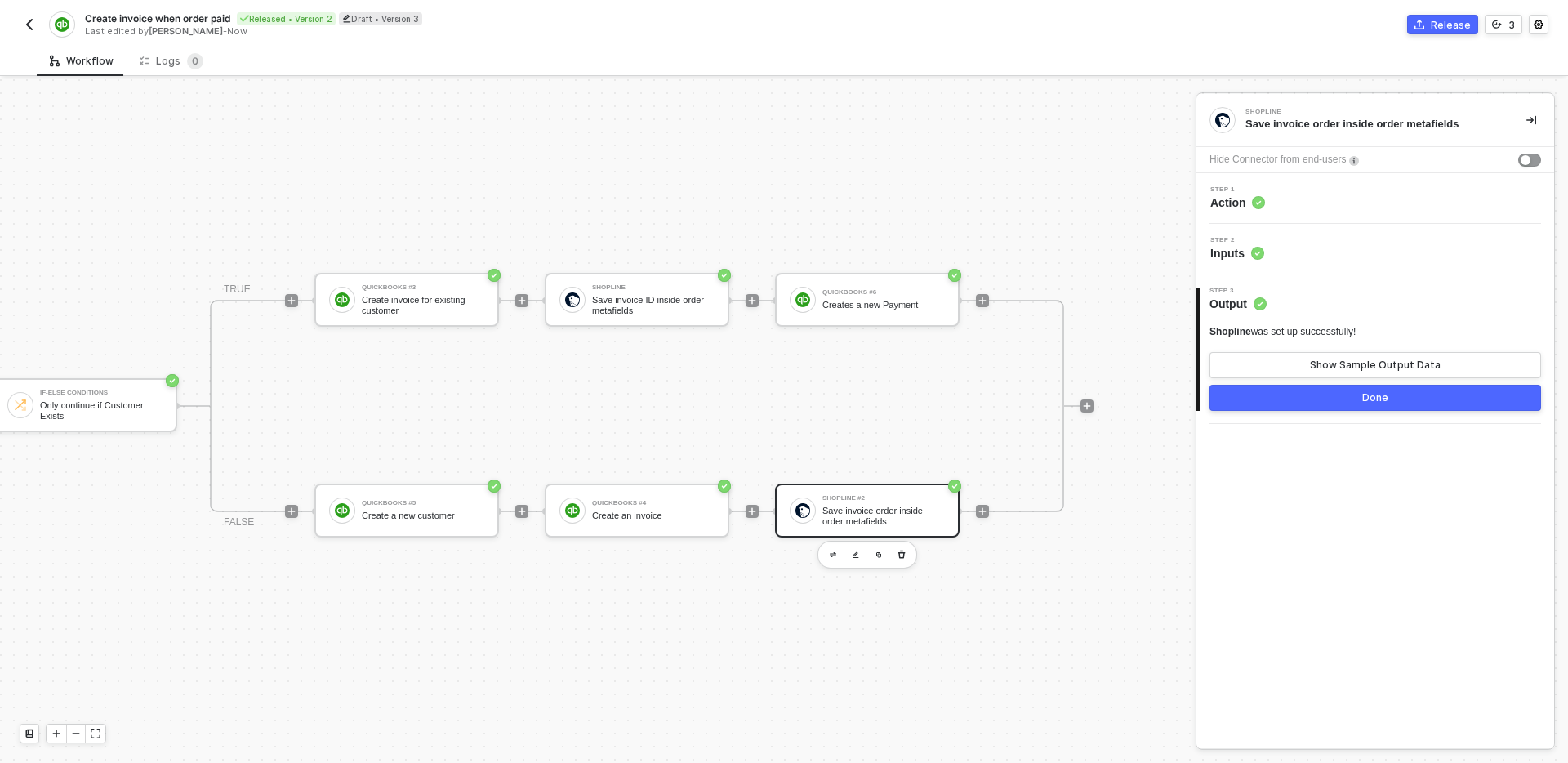
click at [1388, 251] on div "Step 2 Inputs" at bounding box center [1377, 249] width 353 height 25
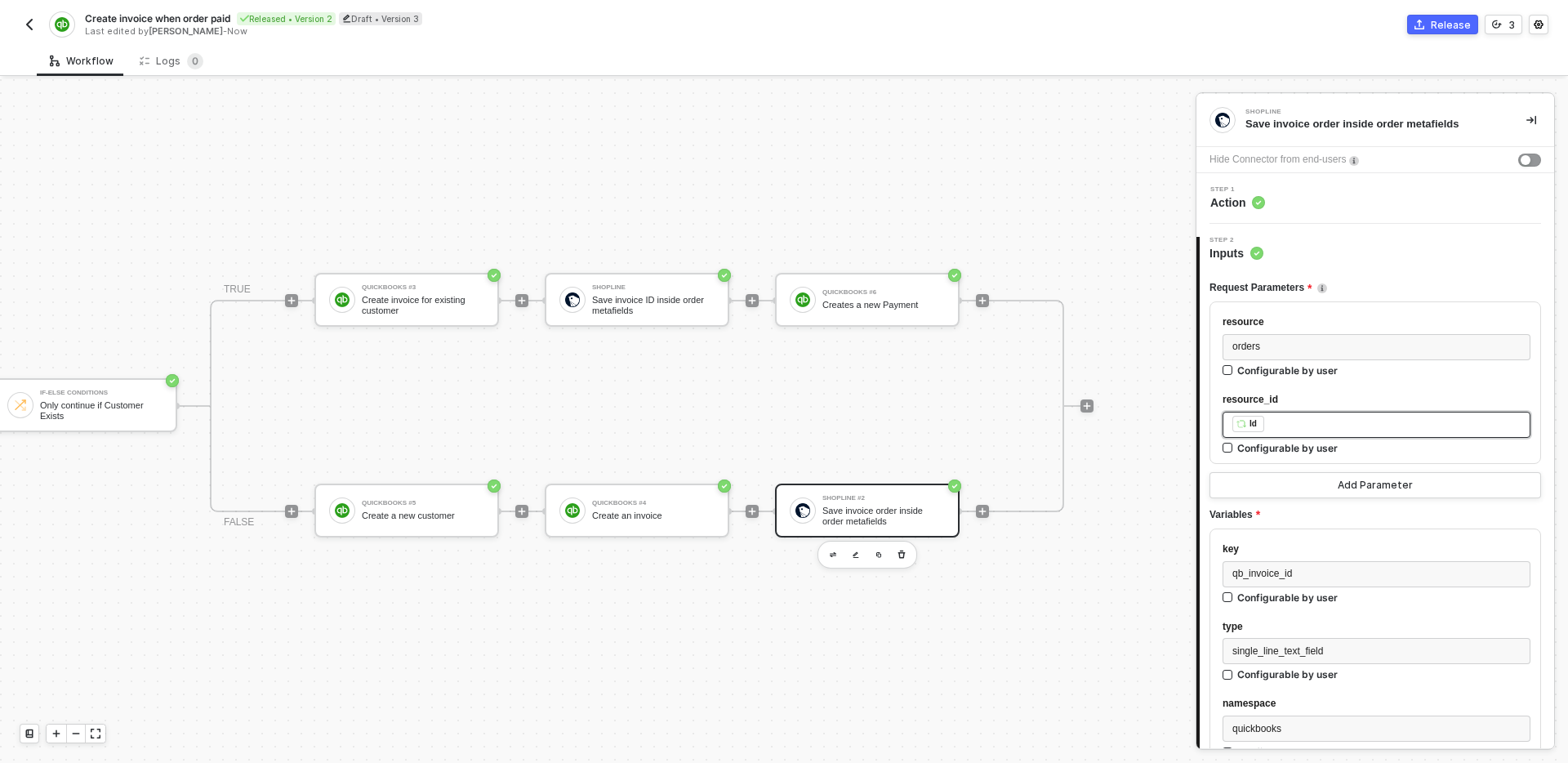
click at [1319, 429] on div "﻿ ﻿ Id ﻿" at bounding box center [1377, 425] width 289 height 18
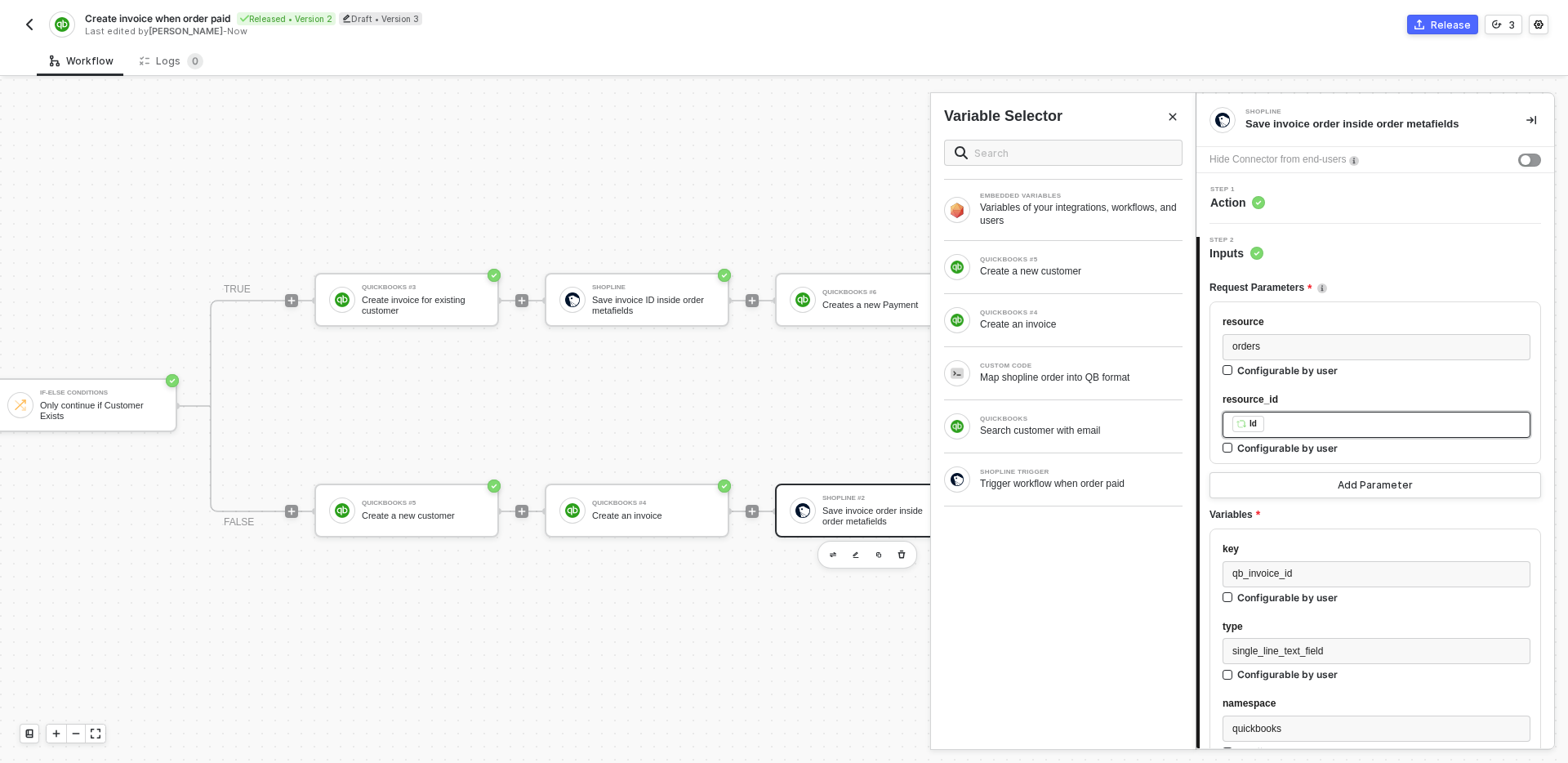
click at [1309, 422] on div "﻿ ﻿ Id ﻿" at bounding box center [1377, 425] width 289 height 18
click at [1037, 488] on div "Trigger workflow when order paid" at bounding box center [1081, 483] width 203 height 13
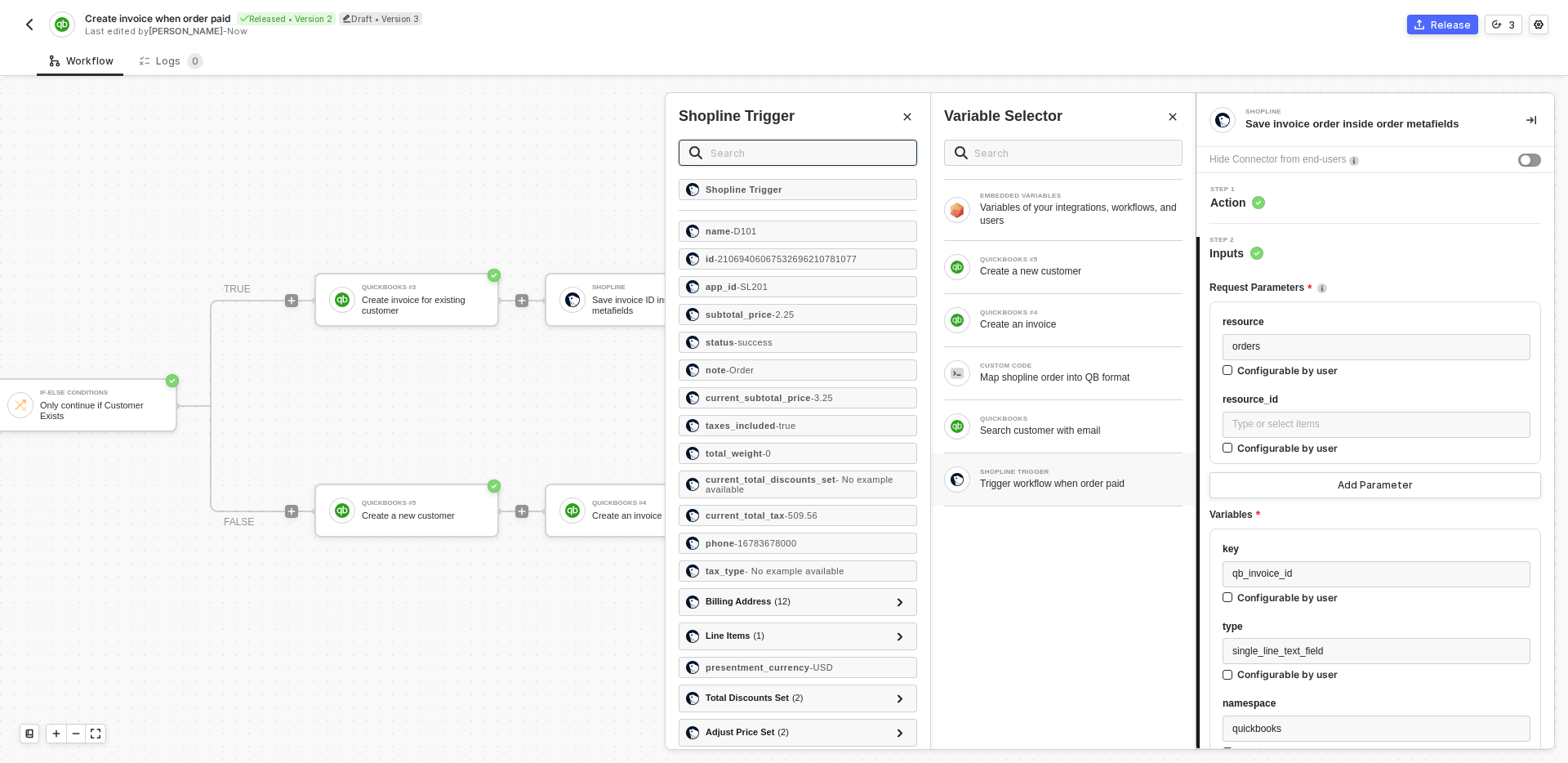
click at [803, 150] on input "text" at bounding box center [808, 153] width 196 height 18
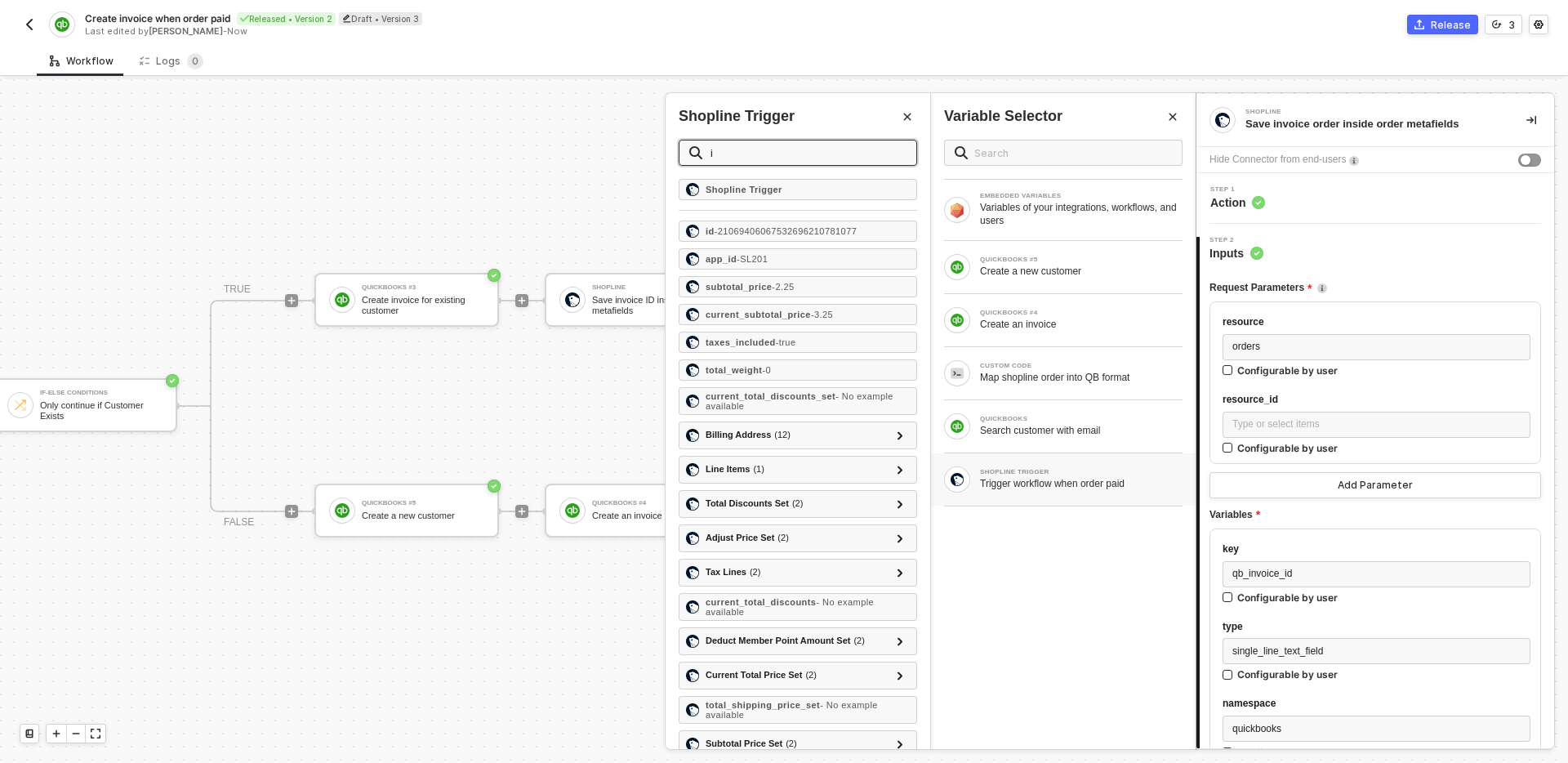
type input "id"
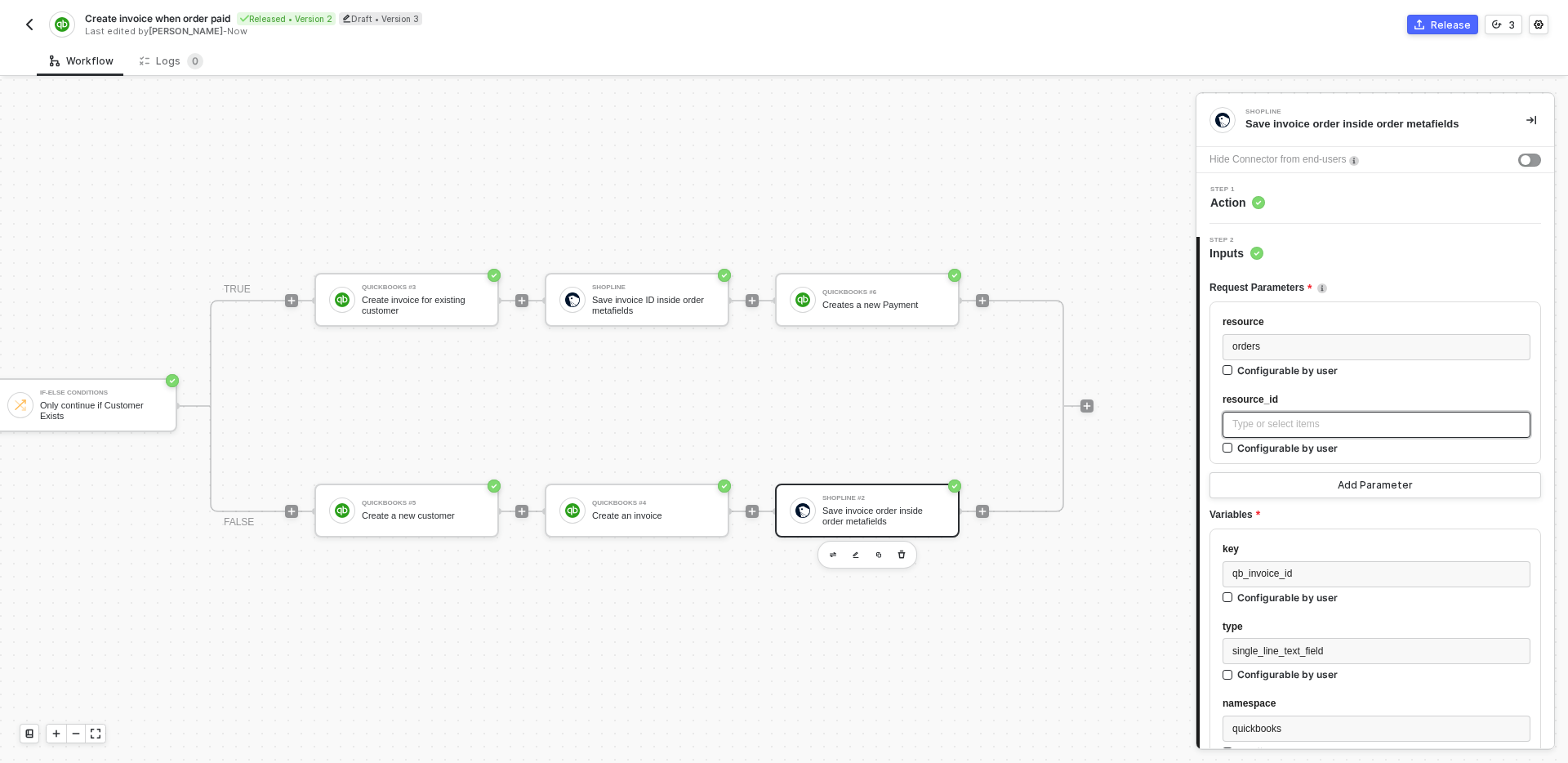
click at [1304, 423] on div "Type or select items ﻿" at bounding box center [1377, 424] width 289 height 16
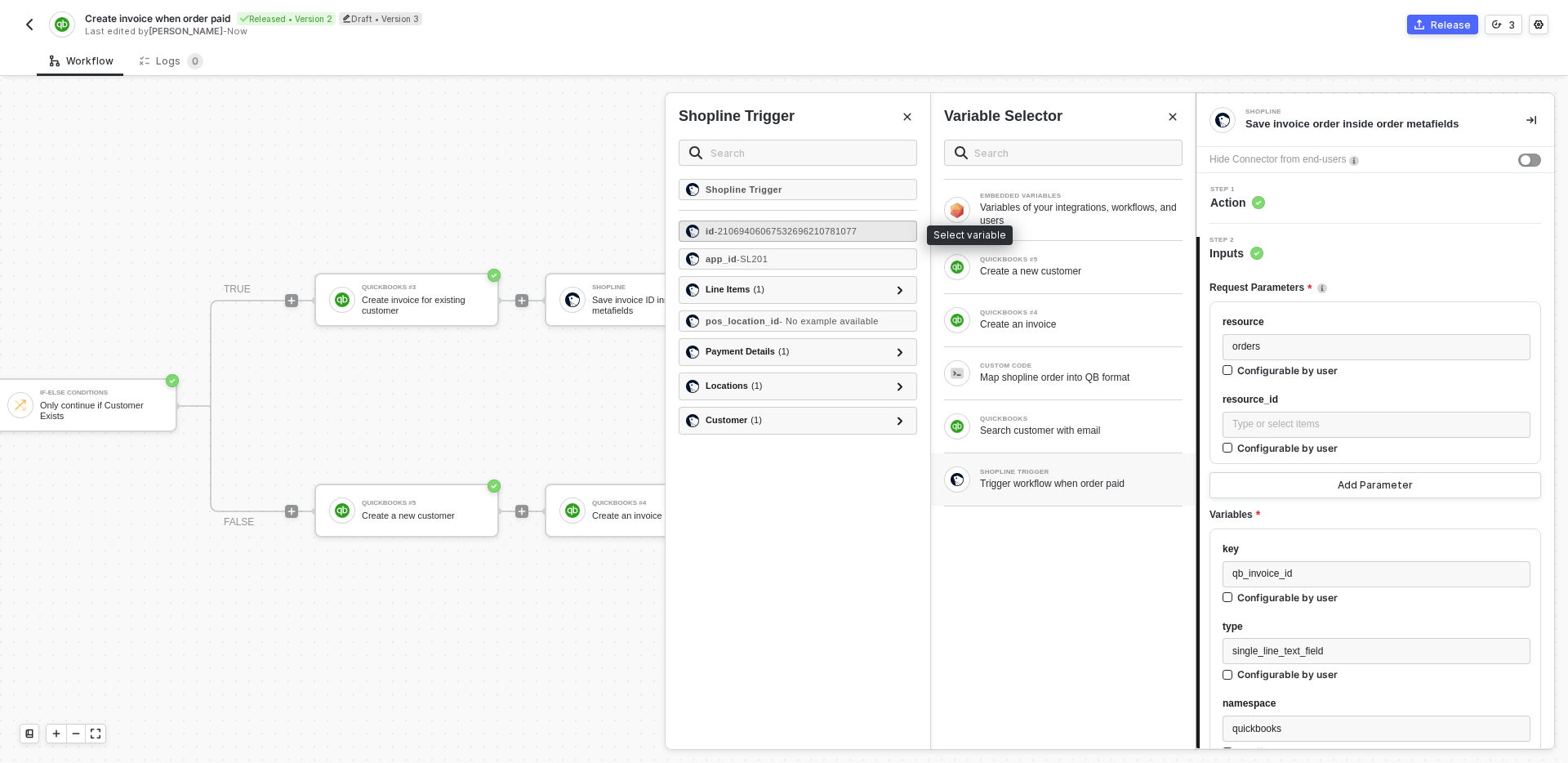
click at [761, 235] on span "- 21069406067532696210781077" at bounding box center [786, 231] width 143 height 10
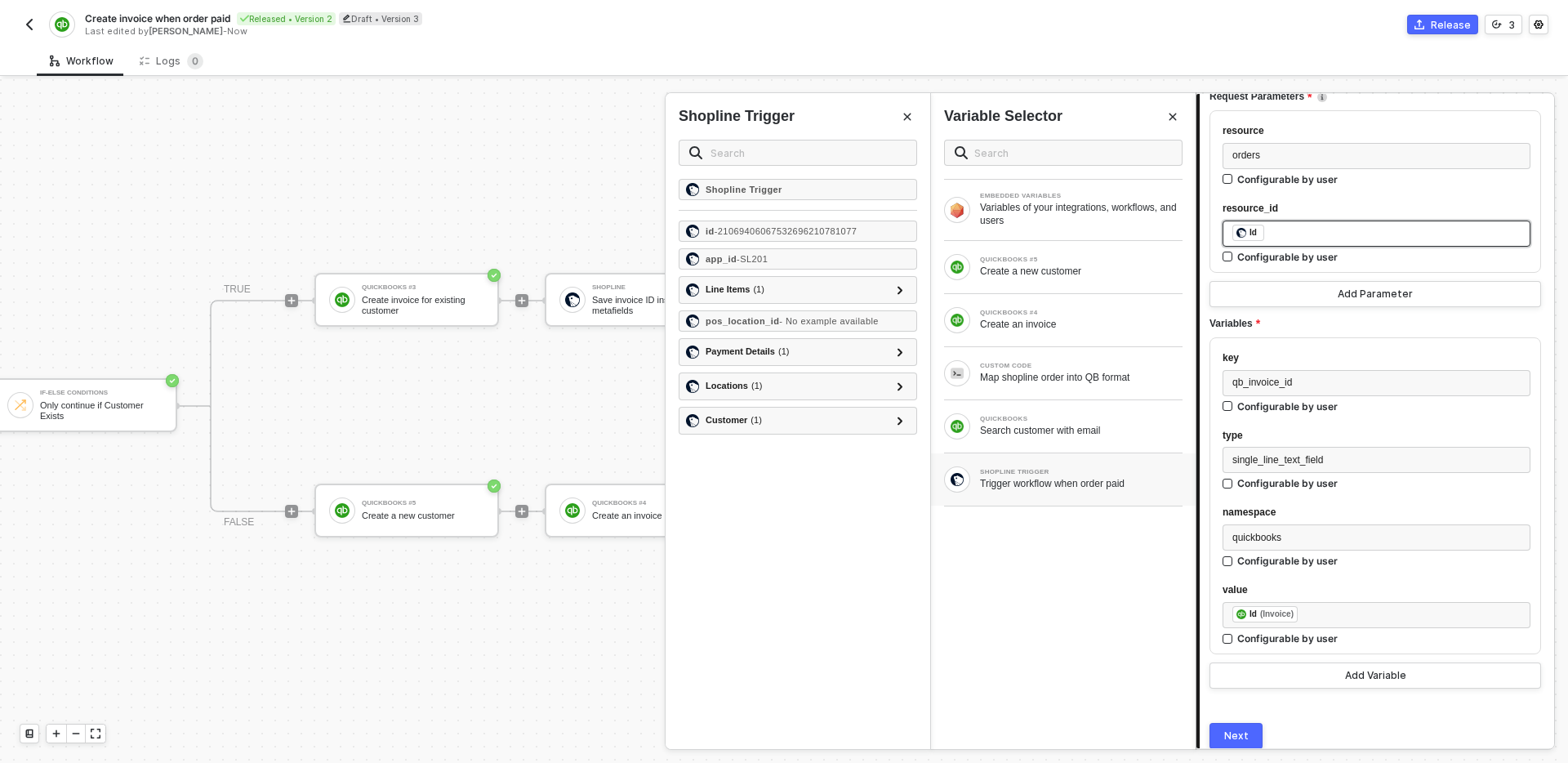
scroll to position [192, 0]
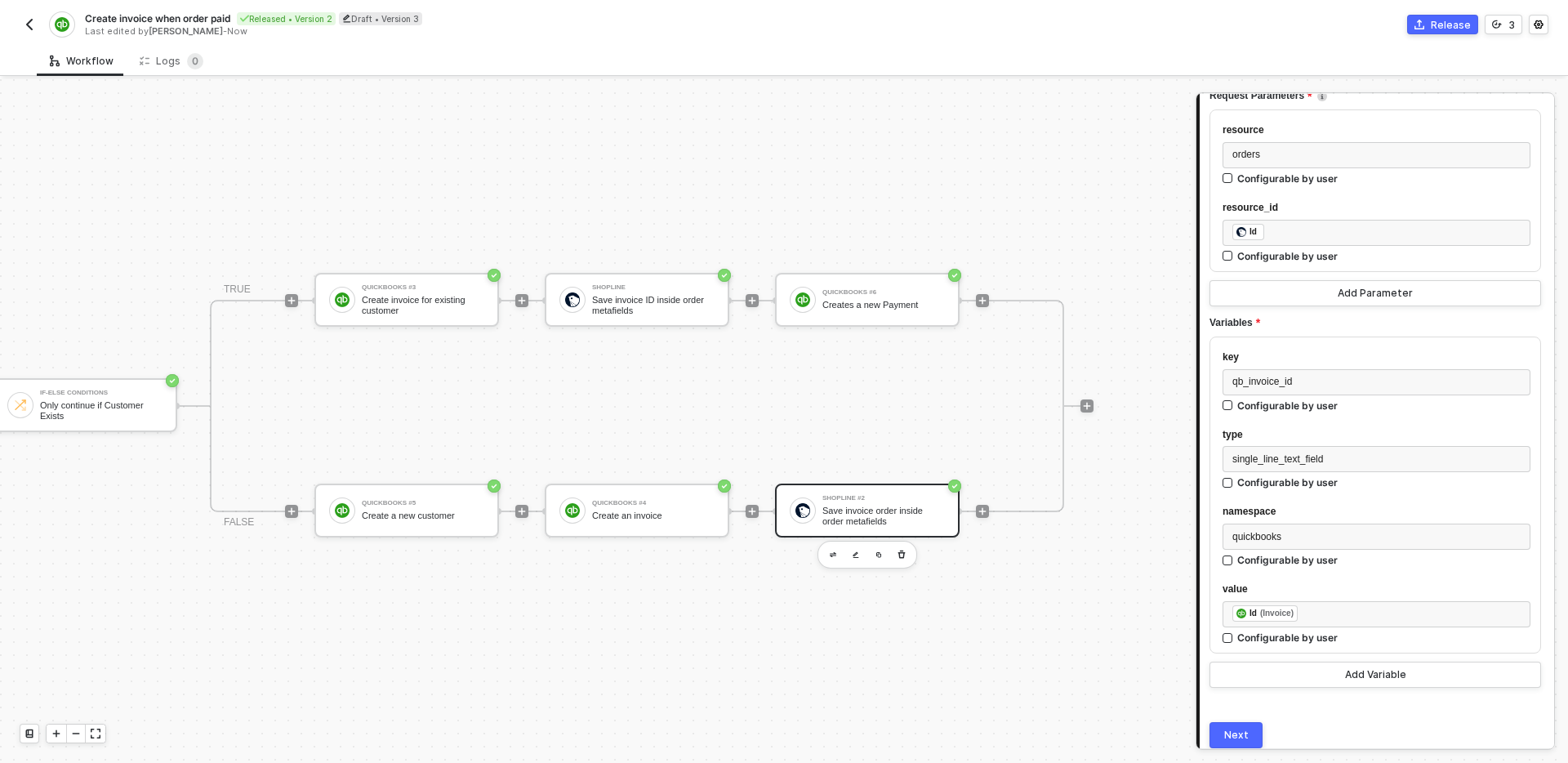
click at [1242, 732] on div "Next" at bounding box center [1237, 736] width 25 height 13
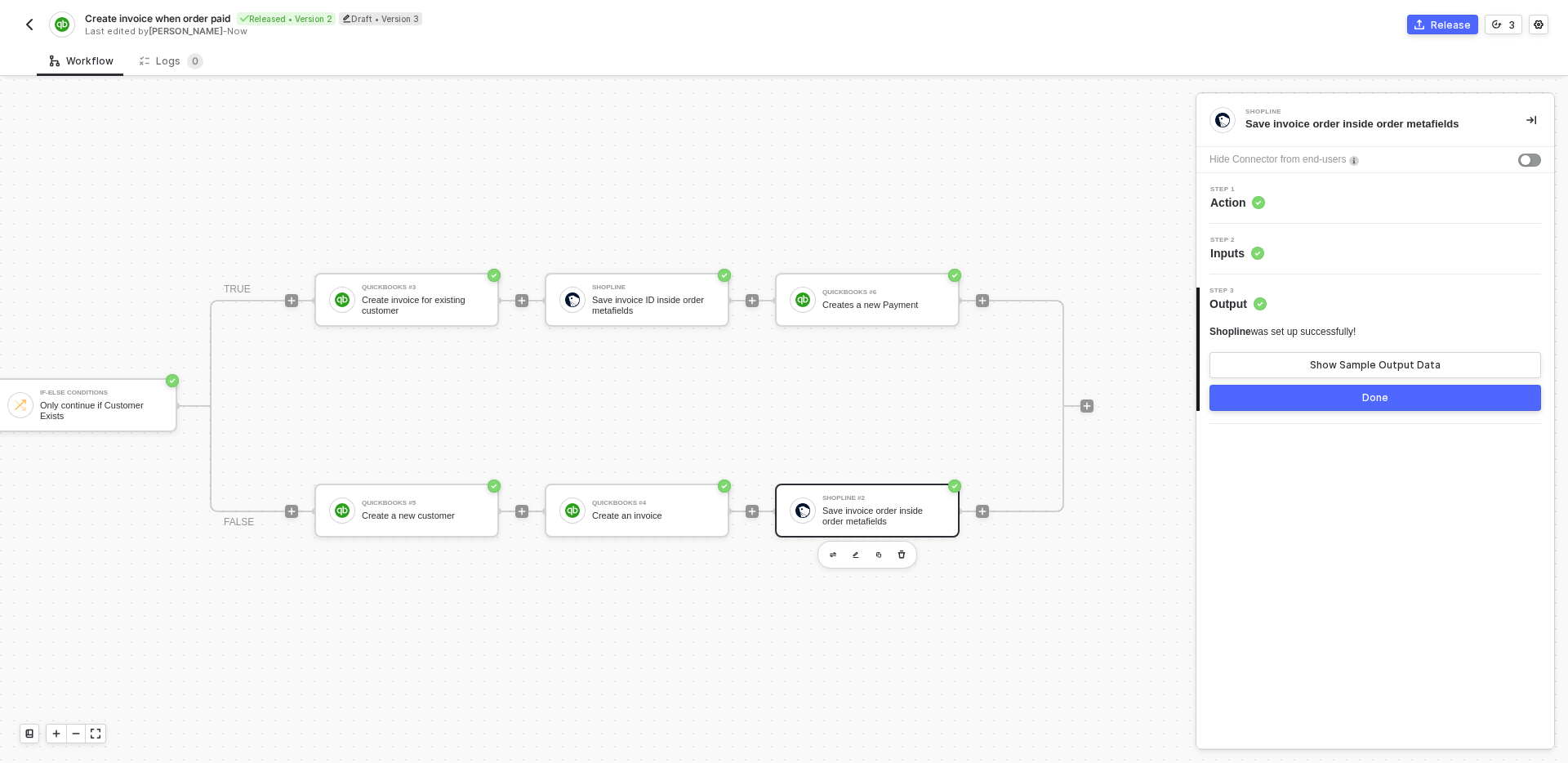
click at [1327, 391] on button "Done" at bounding box center [1375, 397] width 331 height 26
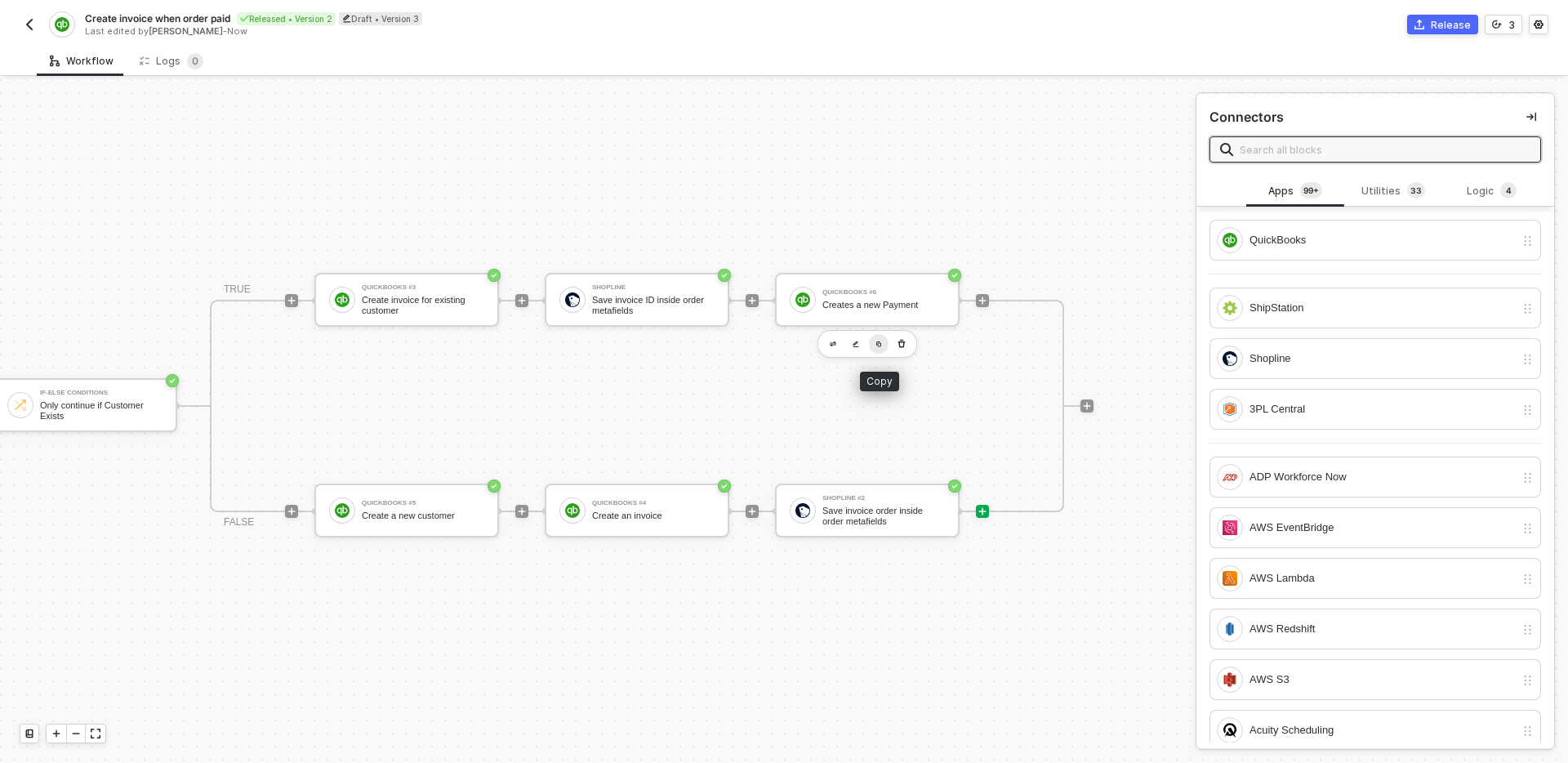
click at [879, 347] on button "button" at bounding box center [879, 344] width 19 height 19
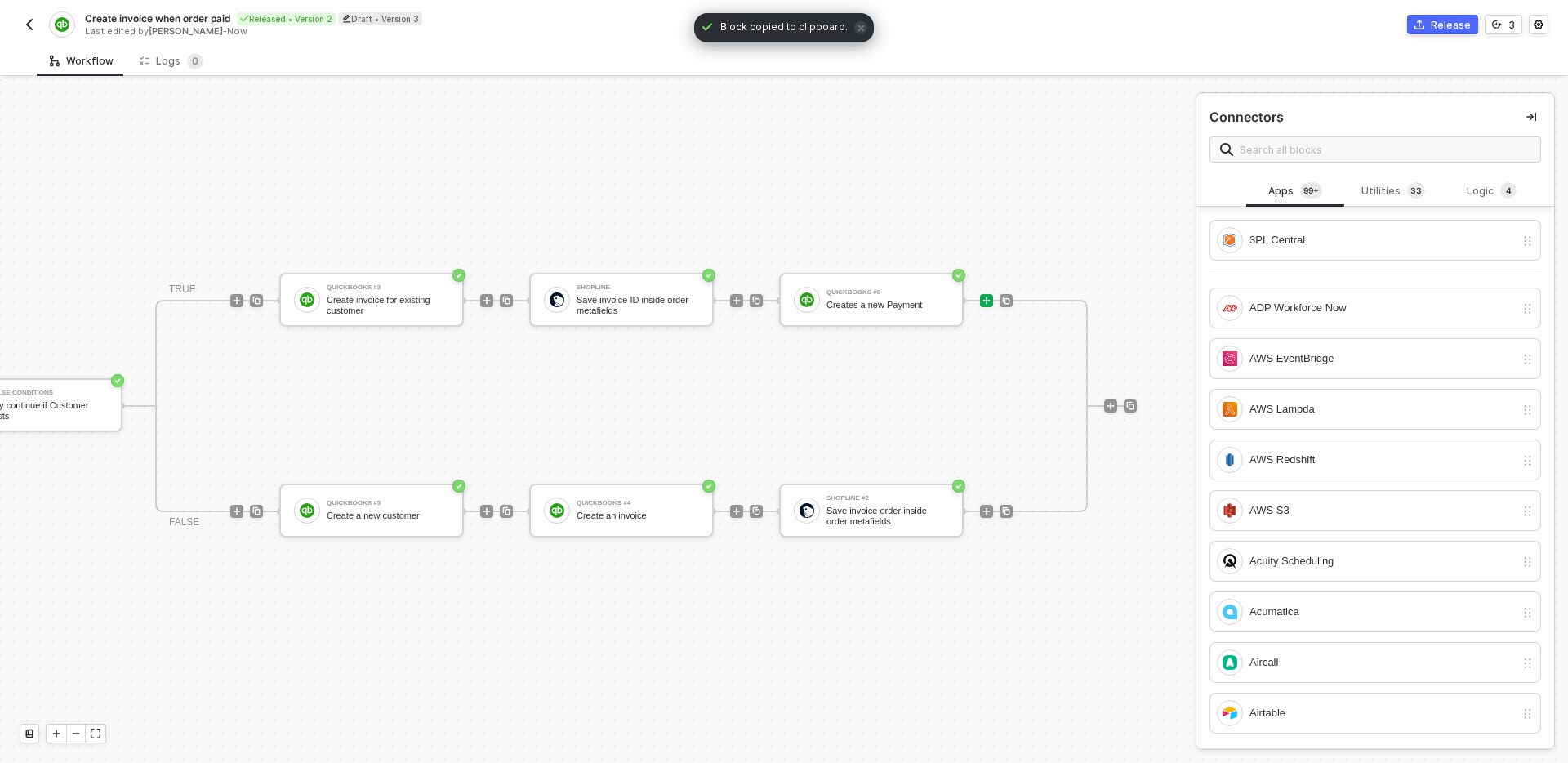
scroll to position [30, 855]
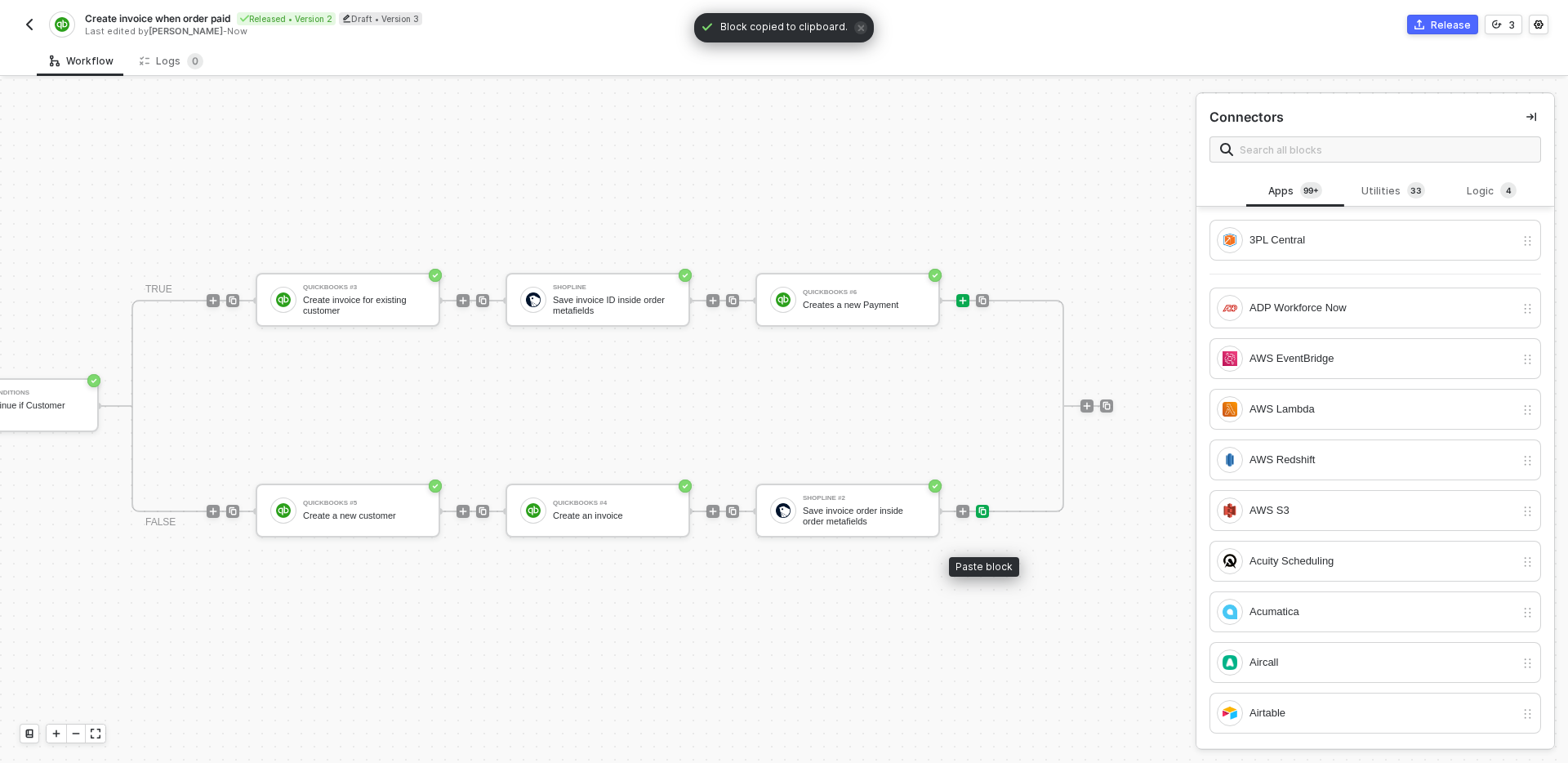
click at [984, 515] on img at bounding box center [983, 512] width 10 height 10
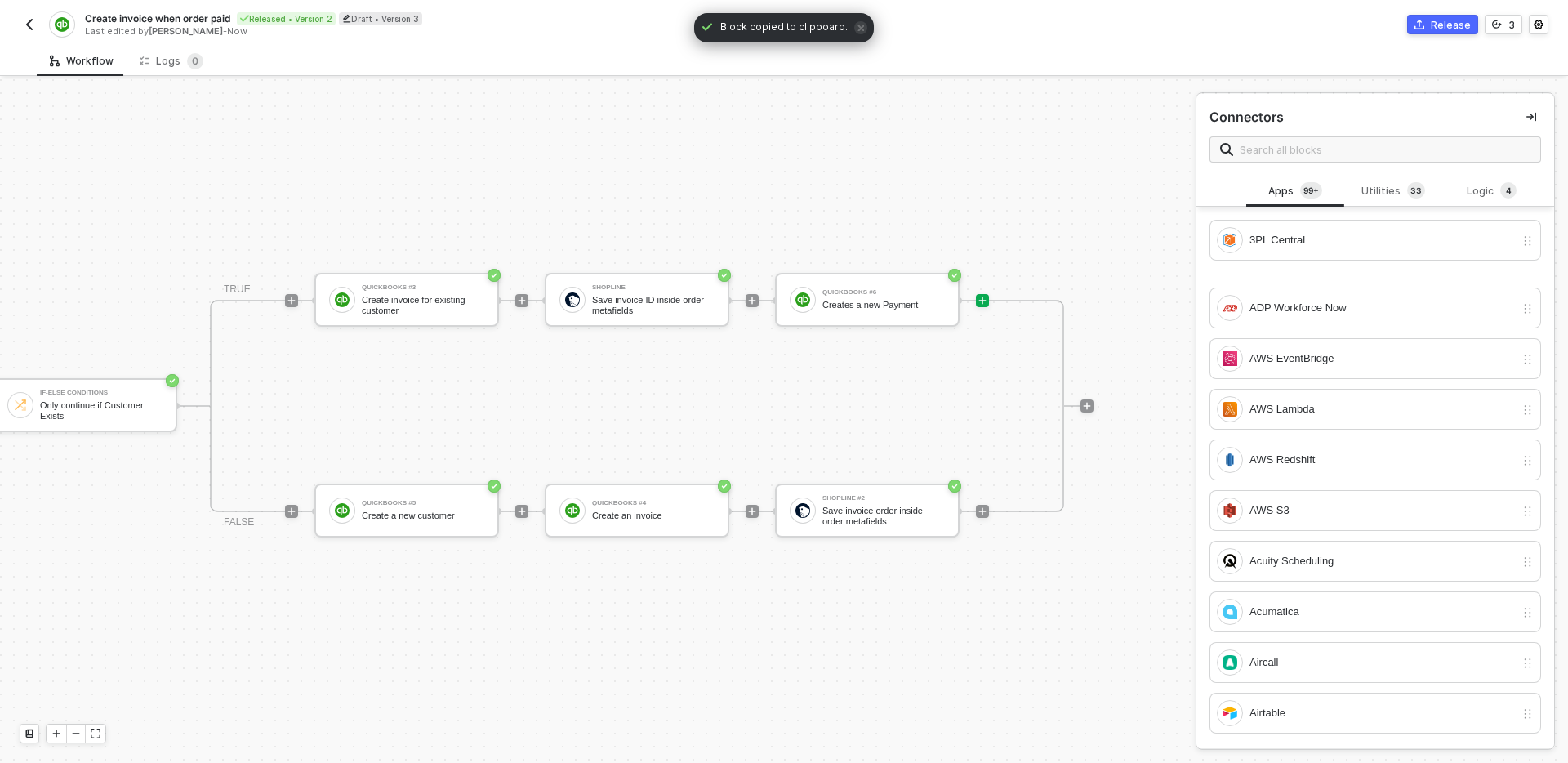
scroll to position [30, 718]
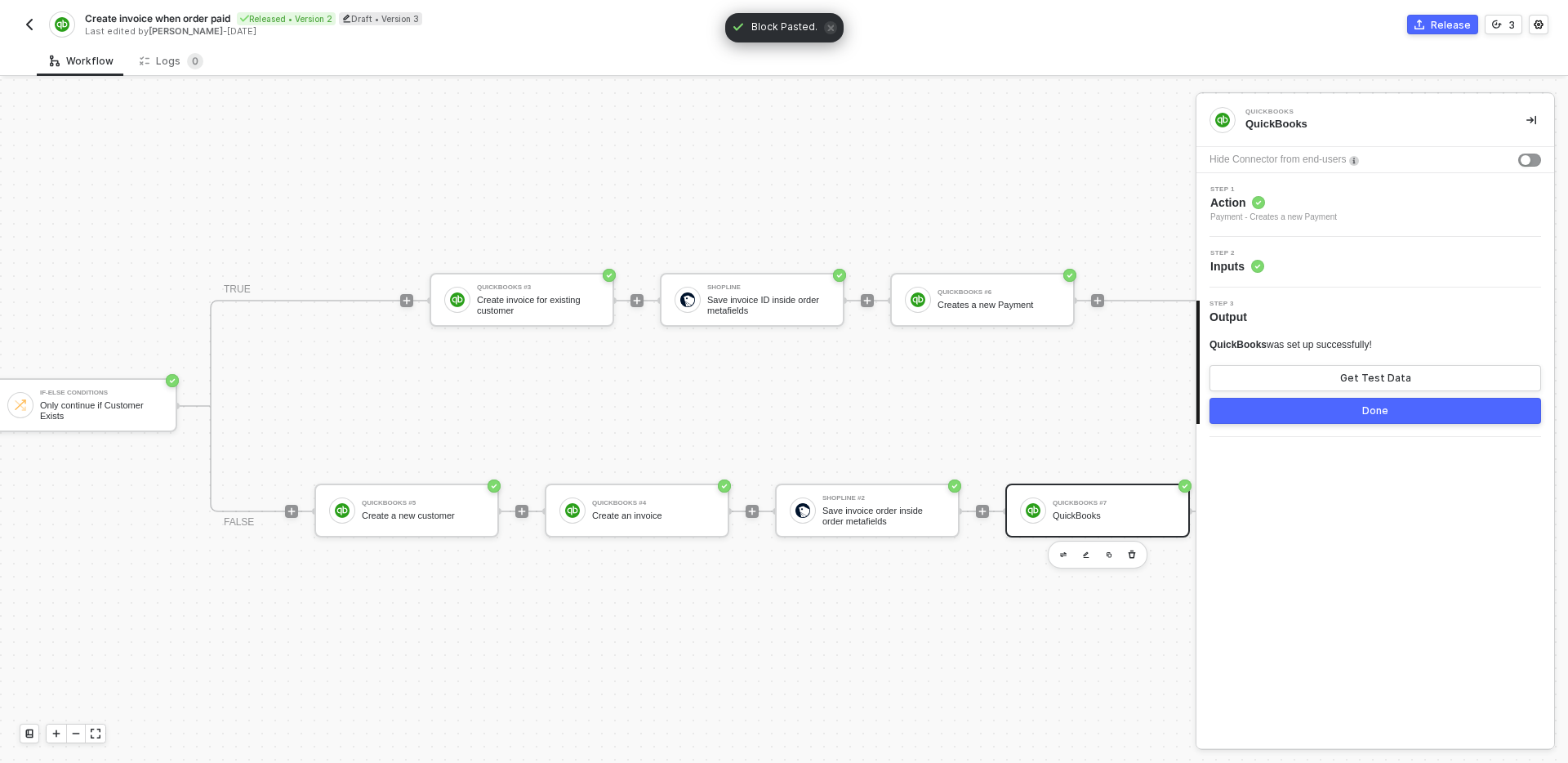
click at [1380, 196] on div "Step 1 Action Payment - Creates a new Payment" at bounding box center [1377, 205] width 353 height 37
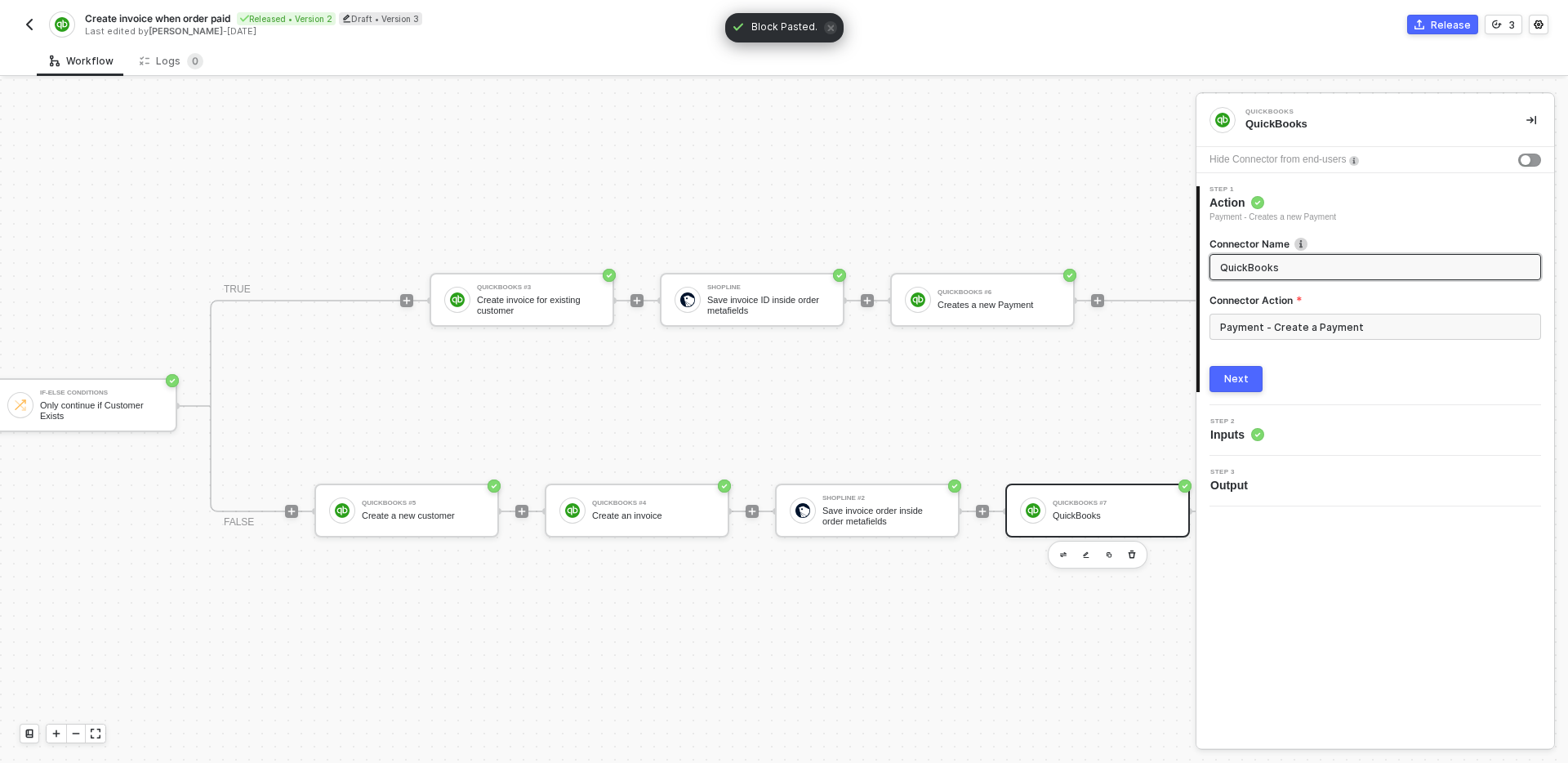
click at [1311, 270] on input "QuickBooks" at bounding box center [1373, 268] width 307 height 18
type input "Create a new Payment"
click at [1246, 380] on div "Next" at bounding box center [1237, 379] width 25 height 13
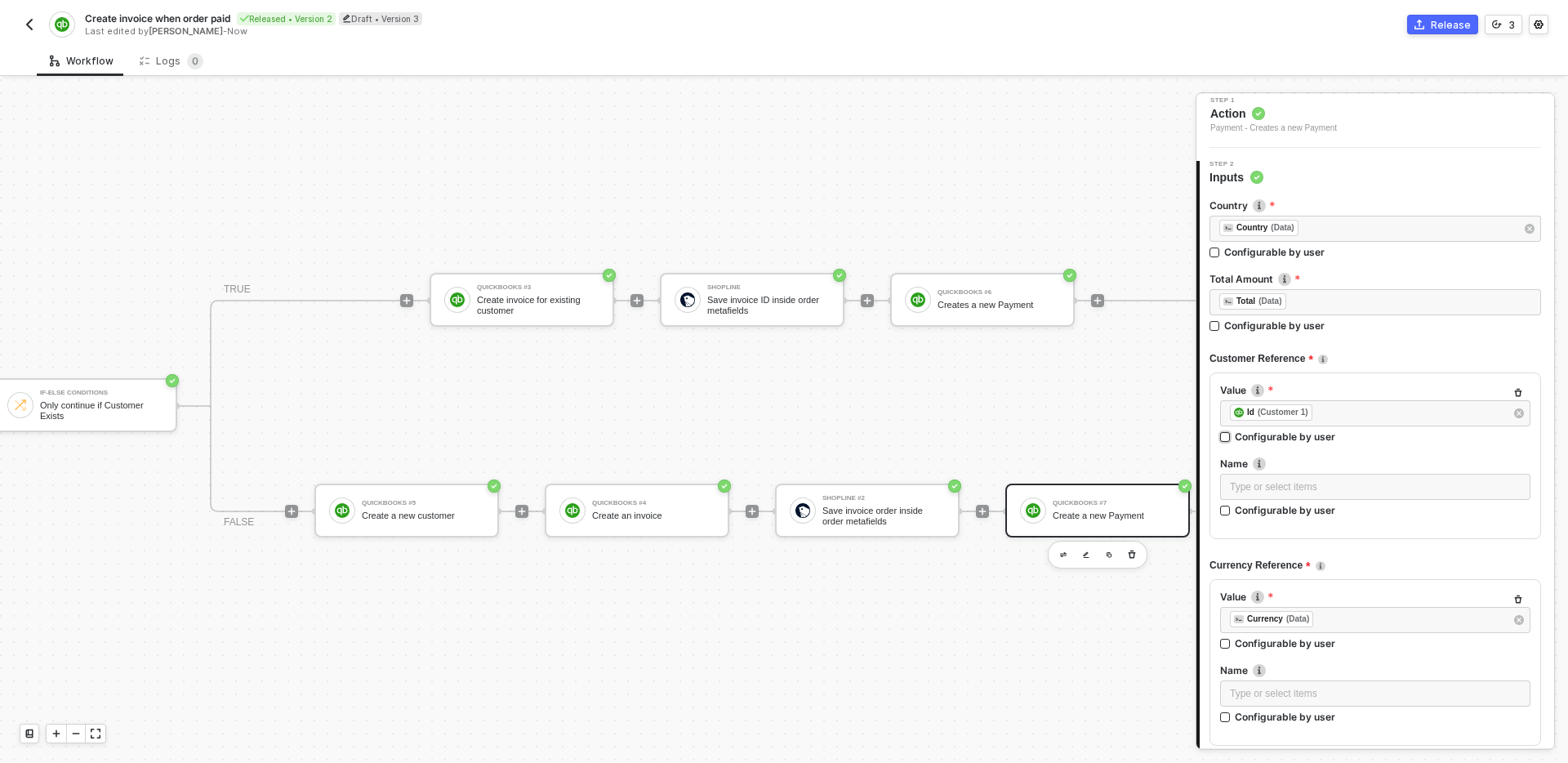
scroll to position [92, 0]
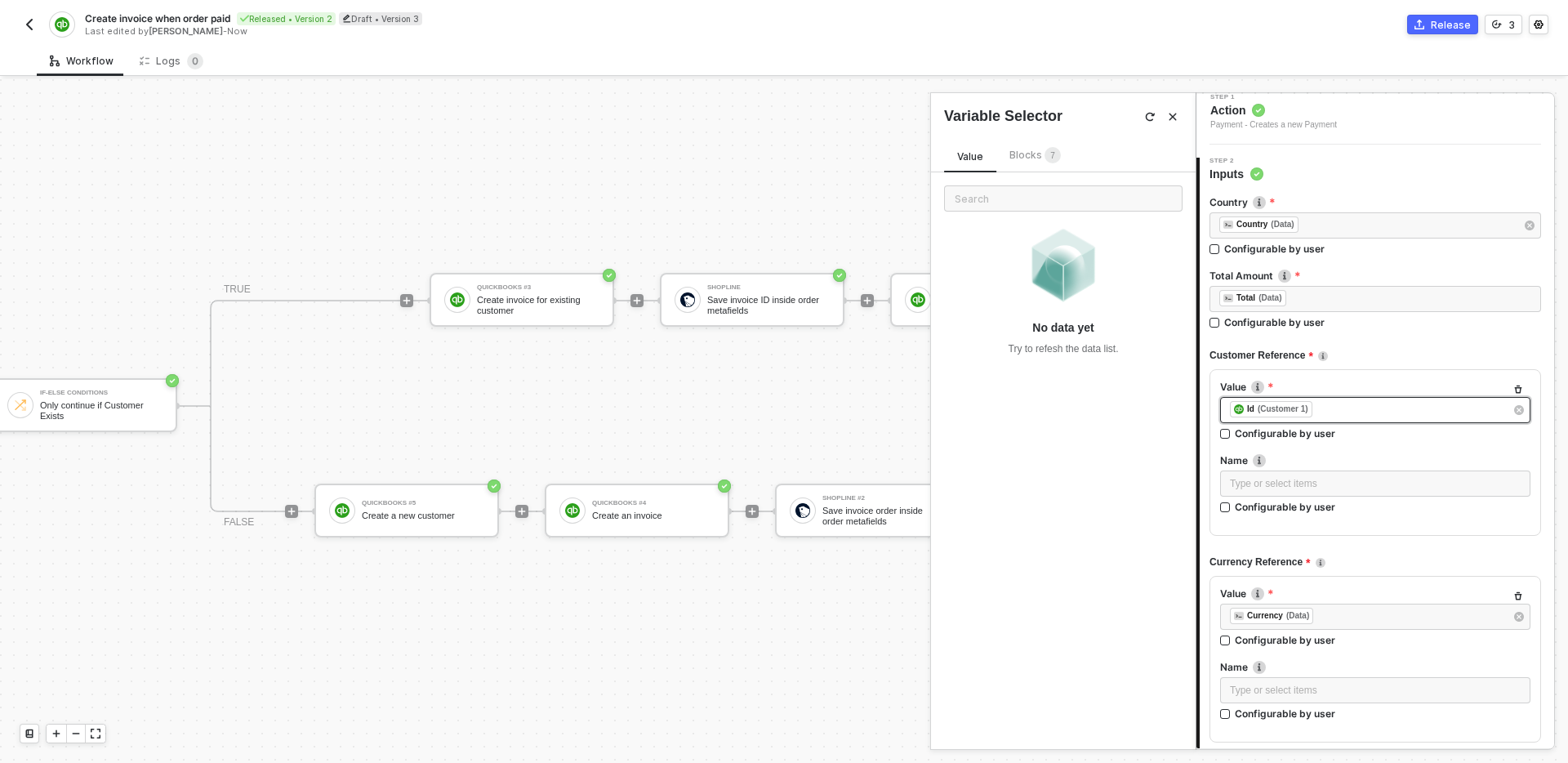
click at [1355, 408] on div "﻿ ﻿ Id (Customer 1) ﻿" at bounding box center [1367, 410] width 275 height 18
click at [1029, 159] on span "Blocks 7" at bounding box center [1036, 154] width 51 height 12
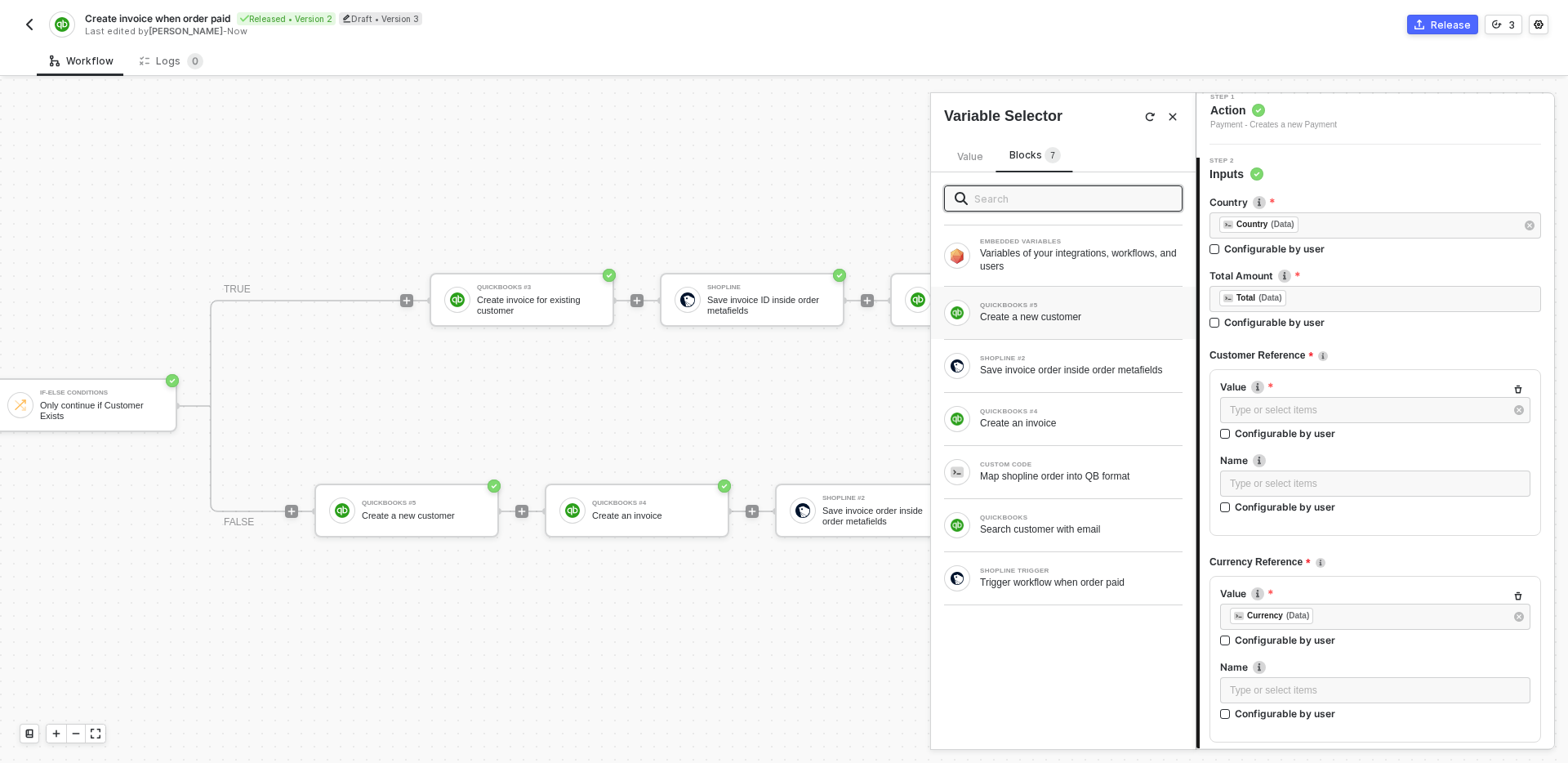
click at [1074, 309] on div "QUICKBOOKS #5 Create a new customer" at bounding box center [1081, 313] width 203 height 21
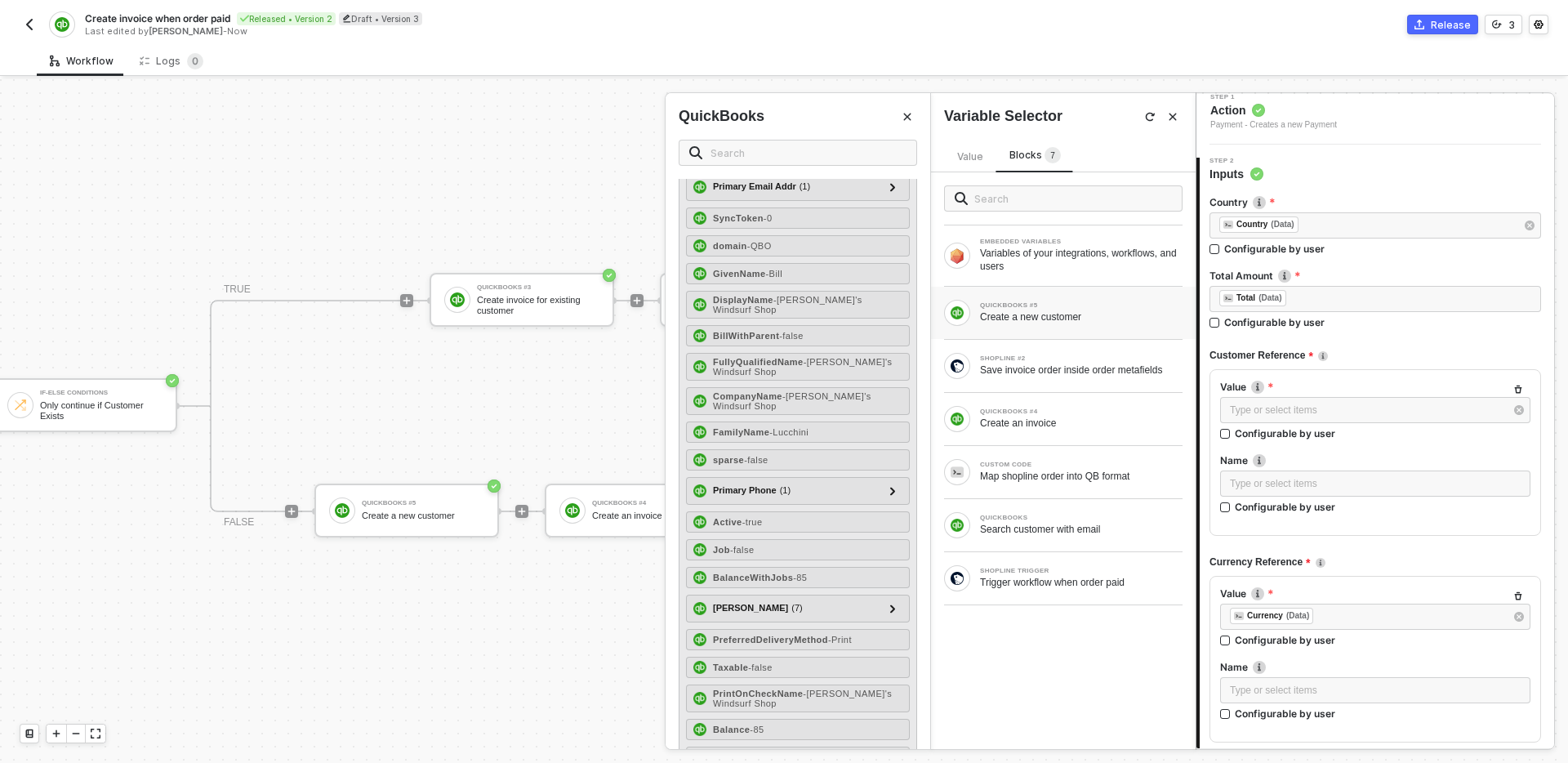
scroll to position [135, 0]
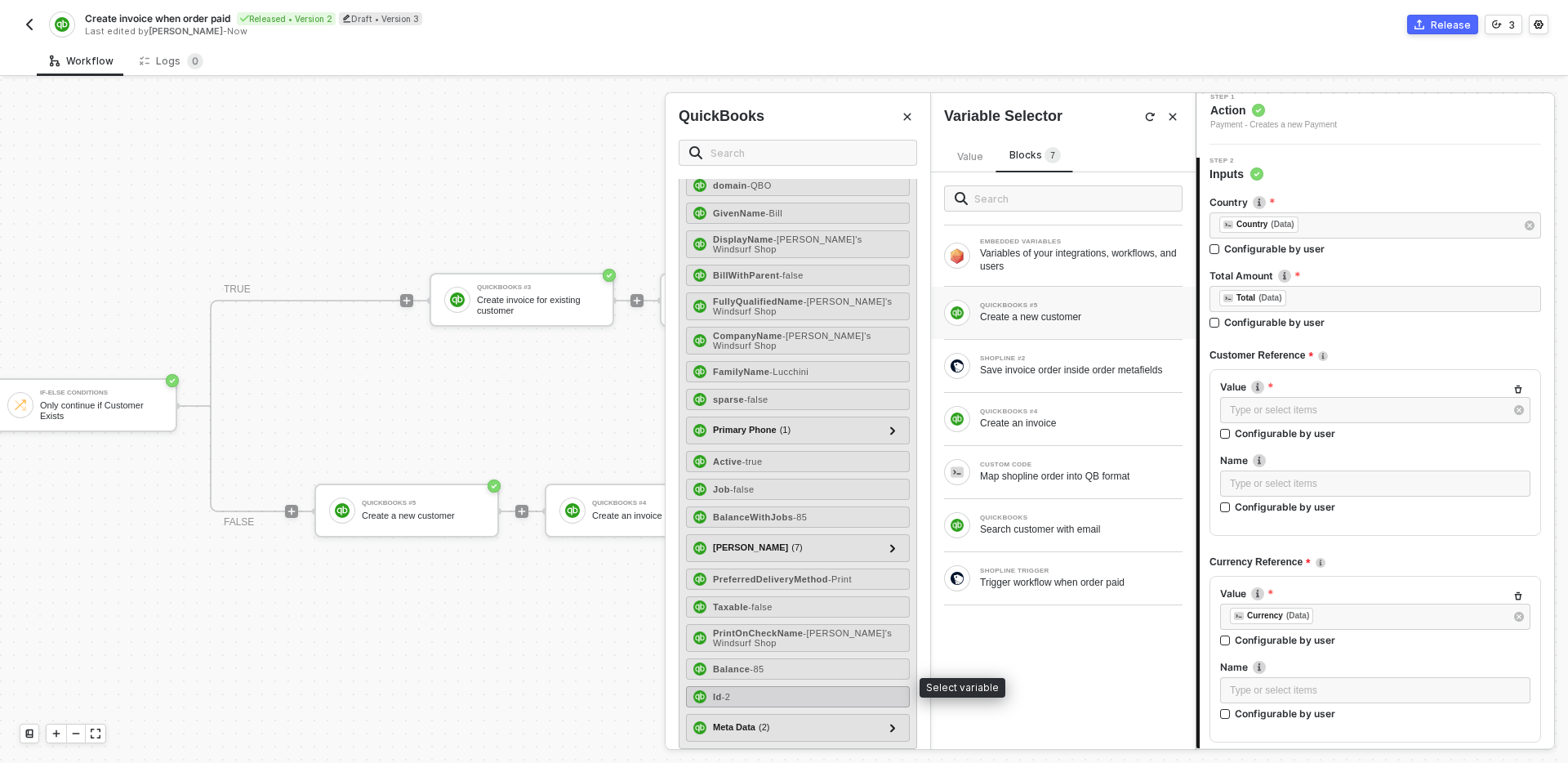
click at [780, 690] on div "Id - 2" at bounding box center [797, 696] width 224 height 21
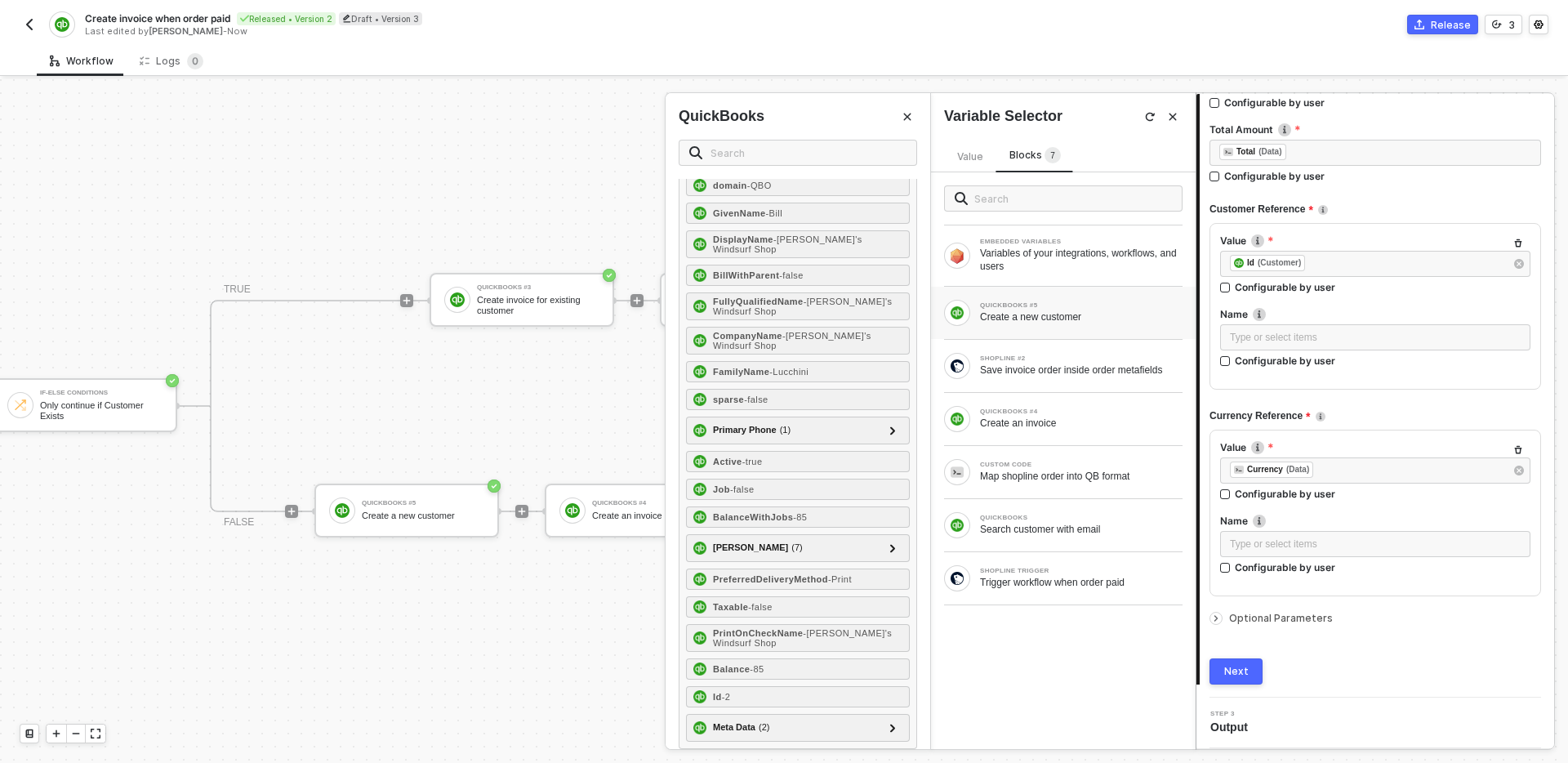
click at [1288, 612] on span "Optional Parameters" at bounding box center [1281, 618] width 104 height 12
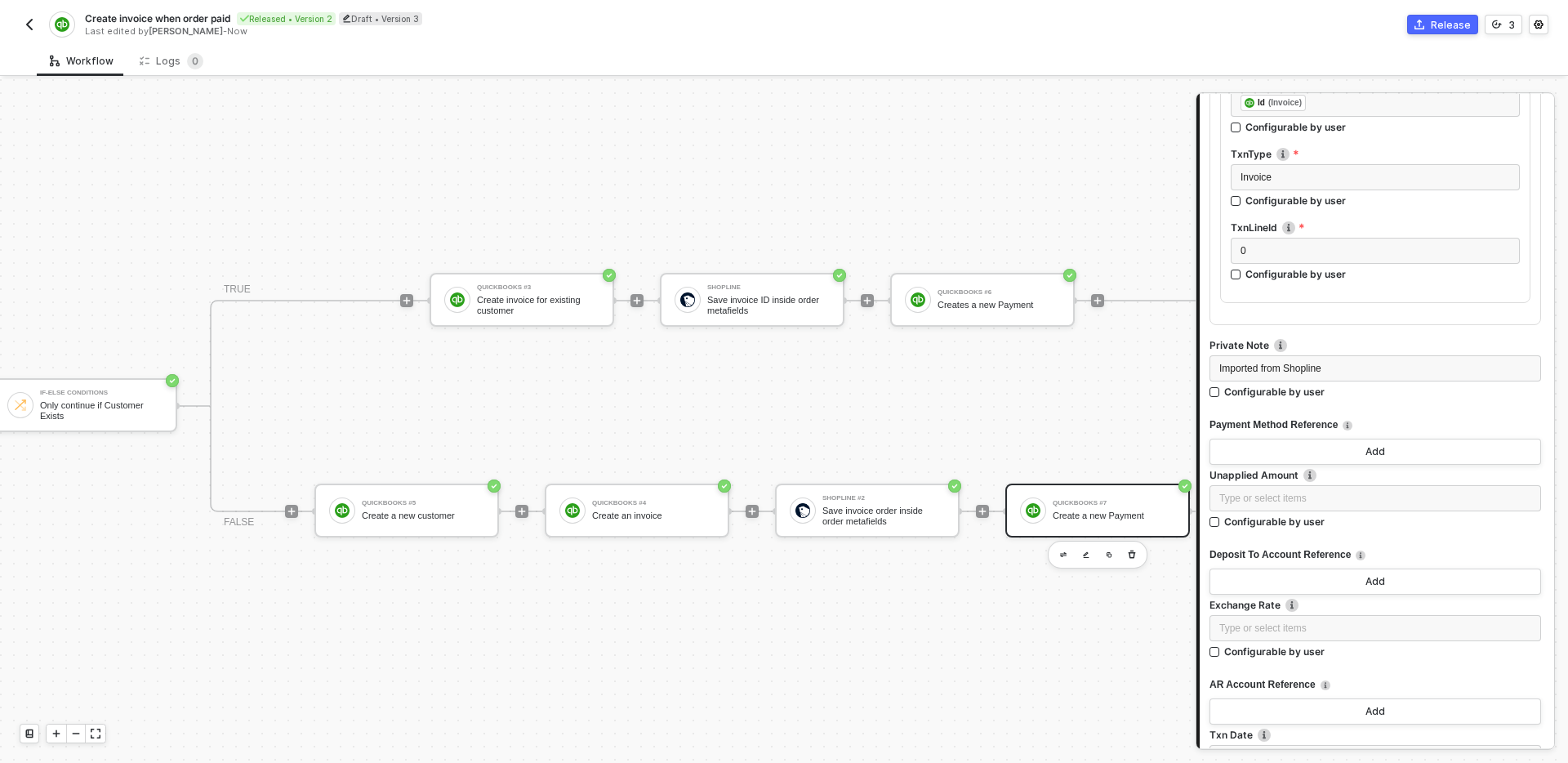
scroll to position [1242, 0]
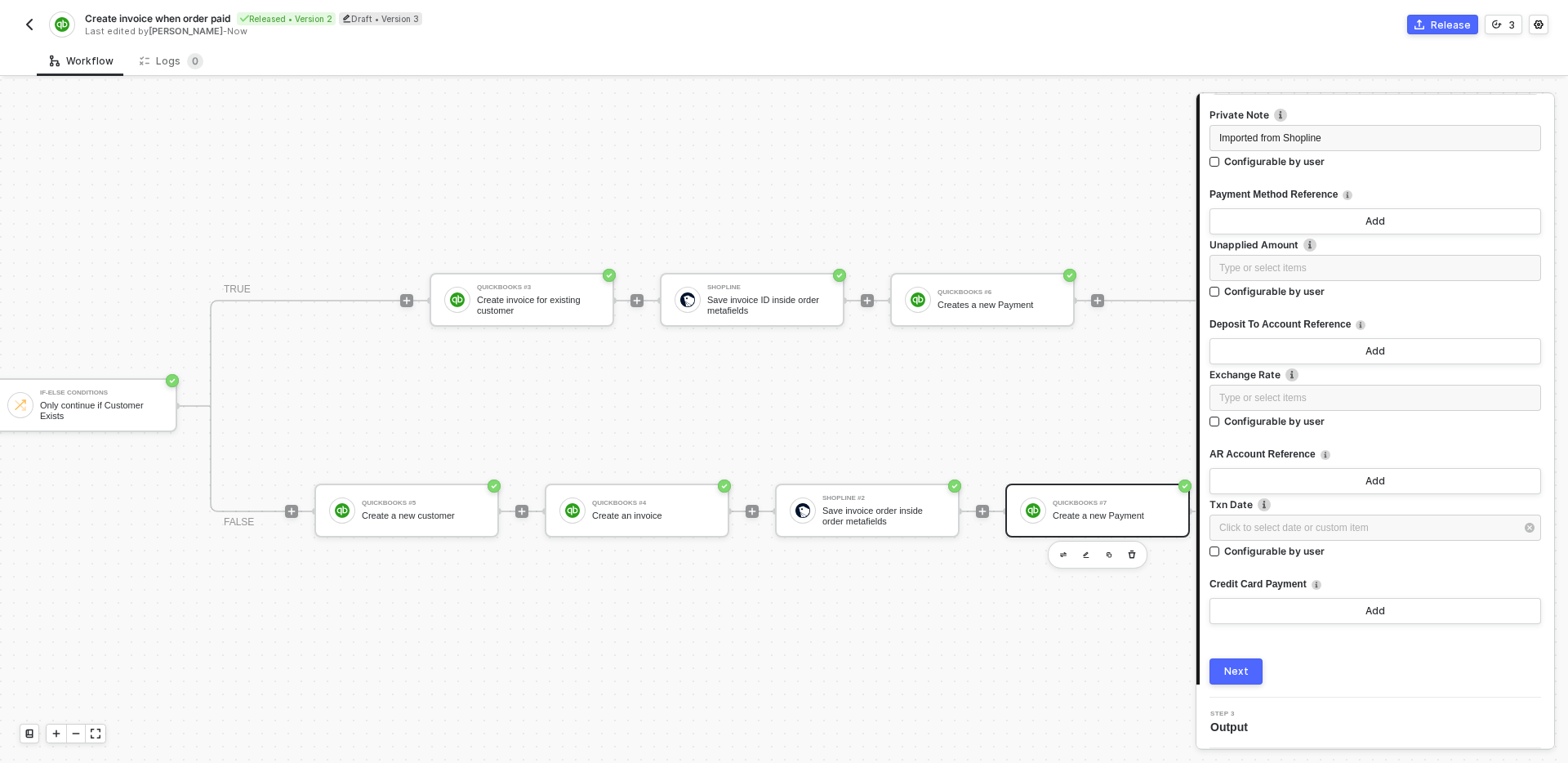
click at [1243, 673] on div "Next" at bounding box center [1237, 672] width 25 height 13
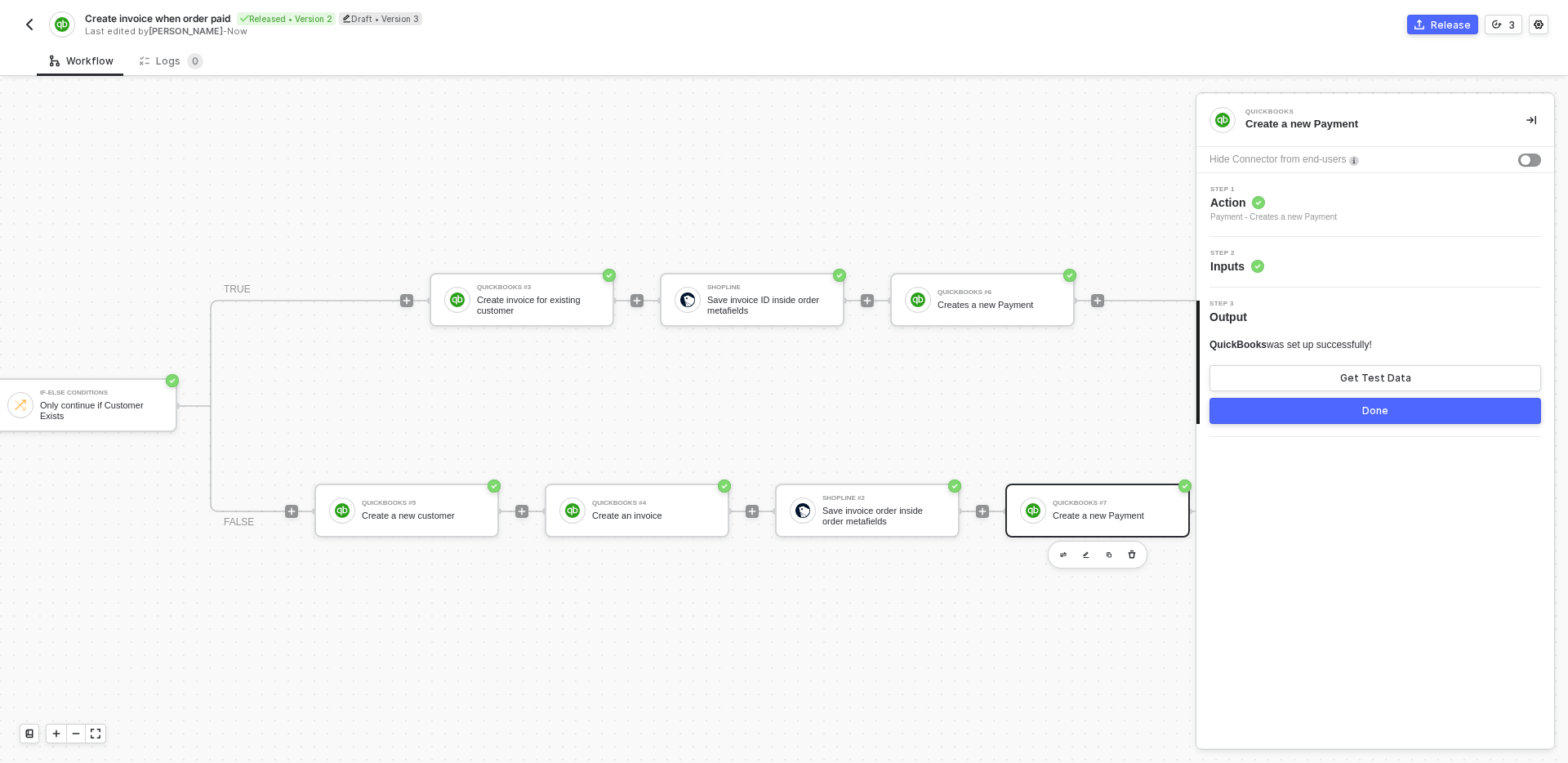
scroll to position [0, 0]
click at [1310, 412] on button "Done" at bounding box center [1375, 411] width 331 height 26
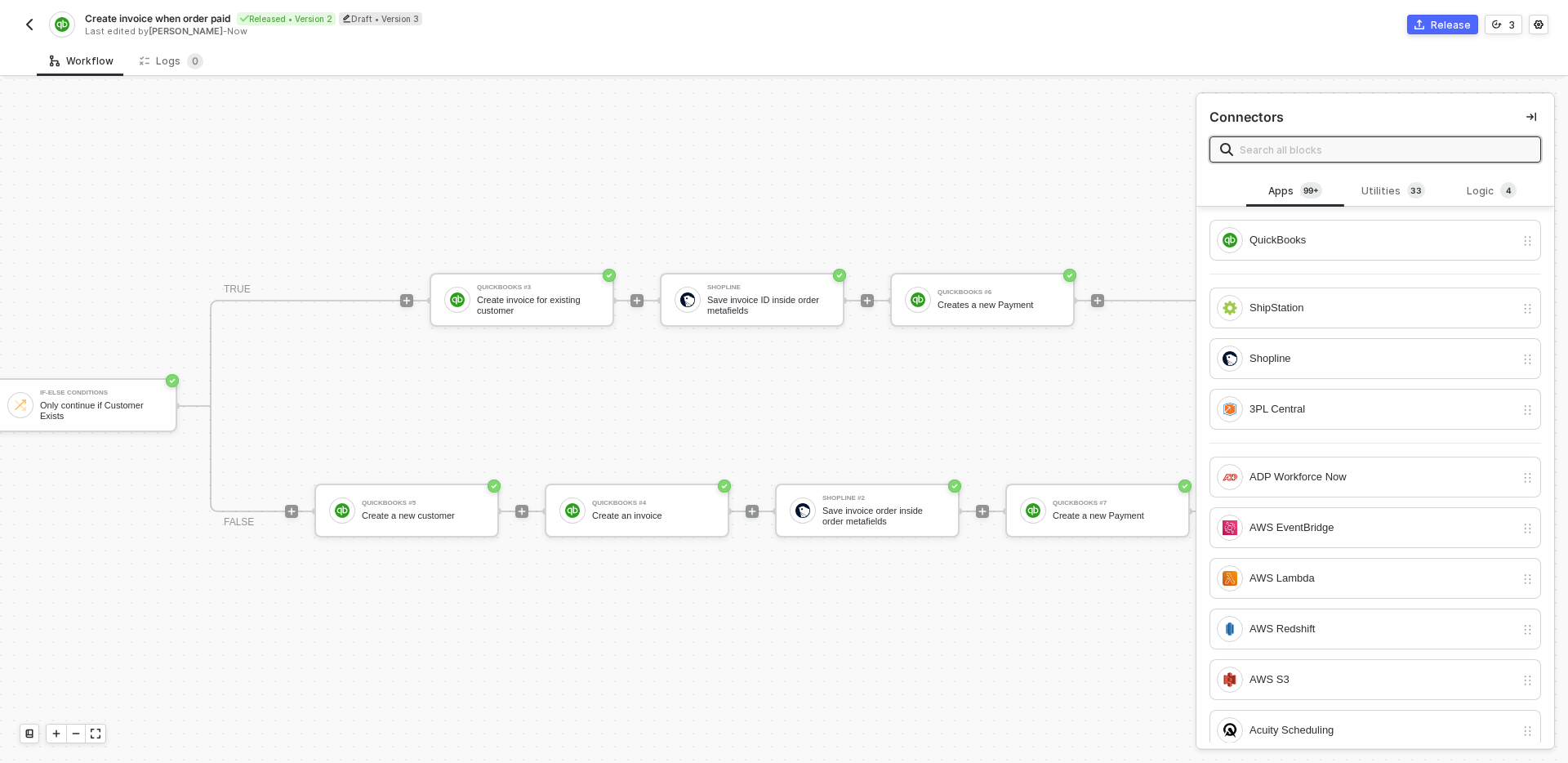
click at [952, 652] on div "TRIGGER Shopline Trigger Trigger workflow when order paid Custom Code Map shopl…" at bounding box center [303, 407] width 2042 height 715
click at [925, 419] on div "TRUE QuickBooks #3 Create invoice for existing customer Shopline Save invoice I…" at bounding box center [752, 406] width 1085 height 213
click at [544, 313] on div "Create invoice for existing customer" at bounding box center [538, 305] width 122 height 20
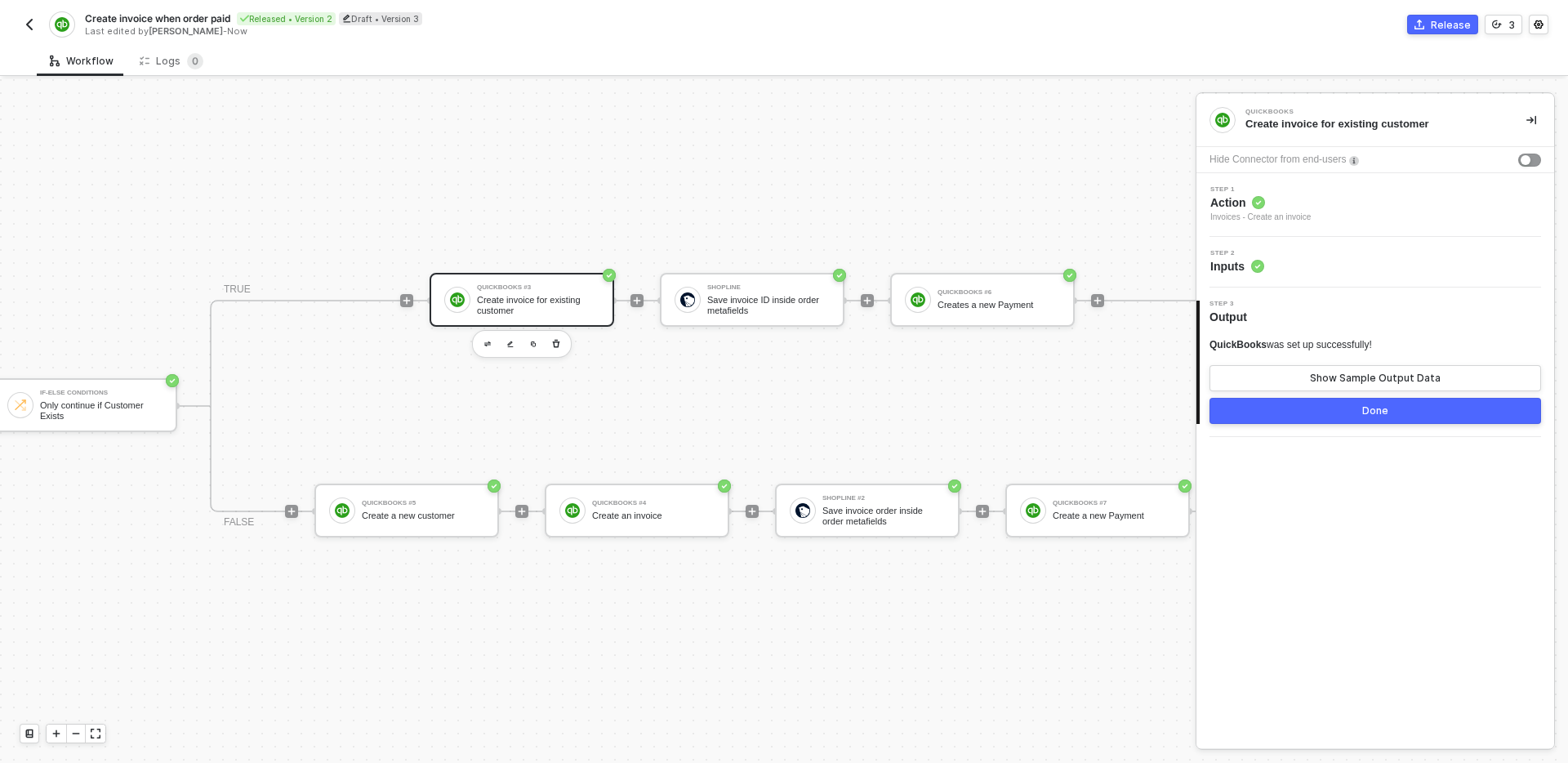
click at [1363, 251] on div "Step 2 Inputs" at bounding box center [1377, 262] width 353 height 25
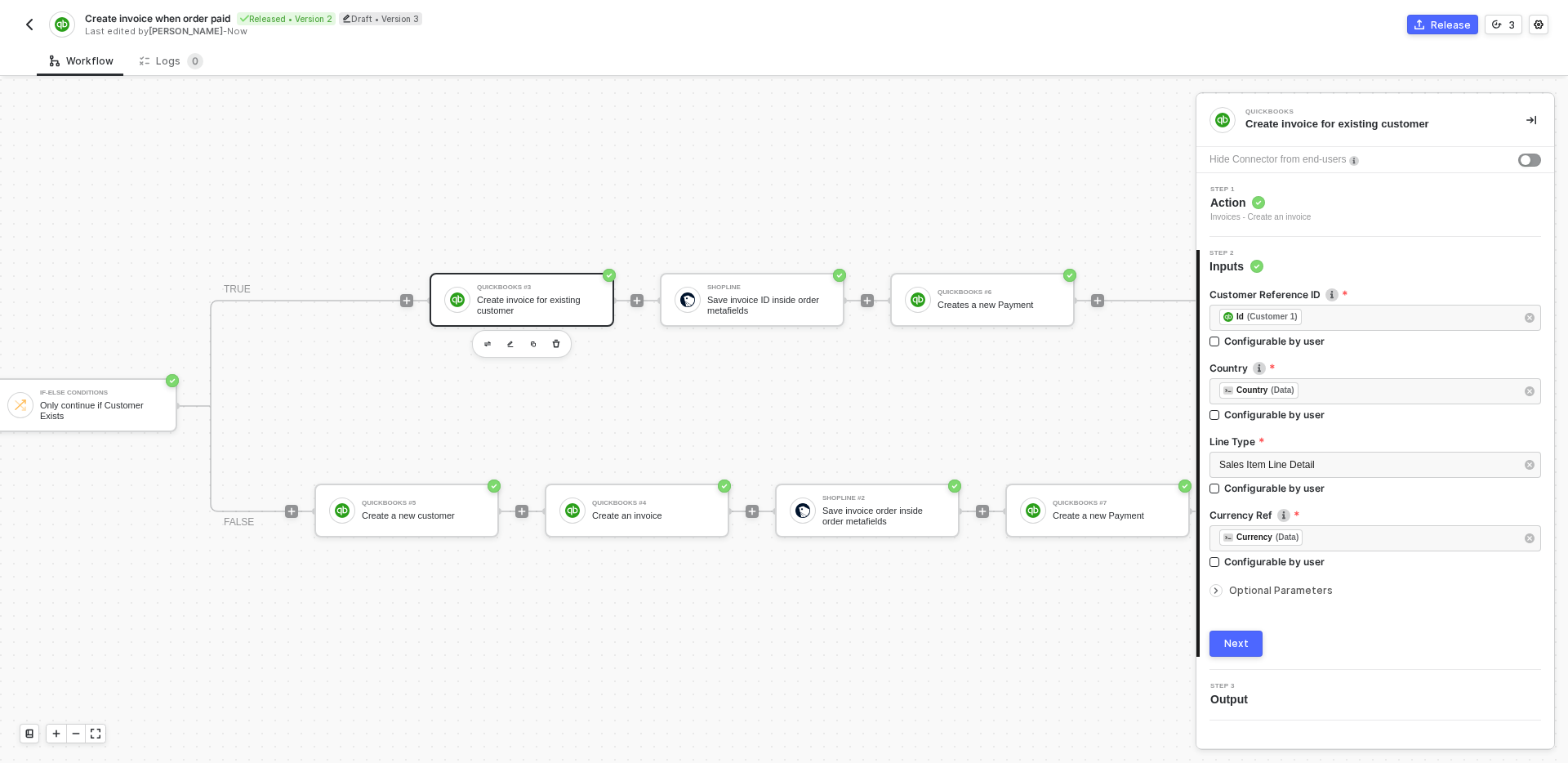
click at [1320, 595] on span "Optional Parameters" at bounding box center [1281, 590] width 104 height 12
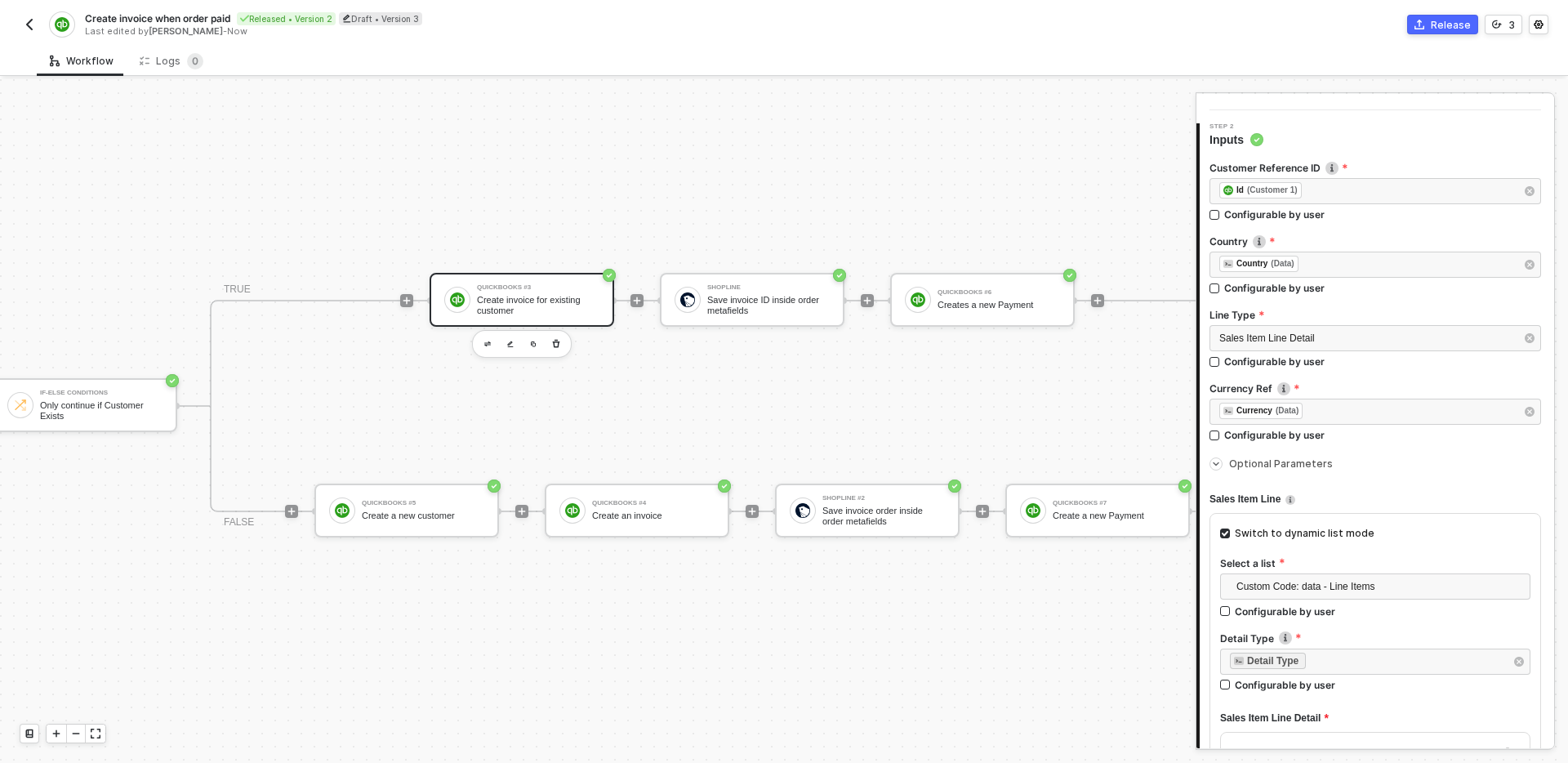
scroll to position [125, 0]
click at [642, 521] on div "Create an invoice" at bounding box center [653, 516] width 122 height 11
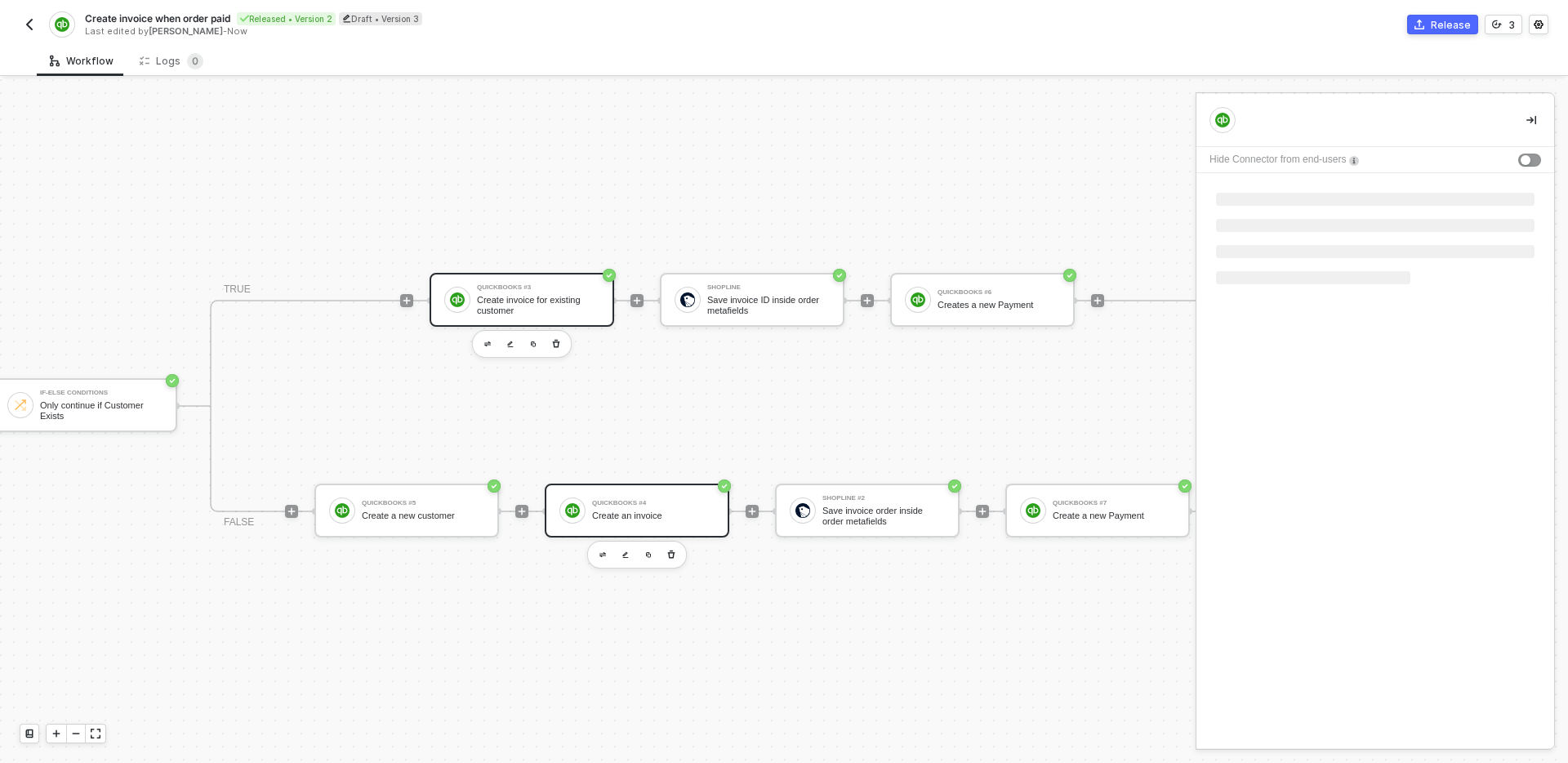
scroll to position [0, 0]
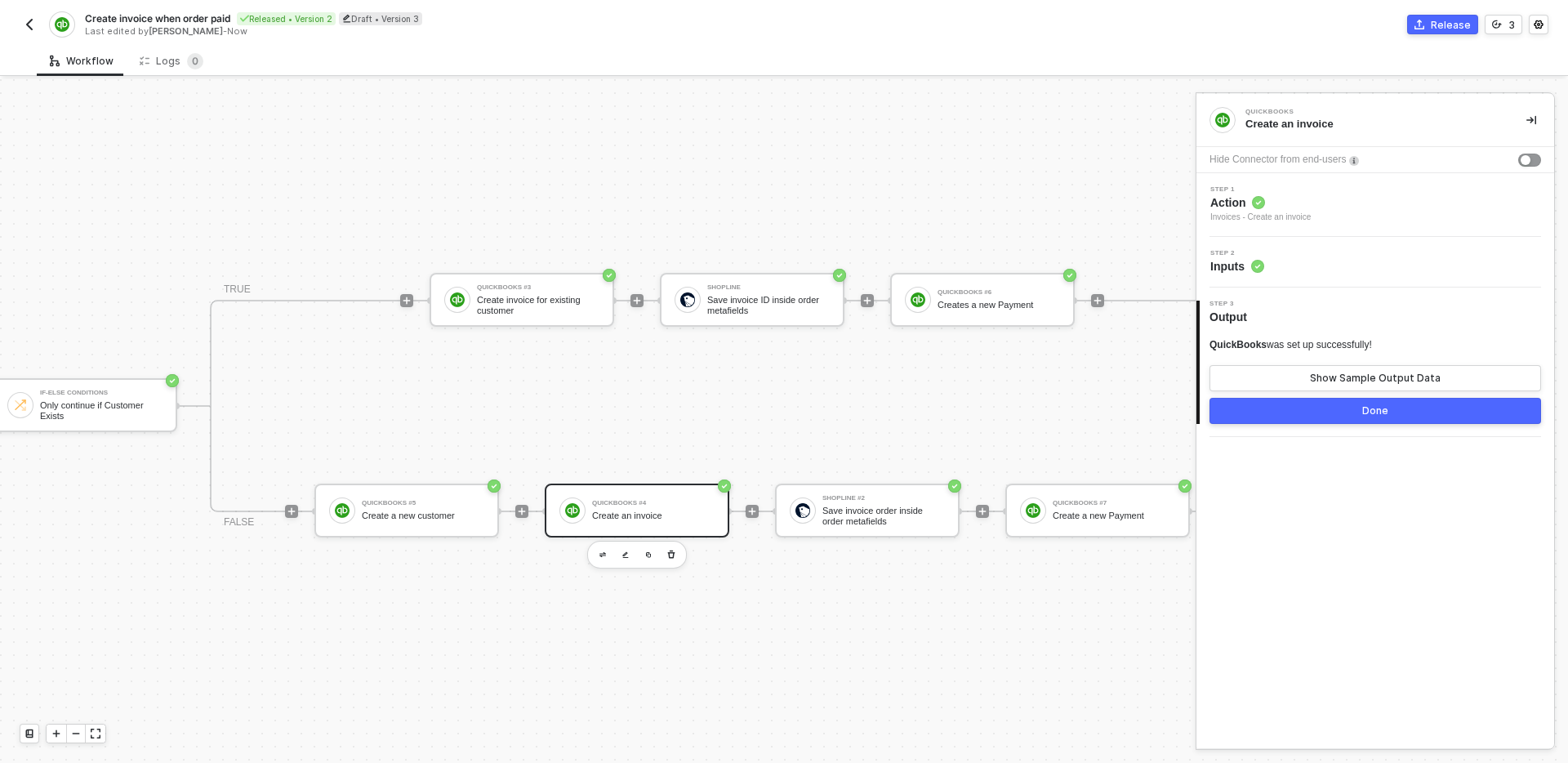
click at [1326, 276] on div "Step 2 Inputs" at bounding box center [1375, 261] width 358 height 50
click at [1355, 258] on div "Step 2 Inputs" at bounding box center [1377, 262] width 353 height 25
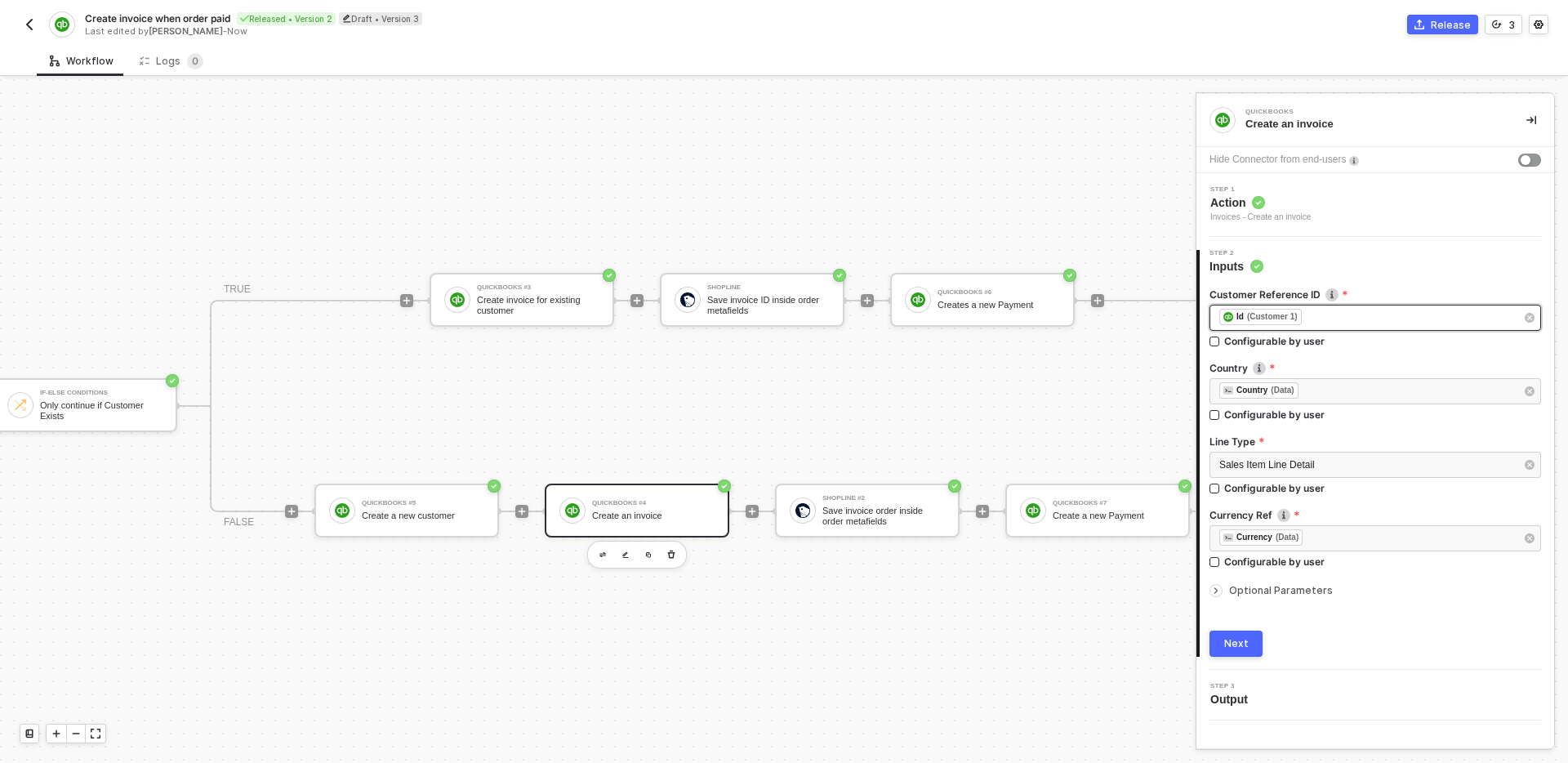
click at [1337, 313] on div "﻿ ﻿ Id (Customer 1) ﻿" at bounding box center [1367, 318] width 296 height 18
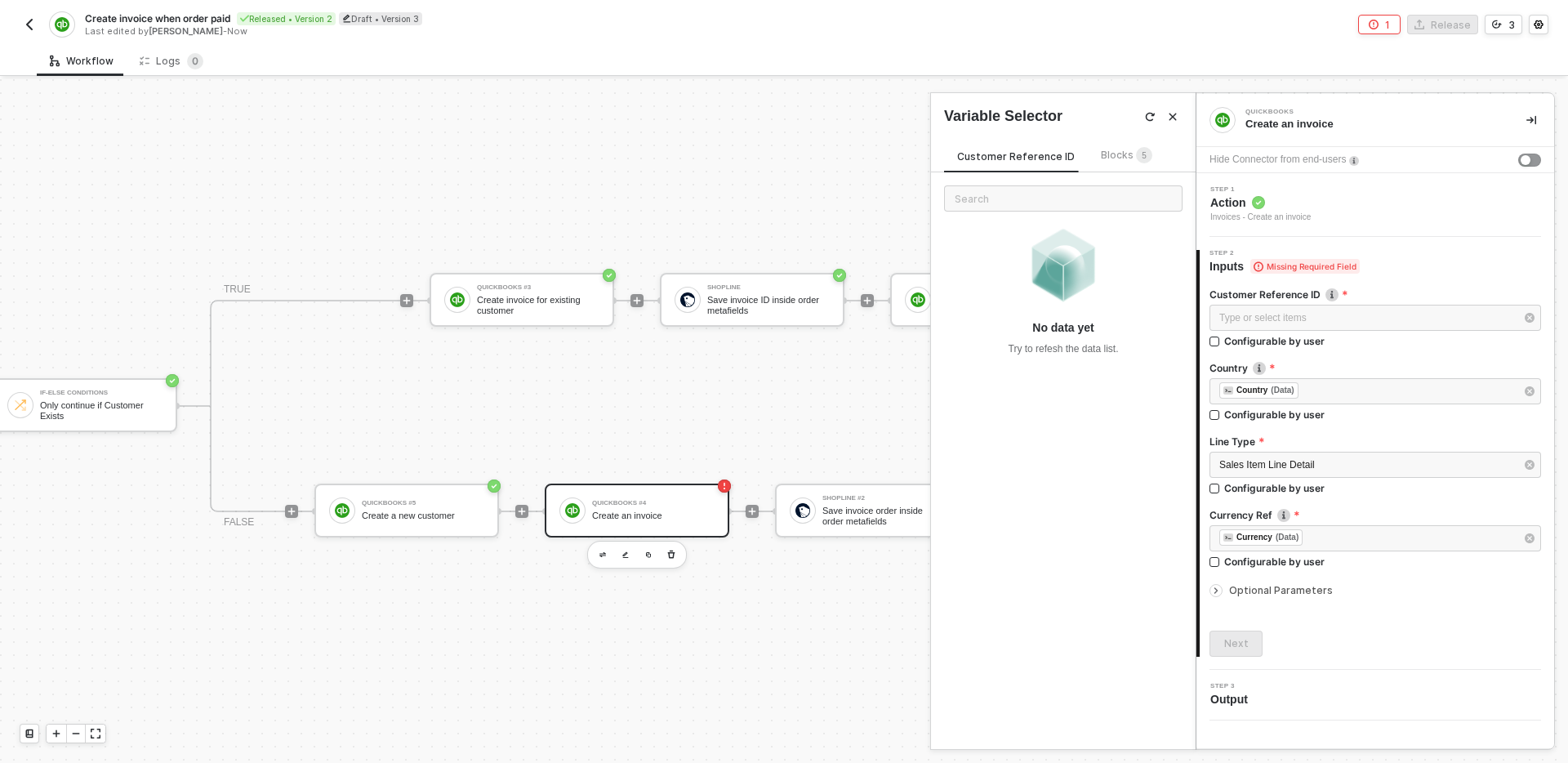
click at [1142, 159] on span "5" at bounding box center [1143, 155] width 5 height 9
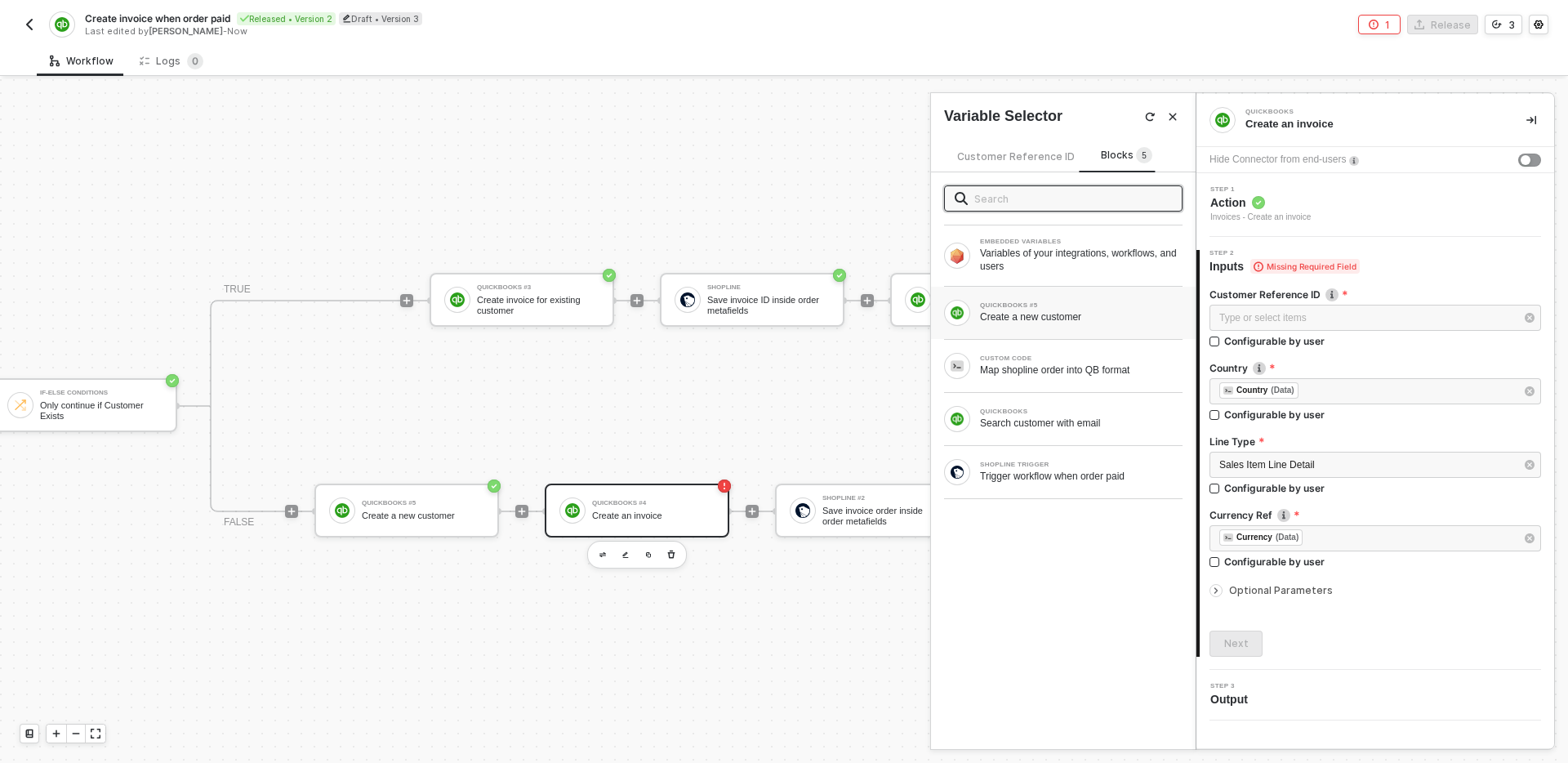
click at [1116, 321] on div "Create a new customer" at bounding box center [1081, 317] width 203 height 13
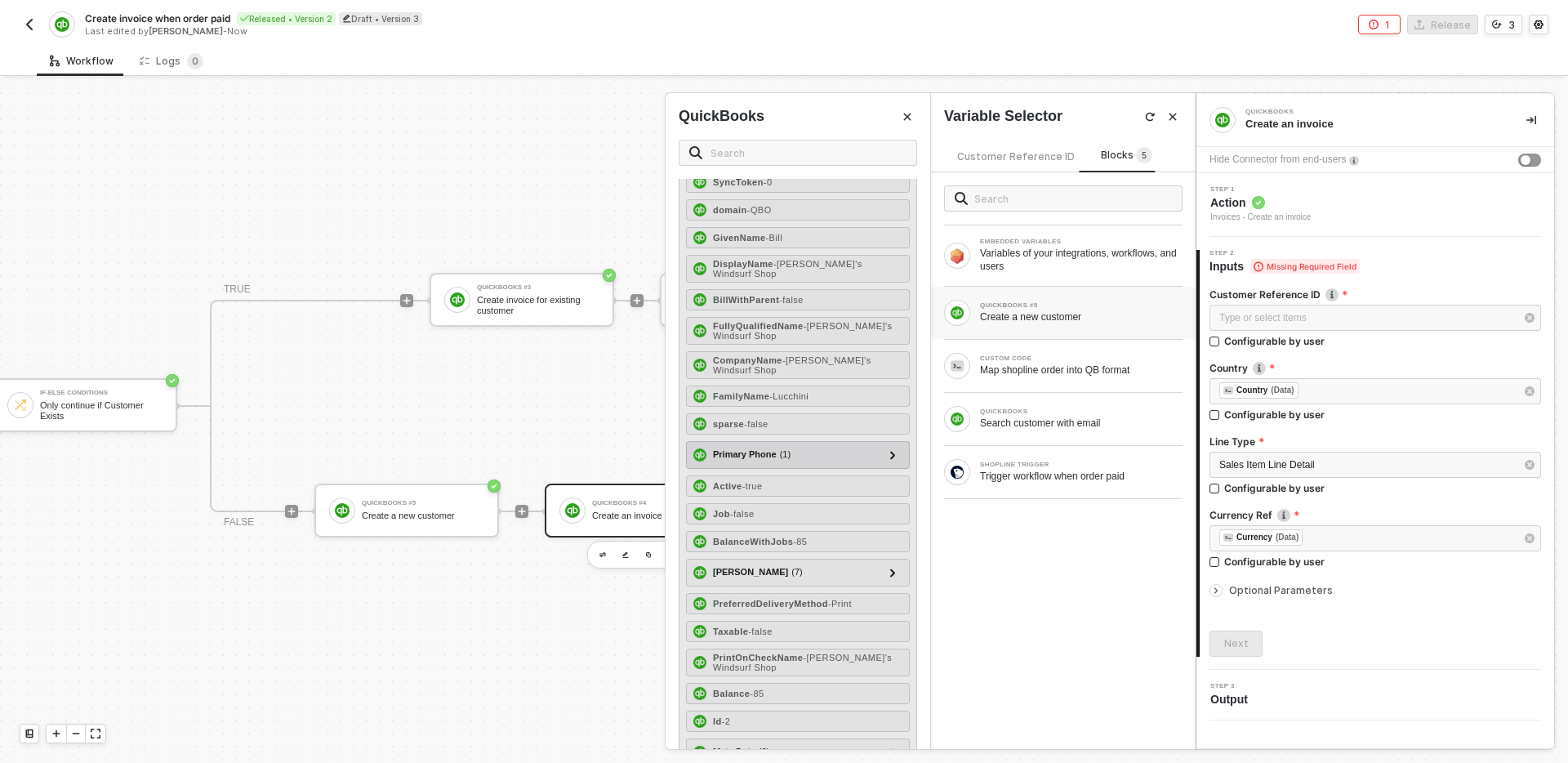
scroll to position [135, 0]
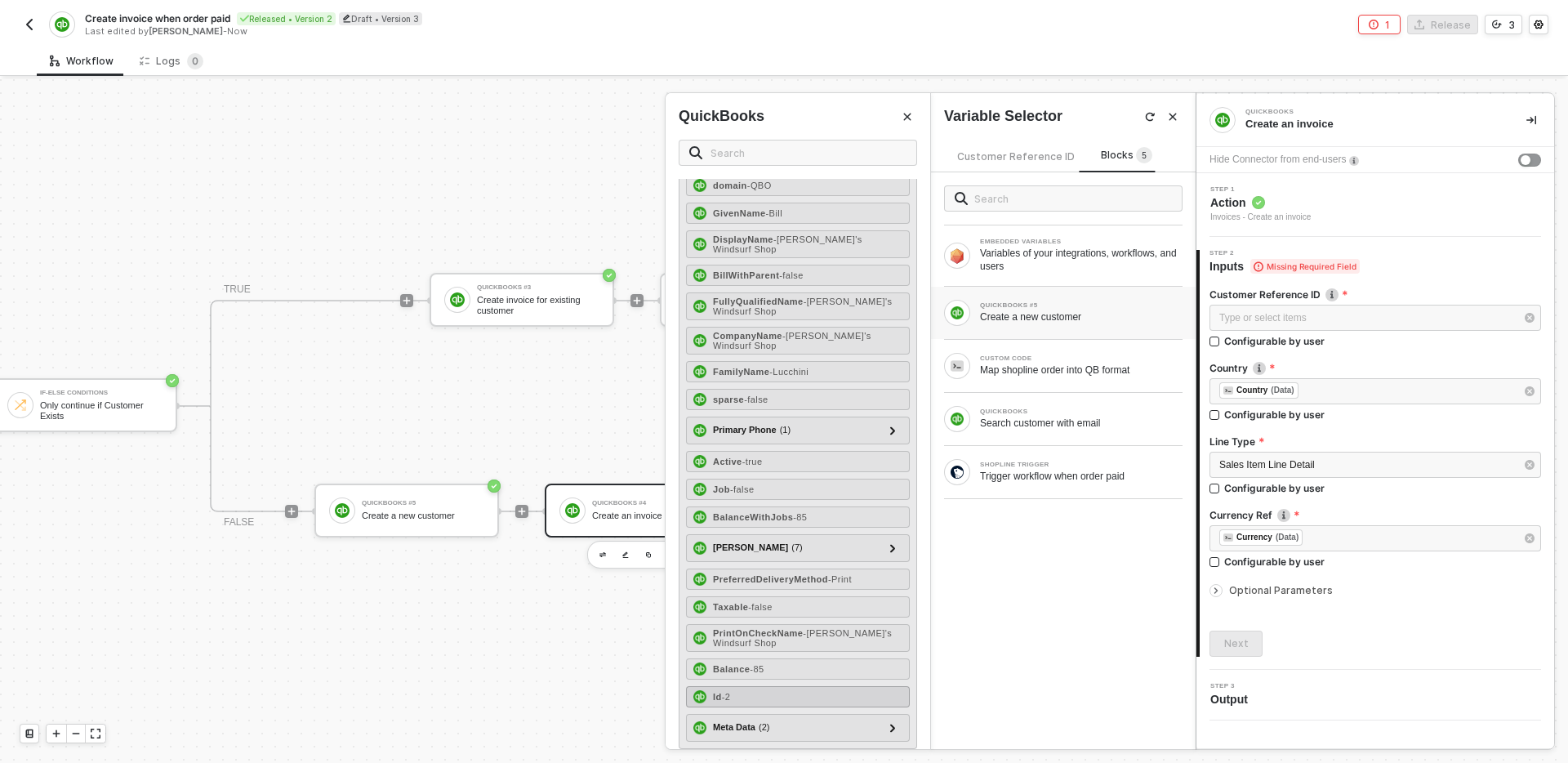
click at [786, 686] on div "Id - 2" at bounding box center [797, 696] width 224 height 21
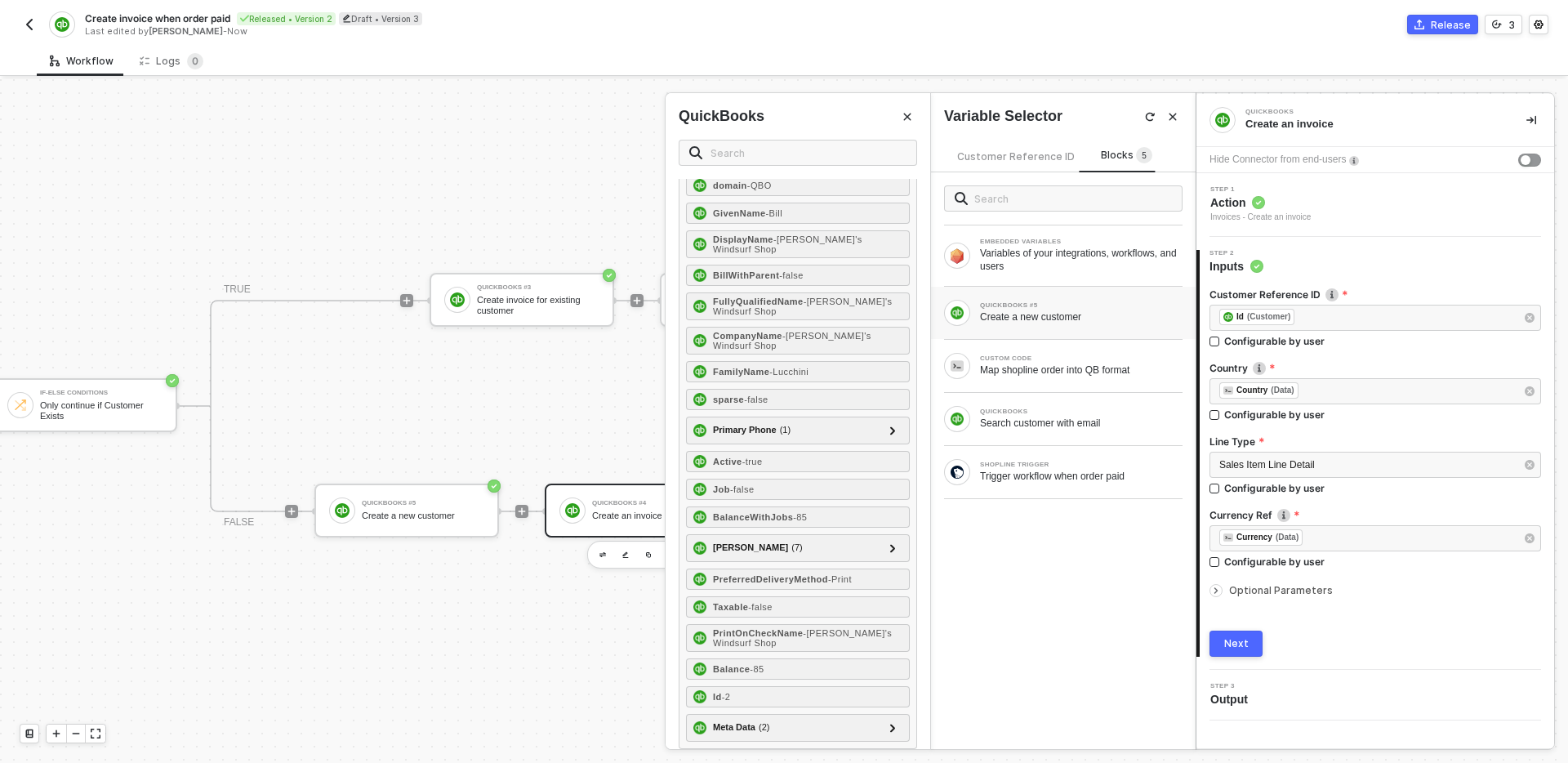
click at [1237, 646] on div "Next" at bounding box center [1237, 644] width 25 height 13
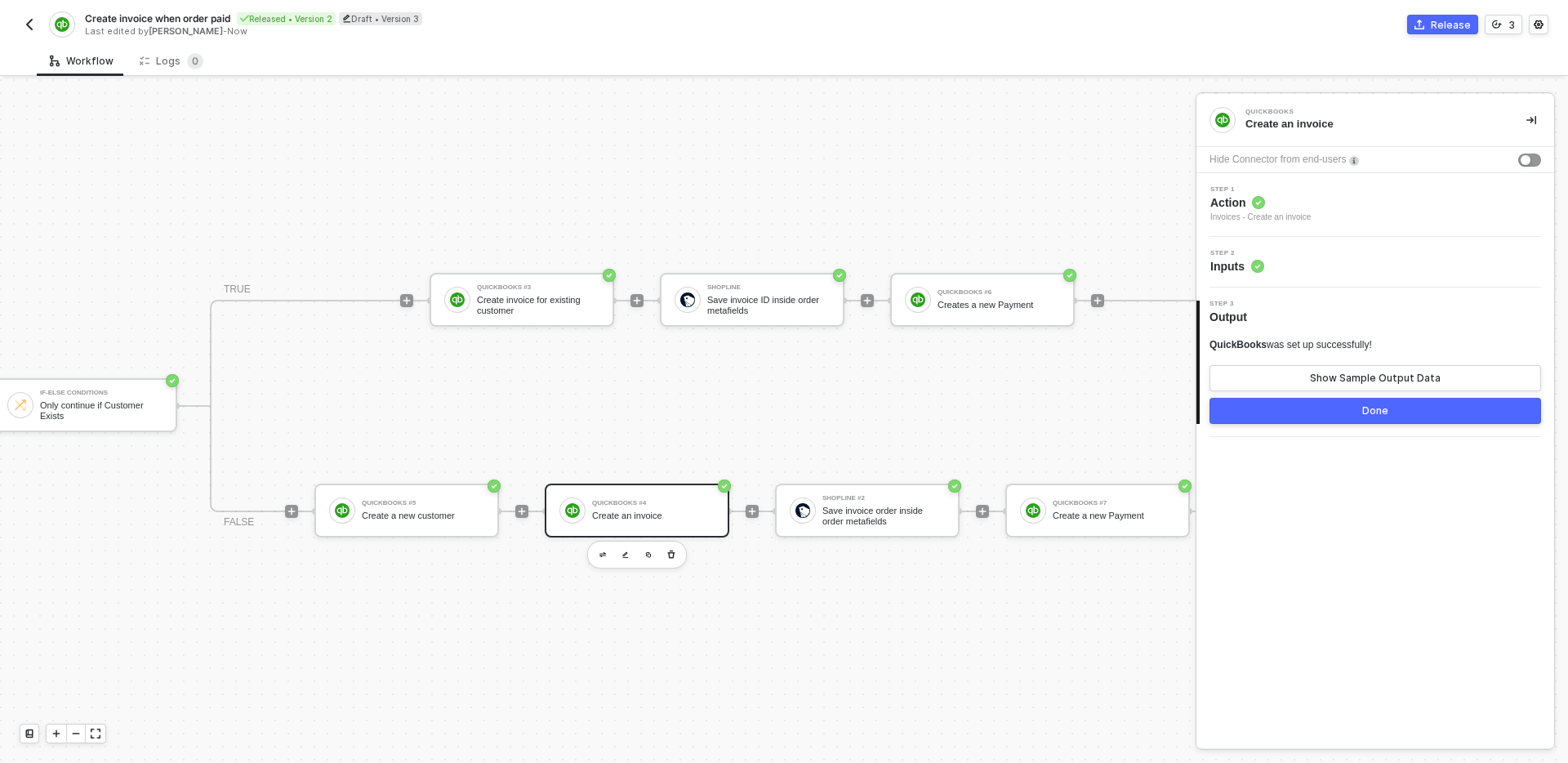
click at [1285, 411] on button "Done" at bounding box center [1375, 411] width 331 height 26
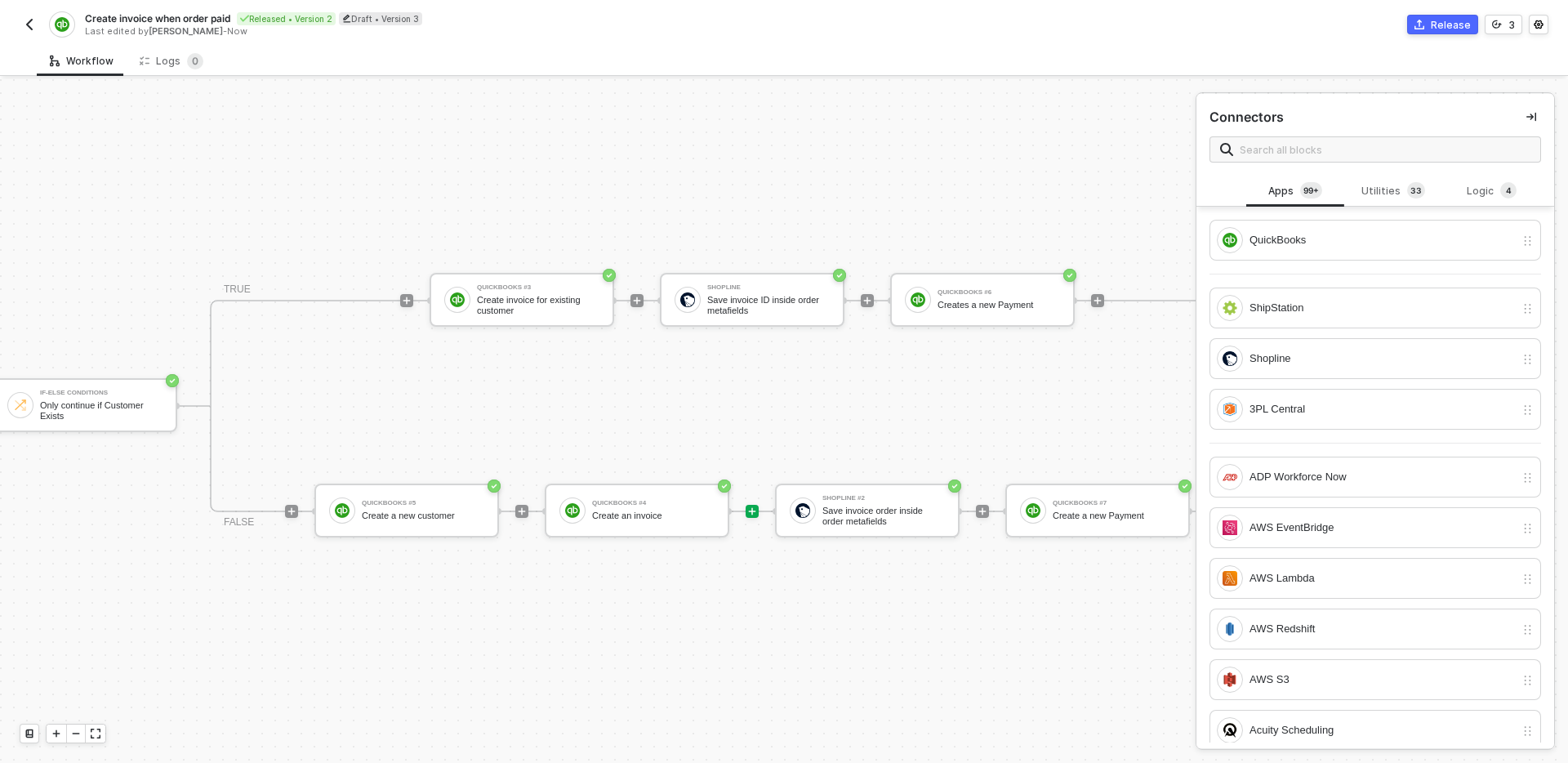
click at [1050, 454] on div "TRUE QuickBooks #3 Create invoice for existing customer Shopline Save invoice I…" at bounding box center [752, 406] width 1085 height 213
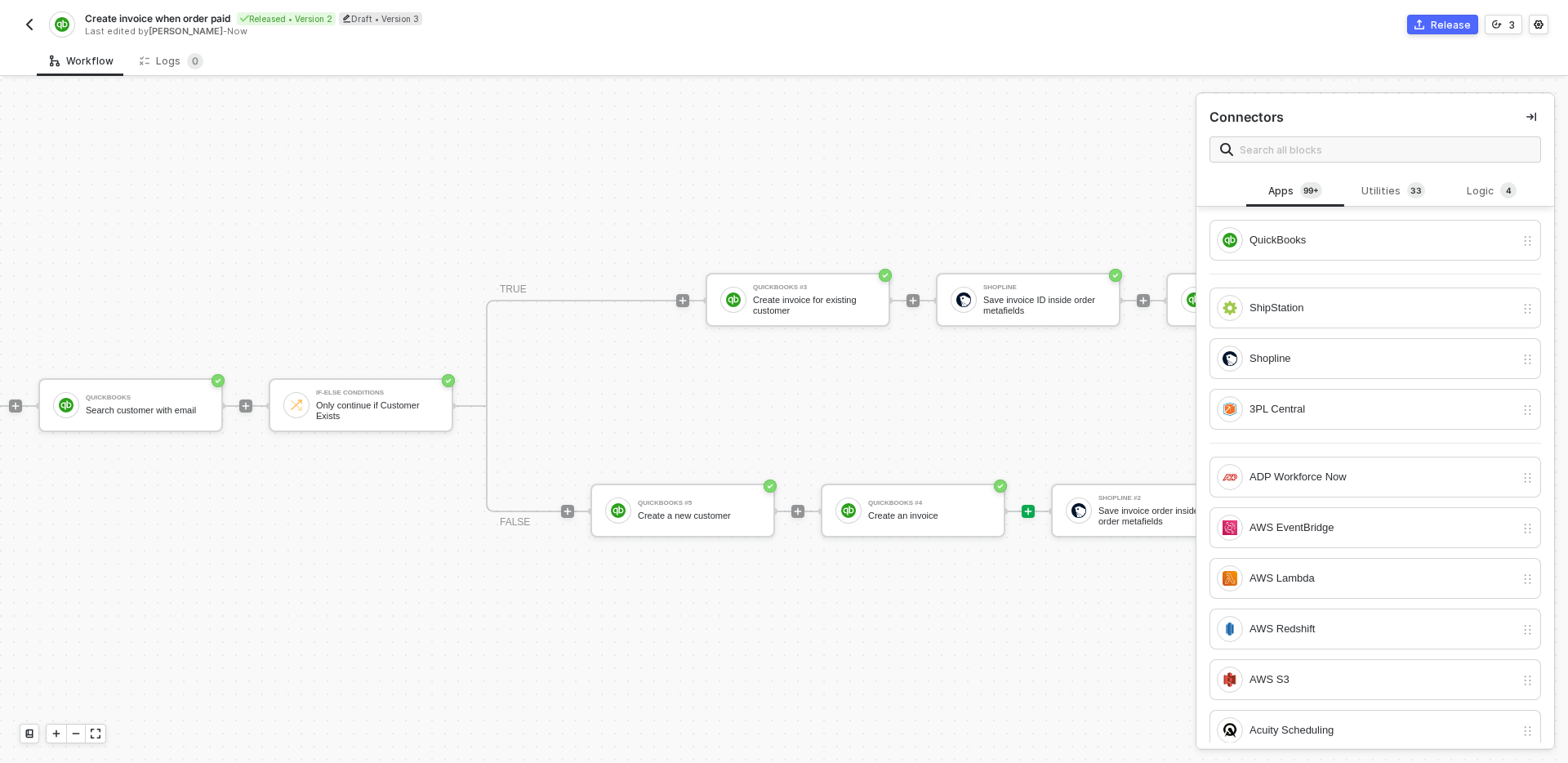
scroll to position [30, 0]
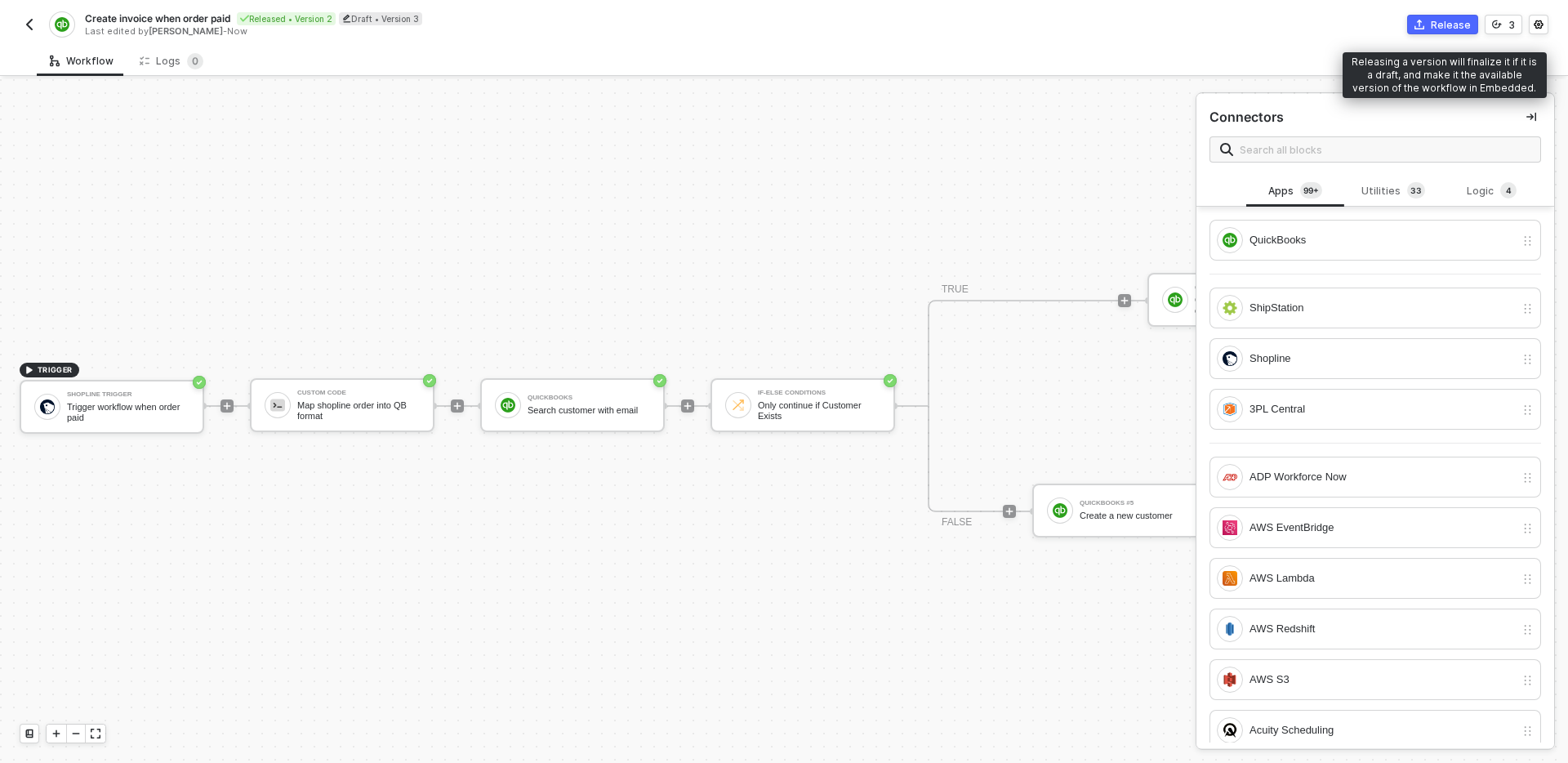
click at [1436, 27] on div "Release" at bounding box center [1451, 25] width 40 height 14
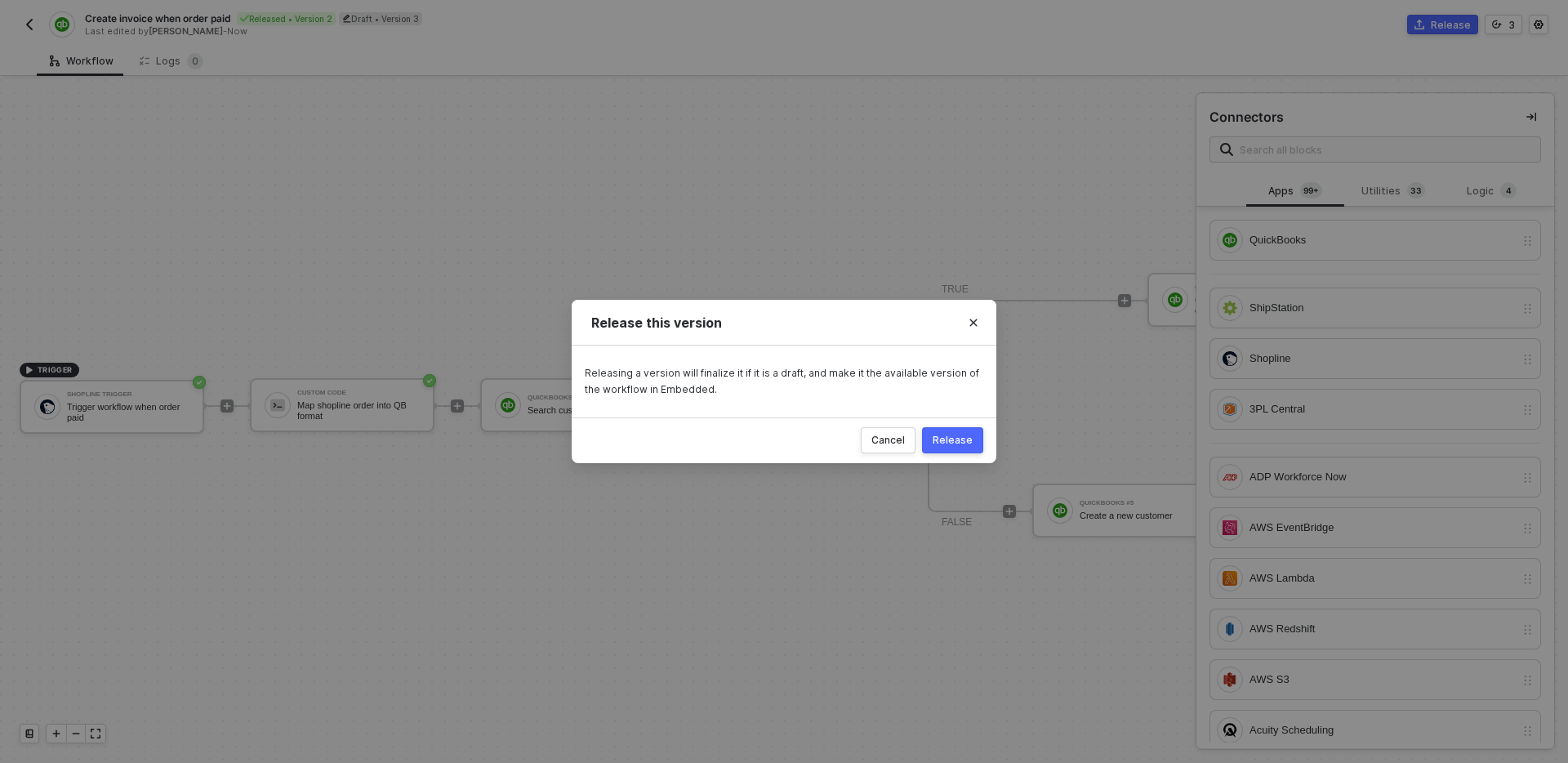
click at [968, 440] on div "Release" at bounding box center [952, 440] width 40 height 13
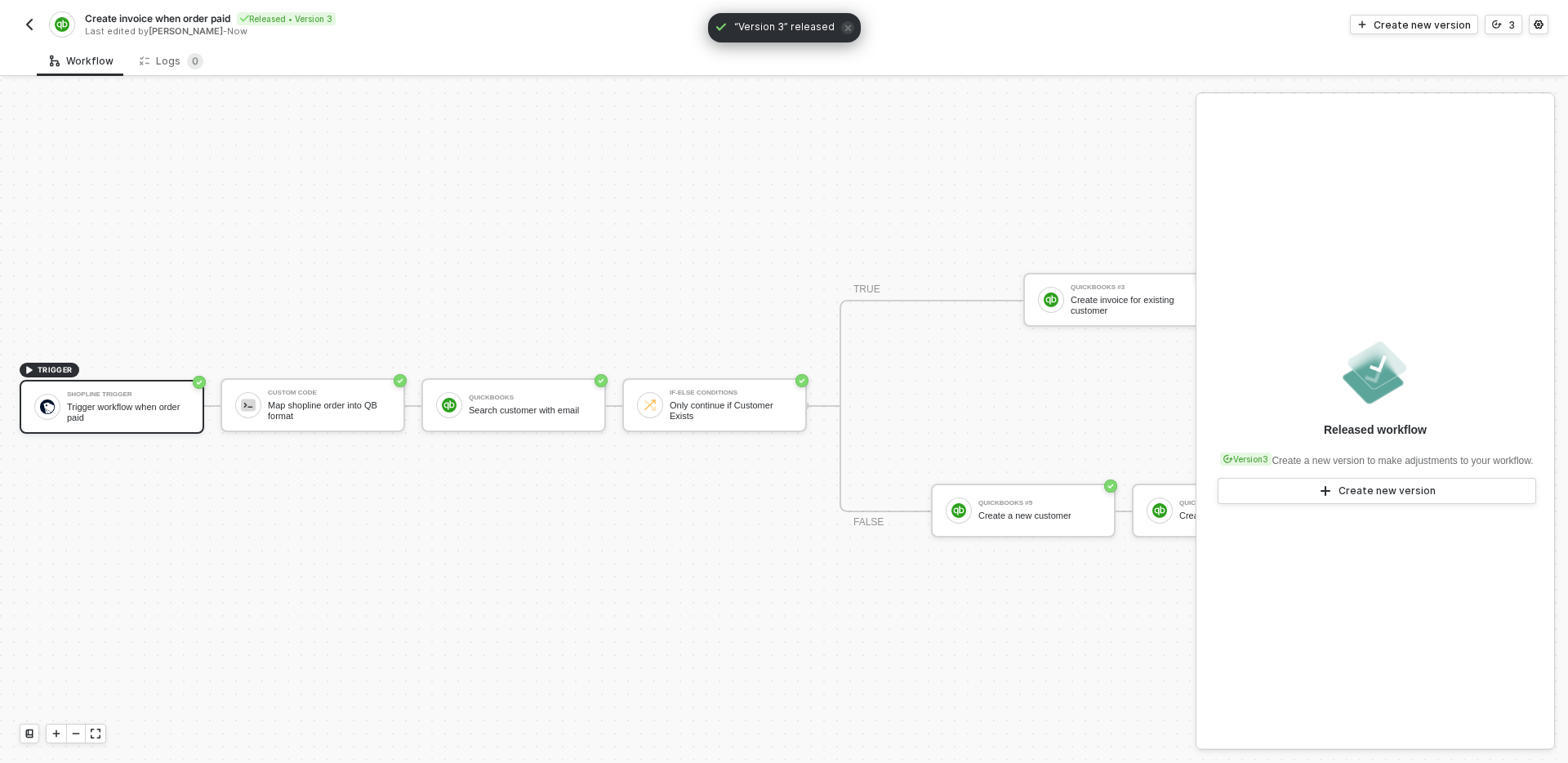
click at [447, 124] on div "TRIGGER Shopline Trigger Trigger workflow when order paid Custom Code Map shopl…" at bounding box center [905, 407] width 1810 height 715
click at [27, 21] on img "button" at bounding box center [29, 25] width 13 height 13
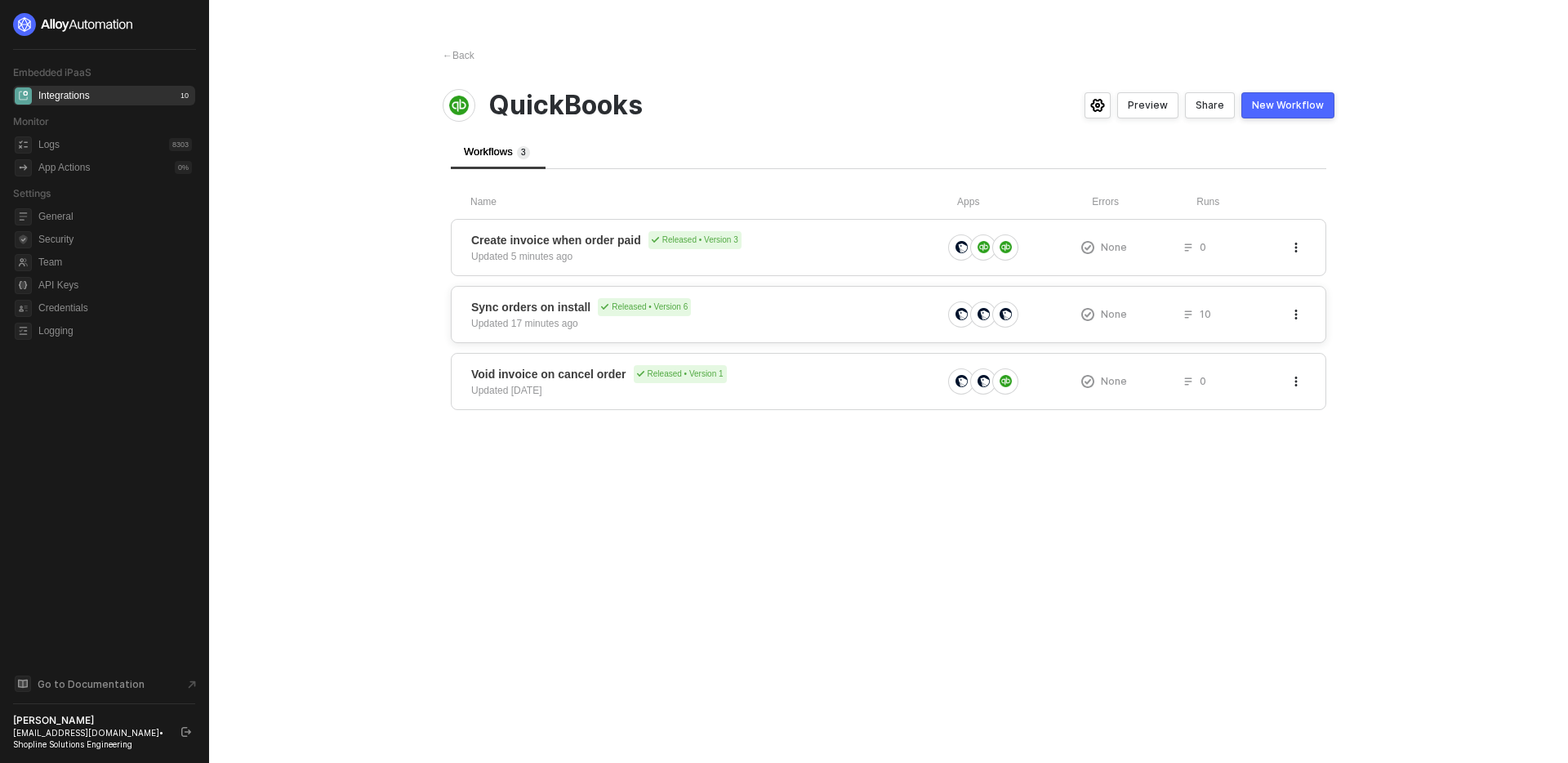
click at [792, 325] on div "Sync orders on install Released • Version 6 Updated 17 minutes ago" at bounding box center [706, 314] width 470 height 33
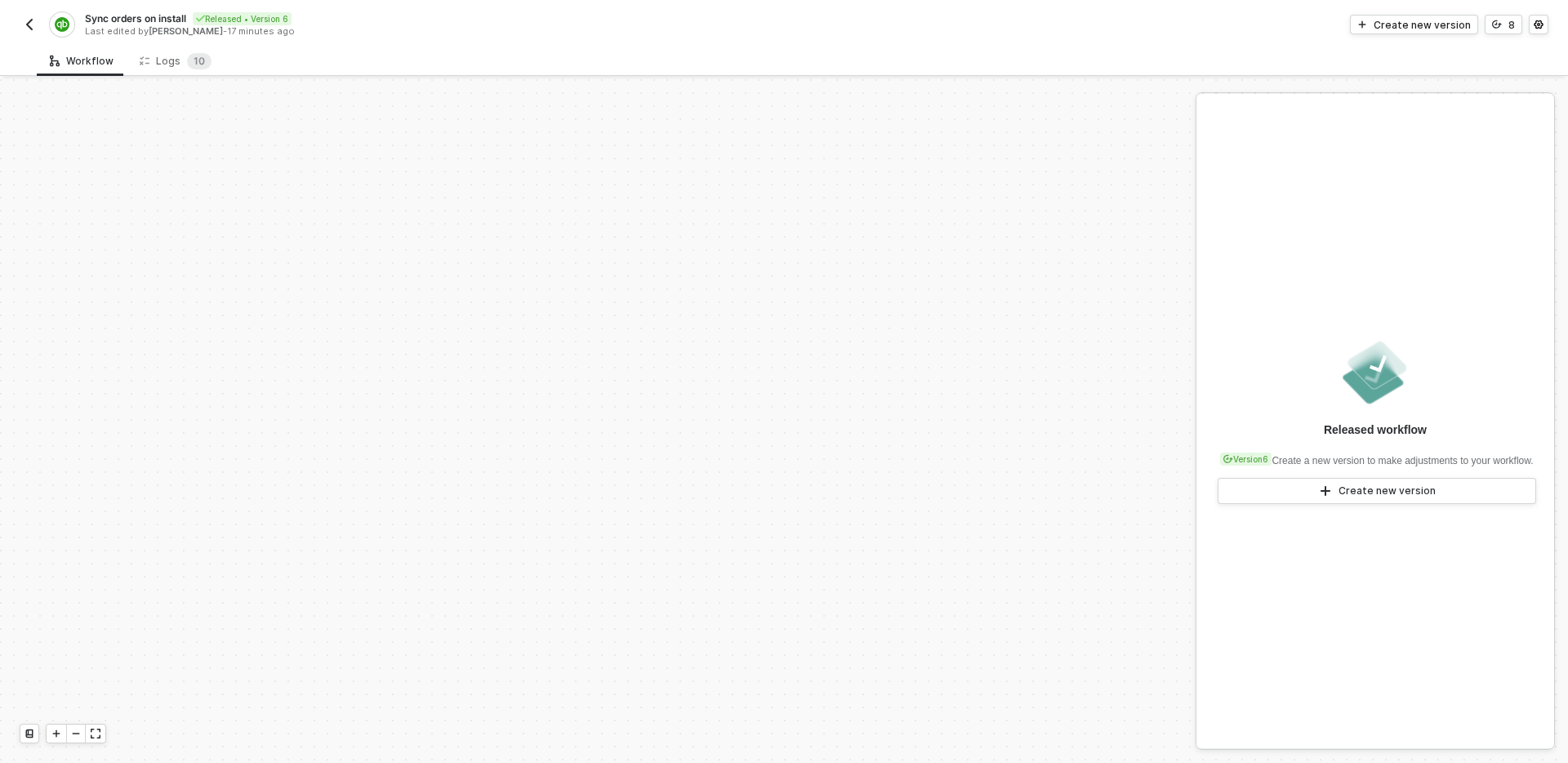
scroll to position [498, 0]
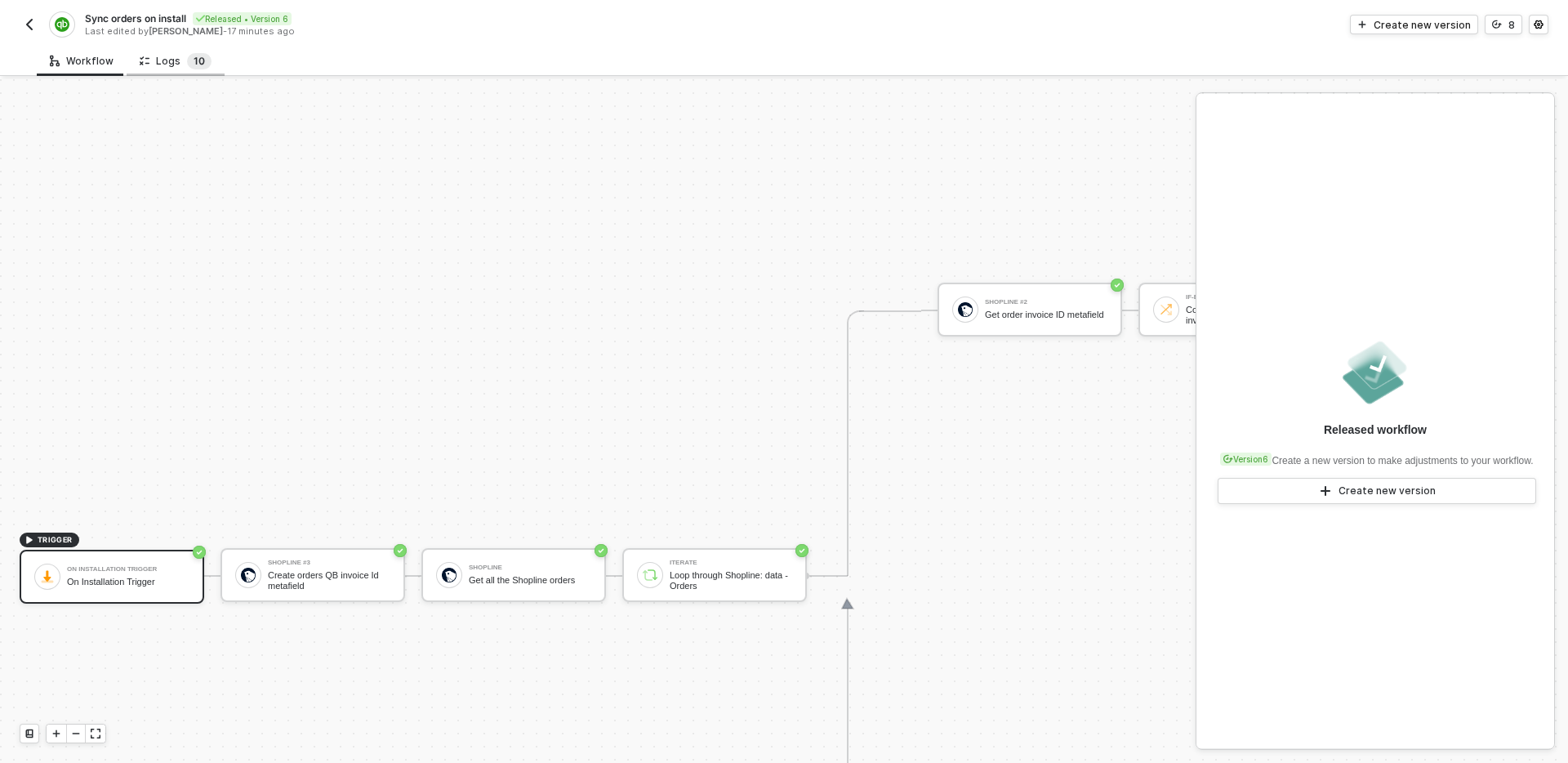
click at [187, 68] on span "1 0" at bounding box center [199, 61] width 25 height 16
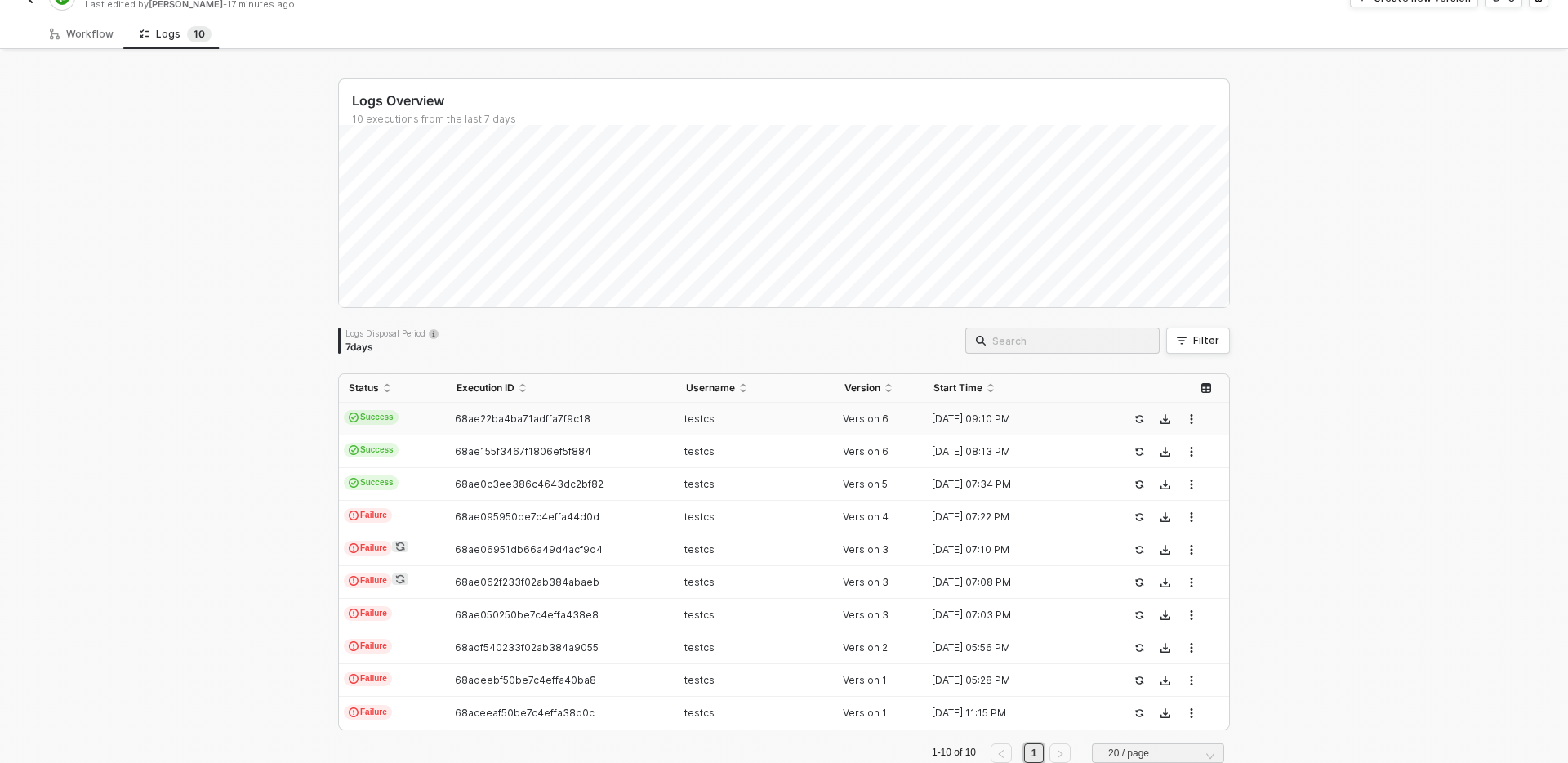
scroll to position [0, 0]
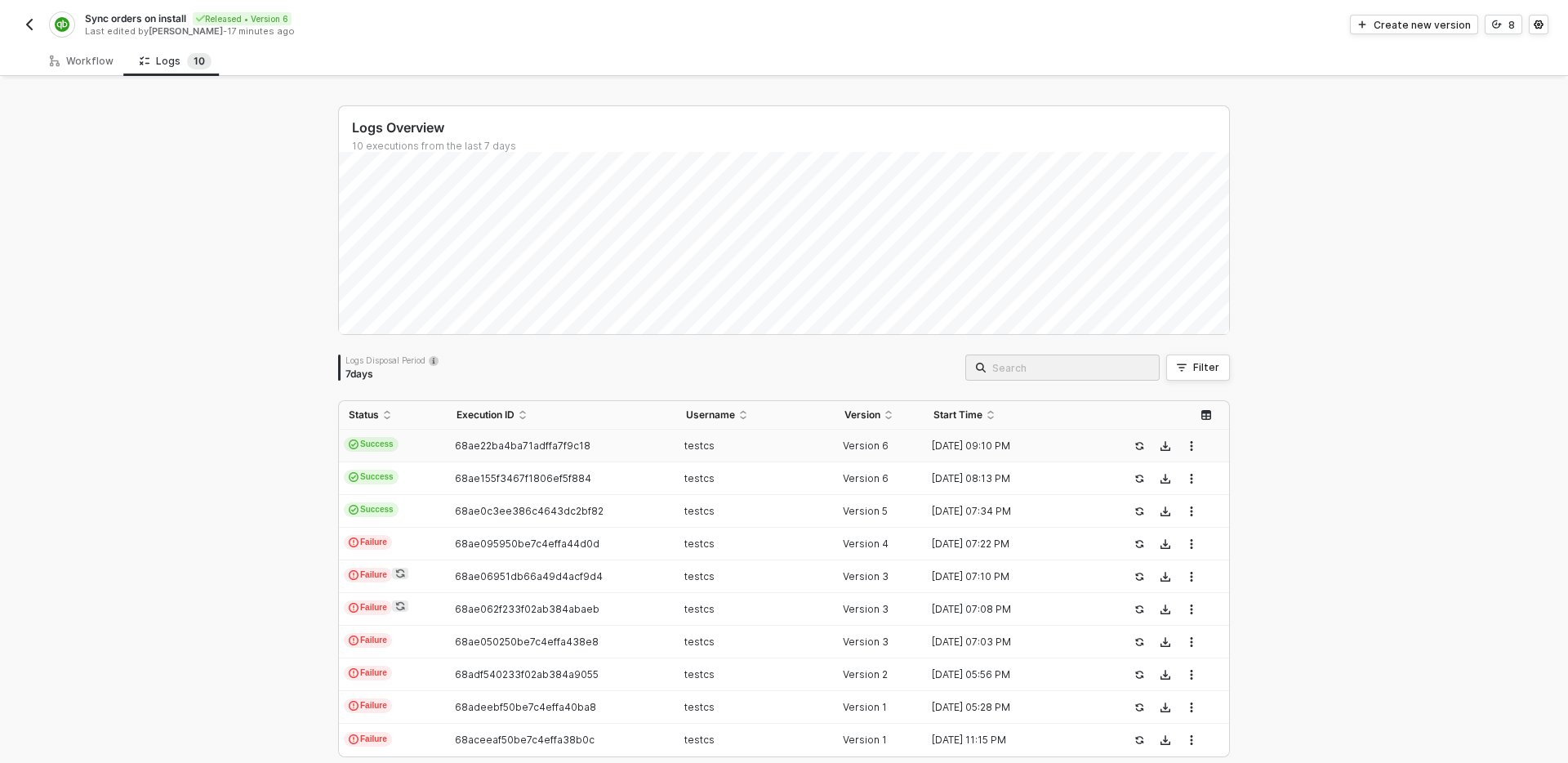
click at [631, 445] on div "68ae22ba4ba71adffa7f9c18" at bounding box center [554, 446] width 216 height 13
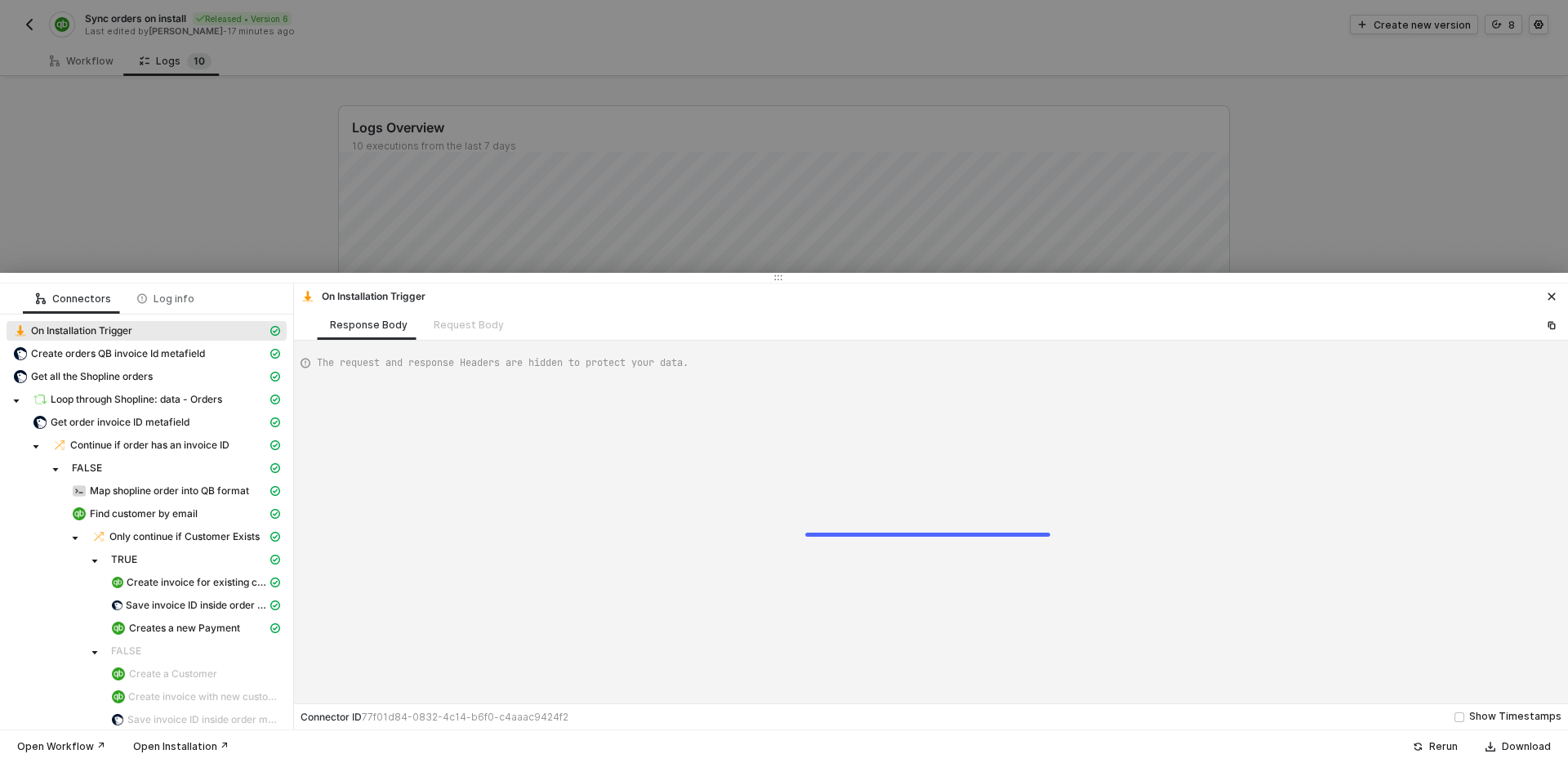
type textarea "{ "json": {}, "id": "473dc1fc-c860-414c-ab30-836efbf43a2a" }"
click at [1545, 299] on button "button" at bounding box center [1552, 296] width 19 height 19
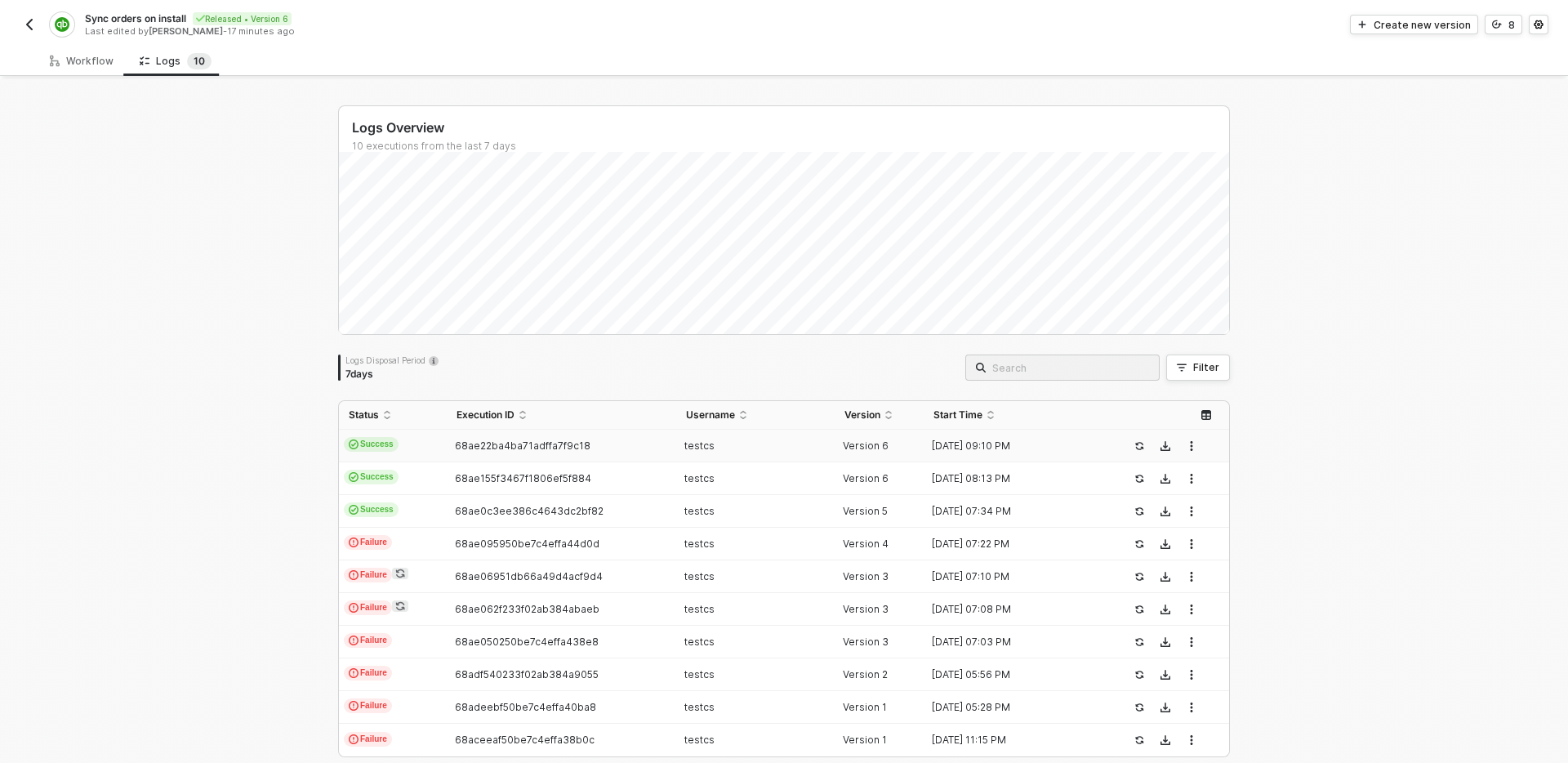
click at [33, 31] on button "button" at bounding box center [28, 24] width 19 height 19
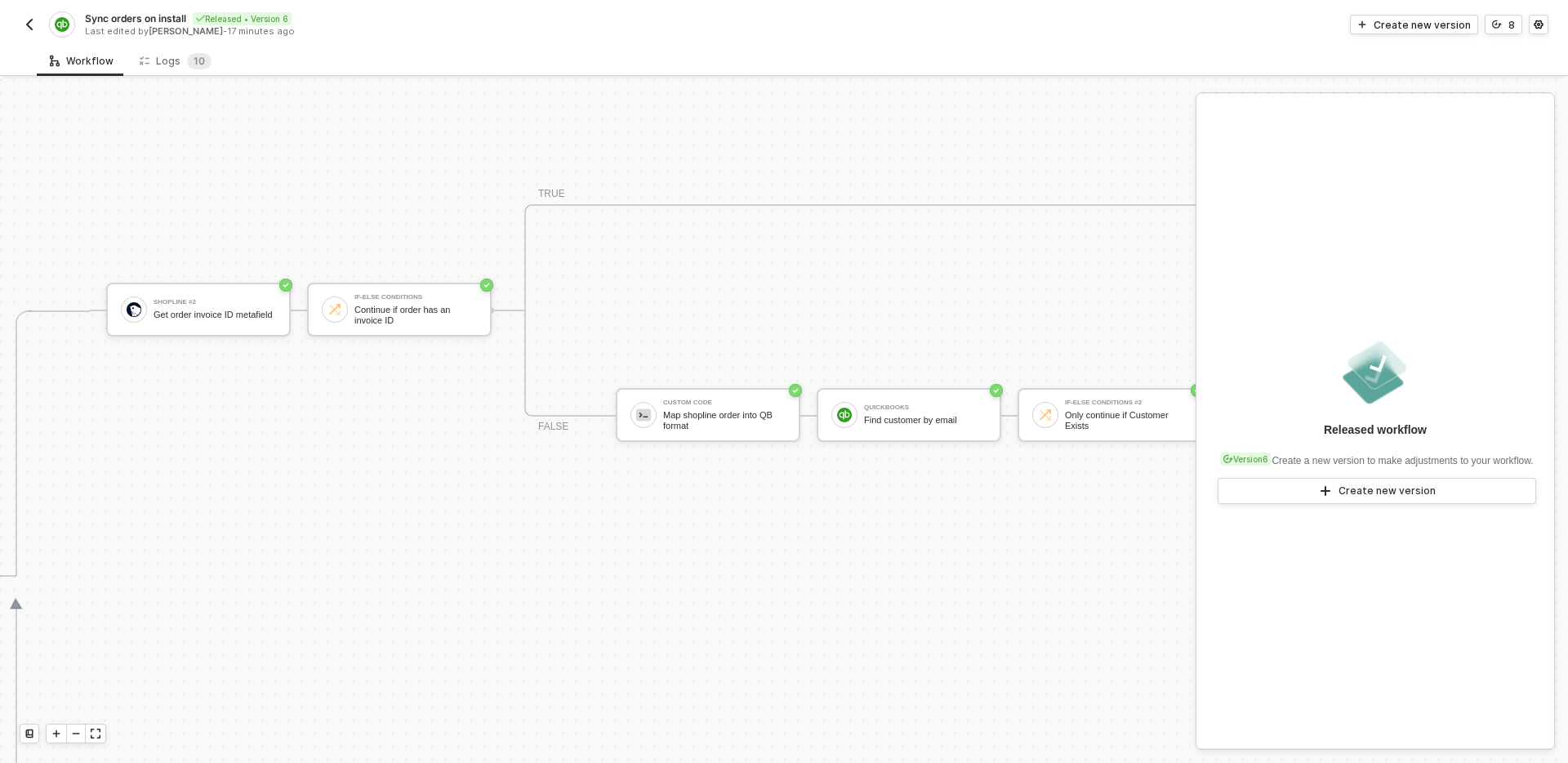
scroll to position [498, 0]
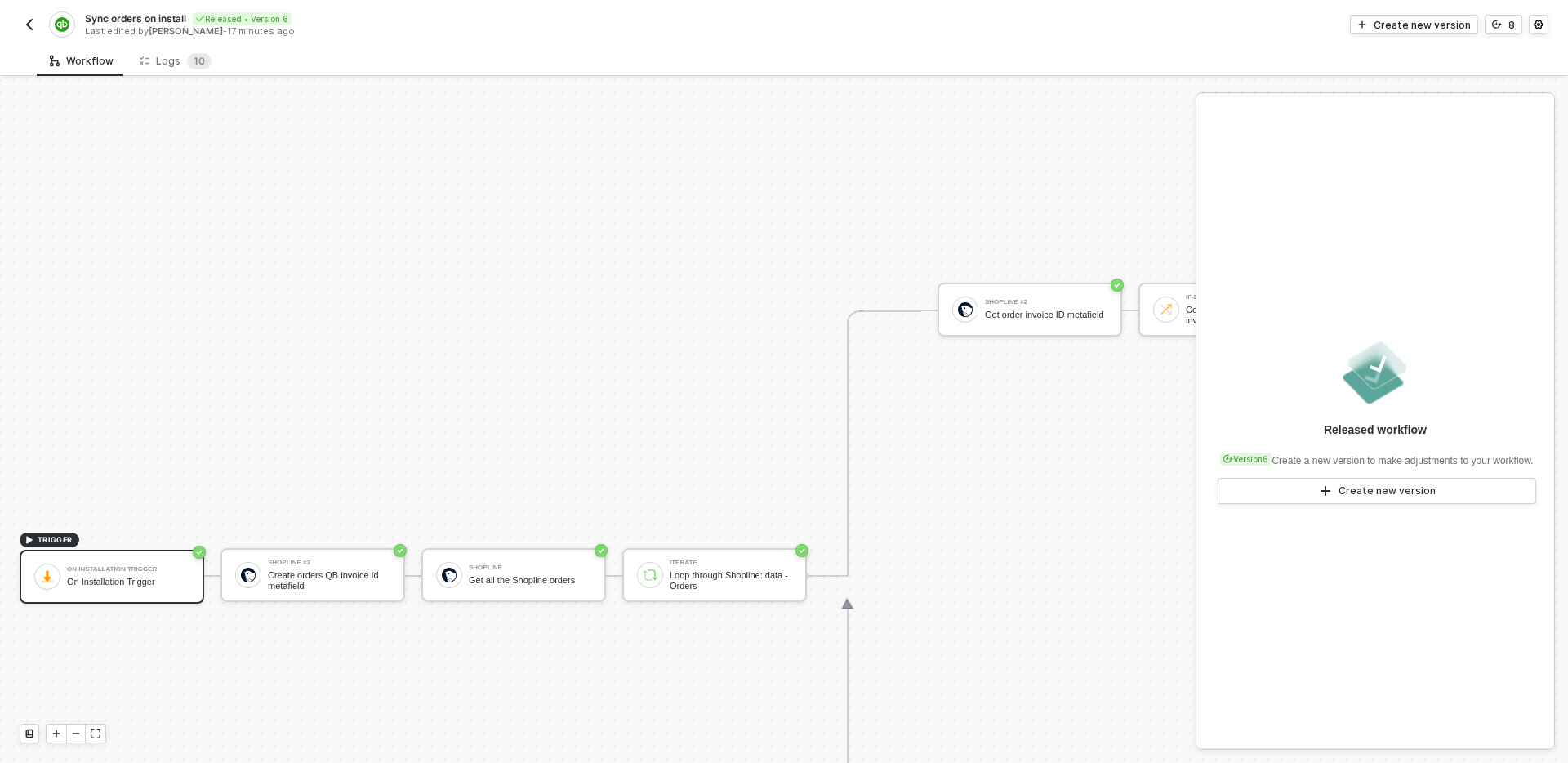
click at [35, 33] on button "button" at bounding box center [28, 24] width 19 height 19
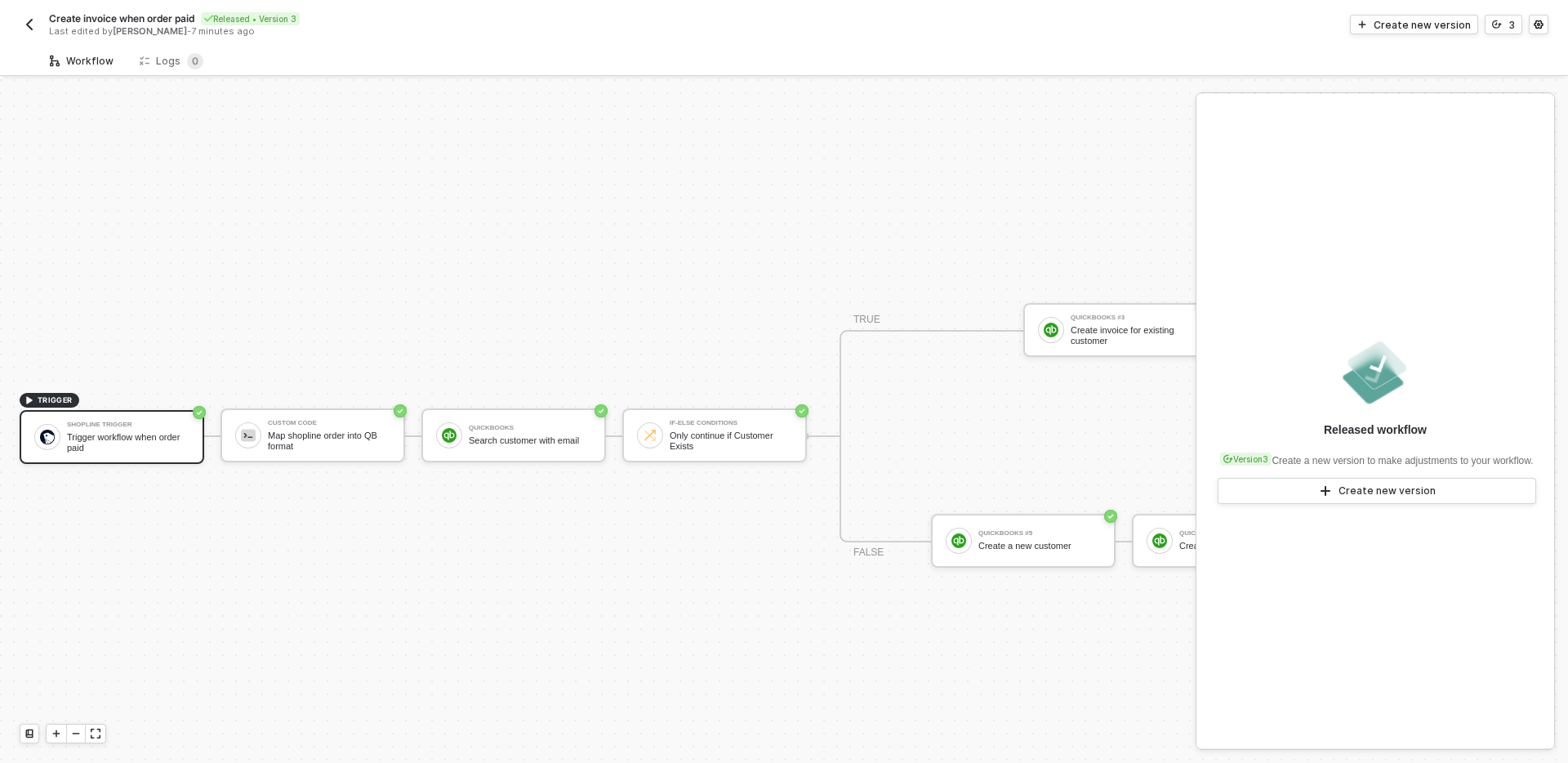
scroll to position [30, 0]
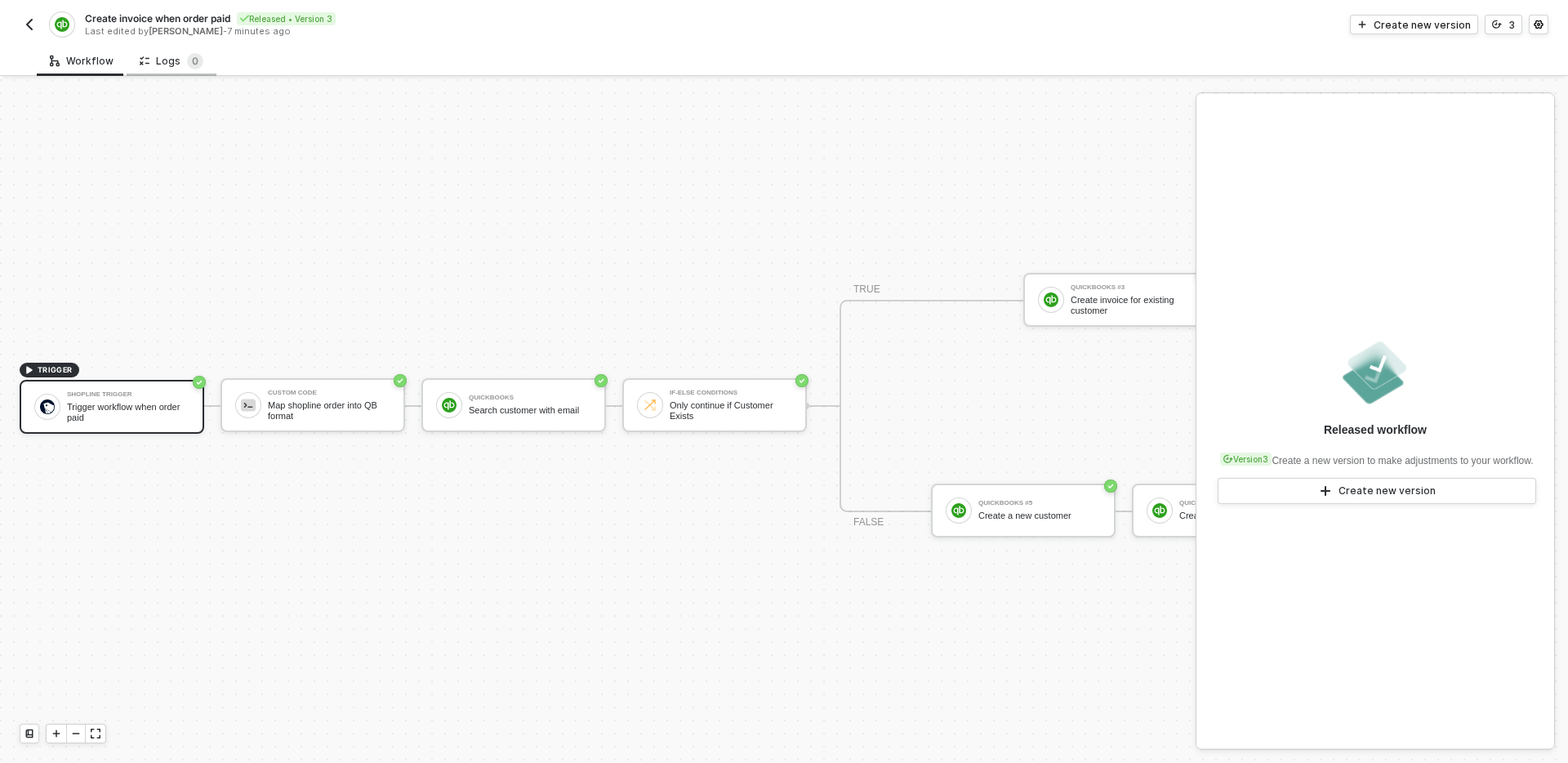
click at [170, 64] on div "Logs 0" at bounding box center [172, 61] width 64 height 16
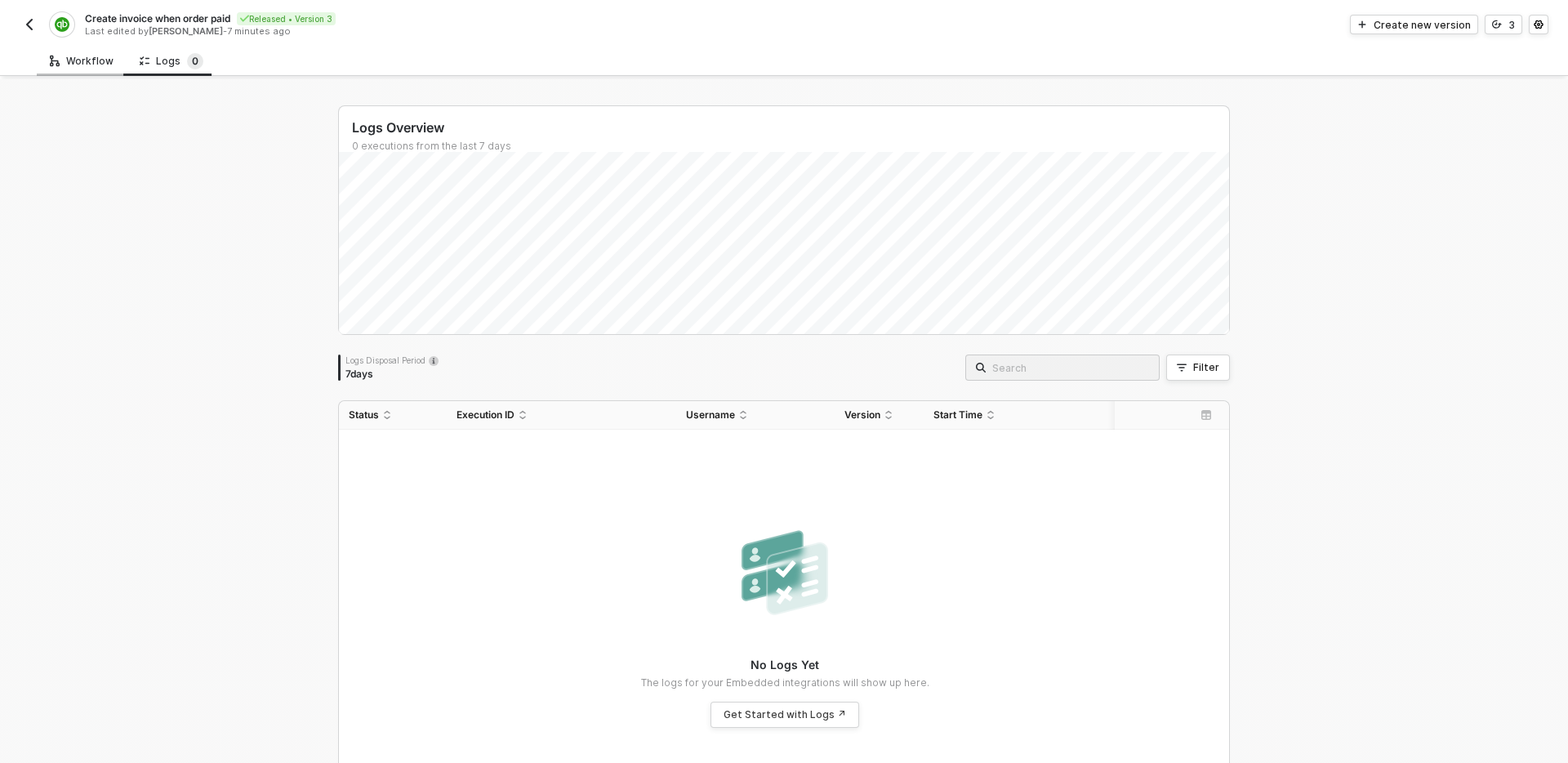
click at [91, 64] on div "Workflow" at bounding box center [82, 61] width 64 height 13
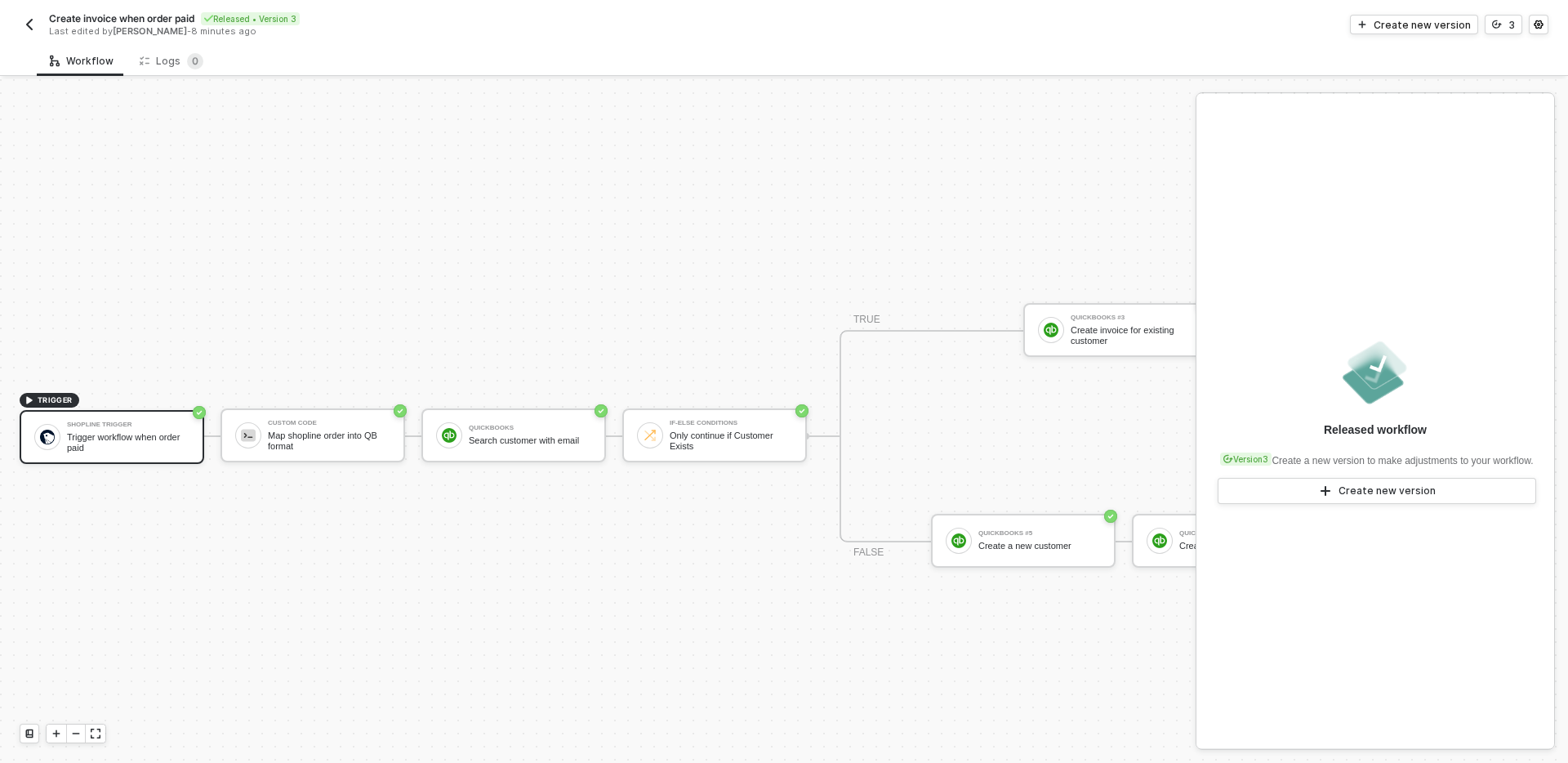
scroll to position [30, 0]
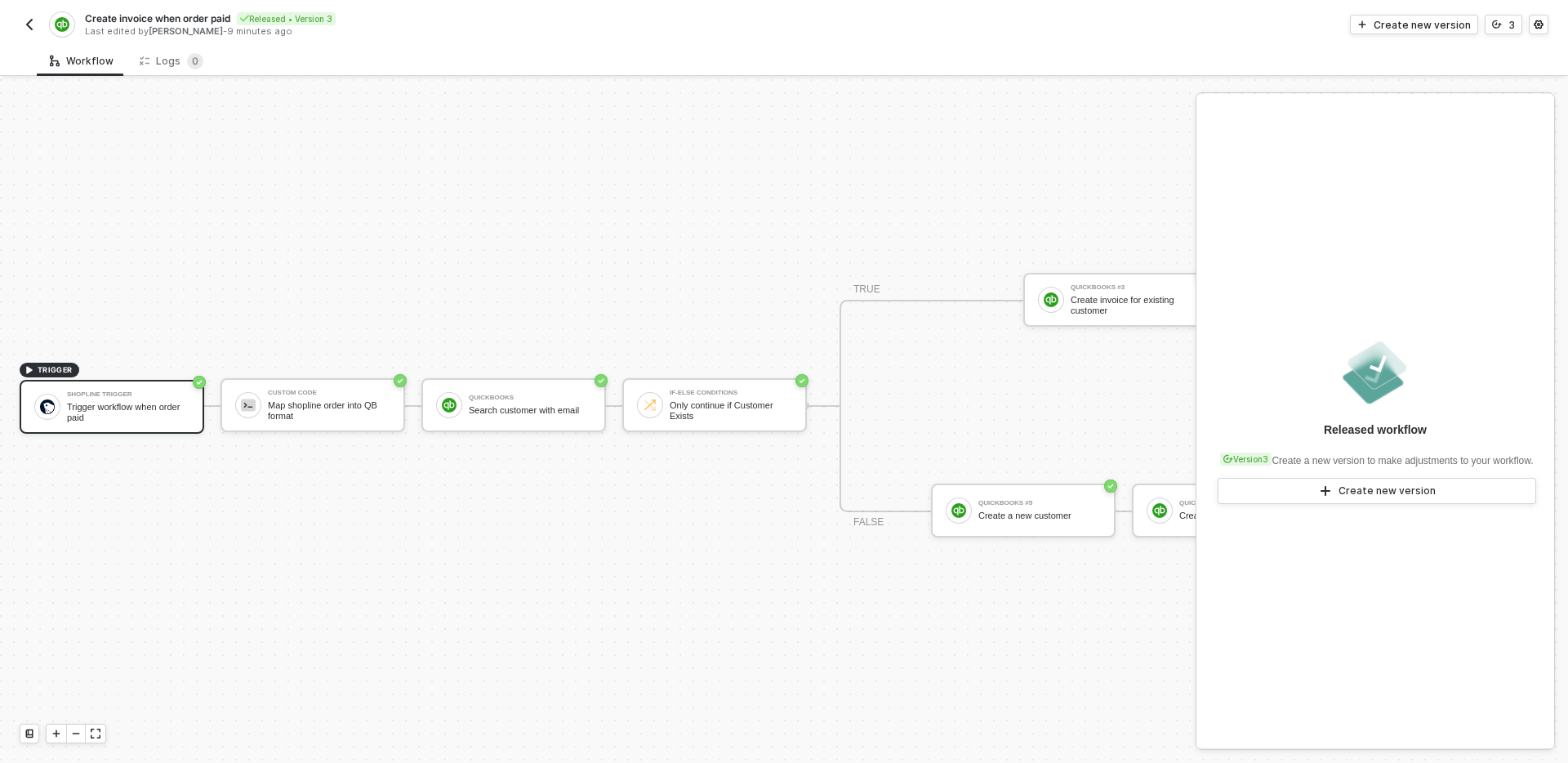
click at [29, 24] on img "button" at bounding box center [29, 25] width 13 height 13
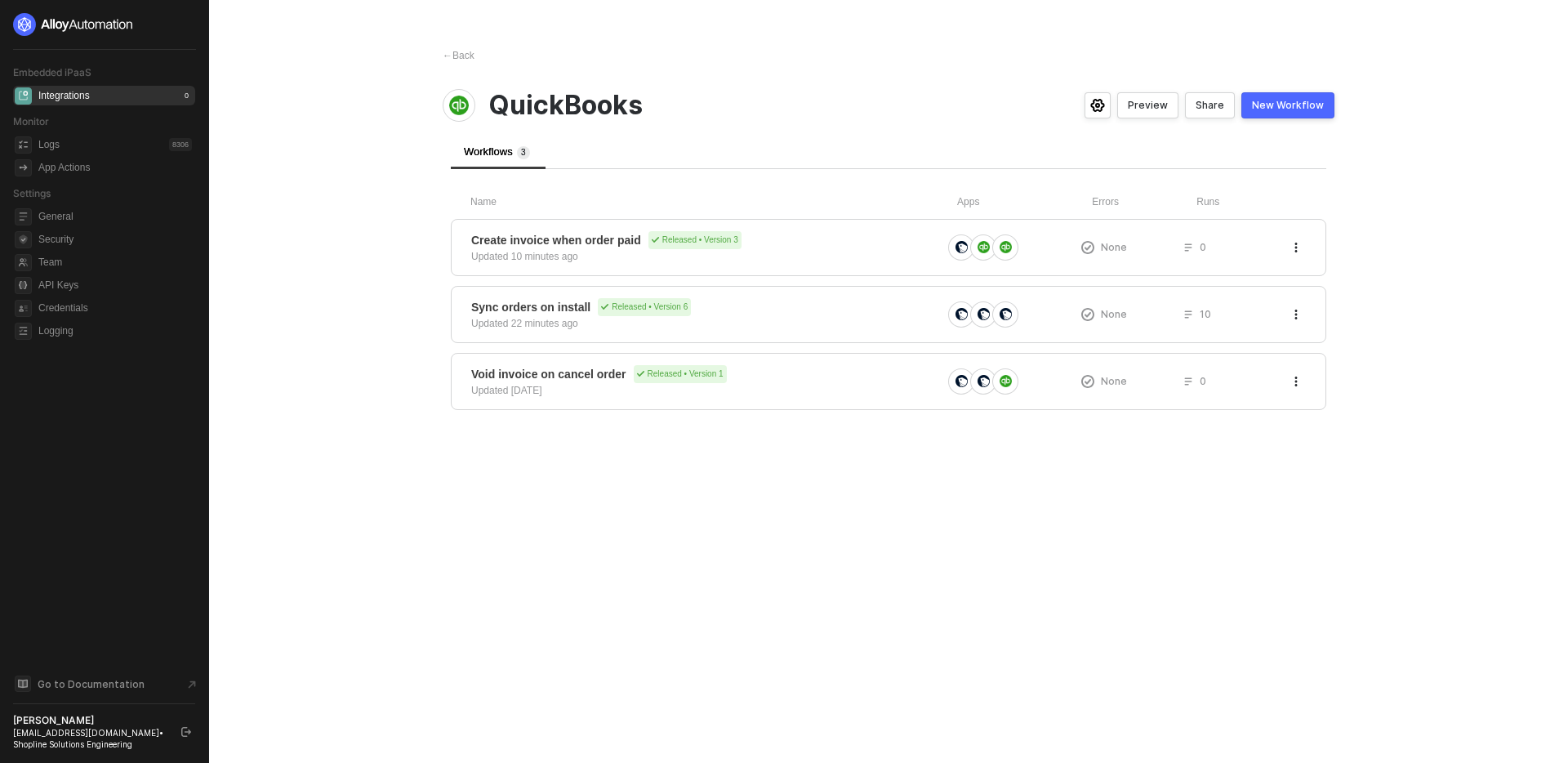
click at [358, 515] on main "← Back QuickBooks Preview Share New Workflow Workflows 3 Name Apps Errors Runs …" at bounding box center [784, 381] width 1568 height 763
click at [716, 554] on div "← Back QuickBooks Preview Share New Workflow Workflows 3 Name Apps Errors Runs …" at bounding box center [889, 381] width 931 height 763
click at [1303, 249] on button "button" at bounding box center [1296, 247] width 19 height 19
click at [1438, 175] on main "← Back QuickBooks Preview Share New Workflow Workflows 3 Name Apps Errors Runs …" at bounding box center [784, 381] width 1568 height 763
click at [1104, 105] on icon "icon-settings" at bounding box center [1097, 105] width 14 height 13
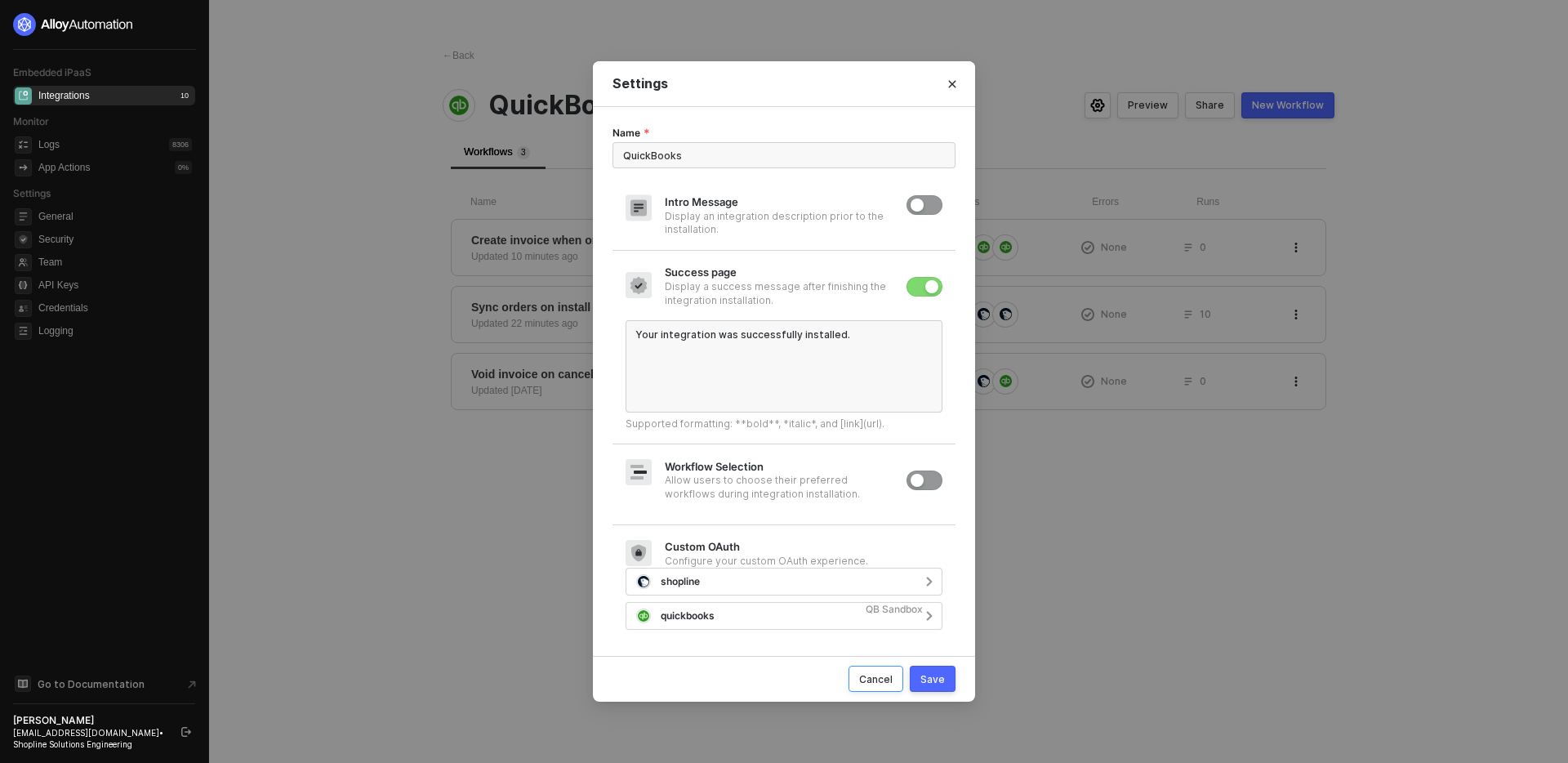
click at [886, 685] on div "Cancel" at bounding box center [876, 679] width 34 height 14
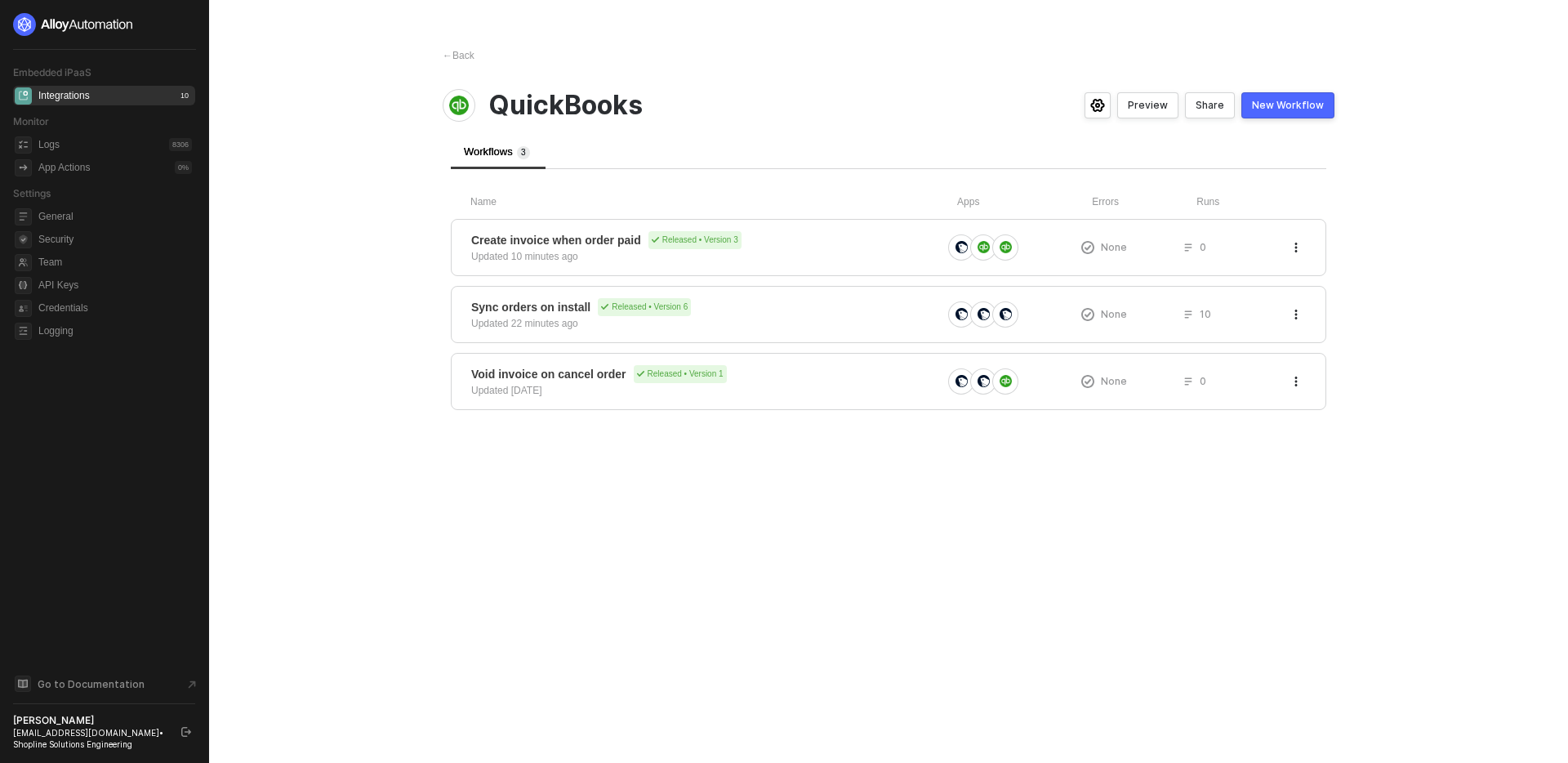
click at [1032, 531] on div "← Back QuickBooks Preview Share New Workflow Workflows 3 Name Apps Errors Runs …" at bounding box center [889, 381] width 931 height 763
click at [383, 200] on main "← Back QuickBooks Preview Share New Workflow Workflows 3 Name Apps Errors Runs …" at bounding box center [784, 381] width 1568 height 763
click at [841, 251] on div "Create invoice when order paid Released • Version 3 Updated 15 minutes ago" at bounding box center [706, 248] width 470 height 33
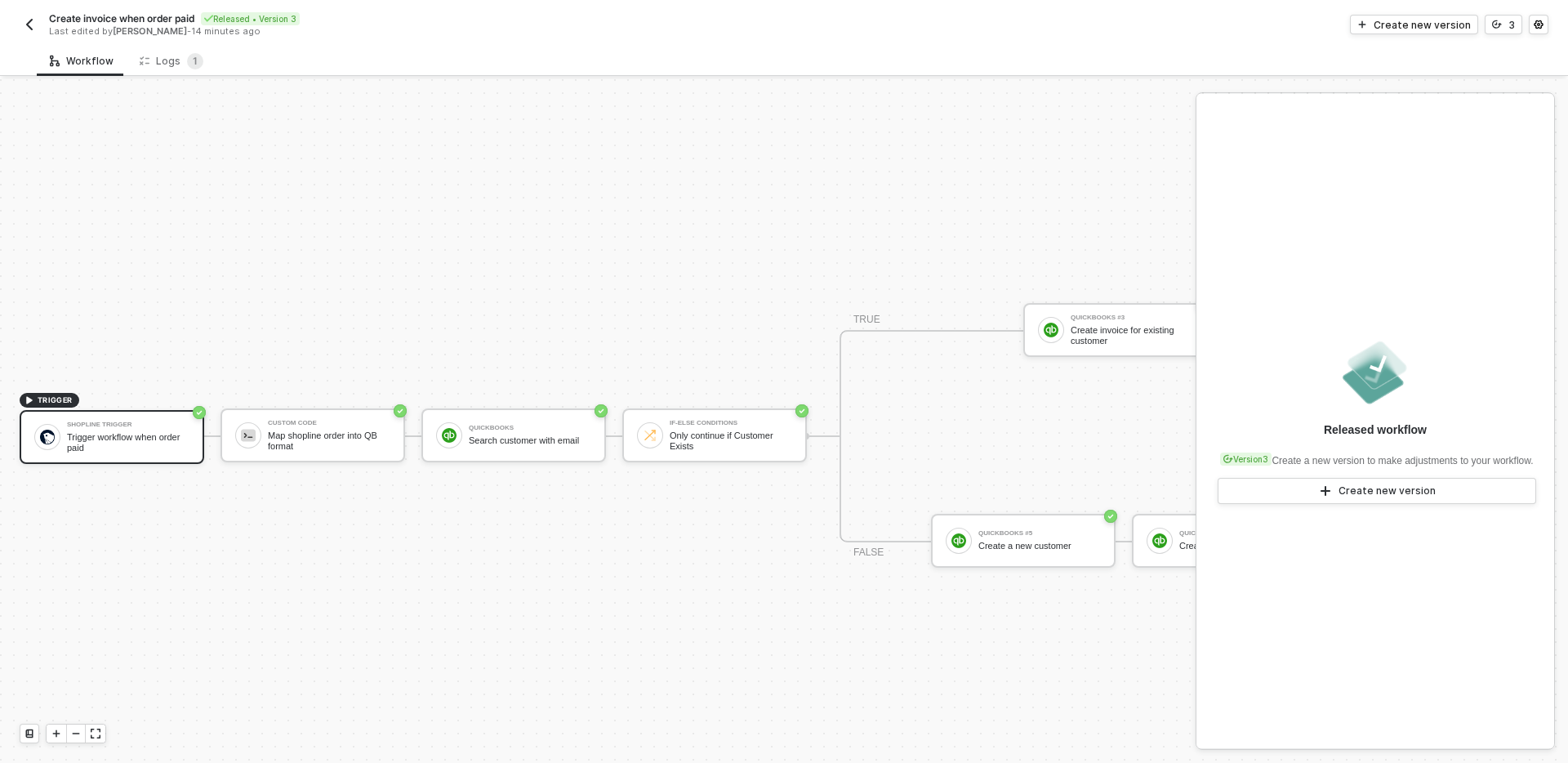
scroll to position [30, 0]
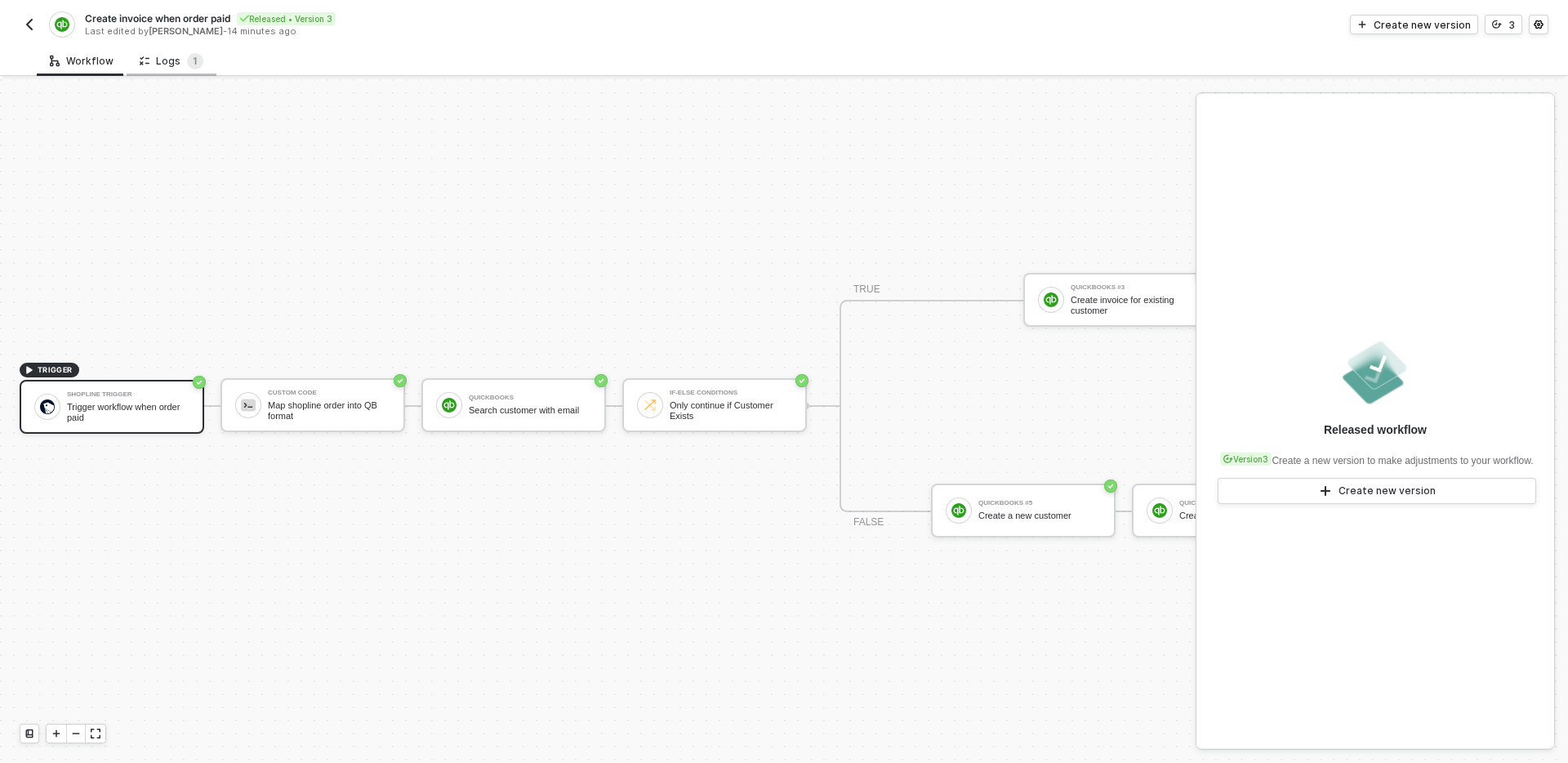
click at [179, 55] on div "Logs 1" at bounding box center [172, 61] width 64 height 16
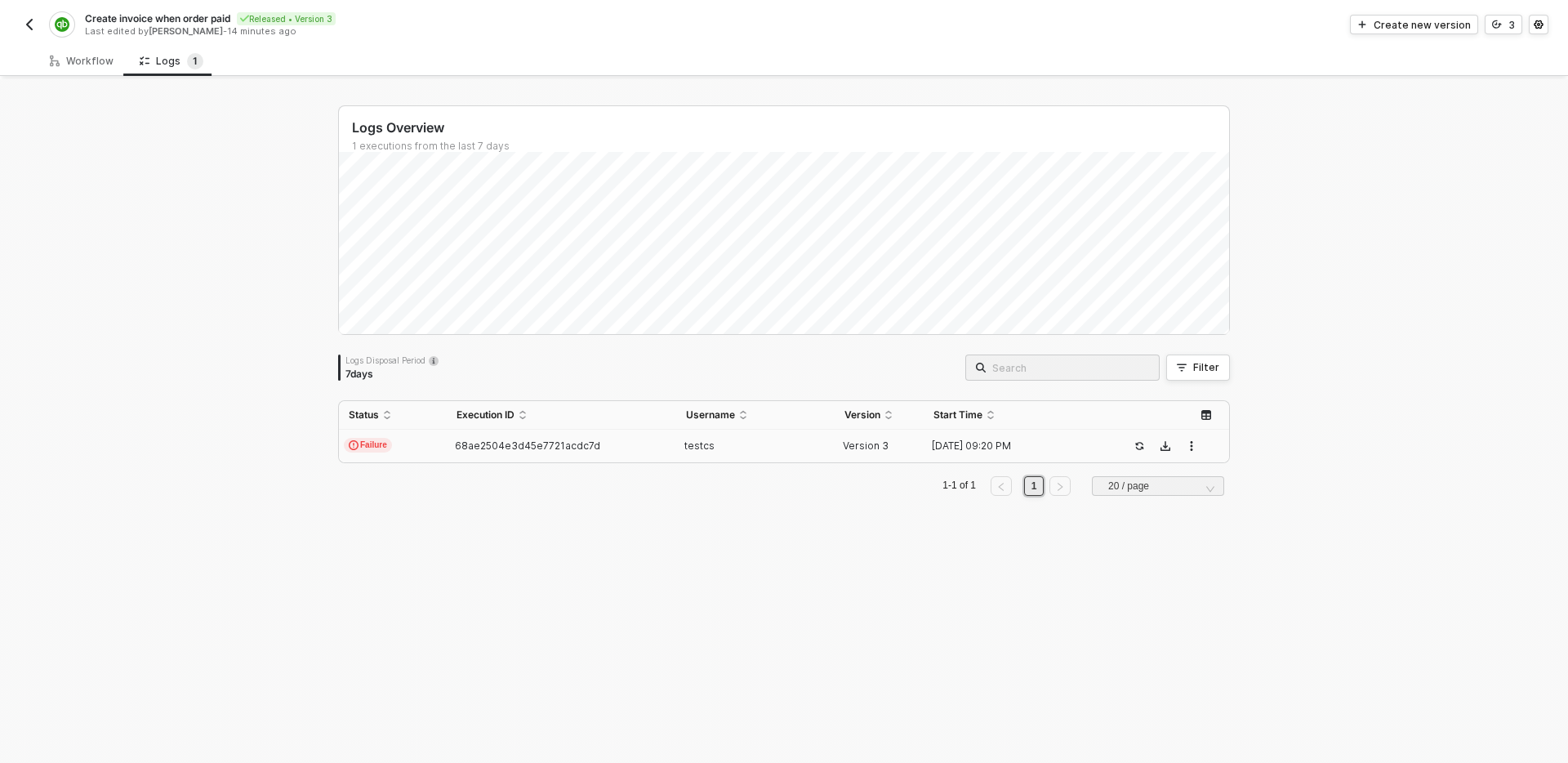
click at [635, 441] on div "68ae2504e3d45e7721acdc7d" at bounding box center [554, 446] width 216 height 13
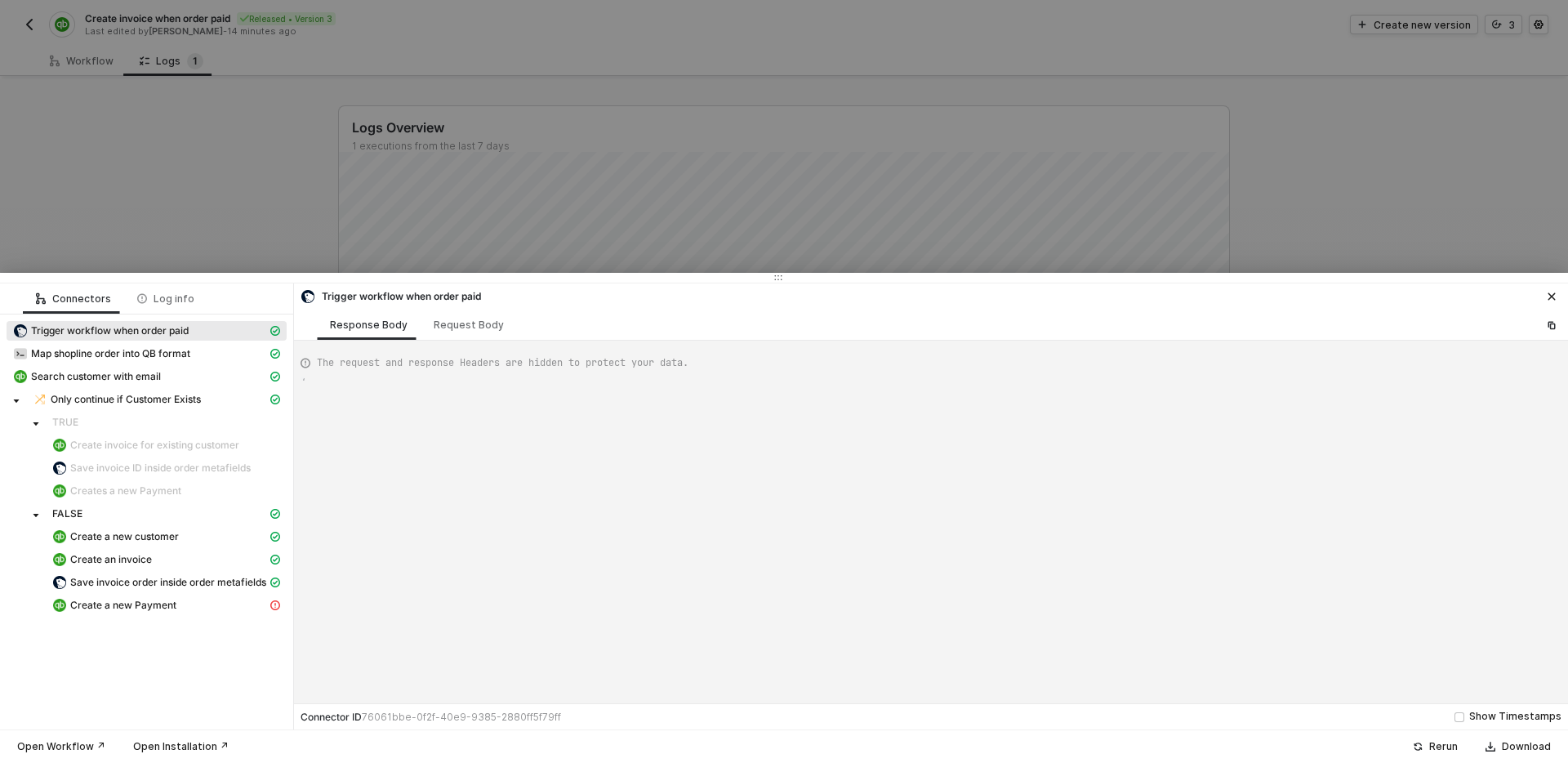
scroll to position [147, 0]
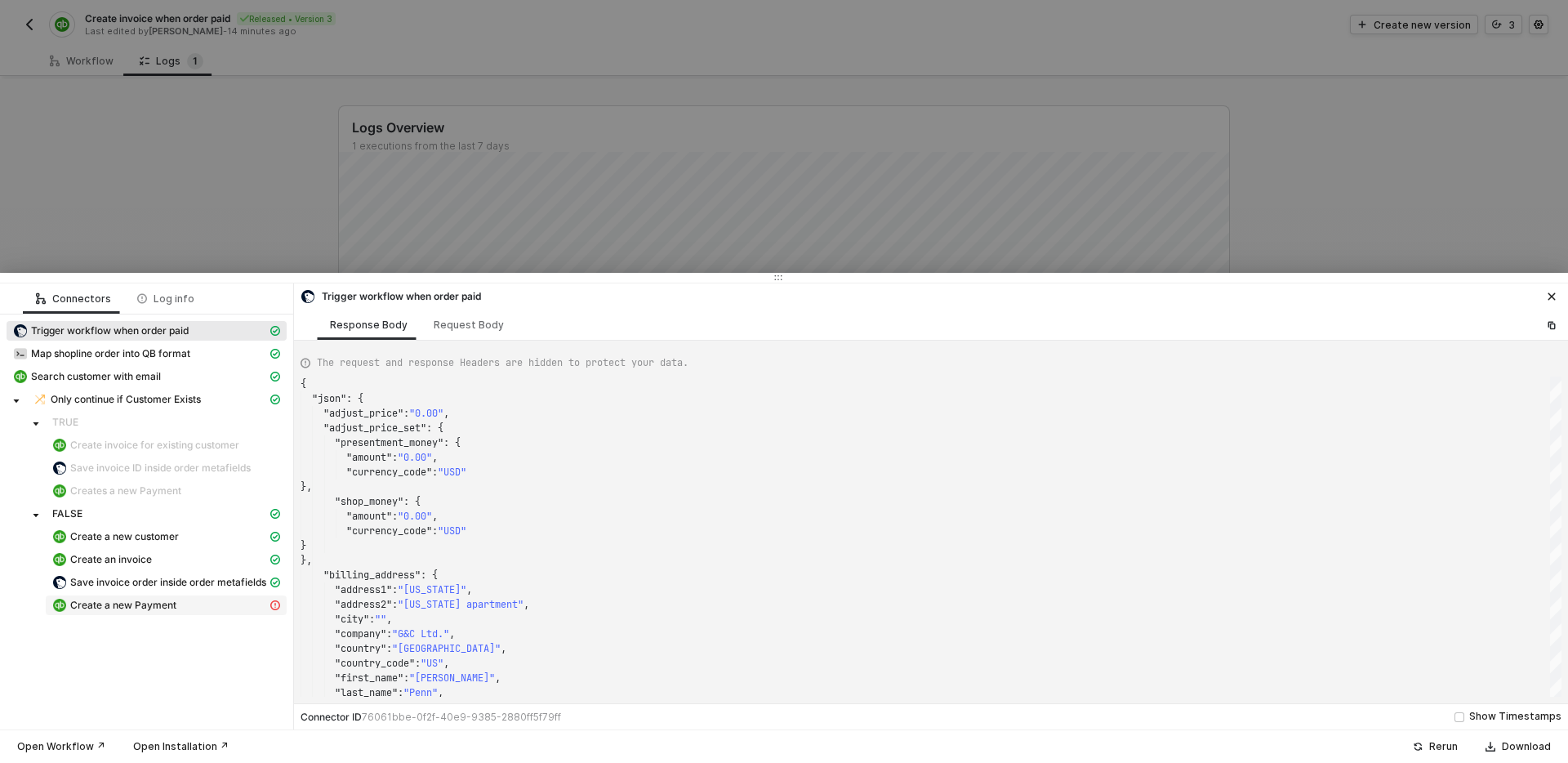
click at [169, 608] on span "Create a new Payment" at bounding box center [123, 606] width 106 height 13
type textarea "{ "statusCode": 400, "message": "Error : {\"Error\":[{\"Message\":\"Invalid ID\…"
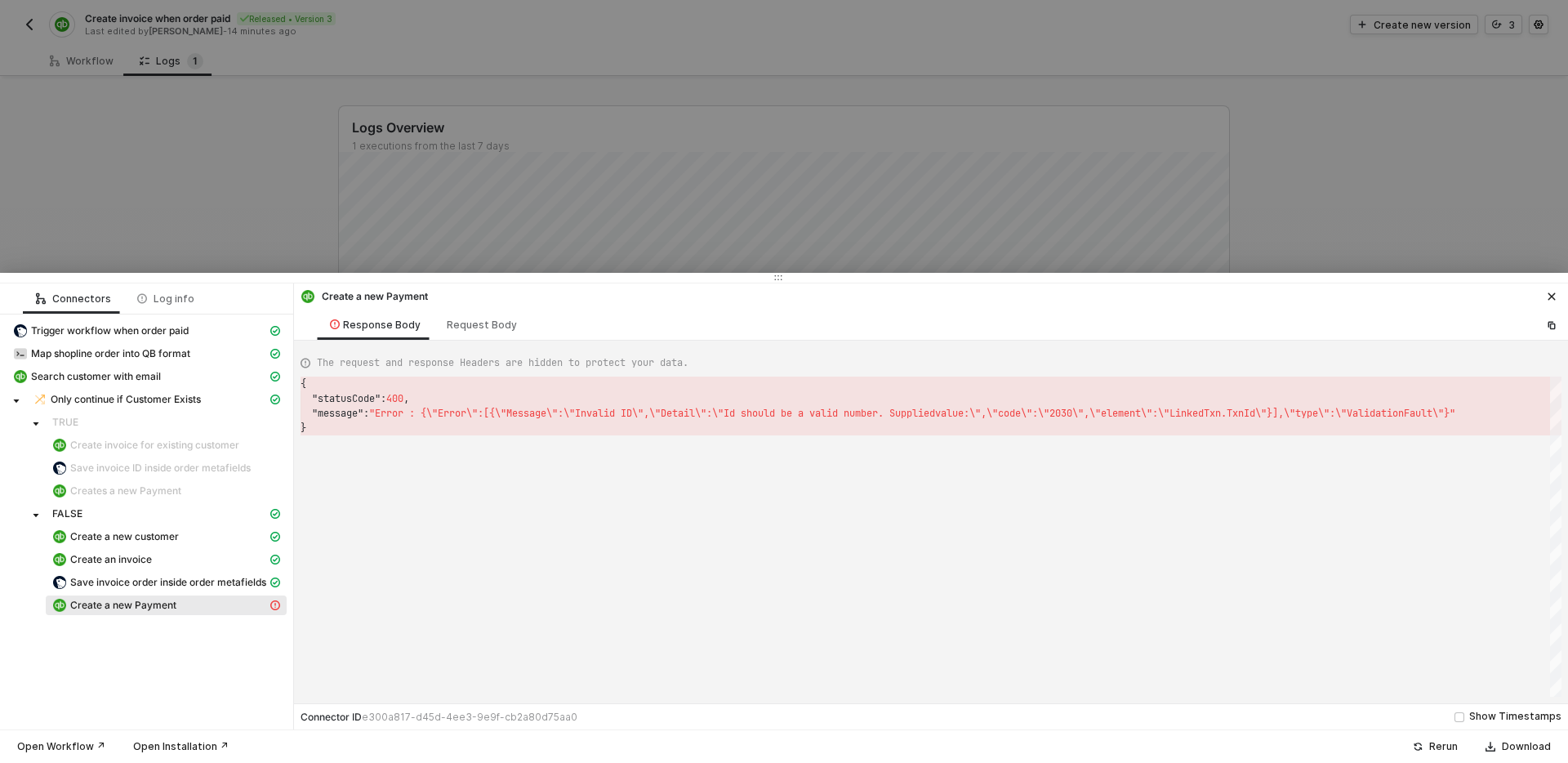
click at [1011, 225] on div at bounding box center [784, 381] width 1568 height 763
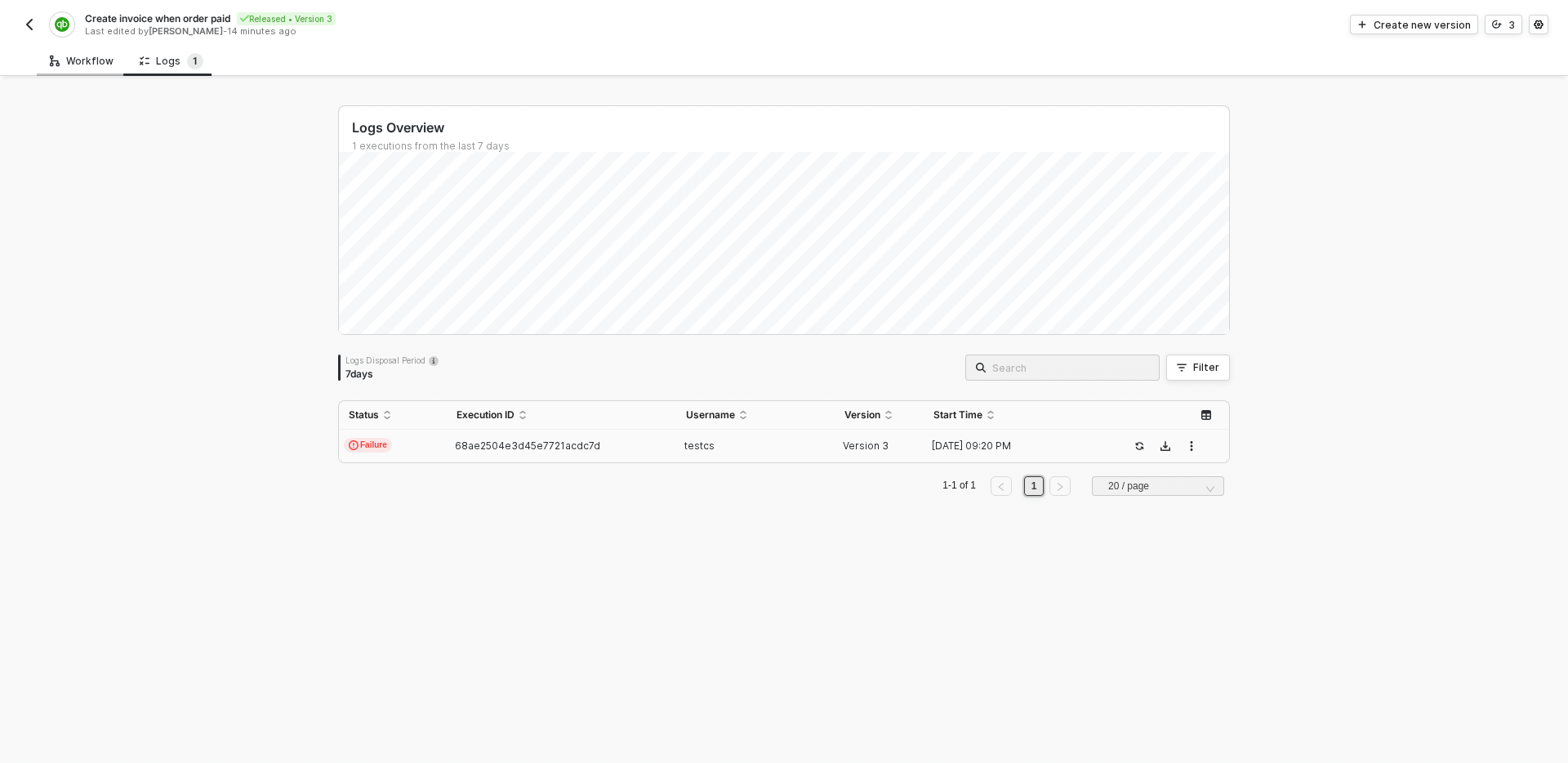
click at [61, 65] on div "Workflow" at bounding box center [82, 61] width 64 height 13
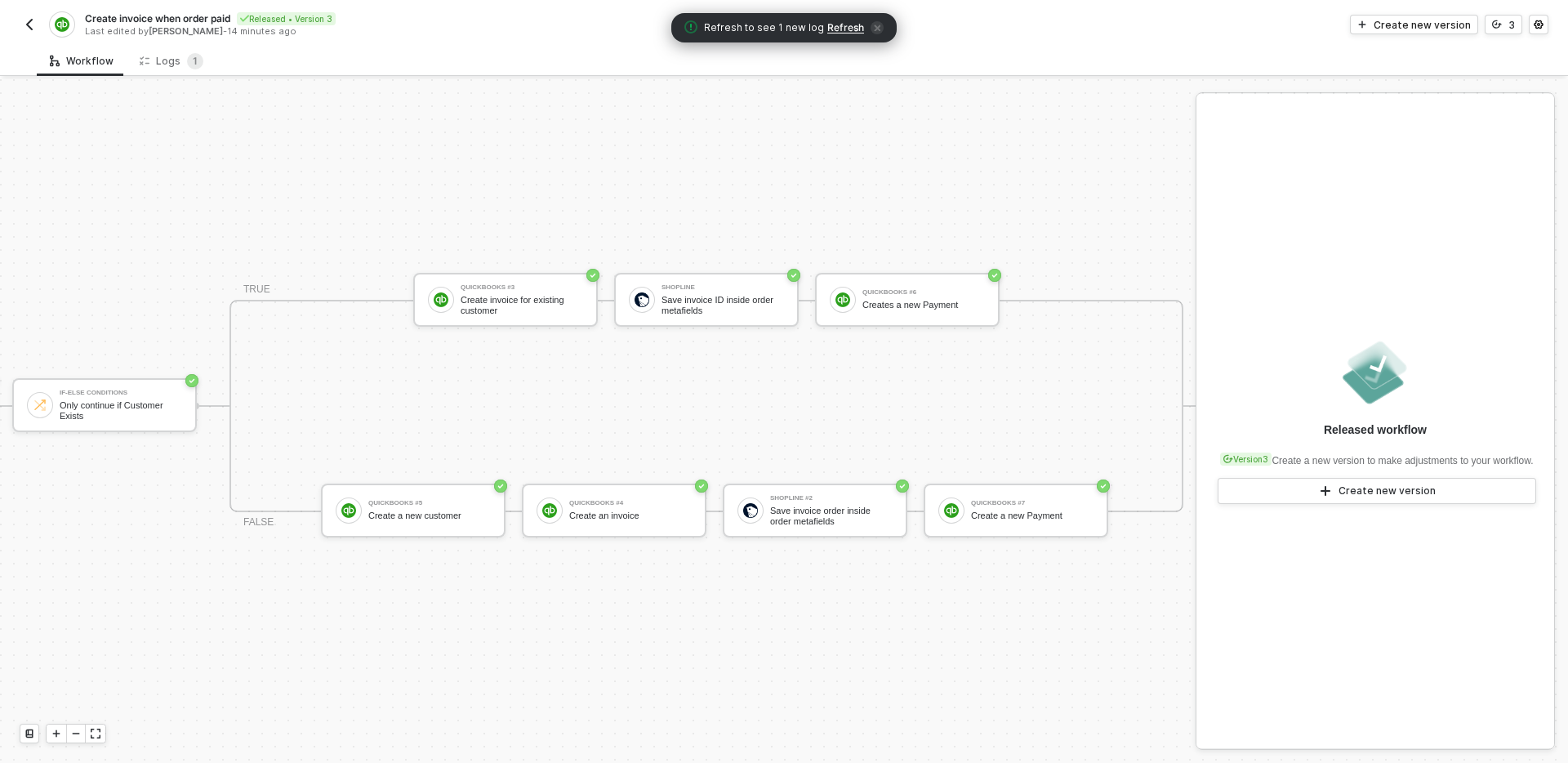
scroll to position [30, 623]
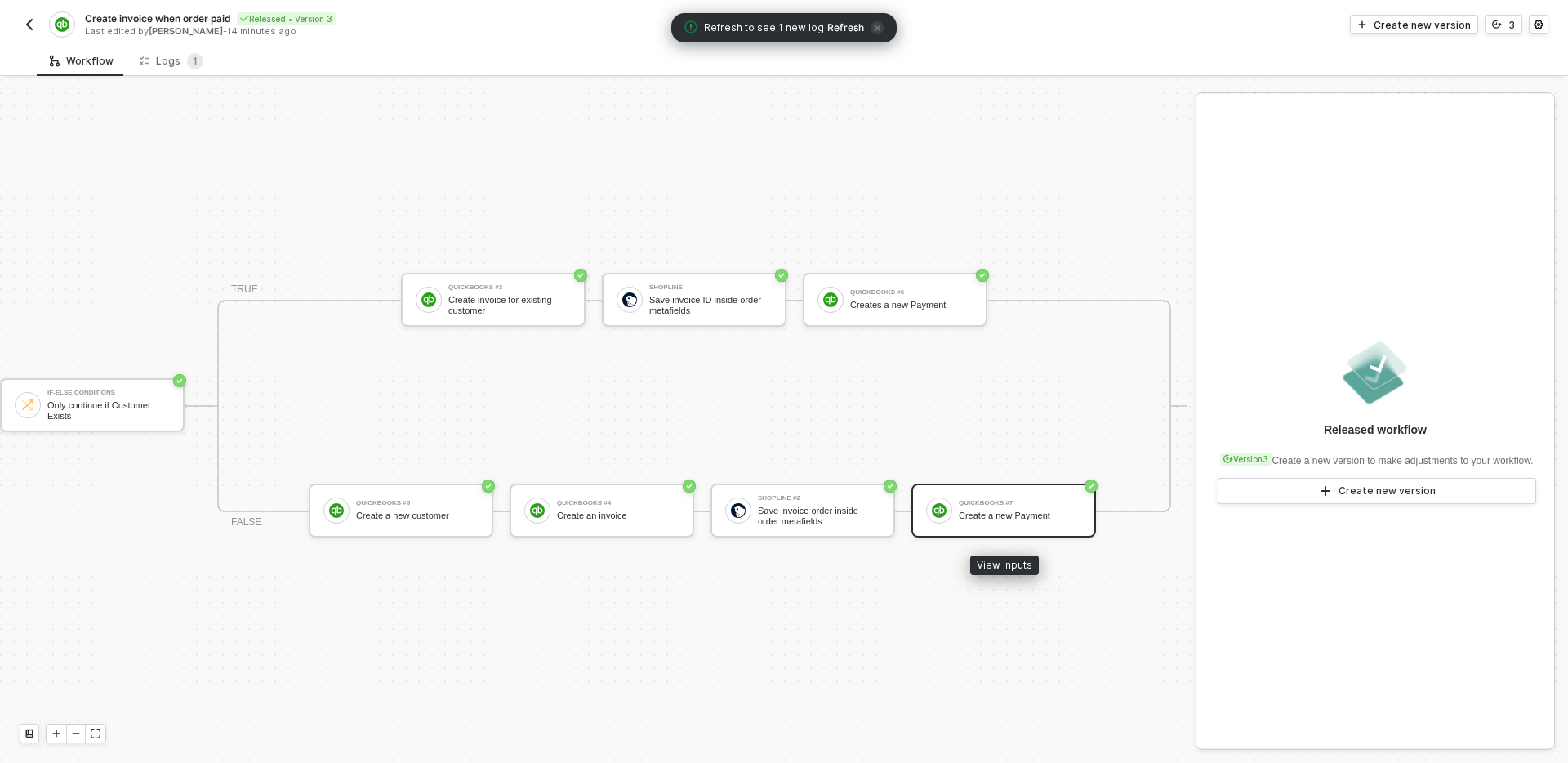
click at [1000, 500] on div "QuickBooks #7" at bounding box center [1020, 503] width 122 height 6
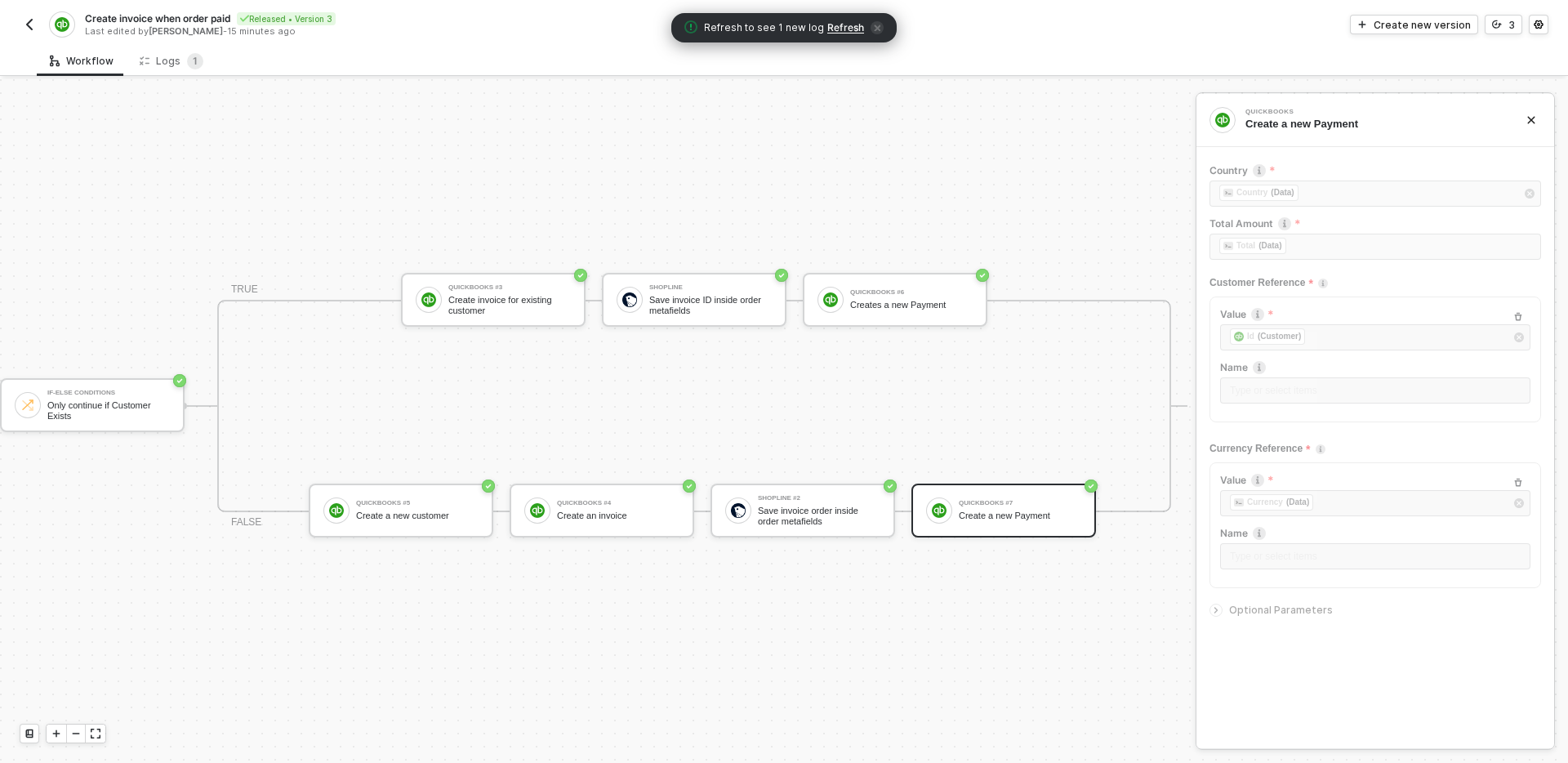
click at [1273, 601] on div "Optional Parameters" at bounding box center [1375, 610] width 331 height 18
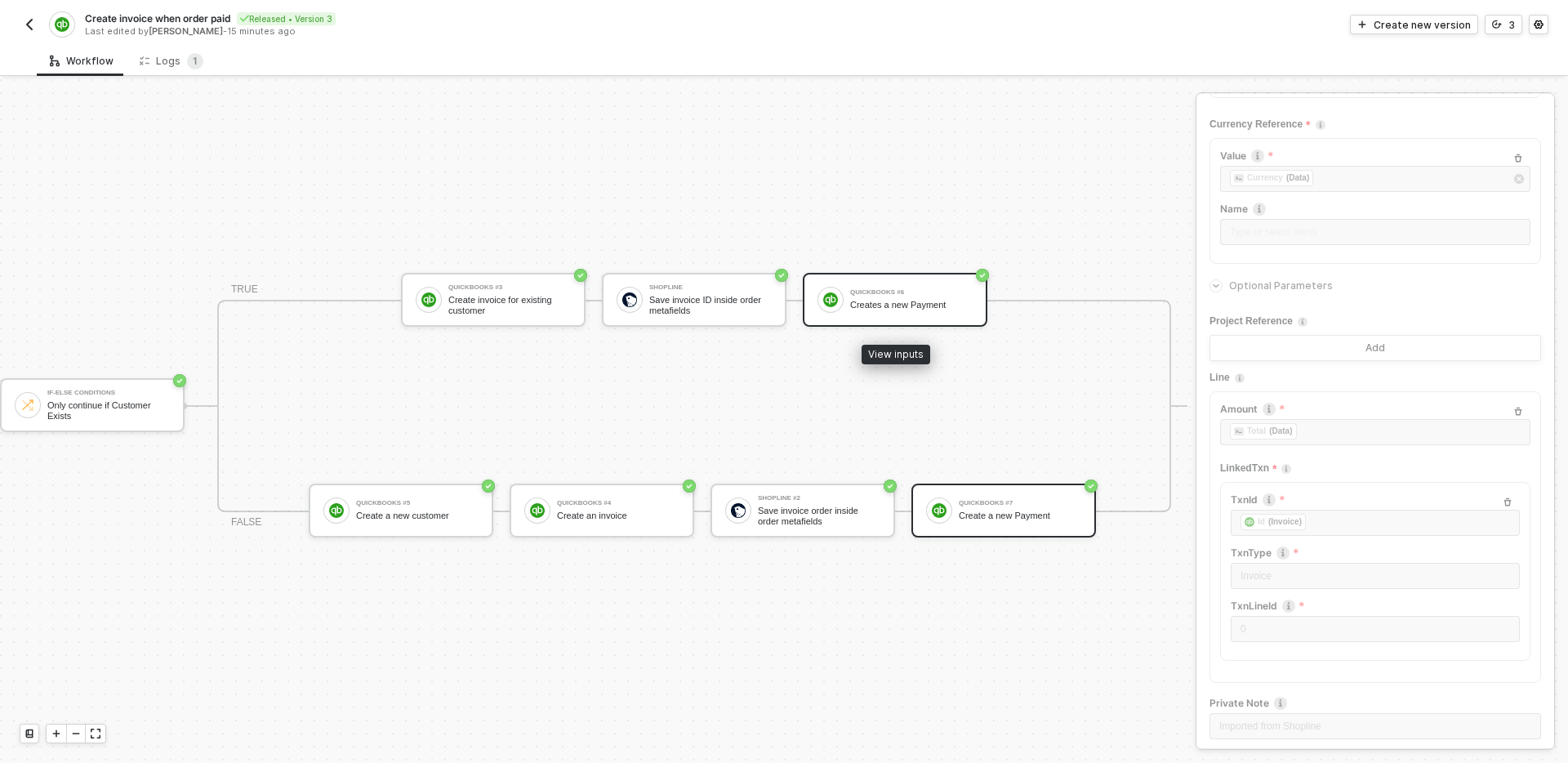
click at [915, 311] on div "QuickBooks #6 Creates a new Payment" at bounding box center [911, 300] width 122 height 31
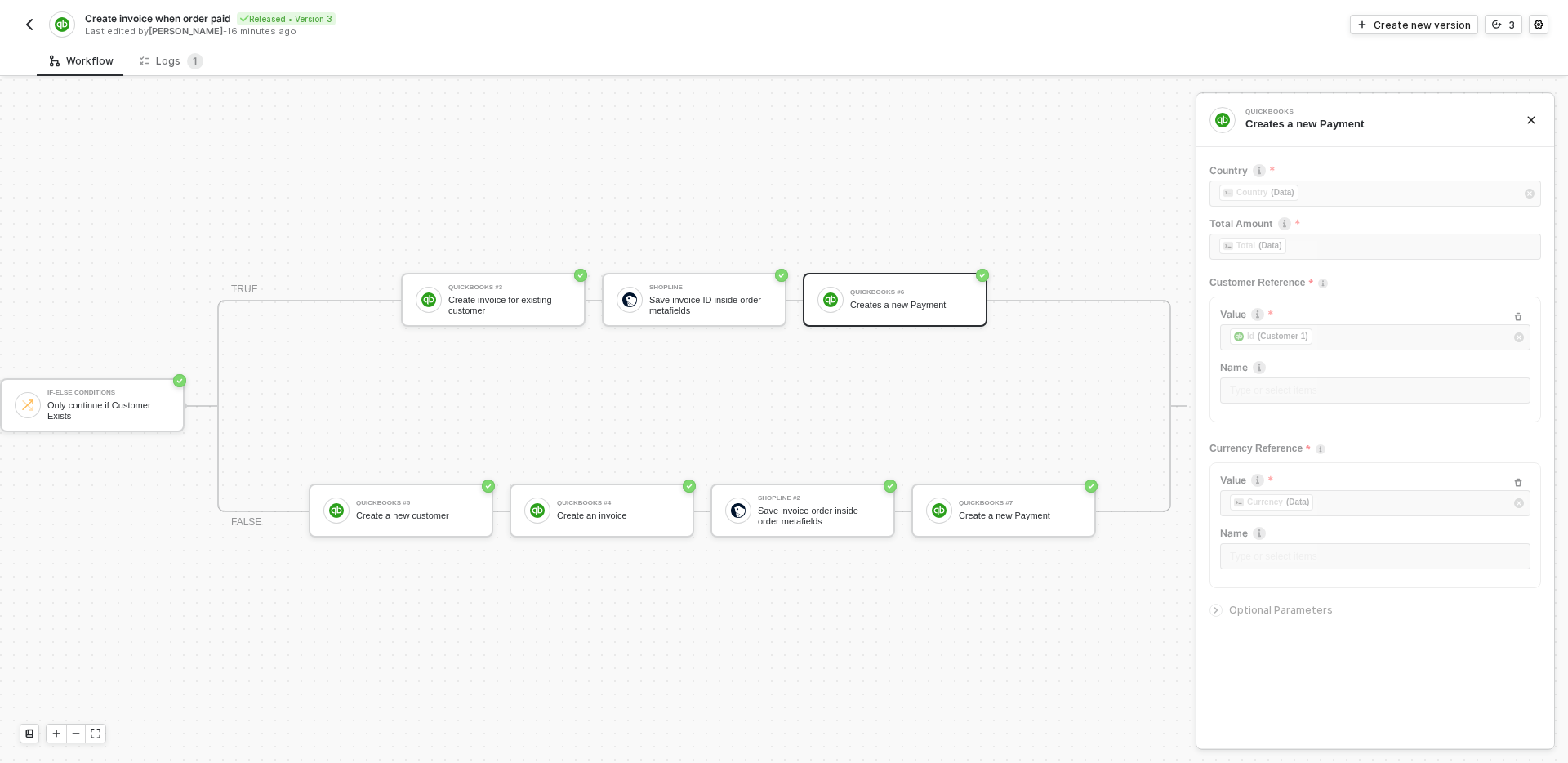
click at [1268, 609] on span "Optional Parameters" at bounding box center [1281, 609] width 104 height 12
click at [1408, 27] on div "Create new version" at bounding box center [1422, 25] width 97 height 14
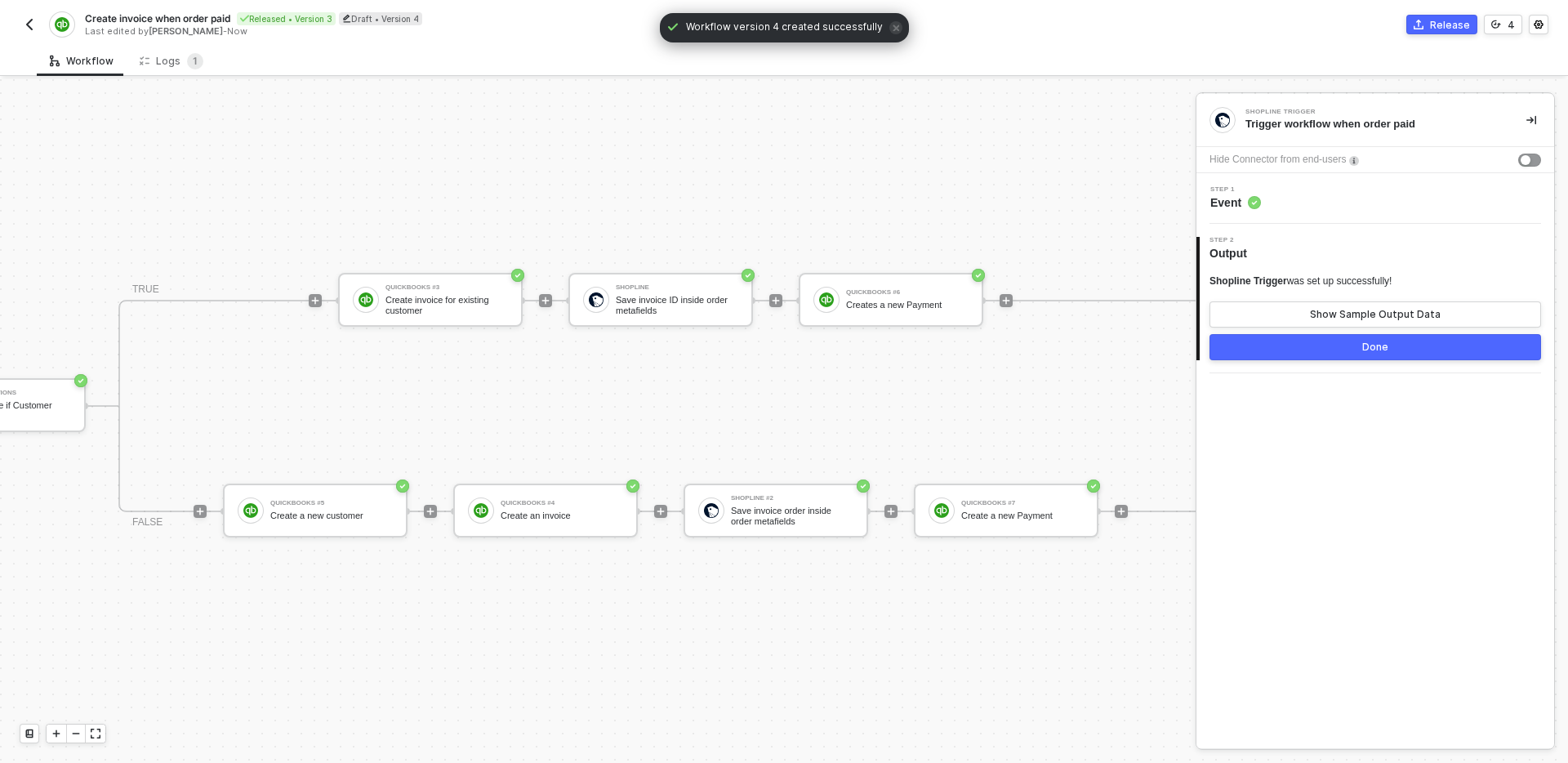
scroll to position [30, 809]
click at [936, 312] on div "QuickBooks #6 Creates a new Payment" at bounding box center [909, 300] width 122 height 31
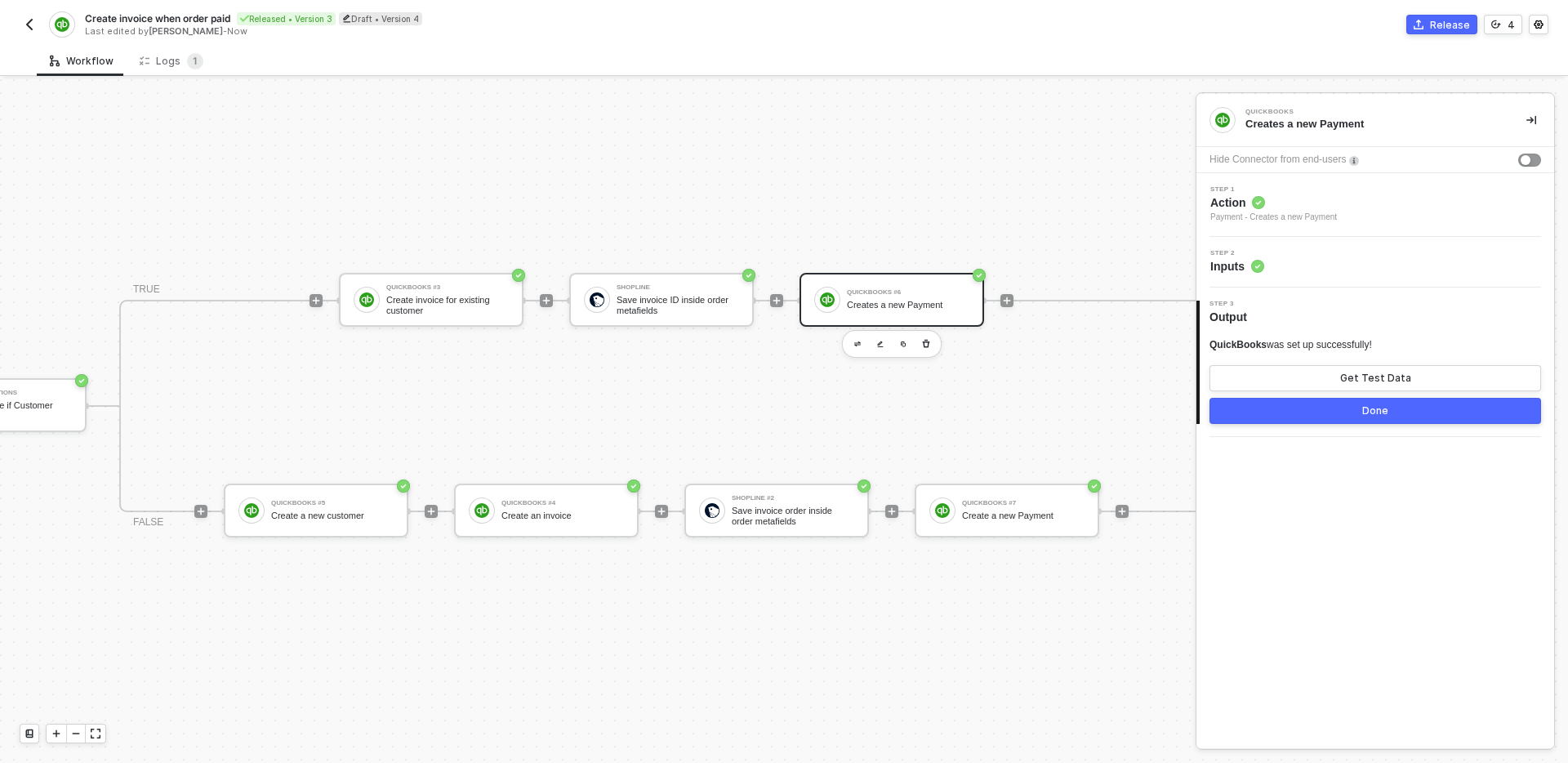
click at [1325, 266] on div "Step 2 Inputs" at bounding box center [1377, 262] width 353 height 25
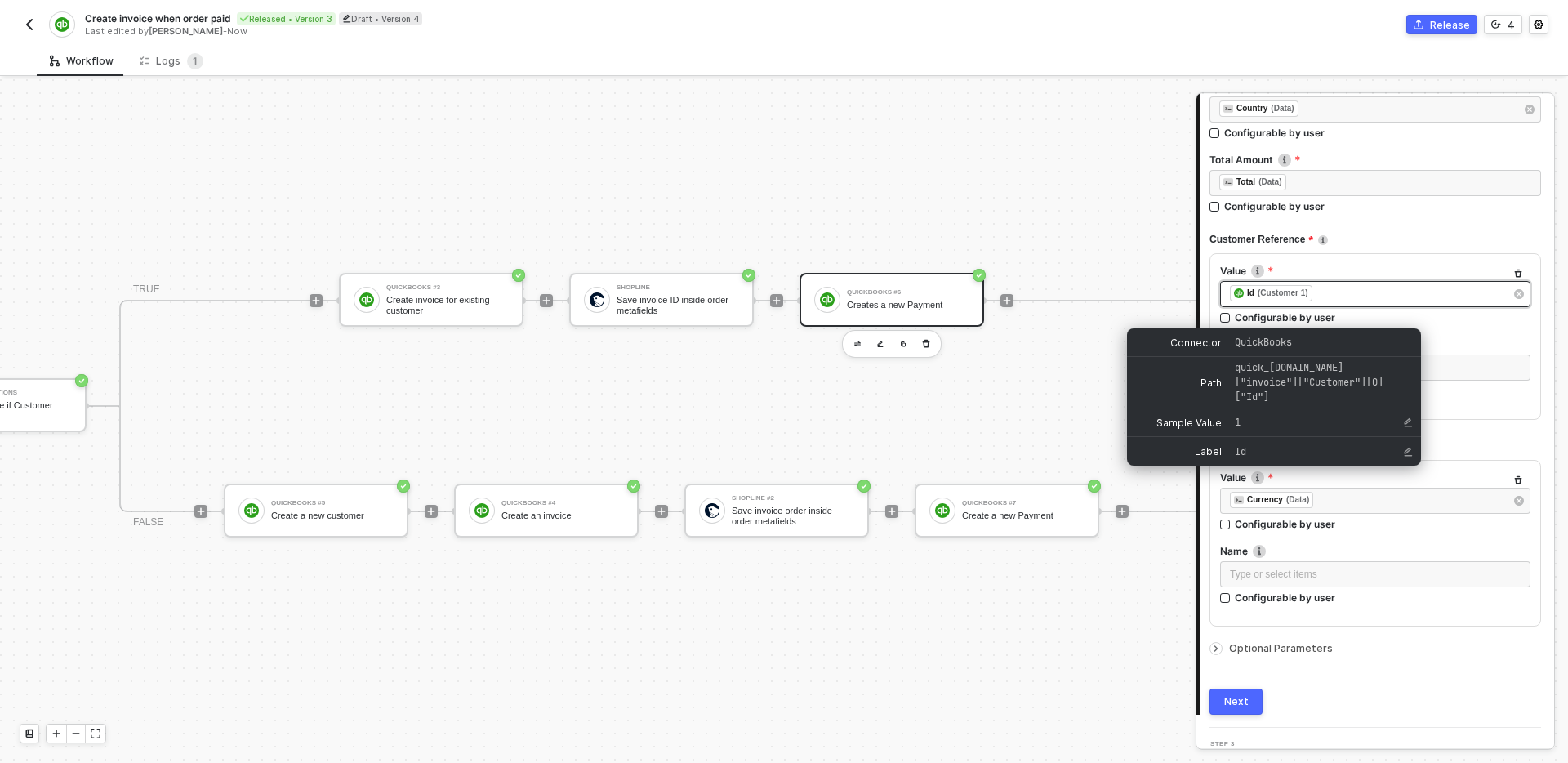
scroll to position [220, 0]
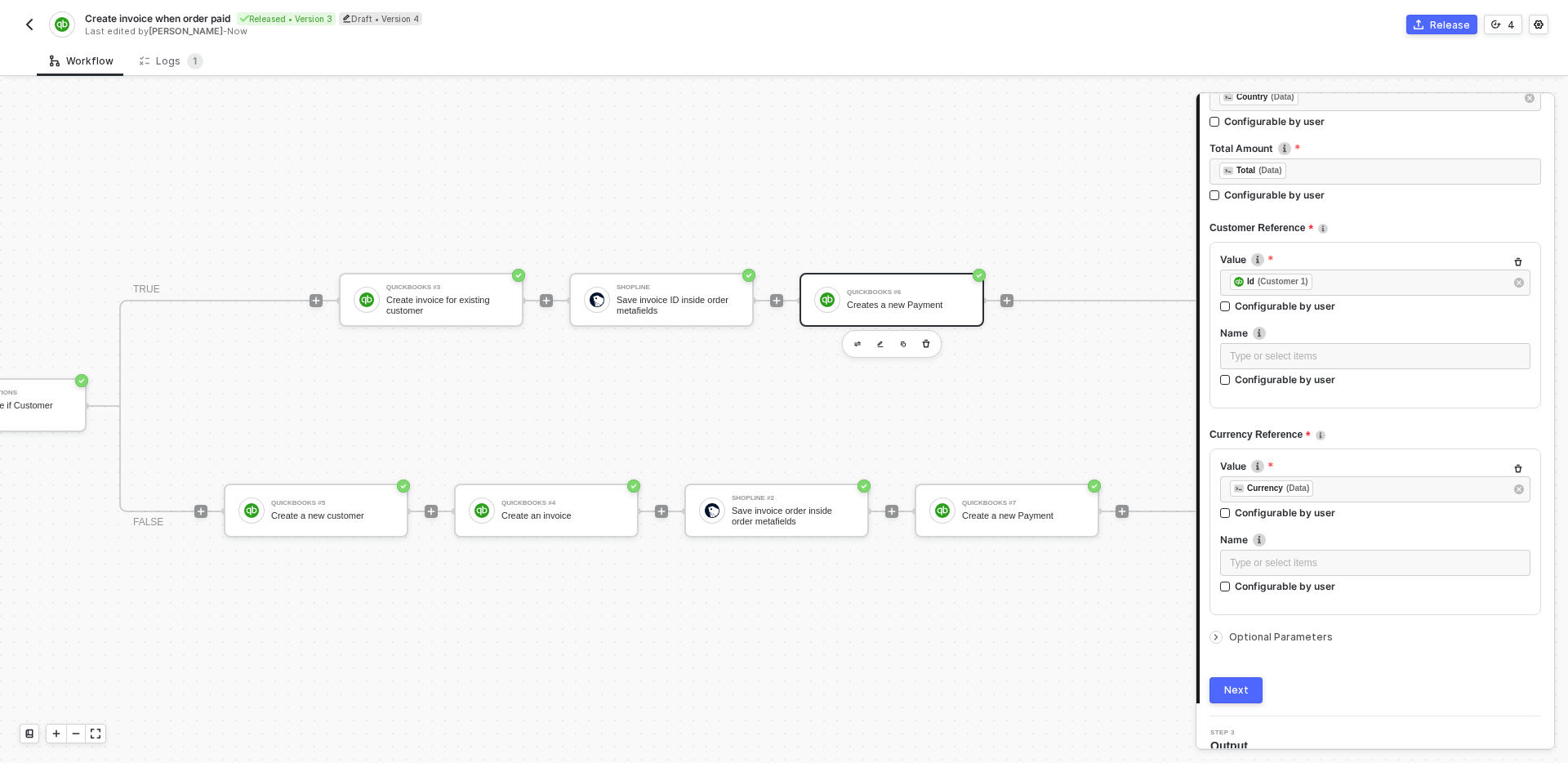
click at [1279, 635] on span "Optional Parameters" at bounding box center [1281, 637] width 104 height 12
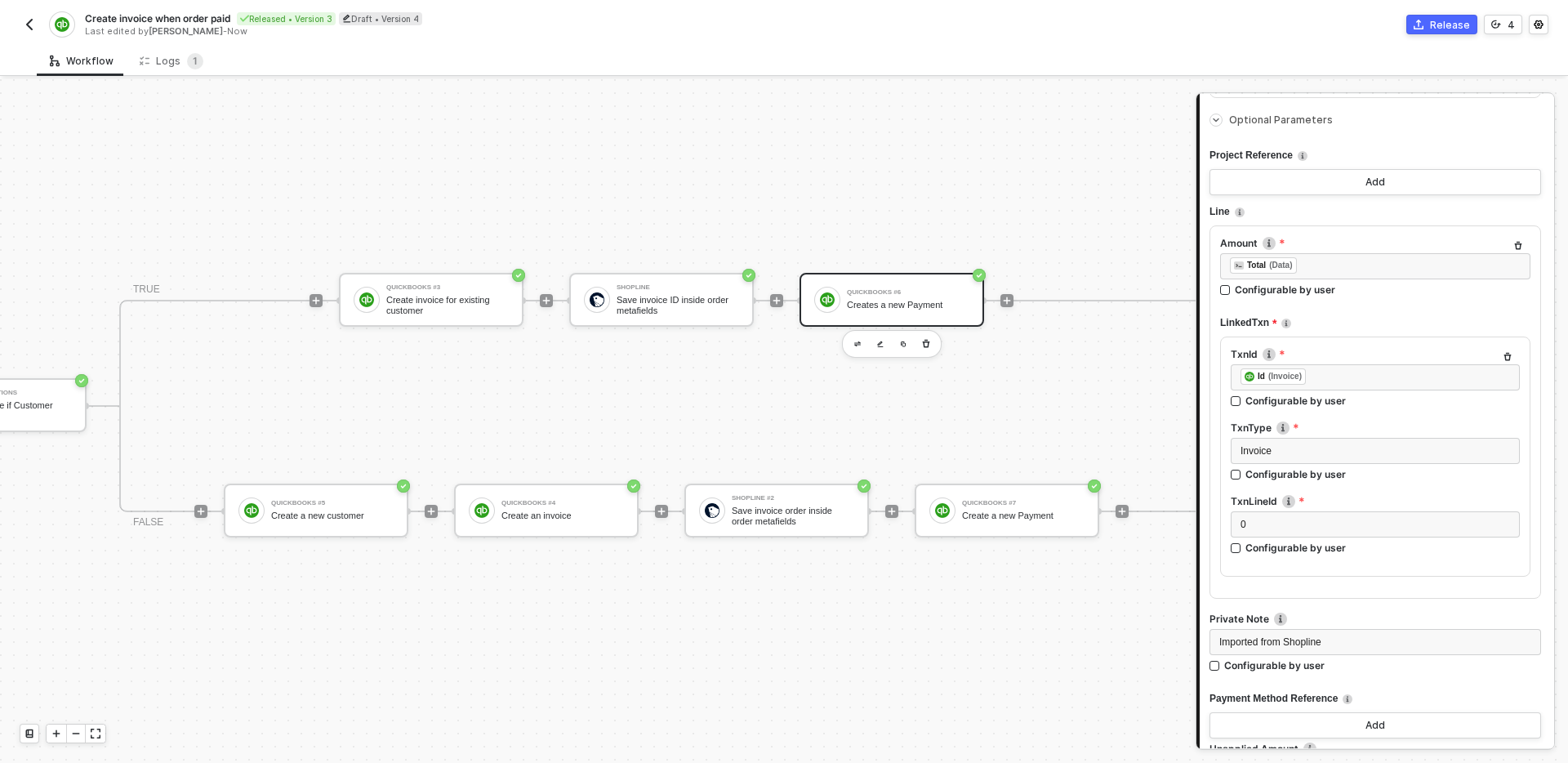
scroll to position [733, 0]
click at [996, 503] on div "QuickBooks #7" at bounding box center [1024, 503] width 122 height 6
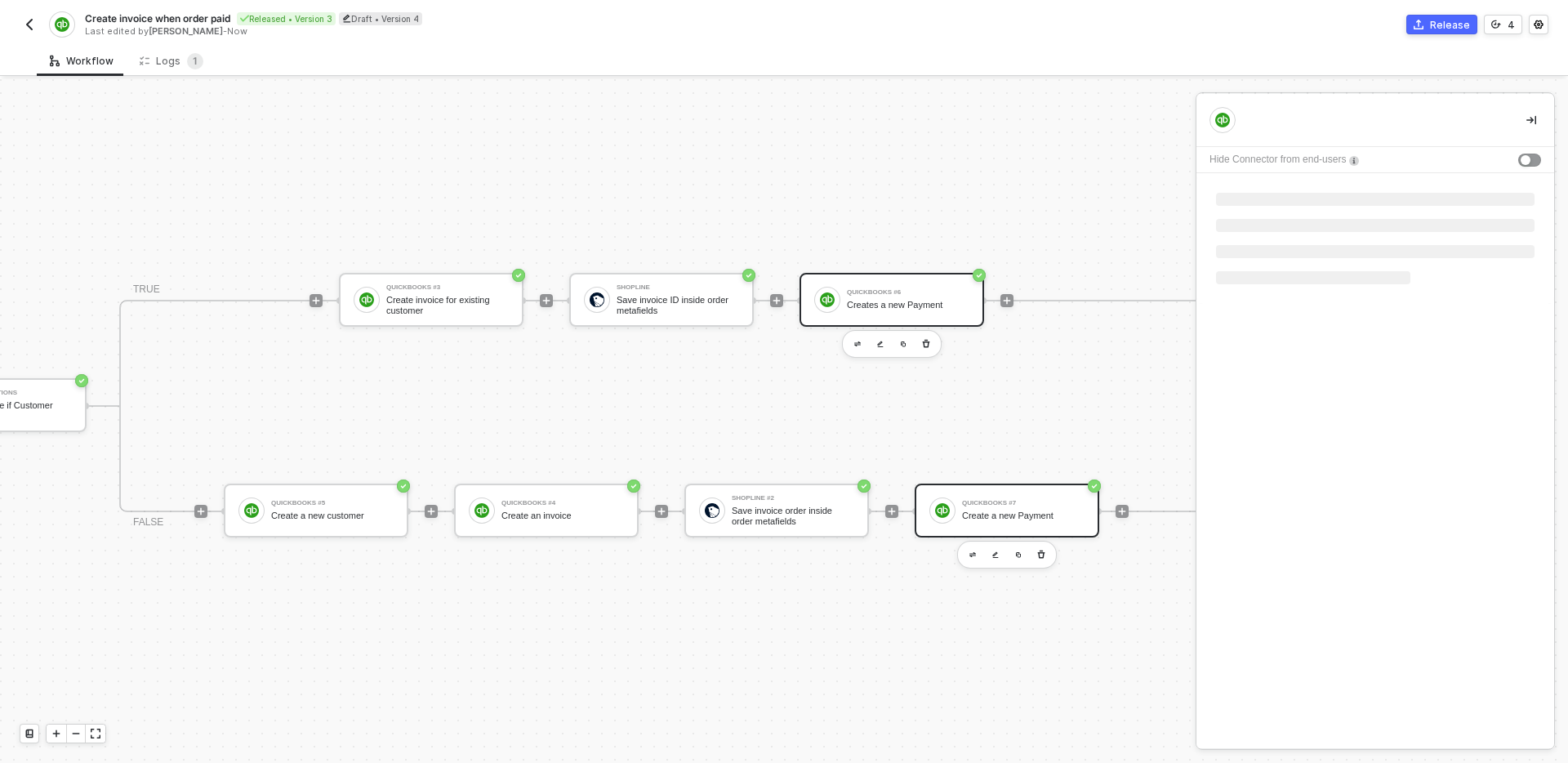
scroll to position [0, 0]
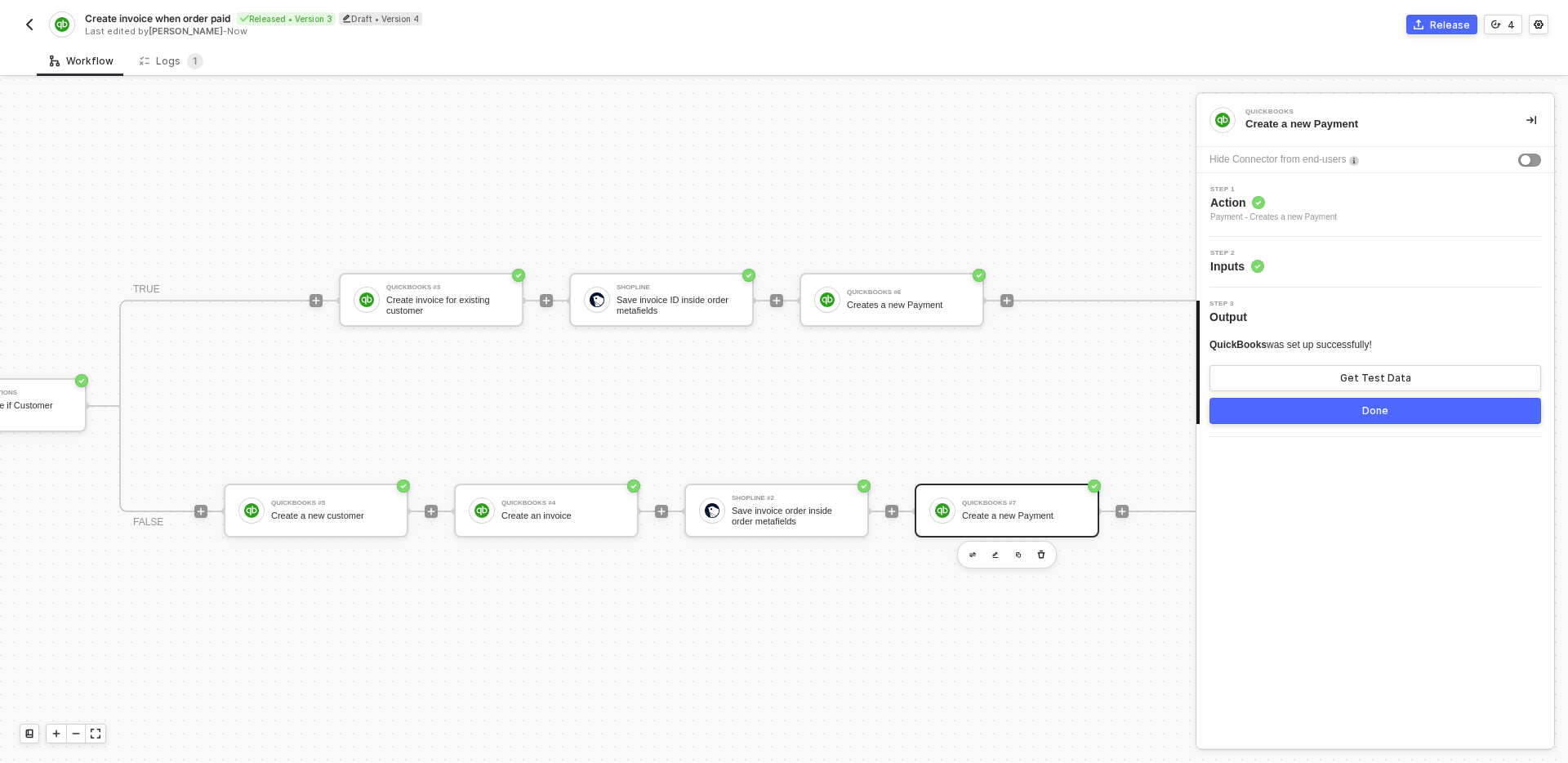
click at [1360, 260] on div "Step 2 Inputs" at bounding box center [1377, 262] width 353 height 25
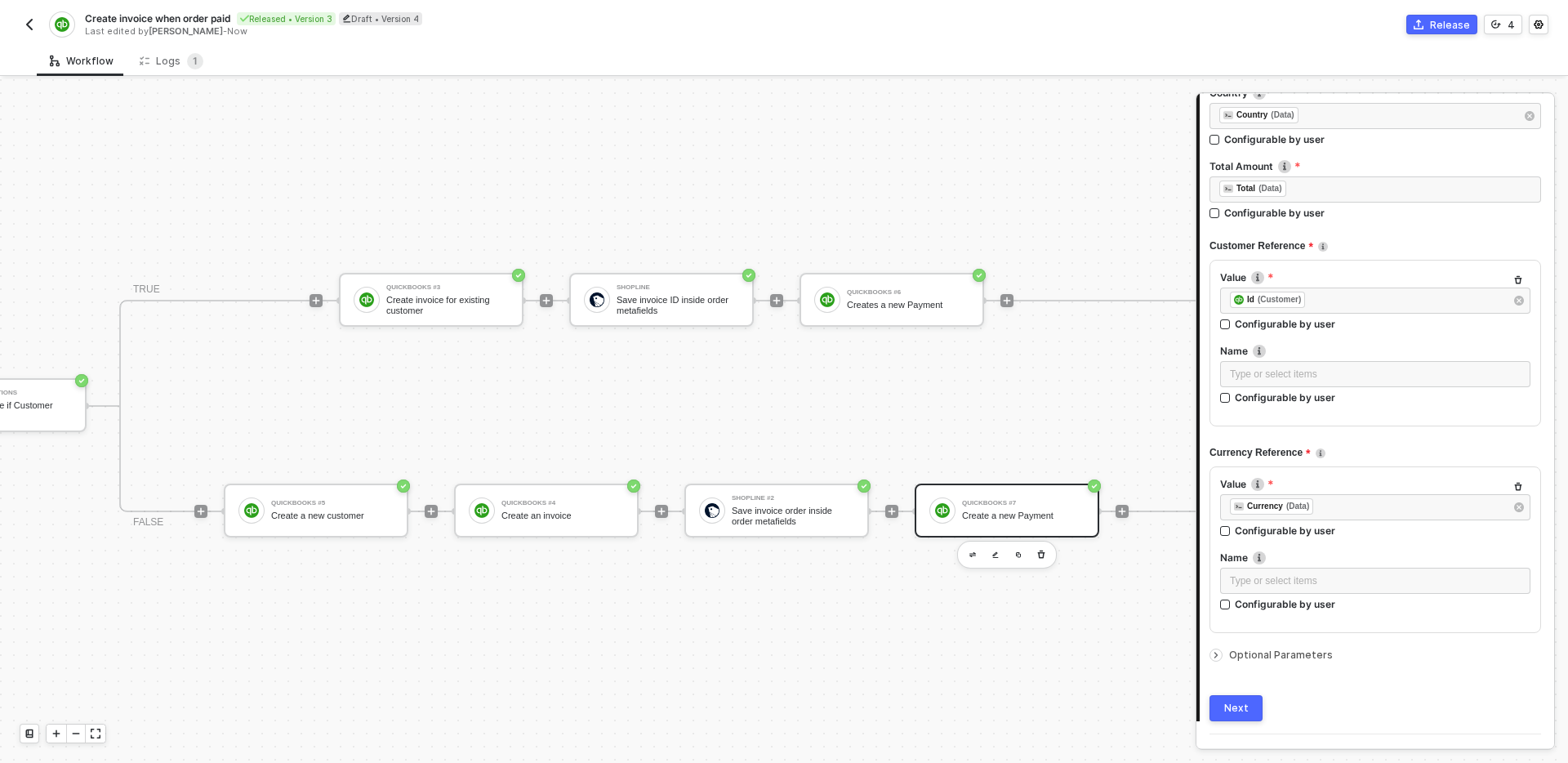
scroll to position [238, 0]
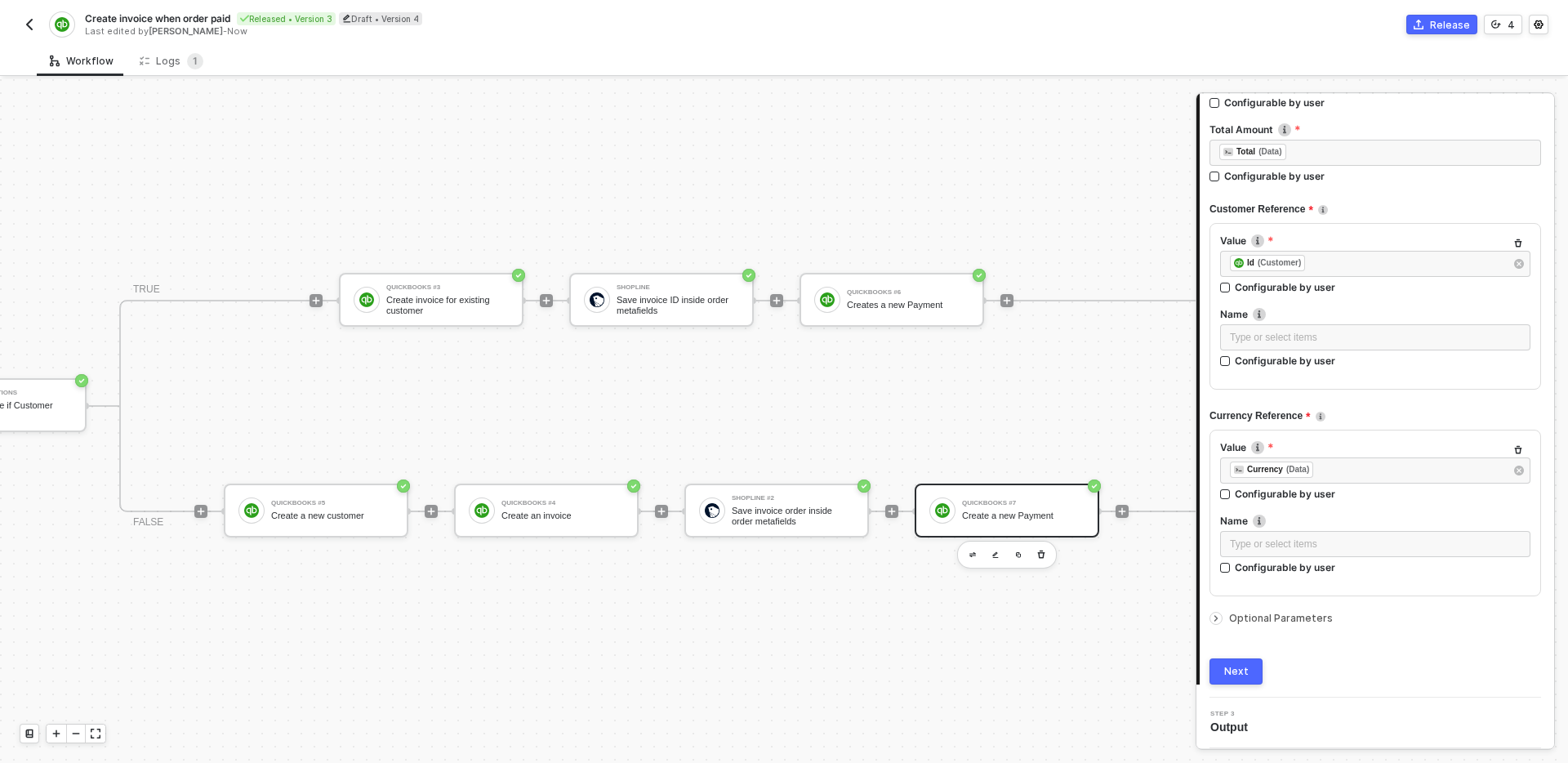
click at [1284, 609] on div "Optional Parameters" at bounding box center [1375, 619] width 331 height 18
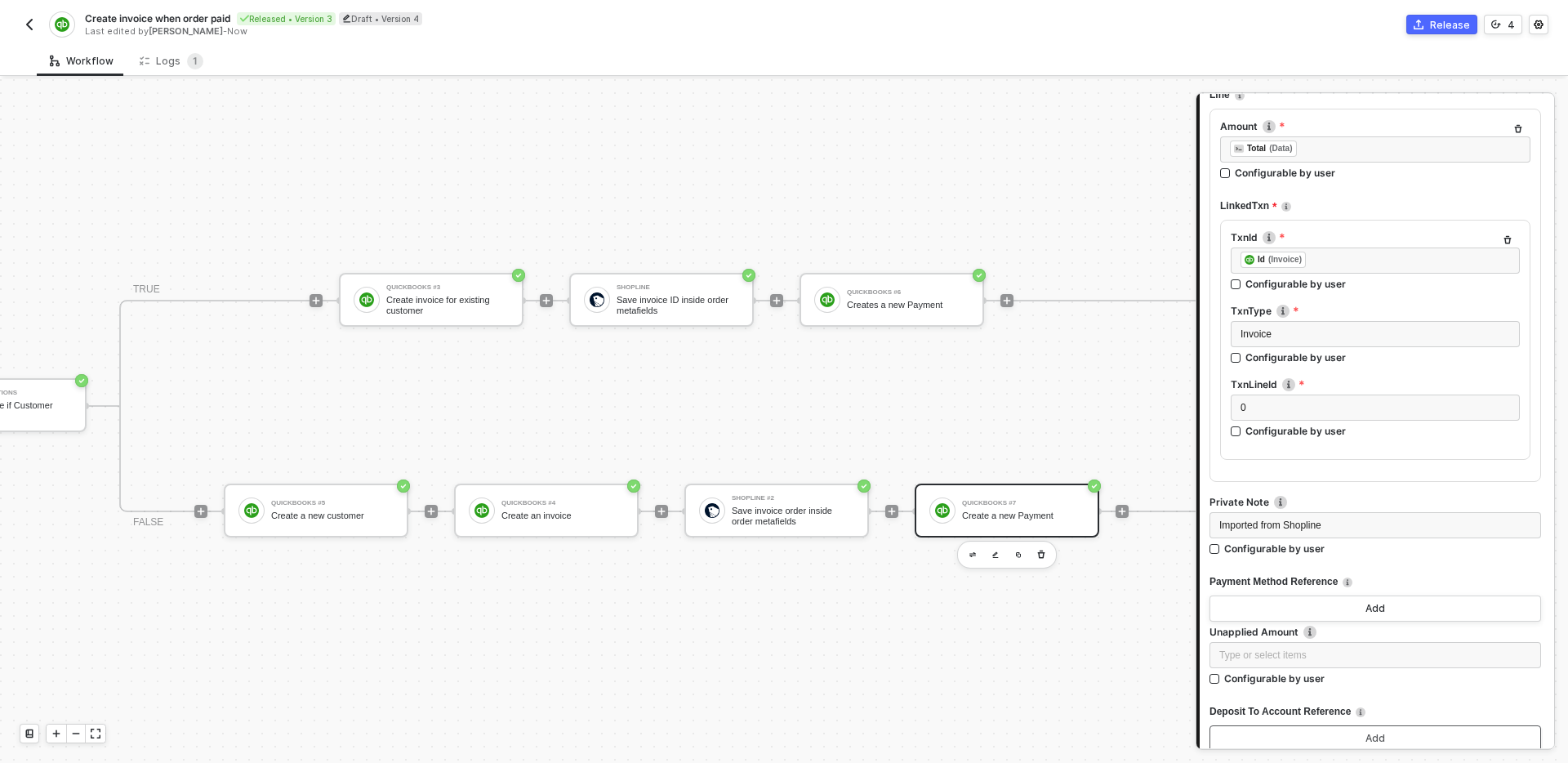
scroll to position [809, 0]
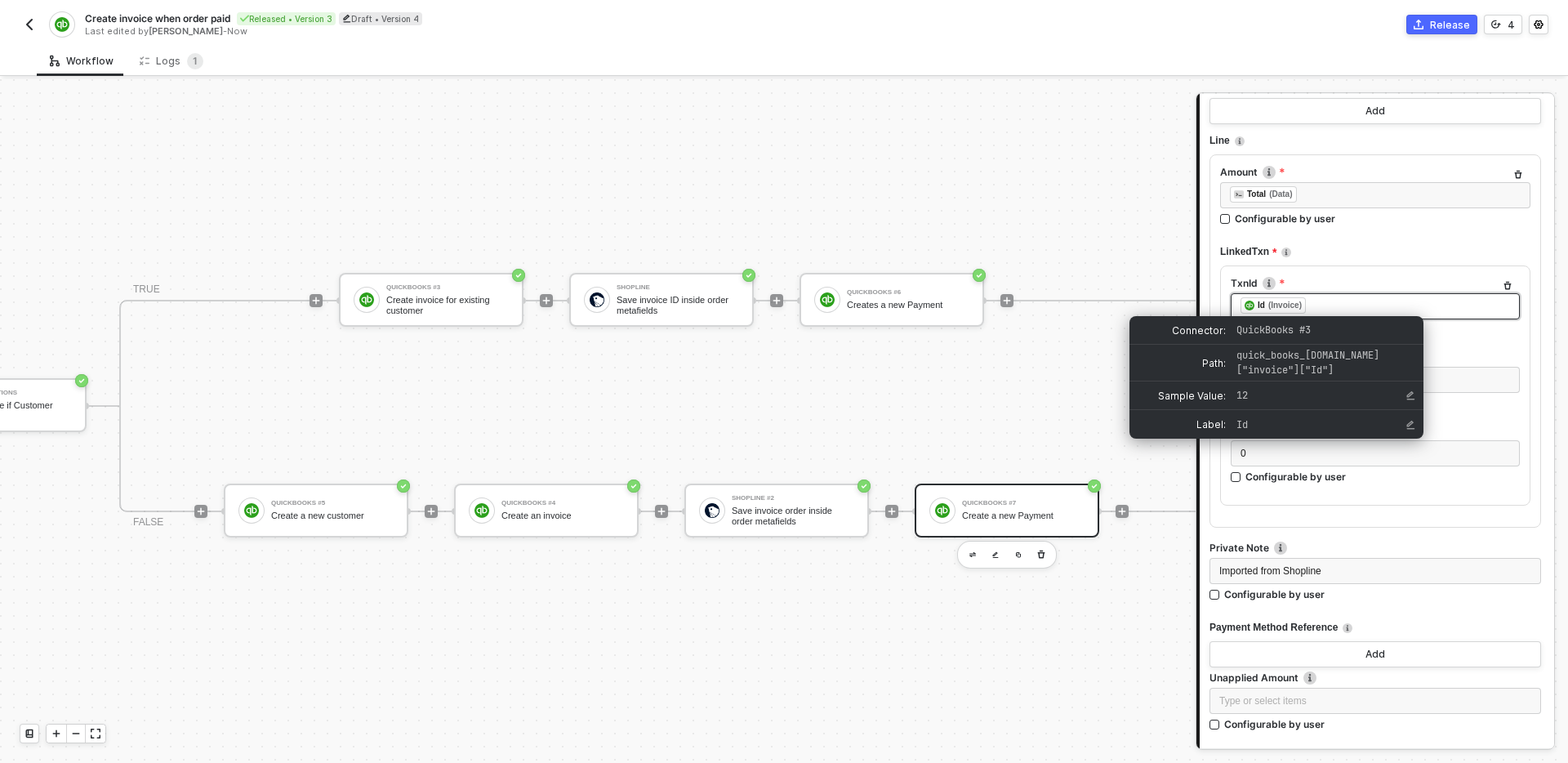
click at [1370, 304] on div "﻿ ﻿ Id (Invoice) ﻿" at bounding box center [1375, 307] width 269 height 18
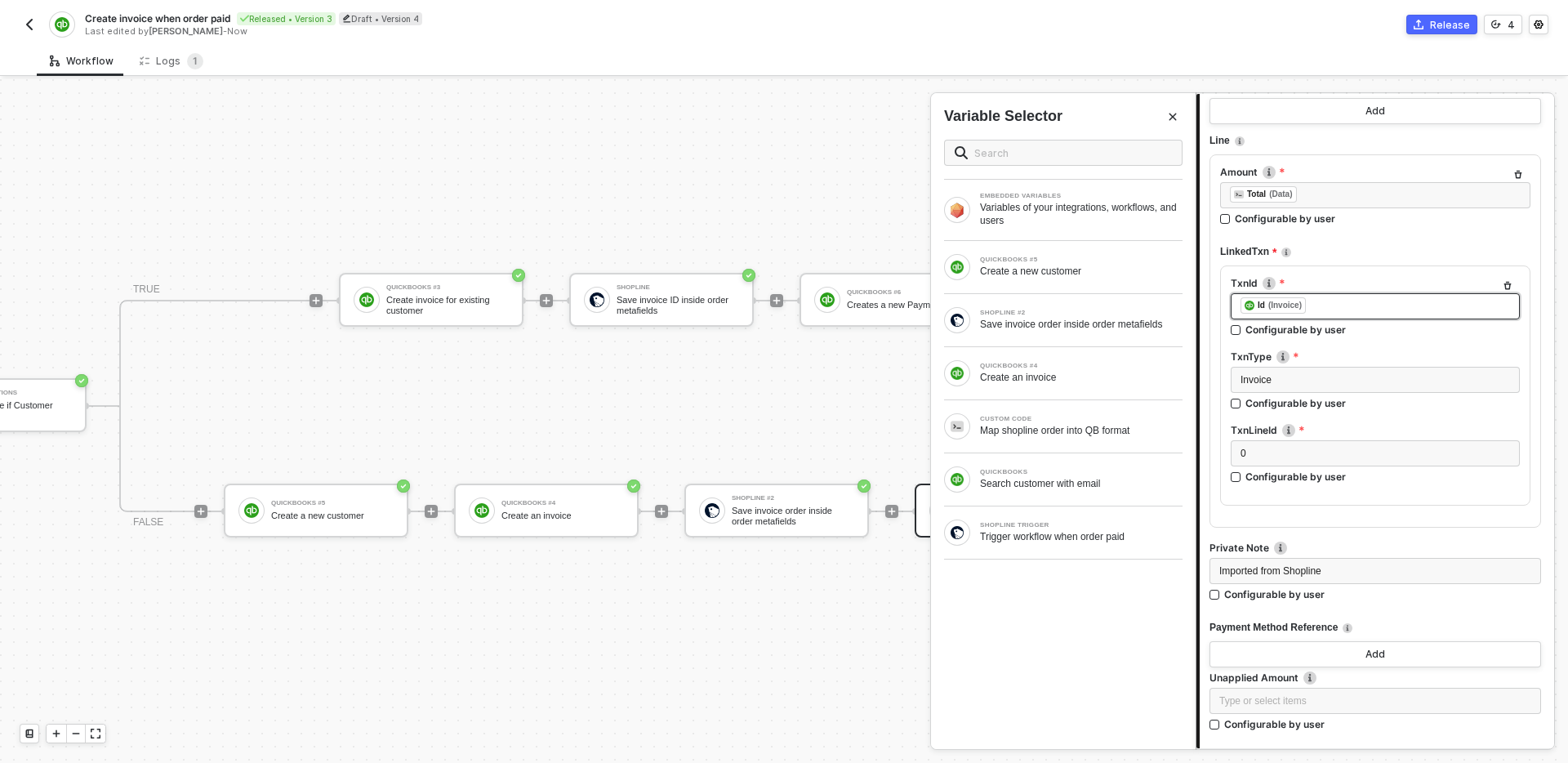
click at [1370, 304] on div "﻿ ﻿ Id (Invoice) ﻿" at bounding box center [1375, 307] width 269 height 18
click at [1094, 366] on div "QUICKBOOKS #4" at bounding box center [1081, 366] width 203 height 6
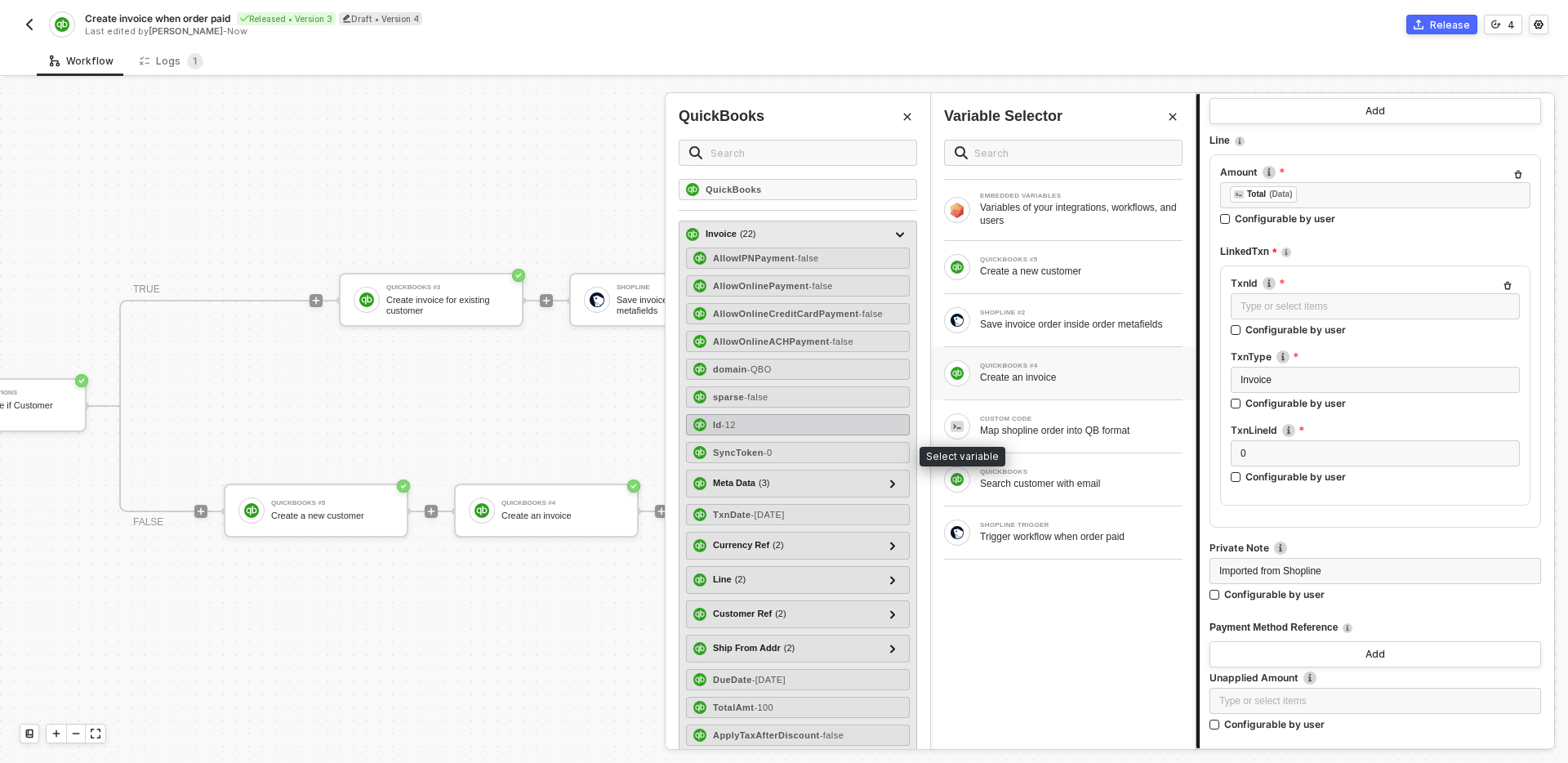
click at [782, 420] on div "Id - 12" at bounding box center [797, 424] width 224 height 21
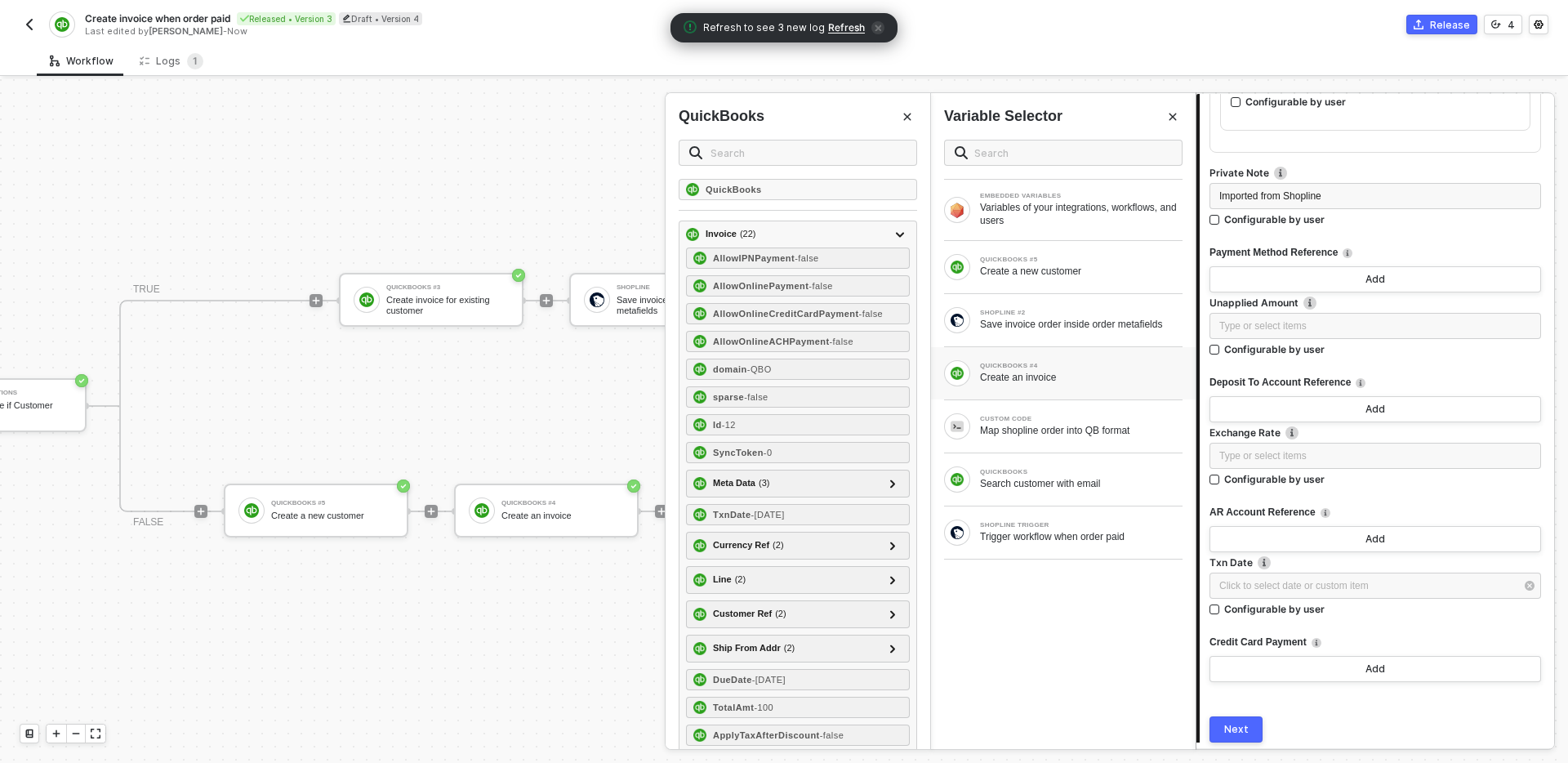
scroll to position [1242, 0]
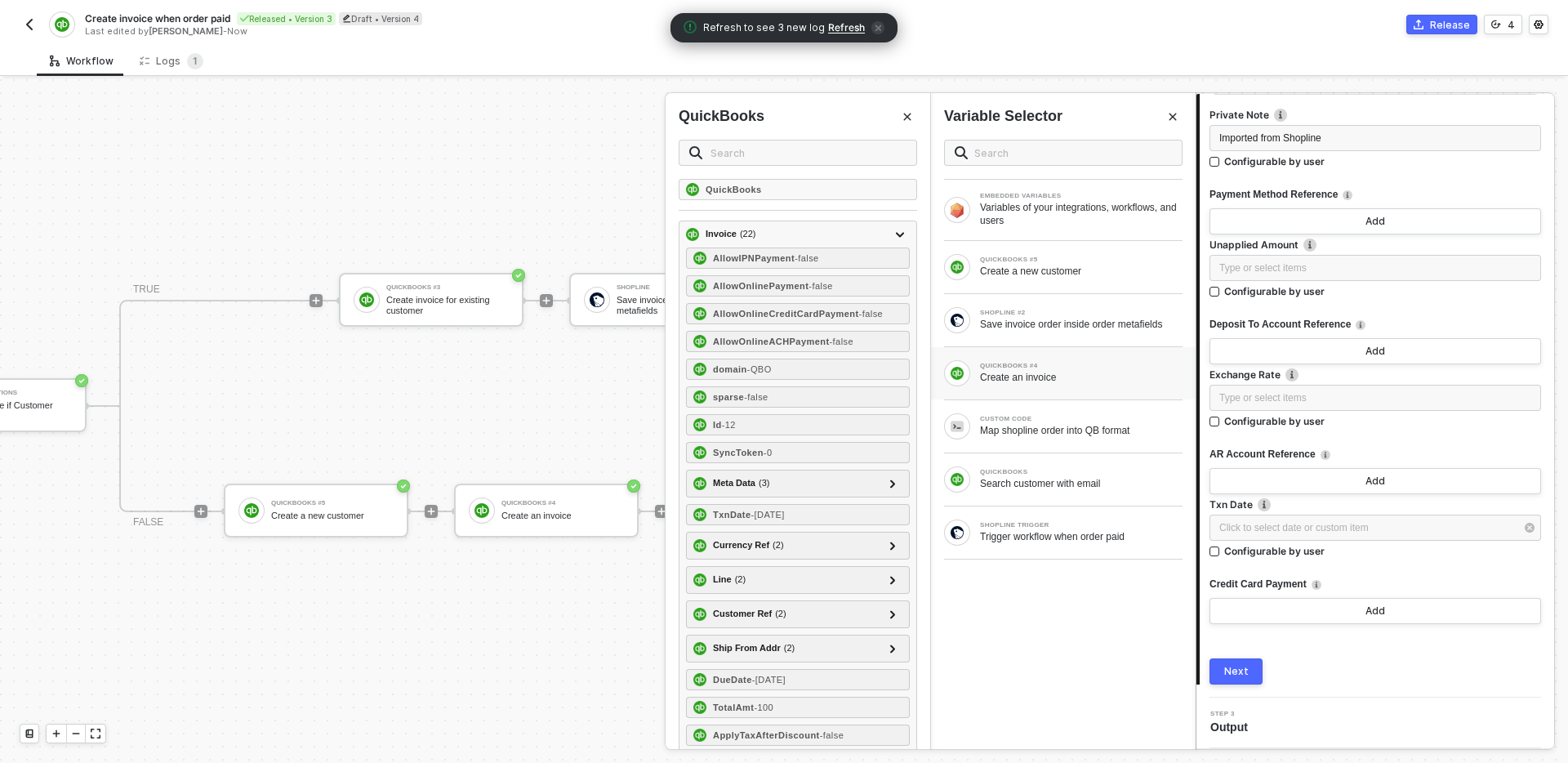
click at [1230, 671] on div "Next" at bounding box center [1237, 672] width 25 height 13
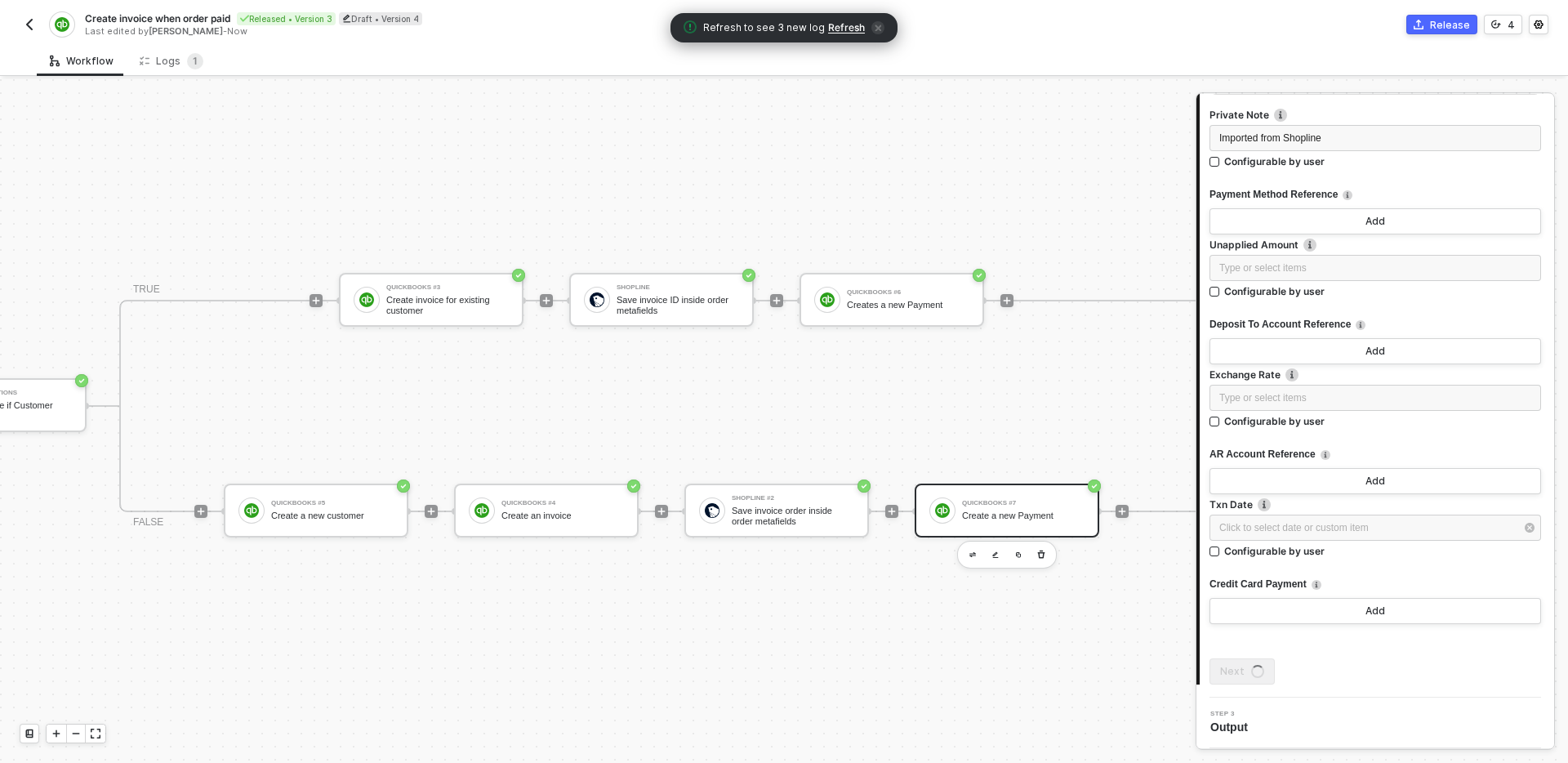
scroll to position [0, 0]
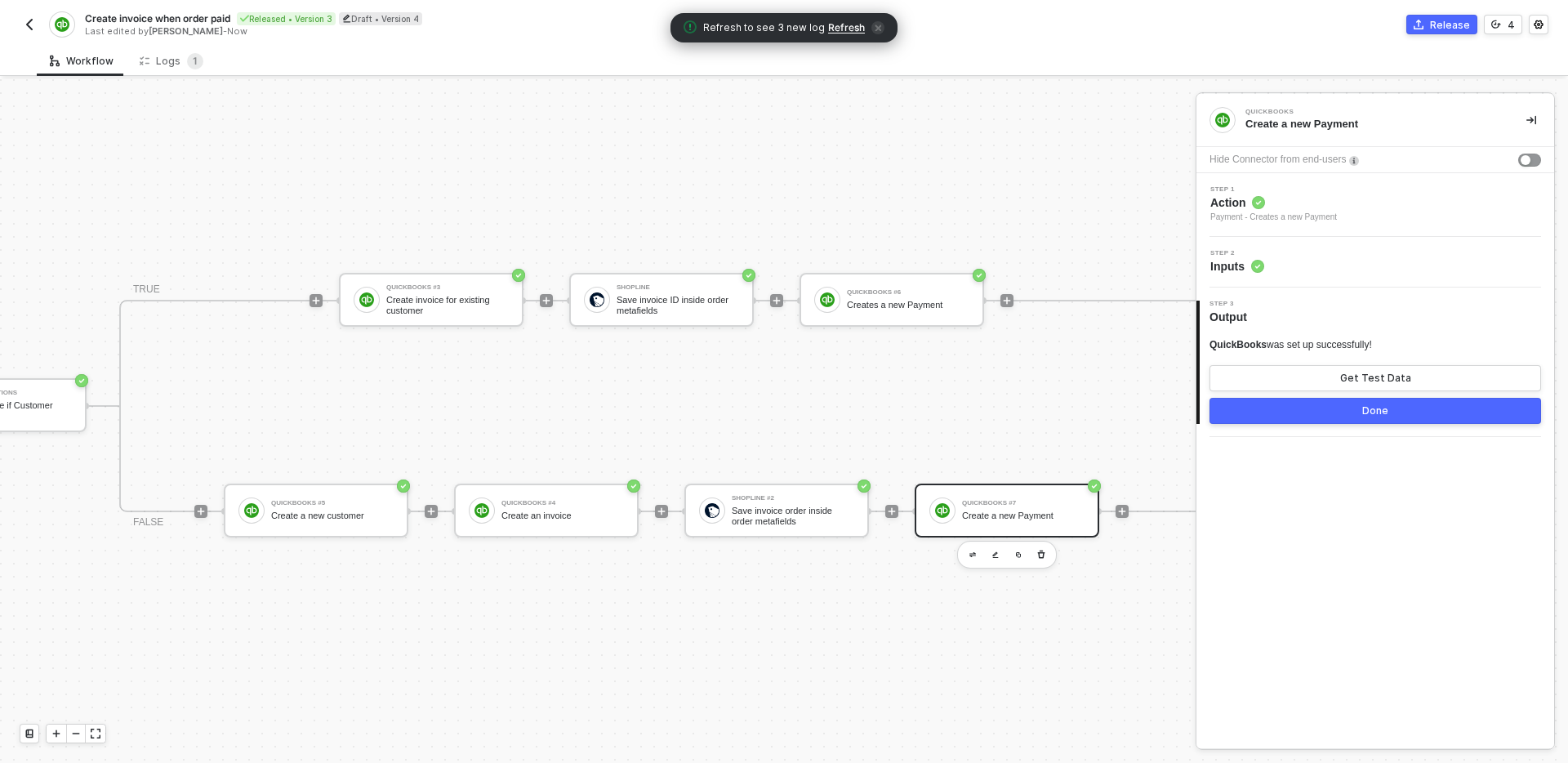
click at [1343, 410] on button "Done" at bounding box center [1375, 411] width 331 height 26
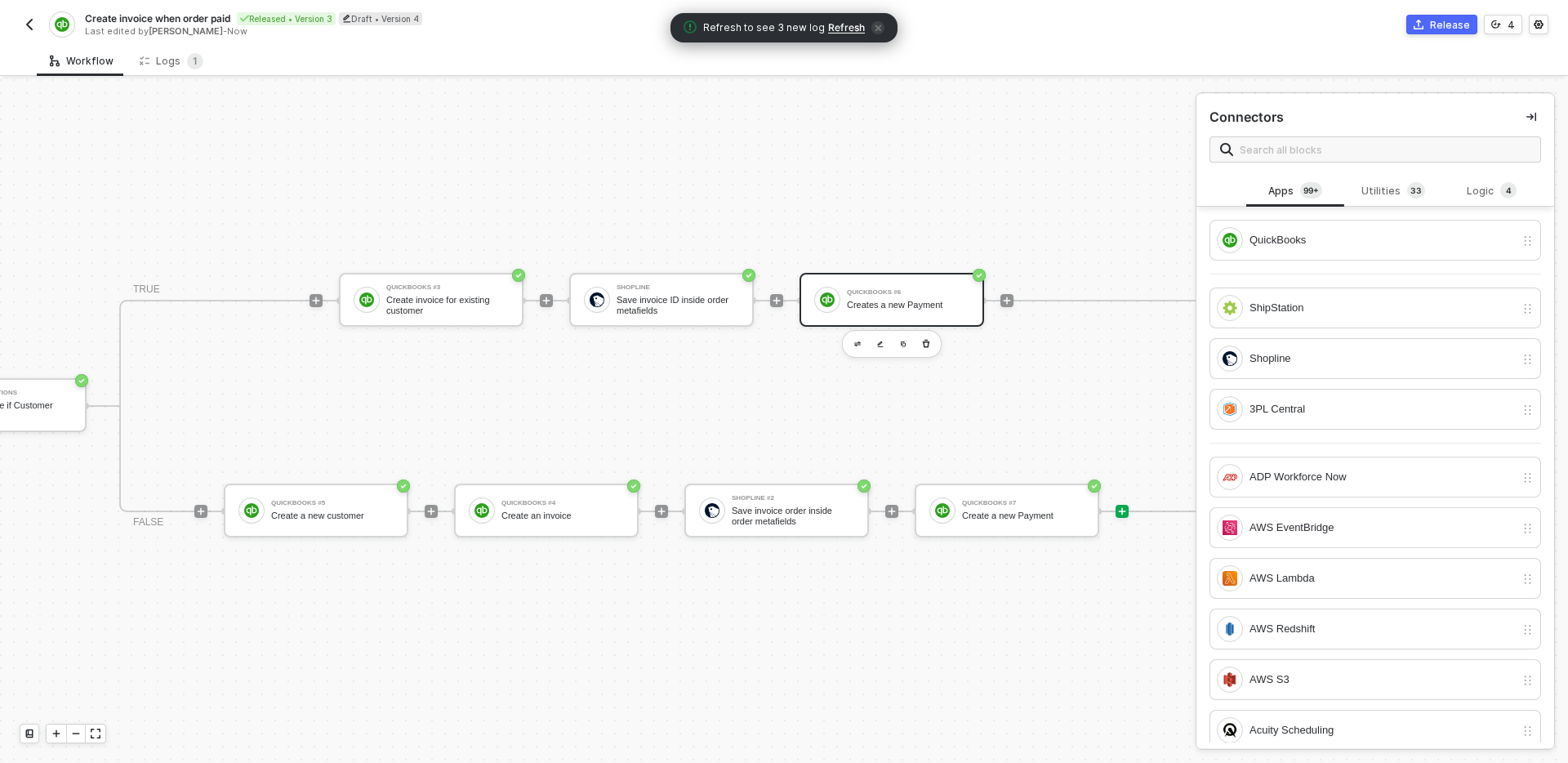
click at [951, 291] on div "QuickBooks #6" at bounding box center [909, 292] width 122 height 6
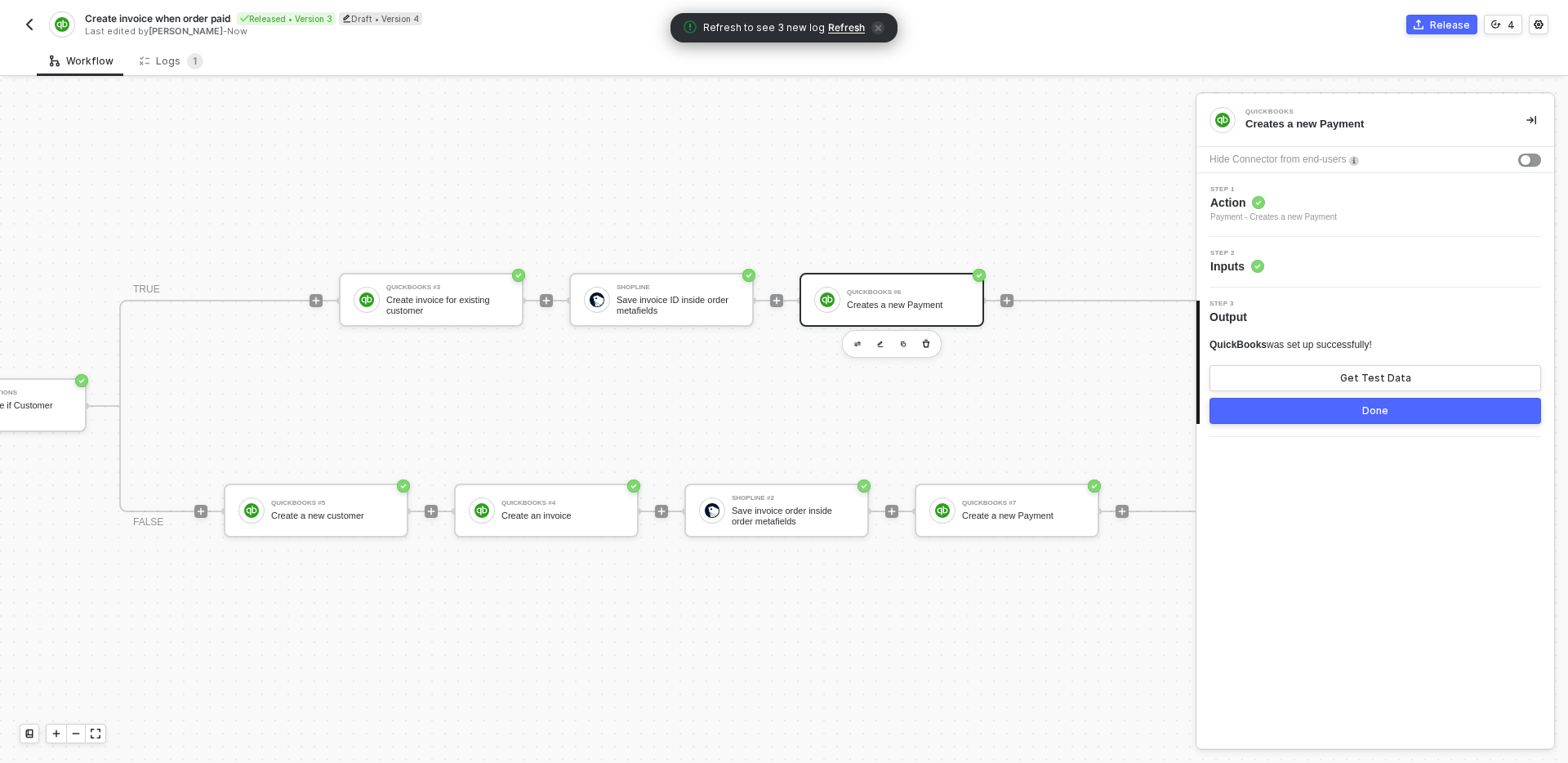
click at [1336, 272] on div "Step 2 Inputs" at bounding box center [1377, 262] width 353 height 25
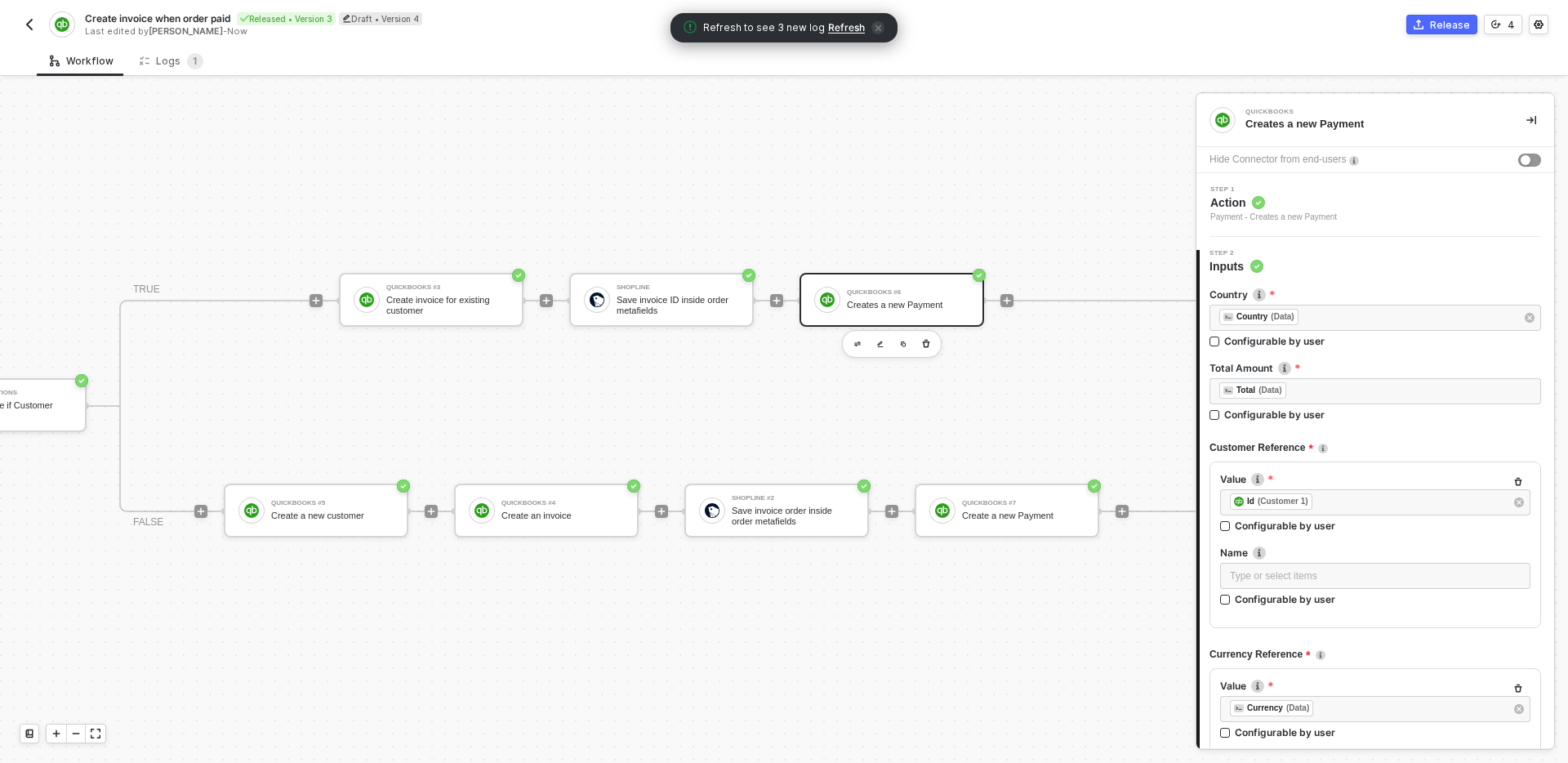
scroll to position [238, 0]
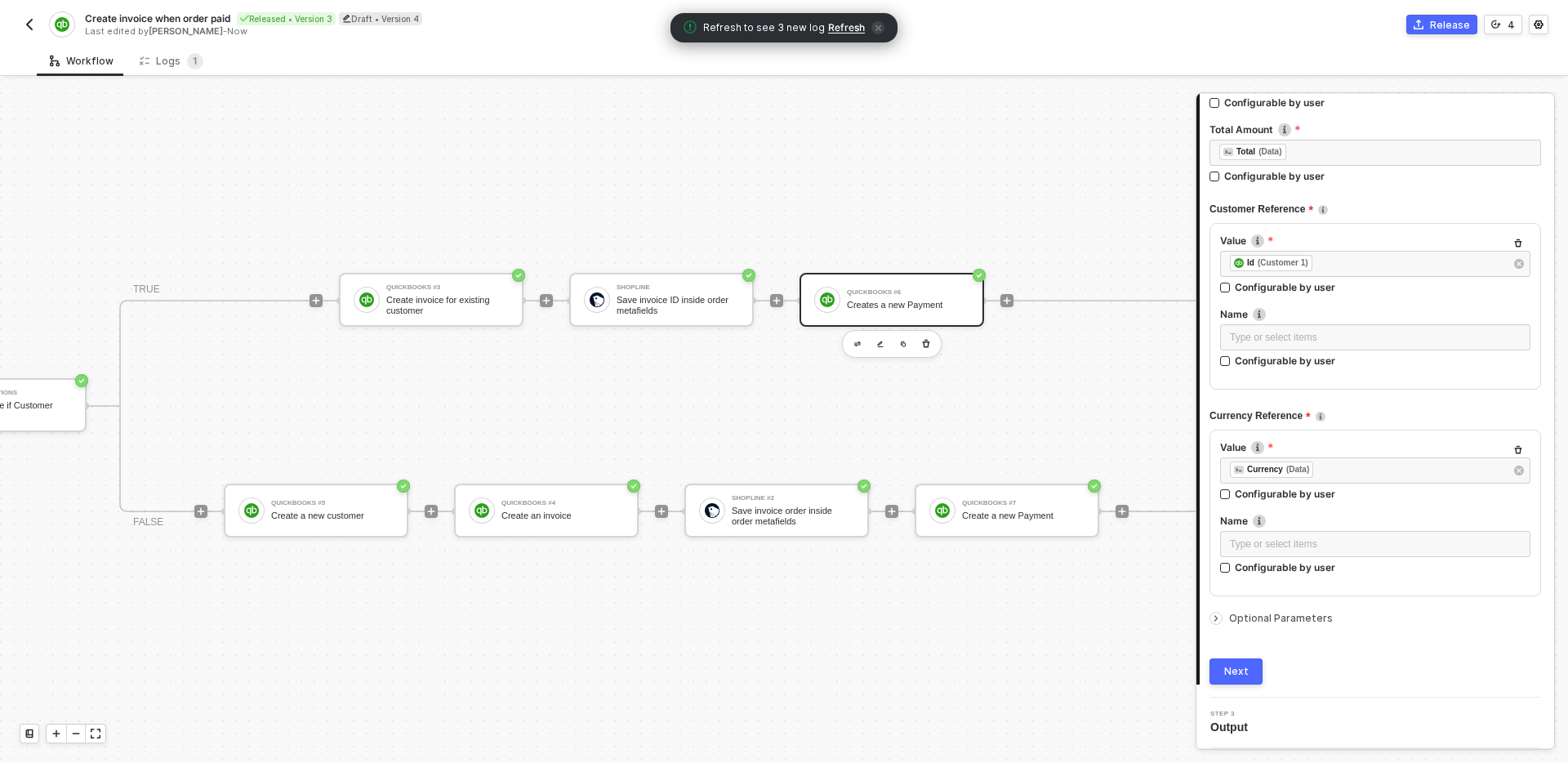
click at [1239, 677] on div "Next" at bounding box center [1237, 672] width 25 height 13
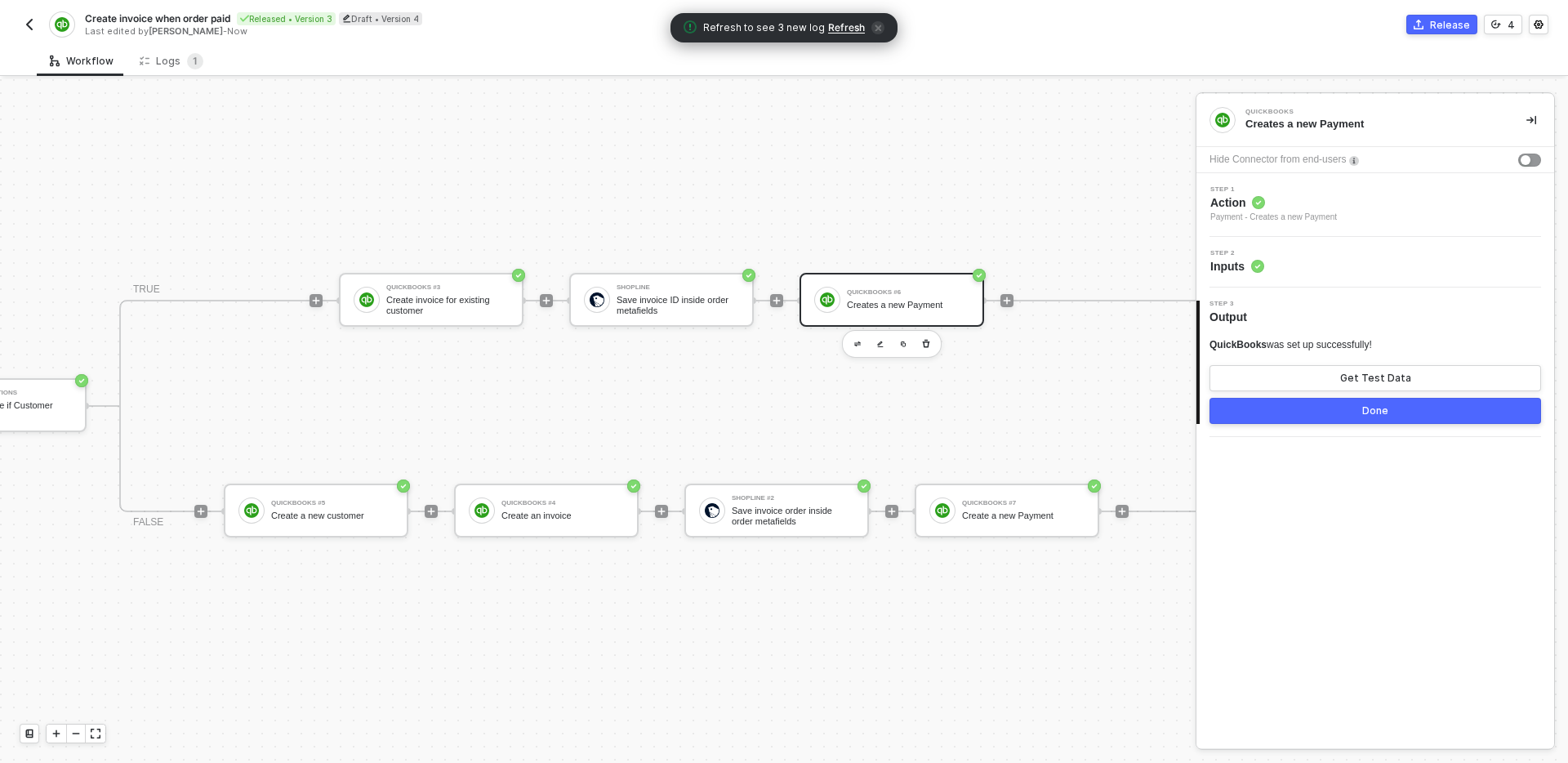
click at [1389, 410] on button "Done" at bounding box center [1375, 411] width 331 height 26
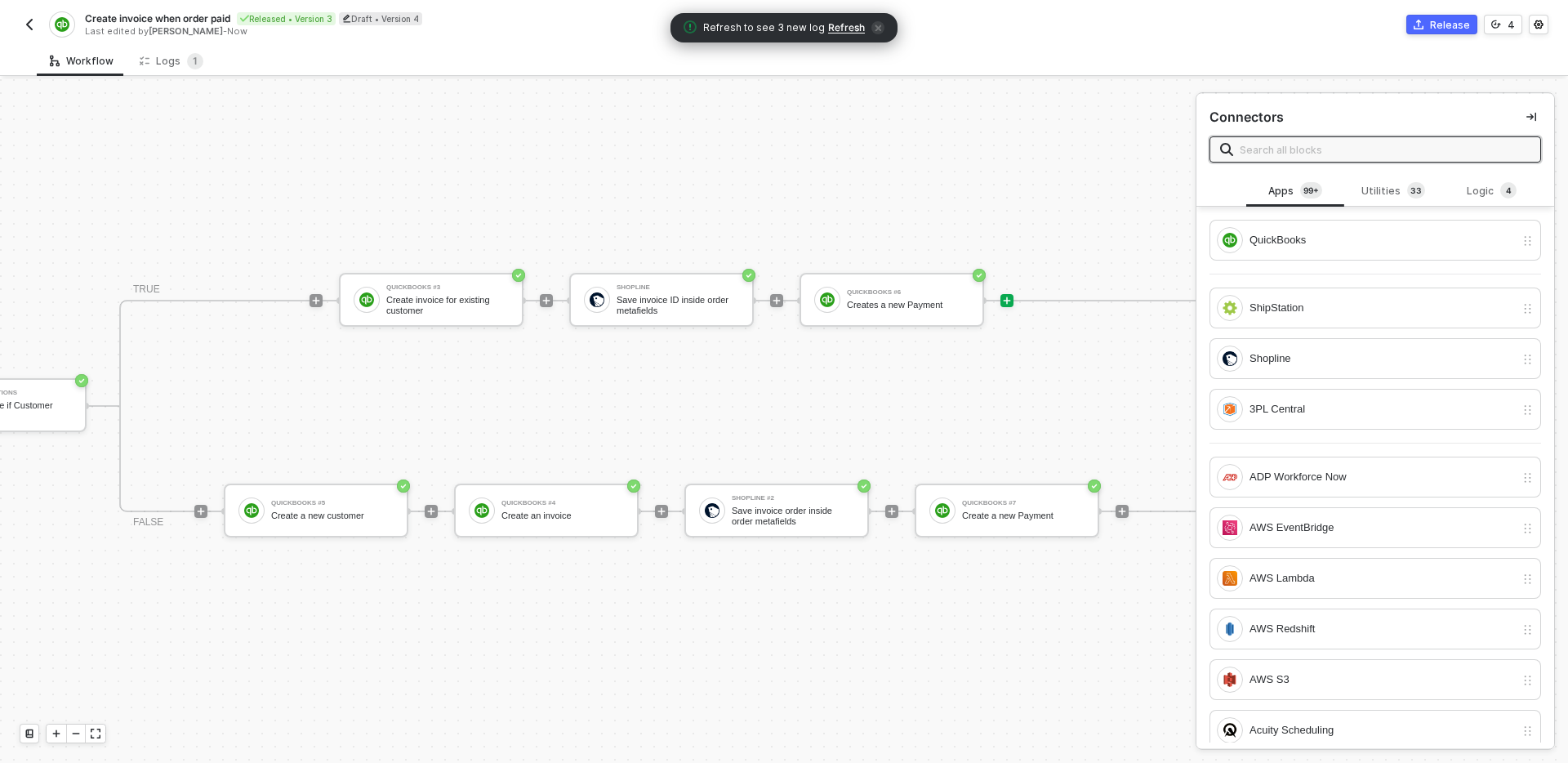
click at [1009, 641] on div "TRIGGER Shopline Trigger Trigger workflow when order paid Custom Code Map shopl…" at bounding box center [212, 407] width 2042 height 715
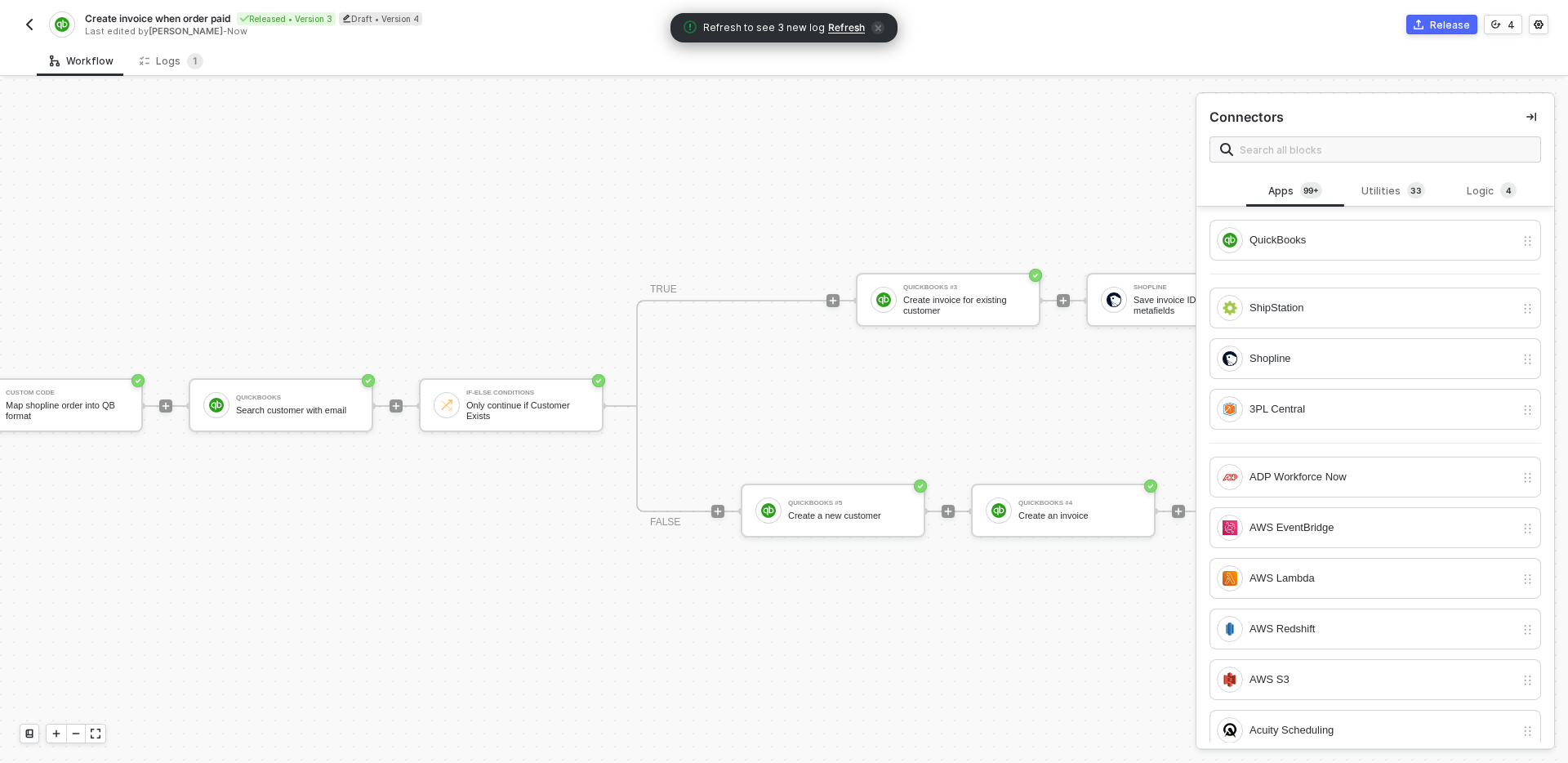
scroll to position [30, 0]
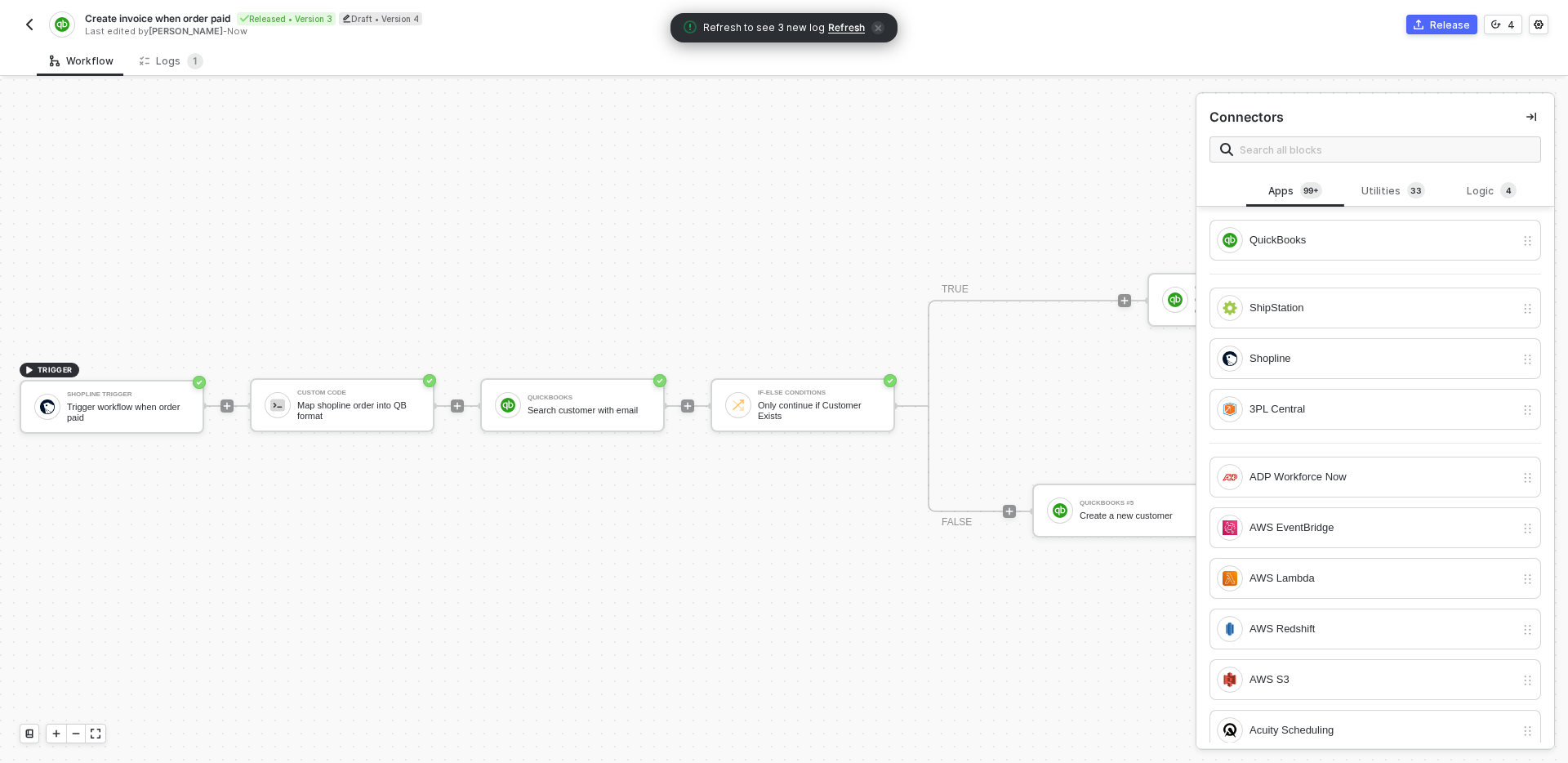
click at [1436, 19] on div "Release" at bounding box center [1450, 25] width 40 height 14
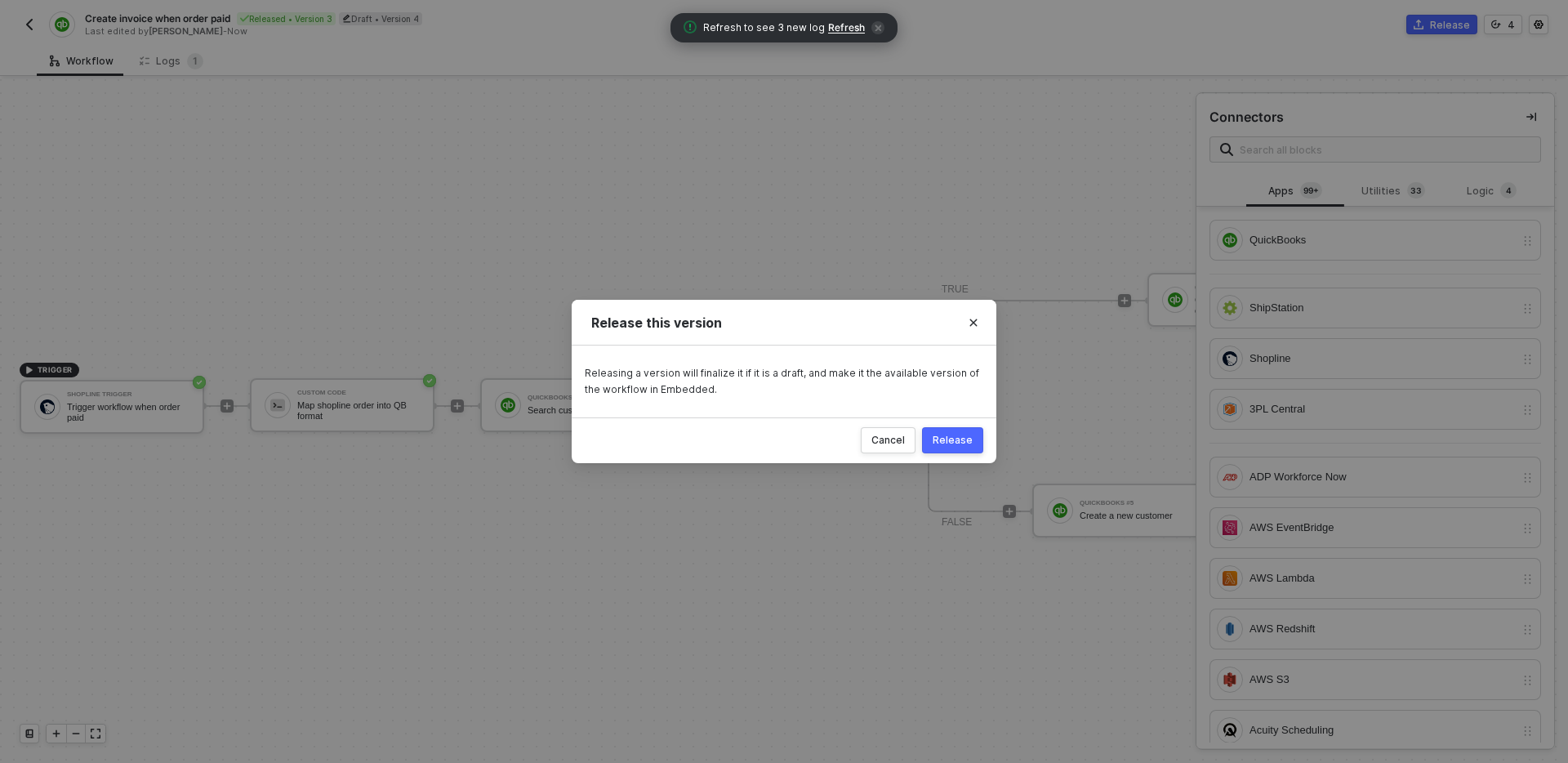
click at [968, 439] on div "Release" at bounding box center [952, 440] width 40 height 13
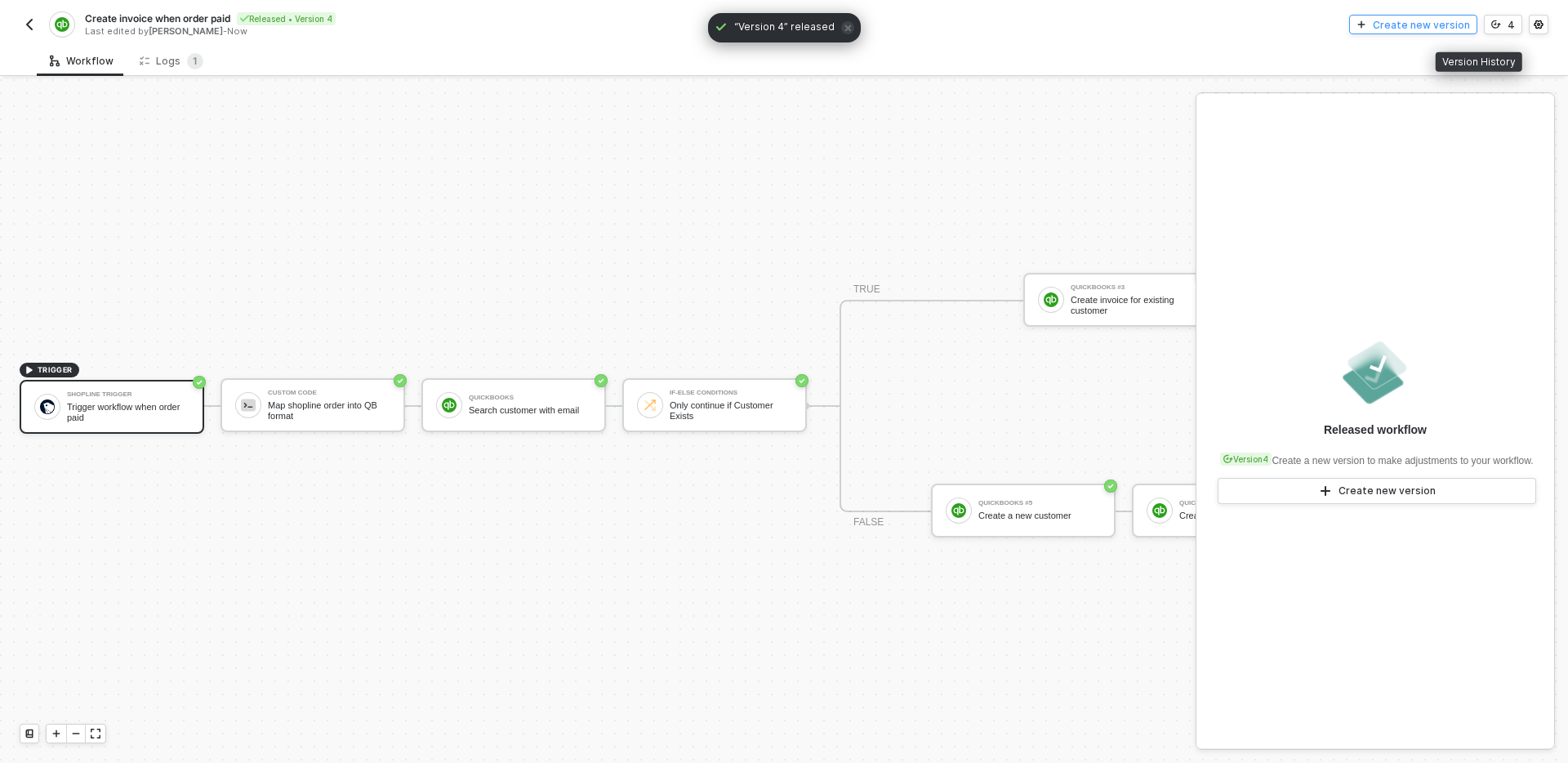
click at [1449, 25] on div "Create new version" at bounding box center [1422, 25] width 97 height 14
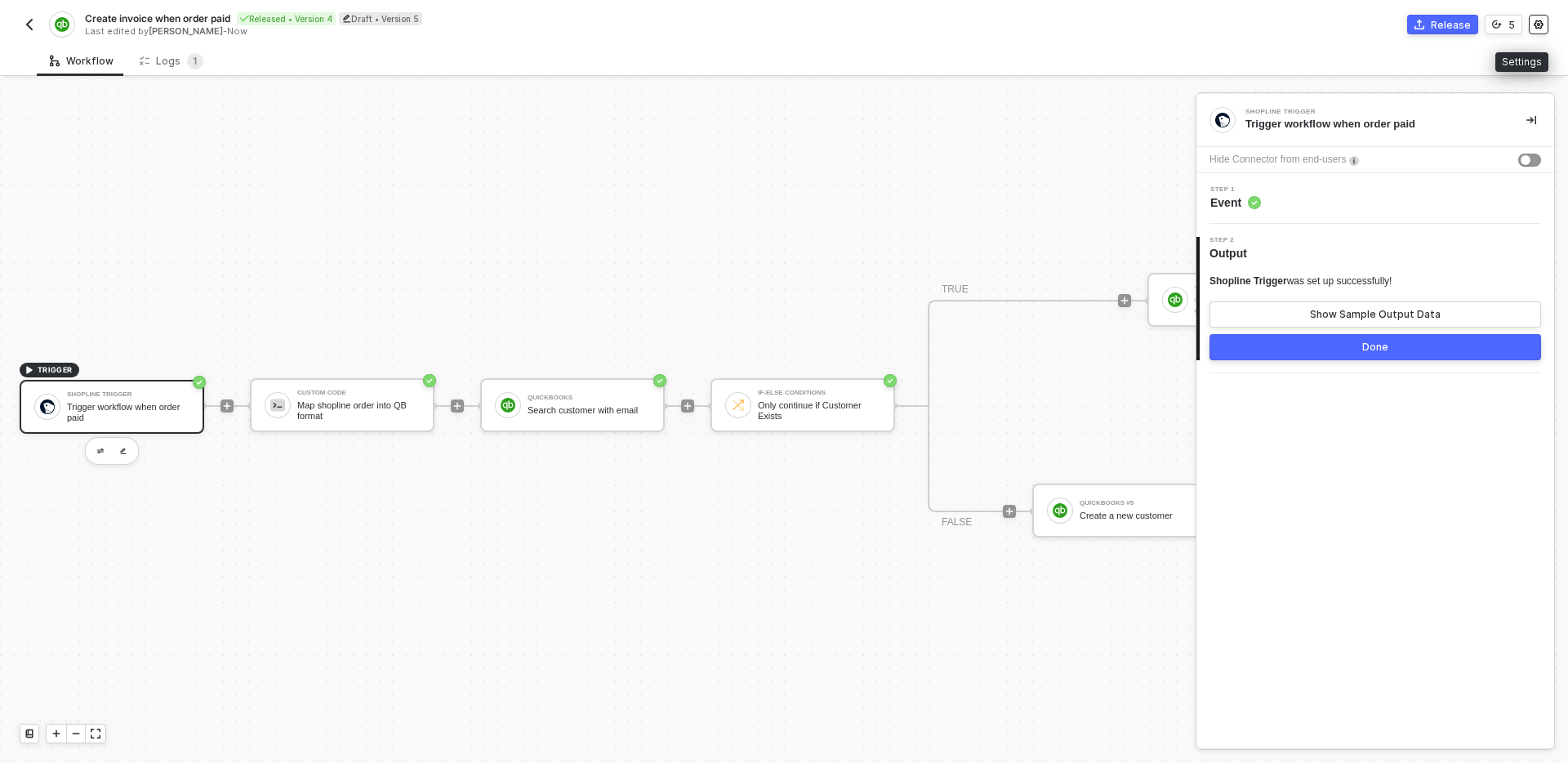
click at [1542, 27] on icon "icon-settings" at bounding box center [1539, 24] width 10 height 10
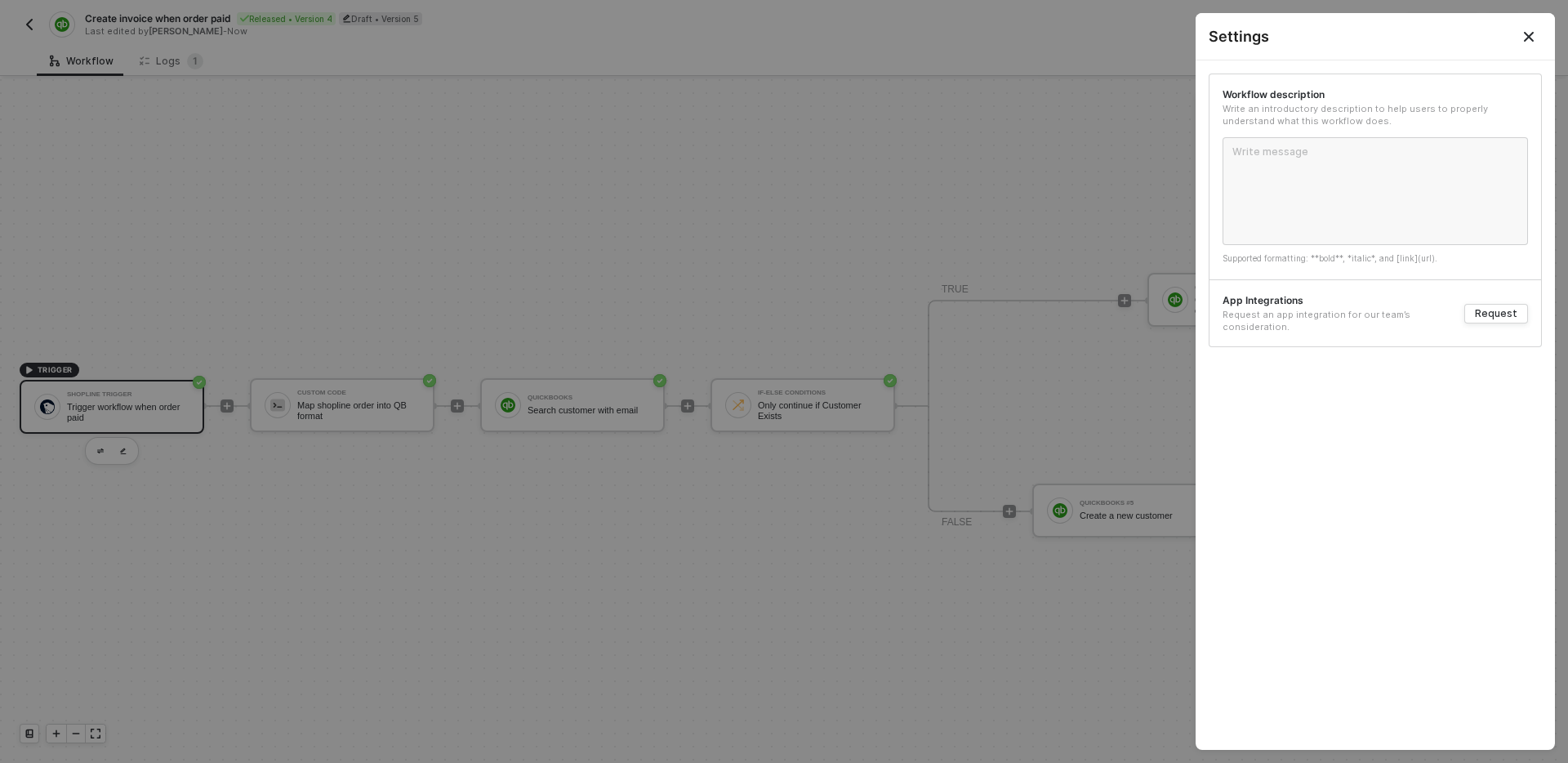
click at [1532, 33] on icon "Close" at bounding box center [1529, 37] width 10 height 10
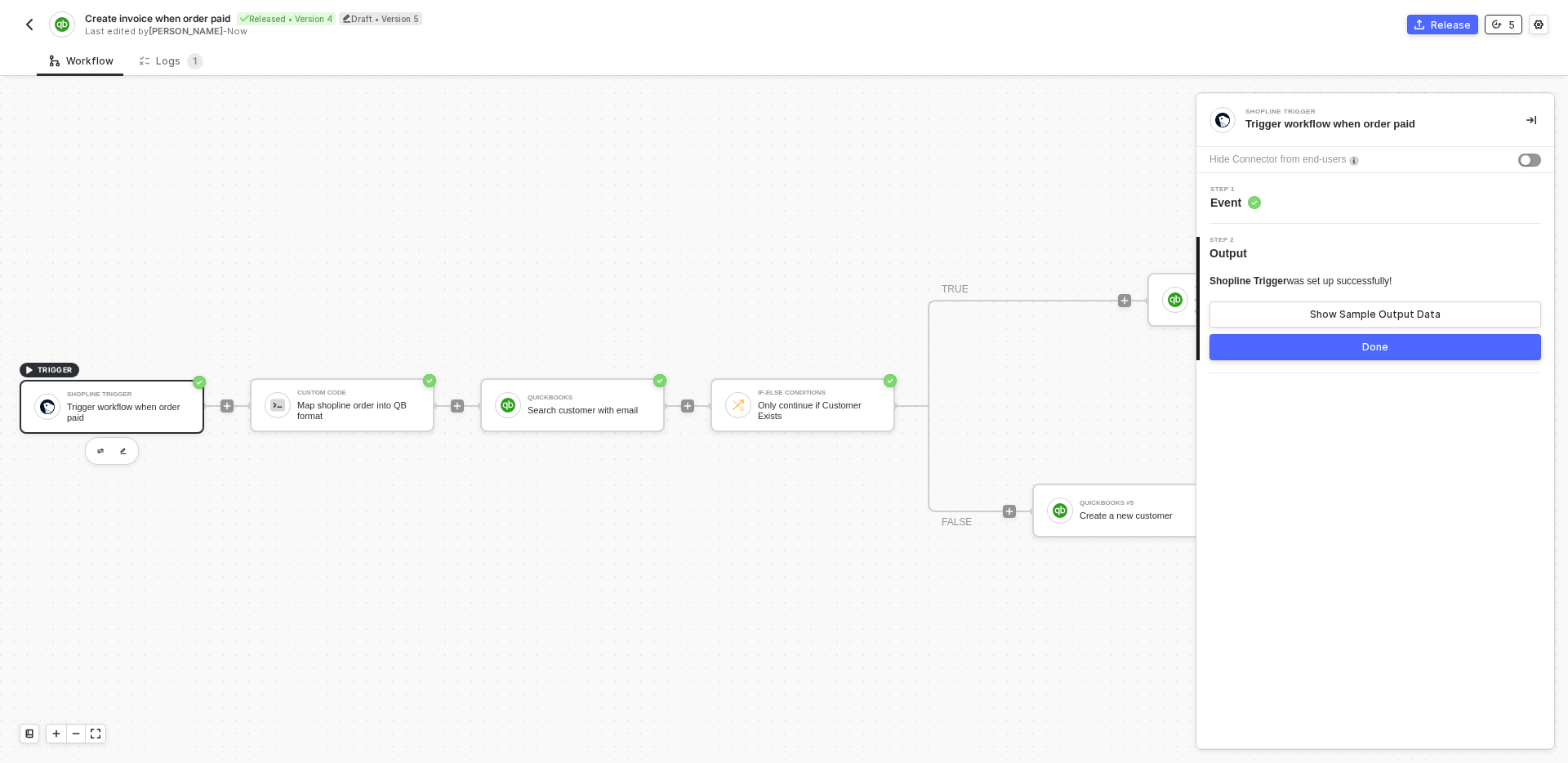
click at [1505, 27] on button "5" at bounding box center [1503, 24] width 37 height 19
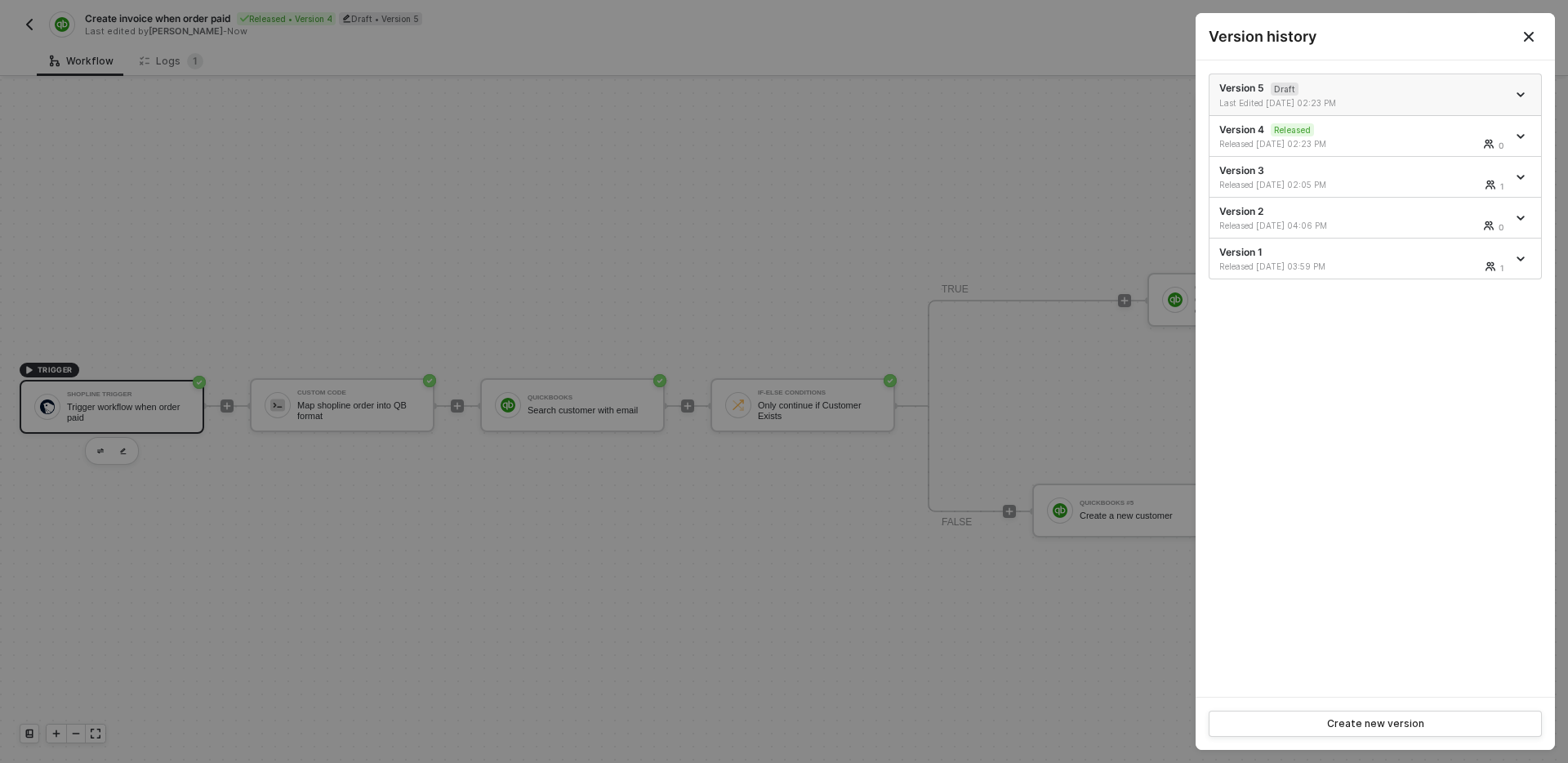
click at [1526, 94] on span "icon-arrow-down" at bounding box center [1522, 94] width 12 height 8
click at [1517, 94] on icon "icon-arrow-down" at bounding box center [1521, 94] width 8 height 8
click at [1521, 94] on icon "icon-arrow-down" at bounding box center [1521, 94] width 8 height 8
click at [1457, 185] on div "Delete" at bounding box center [1463, 185] width 101 height 16
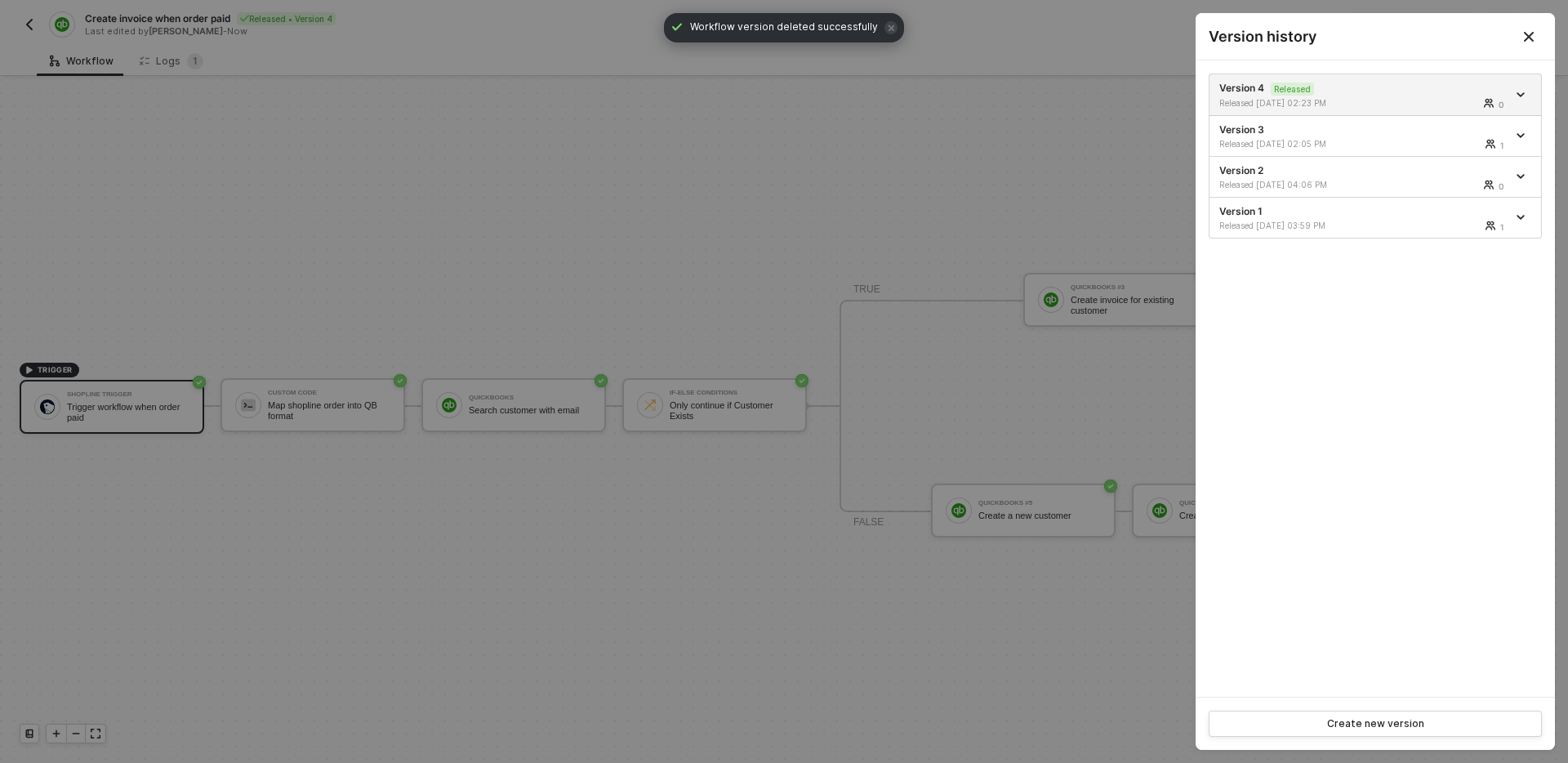
click at [1021, 228] on div at bounding box center [784, 381] width 1568 height 763
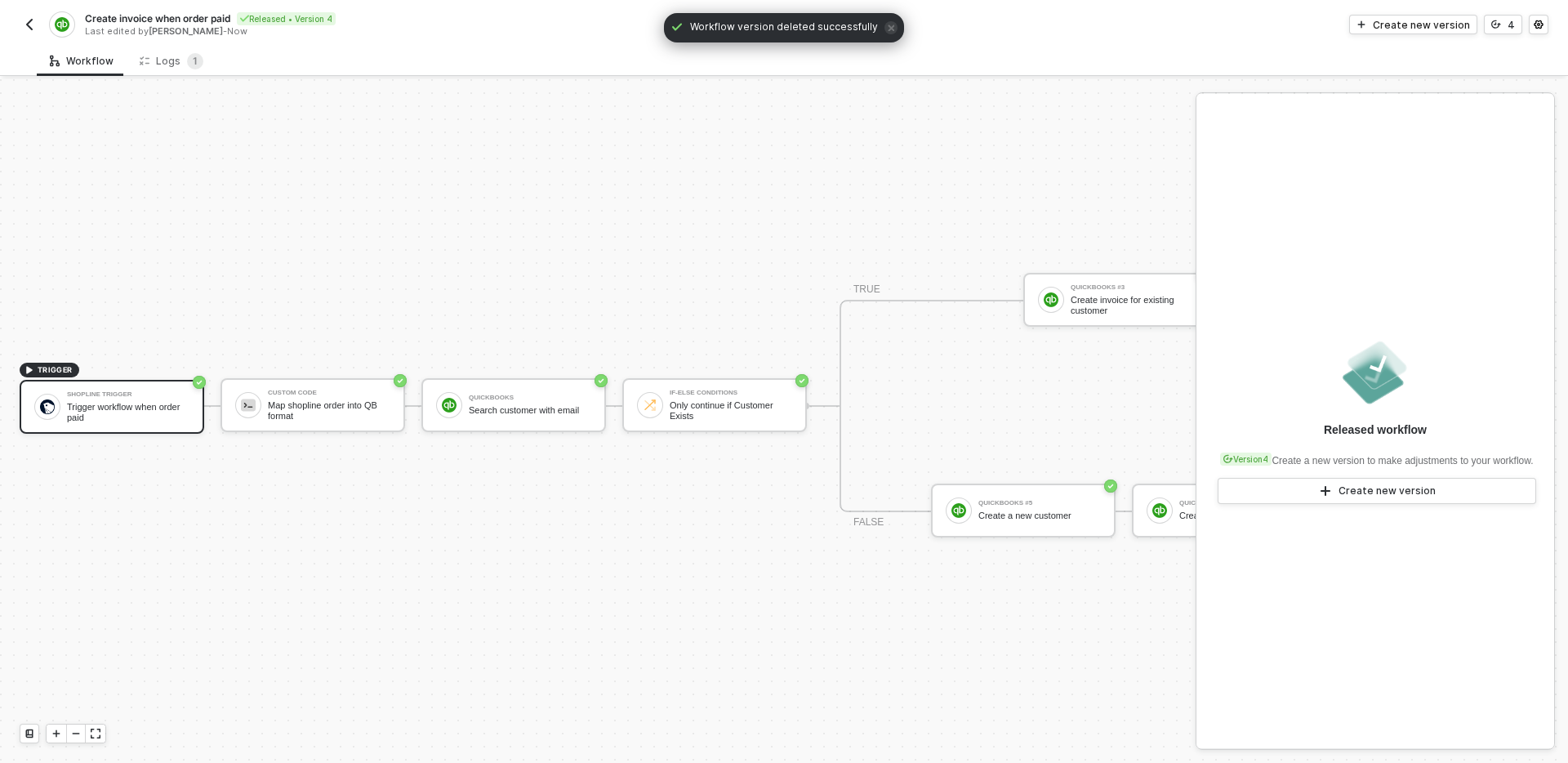
click at [866, 234] on div "TRIGGER Shopline Trigger Trigger workflow when order paid Custom Code Map shopl…" at bounding box center [905, 407] width 1810 height 715
click at [398, 46] on div "Workflow Logs 1" at bounding box center [802, 60] width 1531 height 30
click at [171, 54] on div "Logs 1" at bounding box center [172, 61] width 64 height 16
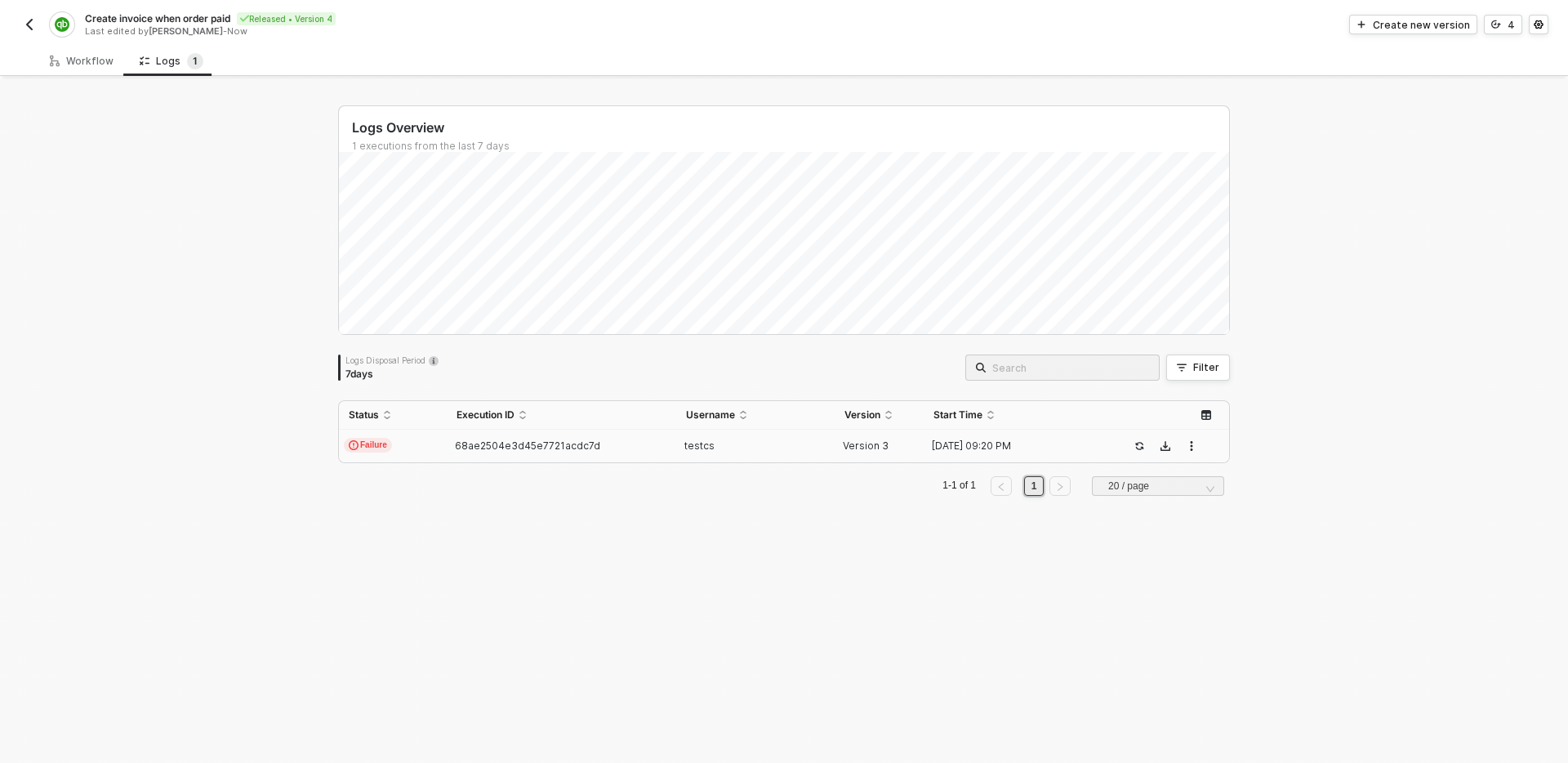
click at [631, 455] on td "68ae2504e3d45e7721acdc7d" at bounding box center [561, 446] width 228 height 33
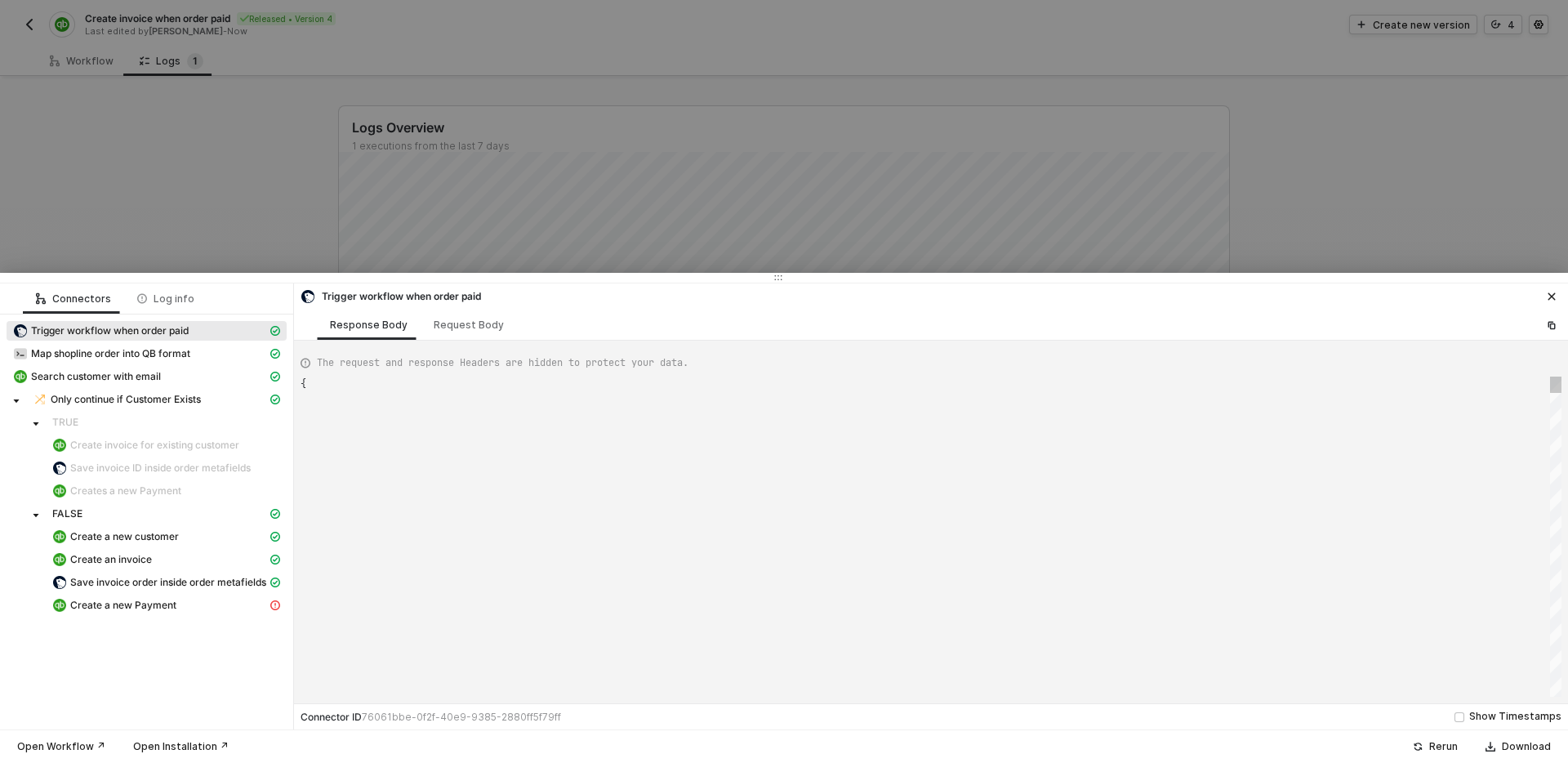
type textarea "{ "json": { "adjust_price": "0.00", "adjust_price_set": { "presentment_money": …"
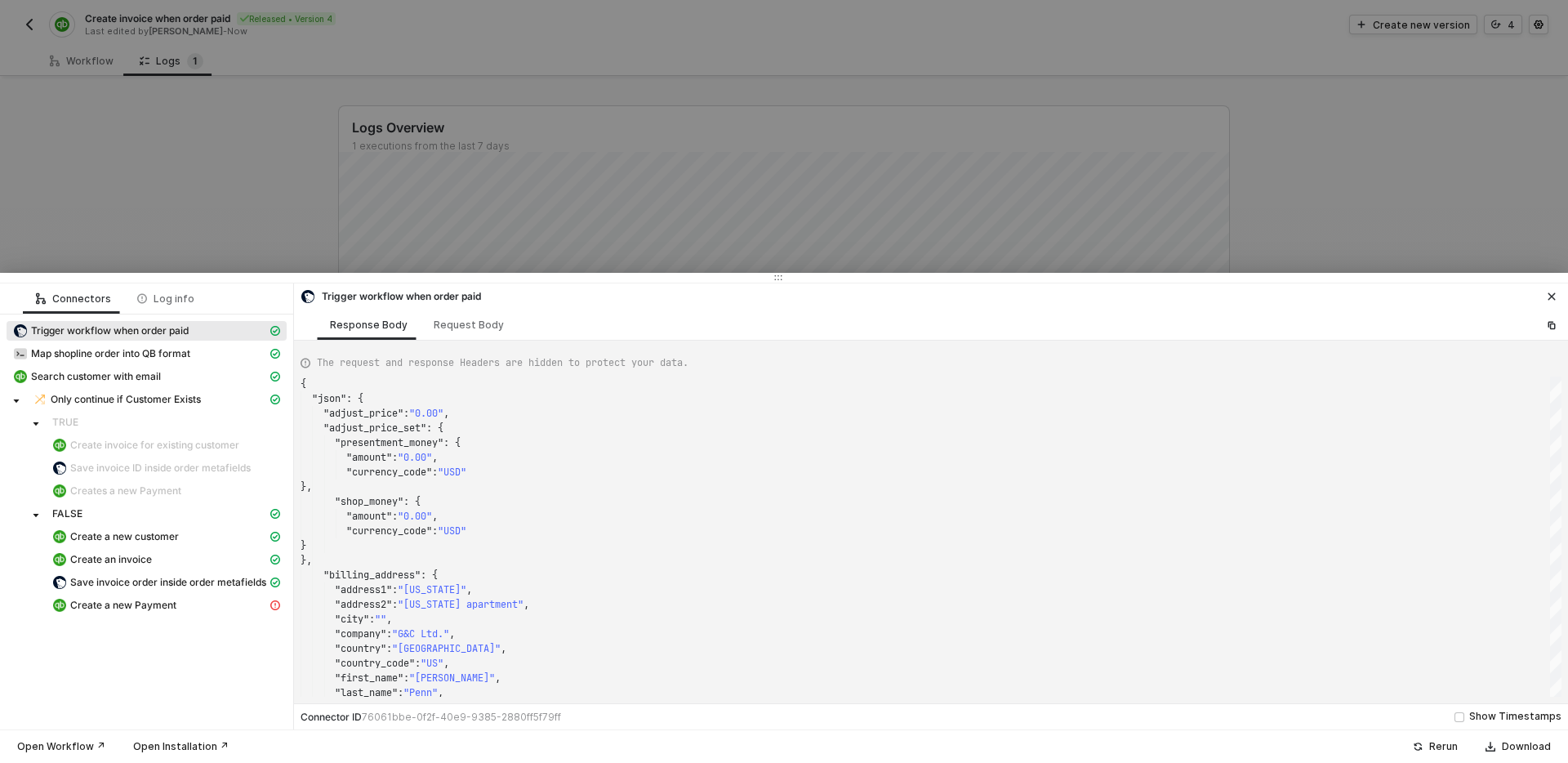
click at [1552, 298] on icon "icon-close" at bounding box center [1552, 297] width 7 height 7
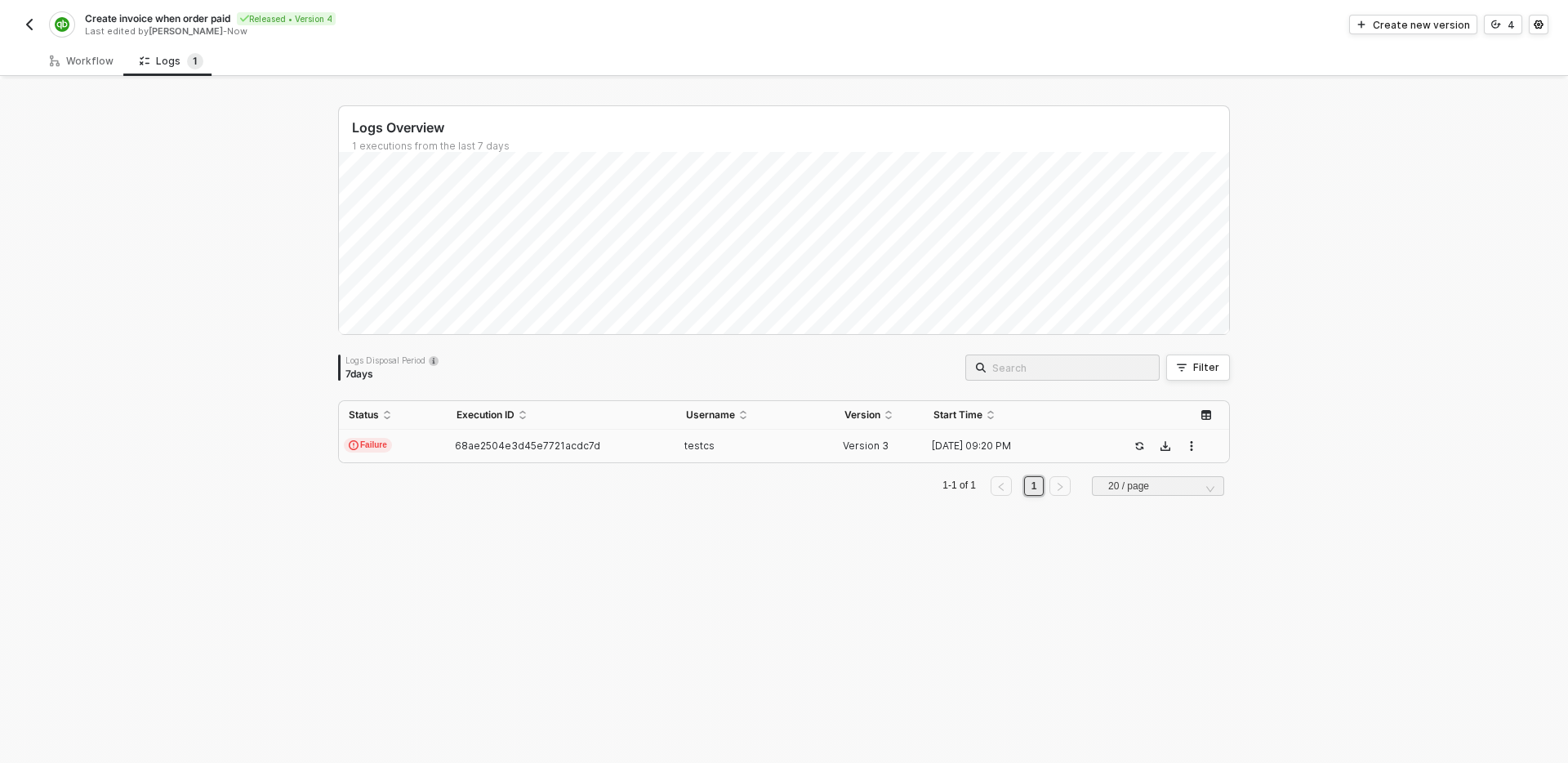
click at [227, 190] on div "Logs Overview 1 executions from the last 7 days Tue 26 Success 0 Failure 1 Logs…" at bounding box center [784, 421] width 1568 height 684
click at [735, 553] on div "Logs Overview 1 executions from the last 7 days Tue 26 Success 0 Failure 1 Logs…" at bounding box center [784, 421] width 931 height 684
click at [247, 397] on div "Logs Overview 1 executions from the last 7 days Tue 26 Success 0 Failure 1 Logs…" at bounding box center [784, 421] width 1568 height 684
click at [25, 29] on img "button" at bounding box center [29, 25] width 13 height 13
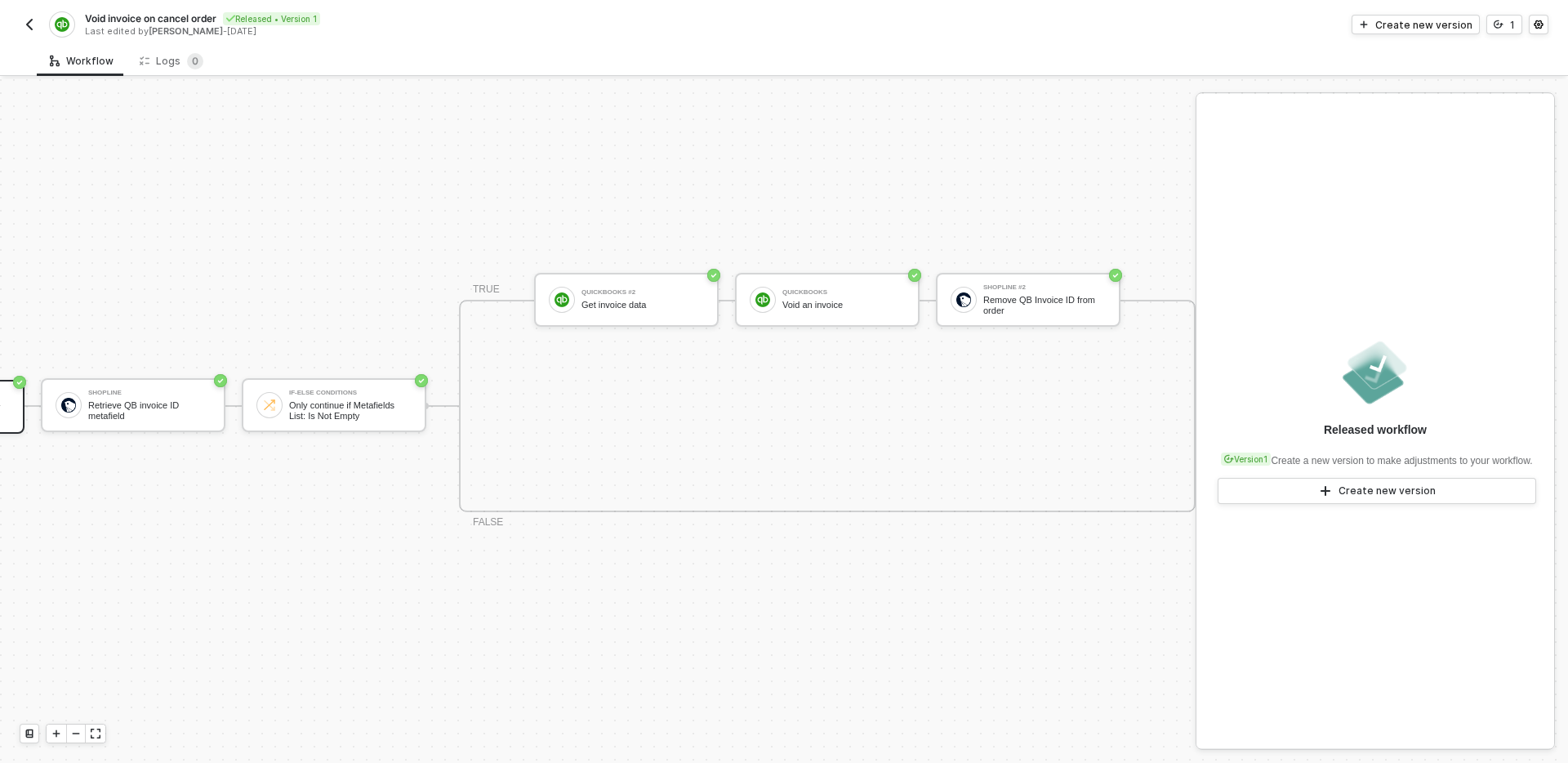
scroll to position [30, 205]
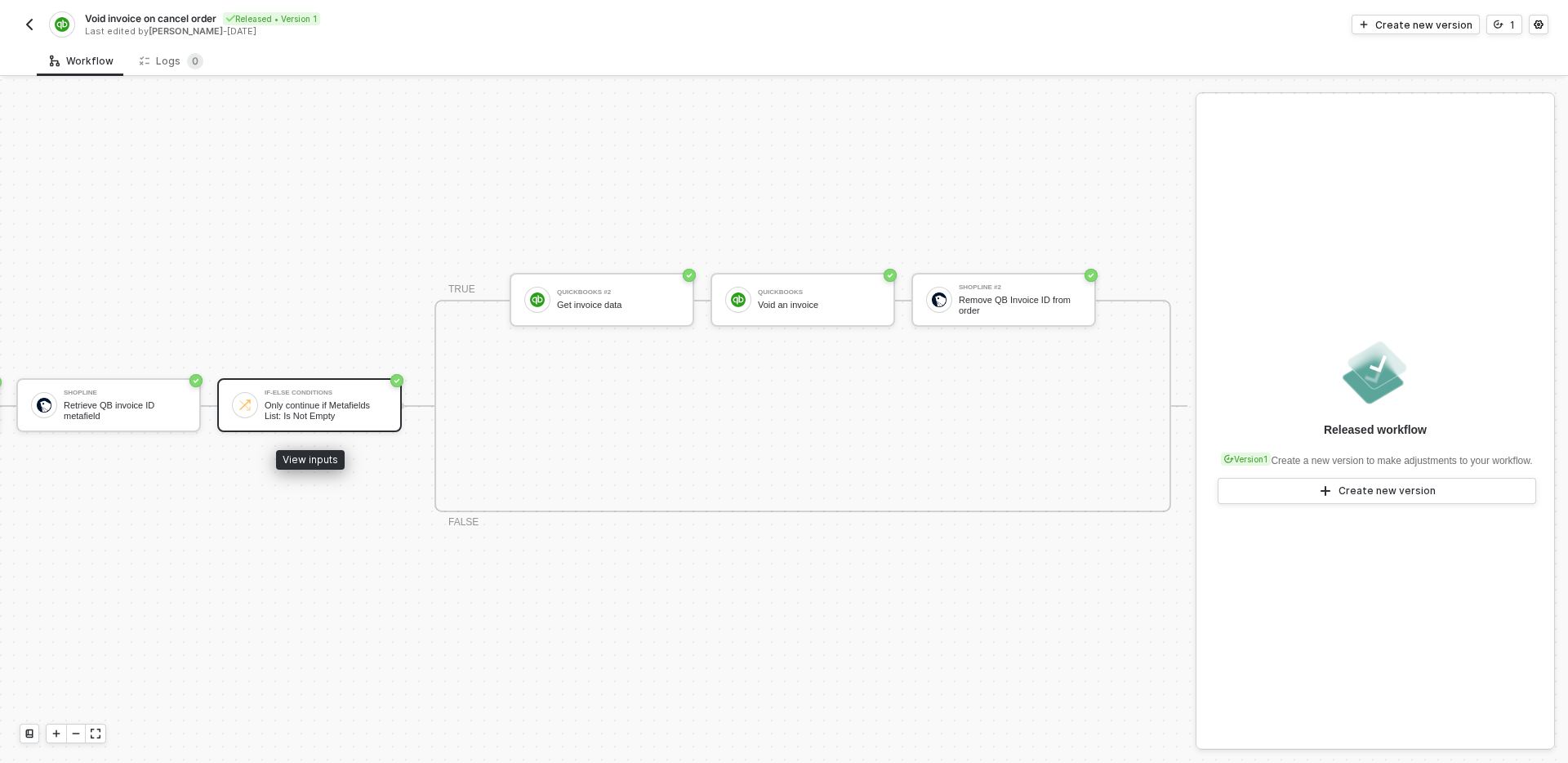
click at [353, 413] on div "Only continue if Metafields List: Is Not Empty" at bounding box center [326, 410] width 122 height 20
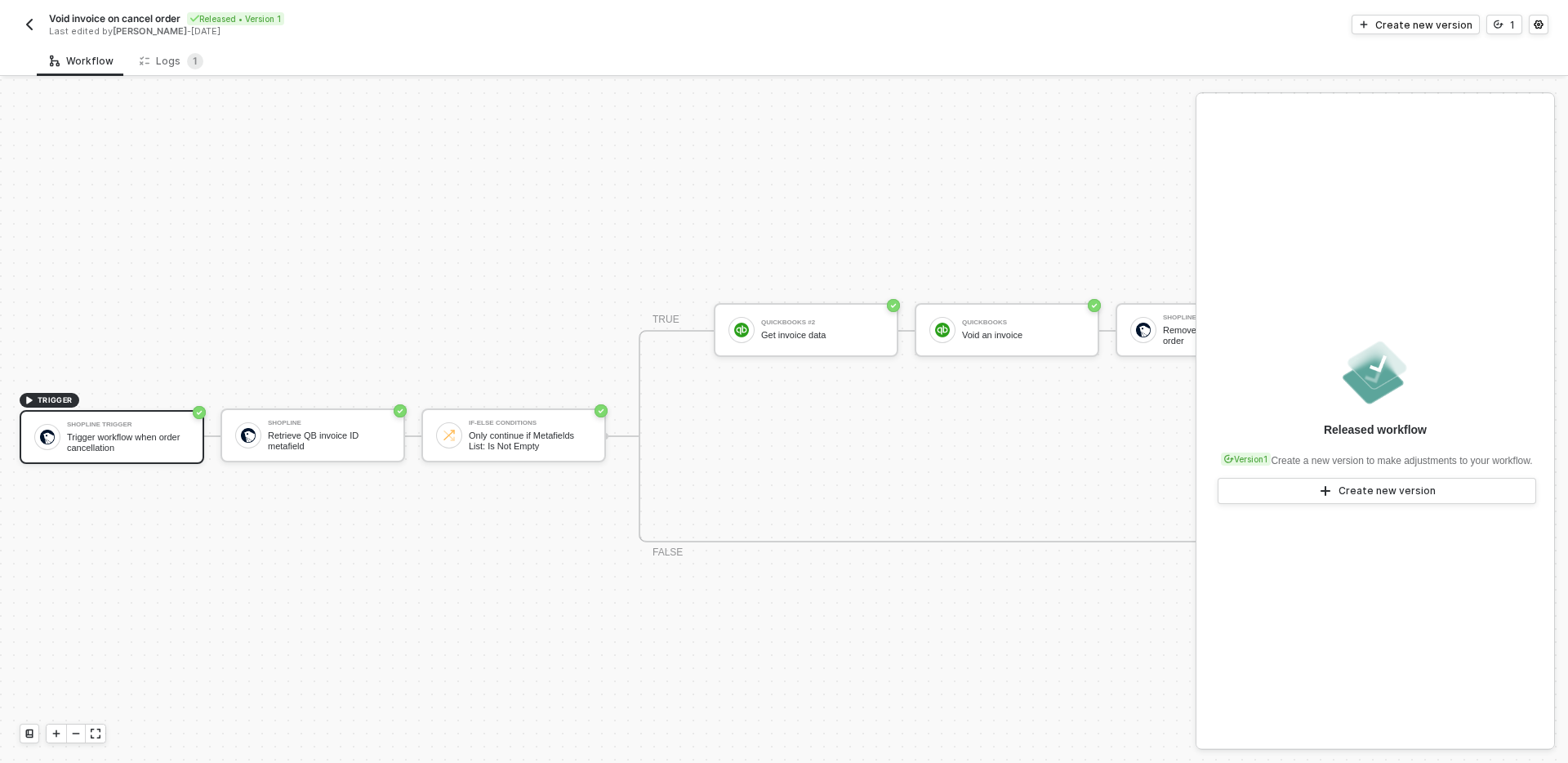
scroll to position [30, 0]
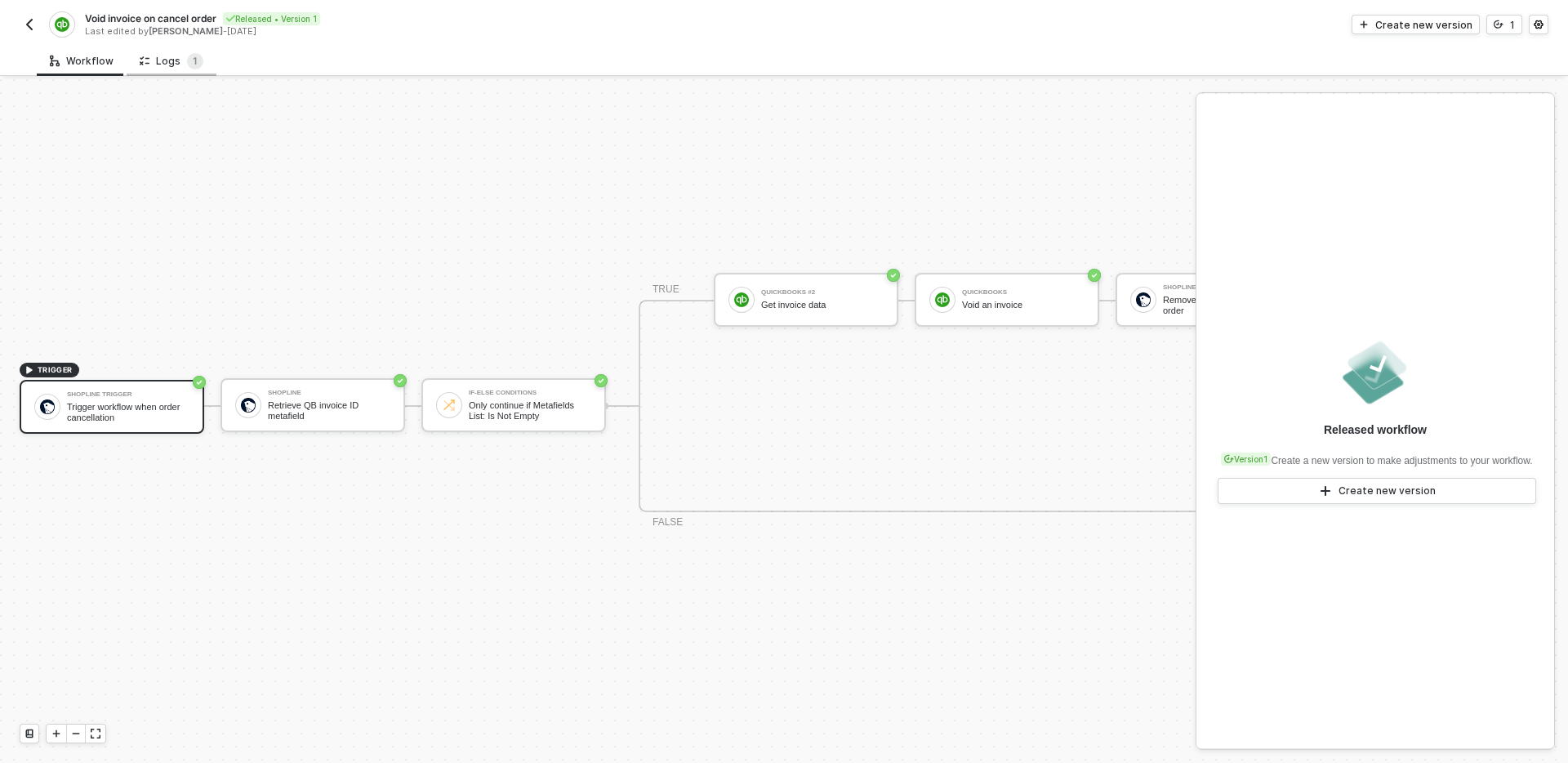
click at [164, 62] on div "Logs 1" at bounding box center [172, 61] width 64 height 16
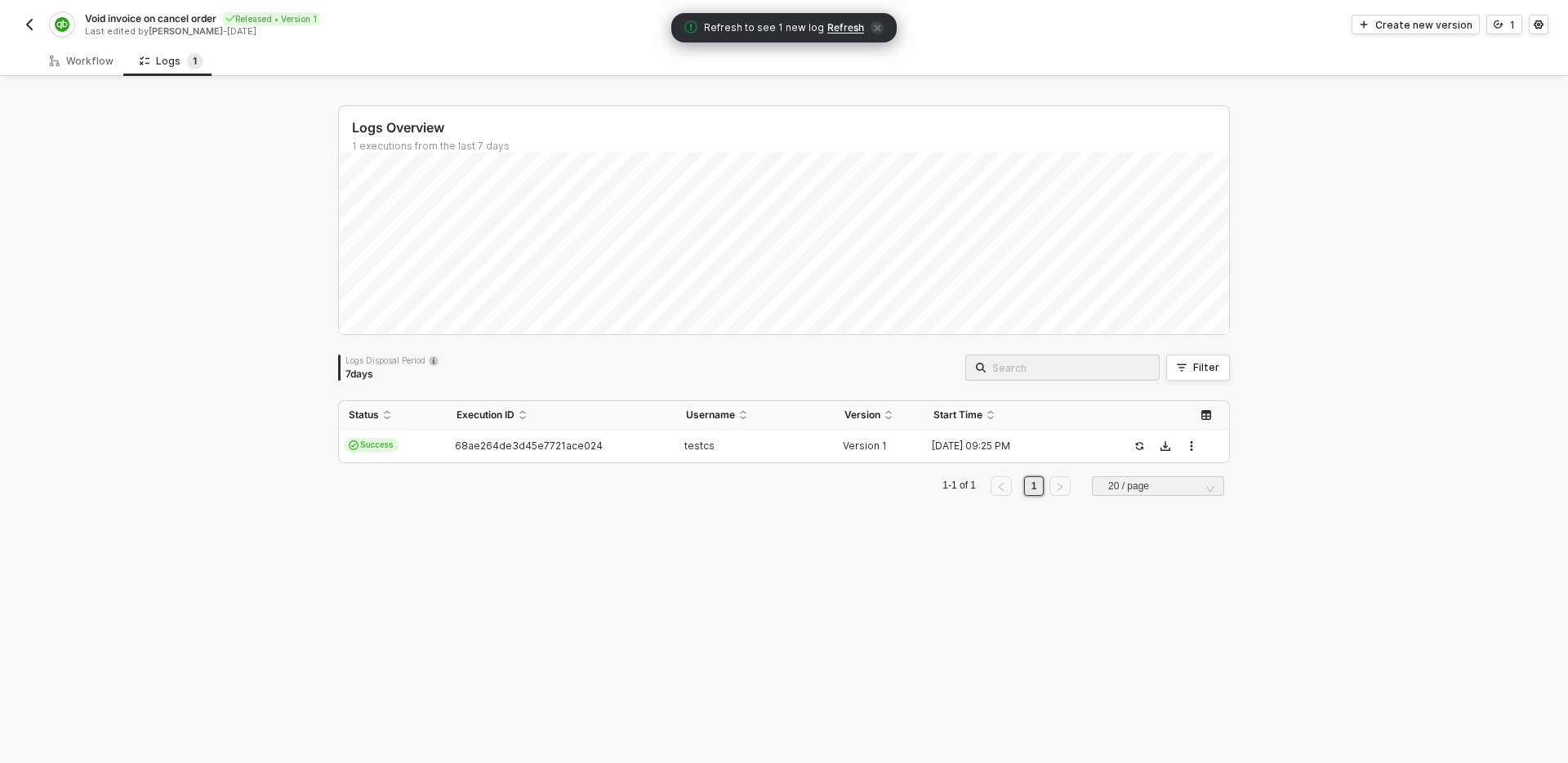
click at [30, 26] on img "button" at bounding box center [29, 25] width 13 height 13
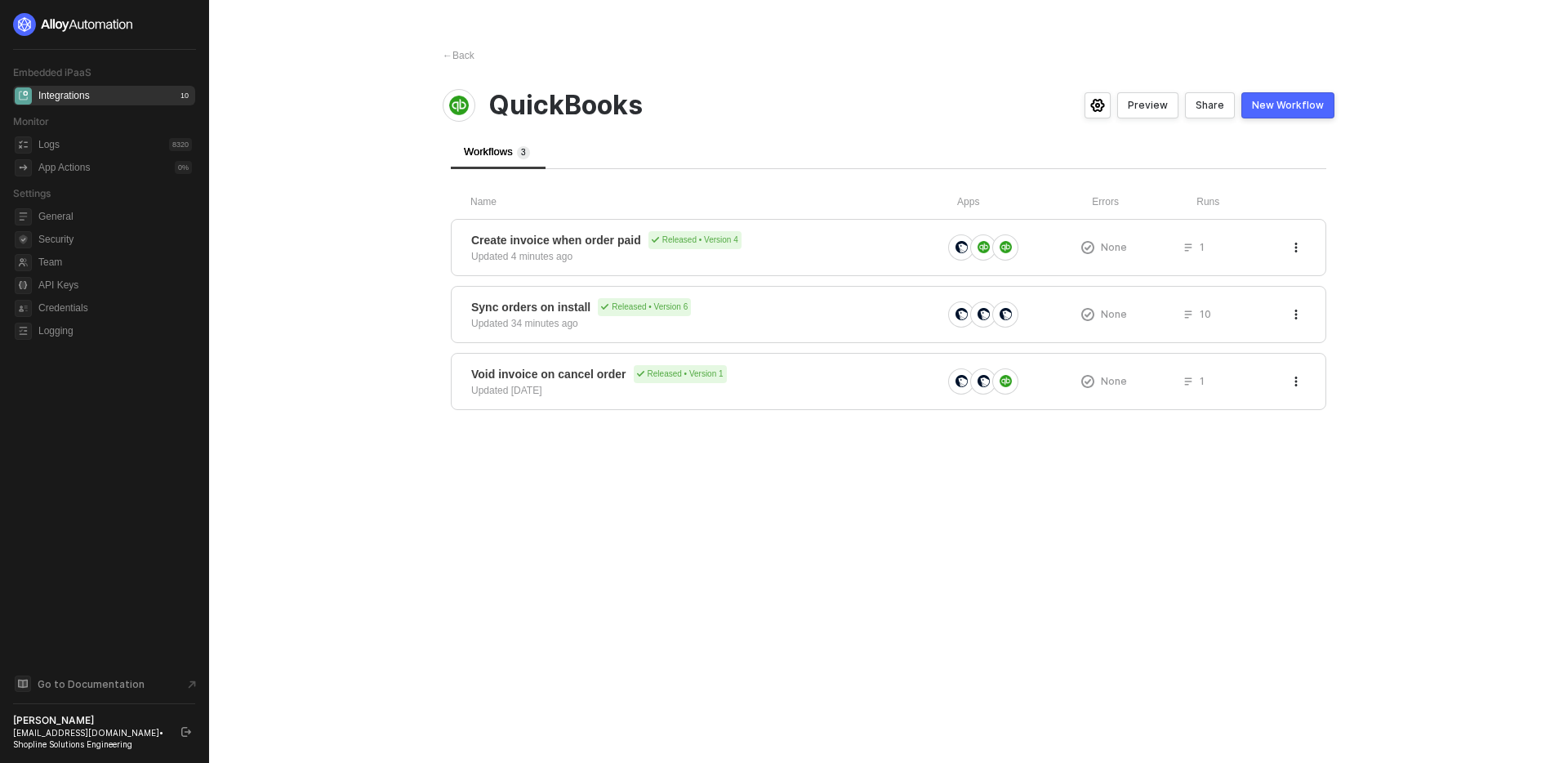
click at [700, 566] on div "← Back QuickBooks Preview Share New Workflow Workflows 3 Name Apps Errors Runs …" at bounding box center [889, 381] width 931 height 763
click at [384, 221] on main "← Back QuickBooks Preview Share New Workflow Workflows 3 Name Apps Errors Runs …" at bounding box center [784, 381] width 1568 height 763
click at [866, 249] on div "Create invoice when order paid Released • Version 4 Updated 4 minutes ago" at bounding box center [706, 248] width 470 height 33
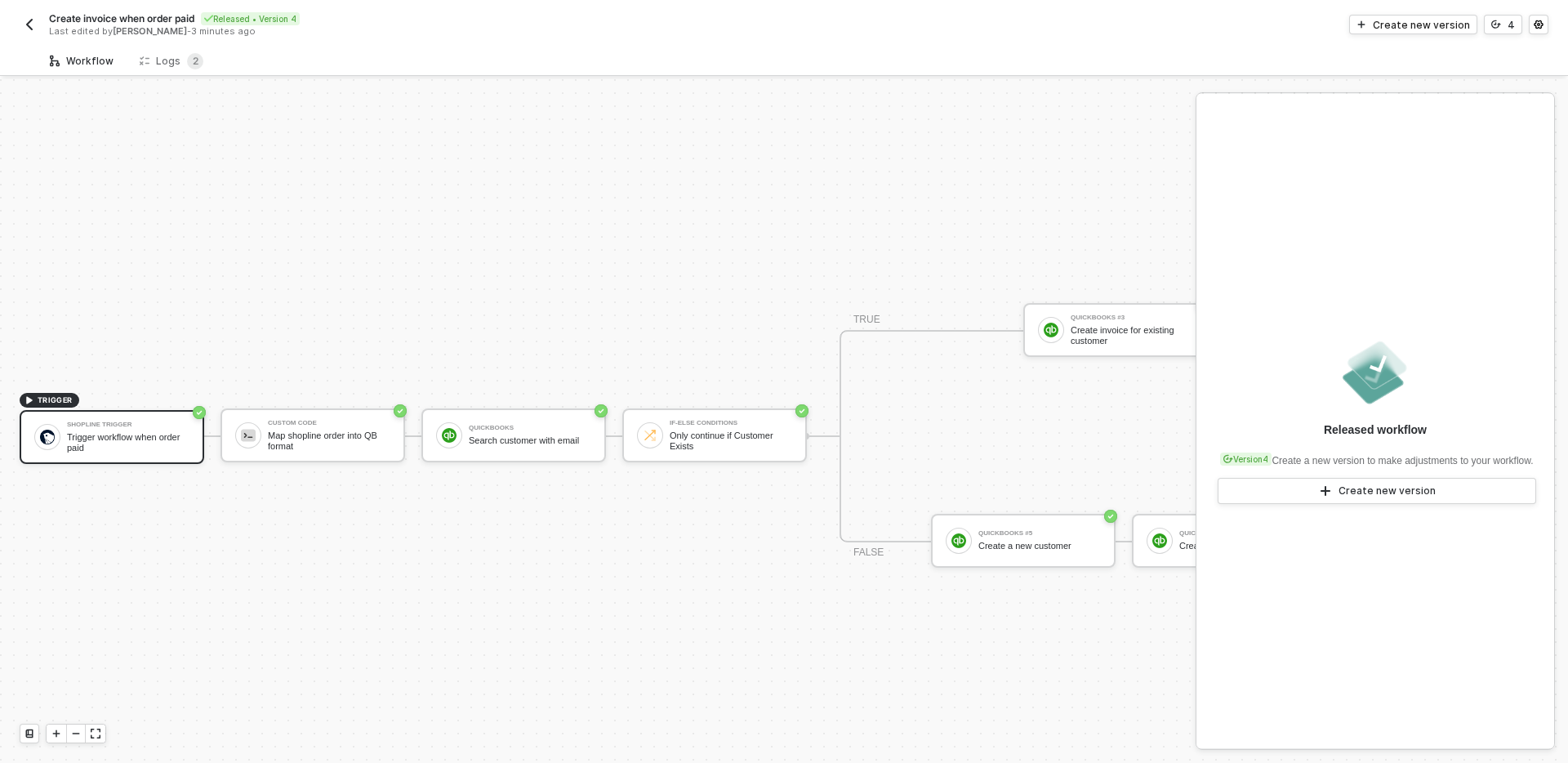
scroll to position [30, 0]
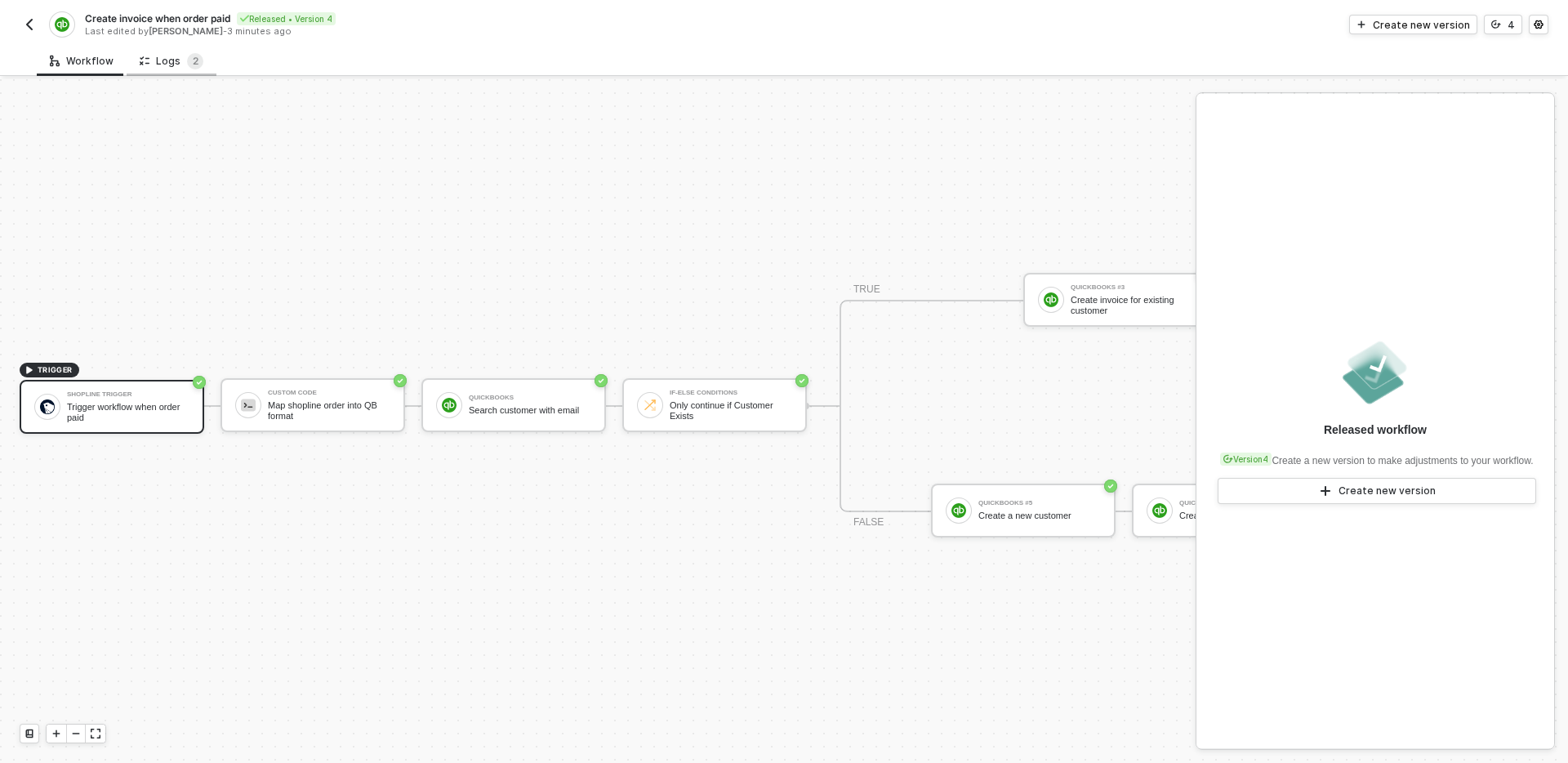
click at [179, 58] on div "Logs 2" at bounding box center [172, 61] width 64 height 16
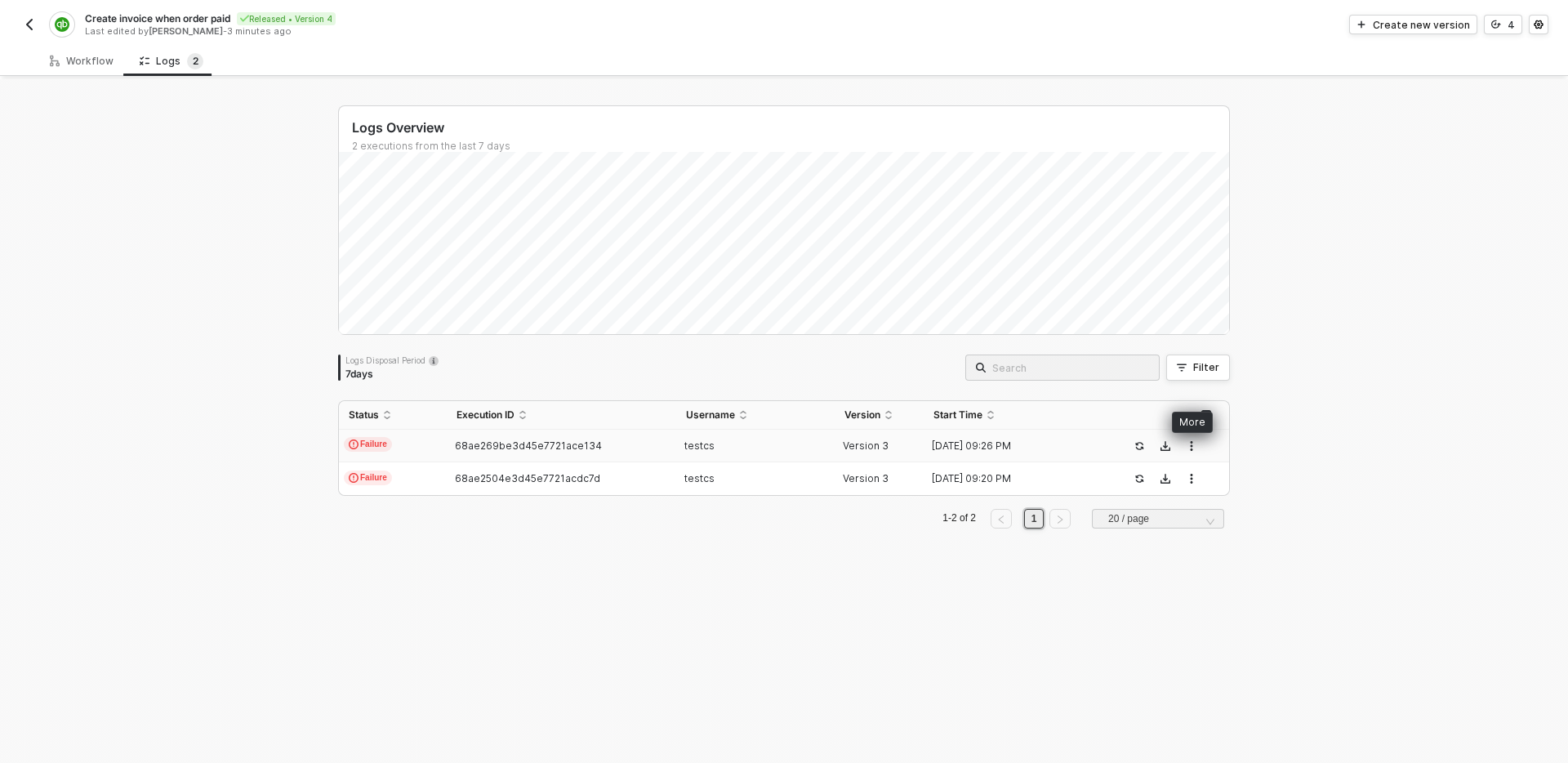
click at [1191, 449] on icon "button" at bounding box center [1191, 446] width 3 height 10
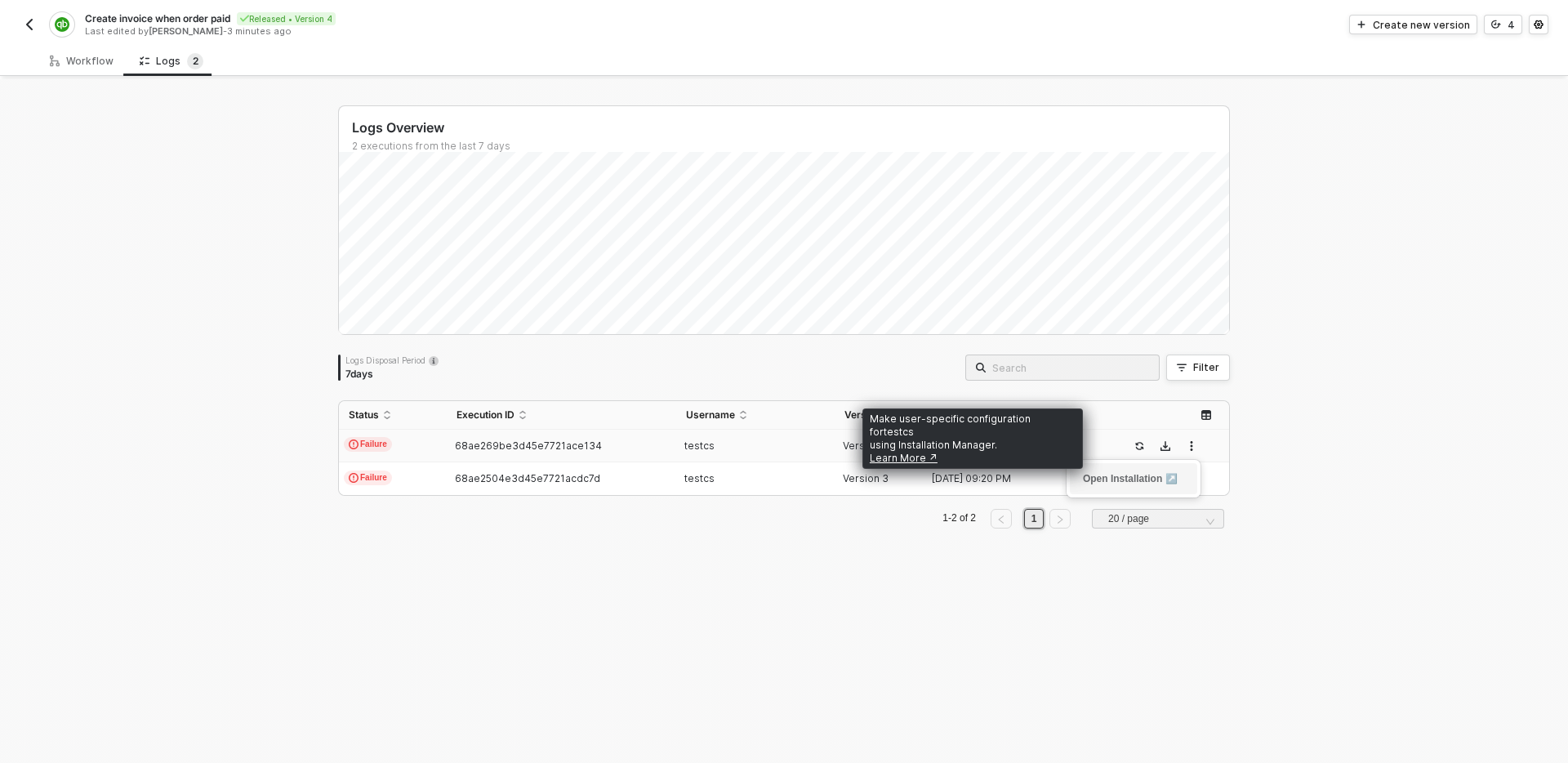
click at [1163, 481] on link "Open Installation ↗" at bounding box center [1131, 479] width 95 height 12
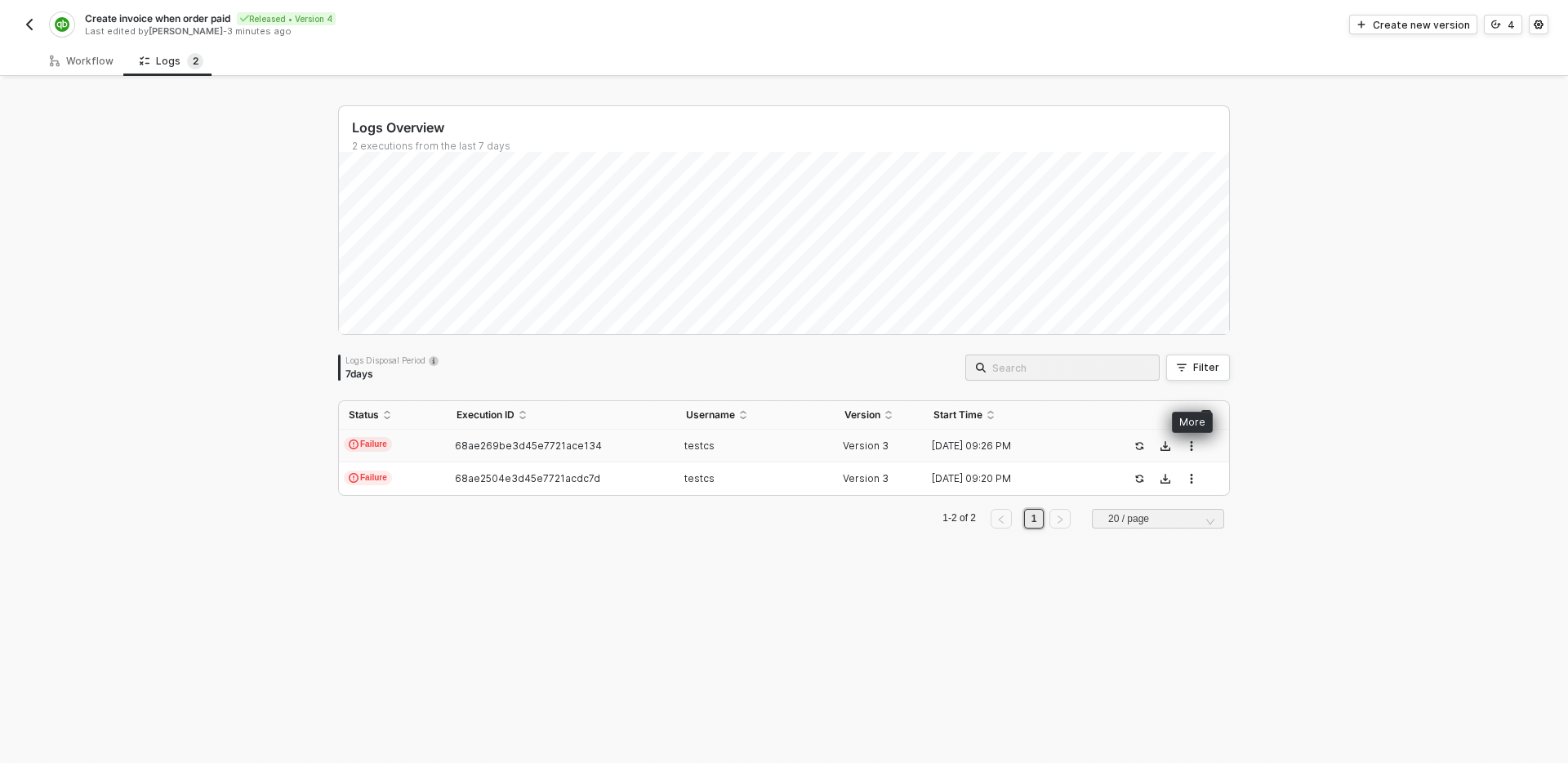
click at [1194, 447] on icon "button" at bounding box center [1192, 446] width 10 height 10
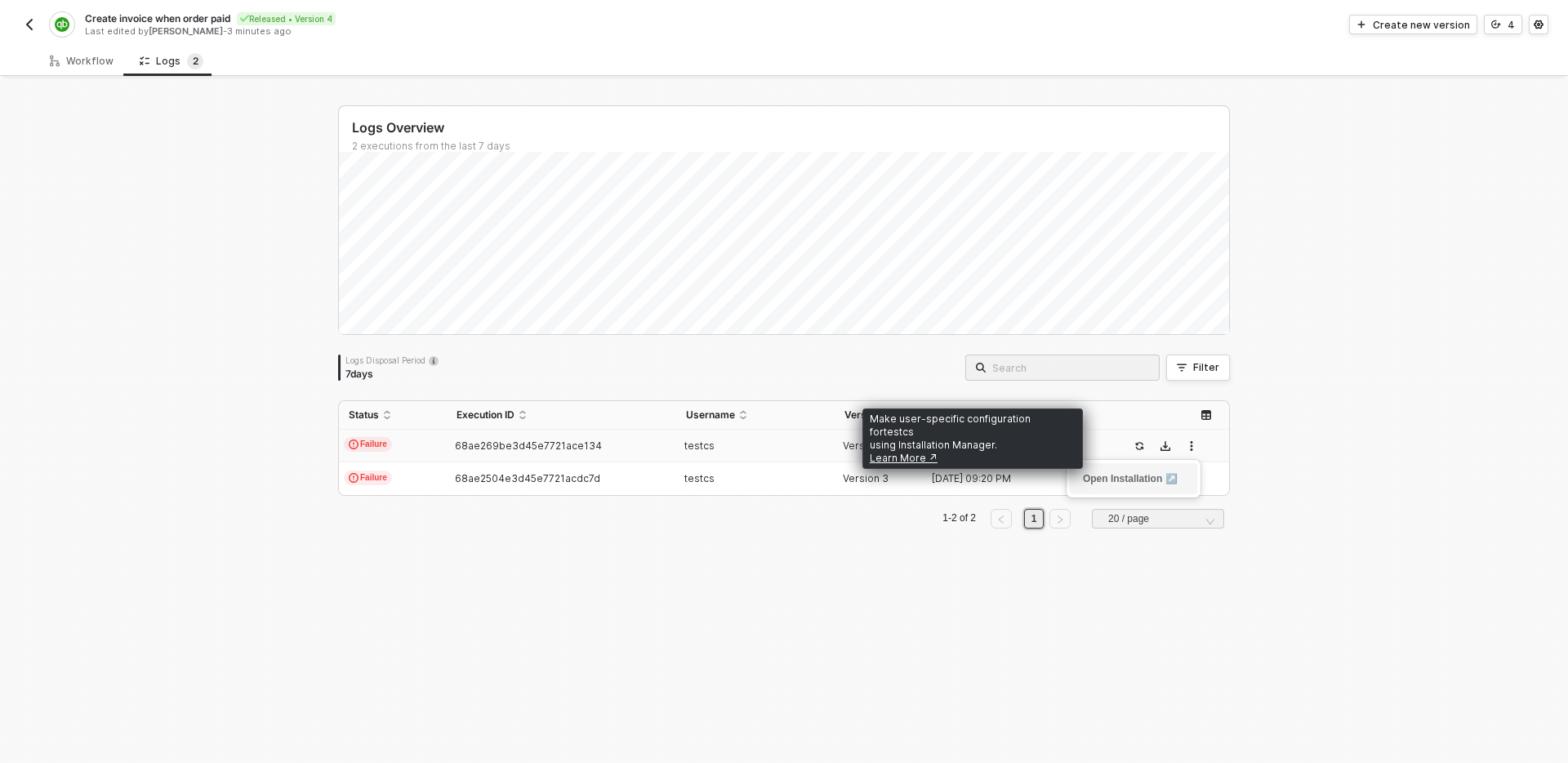
click at [1156, 480] on link "Open Installation ↗" at bounding box center [1131, 479] width 95 height 12
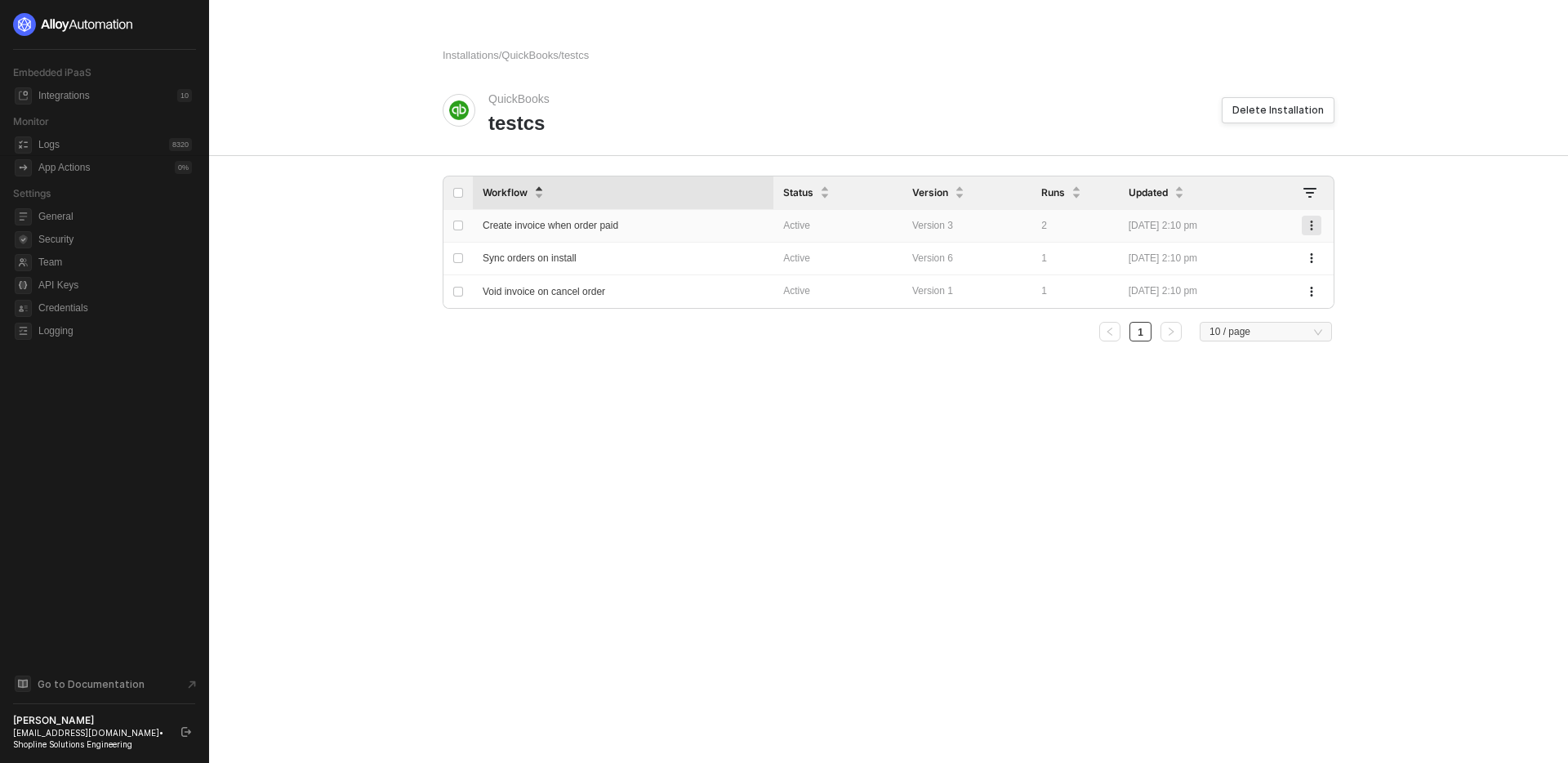
click at [1312, 223] on icon "button" at bounding box center [1311, 226] width 10 height 10
click at [1067, 391] on div "Installations / QuickBooks / testcs QuickBooks testcs Delete Installation Workf…" at bounding box center [889, 381] width 931 height 763
click at [1311, 190] on icon at bounding box center [1310, 193] width 13 height 13
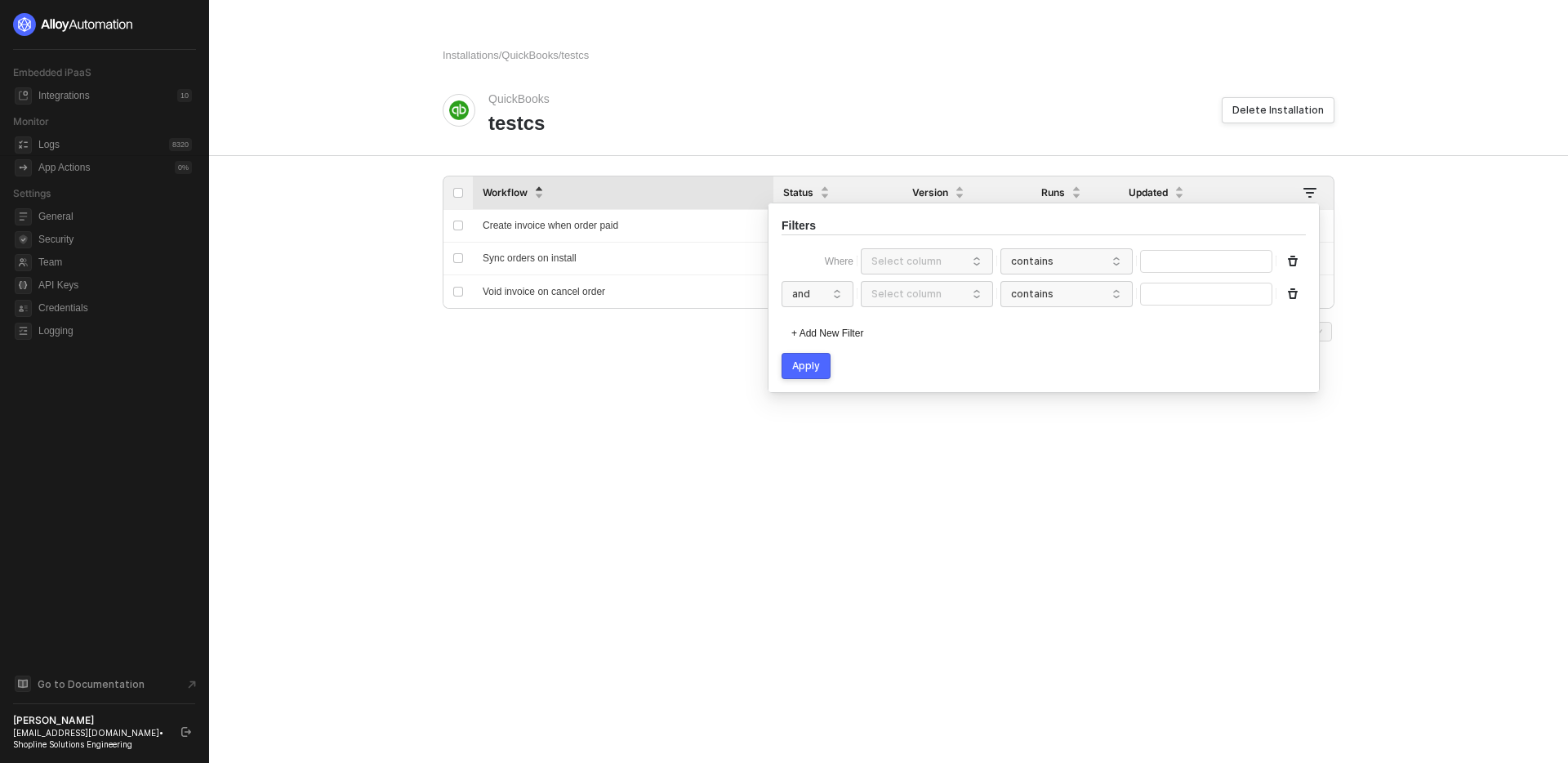
click at [1127, 532] on div "Installations / QuickBooks / testcs QuickBooks testcs Delete Installation Workf…" at bounding box center [889, 381] width 931 height 763
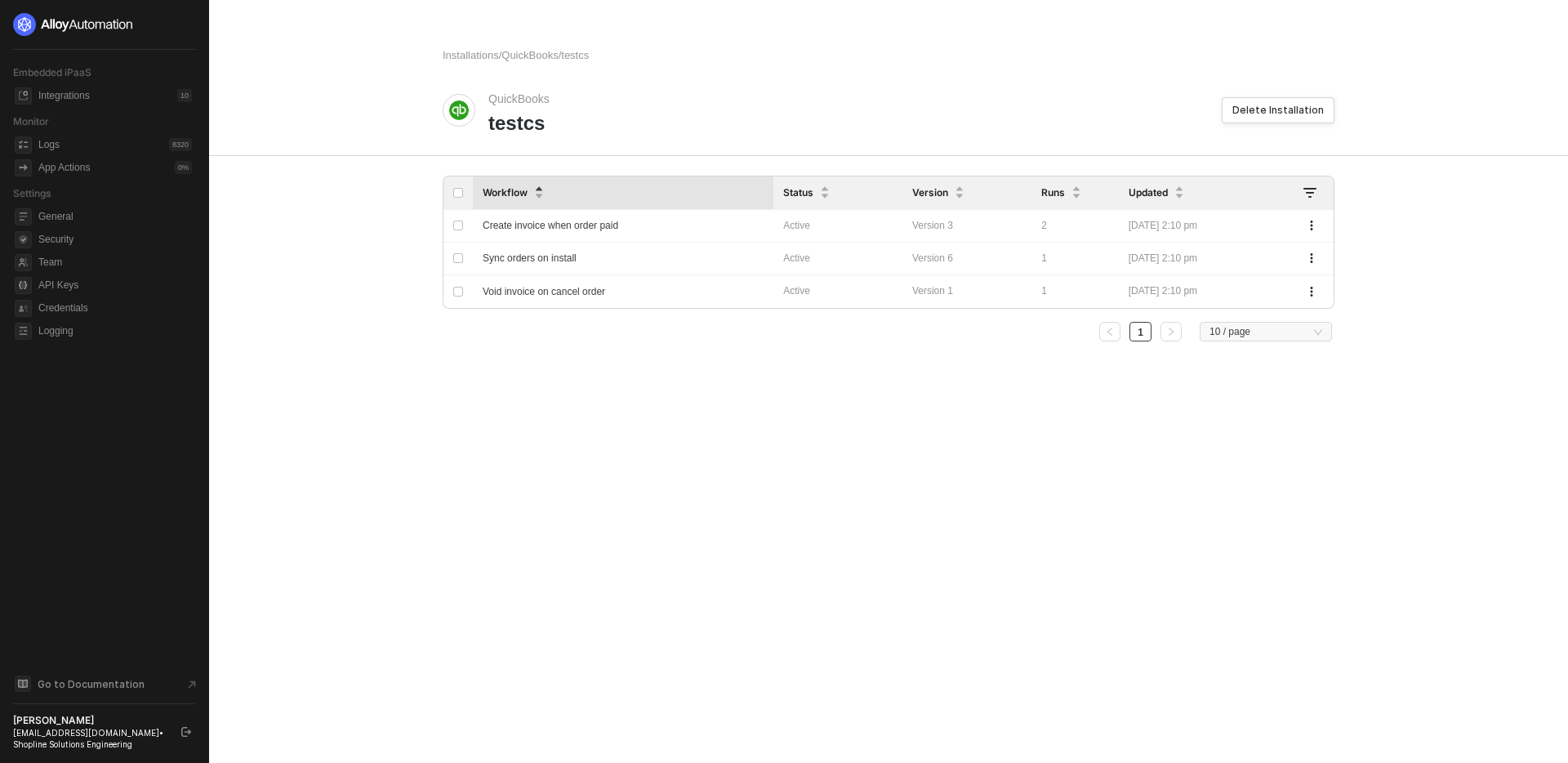
click at [990, 523] on div "Installations / QuickBooks / testcs QuickBooks testcs Delete Installation Workf…" at bounding box center [889, 381] width 931 height 763
click at [455, 223] on input "checkbox" at bounding box center [458, 226] width 10 height 10
click at [459, 223] on input "checkbox" at bounding box center [458, 226] width 10 height 10
checkbox input "false"
click at [640, 422] on div "Installations / QuickBooks / testcs QuickBooks testcs Delete Installation Workf…" at bounding box center [889, 381] width 931 height 763
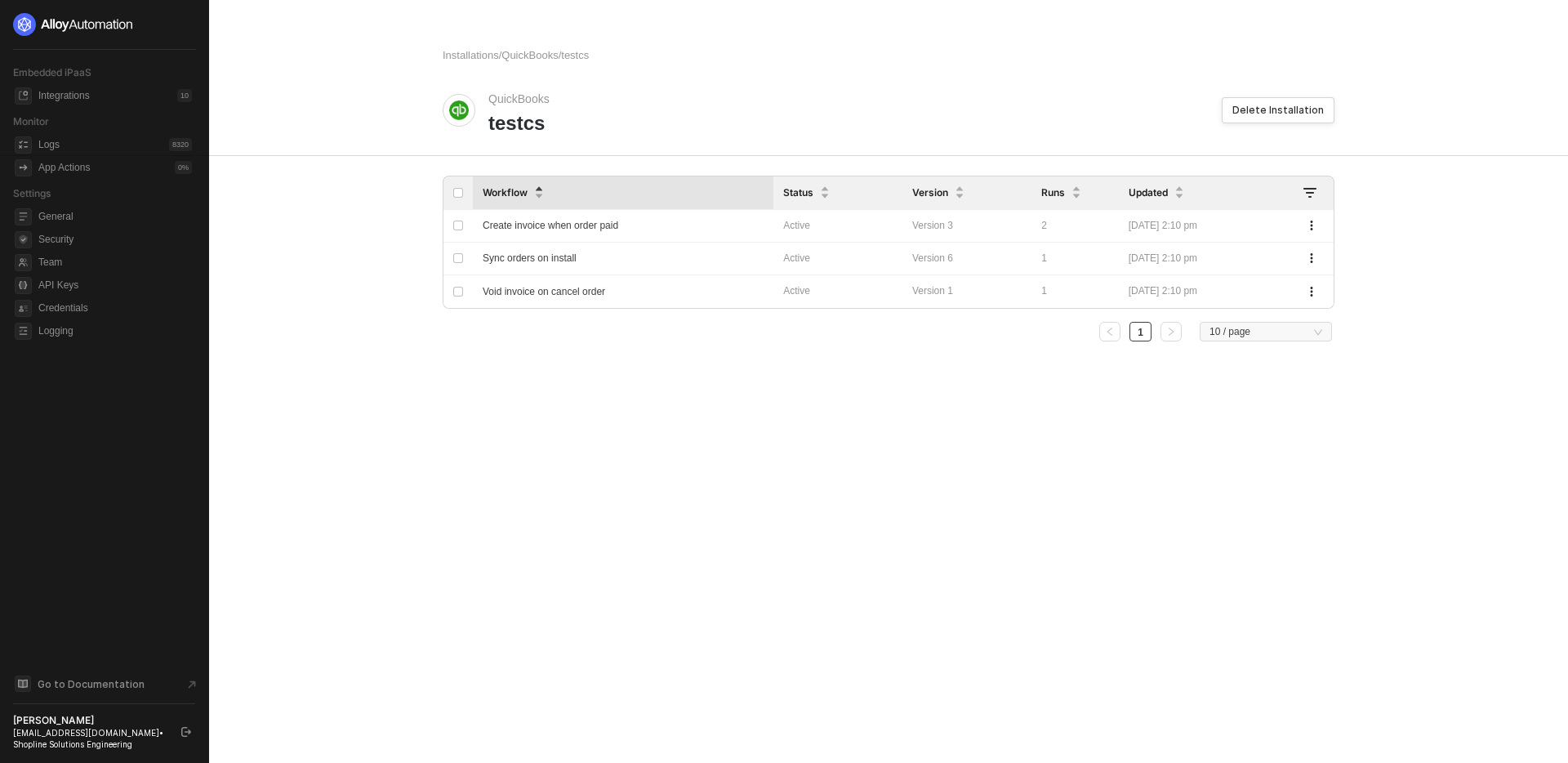
click at [763, 154] on div "Installations / QuickBooks / testcs QuickBooks testcs Delete Installation Workf…" at bounding box center [889, 381] width 931 height 763
click at [535, 56] on span "QuickBooks" at bounding box center [530, 55] width 57 height 12
click at [870, 97] on div "QuickBooks testcs" at bounding box center [832, 111] width 779 height 50
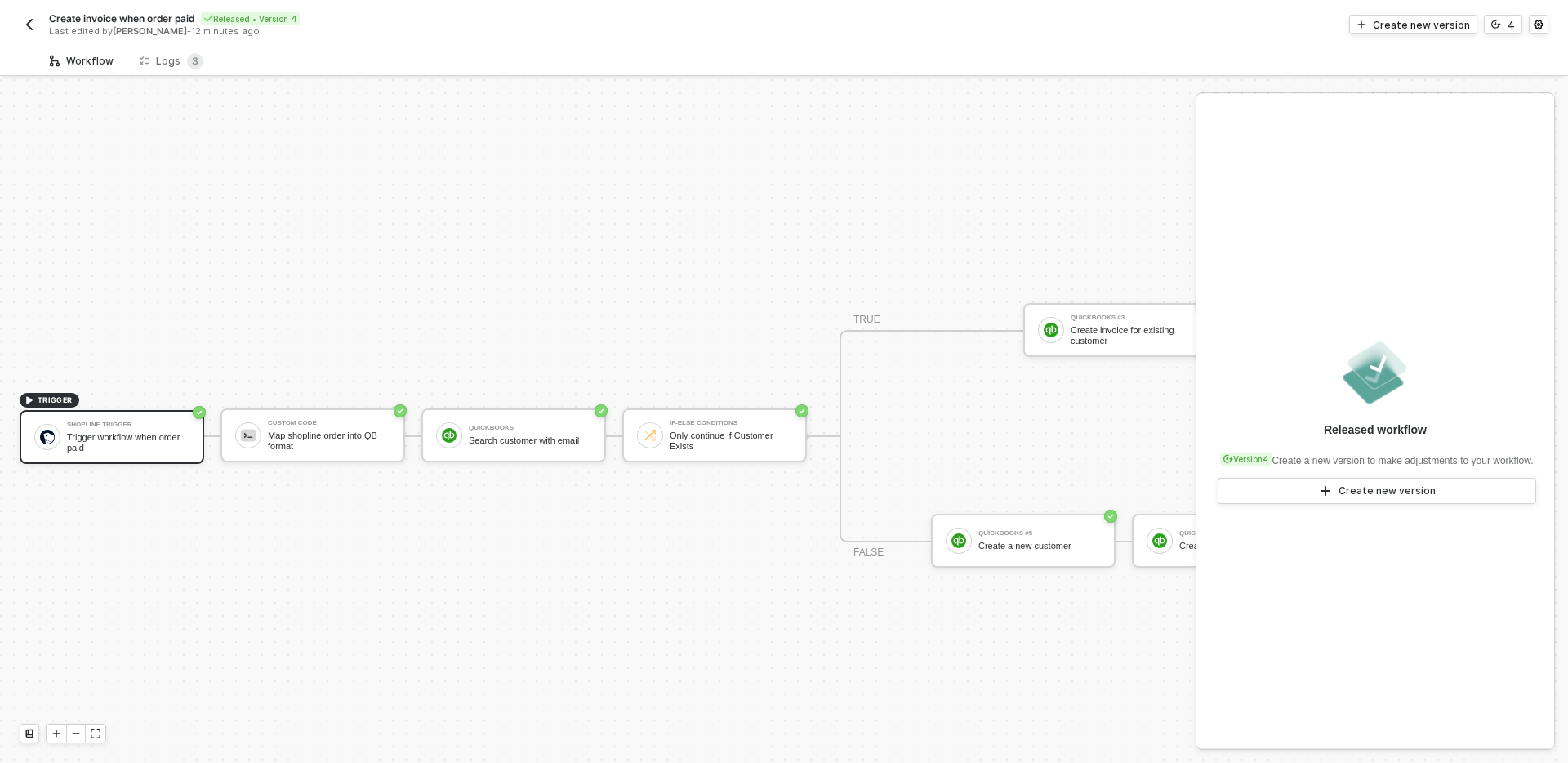
scroll to position [30, 0]
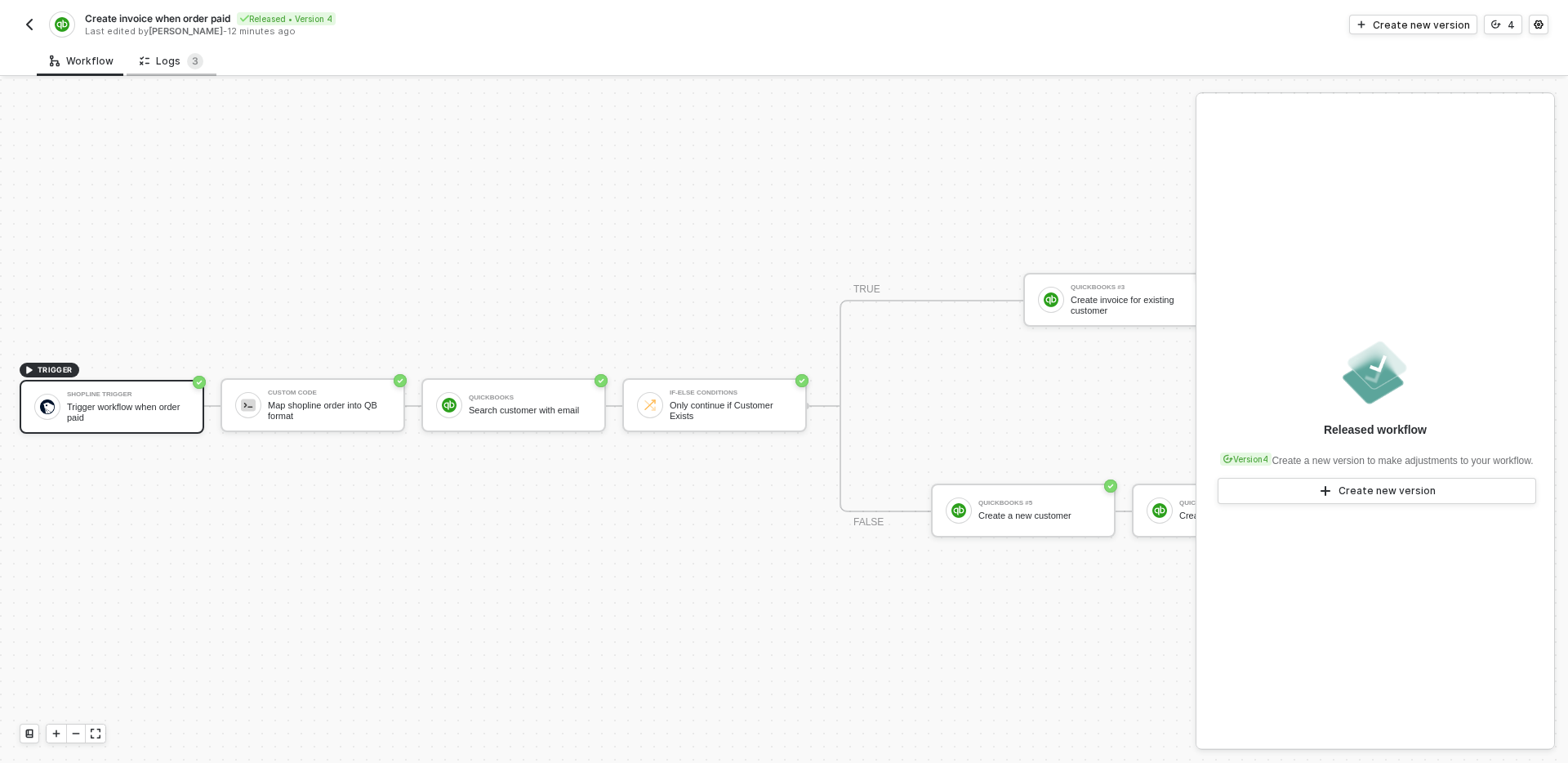
click at [178, 58] on div "Logs 3" at bounding box center [172, 61] width 64 height 16
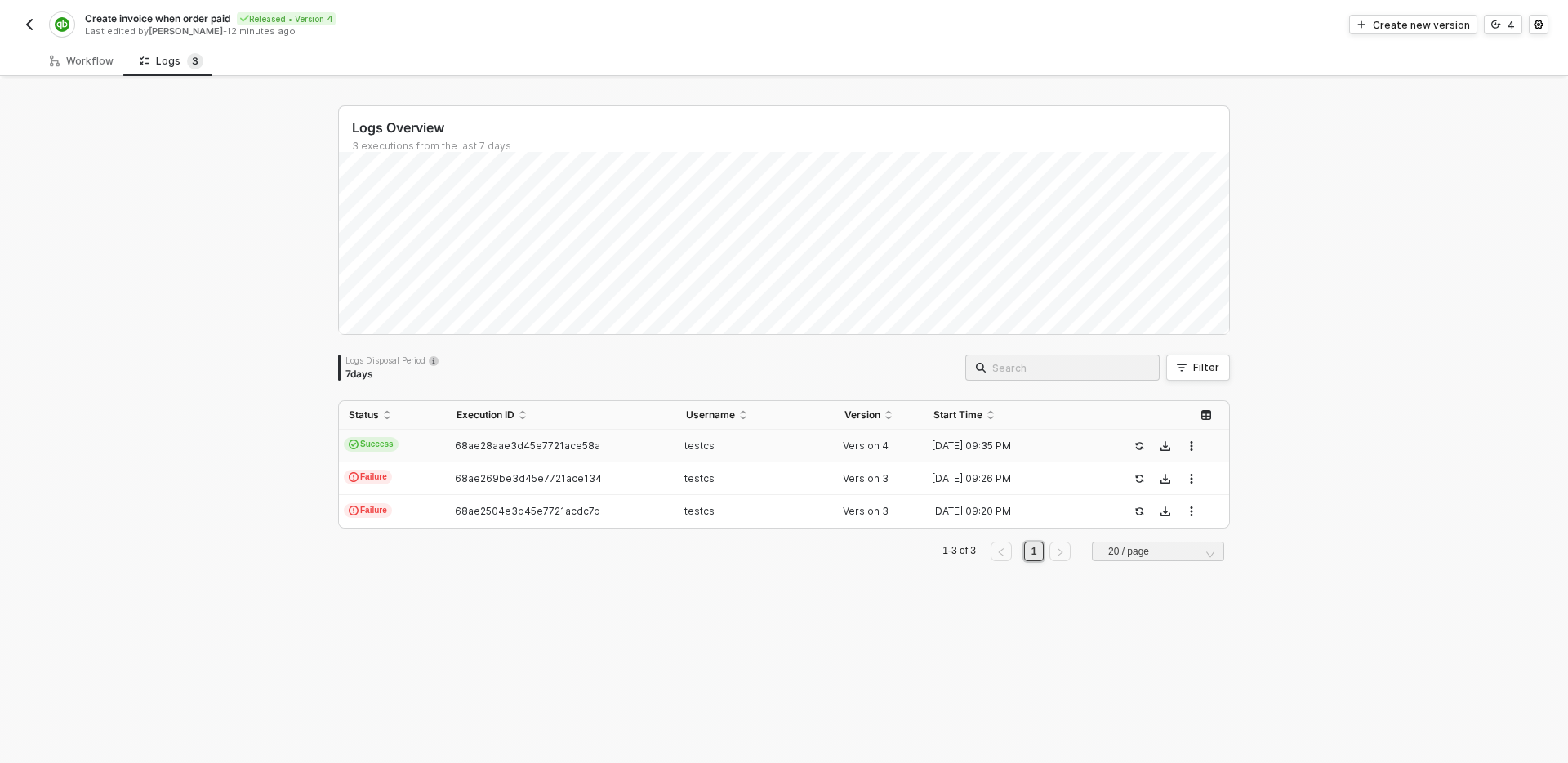
click at [796, 442] on div "testcs" at bounding box center [750, 446] width 146 height 13
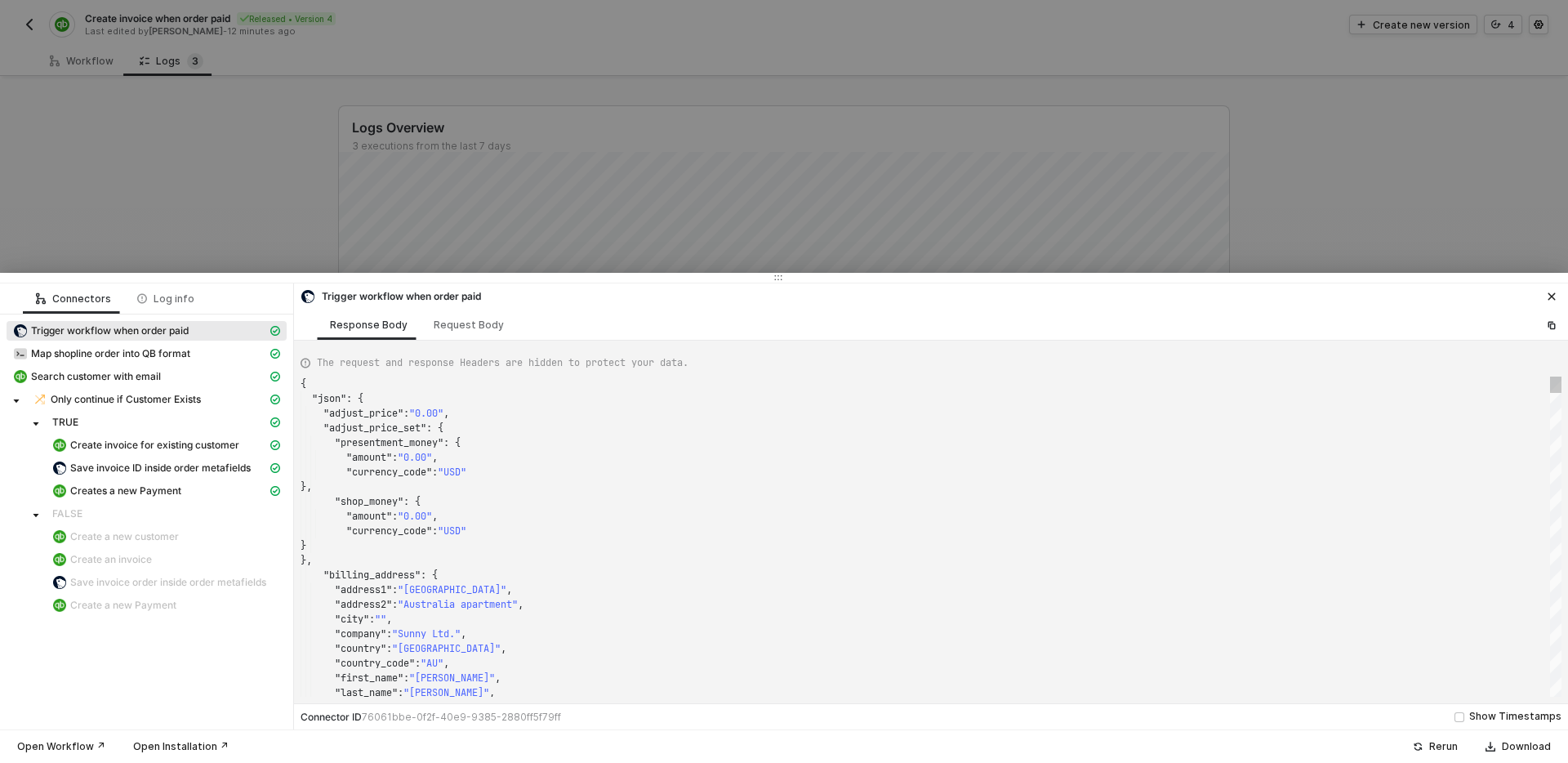
scroll to position [147, 0]
click at [145, 693] on div "Connectors Log info Trigger workflow when order paid Map shopline order into QB…" at bounding box center [147, 506] width 294 height 446
click at [231, 210] on div at bounding box center [784, 381] width 1568 height 763
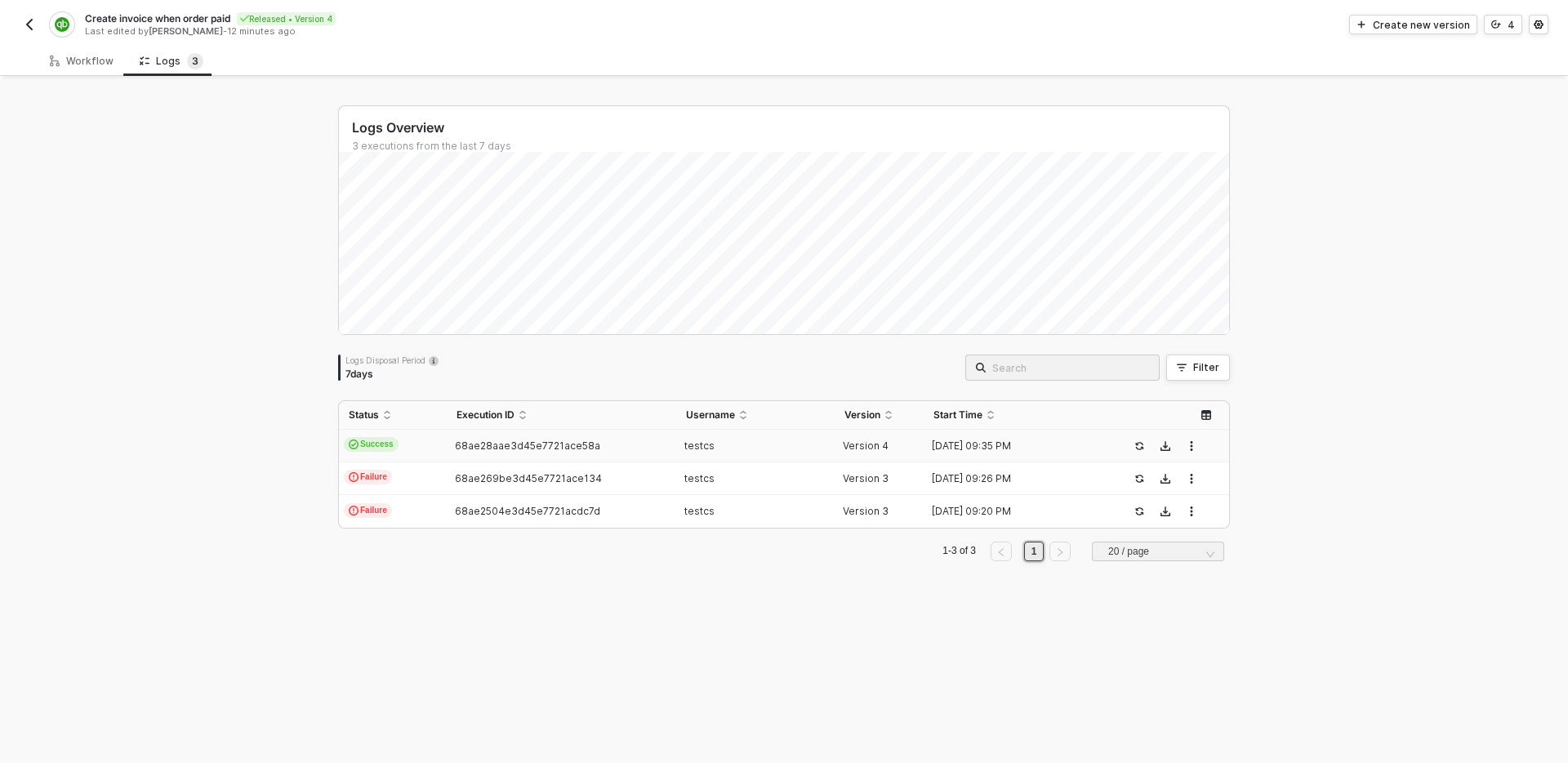
click at [28, 26] on img "button" at bounding box center [29, 25] width 13 height 13
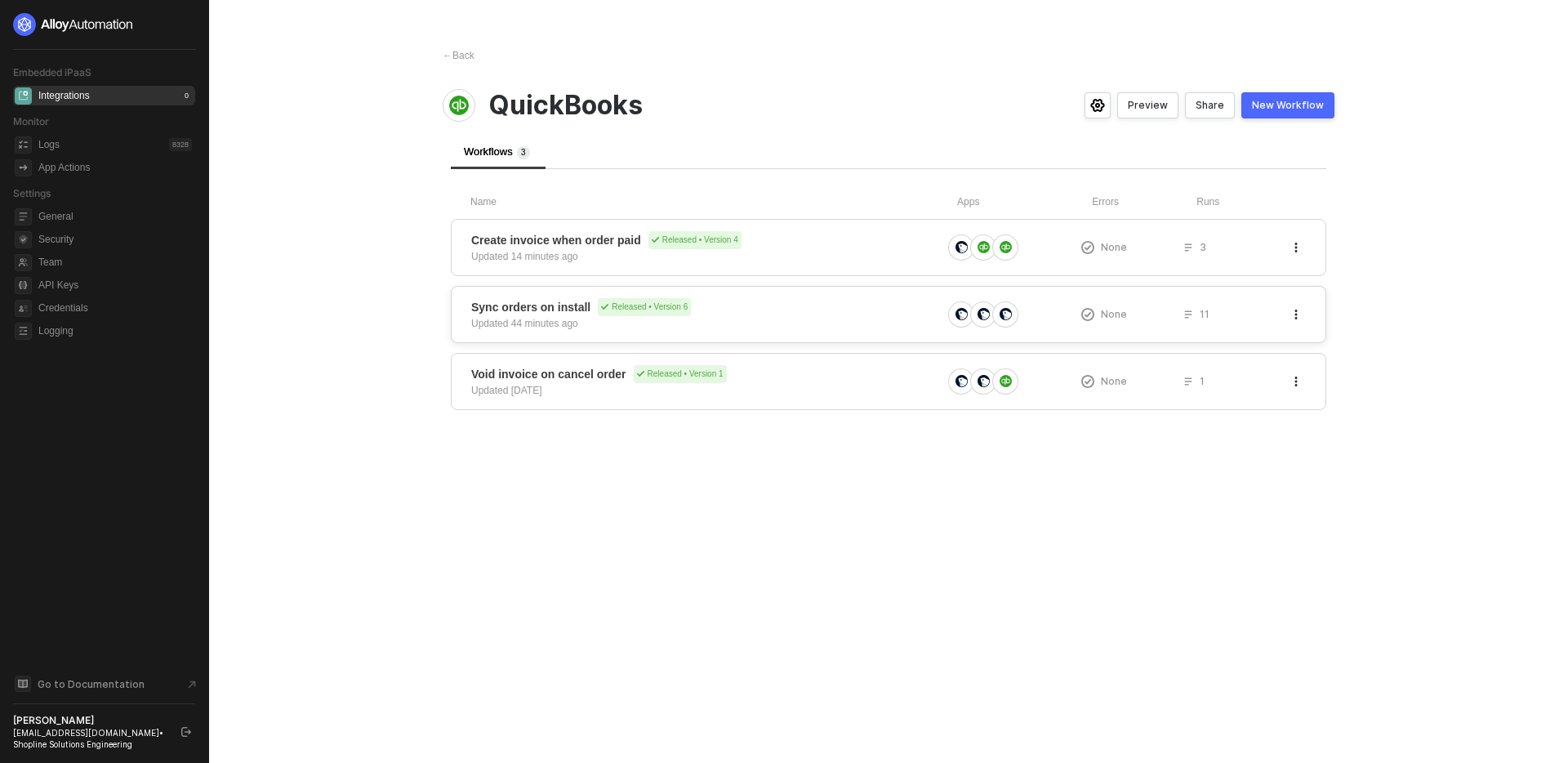
click at [862, 310] on span "Sync orders on install Released • Version 6" at bounding box center [706, 307] width 470 height 18
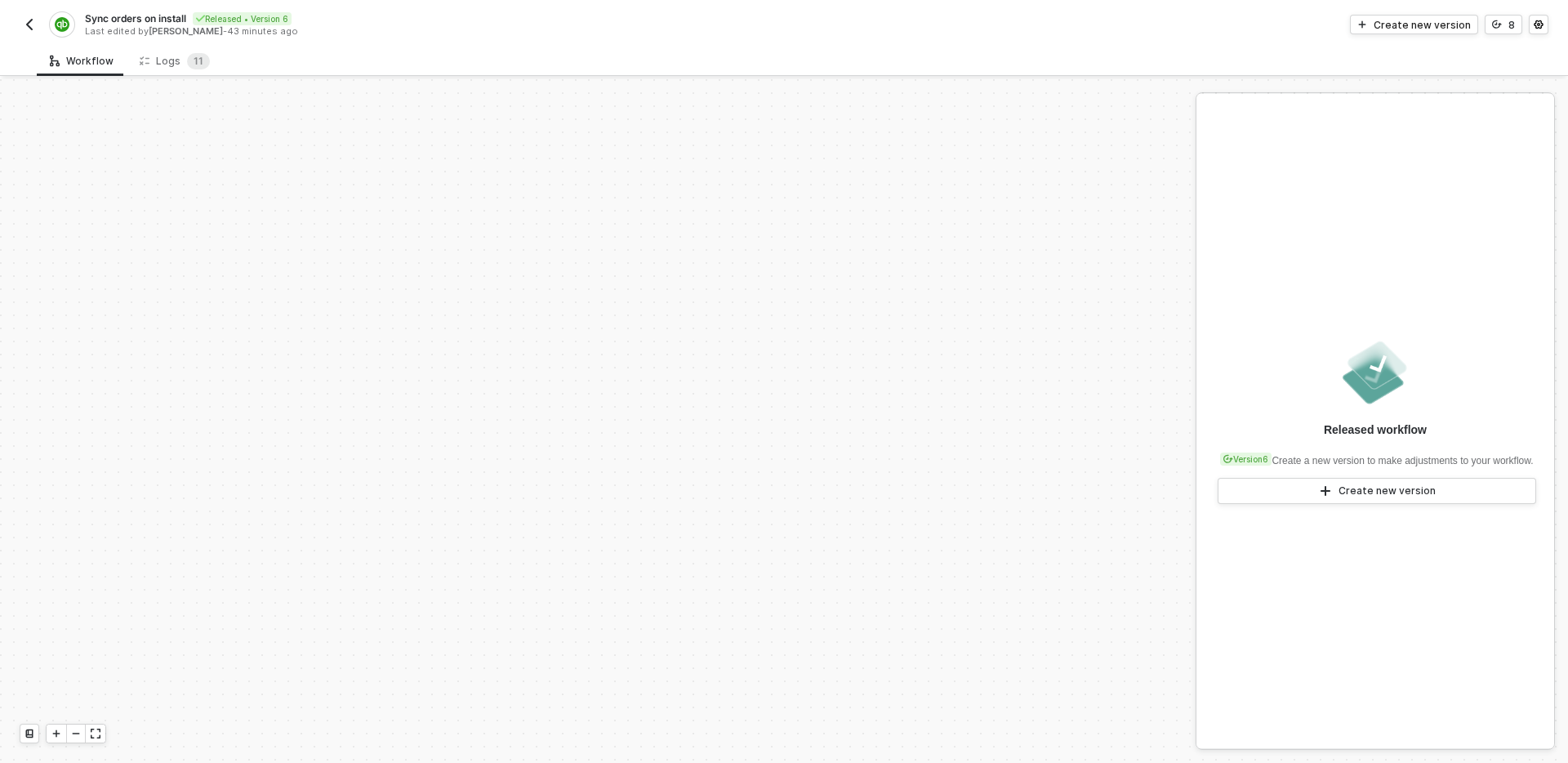
scroll to position [498, 0]
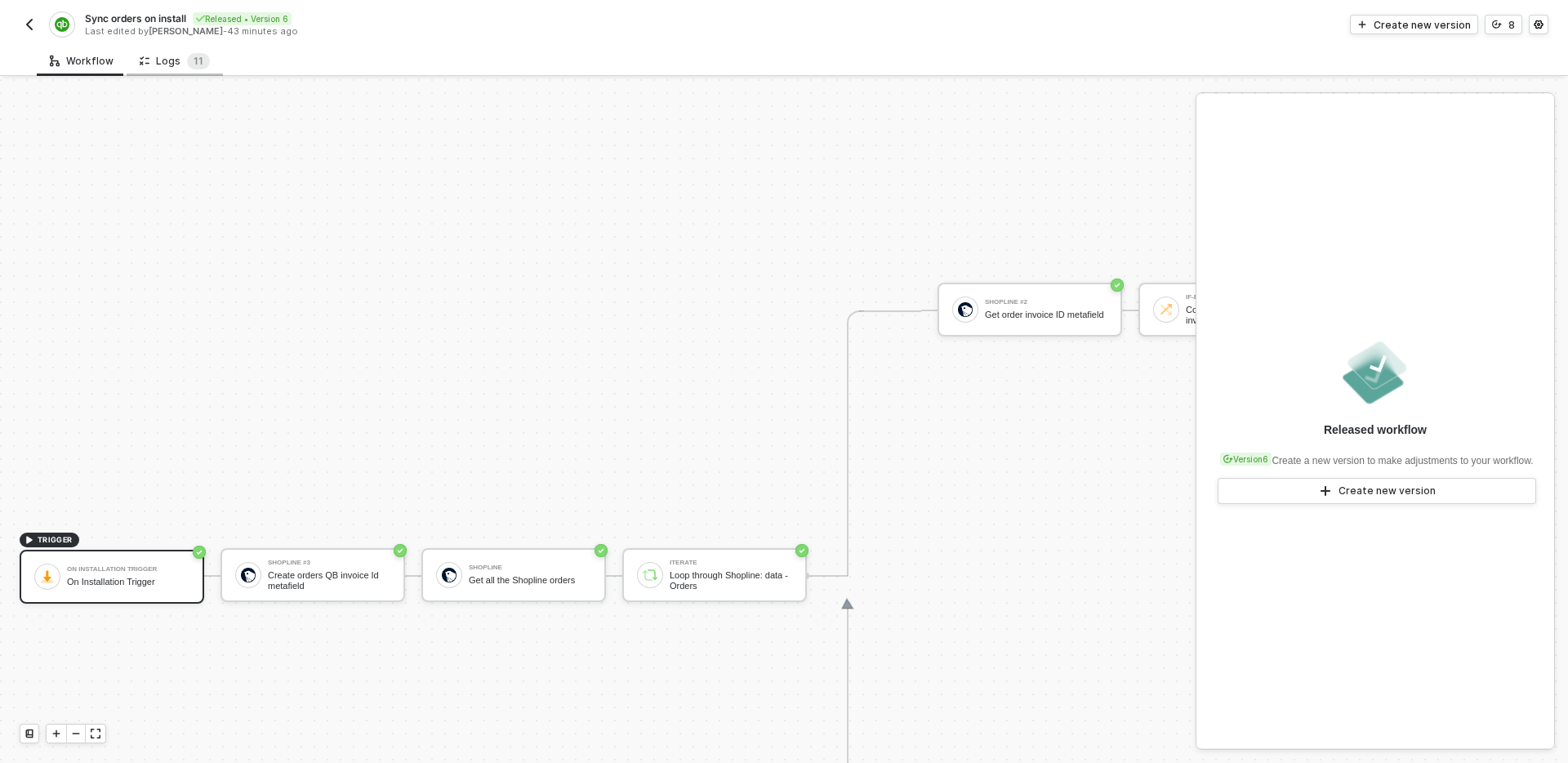
click at [177, 53] on div "Logs 1 1" at bounding box center [174, 61] width 70 height 16
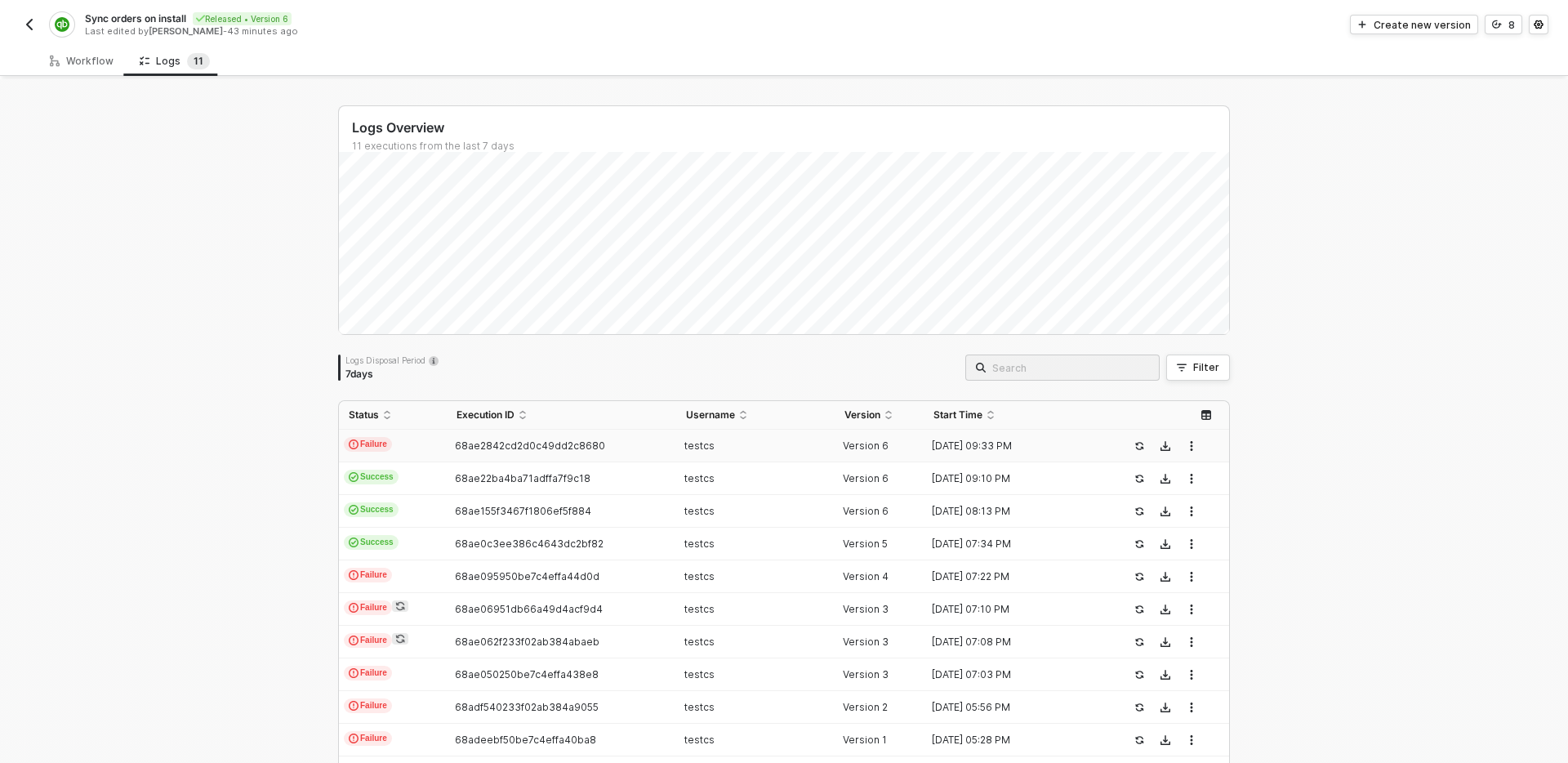
click at [770, 449] on div "testcs" at bounding box center [750, 446] width 146 height 13
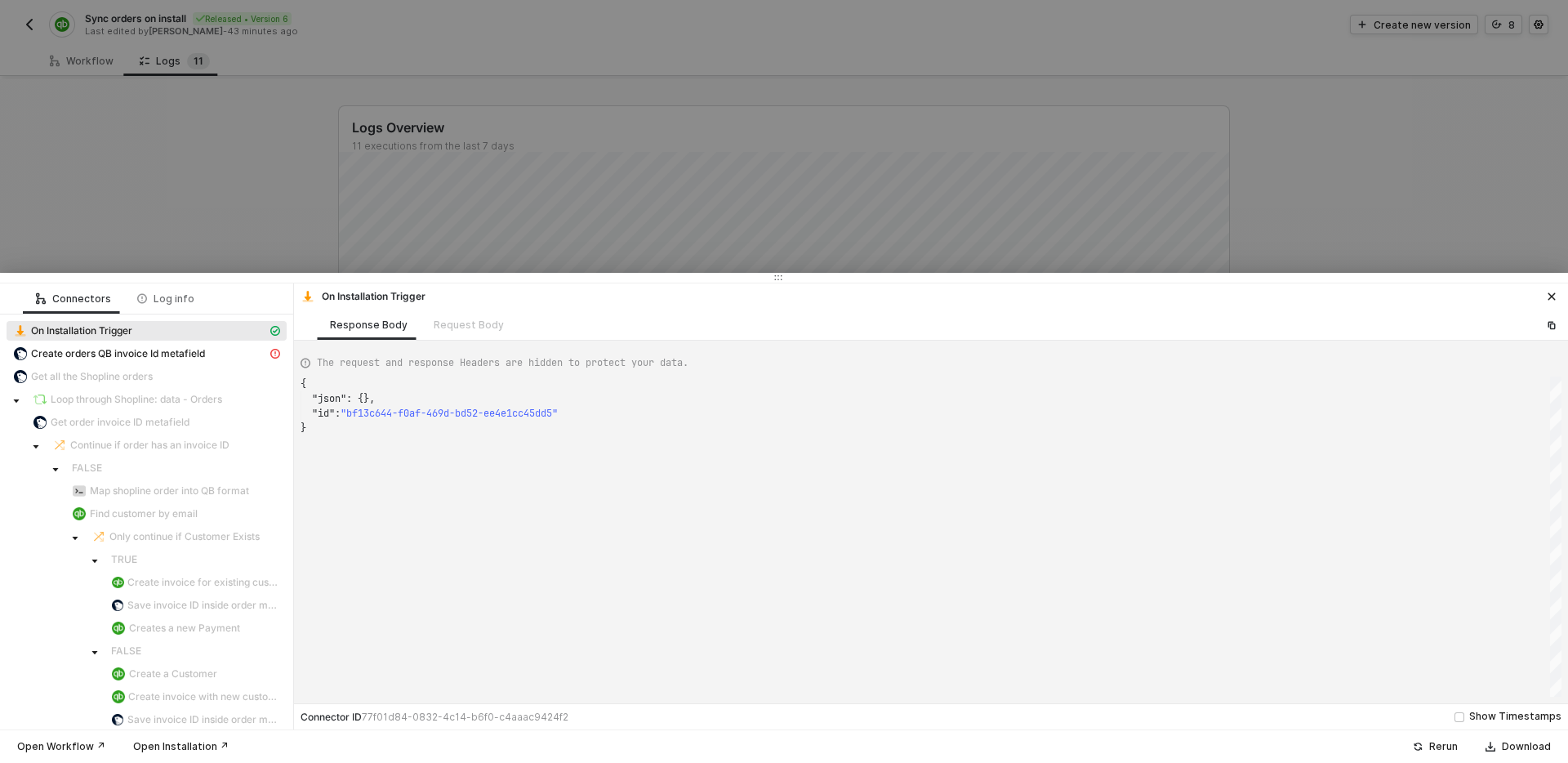
scroll to position [44, 0]
click at [152, 353] on span "Create orders QB invoice Id metafield" at bounding box center [118, 354] width 174 height 13
type textarea "{ "statusCode": 500, "message": "Error : {\"errors\":\"metafield definition is …"
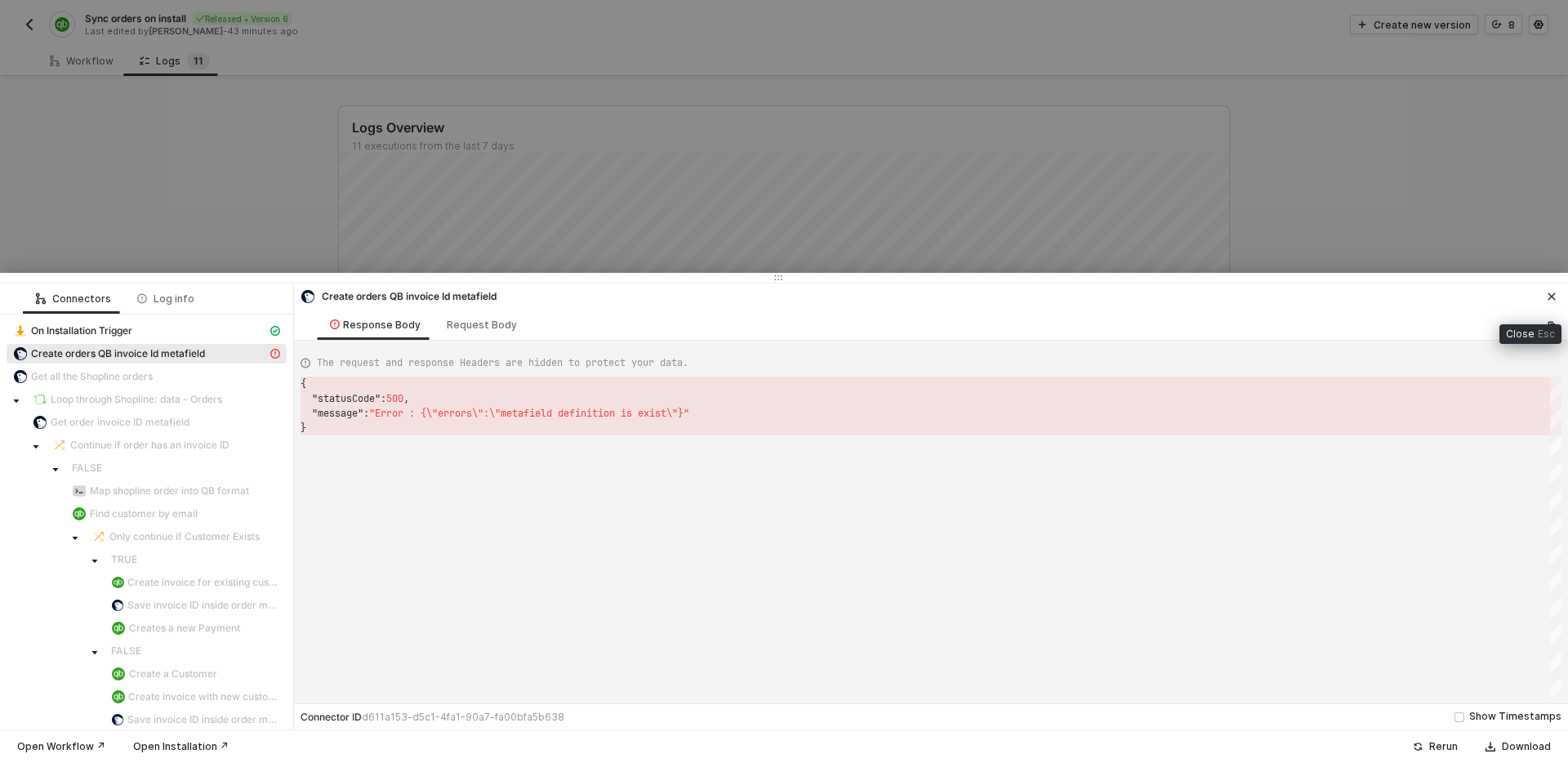
click at [1552, 292] on icon "icon-close" at bounding box center [1552, 296] width 10 height 10
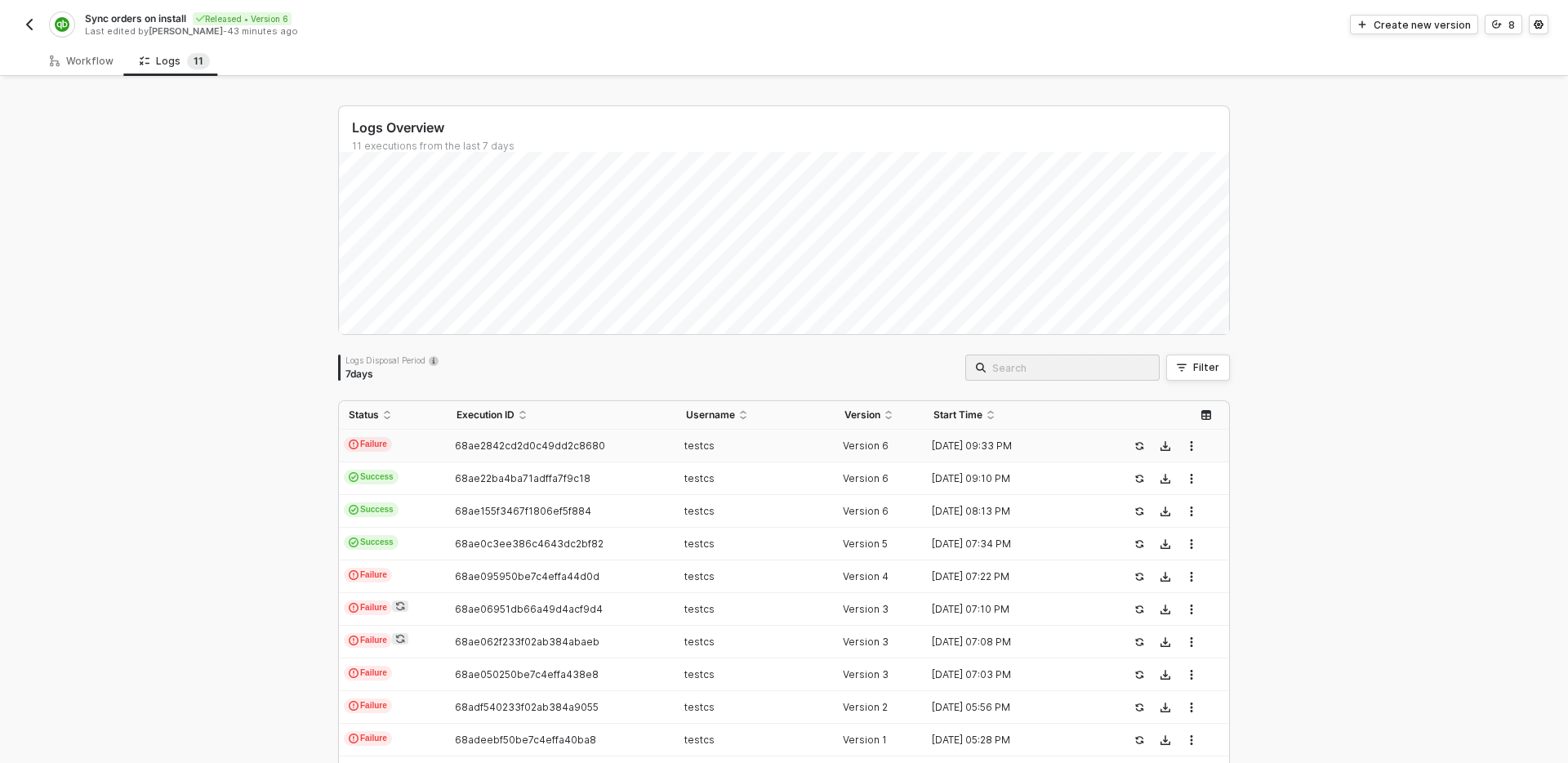
click at [1285, 260] on div "Logs Overview 11 executions from the last 7 days Logs Disposal Period 7 days Fi…" at bounding box center [784, 471] width 1568 height 783
click at [95, 64] on div "Workflow" at bounding box center [82, 61] width 64 height 13
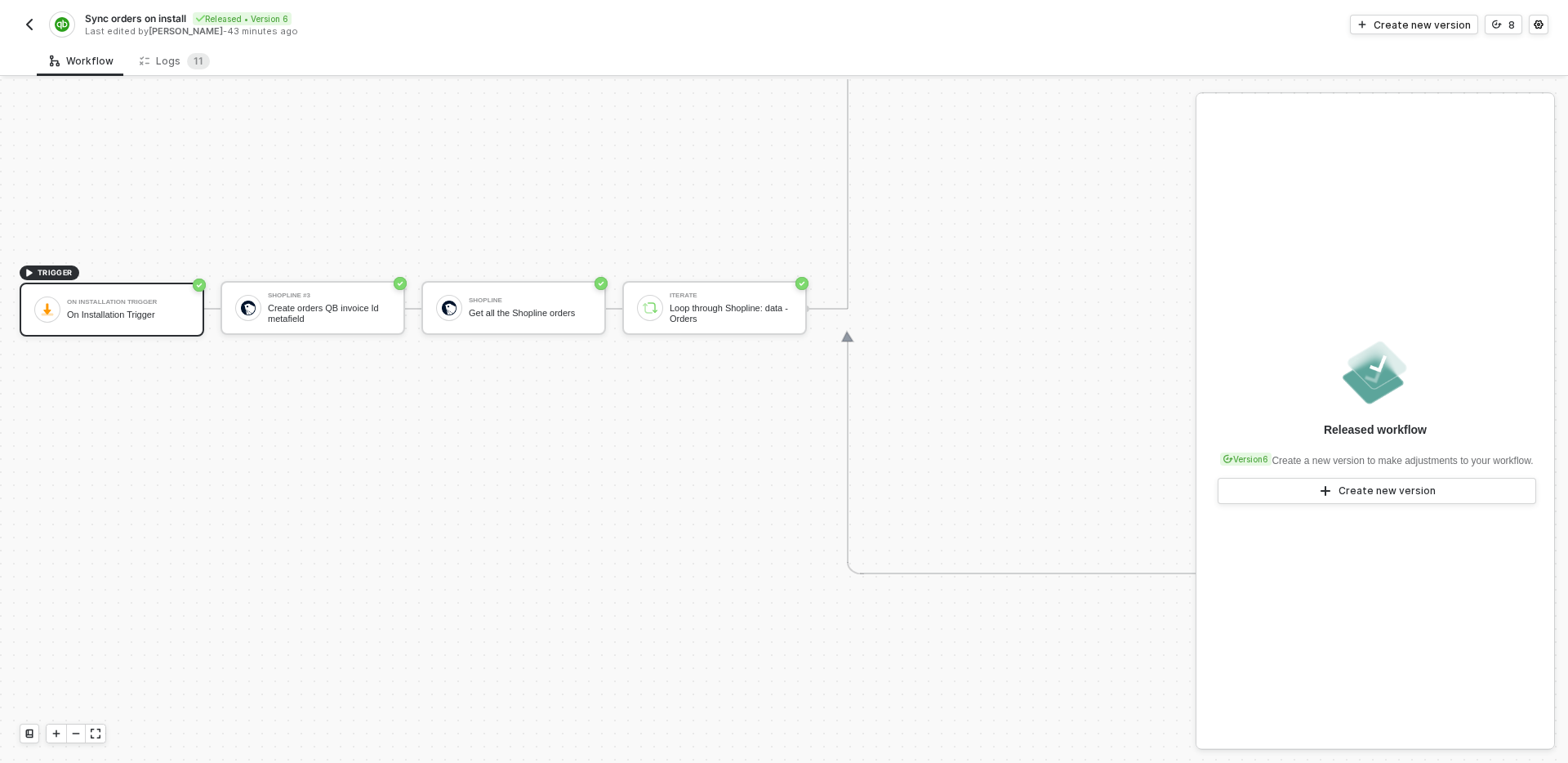
scroll to position [762, 0]
click at [1505, 16] on button "8" at bounding box center [1503, 24] width 37 height 19
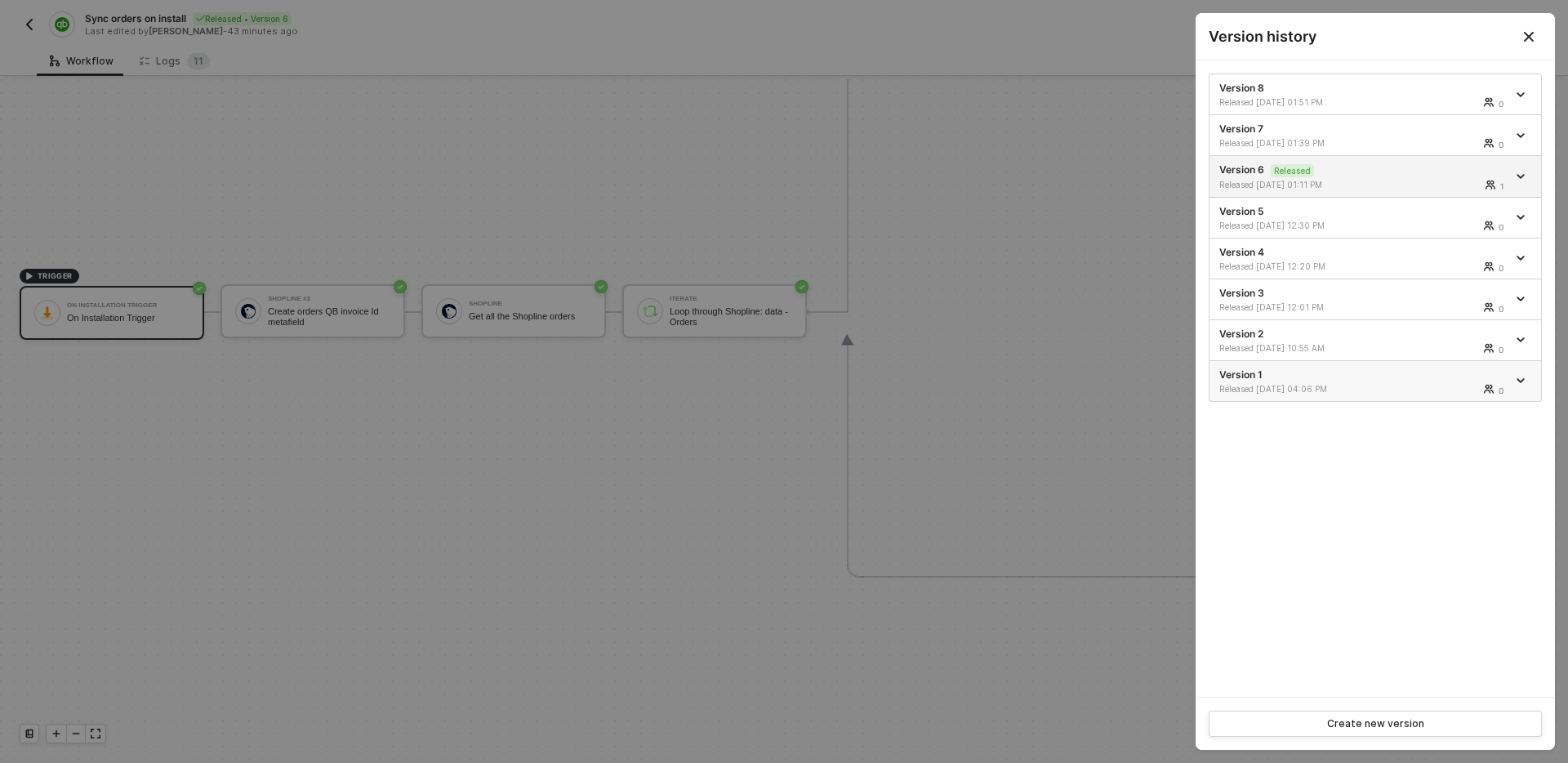
click at [1522, 379] on icon "icon-arrow-down" at bounding box center [1521, 381] width 6 height 4
click at [1323, 472] on div "Version 8 Released [DATE] 01:51 PM 0 Version 7 Released [DATE] 01:39 PM 0 Versi…" at bounding box center [1375, 378] width 360 height 637
click at [1521, 134] on icon "icon-arrow-down" at bounding box center [1521, 135] width 8 height 8
click at [1521, 93] on icon "icon-arrow-down" at bounding box center [1521, 94] width 8 height 8
click at [1423, 481] on div "Version 8 Released [DATE] 01:51 PM 0 Version 7 Released [DATE] 01:39 PM 0 Versi…" at bounding box center [1375, 378] width 360 height 637
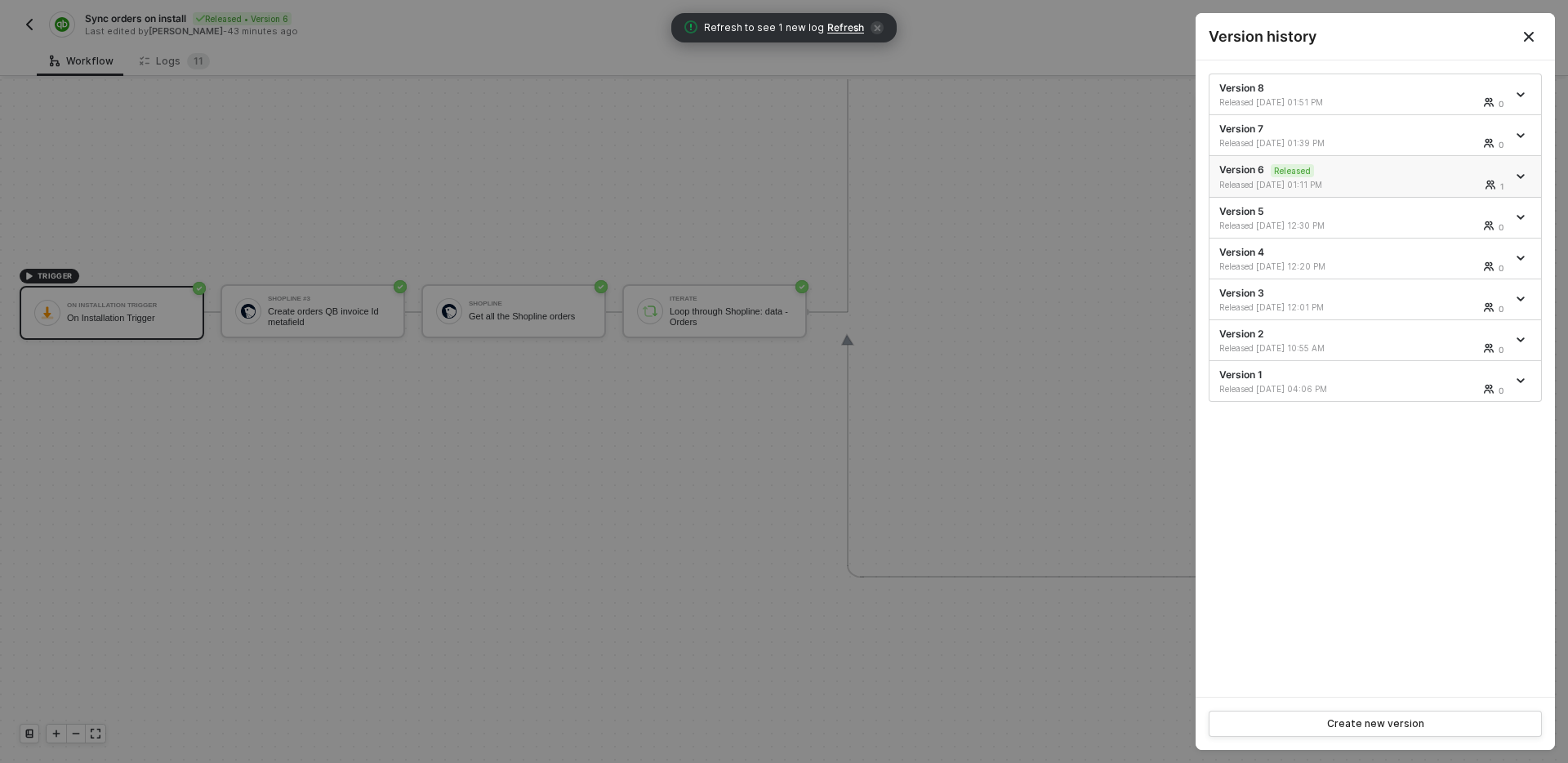
click at [1521, 177] on icon "icon-arrow-down" at bounding box center [1521, 176] width 6 height 4
click at [1382, 492] on div "Version 8 Released [DATE] 01:51 PM 0 Version 7 Released [DATE] 01:39 PM 0 Versi…" at bounding box center [1375, 378] width 360 height 637
click at [594, 447] on div at bounding box center [784, 381] width 1568 height 763
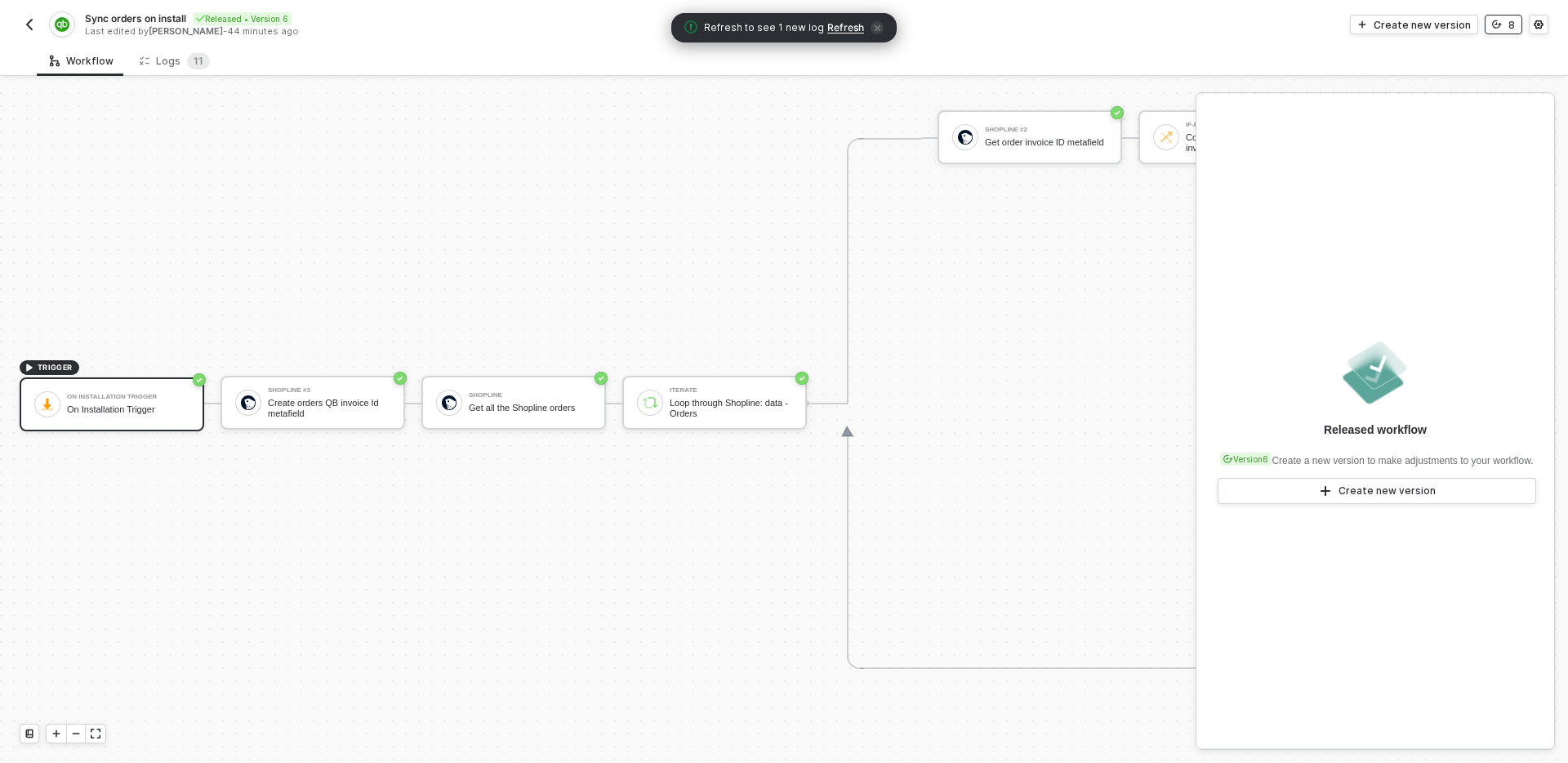
scroll to position [669, 0]
click at [986, 52] on div "Workflow Logs 1 1" at bounding box center [802, 60] width 1531 height 30
click at [877, 28] on icon "icon-close" at bounding box center [878, 27] width 6 height 6
click at [686, 35] on div "Last edited by [PERSON_NAME] - 44 minutes ago" at bounding box center [434, 31] width 698 height 12
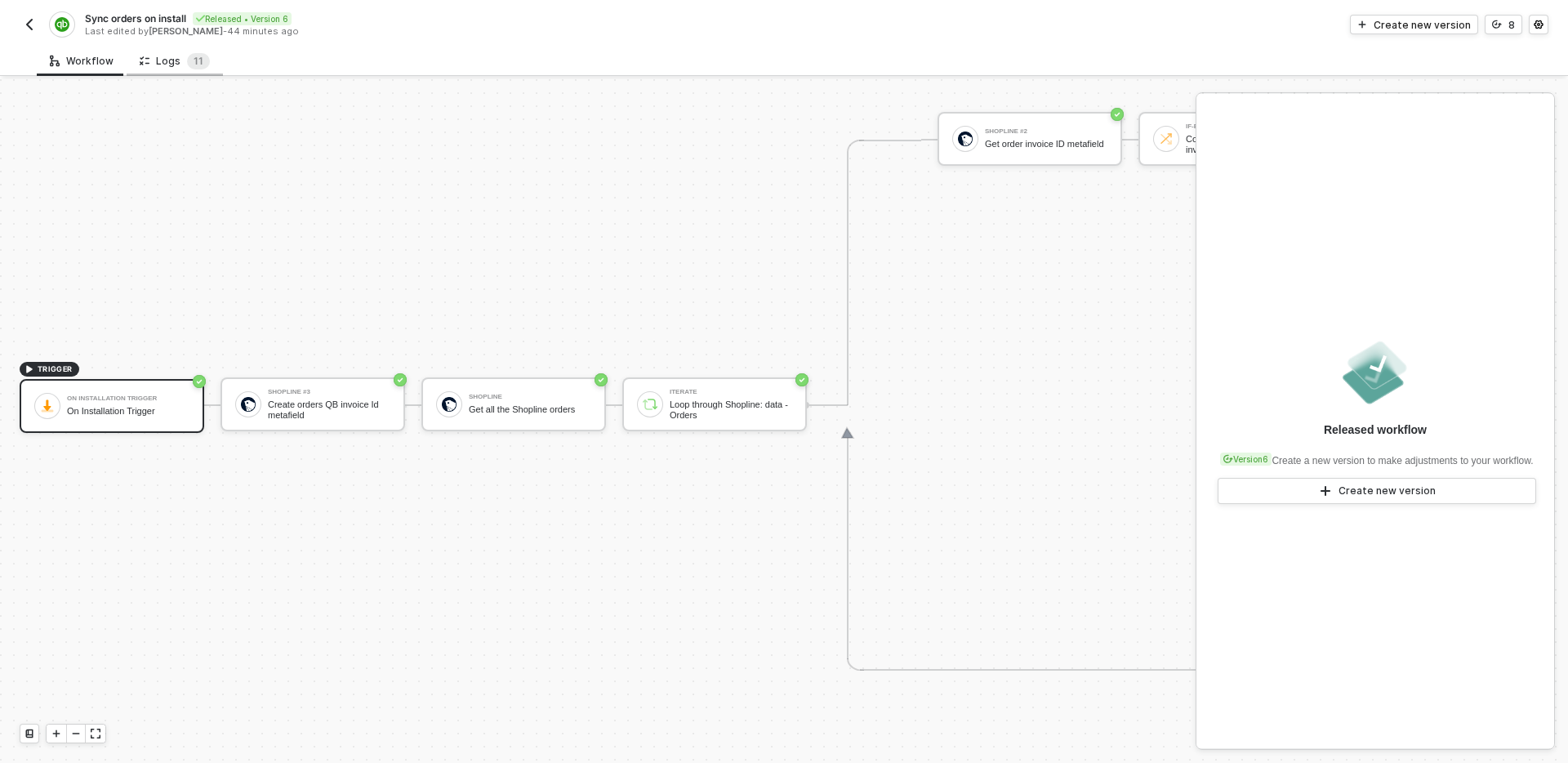
click at [140, 67] on icon at bounding box center [144, 60] width 10 height 14
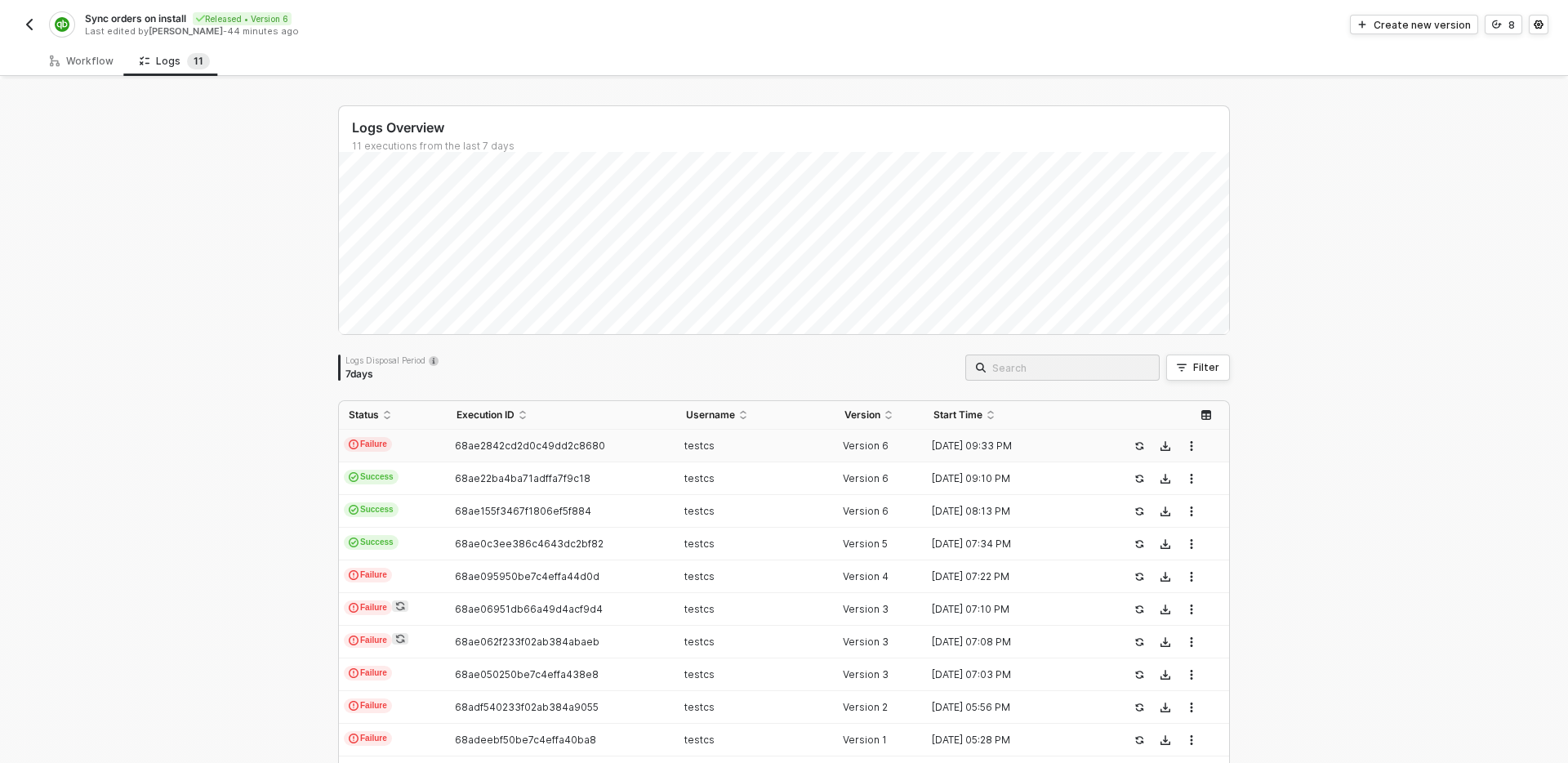
click at [212, 383] on div "Logs Overview 11 executions from the last 7 days Logs Disposal Period 7 days Fi…" at bounding box center [784, 471] width 1568 height 783
click at [241, 489] on div "Logs Overview 11 executions from the last 7 days Logs Disposal Period 7 days Fi…" at bounding box center [784, 471] width 1568 height 783
click at [205, 350] on div "Logs Overview 11 executions from the last 7 days Logs Disposal Period 7 days Fi…" at bounding box center [784, 471] width 1568 height 783
click at [96, 72] on div "Workflow" at bounding box center [81, 60] width 89 height 30
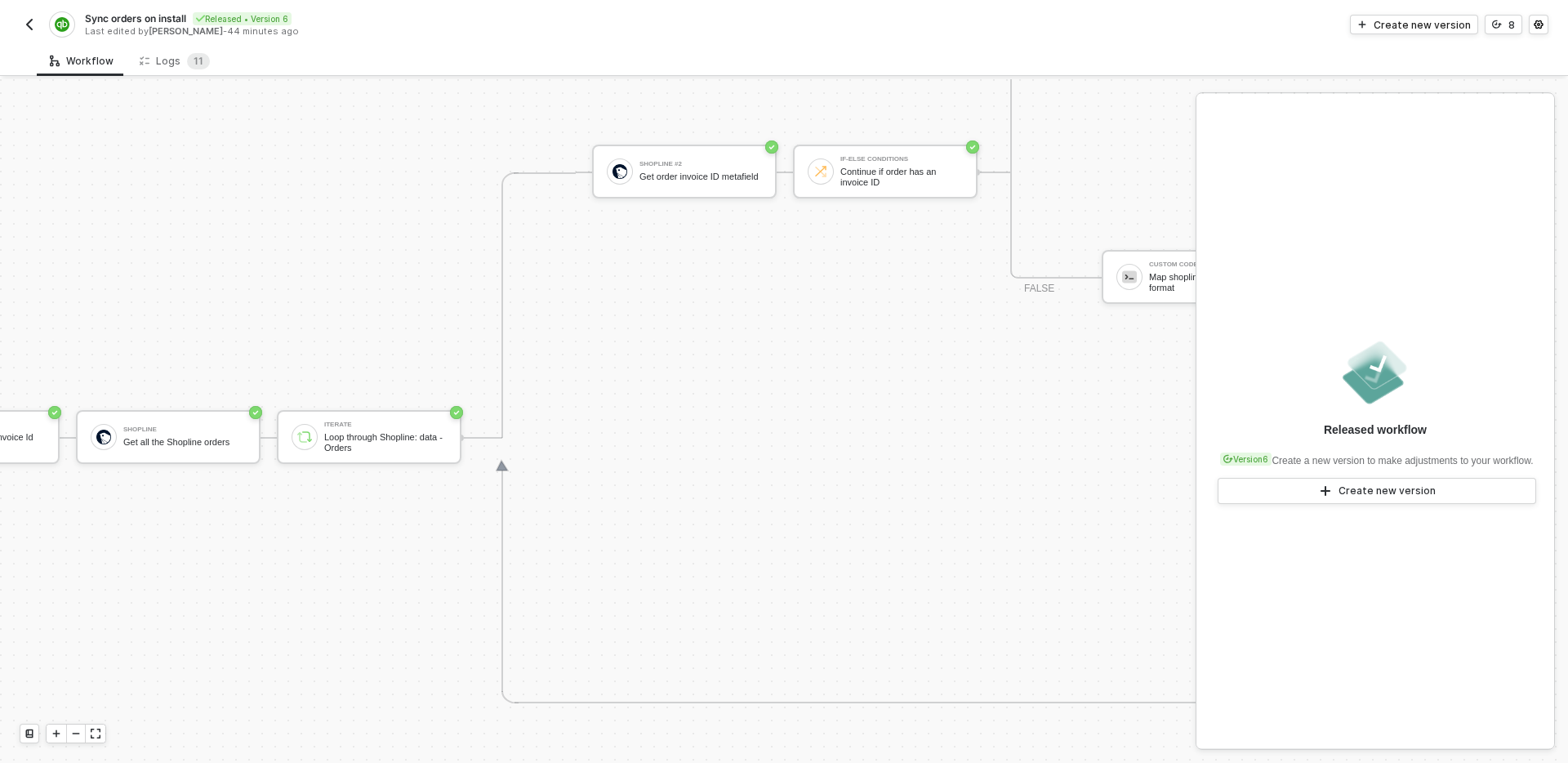
scroll to position [636, 0]
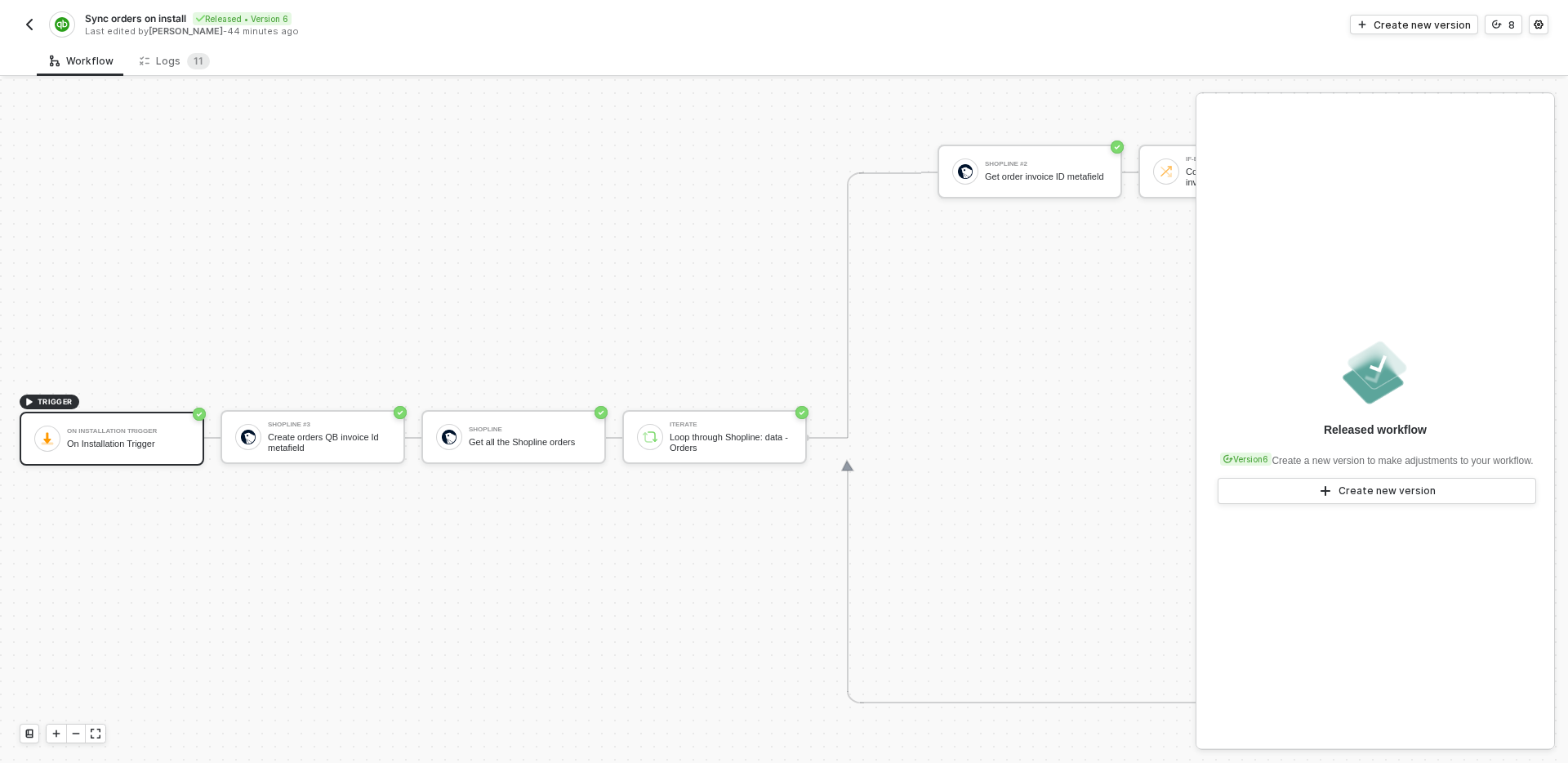
click at [27, 33] on button "button" at bounding box center [28, 24] width 19 height 19
